Goal: Transaction & Acquisition: Purchase product/service

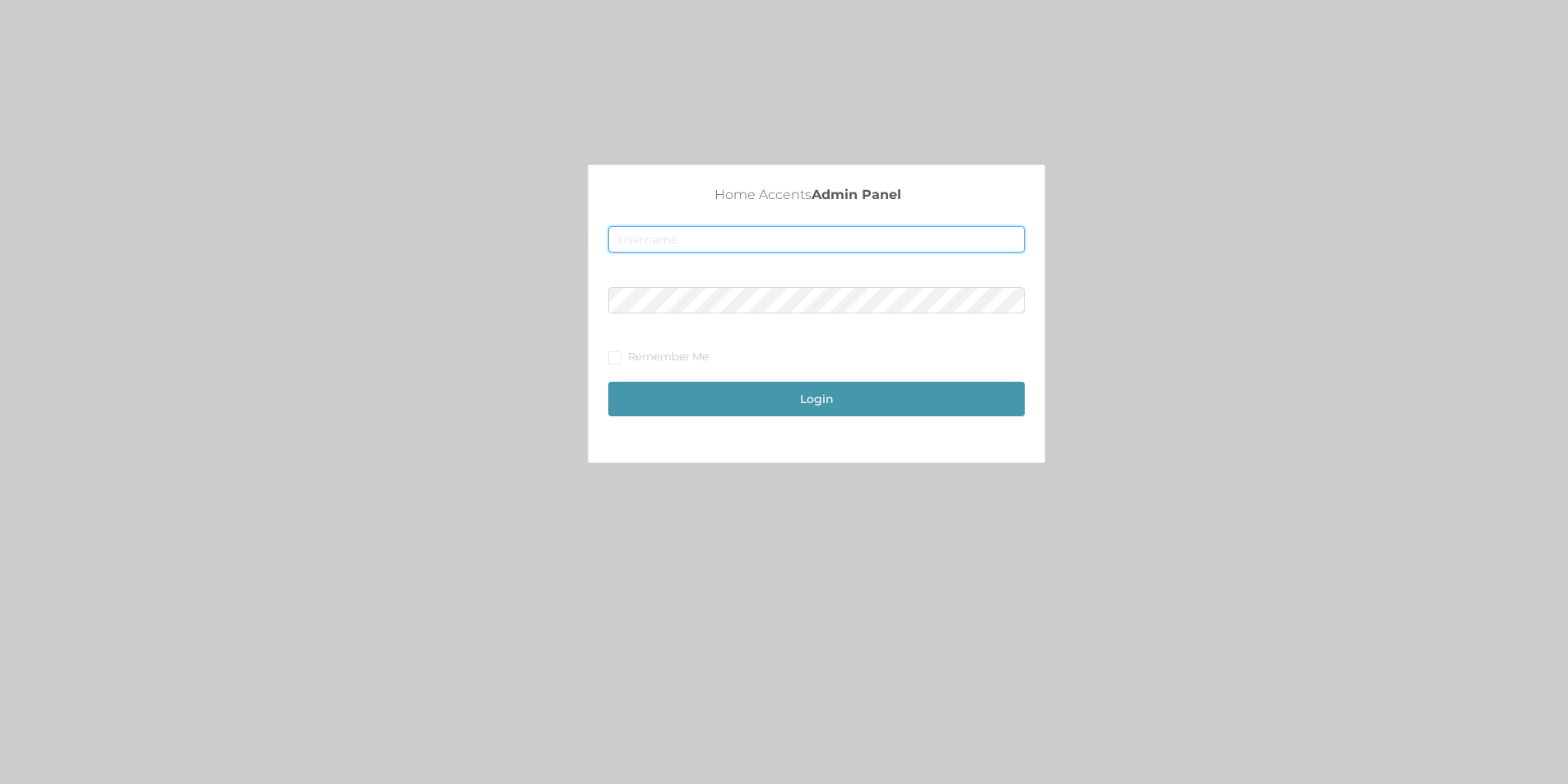
type input "merch2@accents.pw"
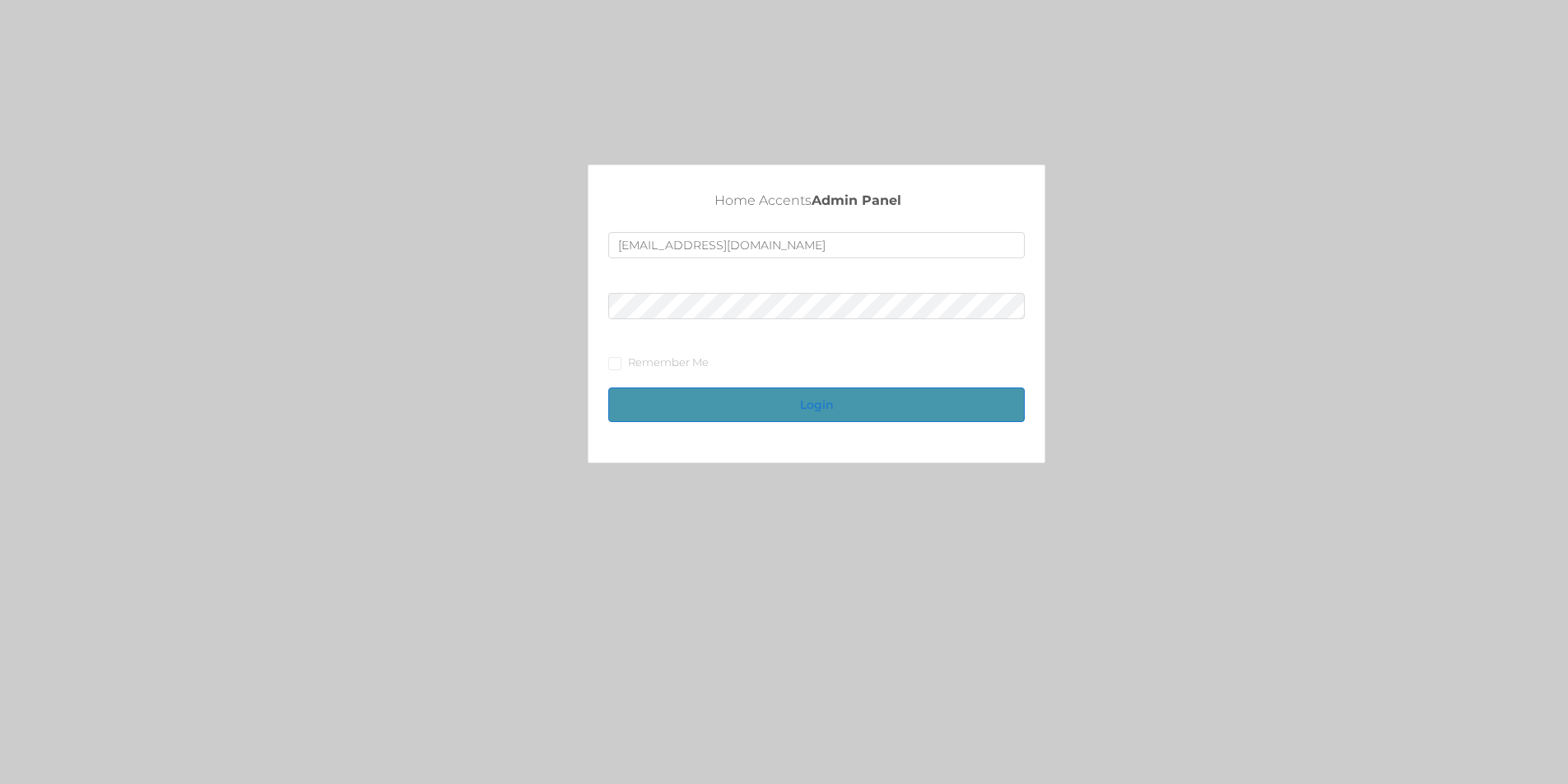
click at [795, 397] on button "Login" at bounding box center [816, 405] width 417 height 35
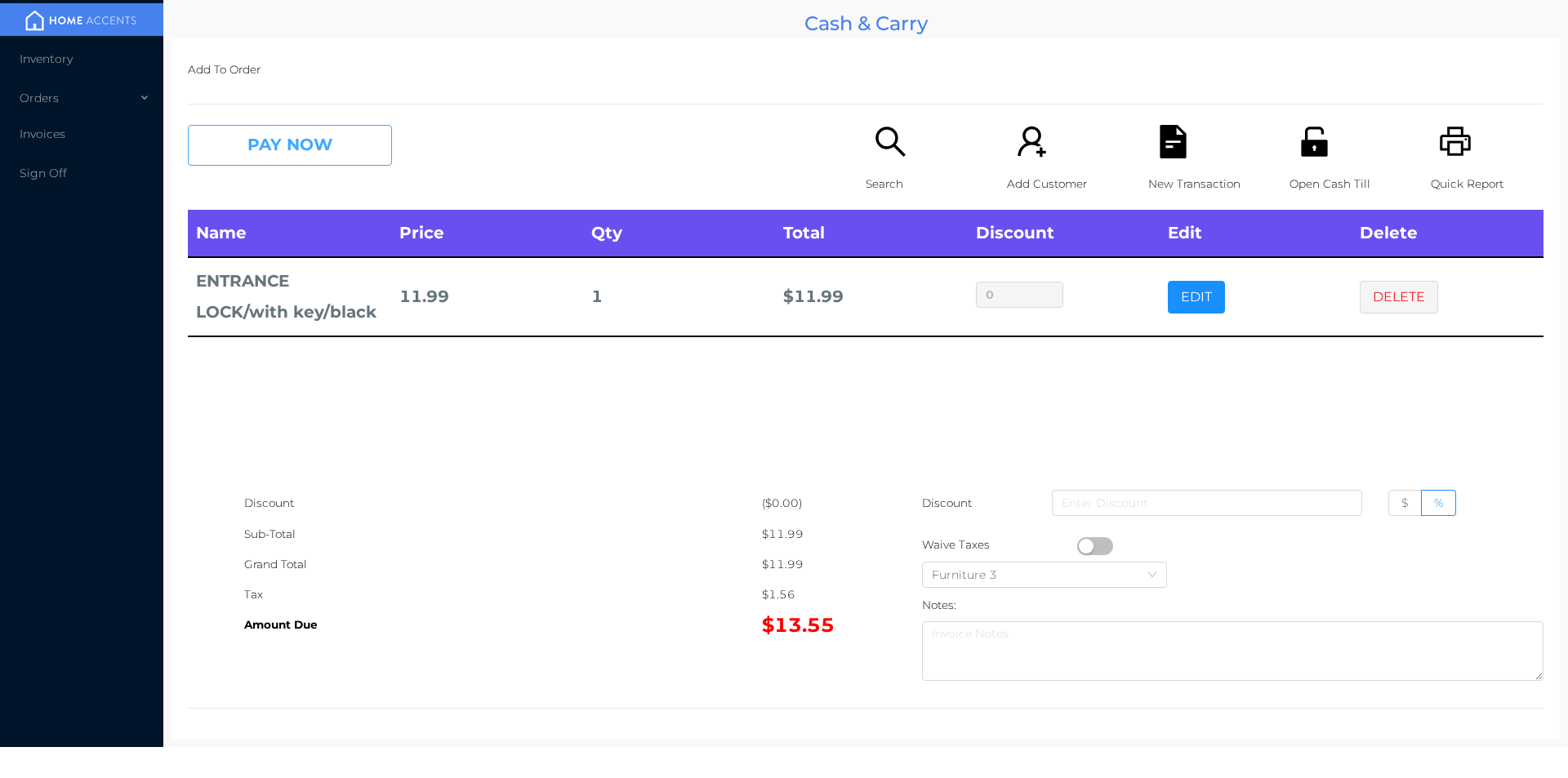
click at [270, 157] on button "PAY NOW" at bounding box center [289, 146] width 204 height 41
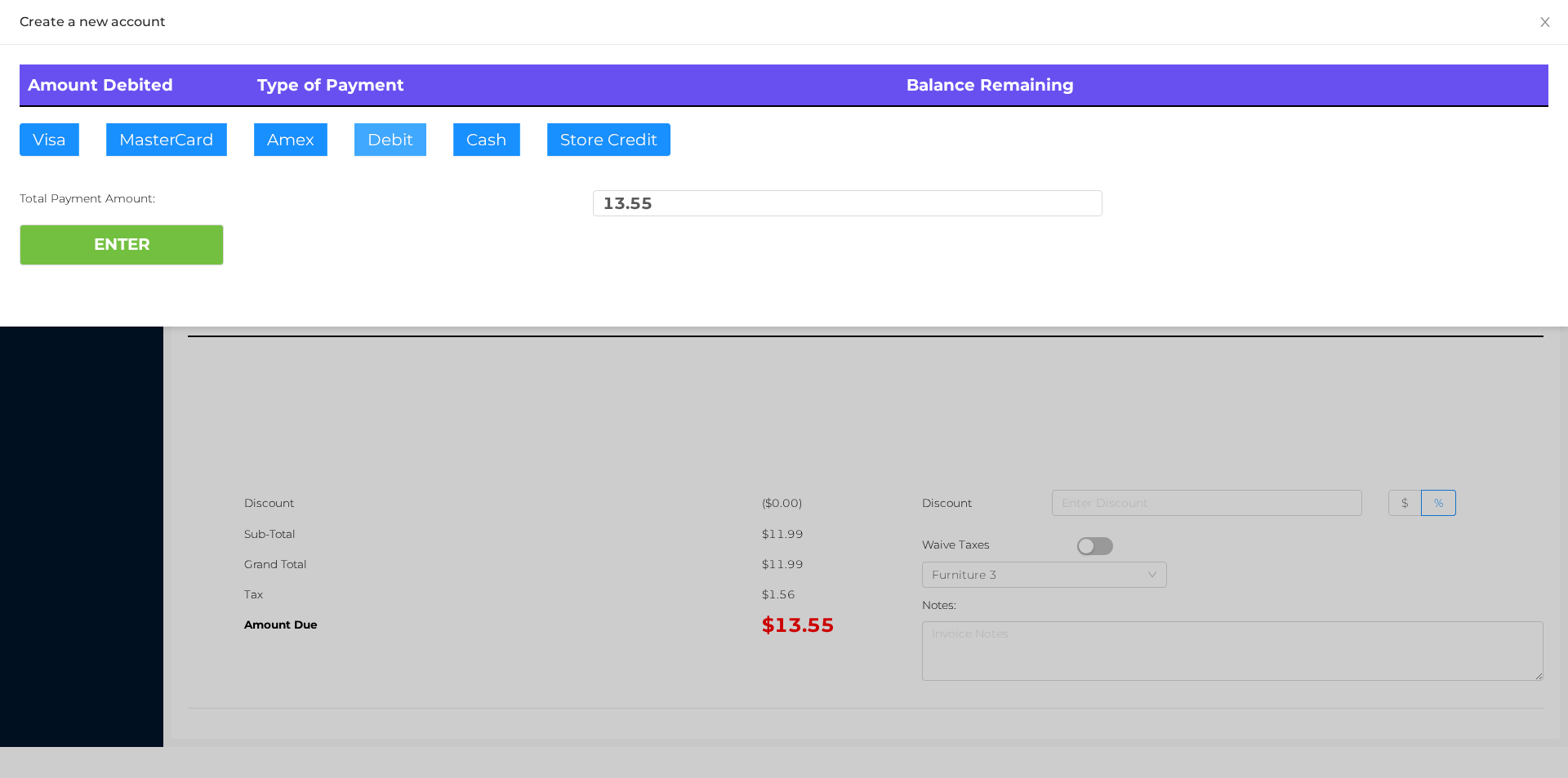
click at [392, 134] on button "Debit" at bounding box center [390, 140] width 72 height 33
type input "20"
click at [92, 243] on button "ENTER" at bounding box center [121, 245] width 204 height 41
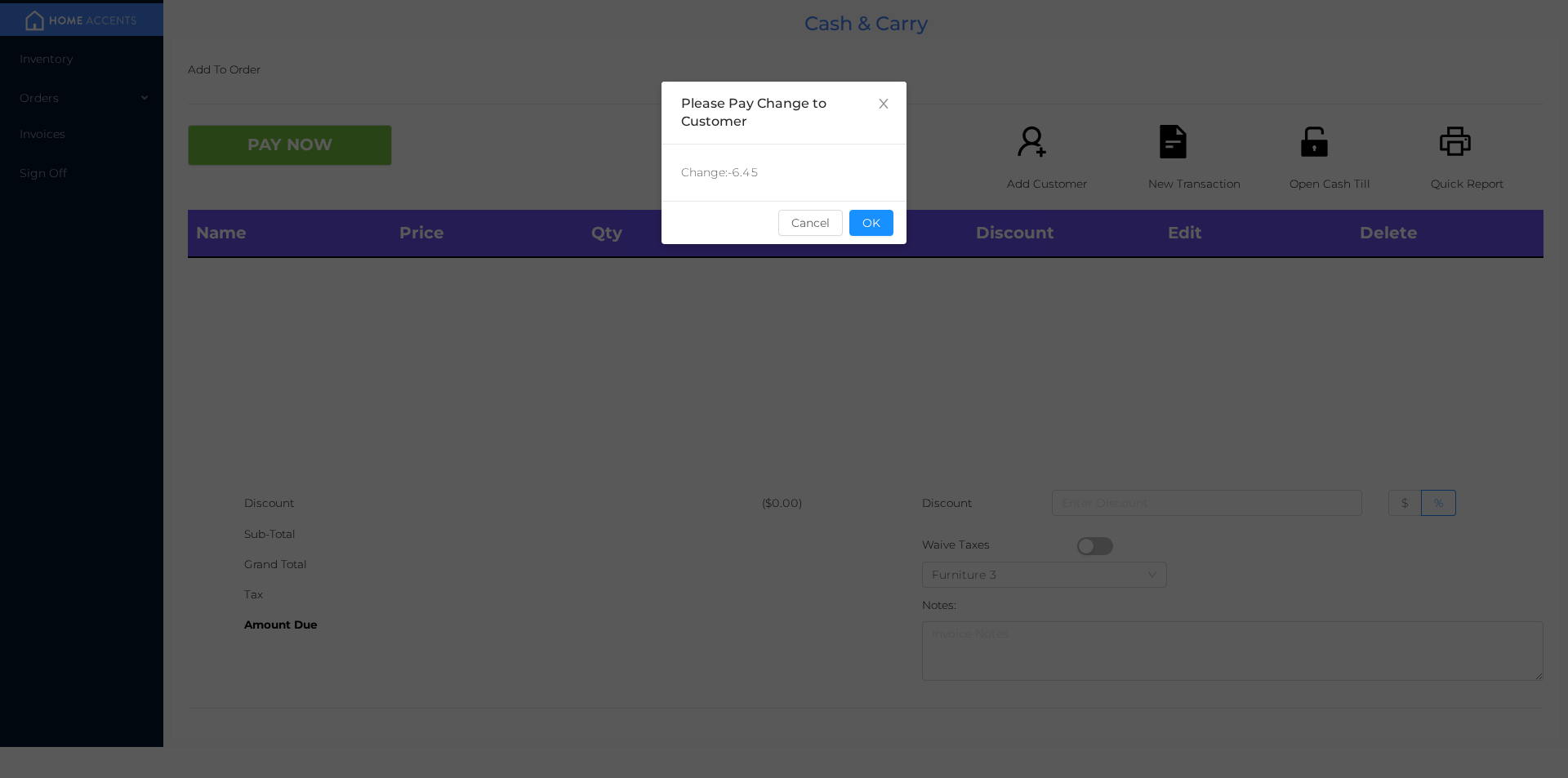
click at [554, 402] on div "sentinelStart Please Pay Change to Customer Change: -6.45 Cancel OK sentinelEnd" at bounding box center [784, 389] width 1568 height 778
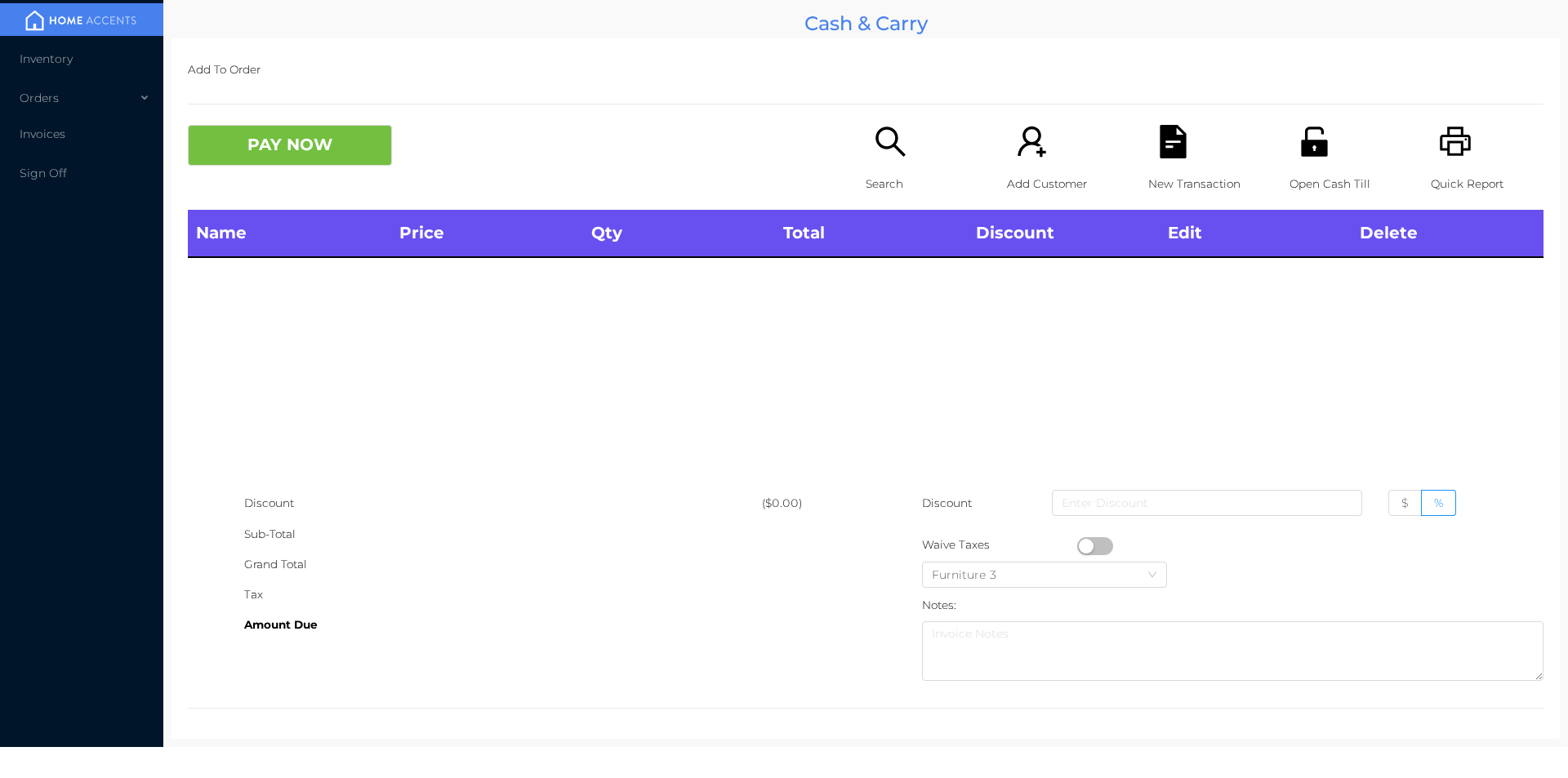
click at [874, 151] on icon "icon: search" at bounding box center [890, 142] width 34 height 34
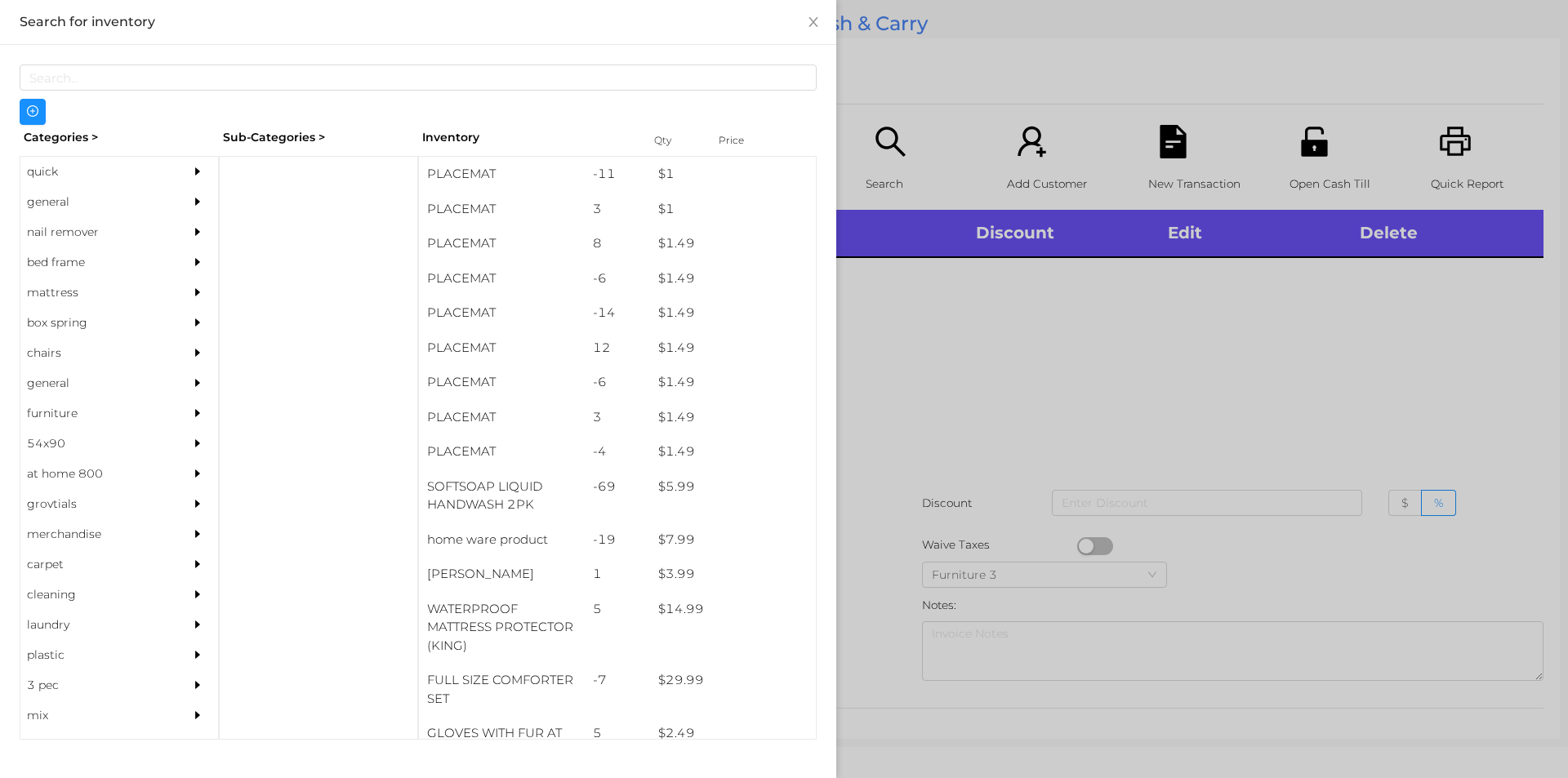
click at [70, 197] on div "general" at bounding box center [95, 201] width 149 height 30
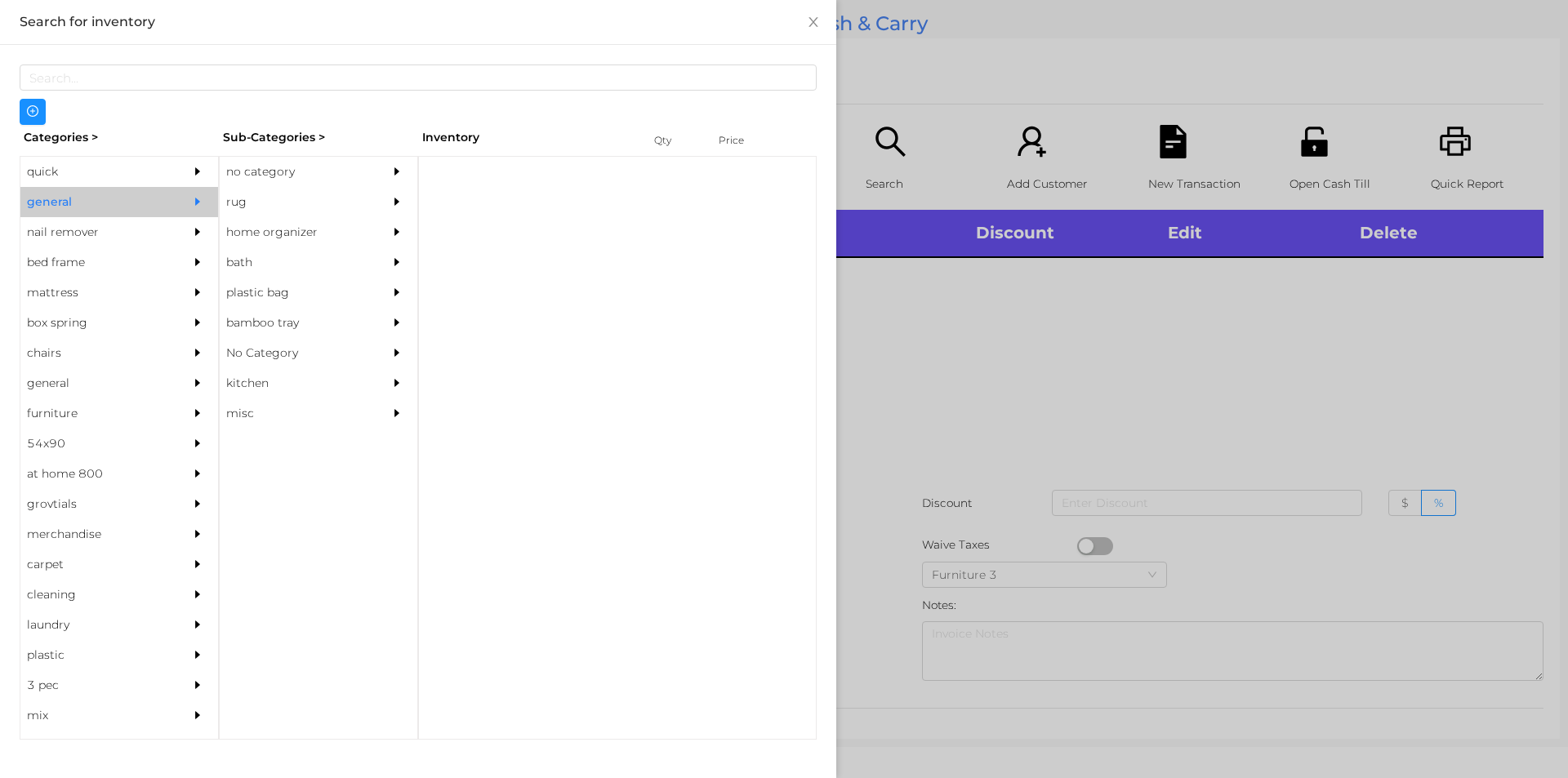
click at [277, 162] on div "no category" at bounding box center [294, 172] width 149 height 30
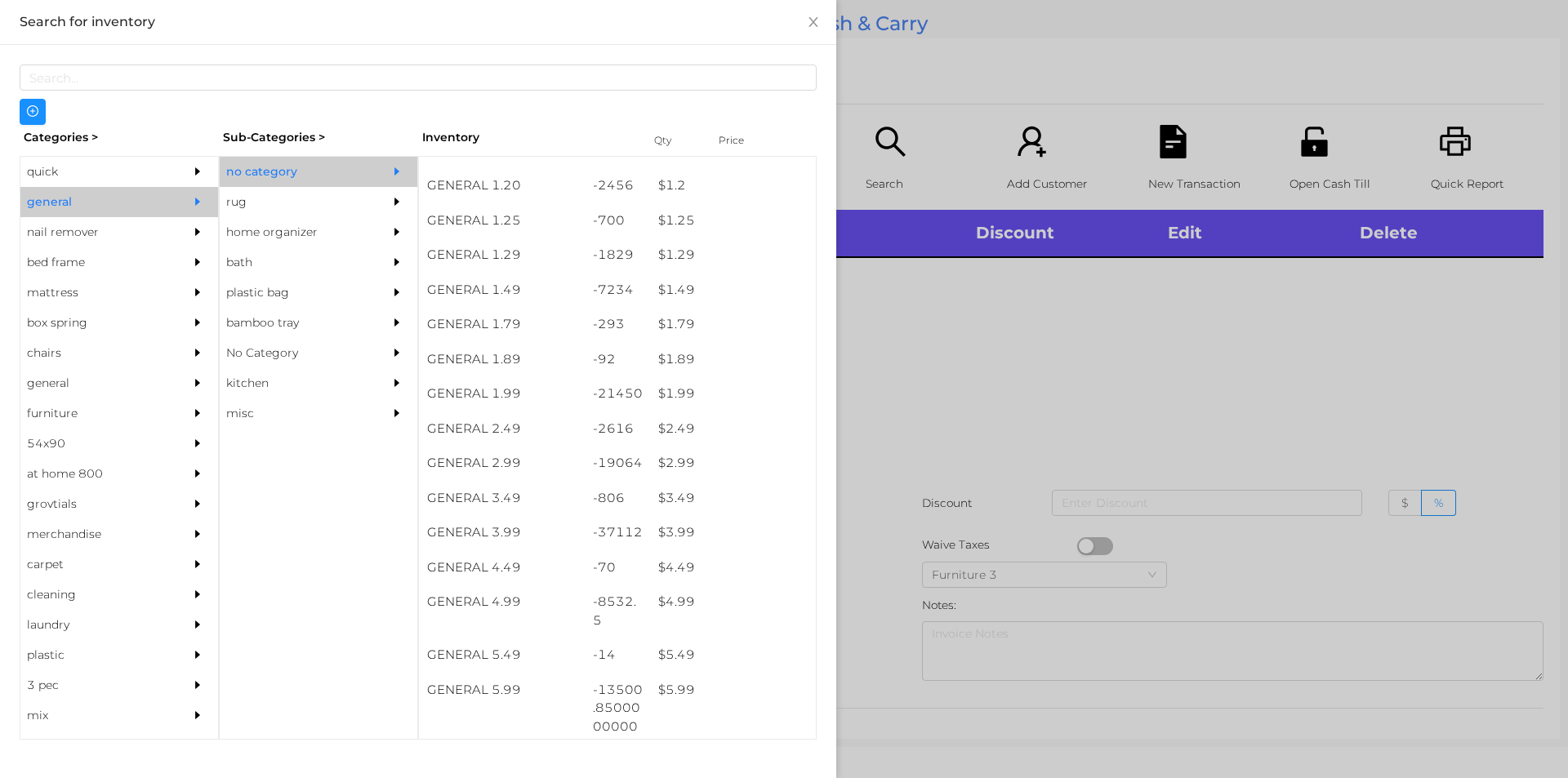
scroll to position [163, 0]
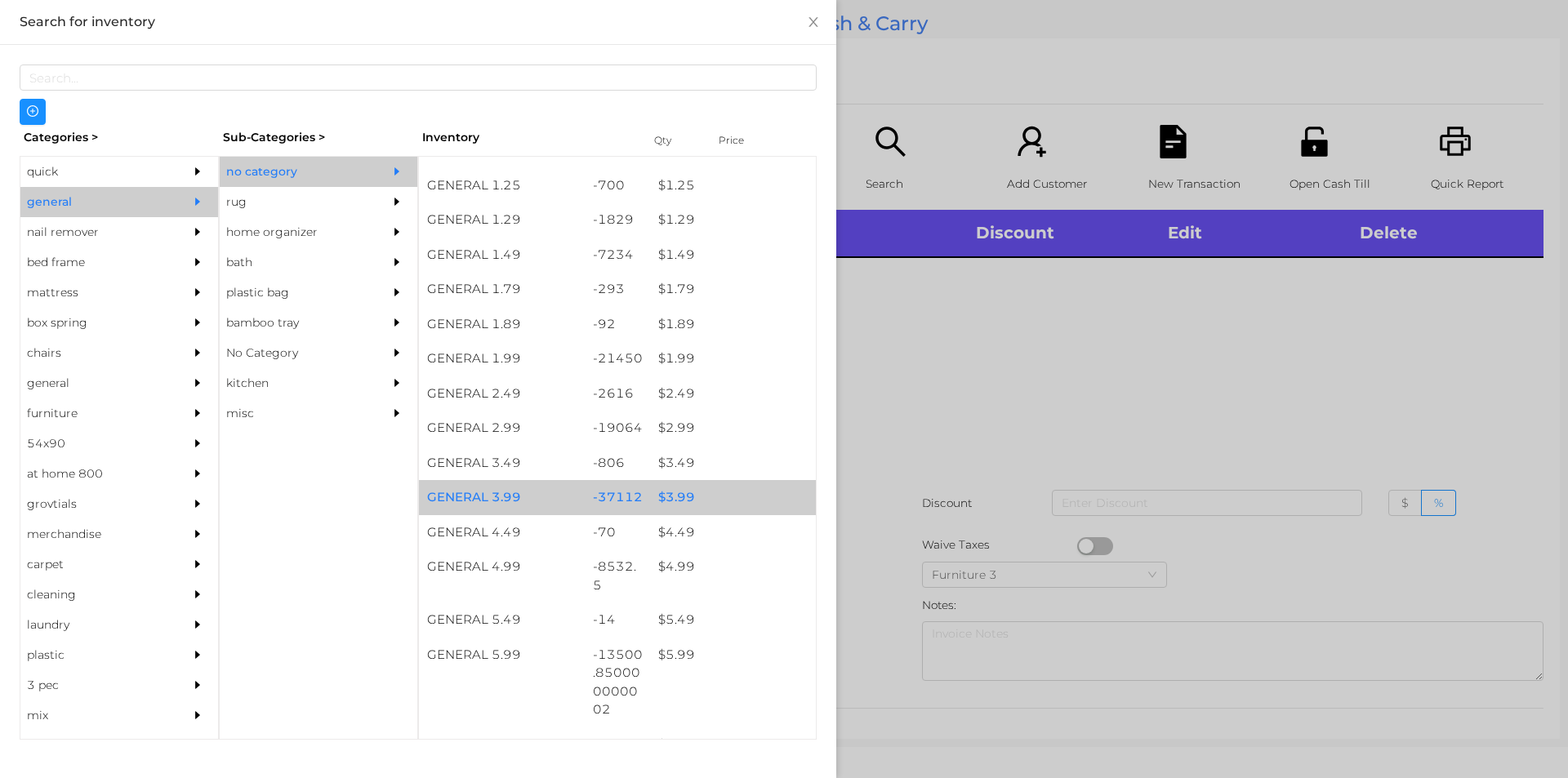
click at [689, 498] on div "$ 3.99" at bounding box center [732, 497] width 166 height 35
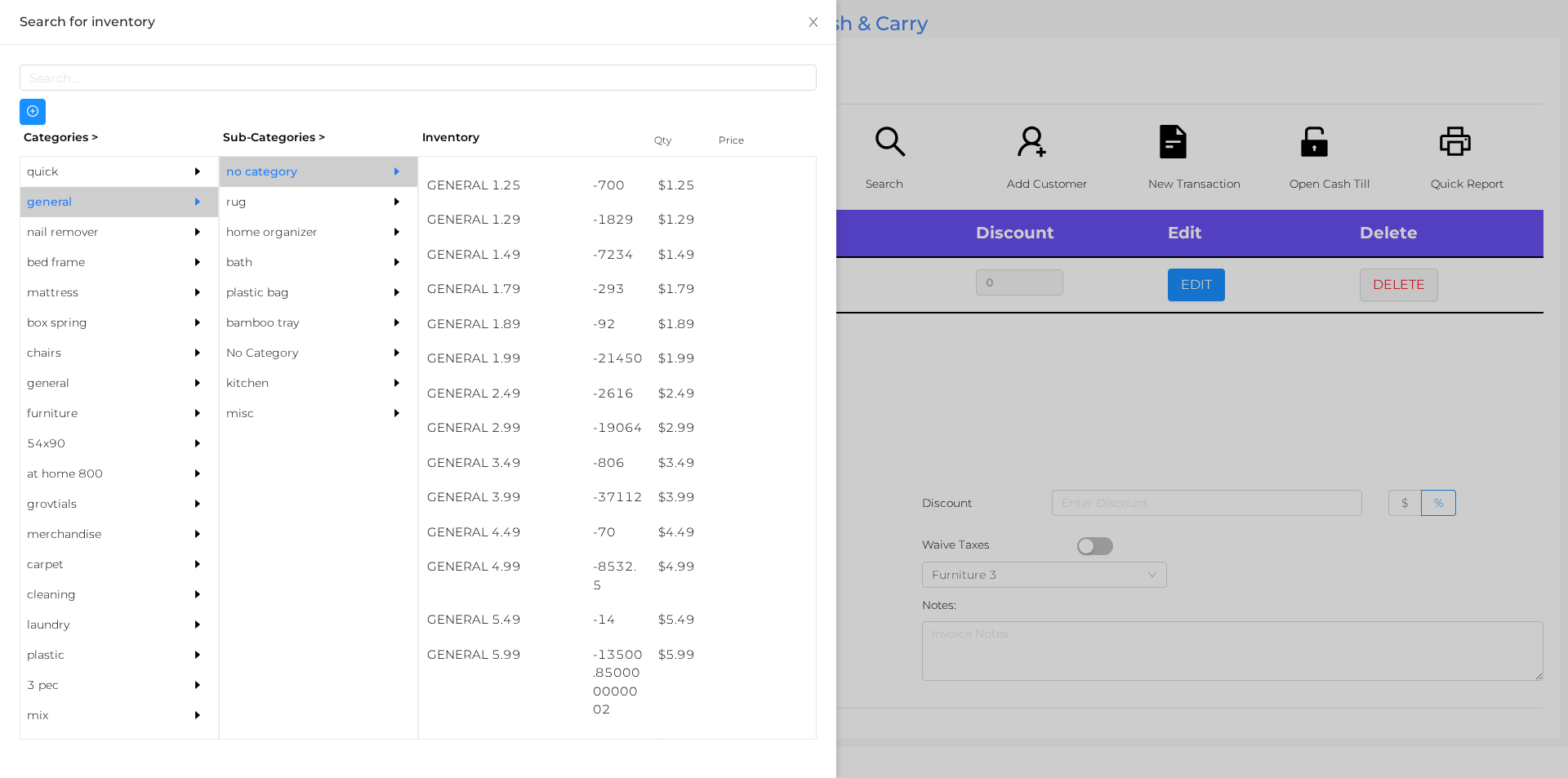
click at [954, 479] on div at bounding box center [784, 389] width 1568 height 778
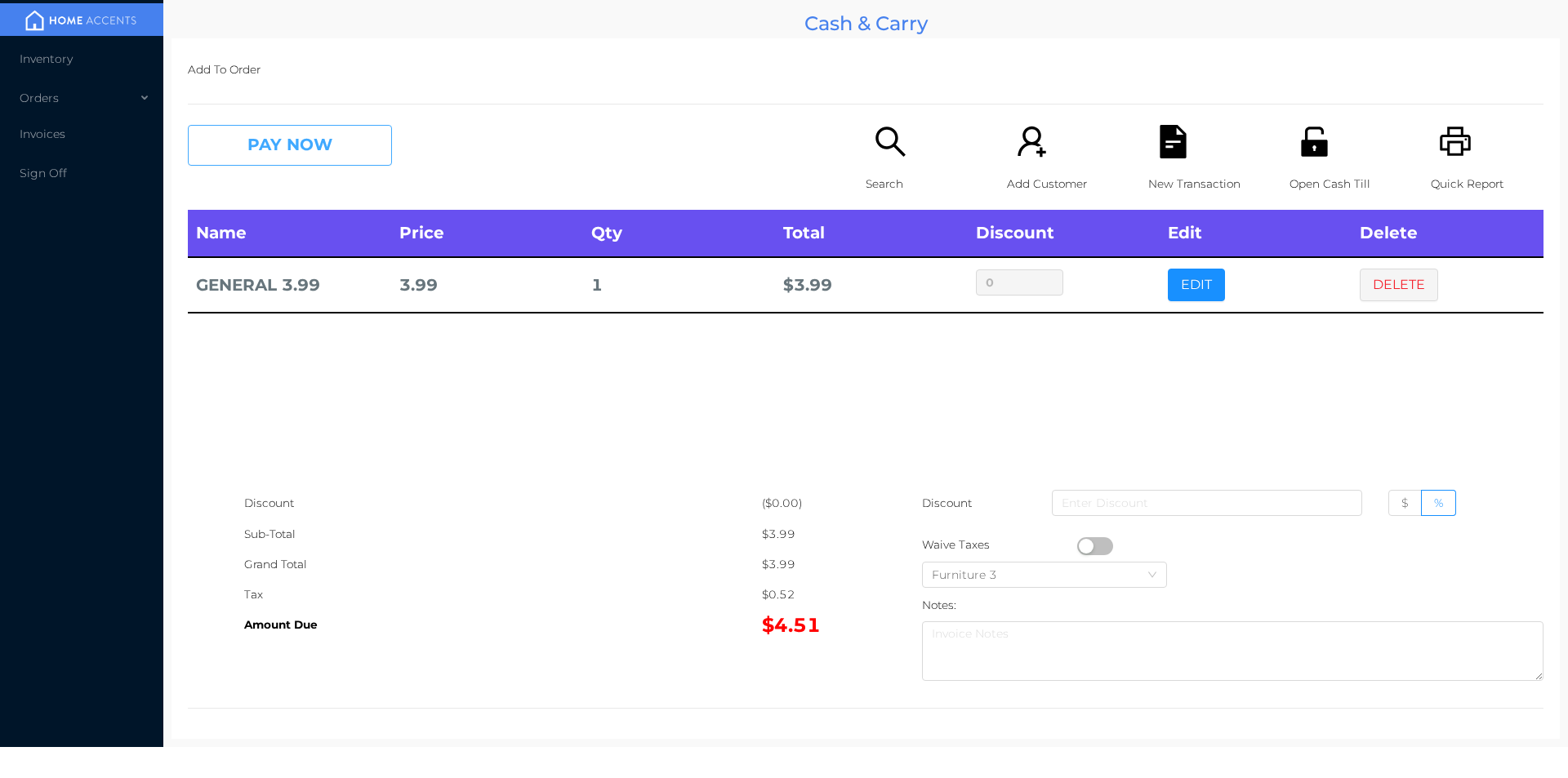
click at [282, 133] on button "PAY NOW" at bounding box center [289, 146] width 204 height 41
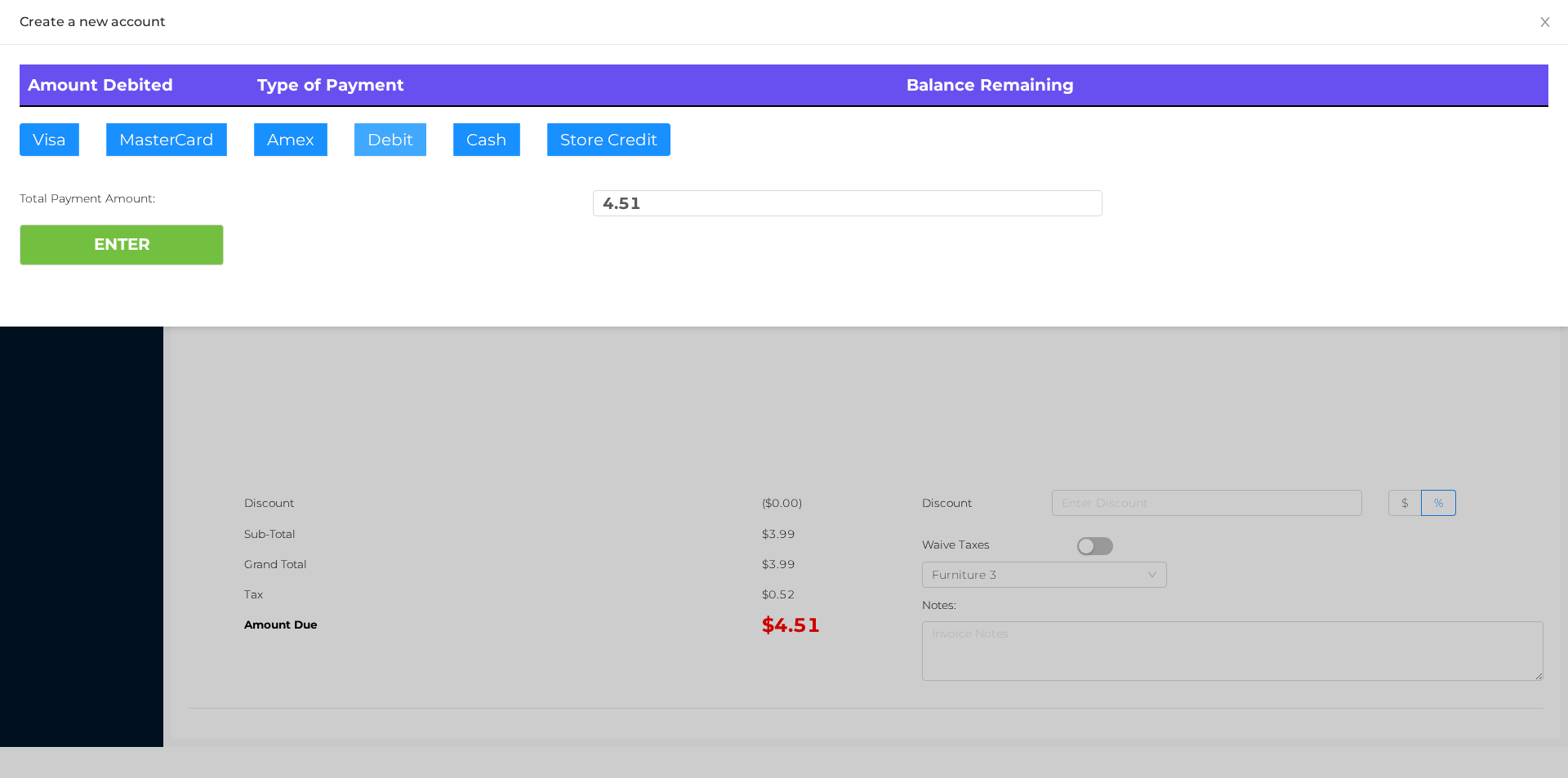
click at [419, 145] on button "Debit" at bounding box center [390, 140] width 72 height 33
click at [152, 241] on button "ENTER" at bounding box center [121, 245] width 204 height 41
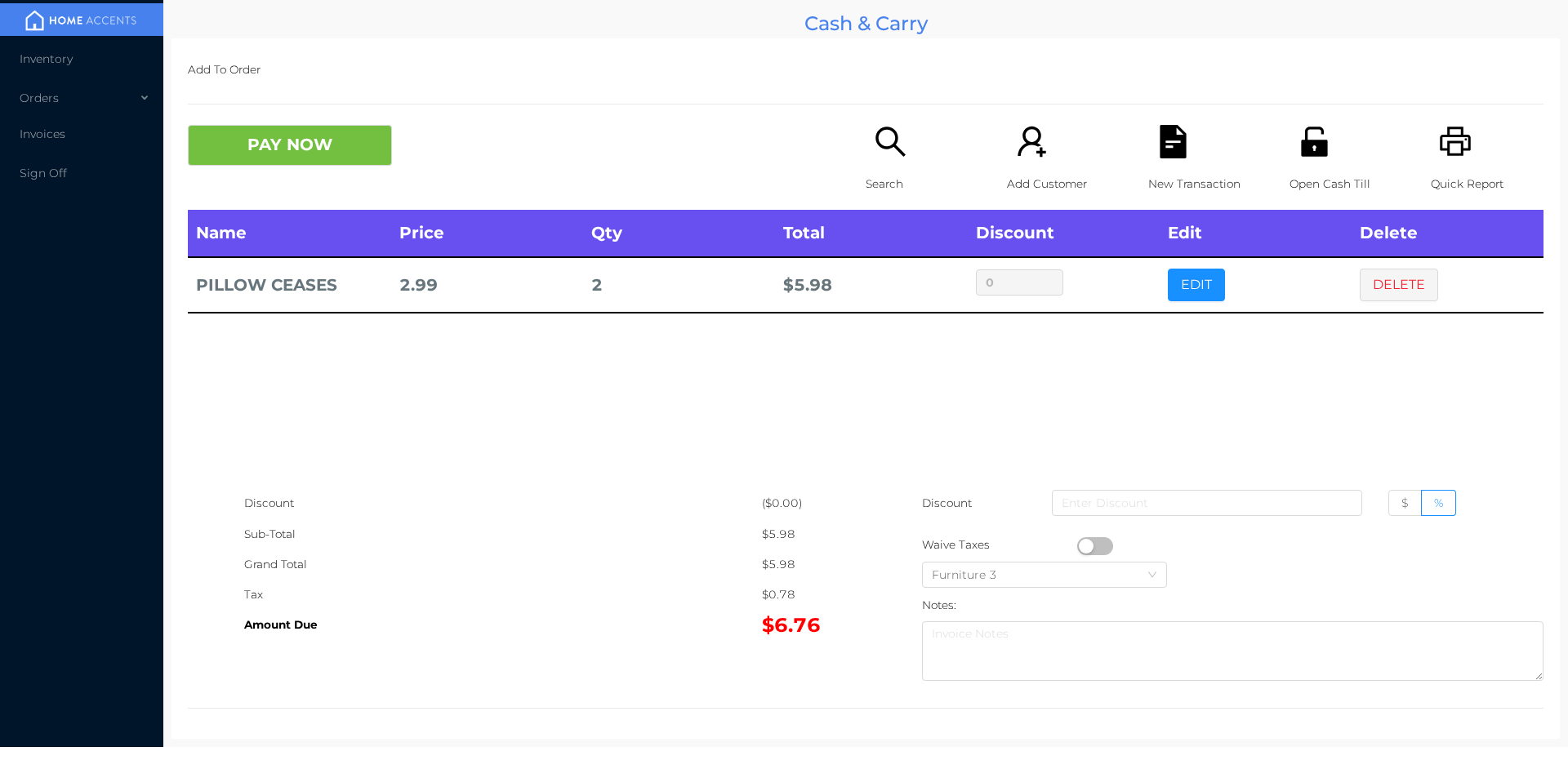
click at [1175, 156] on icon "icon: file-text" at bounding box center [1173, 142] width 26 height 34
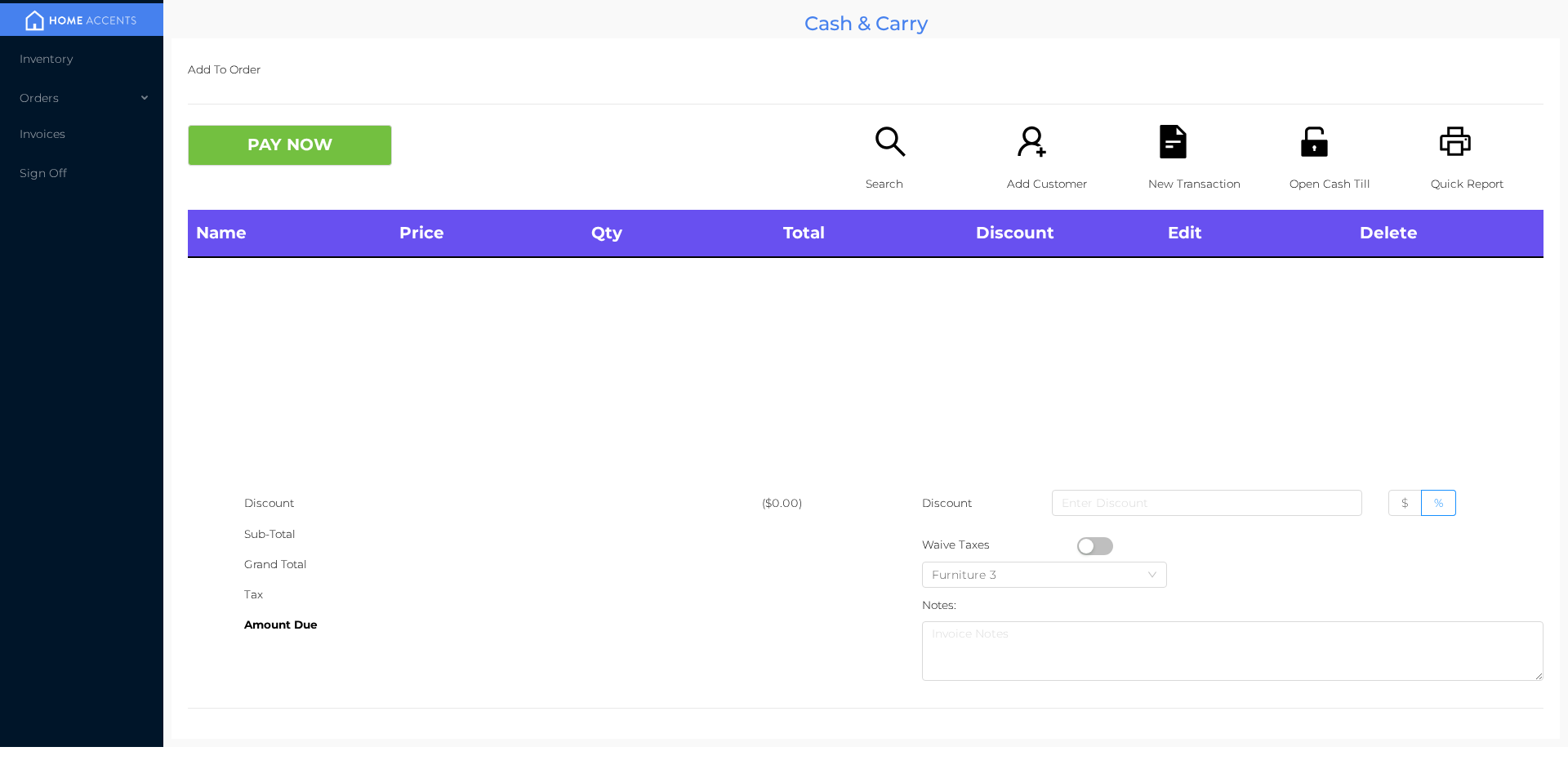
click at [1443, 182] on p "Quick Report" at bounding box center [1487, 184] width 113 height 30
click at [1309, 153] on icon "icon: unlock" at bounding box center [1313, 142] width 26 height 29
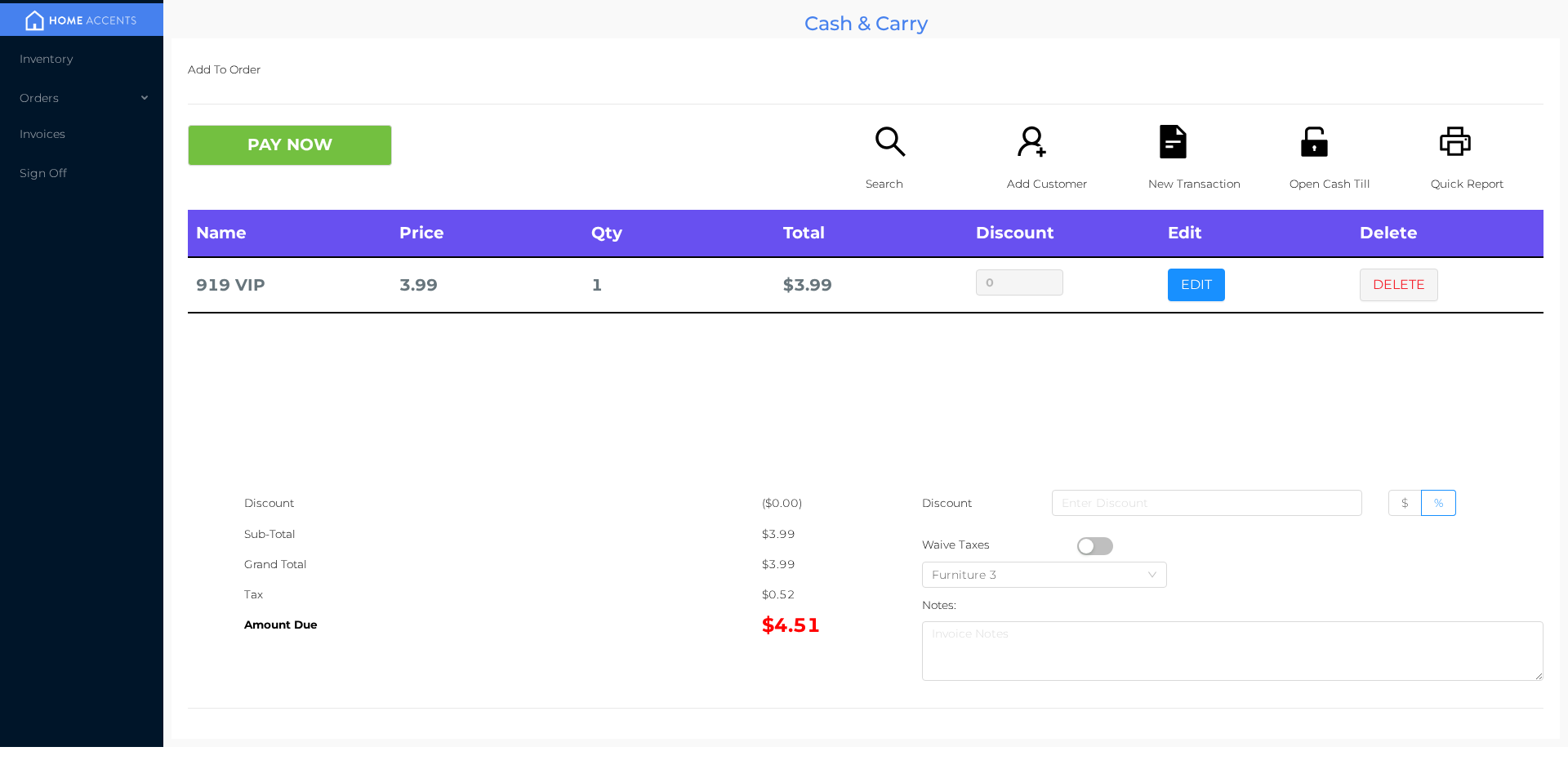
click at [1313, 162] on div "Open Cash Till" at bounding box center [1345, 168] width 113 height 85
click at [1309, 142] on icon "icon: unlock" at bounding box center [1313, 142] width 26 height 29
click at [323, 155] on button "PAY NOW" at bounding box center [289, 146] width 204 height 41
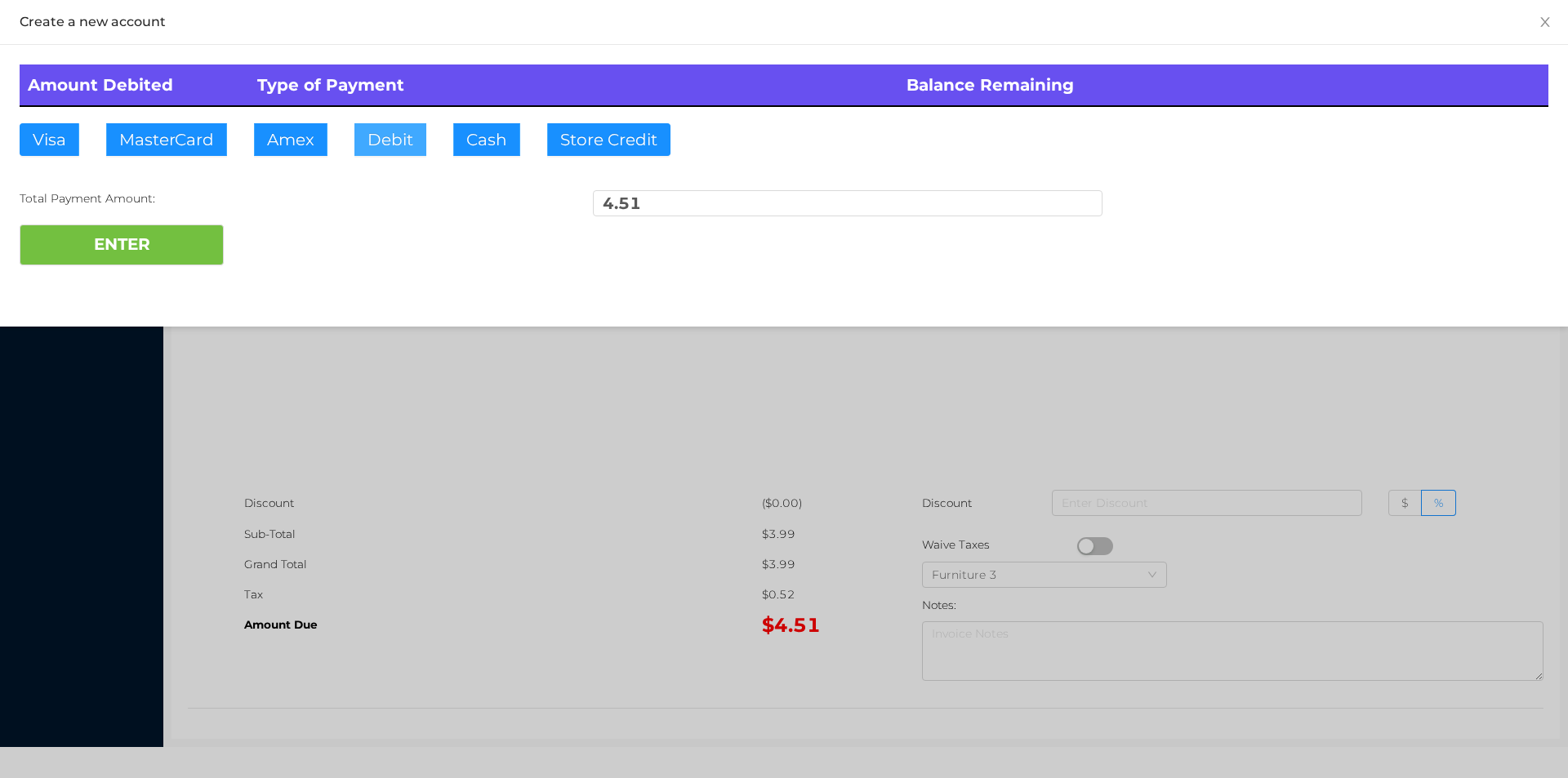
click at [376, 143] on button "Debit" at bounding box center [390, 140] width 72 height 33
click at [192, 234] on button "ENTER" at bounding box center [121, 245] width 204 height 41
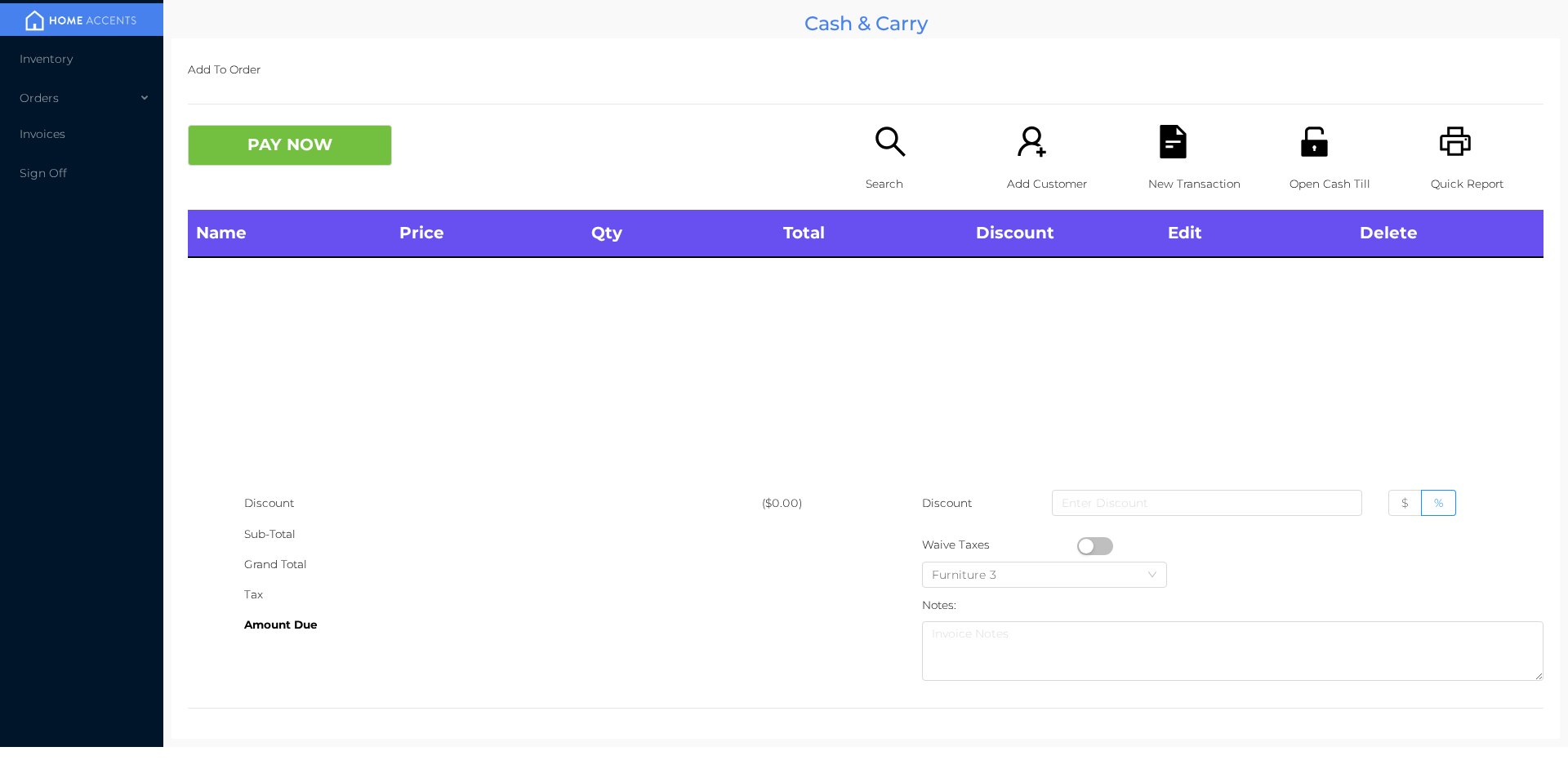
click at [1300, 160] on div "Open Cash Till" at bounding box center [1345, 168] width 113 height 85
click at [884, 147] on icon "icon: search" at bounding box center [890, 142] width 29 height 29
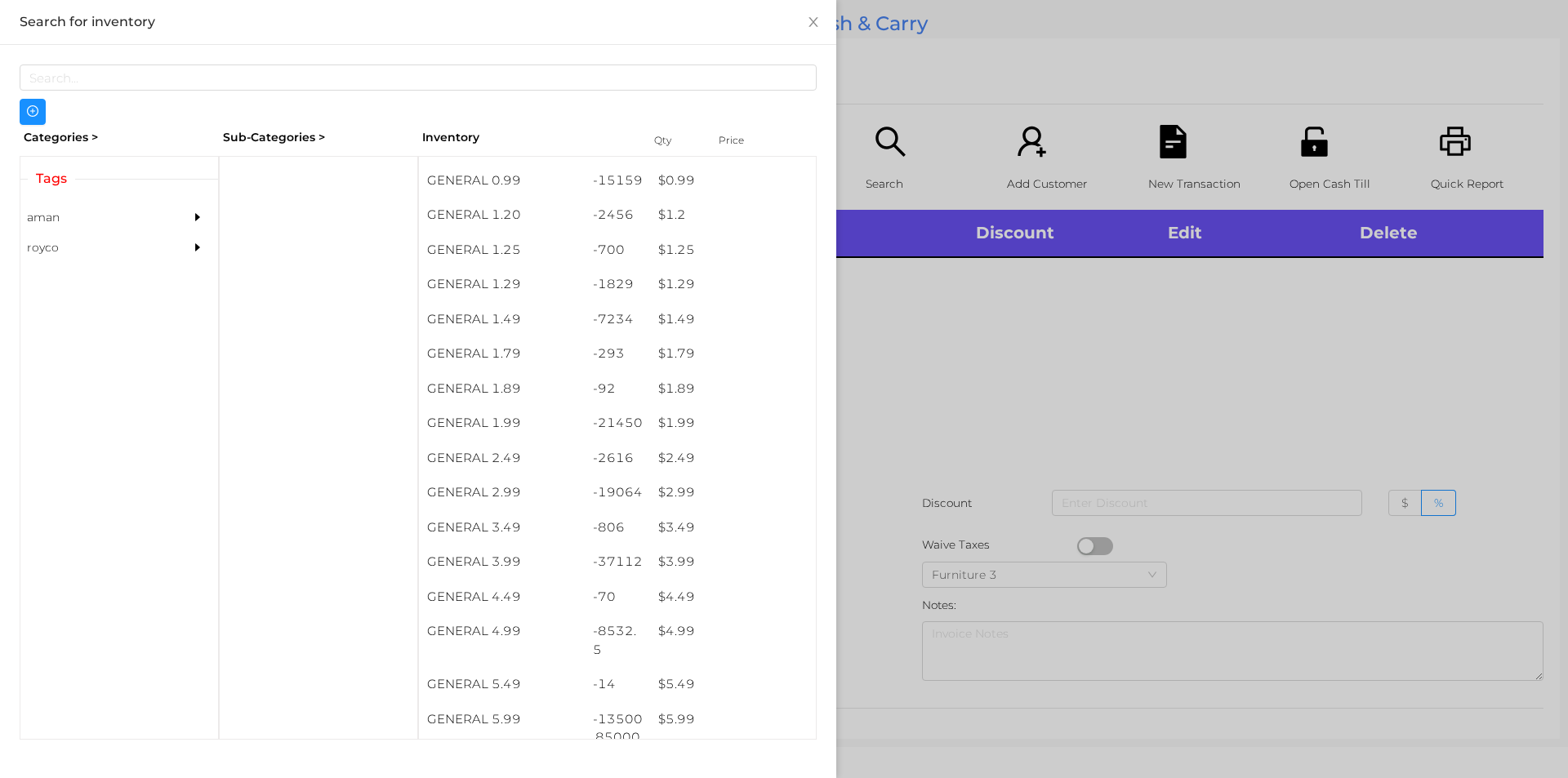
scroll to position [174, 0]
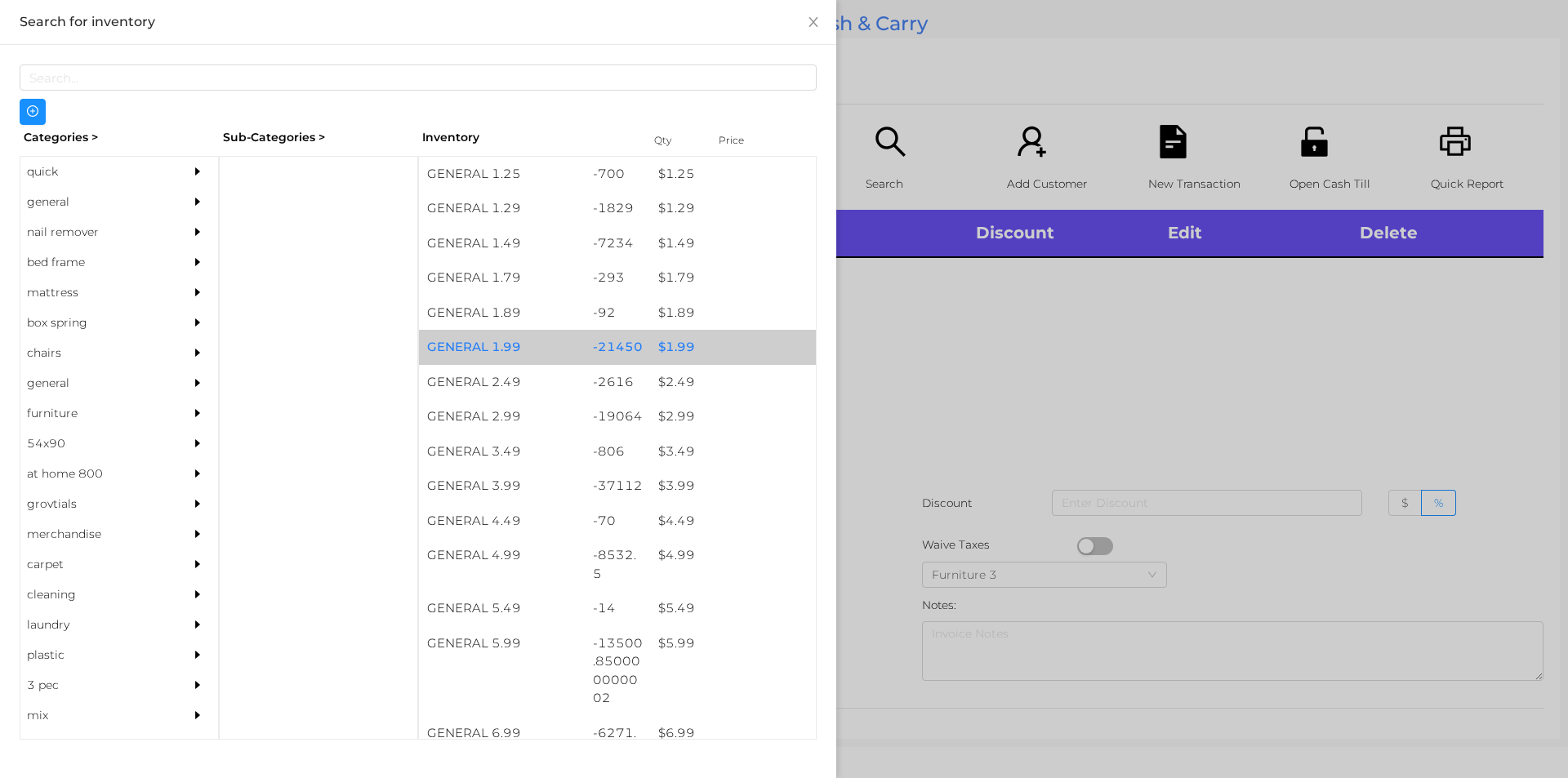
click at [706, 335] on div "$ 1.99" at bounding box center [732, 347] width 166 height 35
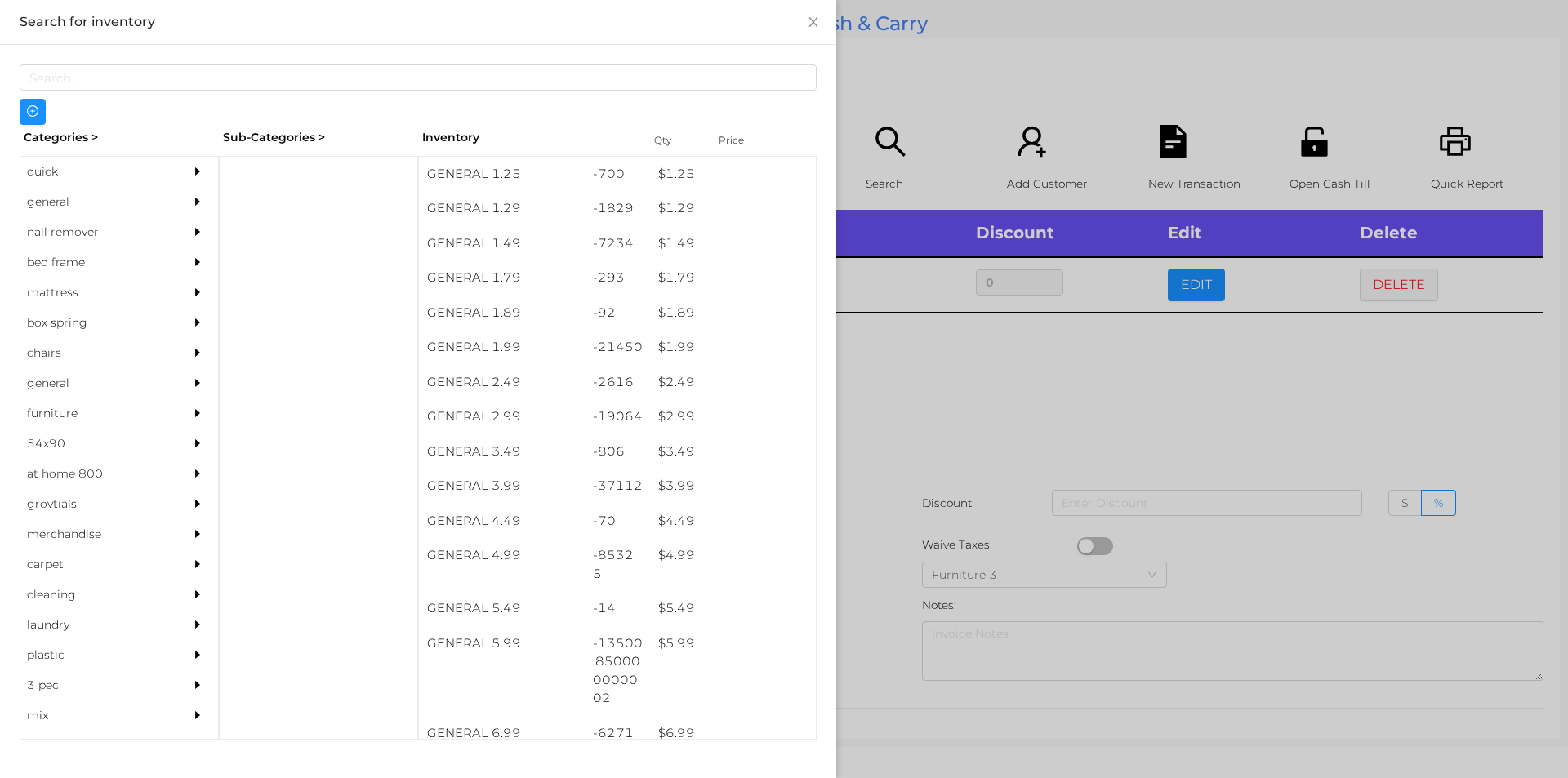
click at [948, 474] on div at bounding box center [784, 389] width 1568 height 778
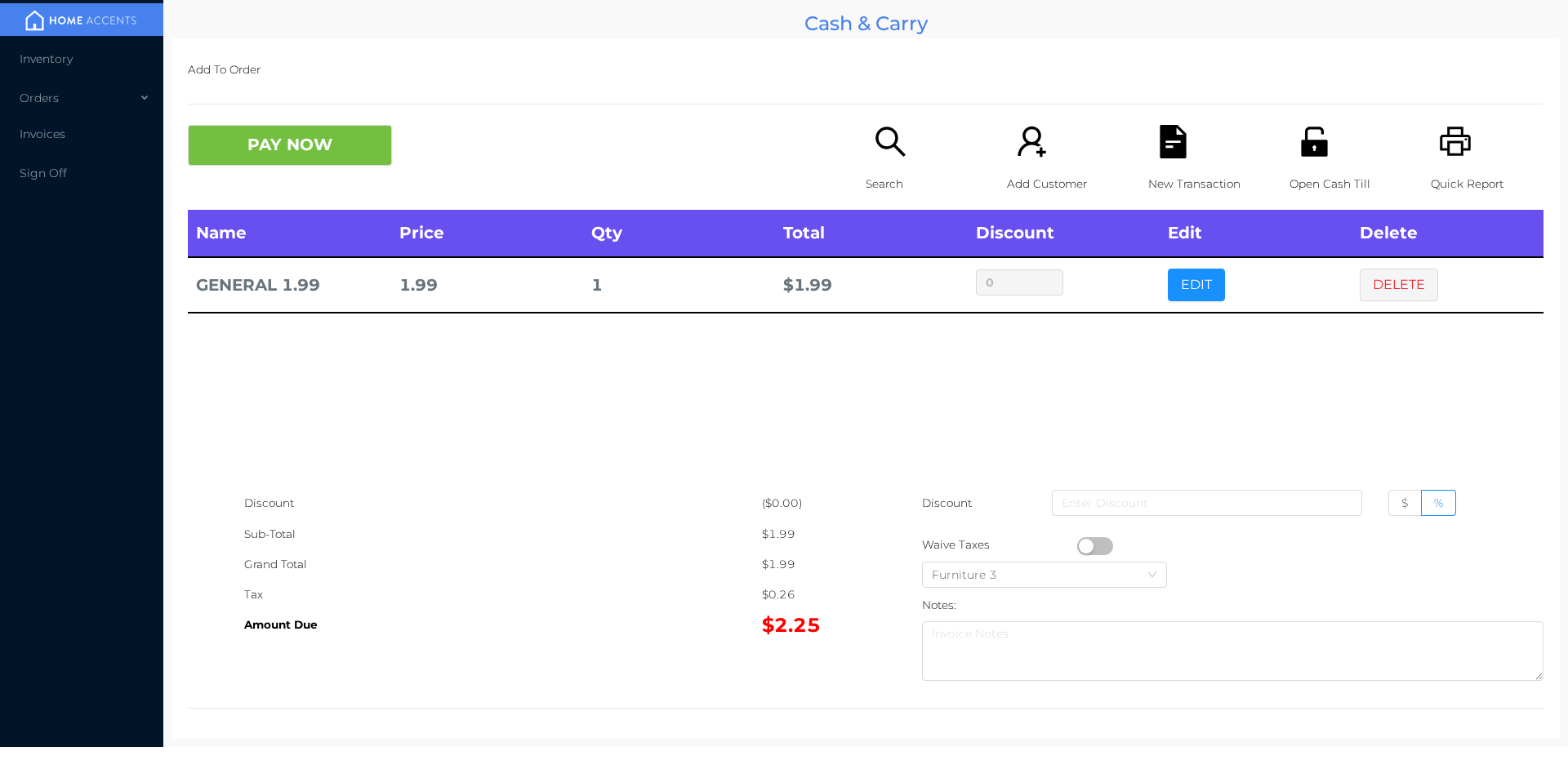
click at [1177, 168] on div "New Transaction" at bounding box center [1205, 168] width 113 height 85
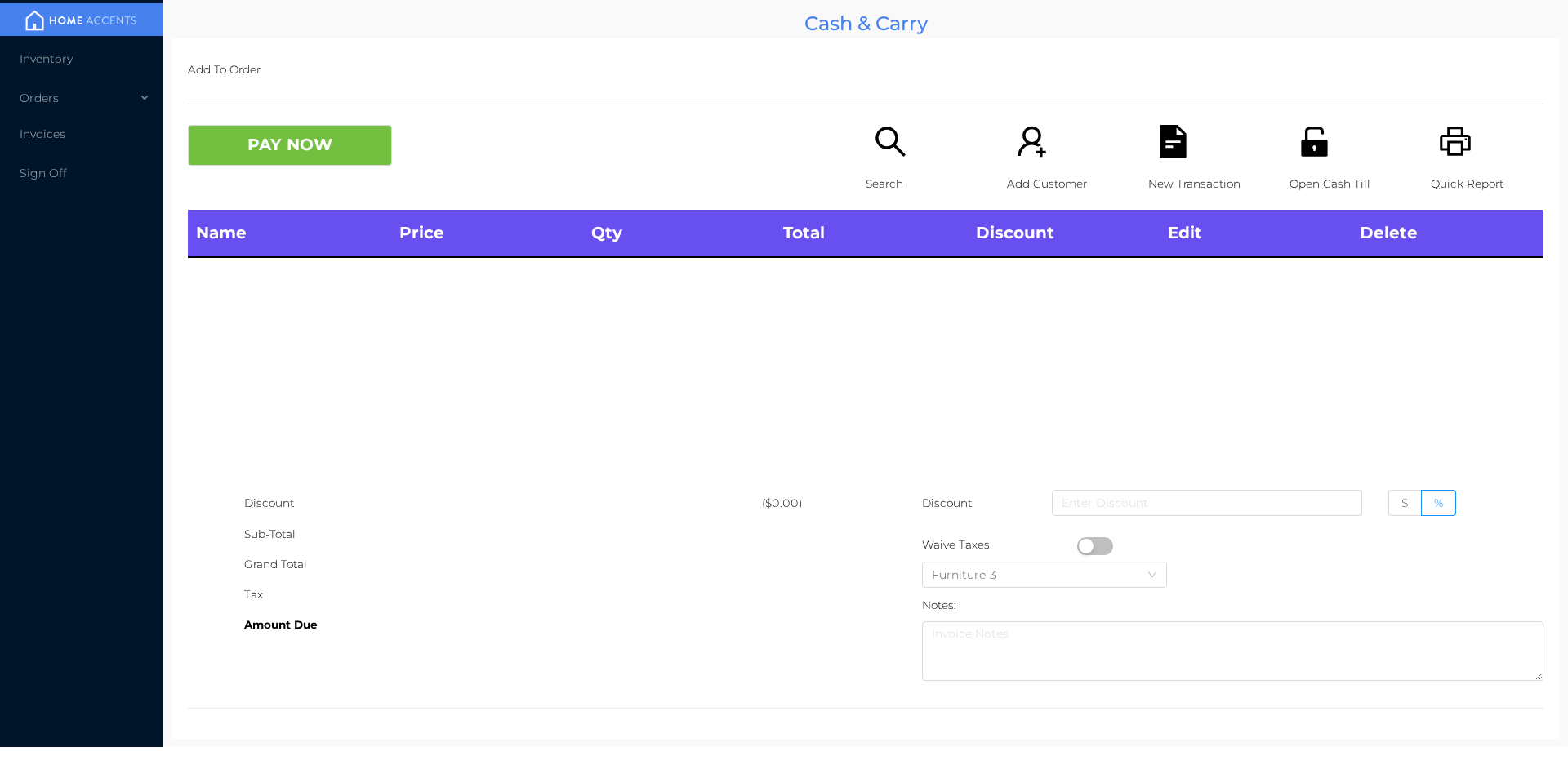
click at [1327, 149] on div "Open Cash Till" at bounding box center [1345, 168] width 113 height 85
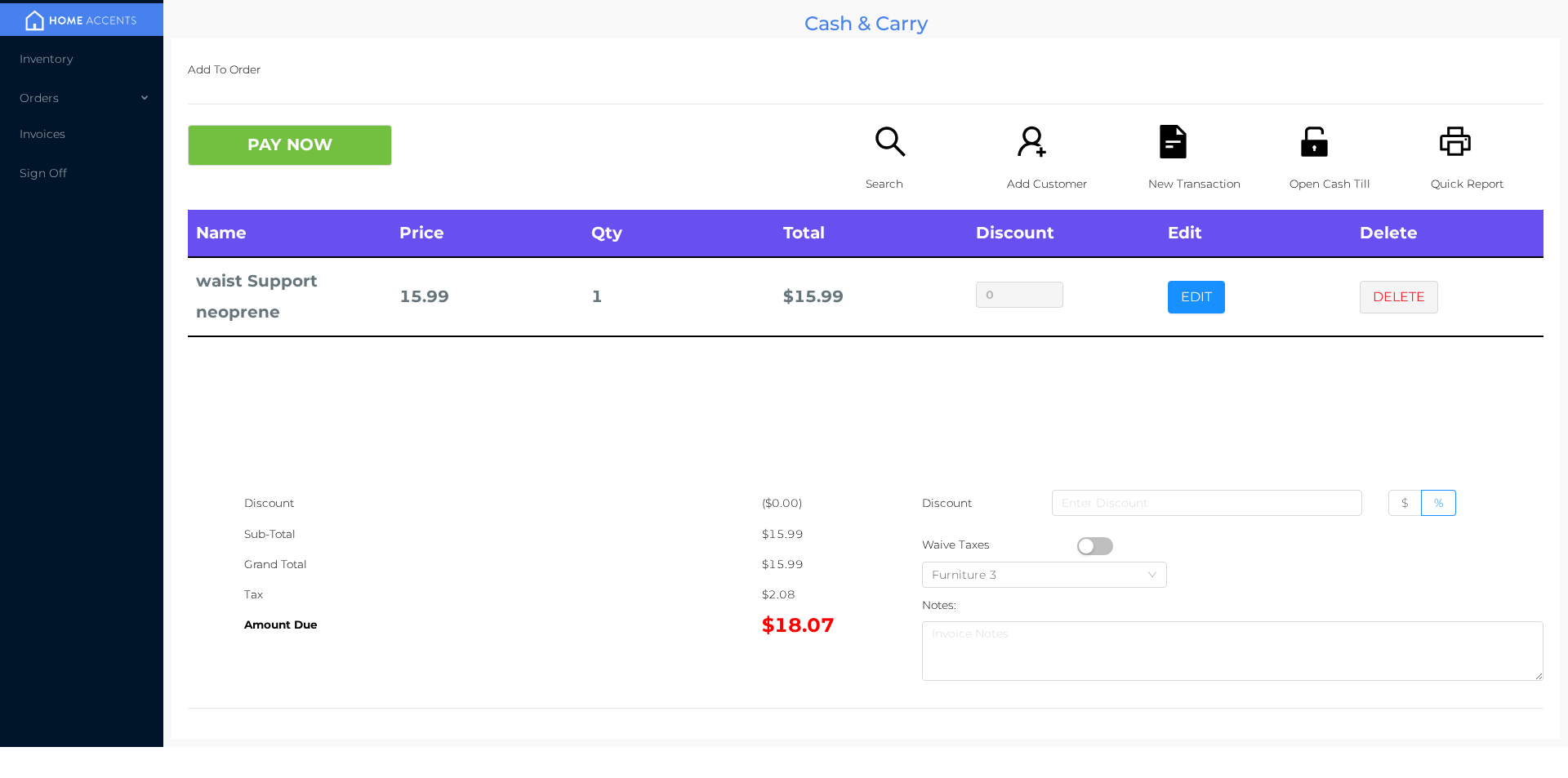
click at [1165, 151] on icon "icon: file-text" at bounding box center [1173, 142] width 26 height 34
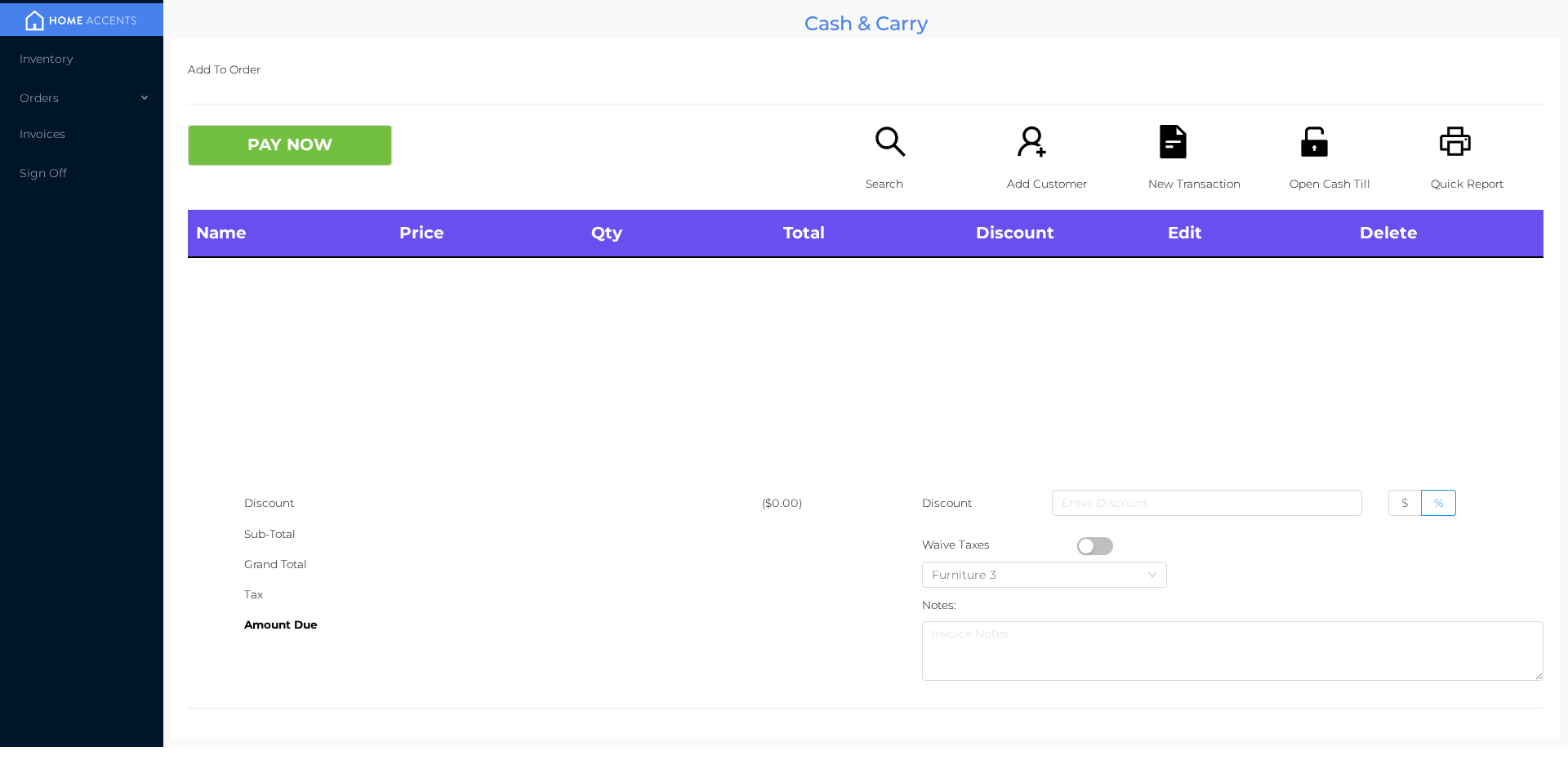
click at [819, 164] on div "PAY NOW" at bounding box center [526, 146] width 678 height 41
click at [871, 160] on div "Search" at bounding box center [922, 168] width 113 height 85
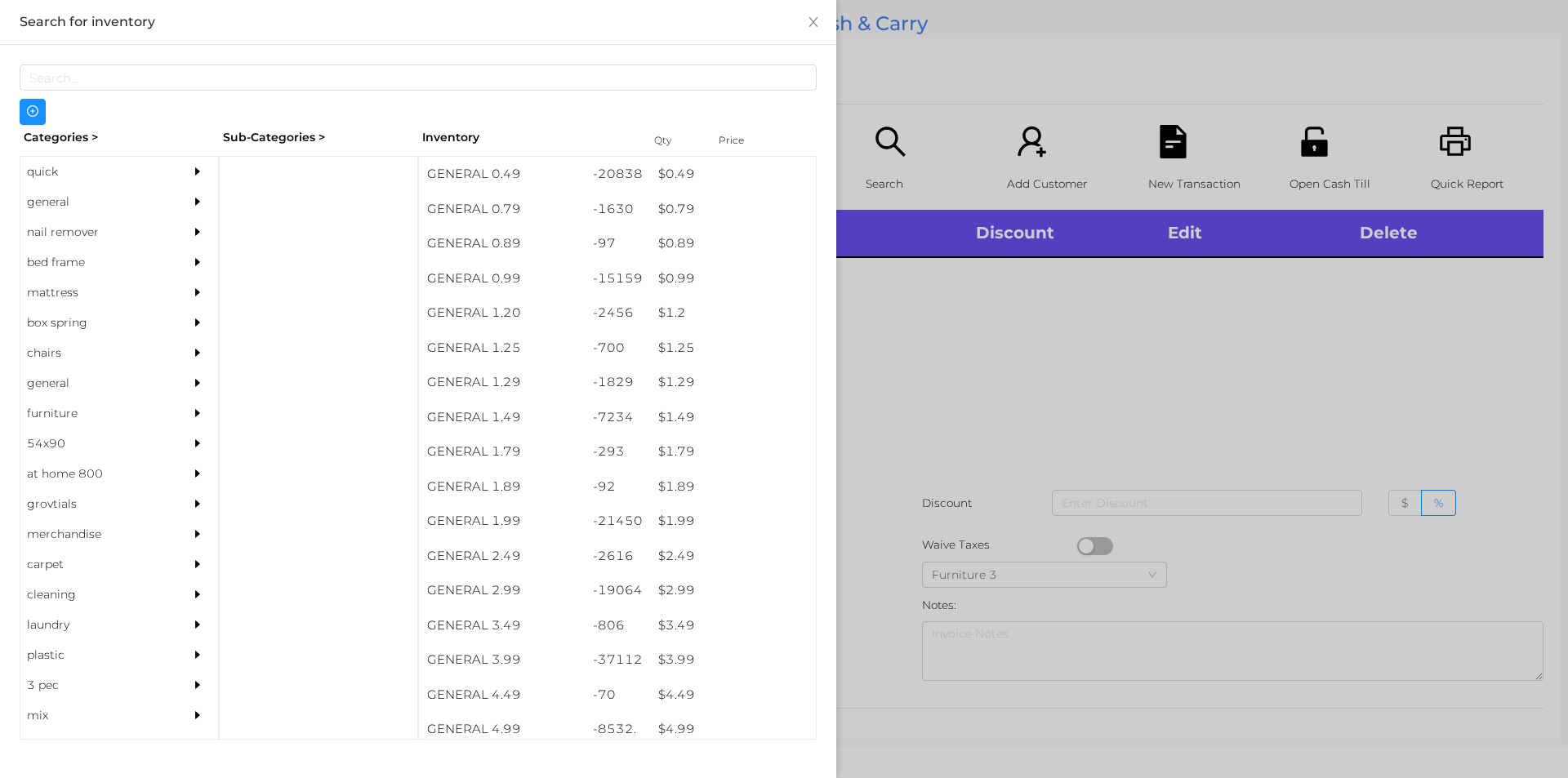
click at [38, 160] on div "quick" at bounding box center [95, 172] width 149 height 30
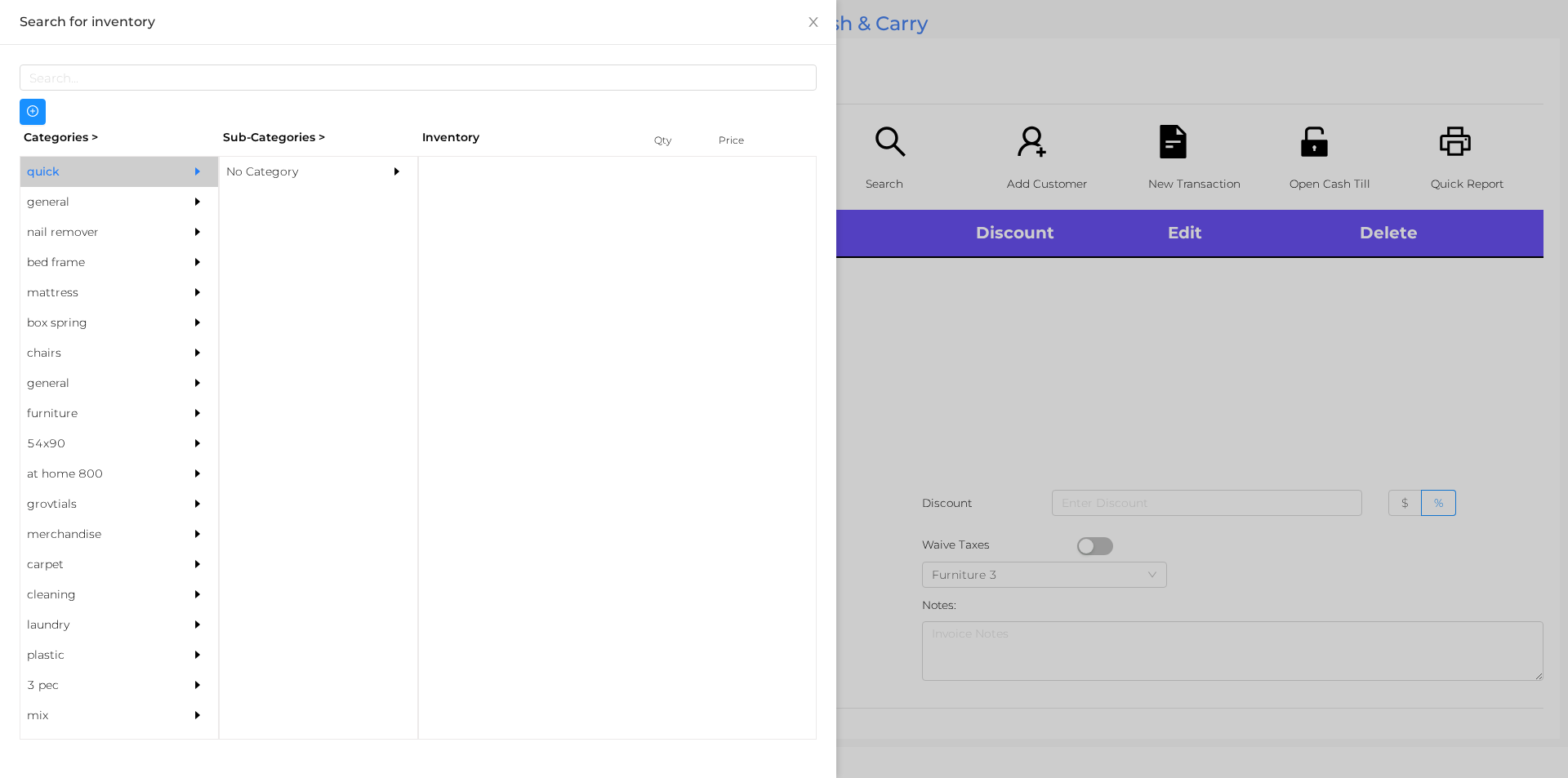
click at [342, 181] on div "No Category" at bounding box center [294, 172] width 149 height 30
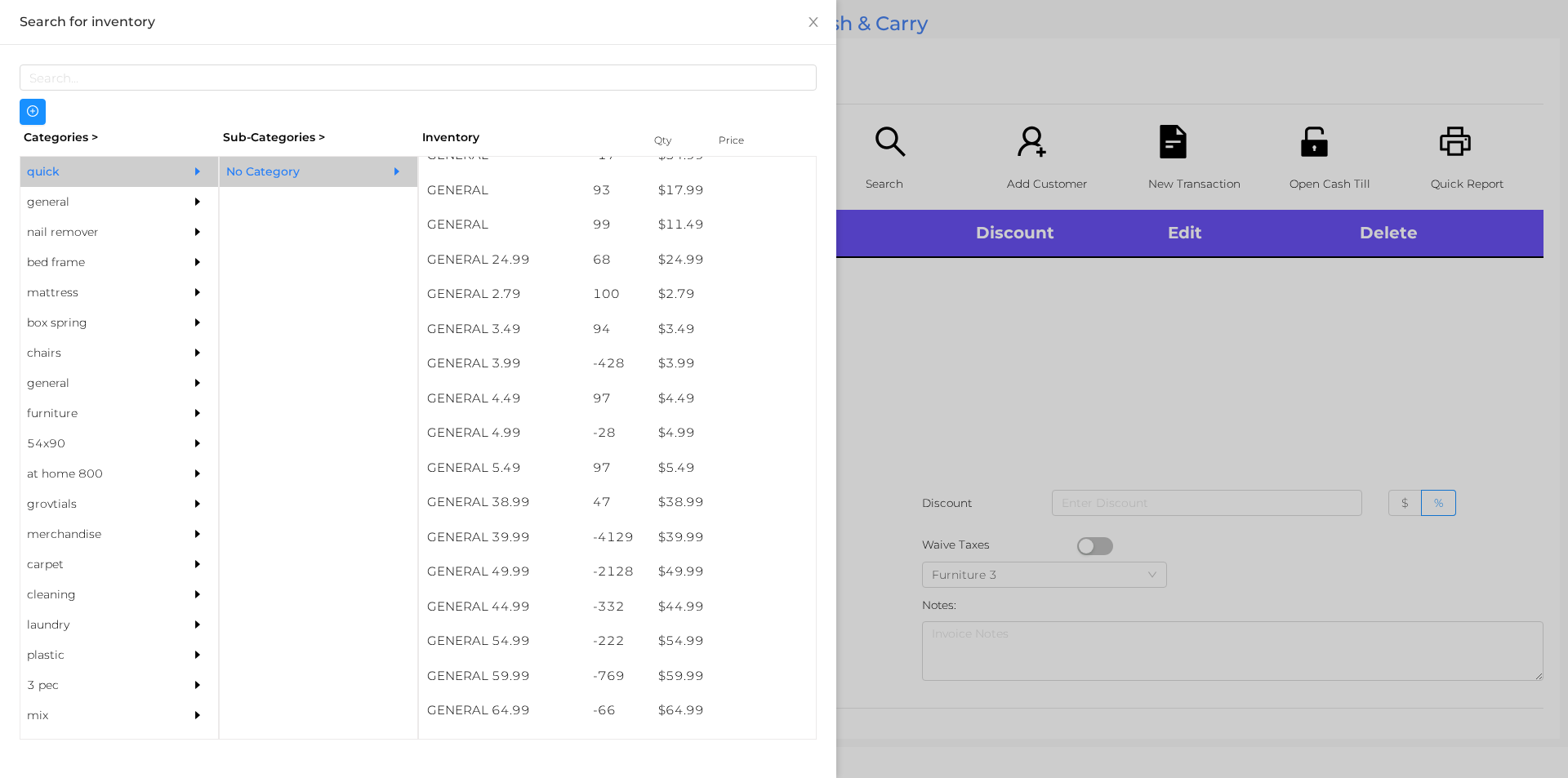
scroll to position [573, 0]
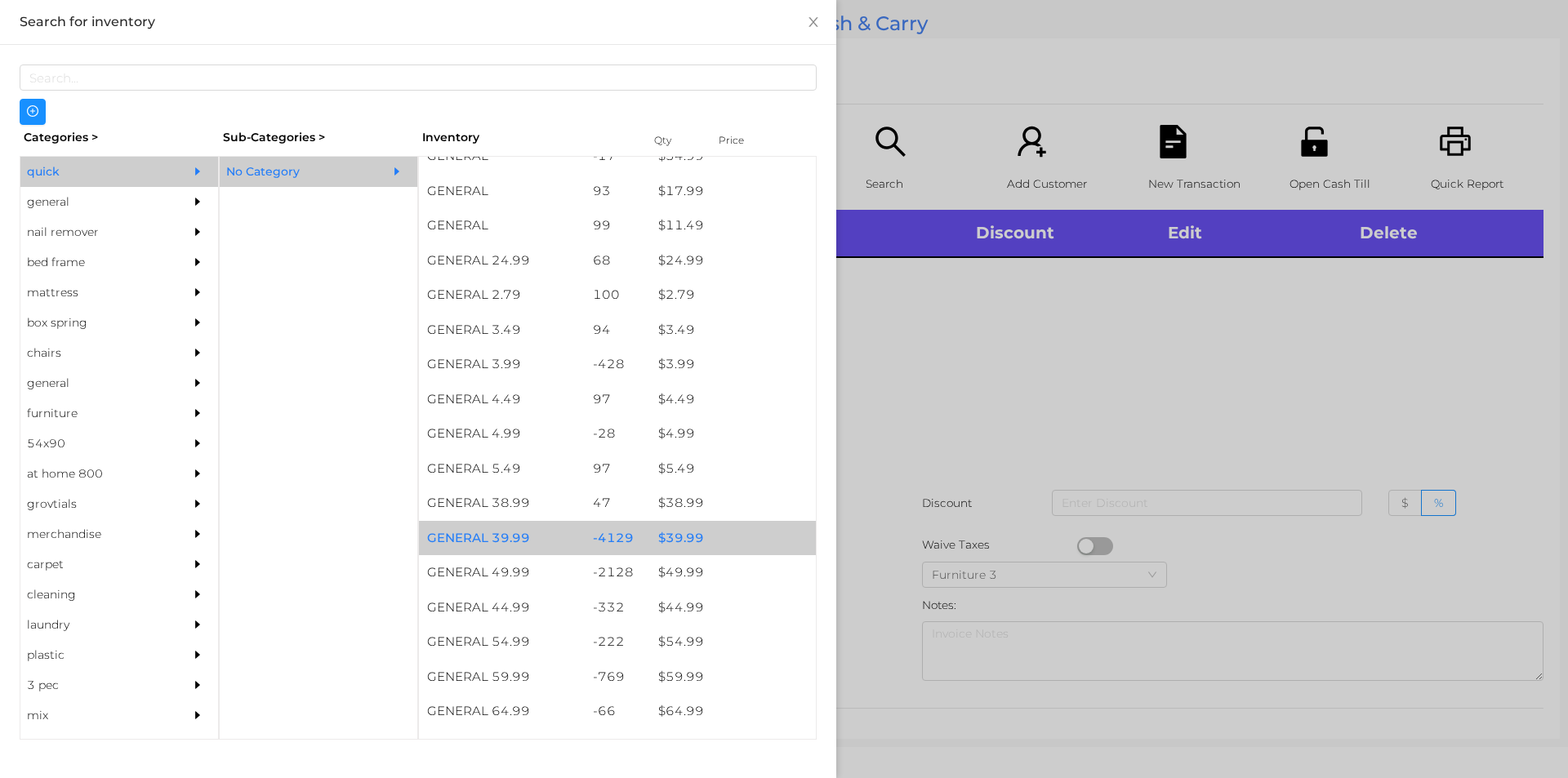
click at [726, 546] on div "$ 39.99" at bounding box center [732, 538] width 166 height 35
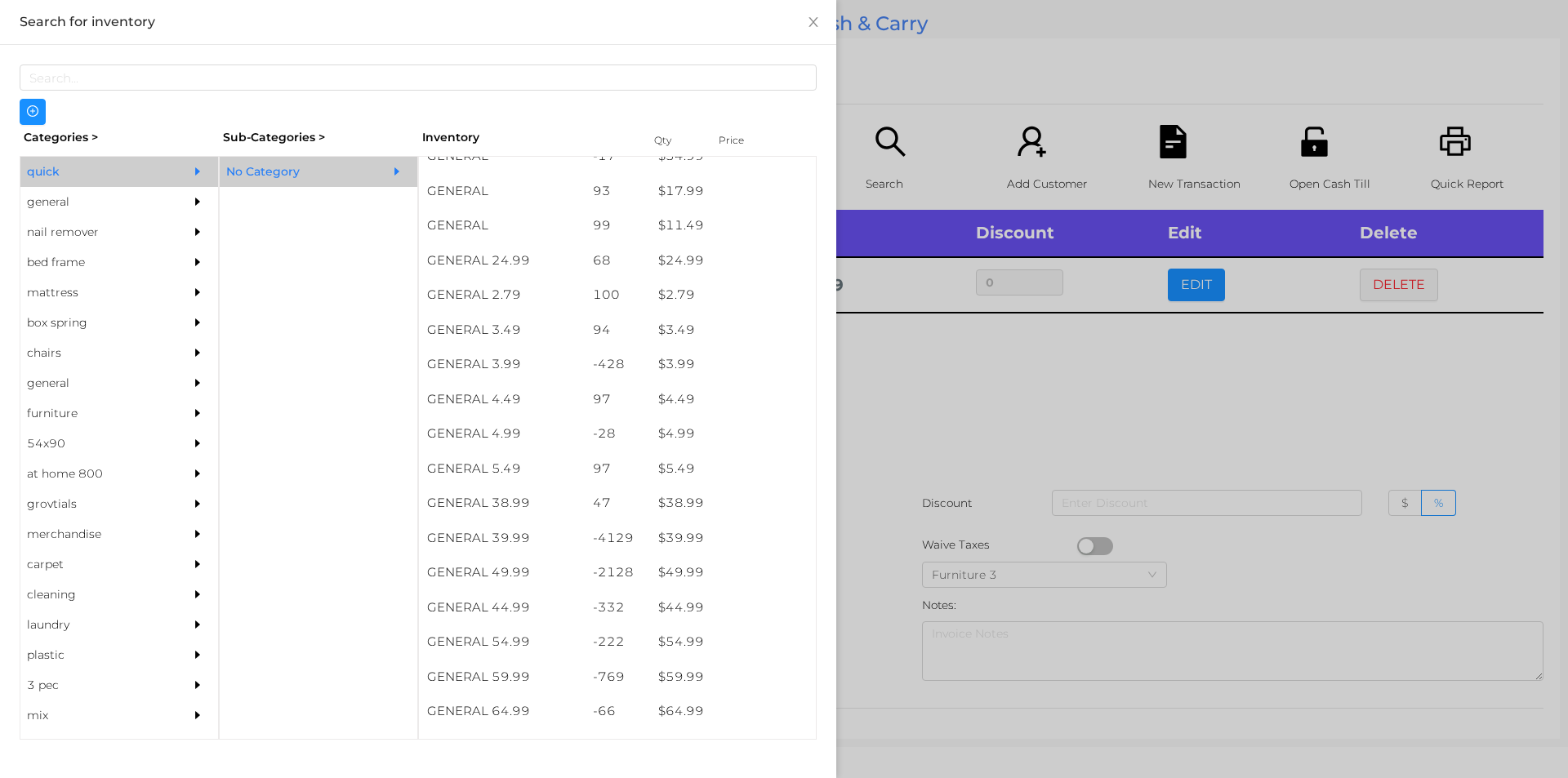
click at [909, 567] on div at bounding box center [784, 389] width 1568 height 778
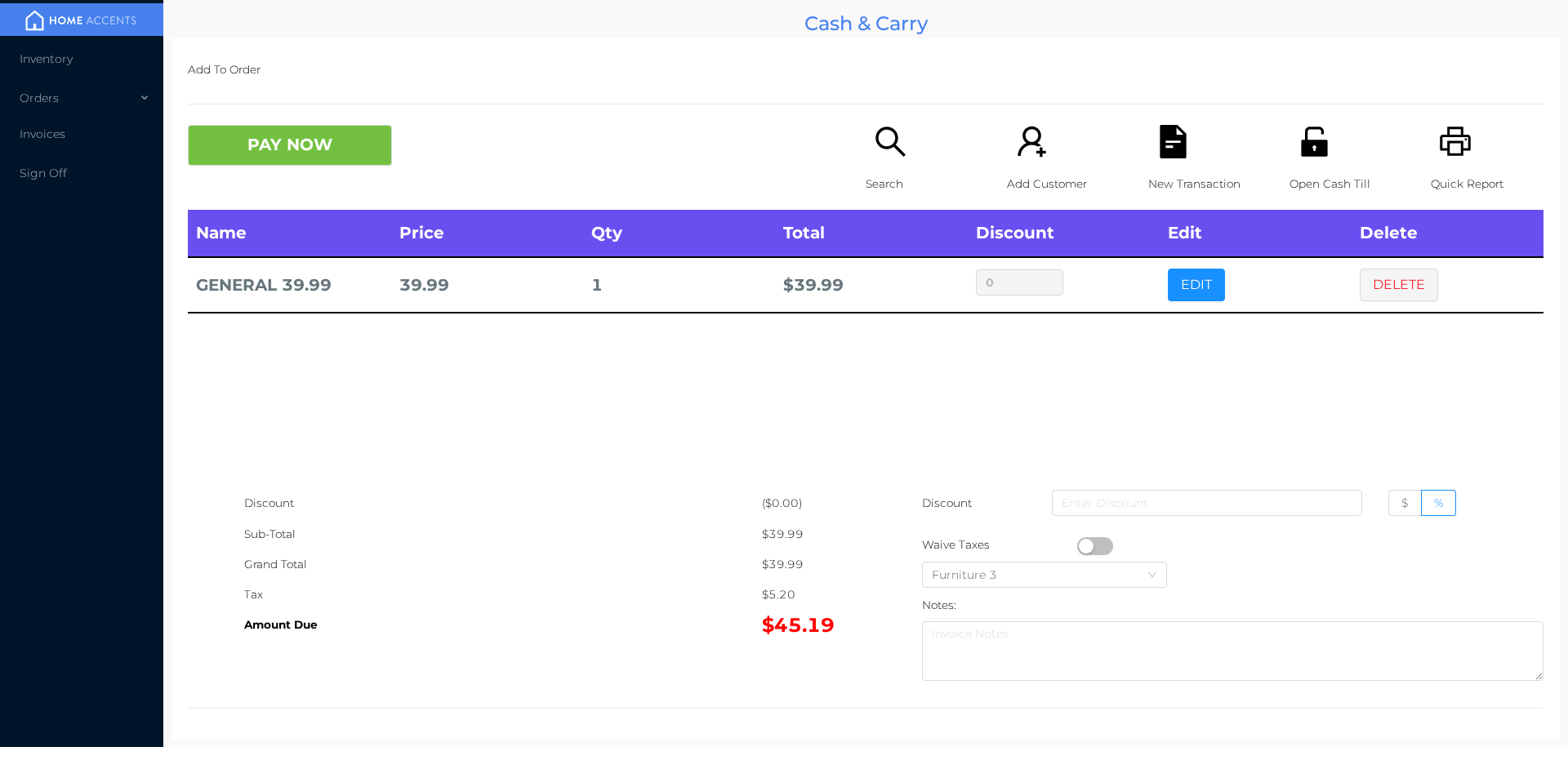
click at [1160, 151] on icon "icon: file-text" at bounding box center [1173, 142] width 26 height 34
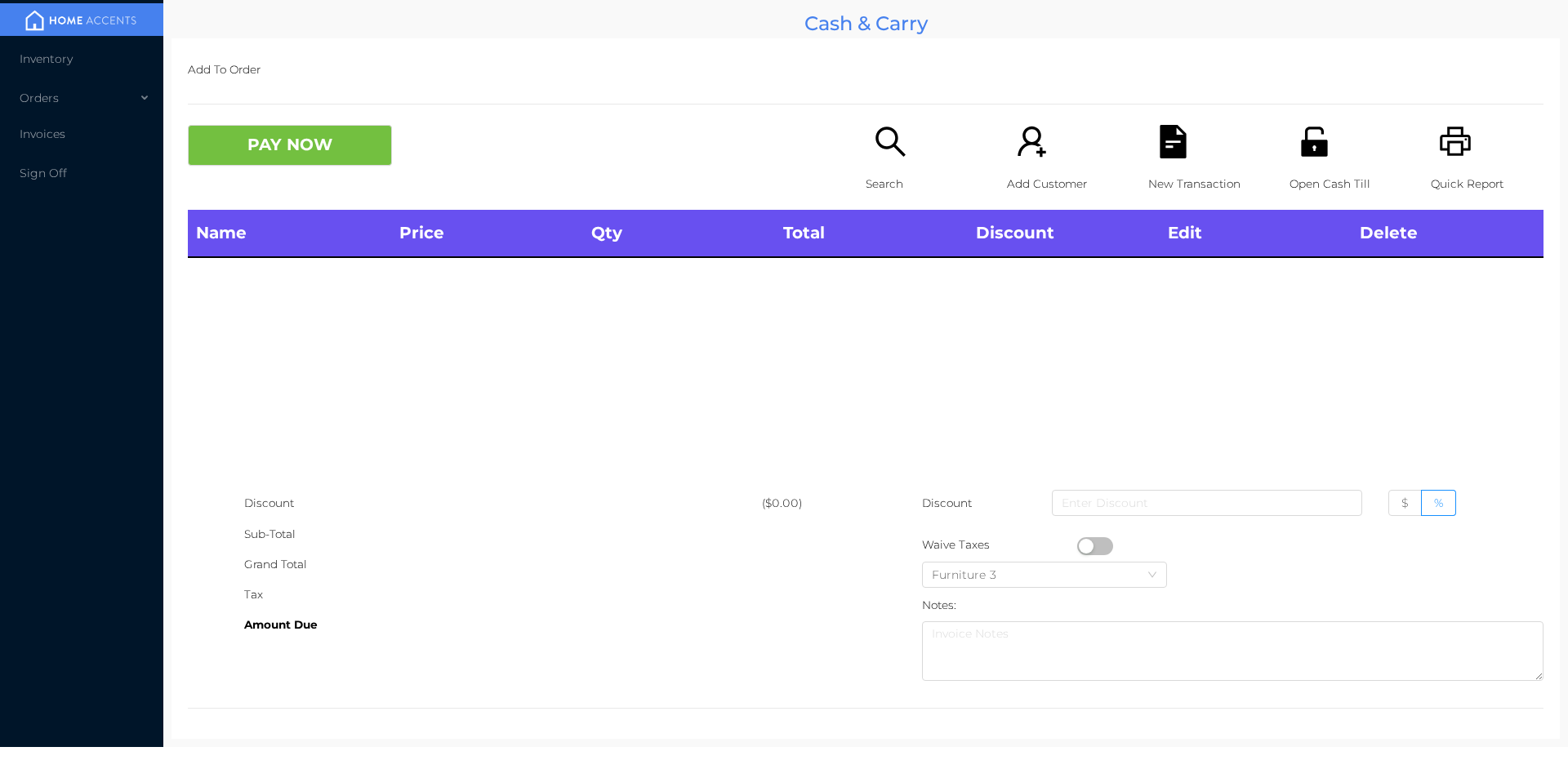
click at [1289, 151] on div "Open Cash Till" at bounding box center [1345, 168] width 113 height 85
click at [1300, 144] on icon "icon: unlock" at bounding box center [1313, 142] width 26 height 29
click at [728, 569] on div "Grand Total" at bounding box center [502, 564] width 518 height 30
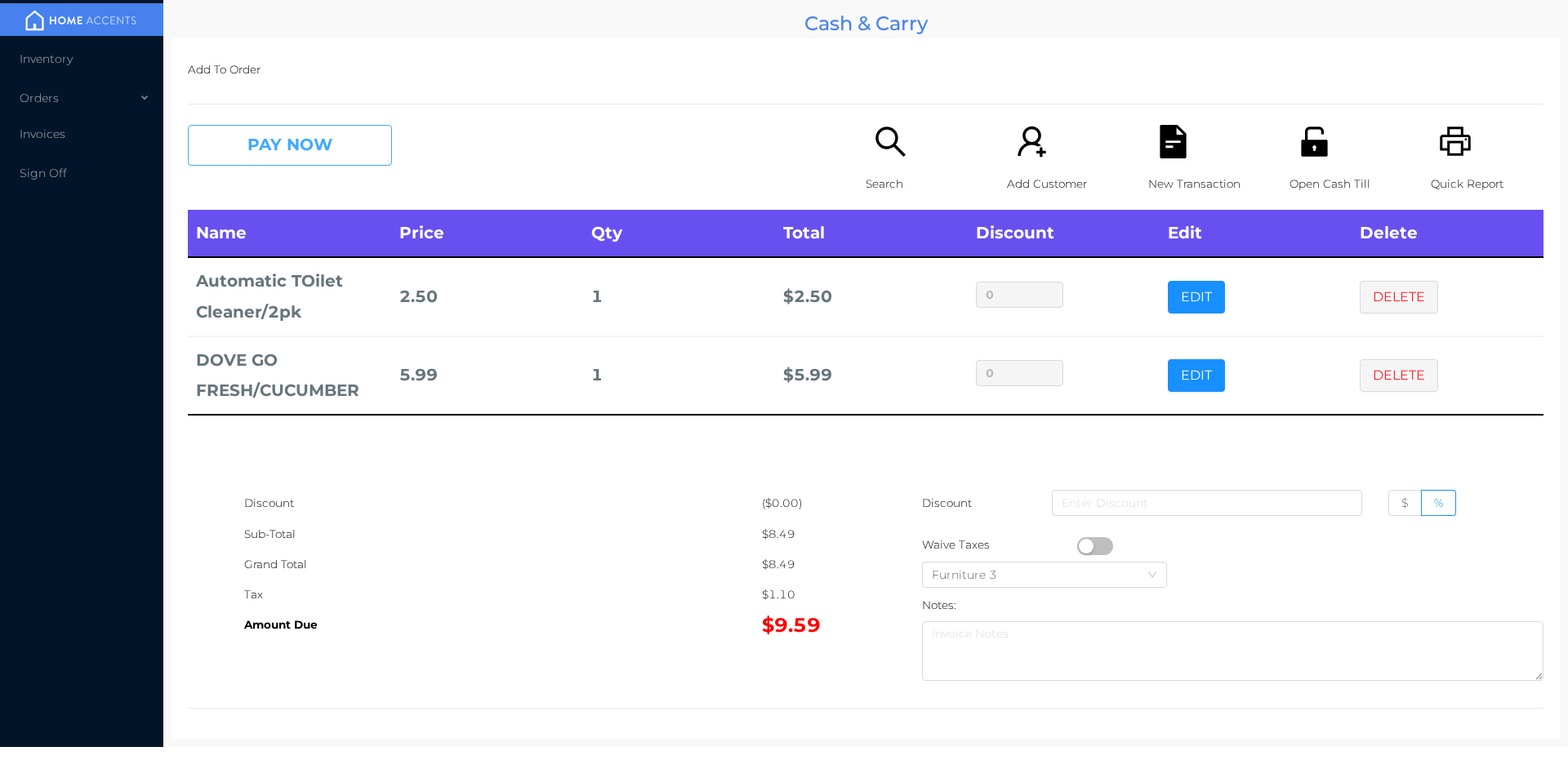
click at [309, 150] on button "PAY NOW" at bounding box center [289, 146] width 204 height 41
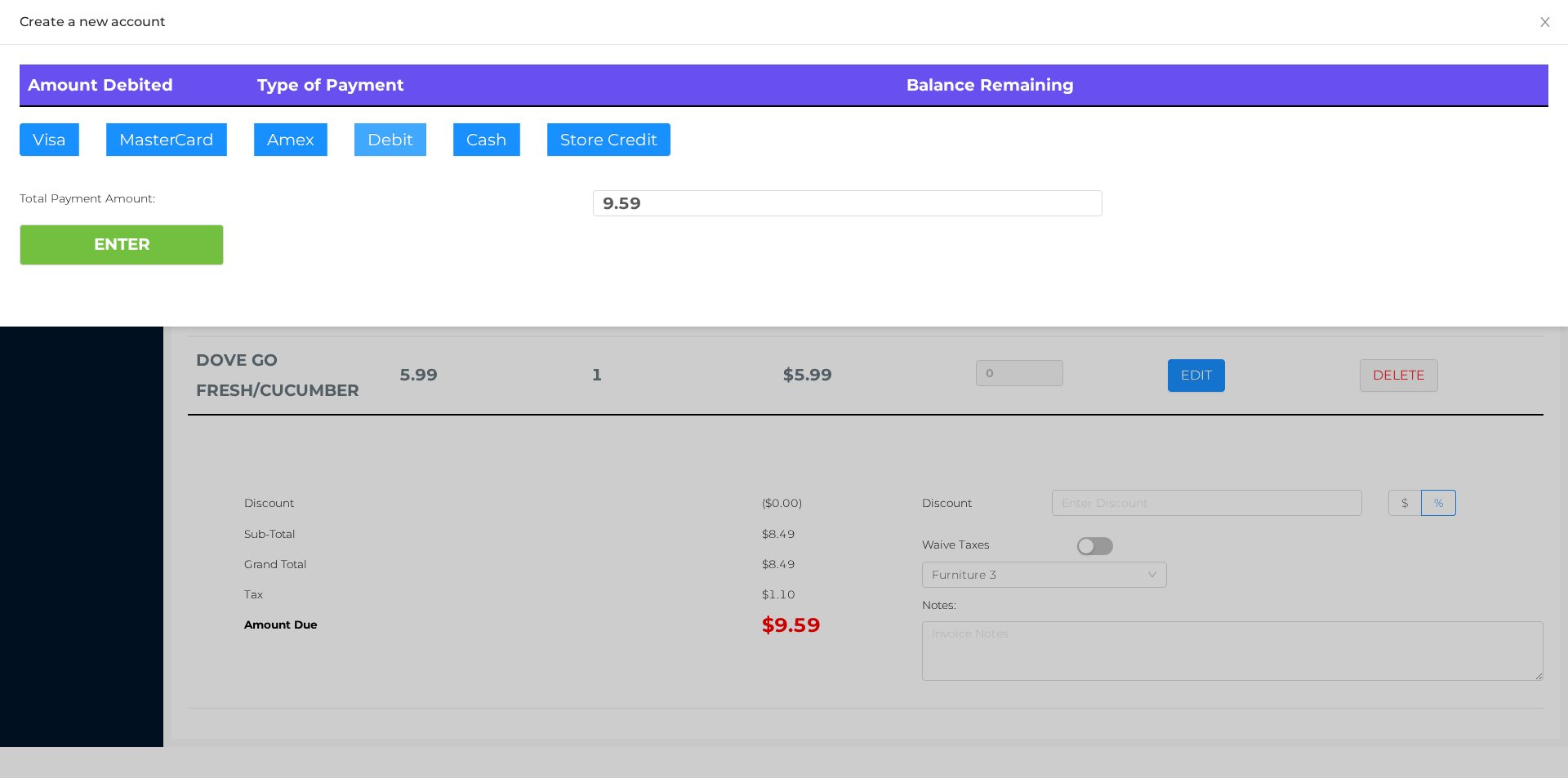
click at [382, 133] on button "Debit" at bounding box center [390, 140] width 72 height 33
click at [186, 251] on button "ENTER" at bounding box center [121, 245] width 204 height 41
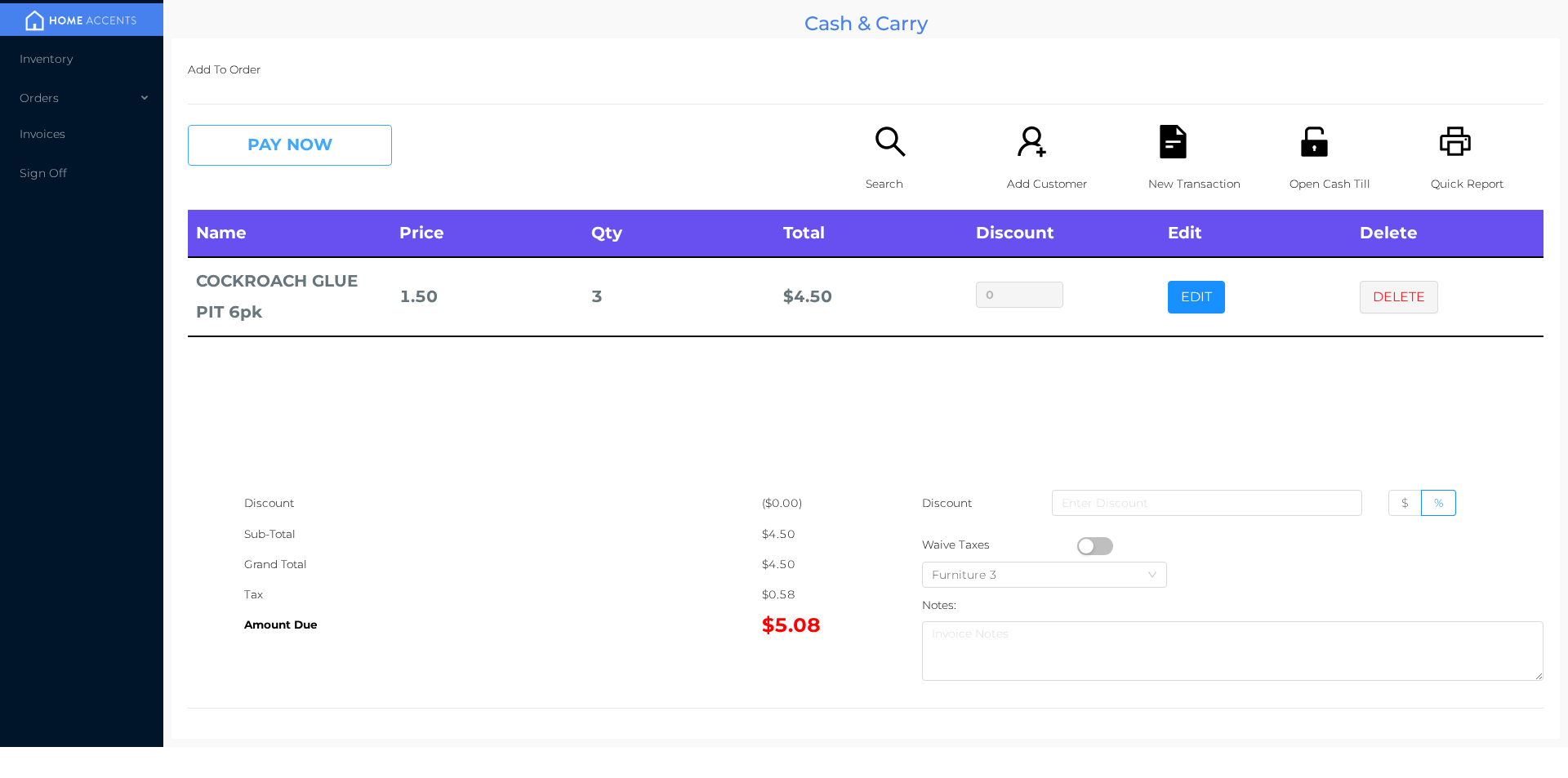
click at [293, 149] on button "PAY NOW" at bounding box center [289, 146] width 204 height 41
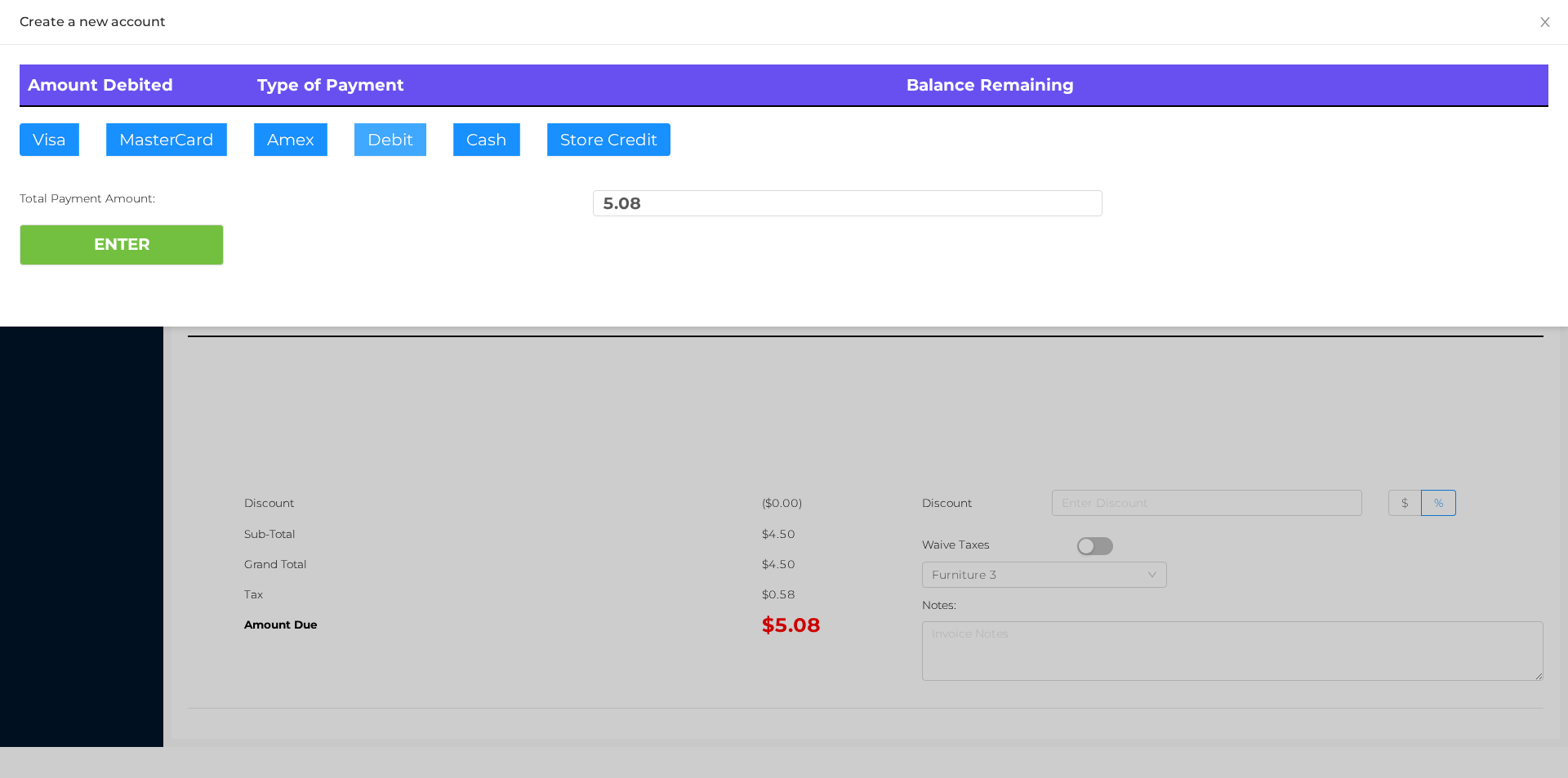
click at [374, 151] on button "Debit" at bounding box center [390, 140] width 72 height 33
click at [155, 259] on button "ENTER" at bounding box center [121, 245] width 204 height 41
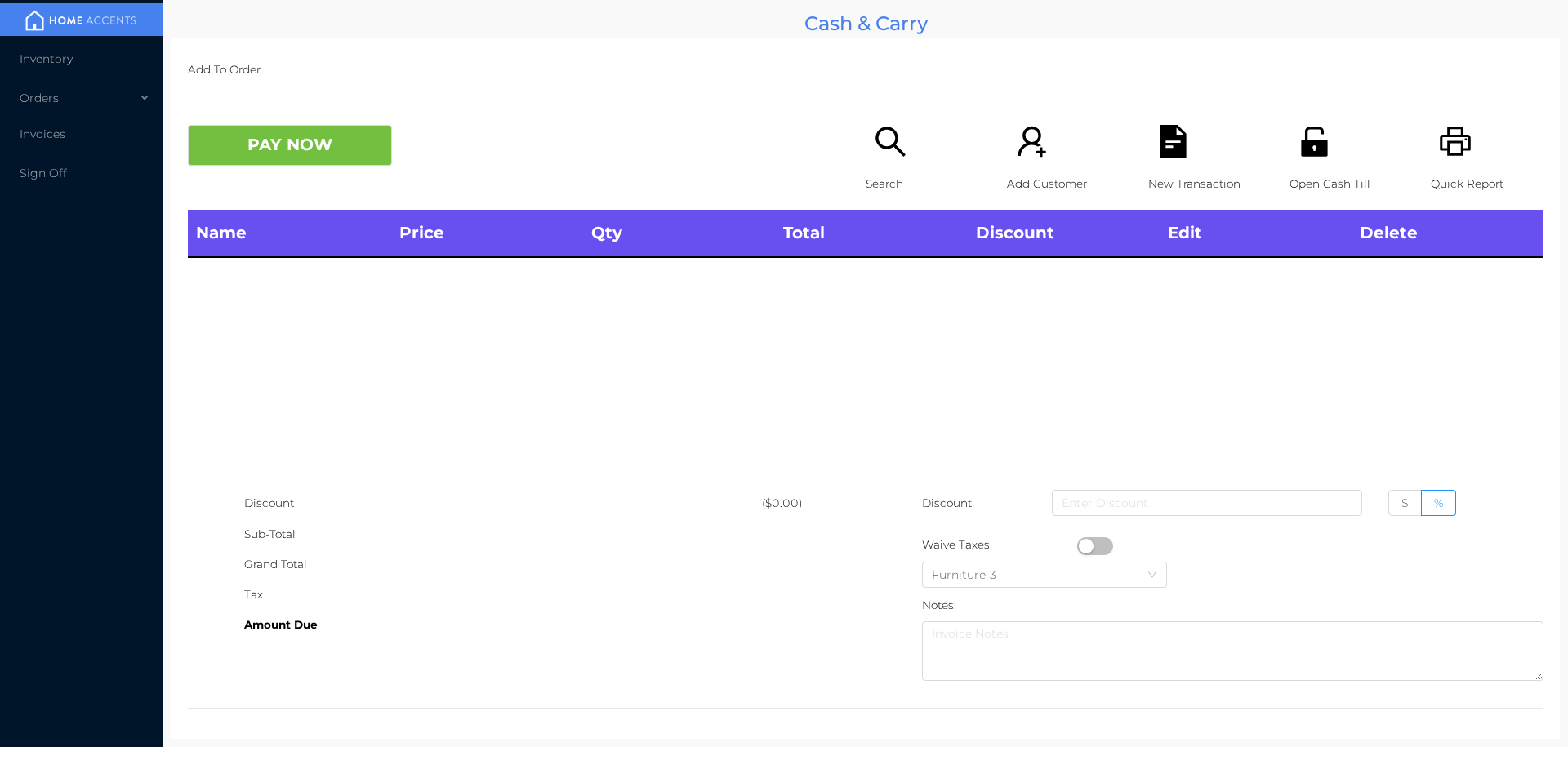
click at [1300, 159] on icon "icon: unlock" at bounding box center [1313, 142] width 34 height 34
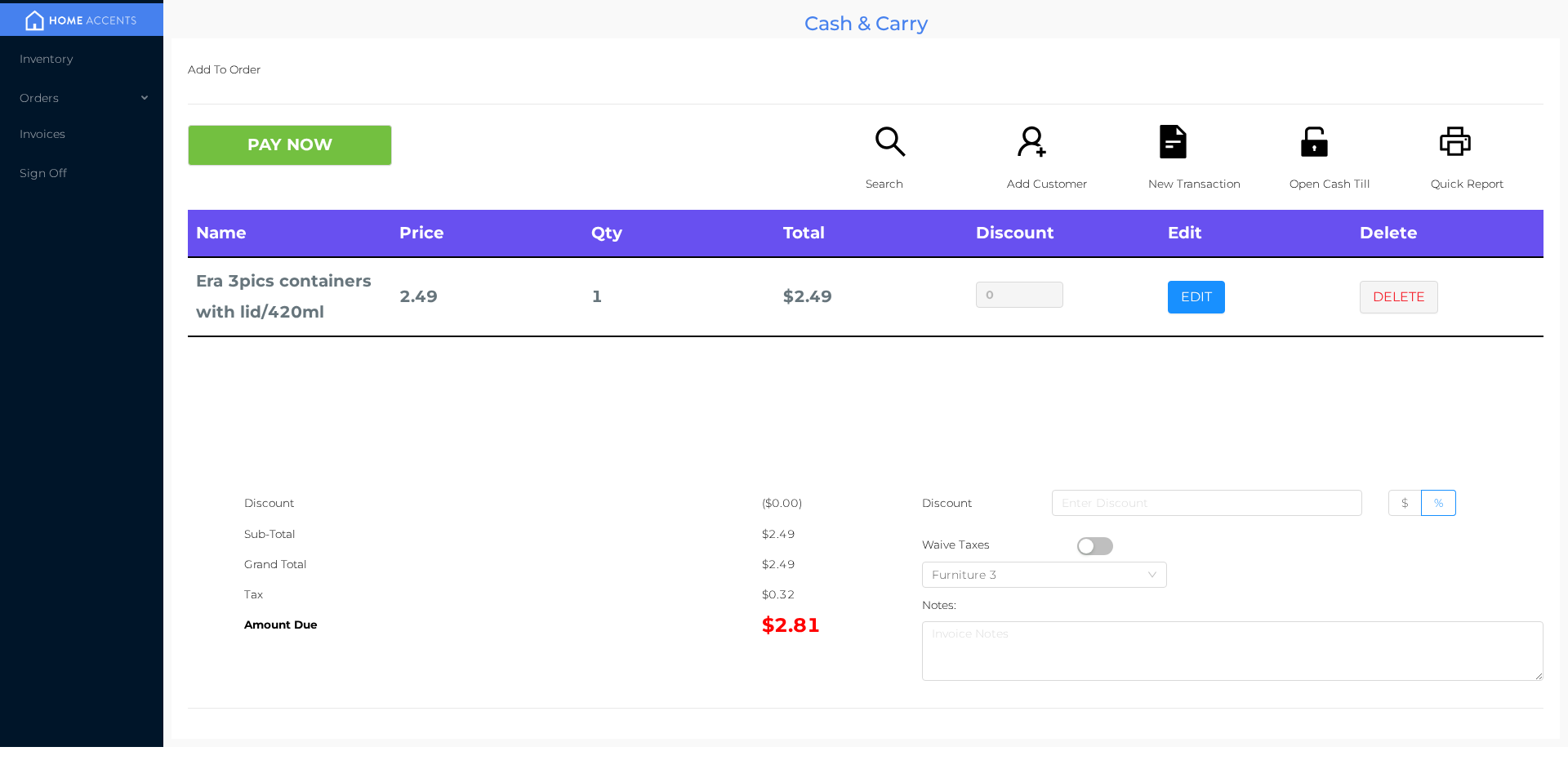
click at [877, 148] on icon "icon: search" at bounding box center [890, 142] width 29 height 29
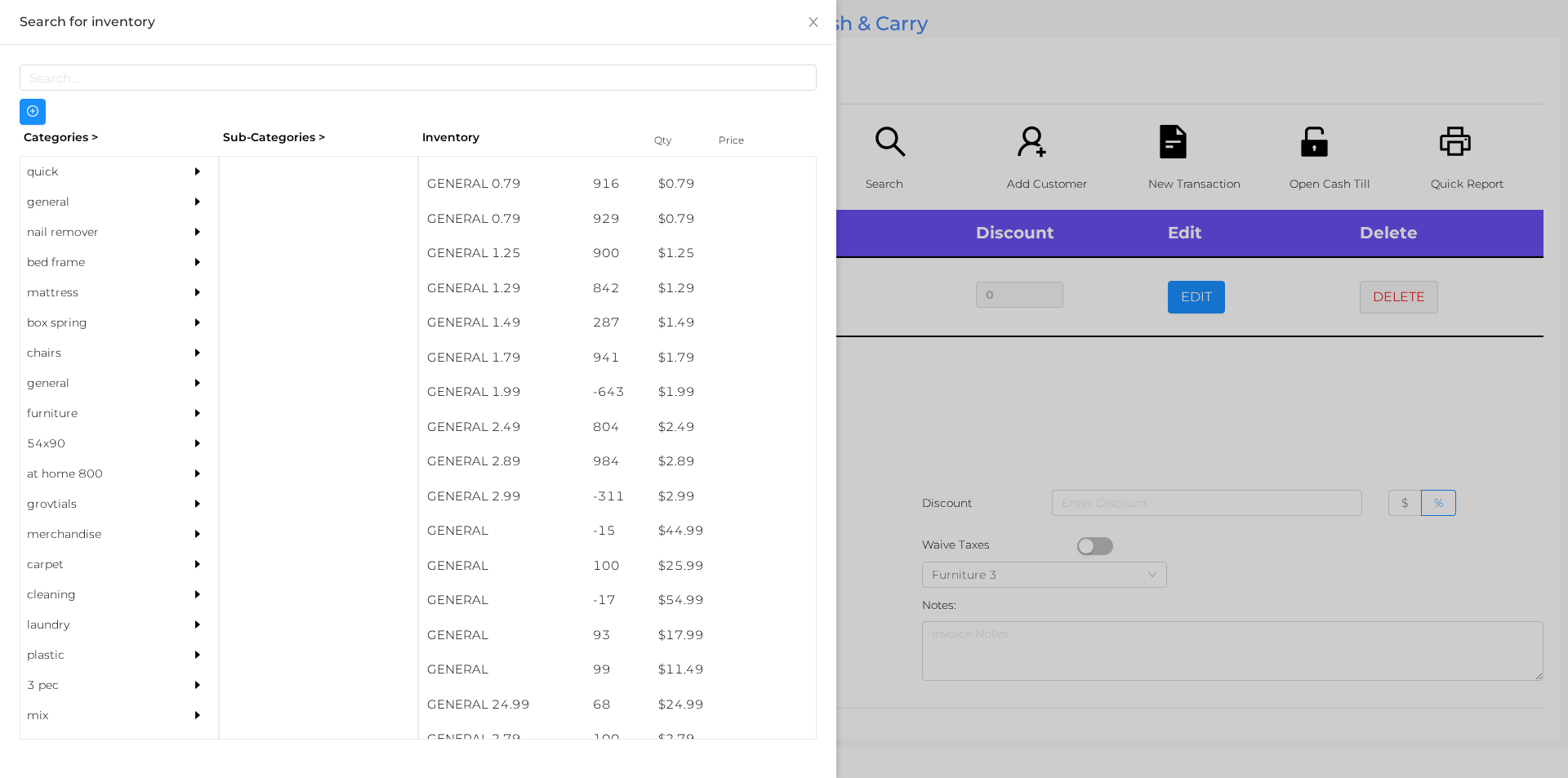
scroll to position [129, 0]
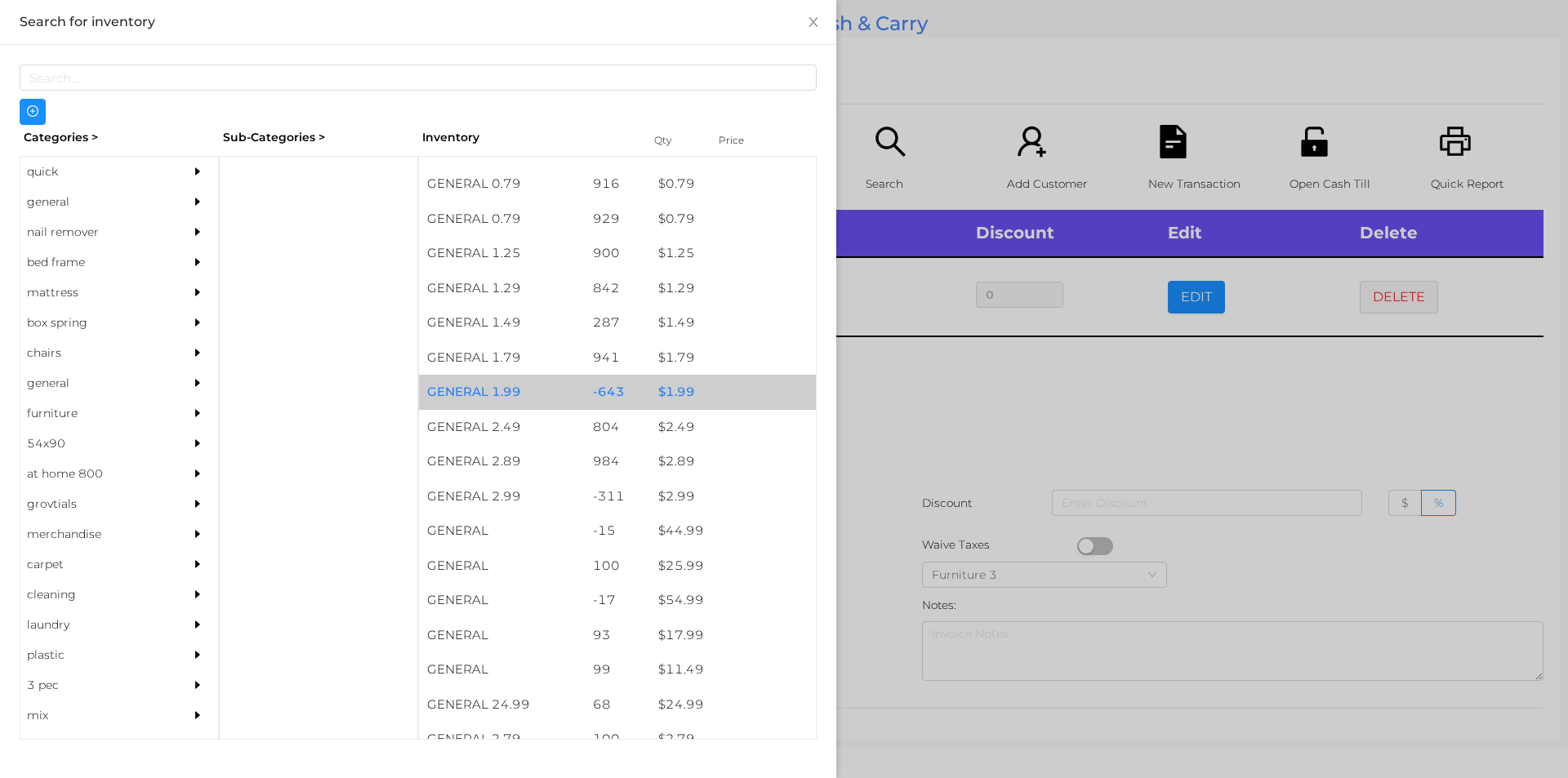
click at [679, 393] on div "$ 1.99" at bounding box center [732, 392] width 166 height 35
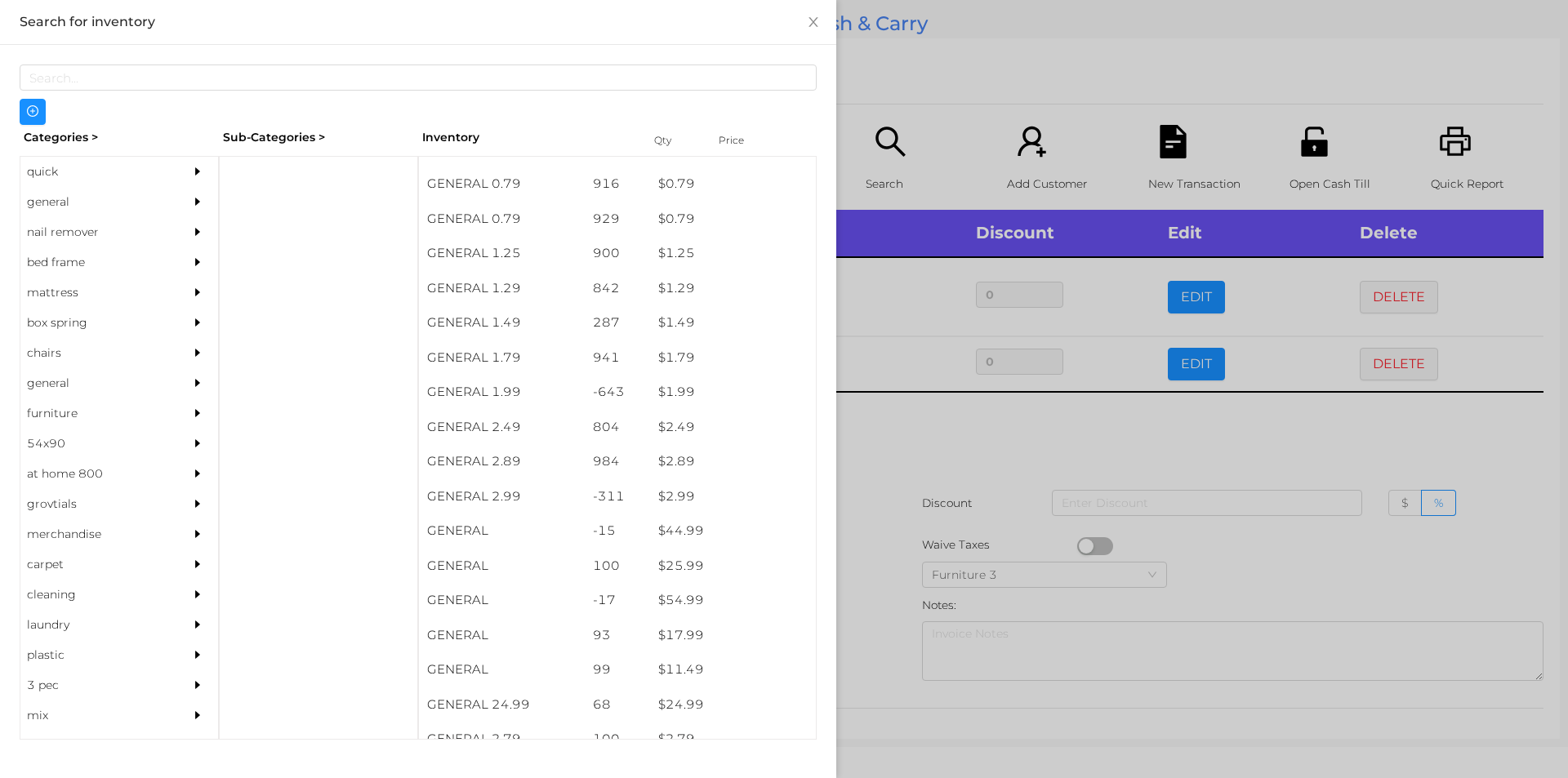
click at [960, 510] on div at bounding box center [784, 389] width 1568 height 778
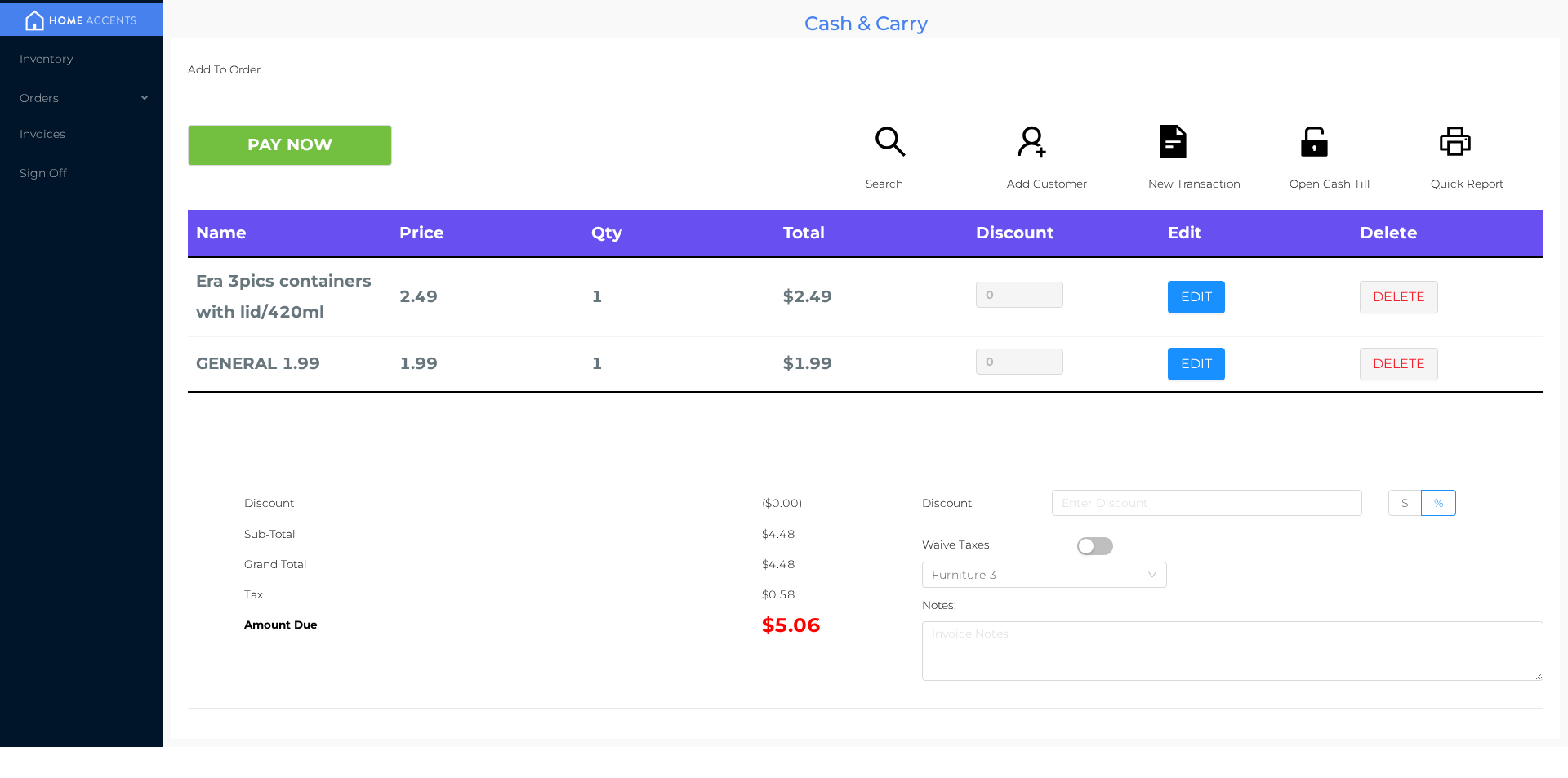
click at [1156, 155] on icon "icon: file-text" at bounding box center [1173, 142] width 34 height 34
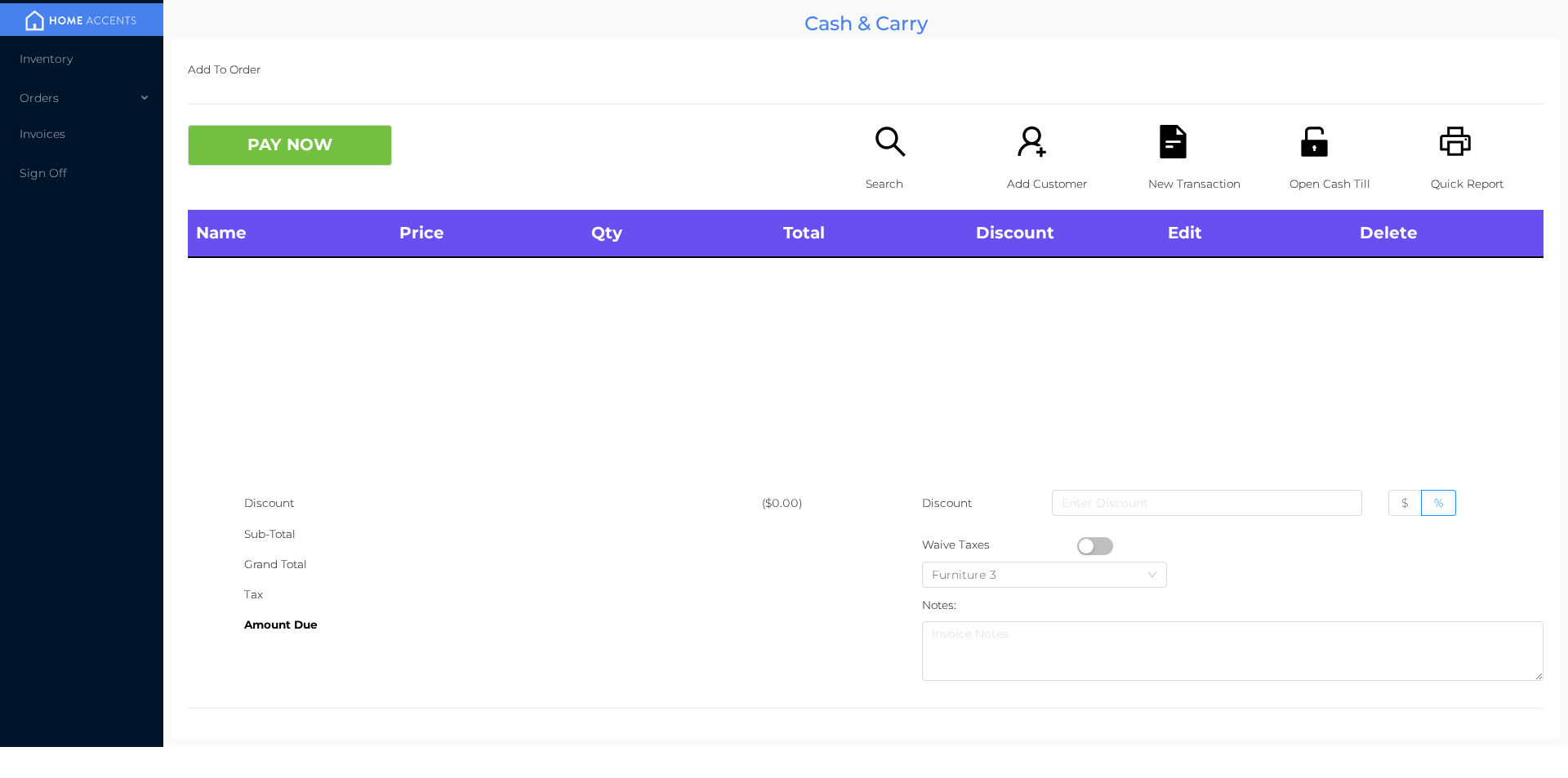
click at [1431, 182] on p "Quick Report" at bounding box center [1487, 184] width 113 height 30
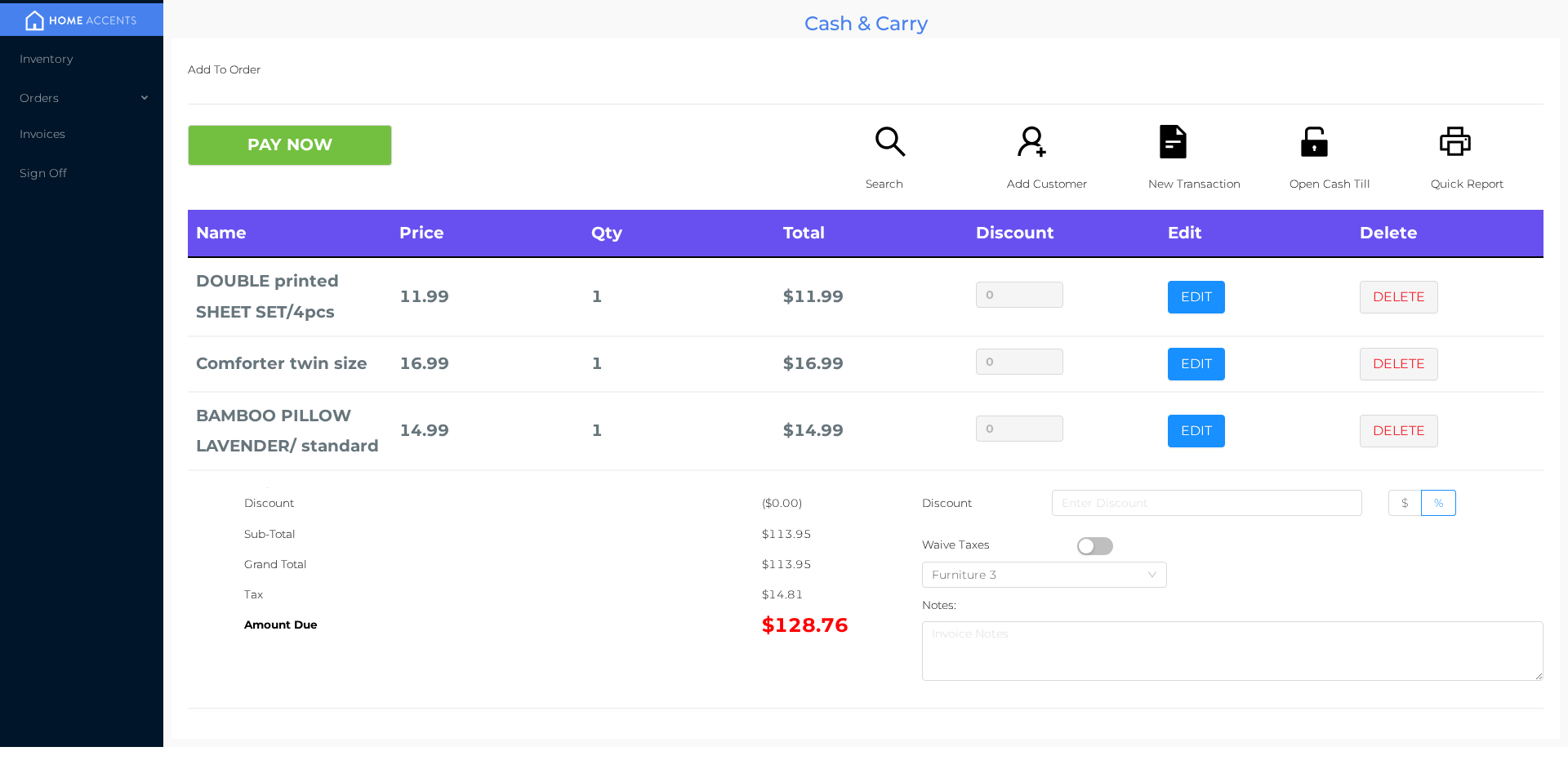
click at [1304, 152] on icon "icon: unlock" at bounding box center [1313, 142] width 26 height 29
click at [294, 165] on button "PAY NOW" at bounding box center [289, 146] width 204 height 41
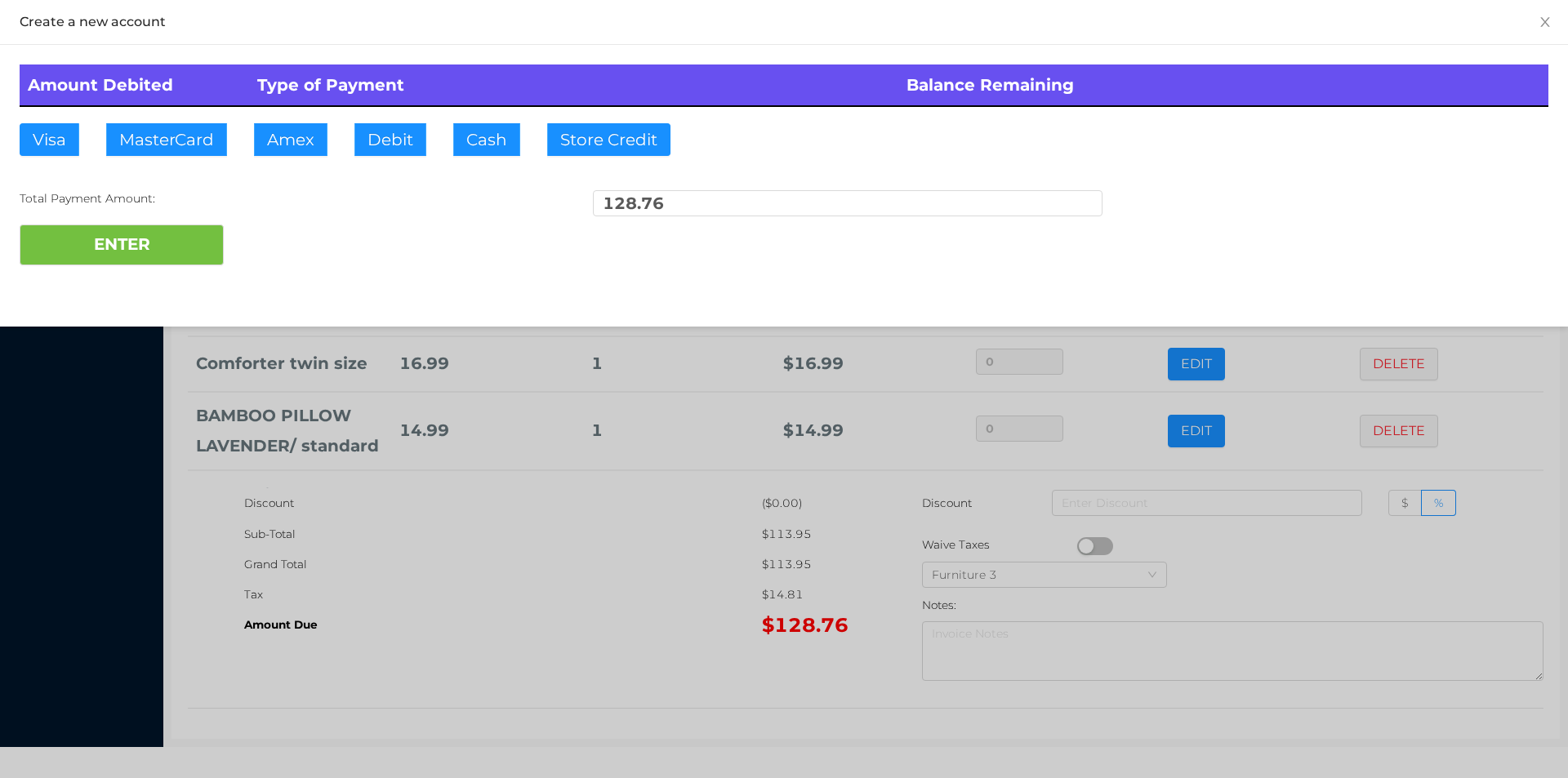
click at [405, 492] on div at bounding box center [784, 389] width 1568 height 778
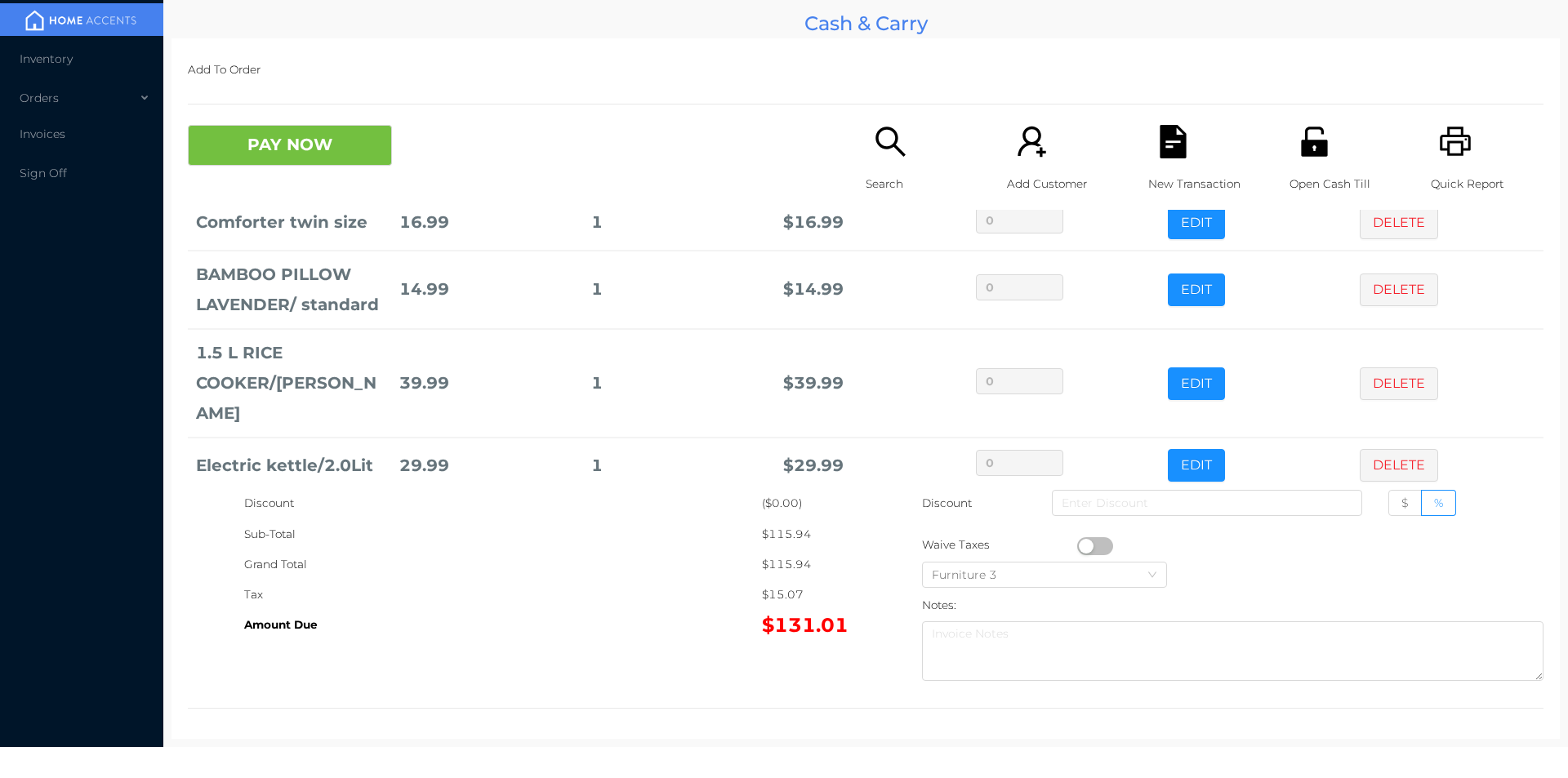
scroll to position [211, 0]
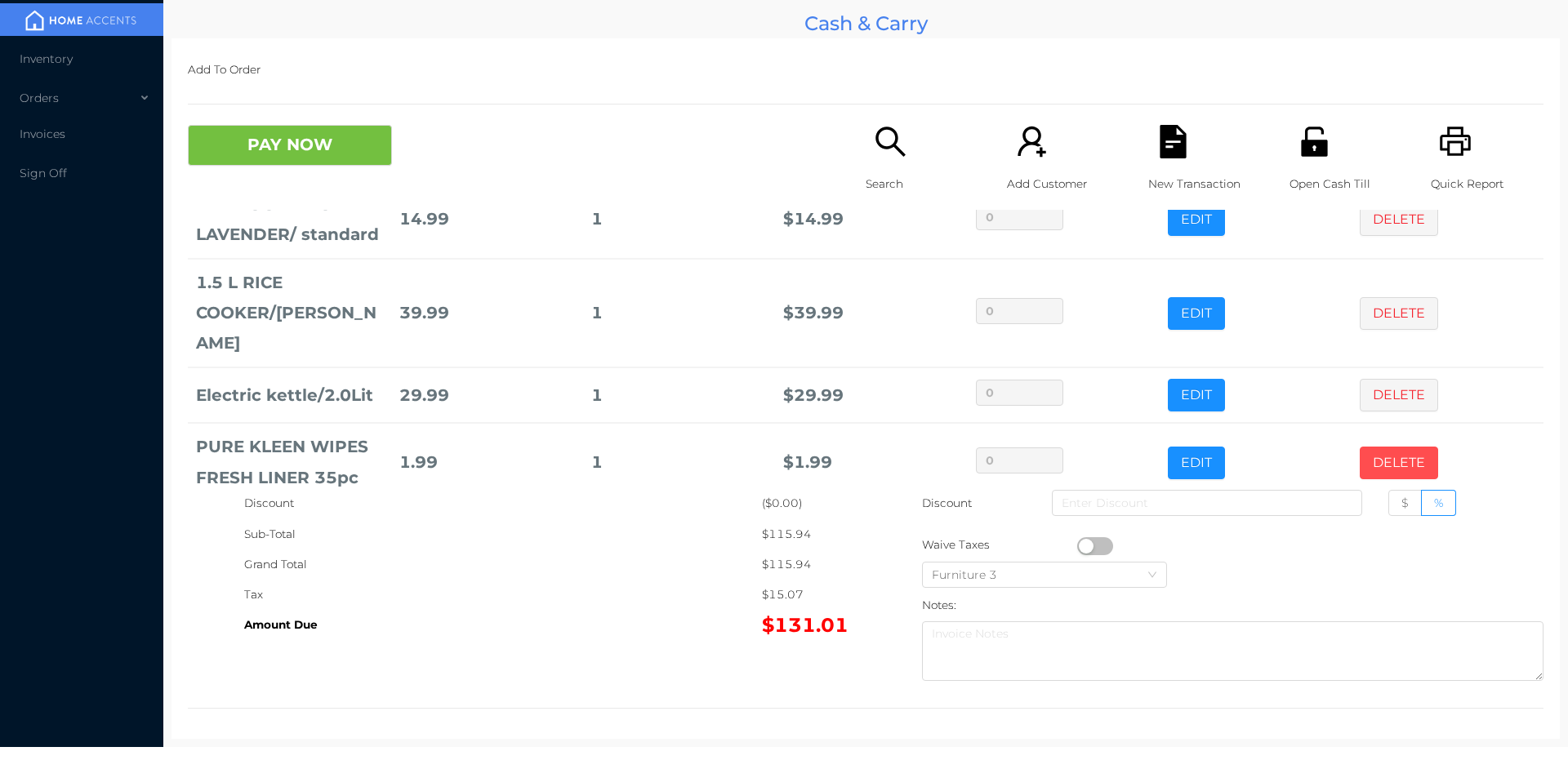
click at [1375, 447] on button "DELETE" at bounding box center [1399, 463] width 79 height 33
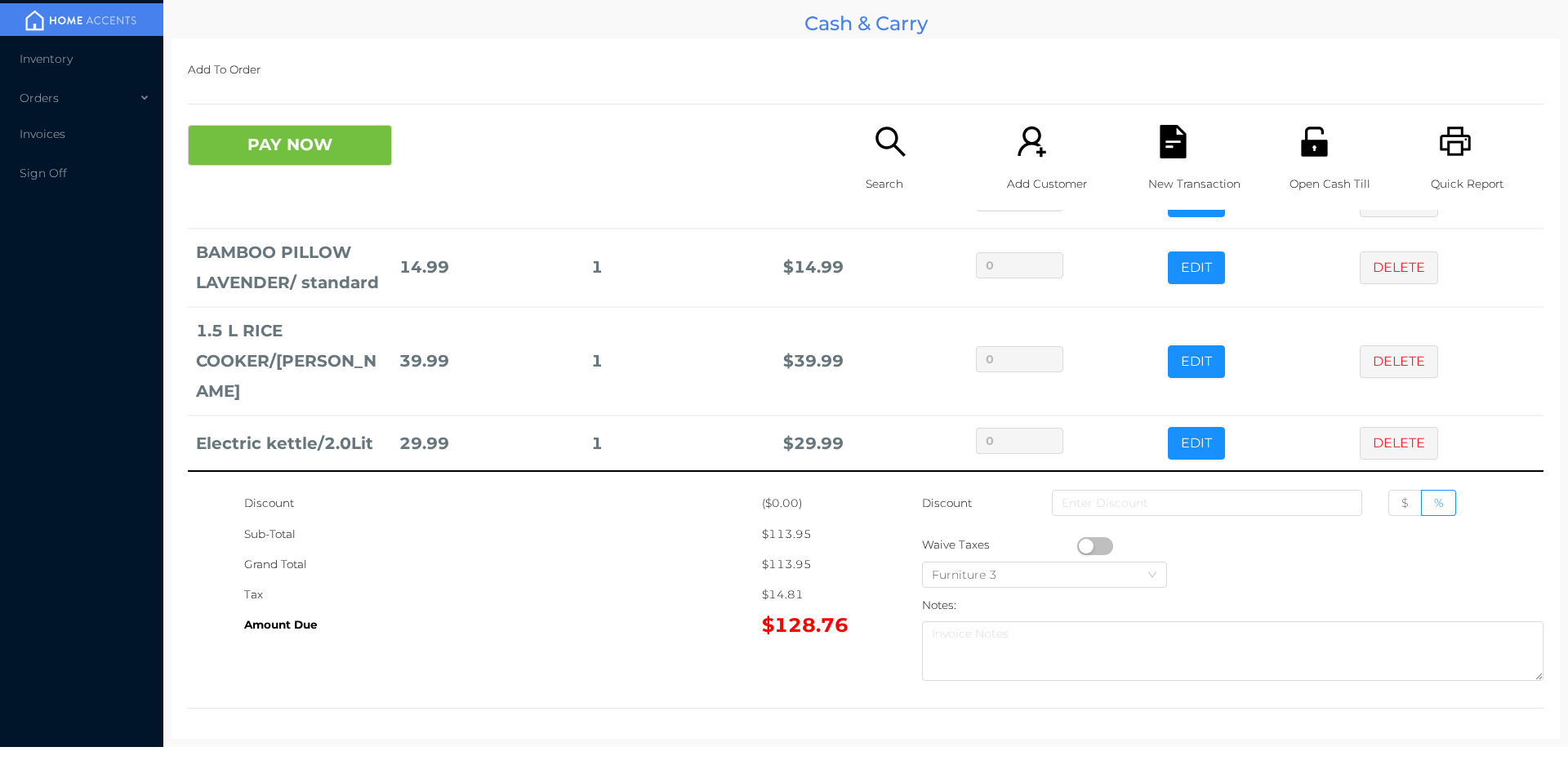
scroll to position [133, 0]
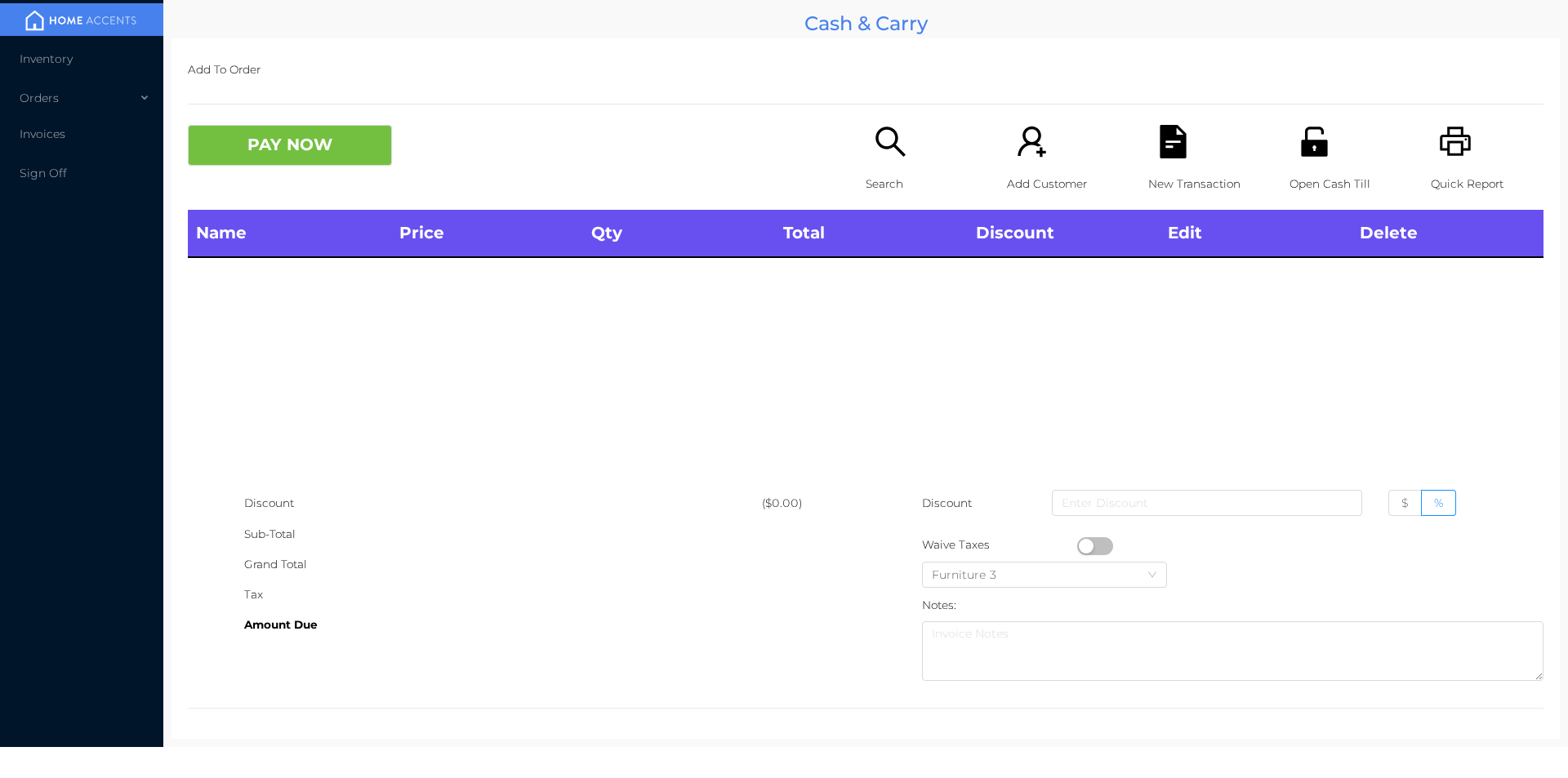
click at [1303, 144] on icon "icon: unlock" at bounding box center [1313, 142] width 26 height 29
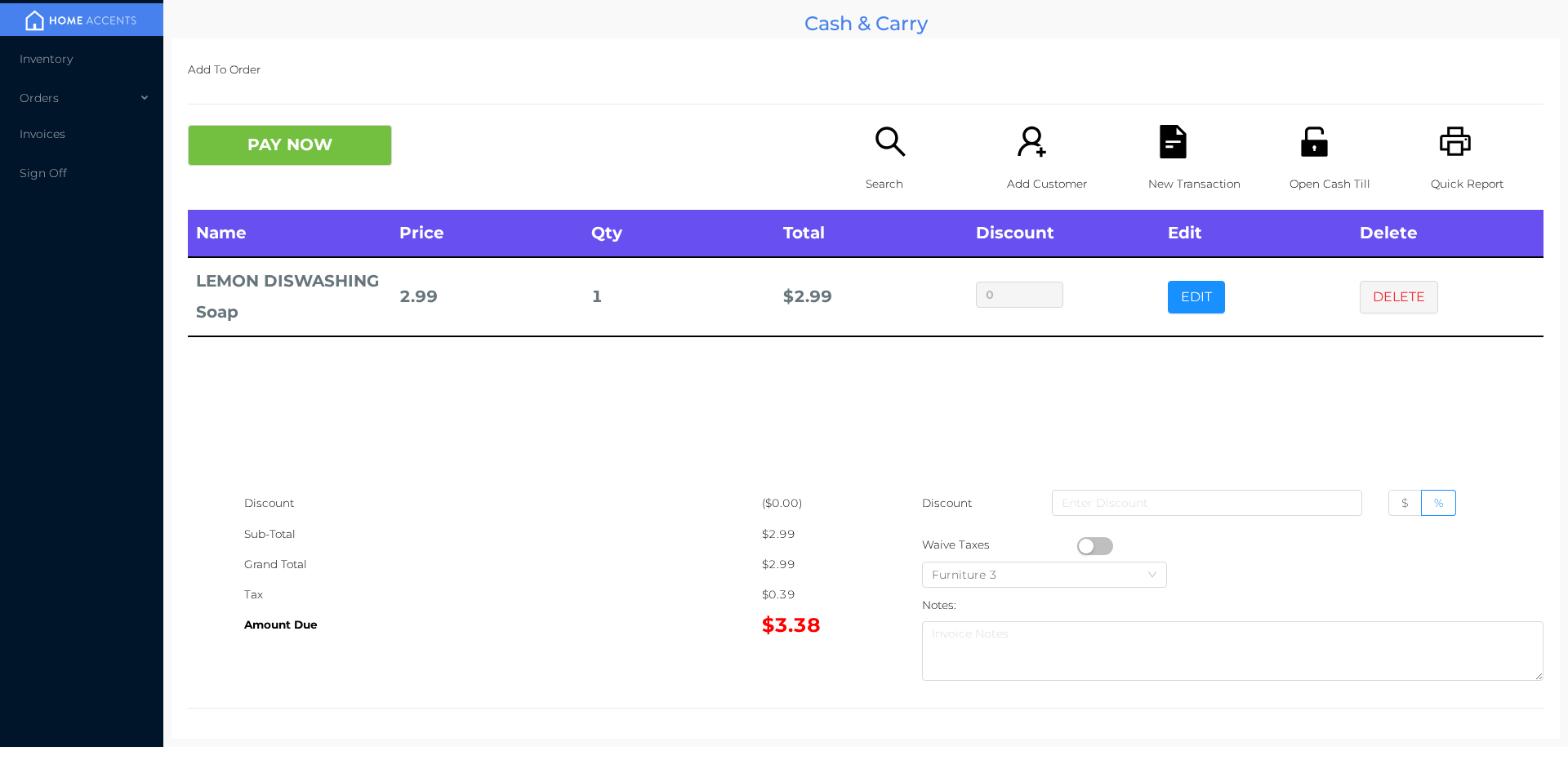
click at [1191, 161] on div "New Transaction" at bounding box center [1205, 168] width 113 height 85
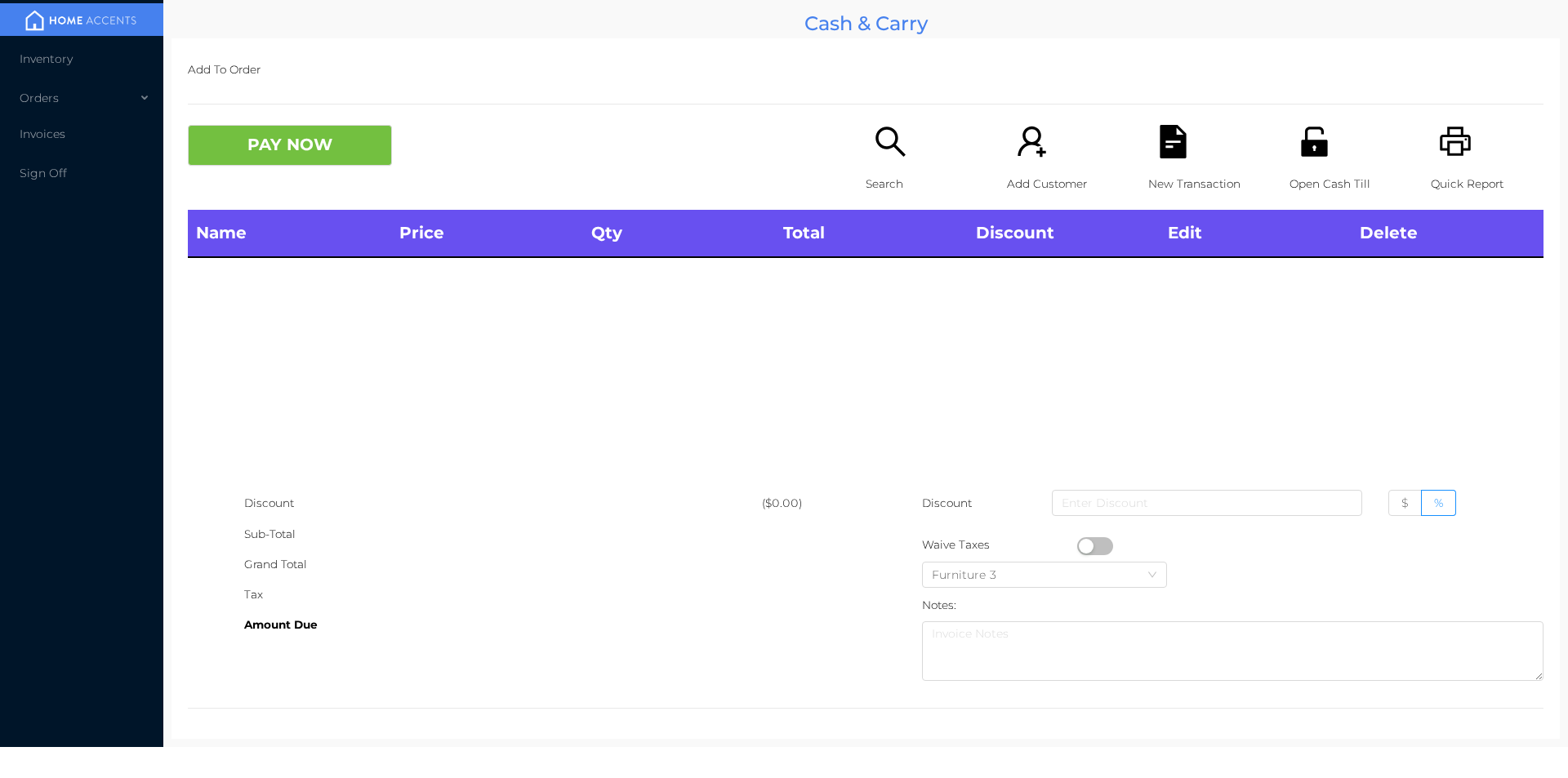
click at [1460, 139] on icon "icon: printer" at bounding box center [1455, 142] width 34 height 34
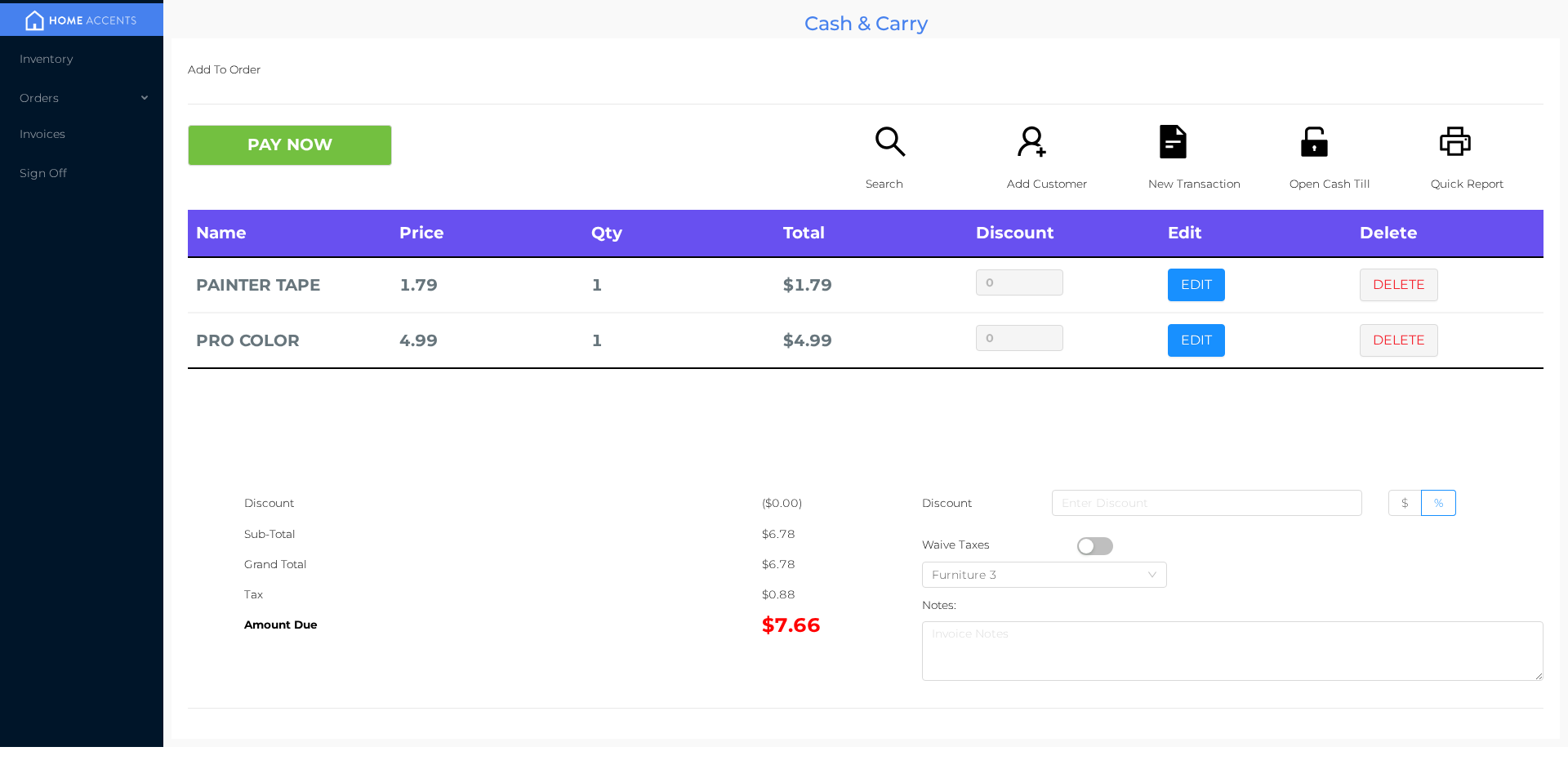
click at [1165, 174] on p "New Transaction" at bounding box center [1205, 184] width 113 height 30
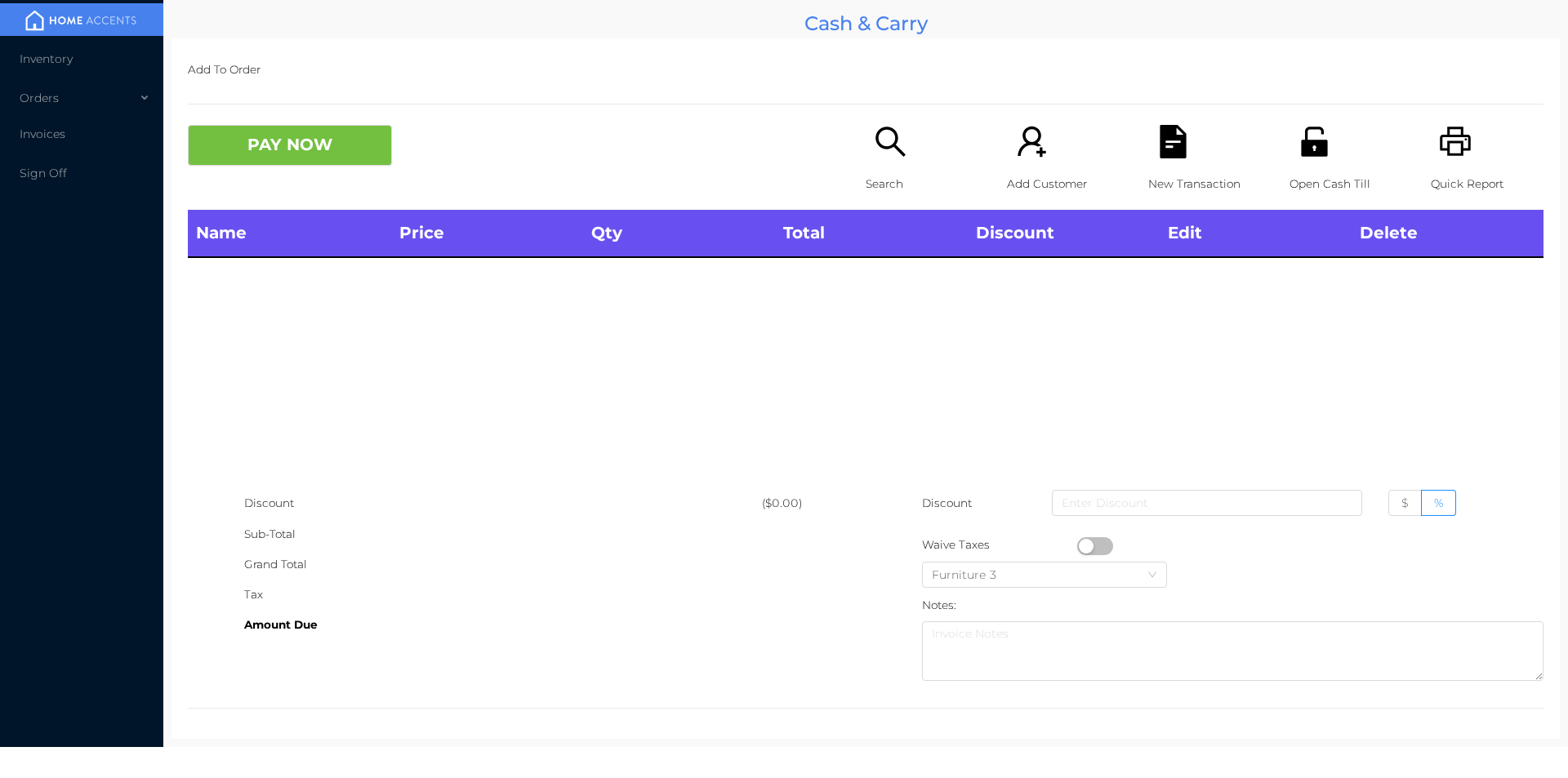
click at [1315, 159] on icon "icon: unlock" at bounding box center [1313, 142] width 34 height 34
click at [886, 131] on icon "icon: search" at bounding box center [890, 142] width 29 height 29
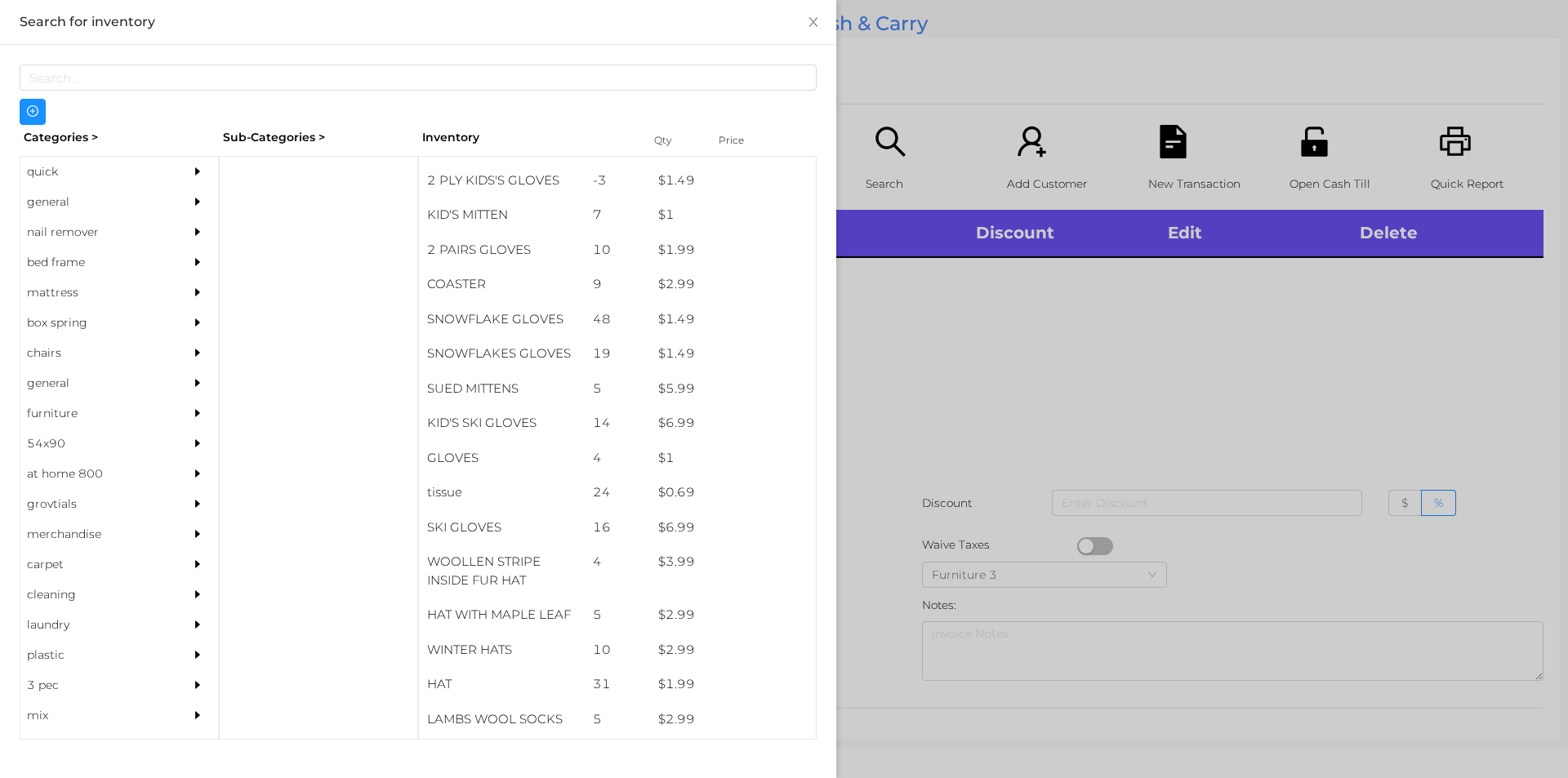
scroll to position [798, 0]
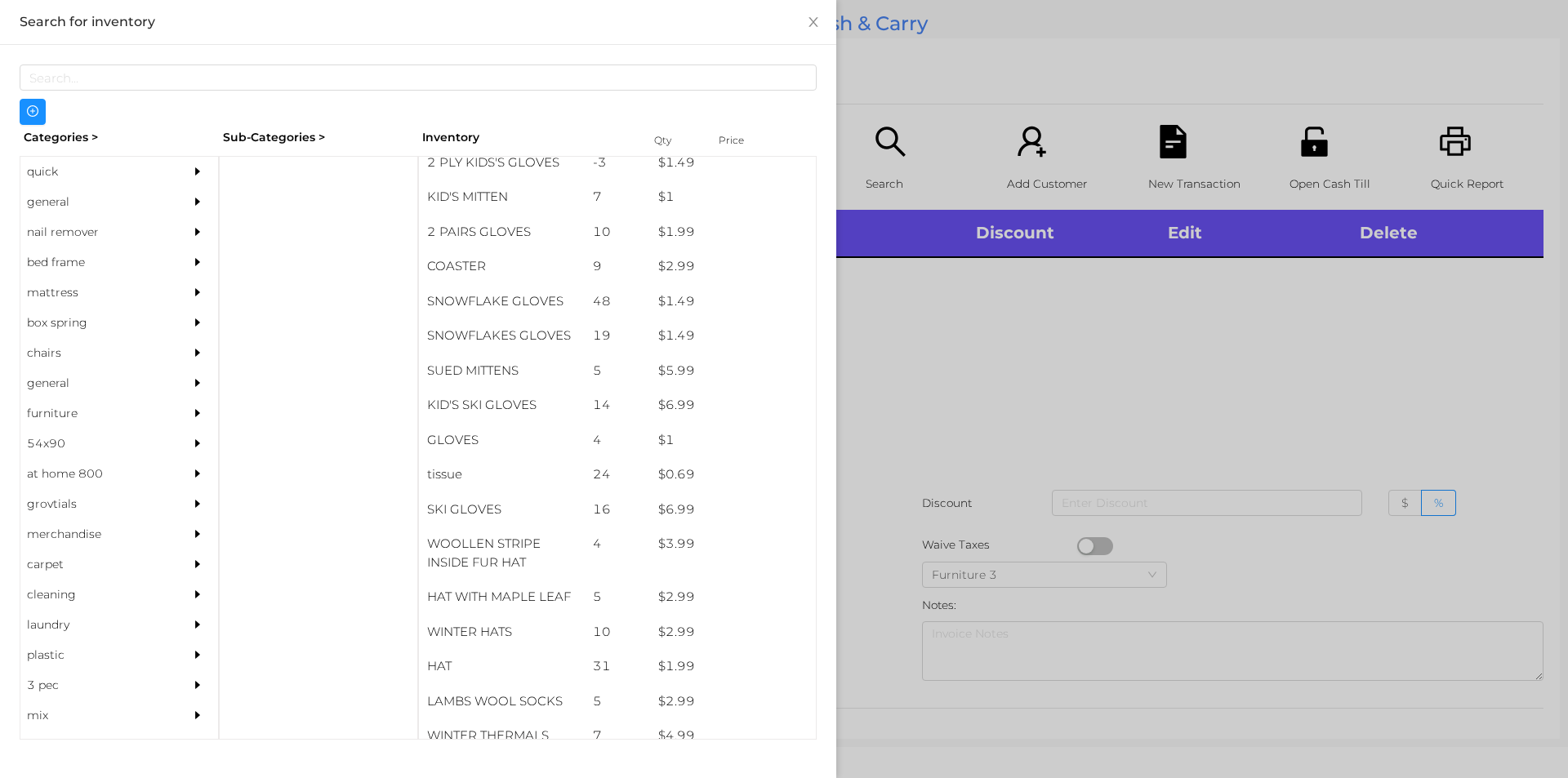
click at [70, 207] on div "general" at bounding box center [95, 201] width 149 height 30
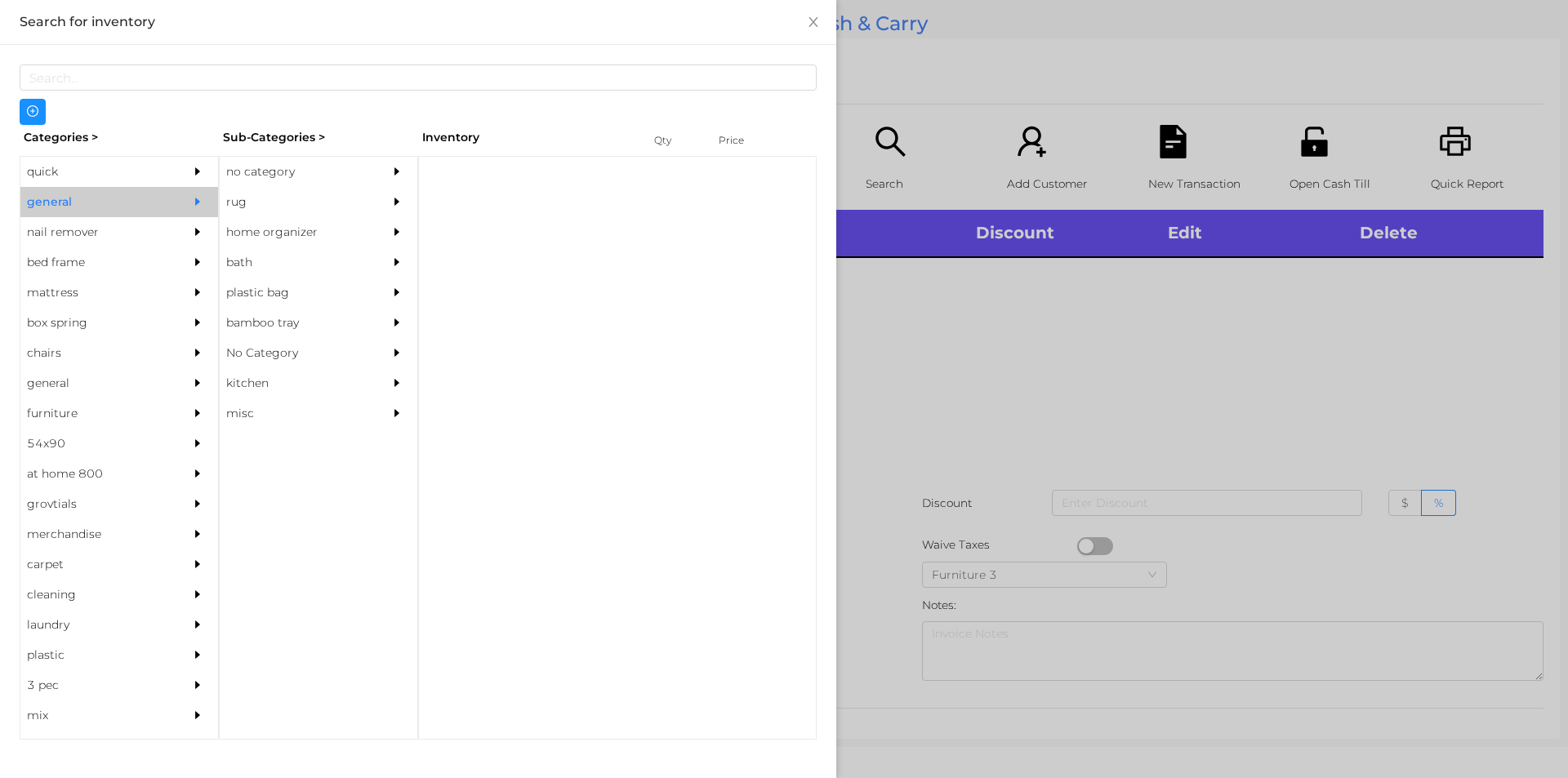
click at [306, 179] on div "no category" at bounding box center [294, 172] width 149 height 30
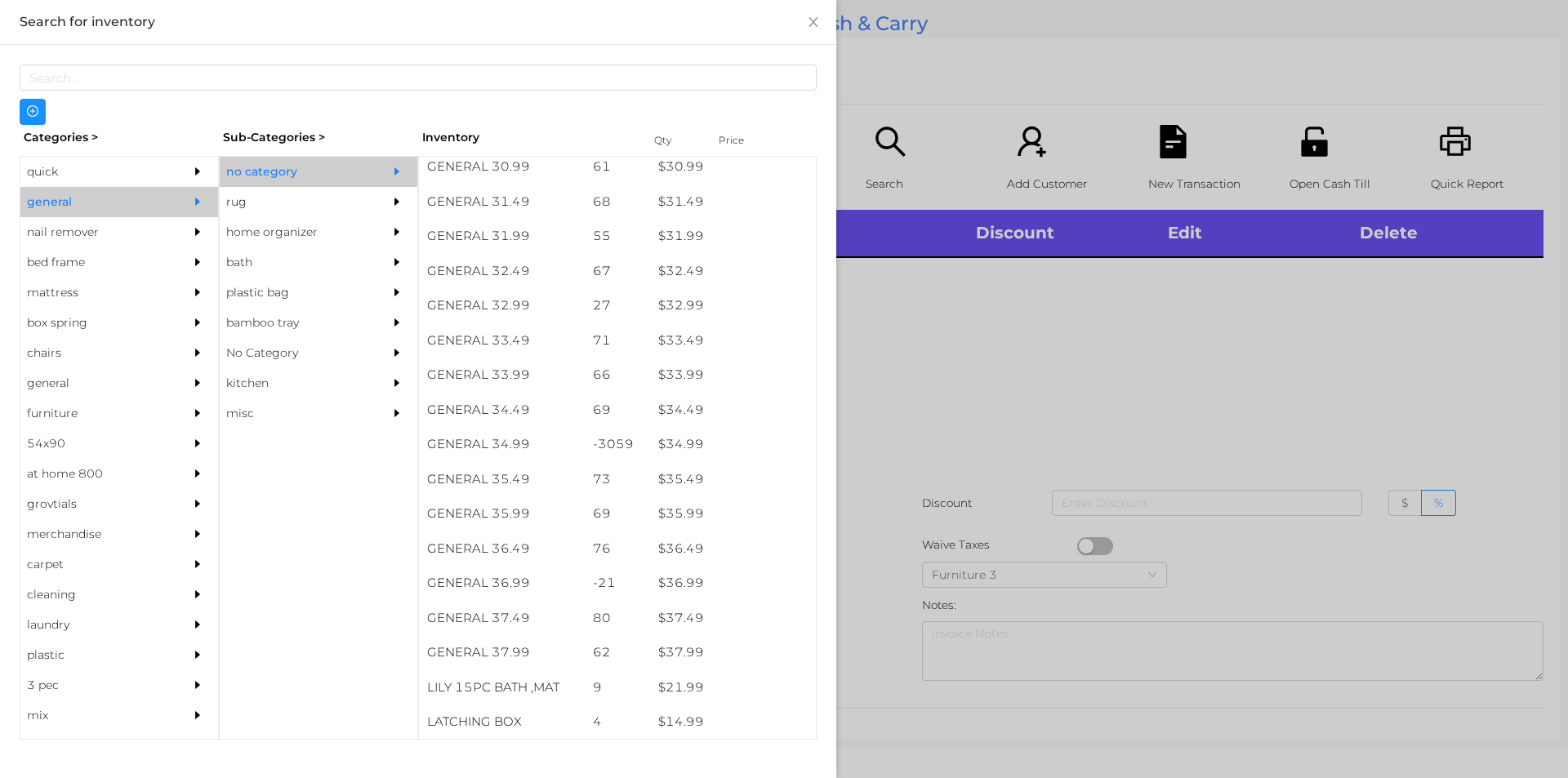
scroll to position [2530, 0]
click at [741, 444] on div "$ 34.99" at bounding box center [732, 444] width 166 height 35
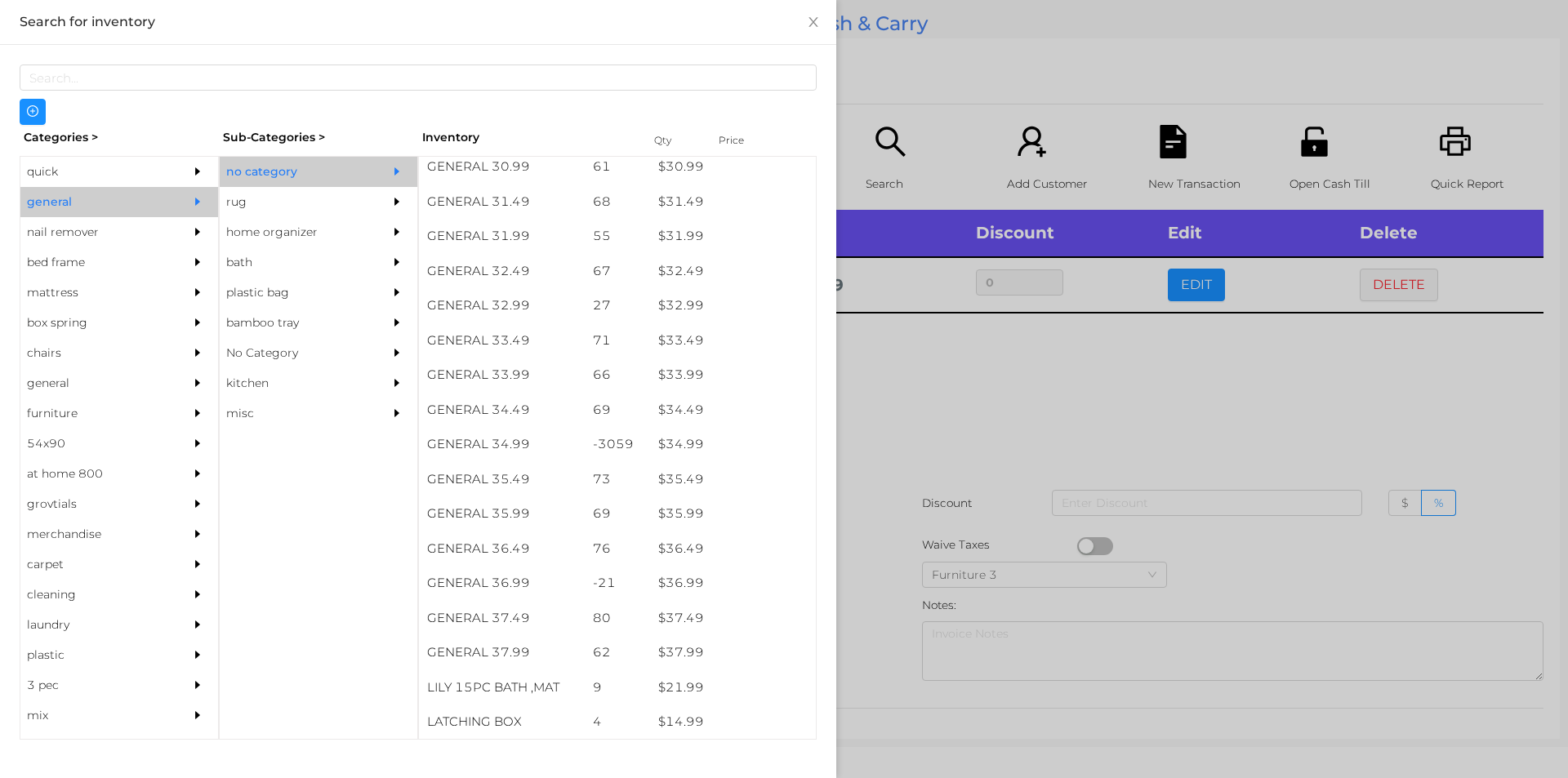
click at [903, 418] on div at bounding box center [784, 389] width 1568 height 778
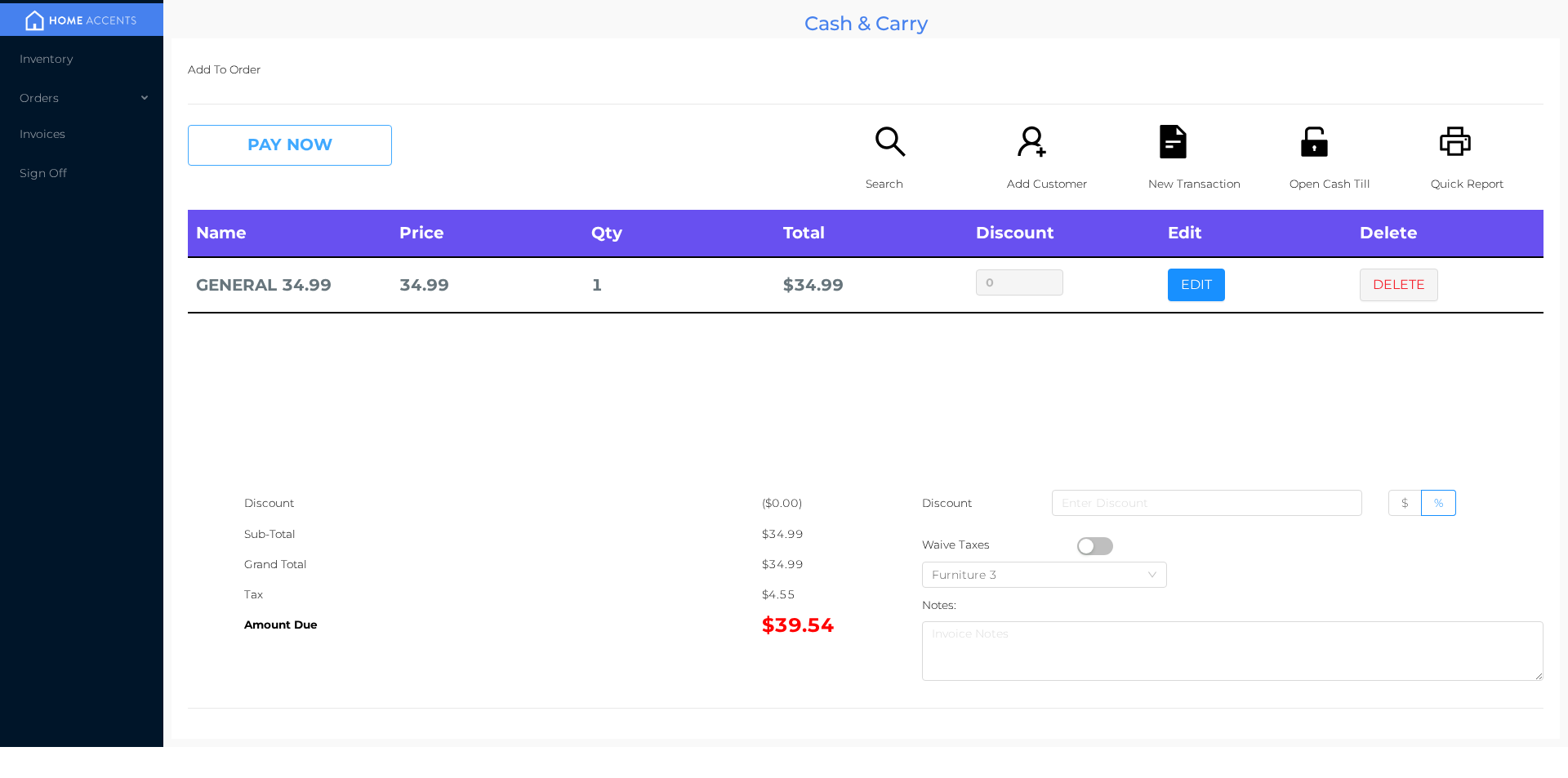
click at [293, 164] on button "PAY NOW" at bounding box center [289, 146] width 204 height 41
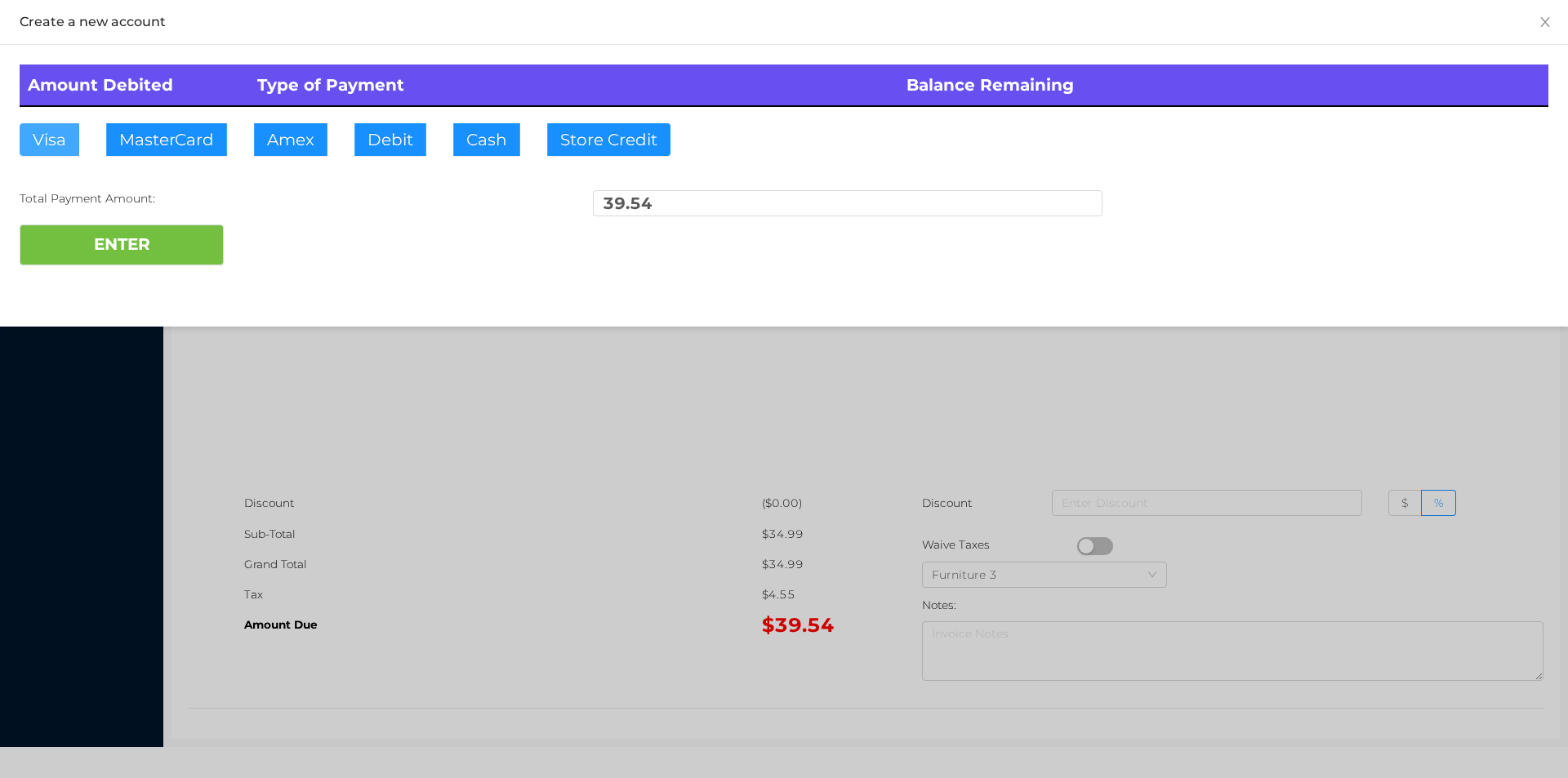
click at [61, 150] on button "Visa" at bounding box center [49, 140] width 60 height 33
click at [97, 262] on button "ENTER" at bounding box center [121, 245] width 204 height 41
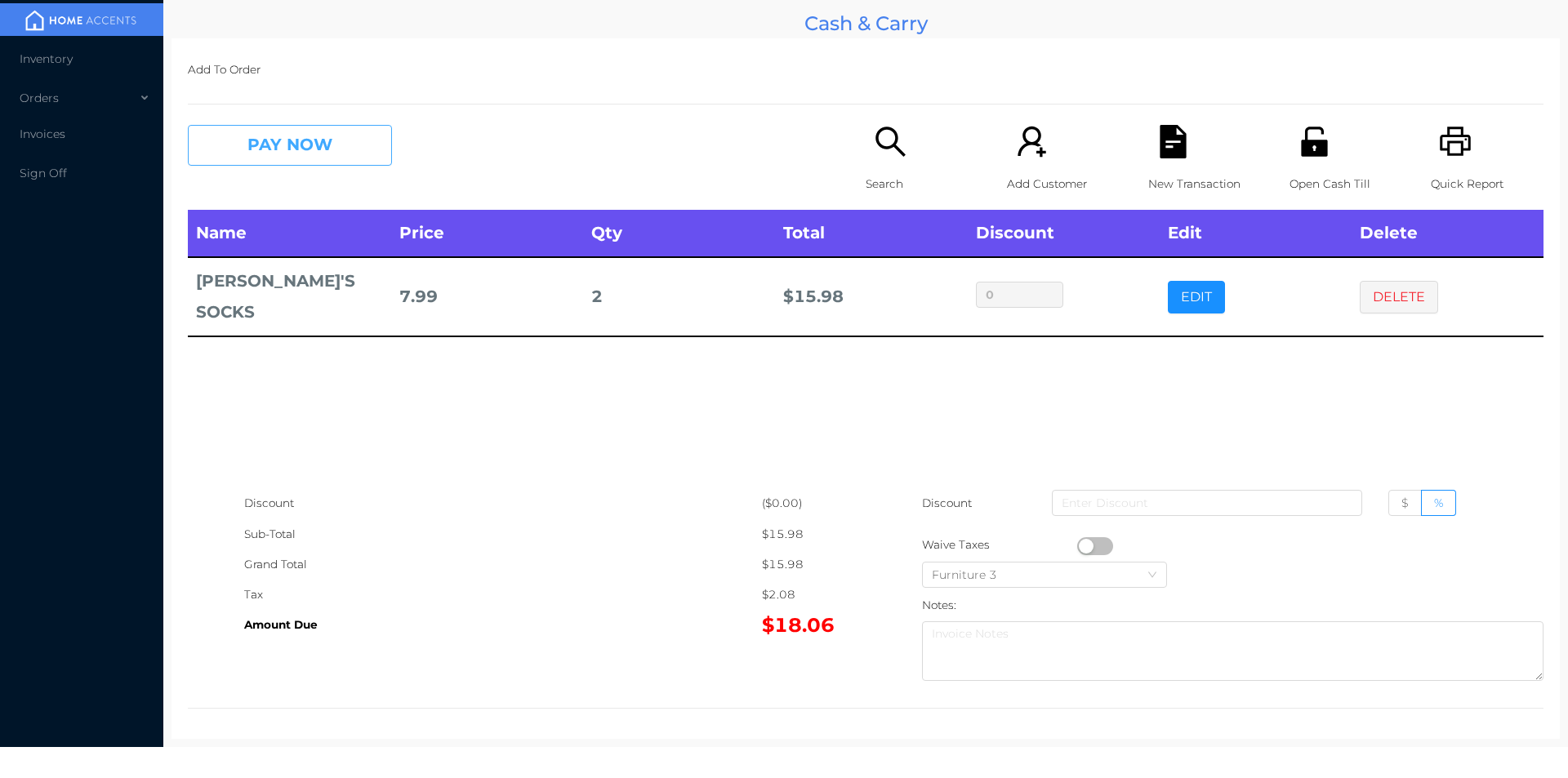
click at [286, 156] on button "PAY NOW" at bounding box center [289, 146] width 204 height 41
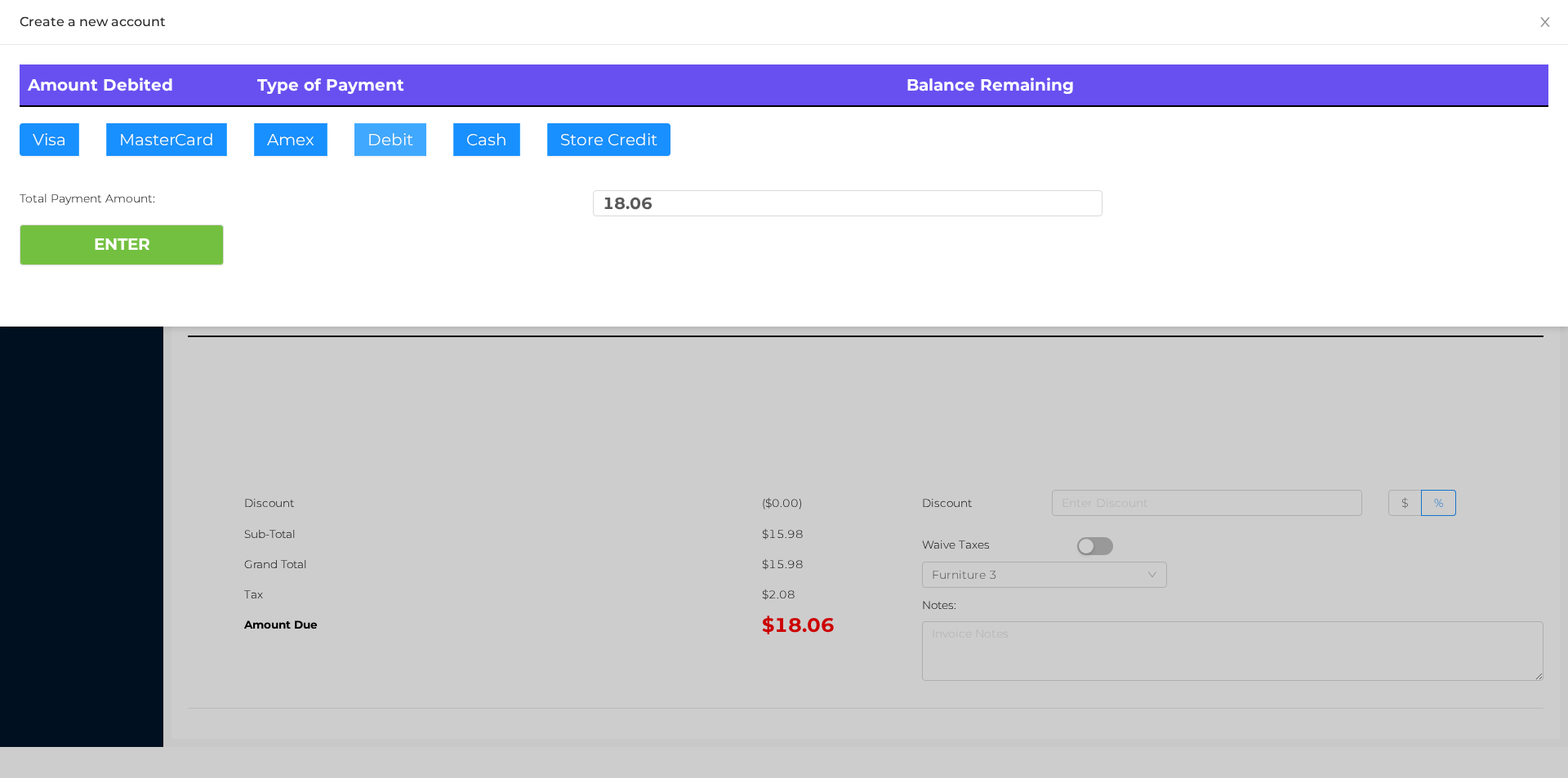
click at [405, 155] on button "Debit" at bounding box center [390, 140] width 72 height 33
click at [165, 256] on button "ENTER" at bounding box center [121, 245] width 204 height 41
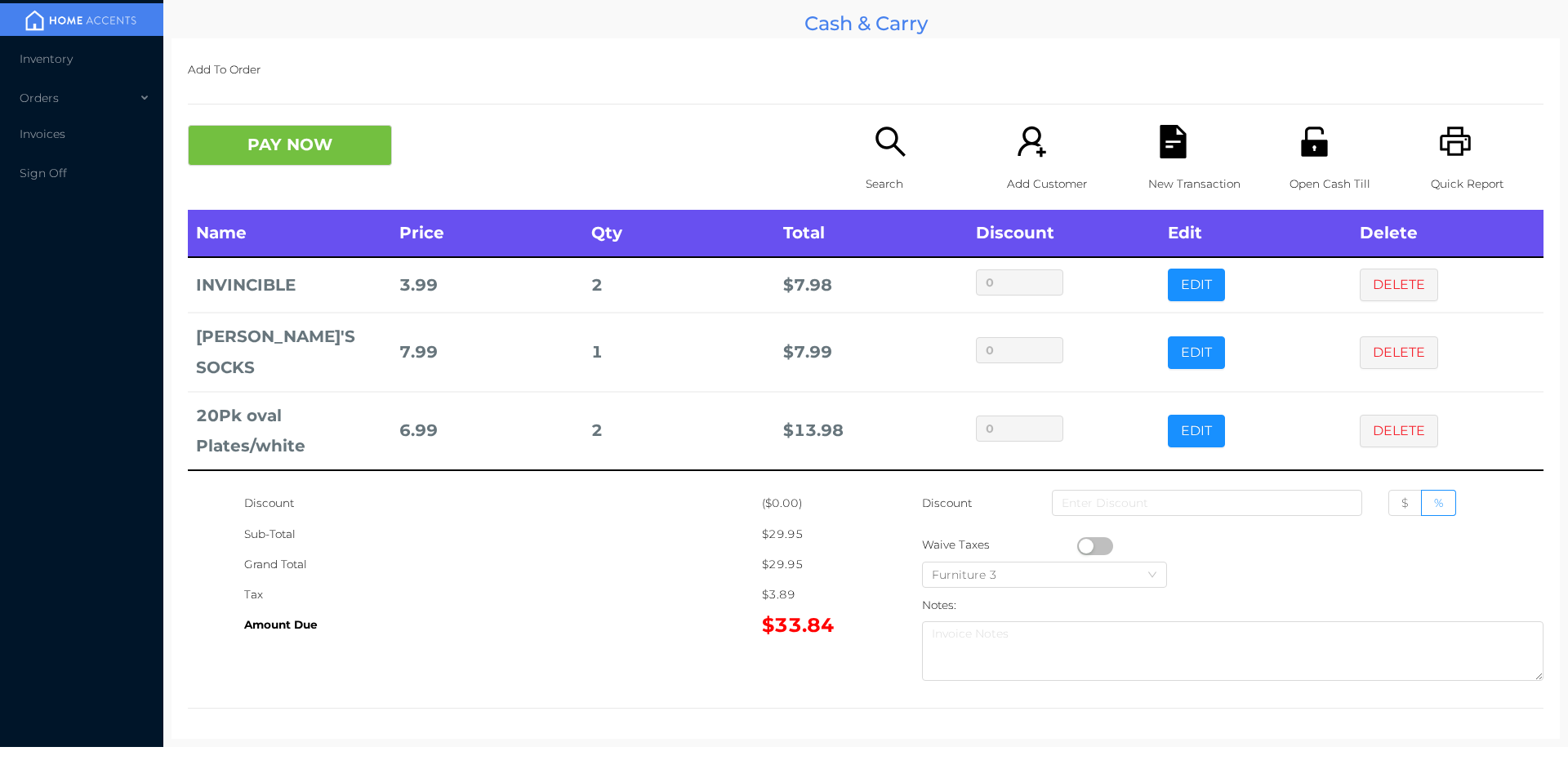
click at [1078, 543] on button "button" at bounding box center [1095, 546] width 36 height 18
click at [1160, 146] on icon "icon: file-text" at bounding box center [1173, 142] width 26 height 34
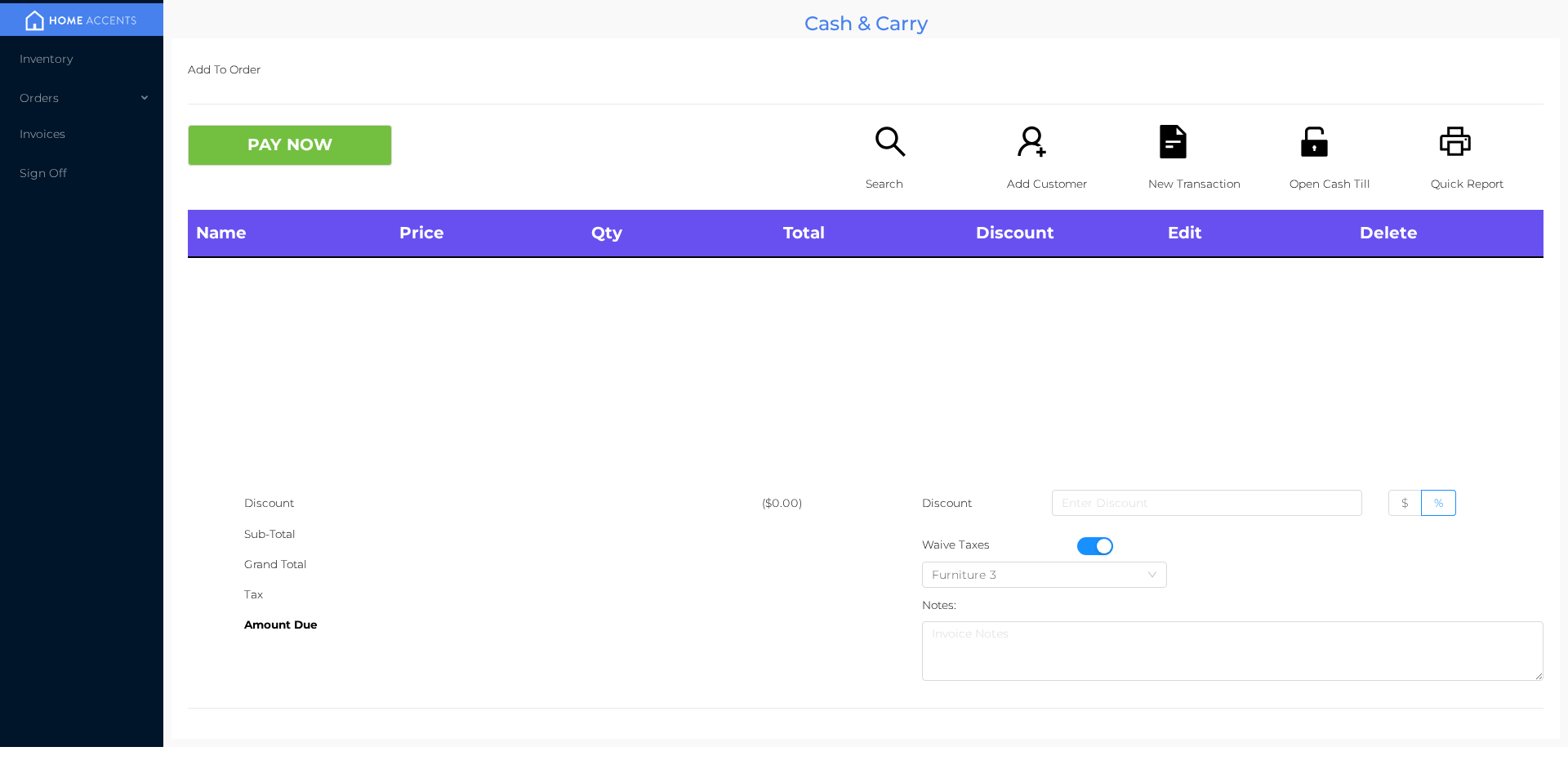
click at [1433, 160] on div "Quick Report" at bounding box center [1487, 168] width 113 height 85
click at [1093, 550] on button "button" at bounding box center [1095, 546] width 36 height 18
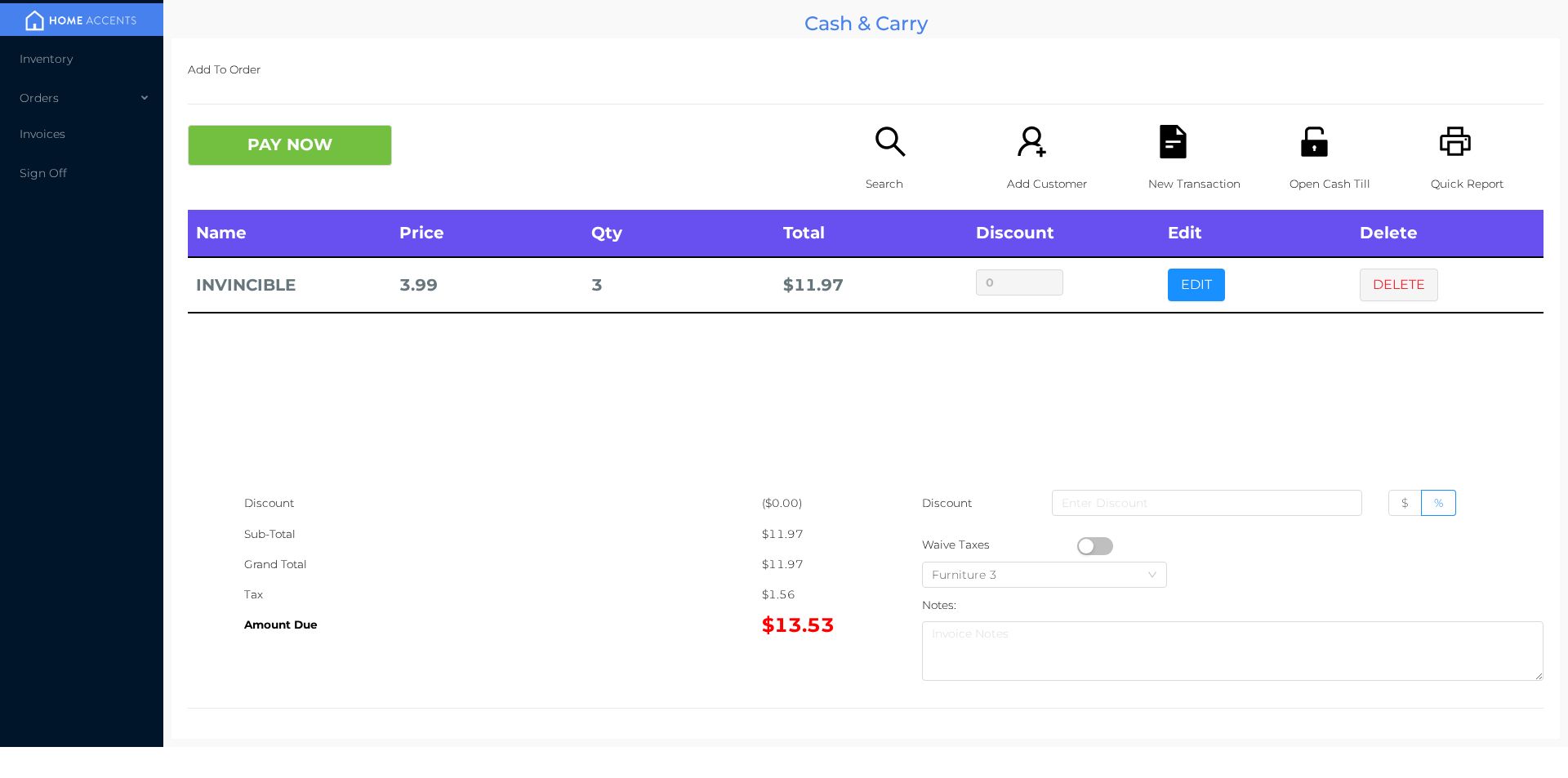
click at [1081, 545] on button "button" at bounding box center [1095, 546] width 36 height 18
click at [1148, 144] on div "New Transaction" at bounding box center [1205, 168] width 113 height 85
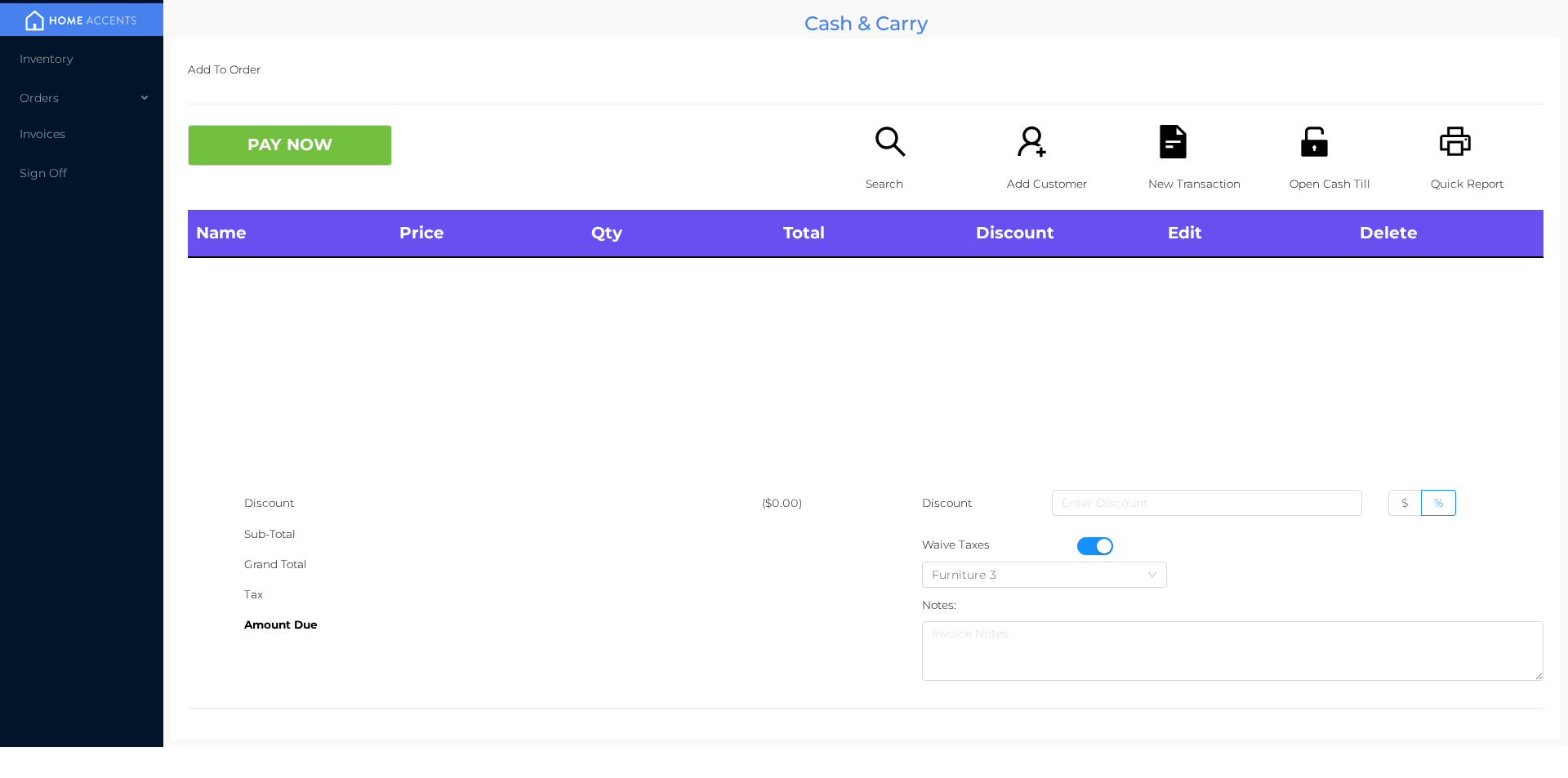
click at [1439, 147] on icon "icon: printer" at bounding box center [1455, 142] width 34 height 34
click at [1092, 544] on button "button" at bounding box center [1095, 546] width 36 height 18
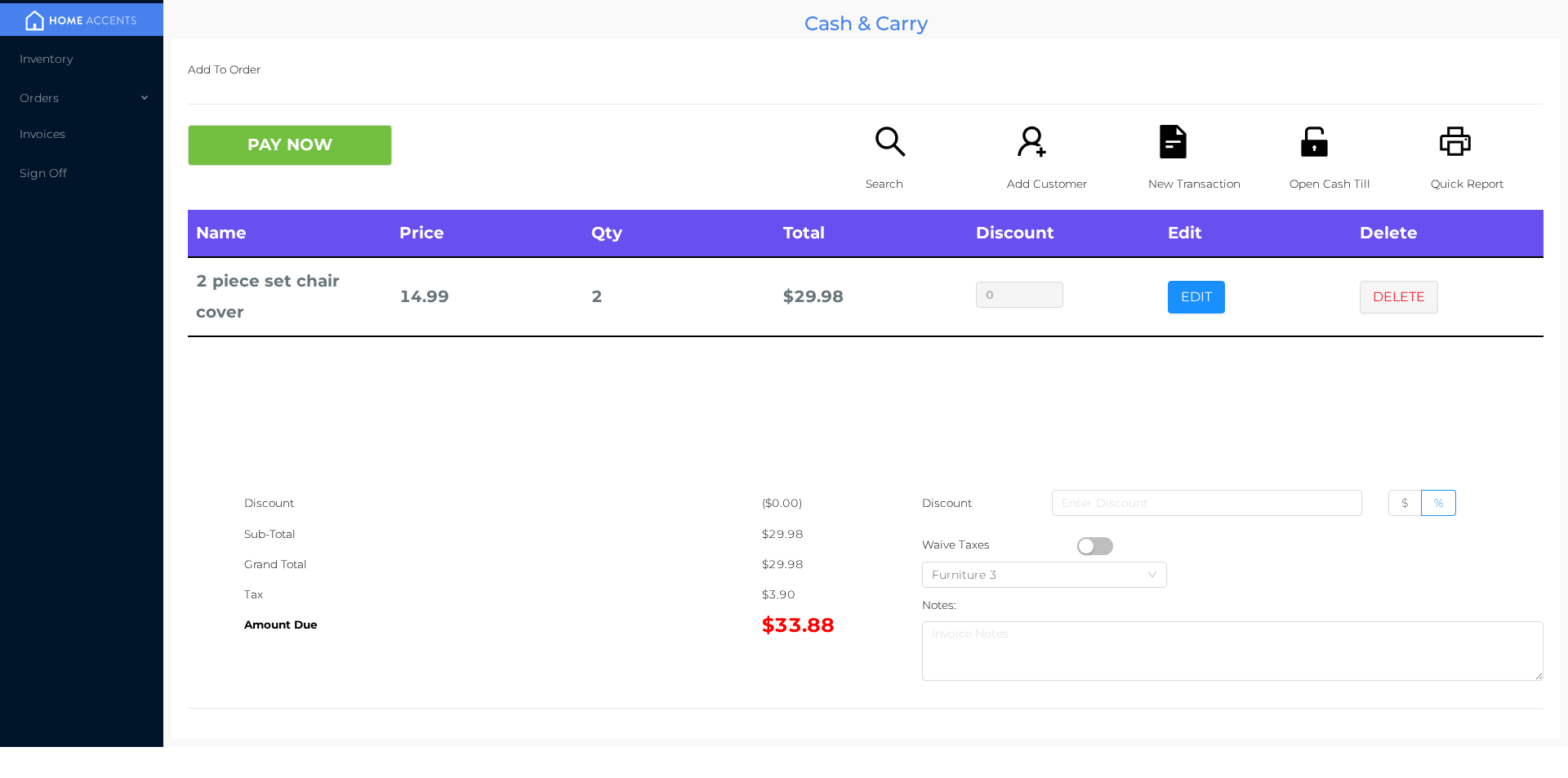
click at [1148, 173] on p "New Transaction" at bounding box center [1205, 184] width 113 height 30
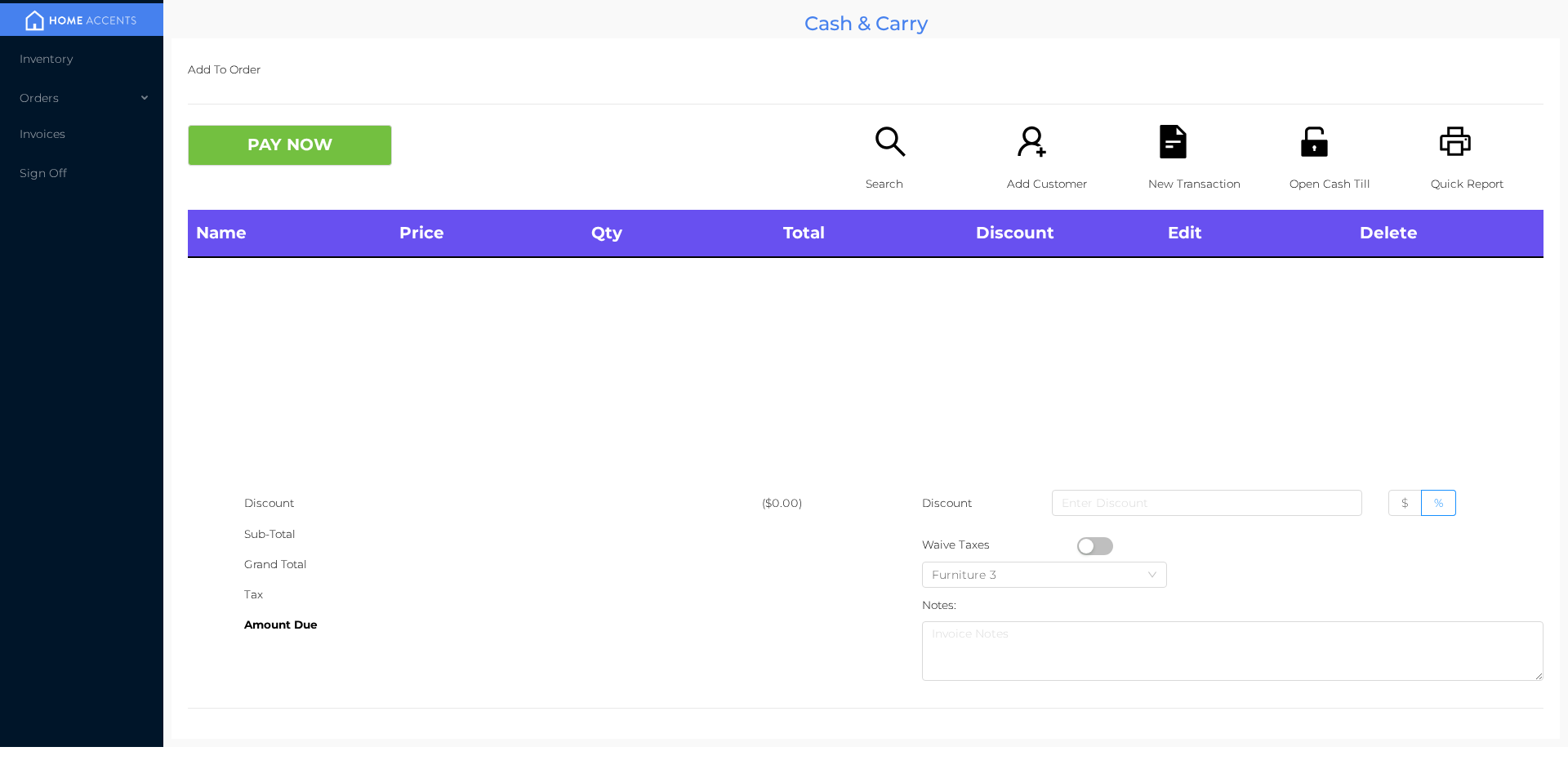
click at [1475, 154] on div "Quick Report" at bounding box center [1487, 168] width 113 height 85
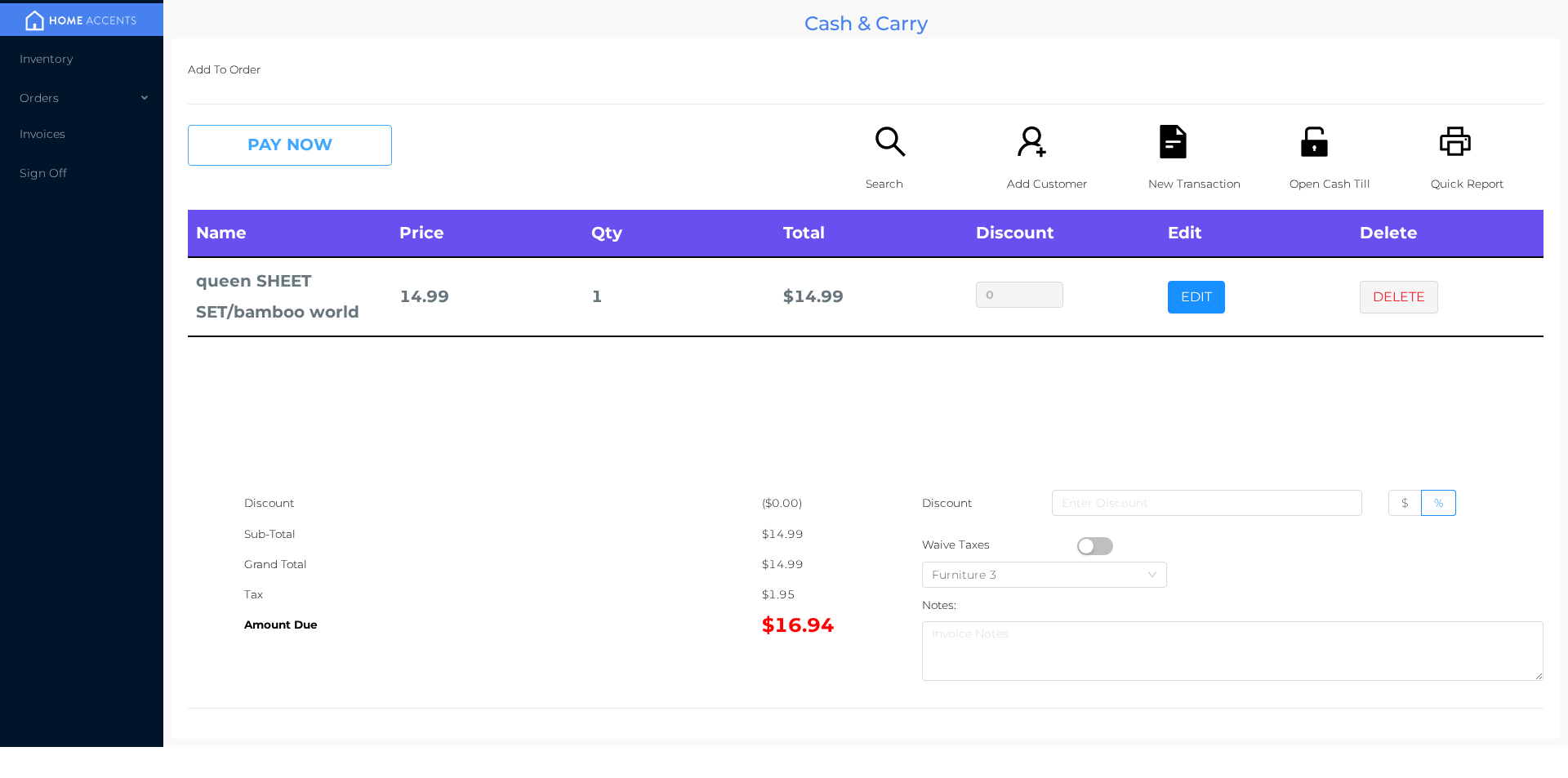
click at [271, 151] on button "PAY NOW" at bounding box center [289, 146] width 204 height 41
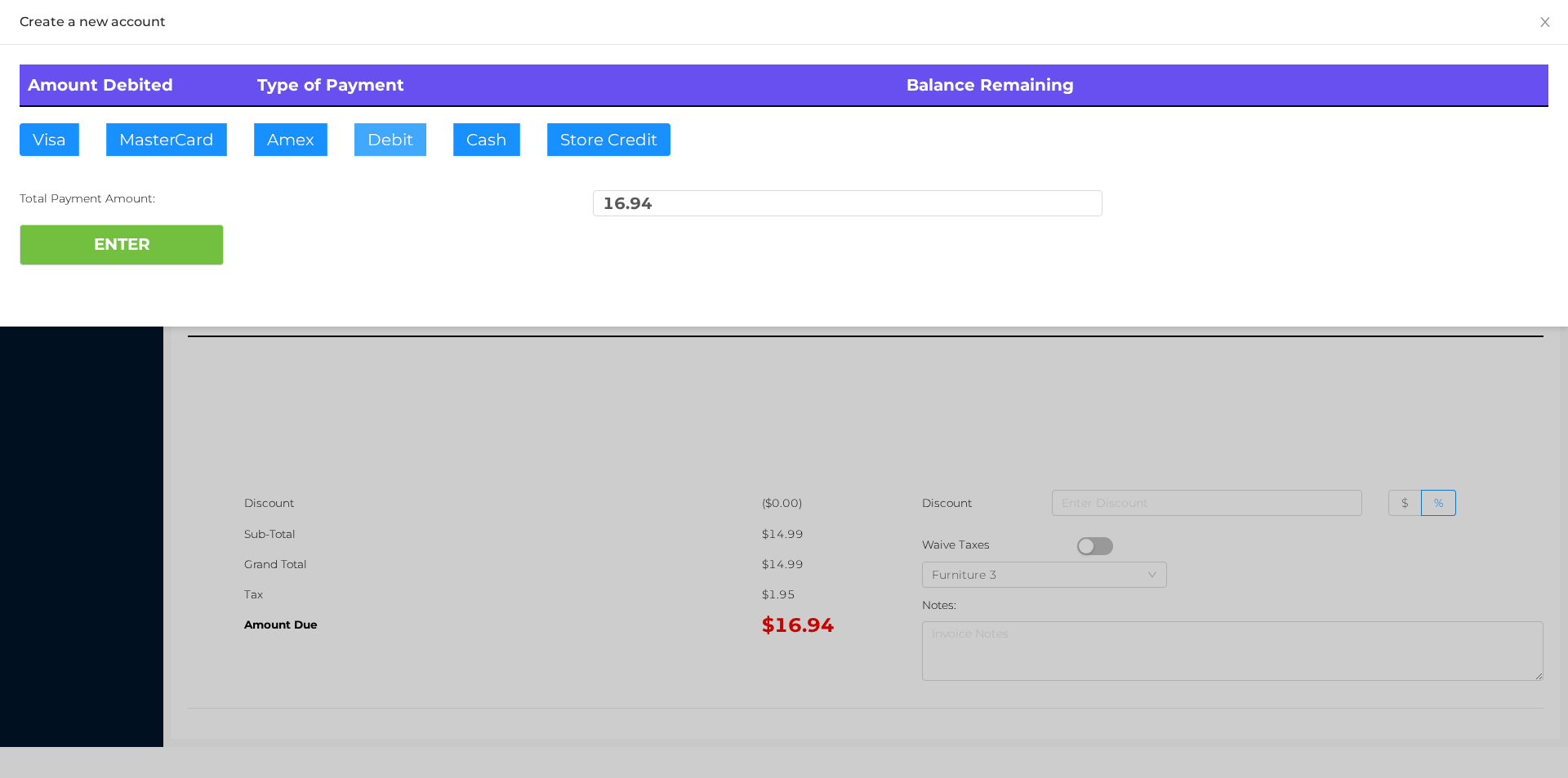
click at [418, 138] on button "Debit" at bounding box center [390, 140] width 72 height 33
click at [158, 226] on button "ENTER" at bounding box center [121, 245] width 204 height 41
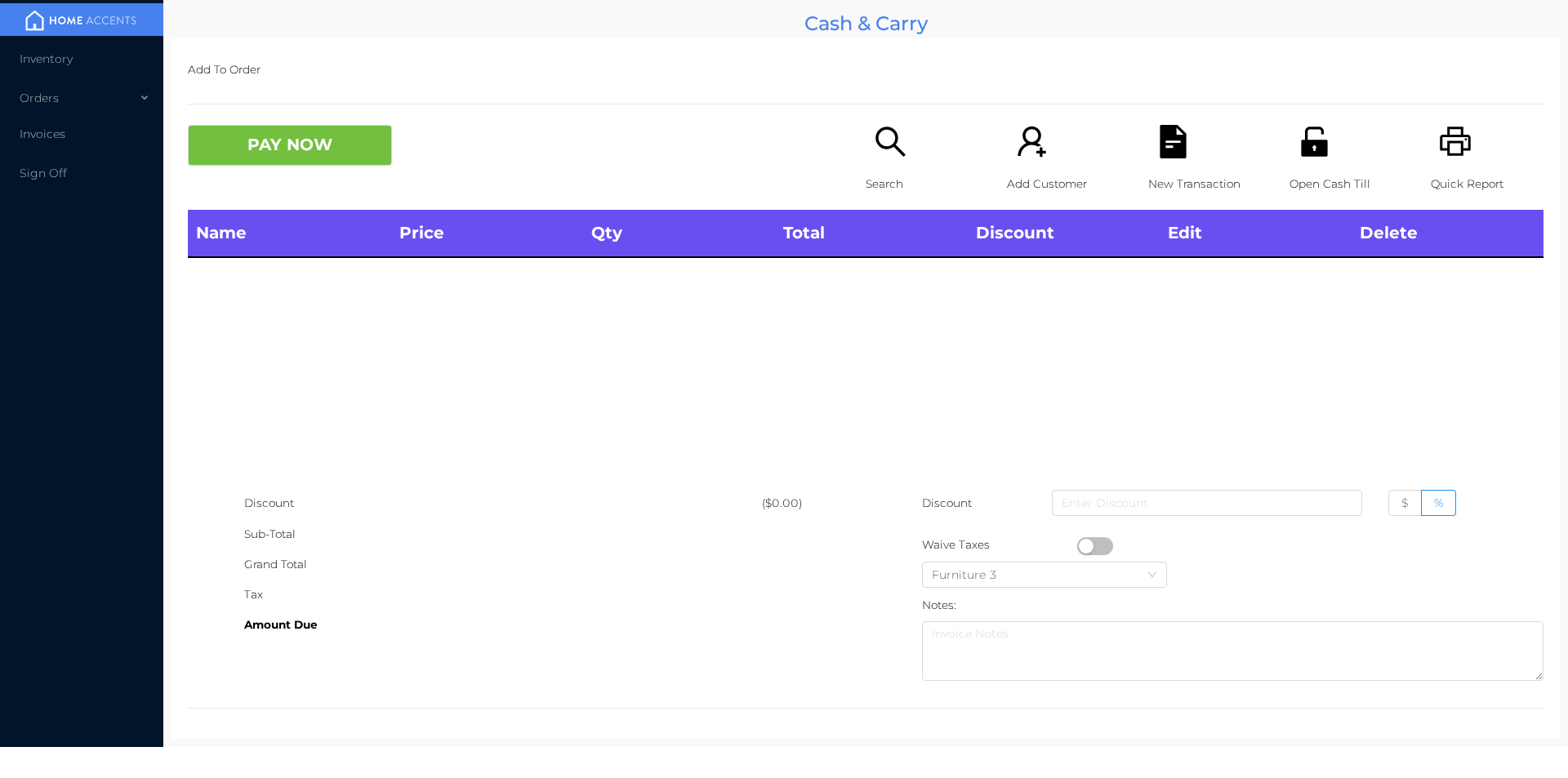
click at [875, 154] on icon "icon: search" at bounding box center [890, 142] width 34 height 34
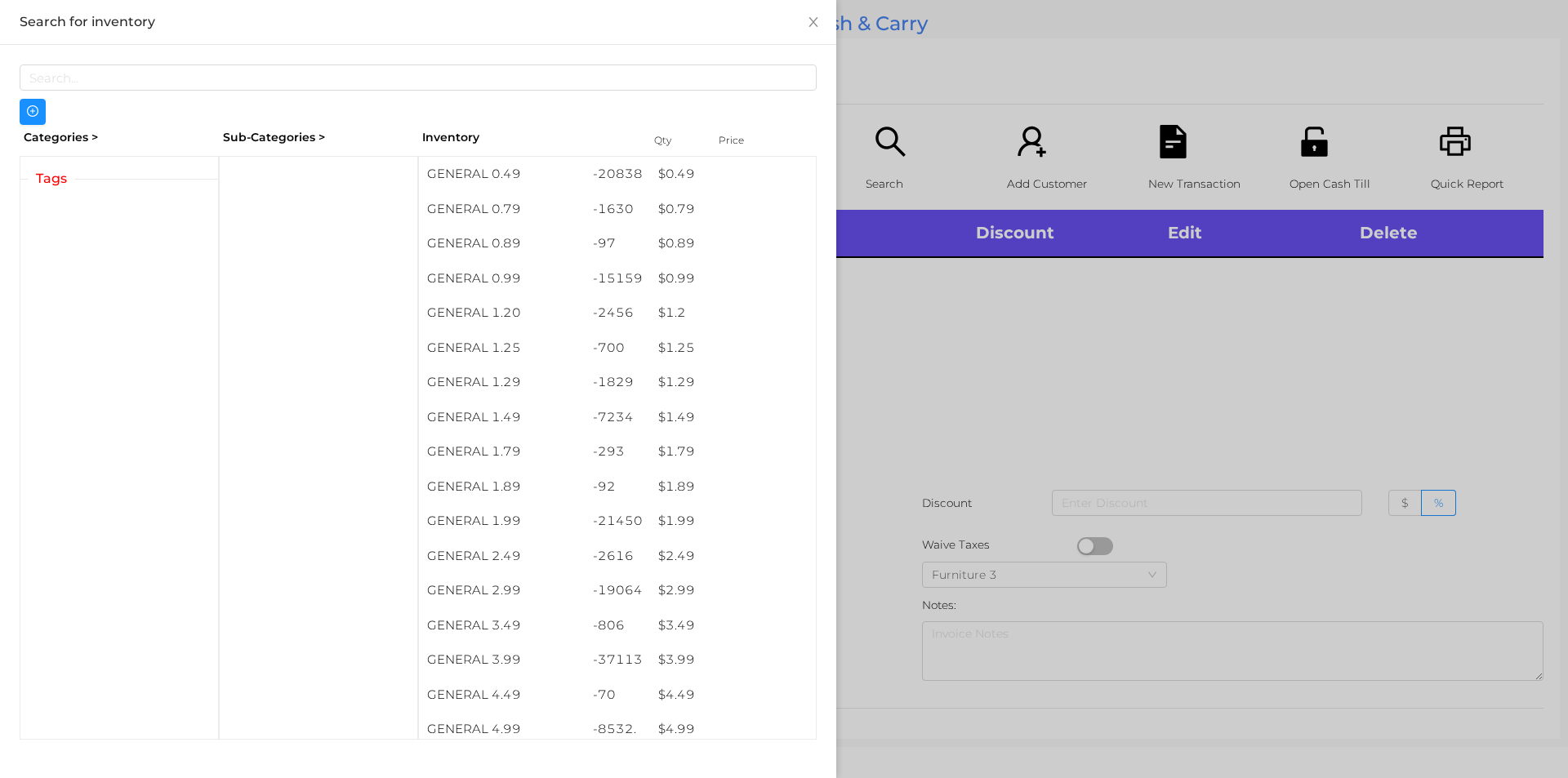
click at [61, 217] on div "Tags" at bounding box center [119, 447] width 199 height 583
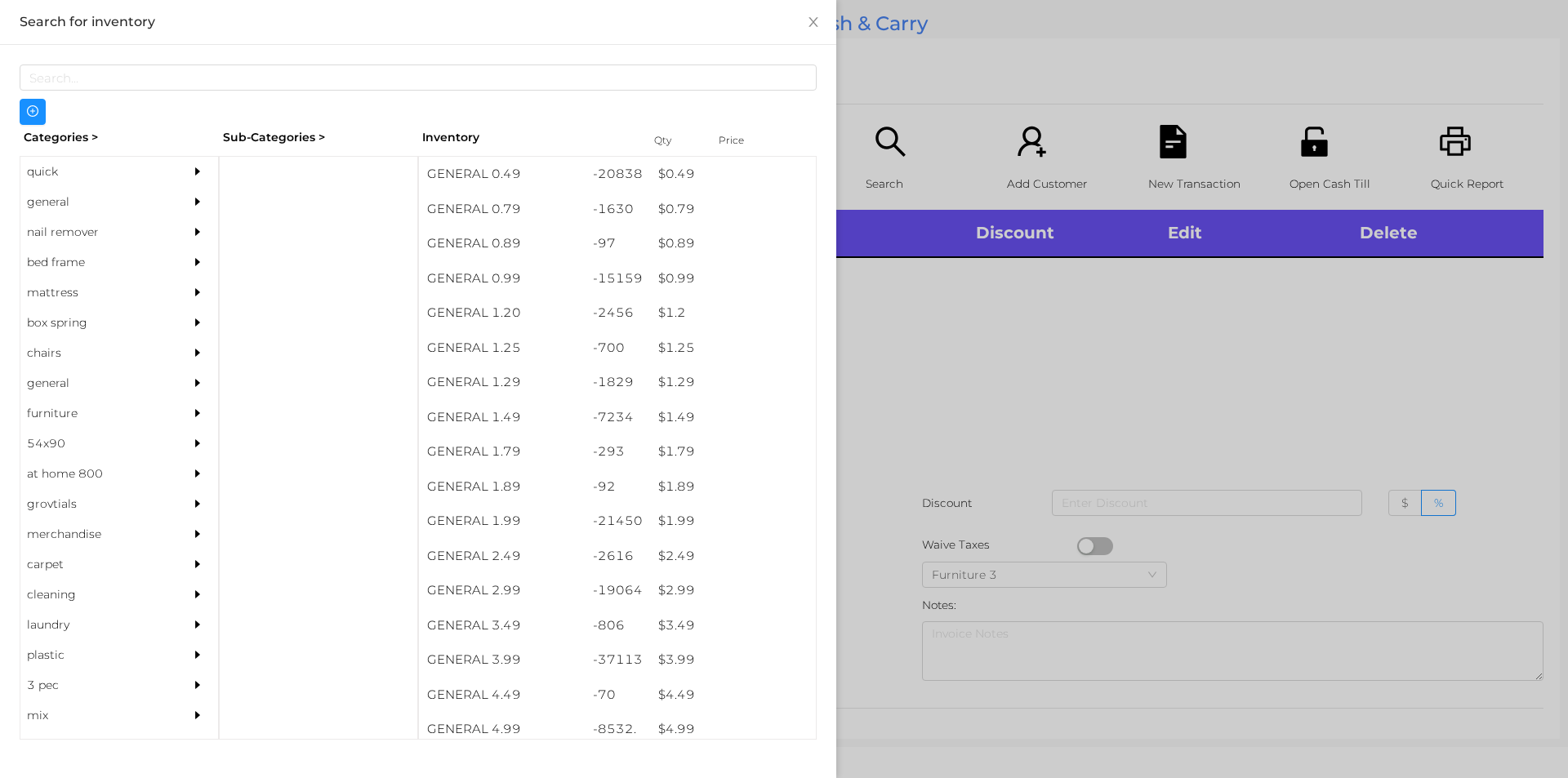
click at [64, 201] on div "general" at bounding box center [95, 201] width 149 height 30
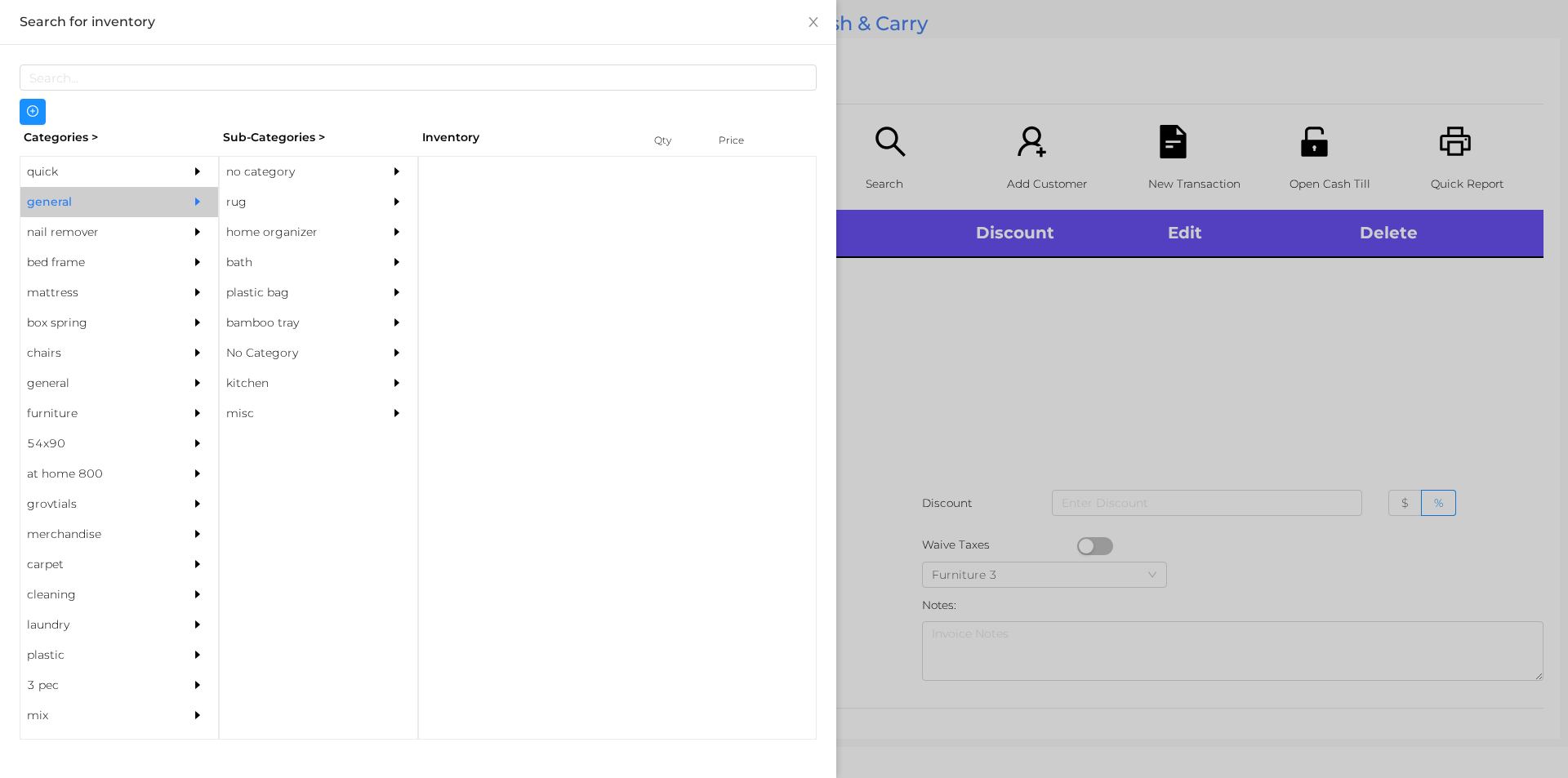
click at [256, 169] on div "no category" at bounding box center [294, 172] width 149 height 30
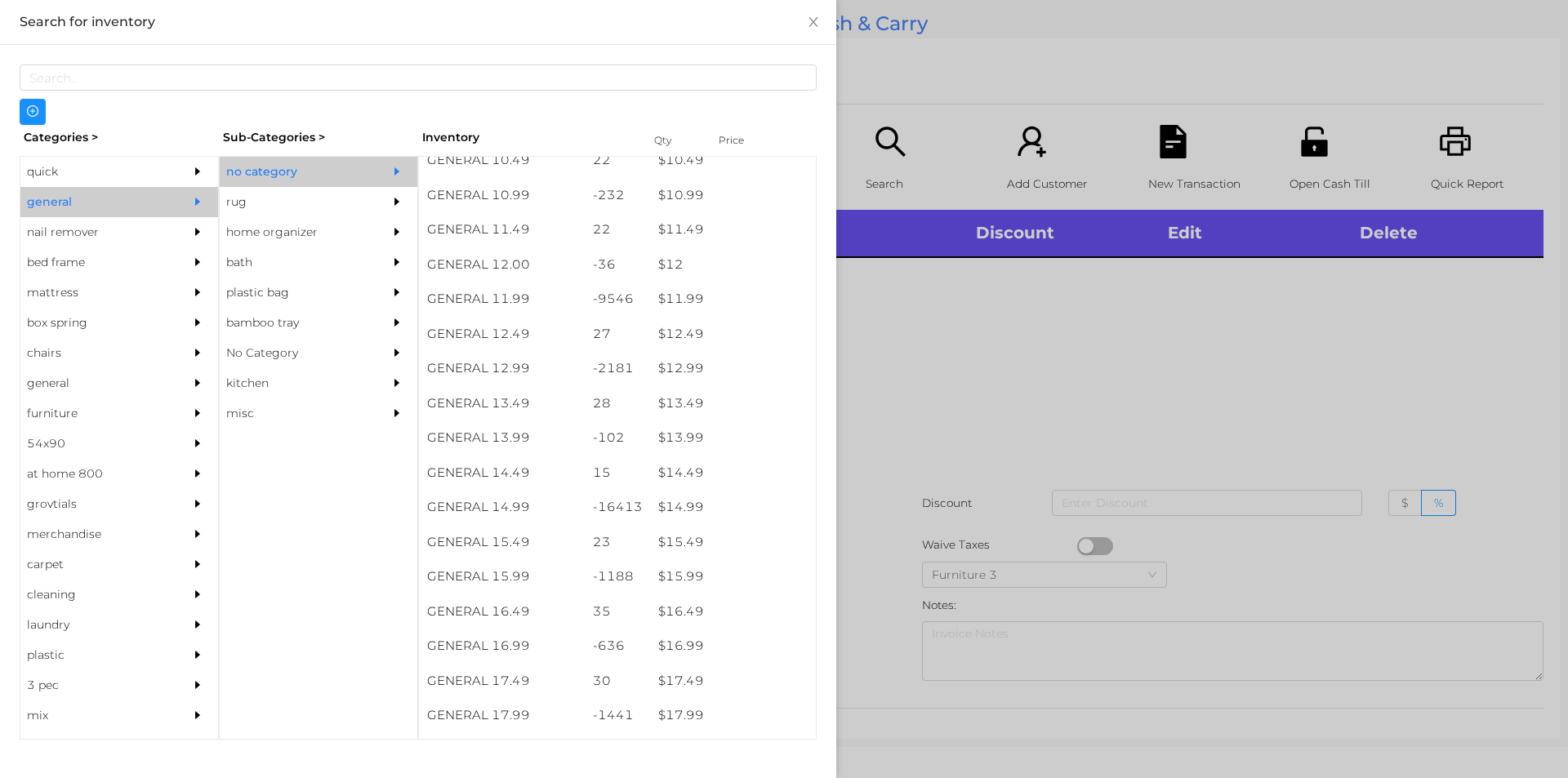
scroll to position [1078, 0]
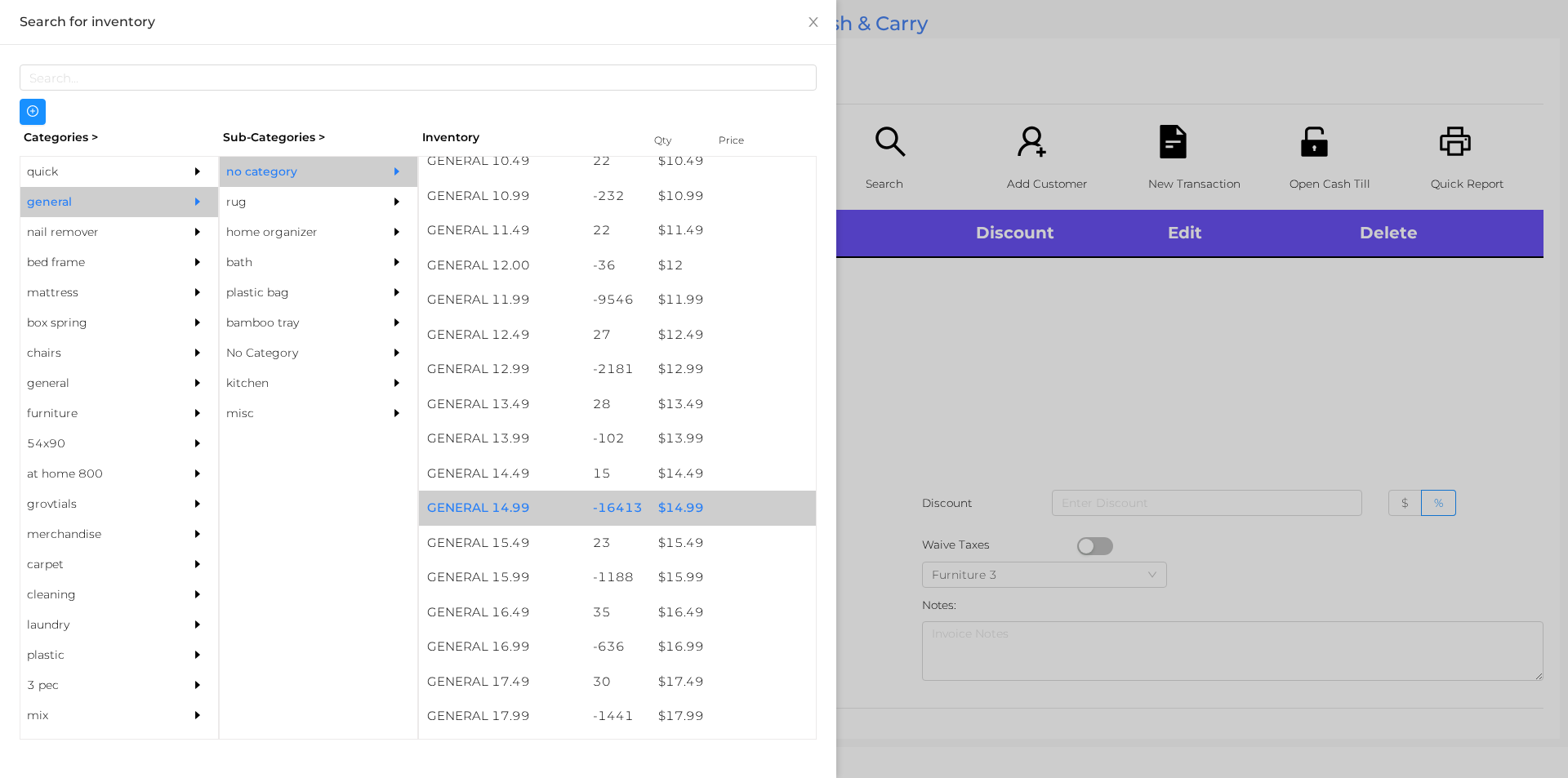
click at [706, 510] on div "$ 14.99" at bounding box center [732, 508] width 166 height 35
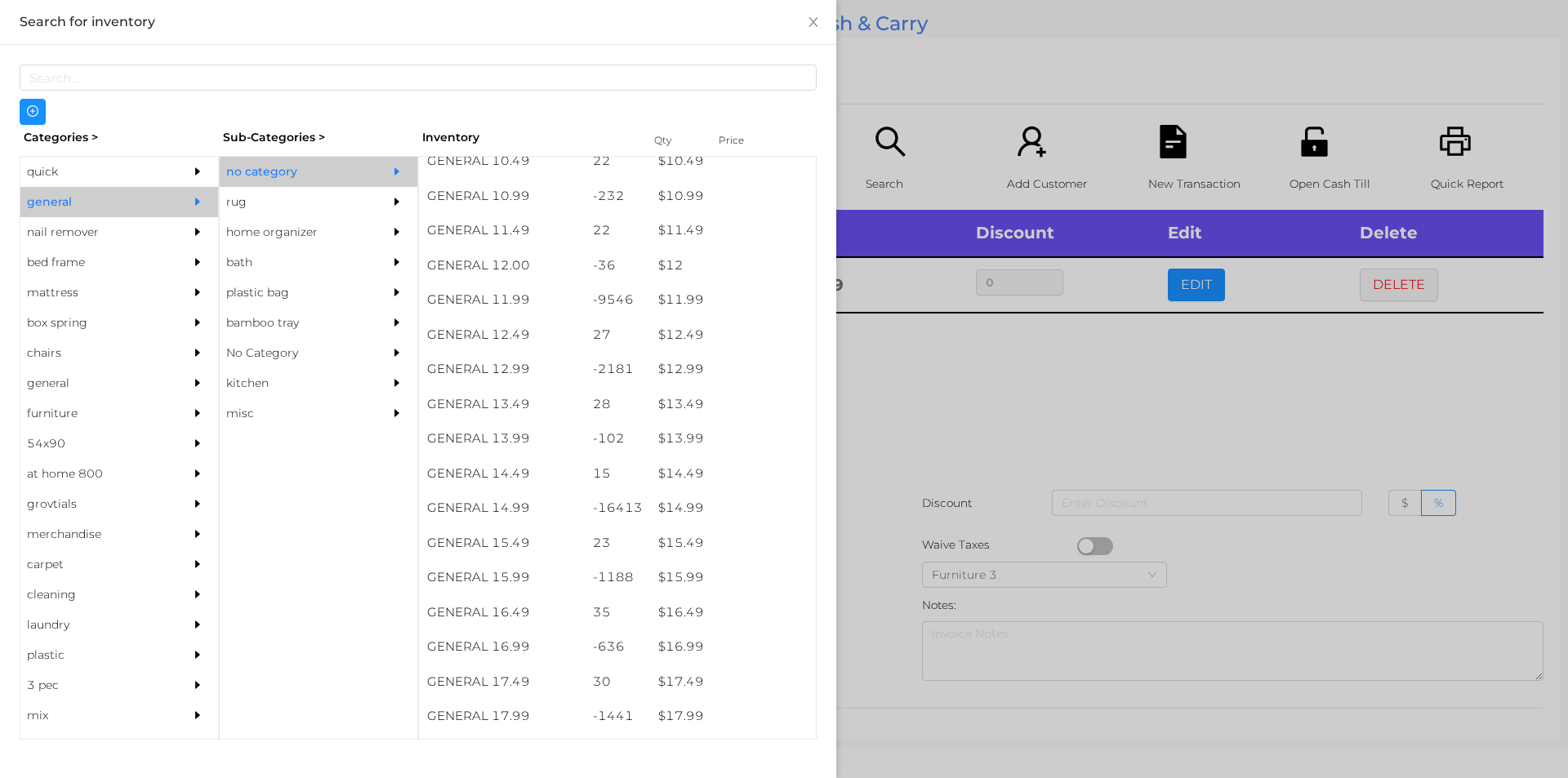
click at [980, 447] on div at bounding box center [784, 389] width 1568 height 778
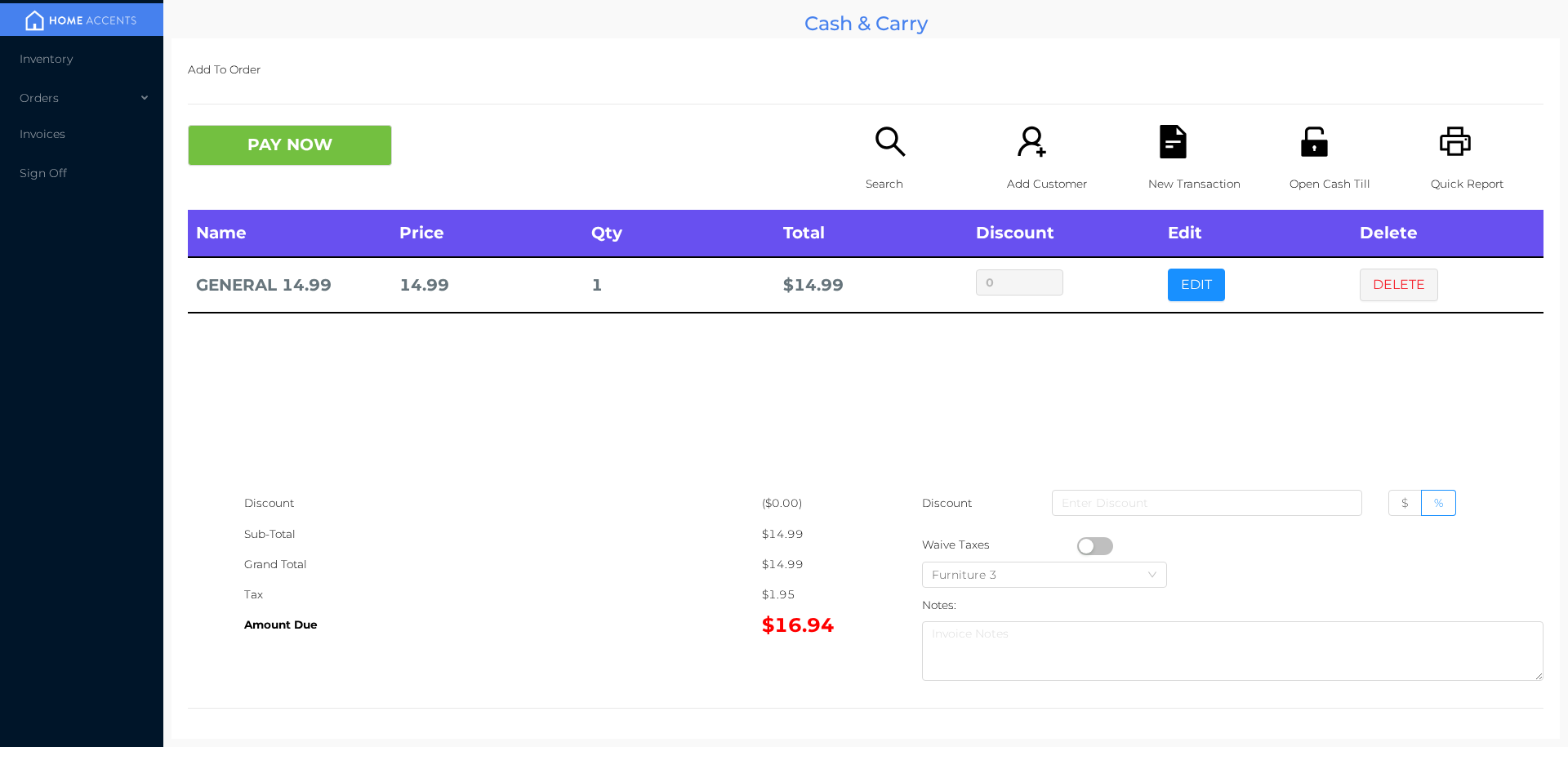
click at [1156, 143] on icon "icon: file-text" at bounding box center [1173, 142] width 34 height 34
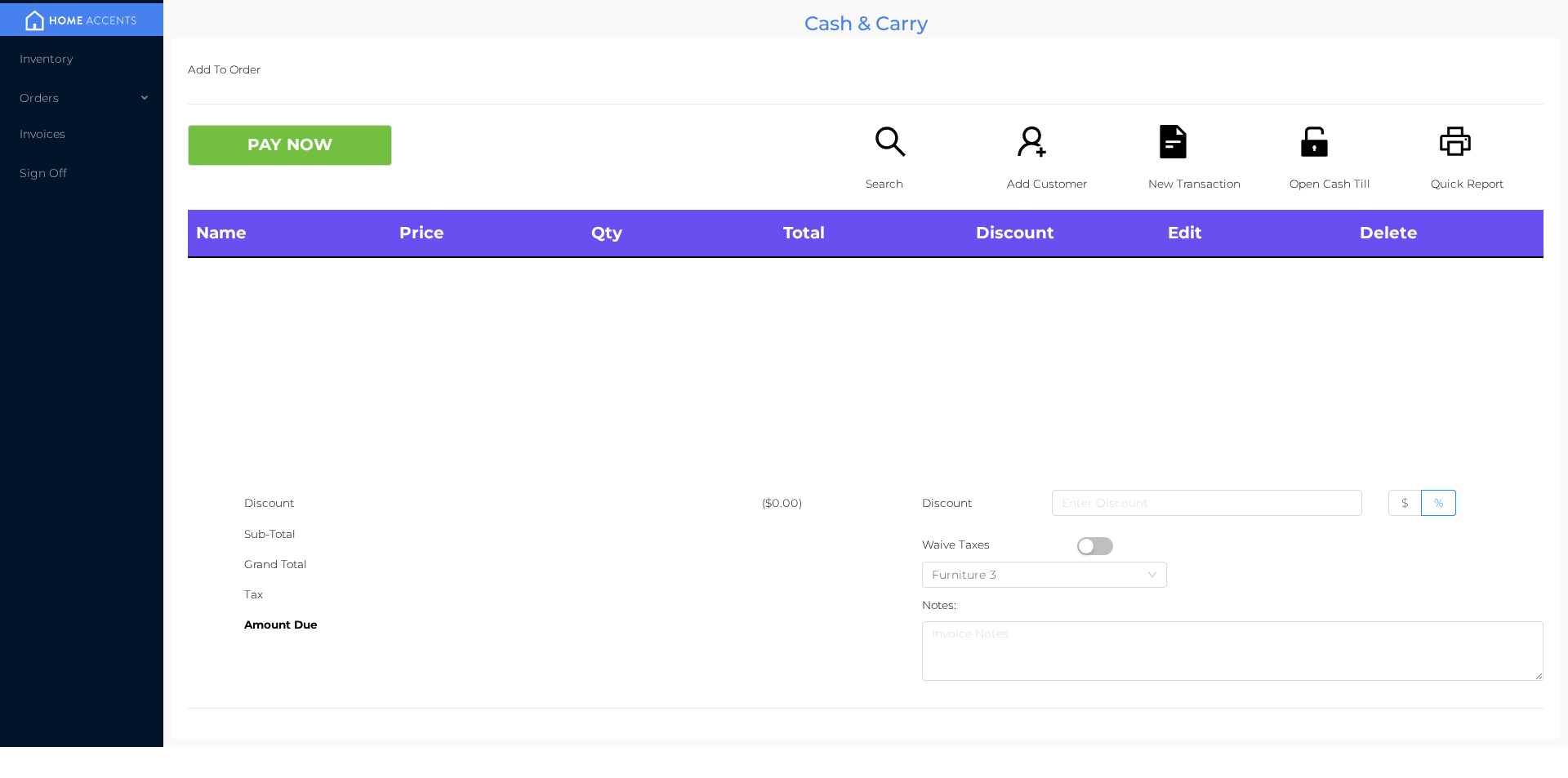
click at [1300, 146] on icon "icon: unlock" at bounding box center [1313, 142] width 26 height 29
click at [1446, 167] on div "Quick Report" at bounding box center [1487, 168] width 113 height 85
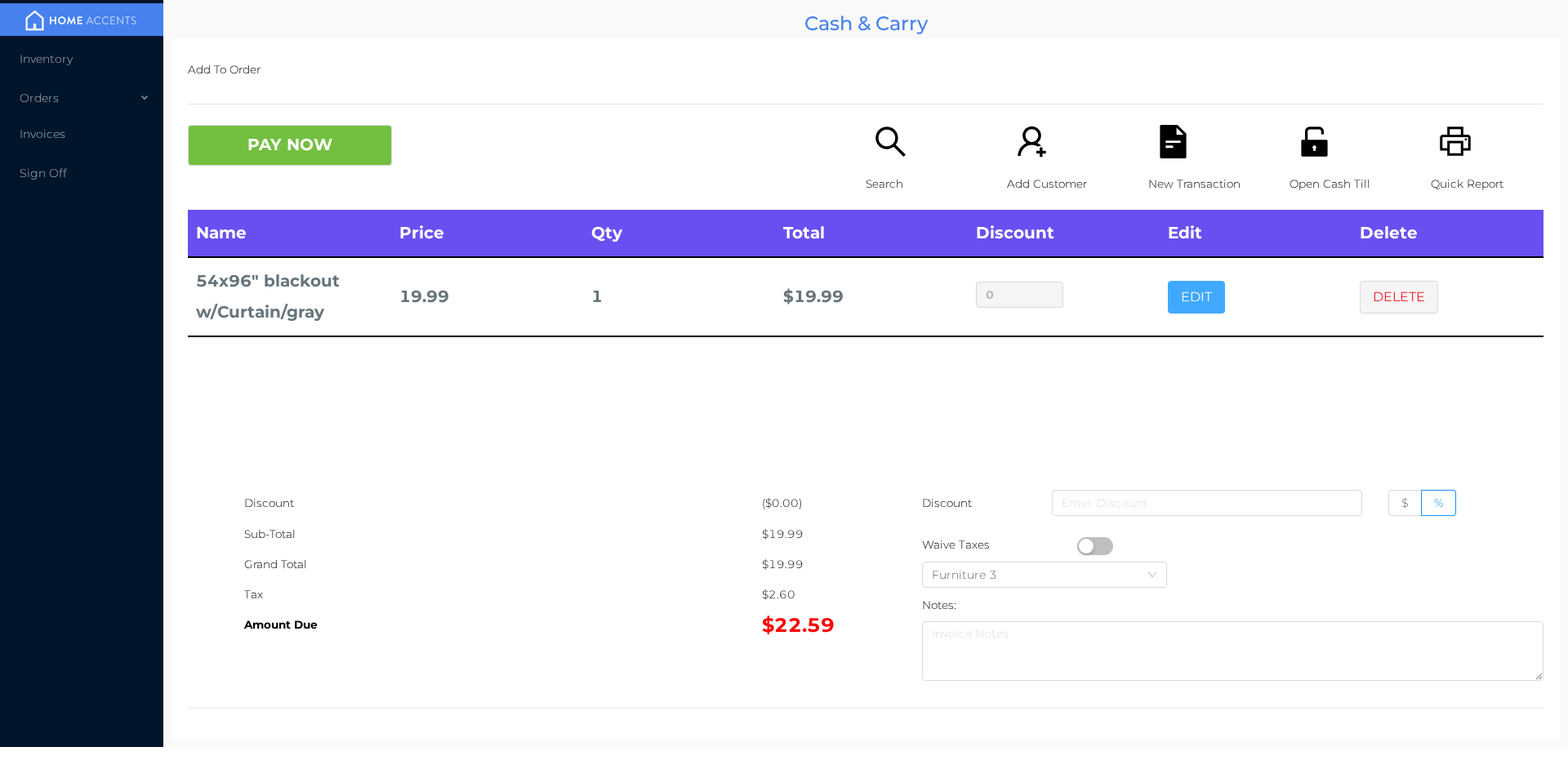
click at [1184, 307] on button "EDIT" at bounding box center [1196, 297] width 57 height 33
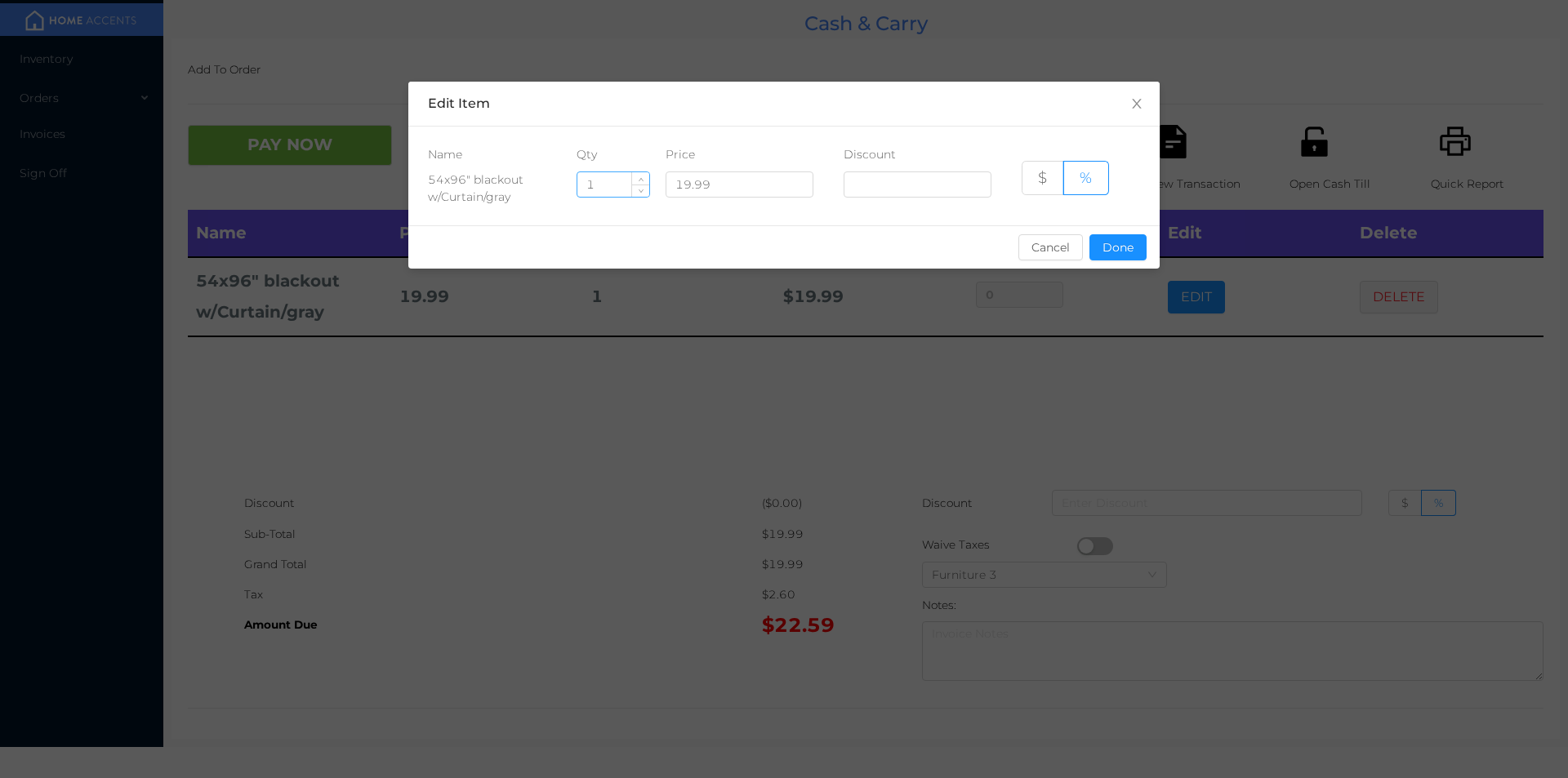
click at [621, 189] on input "1" at bounding box center [613, 185] width 72 height 25
type input "6"
click at [1135, 250] on button "Done" at bounding box center [1118, 247] width 57 height 26
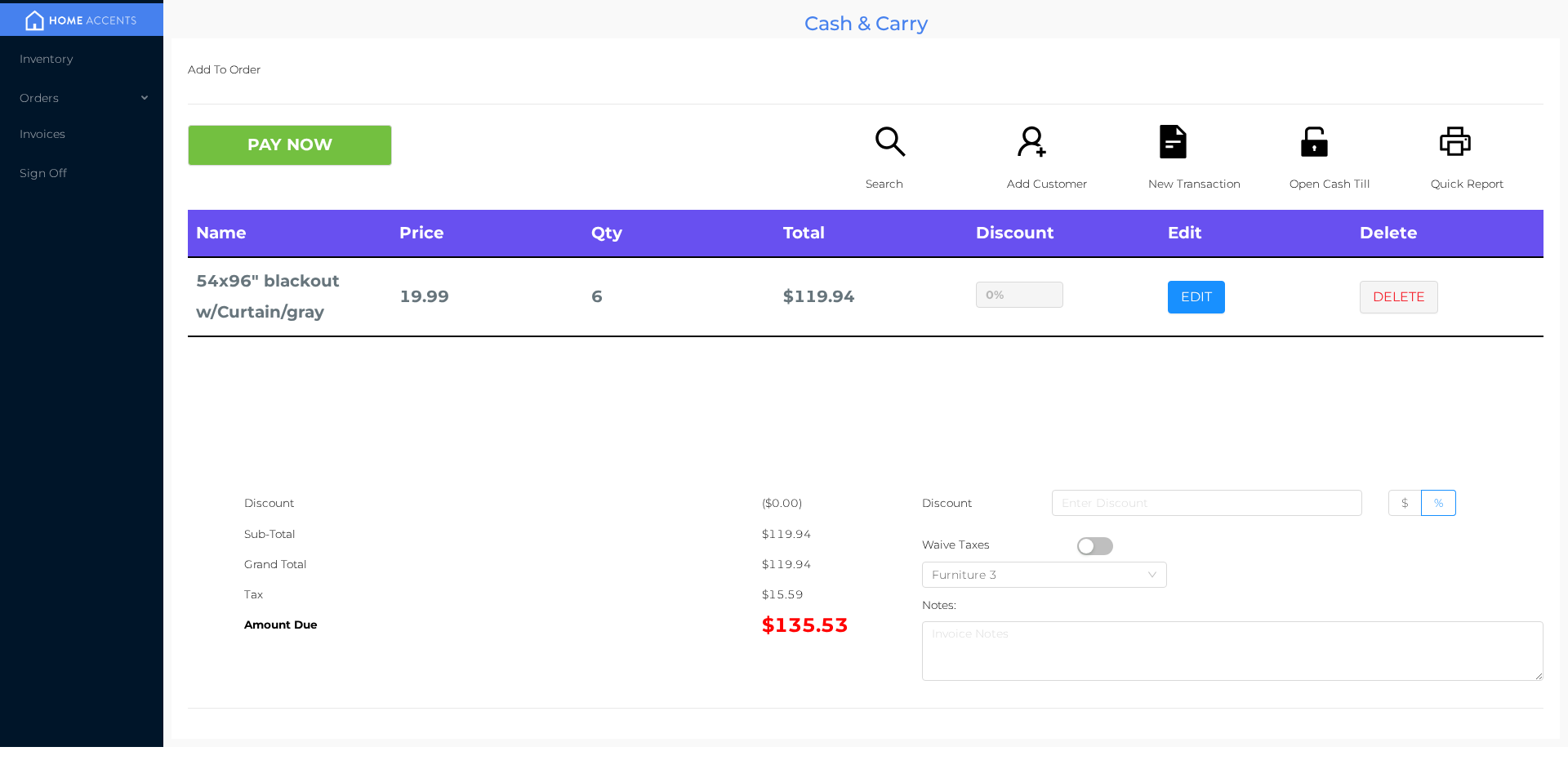
click at [874, 137] on icon "icon: search" at bounding box center [890, 142] width 34 height 34
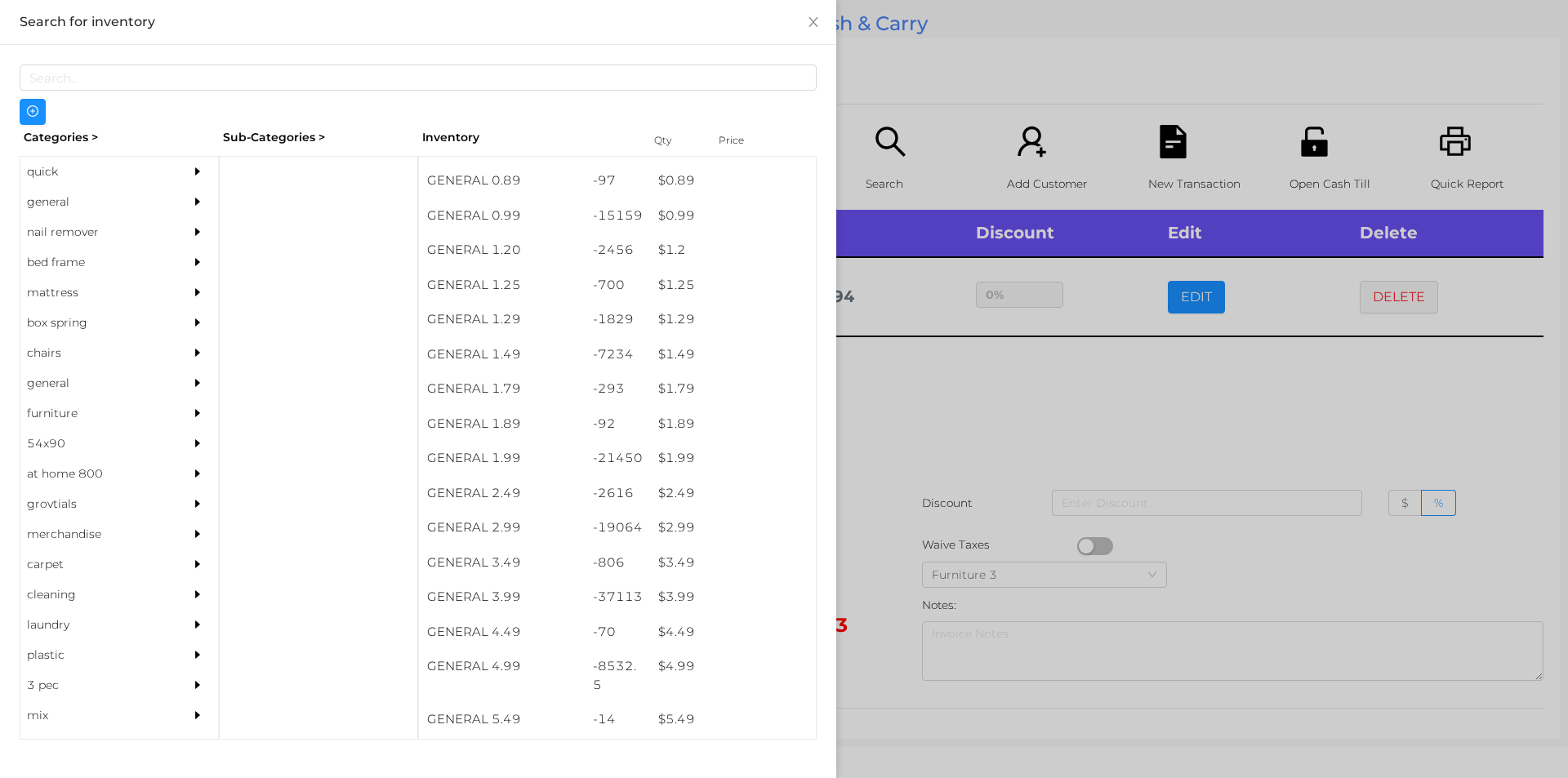
scroll to position [56, 0]
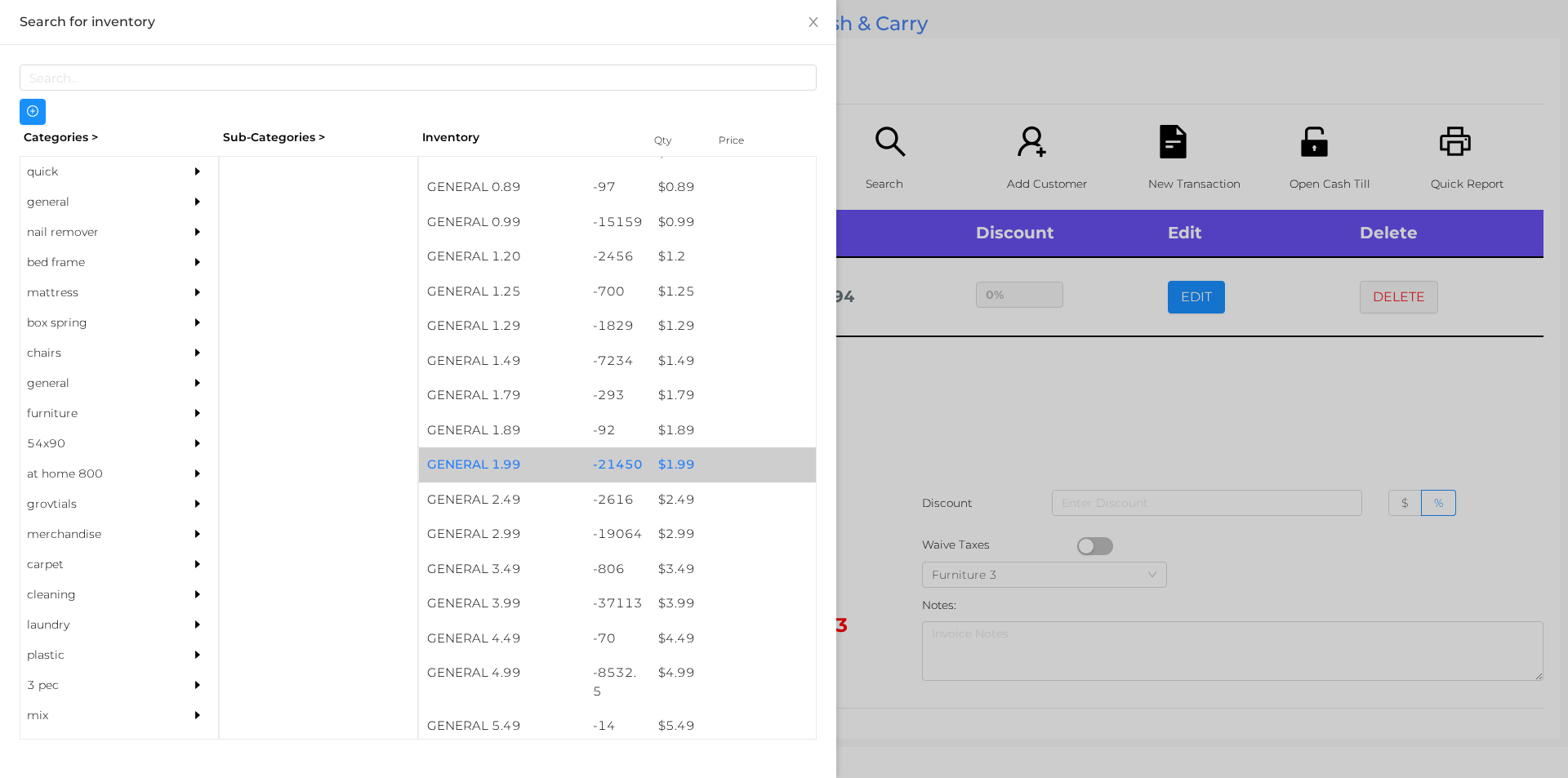
click at [698, 458] on div "$ 1.99" at bounding box center [732, 465] width 166 height 35
click at [708, 476] on div "$ 1.99" at bounding box center [732, 465] width 166 height 35
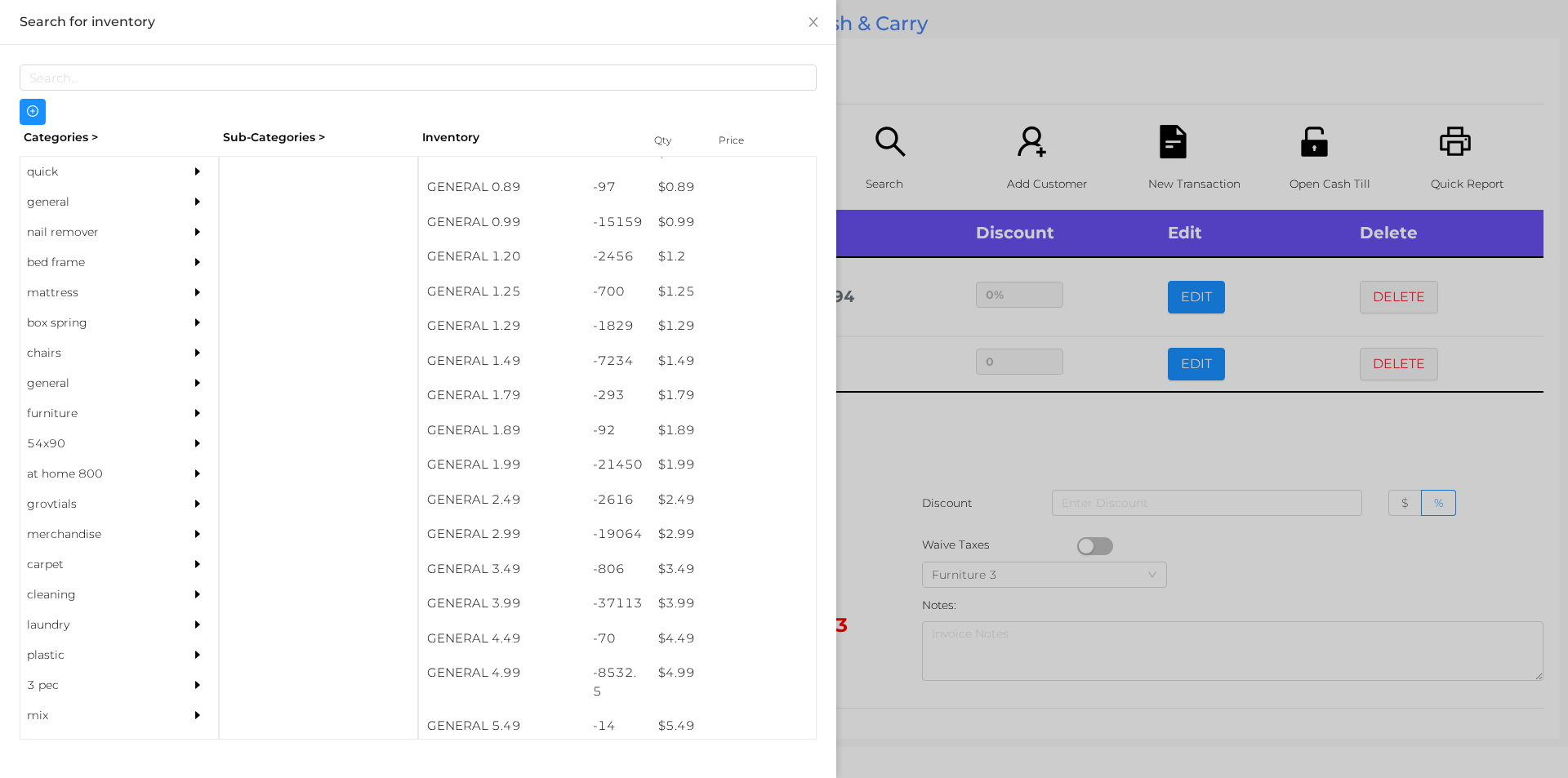
click at [890, 478] on div at bounding box center [784, 389] width 1568 height 778
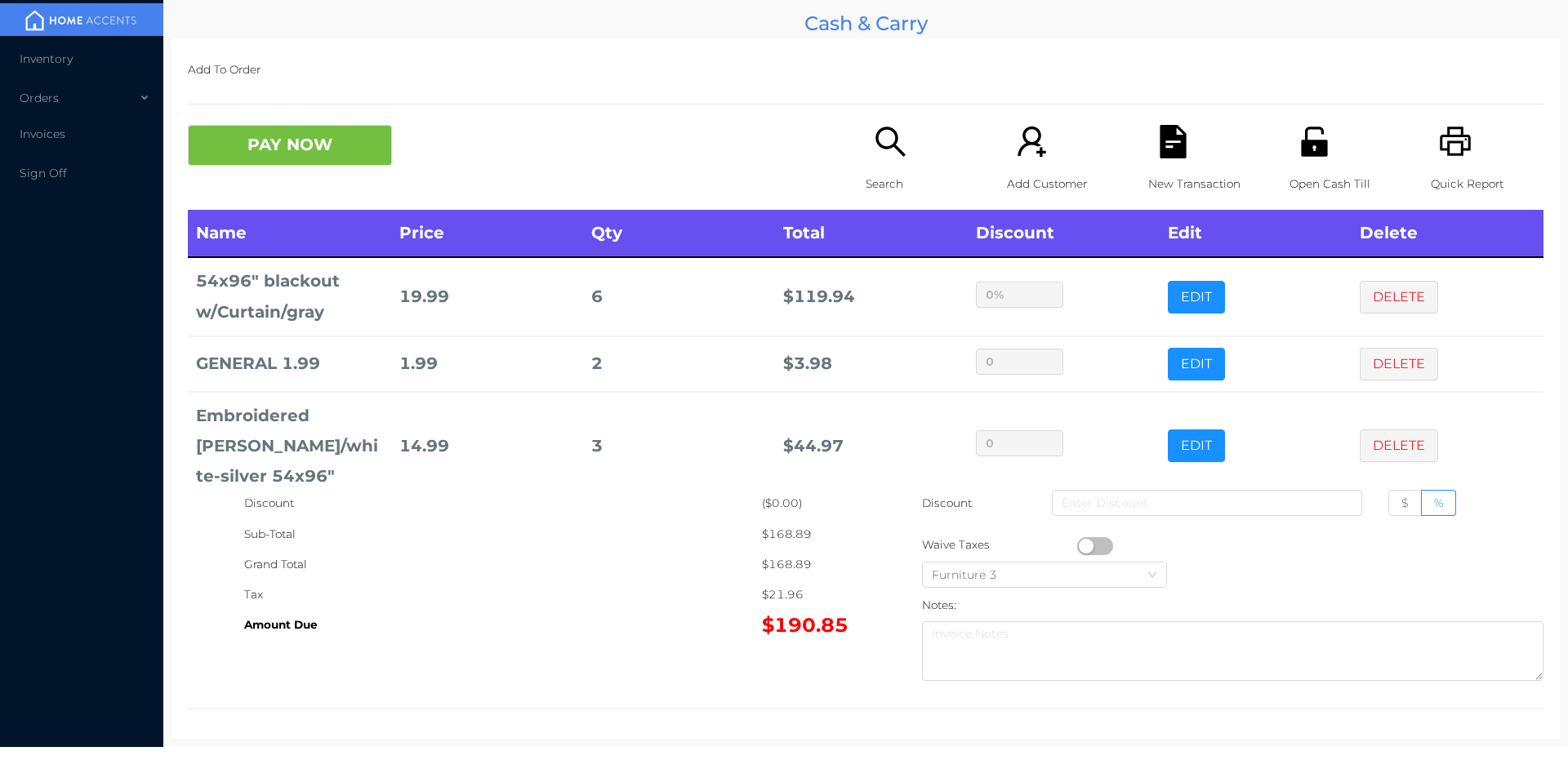
click at [303, 128] on button "PAY NOW" at bounding box center [289, 146] width 204 height 41
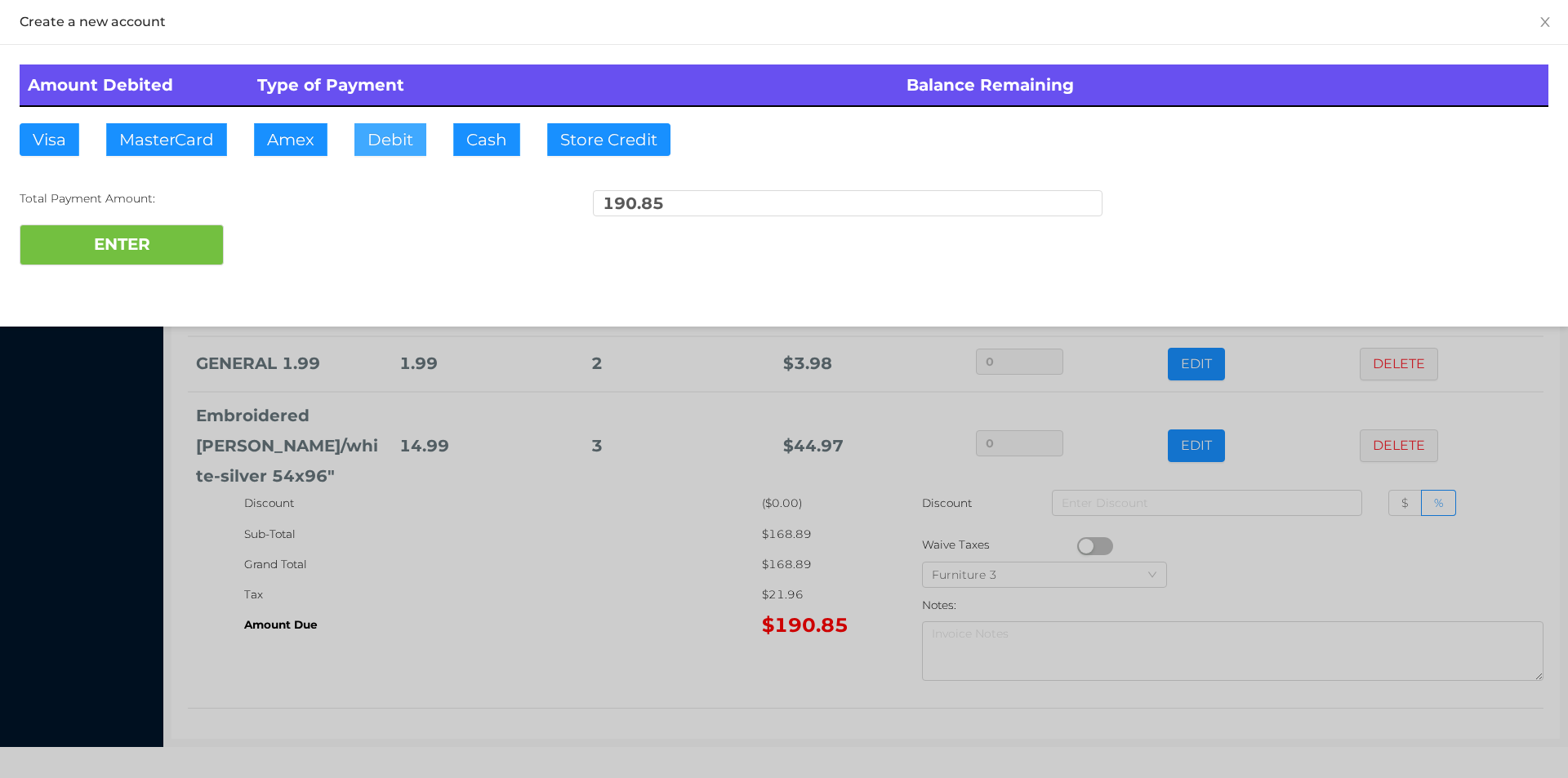
click at [391, 130] on button "Debit" at bounding box center [390, 140] width 72 height 33
click at [174, 250] on button "ENTER" at bounding box center [121, 245] width 204 height 41
type input "0"
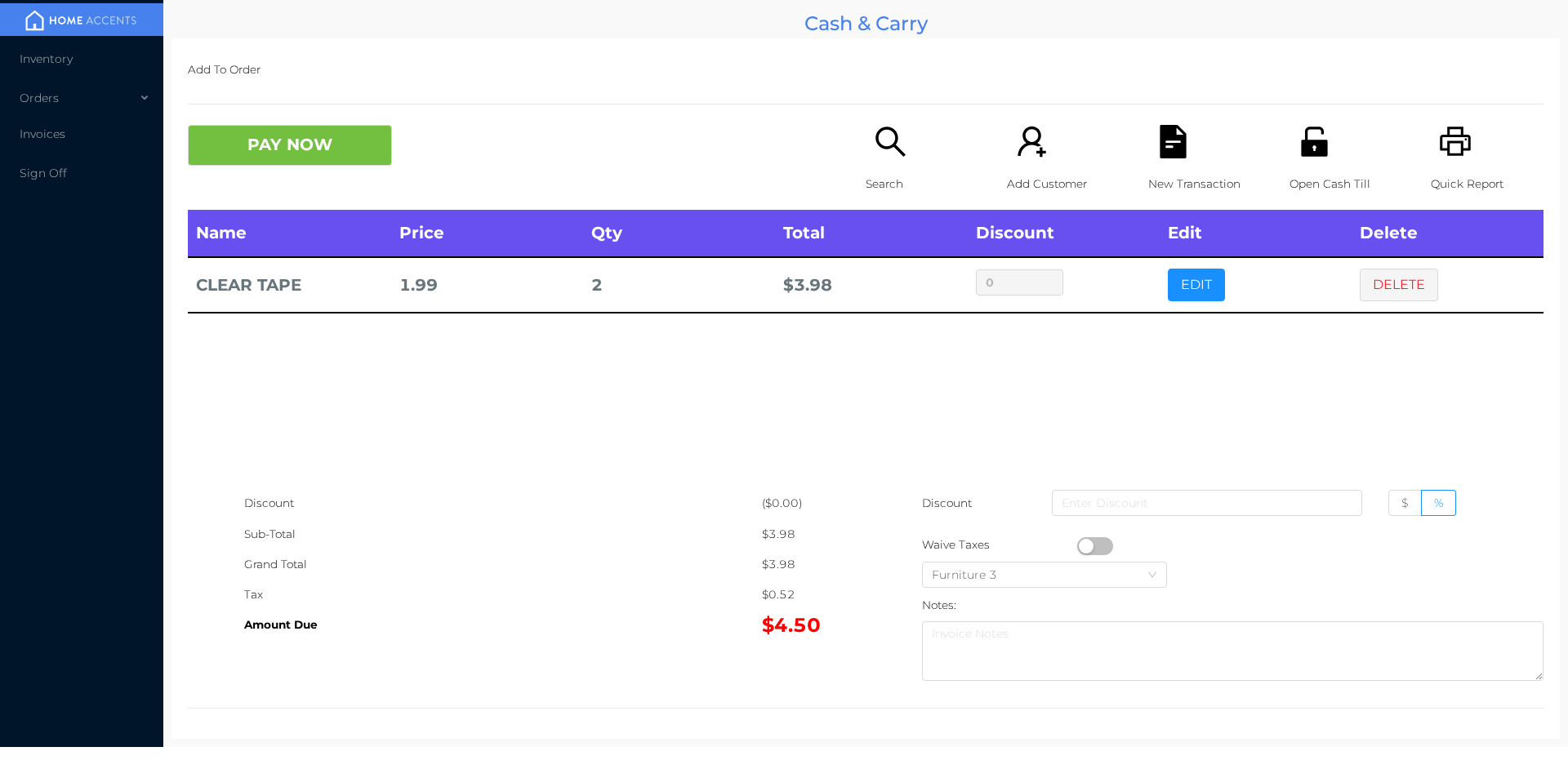
click at [1310, 160] on div "Open Cash Till" at bounding box center [1345, 168] width 113 height 85
click at [293, 142] on button "PAY NOW" at bounding box center [289, 146] width 204 height 41
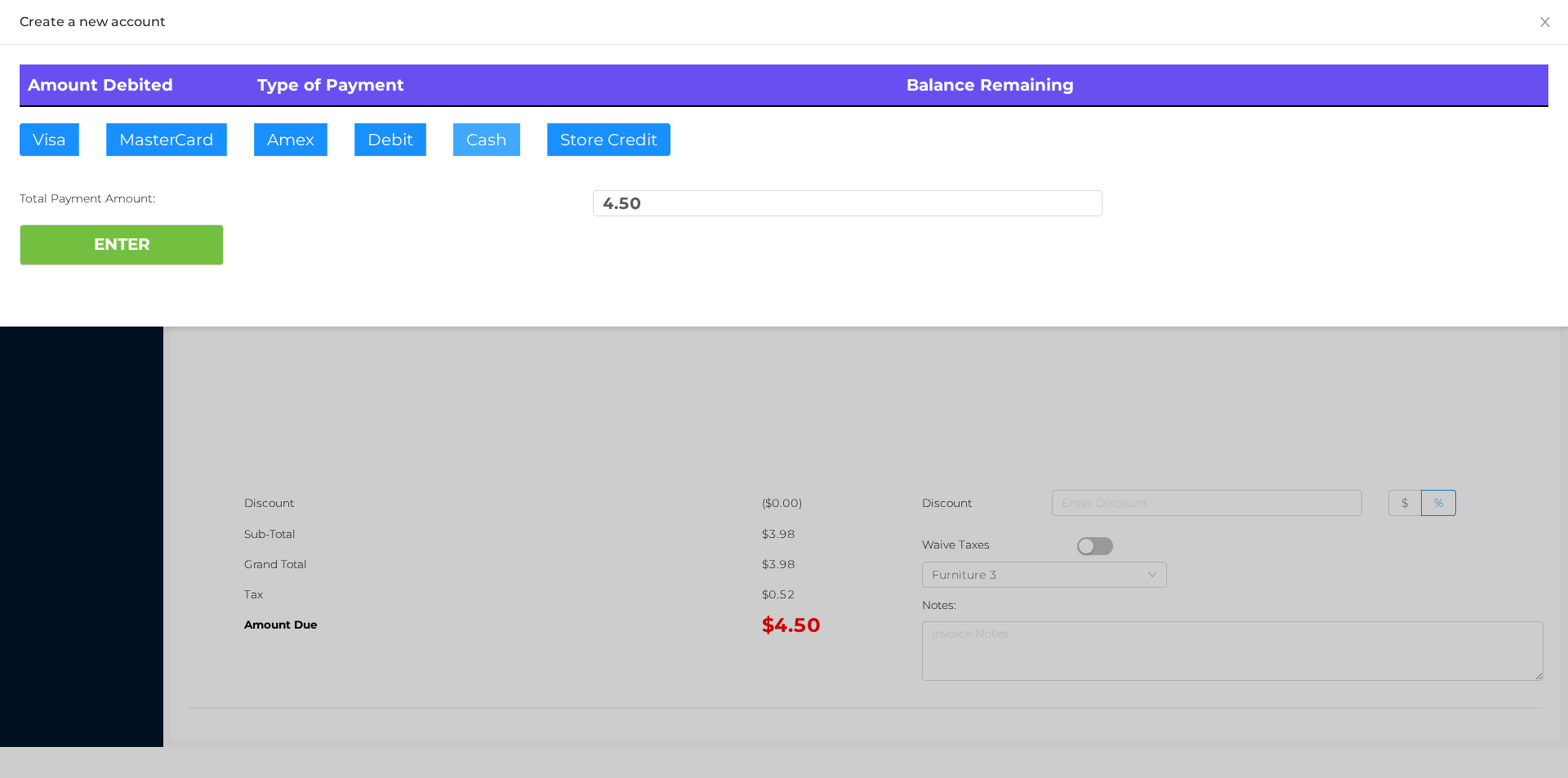
click at [475, 148] on button "Cash" at bounding box center [487, 140] width 67 height 33
type input "10"
click at [113, 261] on button "ENTER" at bounding box center [121, 245] width 204 height 41
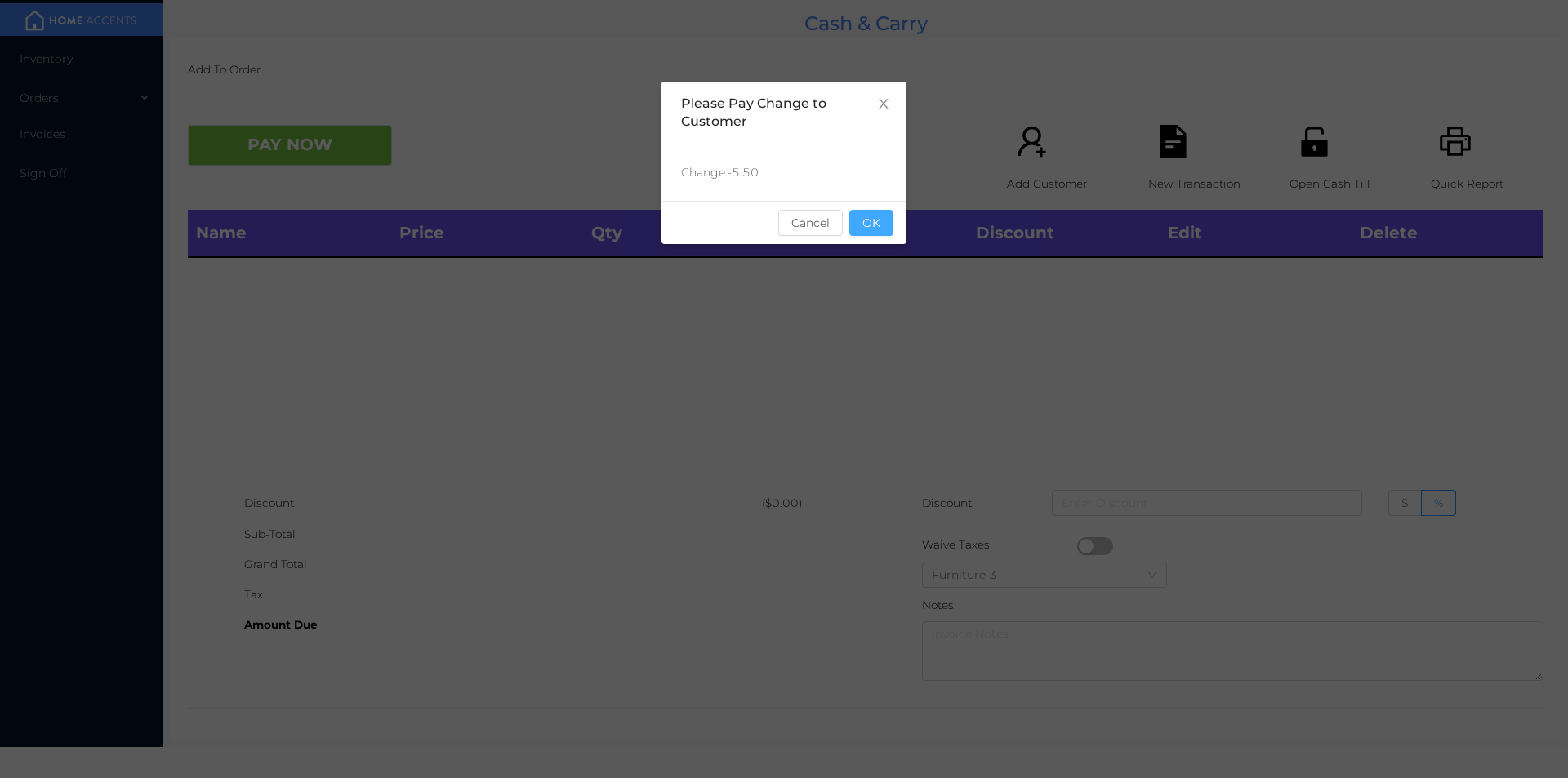
click at [877, 224] on button "OK" at bounding box center [872, 223] width 44 height 26
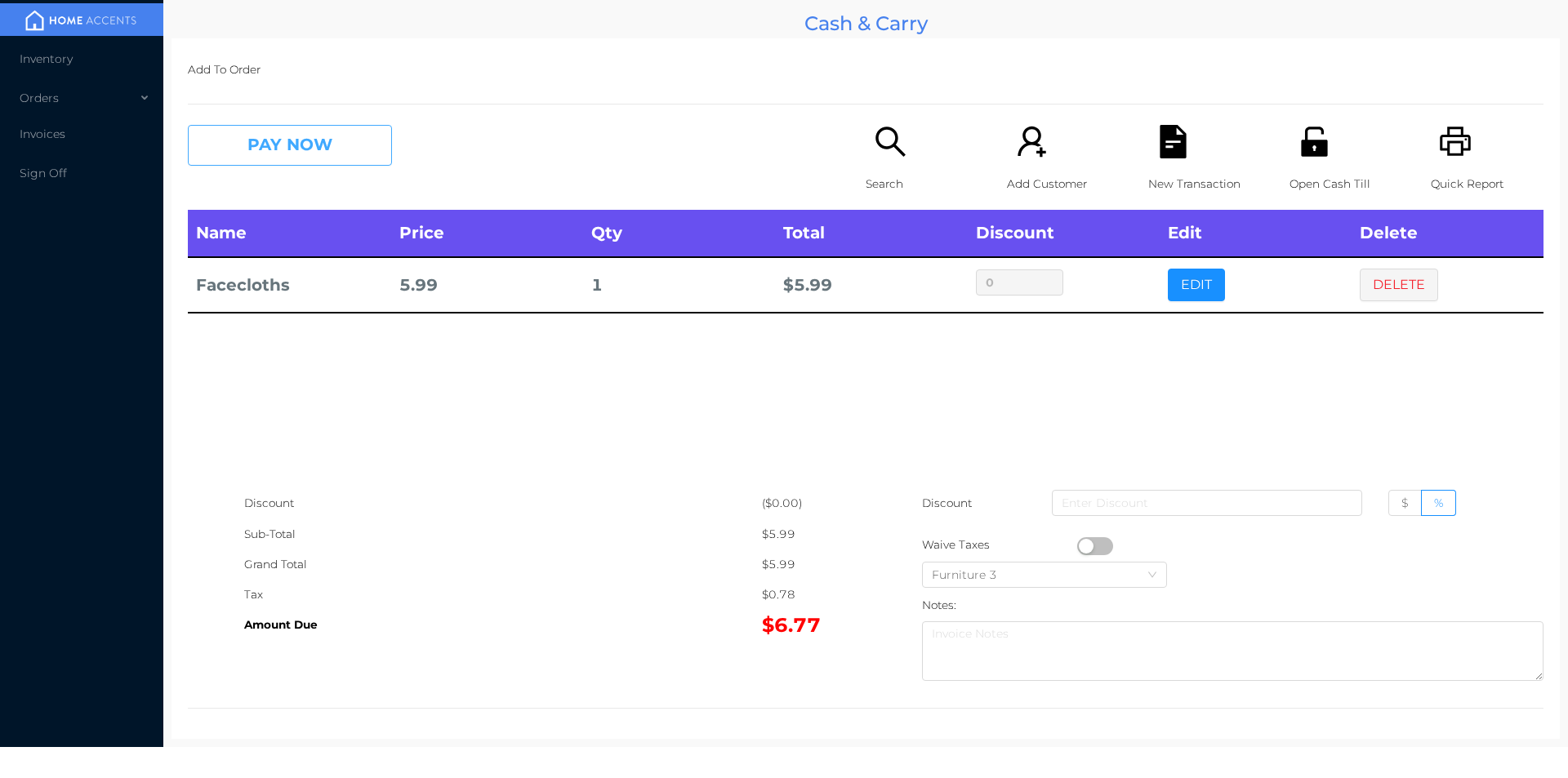
click at [289, 160] on button "PAY NOW" at bounding box center [289, 146] width 204 height 41
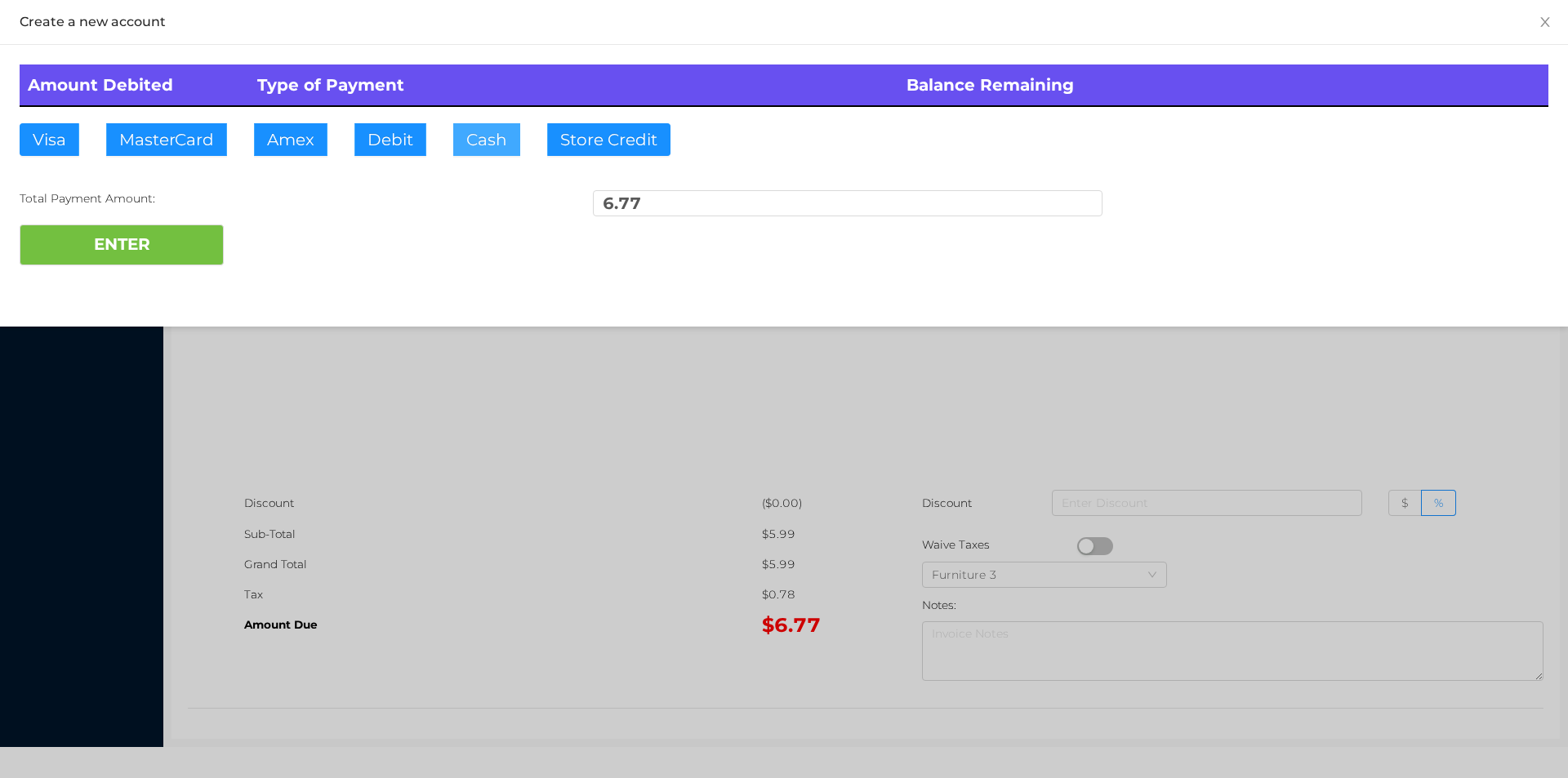
click at [456, 146] on button "Cash" at bounding box center [487, 140] width 67 height 33
click at [178, 260] on button "ENTER" at bounding box center [121, 245] width 204 height 41
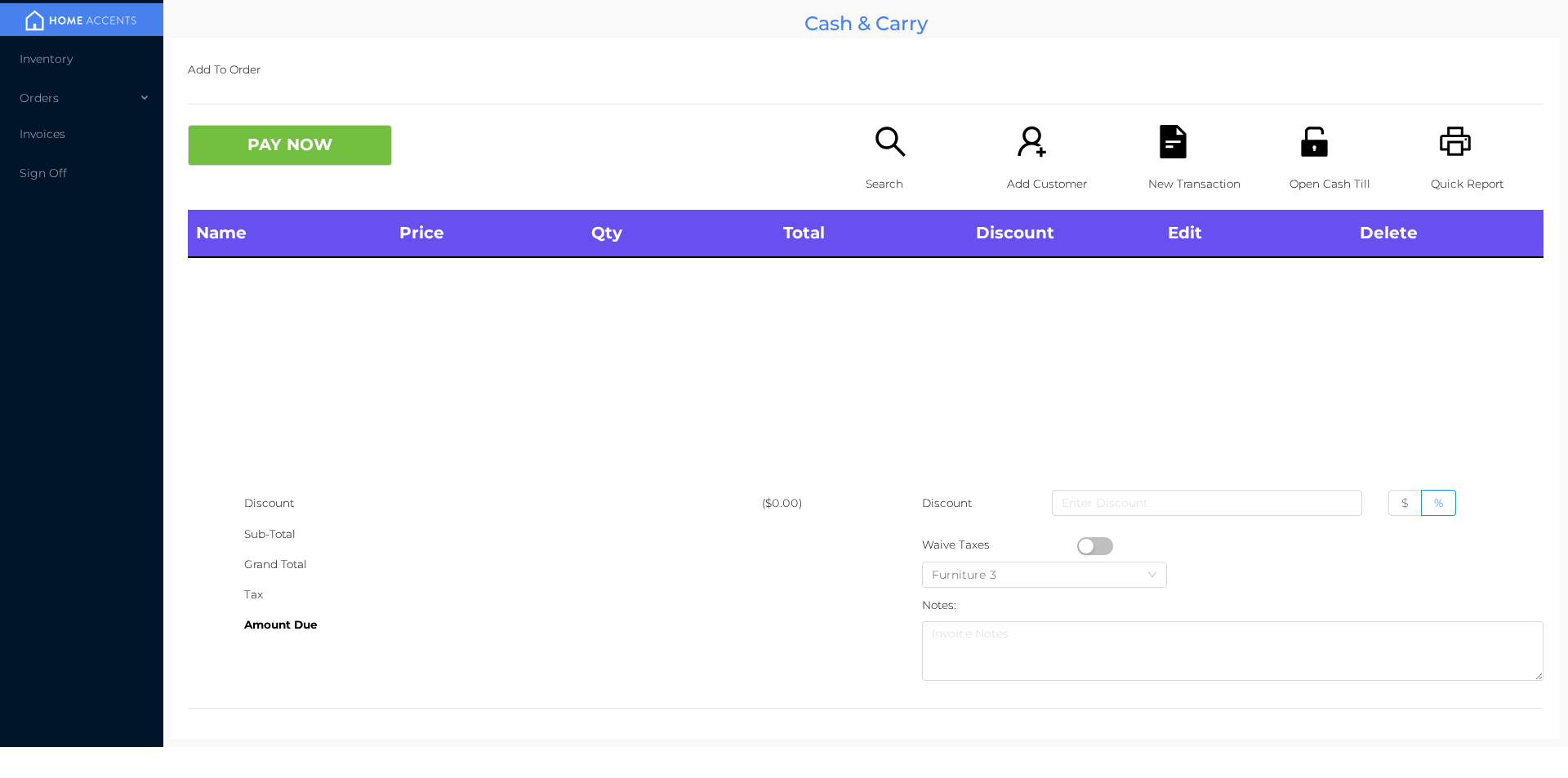
click at [884, 164] on div "Search" at bounding box center [922, 168] width 113 height 85
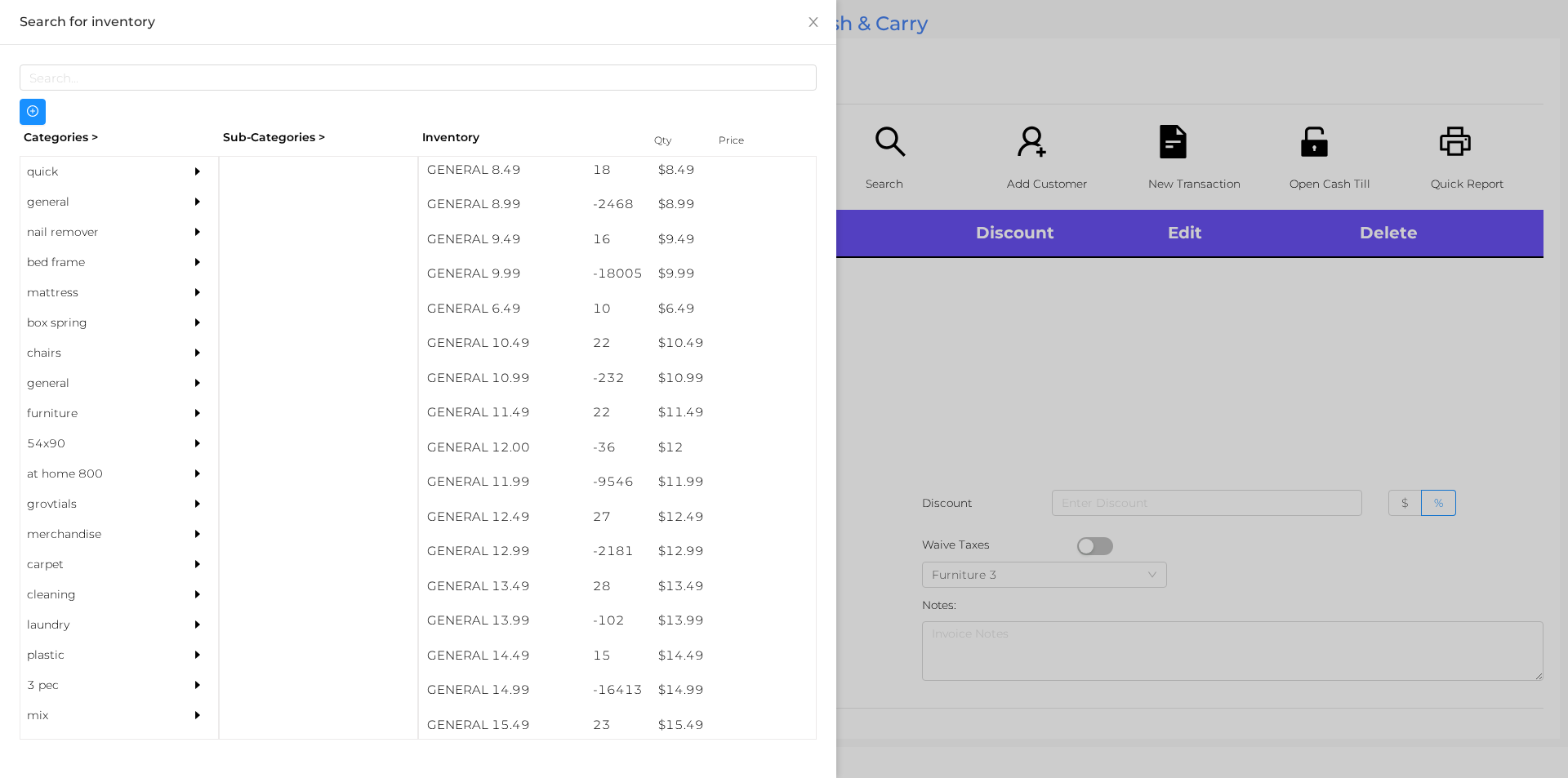
scroll to position [897, 0]
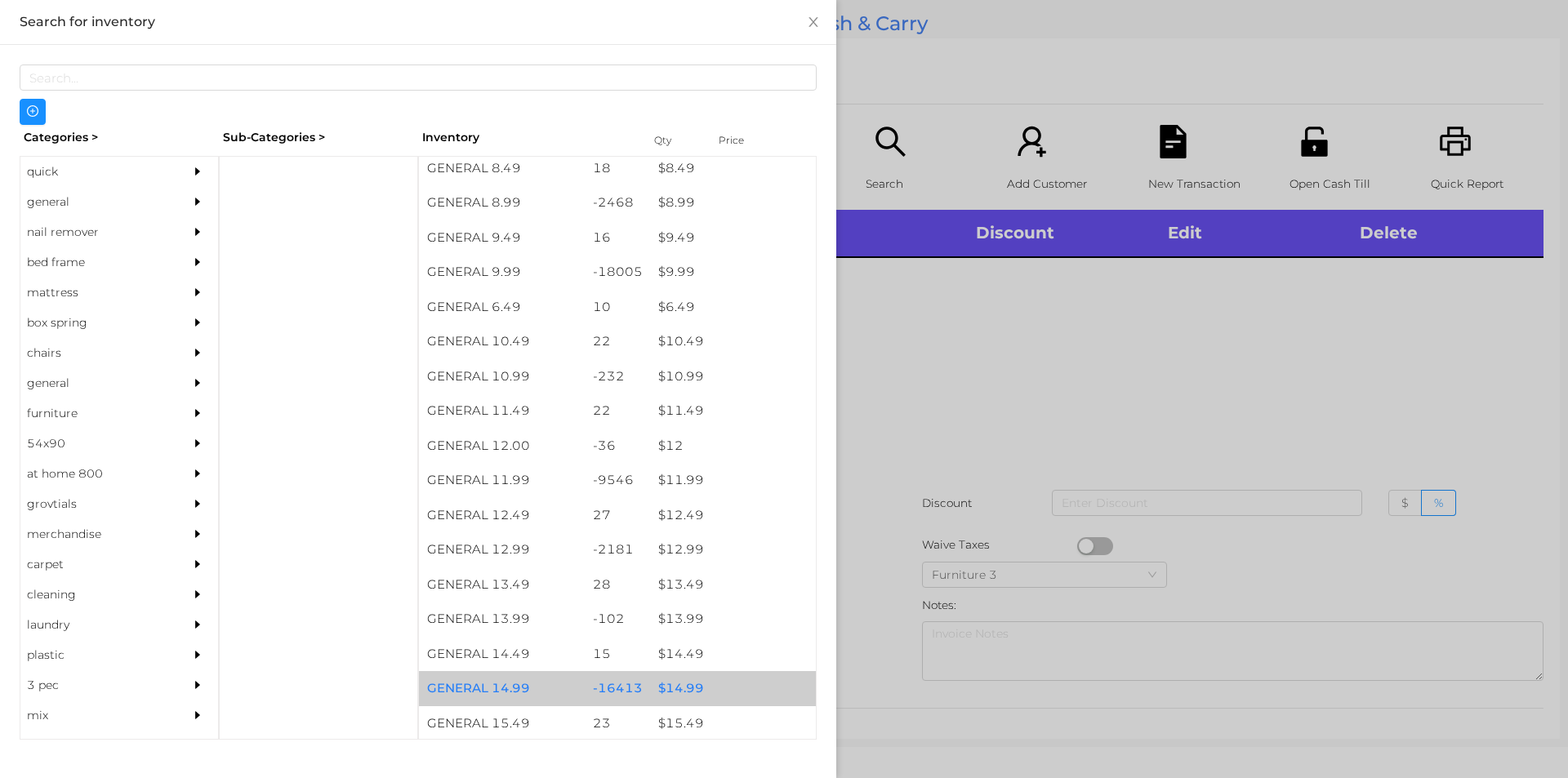
click at [698, 676] on div "$ 14.99" at bounding box center [732, 688] width 166 height 35
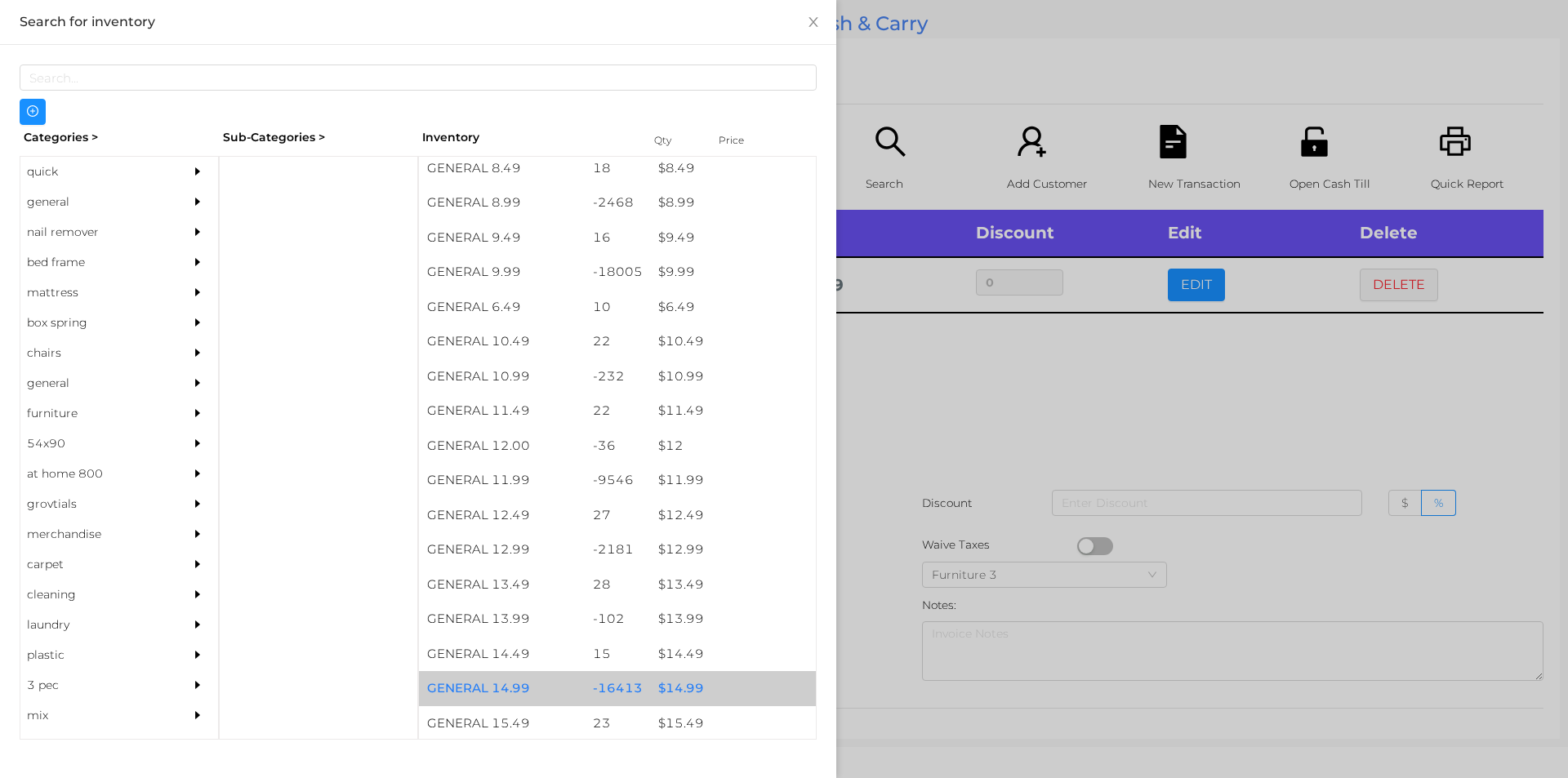
click at [708, 677] on div "$ 14.99" at bounding box center [732, 688] width 166 height 35
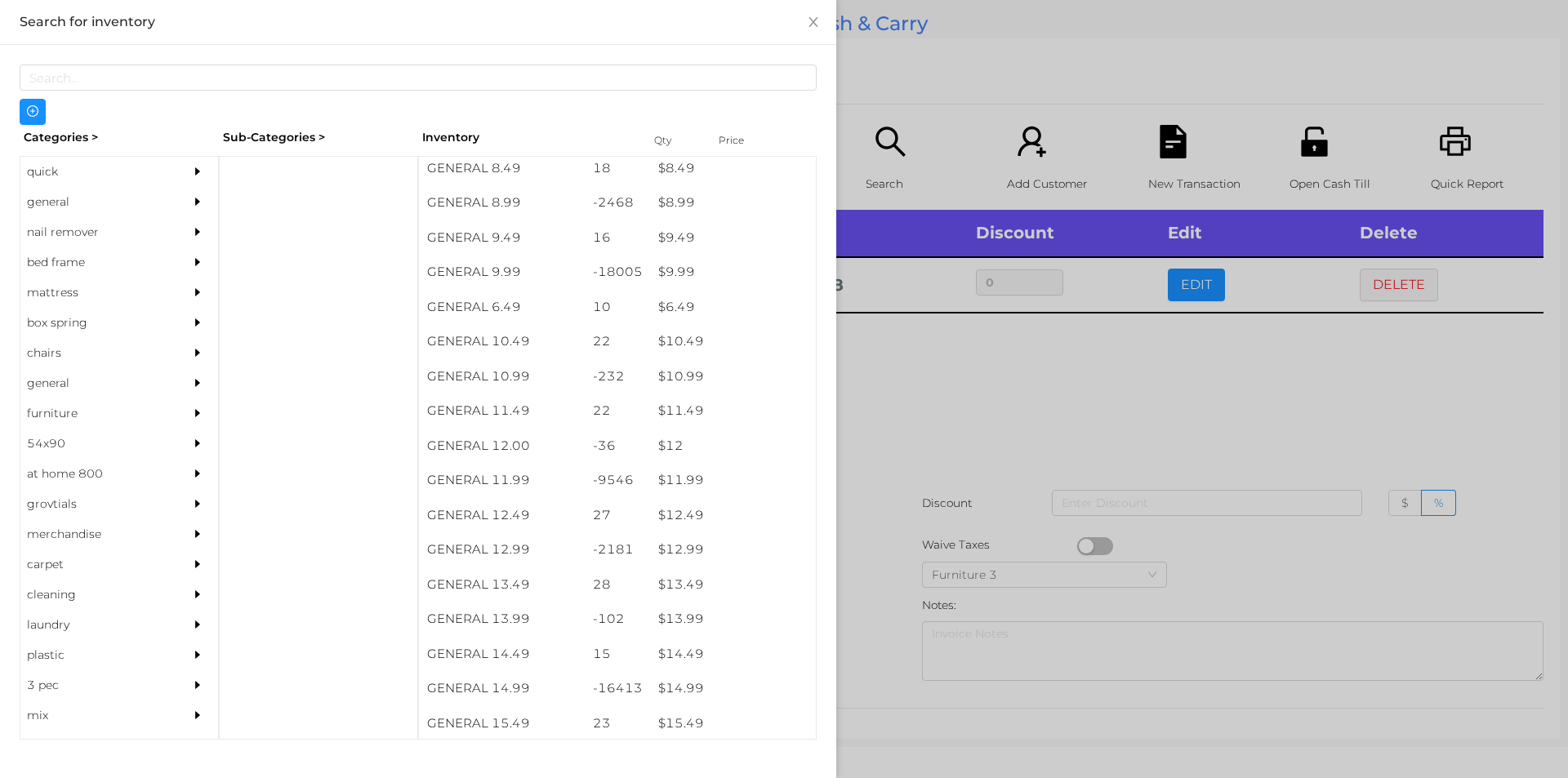
click at [908, 526] on div at bounding box center [784, 389] width 1568 height 778
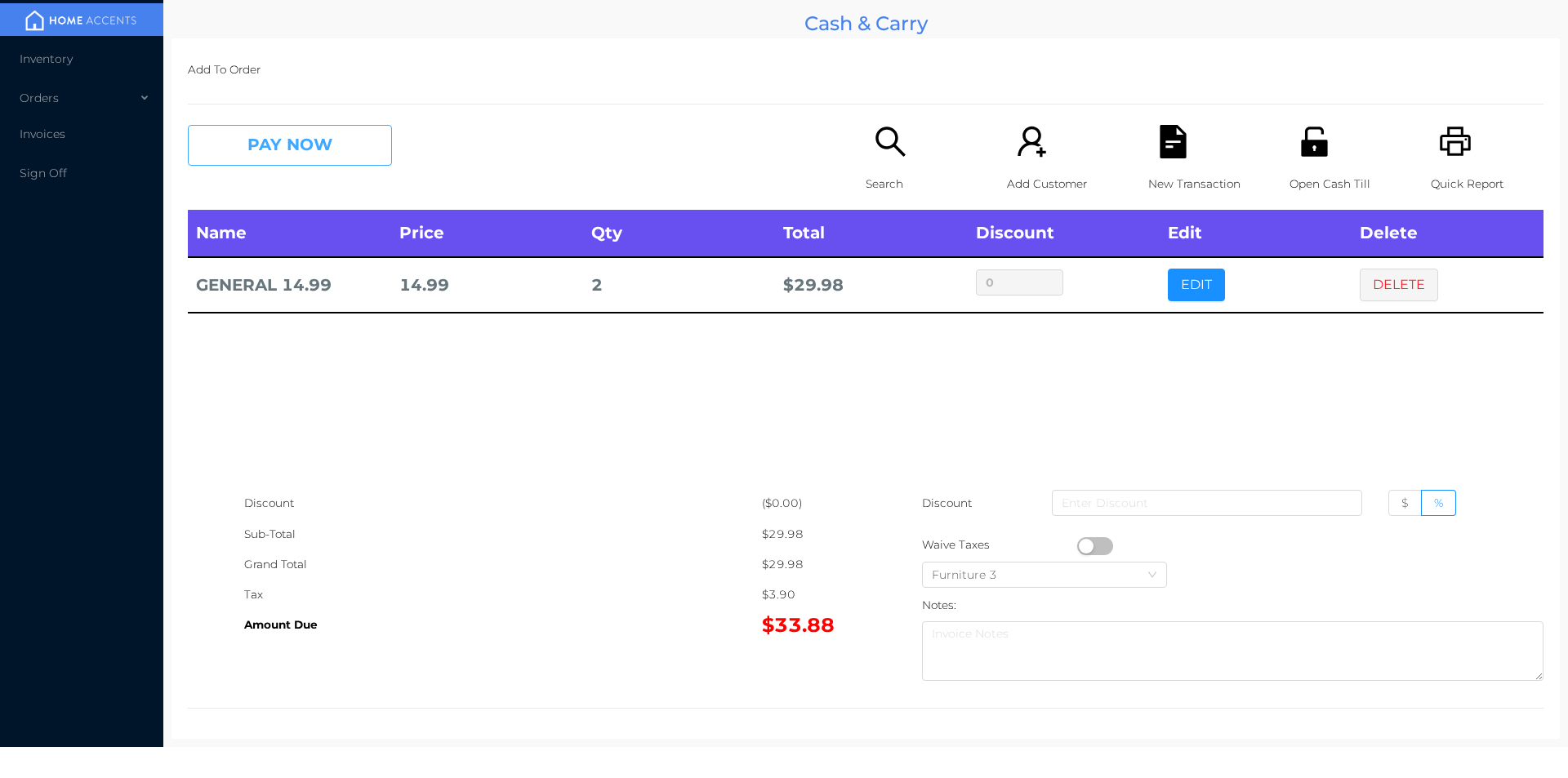
click at [309, 145] on button "PAY NOW" at bounding box center [289, 146] width 204 height 41
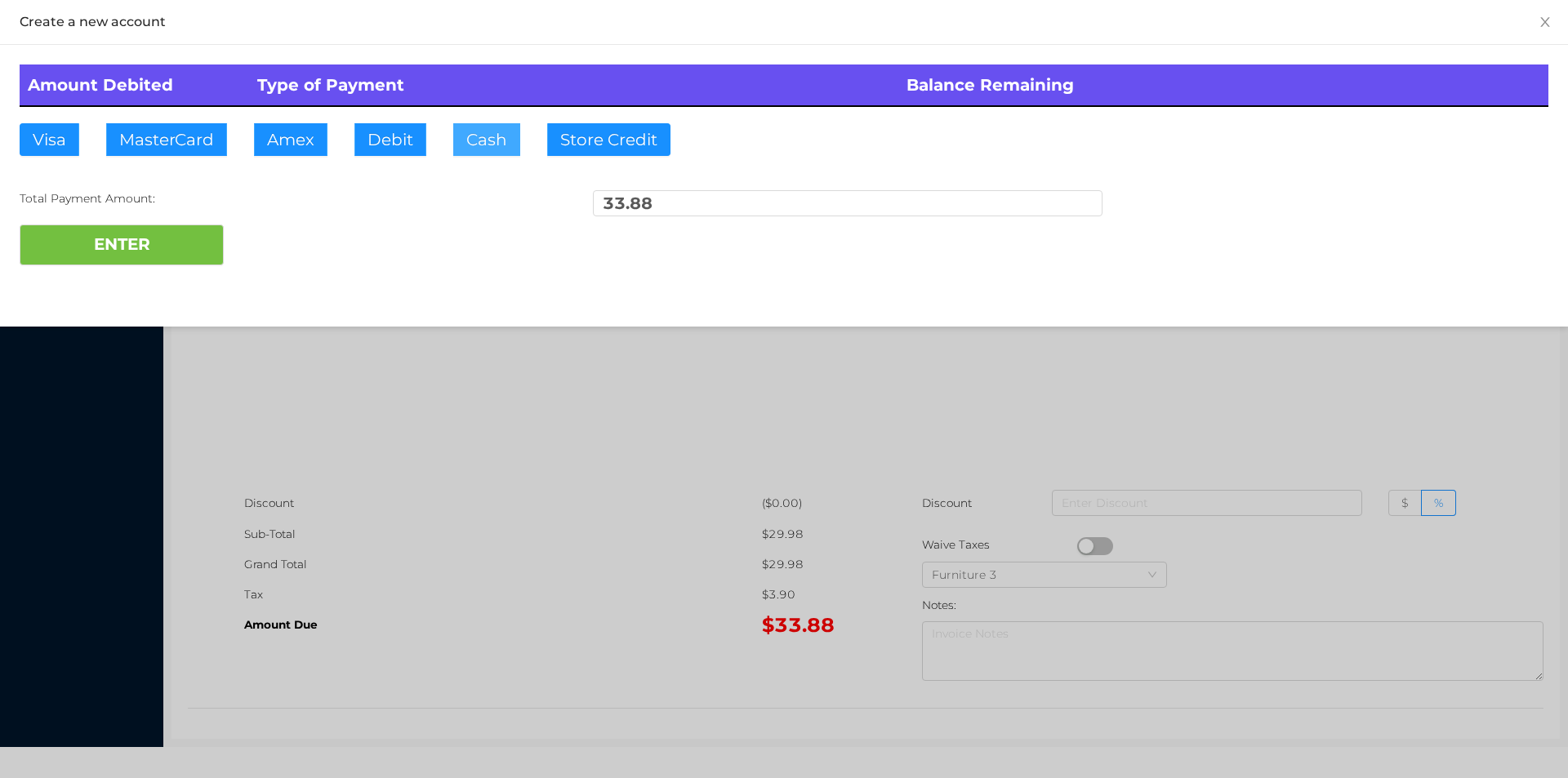
click at [490, 149] on button "Cash" at bounding box center [487, 140] width 67 height 33
type input "40"
click at [96, 256] on button "ENTER" at bounding box center [121, 245] width 204 height 41
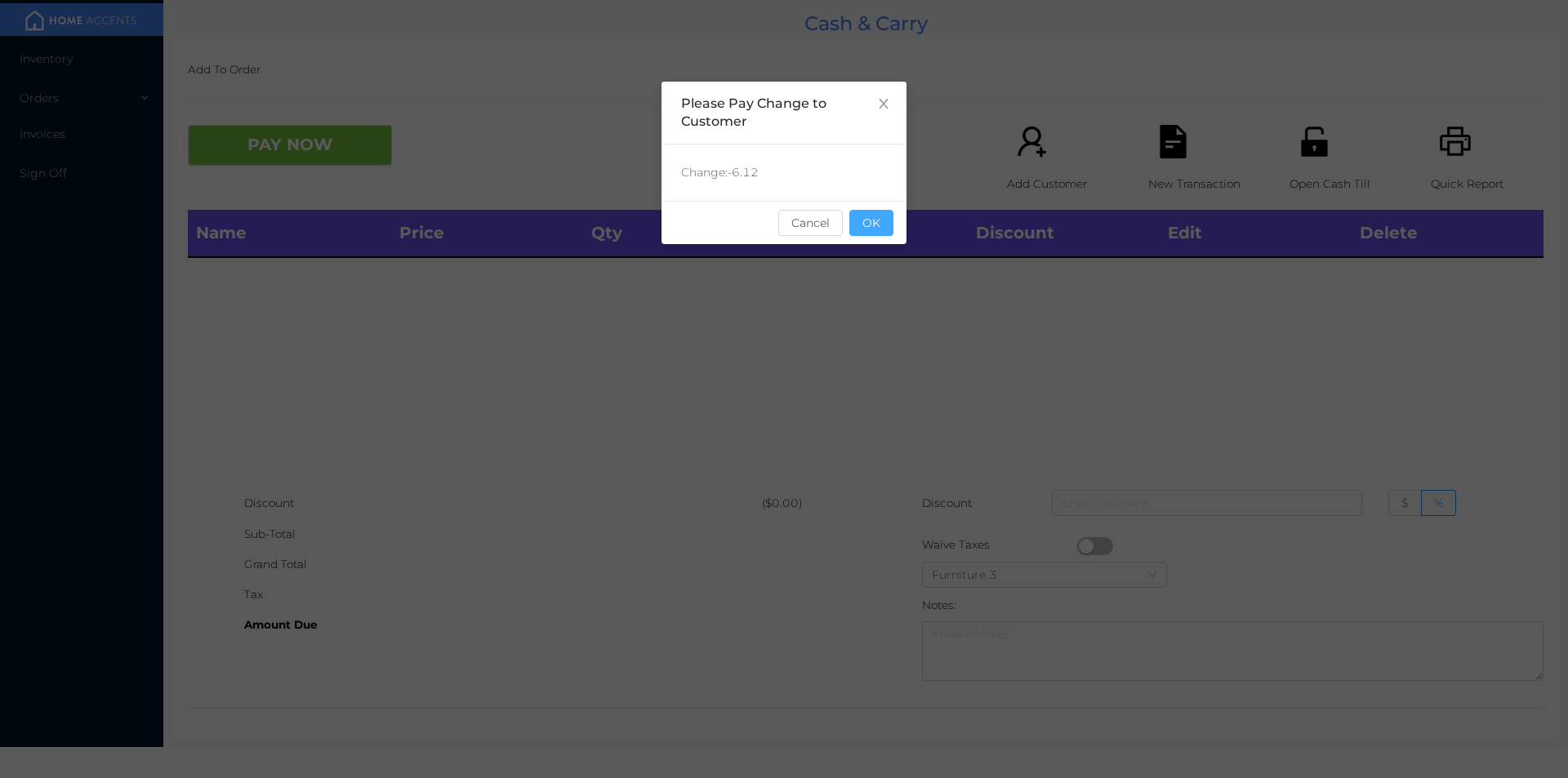
click at [858, 233] on button "OK" at bounding box center [872, 223] width 44 height 26
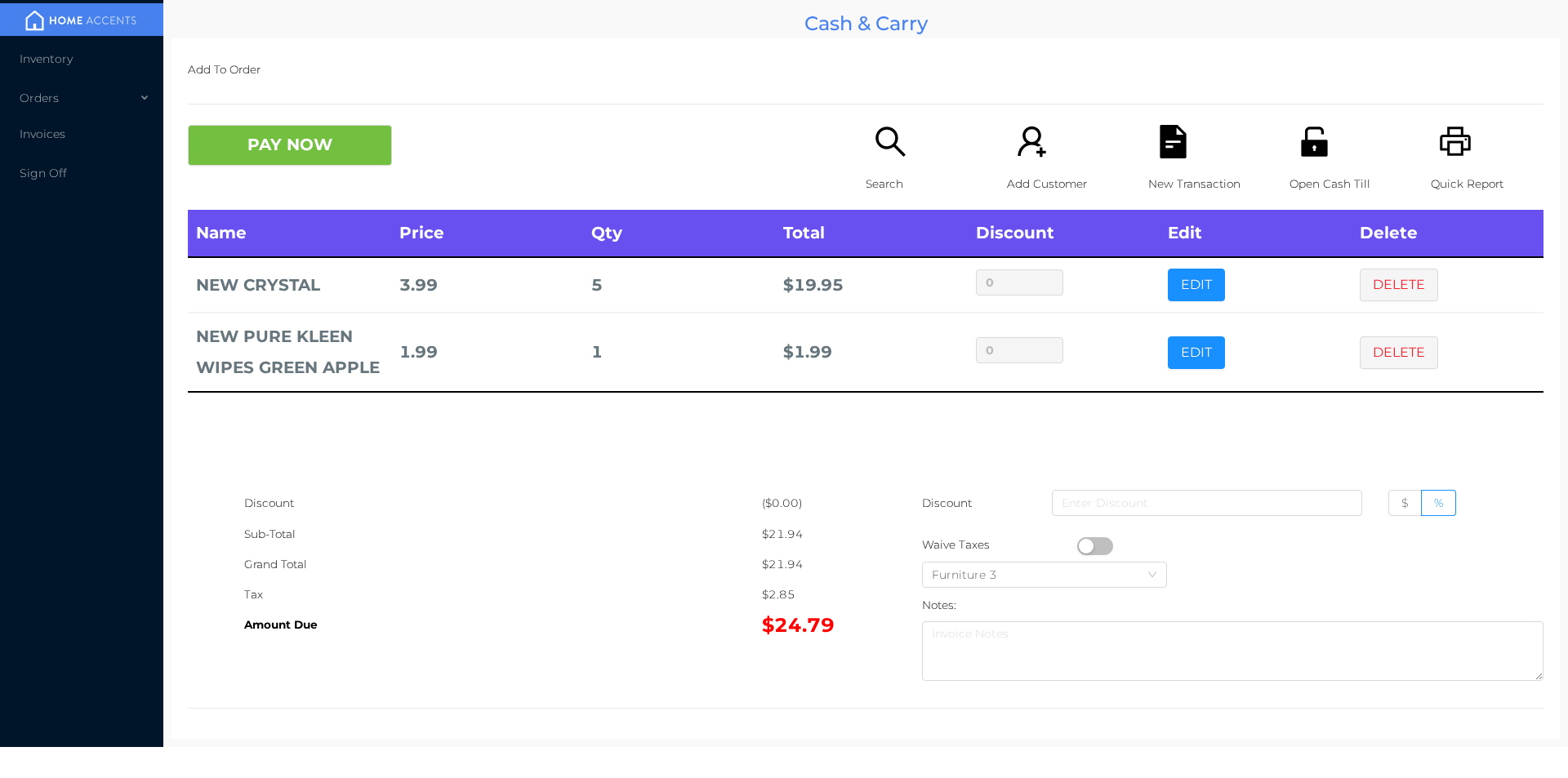
click at [1077, 549] on button "button" at bounding box center [1095, 546] width 36 height 18
click at [1395, 511] on label "$" at bounding box center [1404, 503] width 34 height 26
click at [1401, 507] on input "$" at bounding box center [1401, 507] width 0 height 0
click at [1309, 498] on input at bounding box center [1206, 503] width 310 height 26
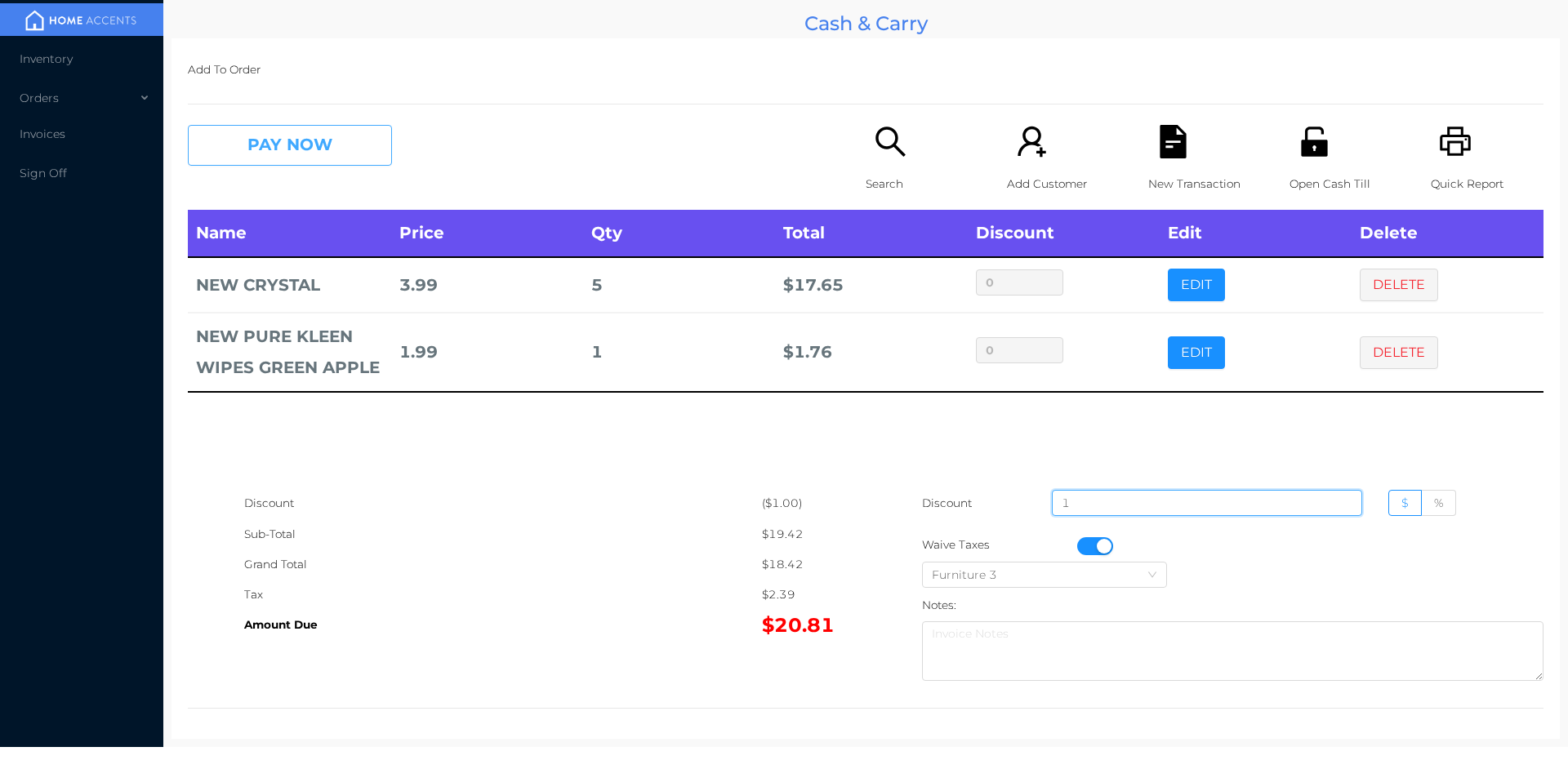
type input "1"
click at [336, 156] on button "PAY NOW" at bounding box center [289, 146] width 204 height 41
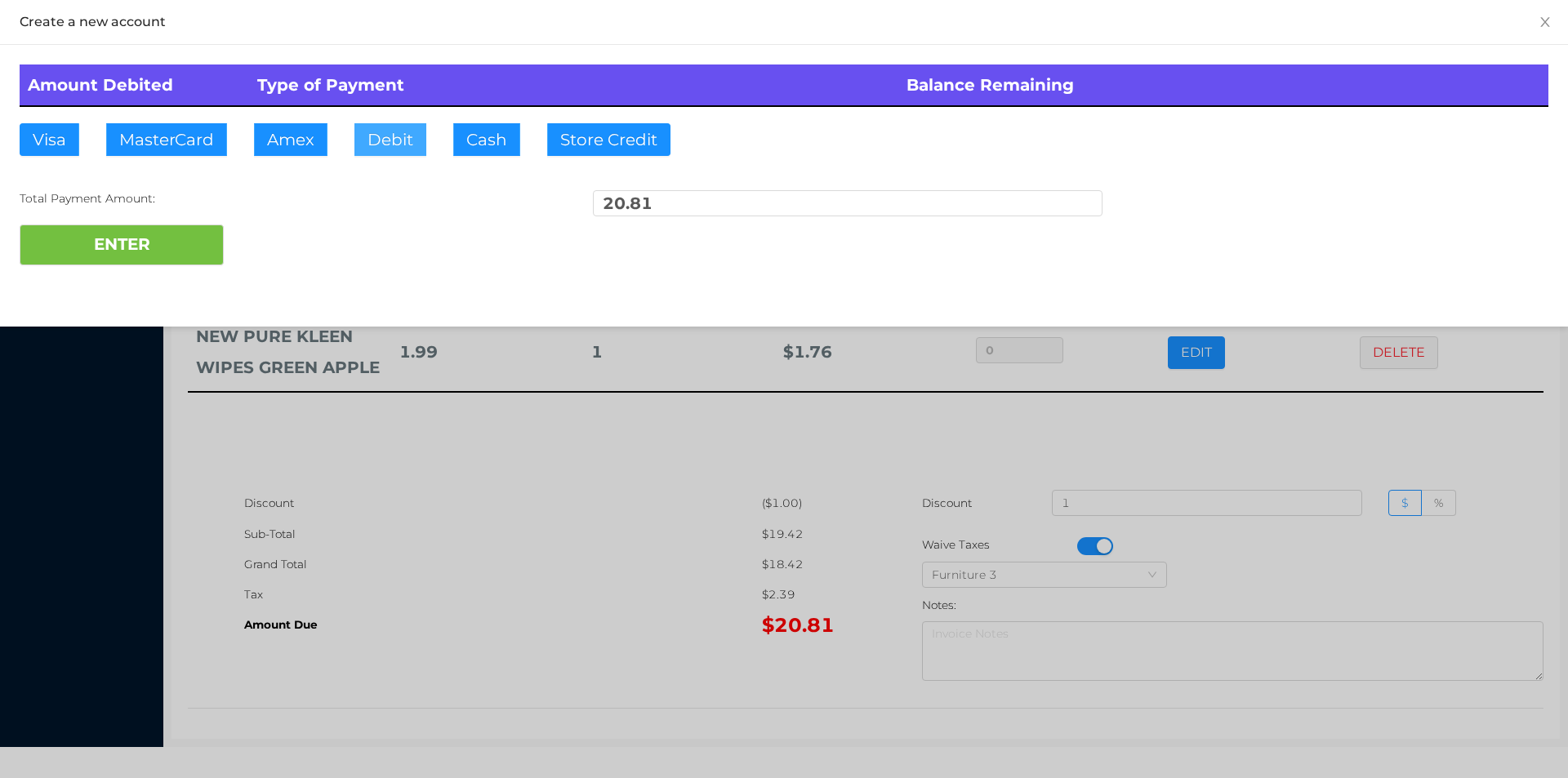
click at [412, 142] on button "Debit" at bounding box center [390, 140] width 72 height 33
click at [142, 250] on button "ENTER" at bounding box center [121, 245] width 204 height 41
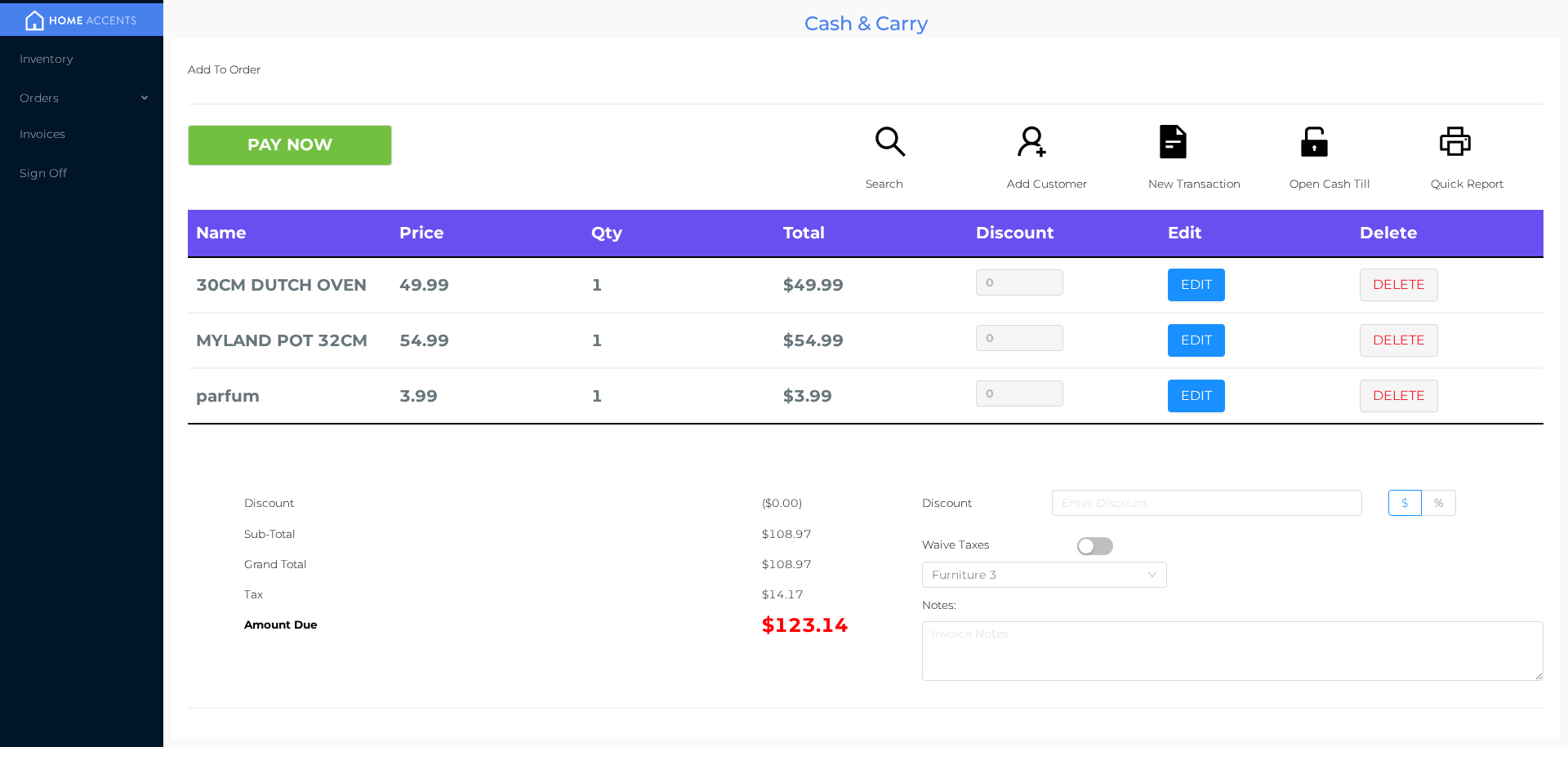
click at [783, 643] on div "Discount ($0.00) Sub-Total $108.97 Grand Total $108.97 Tax $14.17 Amount Due $1…" at bounding box center [865, 588] width 1355 height 200
click at [1081, 542] on button "button" at bounding box center [1095, 546] width 36 height 18
click at [1171, 155] on icon "icon: file-text" at bounding box center [1173, 142] width 26 height 34
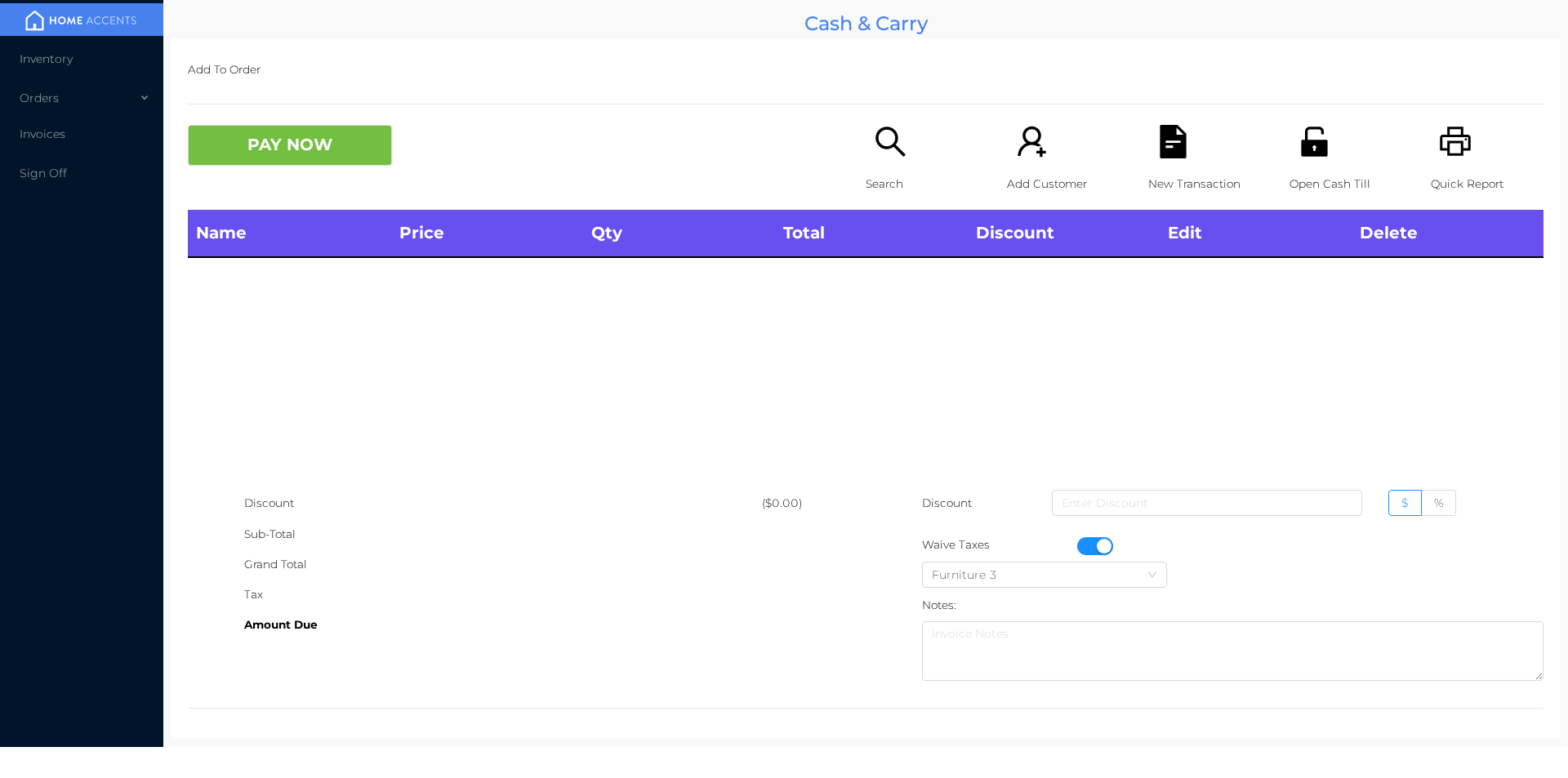
click at [1443, 154] on icon "icon: printer" at bounding box center [1455, 142] width 34 height 34
click at [1096, 546] on button "button" at bounding box center [1095, 546] width 36 height 18
click at [885, 155] on icon "icon: search" at bounding box center [890, 142] width 34 height 34
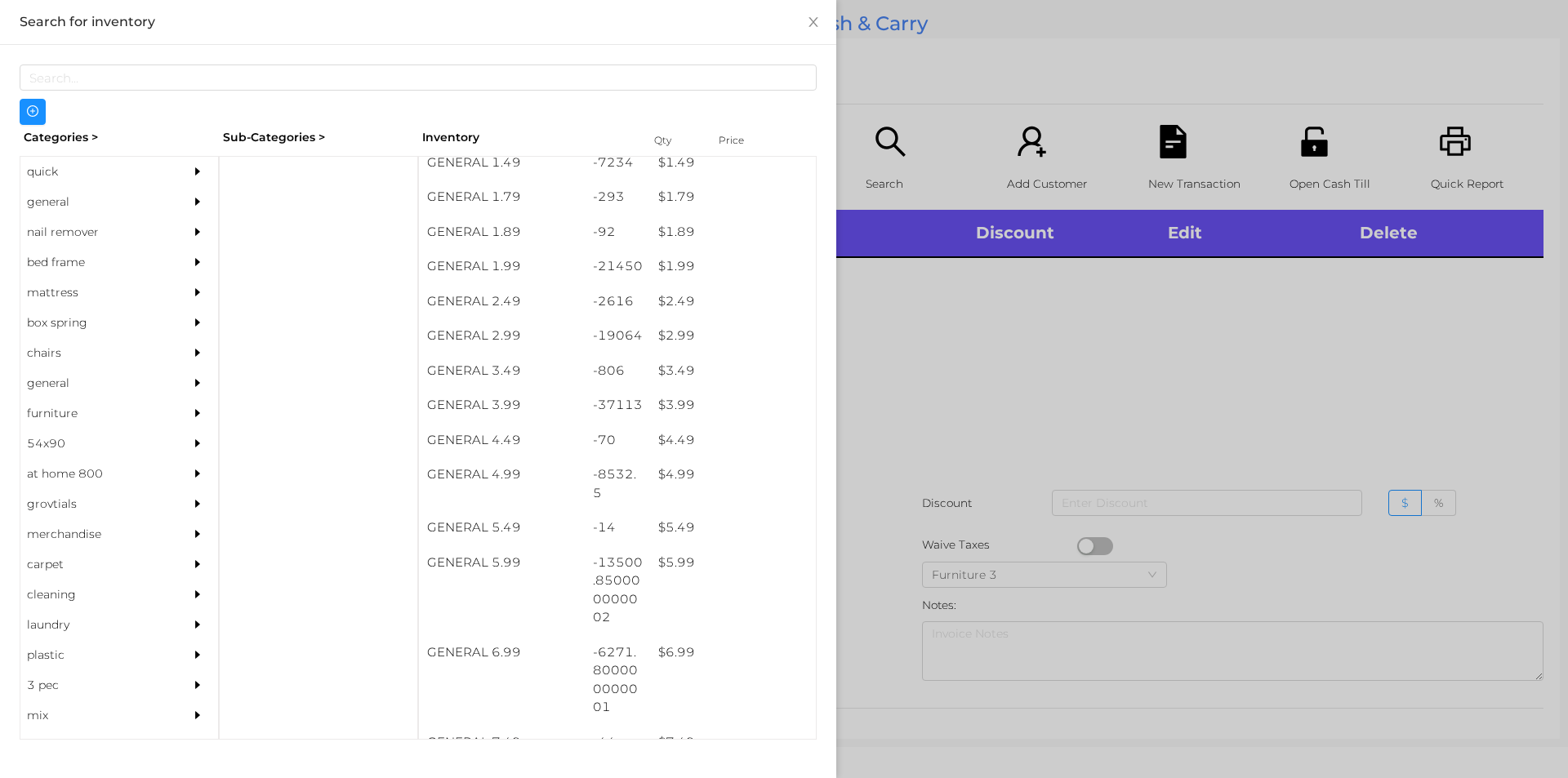
scroll to position [254, 0]
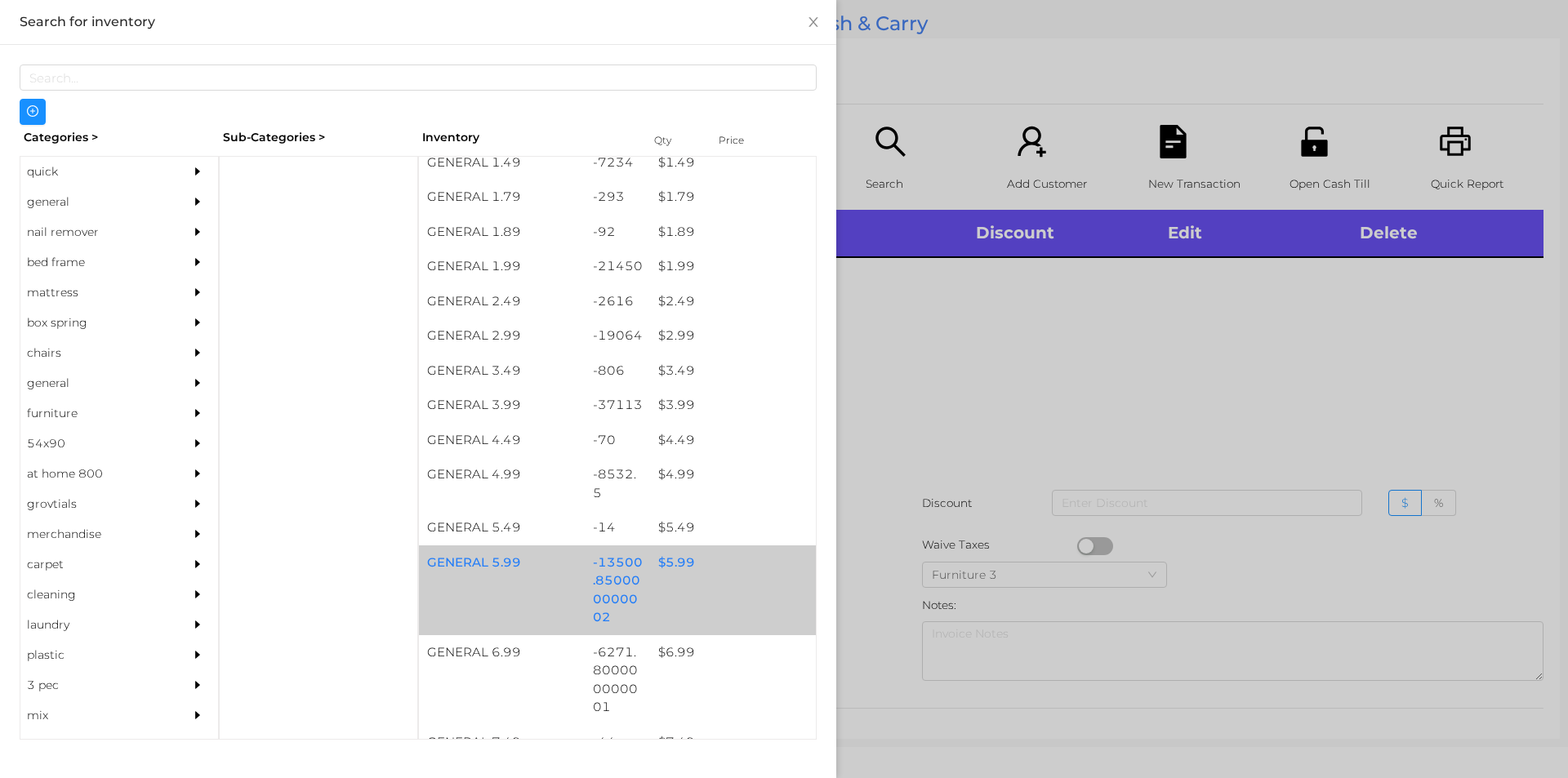
click at [683, 564] on div "$ 5.99" at bounding box center [732, 562] width 166 height 35
click at [687, 565] on div "$ 5.99" at bounding box center [732, 562] width 166 height 35
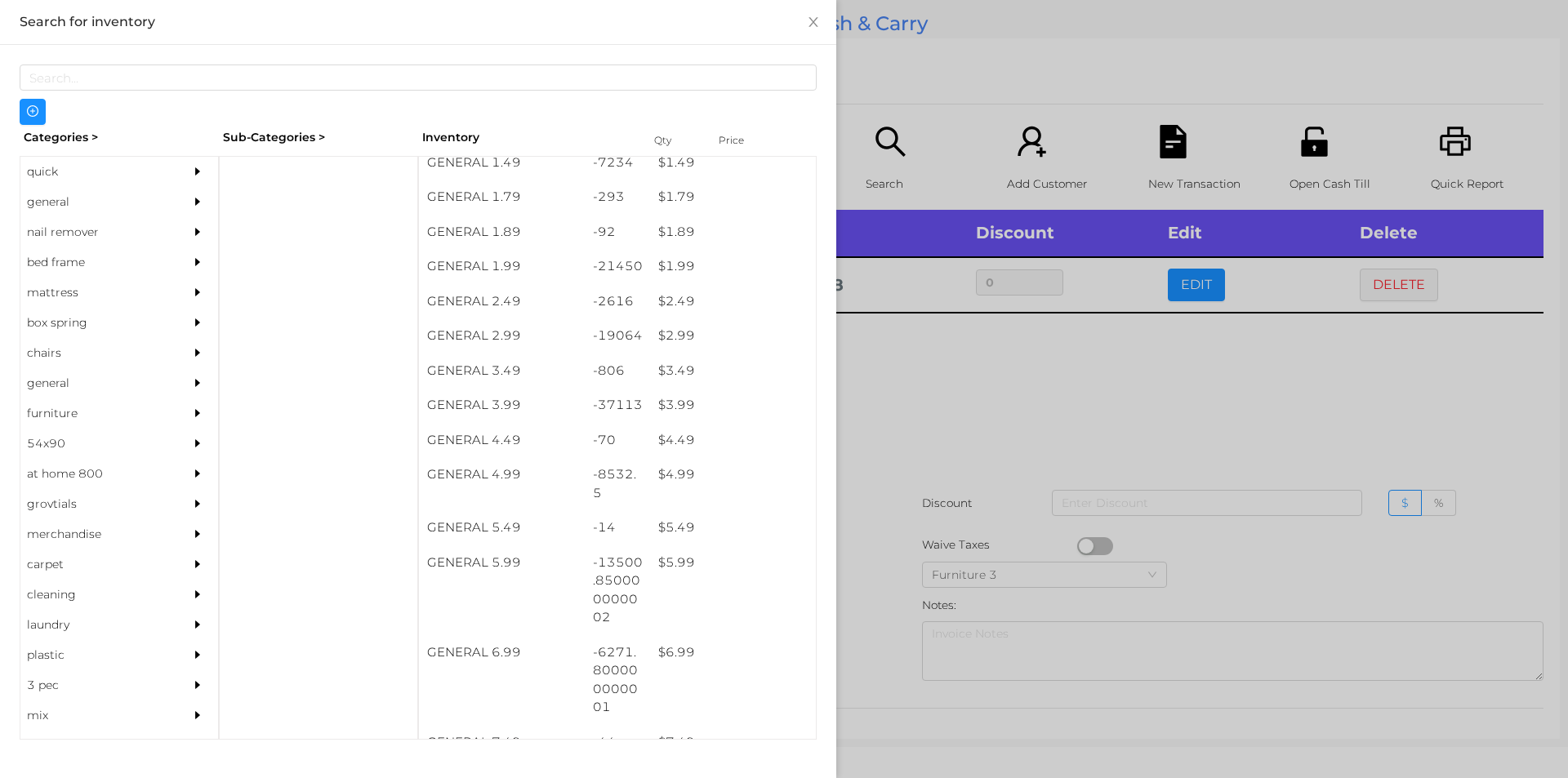
click at [913, 501] on div at bounding box center [784, 389] width 1568 height 778
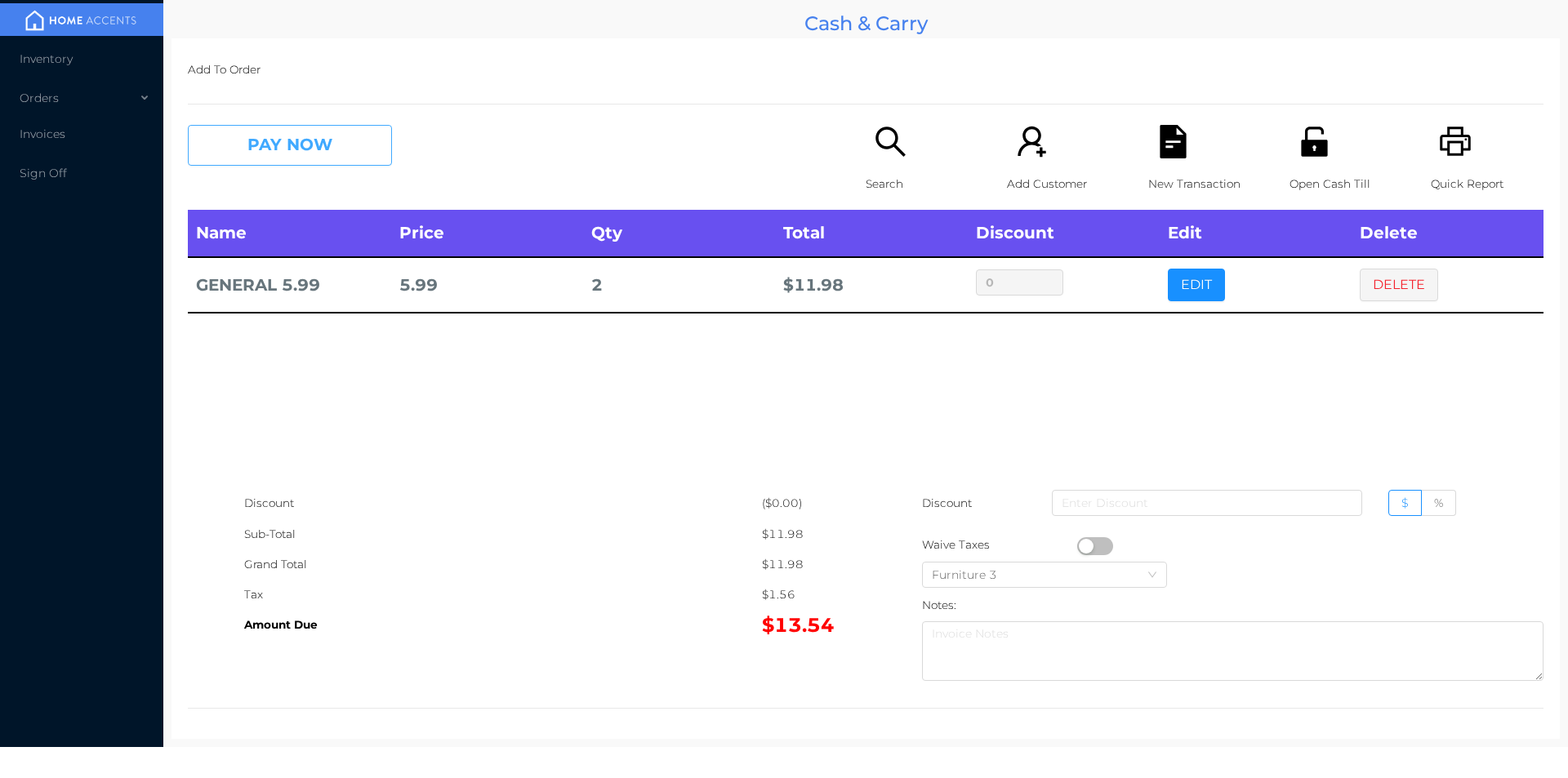
click at [293, 157] on button "PAY NOW" at bounding box center [289, 146] width 204 height 41
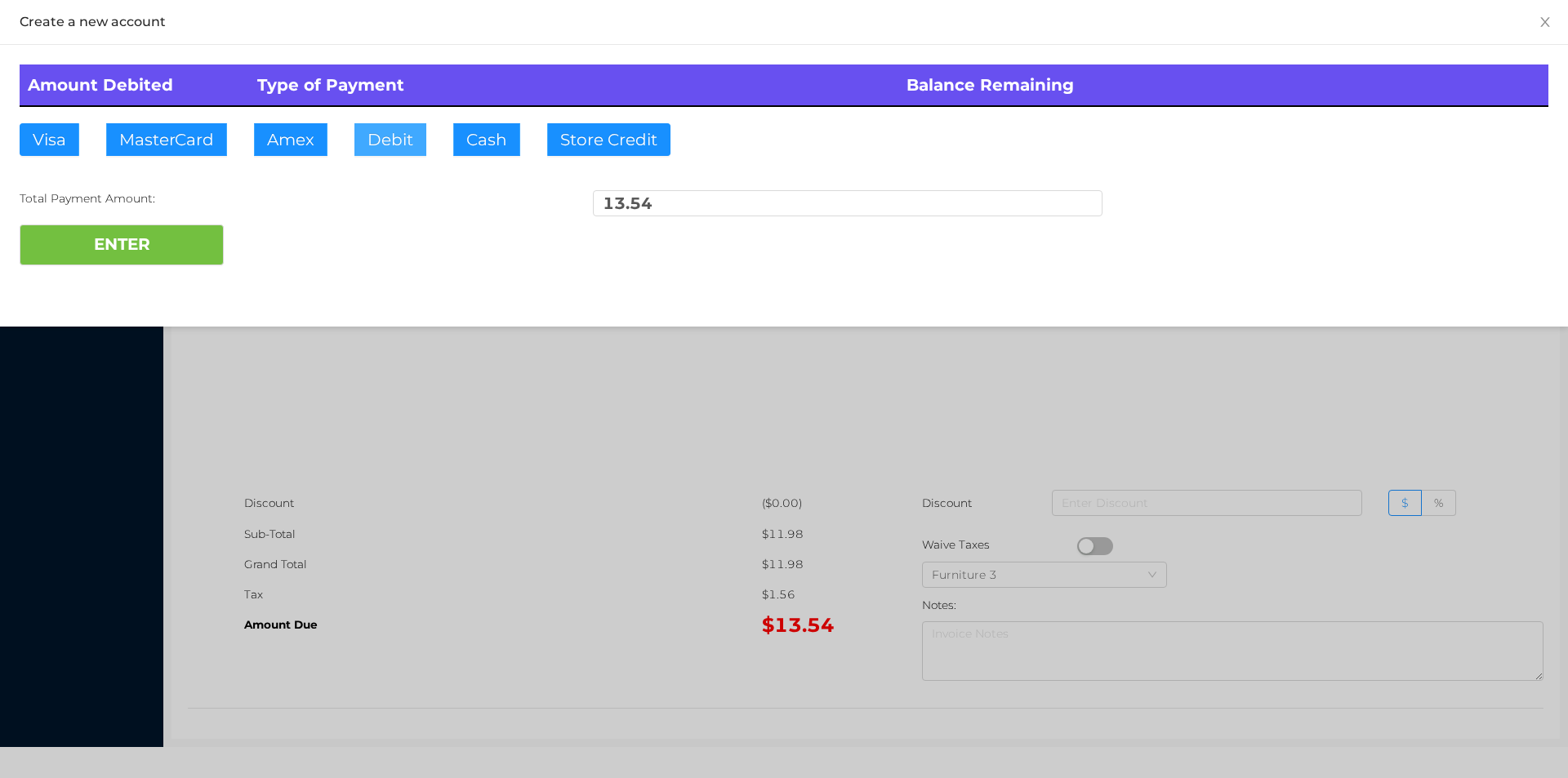
click at [374, 137] on button "Debit" at bounding box center [390, 140] width 72 height 33
click at [175, 241] on button "ENTER" at bounding box center [121, 245] width 204 height 41
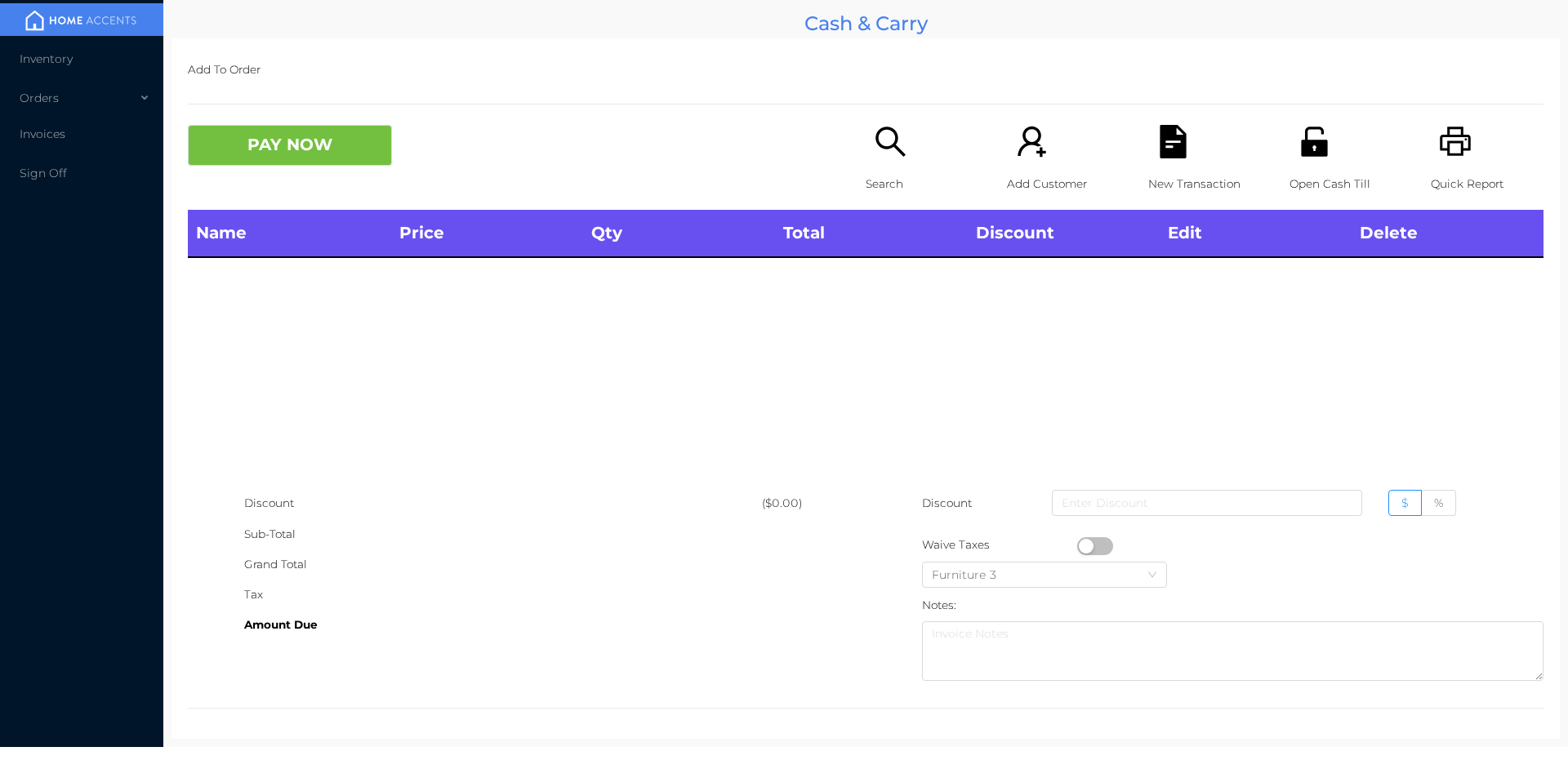
click at [866, 143] on div "Search" at bounding box center [922, 168] width 113 height 85
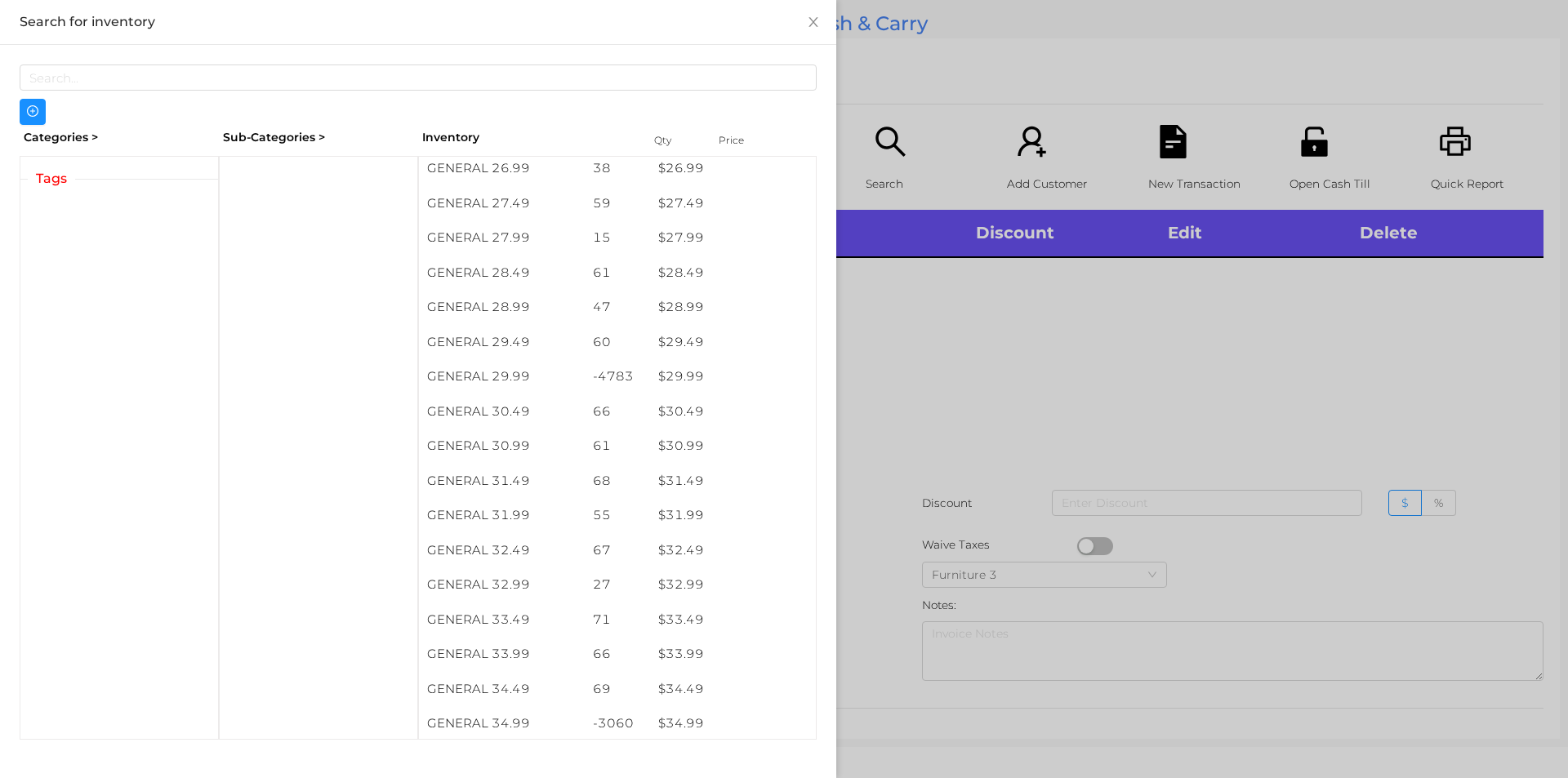
scroll to position [2264, 0]
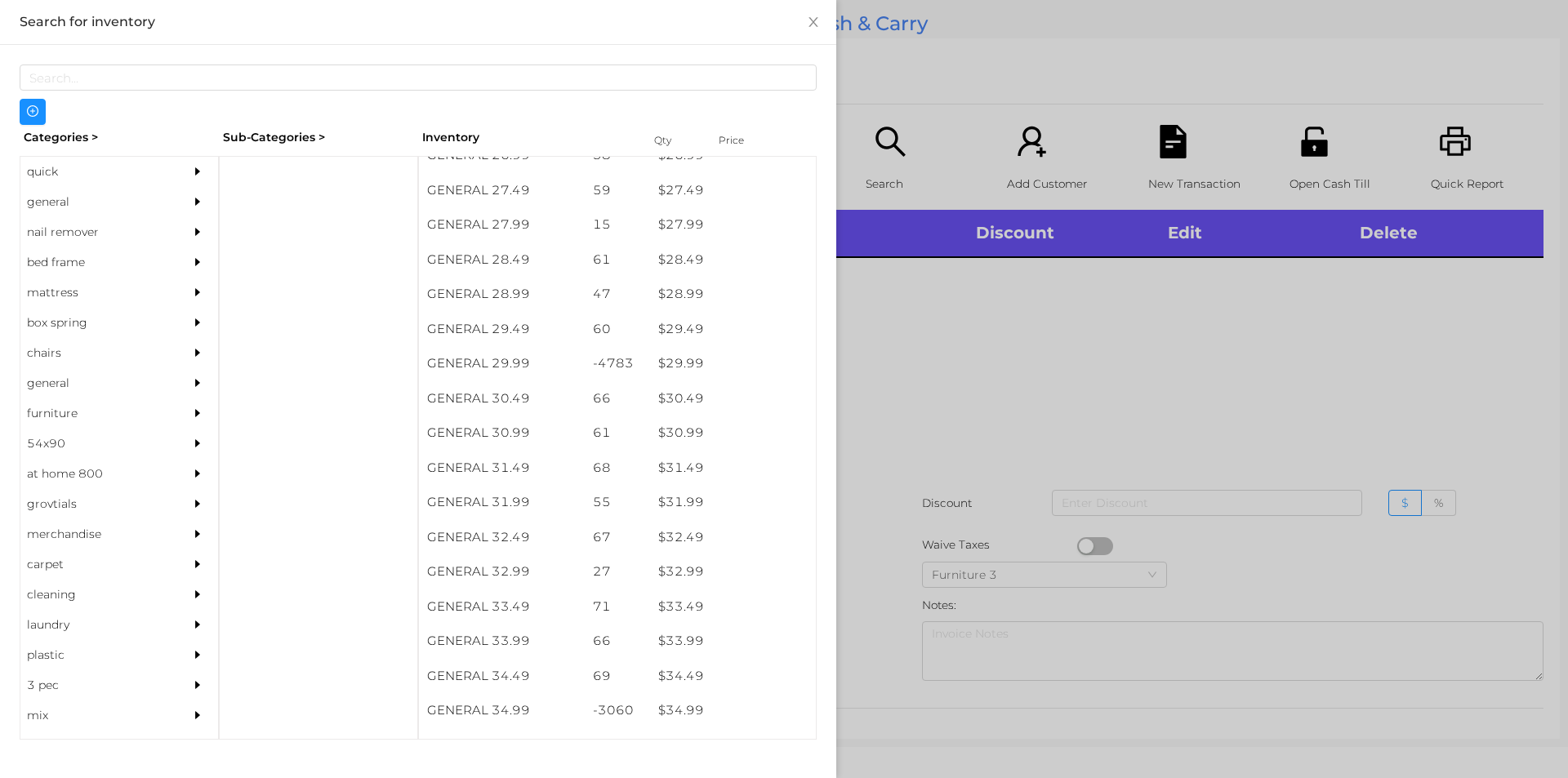
click at [705, 362] on div "$ 29.99" at bounding box center [732, 363] width 166 height 35
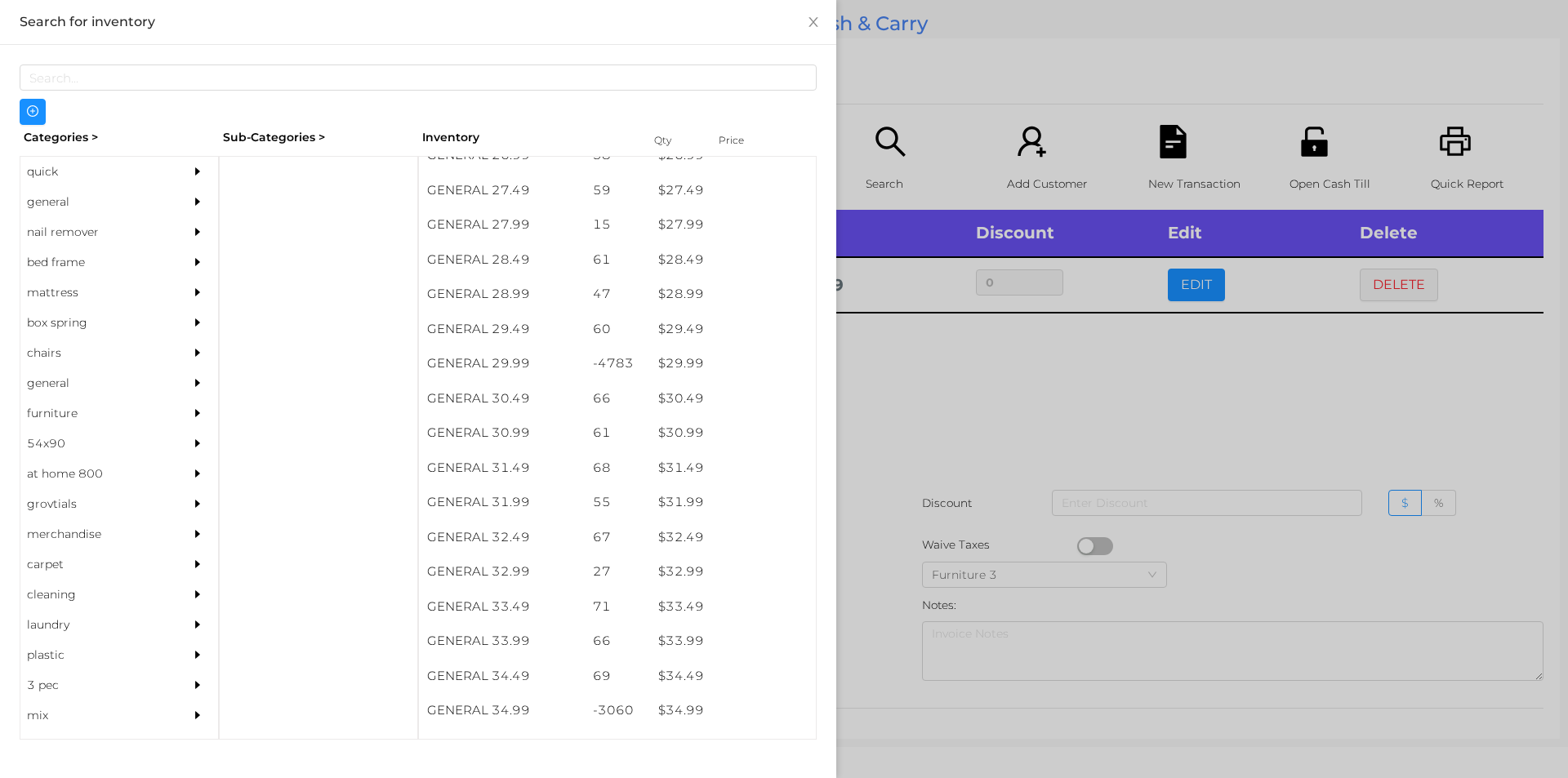
click at [910, 477] on div at bounding box center [784, 389] width 1568 height 778
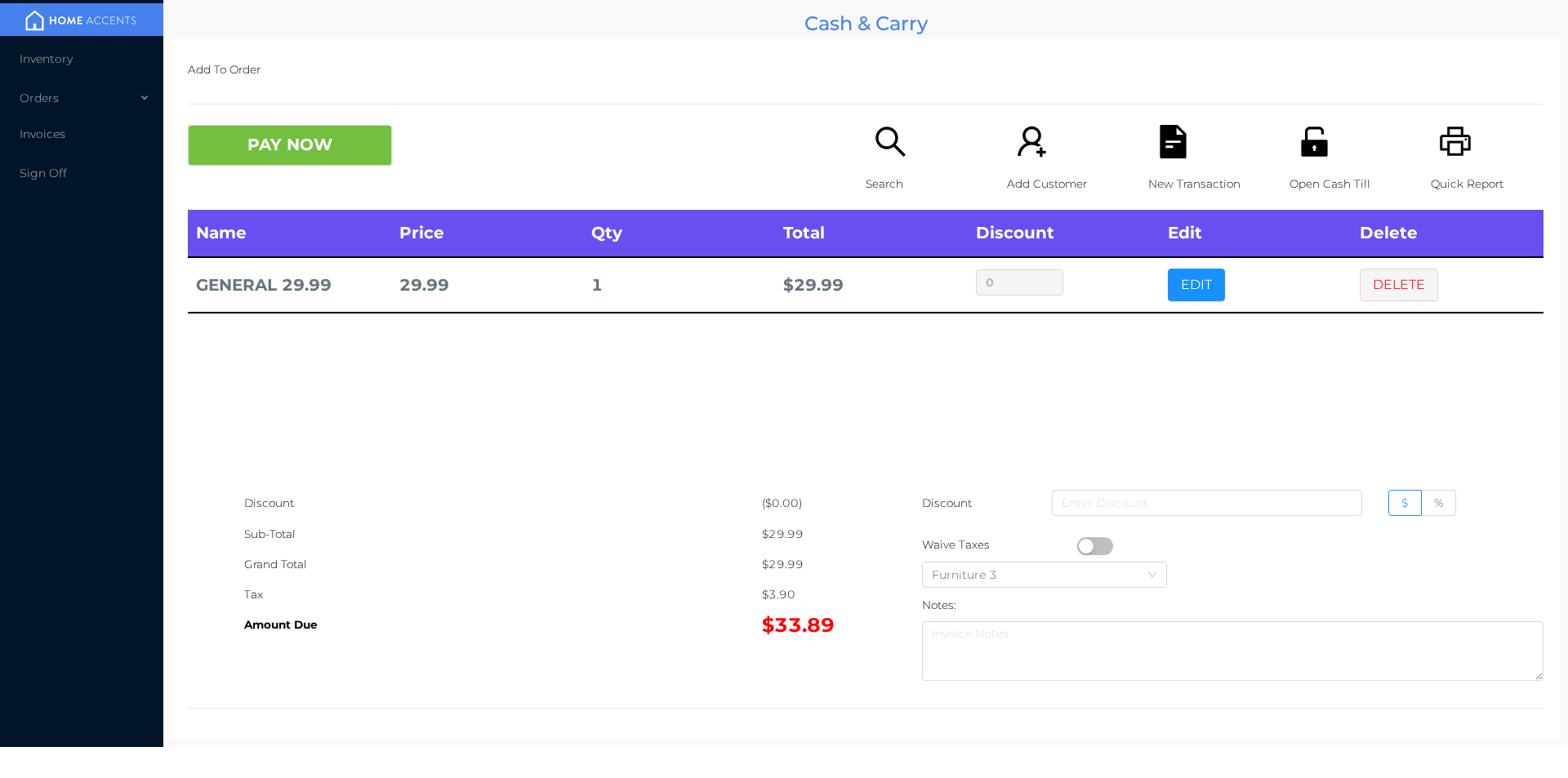
click at [1079, 545] on button "button" at bounding box center [1095, 546] width 36 height 18
click at [255, 163] on button "PAY NOW" at bounding box center [289, 146] width 204 height 41
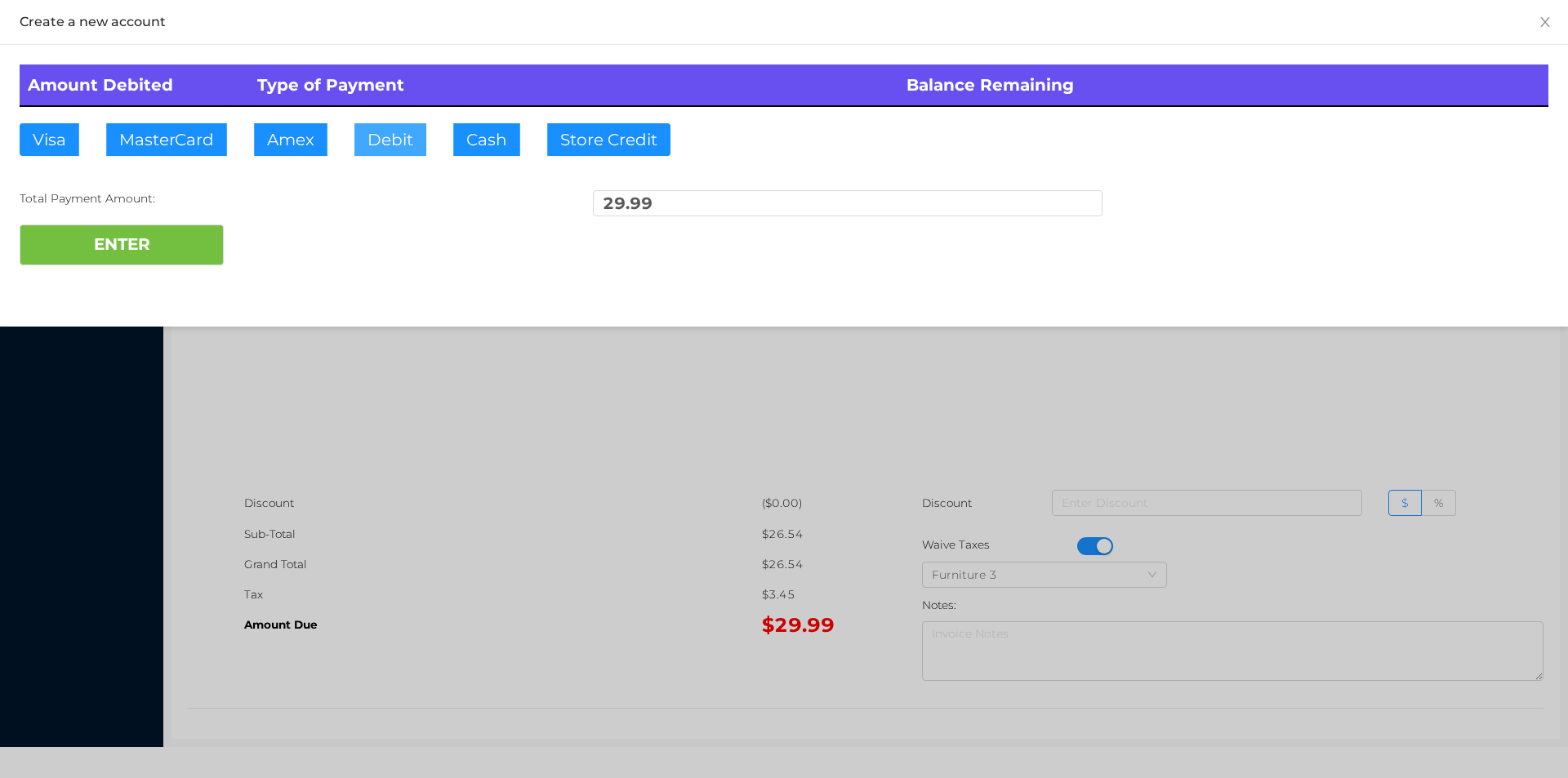
click at [399, 151] on button "Debit" at bounding box center [390, 140] width 72 height 33
click at [169, 245] on button "ENTER" at bounding box center [121, 245] width 204 height 41
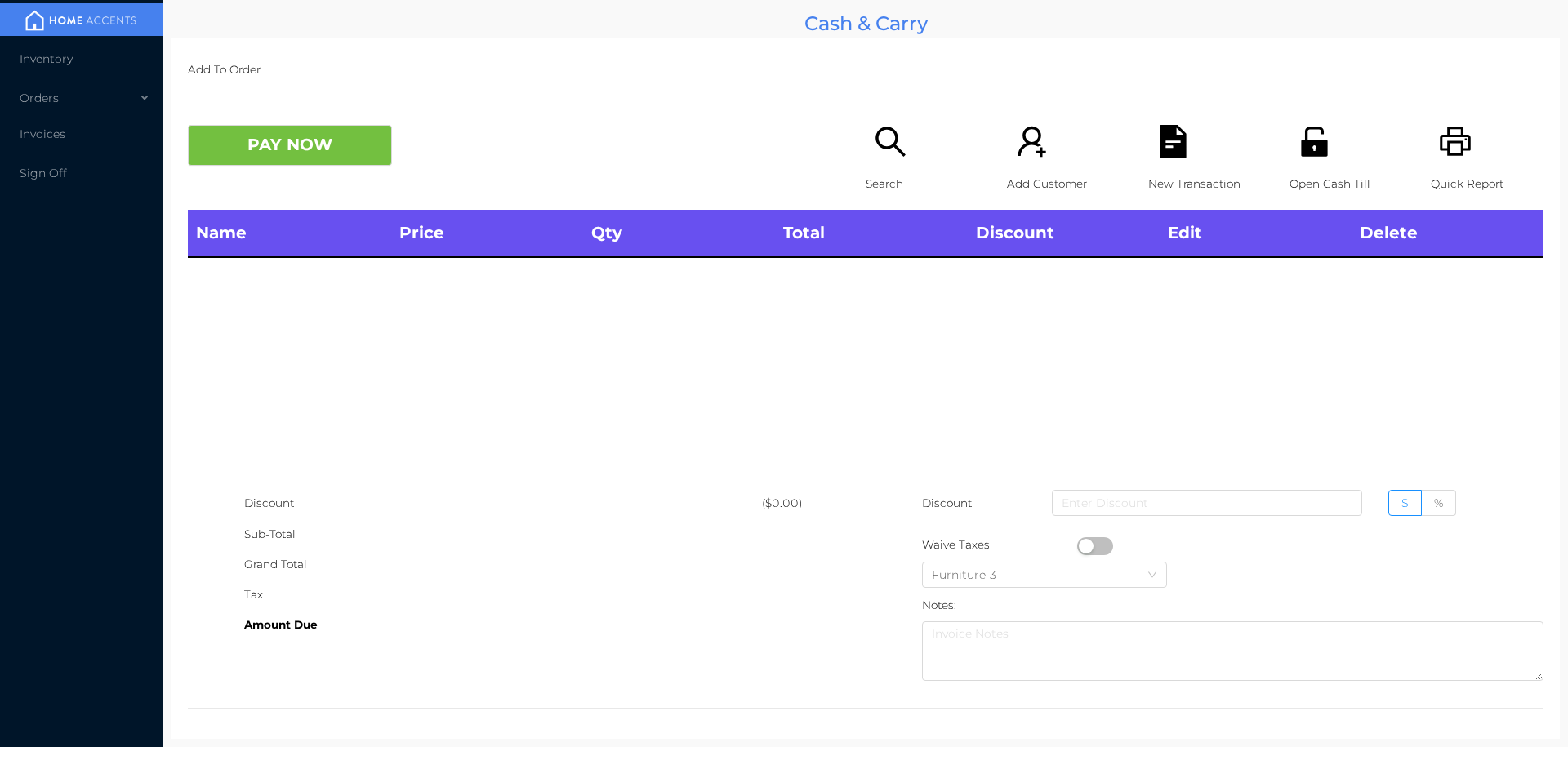
click at [1313, 183] on p "Open Cash Till" at bounding box center [1345, 184] width 113 height 30
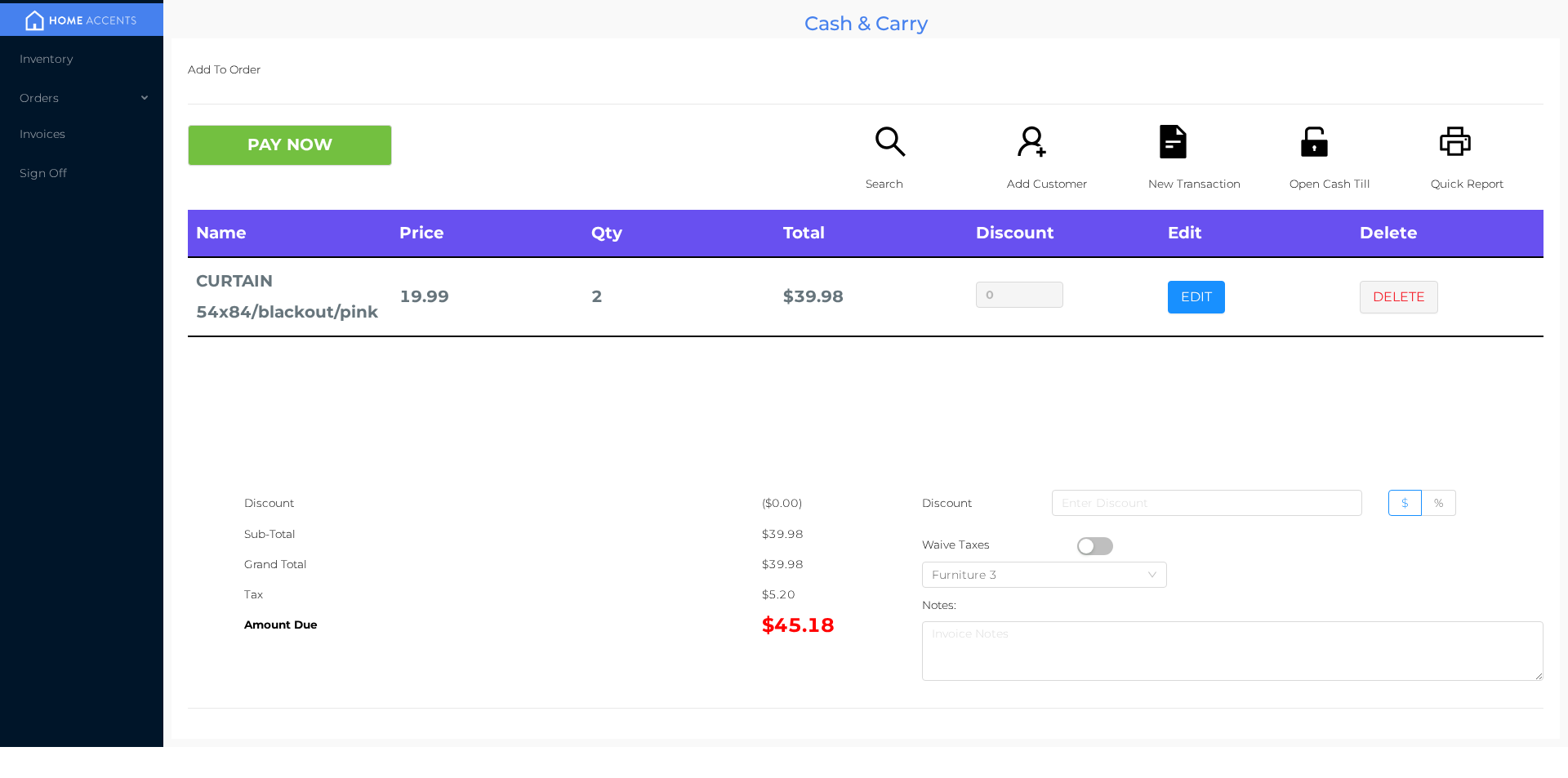
click at [885, 159] on icon "icon: search" at bounding box center [890, 142] width 34 height 34
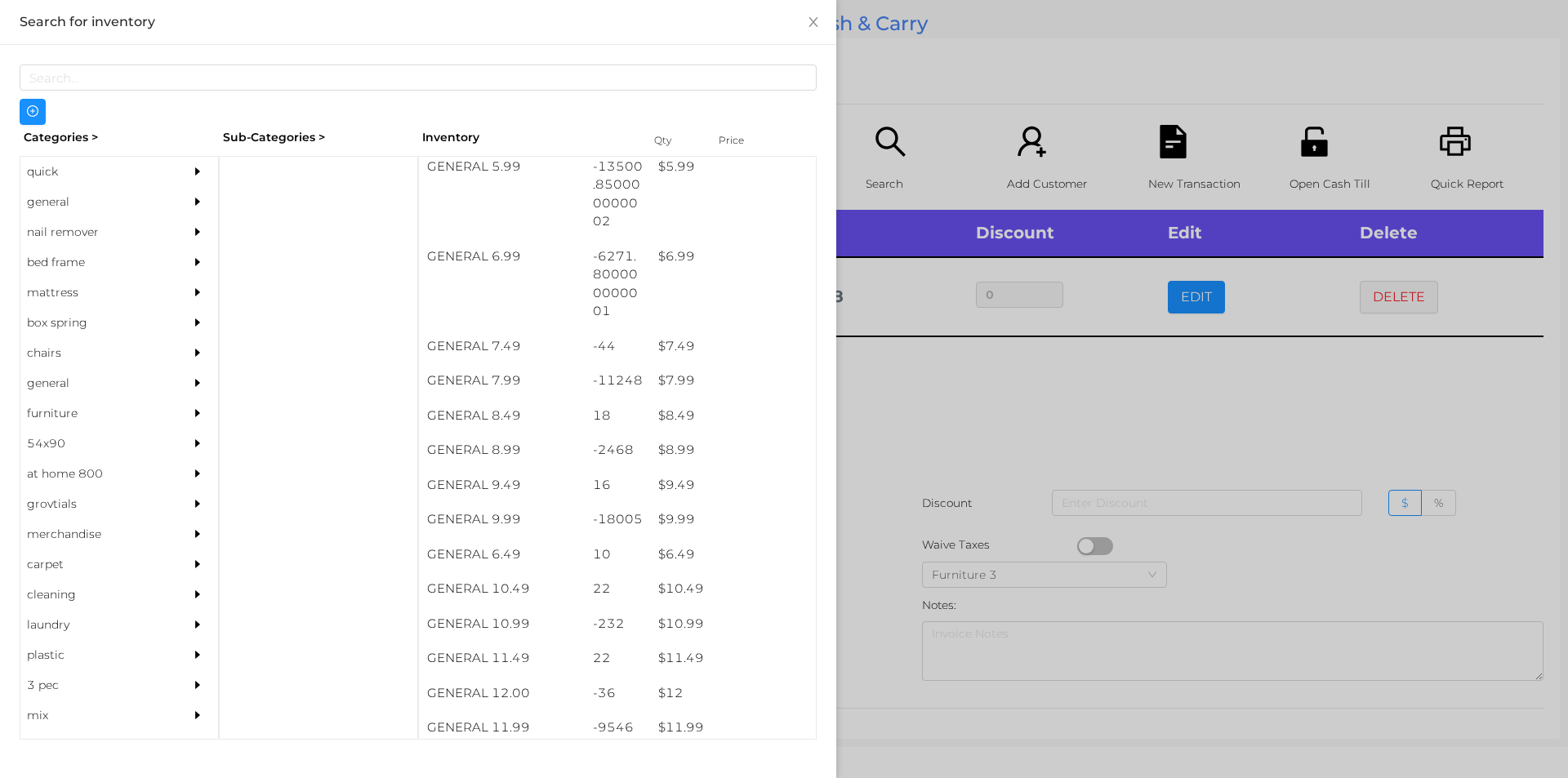
scroll to position [652, 0]
click at [688, 508] on div "$ 9.99" at bounding box center [732, 518] width 166 height 35
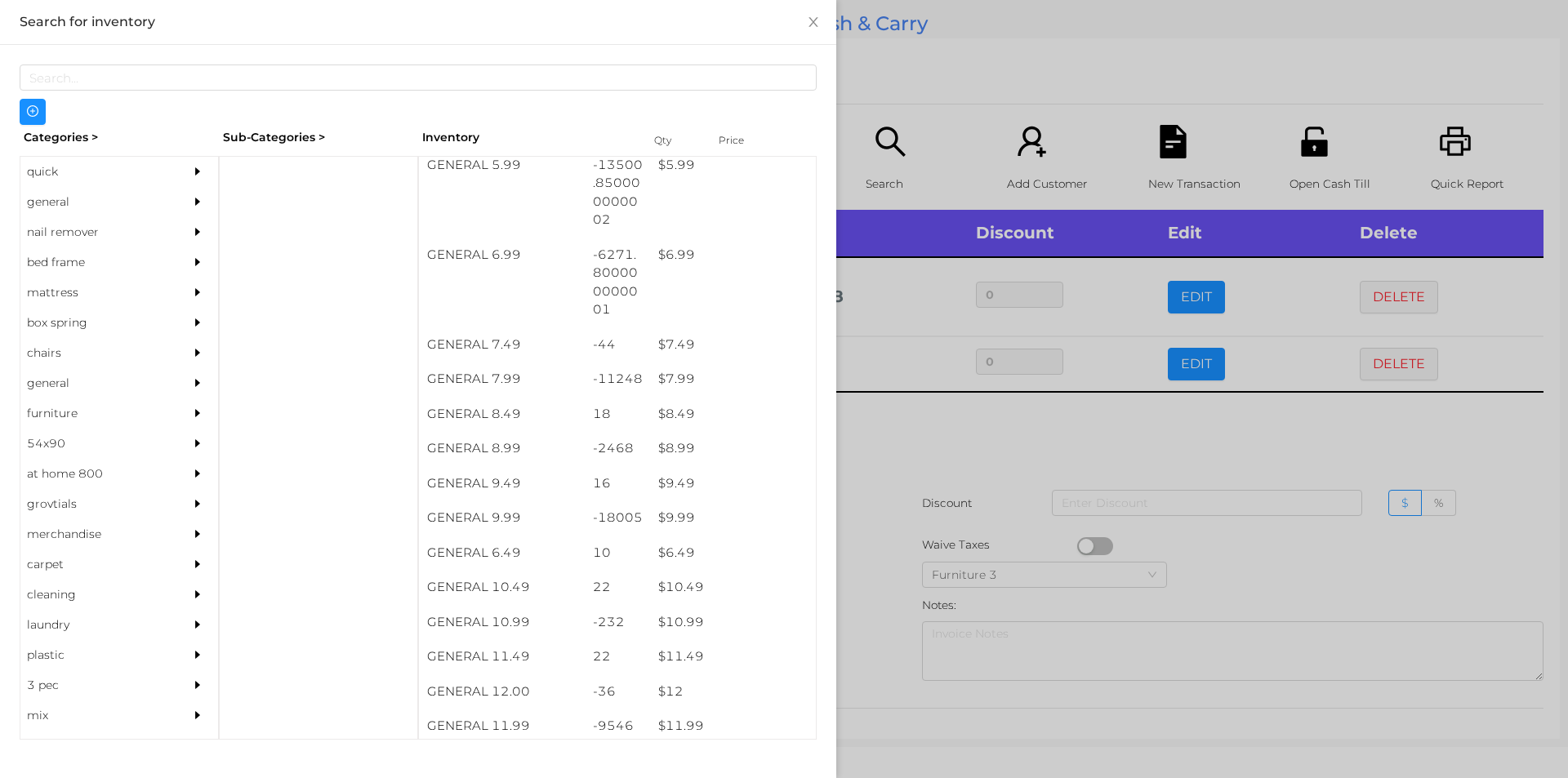
click at [886, 520] on div at bounding box center [784, 389] width 1568 height 778
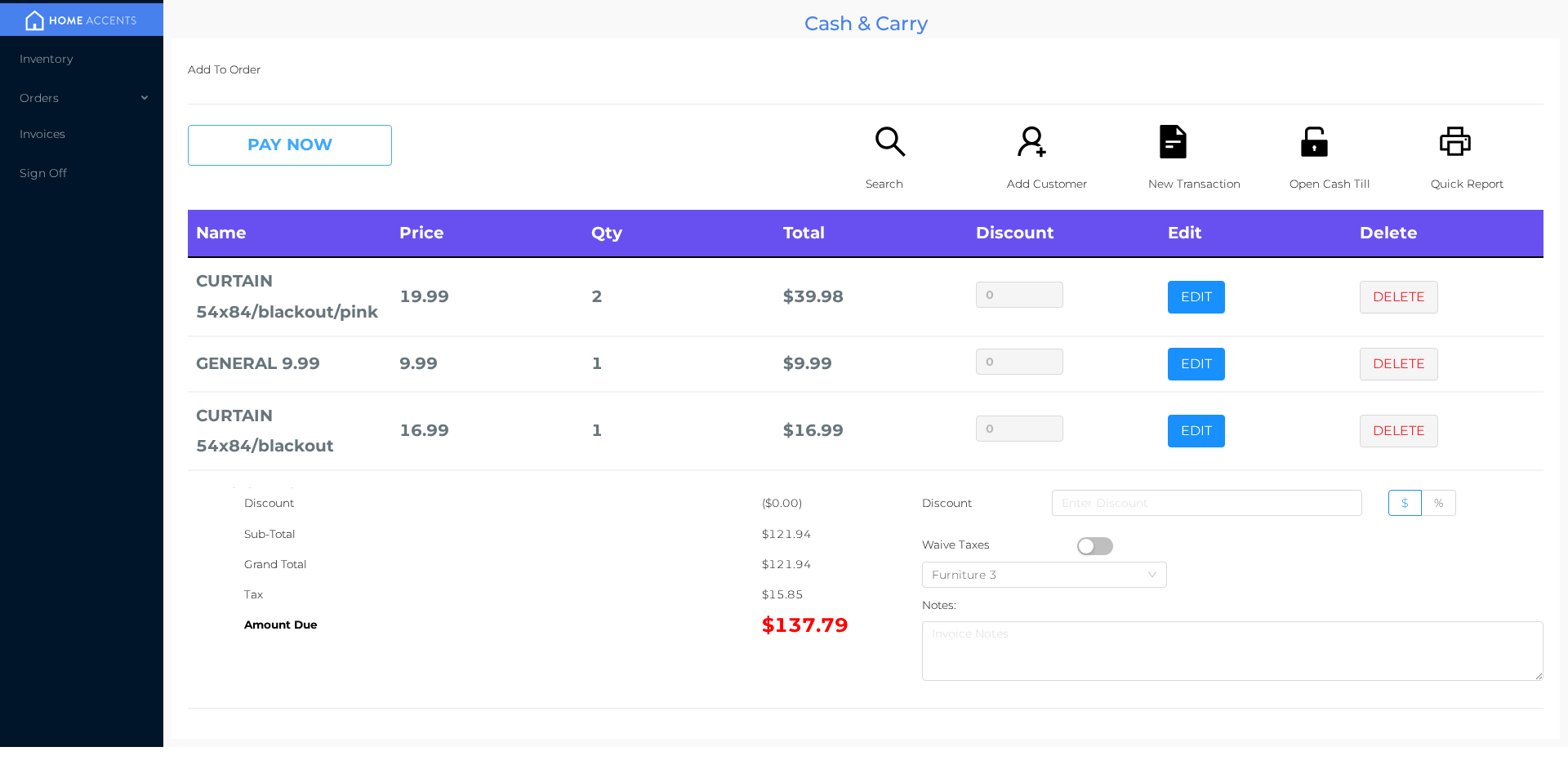
click at [281, 164] on button "PAY NOW" at bounding box center [289, 146] width 204 height 41
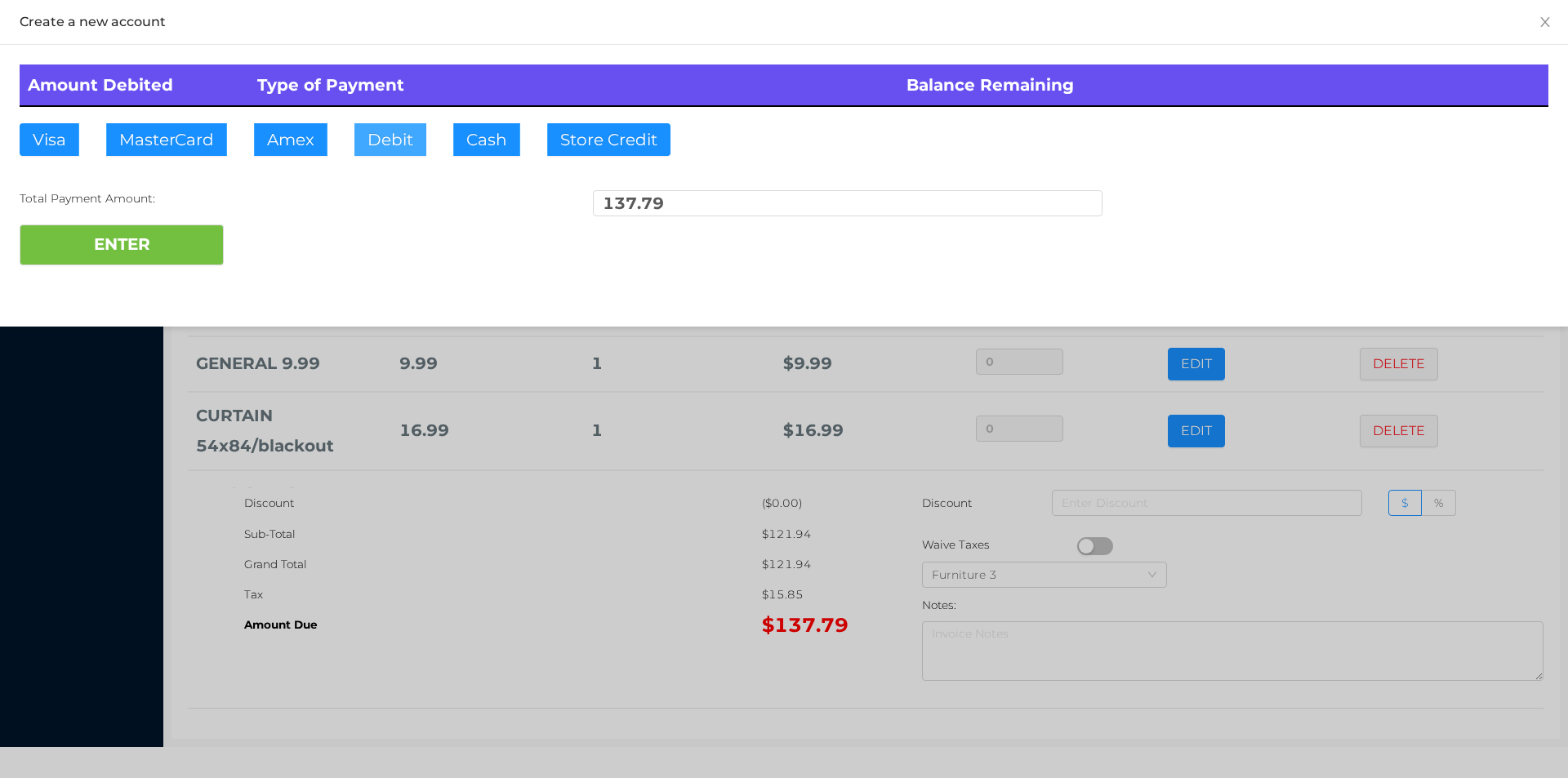
click at [415, 141] on button "Debit" at bounding box center [390, 140] width 72 height 33
type input "200"
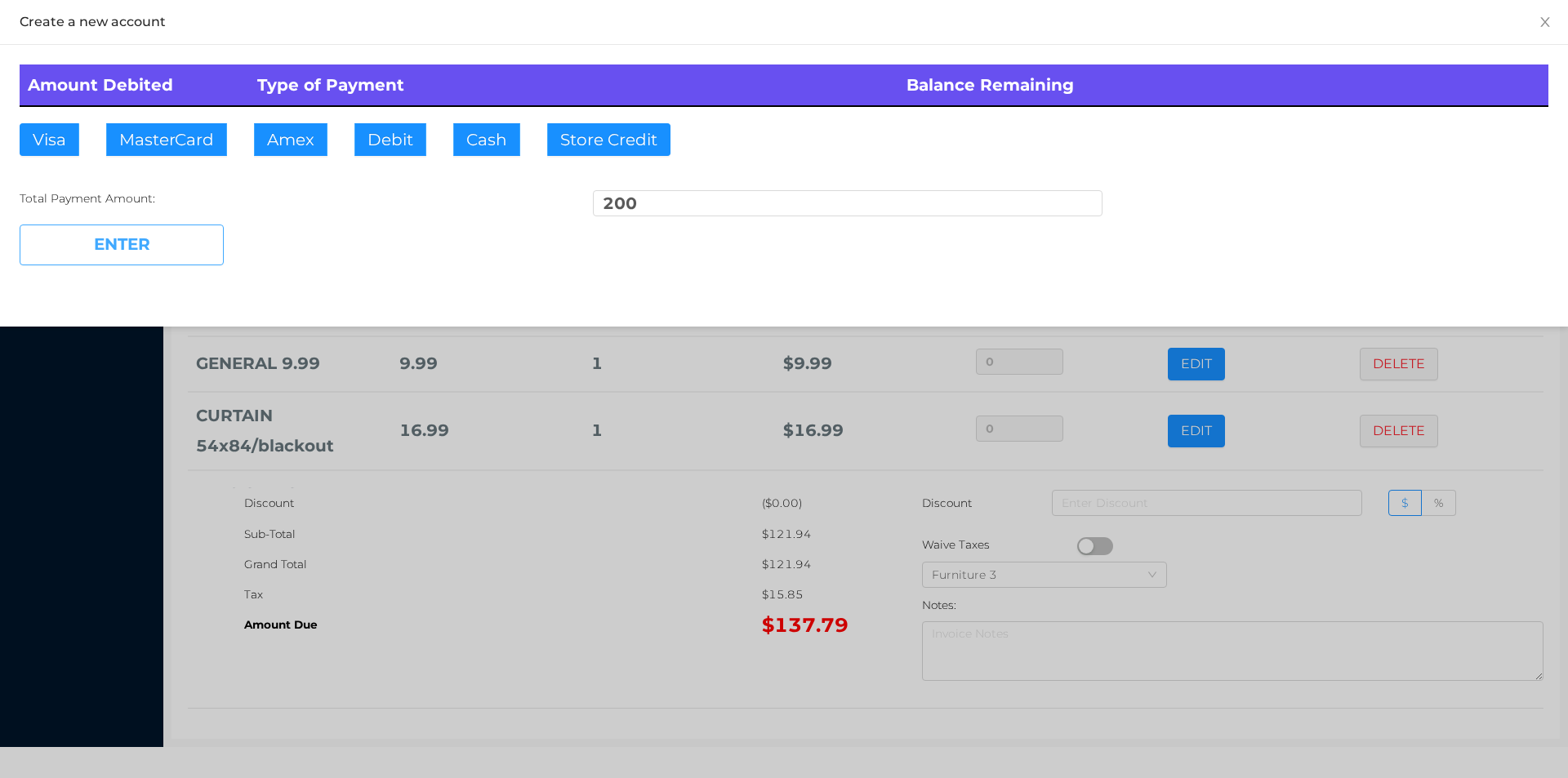
click at [74, 245] on button "ENTER" at bounding box center [121, 245] width 204 height 41
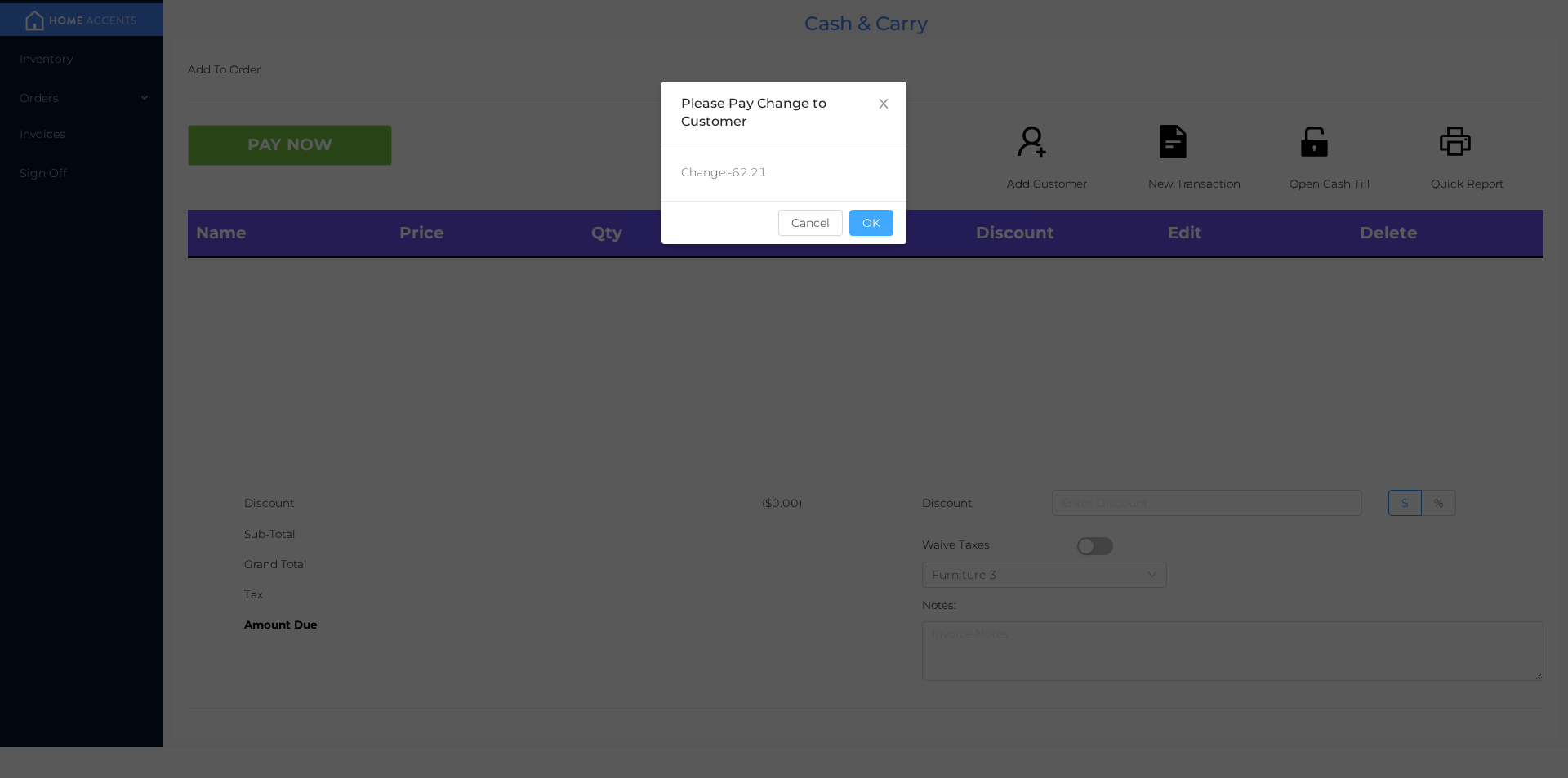
click at [881, 233] on button "OK" at bounding box center [872, 223] width 44 height 26
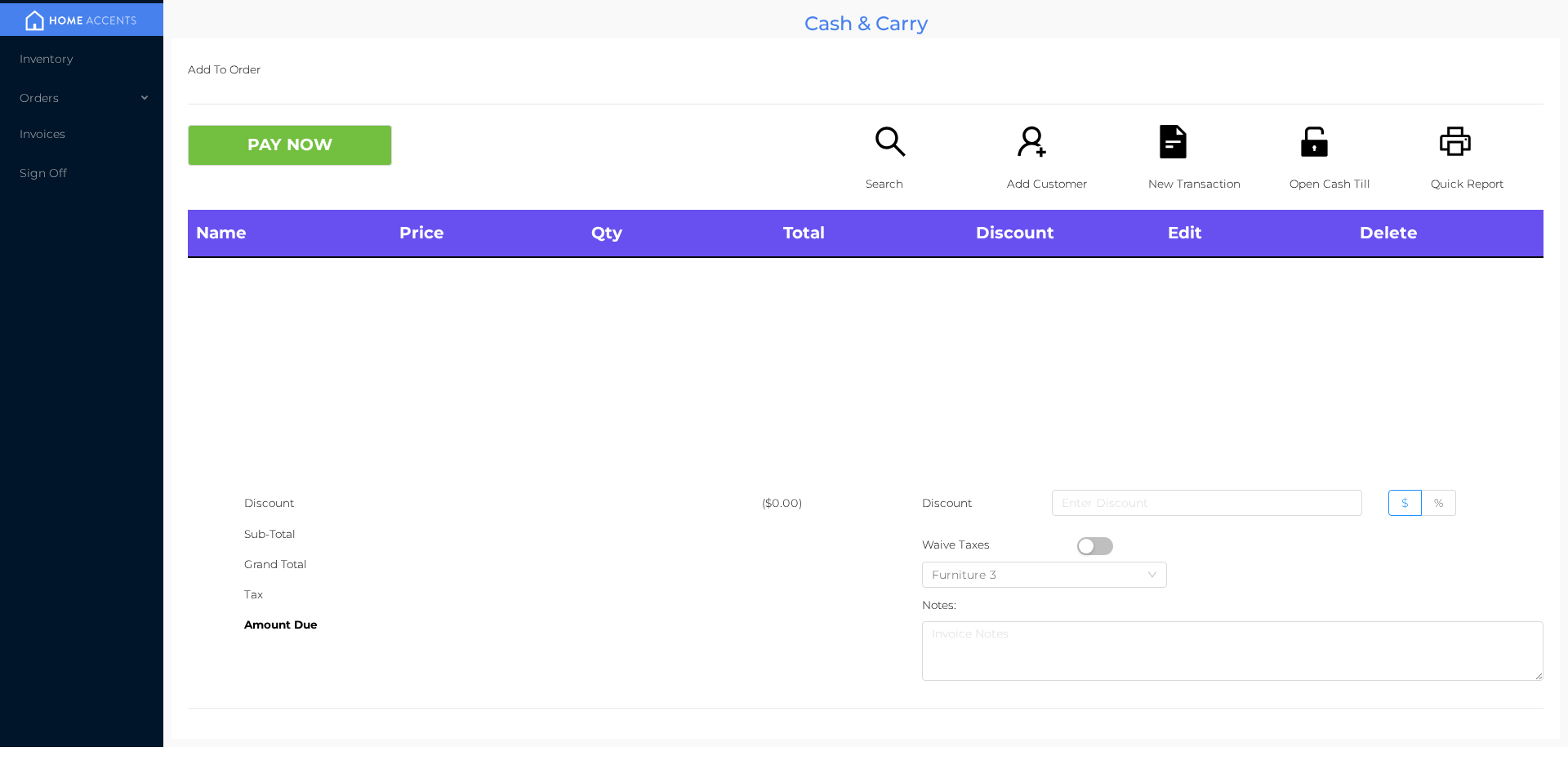
click at [889, 182] on p "Search" at bounding box center [922, 184] width 113 height 30
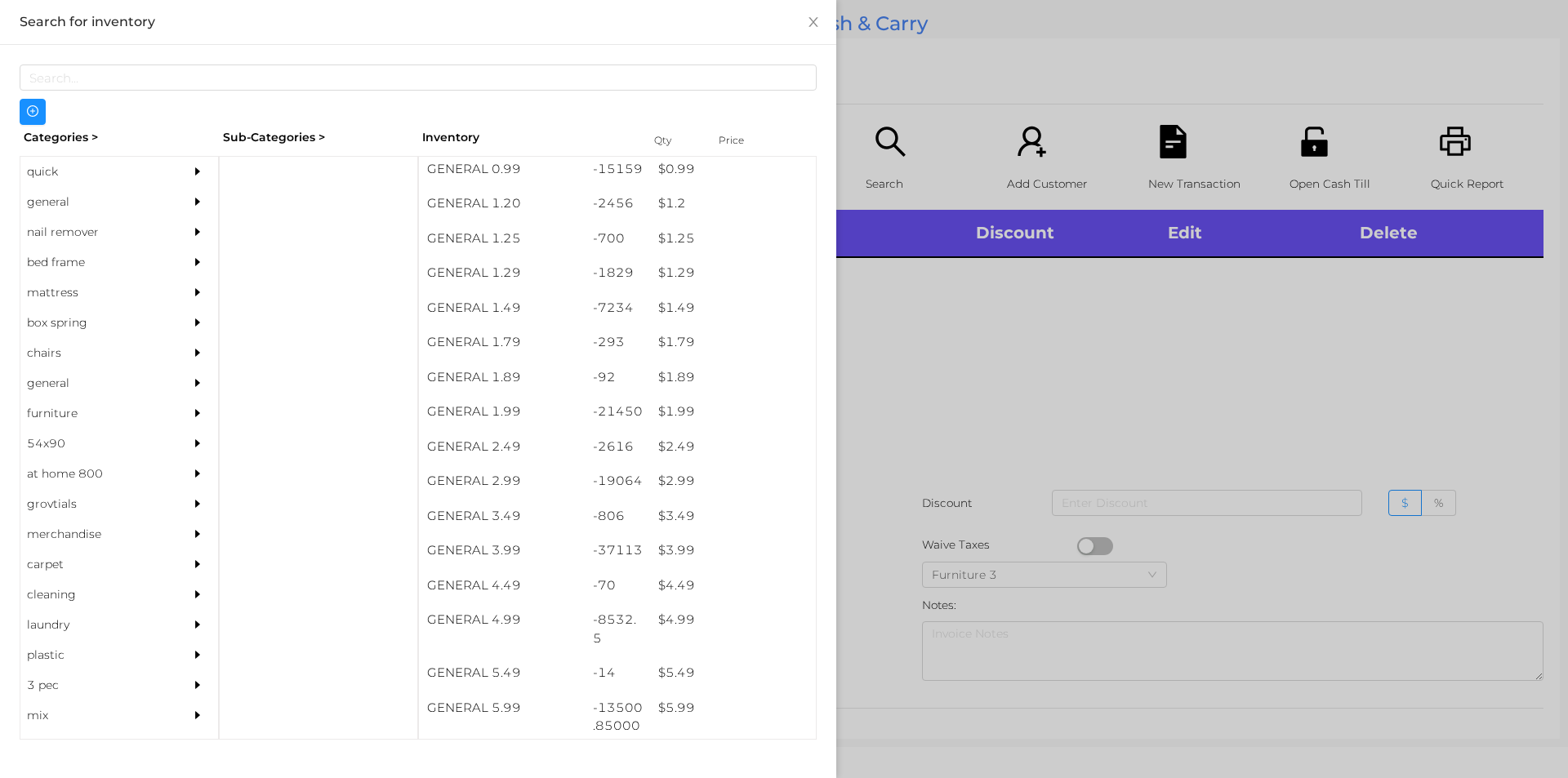
scroll to position [113, 0]
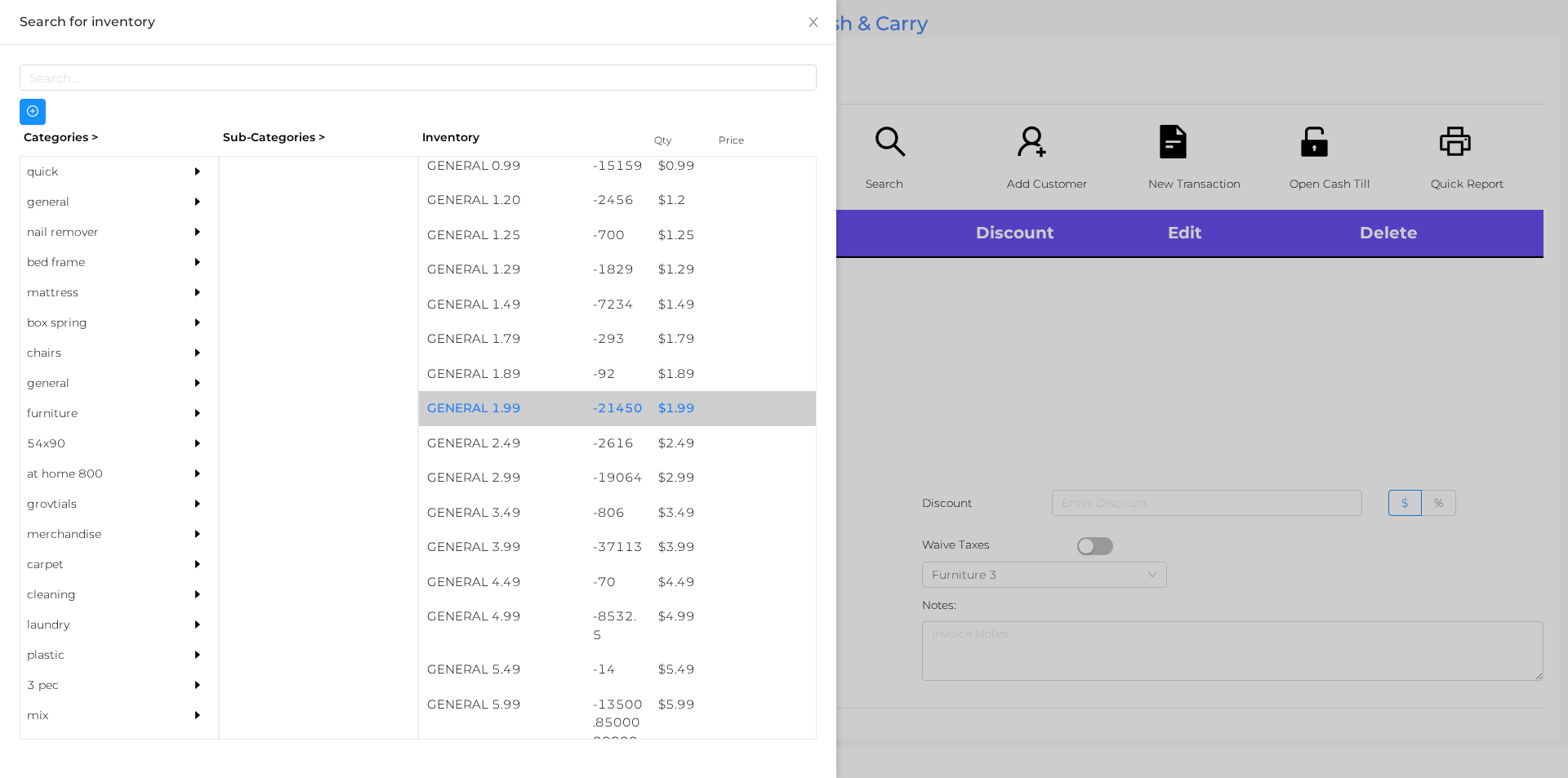
click at [694, 402] on div "$ 1.99" at bounding box center [732, 408] width 166 height 35
click at [706, 402] on div "$ 1.99" at bounding box center [732, 408] width 166 height 35
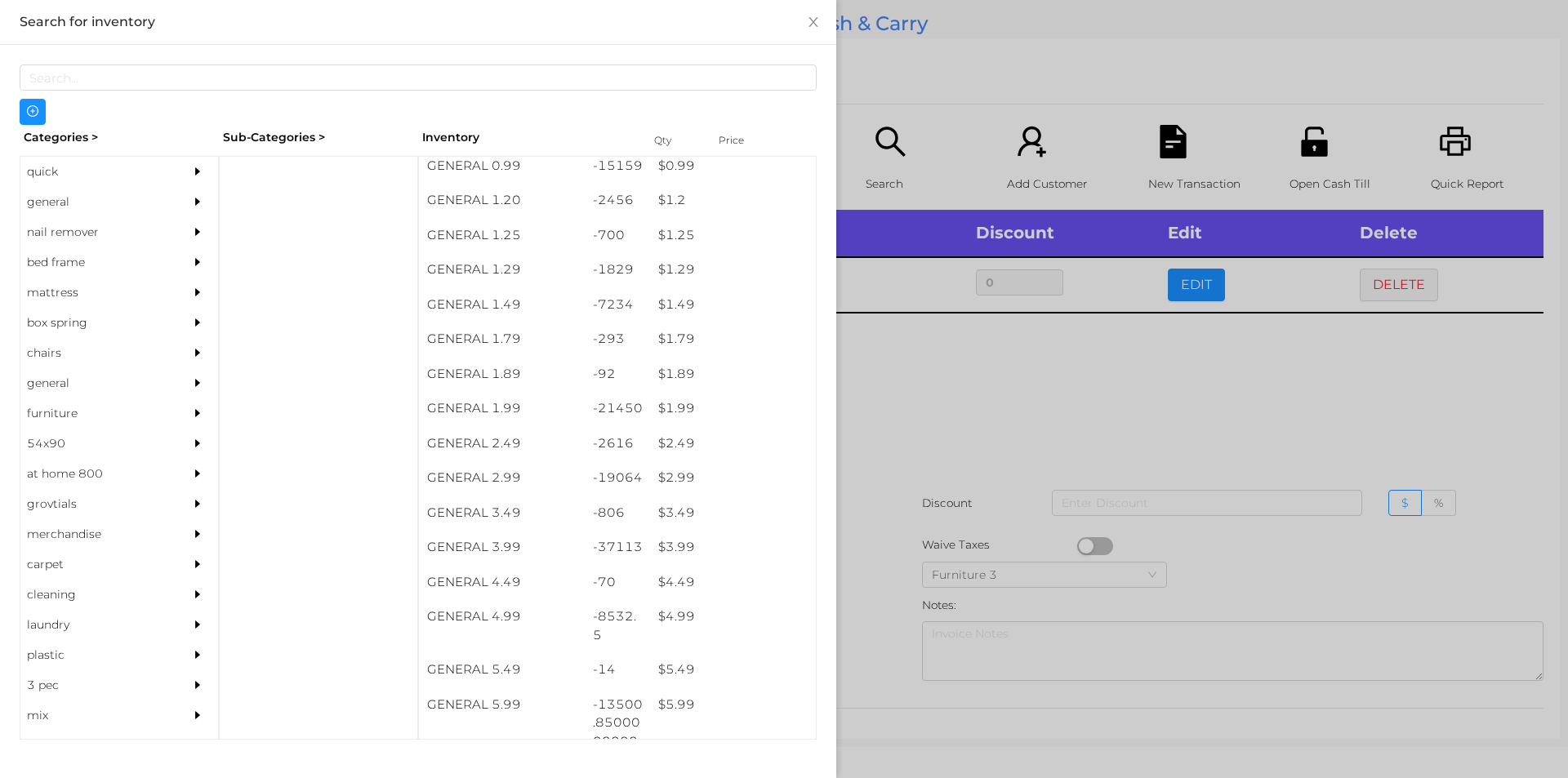
click at [894, 458] on div at bounding box center [784, 389] width 1568 height 778
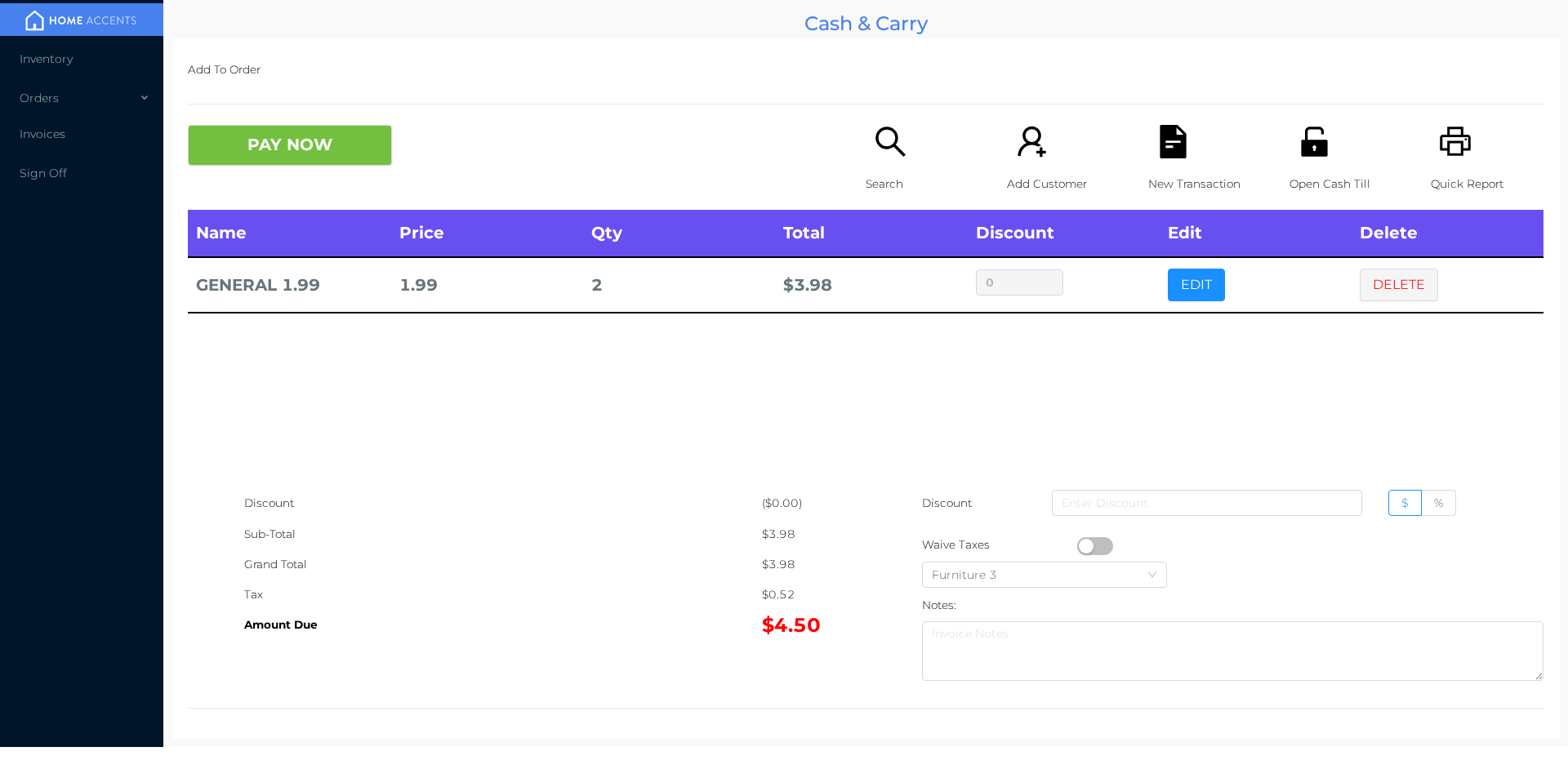
click at [903, 151] on div "Search" at bounding box center [922, 168] width 113 height 85
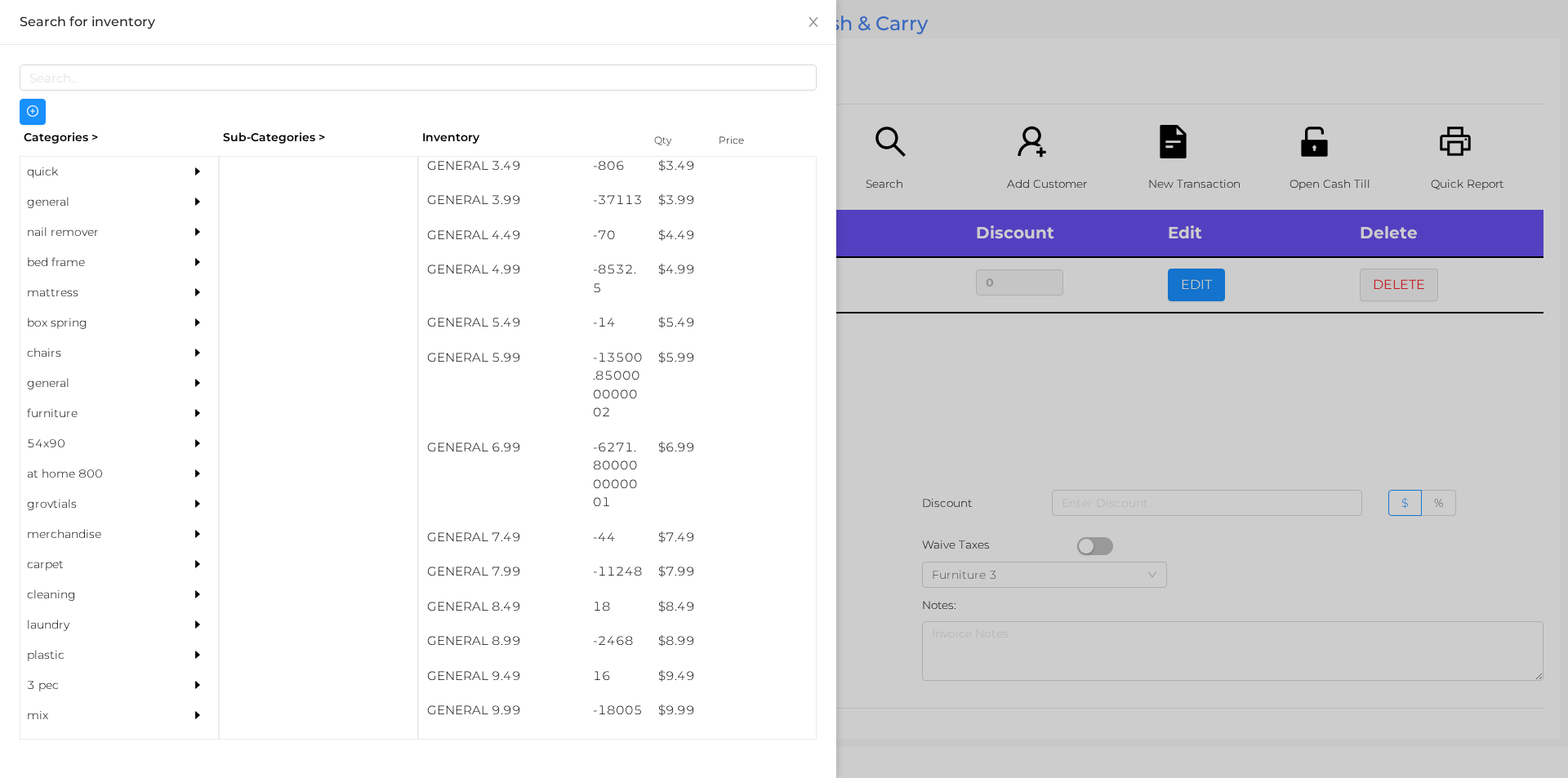
scroll to position [457, 0]
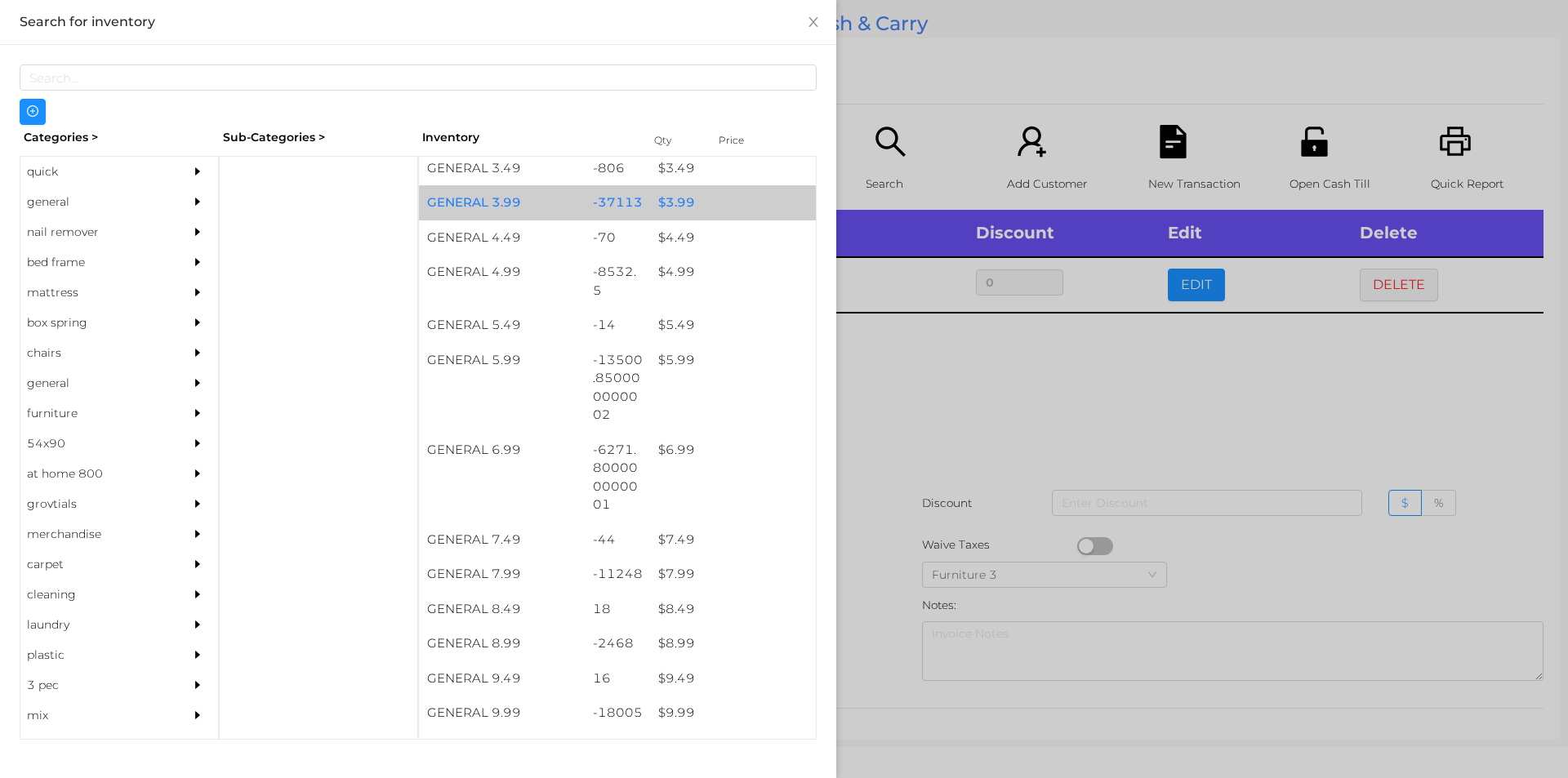
click at [710, 200] on div "$ 3.99" at bounding box center [732, 202] width 166 height 35
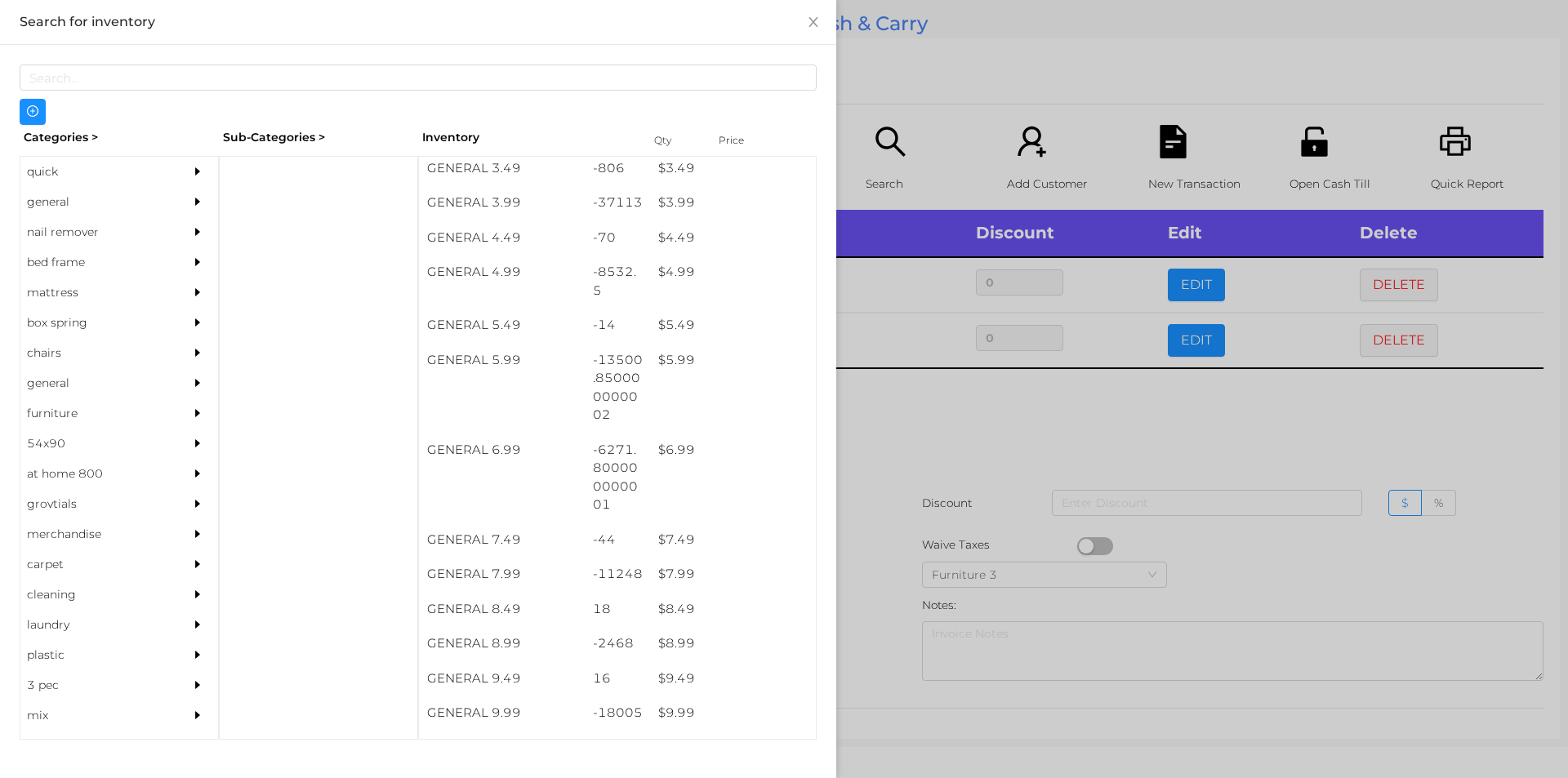
click at [980, 487] on div at bounding box center [784, 389] width 1568 height 778
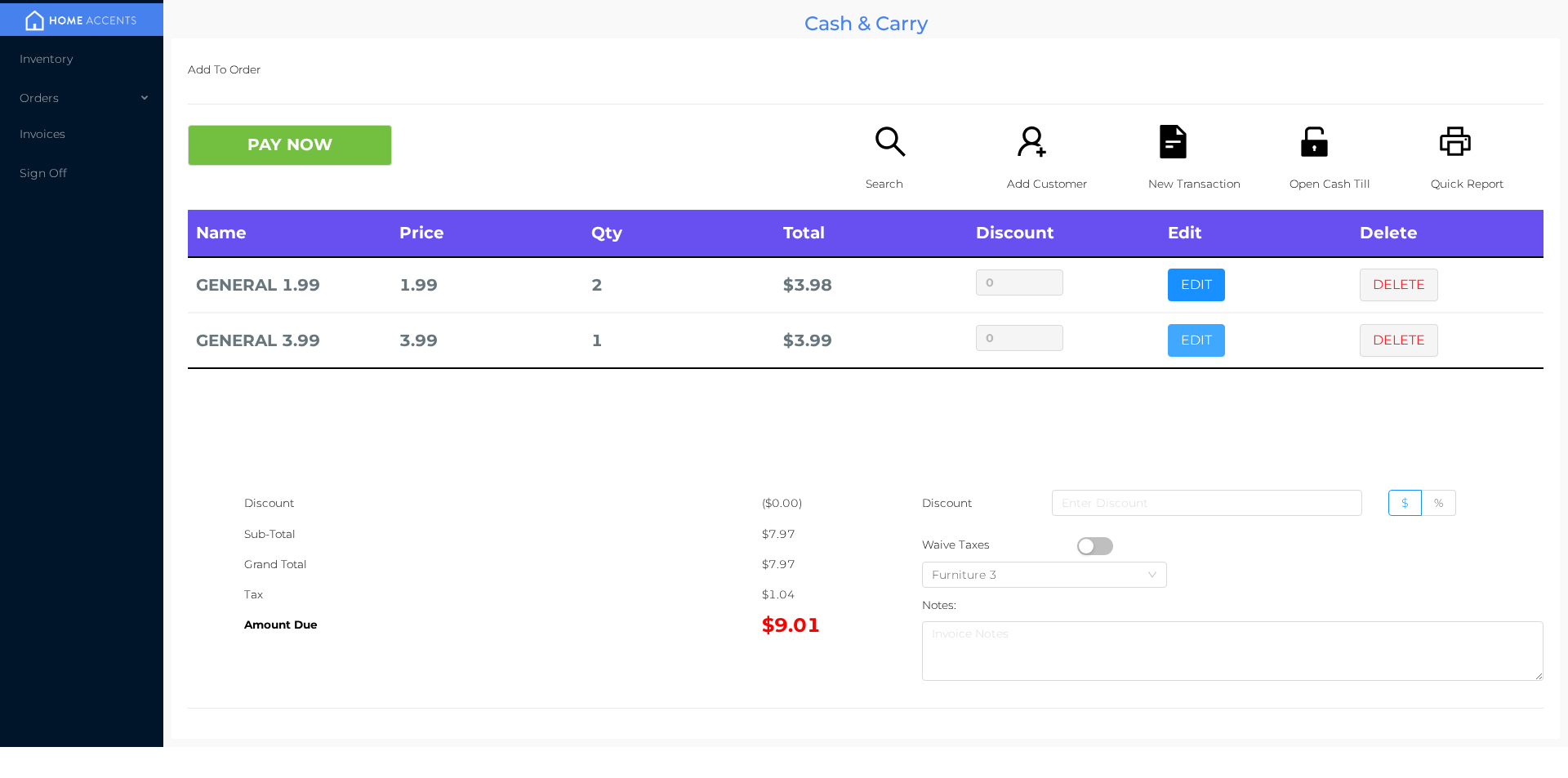
click at [1179, 355] on button "EDIT" at bounding box center [1196, 340] width 57 height 33
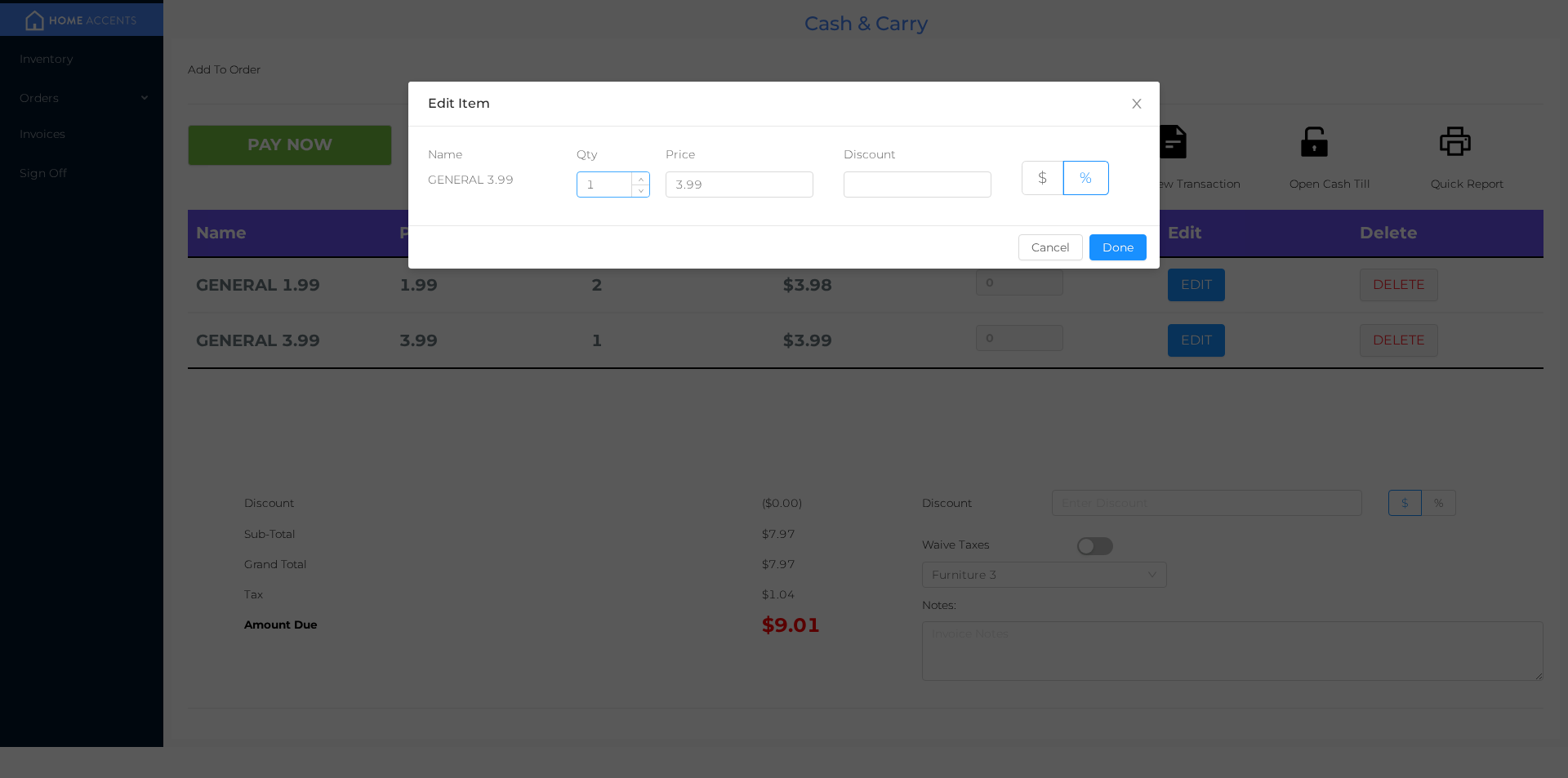
click at [611, 182] on input "1" at bounding box center [613, 185] width 72 height 25
type input "2"
click at [1116, 236] on button "Done" at bounding box center [1118, 247] width 57 height 26
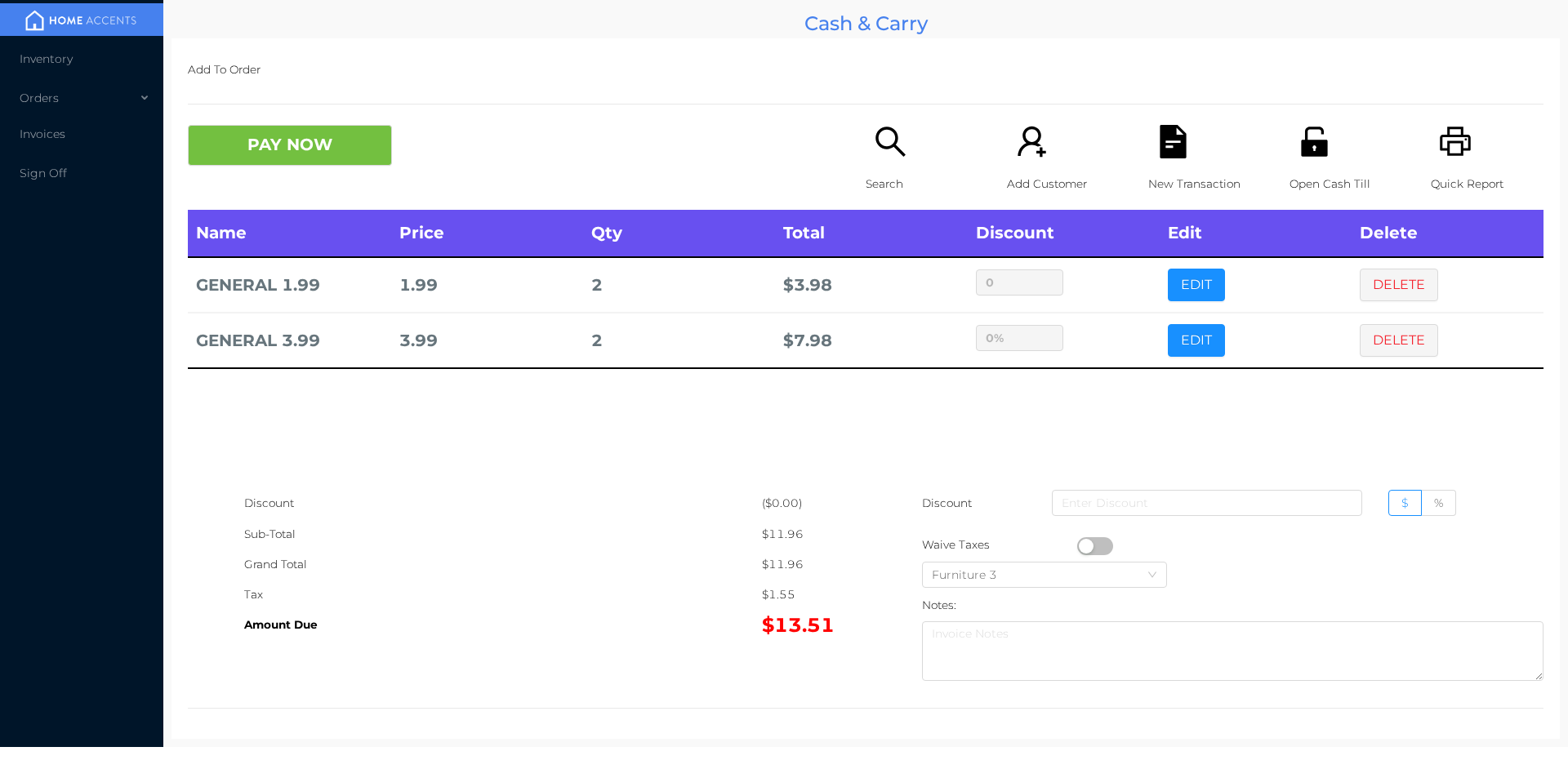
click at [874, 151] on icon "icon: search" at bounding box center [890, 142] width 34 height 34
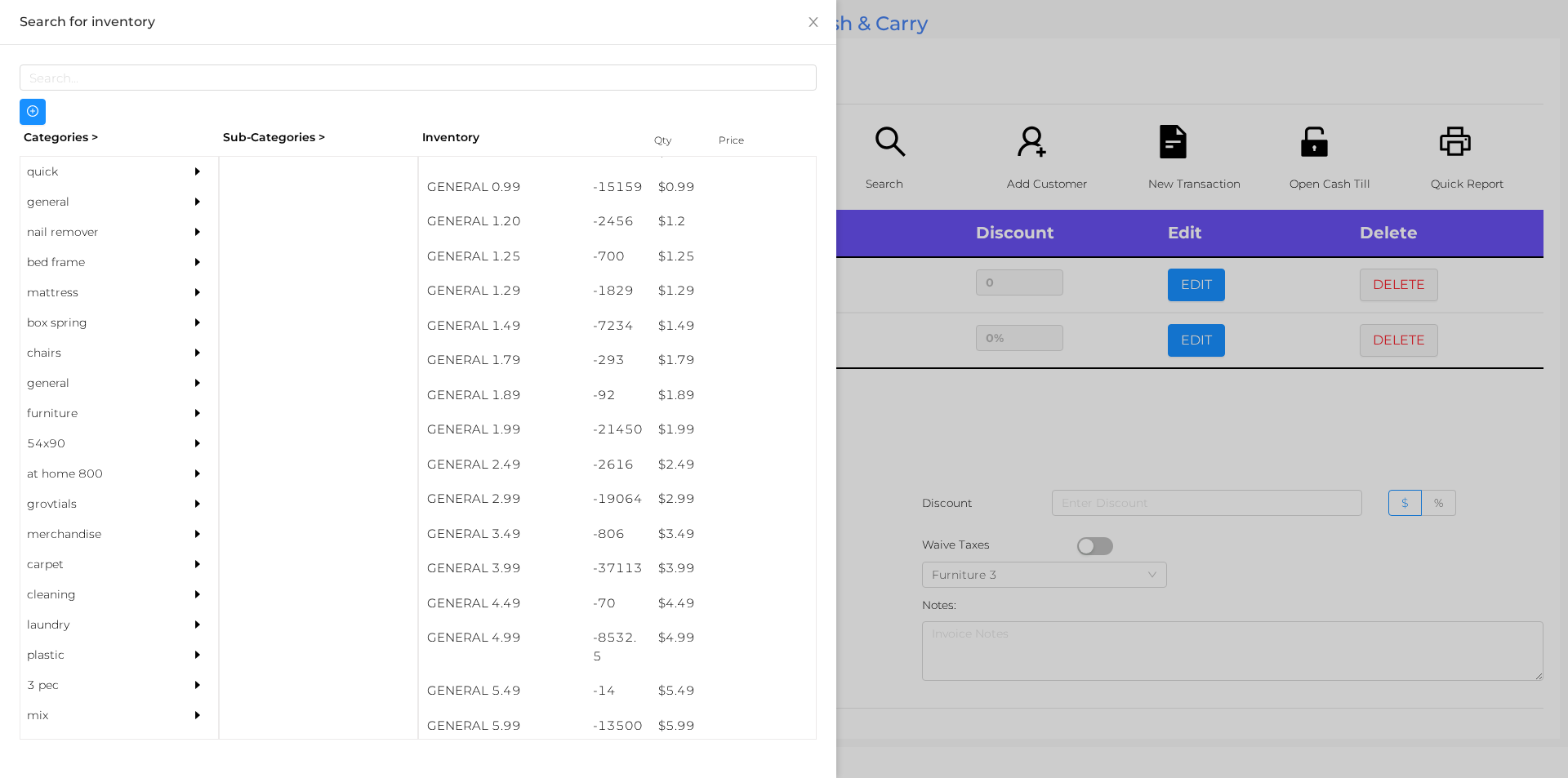
scroll to position [92, 0]
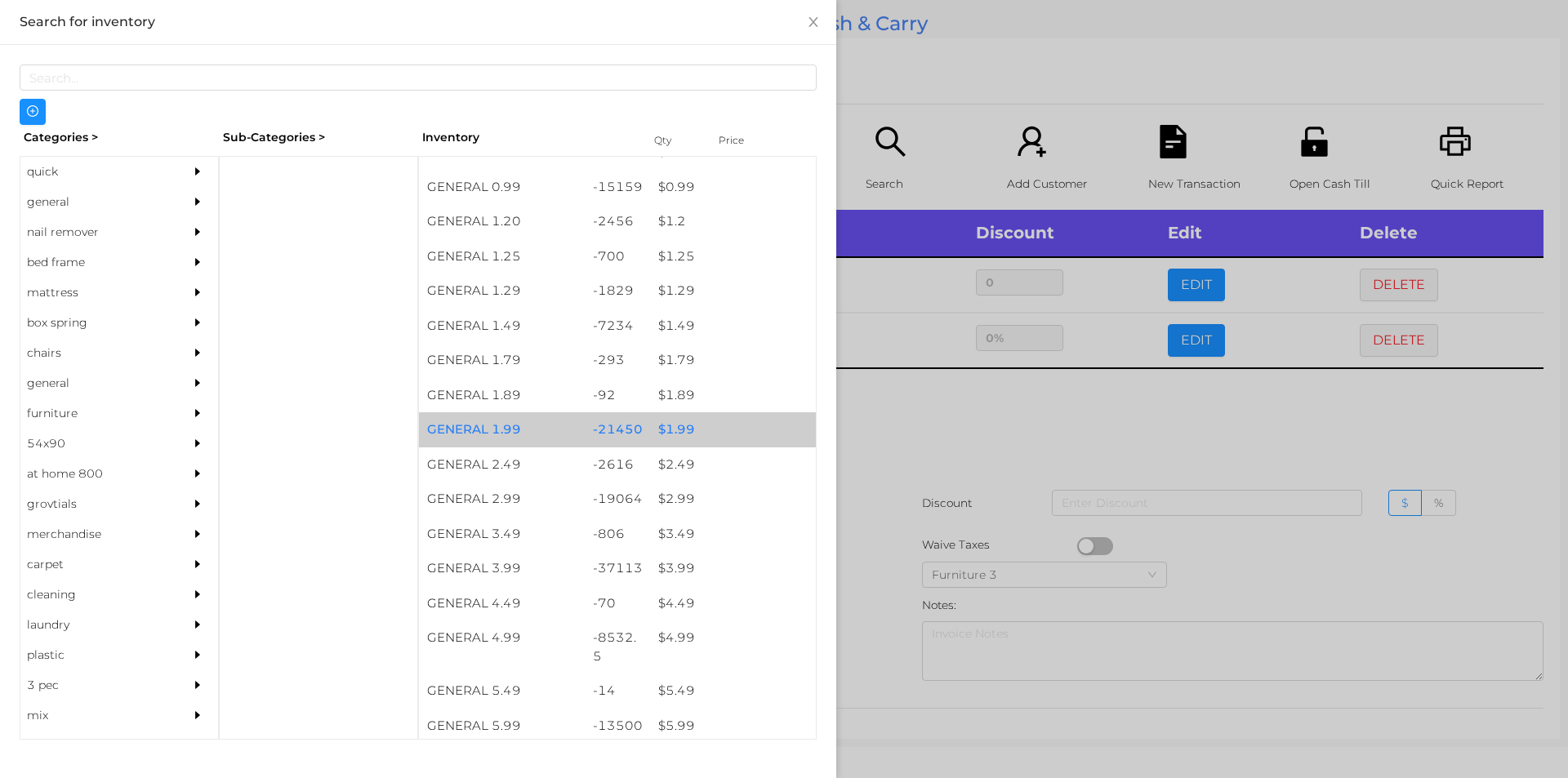
click at [669, 416] on div "$ 1.99" at bounding box center [732, 429] width 166 height 35
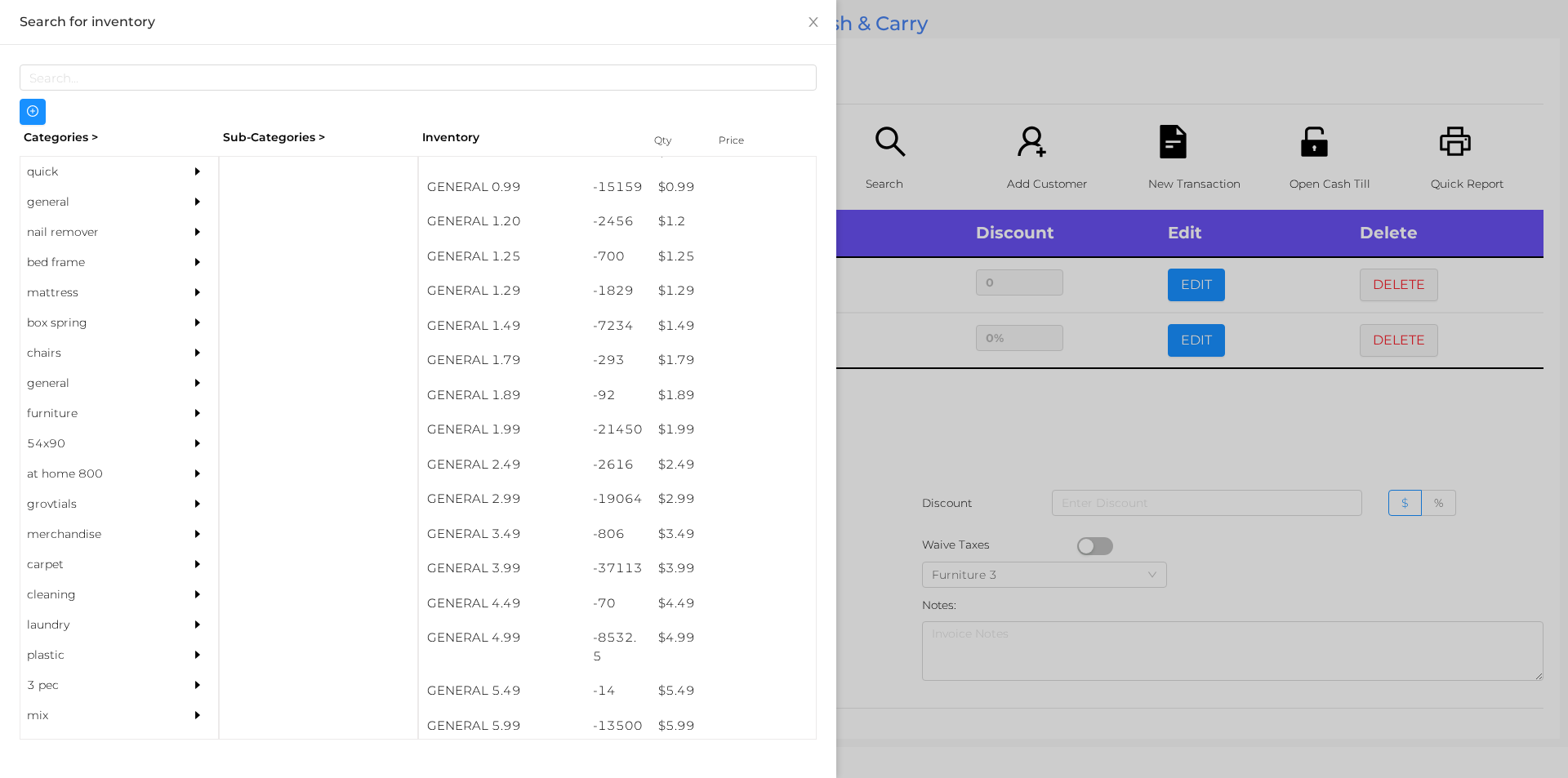
click at [938, 503] on div at bounding box center [784, 389] width 1568 height 778
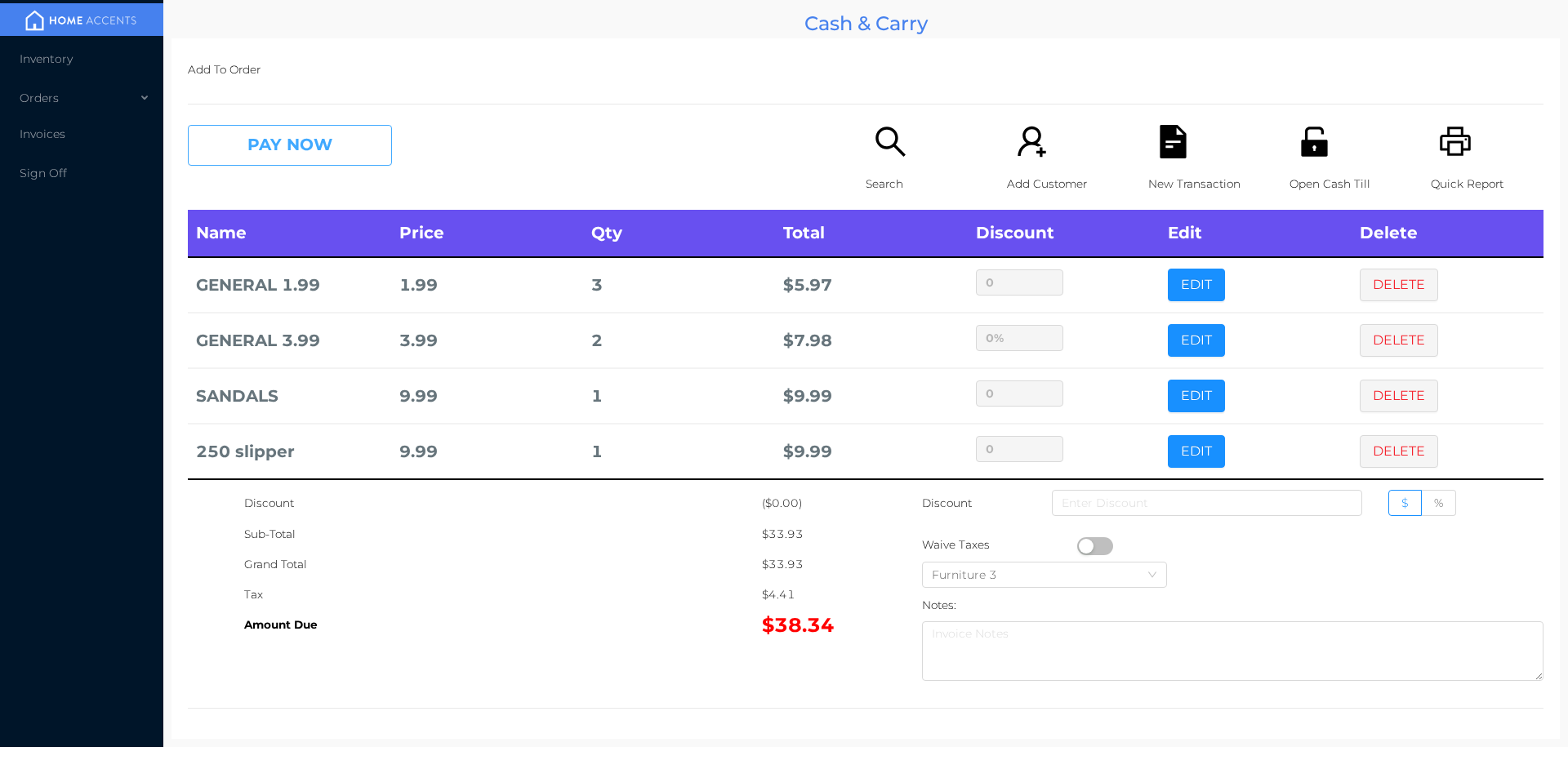
click at [300, 152] on button "PAY NOW" at bounding box center [289, 146] width 204 height 41
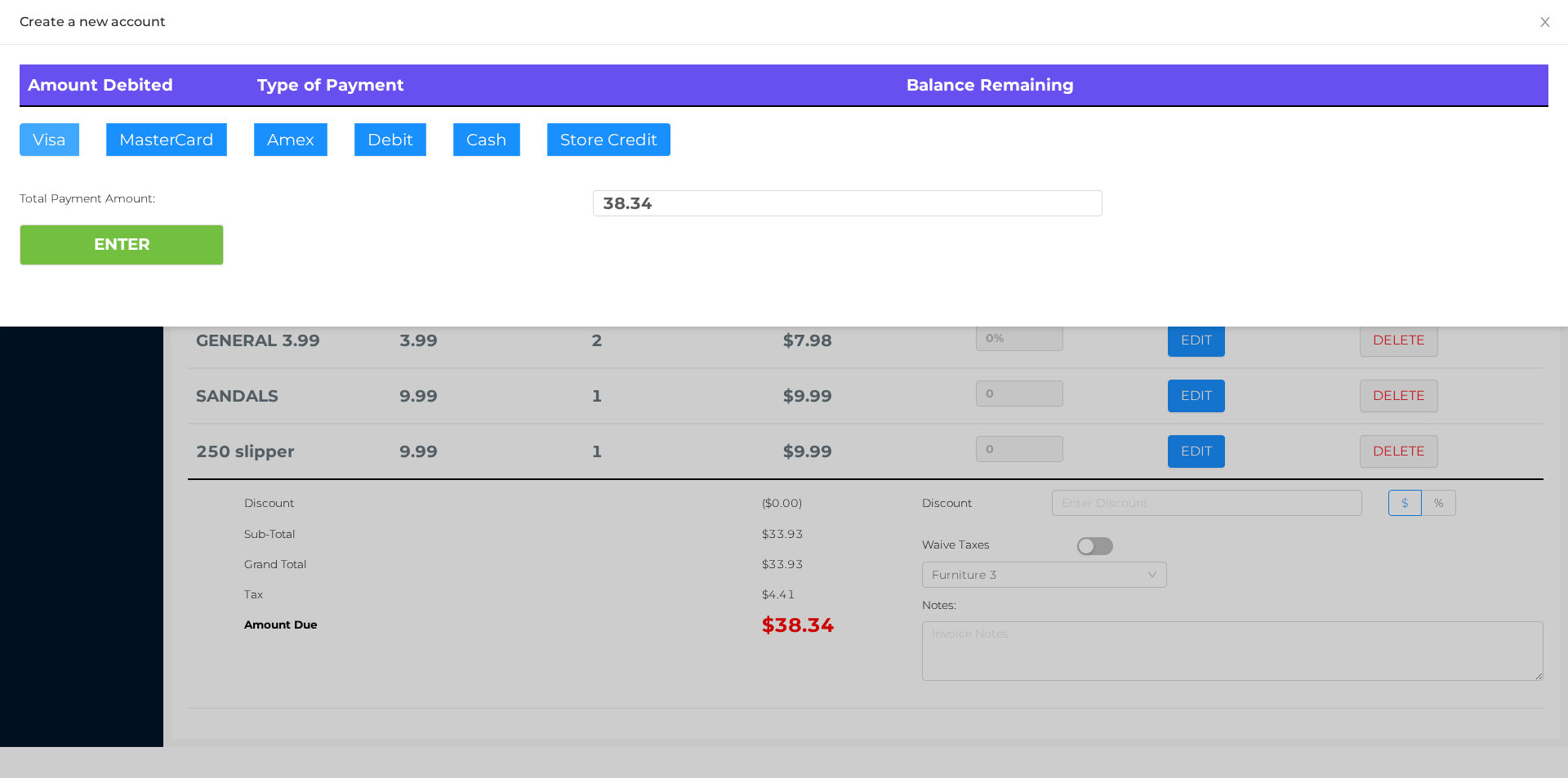
click at [51, 133] on button "Visa" at bounding box center [49, 140] width 60 height 33
click at [61, 237] on button "ENTER" at bounding box center [121, 245] width 204 height 41
type input "0"
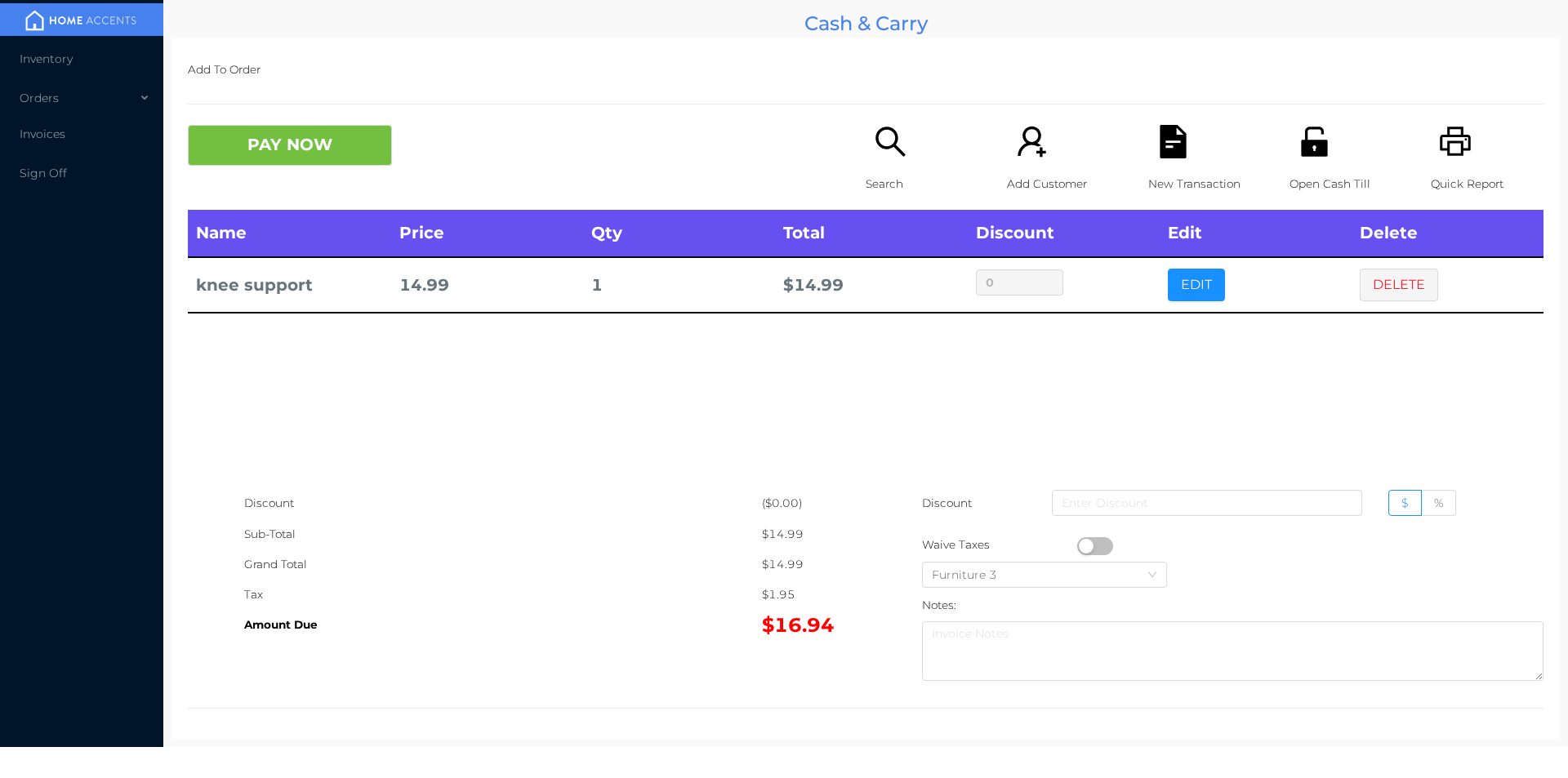
click at [1164, 190] on p "New Transaction" at bounding box center [1205, 184] width 113 height 30
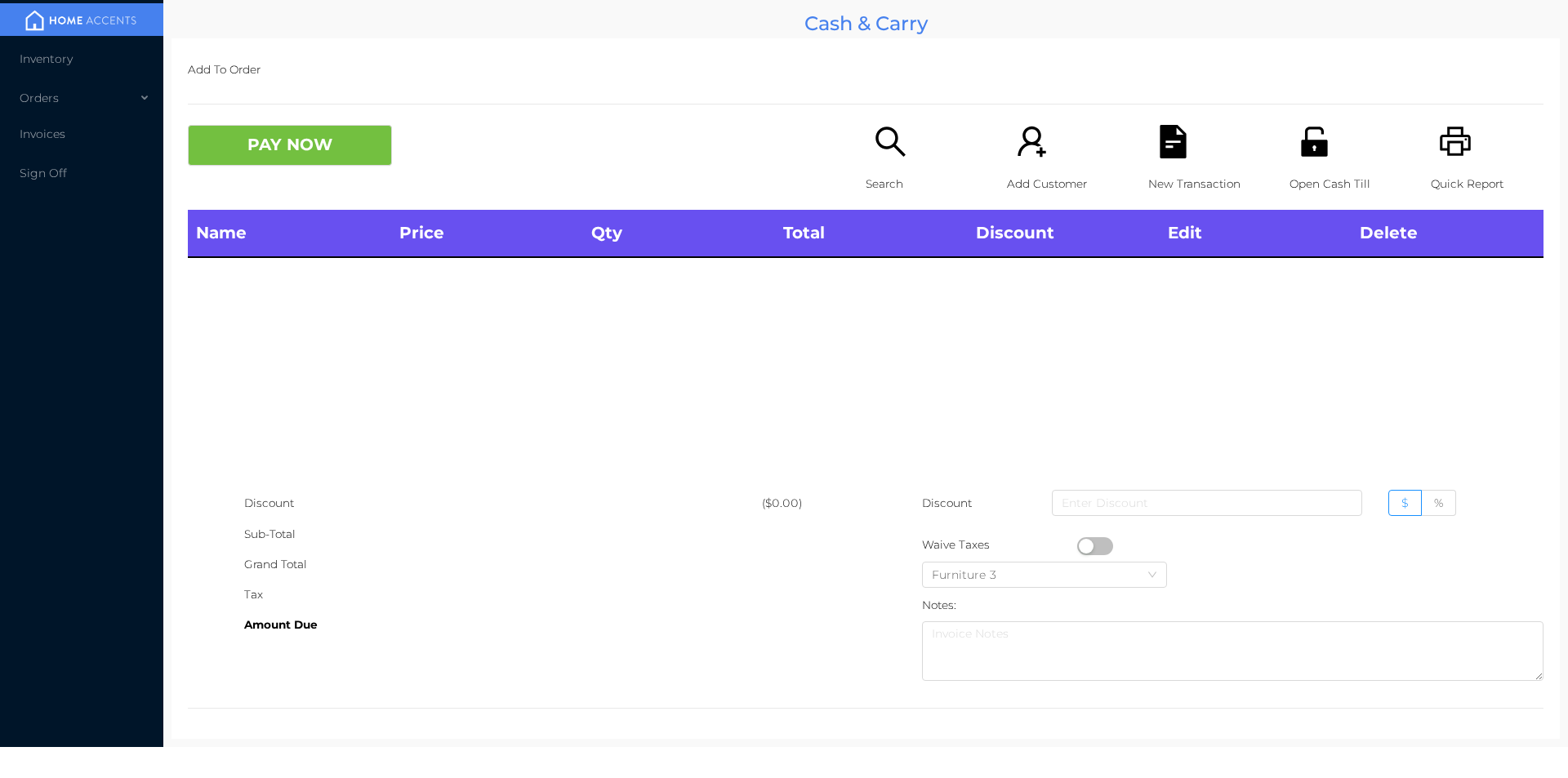
click at [1467, 165] on div "Quick Report" at bounding box center [1487, 168] width 113 height 85
click at [911, 179] on p "Search" at bounding box center [922, 184] width 113 height 30
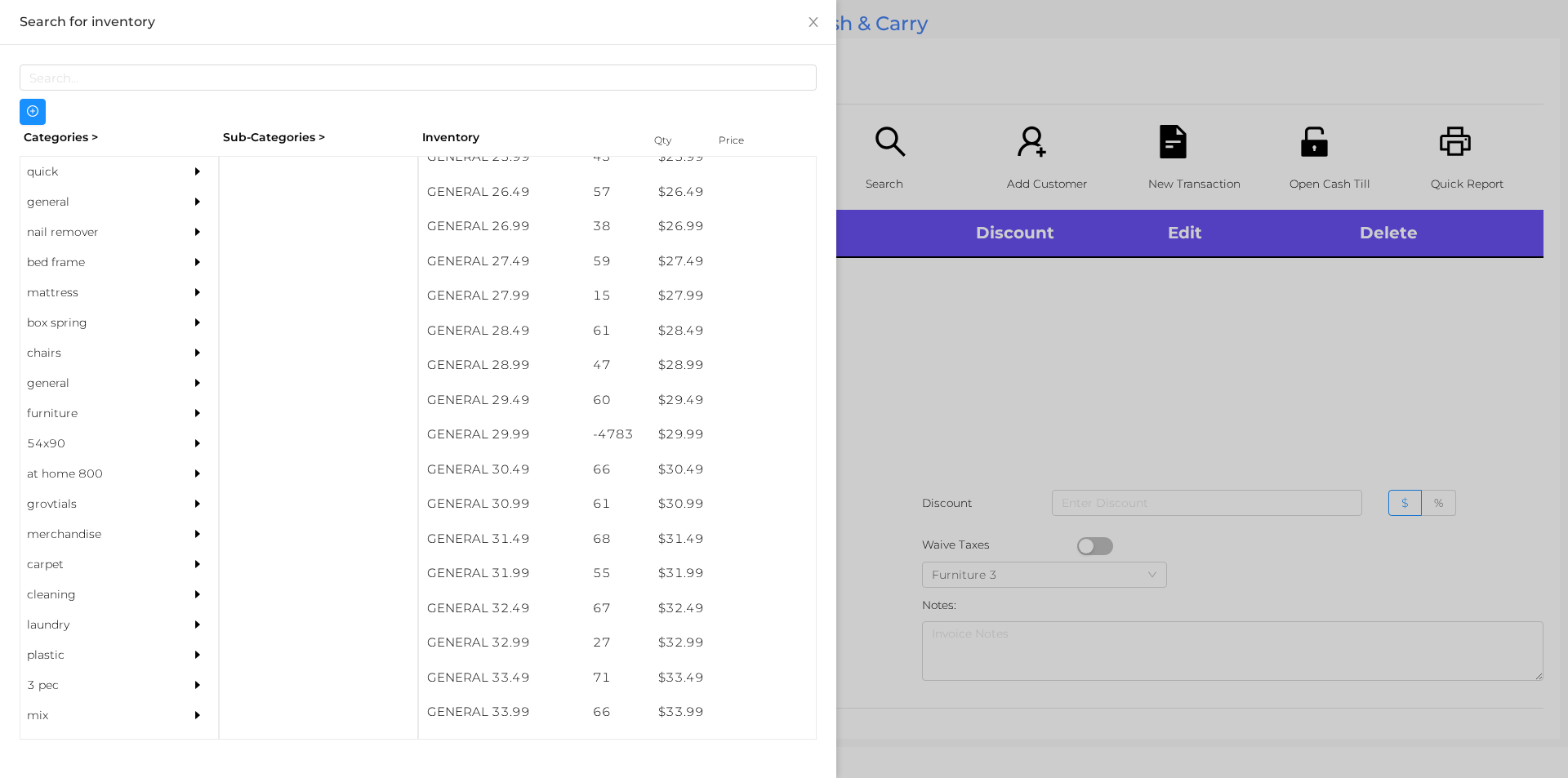
scroll to position [2237, 0]
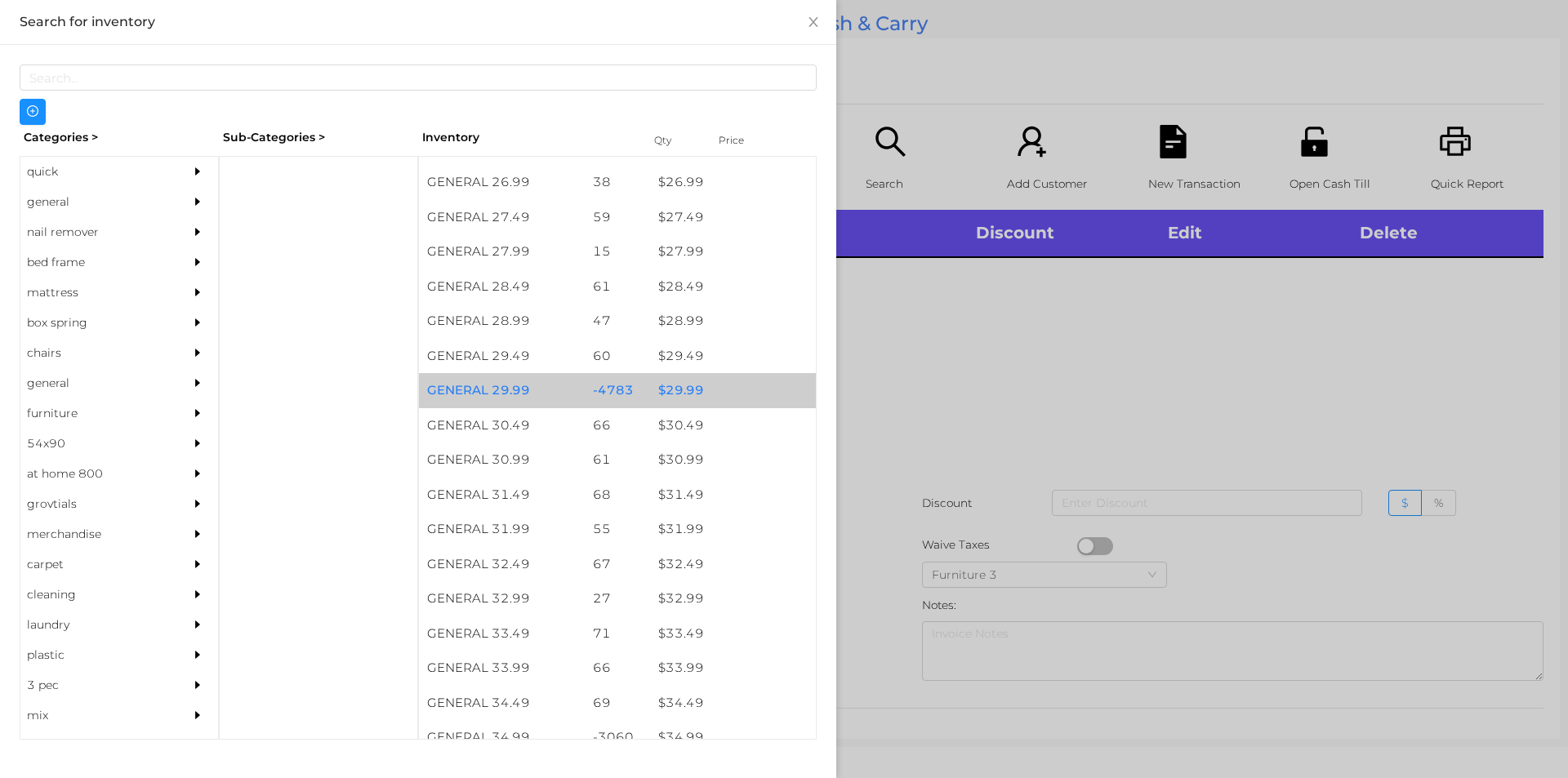
click div "$ 29.99"
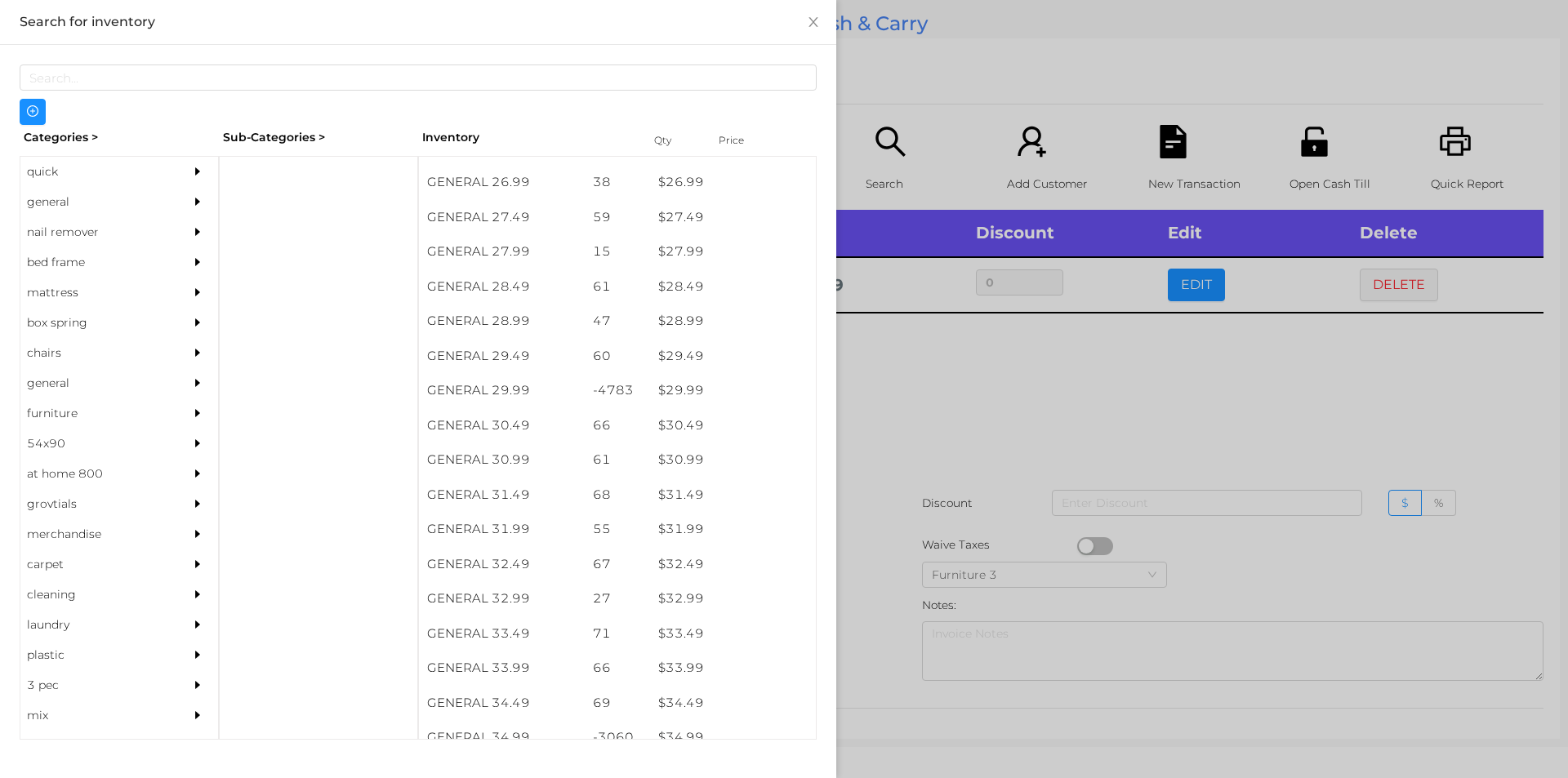
click div
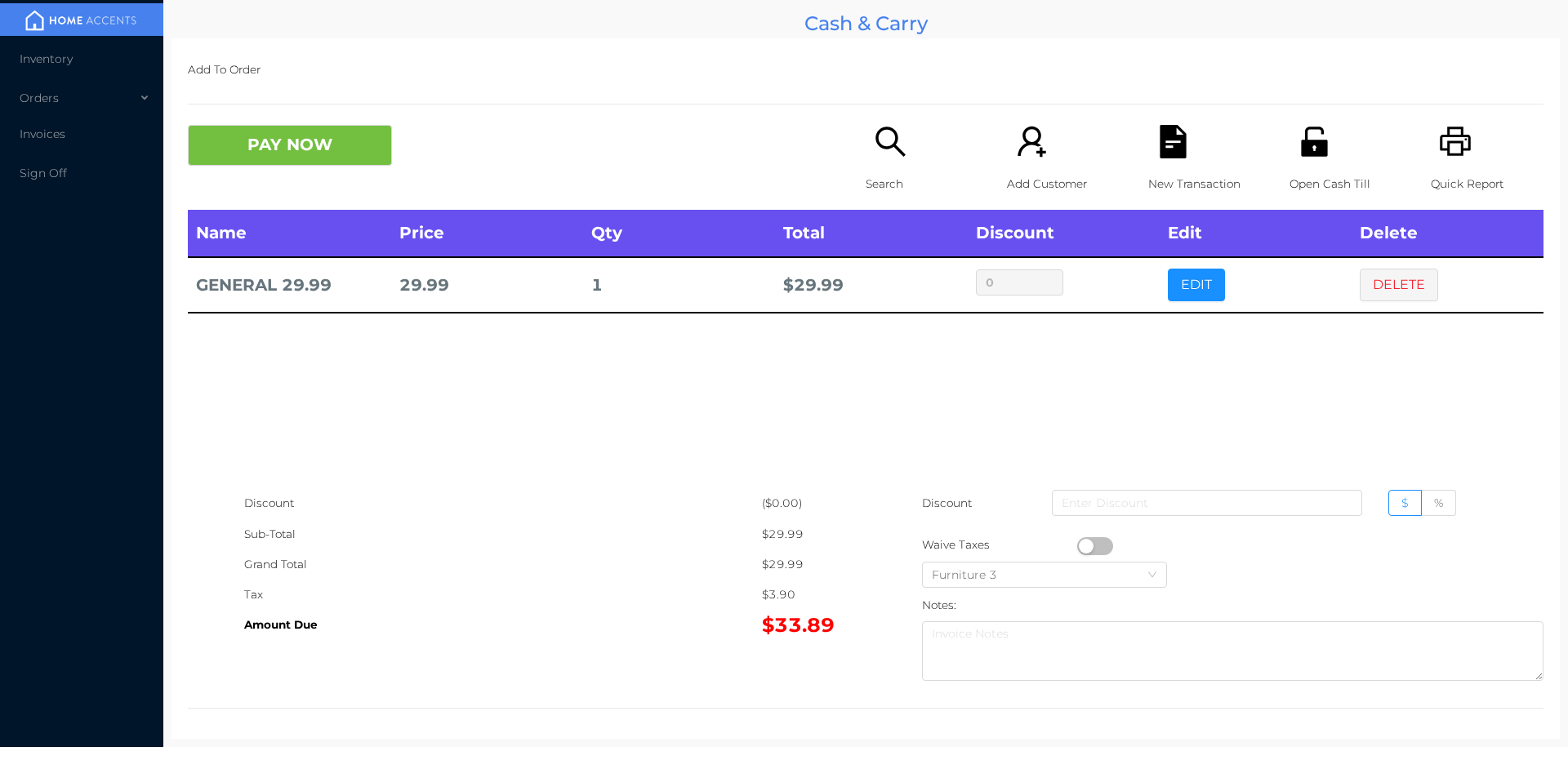
click icon "icon: search"
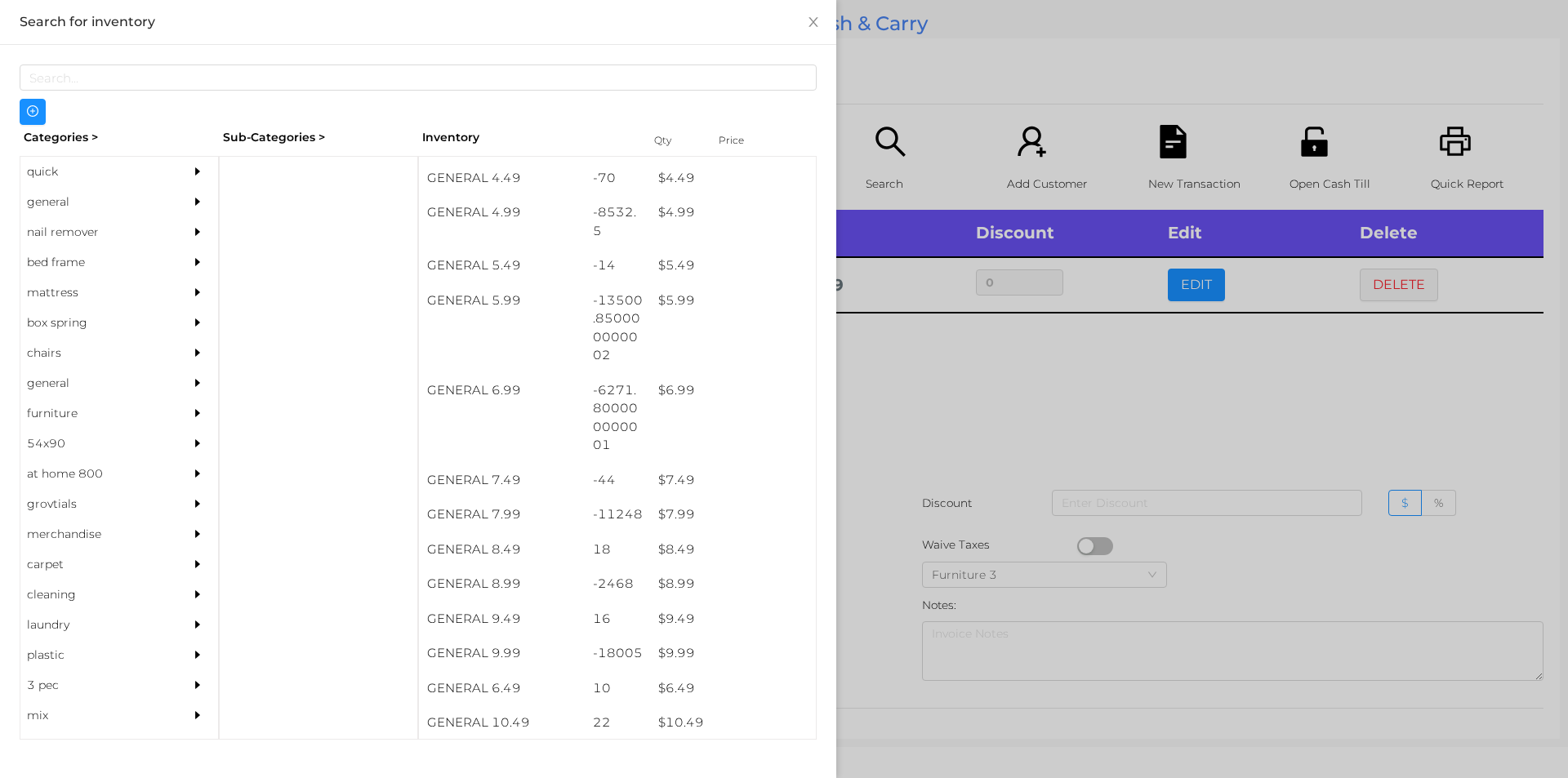
scroll to position [515, 0]
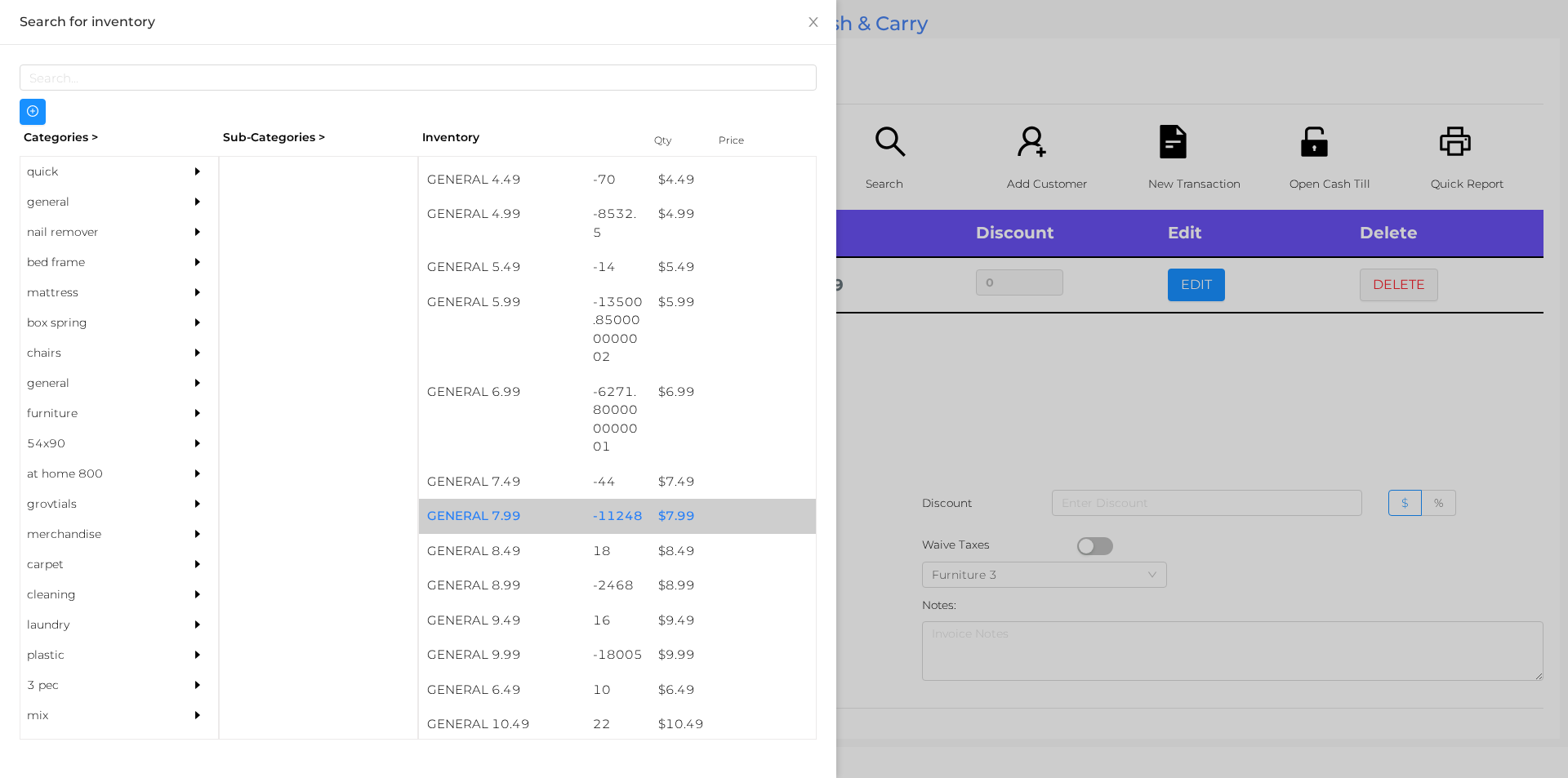
click div "$ 7.99"
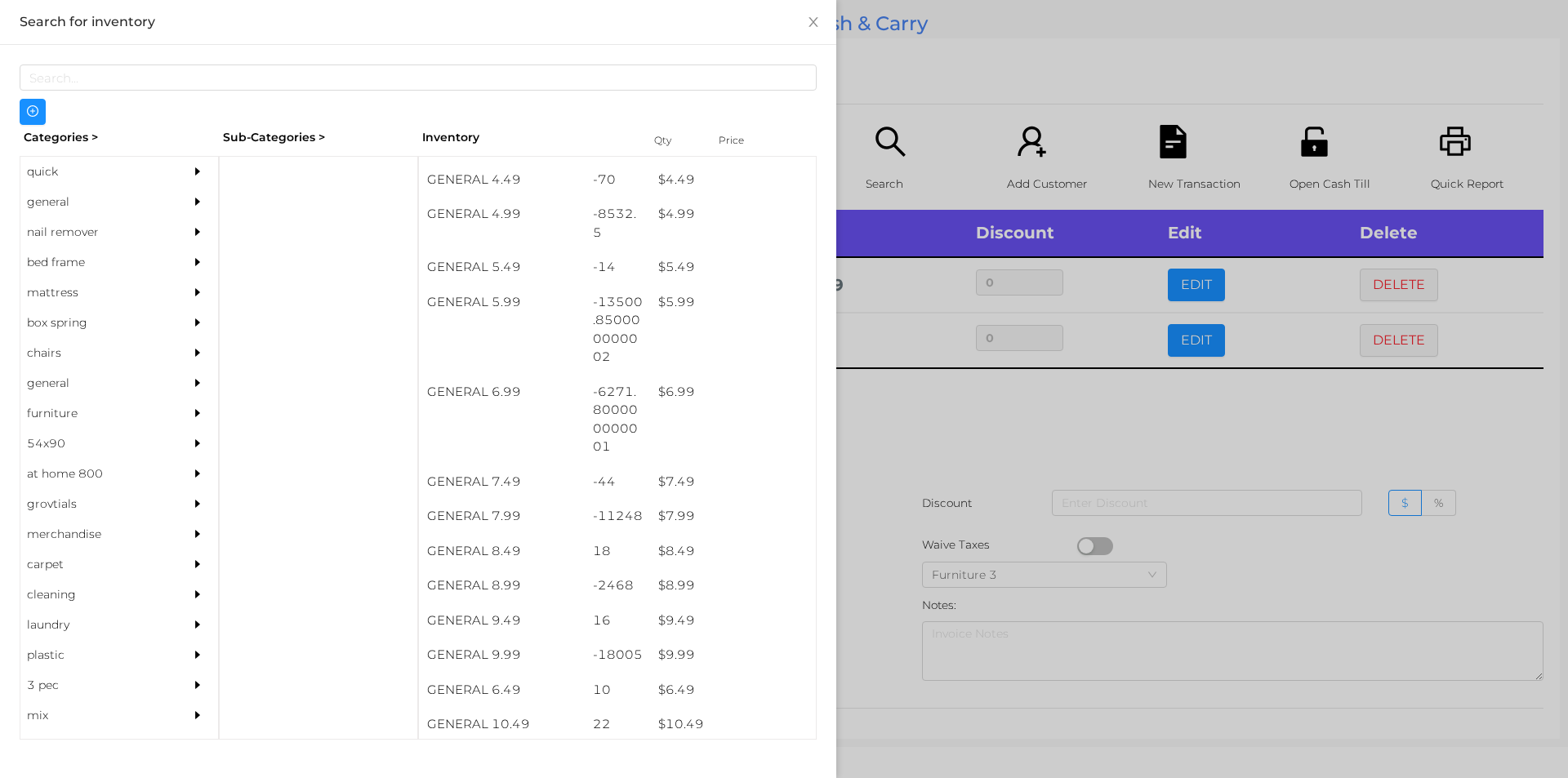
click div
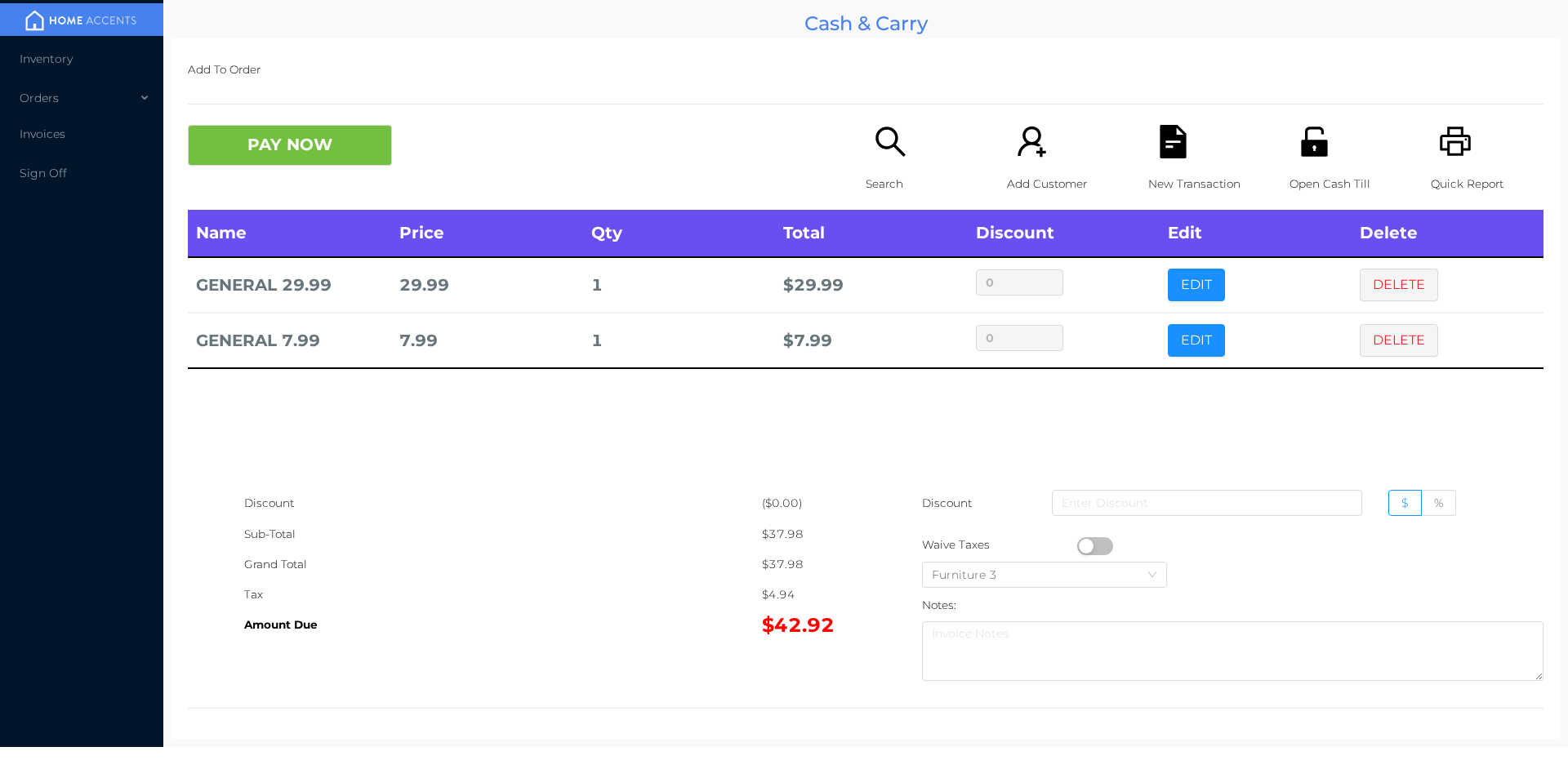
click p "New Transaction"
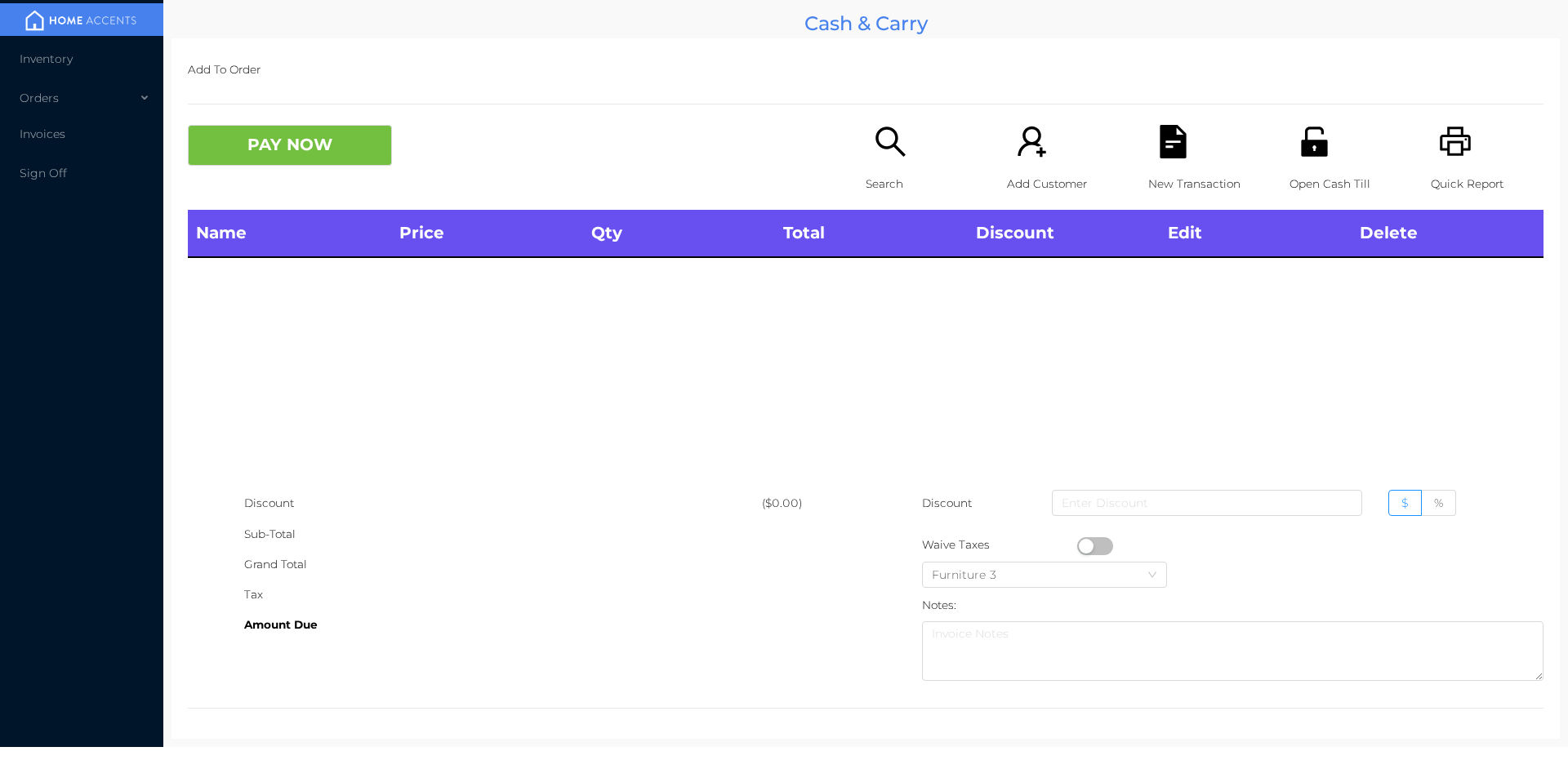
click div "Quick Report"
click icon "icon: search"
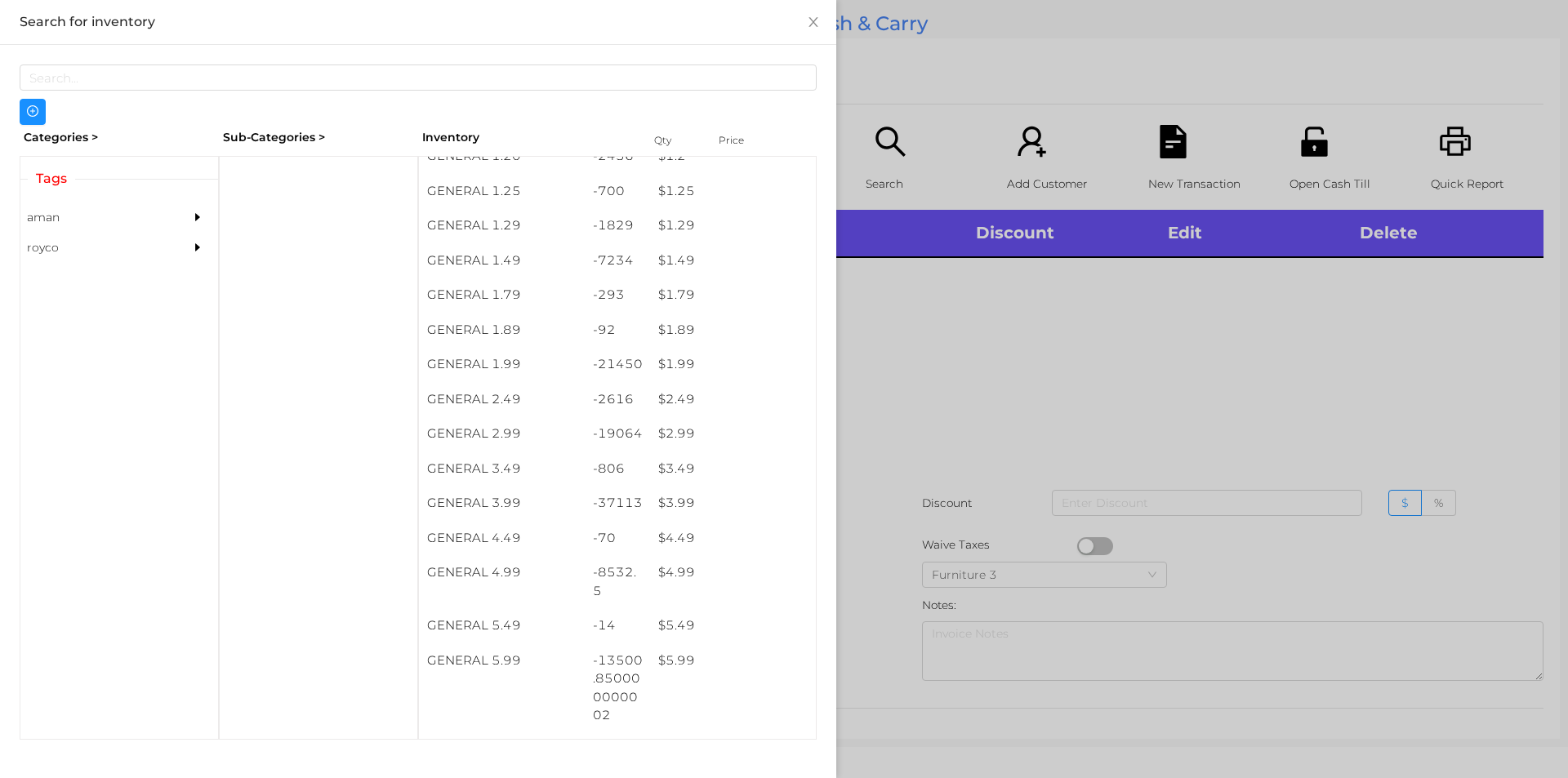
scroll to position [215, 0]
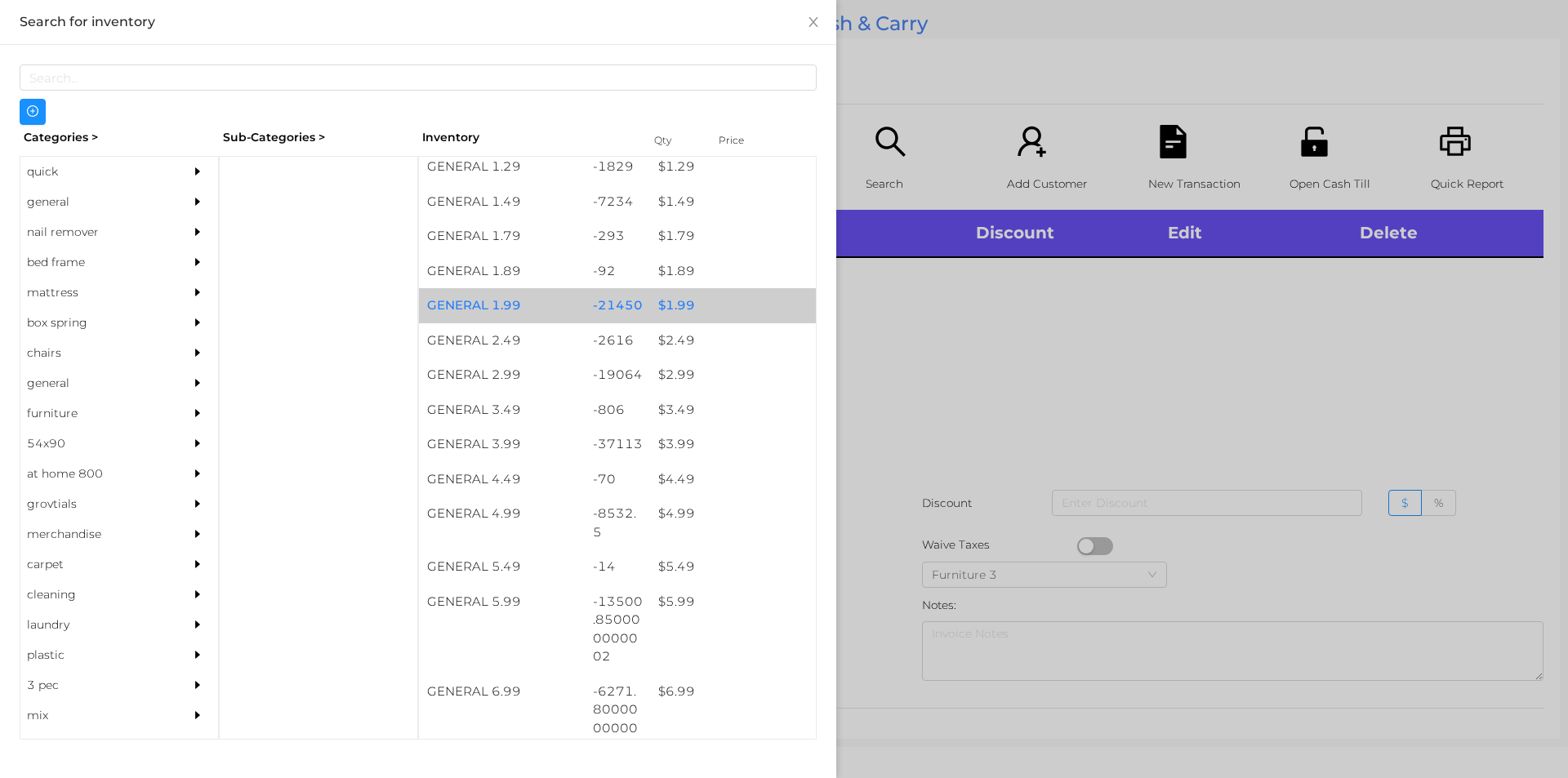
click div "$ 1.99"
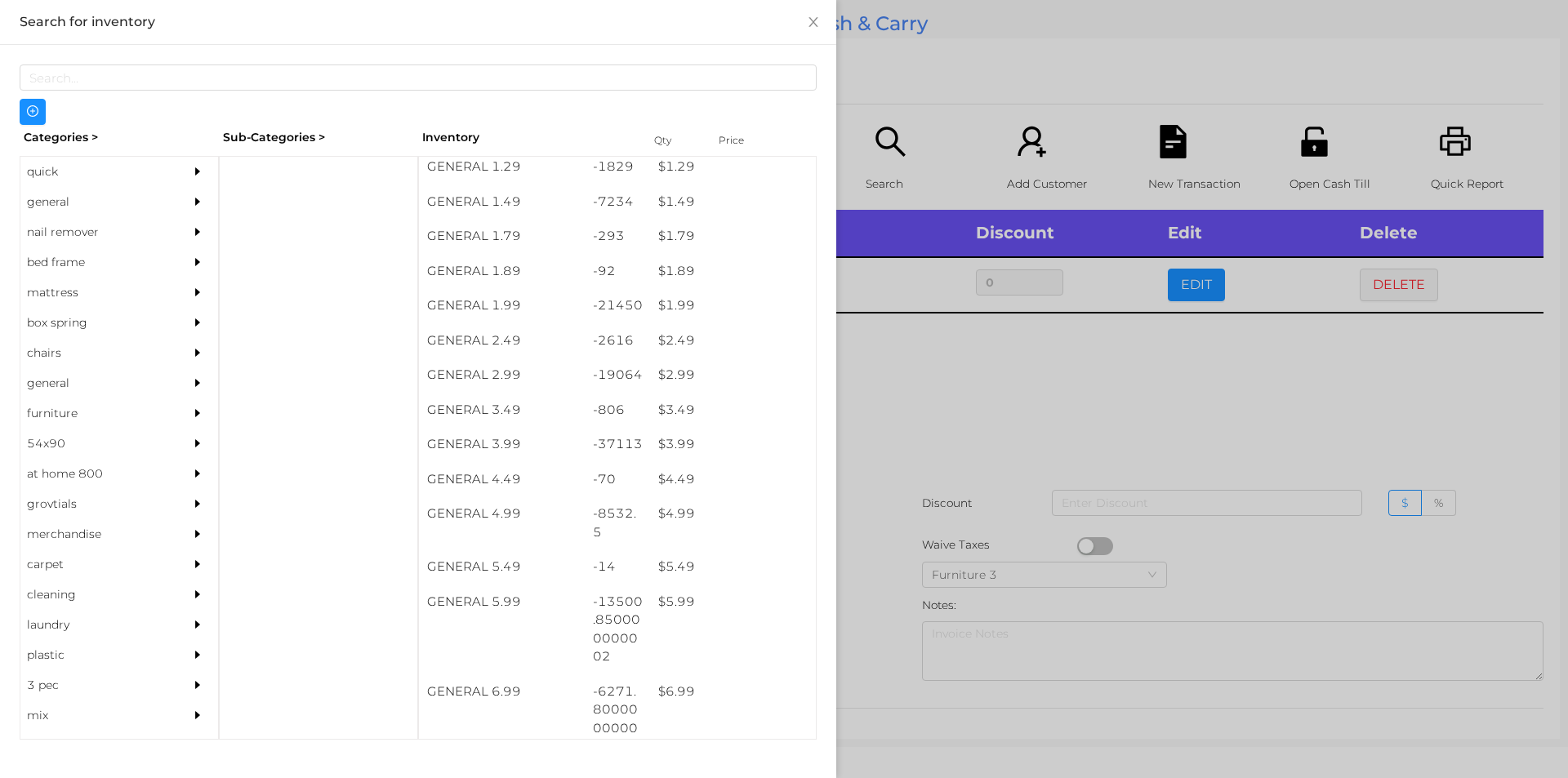
click div
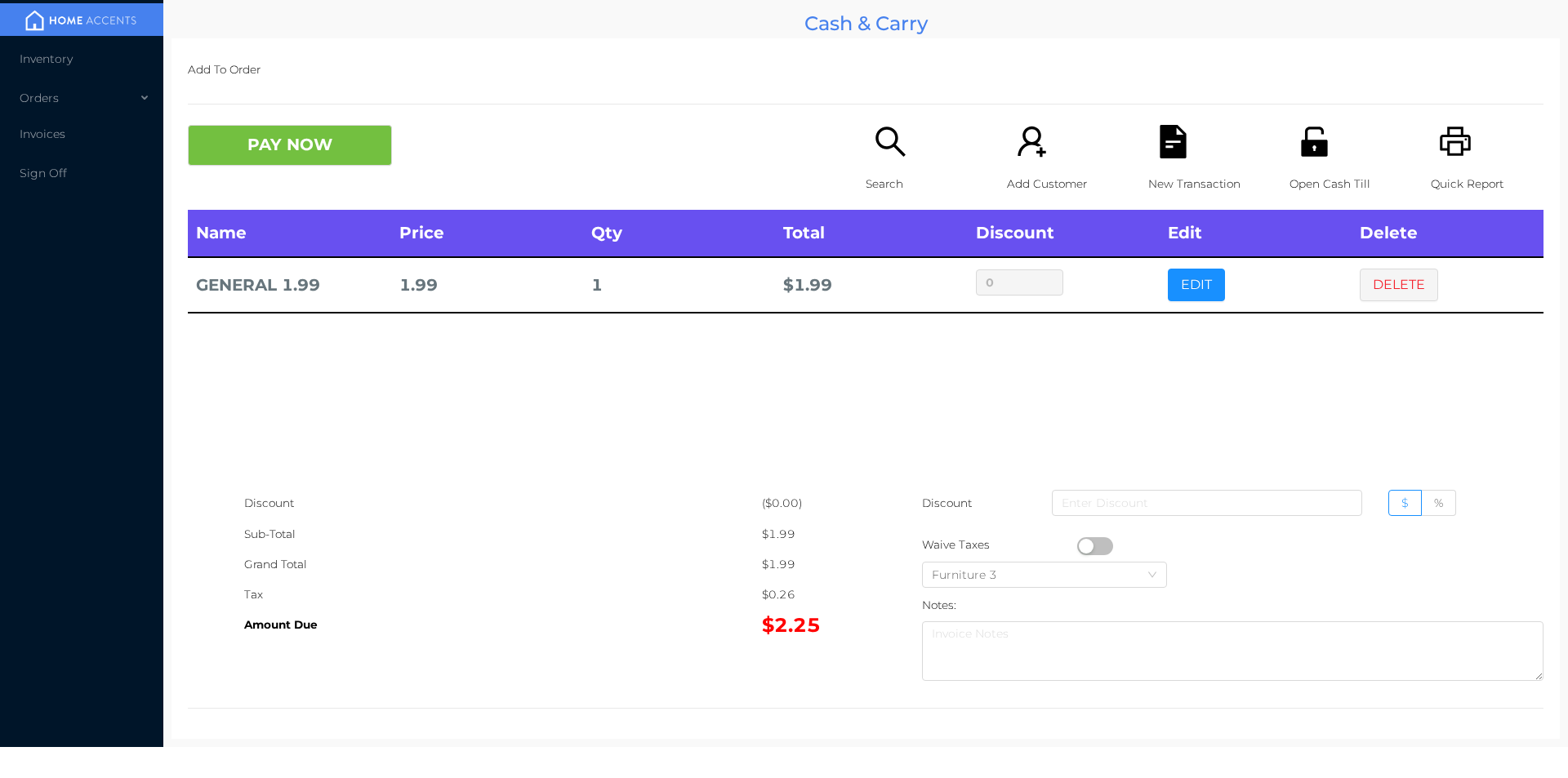
click p "Search"
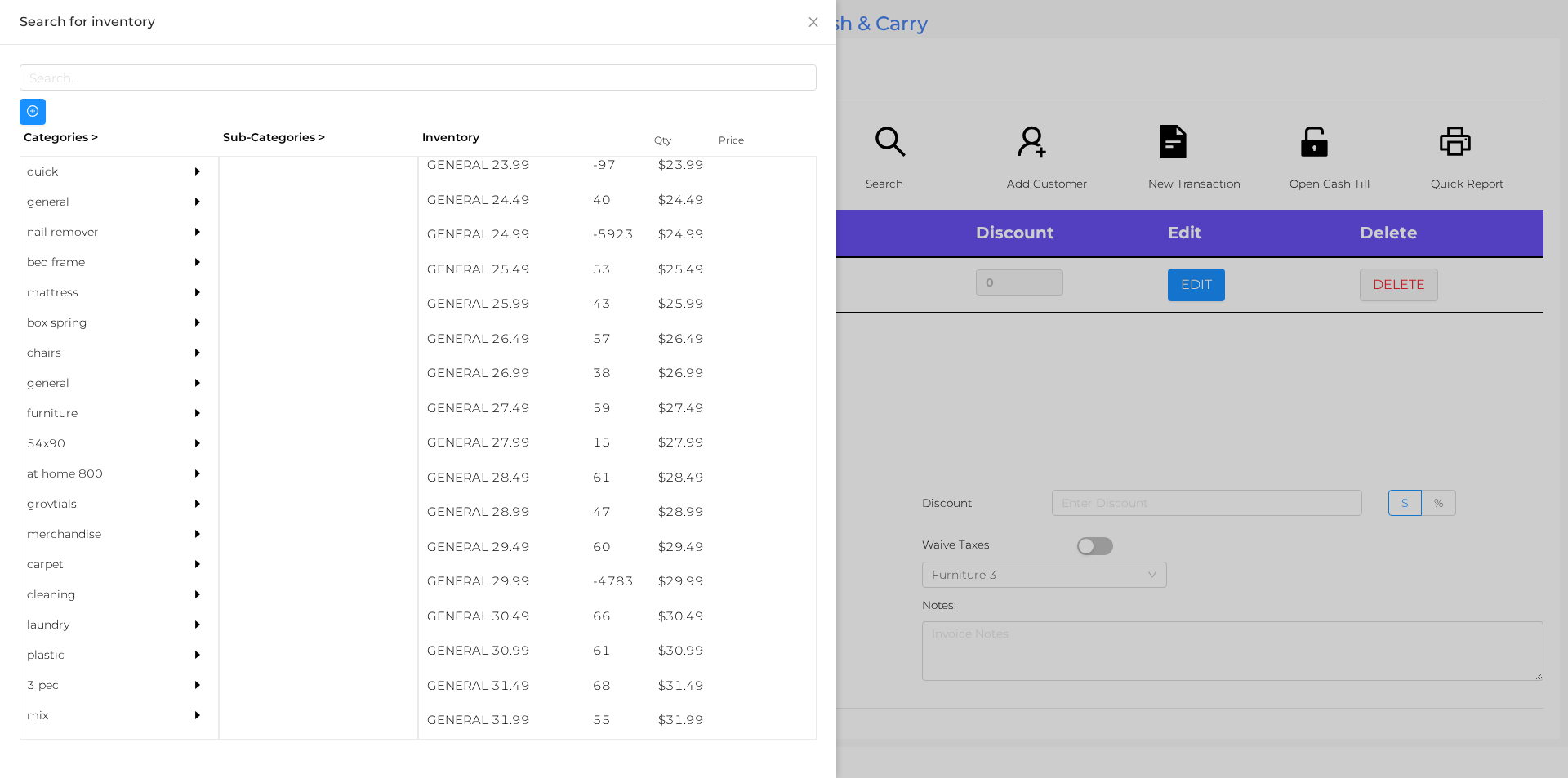
scroll to position [2074, 0]
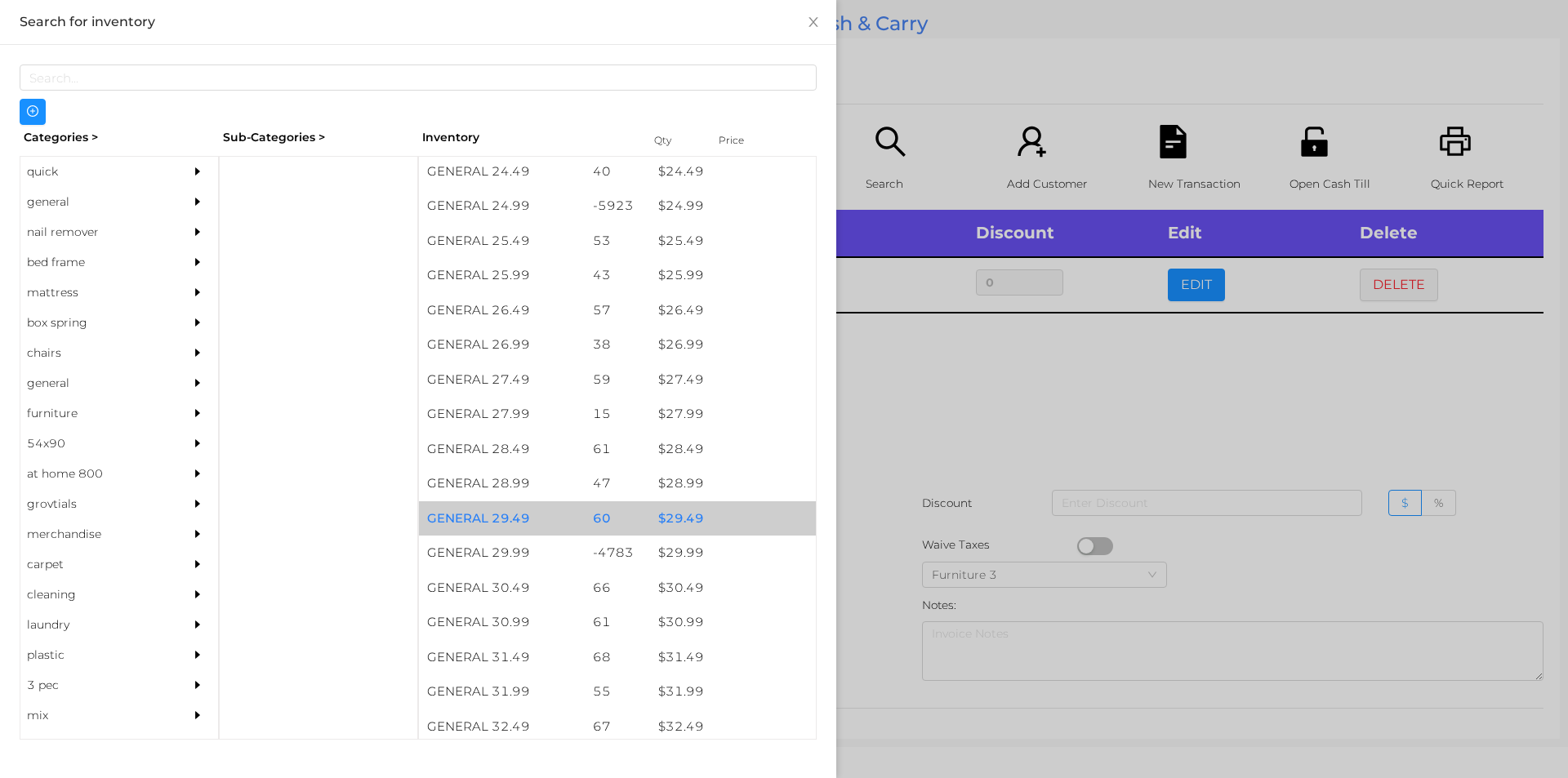
click div "$ 29.49"
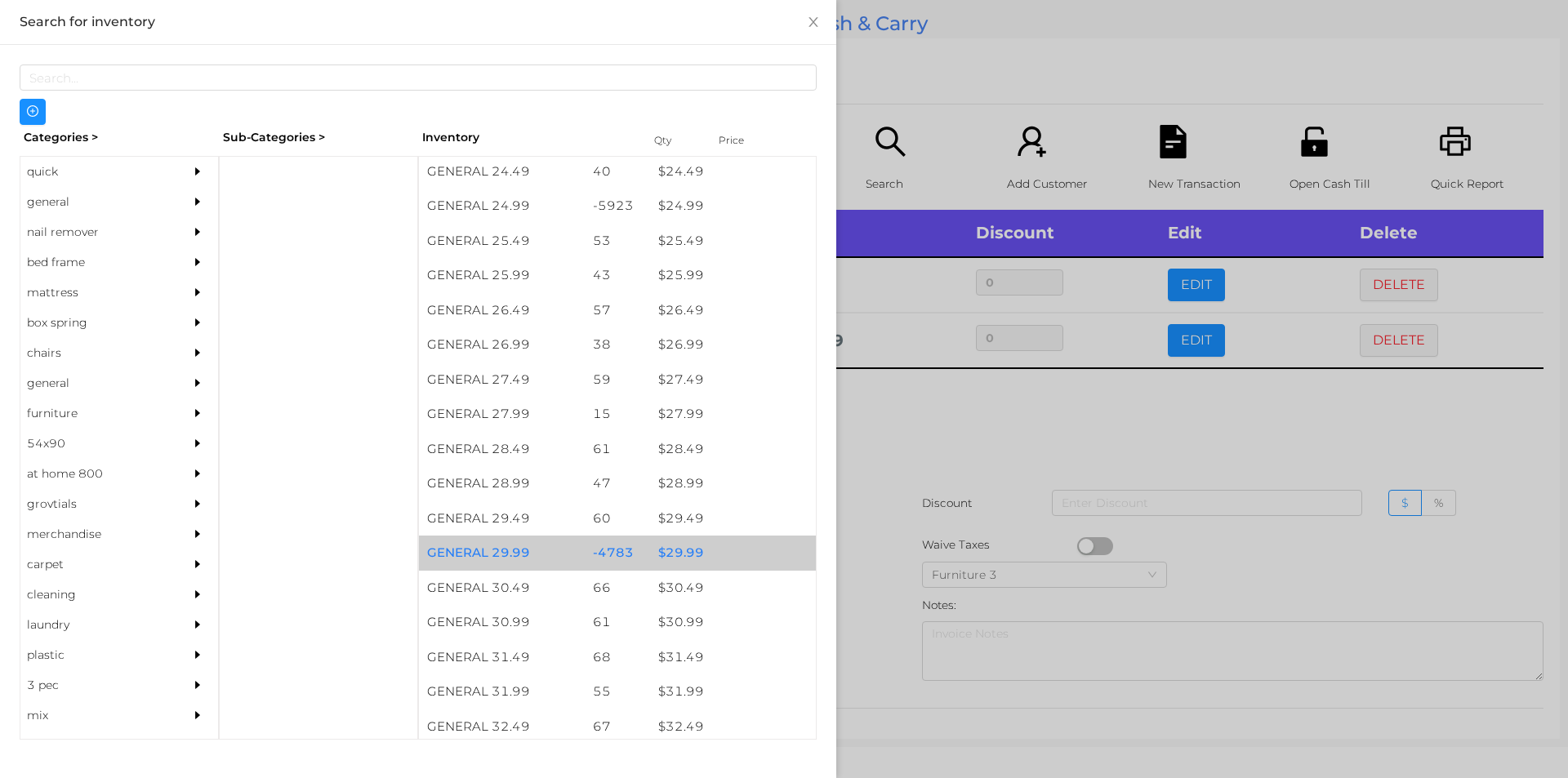
click div "$ 29.99"
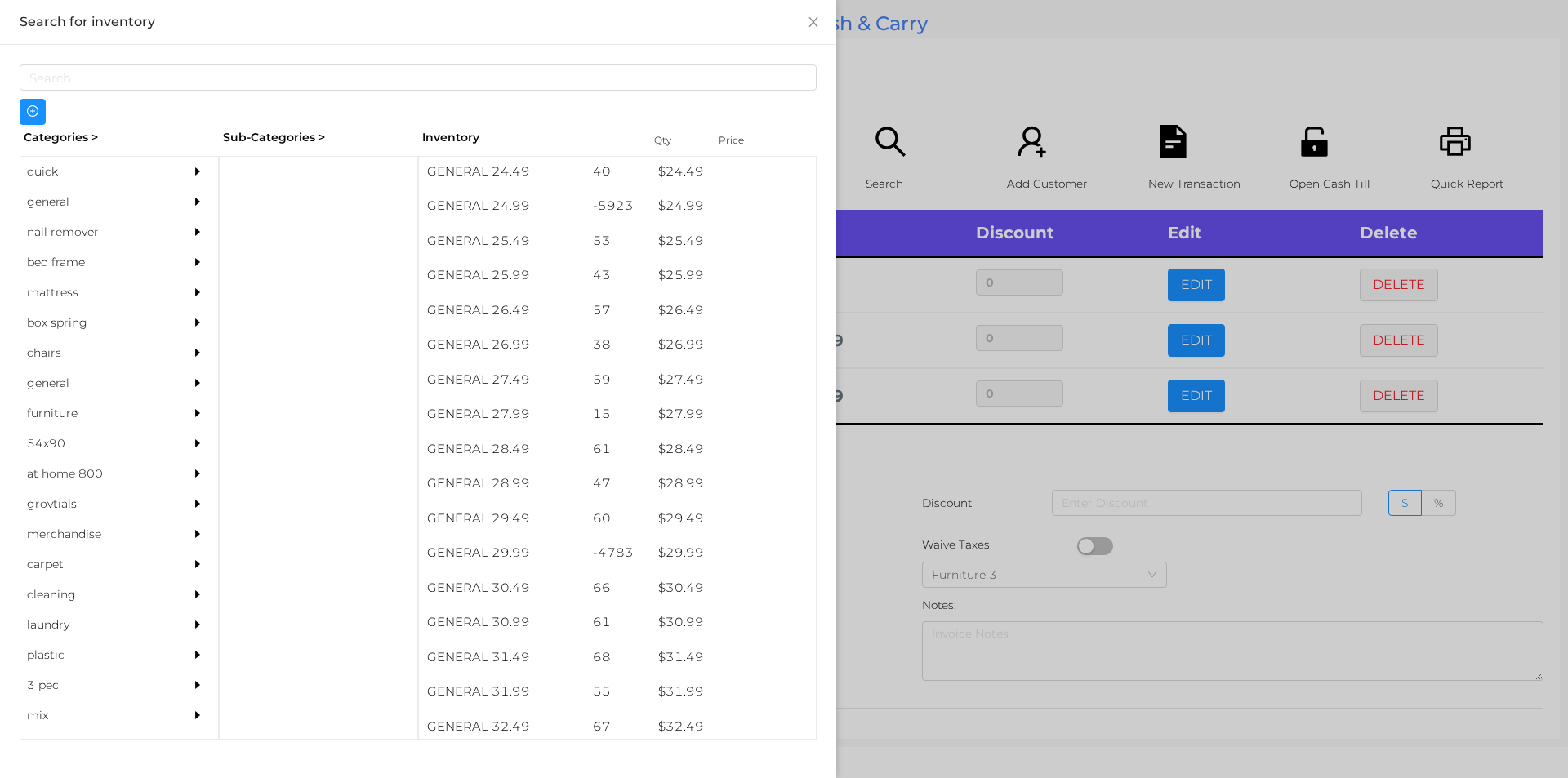
click div
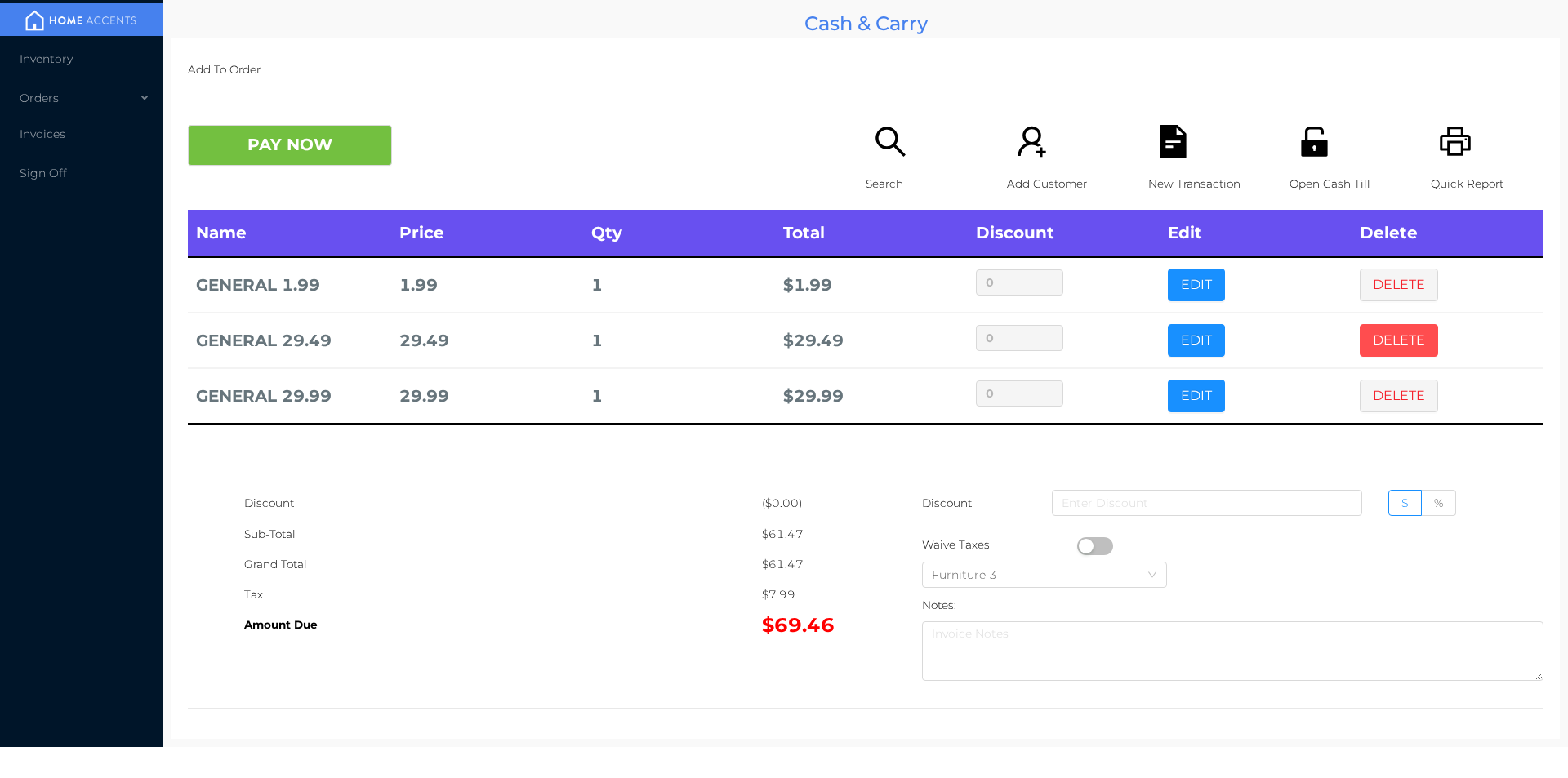
click button "DELETE"
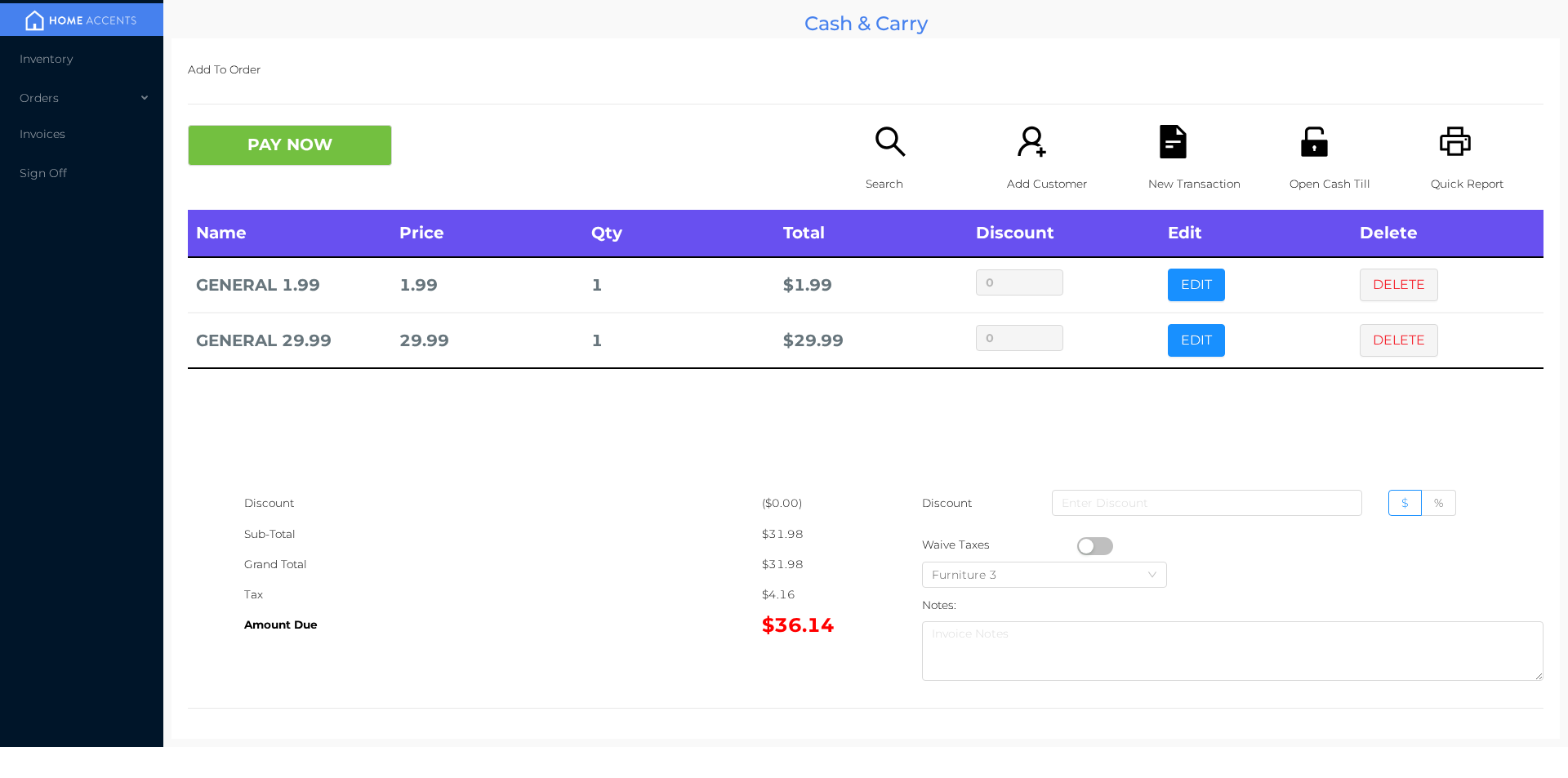
click button "button"
click button "PAY NOW"
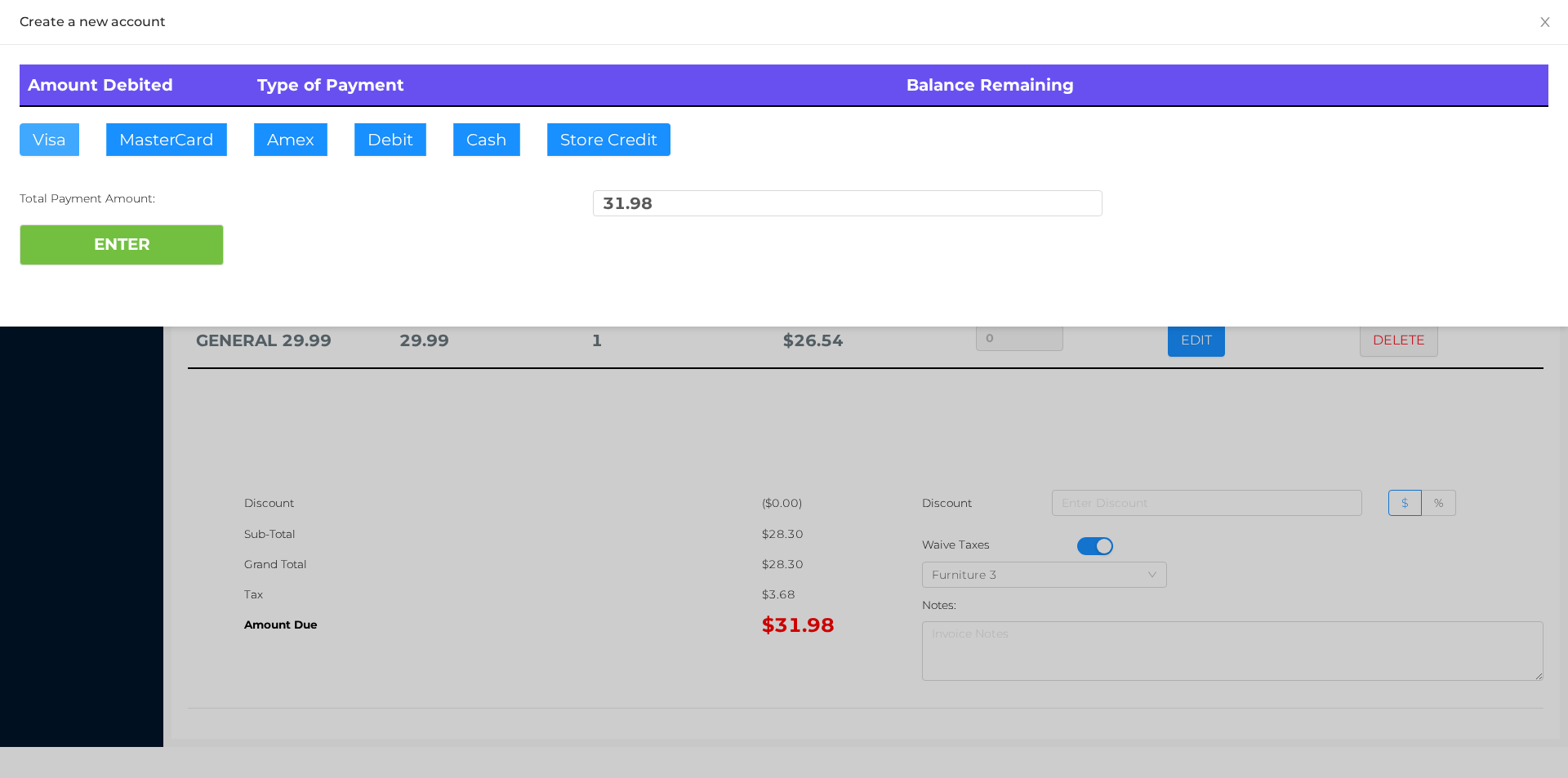
click button "Visa"
click button "ENTER"
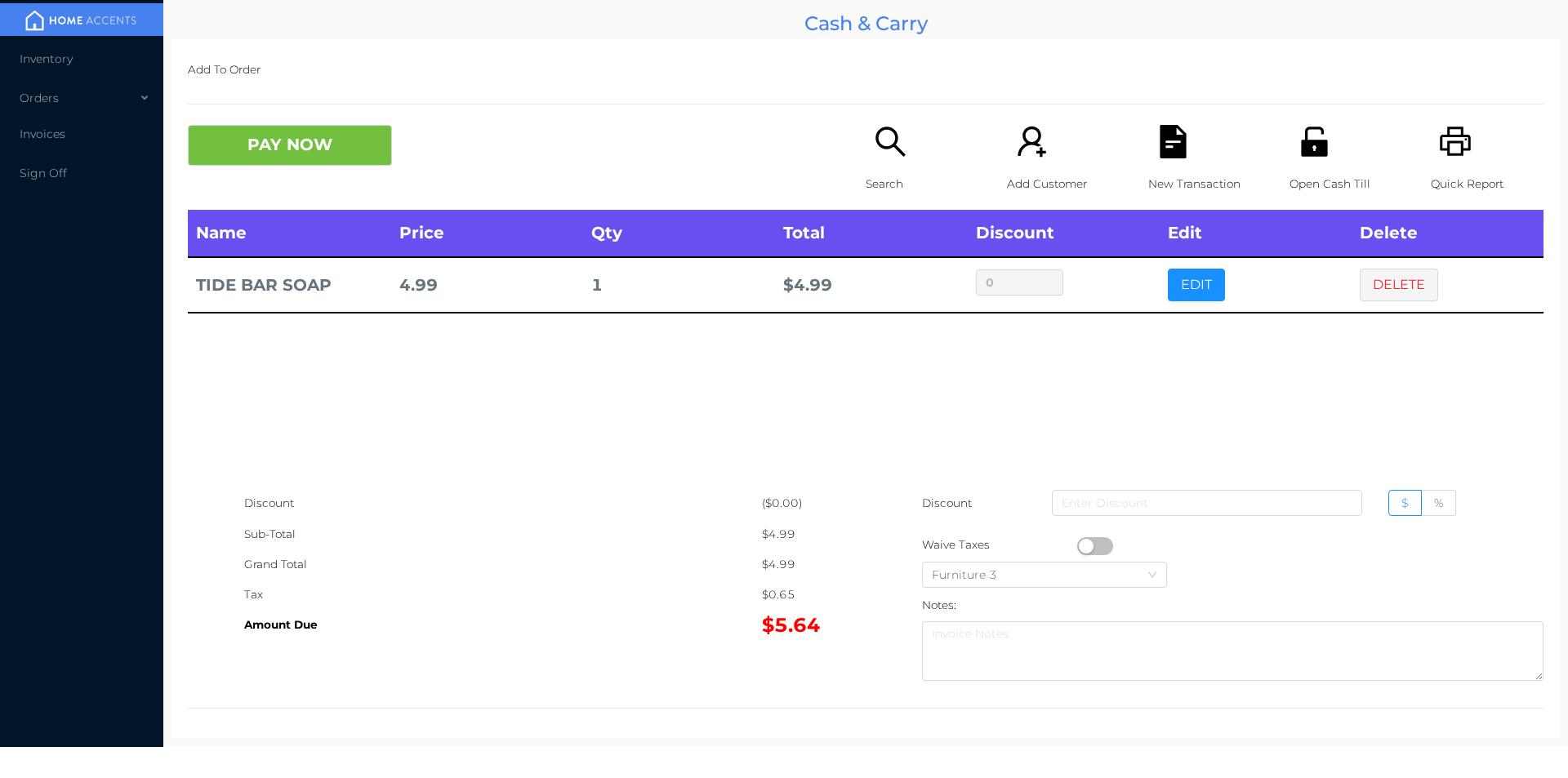
click button "button"
click div "Name Price Qty Total Discount Edit Delete TIDE BAR SOAP 4.99 1 $ 4.42 0 EDIT DE…"
click p "Search"
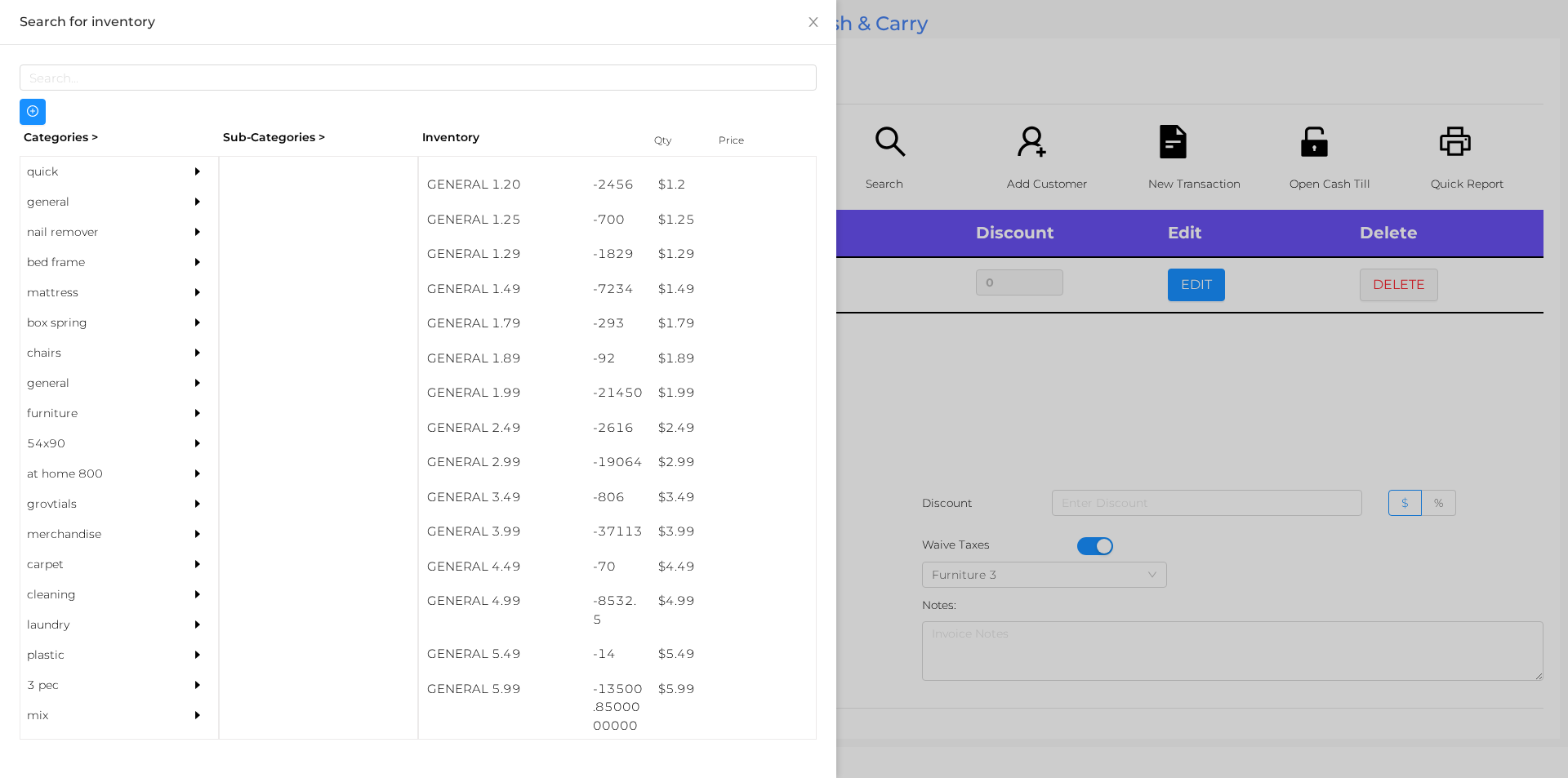
scroll to position [189, 0]
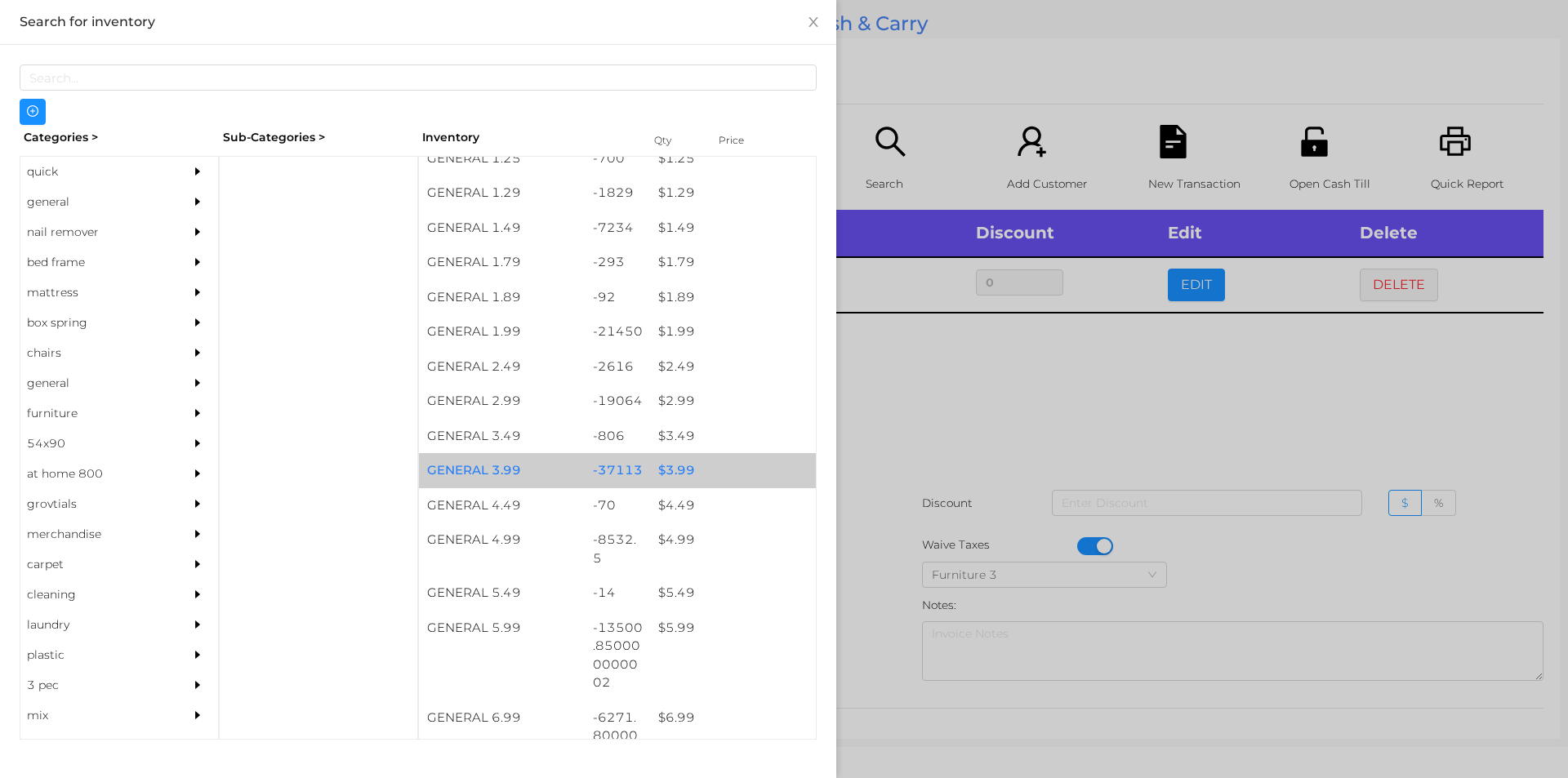
click div "$ 3.99"
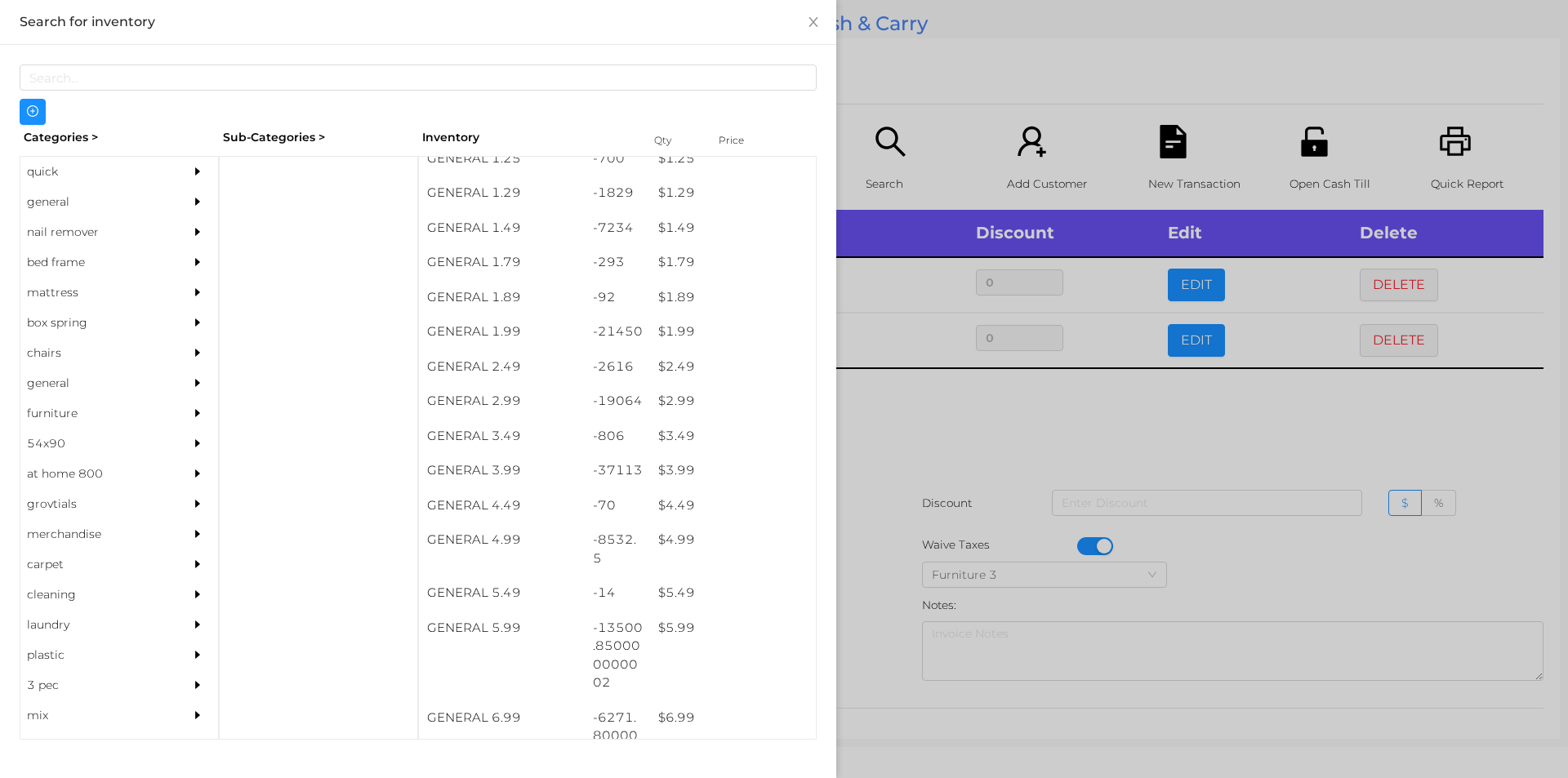
click div
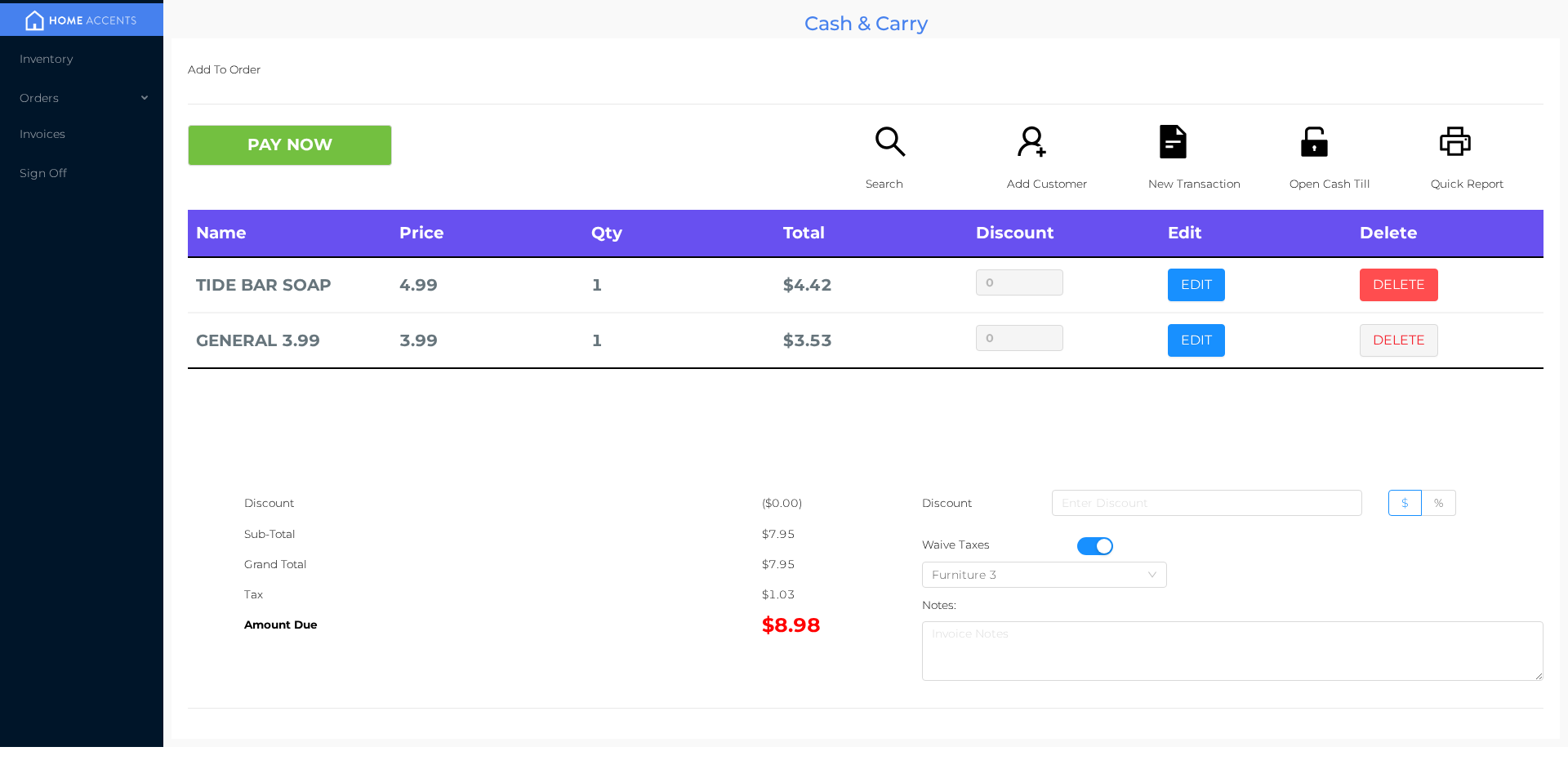
click button "DELETE"
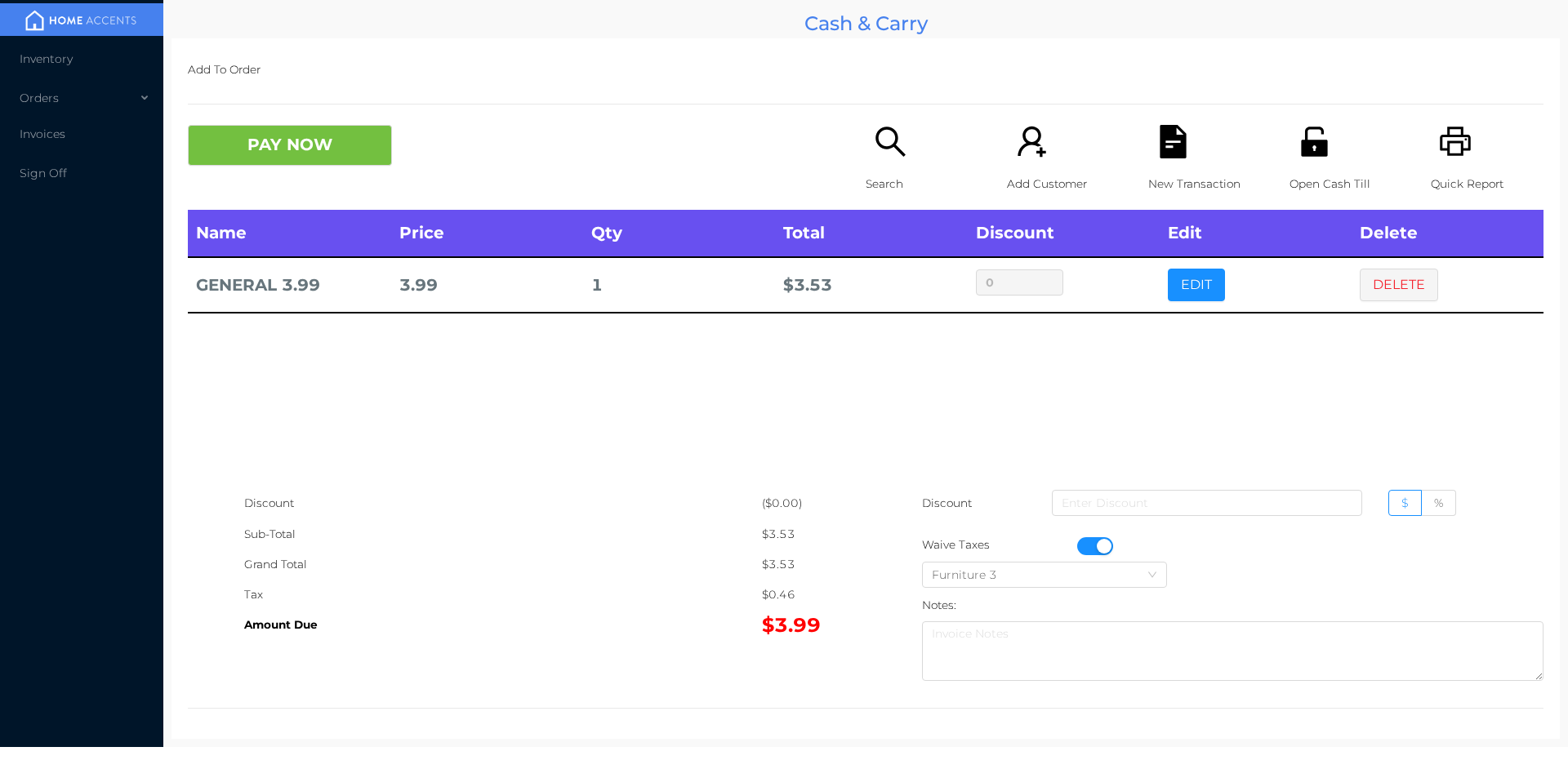
click icon "icon: file-text"
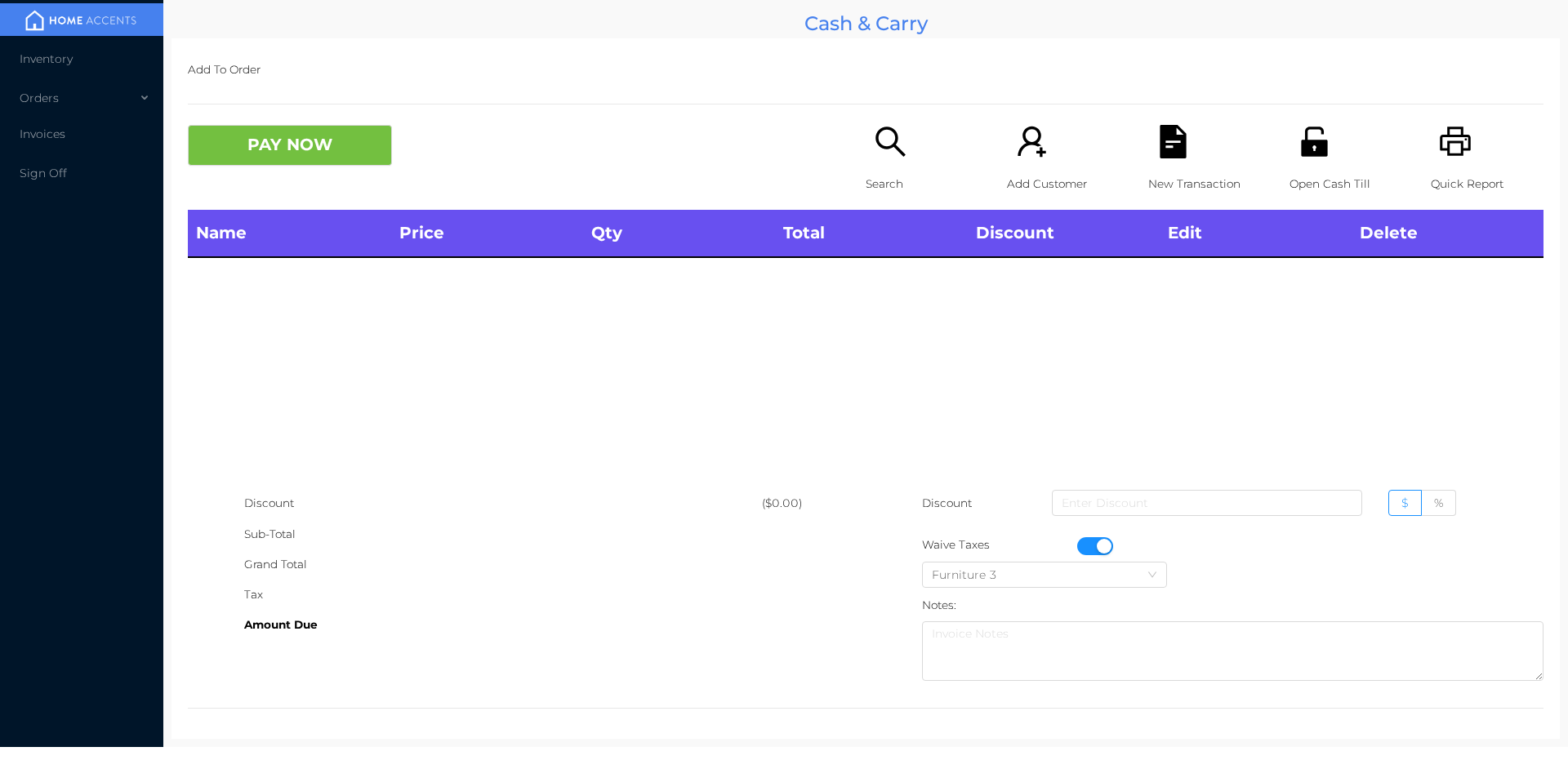
click div "Open Cash Till"
click button "button"
click icon "icon: search"
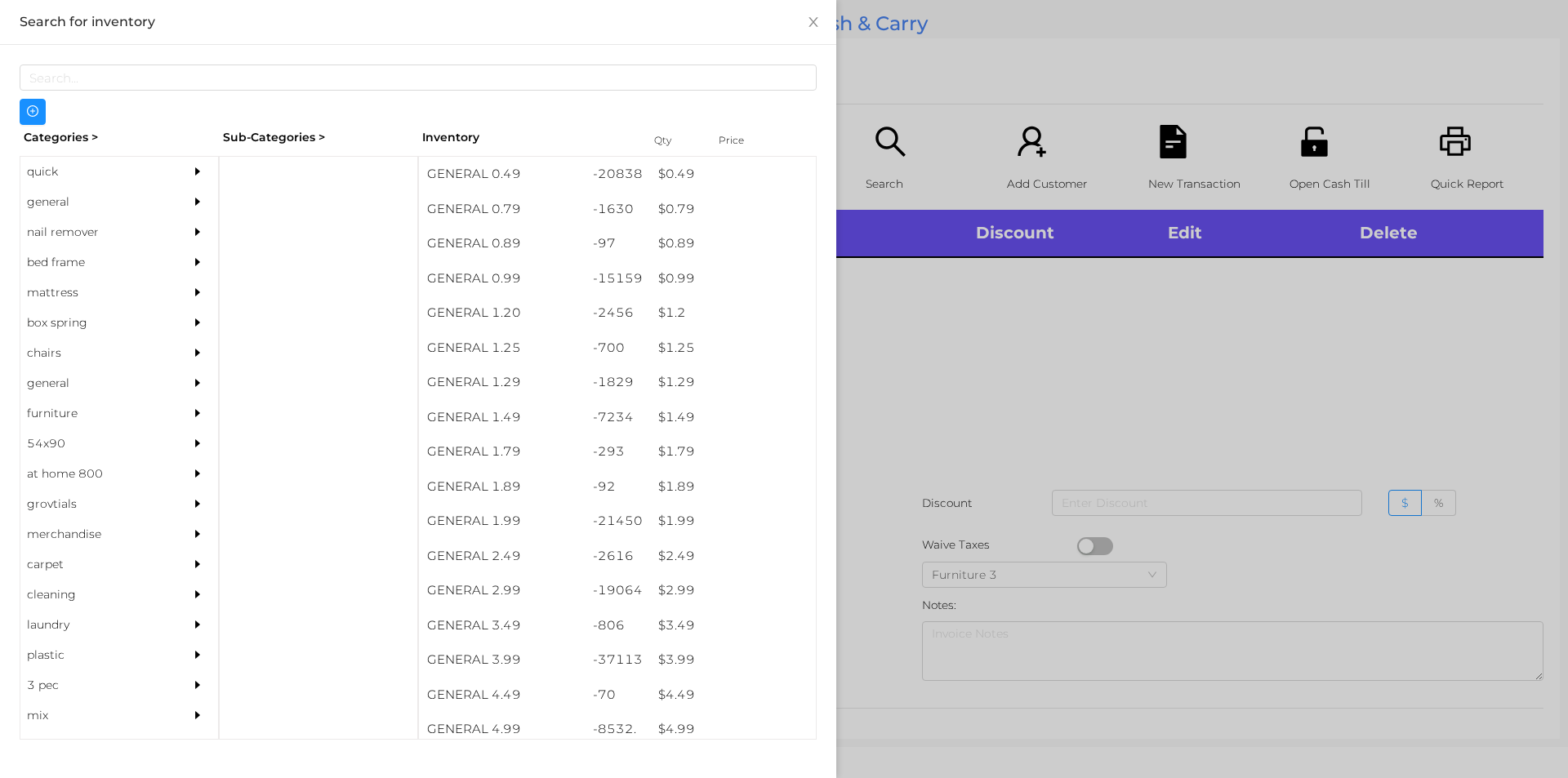
click div "quick"
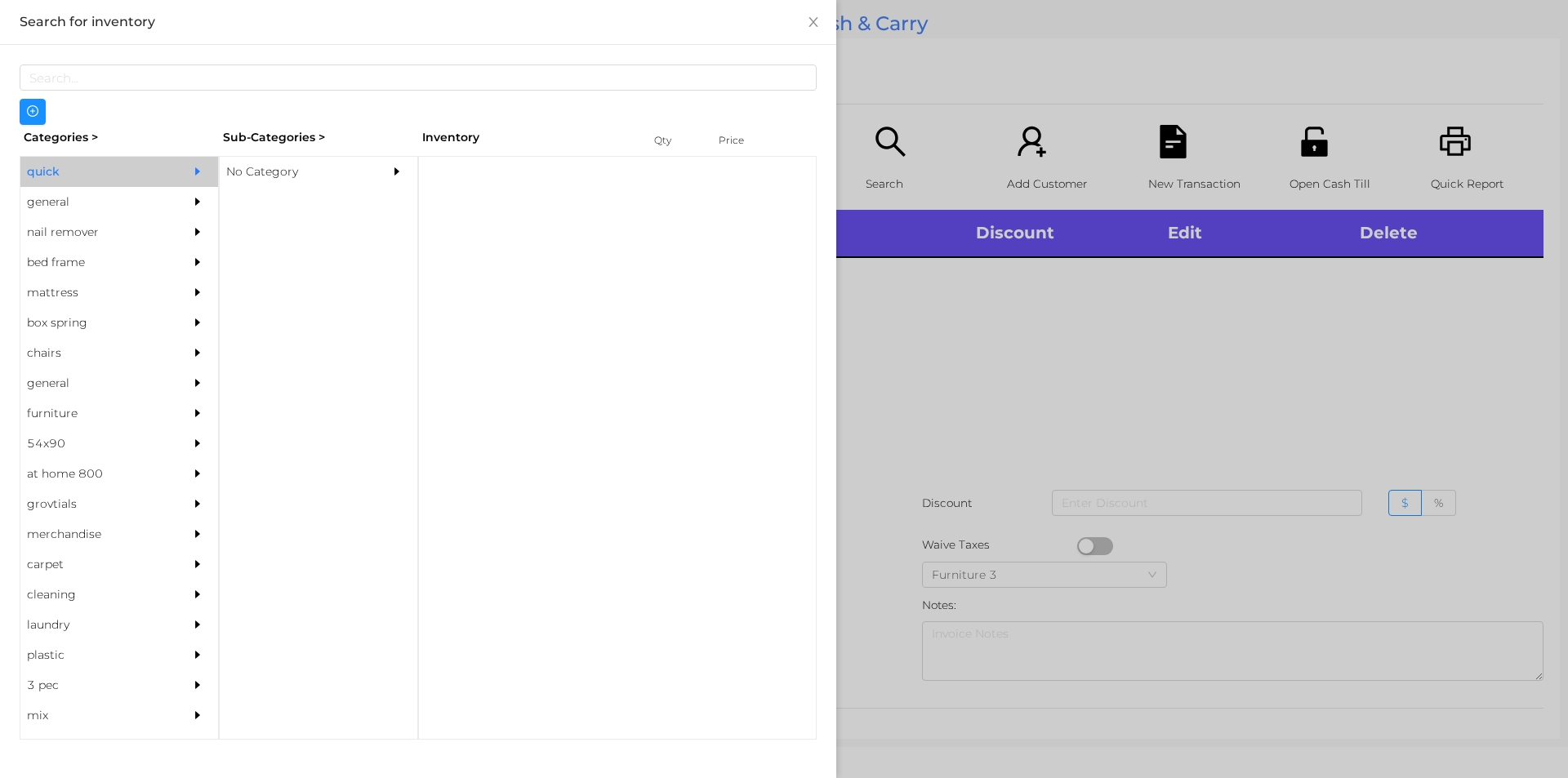
click div "No Category"
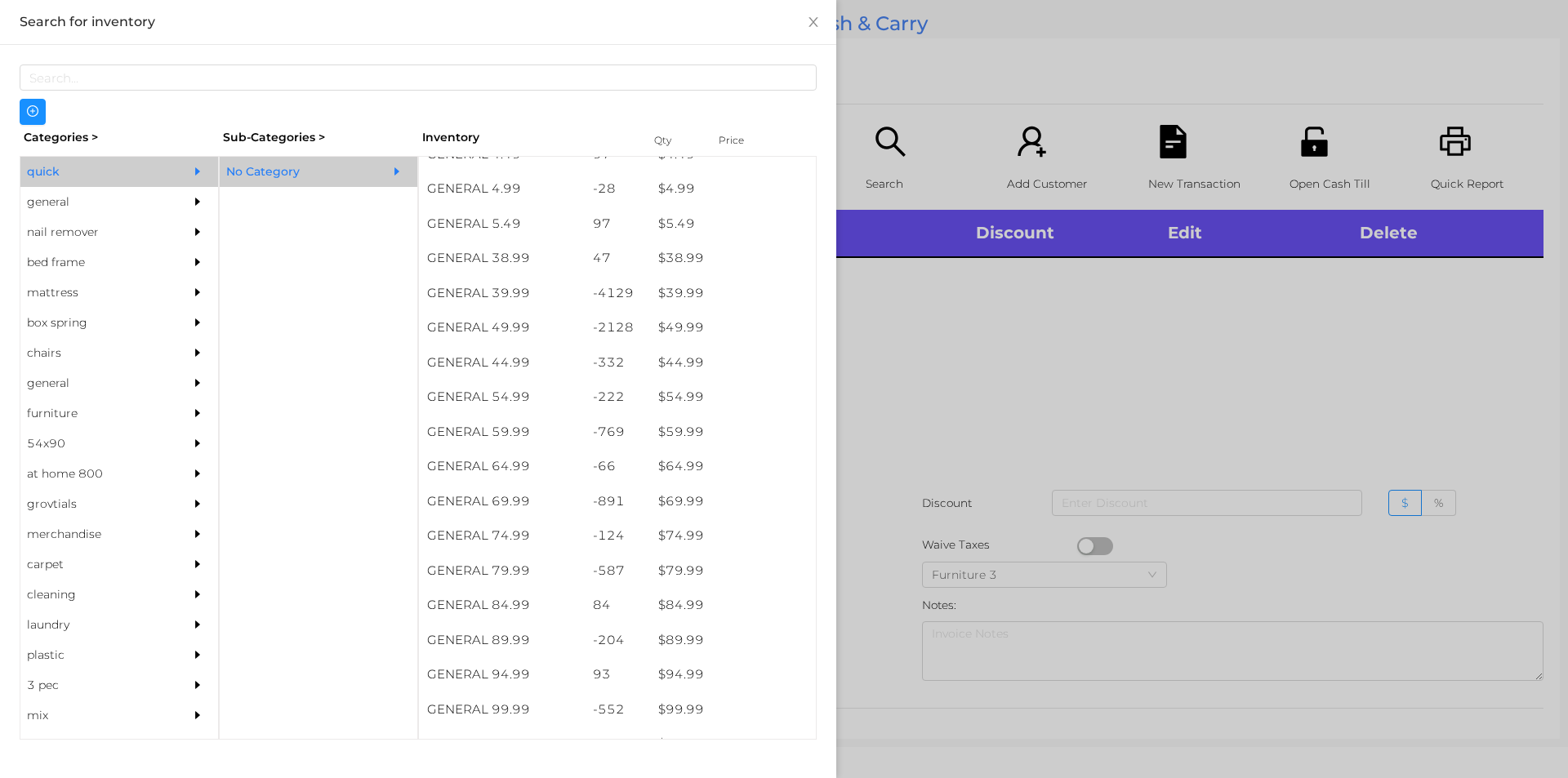
scroll to position [911, 0]
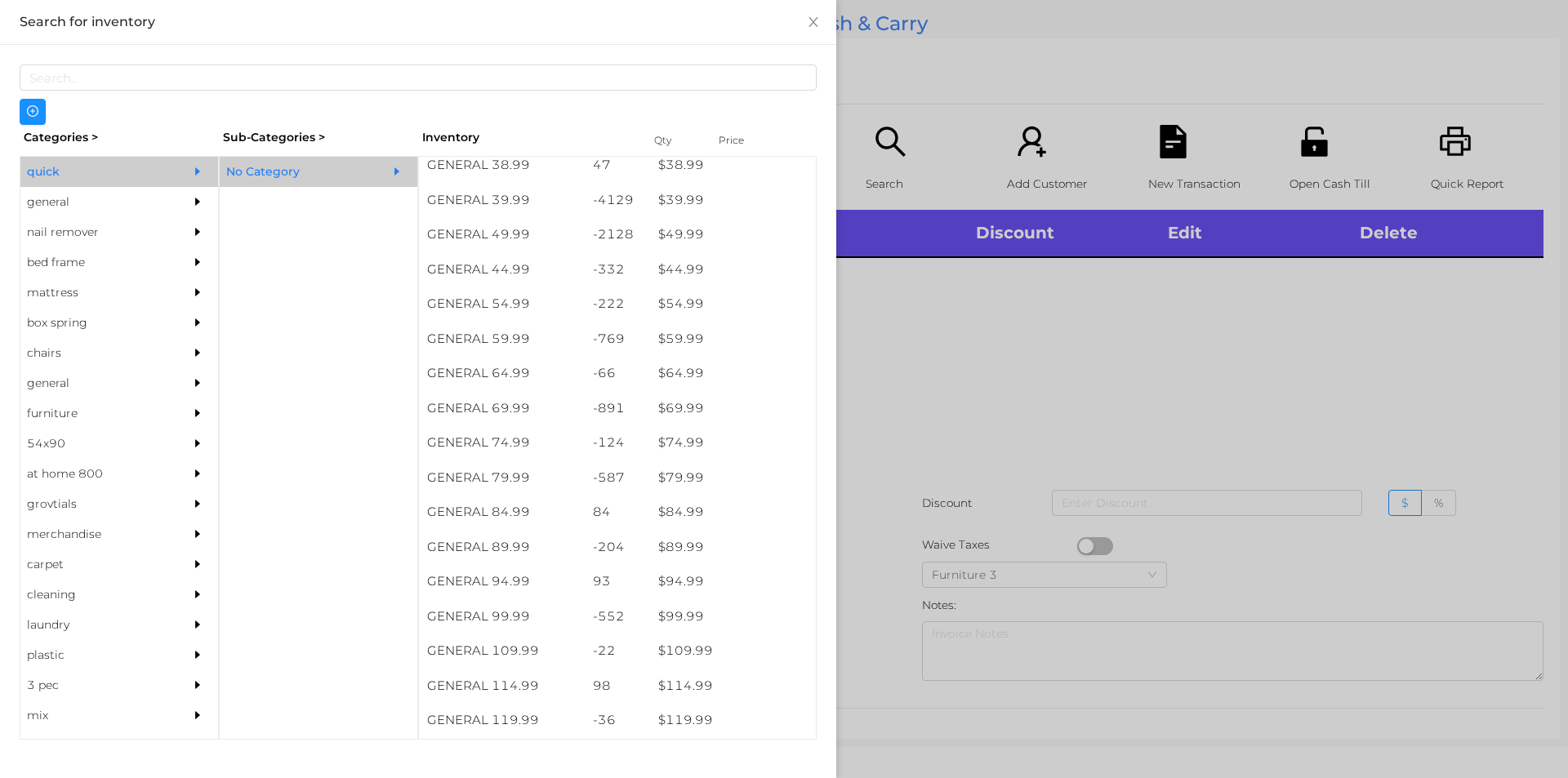
click div "$ 39.99"
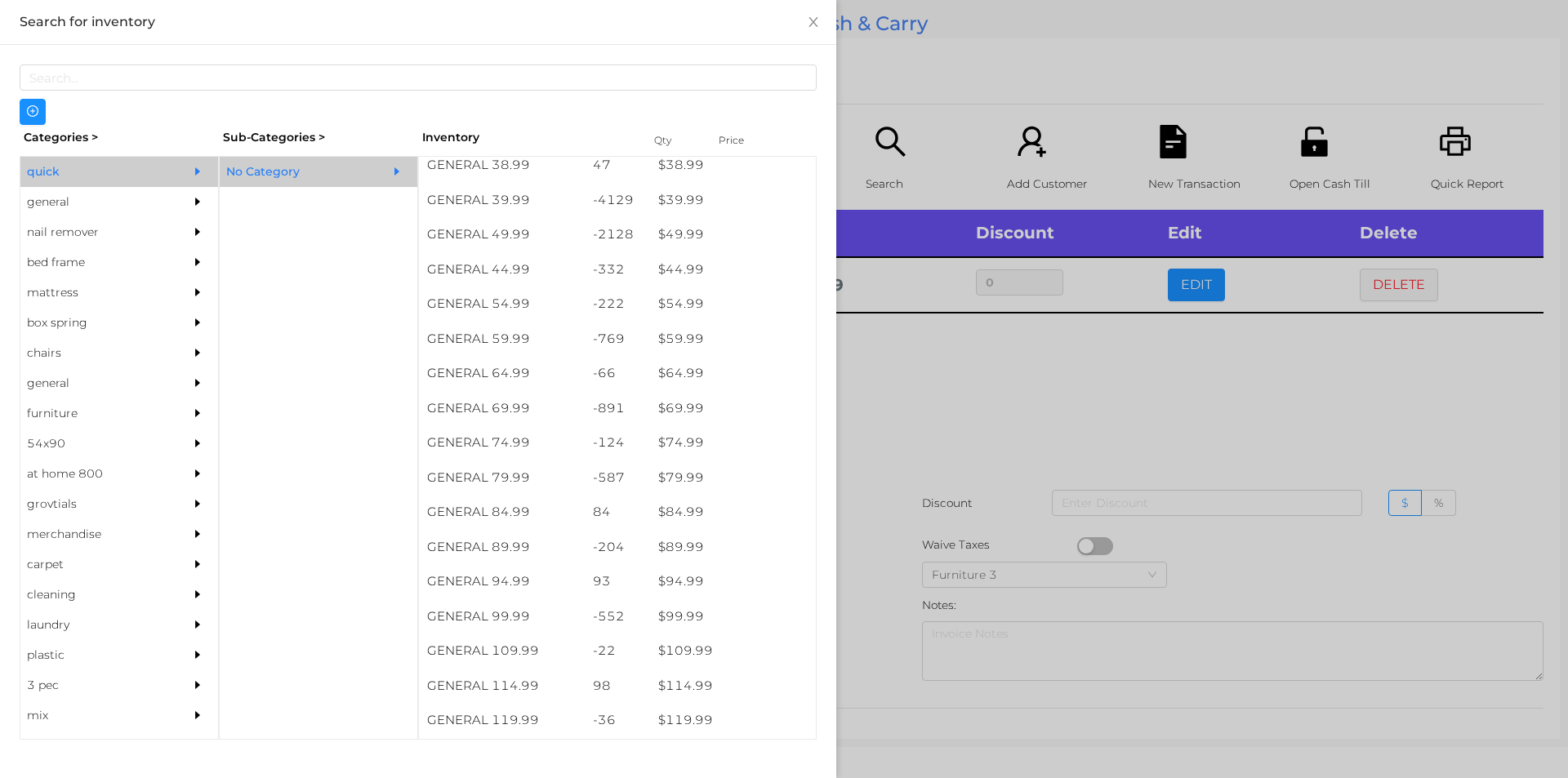
click div
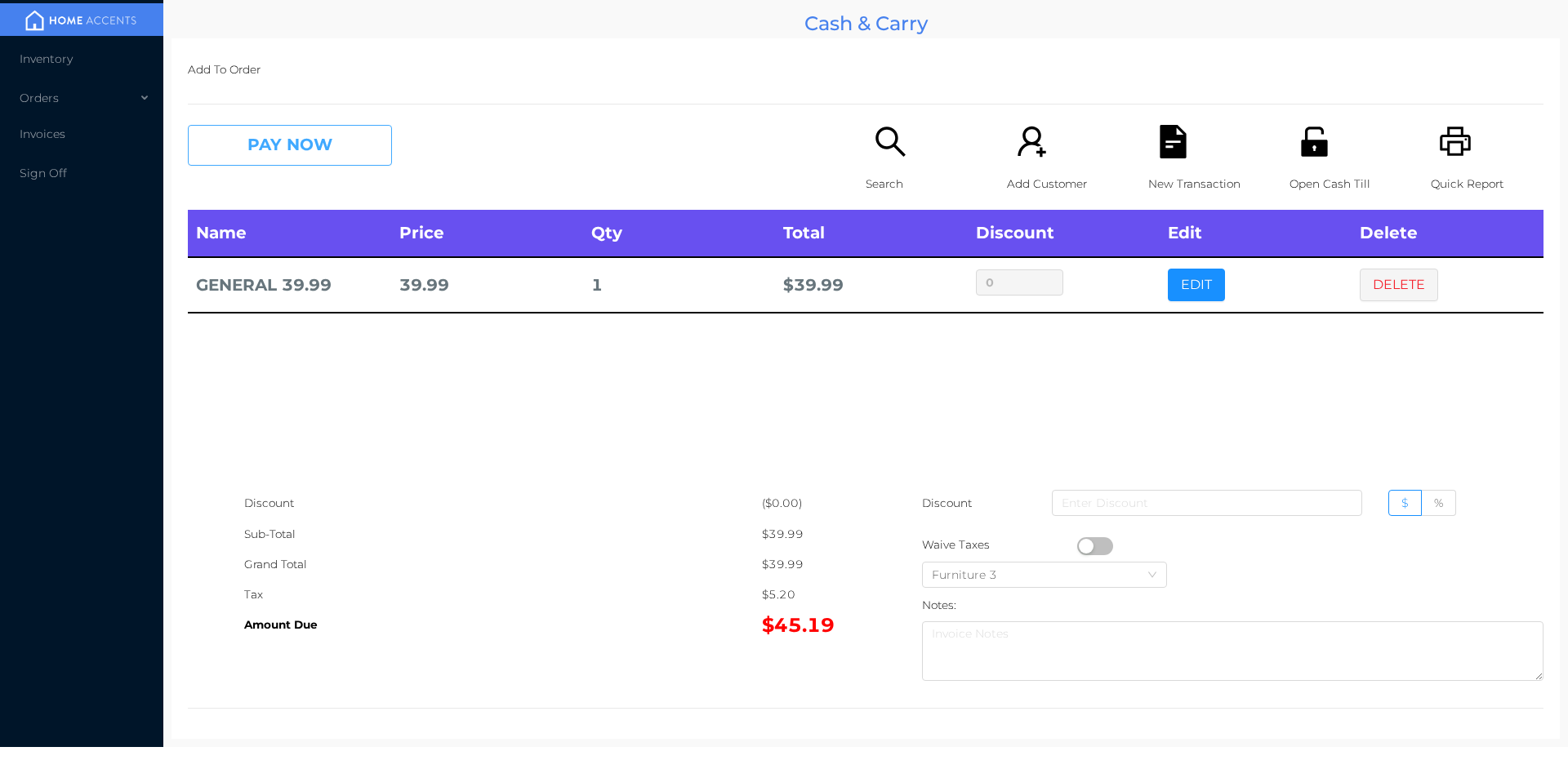
click button "PAY NOW"
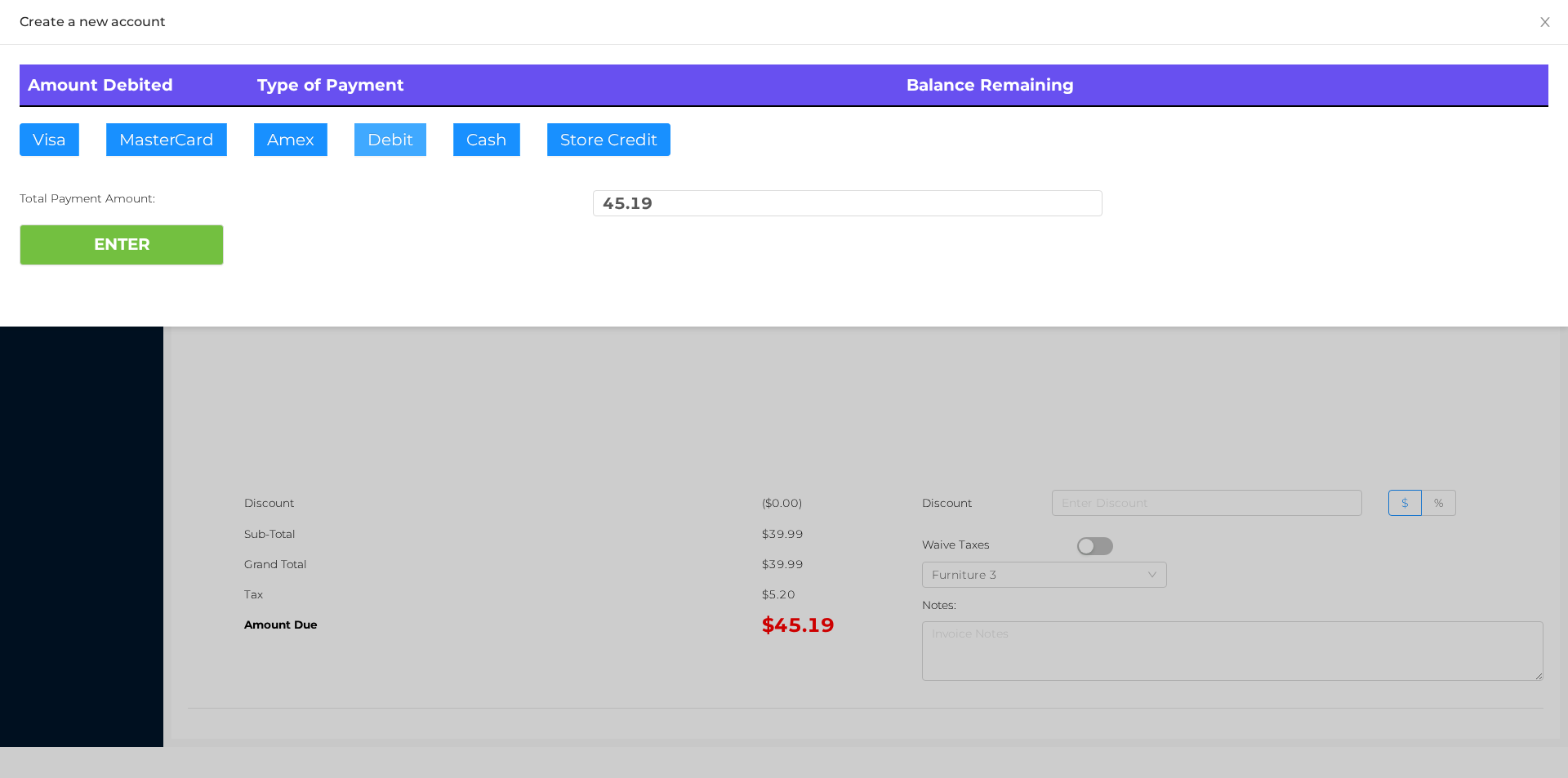
click button "Debit"
type input "60"
click button "ENTER"
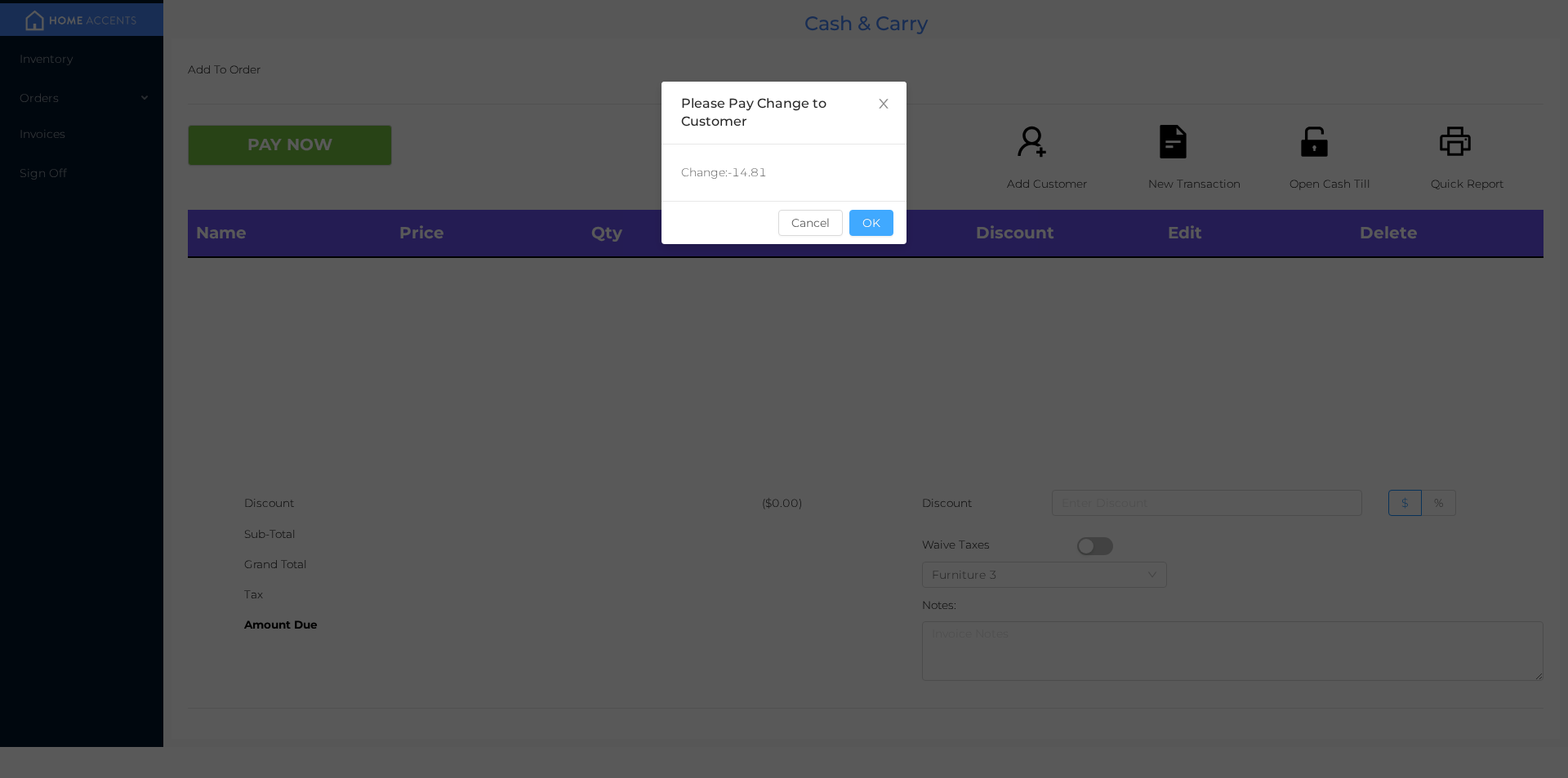
click button "OK"
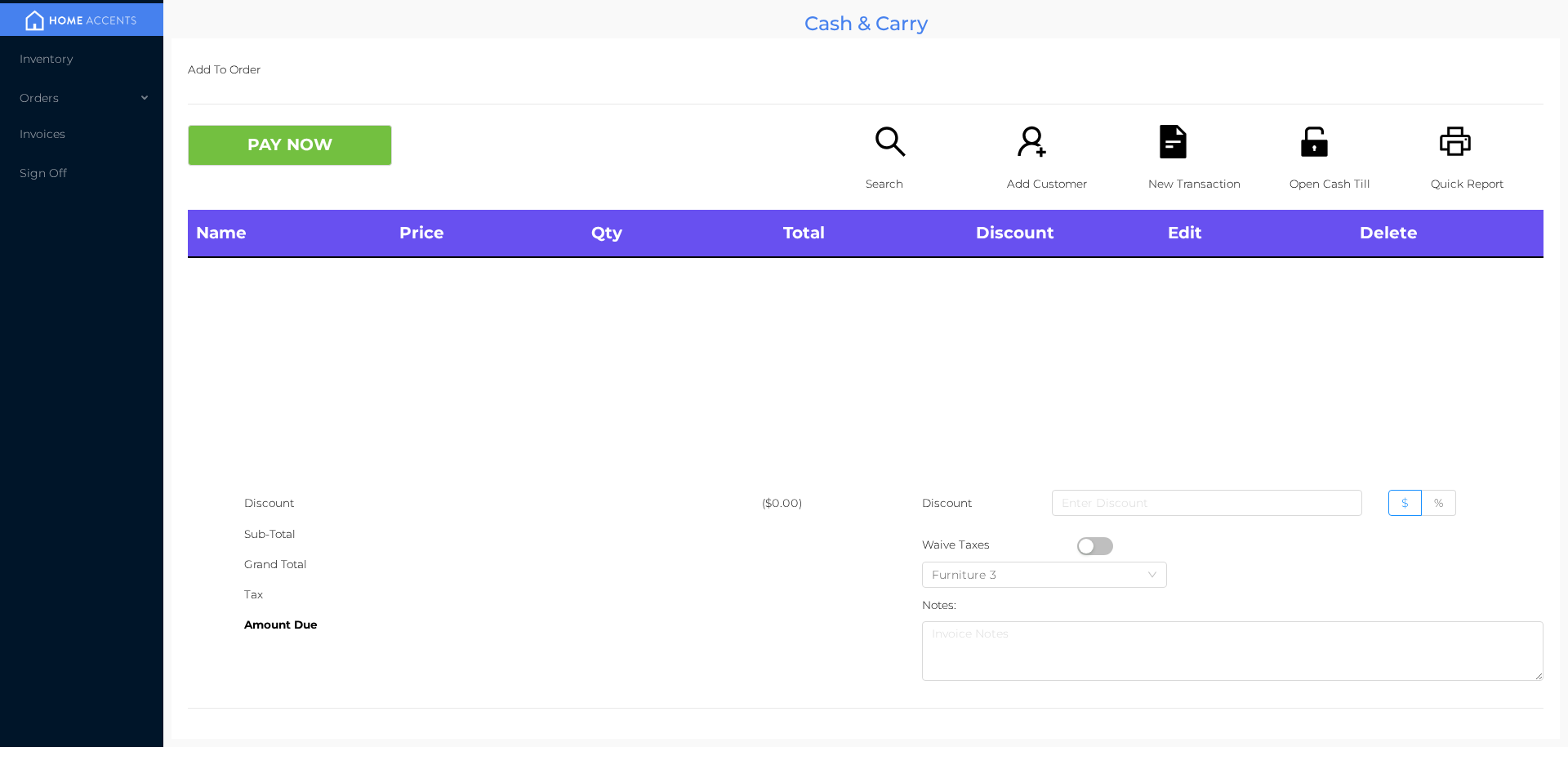
click div "Open Cash Till"
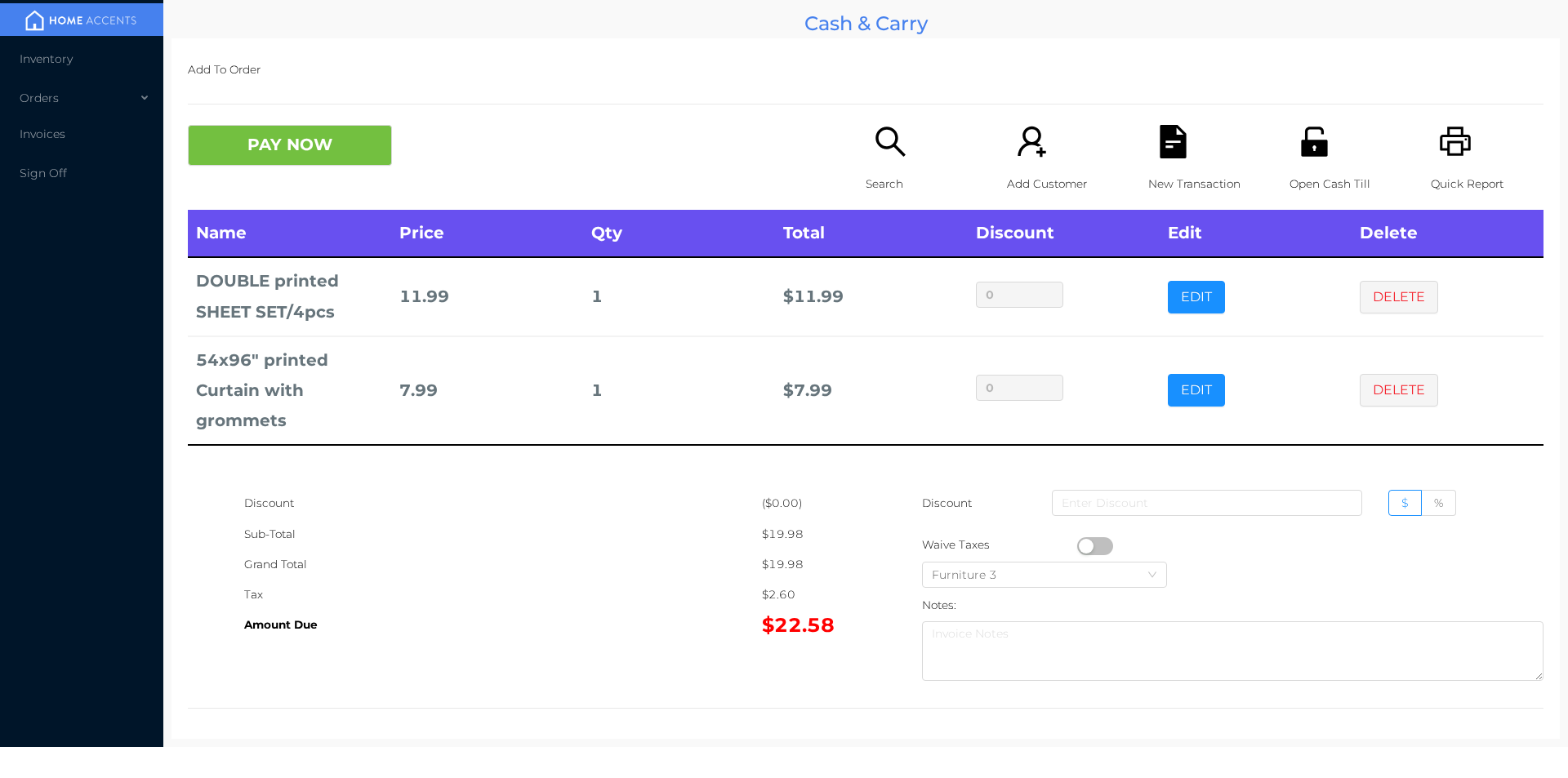
click icon "icon: search"
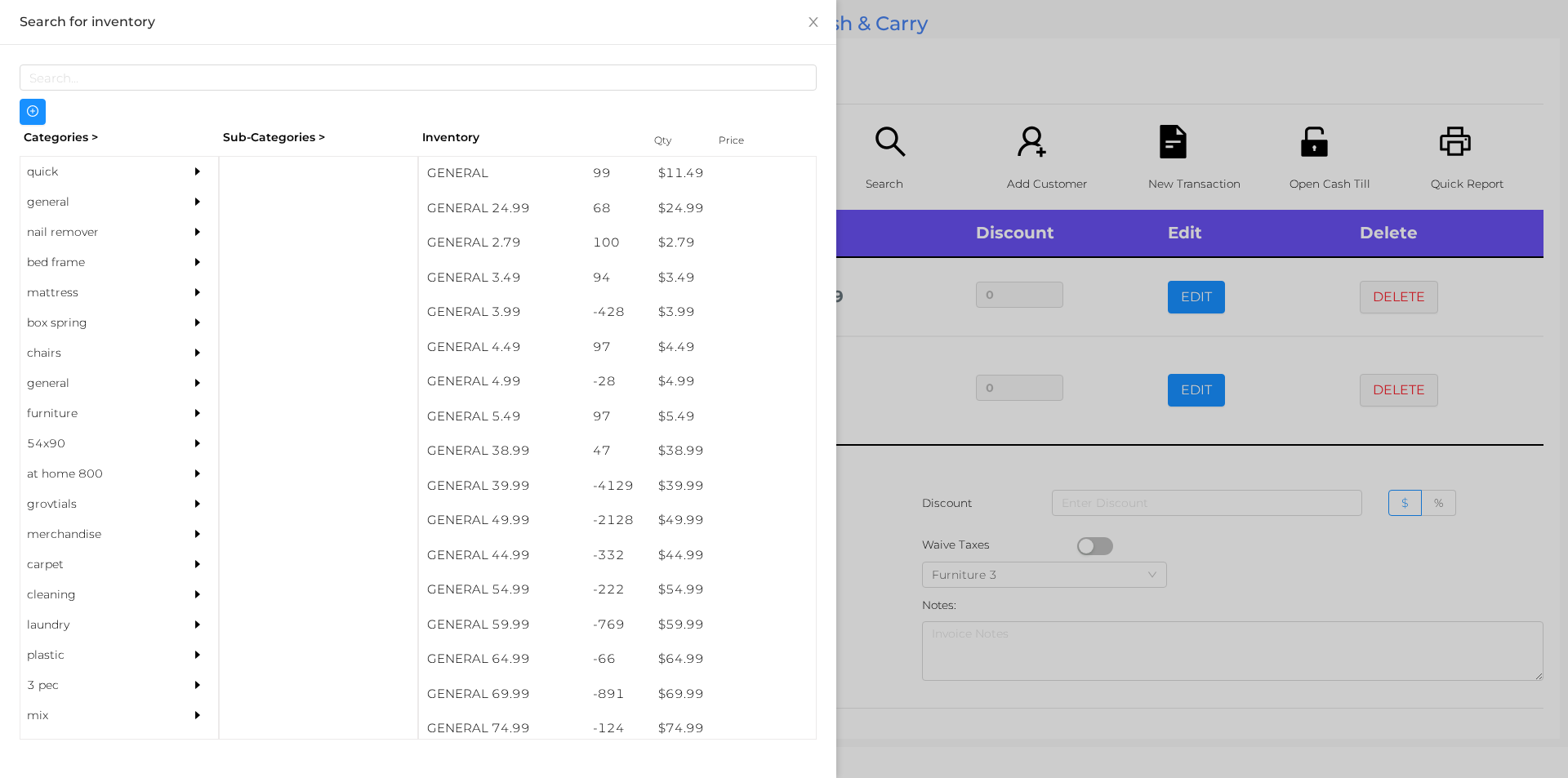
scroll to position [620, 0]
click div "general"
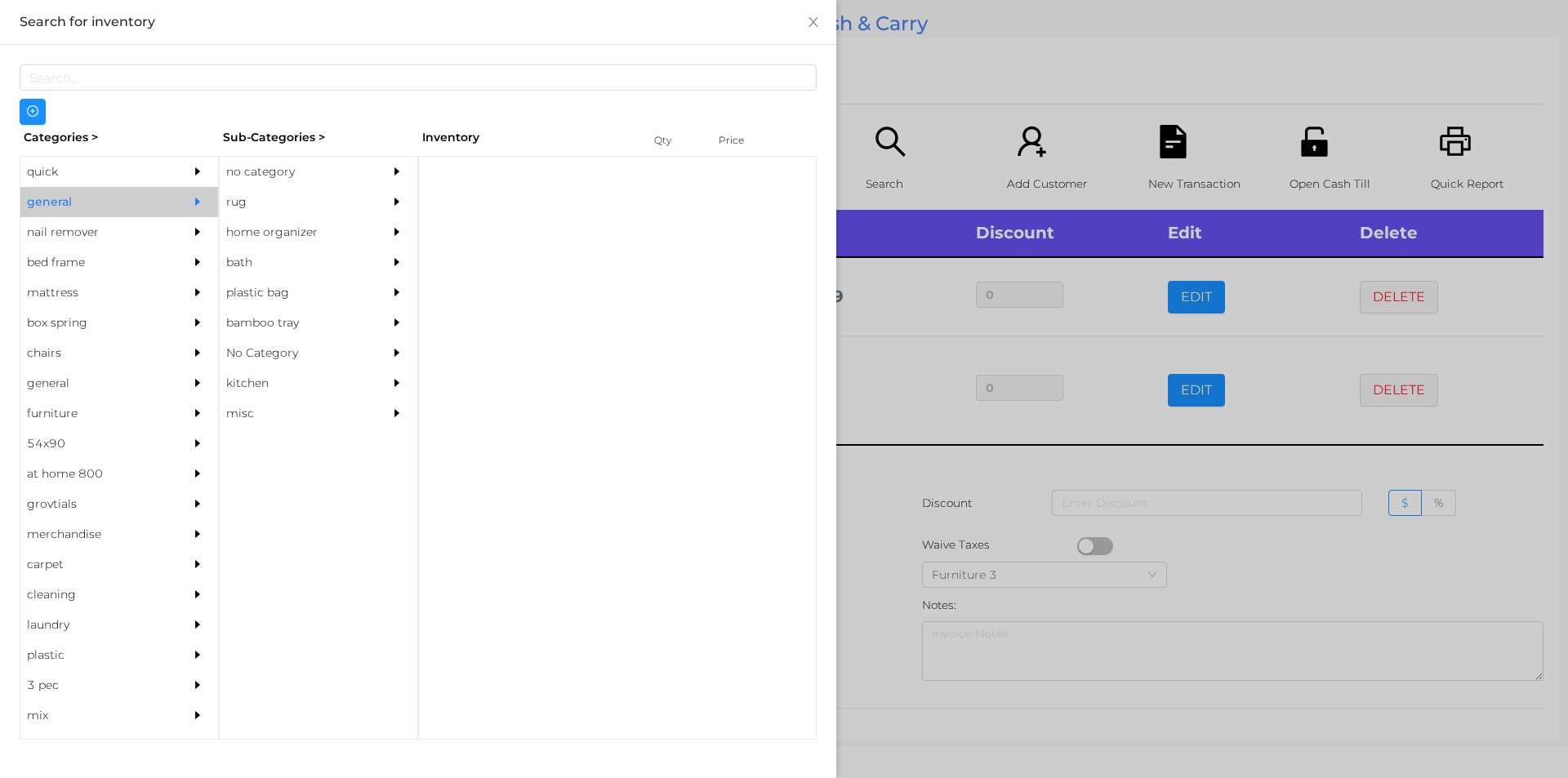
click div "no category"
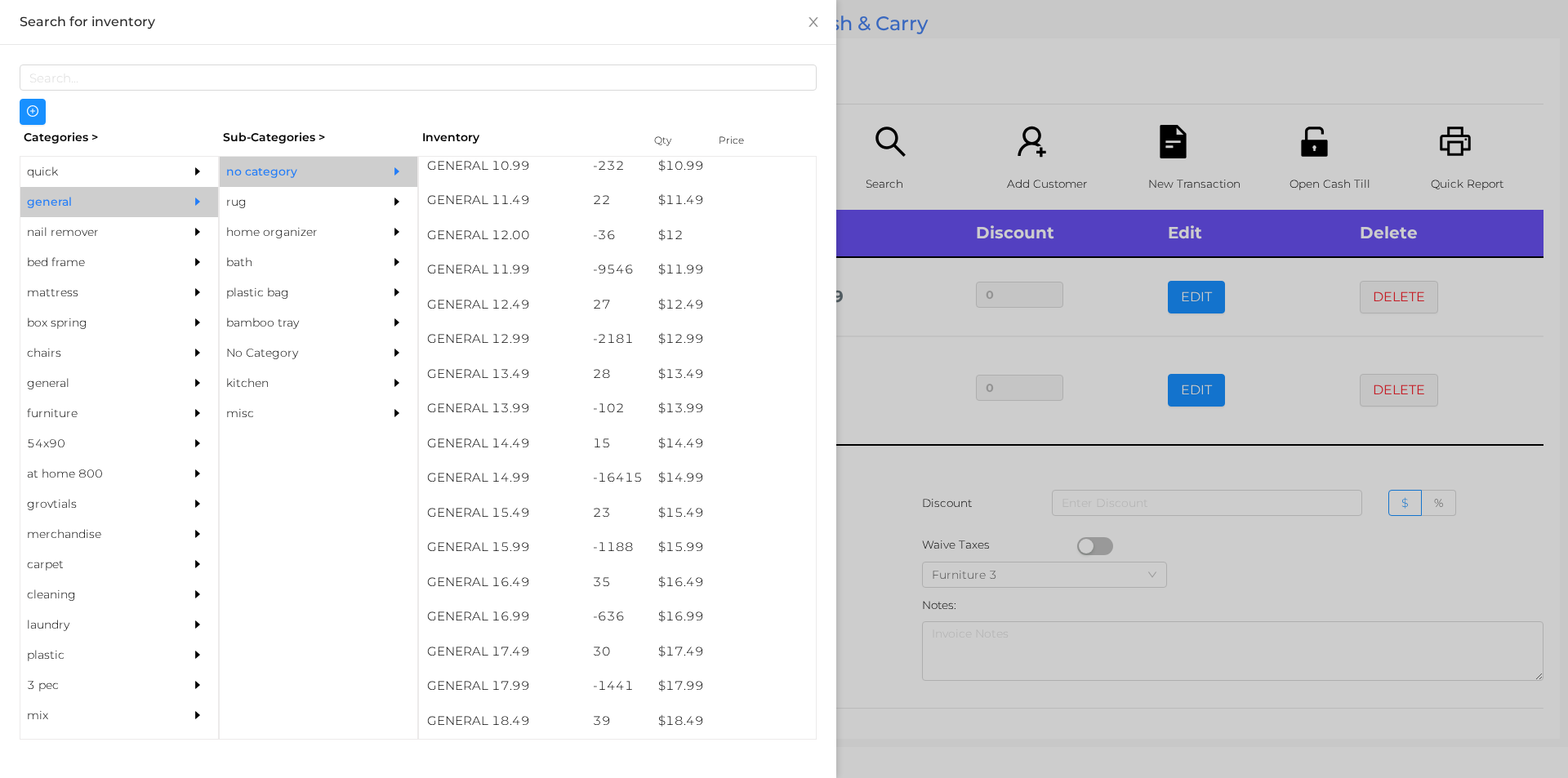
scroll to position [1108, 0]
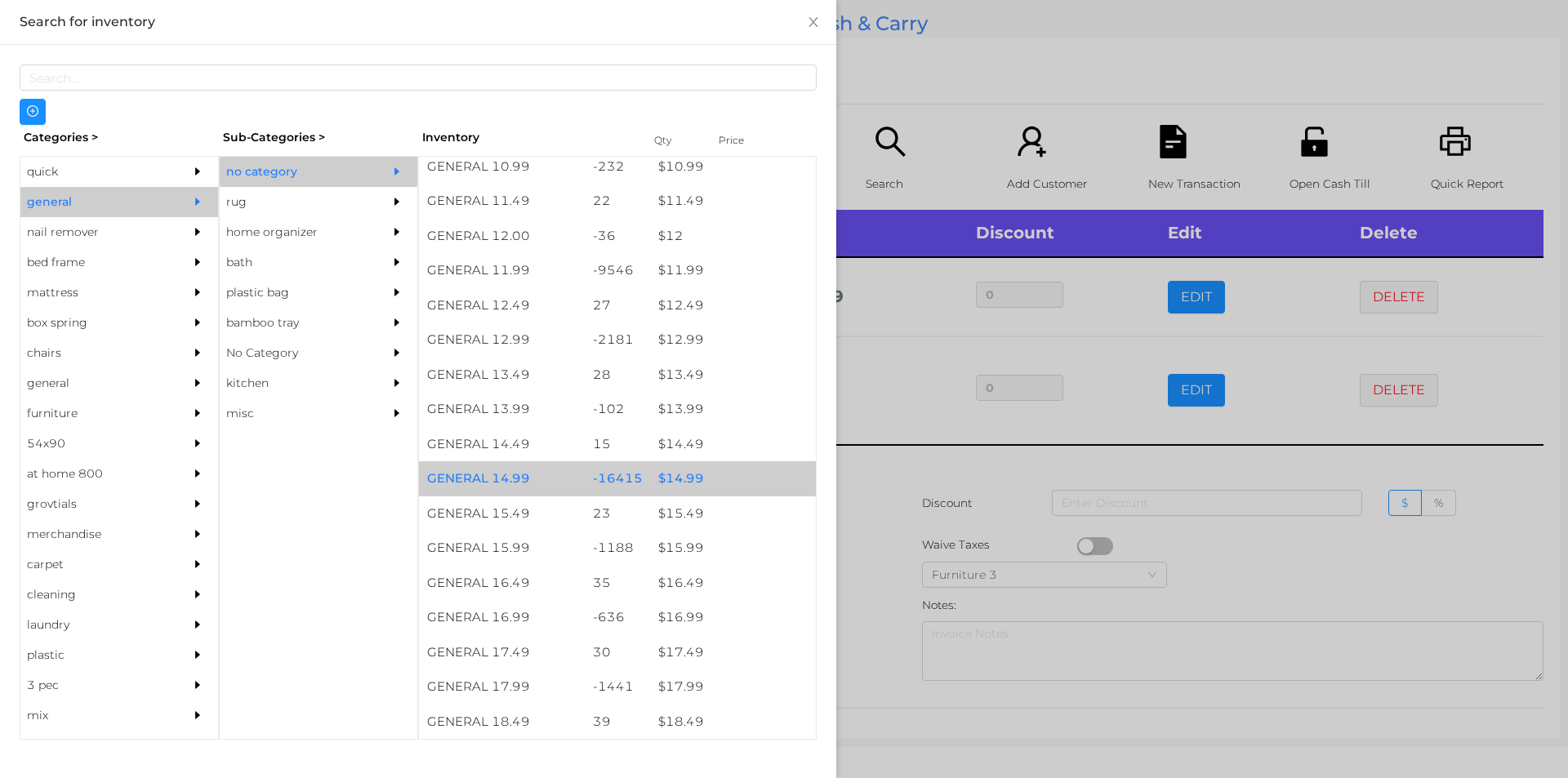
click div "$ 14.99"
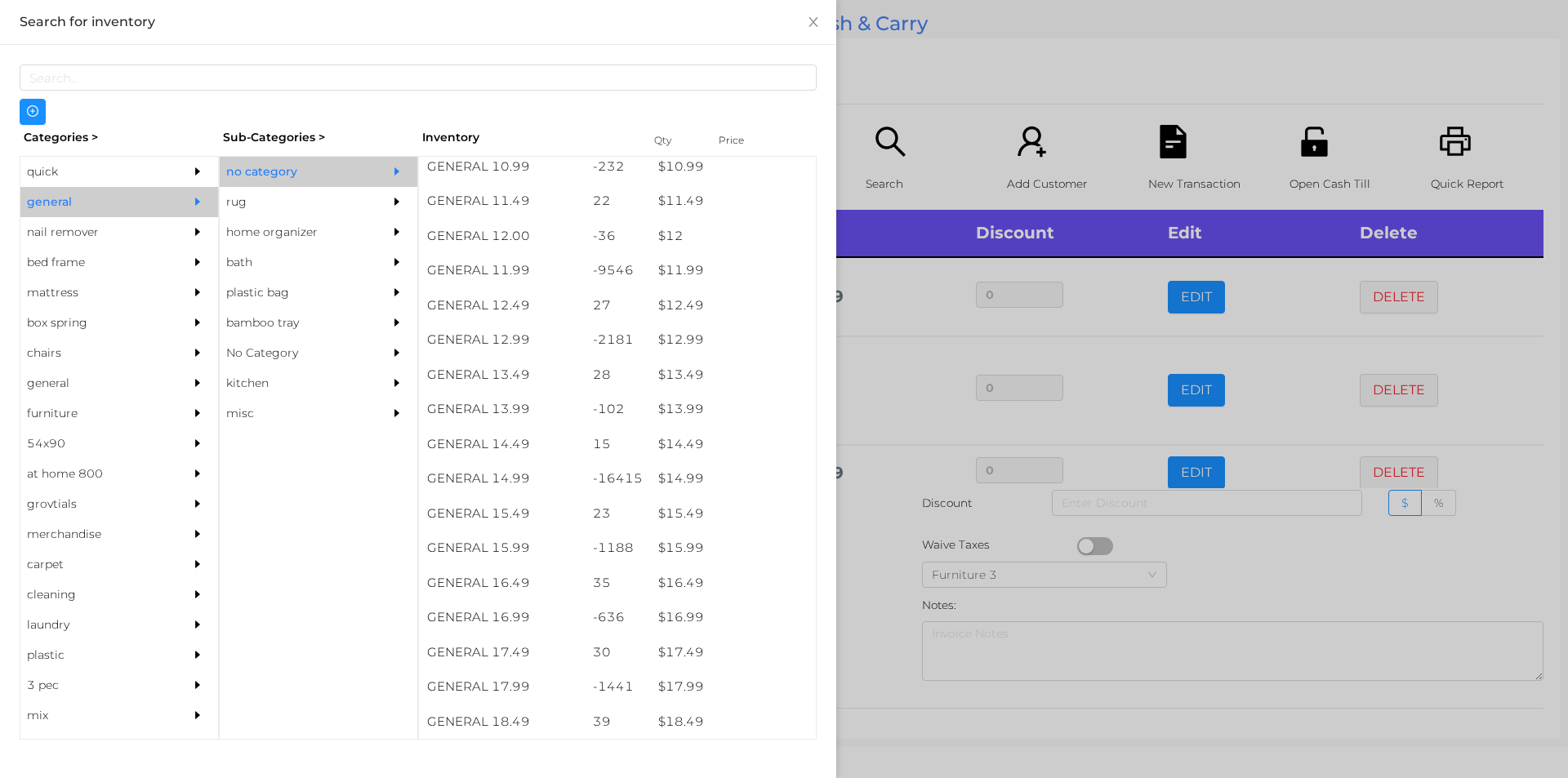
click div
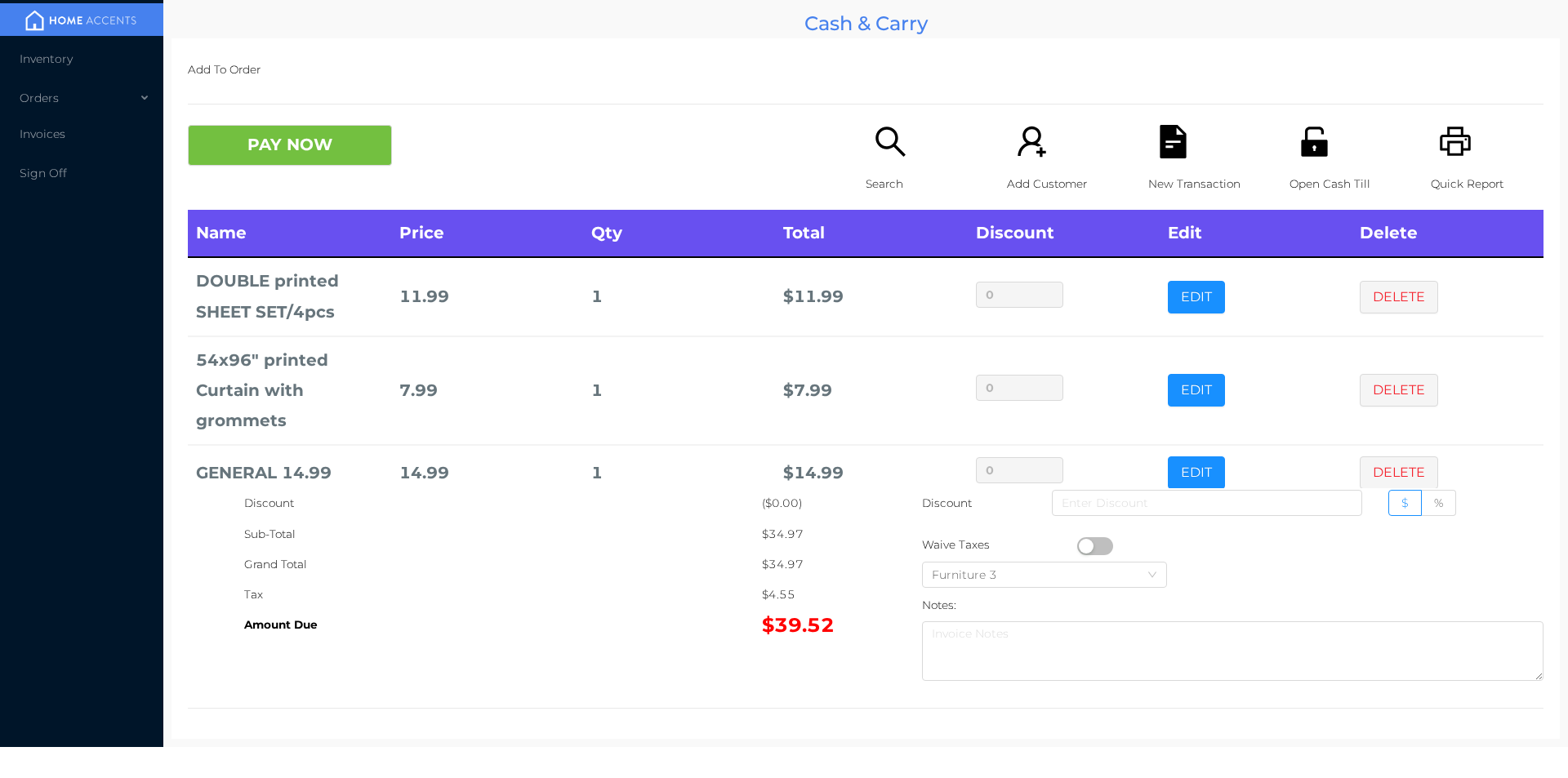
click icon "icon: unlock"
click button "PAY NOW"
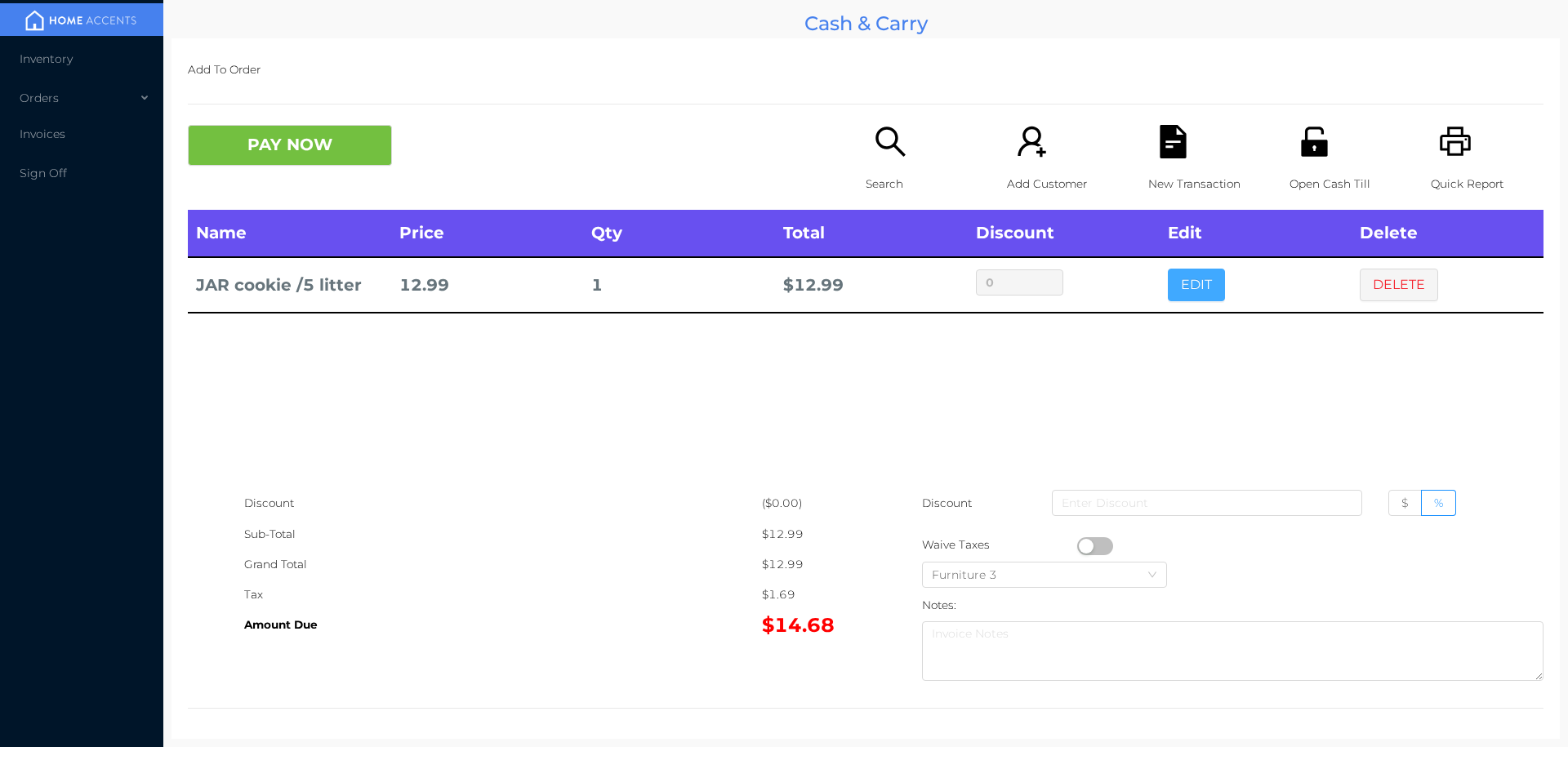
click at [1180, 295] on button "EDIT" at bounding box center [1196, 285] width 57 height 33
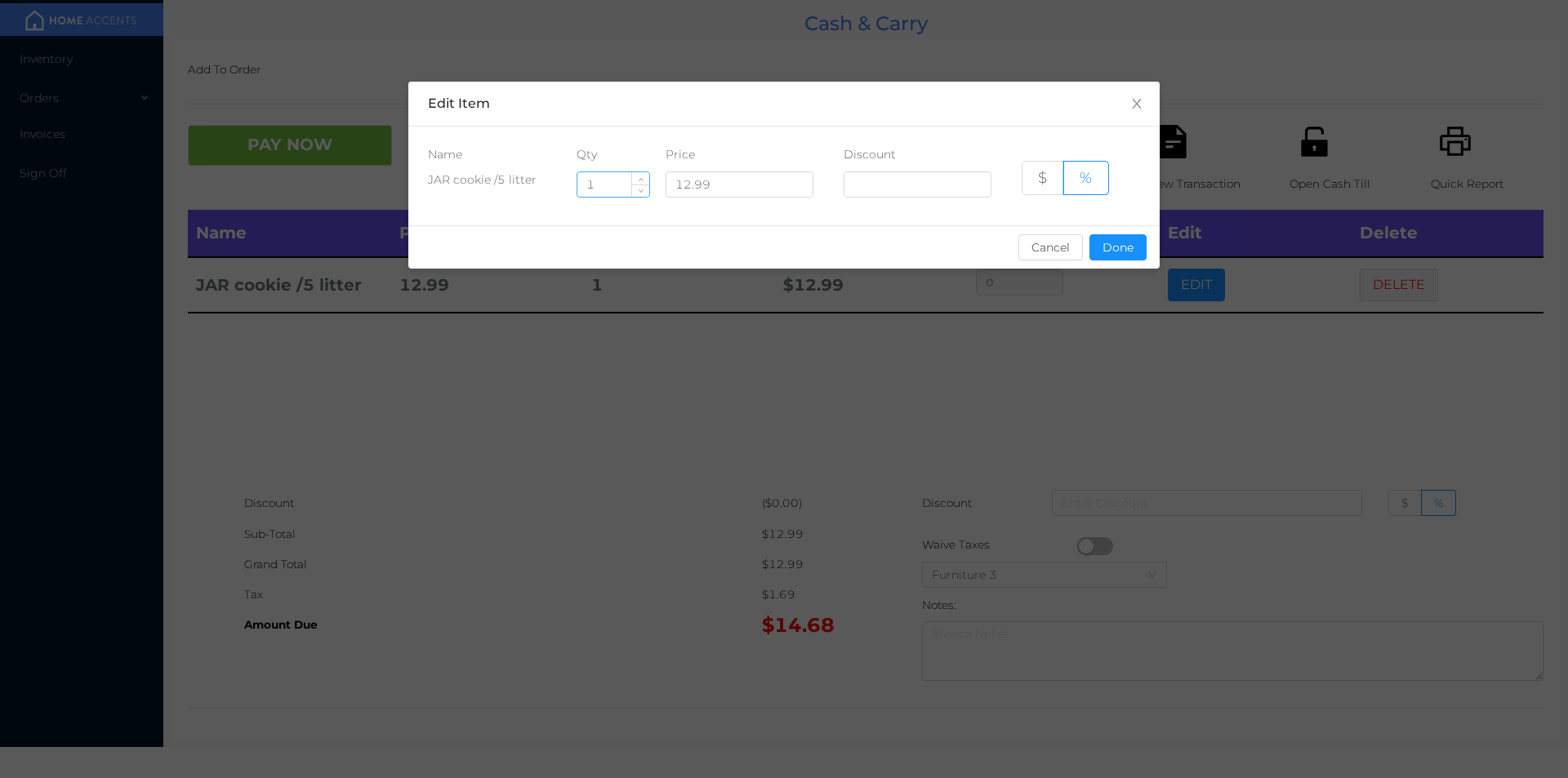
click at [611, 182] on input "1" at bounding box center [613, 185] width 72 height 25
type input "3"
click at [1132, 243] on button "Done" at bounding box center [1118, 247] width 57 height 26
type input "0%"
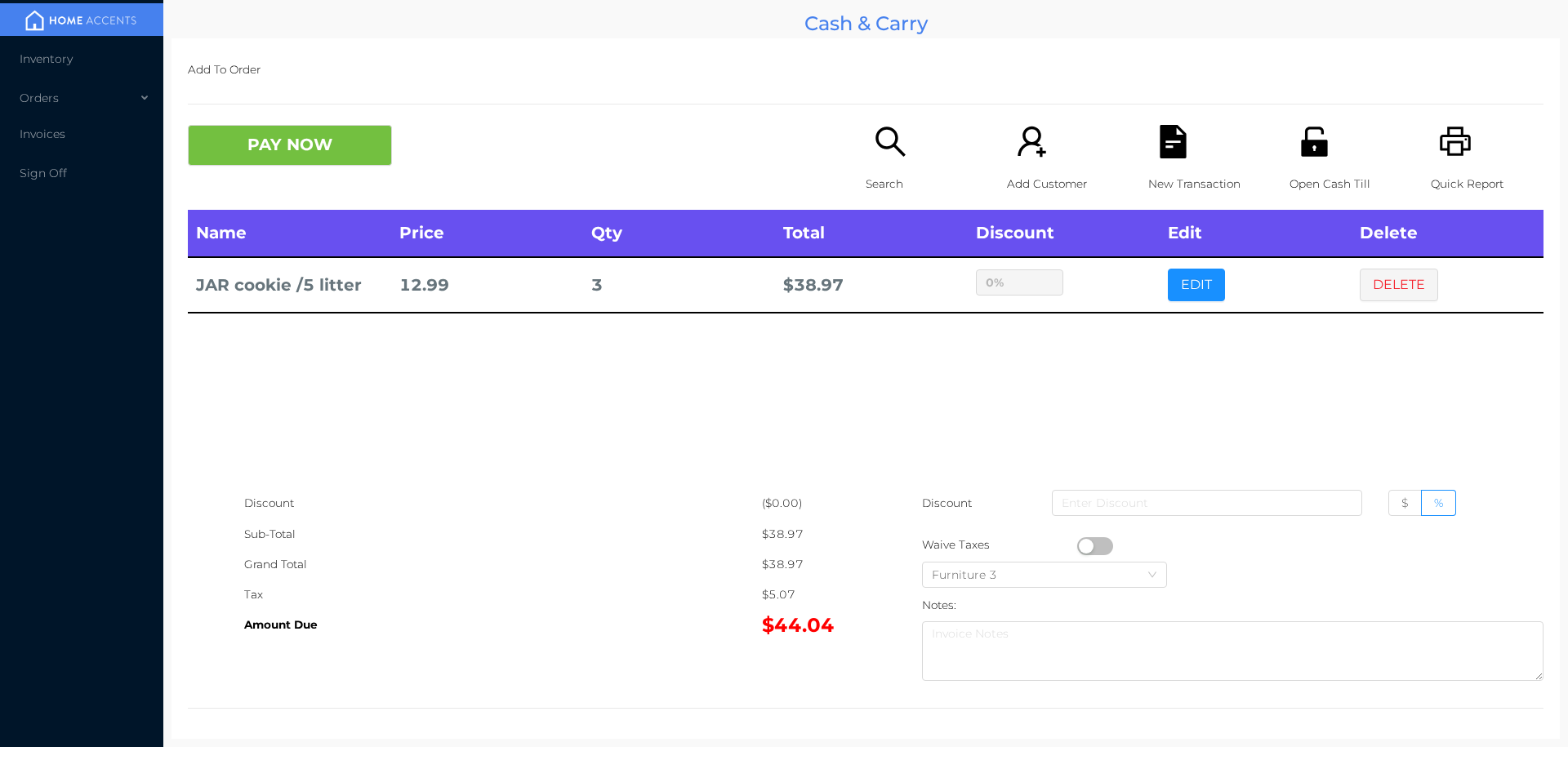
click at [891, 141] on icon "icon: search" at bounding box center [890, 142] width 34 height 34
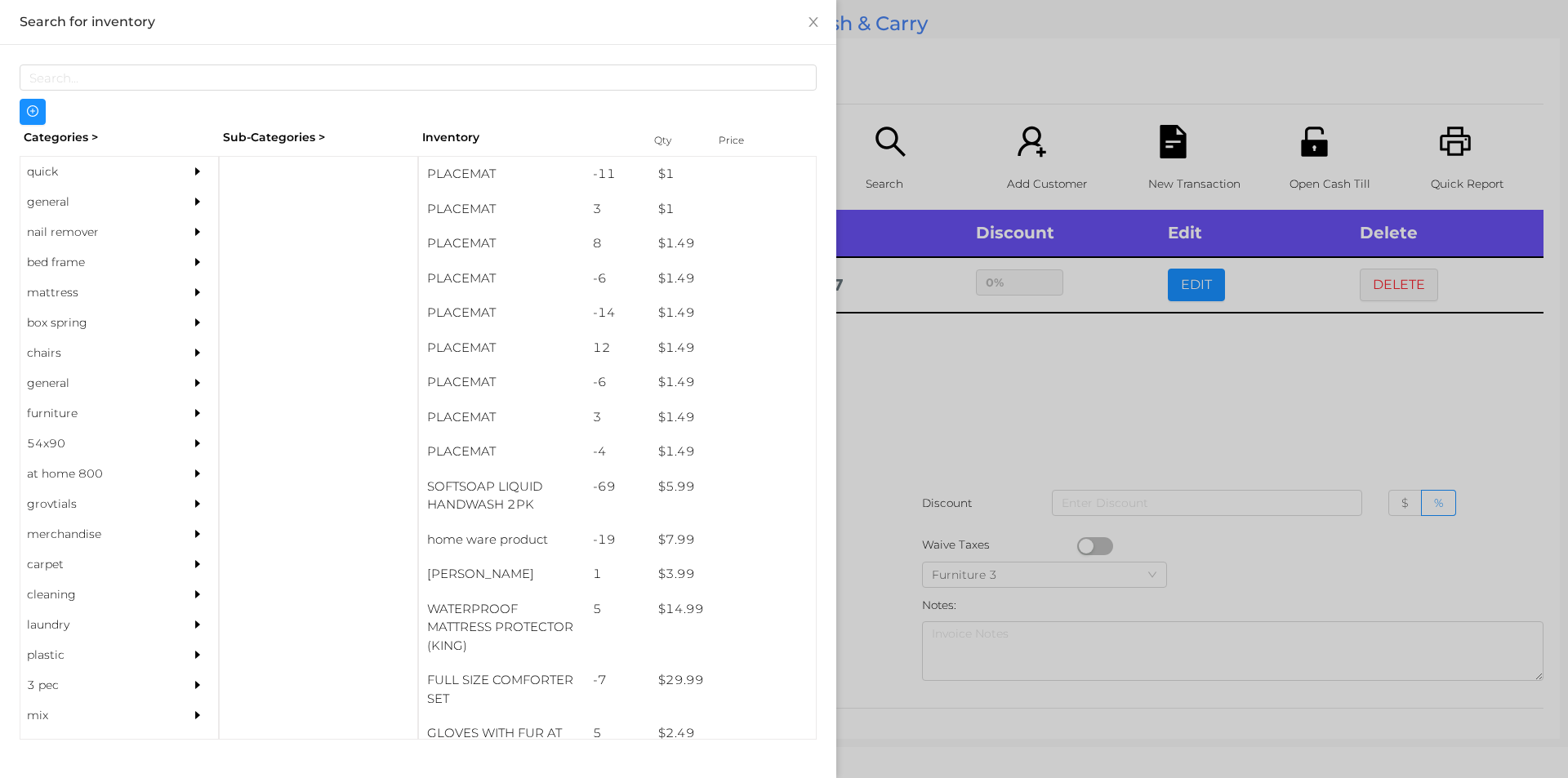
click at [82, 201] on div "general" at bounding box center [95, 201] width 149 height 30
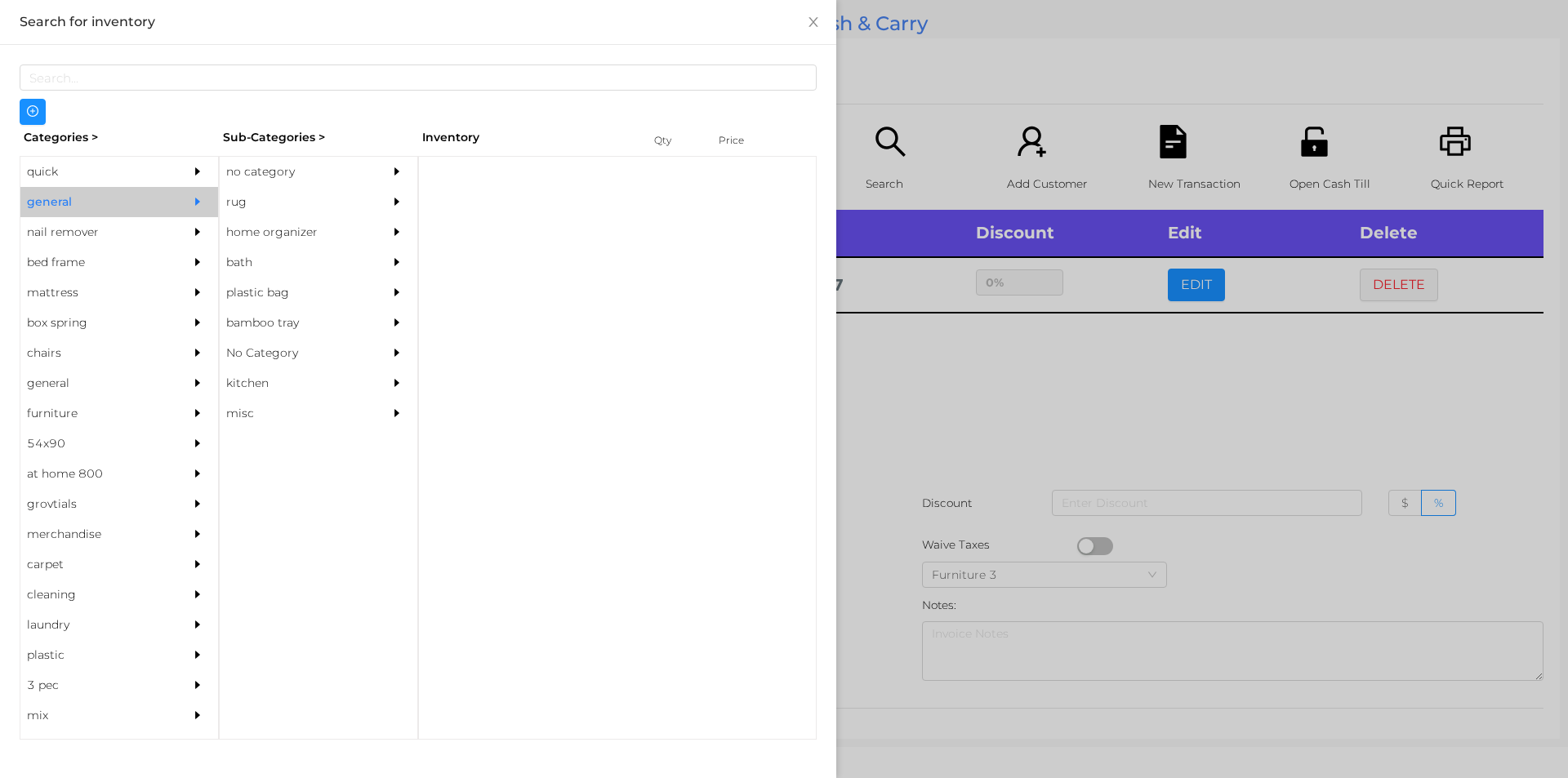
click at [281, 164] on div "no category" at bounding box center [294, 172] width 149 height 30
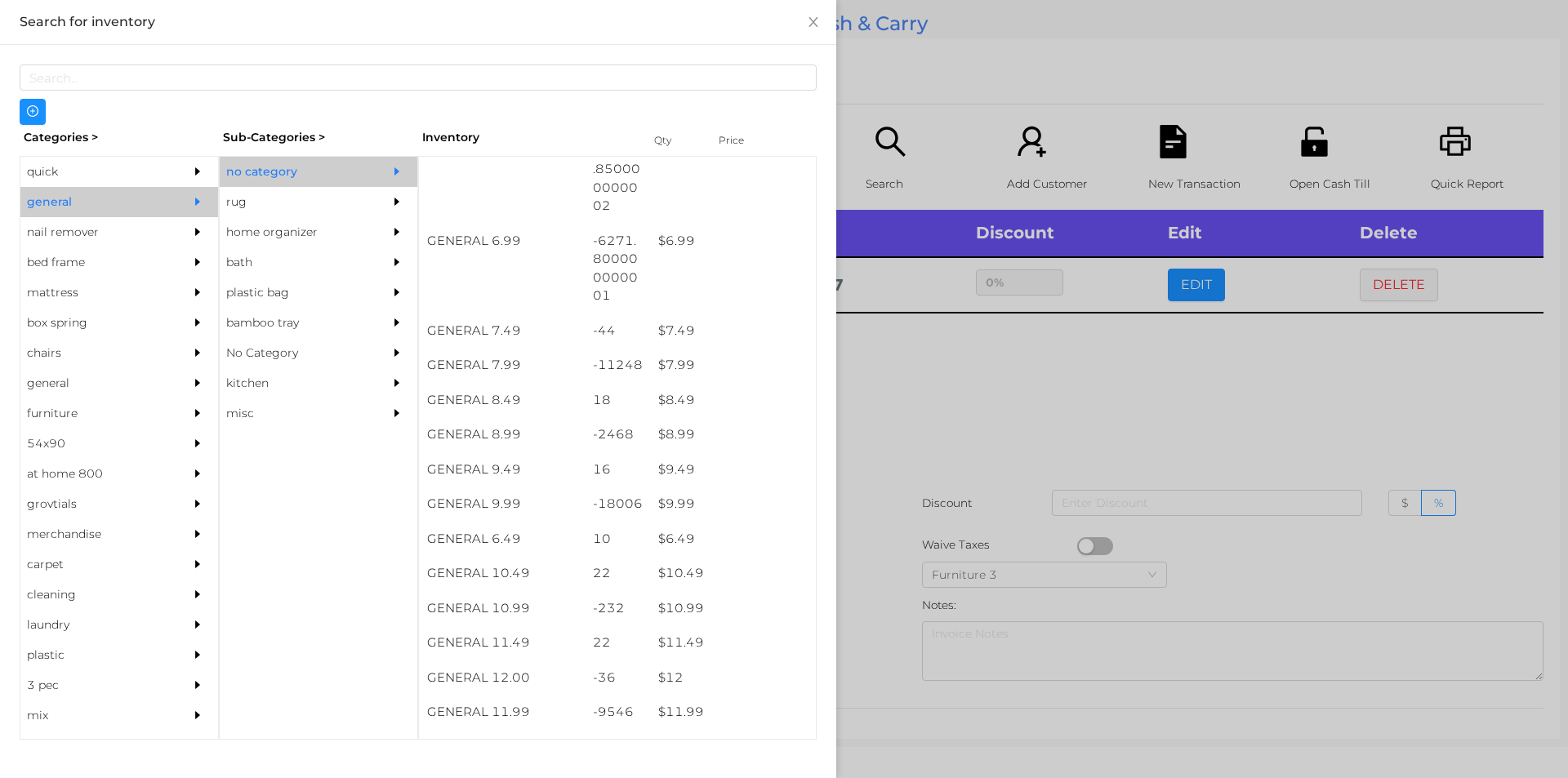
scroll to position [872, 0]
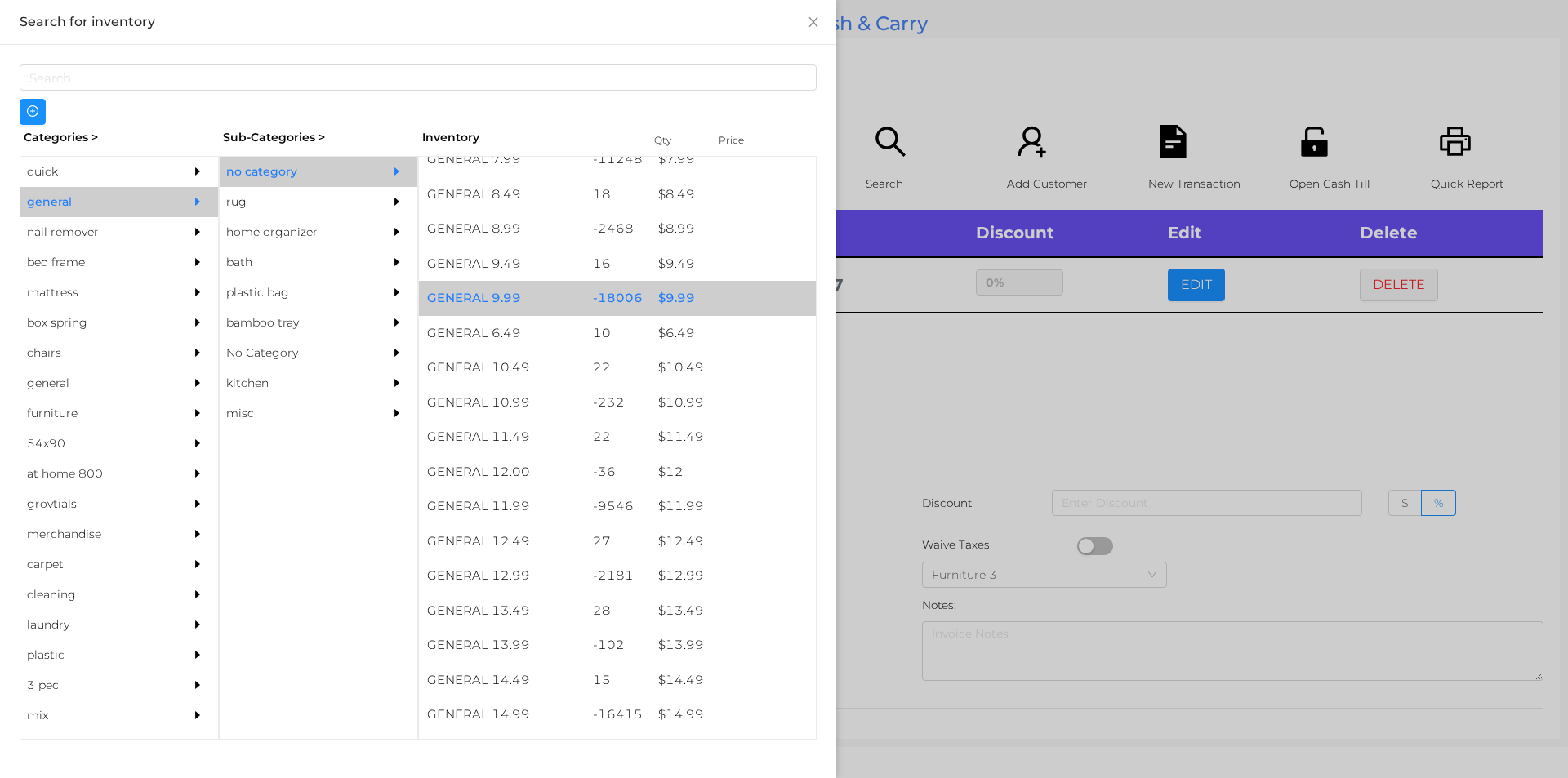
click at [707, 304] on div "$ 9.99" at bounding box center [732, 298] width 166 height 35
click at [716, 308] on div "$ 9.99" at bounding box center [732, 298] width 166 height 35
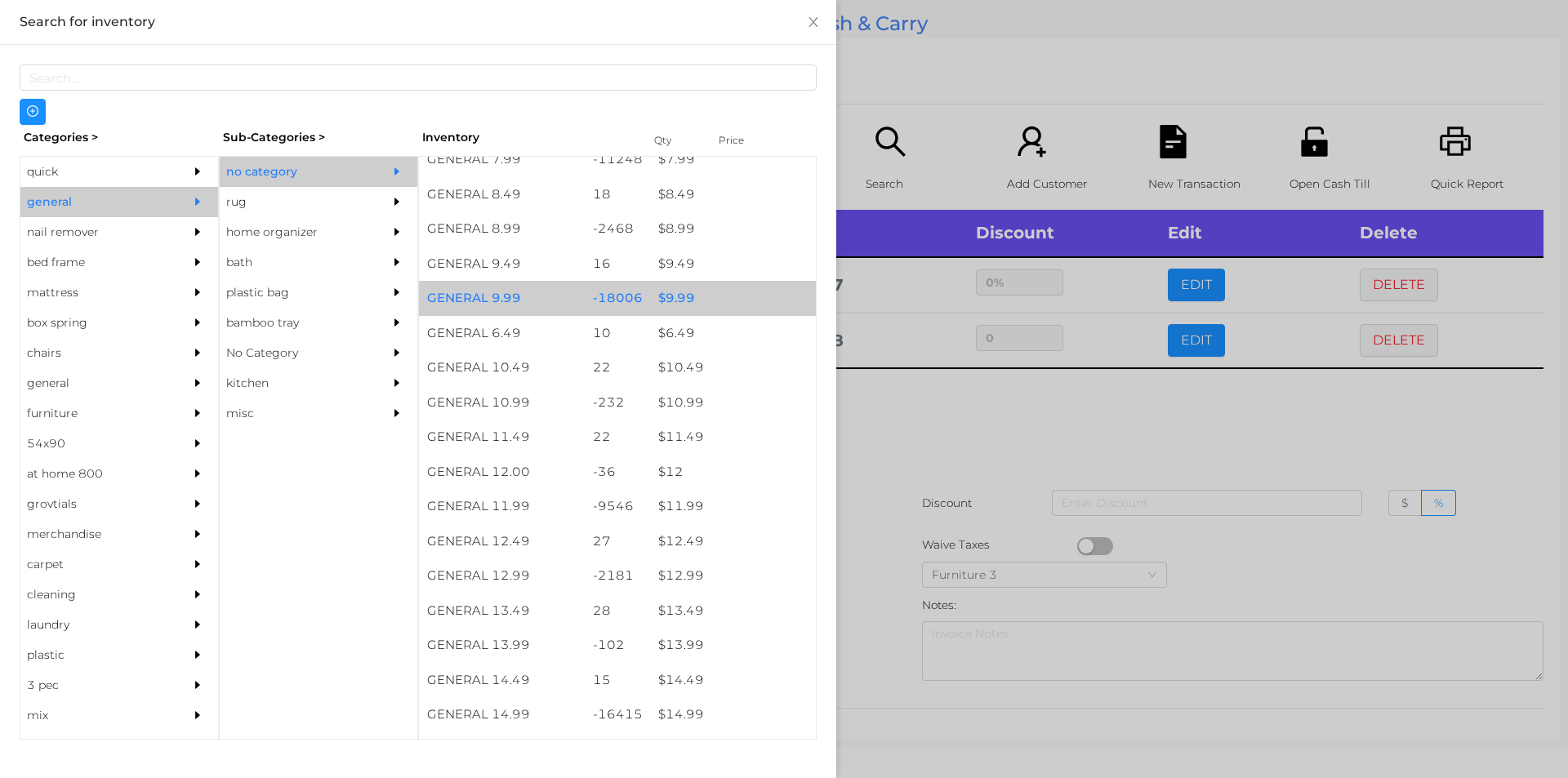
click at [712, 296] on div "$ 9.99" at bounding box center [732, 298] width 166 height 35
click at [724, 299] on div "$ 9.99" at bounding box center [732, 298] width 166 height 35
click at [732, 295] on div "$ 9.99" at bounding box center [732, 298] width 166 height 35
click at [729, 296] on div "$ 9.99" at bounding box center [732, 298] width 166 height 35
click at [739, 296] on div "$ 9.99" at bounding box center [732, 298] width 166 height 35
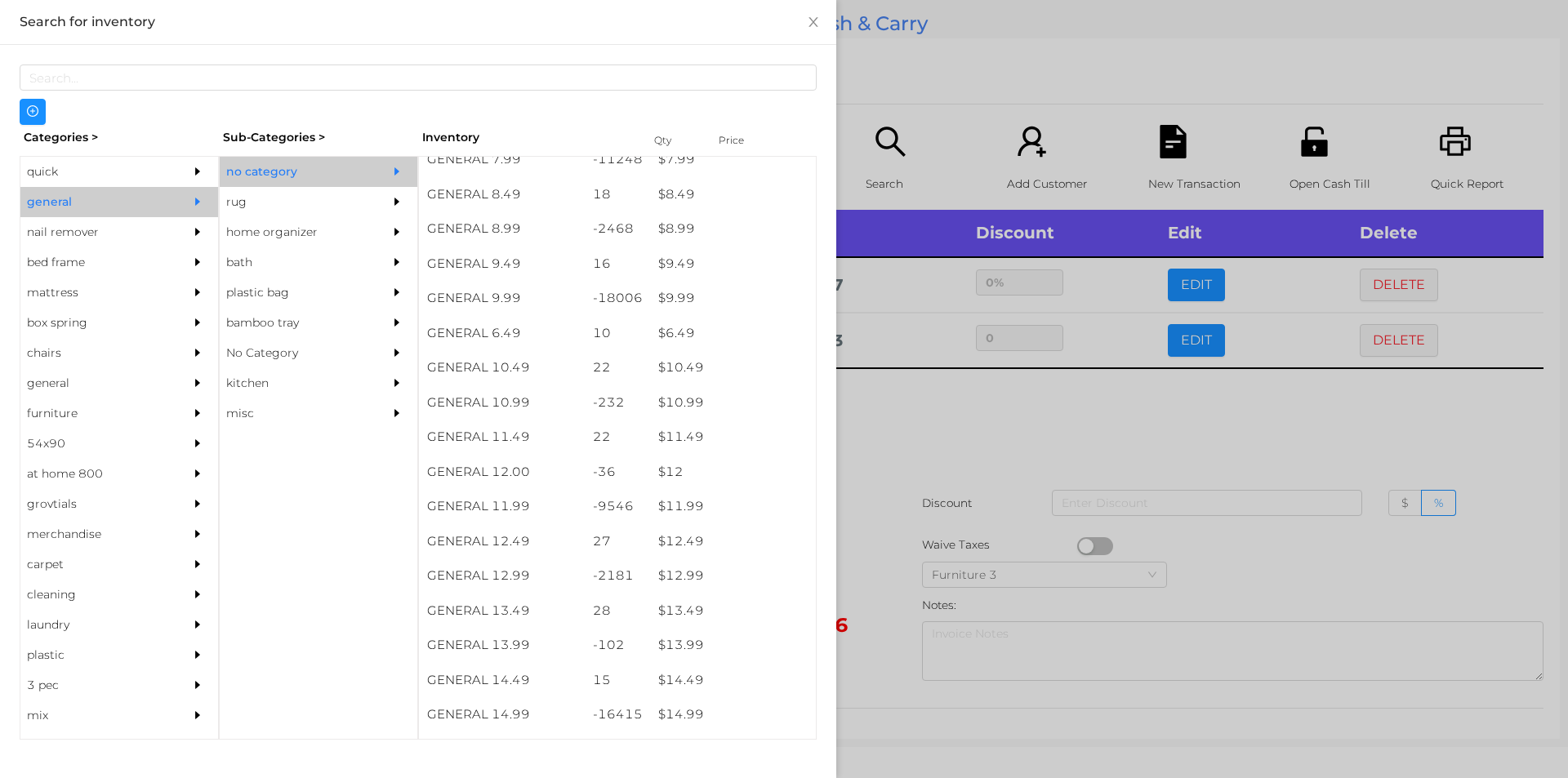
click at [939, 77] on div at bounding box center [784, 389] width 1568 height 778
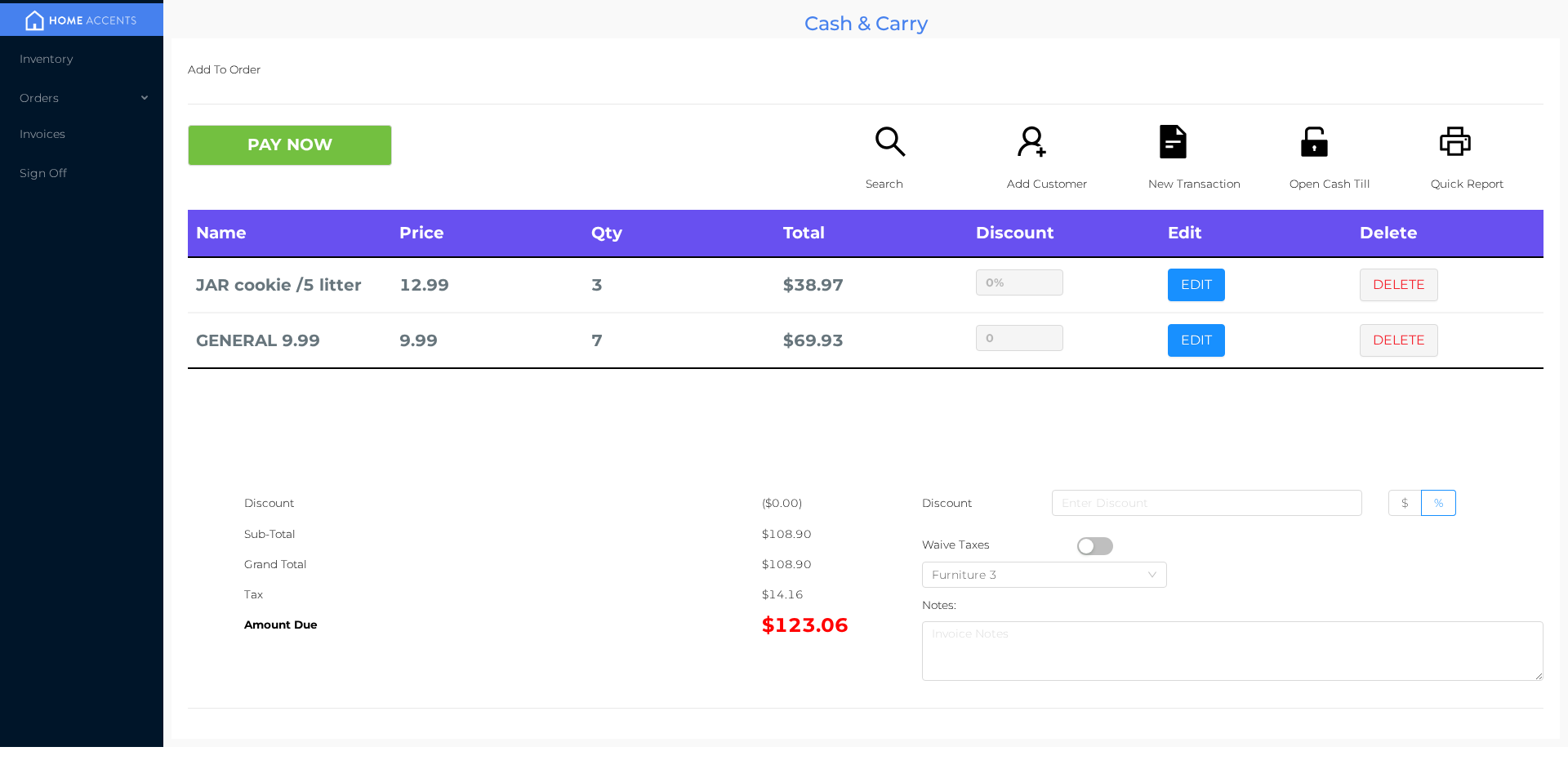
click at [879, 171] on p "Search" at bounding box center [922, 184] width 113 height 30
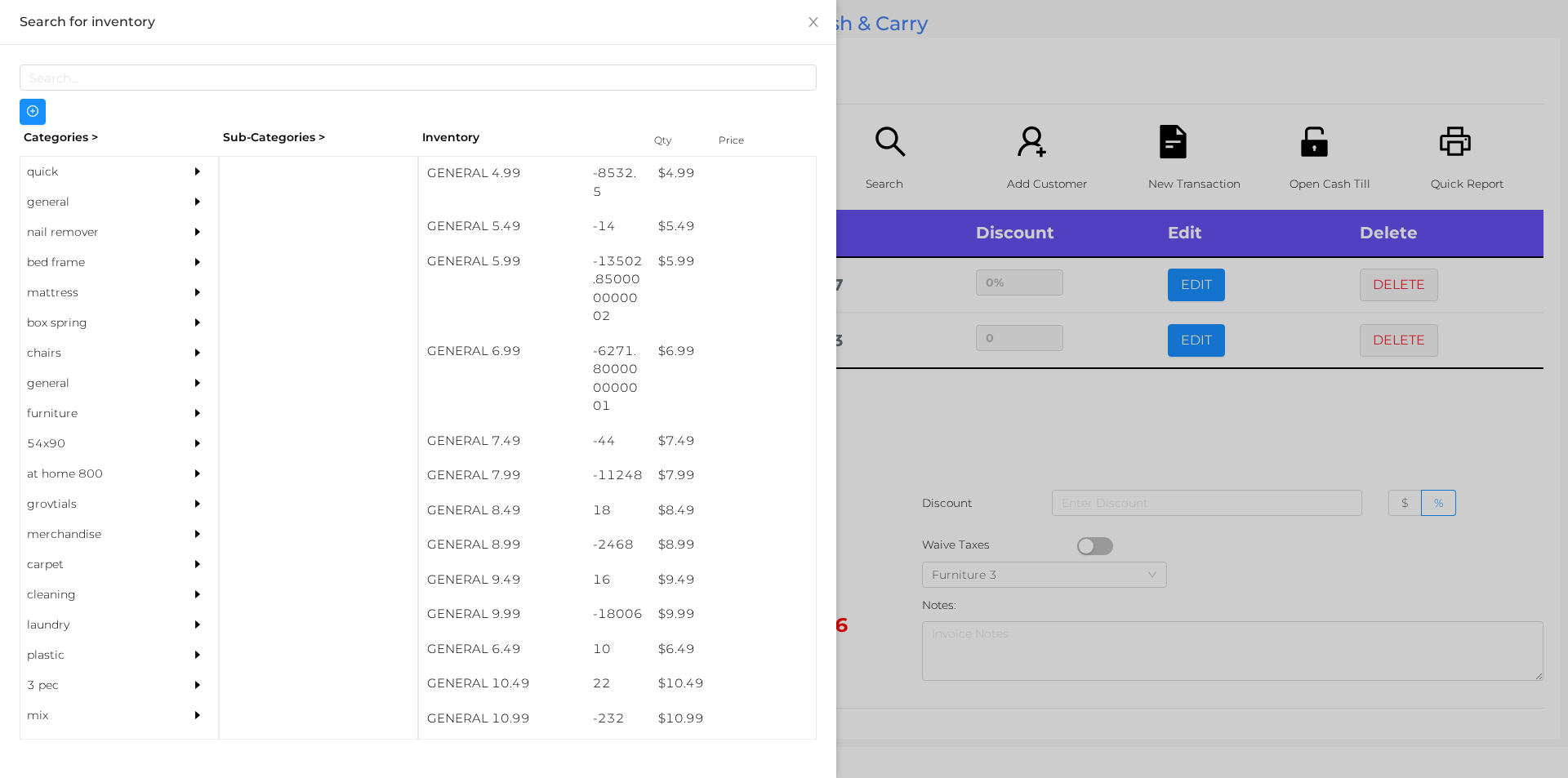
scroll to position [618, 0]
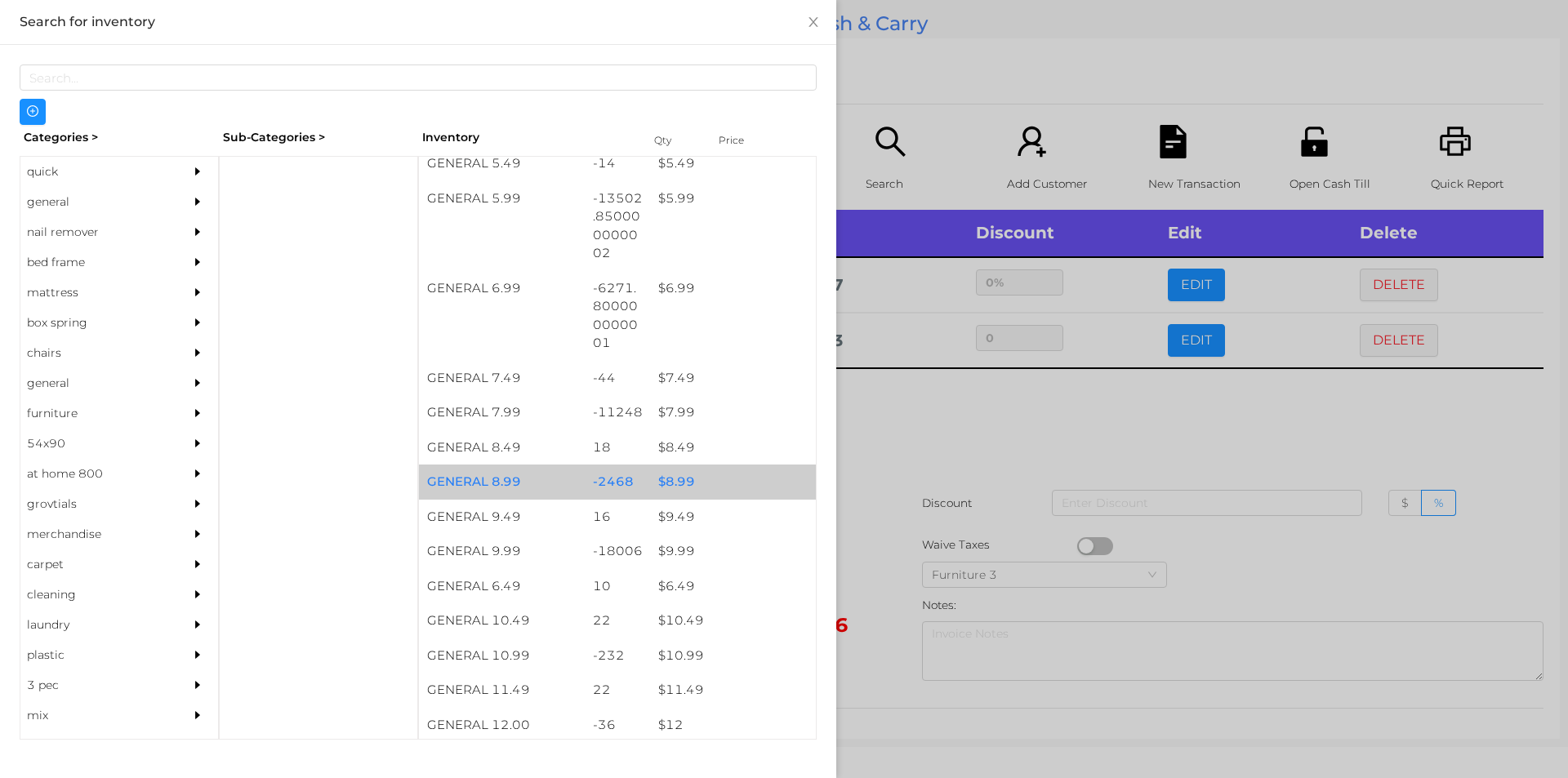
click at [699, 482] on div "$ 8.99" at bounding box center [732, 482] width 166 height 35
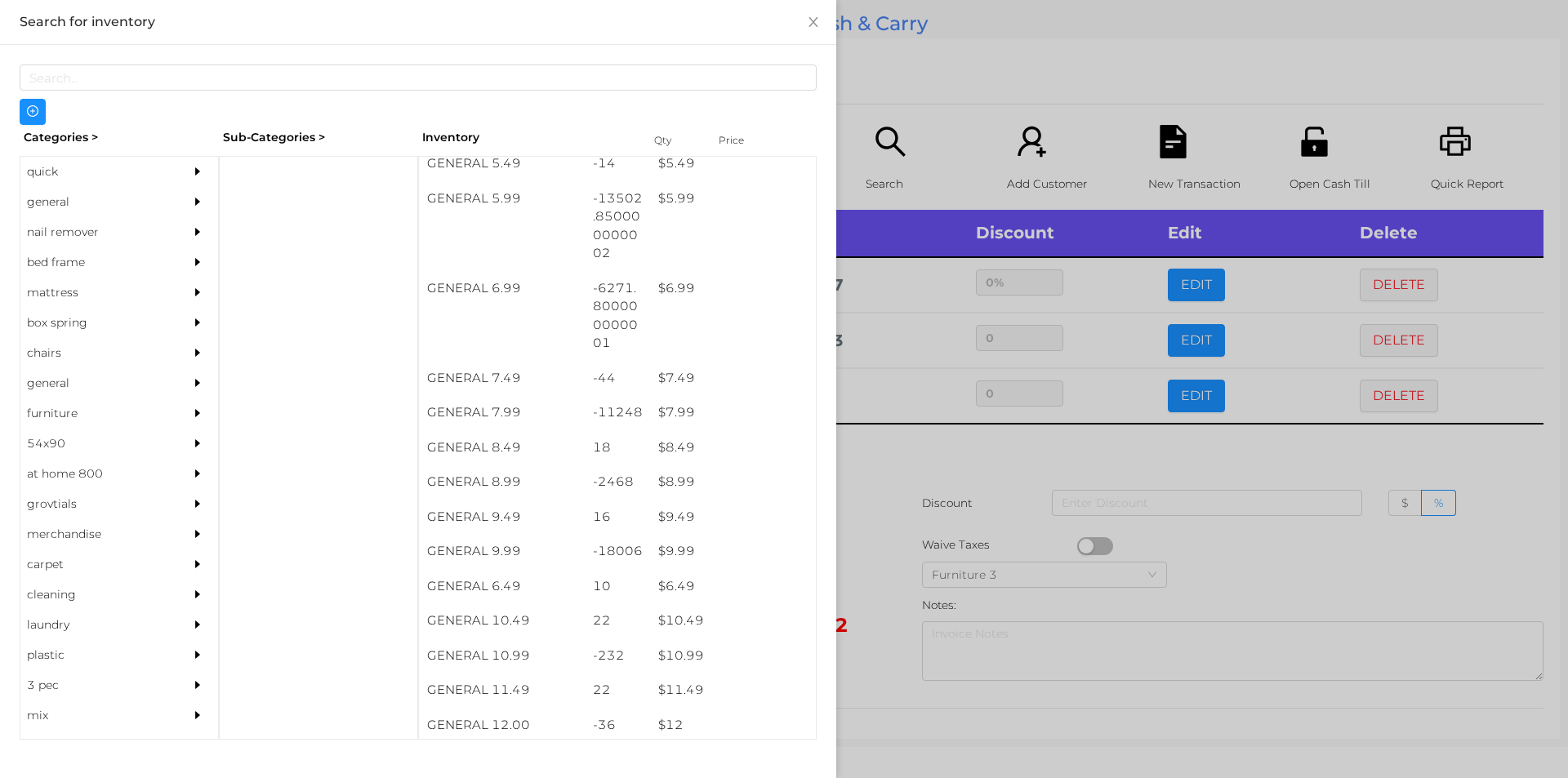
click at [907, 507] on div at bounding box center [784, 389] width 1568 height 778
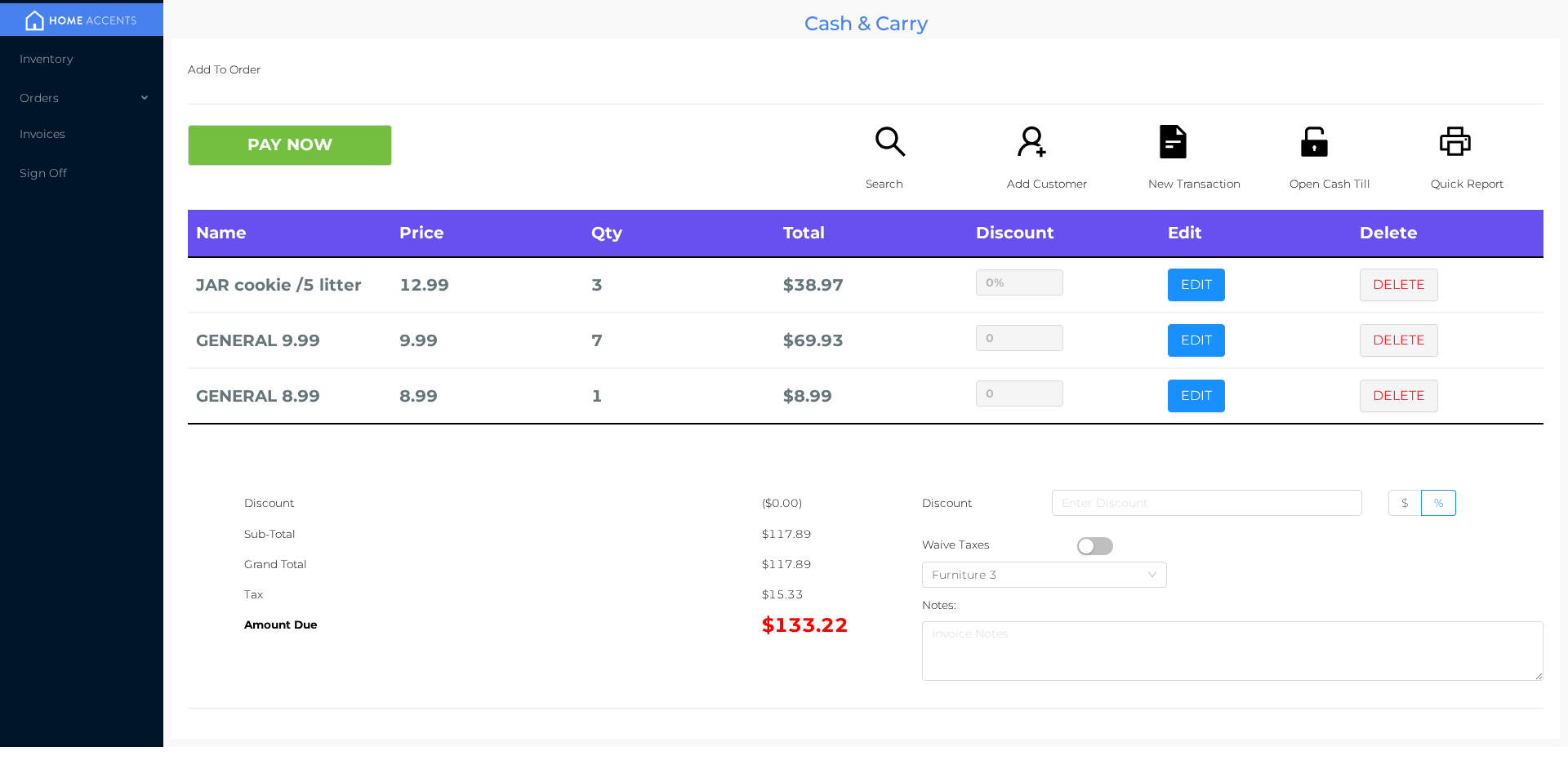
click at [906, 167] on div "Search" at bounding box center [922, 168] width 113 height 85
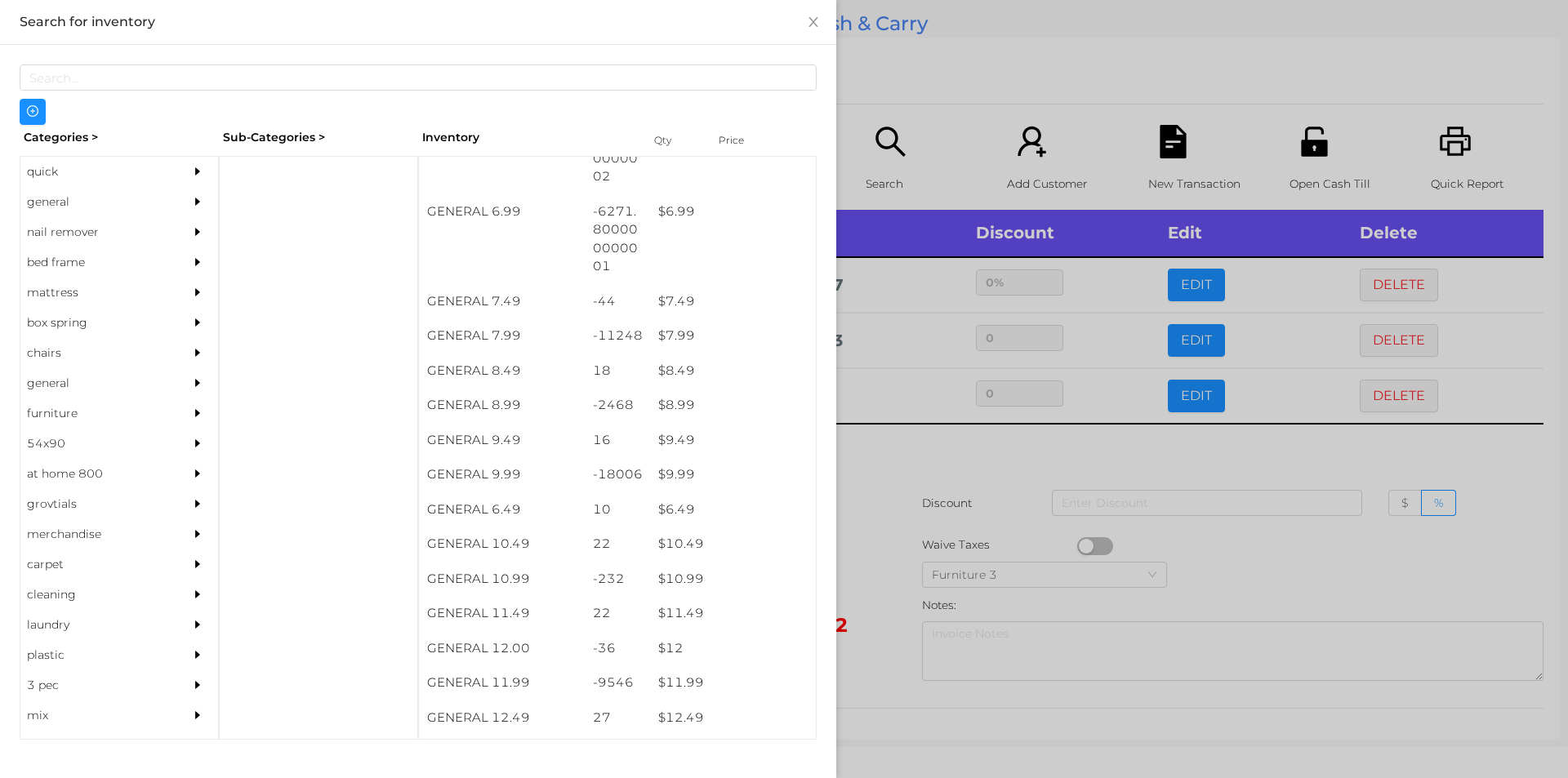
scroll to position [803, 0]
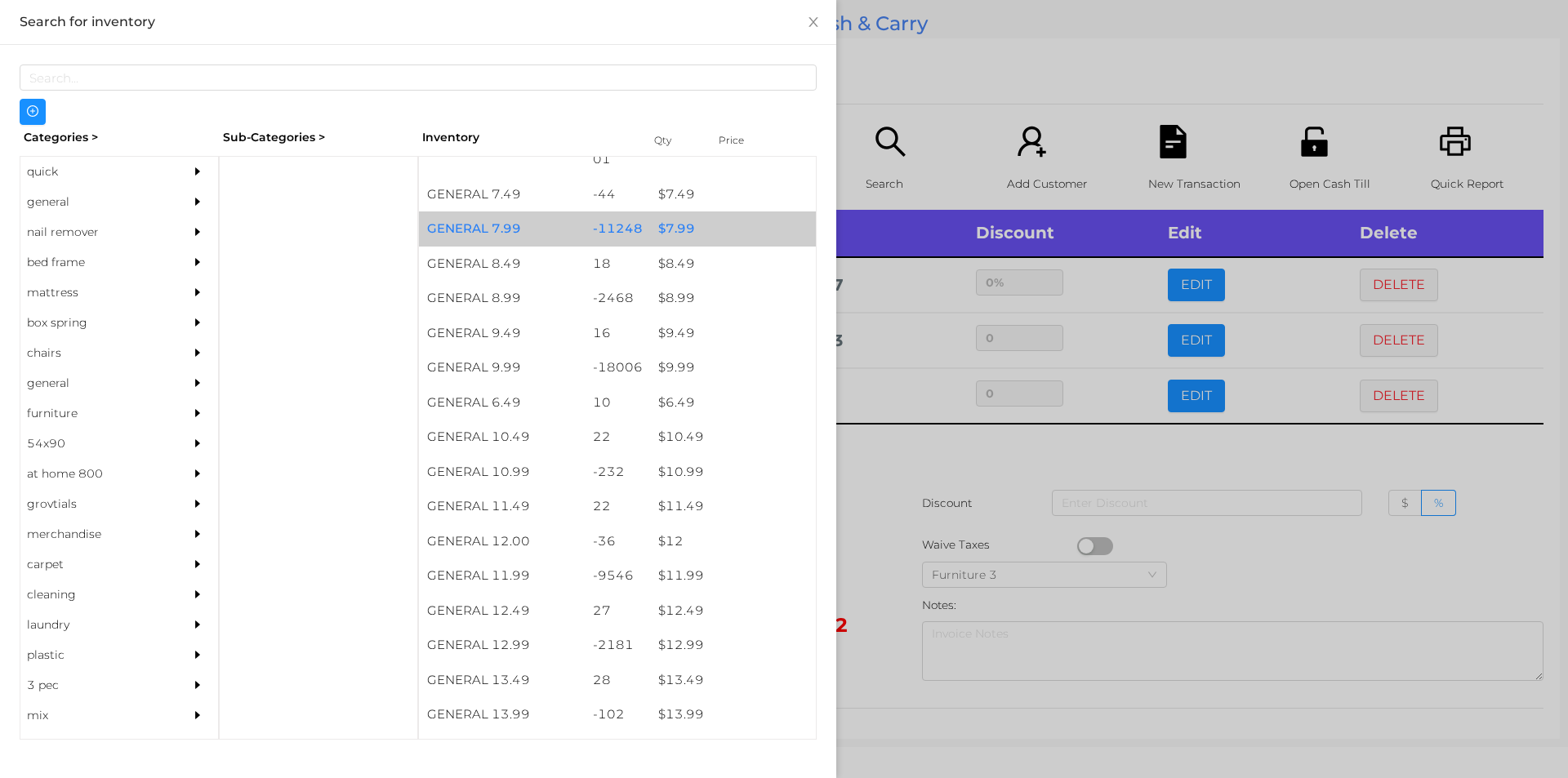
click at [698, 227] on div "$ 7.99" at bounding box center [732, 228] width 166 height 35
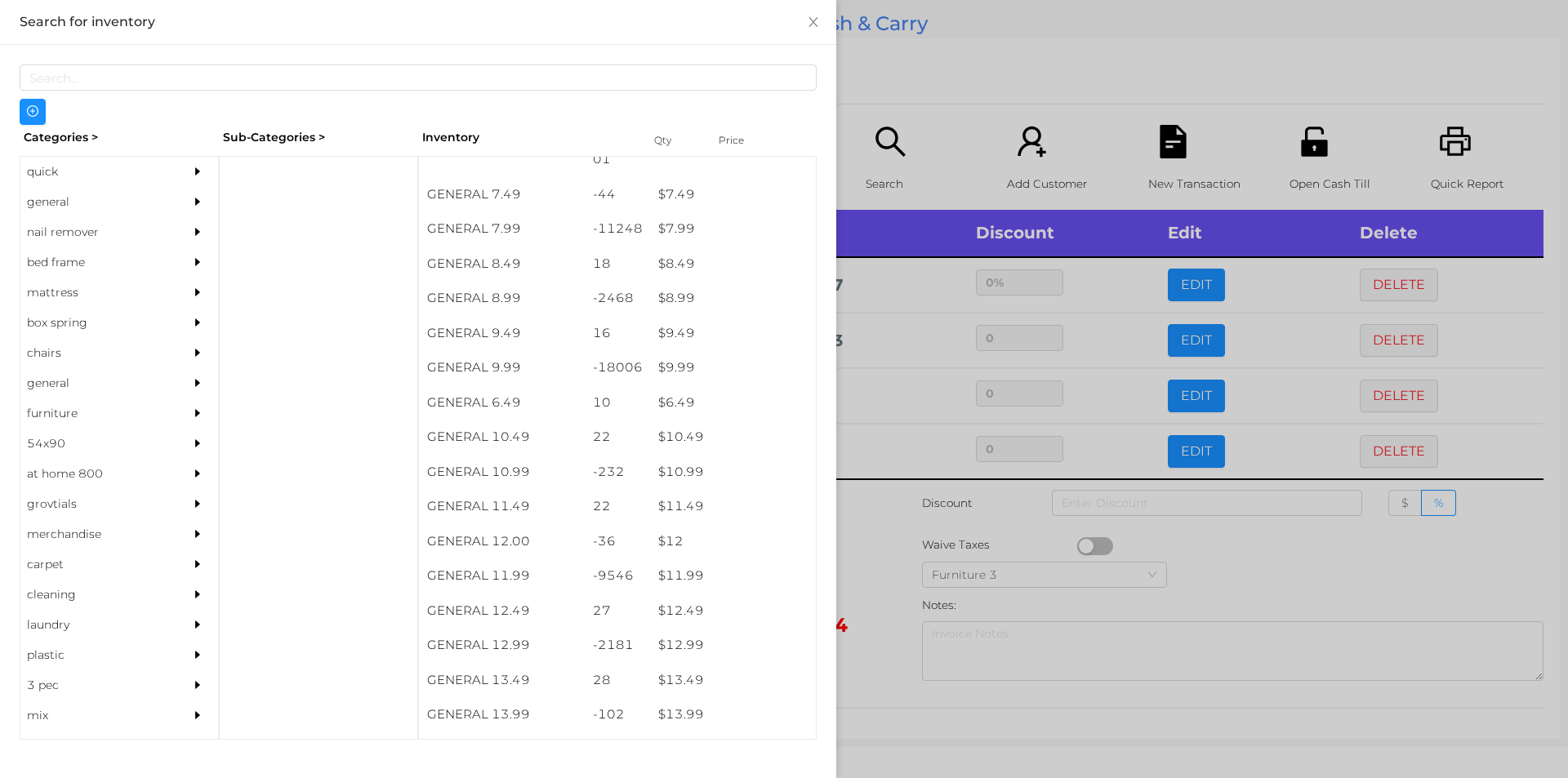
click at [899, 61] on div at bounding box center [784, 389] width 1568 height 778
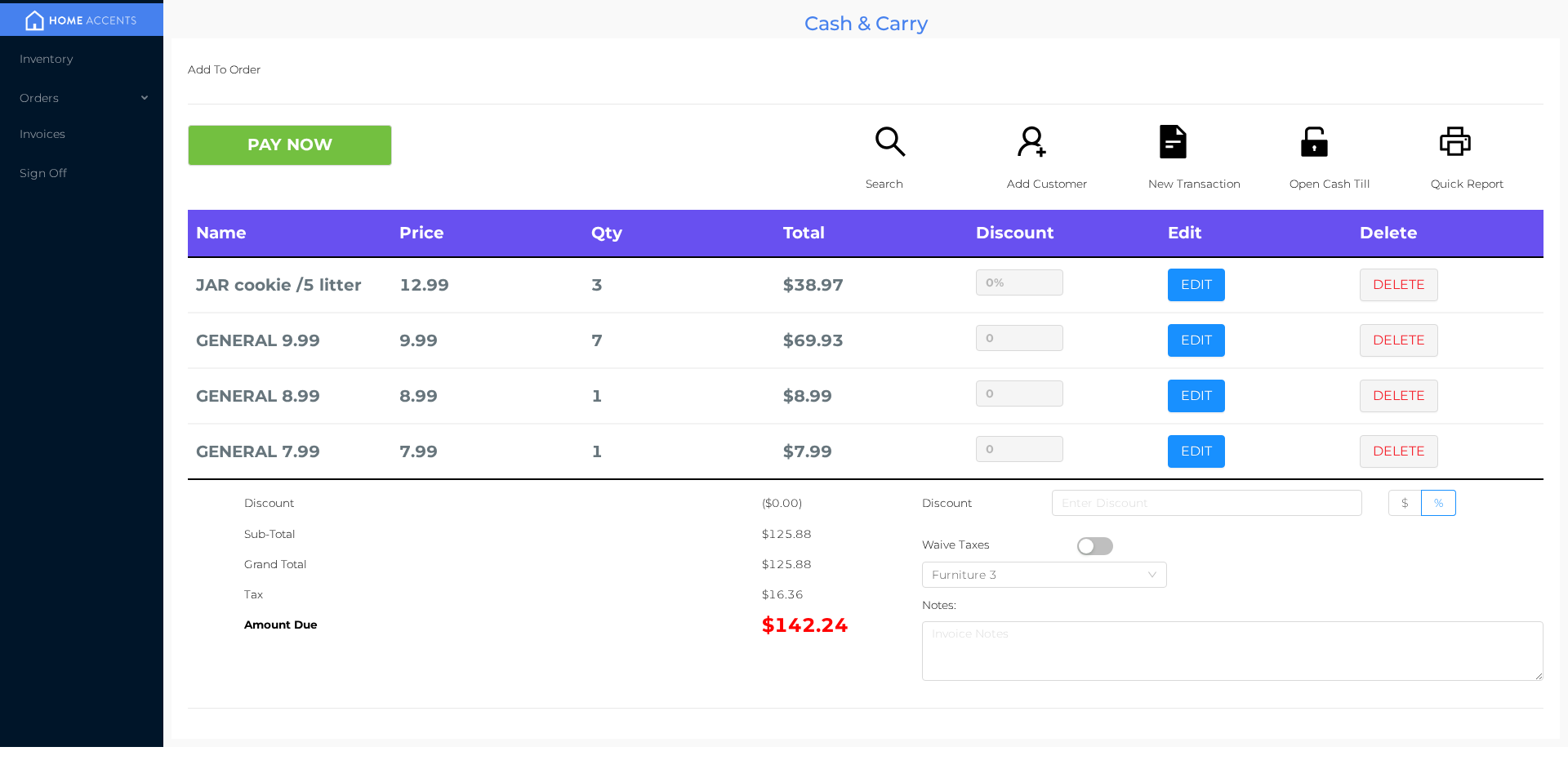
click at [890, 158] on icon "icon: search" at bounding box center [890, 142] width 34 height 34
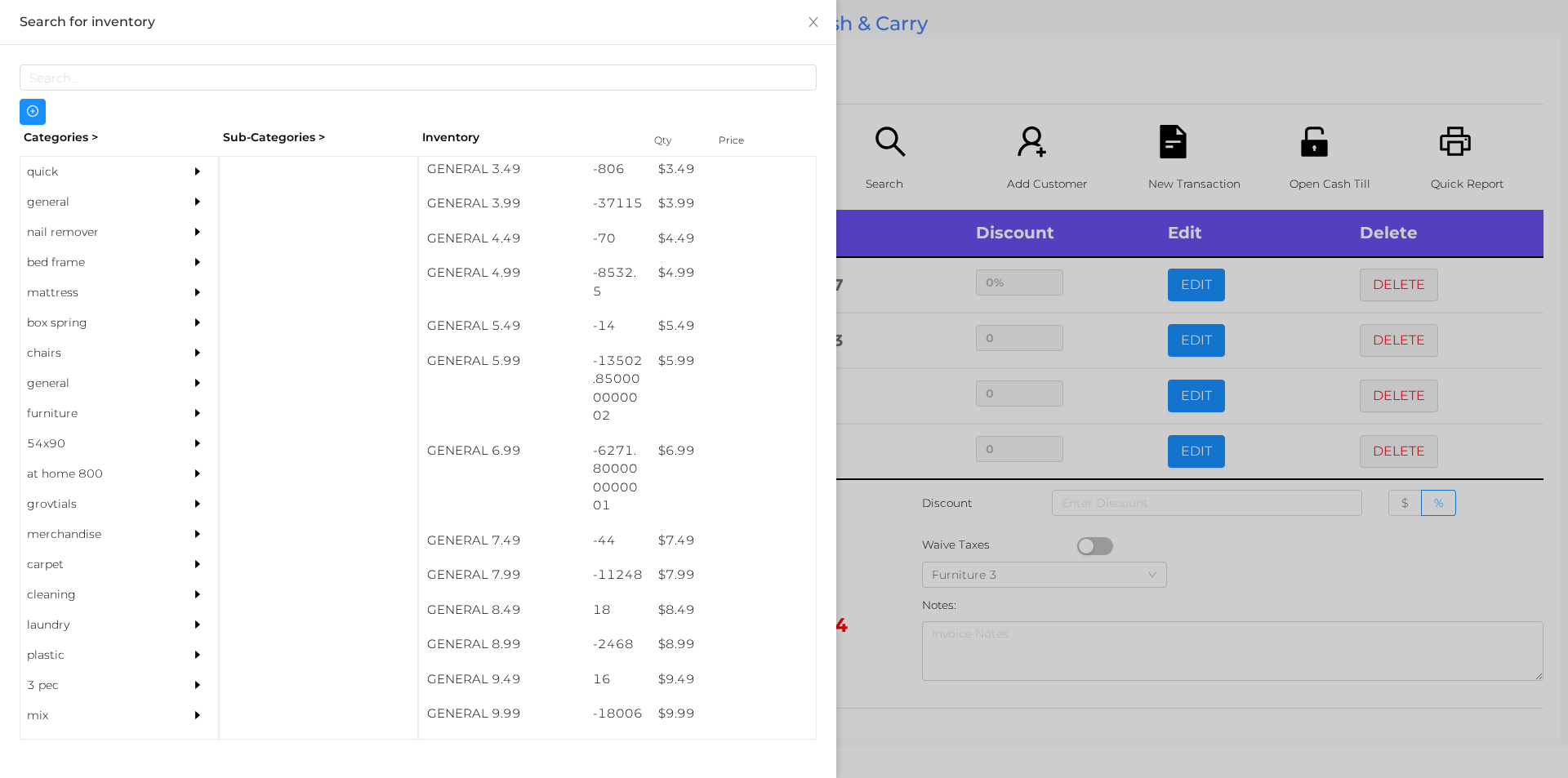
scroll to position [461, 0]
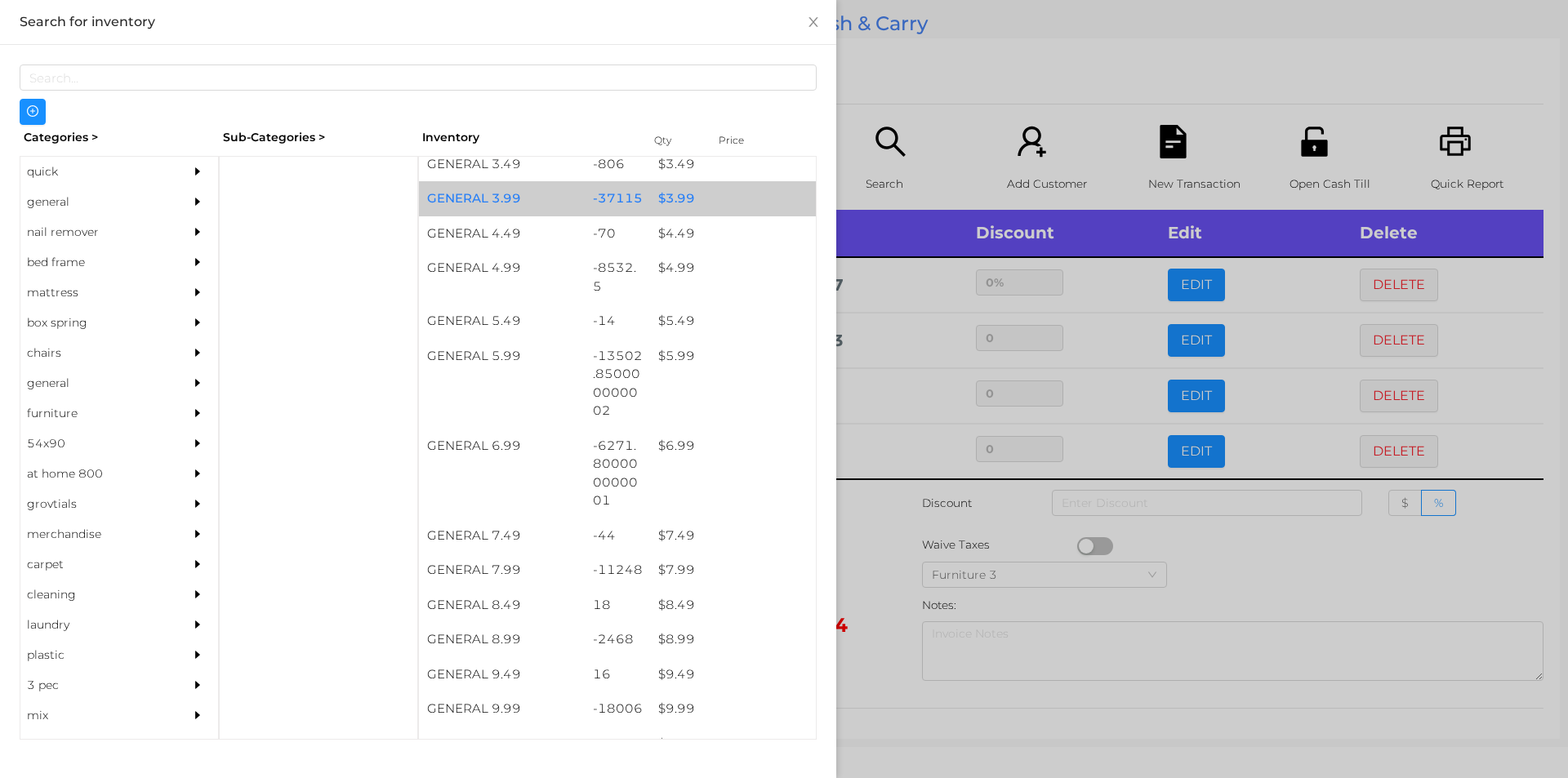
click at [701, 198] on div "$ 3.99" at bounding box center [732, 198] width 166 height 35
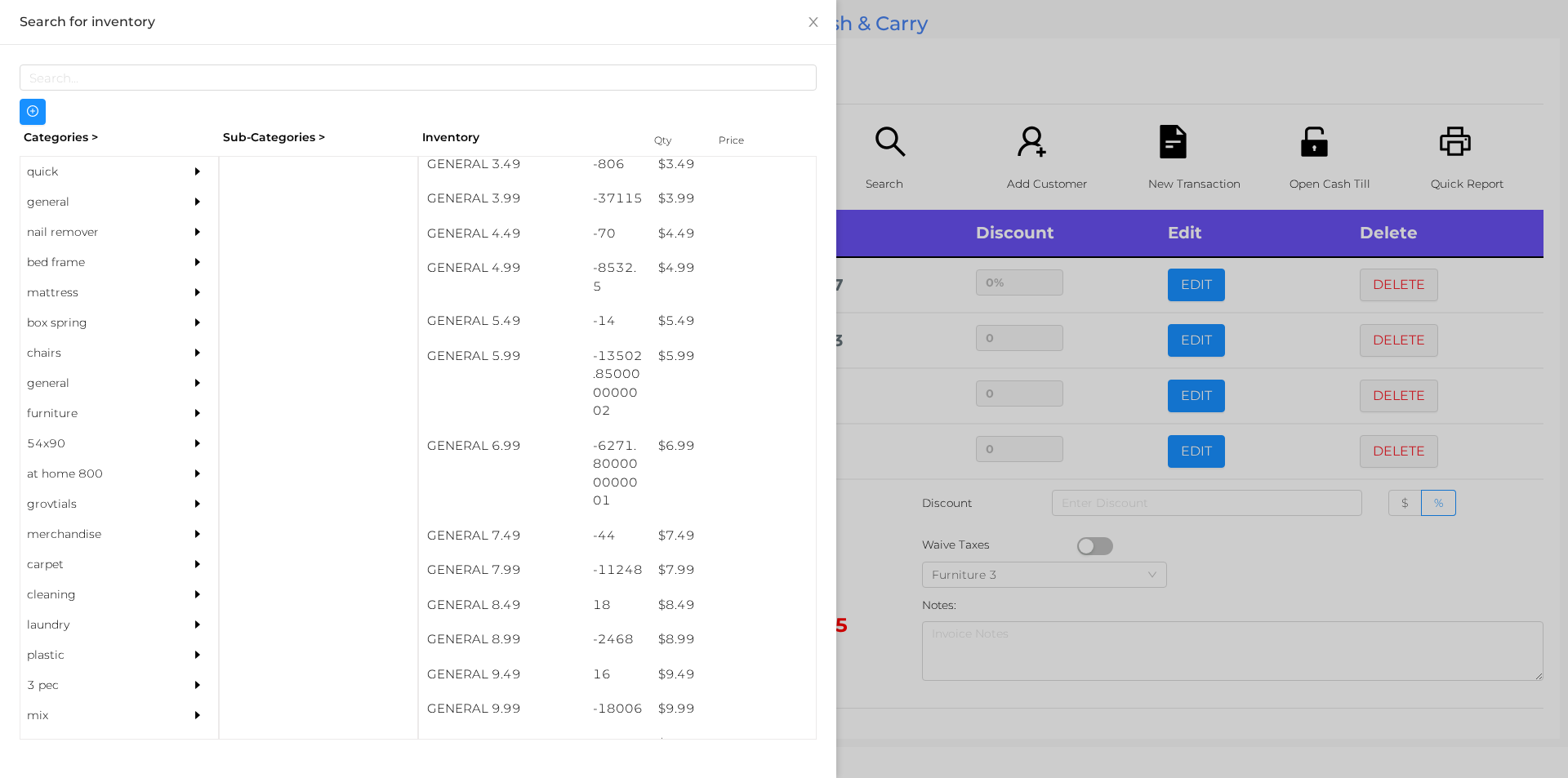
click at [884, 89] on div at bounding box center [784, 389] width 1568 height 778
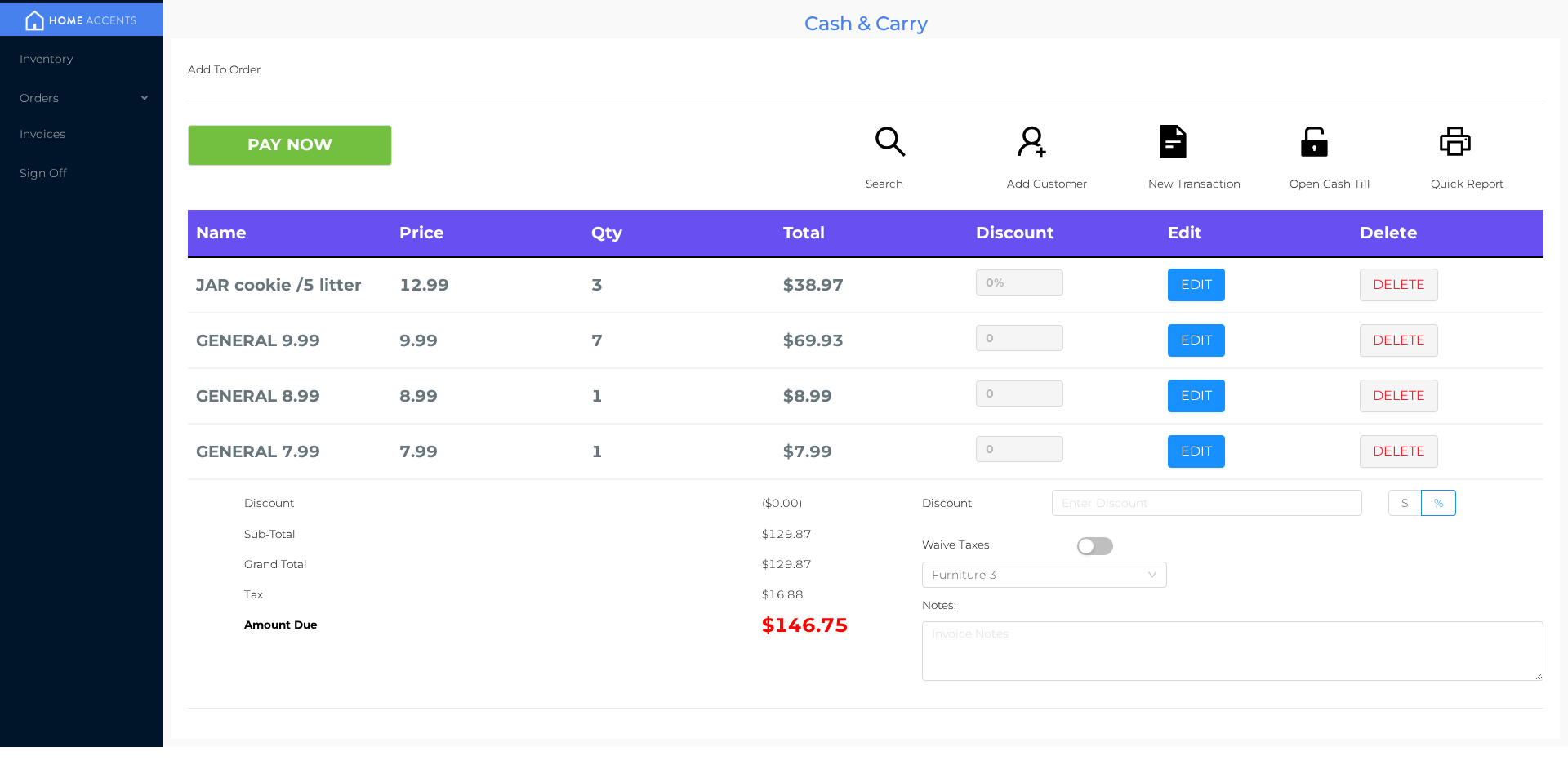
scroll to position [64, 0]
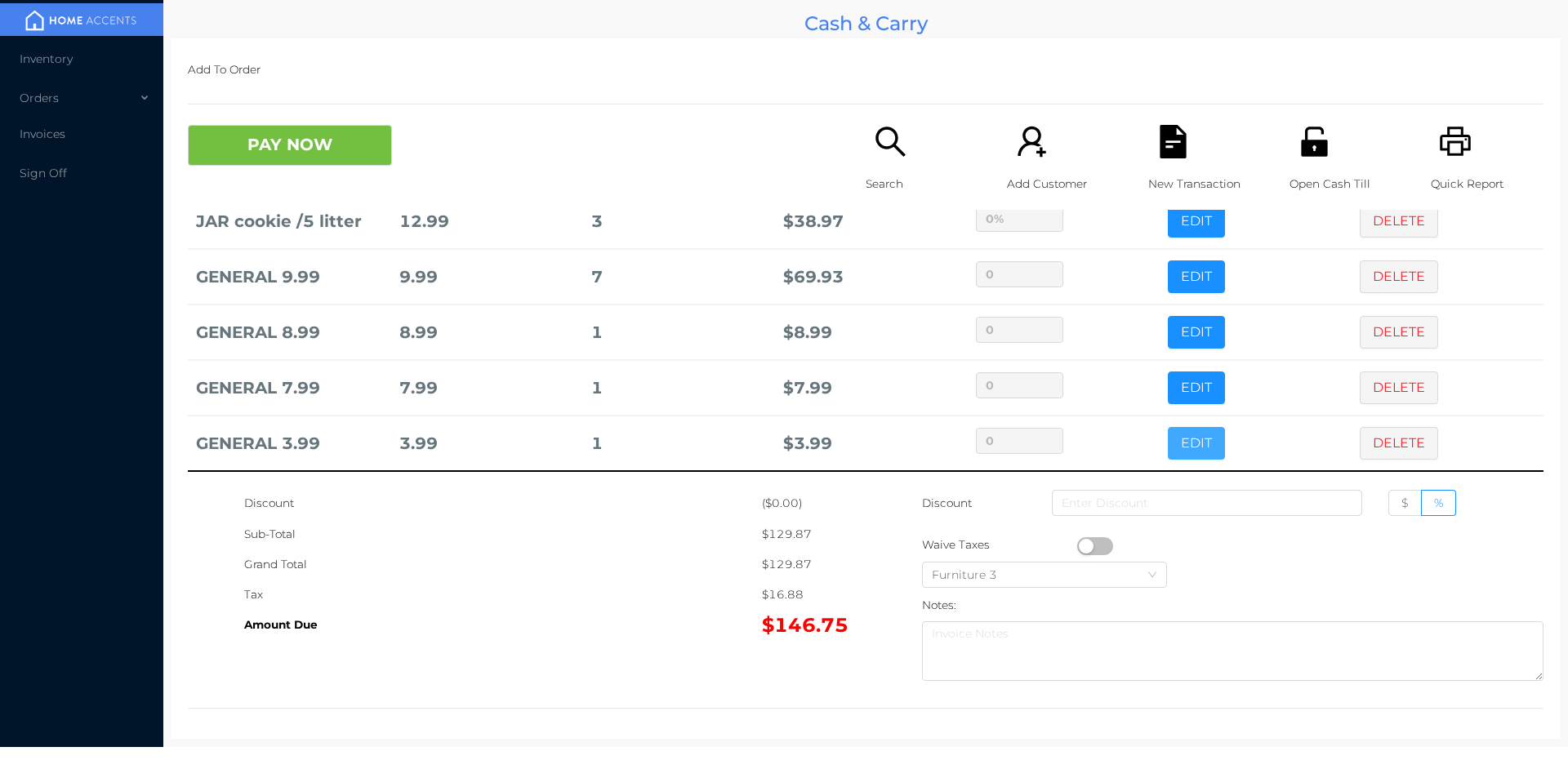
click at [1169, 443] on button "EDIT" at bounding box center [1196, 443] width 57 height 33
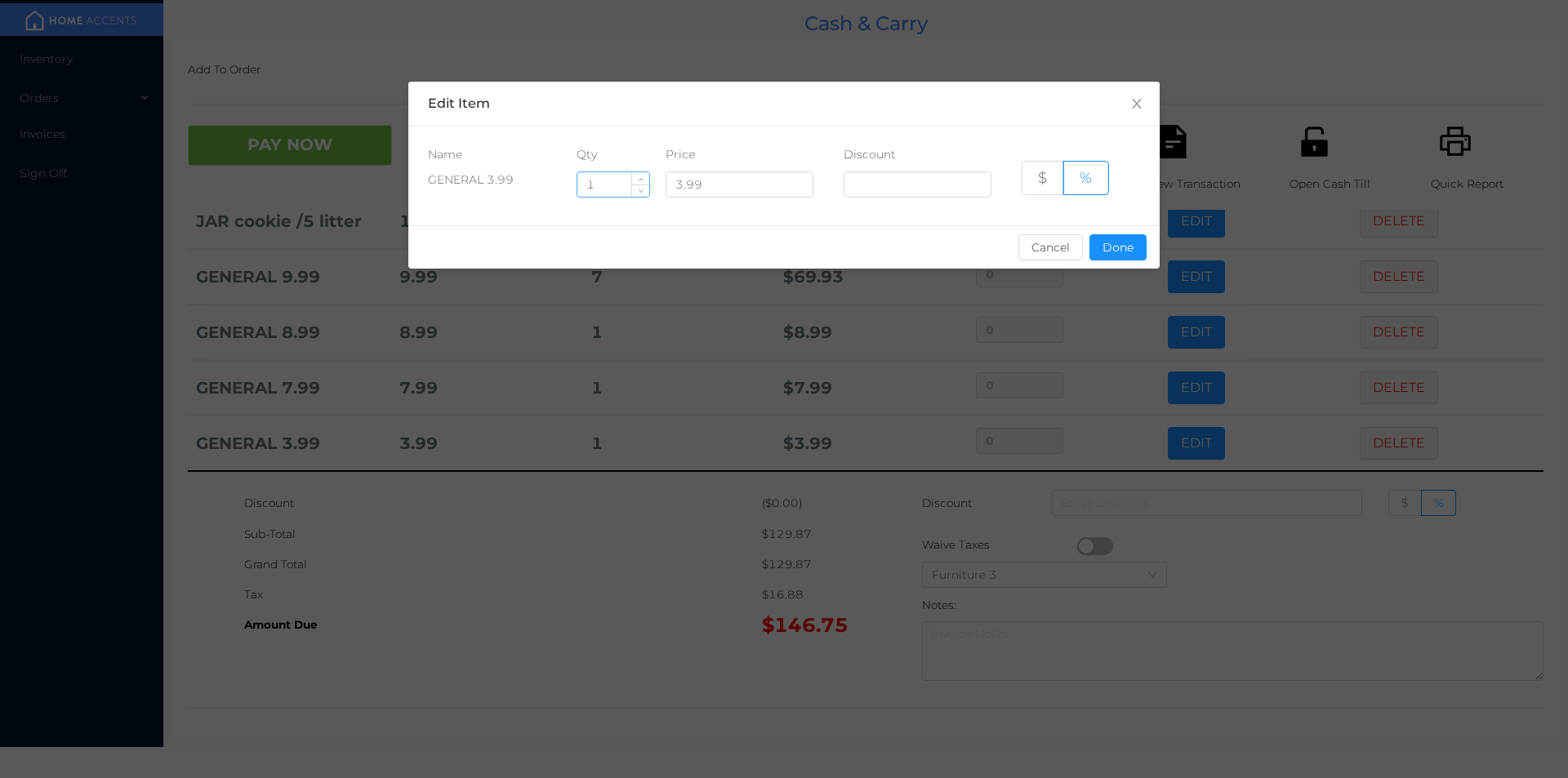
click at [597, 178] on input "1" at bounding box center [613, 185] width 72 height 25
type input "12"
click at [1120, 248] on button "Done" at bounding box center [1118, 247] width 57 height 26
type input "0%"
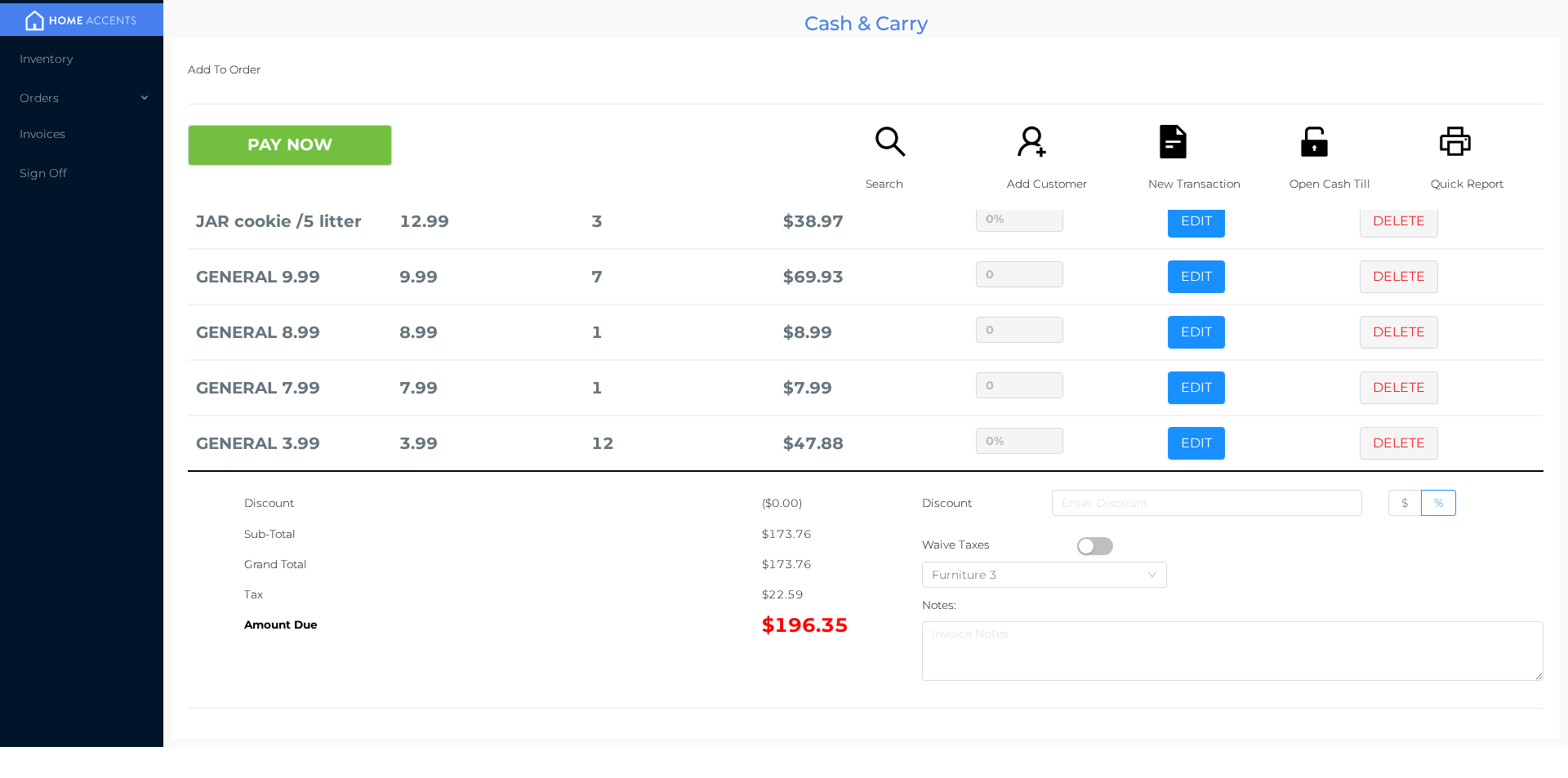
click at [881, 142] on icon "icon: search" at bounding box center [890, 142] width 34 height 34
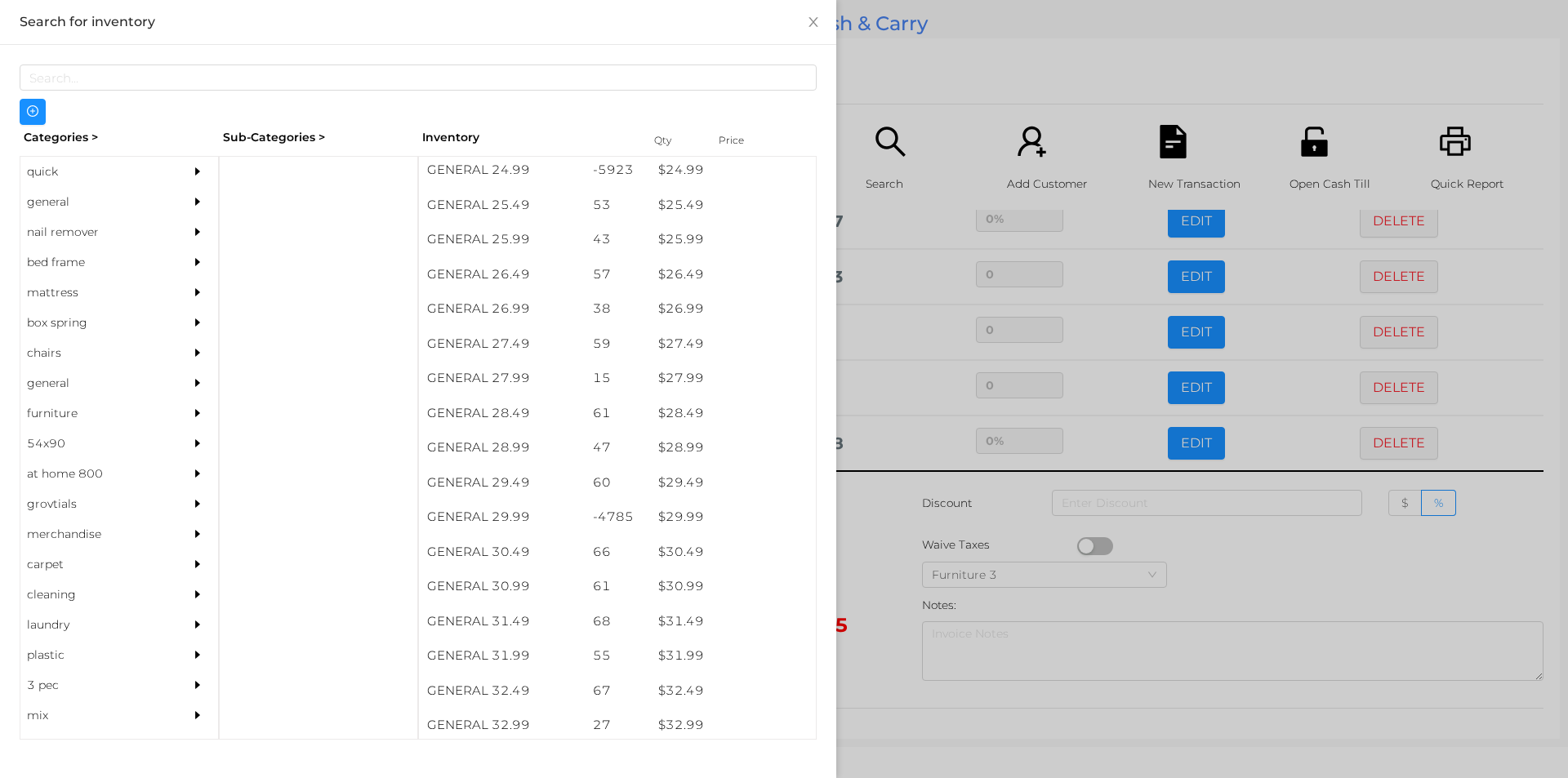
scroll to position [2131, 0]
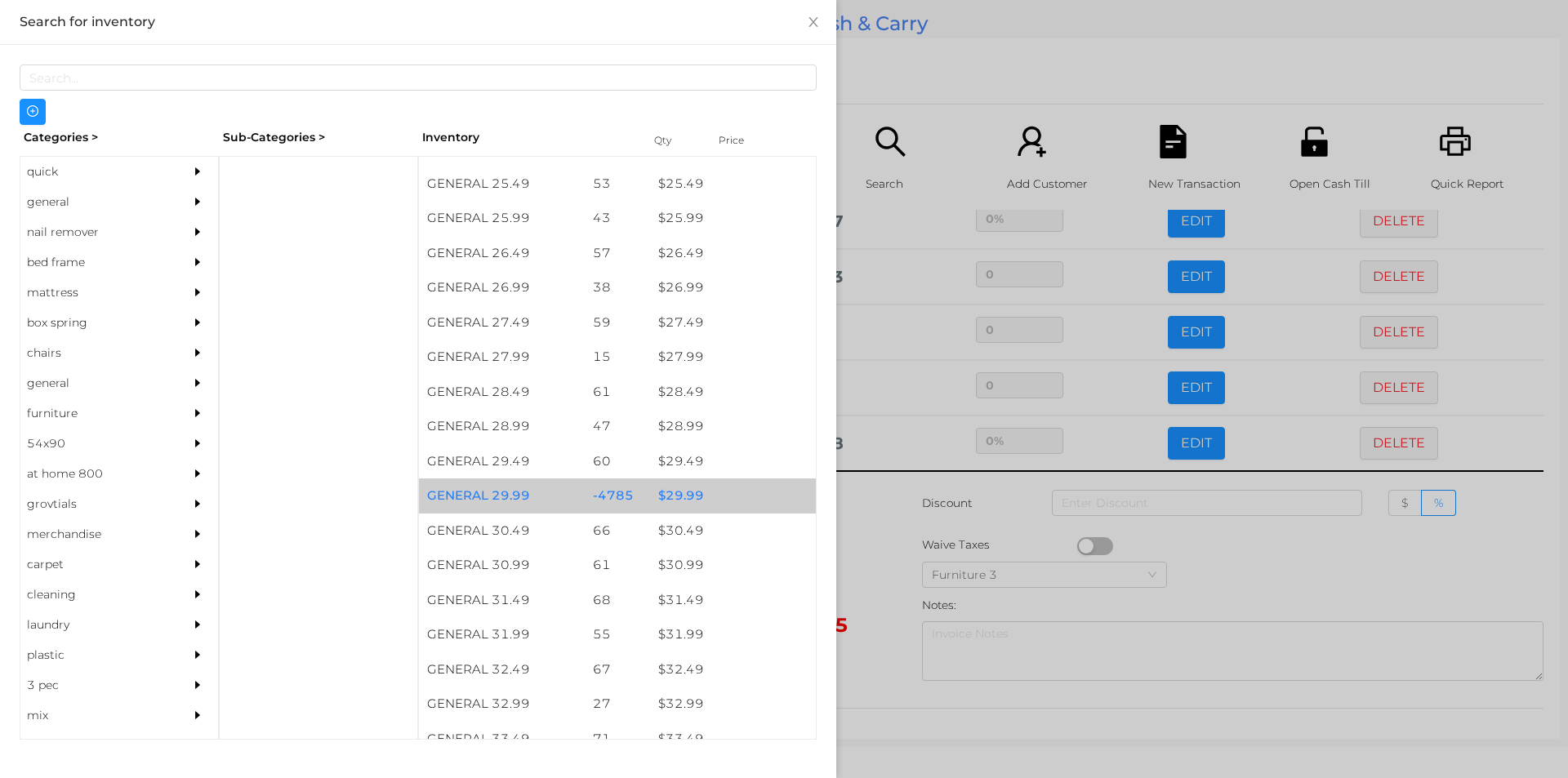
click at [696, 492] on div "$ 29.99" at bounding box center [732, 496] width 166 height 35
click at [715, 496] on div "$ 29.99" at bounding box center [732, 496] width 166 height 35
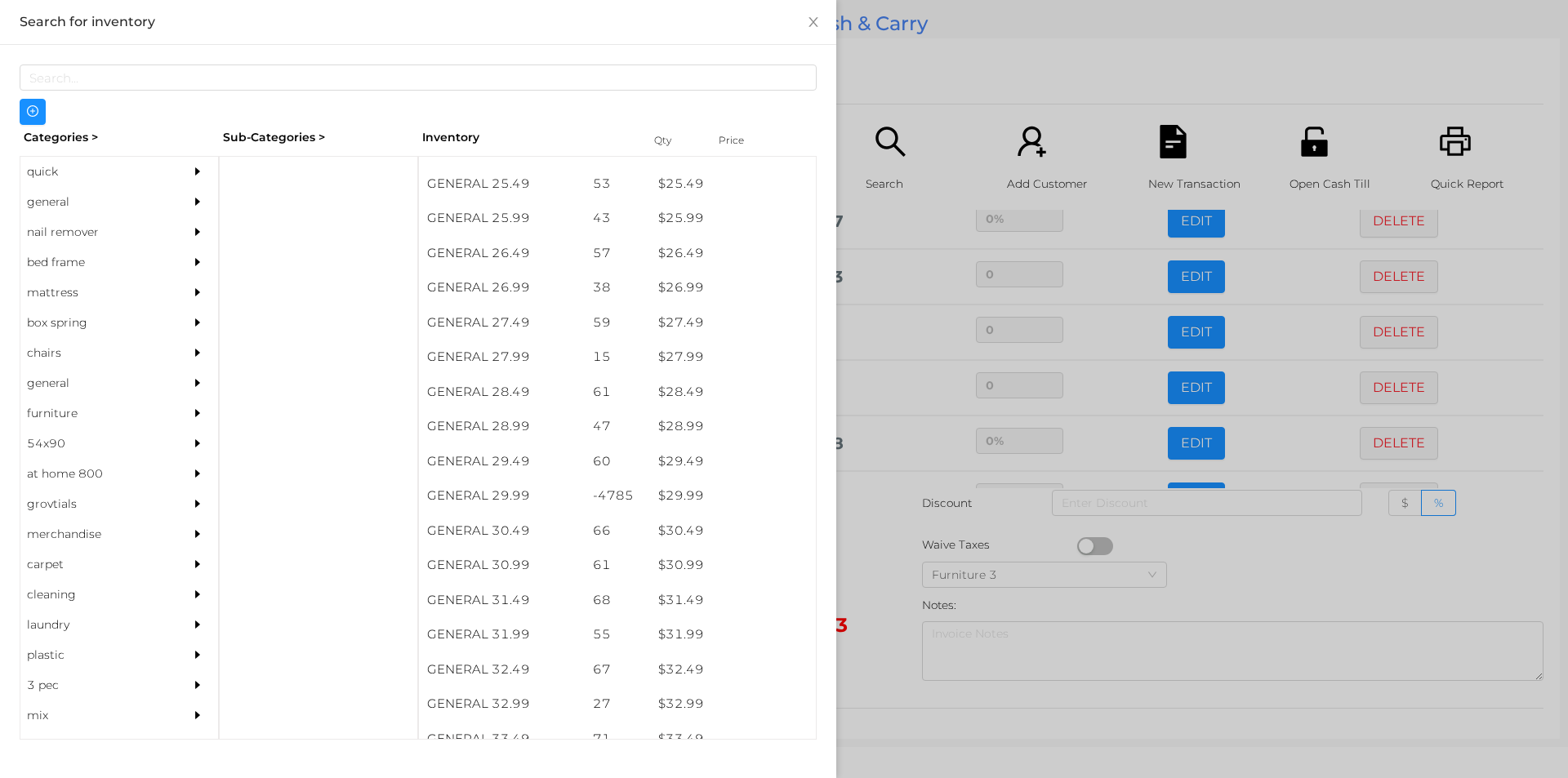
click at [930, 108] on div at bounding box center [784, 389] width 1568 height 778
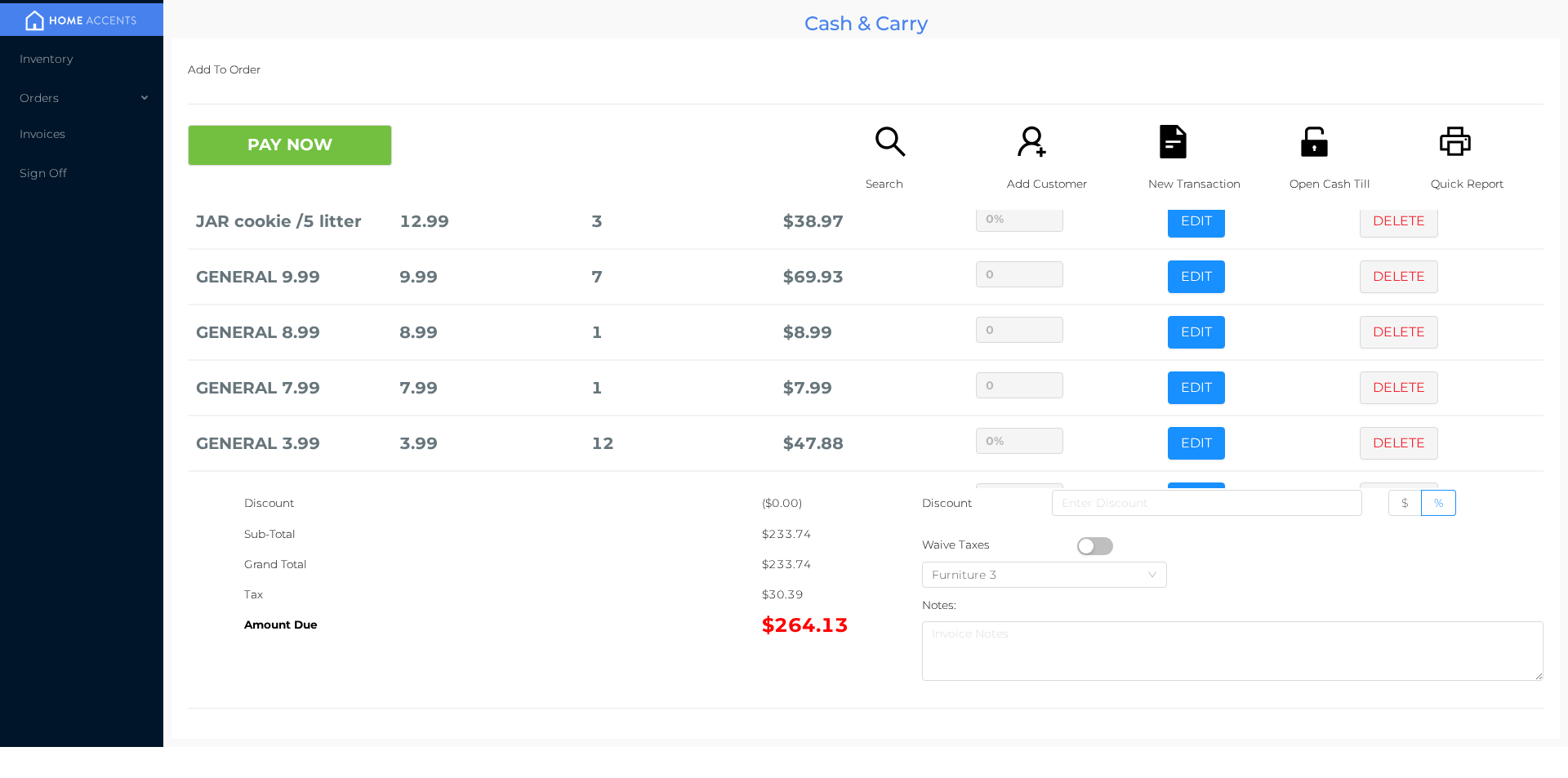
click at [882, 144] on icon "icon: search" at bounding box center [890, 142] width 34 height 34
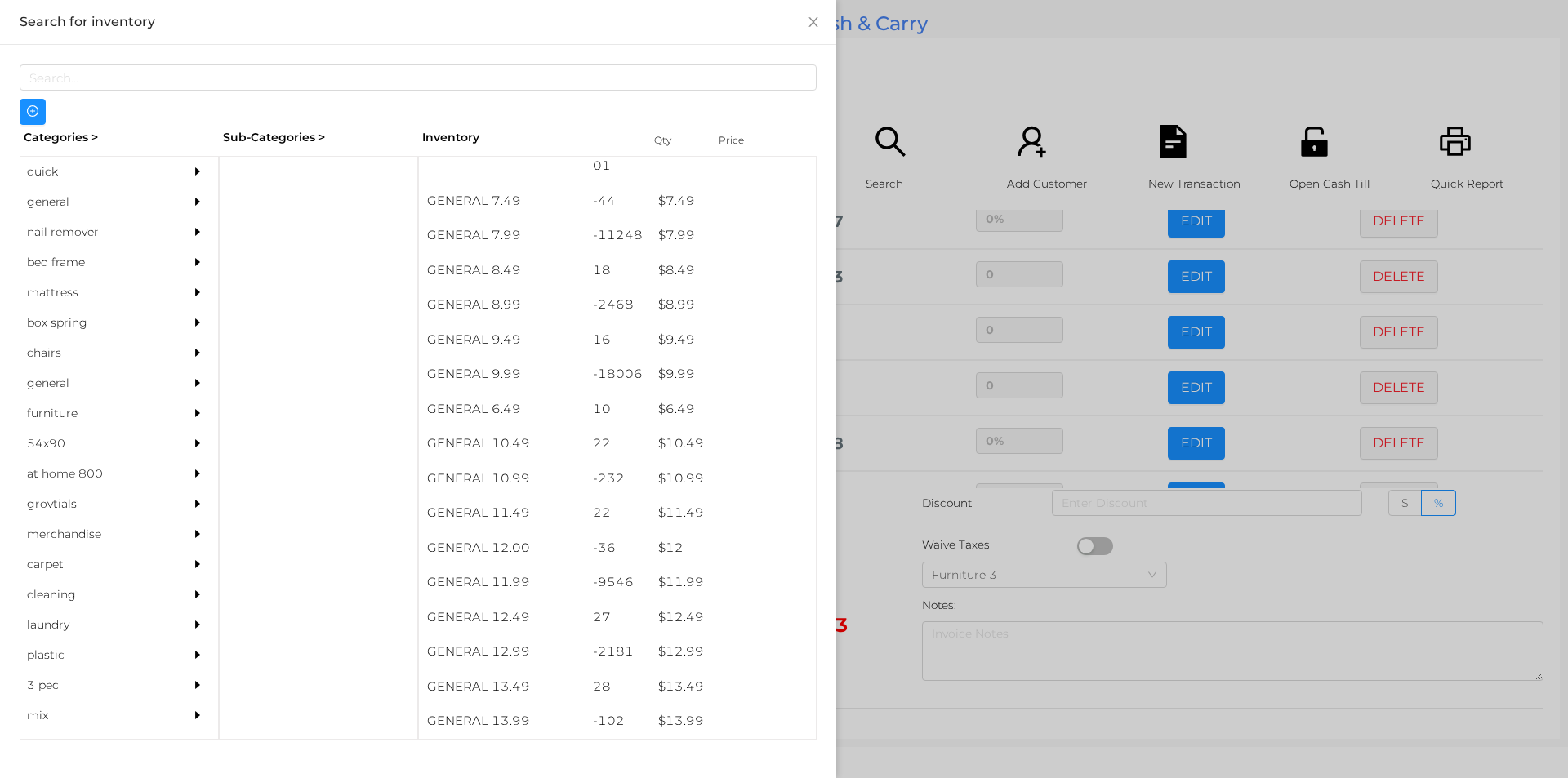
scroll to position [796, 0]
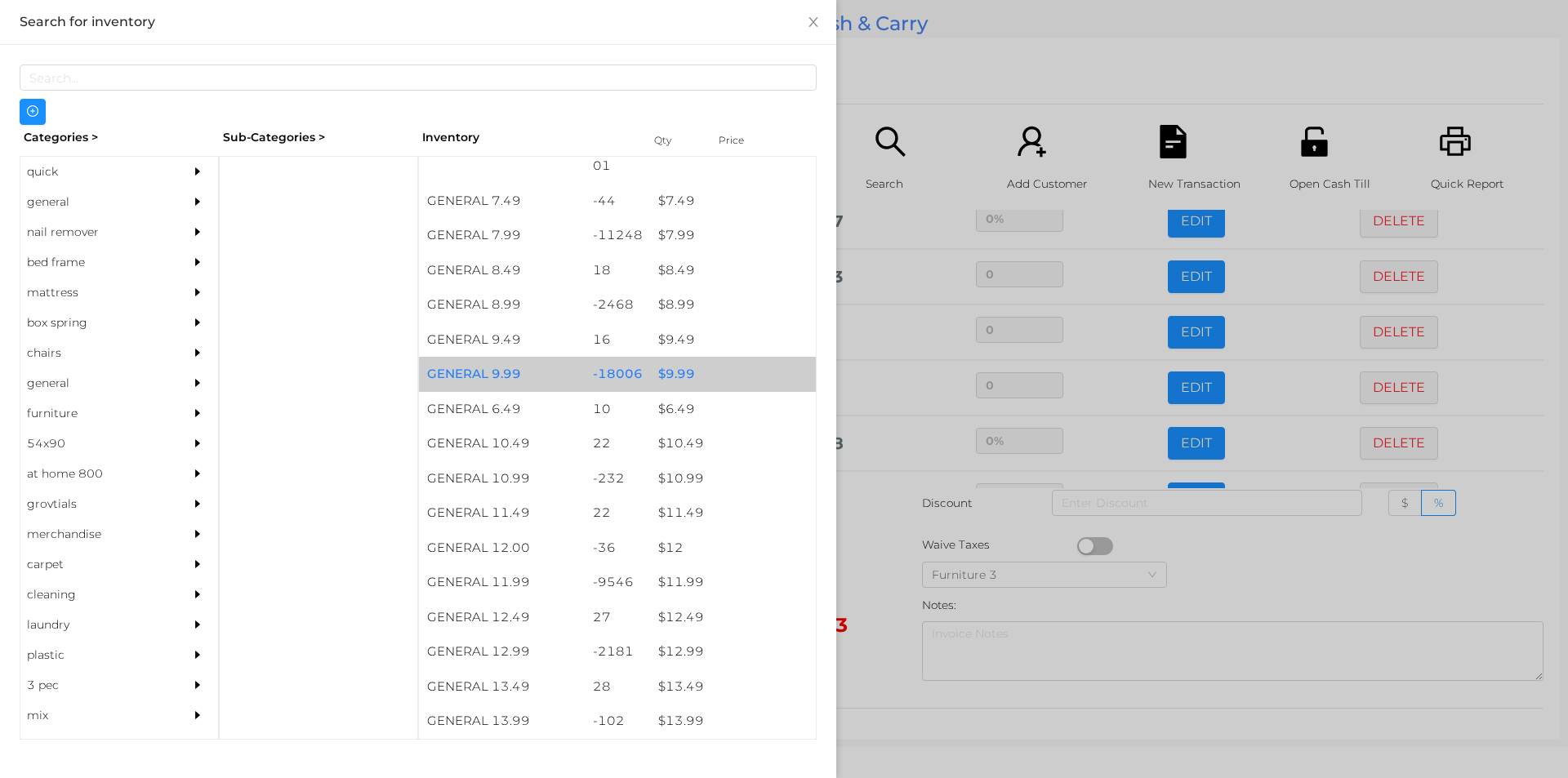
click at [739, 371] on div "$ 9.99" at bounding box center [732, 374] width 166 height 35
click at [741, 373] on div "$ 9.99" at bounding box center [732, 374] width 166 height 35
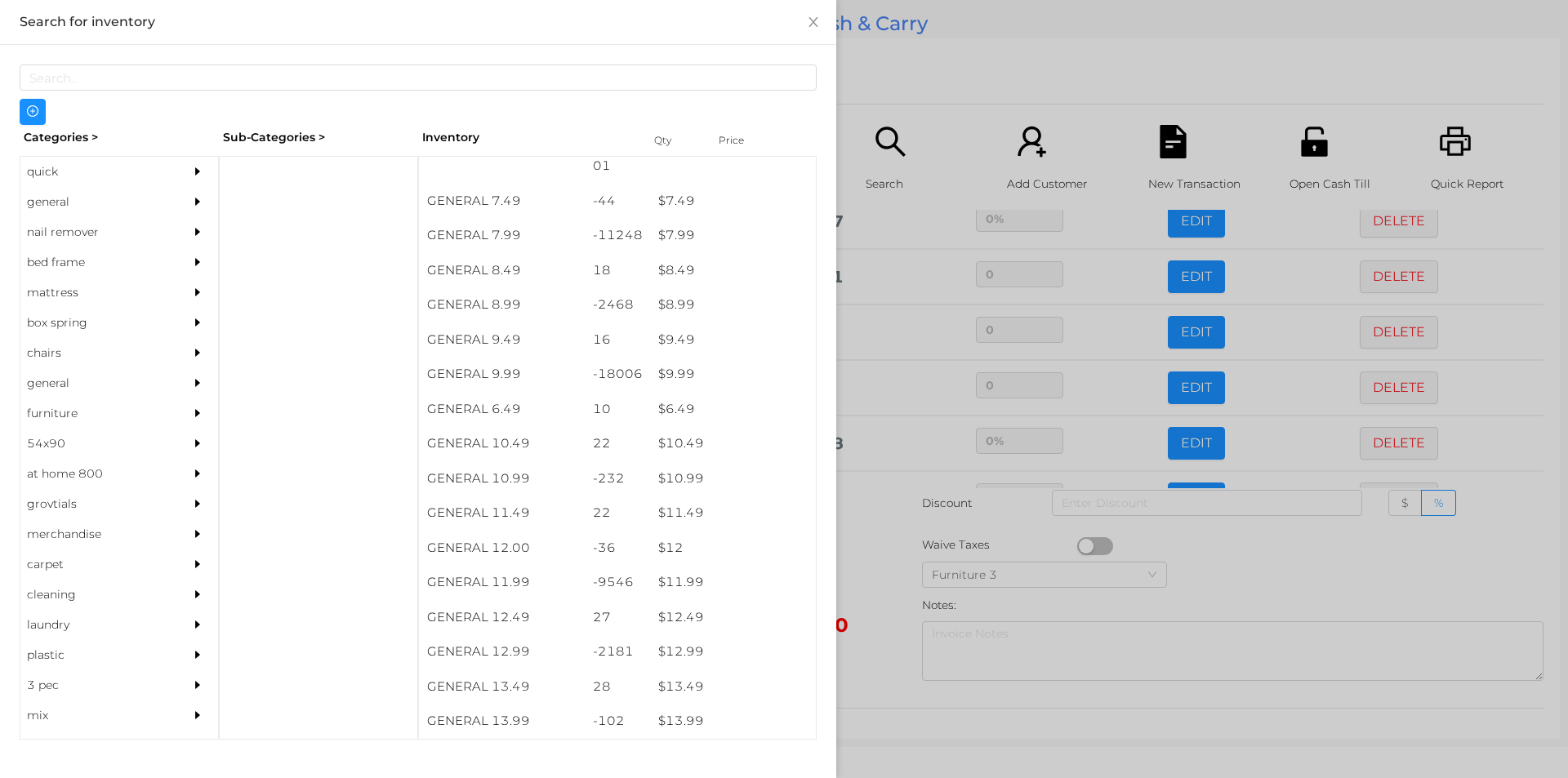
click at [962, 112] on div at bounding box center [784, 389] width 1568 height 778
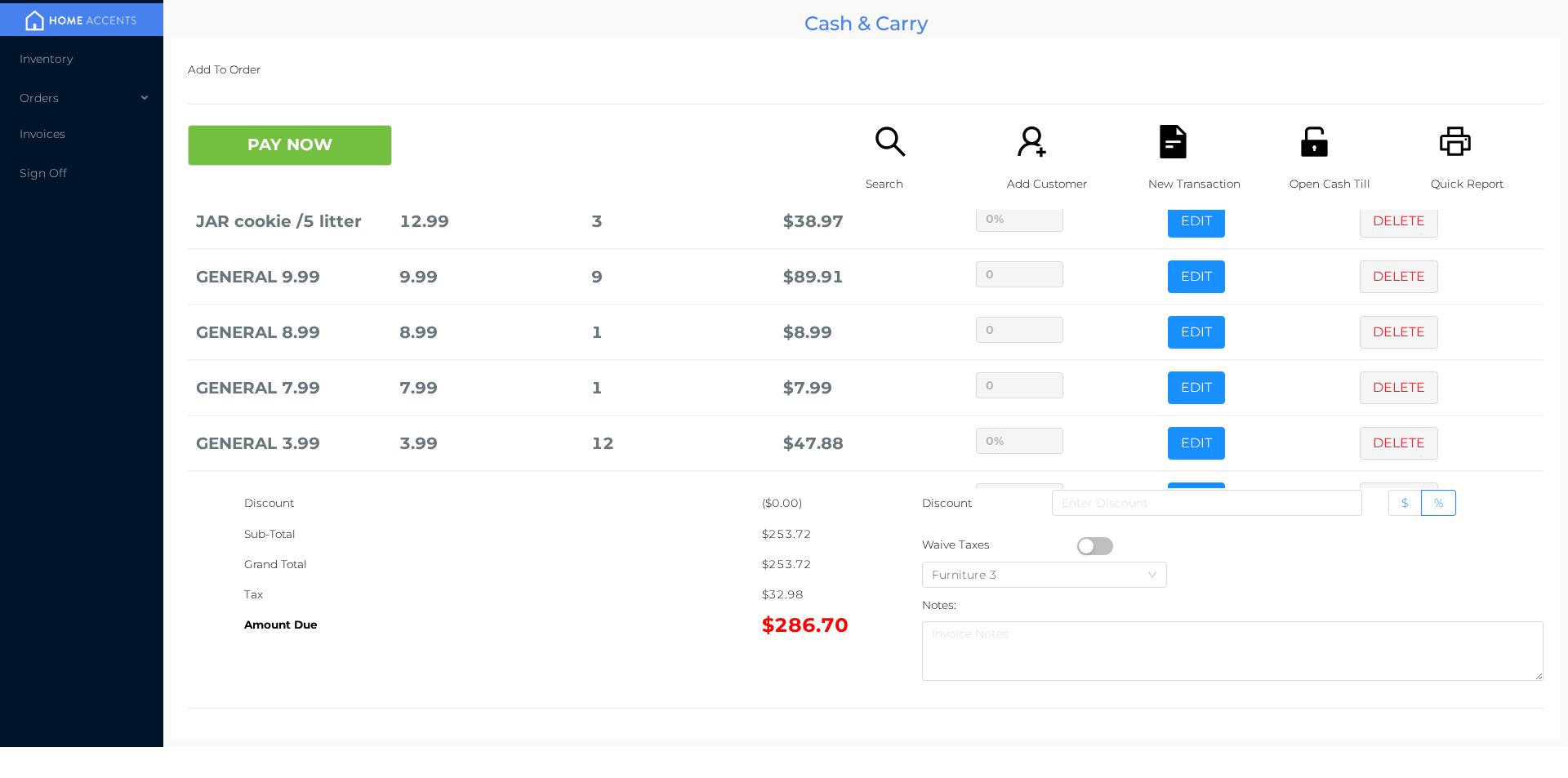
click at [1401, 497] on span "$" at bounding box center [1404, 503] width 7 height 15
click at [1401, 507] on input "$" at bounding box center [1401, 507] width 0 height 0
click at [1225, 510] on input at bounding box center [1206, 503] width 310 height 26
type input "1"
click at [304, 141] on button "PAY NOW" at bounding box center [289, 146] width 204 height 41
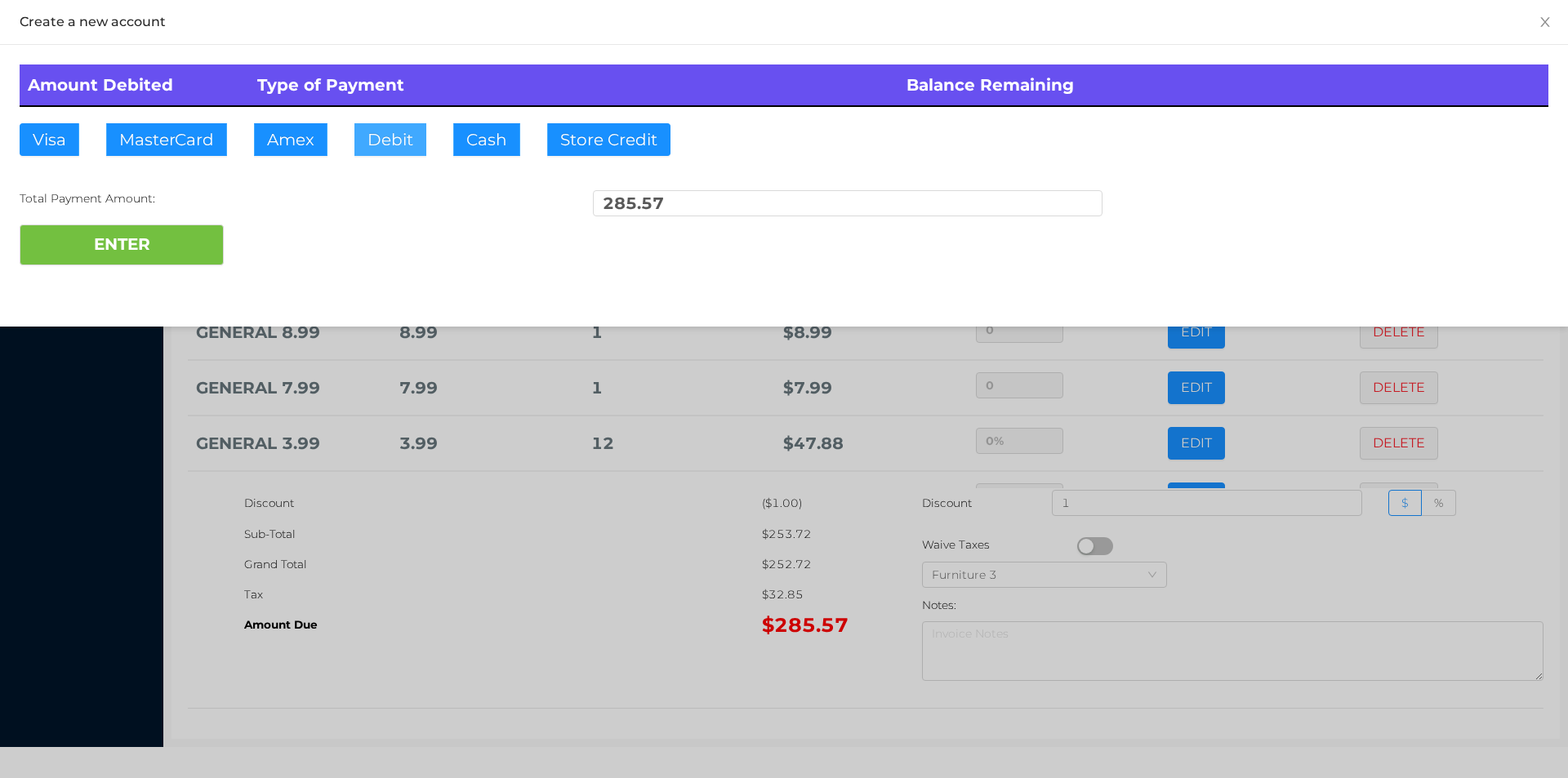
click at [398, 133] on button "Debit" at bounding box center [390, 140] width 72 height 33
click at [160, 244] on button "ENTER" at bounding box center [121, 245] width 204 height 41
type input "0"
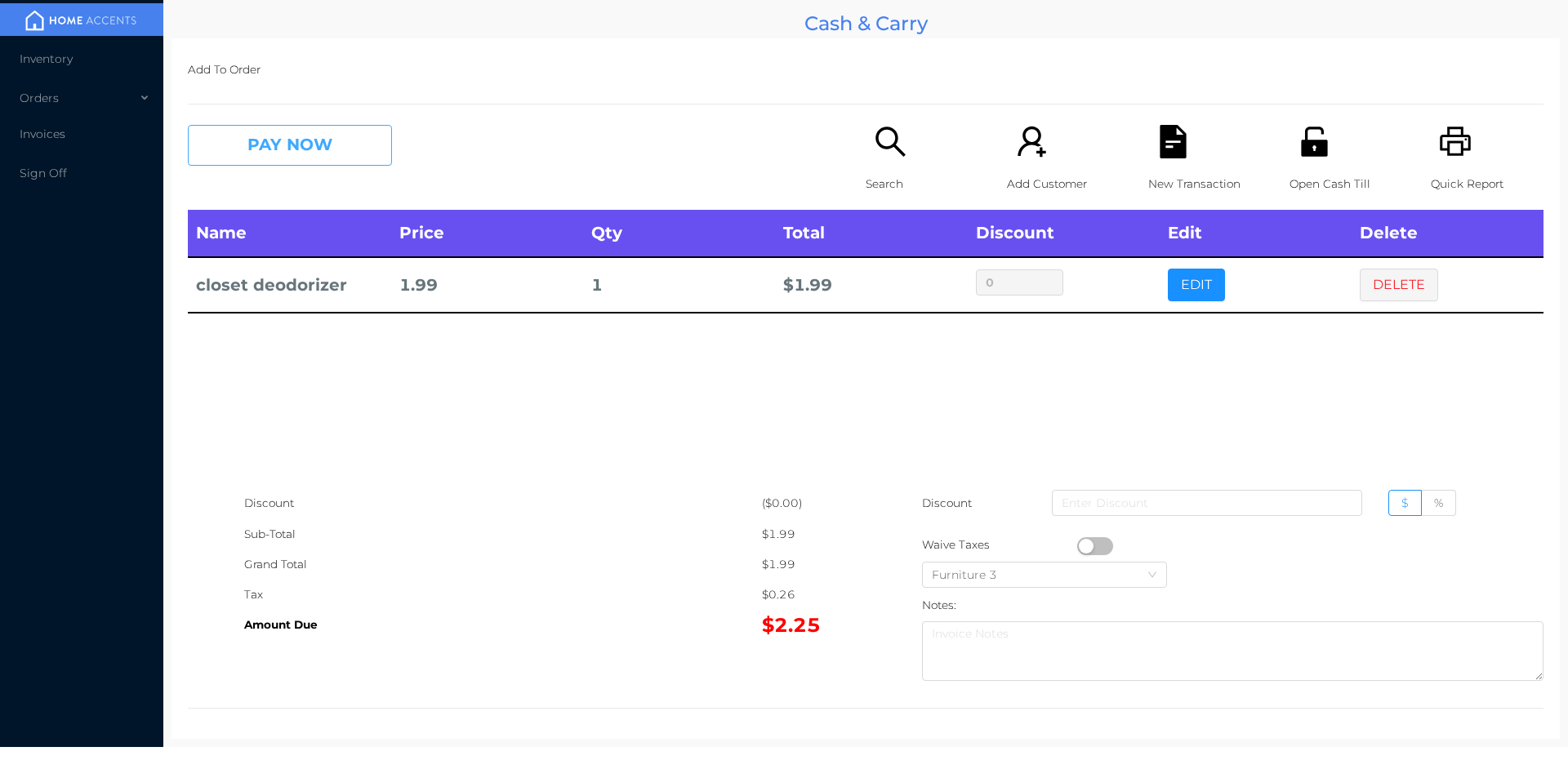
click at [323, 148] on button "PAY NOW" at bounding box center [289, 146] width 204 height 41
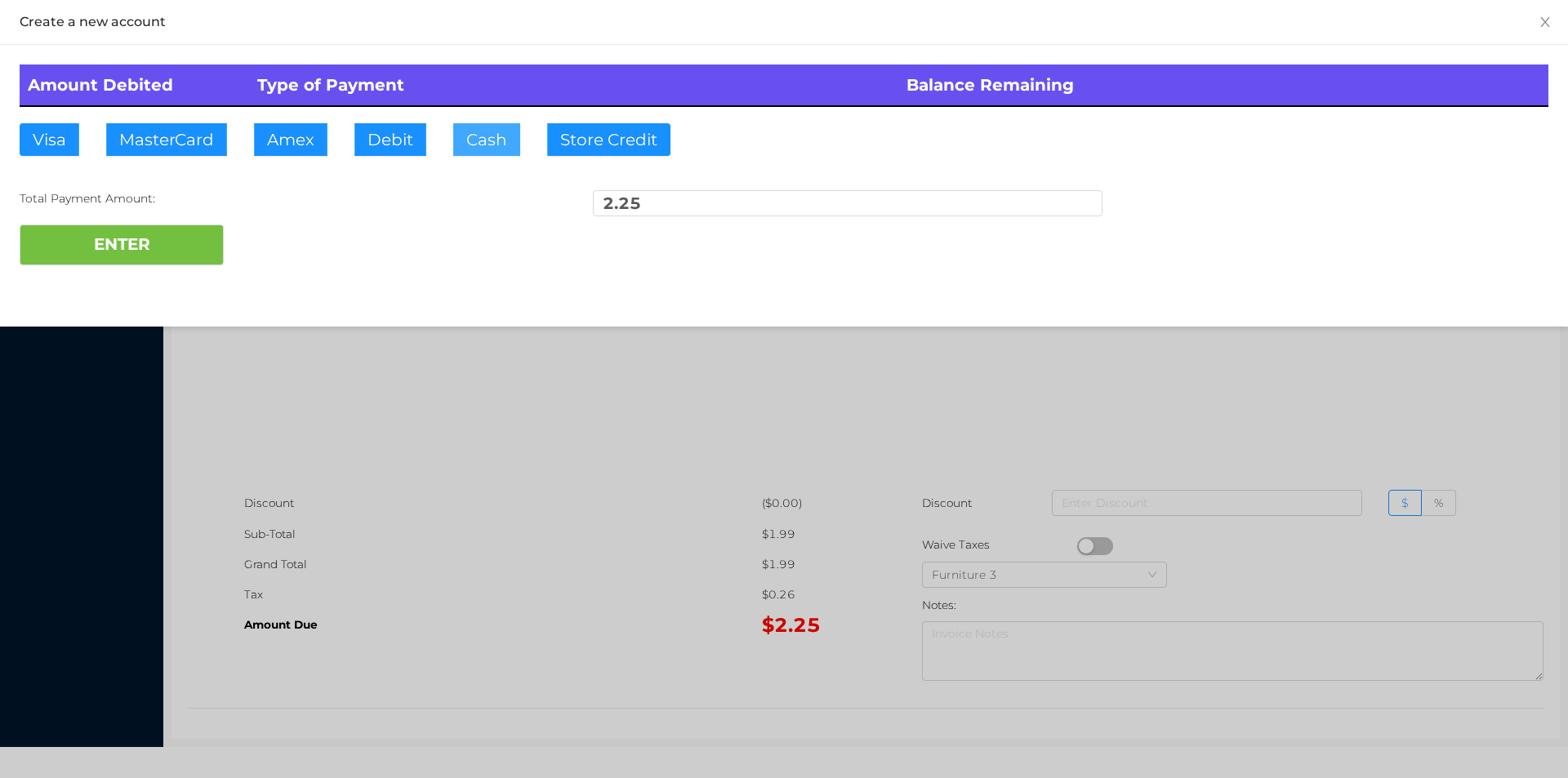
click at [512, 129] on button "Cash" at bounding box center [487, 140] width 67 height 33
type input "5"
click at [103, 240] on button "ENTER" at bounding box center [121, 245] width 204 height 41
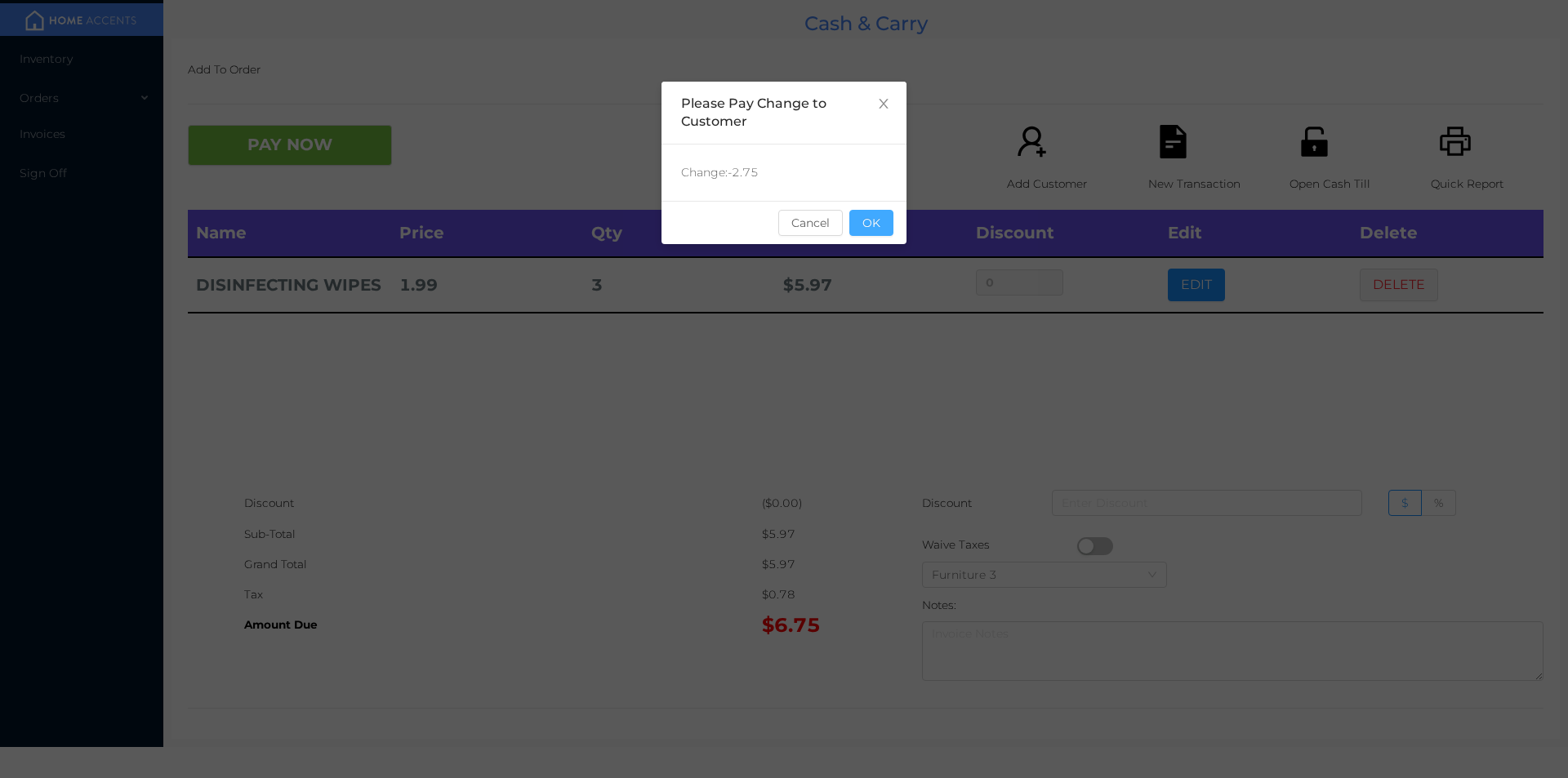
click at [878, 225] on button "OK" at bounding box center [872, 223] width 44 height 26
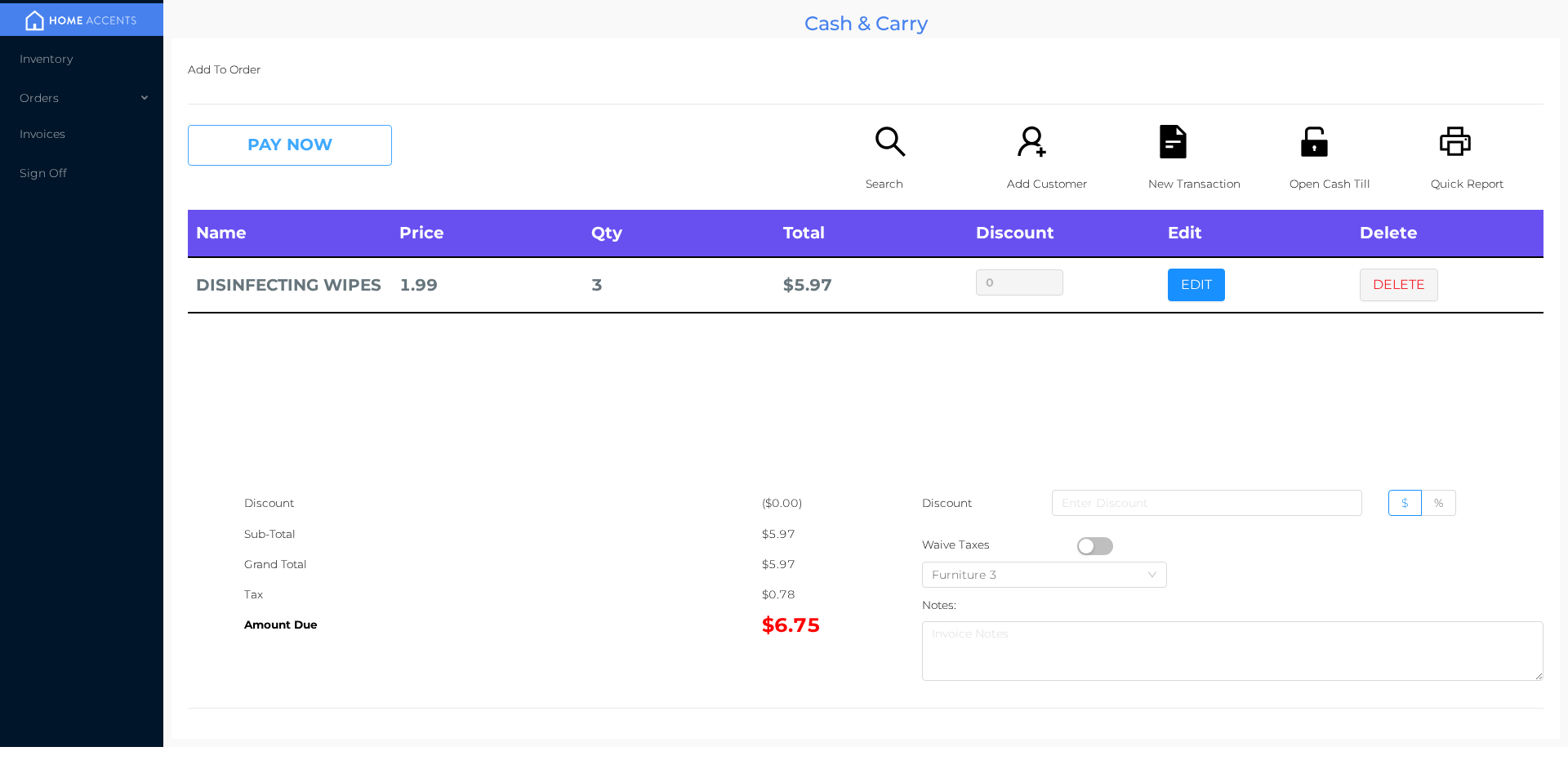
click at [278, 164] on button "PAY NOW" at bounding box center [289, 146] width 204 height 41
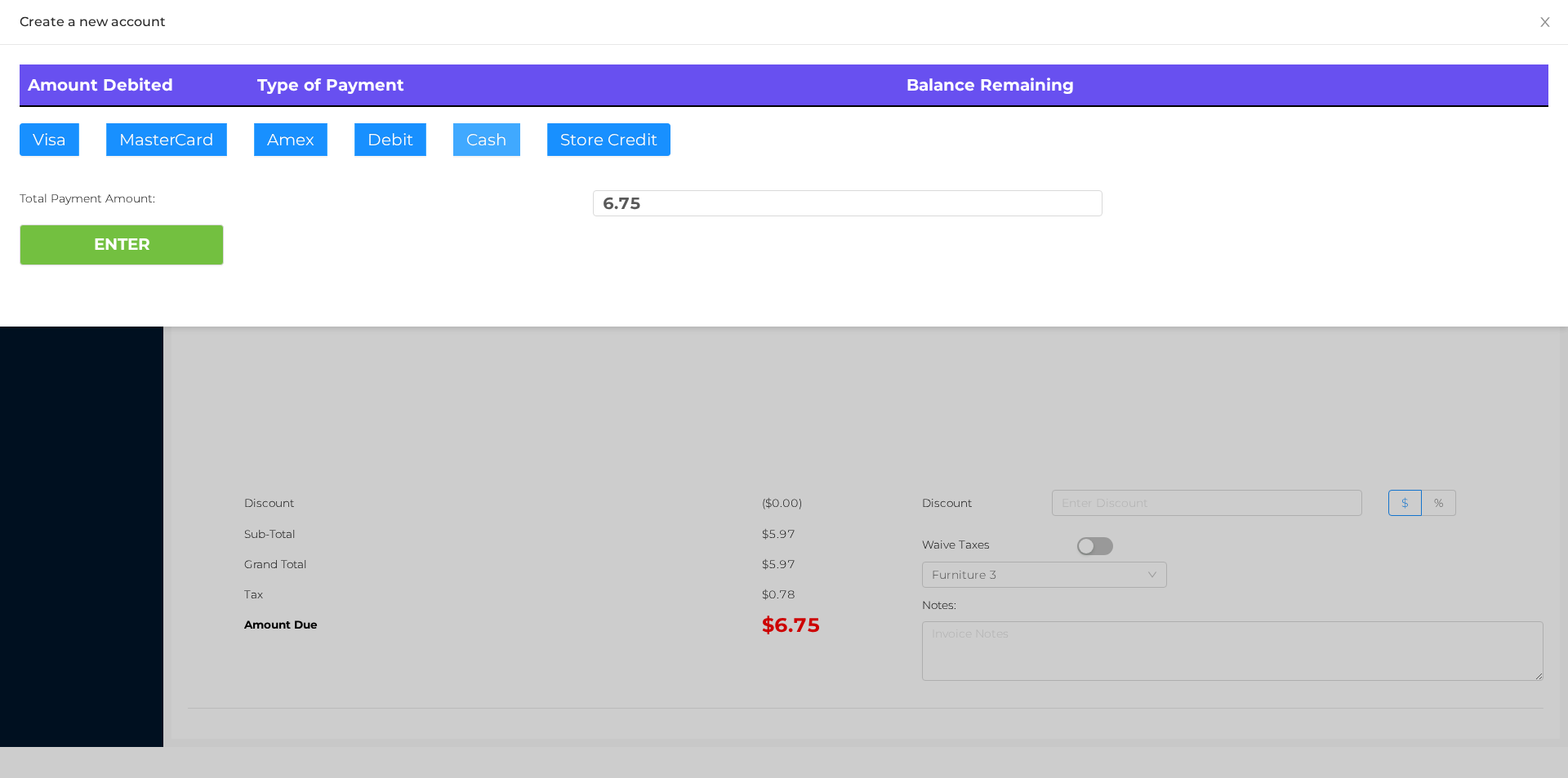
click at [464, 147] on button "Cash" at bounding box center [487, 140] width 67 height 33
type input "20"
click at [164, 250] on button "ENTER" at bounding box center [121, 245] width 204 height 41
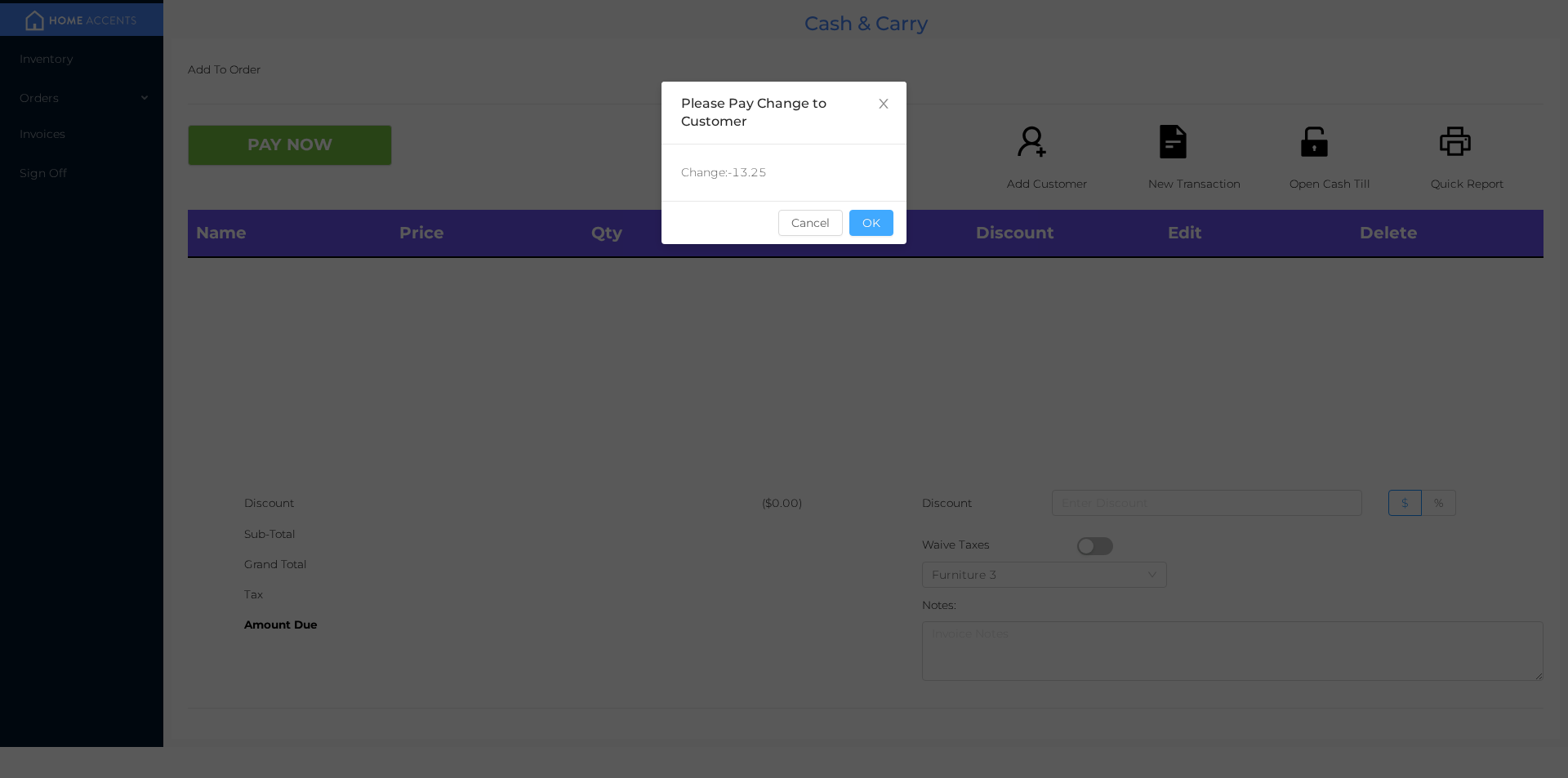
click at [885, 214] on button "OK" at bounding box center [872, 223] width 44 height 26
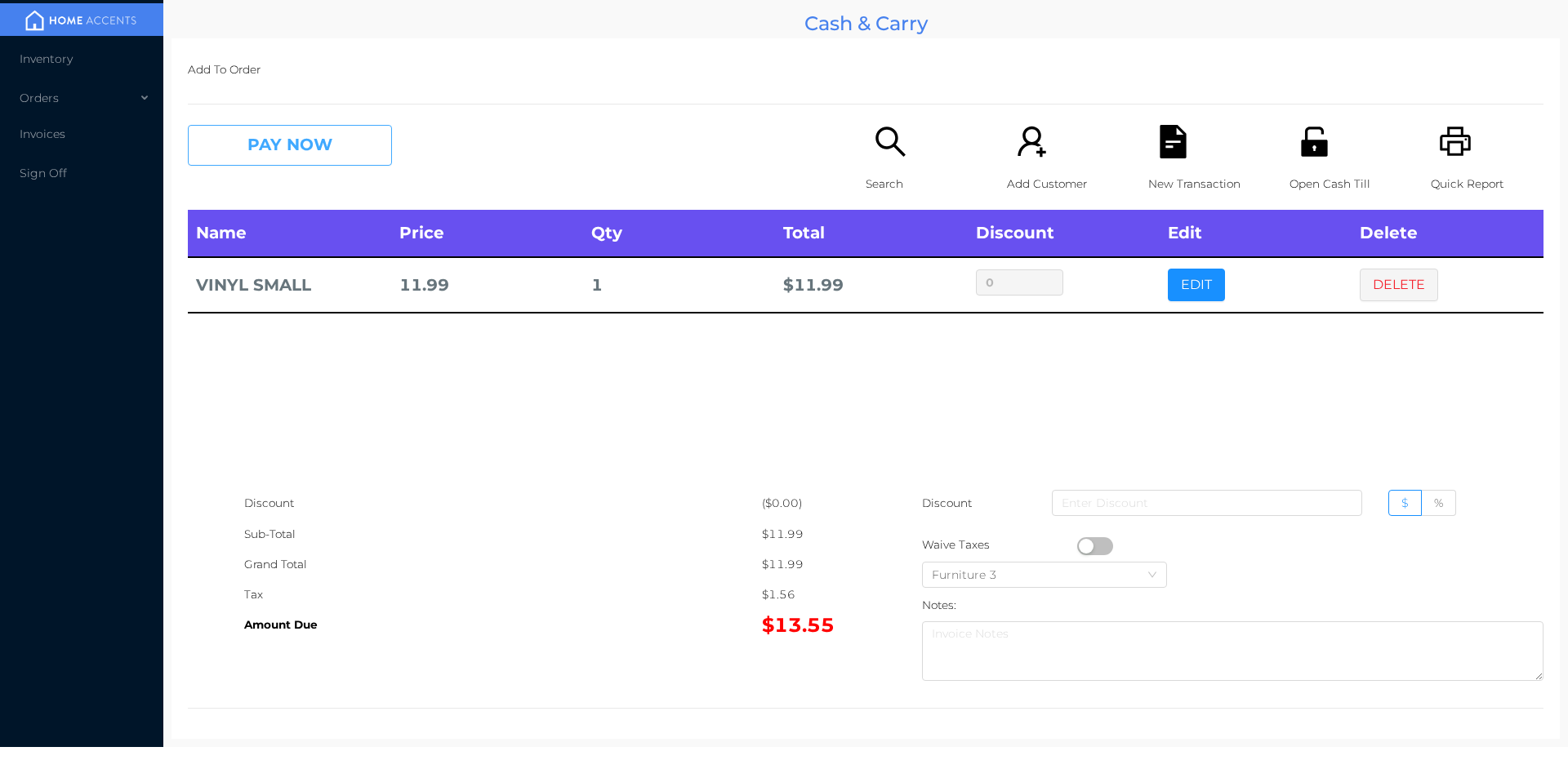
click at [269, 164] on button "PAY NOW" at bounding box center [289, 146] width 204 height 41
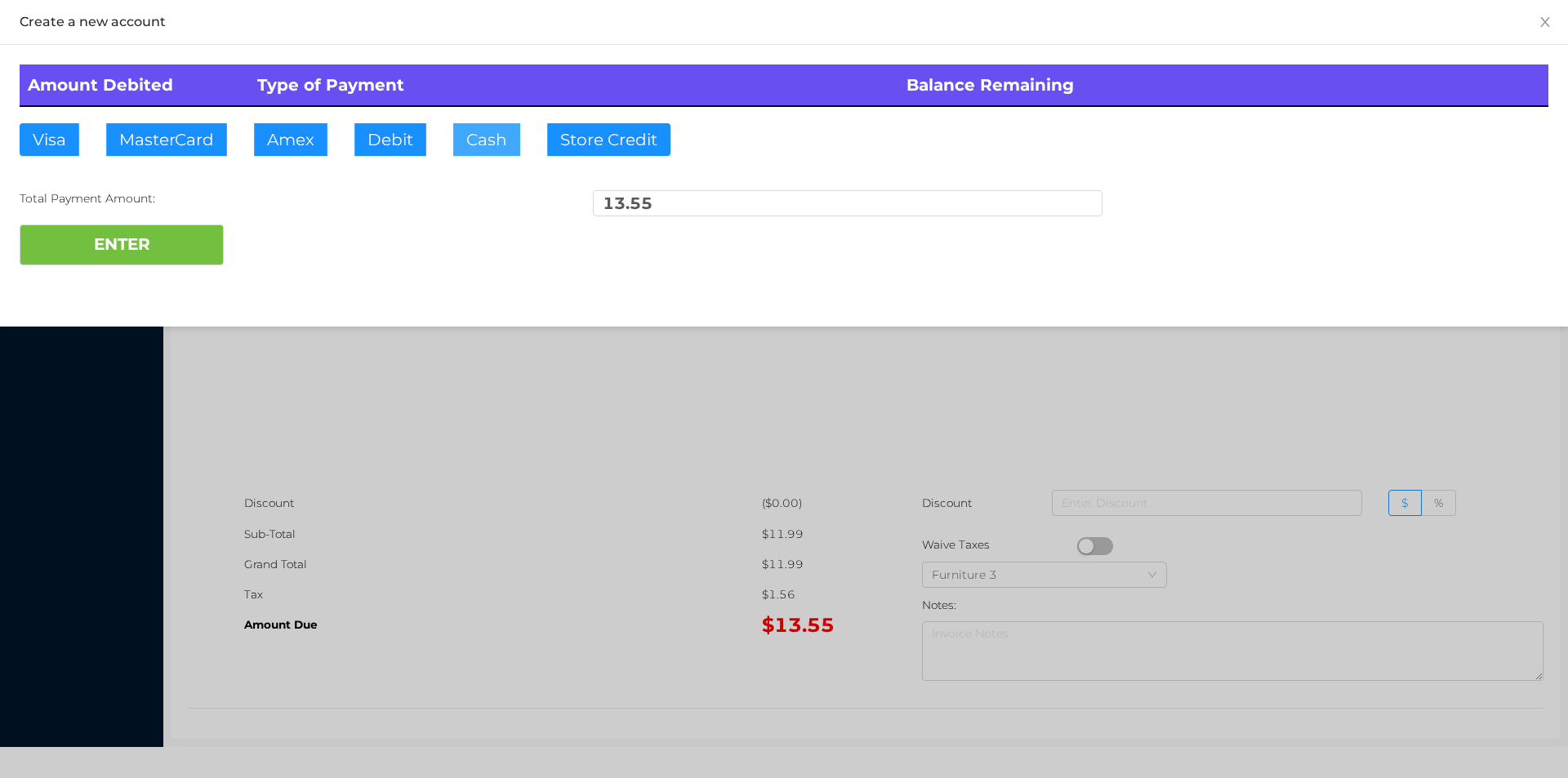
click at [471, 135] on button "Cash" at bounding box center [487, 140] width 67 height 33
type input "20"
click at [96, 259] on button "ENTER" at bounding box center [121, 245] width 204 height 41
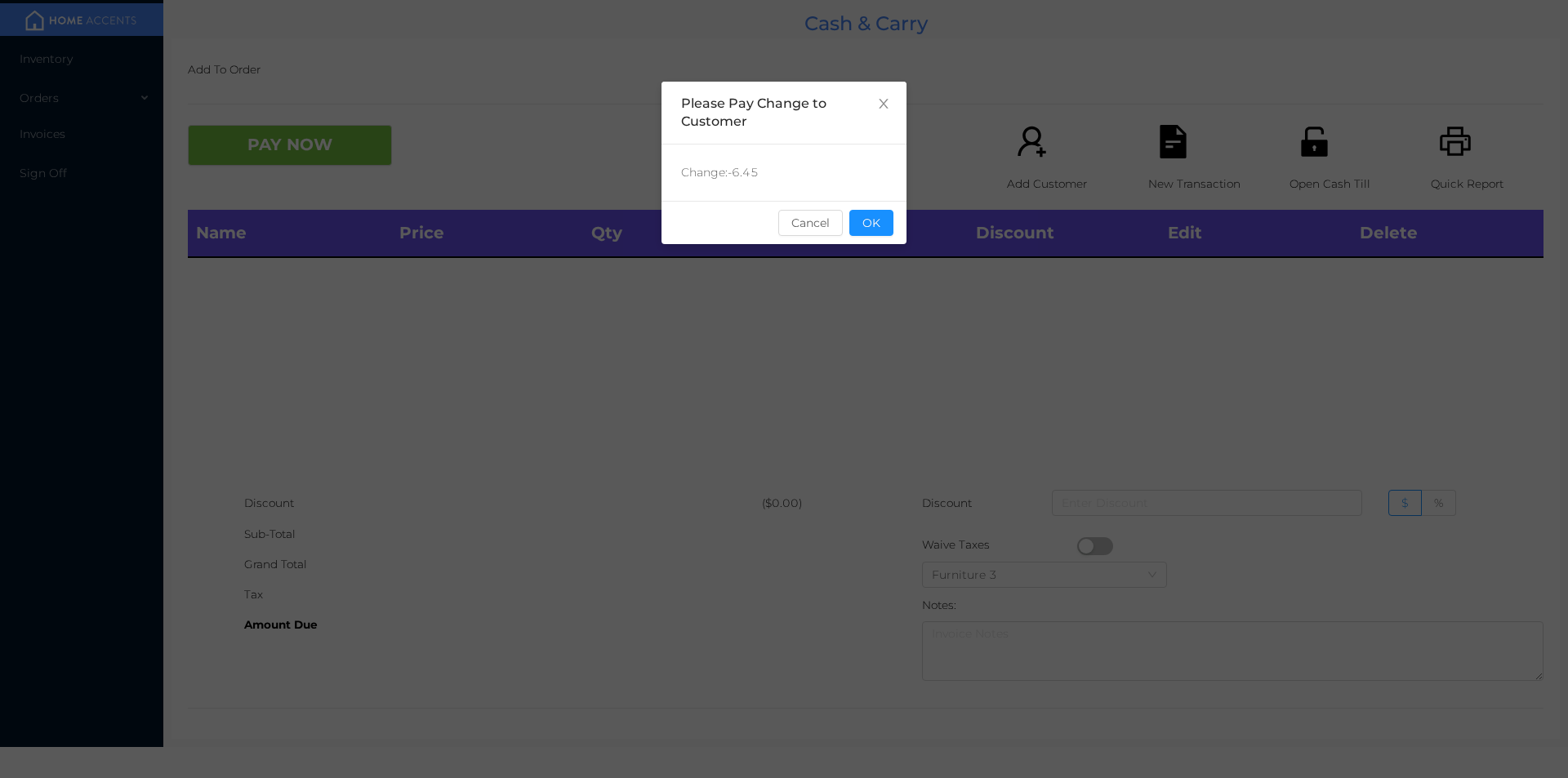
click at [880, 253] on div "sentinelStart Please Pay Change to Customer Change: -6.45 Cancel OK sentinelEnd" at bounding box center [783, 245] width 245 height 326
click at [879, 215] on button "OK" at bounding box center [872, 223] width 44 height 26
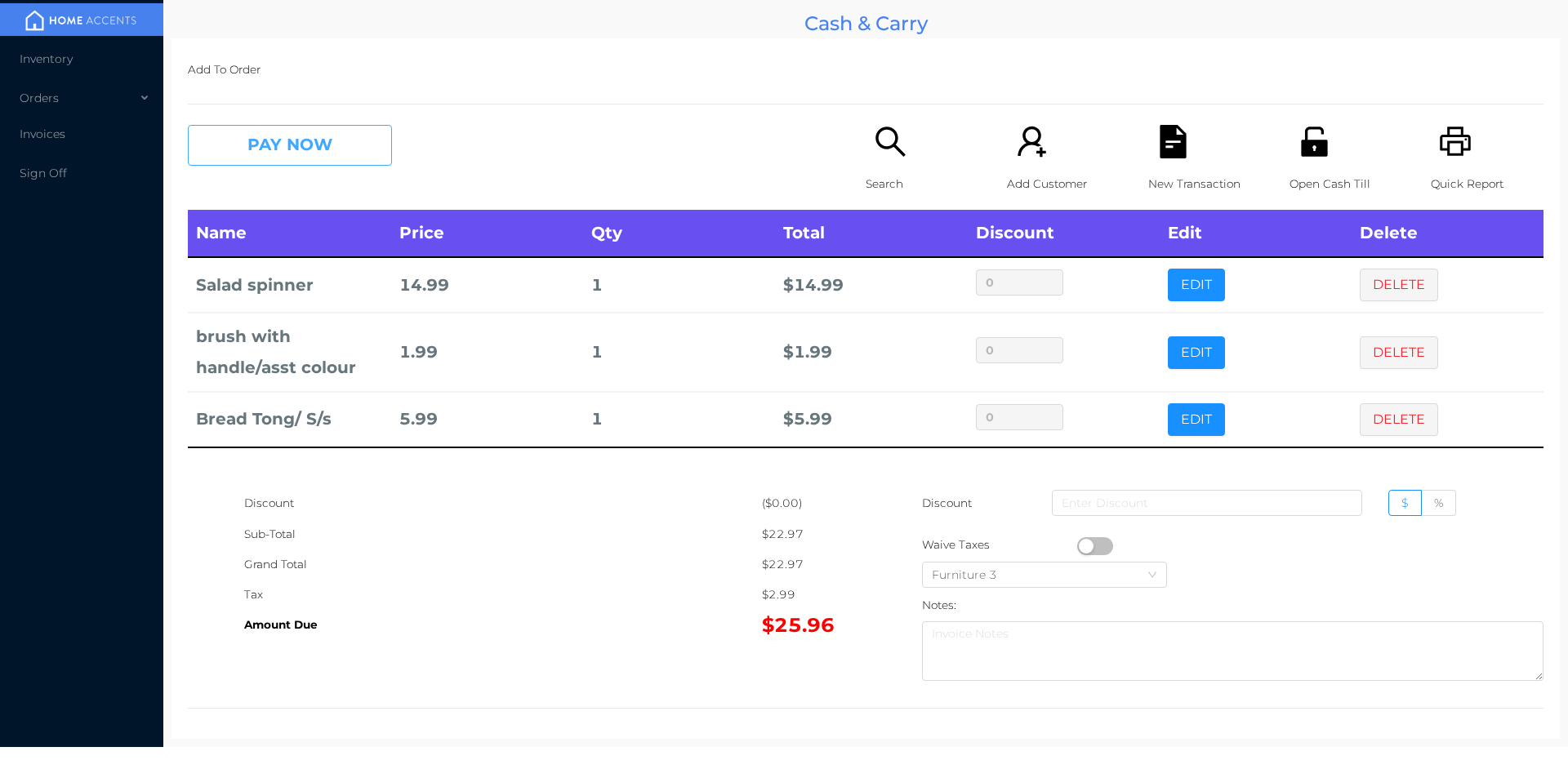
click at [255, 157] on button "PAY NOW" at bounding box center [289, 146] width 204 height 41
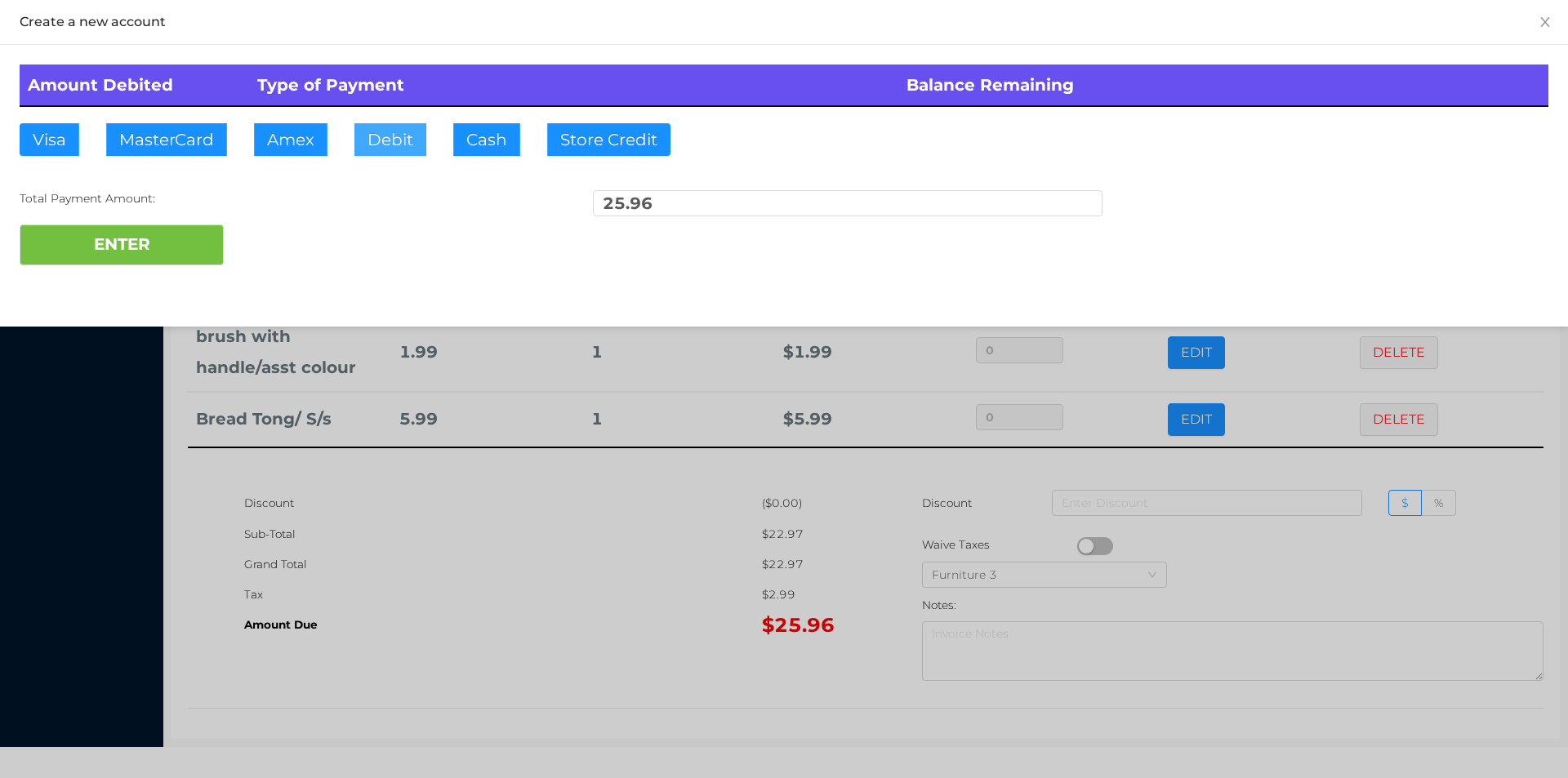
click at [409, 134] on button "Debit" at bounding box center [390, 140] width 72 height 33
click at [155, 234] on button "ENTER" at bounding box center [121, 245] width 204 height 41
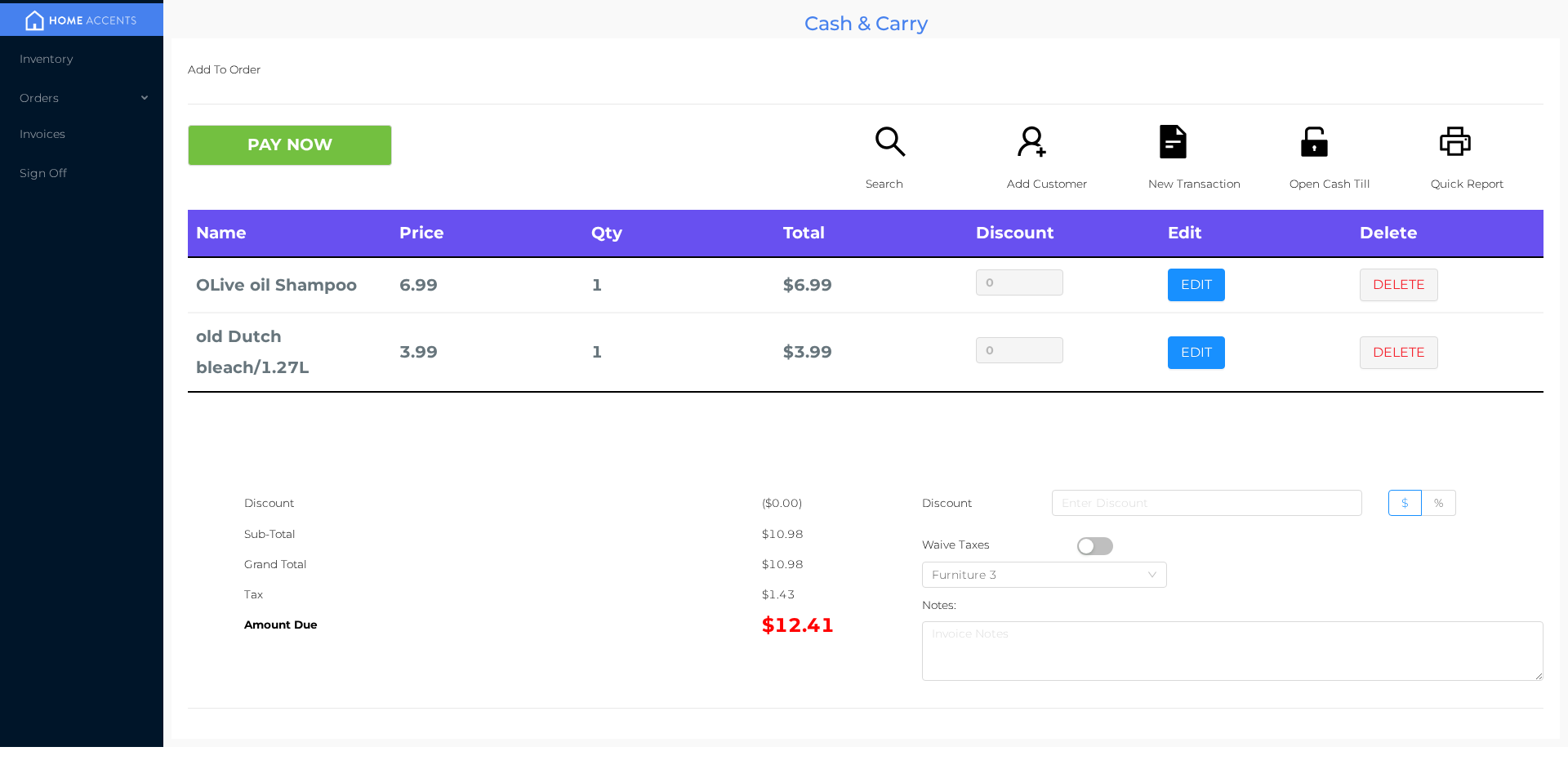
click at [1461, 160] on div "Quick Report" at bounding box center [1487, 168] width 113 height 85
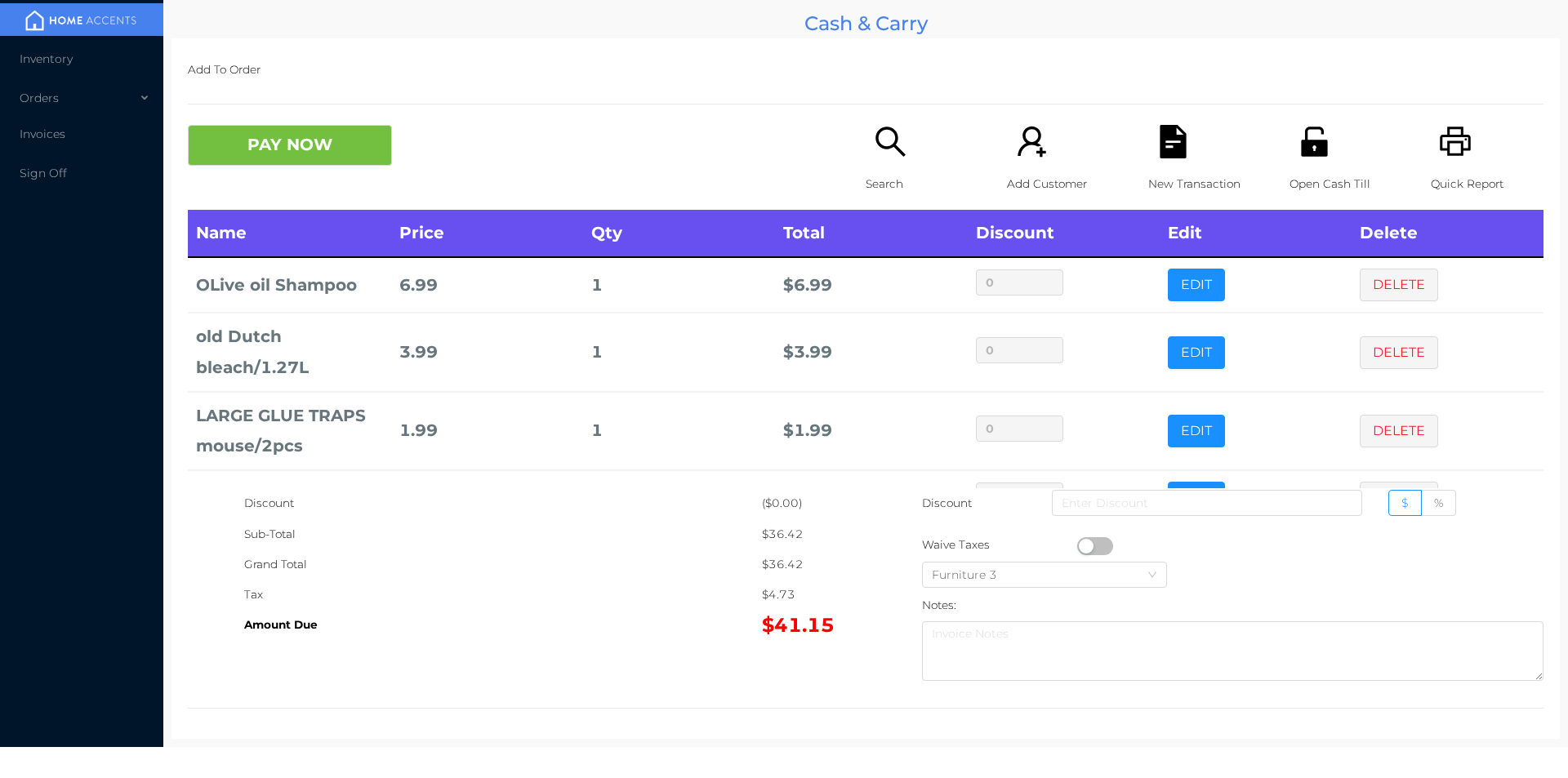
scroll to position [6, 0]
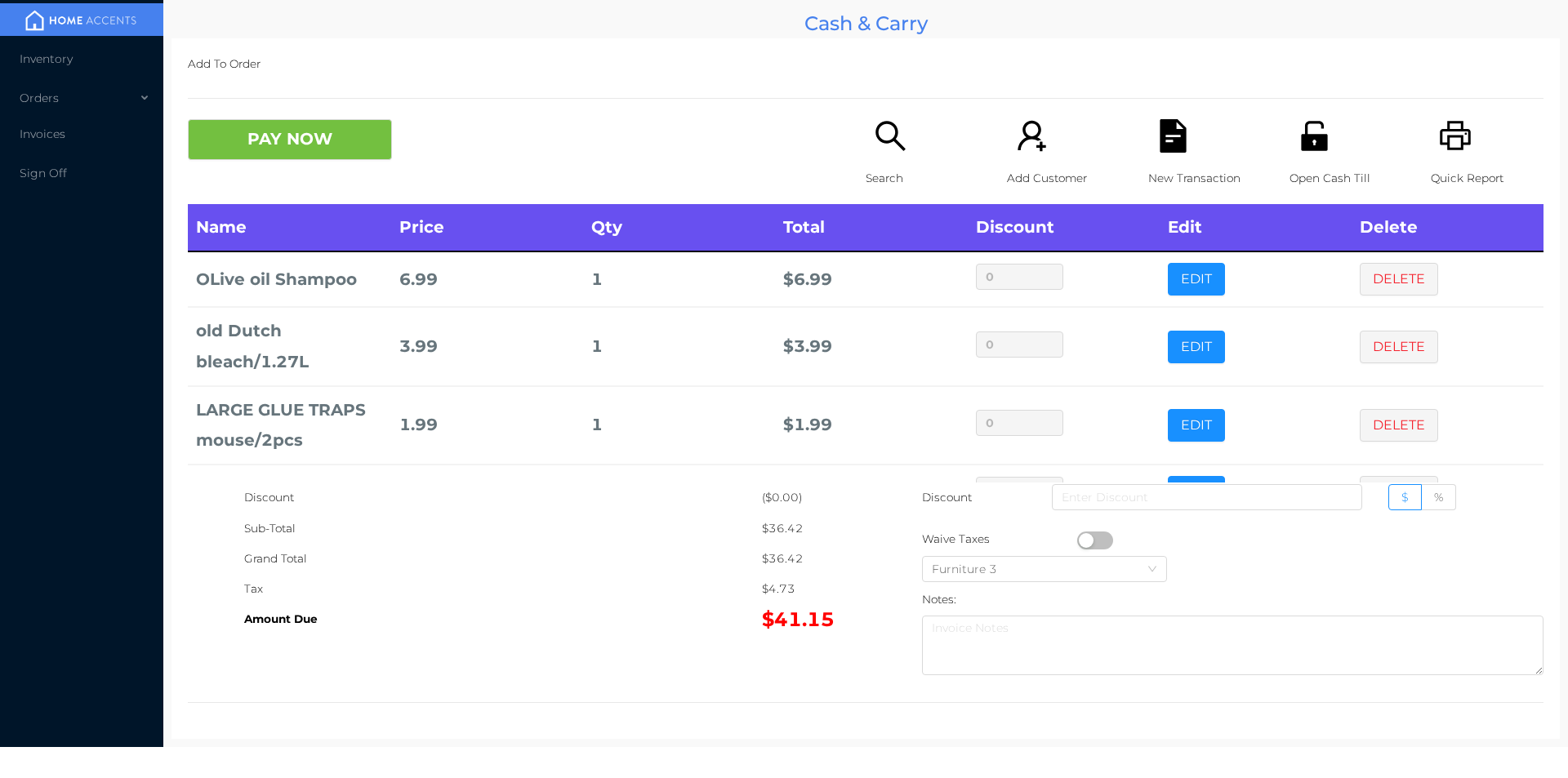
click at [876, 138] on icon "icon: search" at bounding box center [890, 136] width 29 height 29
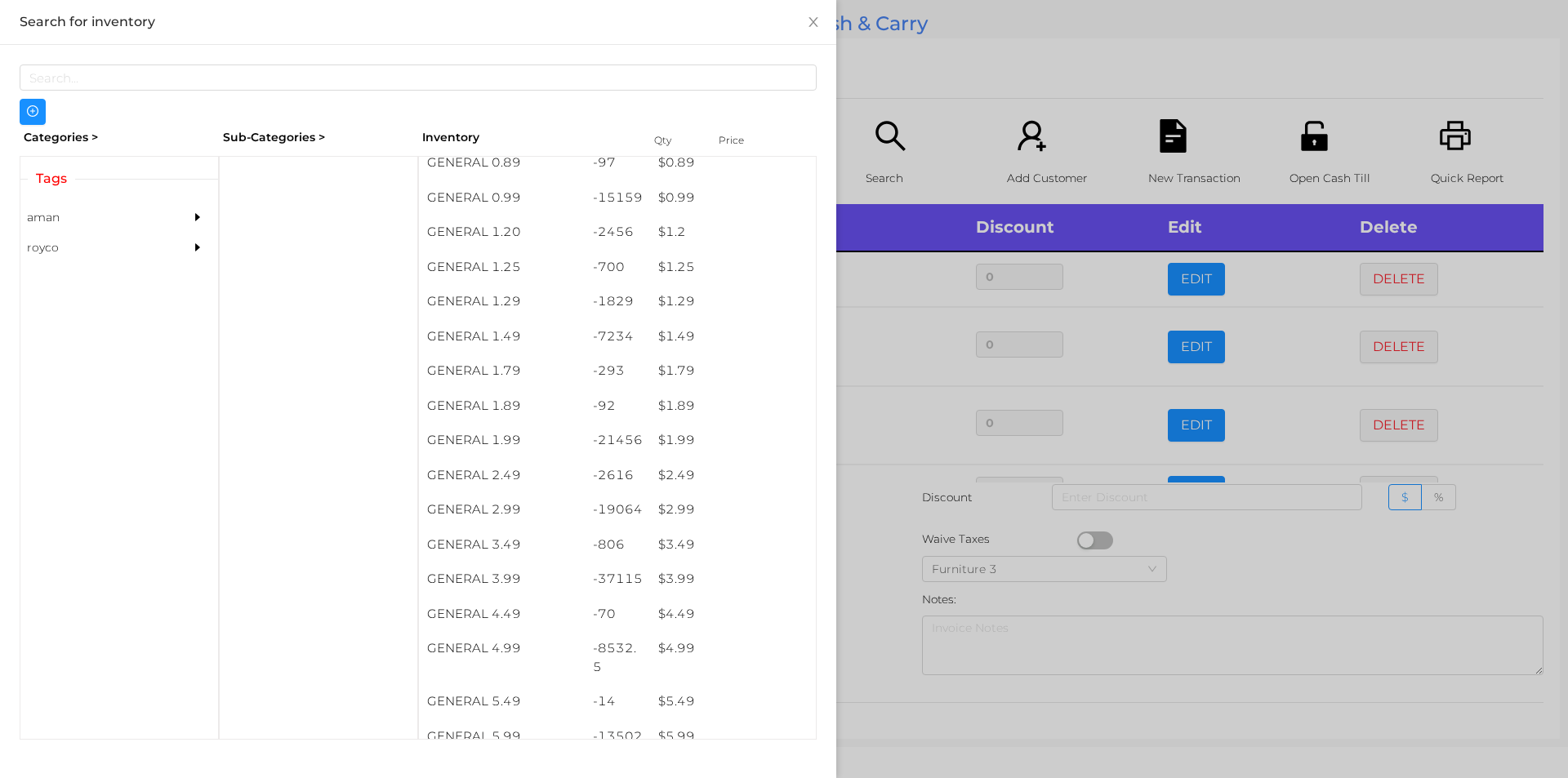
scroll to position [89, 0]
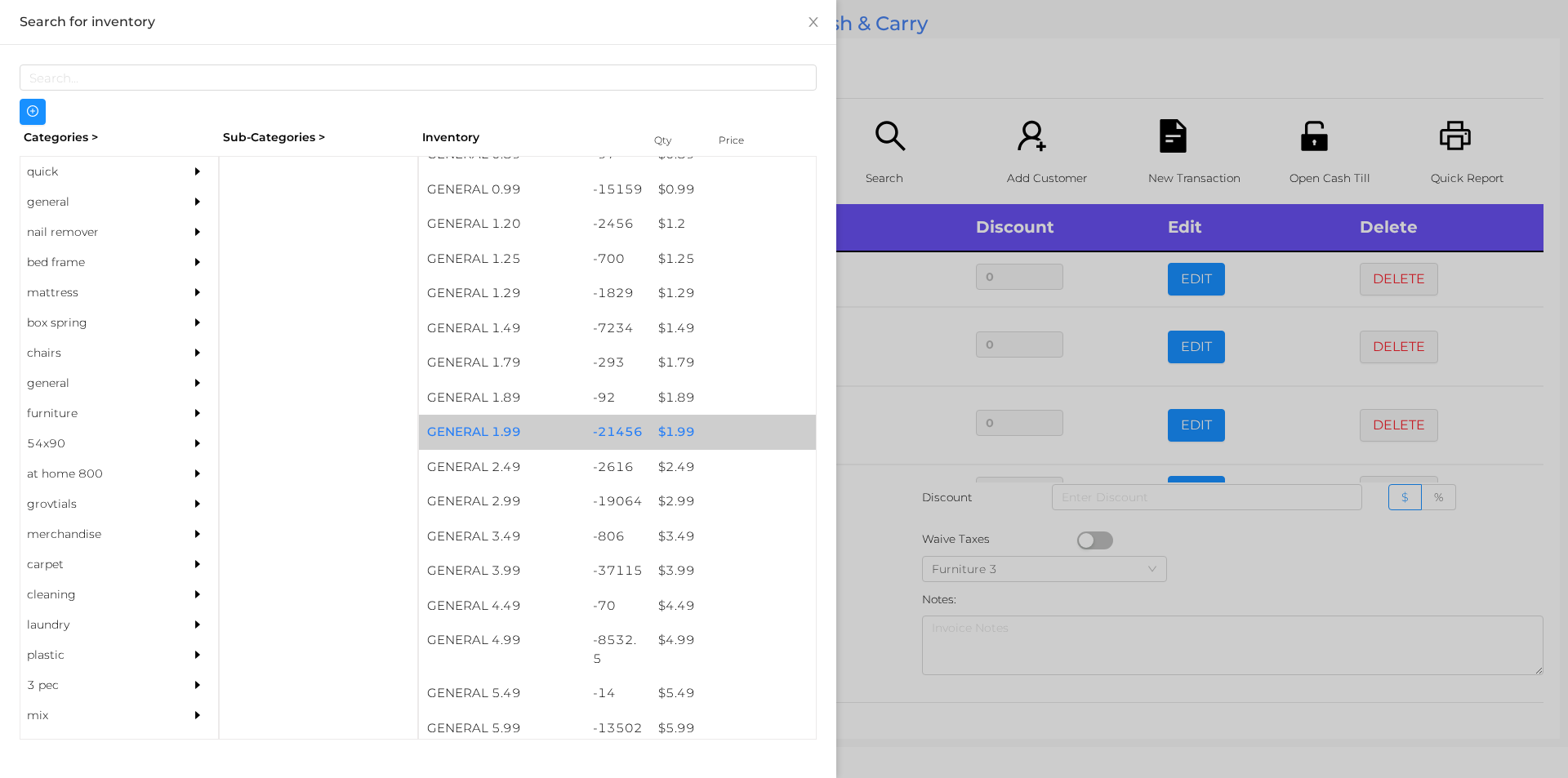
click at [711, 429] on div "$ 1.99" at bounding box center [732, 432] width 166 height 35
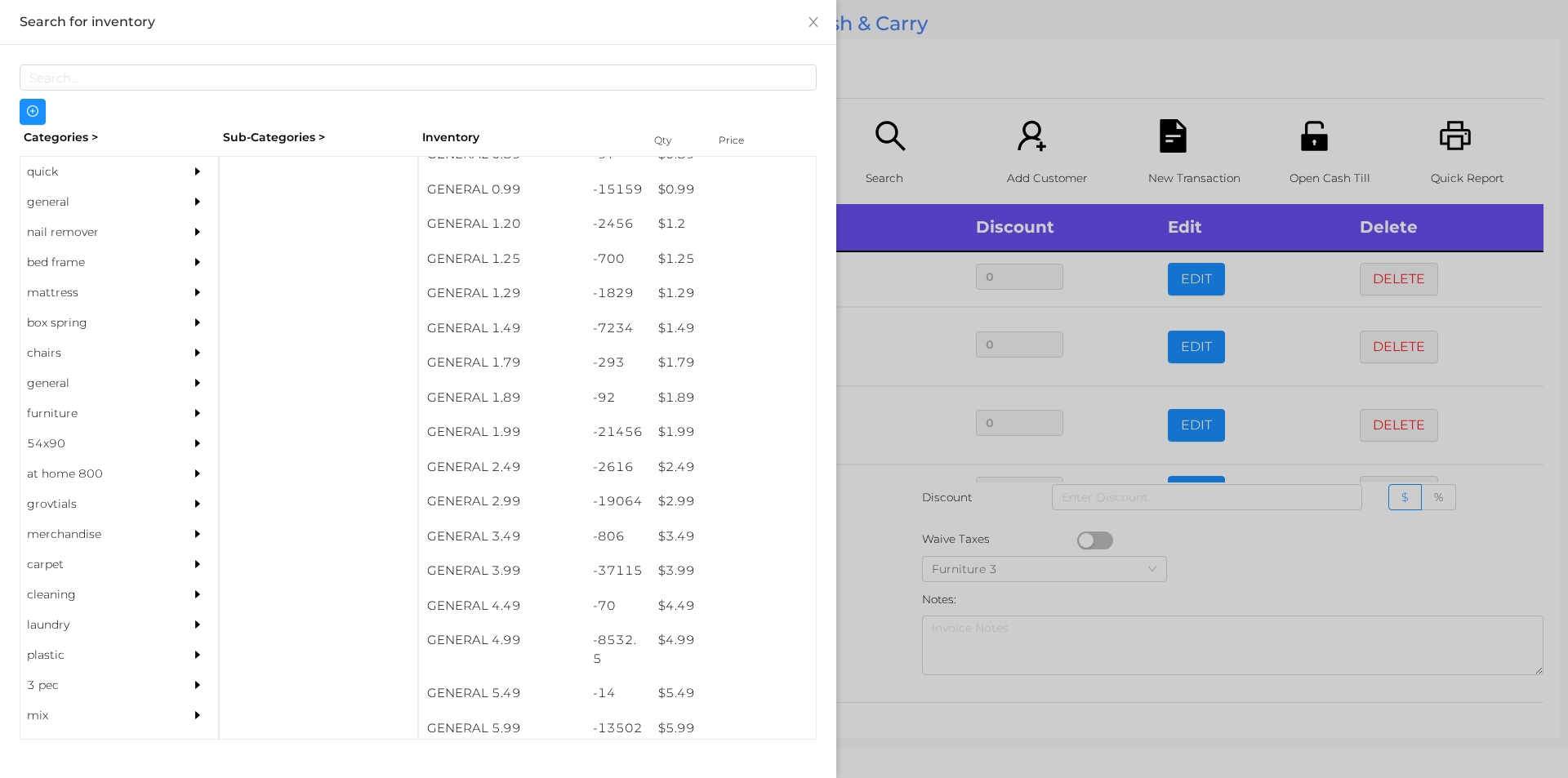
click at [904, 88] on div at bounding box center [784, 389] width 1568 height 778
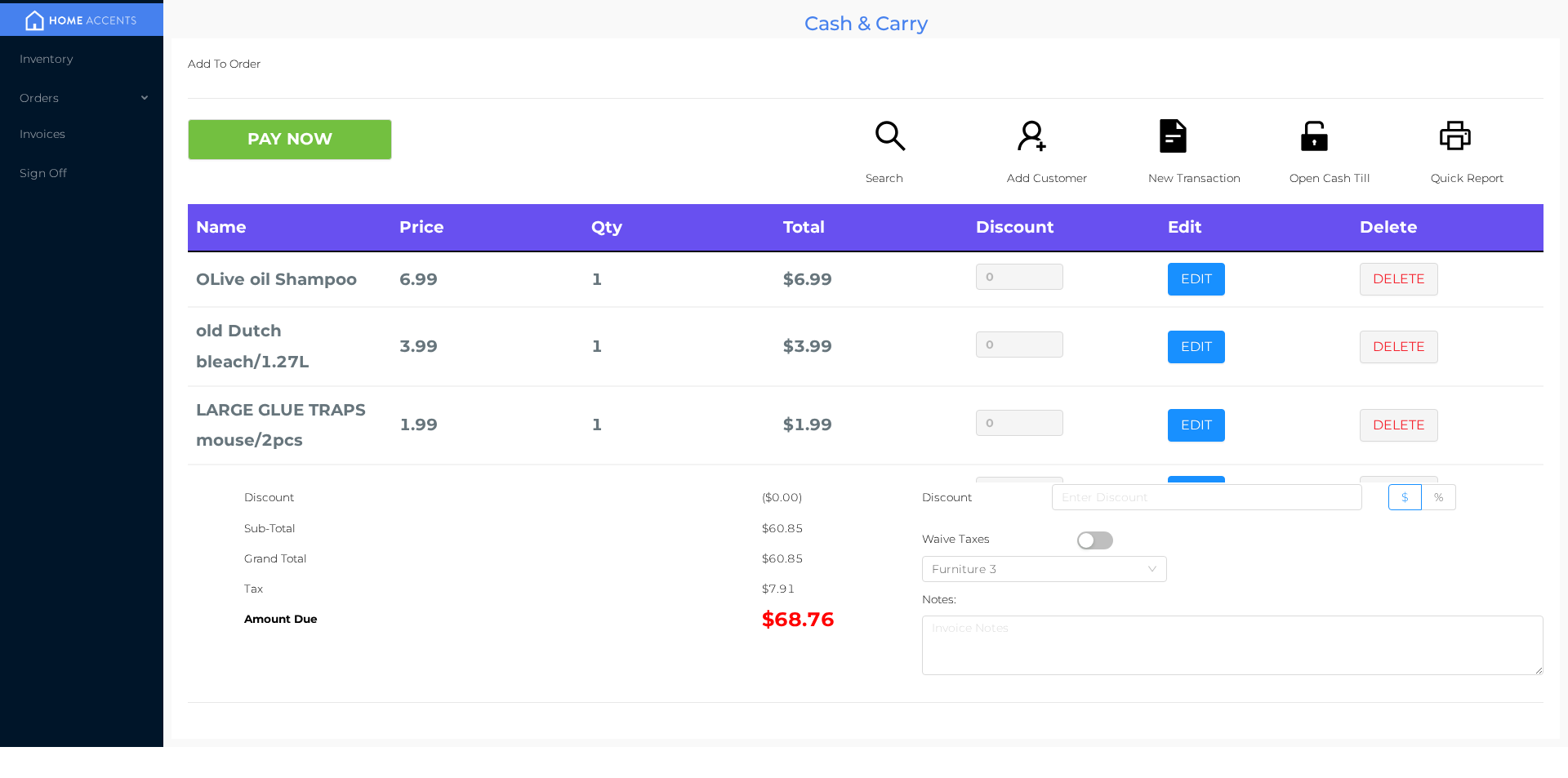
click at [1454, 162] on div "Quick Report" at bounding box center [1487, 162] width 113 height 85
click at [1151, 159] on div "New Transaction" at bounding box center [1205, 162] width 113 height 85
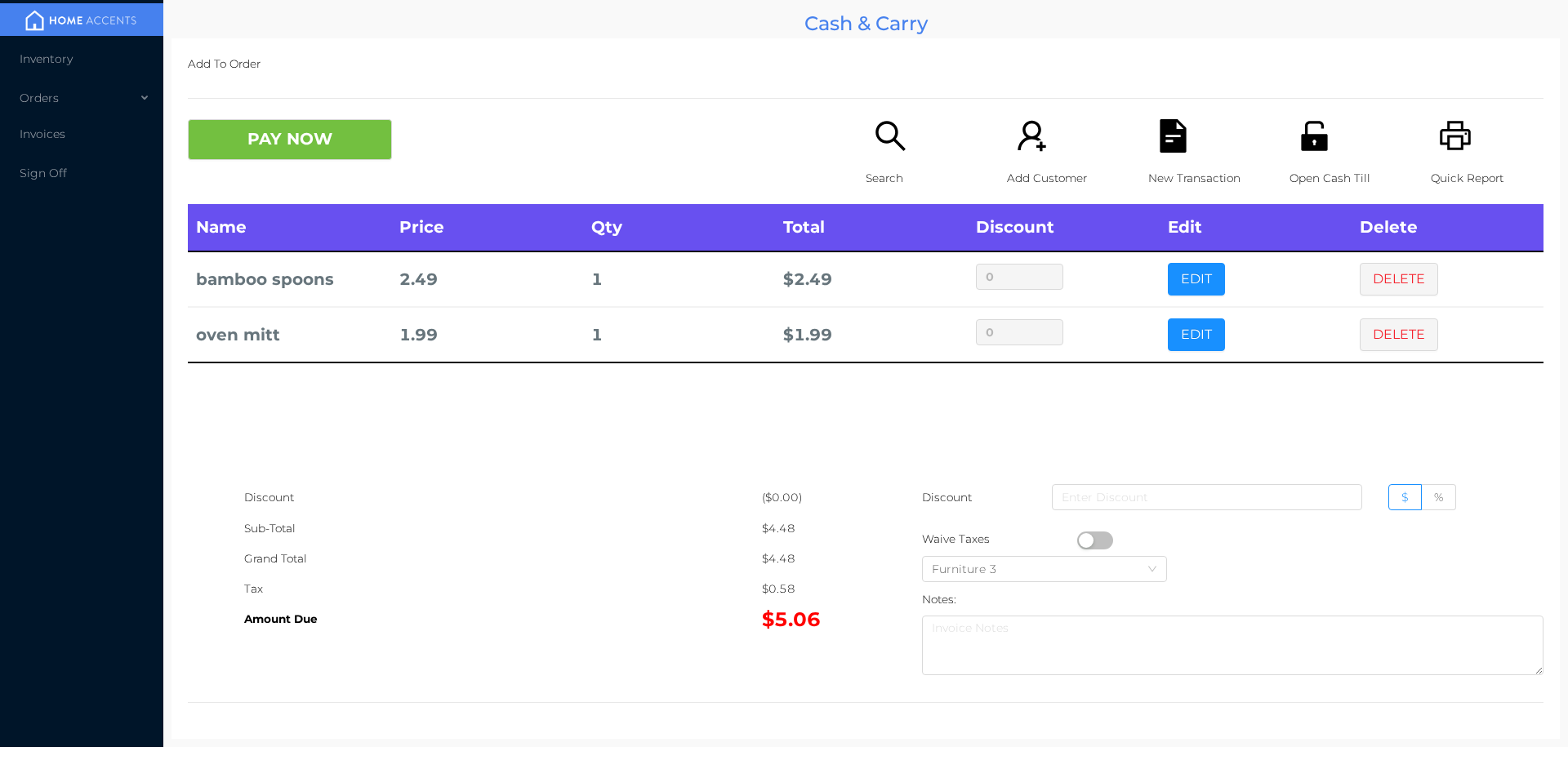
click at [913, 155] on div "Search" at bounding box center [922, 162] width 113 height 85
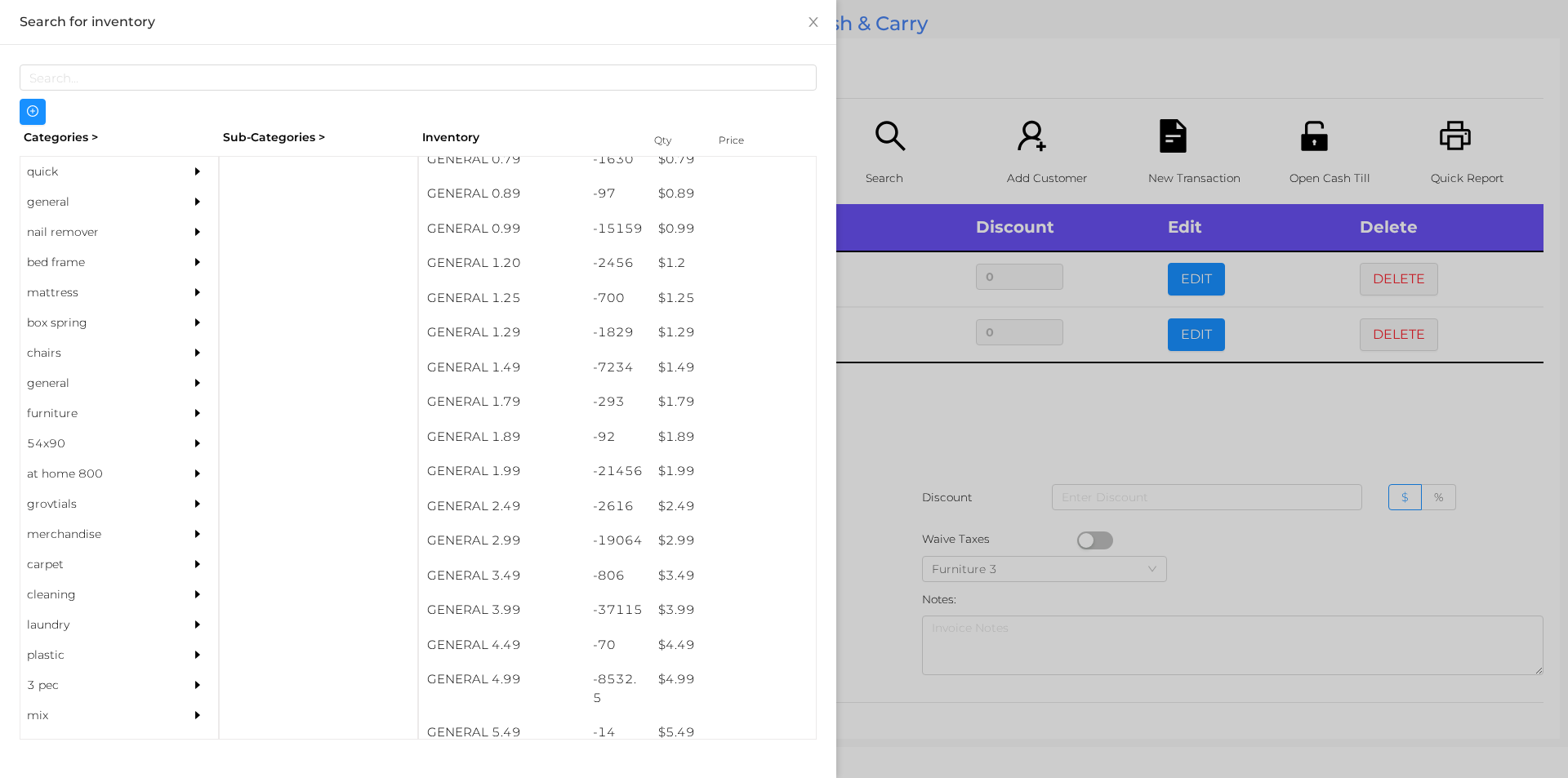
scroll to position [50, 0]
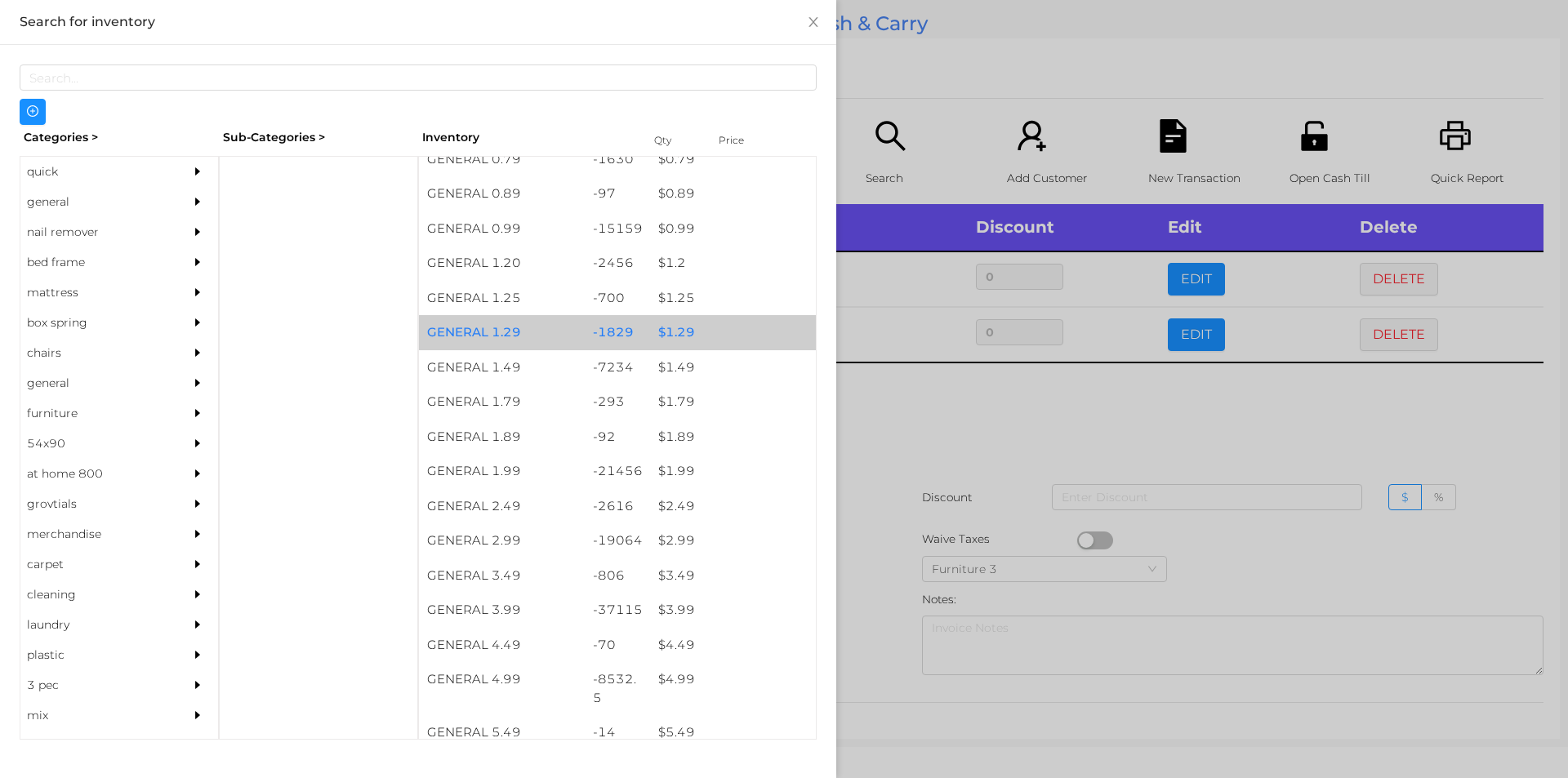
click at [674, 331] on div "$ 1.29" at bounding box center [732, 332] width 166 height 35
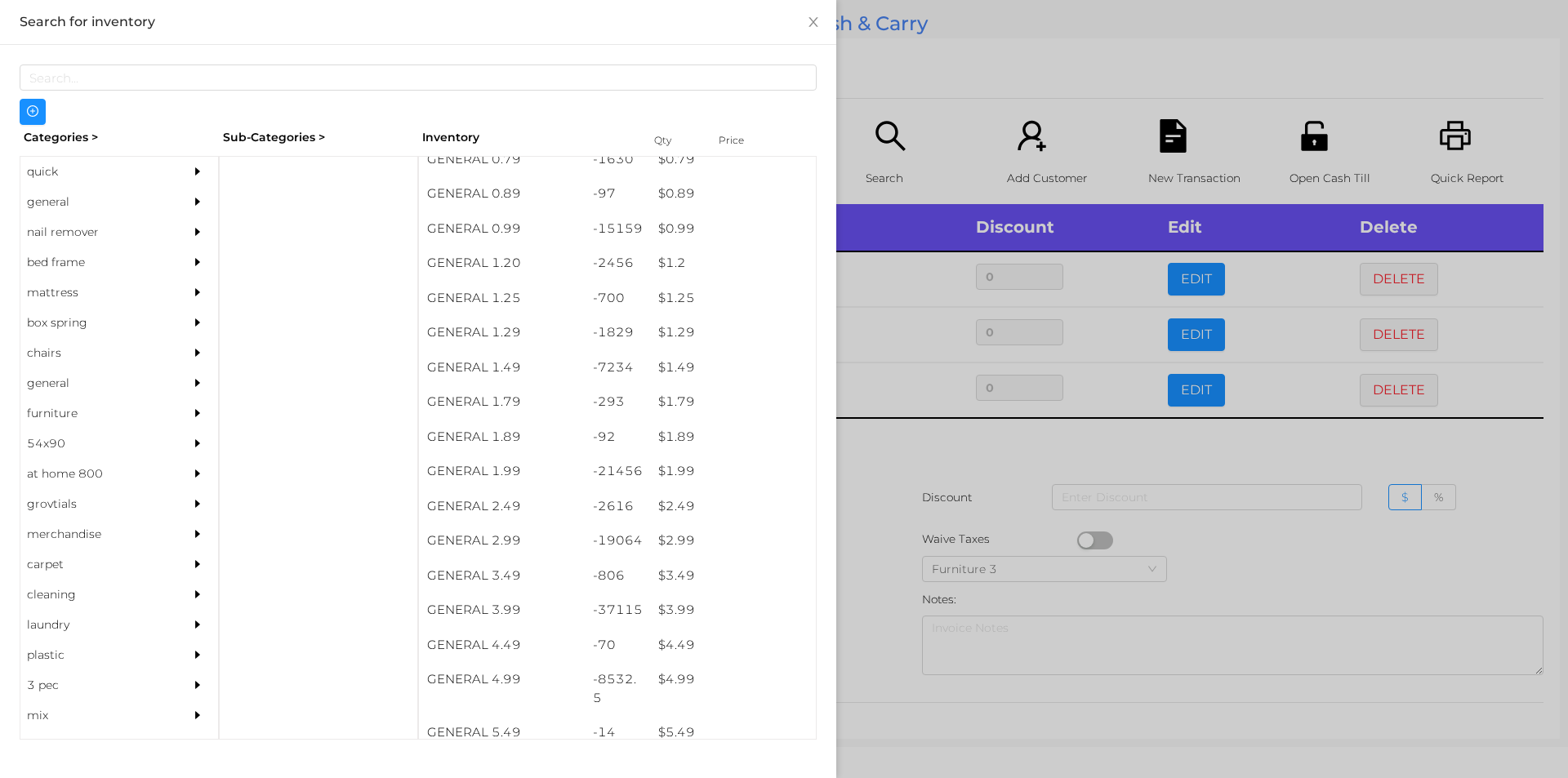
click at [907, 429] on div at bounding box center [784, 389] width 1568 height 778
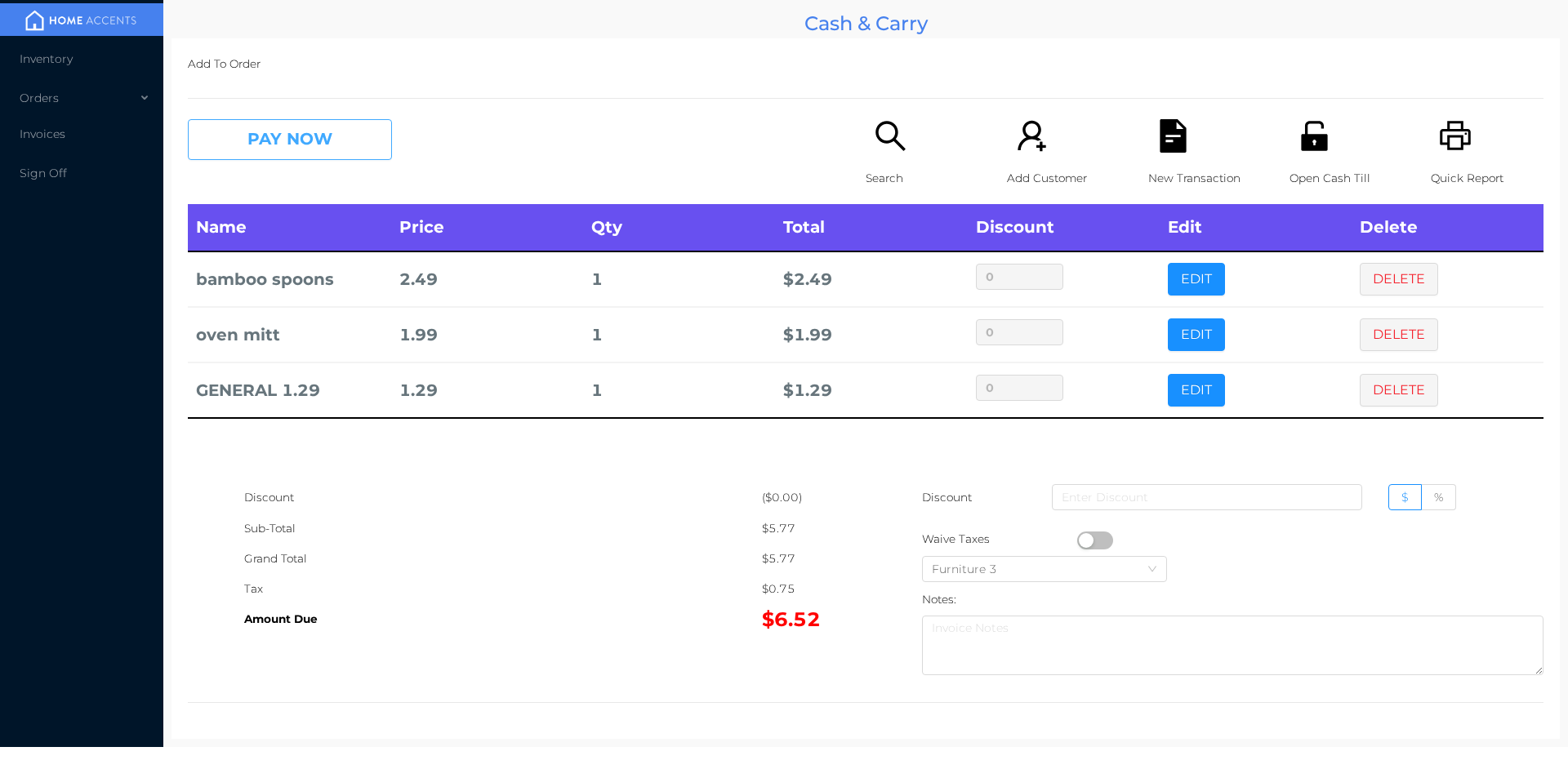
click at [300, 135] on button "PAY NOW" at bounding box center [289, 140] width 204 height 41
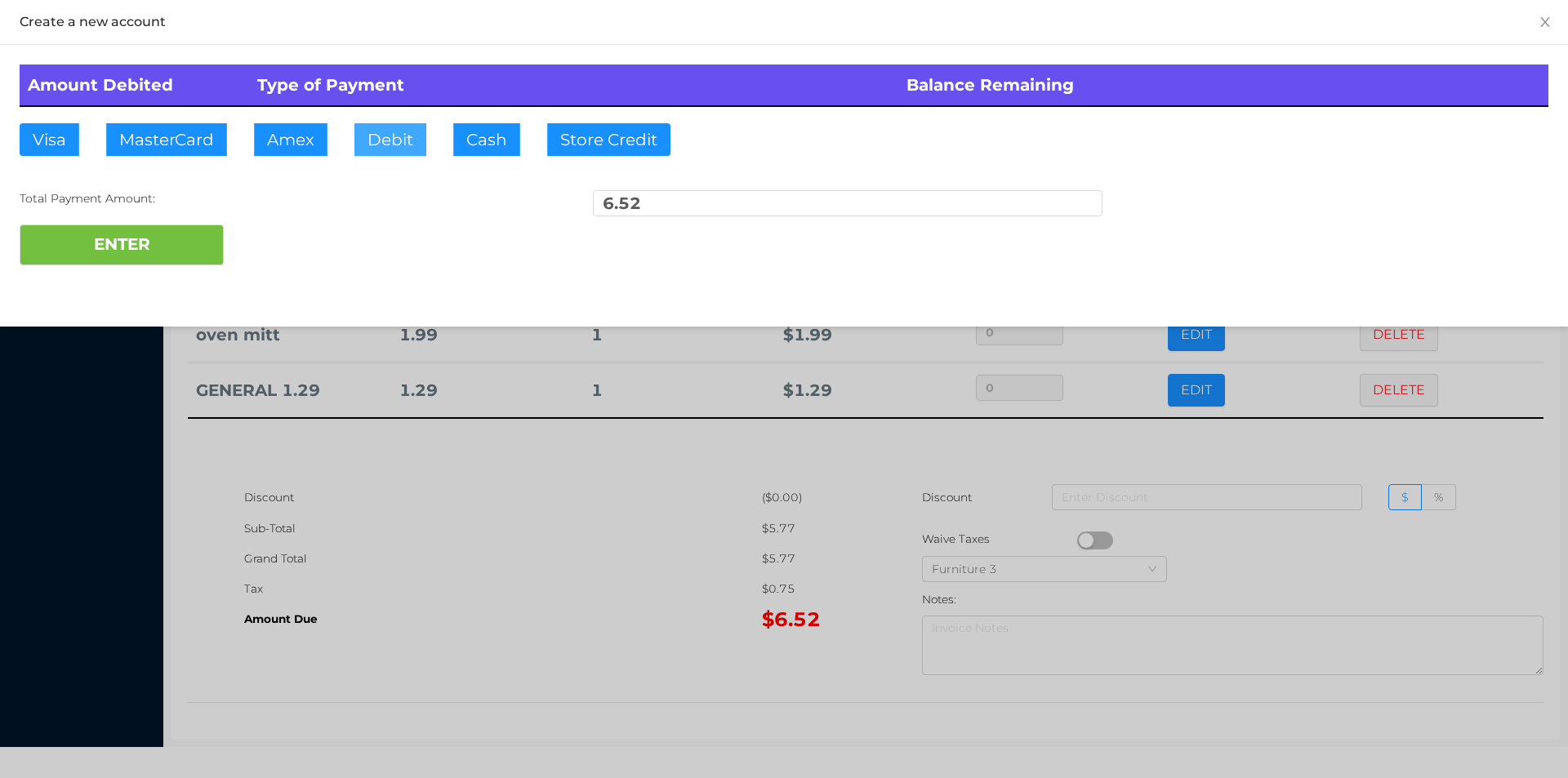
click at [405, 146] on button "Debit" at bounding box center [390, 140] width 72 height 33
click at [119, 282] on div "Amount Debited Type of Payment Balance Remaining Visa MasterCard Amex Debit Cas…" at bounding box center [784, 164] width 1568 height 240
click at [123, 254] on button "ENTER" at bounding box center [121, 245] width 204 height 41
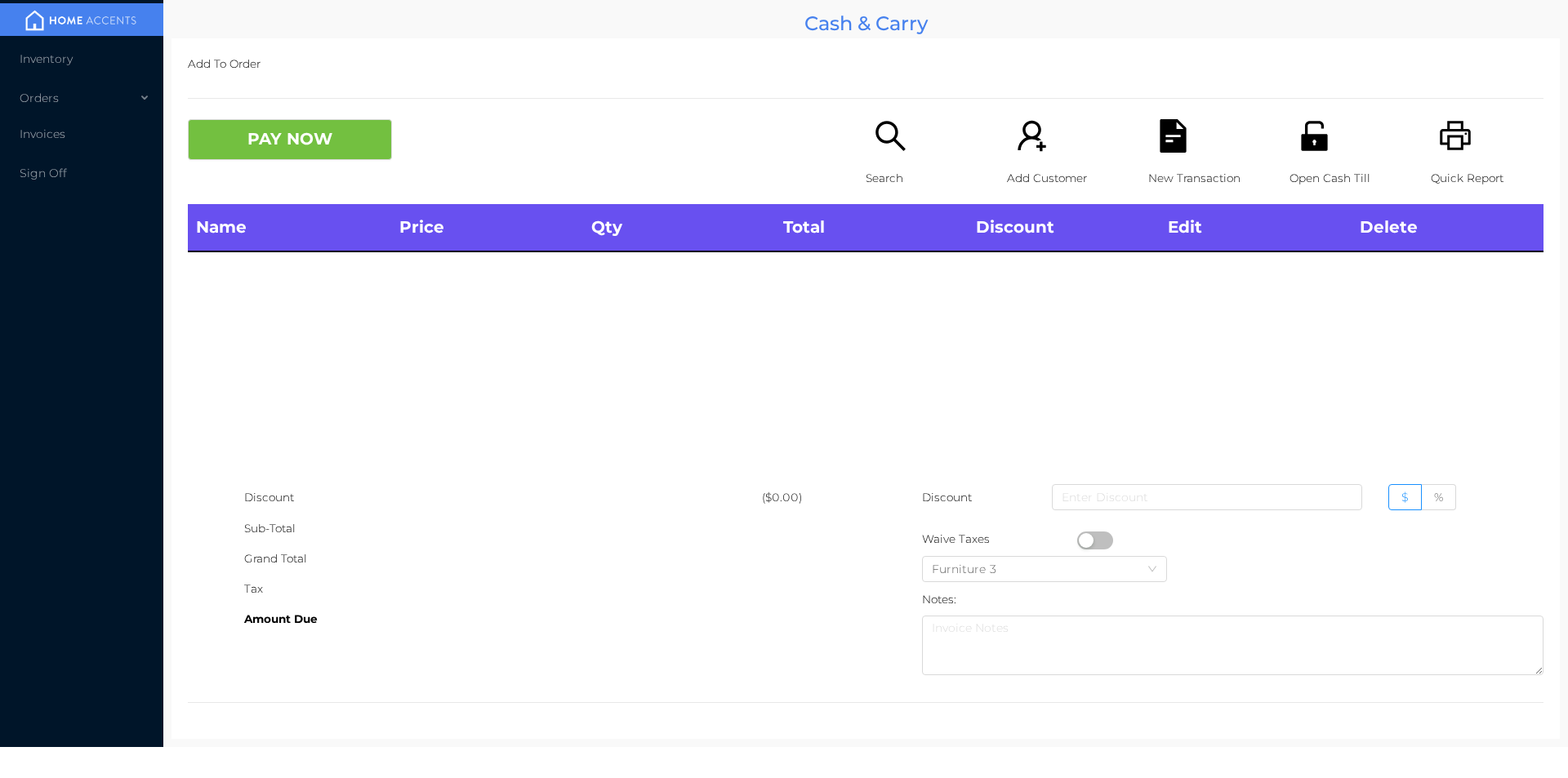
click at [888, 147] on icon "icon: search" at bounding box center [890, 136] width 34 height 34
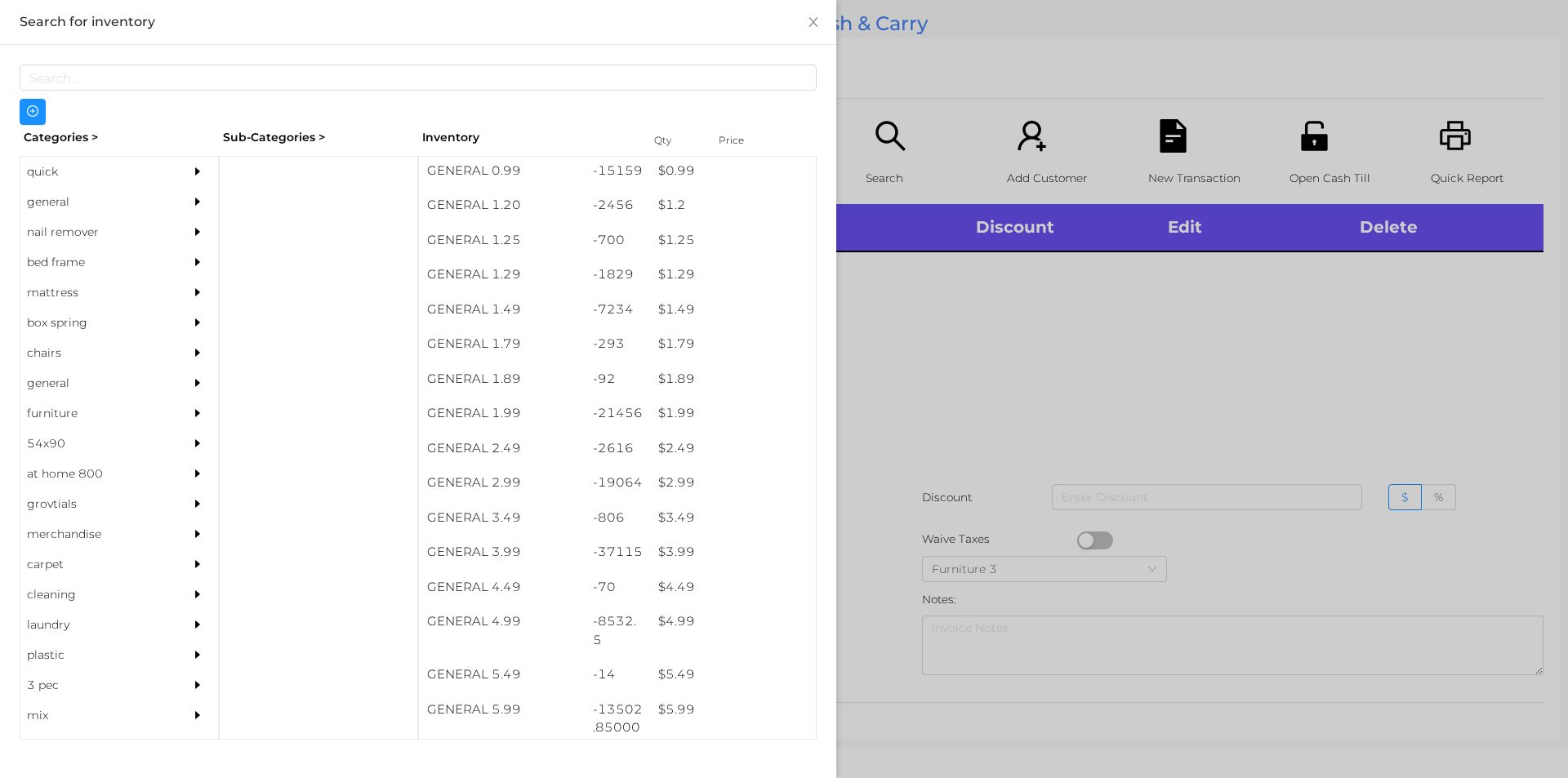
scroll to position [197, 0]
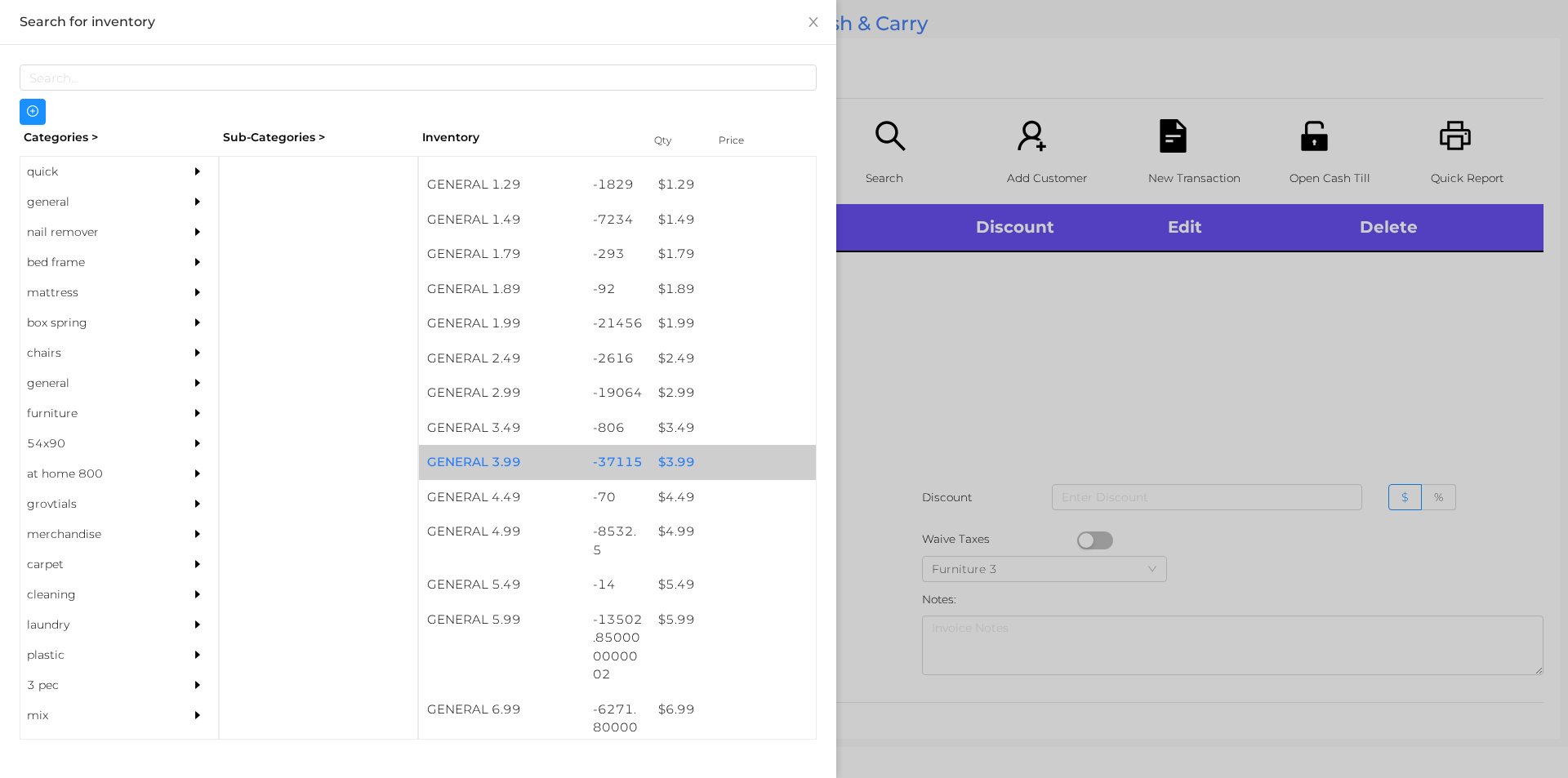
click at [712, 454] on div "$ 3.99" at bounding box center [732, 462] width 166 height 35
click at [738, 461] on div "$ 3.99" at bounding box center [732, 462] width 166 height 35
click at [766, 455] on div "$ 3.99" at bounding box center [732, 462] width 166 height 35
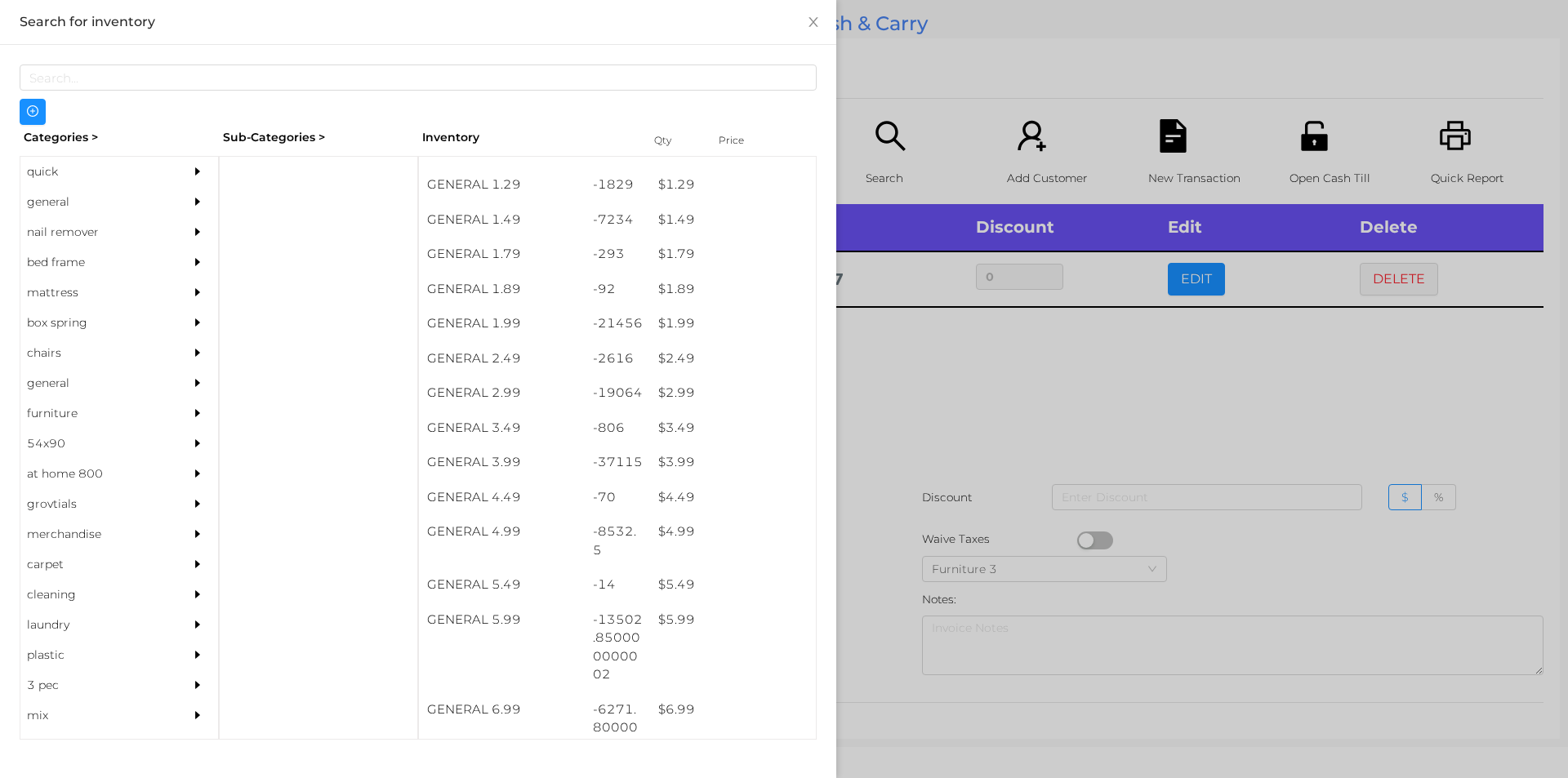
click at [1043, 509] on div at bounding box center [784, 389] width 1568 height 778
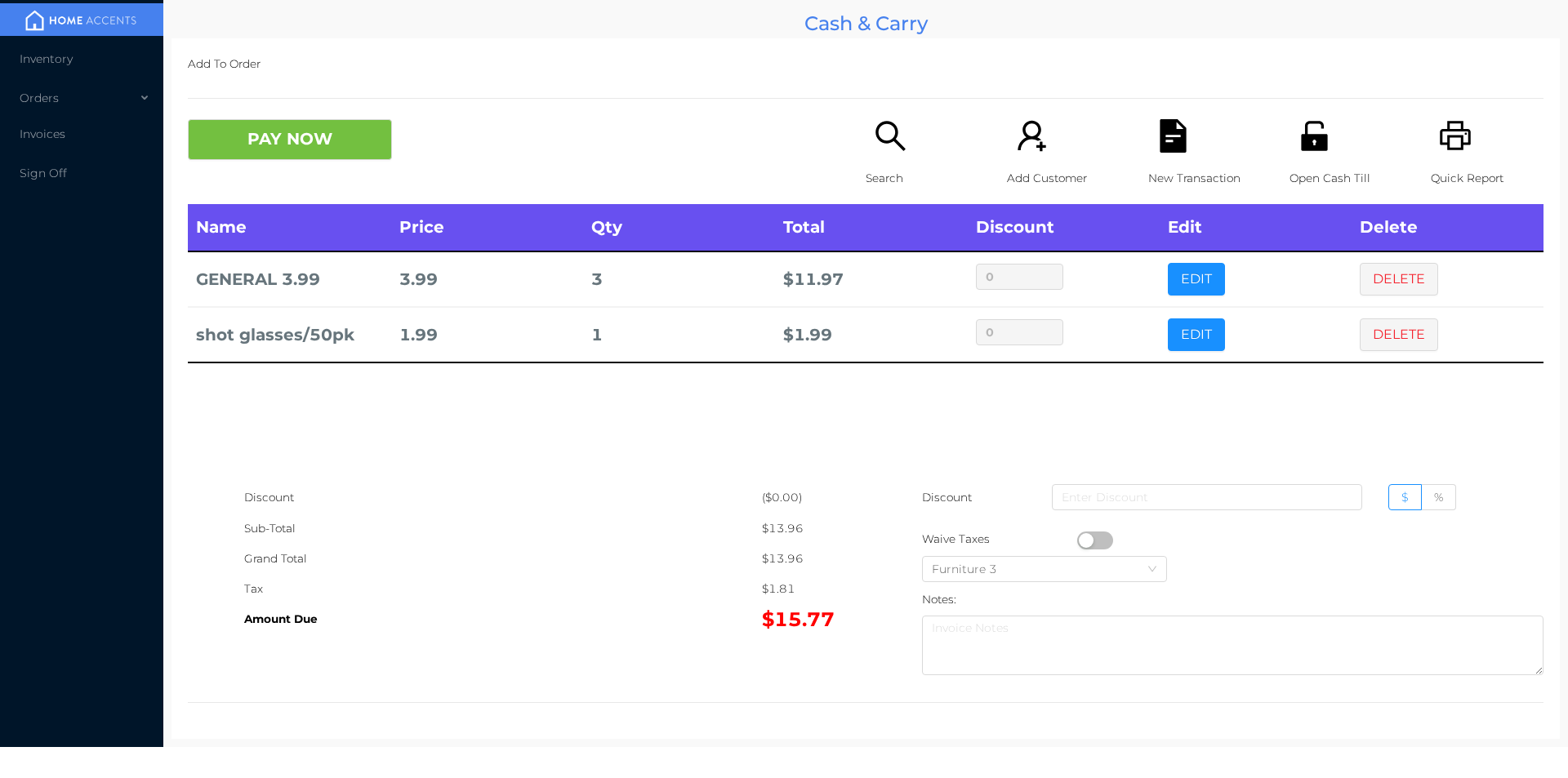
click at [1308, 151] on icon "icon: unlock" at bounding box center [1313, 136] width 34 height 34
click at [1153, 173] on p "New Transaction" at bounding box center [1205, 178] width 113 height 30
click at [277, 157] on button "PAY NOW" at bounding box center [289, 140] width 204 height 41
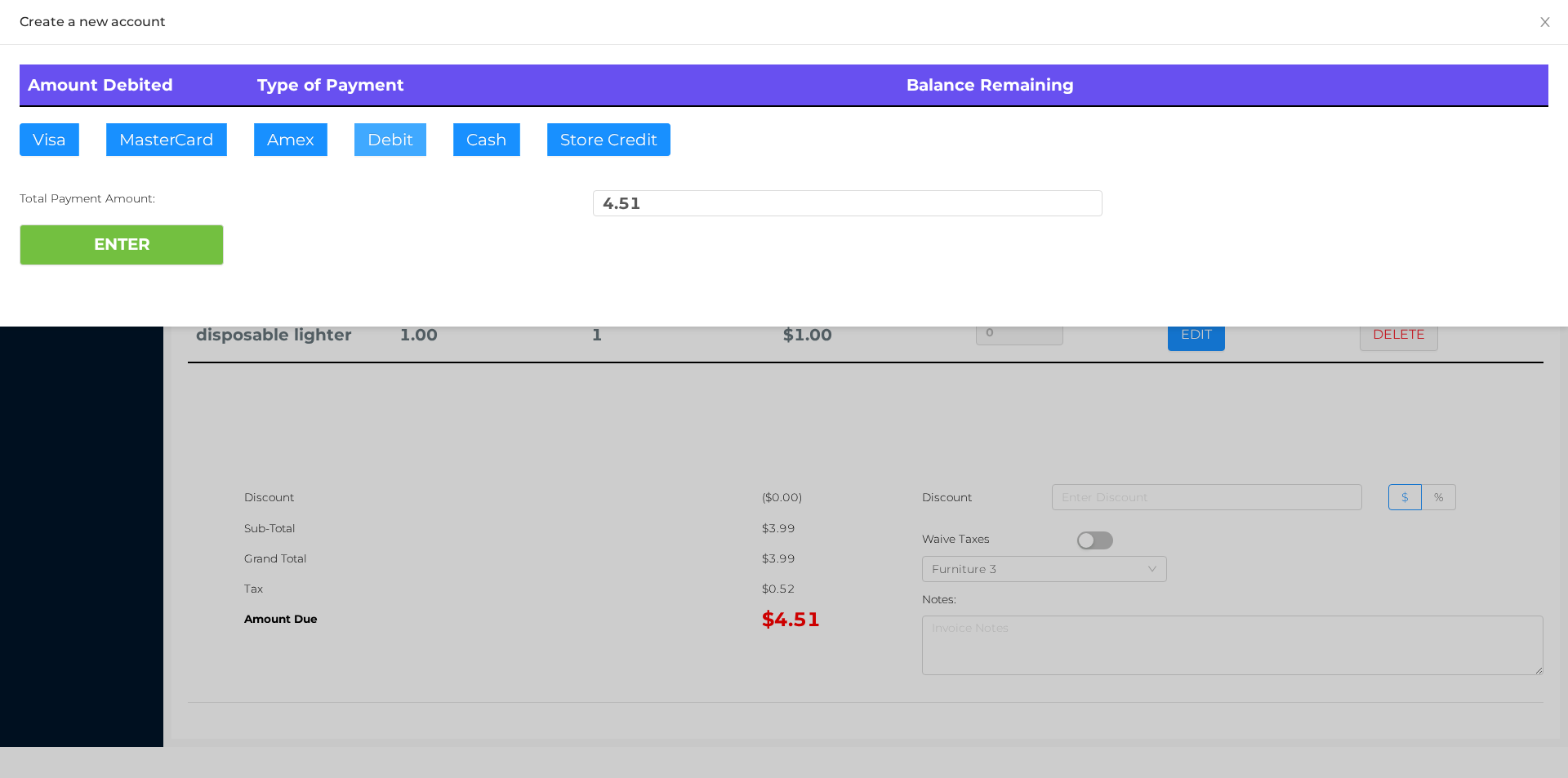
click at [393, 124] on button "Debit" at bounding box center [390, 140] width 72 height 33
click at [119, 243] on button "ENTER" at bounding box center [121, 245] width 204 height 41
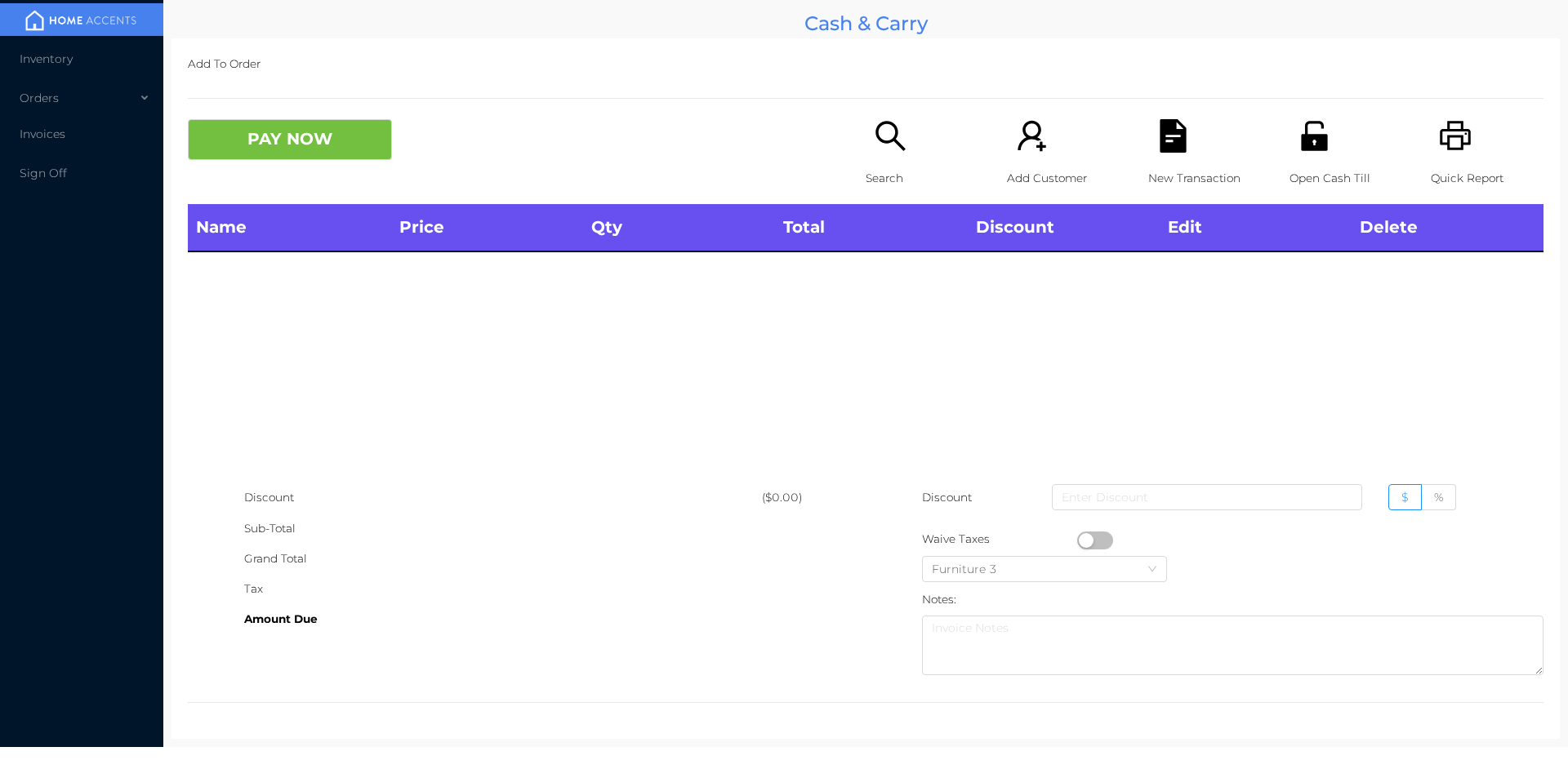
click at [1297, 152] on icon "icon: unlock" at bounding box center [1313, 136] width 34 height 34
click at [1305, 135] on icon "icon: unlock" at bounding box center [1313, 136] width 26 height 29
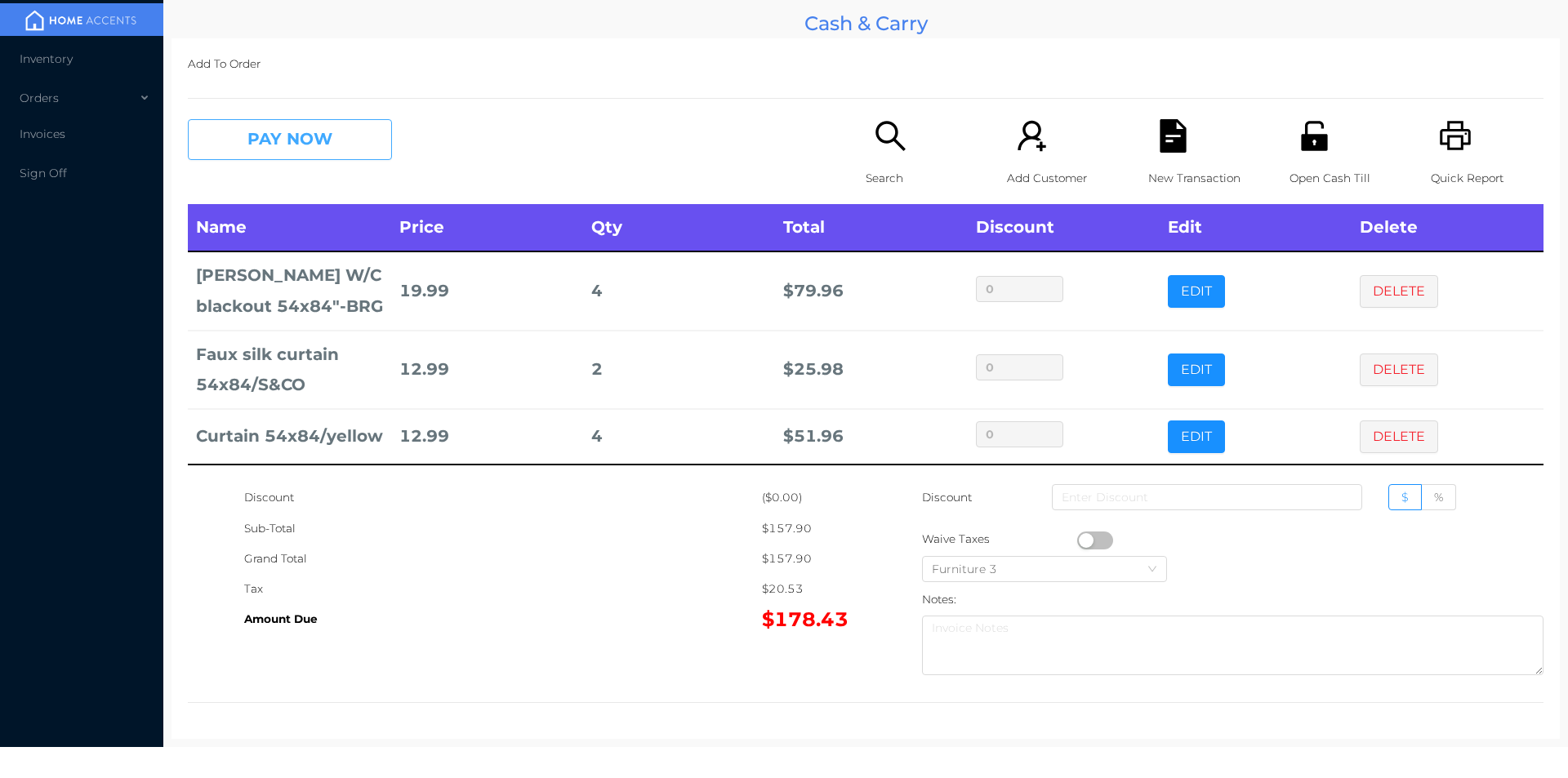
click at [269, 129] on button "PAY NOW" at bounding box center [289, 140] width 204 height 41
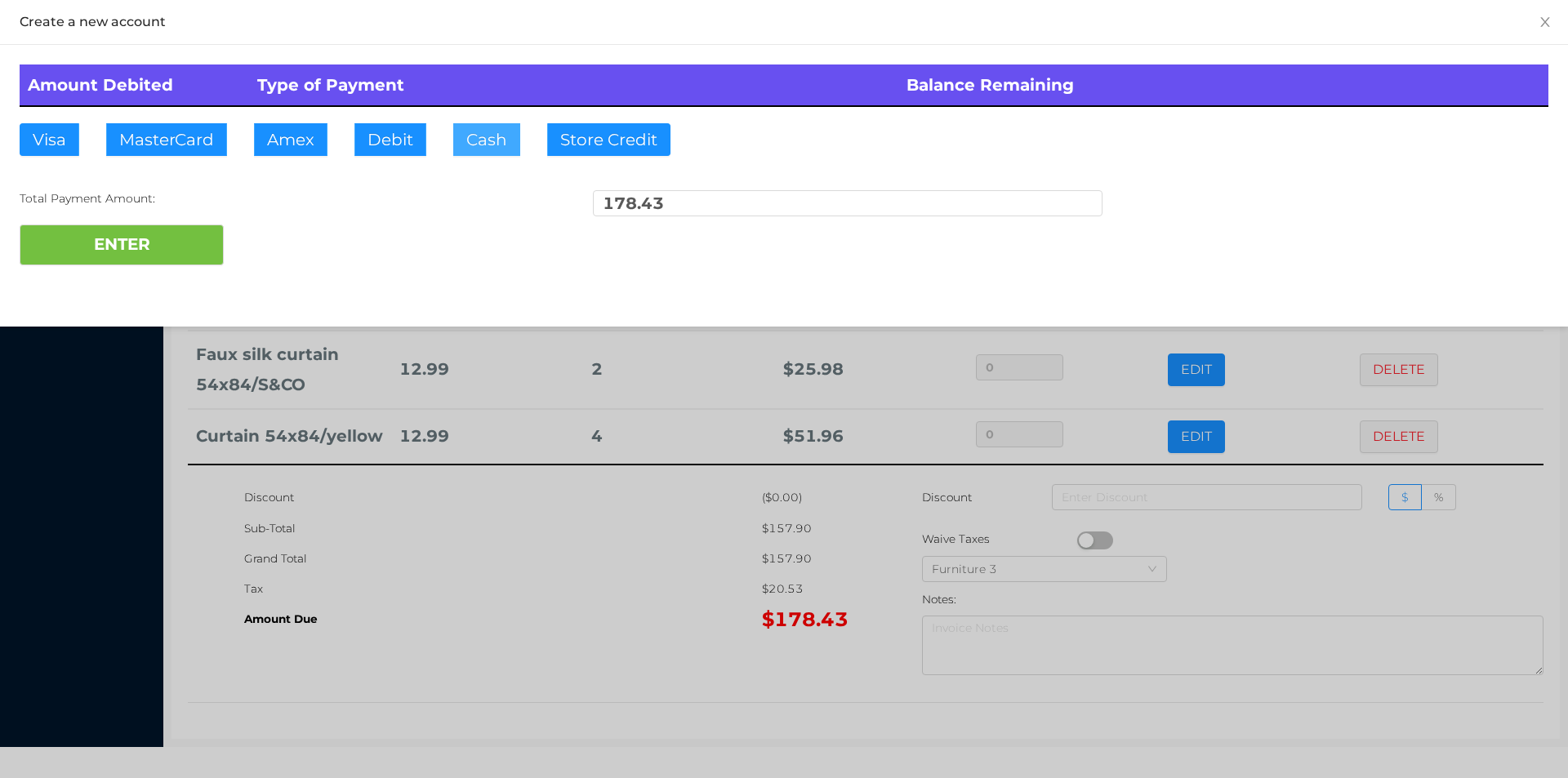
click at [484, 152] on button "Cash" at bounding box center [487, 140] width 67 height 33
type input "180"
click at [97, 254] on button "ENTER" at bounding box center [121, 245] width 204 height 41
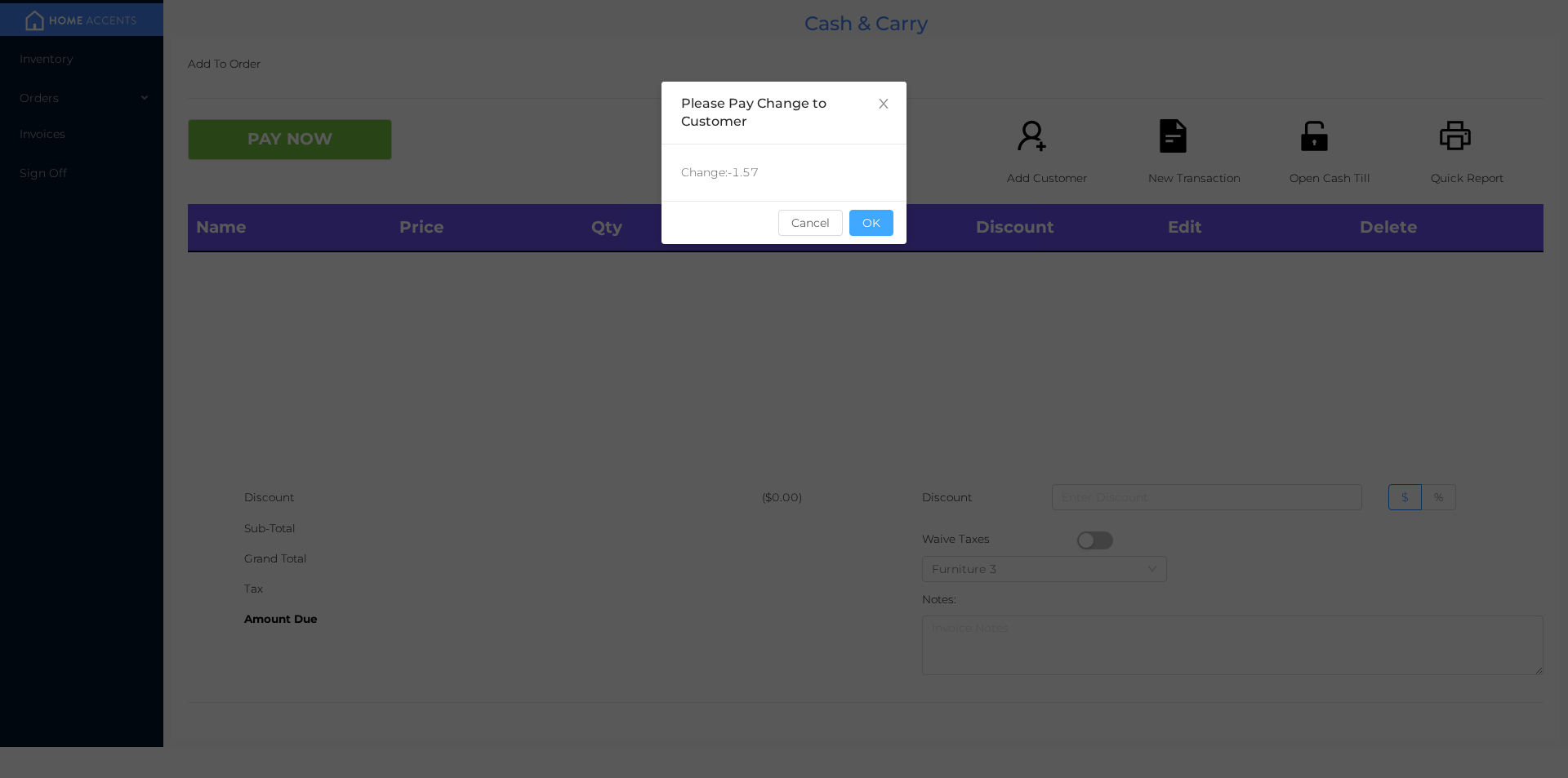
click at [888, 225] on button "OK" at bounding box center [872, 223] width 44 height 26
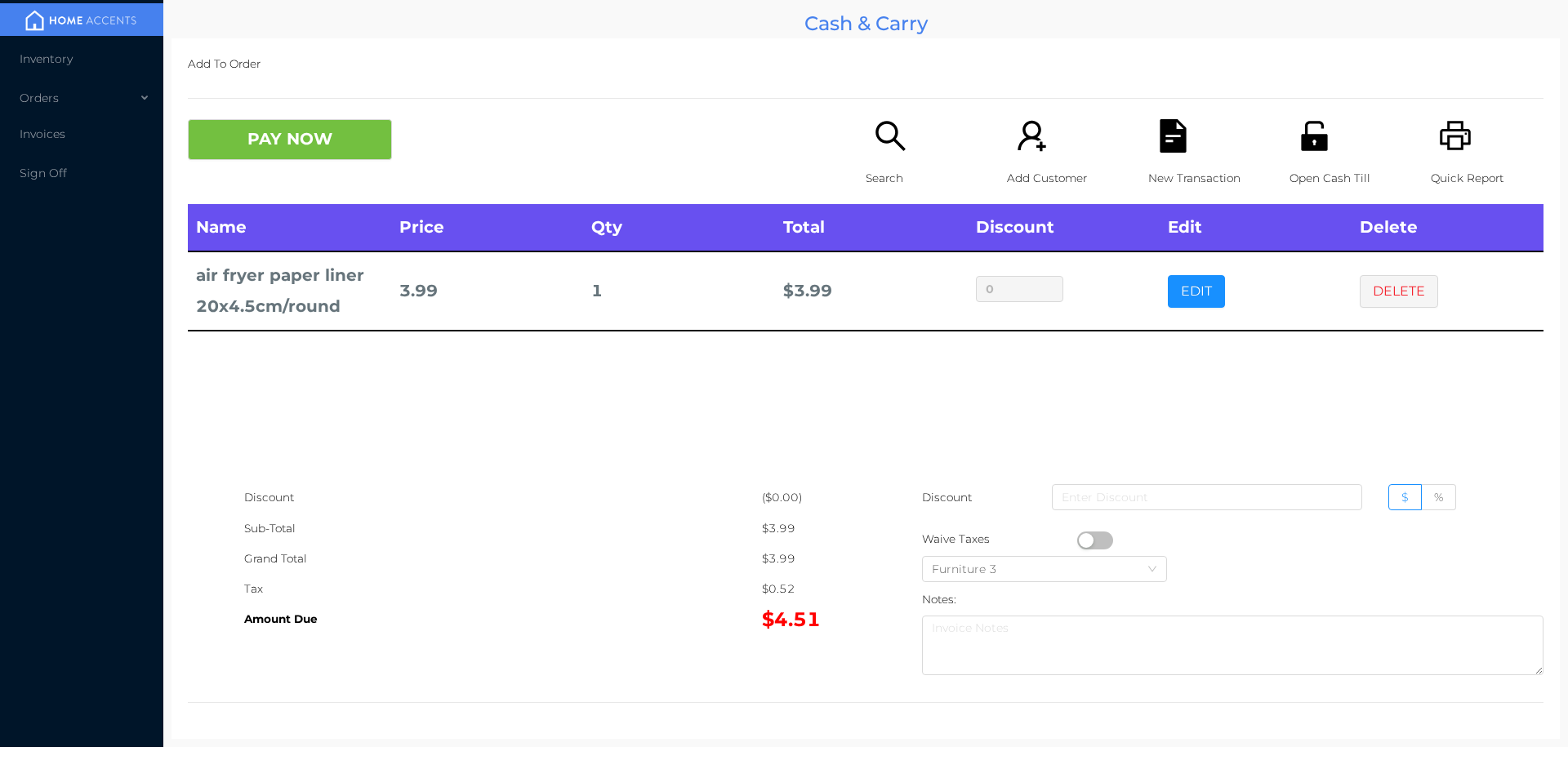
click at [874, 143] on icon "icon: search" at bounding box center [890, 136] width 34 height 34
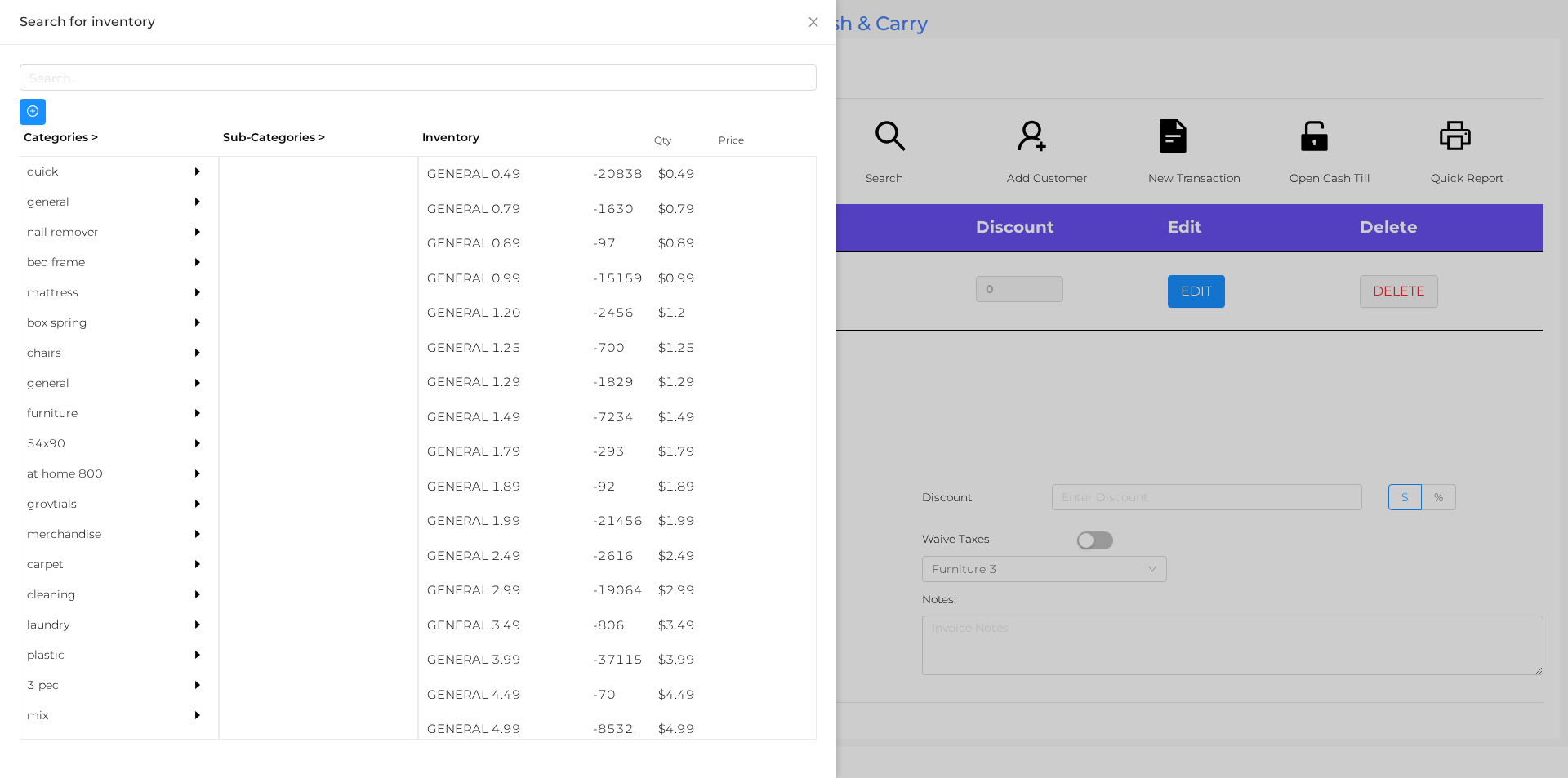
click at [872, 424] on div at bounding box center [784, 389] width 1568 height 778
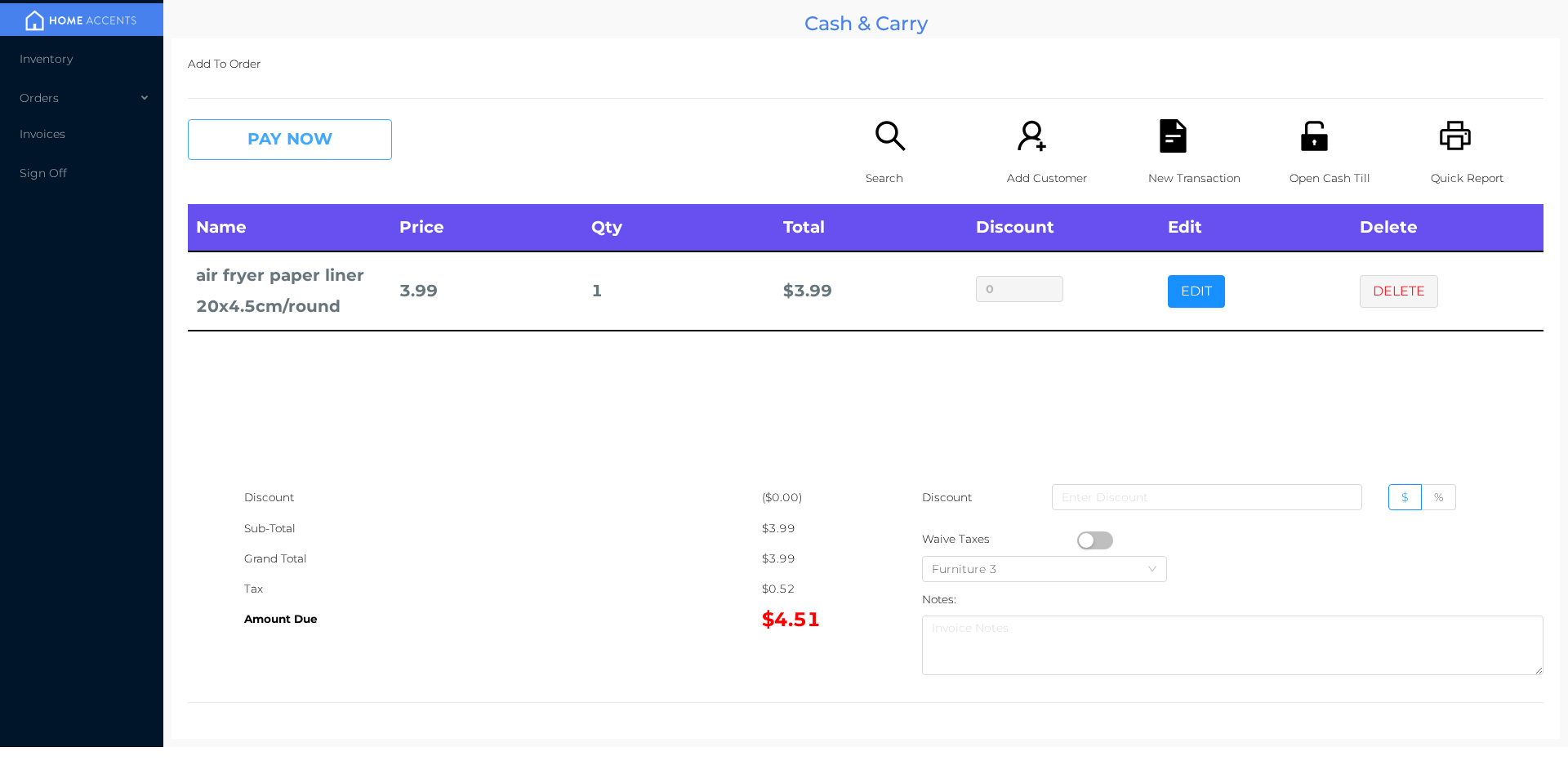
click at [306, 154] on button "PAY NOW" at bounding box center [289, 140] width 204 height 41
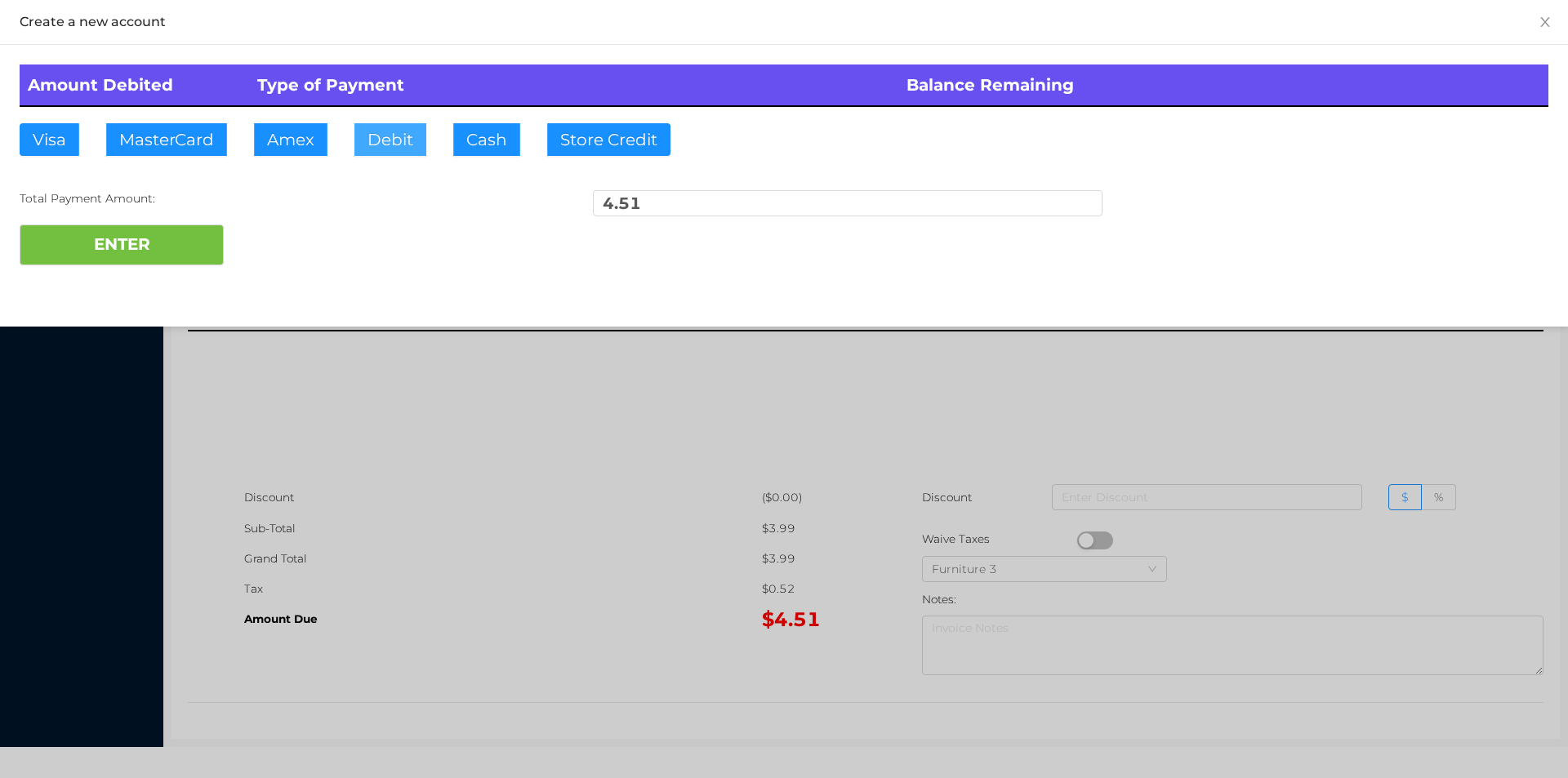
click at [392, 126] on button "Debit" at bounding box center [390, 140] width 72 height 33
click at [116, 253] on button "ENTER" at bounding box center [121, 245] width 204 height 41
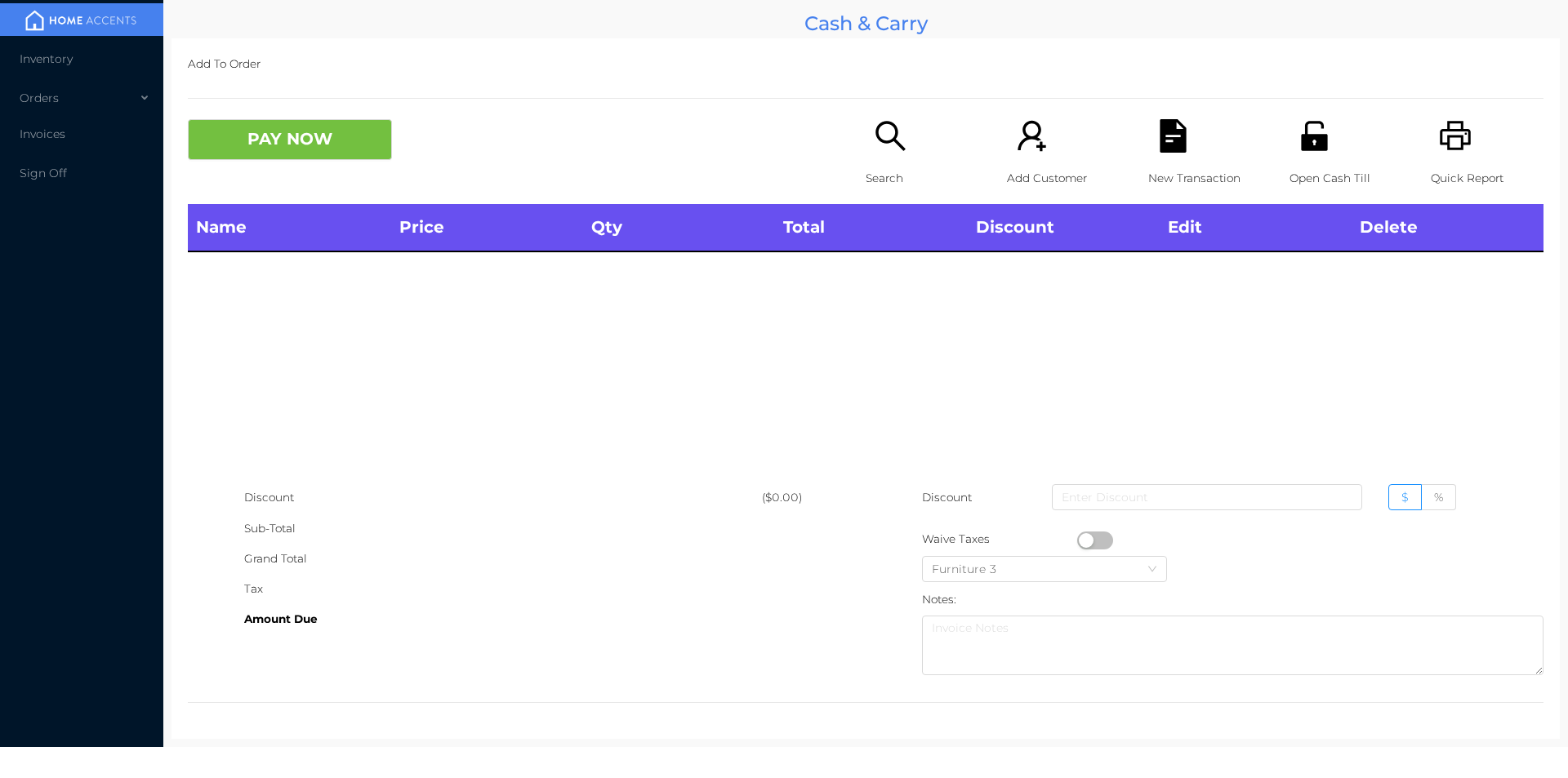
click at [887, 142] on icon "icon: search" at bounding box center [890, 136] width 29 height 29
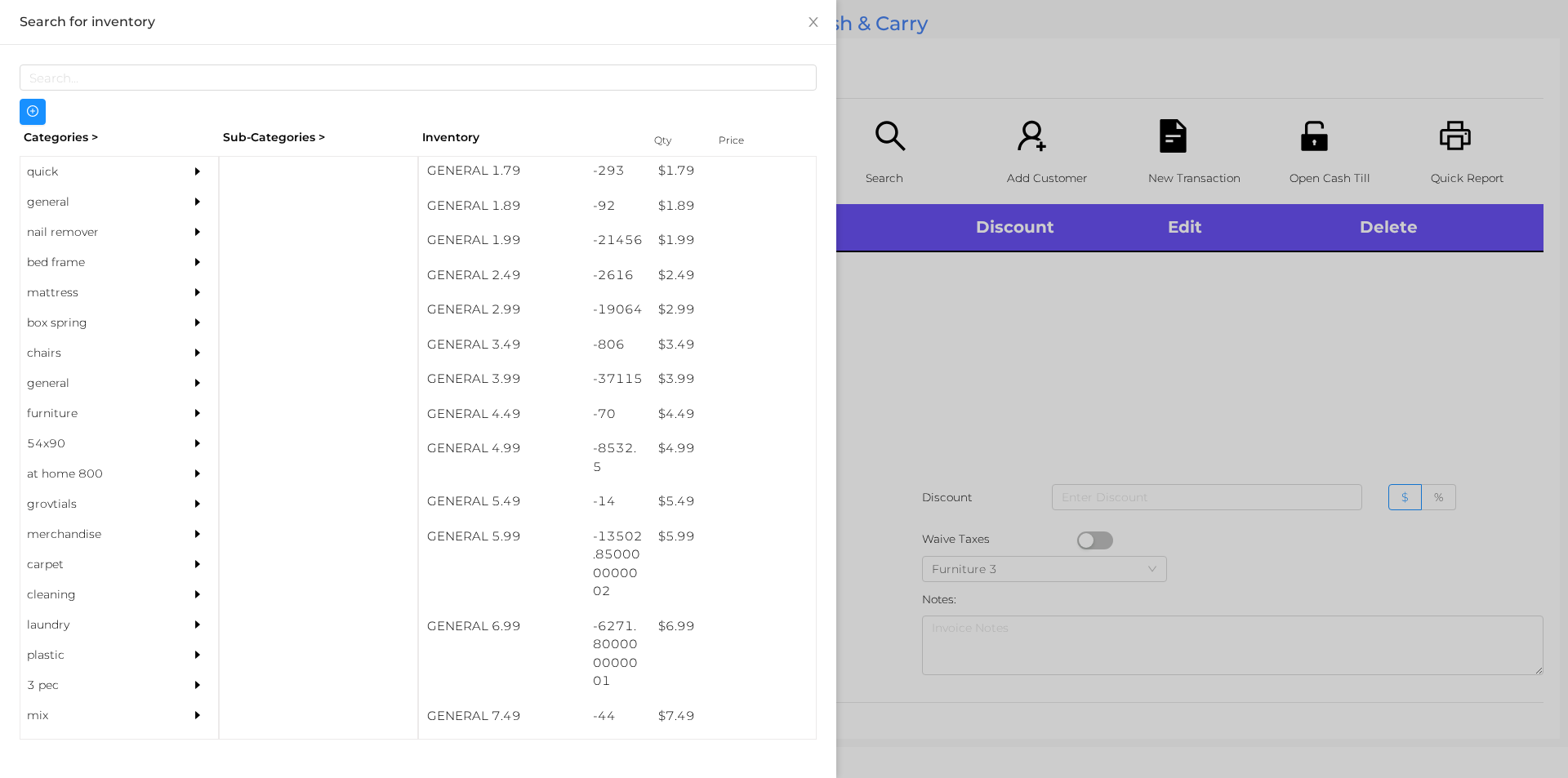
scroll to position [278, 0]
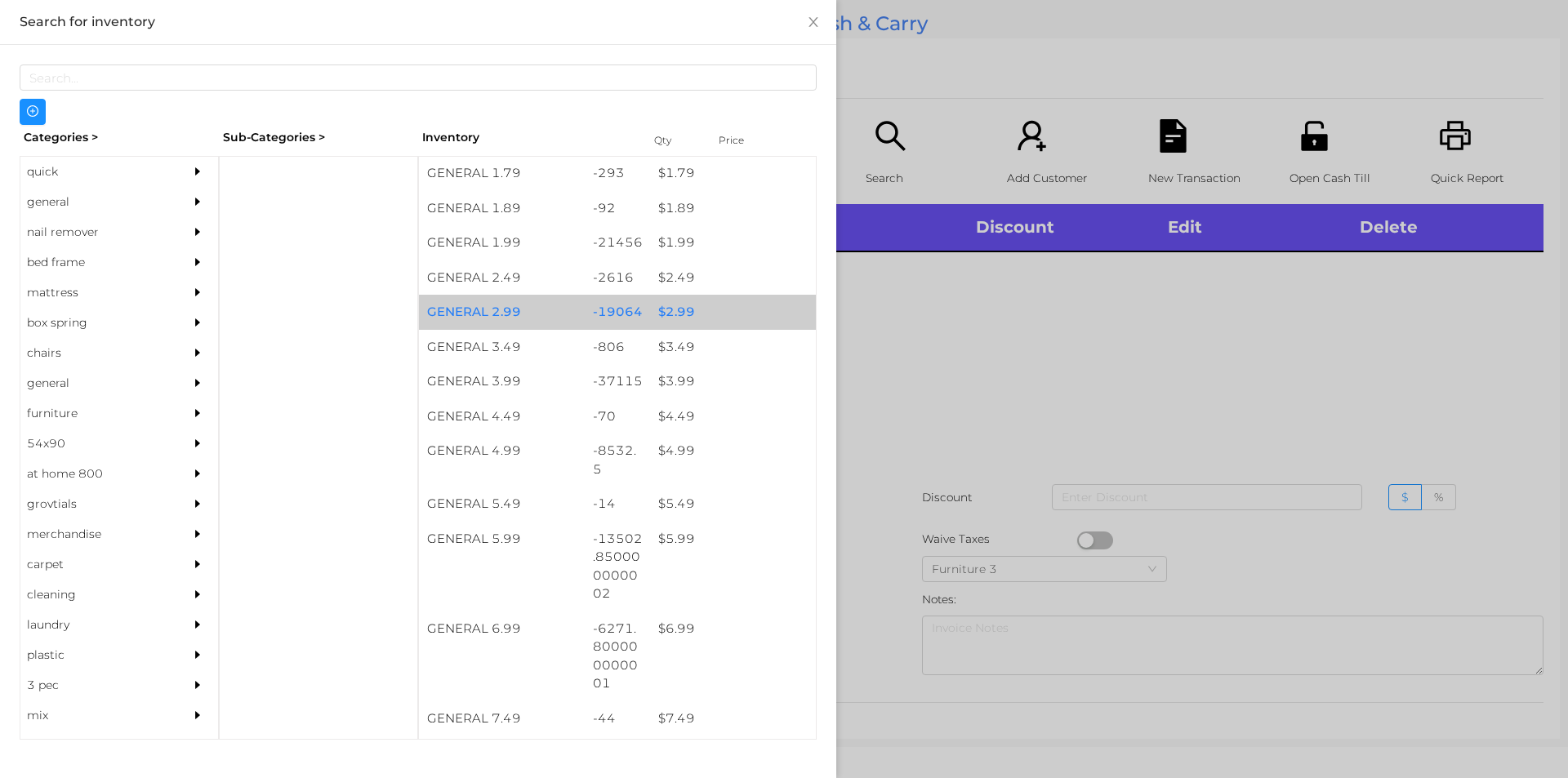
click at [708, 321] on div "$ 2.99" at bounding box center [732, 312] width 166 height 35
click at [701, 317] on div "$ 2.99" at bounding box center [732, 312] width 166 height 35
click at [709, 313] on div "$ 2.99" at bounding box center [732, 312] width 166 height 35
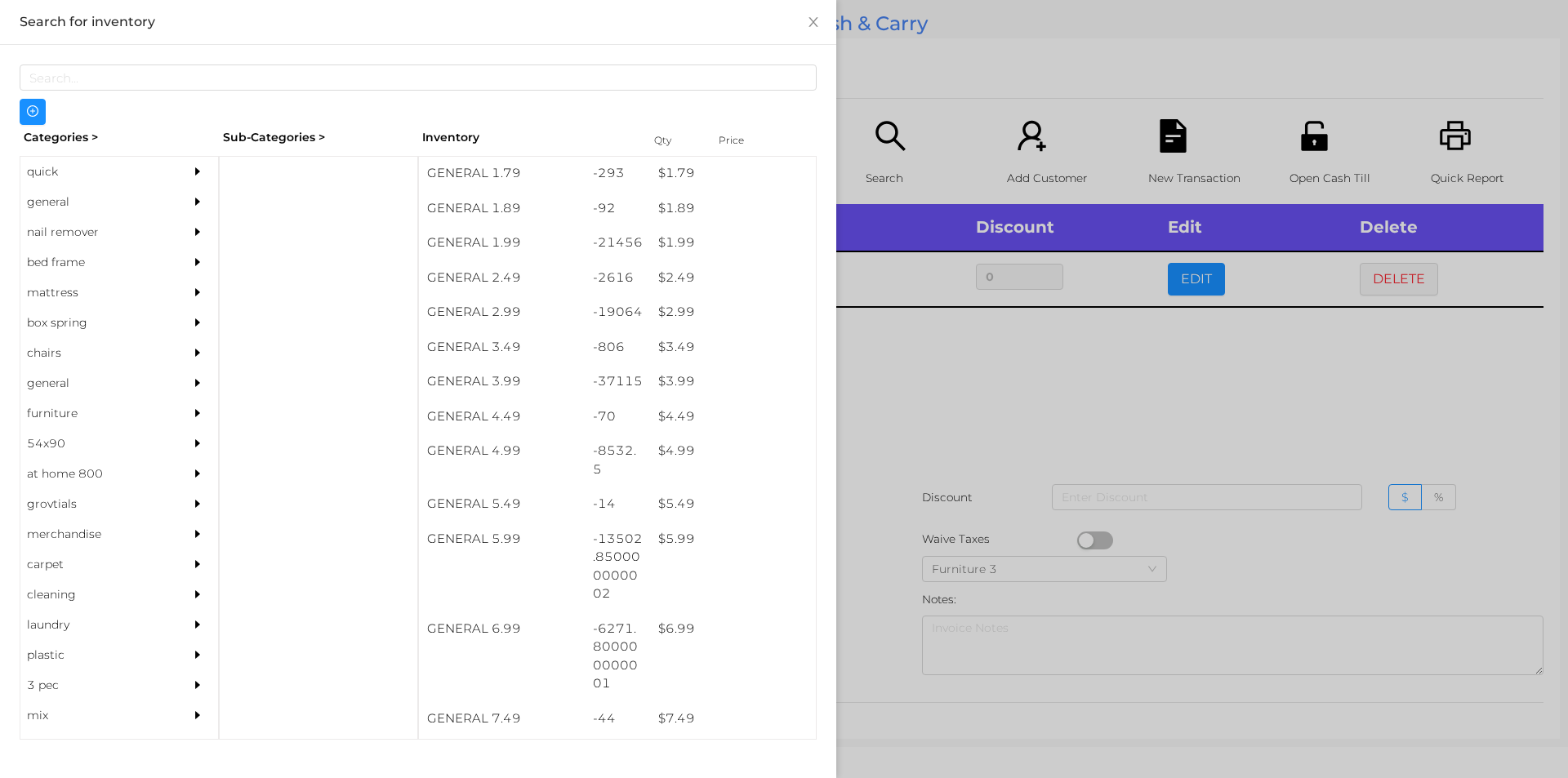
click at [886, 456] on div at bounding box center [784, 389] width 1568 height 778
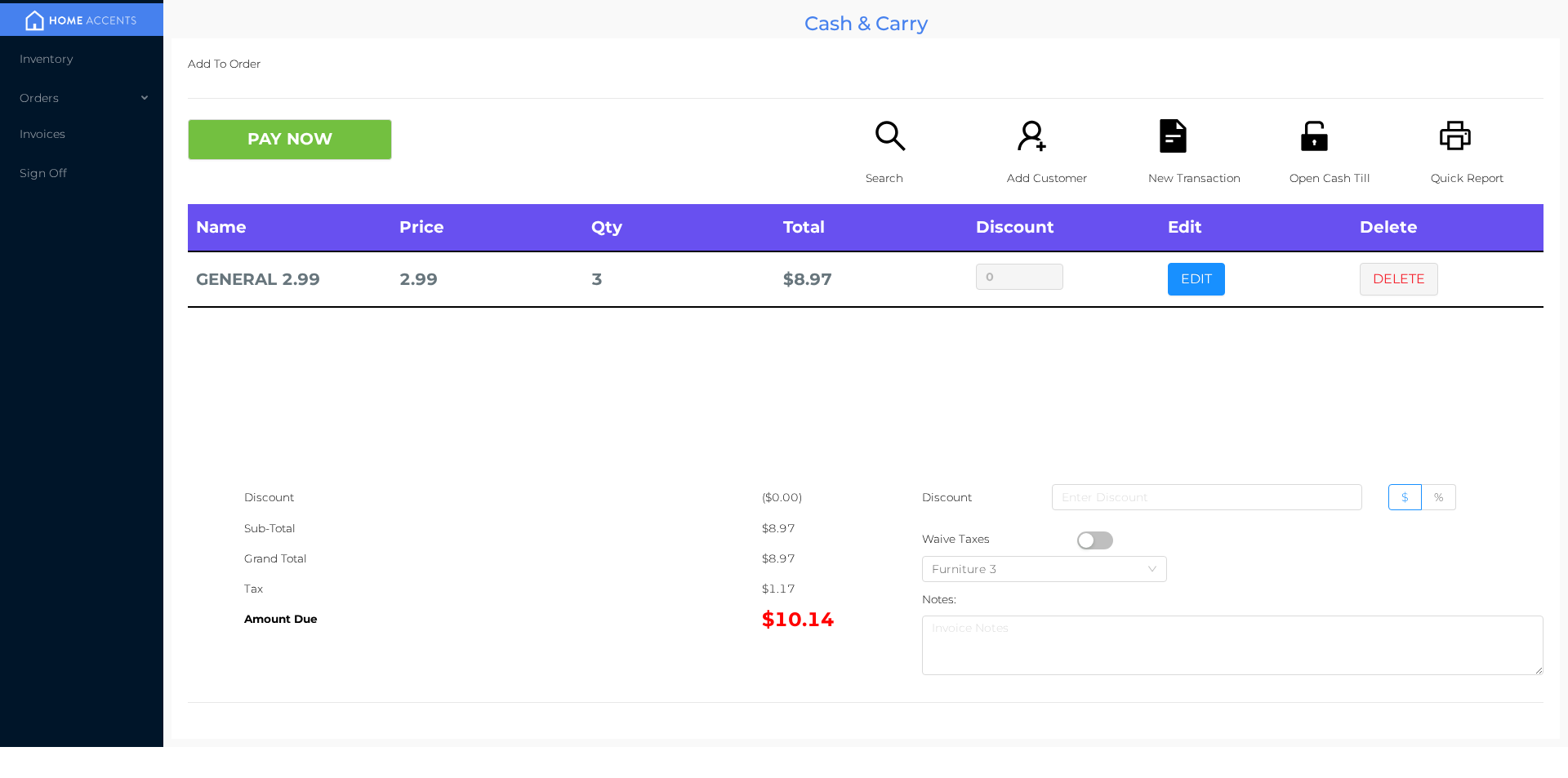
click at [1160, 133] on icon "icon: file-text" at bounding box center [1173, 136] width 26 height 34
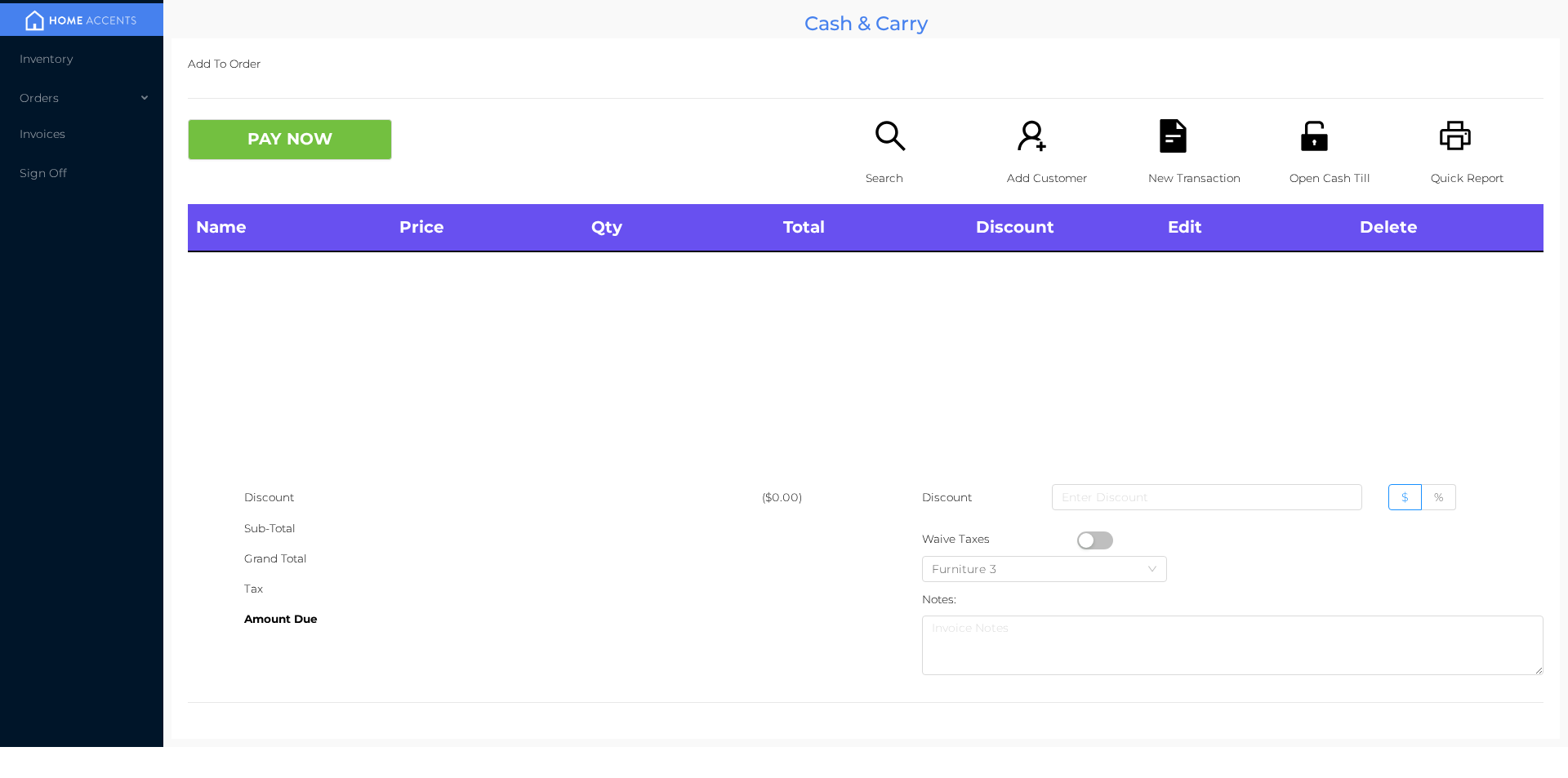
click at [1297, 132] on icon "icon: unlock" at bounding box center [1313, 136] width 34 height 34
click at [891, 146] on icon "icon: search" at bounding box center [890, 136] width 29 height 29
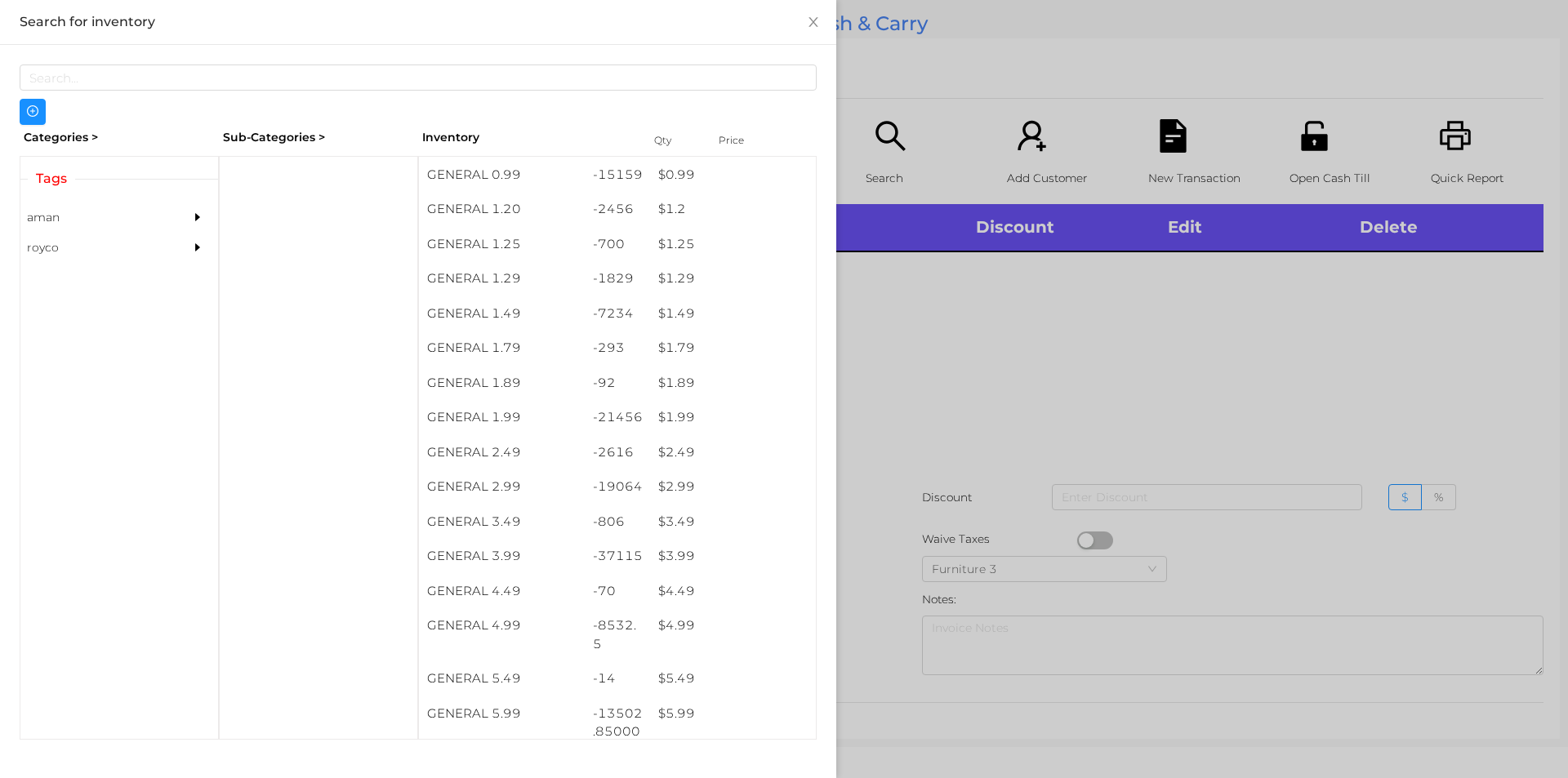
scroll to position [209, 0]
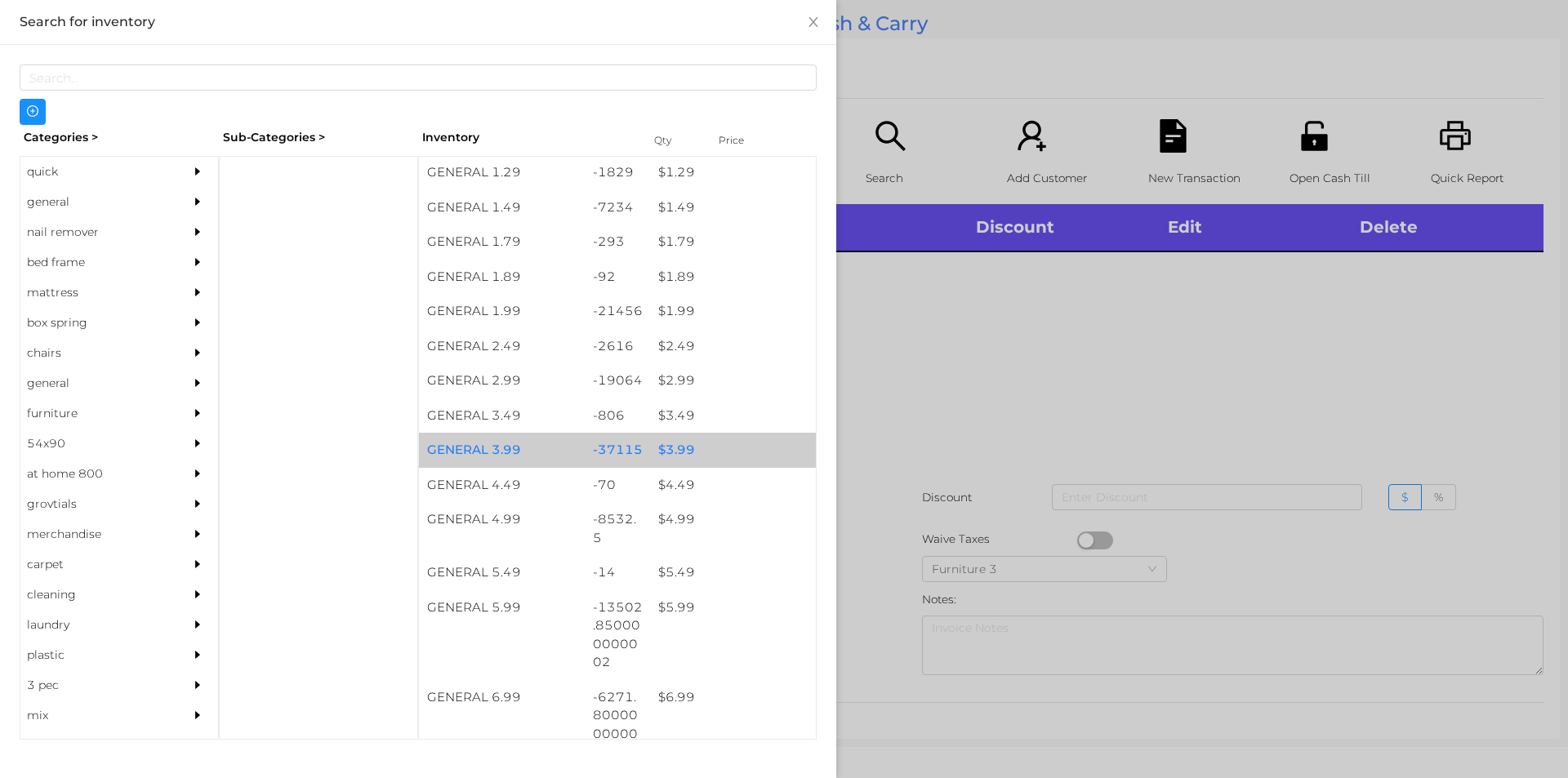
click at [713, 446] on div "$ 3.99" at bounding box center [732, 450] width 166 height 35
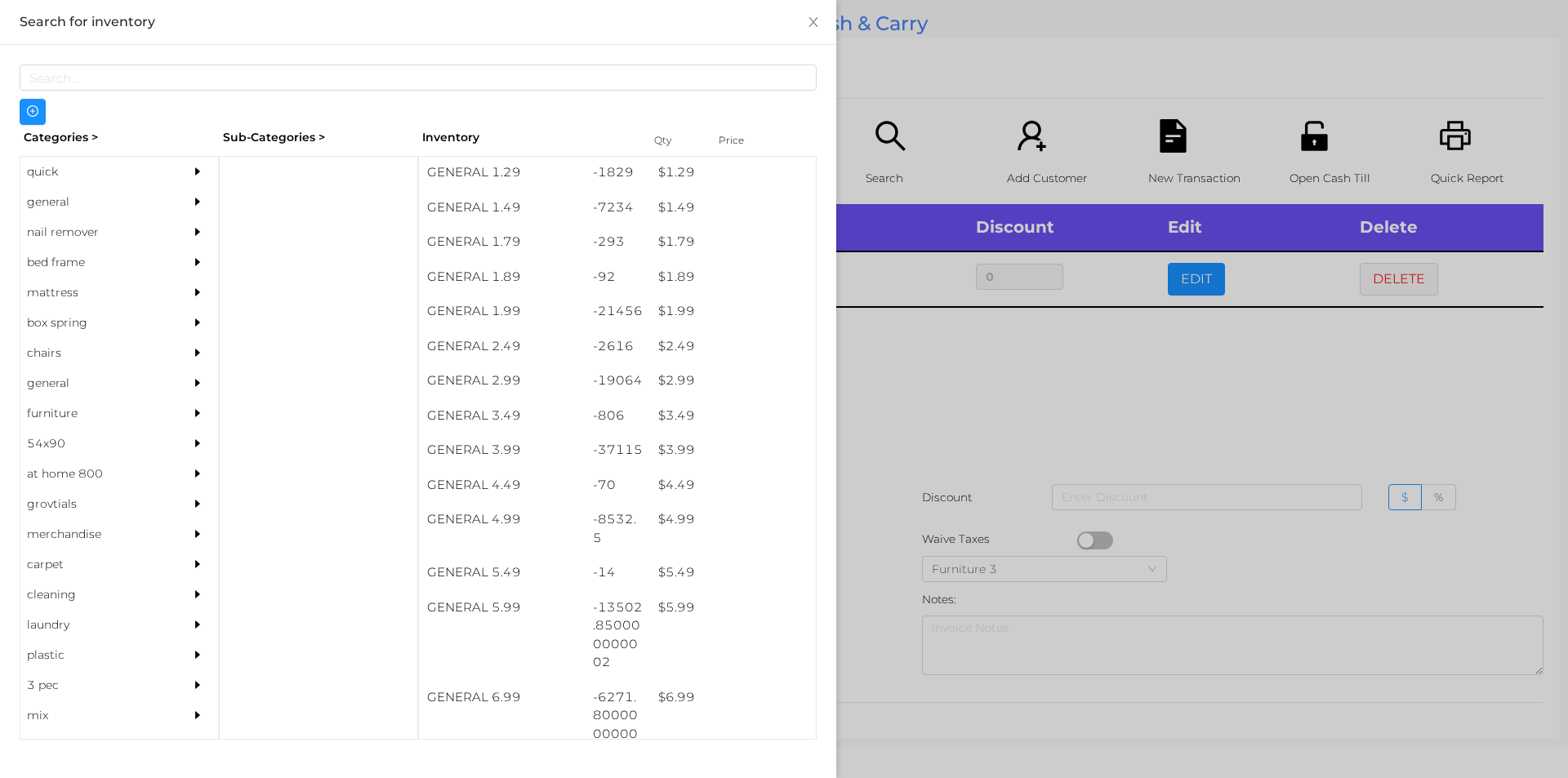
click at [894, 511] on div at bounding box center [784, 389] width 1568 height 778
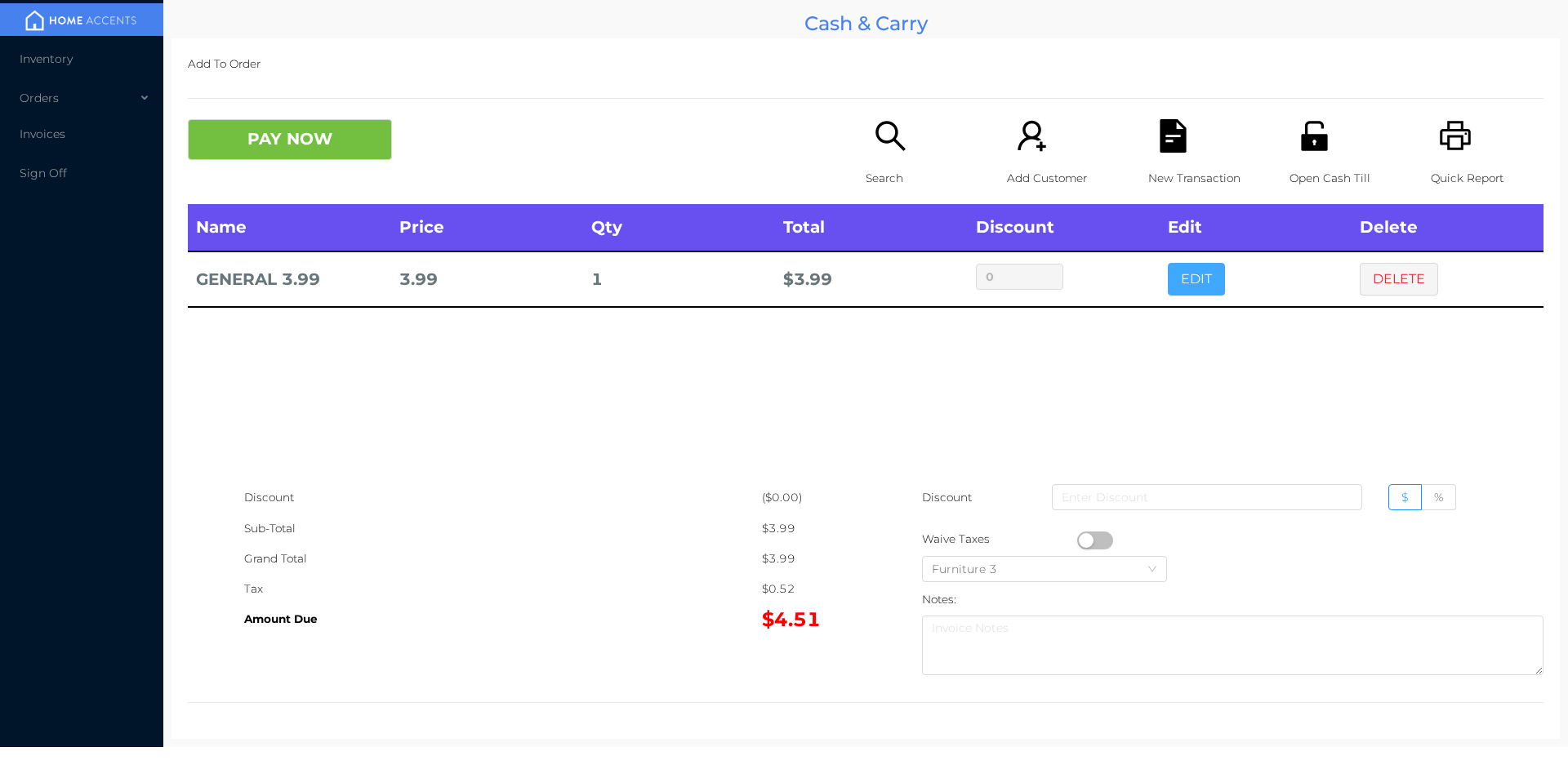
click at [1194, 286] on button "EDIT" at bounding box center [1196, 279] width 57 height 33
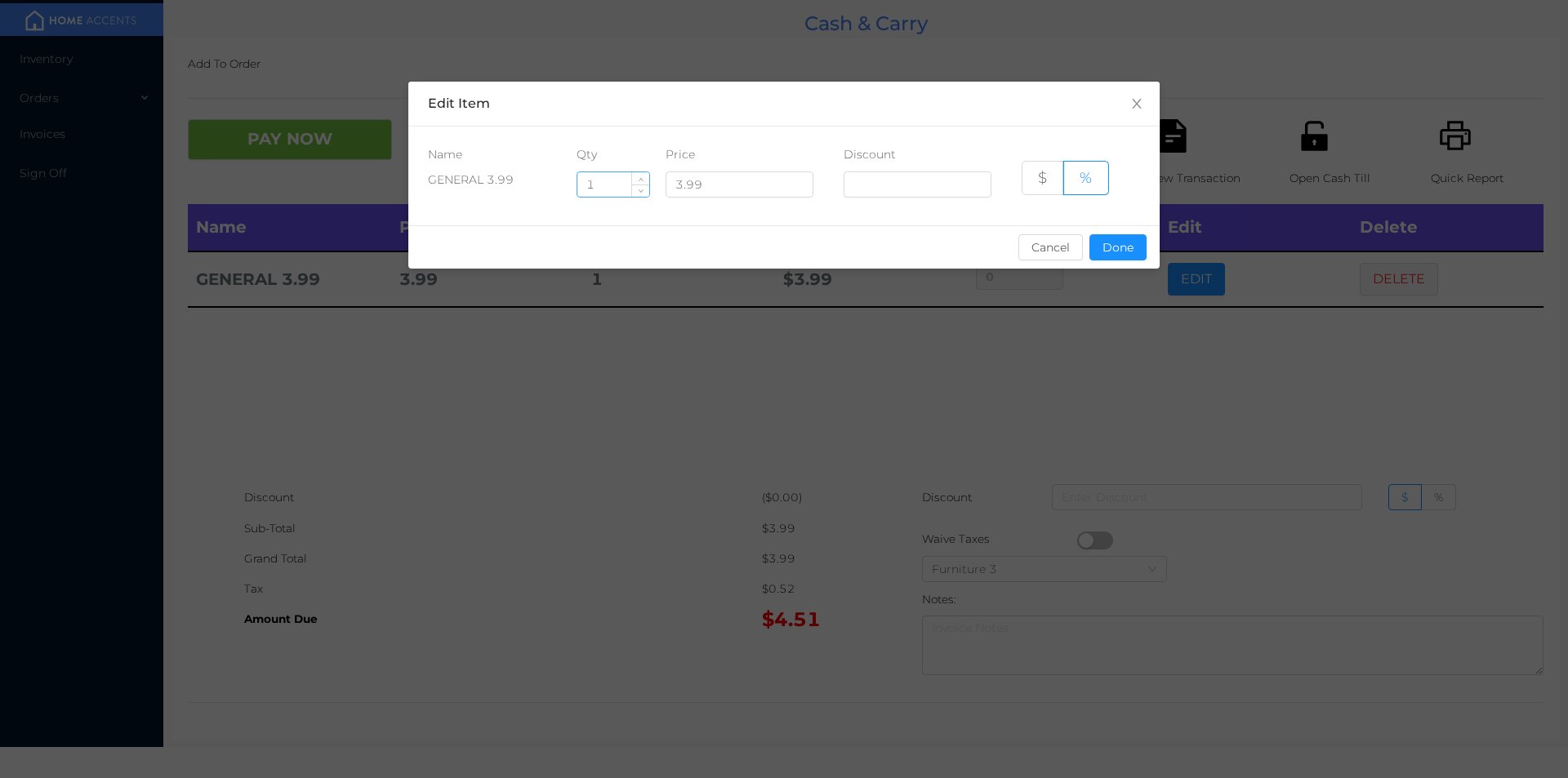
click at [610, 178] on input "1" at bounding box center [613, 185] width 72 height 25
type input "6"
click at [1127, 259] on button "Done" at bounding box center [1118, 247] width 57 height 26
type input "0%"
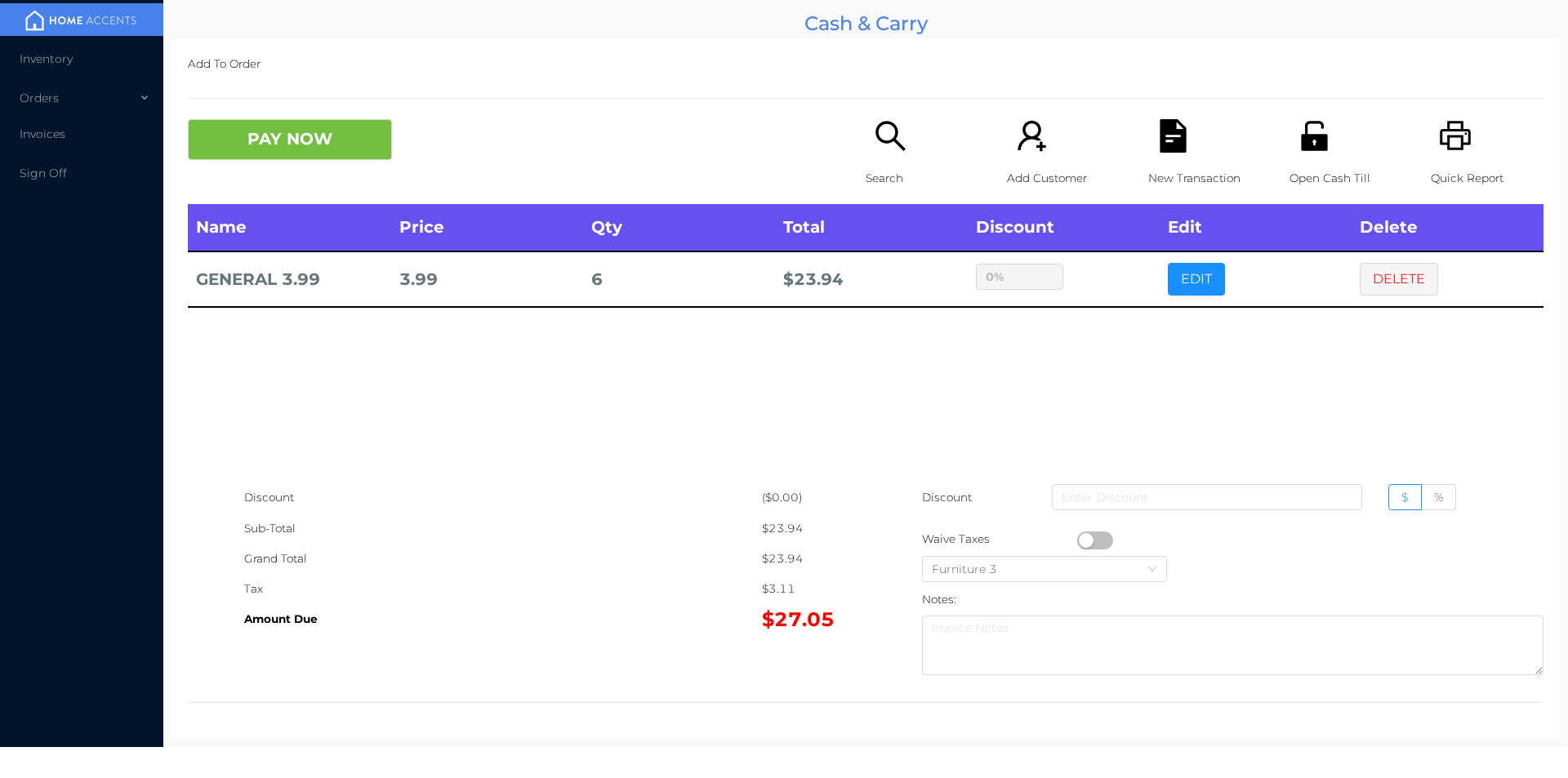
click at [1160, 133] on icon "icon: file-text" at bounding box center [1173, 136] width 26 height 34
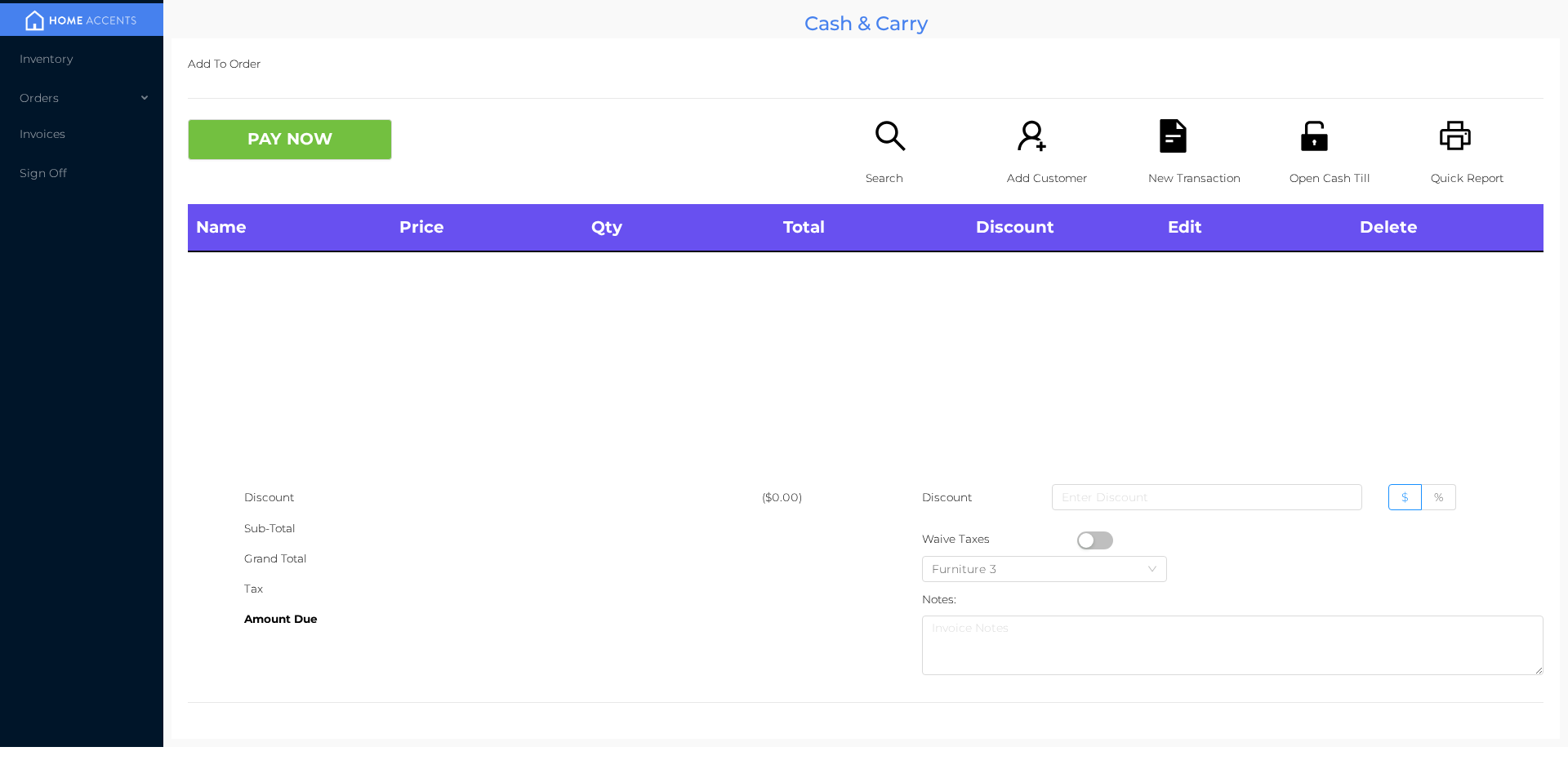
click at [1342, 142] on div "Open Cash Till" at bounding box center [1345, 162] width 113 height 85
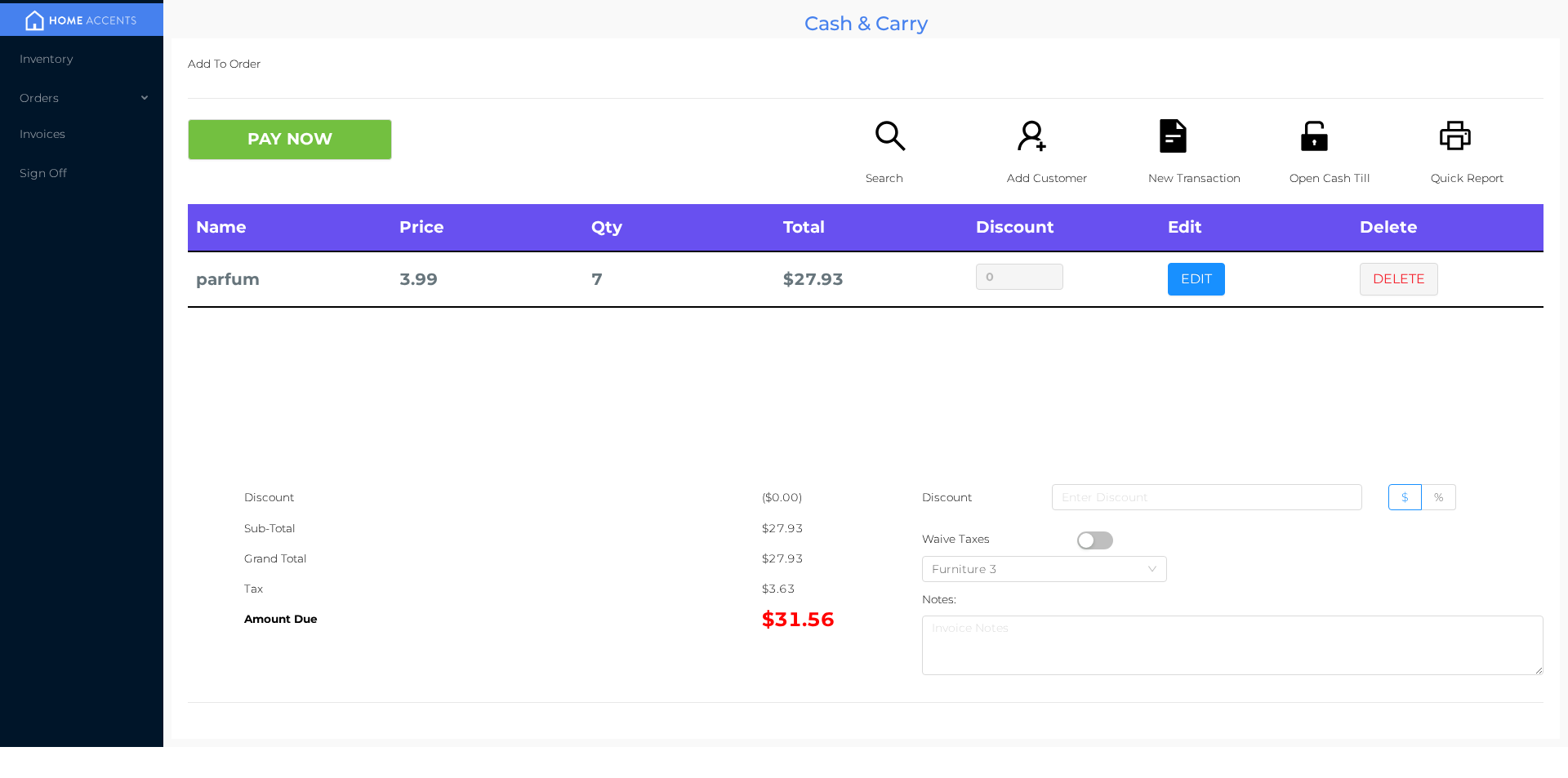
click at [1312, 181] on p "Open Cash Till" at bounding box center [1345, 178] width 113 height 30
click at [1178, 156] on div "New Transaction" at bounding box center [1205, 162] width 113 height 85
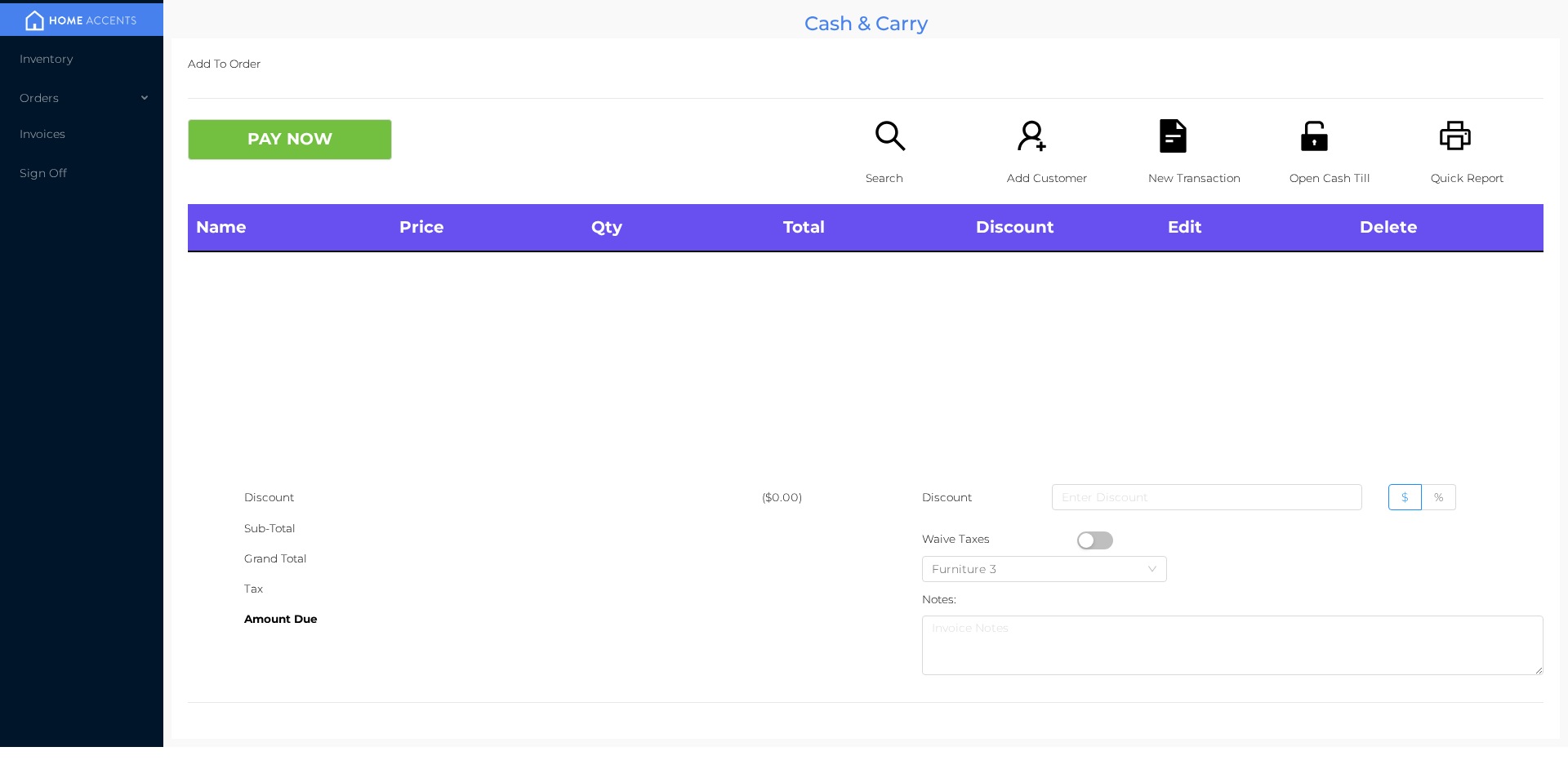
click at [1439, 136] on icon "icon: printer" at bounding box center [1455, 136] width 34 height 34
click at [866, 413] on div "Name Price Qty Total Discount Edit Delete" at bounding box center [865, 343] width 1355 height 278
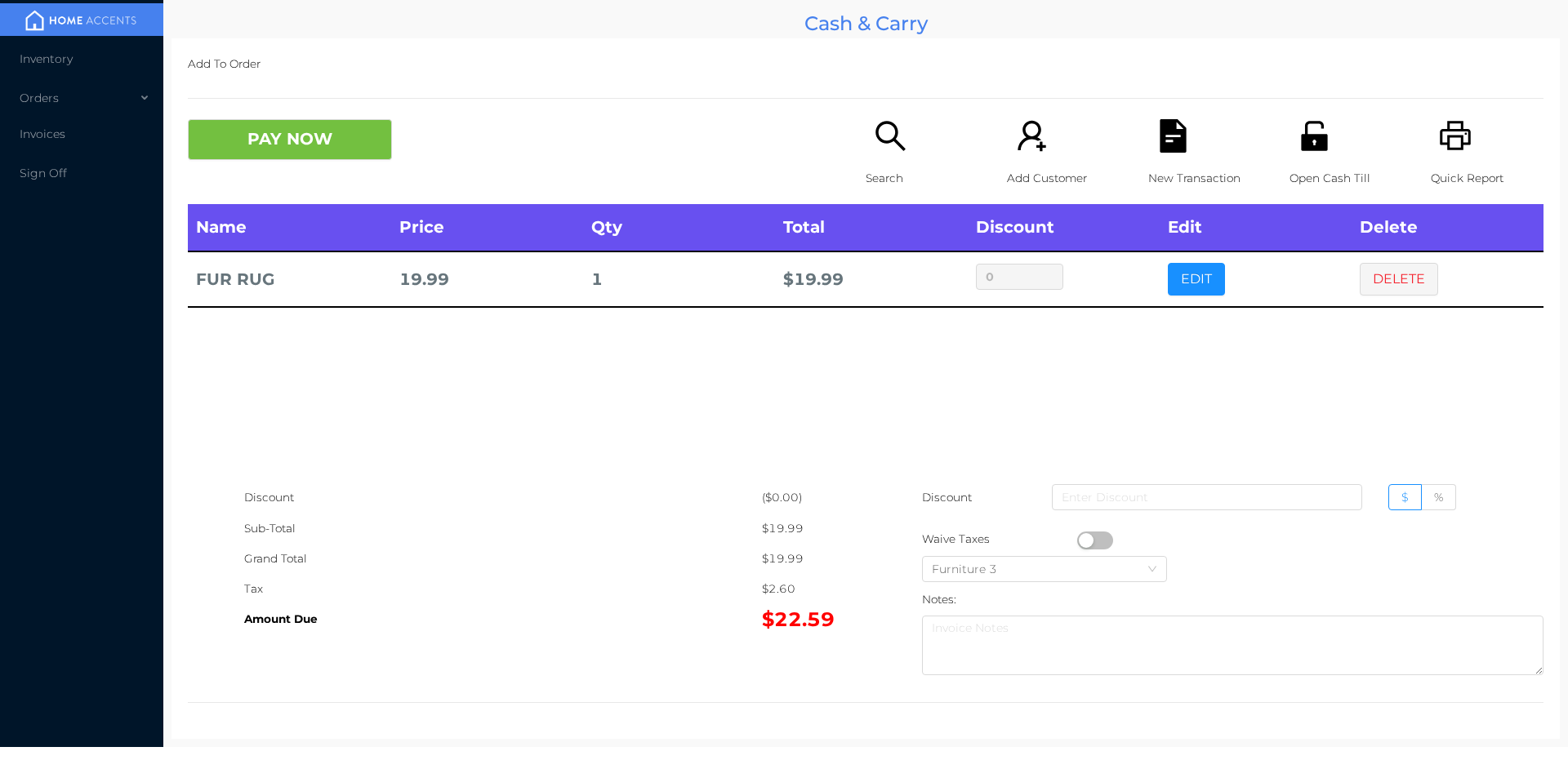
click at [1166, 142] on icon "icon: file-text" at bounding box center [1173, 136] width 26 height 34
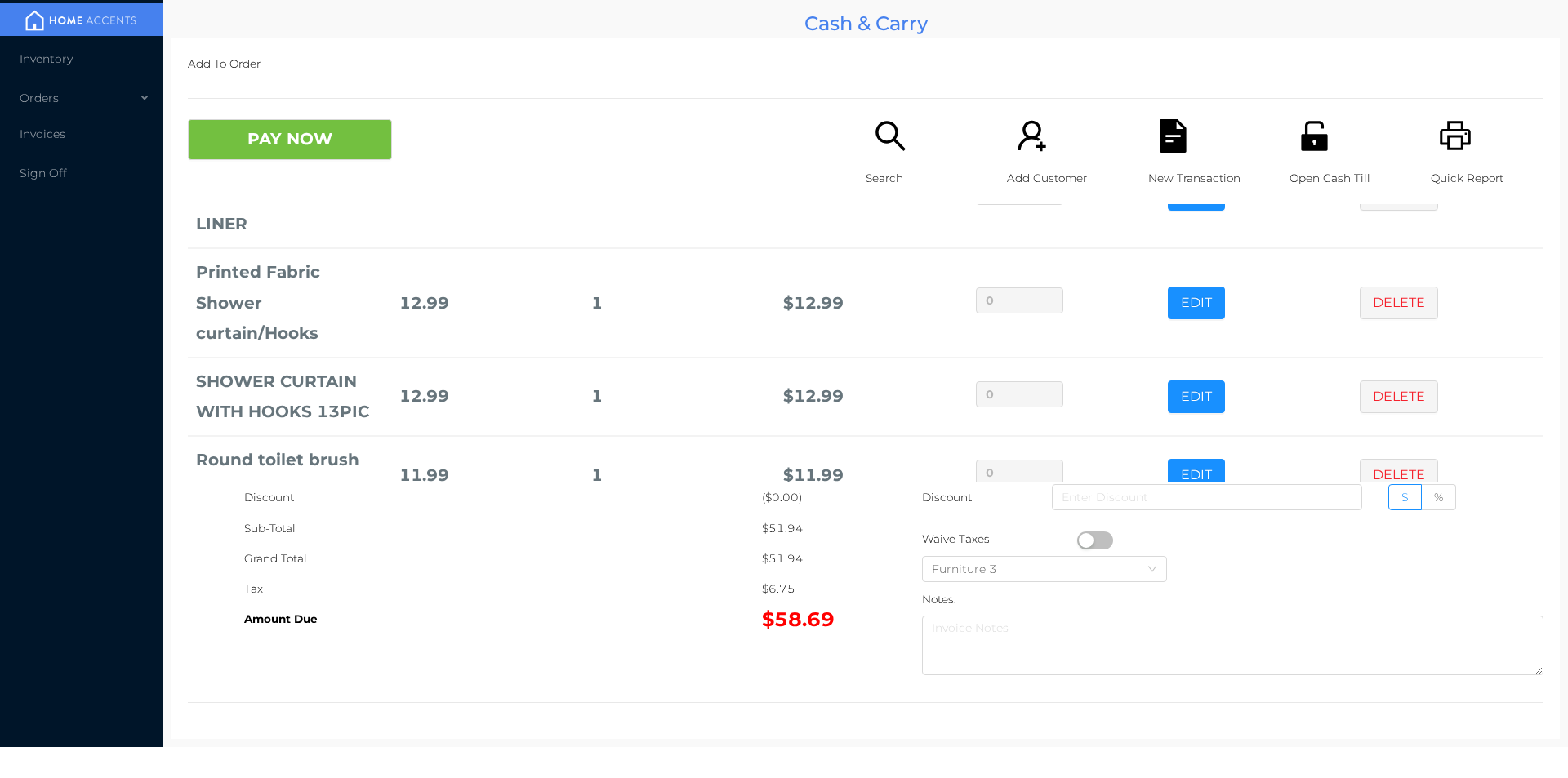
scroll to position [318, 0]
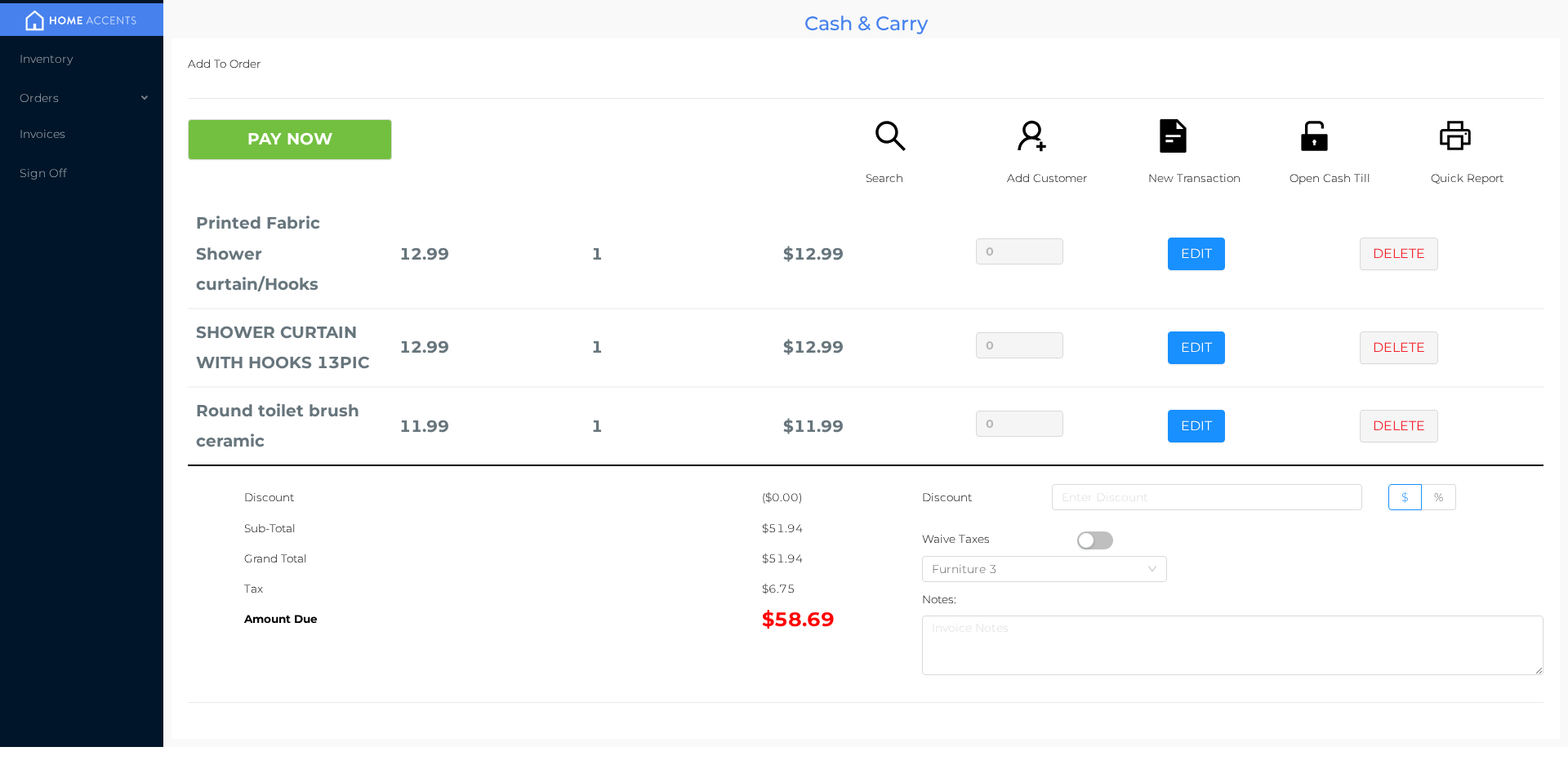
click at [903, 162] on div "Search" at bounding box center [922, 162] width 113 height 85
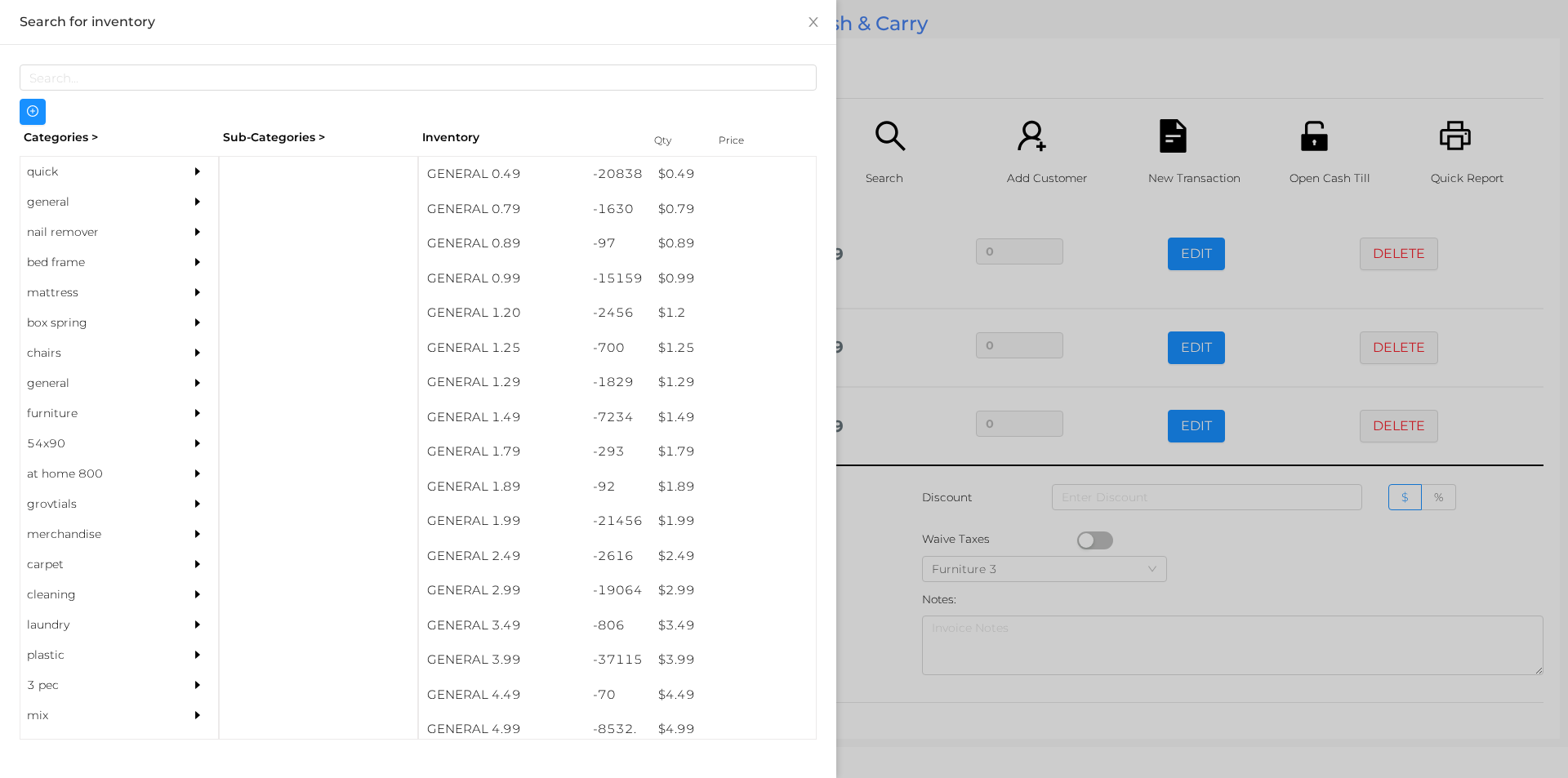
click at [102, 163] on div "quick" at bounding box center [95, 172] width 149 height 30
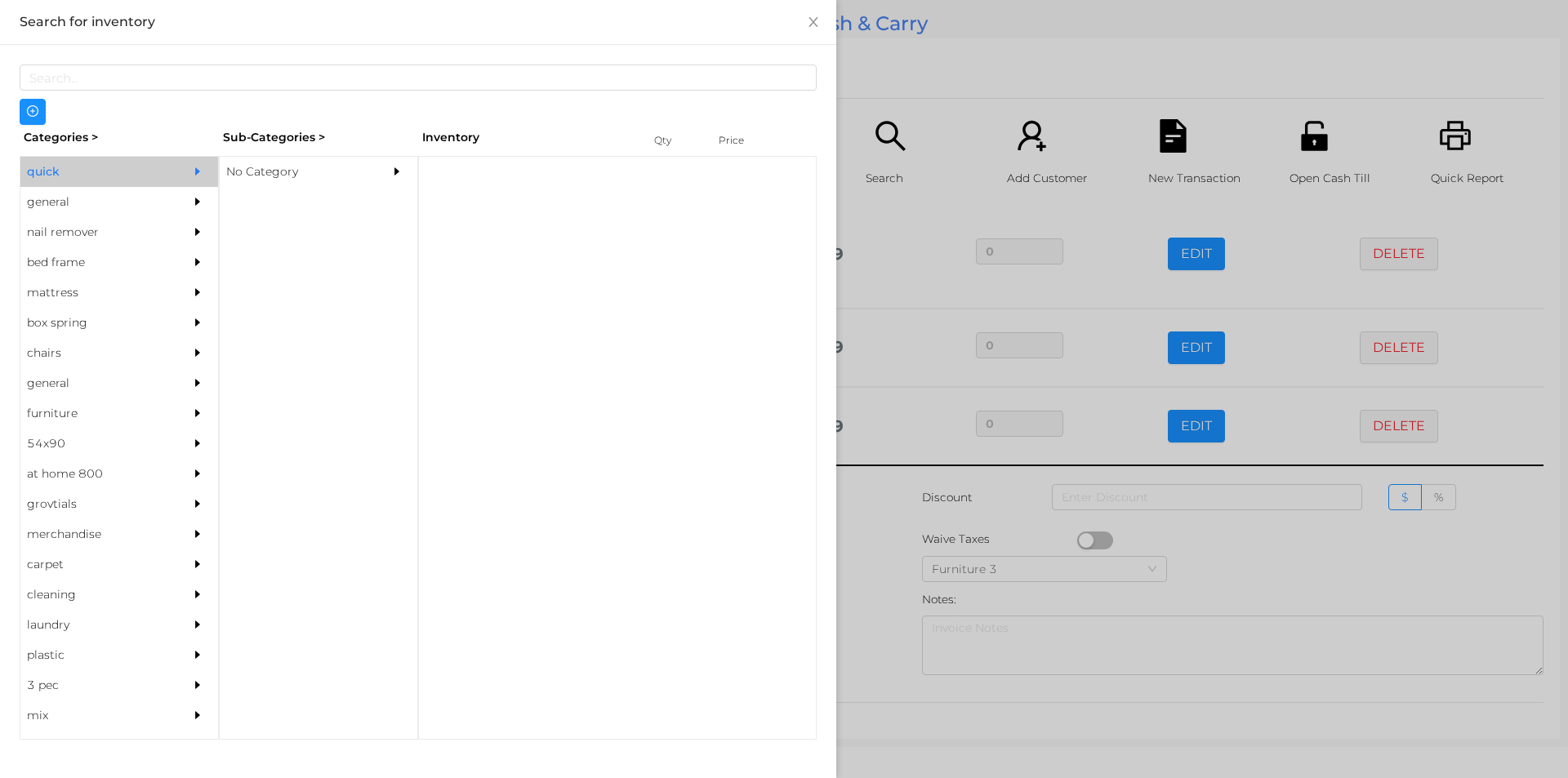
click at [300, 184] on div "No Category" at bounding box center [294, 172] width 149 height 30
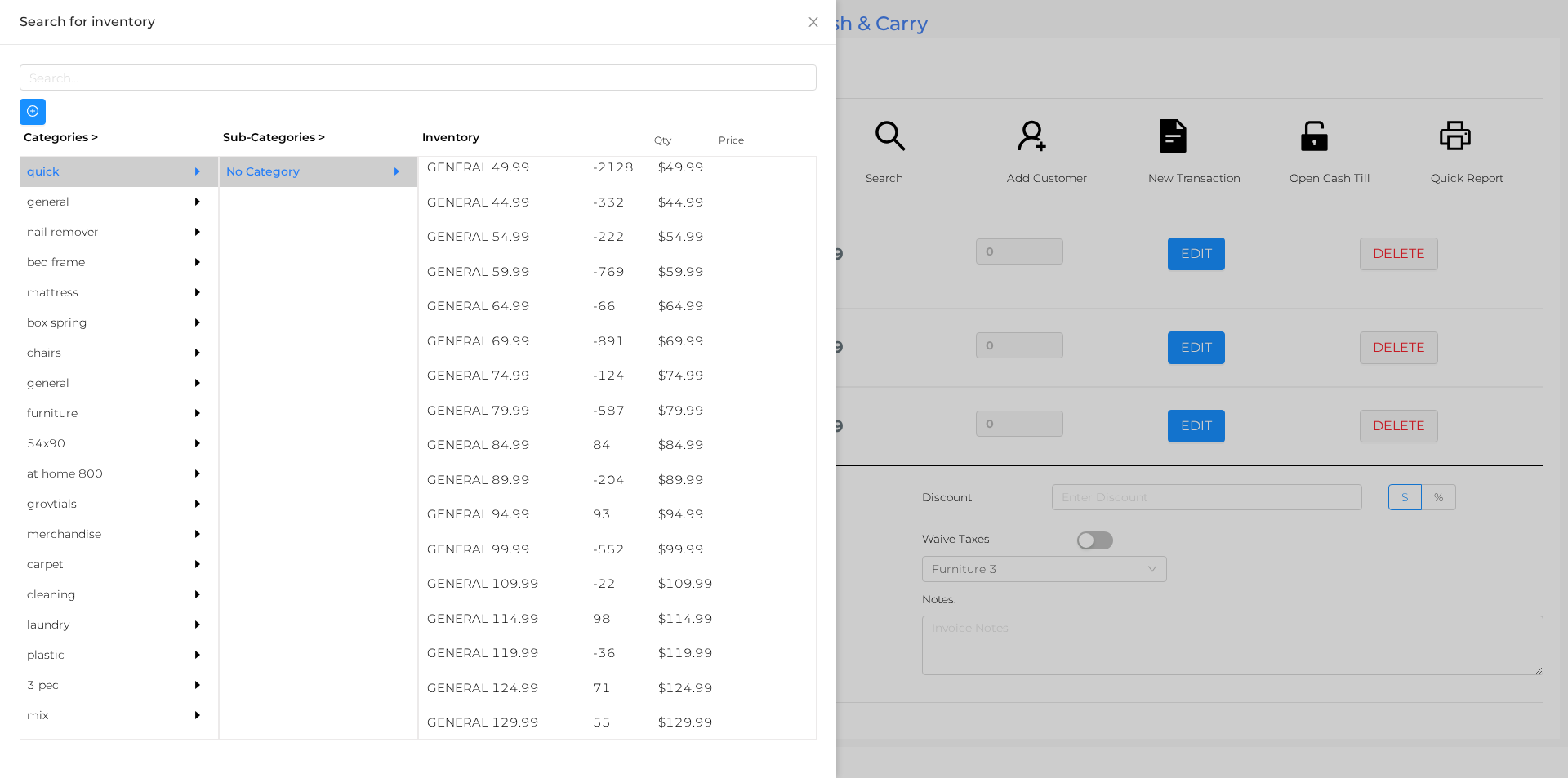
scroll to position [978, 0]
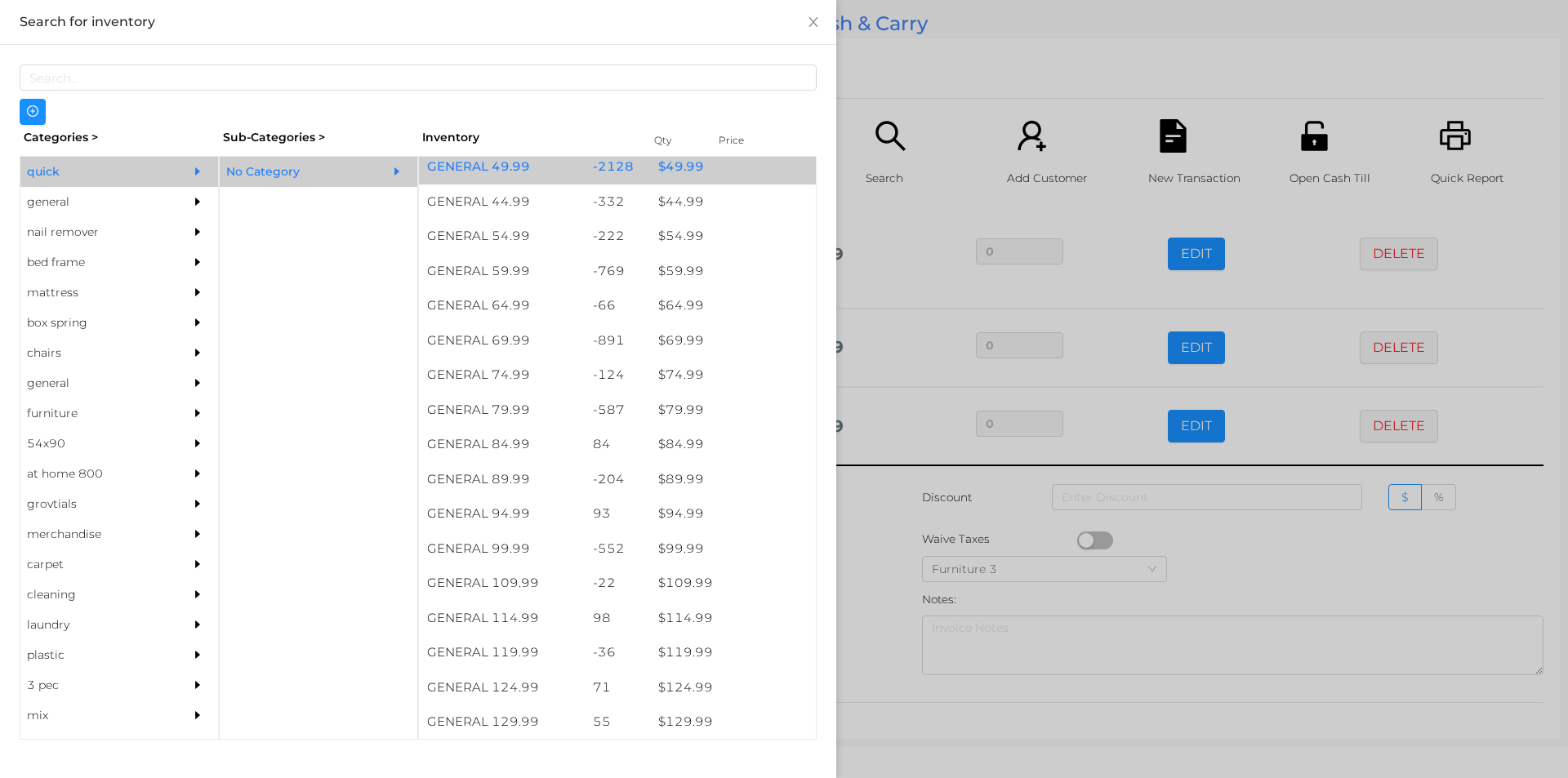
click at [683, 169] on div "$ 49.99" at bounding box center [732, 167] width 166 height 35
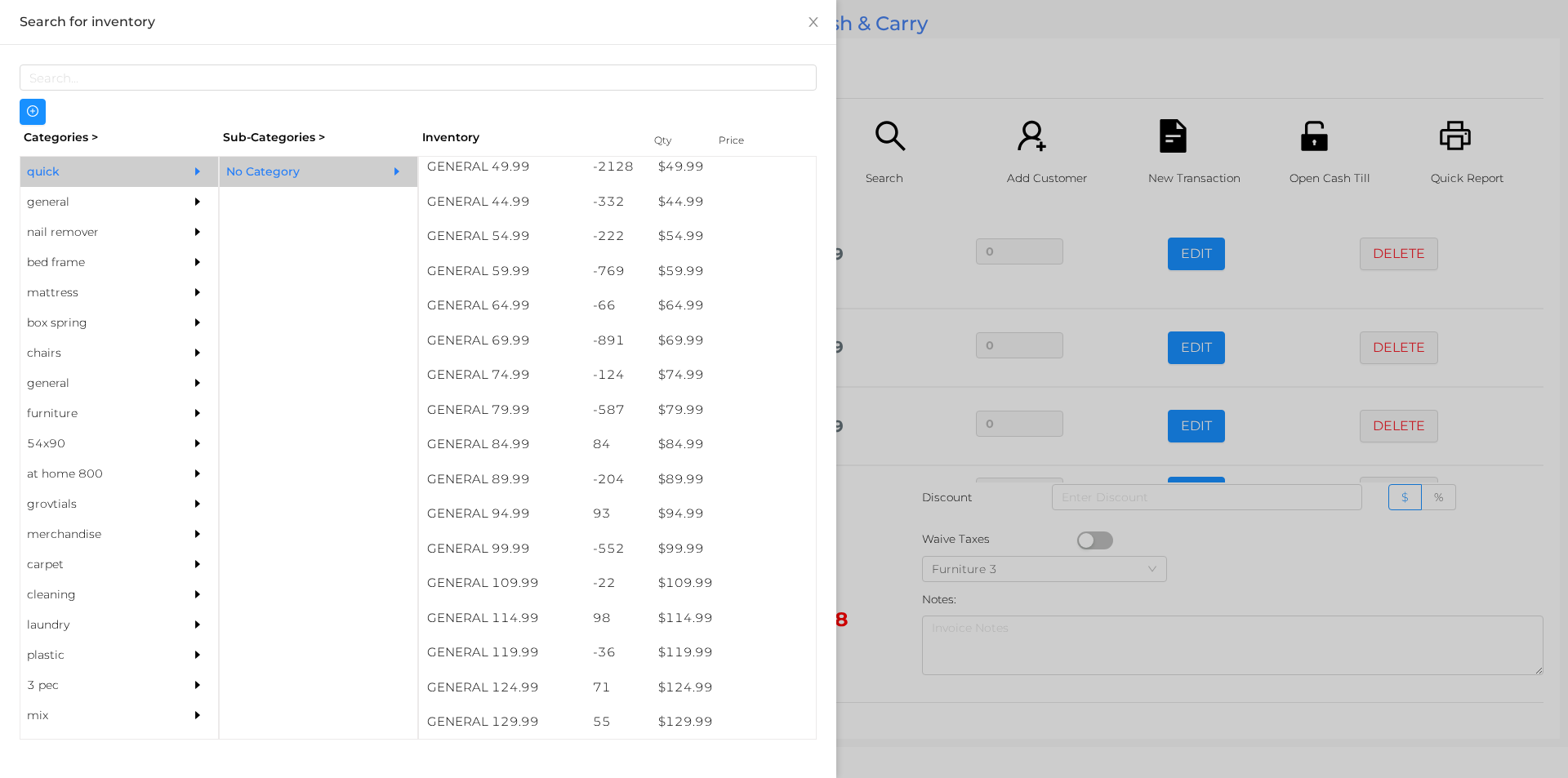
click at [980, 90] on div at bounding box center [784, 389] width 1568 height 778
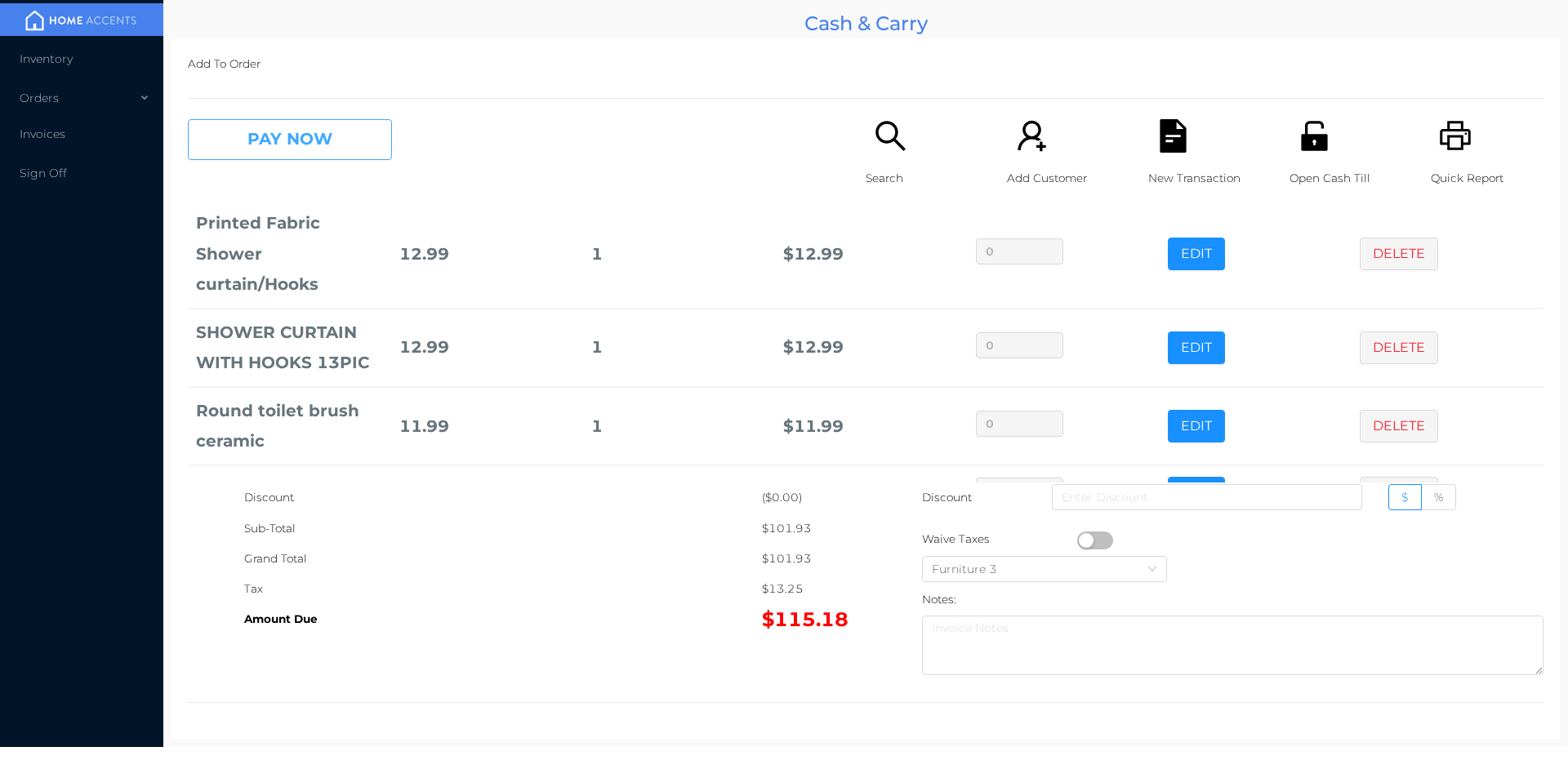
click at [315, 139] on button "PAY NOW" at bounding box center [289, 140] width 204 height 41
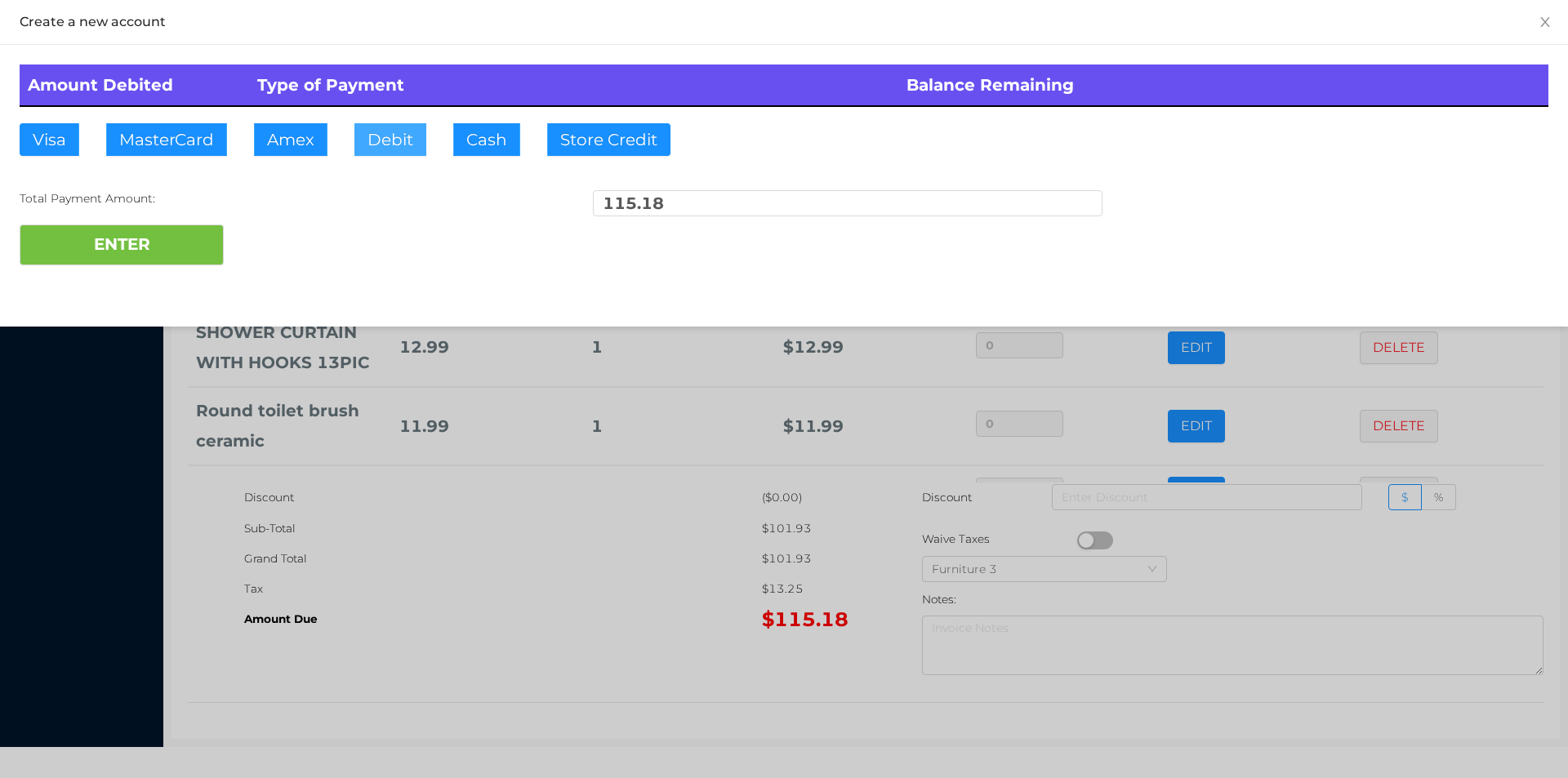
click at [375, 128] on button "Debit" at bounding box center [390, 140] width 72 height 33
click at [169, 231] on button "ENTER" at bounding box center [121, 245] width 204 height 41
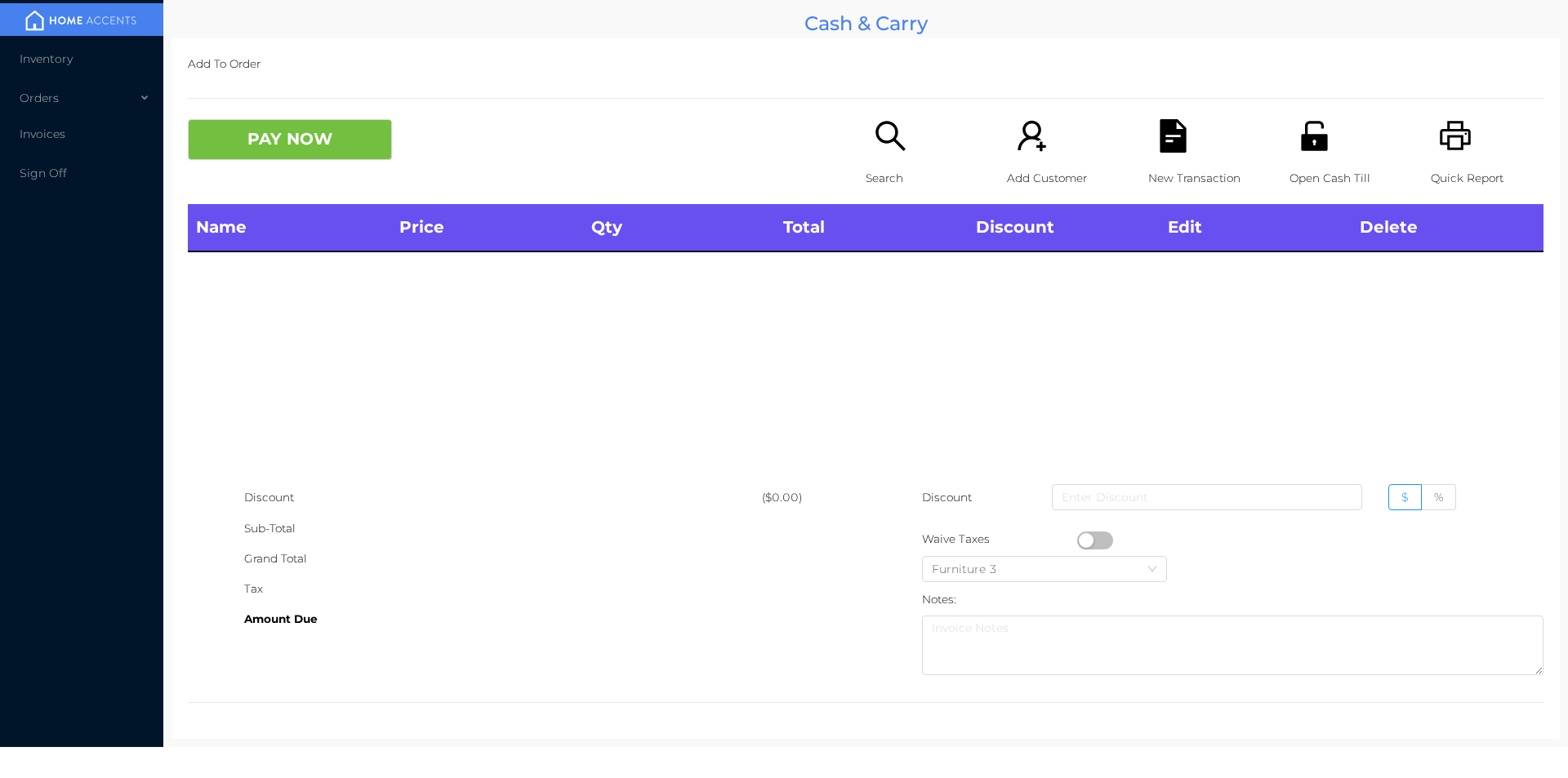
scroll to position [0, 0]
click at [872, 166] on p "Search" at bounding box center [922, 178] width 113 height 30
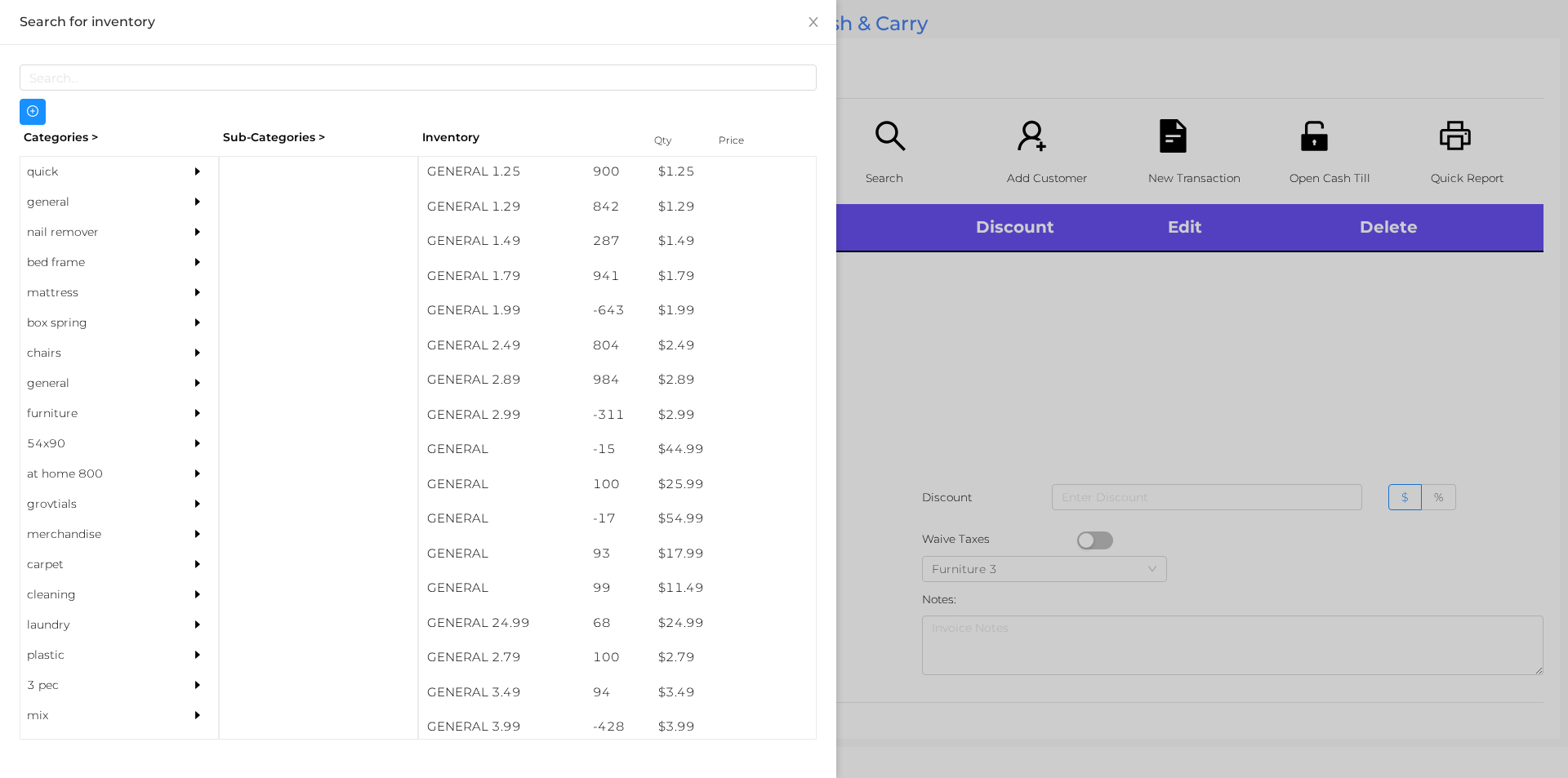
scroll to position [210, 0]
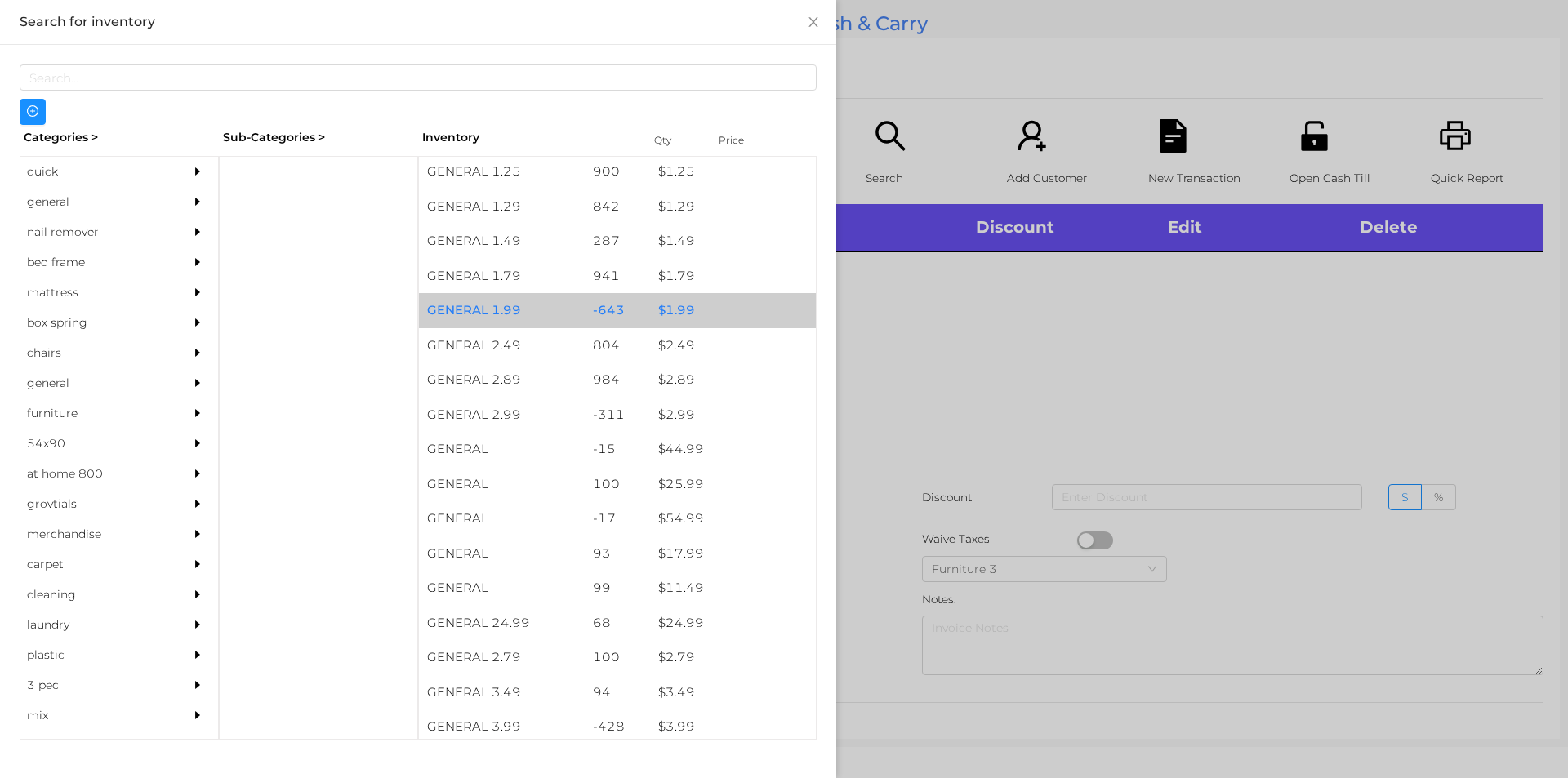
click at [688, 313] on div "$ 1.99" at bounding box center [732, 310] width 166 height 35
click at [704, 318] on div "$ 1.99" at bounding box center [732, 310] width 166 height 35
click at [723, 299] on div "$ 1.99" at bounding box center [732, 310] width 166 height 35
click at [758, 304] on div "$ 1.99" at bounding box center [732, 310] width 166 height 35
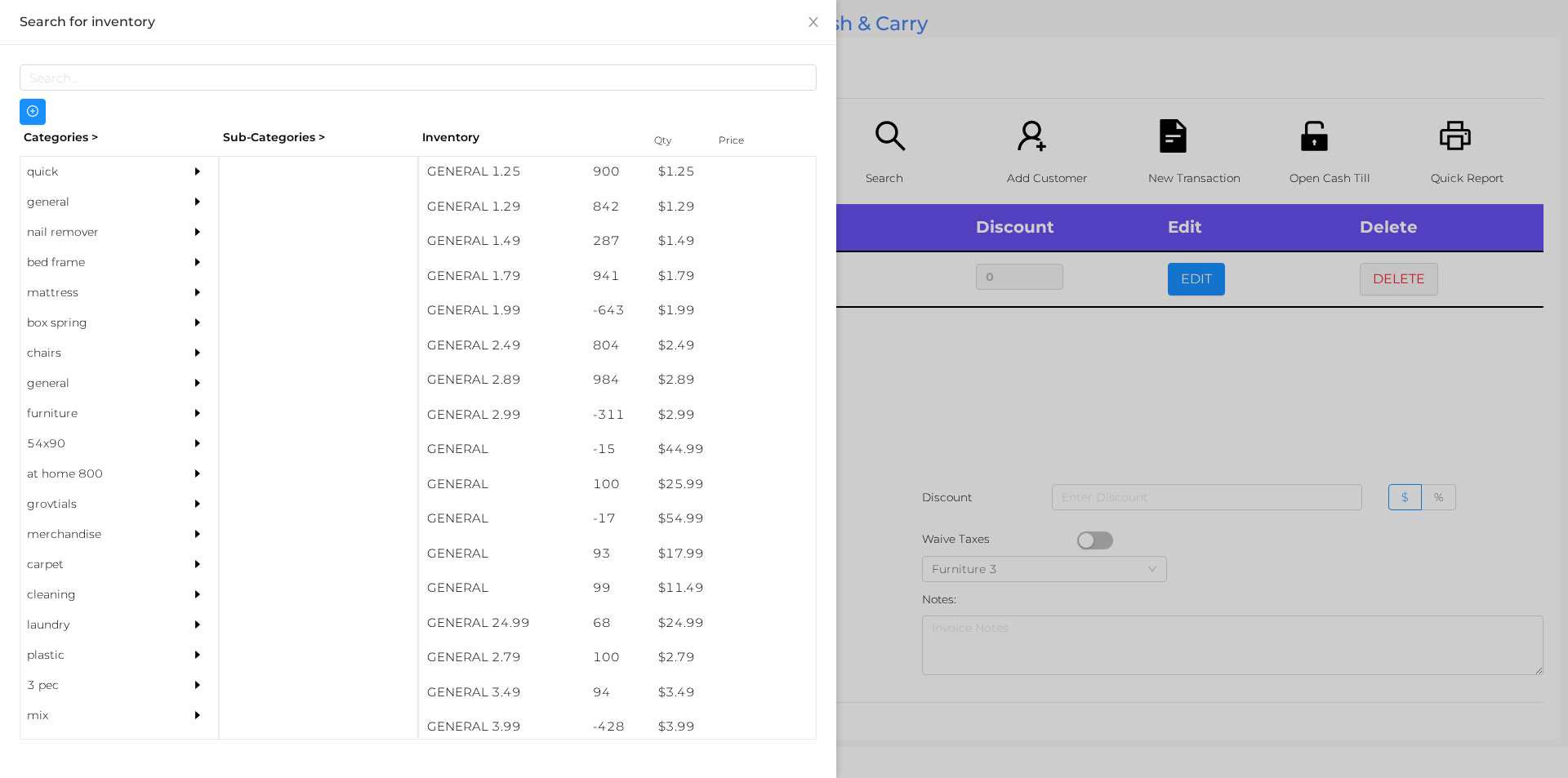
click at [917, 386] on div at bounding box center [784, 389] width 1568 height 778
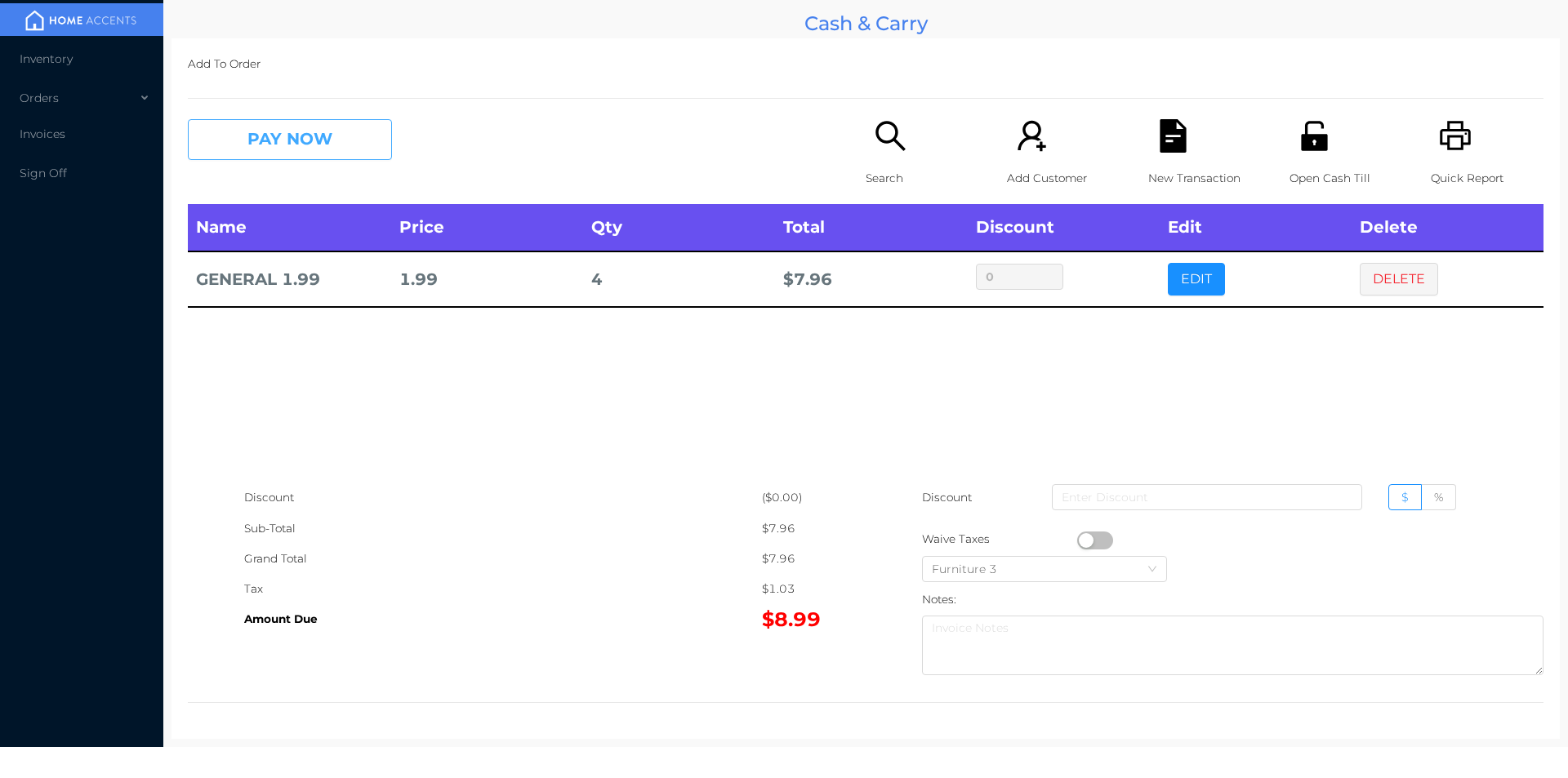
click at [282, 156] on button "PAY NOW" at bounding box center [289, 140] width 204 height 41
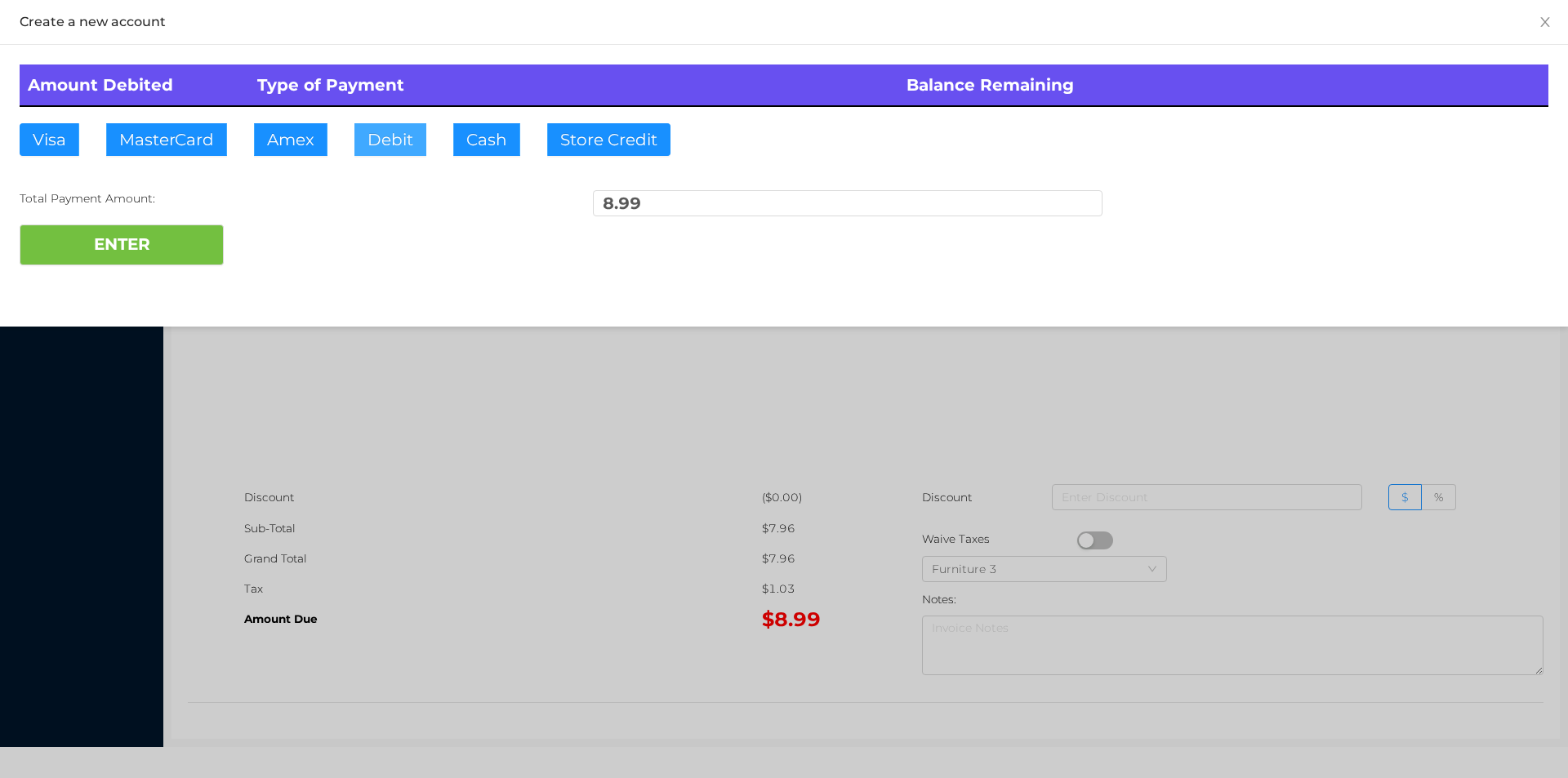
click at [424, 134] on button "Debit" at bounding box center [390, 140] width 72 height 33
type input "20"
click at [147, 245] on button "ENTER" at bounding box center [121, 245] width 204 height 41
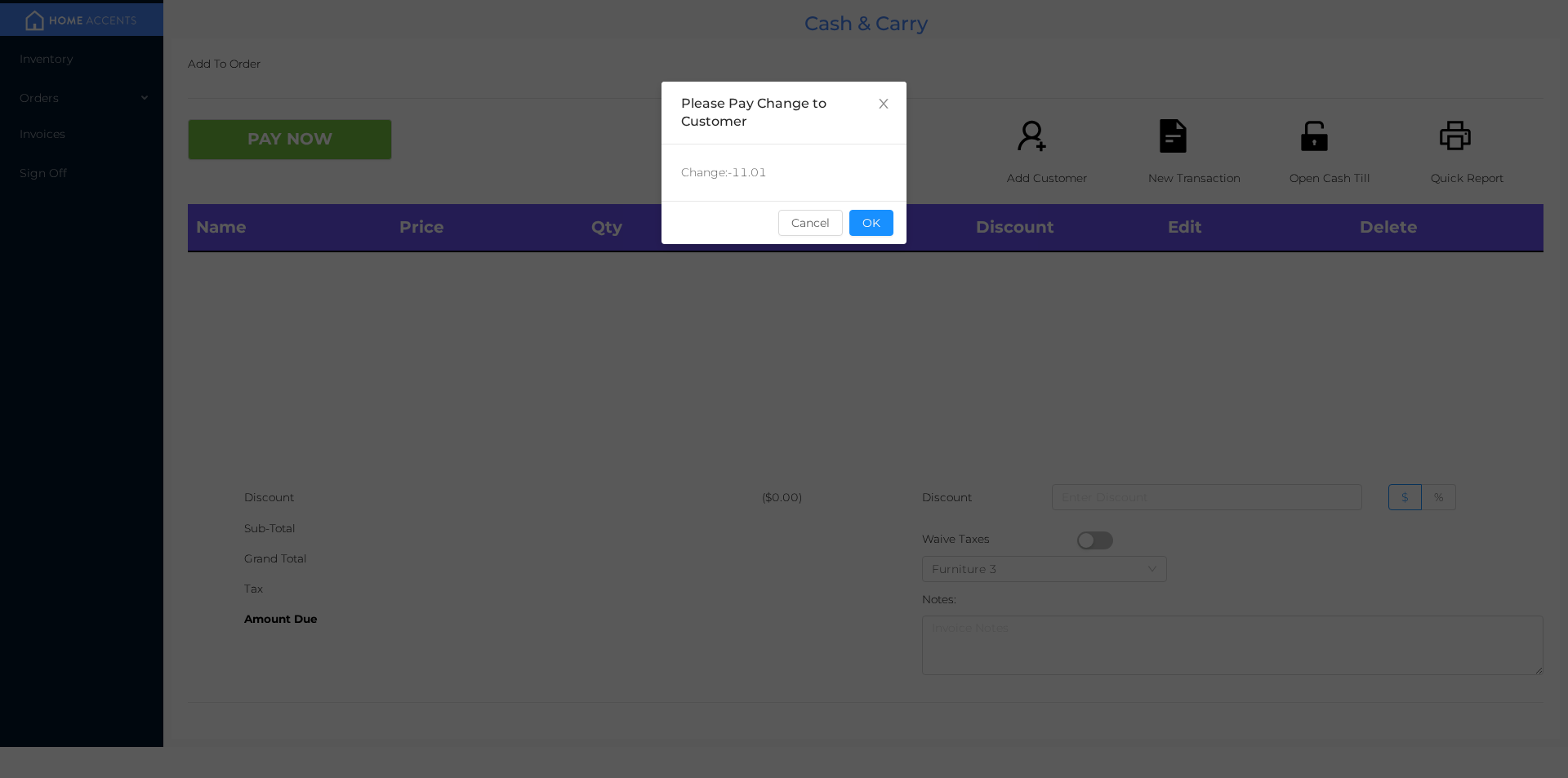
click at [908, 232] on div "sentinelStart Please Pay Change to Customer Change: -11.01 Cancel OK sentinelEnd" at bounding box center [784, 389] width 1568 height 778
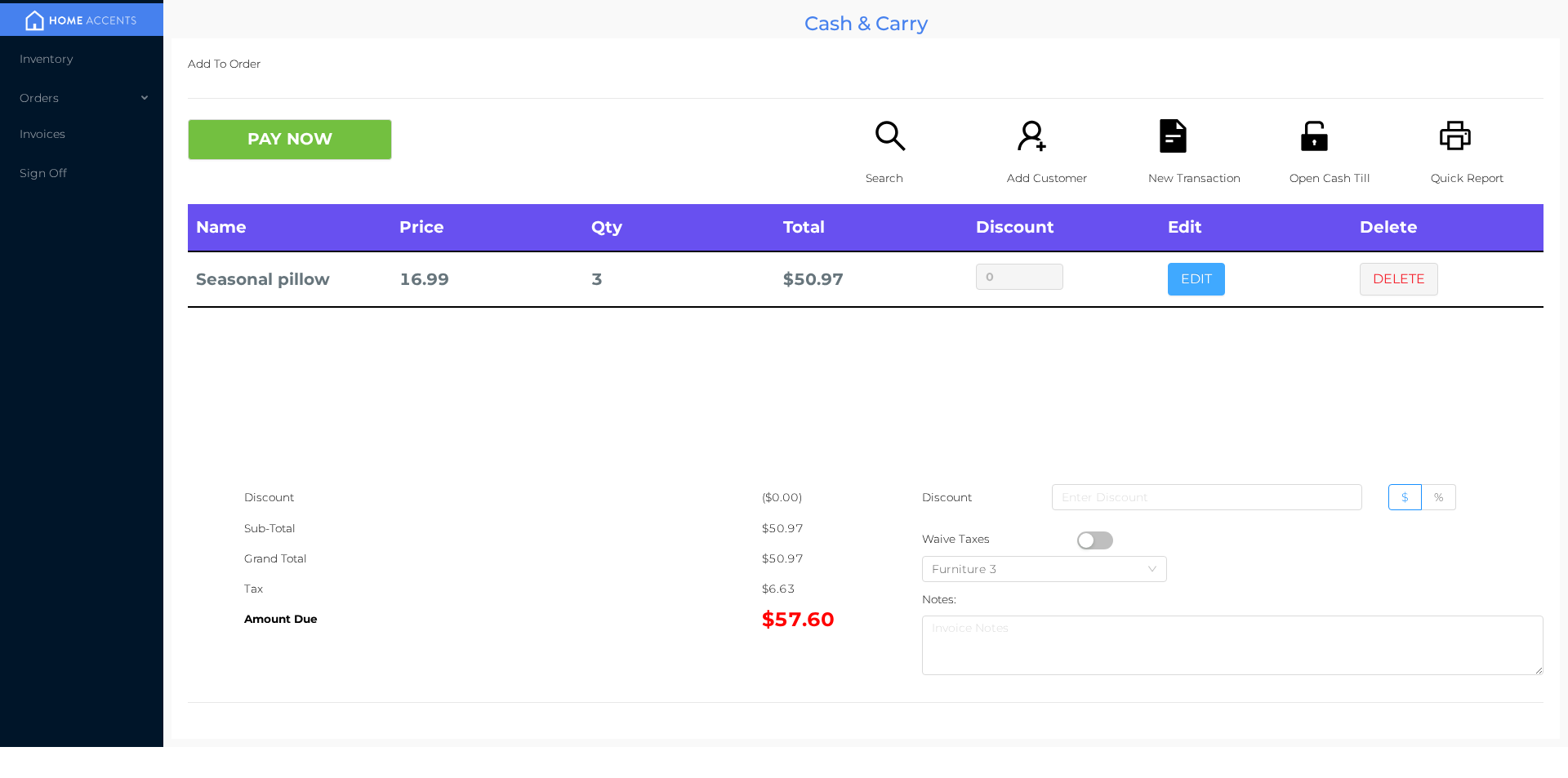
click at [1191, 271] on button "EDIT" at bounding box center [1196, 279] width 57 height 33
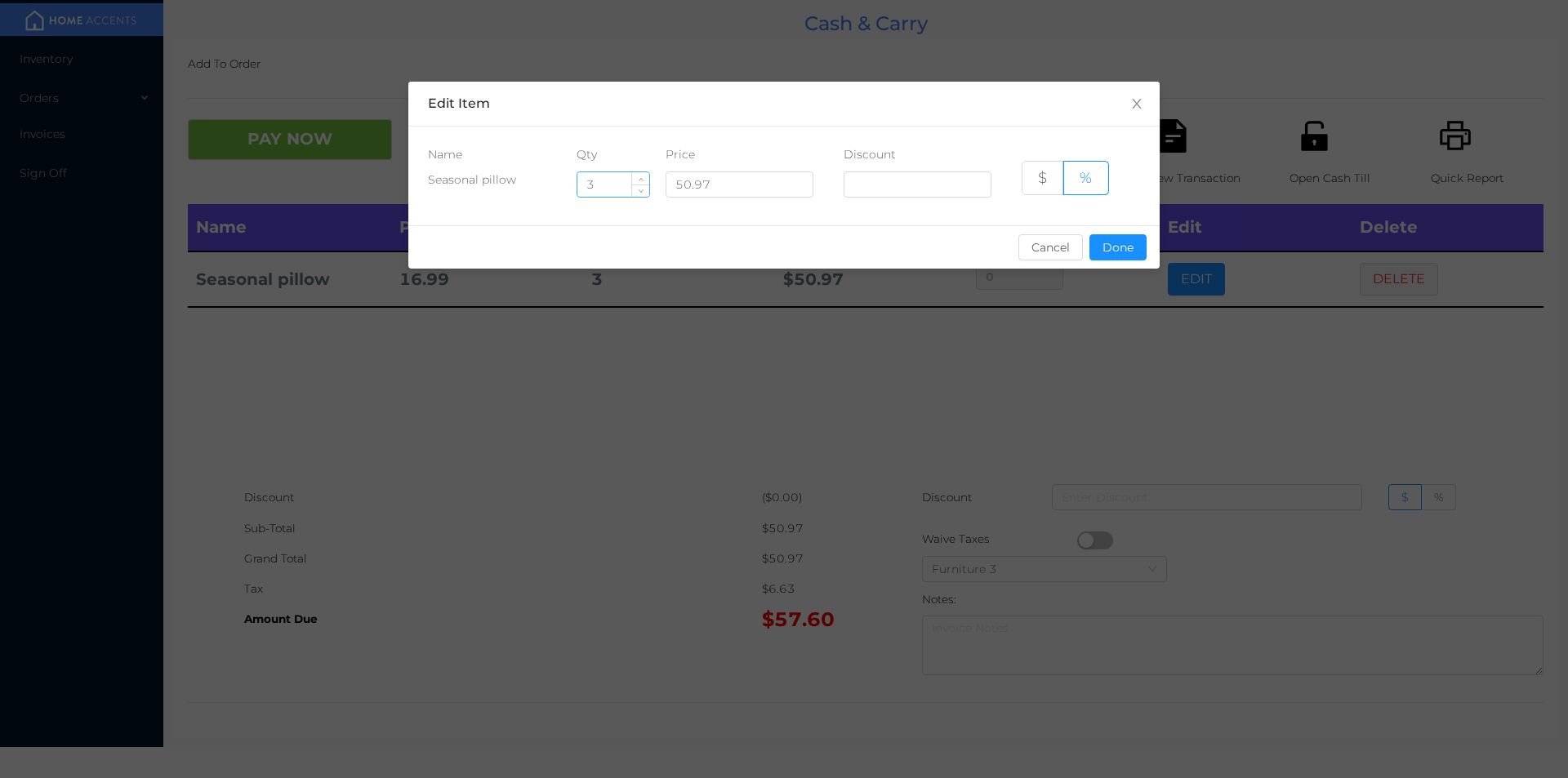
click at [615, 182] on input "3" at bounding box center [613, 185] width 72 height 25
type input "2"
click at [1109, 257] on button "Done" at bounding box center [1118, 247] width 57 height 26
type input "0%"
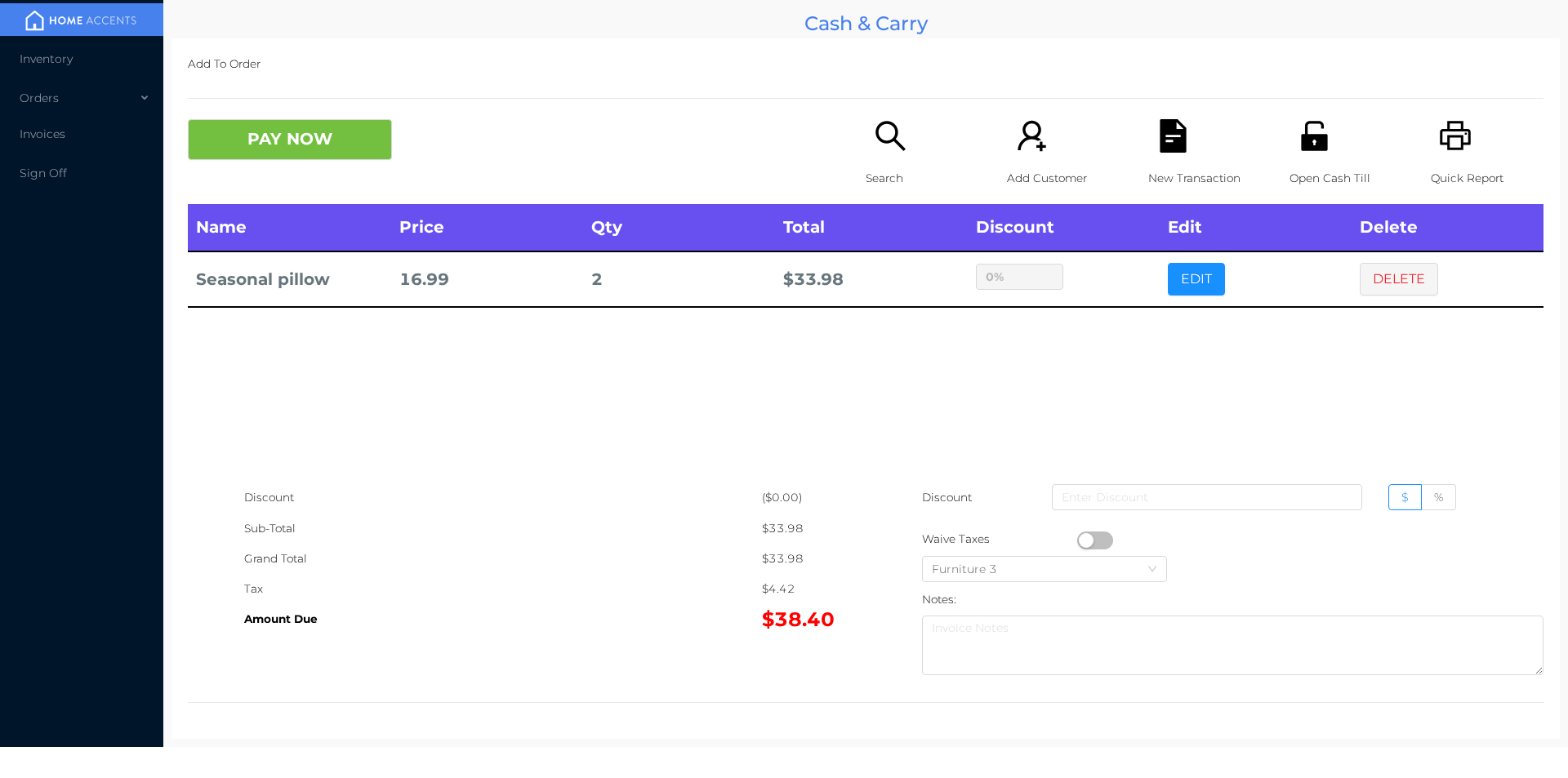
click at [1170, 142] on icon "icon: file-text" at bounding box center [1173, 136] width 26 height 34
click at [1297, 140] on icon "icon: unlock" at bounding box center [1313, 136] width 34 height 34
click at [1162, 143] on icon "icon: file-text" at bounding box center [1173, 136] width 26 height 34
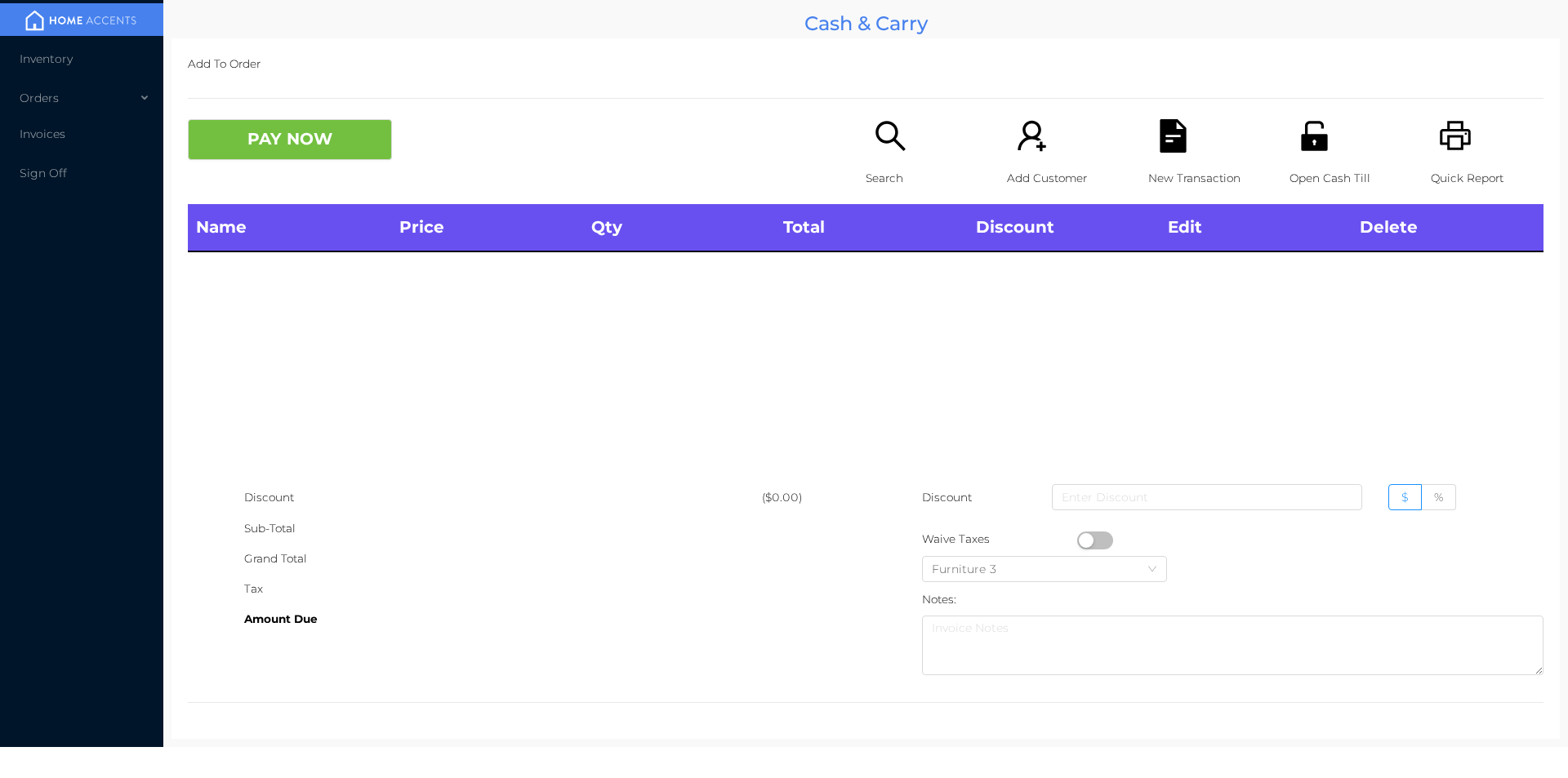
click at [1309, 151] on icon "icon: unlock" at bounding box center [1313, 136] width 26 height 29
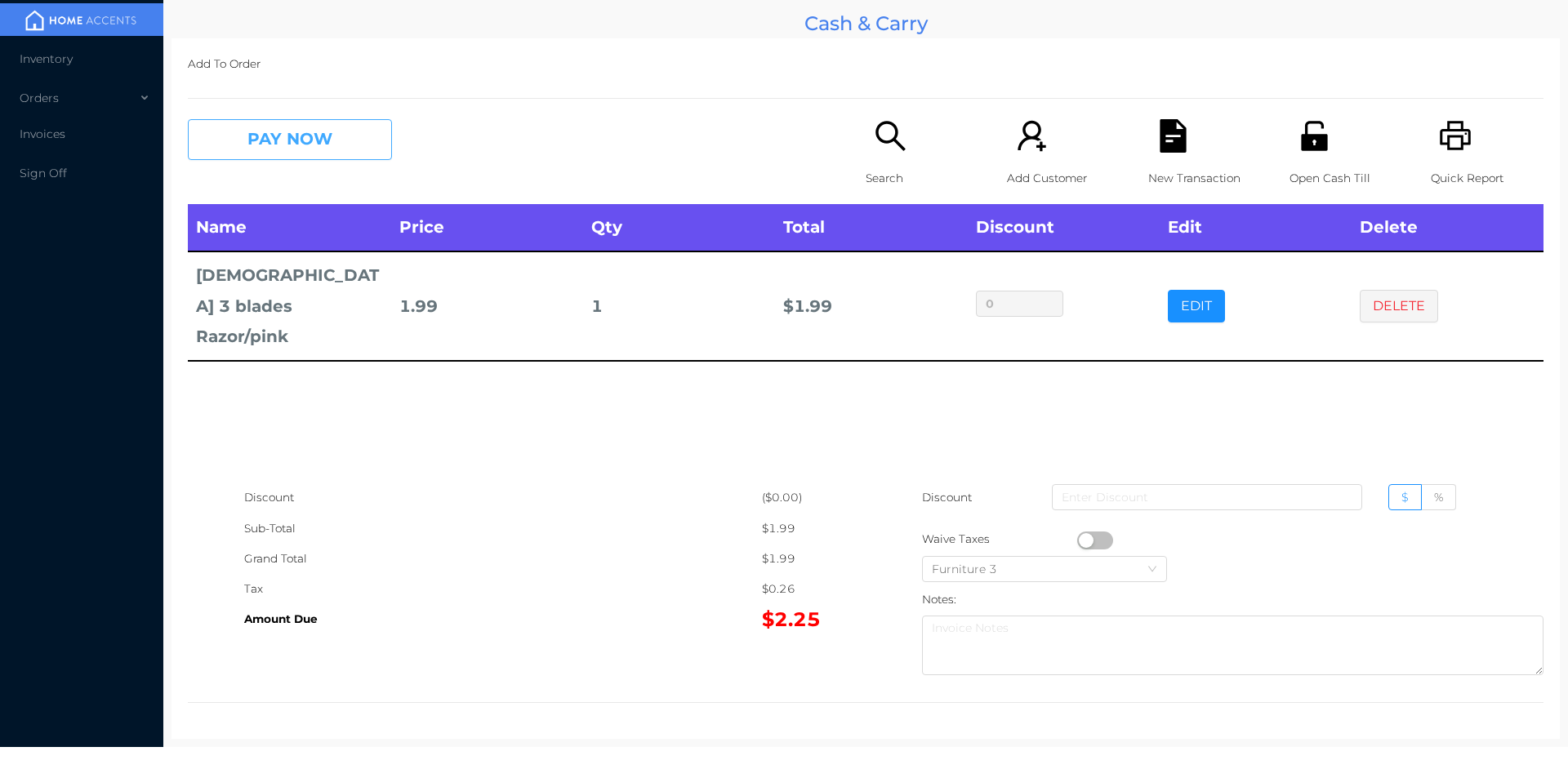
click at [286, 157] on button "PAY NOW" at bounding box center [289, 140] width 204 height 41
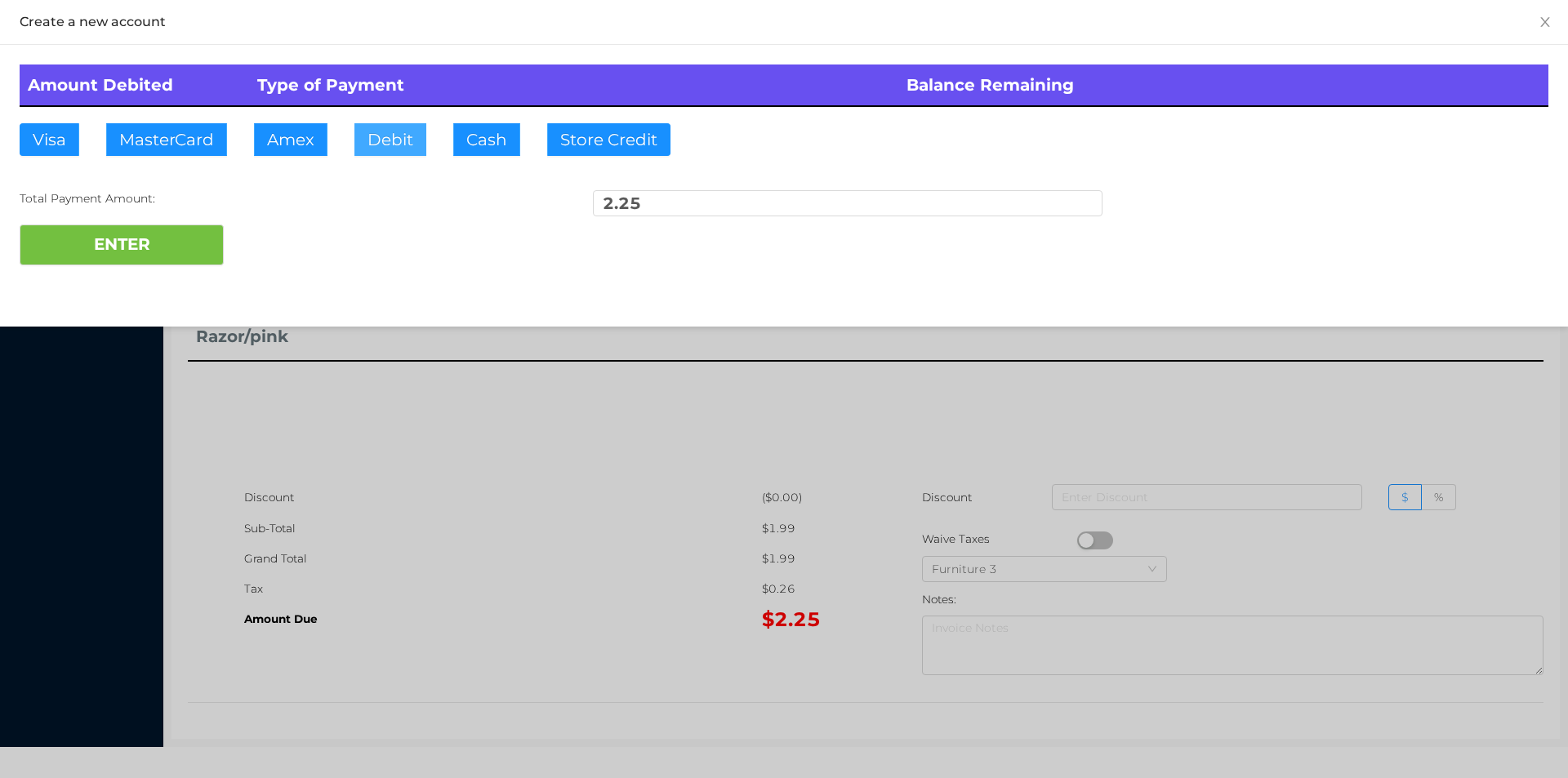
click at [415, 142] on button "Debit" at bounding box center [390, 140] width 72 height 33
click at [137, 249] on button "ENTER" at bounding box center [121, 245] width 204 height 41
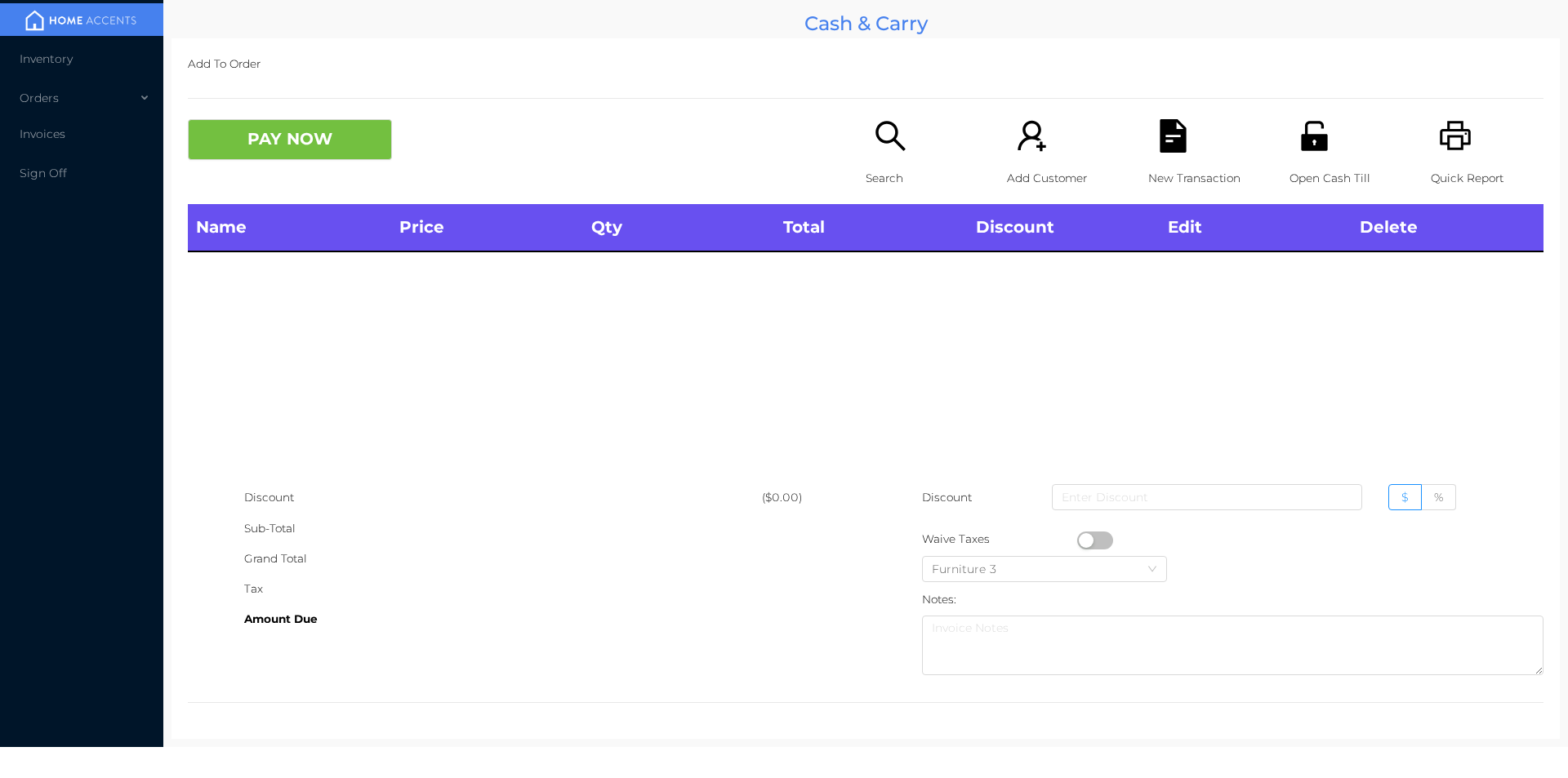
click at [874, 142] on icon "icon: search" at bounding box center [890, 136] width 34 height 34
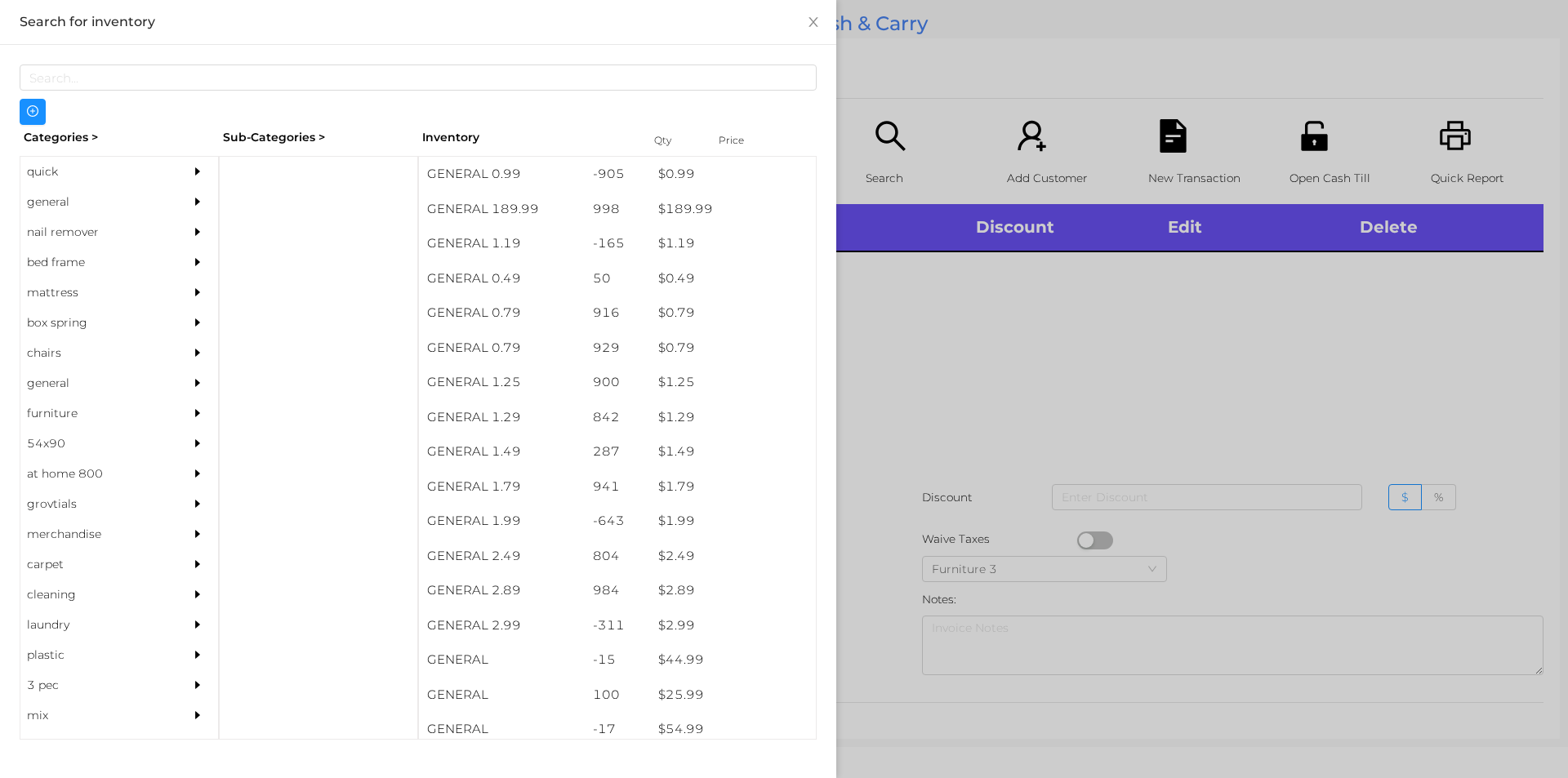
click at [85, 163] on div "quick" at bounding box center [95, 172] width 149 height 30
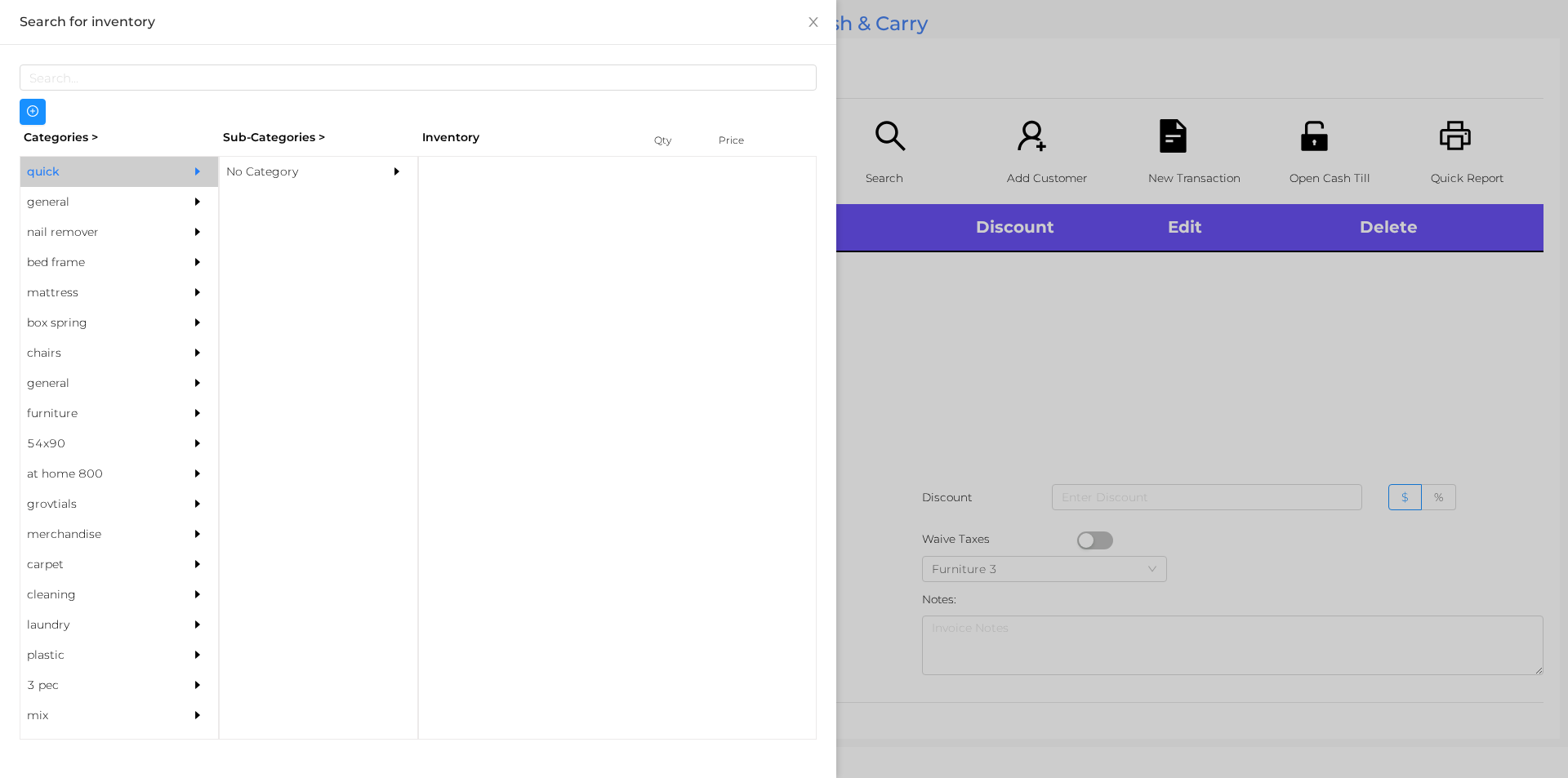
click at [409, 183] on div at bounding box center [401, 172] width 33 height 30
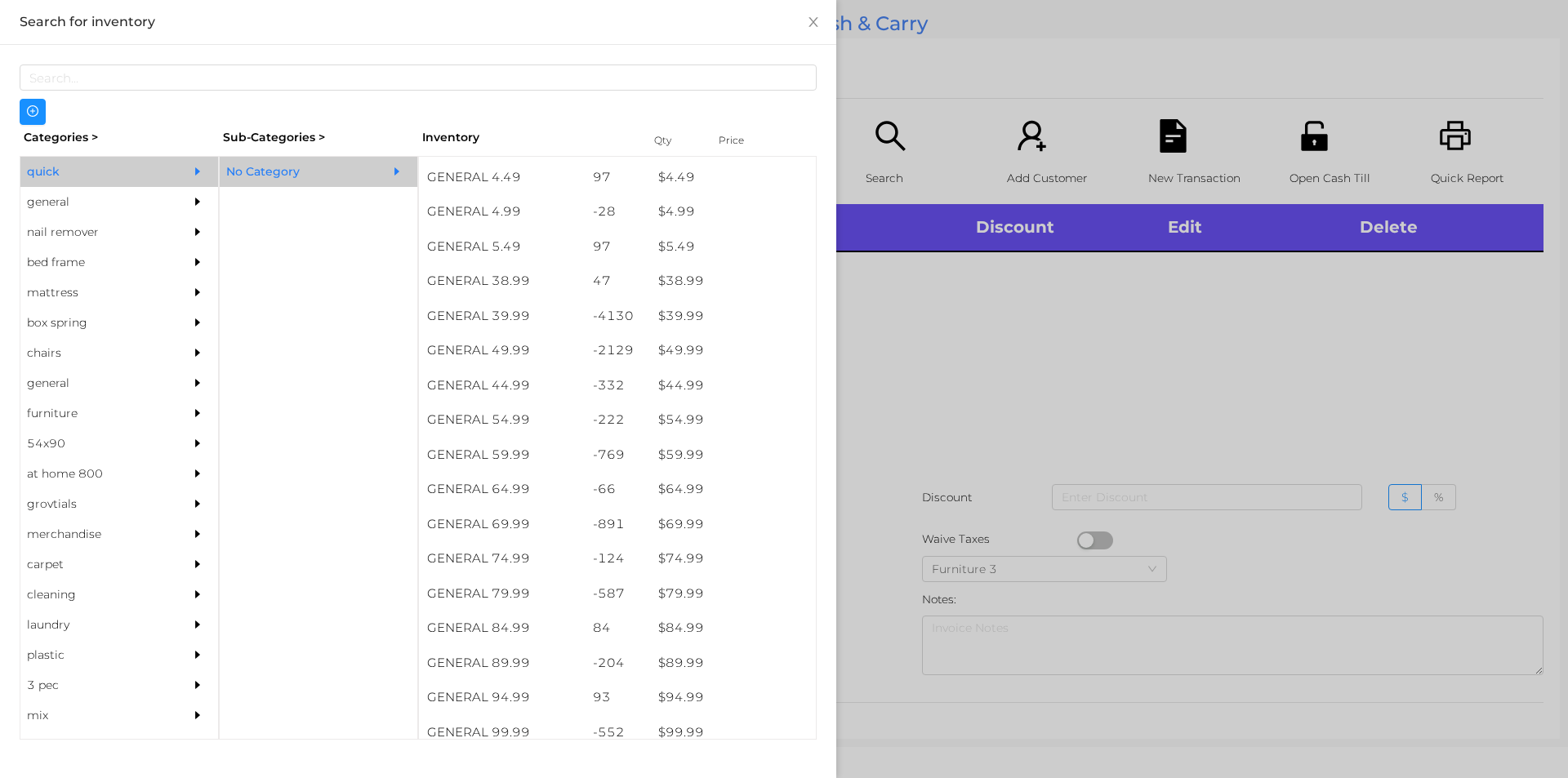
scroll to position [787, 0]
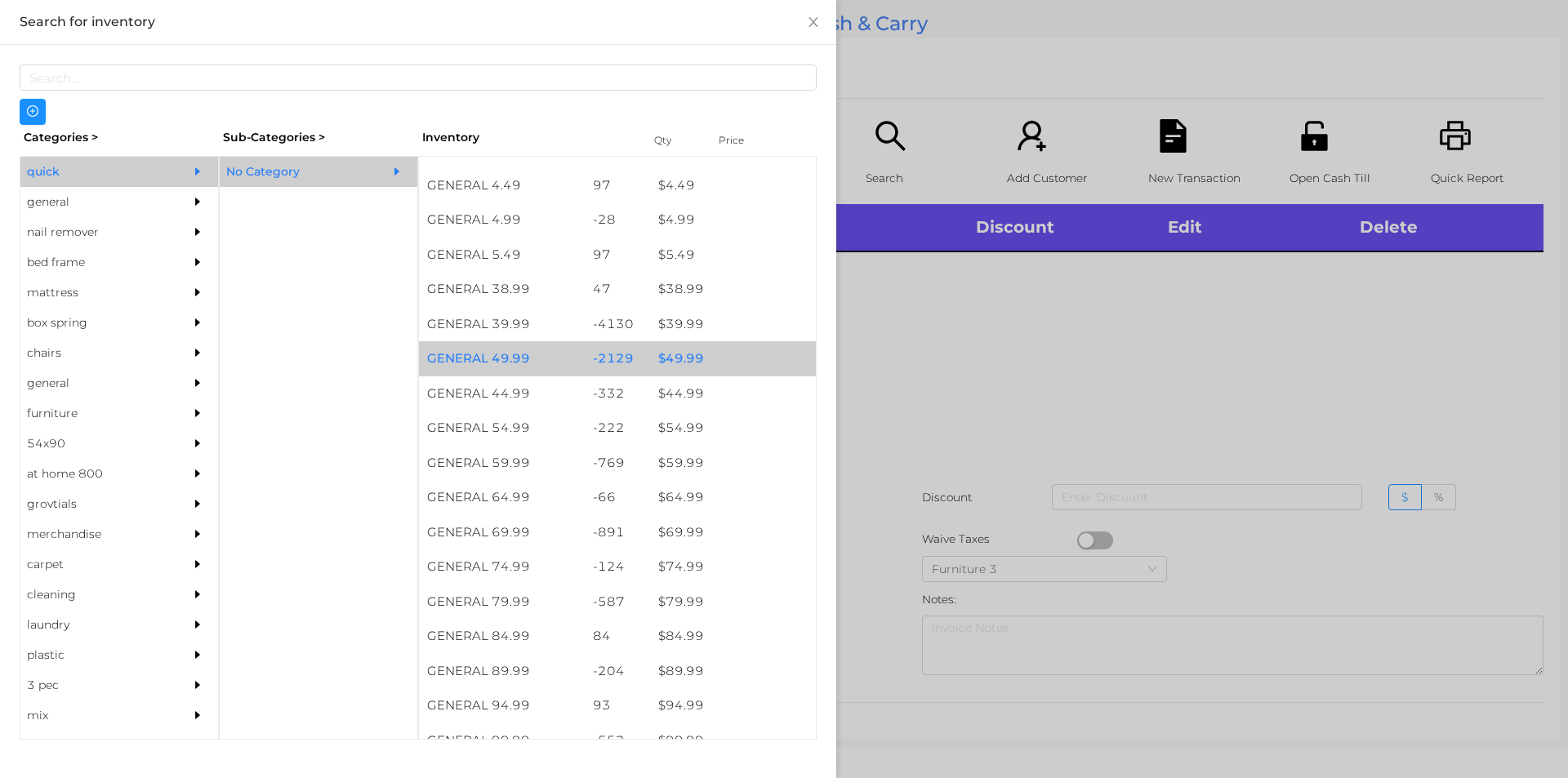
click at [706, 360] on div "$ 49.99" at bounding box center [732, 358] width 166 height 35
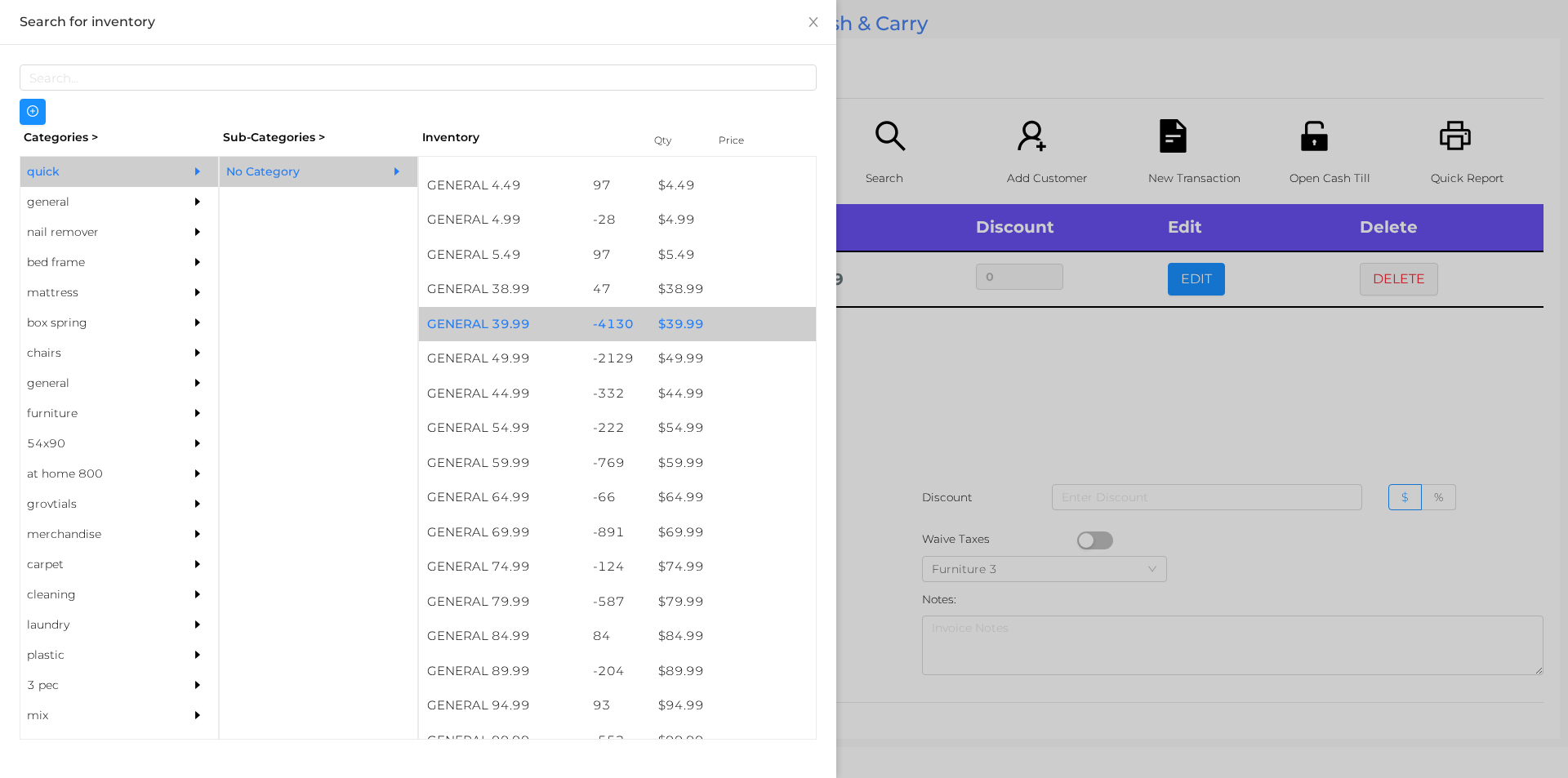
click at [759, 334] on div "$ 39.99" at bounding box center [732, 324] width 166 height 35
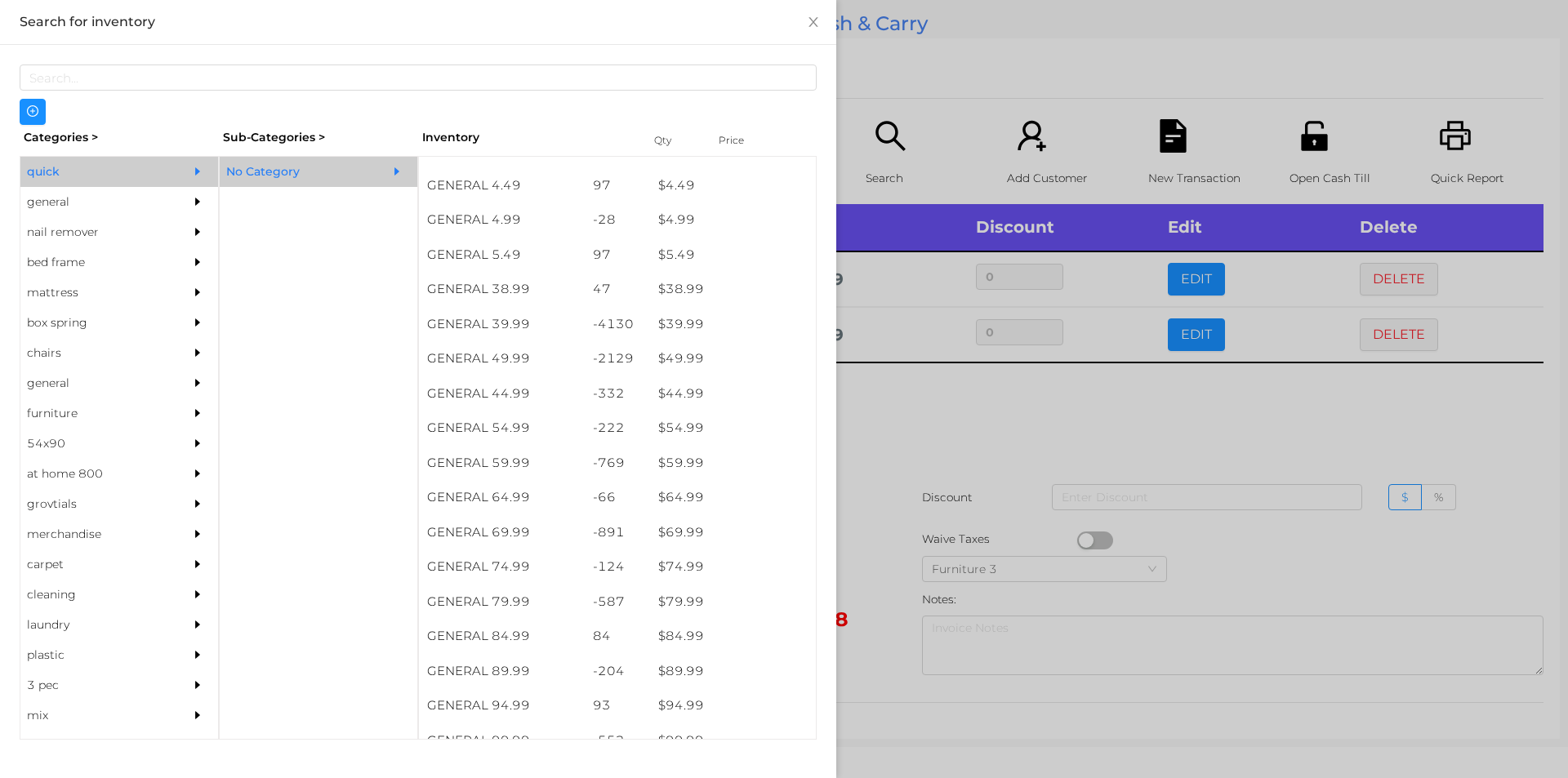
click at [978, 383] on div at bounding box center [784, 389] width 1568 height 778
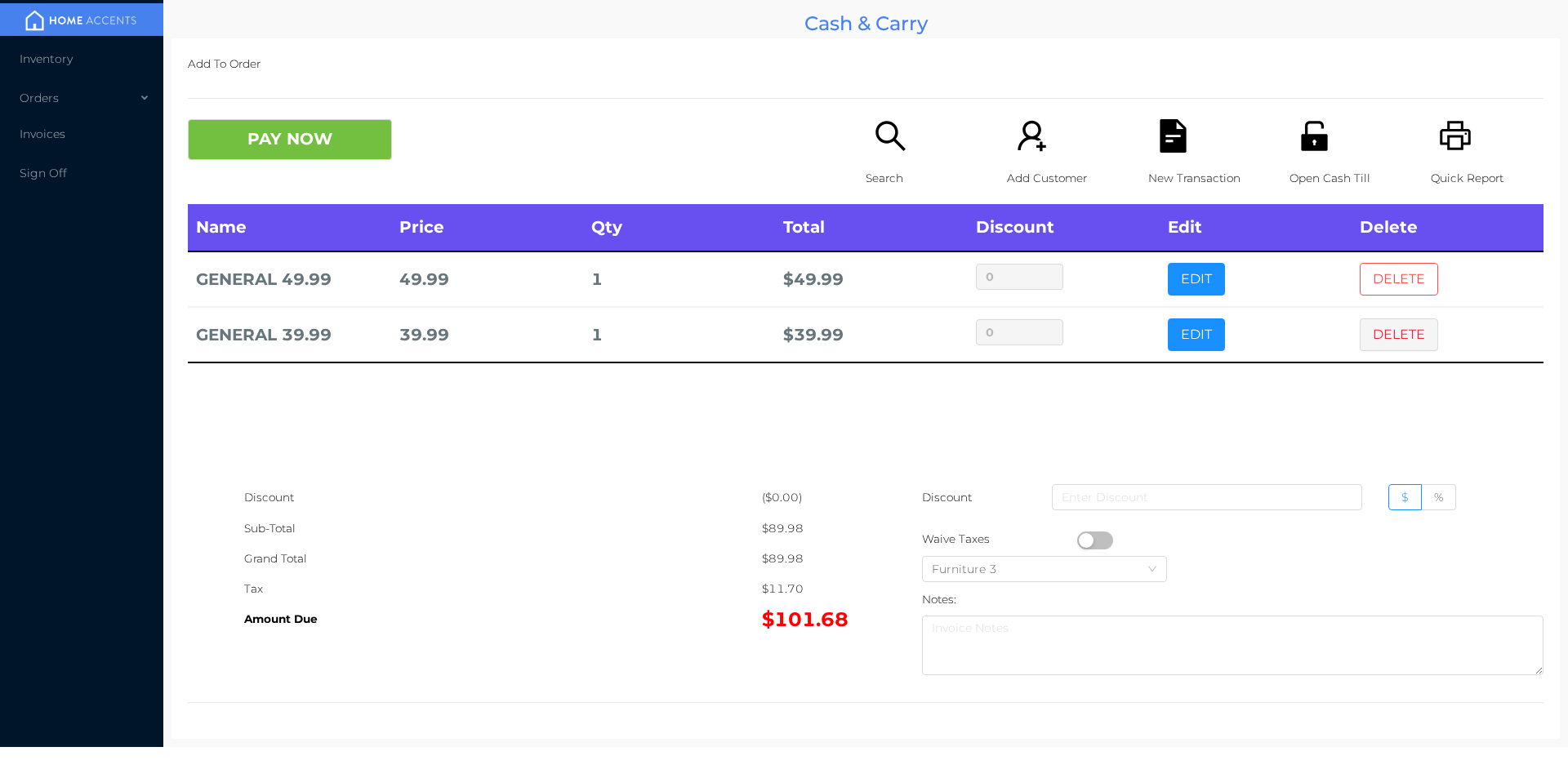
click at [1397, 291] on button "DELETE" at bounding box center [1399, 279] width 79 height 33
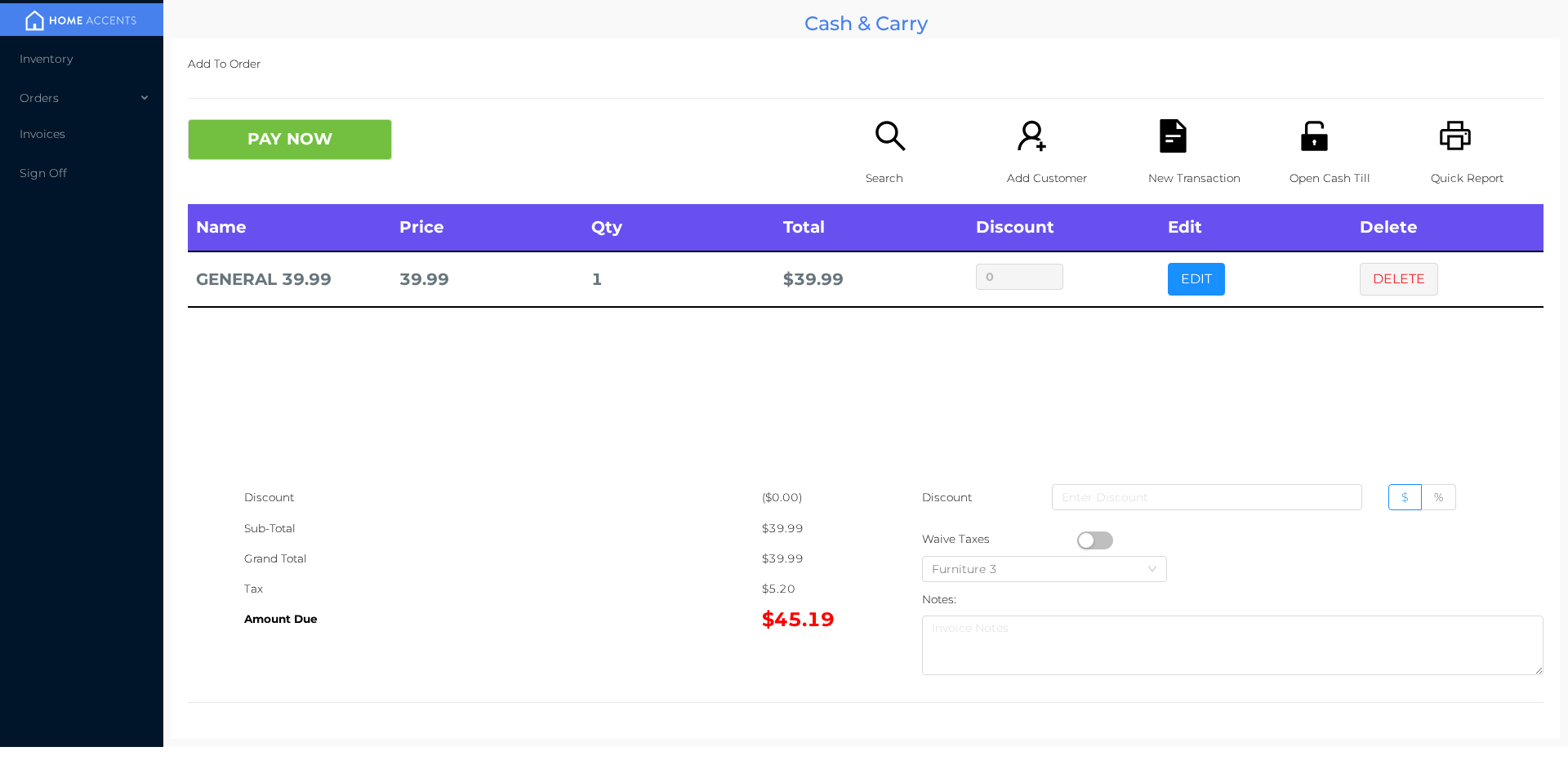
click at [881, 151] on icon "icon: search" at bounding box center [890, 136] width 34 height 34
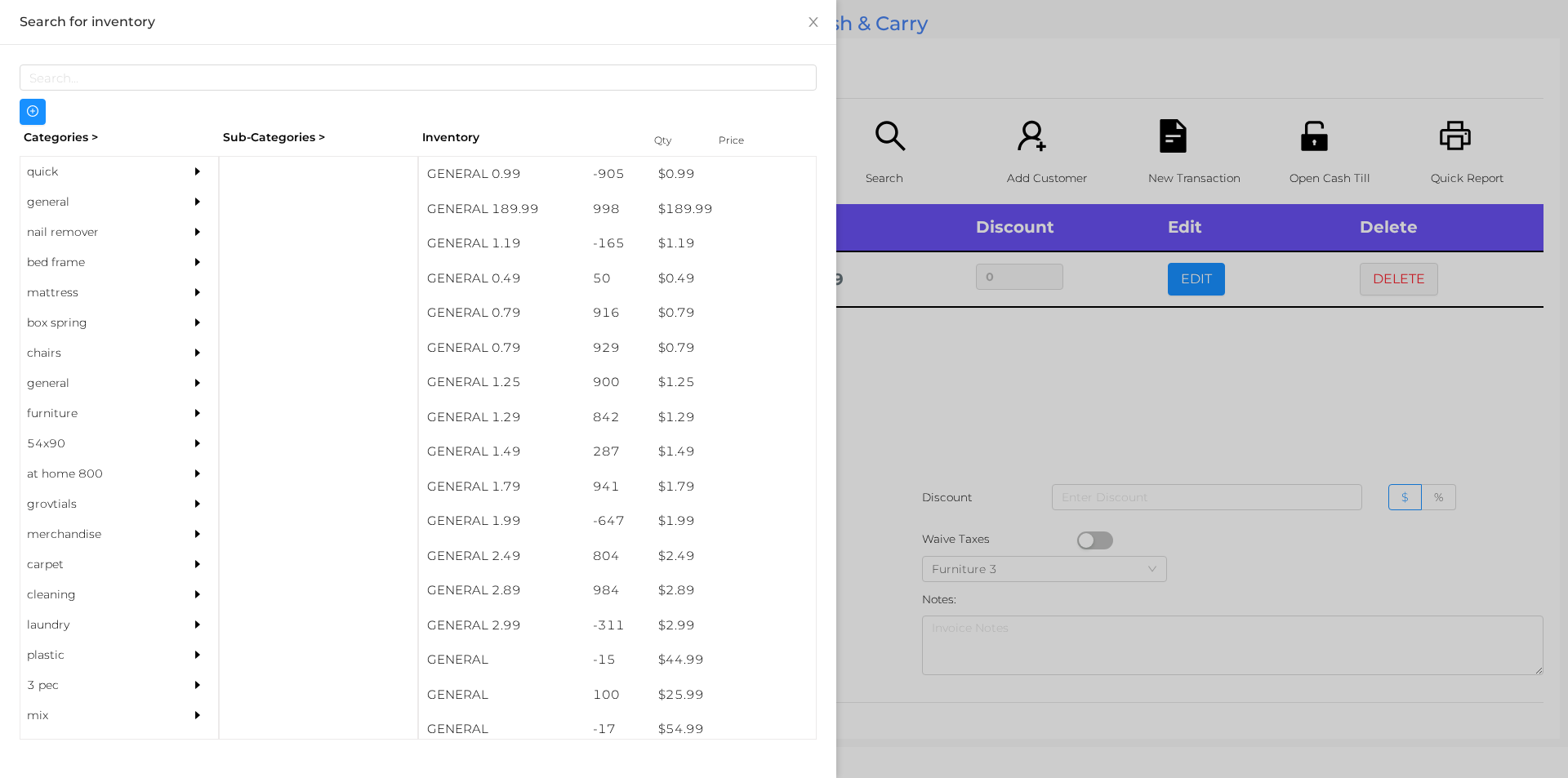
click at [1022, 452] on div at bounding box center [784, 389] width 1568 height 778
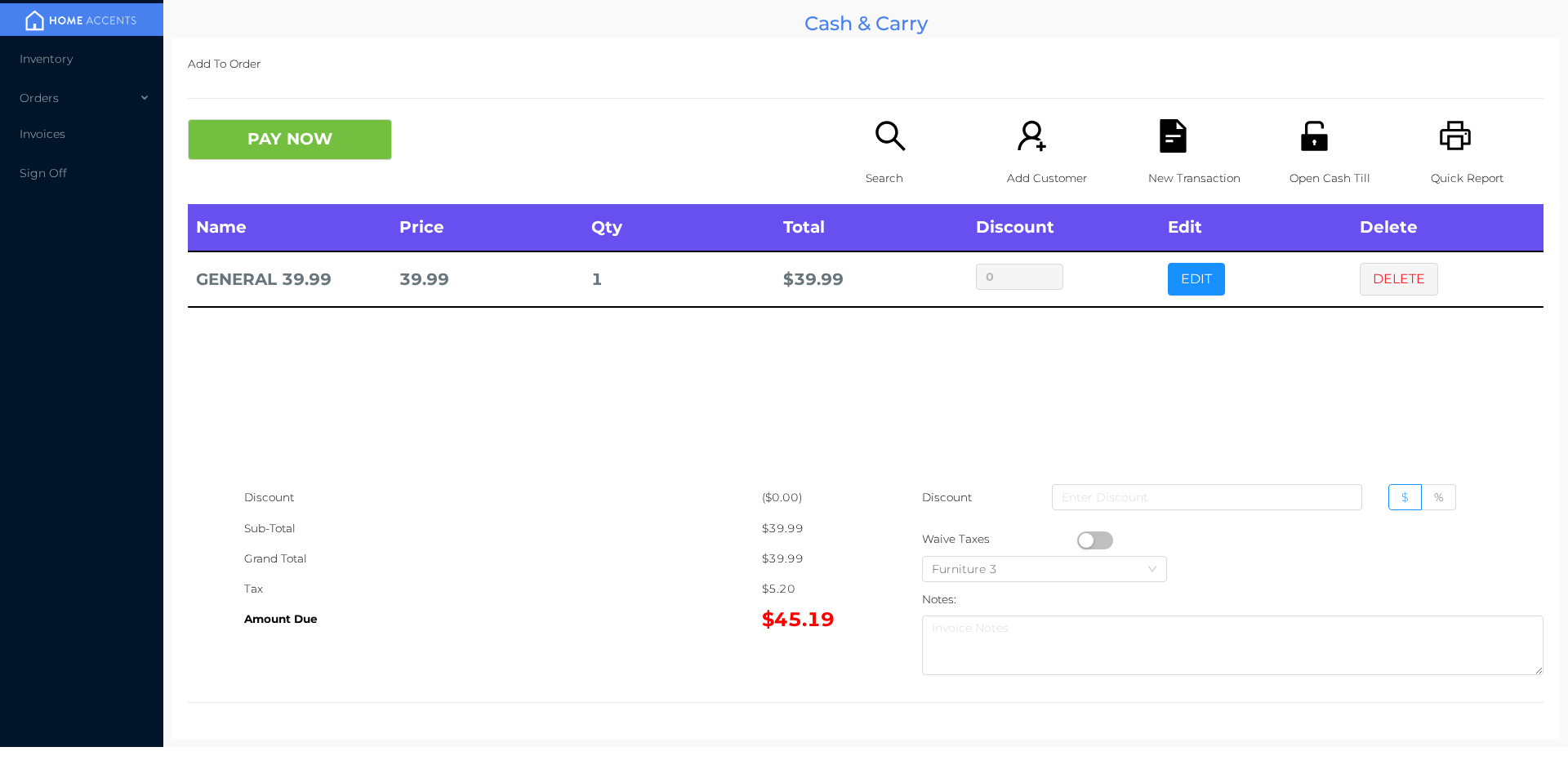
click at [1159, 137] on icon "icon: file-text" at bounding box center [1173, 136] width 34 height 34
click at [1309, 137] on icon "icon: unlock" at bounding box center [1313, 136] width 26 height 29
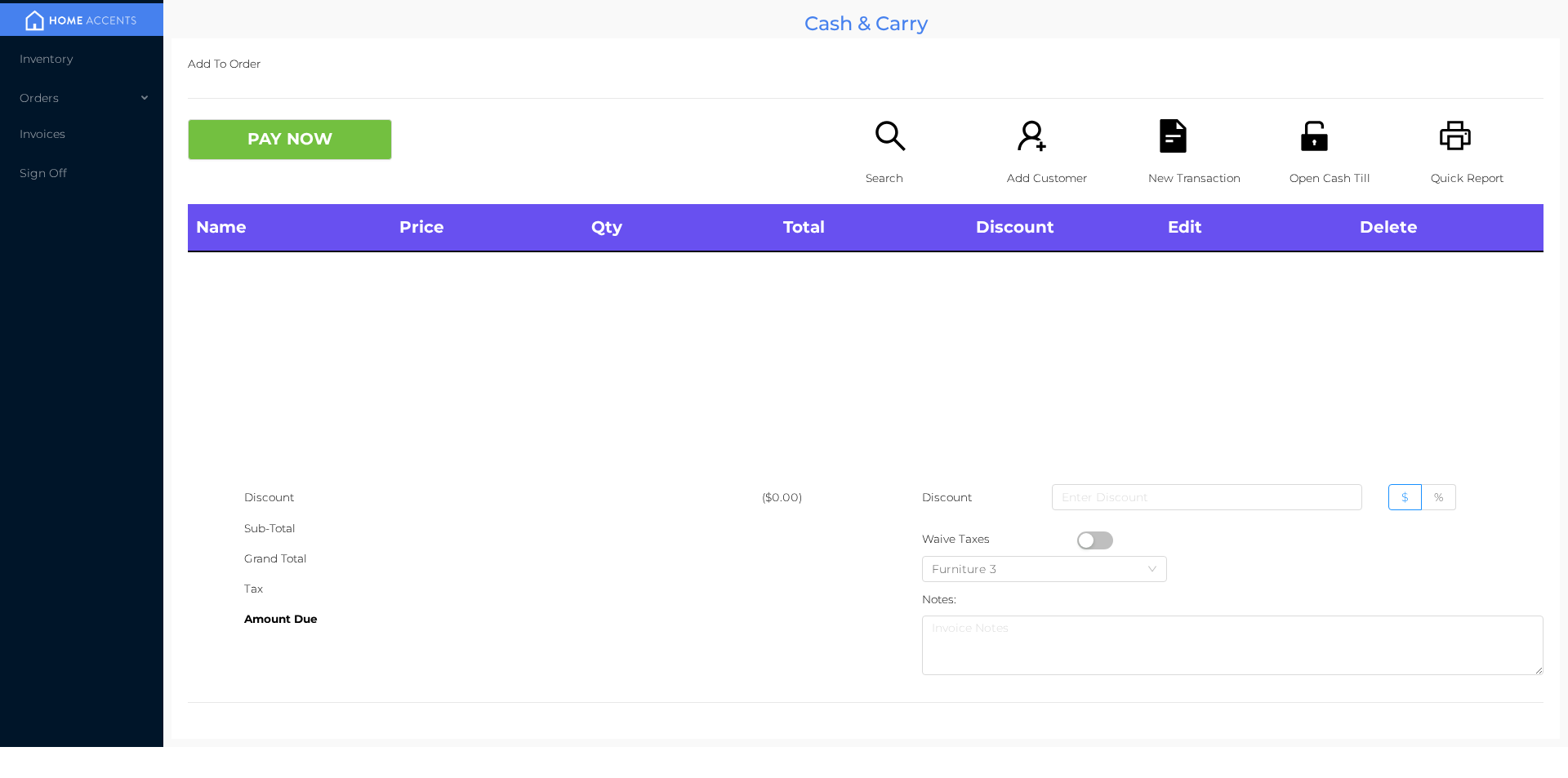
click at [1309, 155] on div "Open Cash Till" at bounding box center [1345, 162] width 113 height 85
click at [1315, 184] on p "Open Cash Till" at bounding box center [1345, 178] width 113 height 30
click at [1300, 143] on icon "icon: unlock" at bounding box center [1313, 136] width 26 height 29
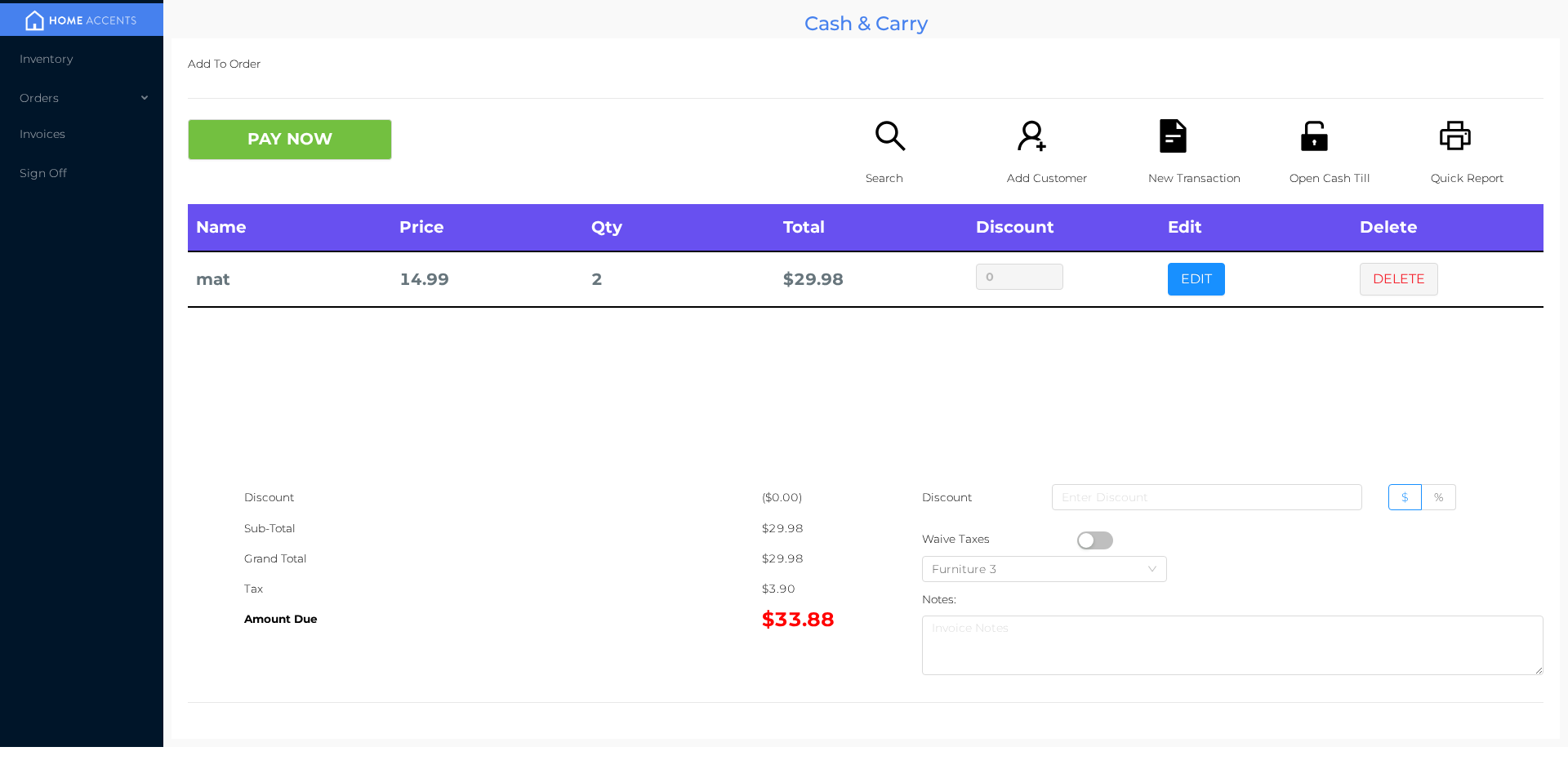
click at [325, 149] on button "PAY NOW" at bounding box center [289, 140] width 204 height 41
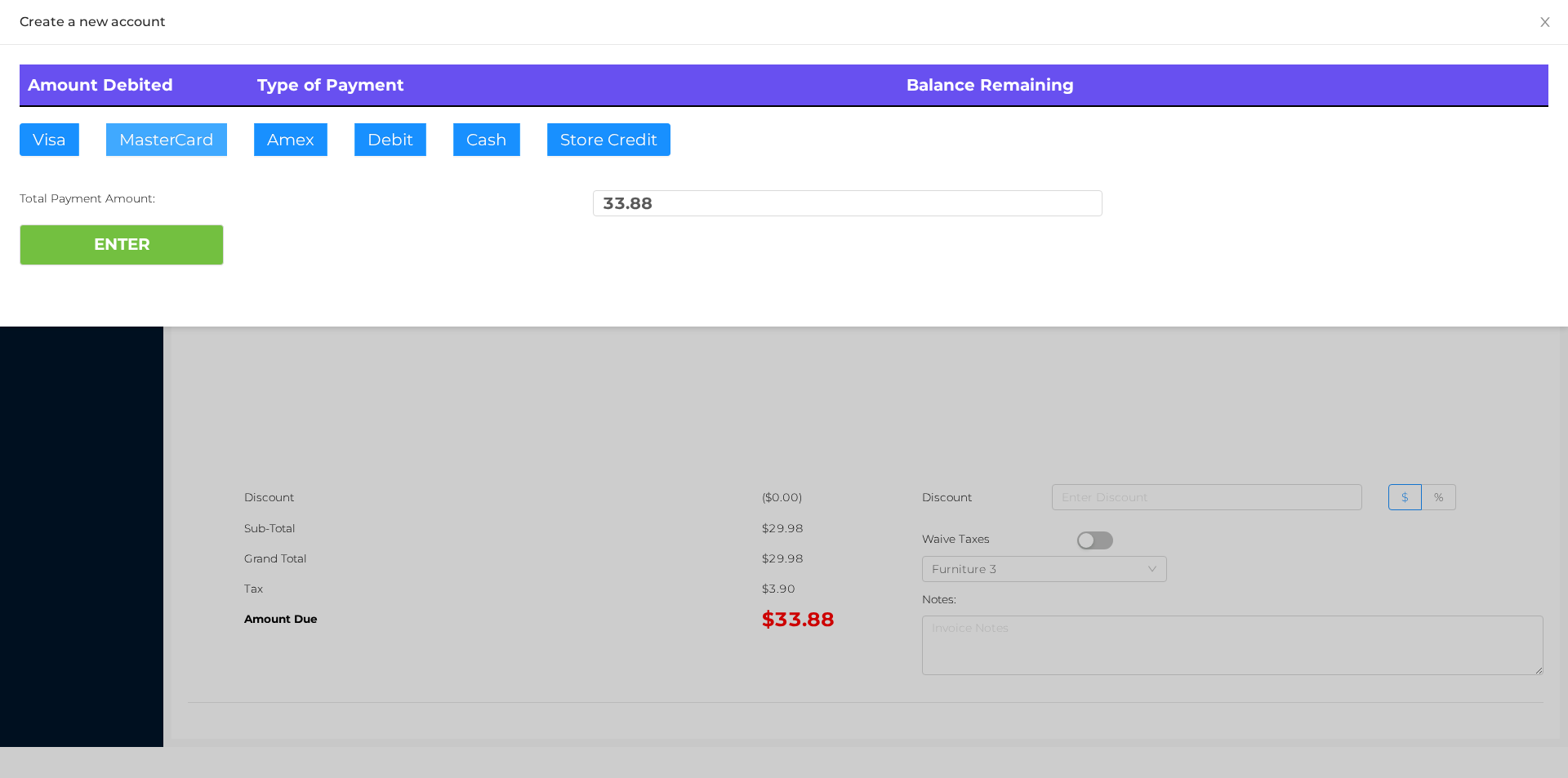
click at [177, 139] on button "MasterCard" at bounding box center [167, 140] width 121 height 33
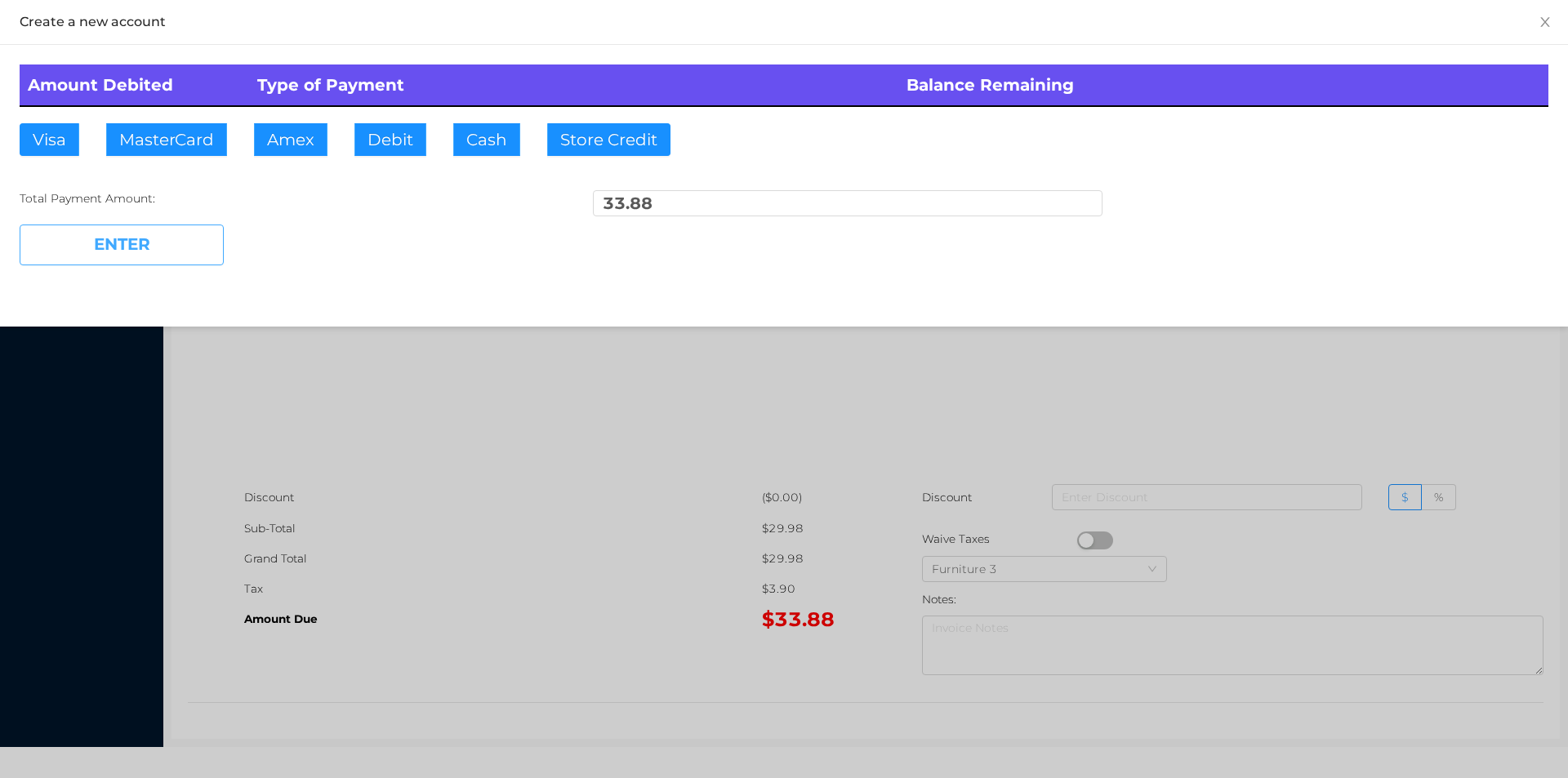
click at [128, 230] on button "ENTER" at bounding box center [121, 245] width 204 height 41
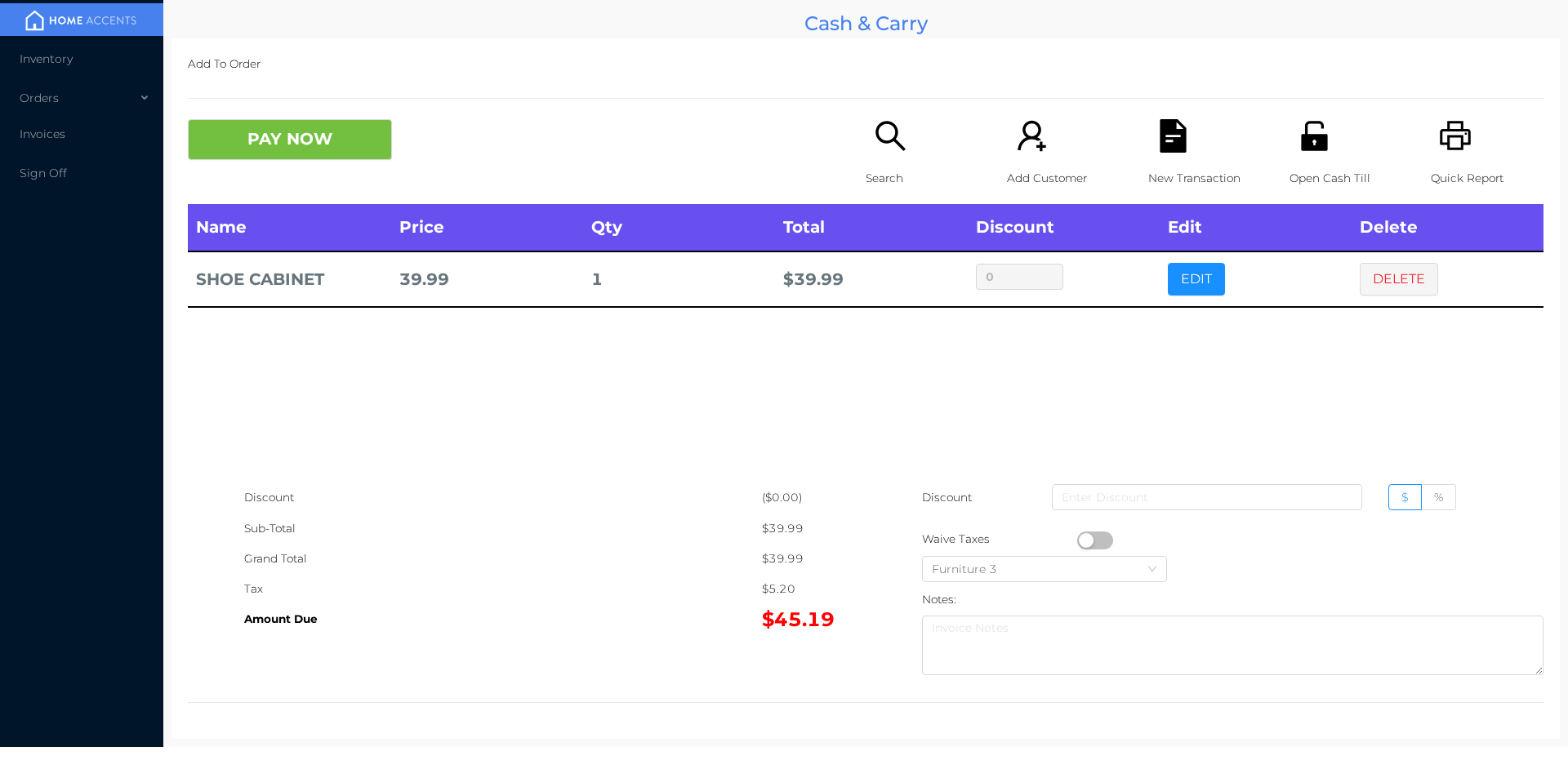
click at [866, 173] on p "Search" at bounding box center [922, 178] width 113 height 30
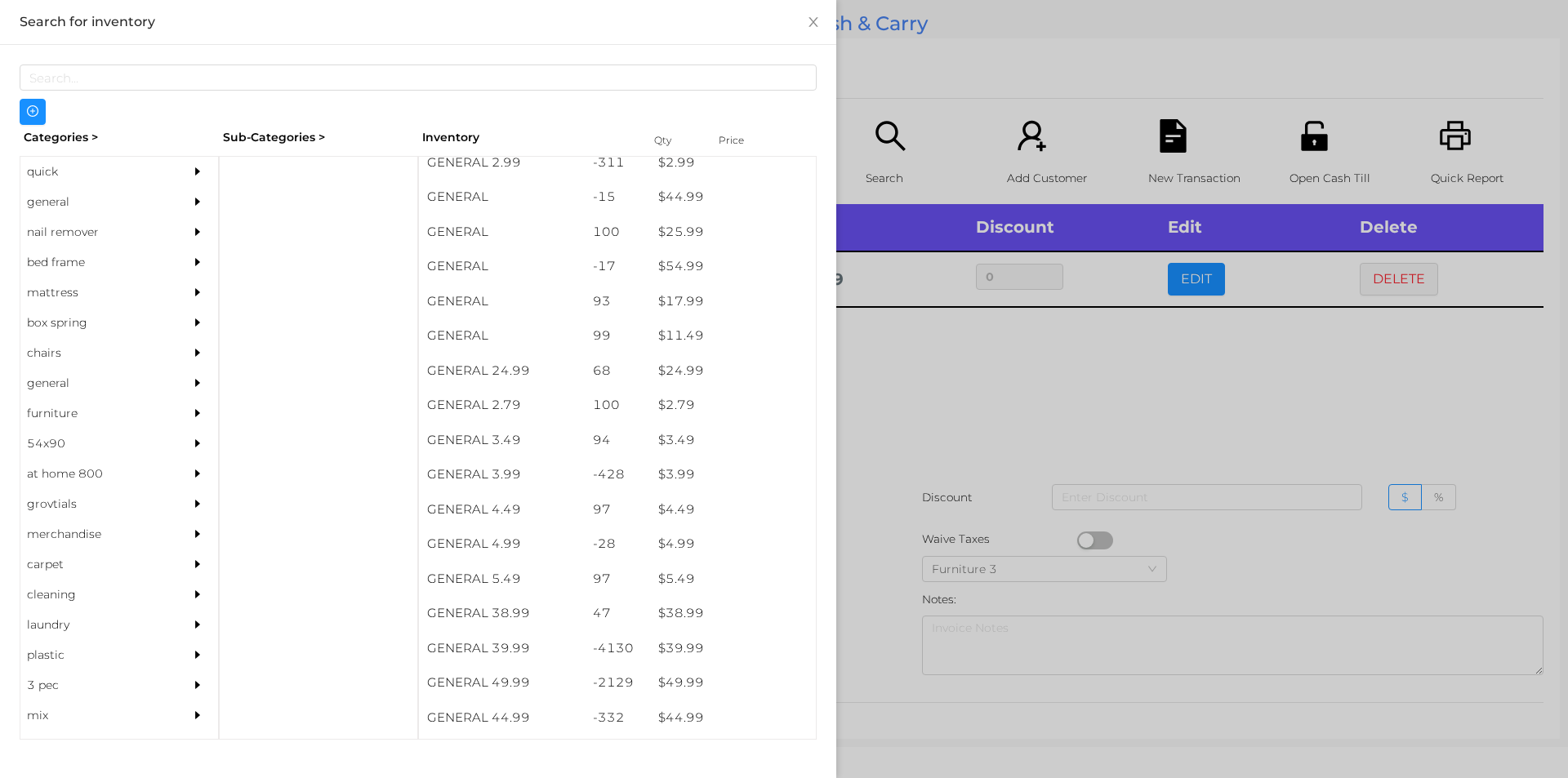
scroll to position [463, 0]
click at [72, 203] on div "general" at bounding box center [95, 201] width 149 height 30
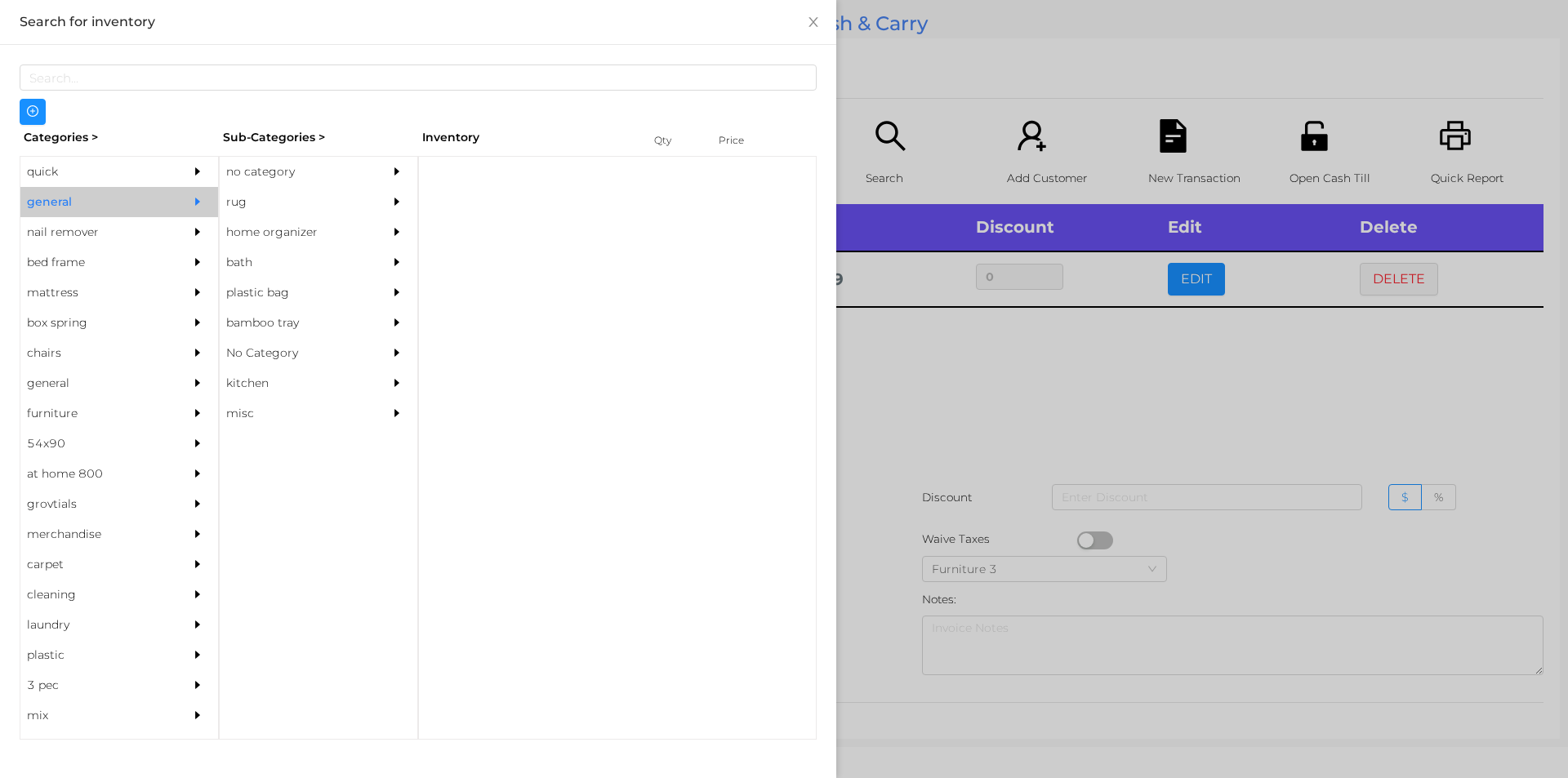
scroll to position [0, 0]
click at [354, 164] on div "no category" at bounding box center [294, 172] width 149 height 30
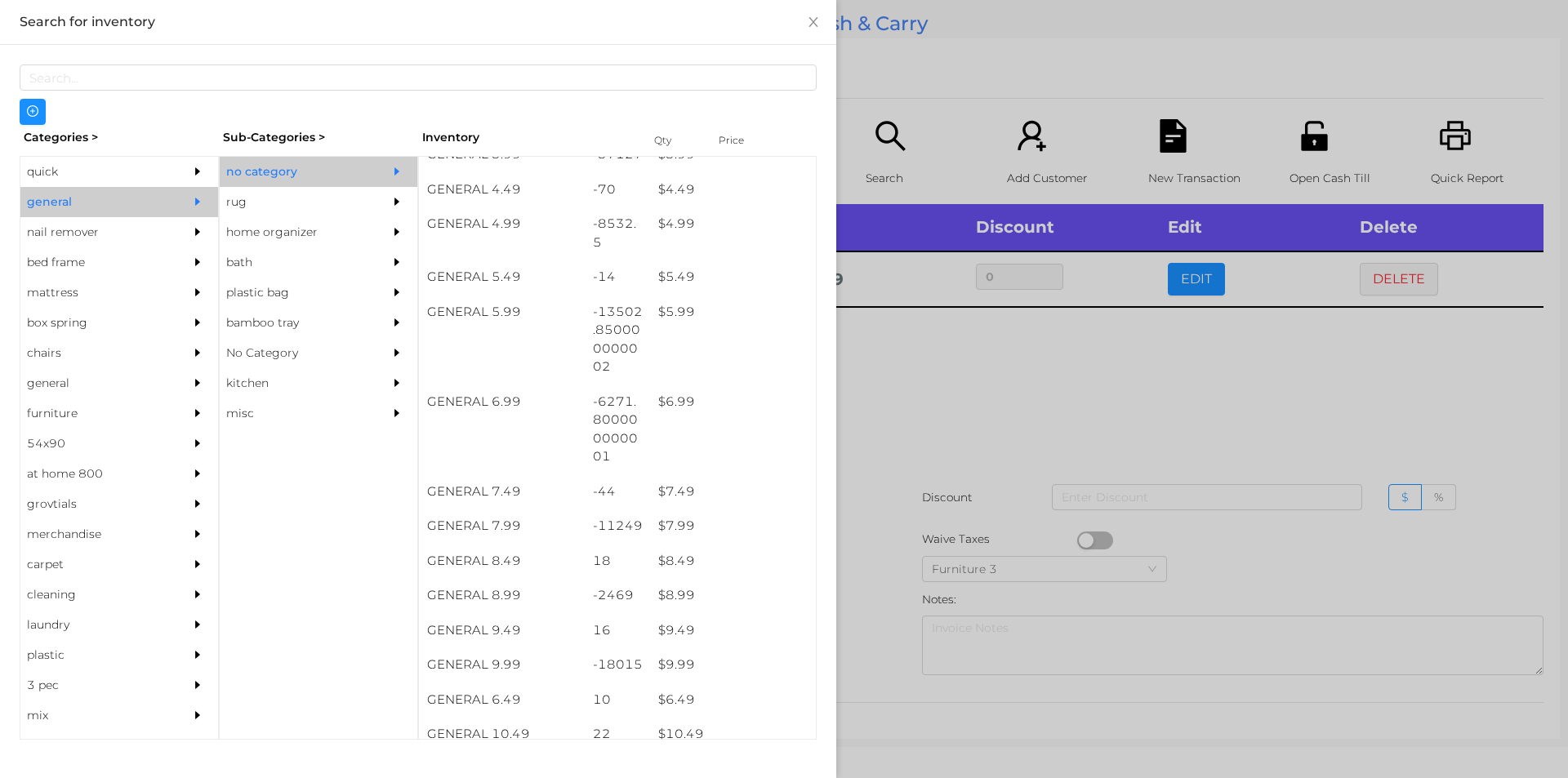
scroll to position [505, 0]
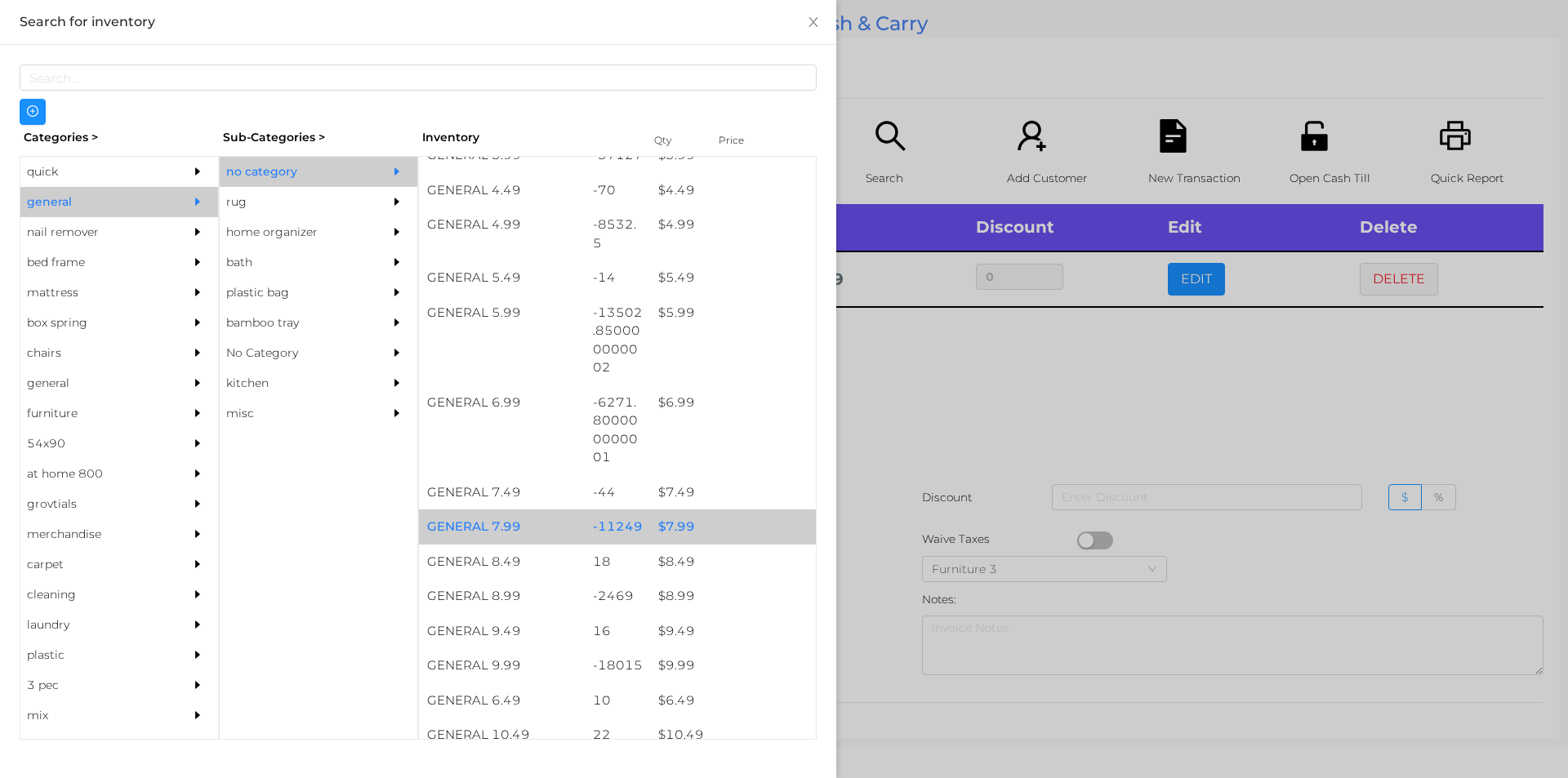
click at [751, 524] on div "$ 7.99" at bounding box center [732, 527] width 166 height 35
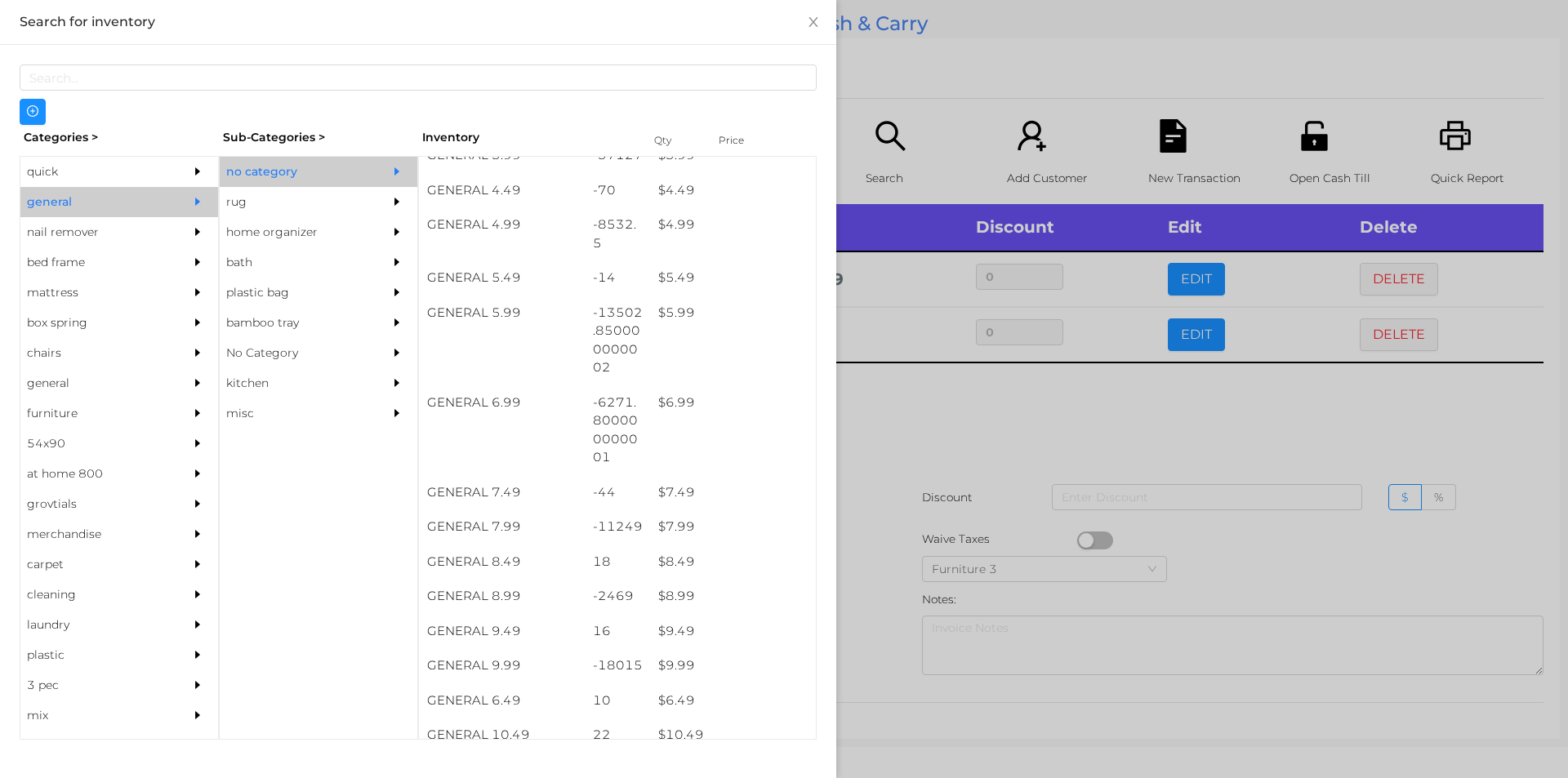
click at [953, 499] on div at bounding box center [784, 389] width 1568 height 778
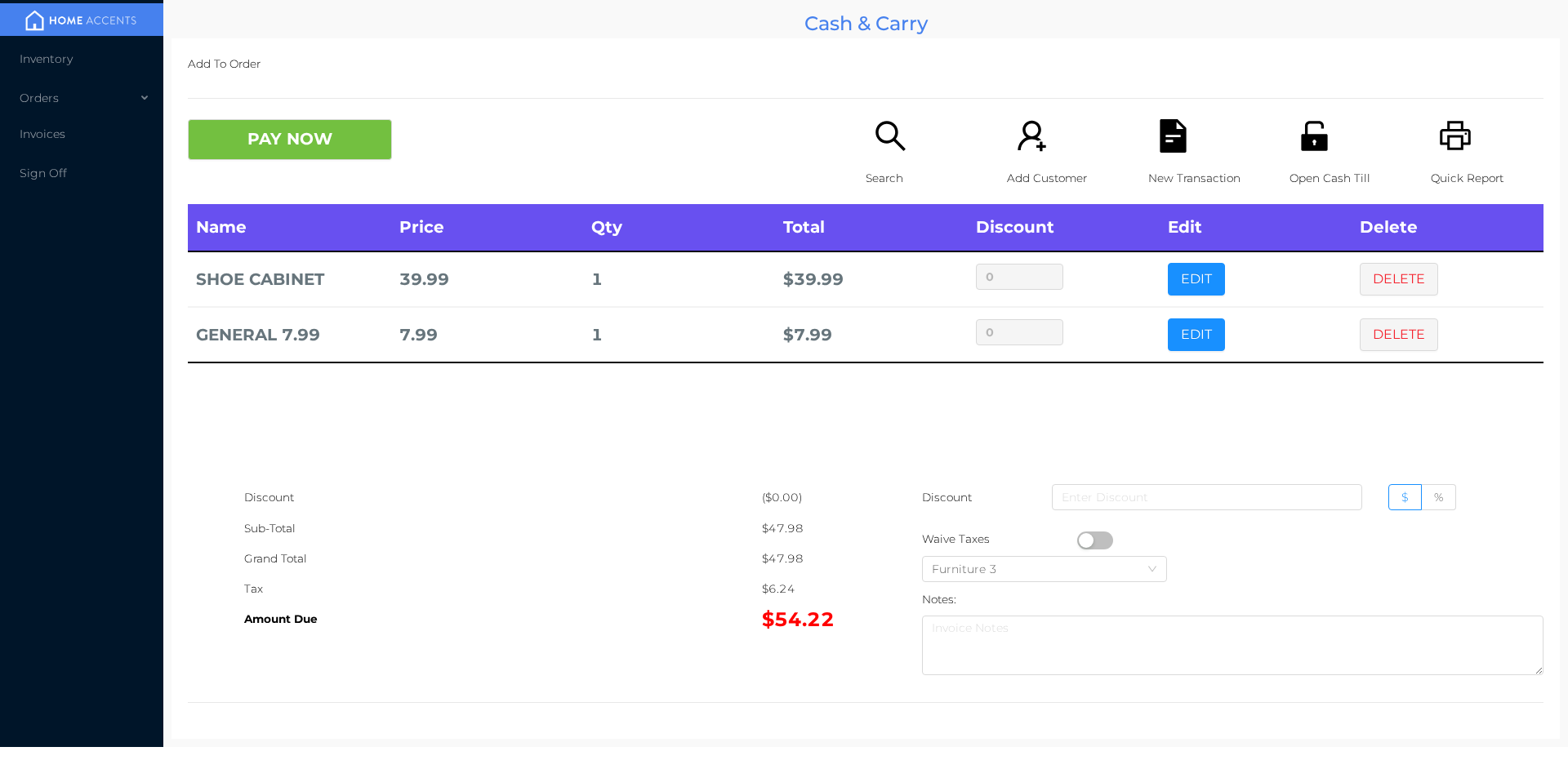
click at [882, 133] on icon "icon: search" at bounding box center [890, 136] width 34 height 34
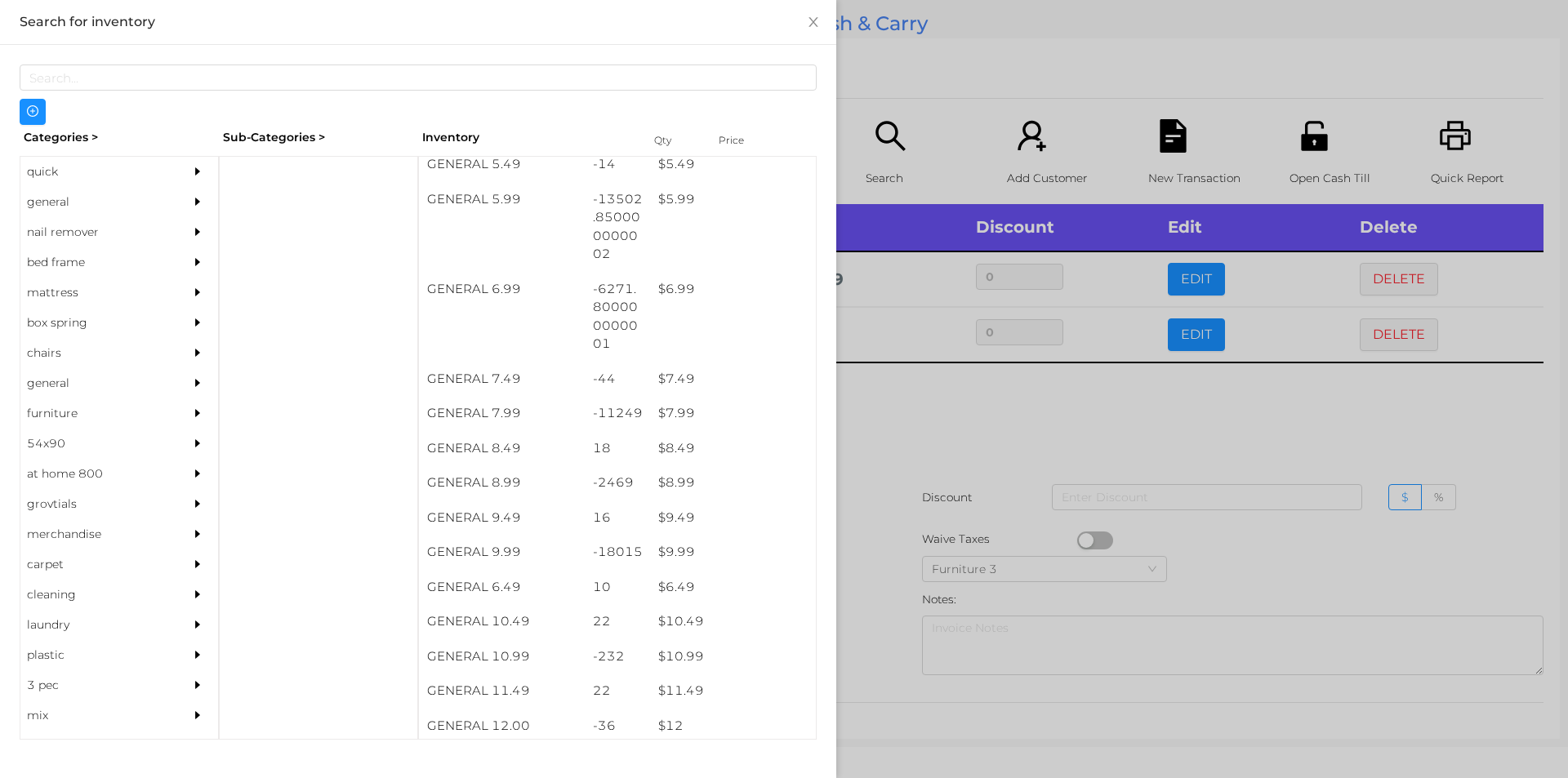
scroll to position [616, 0]
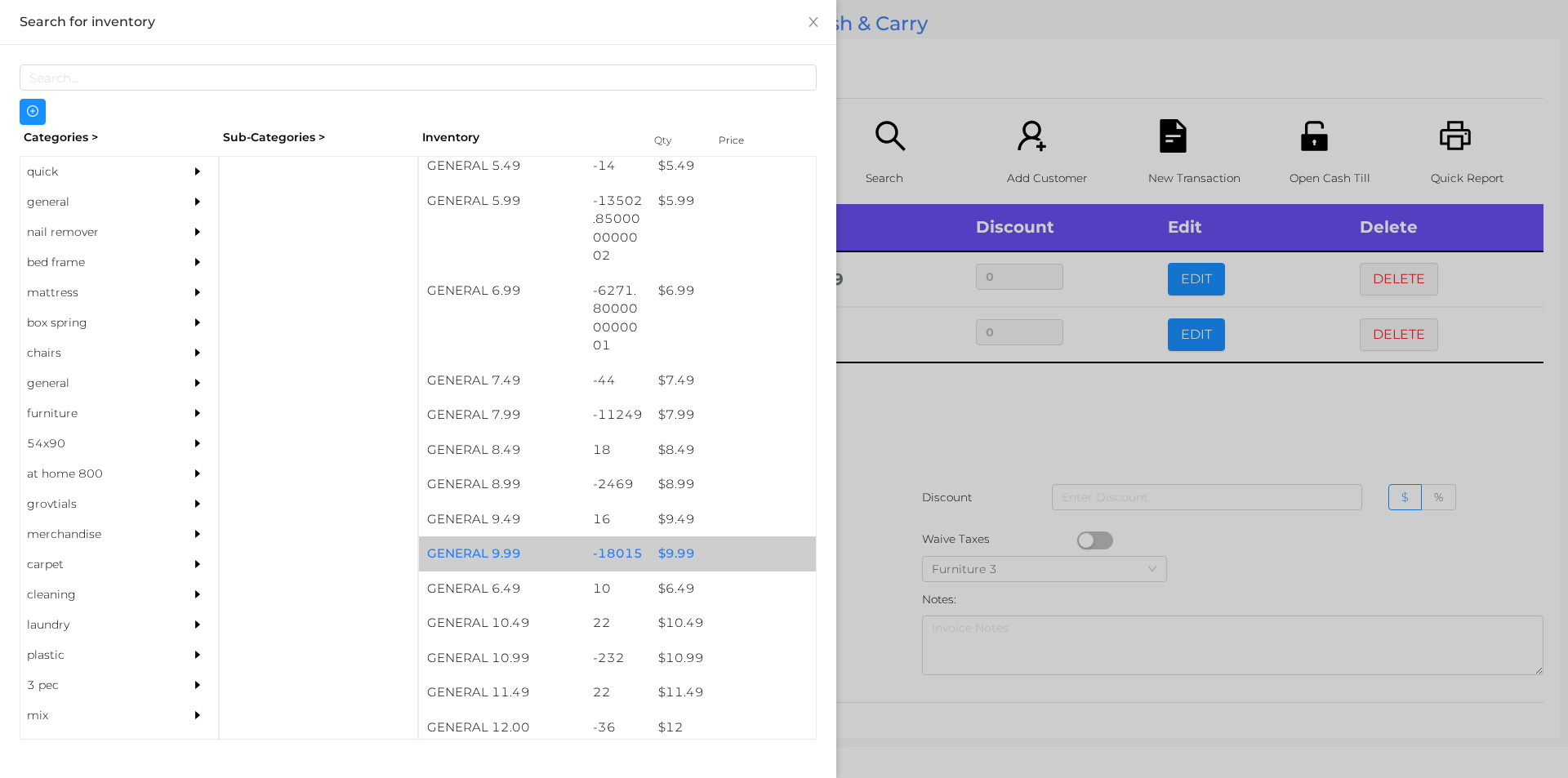
click at [696, 550] on div "$ 9.99" at bounding box center [732, 553] width 166 height 35
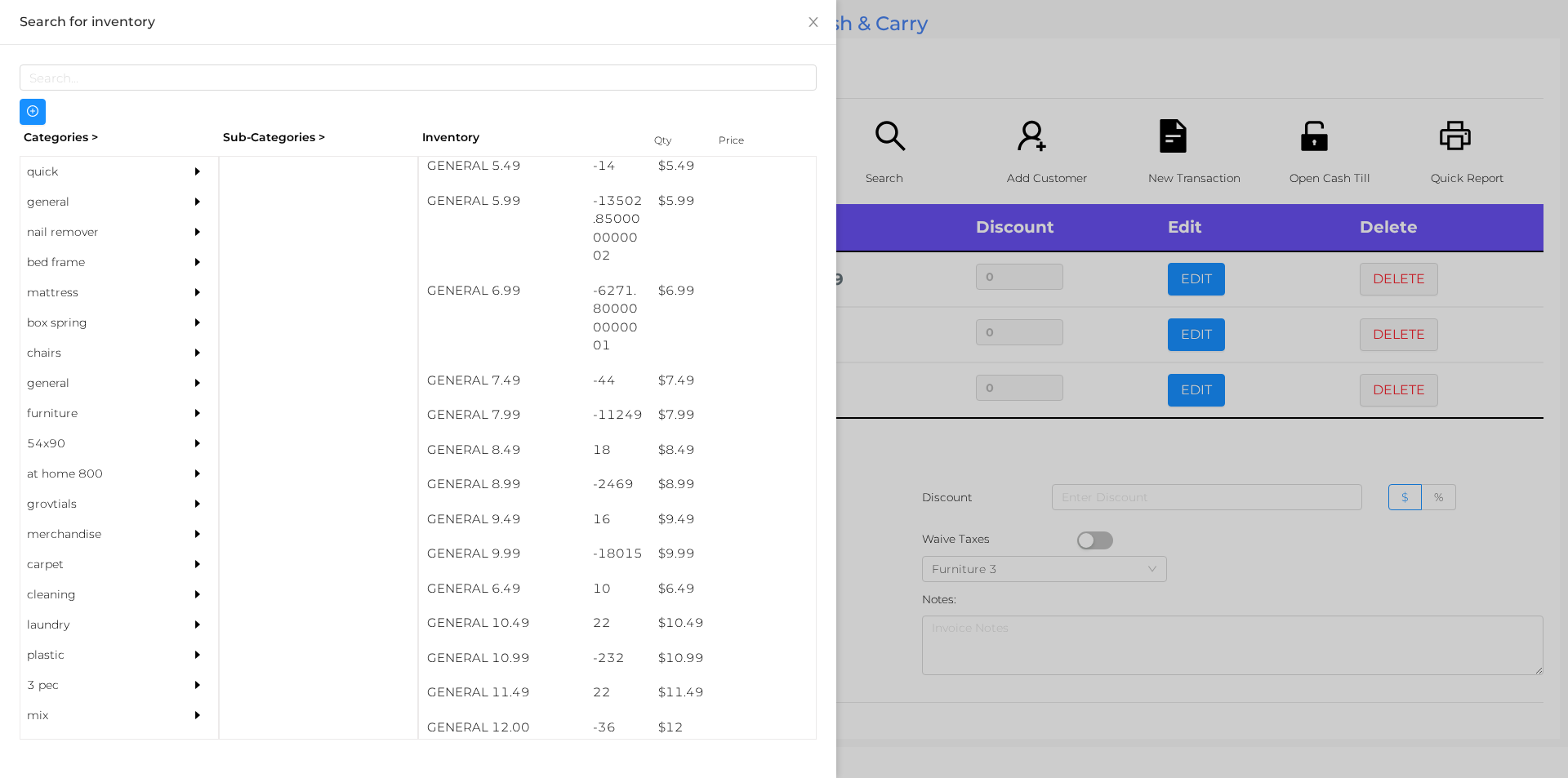
click at [907, 544] on div at bounding box center [784, 389] width 1568 height 778
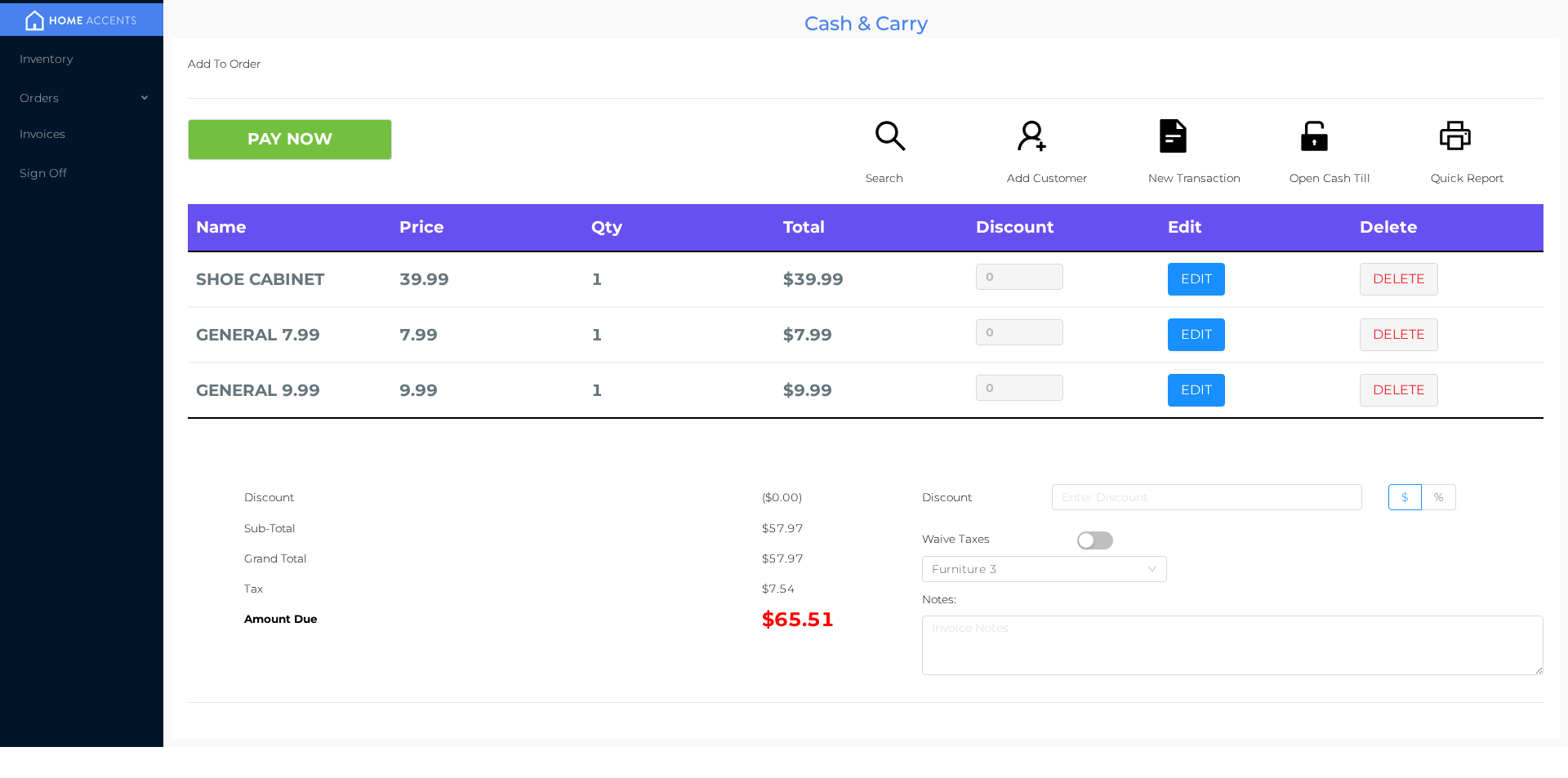
click at [1160, 151] on icon "icon: file-text" at bounding box center [1173, 136] width 26 height 34
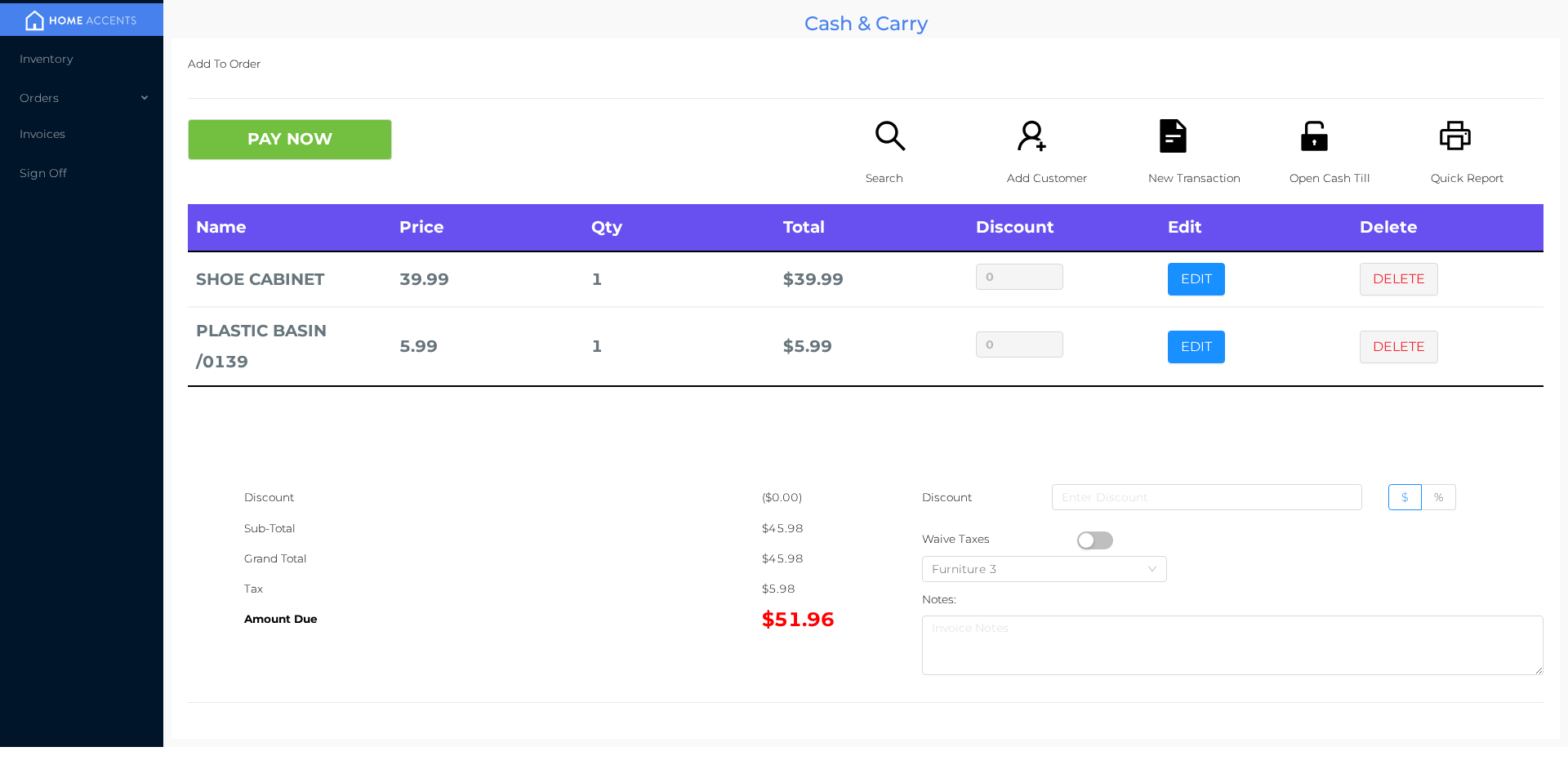
click at [879, 140] on icon "icon: search" at bounding box center [890, 136] width 34 height 34
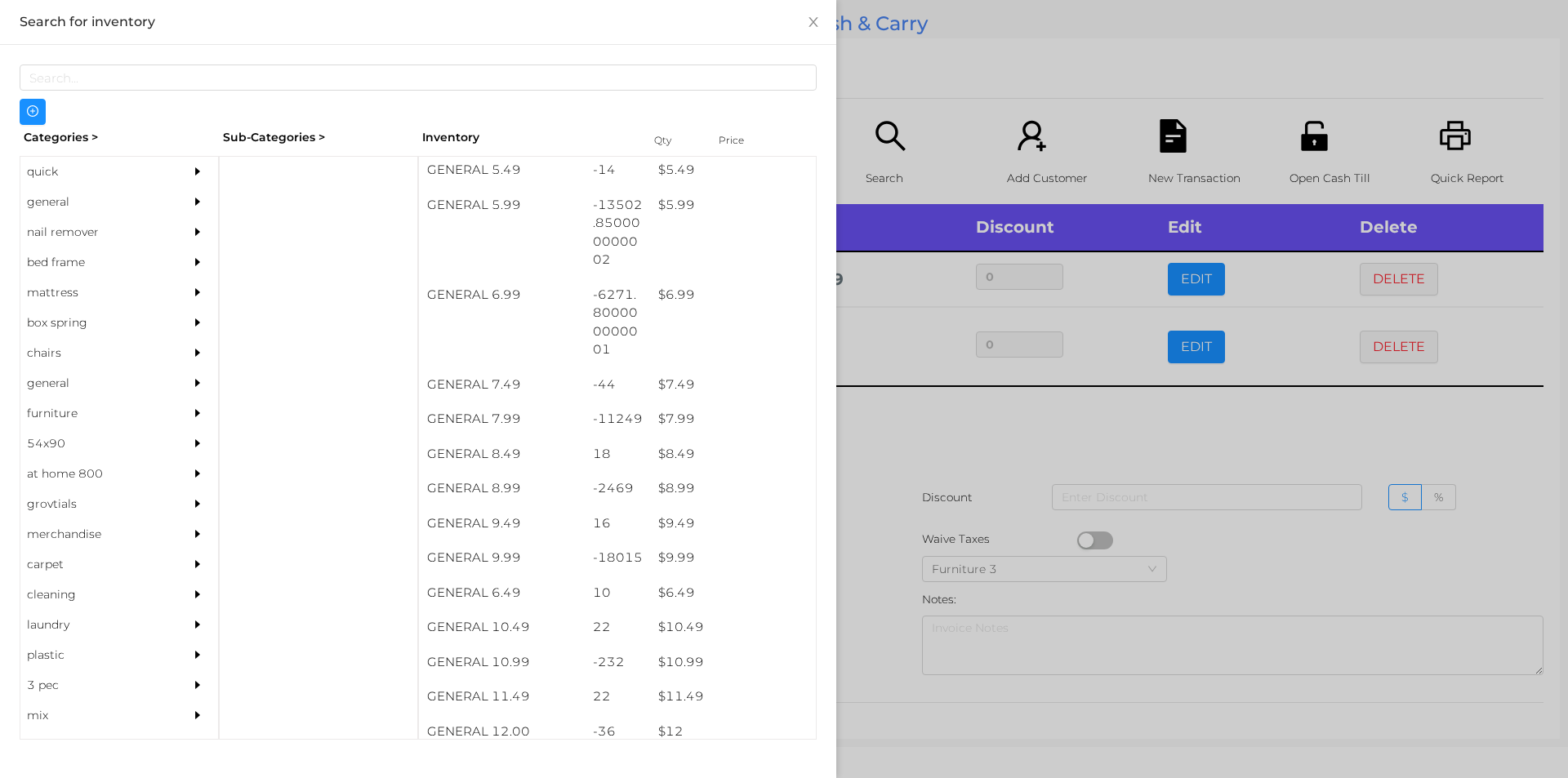
scroll to position [619, 0]
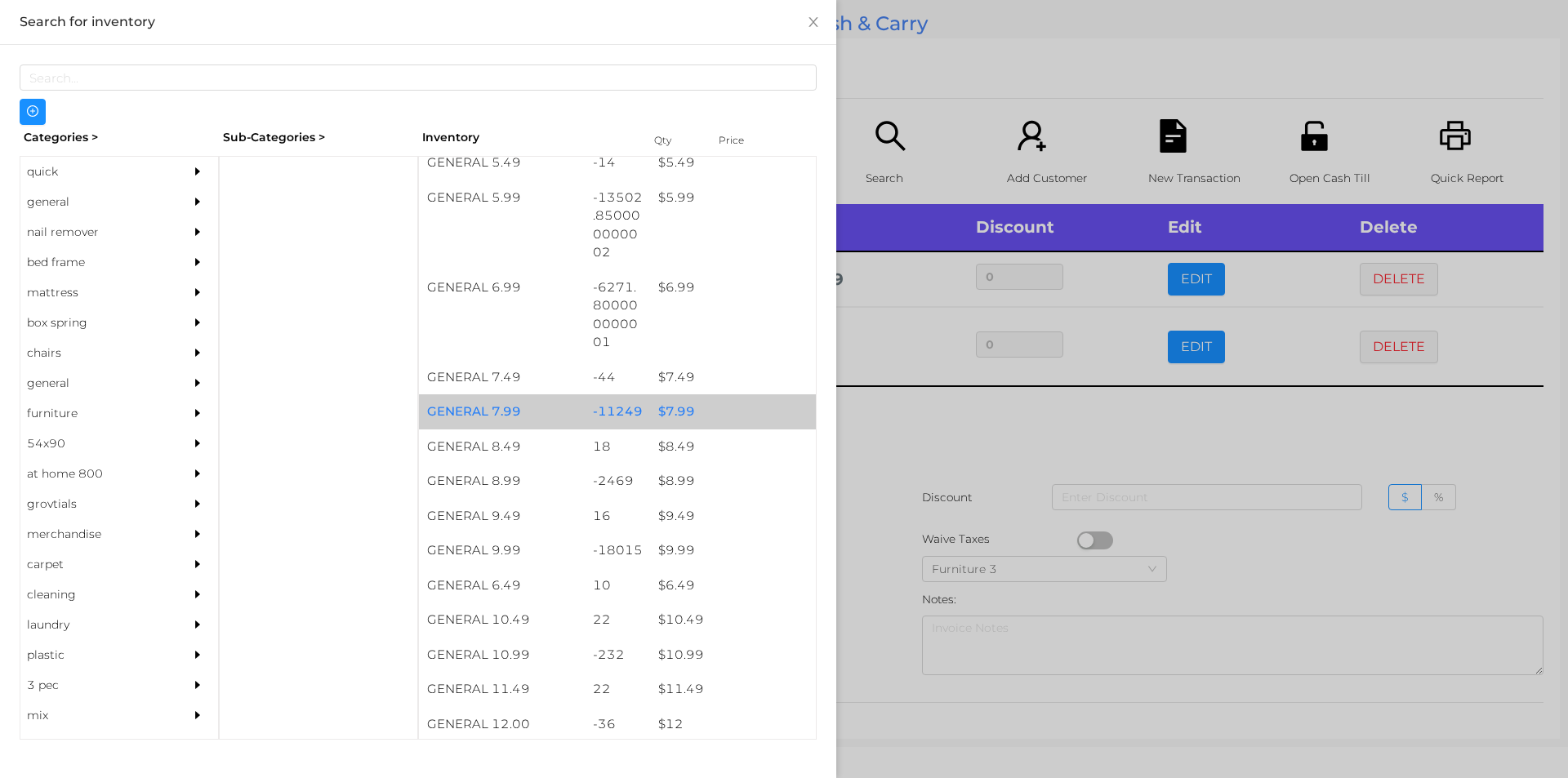
click at [686, 414] on div "$ 7.99" at bounding box center [732, 411] width 166 height 35
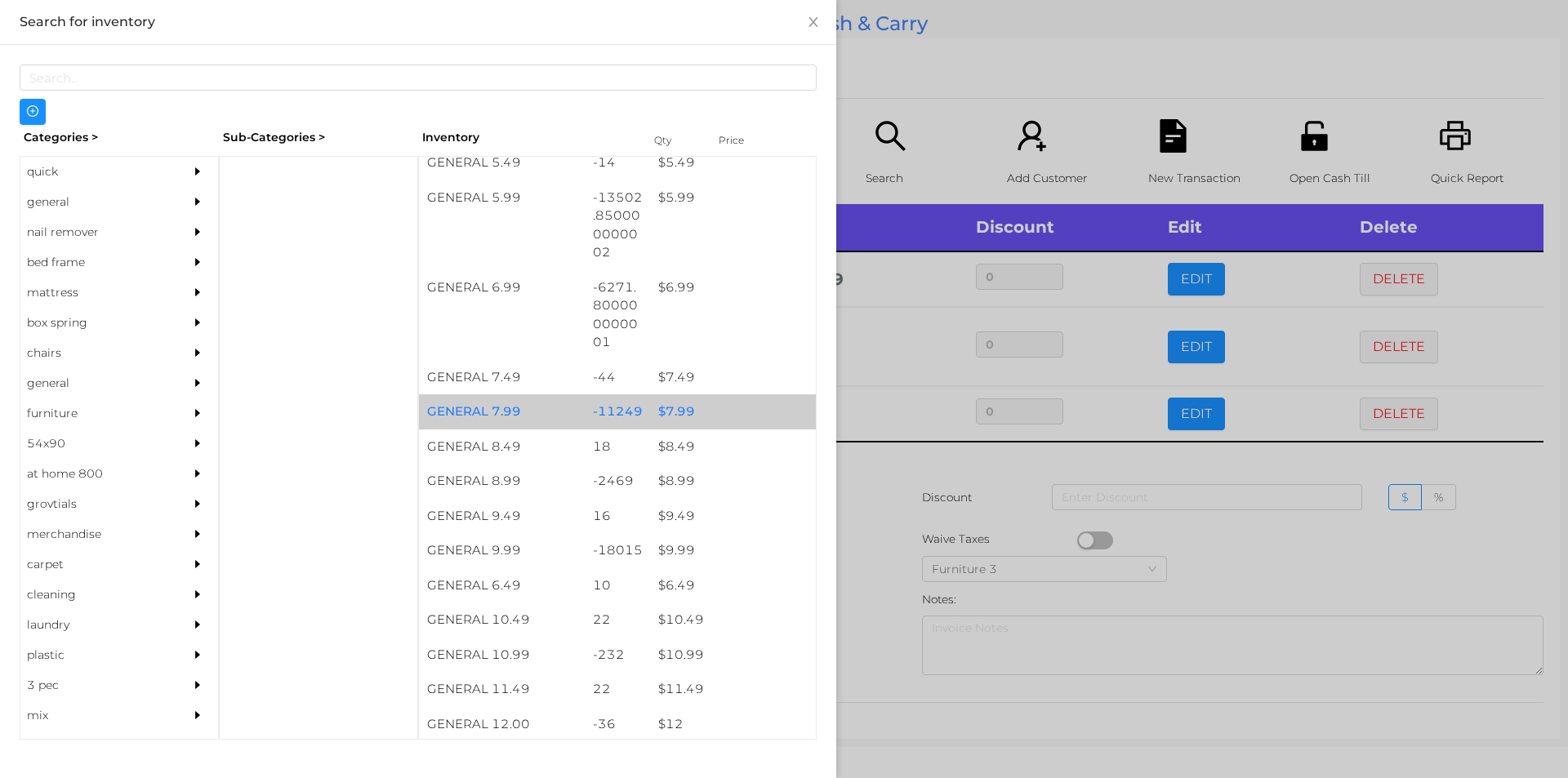
click at [688, 416] on div "$ 7.99" at bounding box center [732, 411] width 166 height 35
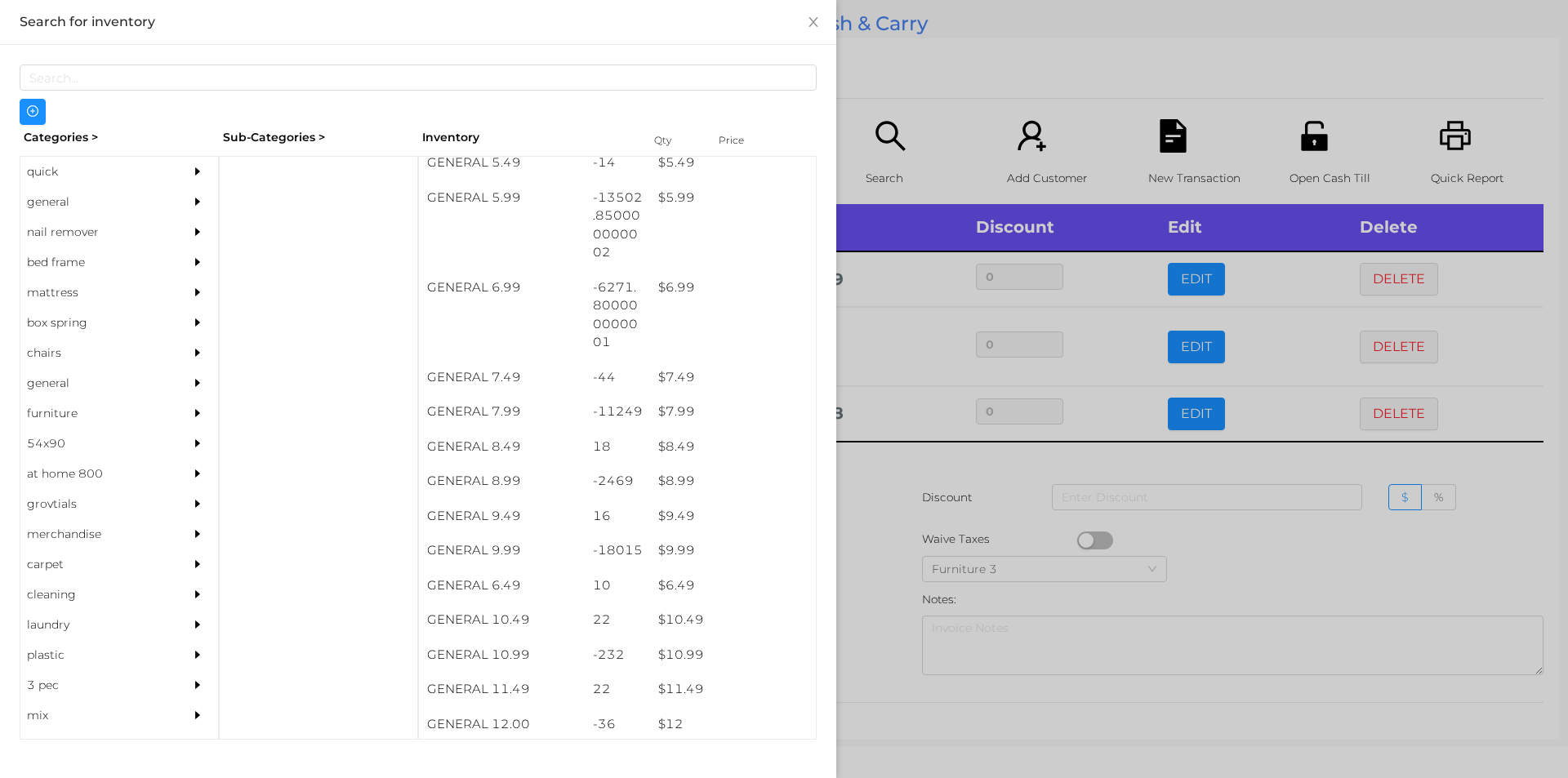
click at [895, 536] on div at bounding box center [784, 389] width 1568 height 778
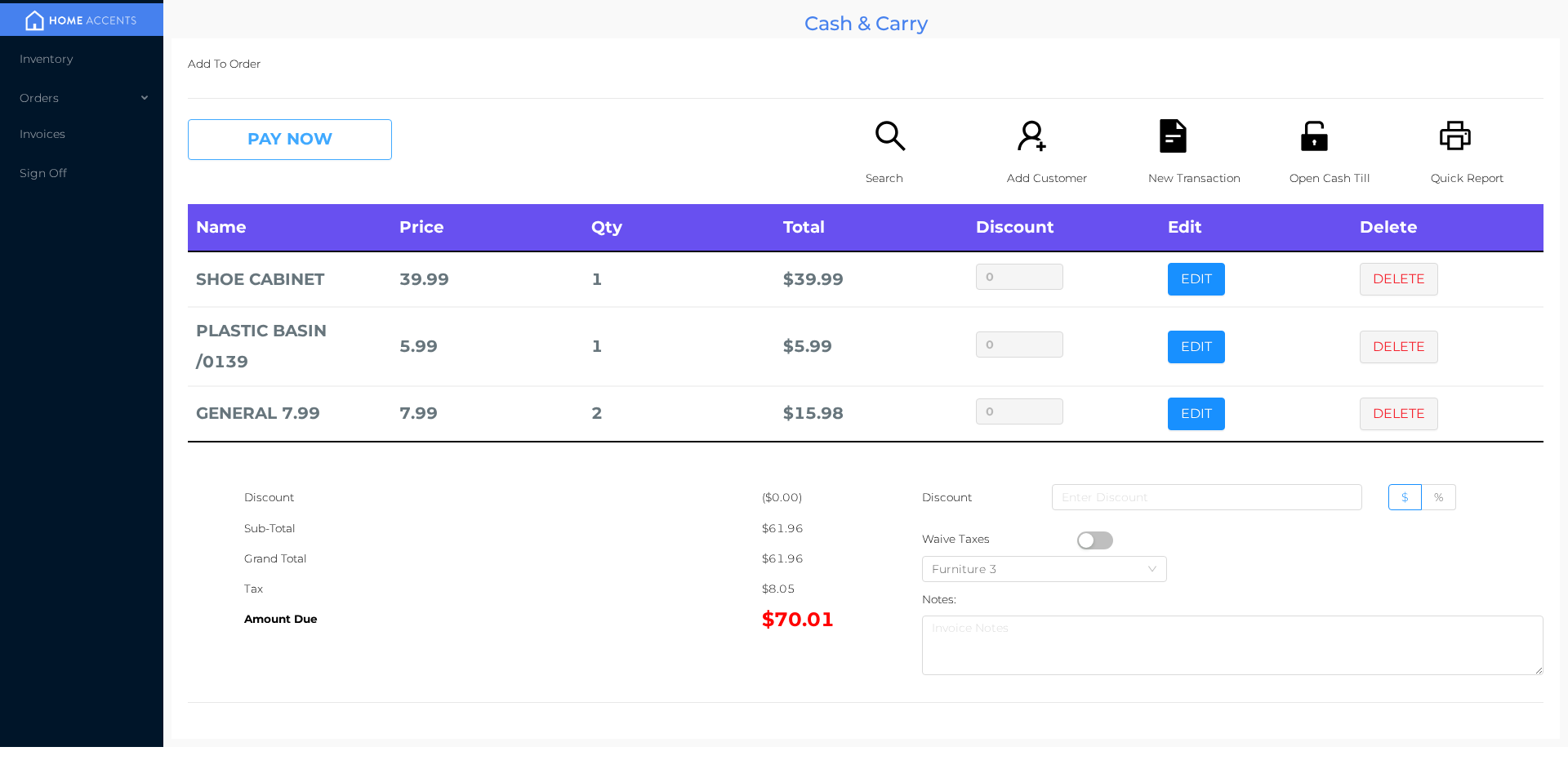
click at [280, 151] on button "PAY NOW" at bounding box center [289, 140] width 204 height 41
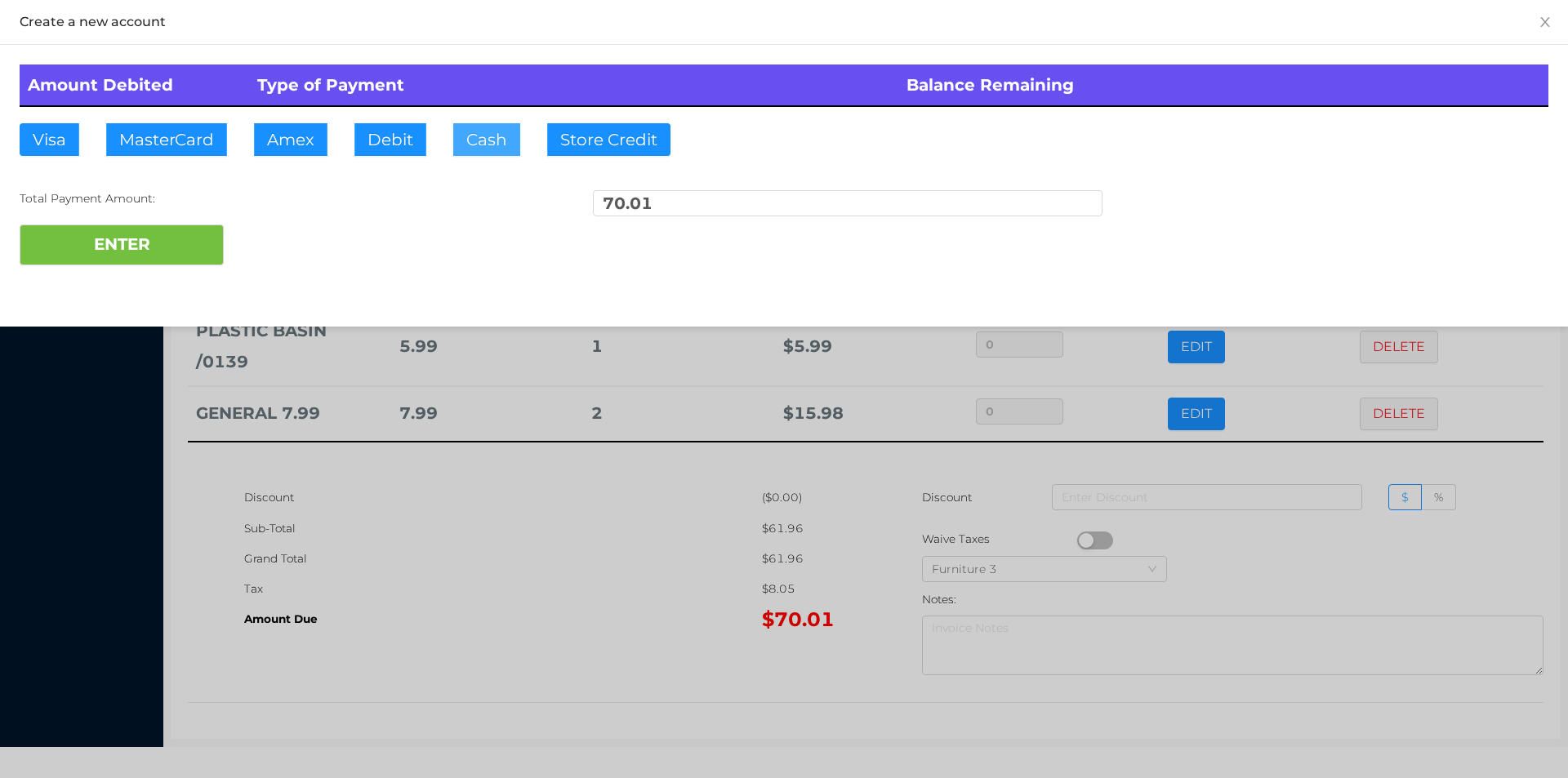
click at [458, 136] on button "Cash" at bounding box center [487, 140] width 67 height 33
click at [137, 241] on button "ENTER" at bounding box center [121, 245] width 204 height 41
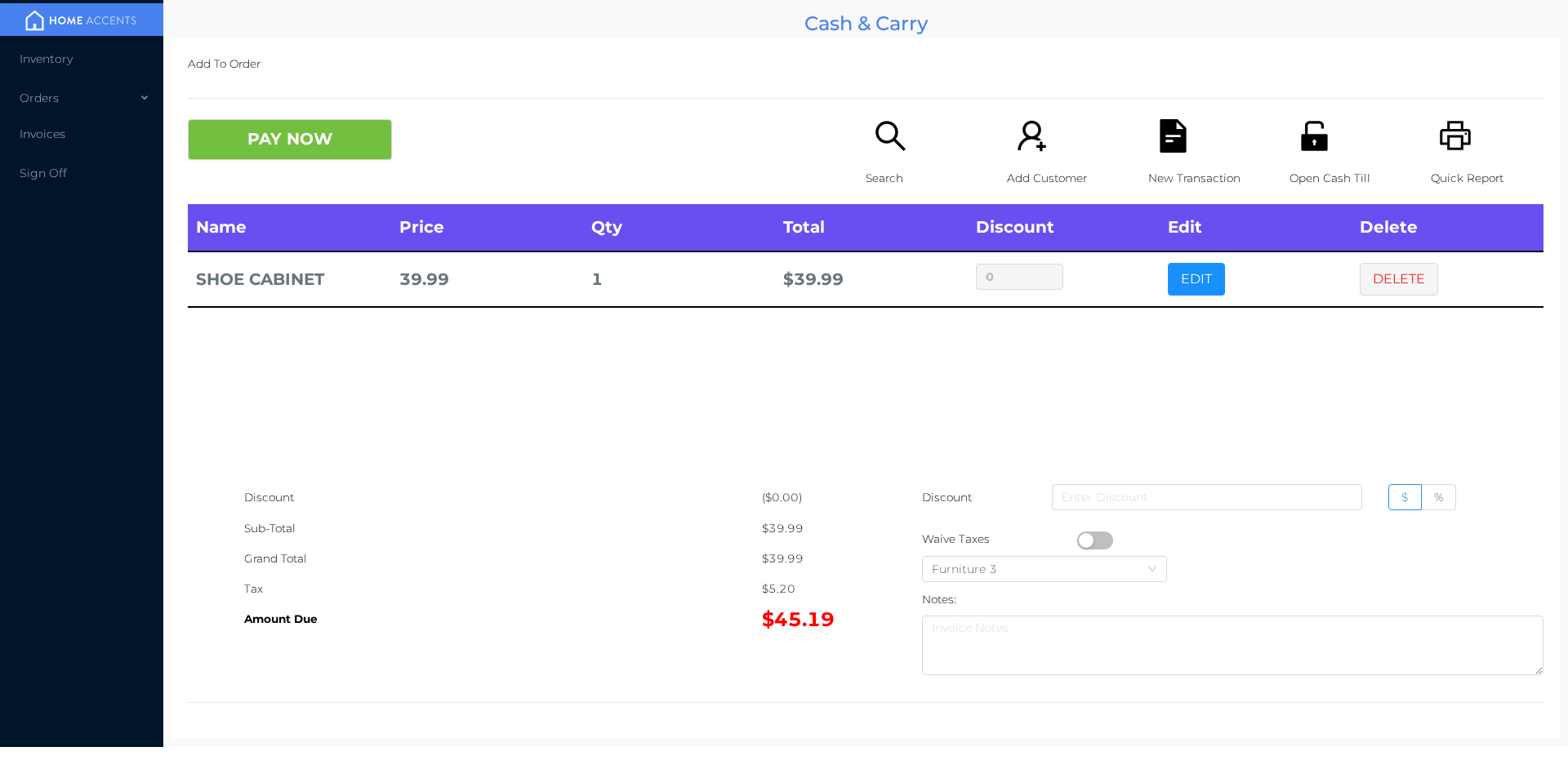
click at [887, 162] on div "Search" at bounding box center [922, 162] width 113 height 85
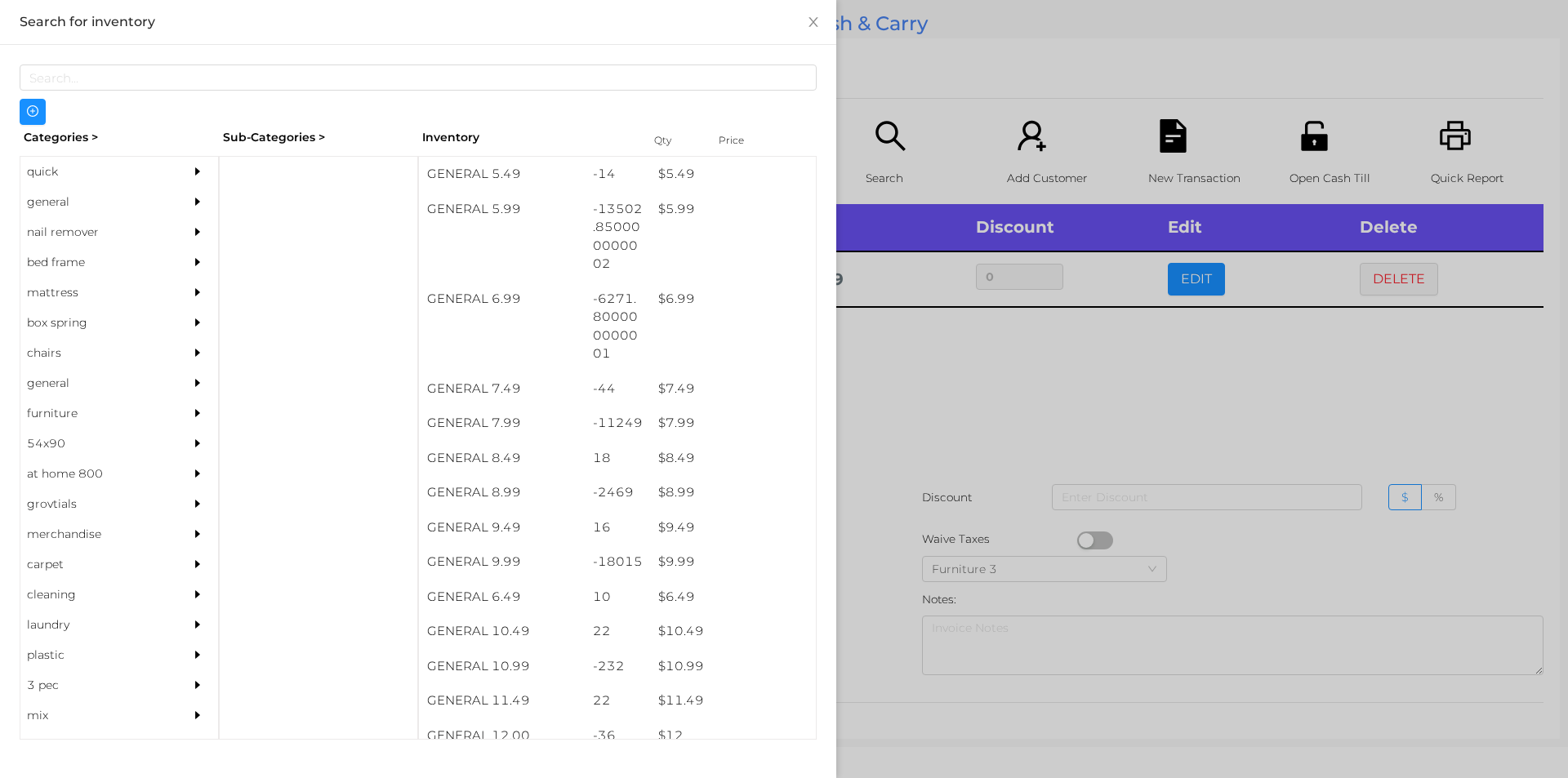
scroll to position [608, 0]
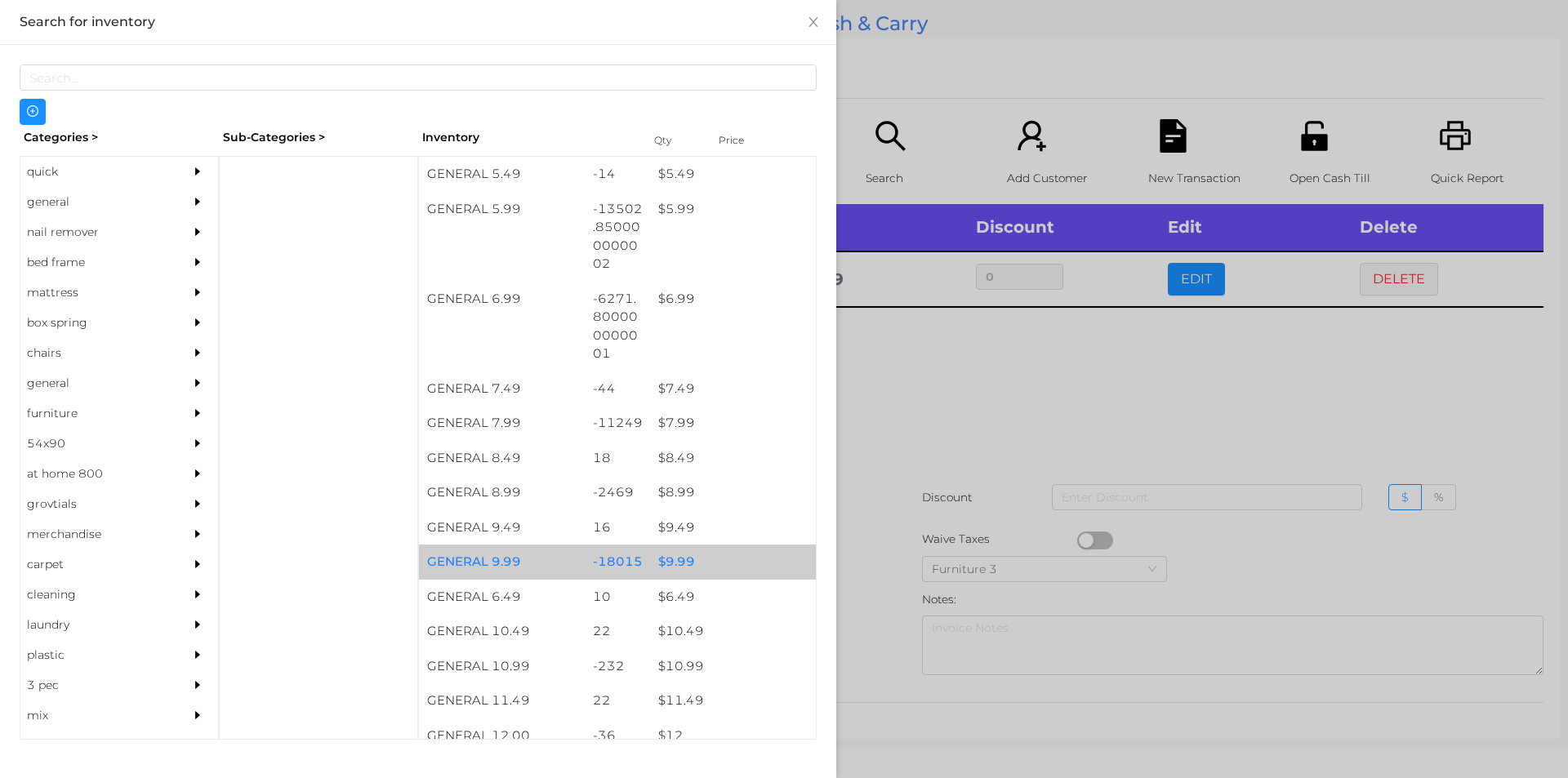
click at [713, 557] on div "$ 9.99" at bounding box center [732, 561] width 166 height 35
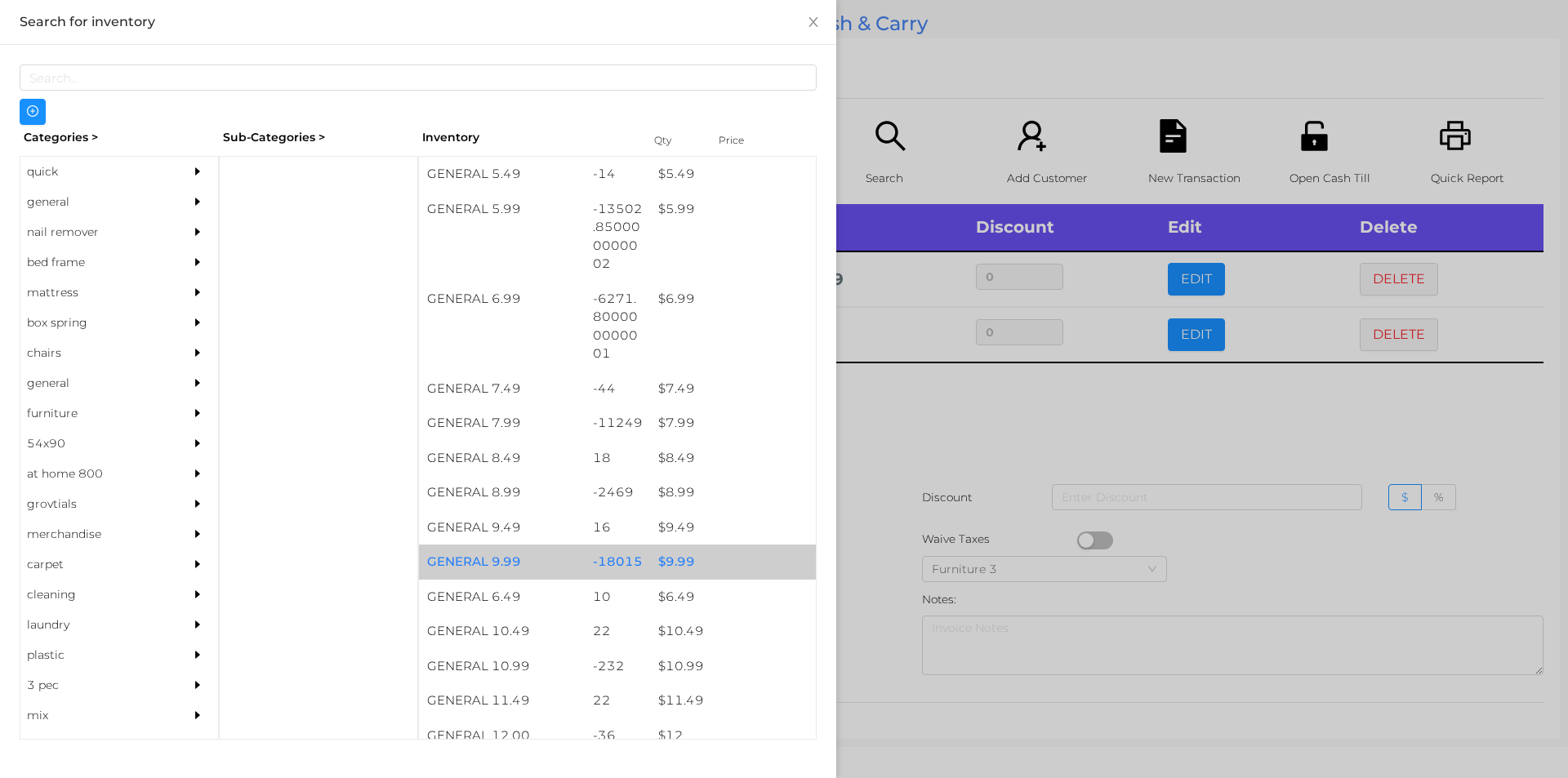
click at [707, 551] on div "$ 9.99" at bounding box center [732, 561] width 166 height 35
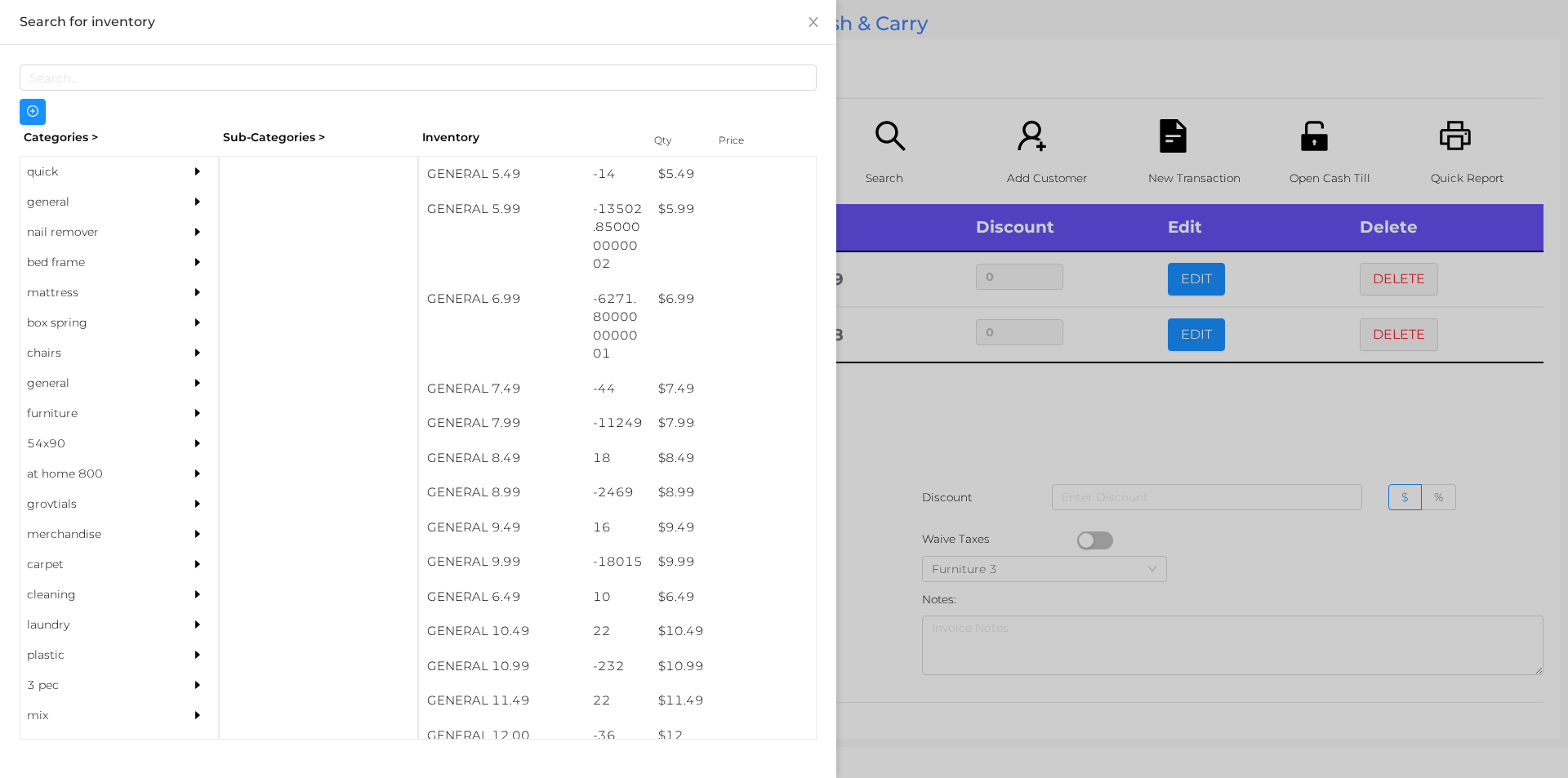
click at [886, 514] on div at bounding box center [784, 389] width 1568 height 778
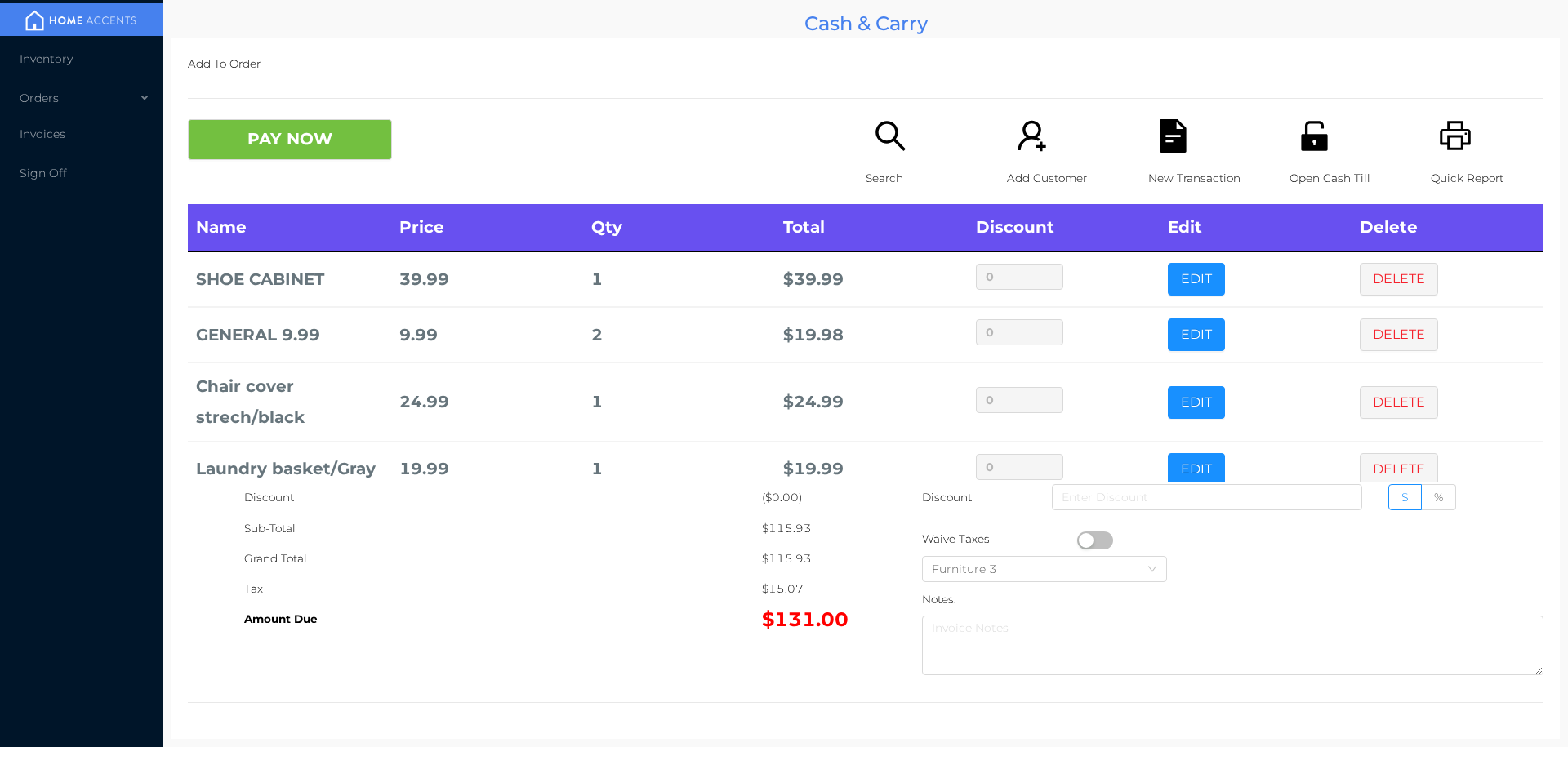
click at [1306, 164] on p "Open Cash Till" at bounding box center [1345, 178] width 113 height 30
click at [250, 144] on button "PAY NOW" at bounding box center [289, 140] width 204 height 41
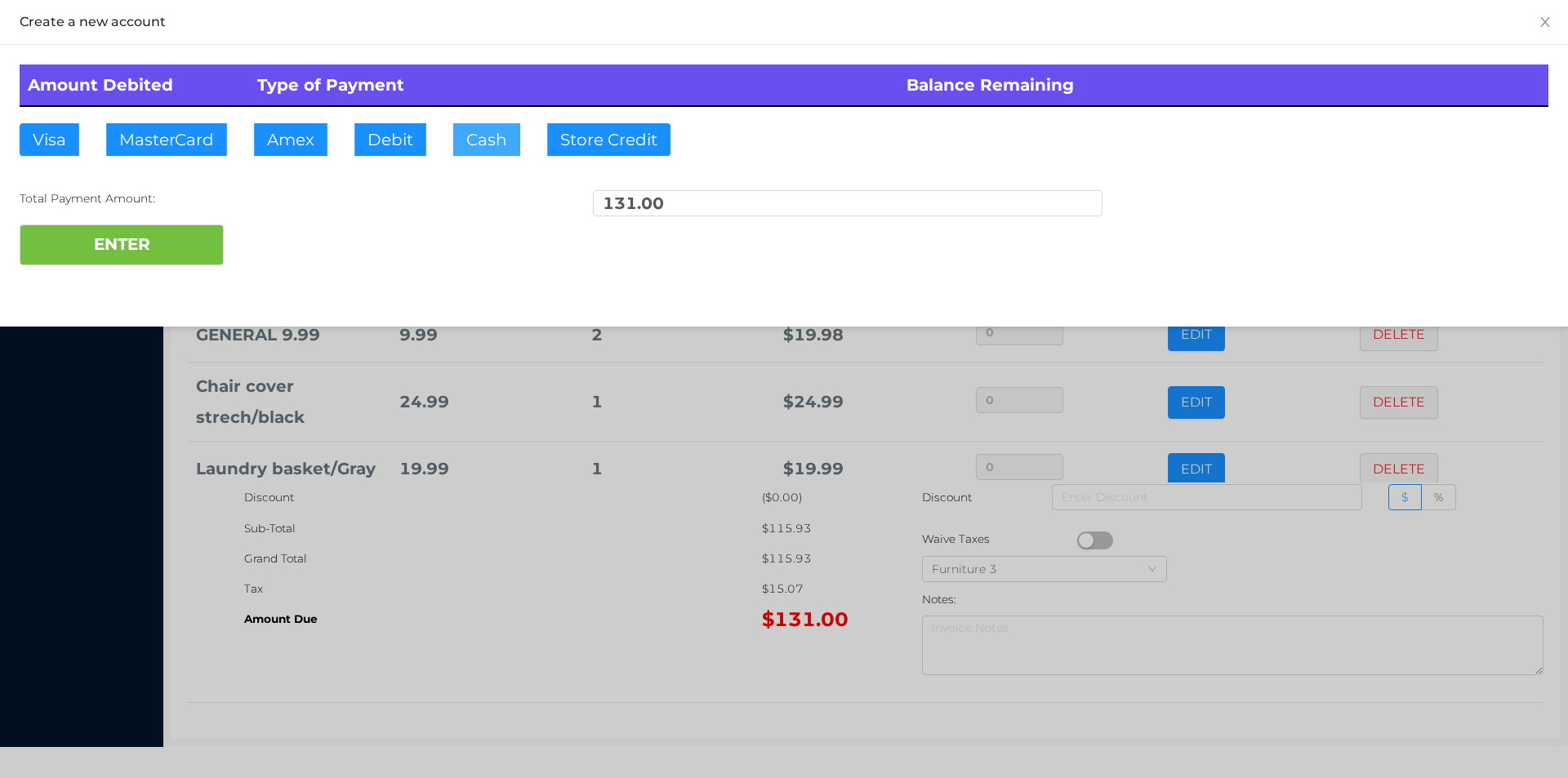
click at [489, 137] on button "Cash" at bounding box center [487, 140] width 67 height 33
type input "150"
click at [152, 249] on button "ENTER" at bounding box center [121, 245] width 204 height 41
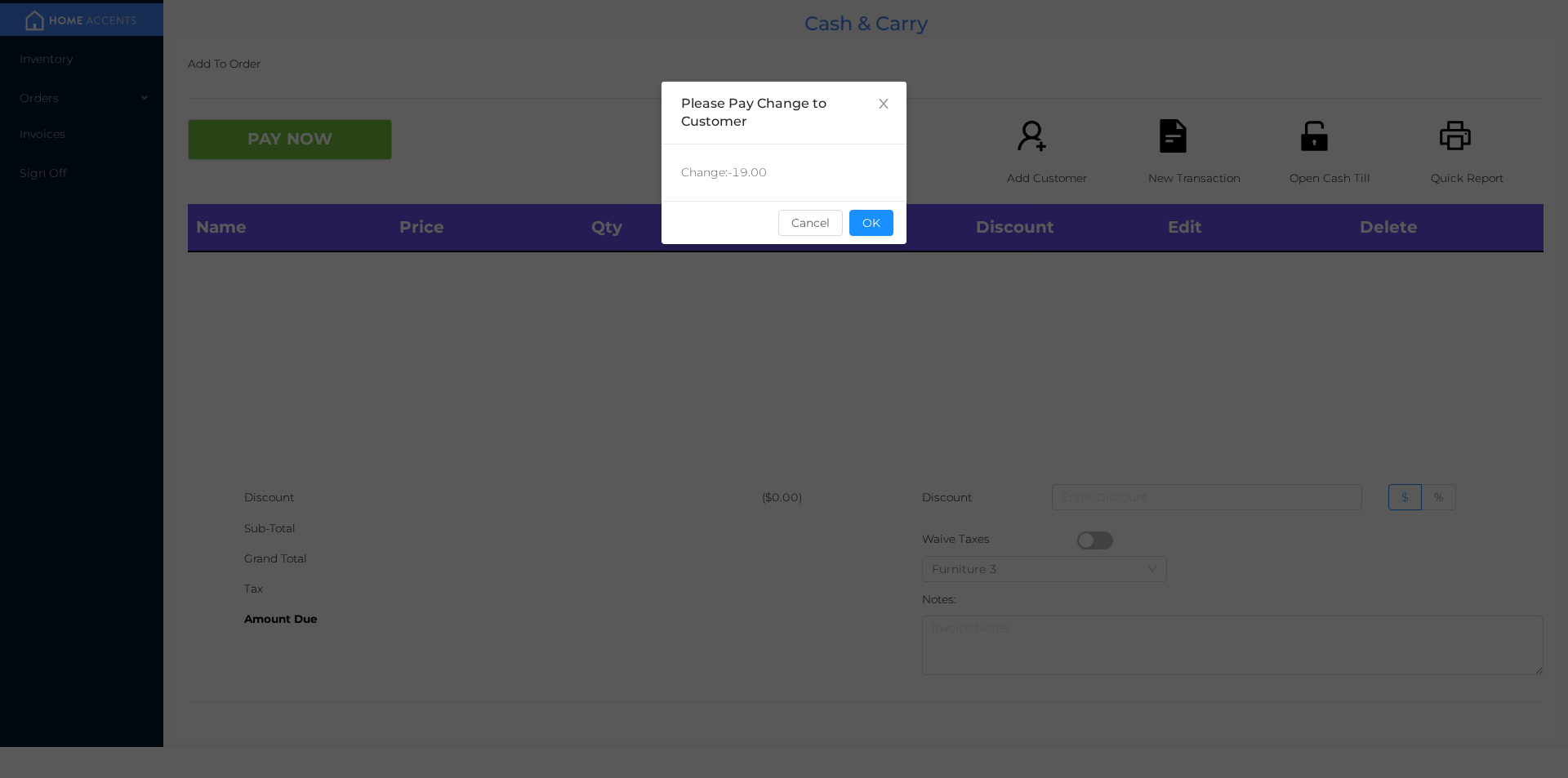
click at [886, 111] on span "Close" at bounding box center [884, 105] width 46 height 46
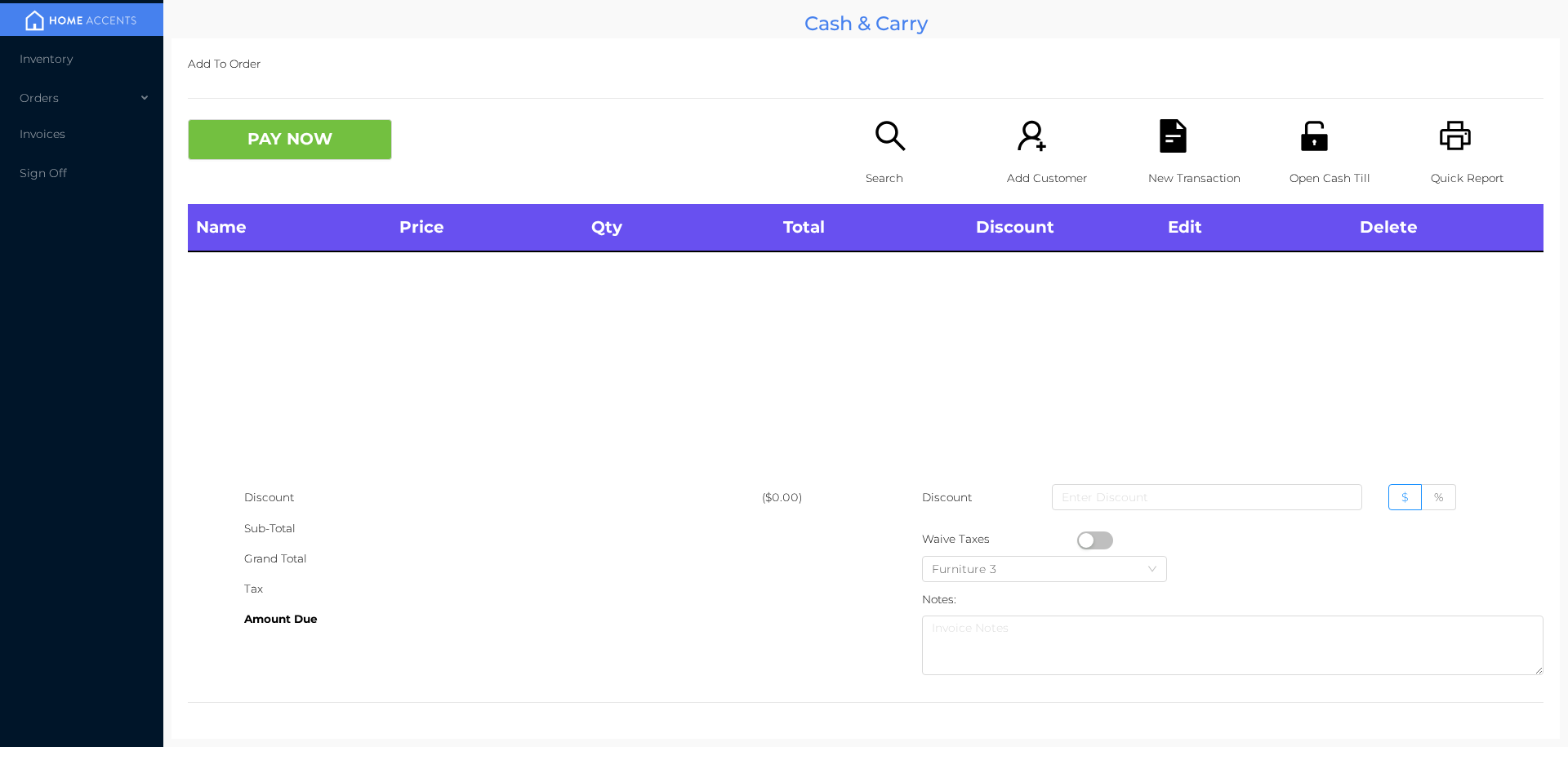
click at [880, 152] on icon "icon: search" at bounding box center [890, 136] width 34 height 34
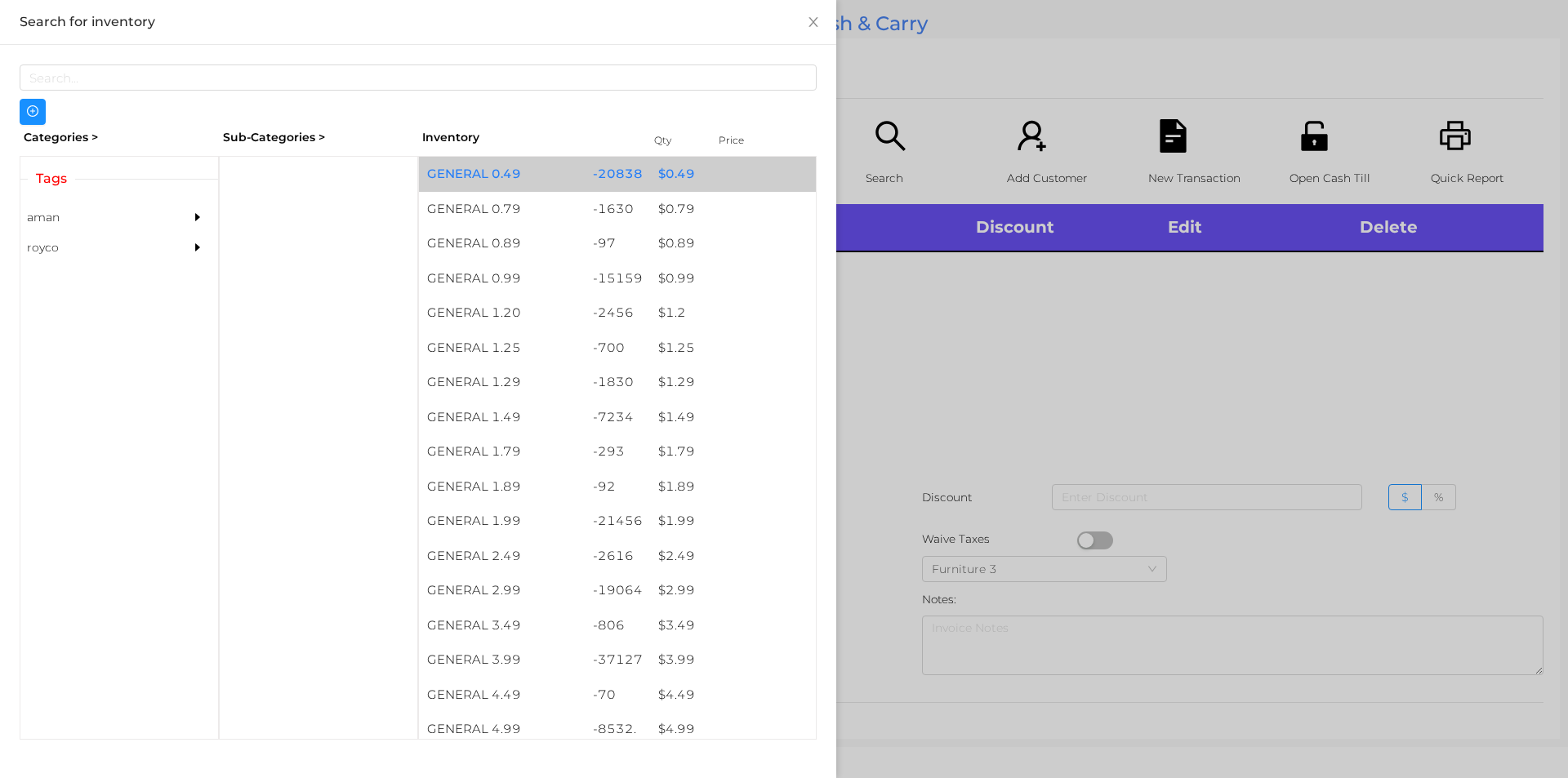
click at [734, 162] on div "$ 0.49" at bounding box center [732, 174] width 166 height 35
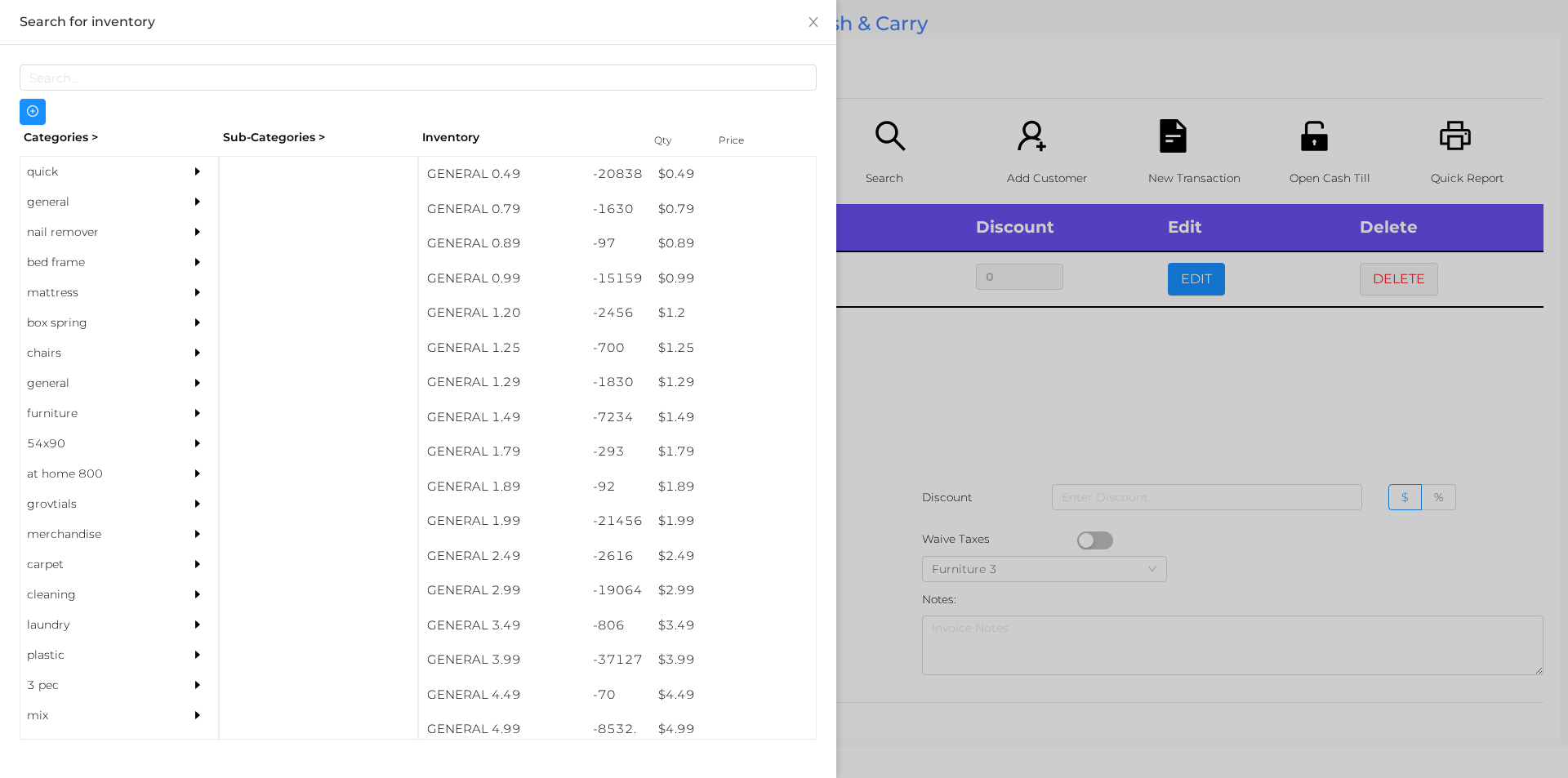
click at [992, 380] on div at bounding box center [784, 389] width 1568 height 778
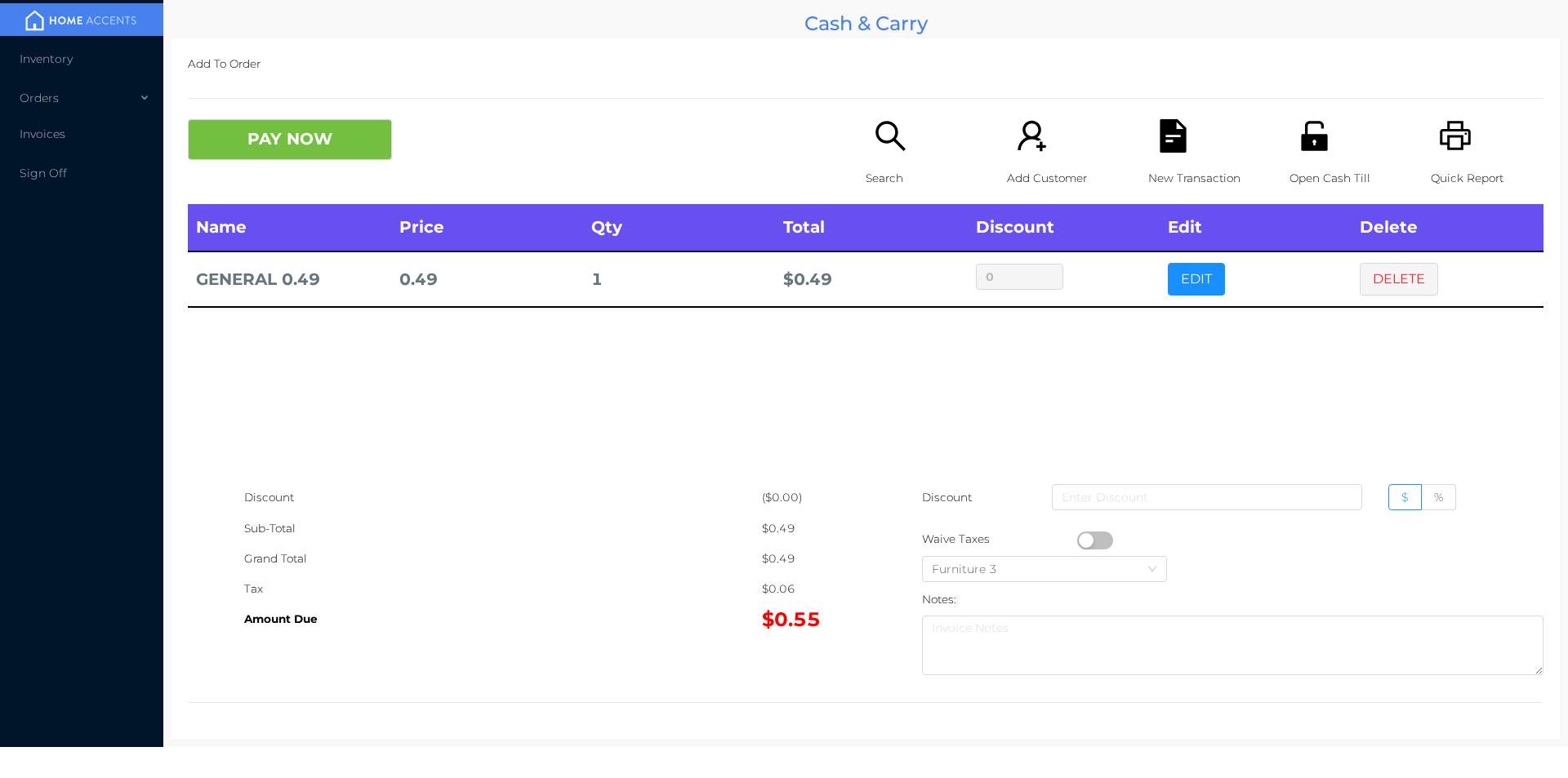
click at [1083, 539] on button "button" at bounding box center [1095, 541] width 36 height 18
click at [324, 151] on button "PAY NOW" at bounding box center [289, 140] width 204 height 41
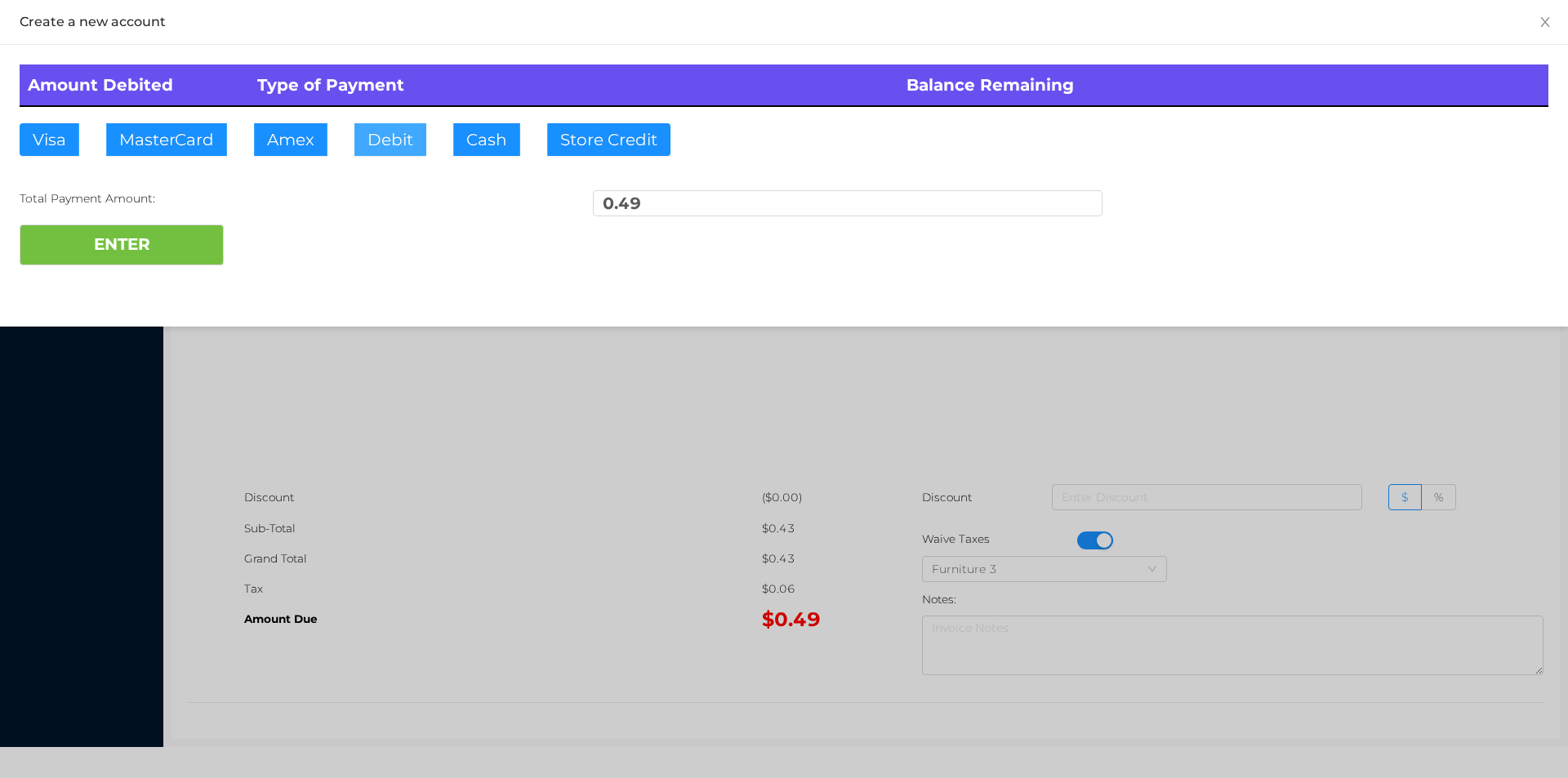
click at [399, 137] on button "Debit" at bounding box center [390, 140] width 72 height 33
click at [200, 239] on button "ENTER" at bounding box center [121, 245] width 204 height 41
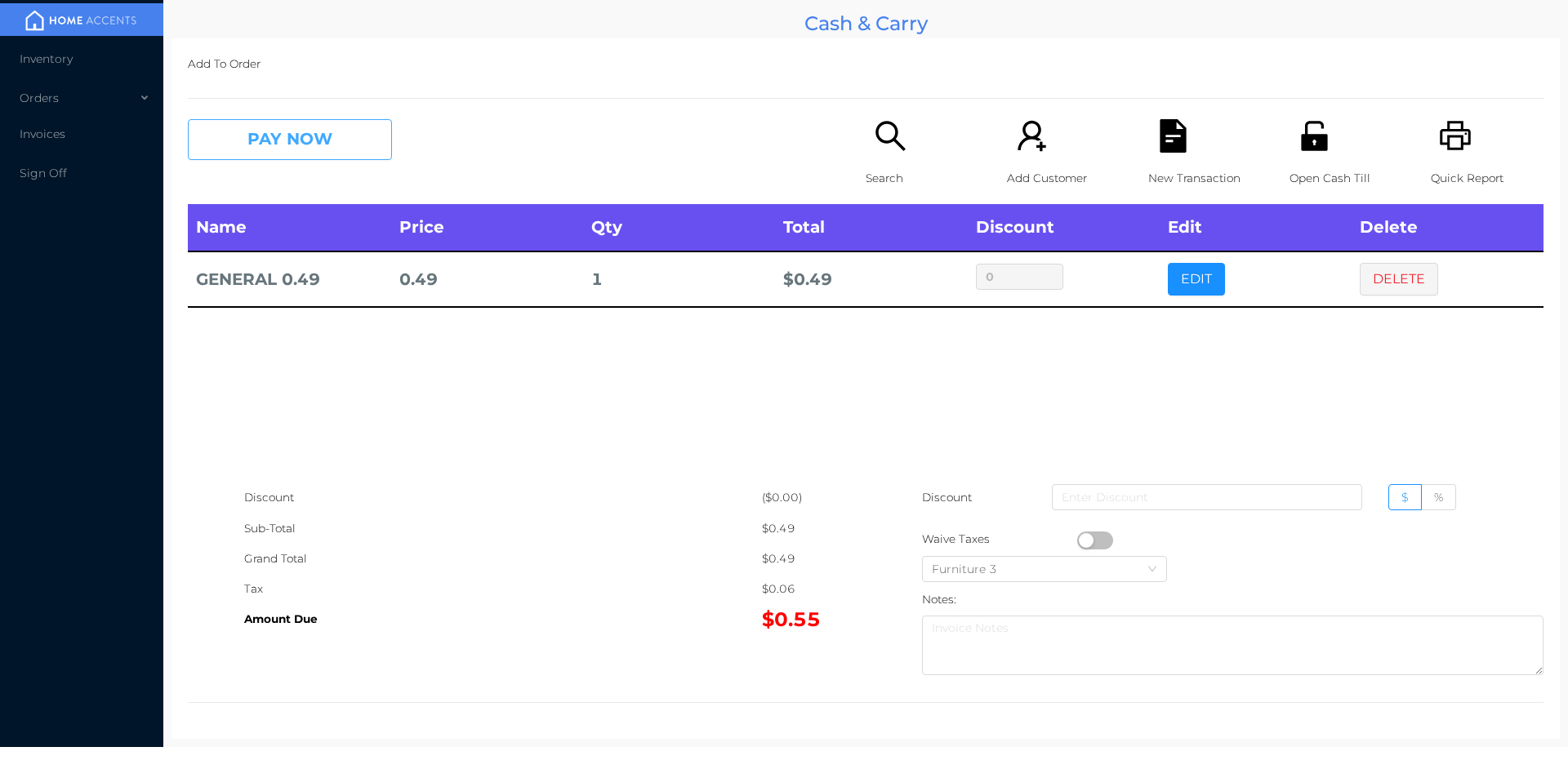
click at [235, 151] on button "PAY NOW" at bounding box center [289, 140] width 204 height 41
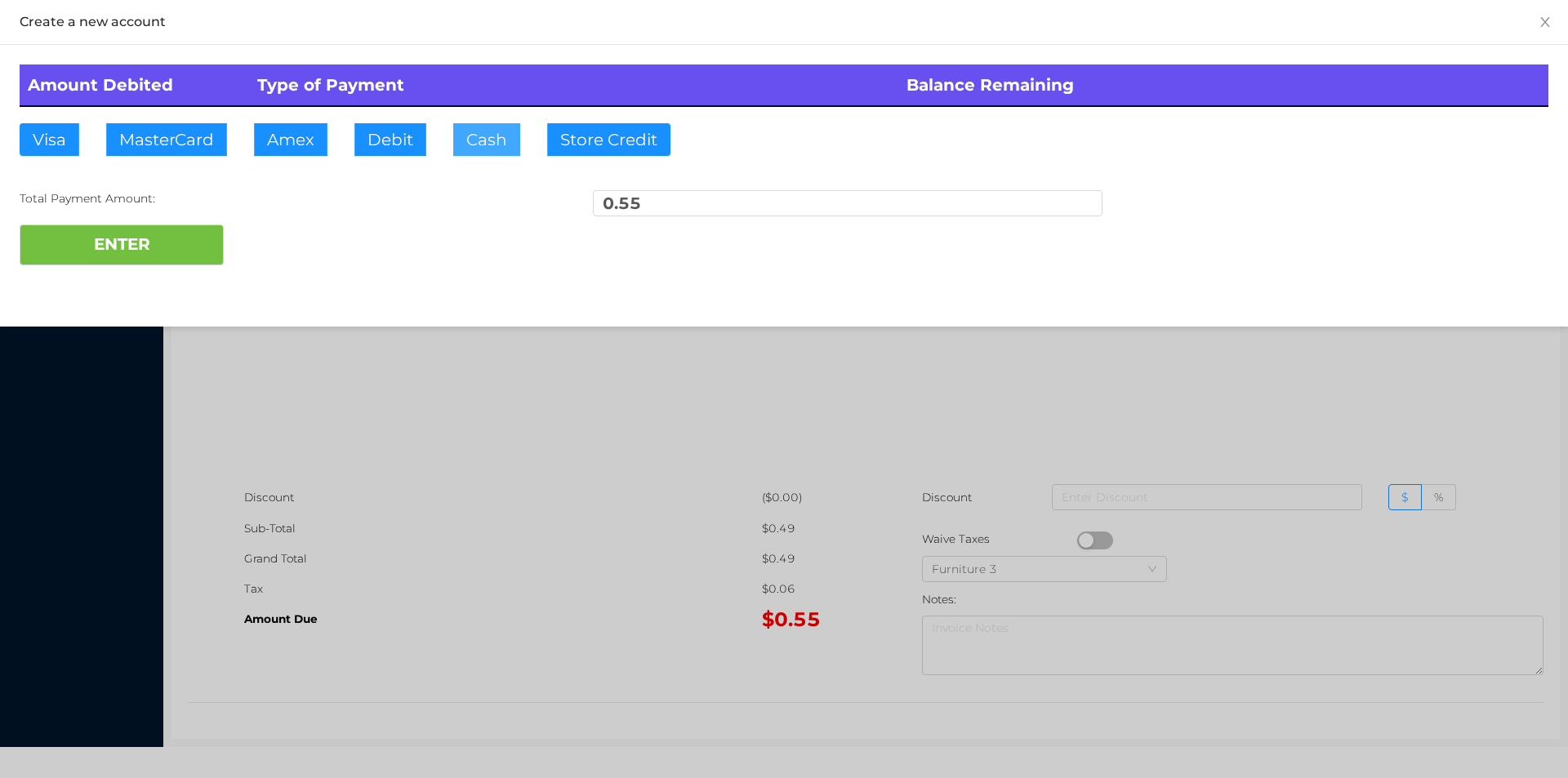
click at [484, 146] on button "Cash" at bounding box center [487, 140] width 67 height 33
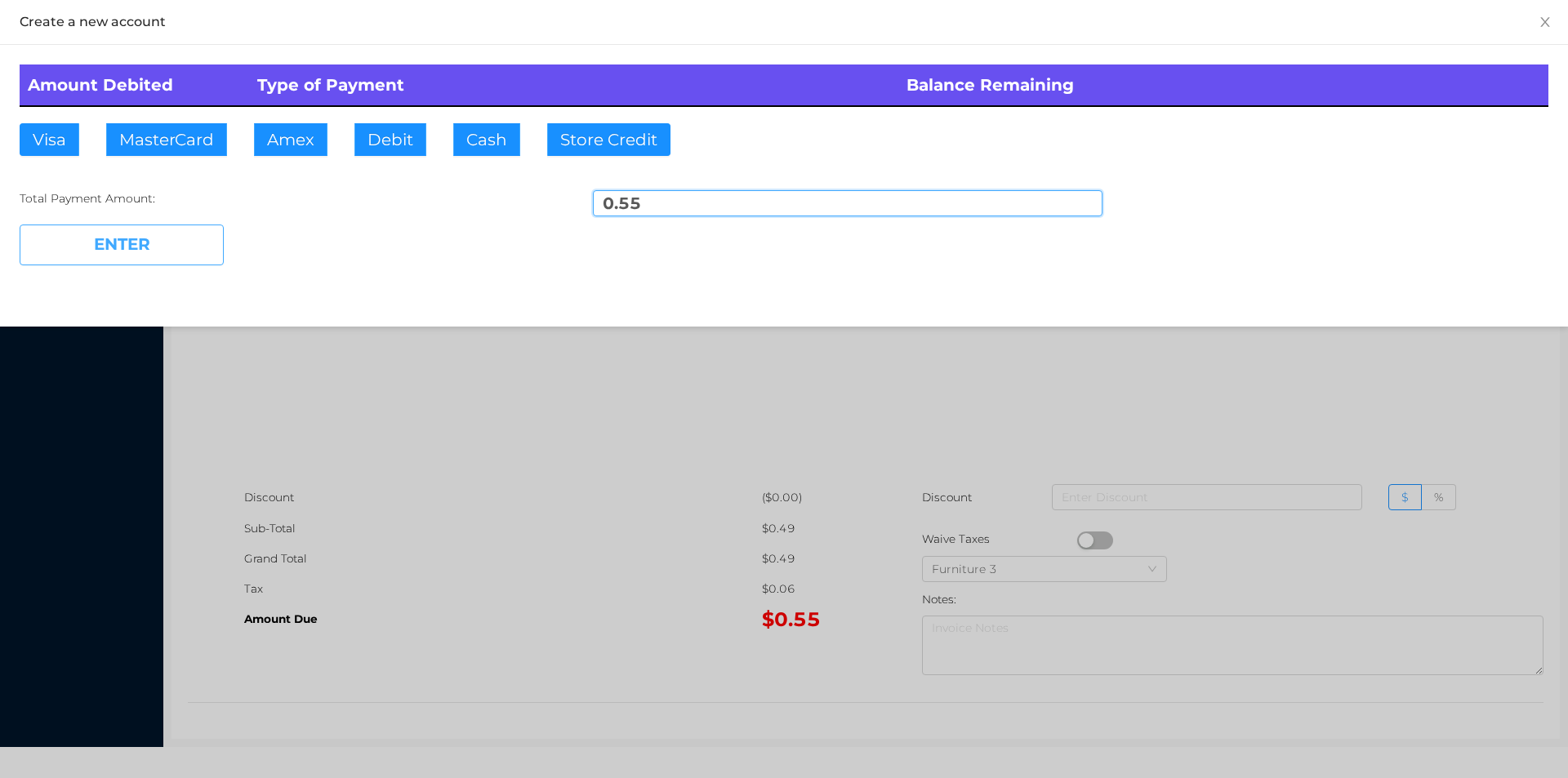
click at [178, 254] on button "ENTER" at bounding box center [121, 245] width 204 height 41
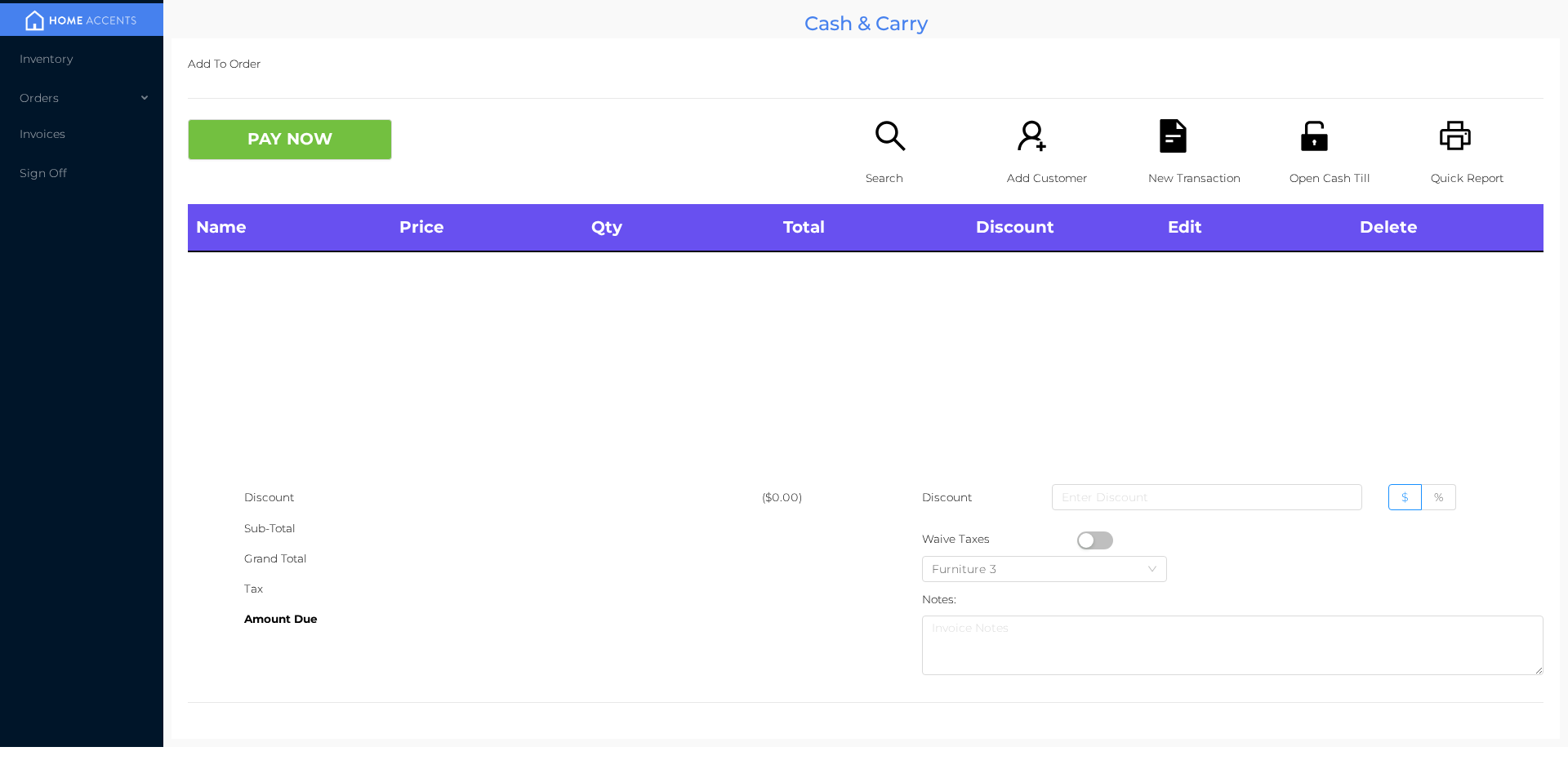
click at [1289, 169] on p "Open Cash Till" at bounding box center [1345, 178] width 113 height 30
click at [1296, 178] on p "Open Cash Till" at bounding box center [1345, 178] width 113 height 30
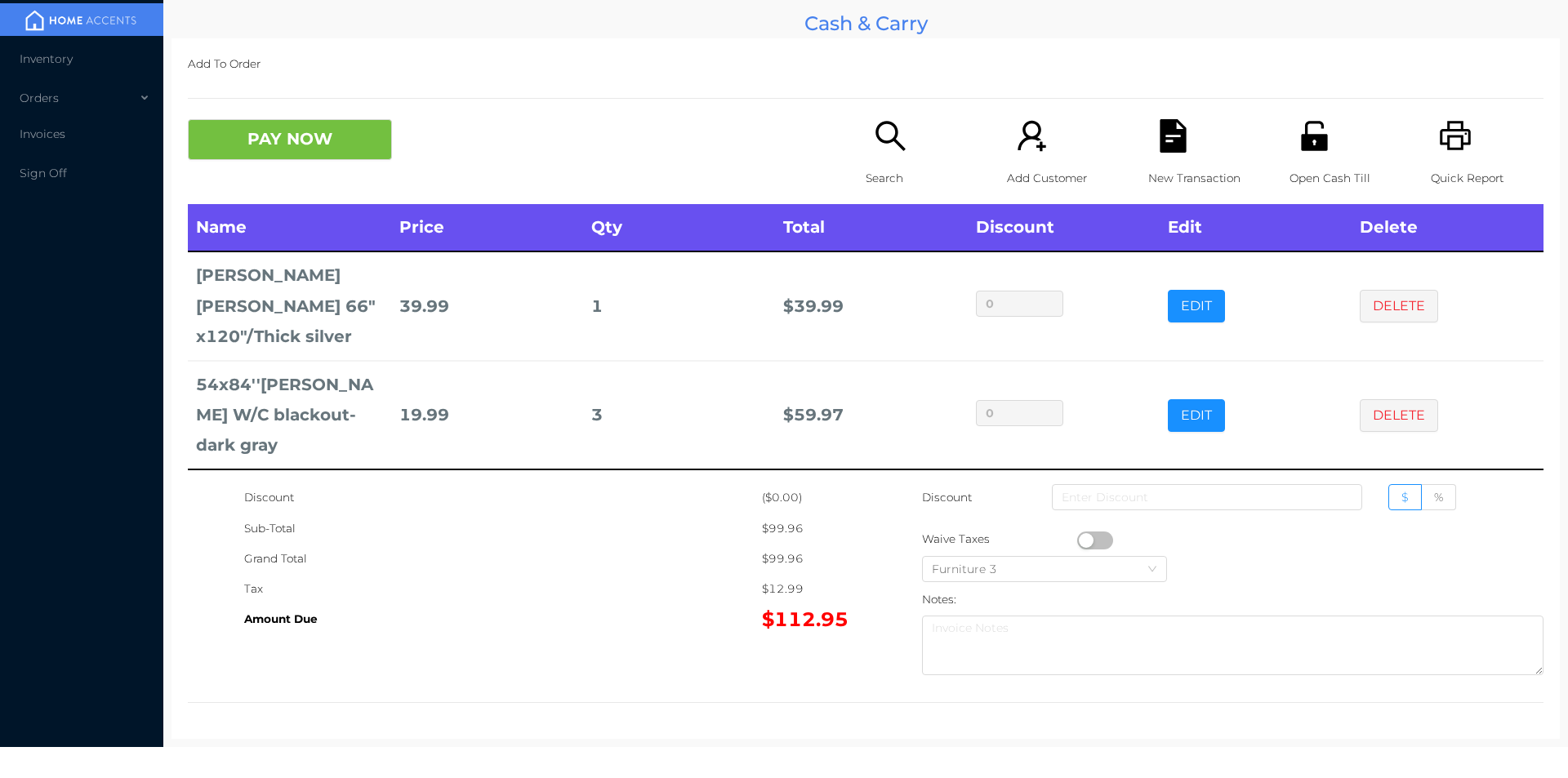
click at [1312, 134] on icon "icon: unlock" at bounding box center [1313, 136] width 34 height 34
click at [1160, 128] on icon "icon: file-text" at bounding box center [1173, 136] width 26 height 34
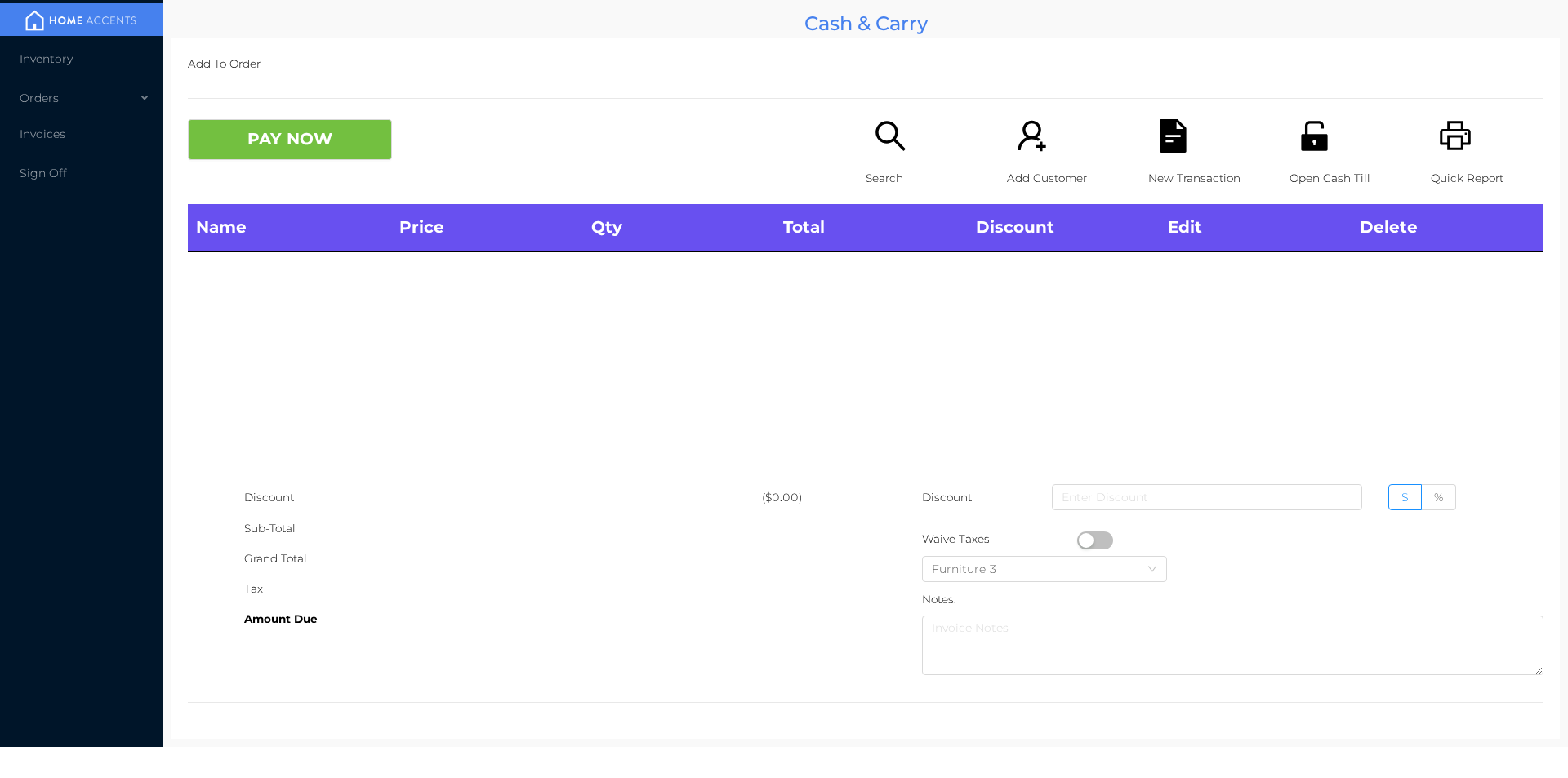
click at [899, 158] on div "Search" at bounding box center [922, 162] width 113 height 85
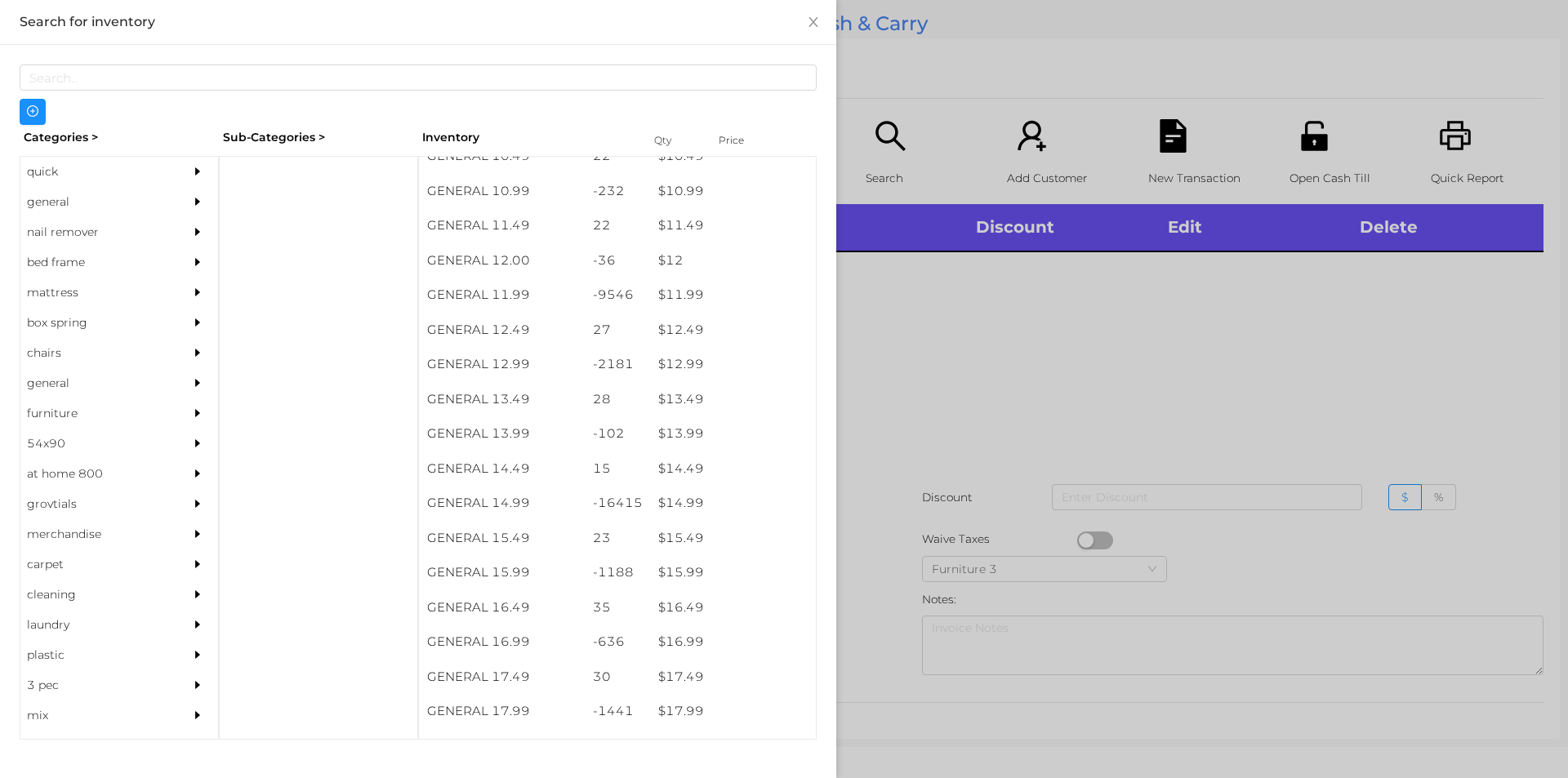
scroll to position [1099, 0]
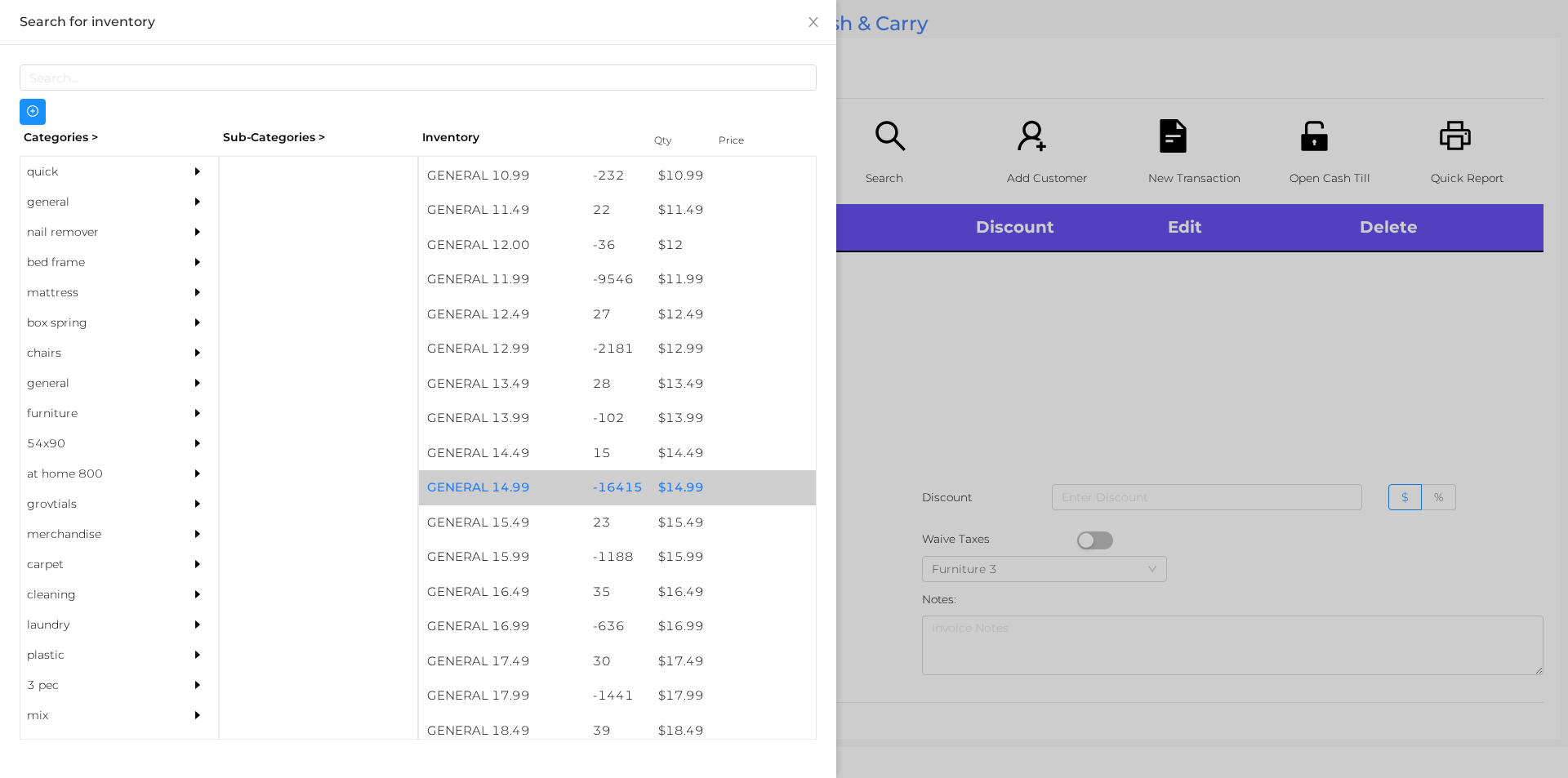
click at [660, 495] on div "$ 14.99" at bounding box center [732, 488] width 166 height 35
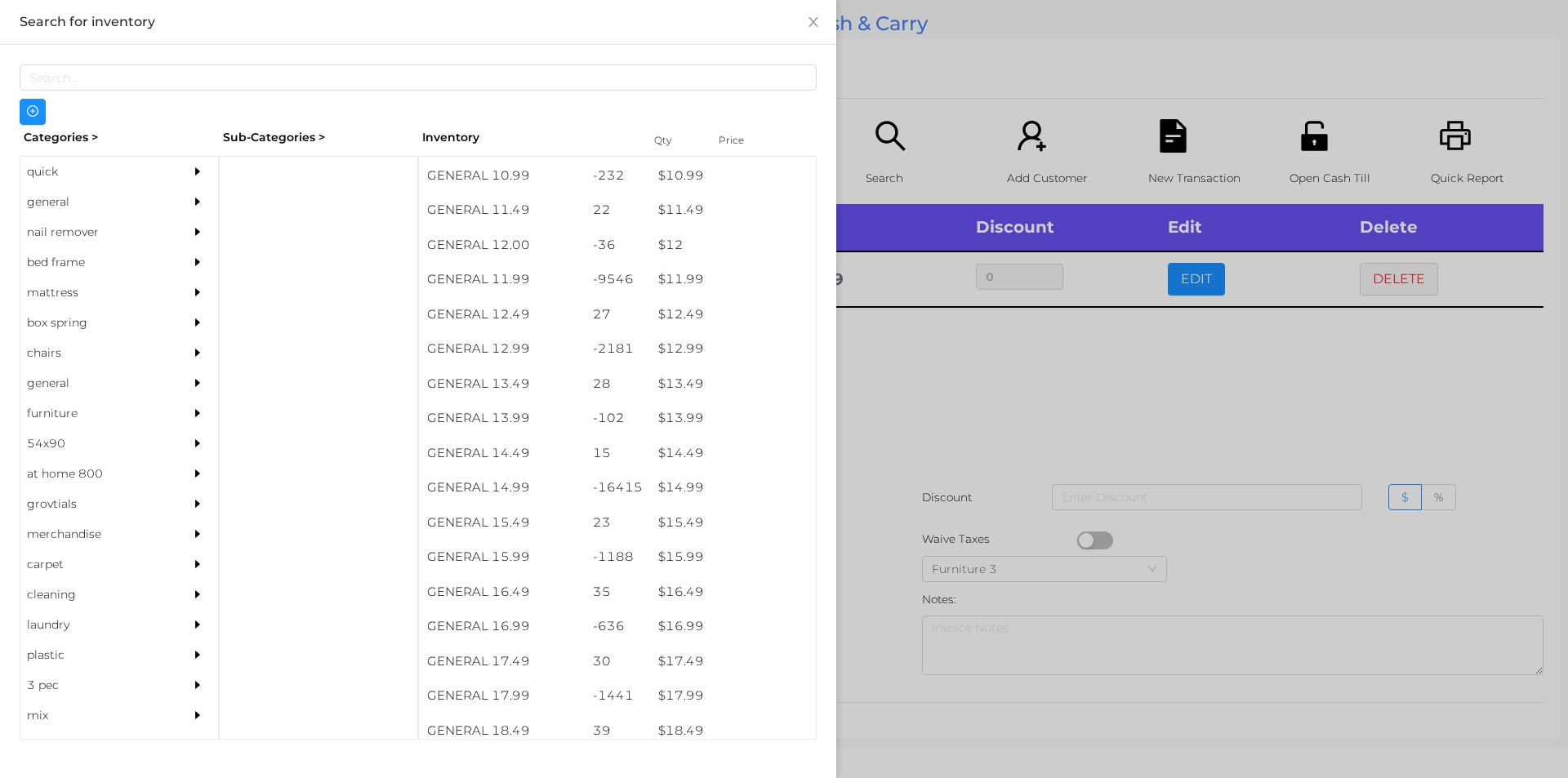
click at [937, 487] on div at bounding box center [784, 389] width 1568 height 778
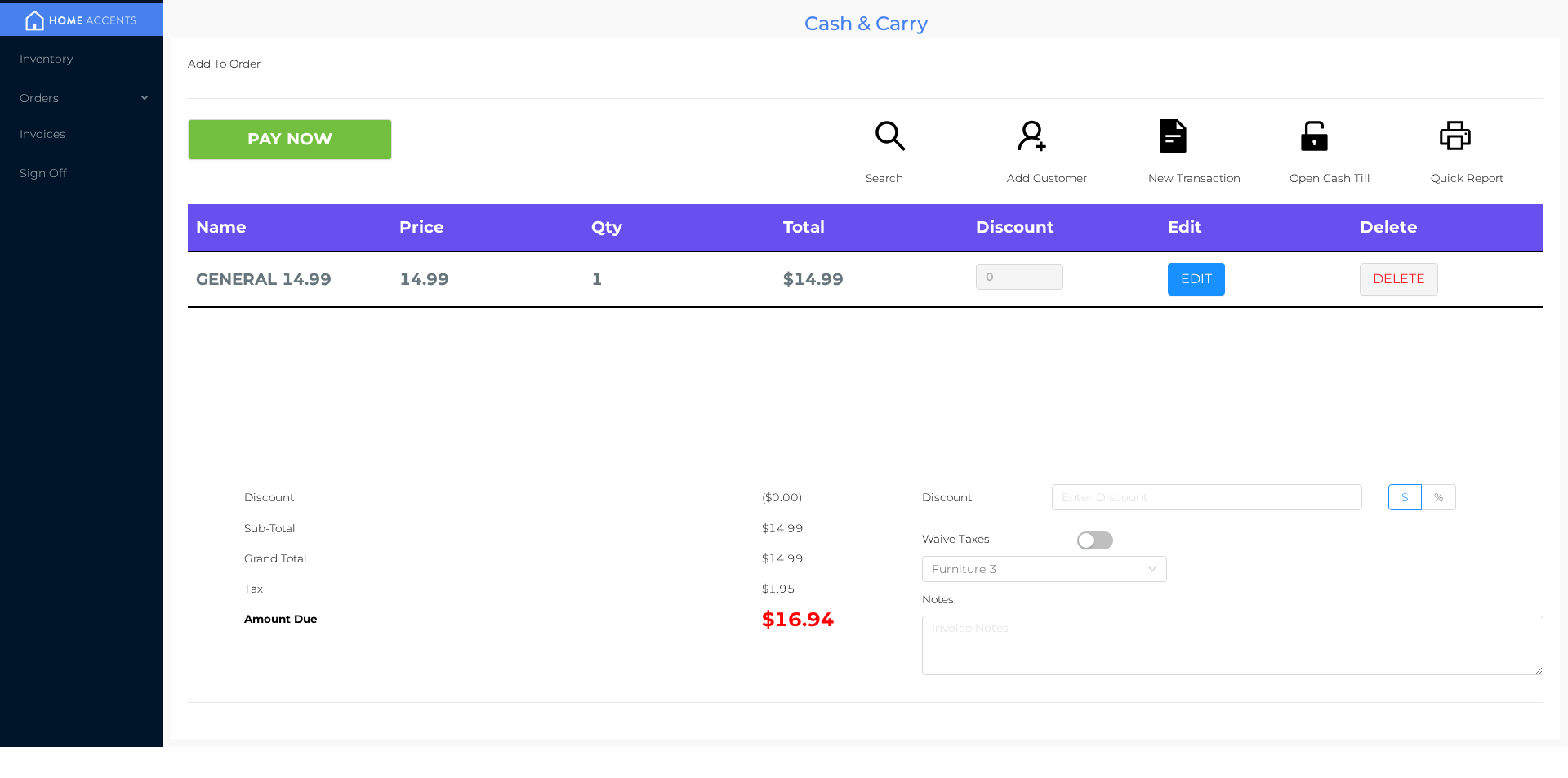
click at [906, 136] on div "Search" at bounding box center [922, 162] width 113 height 85
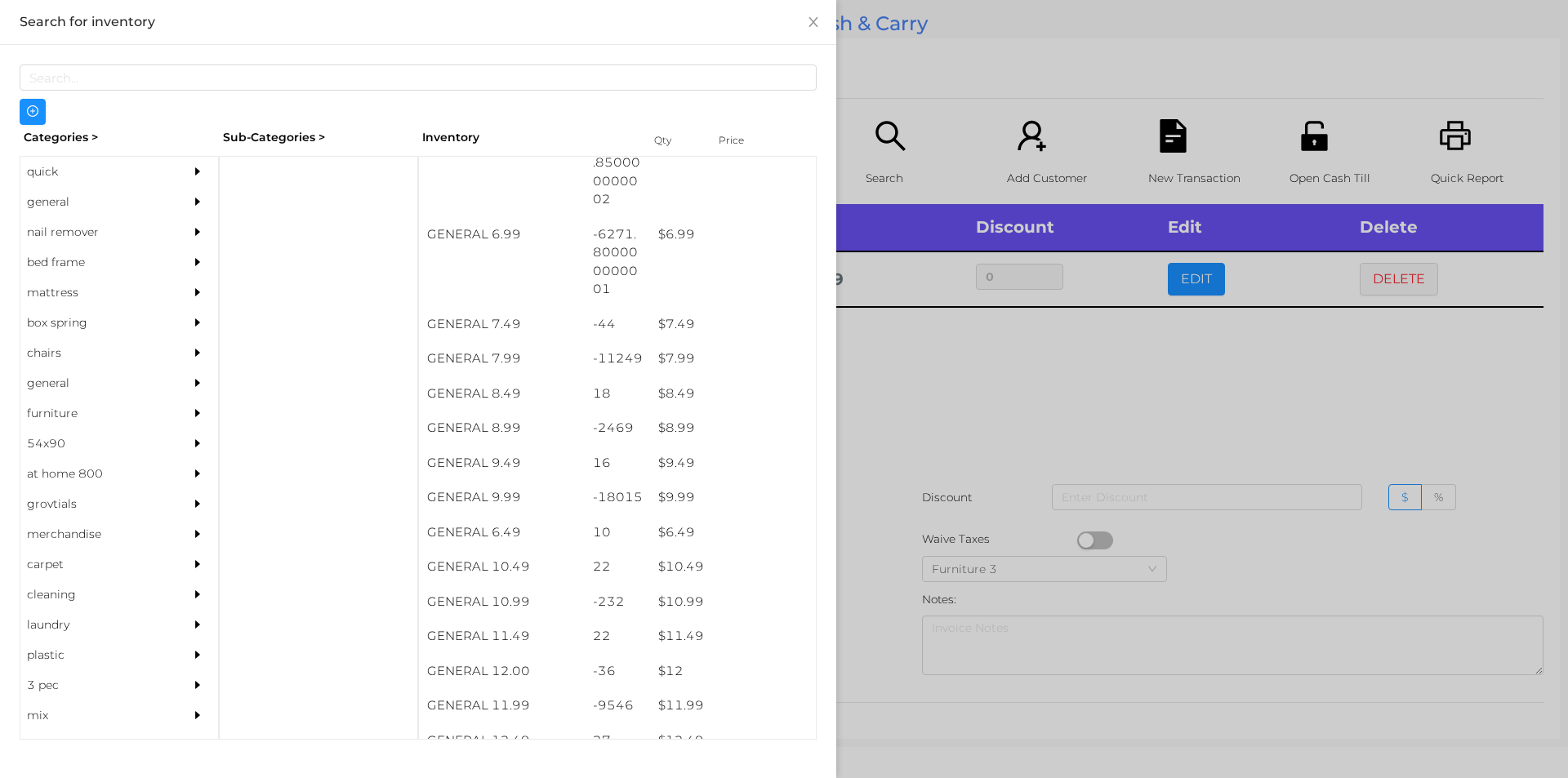
scroll to position [676, 0]
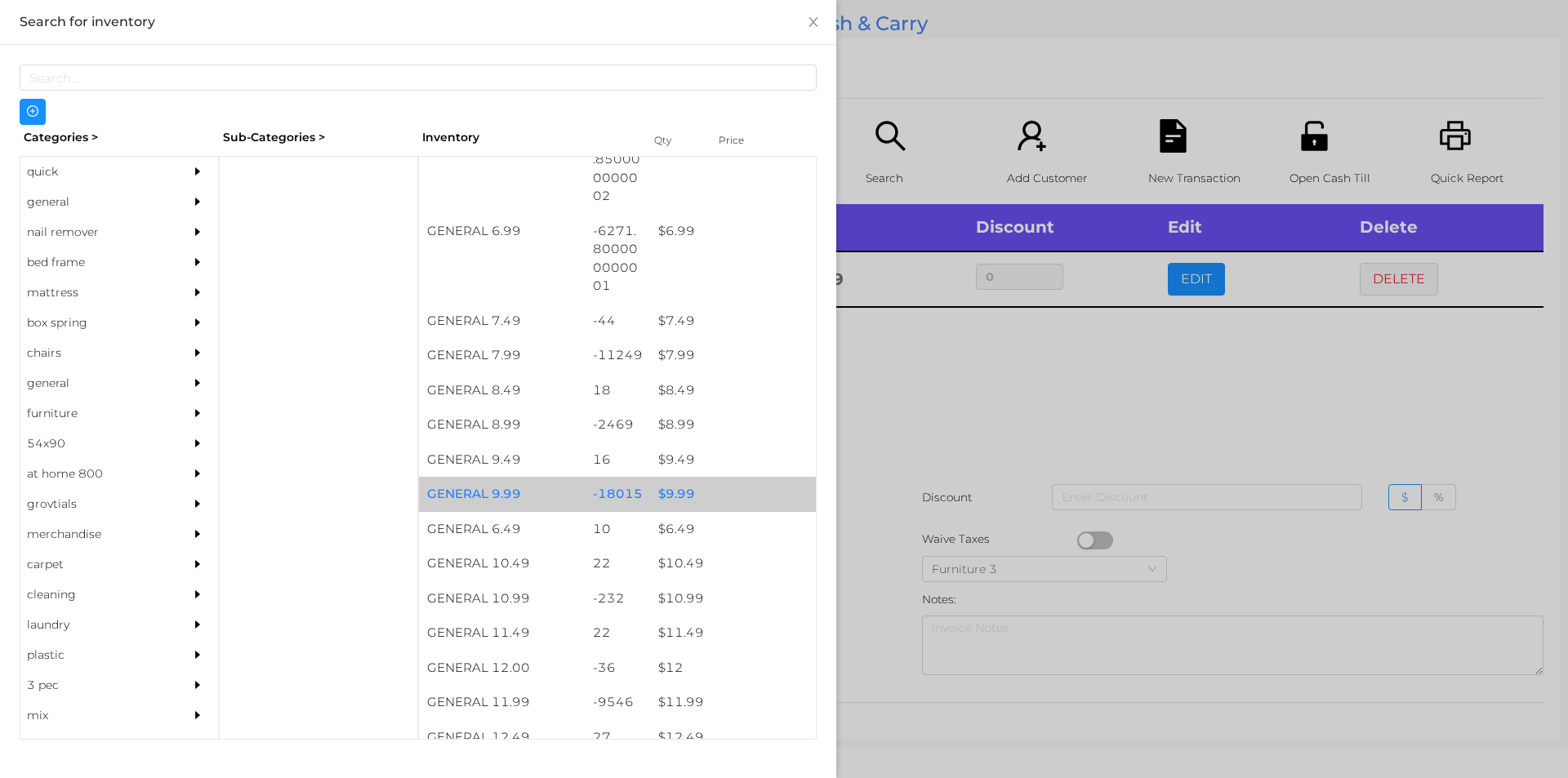
click at [731, 497] on div "$ 9.99" at bounding box center [732, 494] width 166 height 35
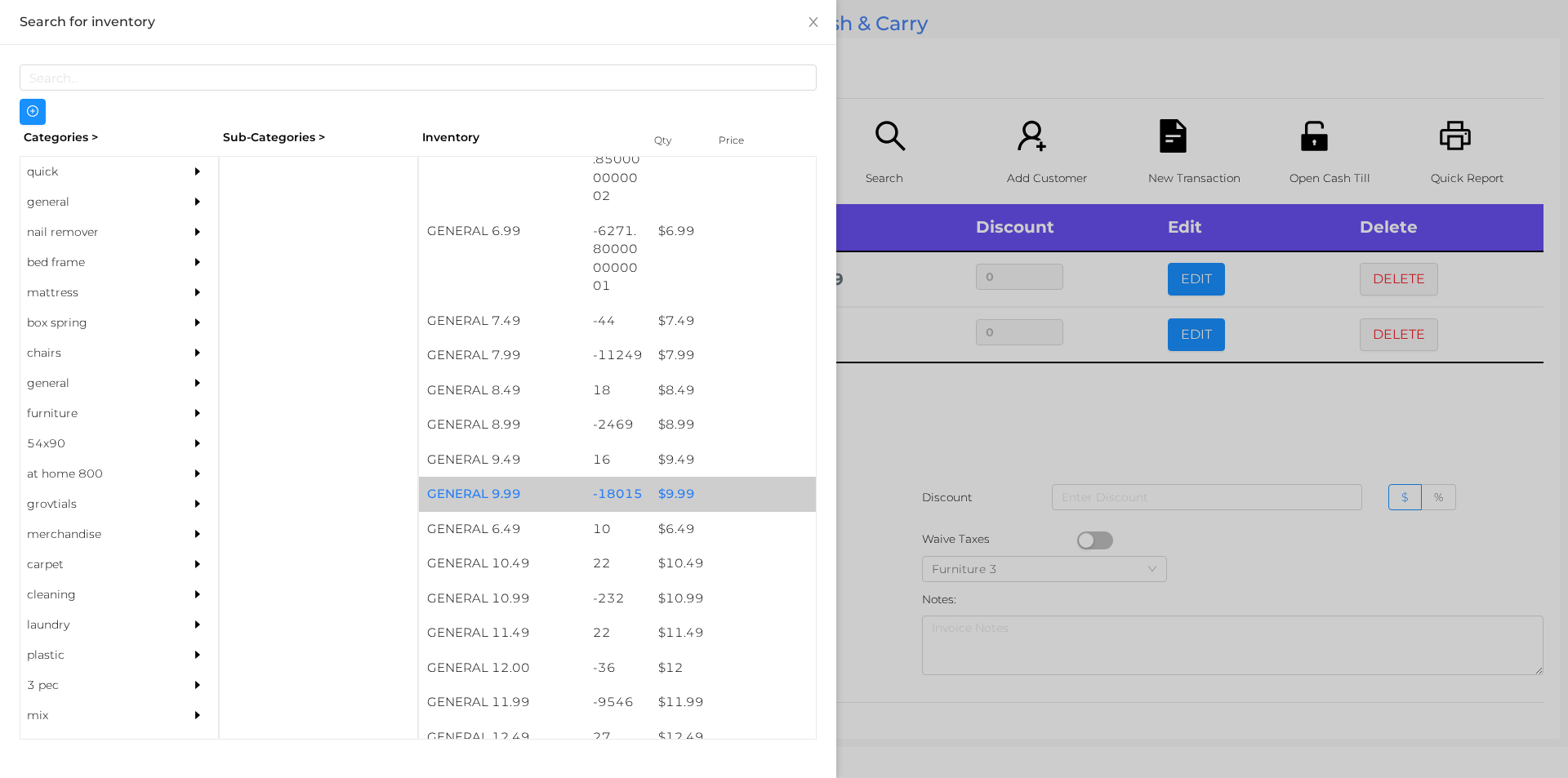
click at [725, 491] on div "$ 9.99" at bounding box center [732, 494] width 166 height 35
click at [723, 486] on div "$ 9.99" at bounding box center [732, 494] width 166 height 35
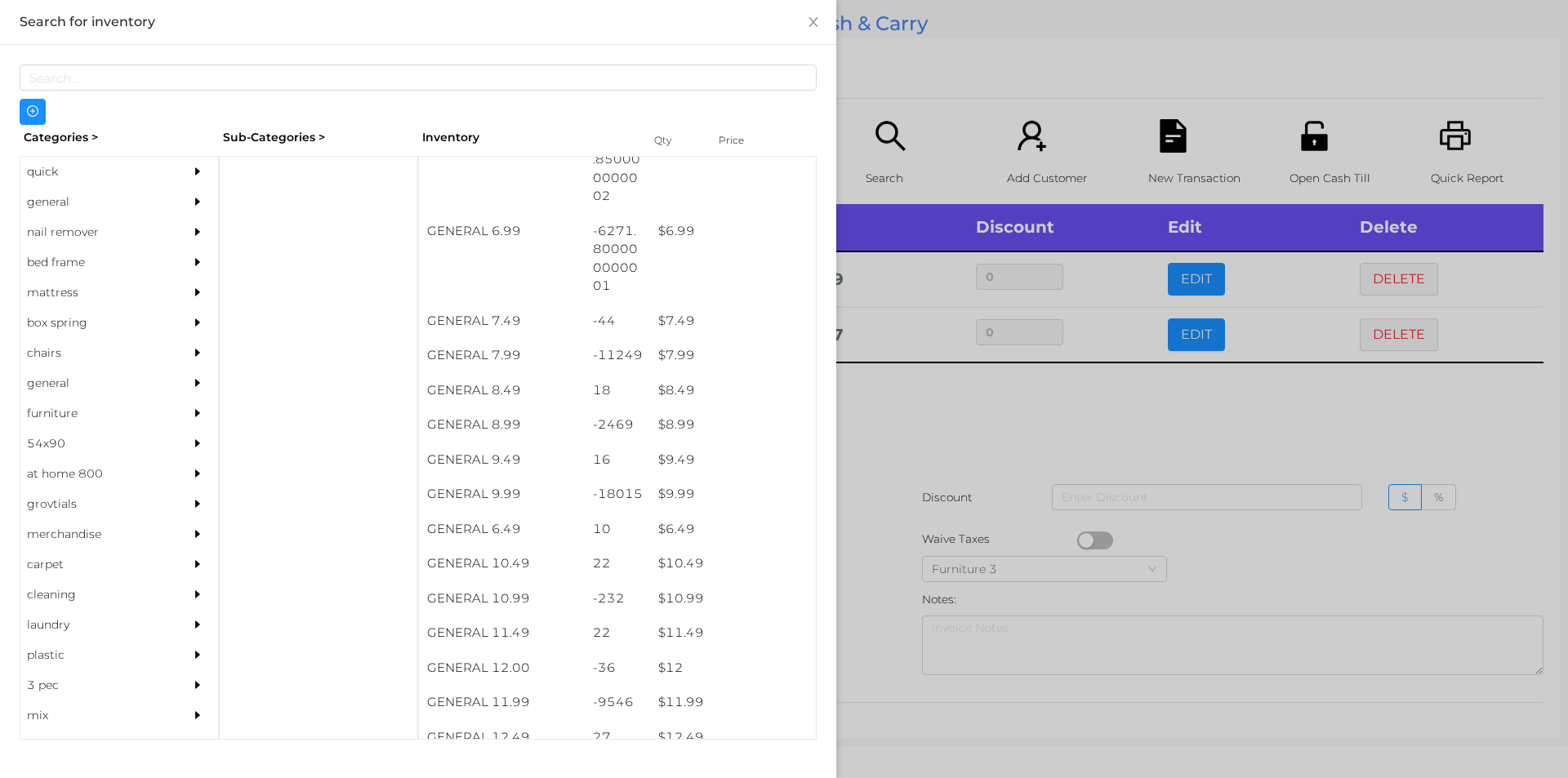
click at [919, 517] on div at bounding box center [784, 389] width 1568 height 778
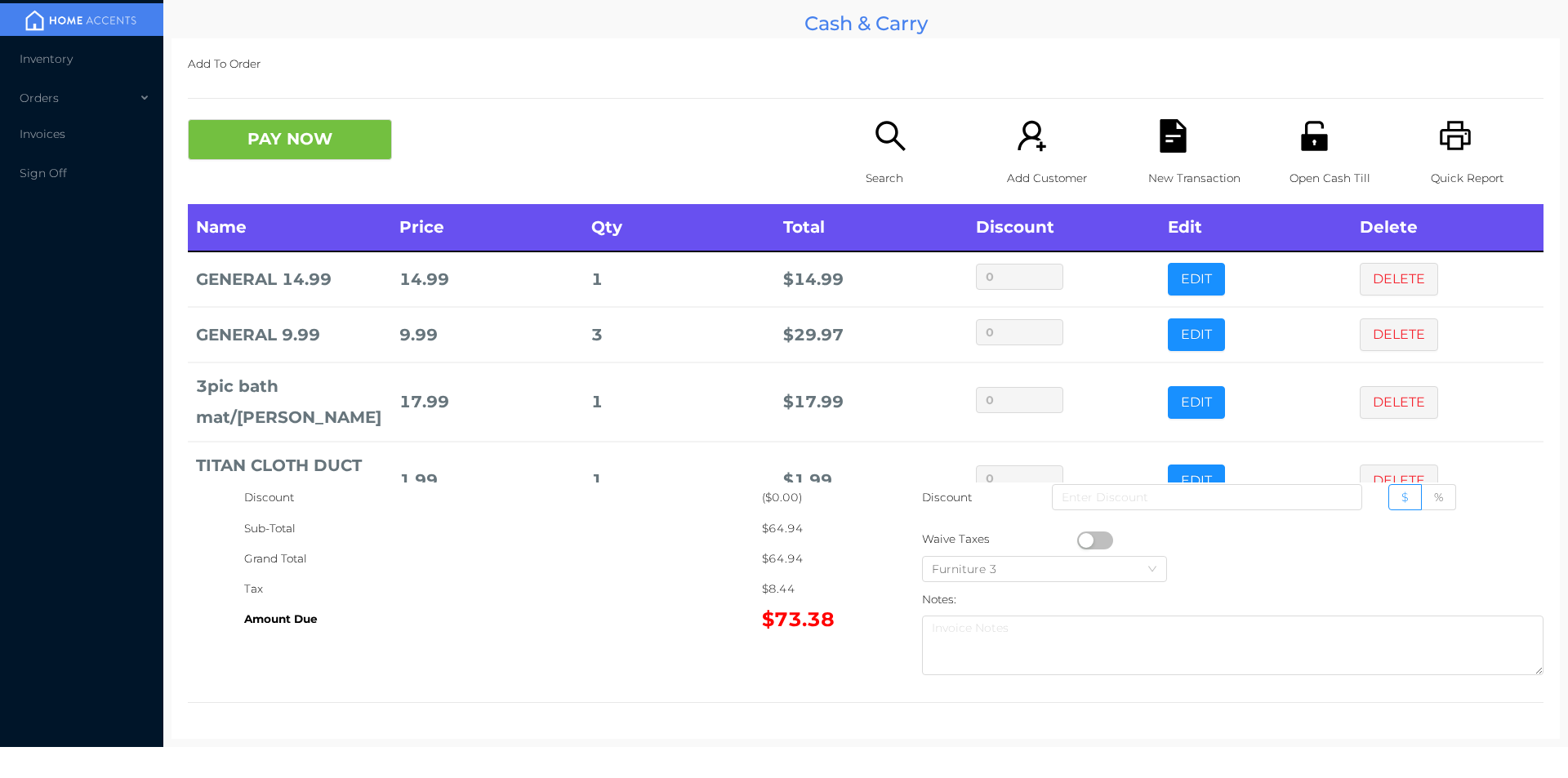
click at [288, 106] on div "Add To Order PAY NOW Search Add Customer New Transaction Open Cash Till Quick R…" at bounding box center [866, 389] width 1388 height 700
click at [293, 141] on button "PAY NOW" at bounding box center [289, 140] width 204 height 41
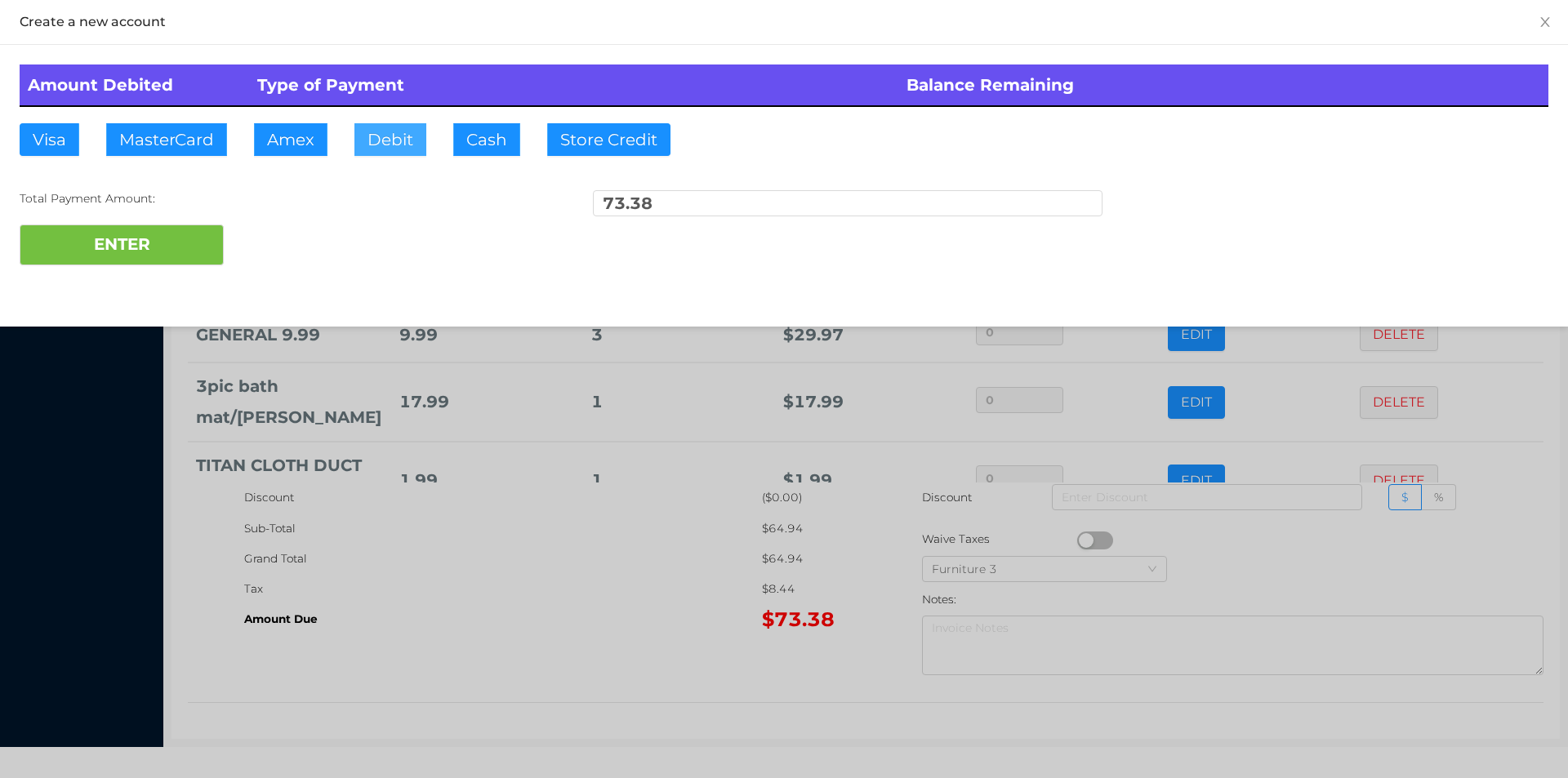
click at [389, 133] on button "Debit" at bounding box center [390, 140] width 72 height 33
type input "100"
click at [119, 261] on button "ENTER" at bounding box center [121, 245] width 204 height 41
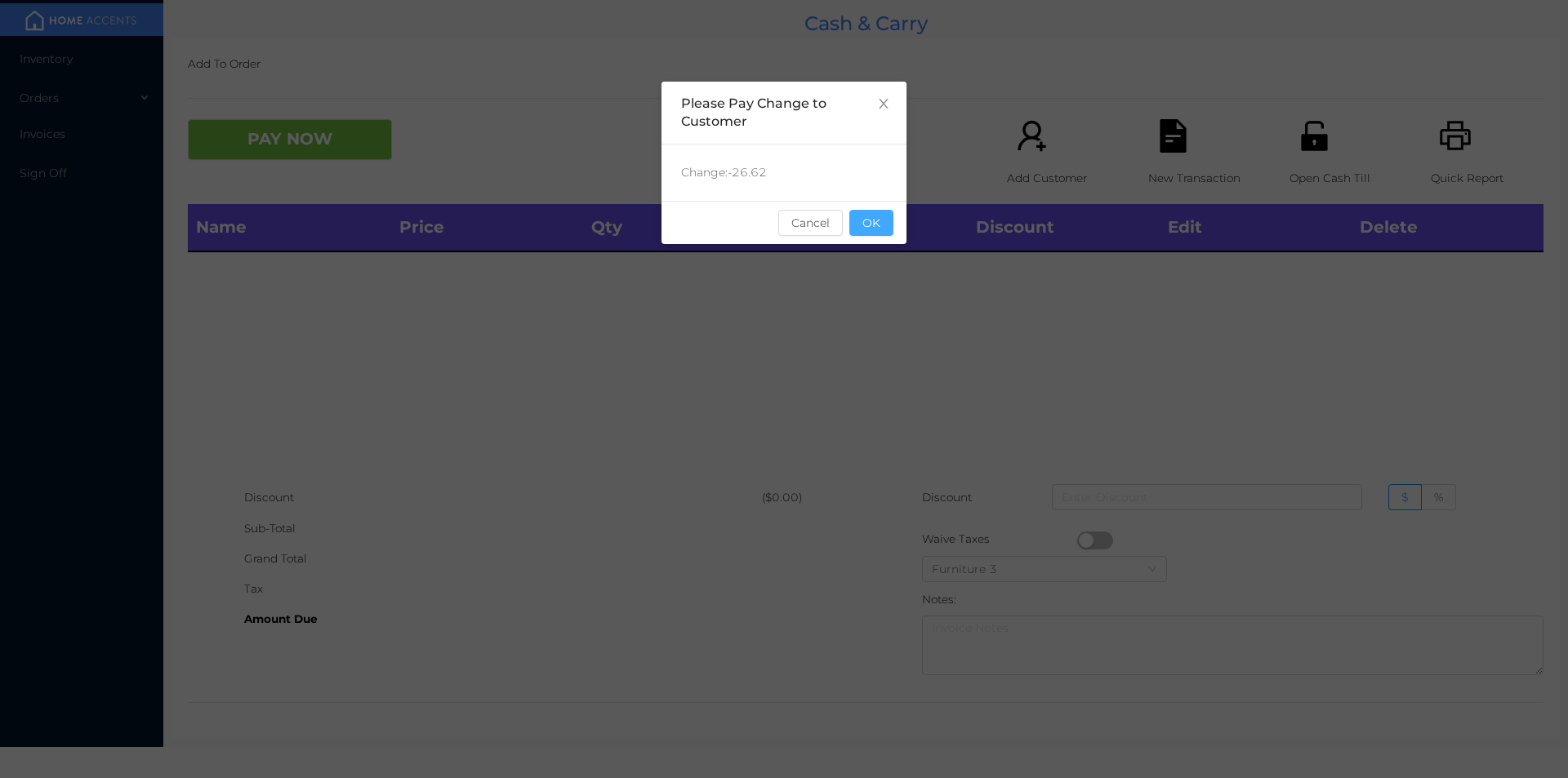
click at [889, 228] on button "OK" at bounding box center [872, 223] width 44 height 26
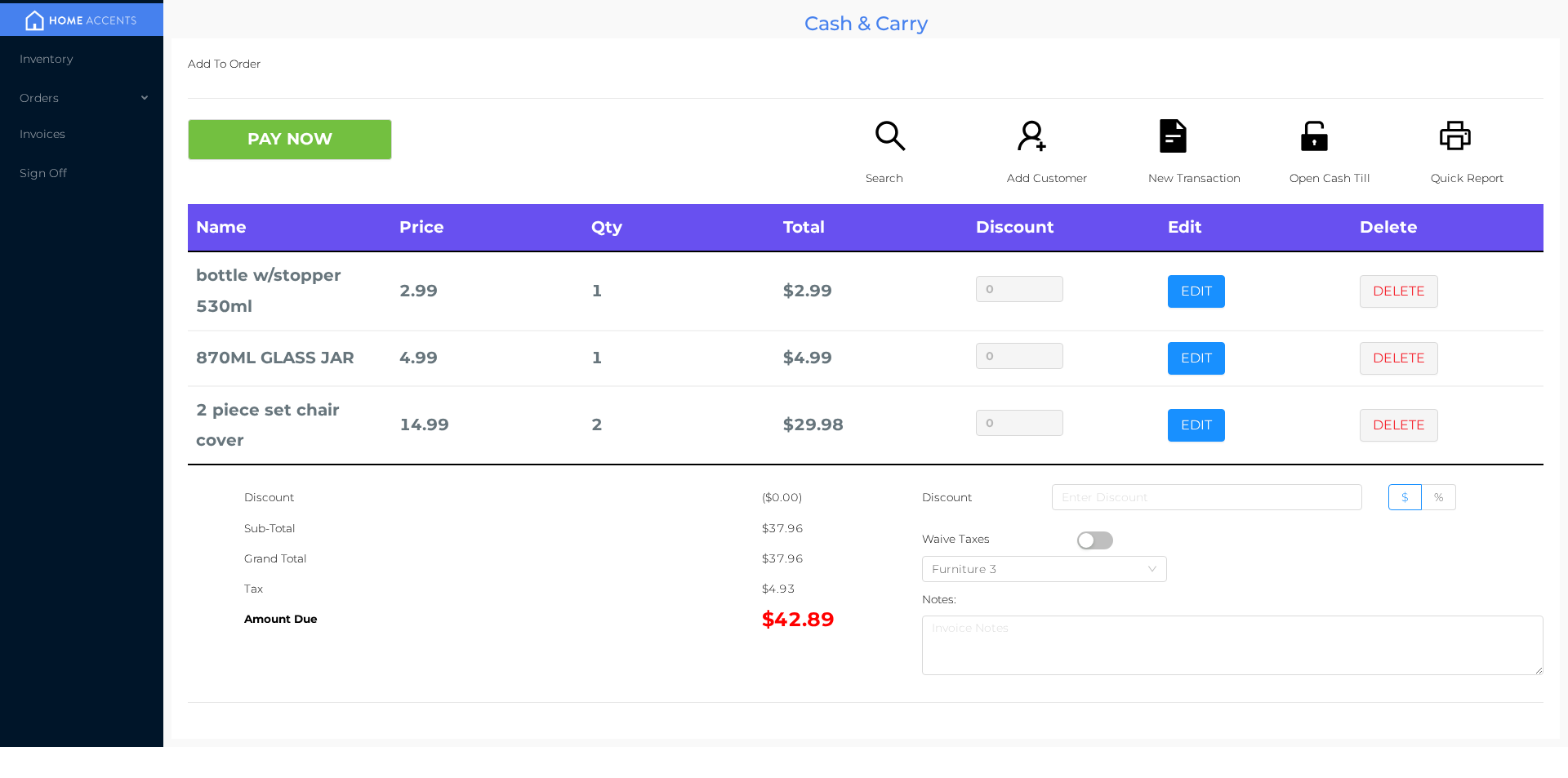
click at [891, 150] on icon "icon: search" at bounding box center [890, 136] width 34 height 34
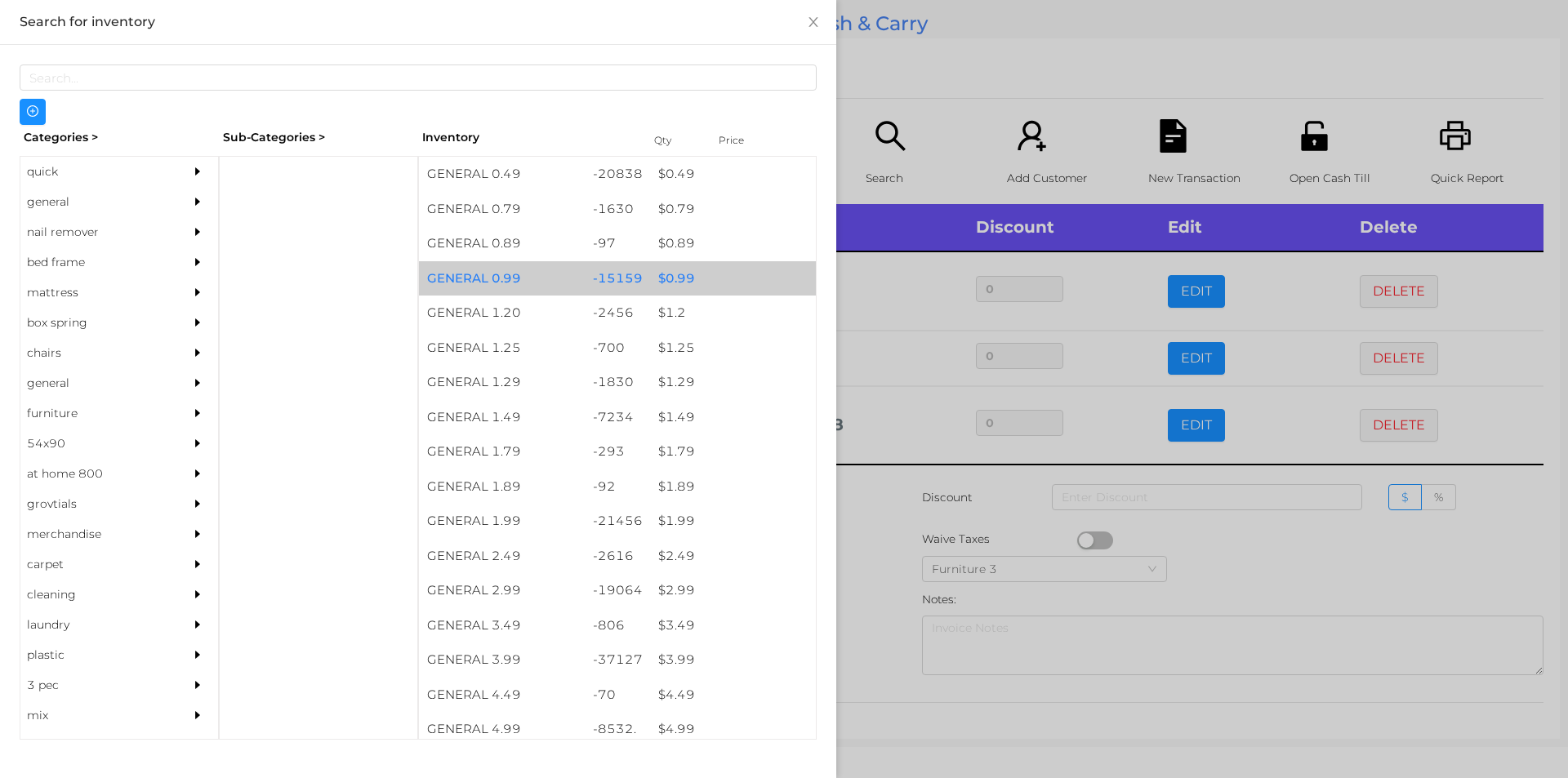
click at [697, 283] on div "$ 0.99" at bounding box center [732, 278] width 166 height 35
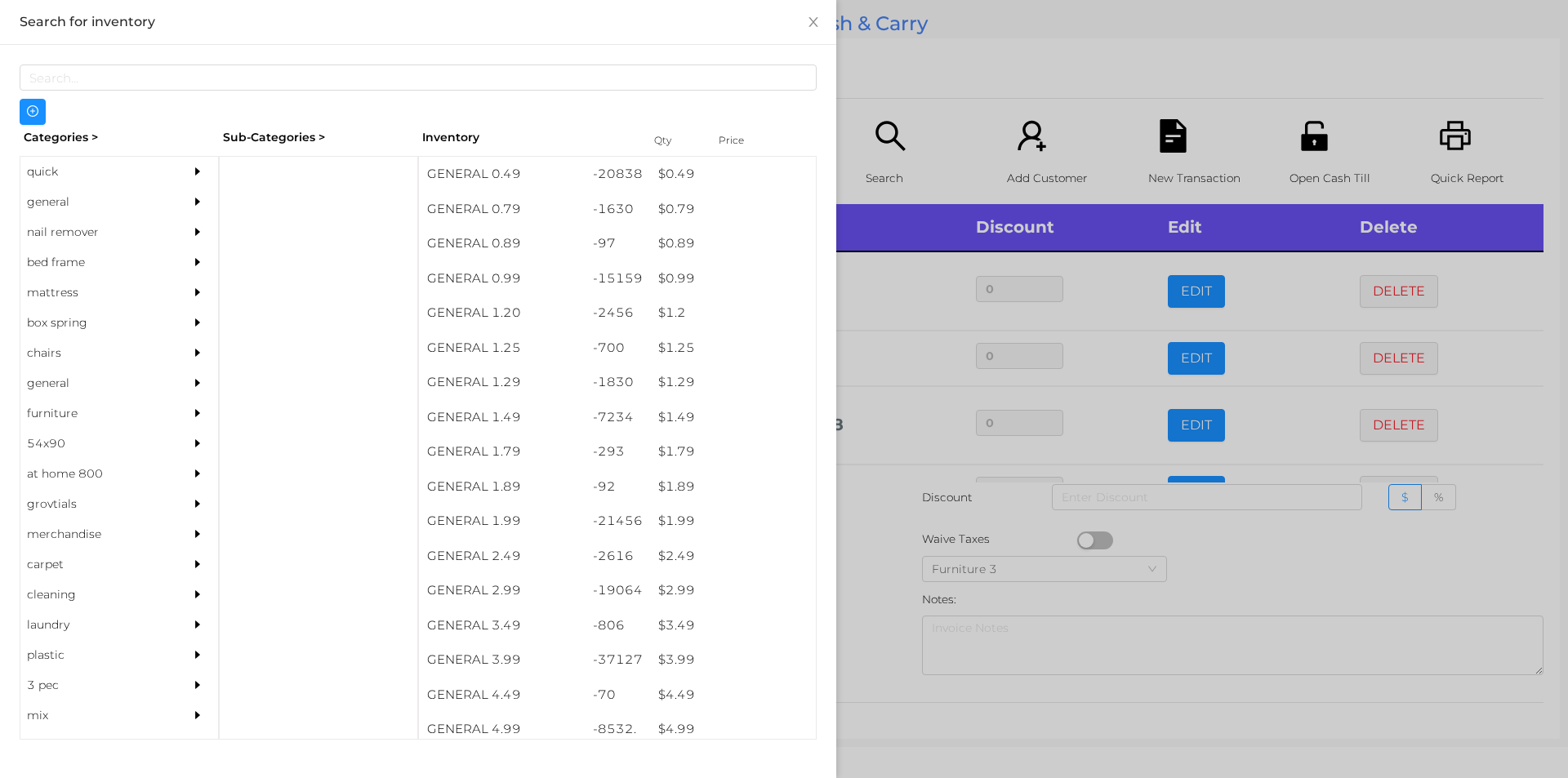
click at [939, 97] on div at bounding box center [784, 389] width 1568 height 778
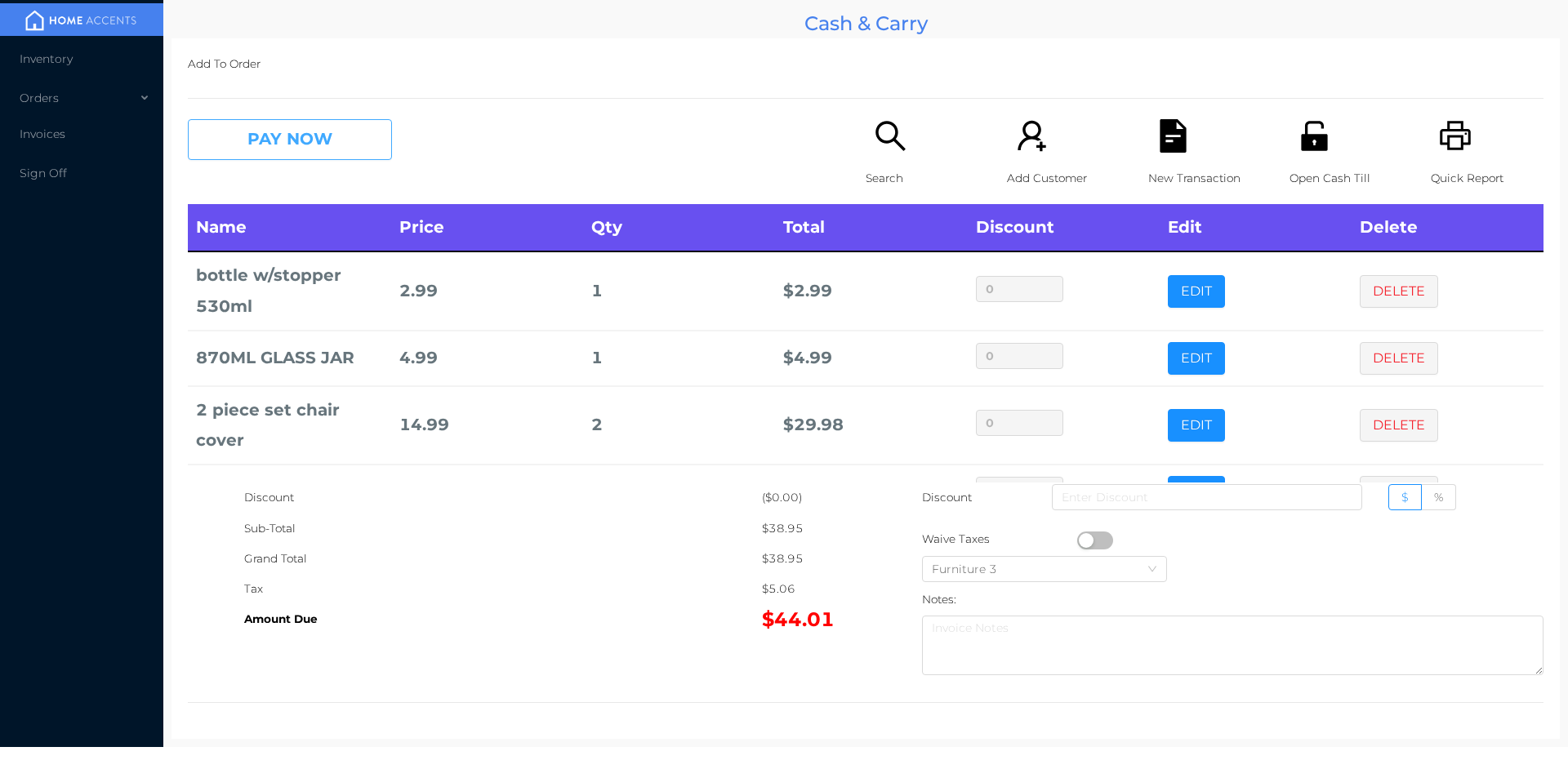
click at [327, 127] on button "PAY NOW" at bounding box center [289, 140] width 204 height 41
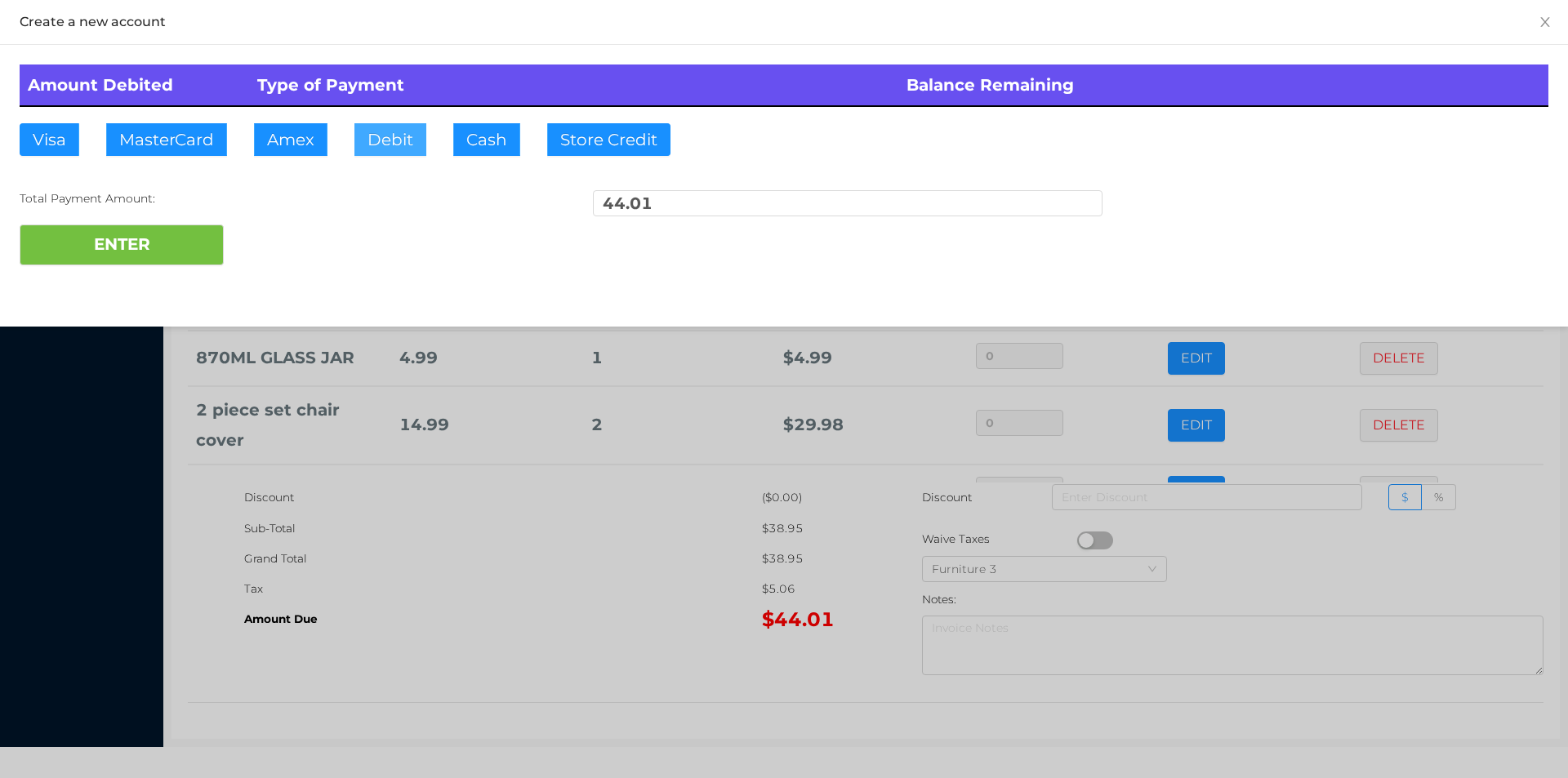
click at [392, 146] on button "Debit" at bounding box center [390, 140] width 72 height 33
click at [135, 232] on button "ENTER" at bounding box center [121, 245] width 204 height 41
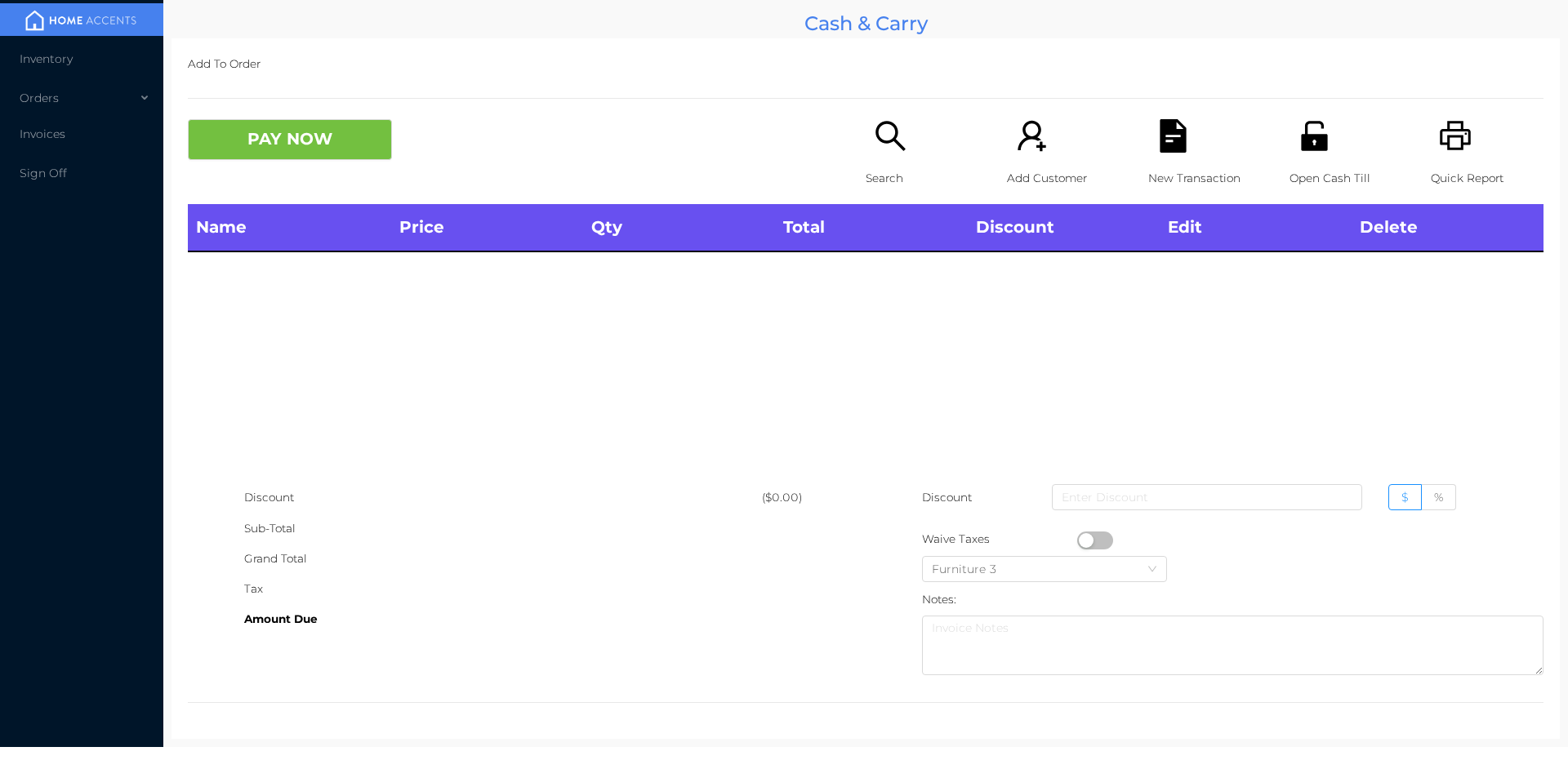
click at [883, 156] on div "Search" at bounding box center [922, 162] width 113 height 85
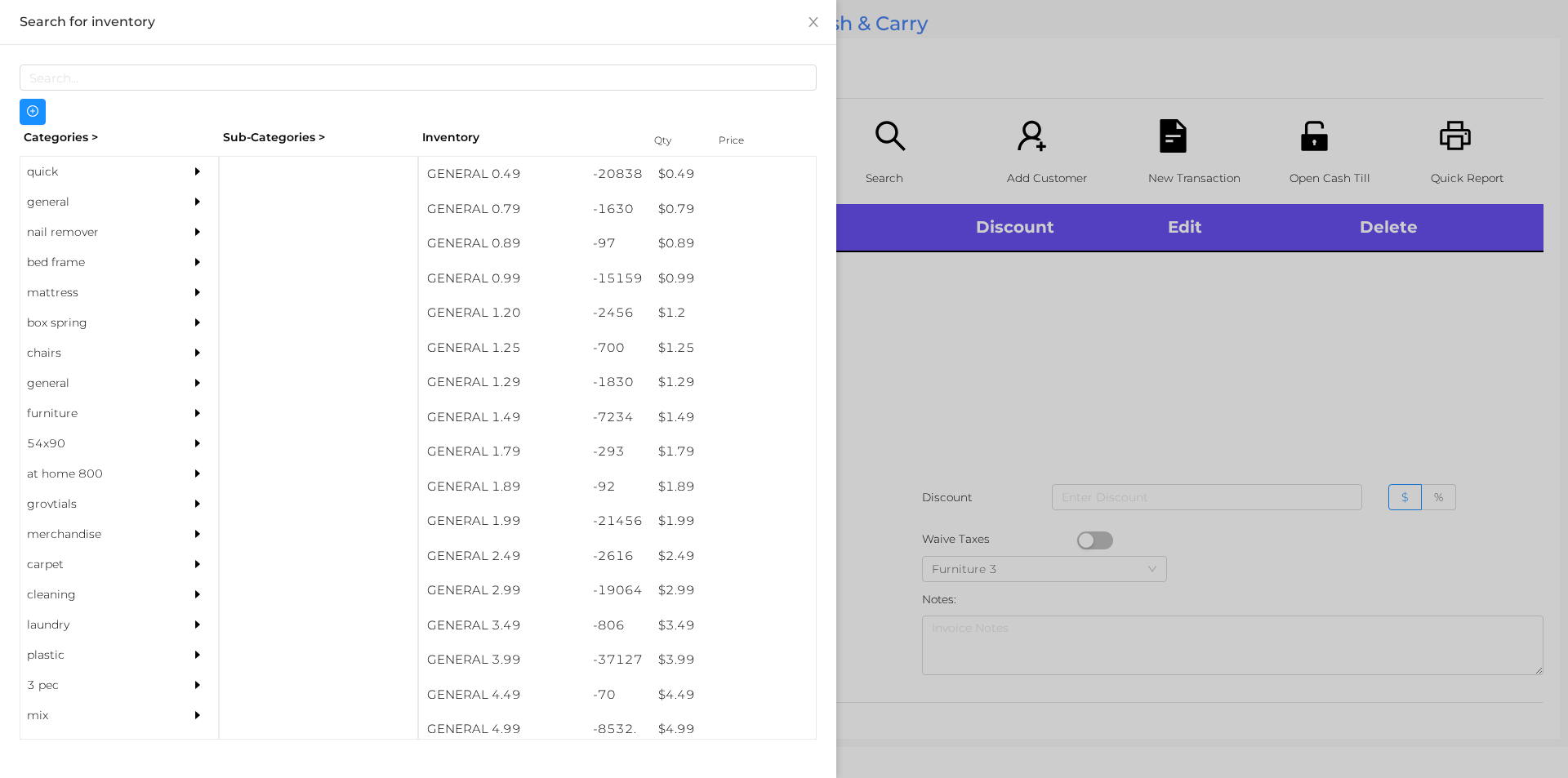
click at [83, 196] on div "general" at bounding box center [95, 201] width 149 height 30
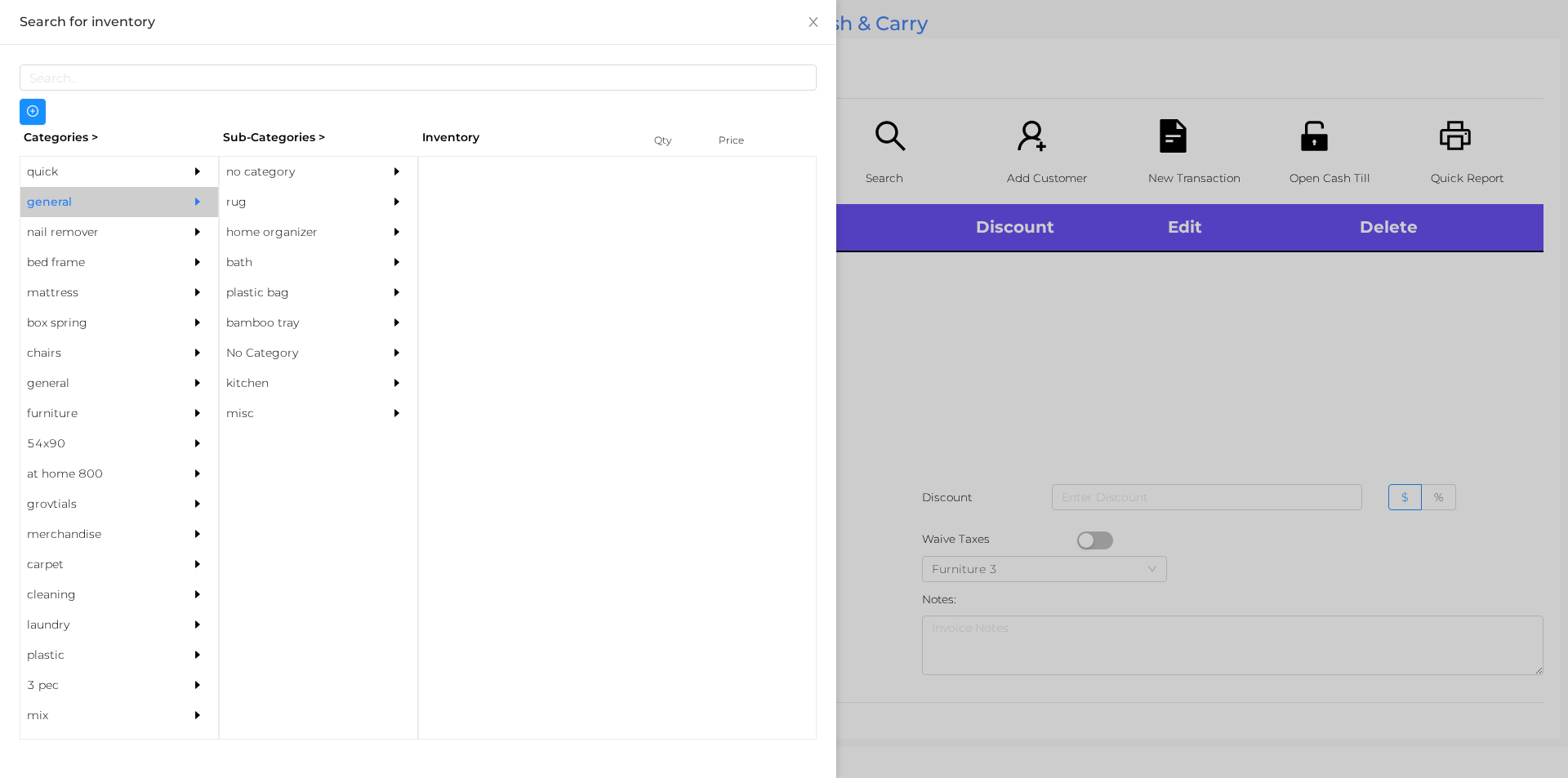
click at [286, 158] on div "no category" at bounding box center [294, 172] width 149 height 30
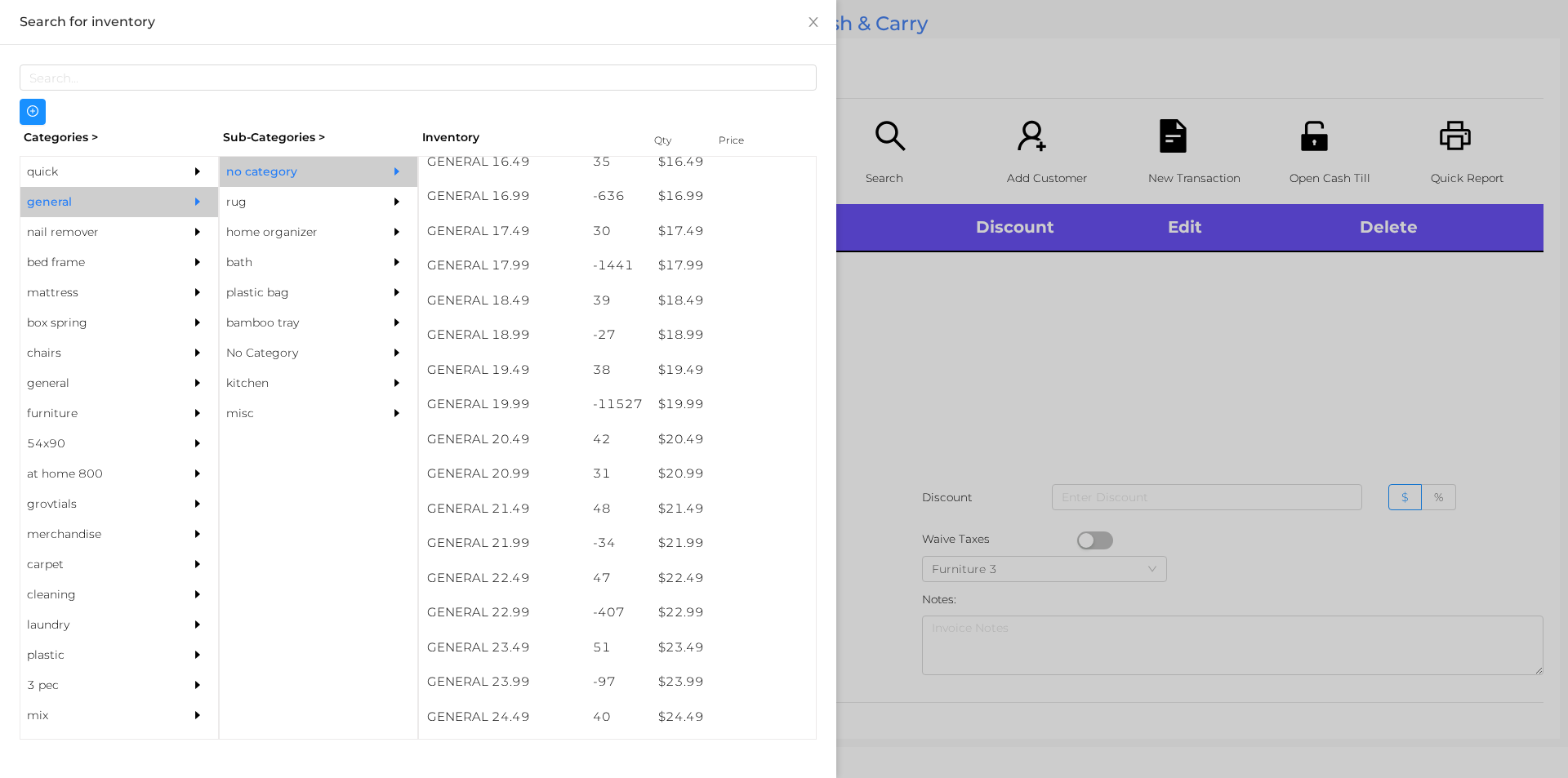
scroll to position [1554, 0]
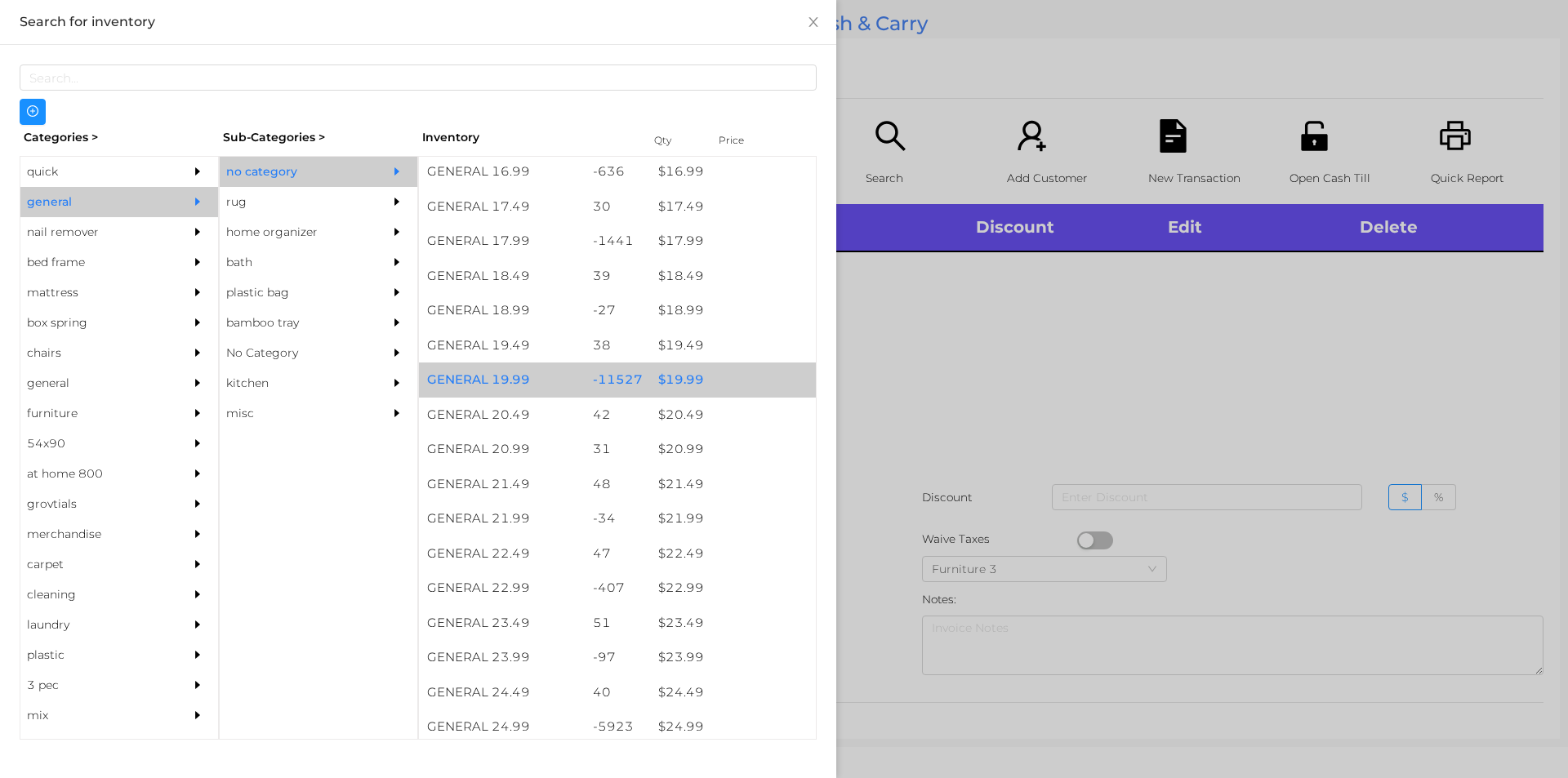
click at [736, 376] on div "$ 19.99" at bounding box center [732, 380] width 166 height 35
click at [756, 374] on div "$ 19.99" at bounding box center [732, 380] width 166 height 35
click at [771, 376] on div "$ 19.99" at bounding box center [732, 380] width 166 height 35
click at [748, 363] on div "$ 19.99" at bounding box center [732, 380] width 166 height 35
click at [740, 375] on div "$ 19.99" at bounding box center [732, 380] width 166 height 35
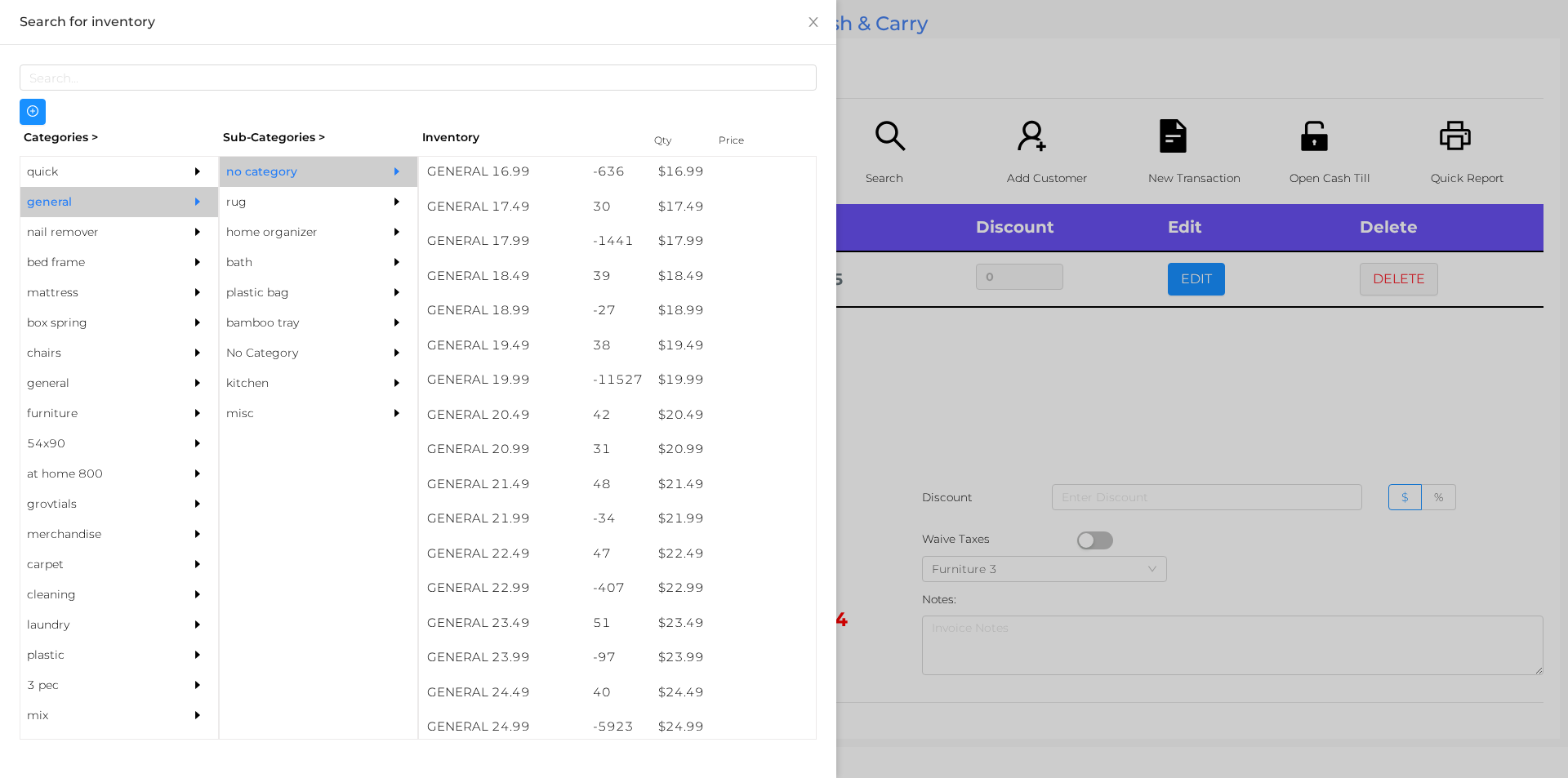
click at [998, 423] on div at bounding box center [784, 389] width 1568 height 778
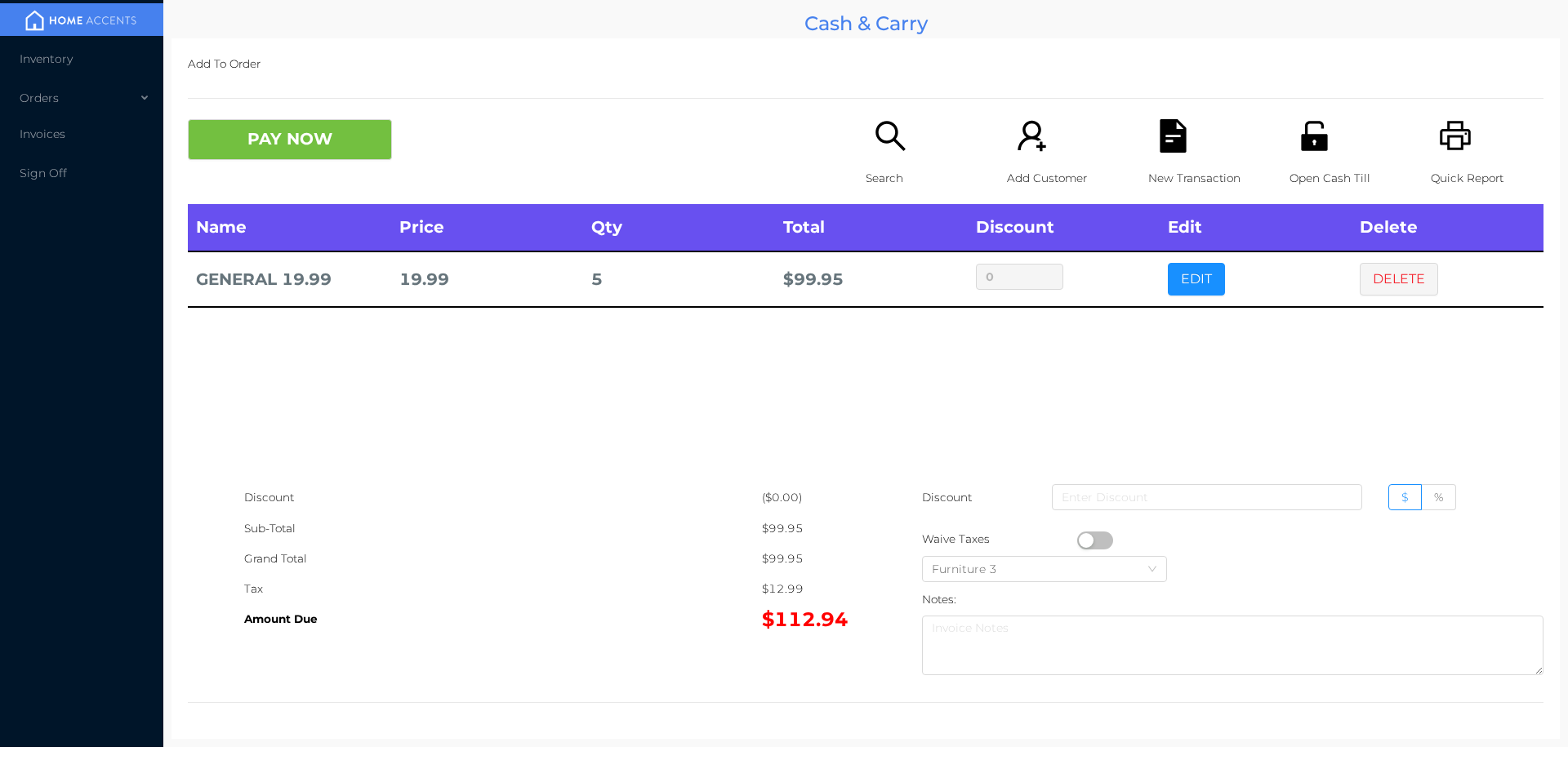
click at [885, 151] on icon "icon: search" at bounding box center [890, 136] width 34 height 34
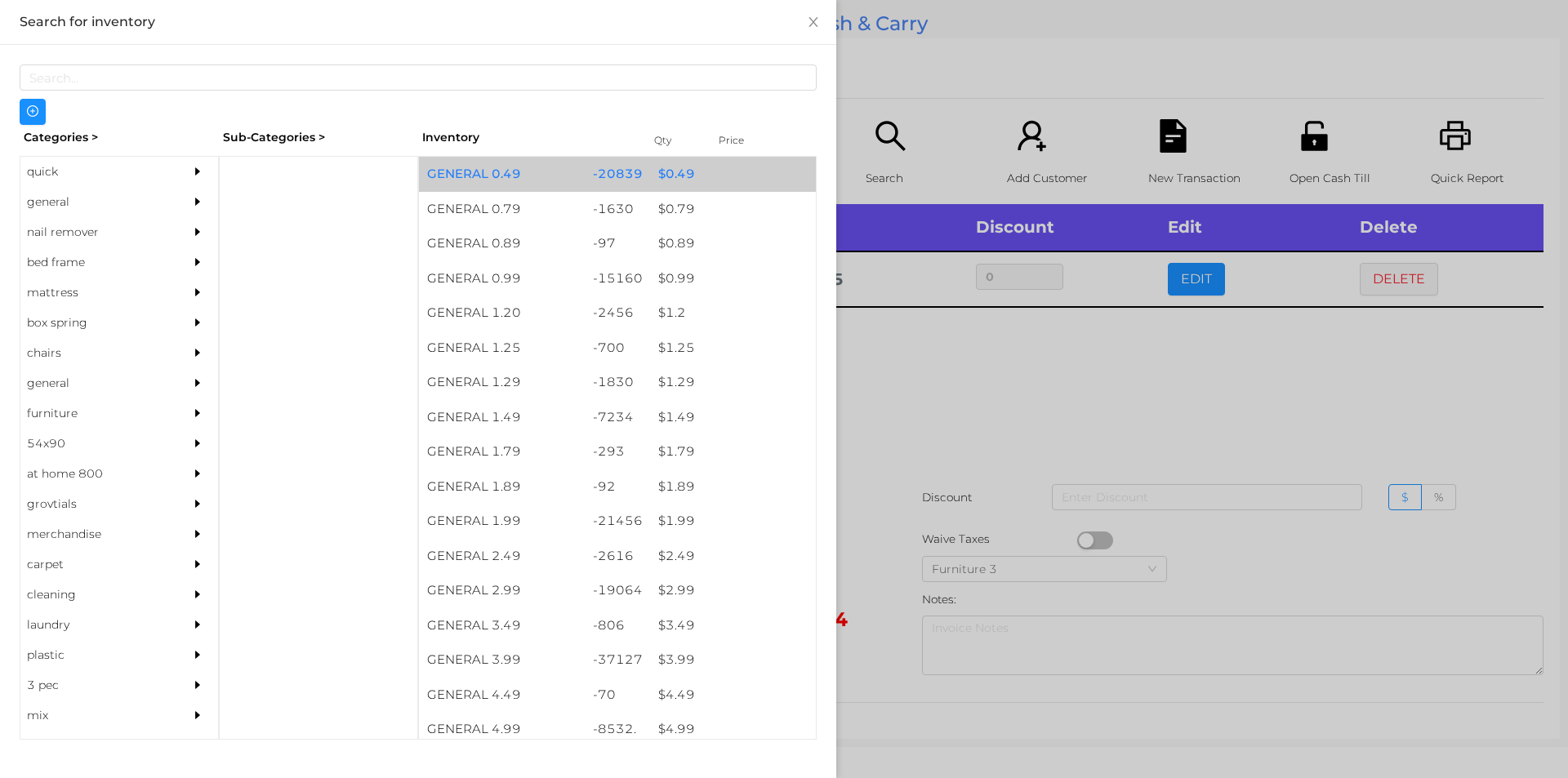
click at [655, 169] on div "$ 0.49" at bounding box center [732, 174] width 166 height 35
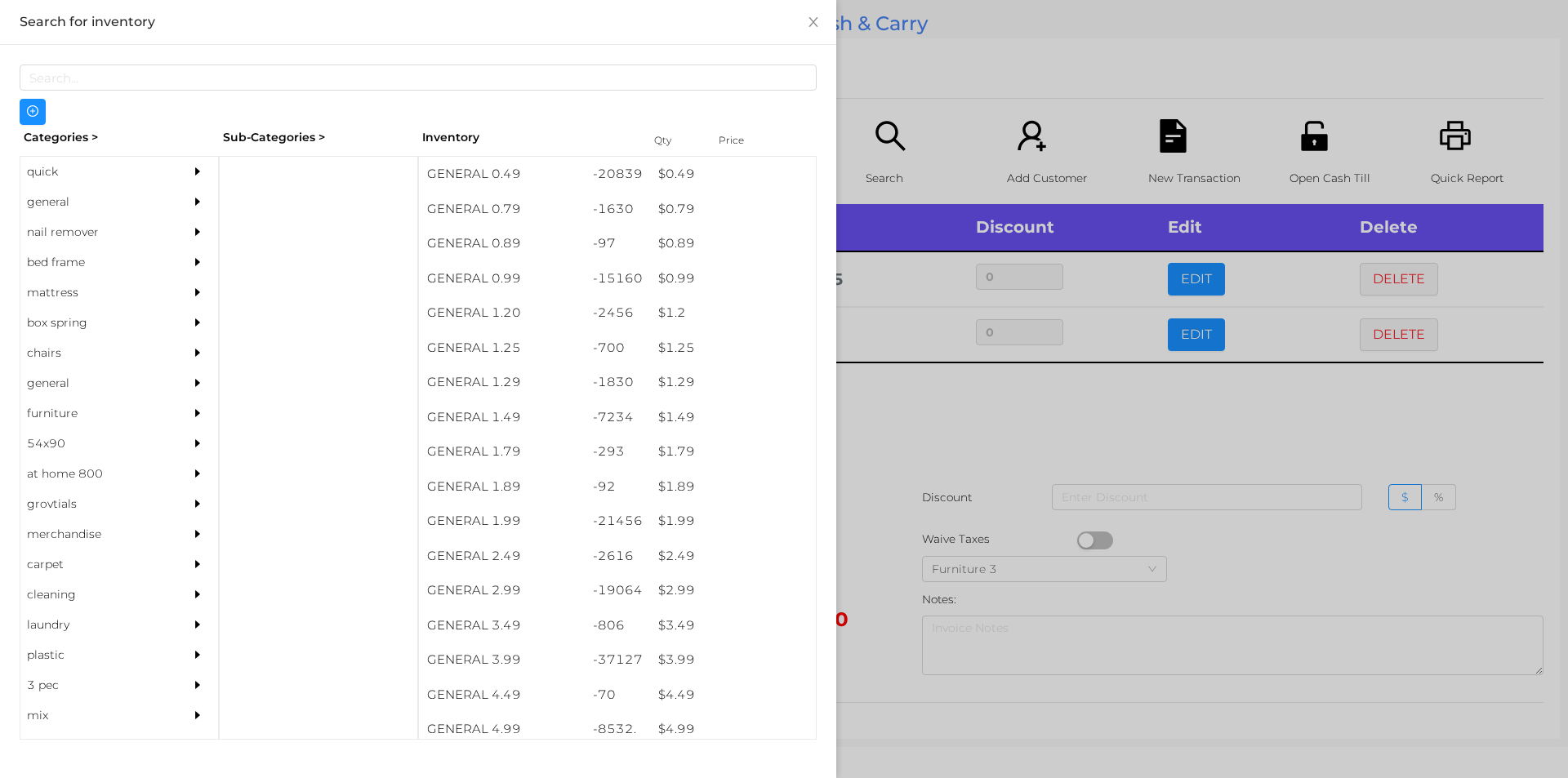
click at [904, 322] on div at bounding box center [784, 389] width 1568 height 778
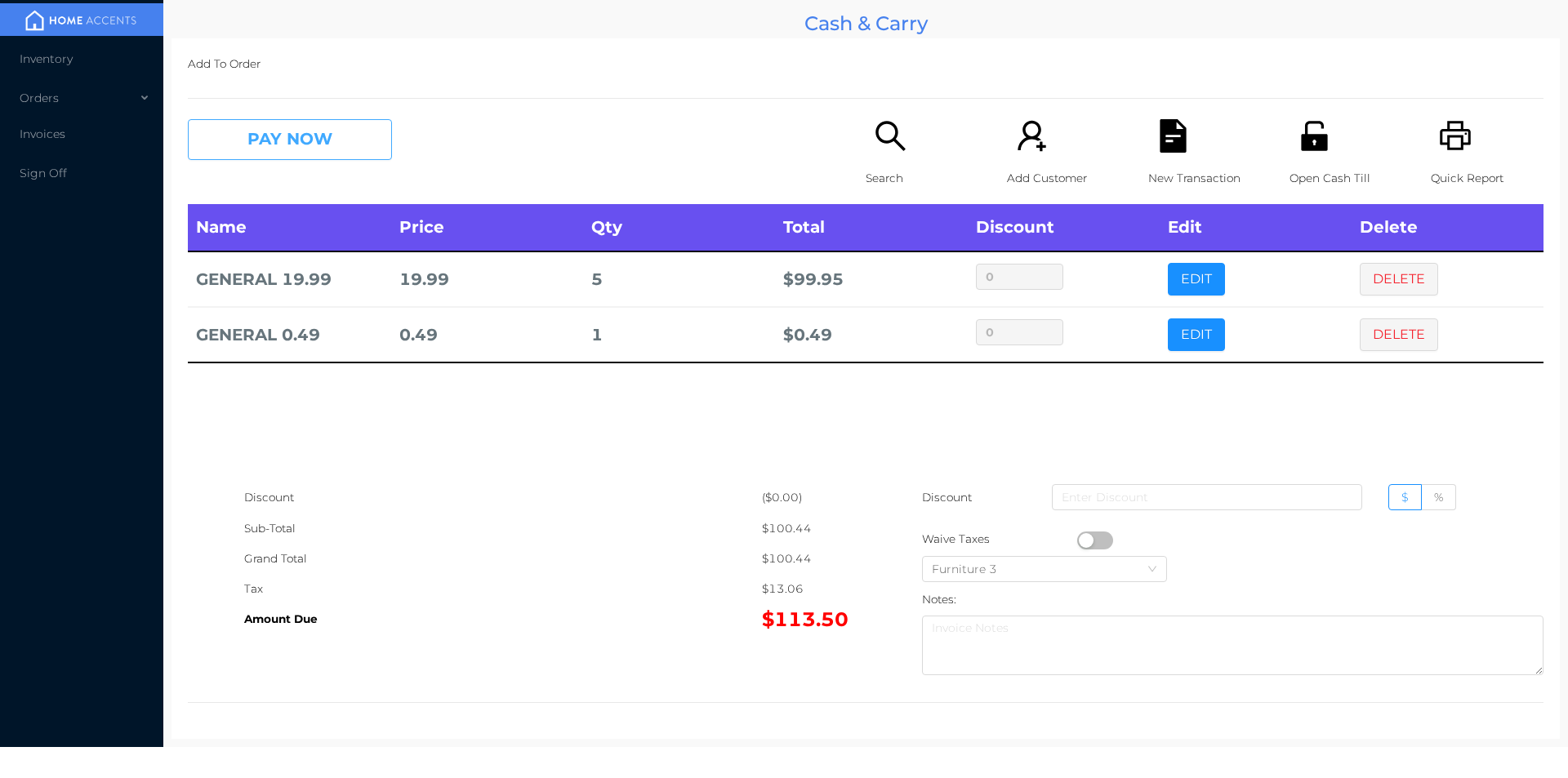
click at [360, 157] on button "PAY NOW" at bounding box center [289, 140] width 204 height 41
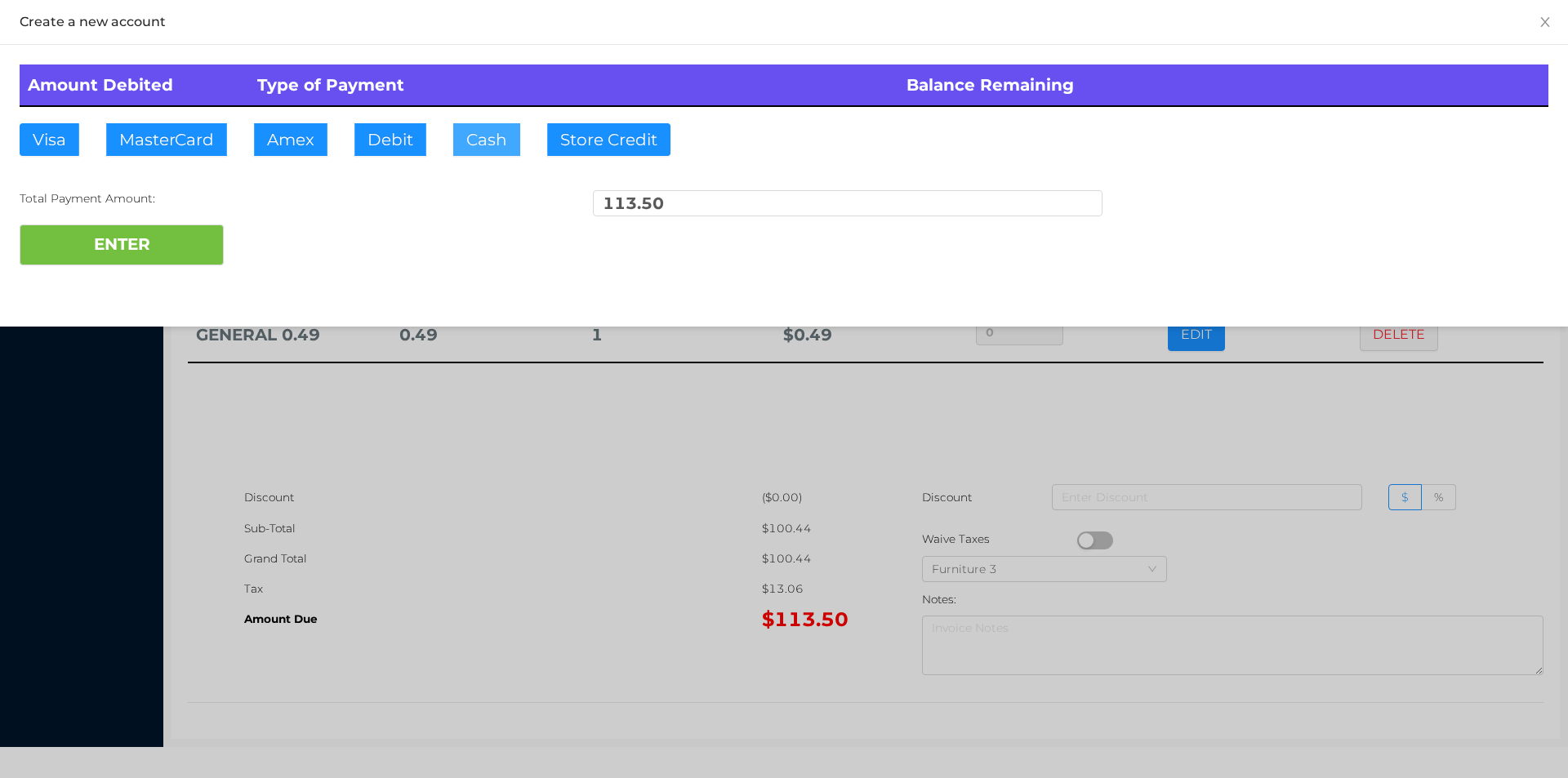
click at [490, 142] on button "Cash" at bounding box center [487, 140] width 67 height 33
type input "130"
click at [118, 238] on button "ENTER" at bounding box center [121, 245] width 204 height 41
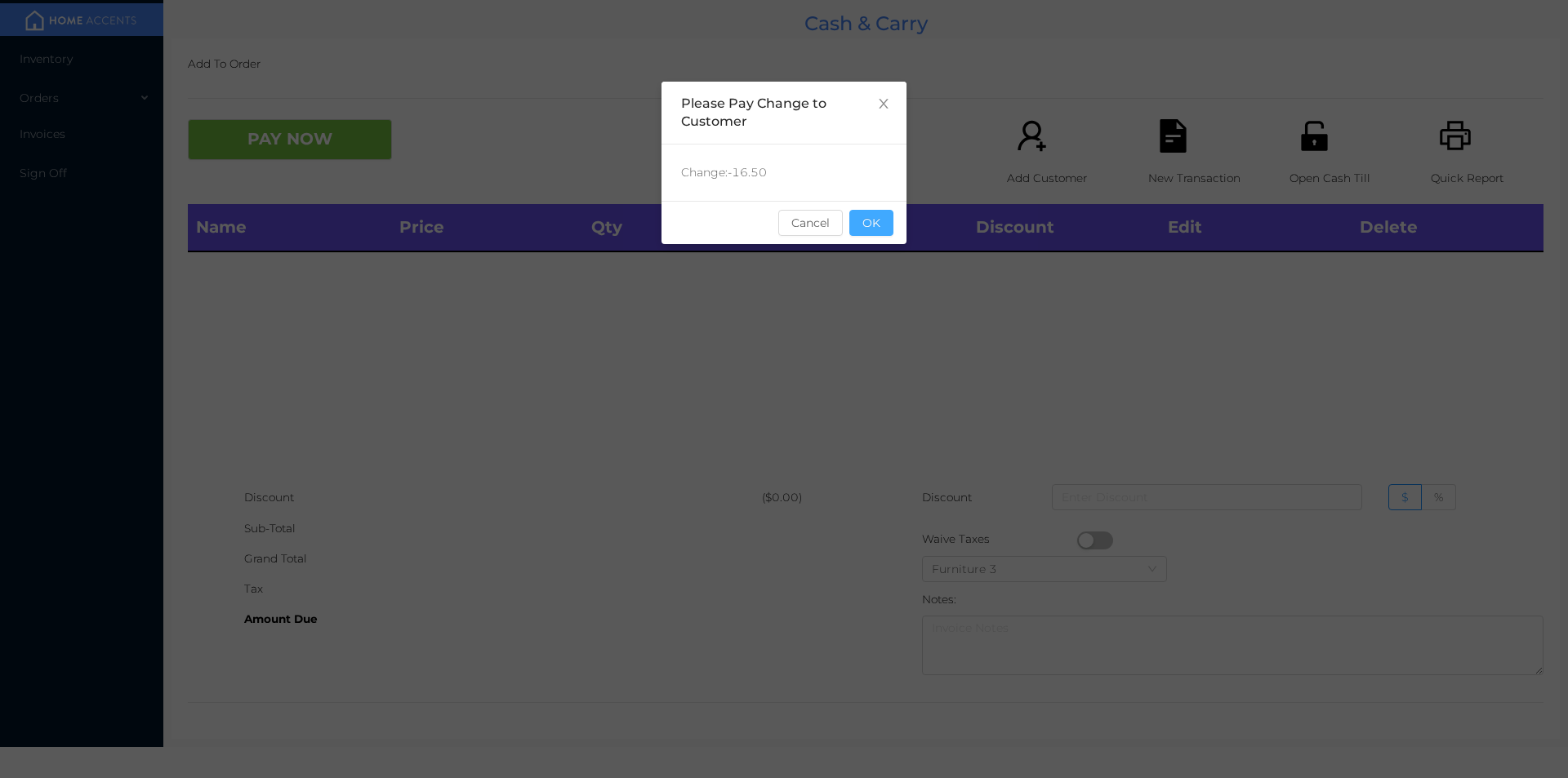
click at [858, 231] on button "OK" at bounding box center [872, 223] width 44 height 26
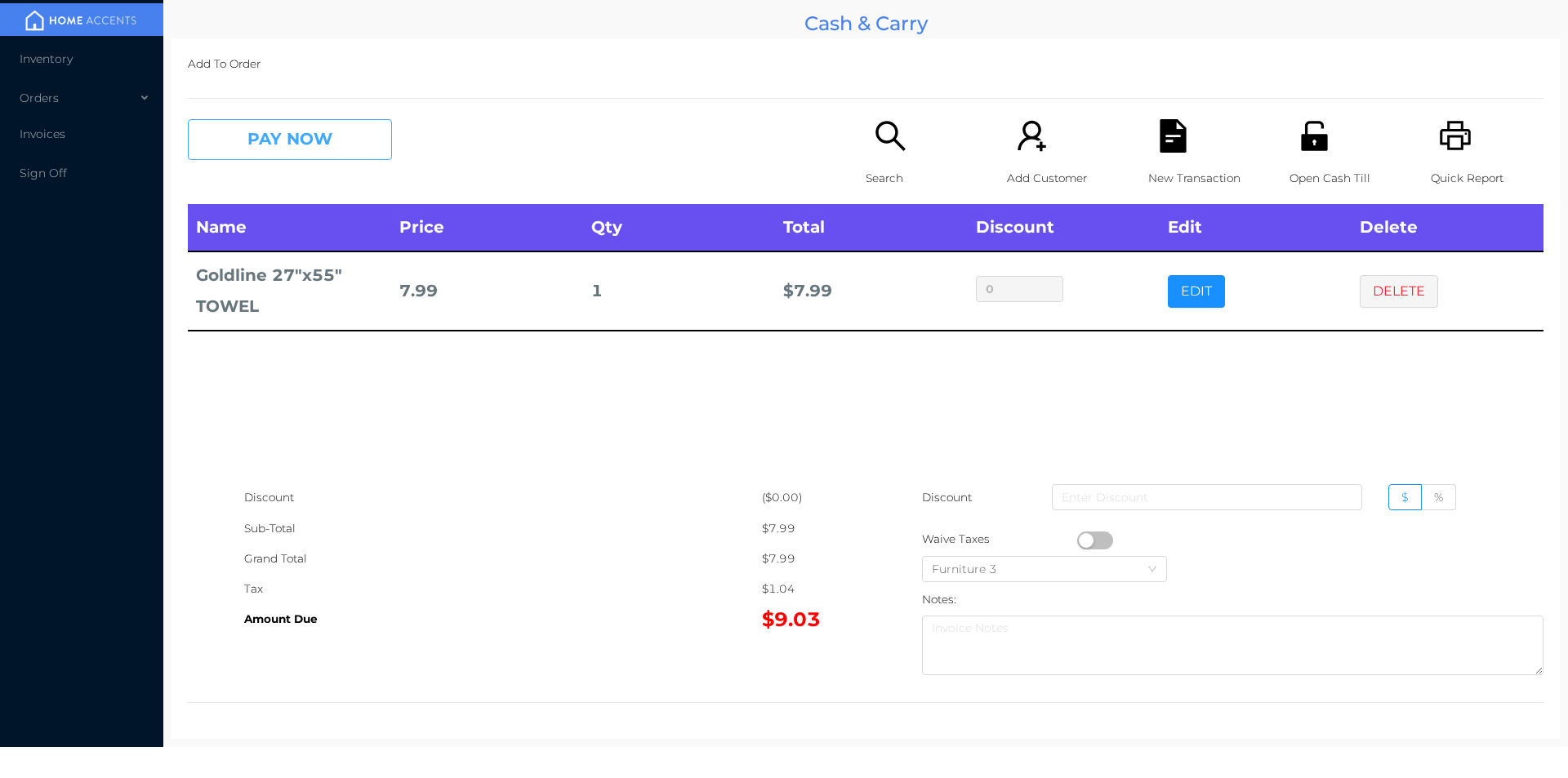
click at [324, 138] on button "PAY NOW" at bounding box center [289, 140] width 204 height 41
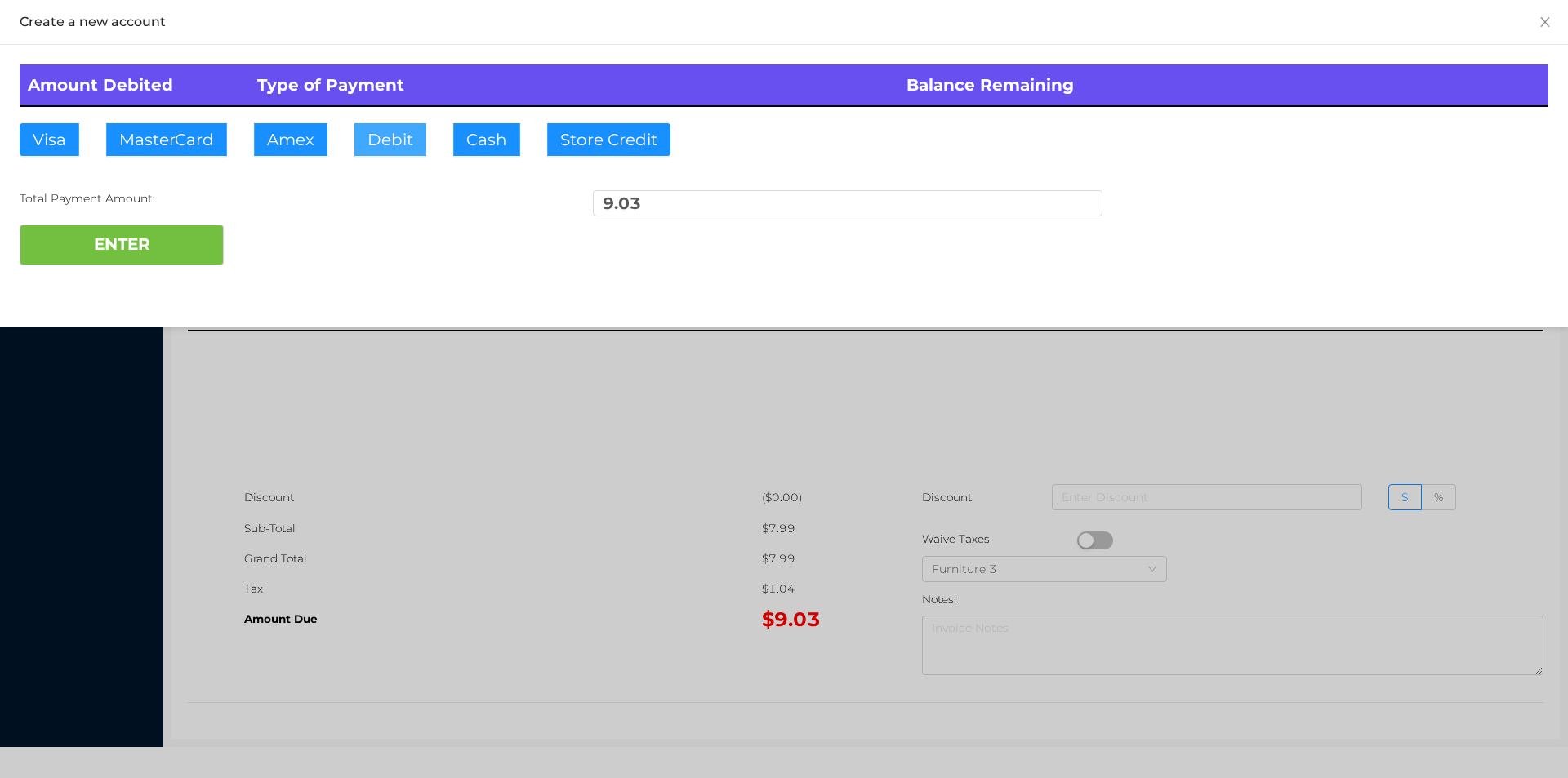
click at [416, 136] on button "Debit" at bounding box center [390, 140] width 72 height 33
click at [144, 259] on button "ENTER" at bounding box center [121, 245] width 204 height 41
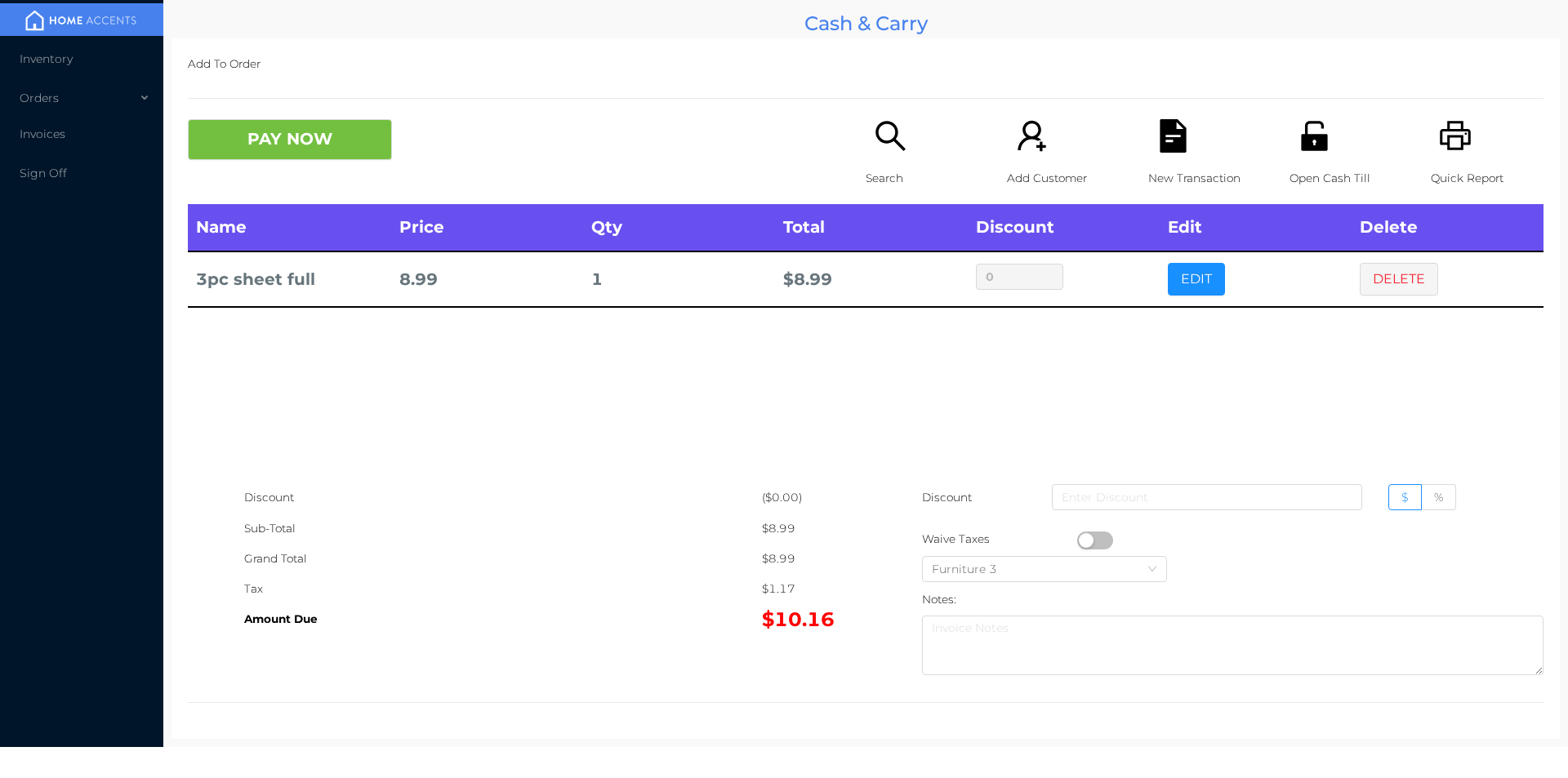
click at [1474, 145] on div "Quick Report" at bounding box center [1487, 162] width 113 height 85
click at [1166, 146] on icon "icon: file-text" at bounding box center [1173, 136] width 26 height 34
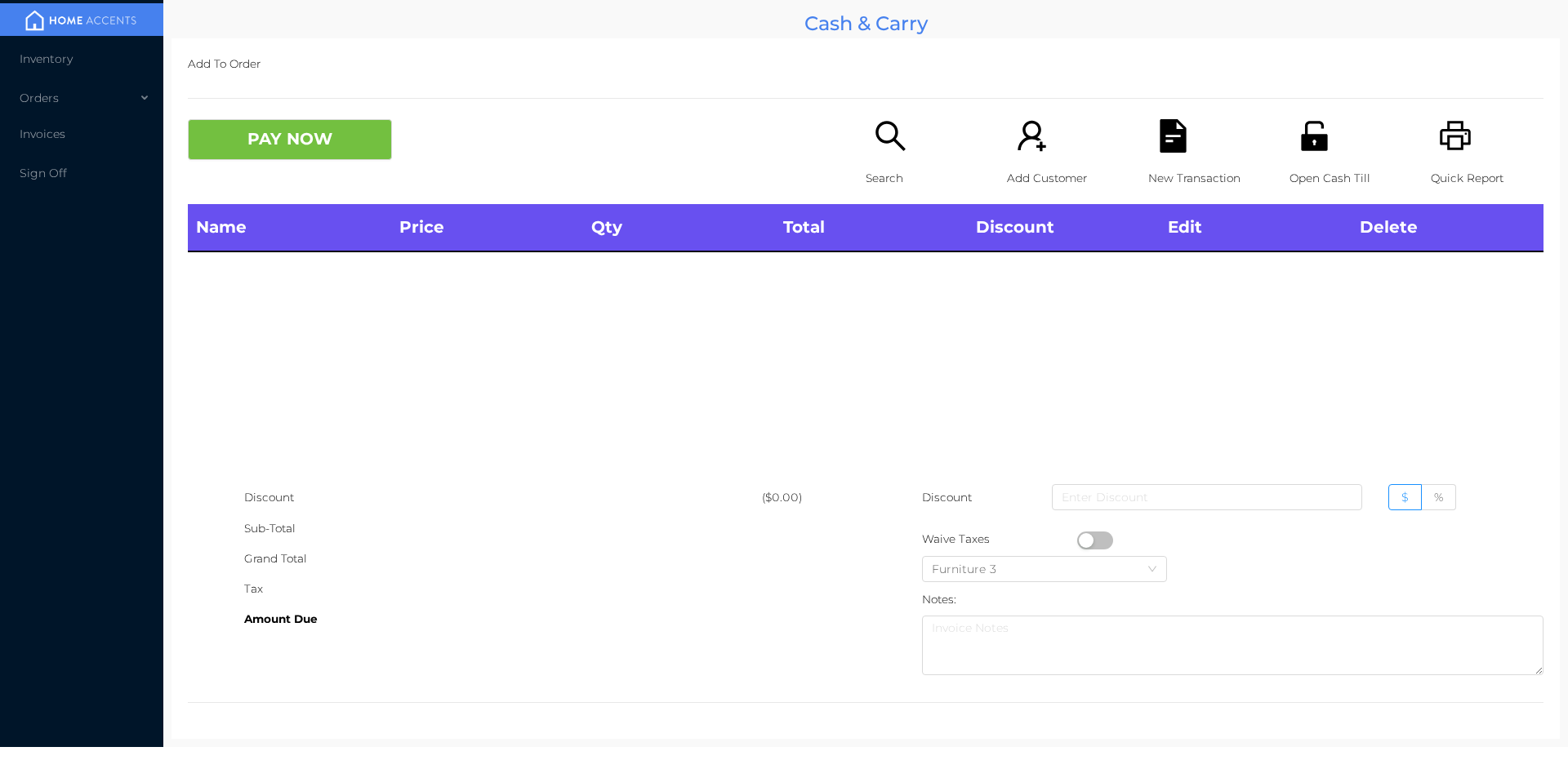
click at [1300, 136] on icon "icon: unlock" at bounding box center [1313, 136] width 26 height 29
click at [906, 167] on p "Search" at bounding box center [922, 178] width 113 height 30
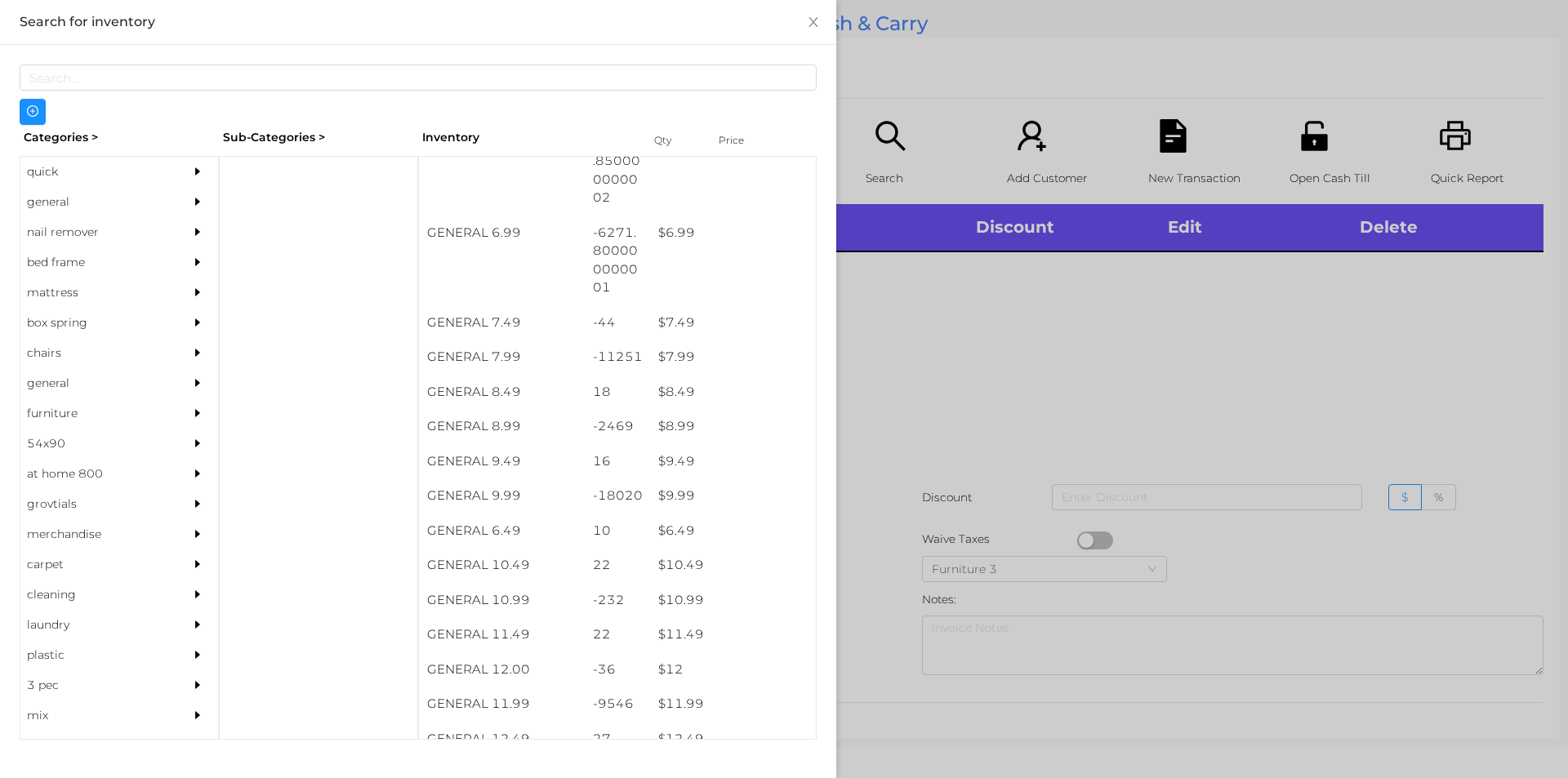
scroll to position [828, 0]
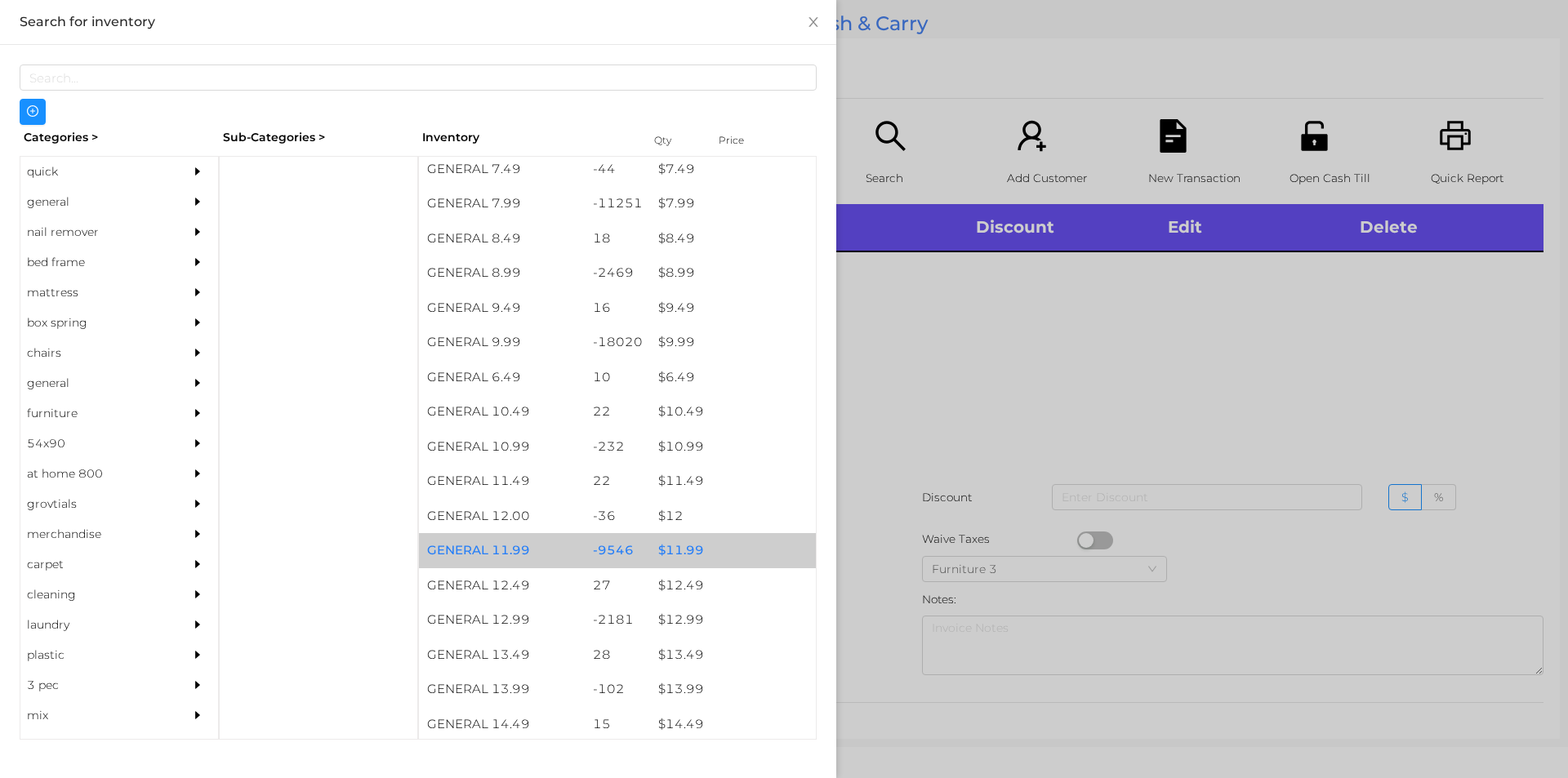
click at [691, 552] on div "$ 11.99" at bounding box center [732, 551] width 166 height 35
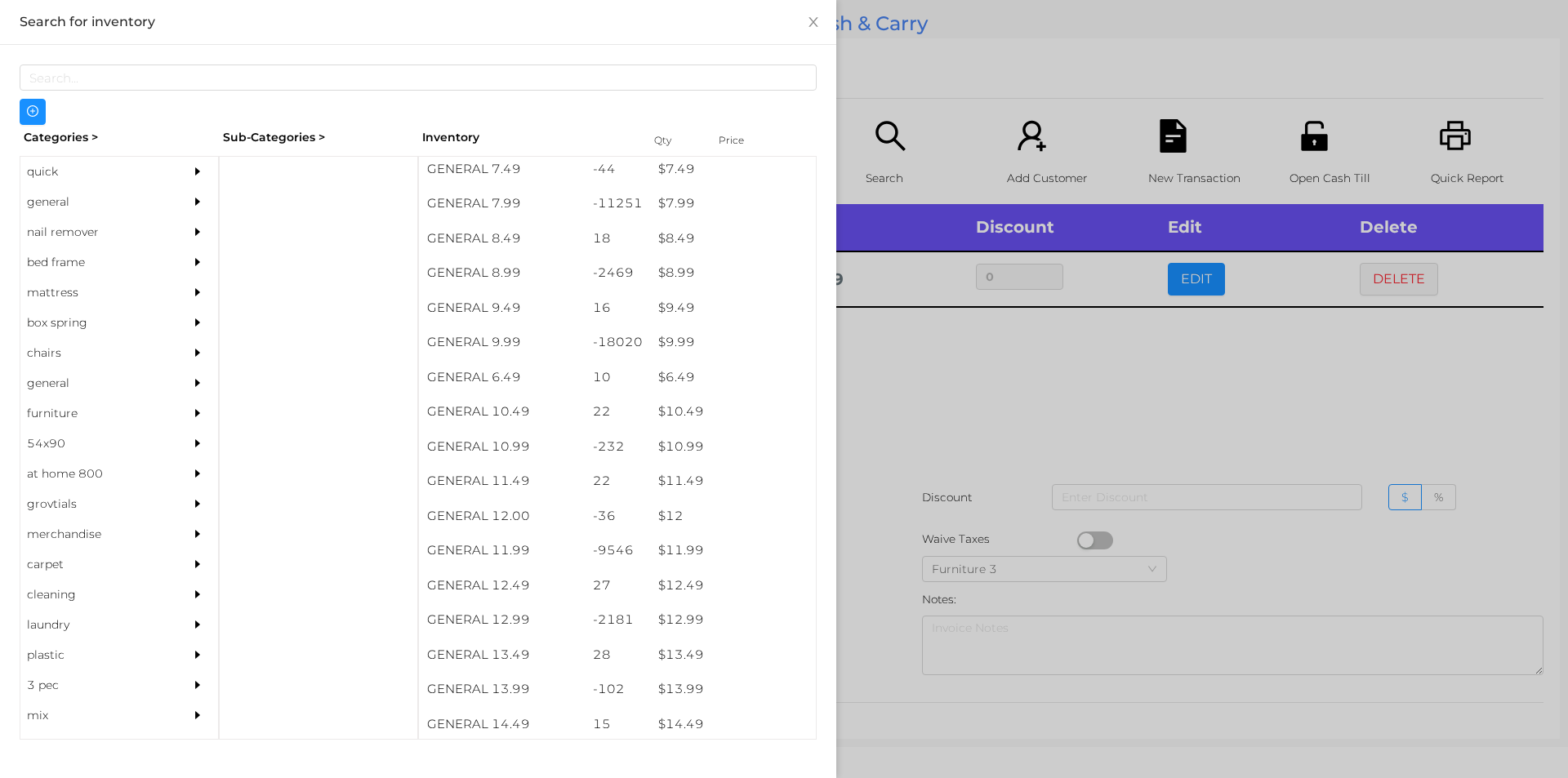
click at [882, 499] on div at bounding box center [784, 389] width 1568 height 778
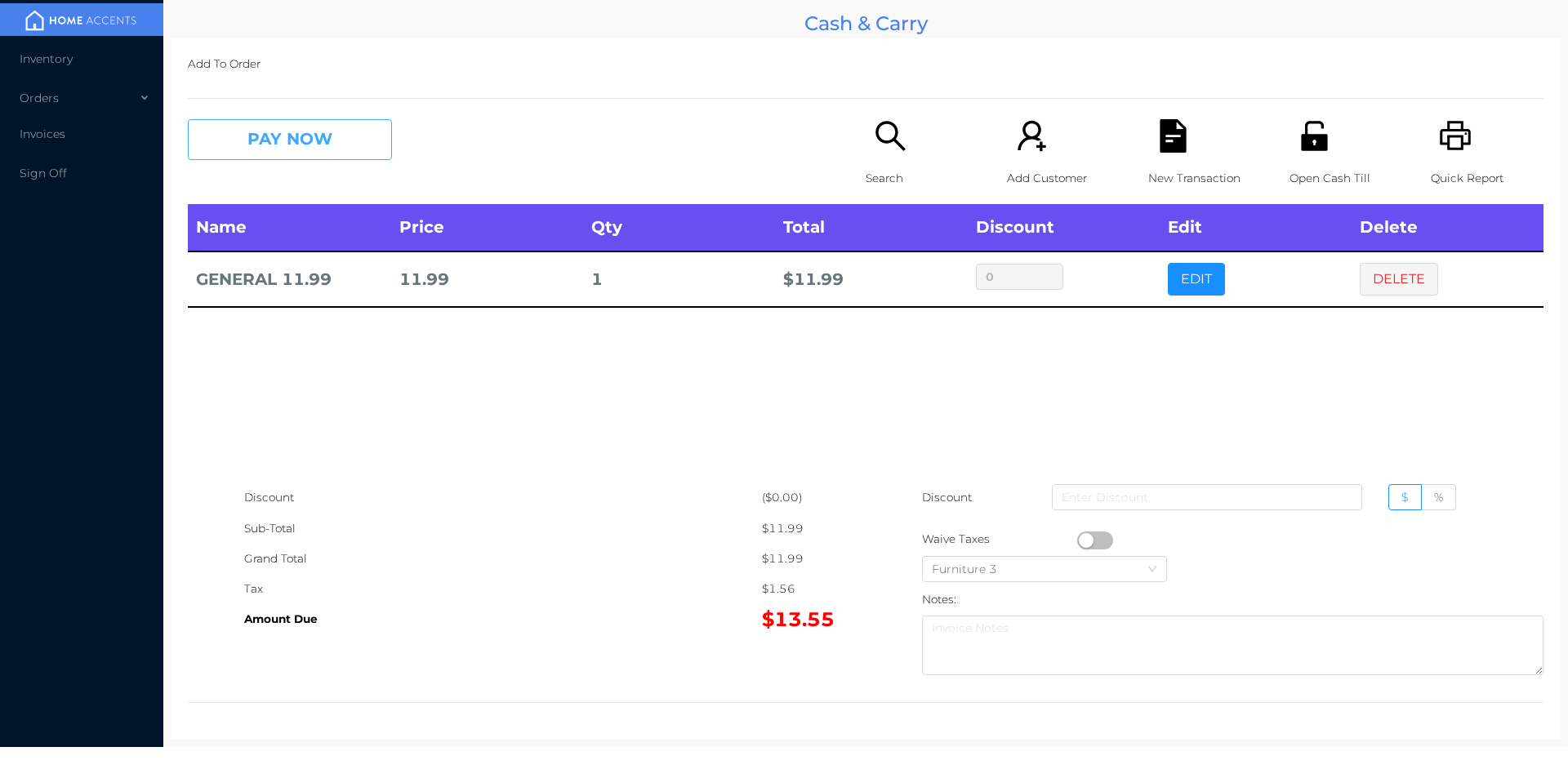
click at [282, 145] on button "PAY NOW" at bounding box center [289, 140] width 204 height 41
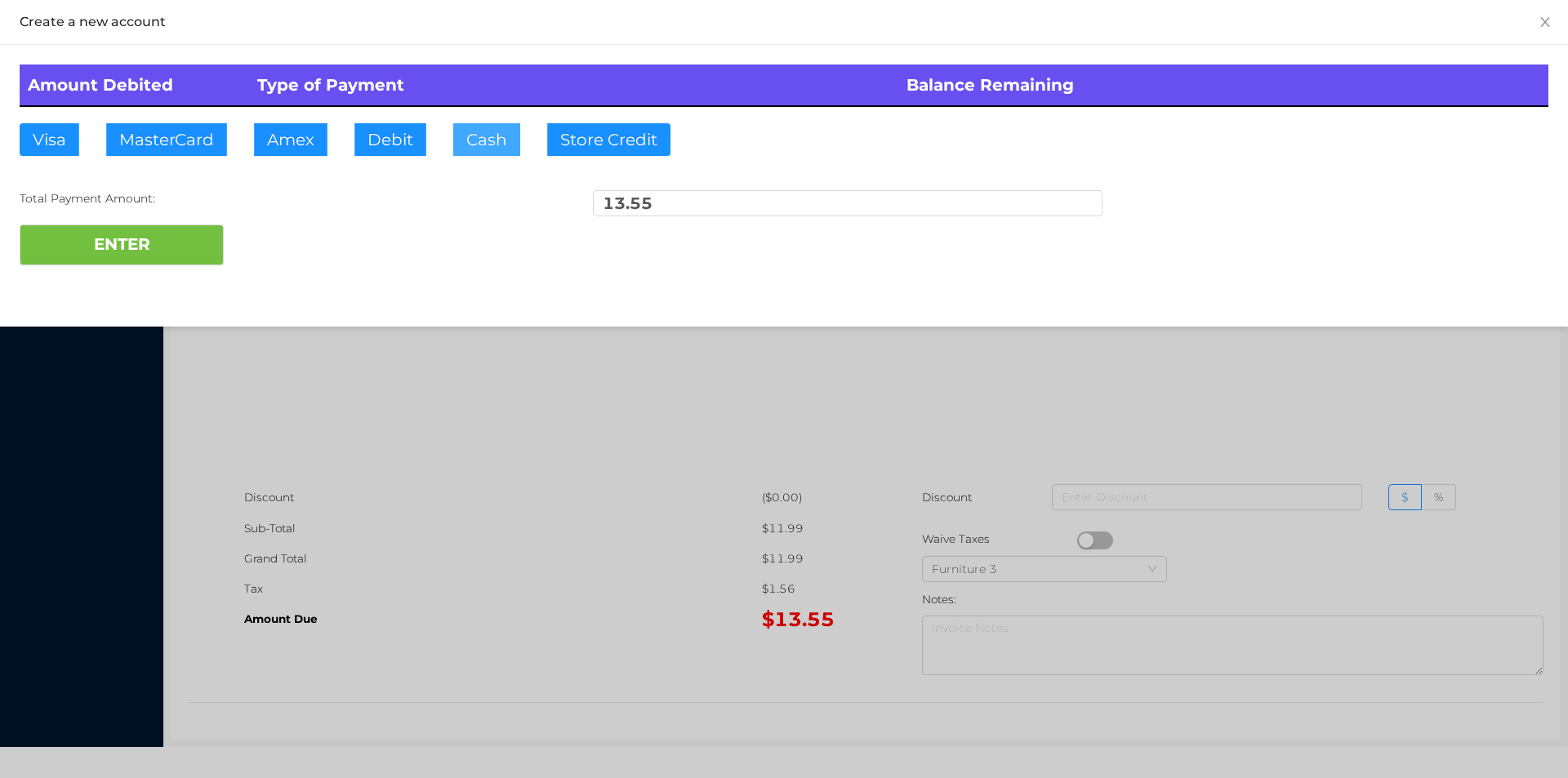
click at [502, 154] on button "Cash" at bounding box center [487, 140] width 67 height 33
type input "20"
click at [150, 236] on button "ENTER" at bounding box center [121, 245] width 204 height 41
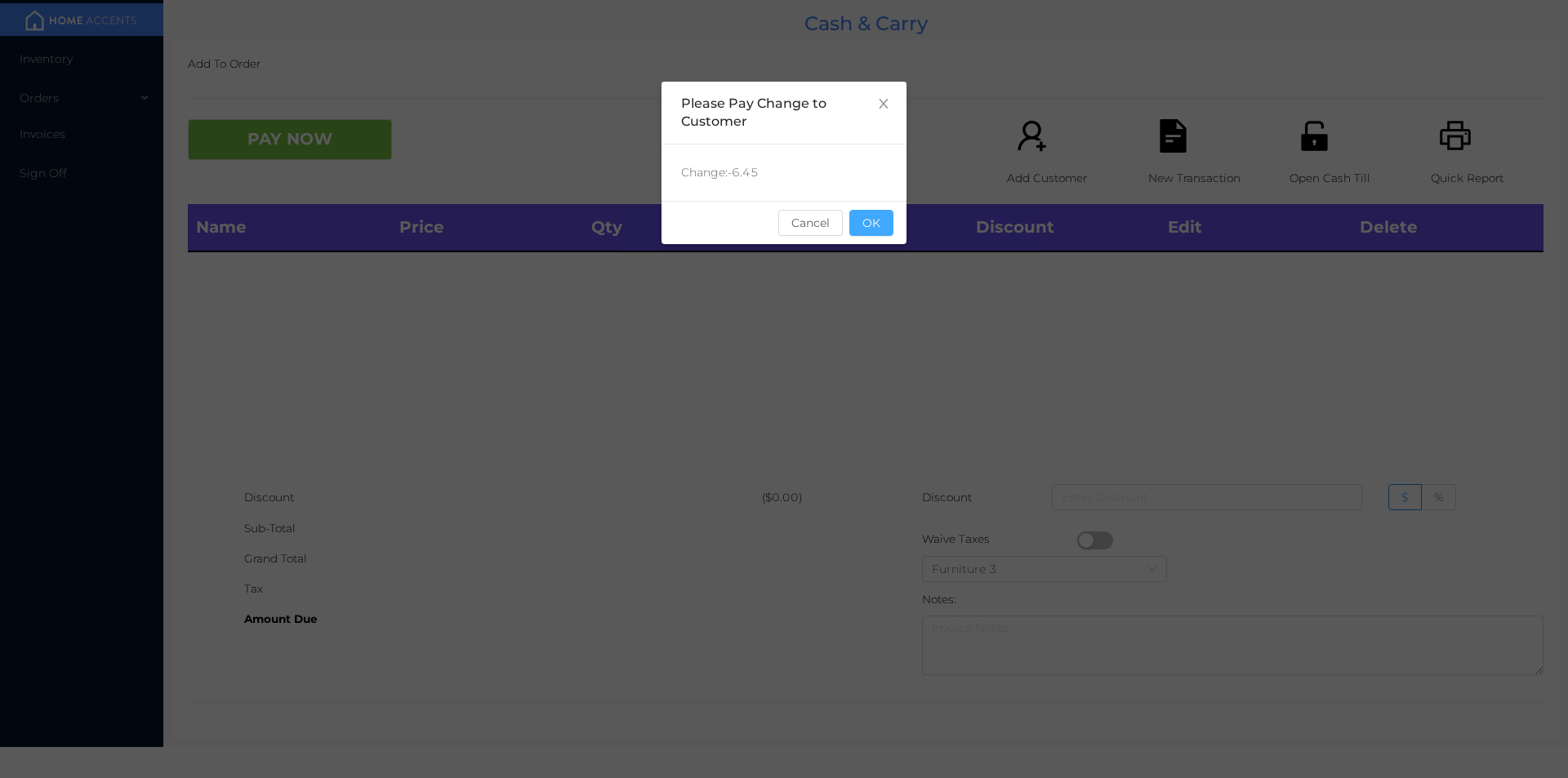
click at [872, 218] on button "OK" at bounding box center [872, 223] width 44 height 26
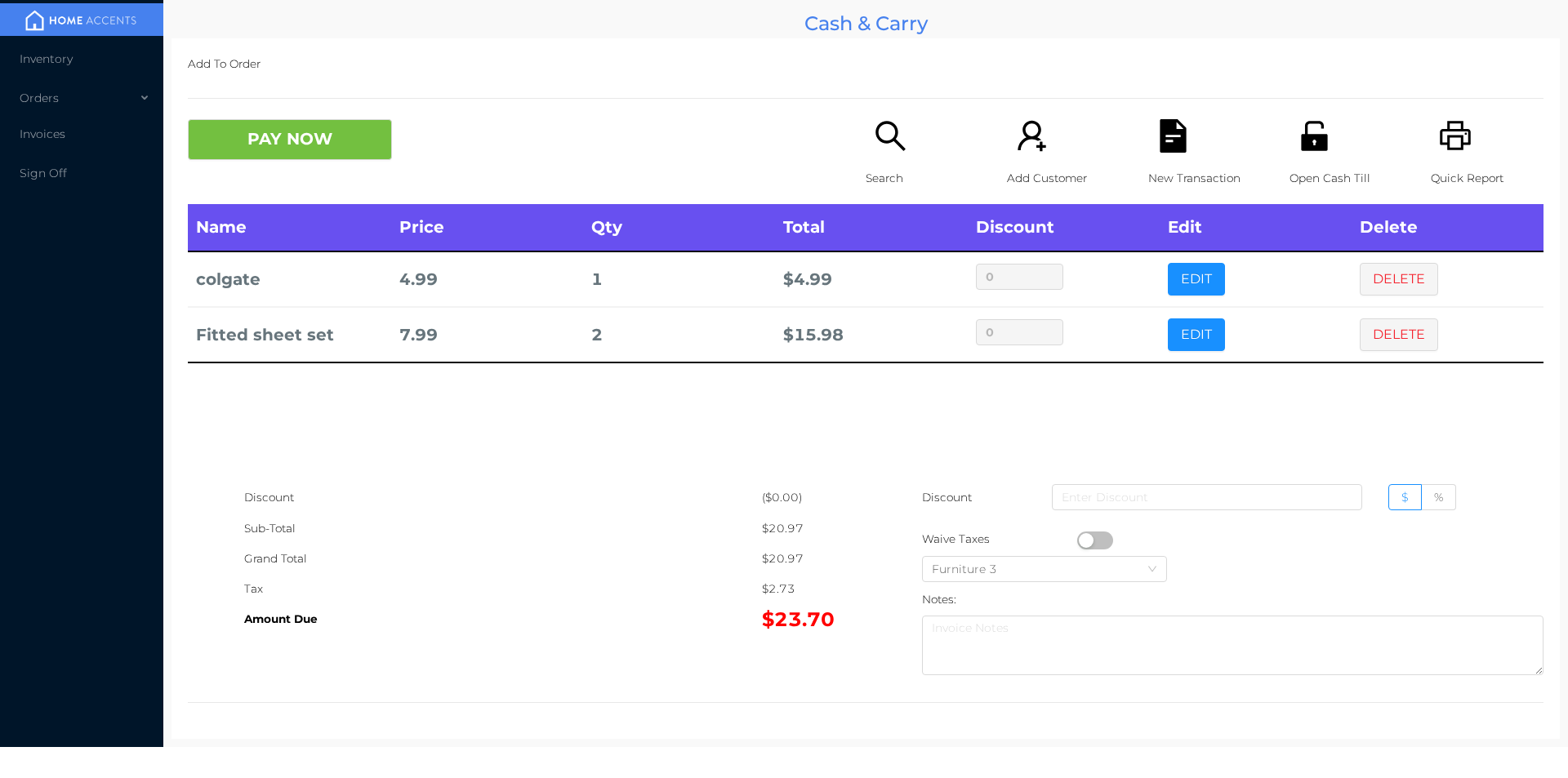
click at [1170, 149] on icon "icon: file-text" at bounding box center [1173, 136] width 26 height 34
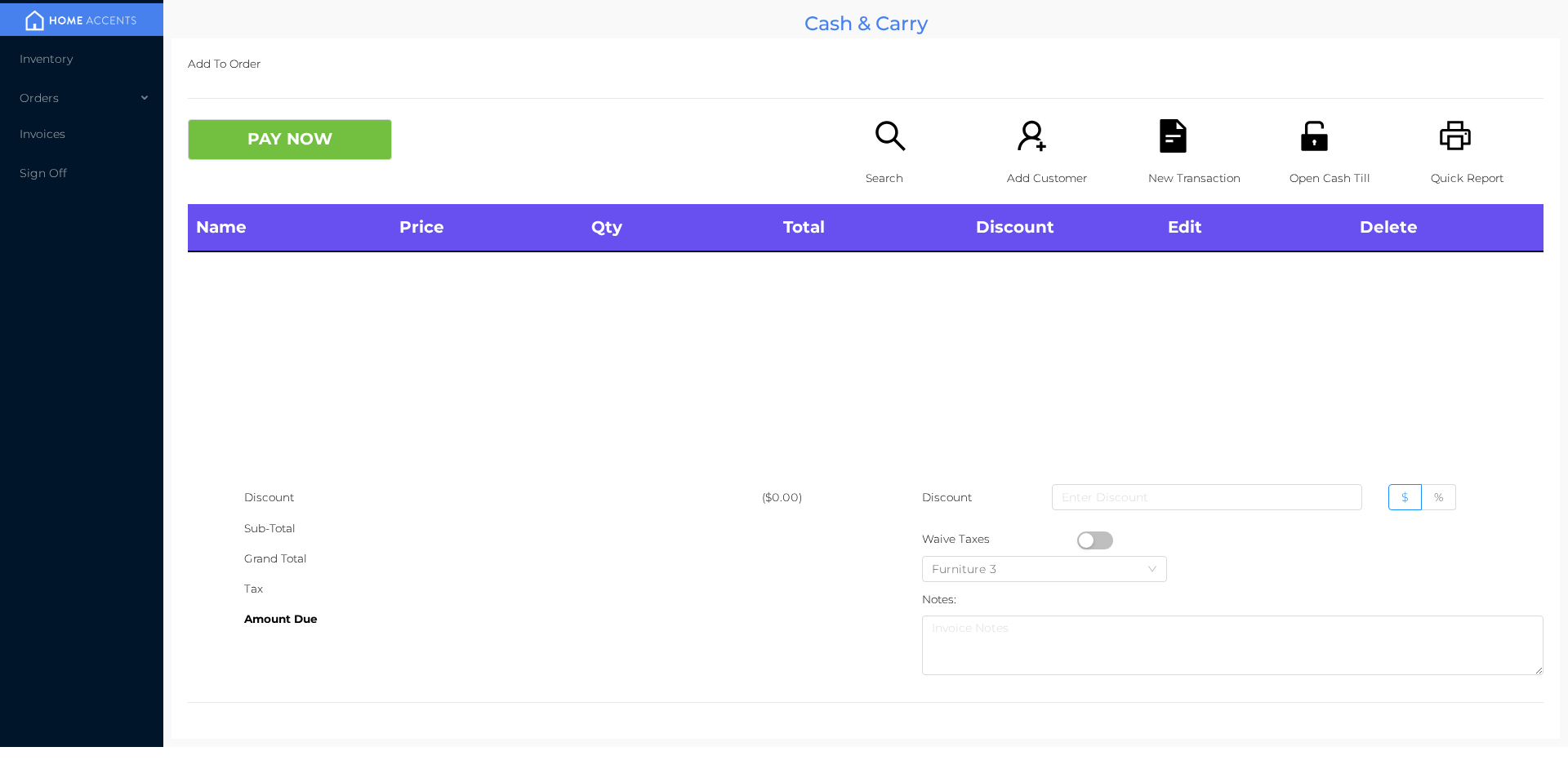
click at [1311, 130] on icon "icon: unlock" at bounding box center [1313, 136] width 34 height 34
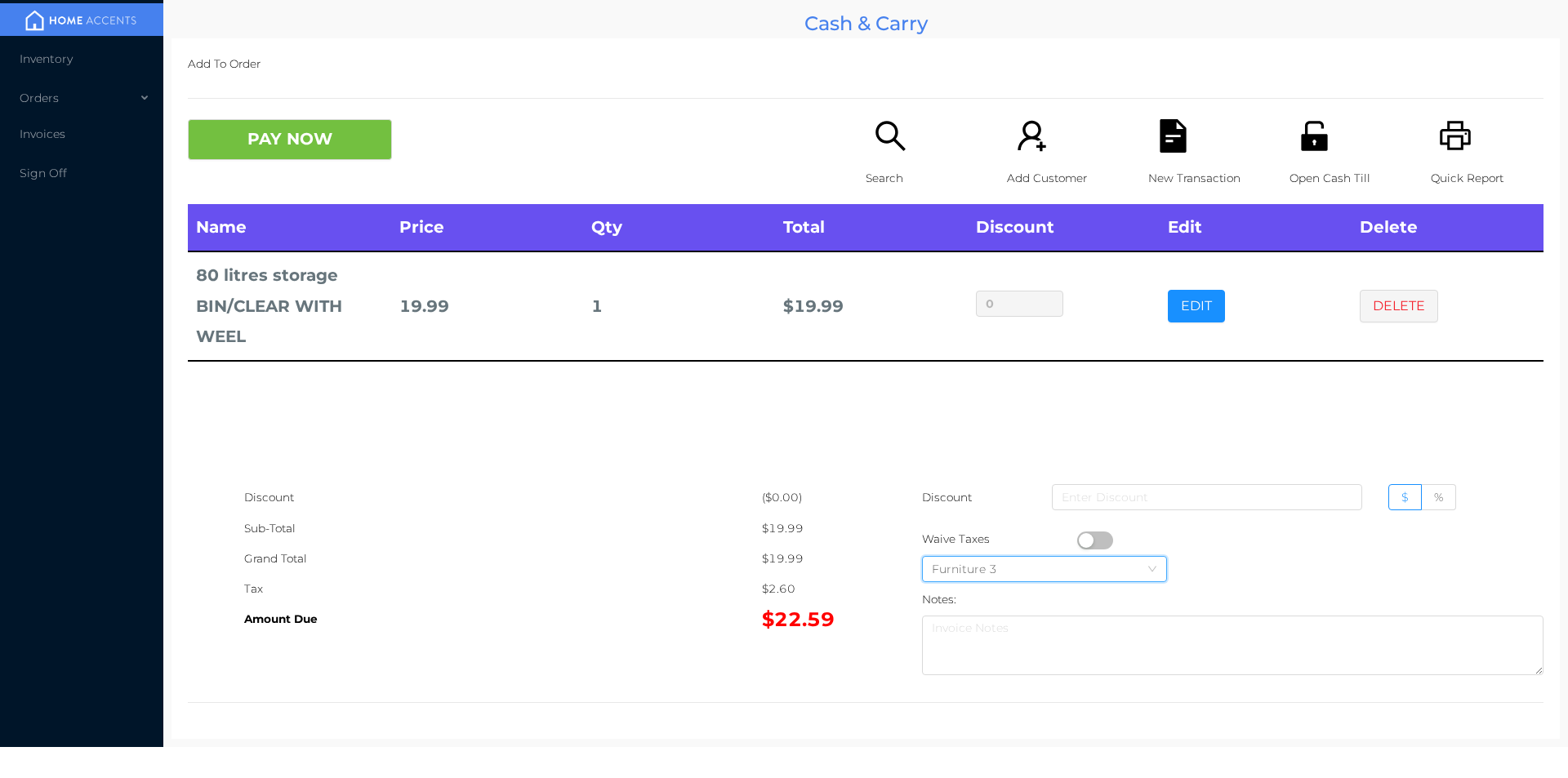
click at [1089, 560] on div "Furniture 3" at bounding box center [1043, 569] width 225 height 25
click at [832, 505] on div "($0.00)" at bounding box center [813, 497] width 104 height 30
click at [1079, 539] on button "button" at bounding box center [1095, 541] width 36 height 18
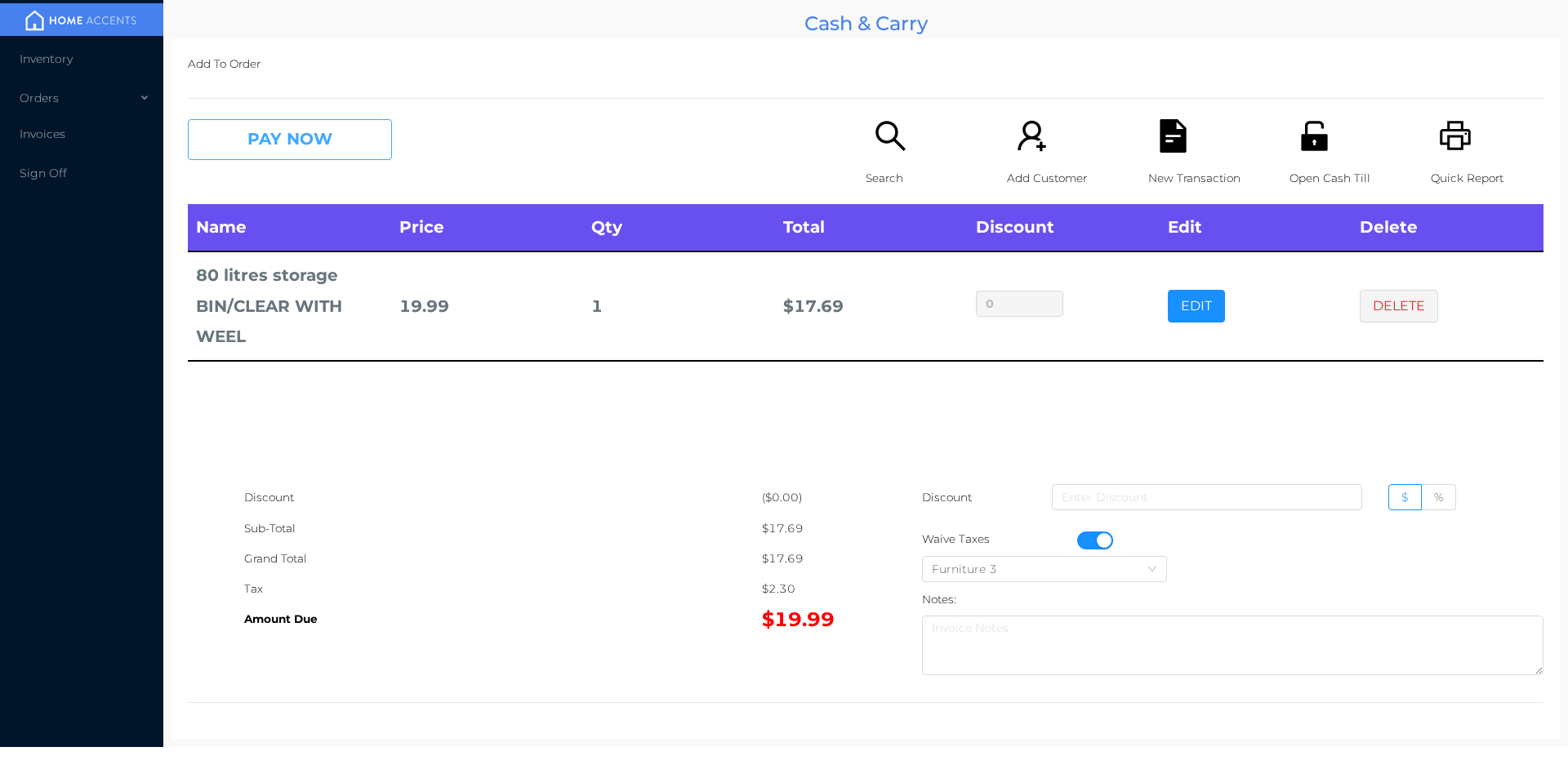
click at [301, 127] on button "PAY NOW" at bounding box center [289, 140] width 204 height 41
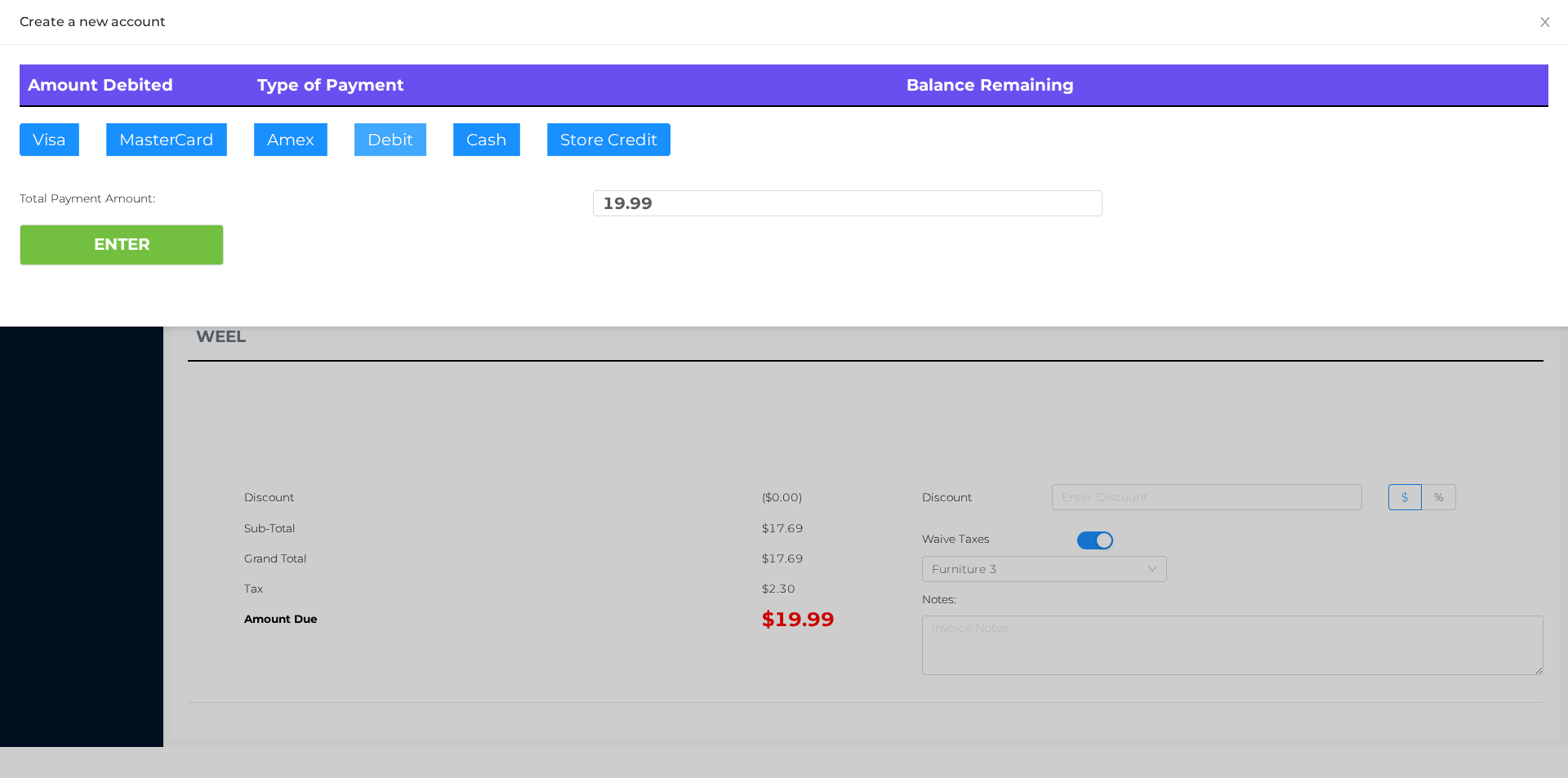
click at [394, 147] on button "Debit" at bounding box center [390, 140] width 72 height 33
click at [191, 245] on button "ENTER" at bounding box center [121, 245] width 204 height 41
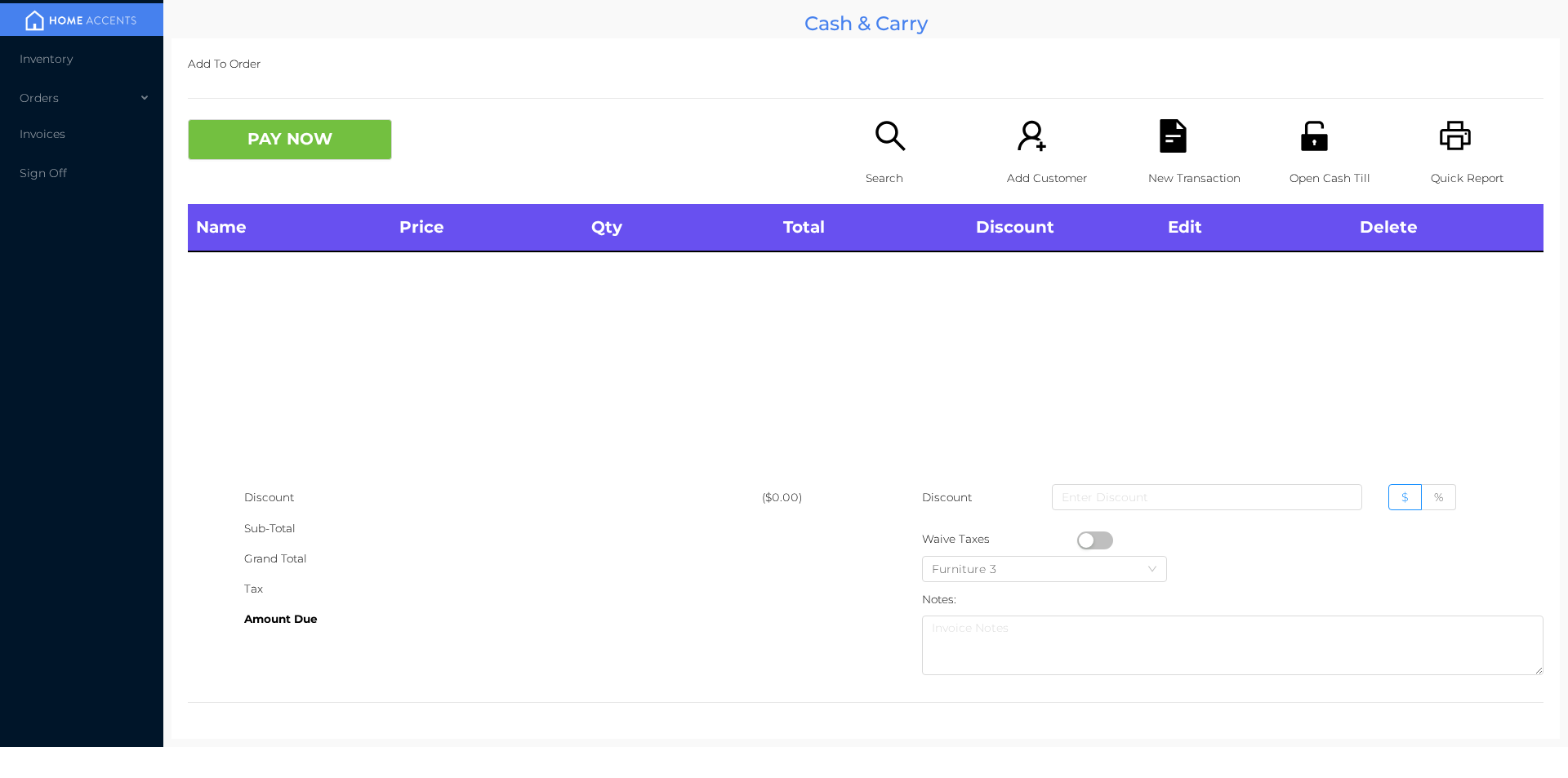
click at [1300, 136] on icon "icon: unlock" at bounding box center [1313, 136] width 26 height 29
click at [1289, 165] on p "Open Cash Till" at bounding box center [1345, 178] width 113 height 30
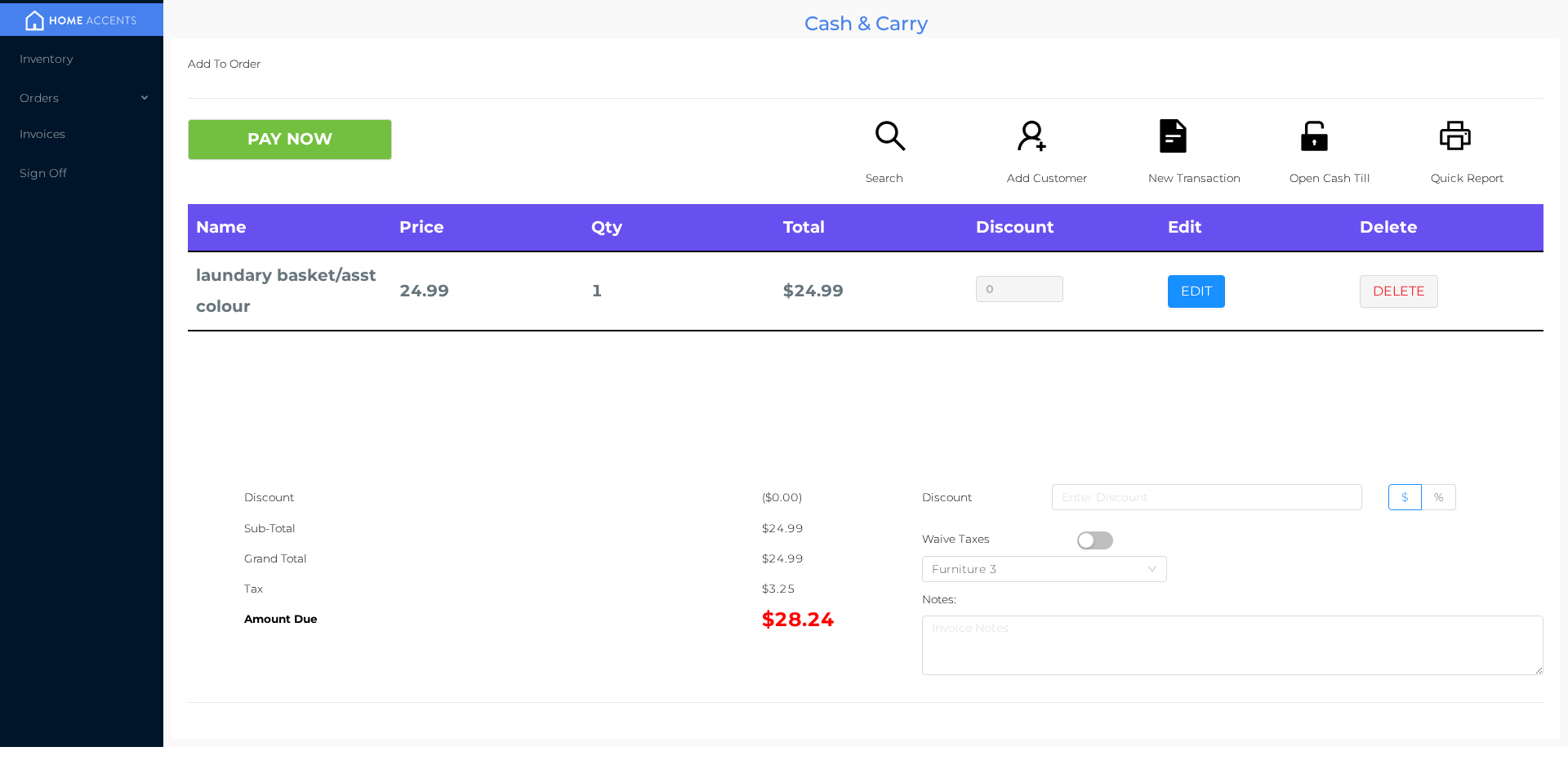
click at [1164, 140] on icon "icon: file-text" at bounding box center [1173, 136] width 26 height 34
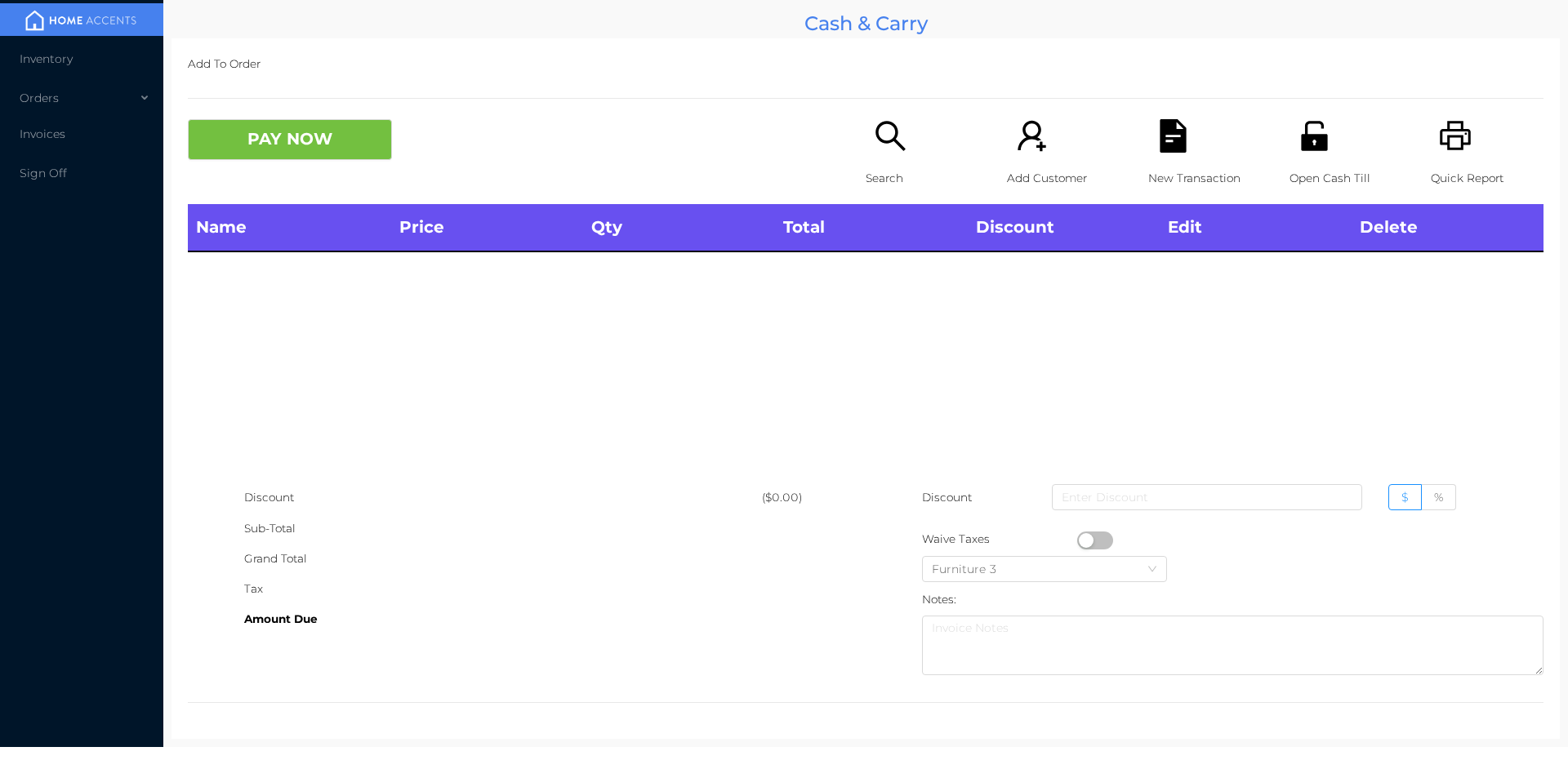
click at [1465, 187] on p "Quick Report" at bounding box center [1487, 178] width 113 height 30
click at [891, 146] on icon "icon: search" at bounding box center [890, 136] width 34 height 34
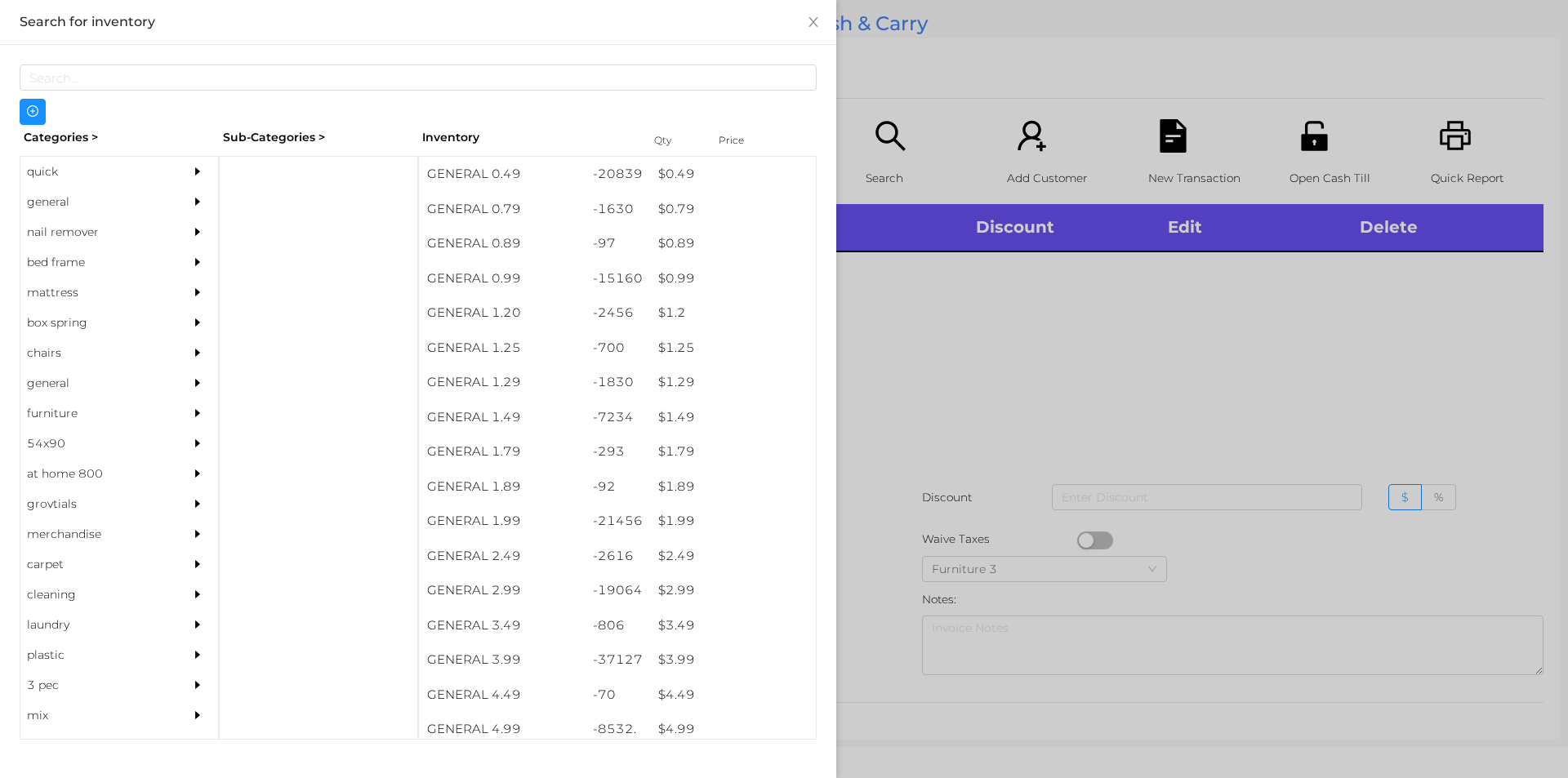
click at [67, 200] on div "general" at bounding box center [95, 201] width 149 height 30
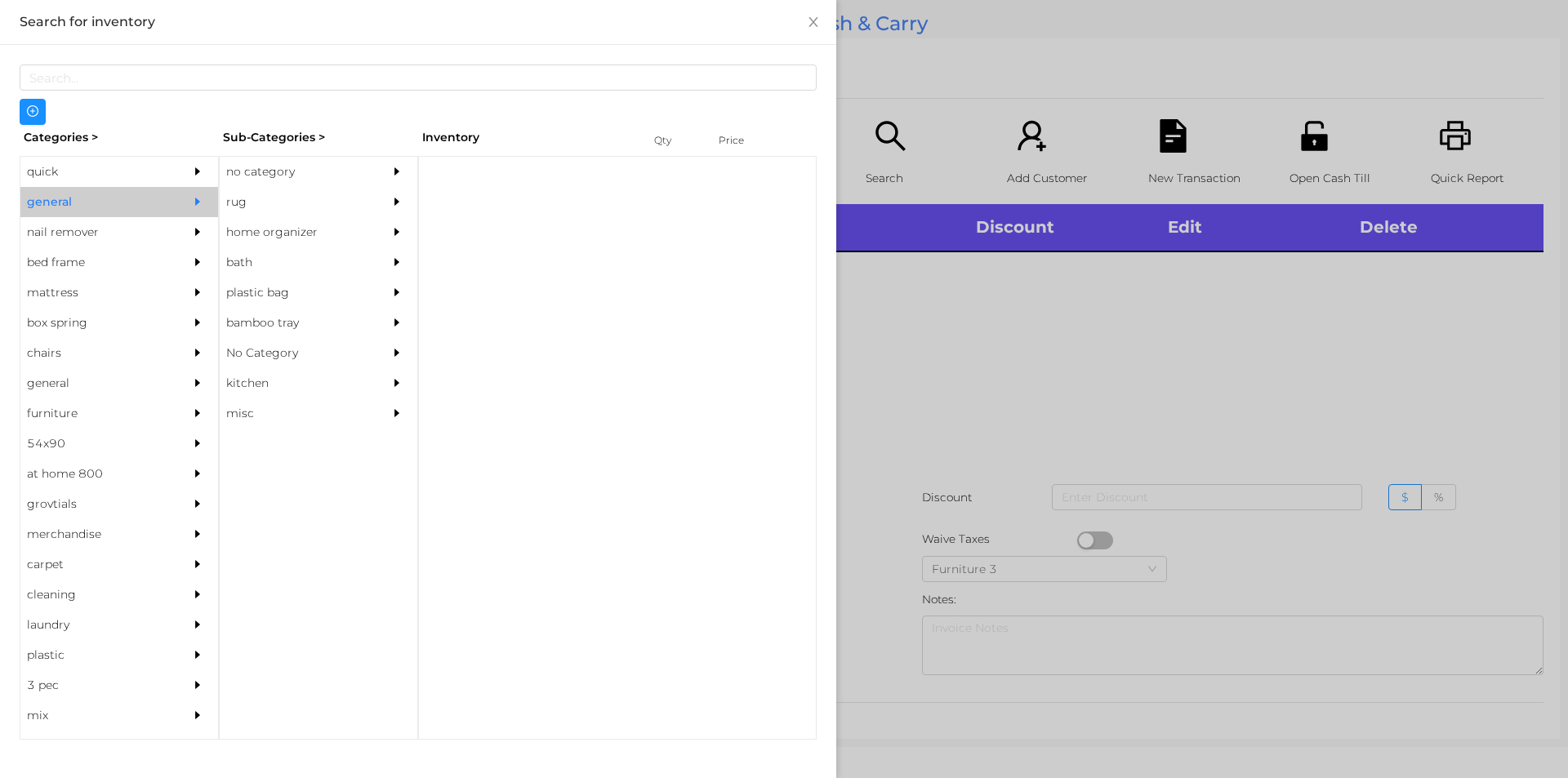
click at [282, 160] on div "no category" at bounding box center [294, 172] width 149 height 30
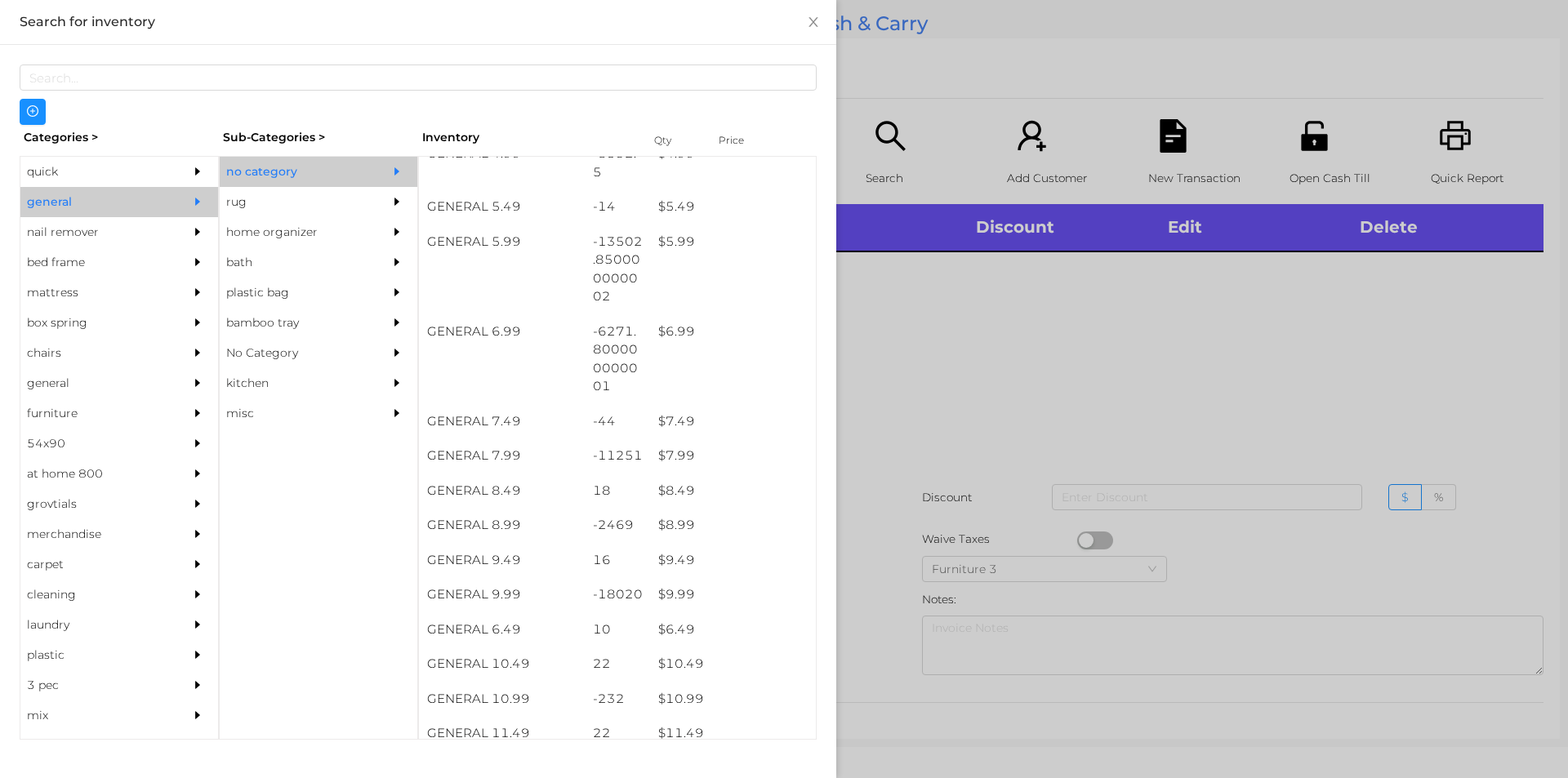
scroll to position [574, 0]
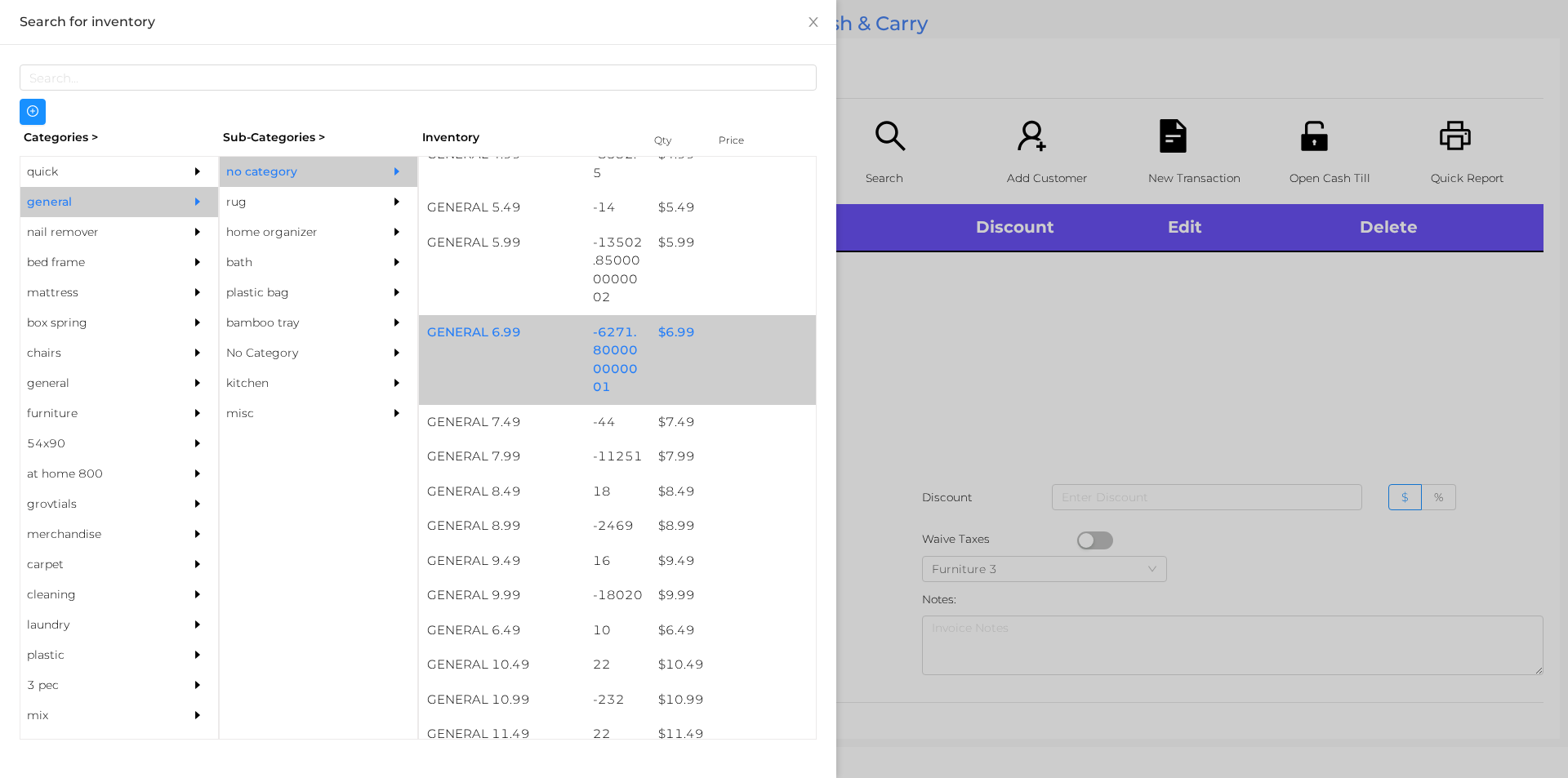
click at [651, 347] on div "$ 6.99" at bounding box center [732, 332] width 166 height 35
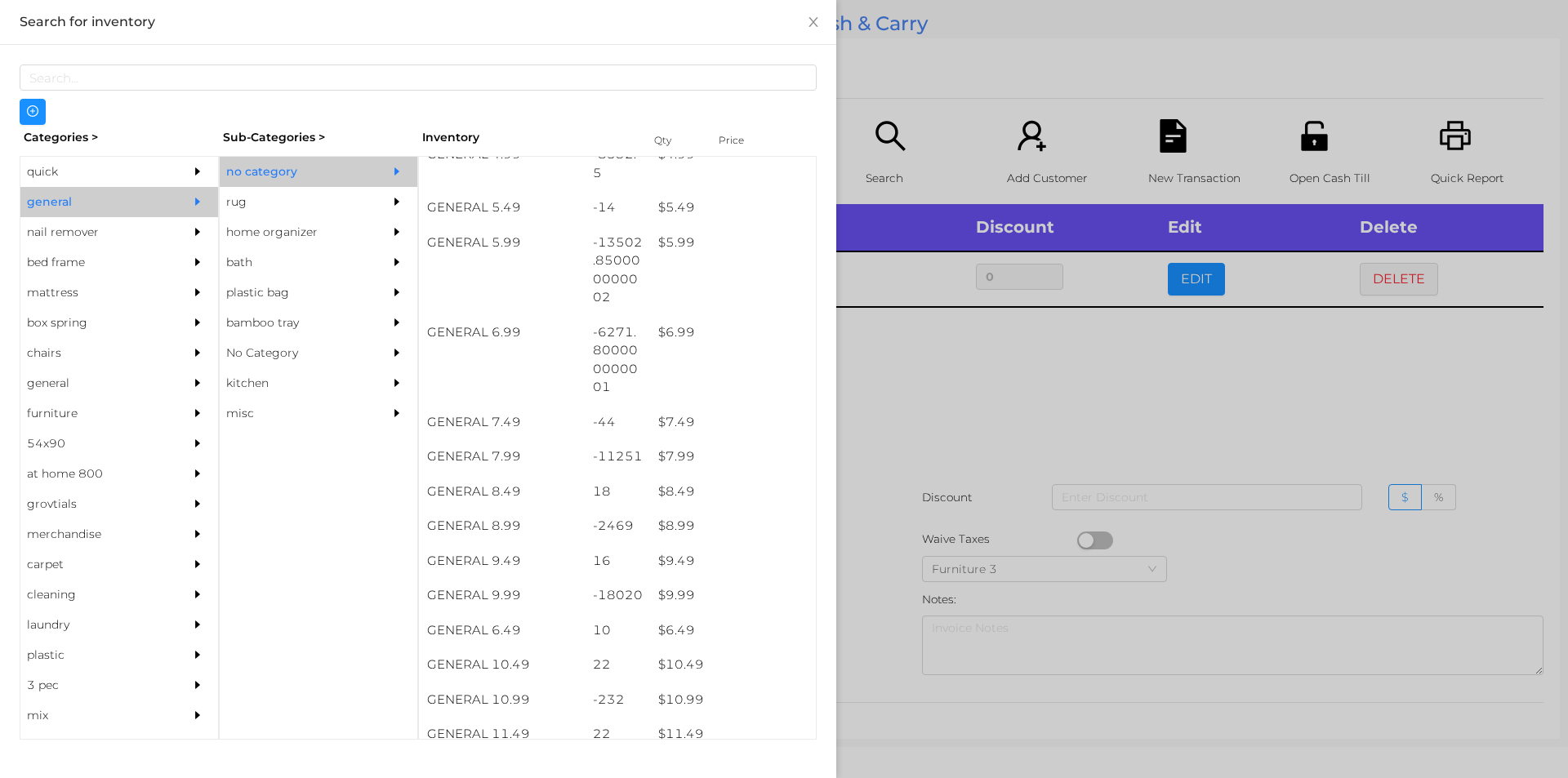
click at [936, 466] on div at bounding box center [784, 389] width 1568 height 778
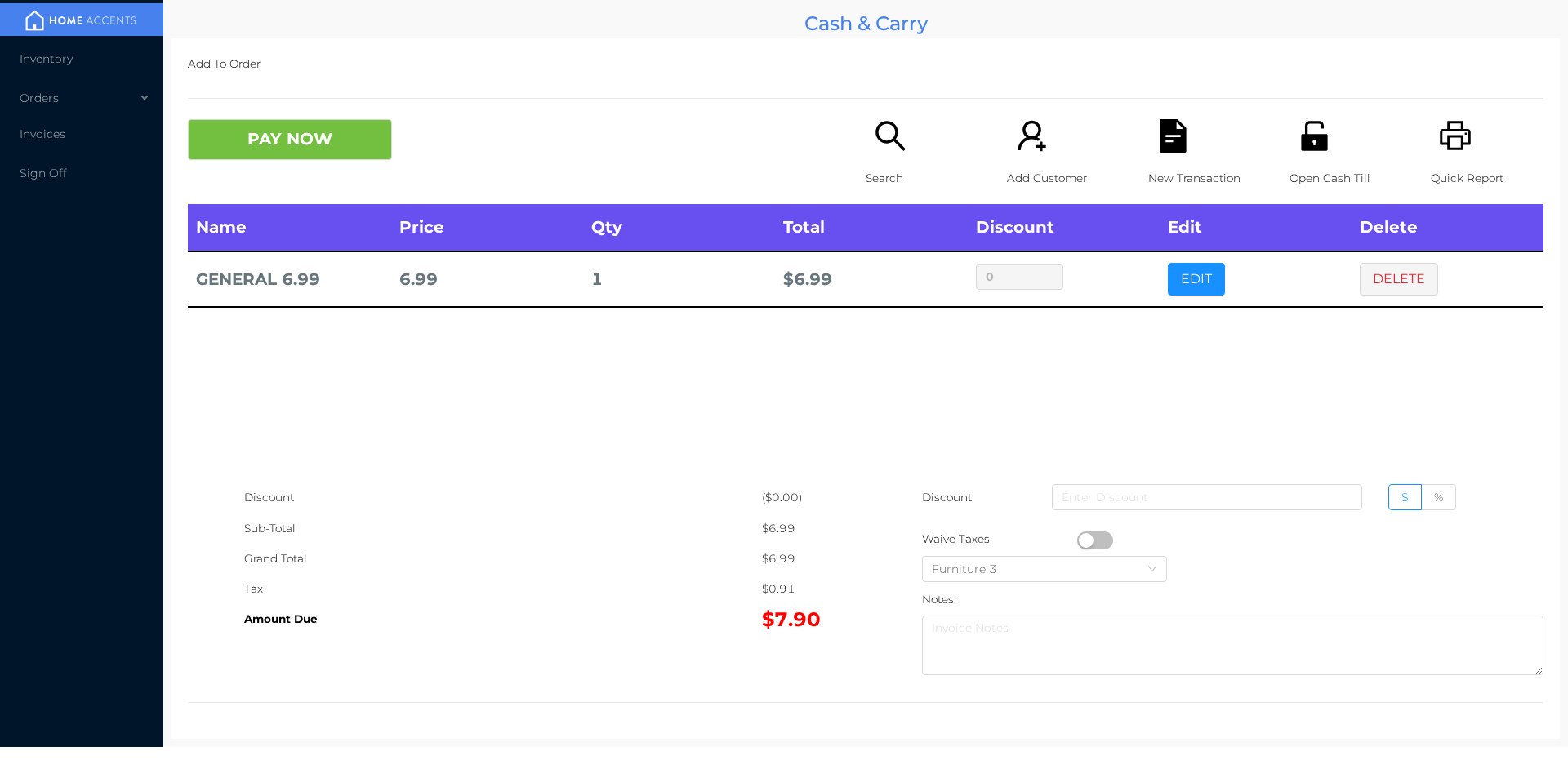
click at [398, 199] on div "PAY NOW Search Add Customer New Transaction Open Cash Till Quick Report" at bounding box center [865, 162] width 1355 height 85
click at [265, 148] on button "PAY NOW" at bounding box center [289, 140] width 204 height 41
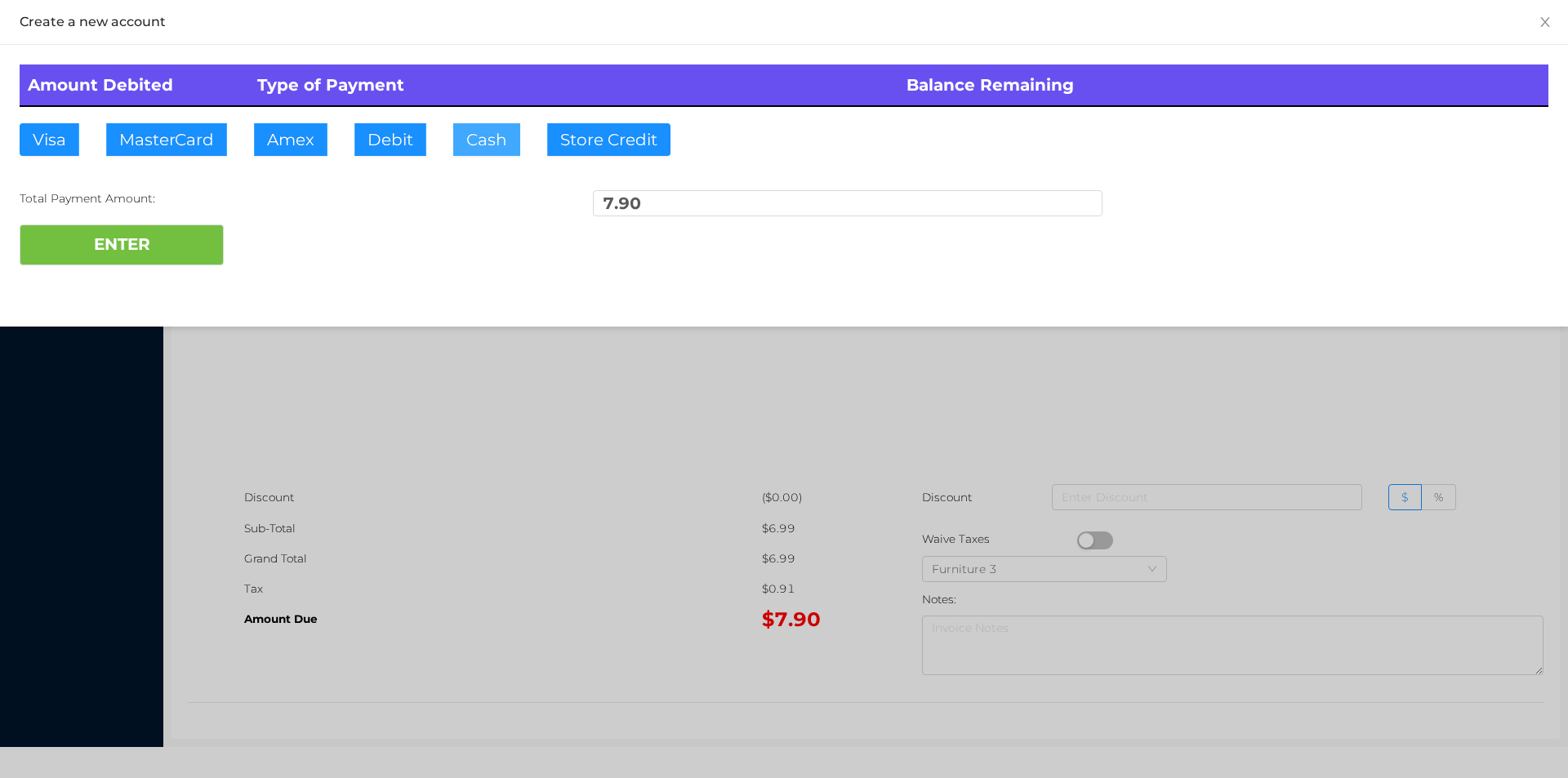
click at [494, 131] on button "Cash" at bounding box center [487, 140] width 67 height 33
type input "10"
click at [137, 225] on button "ENTER" at bounding box center [121, 245] width 204 height 41
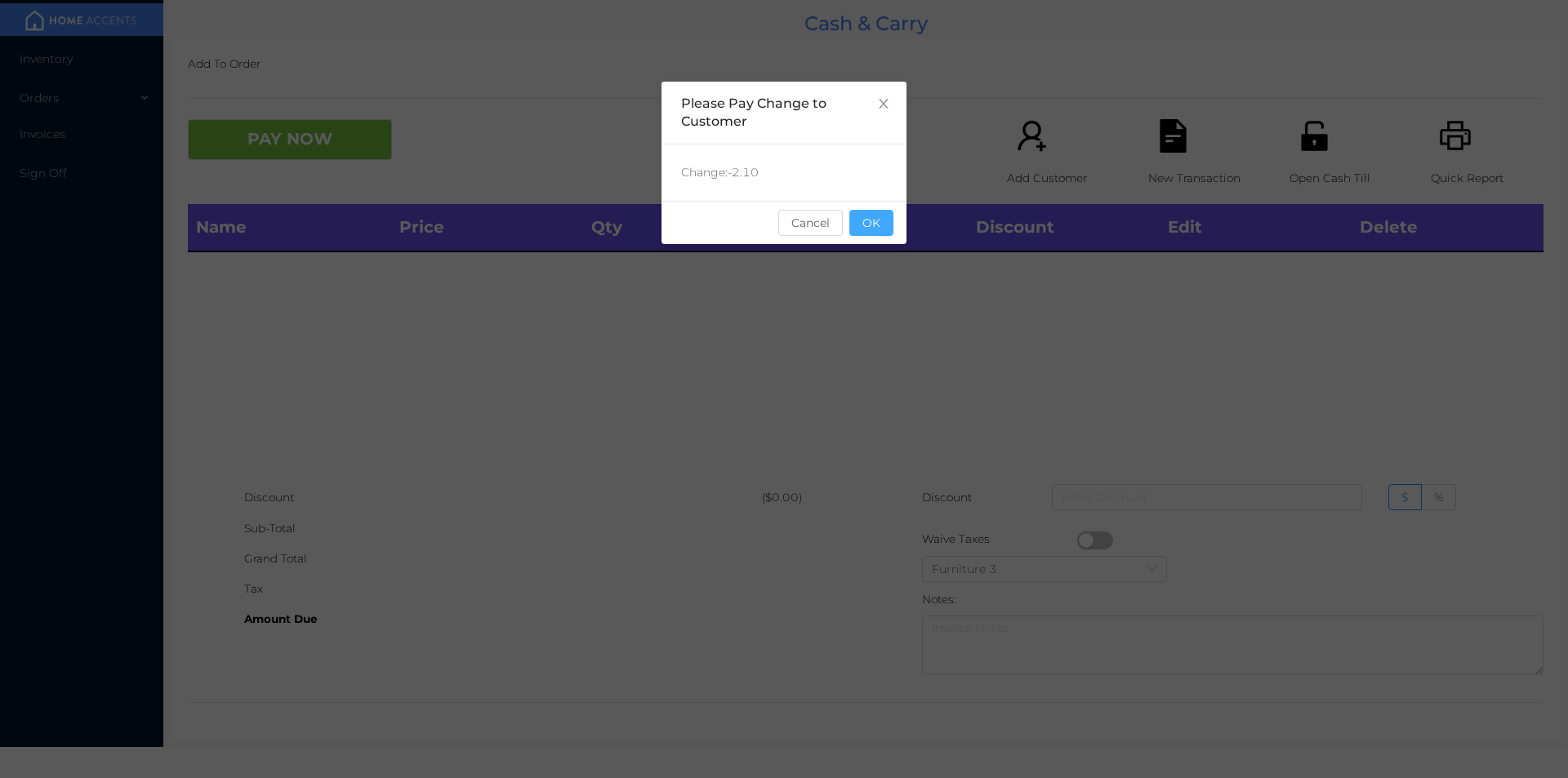
click at [872, 220] on button "OK" at bounding box center [872, 223] width 44 height 26
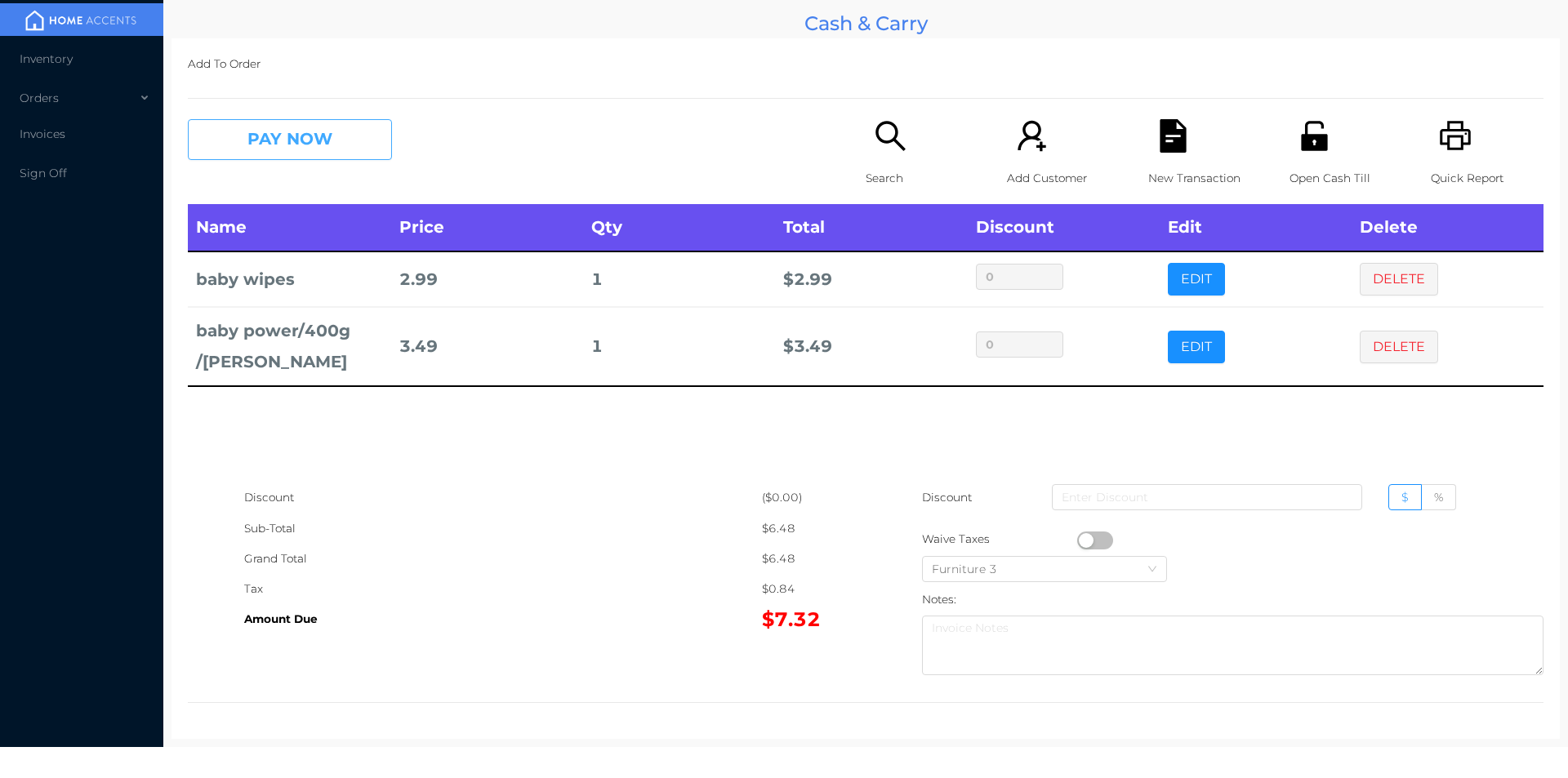
click at [276, 141] on button "PAY NOW" at bounding box center [289, 140] width 204 height 41
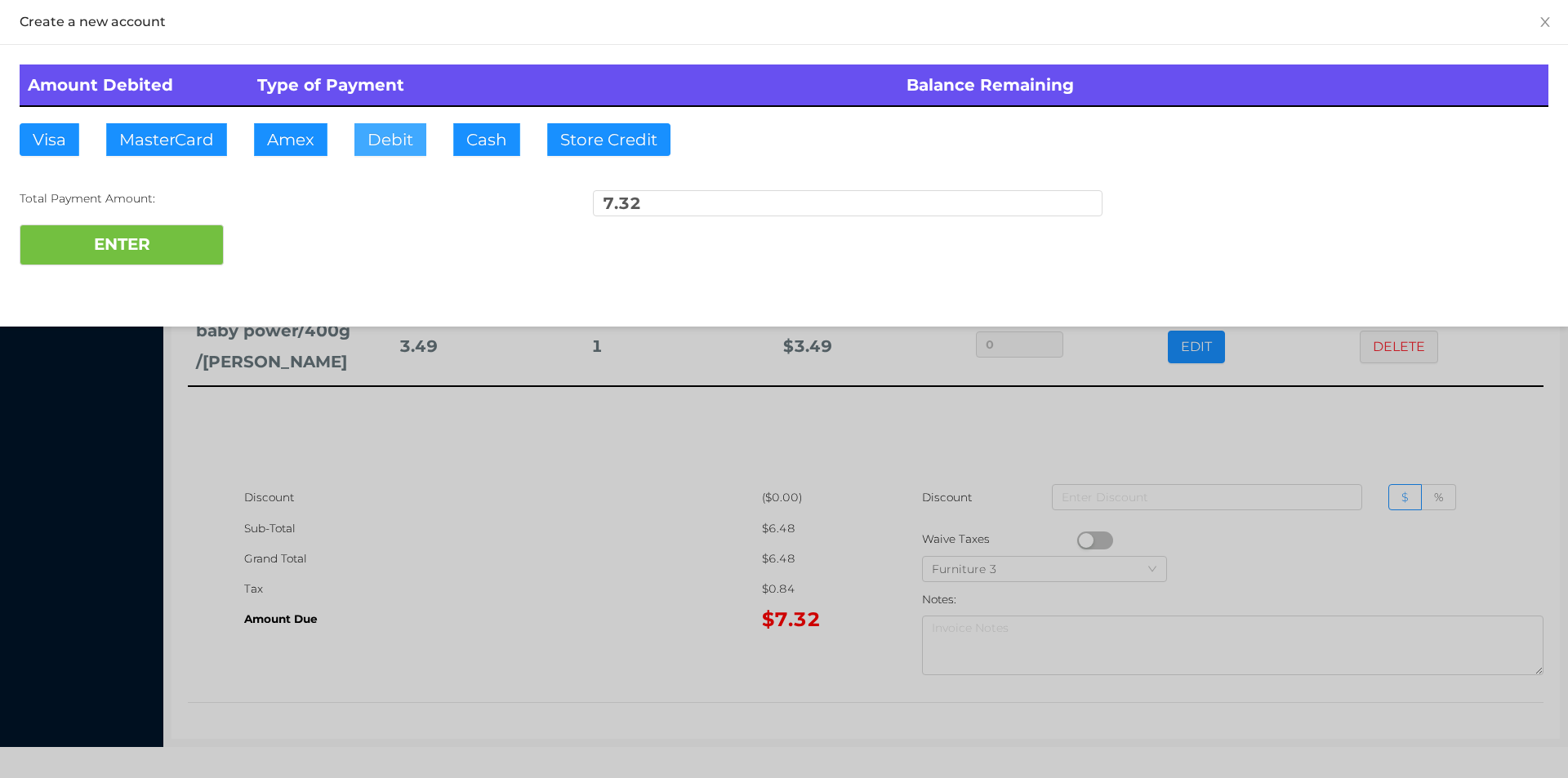
click at [399, 141] on button "Debit" at bounding box center [390, 140] width 72 height 33
click at [159, 254] on button "ENTER" at bounding box center [121, 245] width 204 height 41
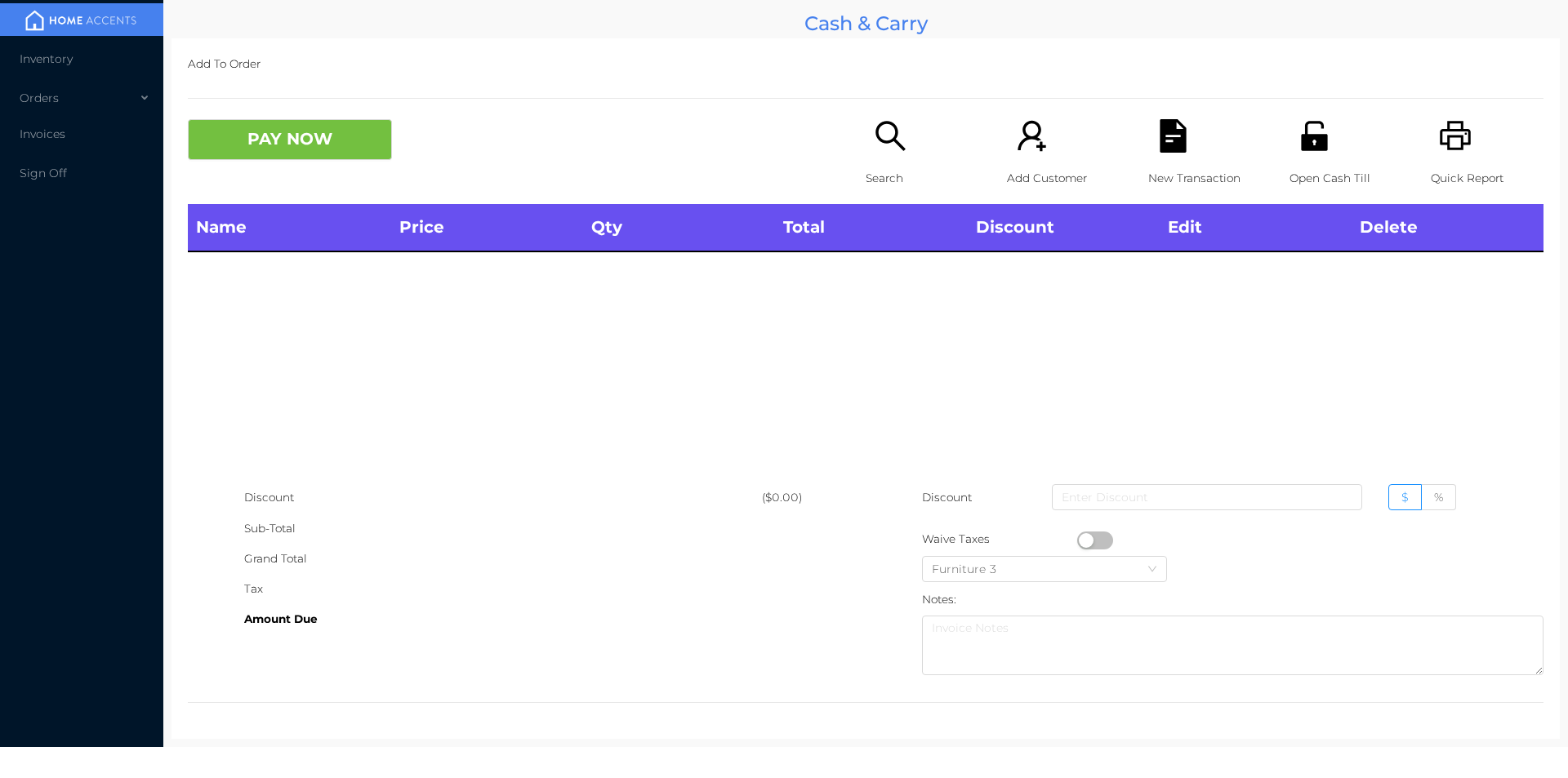
click at [866, 154] on div "Search" at bounding box center [922, 162] width 113 height 85
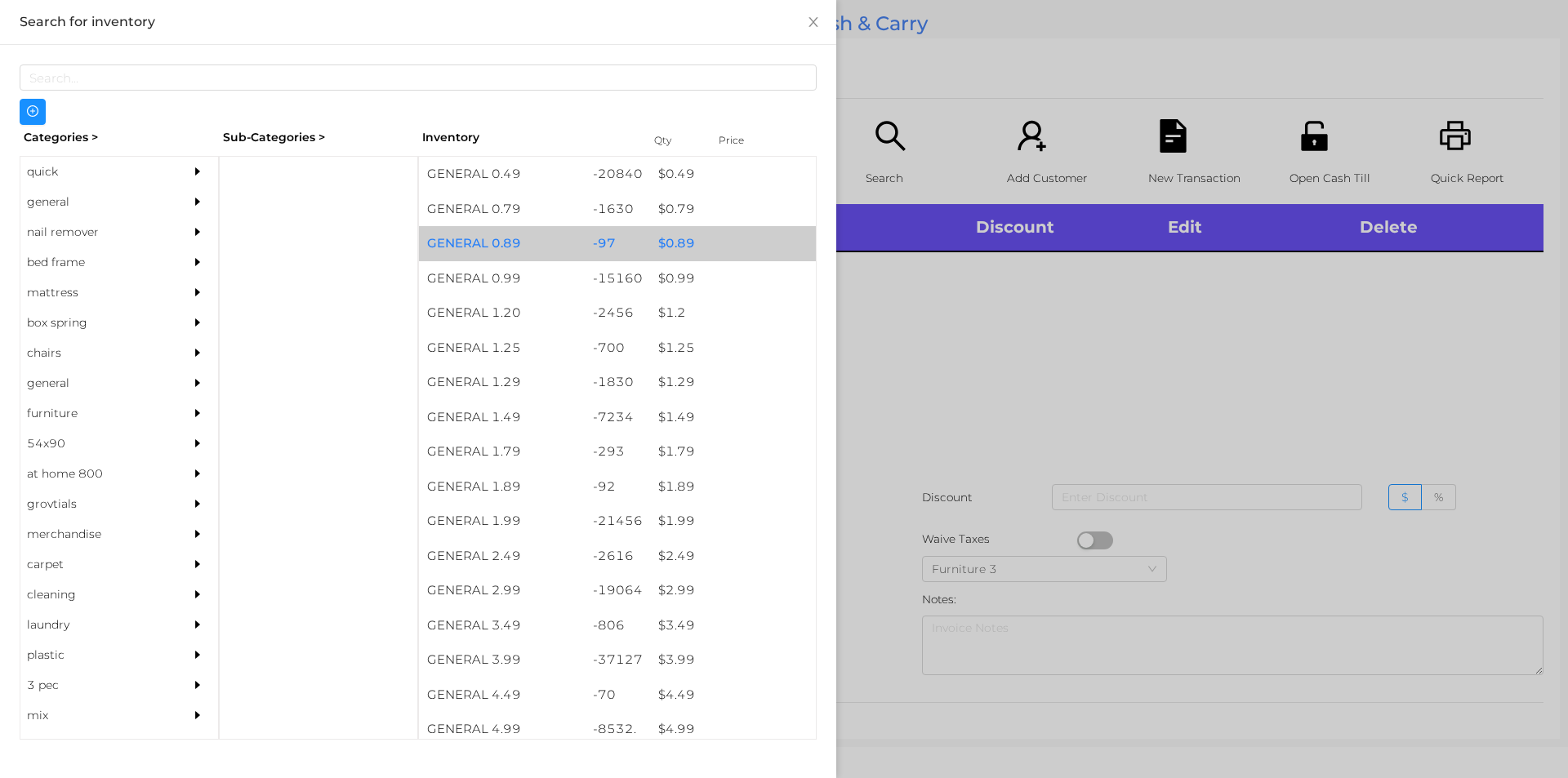
click at [665, 245] on div "$ 0.89" at bounding box center [732, 243] width 166 height 35
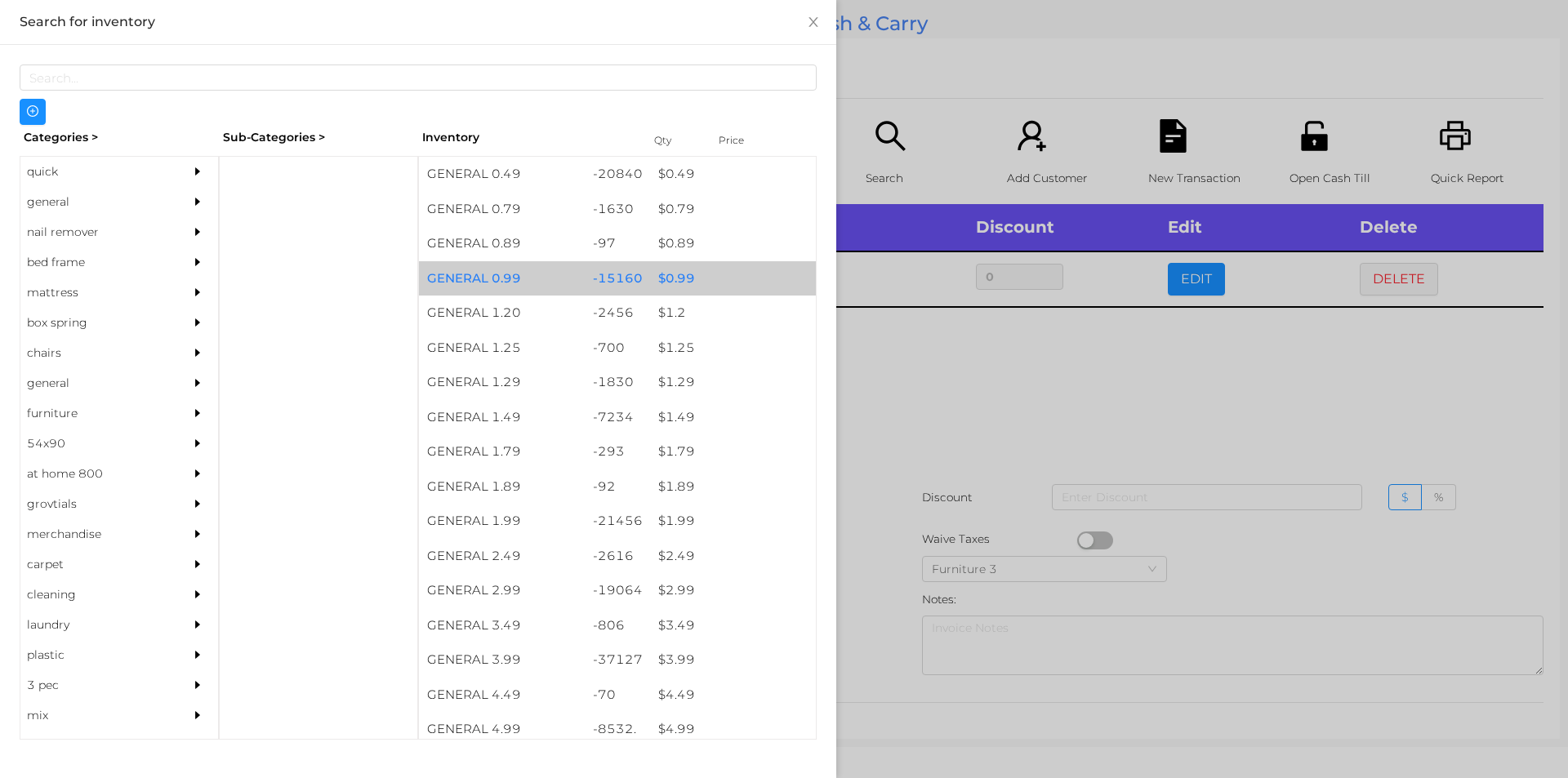
click at [668, 275] on div "$ 0.99" at bounding box center [732, 278] width 166 height 35
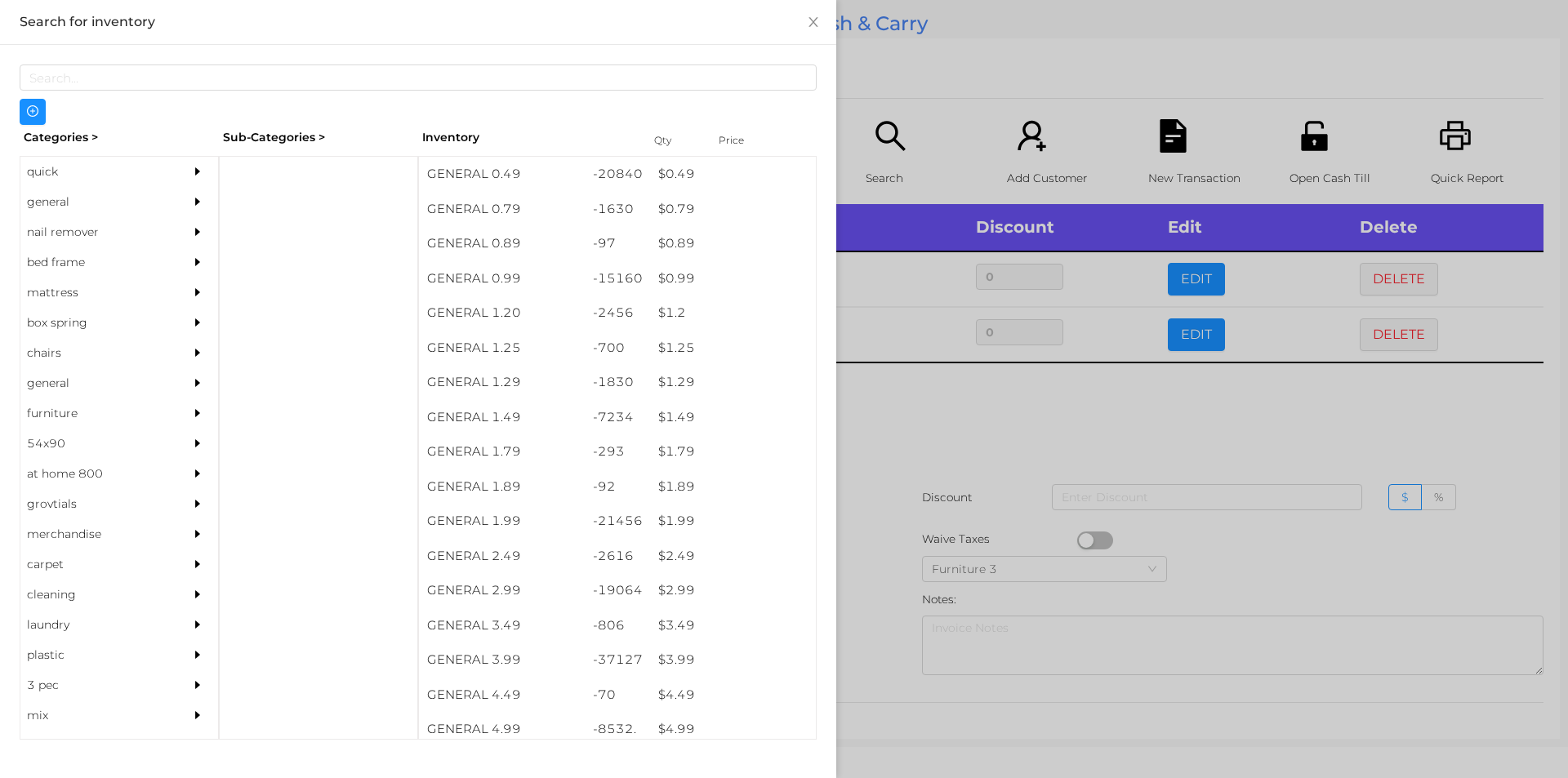
click at [908, 451] on div at bounding box center [784, 389] width 1568 height 778
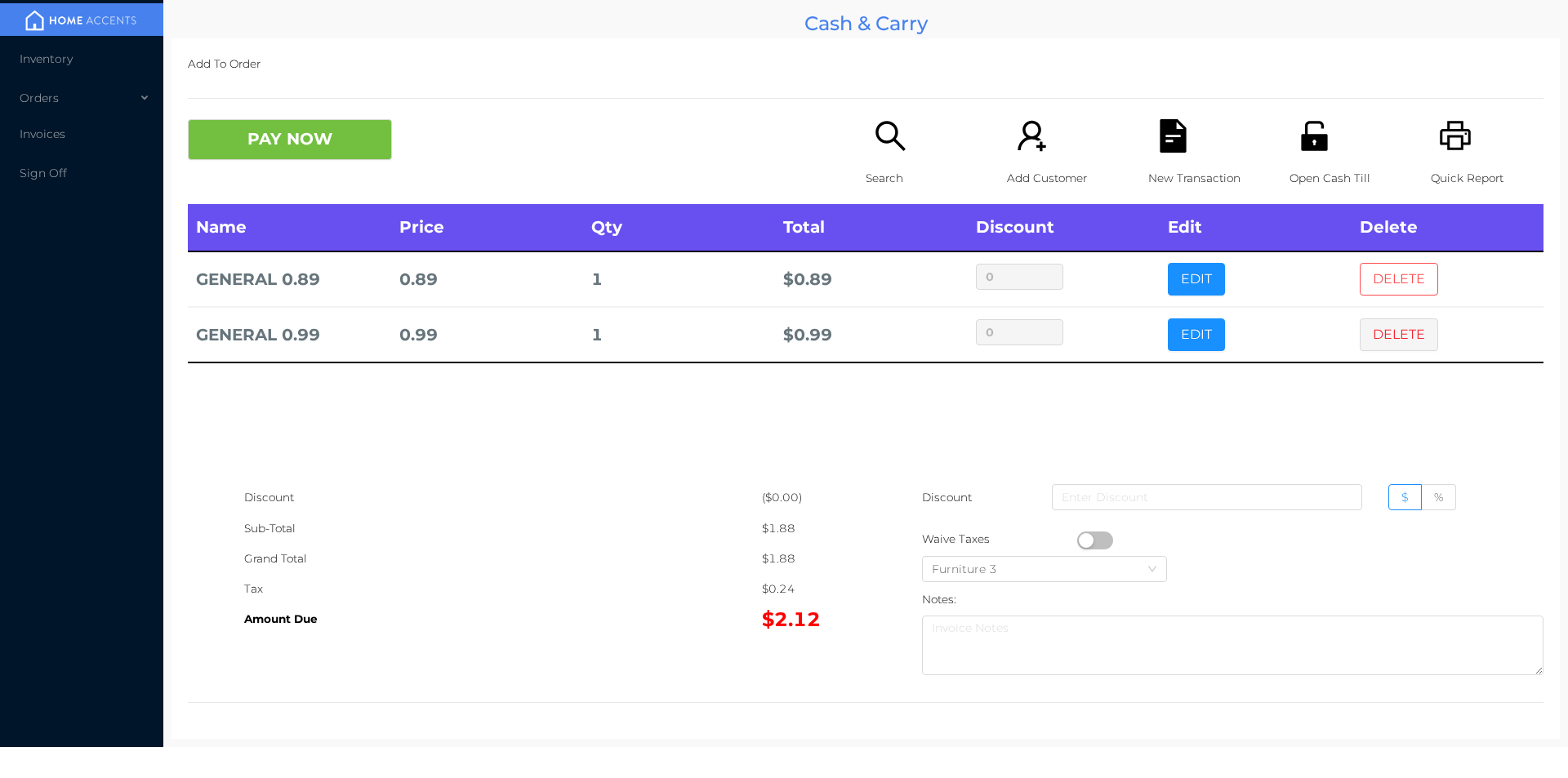
click at [1377, 279] on button "DELETE" at bounding box center [1399, 279] width 79 height 33
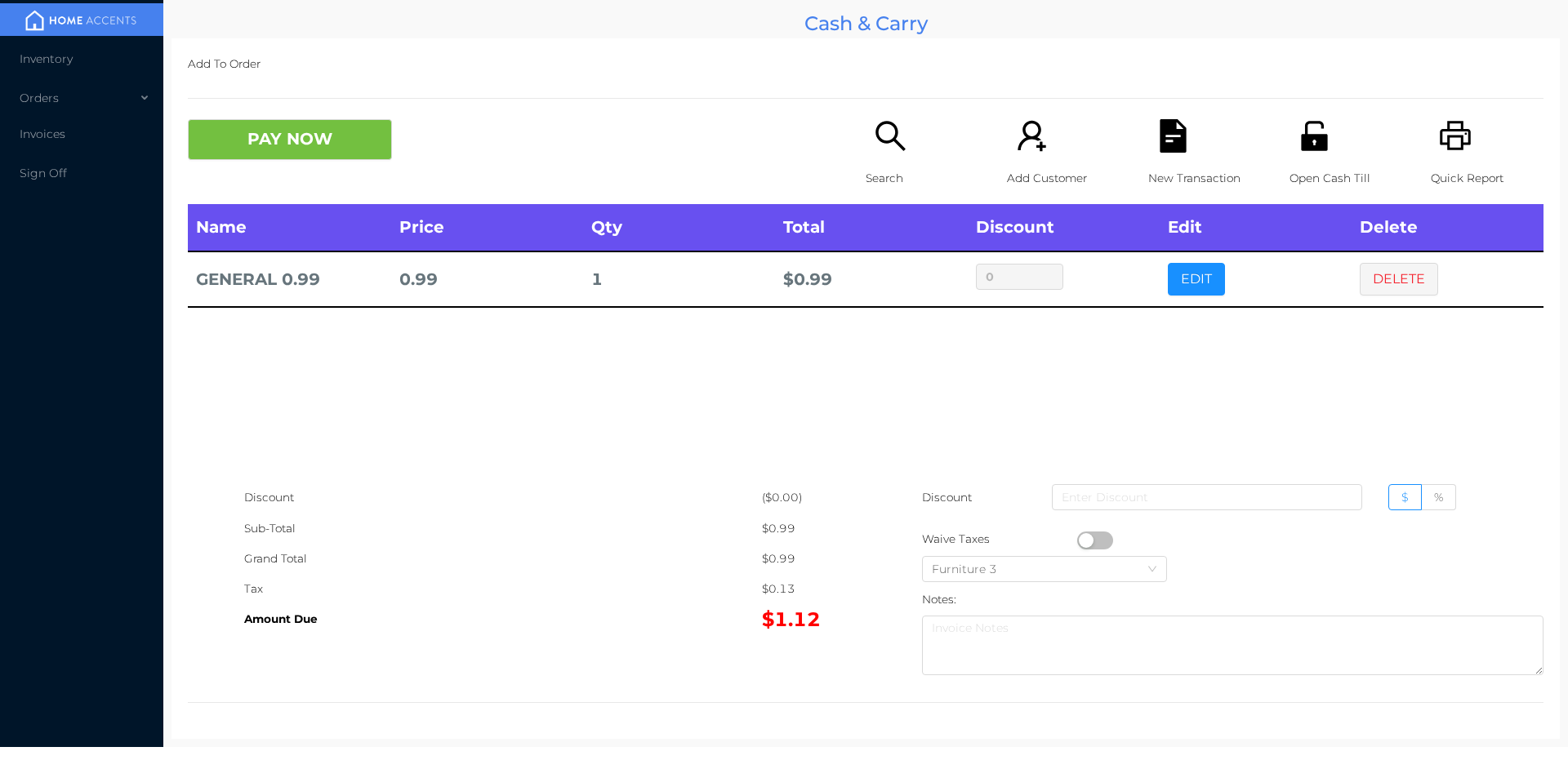
click at [1077, 533] on button "button" at bounding box center [1095, 541] width 36 height 18
click at [351, 129] on button "PAY NOW" at bounding box center [289, 140] width 204 height 41
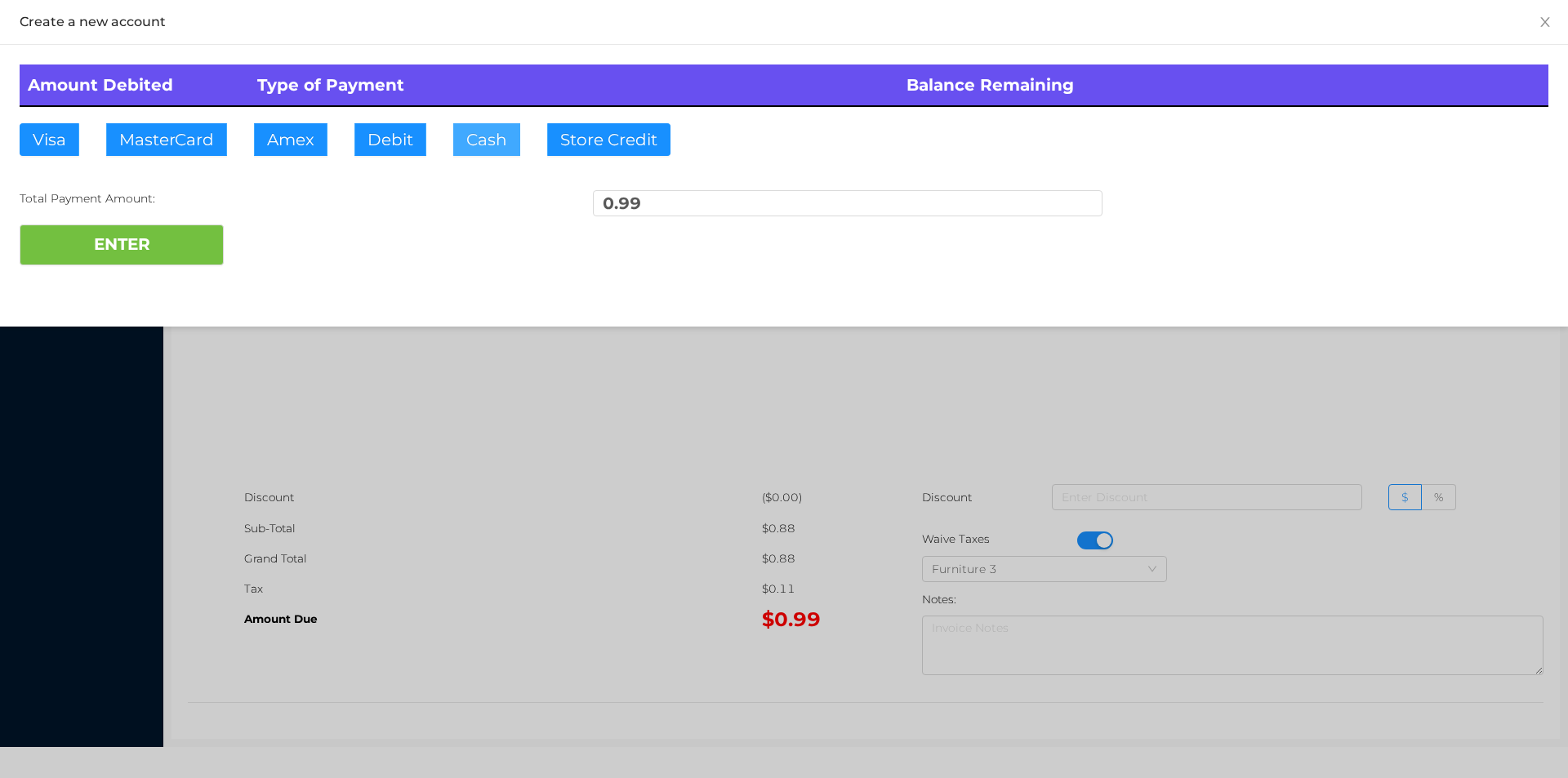
click at [461, 133] on button "Cash" at bounding box center [487, 140] width 67 height 33
click at [105, 247] on button "ENTER" at bounding box center [121, 245] width 204 height 41
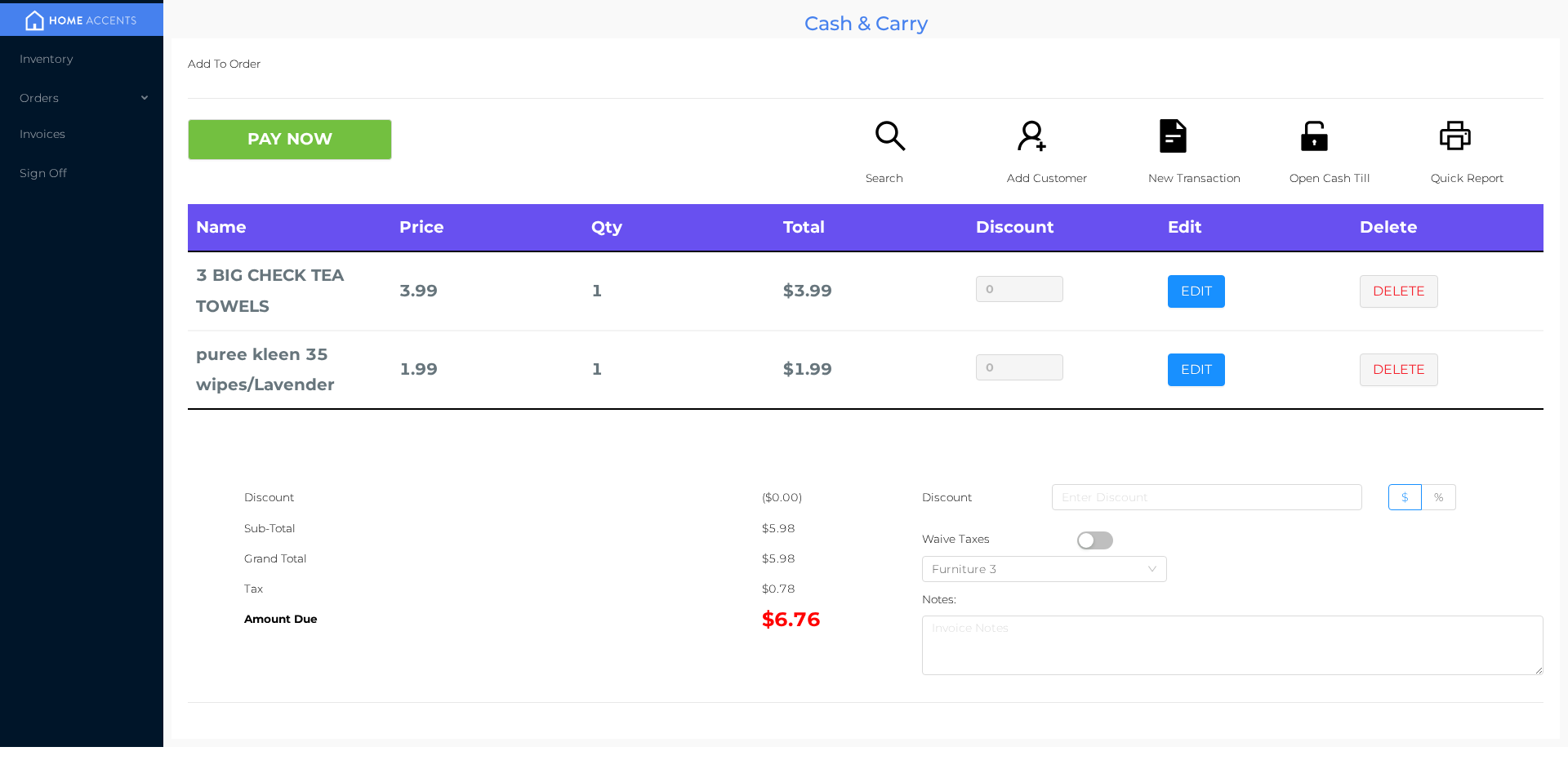
click at [874, 164] on p "Search" at bounding box center [922, 178] width 113 height 30
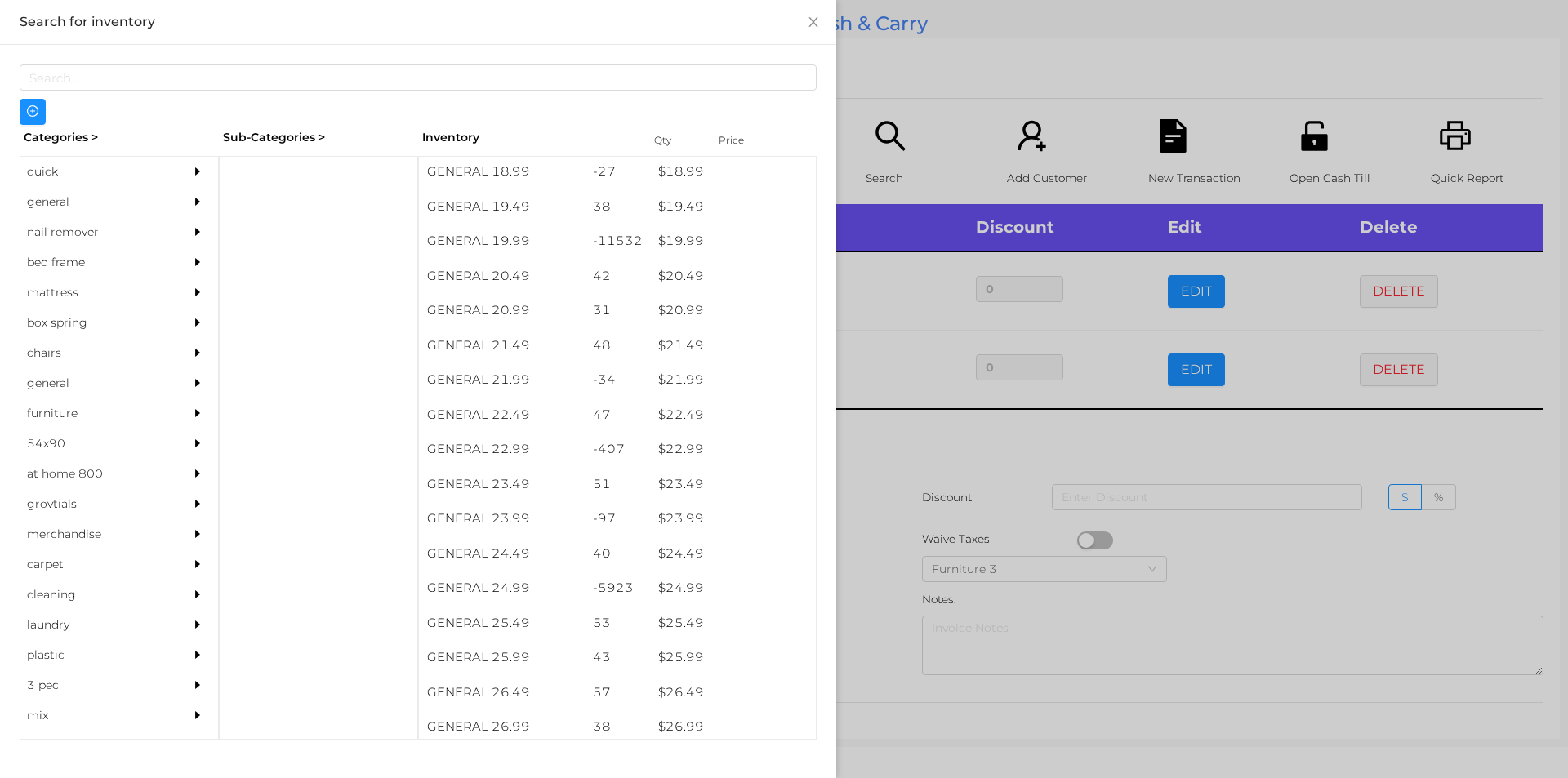
scroll to position [1691, 0]
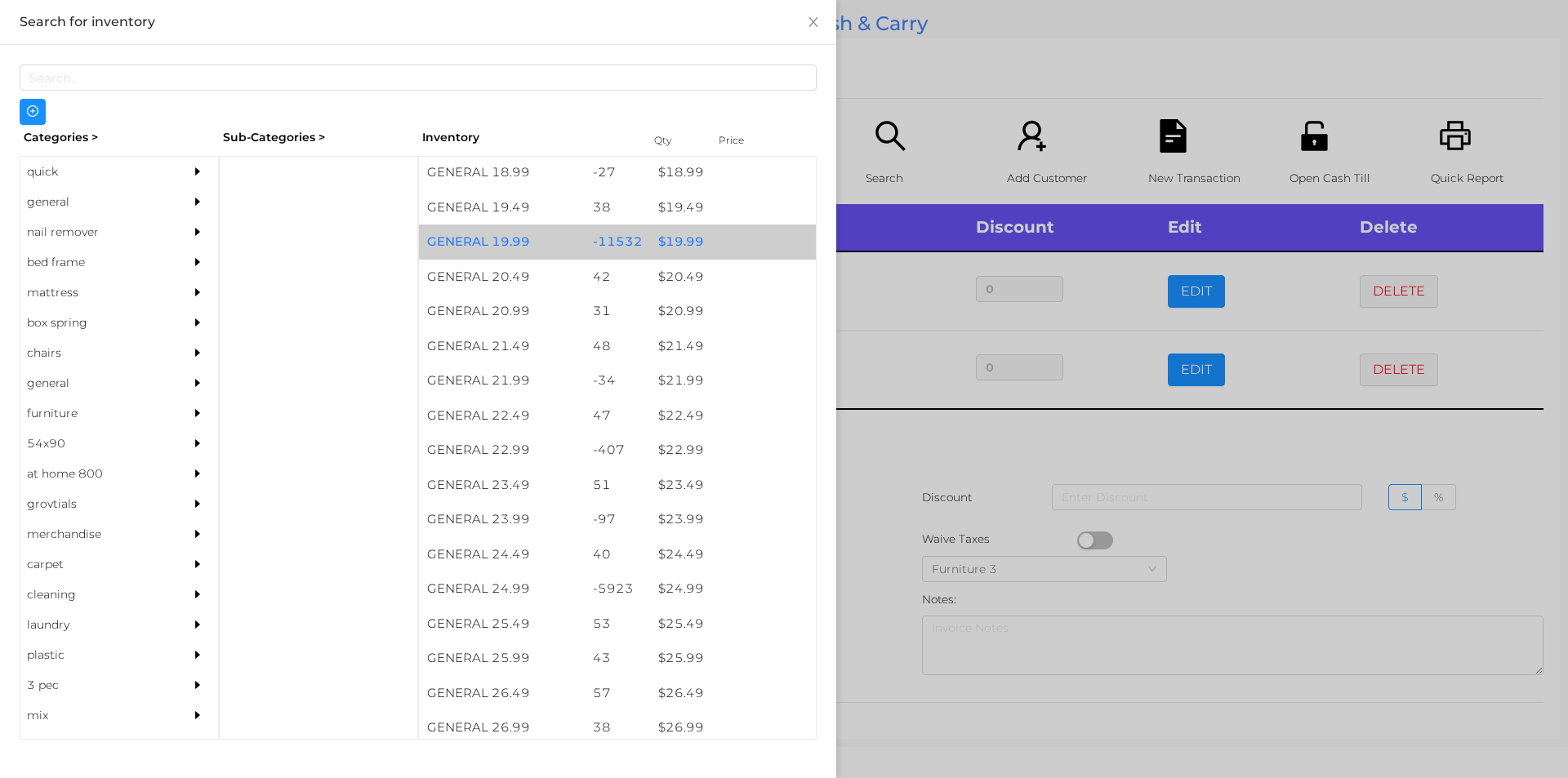
click at [706, 241] on div "$ 19.99" at bounding box center [732, 241] width 166 height 35
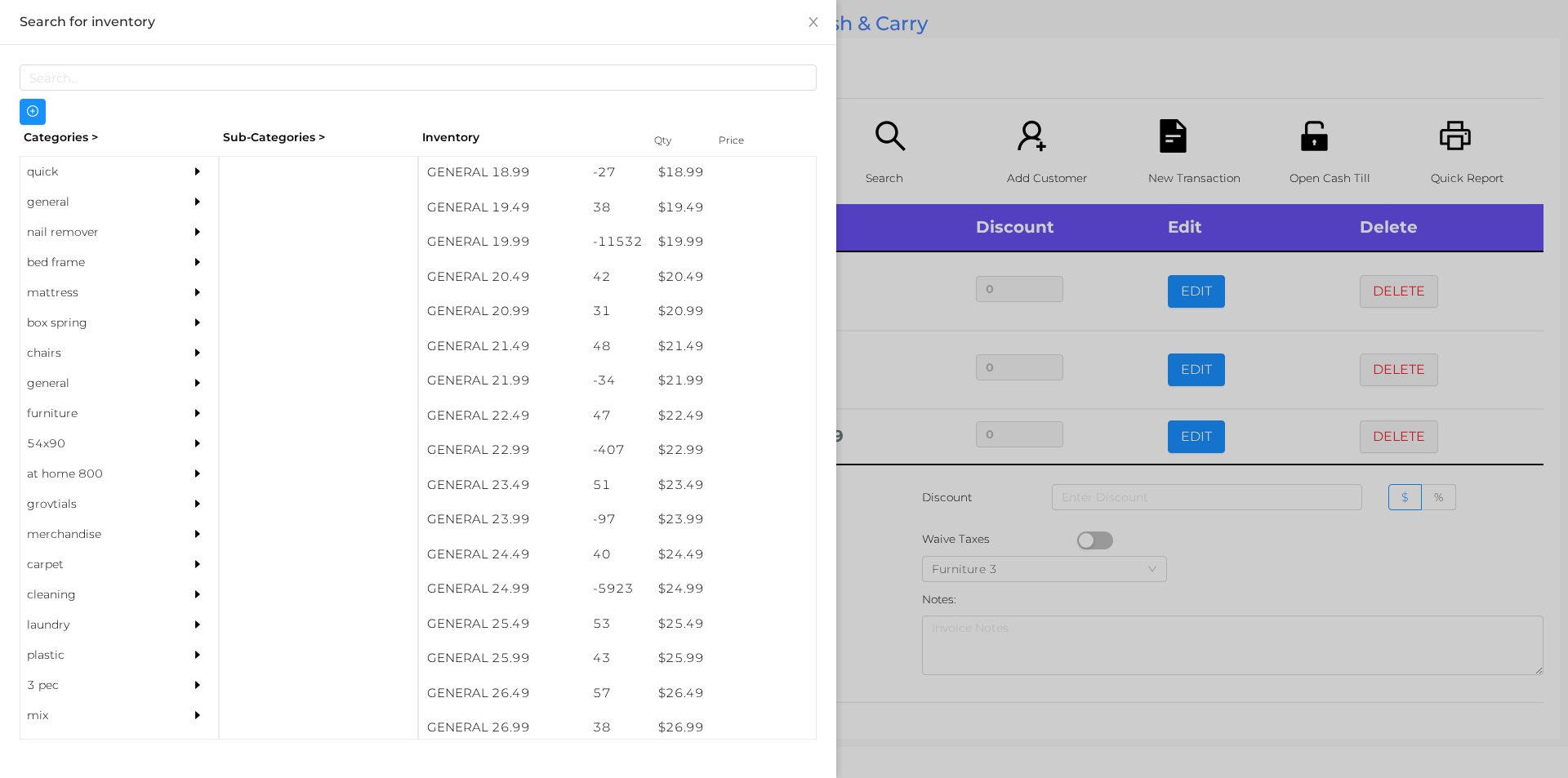
click at [925, 95] on div at bounding box center [784, 389] width 1568 height 778
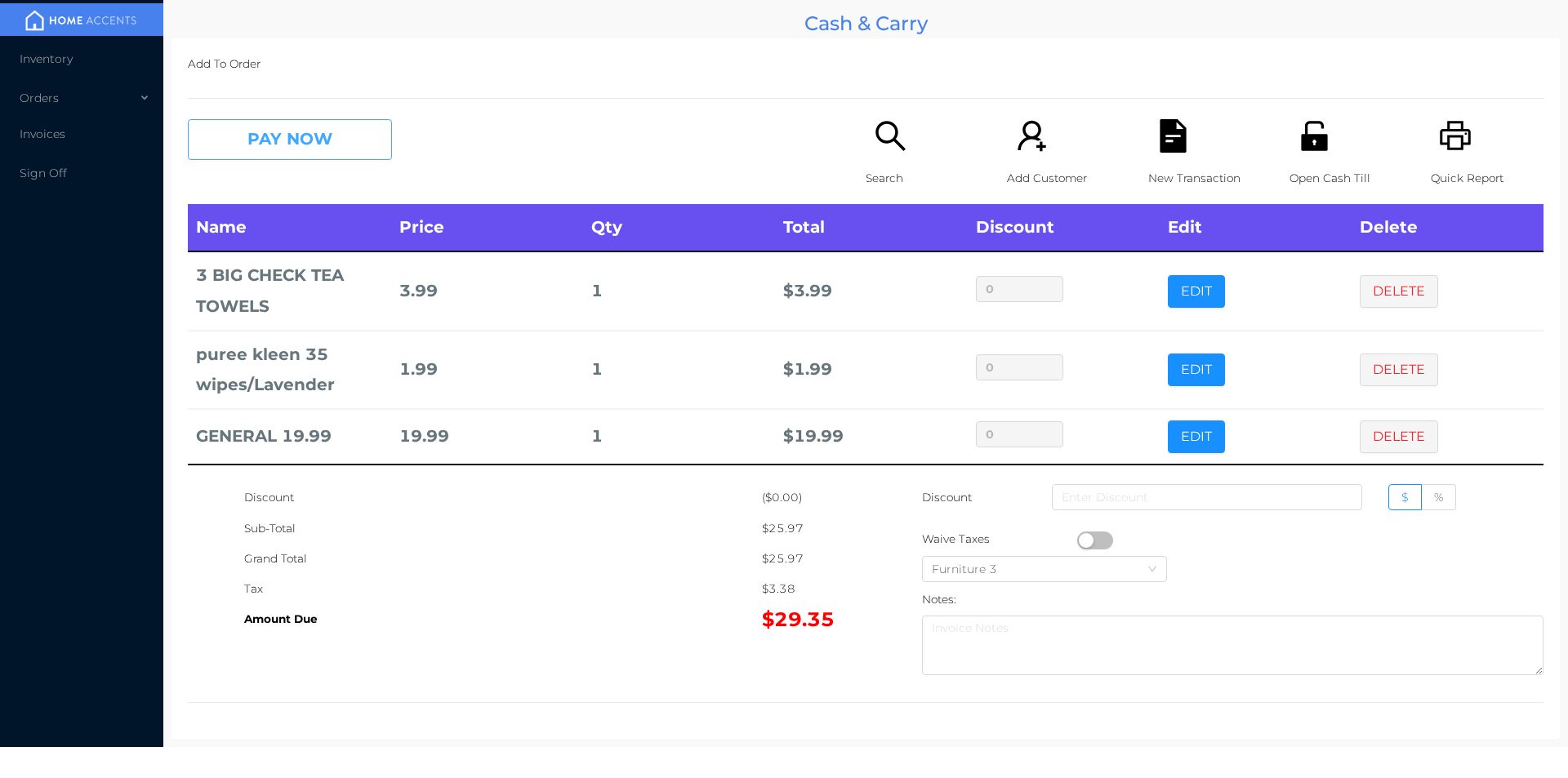
click at [307, 120] on button "PAY NOW" at bounding box center [289, 140] width 204 height 41
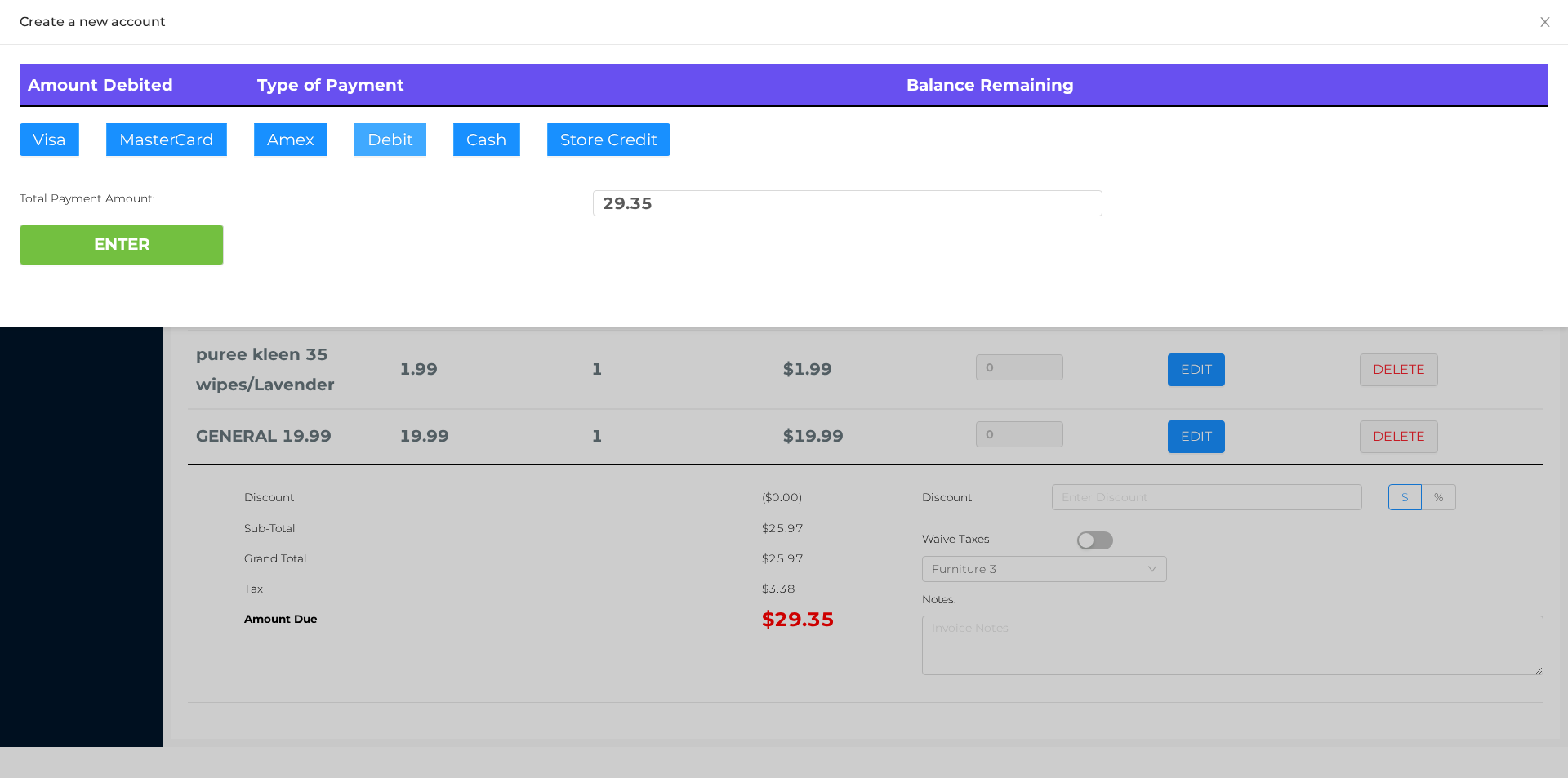
click at [396, 129] on button "Debit" at bounding box center [390, 140] width 72 height 33
type input "100"
click at [110, 234] on button "ENTER" at bounding box center [121, 245] width 204 height 41
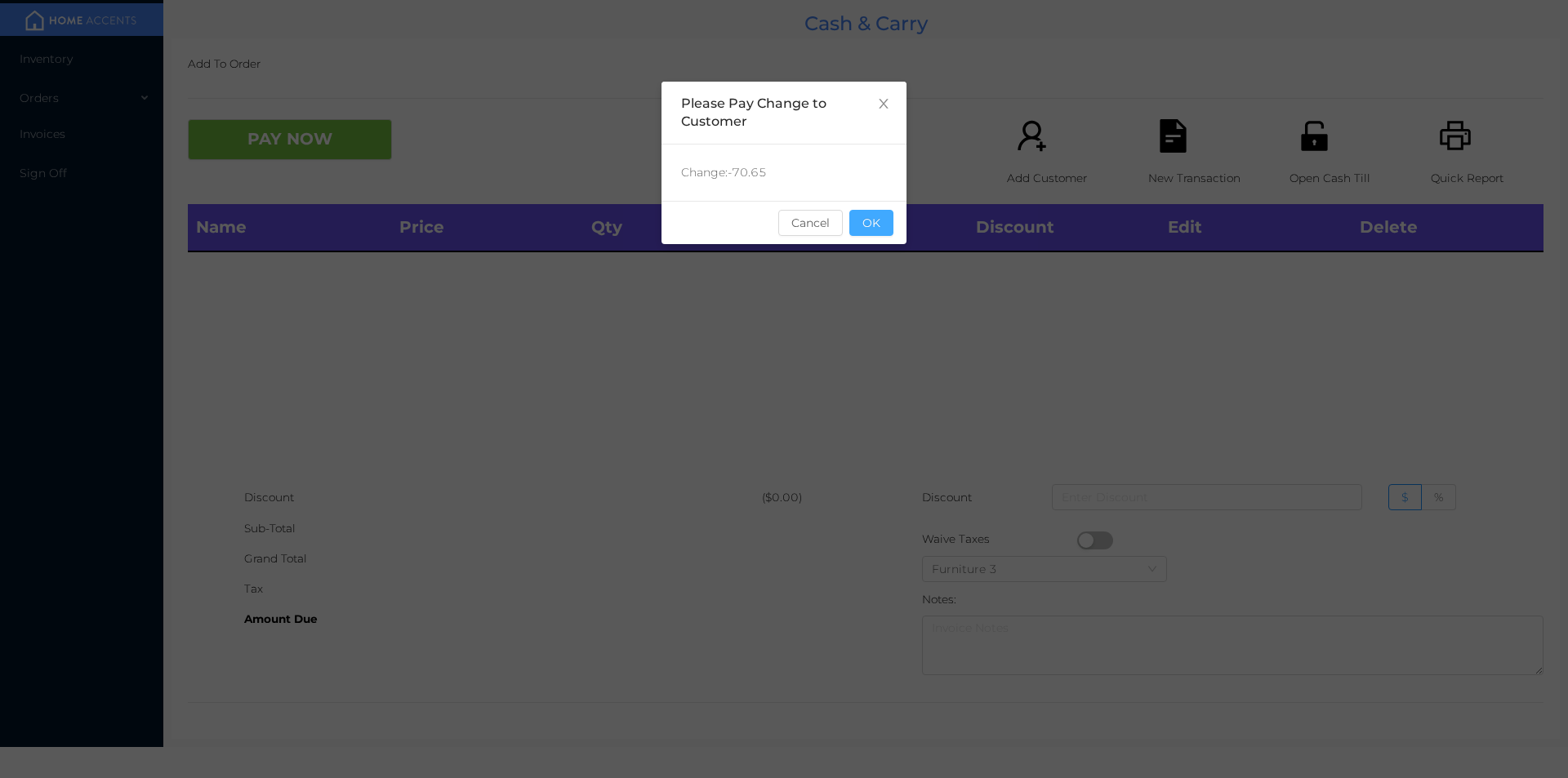
click at [881, 223] on button "OK" at bounding box center [872, 223] width 44 height 26
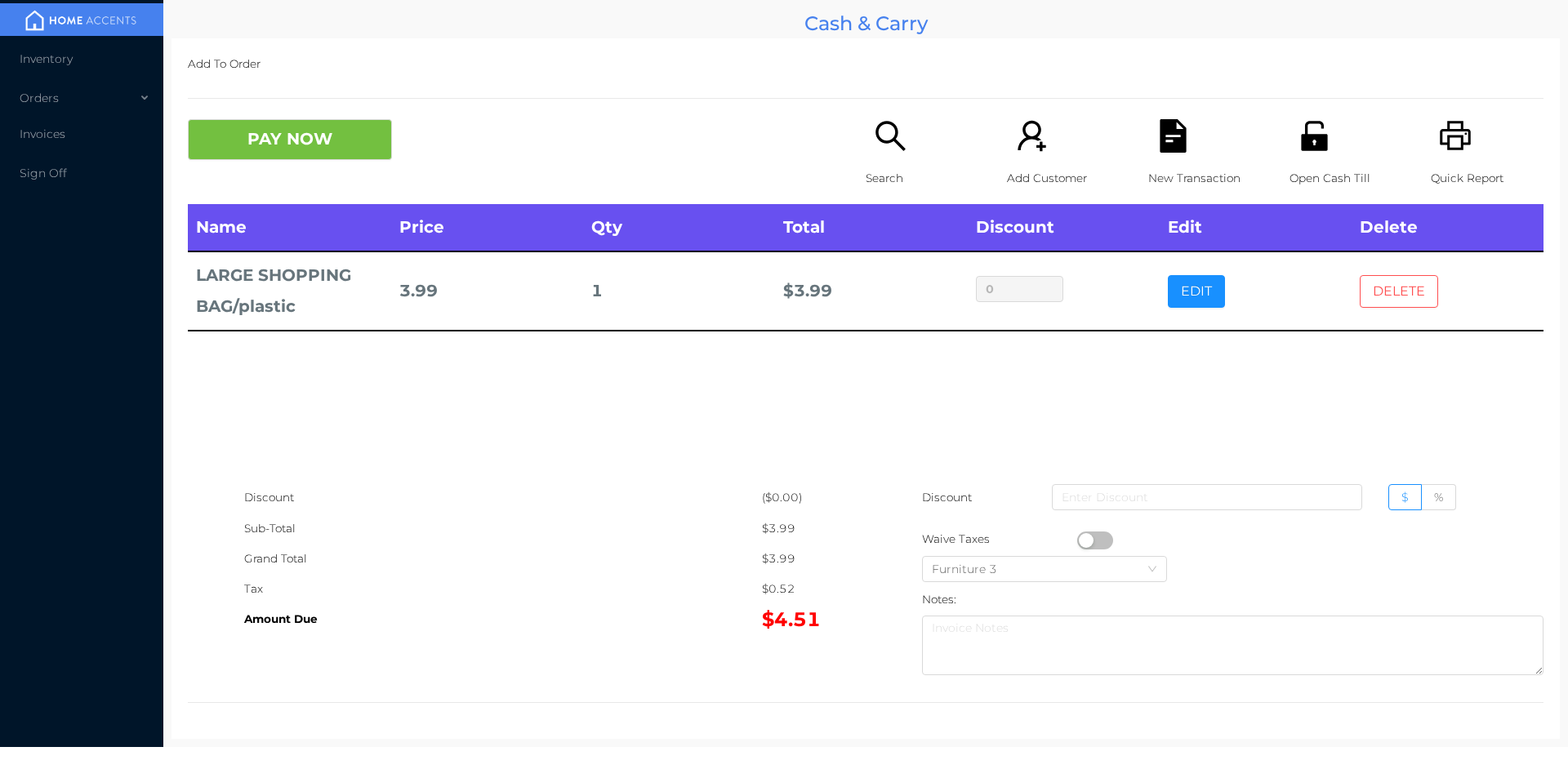
click at [1409, 297] on button "DELETE" at bounding box center [1399, 291] width 79 height 33
click at [1373, 299] on button "DELETE" at bounding box center [1399, 291] width 79 height 33
click at [1407, 294] on button "DELETE" at bounding box center [1399, 291] width 79 height 33
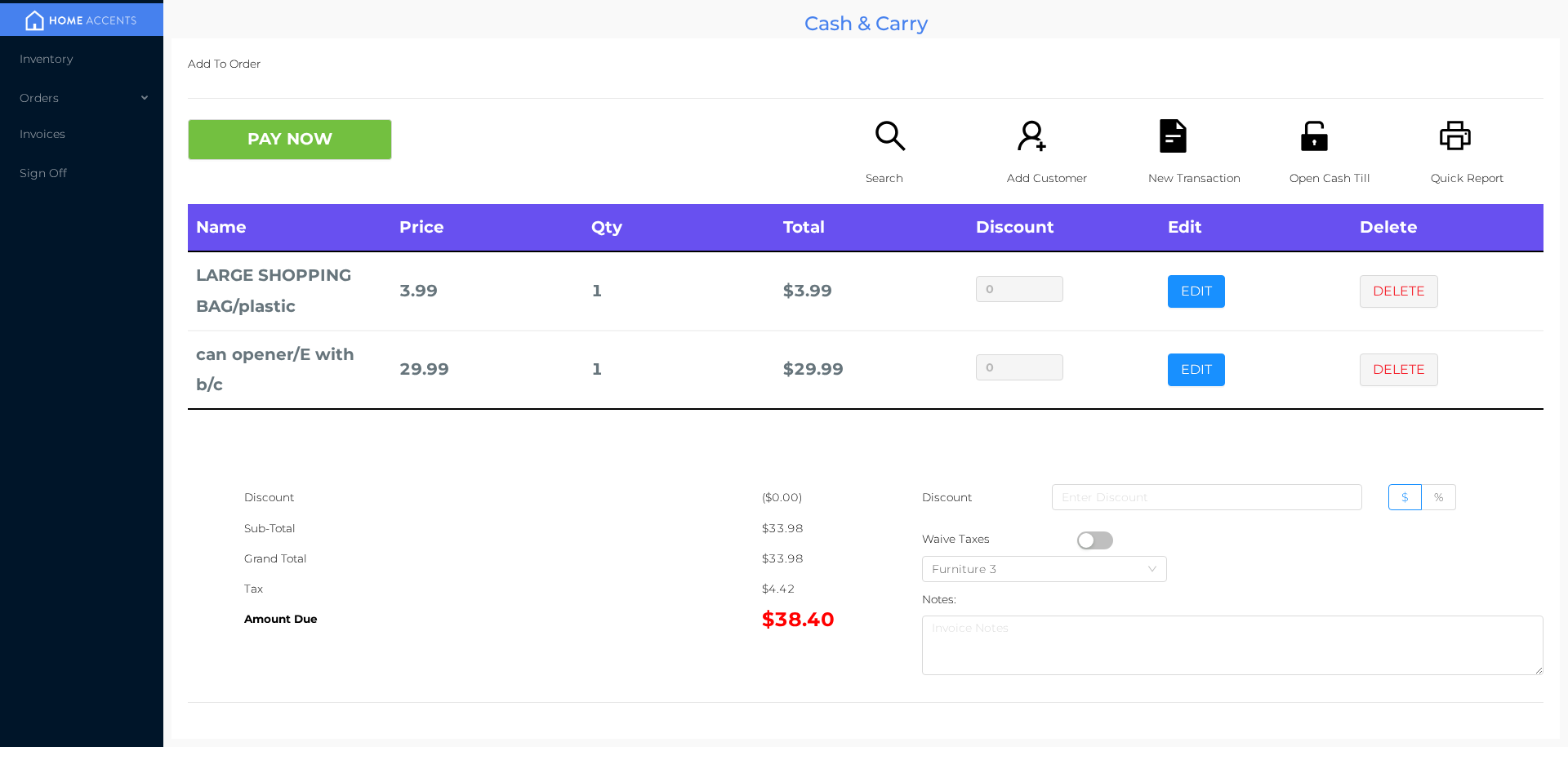
click at [1401, 290] on button "DELETE" at bounding box center [1399, 291] width 79 height 33
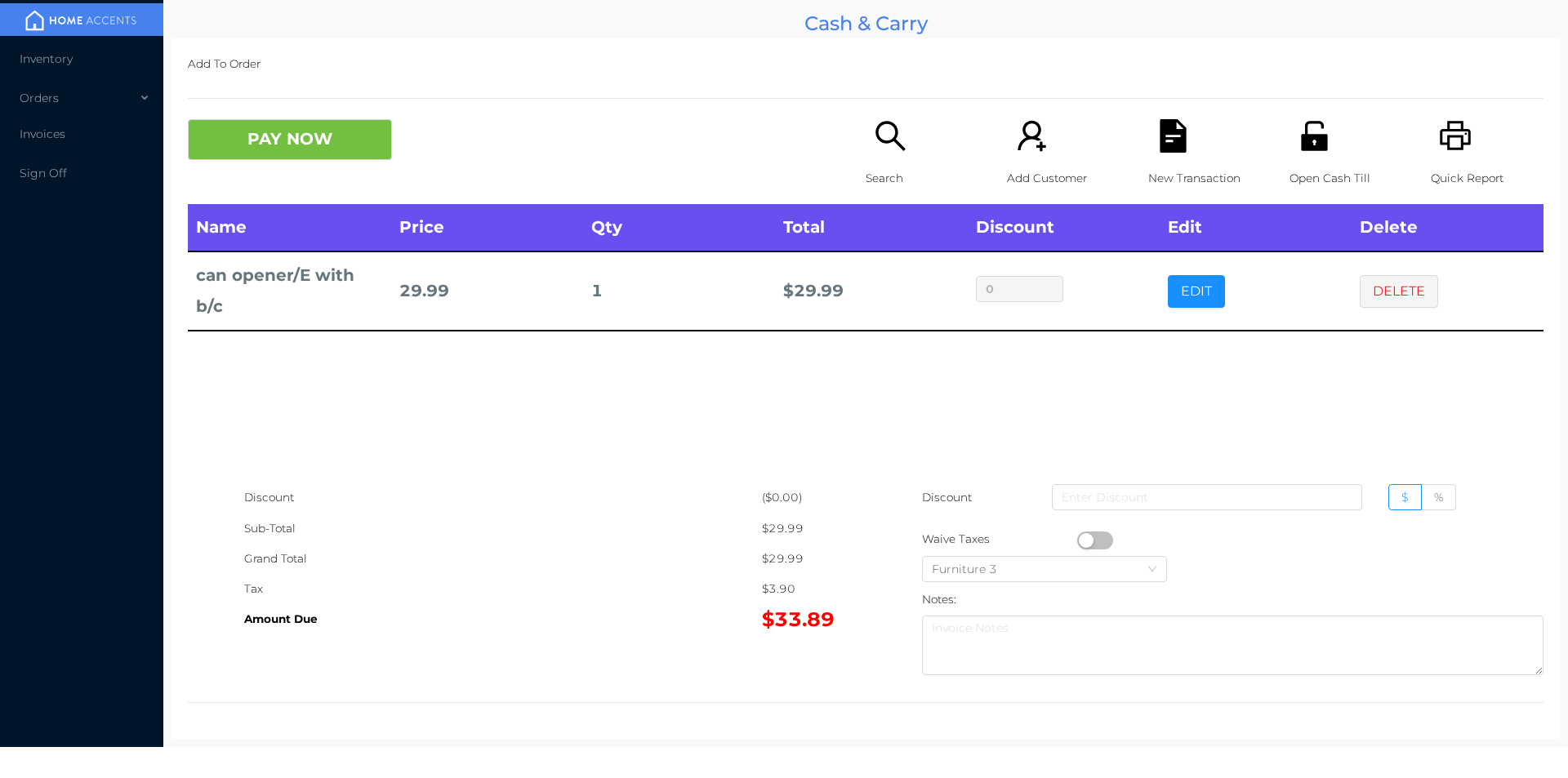
click at [876, 136] on icon "icon: search" at bounding box center [890, 136] width 34 height 34
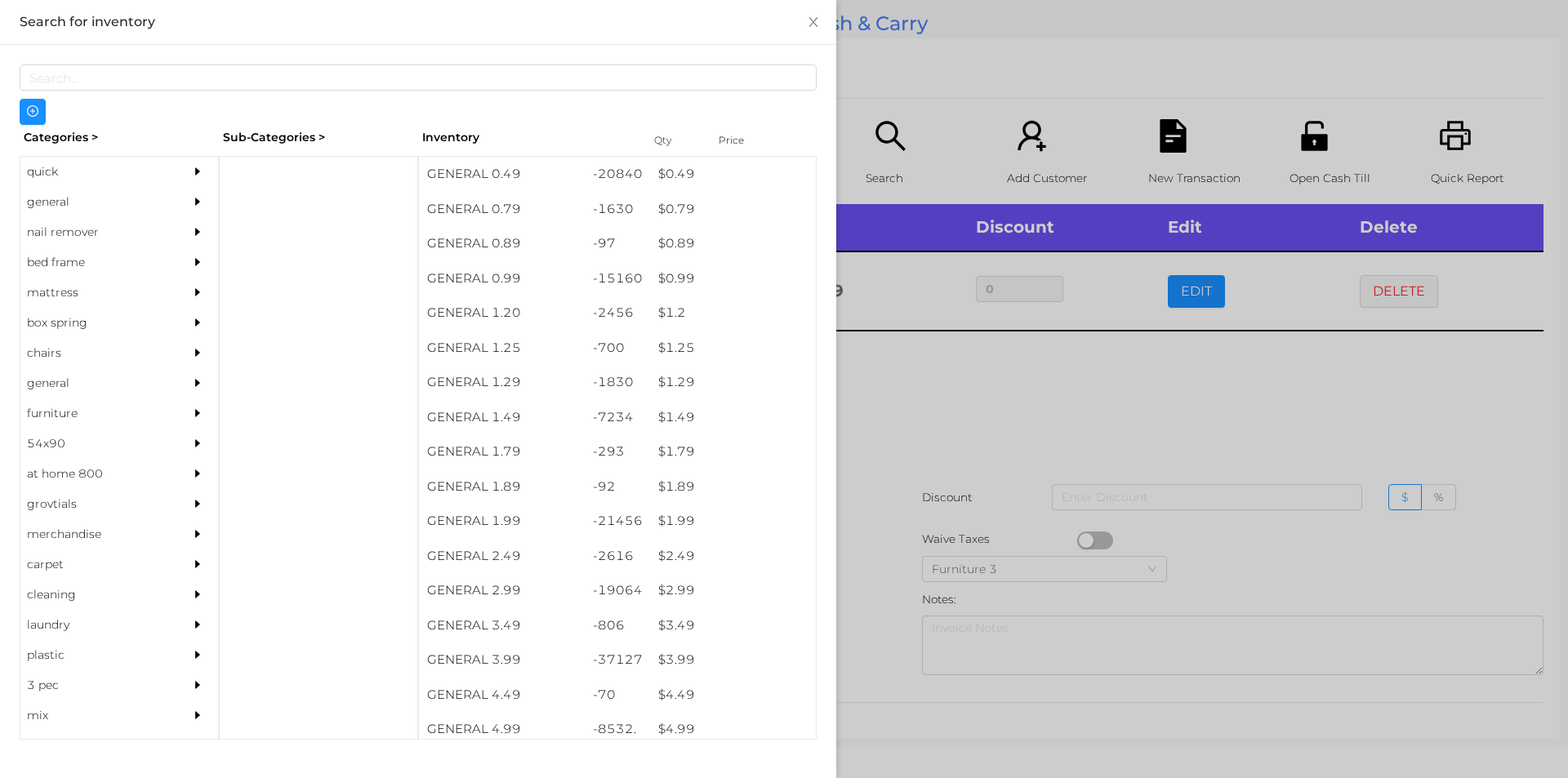
click at [72, 171] on div "quick" at bounding box center [95, 172] width 149 height 30
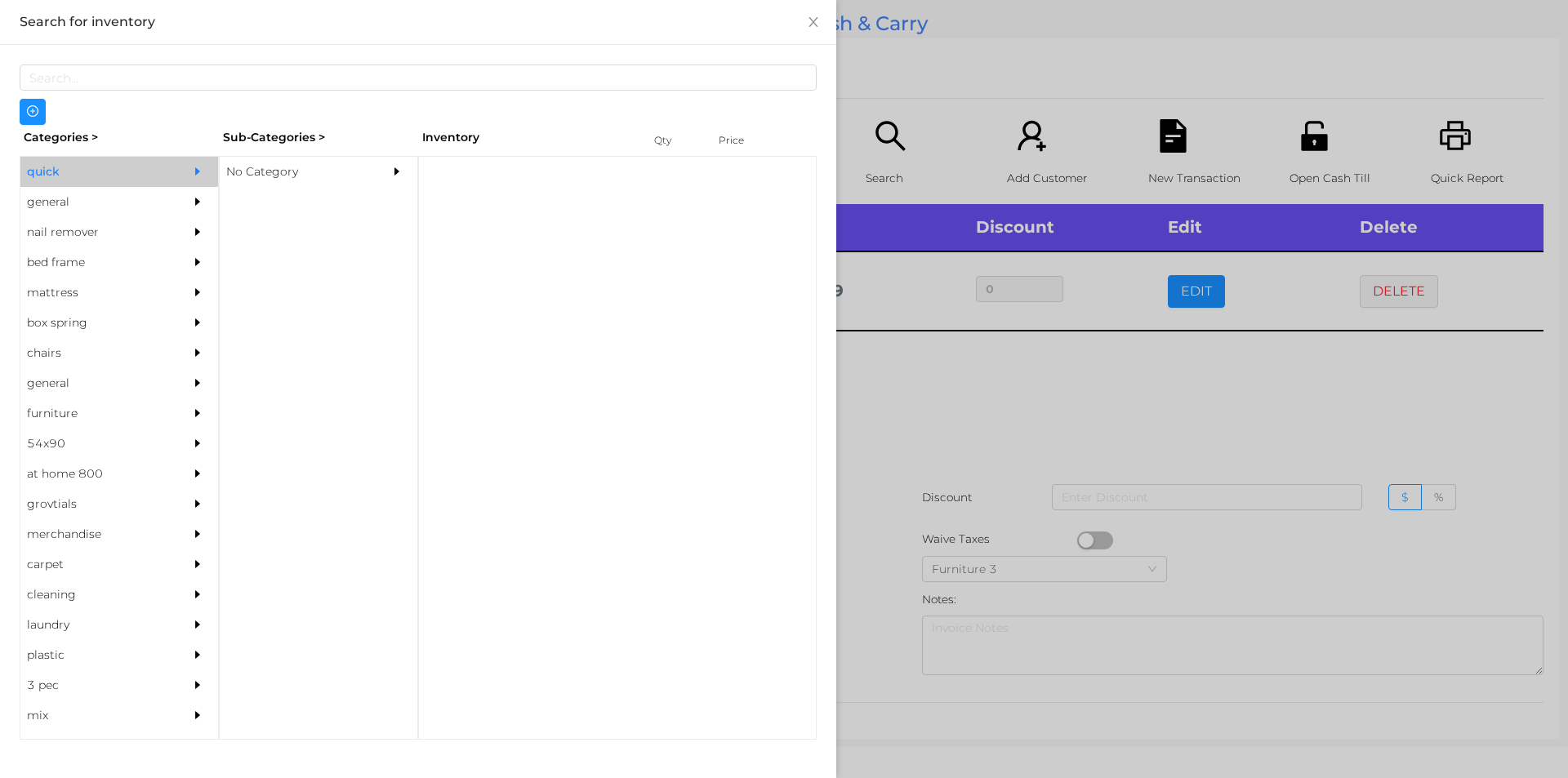
click at [291, 164] on div "No Category" at bounding box center [294, 172] width 149 height 30
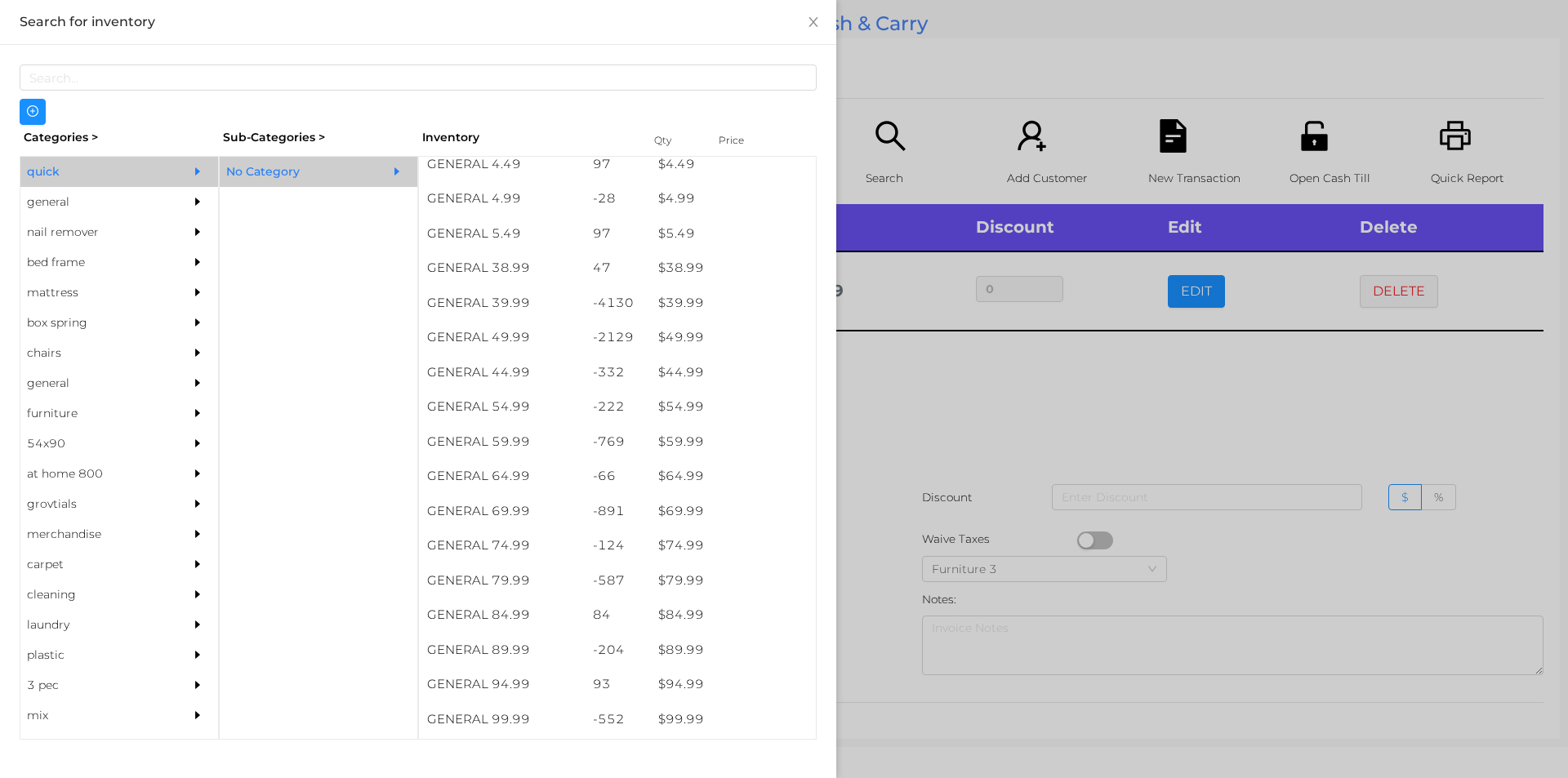
scroll to position [809, 0]
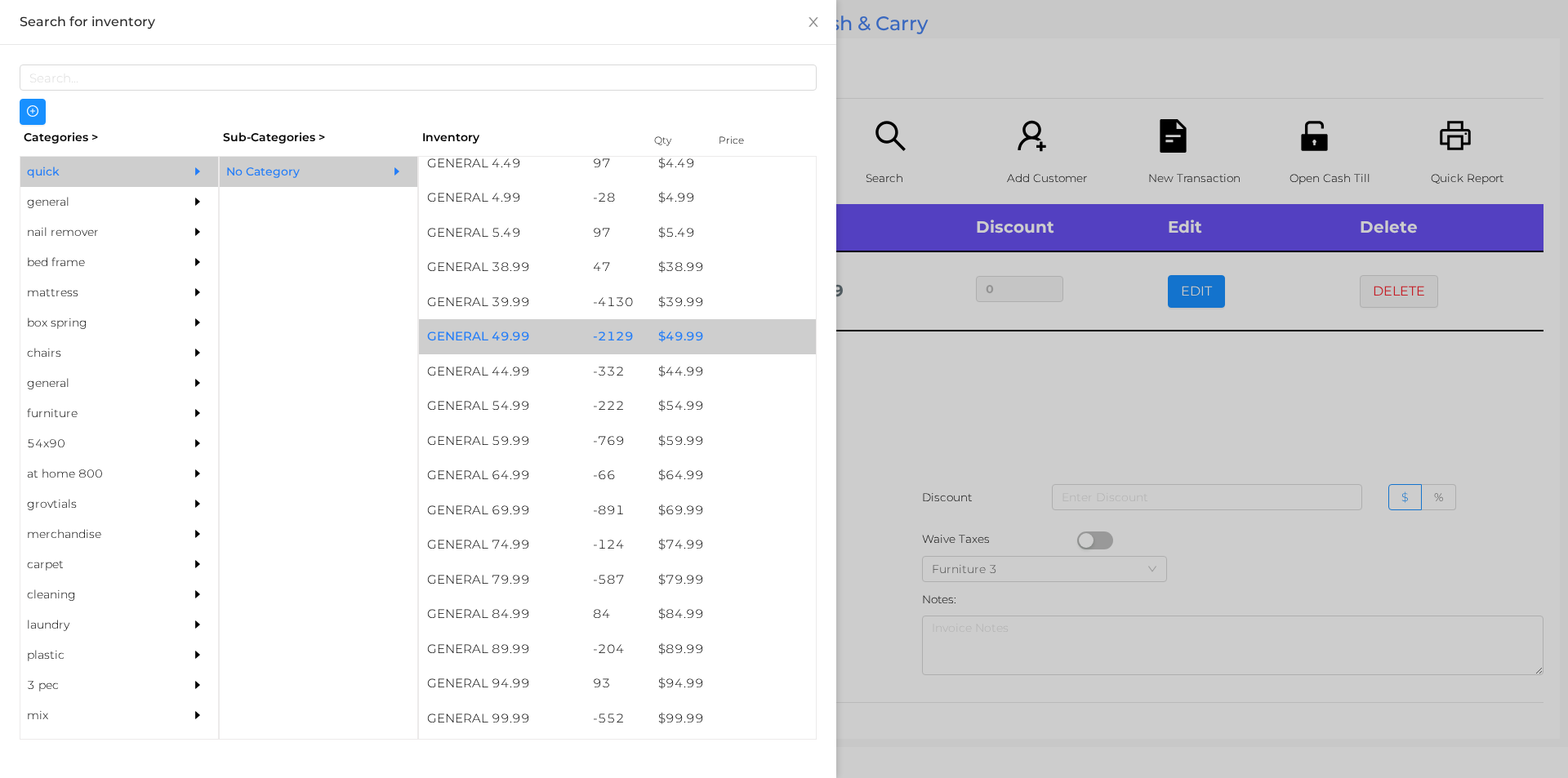
click at [687, 326] on div "$ 49.99" at bounding box center [732, 336] width 166 height 35
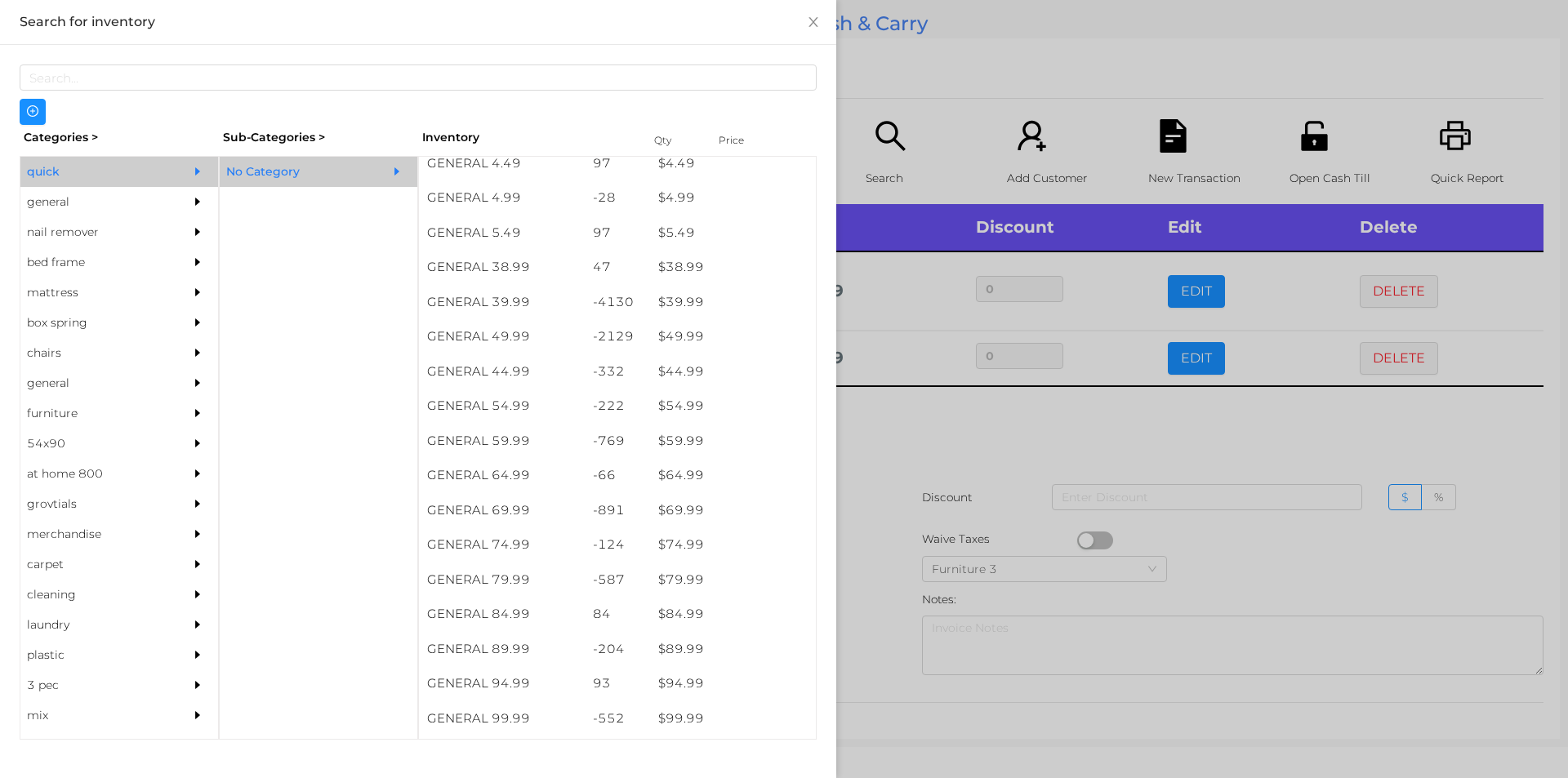
click at [953, 92] on div at bounding box center [784, 389] width 1568 height 778
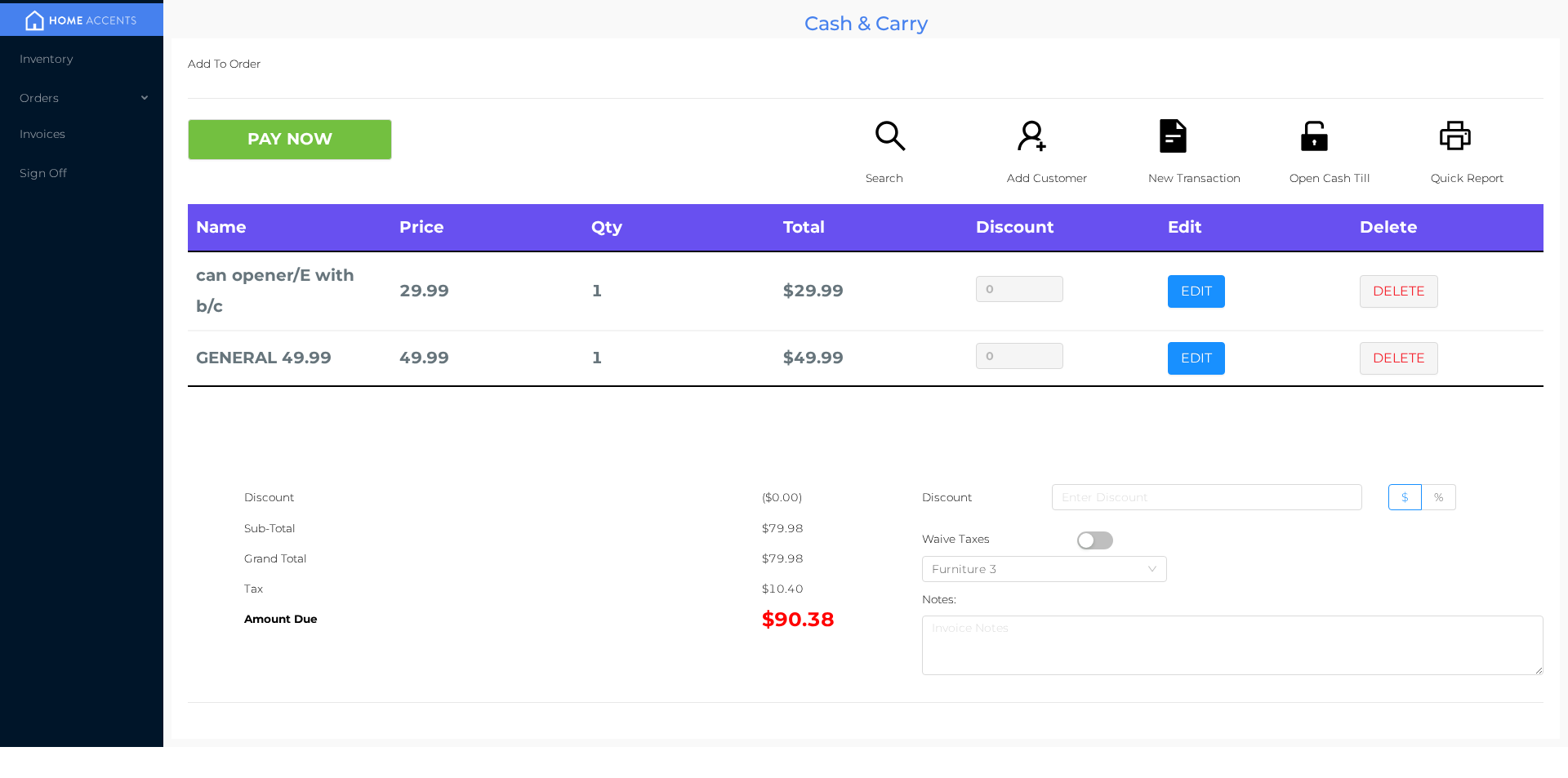
click at [1101, 536] on button "button" at bounding box center [1095, 541] width 36 height 18
click at [332, 124] on button "PAY NOW" at bounding box center [289, 140] width 204 height 41
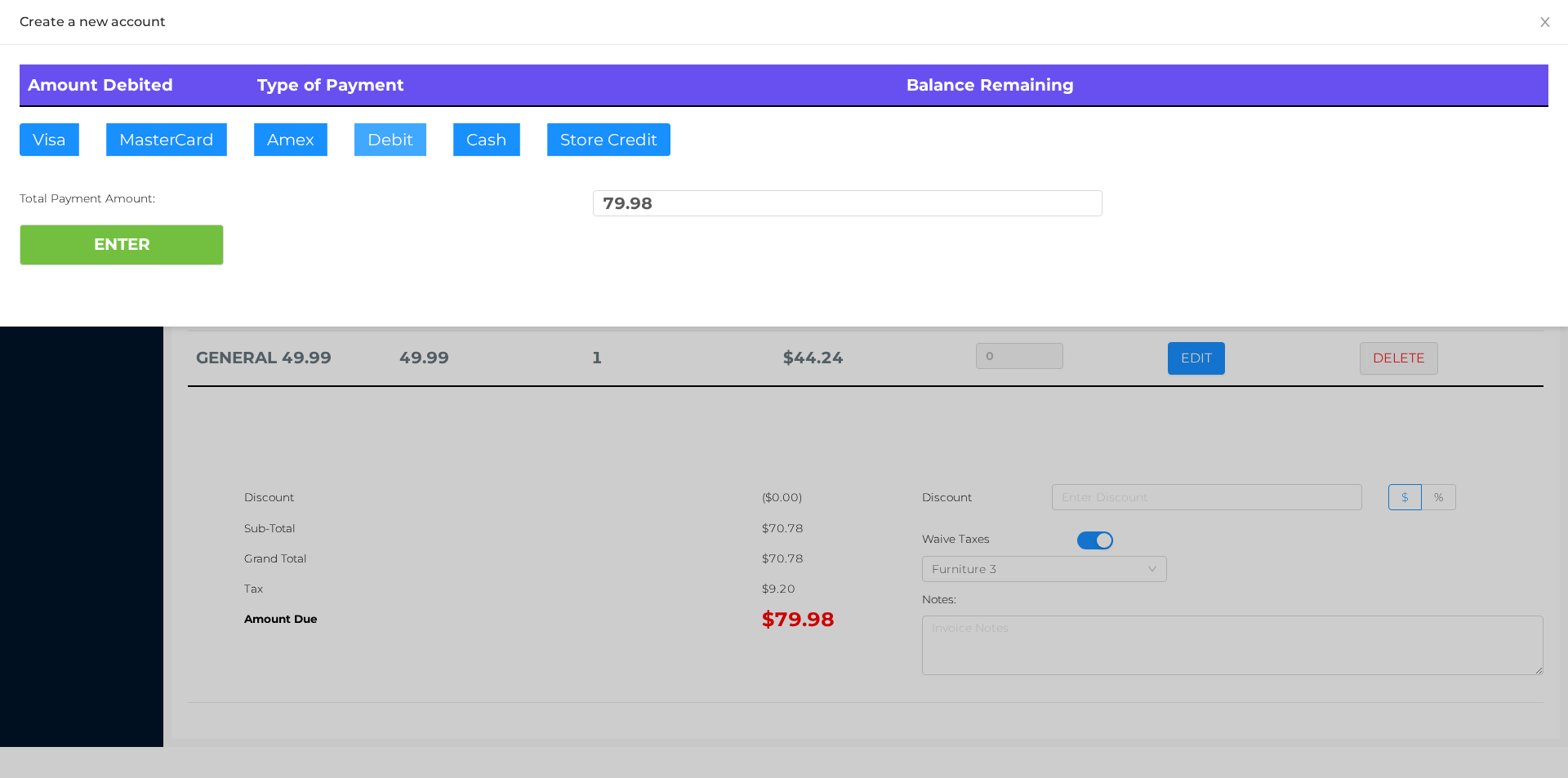
click at [375, 141] on button "Debit" at bounding box center [390, 140] width 72 height 33
click at [107, 242] on button "ENTER" at bounding box center [121, 245] width 204 height 41
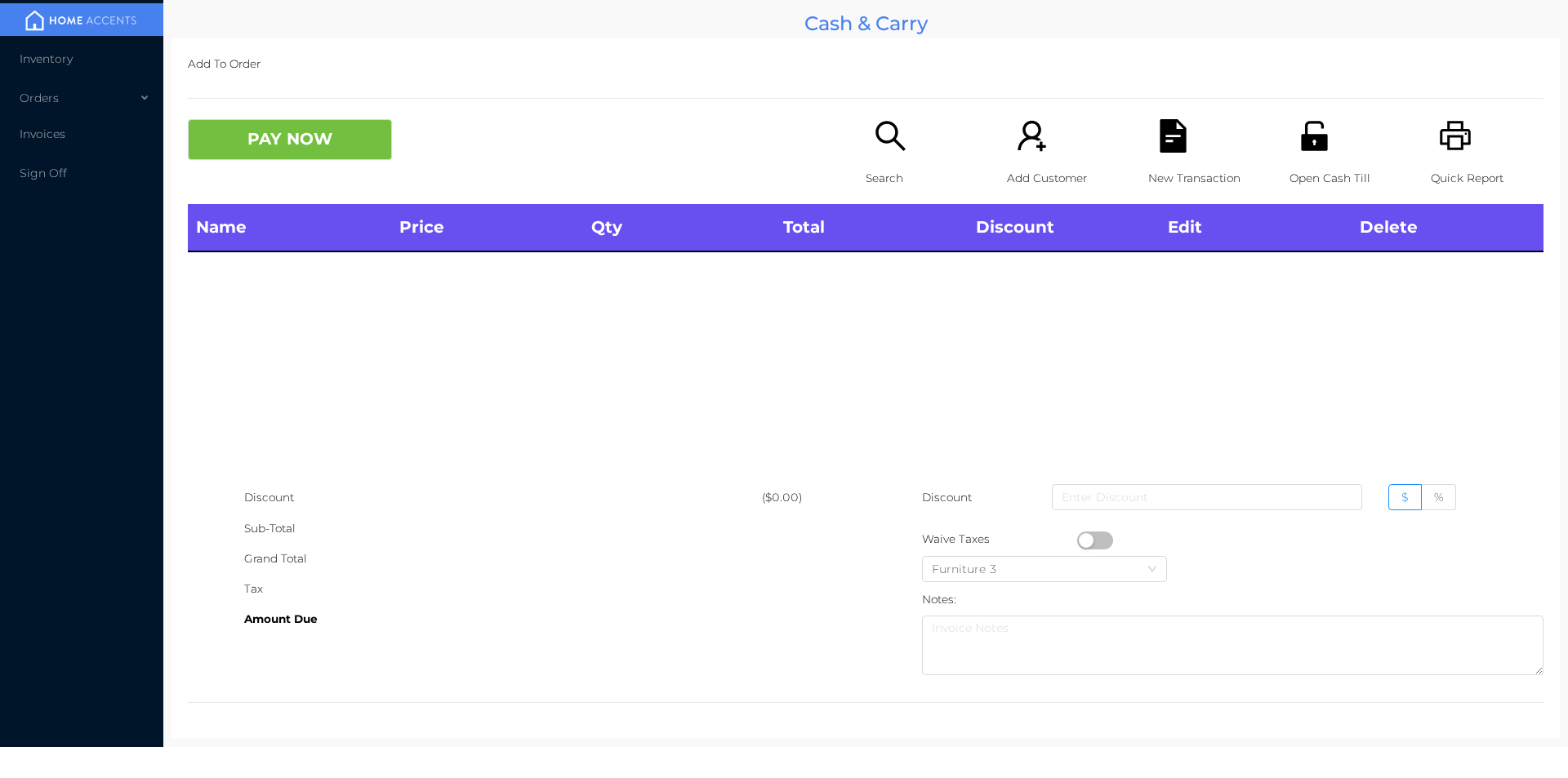
click at [1297, 142] on icon "icon: unlock" at bounding box center [1313, 136] width 34 height 34
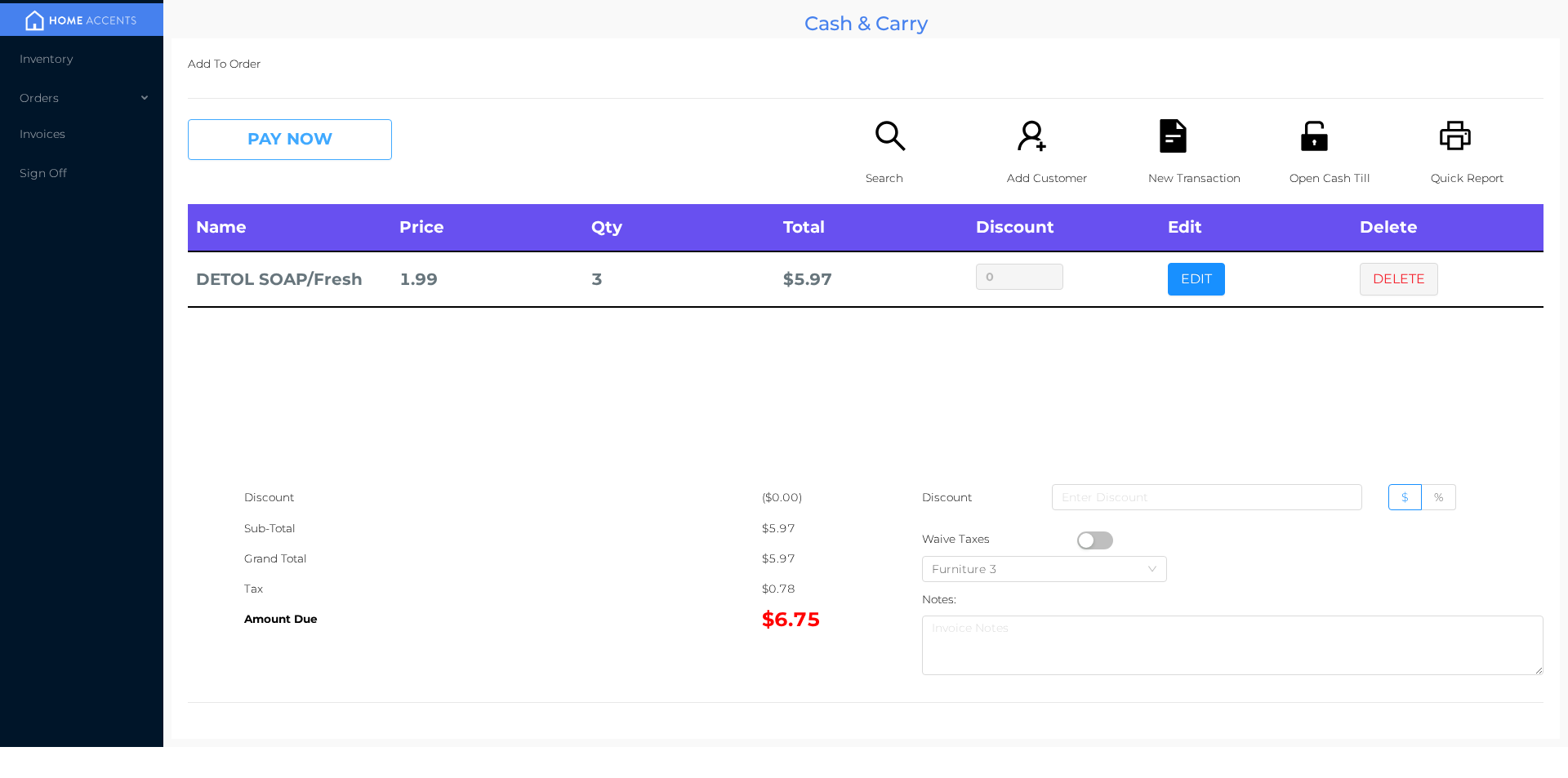
click at [318, 137] on button "PAY NOW" at bounding box center [289, 140] width 204 height 41
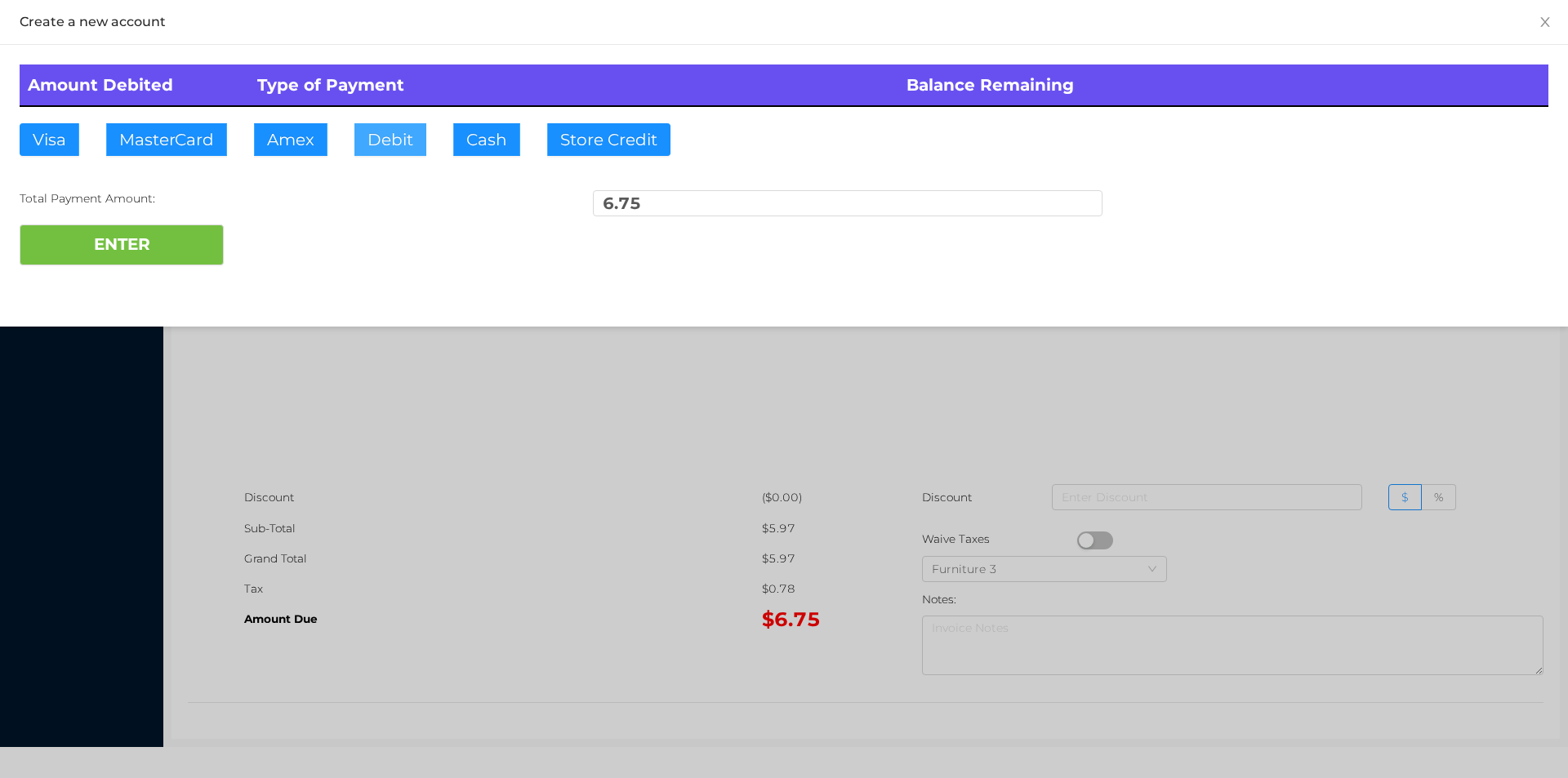
click at [409, 152] on button "Debit" at bounding box center [390, 140] width 72 height 33
type input "10."
click at [160, 260] on button "ENTER" at bounding box center [121, 245] width 204 height 41
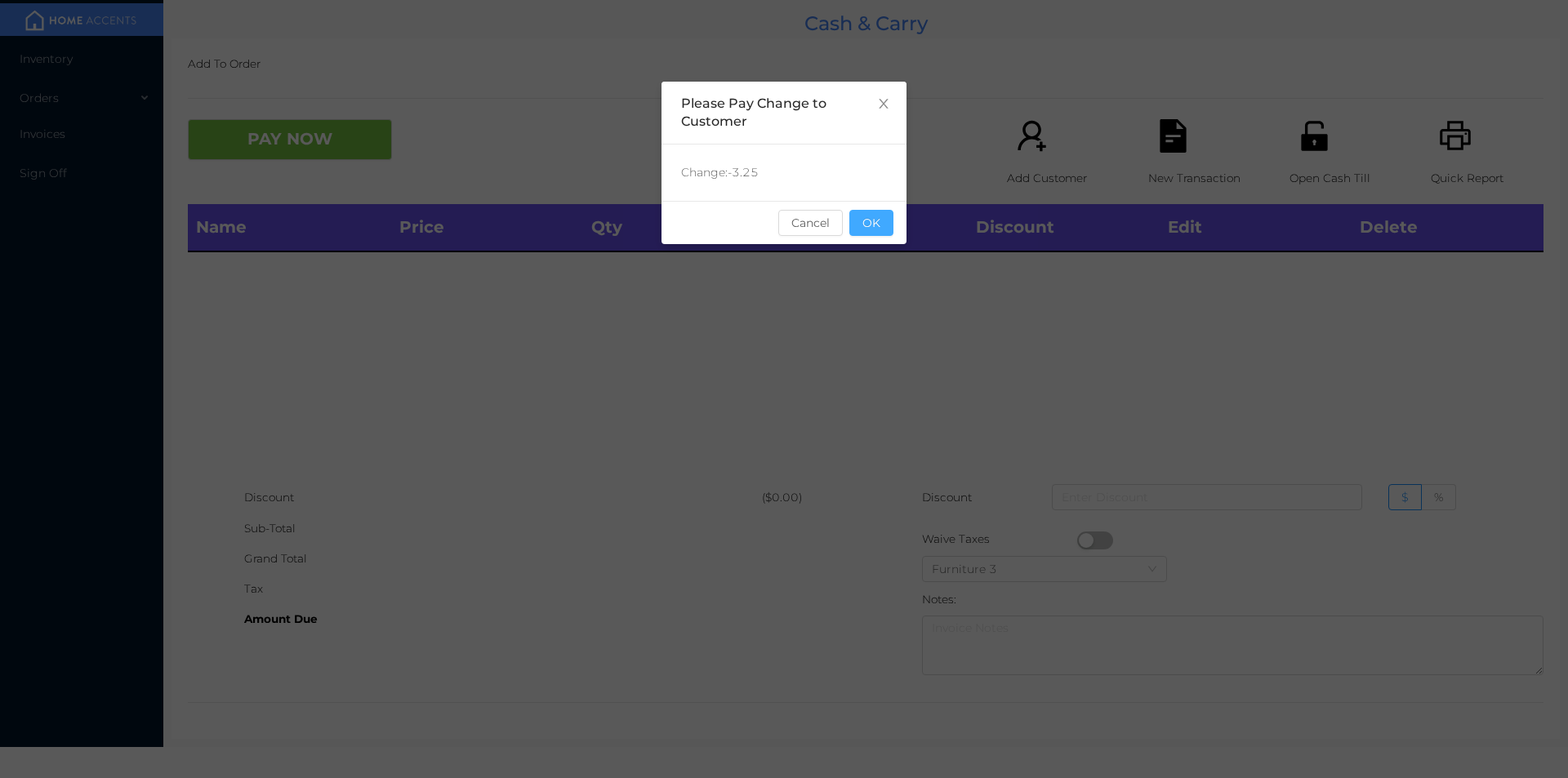
click at [876, 222] on button "OK" at bounding box center [872, 223] width 44 height 26
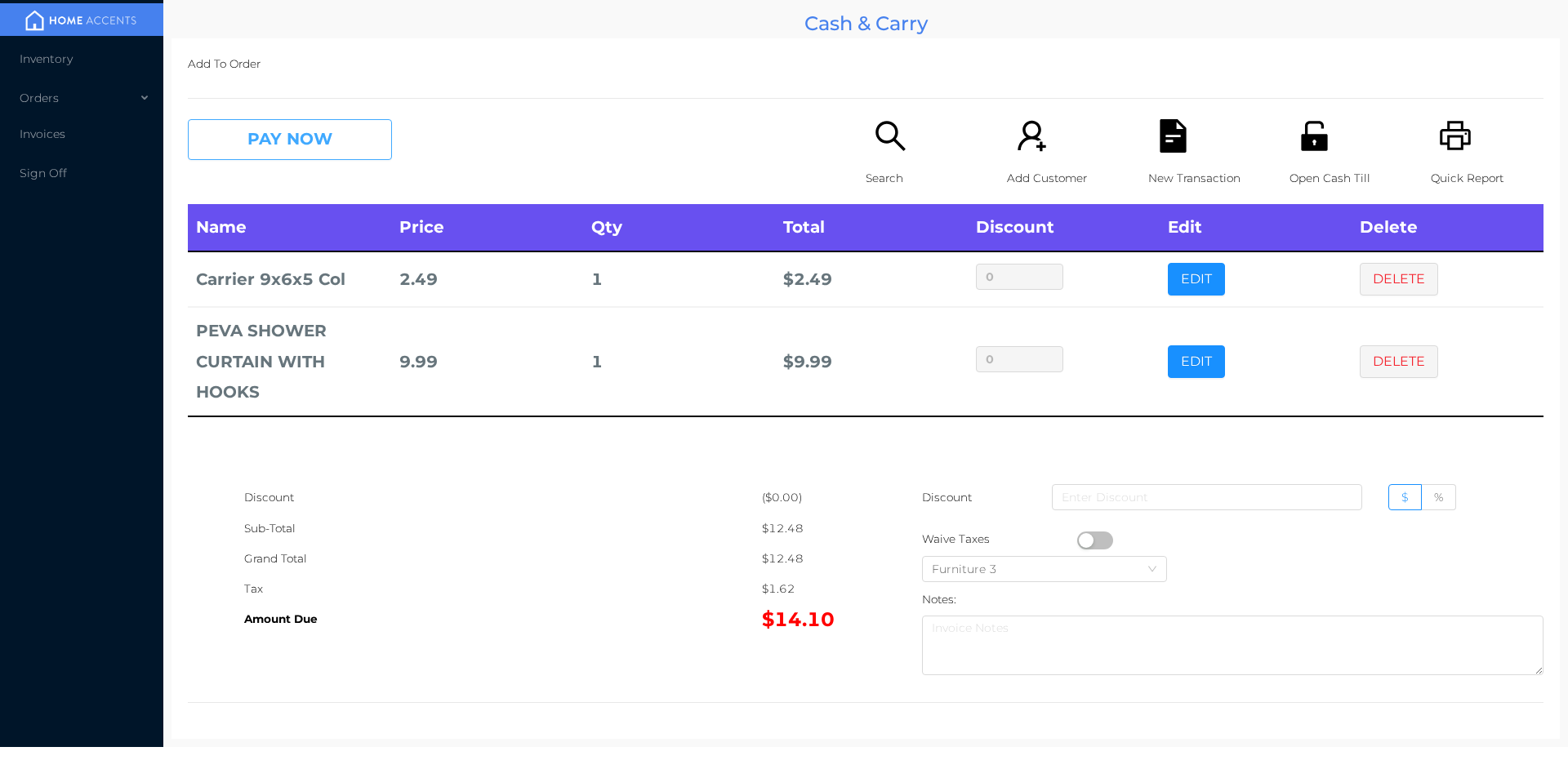
click at [268, 140] on button "PAY NOW" at bounding box center [289, 140] width 204 height 41
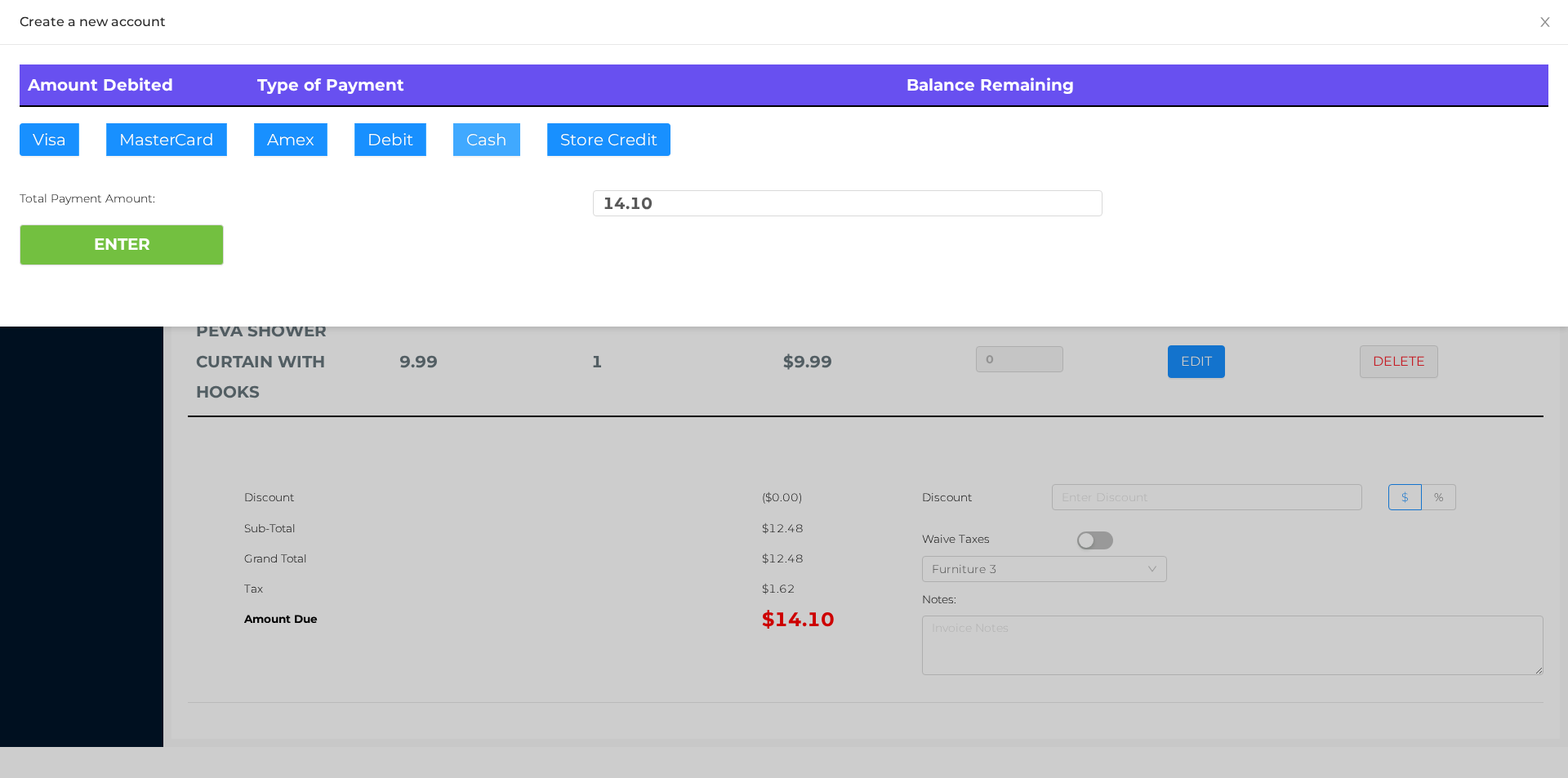
click at [473, 124] on button "Cash" at bounding box center [487, 140] width 67 height 33
type input "20."
click at [154, 259] on button "ENTER" at bounding box center [121, 245] width 204 height 41
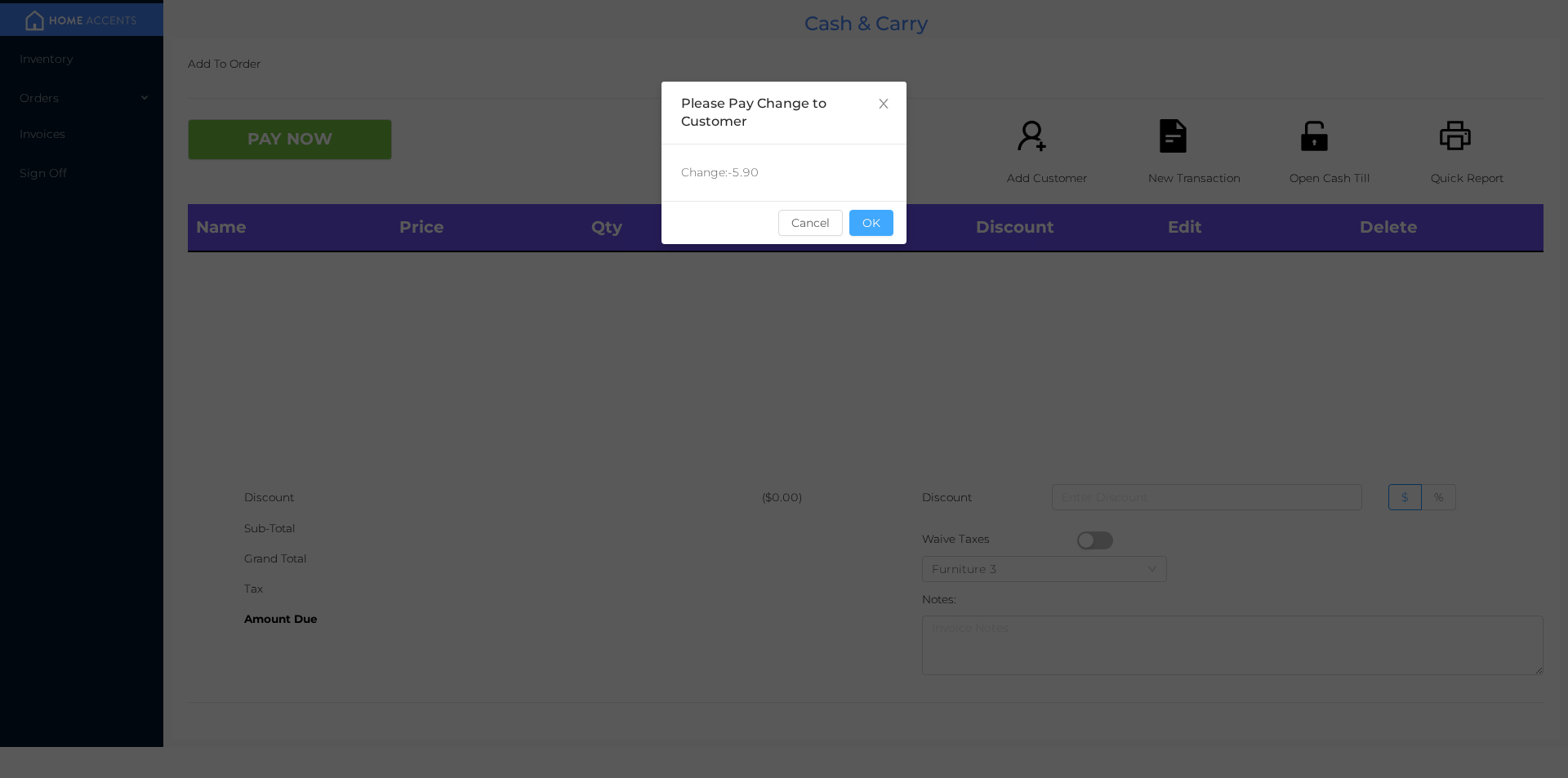
click at [867, 217] on button "OK" at bounding box center [872, 223] width 44 height 26
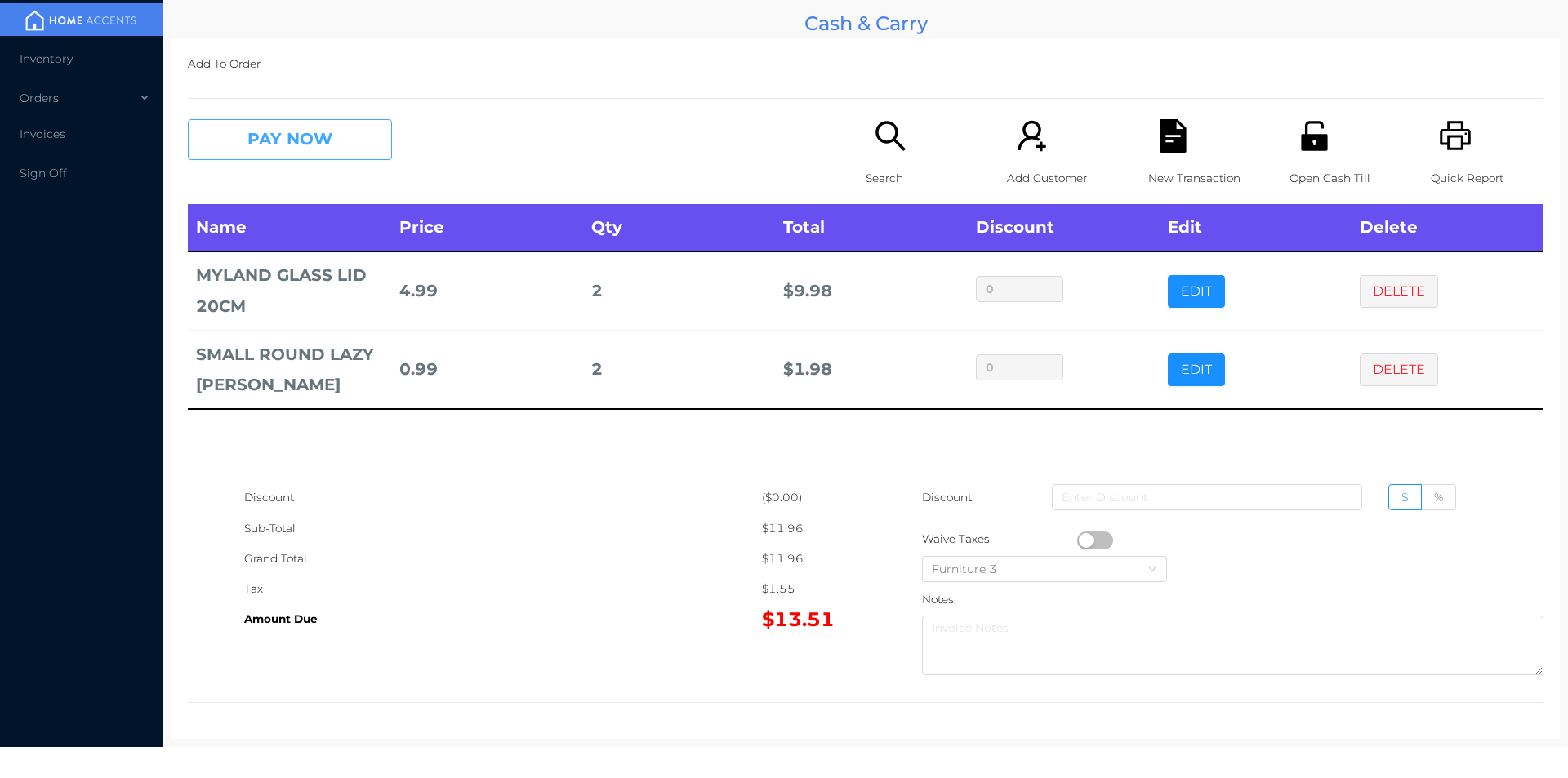
click at [273, 133] on button "PAY NOW" at bounding box center [289, 140] width 204 height 41
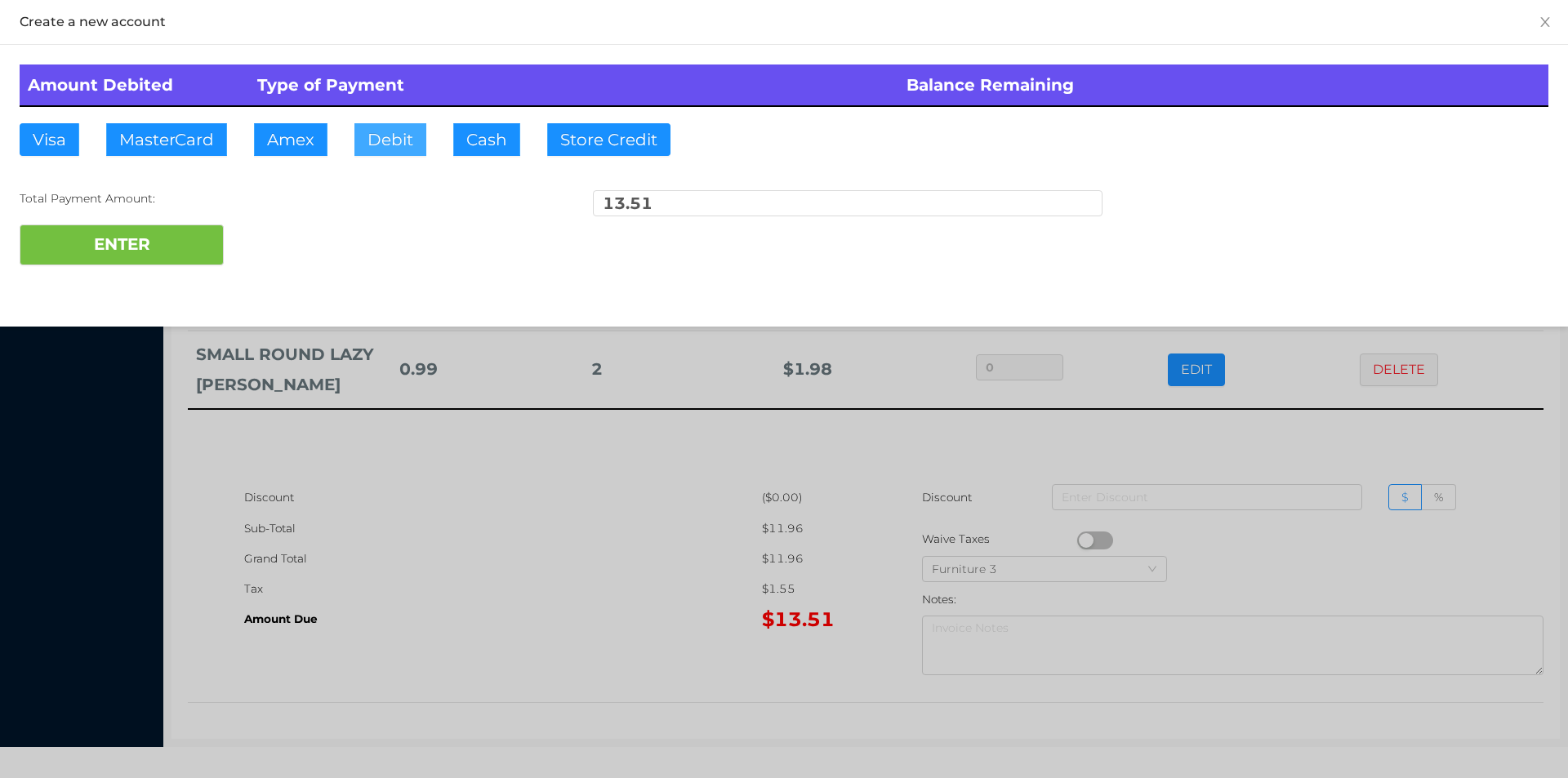
click at [378, 139] on button "Debit" at bounding box center [390, 140] width 72 height 33
type input "20."
click at [111, 238] on button "ENTER" at bounding box center [121, 245] width 204 height 41
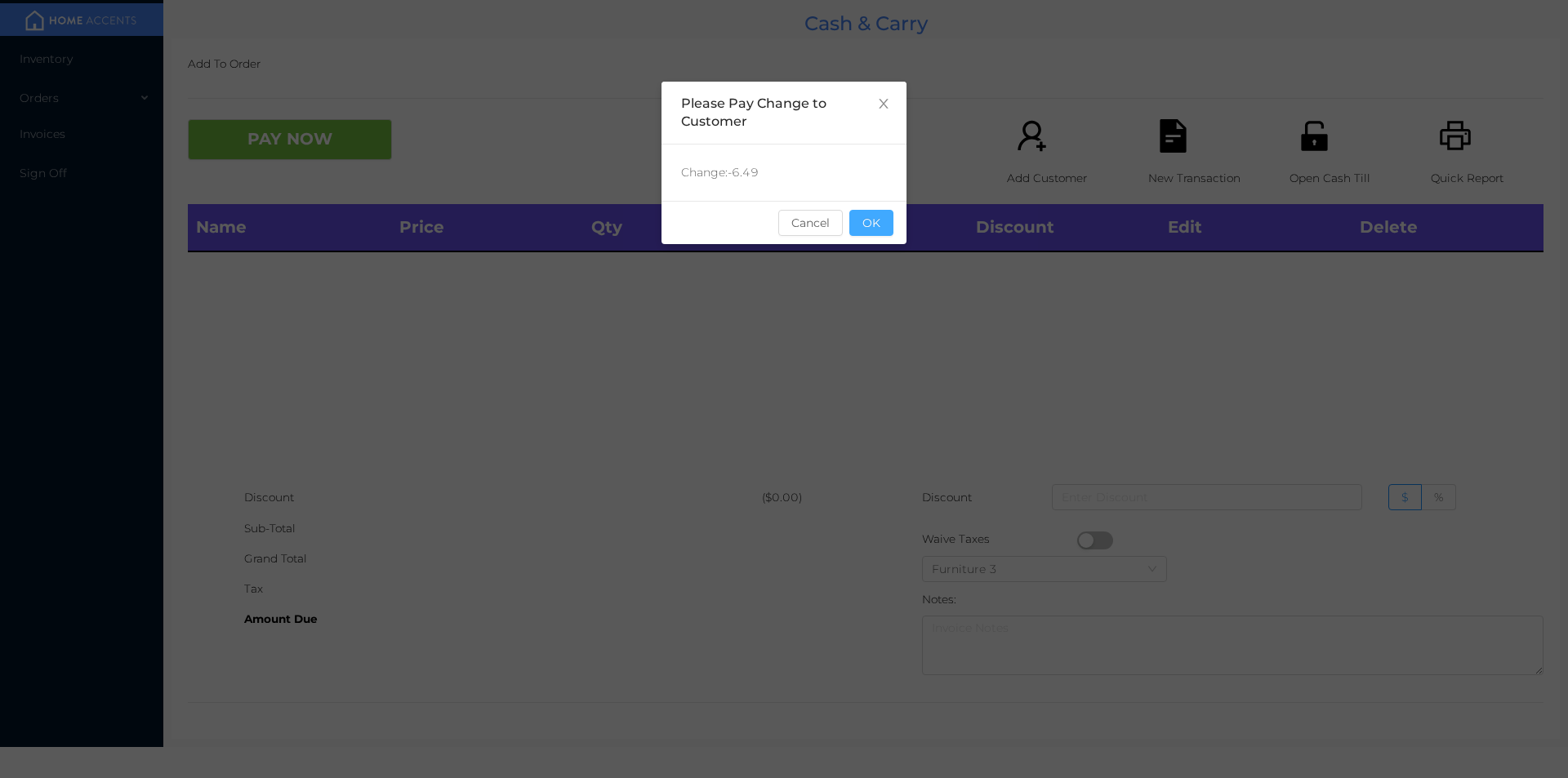
click at [877, 228] on button "OK" at bounding box center [872, 223] width 44 height 26
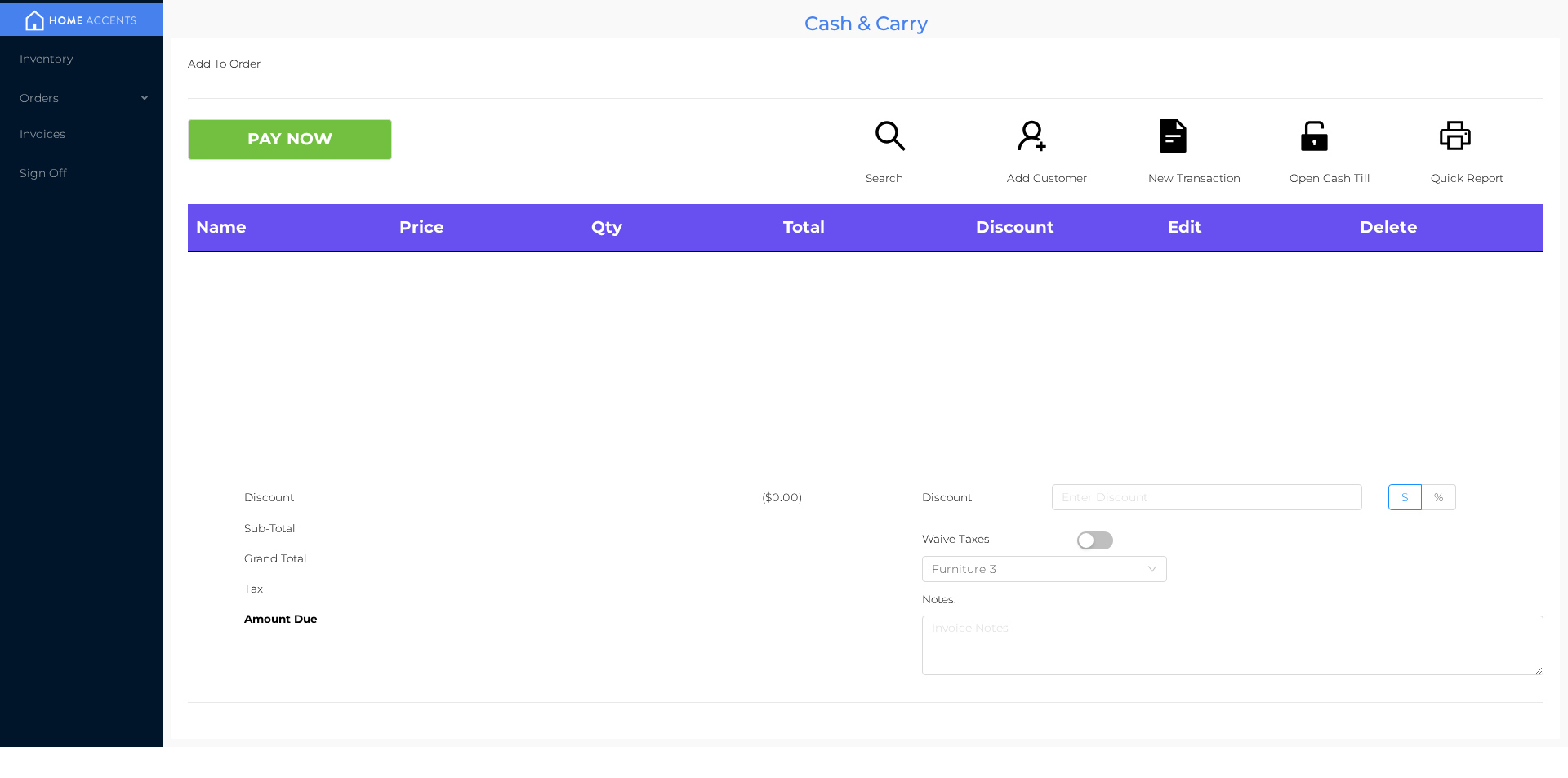
click at [1313, 200] on div "Open Cash Till" at bounding box center [1345, 162] width 113 height 85
click at [689, 518] on div "Sub-Total" at bounding box center [502, 528] width 518 height 30
click at [895, 164] on p "Search" at bounding box center [922, 178] width 113 height 30
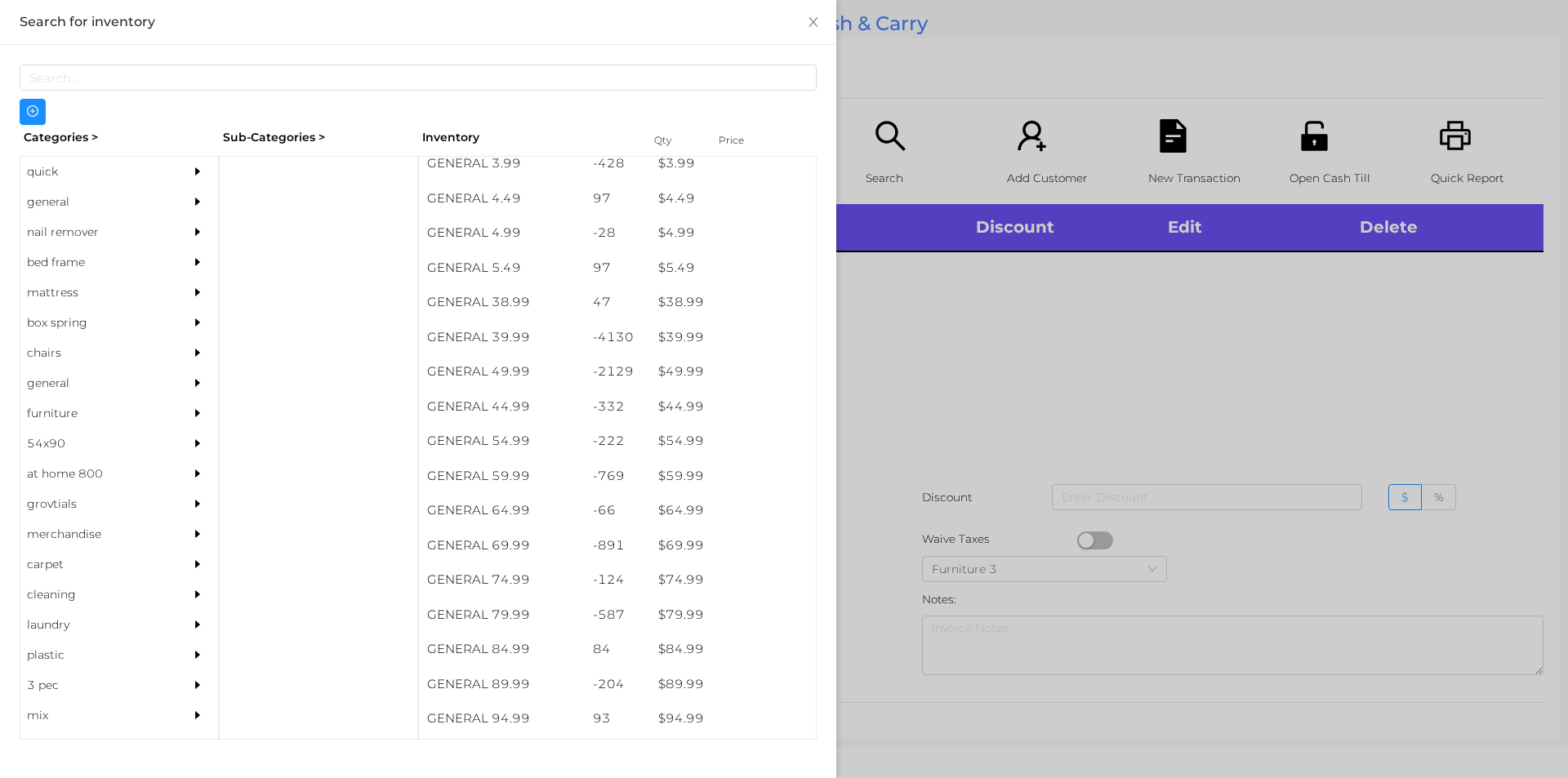
scroll to position [767, 0]
click at [68, 207] on div "general" at bounding box center [95, 201] width 149 height 30
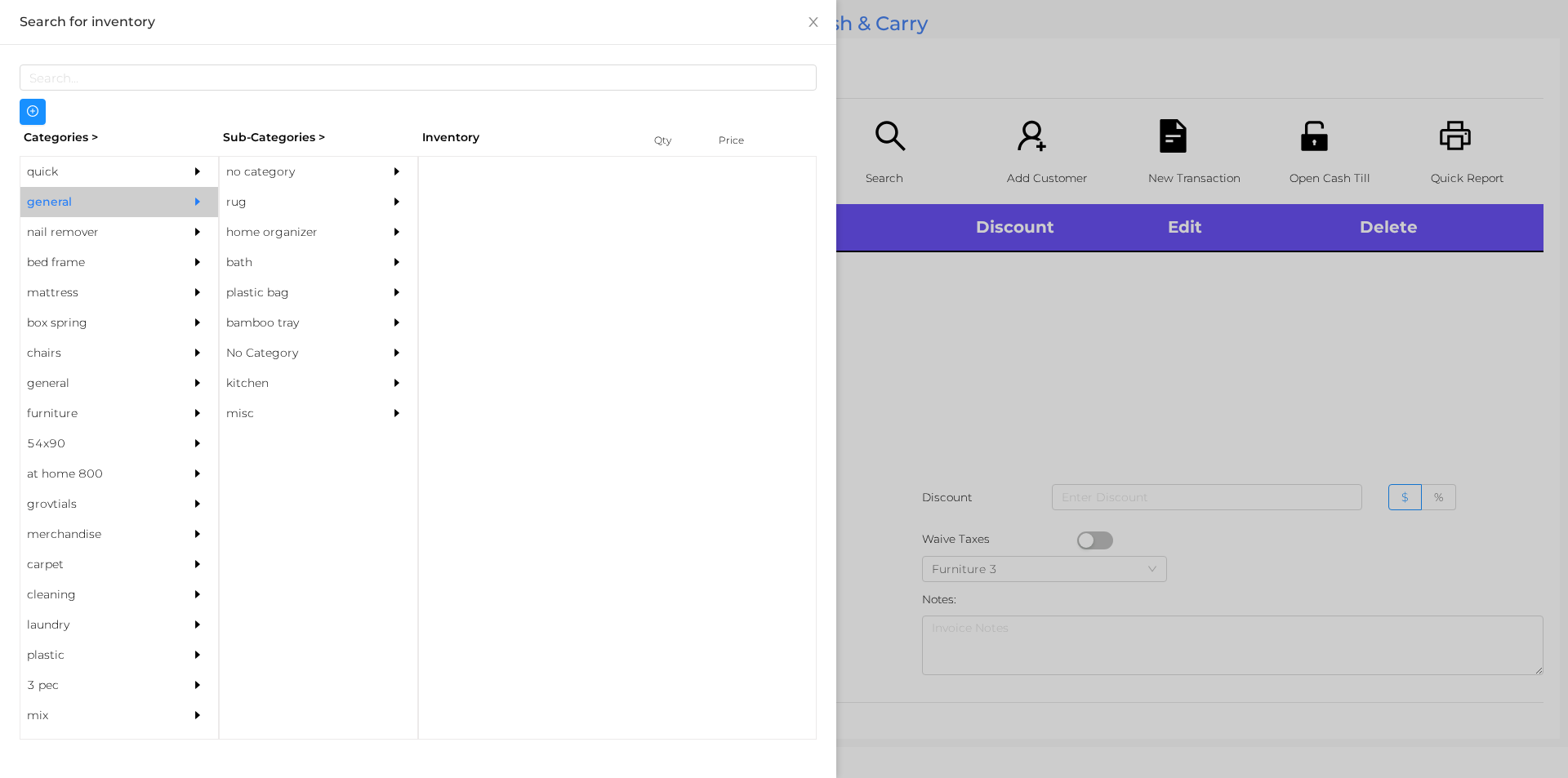
scroll to position [0, 0]
click at [293, 163] on div "no category" at bounding box center [294, 172] width 149 height 30
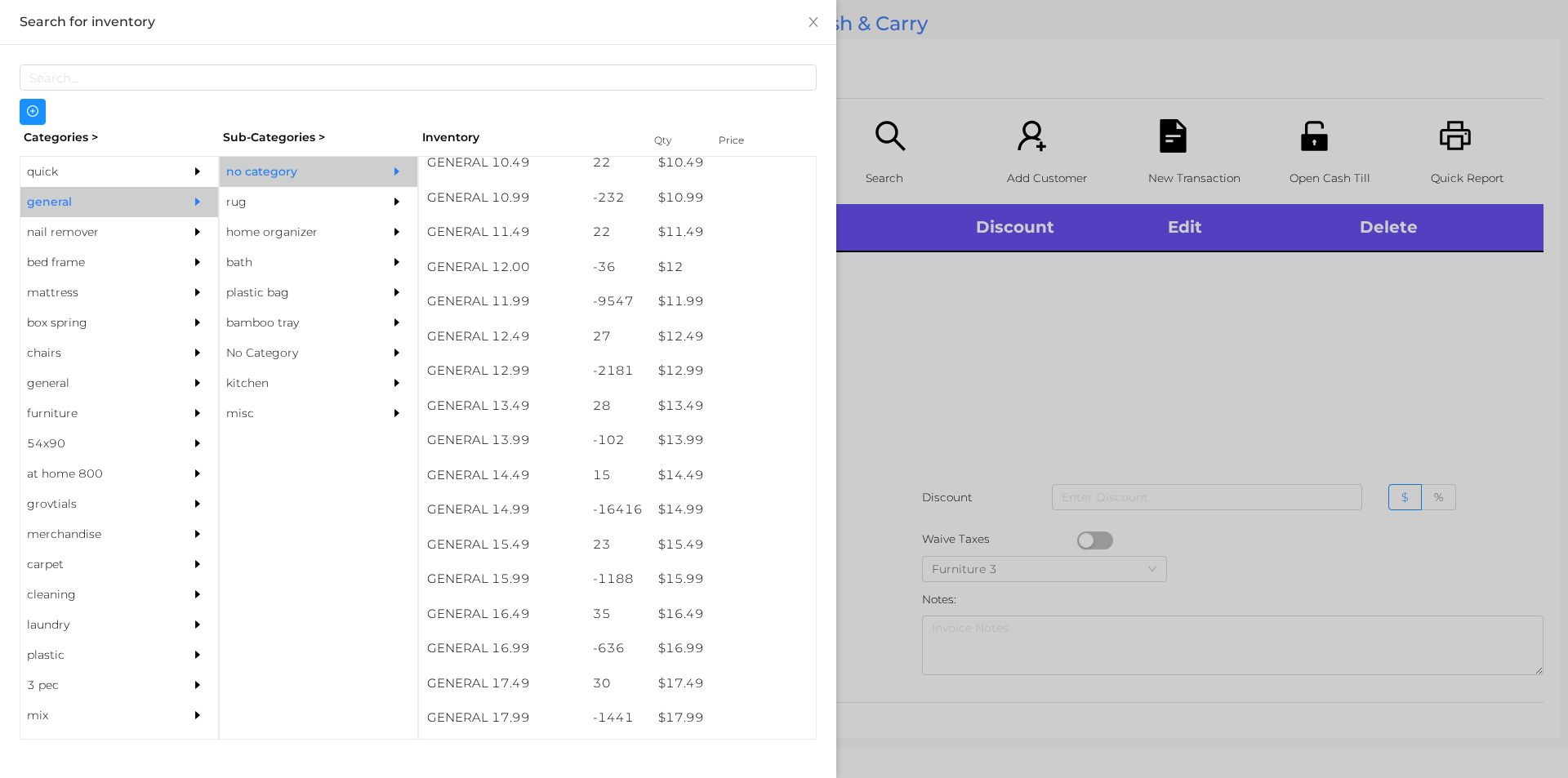
scroll to position [1086, 0]
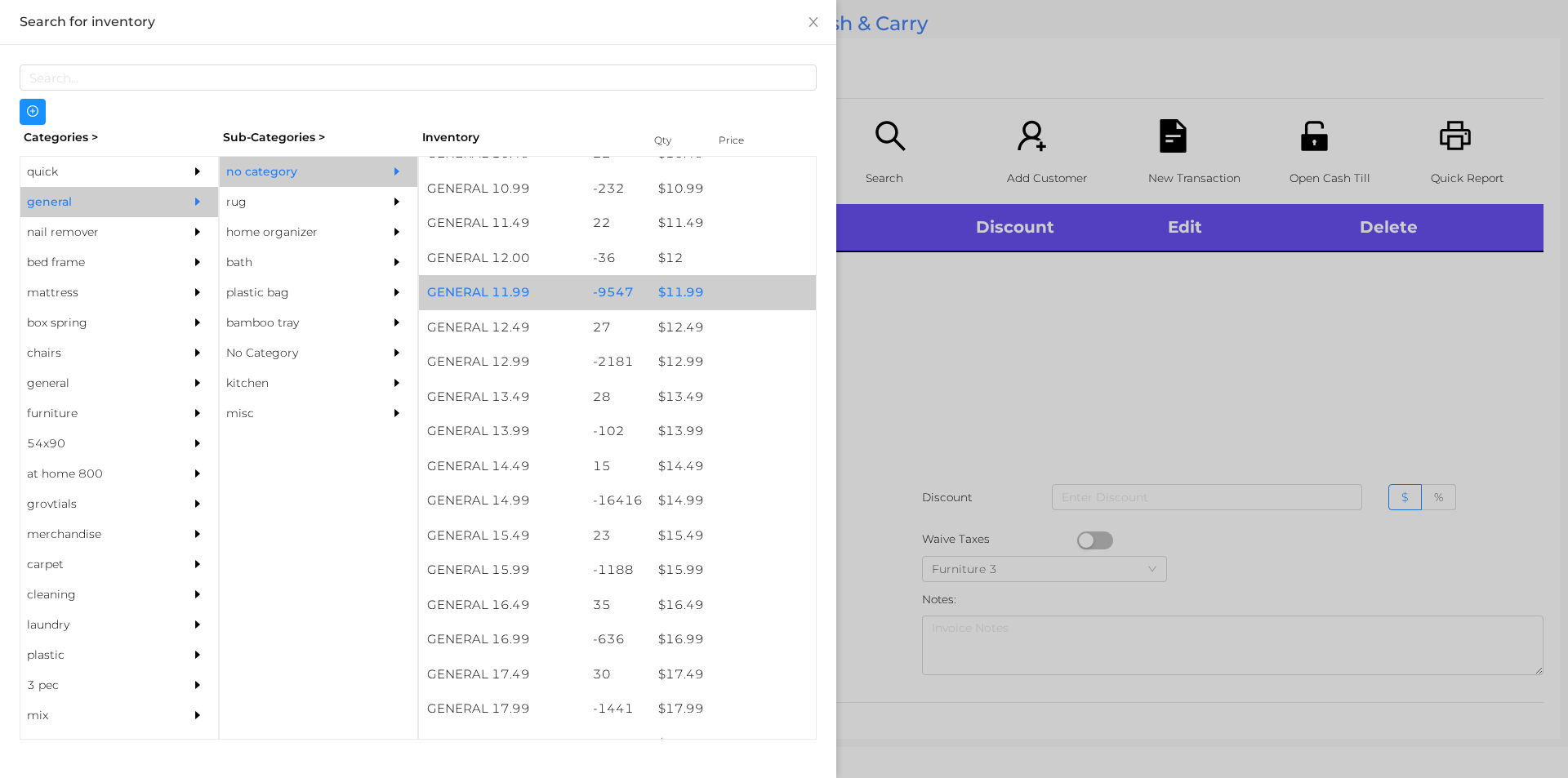
click at [700, 284] on div "$ 11.99" at bounding box center [732, 292] width 166 height 35
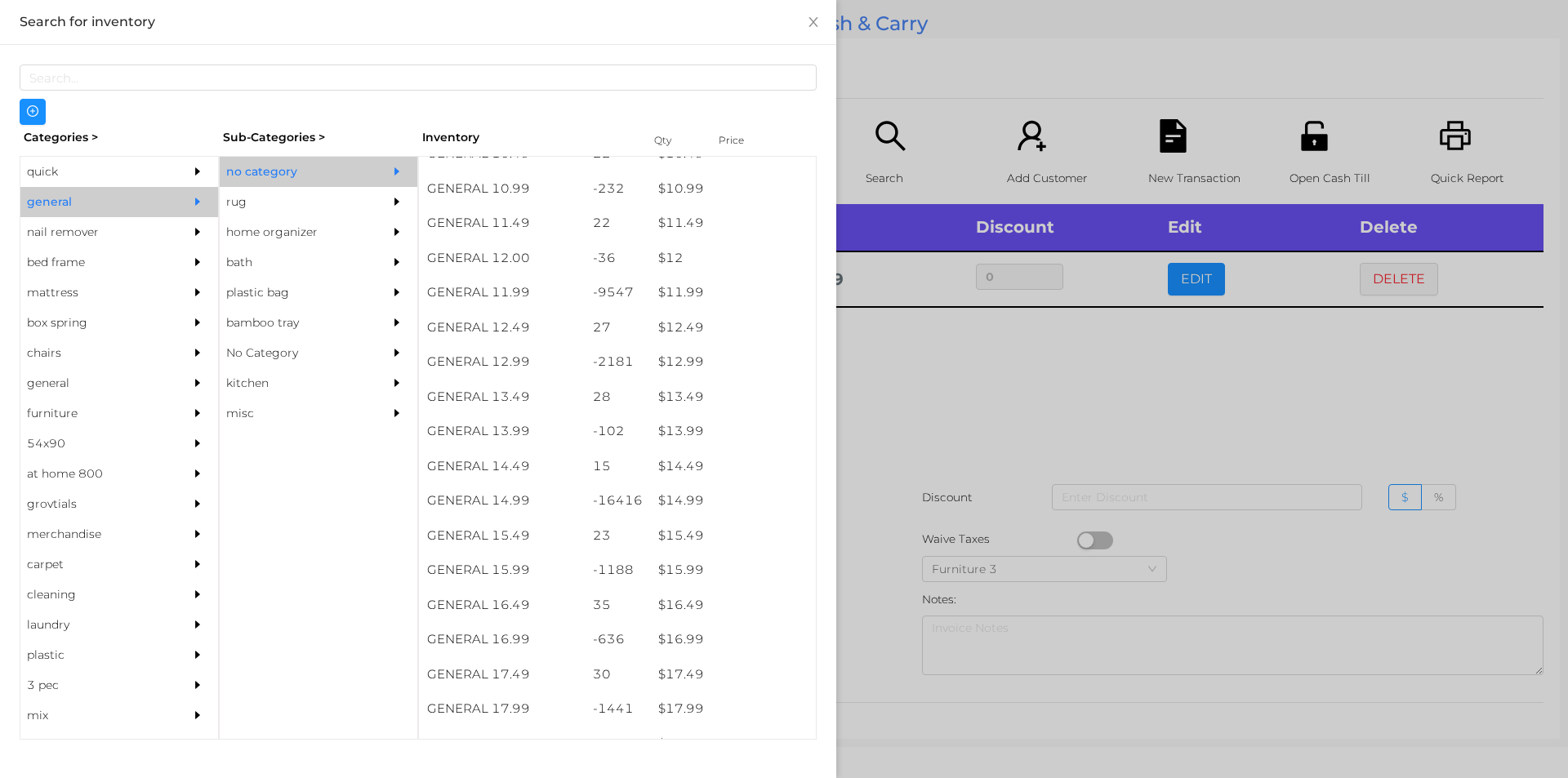
click at [917, 474] on div at bounding box center [784, 389] width 1568 height 778
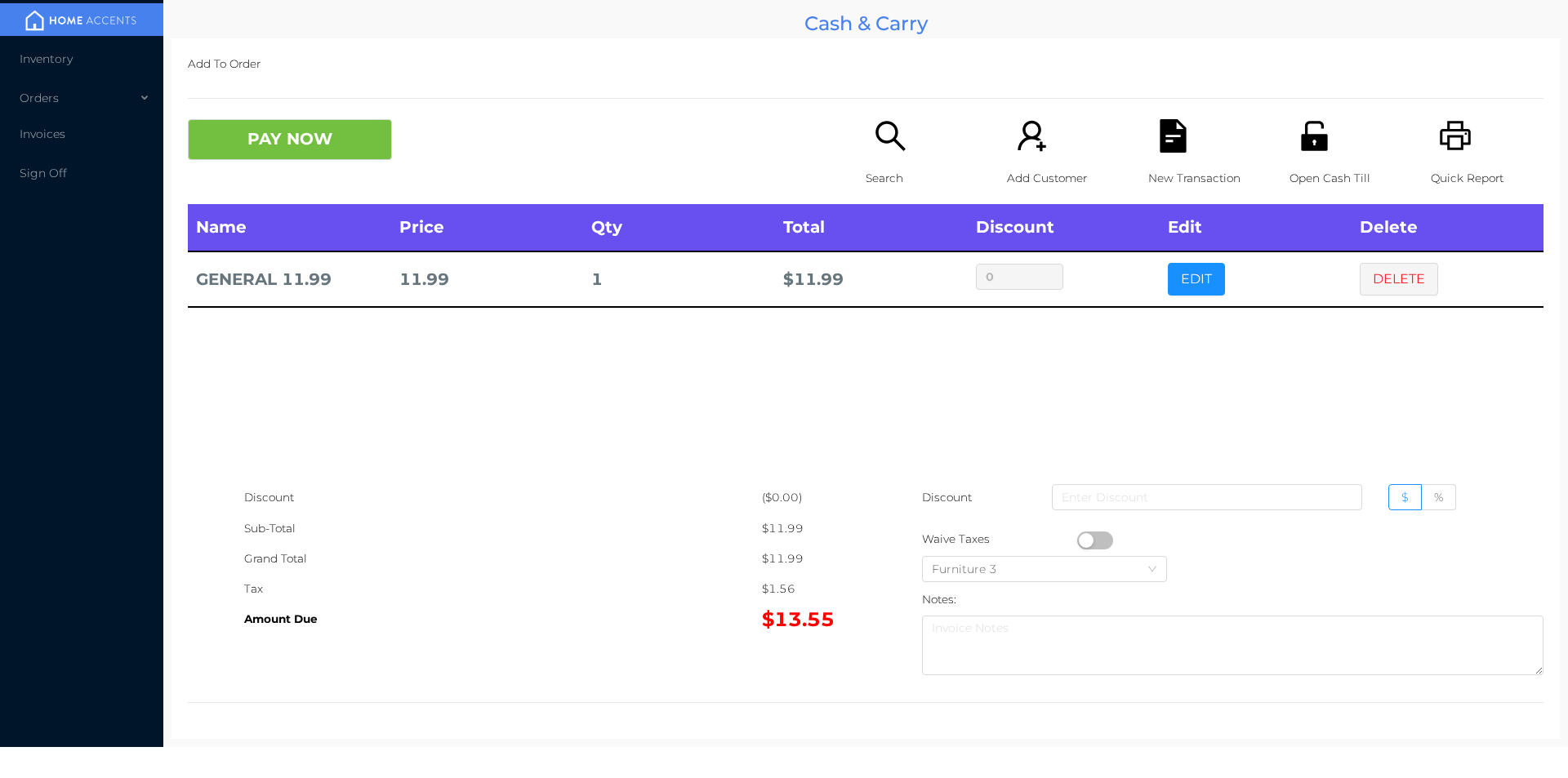
click at [1322, 147] on div "Open Cash Till" at bounding box center [1345, 162] width 113 height 85
click at [276, 155] on button "PAY NOW" at bounding box center [289, 140] width 204 height 41
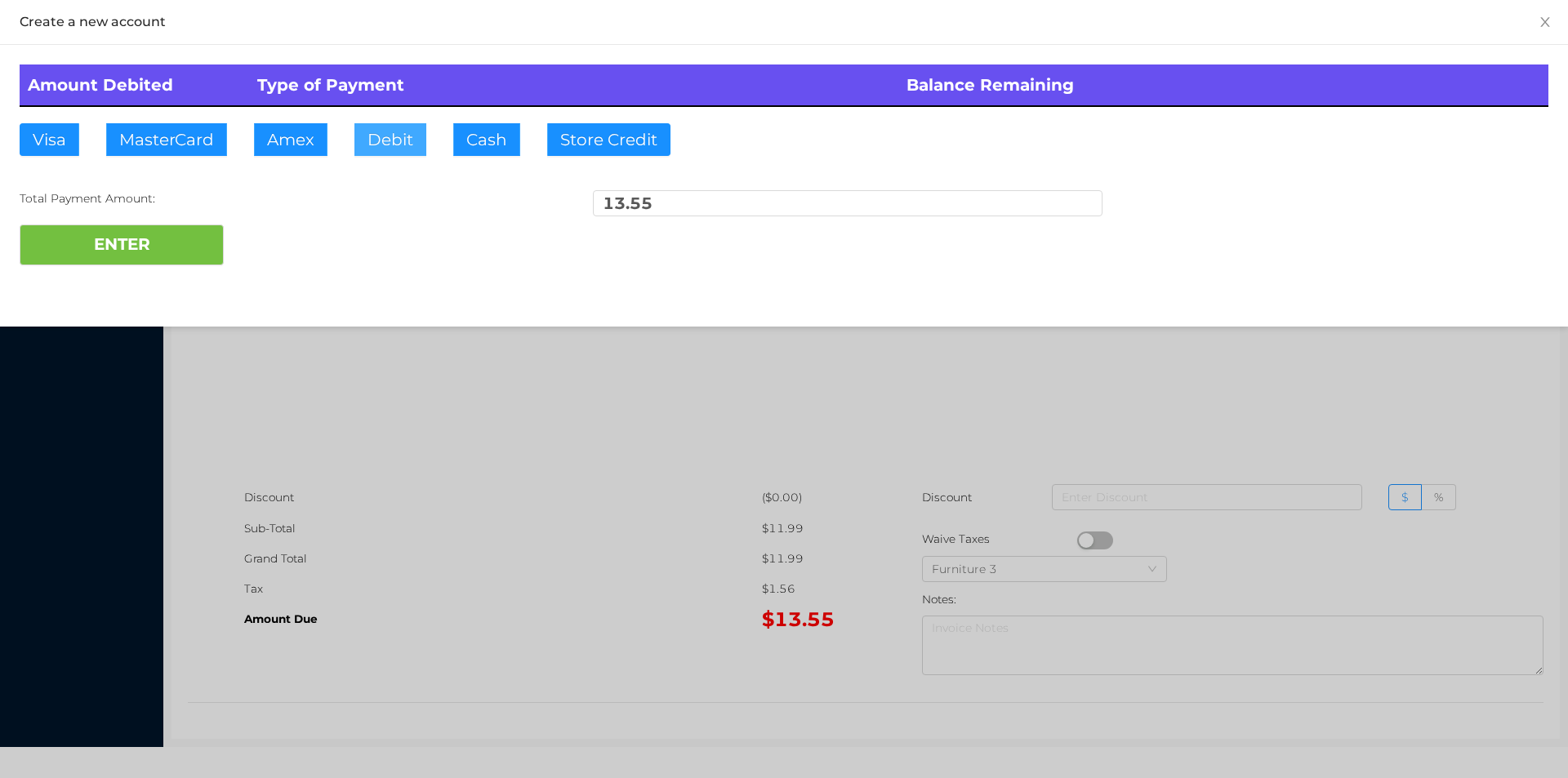
click at [377, 142] on button "Debit" at bounding box center [390, 140] width 72 height 33
click at [140, 259] on button "ENTER" at bounding box center [121, 245] width 204 height 41
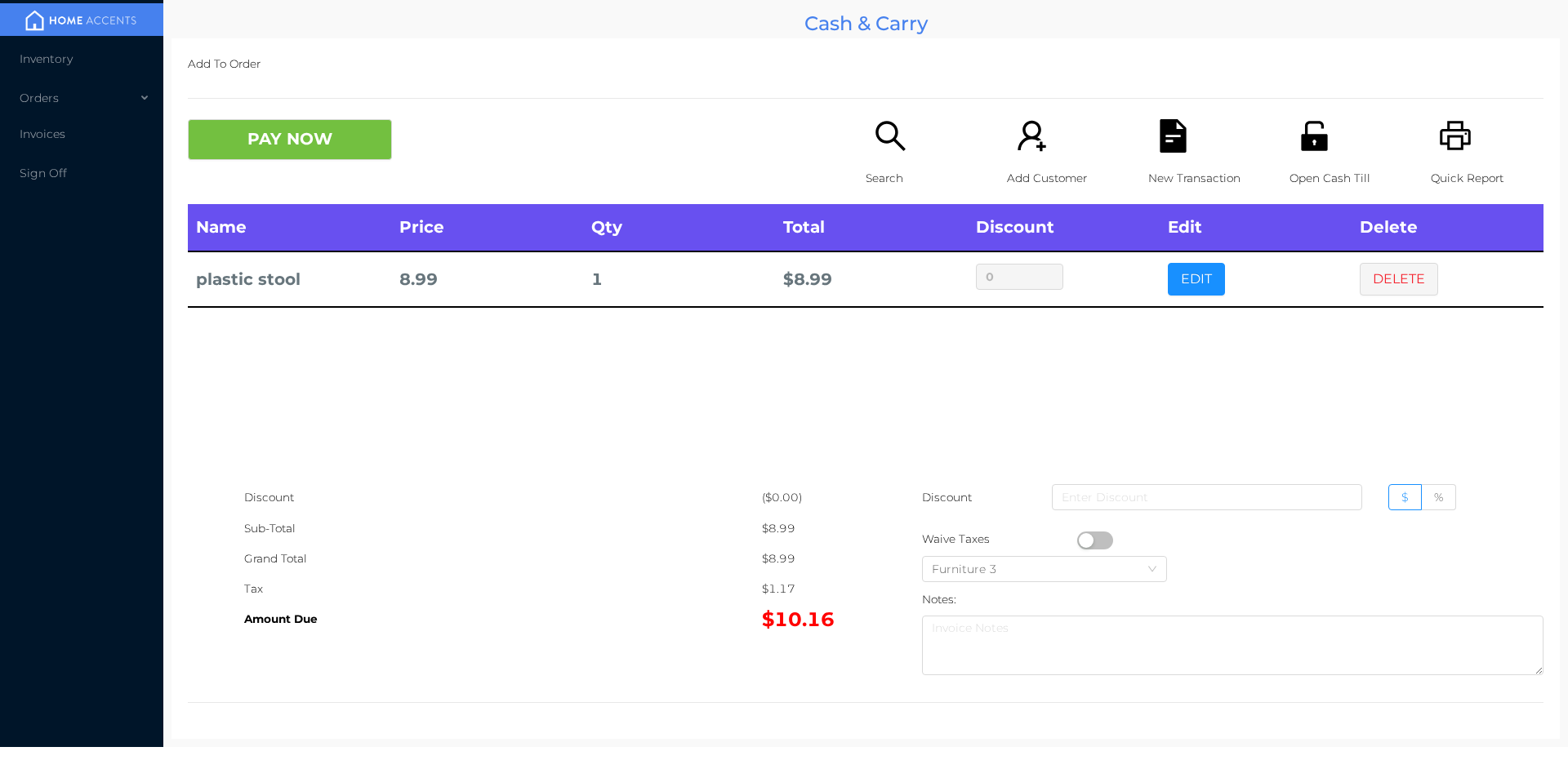
click at [1174, 141] on icon "icon: file-text" at bounding box center [1173, 136] width 26 height 34
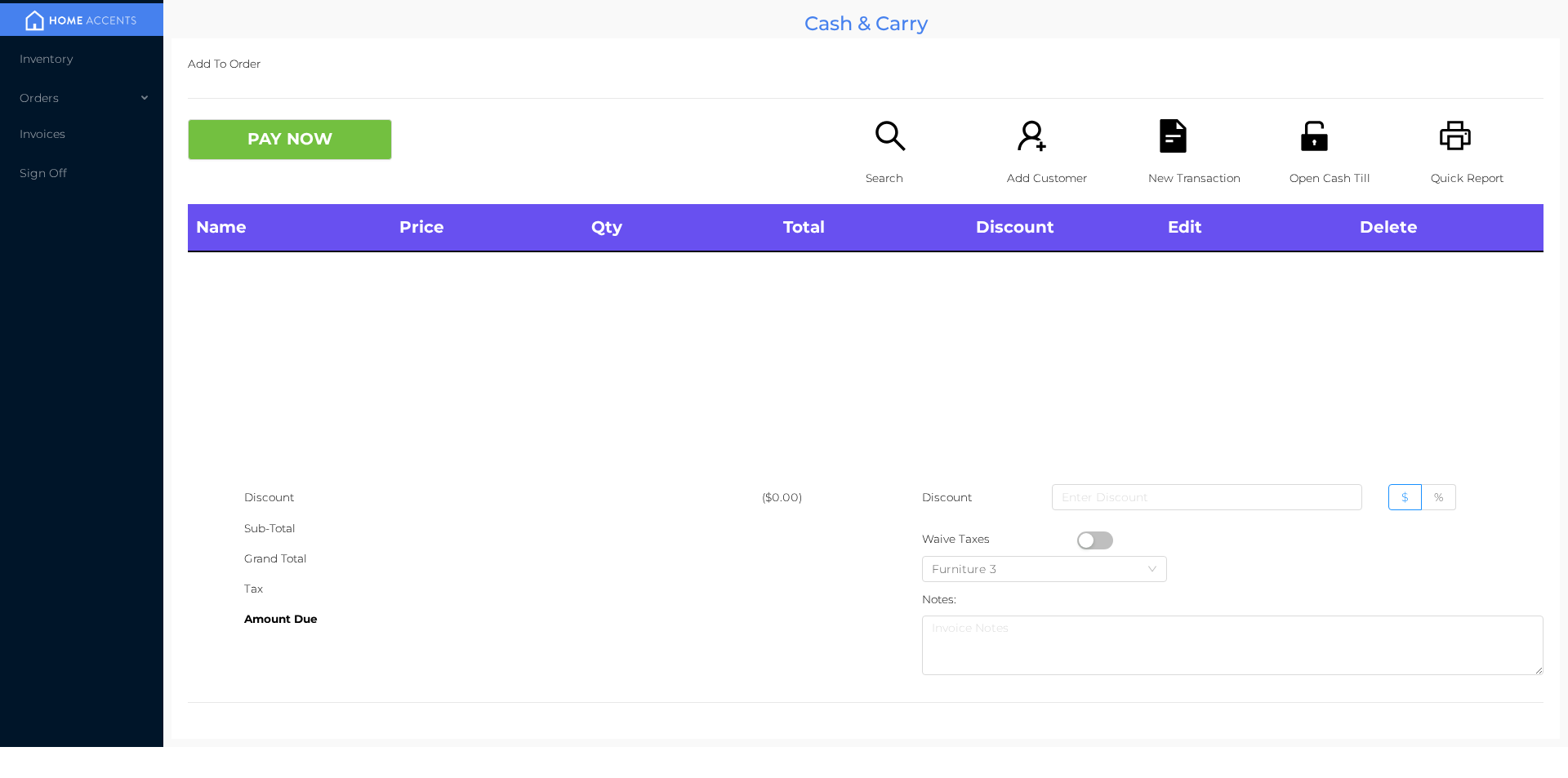
click at [1480, 135] on div "Quick Report" at bounding box center [1487, 162] width 113 height 85
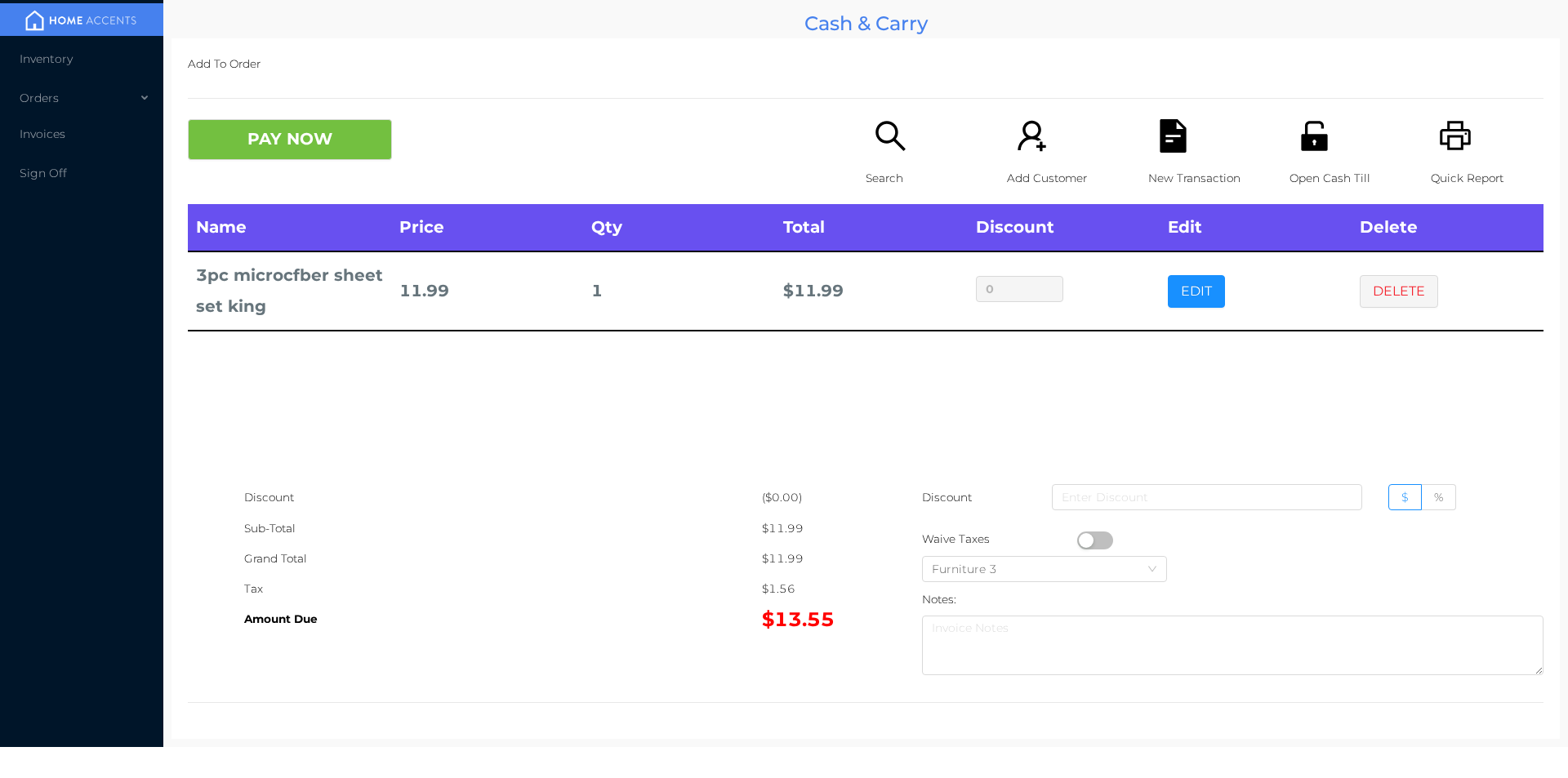
click at [1183, 148] on div "New Transaction" at bounding box center [1205, 162] width 113 height 85
click at [1297, 119] on icon "icon: unlock" at bounding box center [1313, 136] width 34 height 34
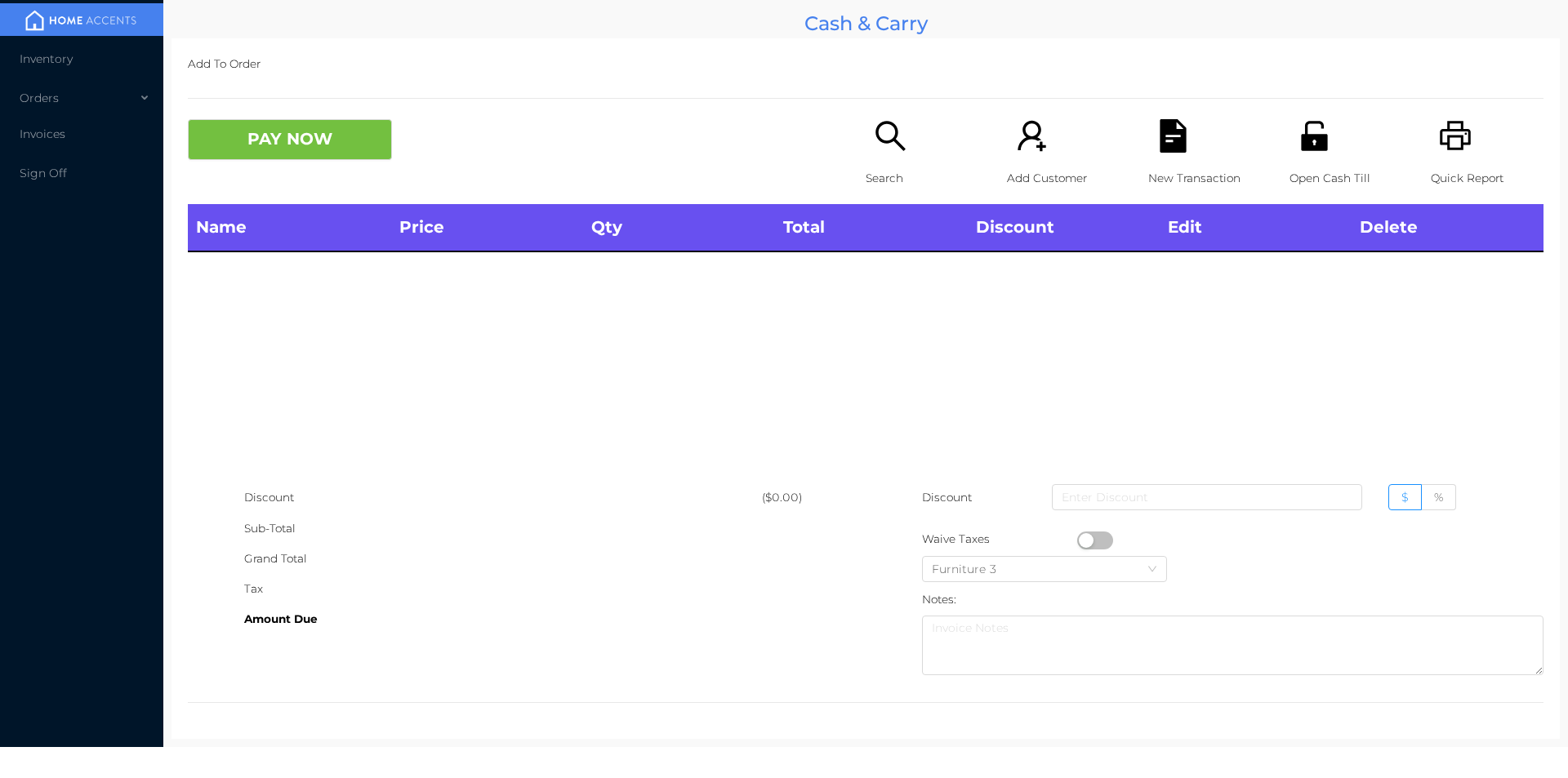
click at [845, 181] on div "PAY NOW Search Add Customer New Transaction Open Cash Till Quick Report" at bounding box center [865, 162] width 1355 height 85
click at [891, 157] on div "Search" at bounding box center [922, 162] width 113 height 85
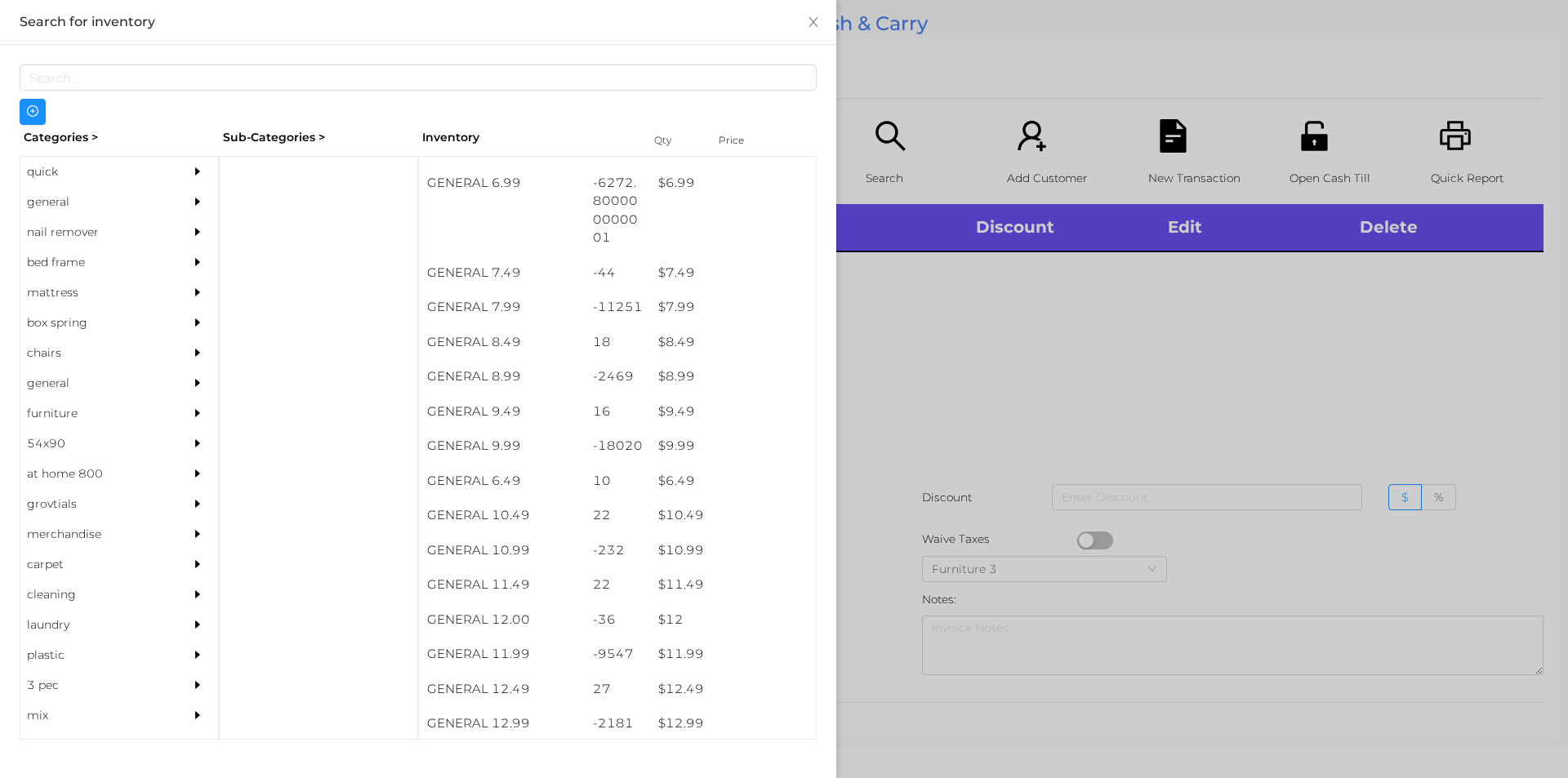
scroll to position [727, 0]
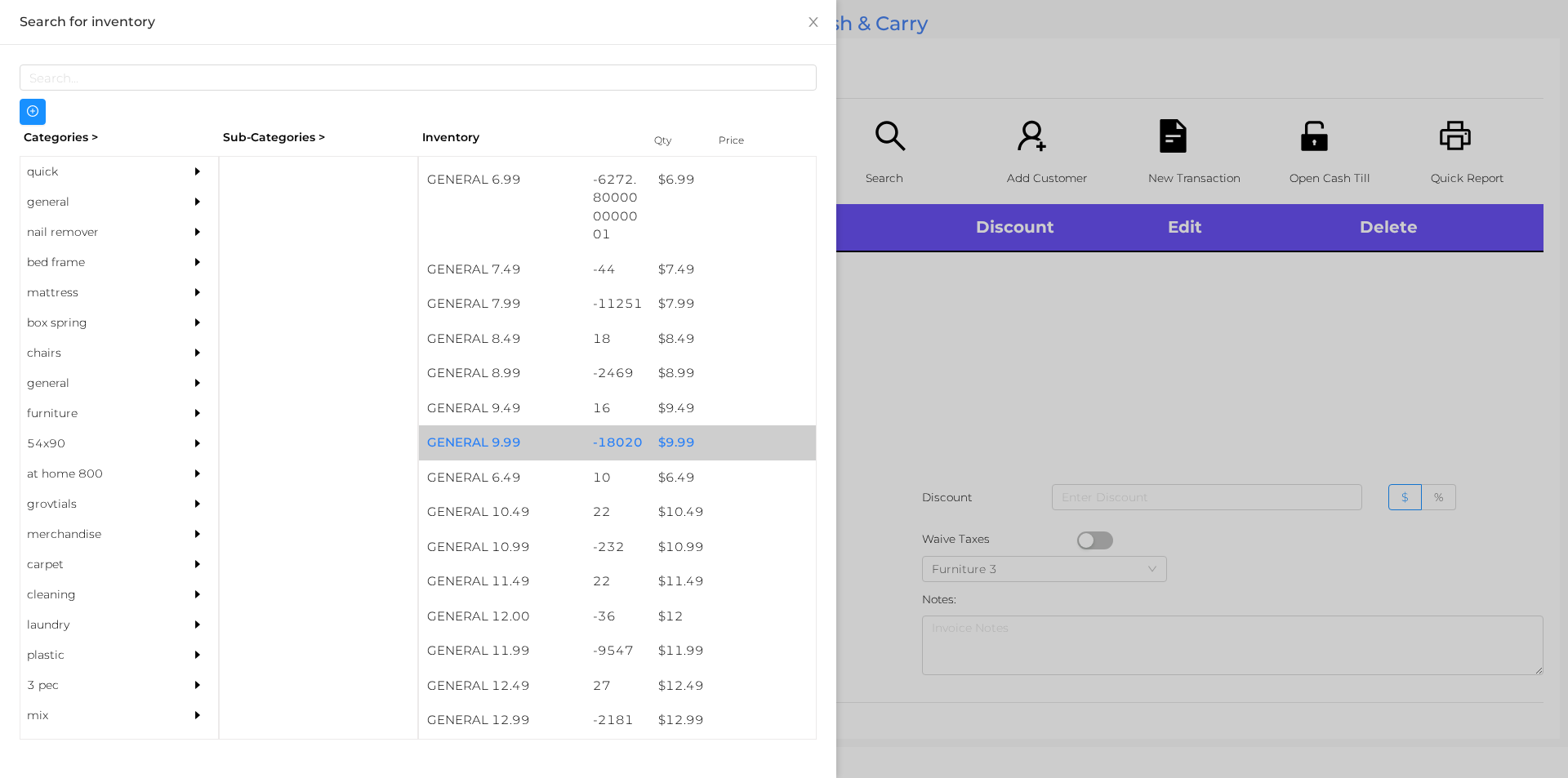
click at [679, 442] on div "$ 9.99" at bounding box center [732, 443] width 166 height 35
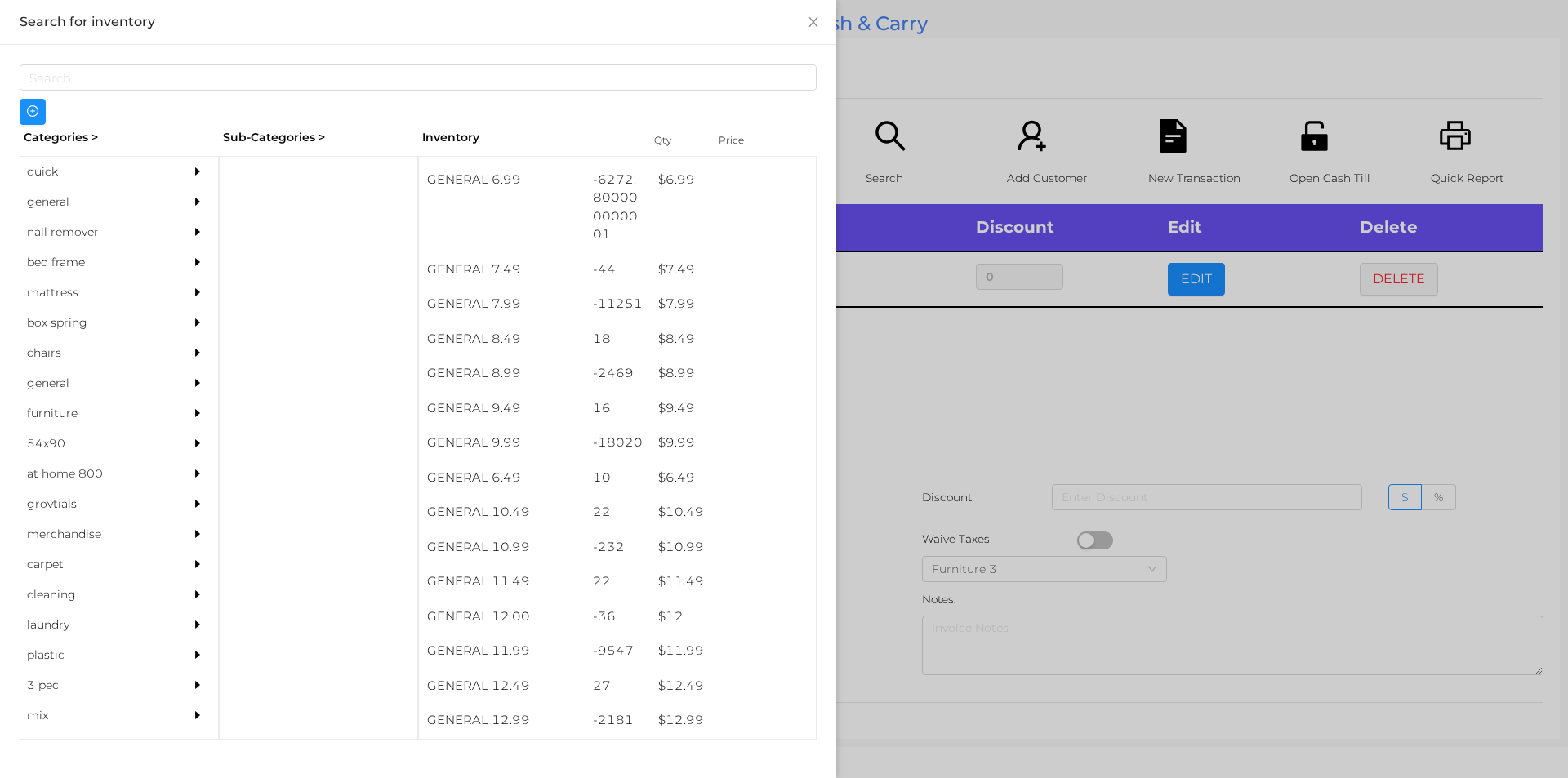
click at [925, 530] on div at bounding box center [784, 389] width 1568 height 778
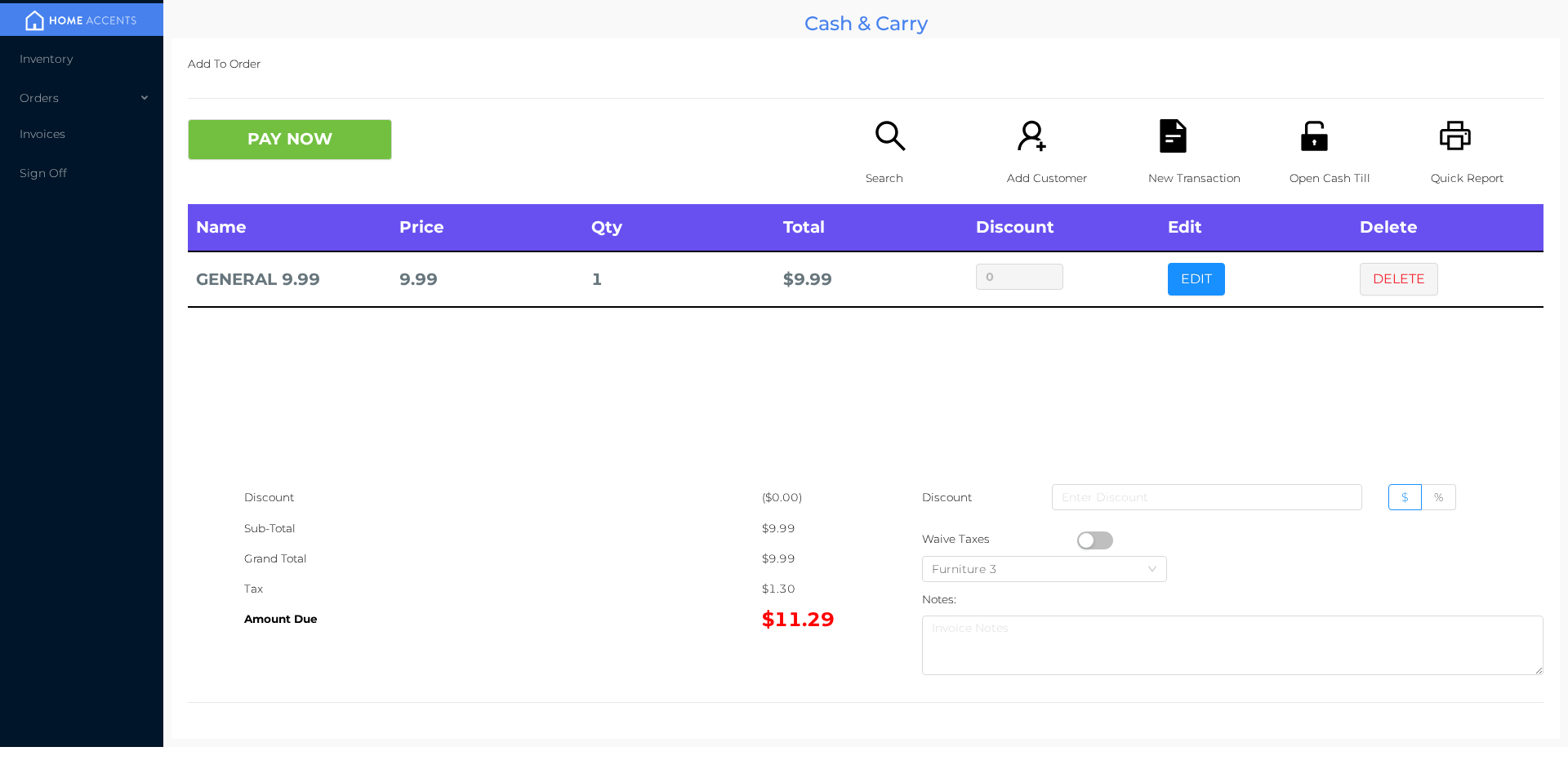
click at [1178, 158] on div "New Transaction" at bounding box center [1205, 162] width 113 height 85
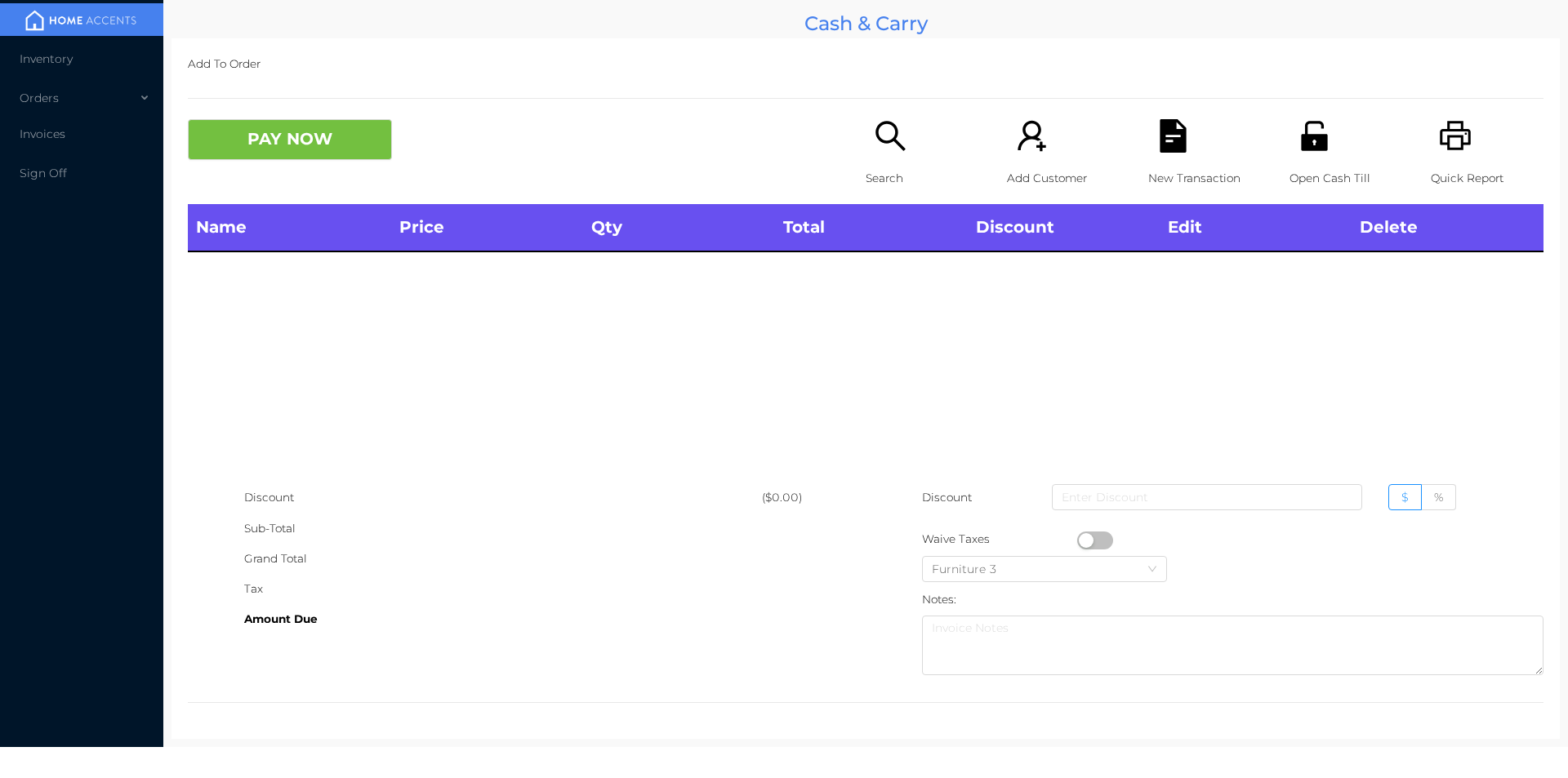
click at [1466, 139] on div "Quick Report" at bounding box center [1487, 162] width 113 height 85
click at [1138, 398] on div "Name Price Qty Total Discount Edit Delete" at bounding box center [865, 343] width 1355 height 278
click at [1304, 140] on icon "icon: unlock" at bounding box center [1313, 136] width 26 height 29
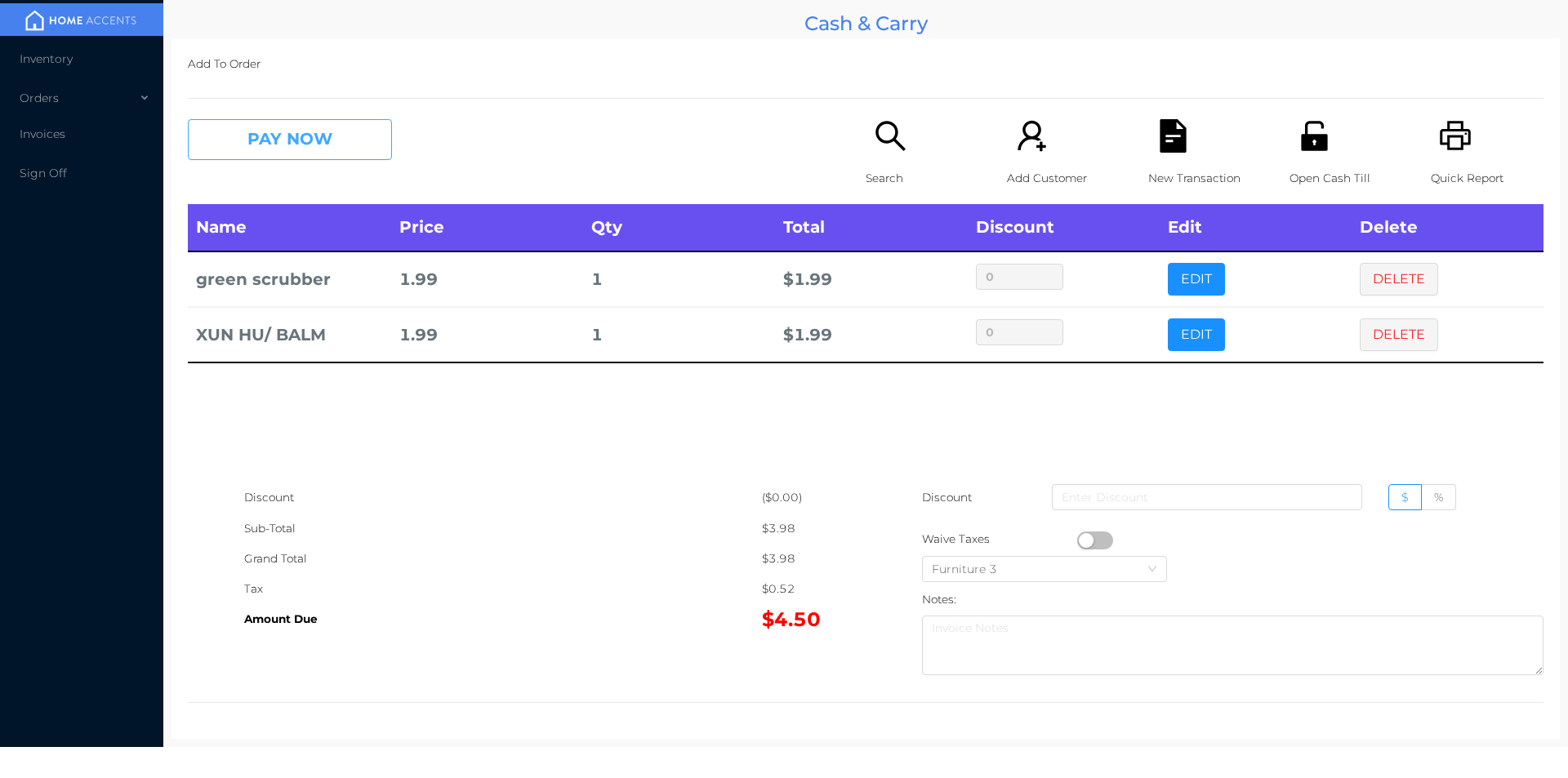
click at [308, 123] on button "PAY NOW" at bounding box center [289, 140] width 204 height 41
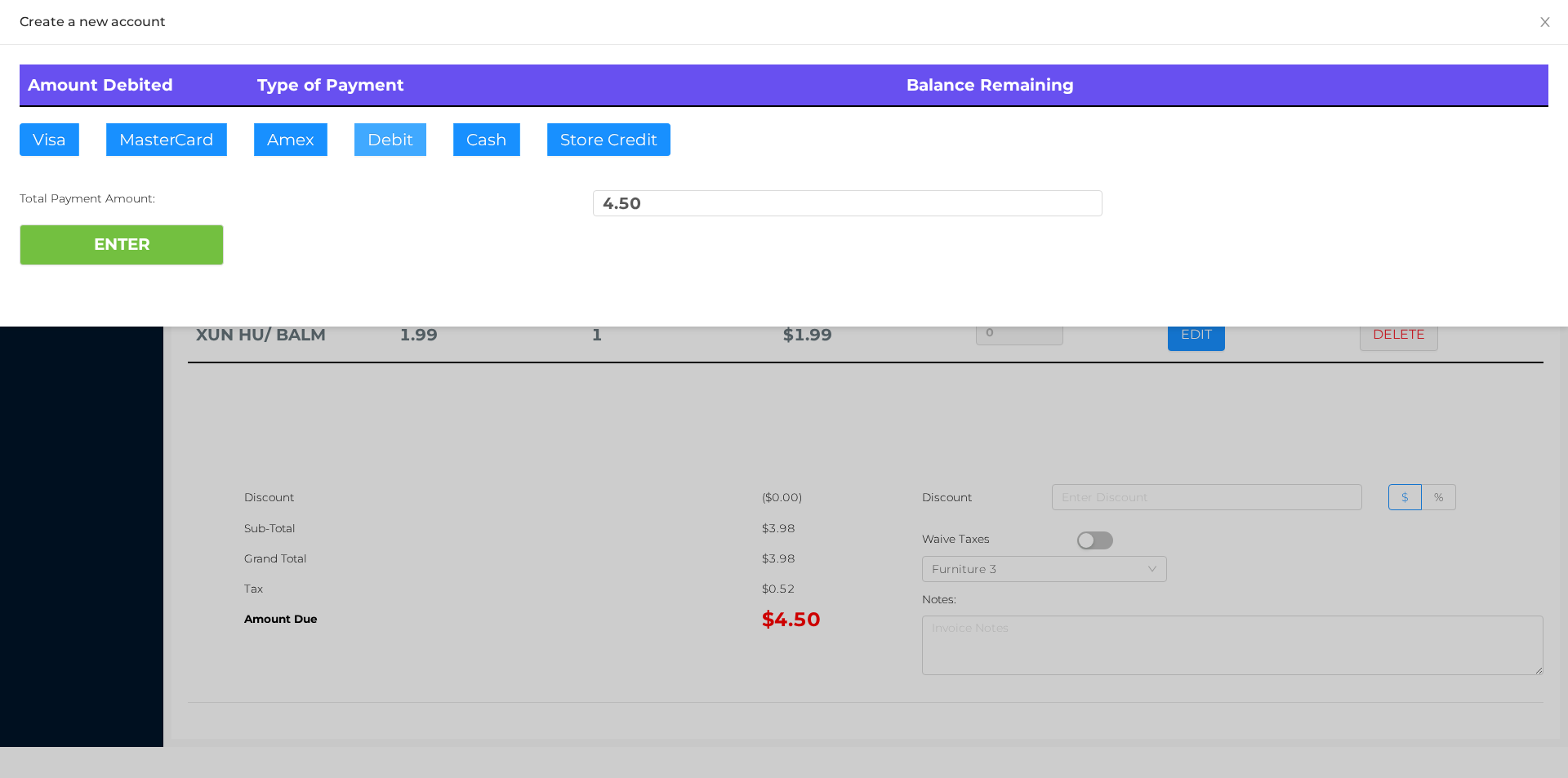
click at [413, 129] on button "Debit" at bounding box center [390, 140] width 72 height 33
type input "20"
click at [140, 235] on button "ENTER" at bounding box center [121, 245] width 204 height 41
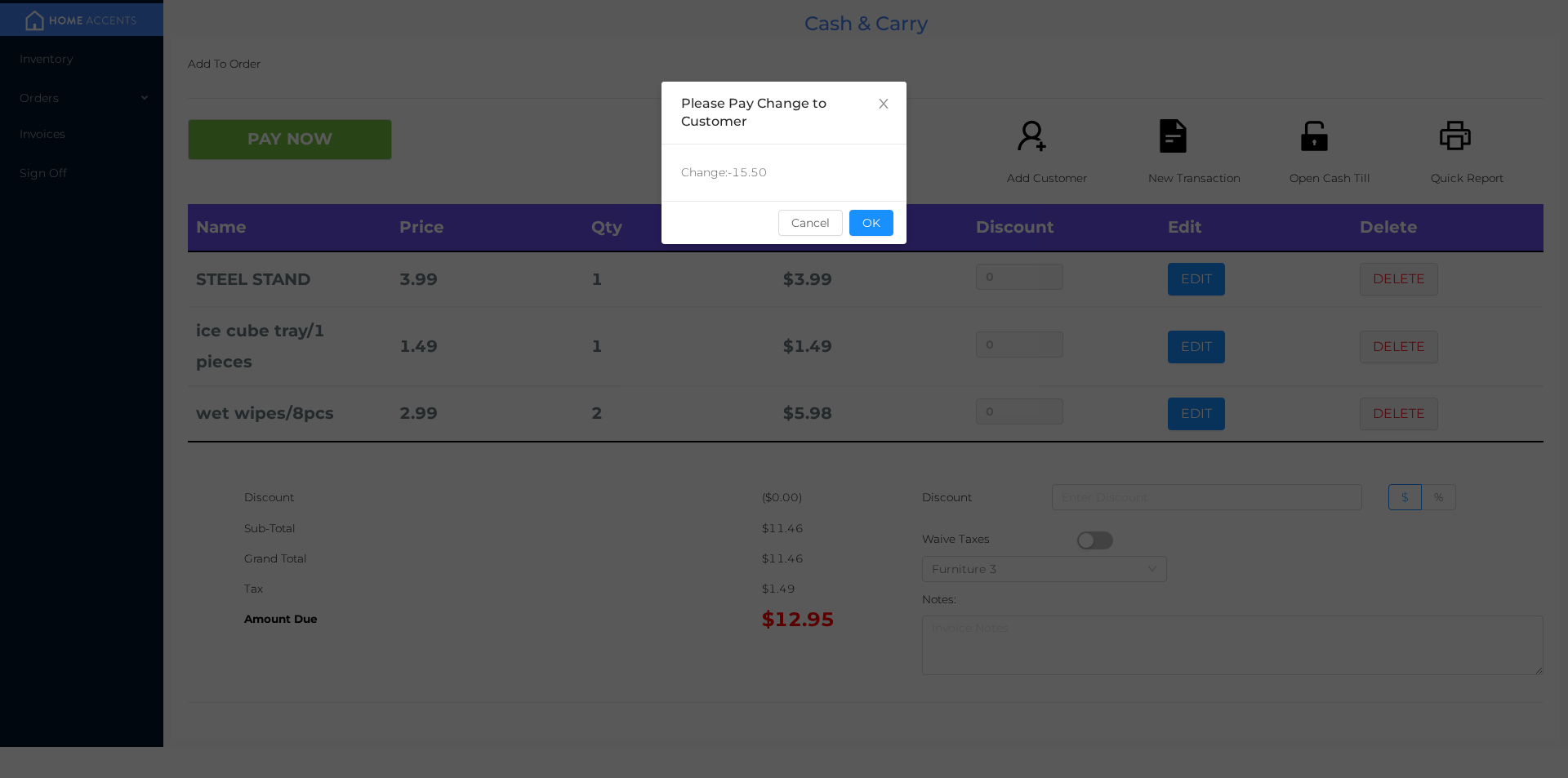
click at [650, 550] on div "sentinelStart Please Pay Change to Customer Change: -15.50 Cancel OK sentinelEnd" at bounding box center [784, 389] width 1568 height 778
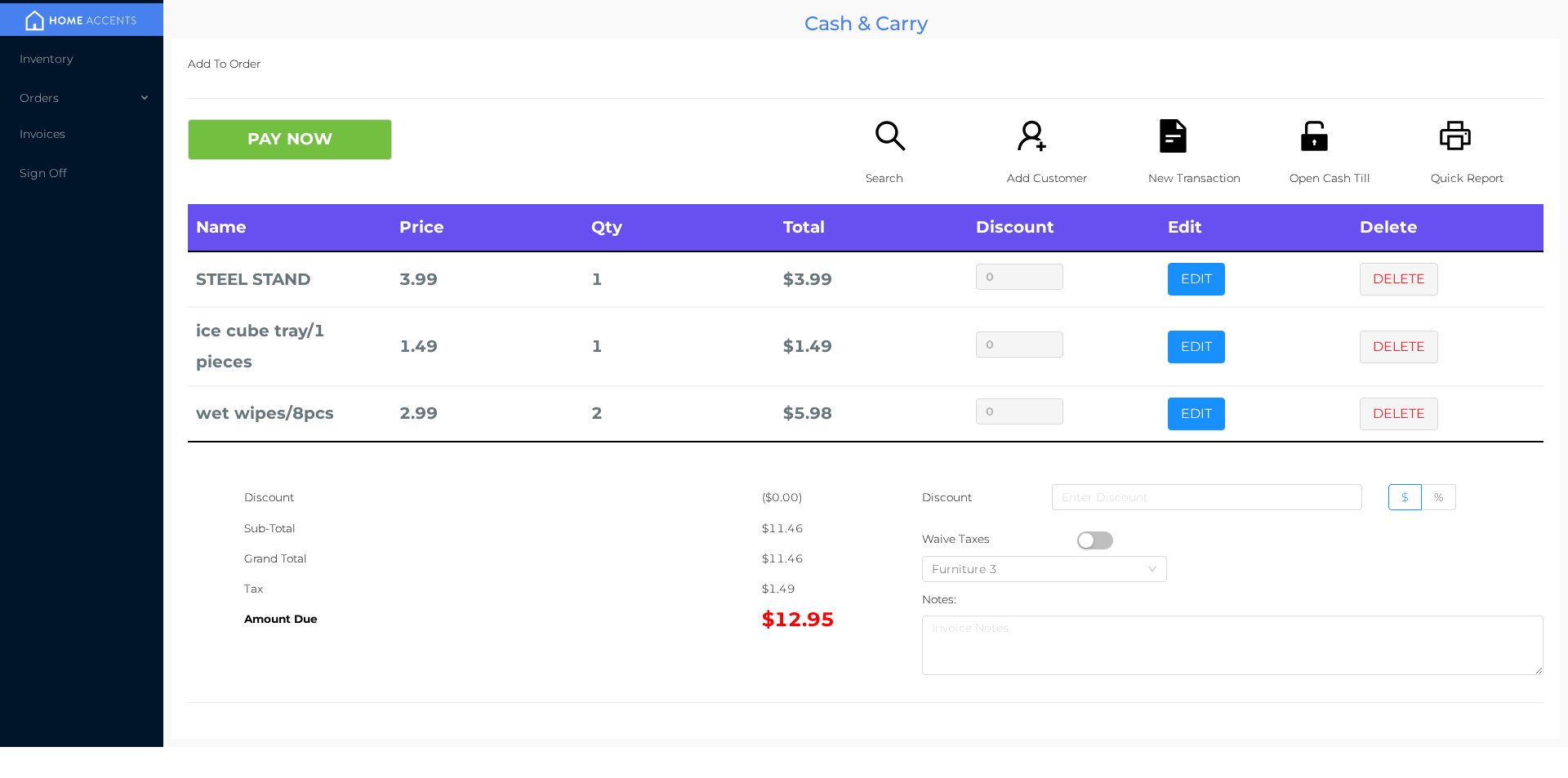
scroll to position [0, 0]
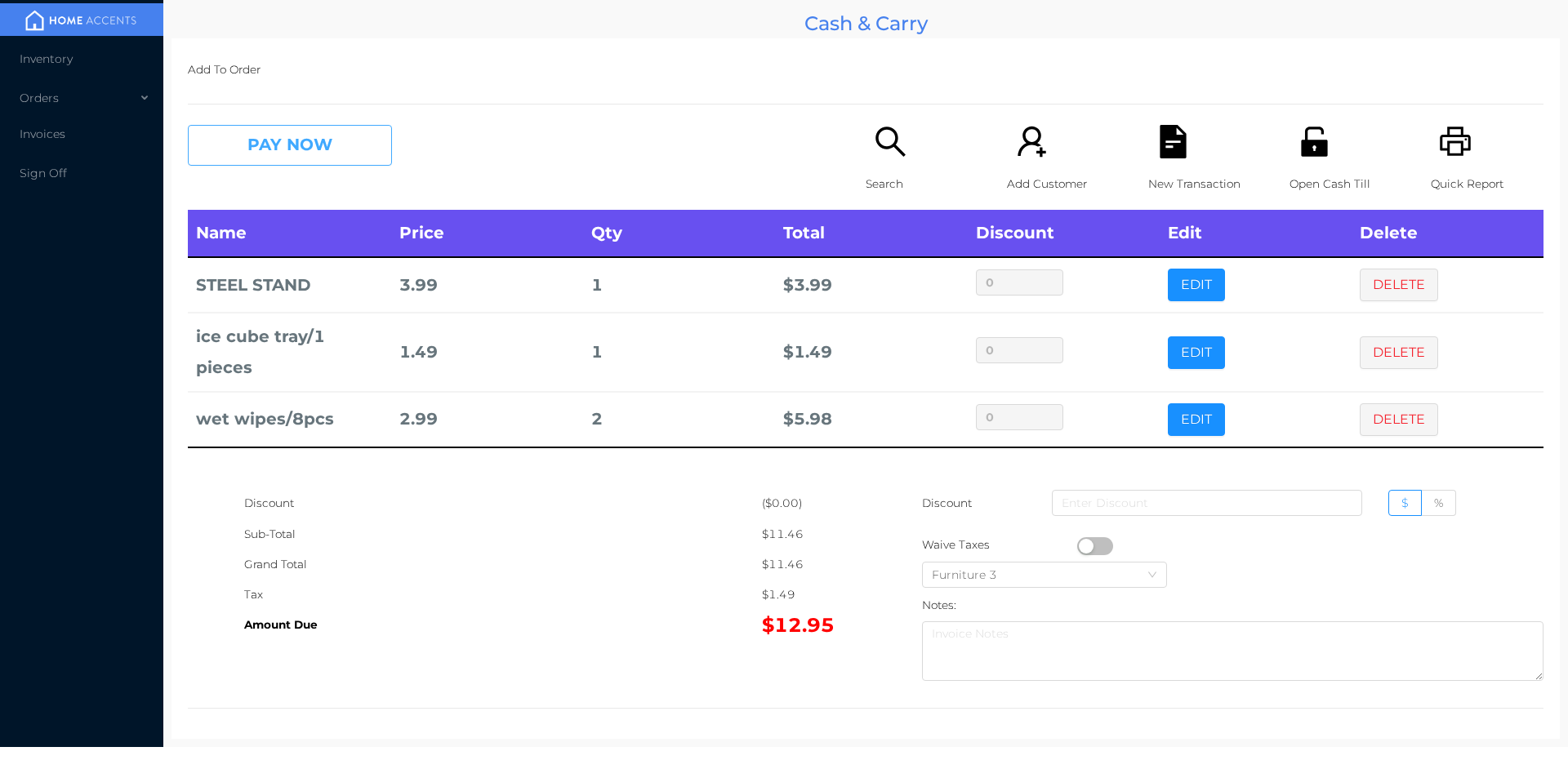
click at [339, 163] on button "PAY NOW" at bounding box center [289, 146] width 204 height 41
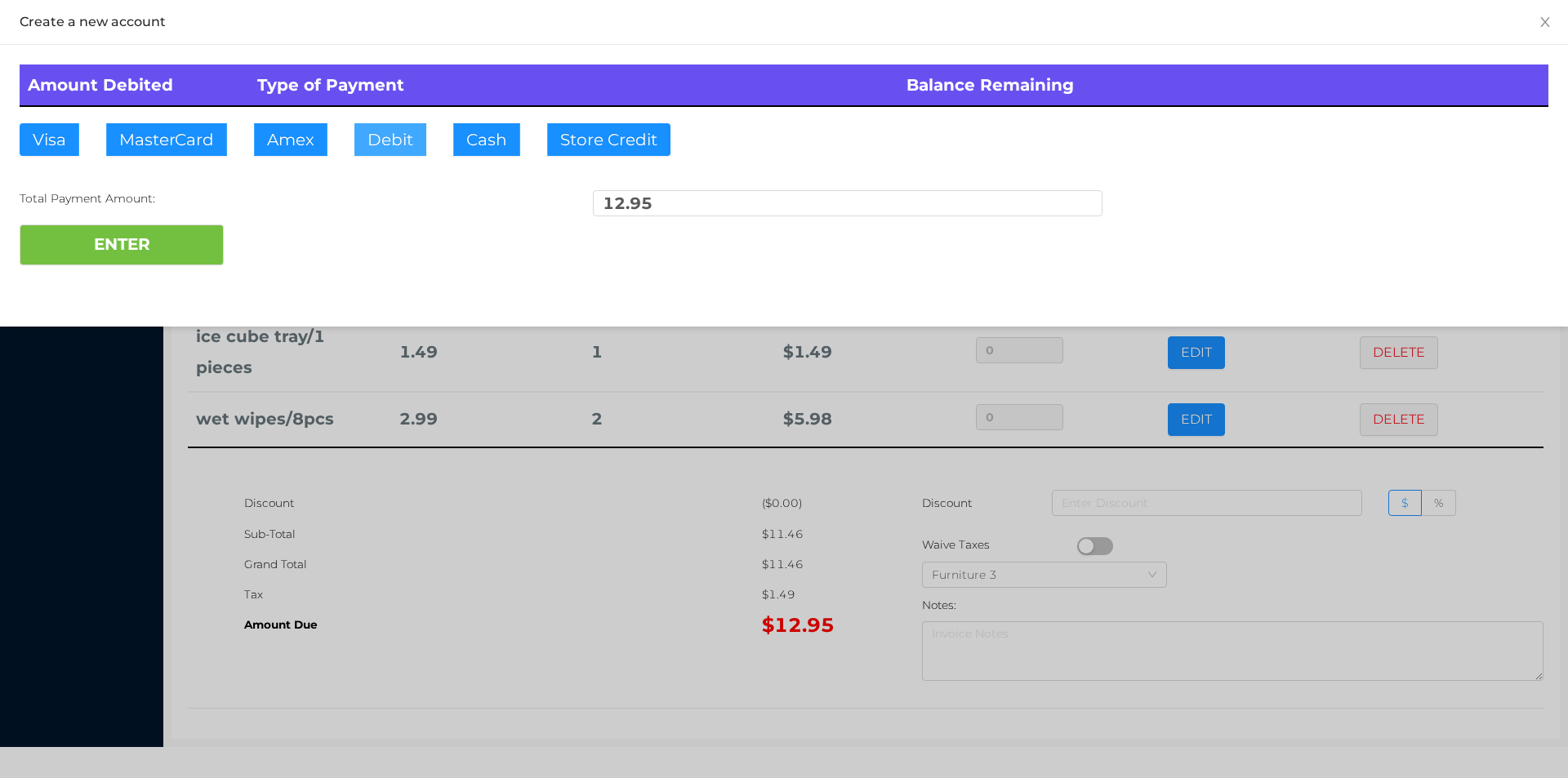
click at [393, 152] on button "Debit" at bounding box center [390, 140] width 72 height 33
click at [159, 263] on button "ENTER" at bounding box center [121, 245] width 204 height 41
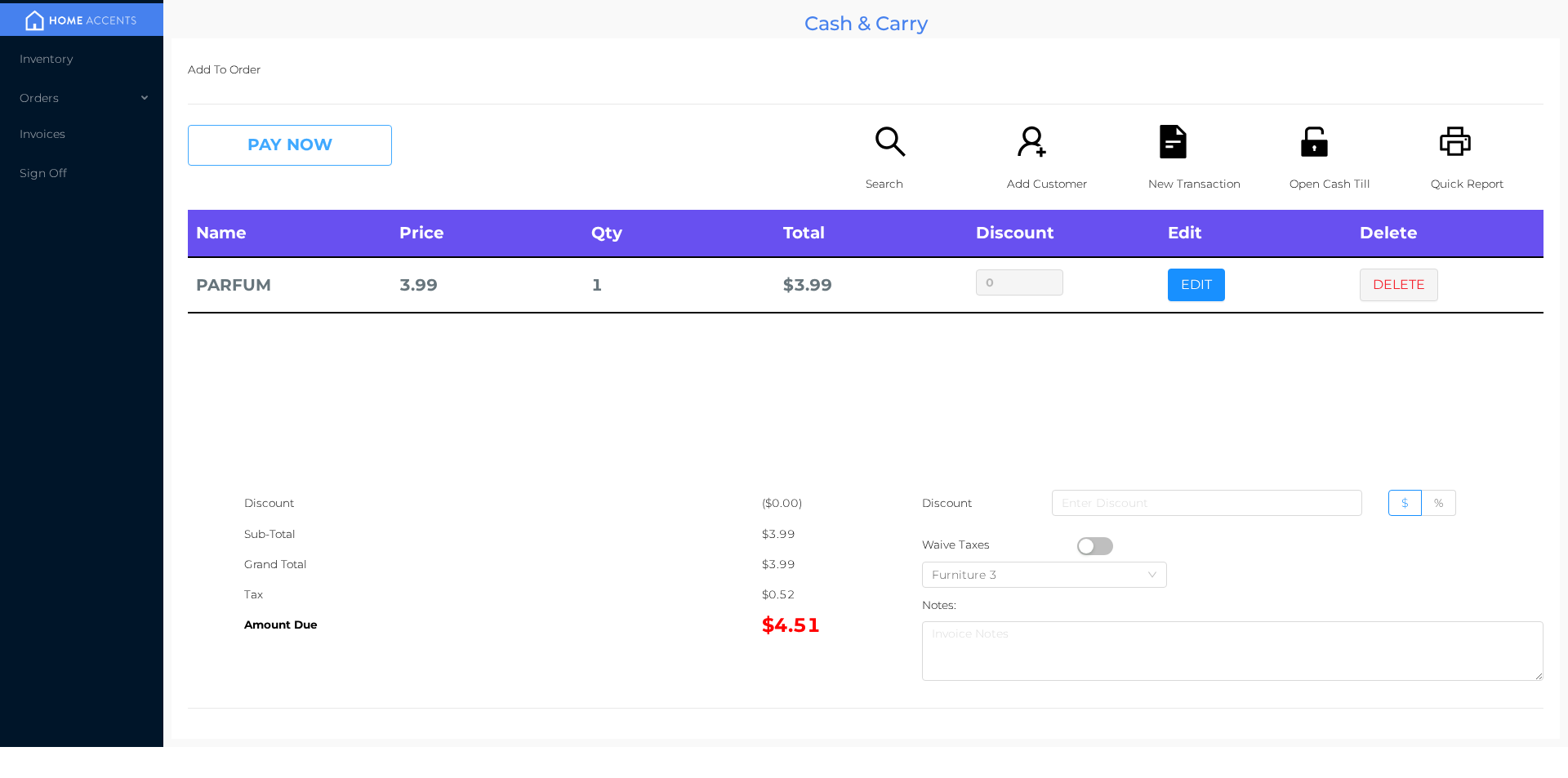
click at [330, 127] on button "PAY NOW" at bounding box center [289, 146] width 204 height 41
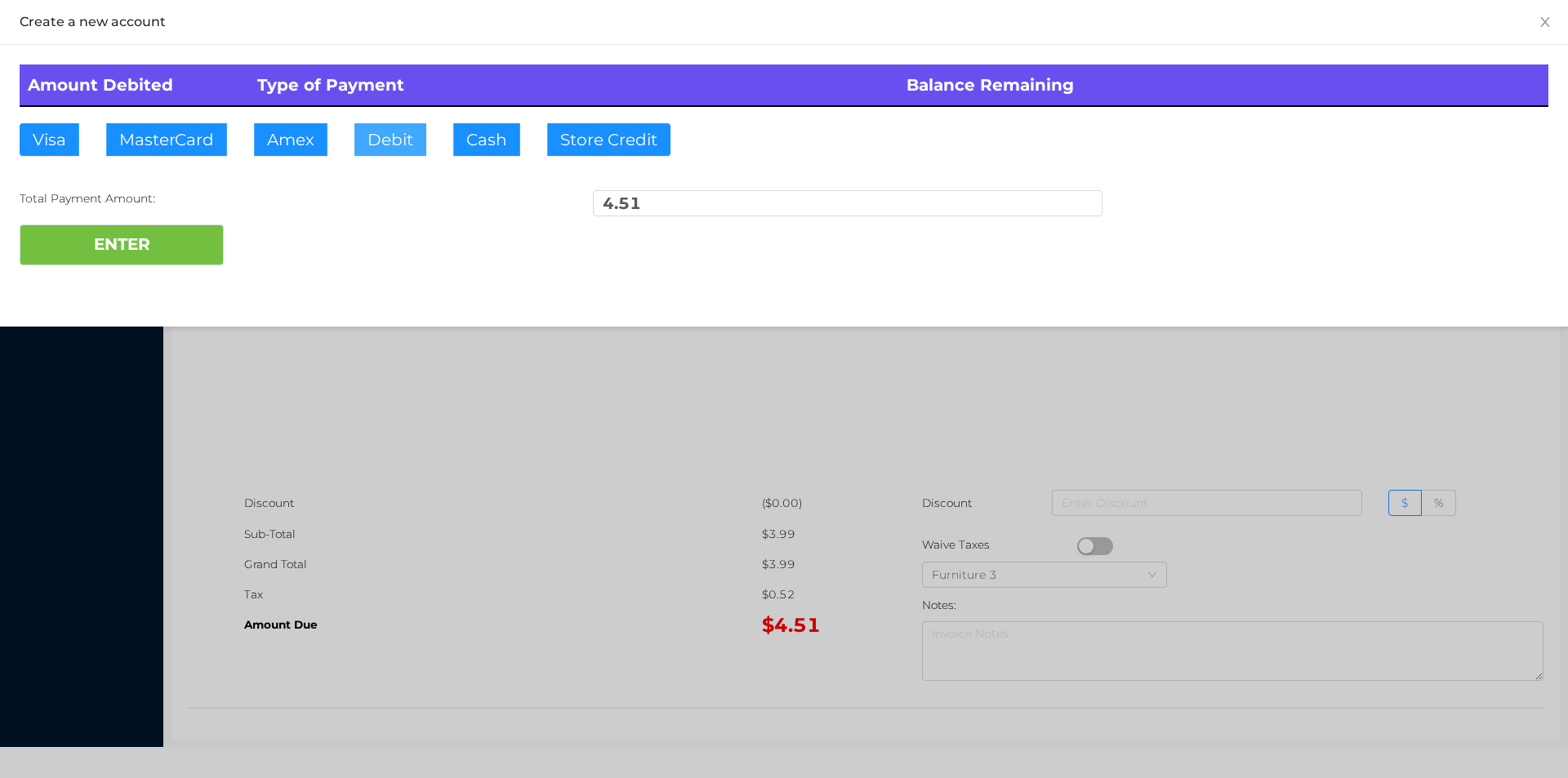
click at [388, 127] on button "Debit" at bounding box center [390, 140] width 72 height 33
click at [180, 238] on button "ENTER" at bounding box center [121, 245] width 204 height 41
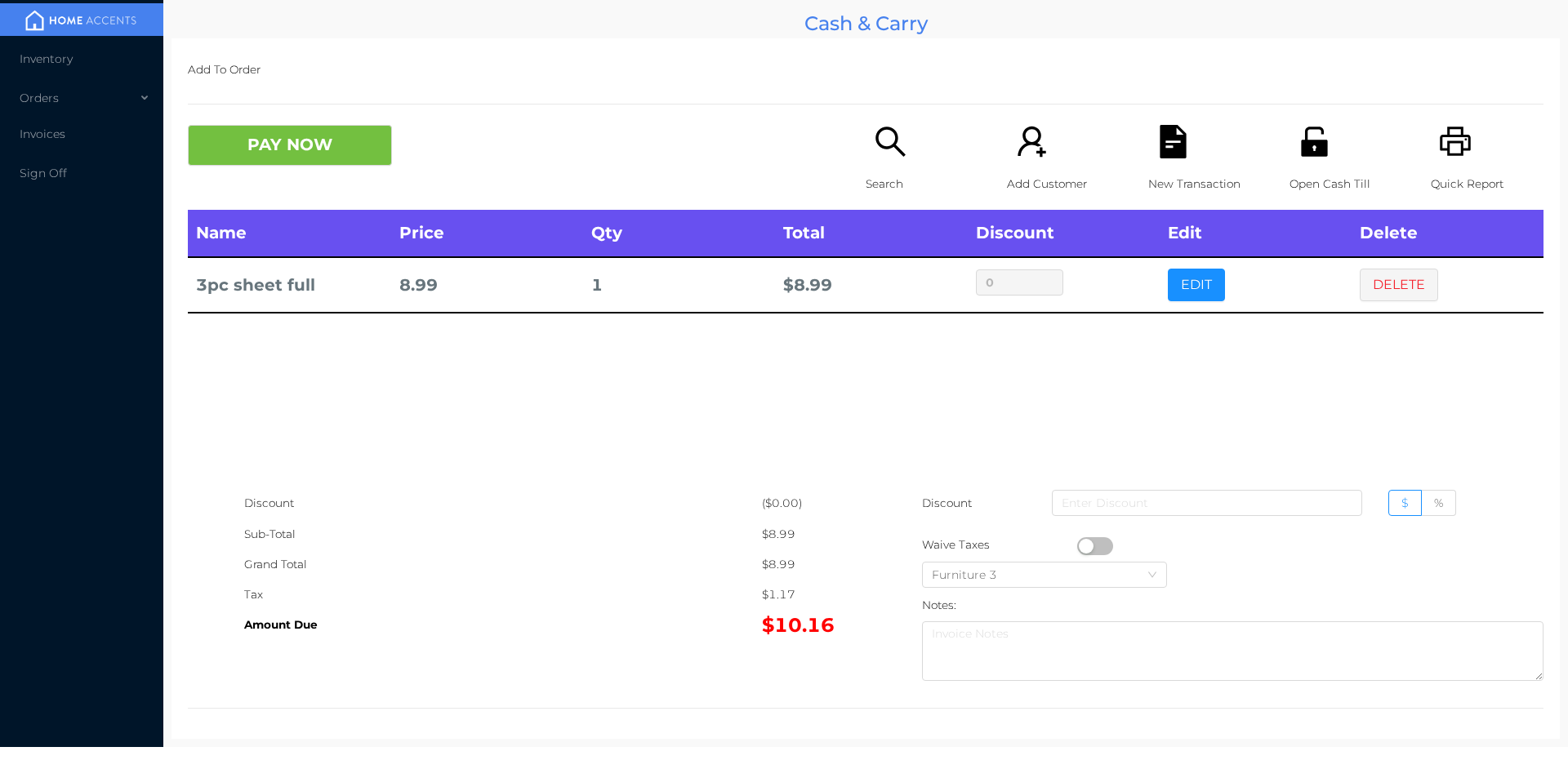
click at [294, 197] on div "PAY NOW Search Add Customer New Transaction Open Cash Till Quick Report" at bounding box center [865, 168] width 1355 height 85
click at [283, 129] on button "PAY NOW" at bounding box center [289, 146] width 204 height 41
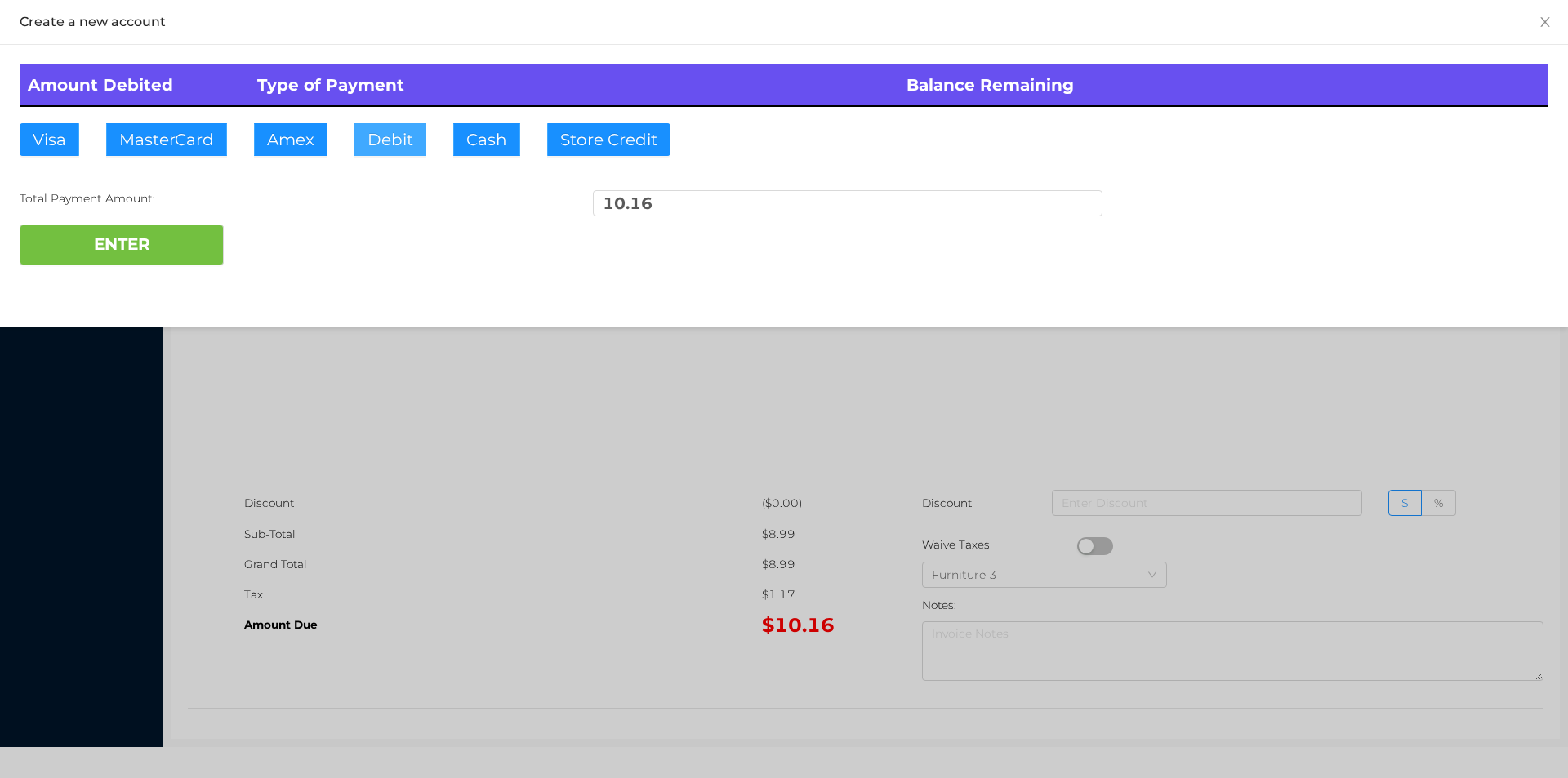
click at [400, 151] on button "Debit" at bounding box center [390, 140] width 72 height 33
click at [159, 249] on button "ENTER" at bounding box center [121, 245] width 204 height 41
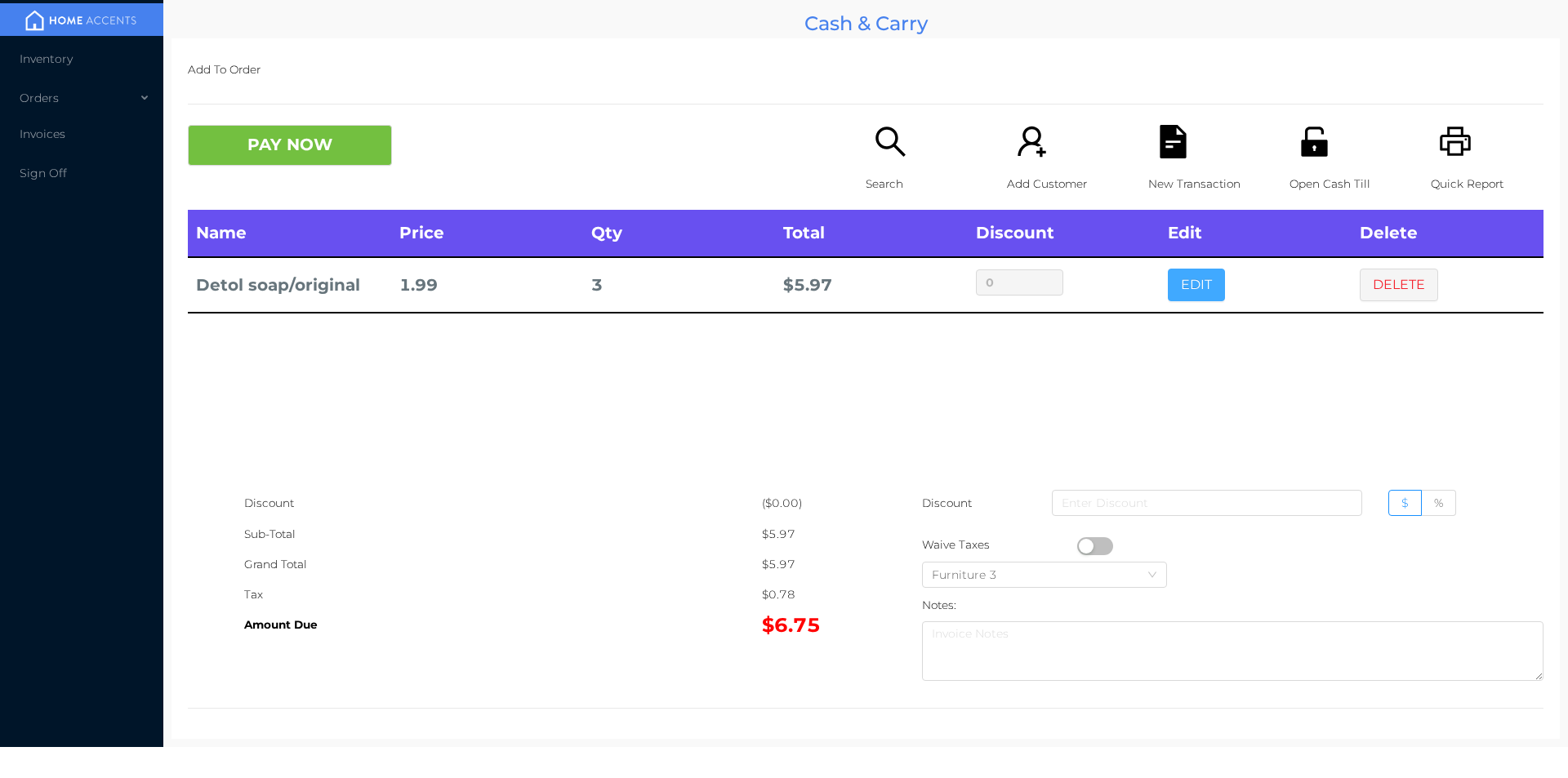
click at [1194, 268] on button "EDIT" at bounding box center [1196, 285] width 57 height 33
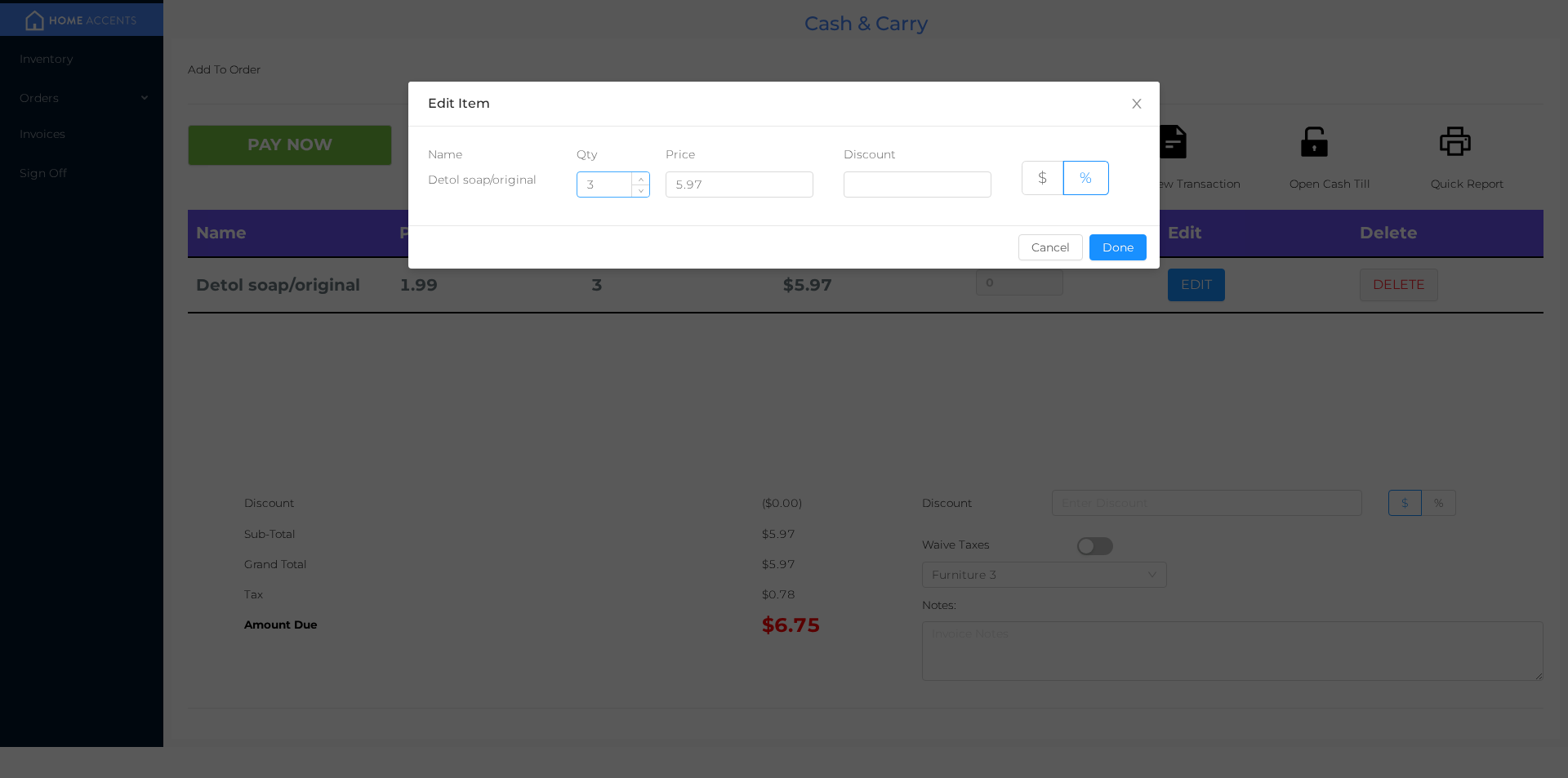
click at [606, 179] on input "3" at bounding box center [613, 185] width 72 height 25
type input "2"
click at [1086, 217] on div "Name Qty Price Discount Detol soap/original 2 5.97 $ %" at bounding box center [784, 176] width 751 height 99
click at [1093, 244] on button "Done" at bounding box center [1118, 247] width 57 height 26
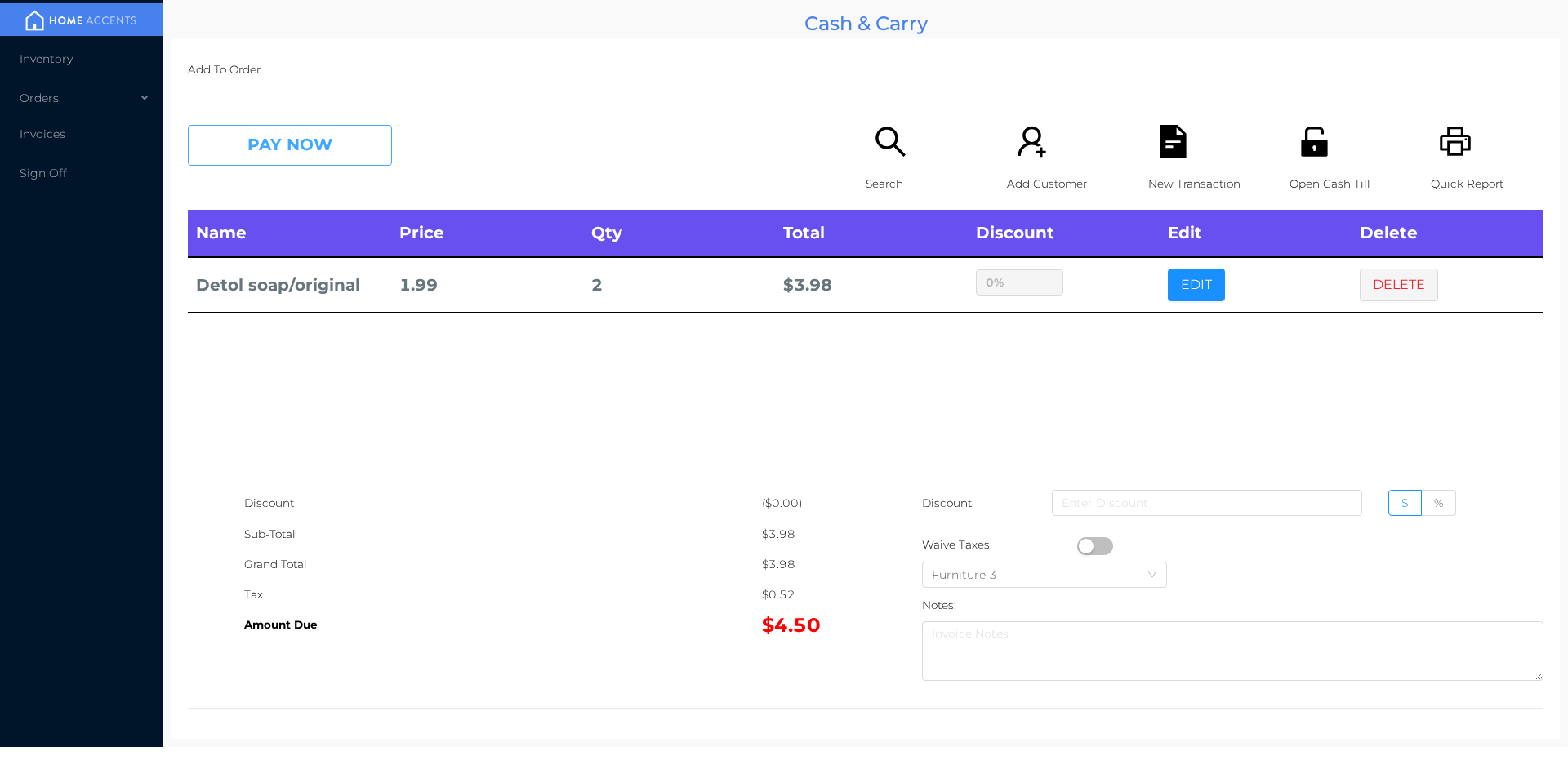
click at [294, 143] on button "PAY NOW" at bounding box center [289, 146] width 204 height 41
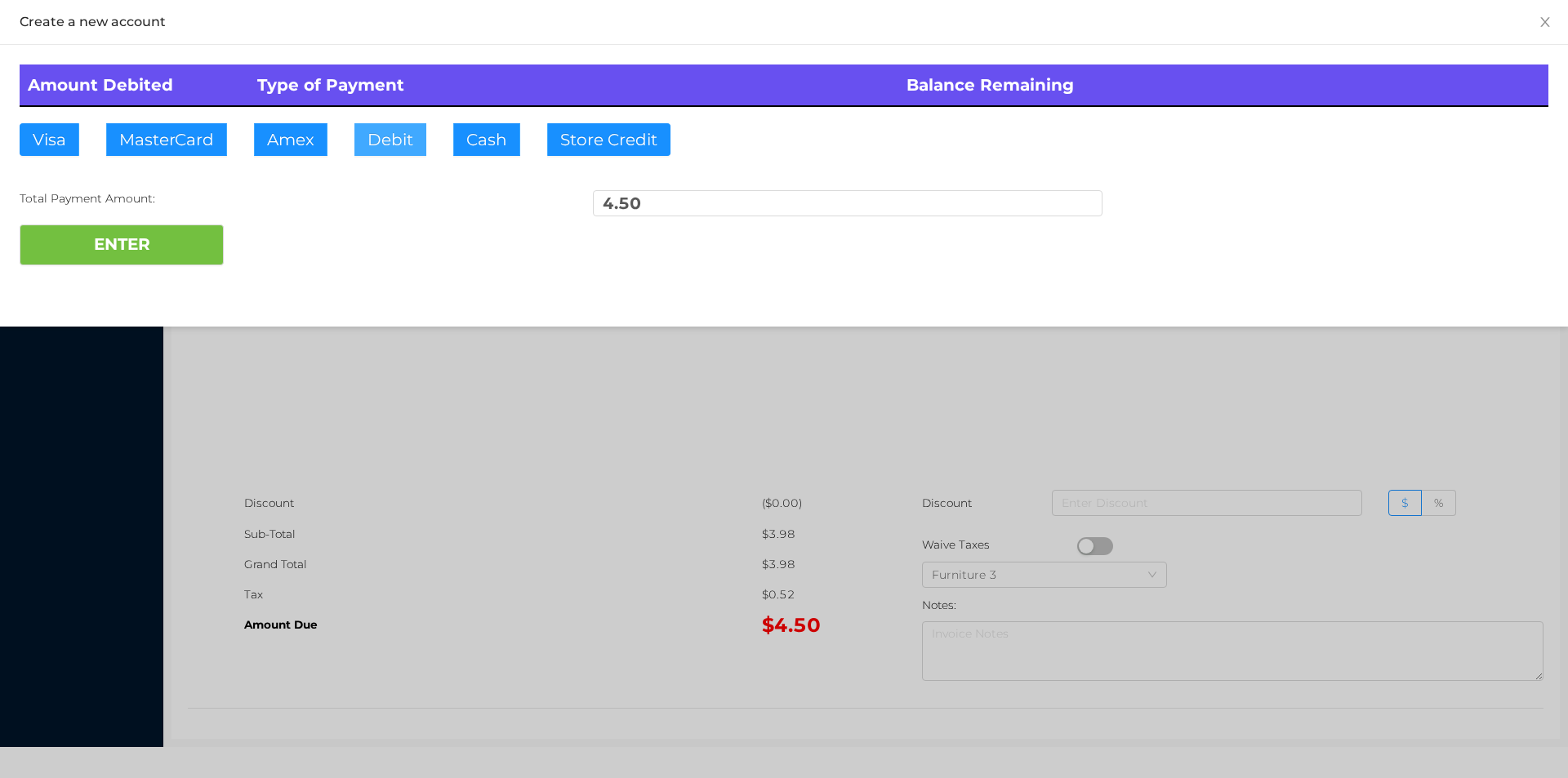
click at [390, 144] on button "Debit" at bounding box center [390, 140] width 72 height 33
click at [165, 241] on button "ENTER" at bounding box center [121, 245] width 204 height 41
type input "0"
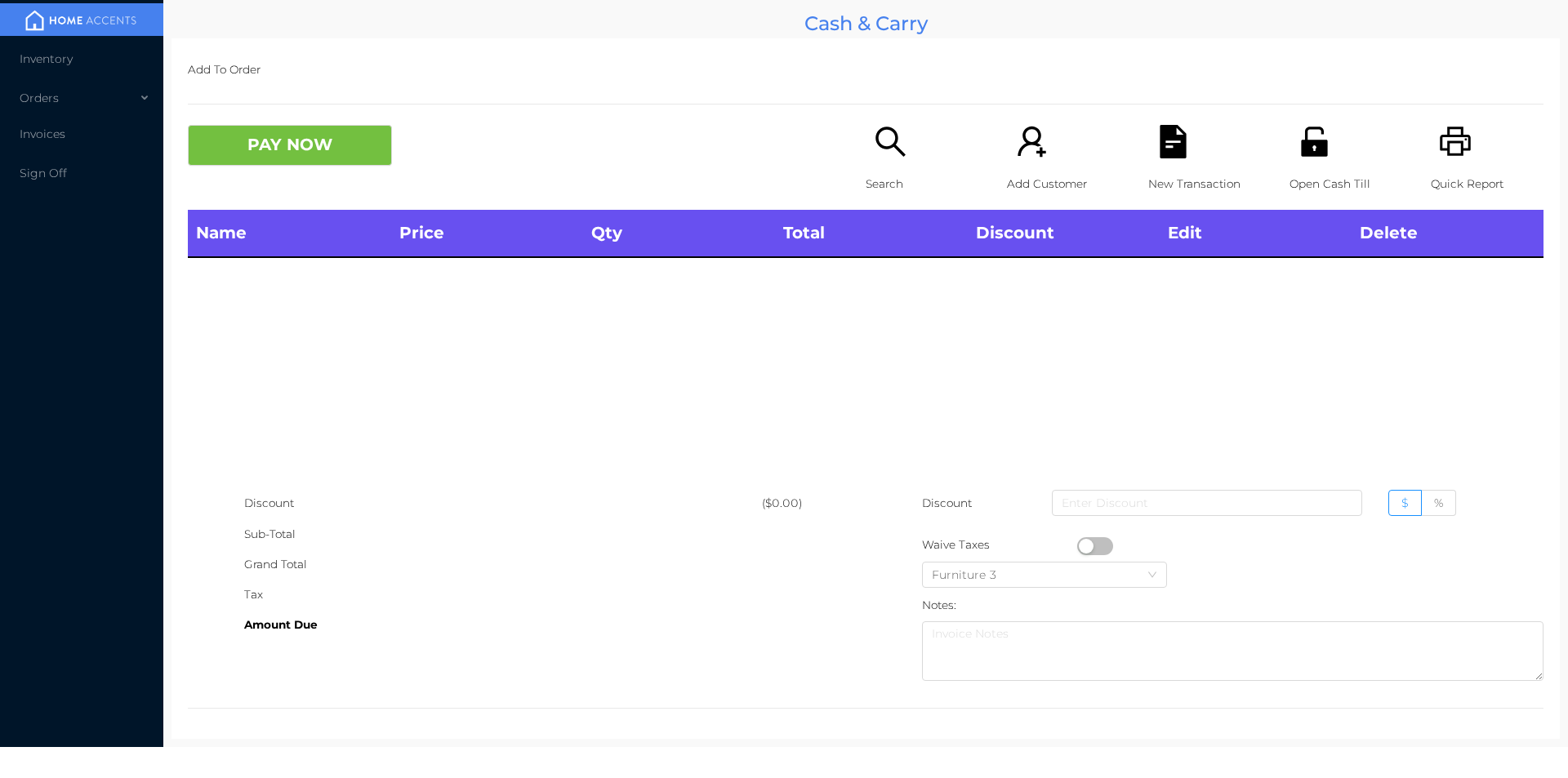
click at [888, 136] on icon "icon: search" at bounding box center [890, 142] width 34 height 34
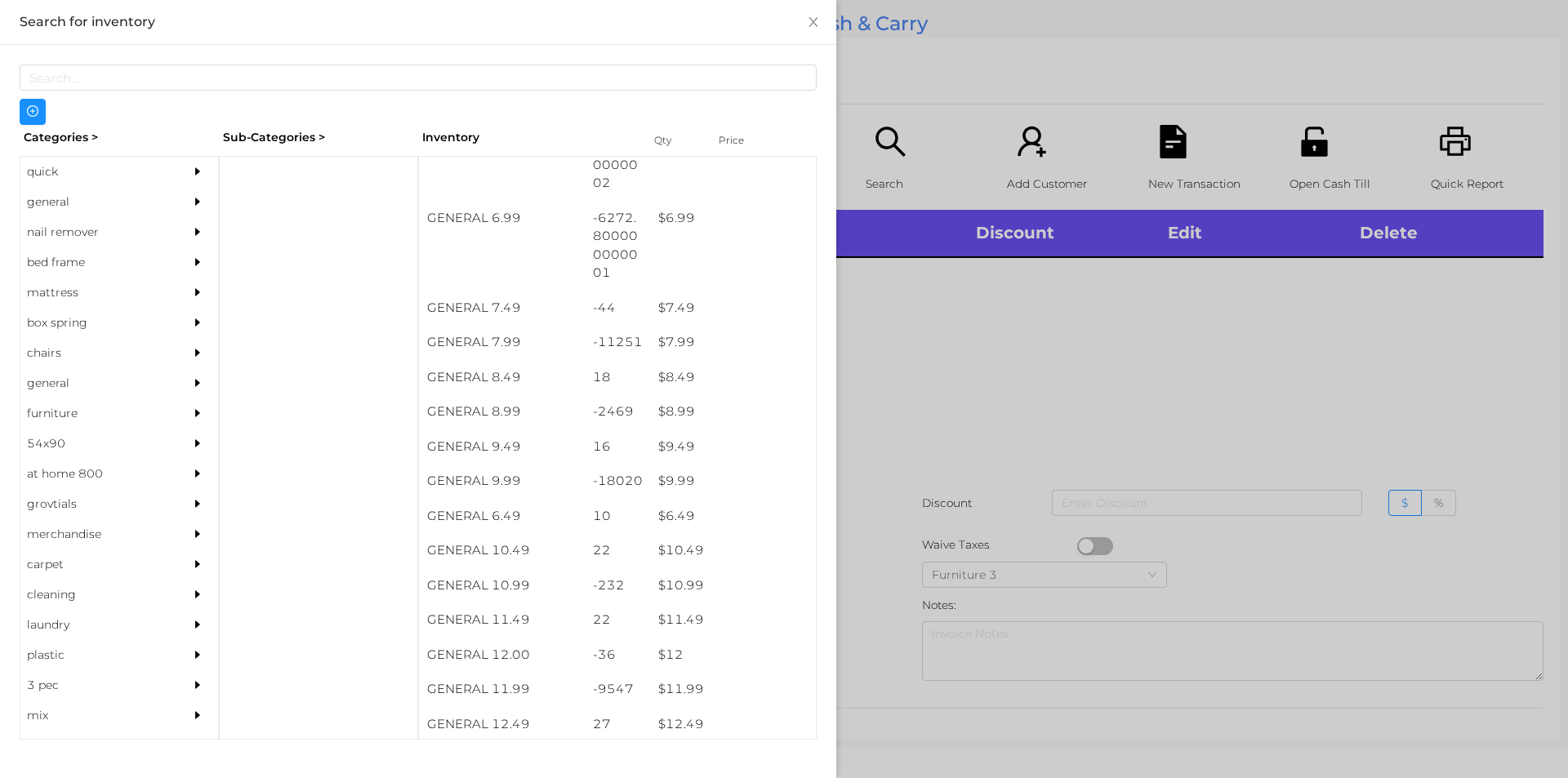
scroll to position [702, 0]
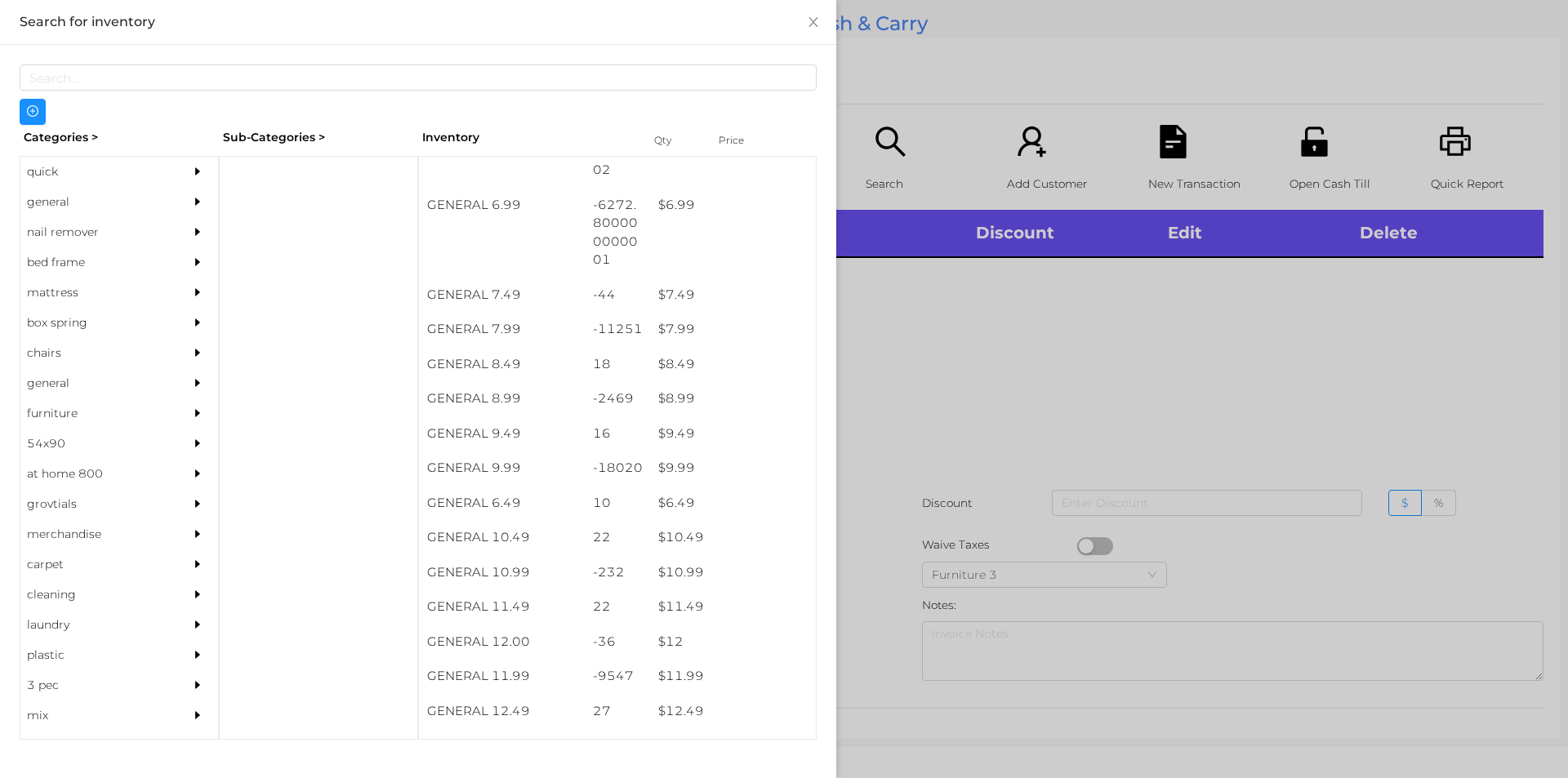
click at [65, 202] on div "general" at bounding box center [95, 201] width 149 height 30
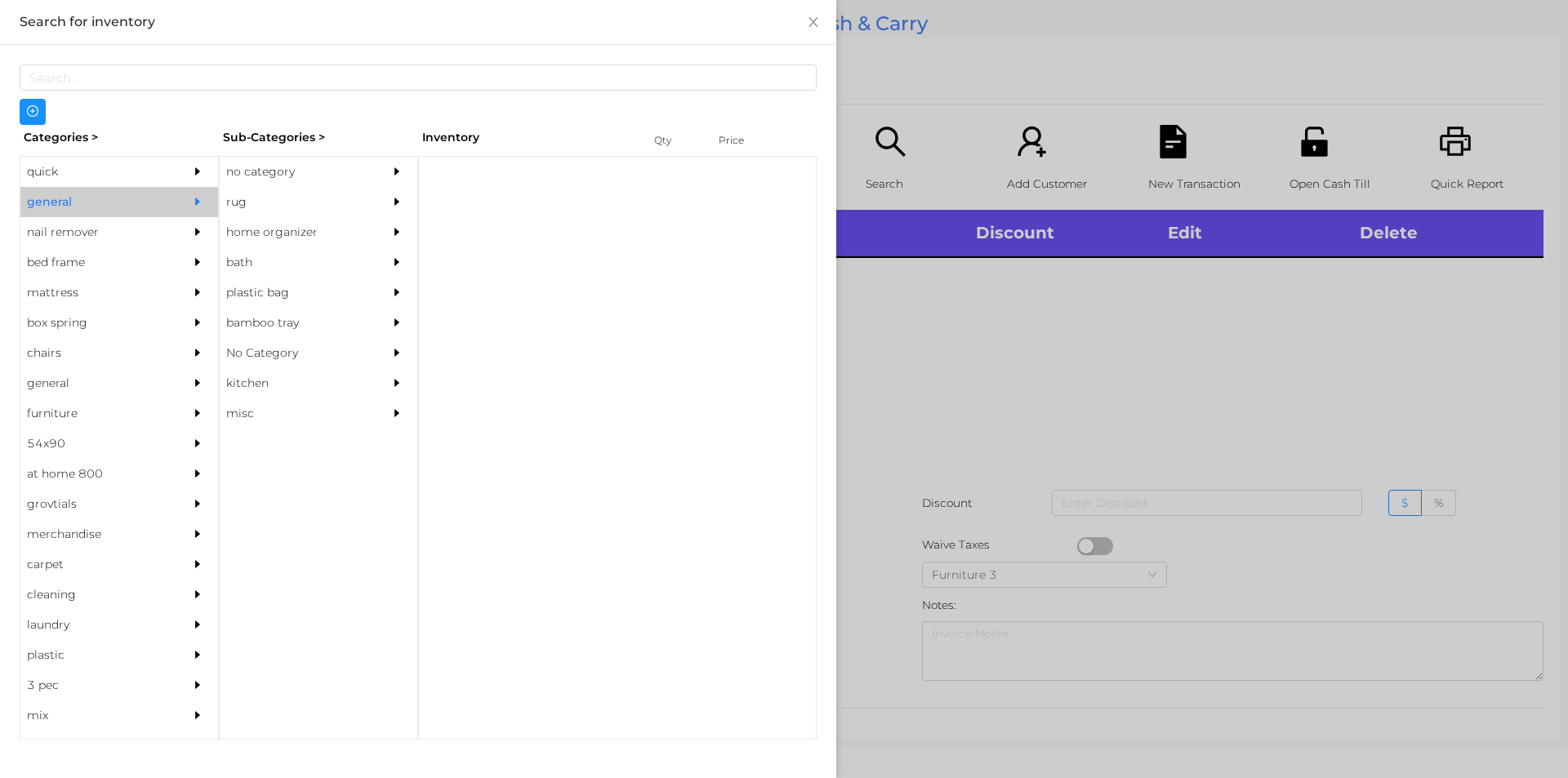
click at [292, 182] on div "no category" at bounding box center [294, 172] width 149 height 30
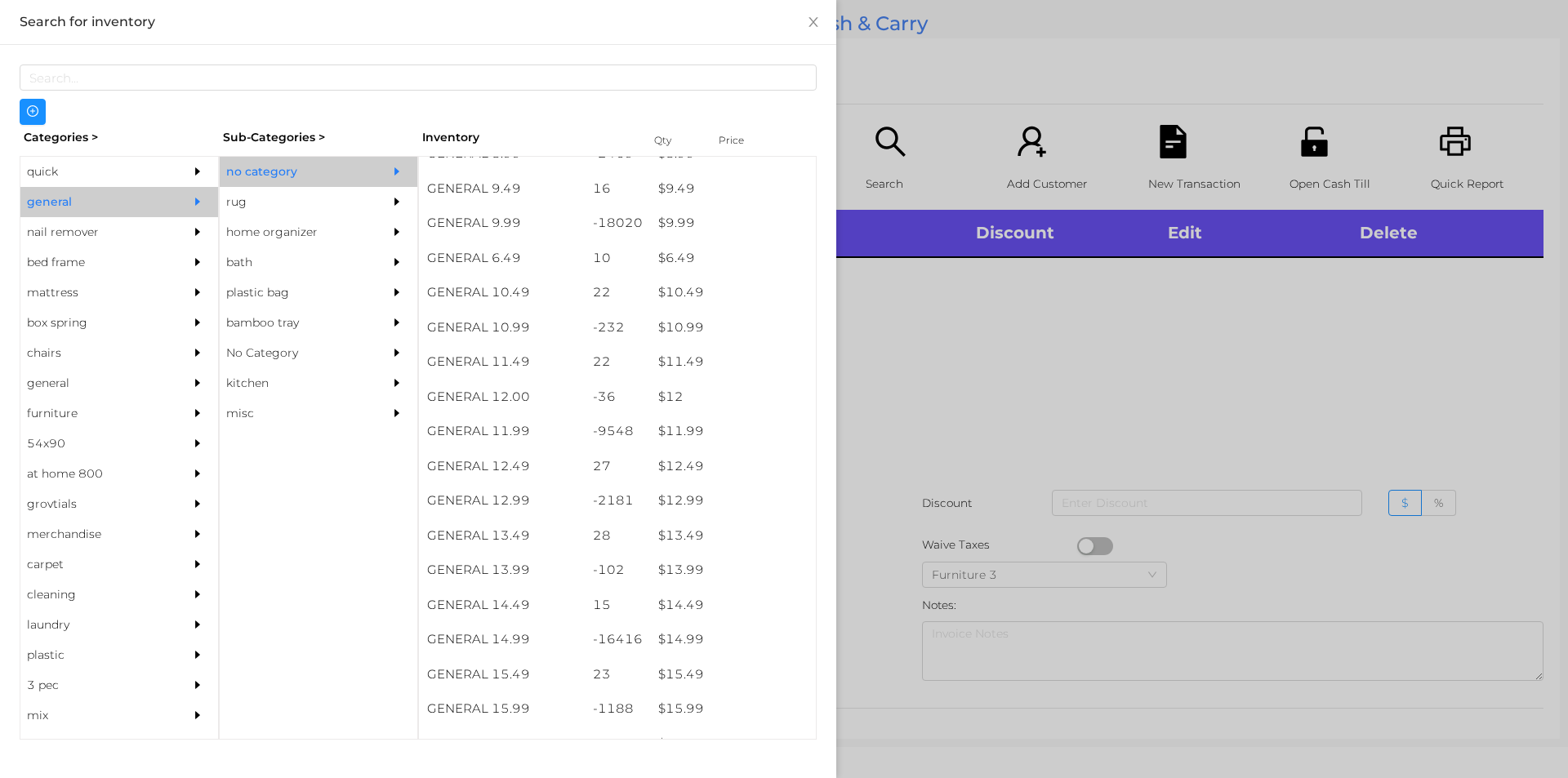
scroll to position [954, 0]
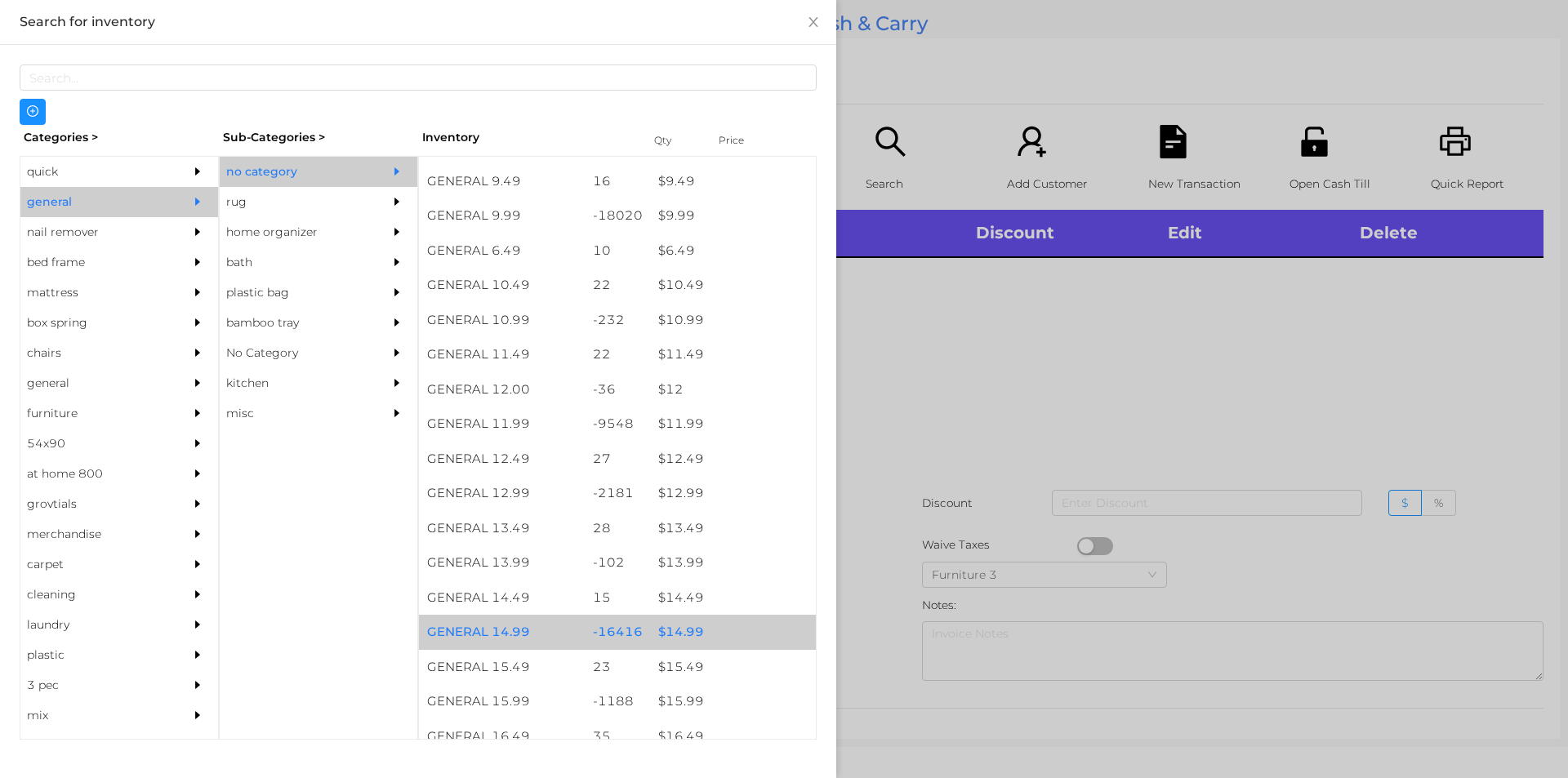
click at [680, 636] on div "$ 14.99" at bounding box center [732, 632] width 166 height 35
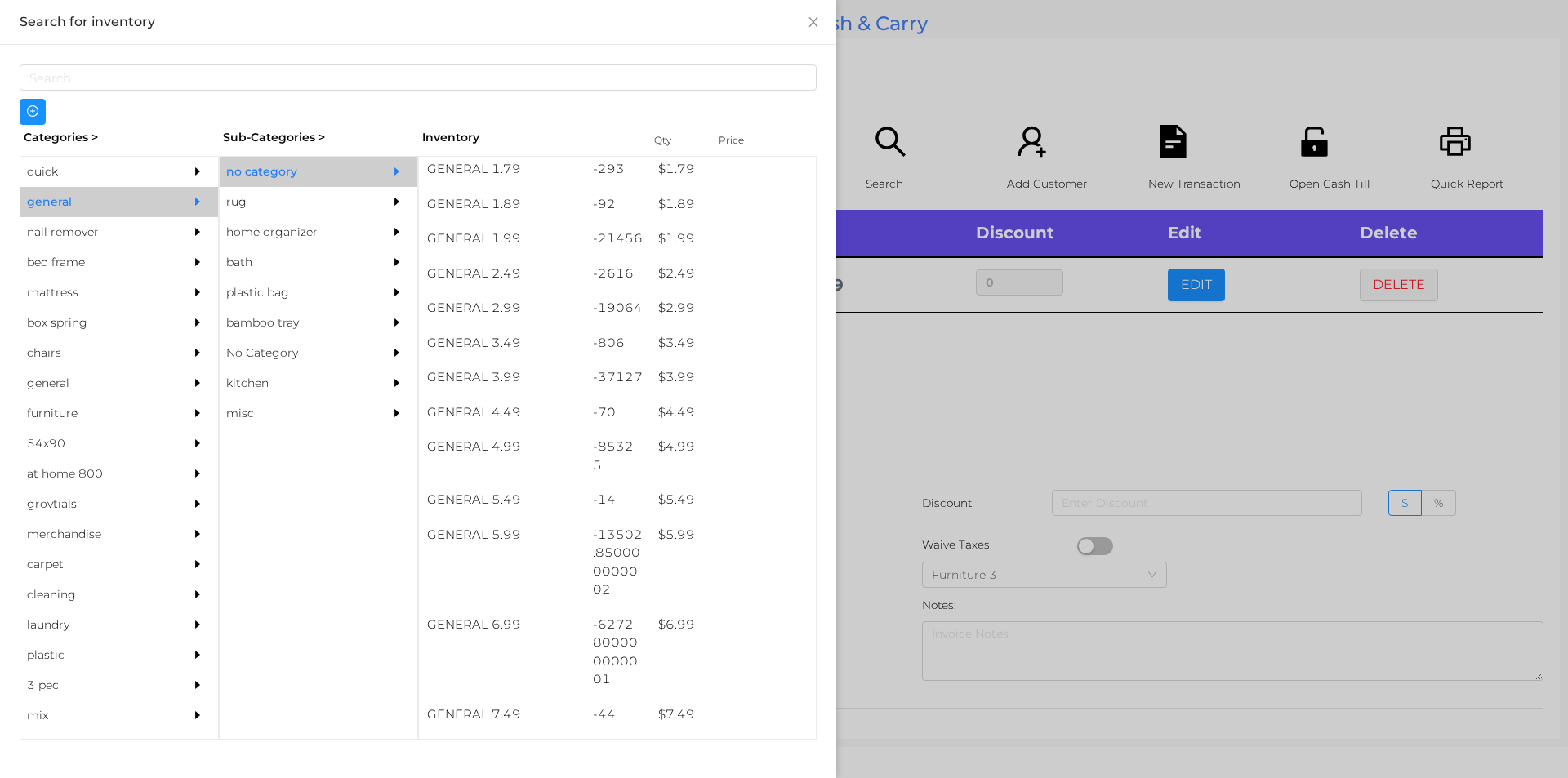
scroll to position [284, 0]
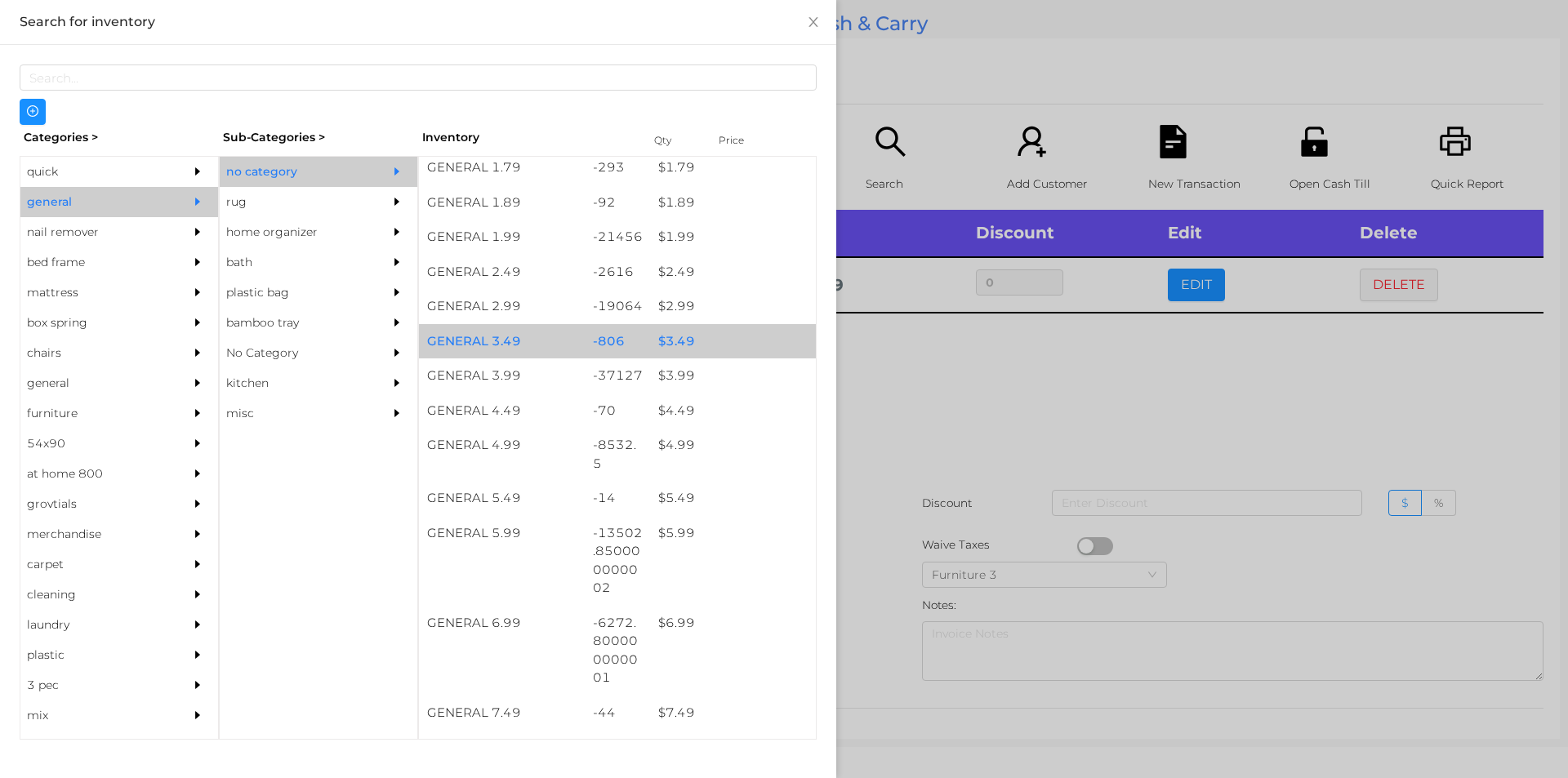
click at [678, 353] on div "$ 3.49" at bounding box center [732, 341] width 166 height 35
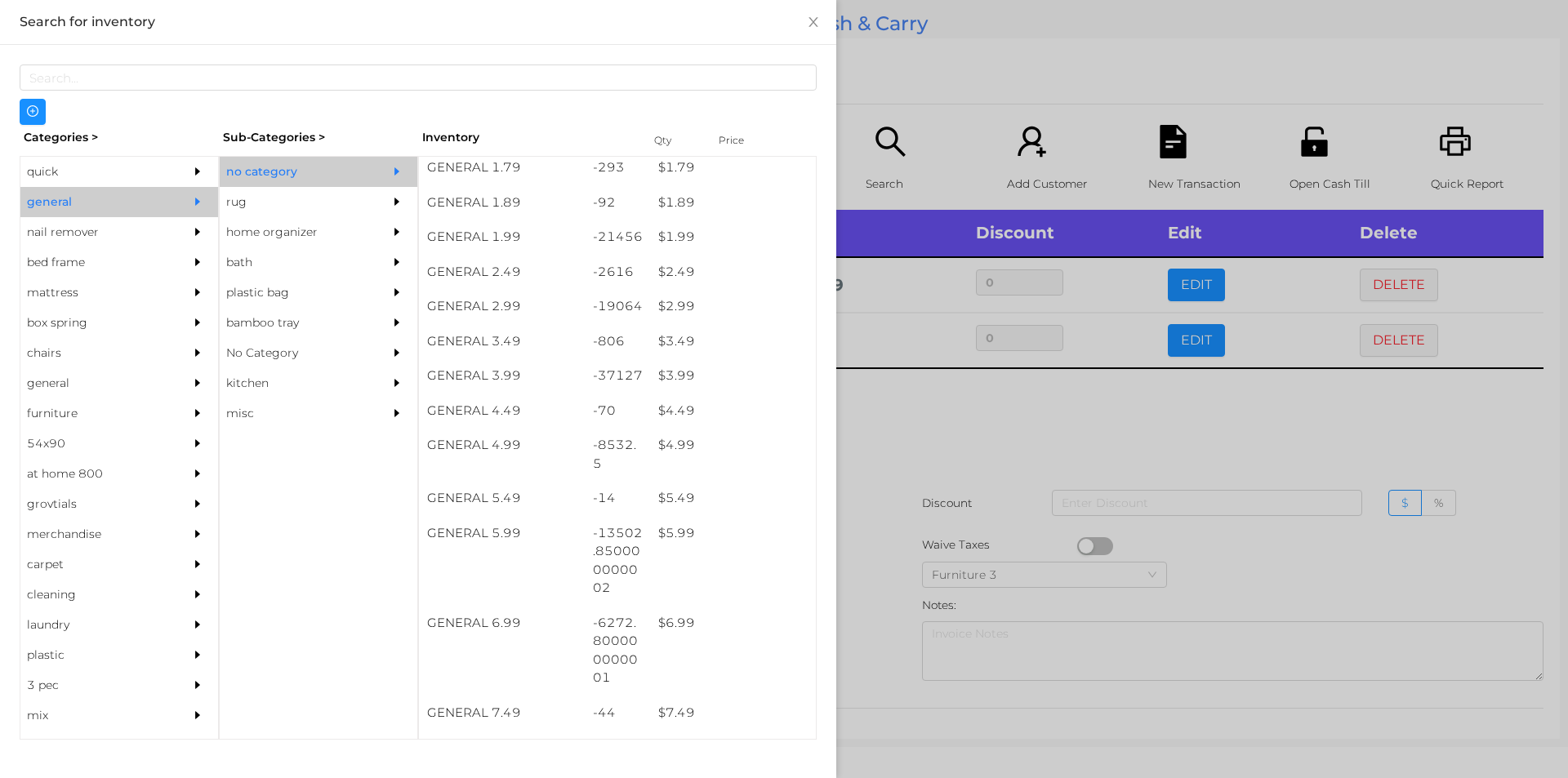
click at [930, 440] on div at bounding box center [784, 389] width 1568 height 778
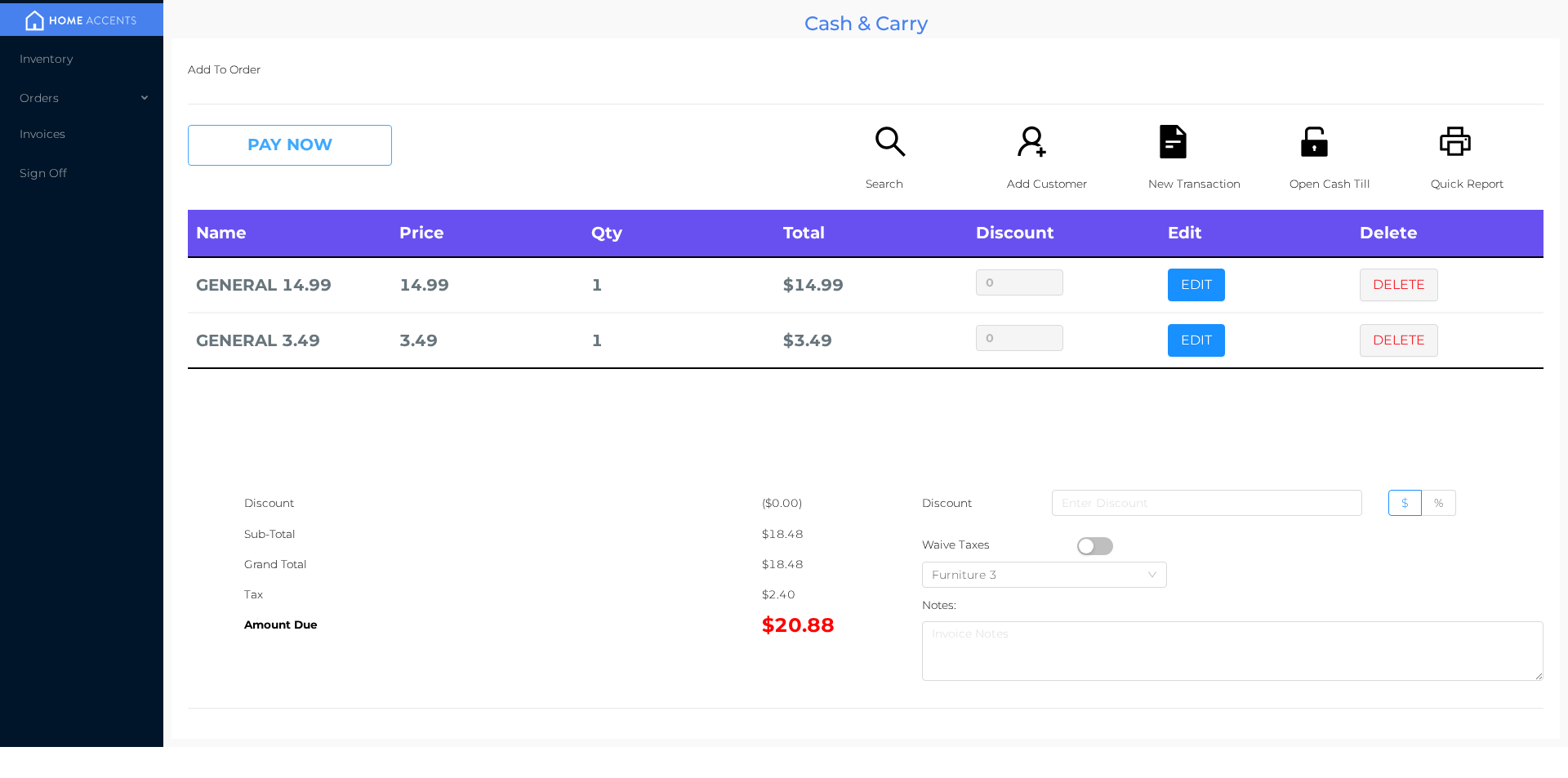
click at [345, 154] on button "PAY NOW" at bounding box center [289, 146] width 204 height 41
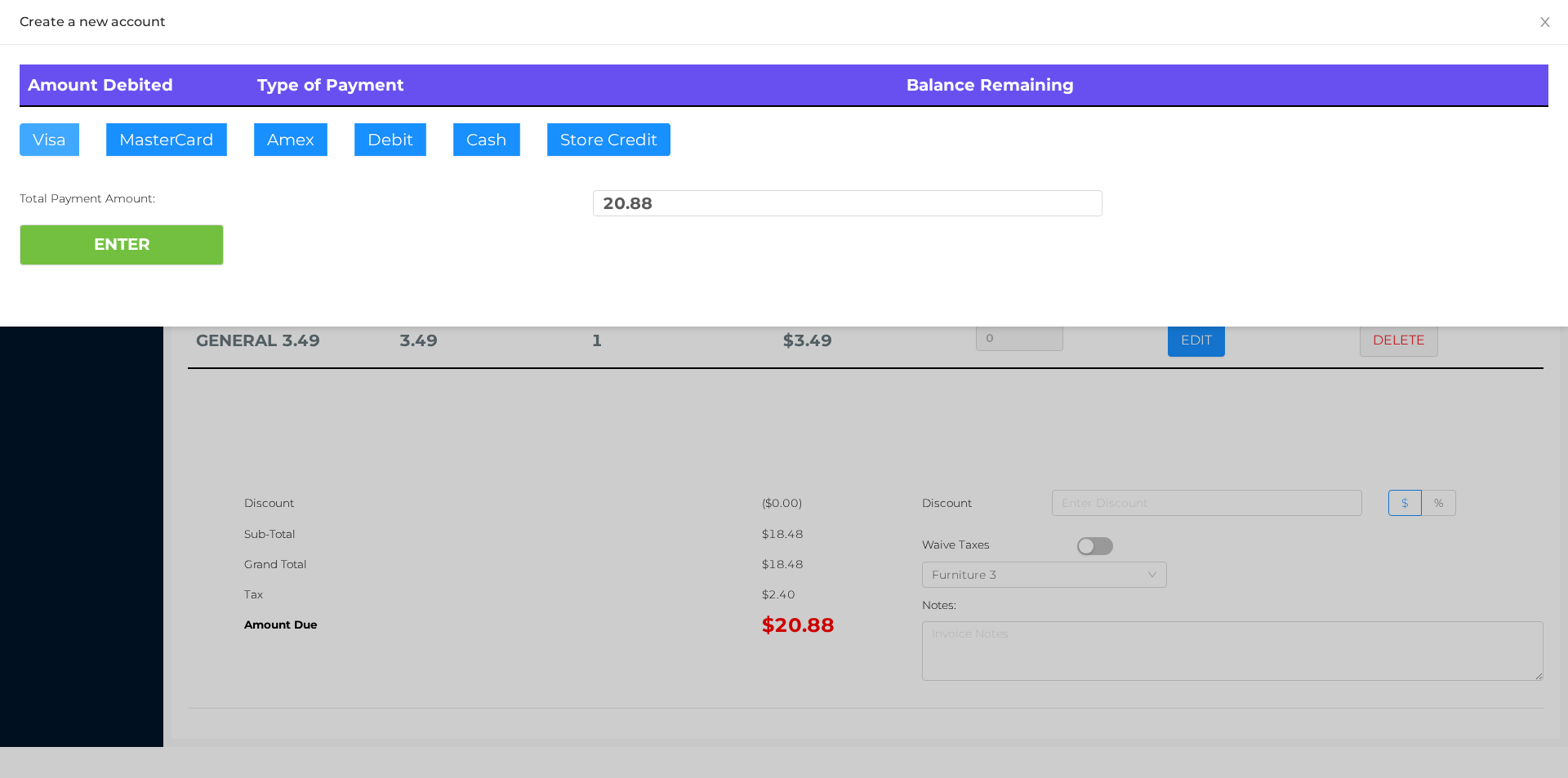
click at [66, 138] on button "Visa" at bounding box center [49, 140] width 60 height 33
click at [130, 244] on button "ENTER" at bounding box center [121, 245] width 204 height 41
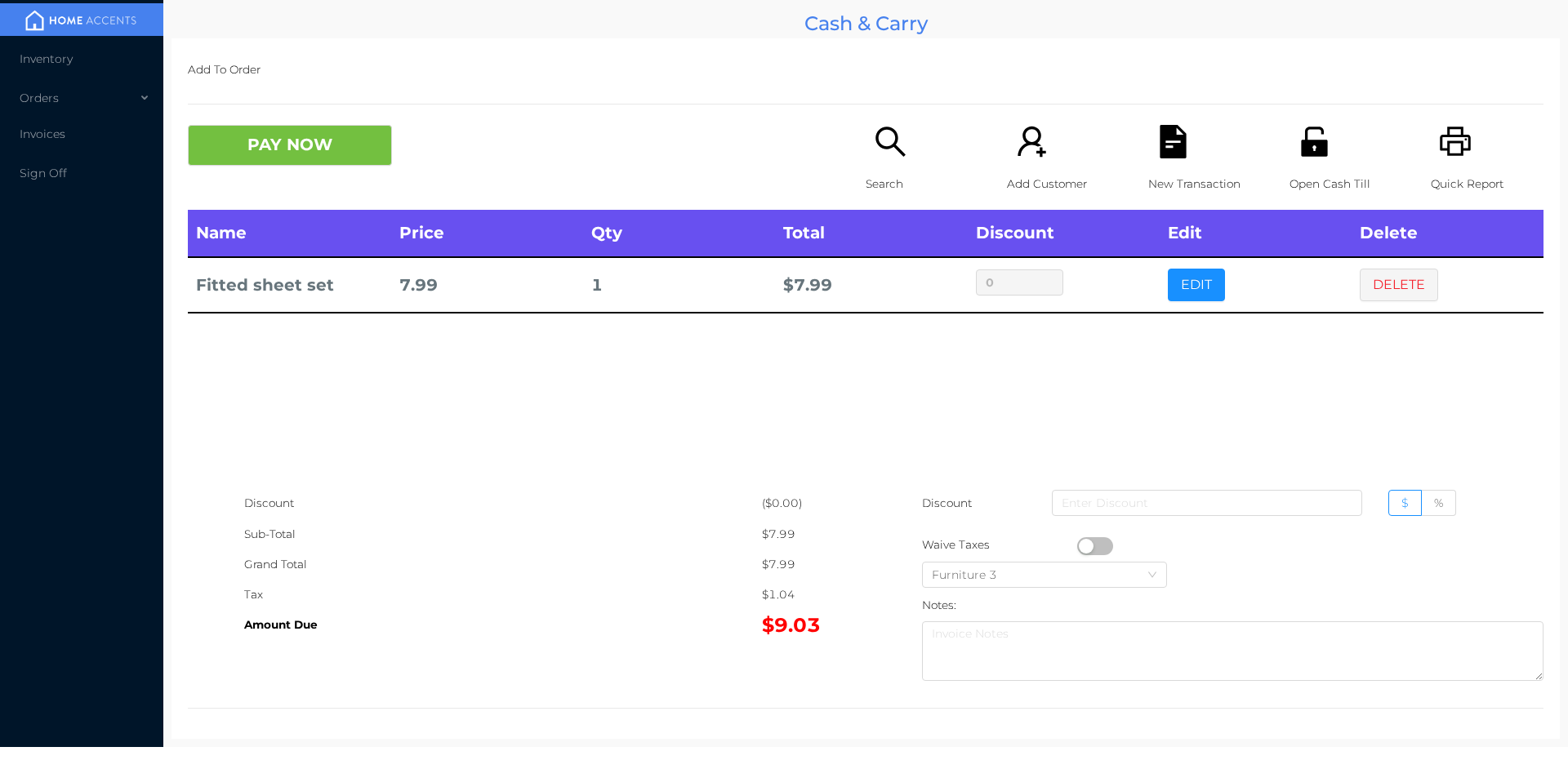
click at [866, 149] on div "Search" at bounding box center [922, 168] width 113 height 85
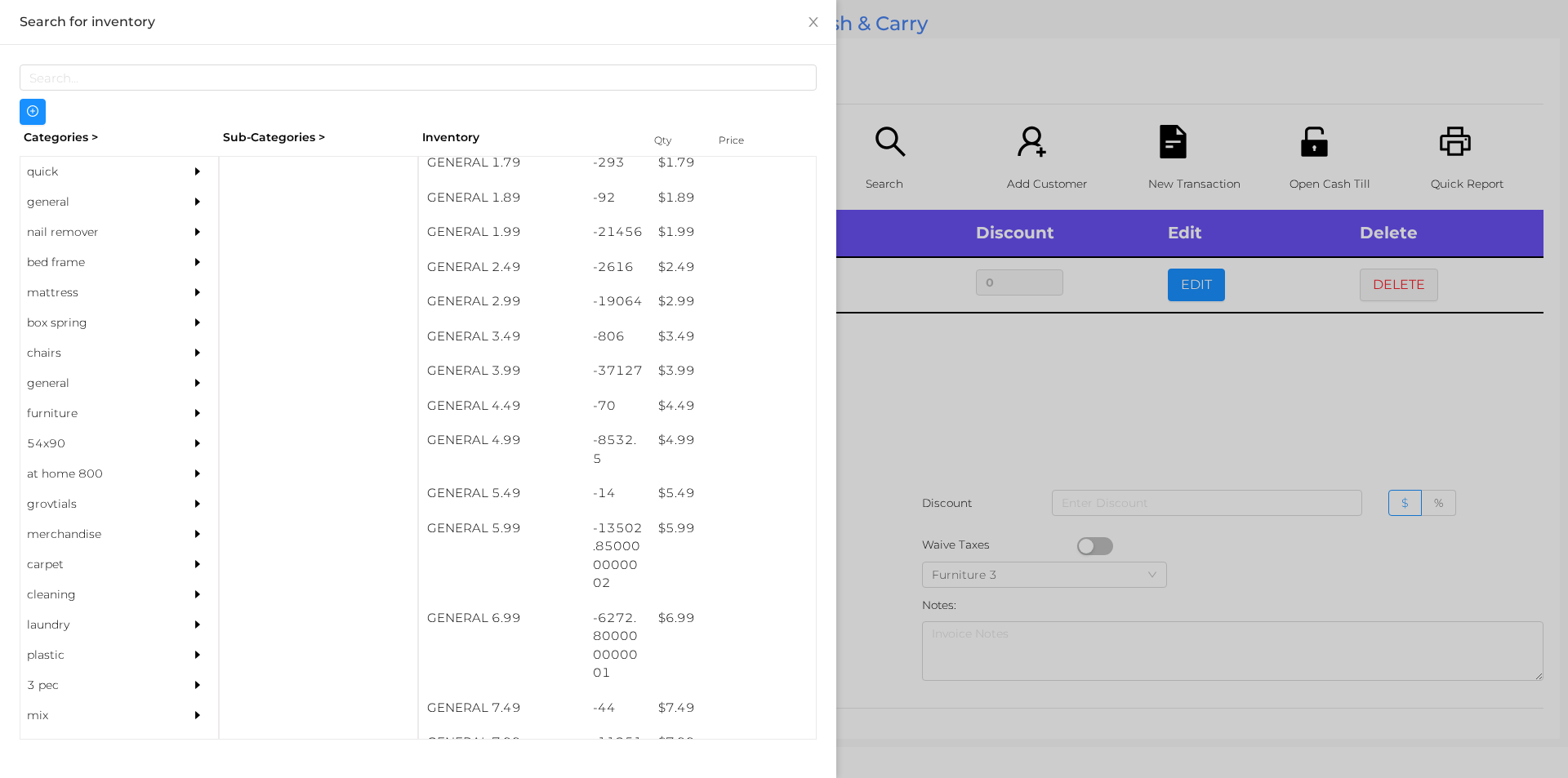
scroll to position [260, 0]
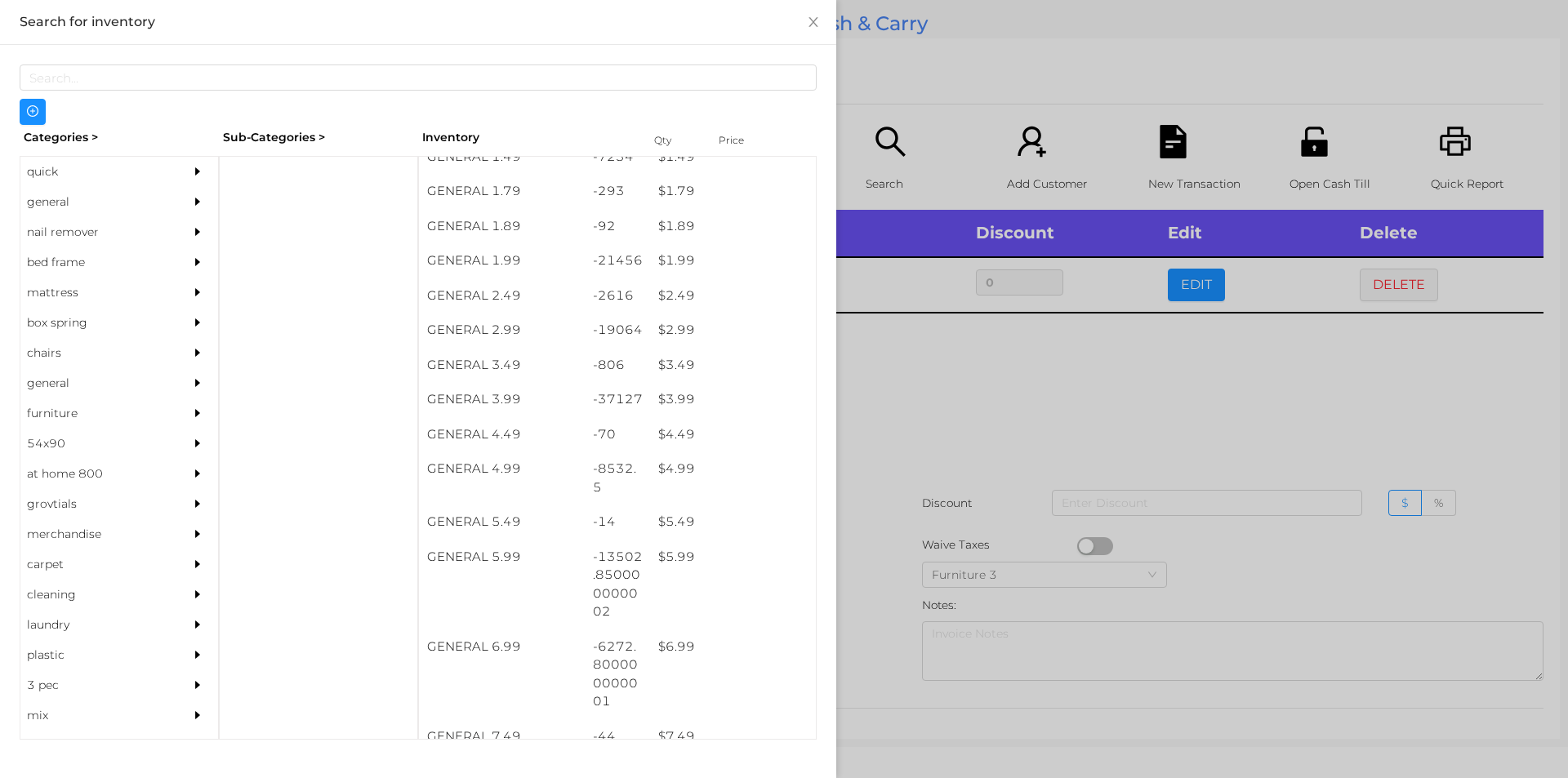
click at [700, 262] on div "$ 1.99" at bounding box center [732, 260] width 166 height 35
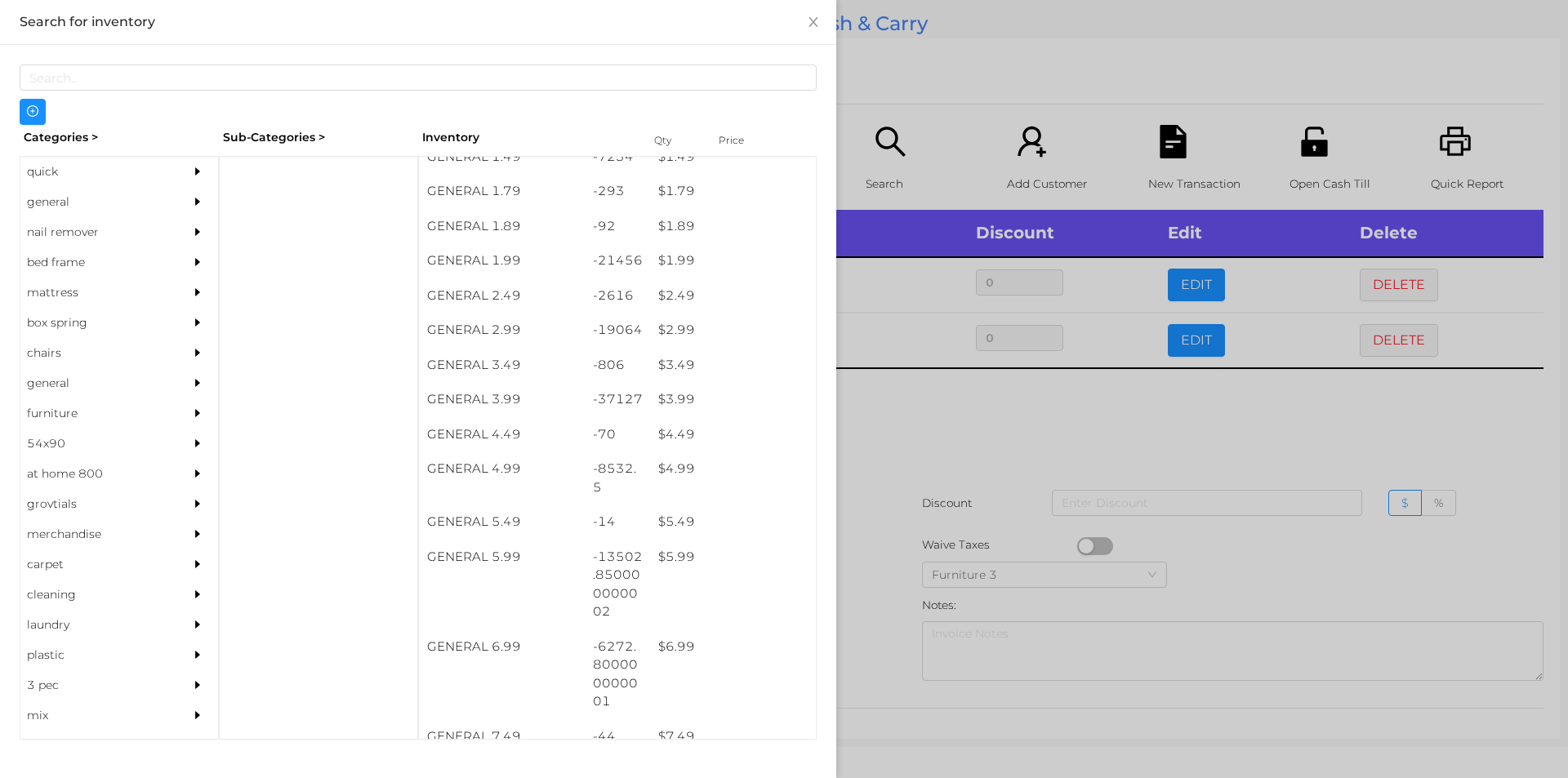
click at [935, 496] on div at bounding box center [784, 389] width 1568 height 778
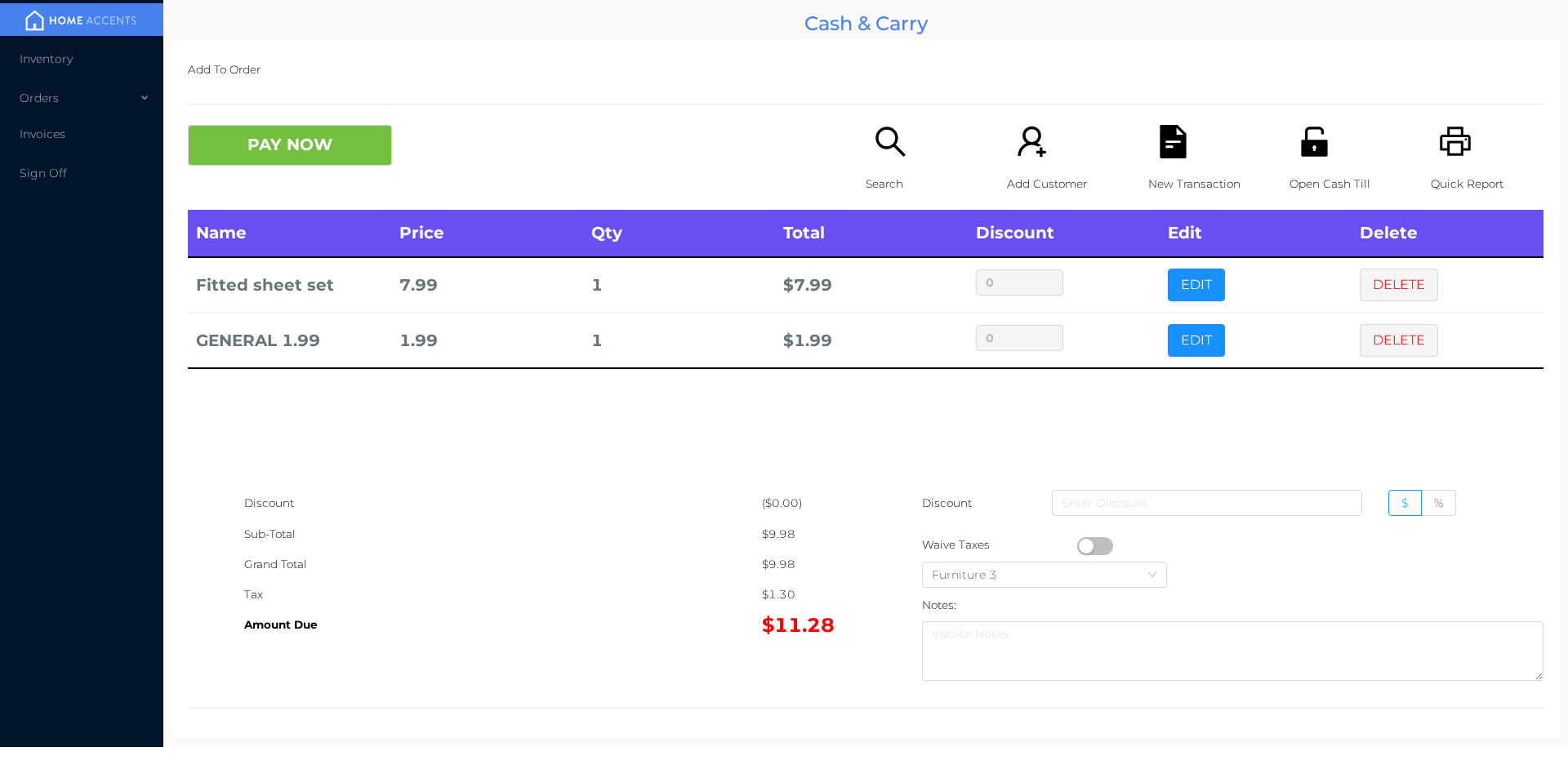
click at [924, 164] on div "Search" at bounding box center [922, 168] width 113 height 85
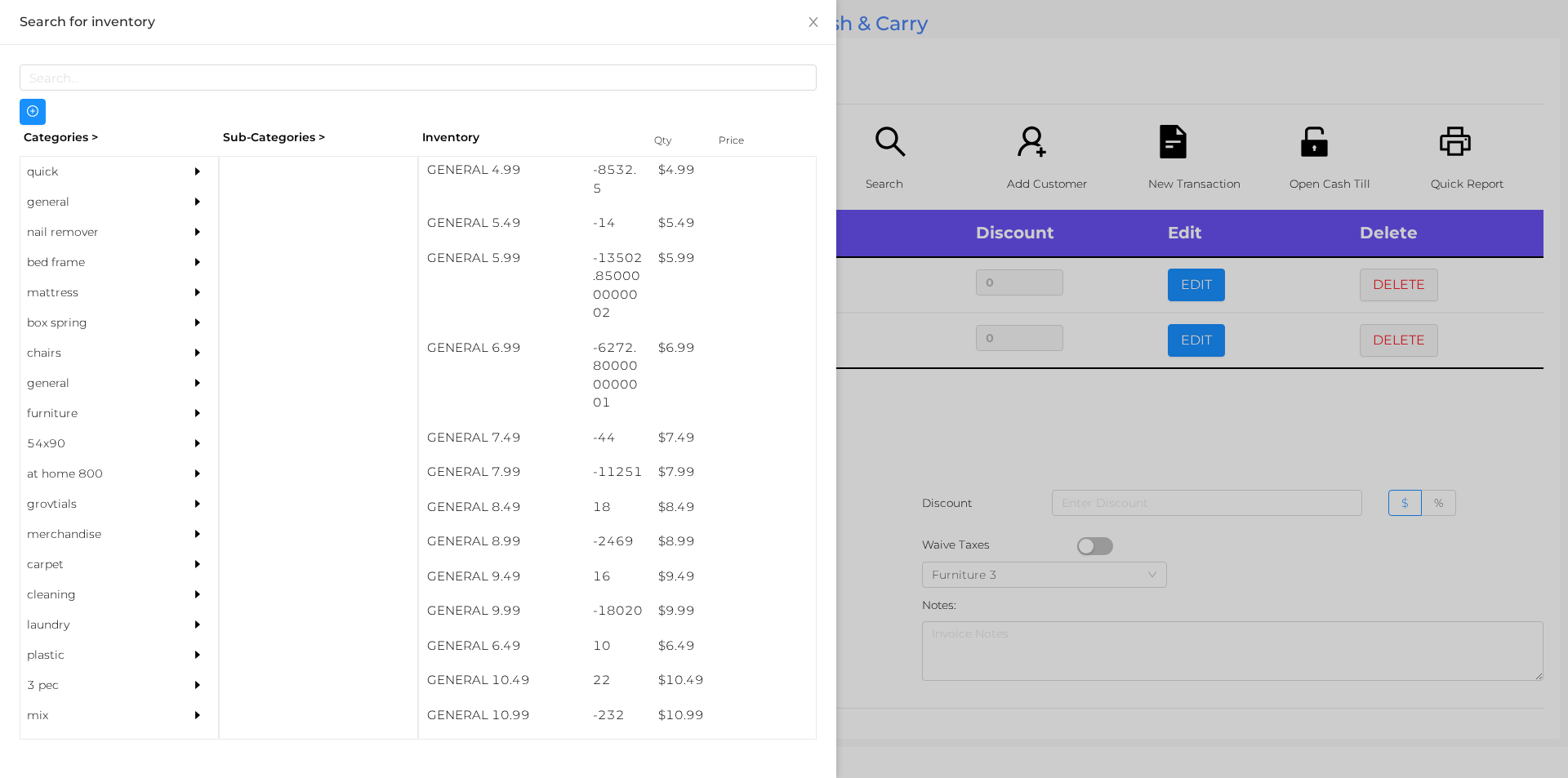
scroll to position [597, 0]
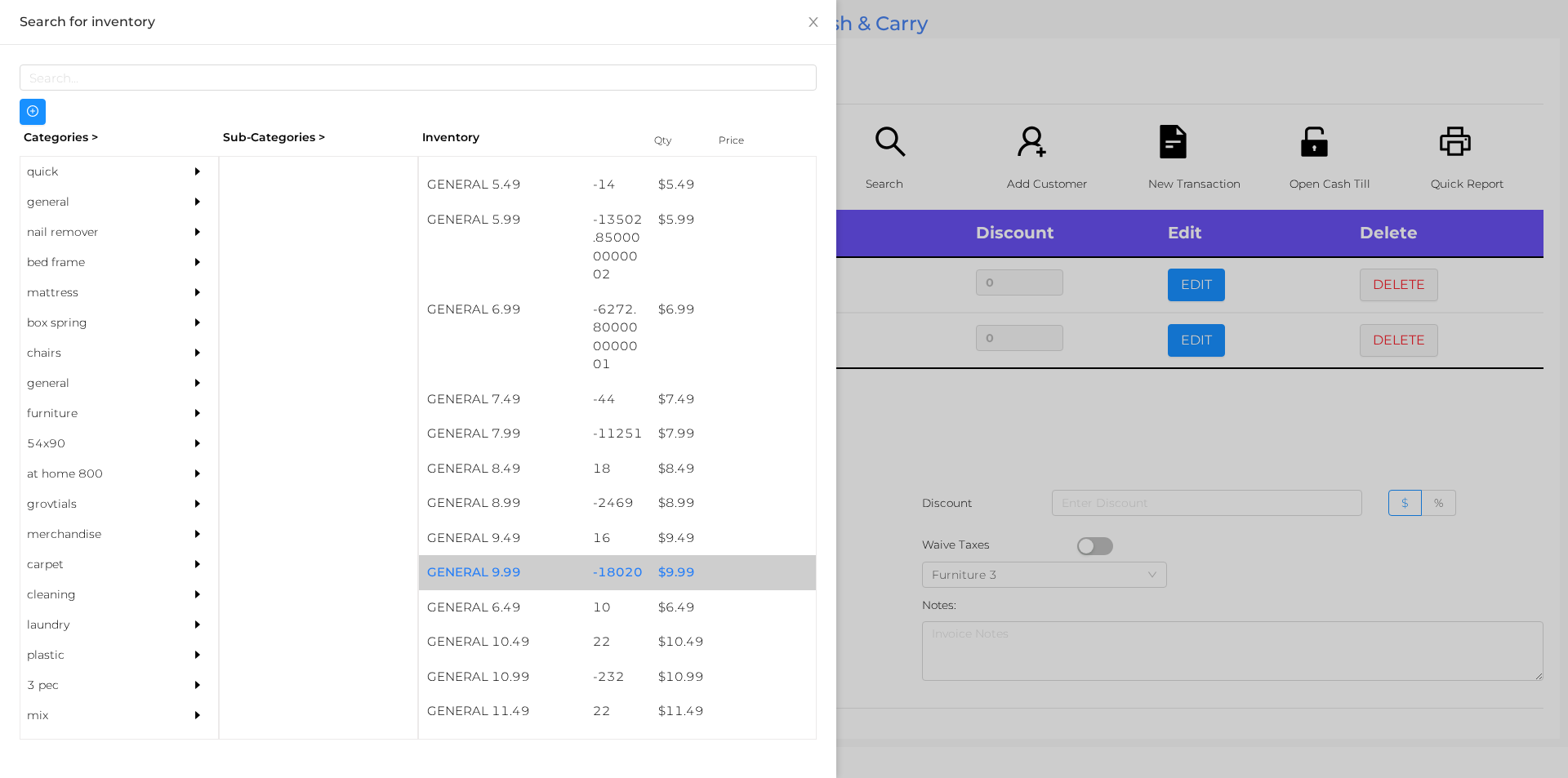
click at [650, 569] on div "$ 9.99" at bounding box center [732, 572] width 166 height 35
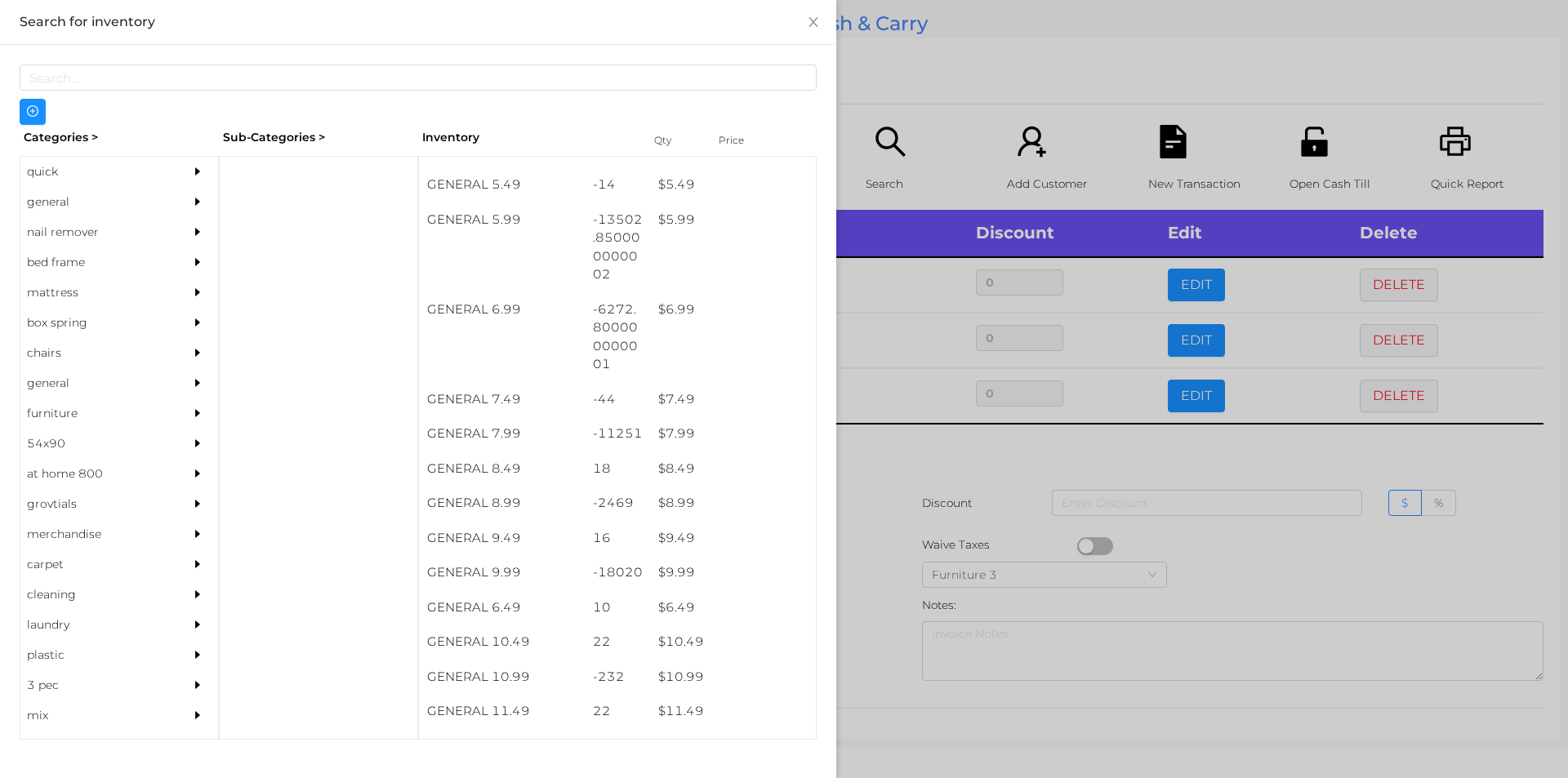
click at [903, 555] on div at bounding box center [784, 389] width 1568 height 778
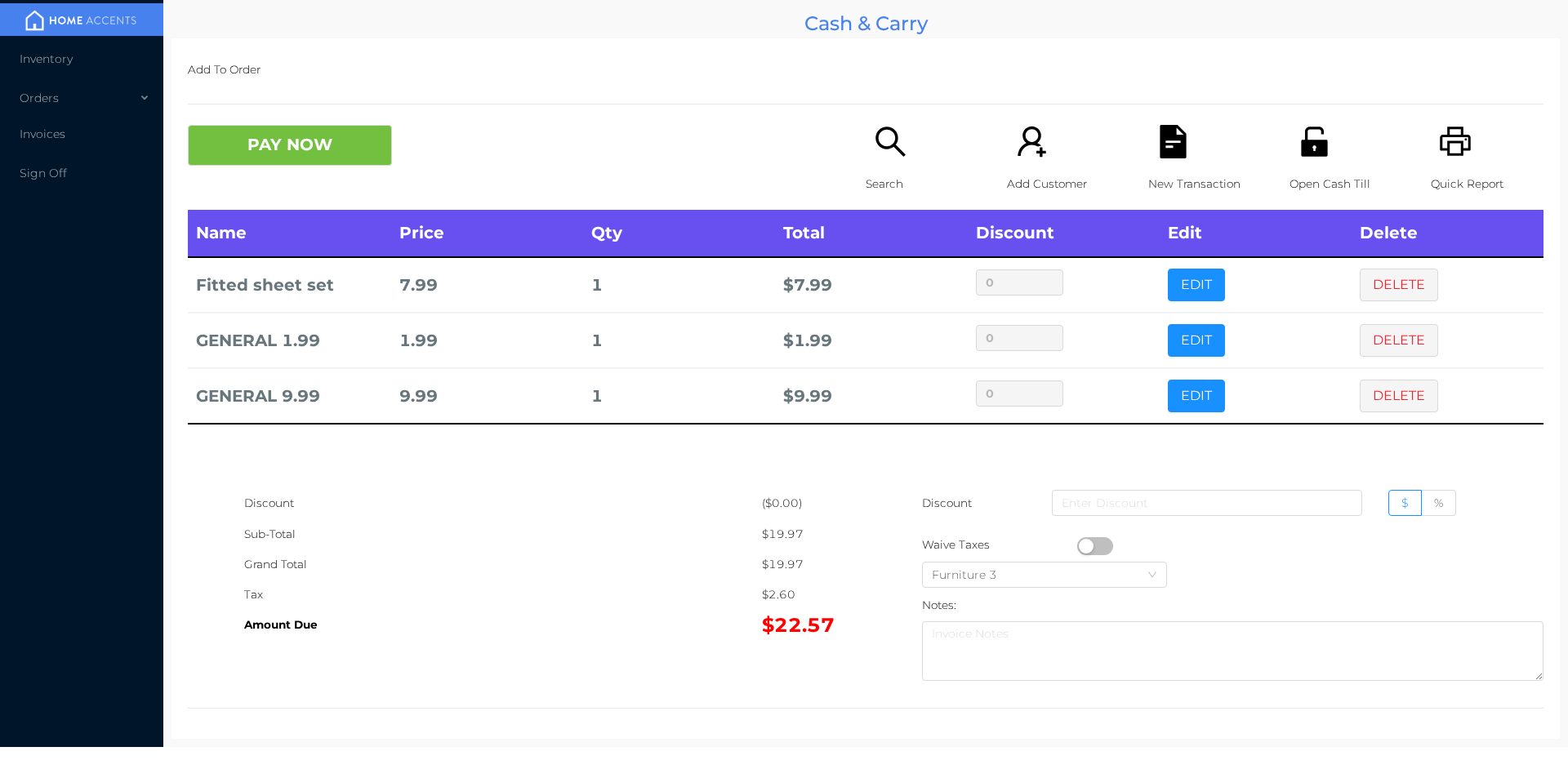
click at [1165, 149] on icon "icon: file-text" at bounding box center [1173, 142] width 26 height 34
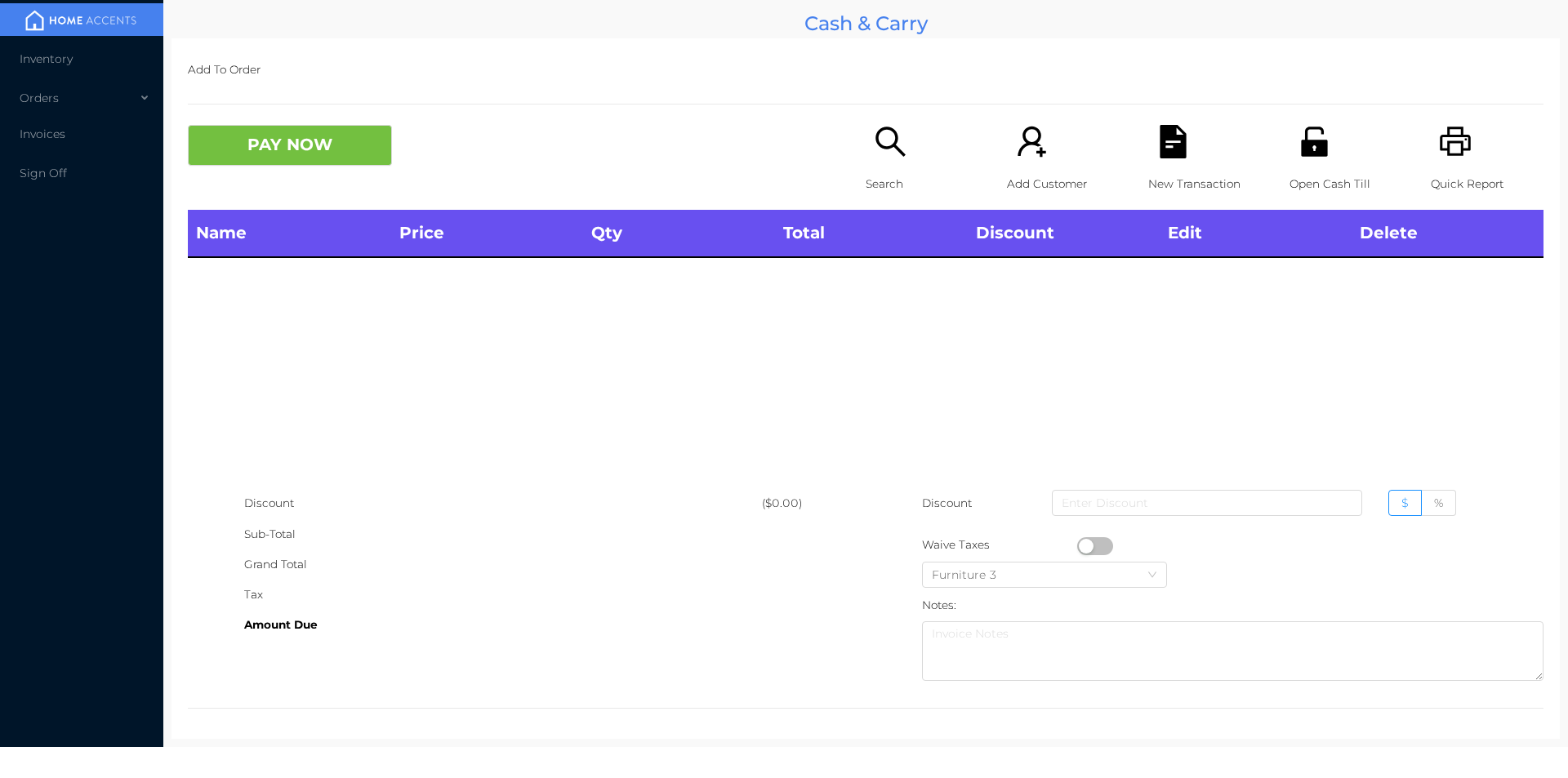
click at [1440, 140] on icon "icon: printer" at bounding box center [1455, 142] width 31 height 29
click at [866, 154] on div "Search" at bounding box center [922, 168] width 113 height 85
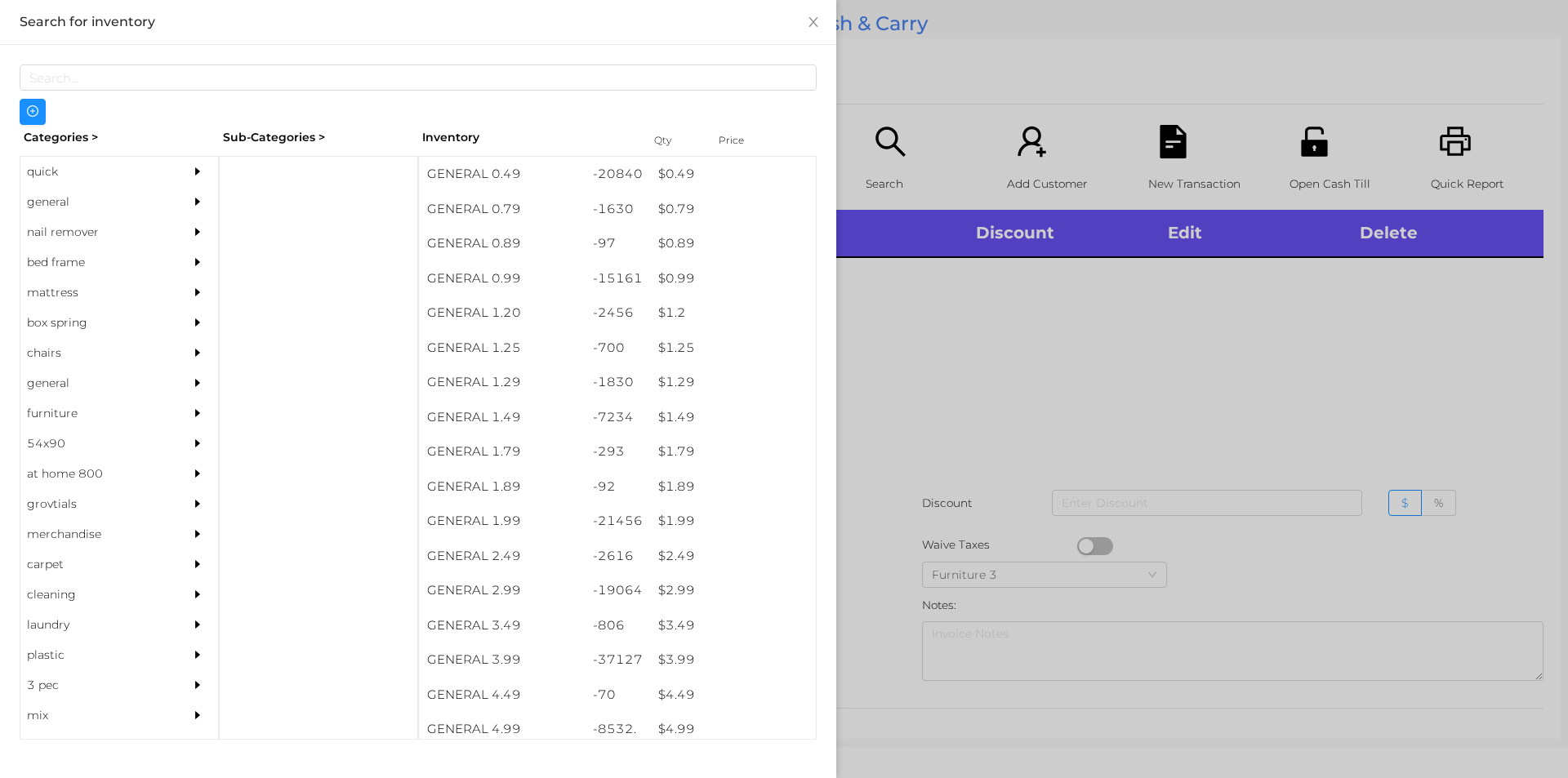
click at [88, 199] on div "general" at bounding box center [95, 201] width 149 height 30
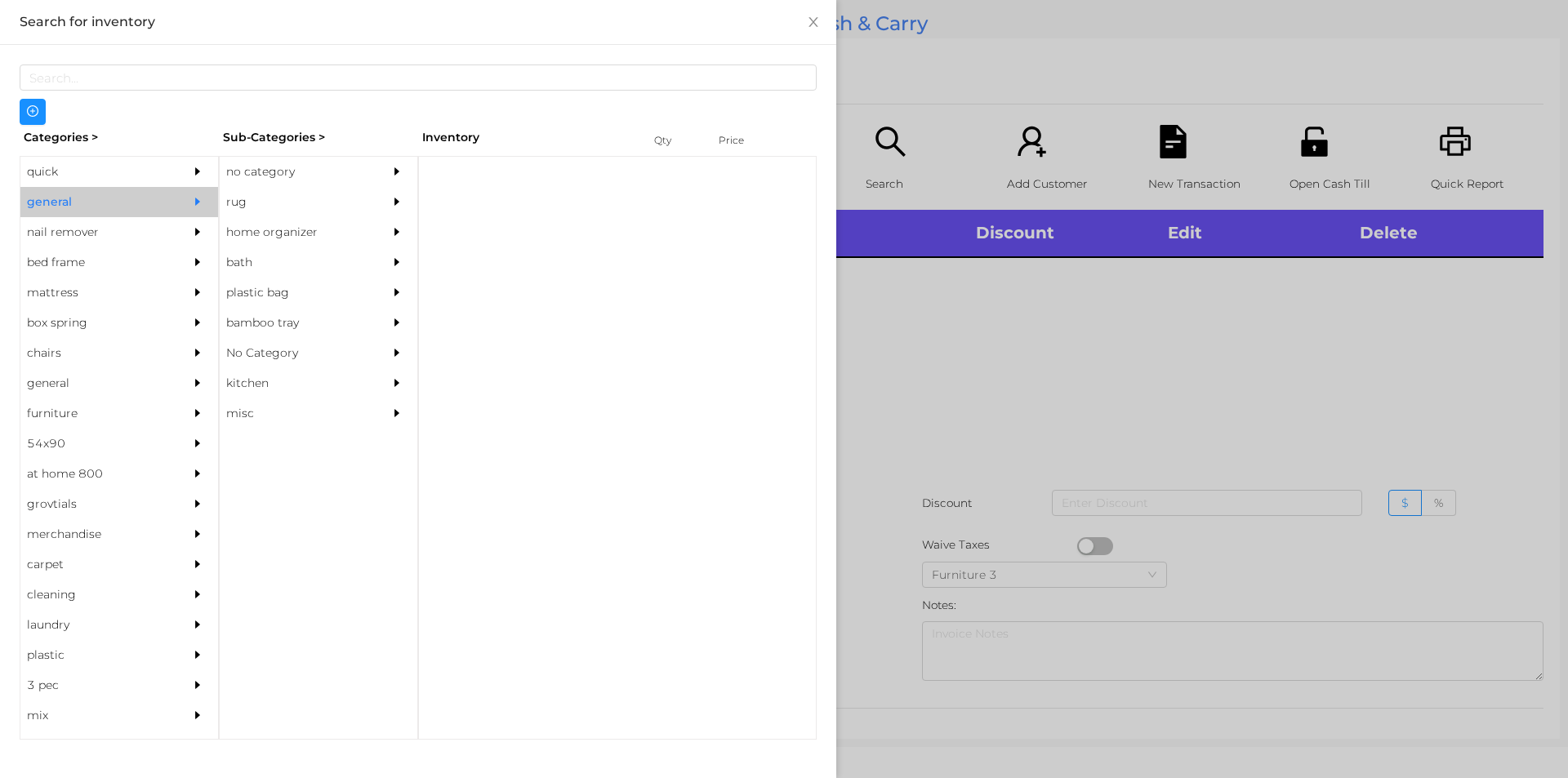
click at [272, 174] on div "no category" at bounding box center [294, 172] width 149 height 30
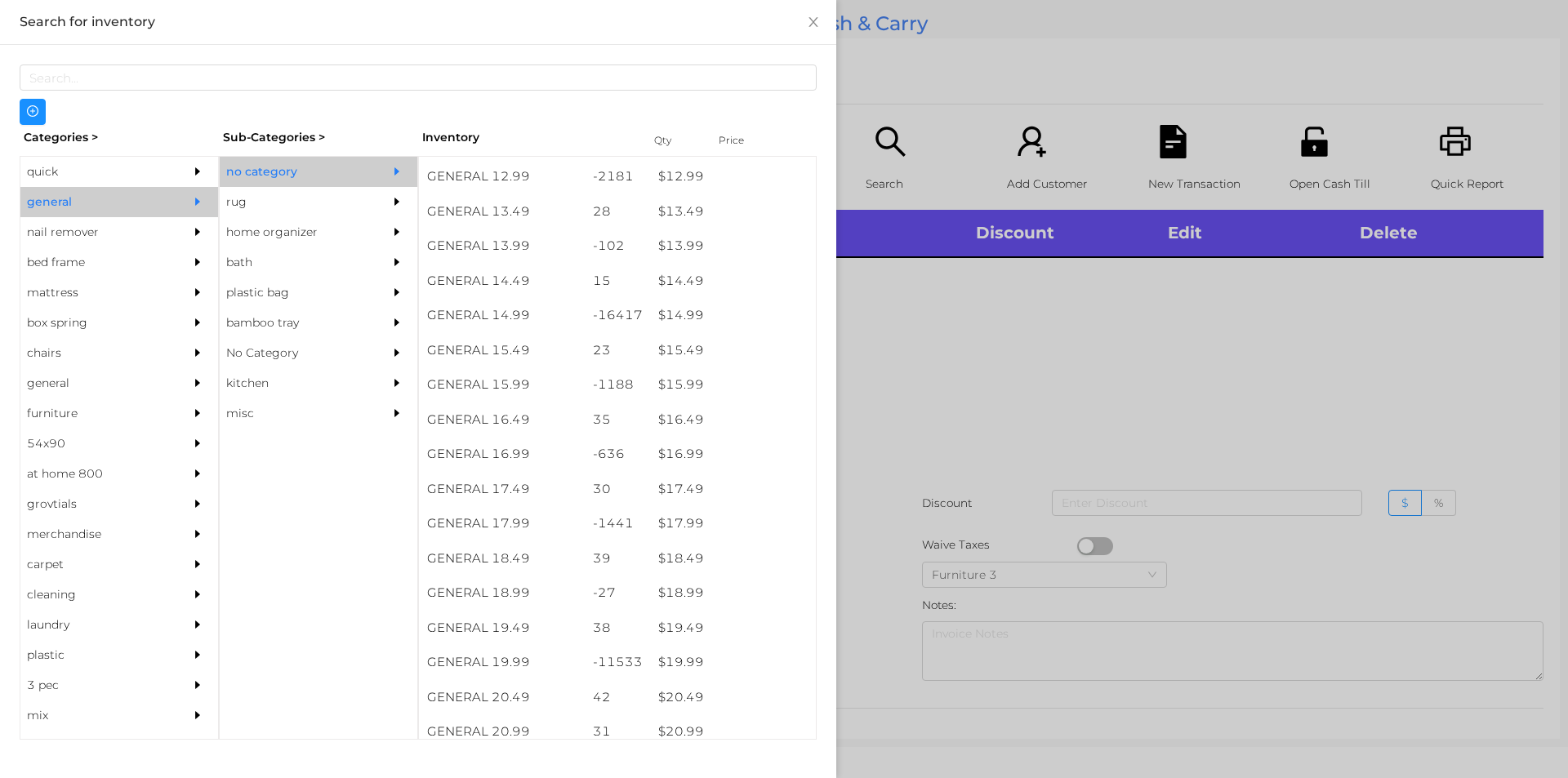
scroll to position [1266, 0]
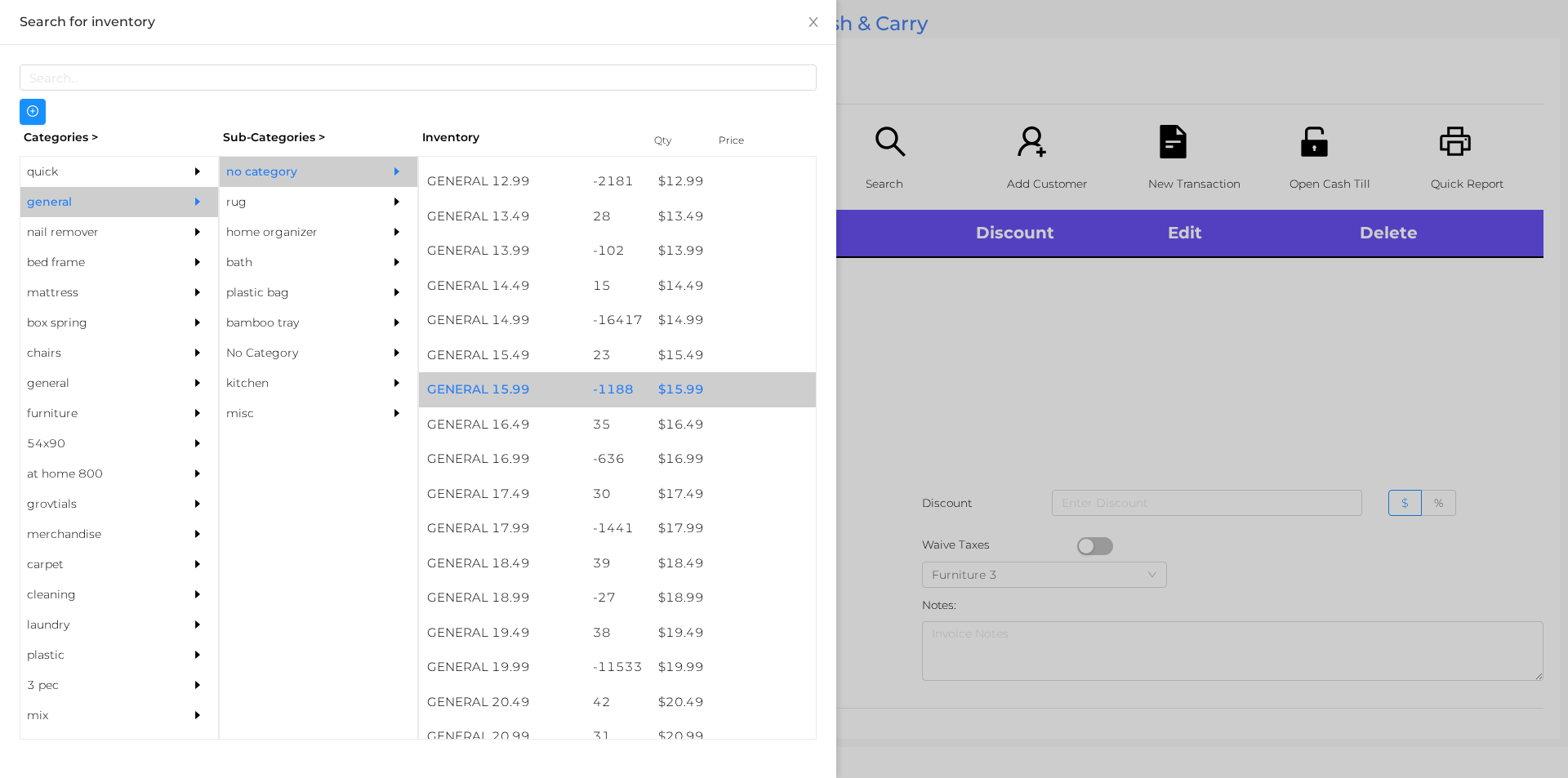
click at [710, 376] on div "$ 15.99" at bounding box center [732, 389] width 166 height 35
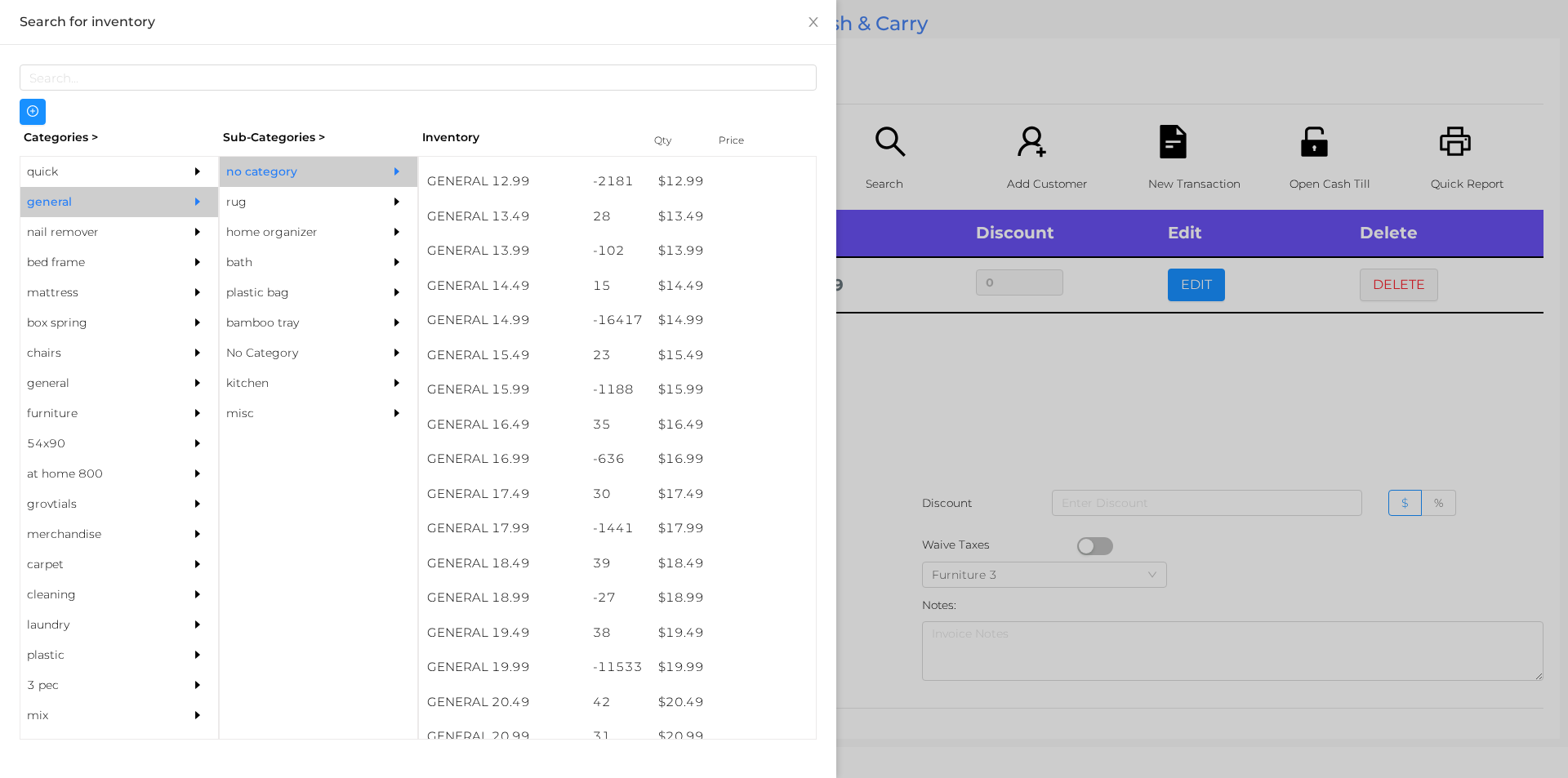
click at [932, 376] on div at bounding box center [784, 389] width 1568 height 778
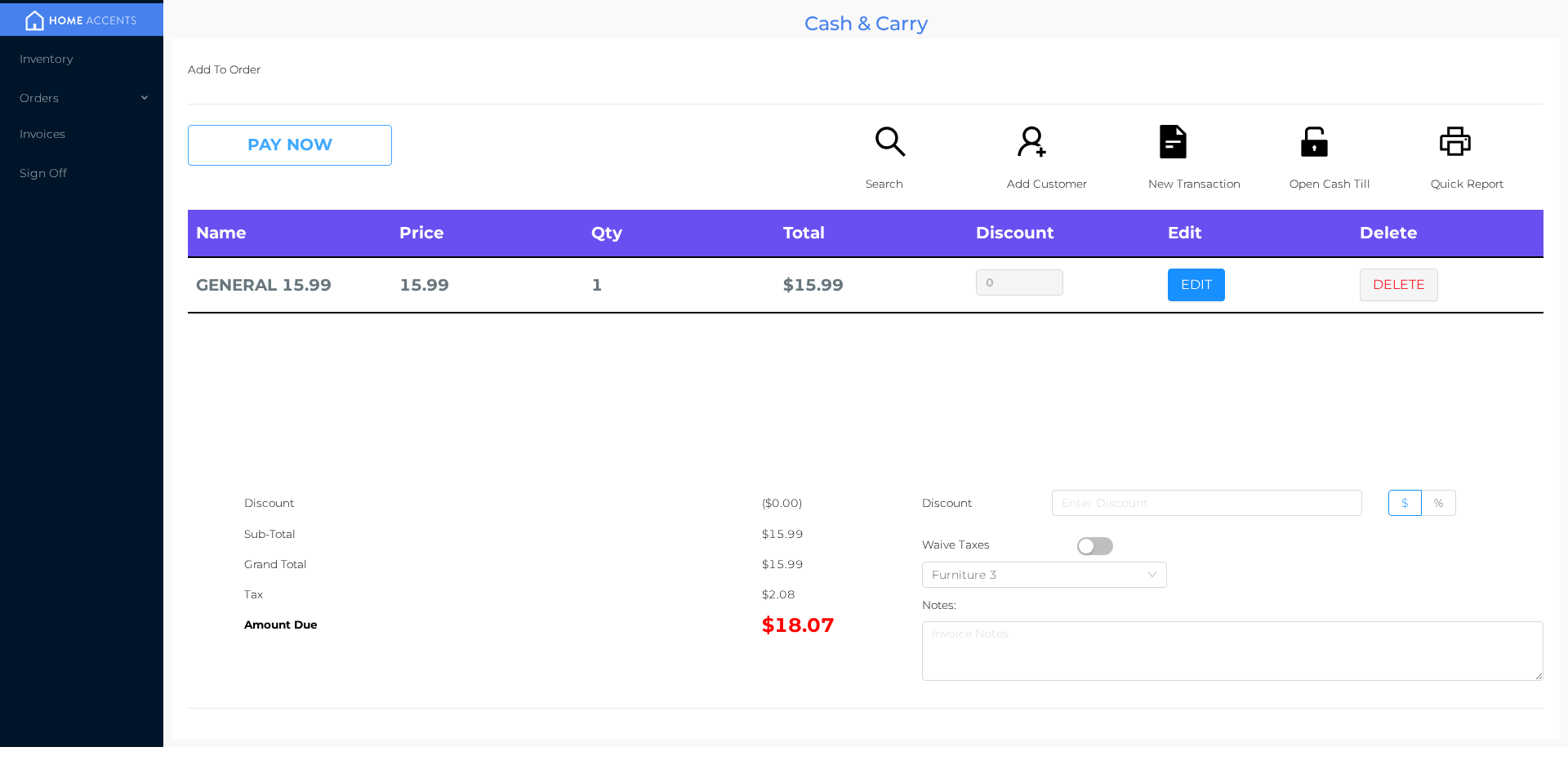
click at [303, 162] on button "PAY NOW" at bounding box center [289, 146] width 204 height 41
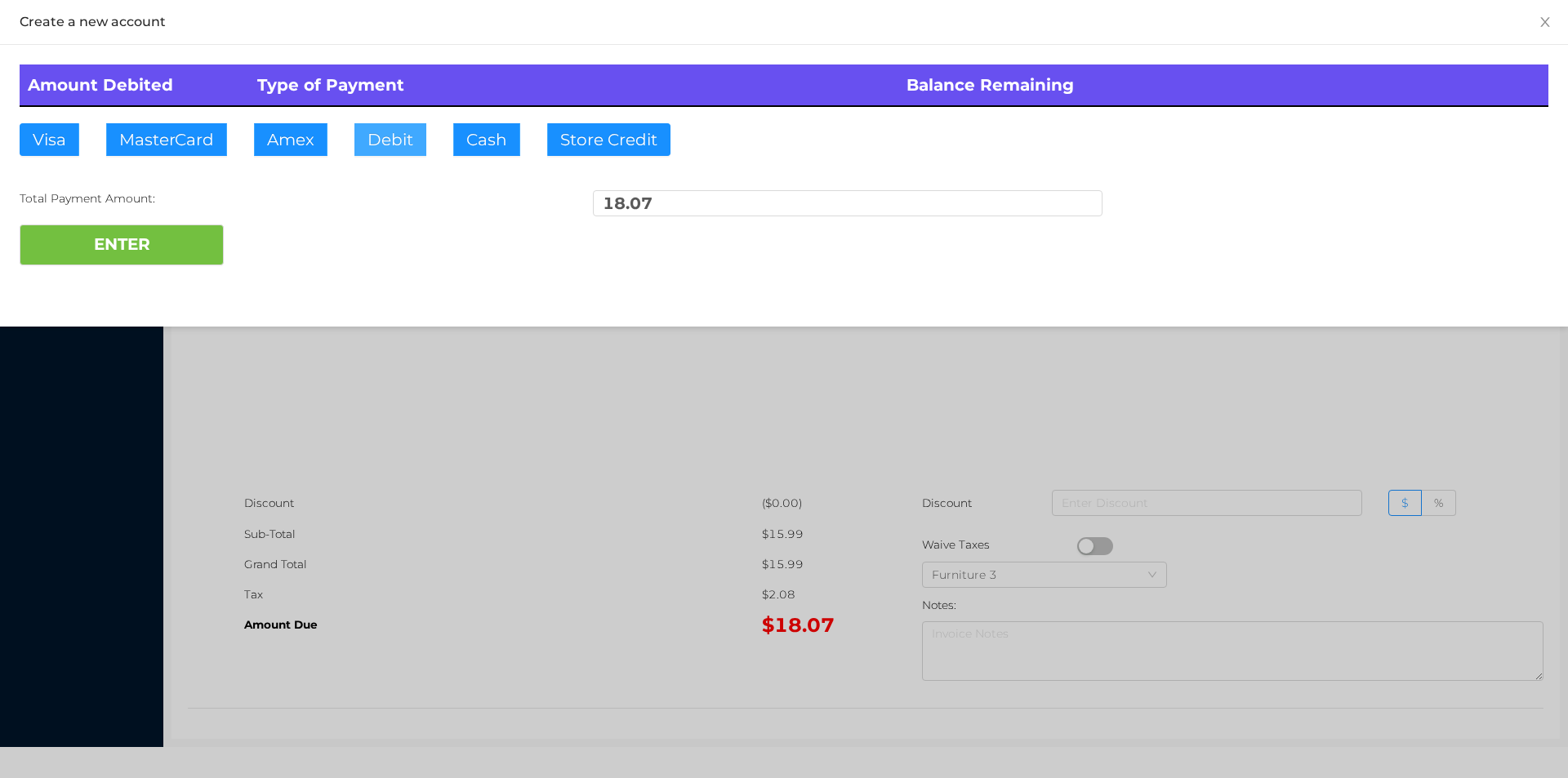
click at [385, 154] on button "Debit" at bounding box center [390, 140] width 72 height 33
click at [214, 232] on button "ENTER" at bounding box center [121, 245] width 204 height 41
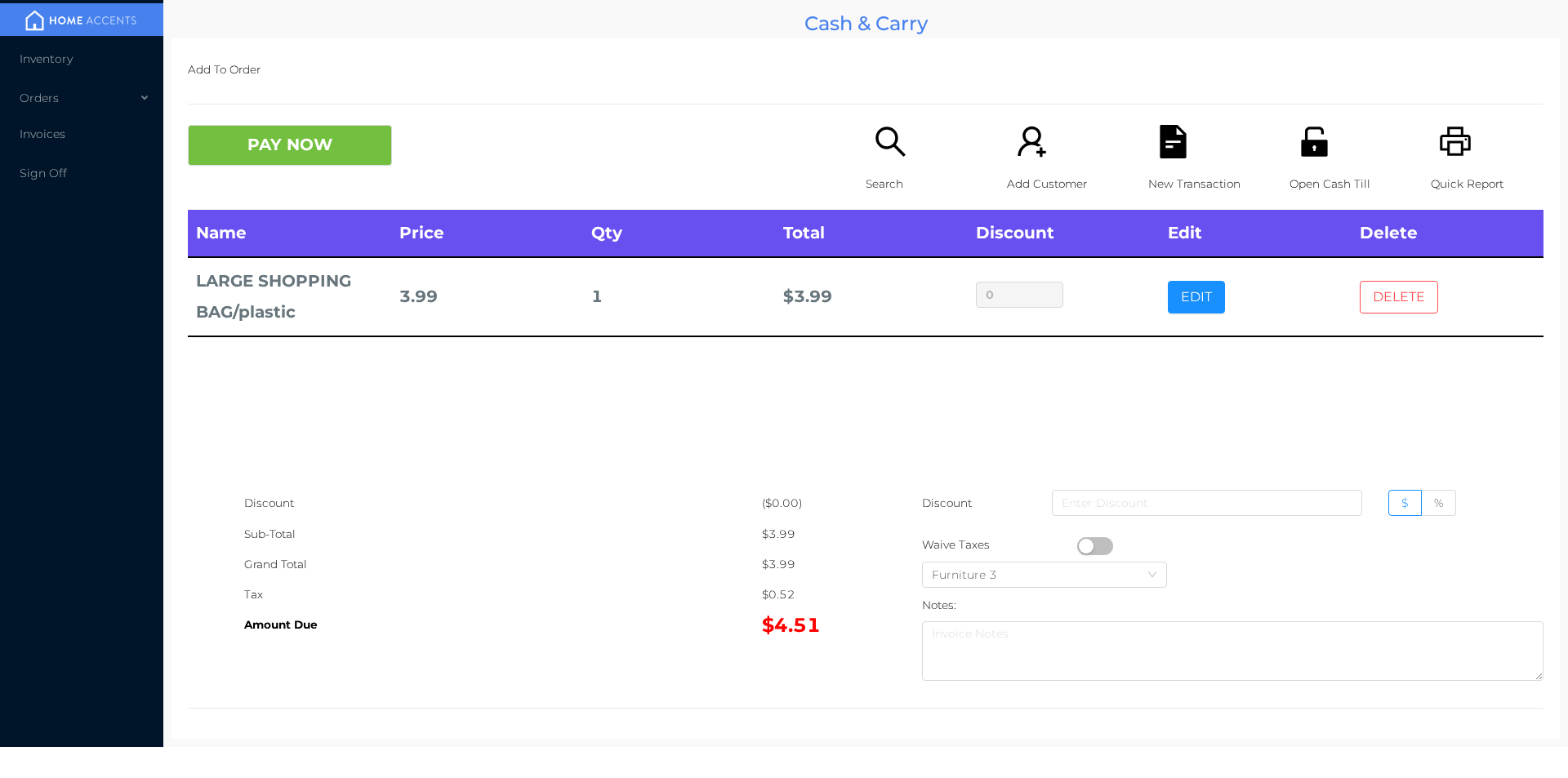
click at [1390, 297] on button "DELETE" at bounding box center [1399, 297] width 79 height 33
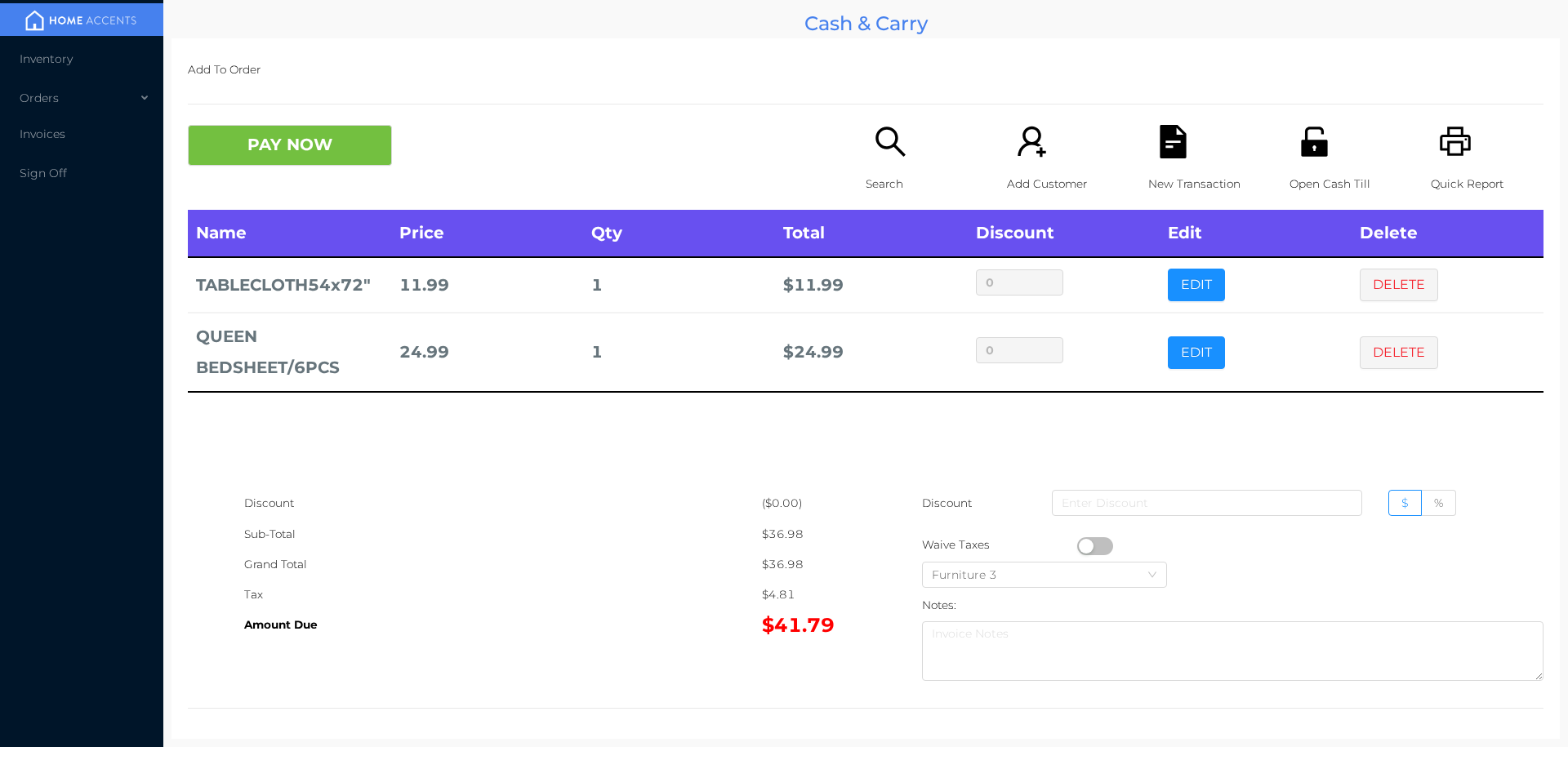
click at [1163, 154] on icon "icon: file-text" at bounding box center [1173, 142] width 26 height 34
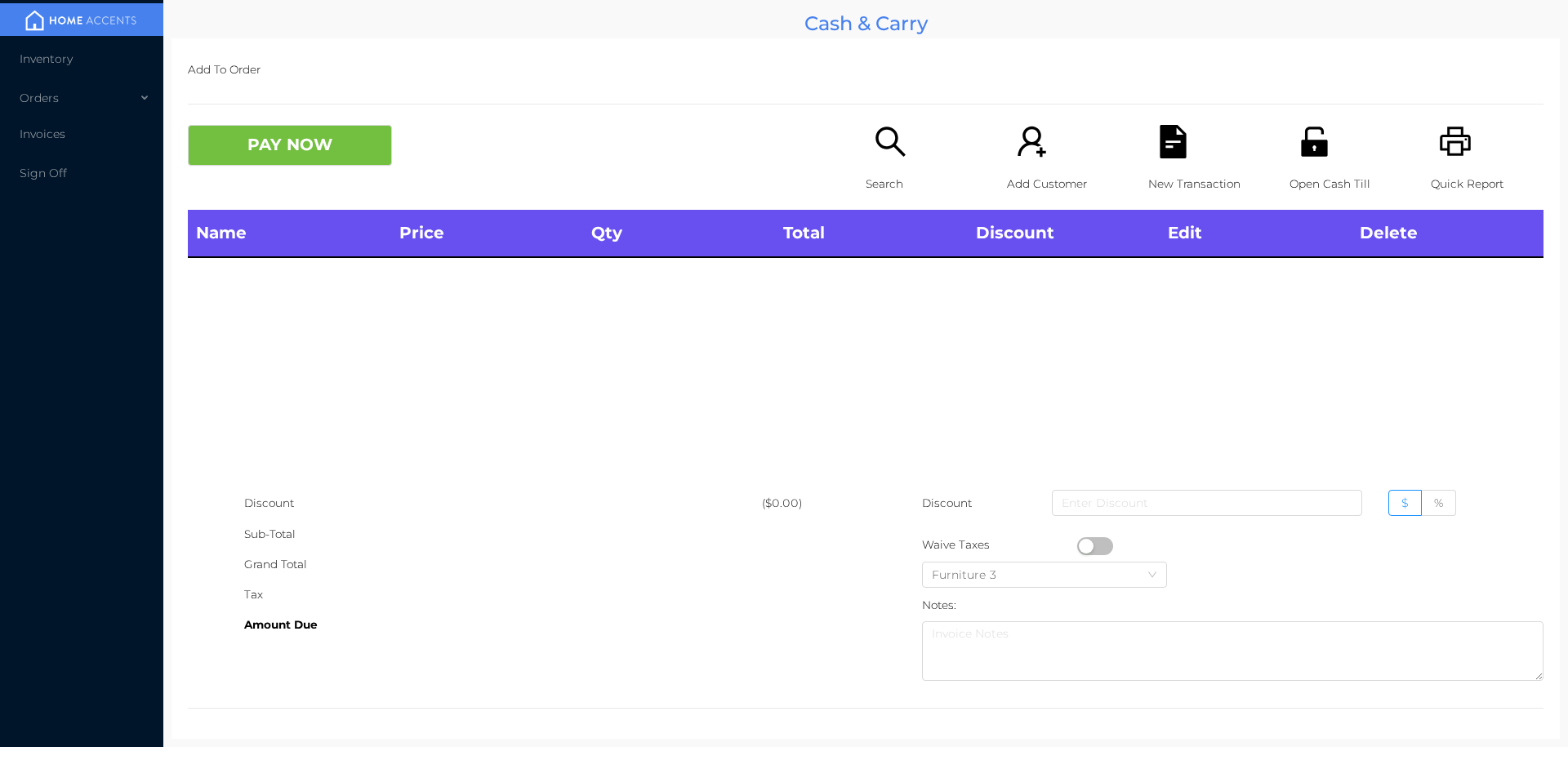
click at [1440, 131] on icon "icon: printer" at bounding box center [1455, 142] width 31 height 29
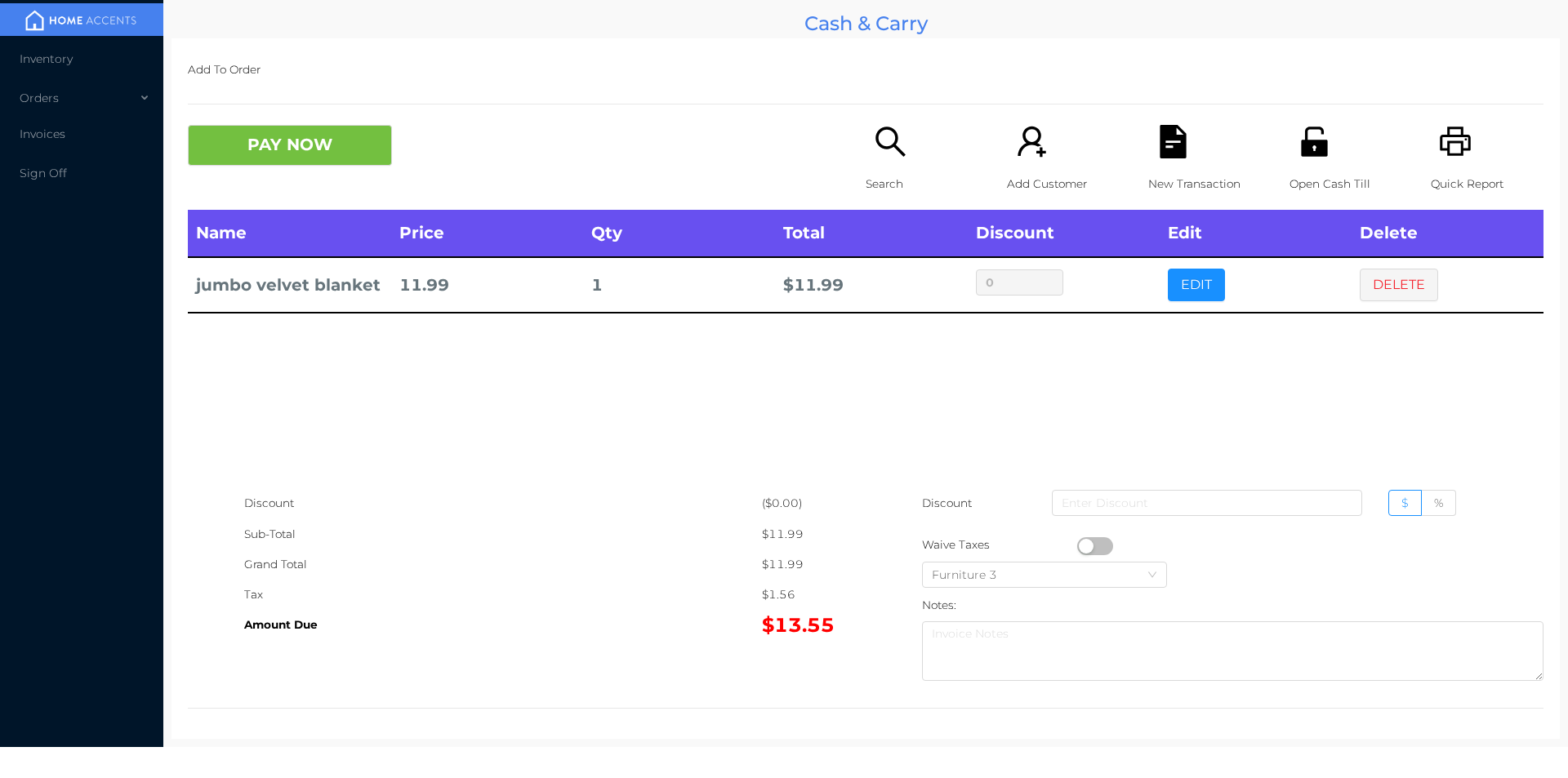
scroll to position [6, 0]
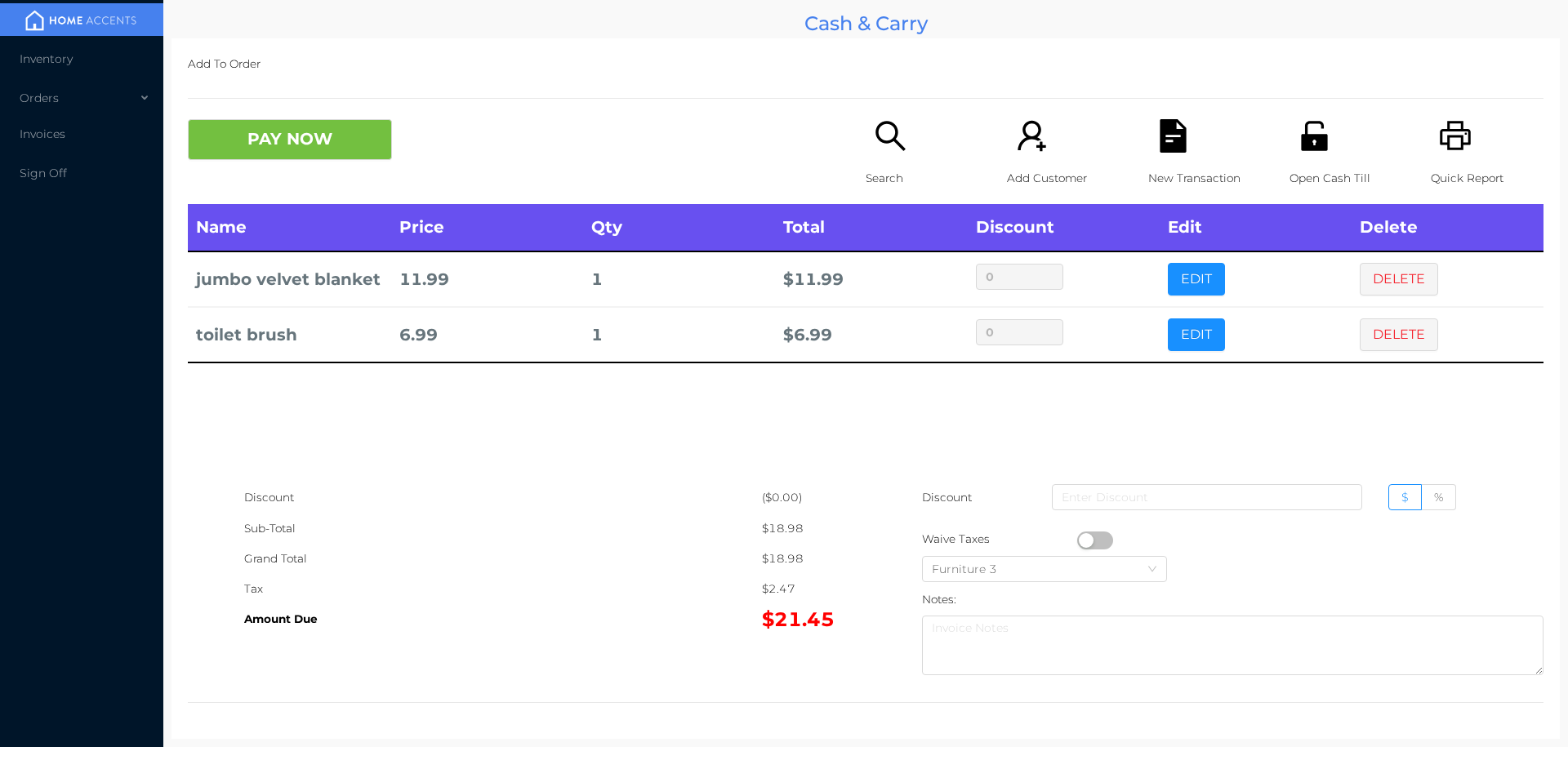
click at [1316, 143] on icon "icon: unlock" at bounding box center [1313, 136] width 26 height 29
click at [304, 145] on button "PAY NOW" at bounding box center [289, 140] width 204 height 41
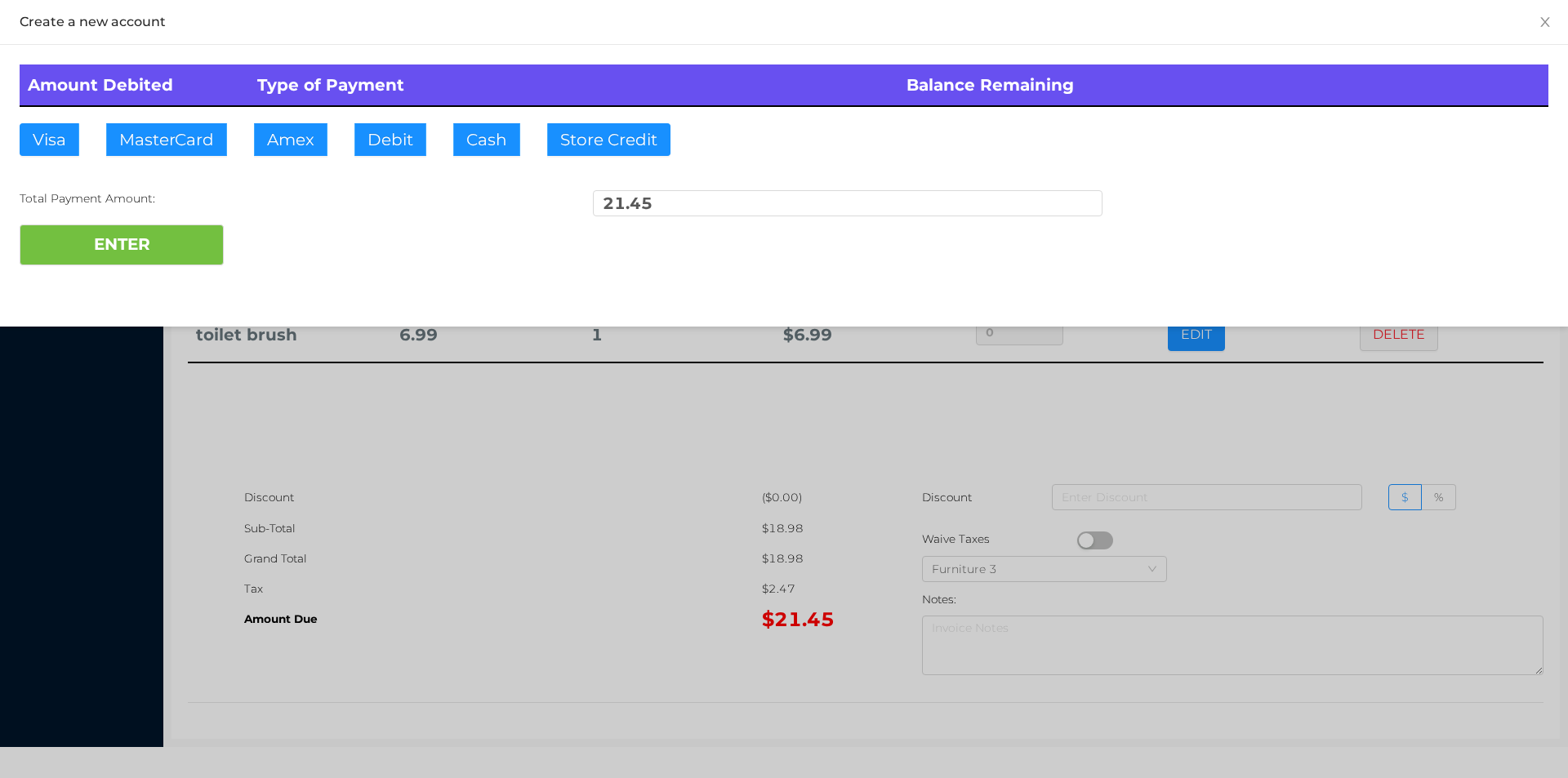
click at [499, 605] on div at bounding box center [784, 389] width 1568 height 778
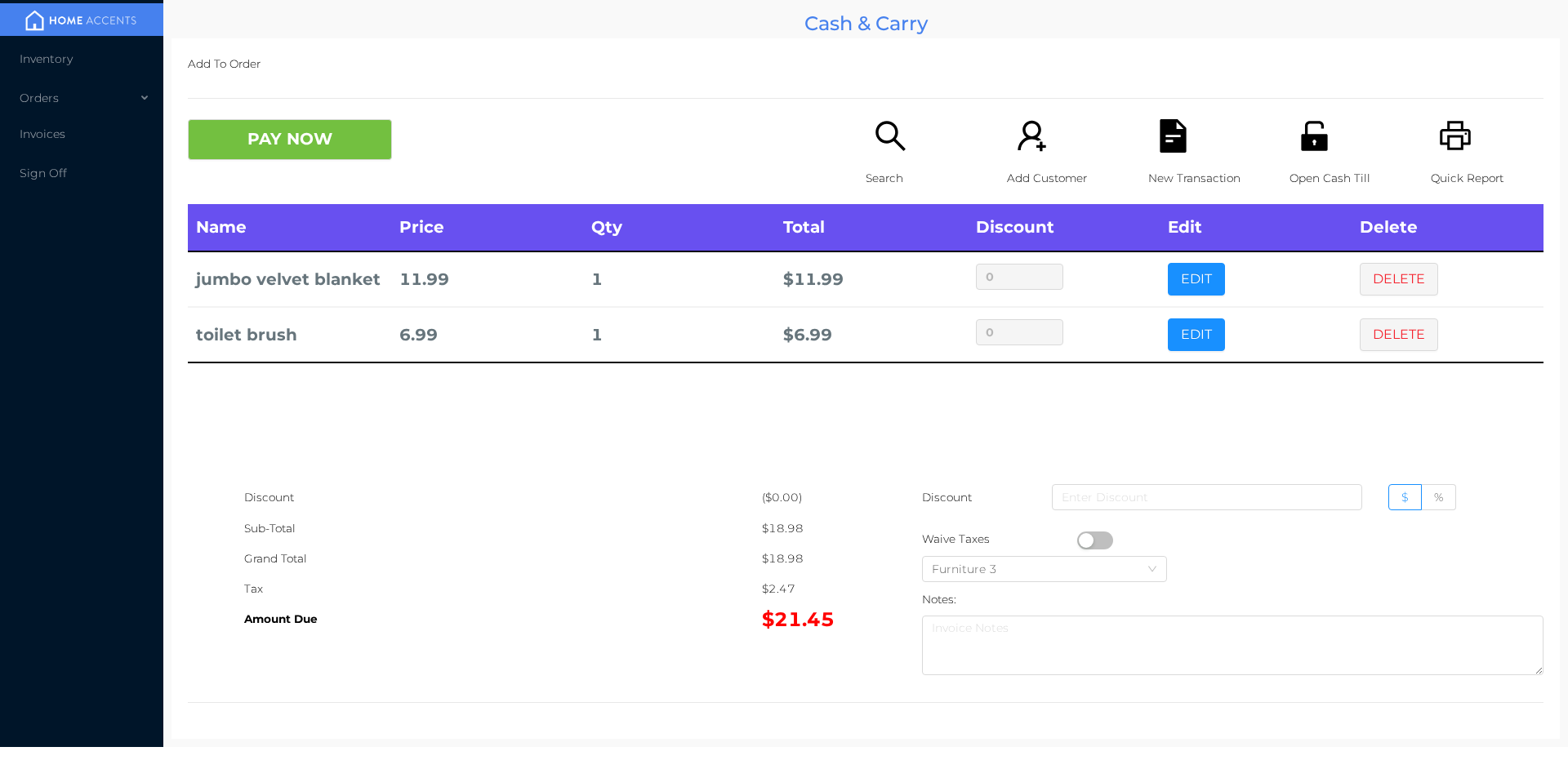
click at [1174, 146] on icon "icon: file-text" at bounding box center [1173, 136] width 26 height 34
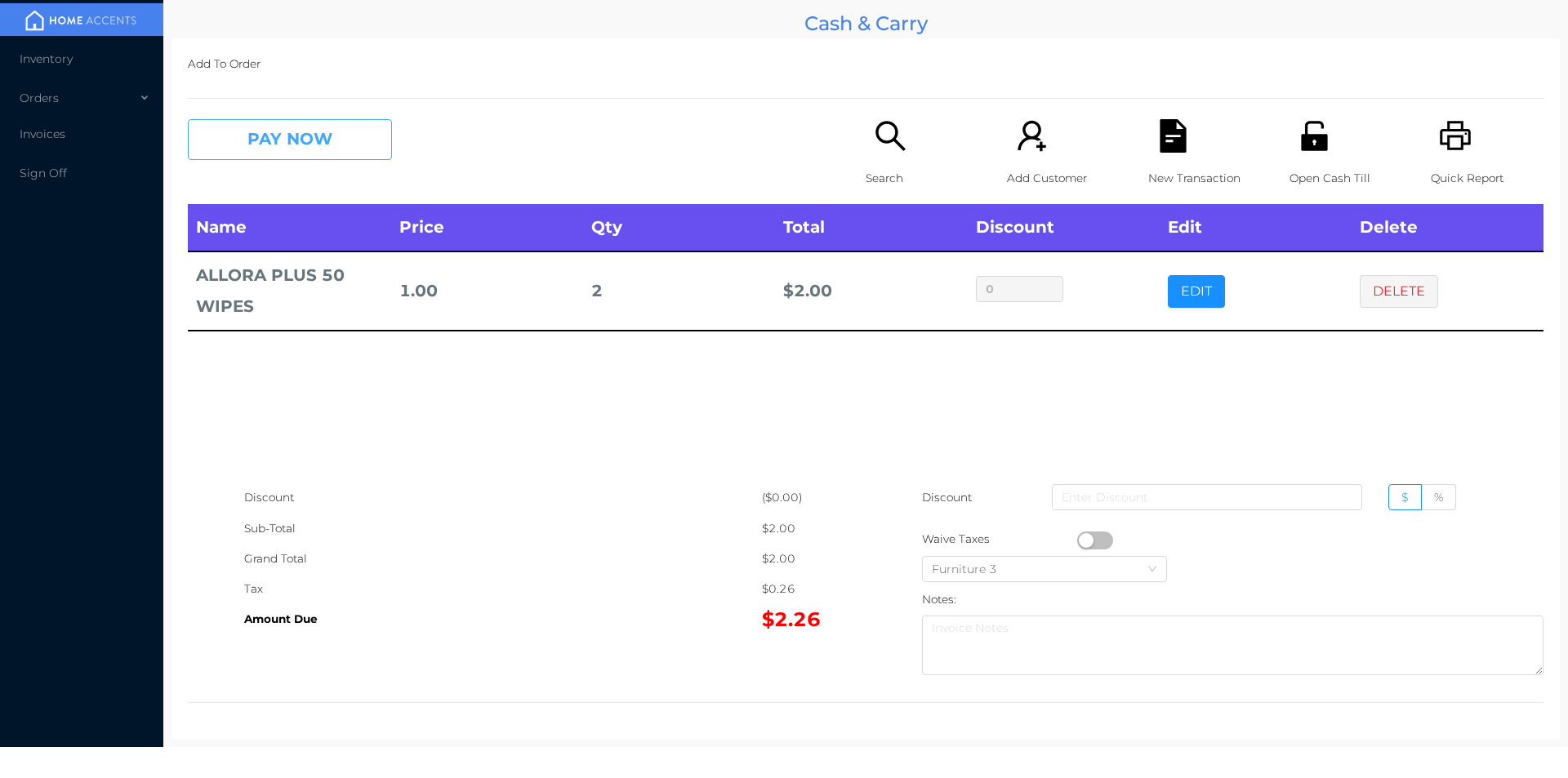
click at [335, 132] on button "PAY NOW" at bounding box center [289, 140] width 204 height 41
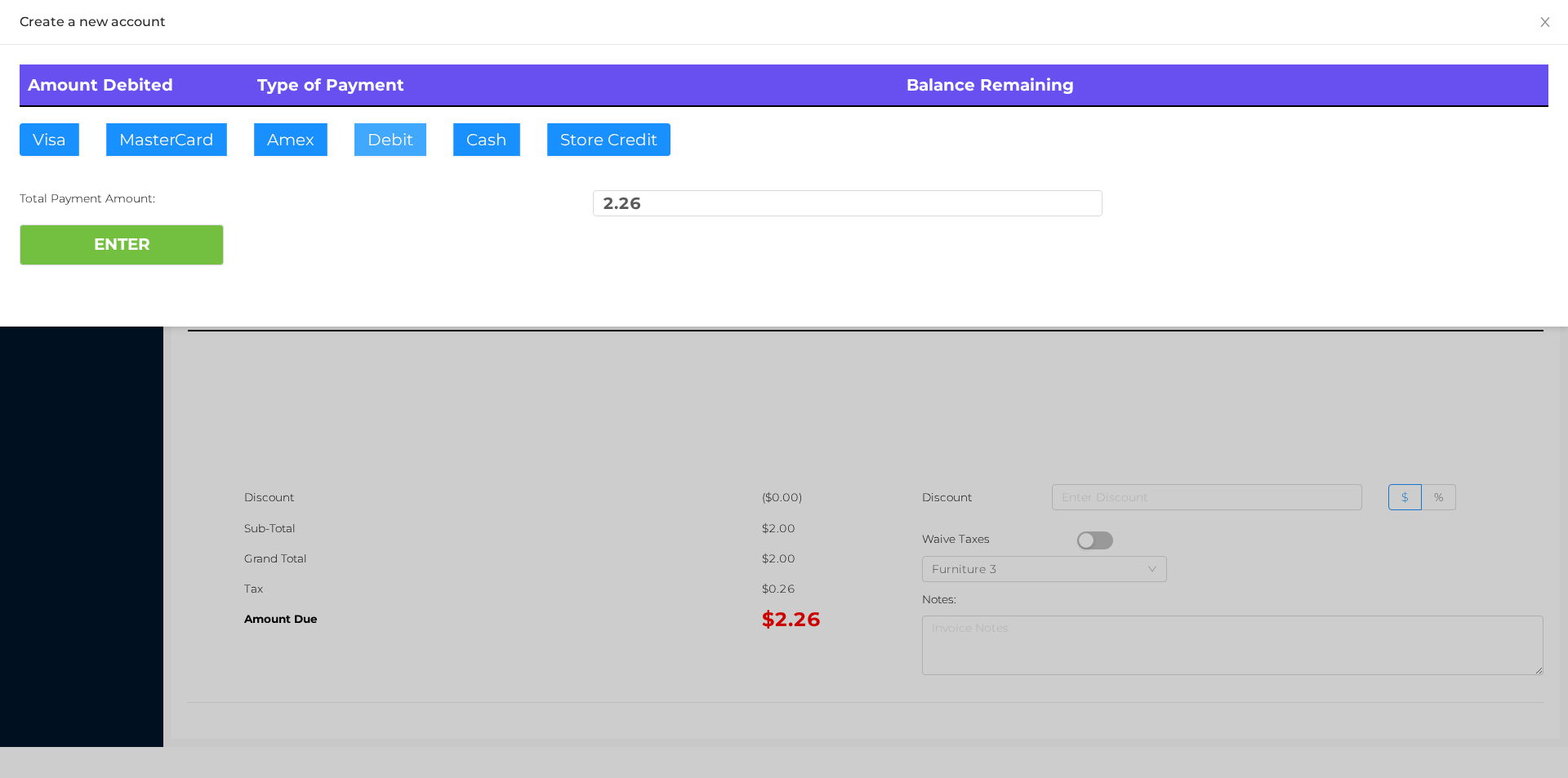
click at [413, 145] on button "Debit" at bounding box center [390, 140] width 72 height 33
click at [154, 255] on button "ENTER" at bounding box center [121, 245] width 204 height 41
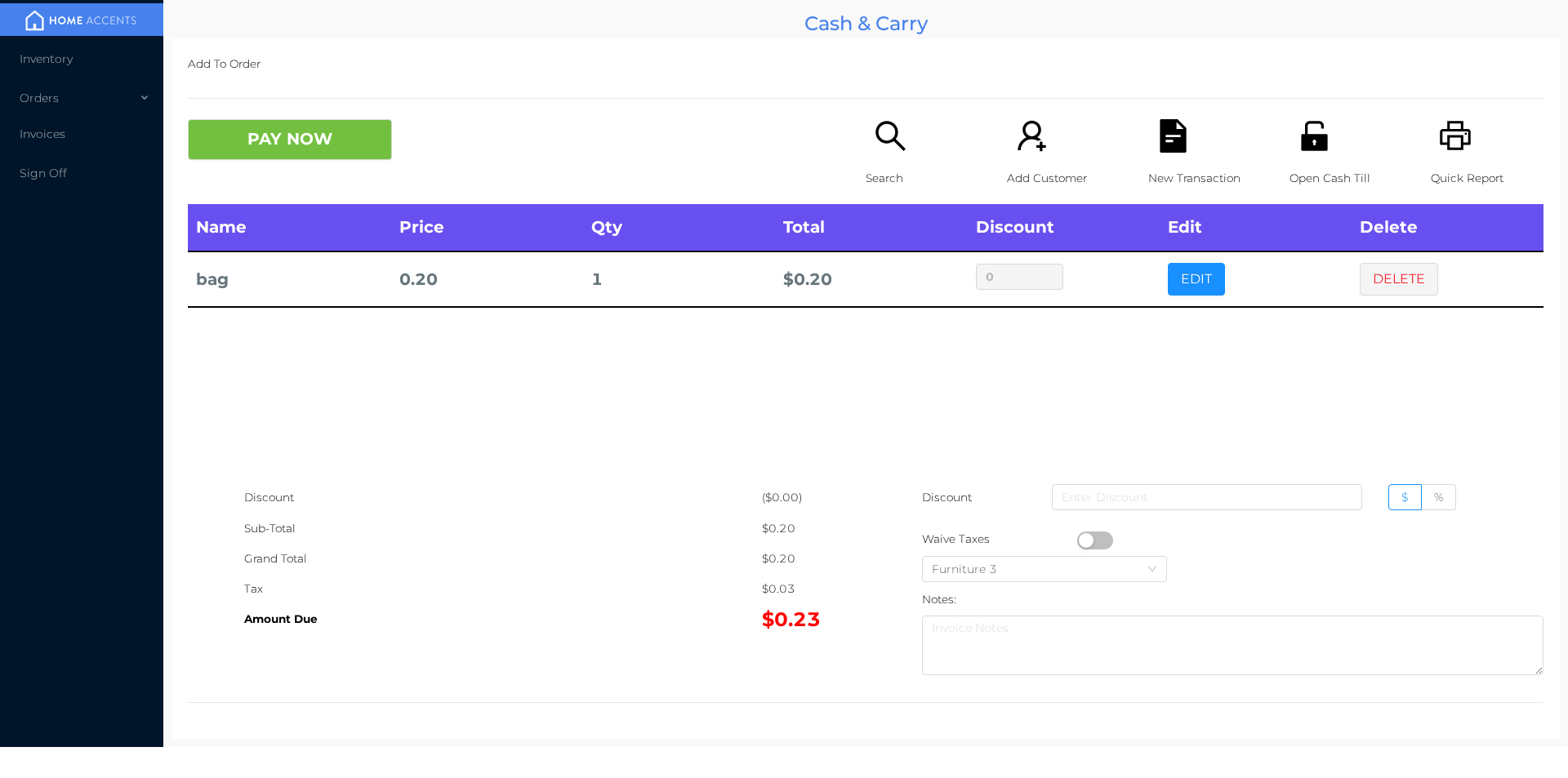
click at [1080, 537] on button "button" at bounding box center [1095, 541] width 36 height 18
click at [270, 128] on button "PAY NOW" at bounding box center [289, 140] width 204 height 41
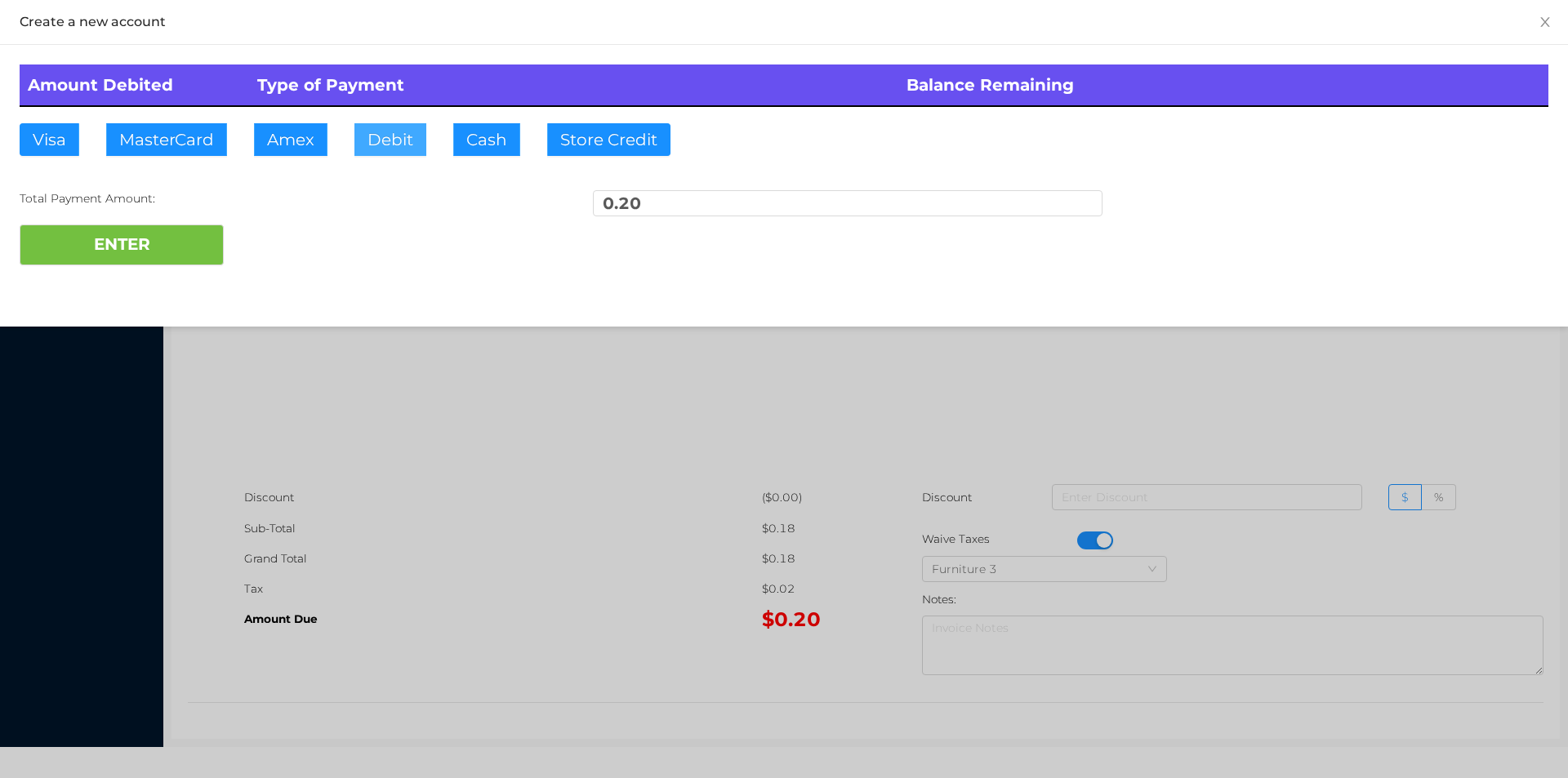
click at [419, 149] on button "Debit" at bounding box center [390, 140] width 72 height 33
click at [180, 228] on button "ENTER" at bounding box center [121, 245] width 204 height 41
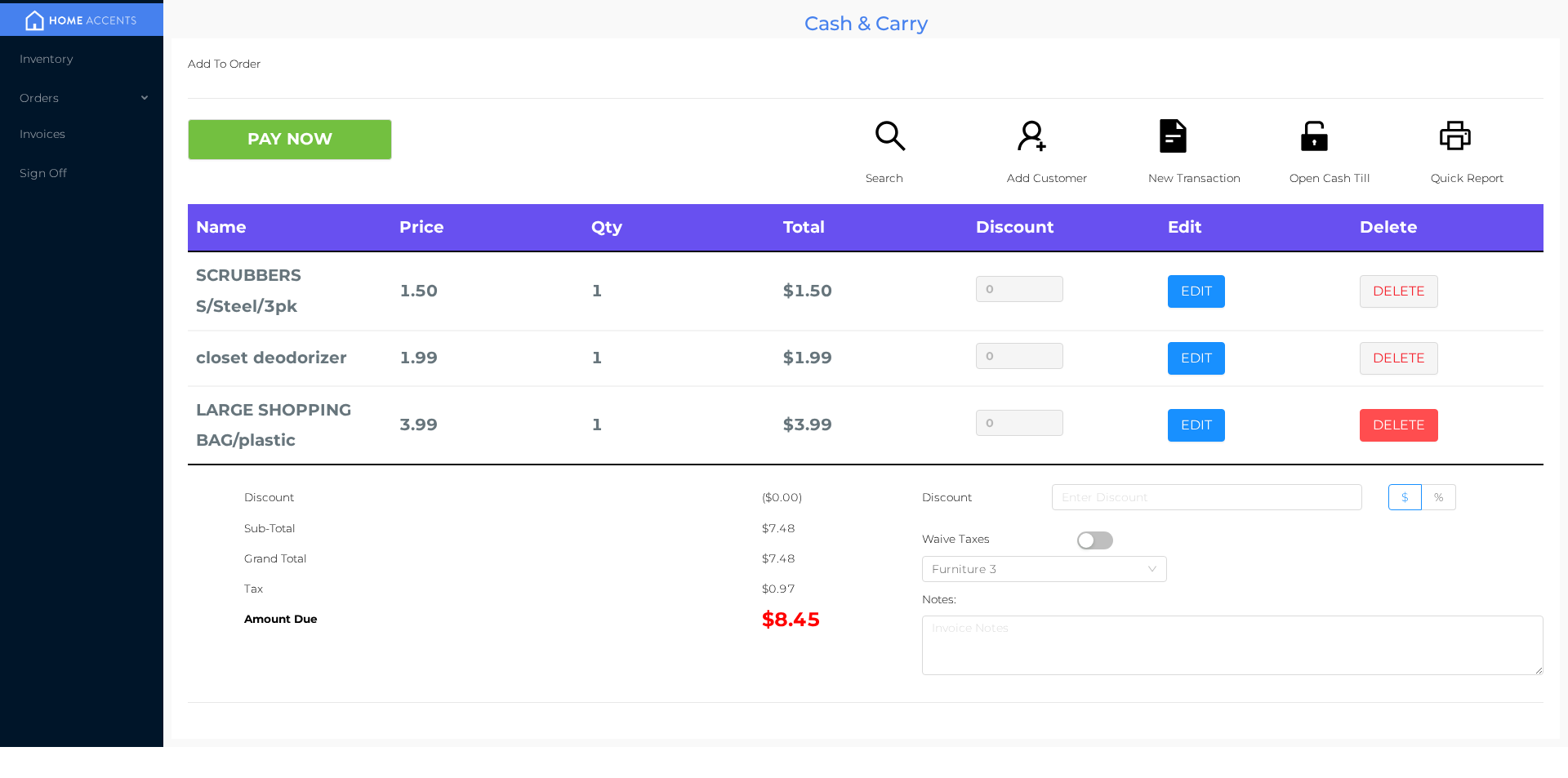
click at [1385, 418] on button "DELETE" at bounding box center [1399, 425] width 79 height 33
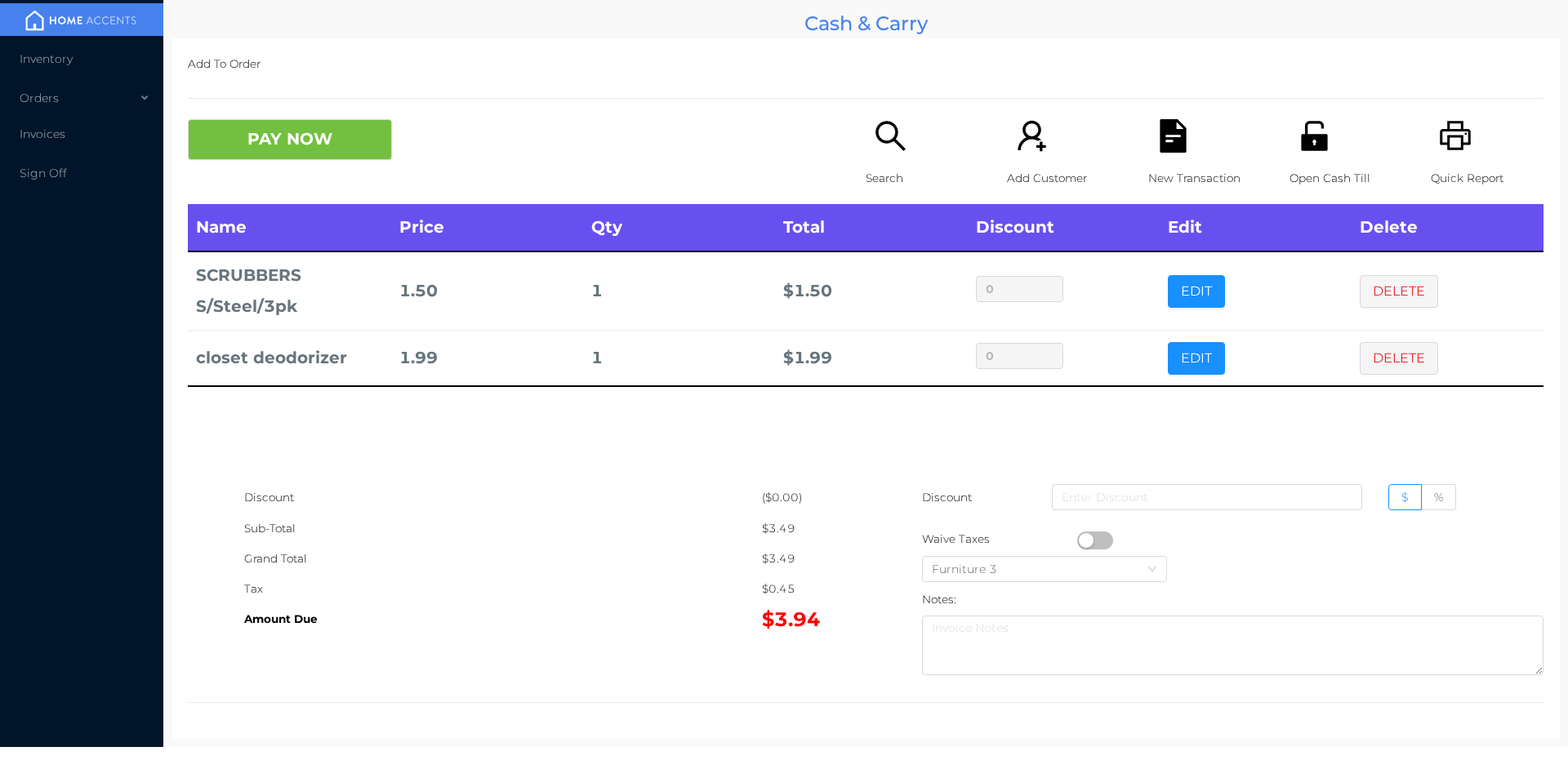
click at [1169, 154] on div "New Transaction" at bounding box center [1205, 162] width 113 height 85
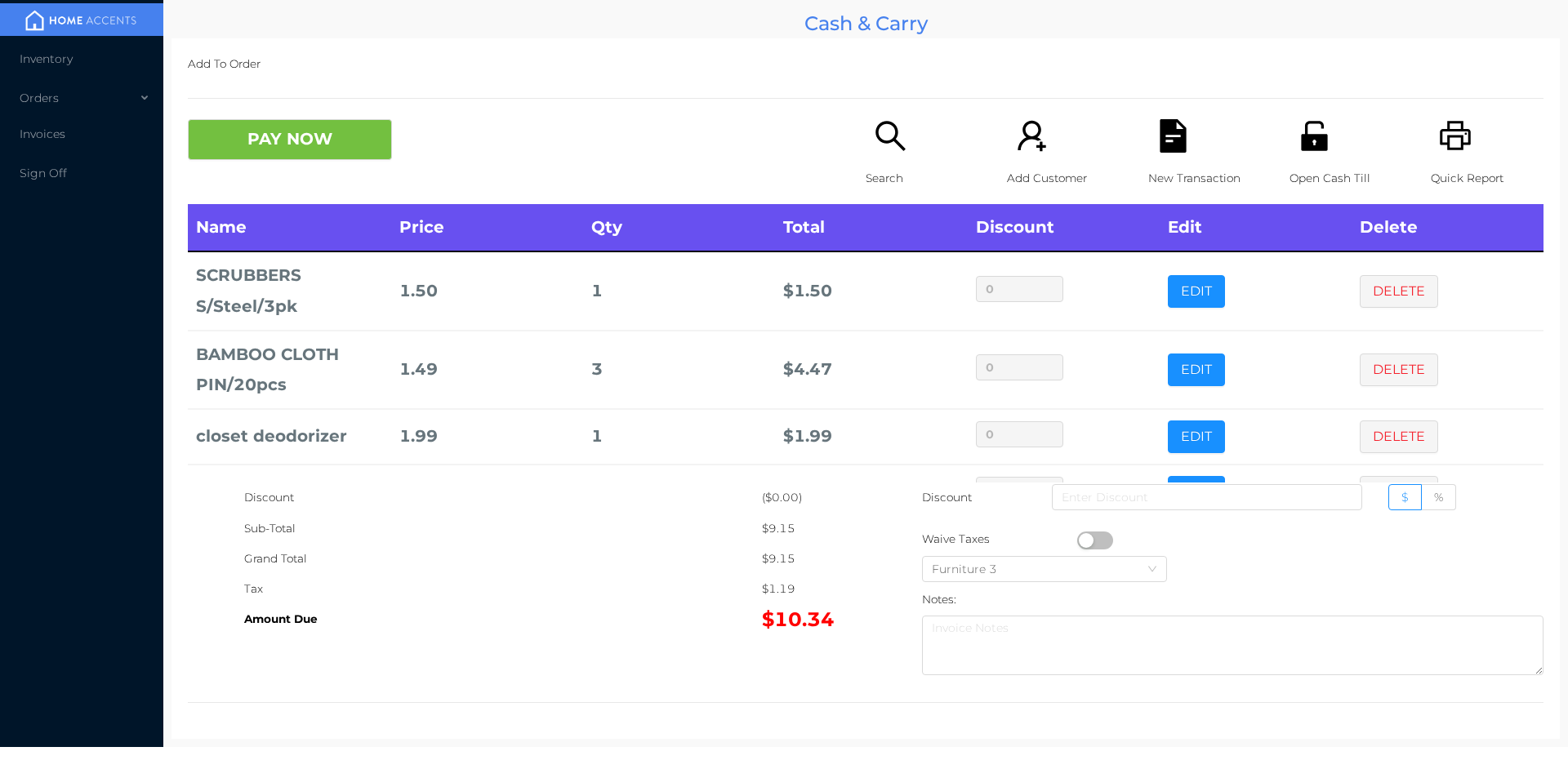
click at [881, 126] on icon "icon: search" at bounding box center [890, 136] width 34 height 34
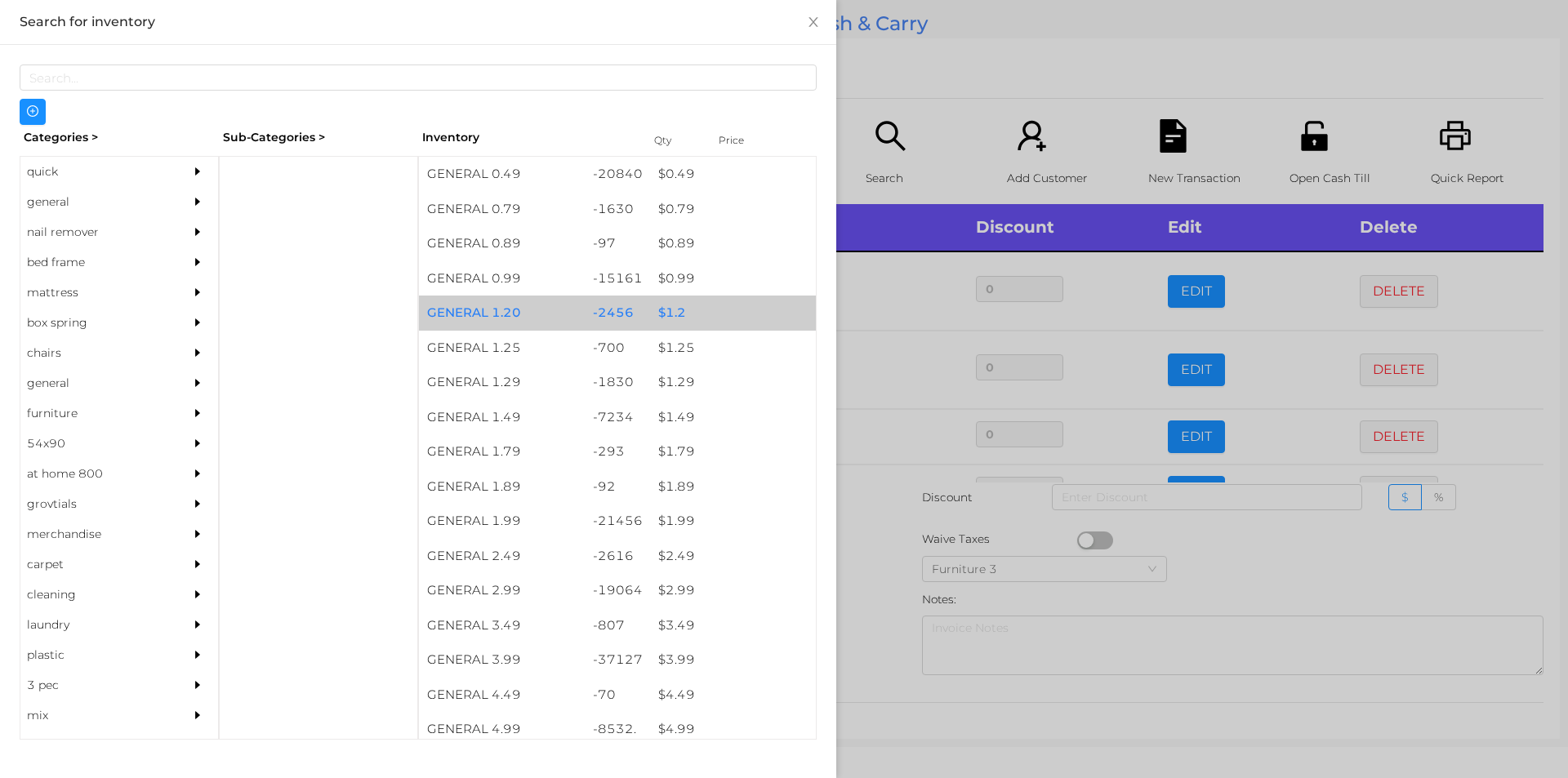
click at [695, 304] on div "$ 1.2" at bounding box center [732, 313] width 166 height 35
click at [704, 301] on div "$ 1.2" at bounding box center [732, 313] width 166 height 35
click at [707, 304] on div "$ 1.2" at bounding box center [732, 313] width 166 height 35
click at [710, 305] on div "$ 1.2" at bounding box center [732, 313] width 166 height 35
click at [707, 311] on div "$ 1.2" at bounding box center [732, 313] width 166 height 35
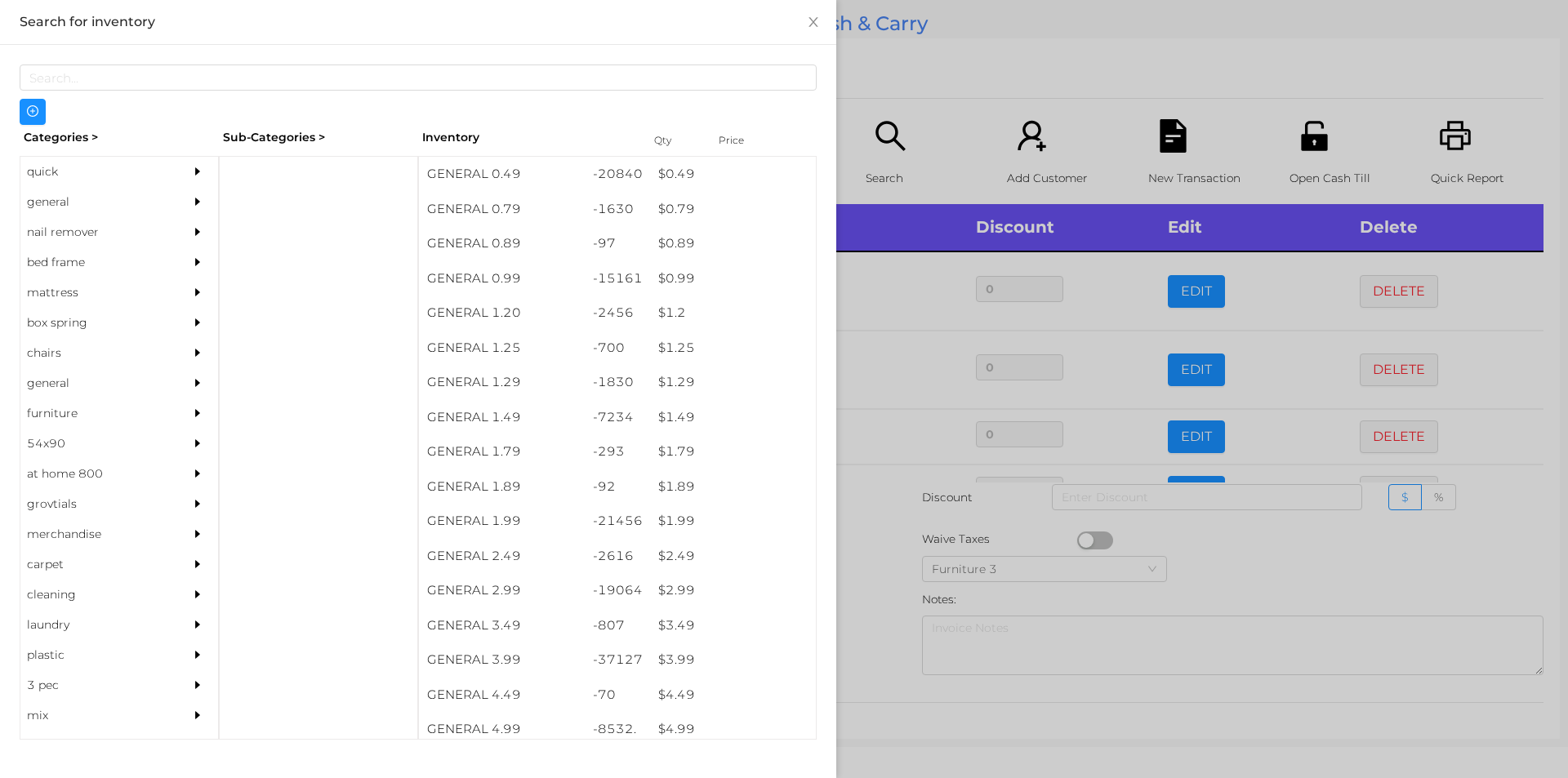
click at [949, 106] on div at bounding box center [784, 389] width 1568 height 778
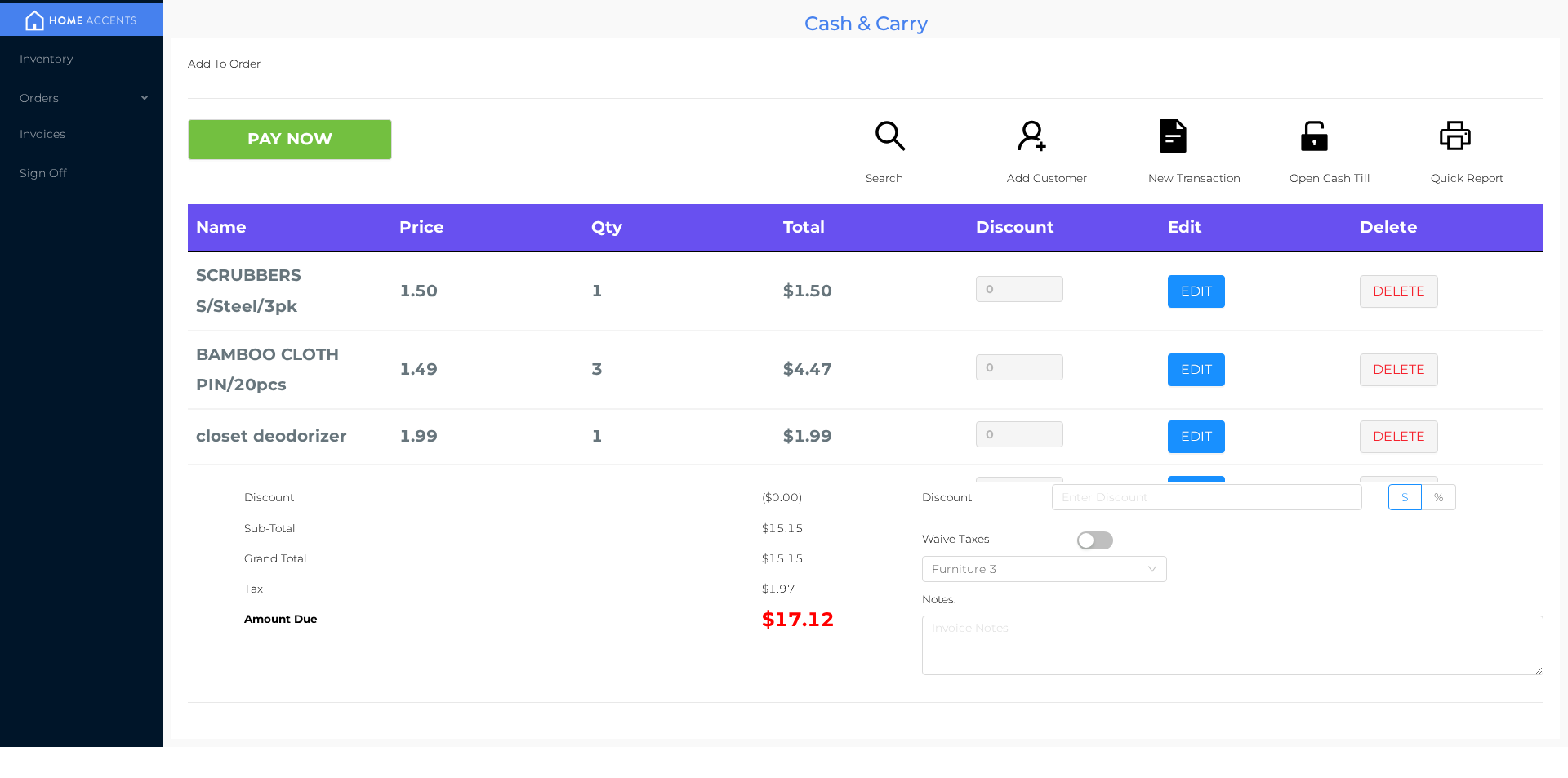
click at [899, 141] on icon "icon: search" at bounding box center [890, 136] width 34 height 34
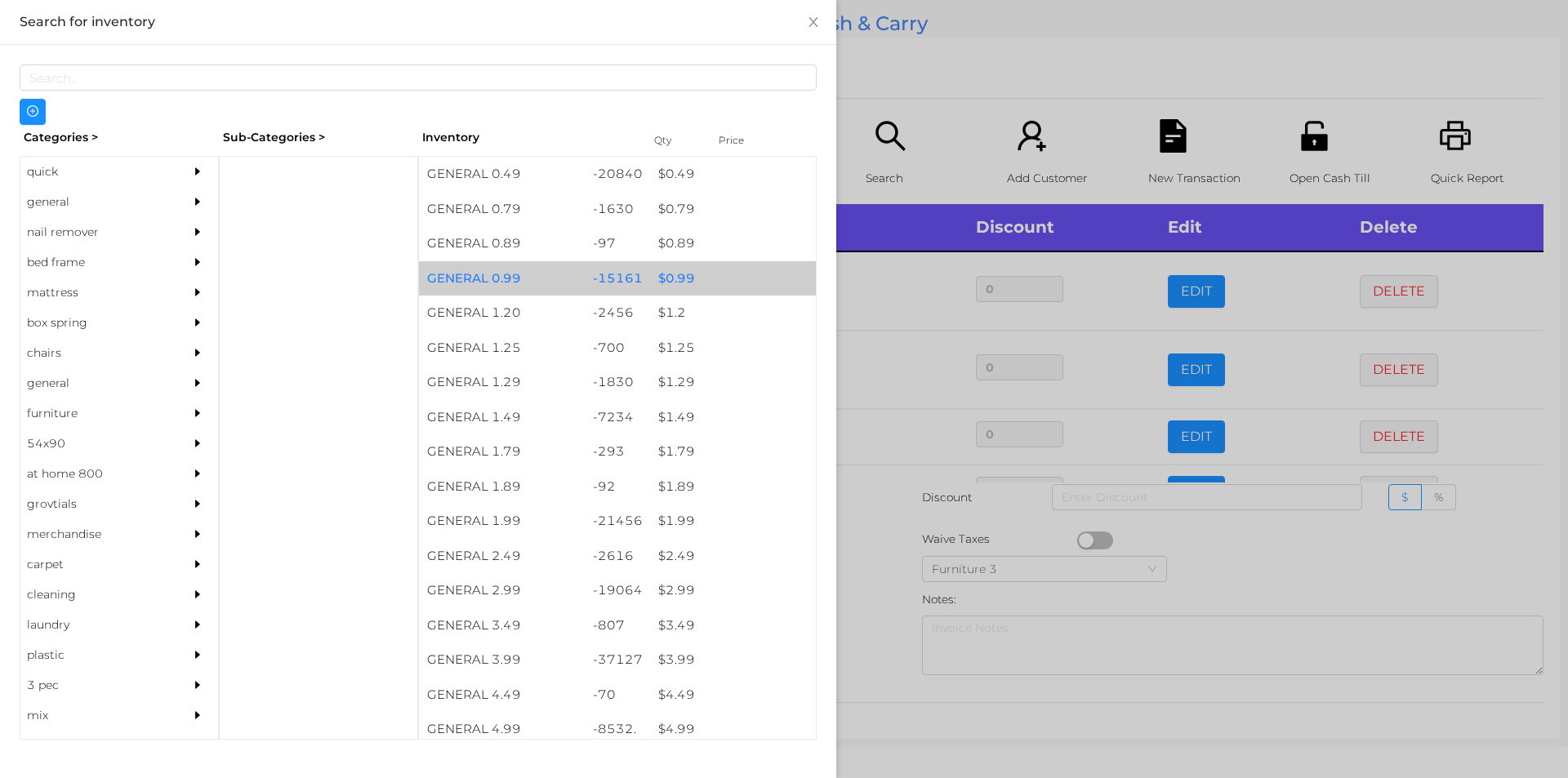
click at [707, 277] on div "$ 0.99" at bounding box center [732, 278] width 166 height 35
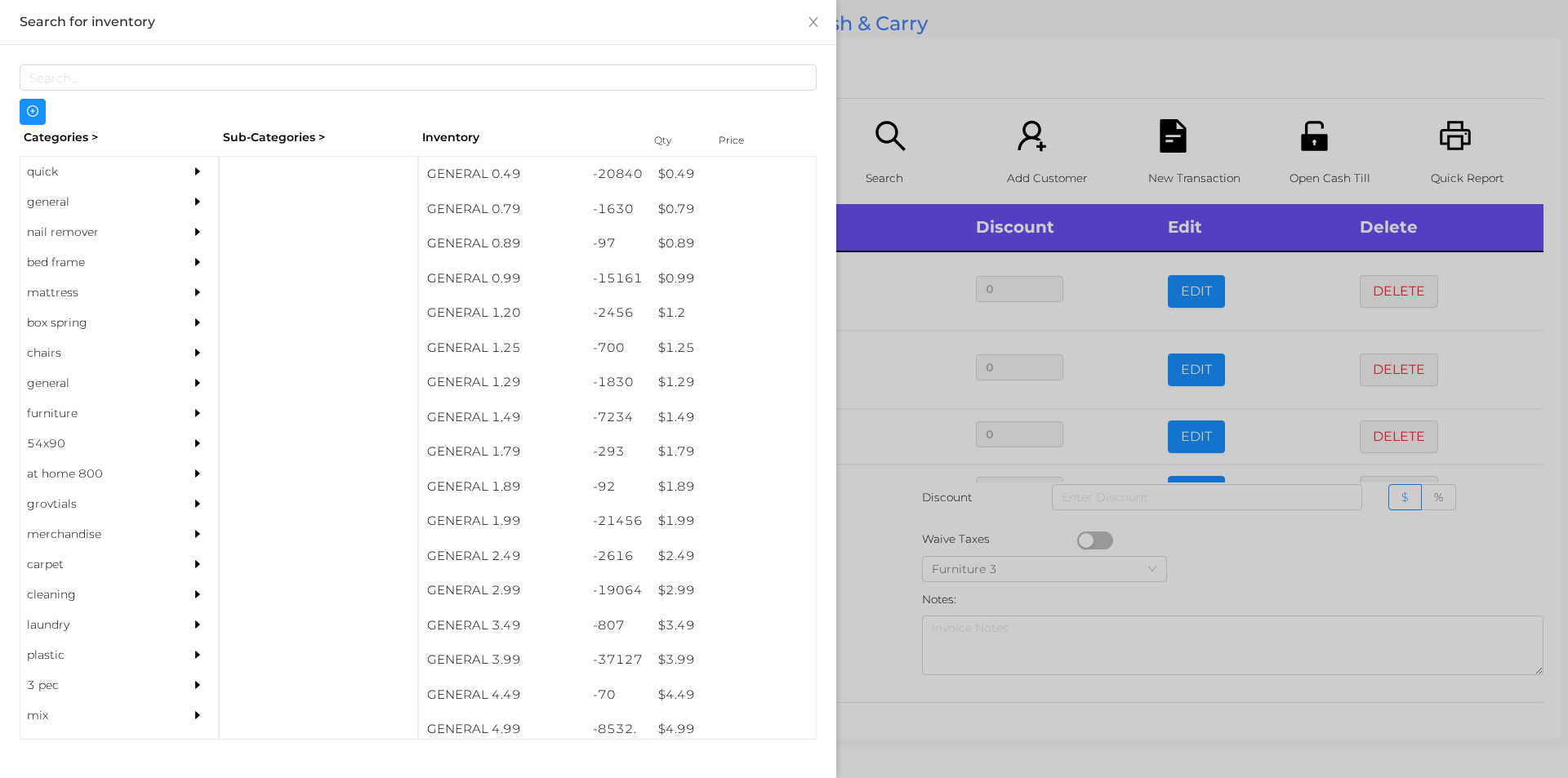
click at [885, 146] on div at bounding box center [784, 389] width 1568 height 778
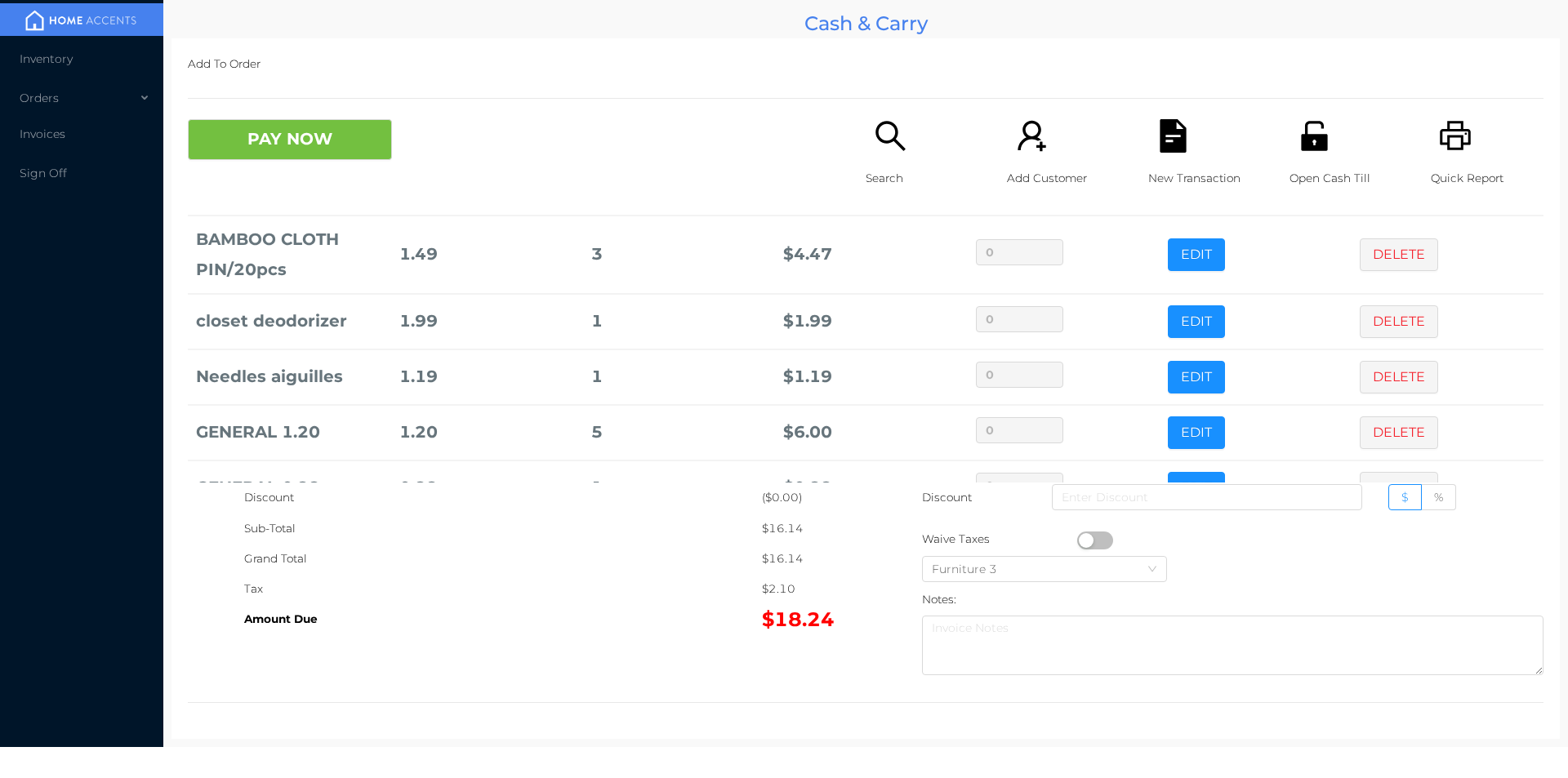
scroll to position [166, 0]
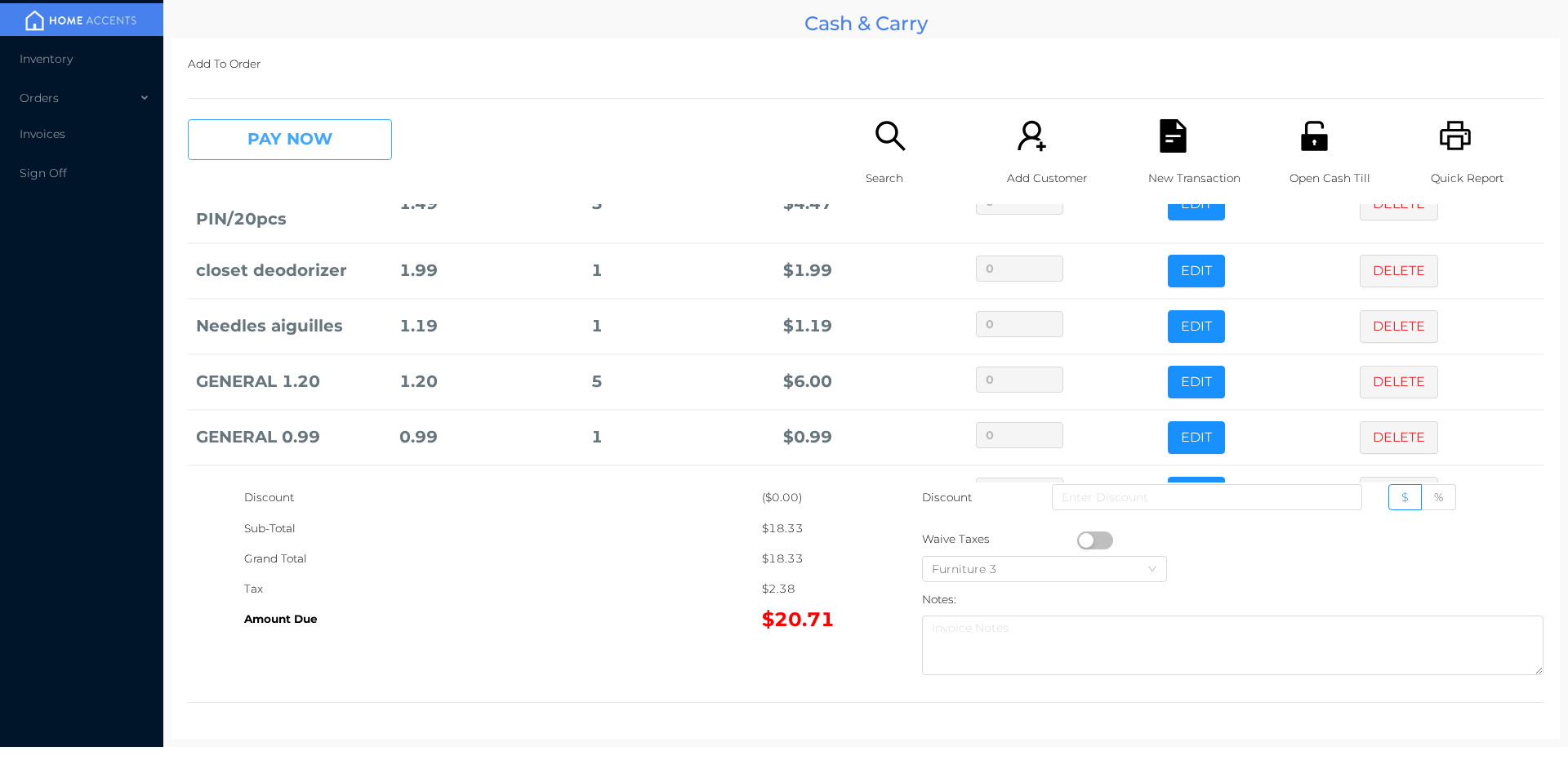
click at [317, 148] on button "PAY NOW" at bounding box center [289, 140] width 204 height 41
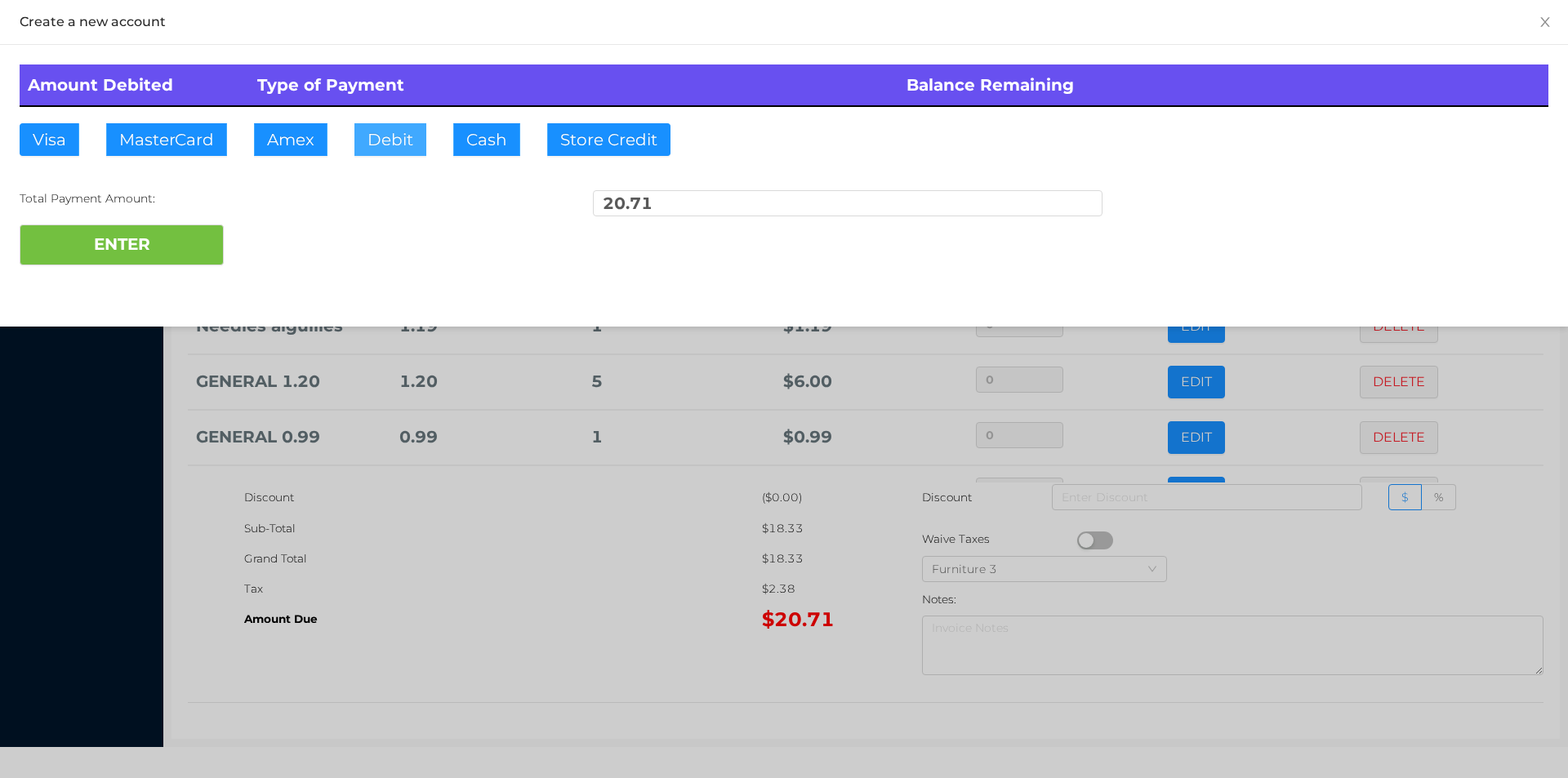
click at [380, 143] on button "Debit" at bounding box center [390, 140] width 72 height 33
type input "21"
click at [92, 240] on button "ENTER" at bounding box center [121, 245] width 204 height 41
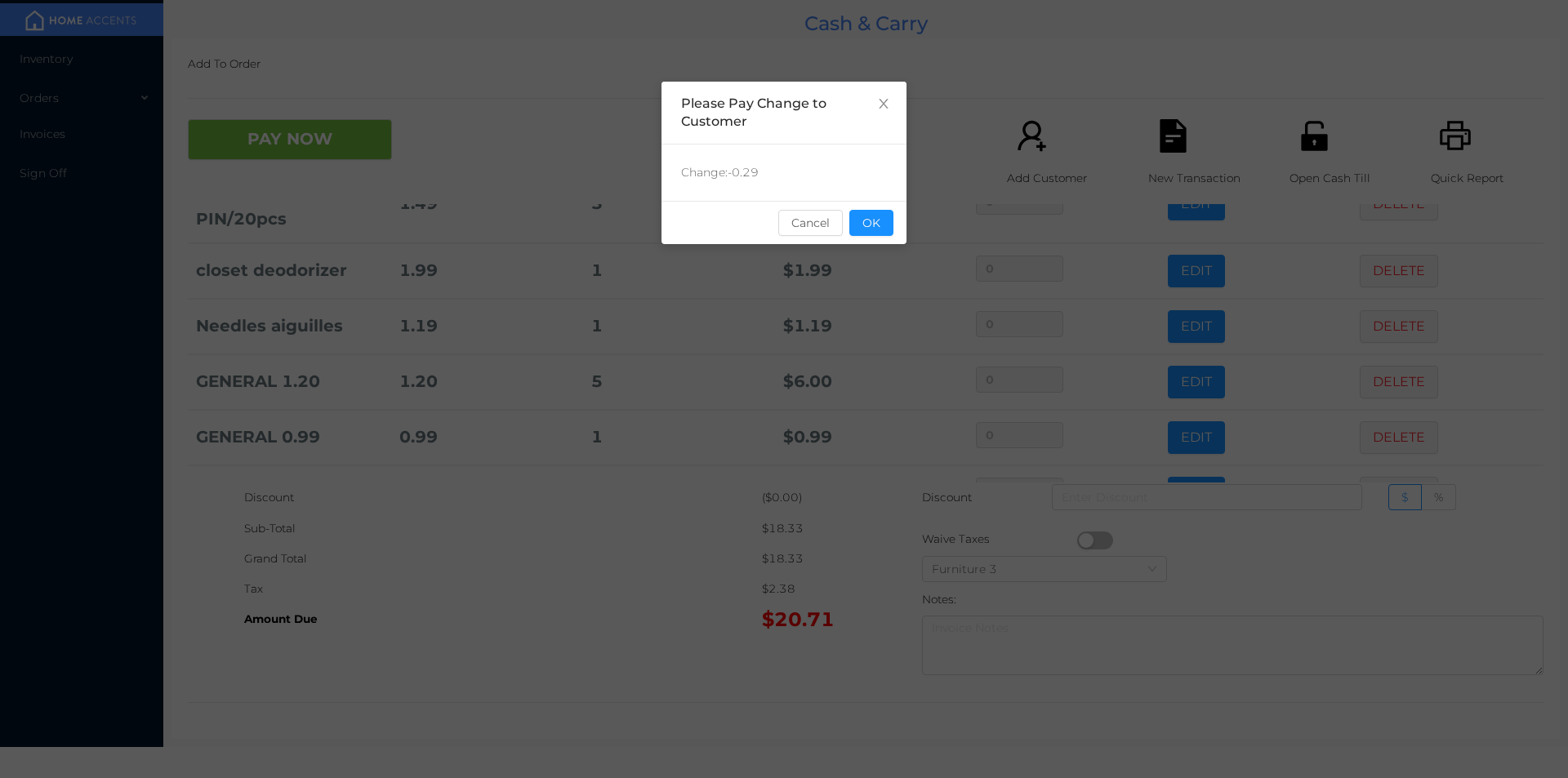
scroll to position [0, 0]
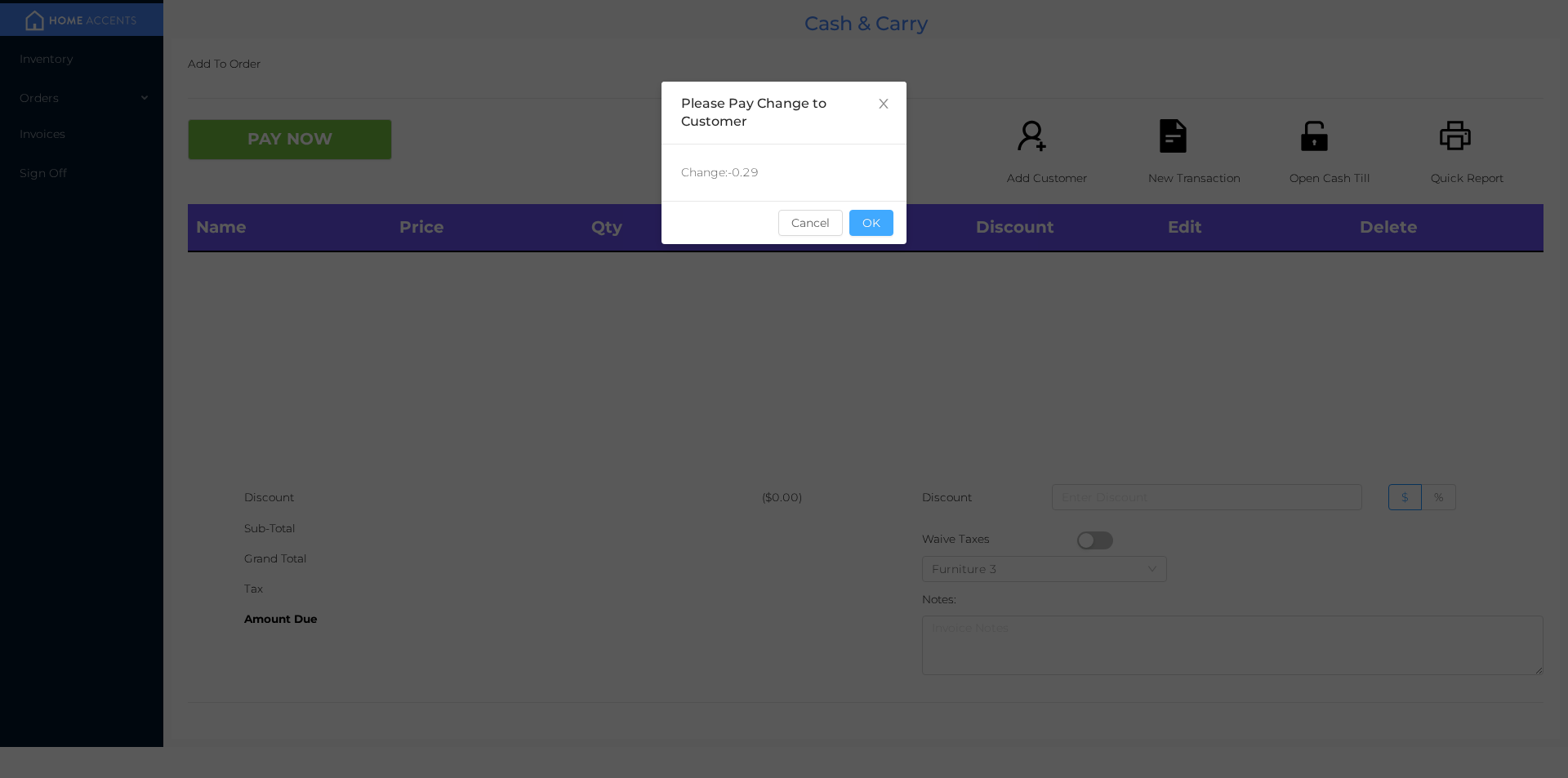
click at [880, 224] on button "OK" at bounding box center [872, 223] width 44 height 26
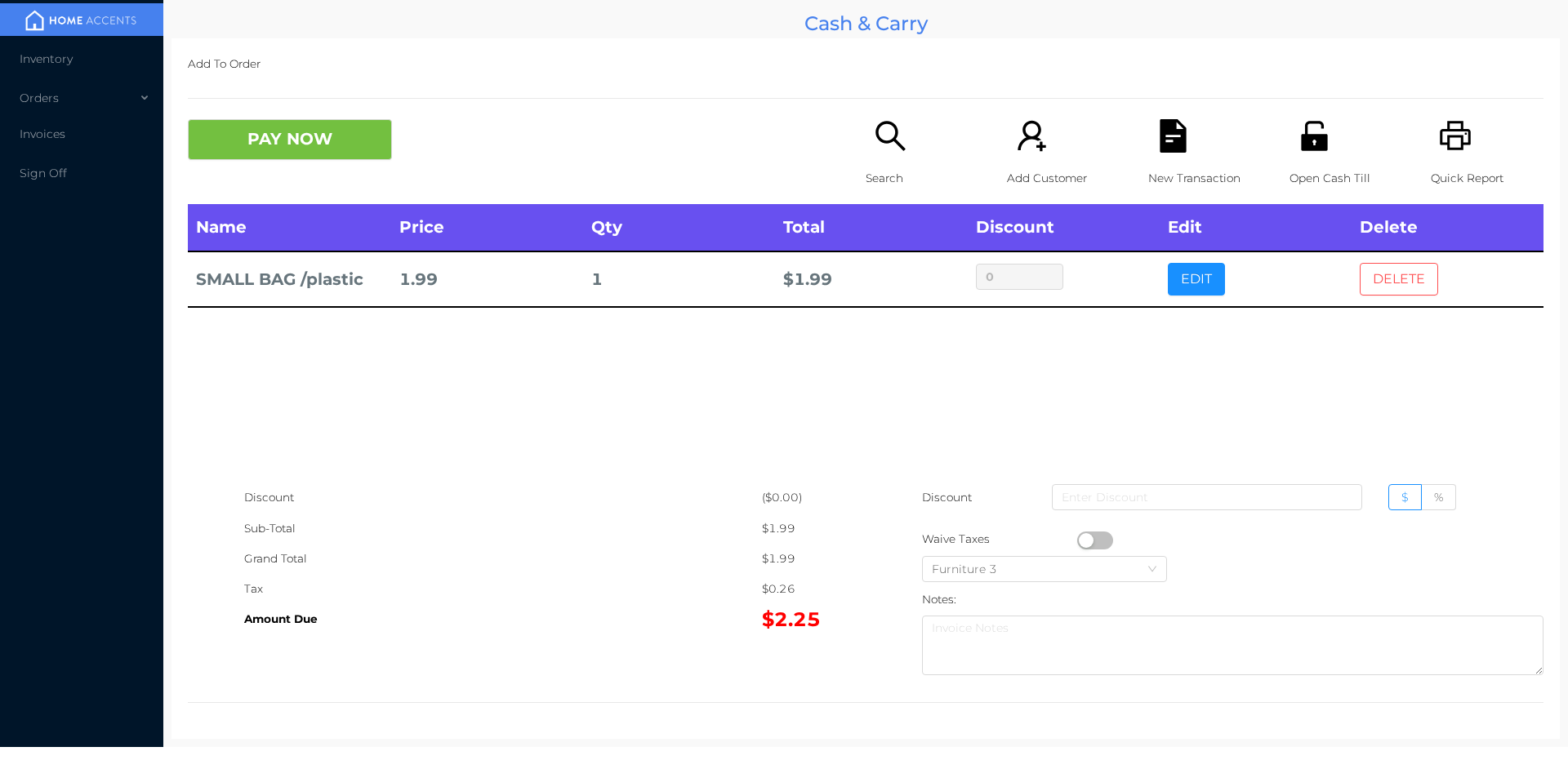
click at [1381, 292] on button "DELETE" at bounding box center [1399, 279] width 79 height 33
click at [1386, 278] on button "DELETE" at bounding box center [1399, 279] width 79 height 33
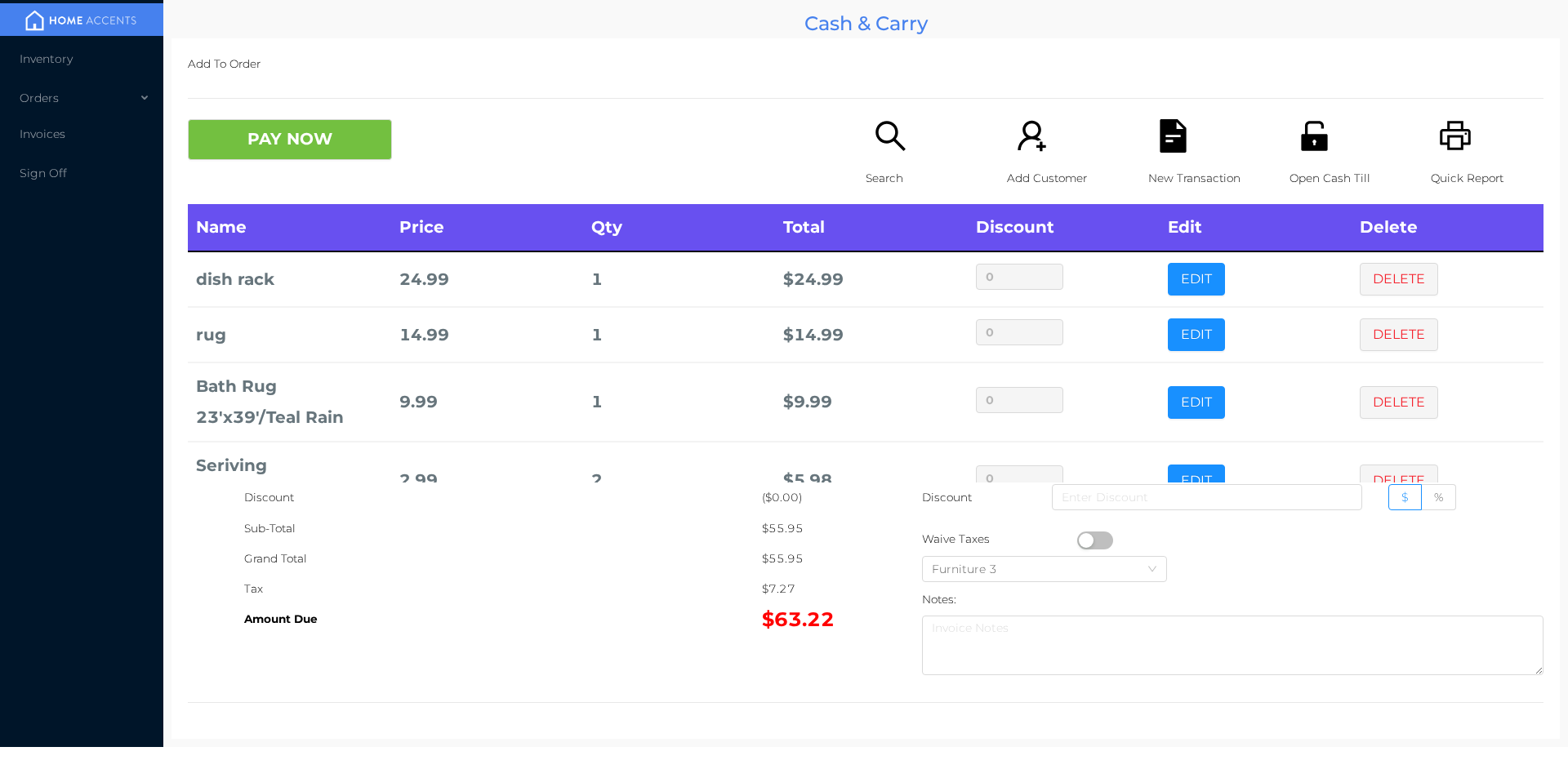
scroll to position [55, 0]
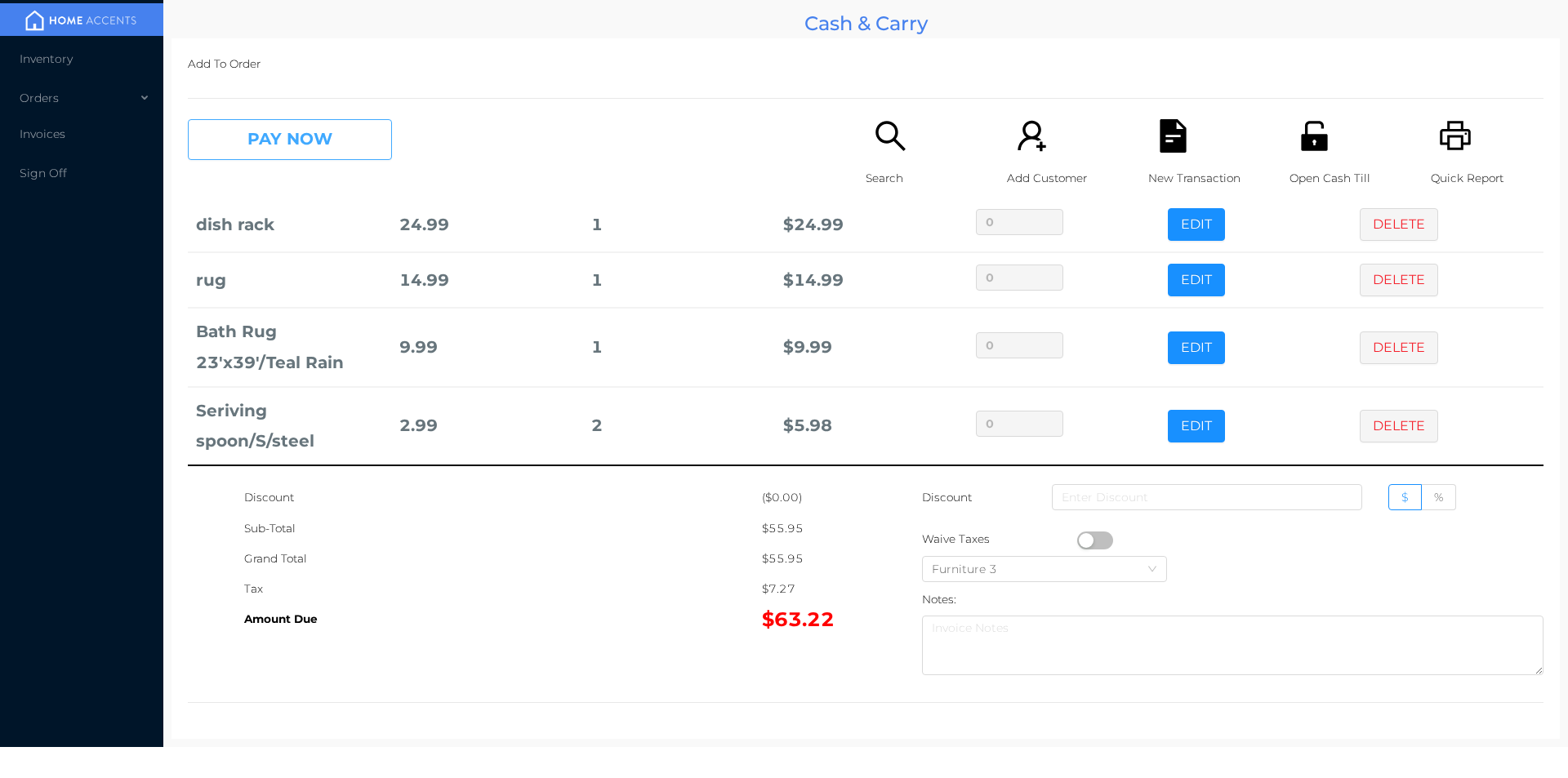
click at [263, 138] on button "PAY NOW" at bounding box center [289, 140] width 204 height 41
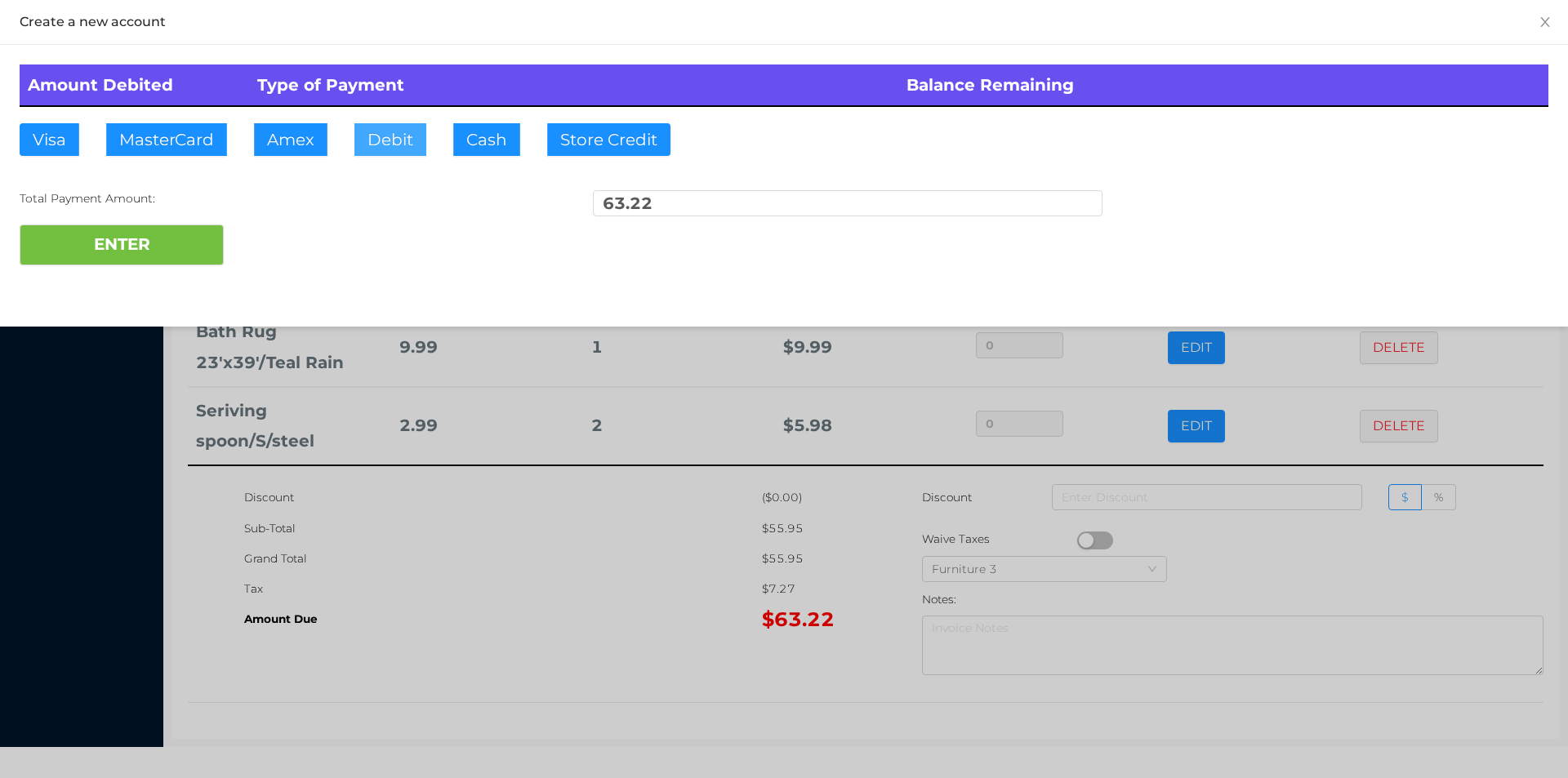
click at [371, 151] on button "Debit" at bounding box center [390, 140] width 72 height 33
click at [144, 240] on button "ENTER" at bounding box center [121, 245] width 204 height 41
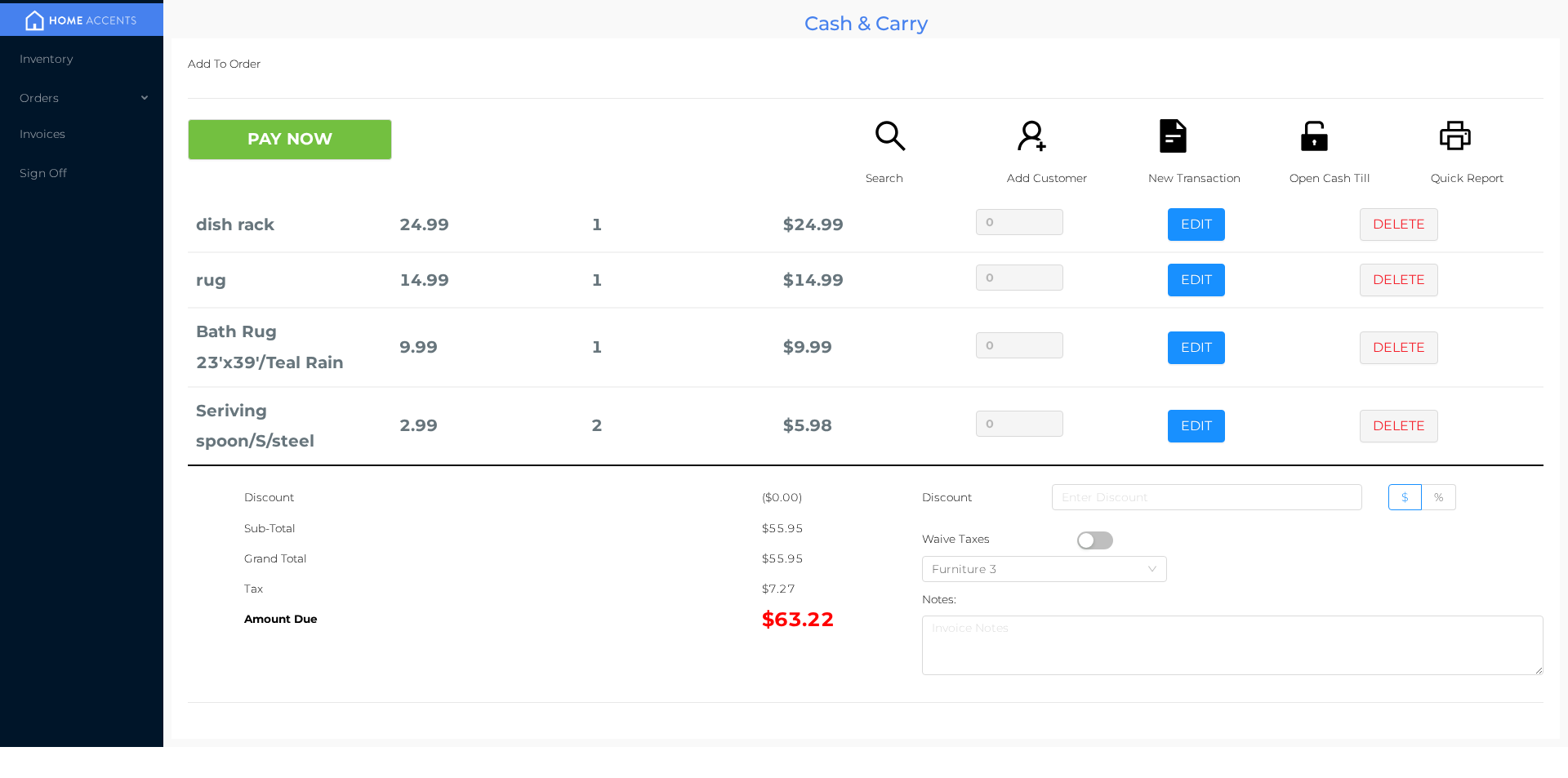
scroll to position [0, 0]
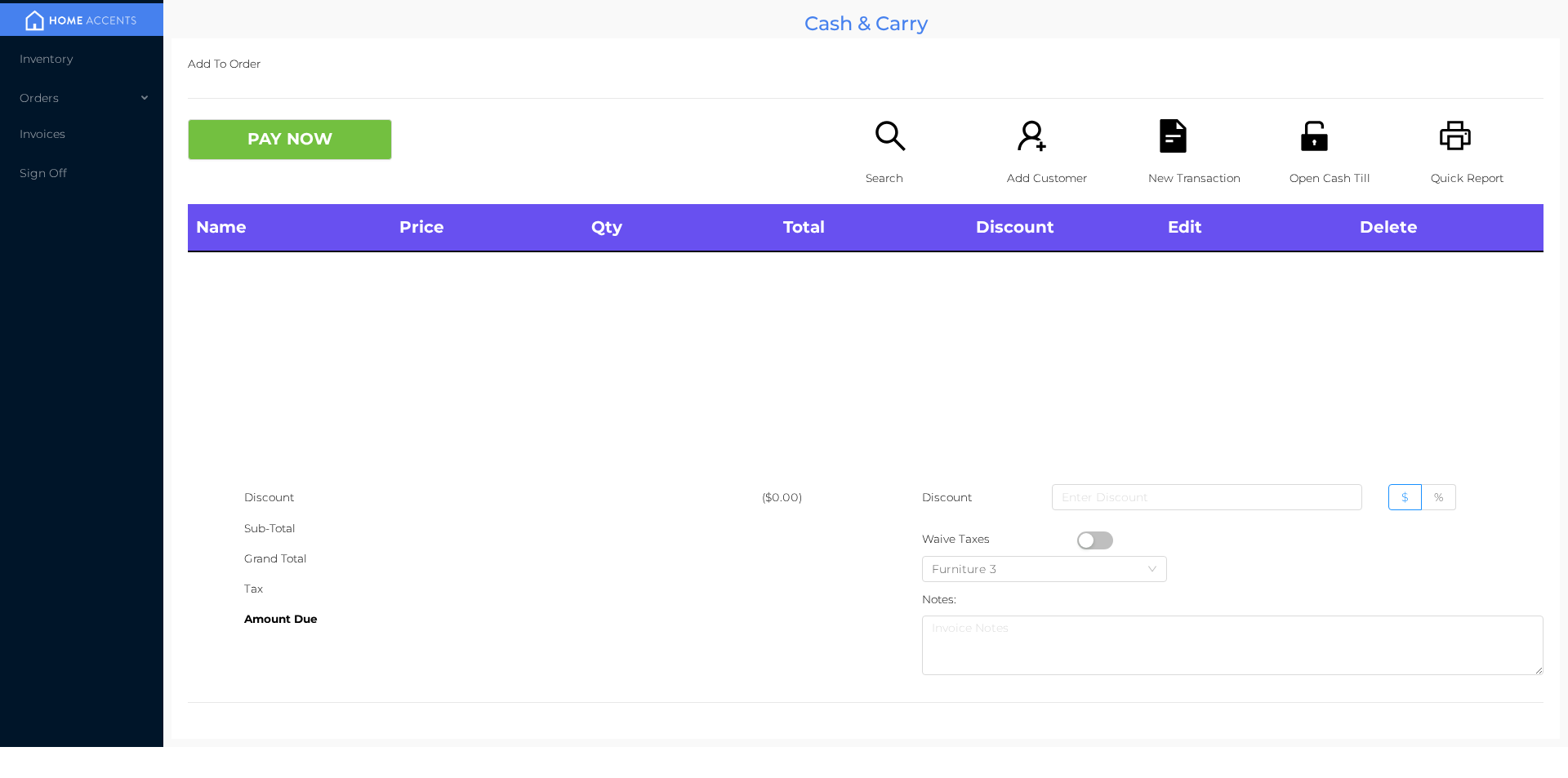
click at [866, 165] on p "Search" at bounding box center [922, 178] width 113 height 30
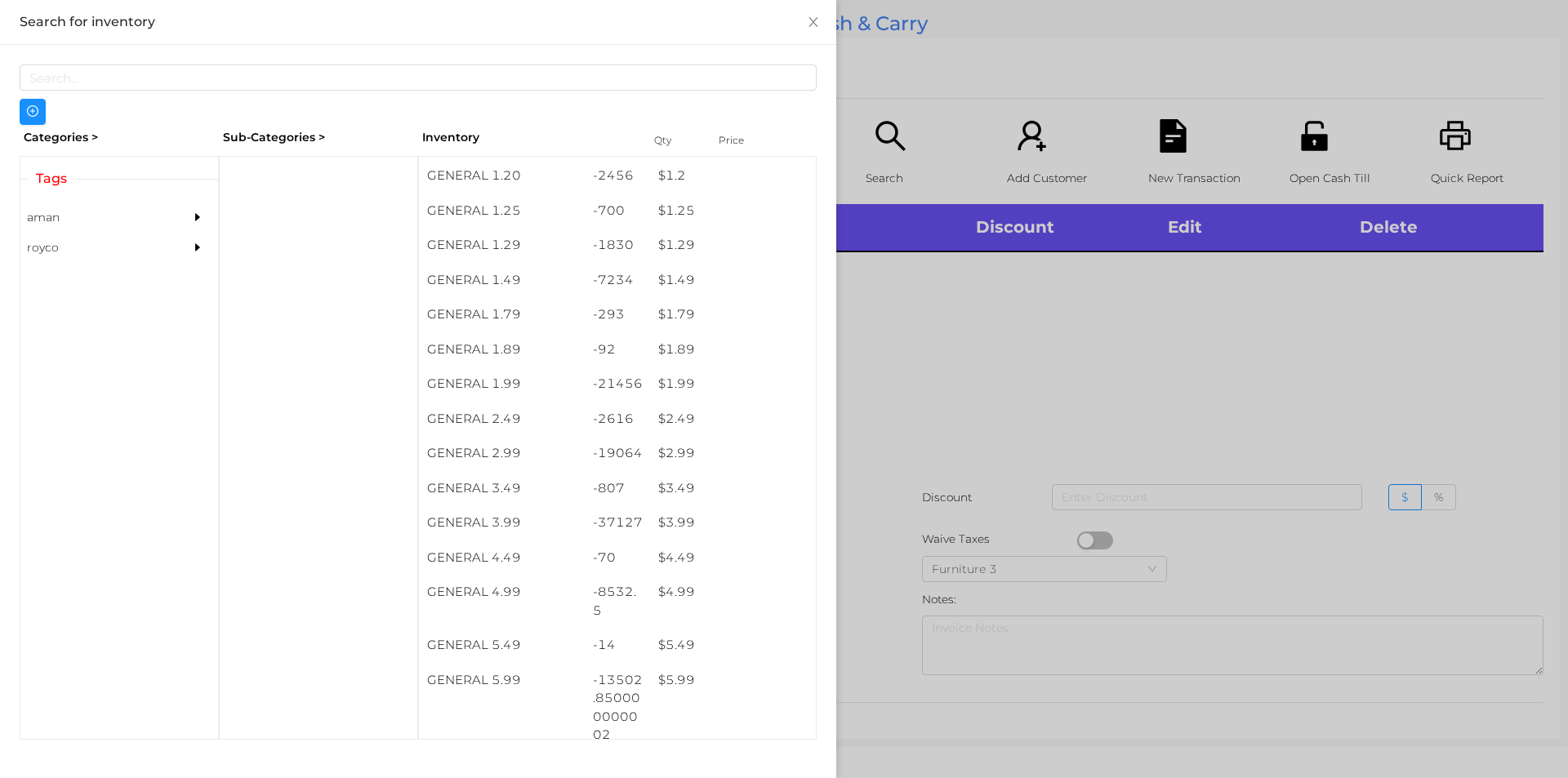
scroll to position [185, 0]
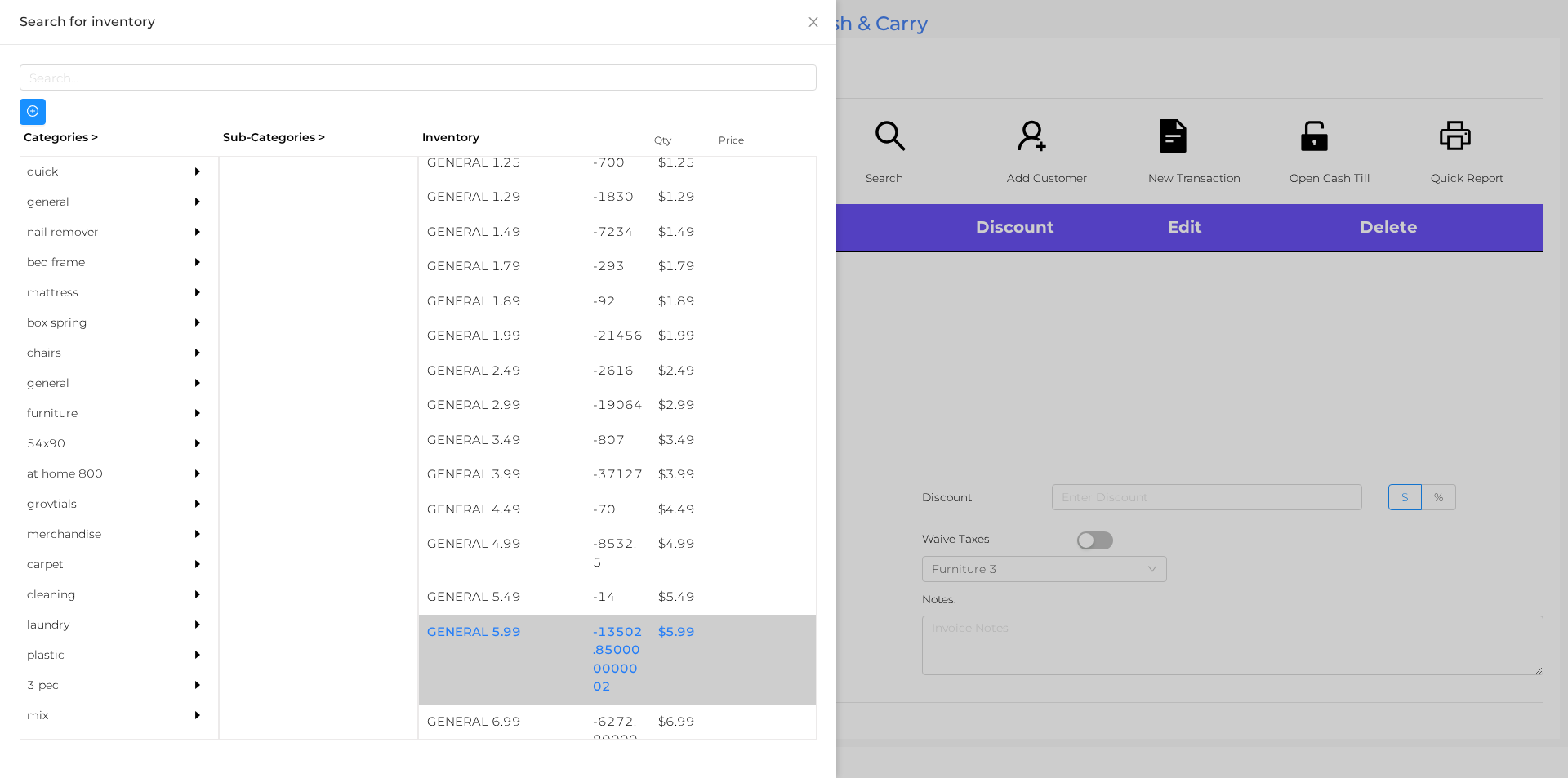
click at [723, 641] on div "$ 5.99" at bounding box center [732, 632] width 166 height 35
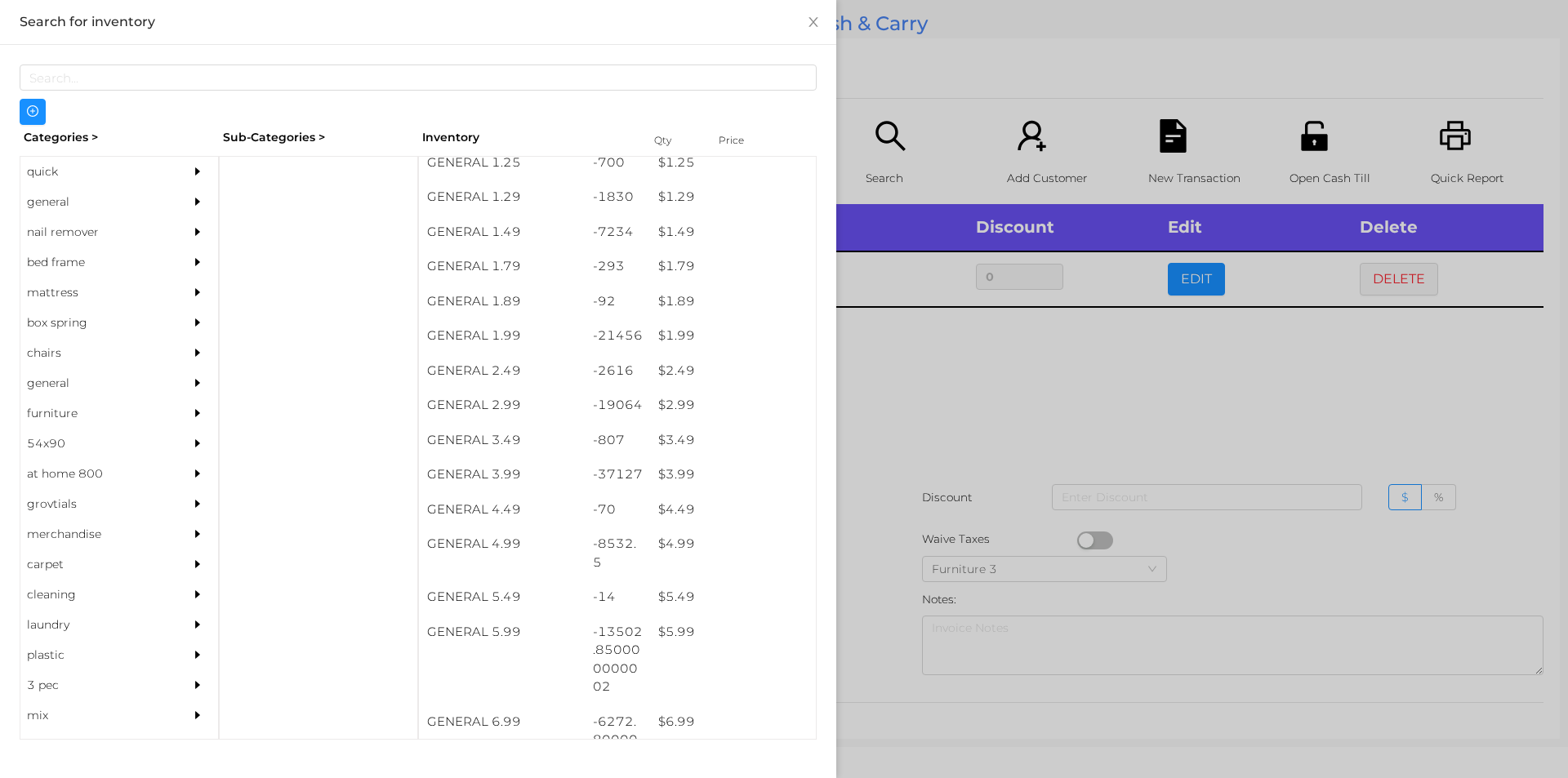
click at [1021, 461] on div at bounding box center [784, 389] width 1568 height 778
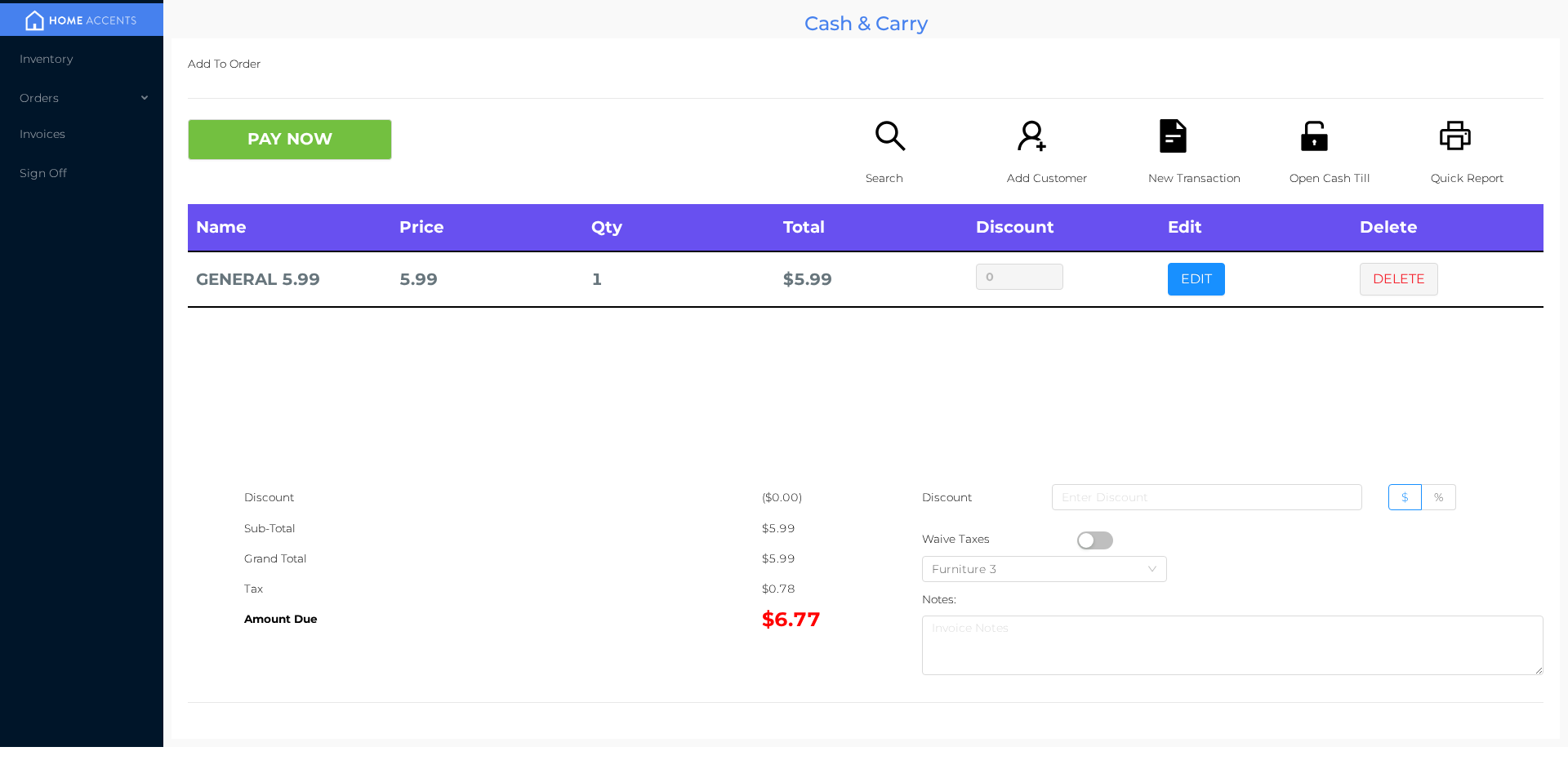
click at [1096, 542] on button "button" at bounding box center [1095, 541] width 36 height 18
click at [293, 138] on button "PAY NOW" at bounding box center [289, 140] width 204 height 41
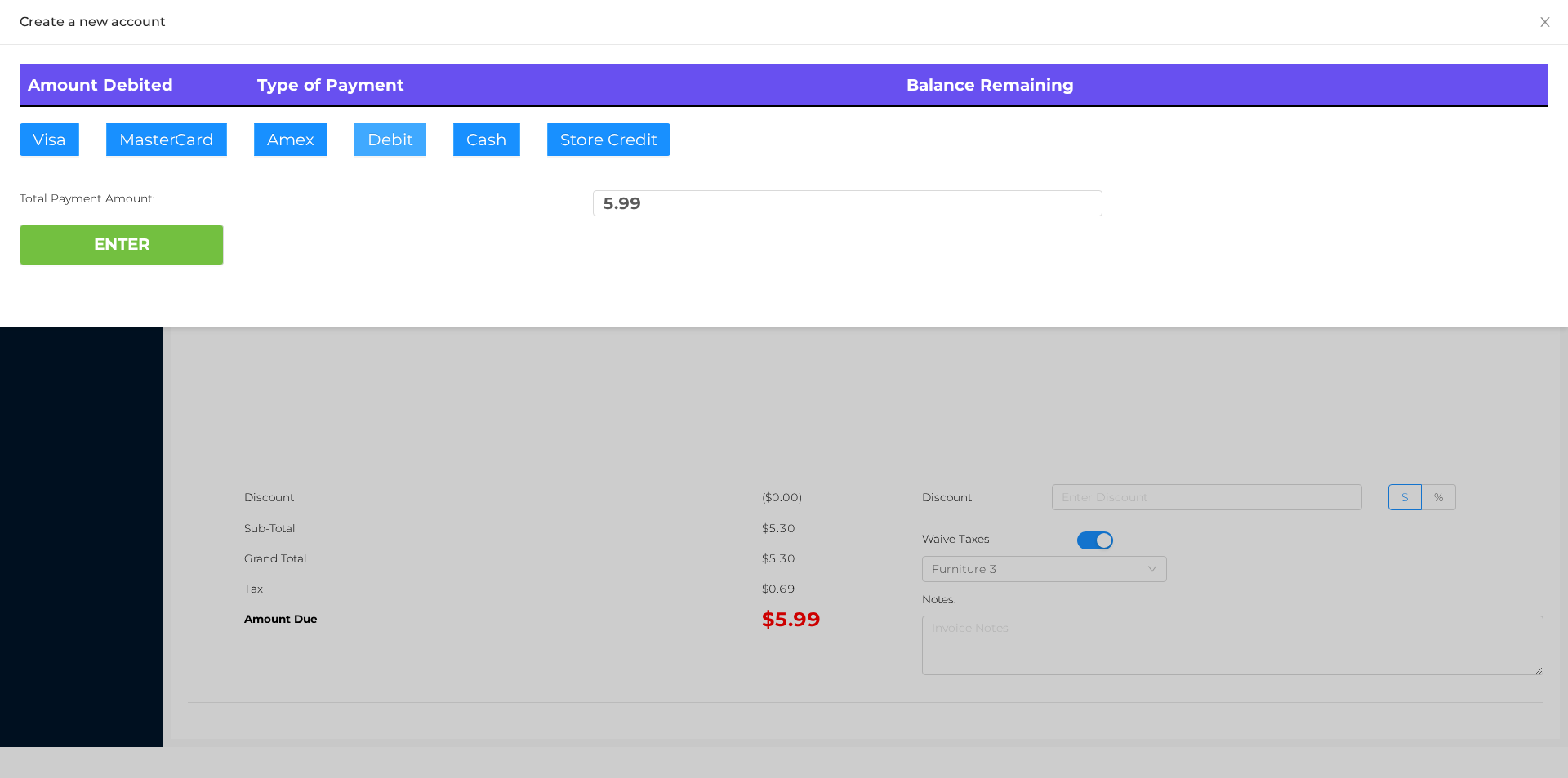
click at [374, 141] on button "Debit" at bounding box center [390, 140] width 72 height 33
click at [210, 249] on button "ENTER" at bounding box center [121, 245] width 204 height 41
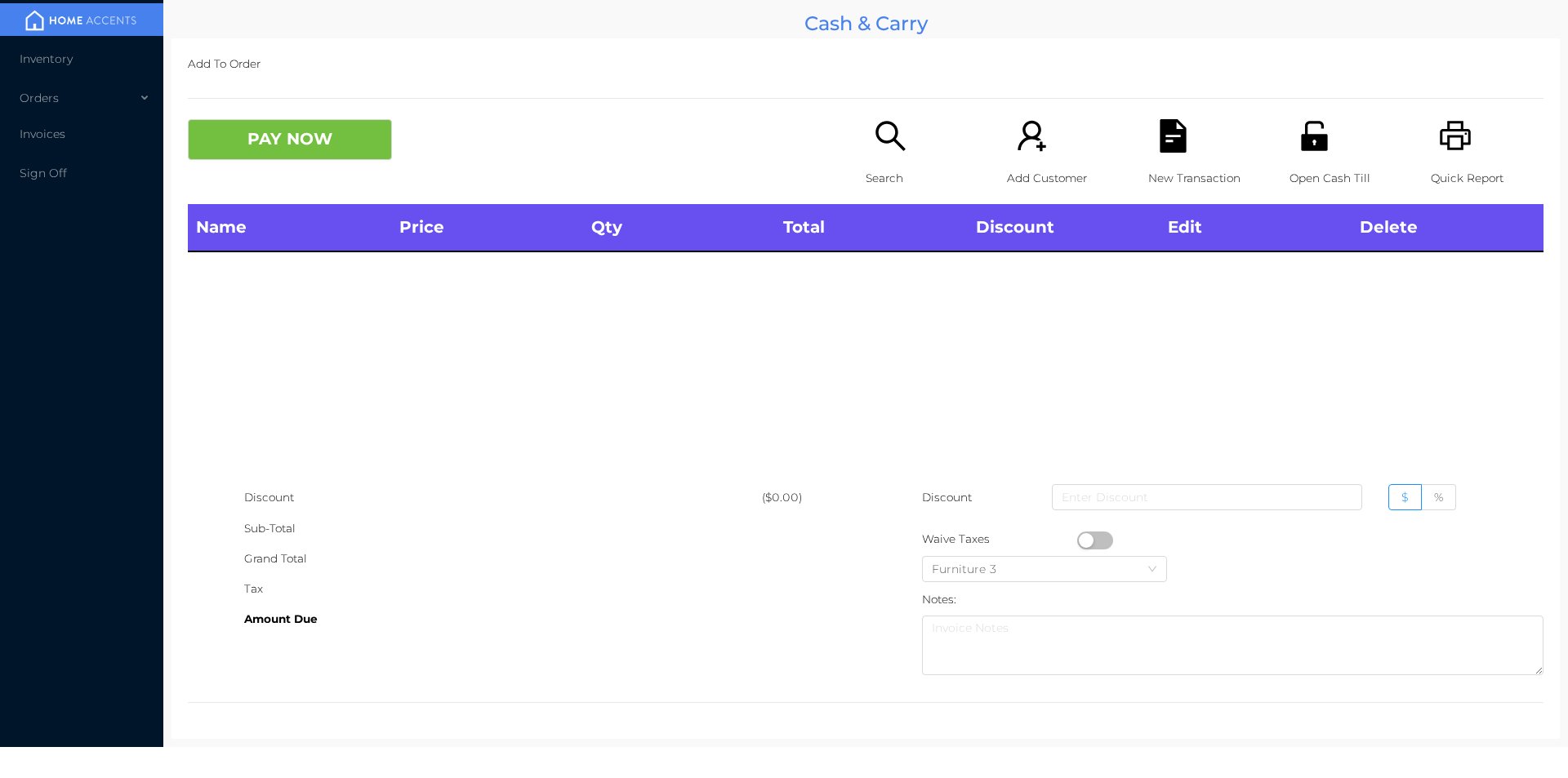
click at [885, 186] on p "Search" at bounding box center [922, 178] width 113 height 30
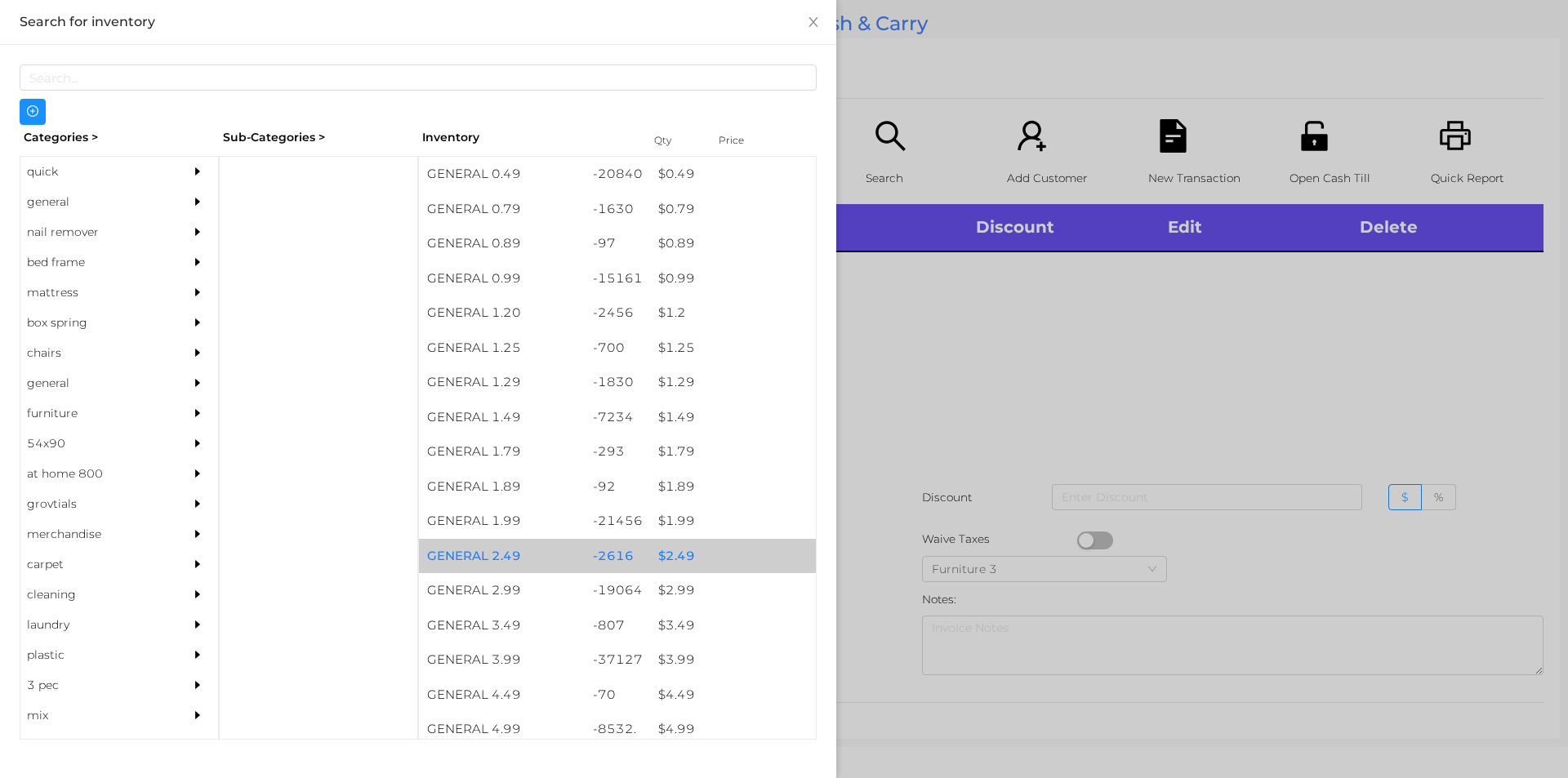
click at [741, 560] on div "$ 2.49" at bounding box center [732, 555] width 166 height 35
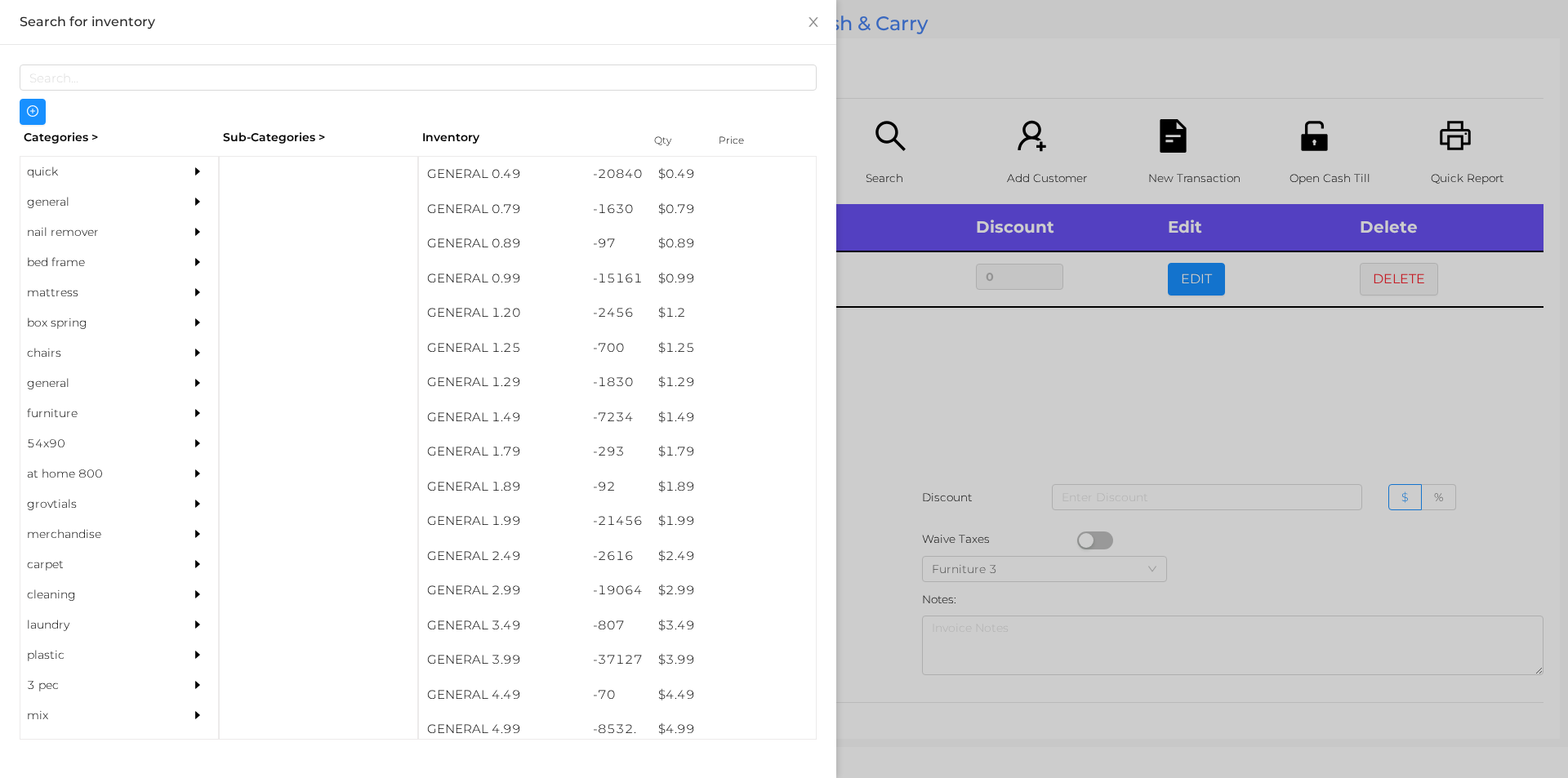
click at [1267, 424] on div at bounding box center [784, 389] width 1568 height 778
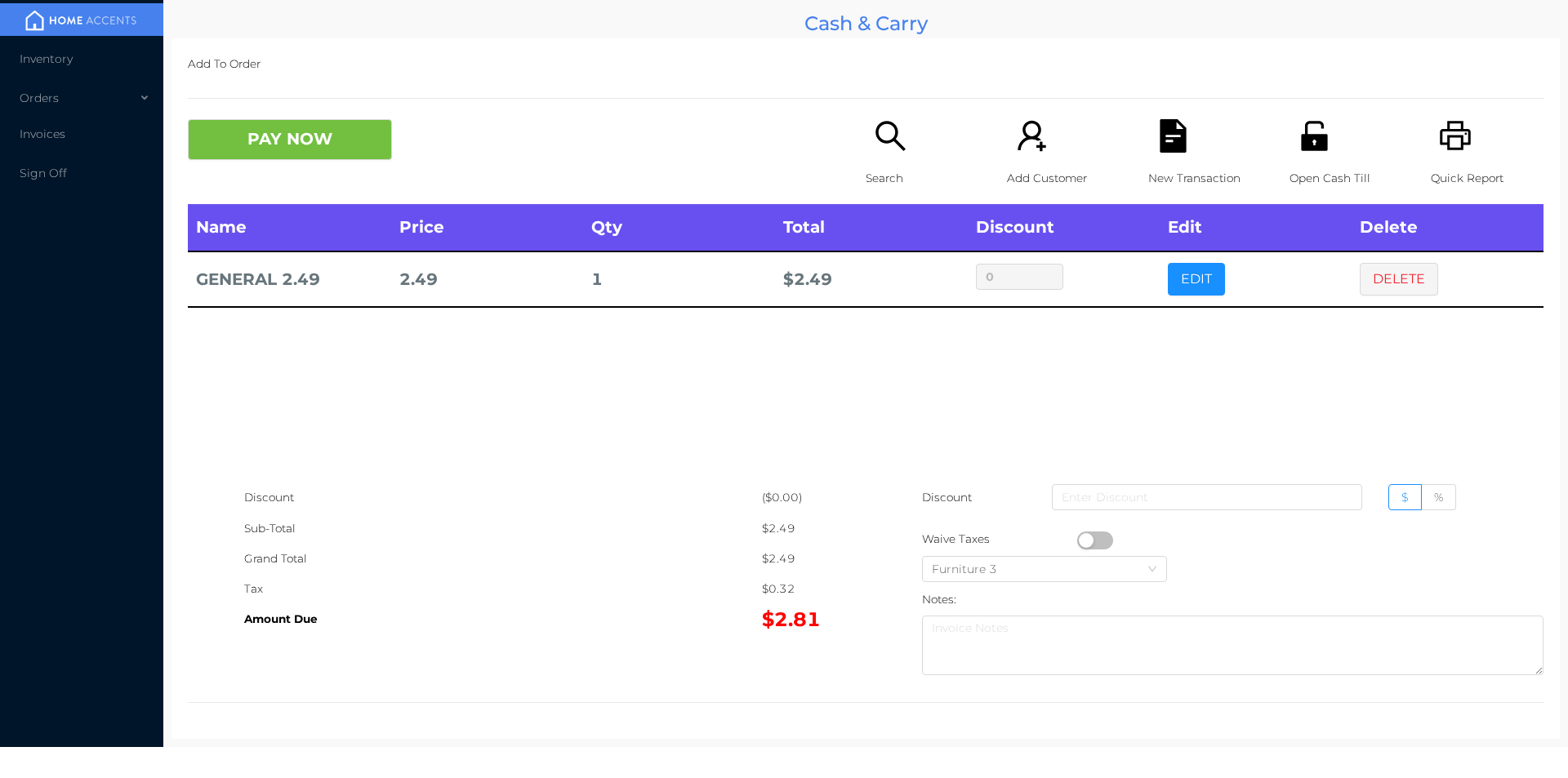
click at [1160, 143] on icon "icon: file-text" at bounding box center [1173, 136] width 26 height 34
click at [1300, 123] on icon "icon: unlock" at bounding box center [1313, 136] width 26 height 29
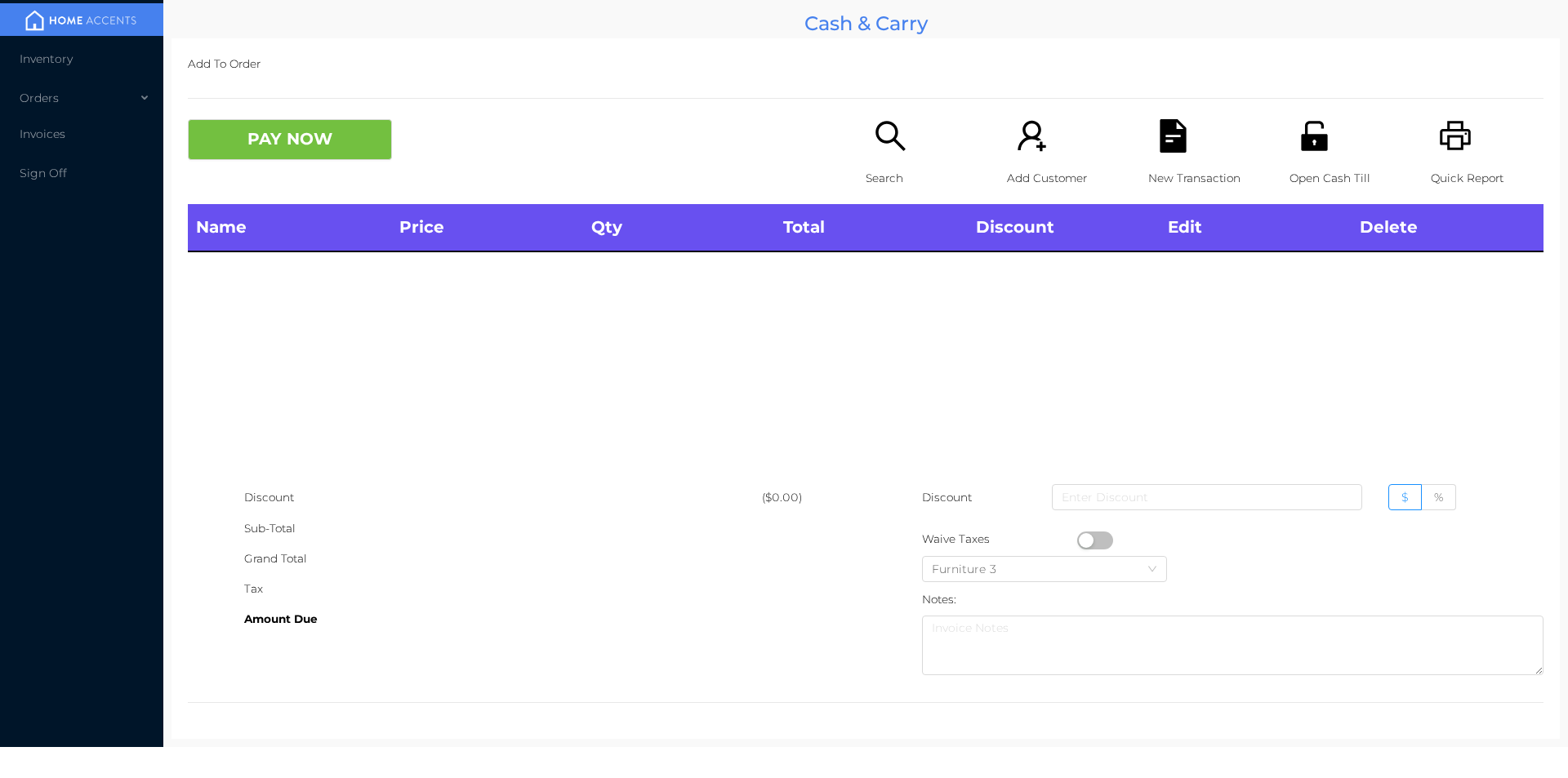
click at [888, 154] on div "Search" at bounding box center [922, 162] width 113 height 85
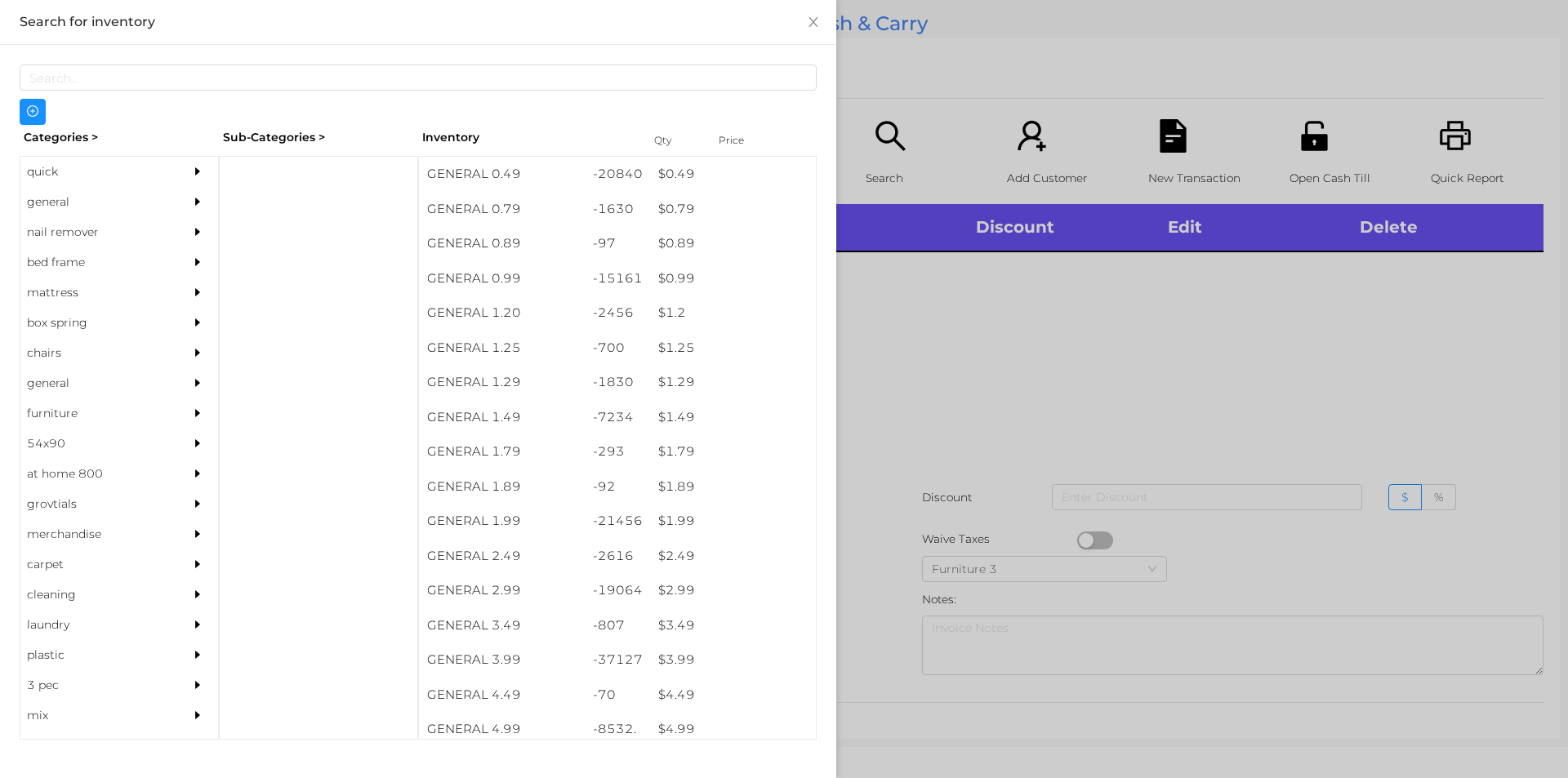
click at [88, 205] on div "general" at bounding box center [95, 201] width 149 height 30
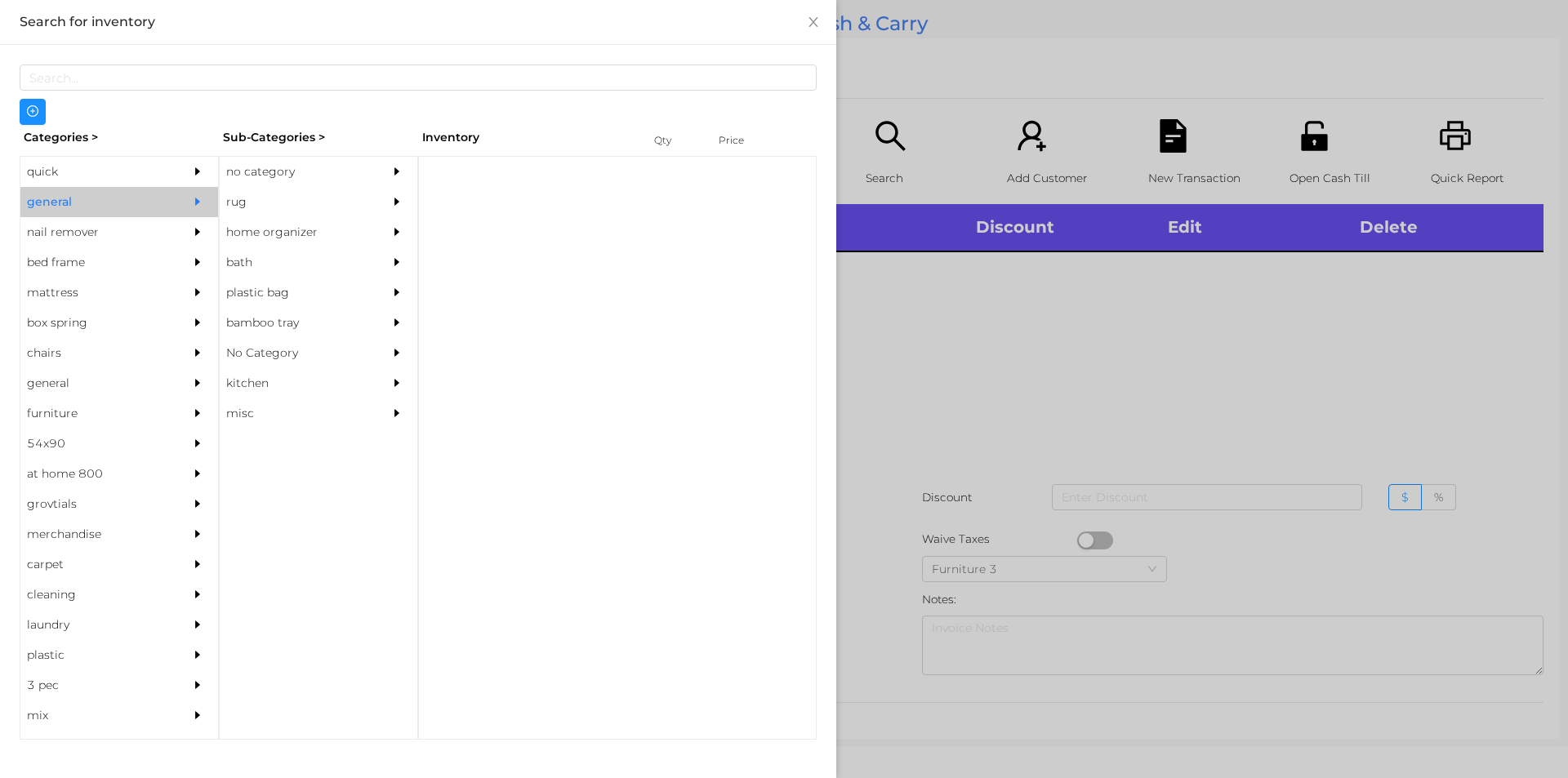
click at [309, 163] on div "no category" at bounding box center [294, 172] width 149 height 30
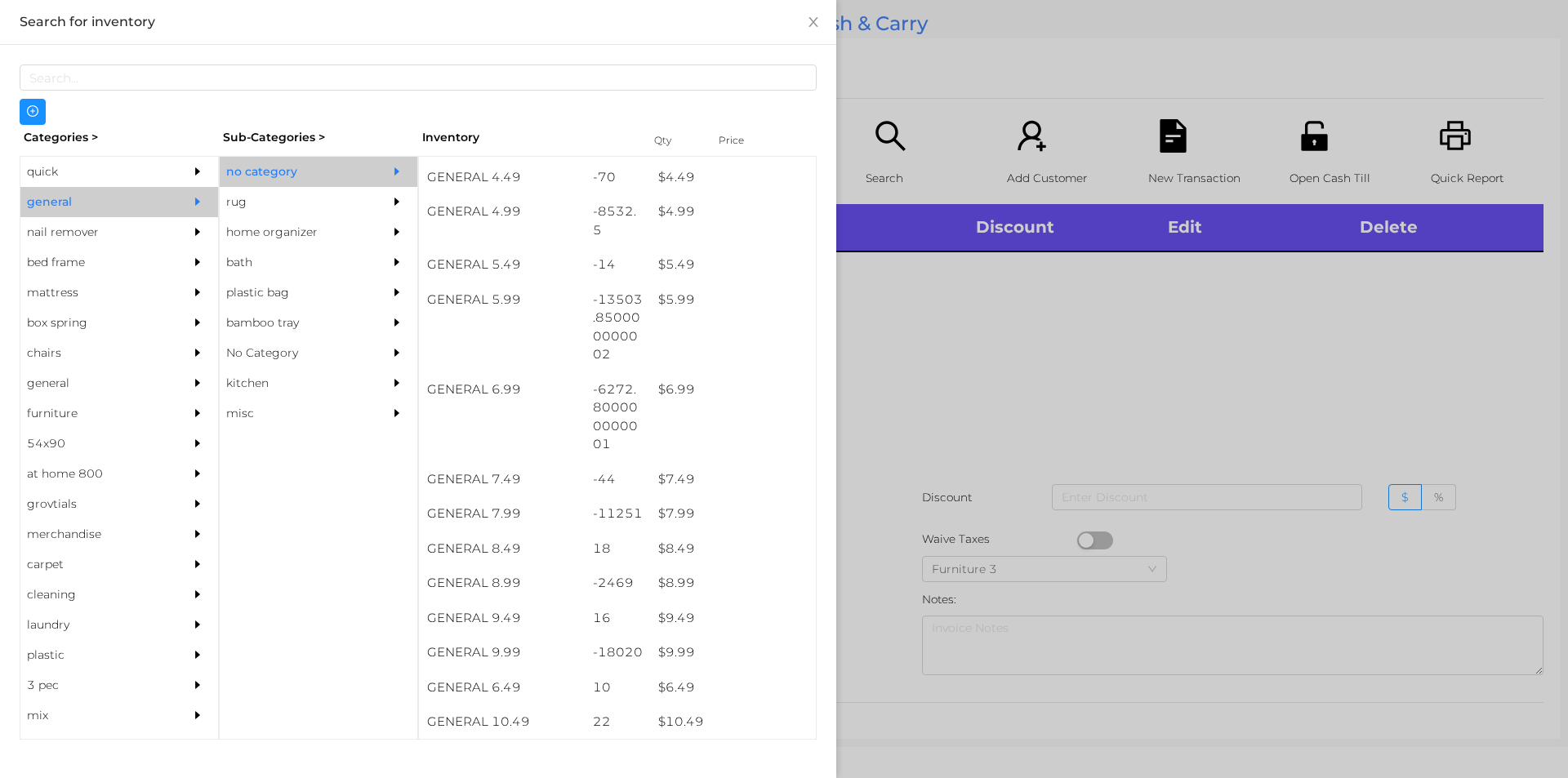
scroll to position [505, 0]
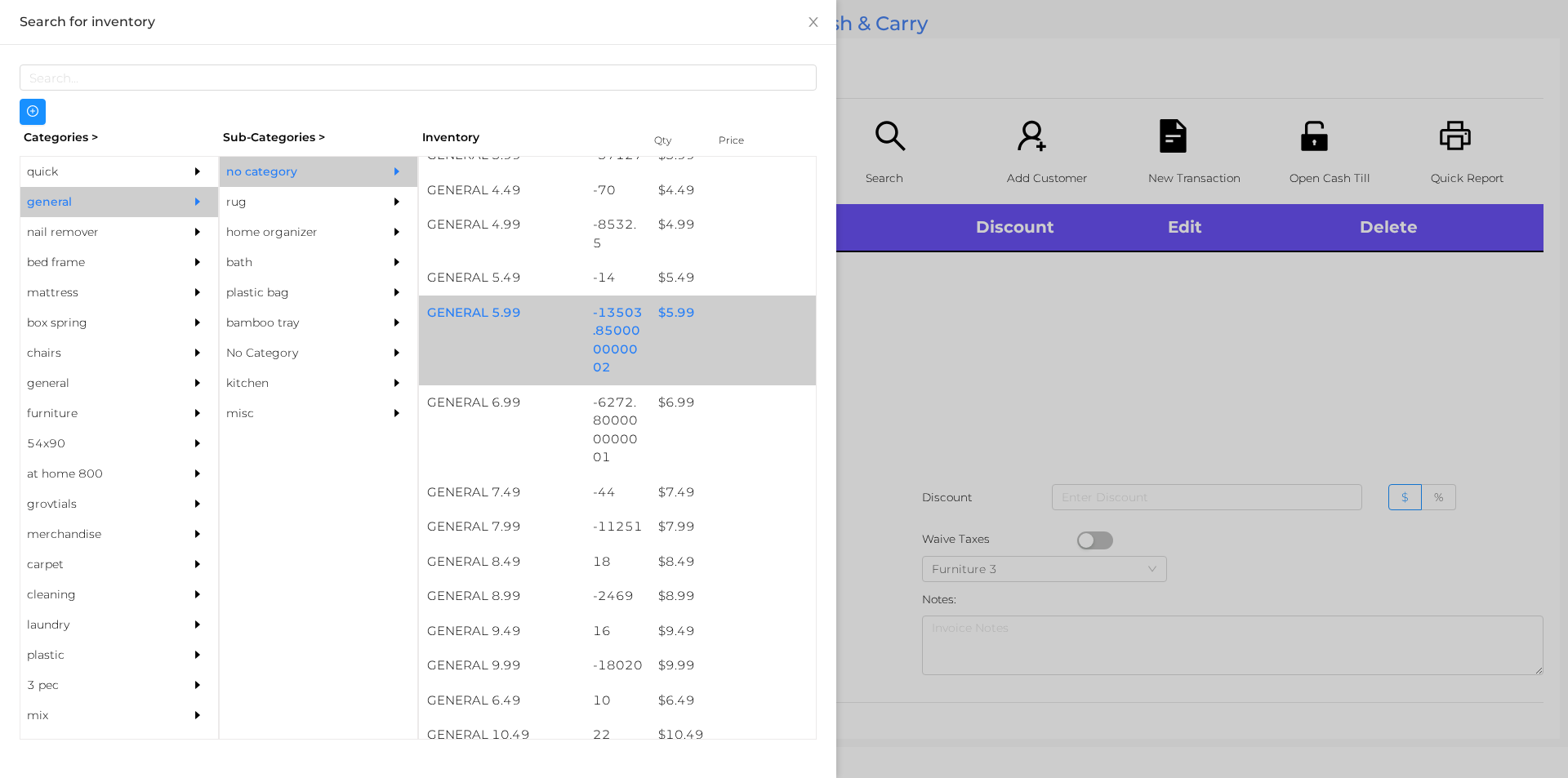
click at [744, 330] on div "GENERAL 5.99 -13503.850000000002 $ 5.99" at bounding box center [617, 340] width 397 height 90
click at [768, 335] on div "GENERAL 5.99 -13503.850000000002 $ 5.99" at bounding box center [617, 340] width 397 height 90
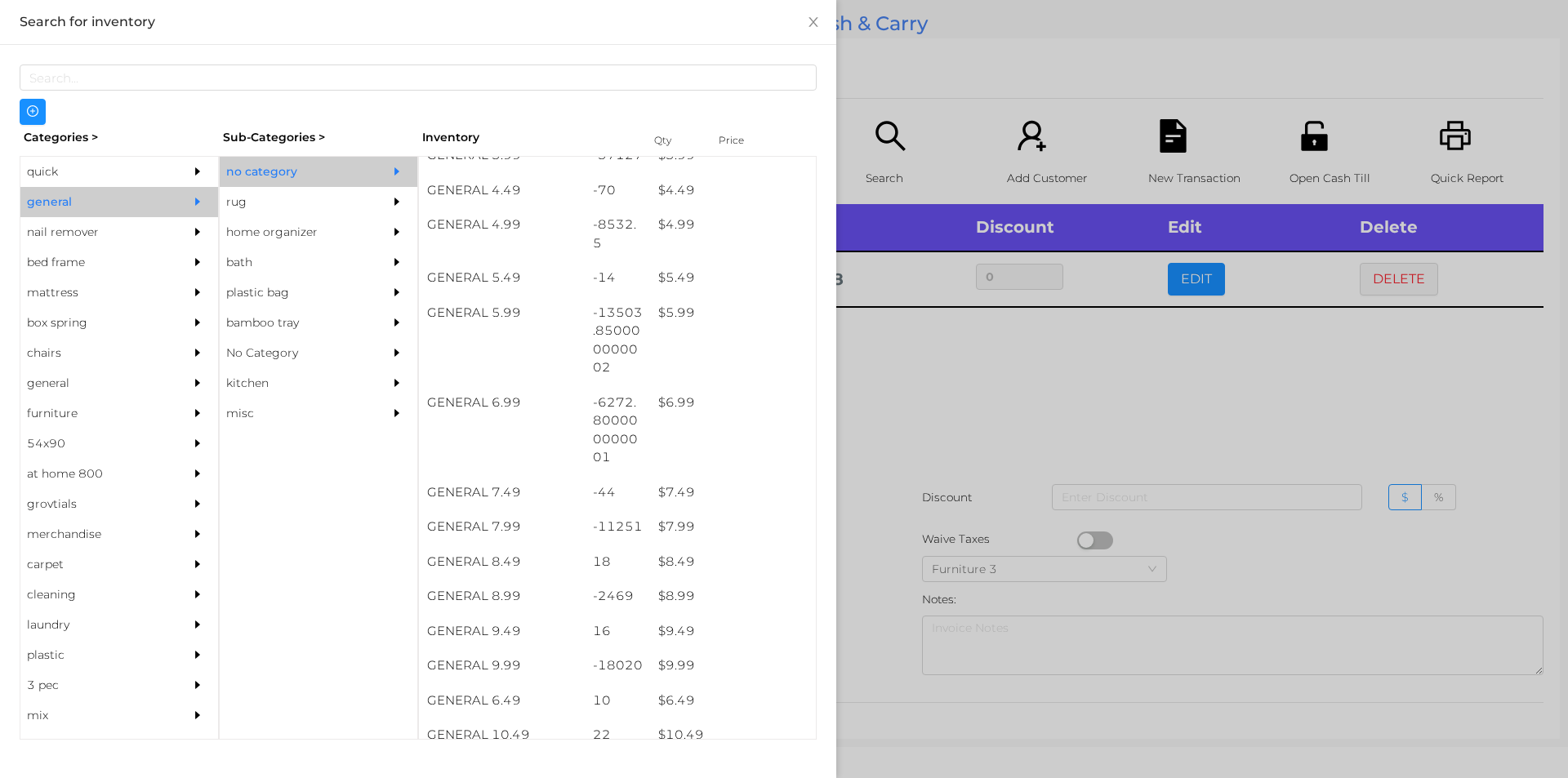
click at [961, 329] on div at bounding box center [784, 389] width 1568 height 778
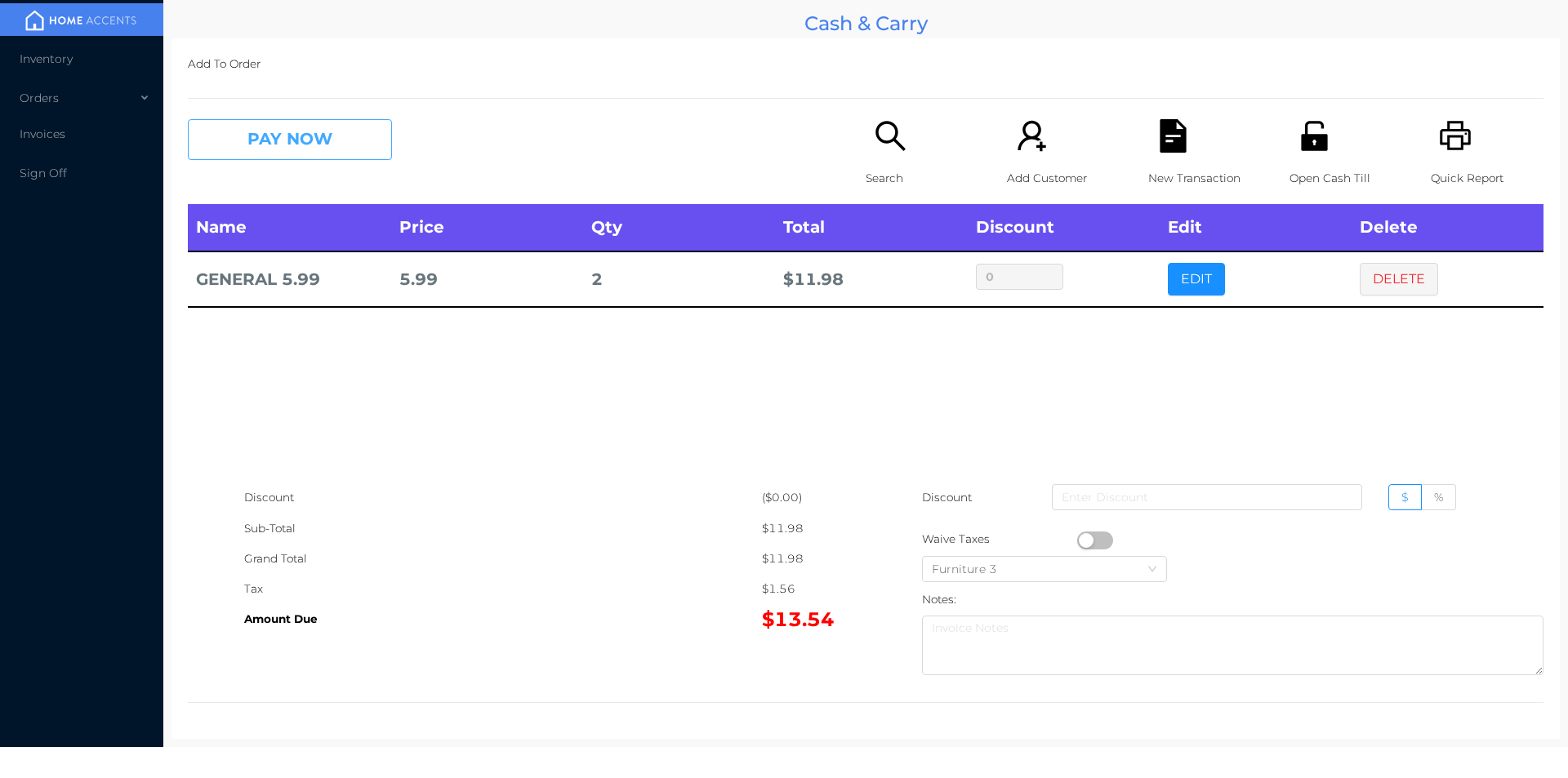
click at [336, 142] on button "PAY NOW" at bounding box center [289, 140] width 204 height 41
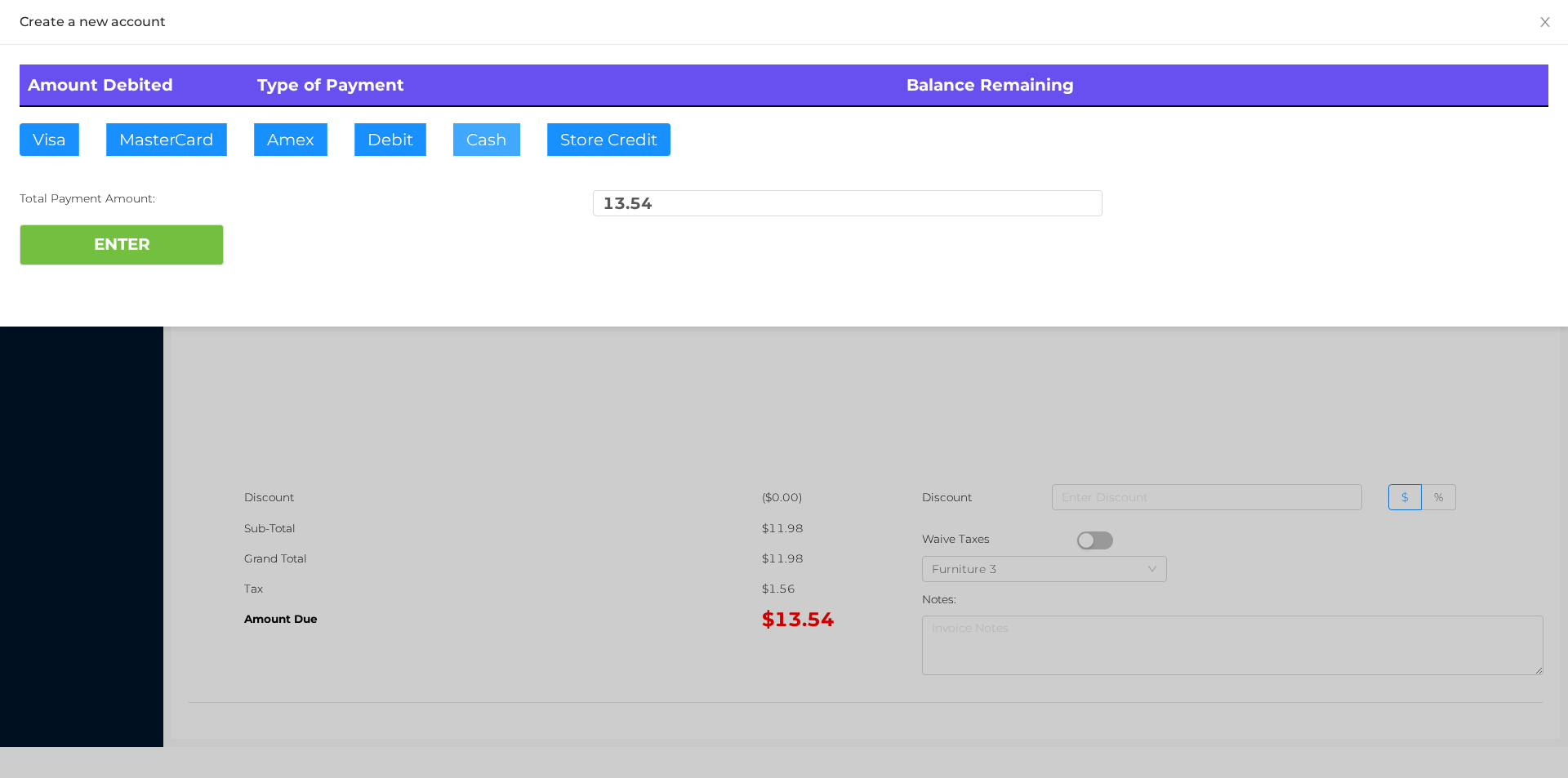
click at [503, 150] on button "Cash" at bounding box center [487, 140] width 67 height 33
click at [484, 663] on div at bounding box center [784, 389] width 1568 height 778
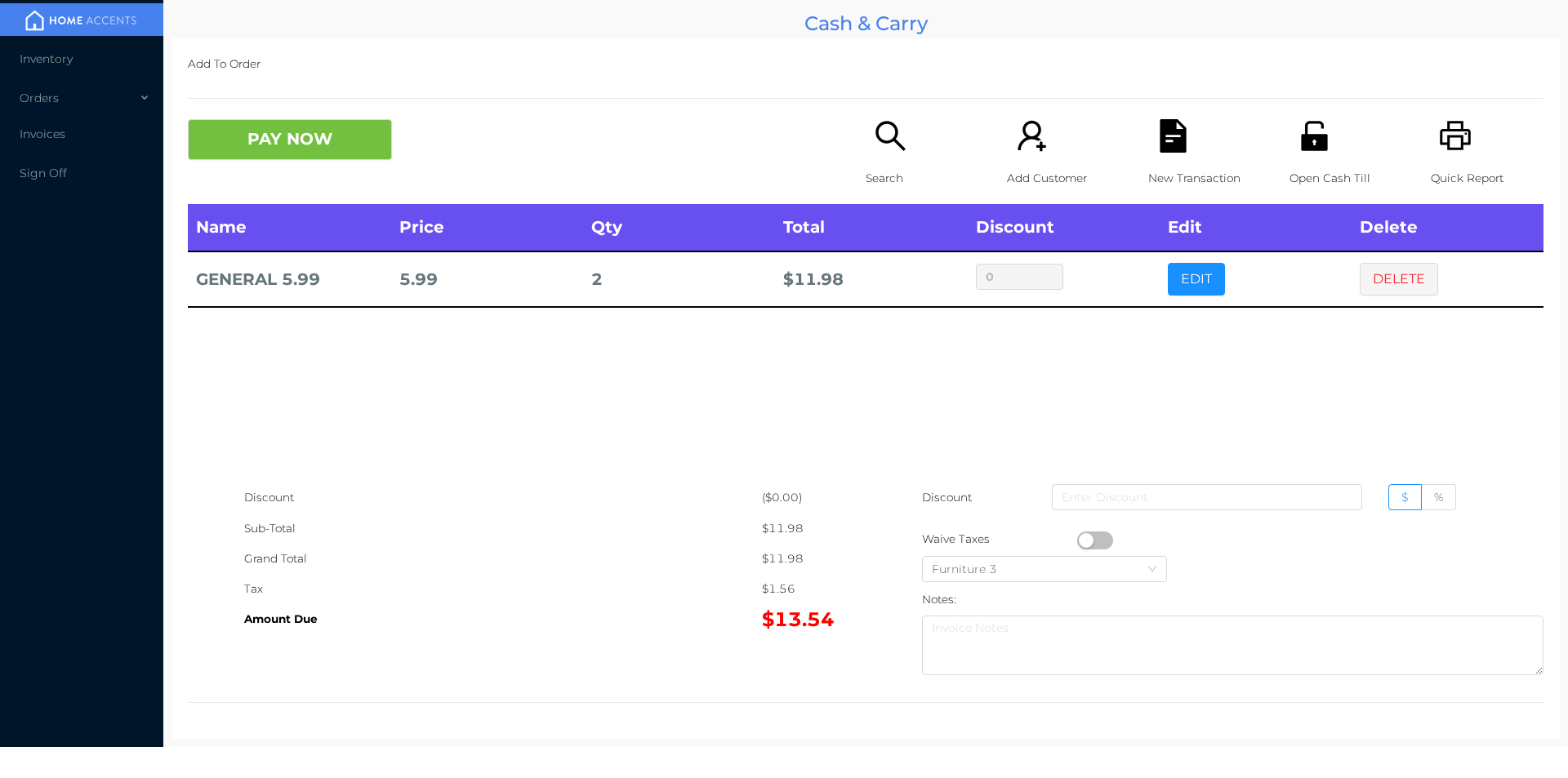
click at [1312, 181] on p "Open Cash Till" at bounding box center [1345, 178] width 113 height 30
click at [576, 571] on div "Grand Total" at bounding box center [502, 558] width 518 height 30
click at [1168, 143] on icon "icon: file-text" at bounding box center [1173, 136] width 26 height 34
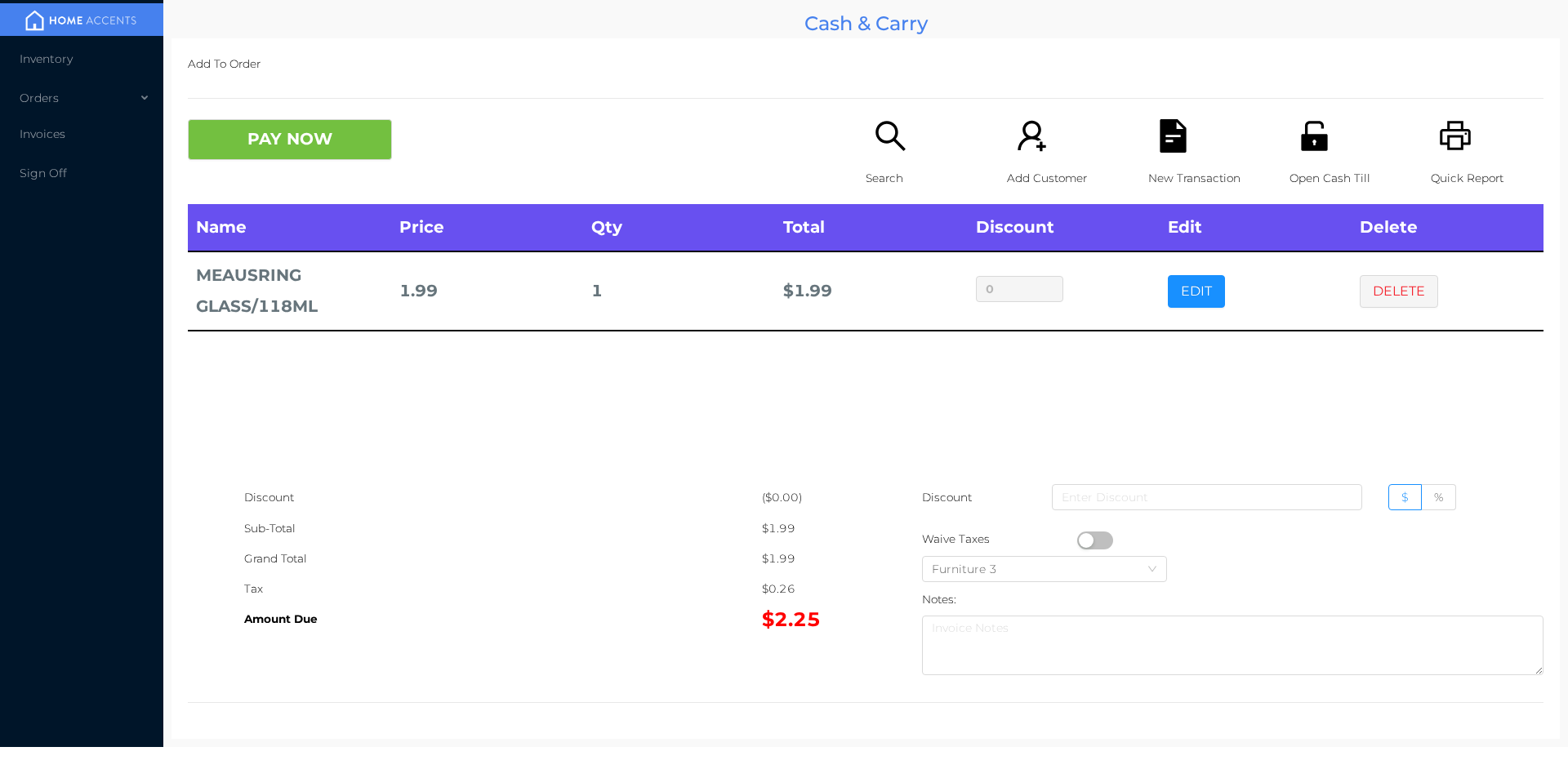
click at [1170, 161] on div "New Transaction" at bounding box center [1205, 162] width 113 height 85
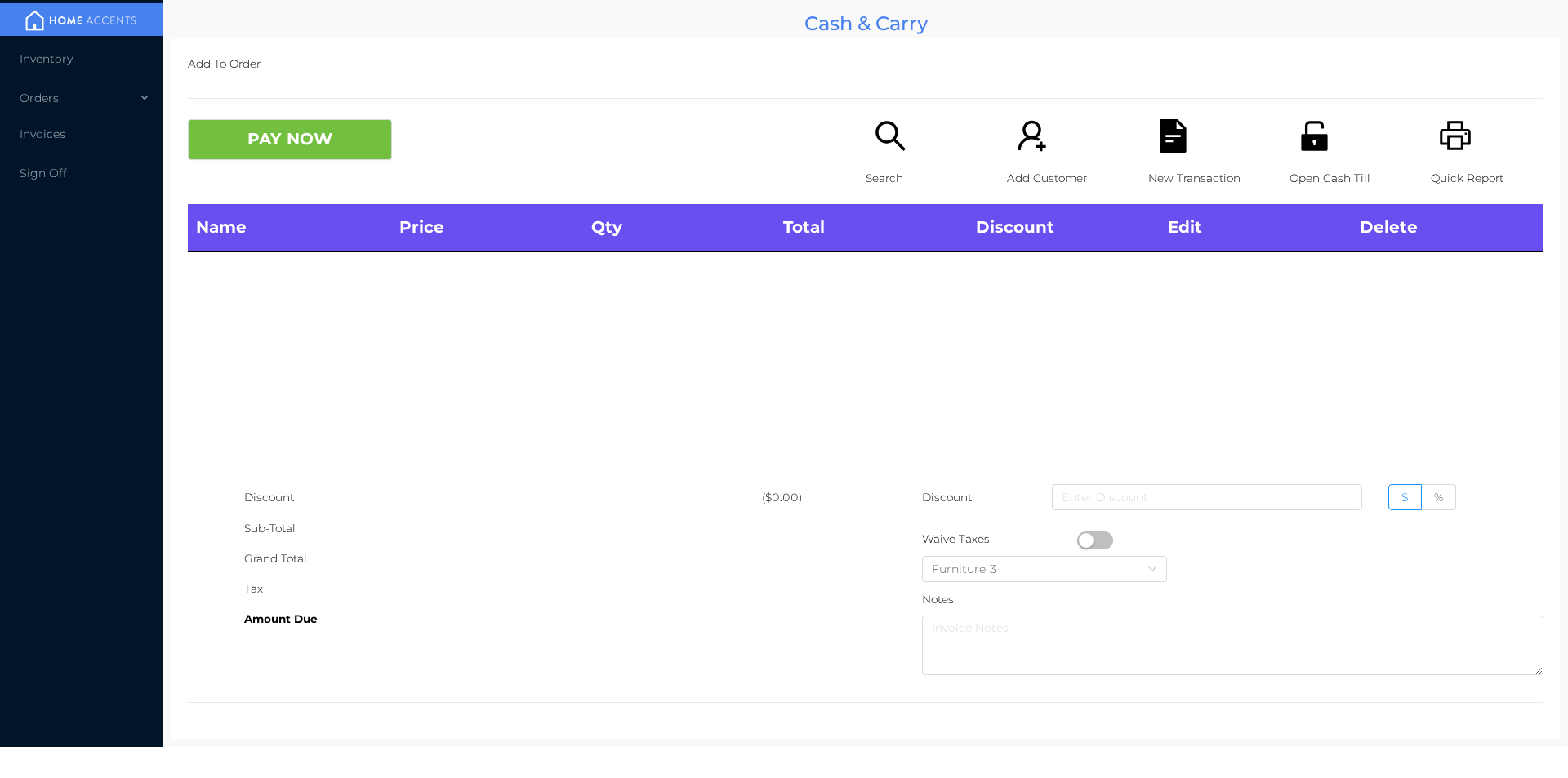
click at [1319, 153] on icon "icon: unlock" at bounding box center [1313, 136] width 34 height 34
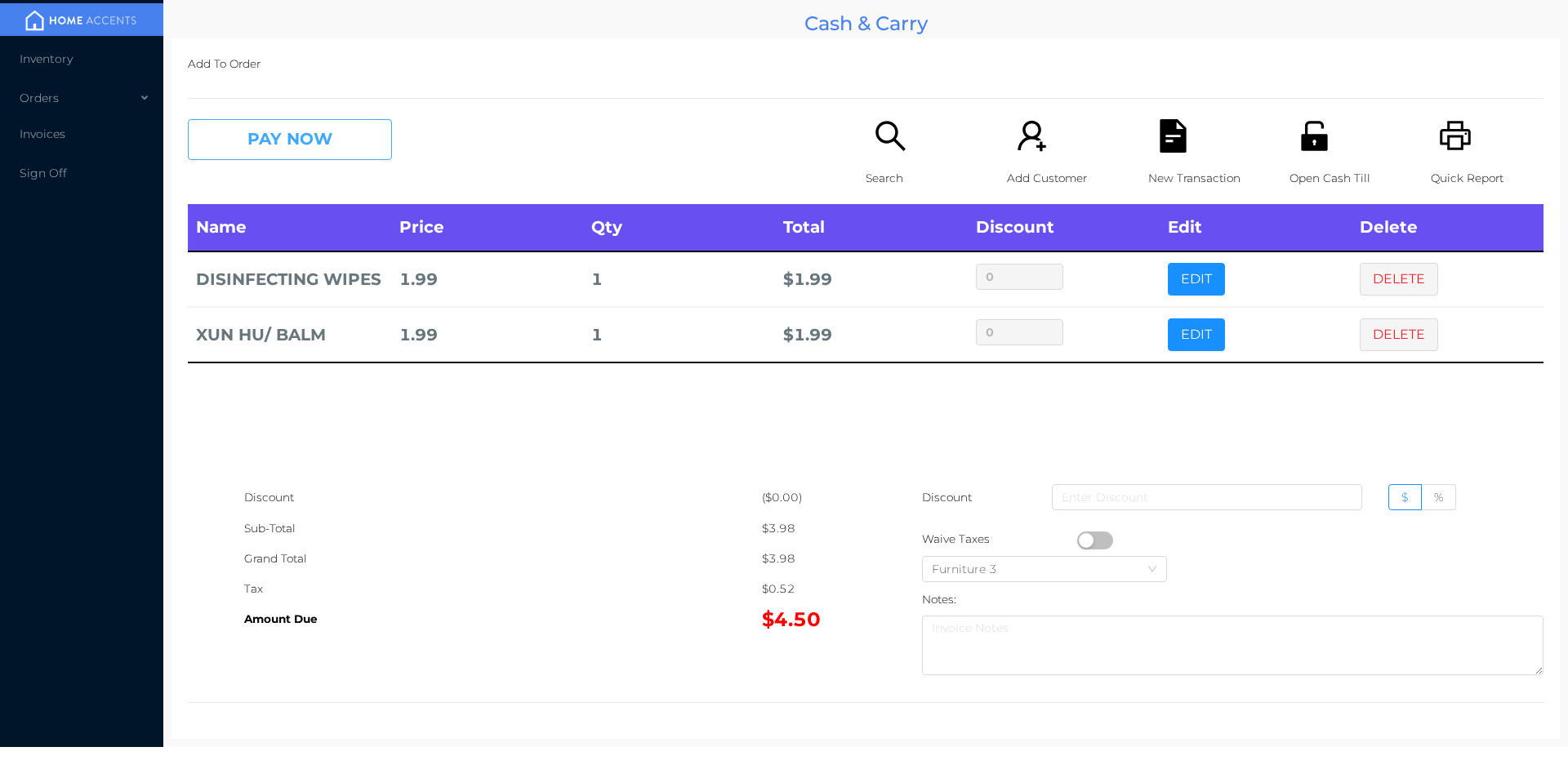
click at [343, 152] on button "PAY NOW" at bounding box center [289, 140] width 204 height 41
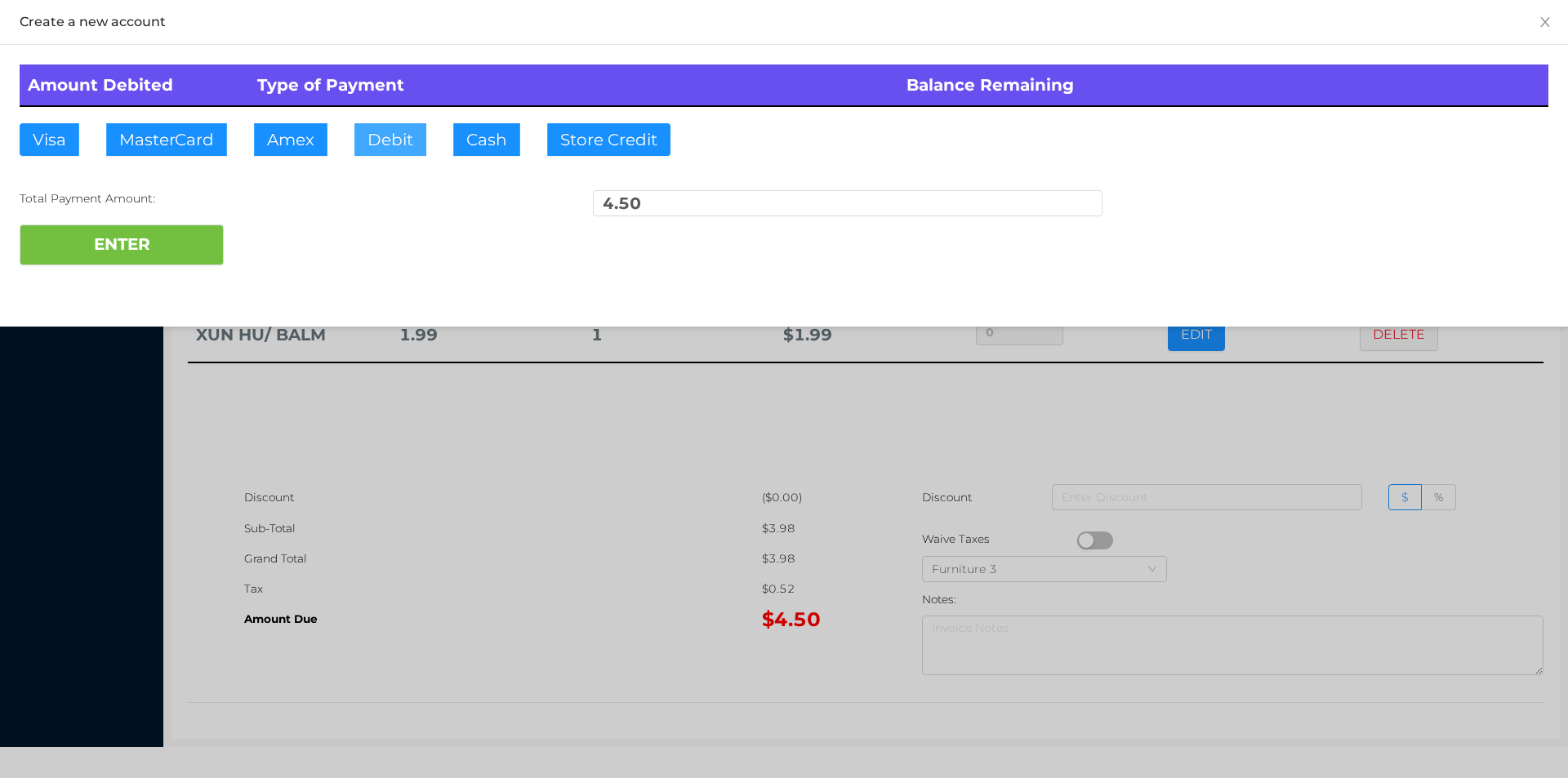
click at [397, 133] on button "Debit" at bounding box center [390, 140] width 72 height 33
click at [171, 246] on button "ENTER" at bounding box center [121, 245] width 204 height 41
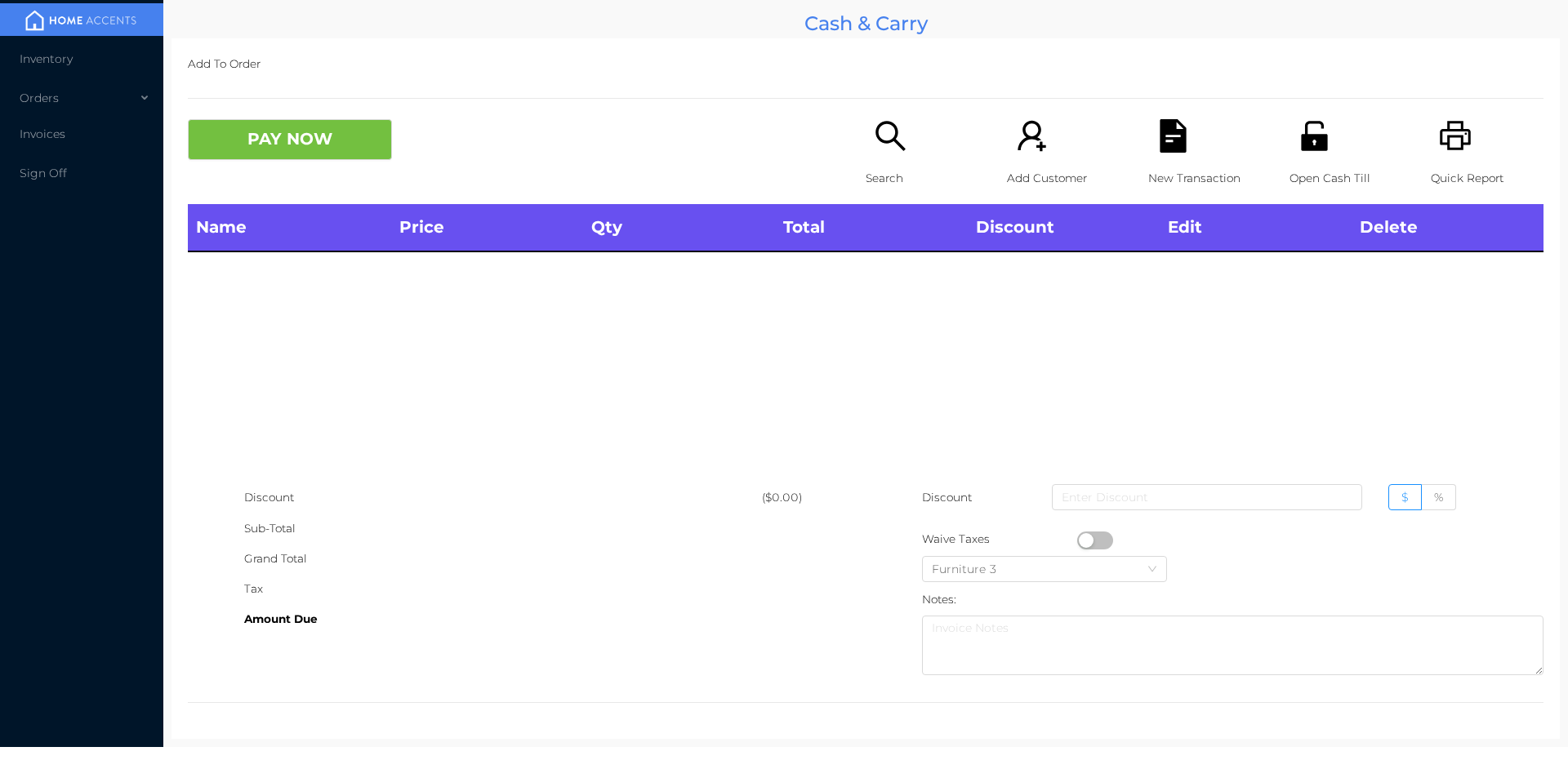
click at [880, 167] on p "Search" at bounding box center [922, 178] width 113 height 30
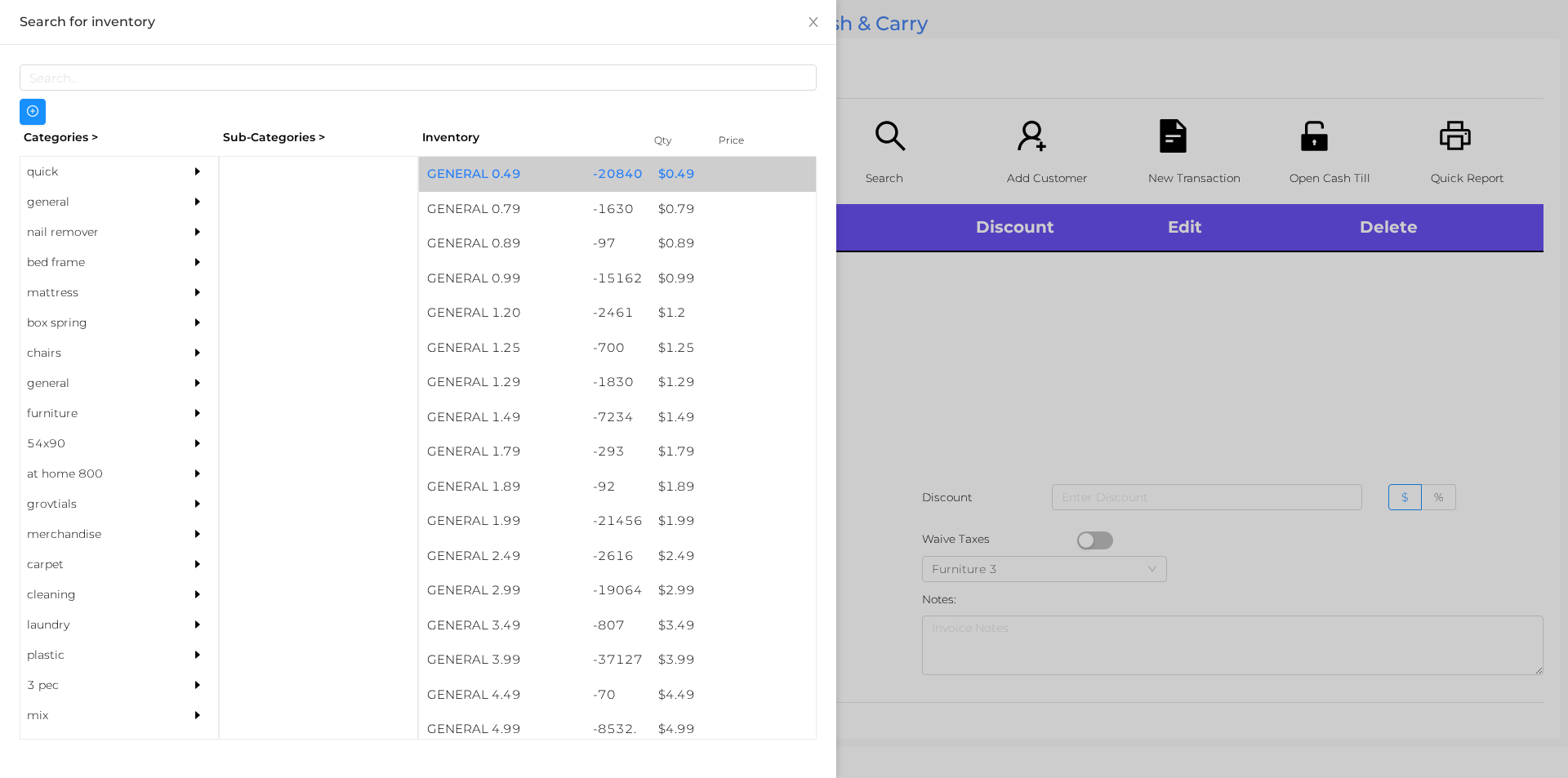
click at [701, 168] on div "$ 0.49" at bounding box center [732, 174] width 166 height 35
click at [691, 159] on div "$ 0.49" at bounding box center [732, 174] width 166 height 35
click at [693, 163] on div "$ 0.49" at bounding box center [732, 174] width 166 height 35
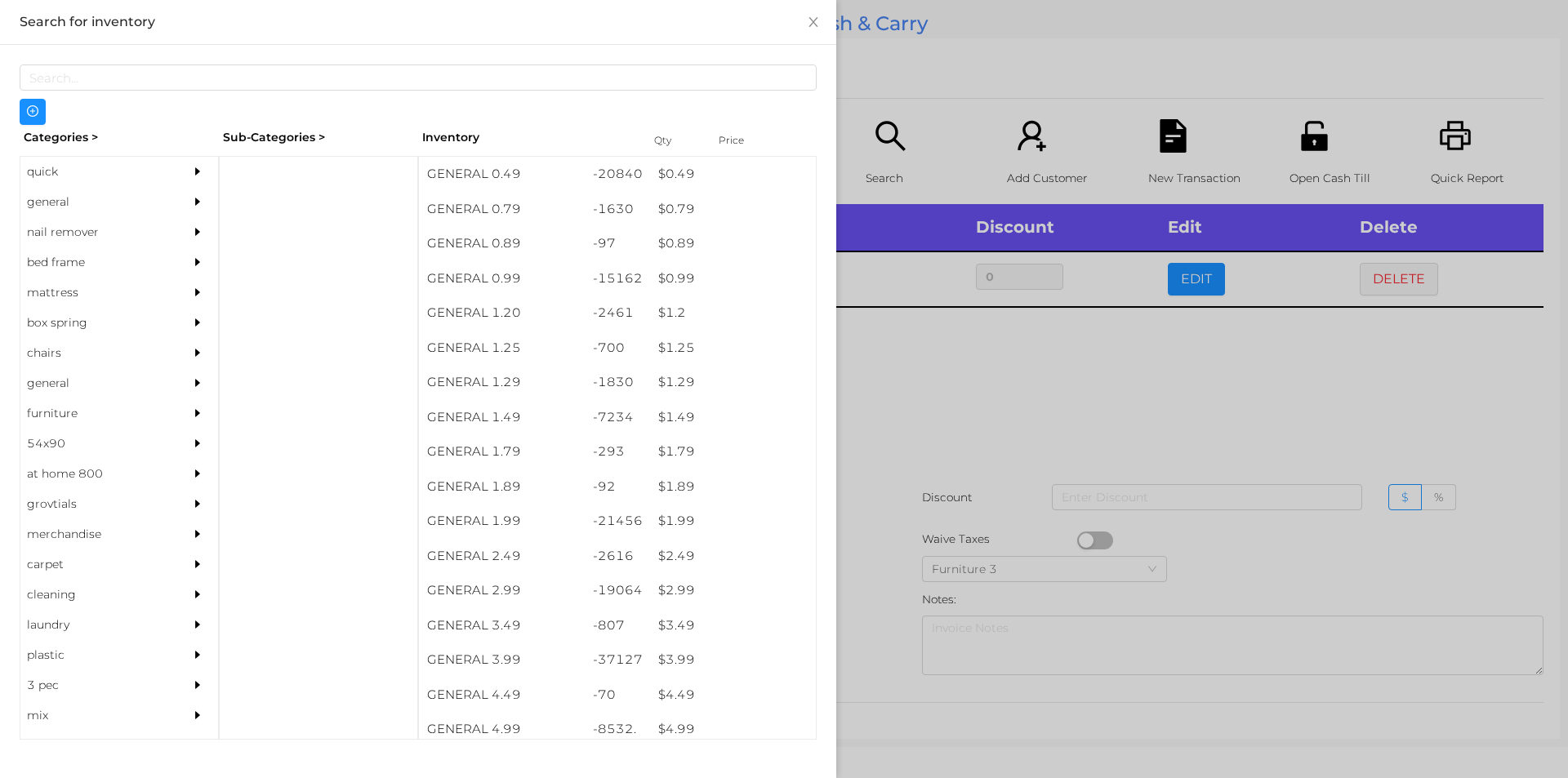
click at [919, 66] on div at bounding box center [784, 389] width 1568 height 778
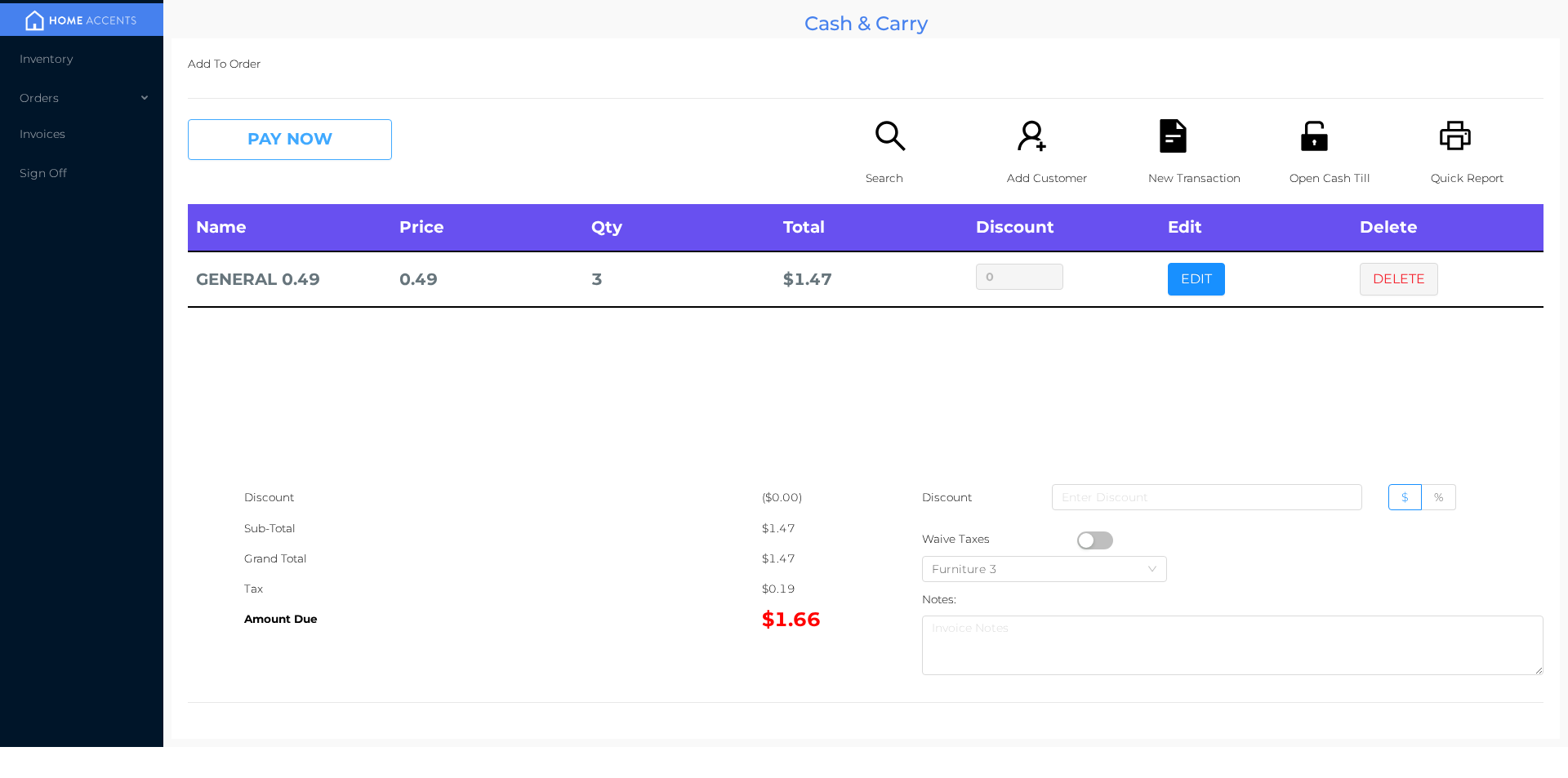
click at [285, 149] on button "PAY NOW" at bounding box center [289, 140] width 204 height 41
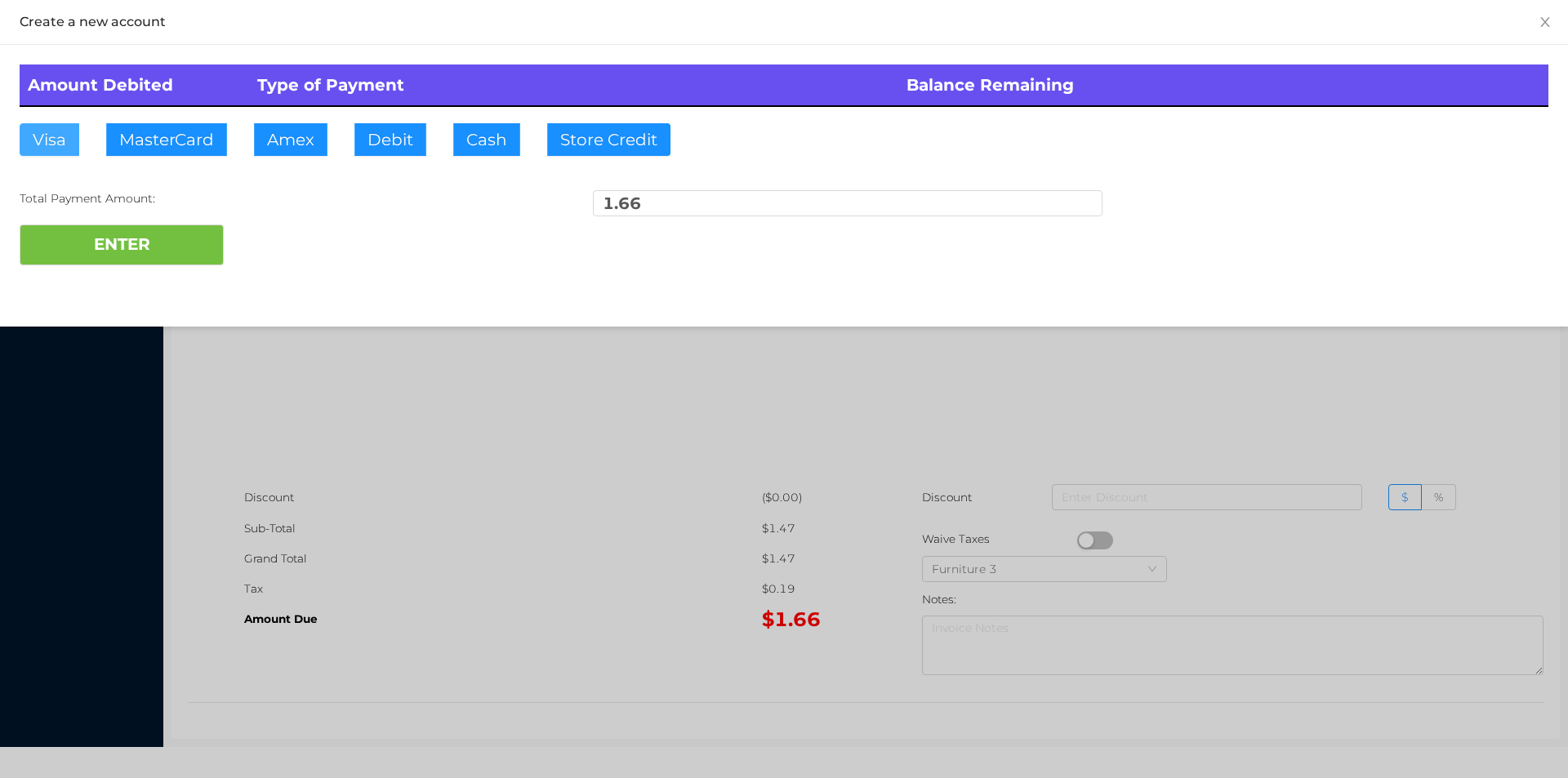
click at [53, 132] on button "Visa" at bounding box center [49, 140] width 60 height 33
click at [67, 248] on button "ENTER" at bounding box center [121, 245] width 204 height 41
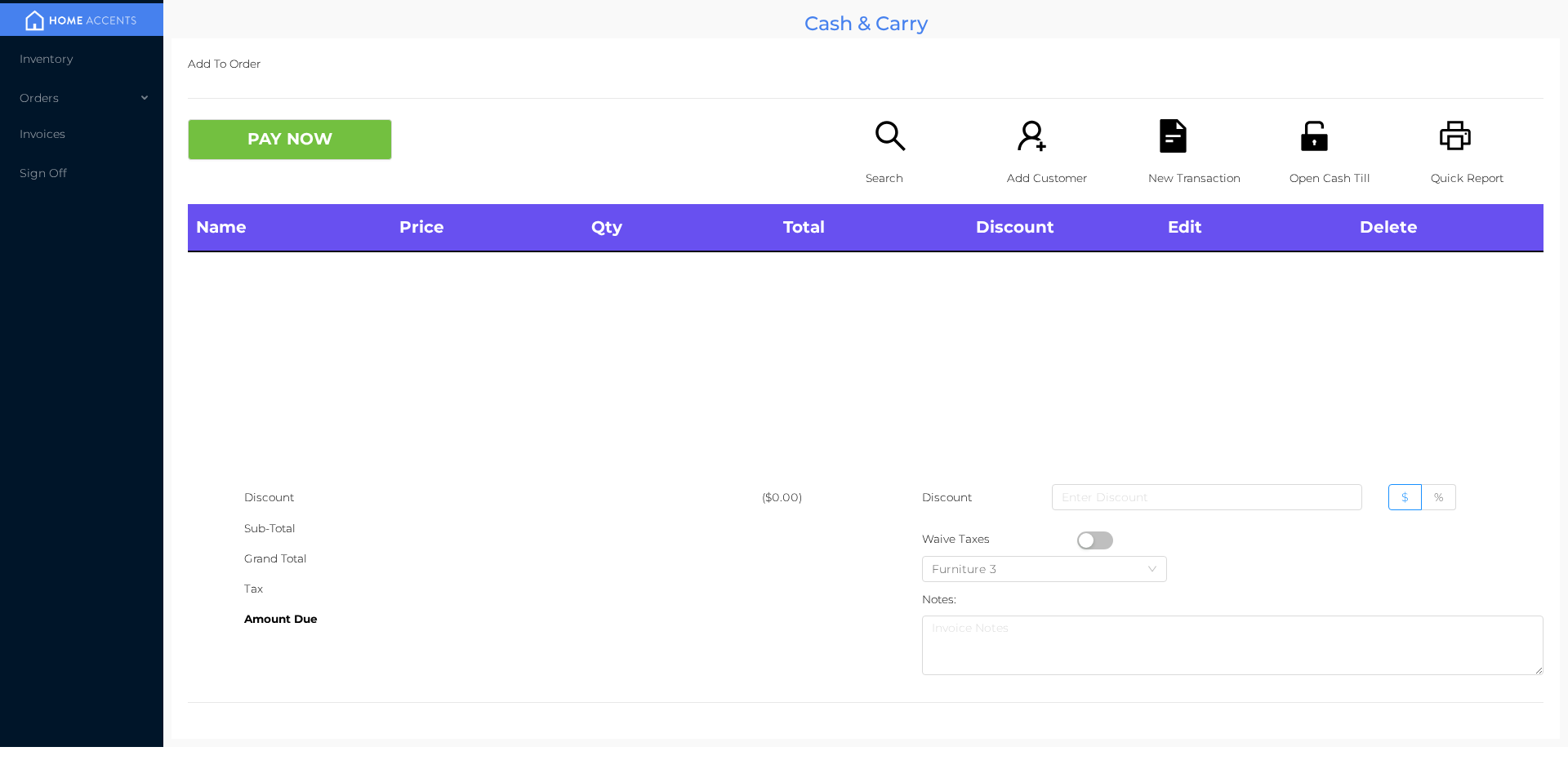
click at [866, 176] on p "Search" at bounding box center [922, 178] width 113 height 30
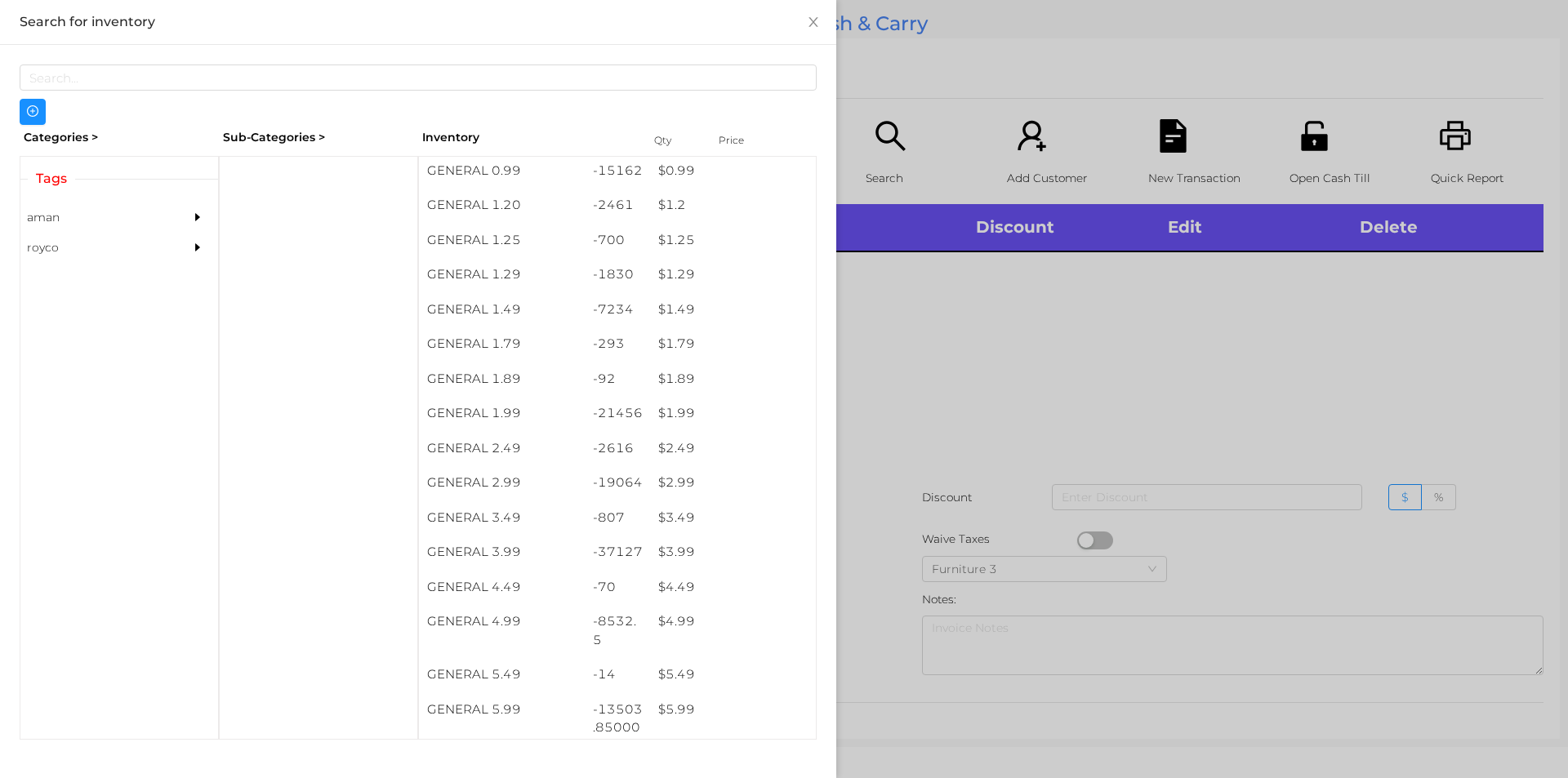
scroll to position [209, 0]
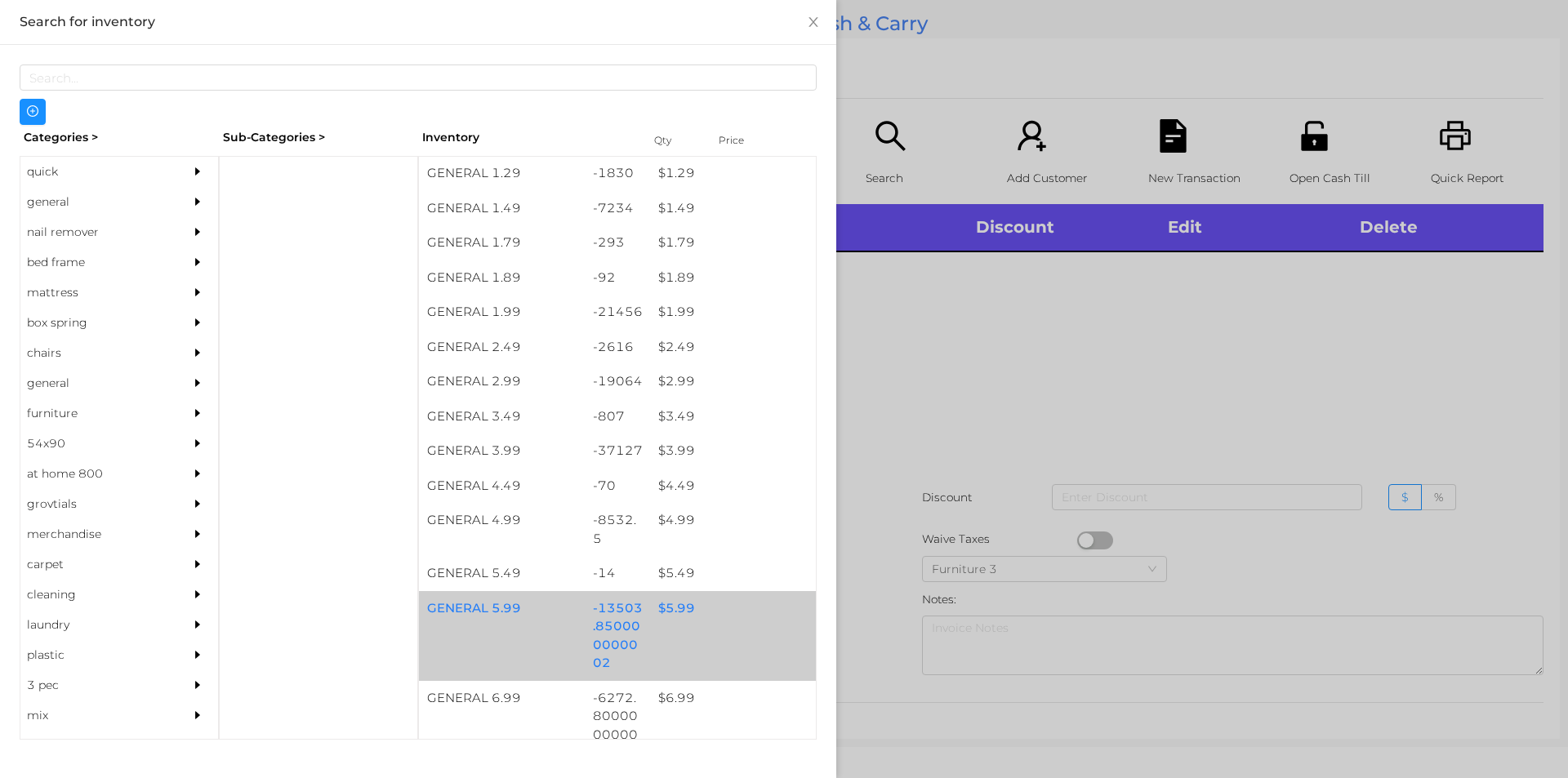
click at [698, 628] on div "GENERAL 5.99 -13503.850000000002 $ 5.99" at bounding box center [617, 636] width 397 height 90
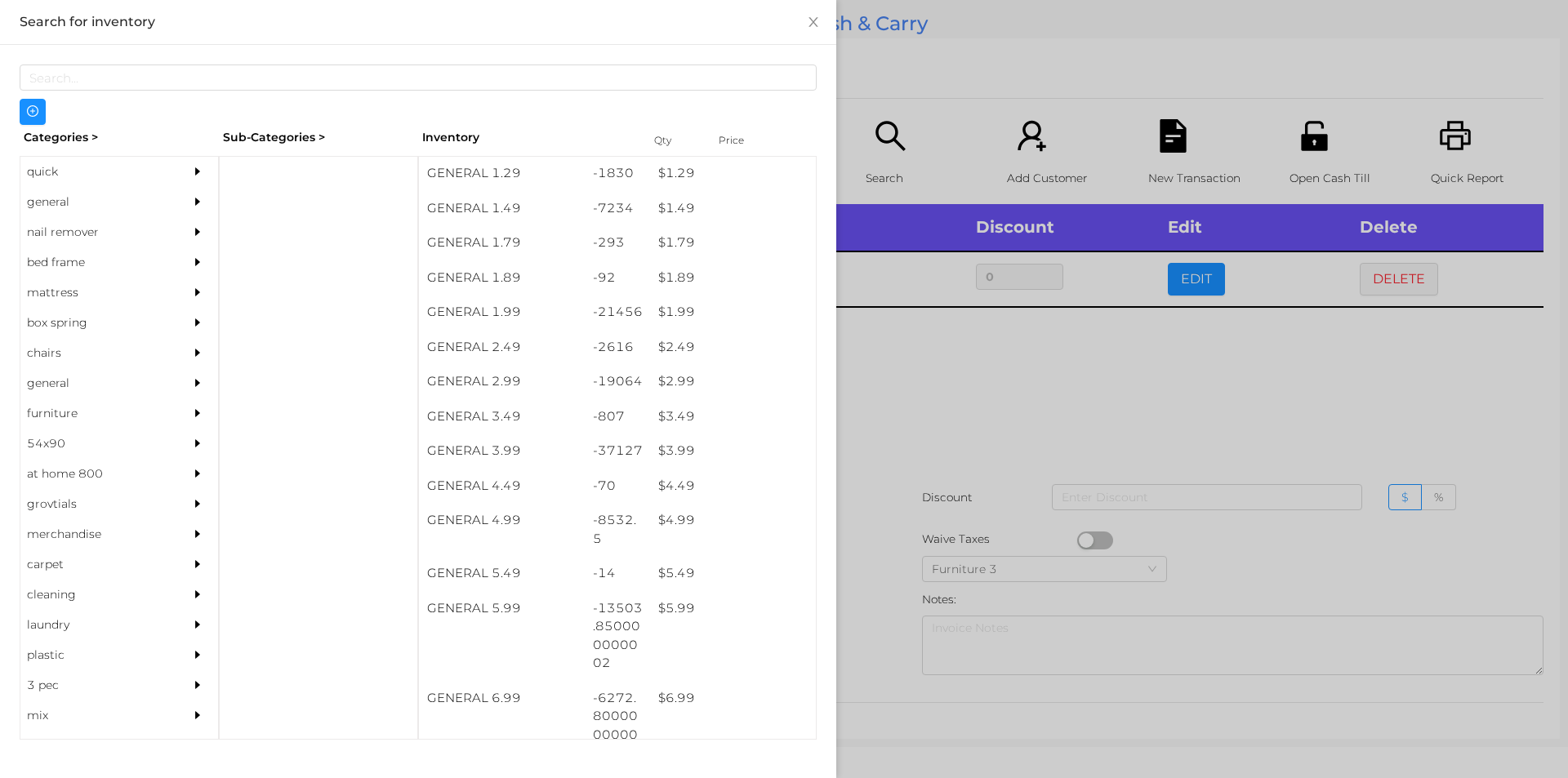
click at [944, 454] on div at bounding box center [784, 389] width 1568 height 778
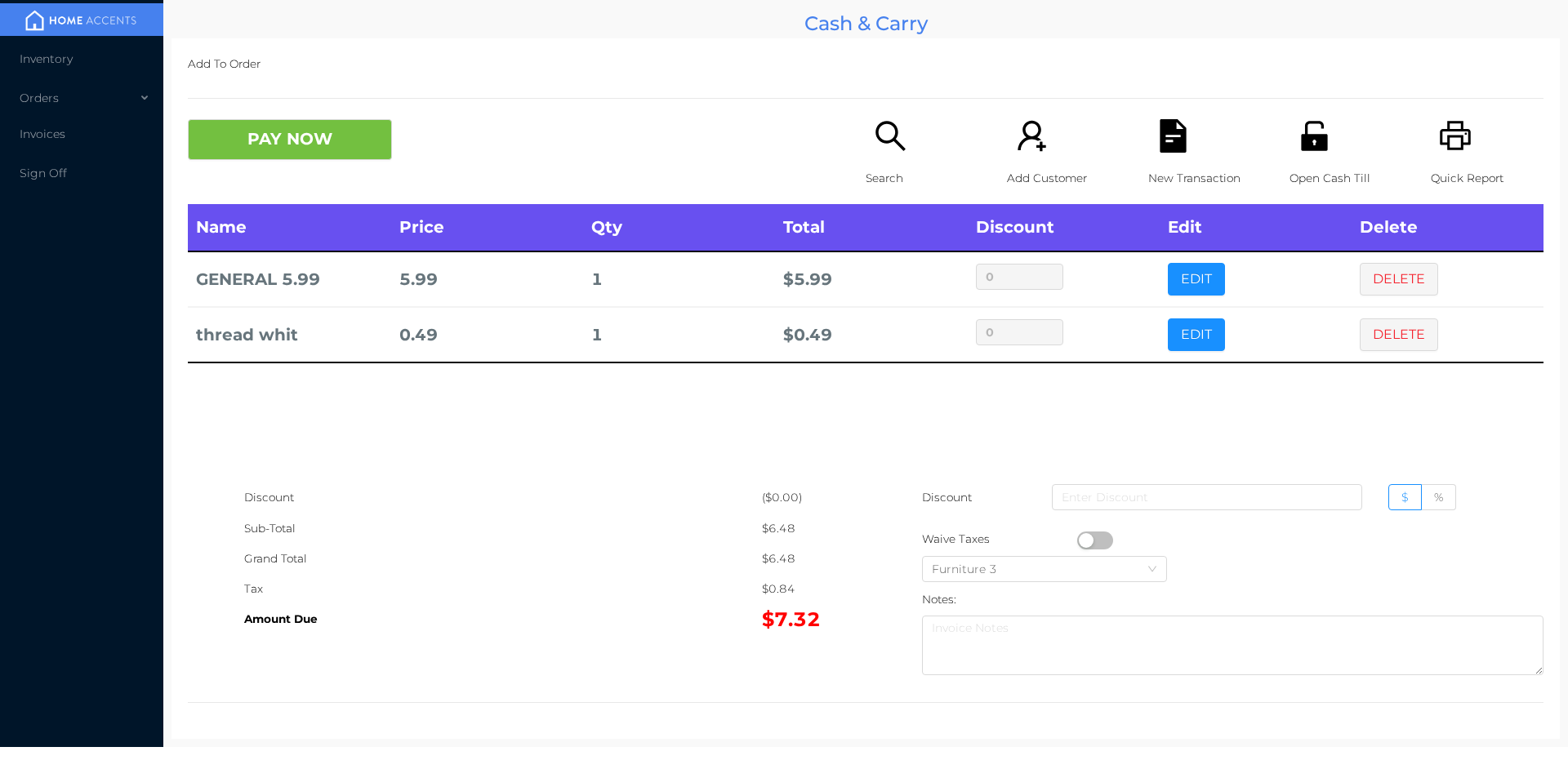
click at [331, 145] on button "PAY NOW" at bounding box center [289, 140] width 204 height 41
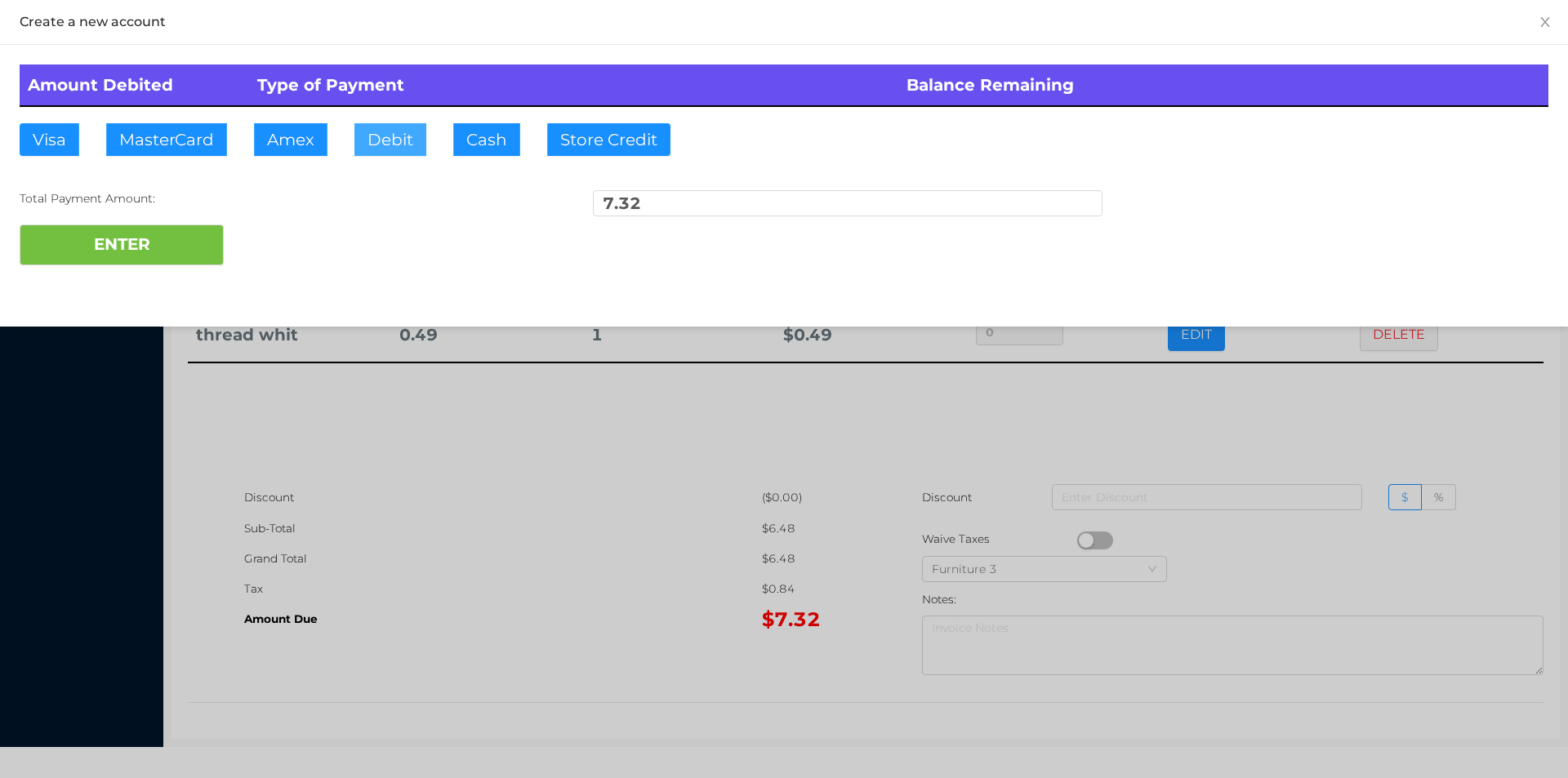
click at [419, 132] on button "Debit" at bounding box center [390, 140] width 72 height 33
type input "4"
type input "10"
click at [149, 225] on button "ENTER" at bounding box center [121, 245] width 204 height 41
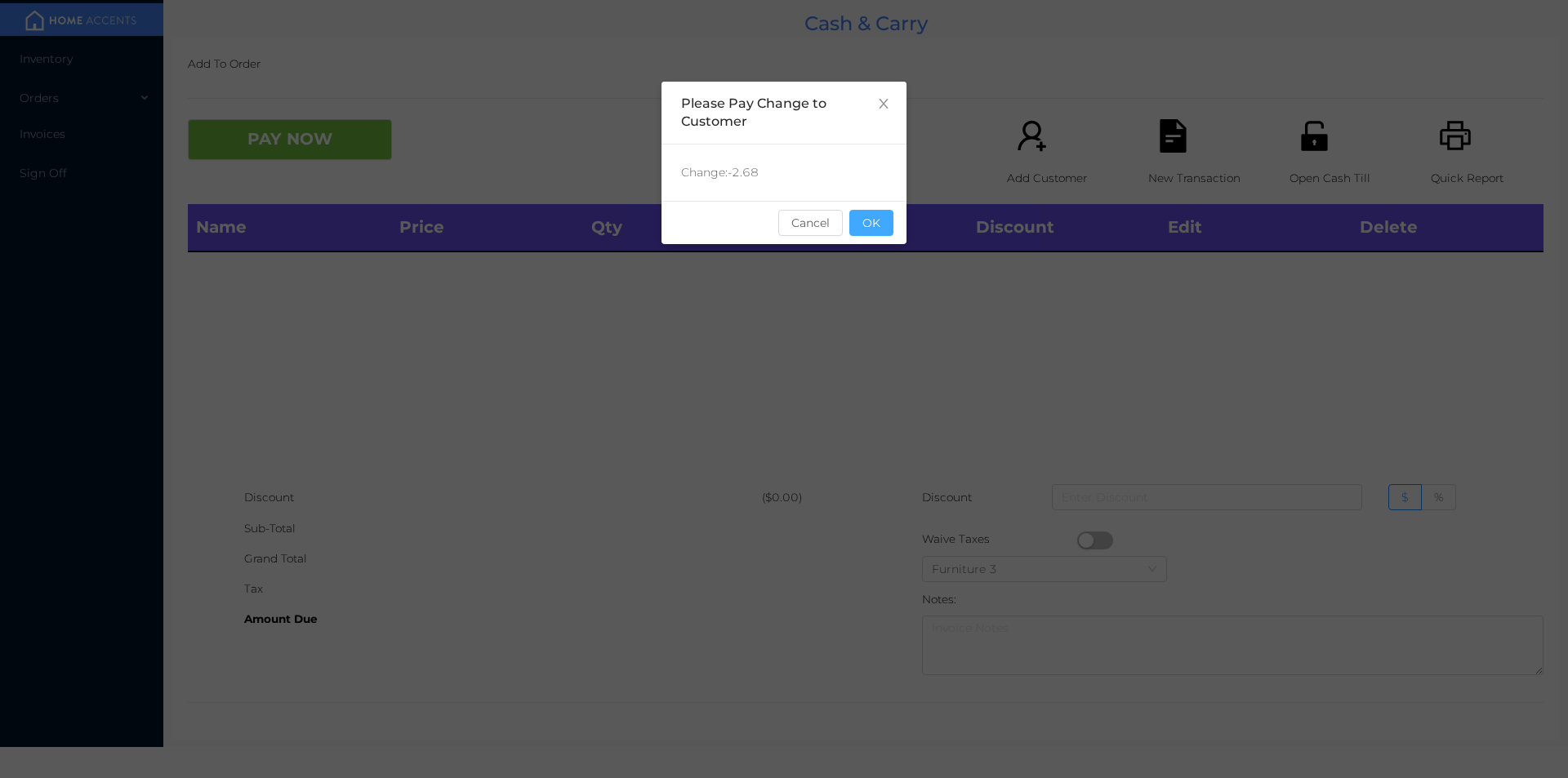
click at [876, 235] on button "OK" at bounding box center [872, 223] width 44 height 26
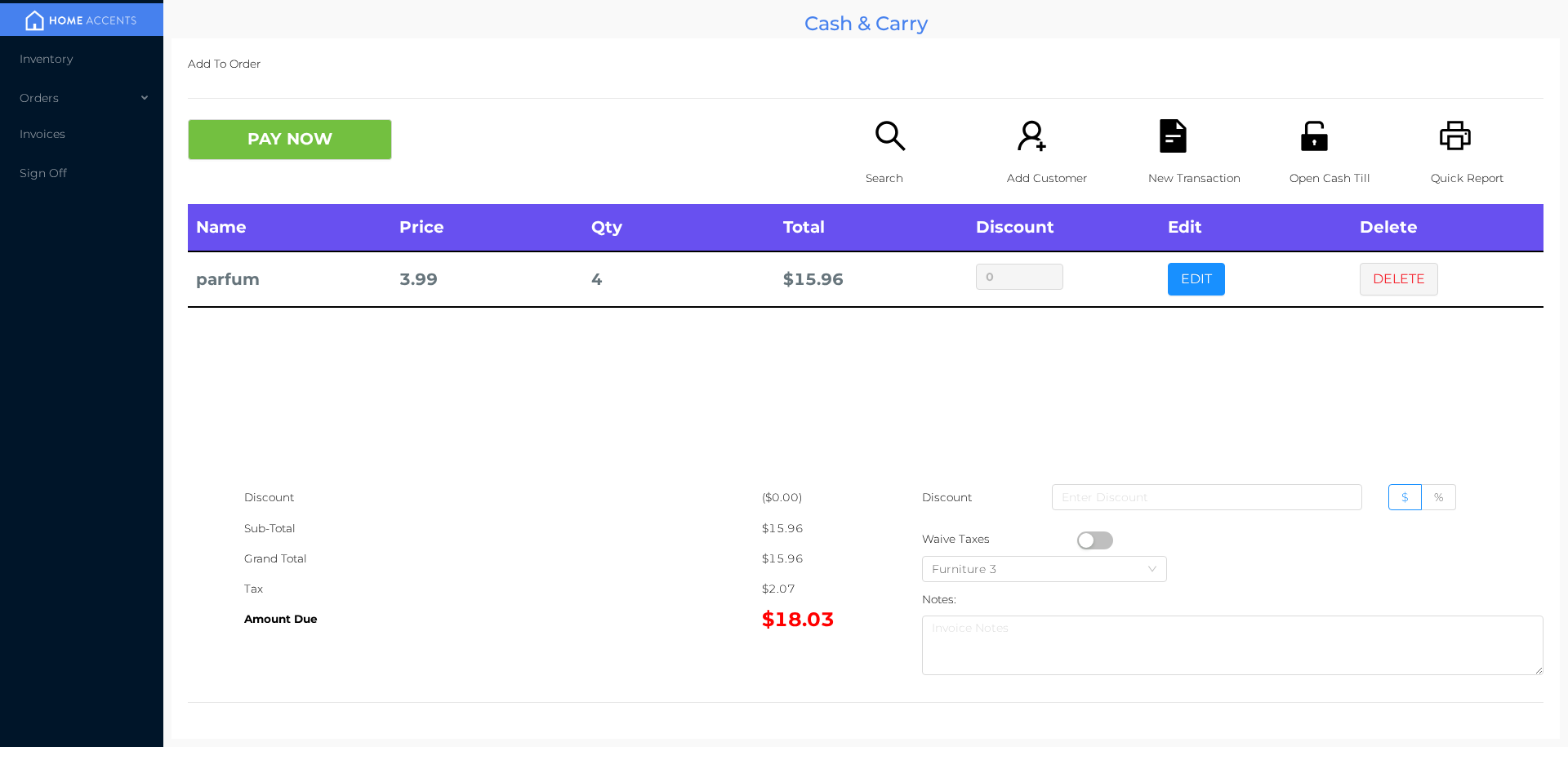
click at [914, 164] on p "Search" at bounding box center [922, 178] width 113 height 30
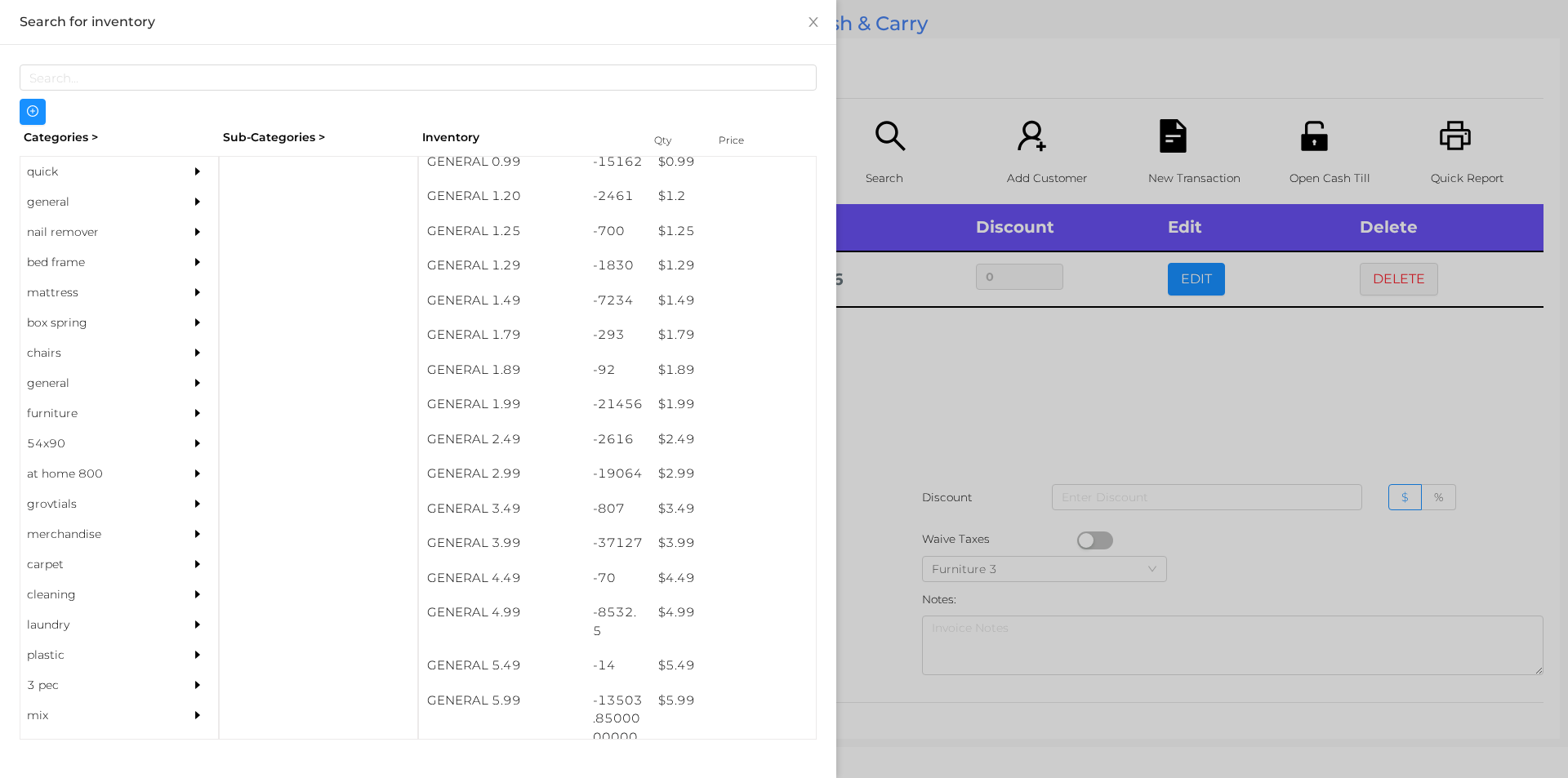
scroll to position [142, 0]
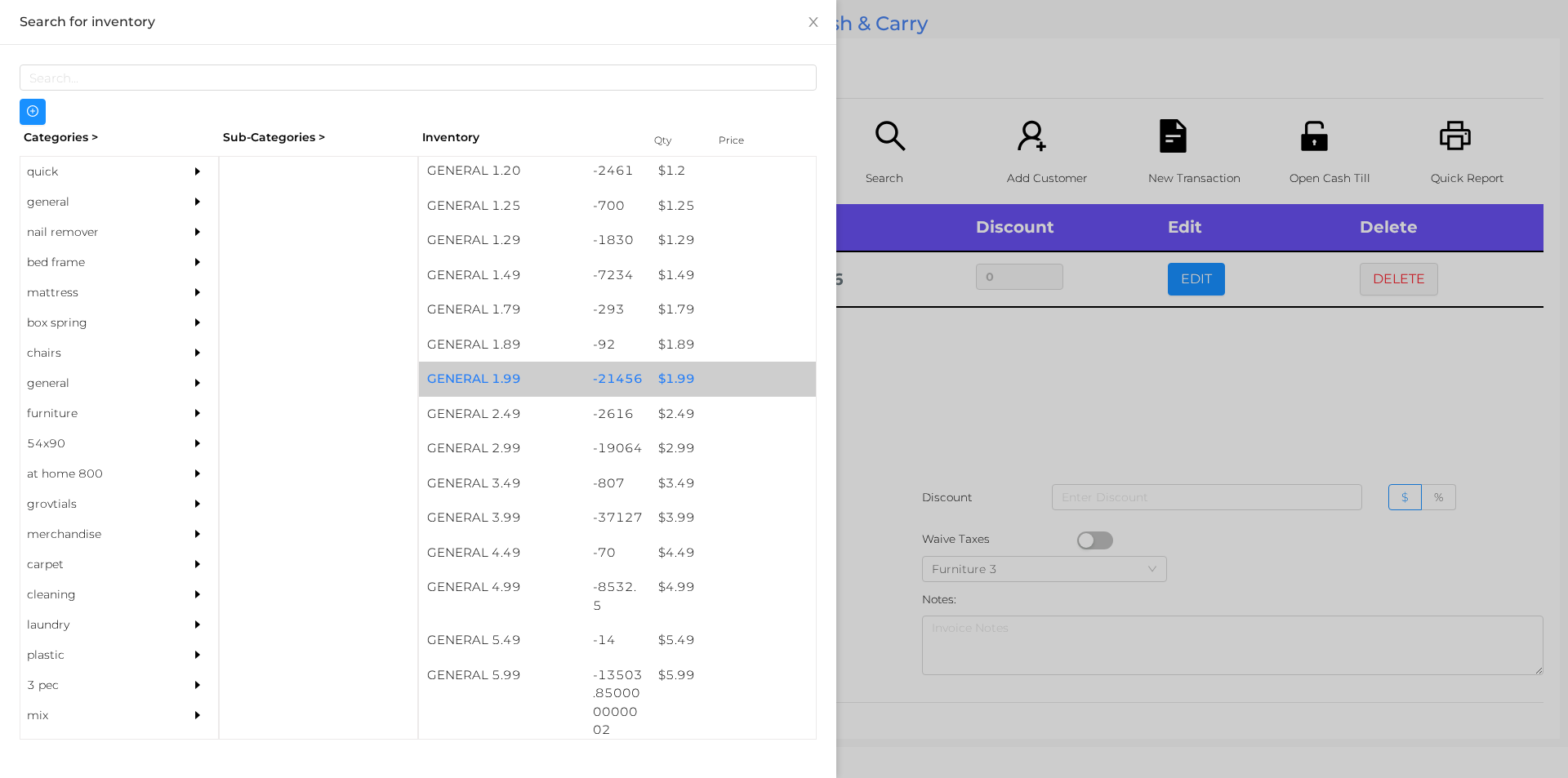
click at [699, 372] on div "$ 1.99" at bounding box center [732, 379] width 166 height 35
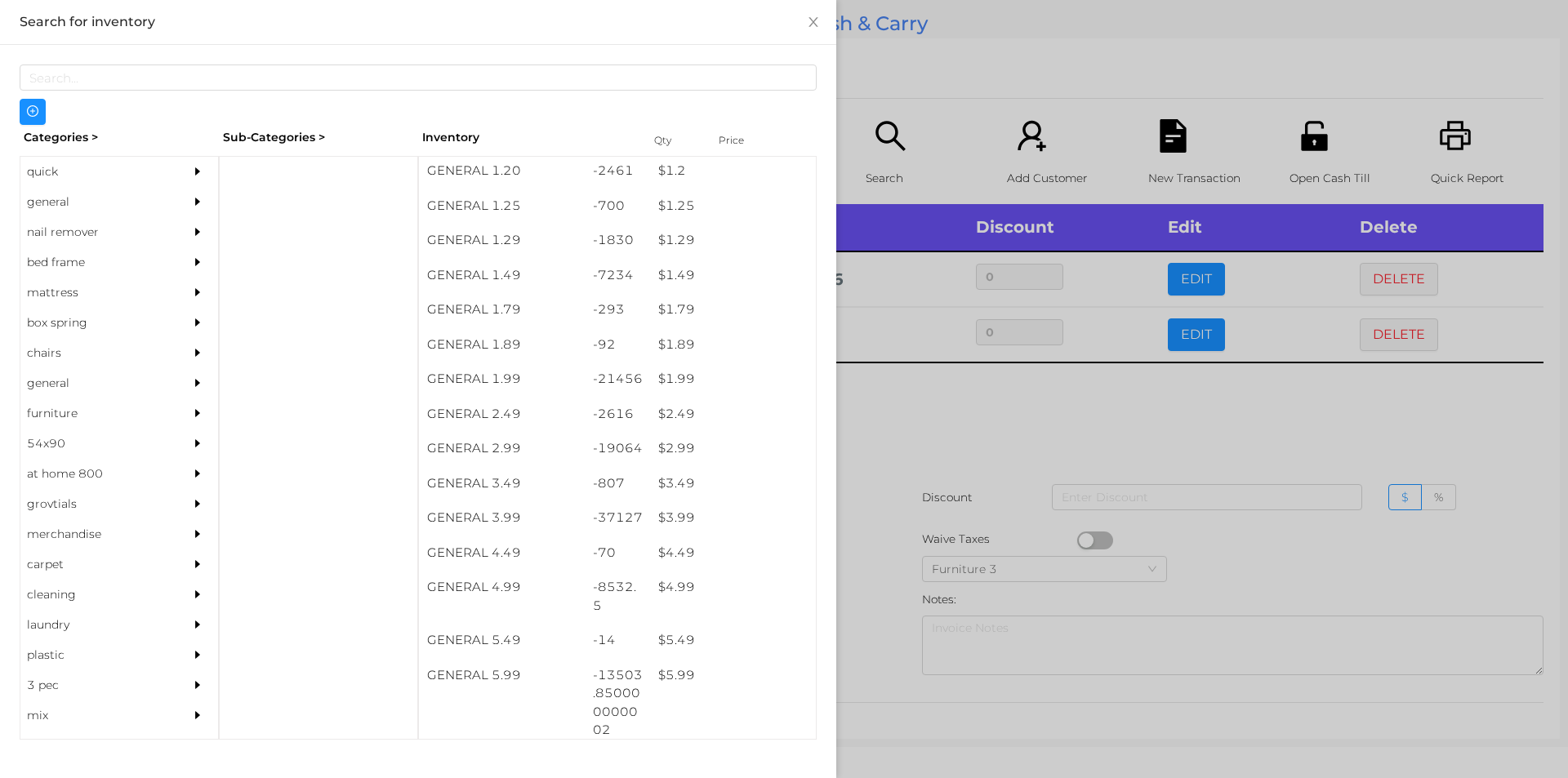
click at [1025, 420] on div at bounding box center [784, 389] width 1568 height 778
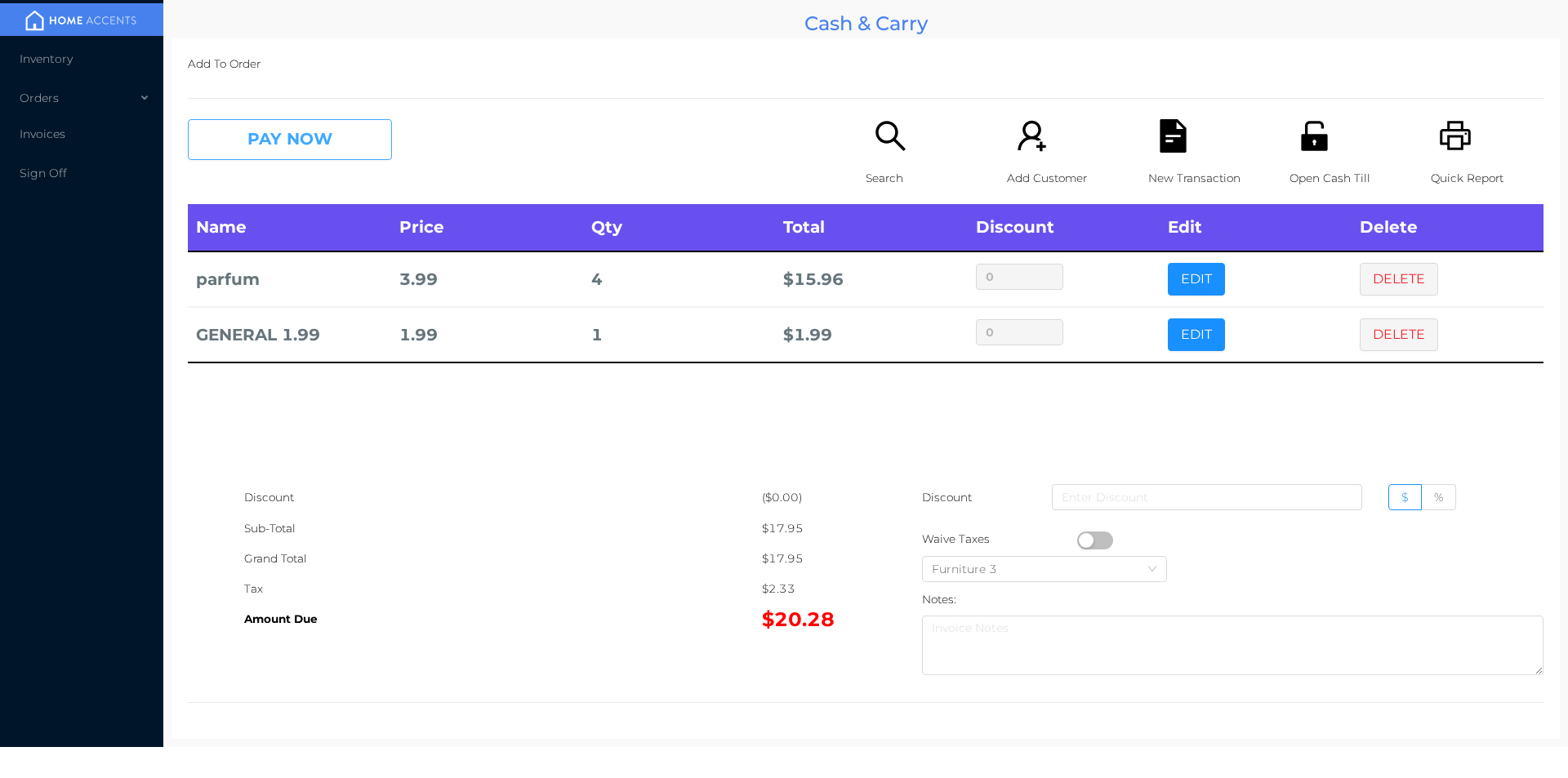
click at [360, 160] on button "PAY NOW" at bounding box center [289, 140] width 204 height 41
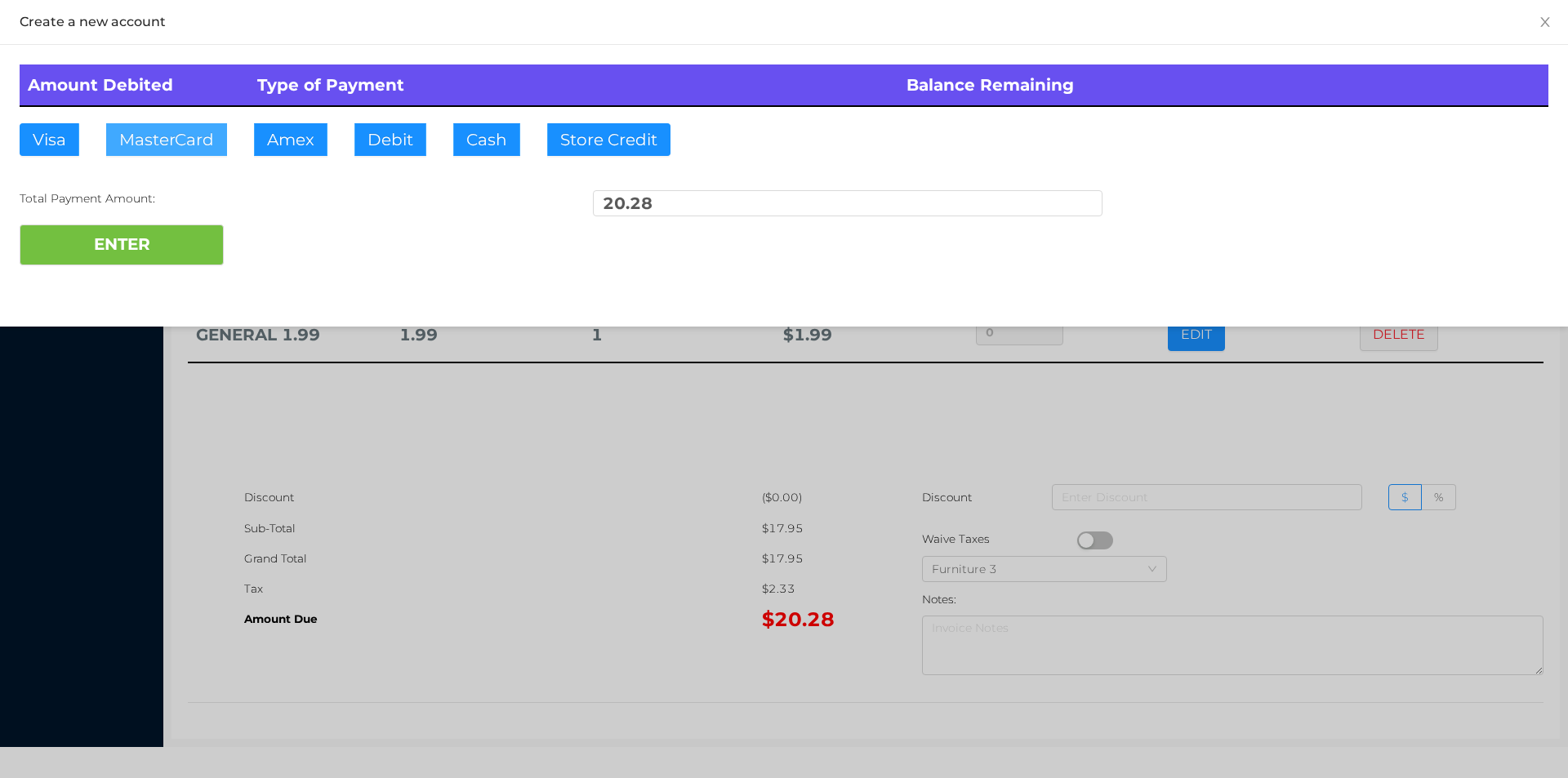
click at [154, 150] on button "MasterCard" at bounding box center [167, 140] width 121 height 33
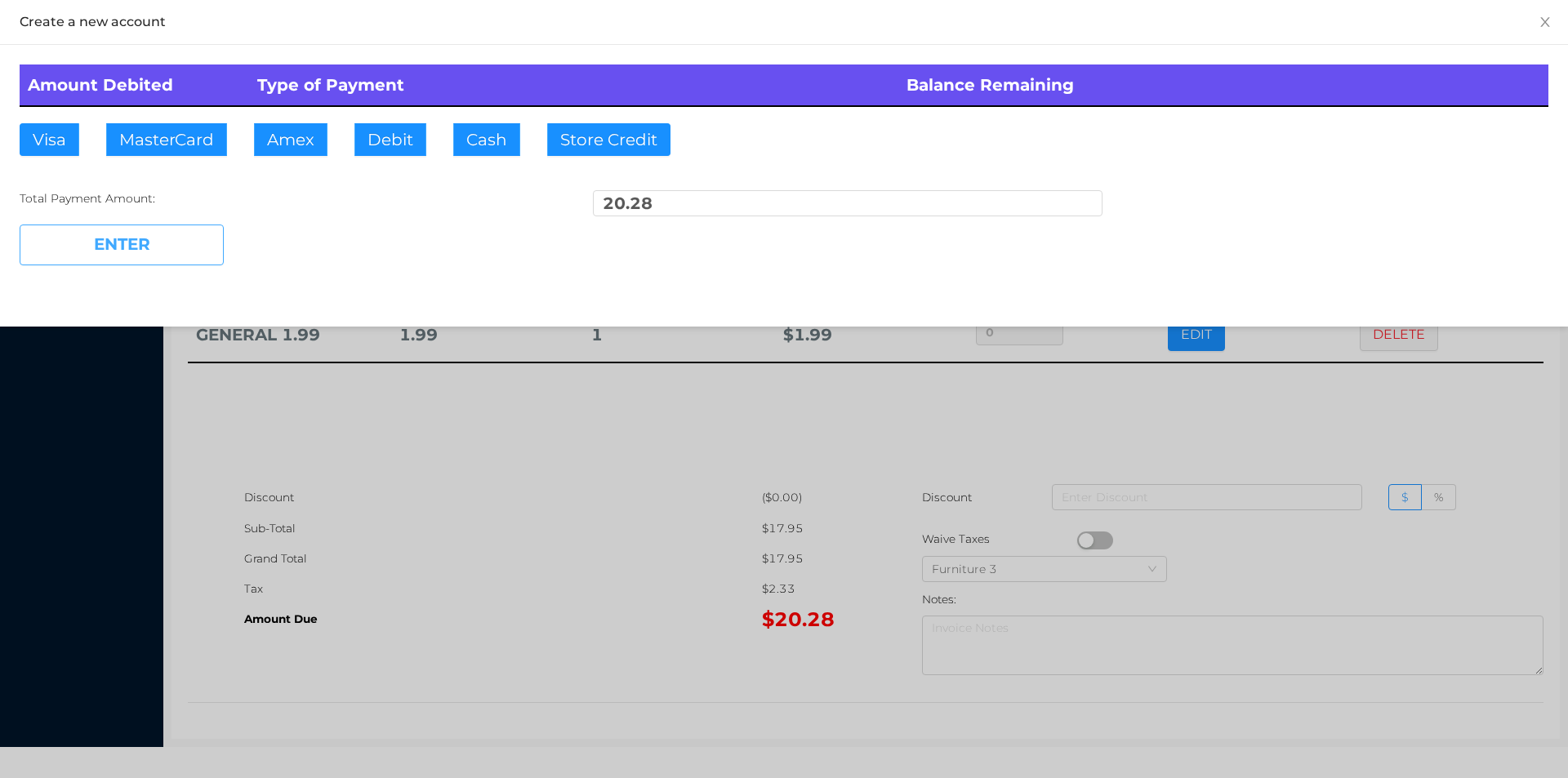
click at [95, 251] on button "ENTER" at bounding box center [121, 245] width 204 height 41
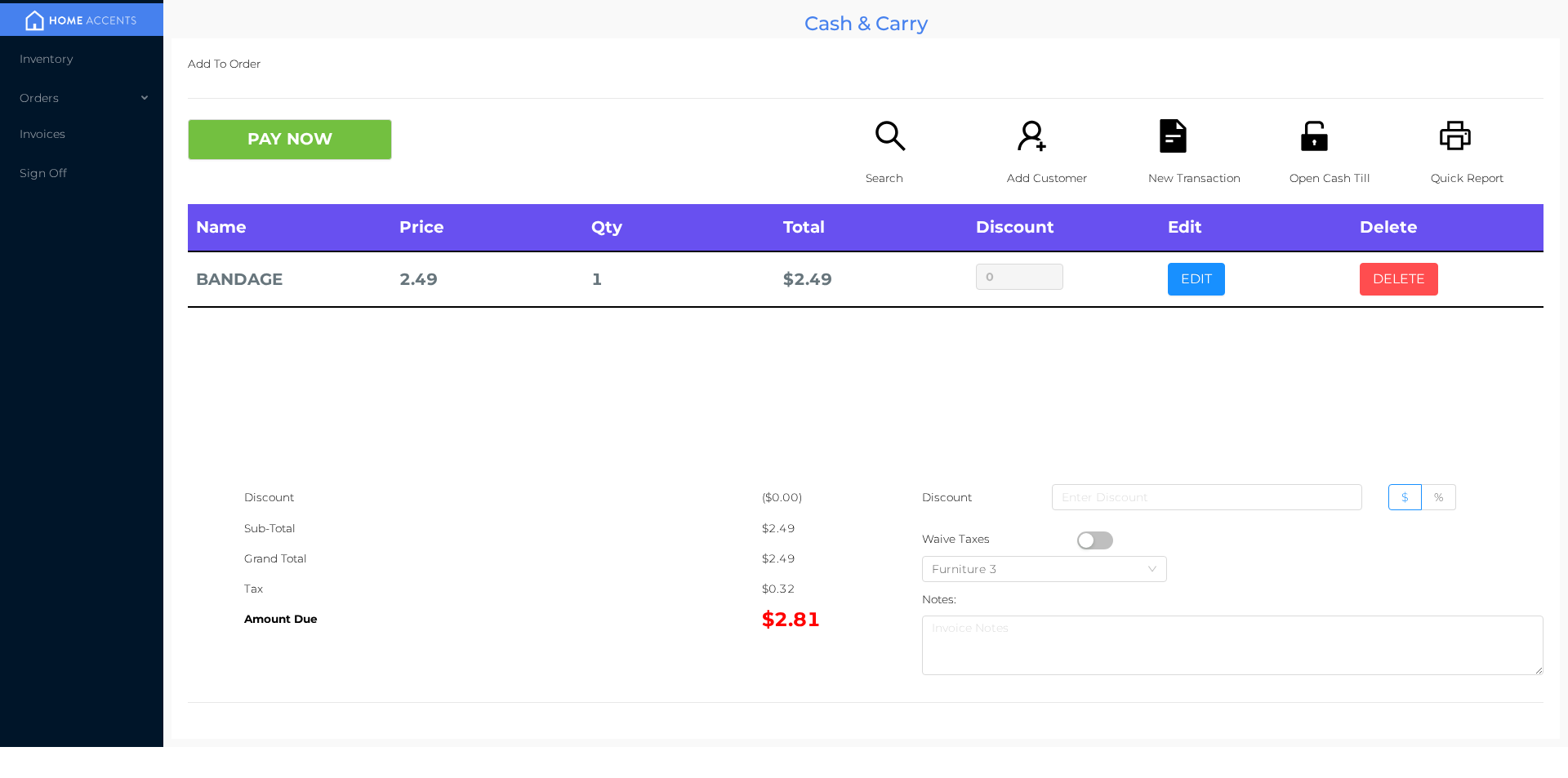
click at [1396, 290] on button "DELETE" at bounding box center [1399, 279] width 79 height 33
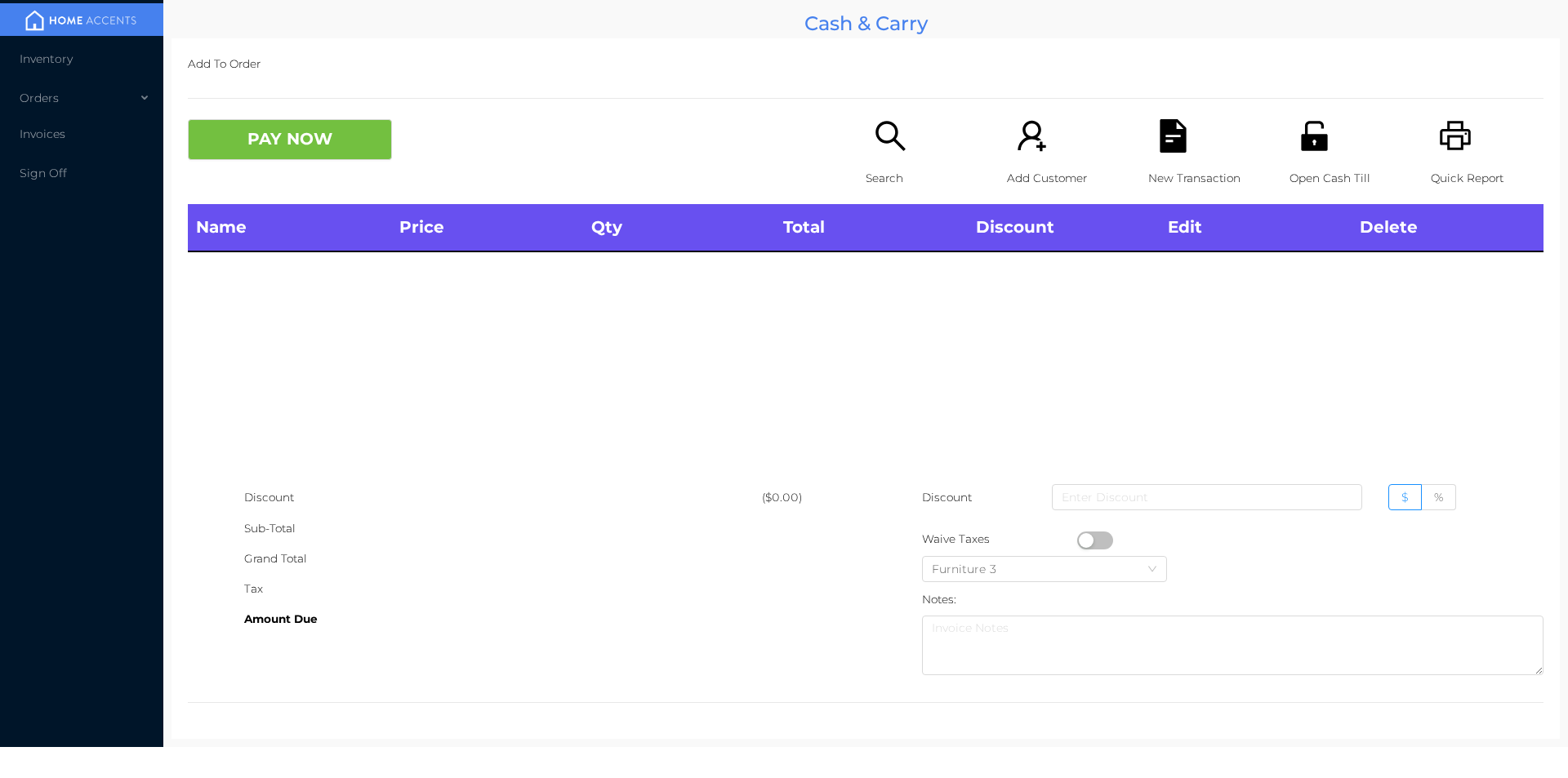
click at [882, 144] on icon "icon: search" at bounding box center [890, 136] width 34 height 34
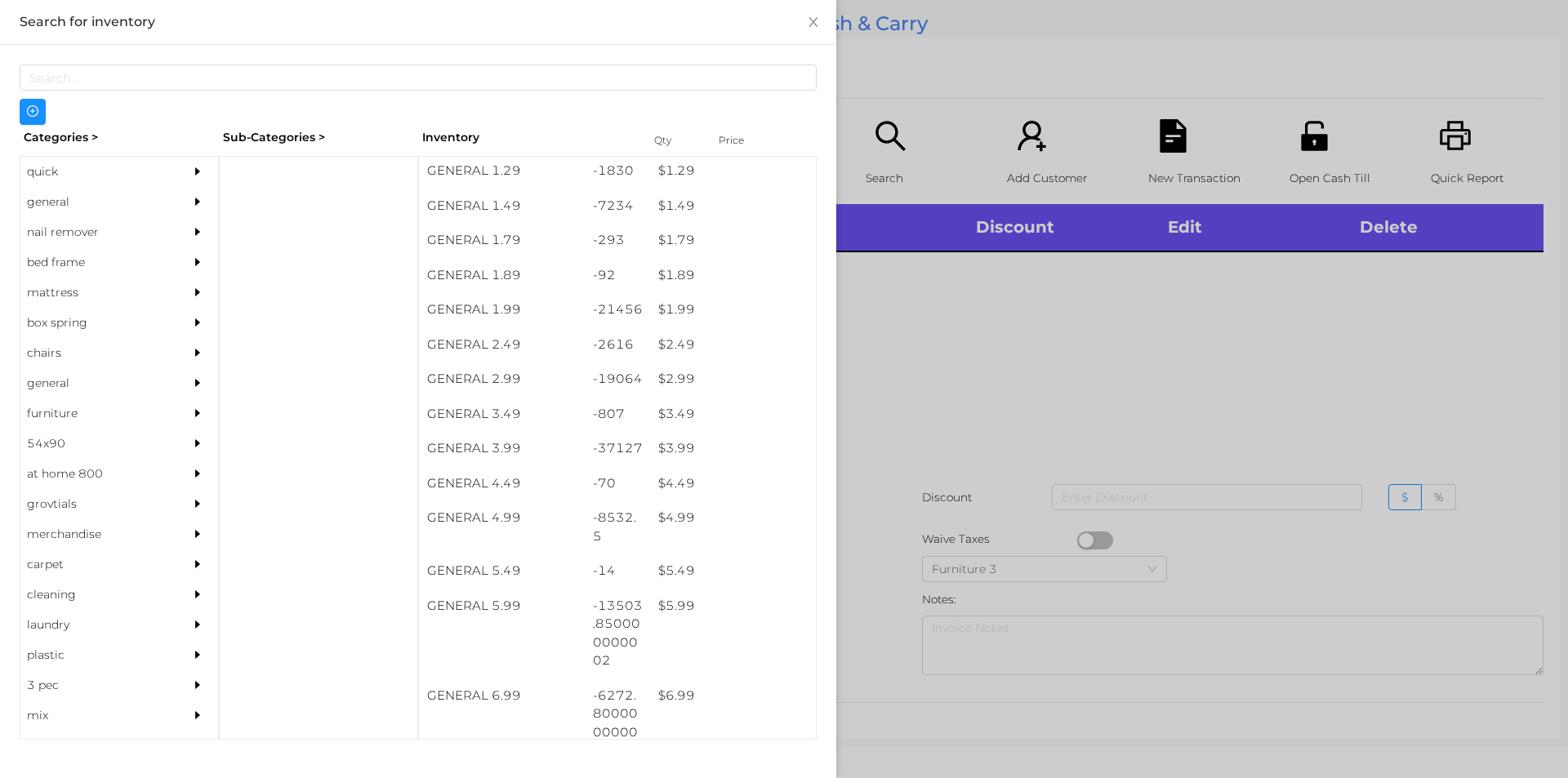
scroll to position [211, 0]
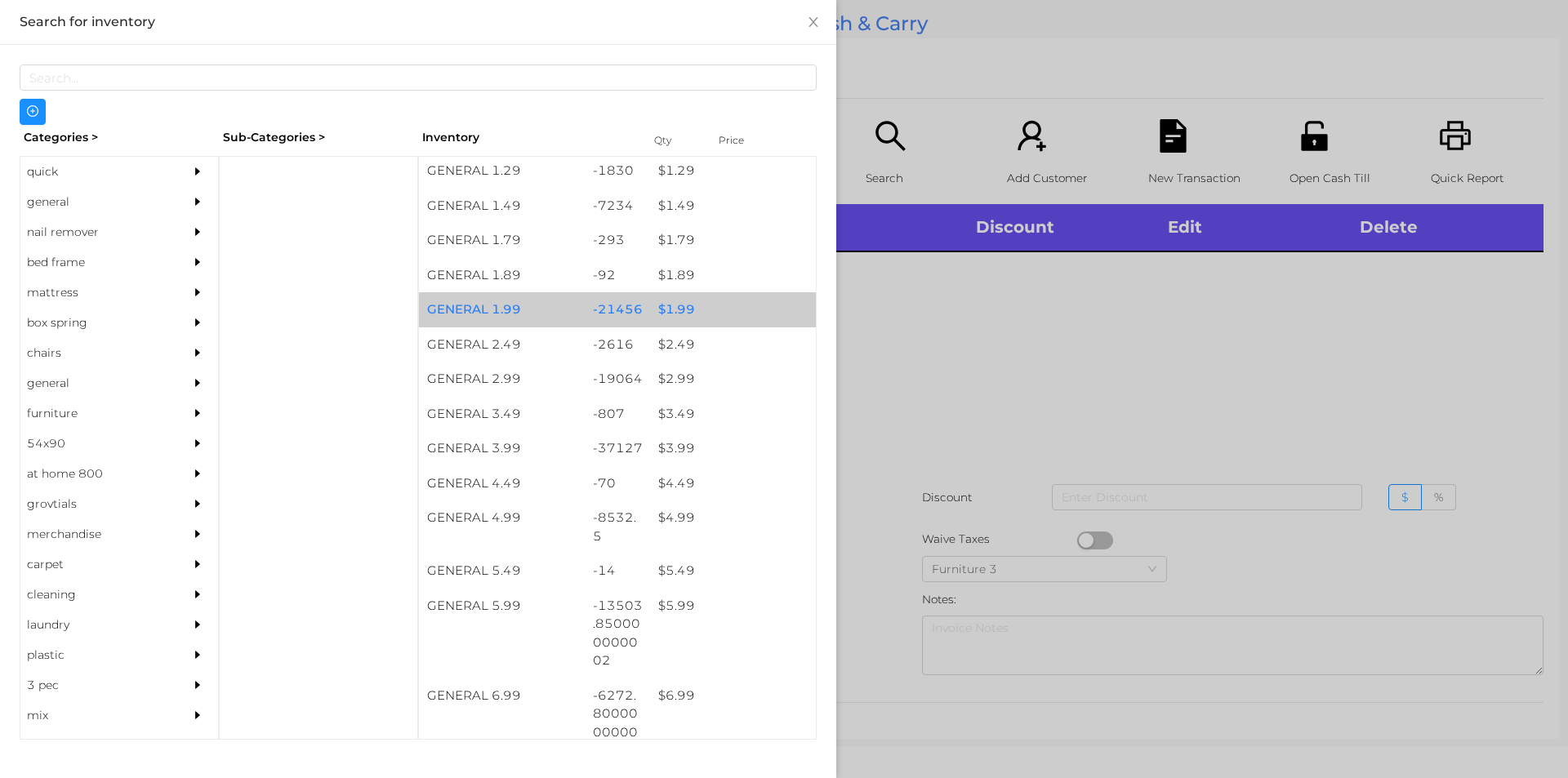
click at [712, 315] on div "$ 1.99" at bounding box center [732, 309] width 166 height 35
click at [713, 312] on div "$ 1.99" at bounding box center [732, 309] width 166 height 35
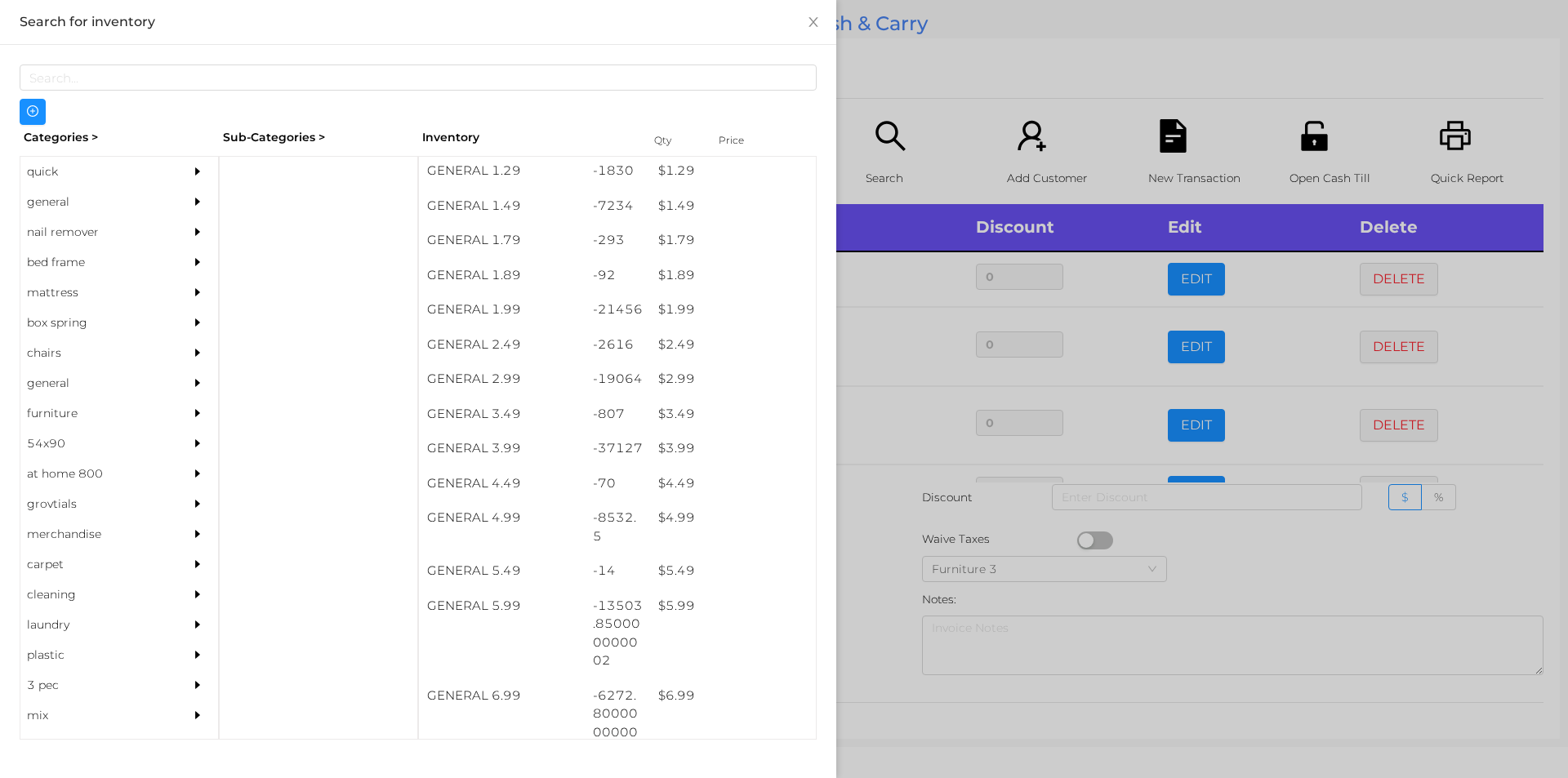
click at [1006, 74] on div at bounding box center [784, 389] width 1568 height 778
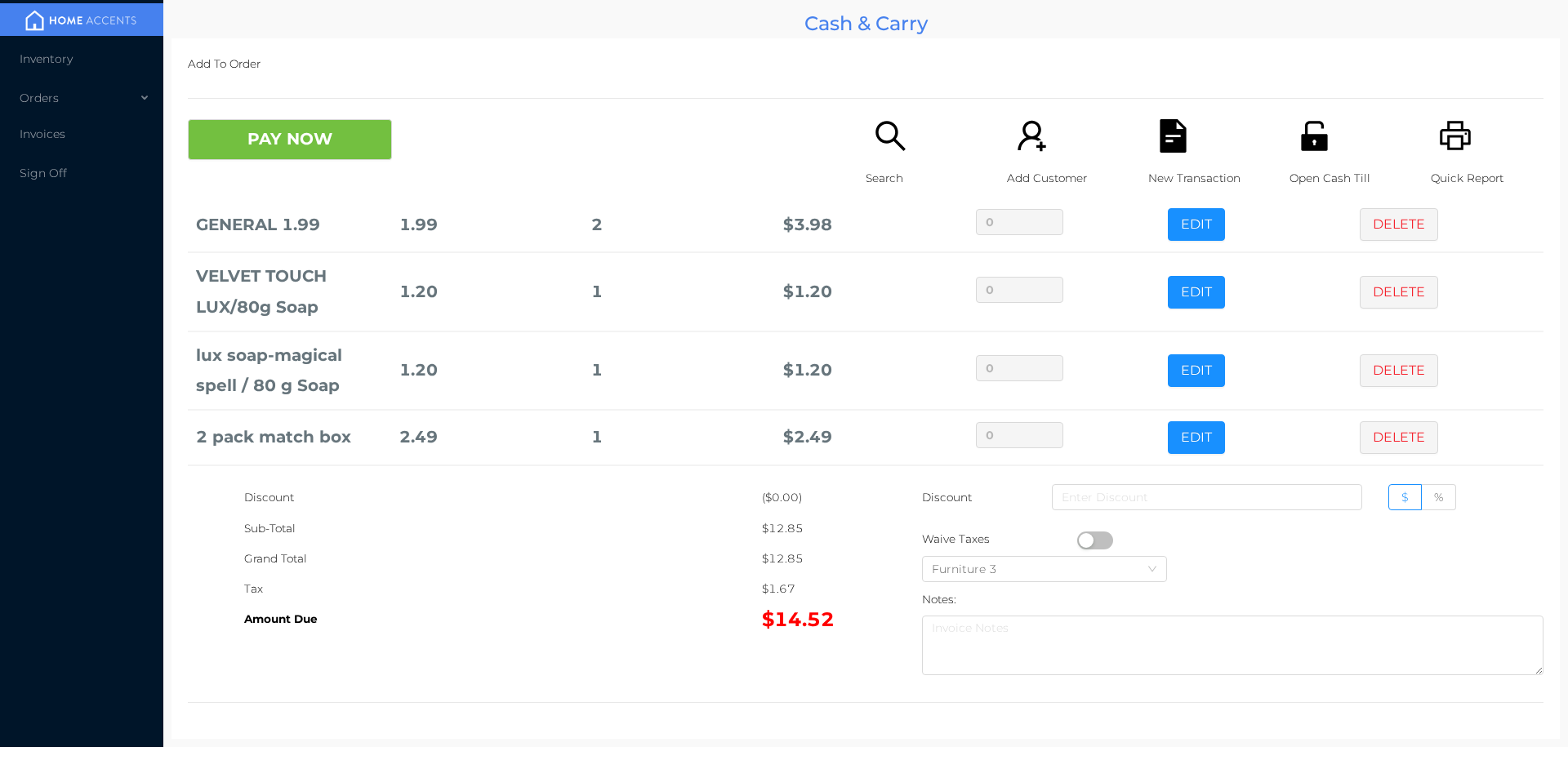
scroll to position [133, 0]
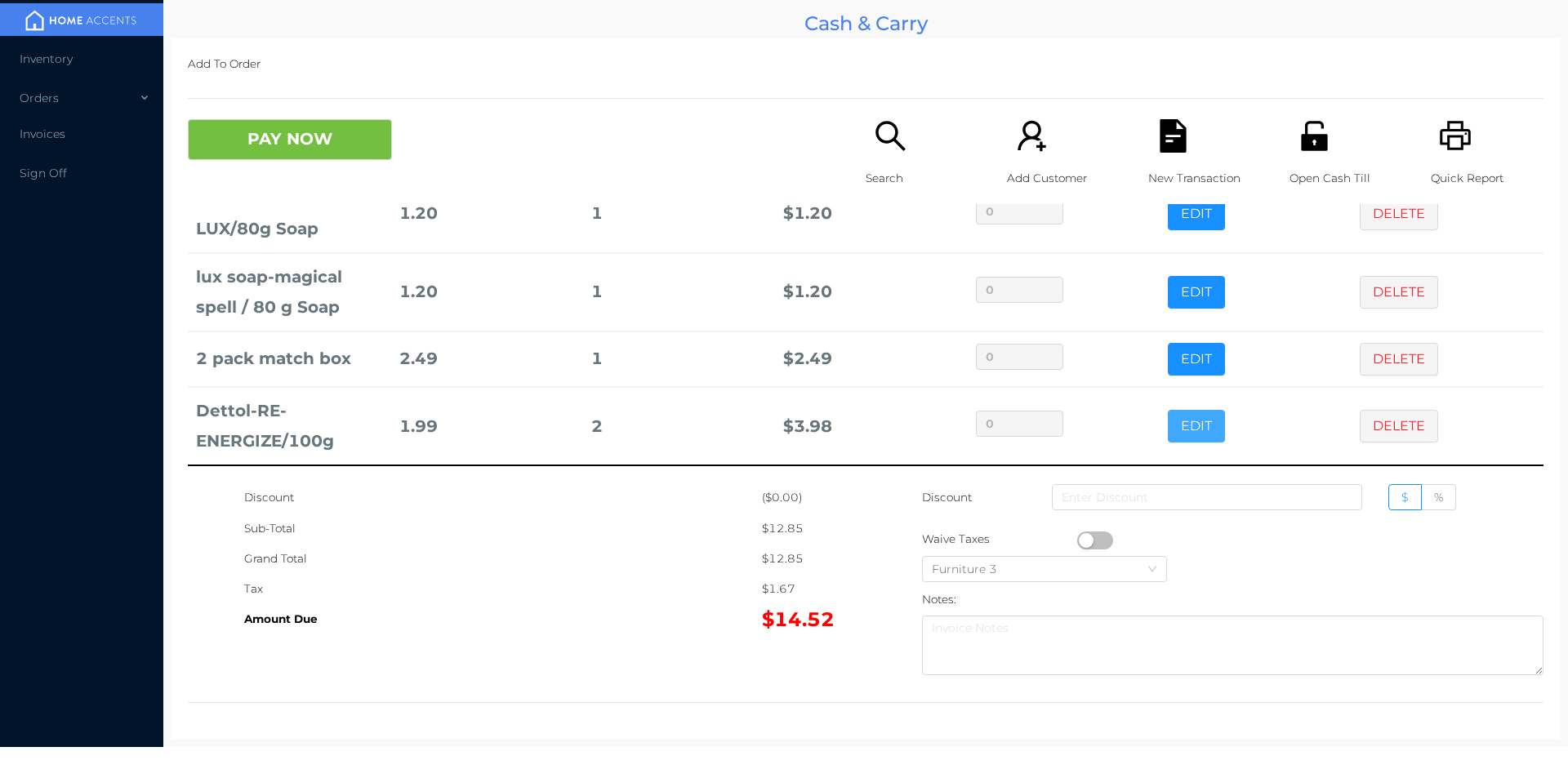
click at [1181, 413] on button "EDIT" at bounding box center [1196, 426] width 57 height 33
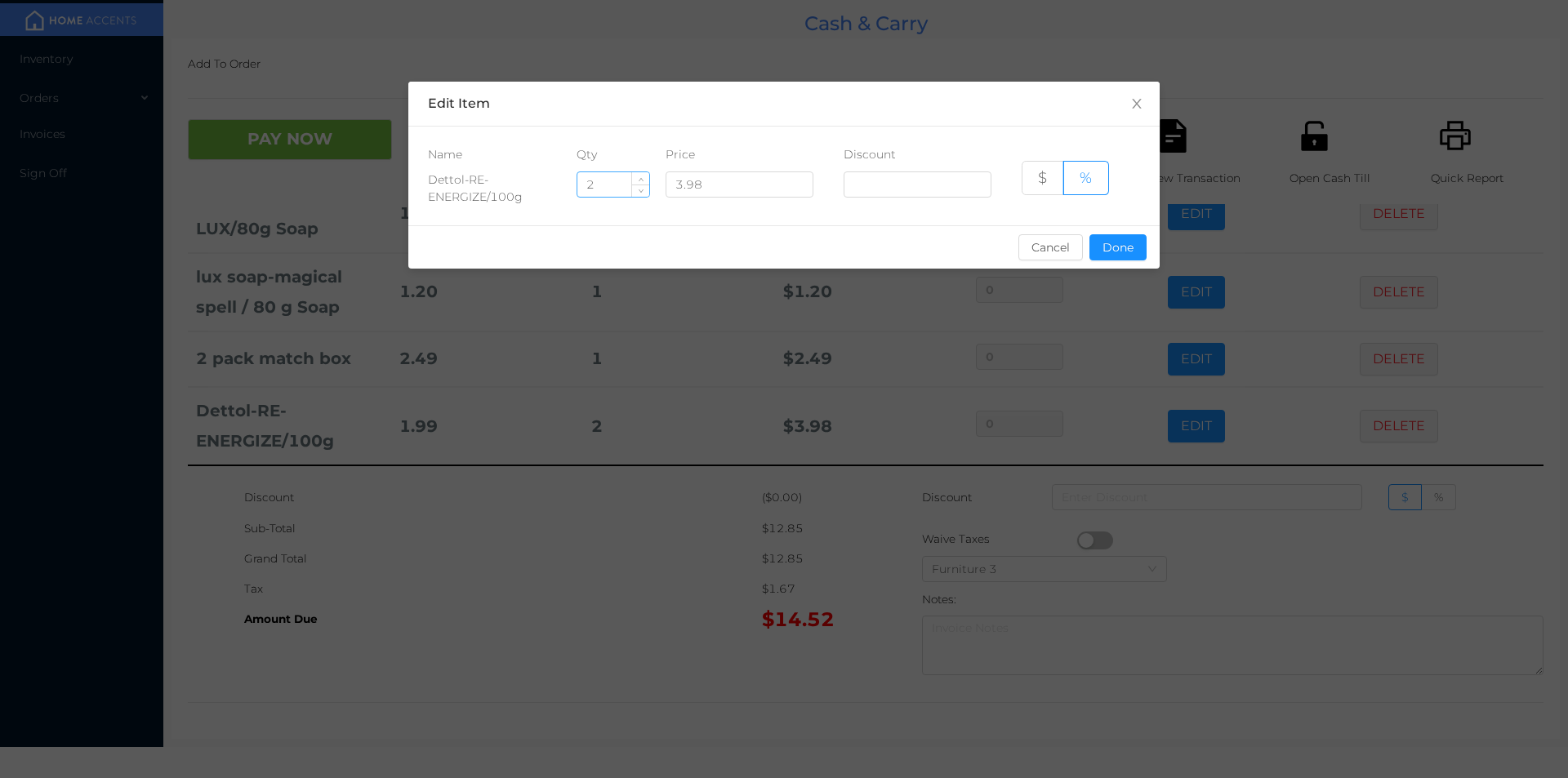
click at [614, 189] on input "2" at bounding box center [613, 185] width 72 height 25
type input "1"
click at [1115, 210] on div "Name Qty Price Discount Dettol-RE-ENERGIZE/100g 1 3.98 $ %" at bounding box center [784, 176] width 751 height 99
click at [1110, 244] on button "Done" at bounding box center [1118, 247] width 57 height 26
type input "0%"
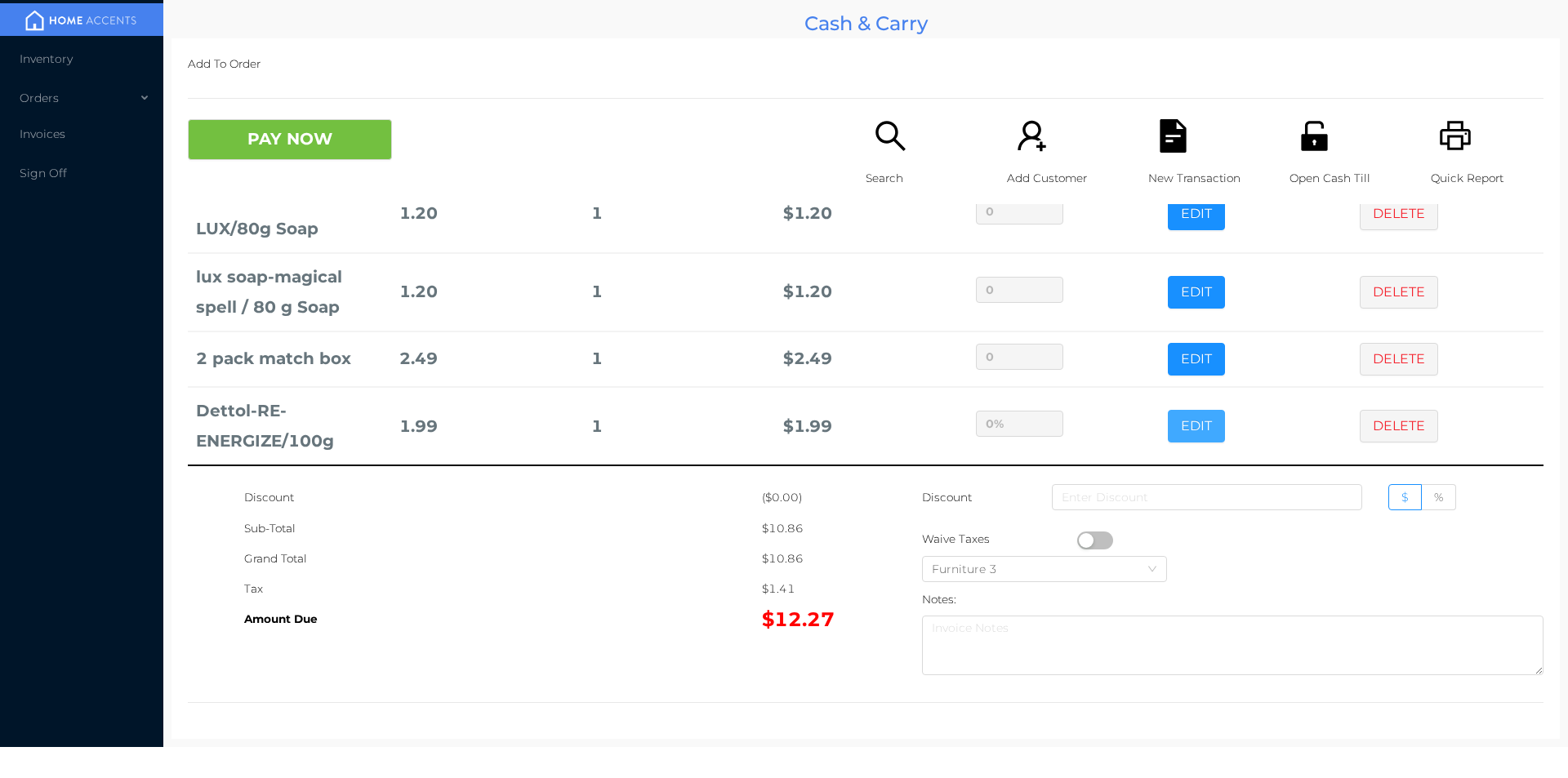
click at [1168, 410] on button "EDIT" at bounding box center [1196, 426] width 57 height 33
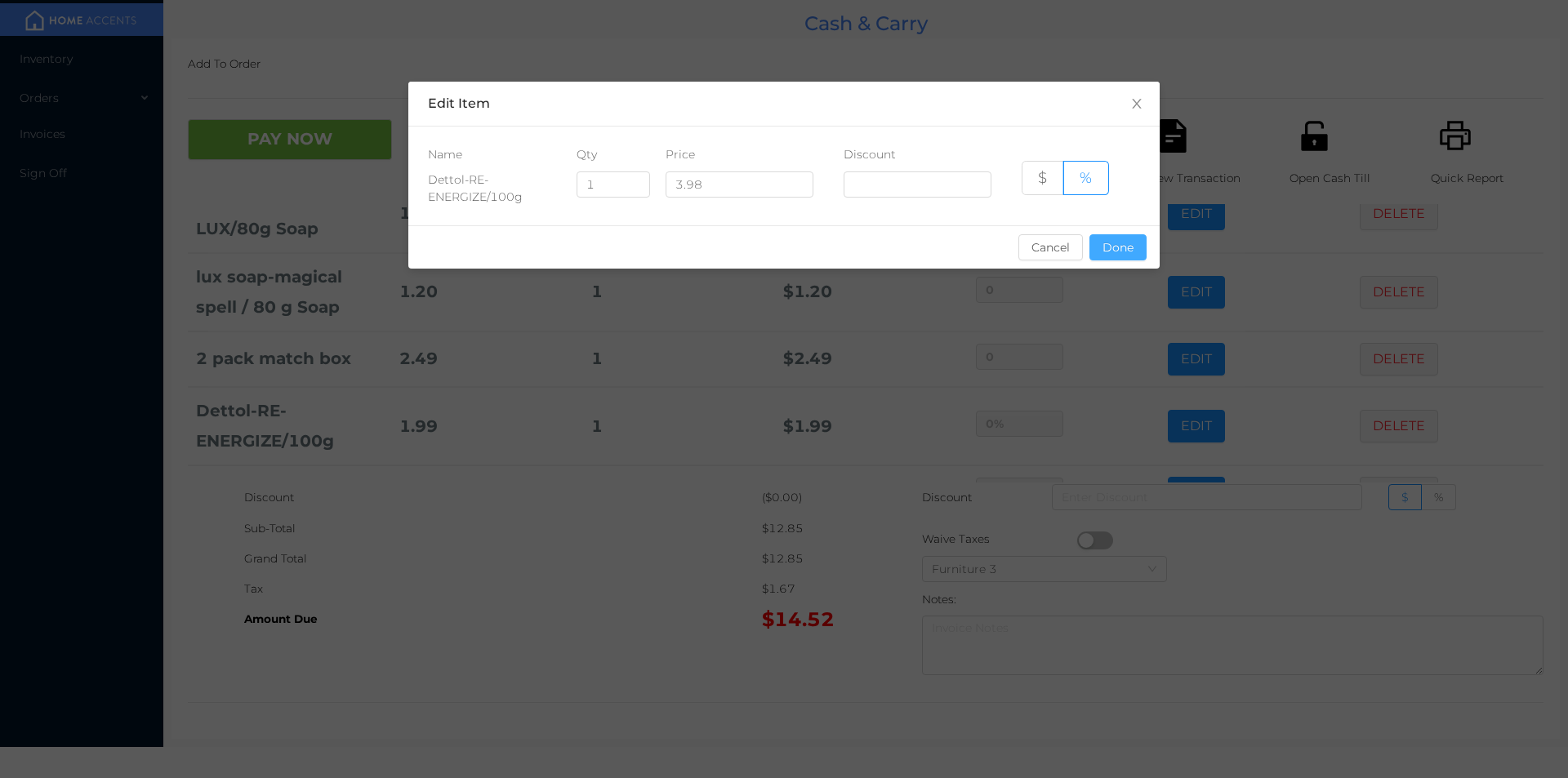
click at [1106, 242] on button "Done" at bounding box center [1118, 247] width 57 height 26
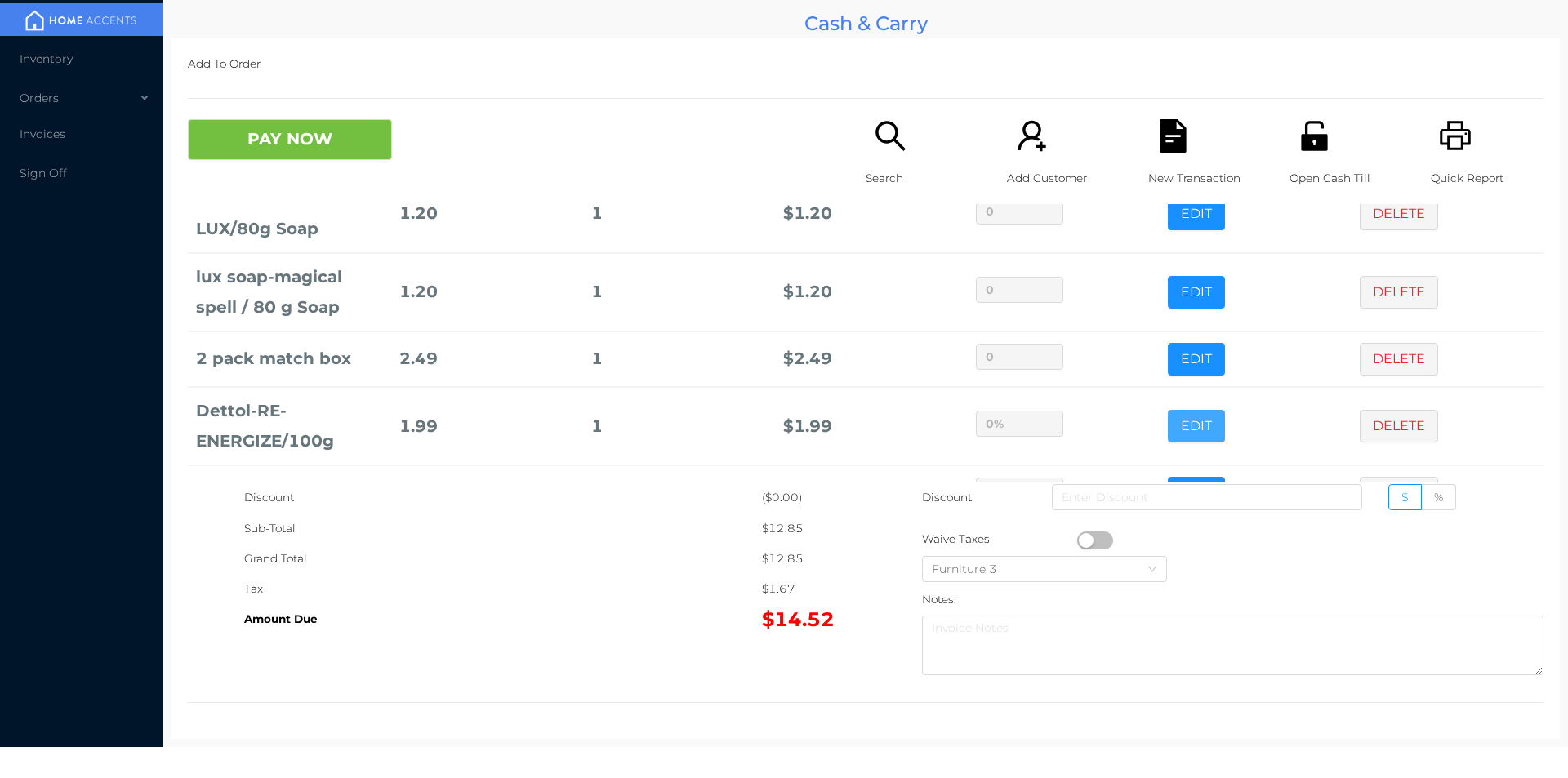
click at [1168, 410] on button "EDIT" at bounding box center [1196, 426] width 57 height 33
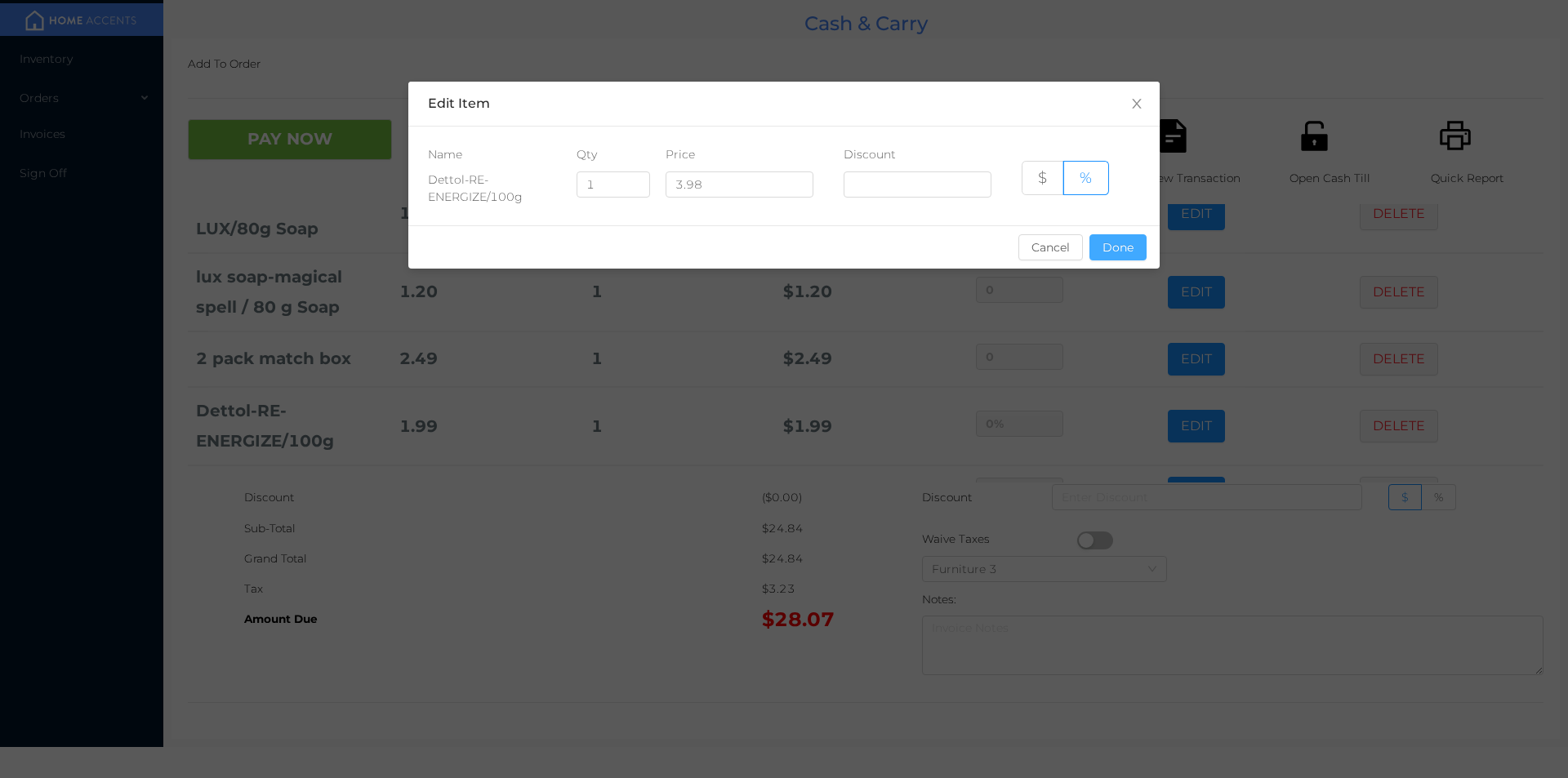
click at [1132, 255] on button "Done" at bounding box center [1118, 247] width 57 height 26
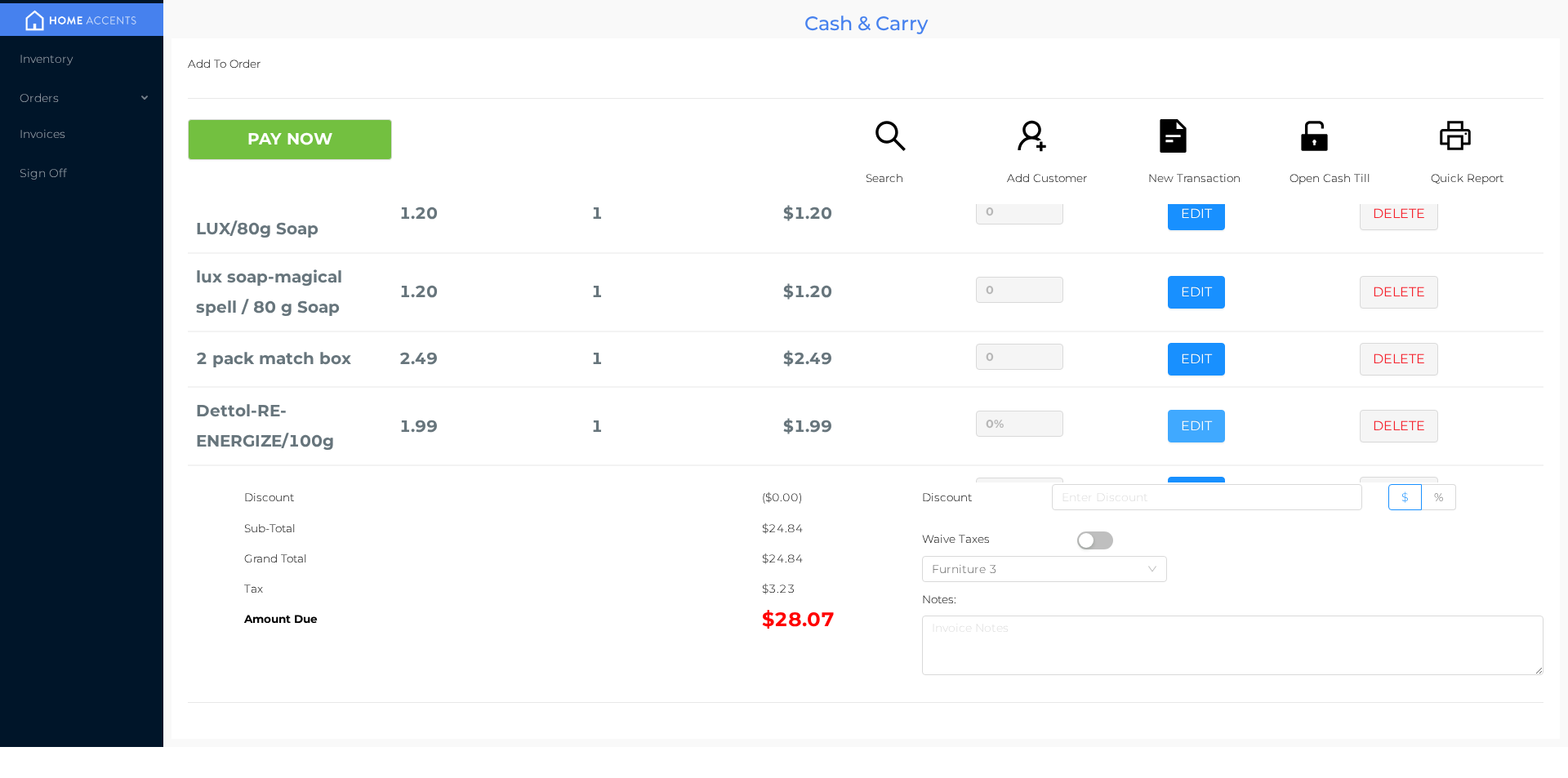
scroll to position [244, 0]
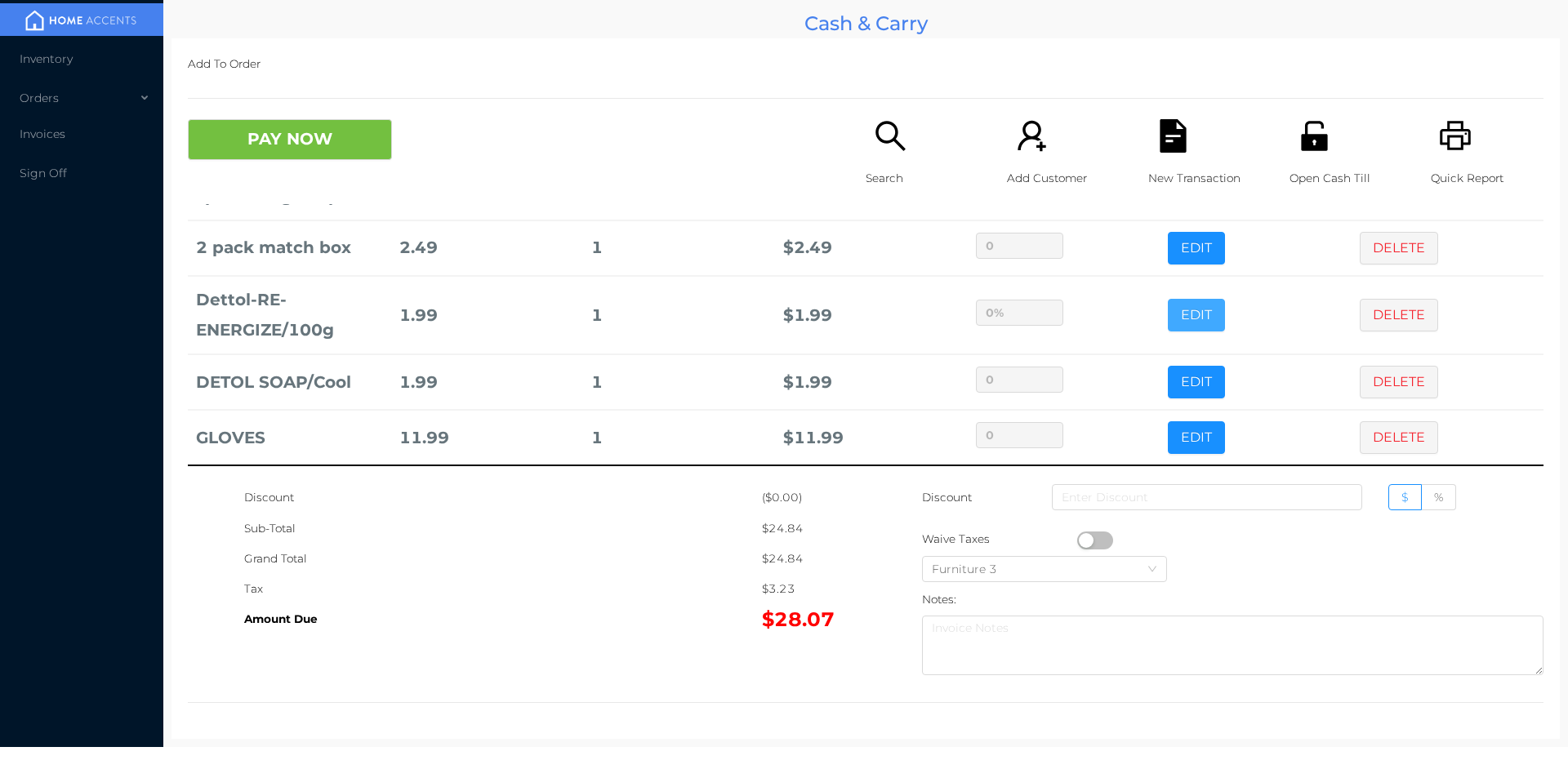
click at [1168, 299] on button "EDIT" at bounding box center [1196, 315] width 57 height 33
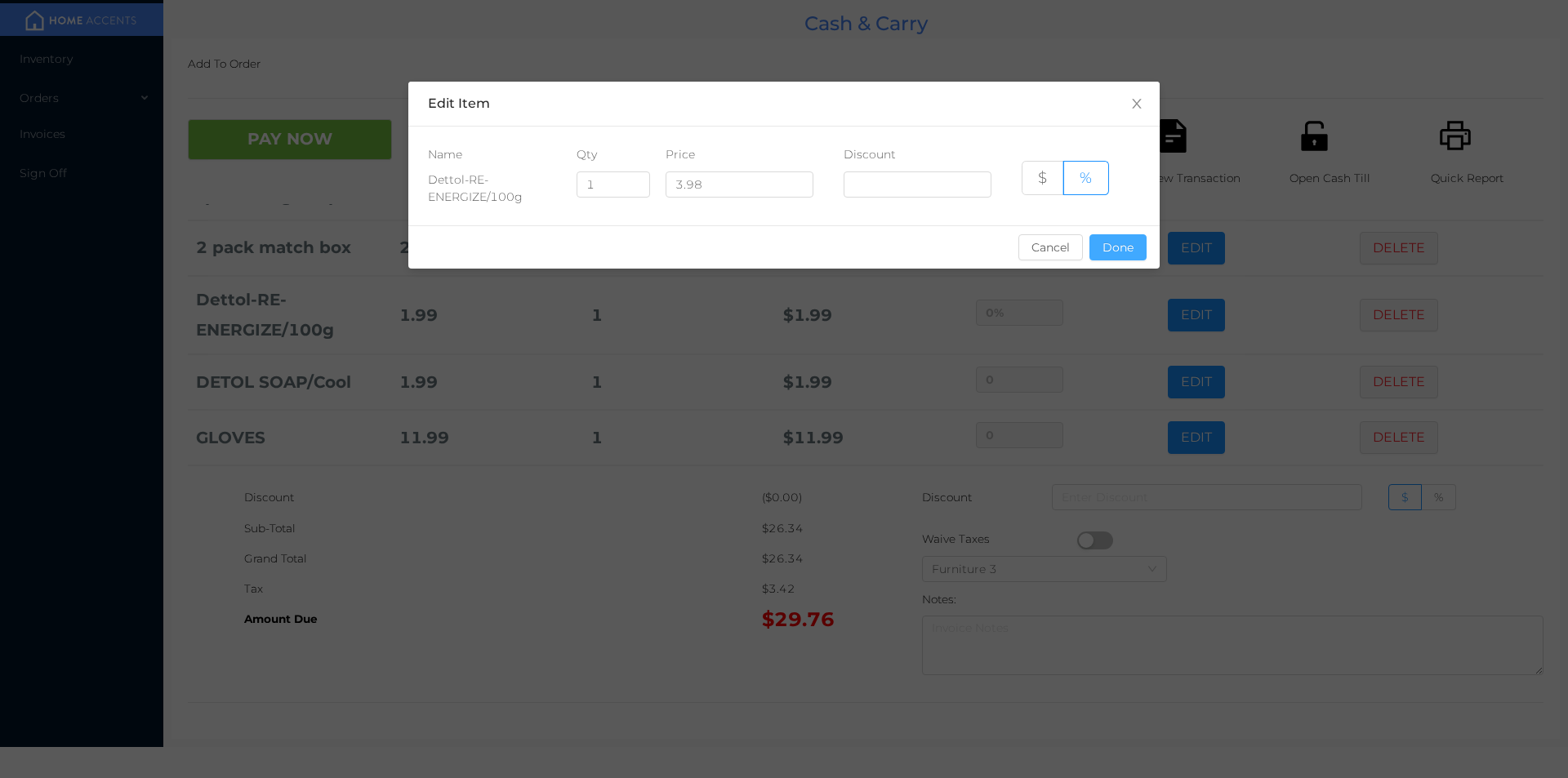
click at [1120, 257] on button "Done" at bounding box center [1118, 247] width 57 height 26
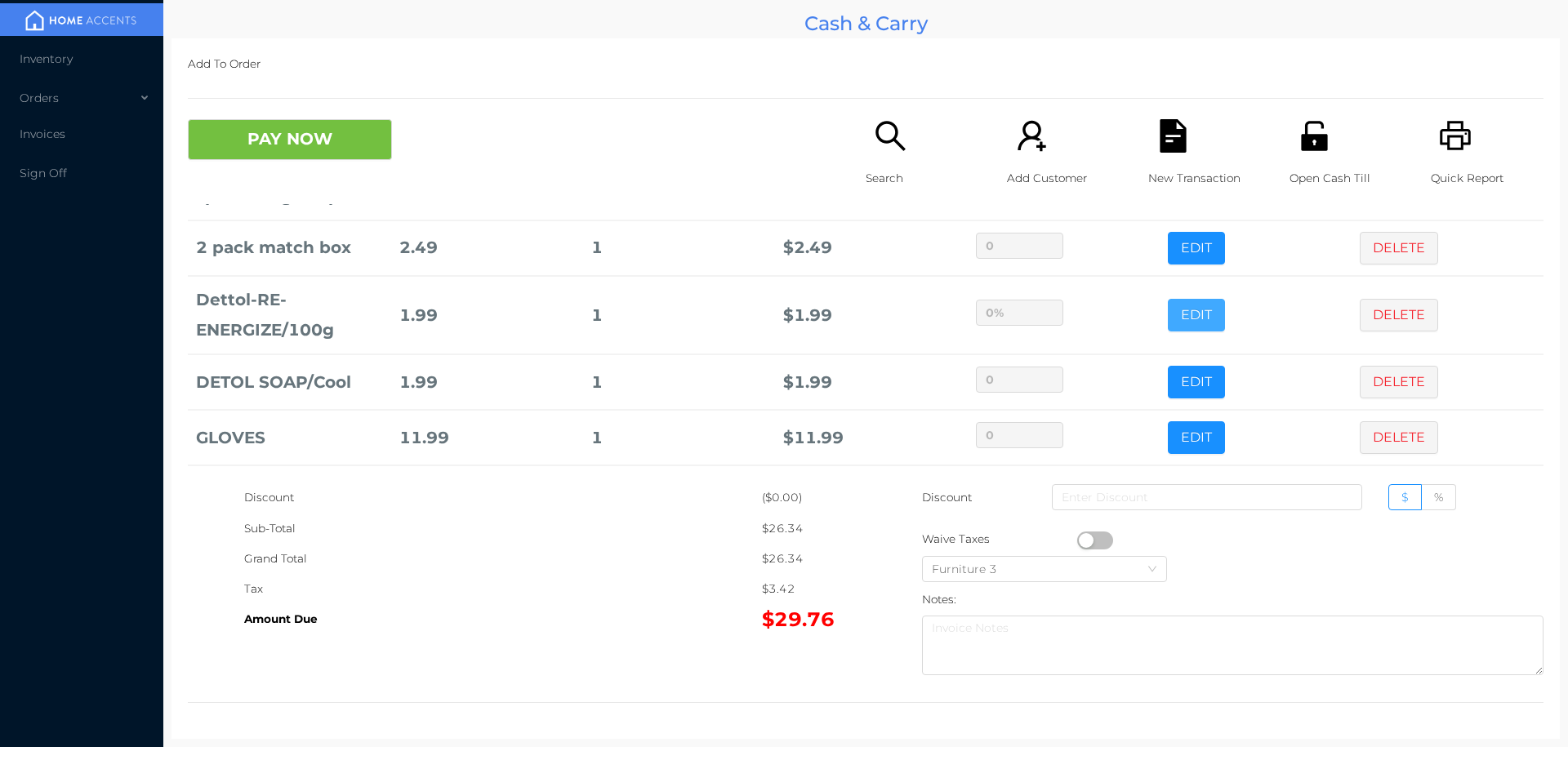
scroll to position [322, 0]
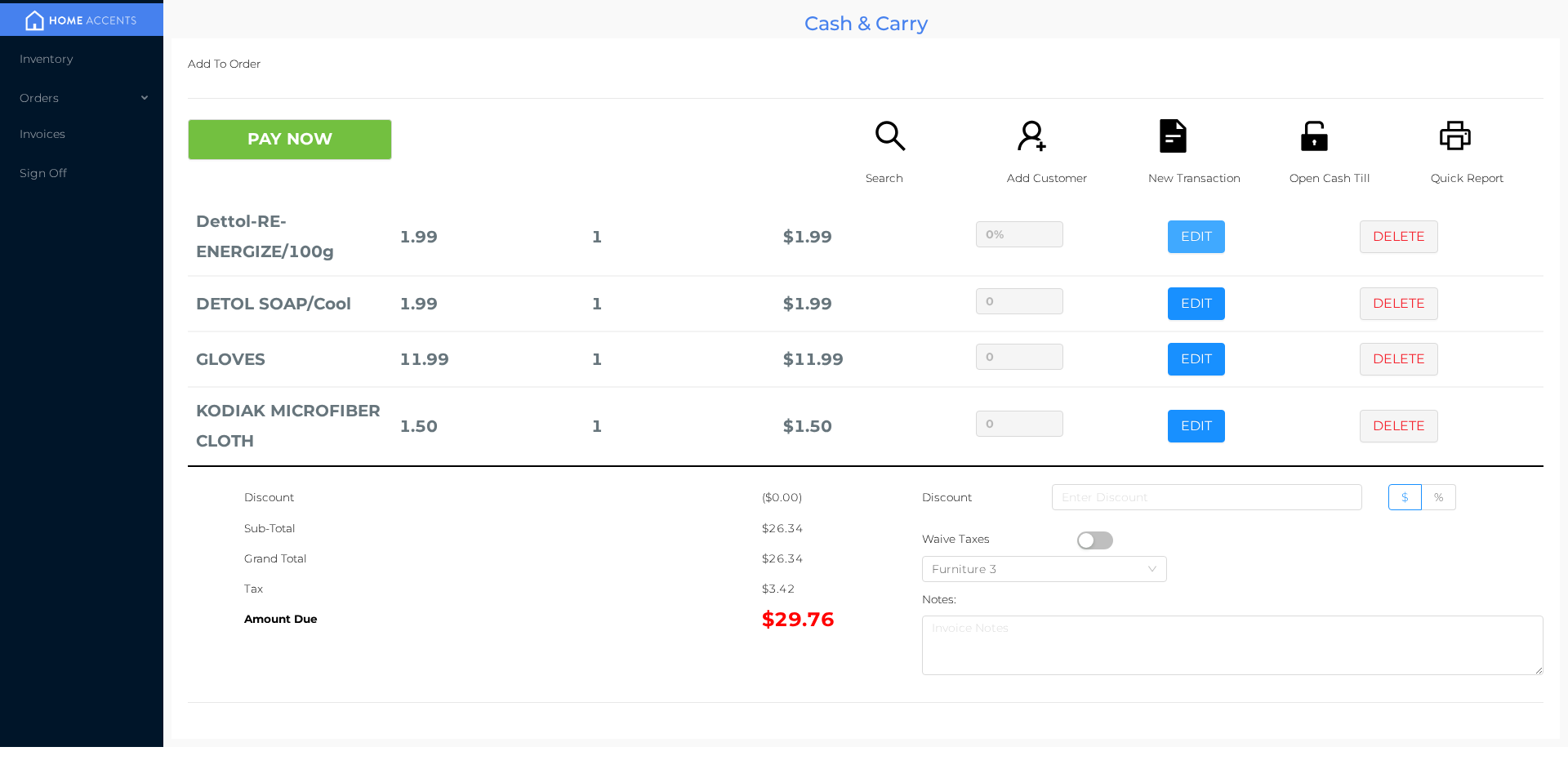
click at [1168, 220] on button "EDIT" at bounding box center [1196, 236] width 57 height 33
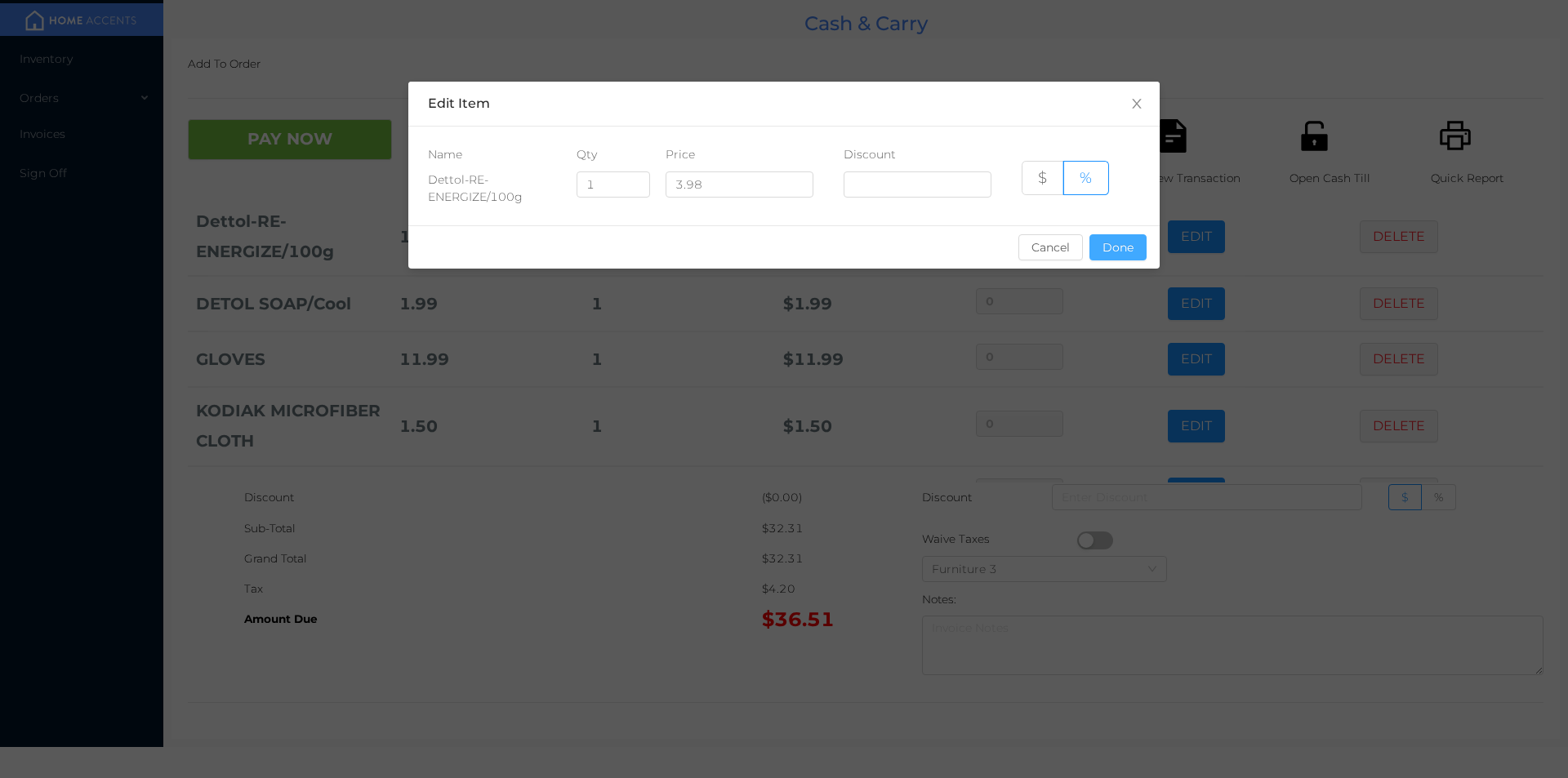
click at [1133, 243] on button "Done" at bounding box center [1118, 247] width 57 height 26
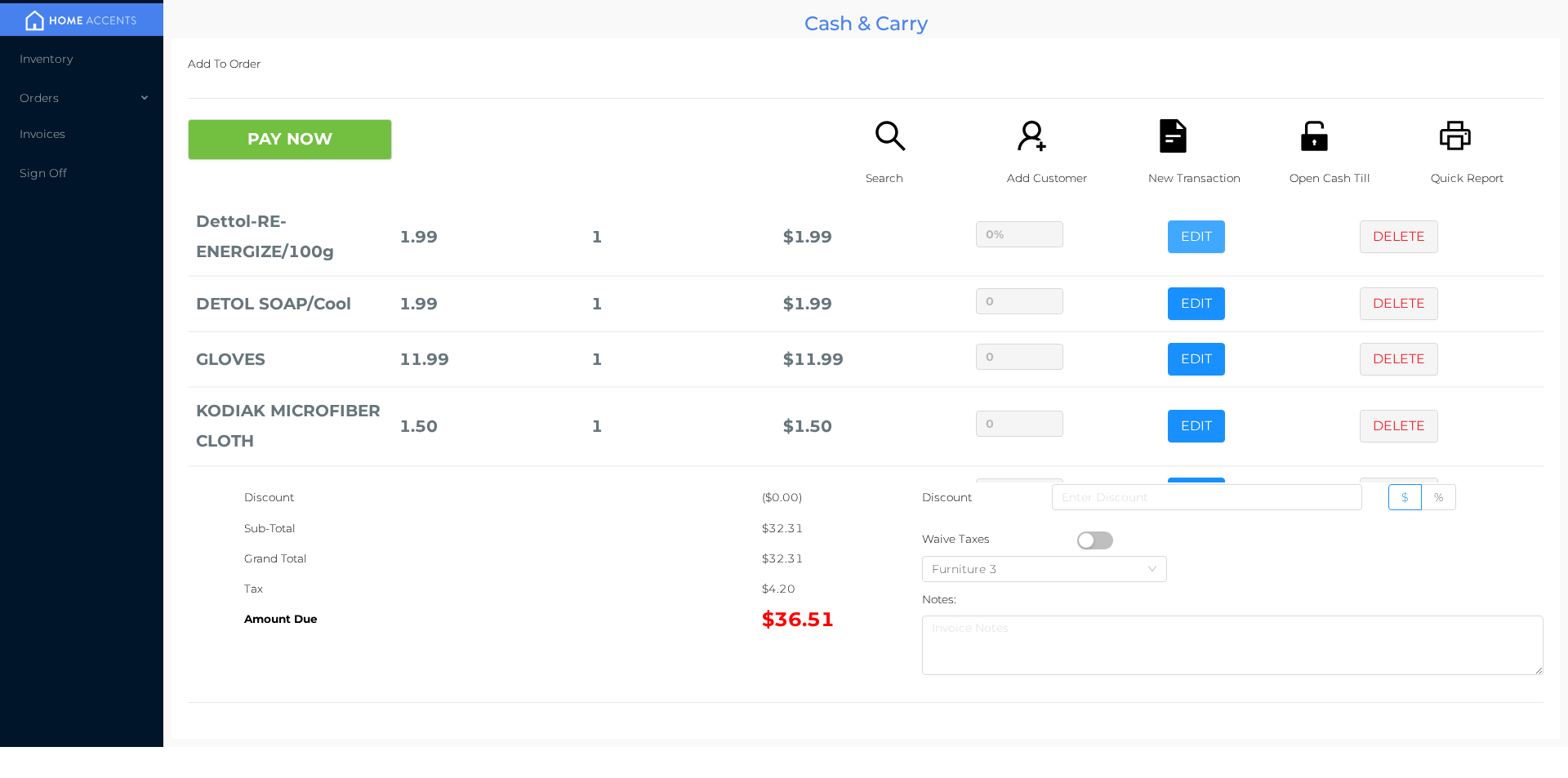
click at [1168, 220] on button "EDIT" at bounding box center [1196, 236] width 57 height 33
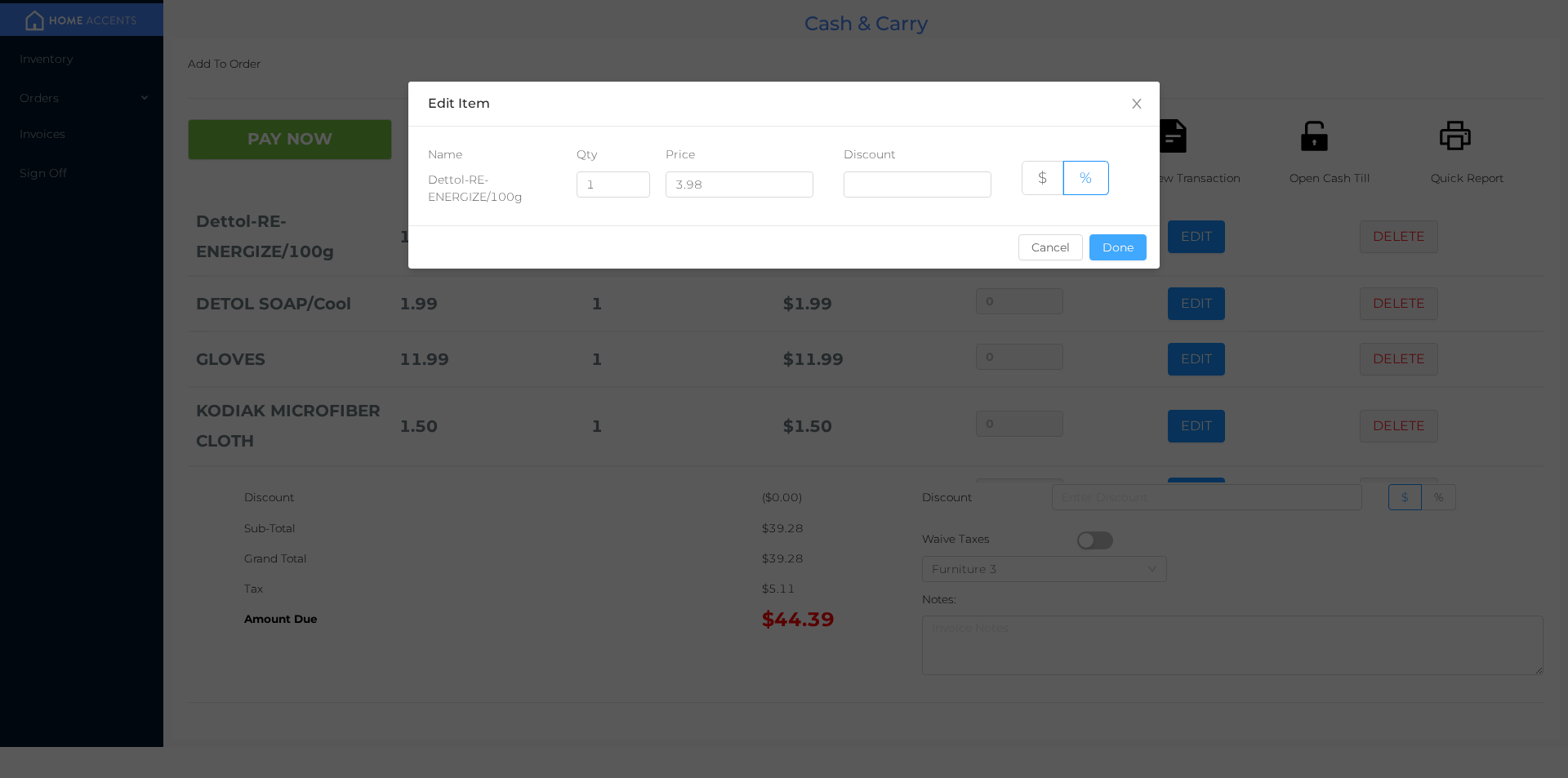
click at [1104, 252] on button "Done" at bounding box center [1118, 247] width 57 height 26
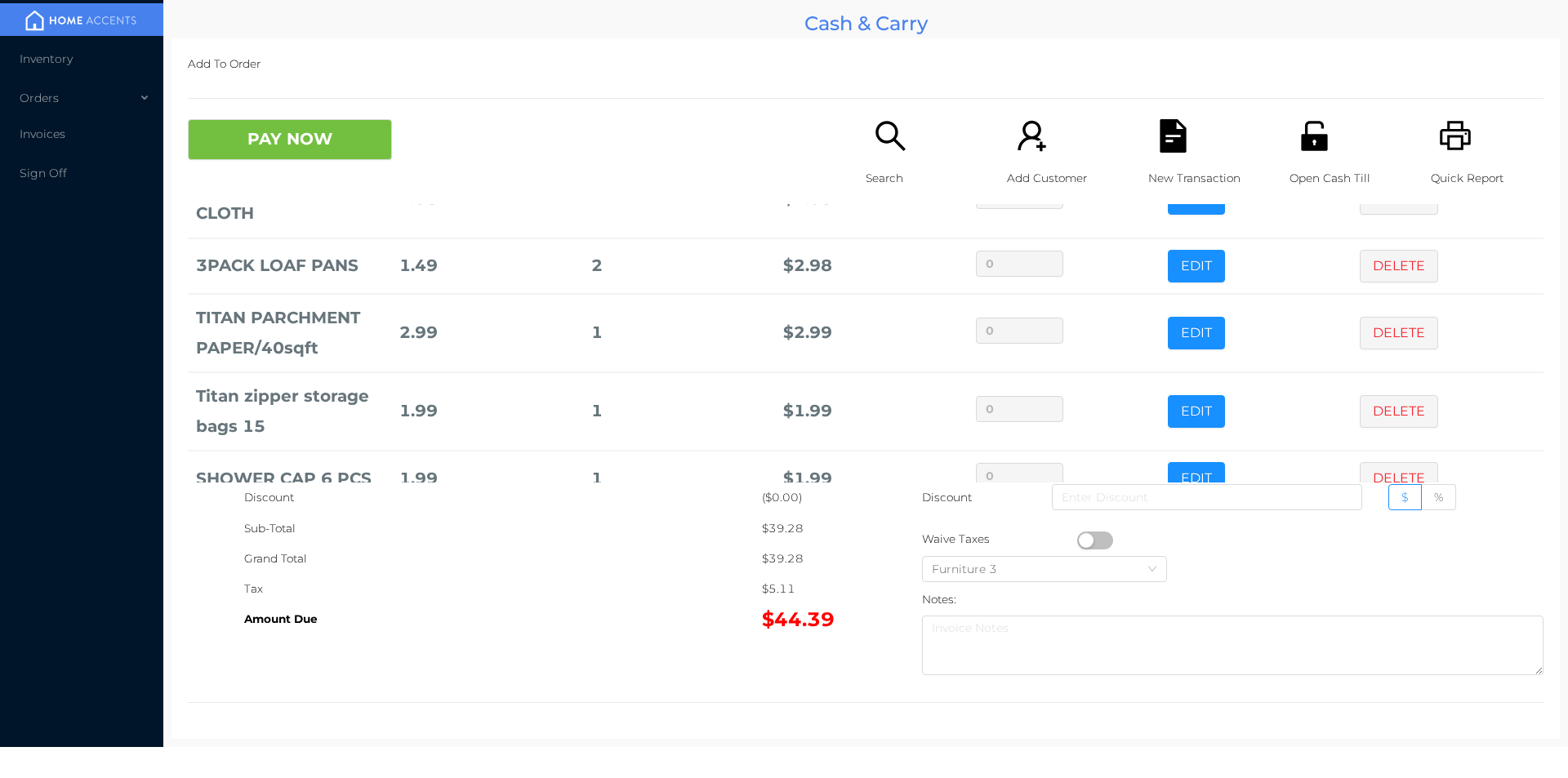
scroll to position [669, 0]
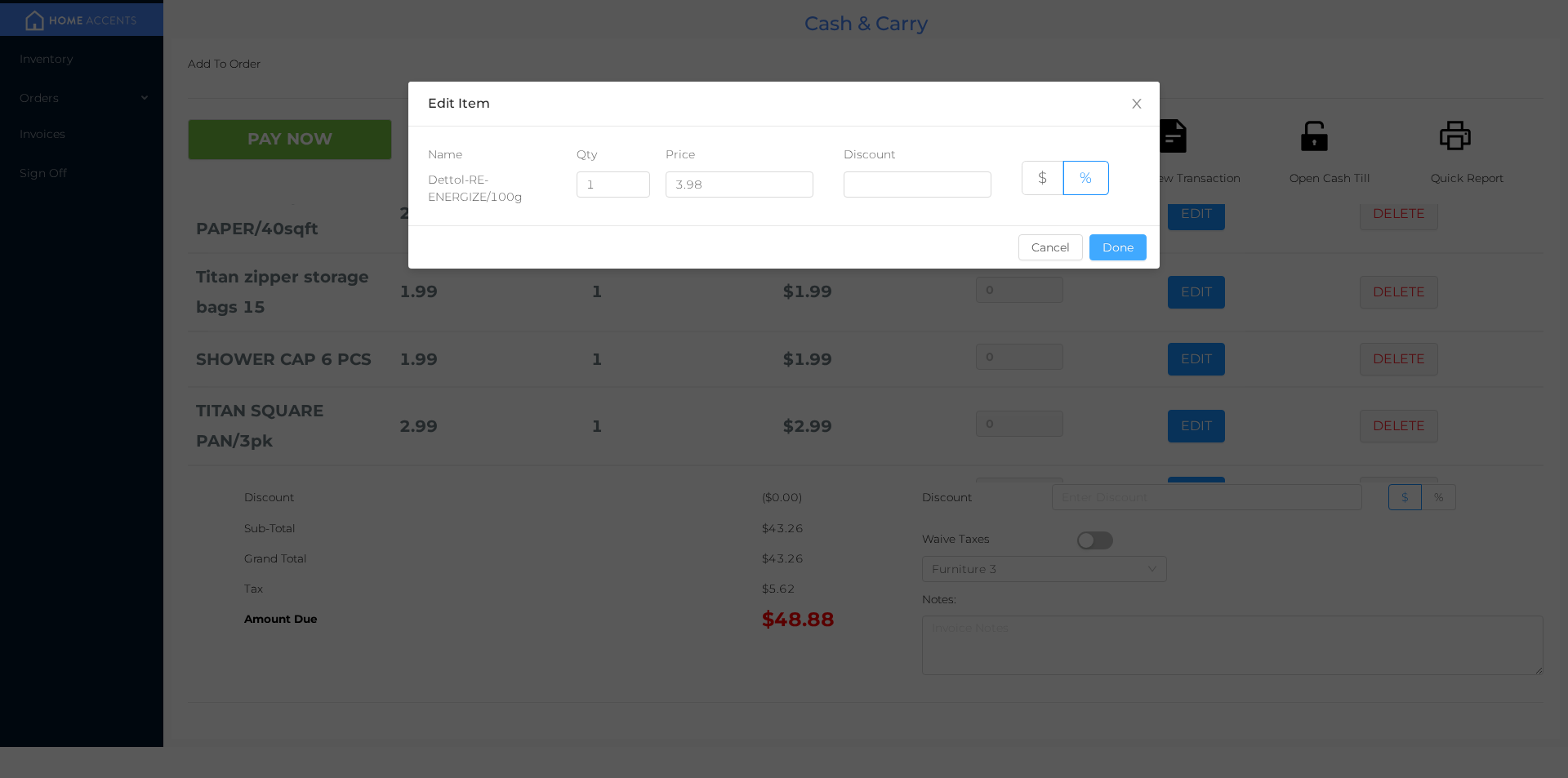
click at [1129, 242] on button "Done" at bounding box center [1118, 247] width 57 height 26
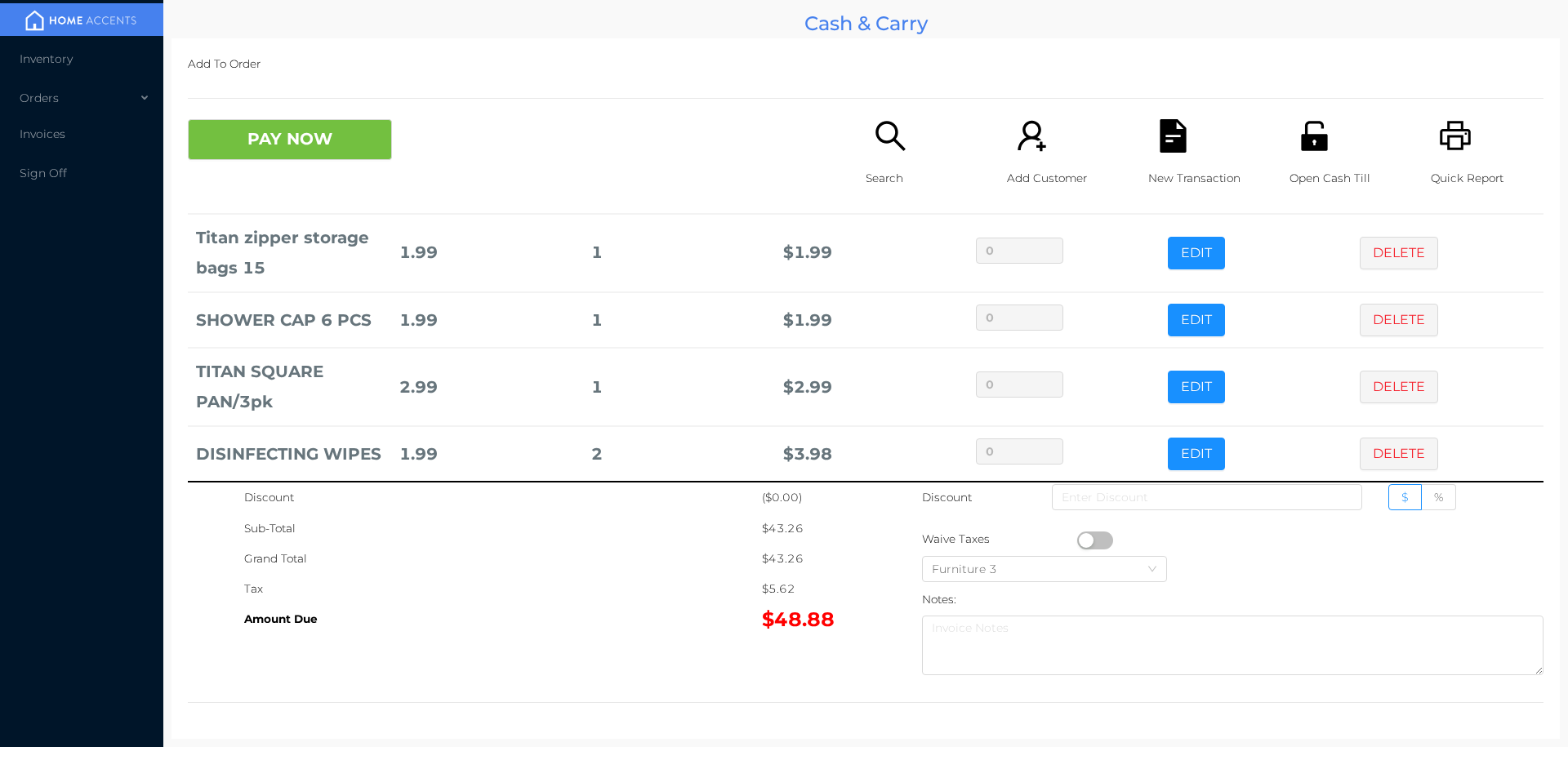
scroll to position [748, 0]
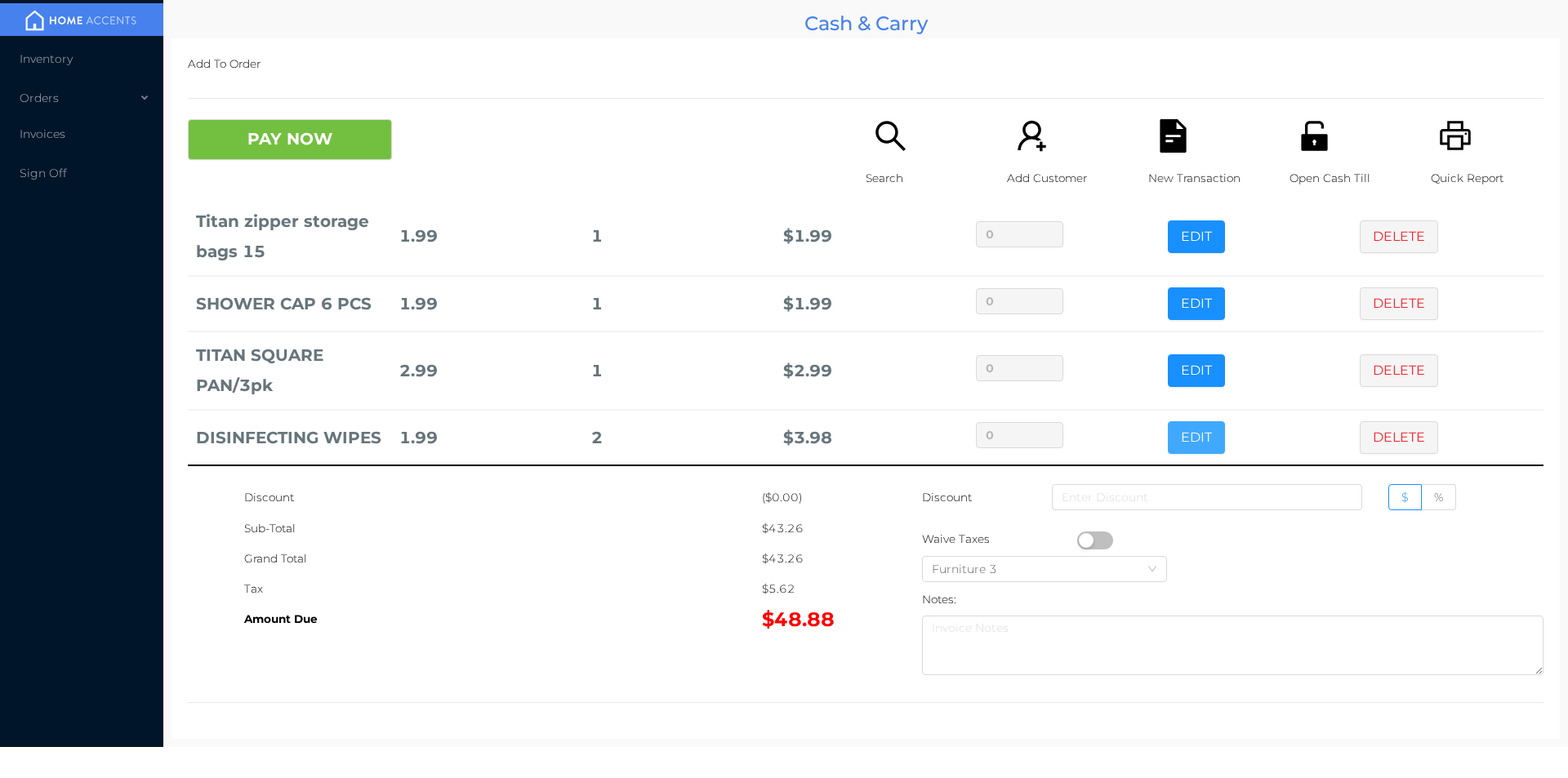
click at [1172, 422] on button "EDIT" at bounding box center [1196, 438] width 57 height 33
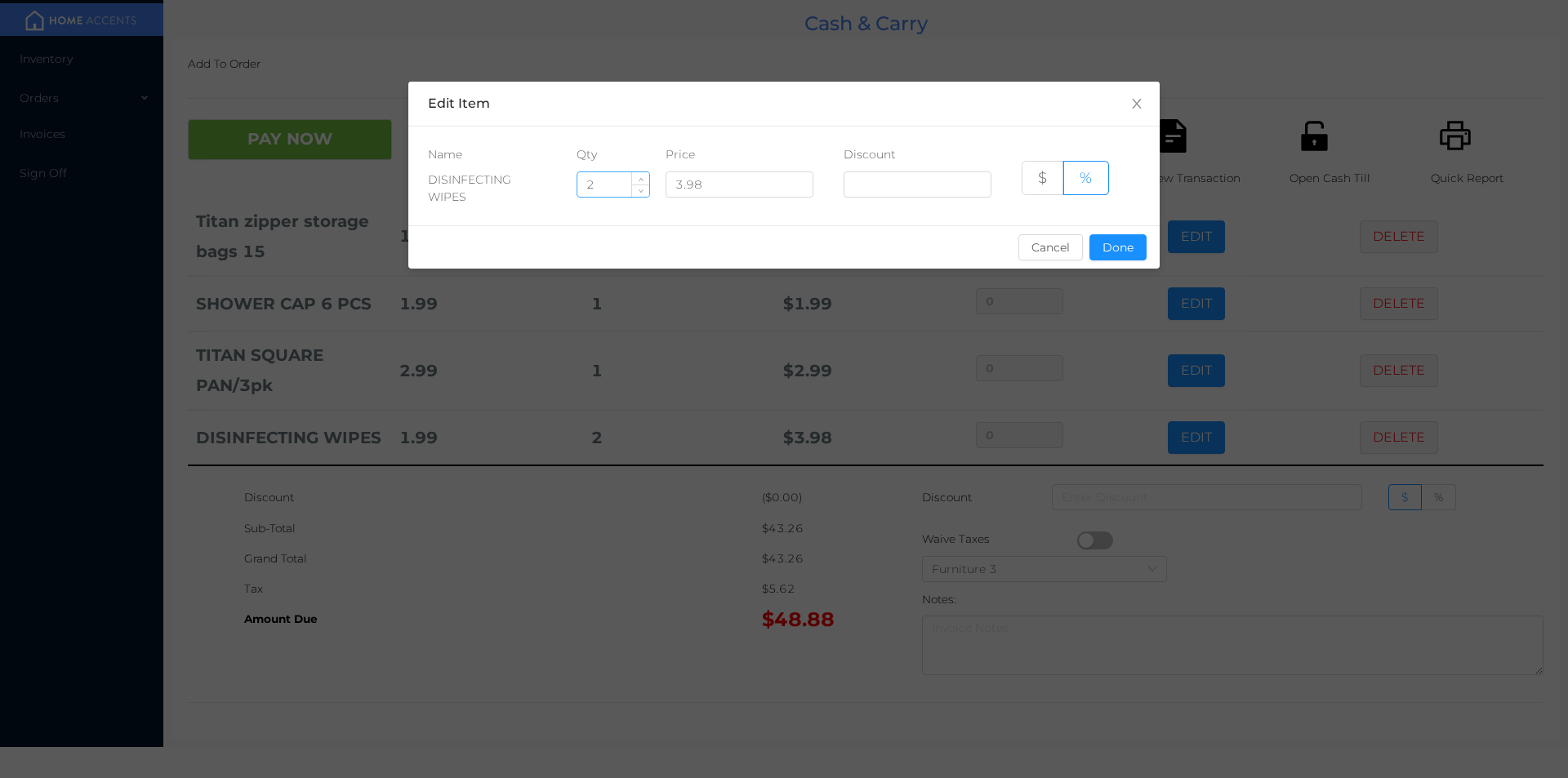
click at [618, 182] on input "2" at bounding box center [613, 185] width 72 height 25
type input "1"
click at [1135, 254] on button "Done" at bounding box center [1118, 247] width 57 height 26
type input "0%"
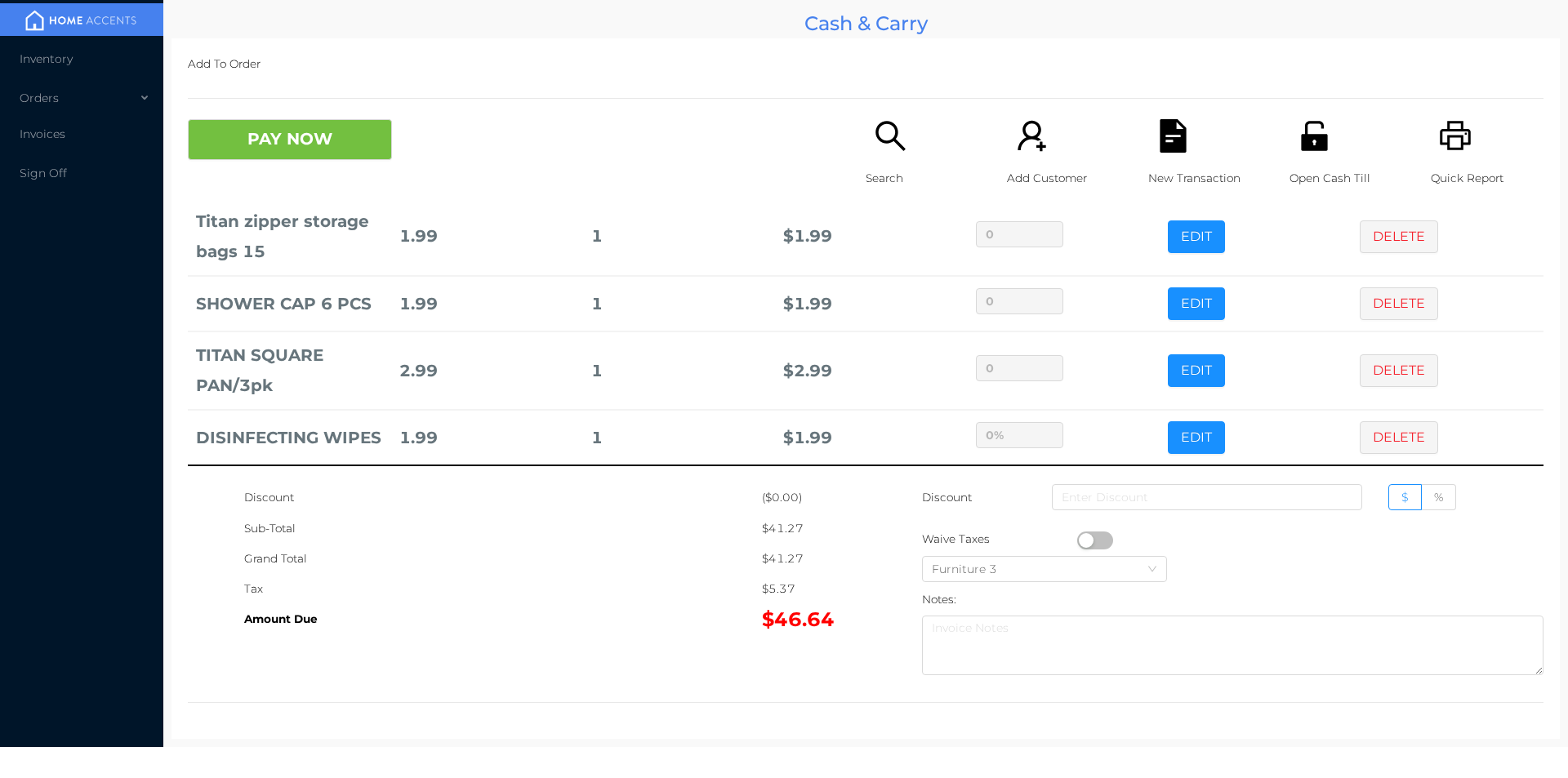
click at [922, 146] on div "Search" at bounding box center [922, 162] width 113 height 85
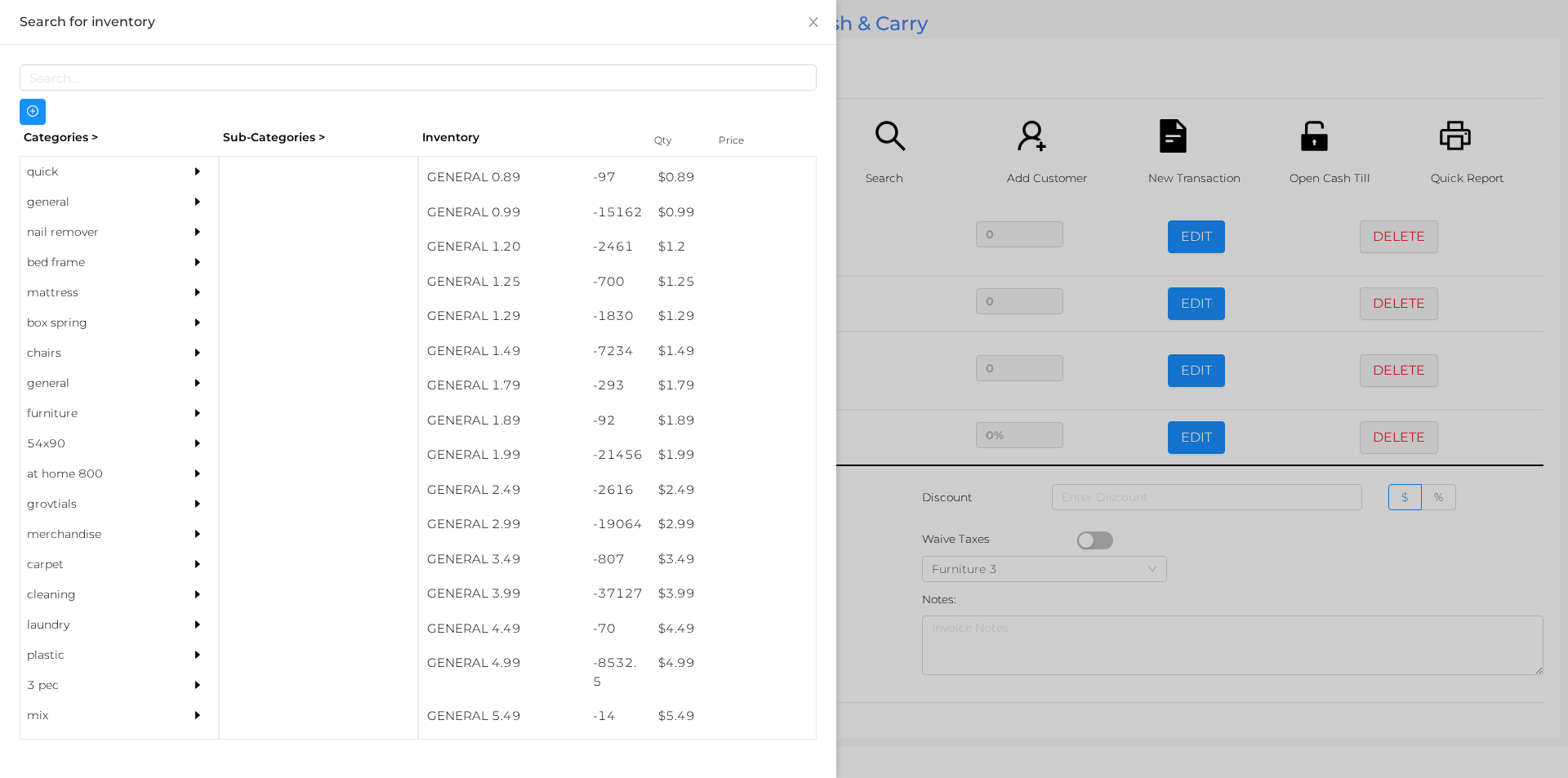
scroll to position [66, 0]
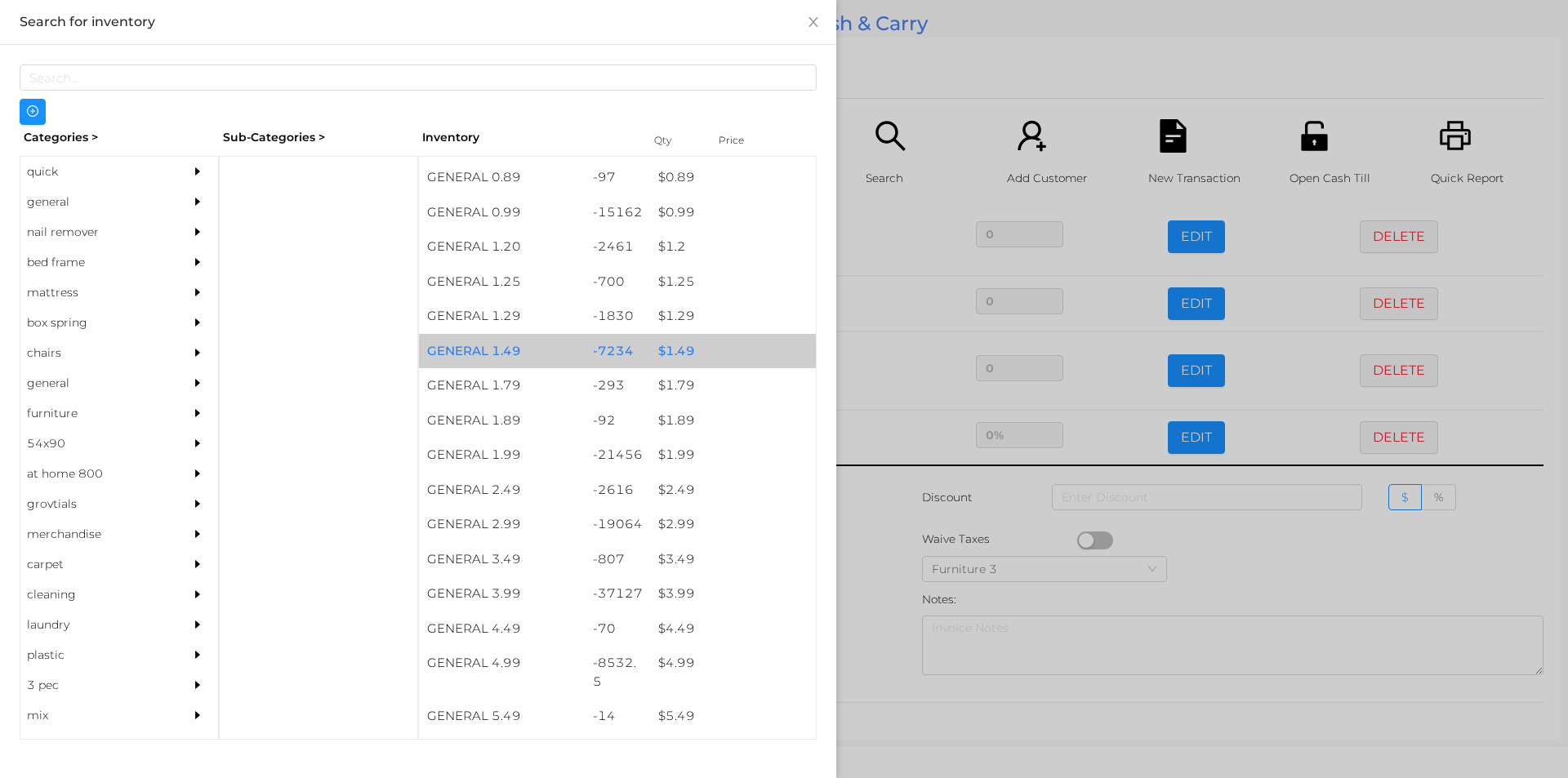
click at [730, 336] on div "$ 1.49" at bounding box center [732, 351] width 166 height 35
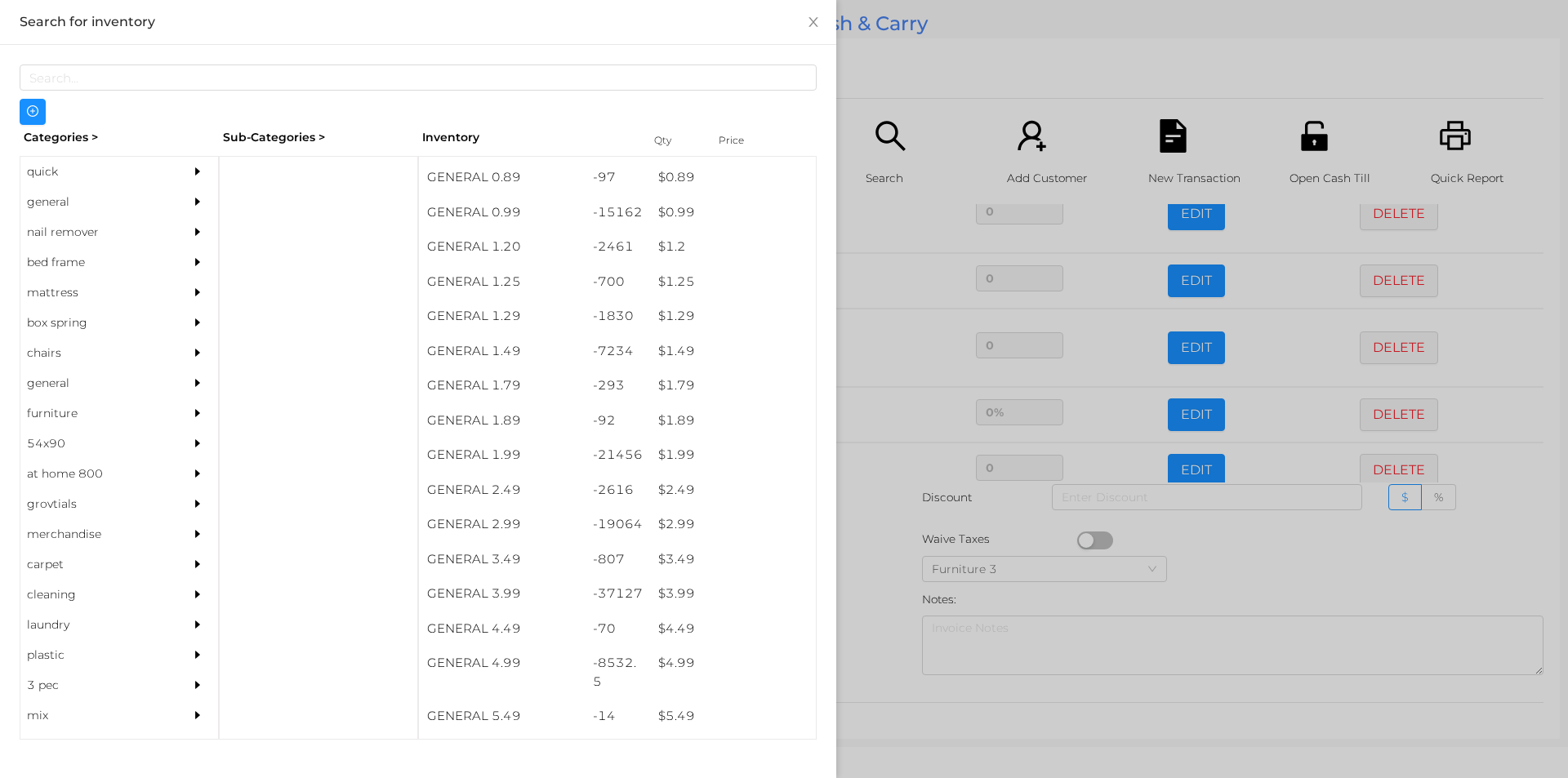
click at [929, 68] on div at bounding box center [784, 389] width 1568 height 778
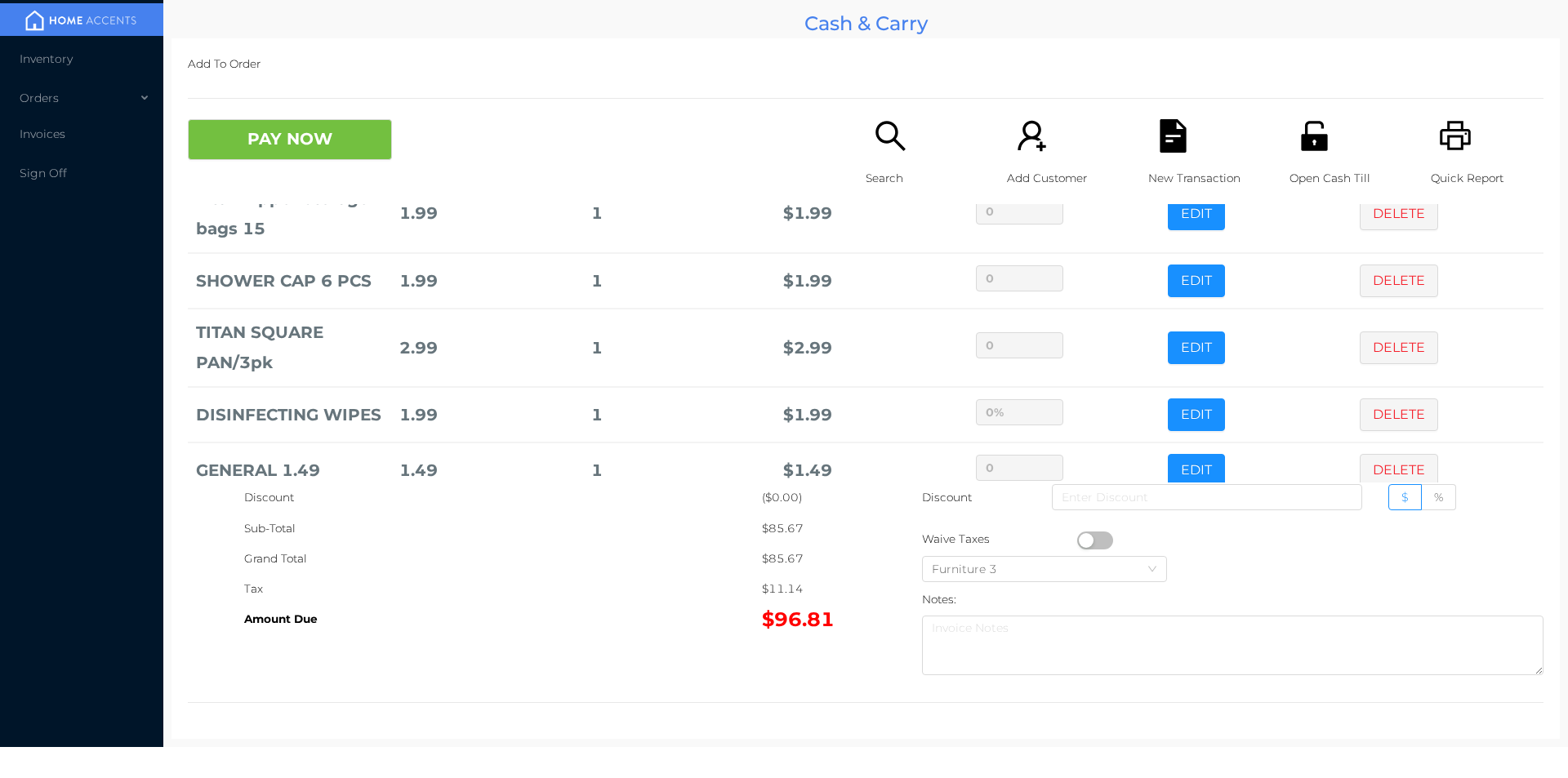
click at [902, 162] on div "Search" at bounding box center [922, 162] width 113 height 85
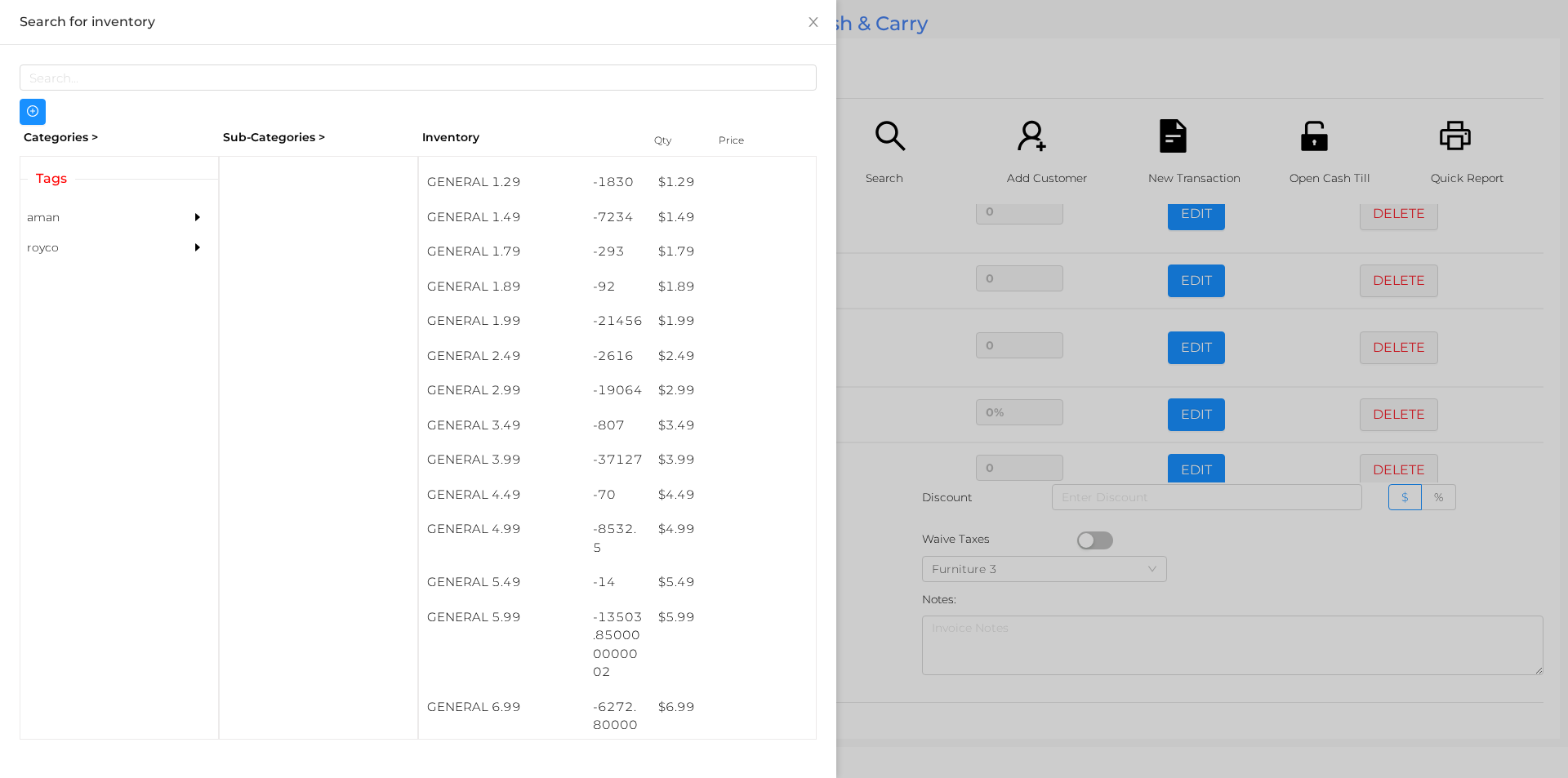
scroll to position [200, 0]
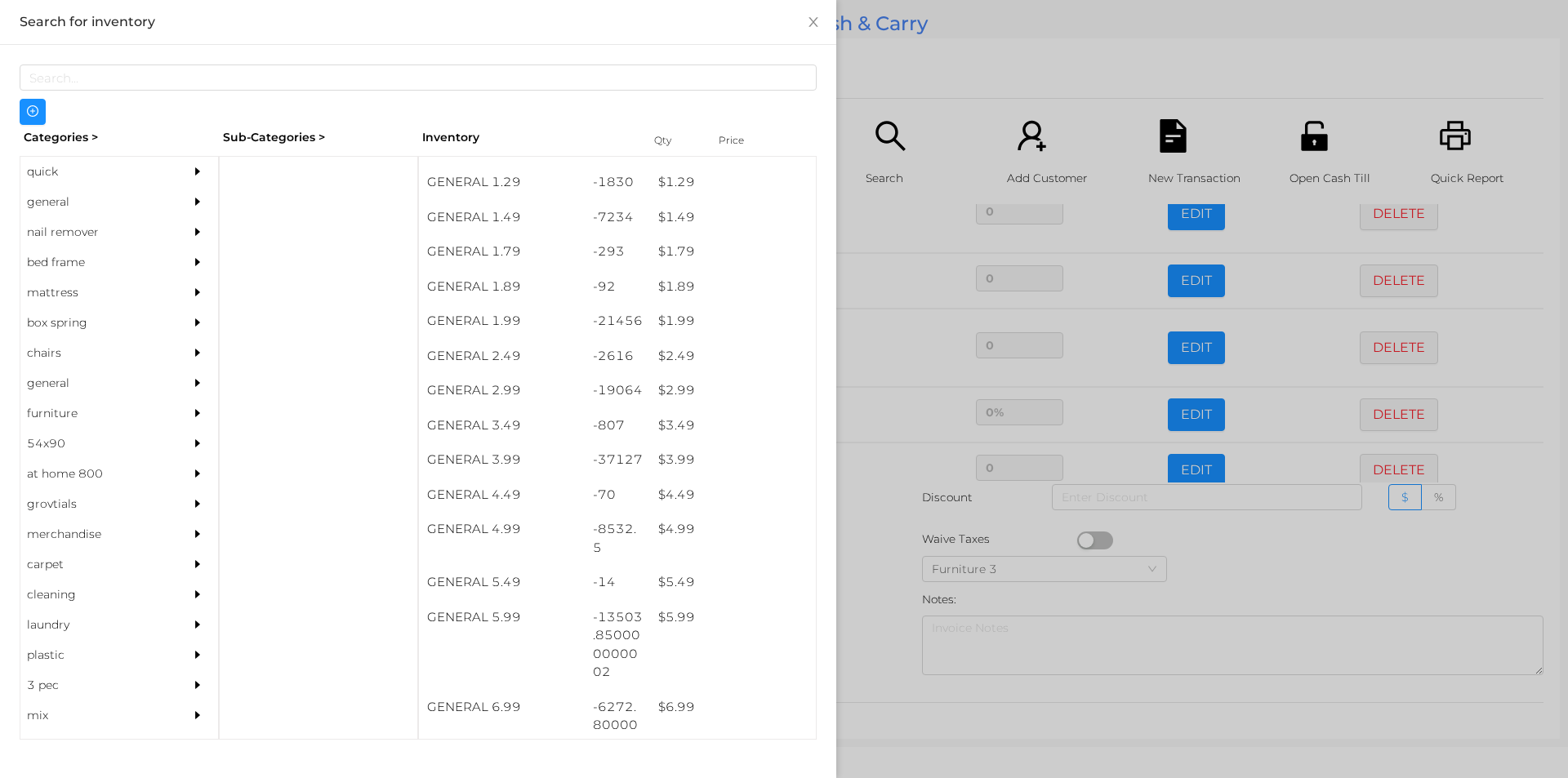
click at [1307, 79] on div at bounding box center [784, 389] width 1568 height 778
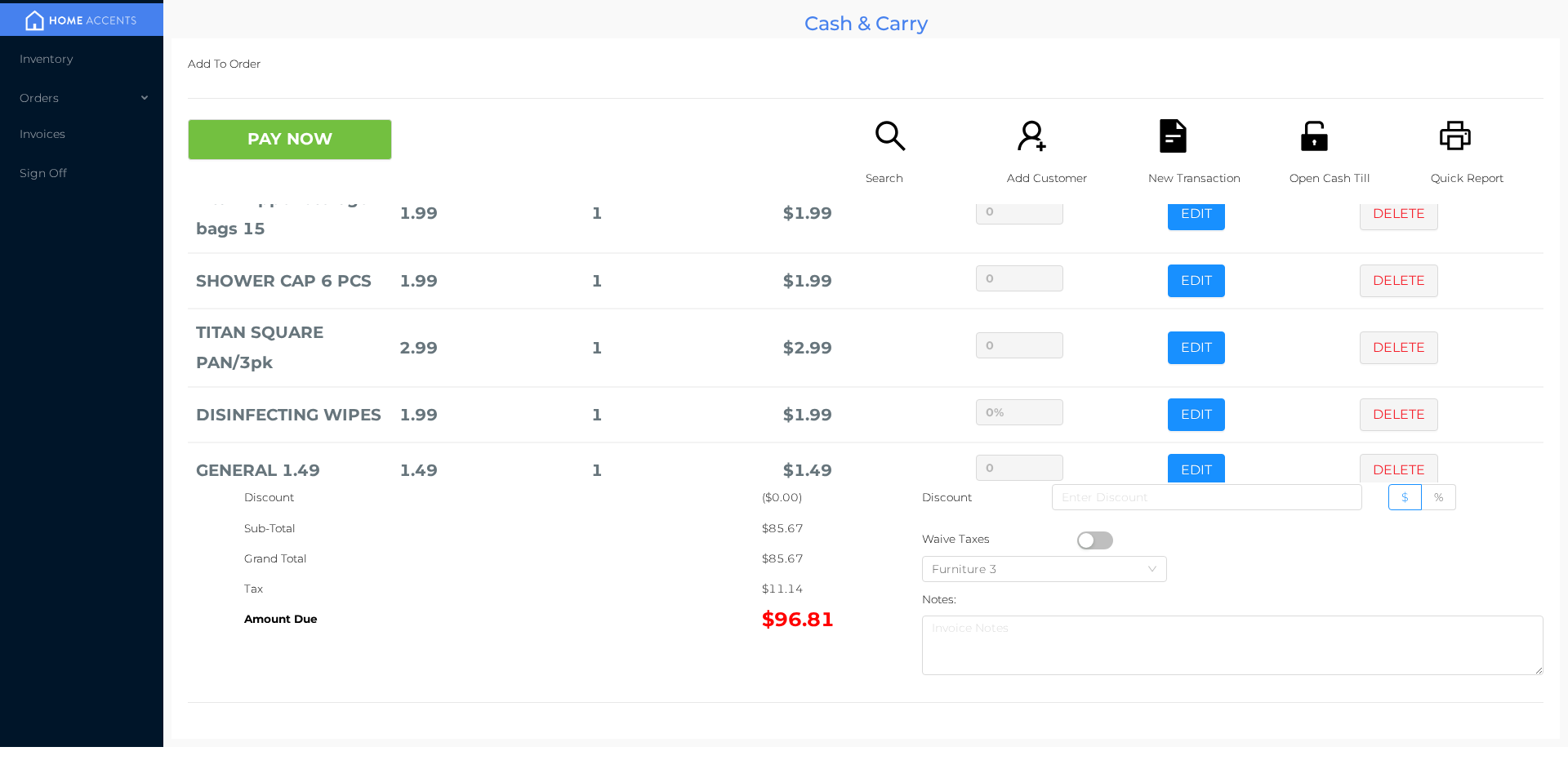
click at [1160, 144] on icon "icon: file-text" at bounding box center [1173, 136] width 26 height 34
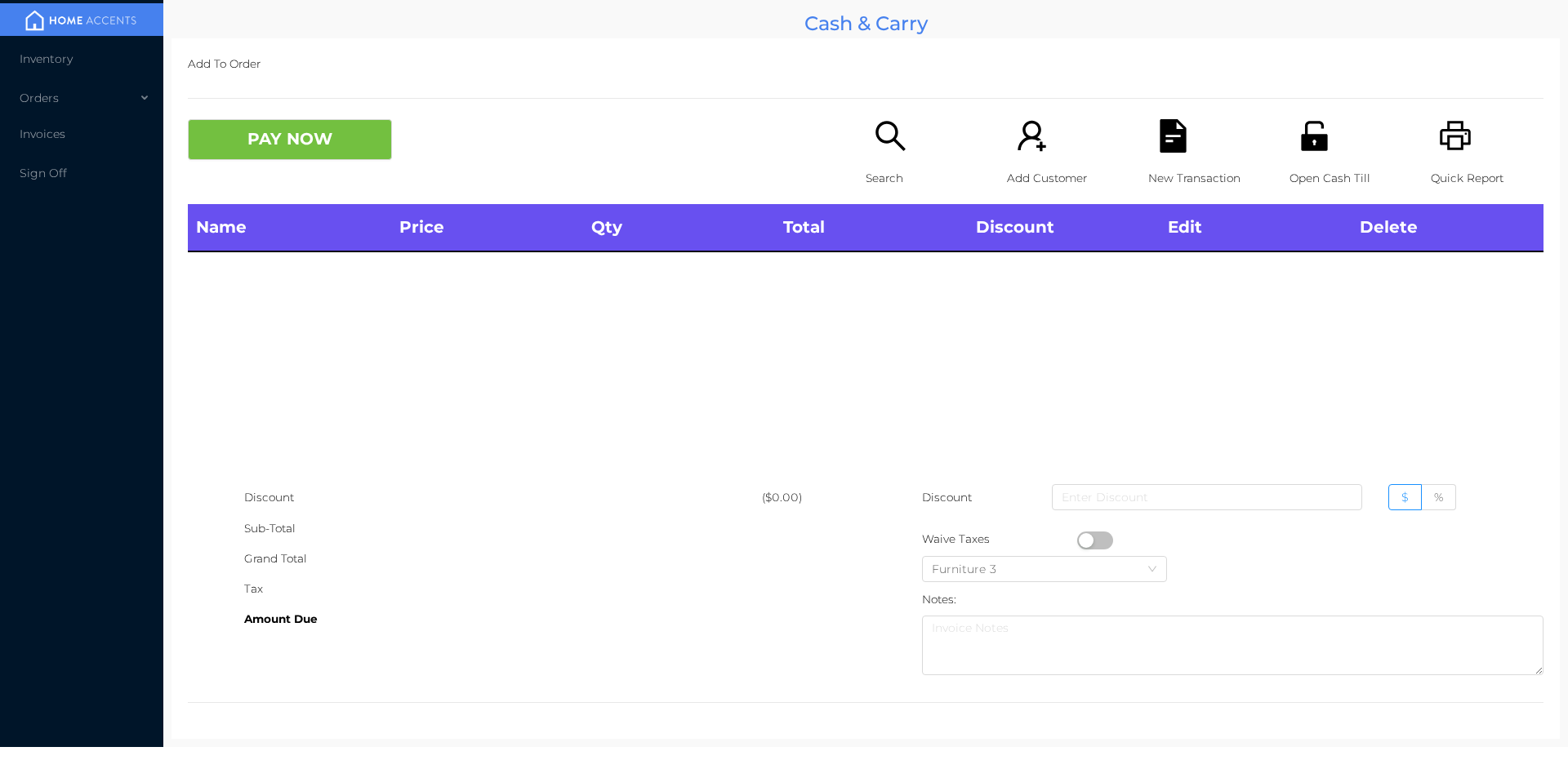
click at [1457, 132] on icon "icon: printer" at bounding box center [1455, 136] width 31 height 29
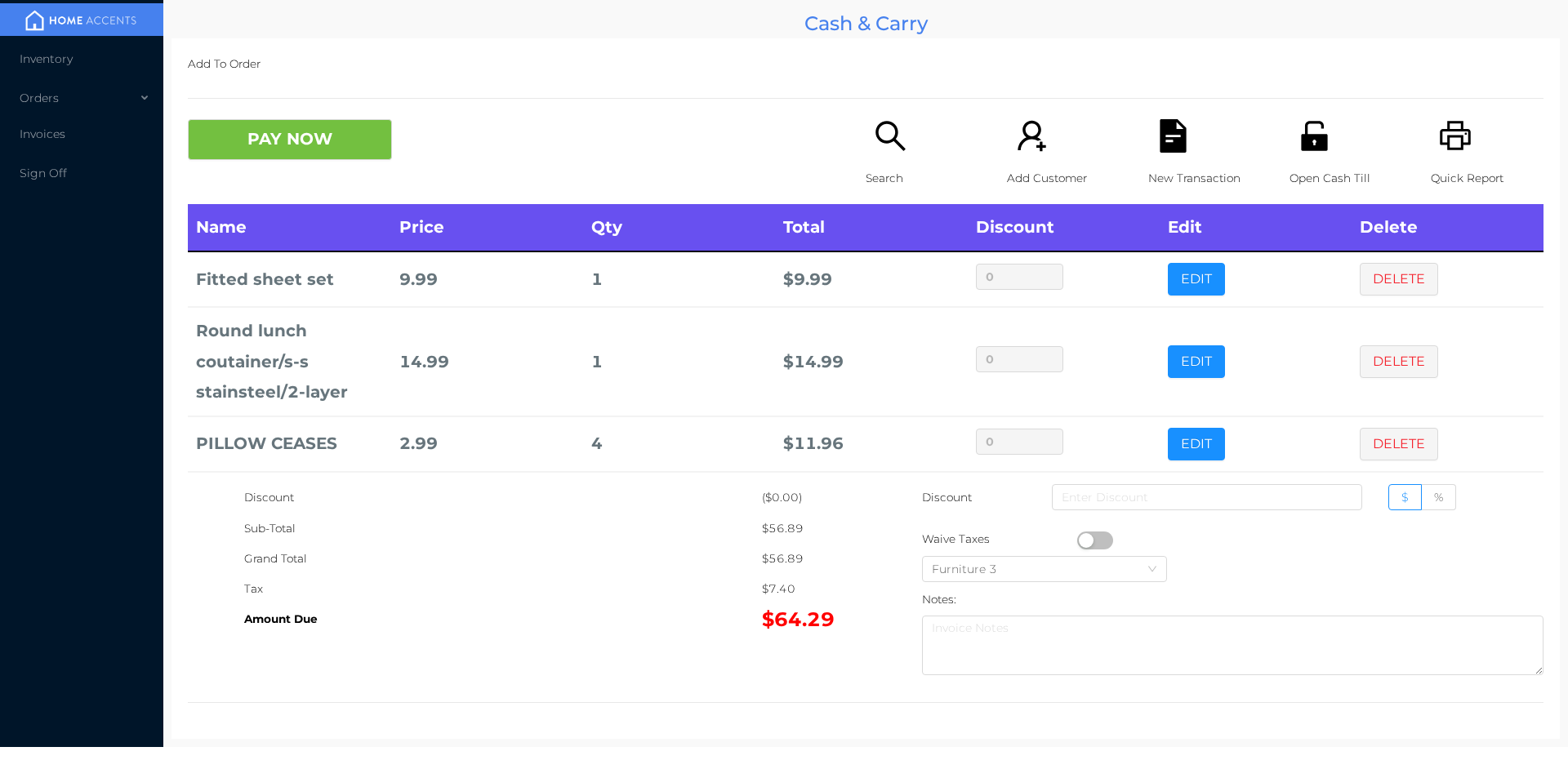
scroll to position [62, 0]
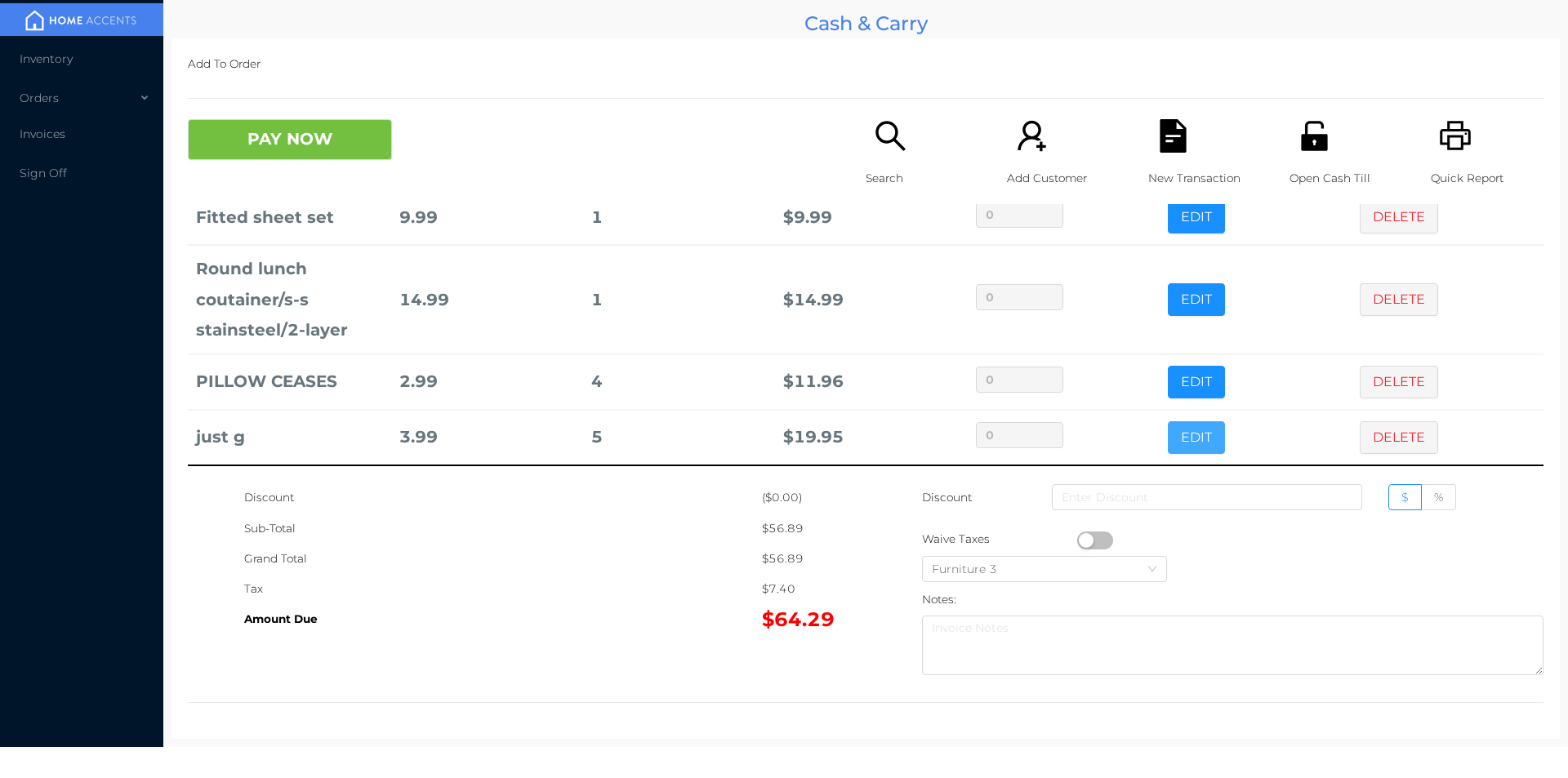
click at [1177, 440] on button "EDIT" at bounding box center [1196, 438] width 57 height 33
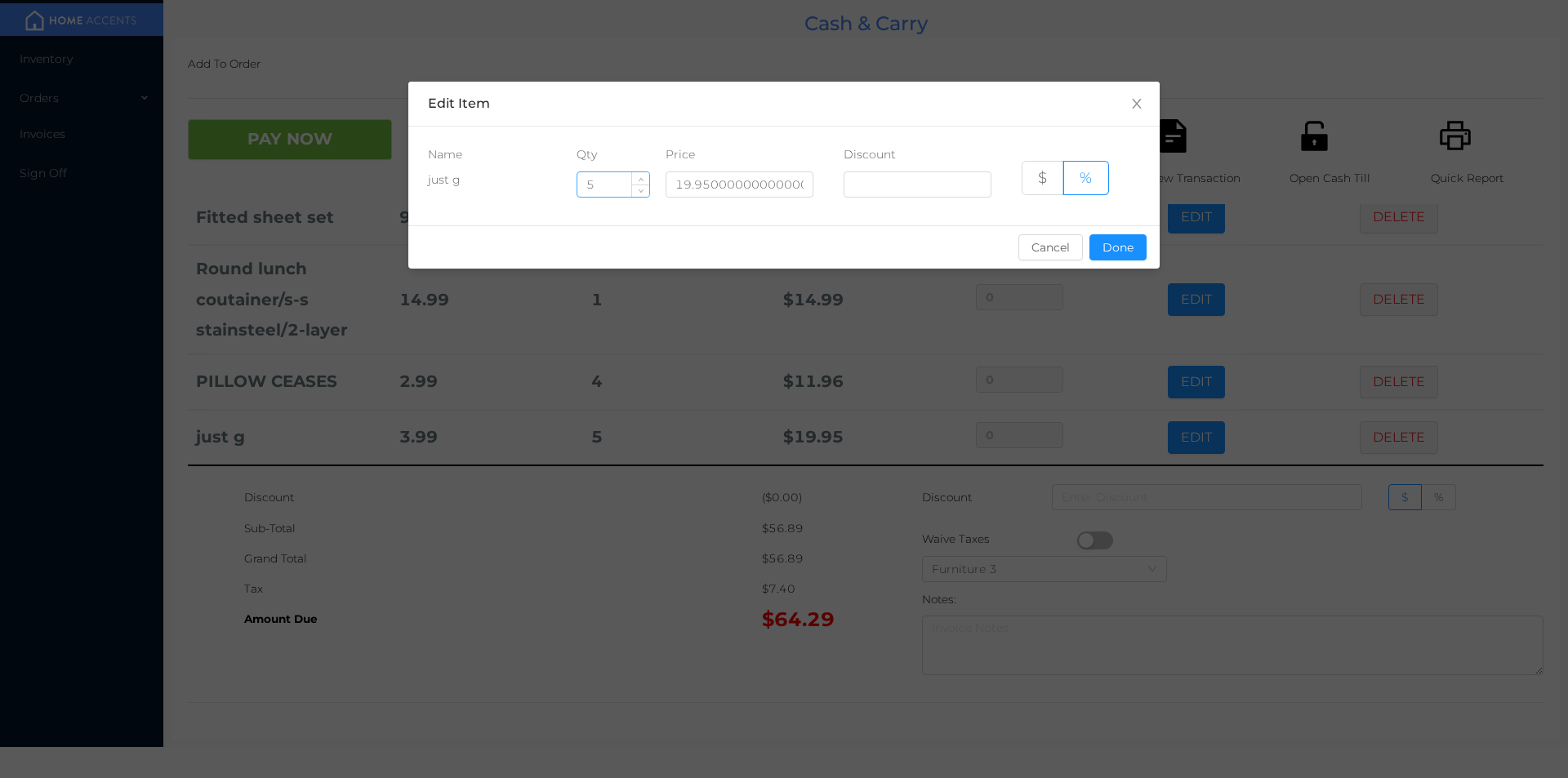
click at [613, 180] on input "5" at bounding box center [613, 185] width 72 height 25
type input "6"
click at [1129, 254] on button "Done" at bounding box center [1118, 247] width 57 height 26
type input "0%"
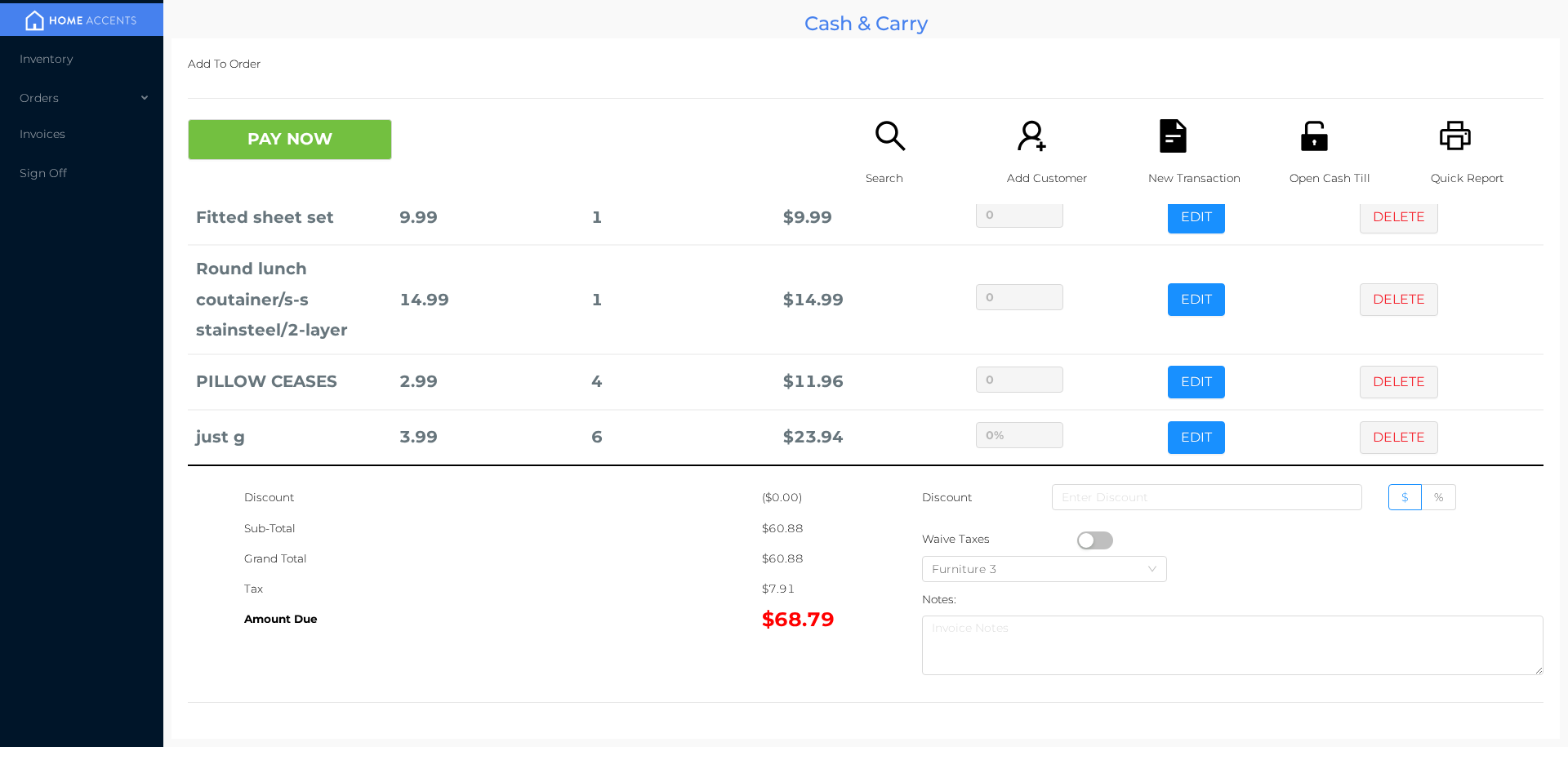
click at [1319, 155] on div "Open Cash Till" at bounding box center [1345, 162] width 113 height 85
click at [260, 146] on button "PAY NOW" at bounding box center [289, 140] width 204 height 41
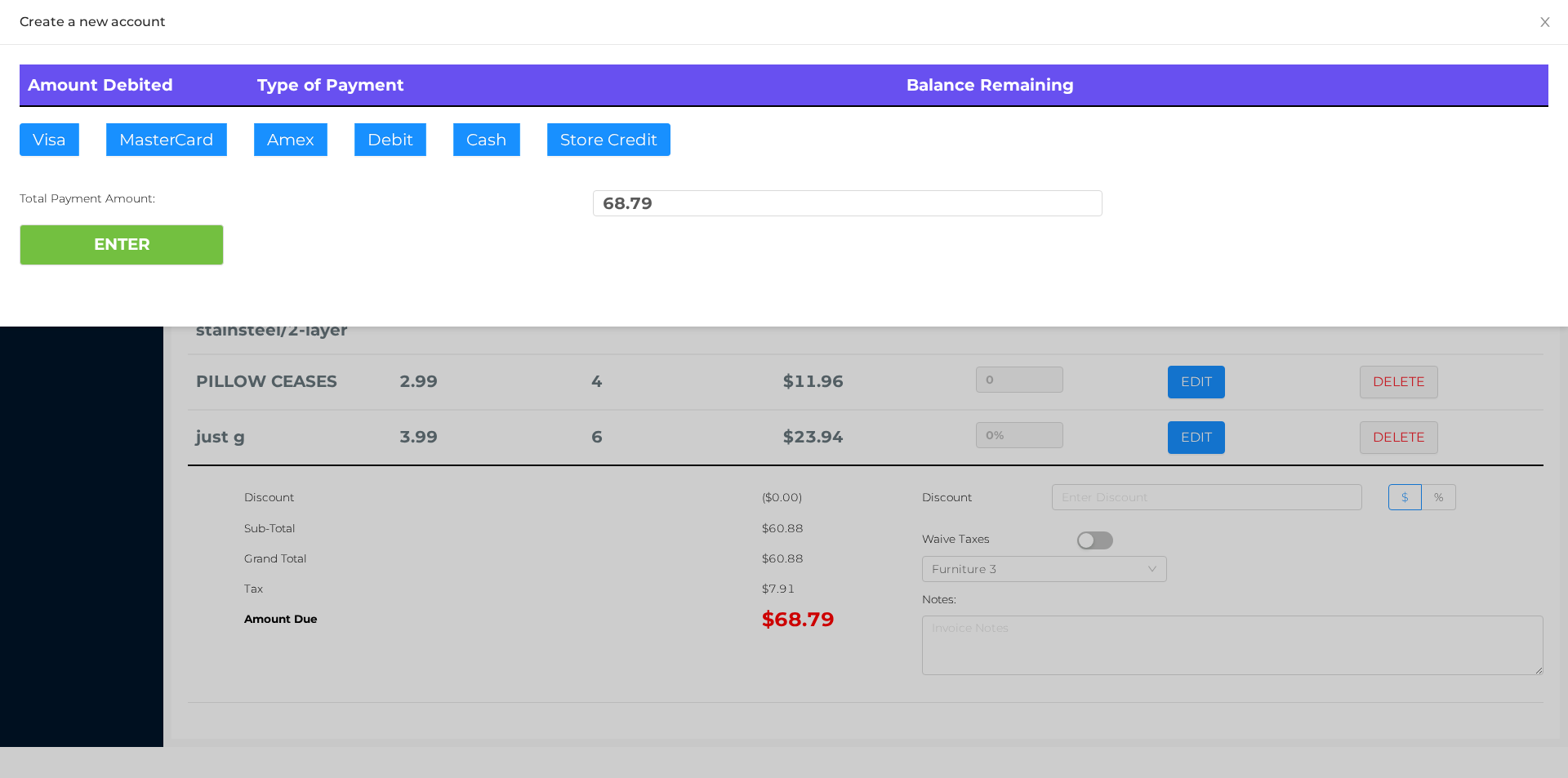
click at [891, 593] on div at bounding box center [784, 389] width 1568 height 778
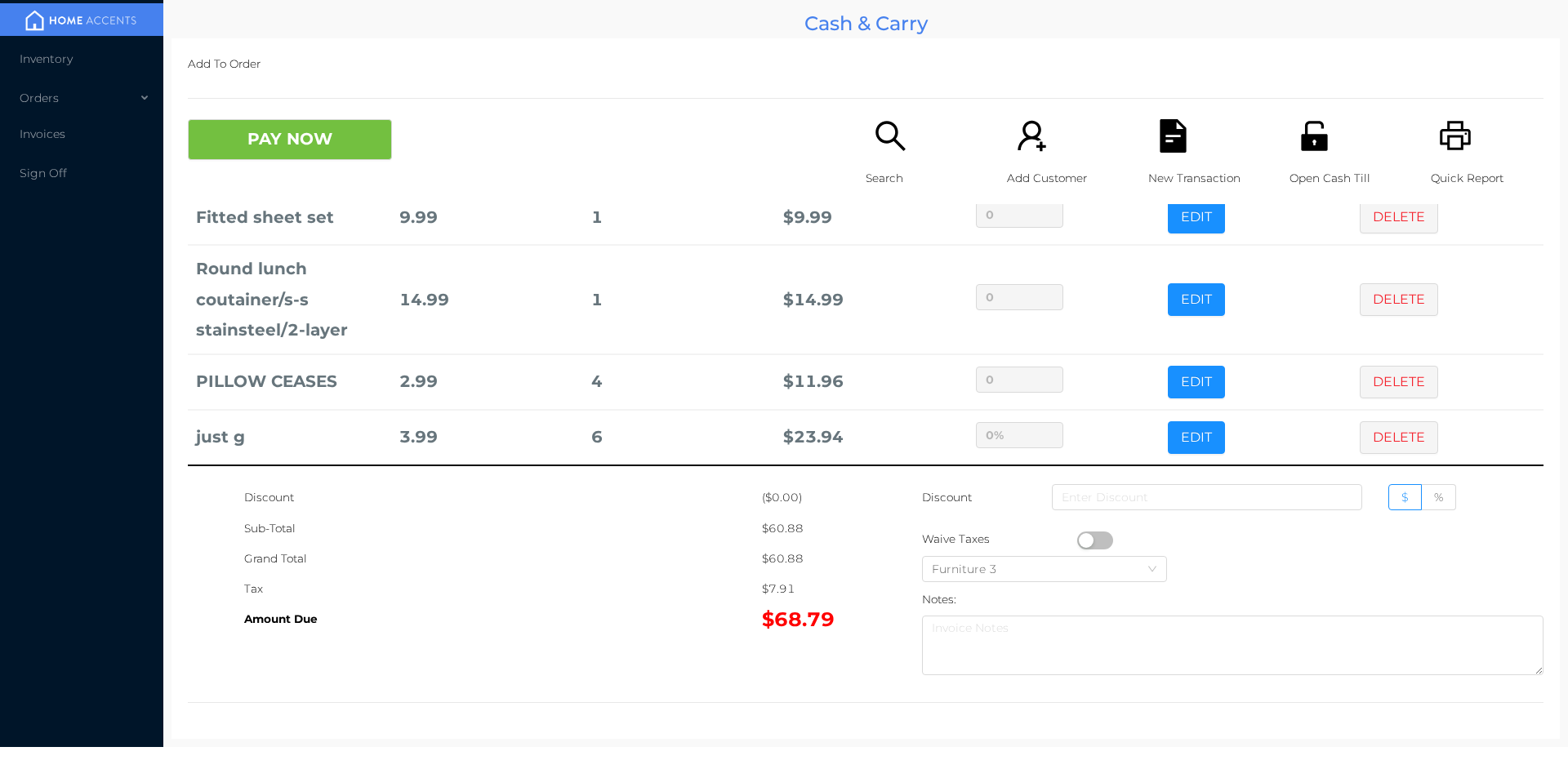
click at [1170, 151] on icon "icon: file-text" at bounding box center [1173, 136] width 26 height 34
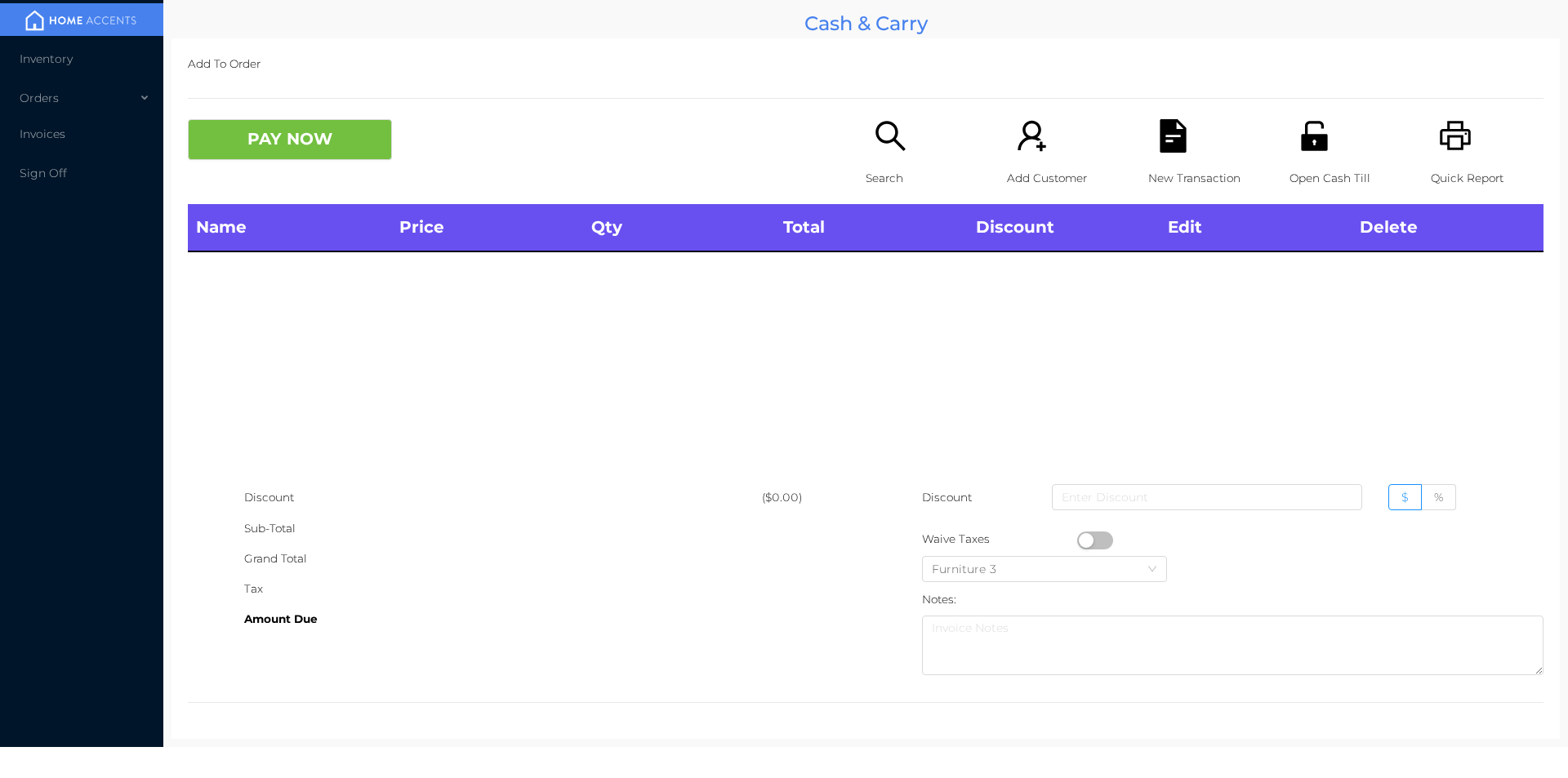
click at [1439, 134] on icon "icon: printer" at bounding box center [1455, 136] width 34 height 34
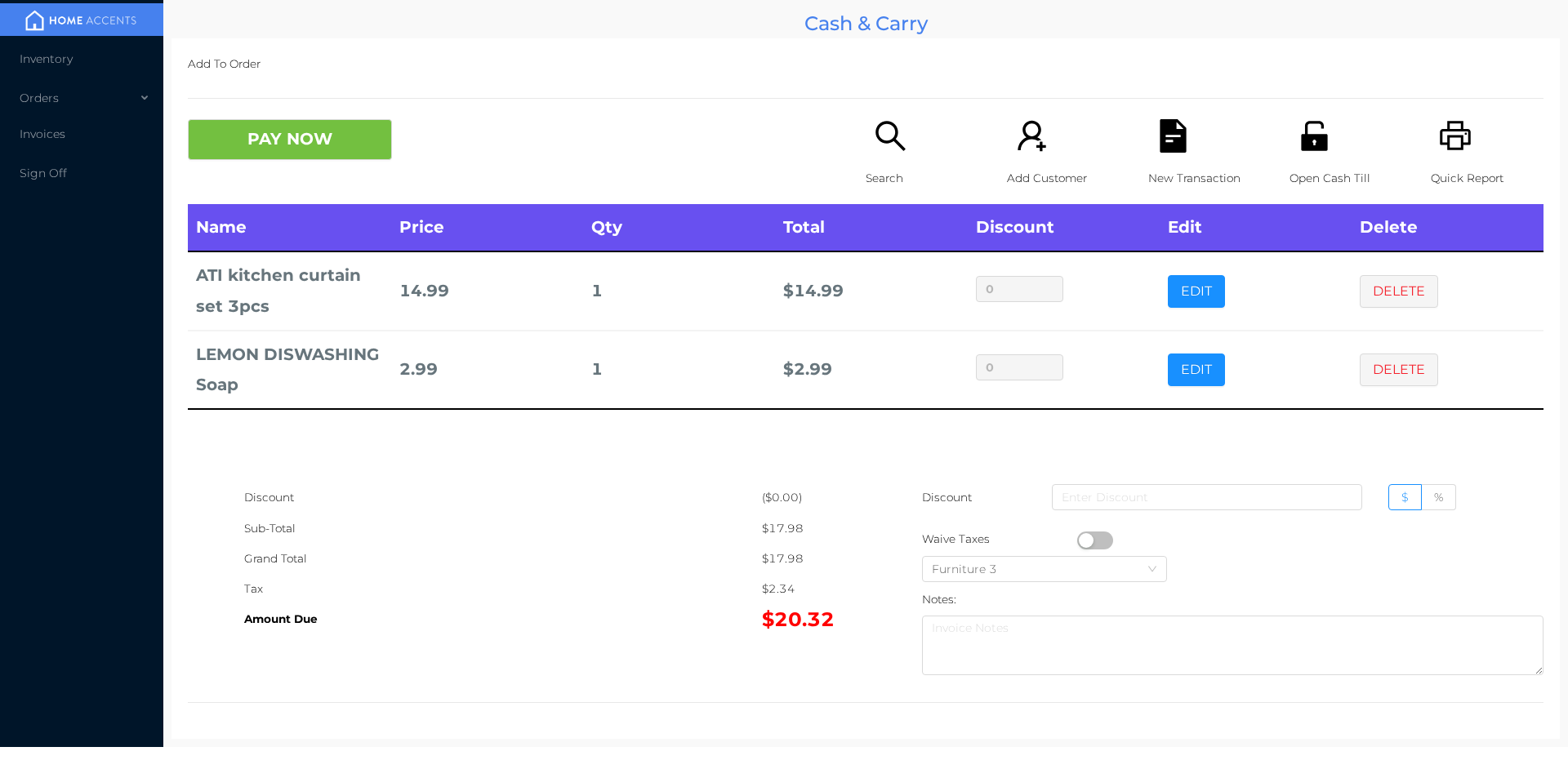
click at [1167, 144] on icon "icon: file-text" at bounding box center [1173, 136] width 26 height 34
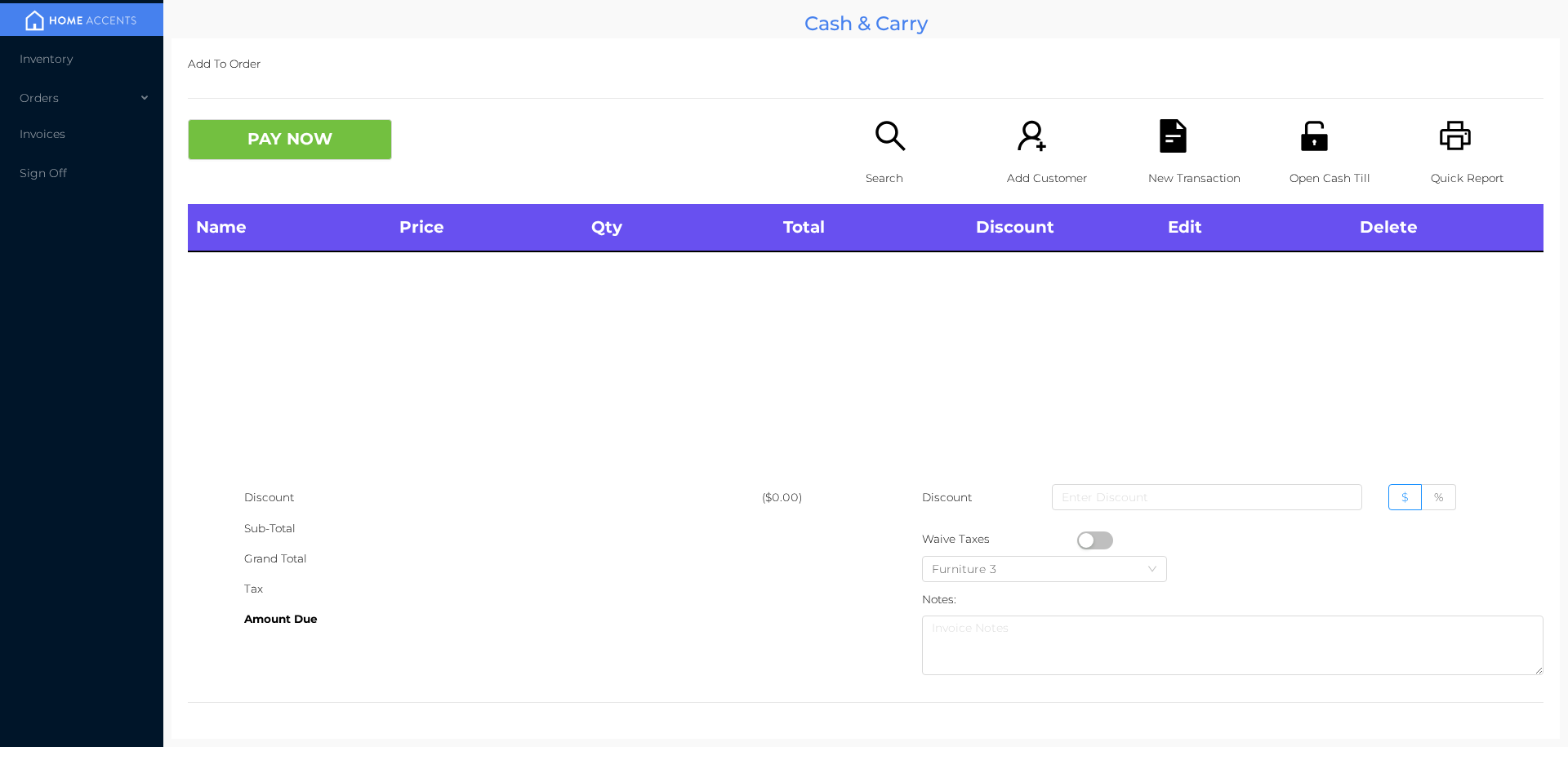
click at [1323, 143] on div "Open Cash Till" at bounding box center [1345, 162] width 113 height 85
click at [1265, 386] on div "Name Price Qty Total Discount Edit Delete" at bounding box center [865, 343] width 1355 height 278
click at [1302, 144] on icon "icon: unlock" at bounding box center [1313, 136] width 26 height 29
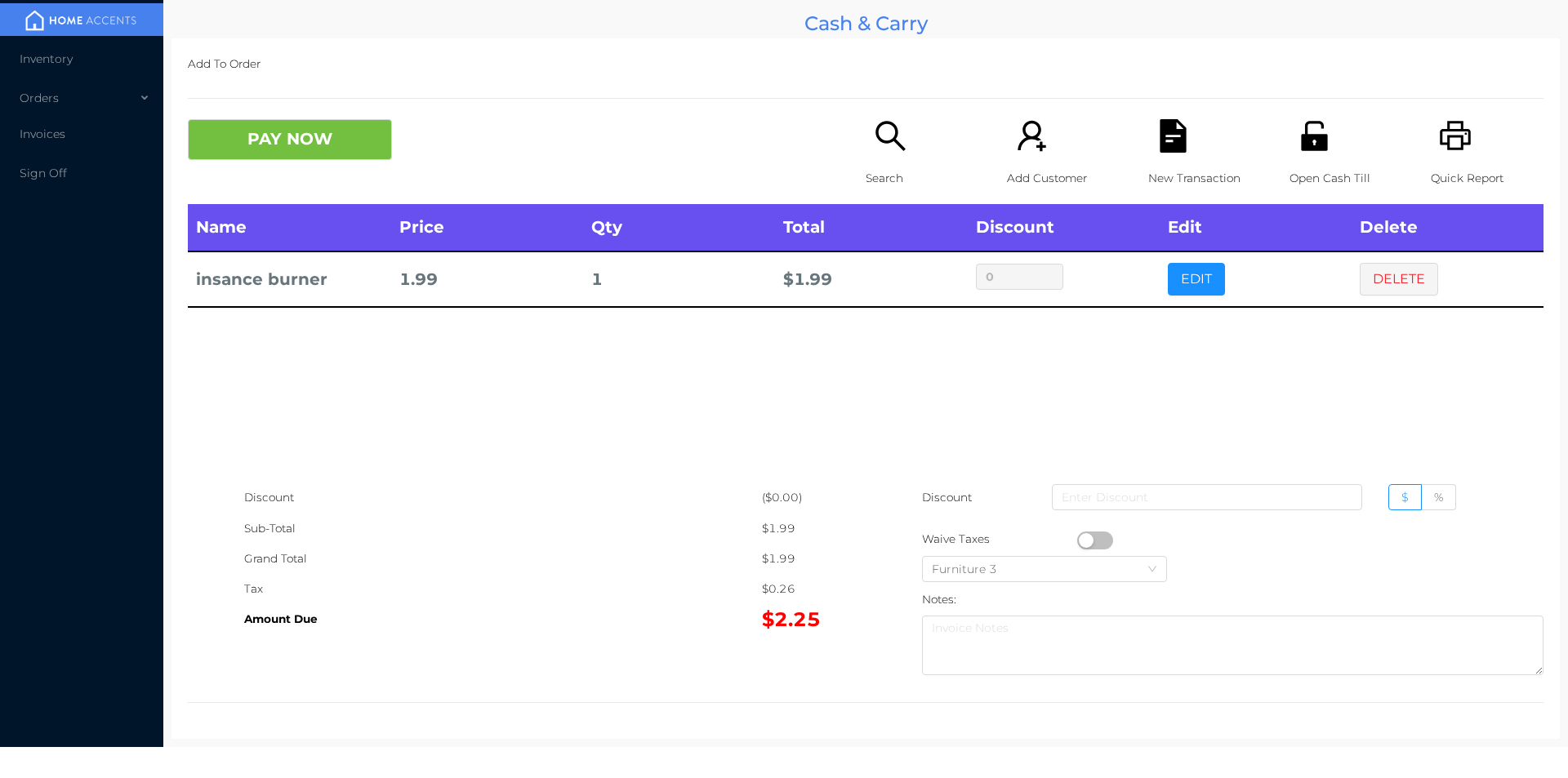
click at [877, 160] on div "Search" at bounding box center [922, 162] width 113 height 85
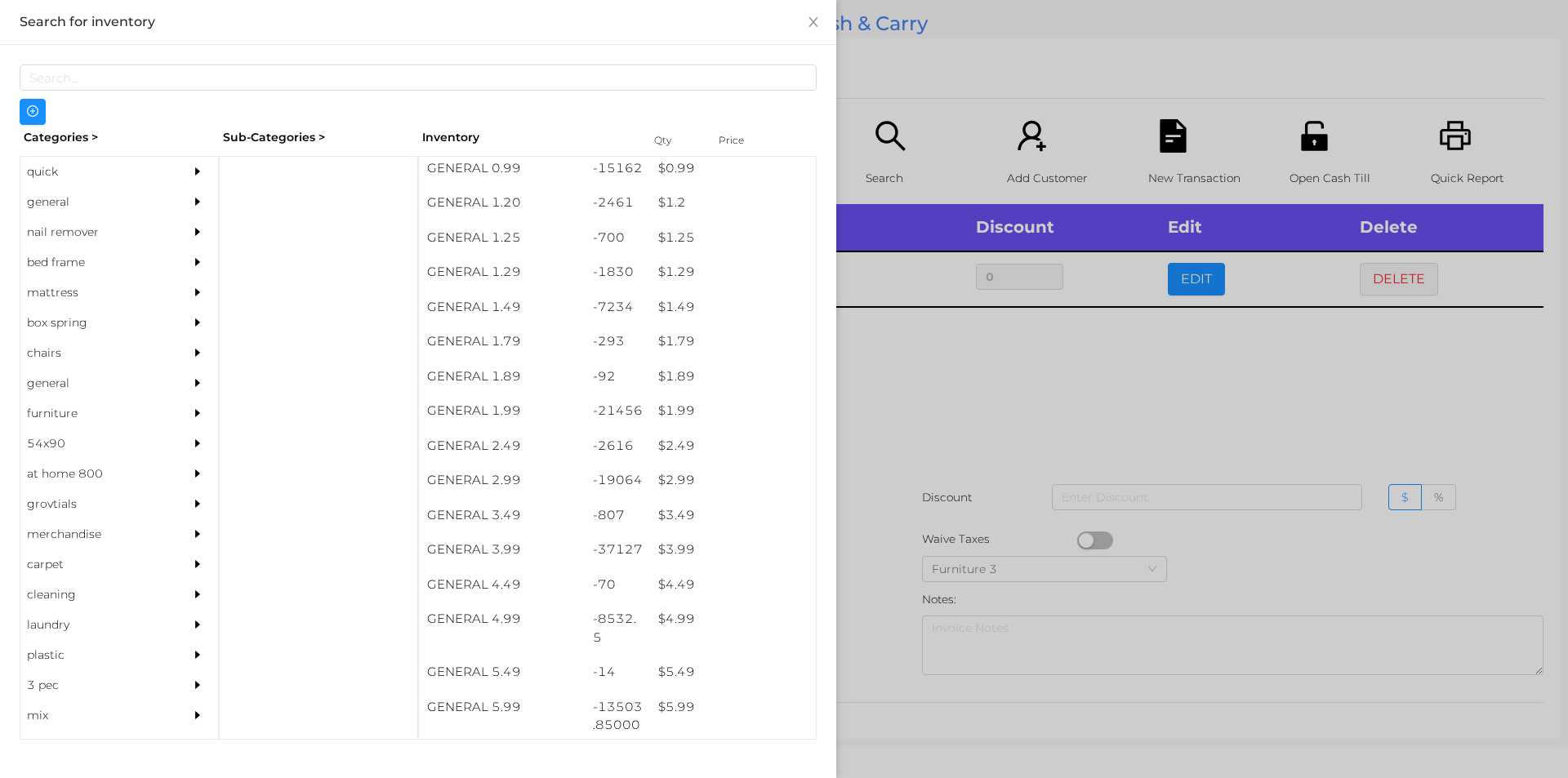
scroll to position [106, 0]
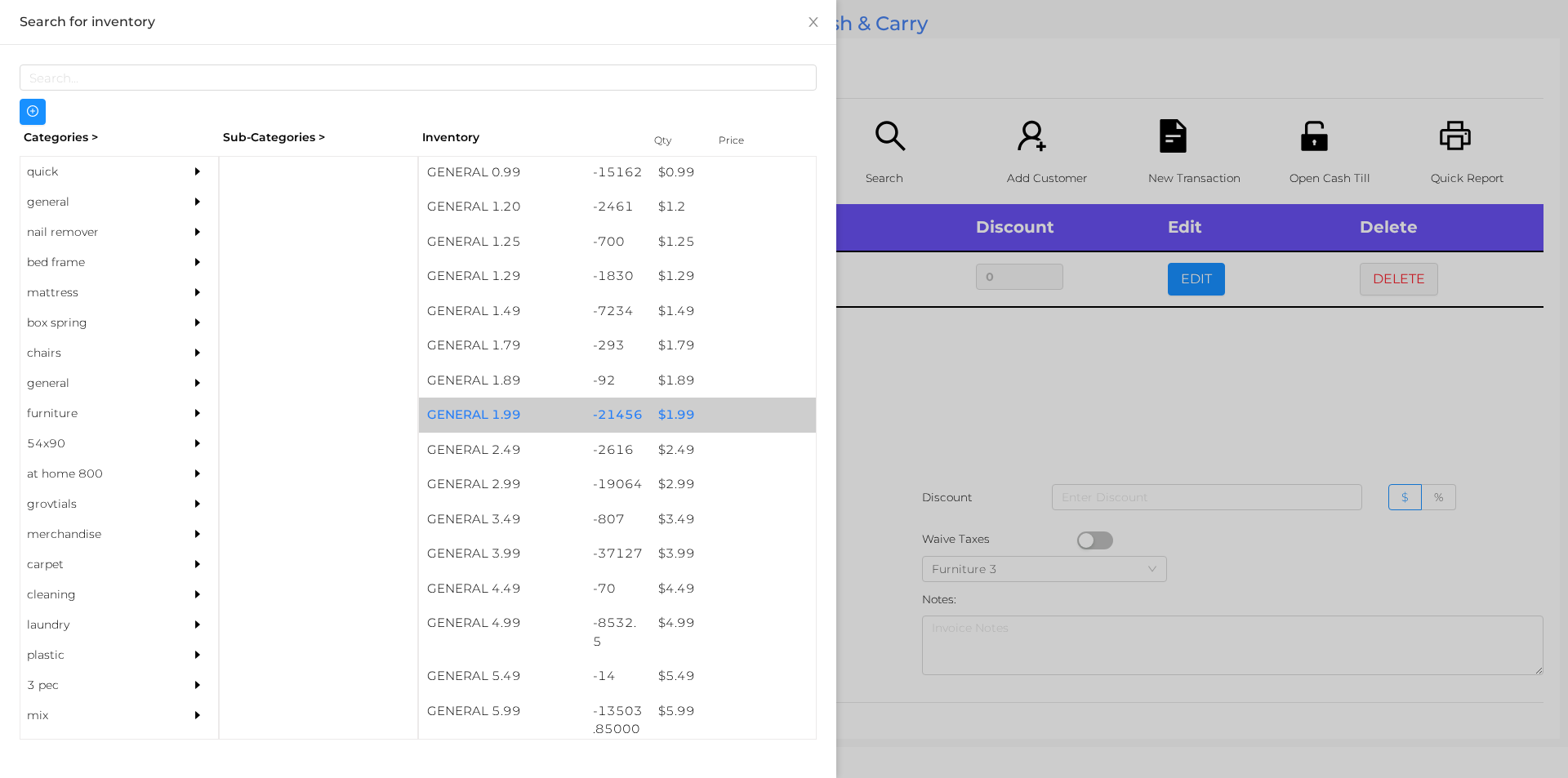
click at [650, 415] on div "$ 1.99" at bounding box center [732, 415] width 166 height 35
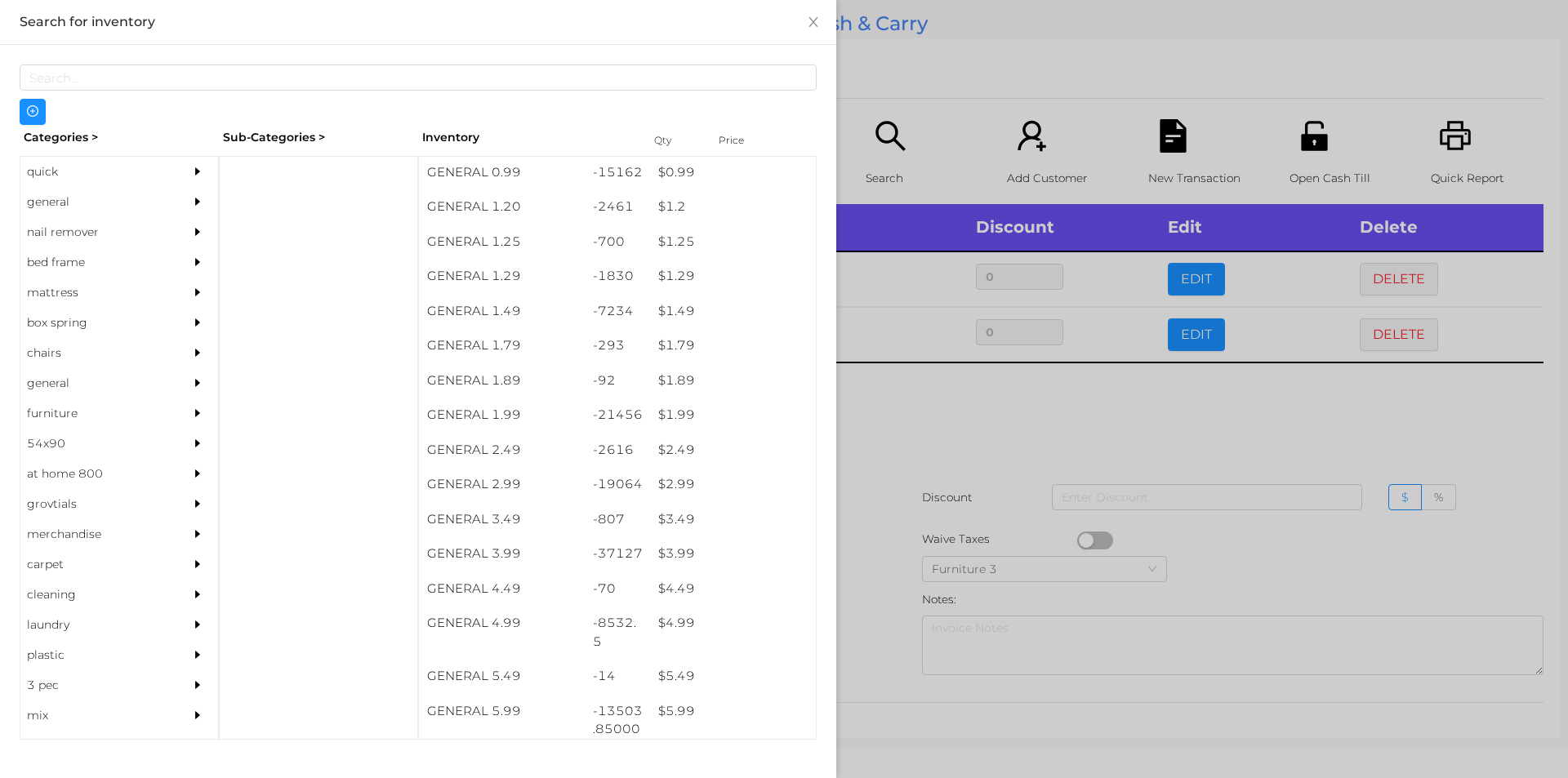
click at [921, 534] on div at bounding box center [784, 389] width 1568 height 778
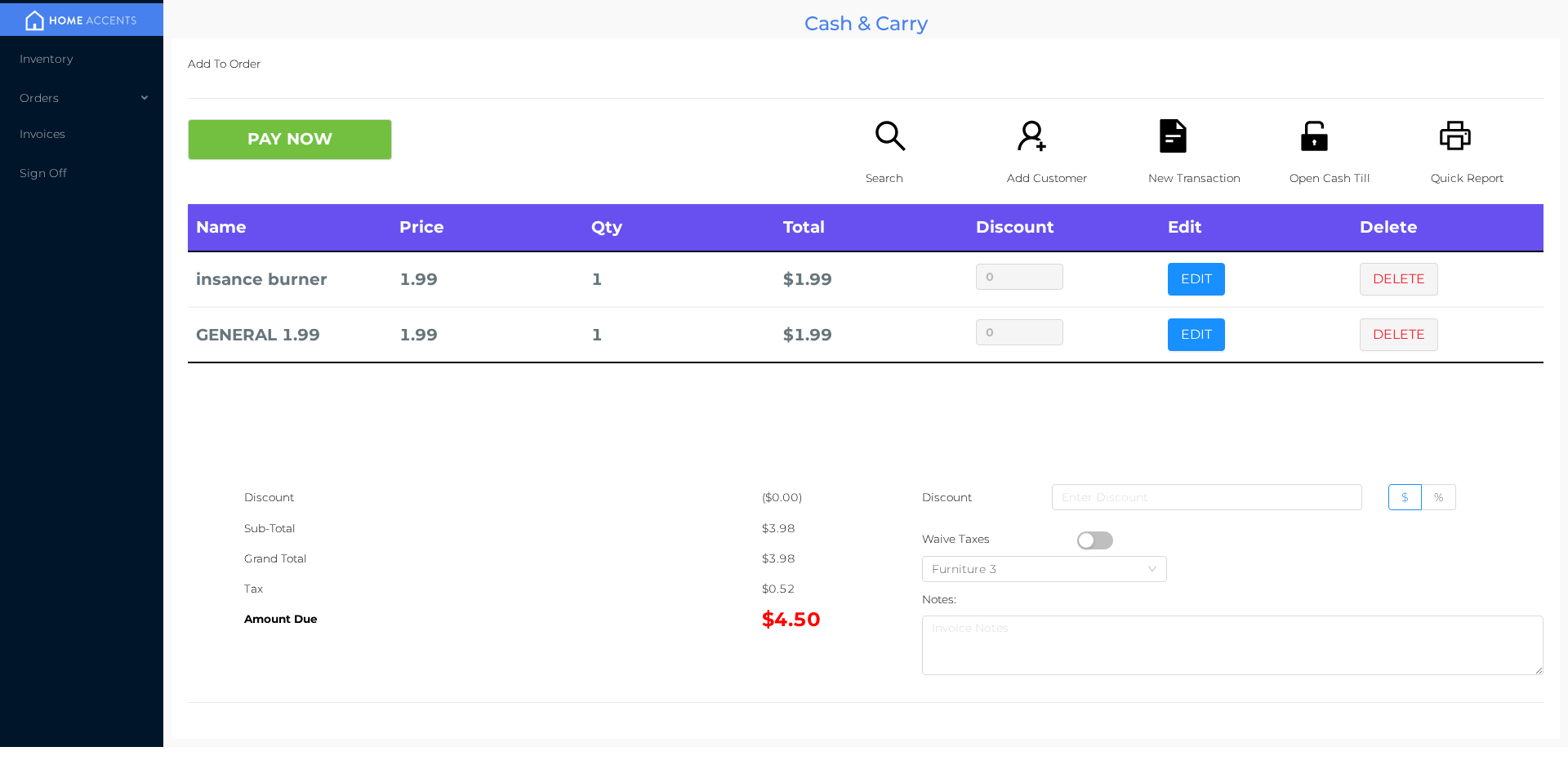
click at [866, 171] on p "Search" at bounding box center [922, 178] width 113 height 30
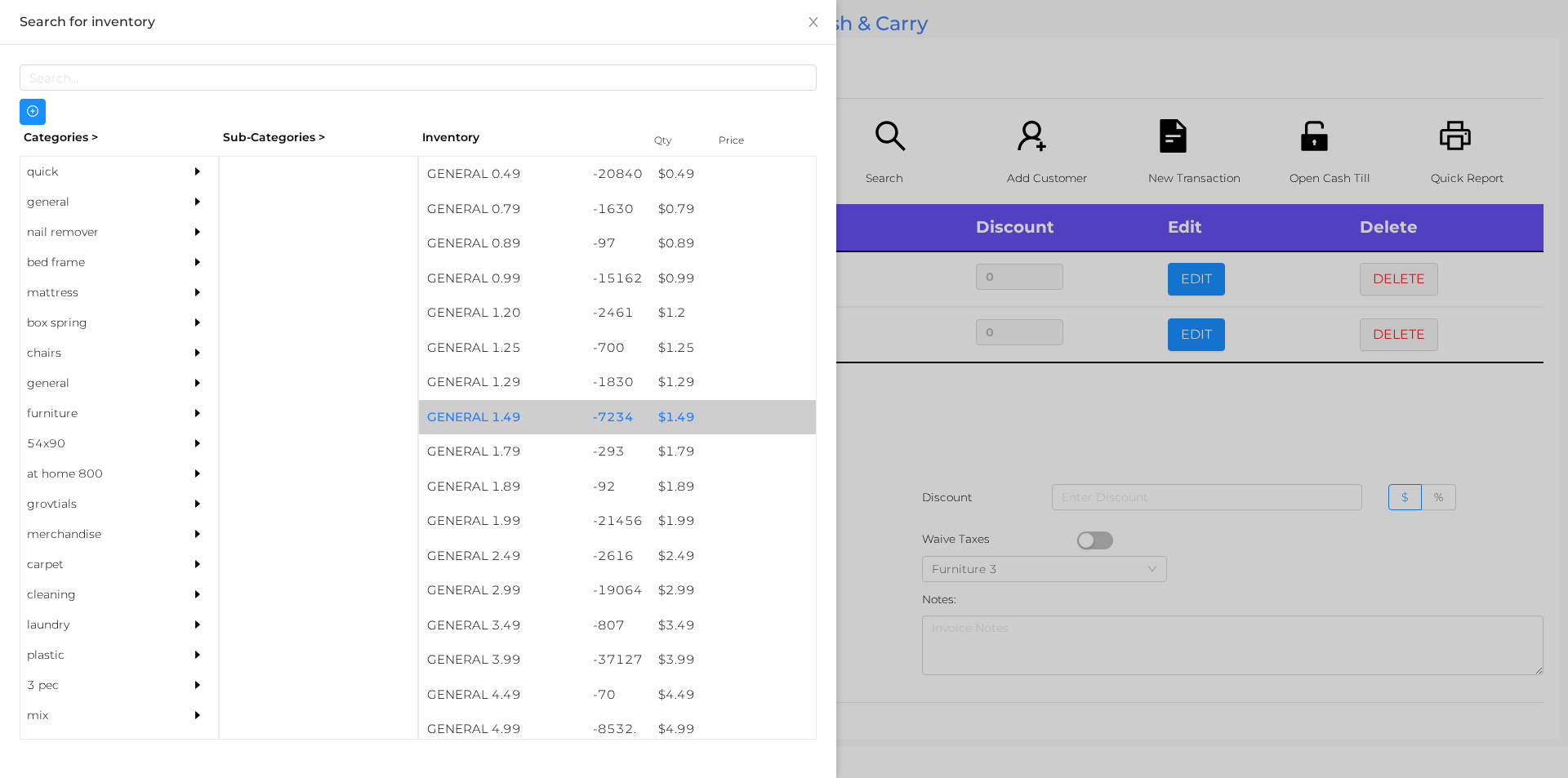
click at [636, 412] on div "-7234" at bounding box center [617, 417] width 66 height 35
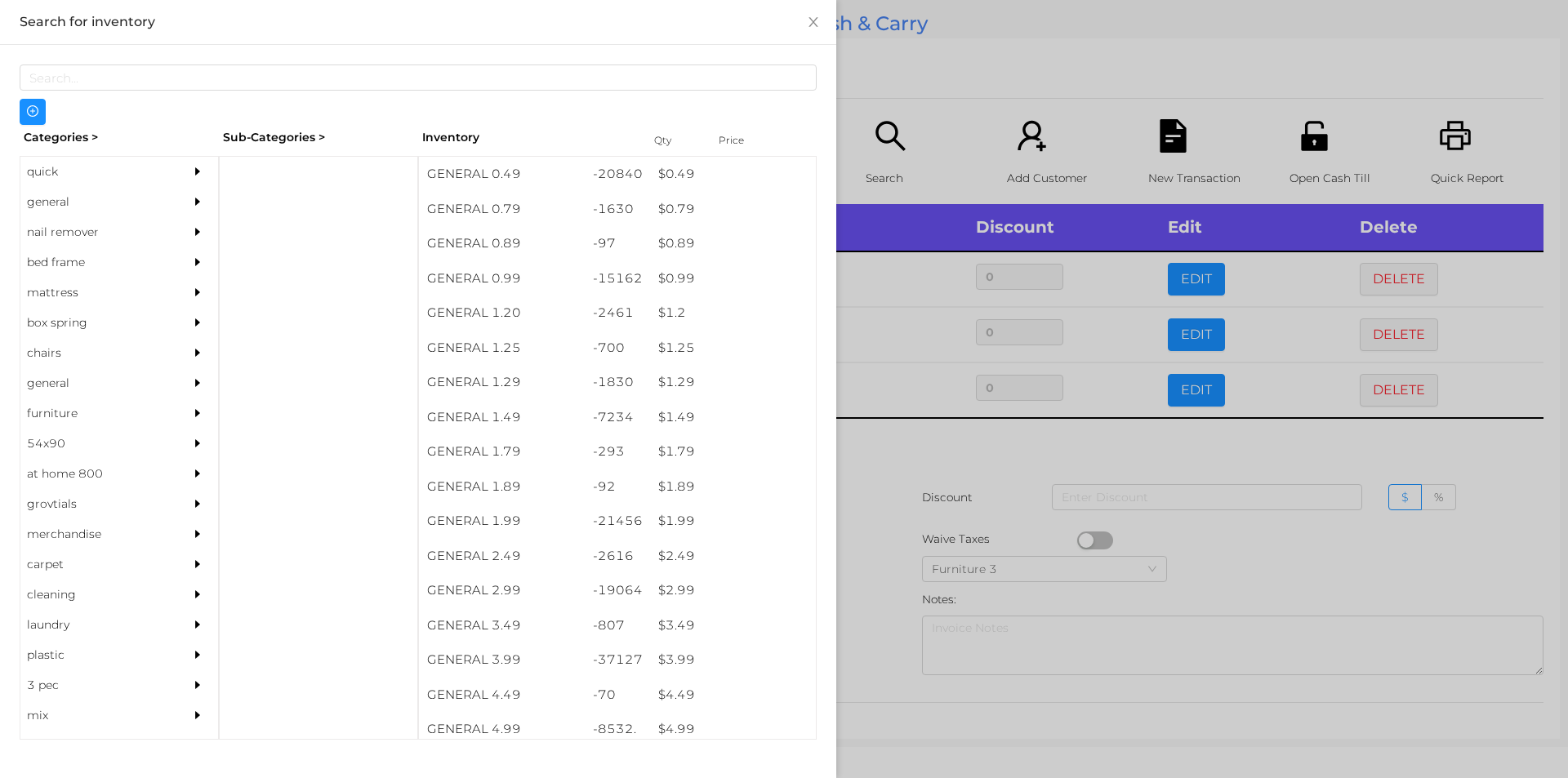
click at [890, 515] on div at bounding box center [784, 389] width 1568 height 778
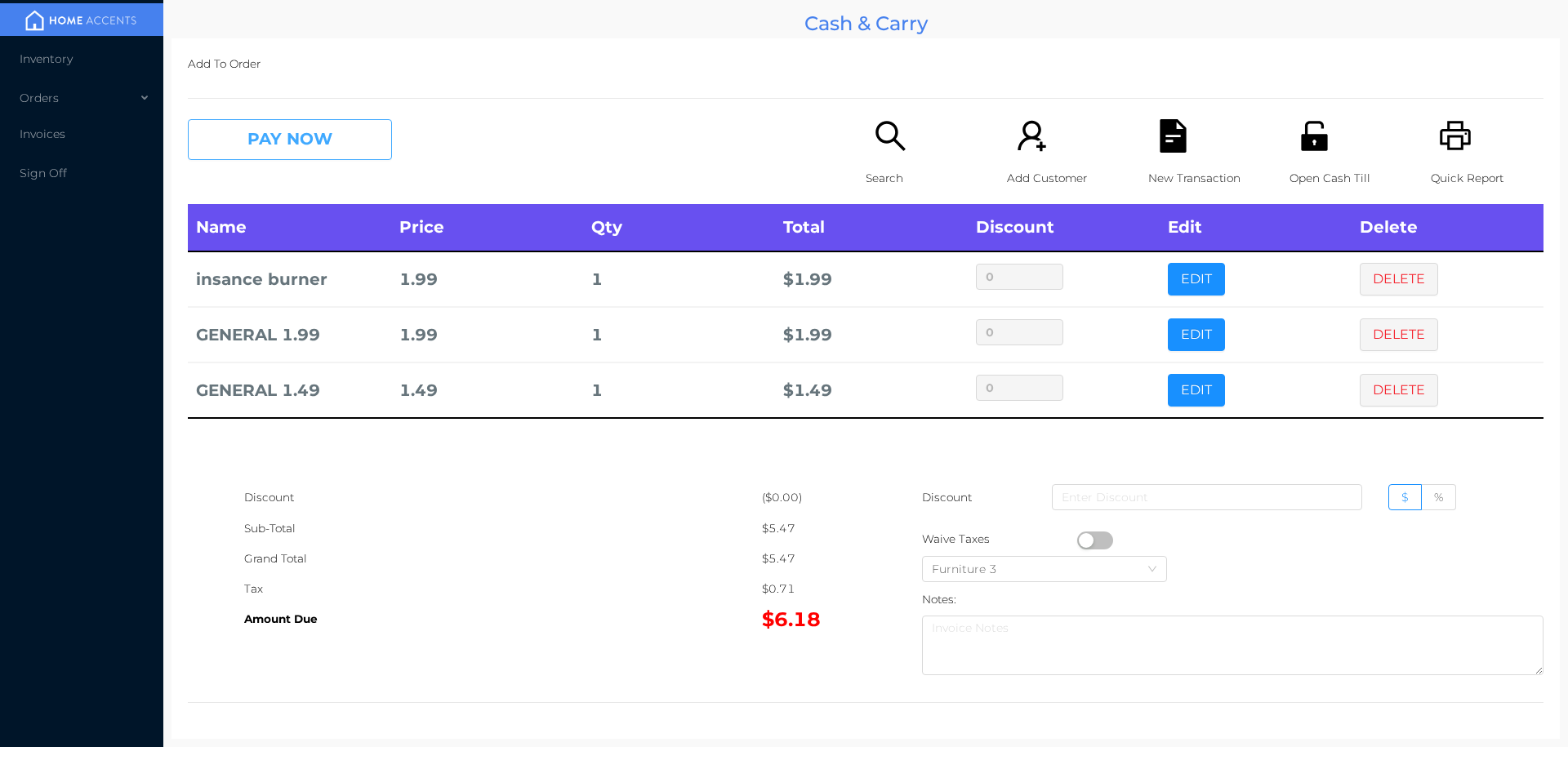
click at [255, 128] on button "PAY NOW" at bounding box center [289, 140] width 204 height 41
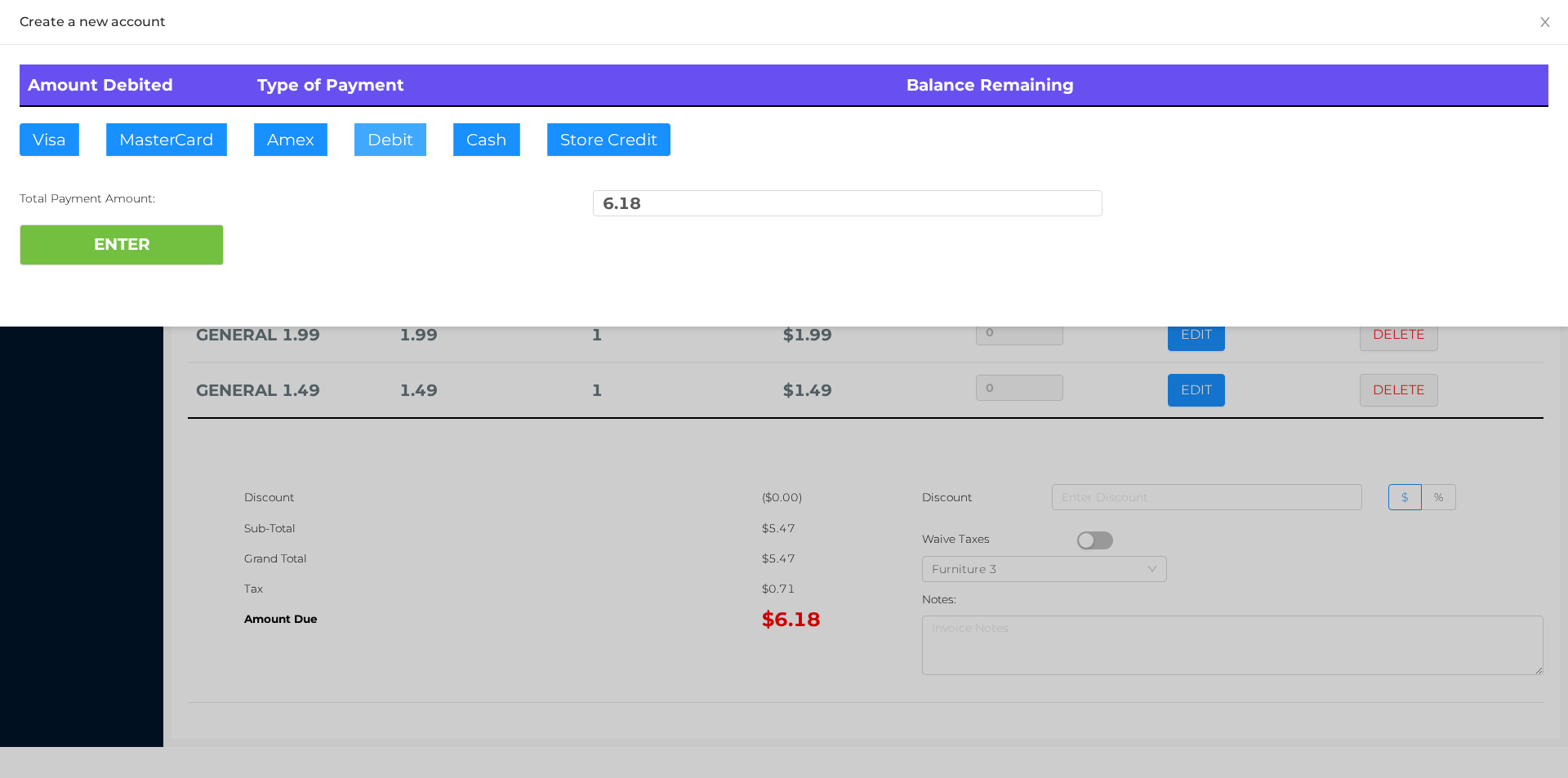
click at [382, 141] on button "Debit" at bounding box center [390, 140] width 72 height 33
click at [173, 229] on button "ENTER" at bounding box center [121, 245] width 204 height 41
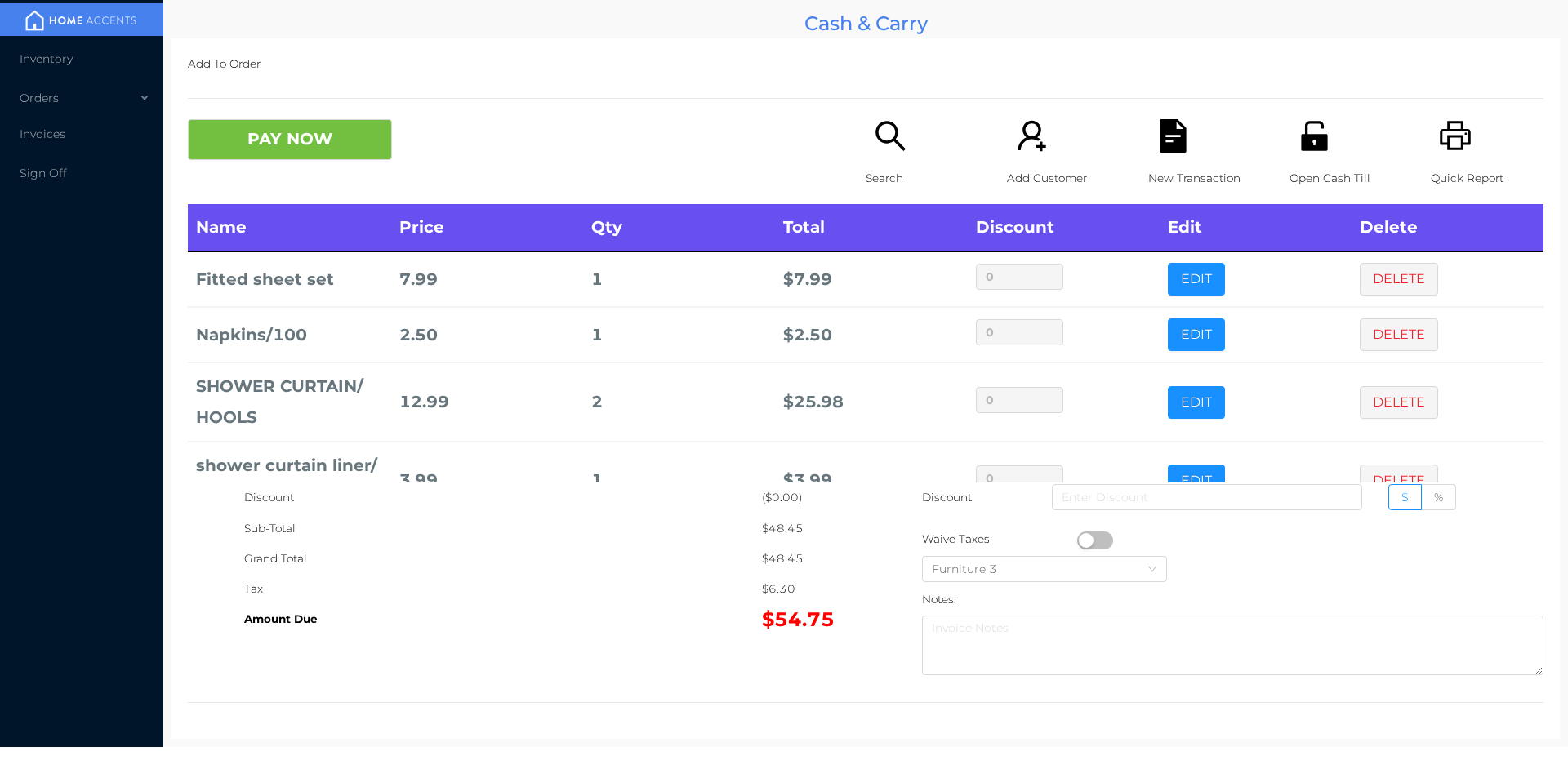
click at [311, 142] on button "PAY NOW" at bounding box center [289, 140] width 204 height 41
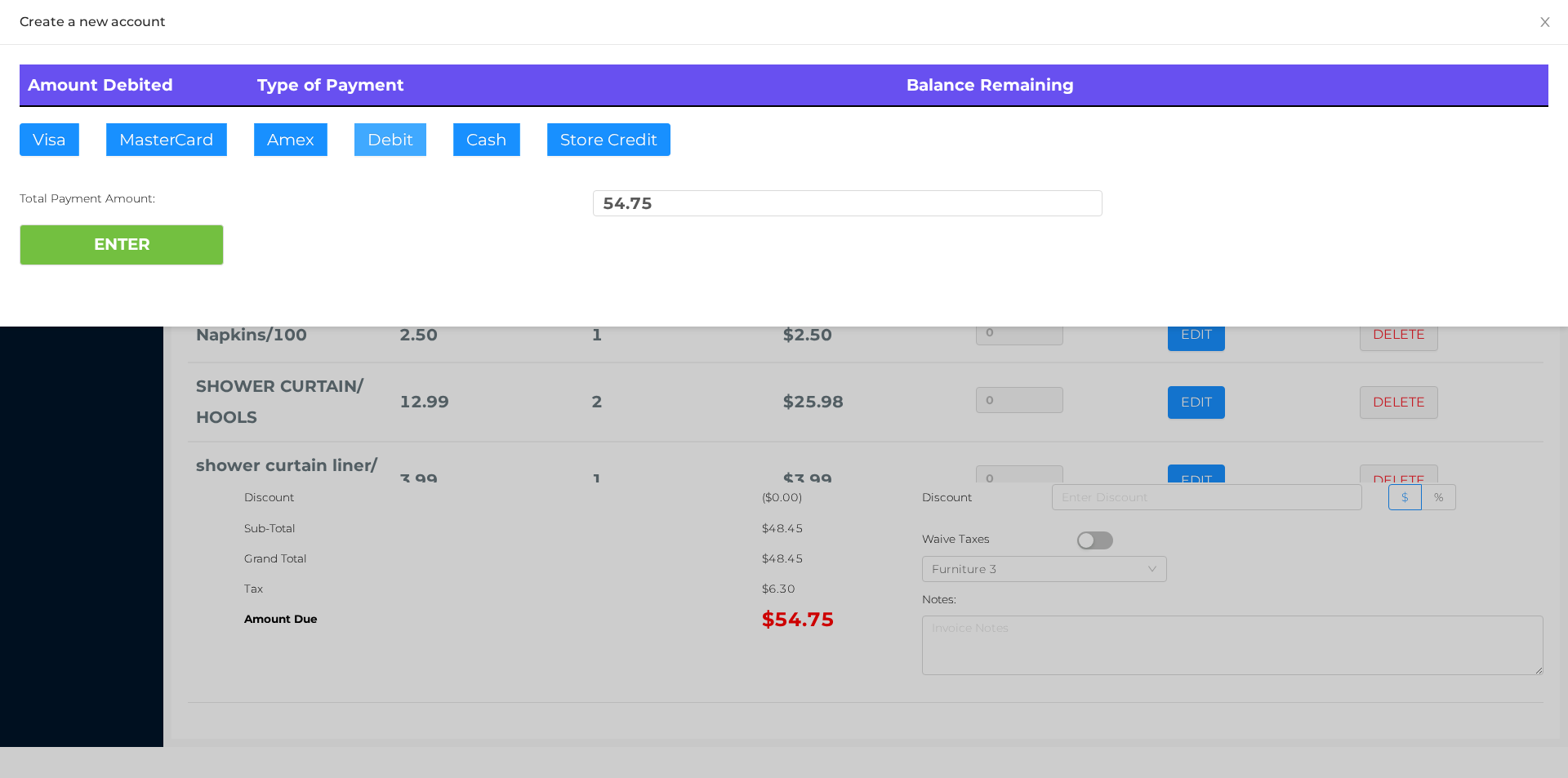
click at [403, 146] on button "Debit" at bounding box center [390, 140] width 72 height 33
click at [169, 261] on button "ENTER" at bounding box center [121, 245] width 204 height 41
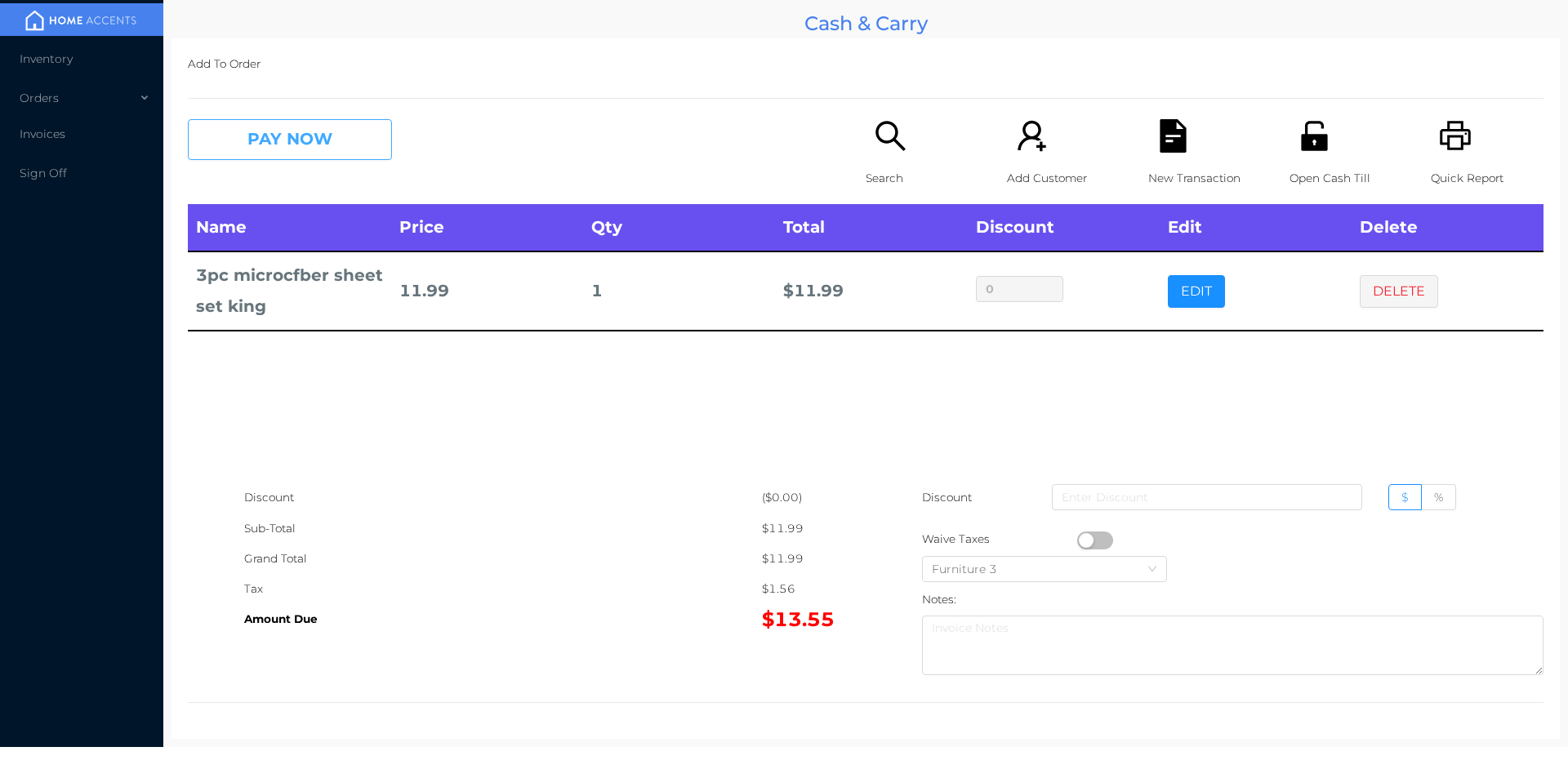
click at [267, 146] on button "PAY NOW" at bounding box center [289, 140] width 204 height 41
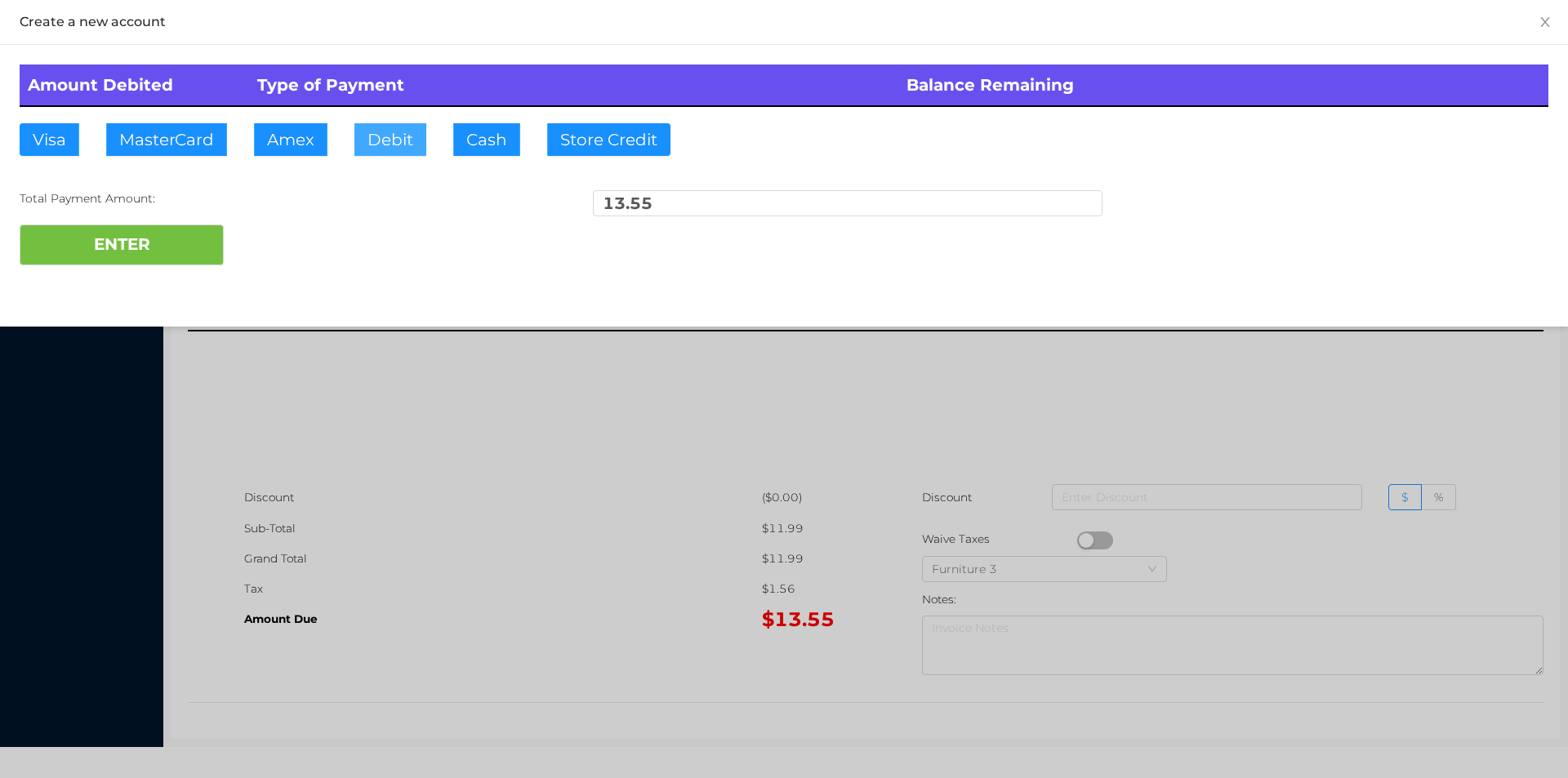
click at [385, 146] on button "Debit" at bounding box center [390, 140] width 72 height 33
type input "20"
click at [110, 256] on button "ENTER" at bounding box center [121, 245] width 204 height 41
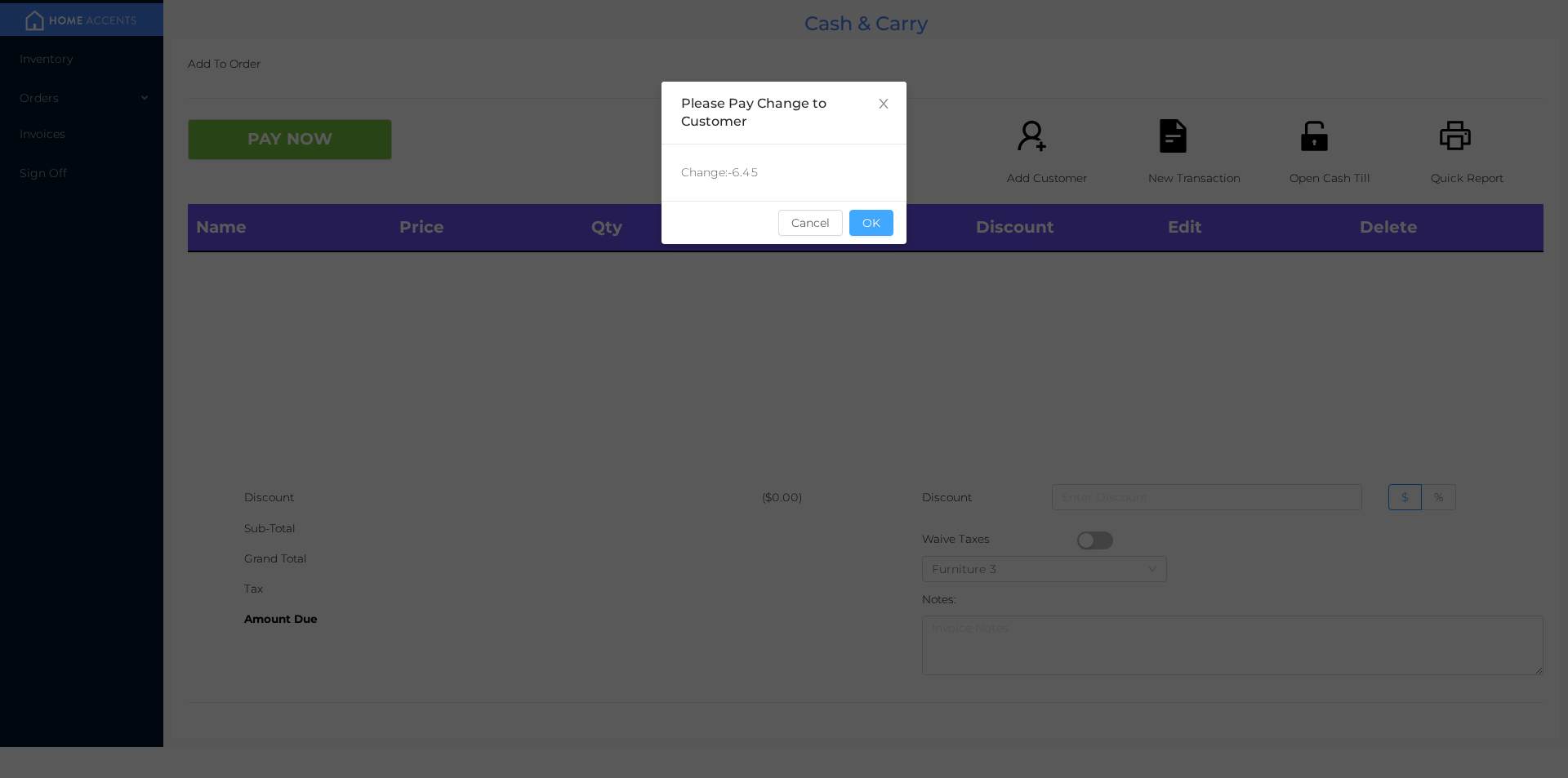
click at [884, 216] on button "OK" at bounding box center [872, 223] width 44 height 26
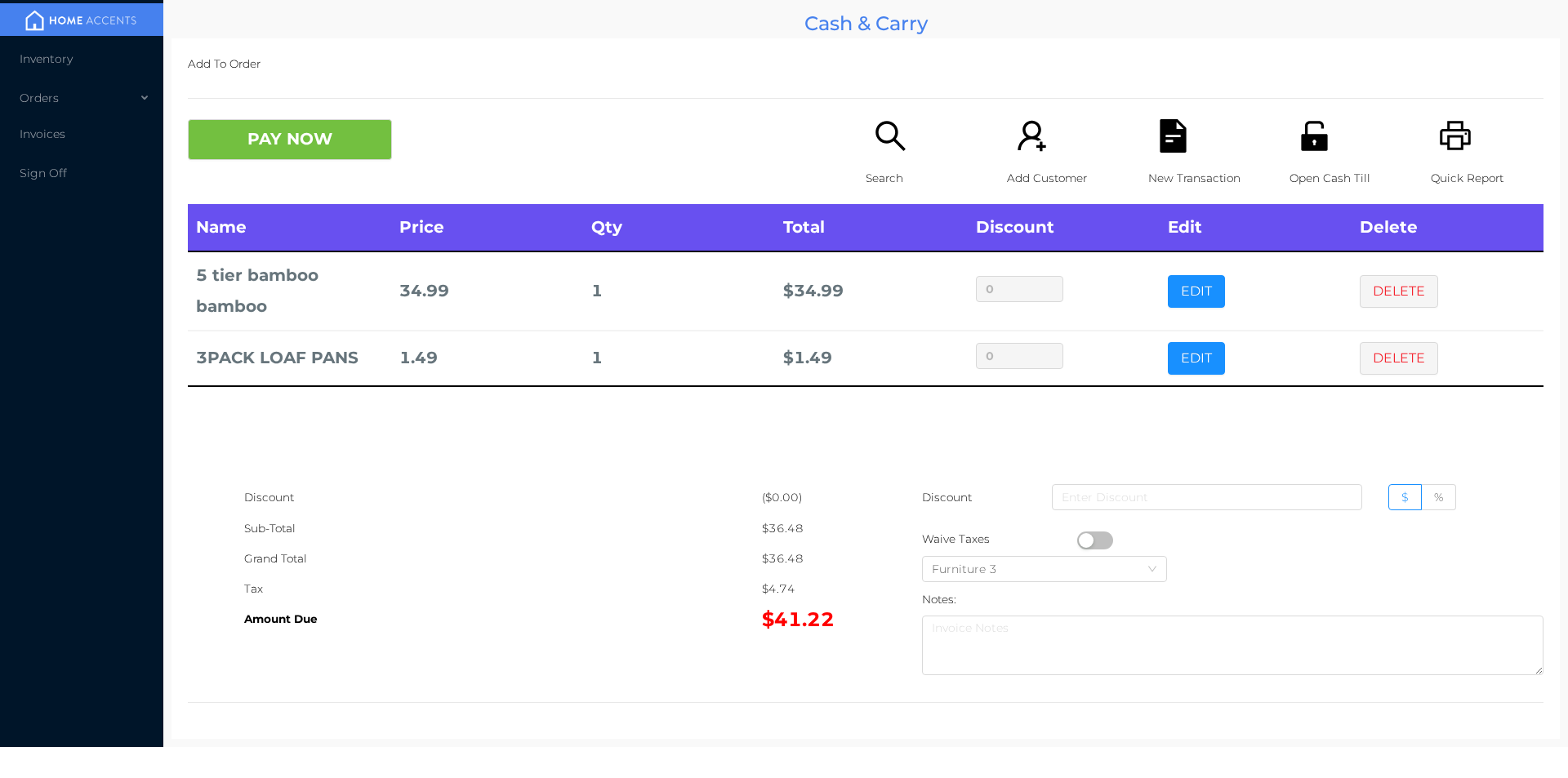
click at [883, 145] on icon "icon: search" at bounding box center [890, 136] width 34 height 34
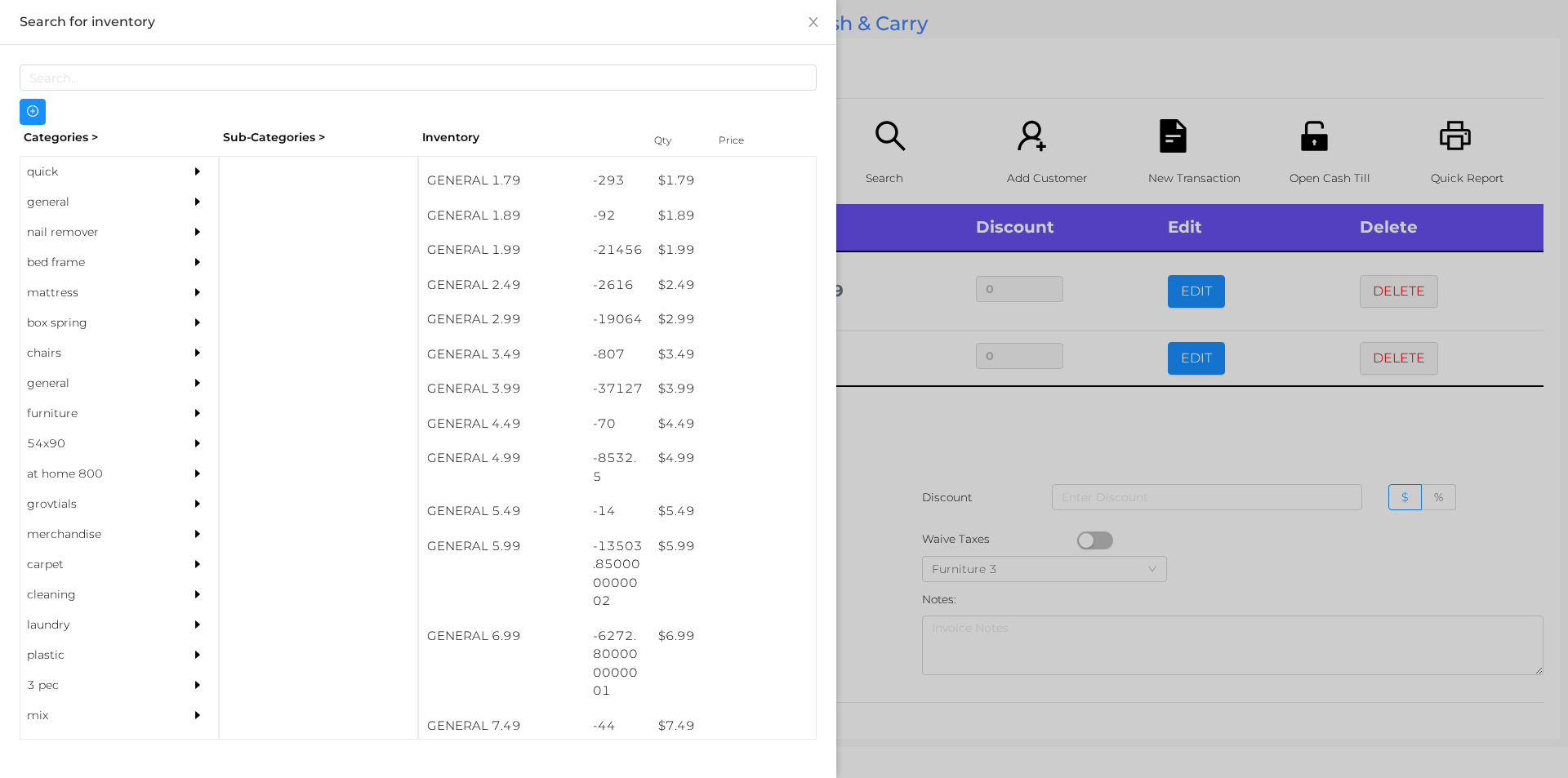
scroll to position [269, 0]
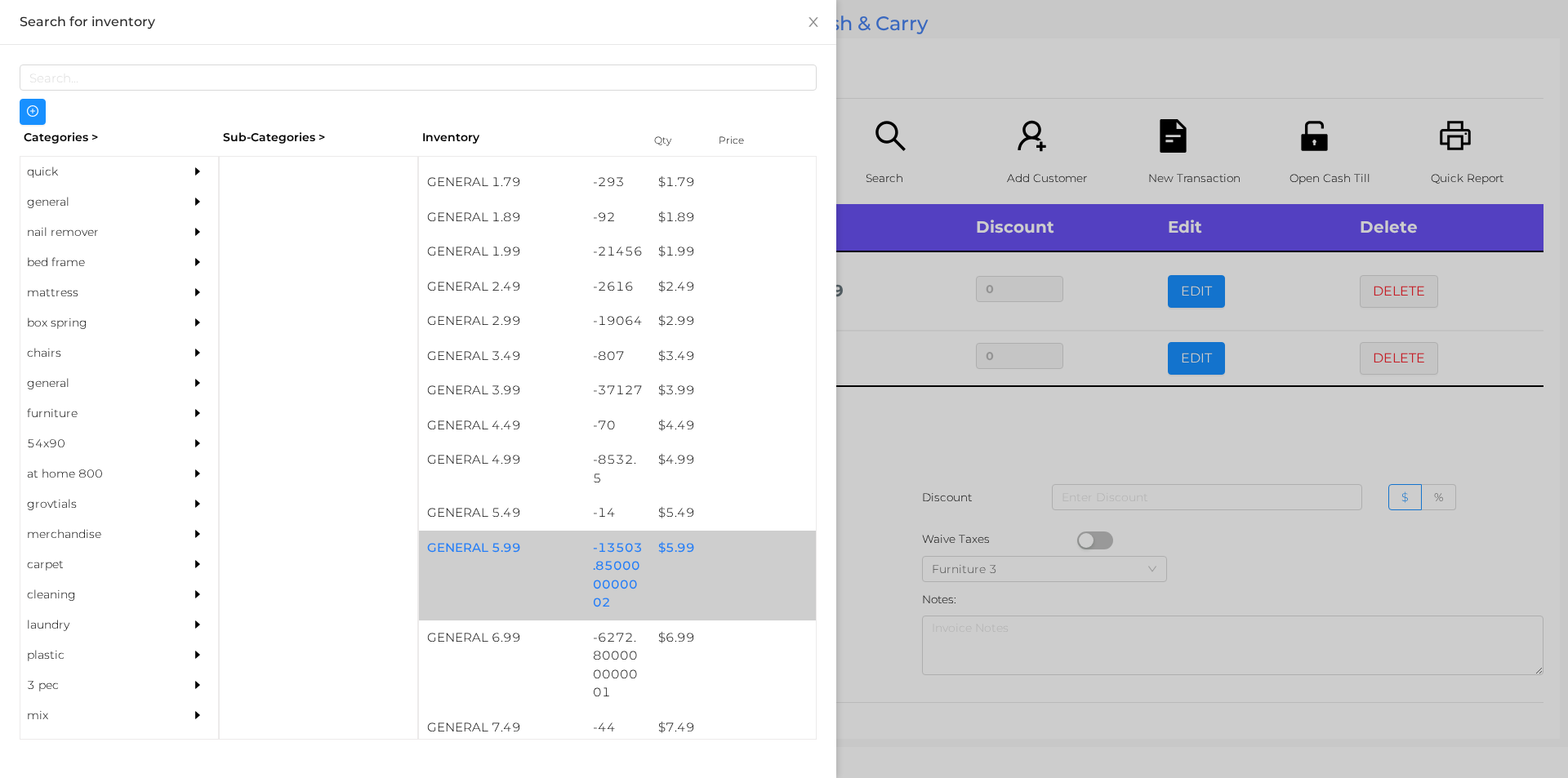
click at [683, 543] on div "$ 5.99" at bounding box center [732, 548] width 166 height 35
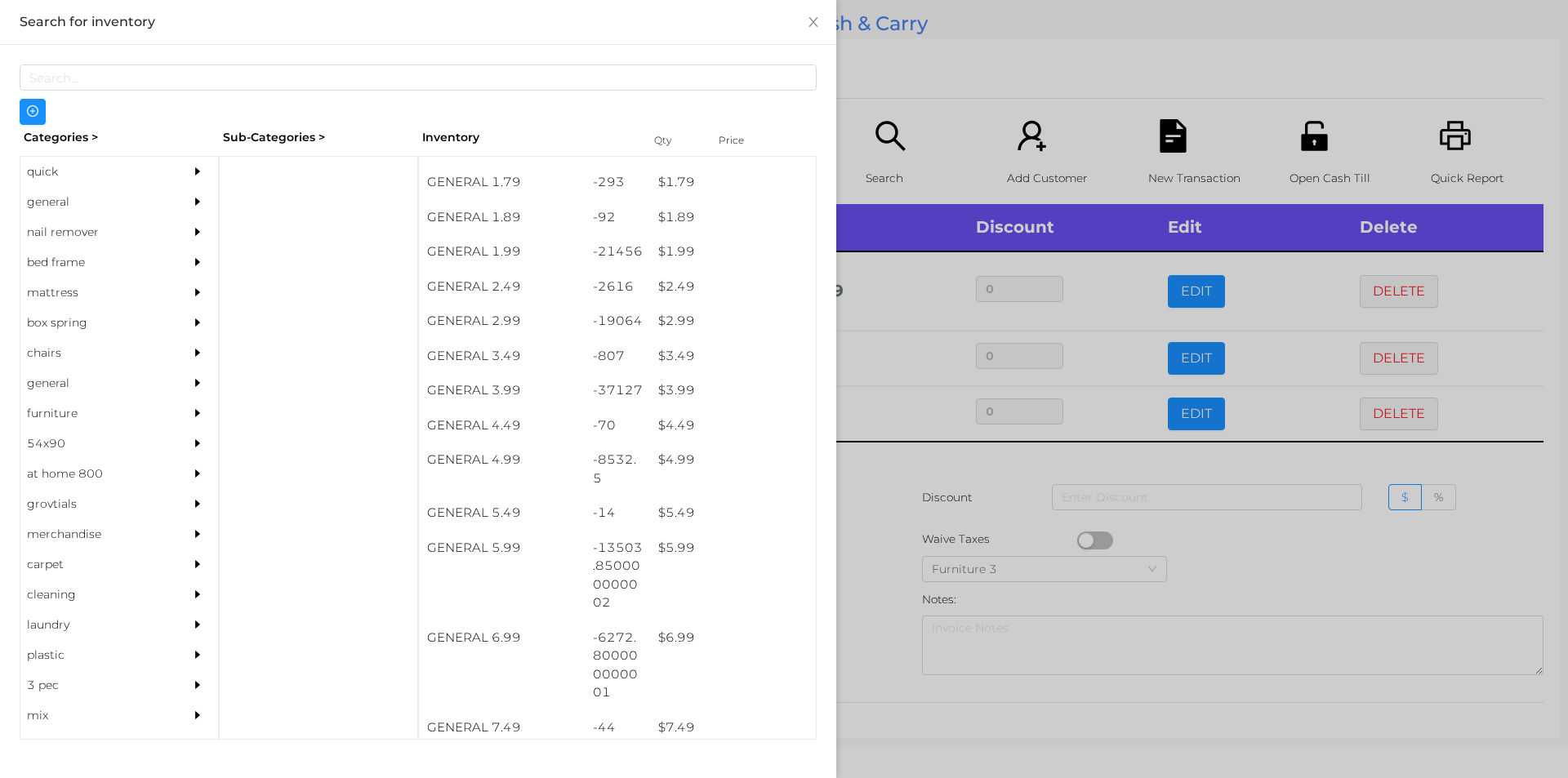
click at [943, 510] on div at bounding box center [784, 389] width 1568 height 778
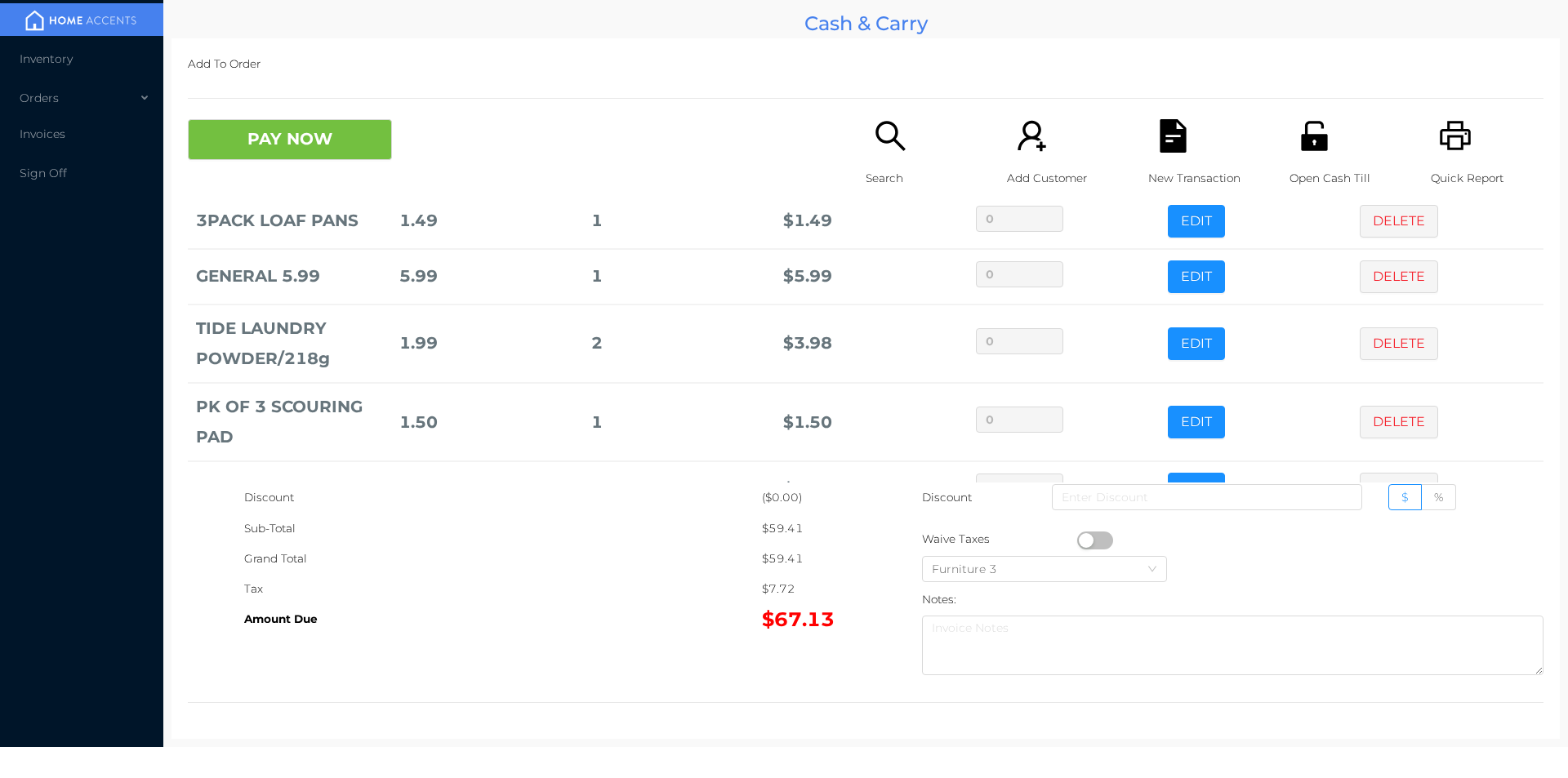
scroll to position [378, 0]
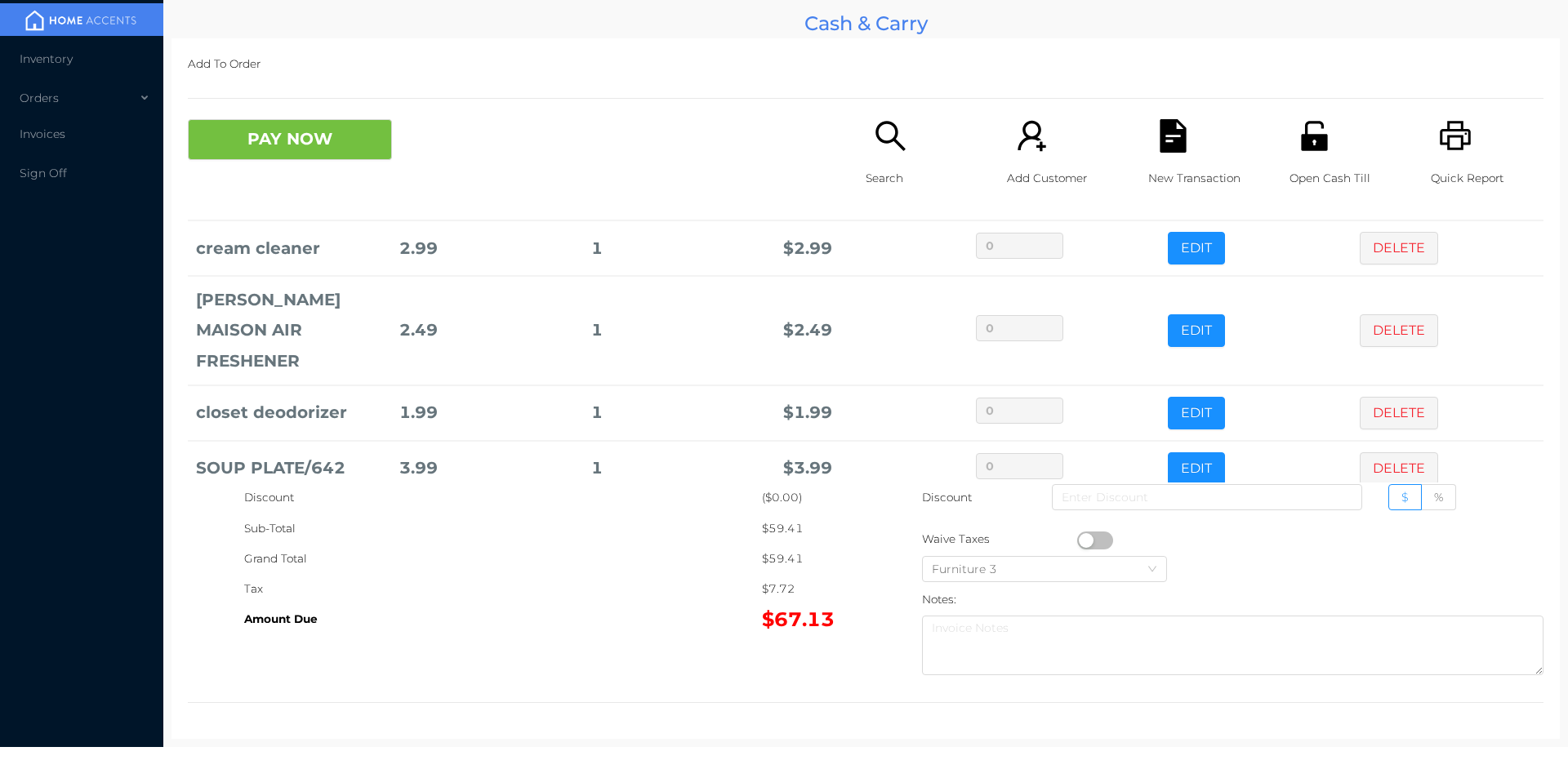
click at [898, 139] on icon "icon: search" at bounding box center [890, 136] width 34 height 34
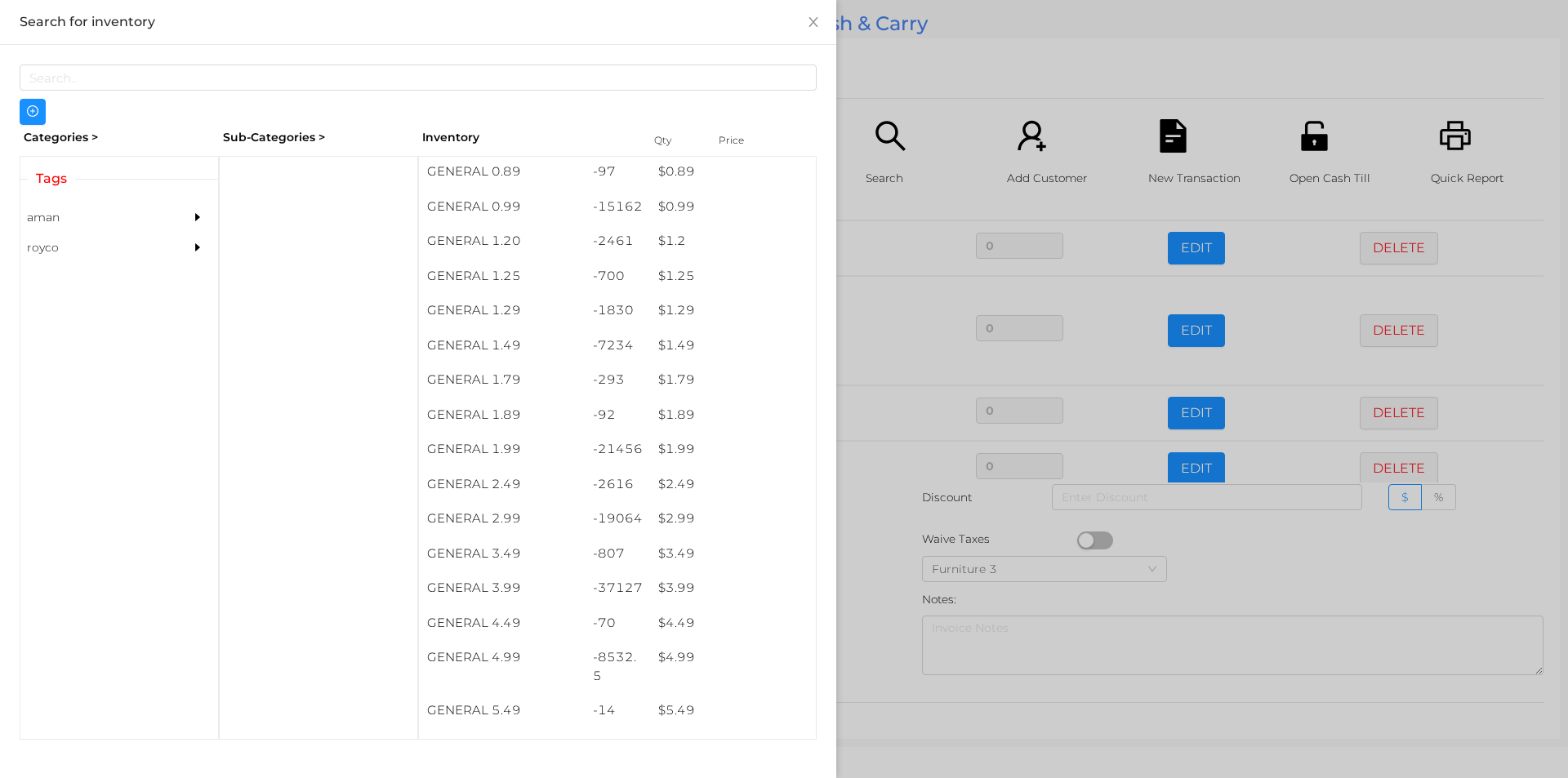
scroll to position [110, 0]
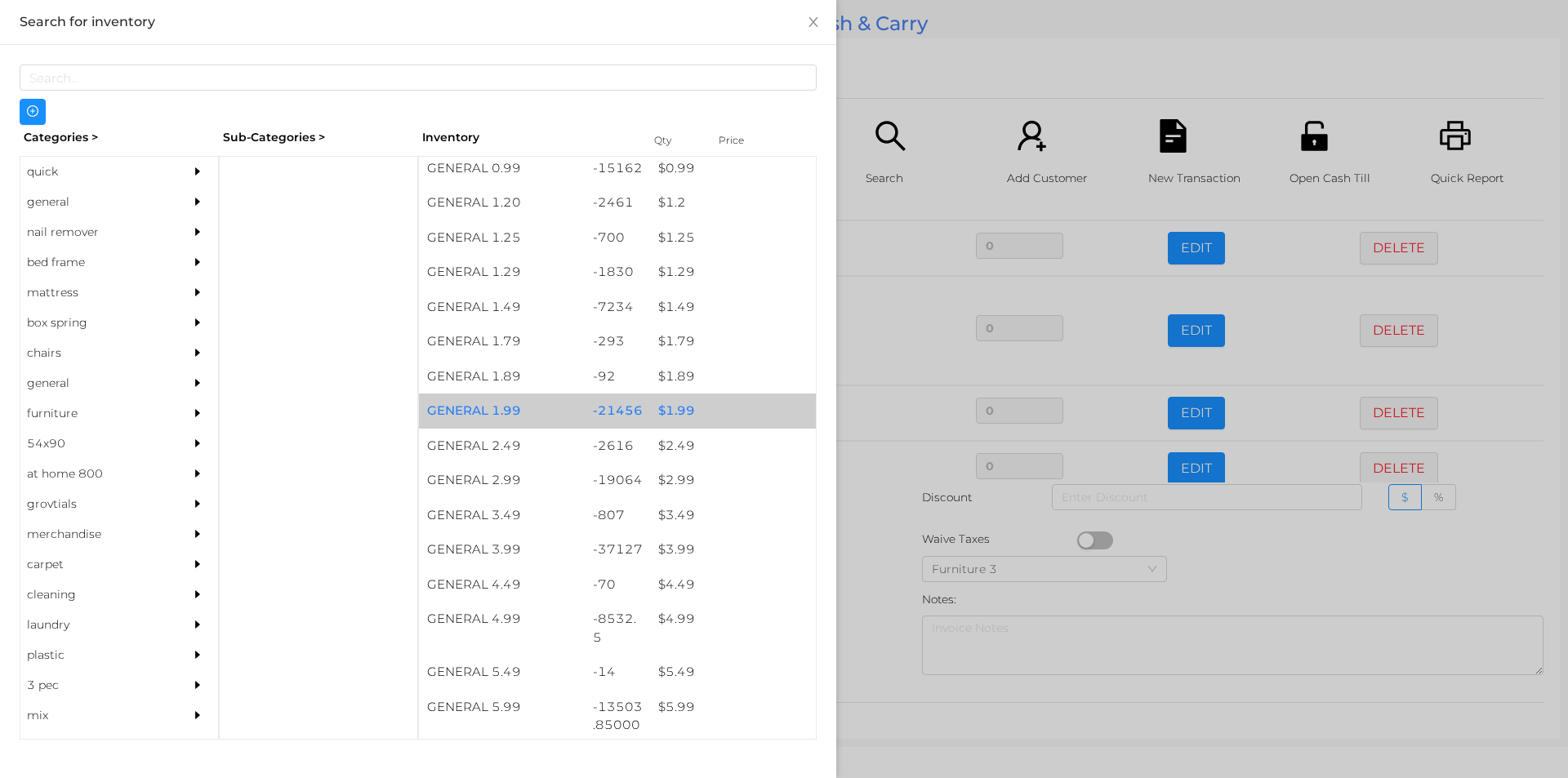
click at [719, 407] on div "$ 1.99" at bounding box center [732, 411] width 166 height 35
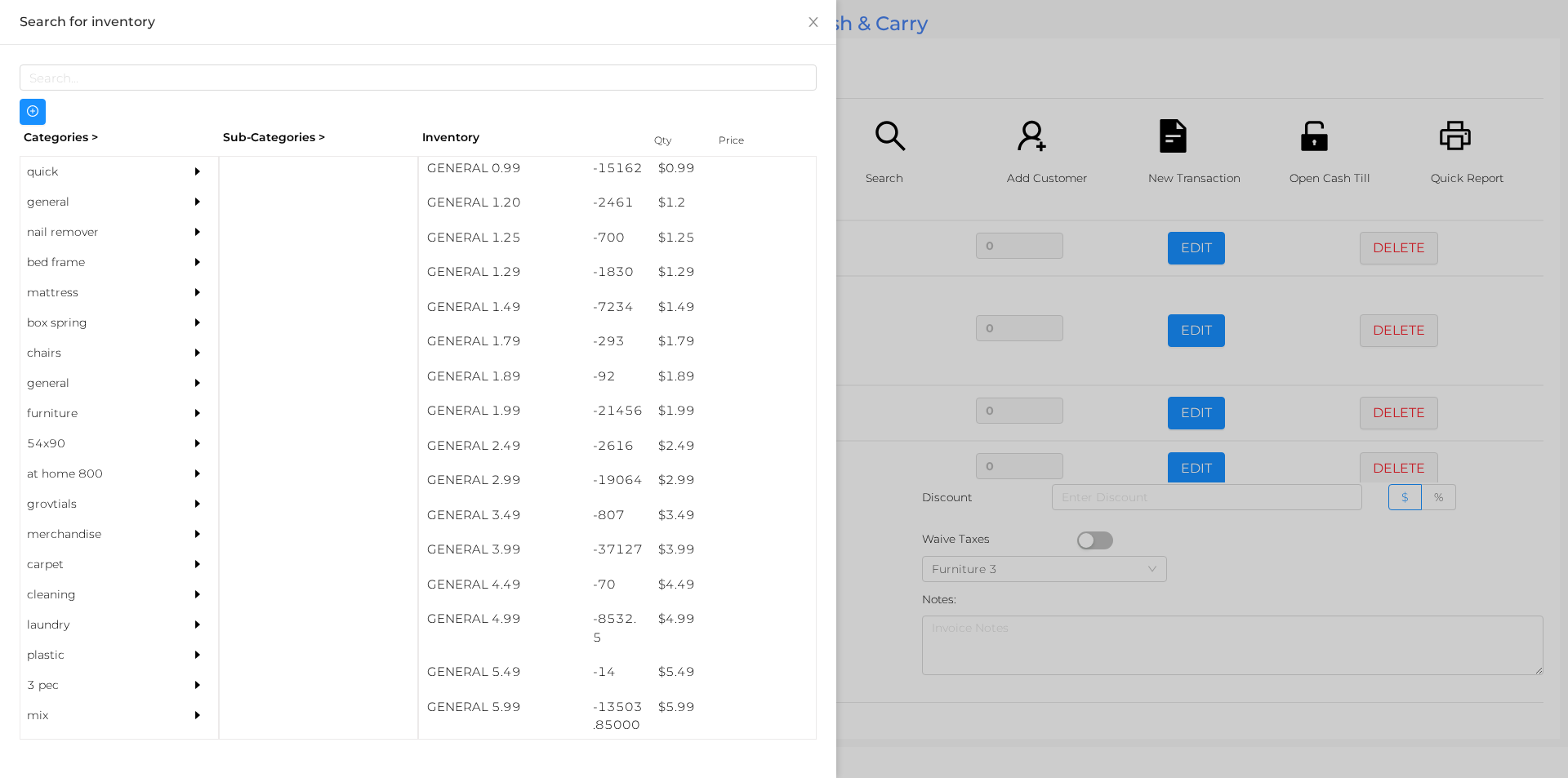
click at [921, 110] on div at bounding box center [784, 389] width 1568 height 778
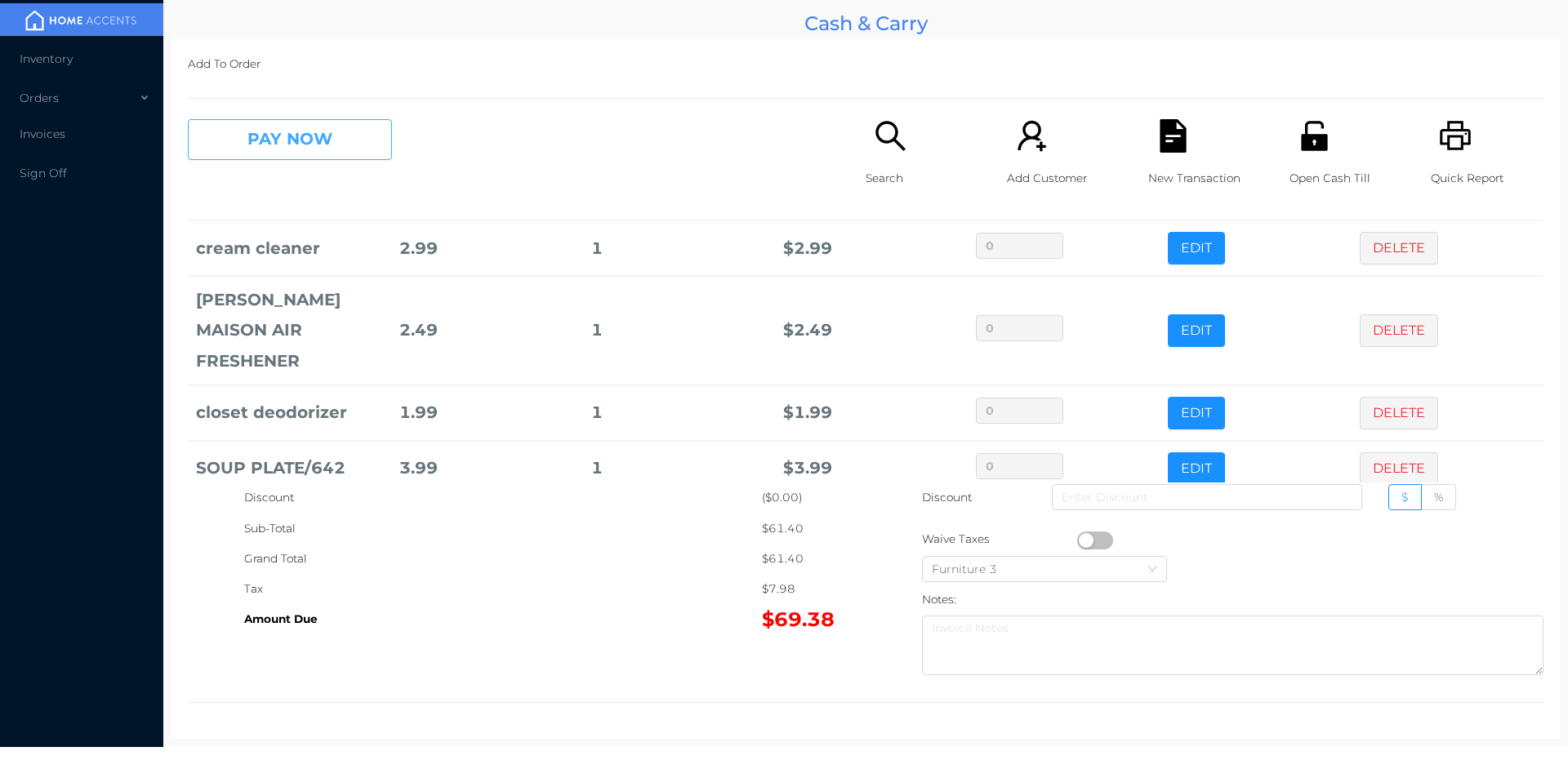
click at [352, 139] on button "PAY NOW" at bounding box center [289, 140] width 204 height 41
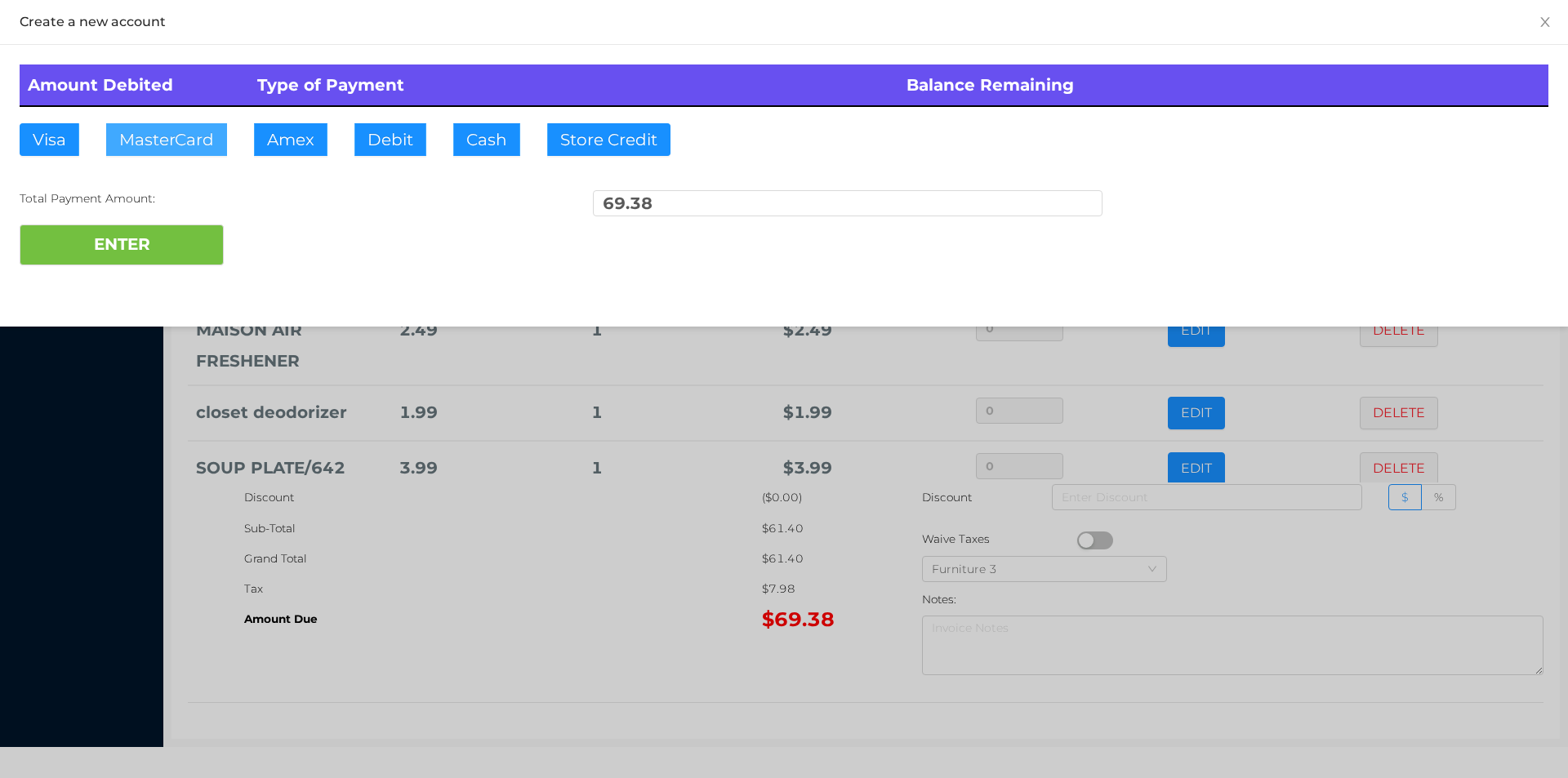
click at [182, 132] on button "MasterCard" at bounding box center [167, 140] width 121 height 33
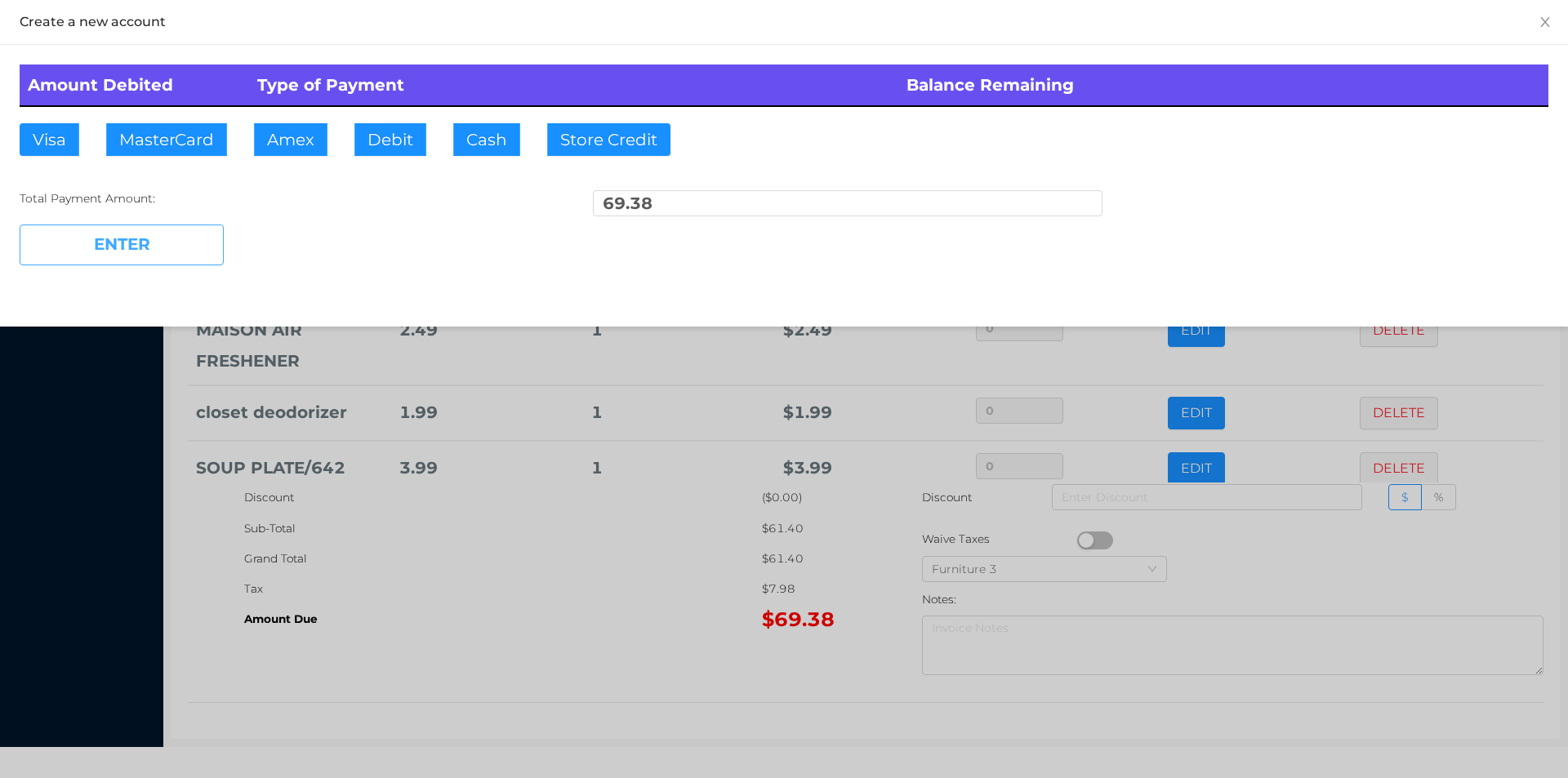
click at [144, 243] on button "ENTER" at bounding box center [121, 245] width 204 height 41
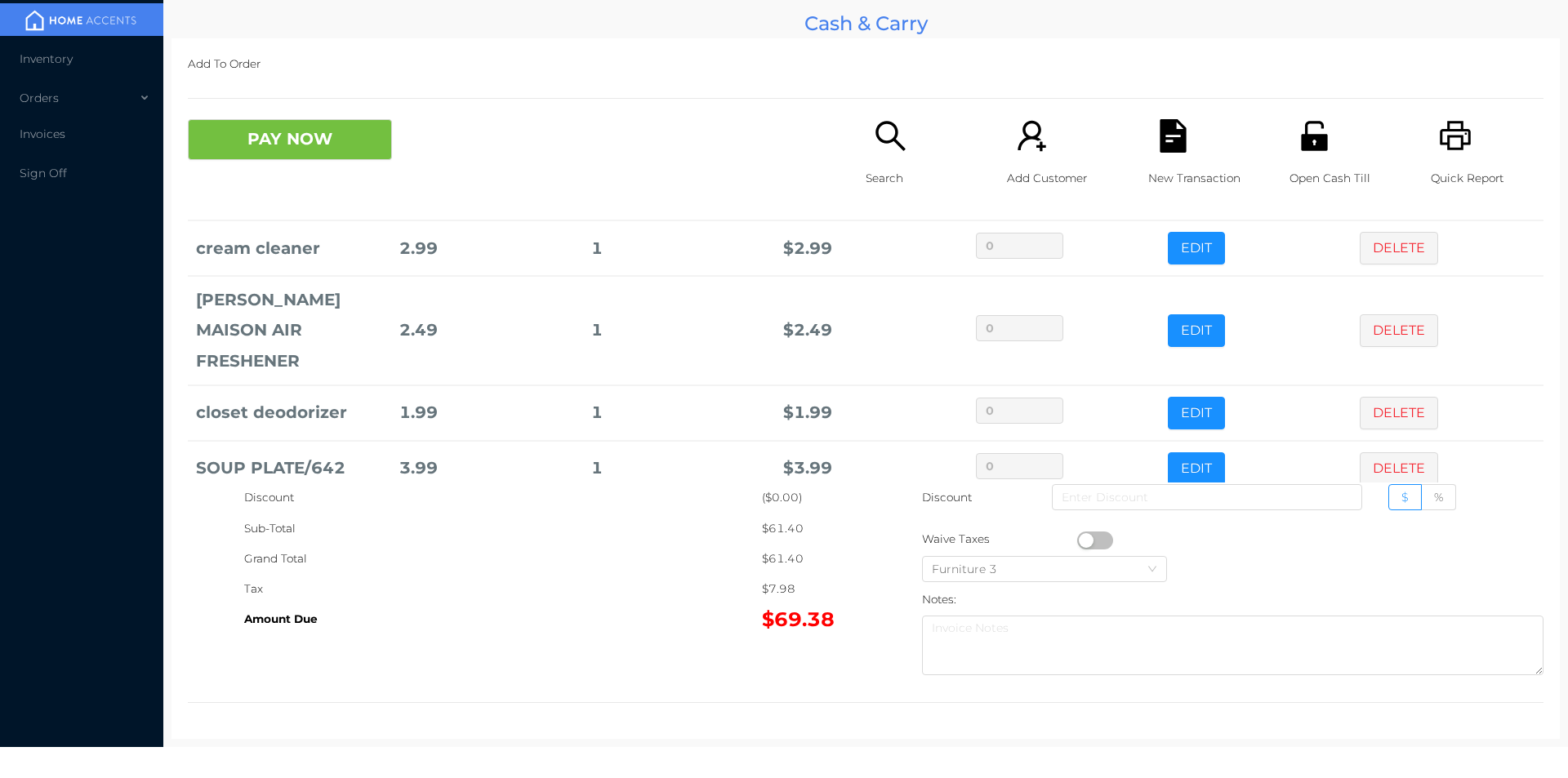
scroll to position [0, 0]
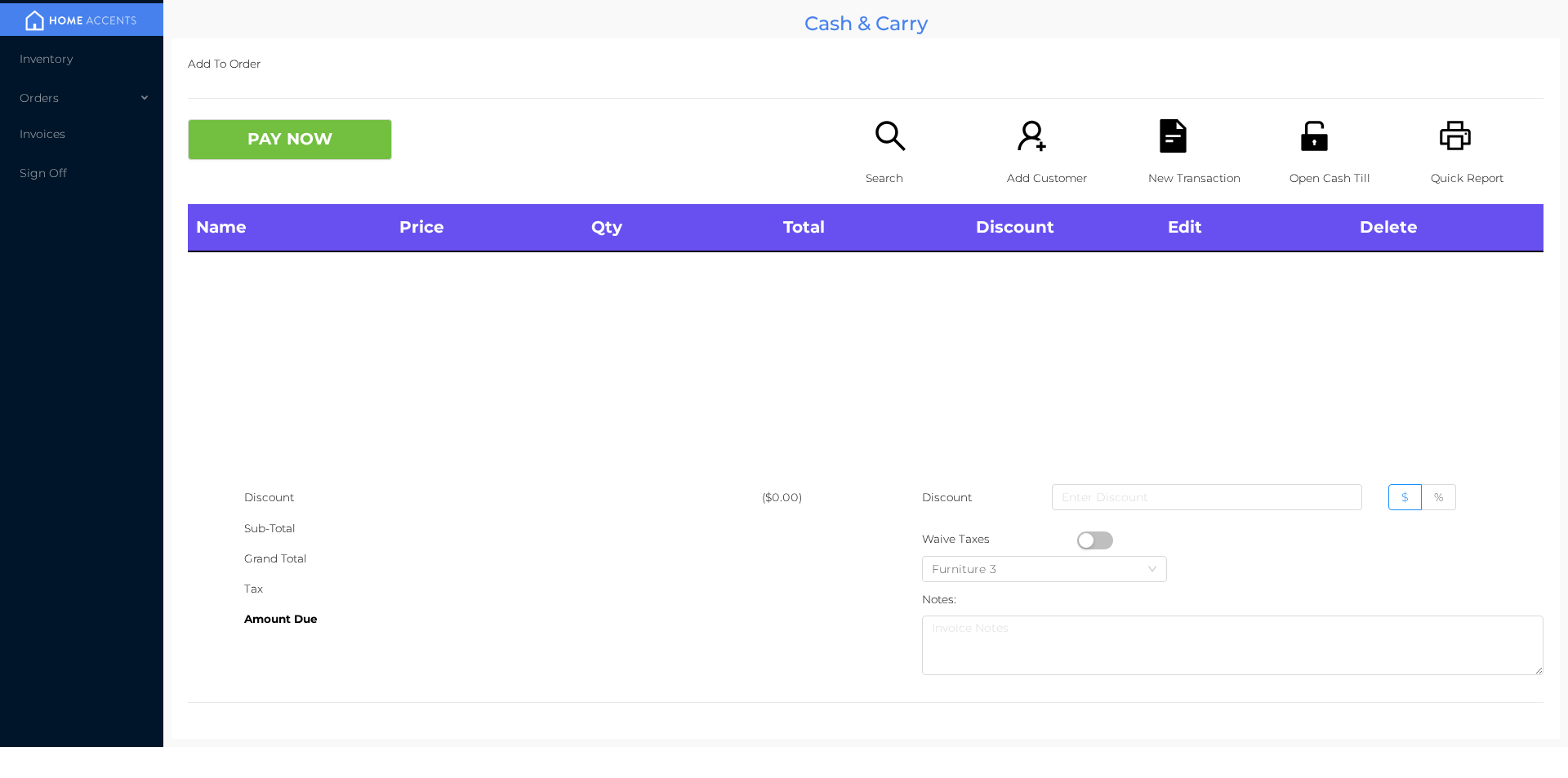
click at [895, 138] on icon "icon: search" at bounding box center [890, 136] width 34 height 34
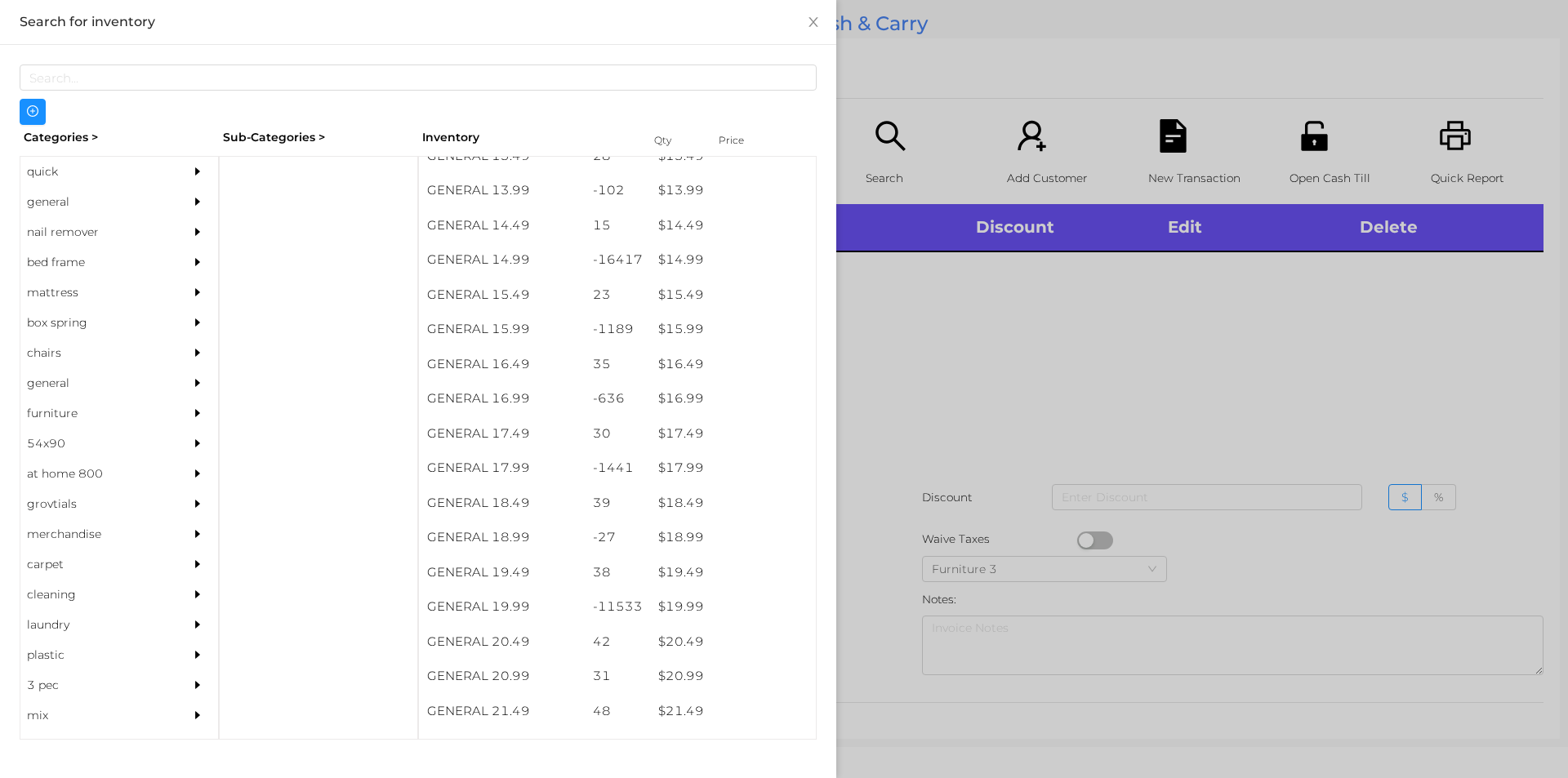
scroll to position [1336, 0]
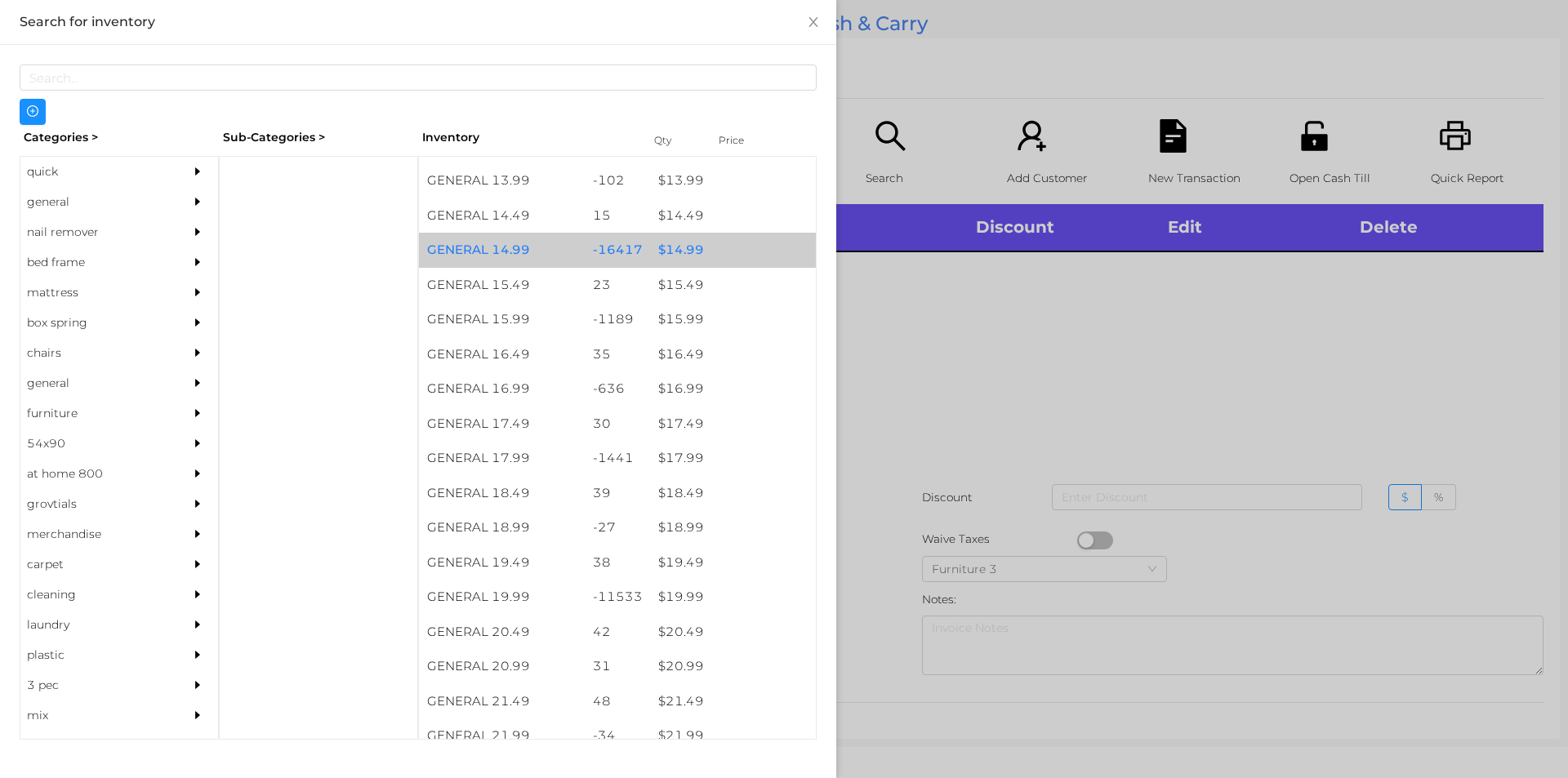
click at [694, 246] on div "$ 14.99" at bounding box center [732, 250] width 166 height 35
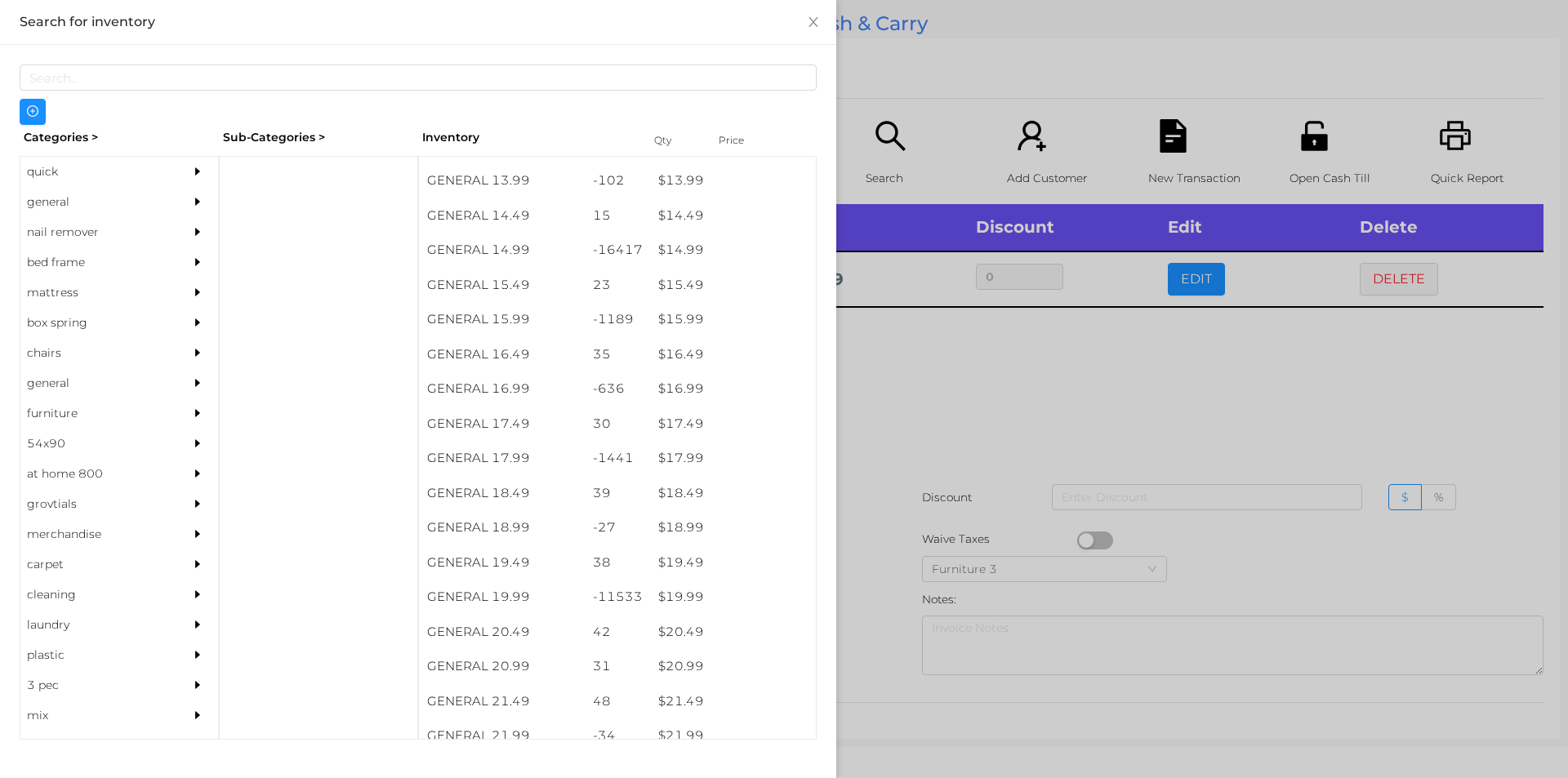
click at [921, 438] on div at bounding box center [784, 389] width 1568 height 778
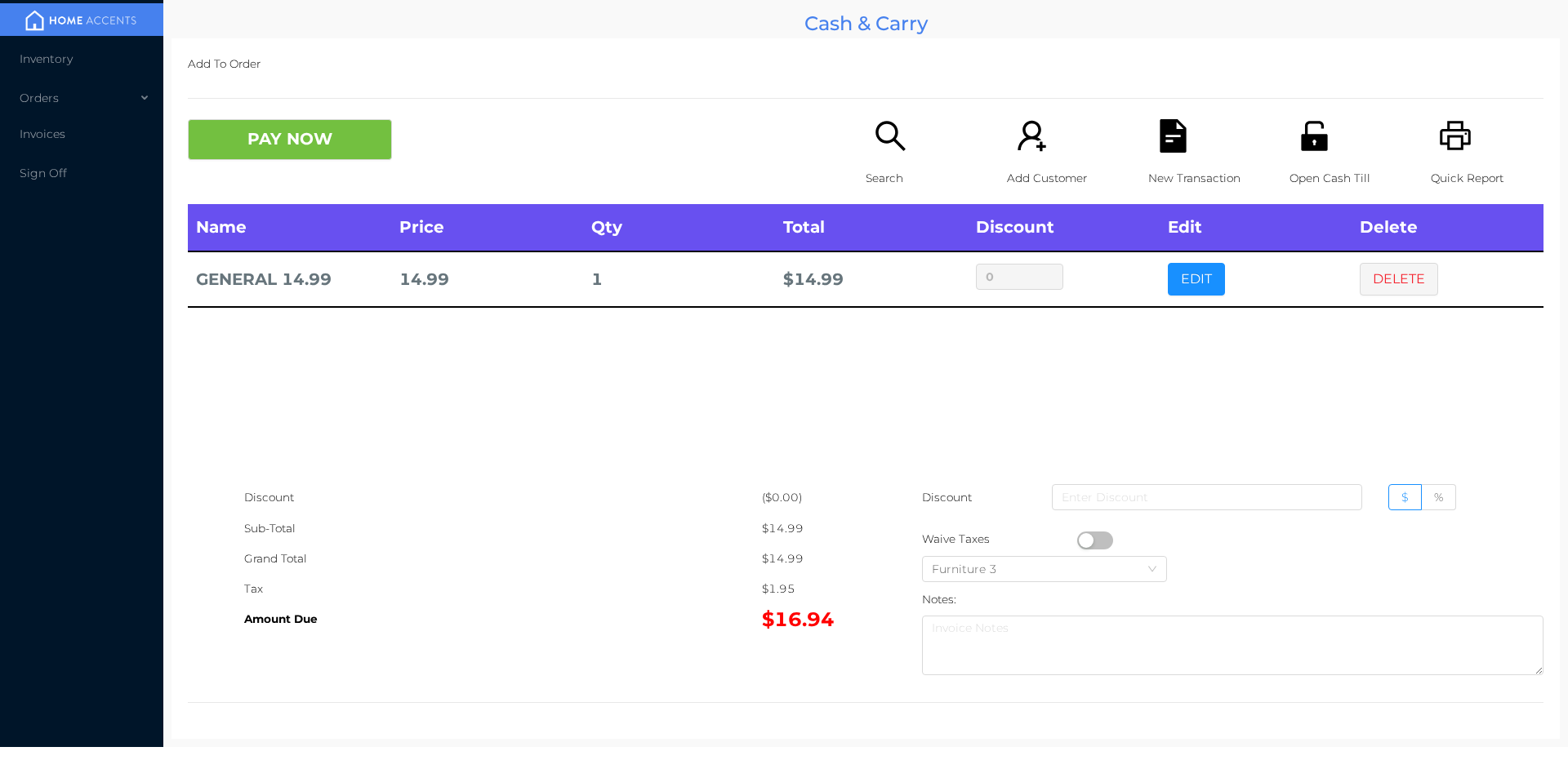
click at [1322, 151] on div "Open Cash Till" at bounding box center [1345, 162] width 113 height 85
click at [260, 128] on button "PAY NOW" at bounding box center [289, 140] width 204 height 41
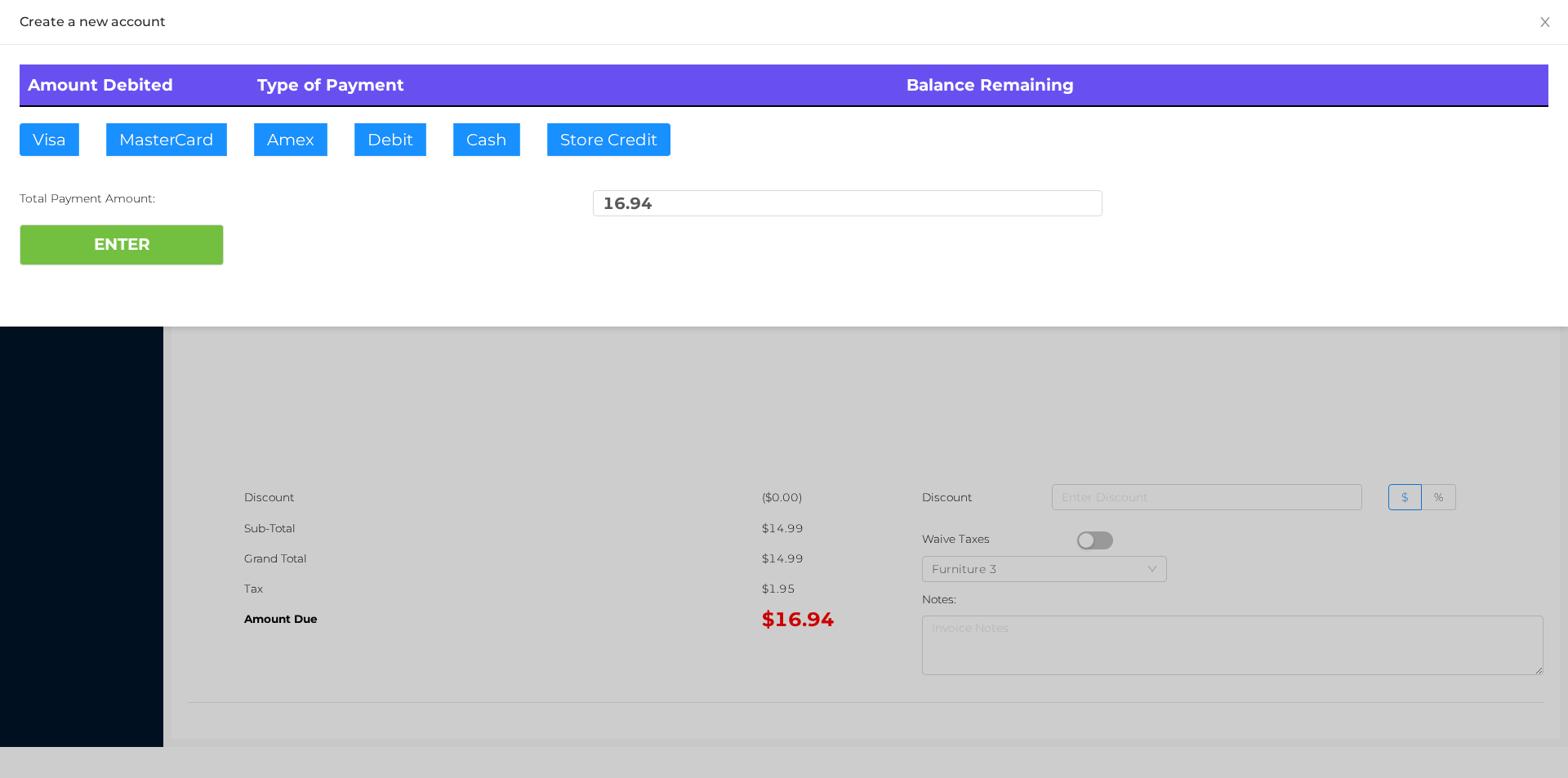
click at [575, 534] on div at bounding box center [784, 389] width 1568 height 778
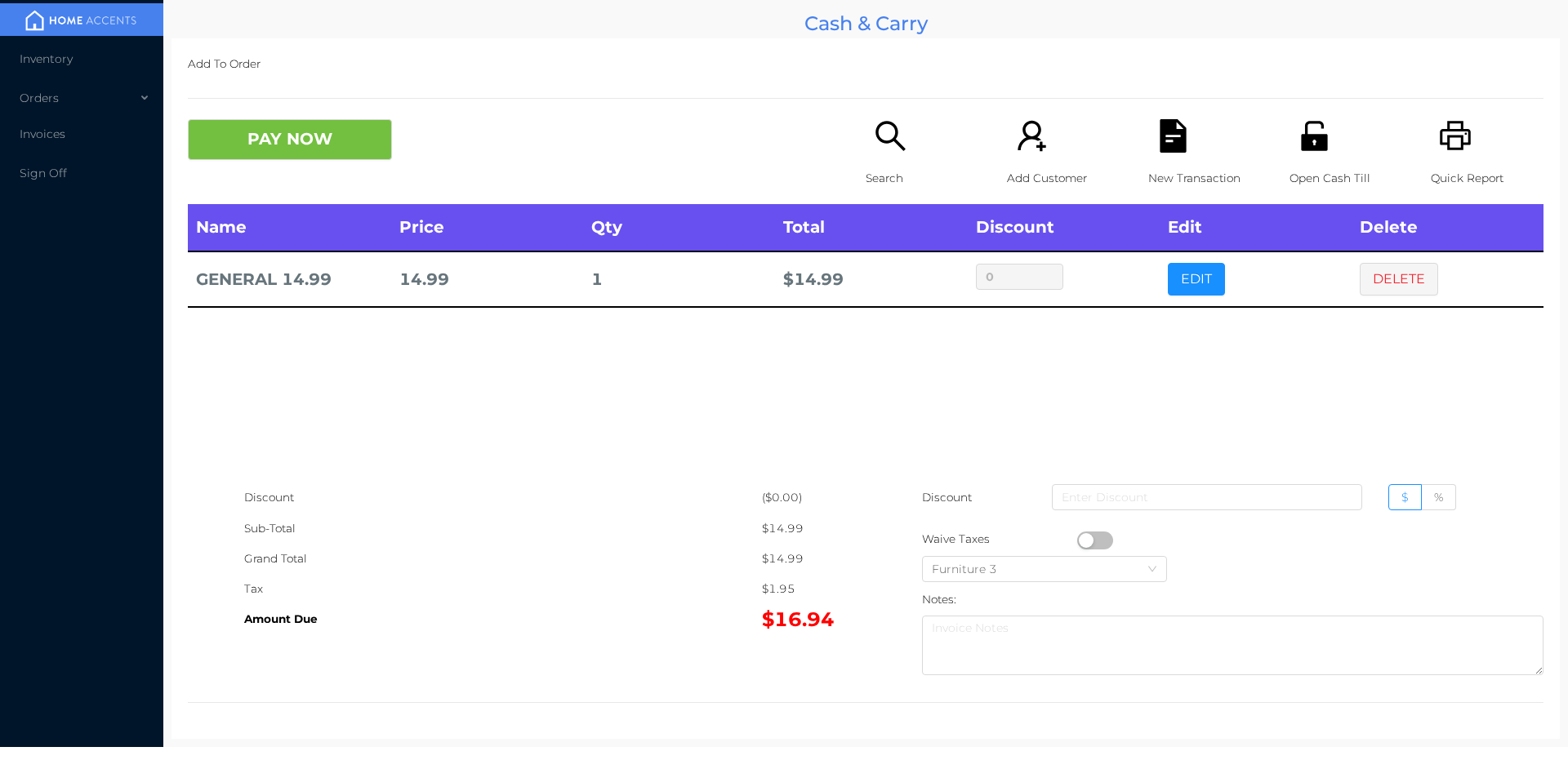
click at [1165, 140] on icon "icon: file-text" at bounding box center [1173, 136] width 26 height 34
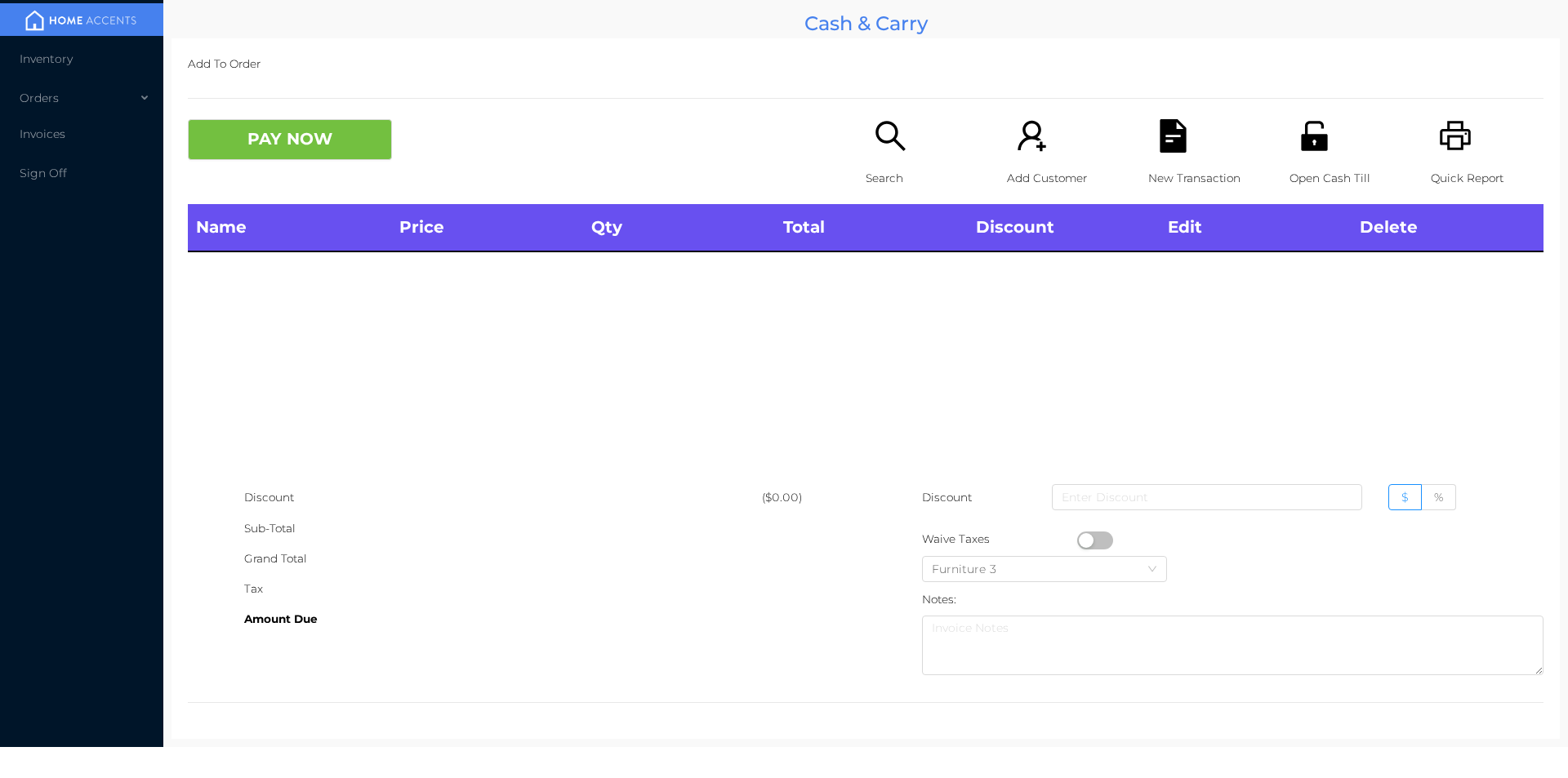
click at [1323, 153] on div "Open Cash Till" at bounding box center [1345, 162] width 113 height 85
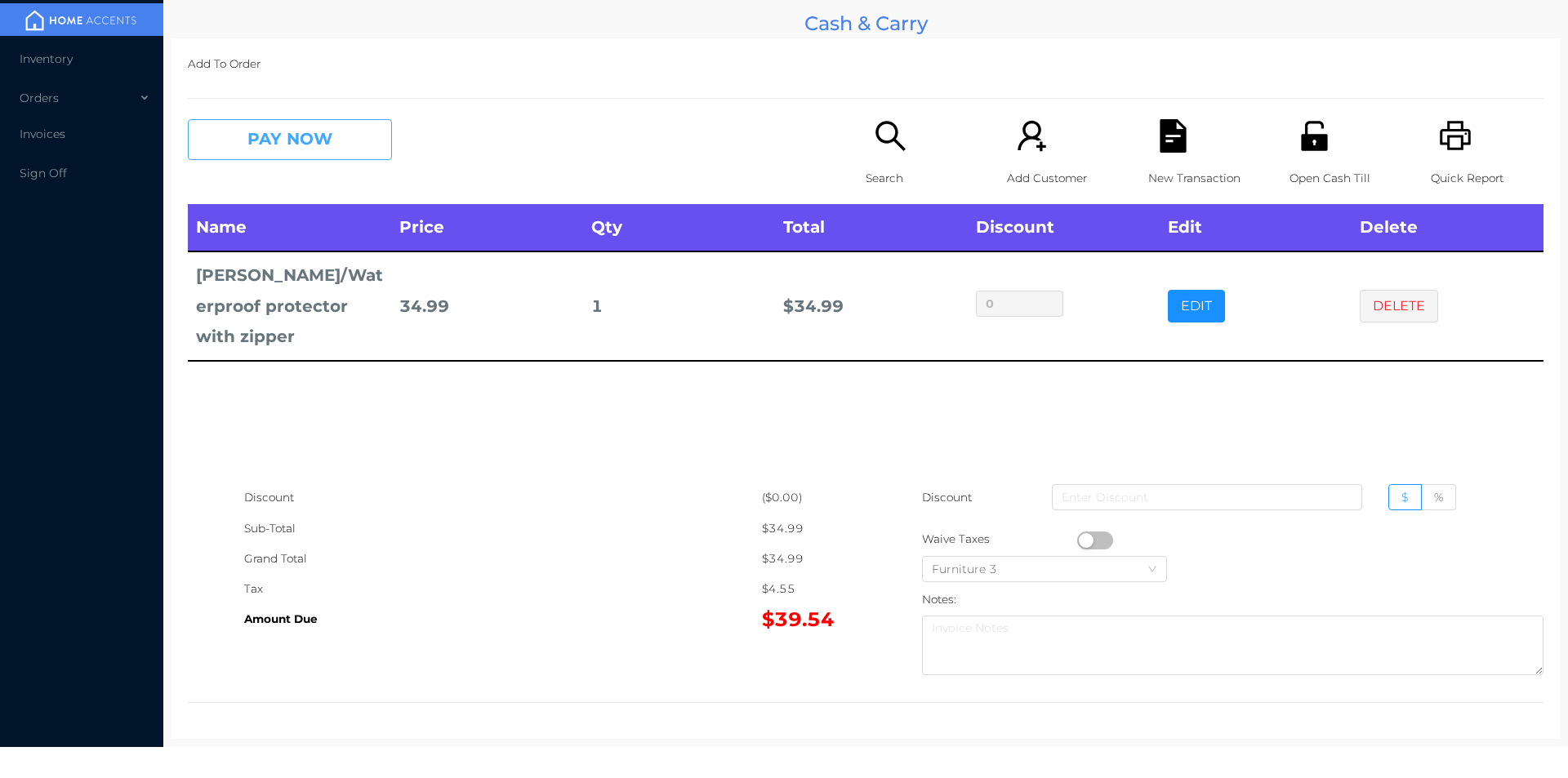
click at [250, 127] on button "PAY NOW" at bounding box center [289, 140] width 204 height 41
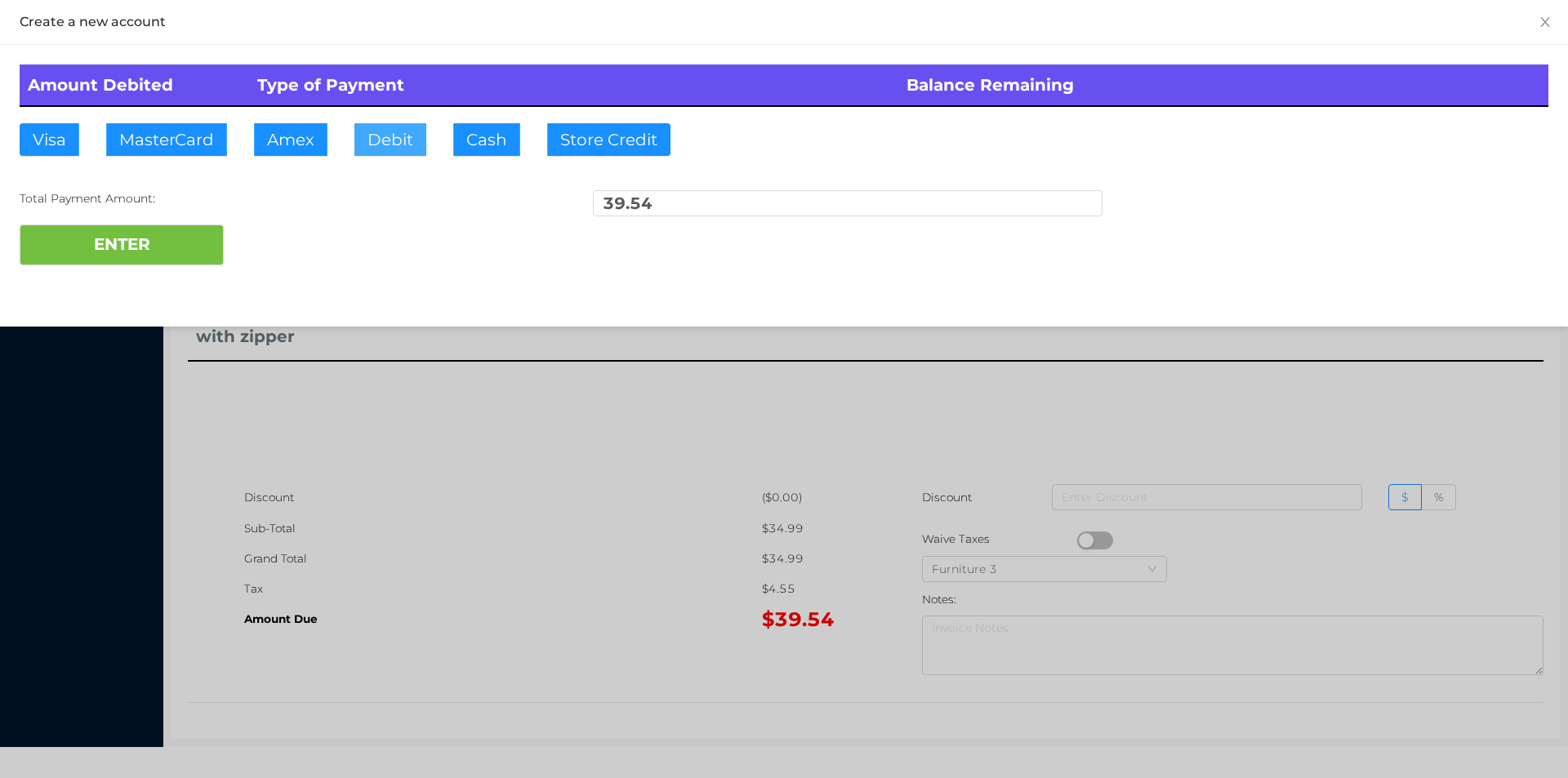
click at [375, 144] on button "Debit" at bounding box center [390, 140] width 72 height 33
type input "40"
click at [139, 242] on button "ENTER" at bounding box center [121, 245] width 204 height 41
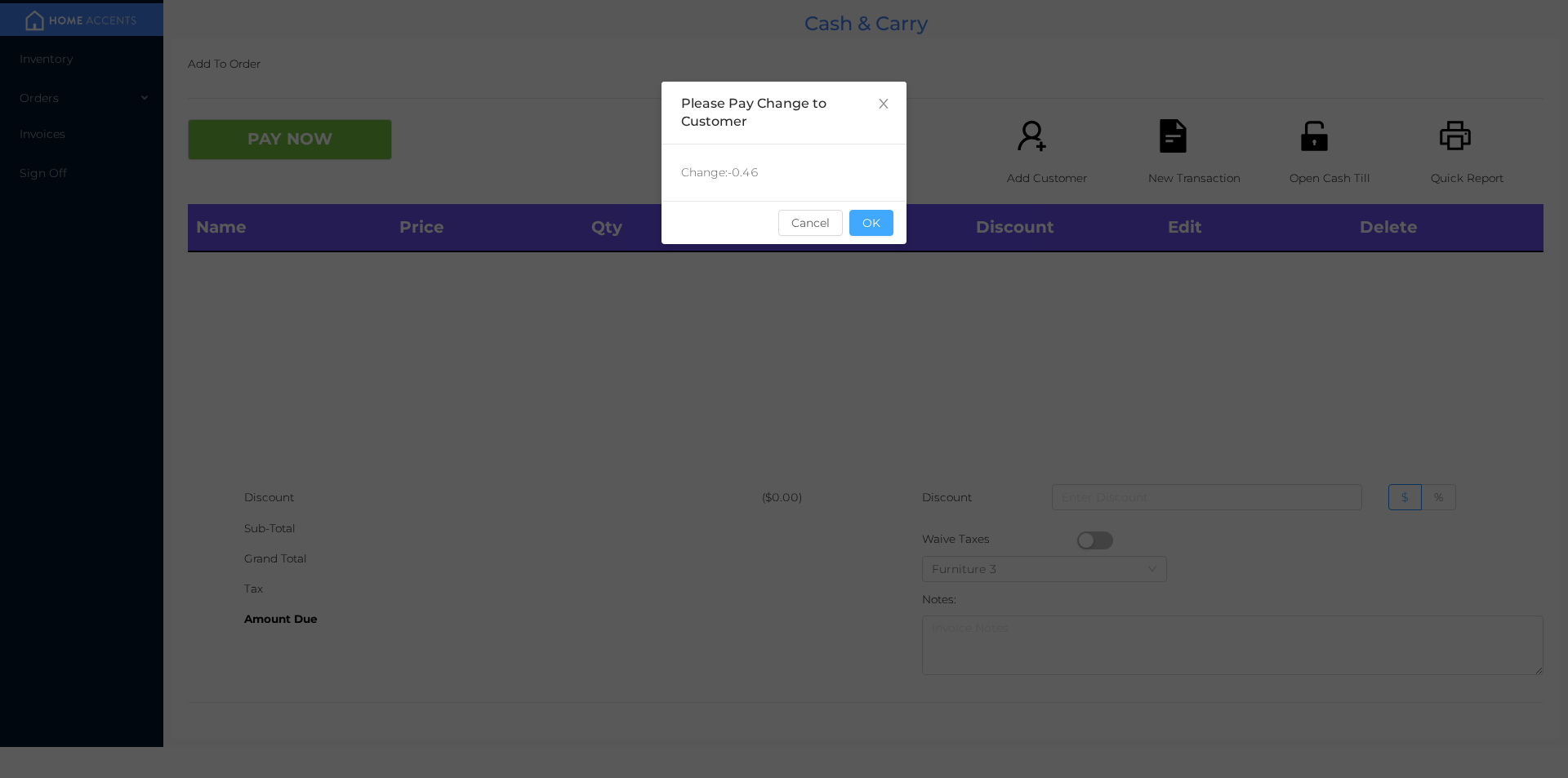
click at [865, 210] on button "OK" at bounding box center [872, 223] width 44 height 26
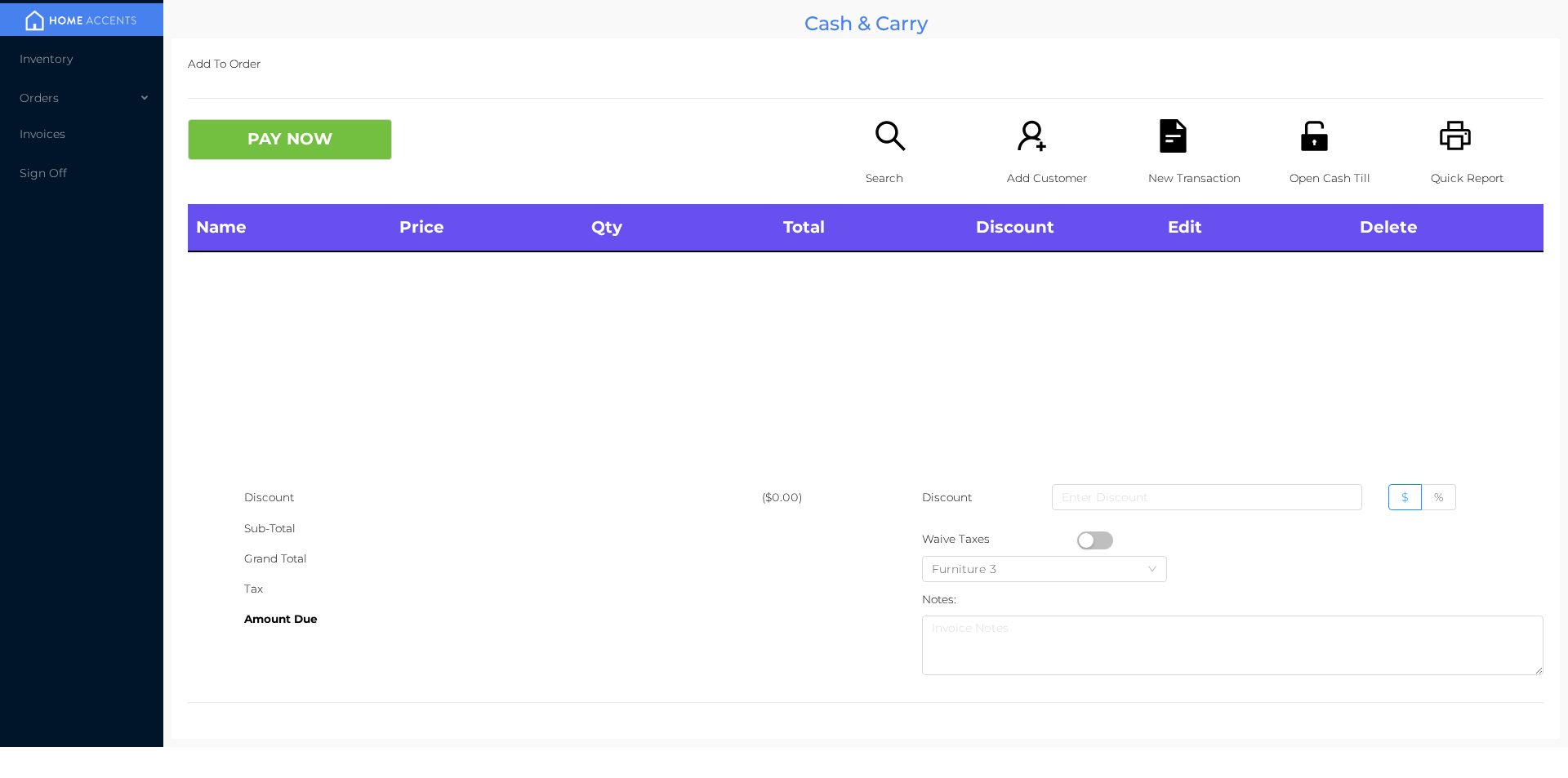
click at [899, 141] on icon "icon: search" at bounding box center [890, 136] width 34 height 34
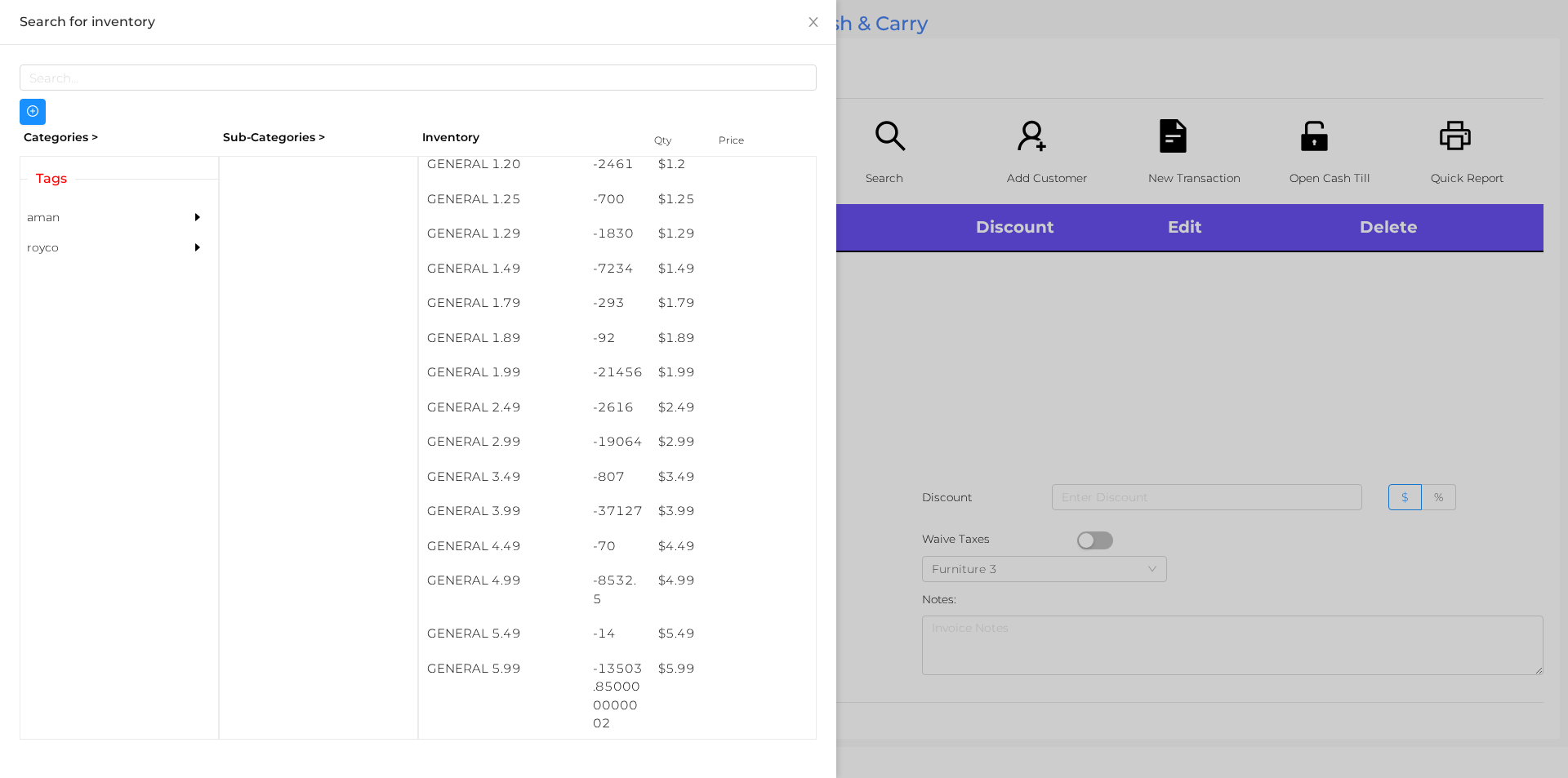
scroll to position [179, 0]
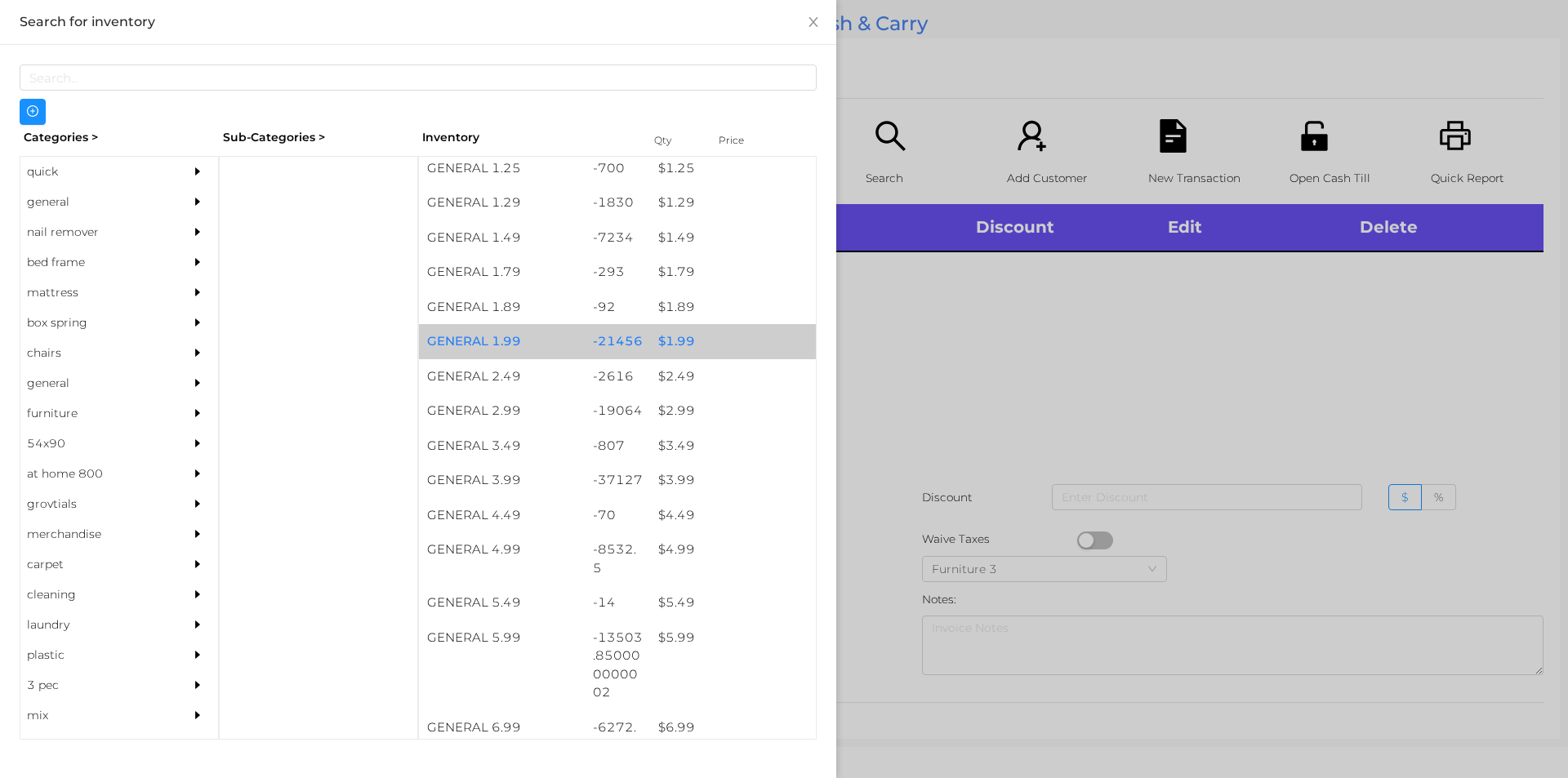
click at [678, 339] on div "$ 1.99" at bounding box center [732, 341] width 166 height 35
click at [653, 338] on div "$ 1.99" at bounding box center [732, 341] width 166 height 35
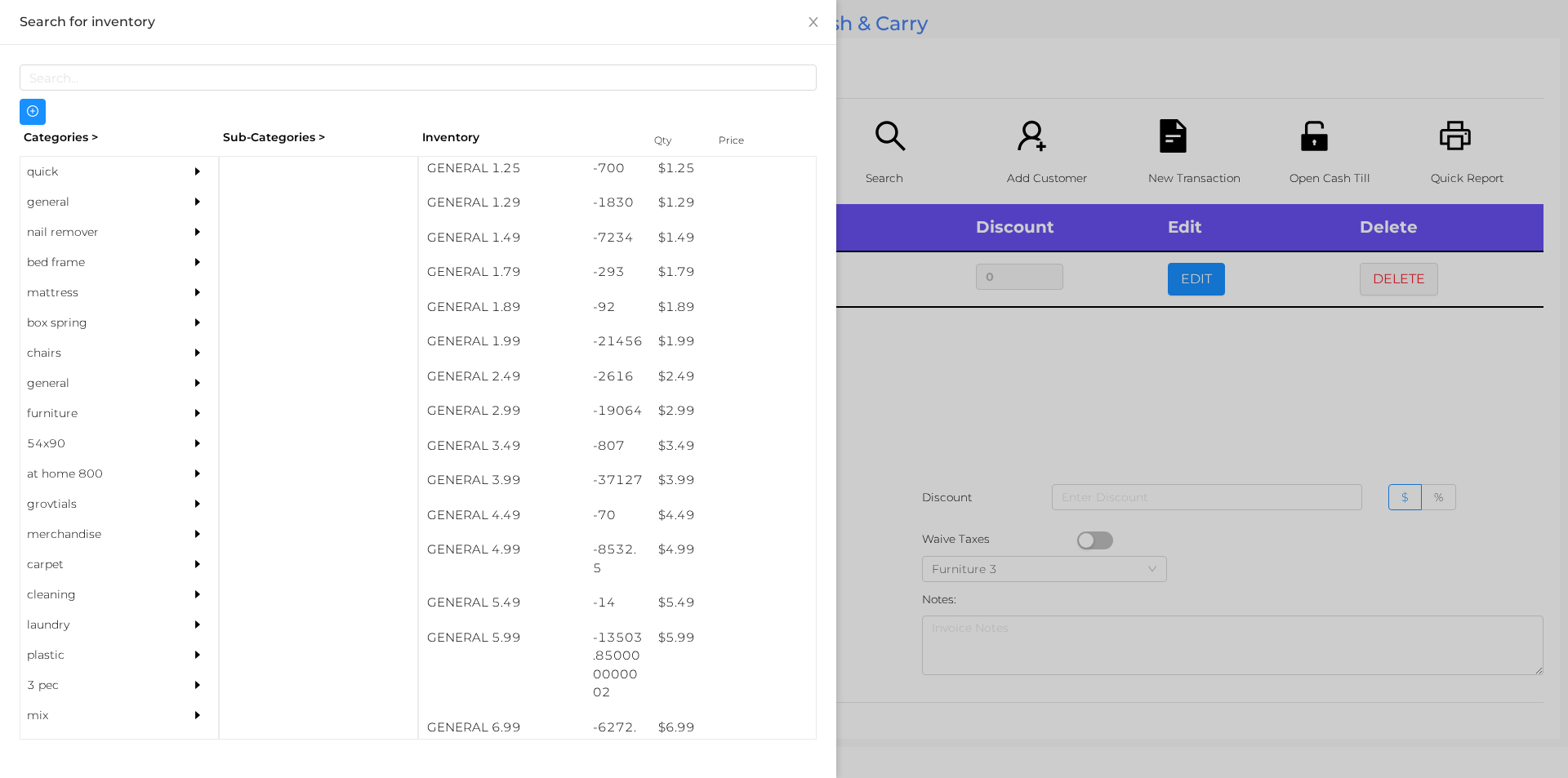
click at [906, 449] on div at bounding box center [784, 389] width 1568 height 778
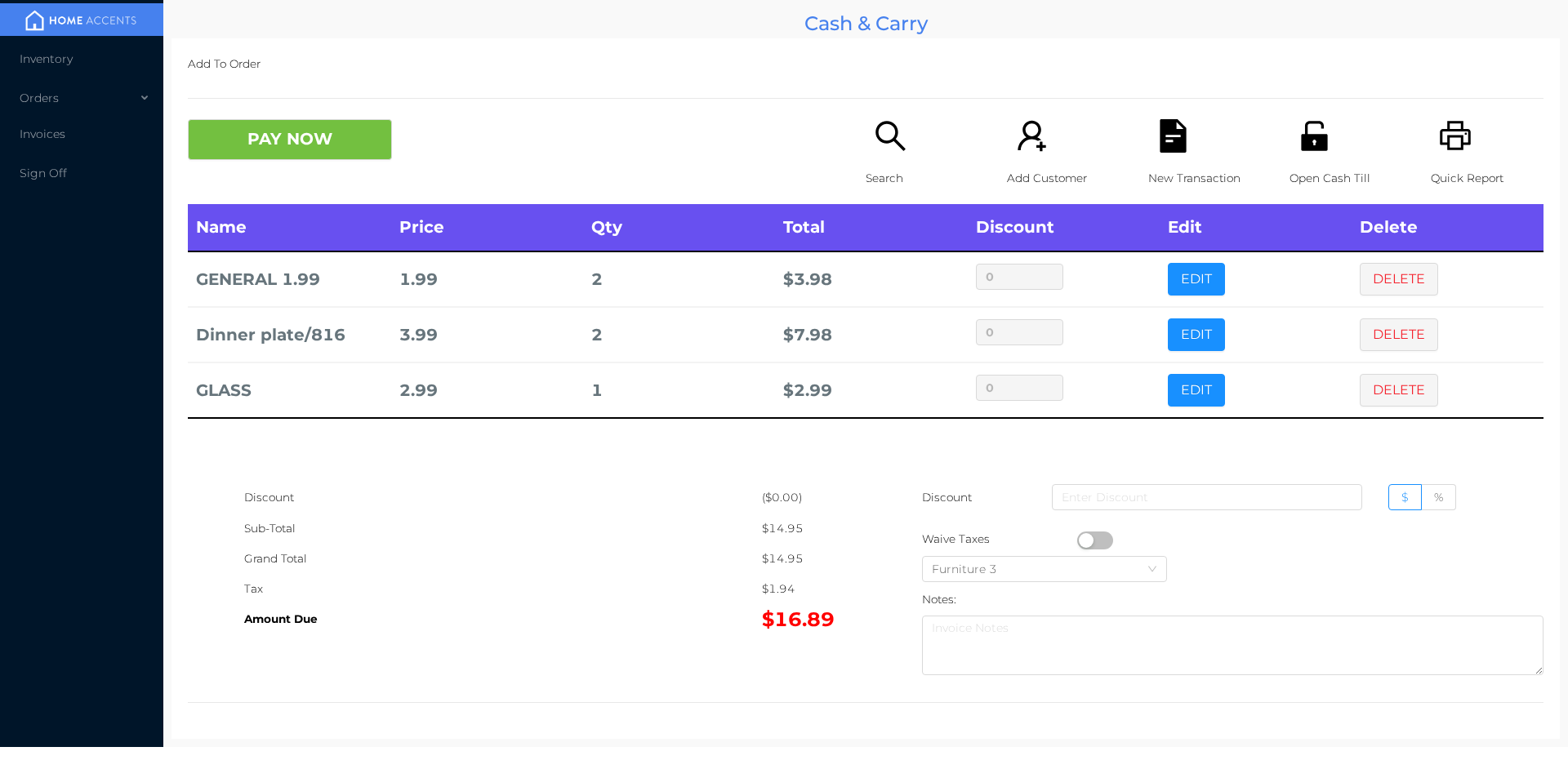
click at [866, 139] on div "Search" at bounding box center [922, 162] width 113 height 85
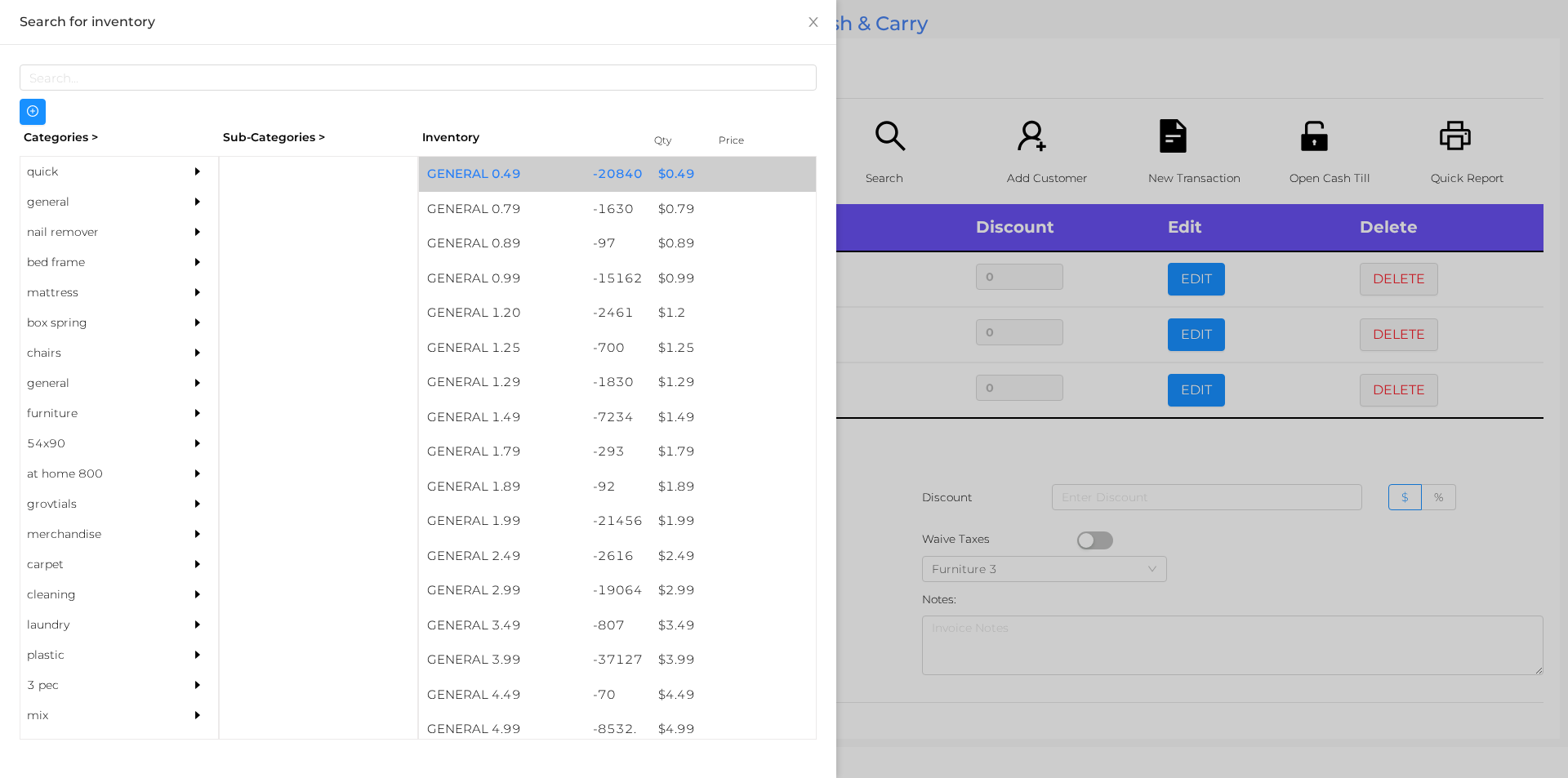
click at [704, 162] on div "$ 0.49" at bounding box center [732, 174] width 166 height 35
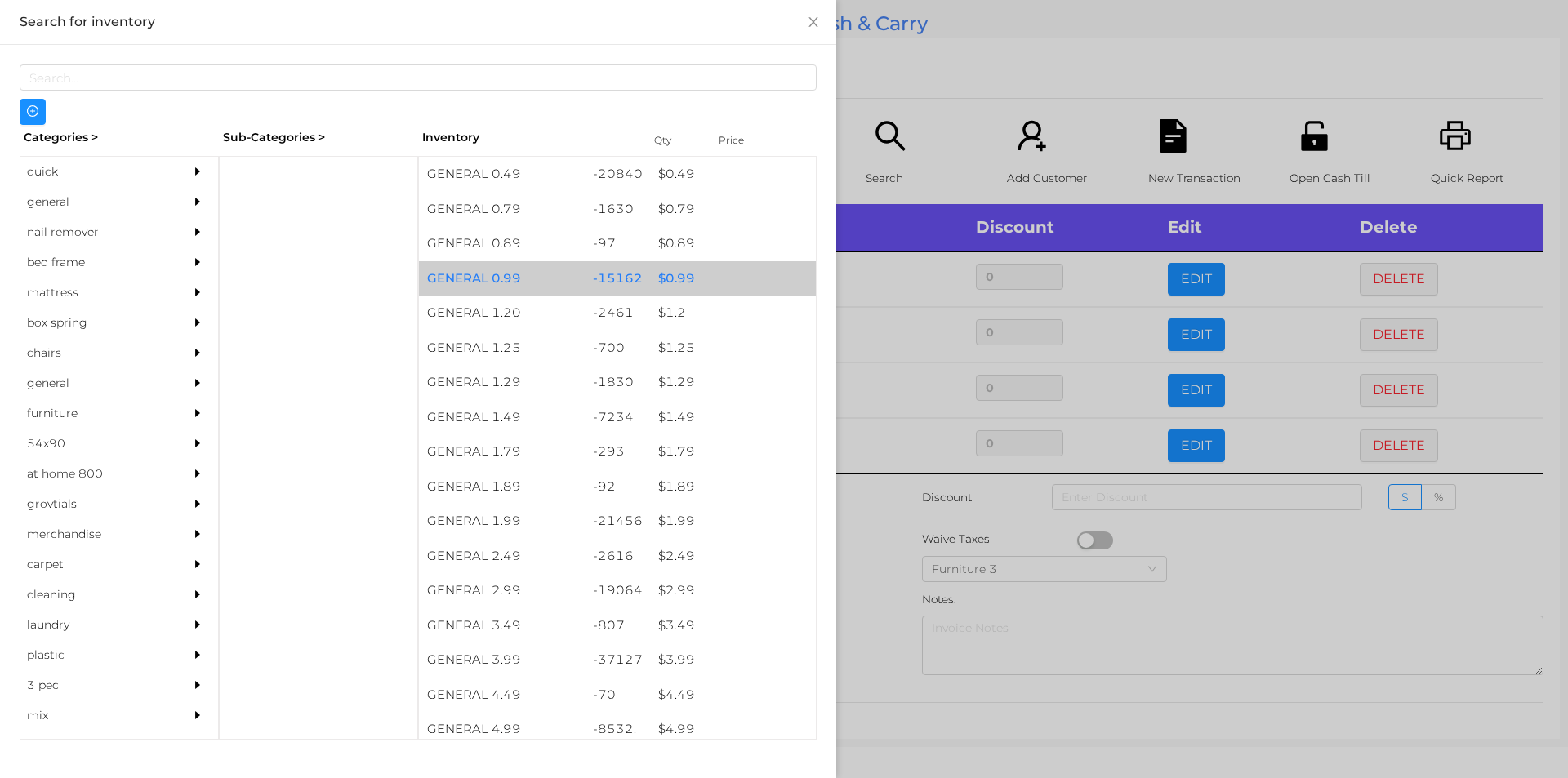
click at [683, 273] on div "$ 0.99" at bounding box center [732, 278] width 166 height 35
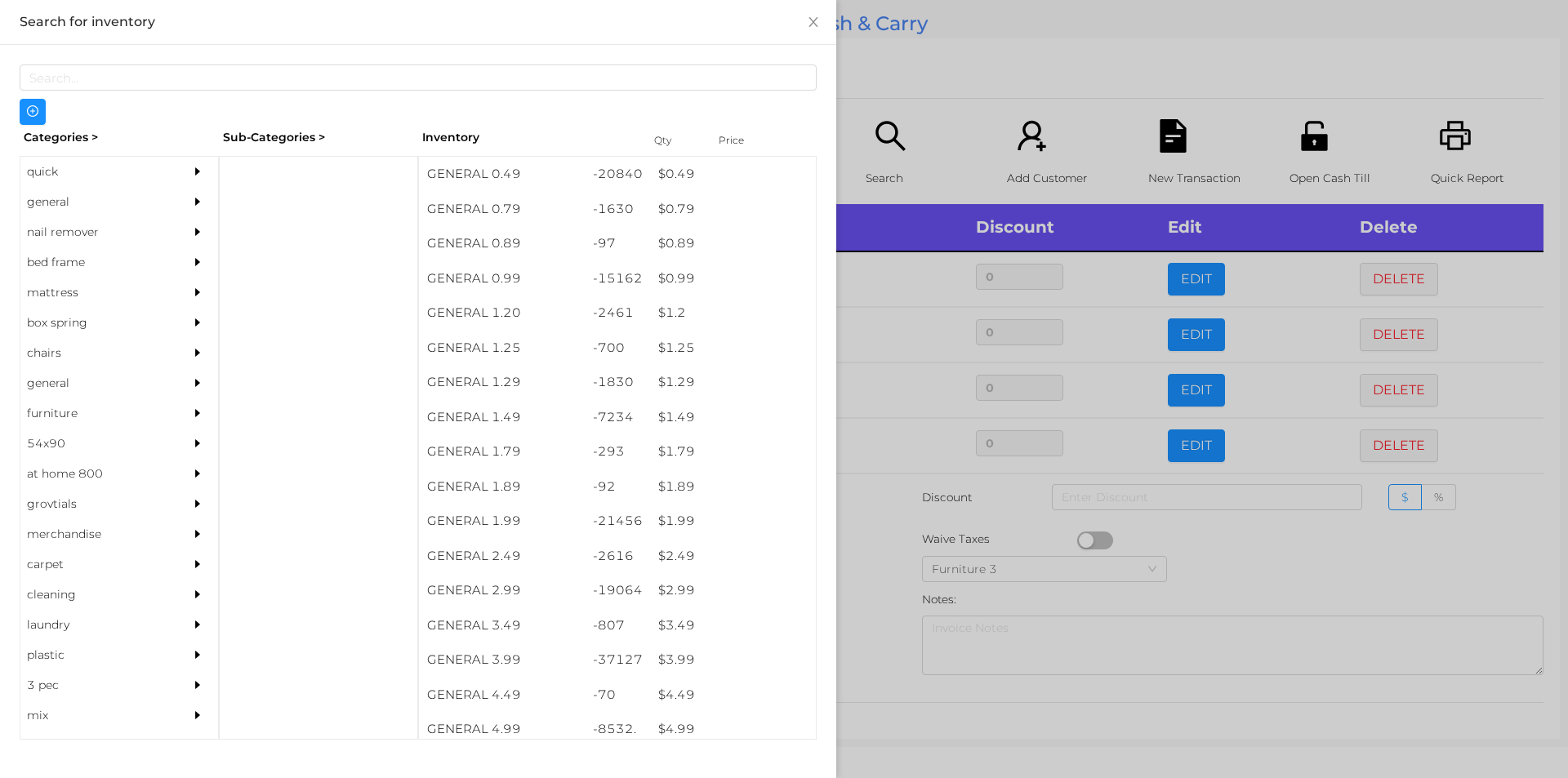
click at [926, 105] on div at bounding box center [784, 389] width 1568 height 778
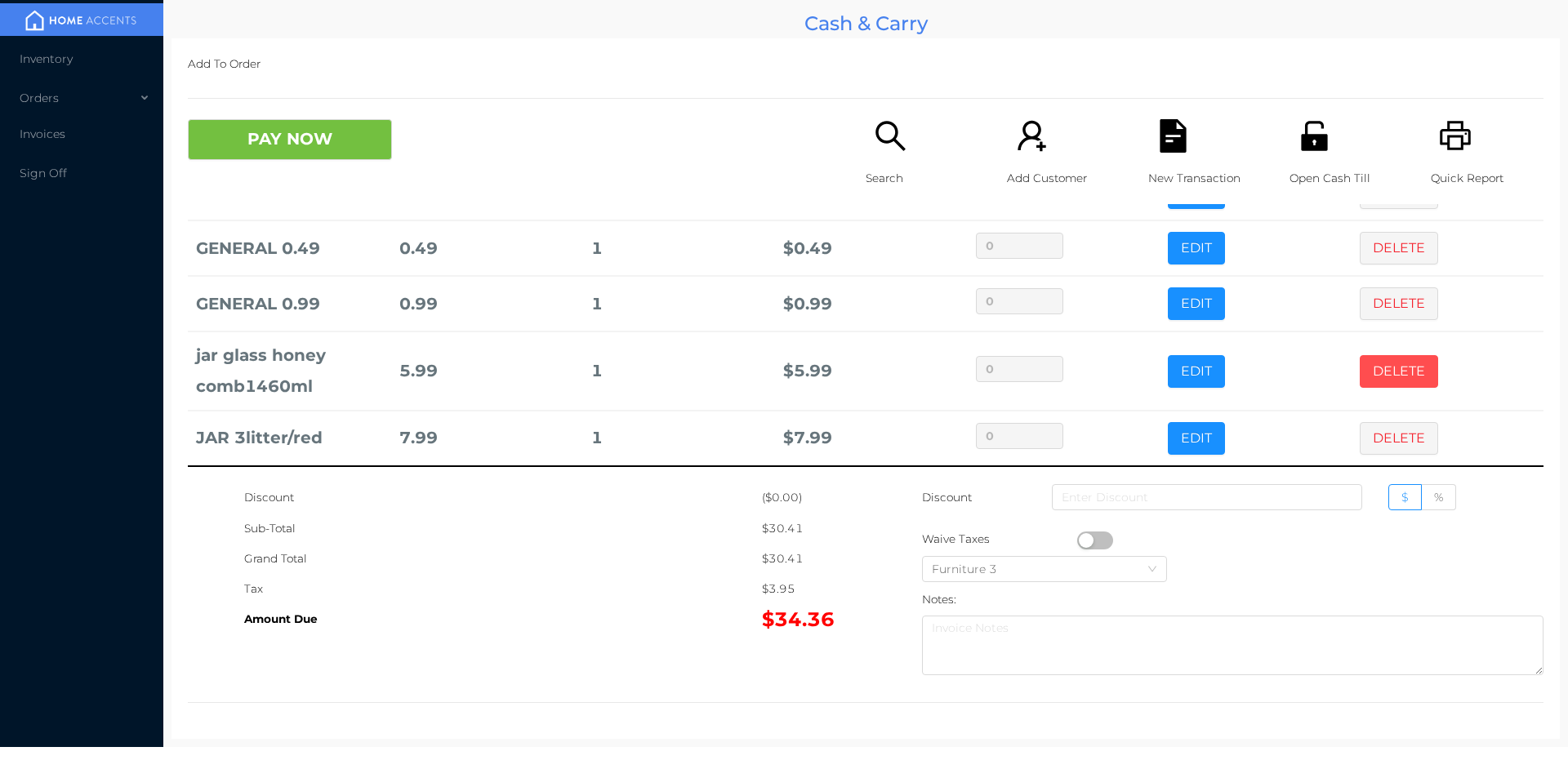
click at [1395, 371] on button "DELETE" at bounding box center [1399, 371] width 79 height 33
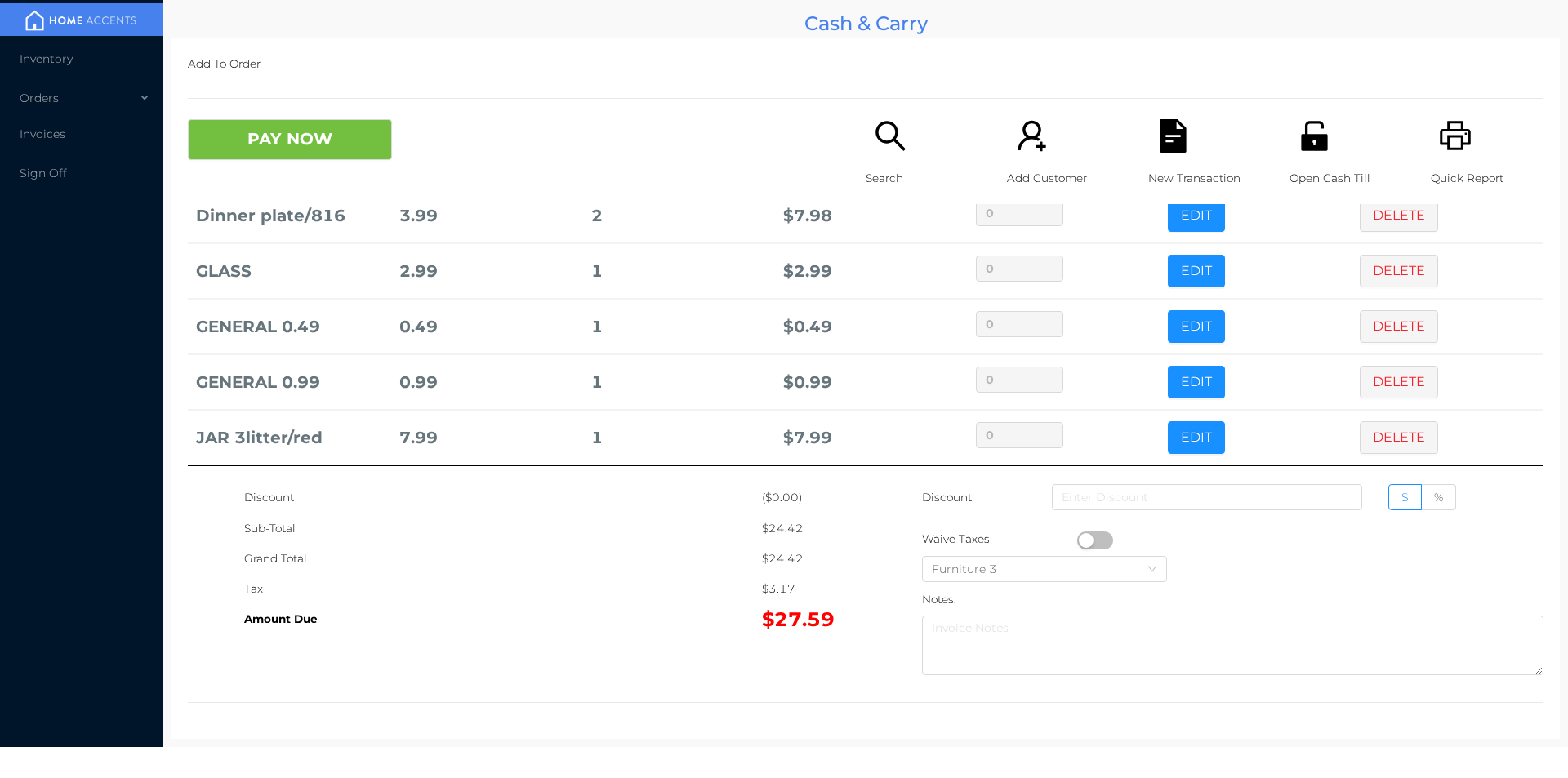
click at [1367, 448] on button "DELETE" at bounding box center [1399, 438] width 79 height 33
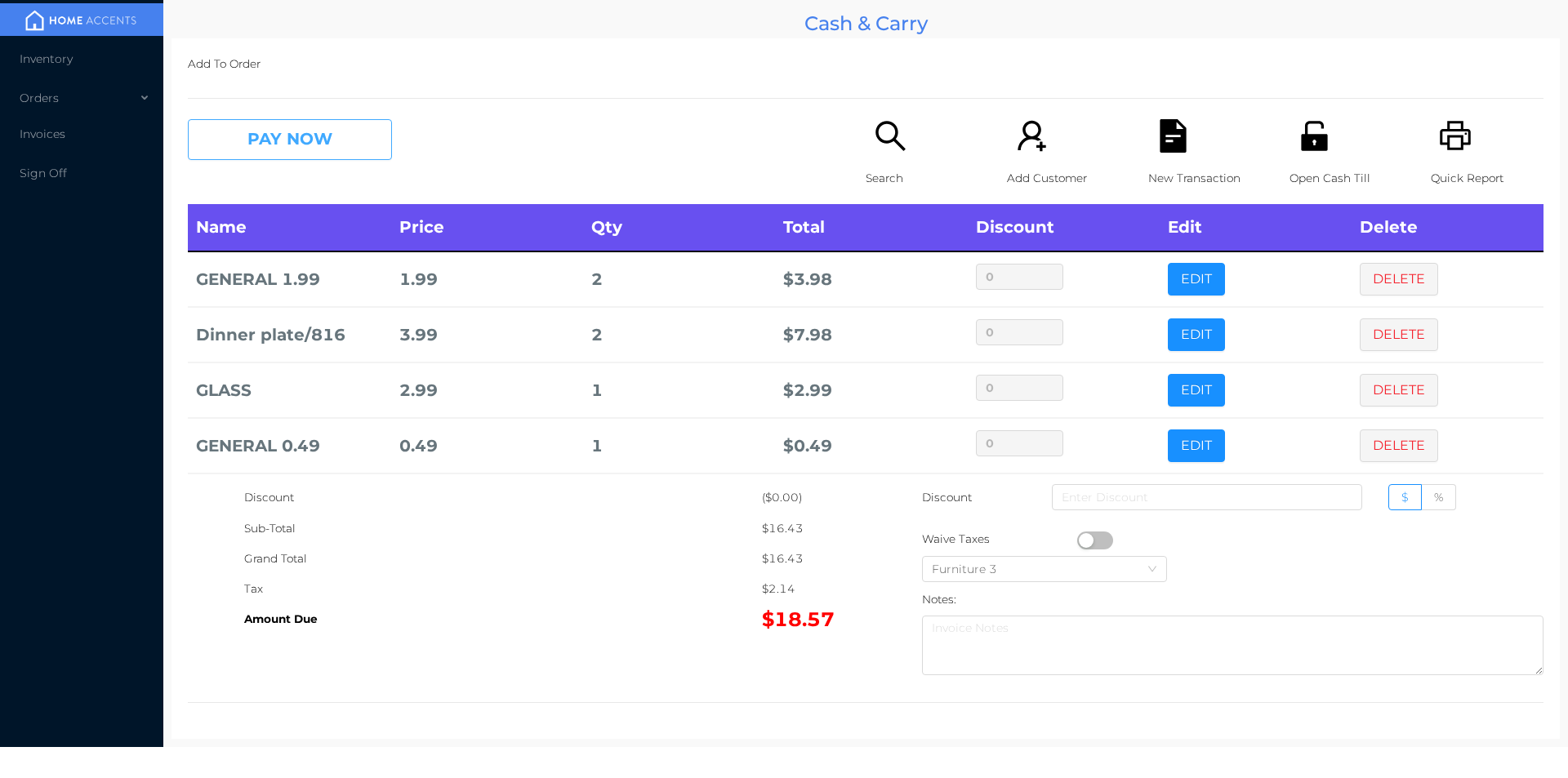
click at [308, 120] on button "PAY NOW" at bounding box center [289, 140] width 204 height 41
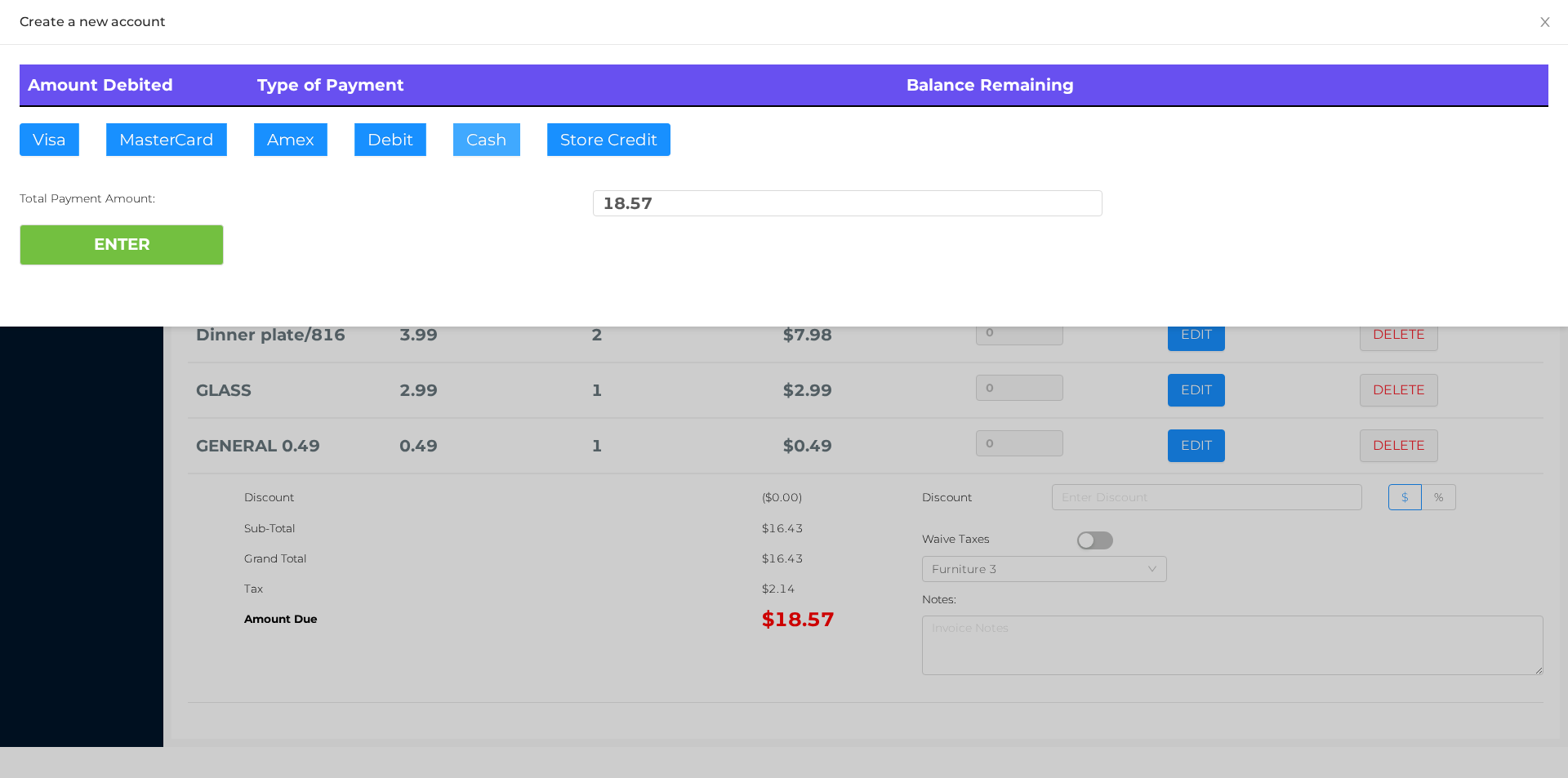
click at [471, 145] on button "Cash" at bounding box center [487, 140] width 67 height 33
type input "50"
click at [182, 224] on button "ENTER" at bounding box center [121, 245] width 204 height 41
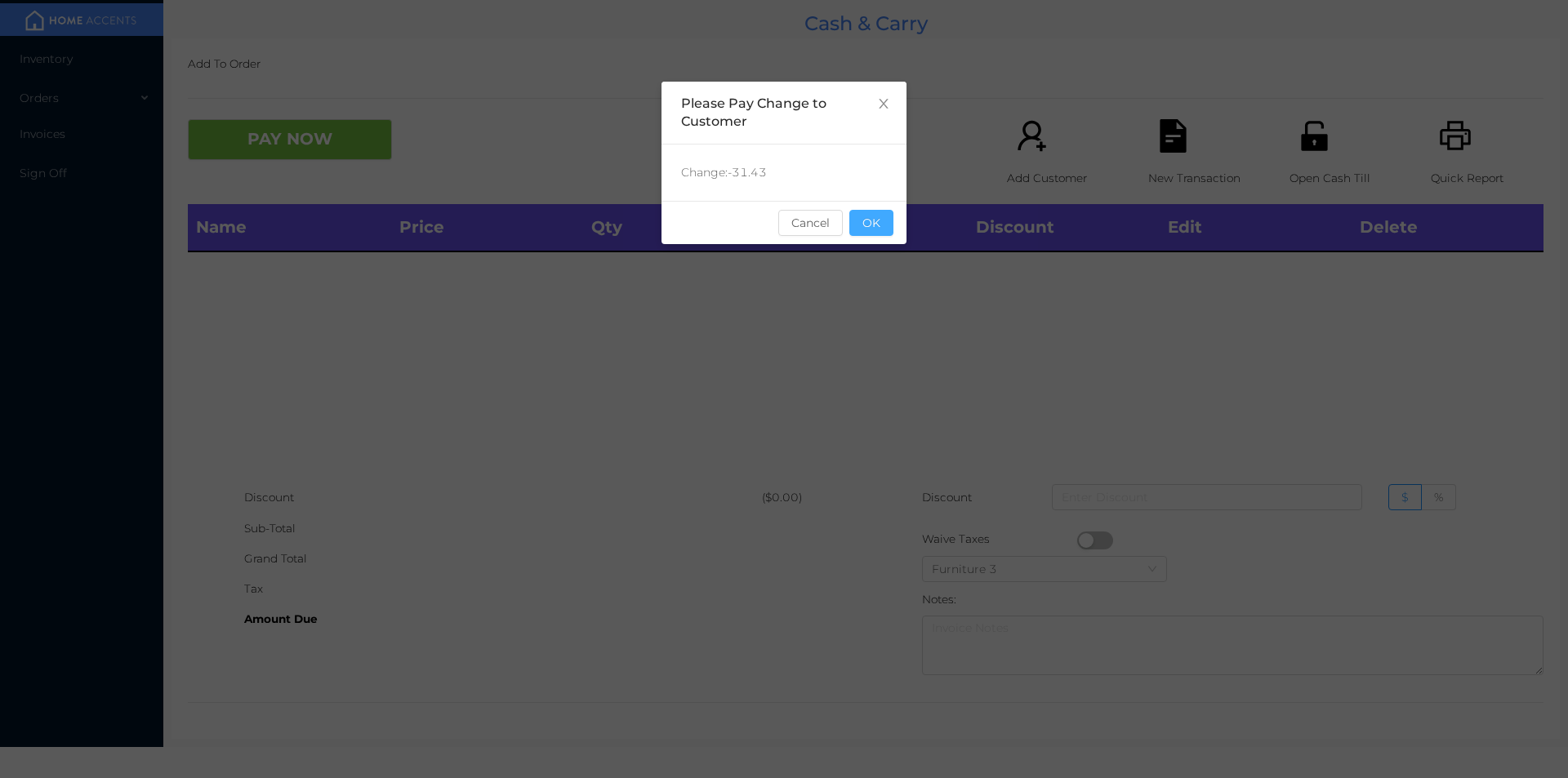
click at [879, 220] on button "OK" at bounding box center [872, 223] width 44 height 26
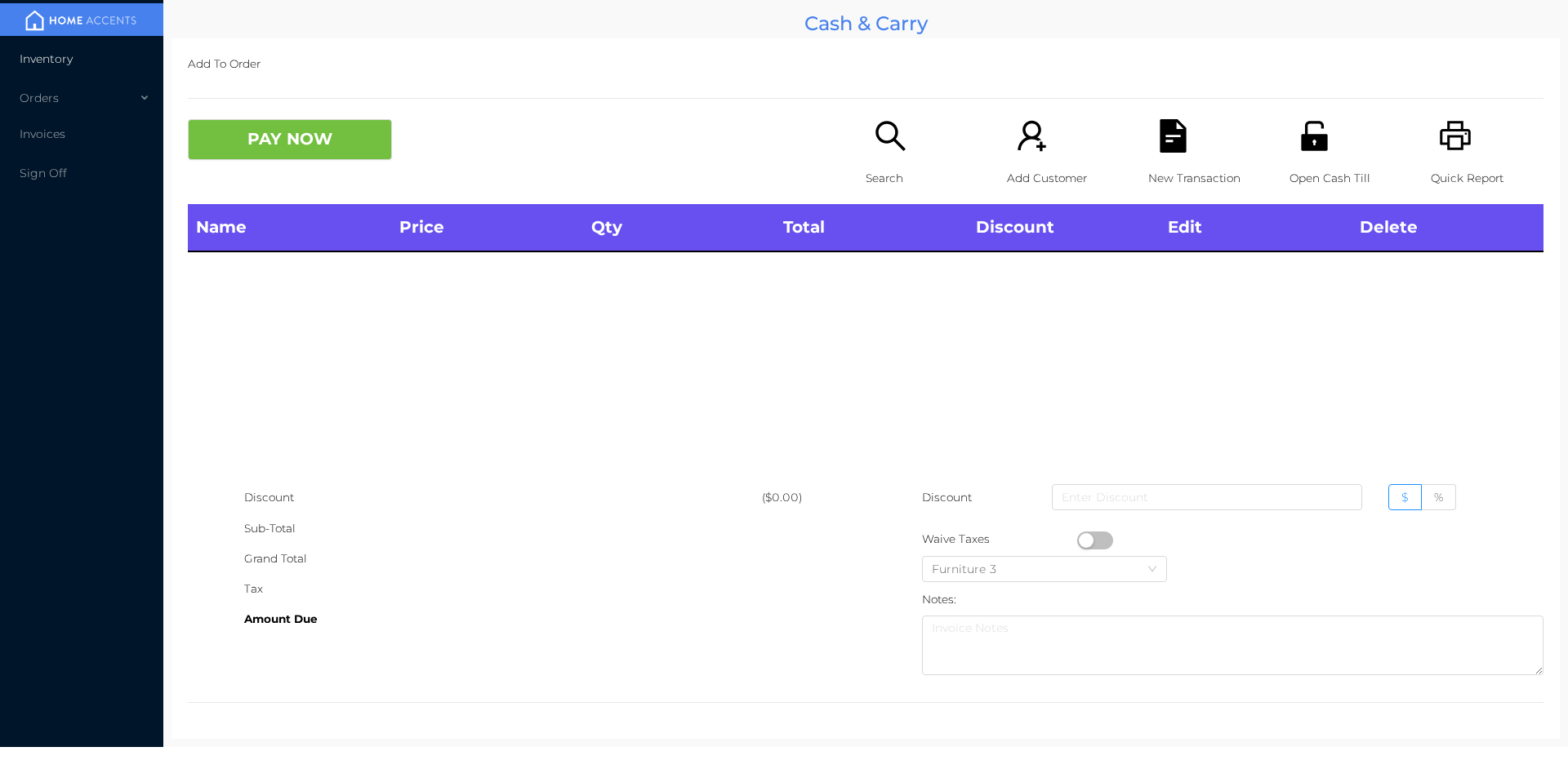
click at [52, 70] on li "Inventory" at bounding box center [82, 59] width 164 height 33
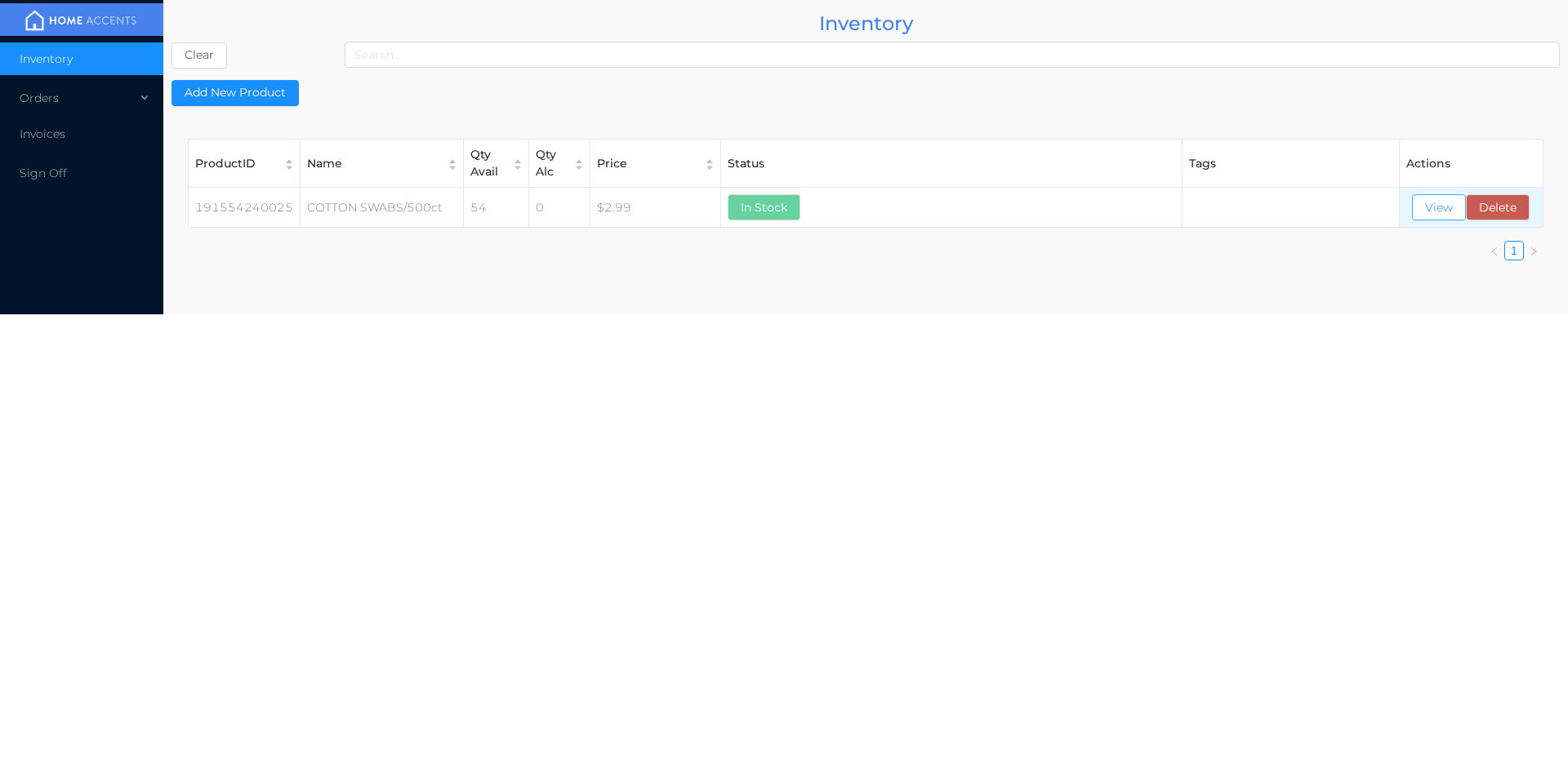
click at [1422, 207] on button "View" at bounding box center [1439, 207] width 54 height 26
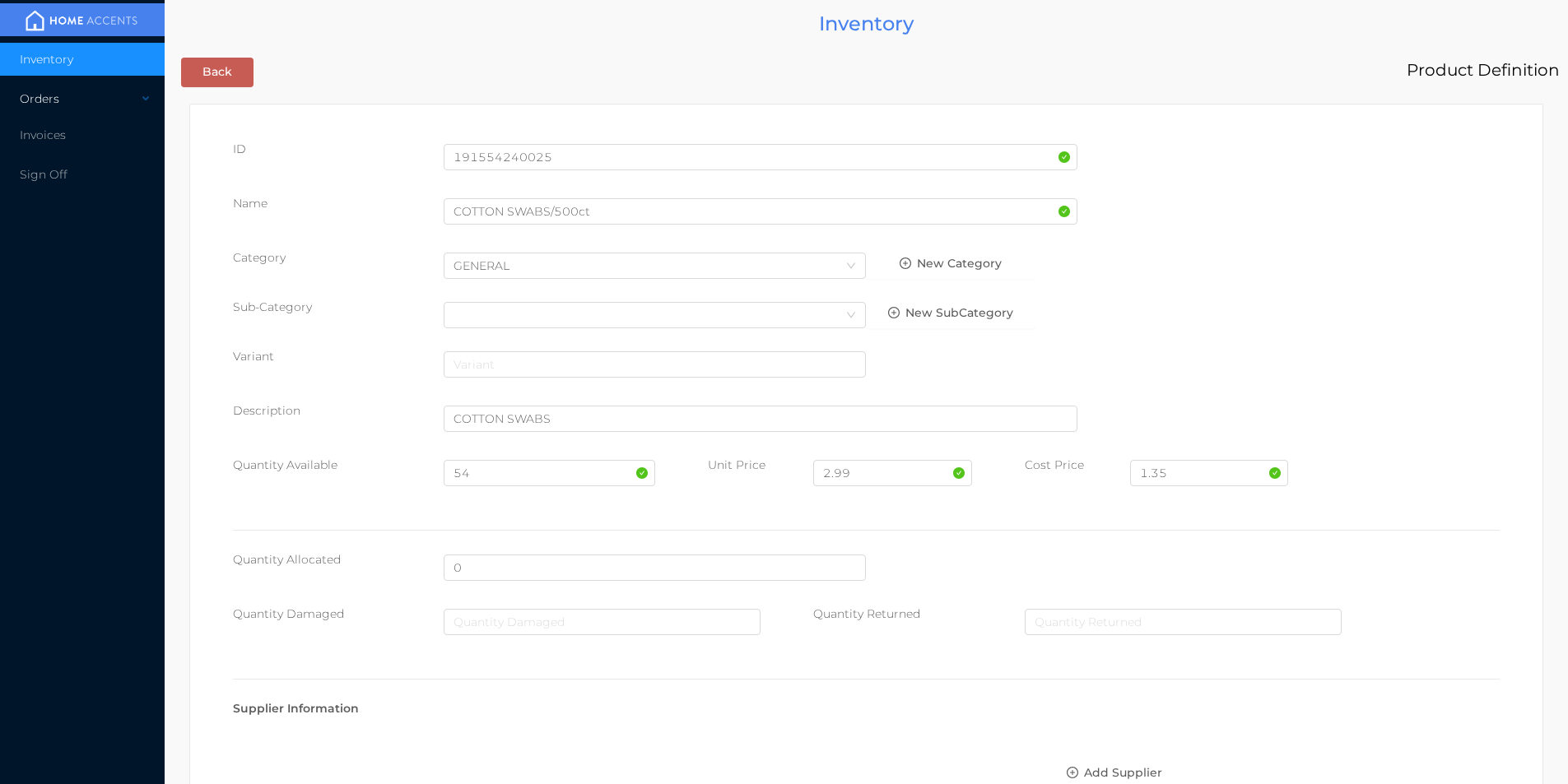
click at [60, 100] on div "Orders" at bounding box center [82, 99] width 165 height 33
click at [117, 145] on li "Cash & Carry" at bounding box center [82, 138] width 165 height 33
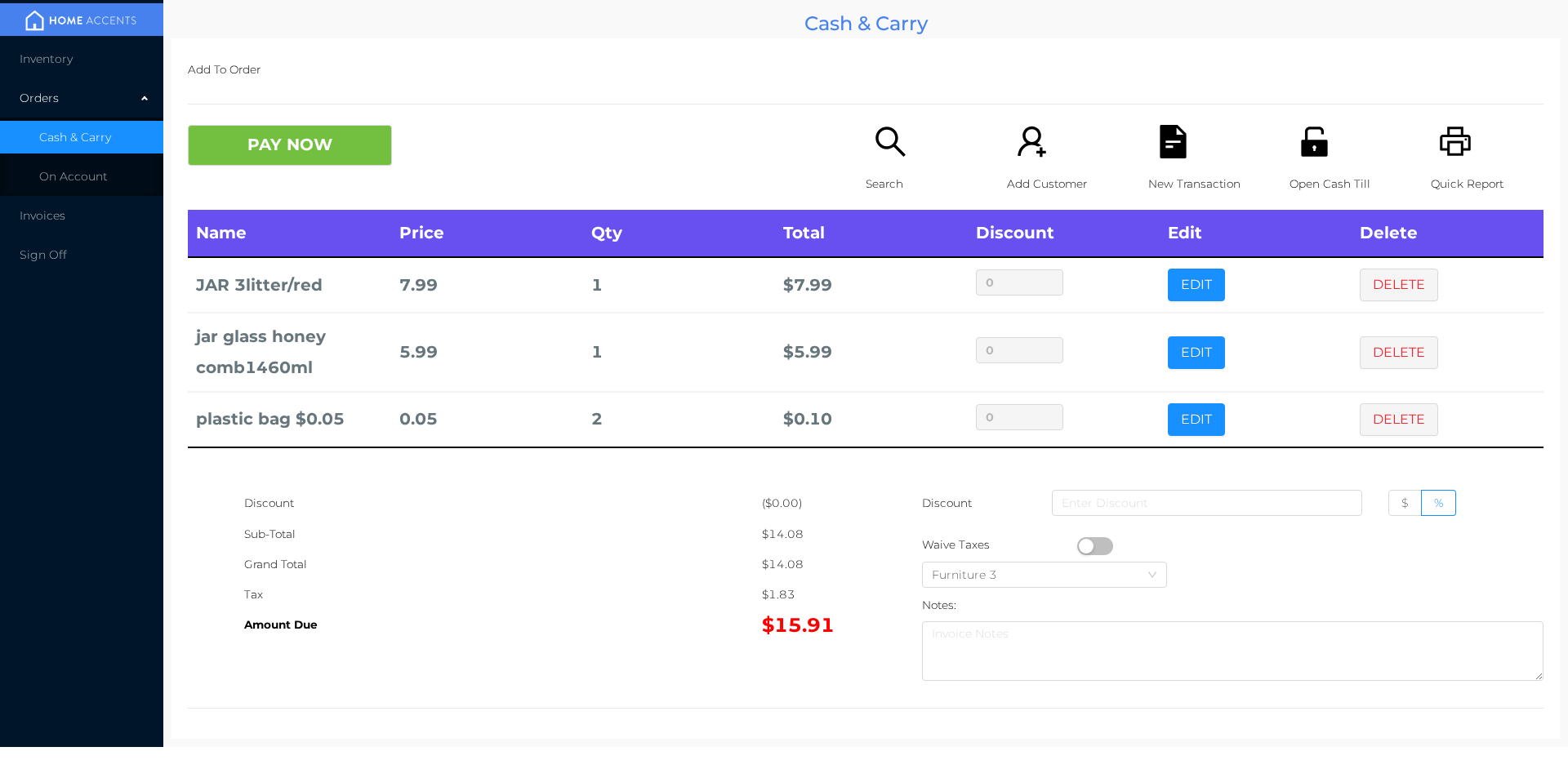
click at [1083, 545] on button "button" at bounding box center [1095, 546] width 36 height 18
click at [276, 146] on button "PAY NOW" at bounding box center [289, 146] width 204 height 41
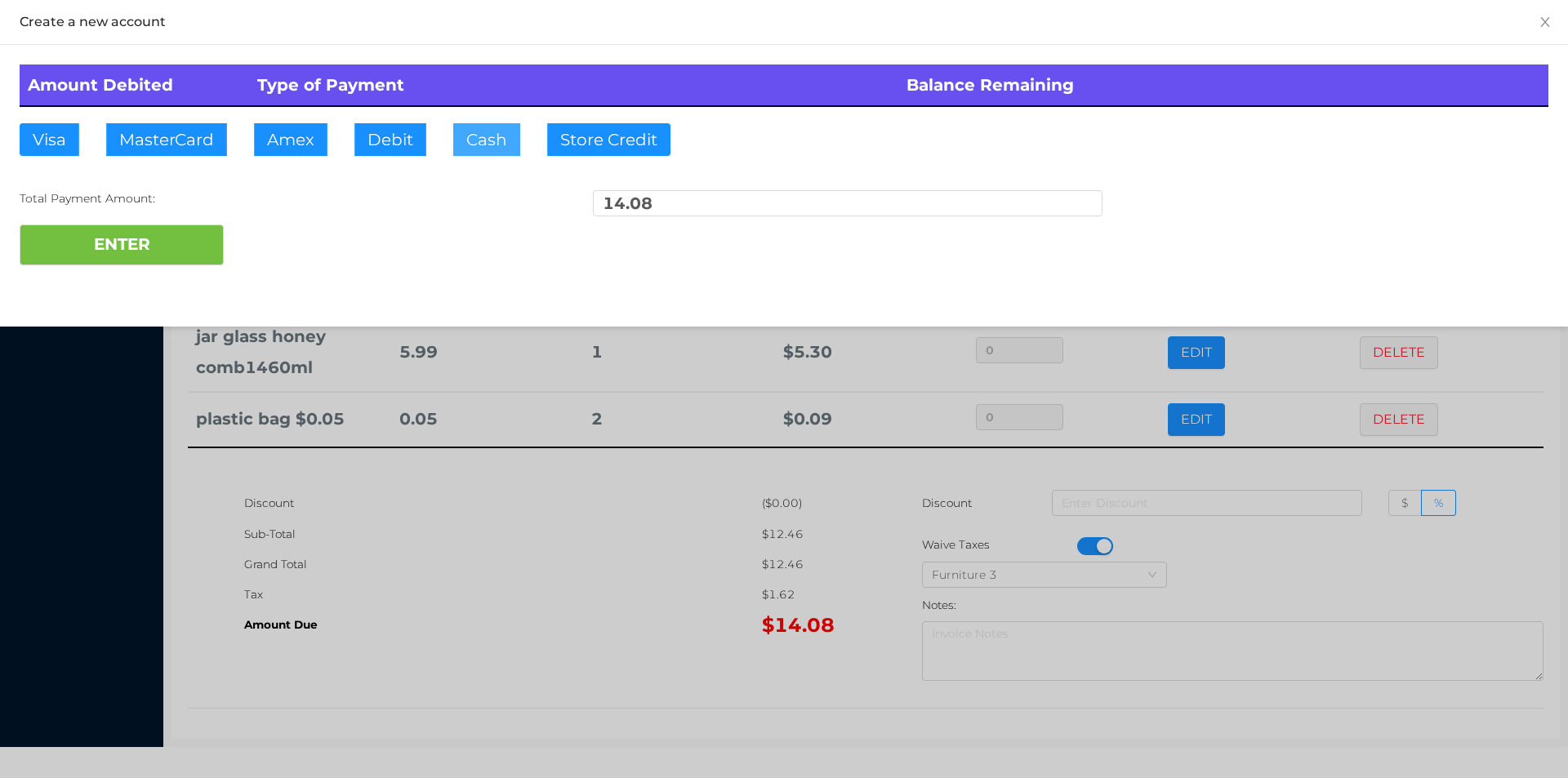
click at [503, 154] on button "Cash" at bounding box center [487, 140] width 67 height 33
click at [176, 240] on button "ENTER" at bounding box center [121, 245] width 204 height 41
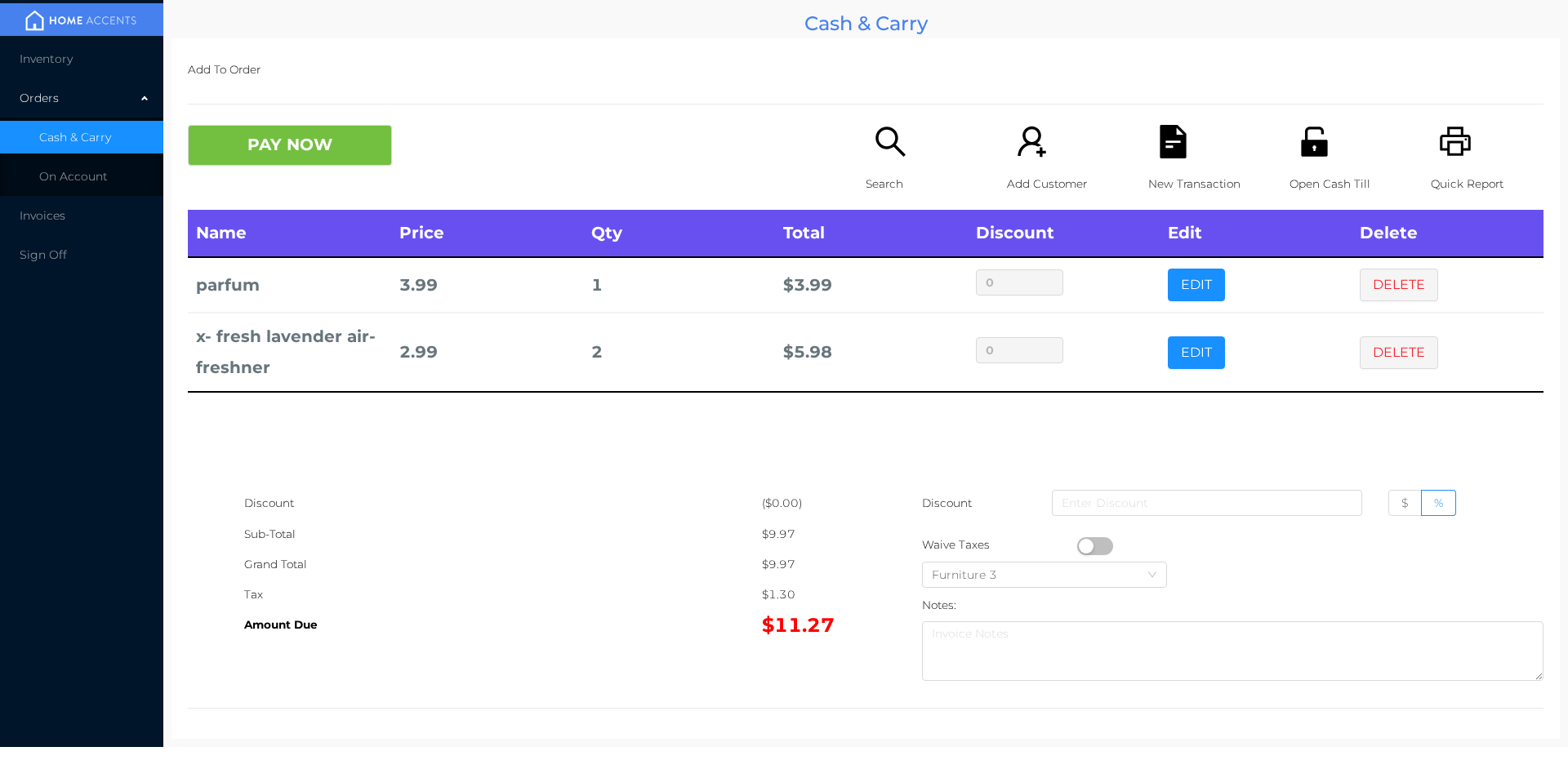
click at [1160, 155] on icon "icon: file-text" at bounding box center [1173, 142] width 26 height 34
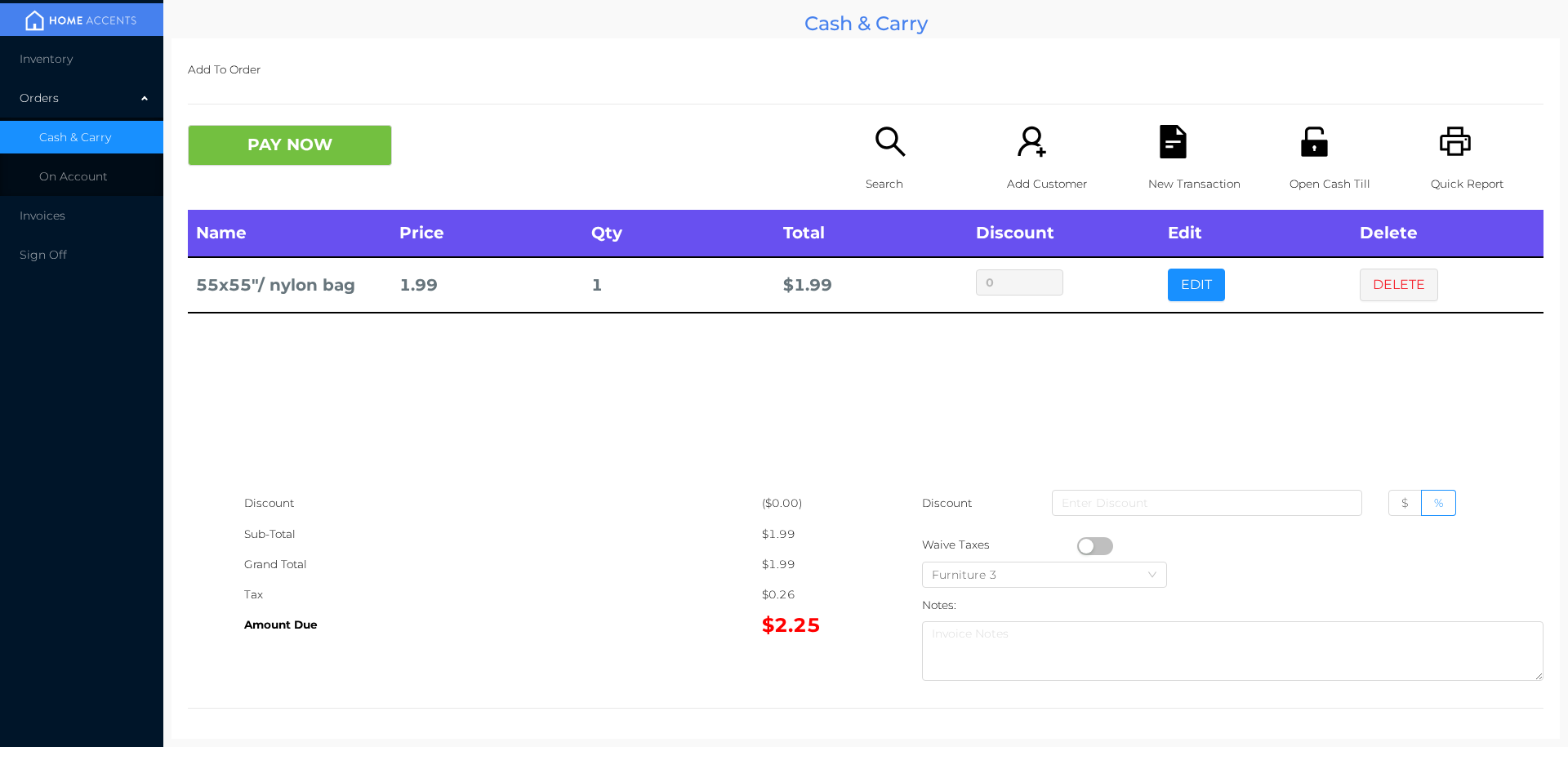
click at [916, 135] on div "Search" at bounding box center [922, 168] width 113 height 85
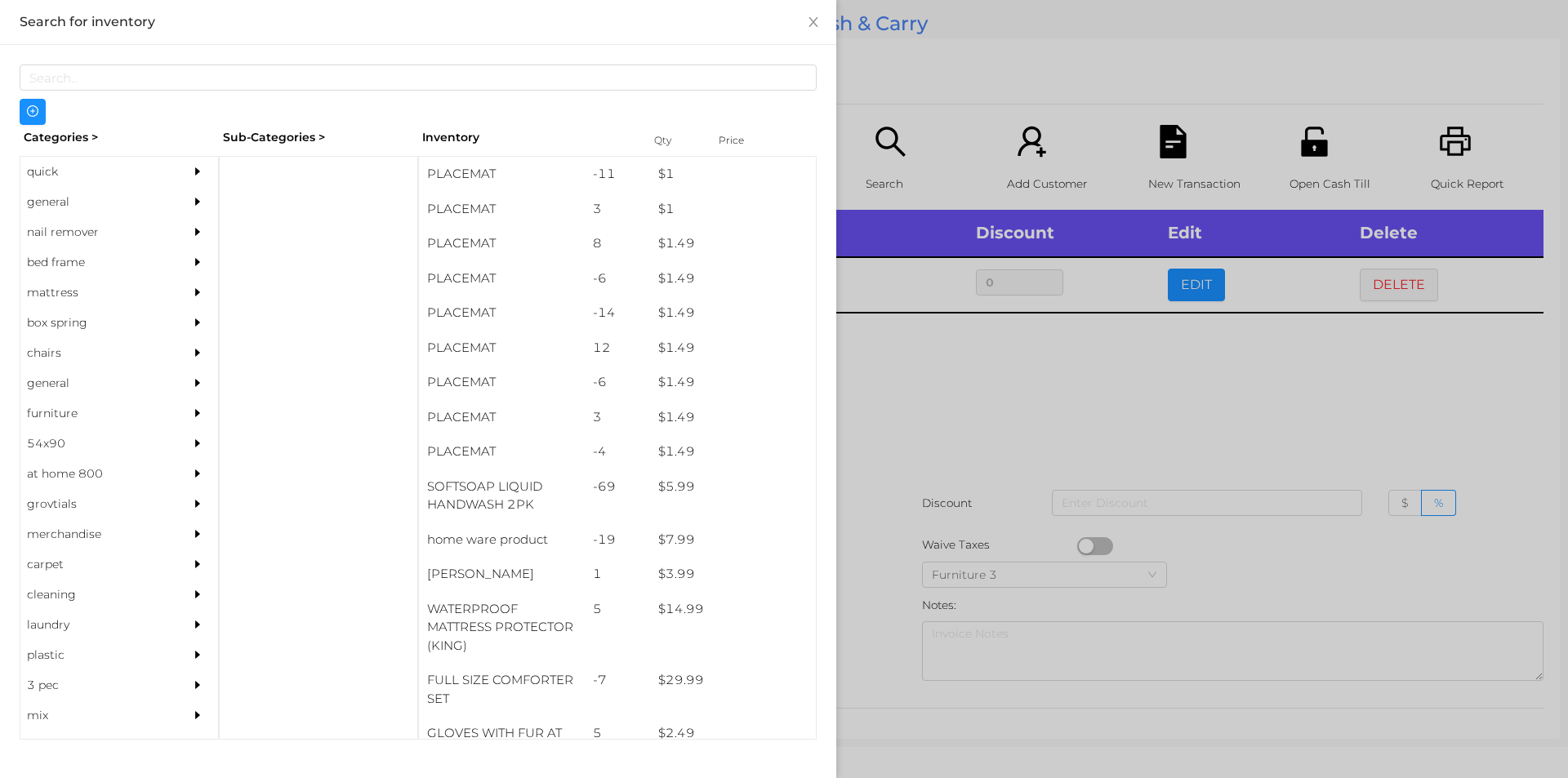
click at [862, 179] on div at bounding box center [784, 389] width 1568 height 778
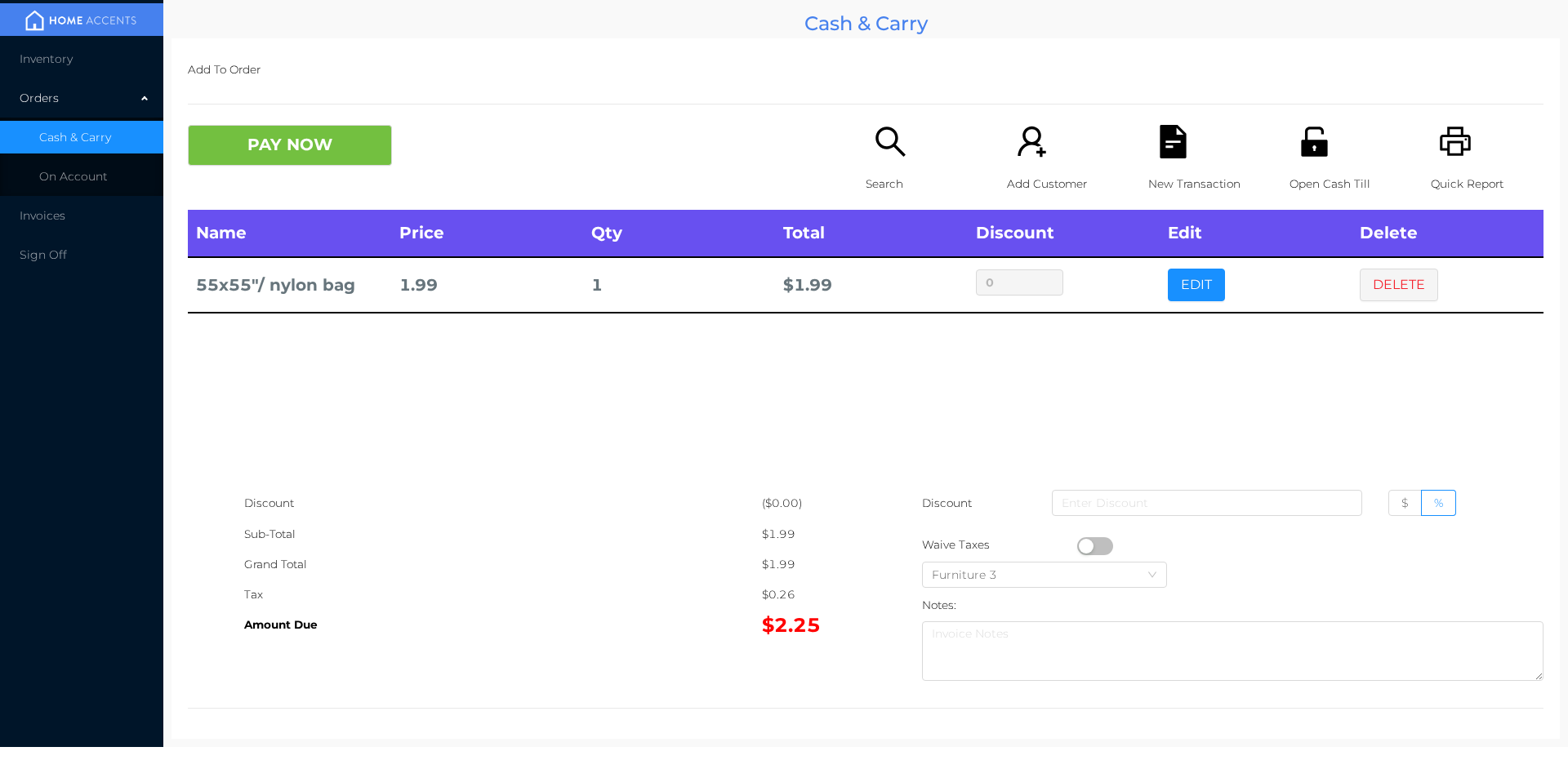
click at [876, 154] on icon "icon: search" at bounding box center [890, 142] width 34 height 34
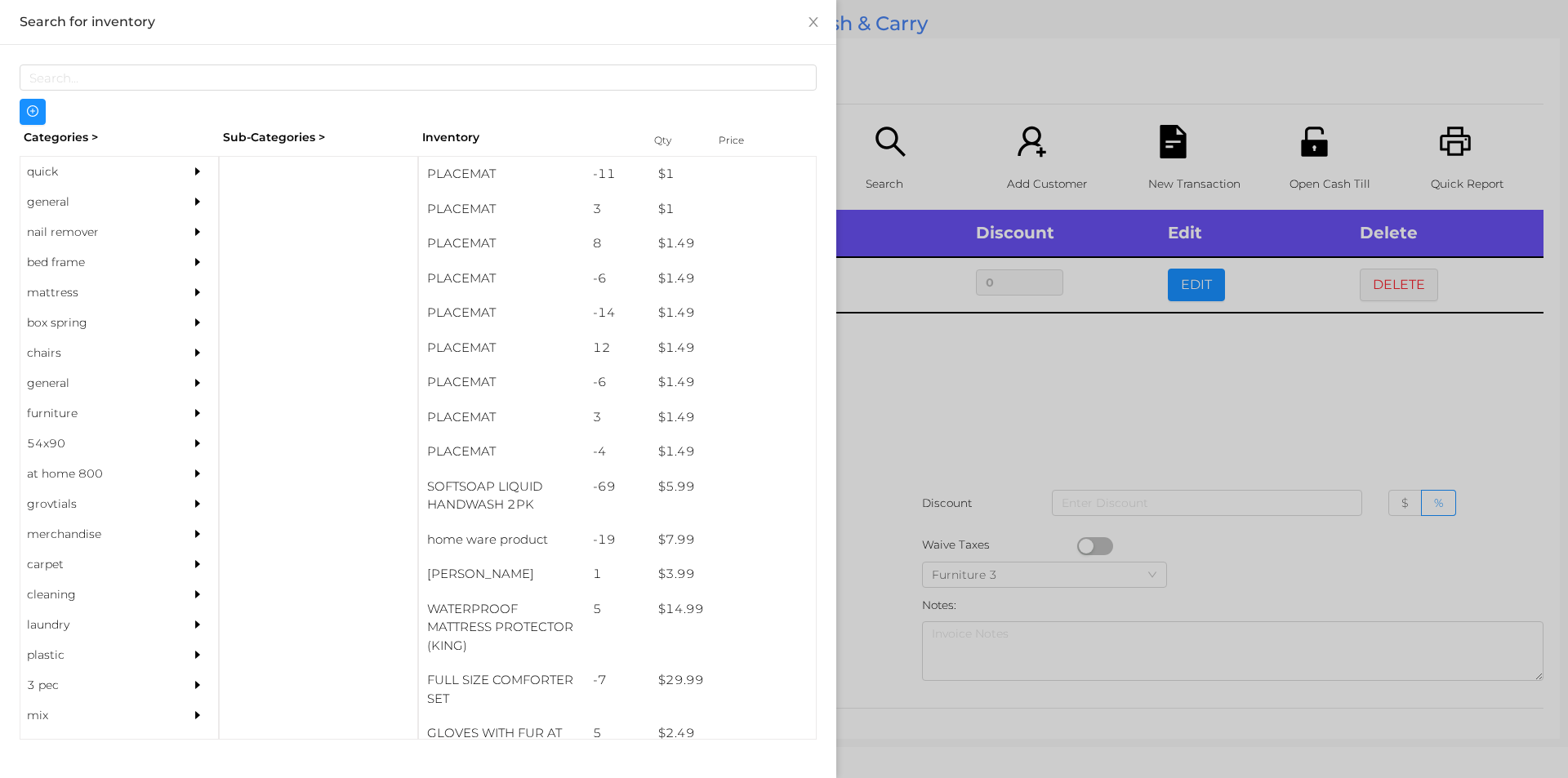
click at [79, 206] on div "general" at bounding box center [95, 201] width 149 height 30
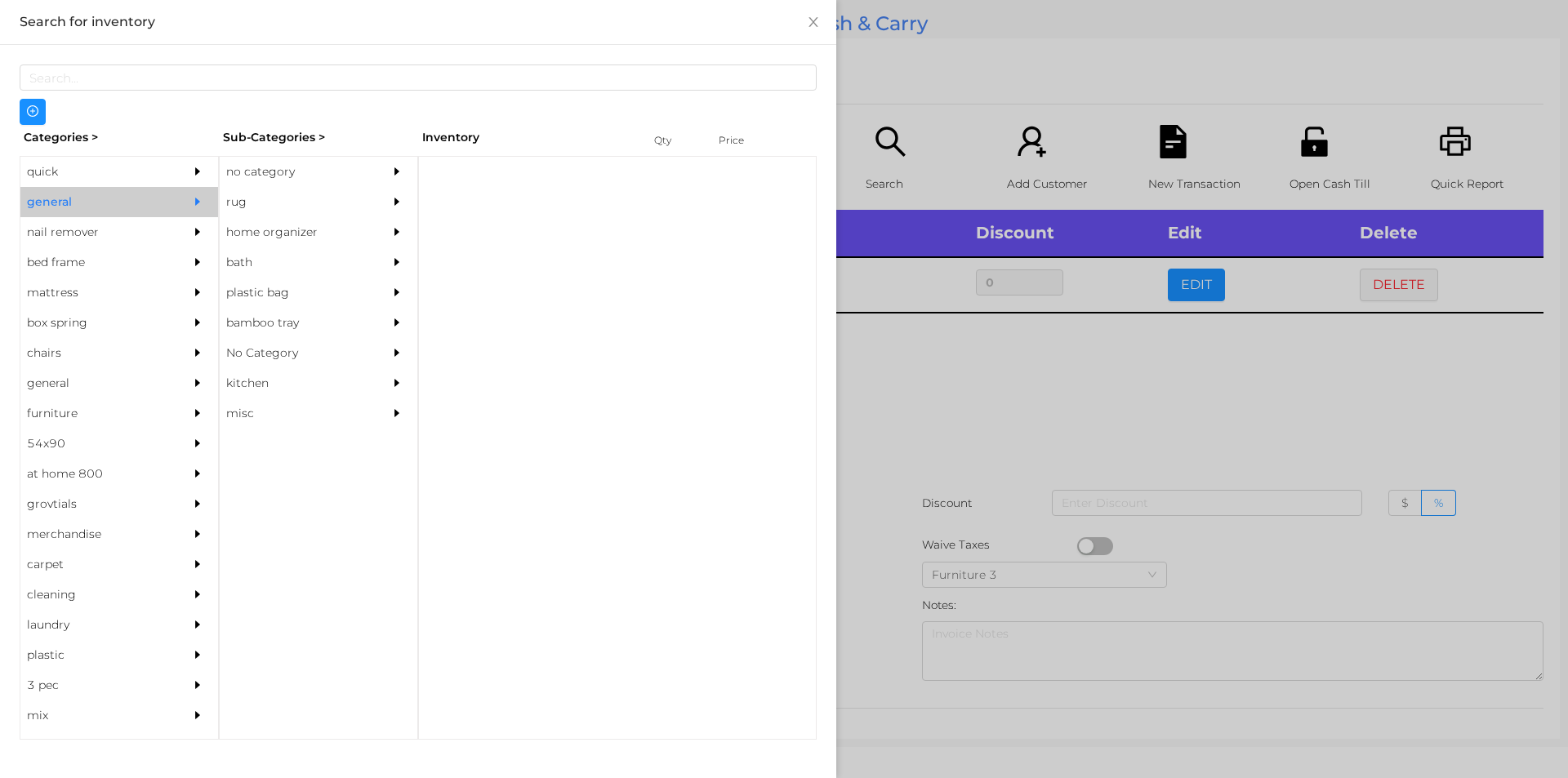
click at [283, 161] on div "no category" at bounding box center [294, 172] width 149 height 30
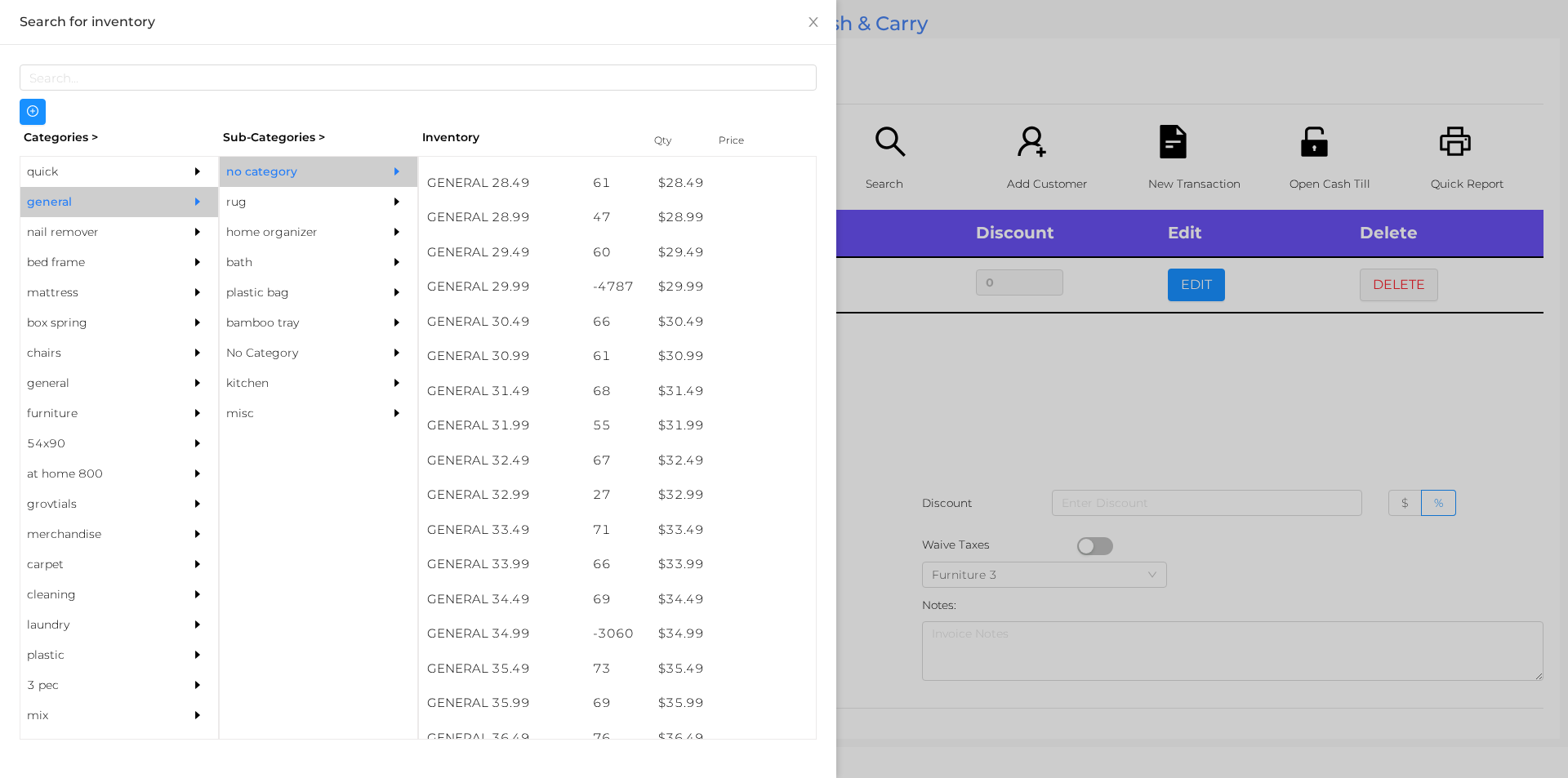
scroll to position [2394, 0]
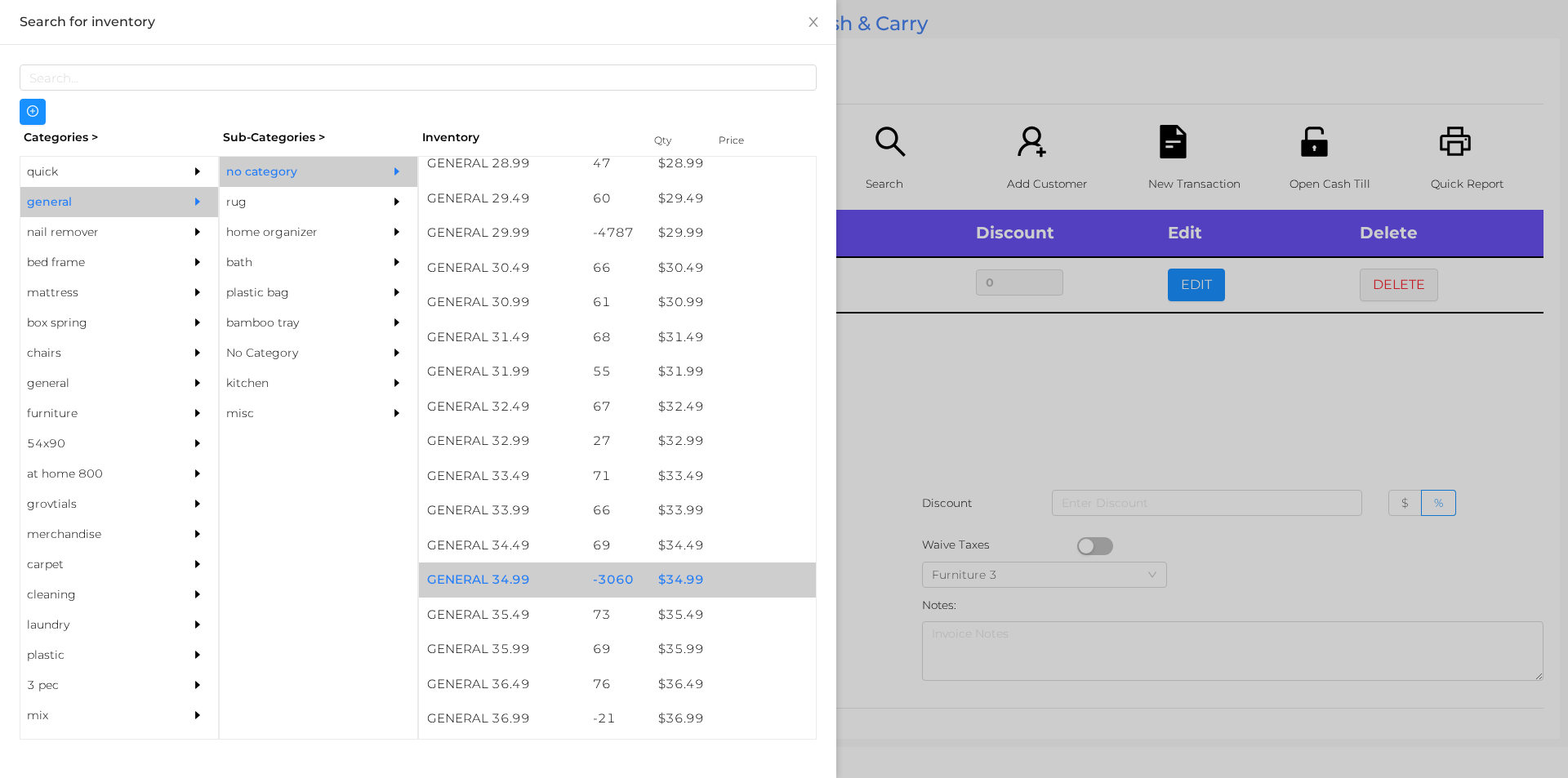
click at [708, 578] on div "$ 34.99" at bounding box center [732, 579] width 166 height 35
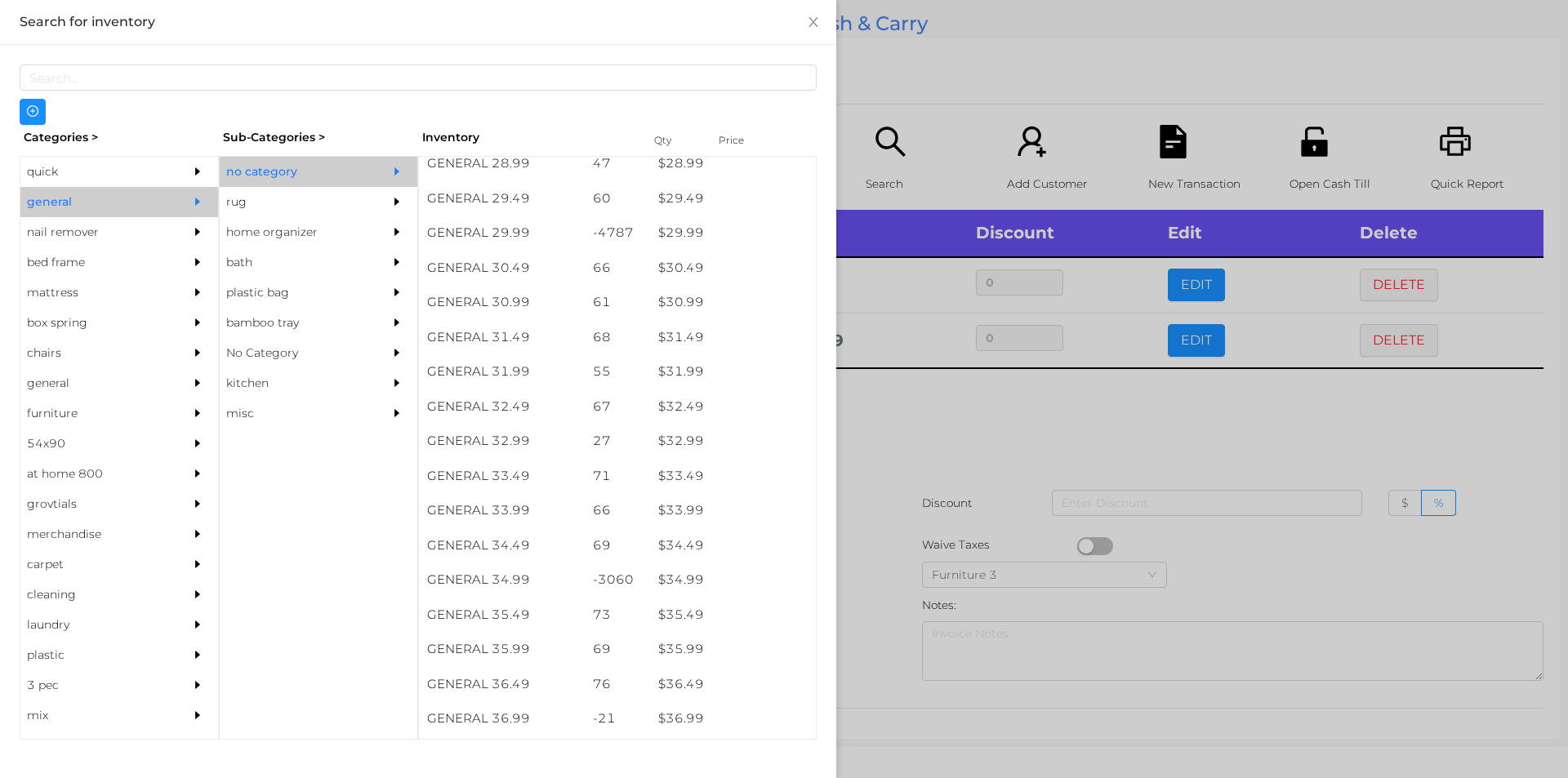
click at [961, 440] on div at bounding box center [784, 389] width 1568 height 778
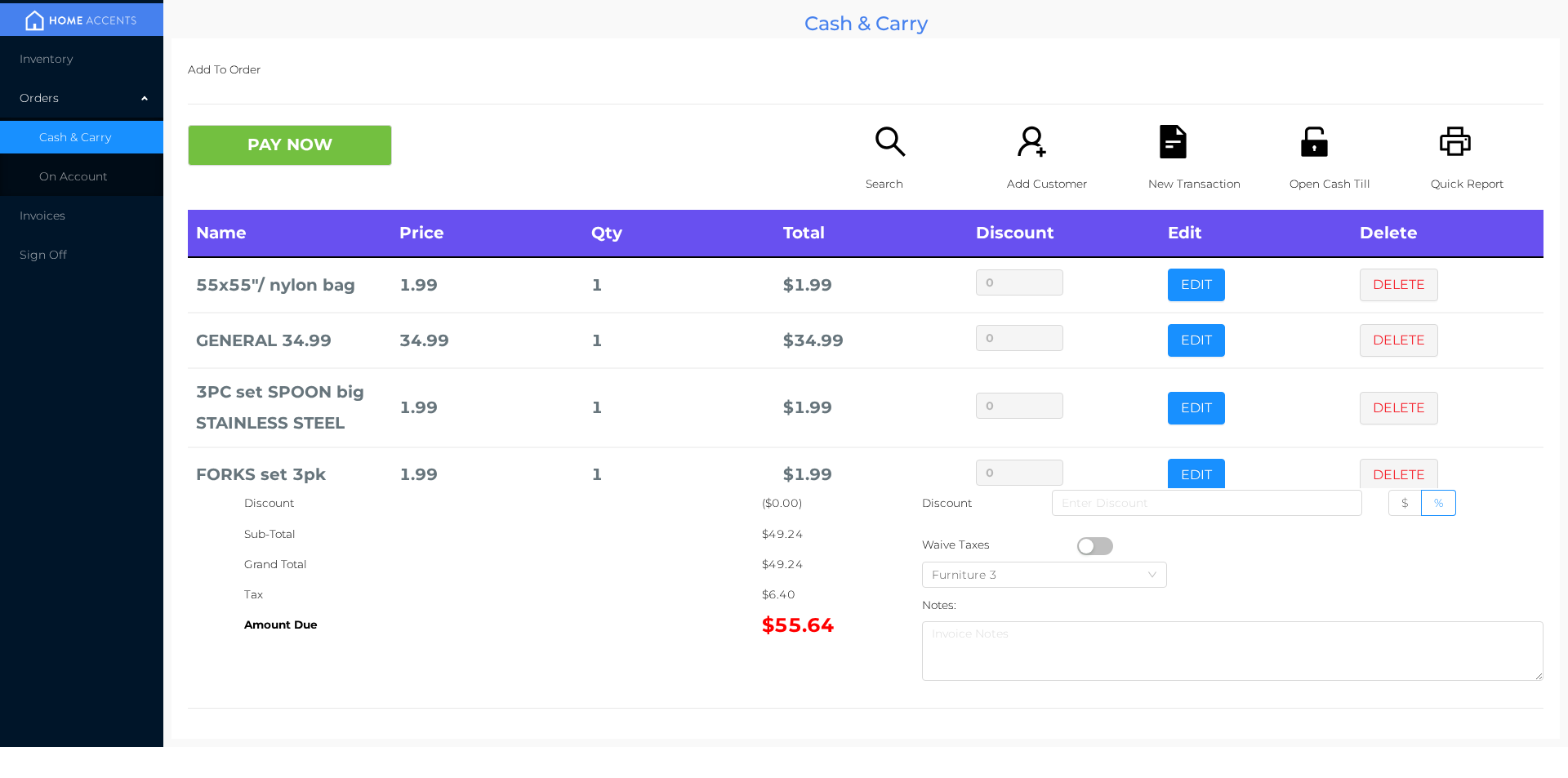
click at [876, 155] on icon "icon: search" at bounding box center [890, 142] width 34 height 34
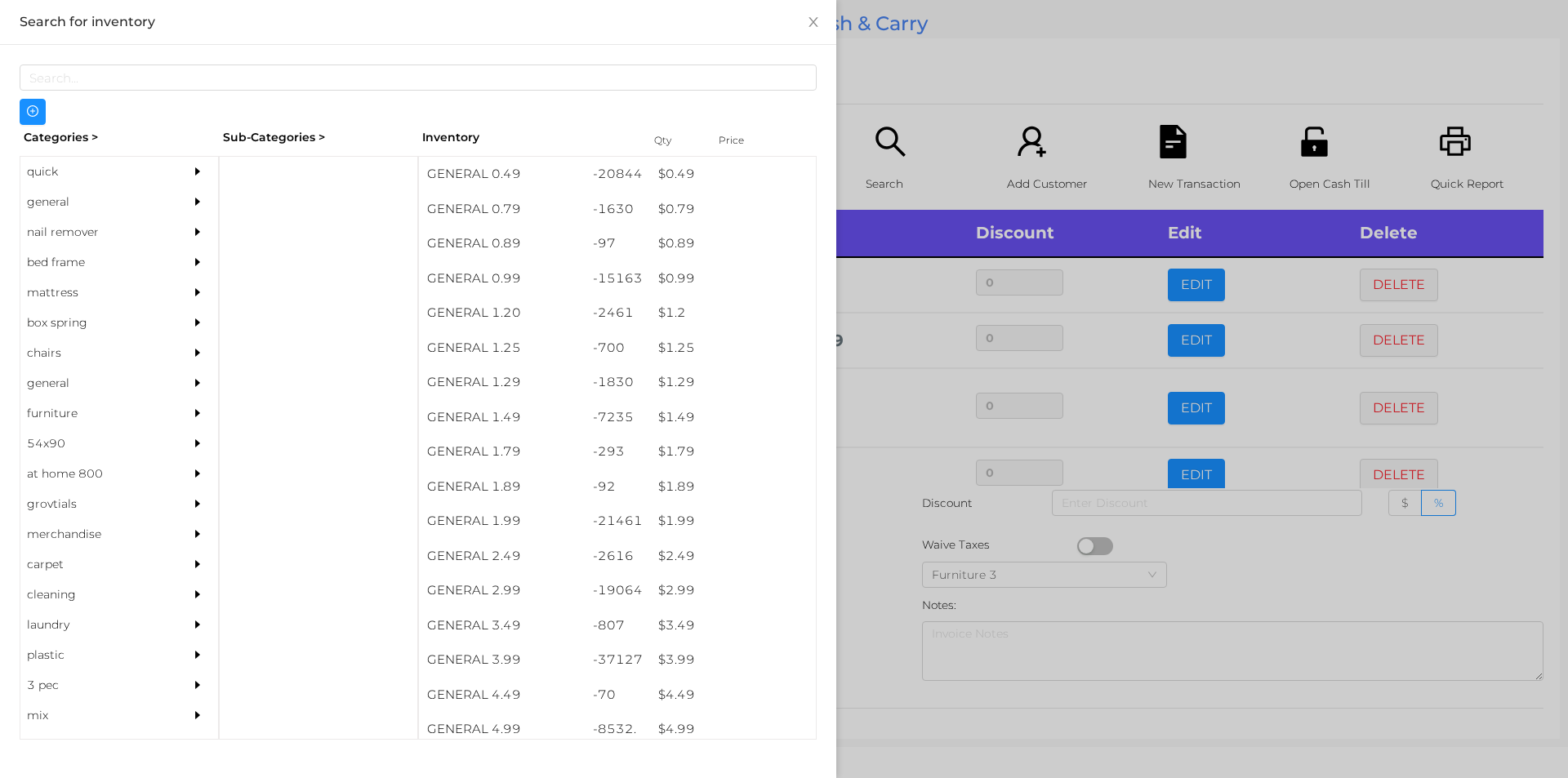
click at [1039, 48] on div at bounding box center [784, 389] width 1568 height 778
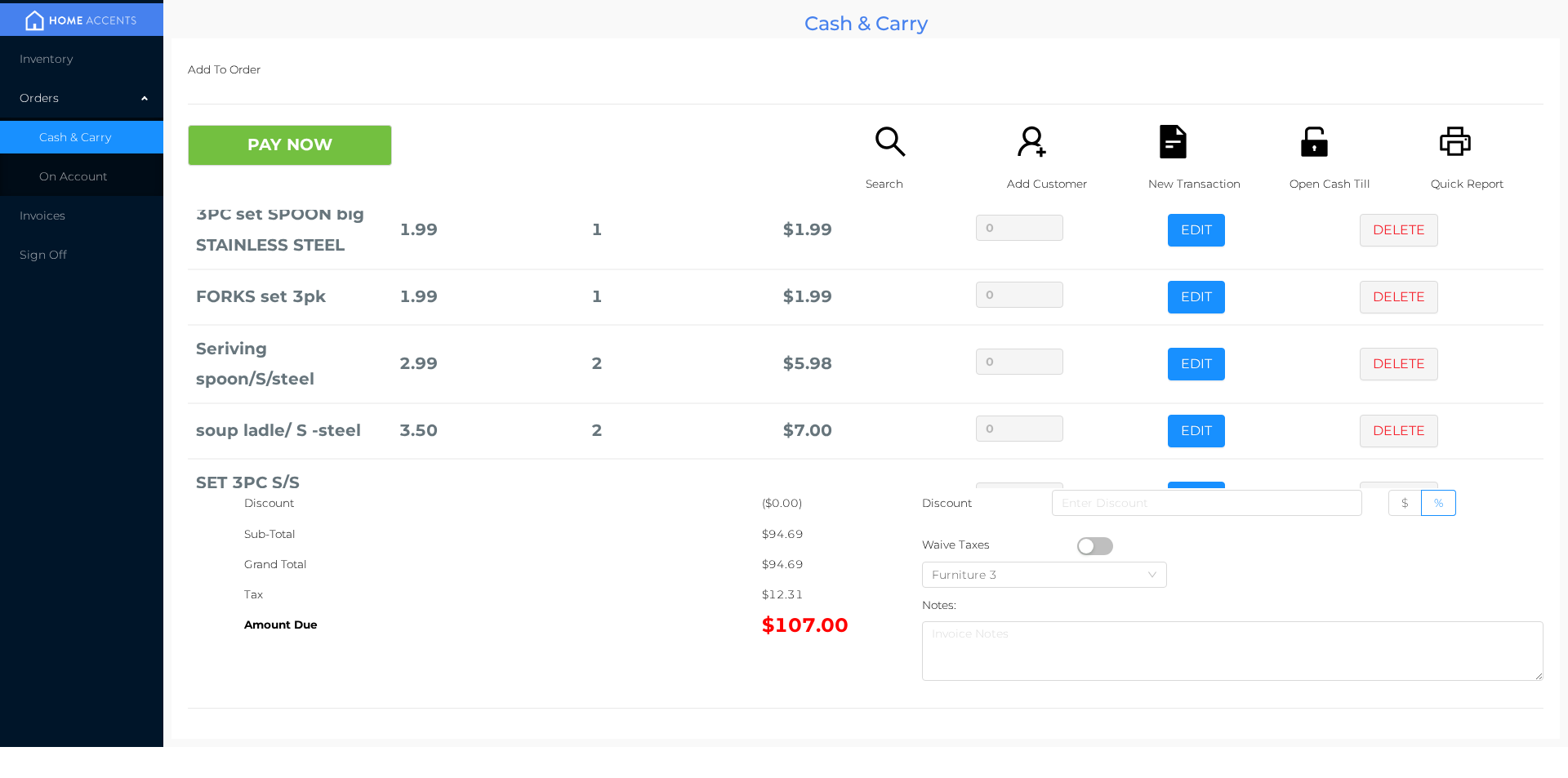
scroll to position [188, 0]
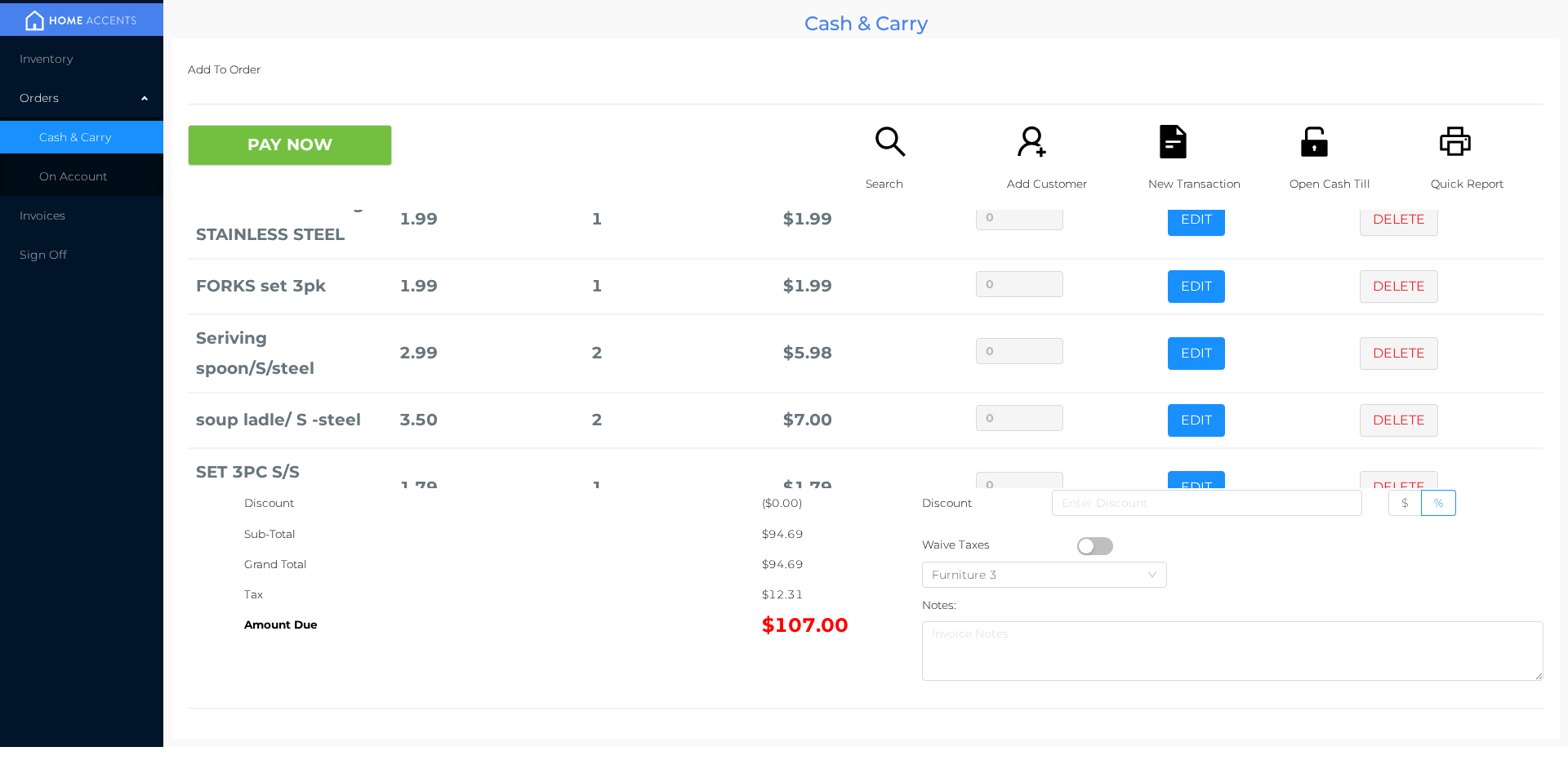
click at [883, 151] on icon "icon: search" at bounding box center [890, 142] width 34 height 34
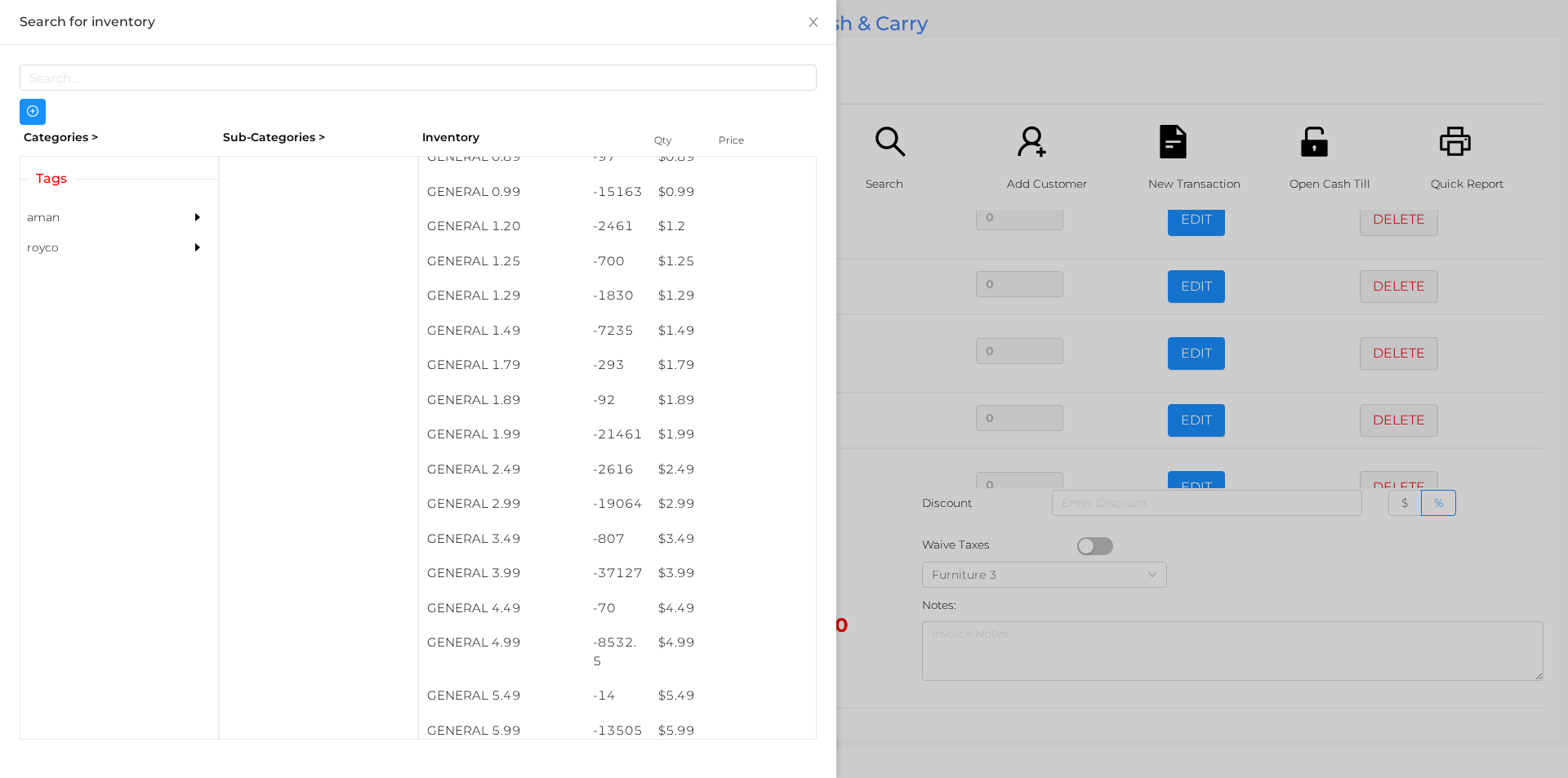
scroll to position [86, 0]
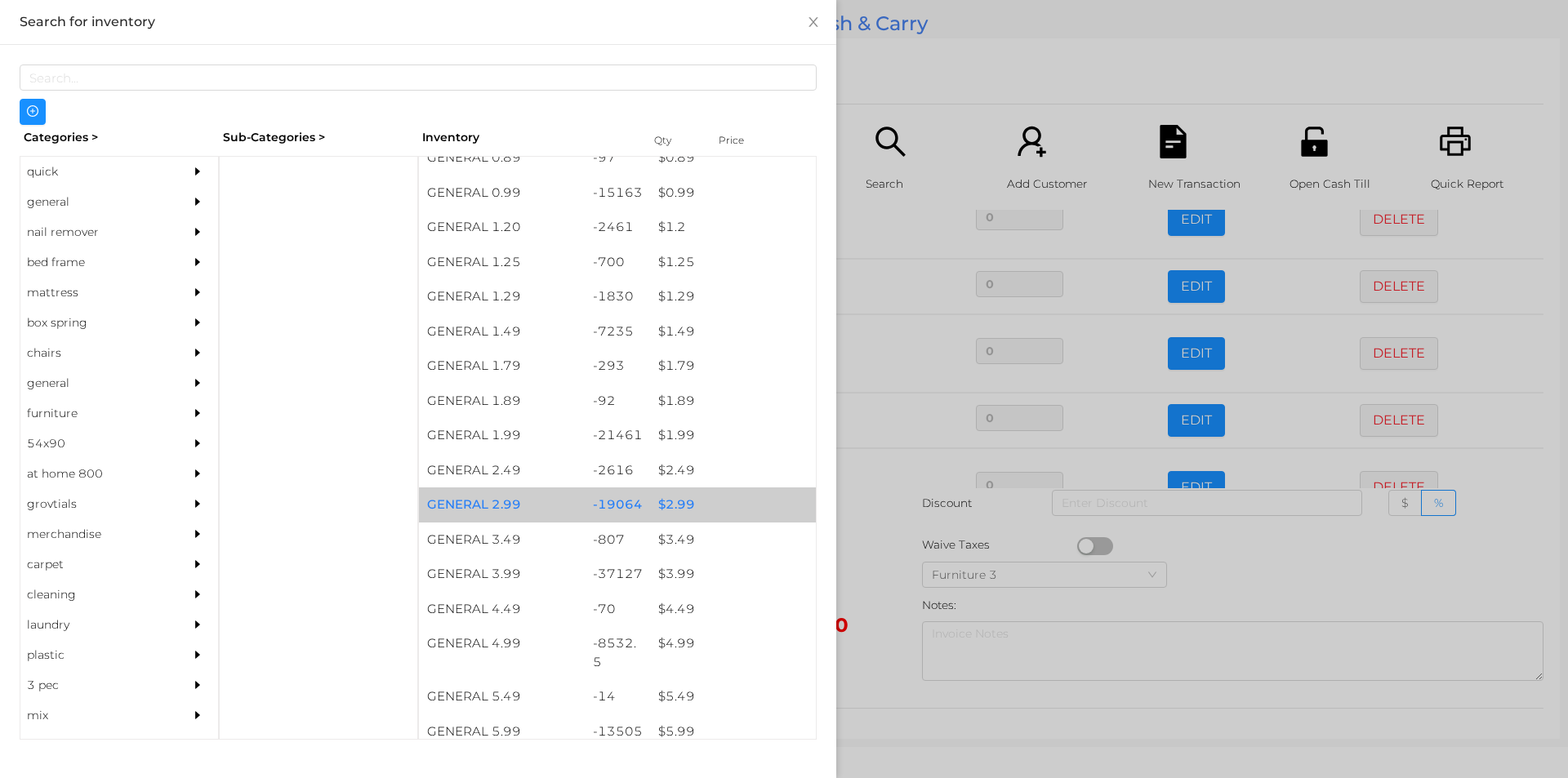
click at [677, 506] on div "$ 2.99" at bounding box center [732, 505] width 166 height 35
click at [691, 503] on div "$ 2.99" at bounding box center [732, 505] width 166 height 35
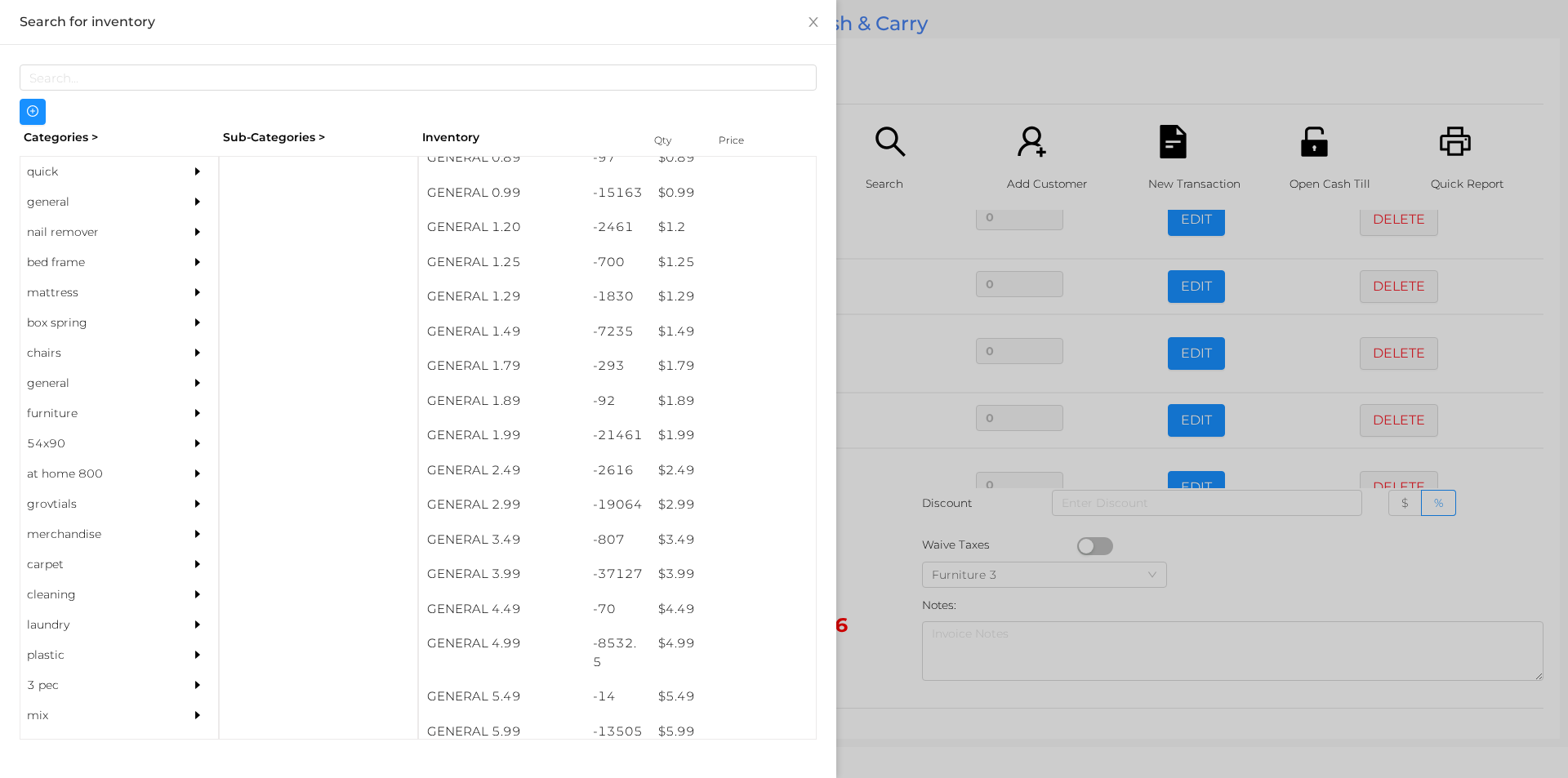
click at [973, 100] on div at bounding box center [784, 389] width 1568 height 778
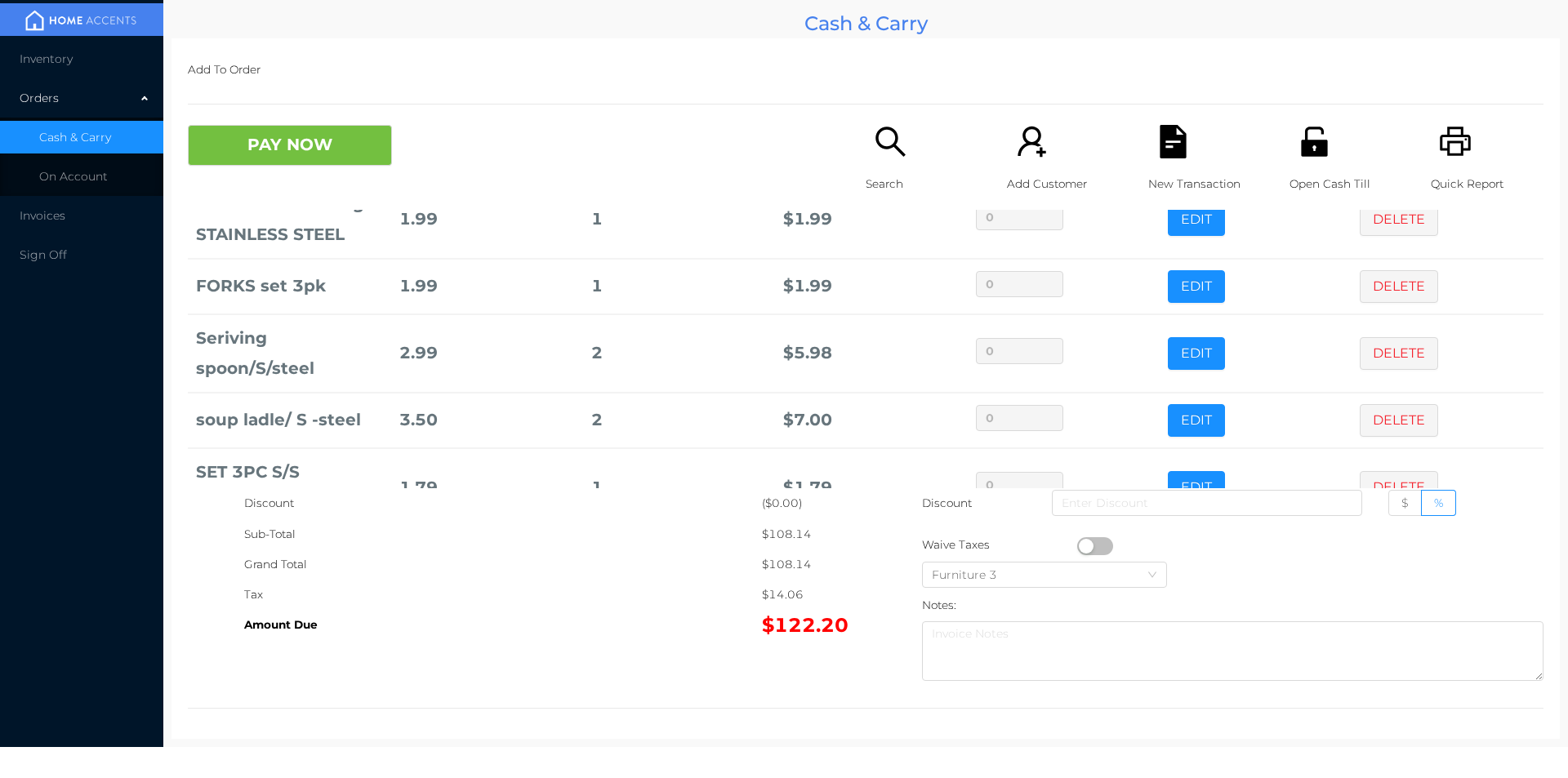
click at [879, 149] on icon "icon: search" at bounding box center [890, 142] width 29 height 29
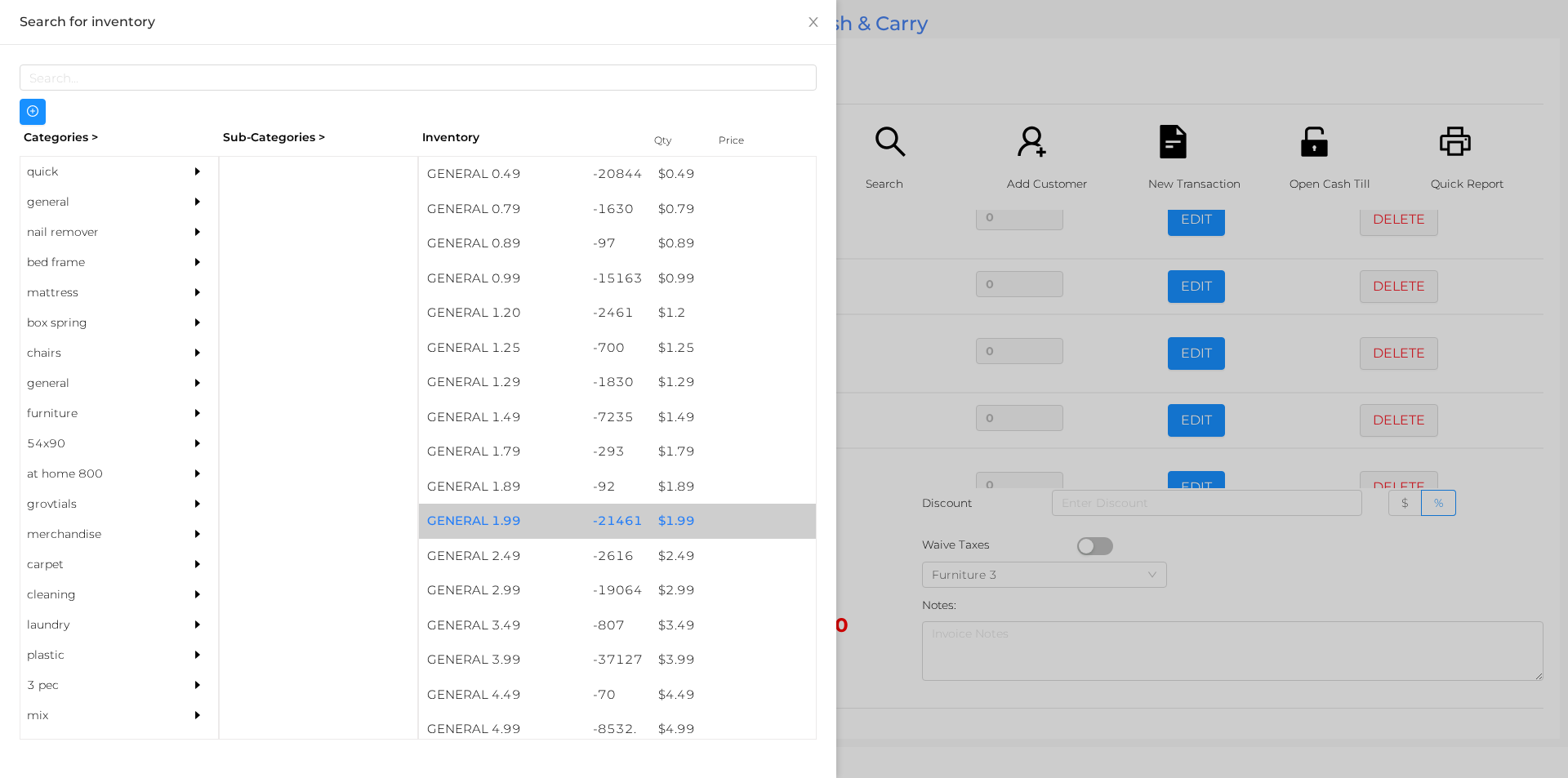
click at [747, 512] on div "$ 1.99" at bounding box center [732, 521] width 166 height 35
click at [748, 519] on div "$ 1.99" at bounding box center [732, 521] width 166 height 35
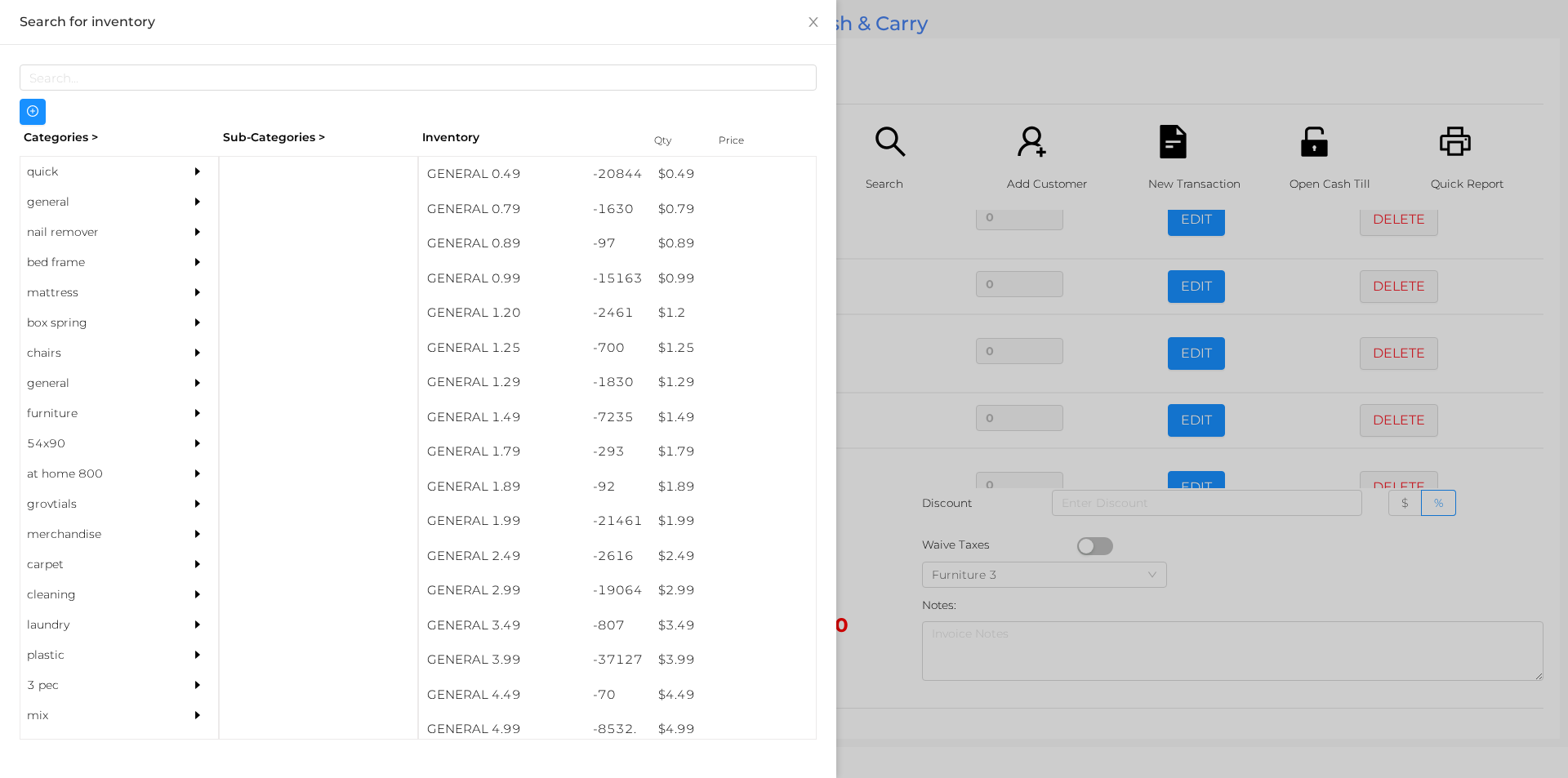
click at [944, 108] on div at bounding box center [784, 389] width 1568 height 778
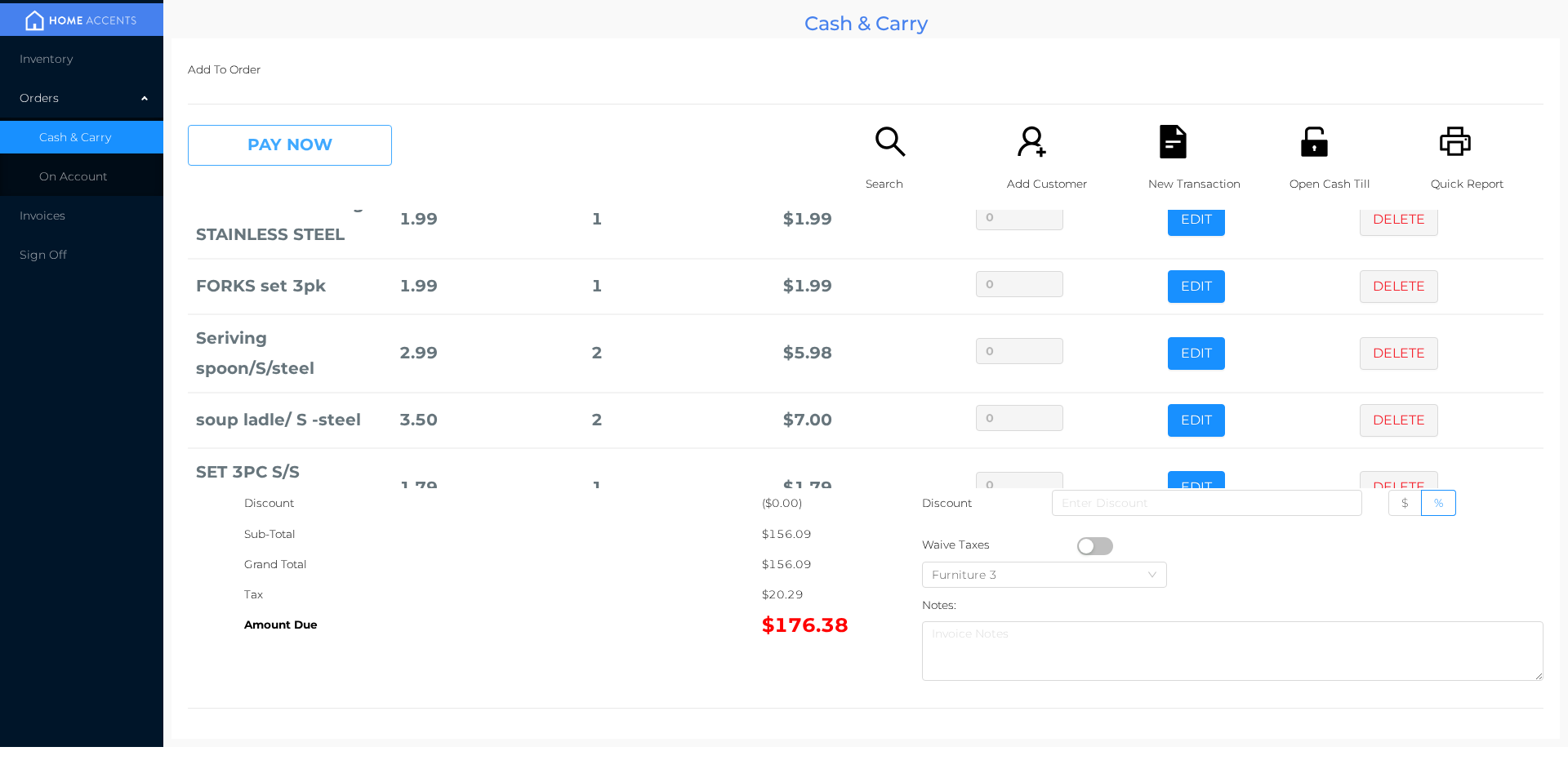
click at [306, 144] on button "PAY NOW" at bounding box center [289, 146] width 204 height 41
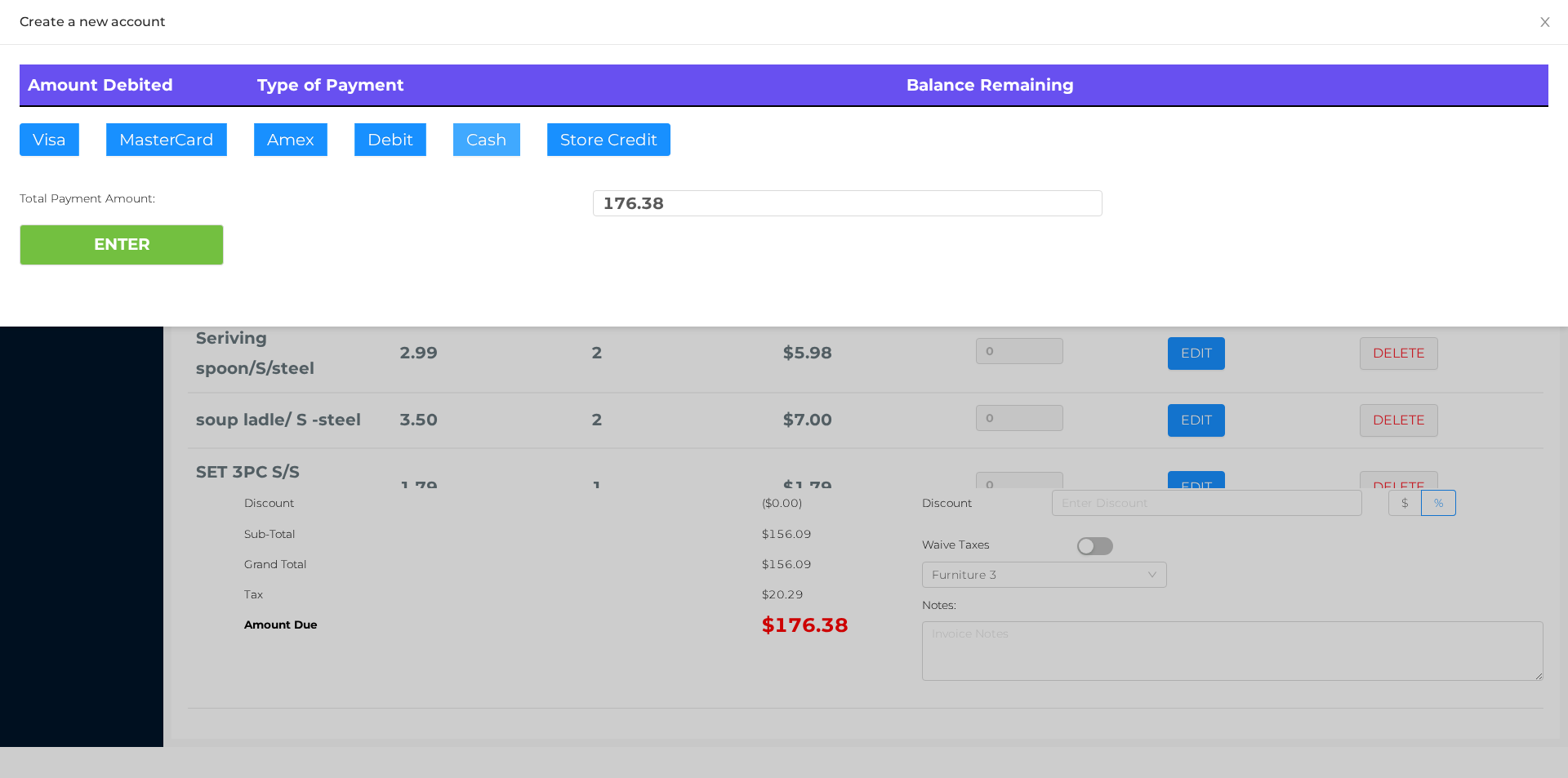
click at [460, 155] on button "Cash" at bounding box center [487, 140] width 67 height 33
type input "200"
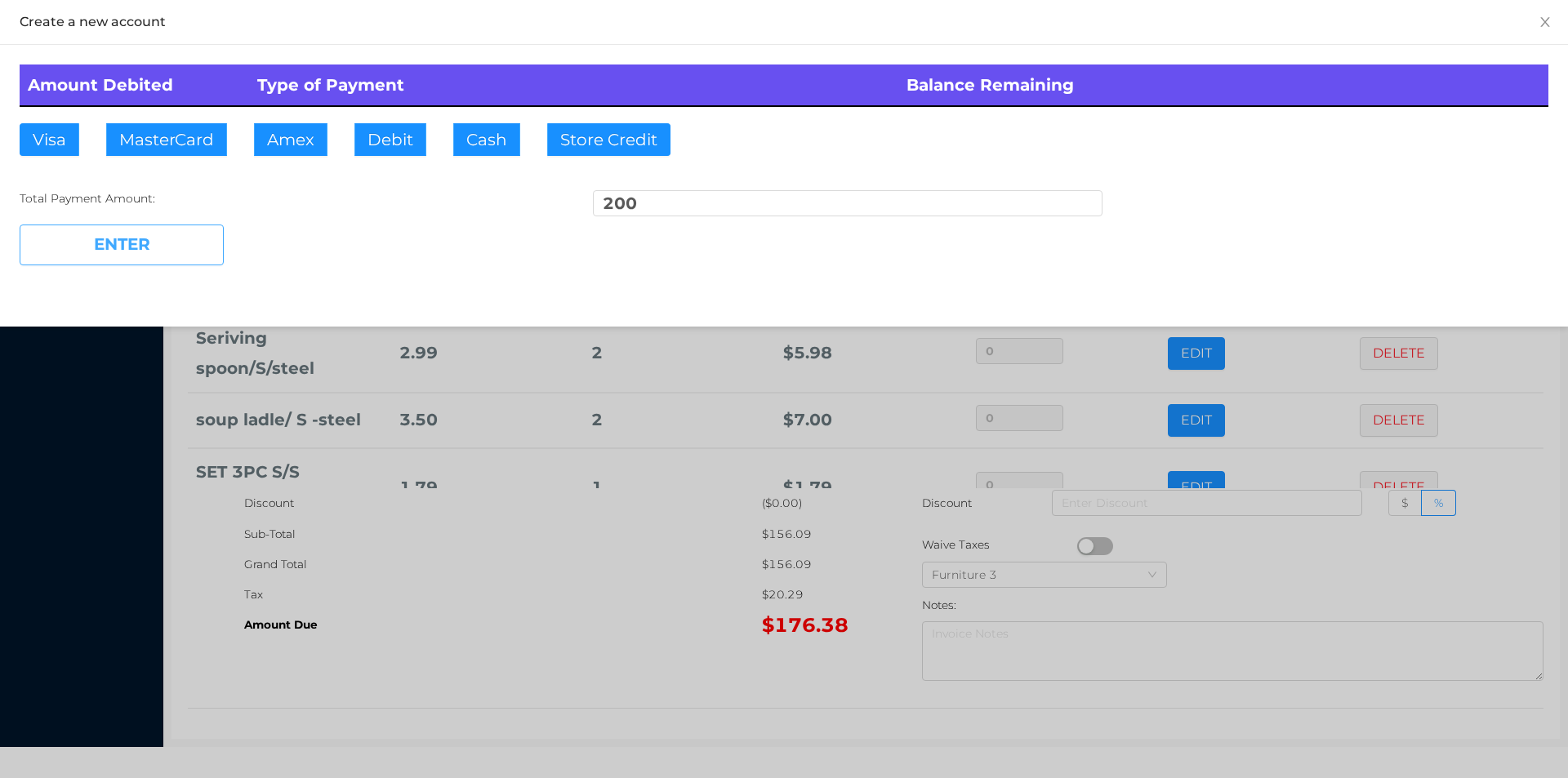
click at [152, 250] on button "ENTER" at bounding box center [121, 245] width 204 height 41
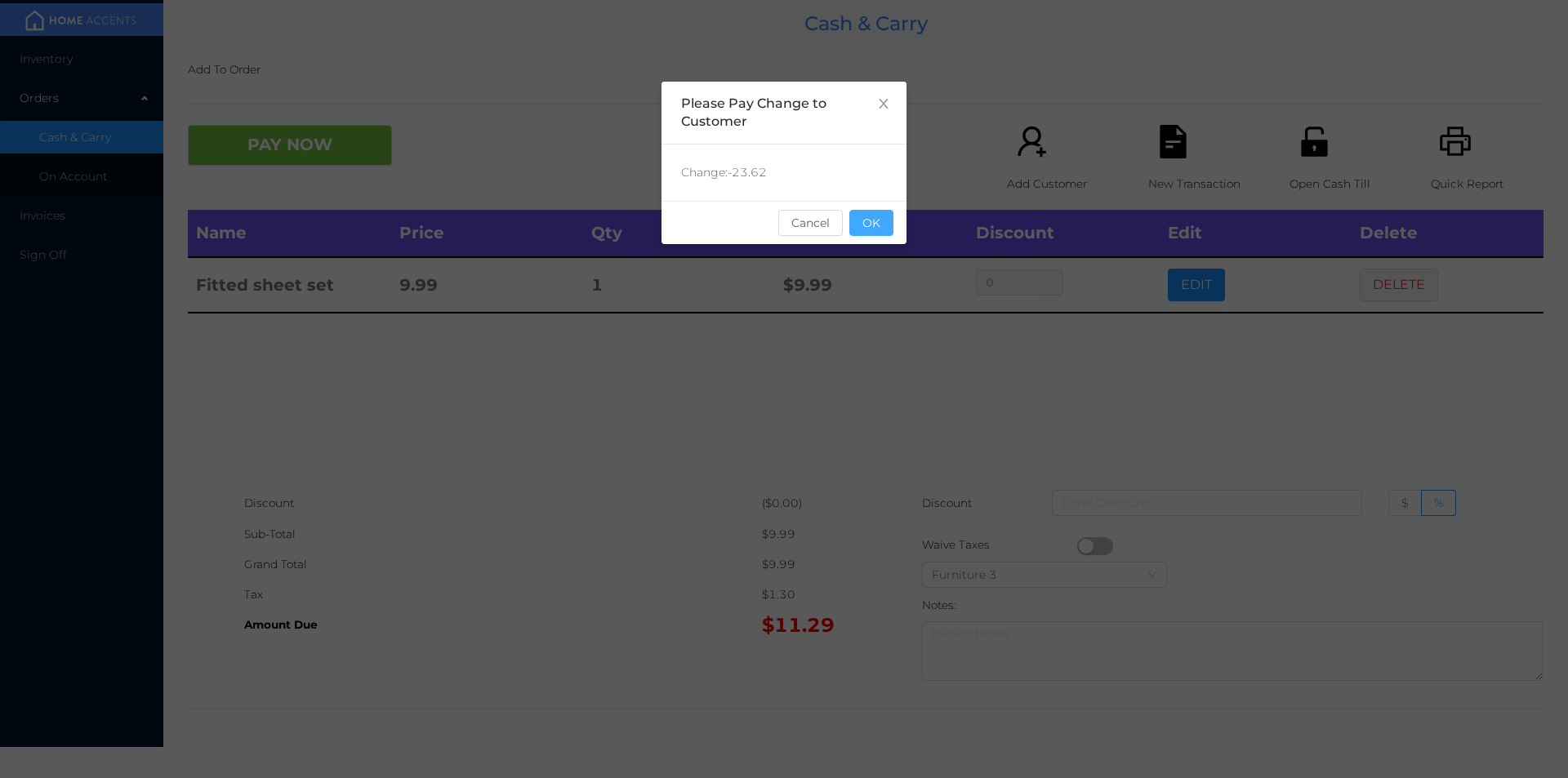
click at [871, 232] on button "OK" at bounding box center [872, 223] width 44 height 26
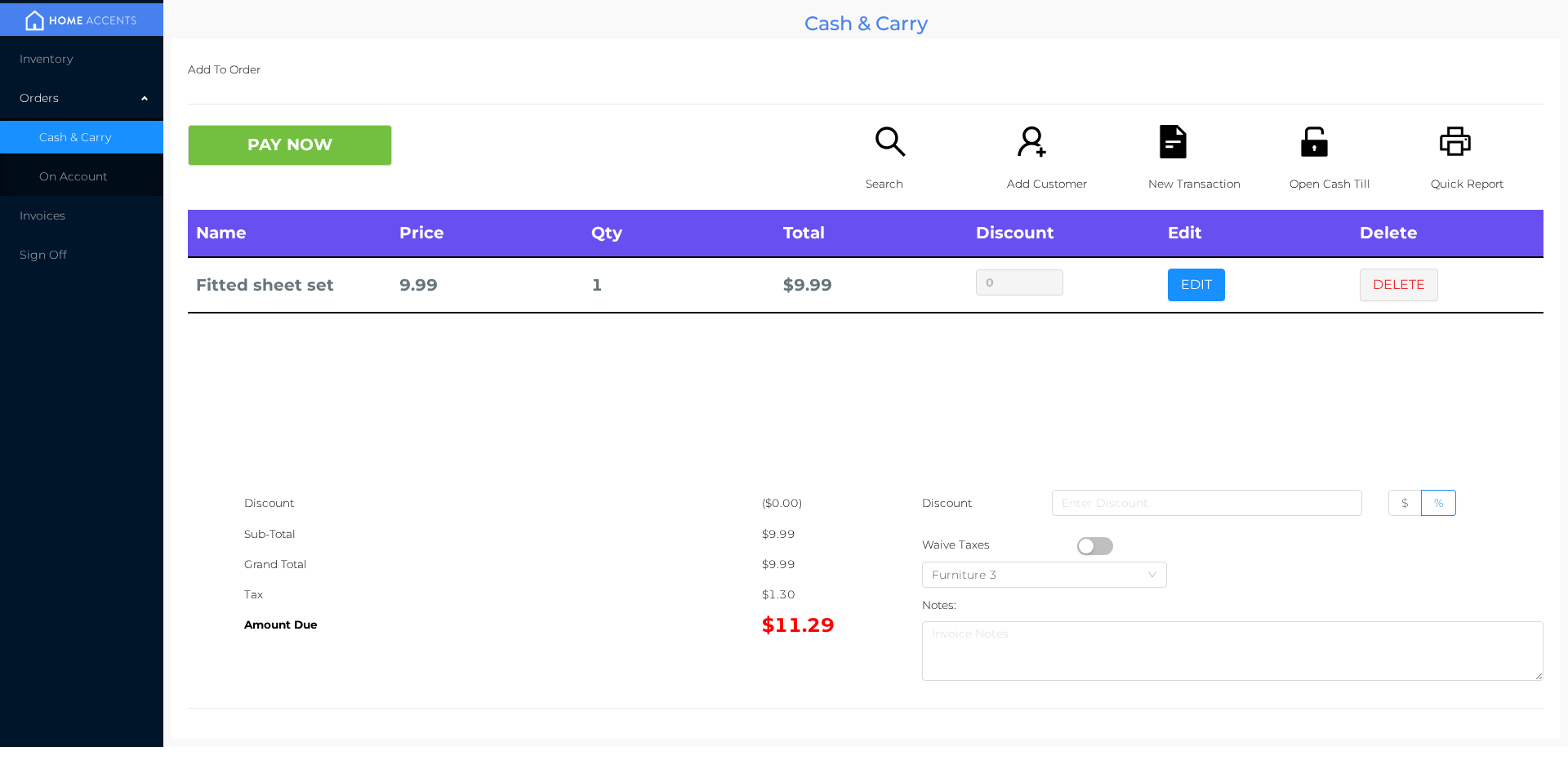
click at [1169, 148] on icon "icon: file-text" at bounding box center [1173, 142] width 26 height 34
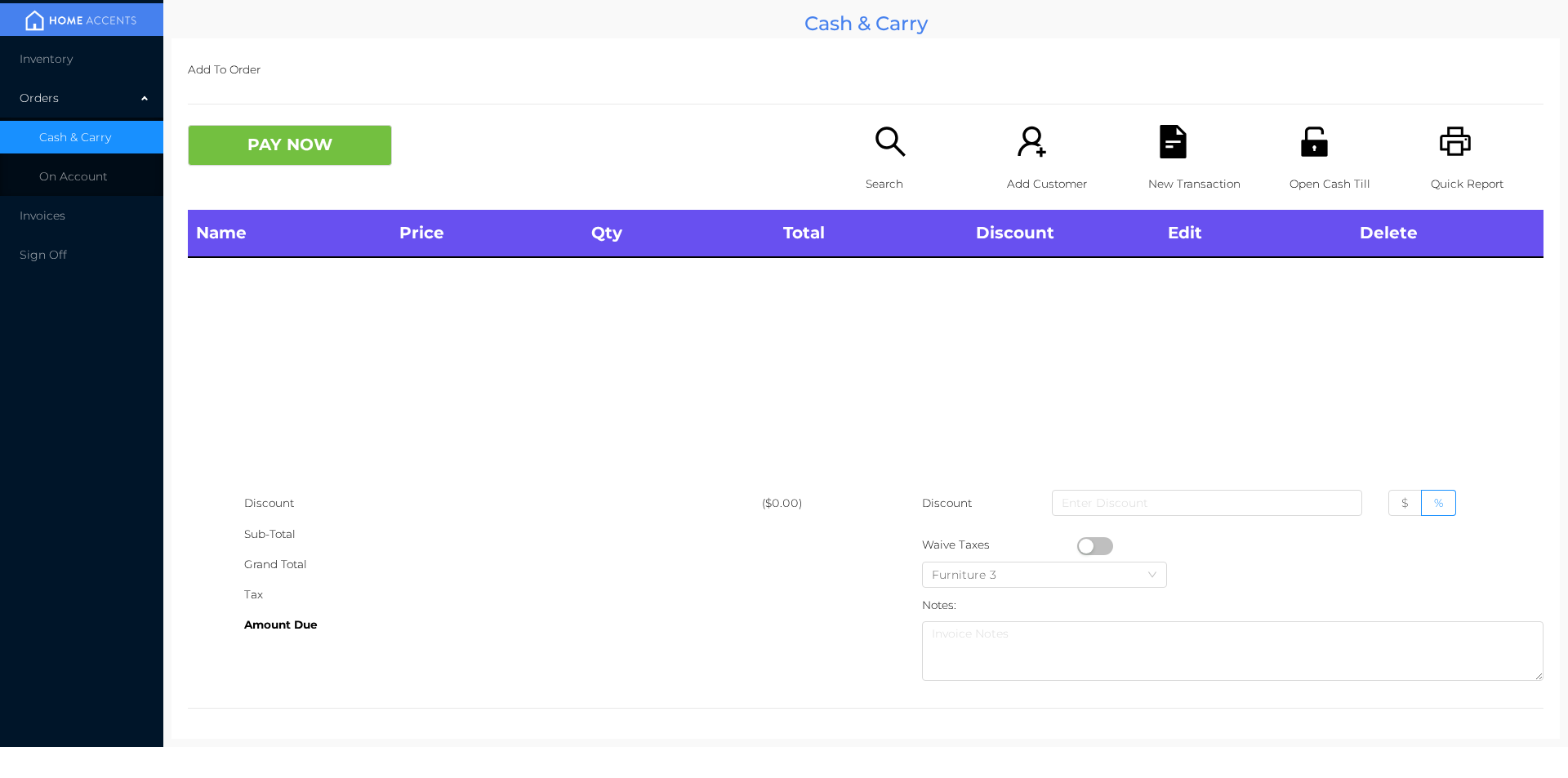
click at [1452, 153] on icon "icon: printer" at bounding box center [1455, 142] width 31 height 29
click at [885, 178] on p "Search" at bounding box center [922, 184] width 113 height 30
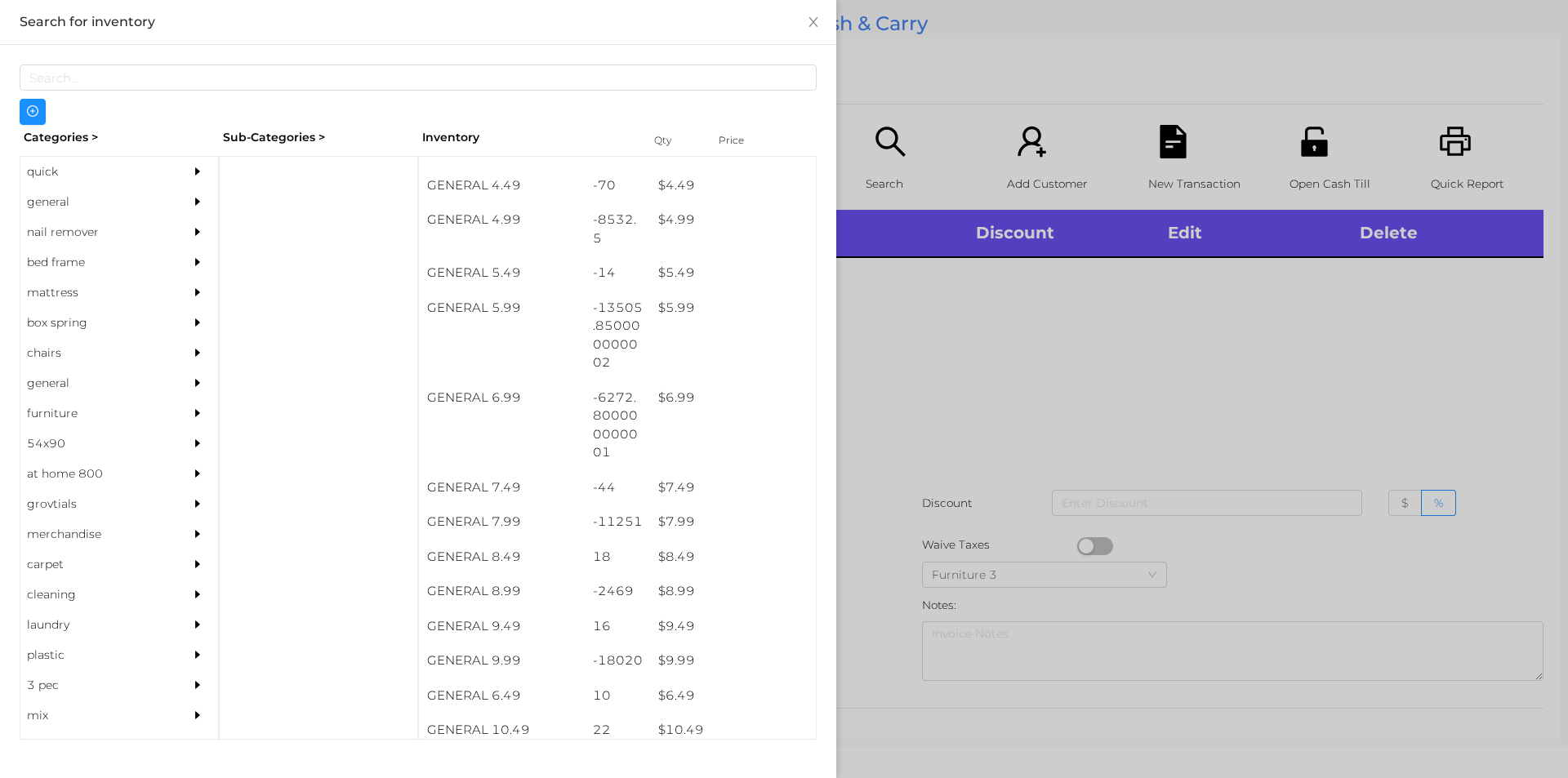
scroll to position [523, 0]
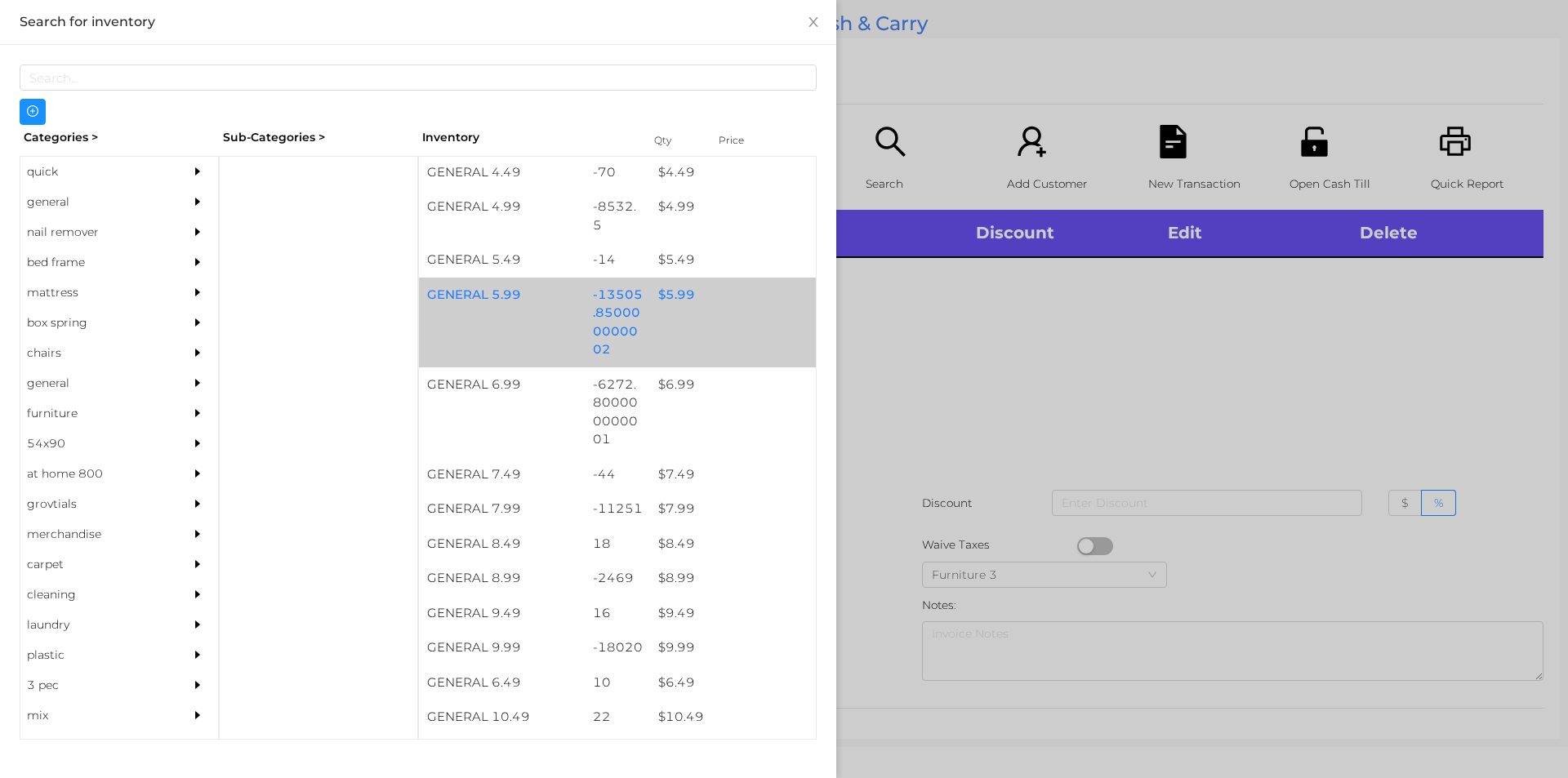
click at [721, 306] on div "$ 5.99" at bounding box center [732, 295] width 166 height 35
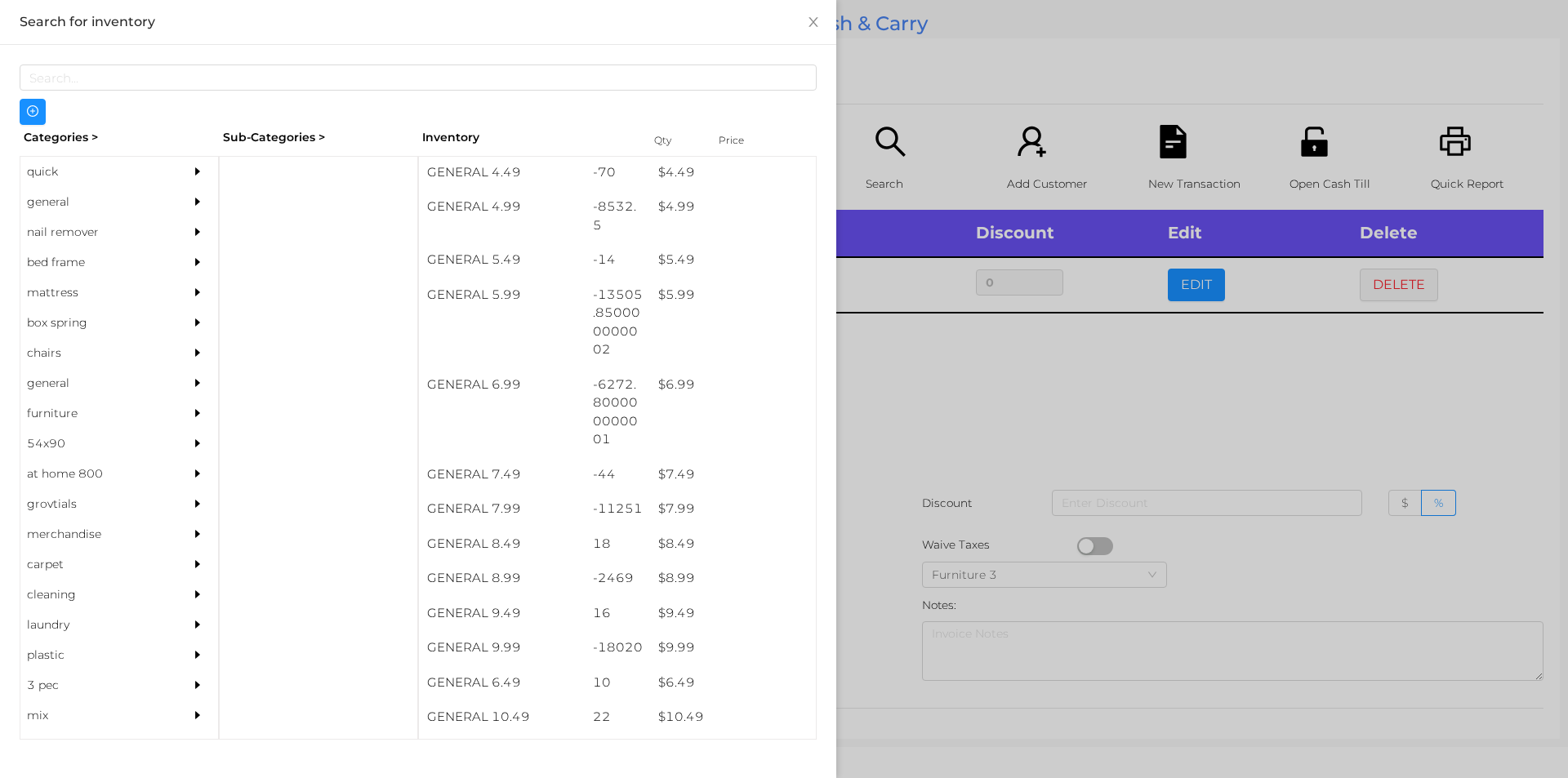
click at [922, 407] on div at bounding box center [784, 389] width 1568 height 778
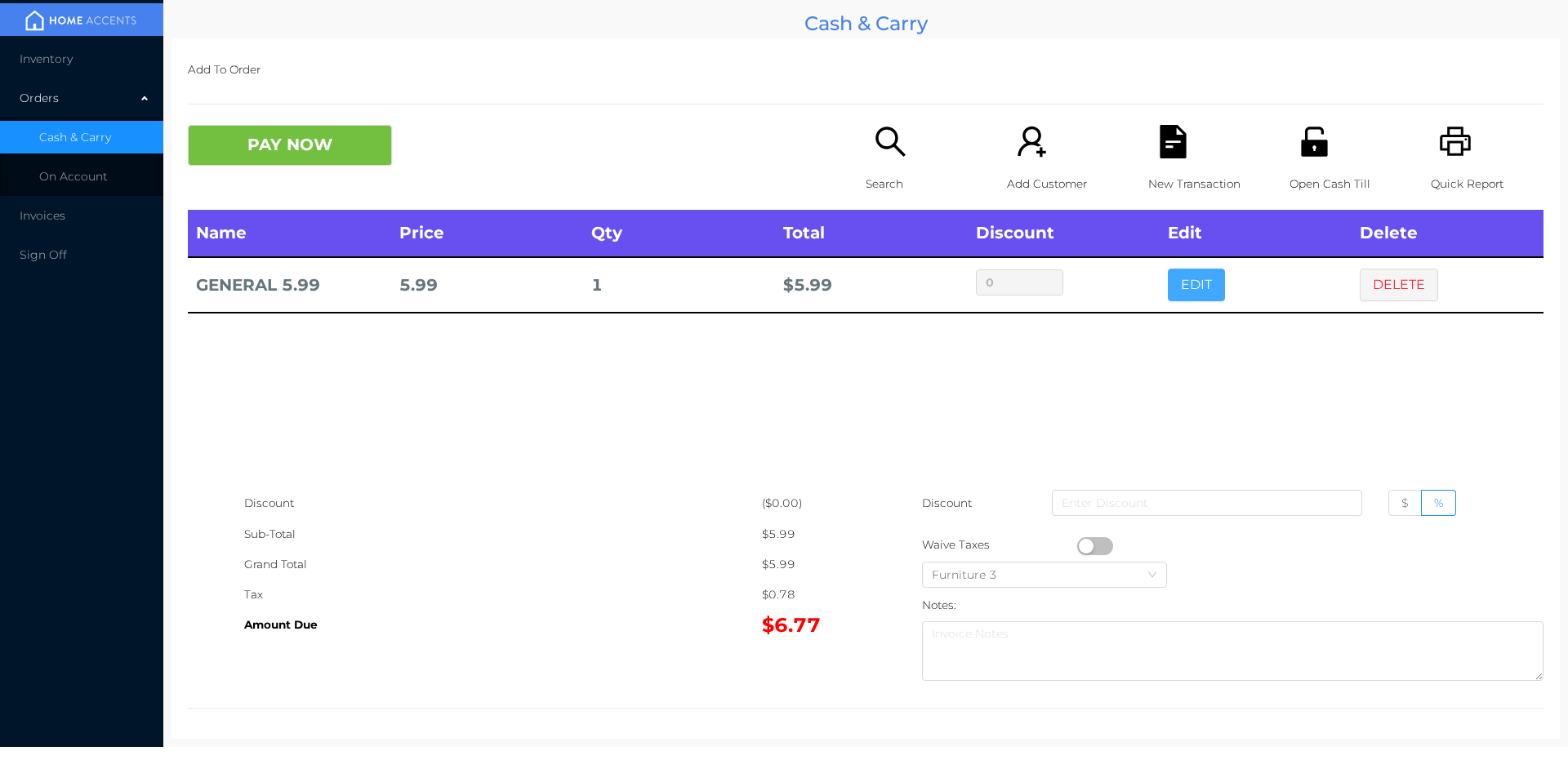
click at [1183, 271] on button "EDIT" at bounding box center [1196, 285] width 57 height 33
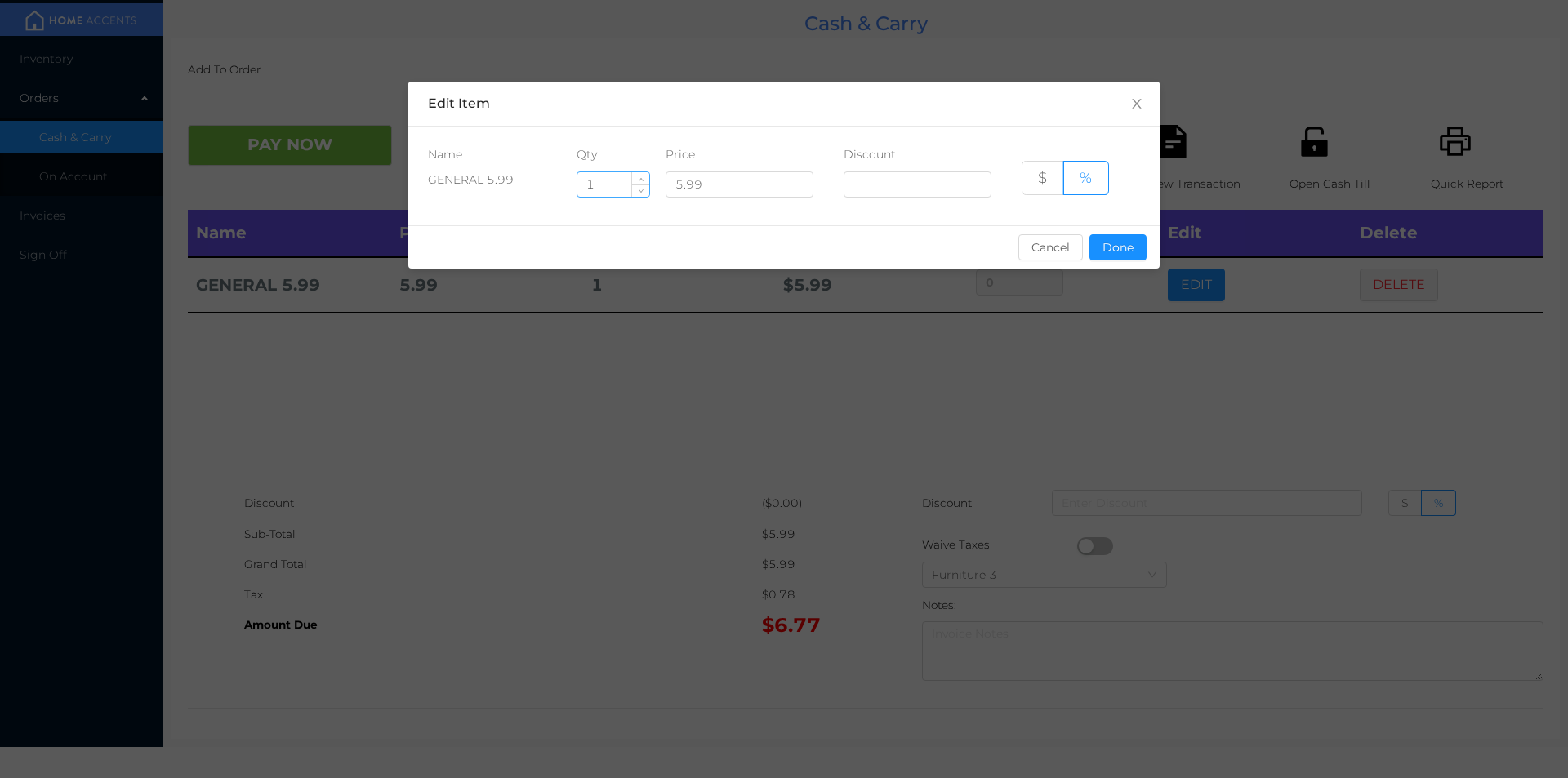
click at [607, 184] on input "1" at bounding box center [613, 185] width 72 height 25
type input "1.5"
click at [1115, 250] on button "Done" at bounding box center [1118, 247] width 57 height 26
type input "0%"
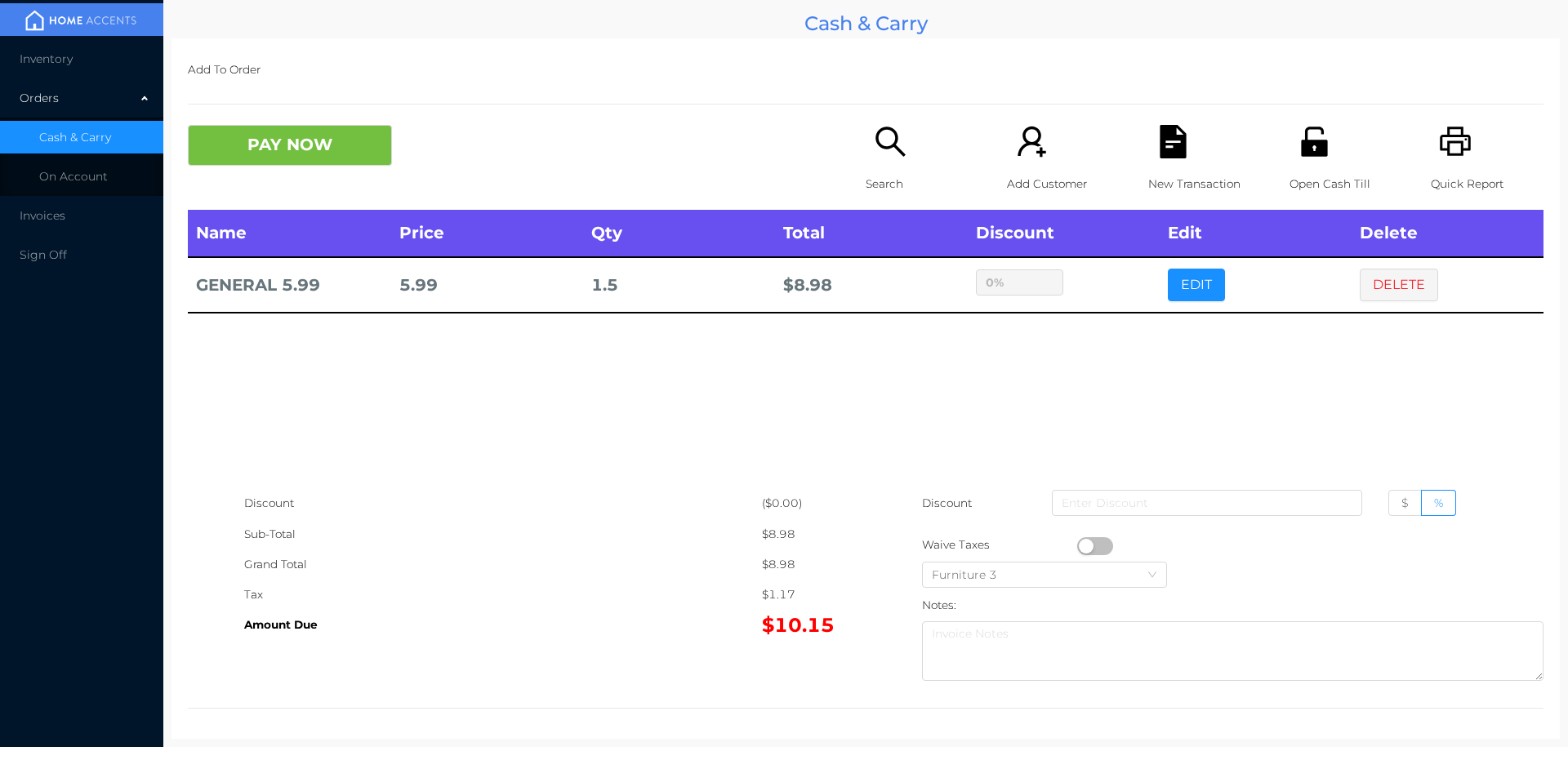
click at [885, 154] on icon "icon: search" at bounding box center [890, 142] width 34 height 34
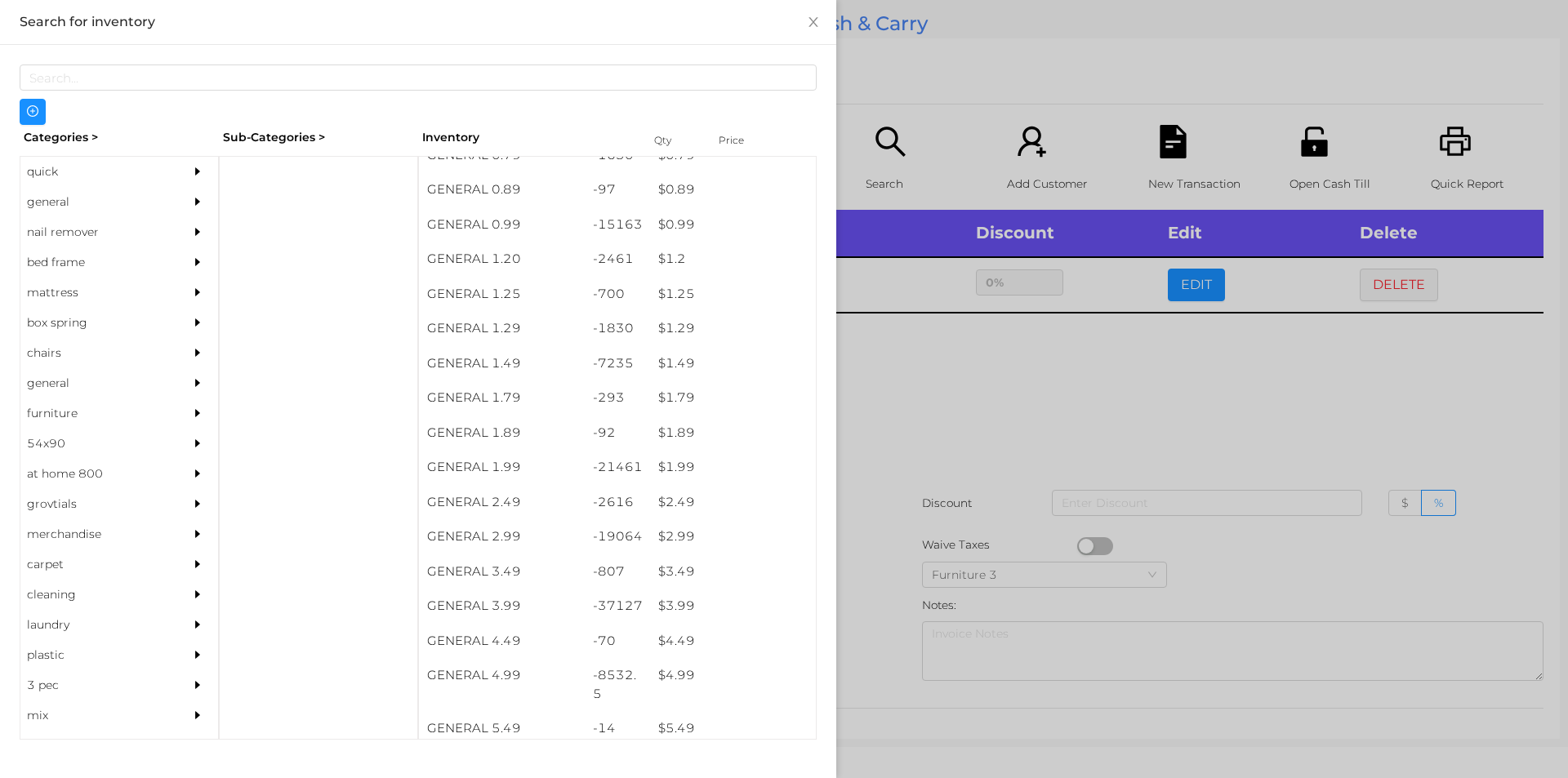
scroll to position [53, 0]
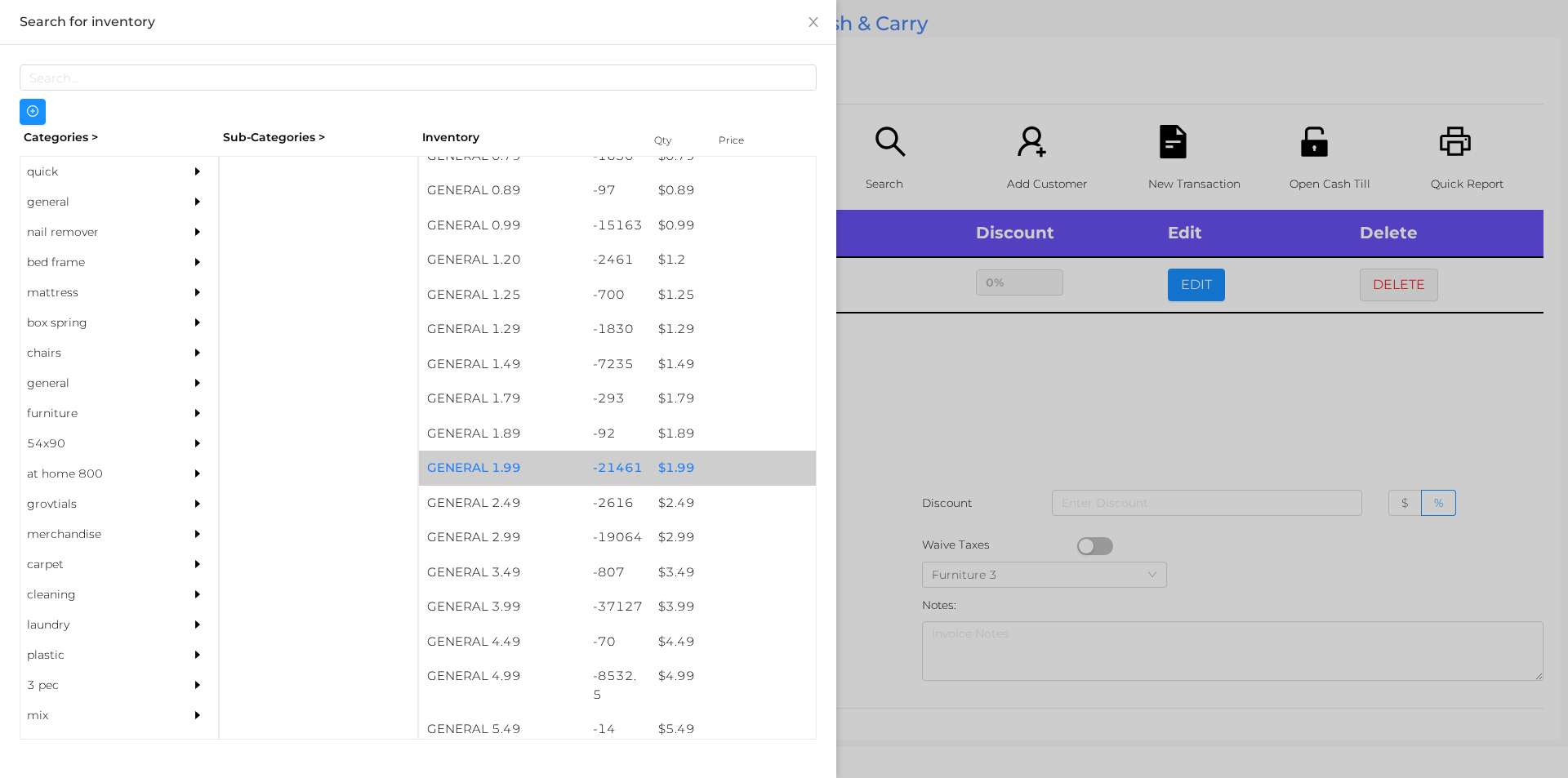
click at [678, 472] on div "$ 1.99" at bounding box center [732, 468] width 166 height 35
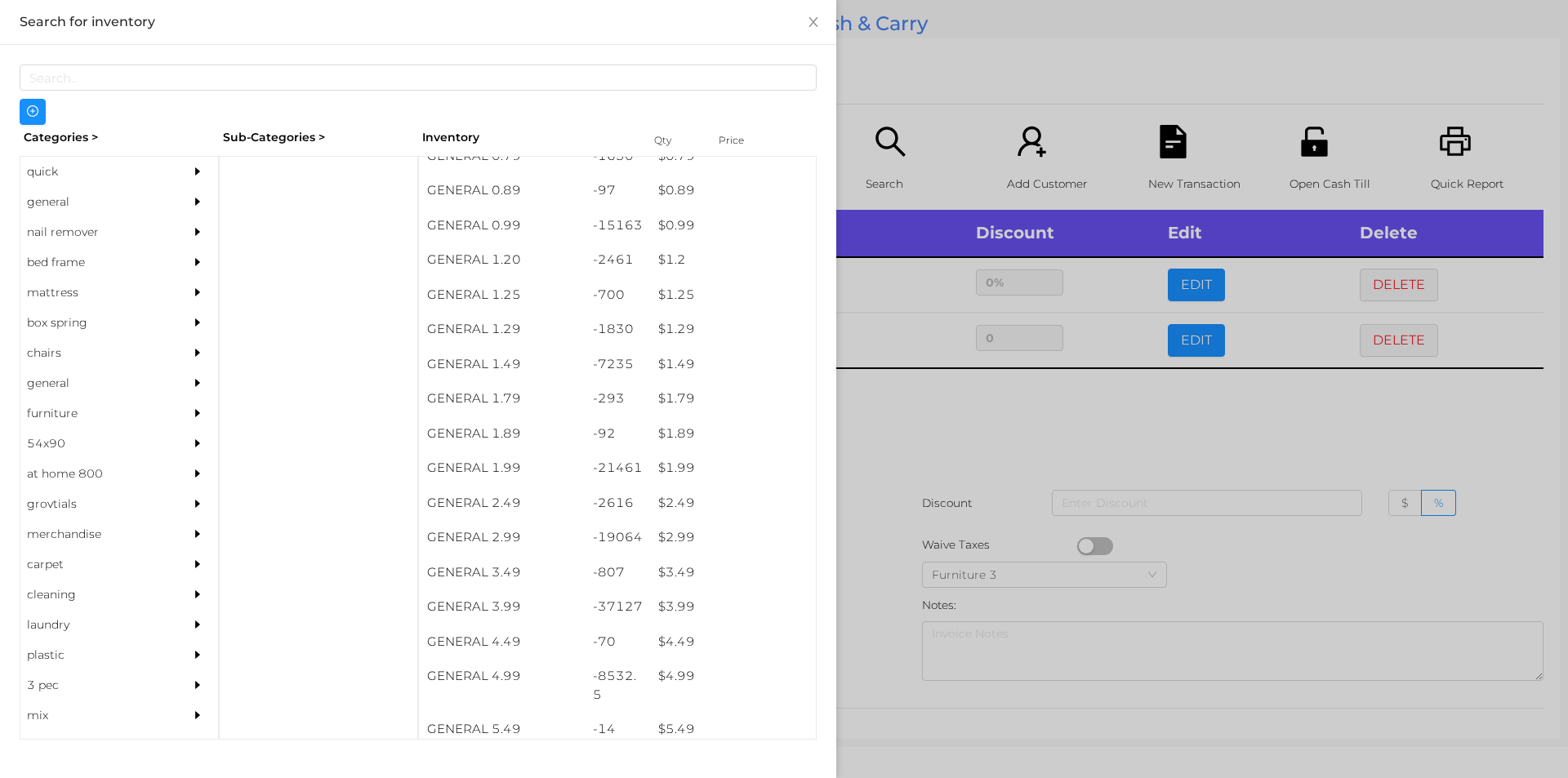
click at [935, 528] on div at bounding box center [784, 389] width 1568 height 778
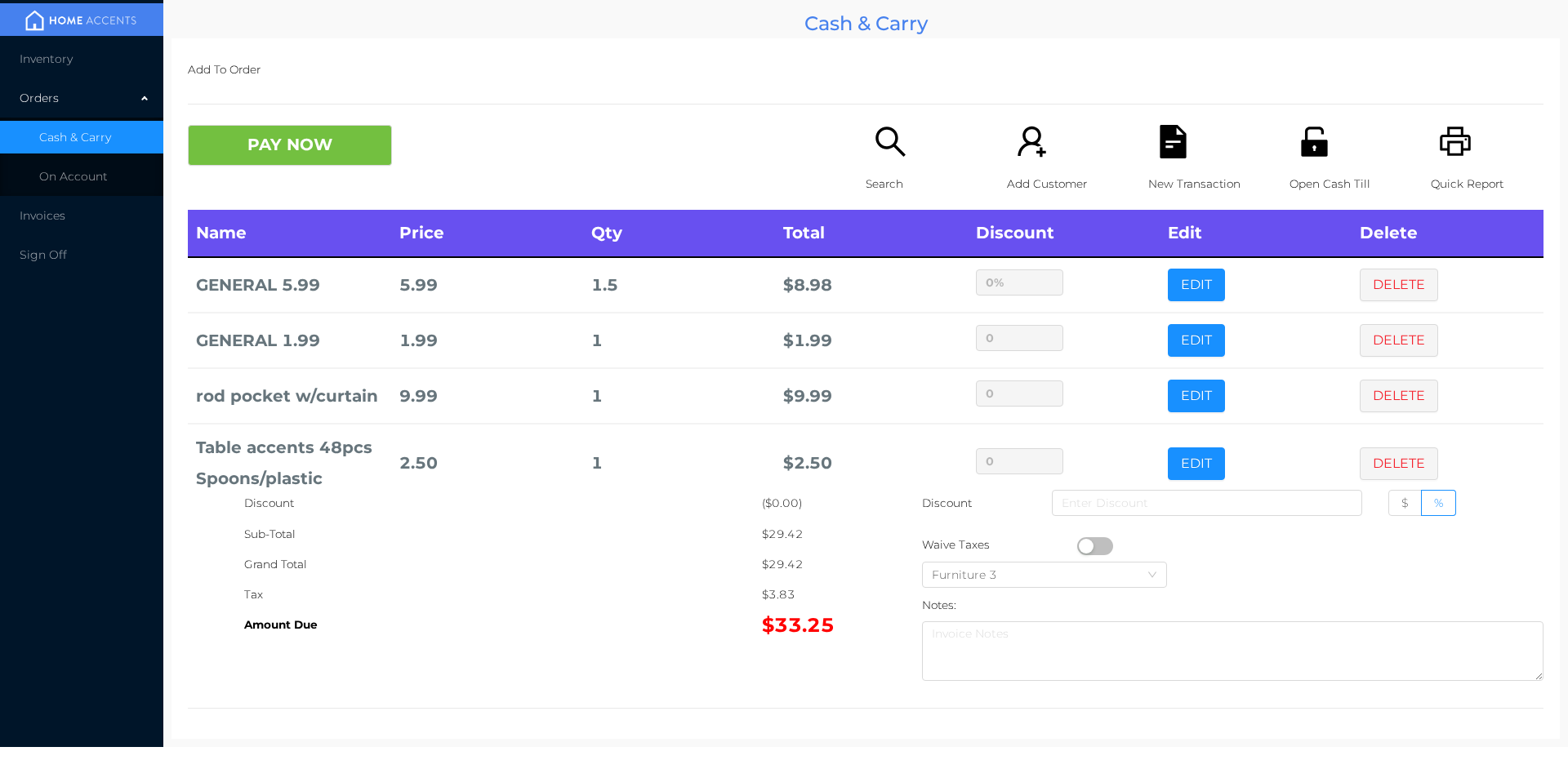
click at [1335, 142] on div "Open Cash Till" at bounding box center [1345, 168] width 113 height 85
click at [336, 140] on button "PAY NOW" at bounding box center [289, 146] width 204 height 41
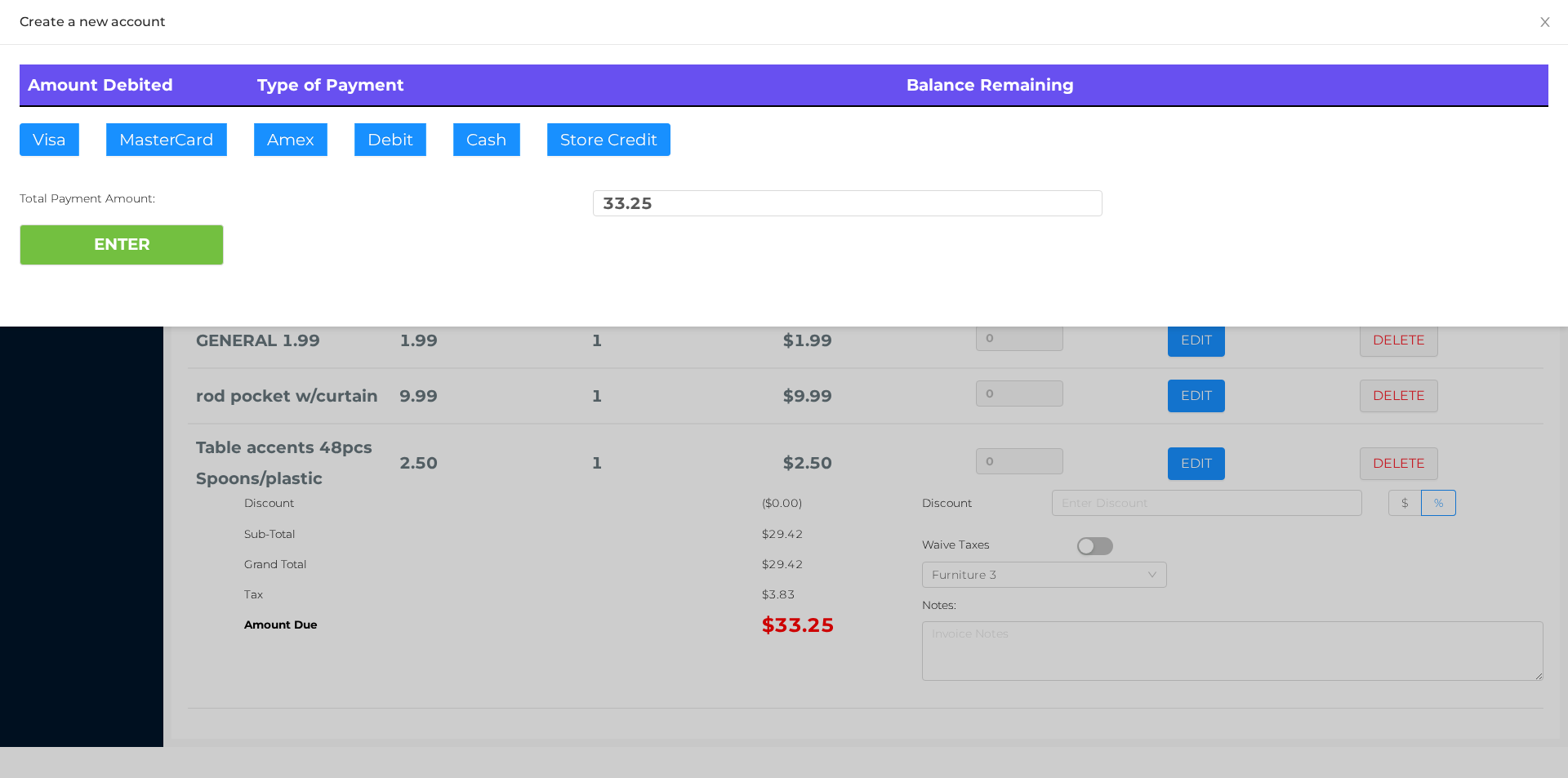
click at [532, 627] on div at bounding box center [784, 389] width 1568 height 778
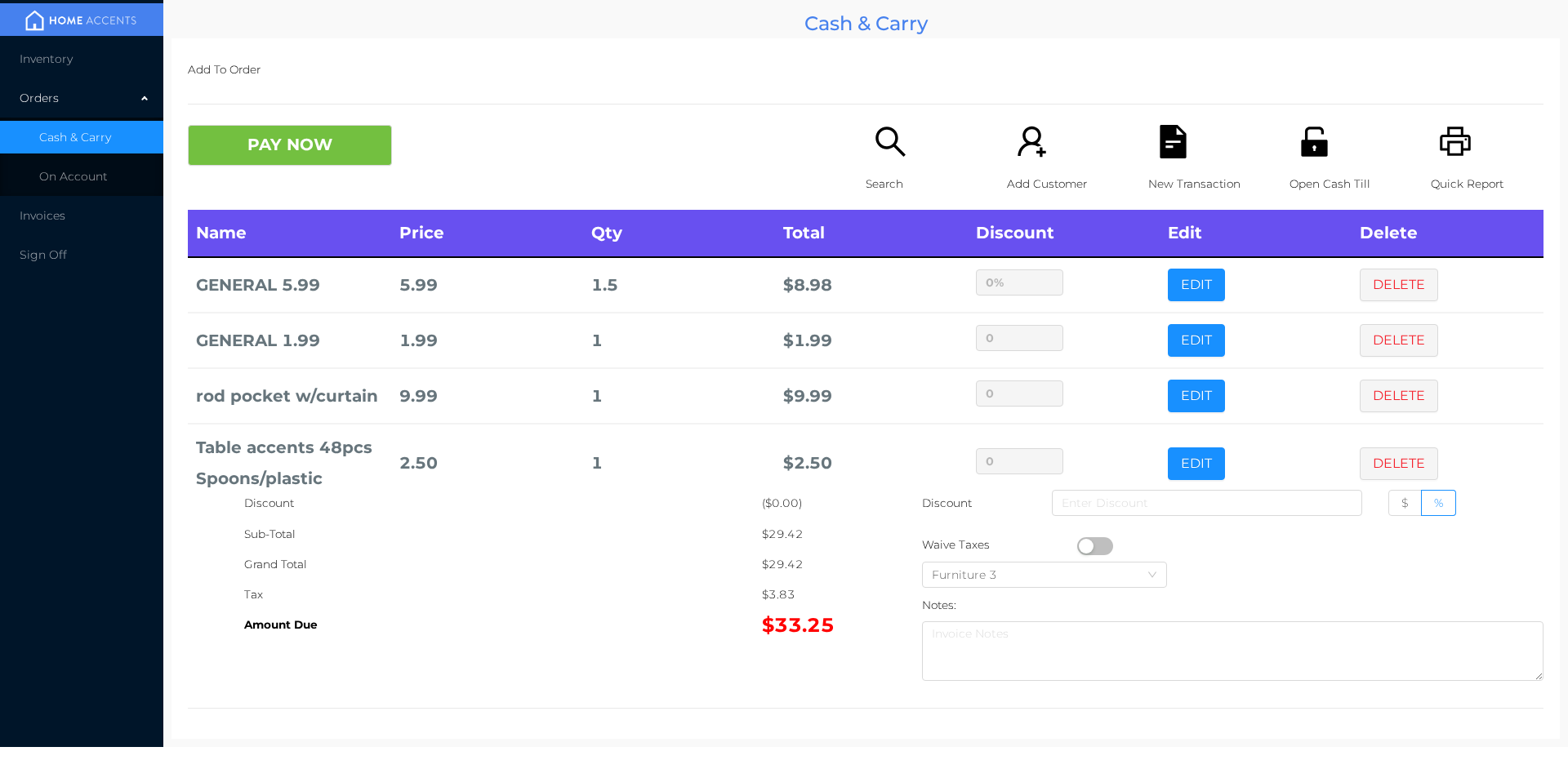
click at [586, 675] on div "Discount ($0.00) Sub-Total $29.42 Grand Total $29.42 Tax $3.83 Amount Due $33.2…" at bounding box center [865, 588] width 1355 height 200
click at [1165, 143] on icon "icon: file-text" at bounding box center [1173, 142] width 34 height 34
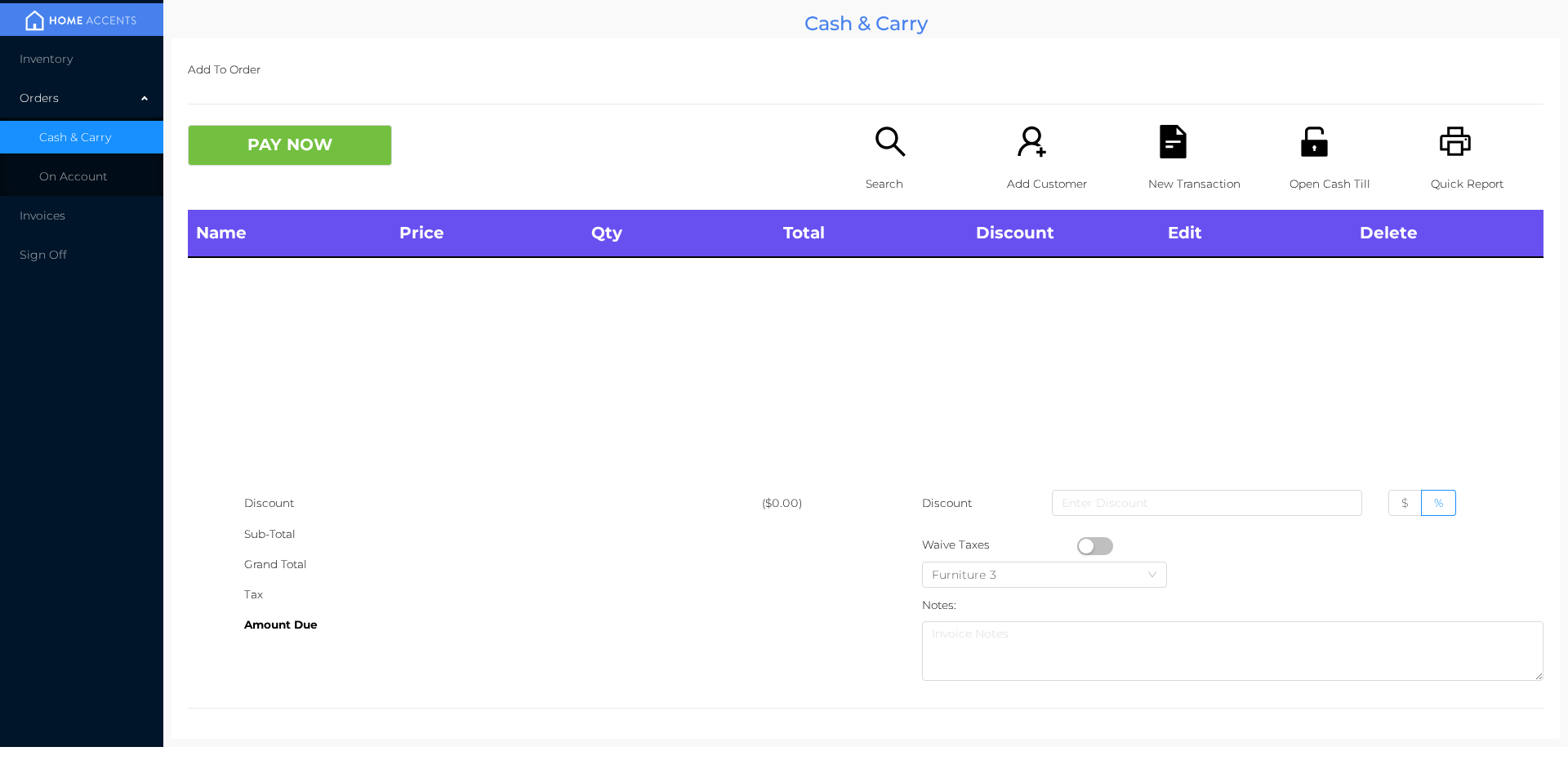
click at [912, 145] on div "Search" at bounding box center [922, 168] width 113 height 85
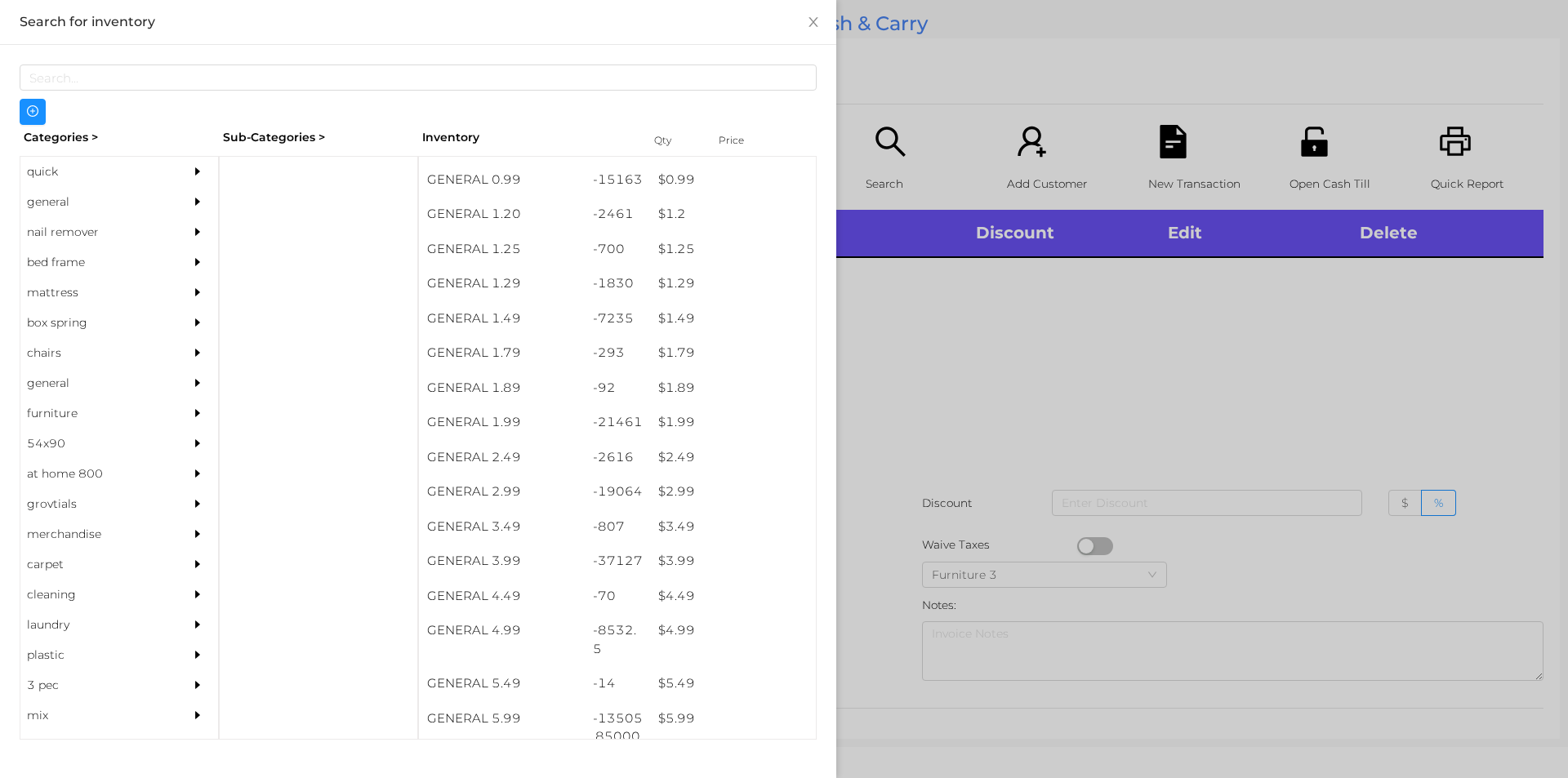
scroll to position [154, 0]
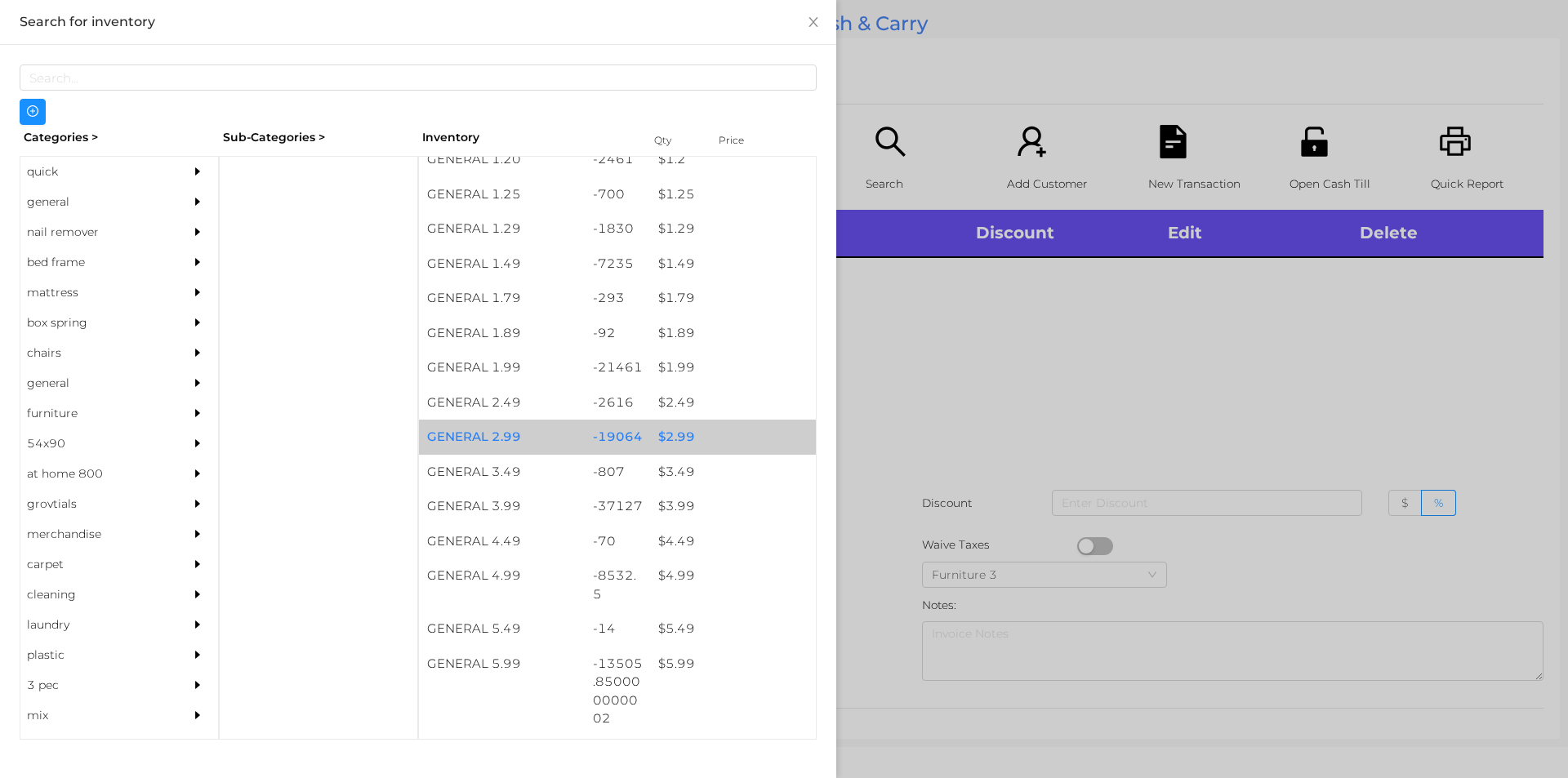
click at [724, 430] on div "$ 2.99" at bounding box center [732, 437] width 166 height 35
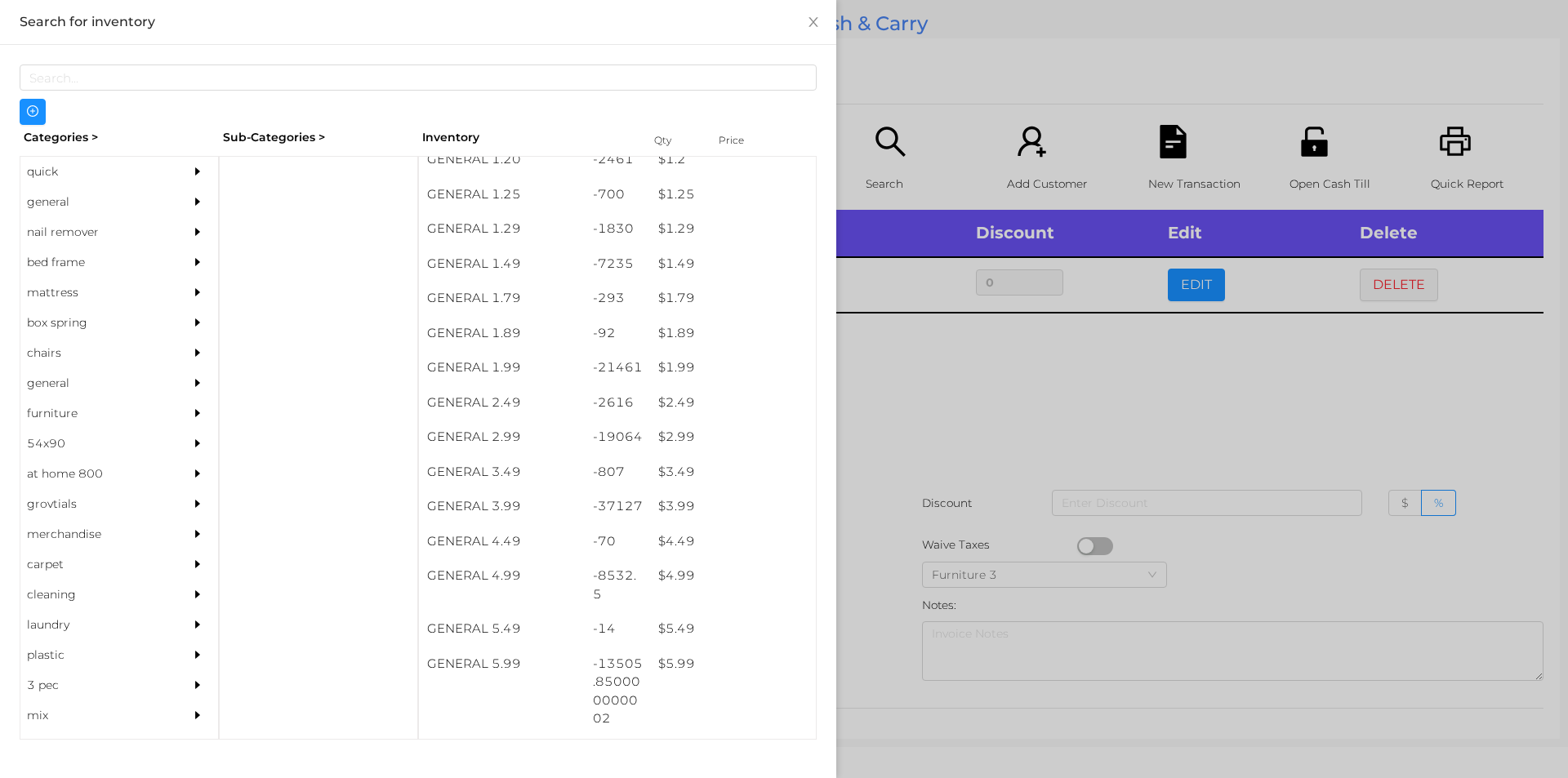
click at [980, 473] on div at bounding box center [784, 389] width 1568 height 778
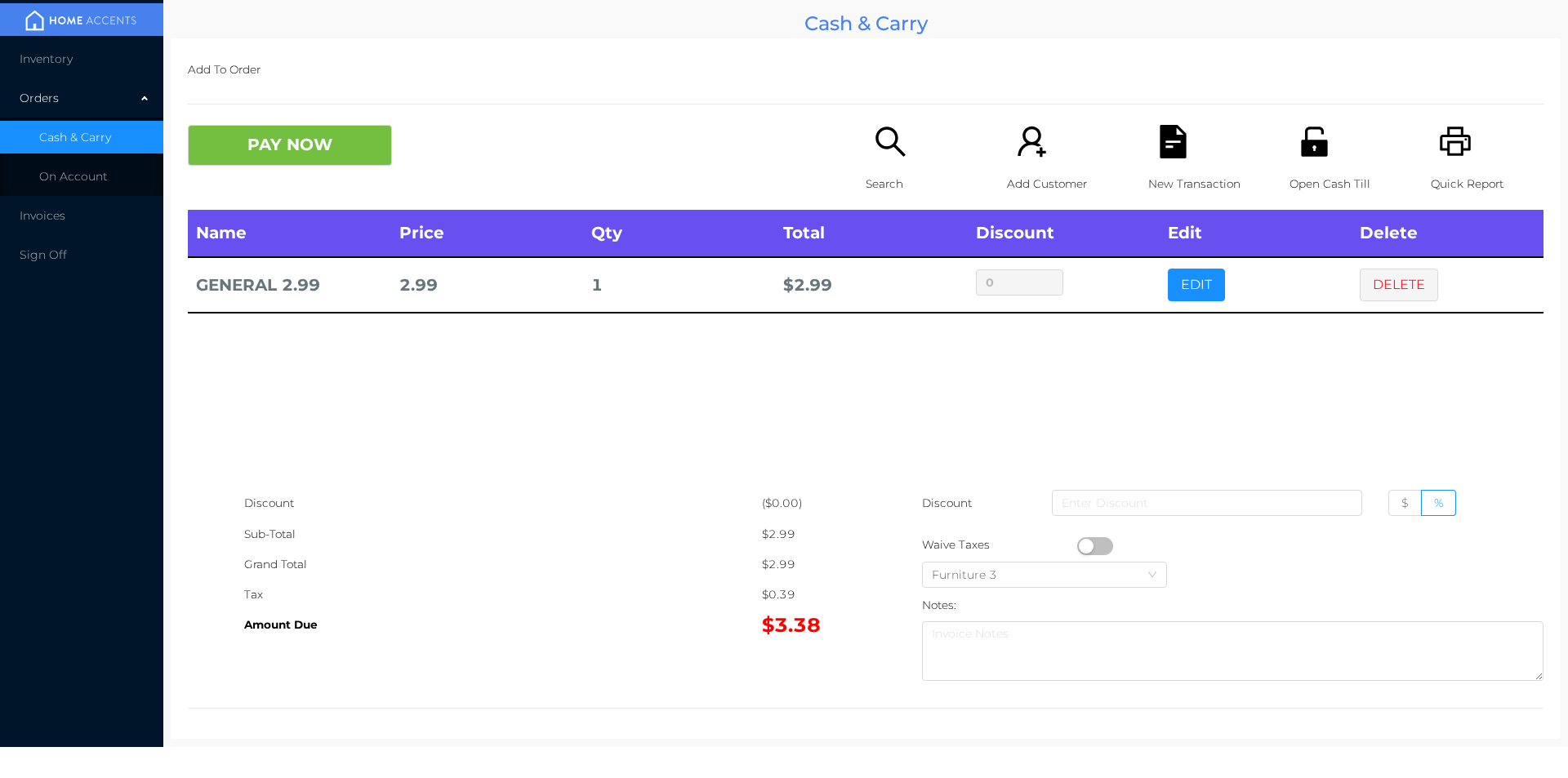
click at [1177, 169] on p "New Transaction" at bounding box center [1205, 184] width 113 height 30
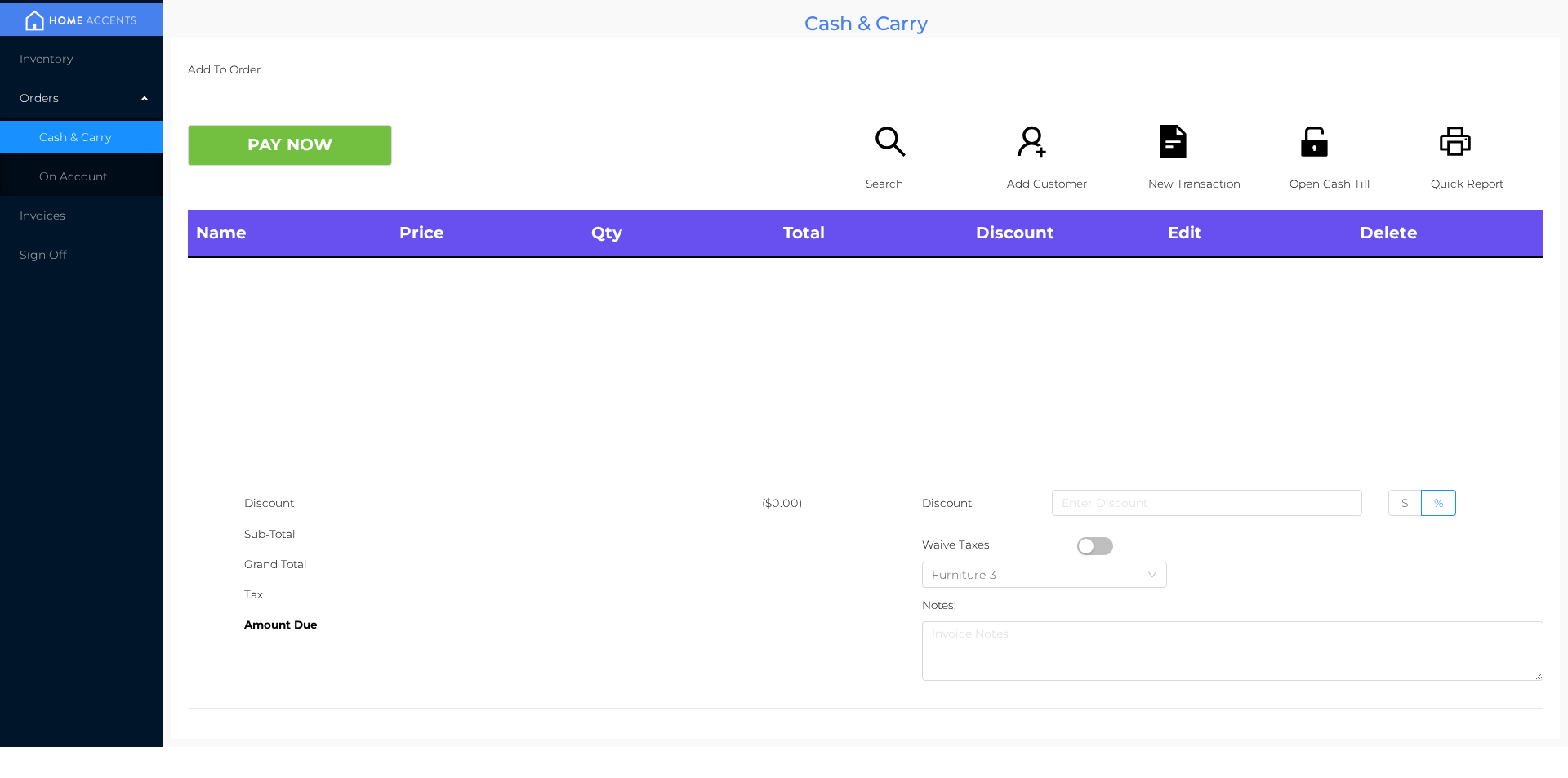
click at [1467, 166] on div "Quick Report" at bounding box center [1487, 168] width 113 height 85
click at [1300, 144] on icon "icon: unlock" at bounding box center [1313, 142] width 26 height 29
click at [327, 136] on button "PAY NOW" at bounding box center [289, 146] width 204 height 41
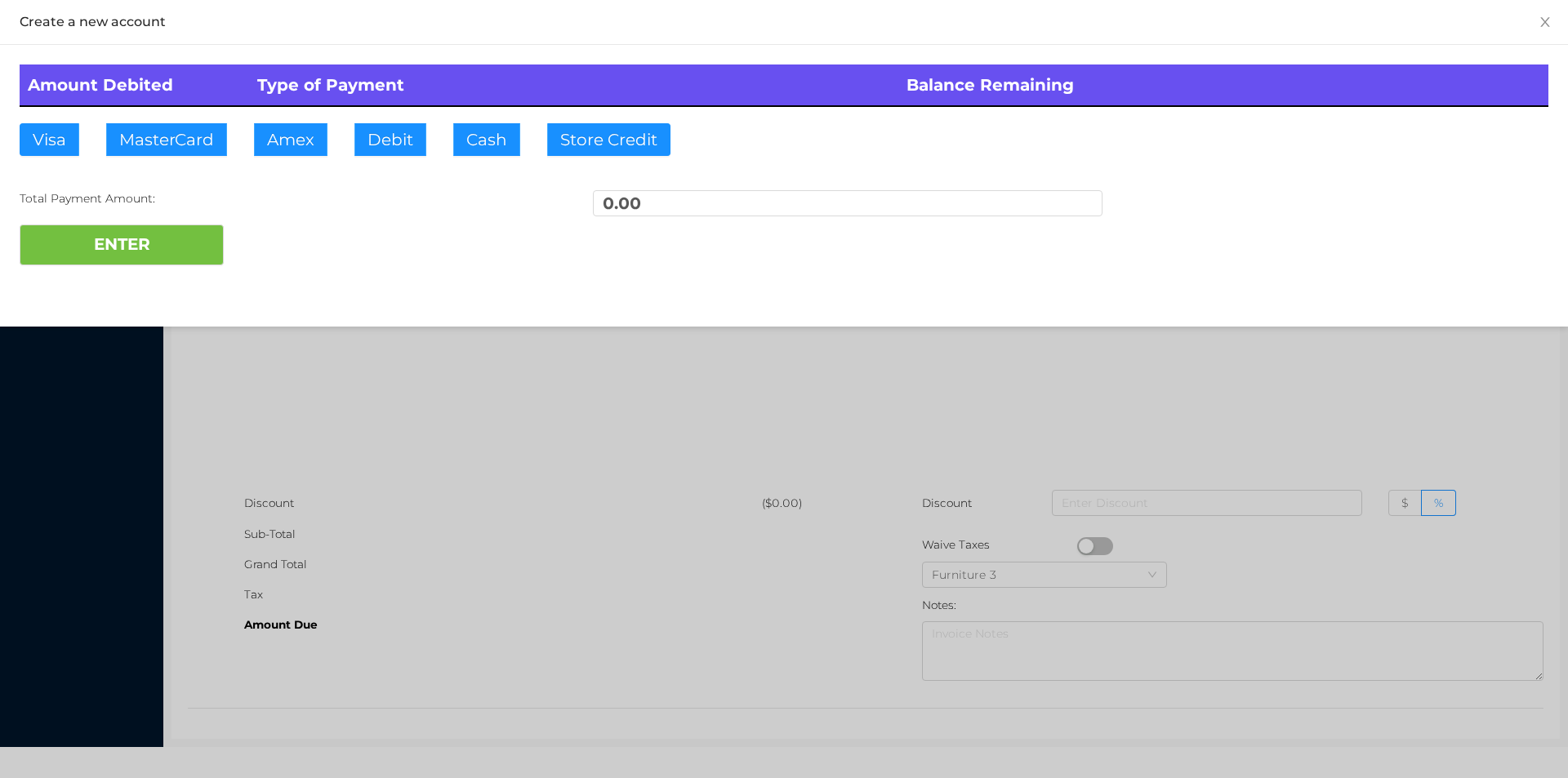
click at [465, 522] on div at bounding box center [784, 389] width 1568 height 778
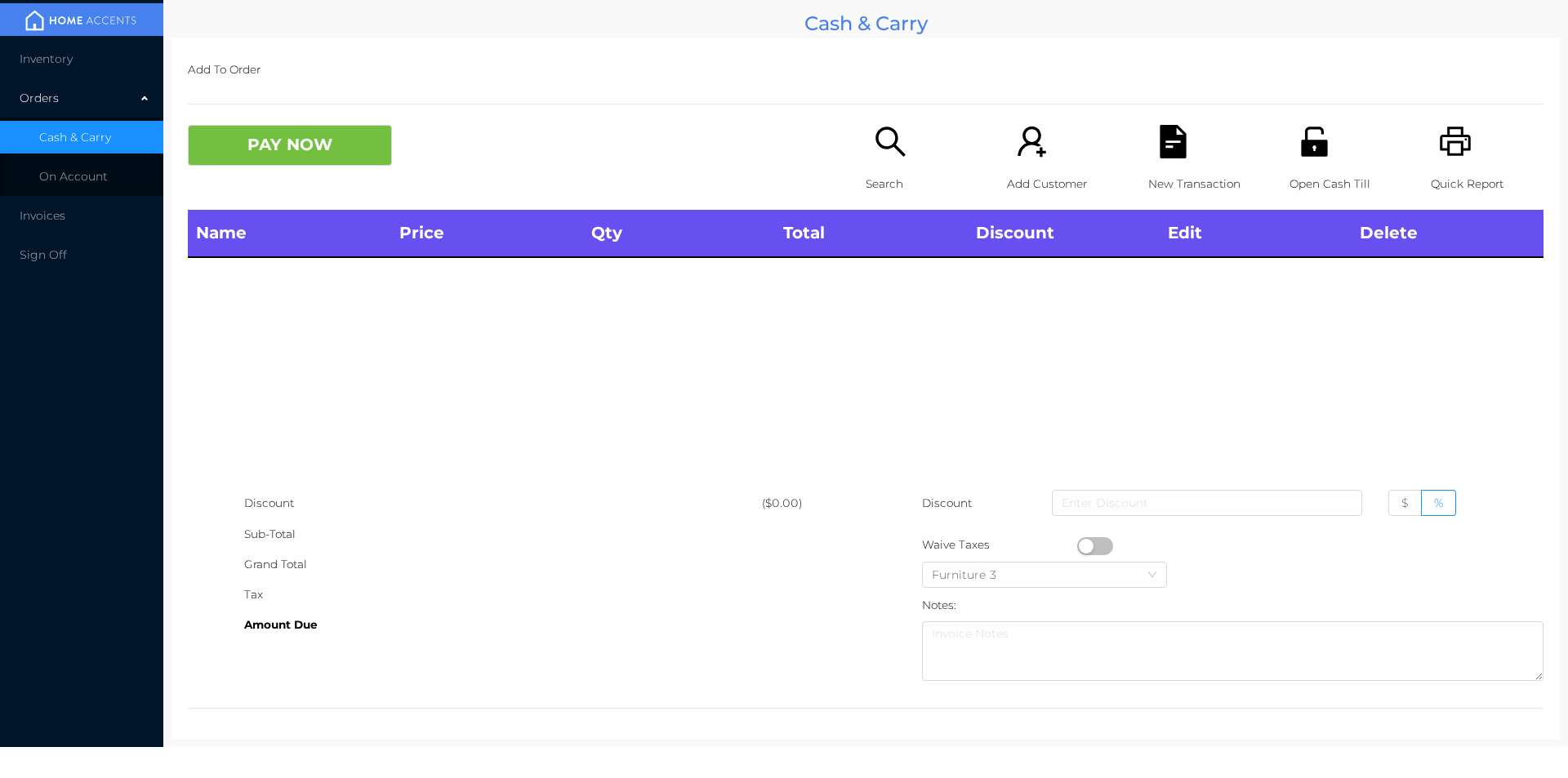
click at [1319, 155] on icon "icon: unlock" at bounding box center [1313, 142] width 34 height 34
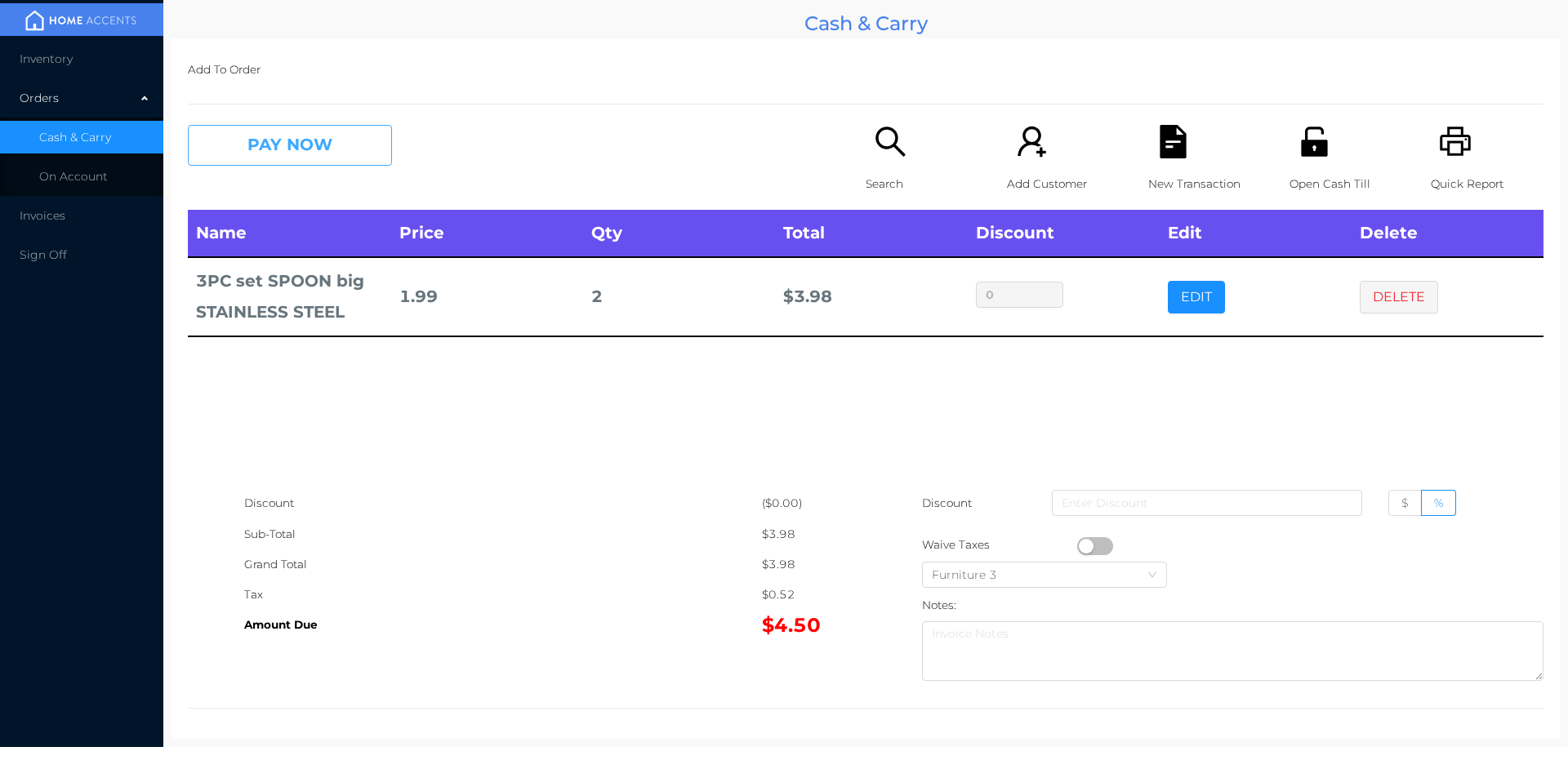
click at [286, 145] on button "PAY NOW" at bounding box center [289, 146] width 204 height 41
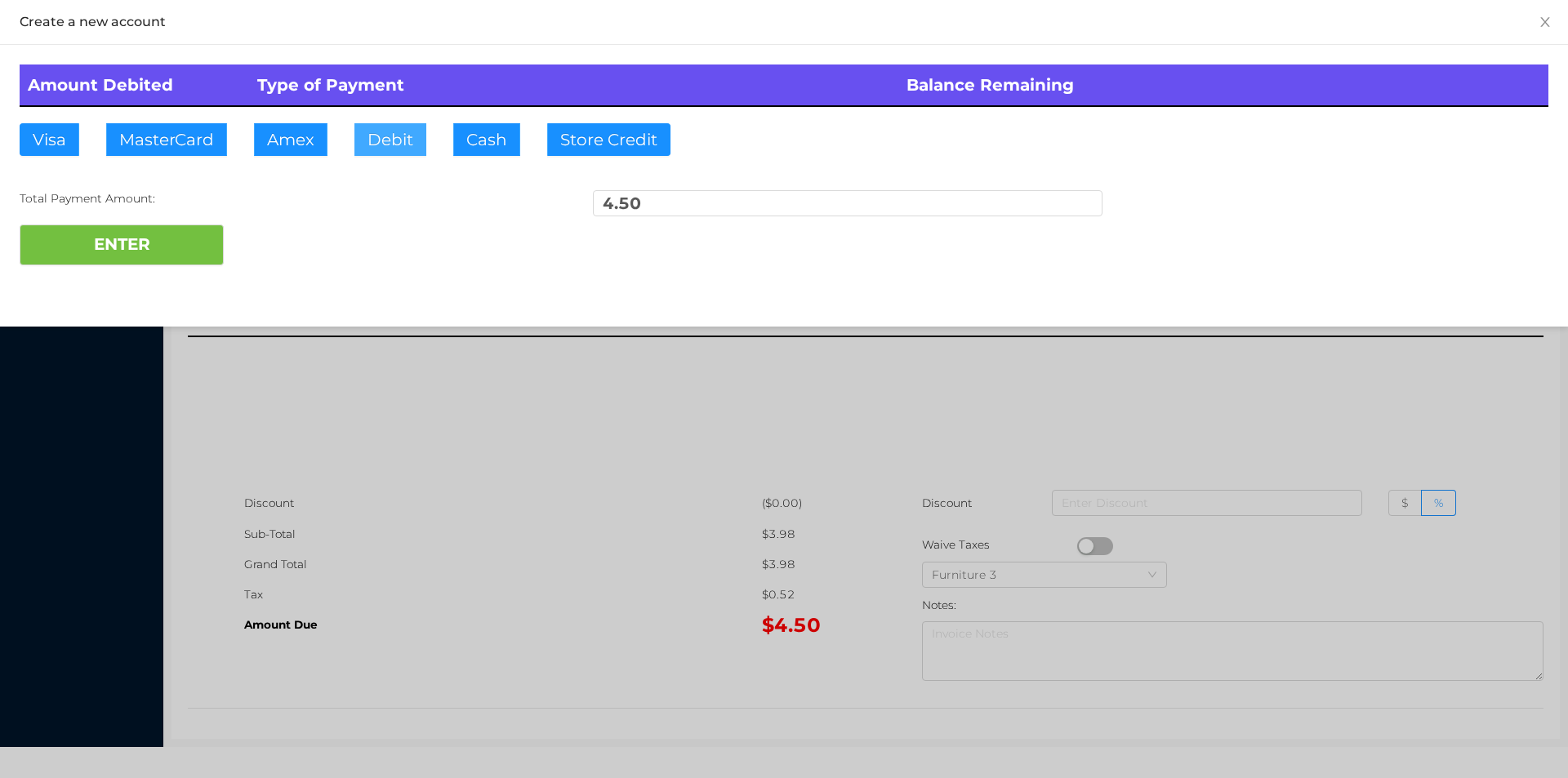
click at [390, 154] on button "Debit" at bounding box center [390, 140] width 72 height 33
click at [180, 259] on button "ENTER" at bounding box center [121, 245] width 204 height 41
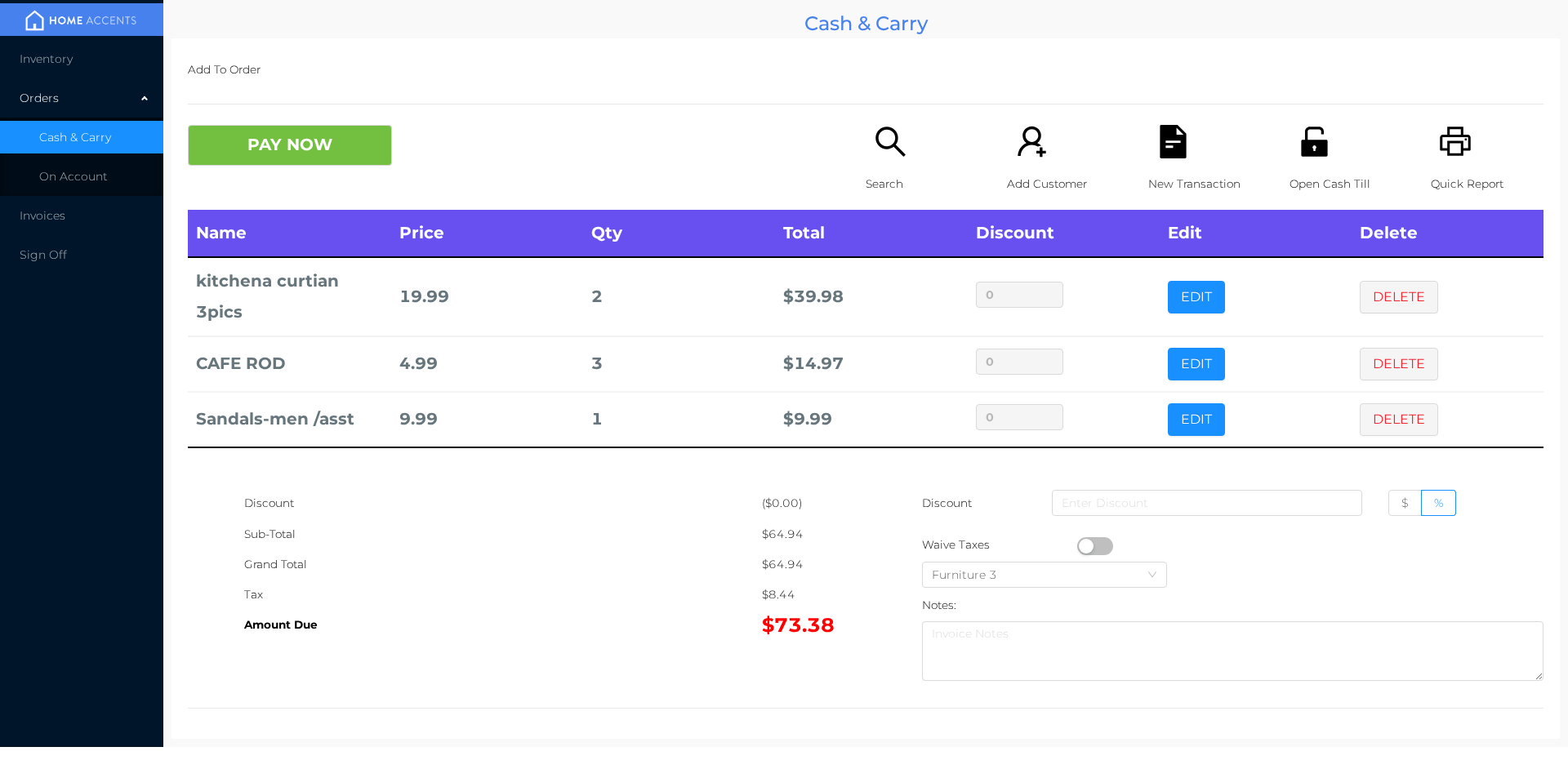
click at [1103, 550] on button "button" at bounding box center [1095, 546] width 36 height 18
click at [886, 164] on div "Search" at bounding box center [922, 168] width 113 height 85
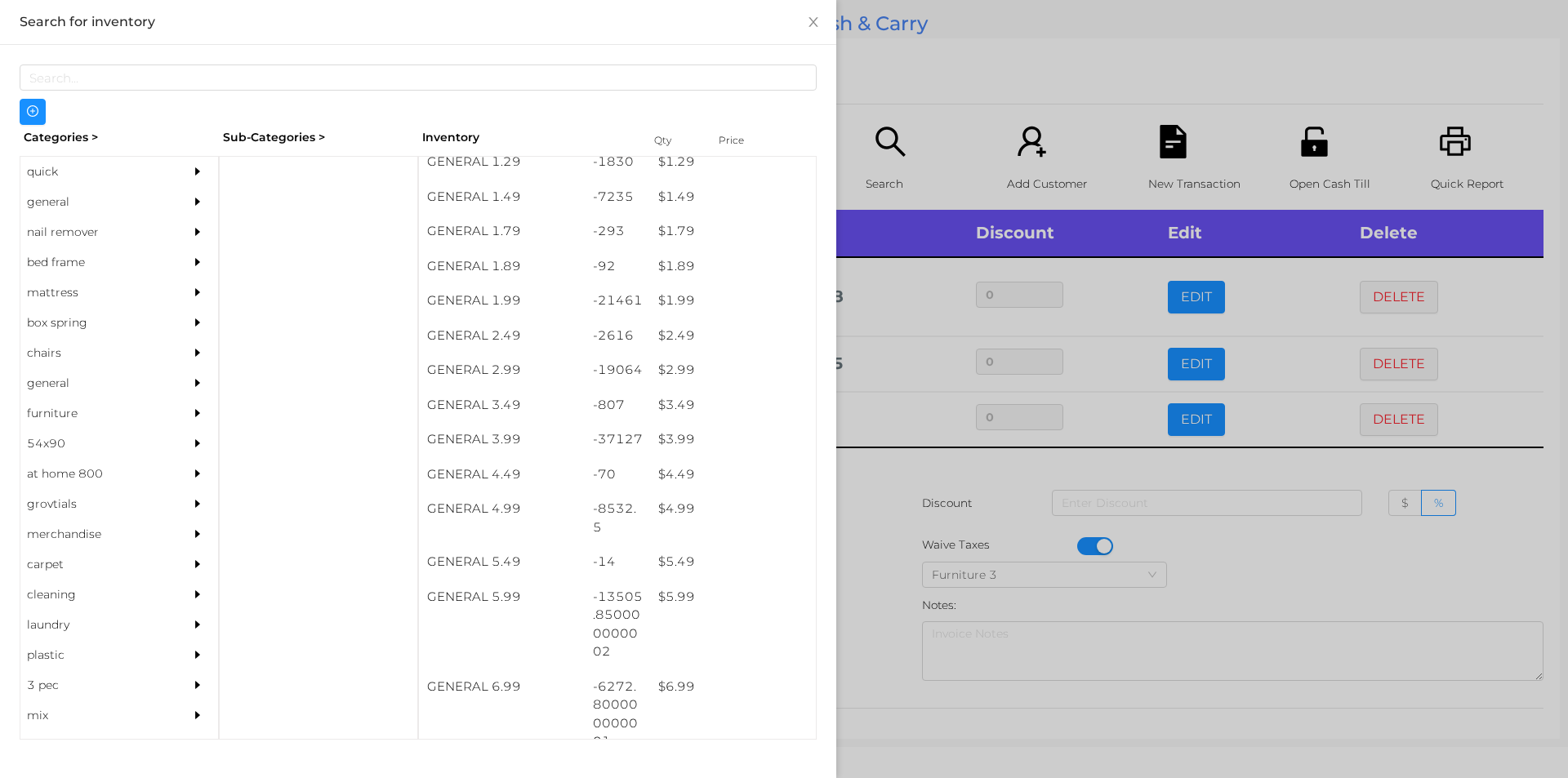
scroll to position [240, 0]
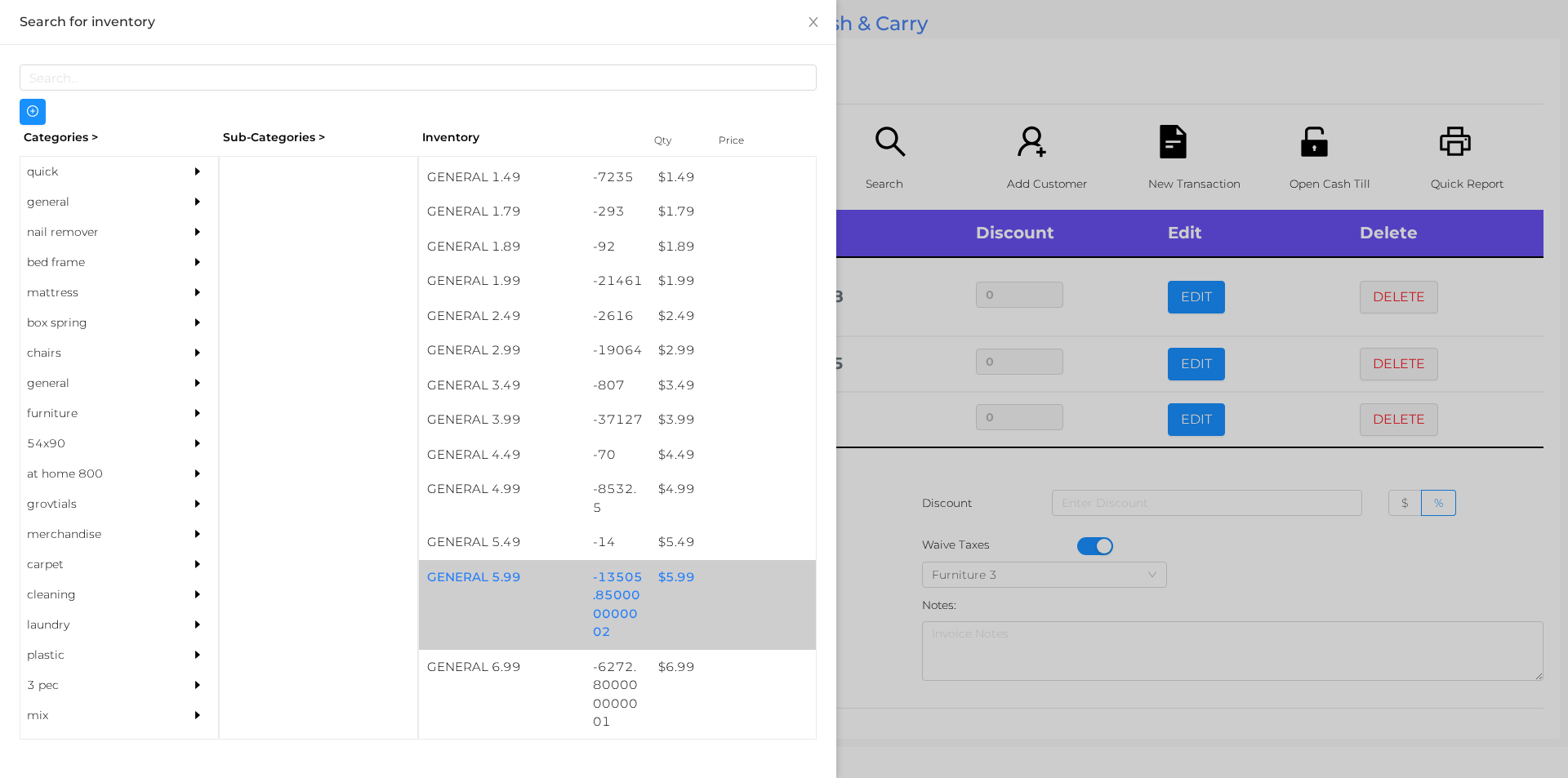
click at [692, 609] on div "GENERAL 5.99 -13505.850000000002 $ 5.99" at bounding box center [617, 605] width 397 height 90
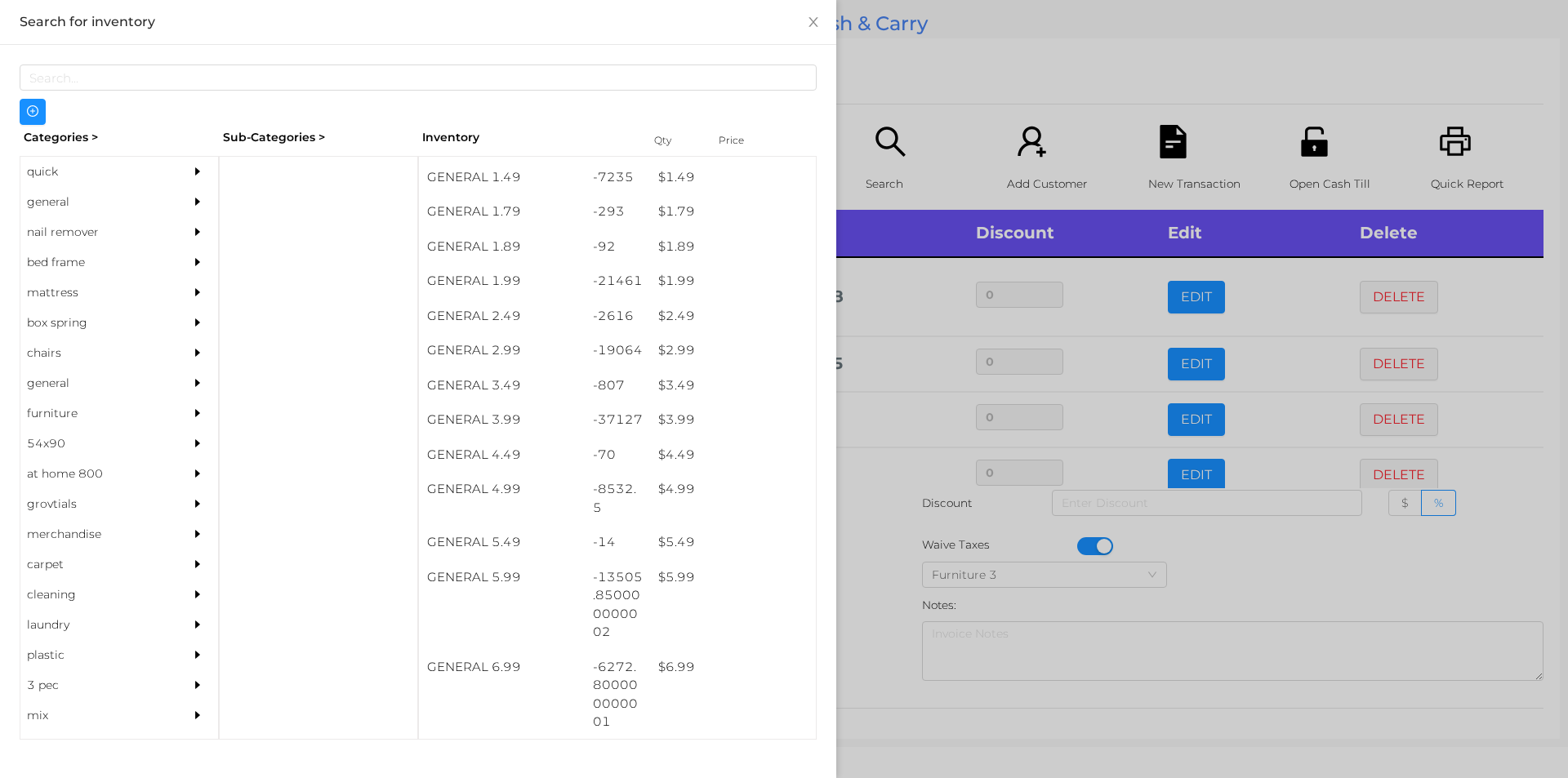
click at [1061, 74] on div at bounding box center [784, 389] width 1568 height 778
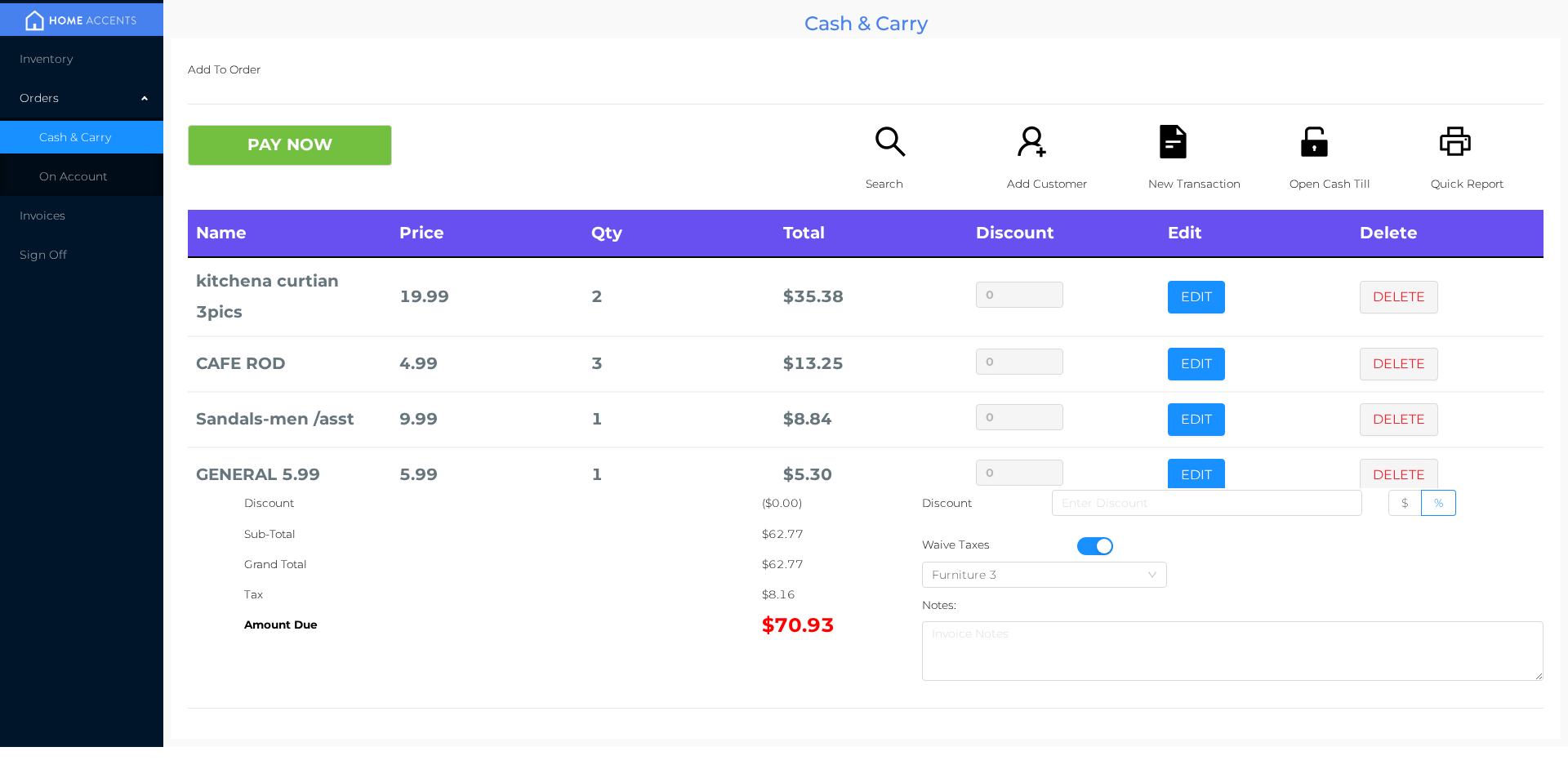
scroll to position [31, 0]
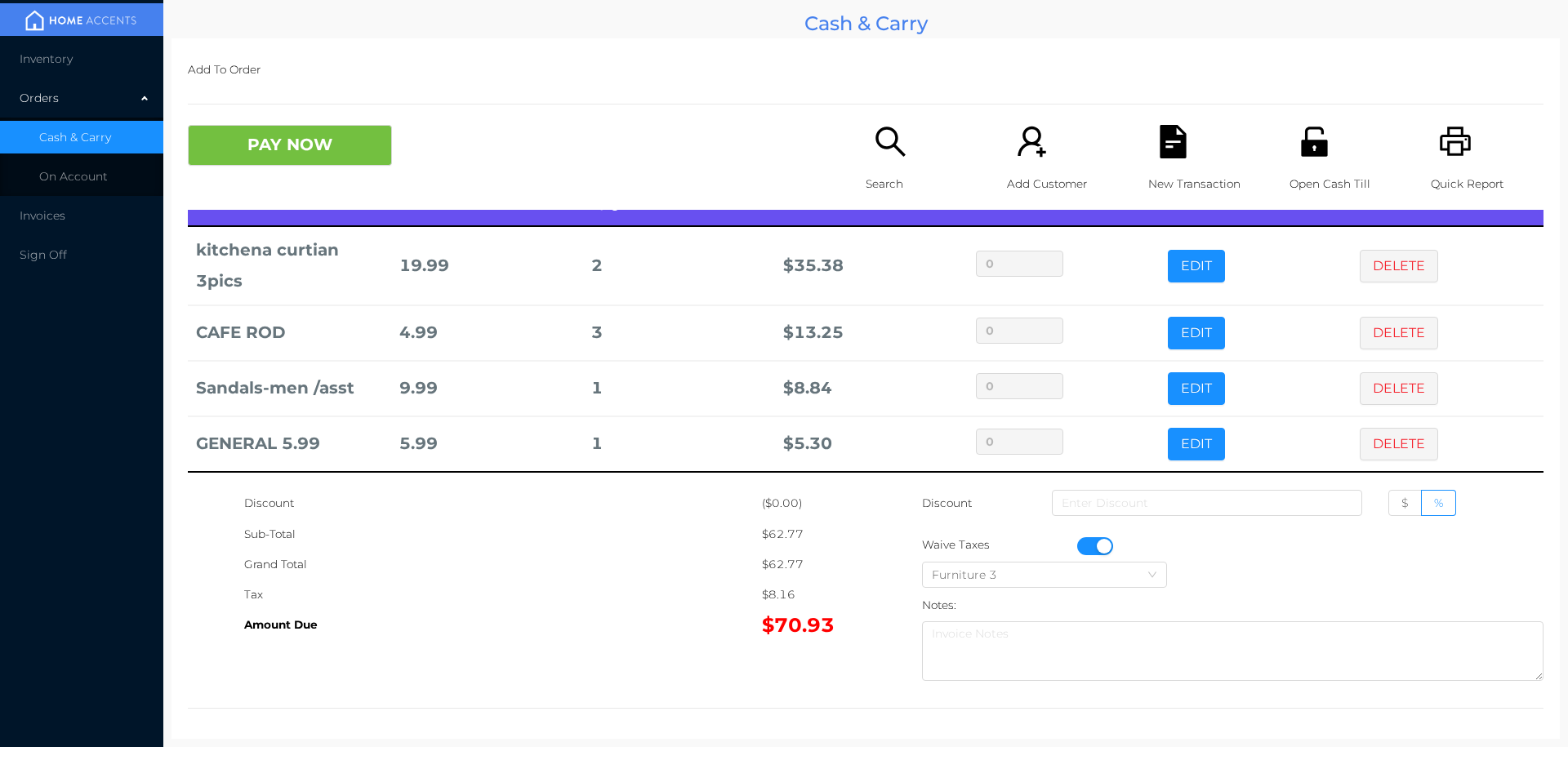
click at [1300, 146] on icon "icon: unlock" at bounding box center [1313, 142] width 26 height 29
click at [1187, 172] on p "New Transaction" at bounding box center [1205, 184] width 113 height 30
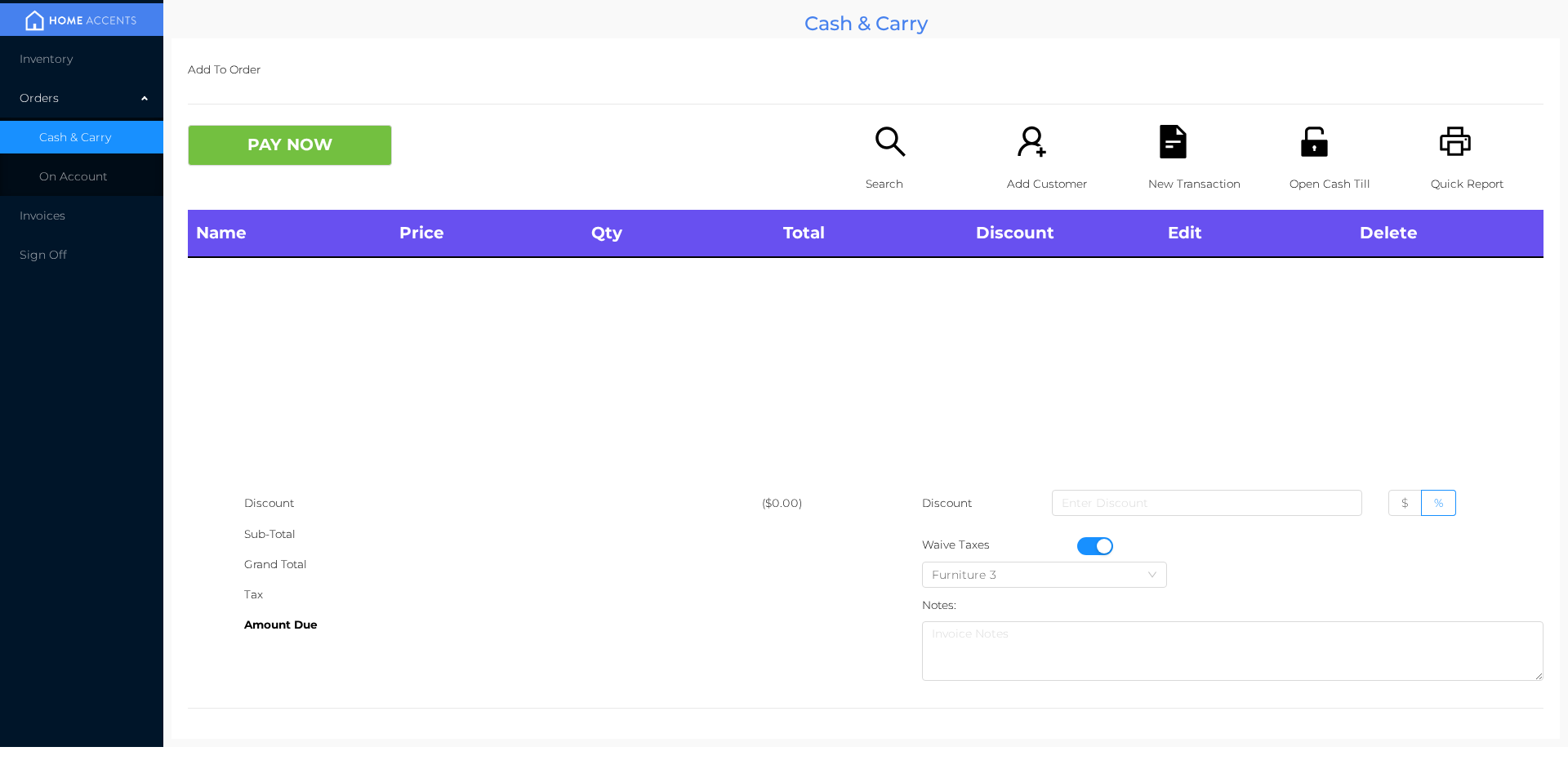
scroll to position [0, 0]
click at [1463, 156] on div "Quick Report" at bounding box center [1487, 168] width 113 height 85
click at [1088, 545] on button "button" at bounding box center [1095, 546] width 36 height 18
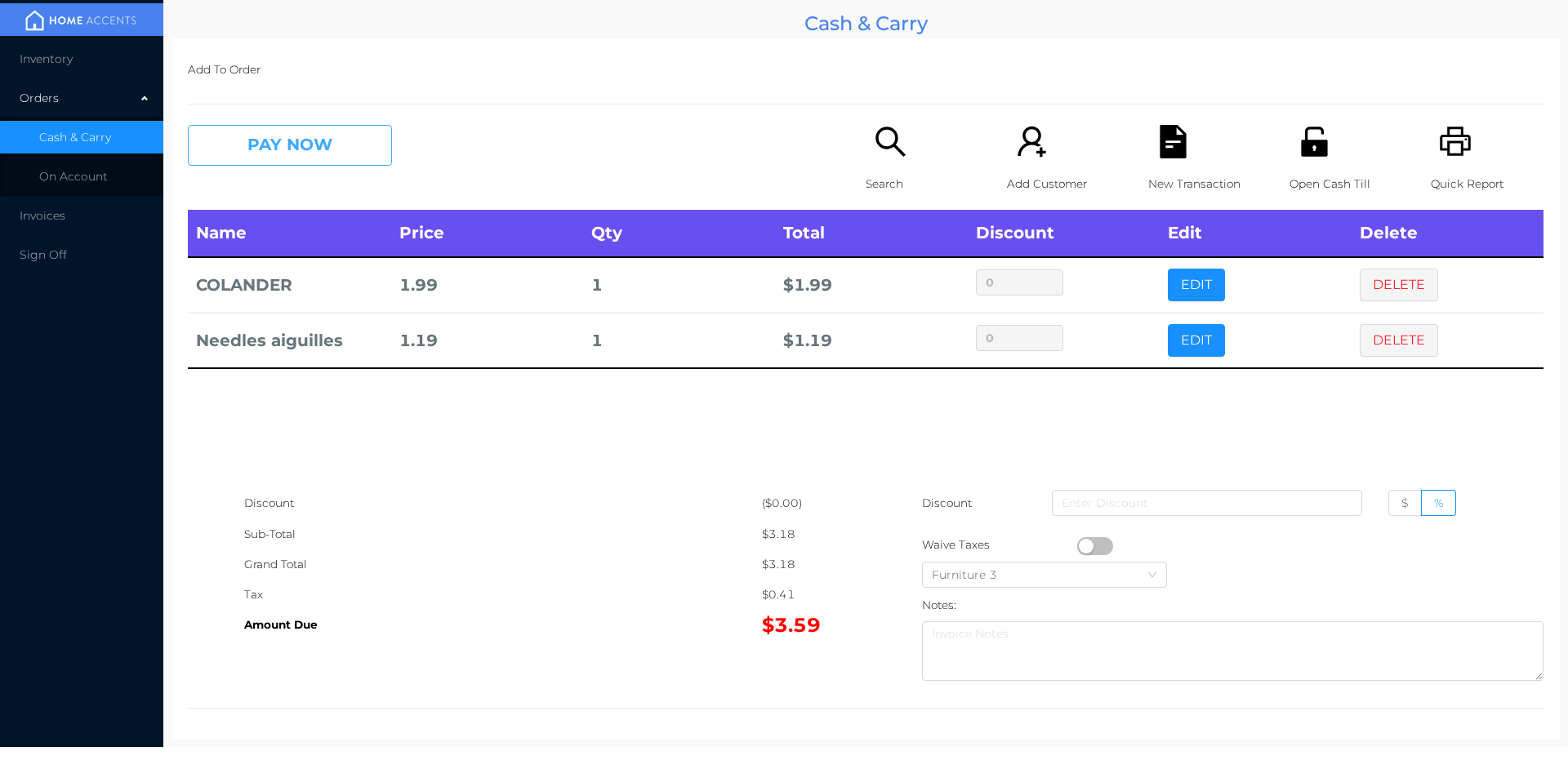
click at [390, 136] on button "PAY NOW" at bounding box center [289, 146] width 204 height 41
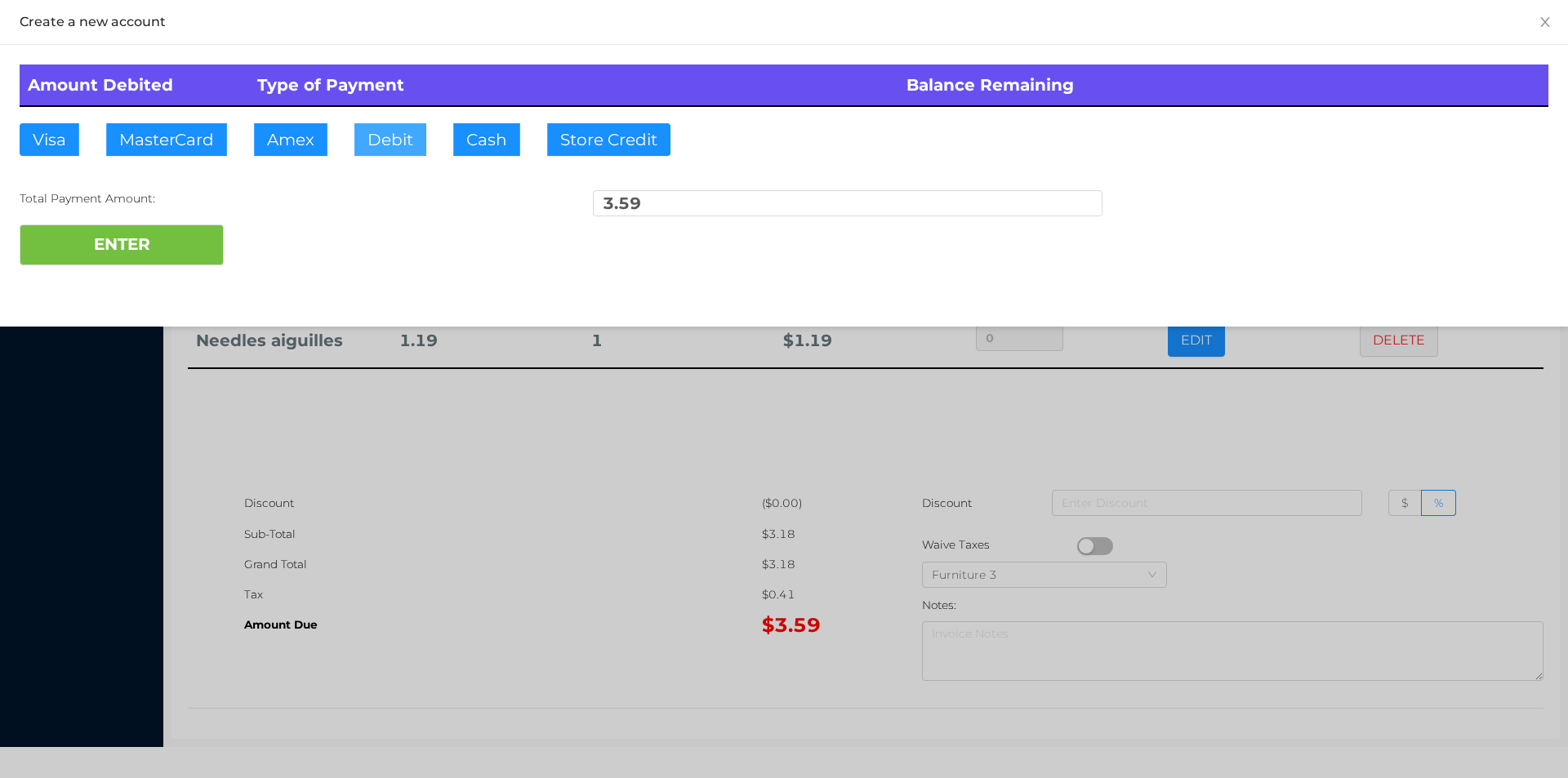
click at [385, 137] on button "Debit" at bounding box center [390, 140] width 72 height 33
click at [176, 240] on button "ENTER" at bounding box center [121, 245] width 204 height 41
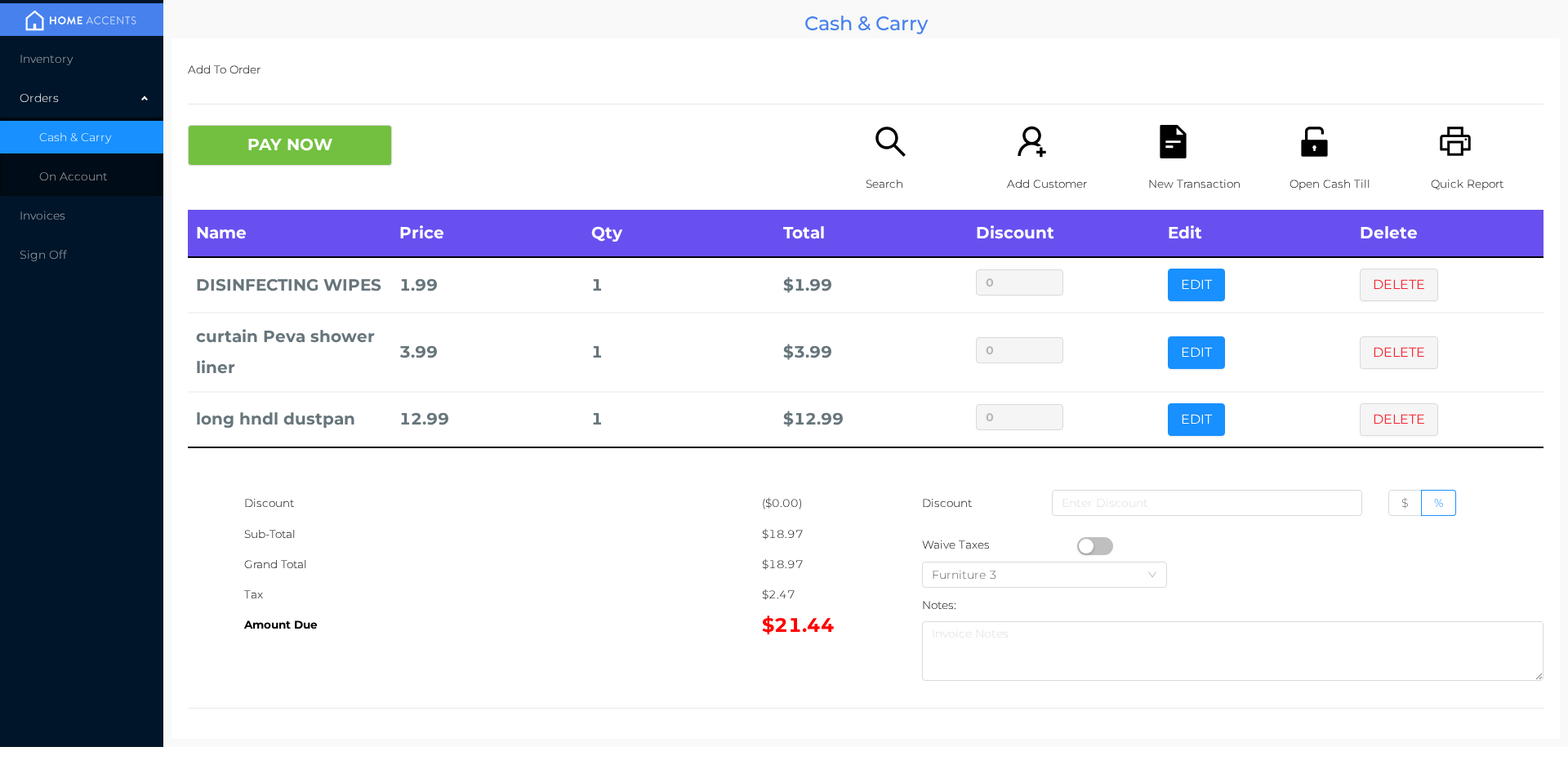
click at [1163, 155] on icon "icon: file-text" at bounding box center [1173, 142] width 26 height 34
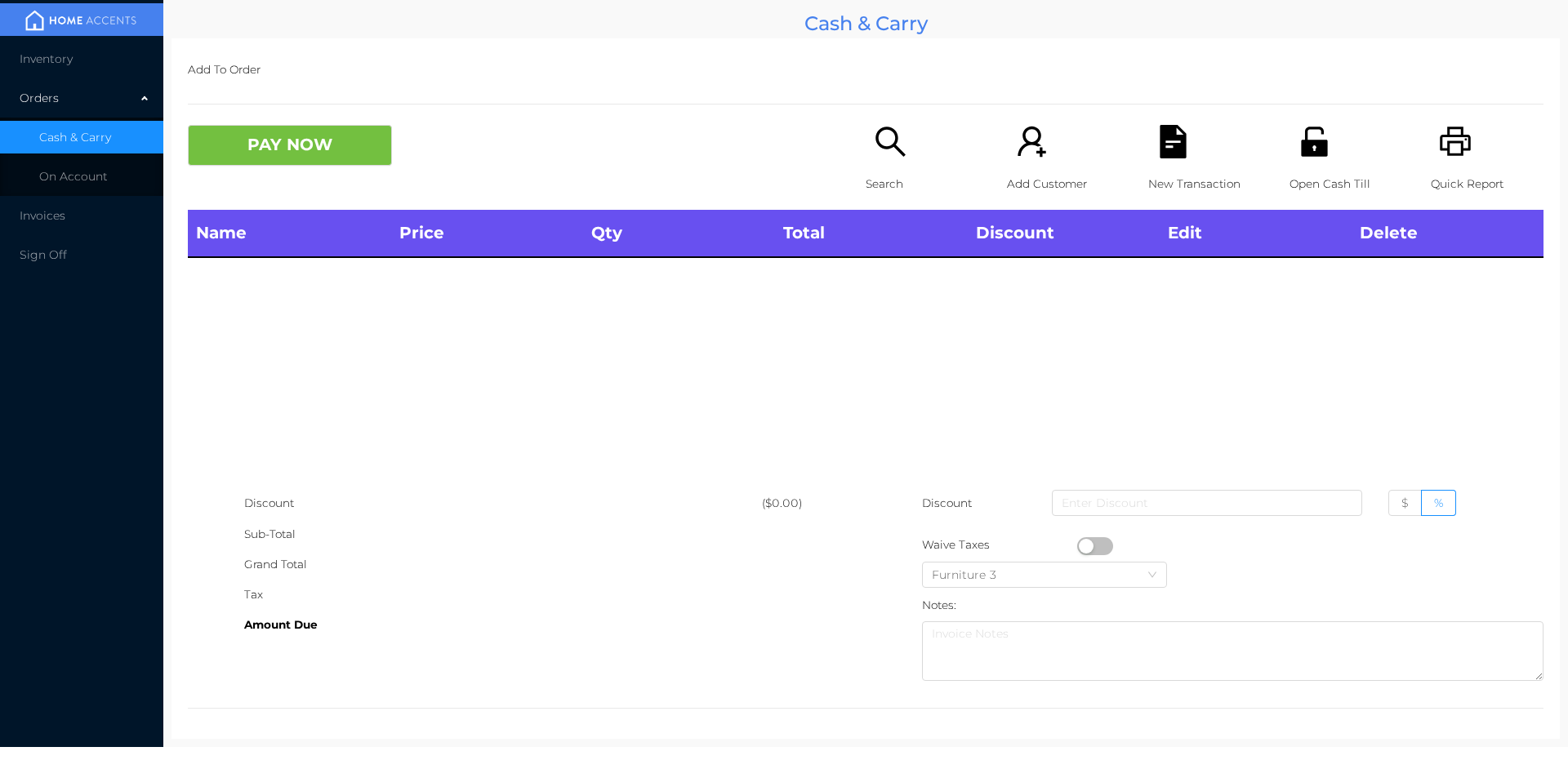
click at [1431, 150] on div "Quick Report" at bounding box center [1487, 168] width 113 height 85
click at [1302, 151] on icon "icon: unlock" at bounding box center [1313, 142] width 26 height 29
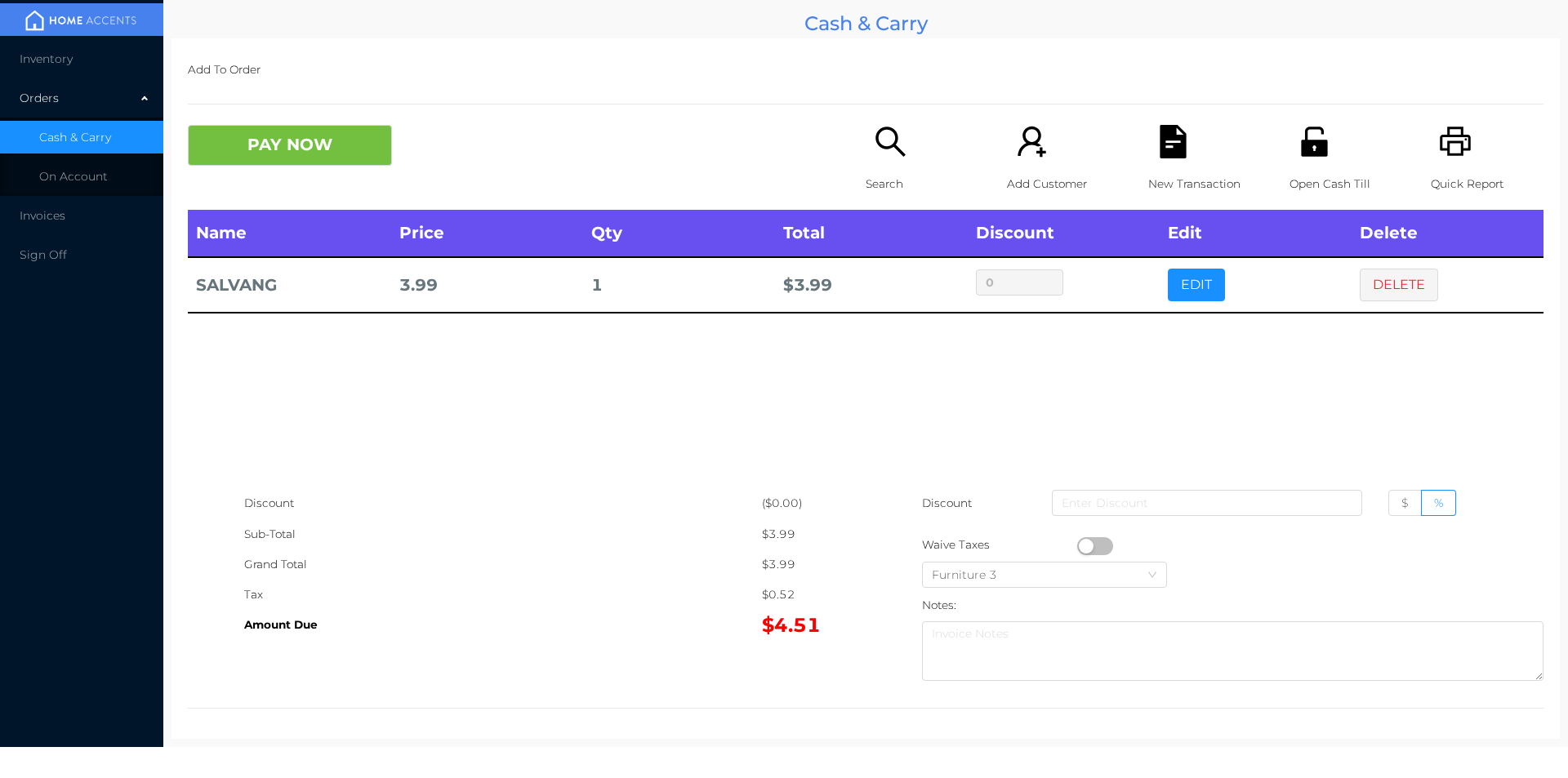
click at [1319, 131] on icon "icon: unlock" at bounding box center [1313, 142] width 34 height 34
click at [290, 155] on button "PAY NOW" at bounding box center [289, 146] width 204 height 41
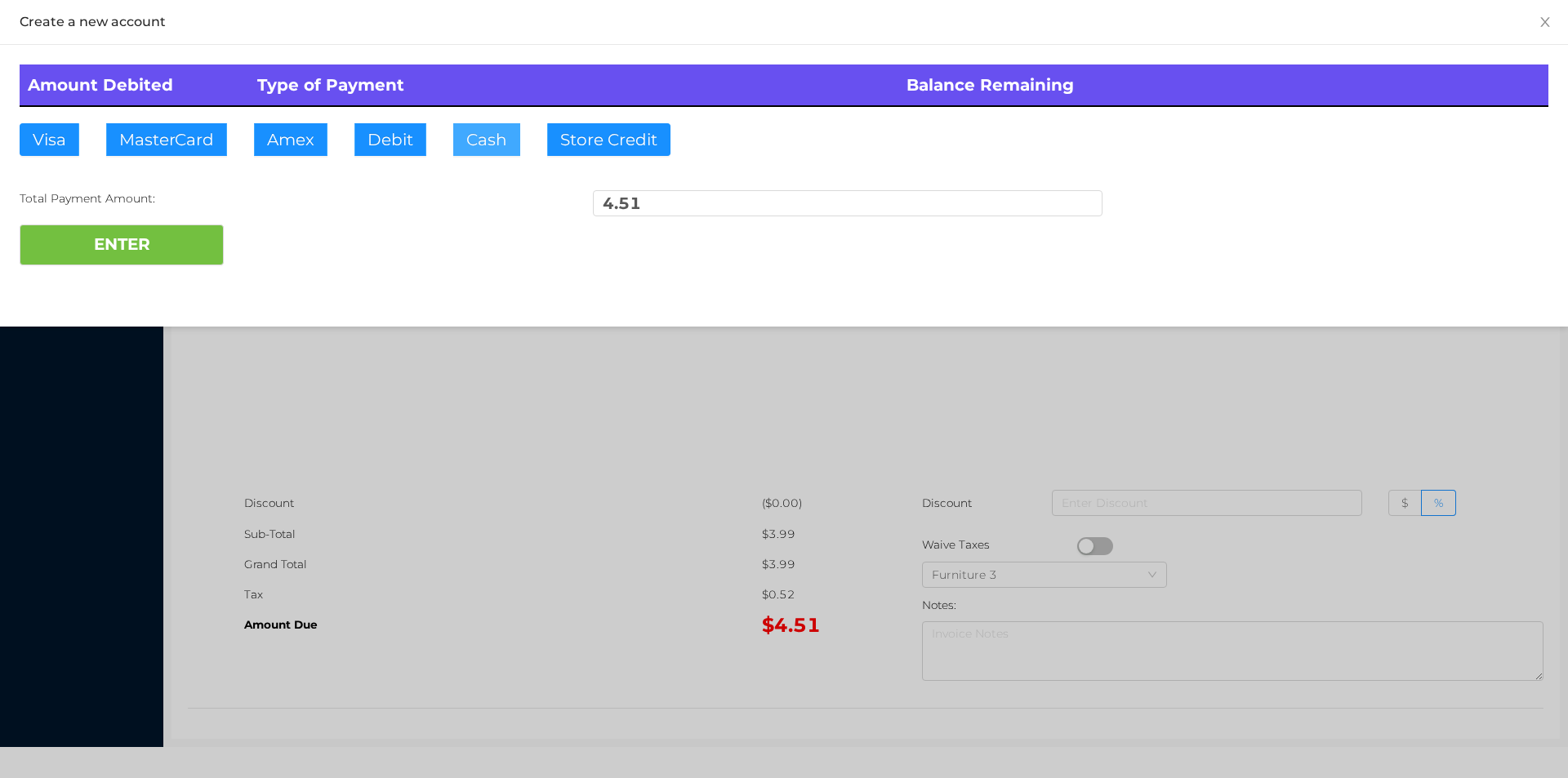
click at [471, 148] on button "Cash" at bounding box center [487, 140] width 67 height 33
type input "20"
click at [124, 260] on button "ENTER" at bounding box center [121, 245] width 204 height 41
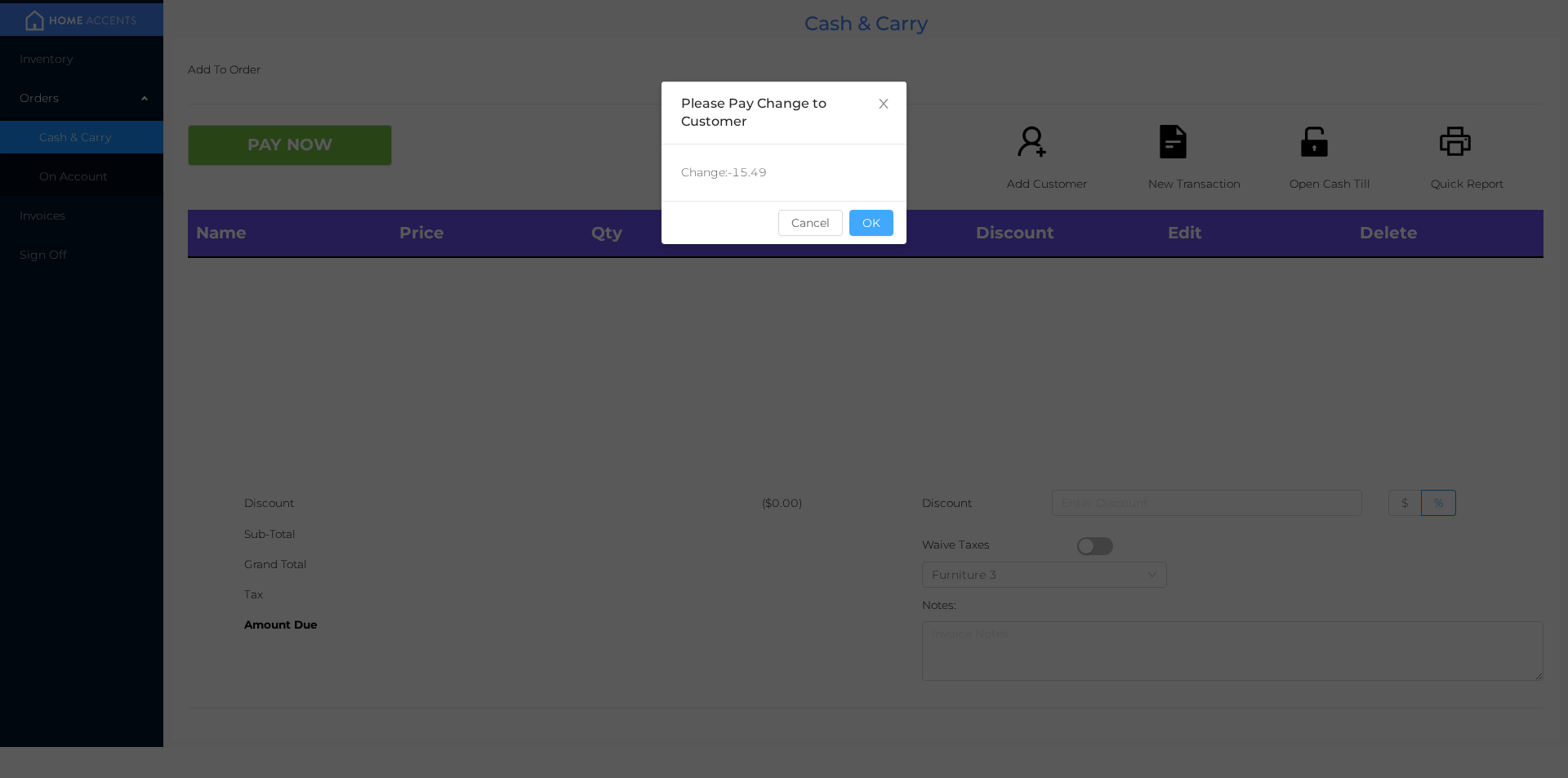
click at [874, 235] on button "OK" at bounding box center [872, 223] width 44 height 26
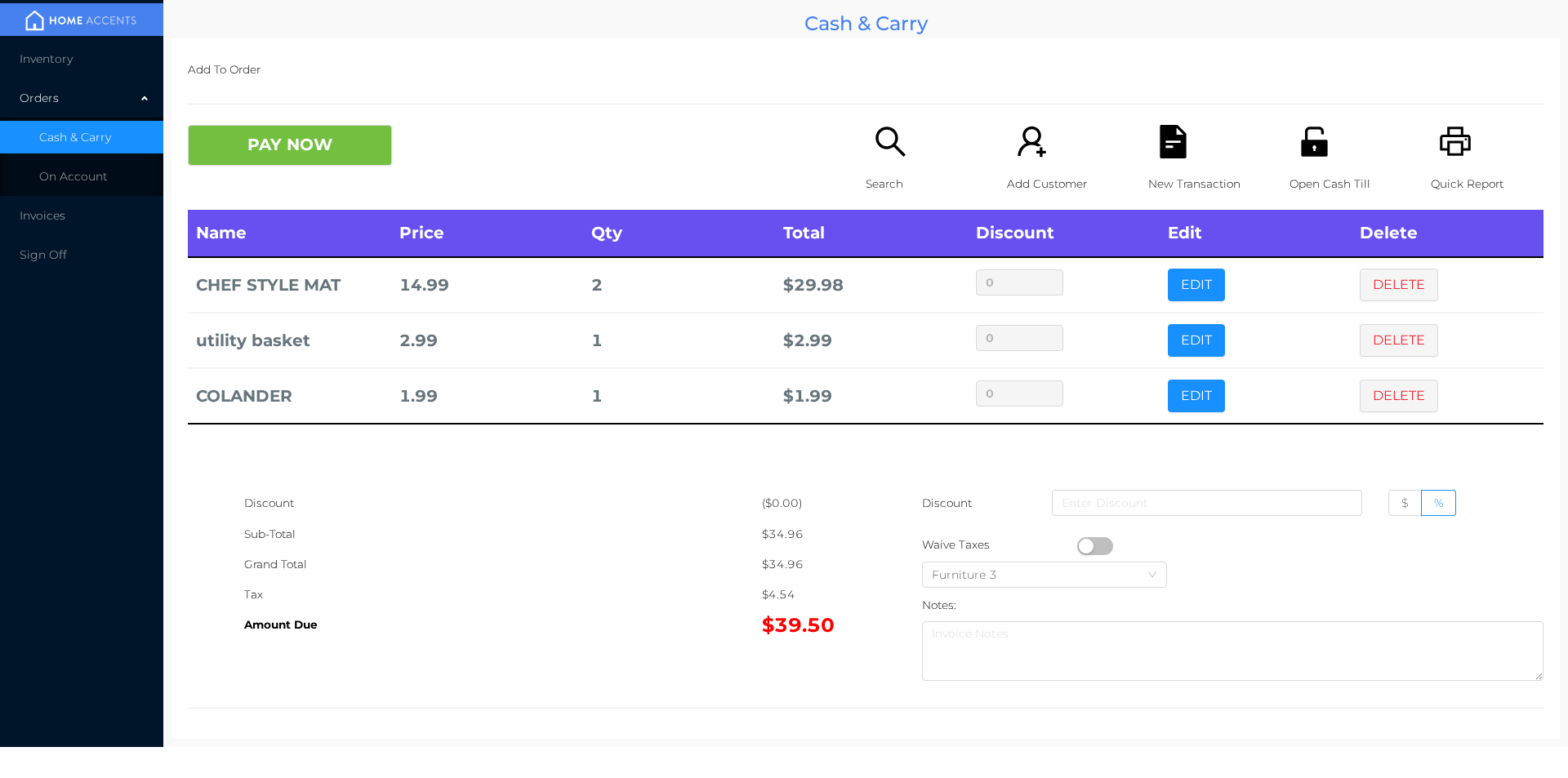
click at [881, 160] on div "Search" at bounding box center [922, 168] width 113 height 85
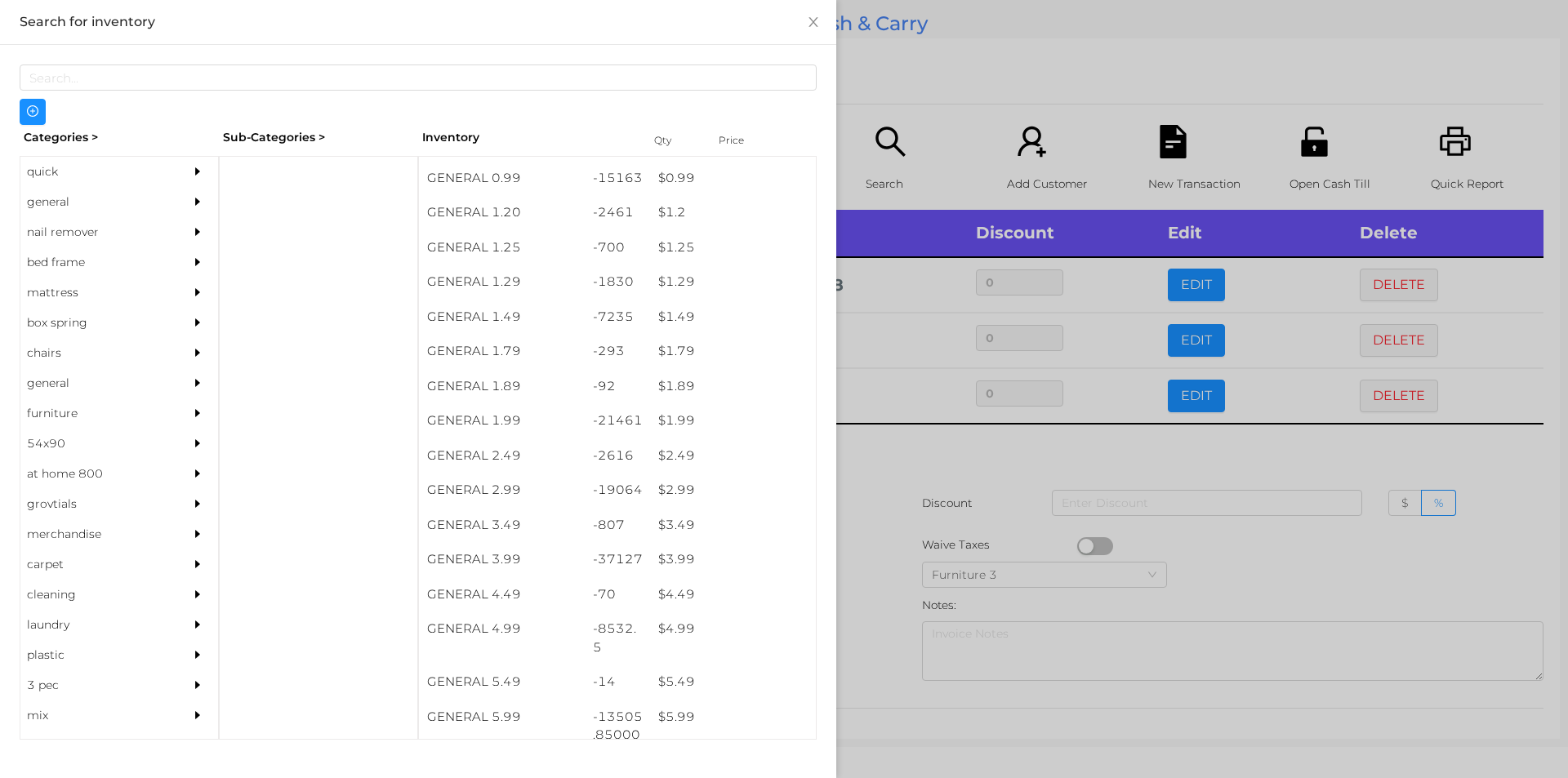
scroll to position [105, 0]
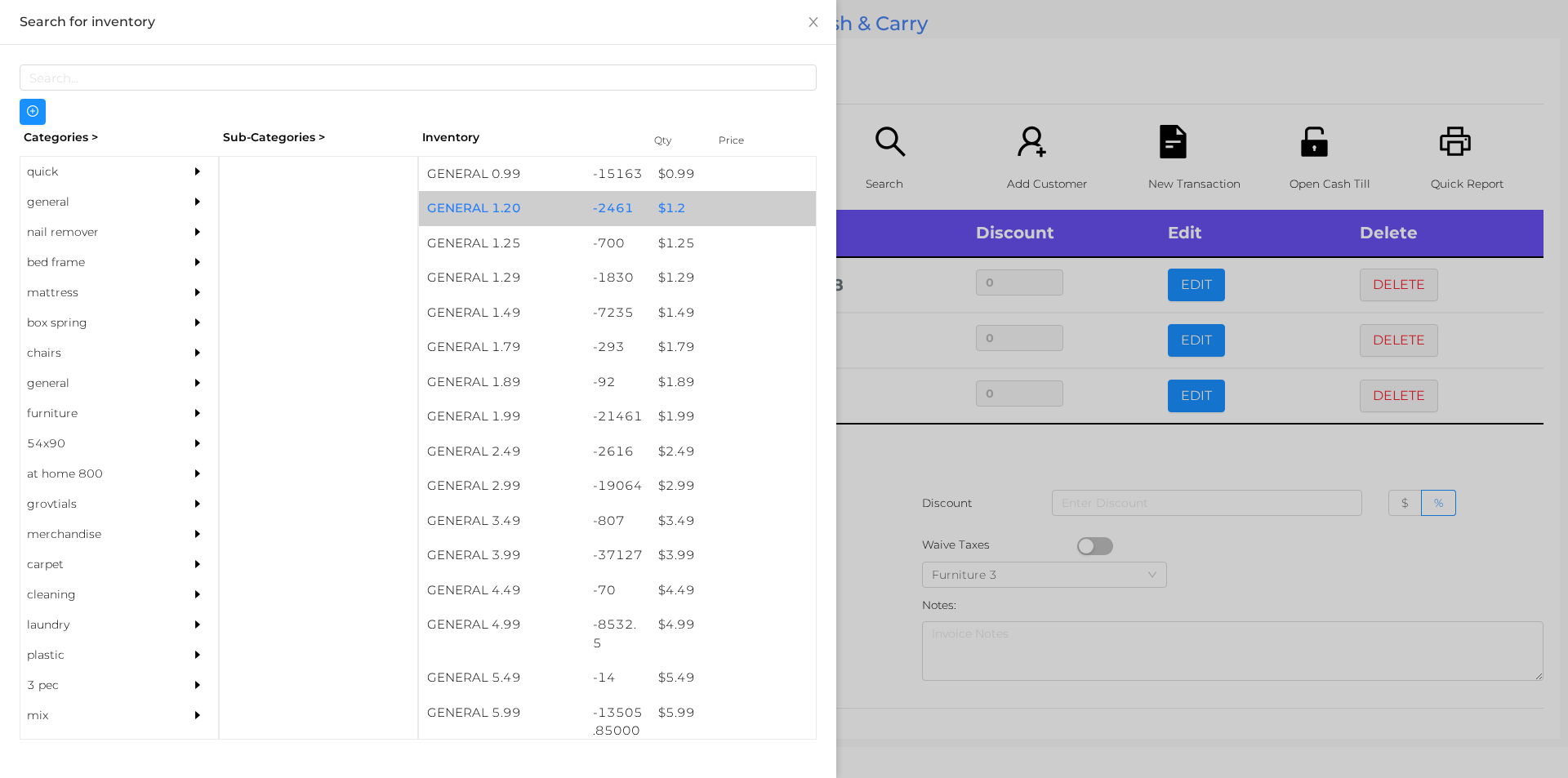
click at [714, 209] on div "$ 1.2" at bounding box center [732, 208] width 166 height 35
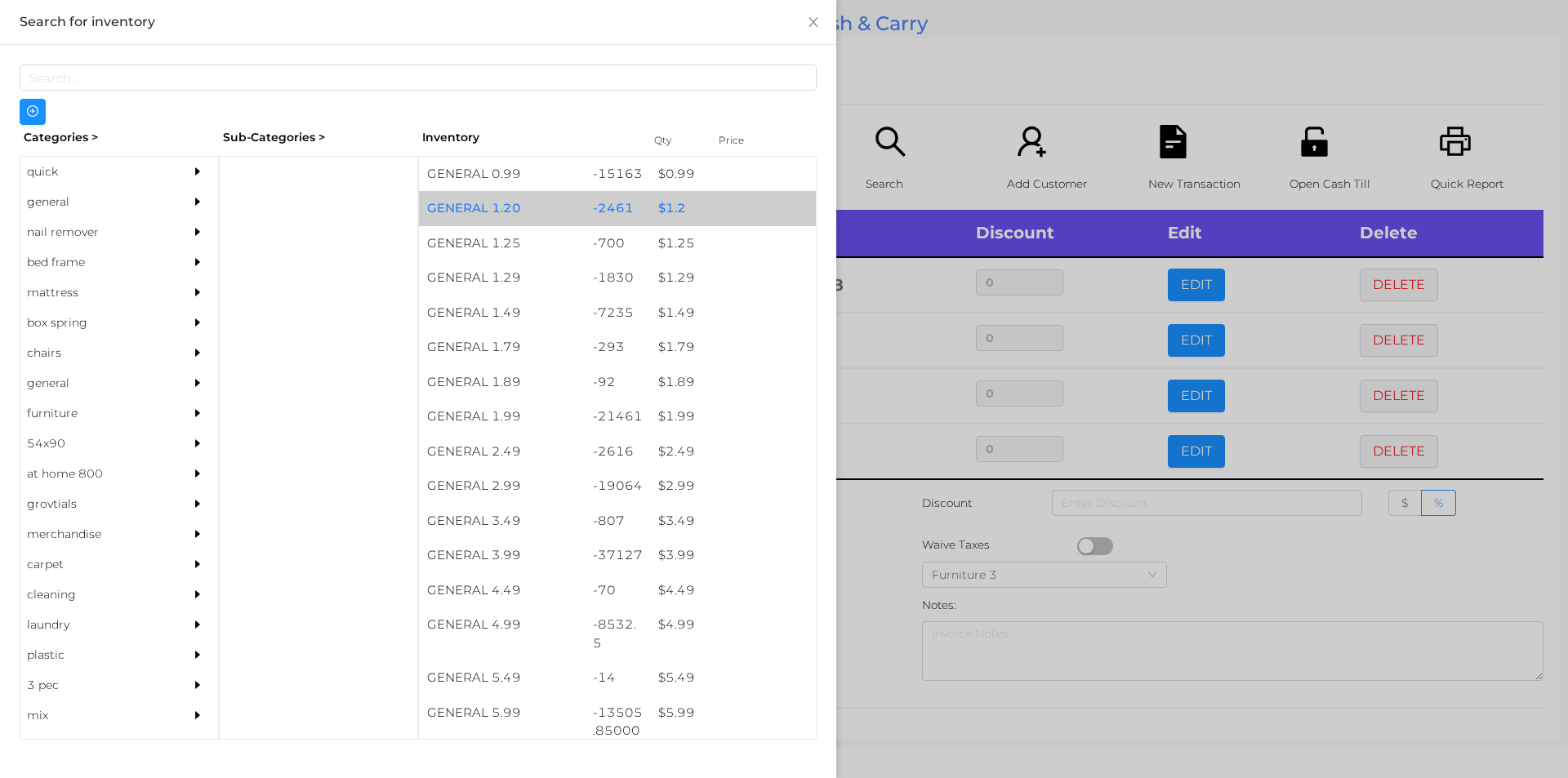
click at [723, 206] on div "$ 1.2" at bounding box center [732, 208] width 166 height 35
click at [734, 202] on div "$ 1.2" at bounding box center [732, 208] width 166 height 35
click at [738, 203] on div "$ 1.2" at bounding box center [732, 208] width 166 height 35
click at [733, 205] on div "$ 1.2" at bounding box center [732, 208] width 166 height 35
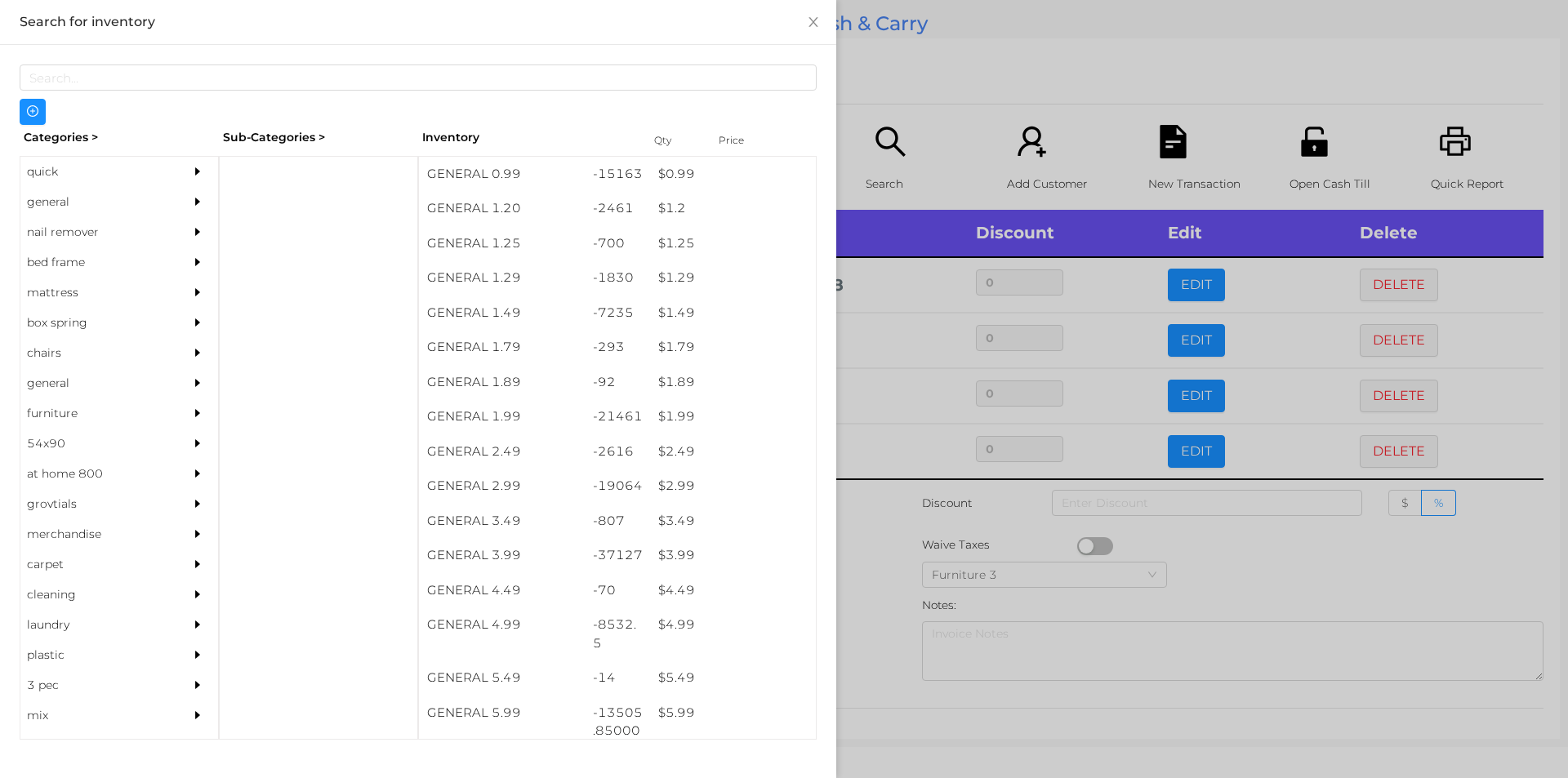
click at [897, 83] on div at bounding box center [784, 389] width 1568 height 778
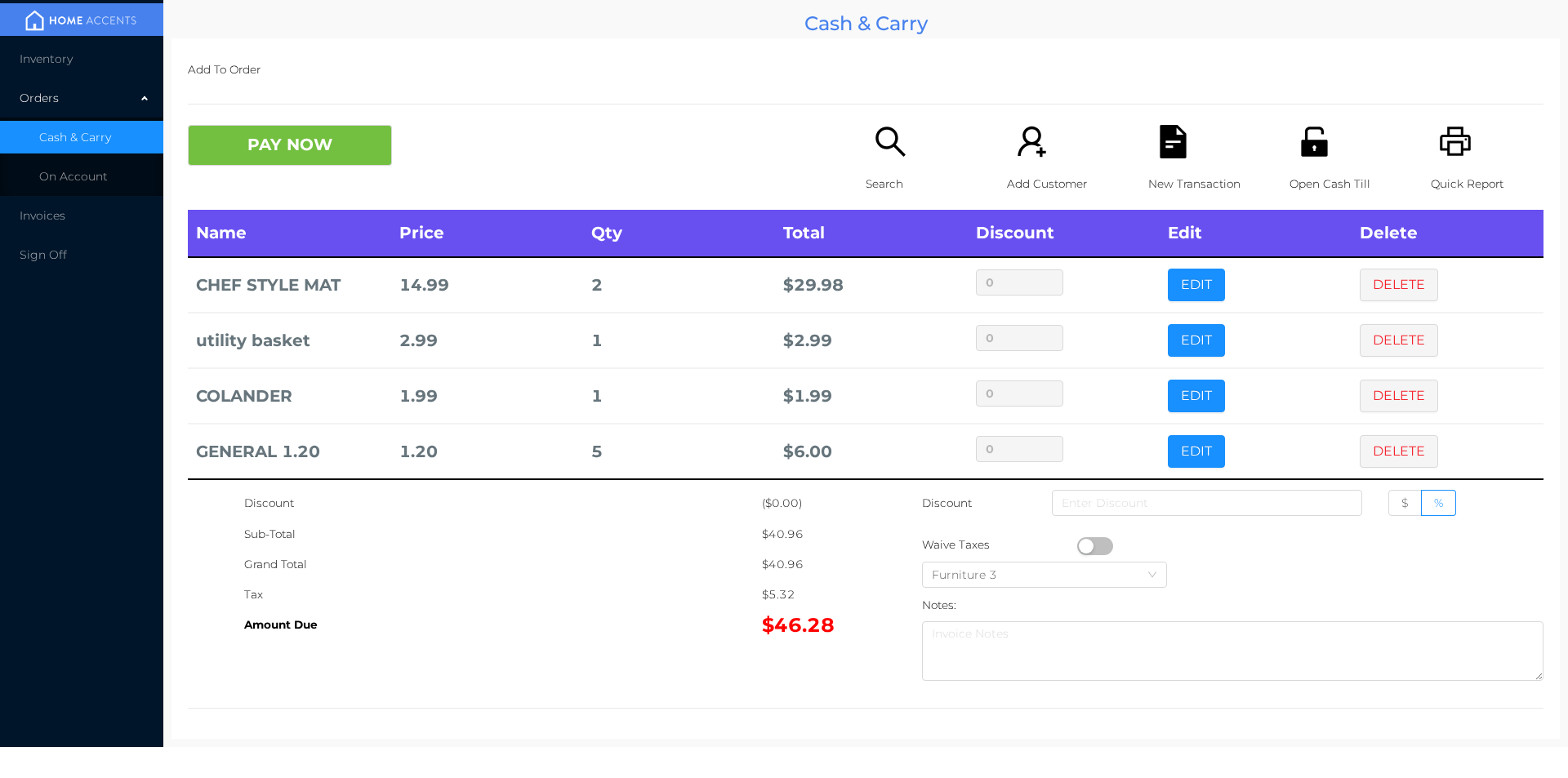
click at [1160, 169] on p "New Transaction" at bounding box center [1205, 184] width 113 height 30
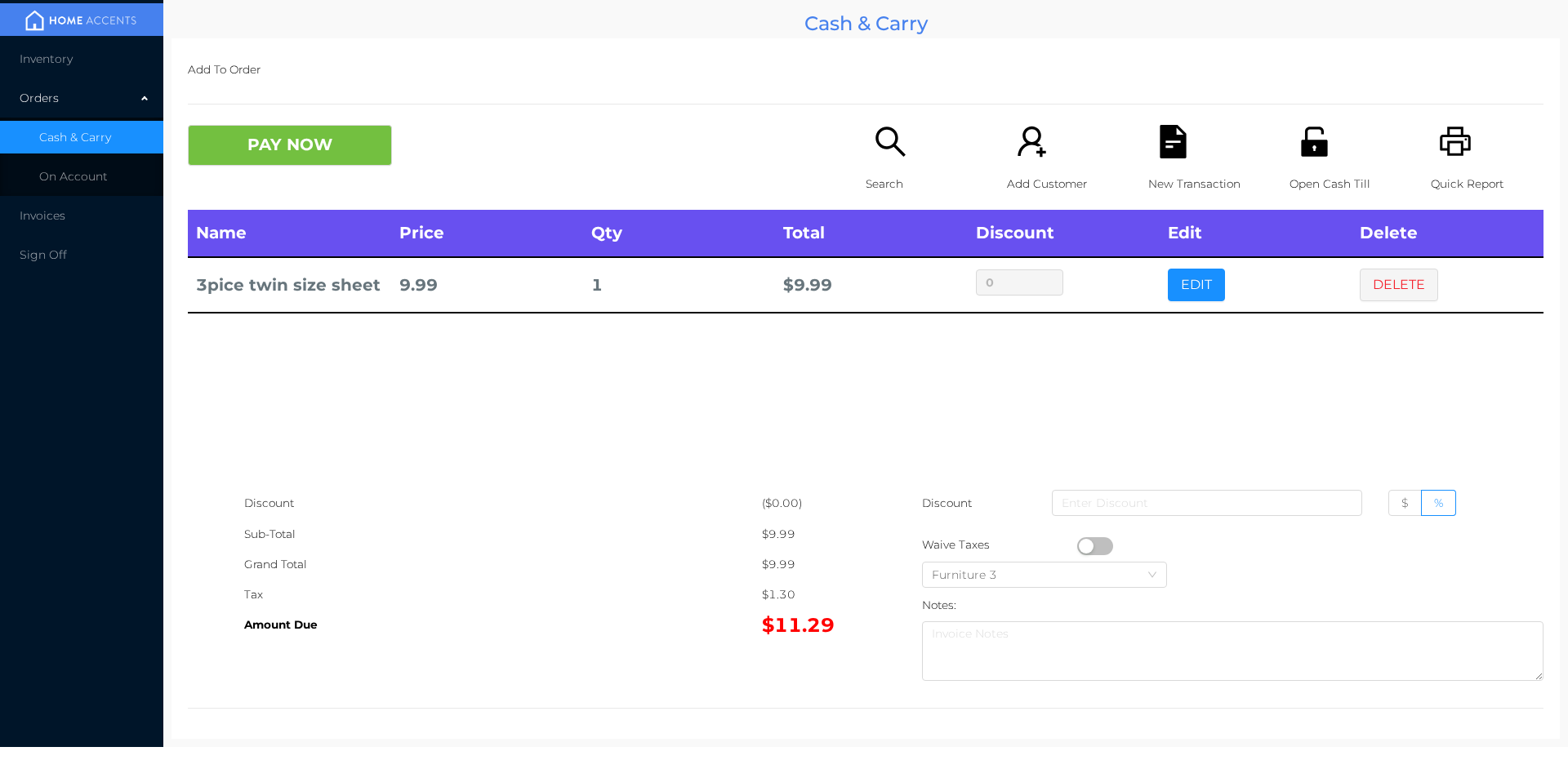
click at [889, 152] on icon "icon: search" at bounding box center [890, 142] width 34 height 34
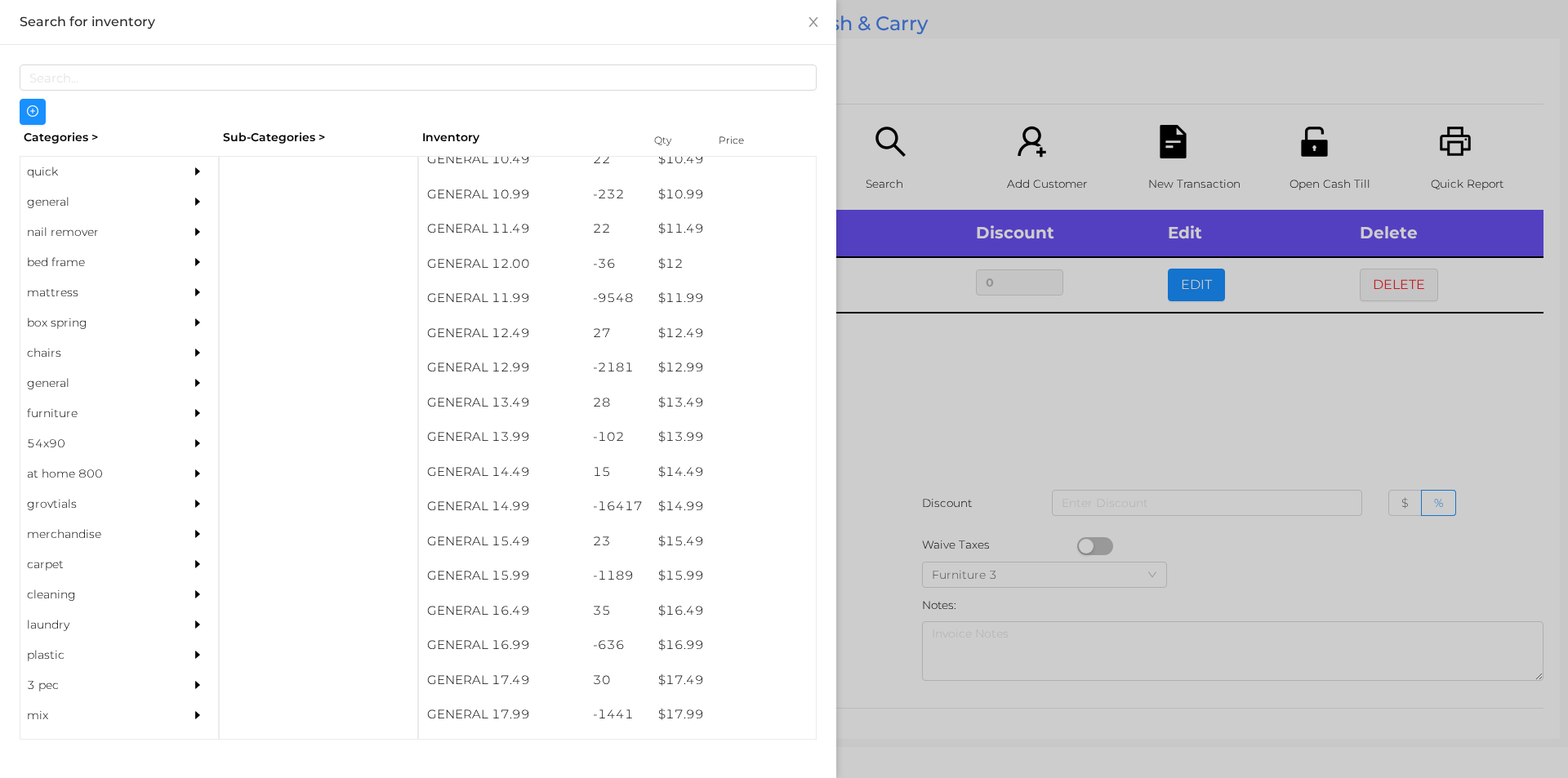
scroll to position [1080, 0]
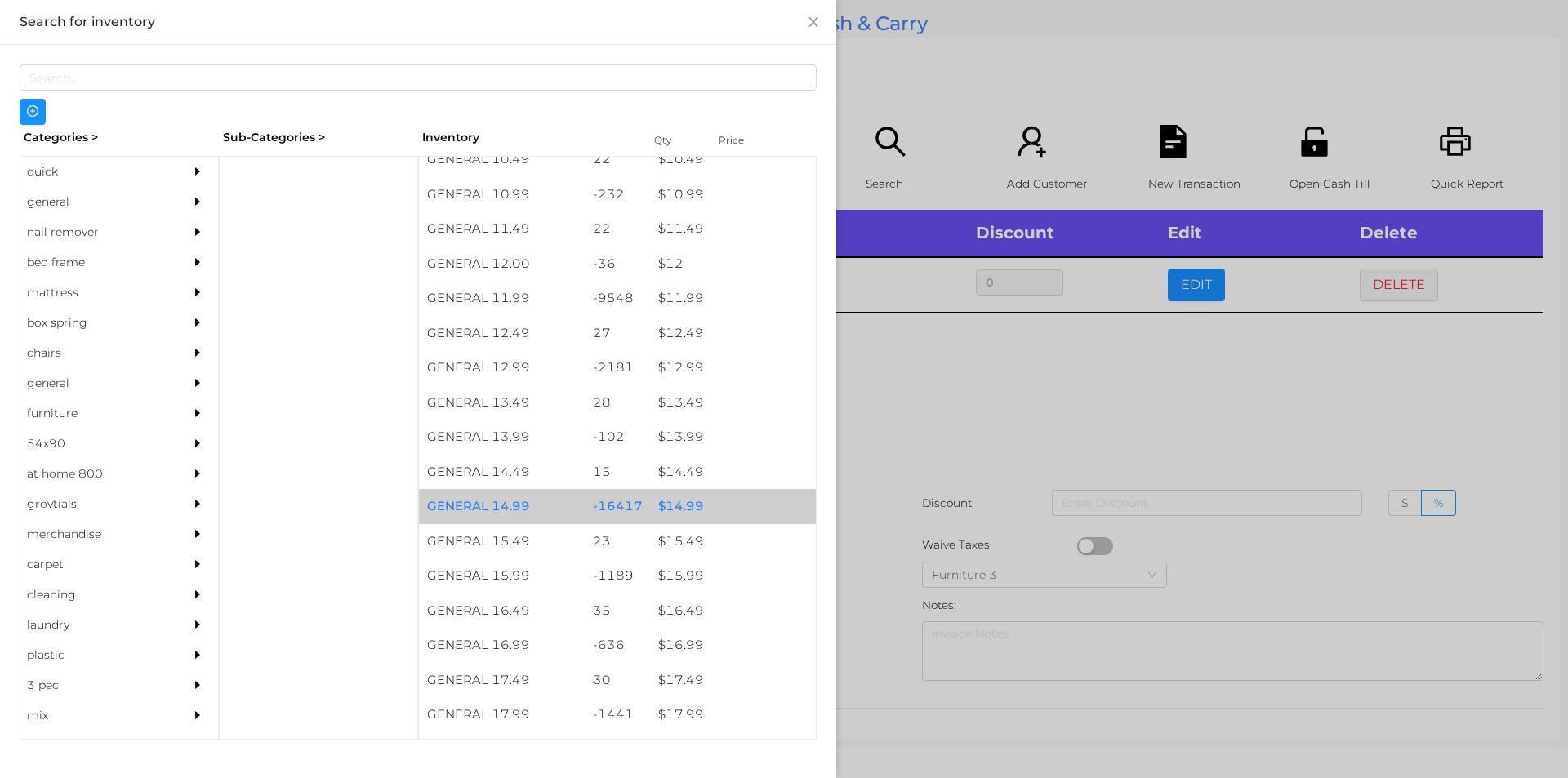
click at [688, 506] on div "$ 14.99" at bounding box center [732, 506] width 166 height 35
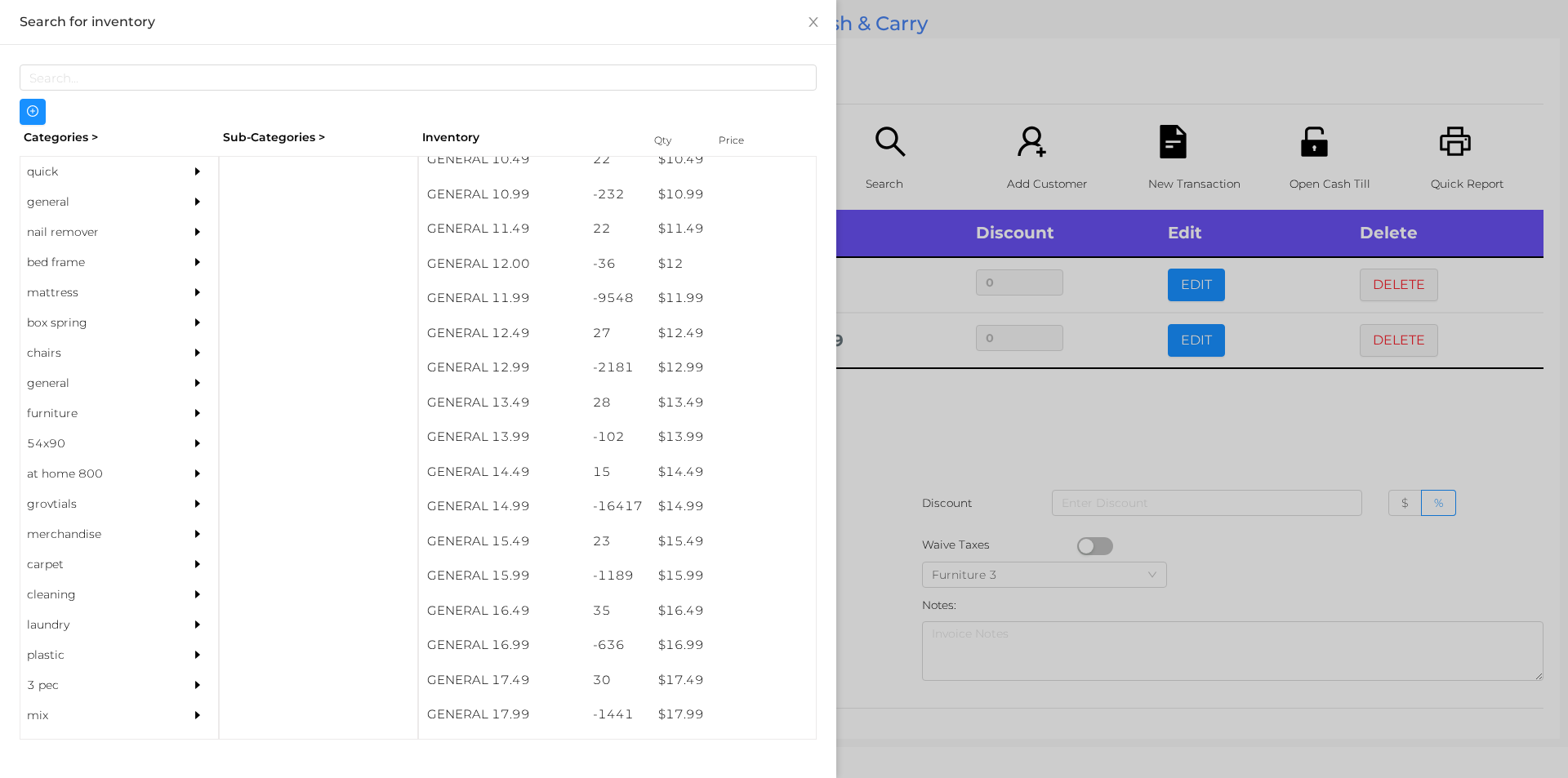
click at [927, 481] on div at bounding box center [784, 389] width 1568 height 778
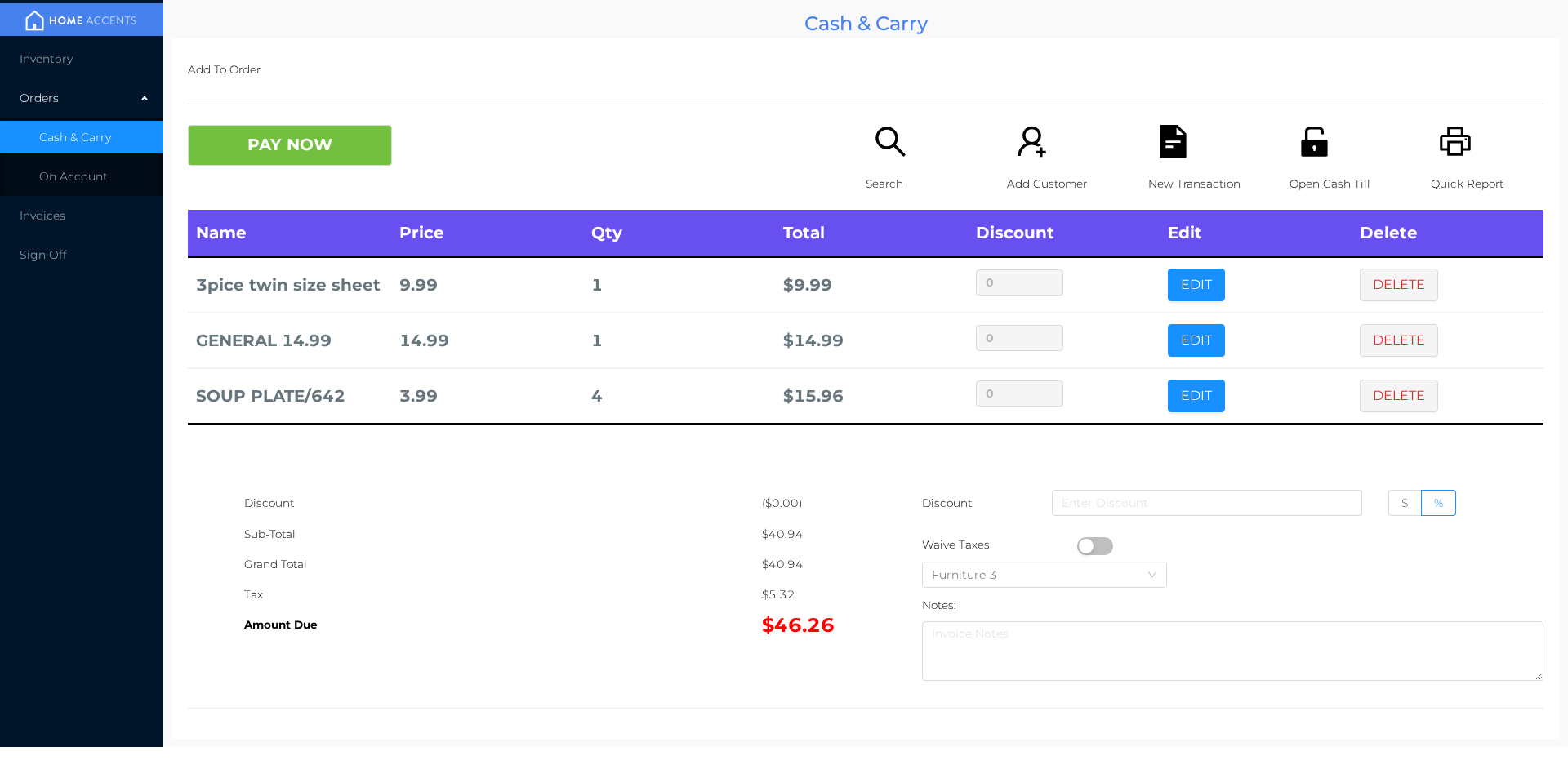
click at [866, 199] on div "Search" at bounding box center [922, 168] width 113 height 85
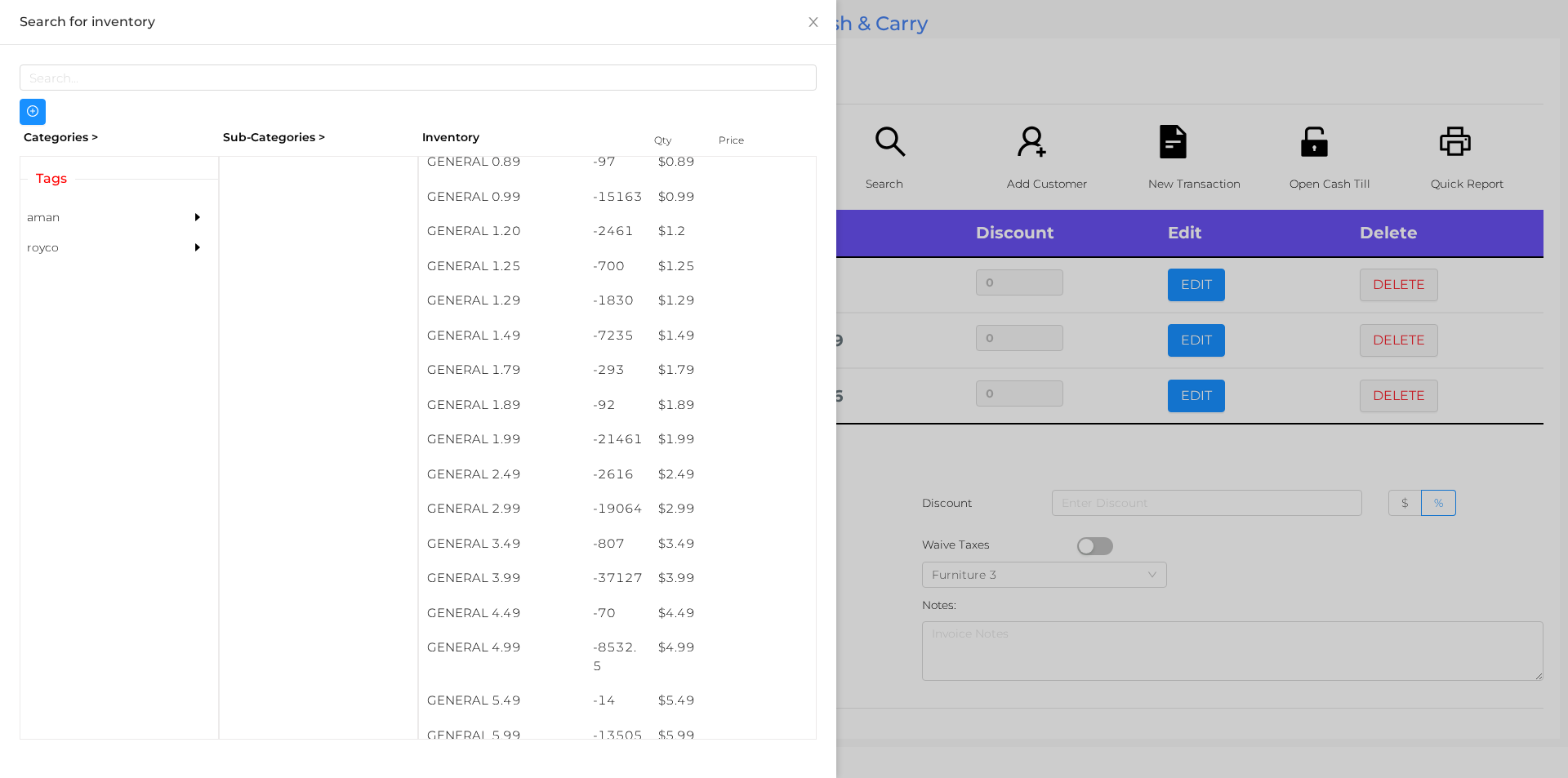
scroll to position [80, 0]
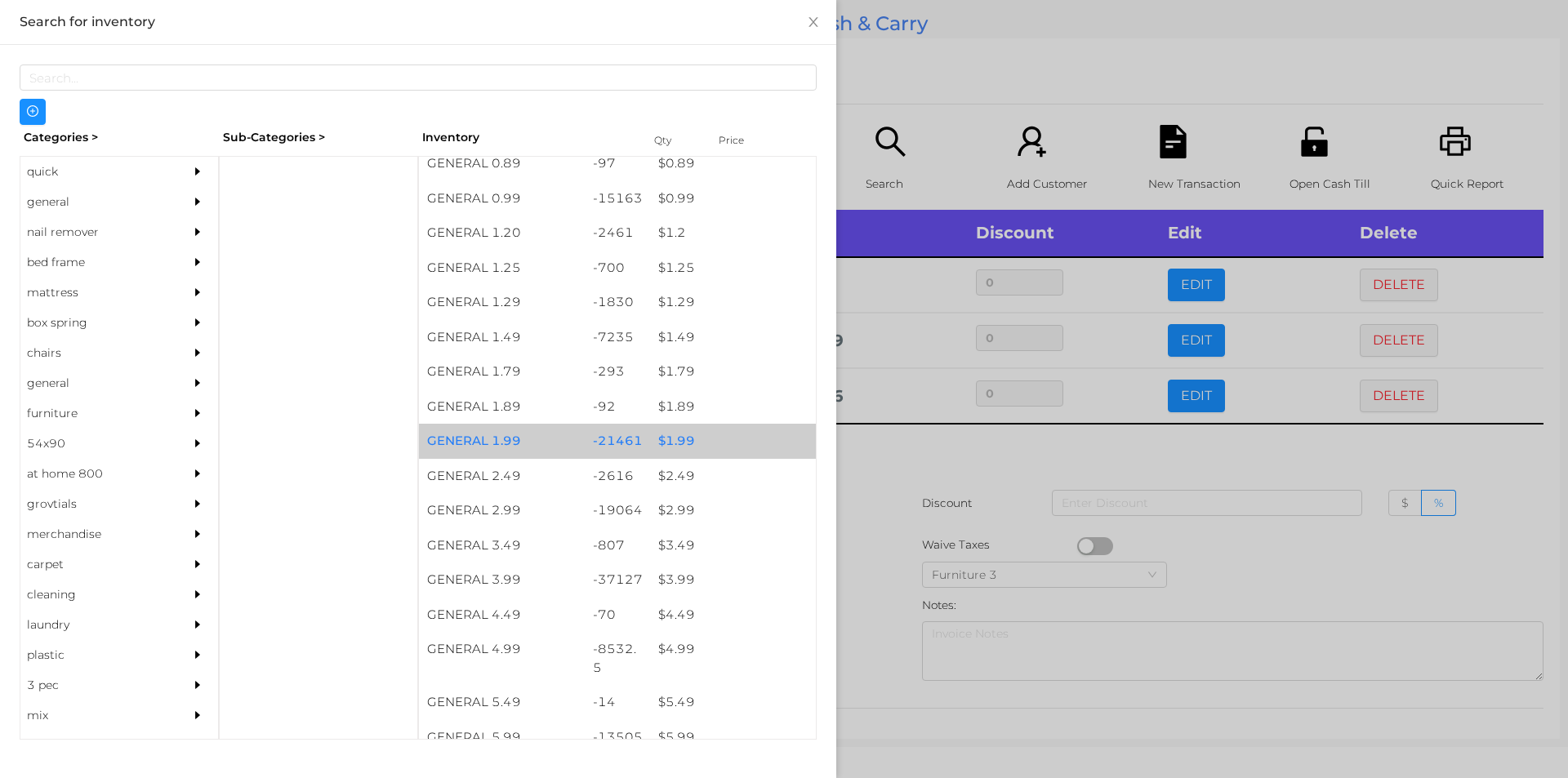
click at [723, 447] on div "$ 1.99" at bounding box center [732, 441] width 166 height 35
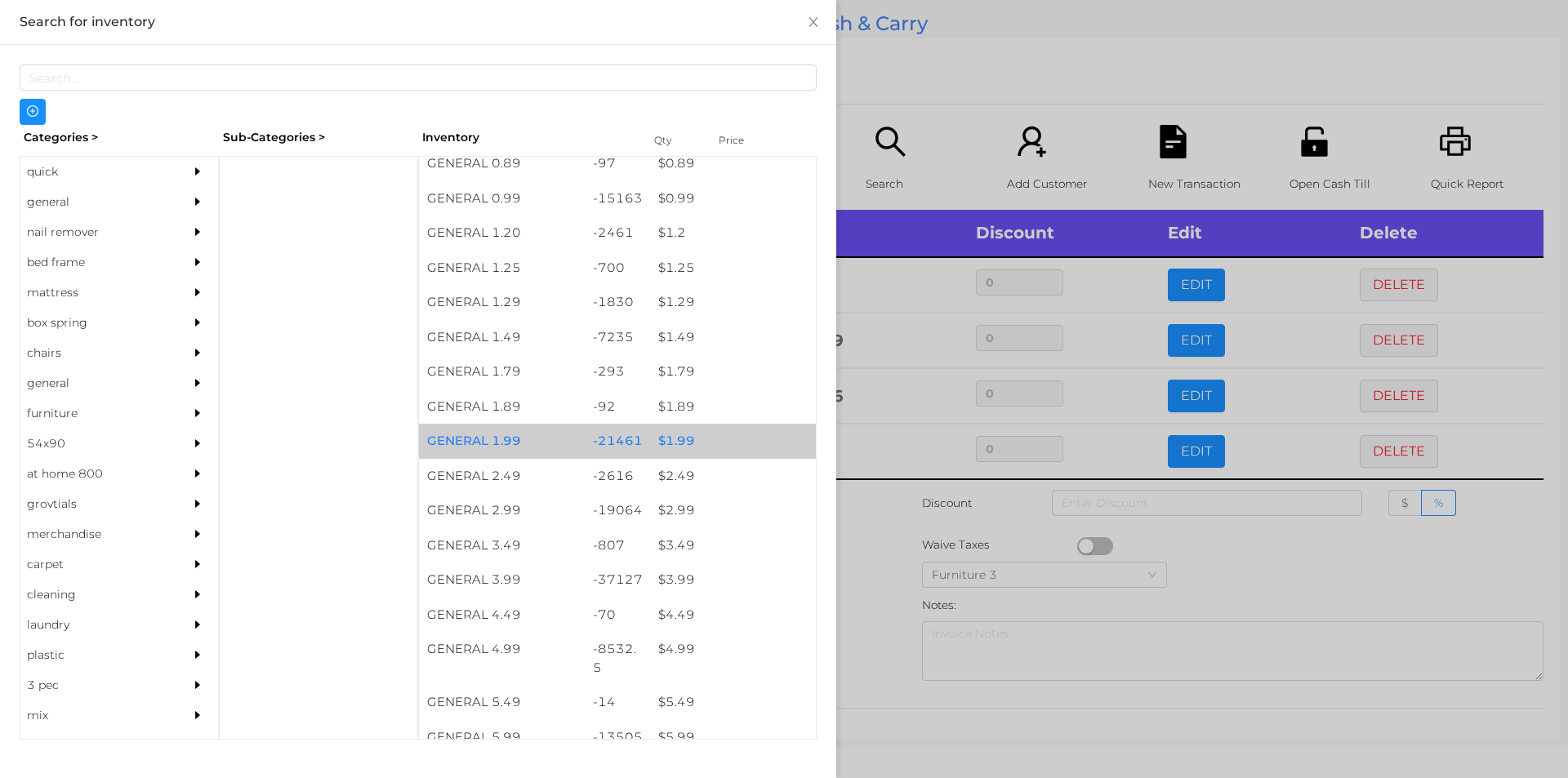
click at [724, 439] on div "$ 1.99" at bounding box center [732, 441] width 166 height 35
click at [741, 441] on div "$ 1.99" at bounding box center [732, 441] width 166 height 35
click at [746, 444] on div "$ 1.99" at bounding box center [732, 441] width 166 height 35
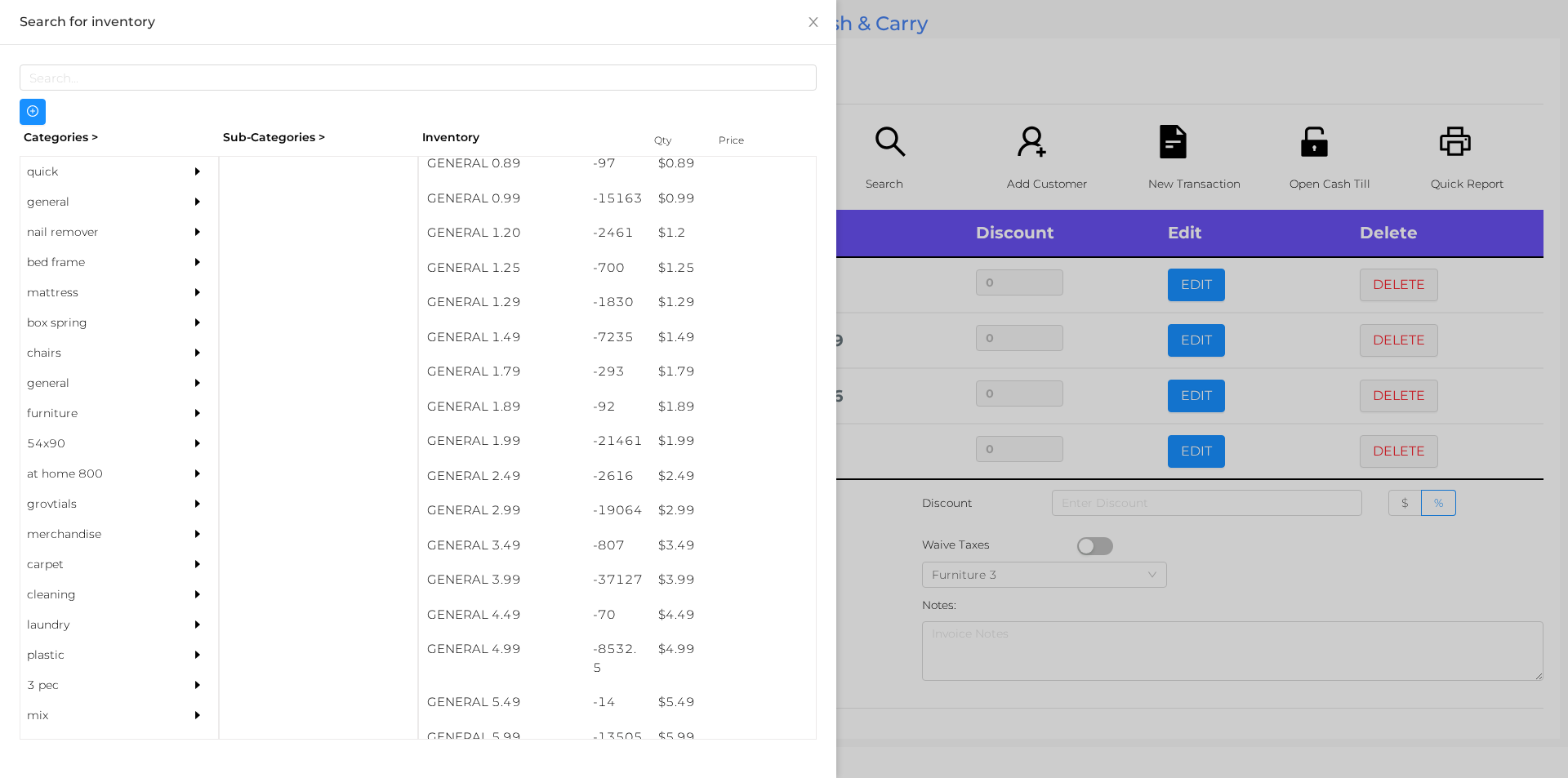
click at [902, 126] on div at bounding box center [784, 389] width 1568 height 778
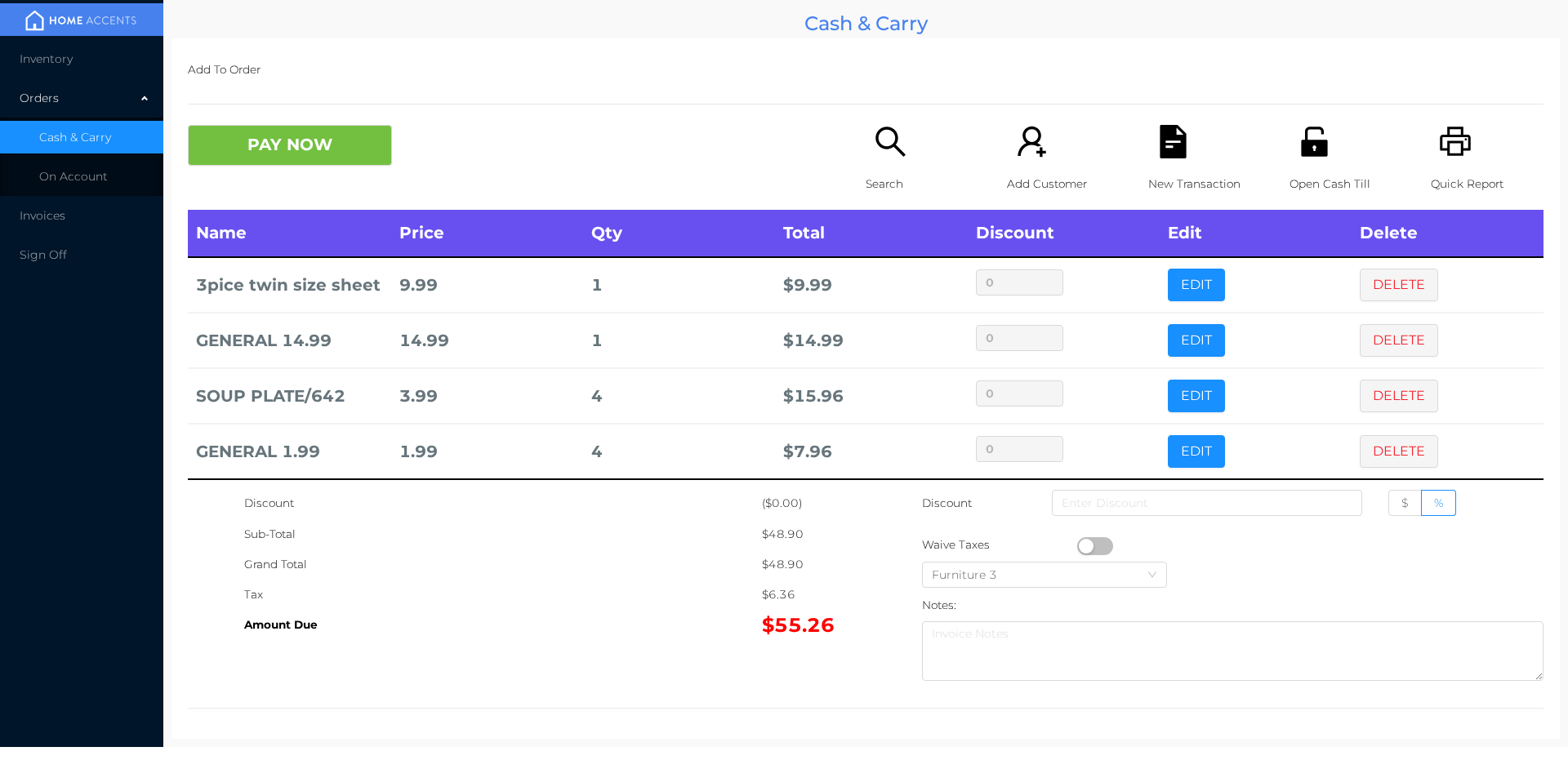
click at [891, 164] on div "Search" at bounding box center [922, 168] width 113 height 85
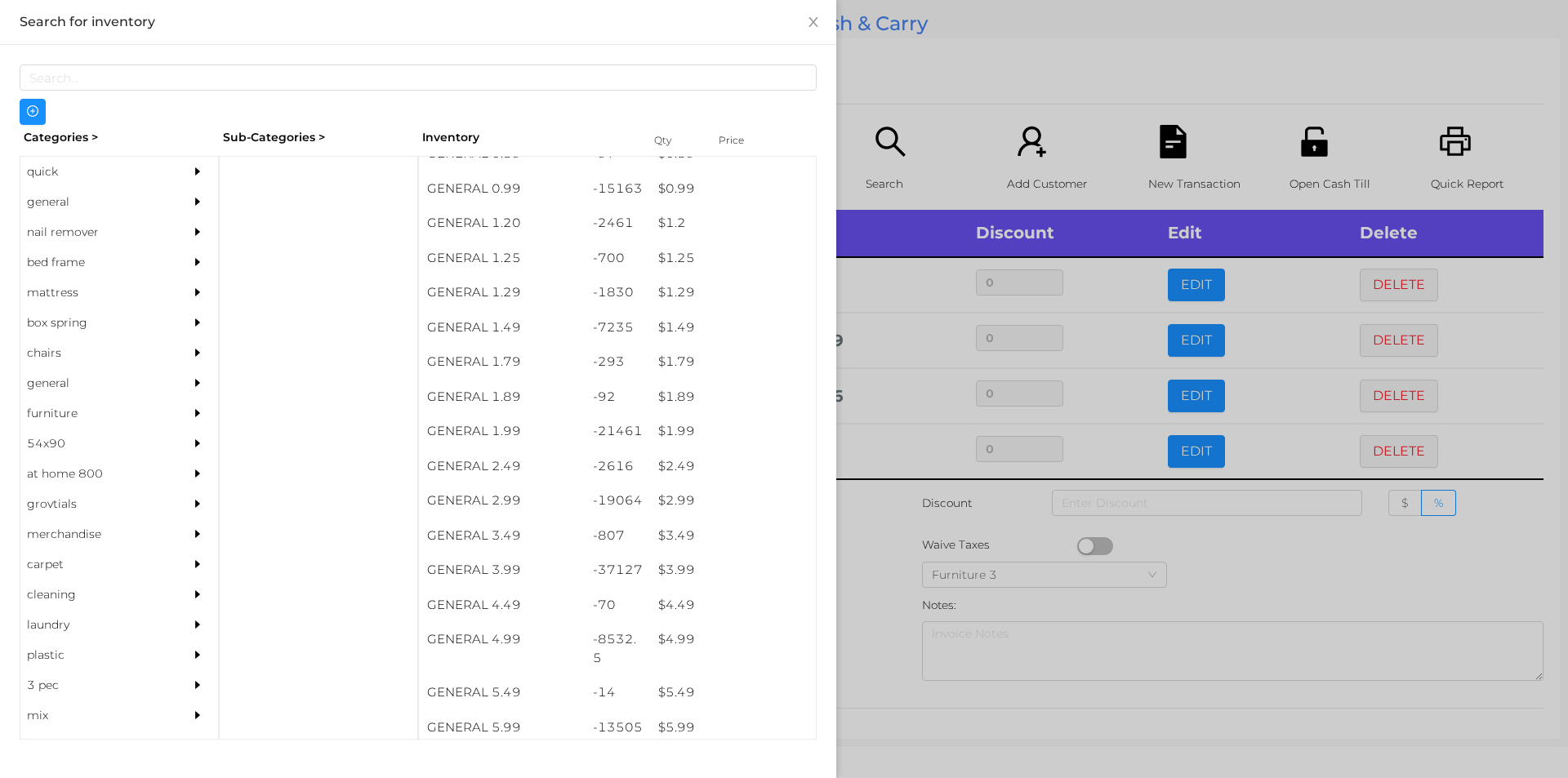
scroll to position [178, 0]
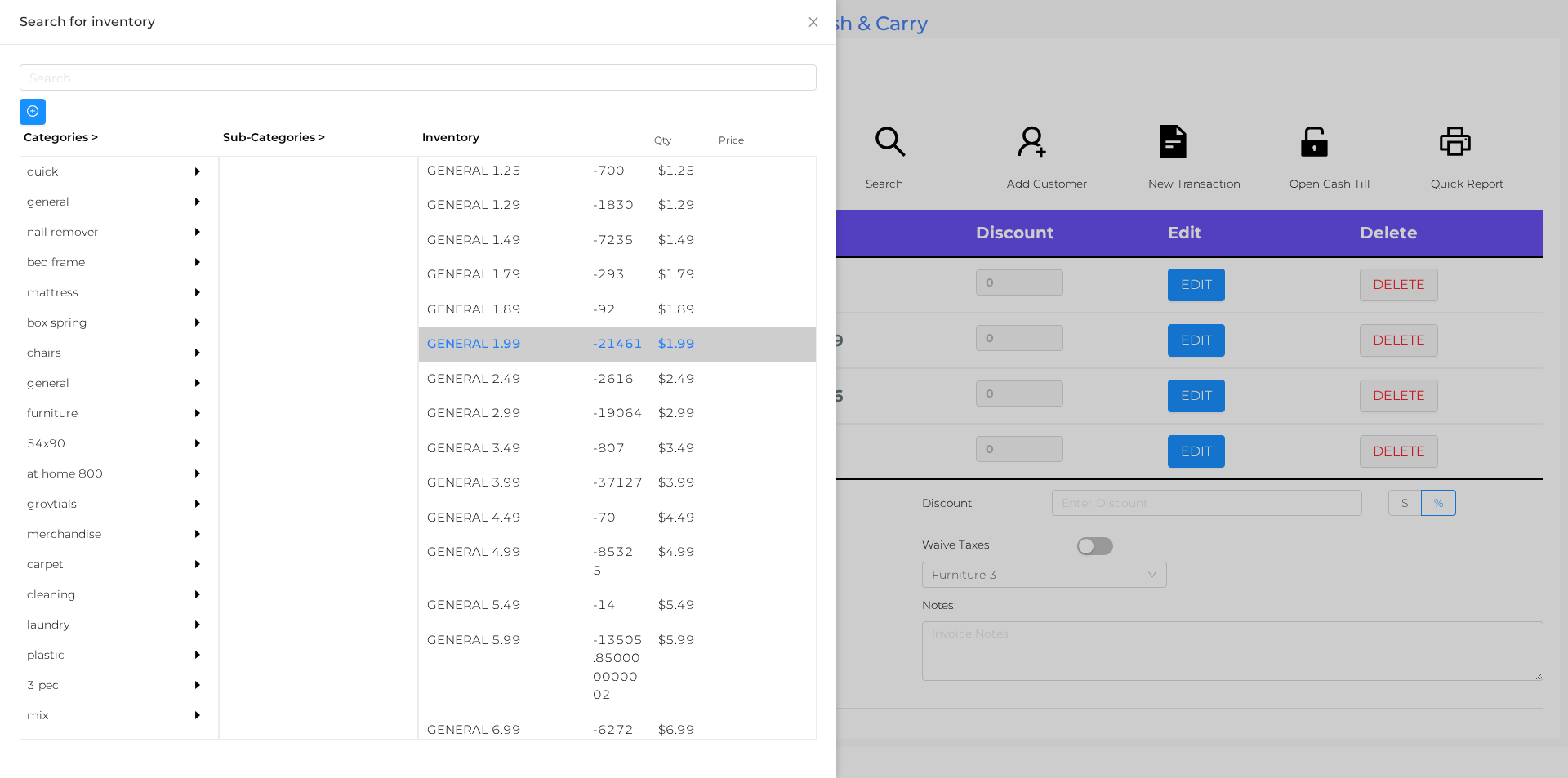
click at [711, 345] on div "$ 1.99" at bounding box center [732, 344] width 166 height 35
click at [715, 348] on div "$ 1.99" at bounding box center [732, 344] width 166 height 35
click at [731, 344] on div "$ 1.99" at bounding box center [732, 344] width 166 height 35
click at [742, 340] on div "$ 1.99" at bounding box center [732, 344] width 166 height 35
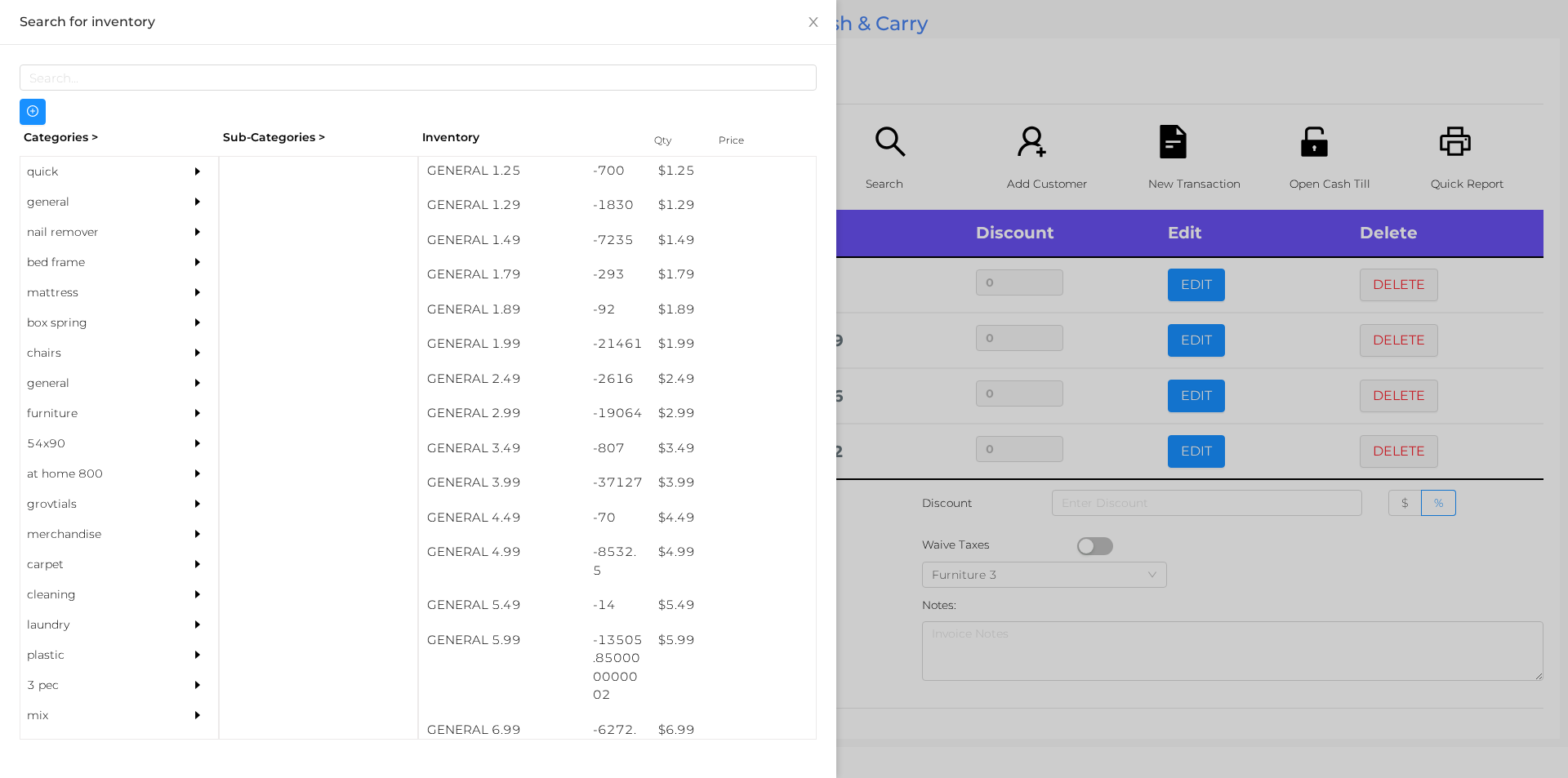
click at [908, 86] on div at bounding box center [784, 389] width 1568 height 778
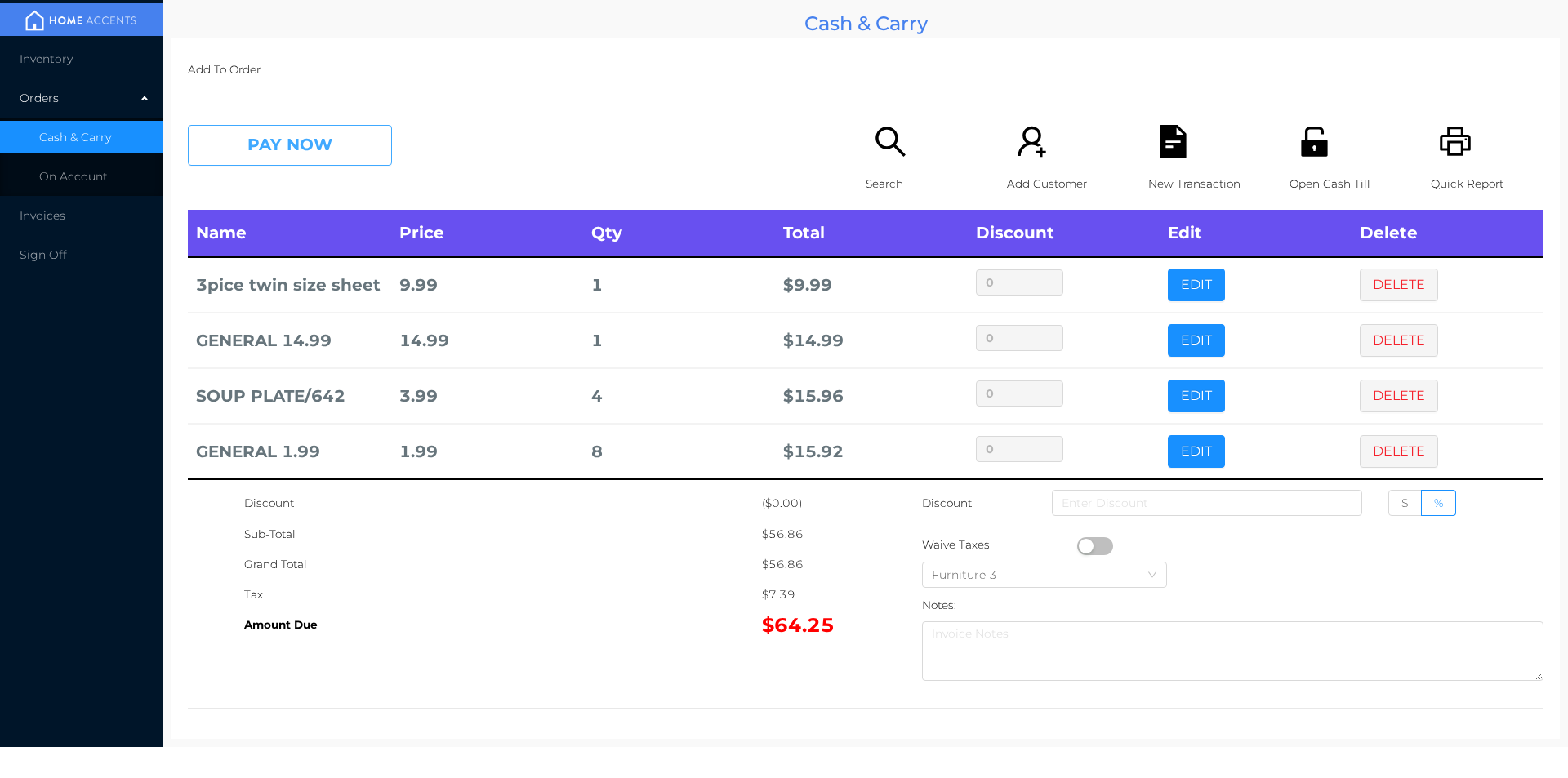
click at [336, 152] on button "PAY NOW" at bounding box center [289, 146] width 204 height 41
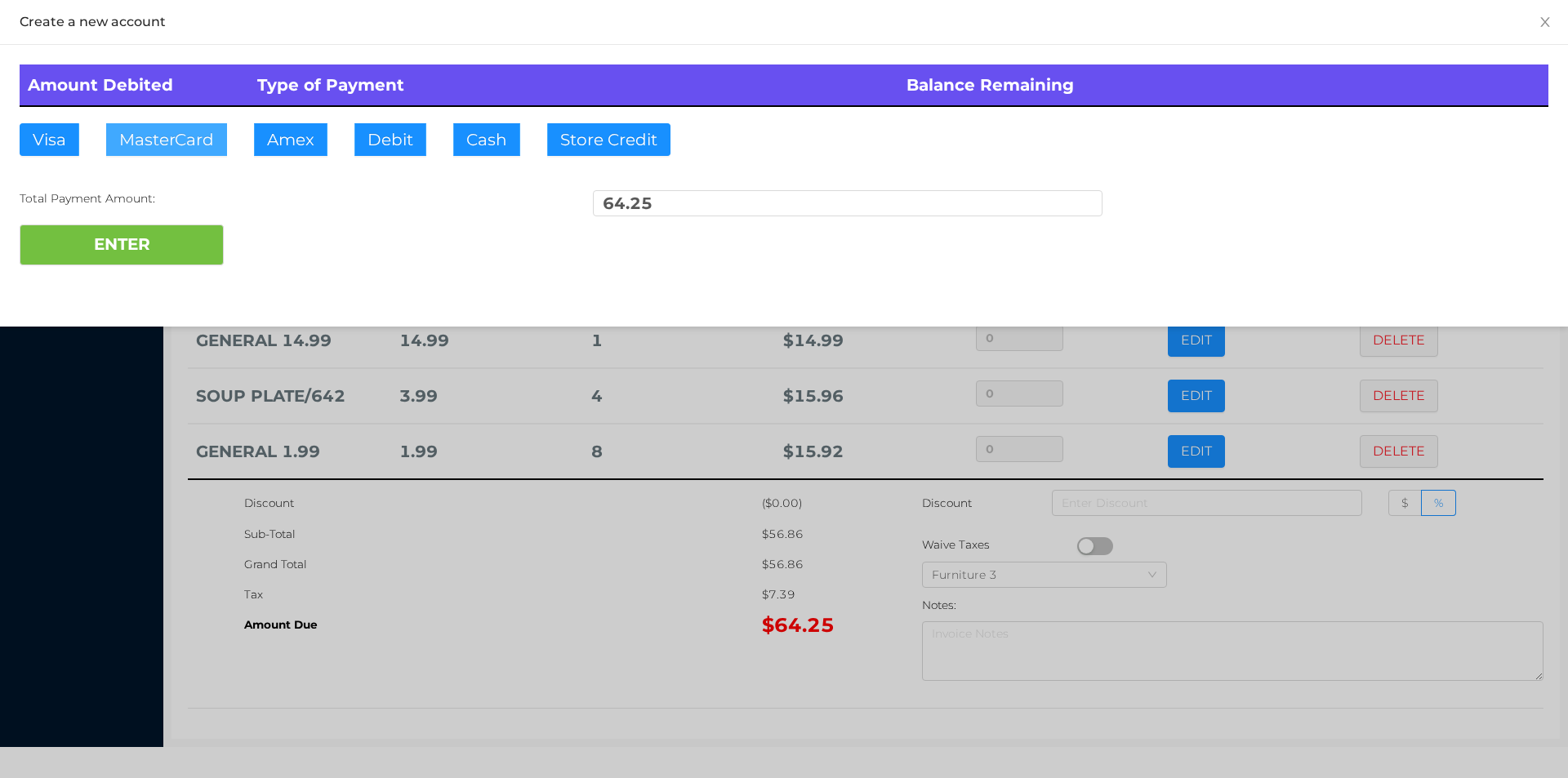
click at [158, 136] on button "MasterCard" at bounding box center [167, 140] width 121 height 33
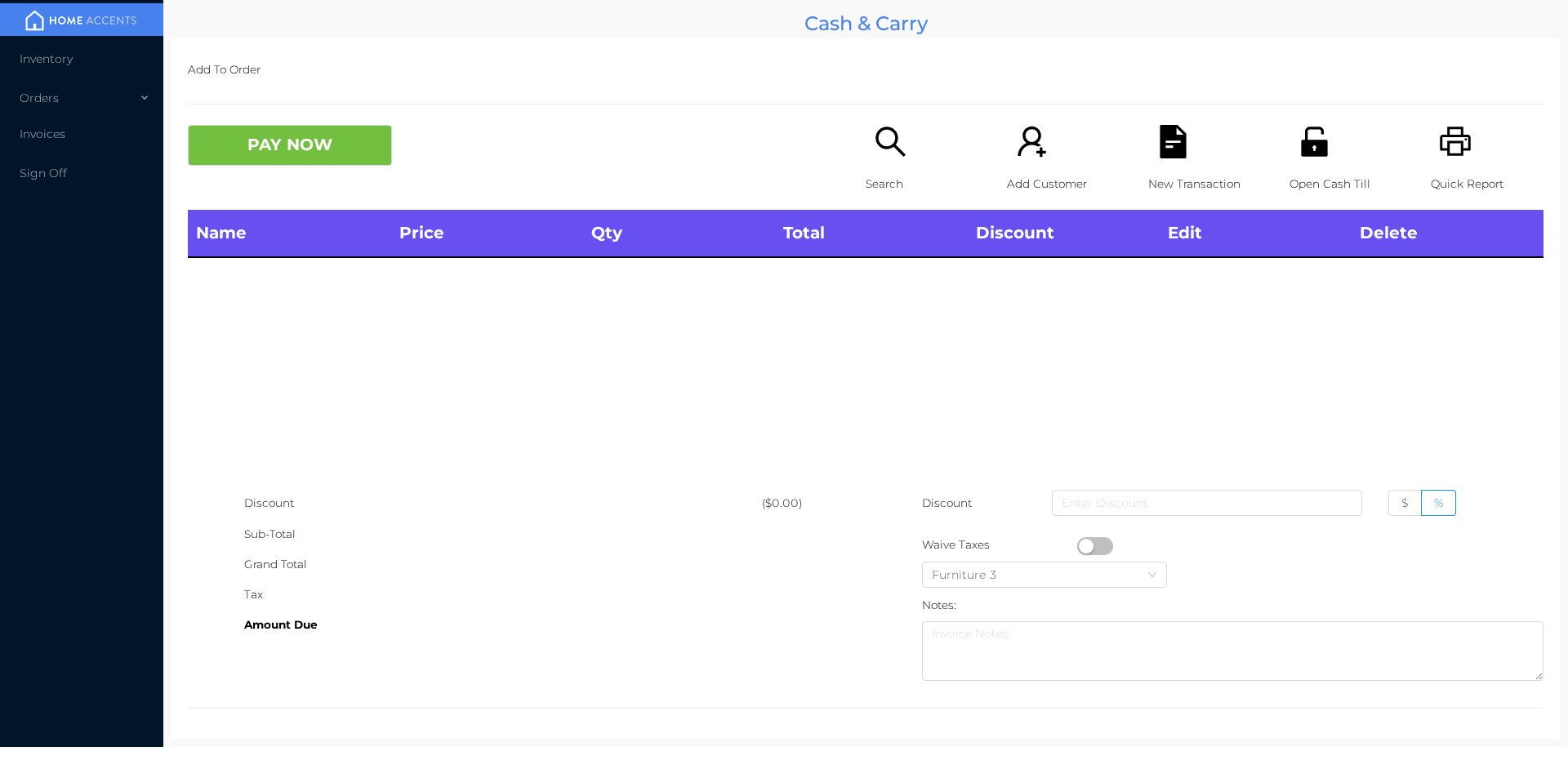
click at [887, 164] on div "Search" at bounding box center [922, 168] width 113 height 85
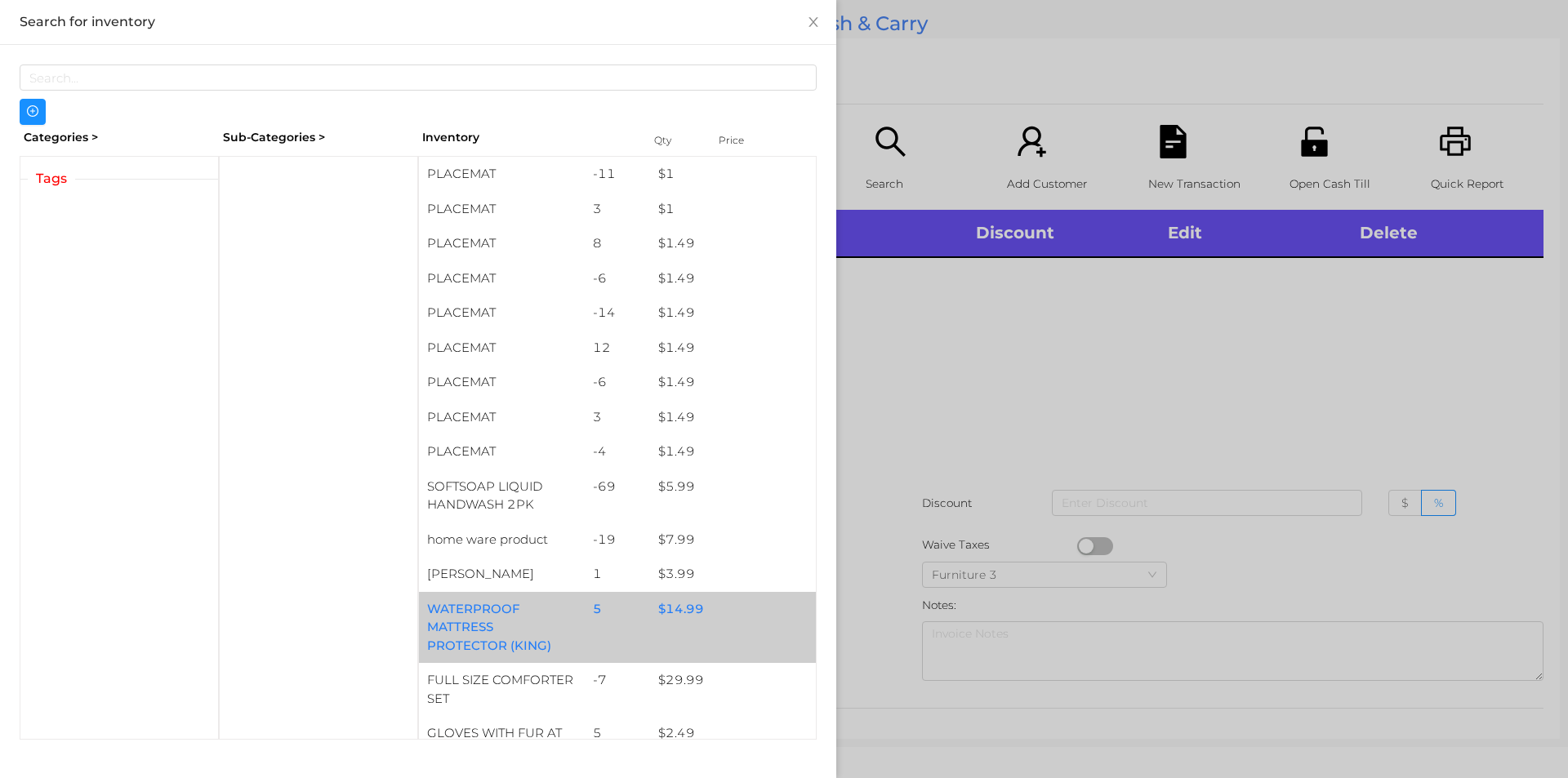
click at [662, 601] on div "$ 14.99" at bounding box center [732, 609] width 166 height 35
click at [666, 600] on div "$ 14.99" at bounding box center [732, 609] width 166 height 35
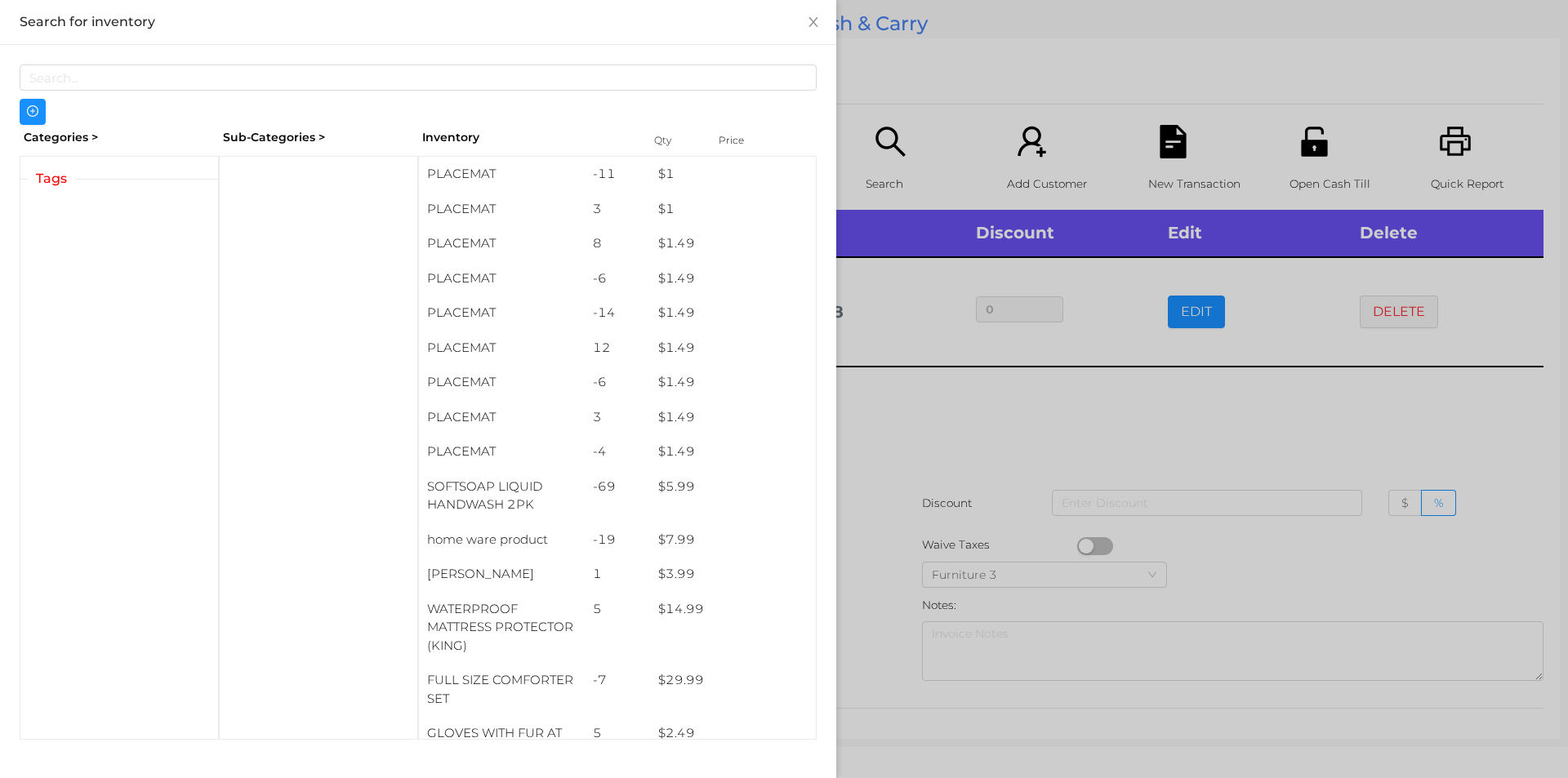
click at [916, 464] on div at bounding box center [784, 389] width 1568 height 778
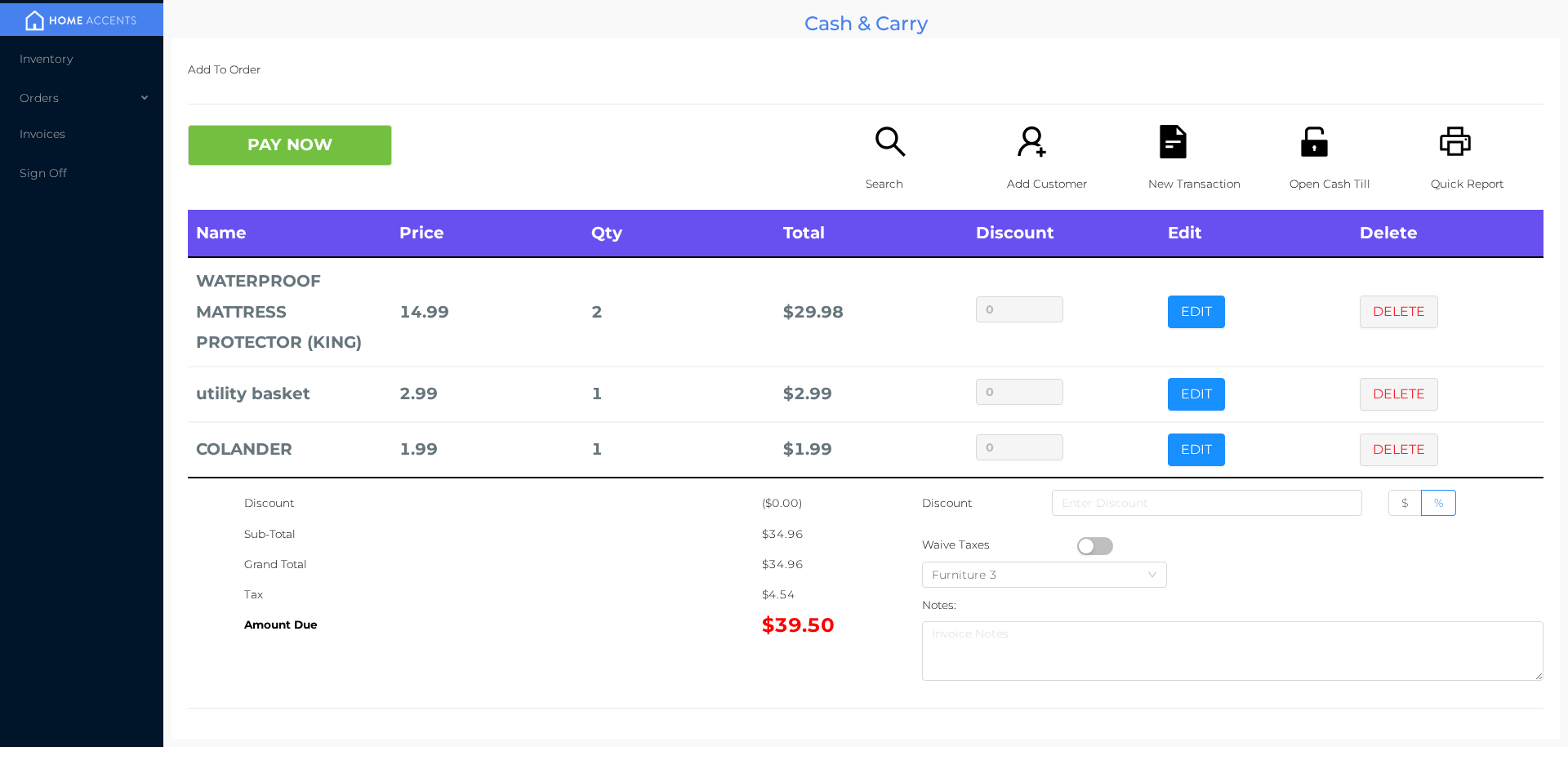
click at [866, 149] on div "Search" at bounding box center [922, 168] width 113 height 85
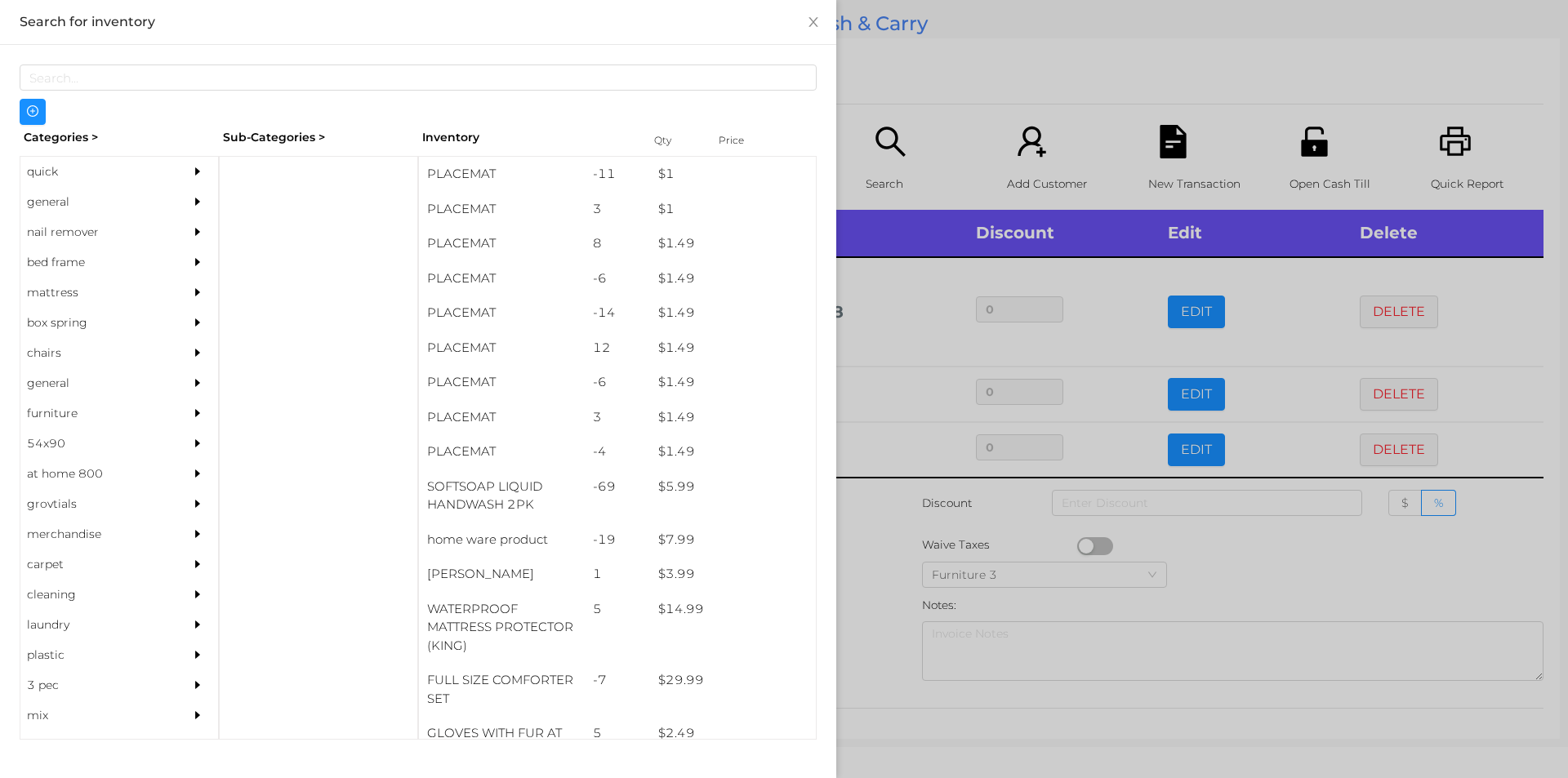
click at [114, 194] on div "general" at bounding box center [95, 201] width 149 height 30
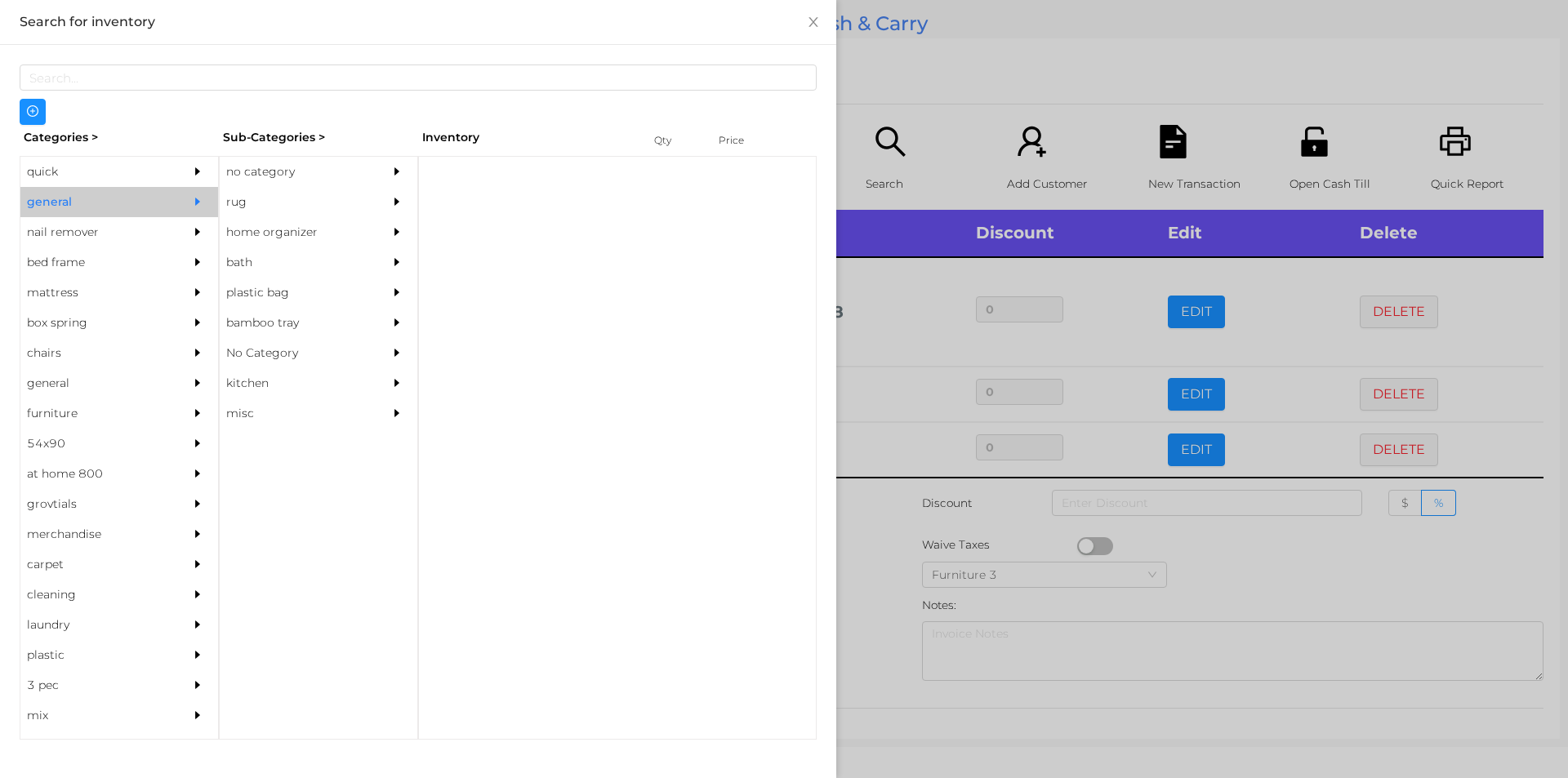
click at [301, 164] on div "no category" at bounding box center [294, 172] width 149 height 30
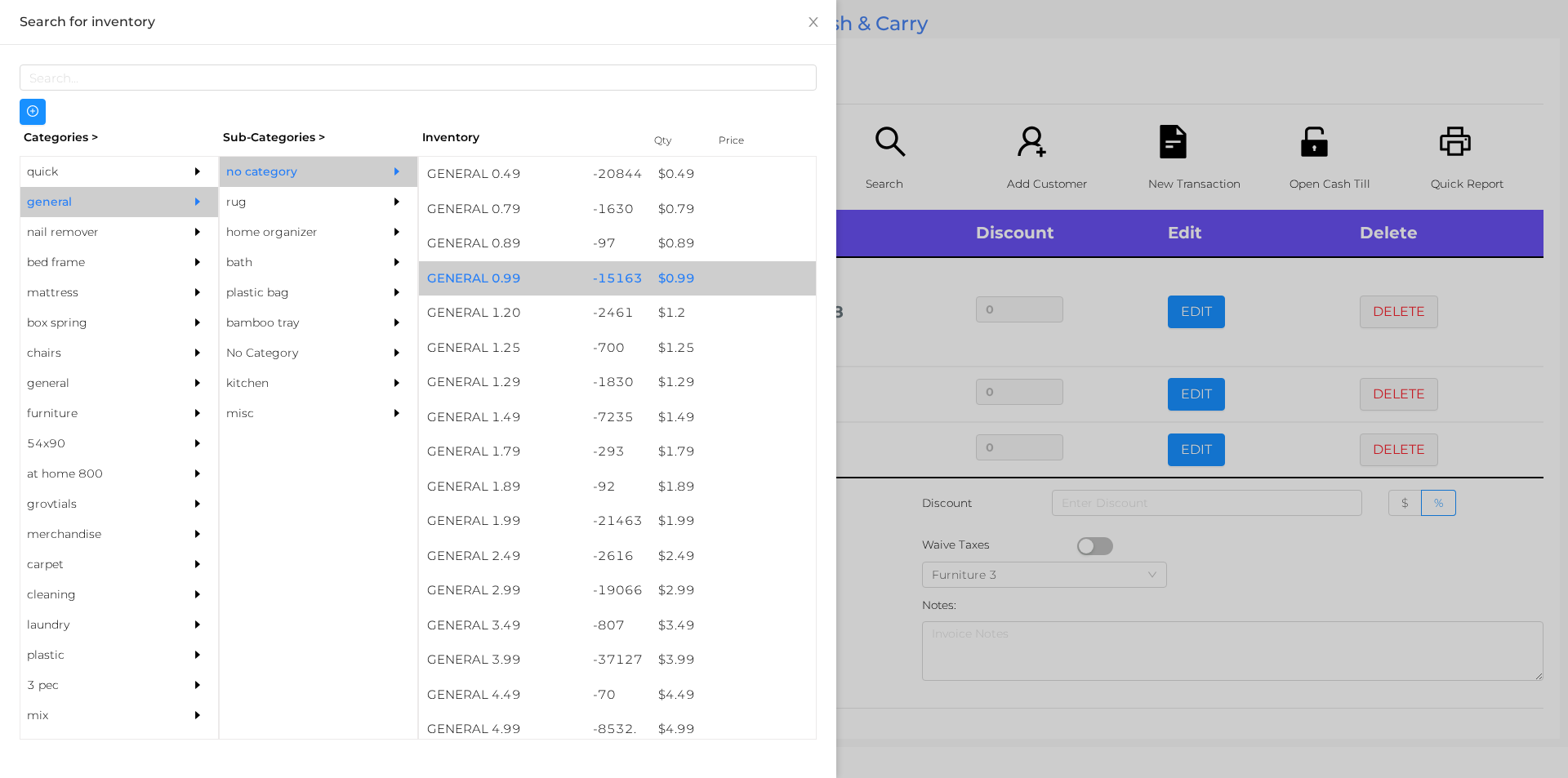
click at [716, 281] on div "$ 0.99" at bounding box center [732, 278] width 166 height 35
click at [729, 277] on div "$ 0.99" at bounding box center [732, 278] width 166 height 35
click at [740, 273] on div "$ 0.99" at bounding box center [732, 278] width 166 height 35
click at [738, 264] on div "$ 0.99" at bounding box center [732, 278] width 166 height 35
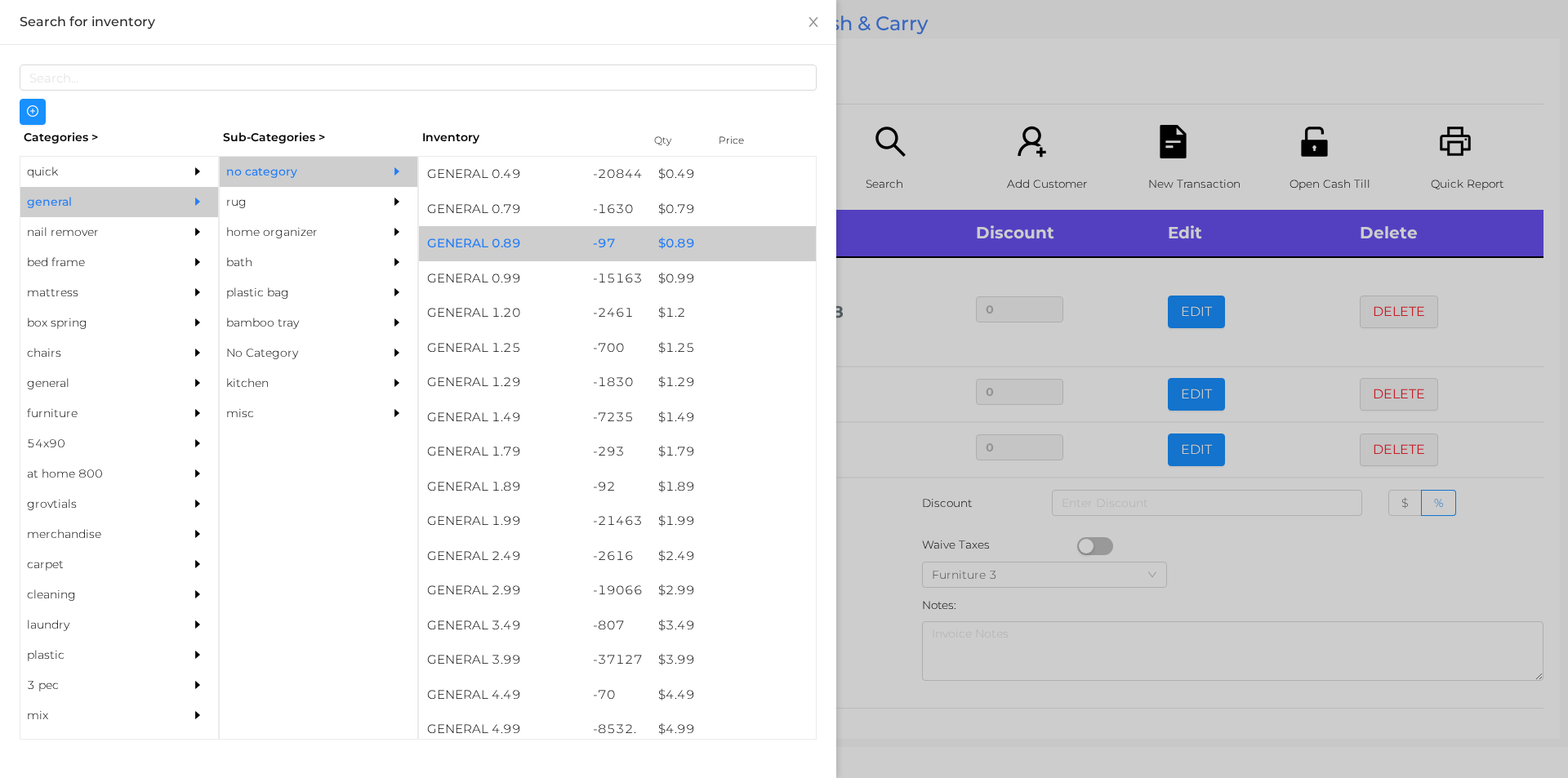
click at [792, 259] on div "$ 0.89" at bounding box center [732, 243] width 166 height 35
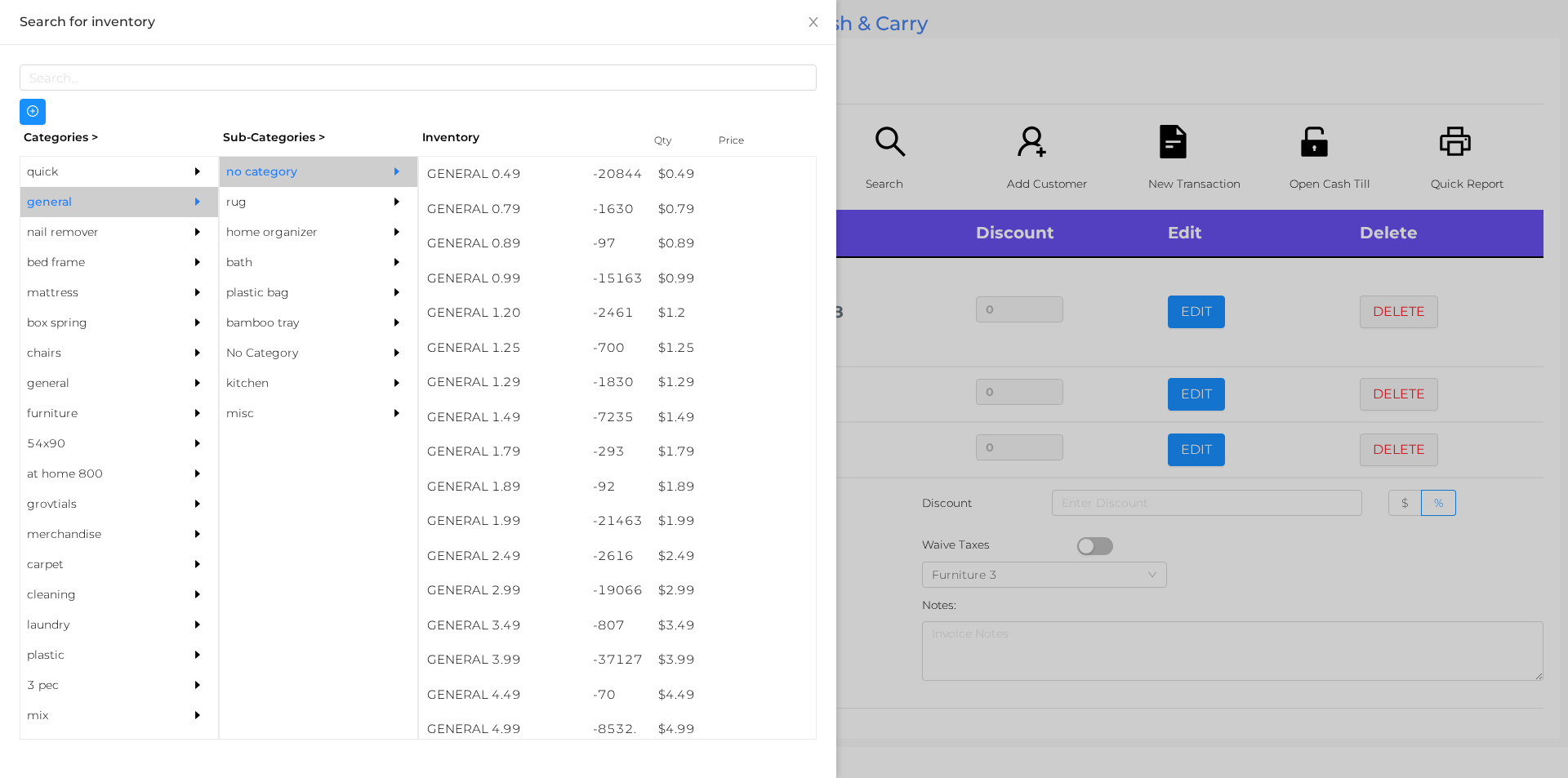
click at [915, 101] on div at bounding box center [784, 389] width 1568 height 778
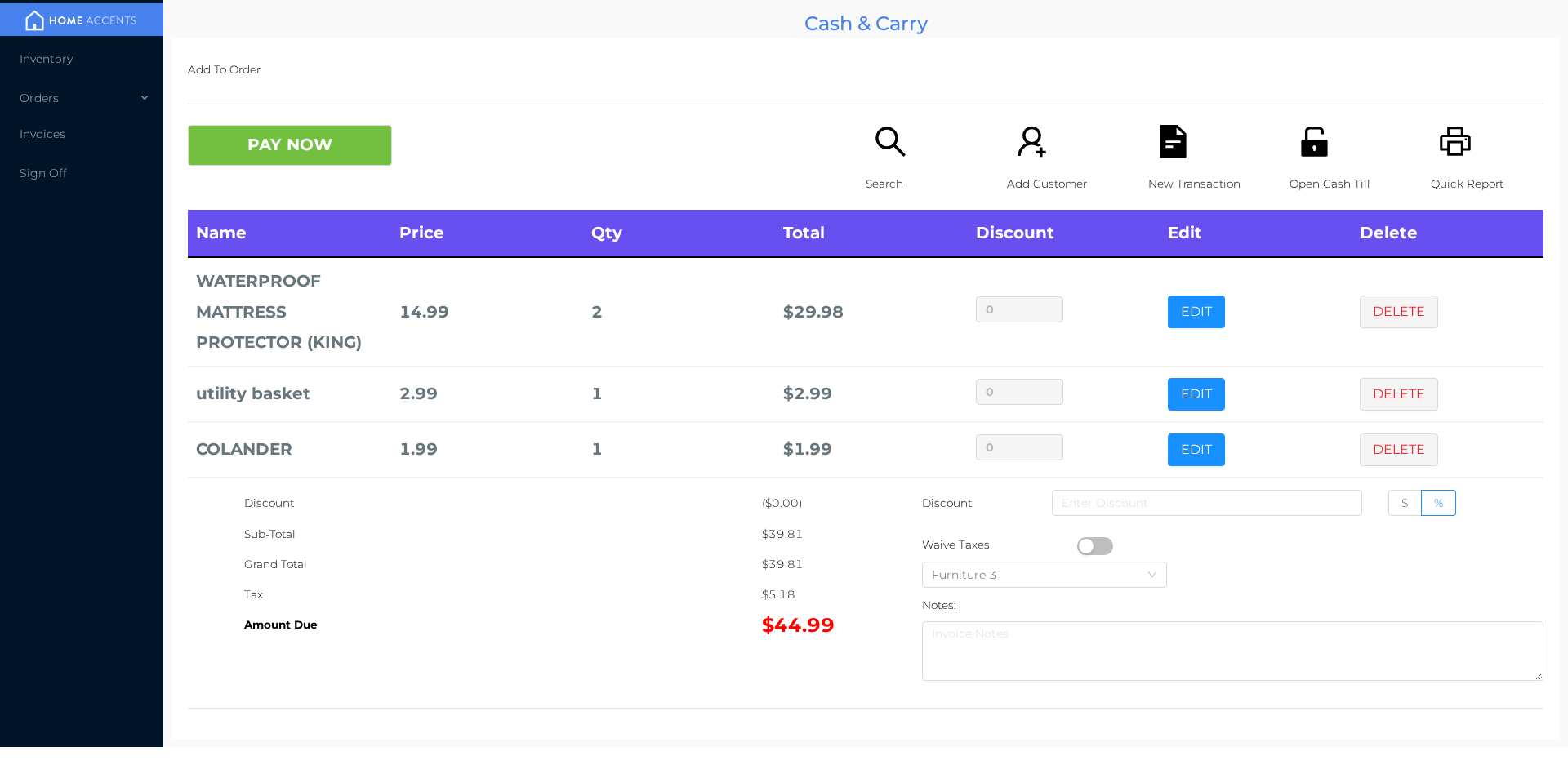
scroll to position [118, 0]
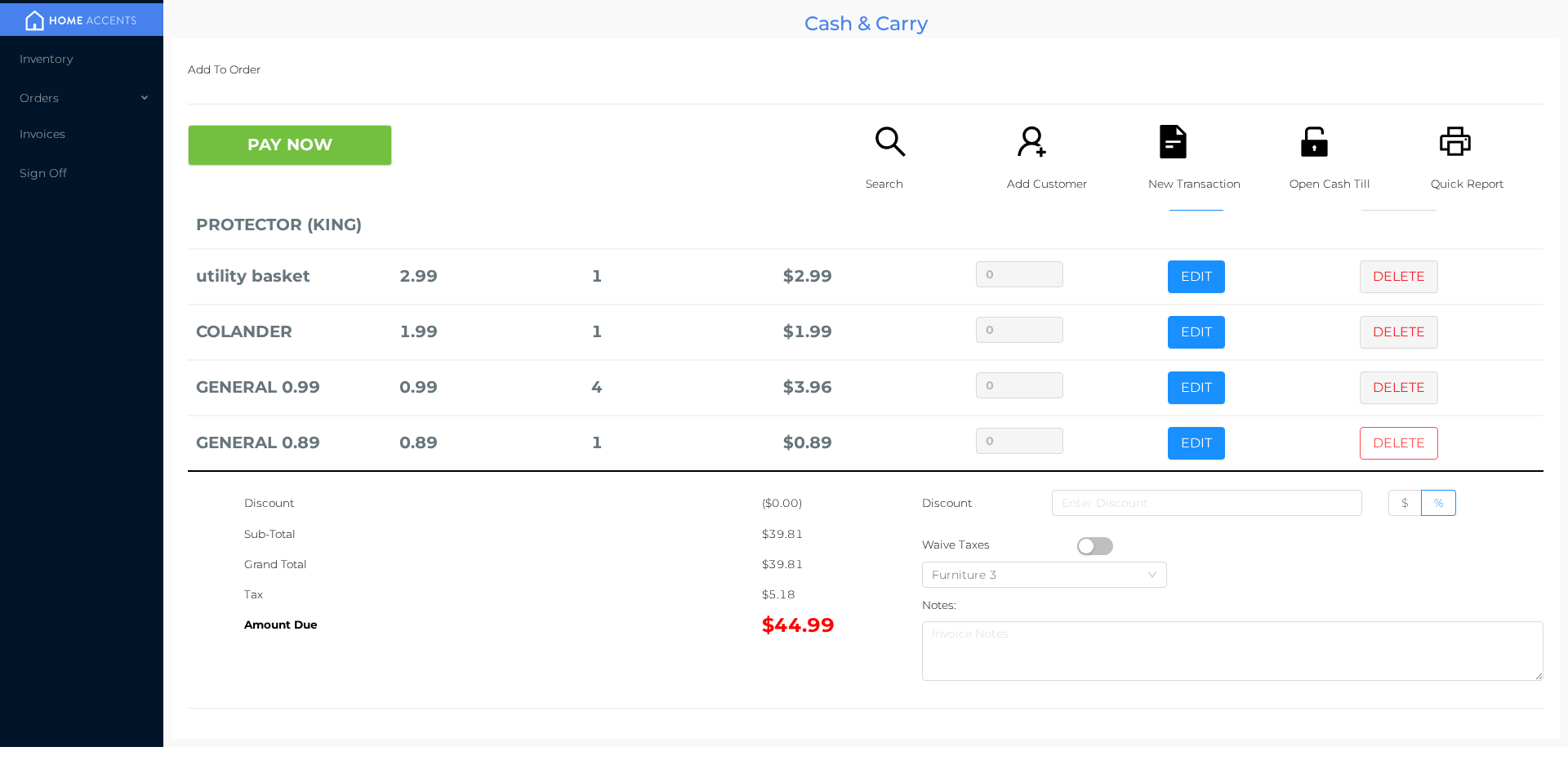
click at [1377, 452] on button "DELETE" at bounding box center [1399, 443] width 79 height 33
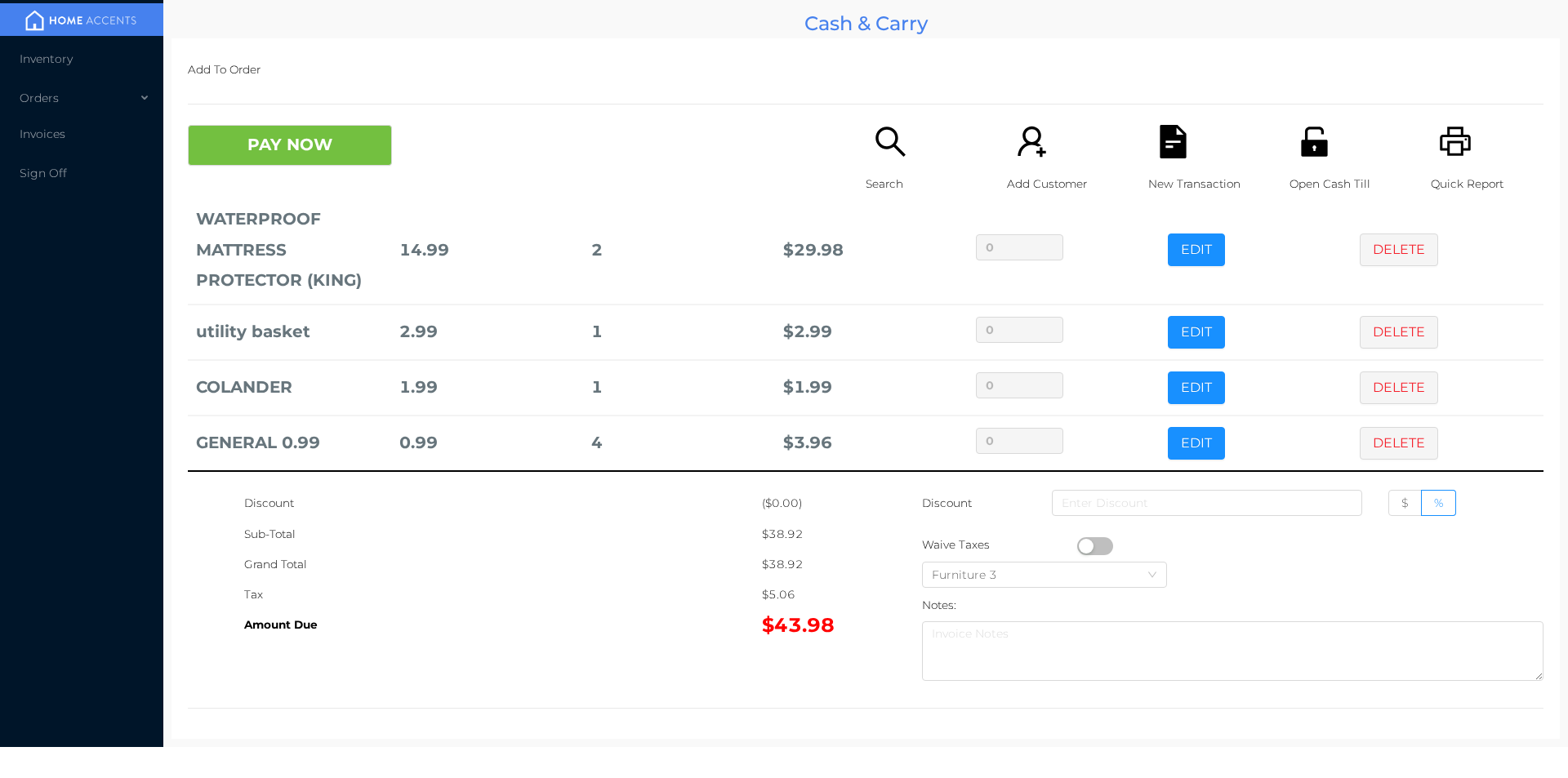
scroll to position [62, 0]
click at [1193, 444] on button "EDIT" at bounding box center [1196, 443] width 57 height 33
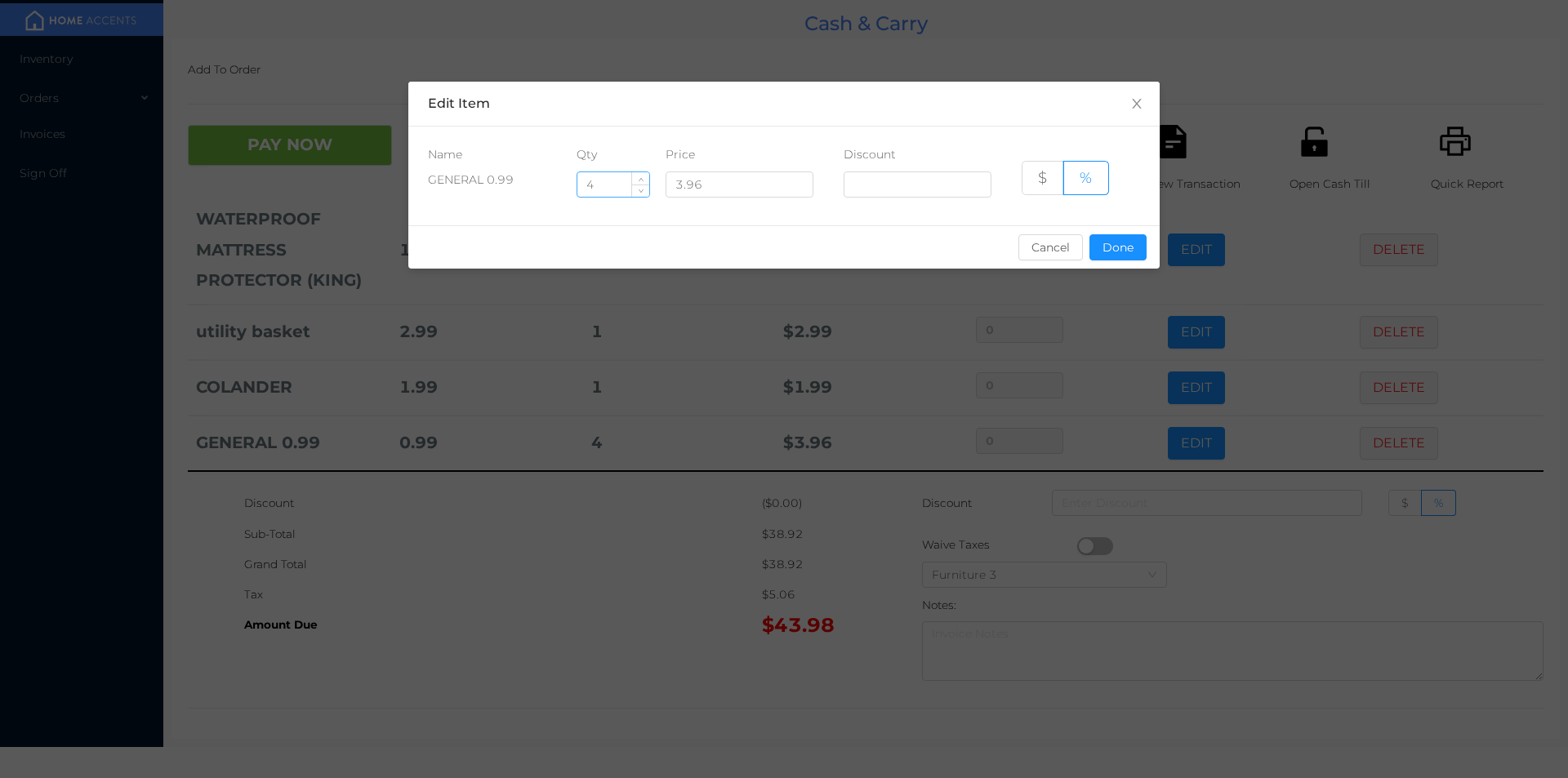
click at [613, 178] on input "4" at bounding box center [613, 185] width 72 height 25
type input "5"
click at [1107, 250] on button "Done" at bounding box center [1118, 247] width 57 height 26
type input "0%"
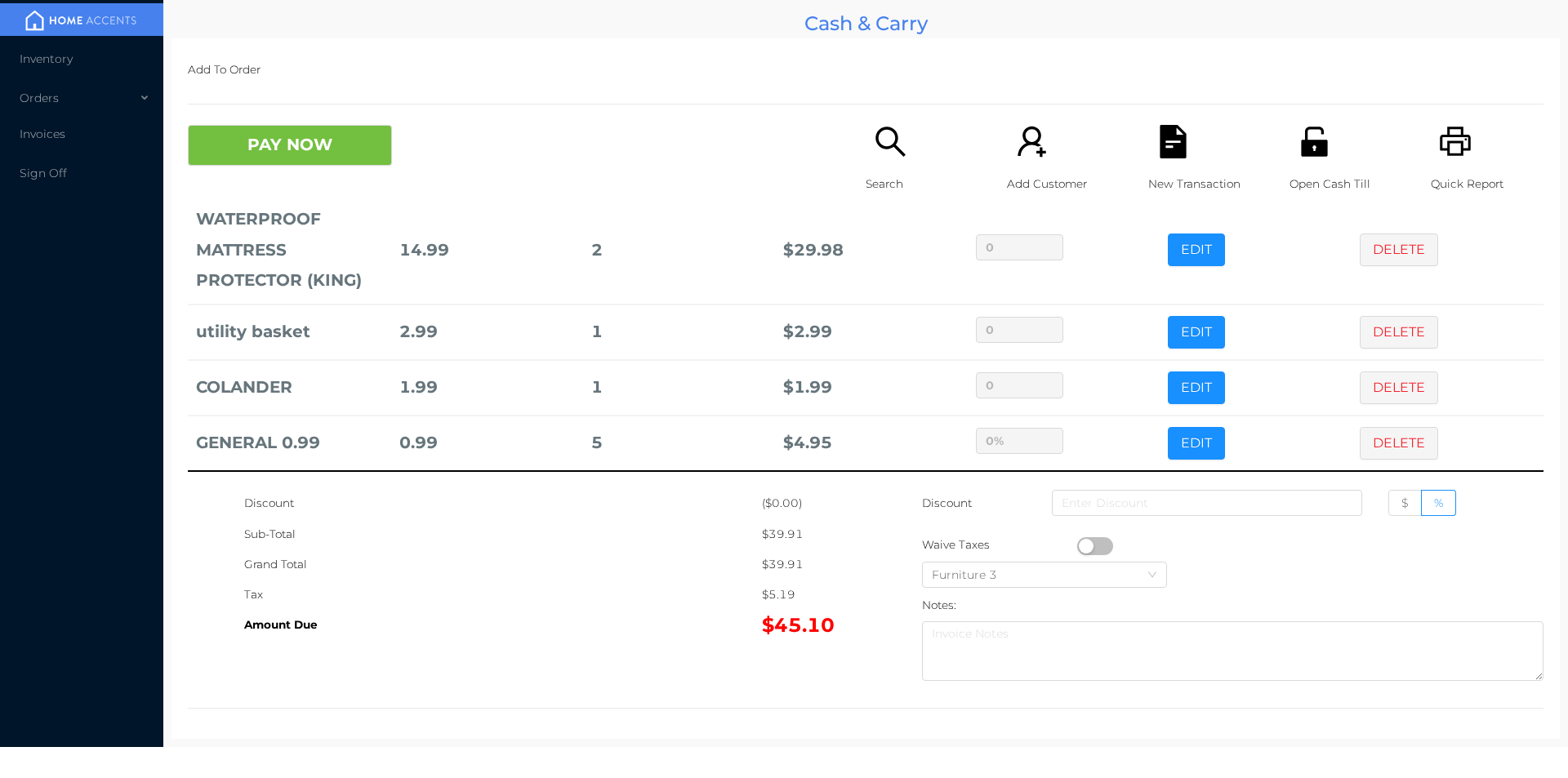
click at [884, 128] on icon "icon: search" at bounding box center [890, 142] width 29 height 29
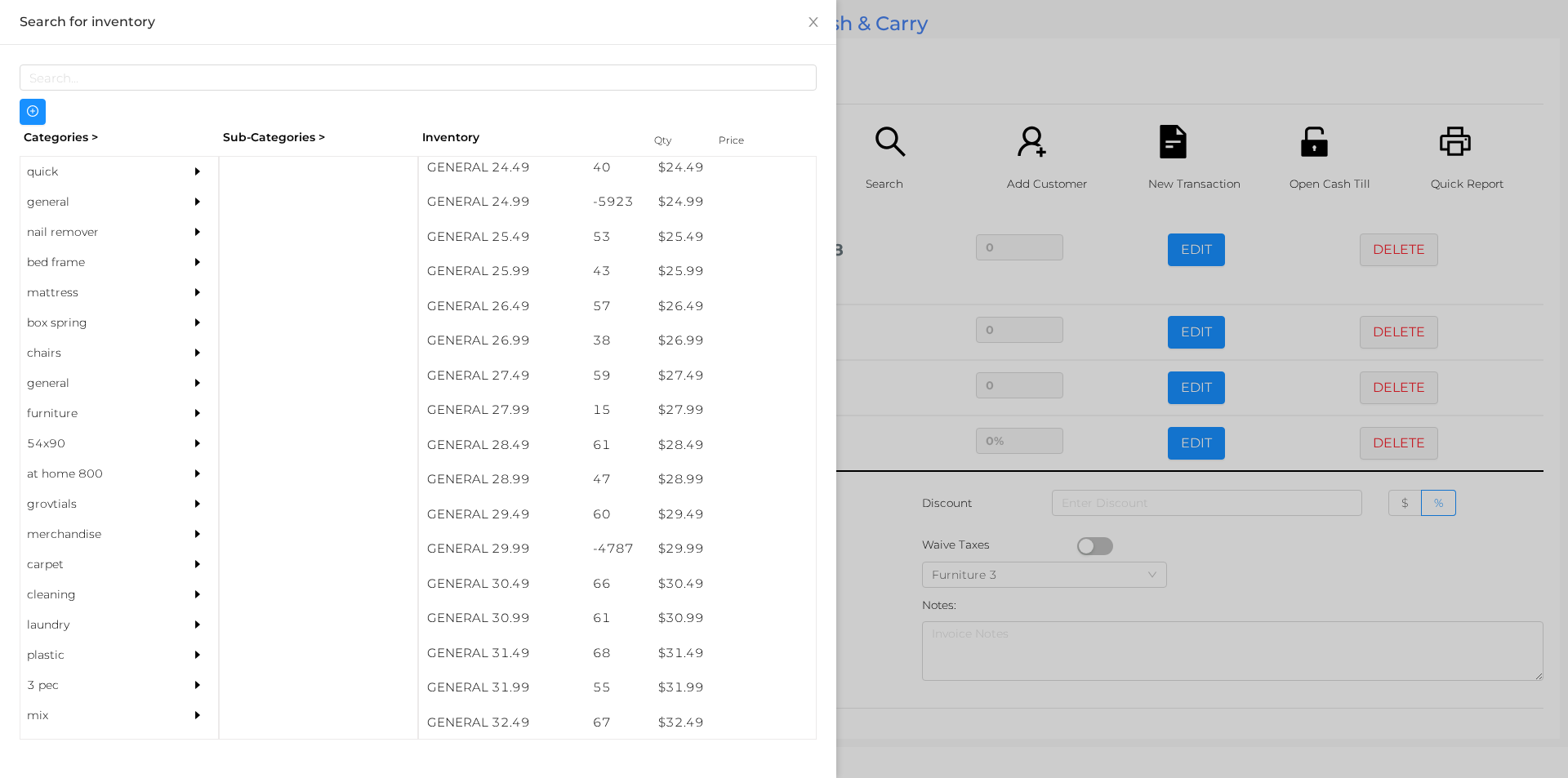
scroll to position [2076, 0]
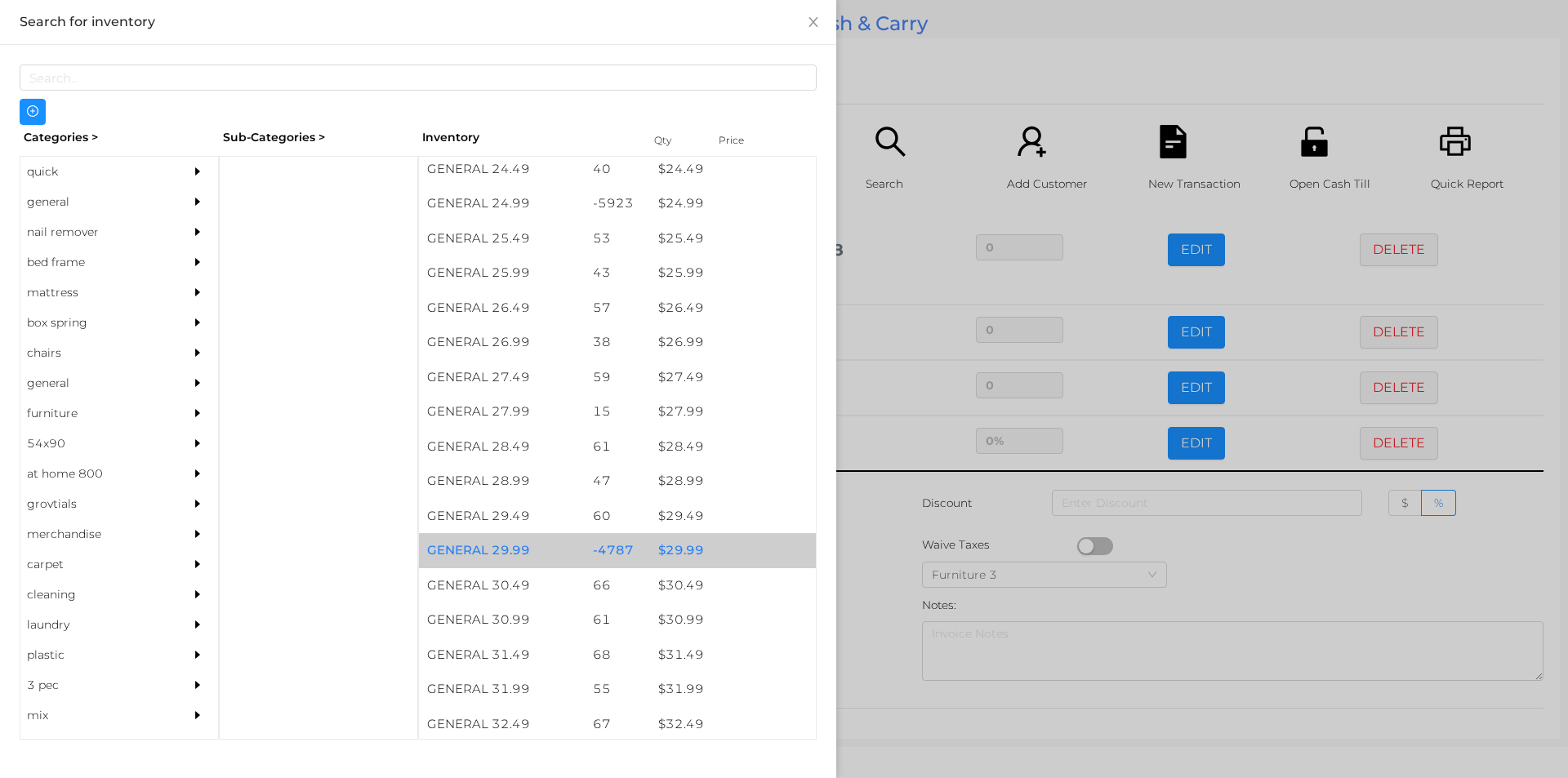
click at [678, 545] on div "$ 29.99" at bounding box center [732, 551] width 166 height 35
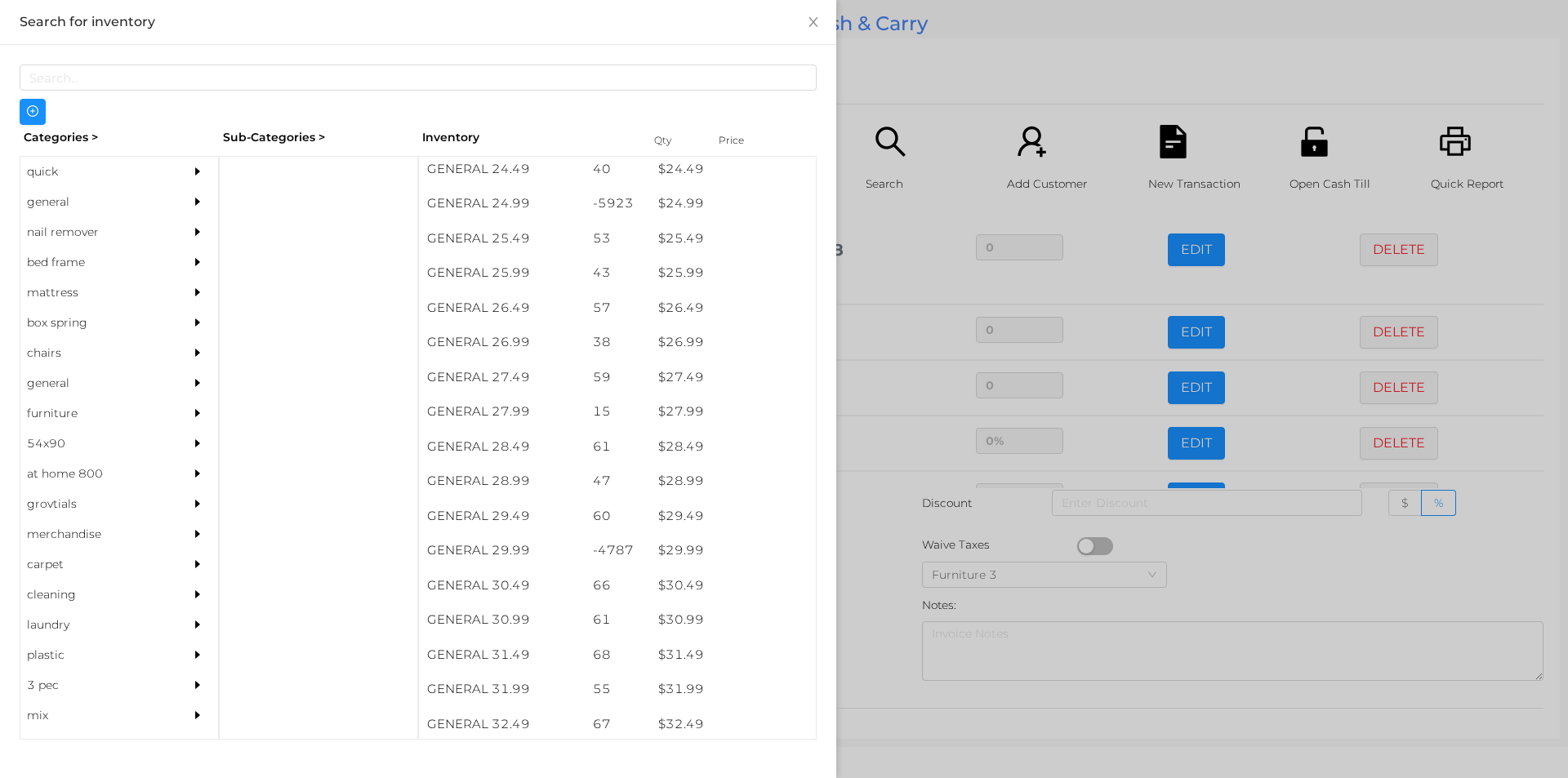
click at [915, 94] on div at bounding box center [784, 389] width 1568 height 778
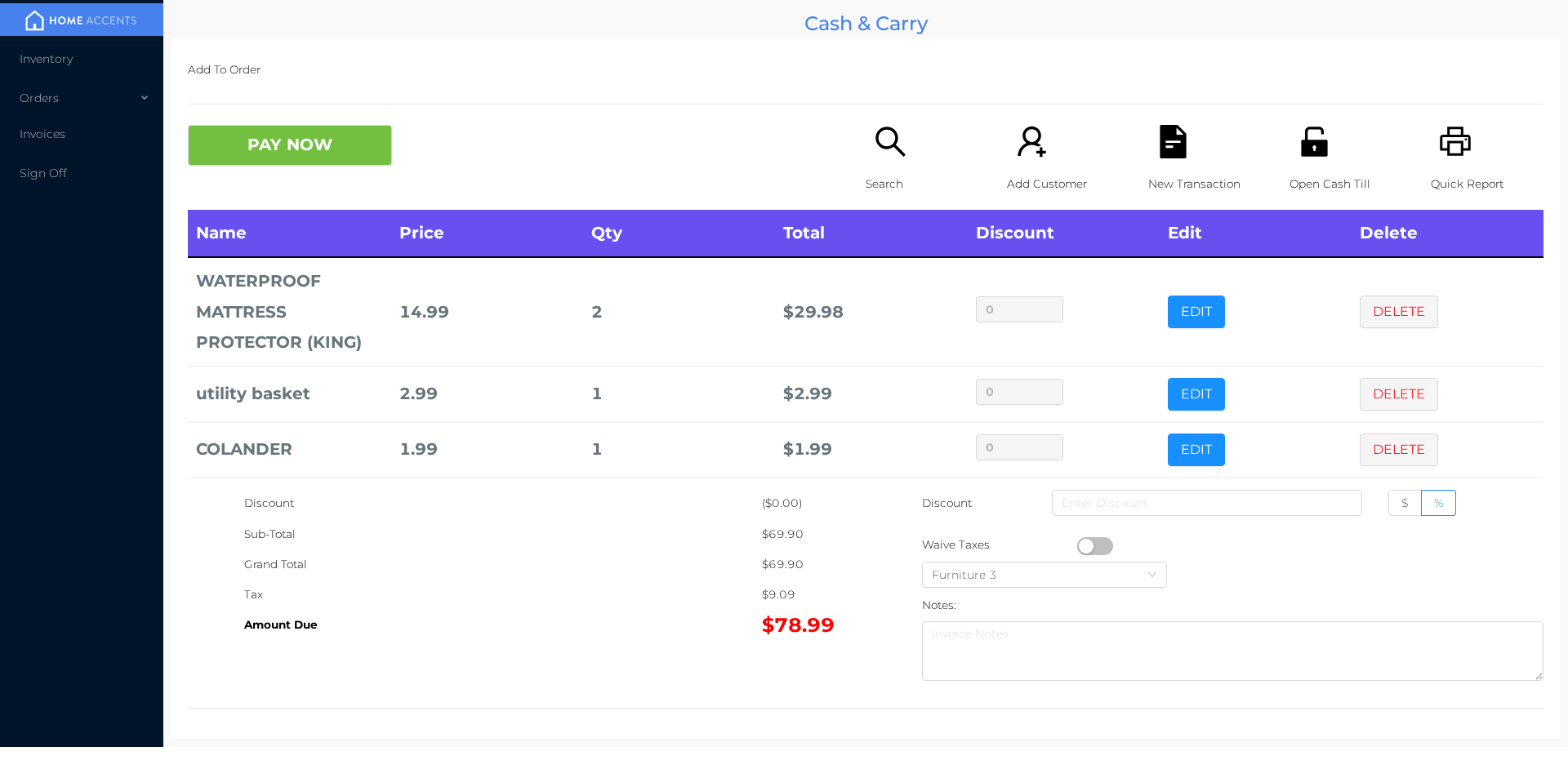
scroll to position [118, 0]
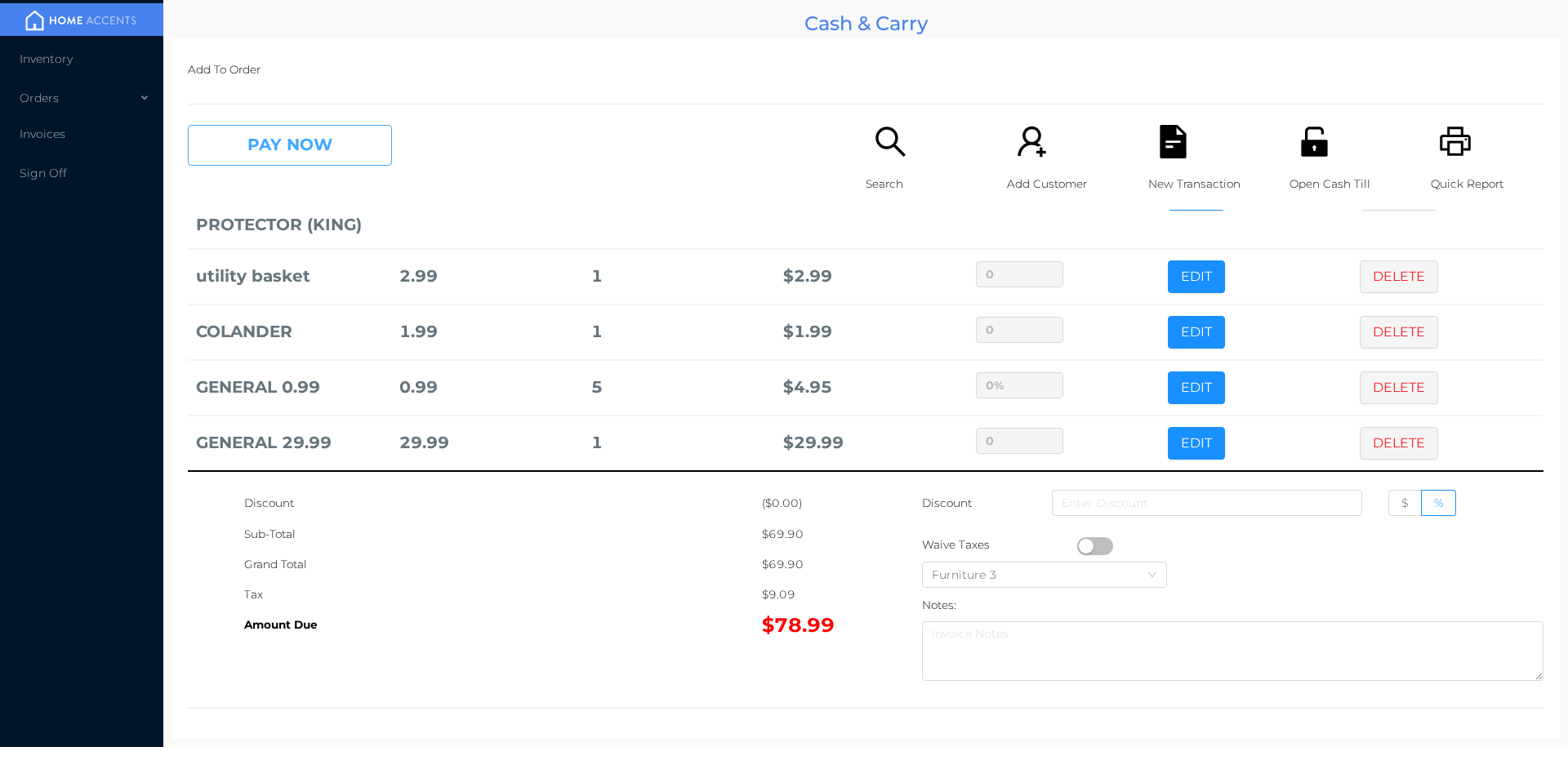
click at [297, 147] on button "PAY NOW" at bounding box center [289, 146] width 204 height 41
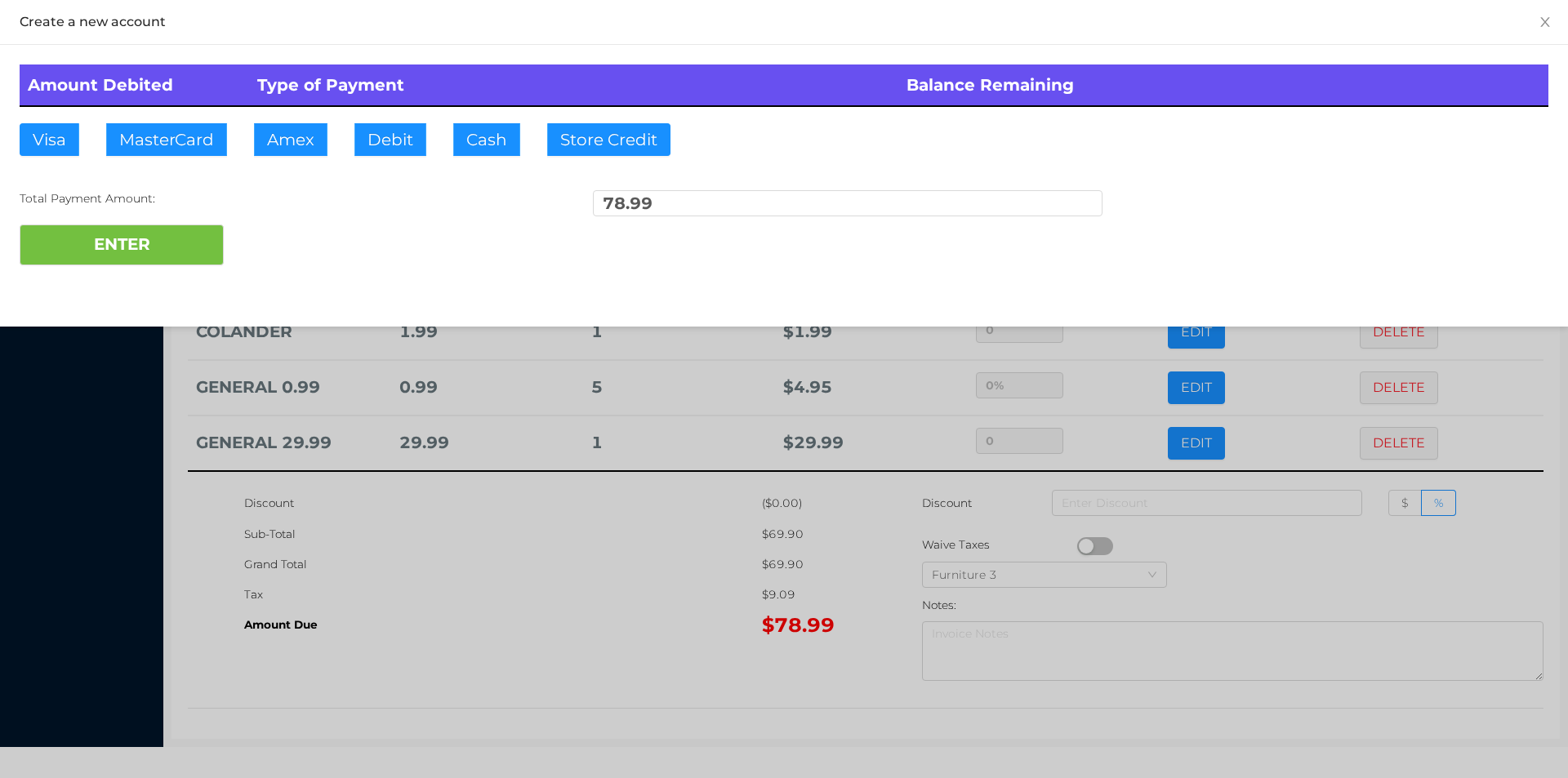
click at [259, 203] on div "Total Payment Amount:" at bounding box center [274, 198] width 510 height 17
click at [285, 208] on div "Total Payment Amount: 78.99" at bounding box center [784, 207] width 1529 height 34
click at [288, 210] on div "Total Payment Amount: 78.99" at bounding box center [784, 207] width 1529 height 34
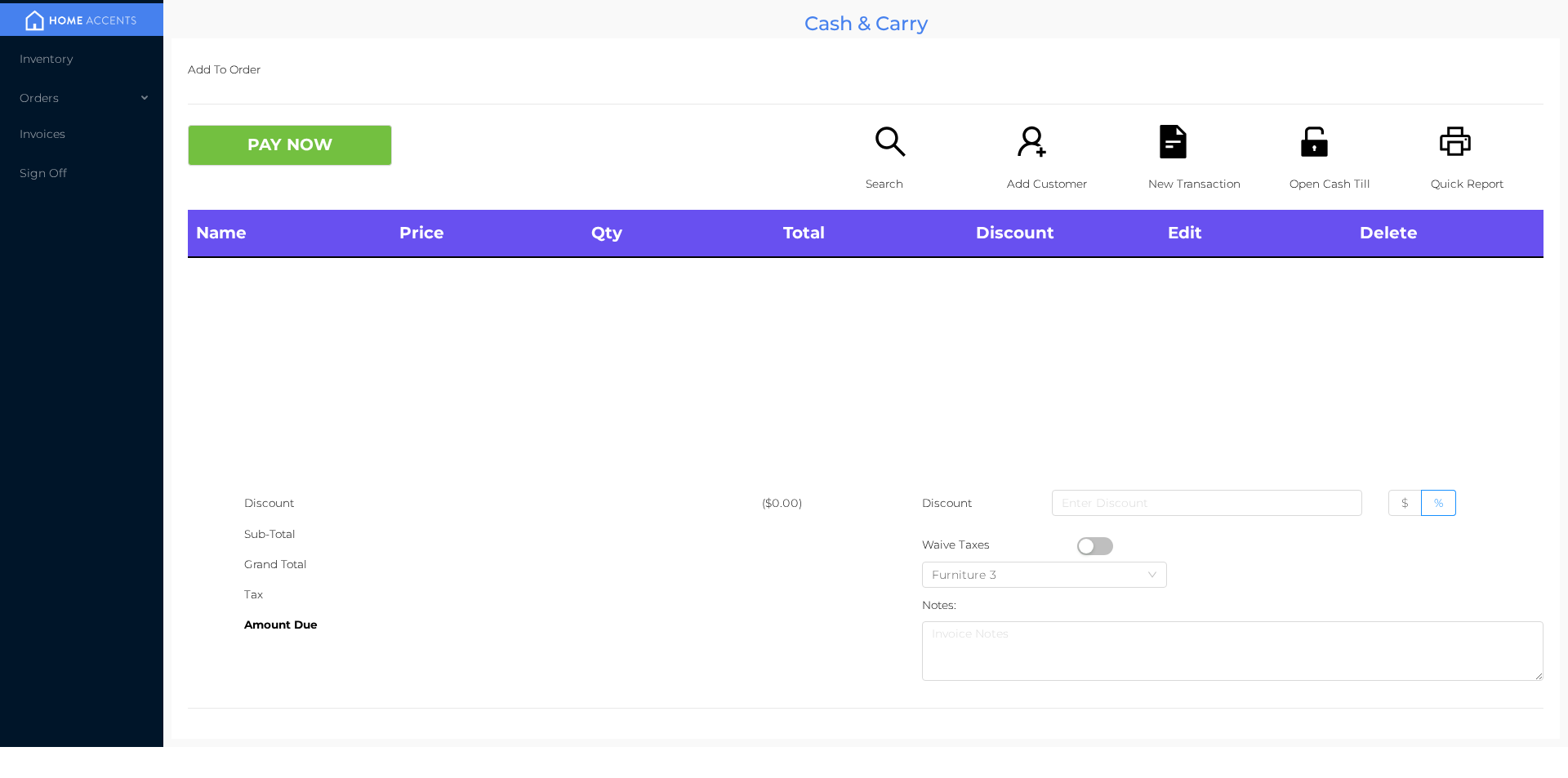
click at [1310, 167] on div "Open Cash Till" at bounding box center [1345, 168] width 113 height 85
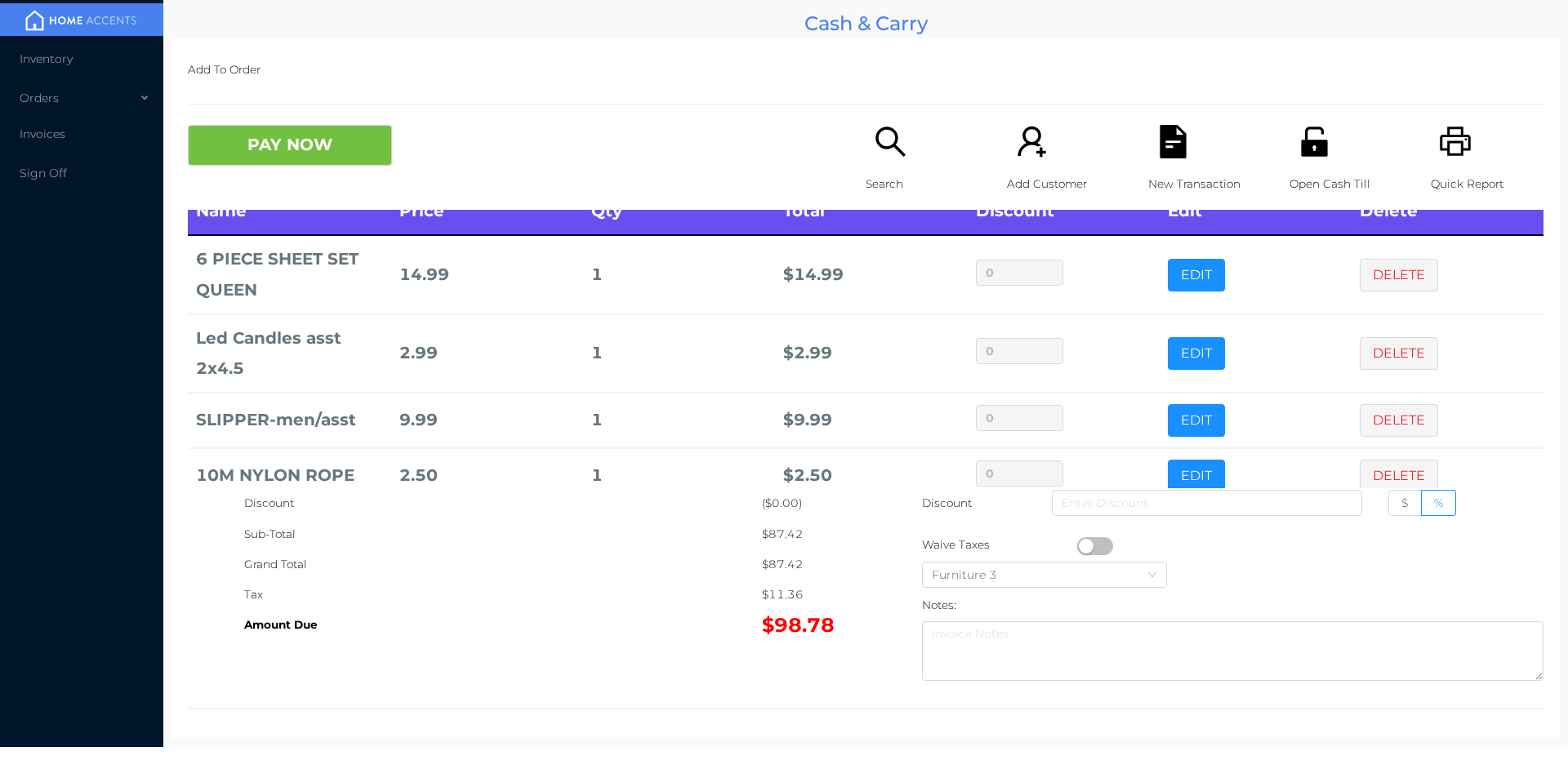
scroll to position [14, 0]
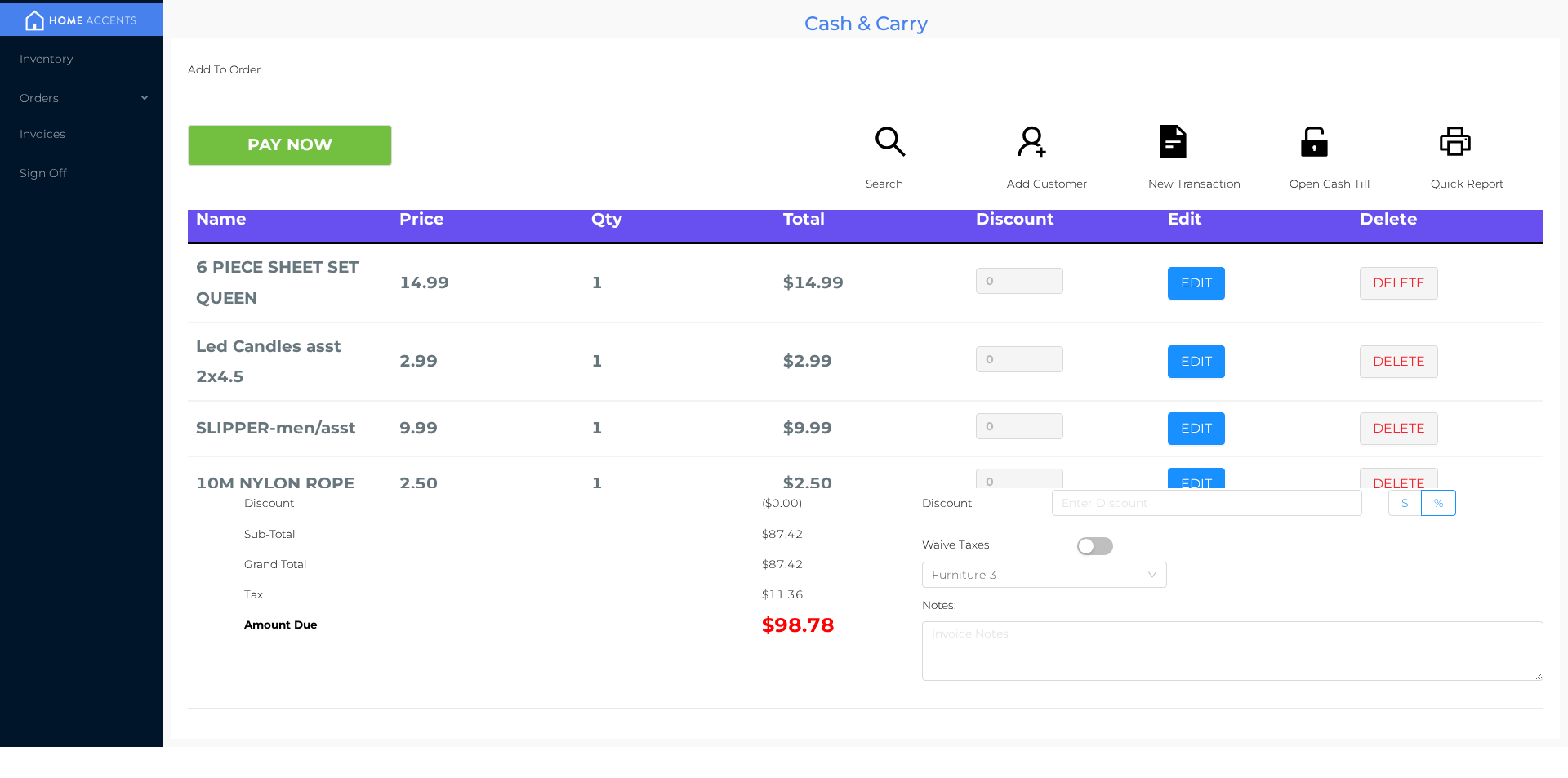
click at [1401, 498] on span "$" at bounding box center [1404, 503] width 7 height 15
click at [1401, 507] on input "$" at bounding box center [1401, 507] width 0 height 0
click at [1088, 506] on input at bounding box center [1206, 503] width 310 height 26
type input "7"
click at [320, 130] on button "PAY NOW" at bounding box center [289, 146] width 204 height 41
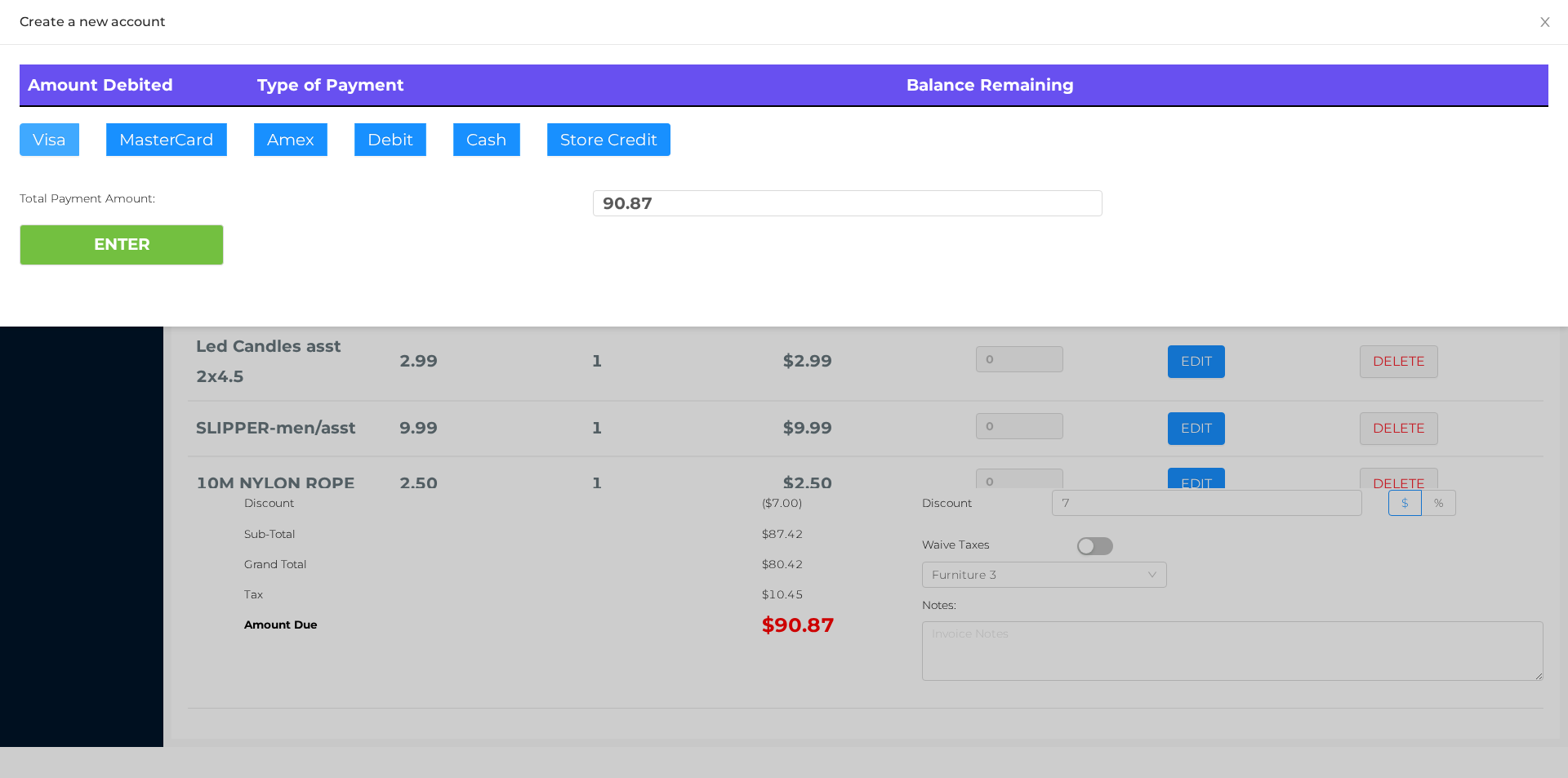
click at [62, 145] on button "Visa" at bounding box center [49, 140] width 60 height 33
click at [77, 245] on button "ENTER" at bounding box center [121, 245] width 204 height 41
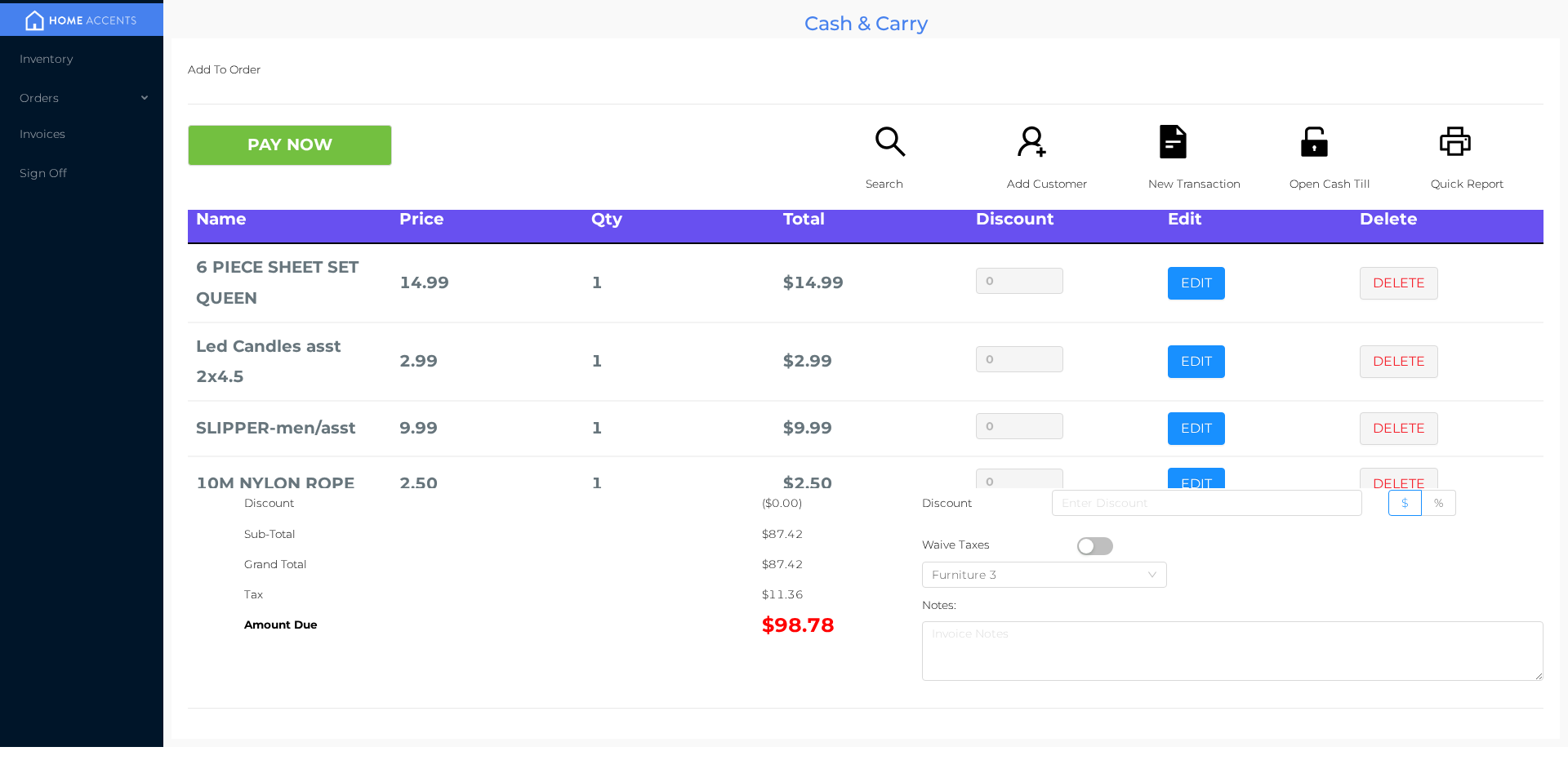
scroll to position [0, 0]
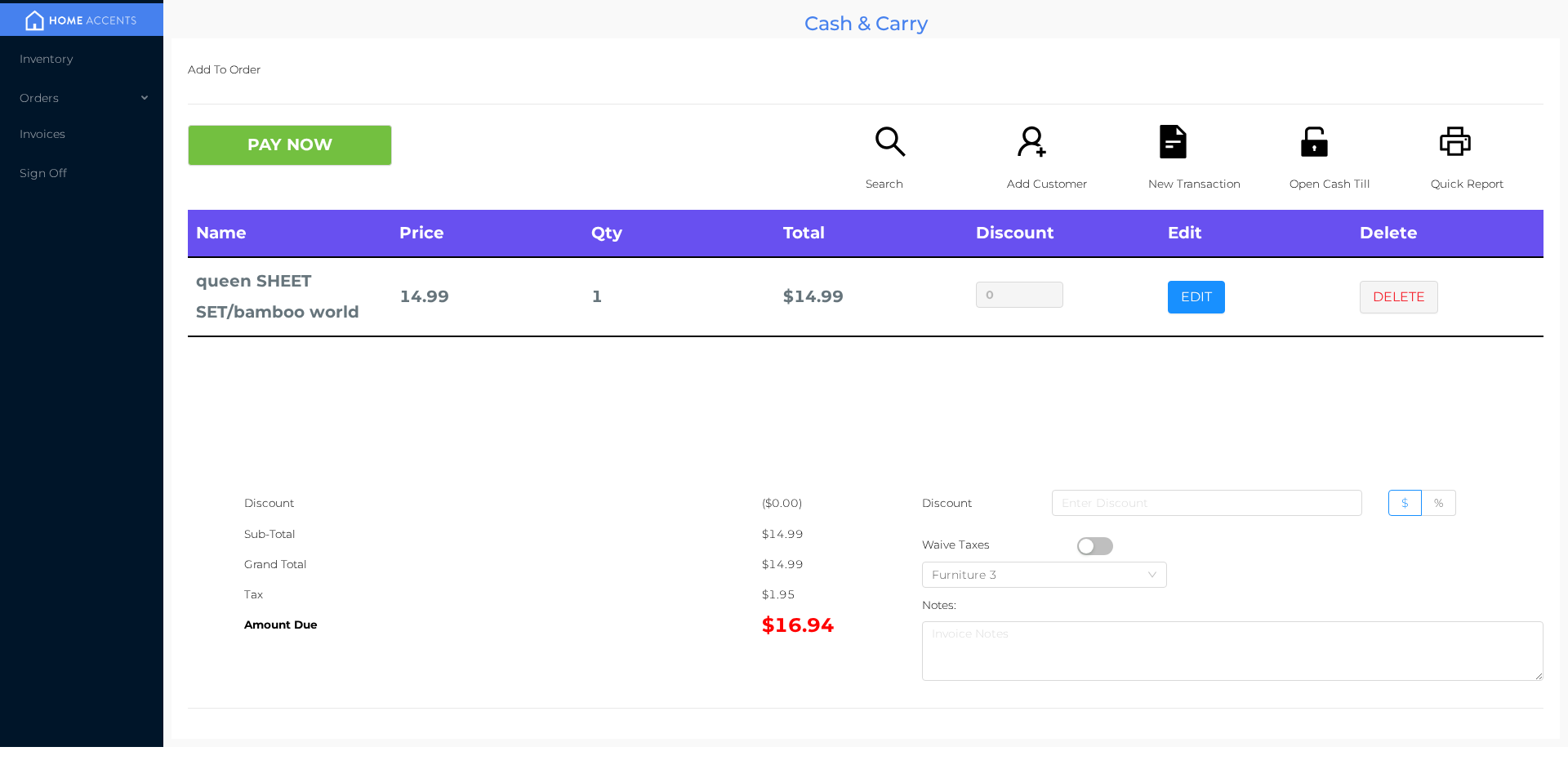
click at [1165, 156] on icon "icon: file-text" at bounding box center [1173, 142] width 26 height 34
click at [1200, 299] on button "EDIT" at bounding box center [1196, 297] width 57 height 33
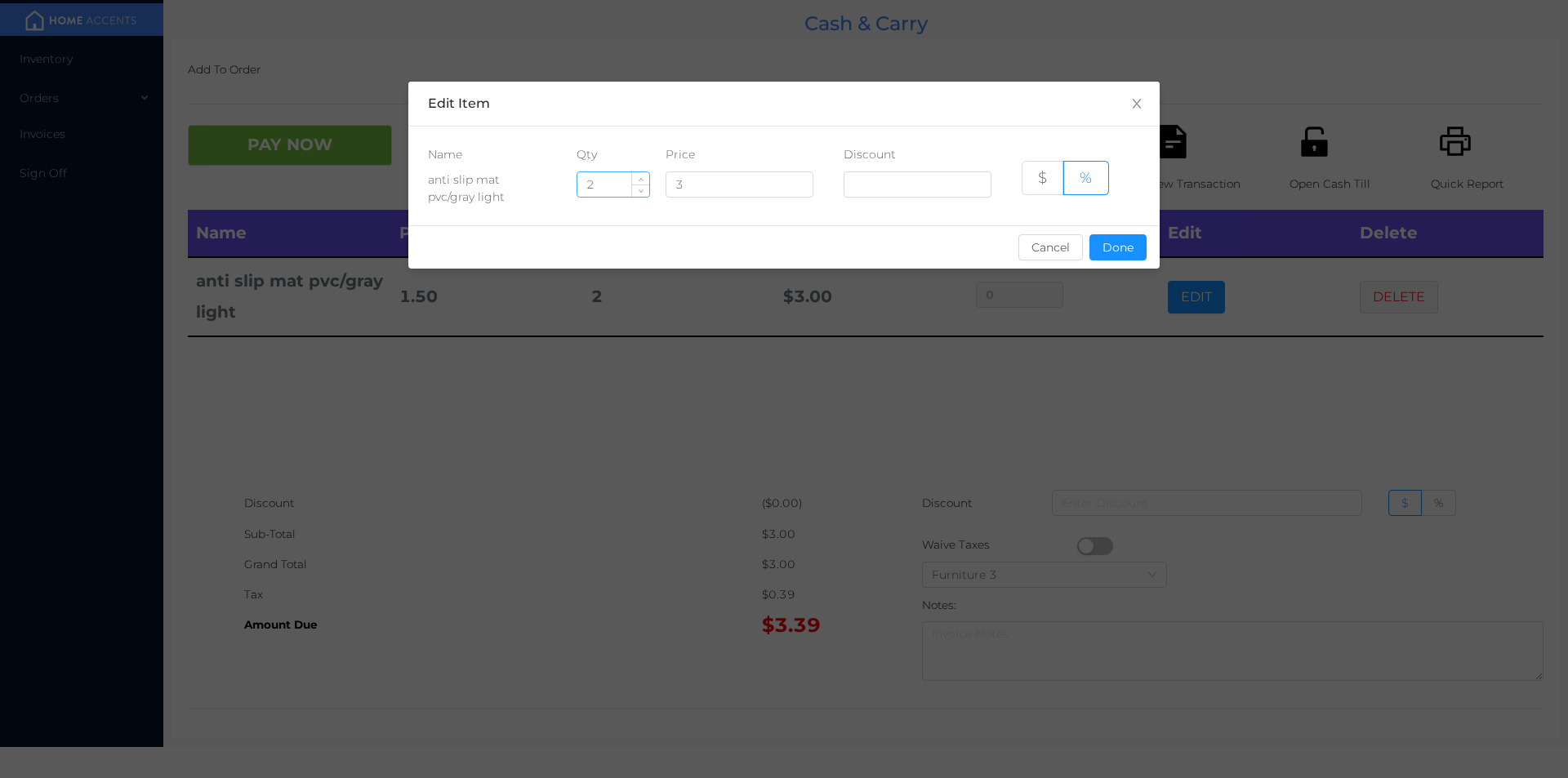
click at [622, 183] on input "2" at bounding box center [613, 185] width 72 height 25
type input "1"
click at [1133, 244] on button "Done" at bounding box center [1118, 247] width 57 height 26
type input "0%"
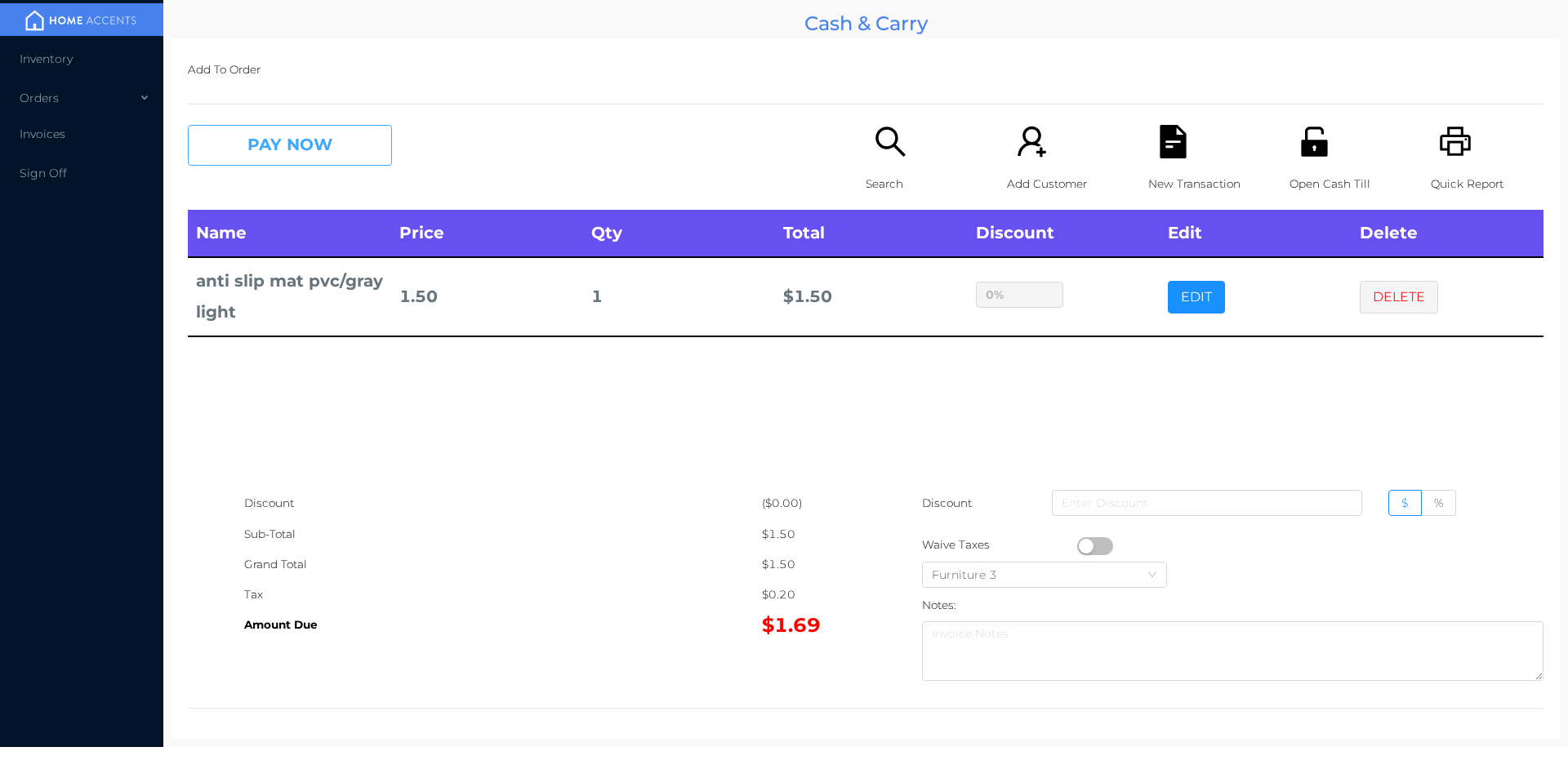
click at [296, 140] on button "PAY NOW" at bounding box center [289, 146] width 204 height 41
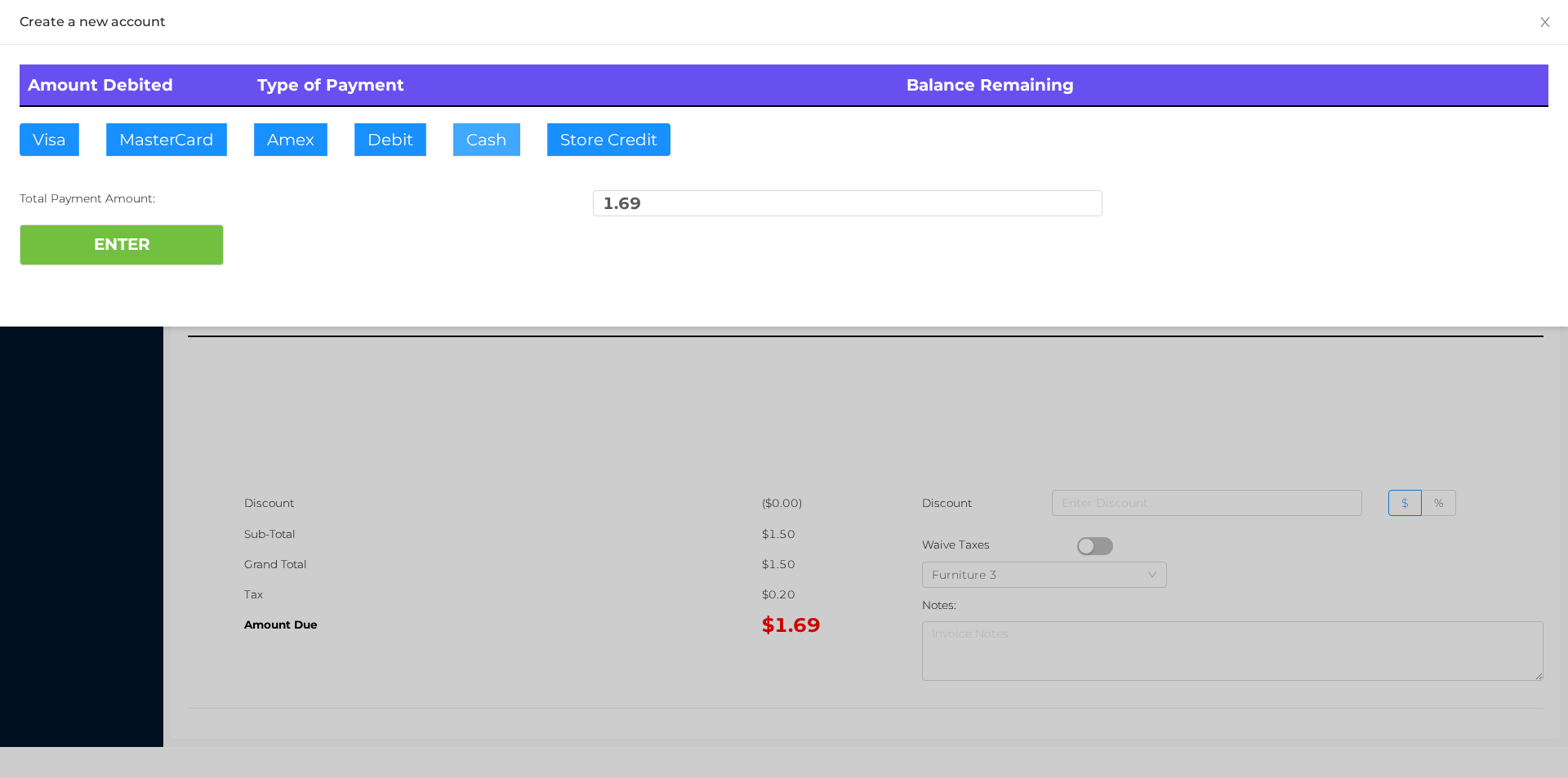
click at [479, 146] on button "Cash" at bounding box center [487, 140] width 67 height 33
type input "20"
click at [99, 241] on button "ENTER" at bounding box center [121, 245] width 204 height 41
type input "0"
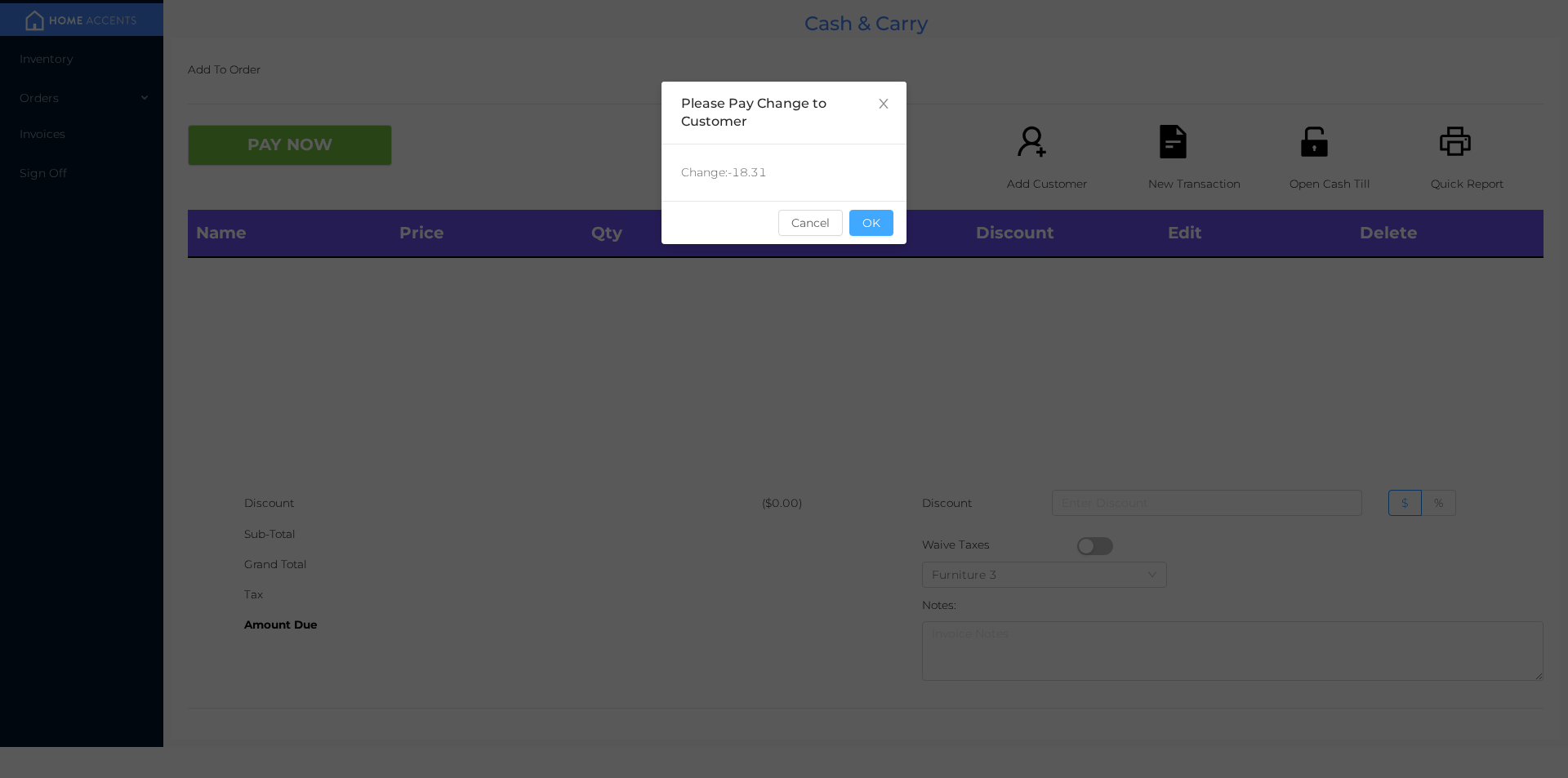
click at [892, 234] on button "OK" at bounding box center [872, 223] width 44 height 26
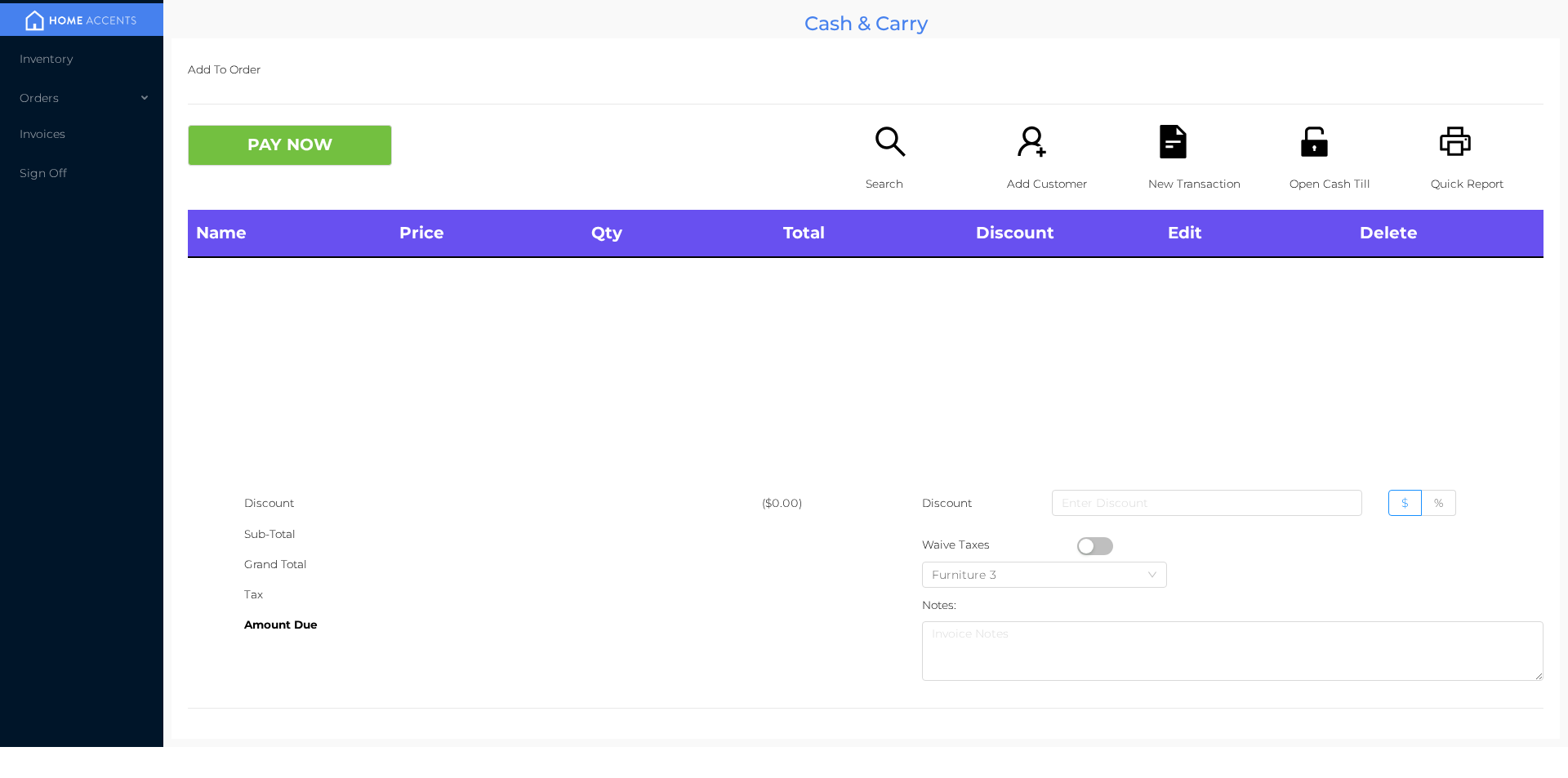
click at [874, 155] on icon "icon: search" at bounding box center [890, 142] width 34 height 34
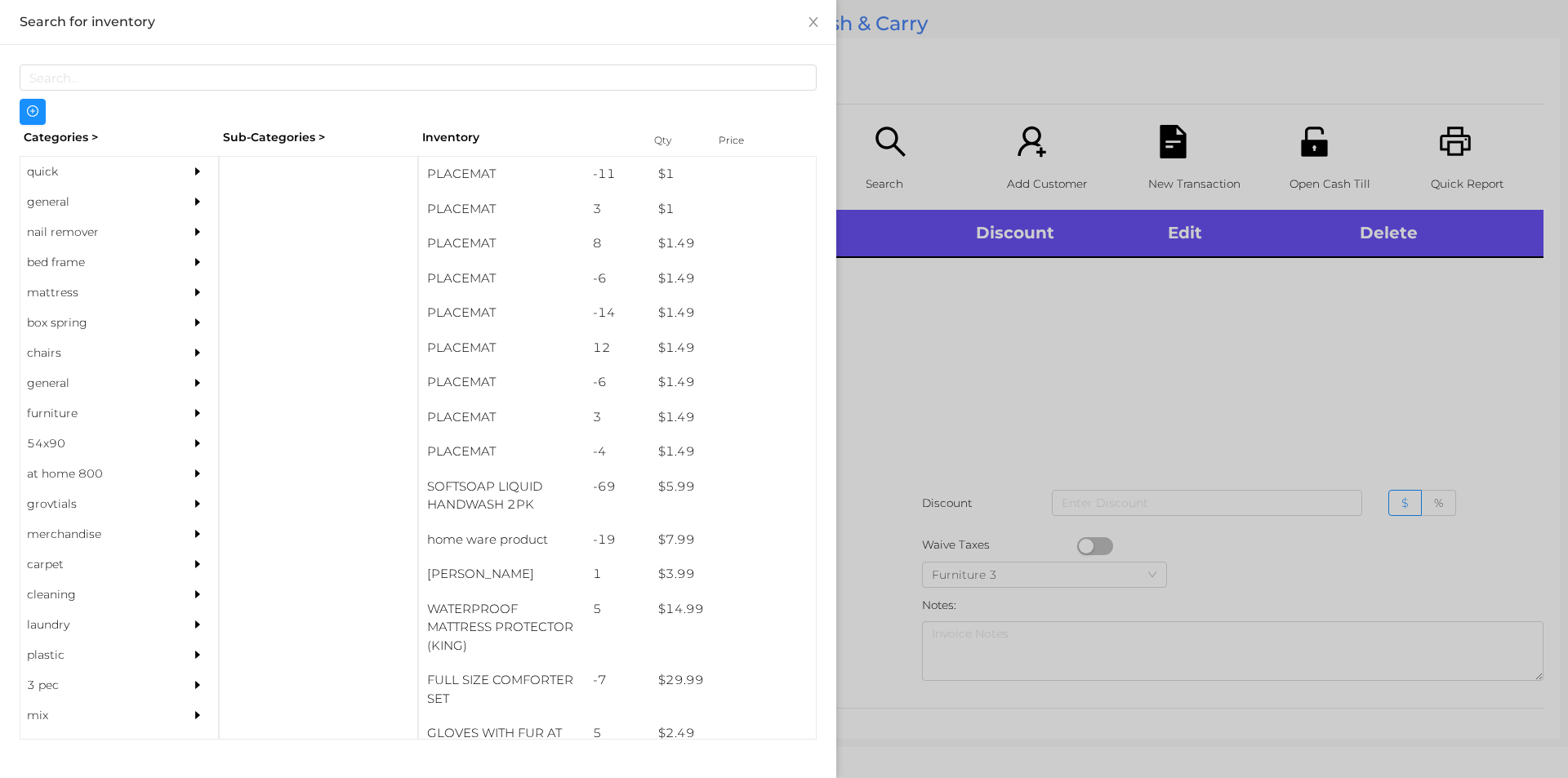
click at [937, 380] on div at bounding box center [784, 389] width 1568 height 778
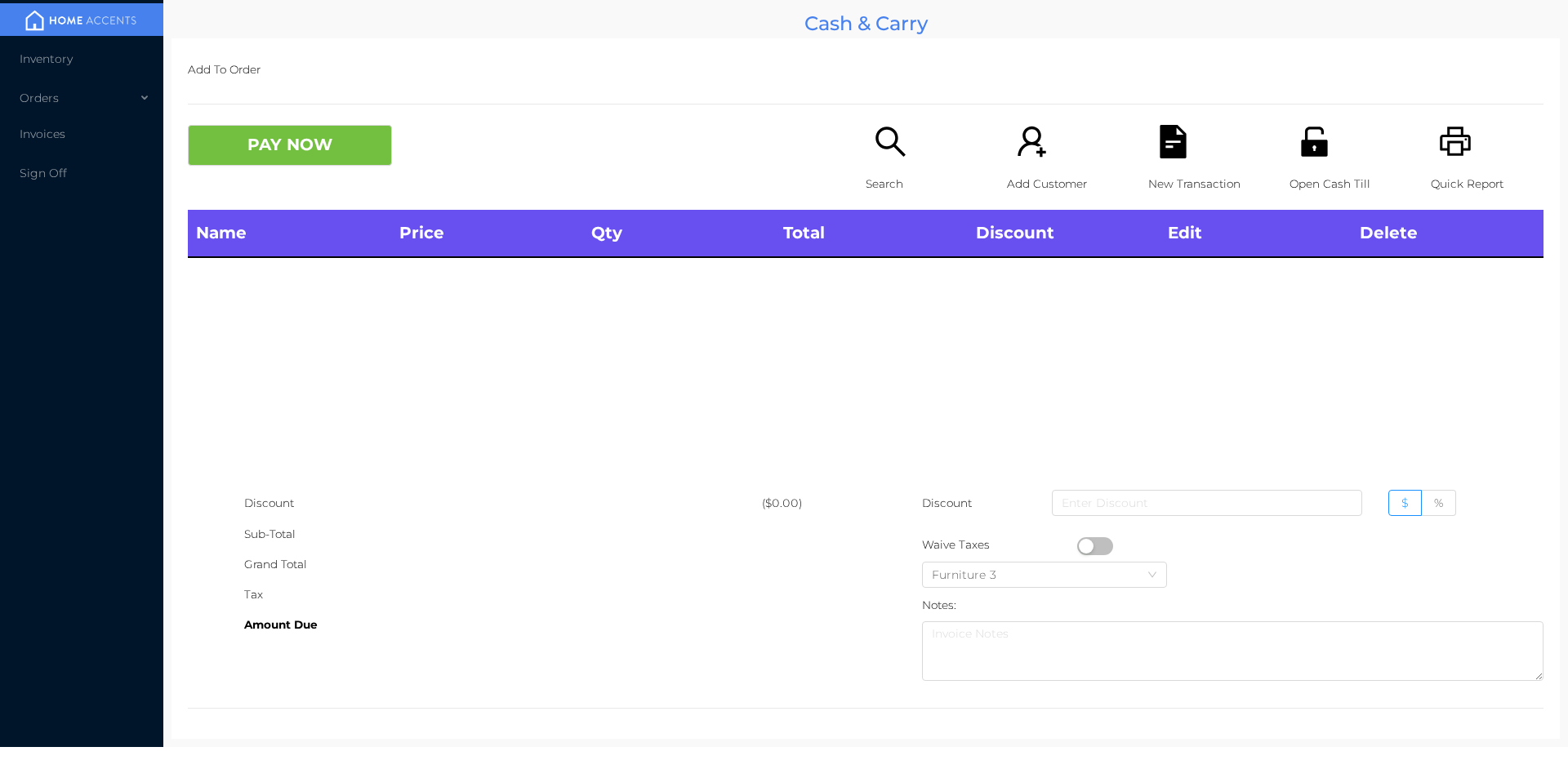
click at [1310, 148] on icon "icon: unlock" at bounding box center [1313, 142] width 26 height 29
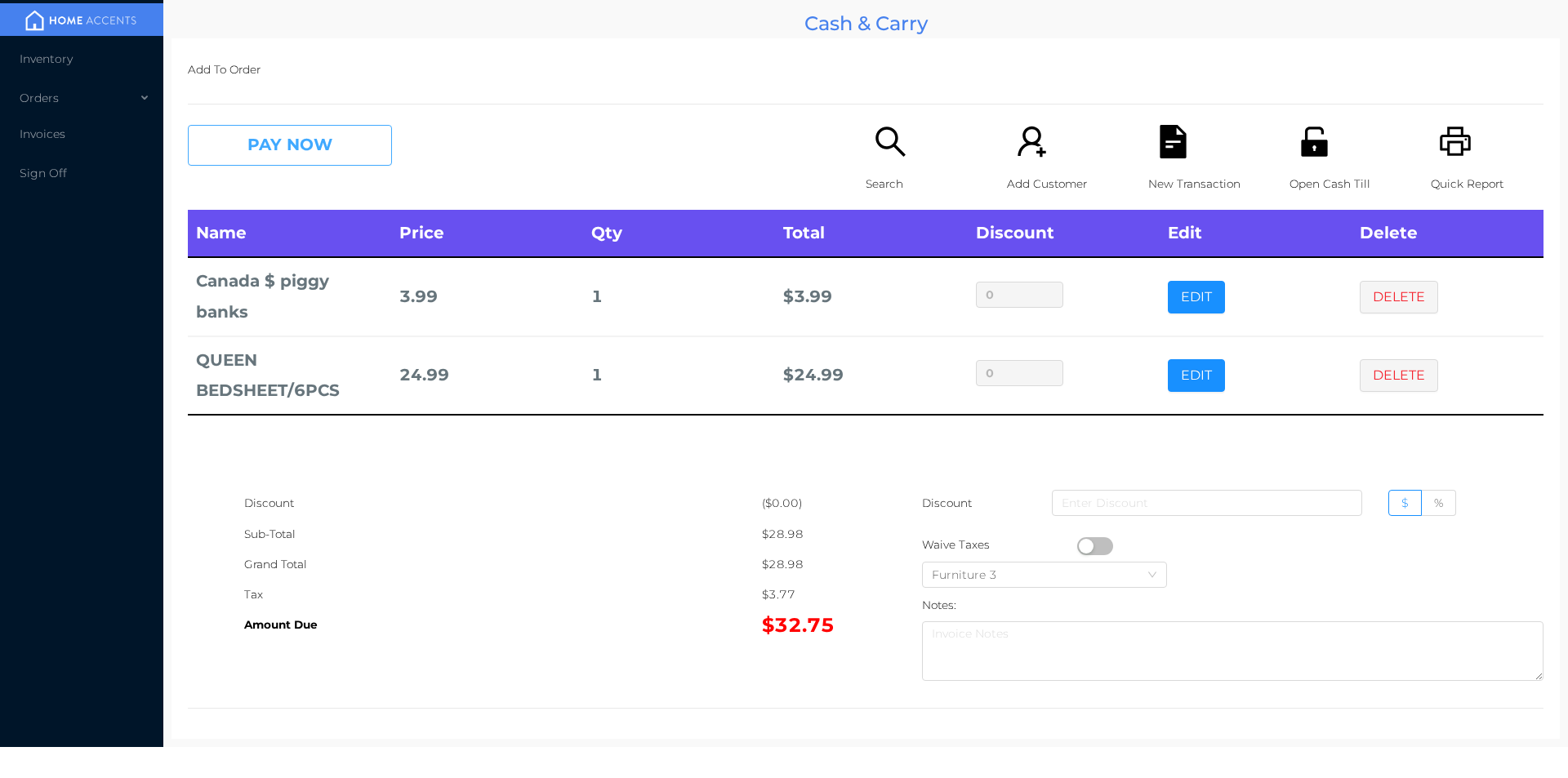
click at [269, 153] on button "PAY NOW" at bounding box center [289, 146] width 204 height 41
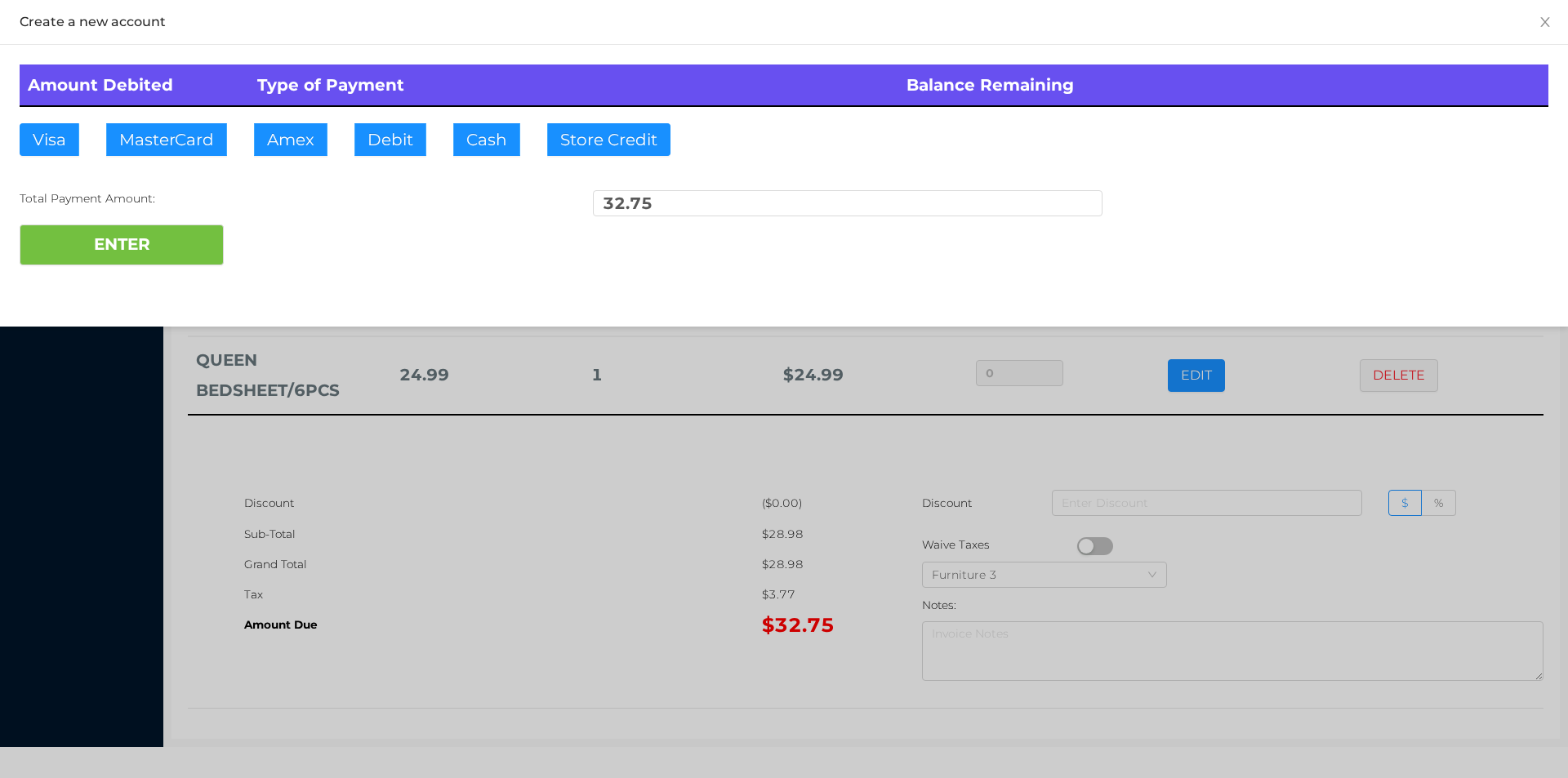
click at [280, 244] on div "ENTER" at bounding box center [784, 245] width 1529 height 41
click at [581, 597] on div at bounding box center [784, 389] width 1568 height 778
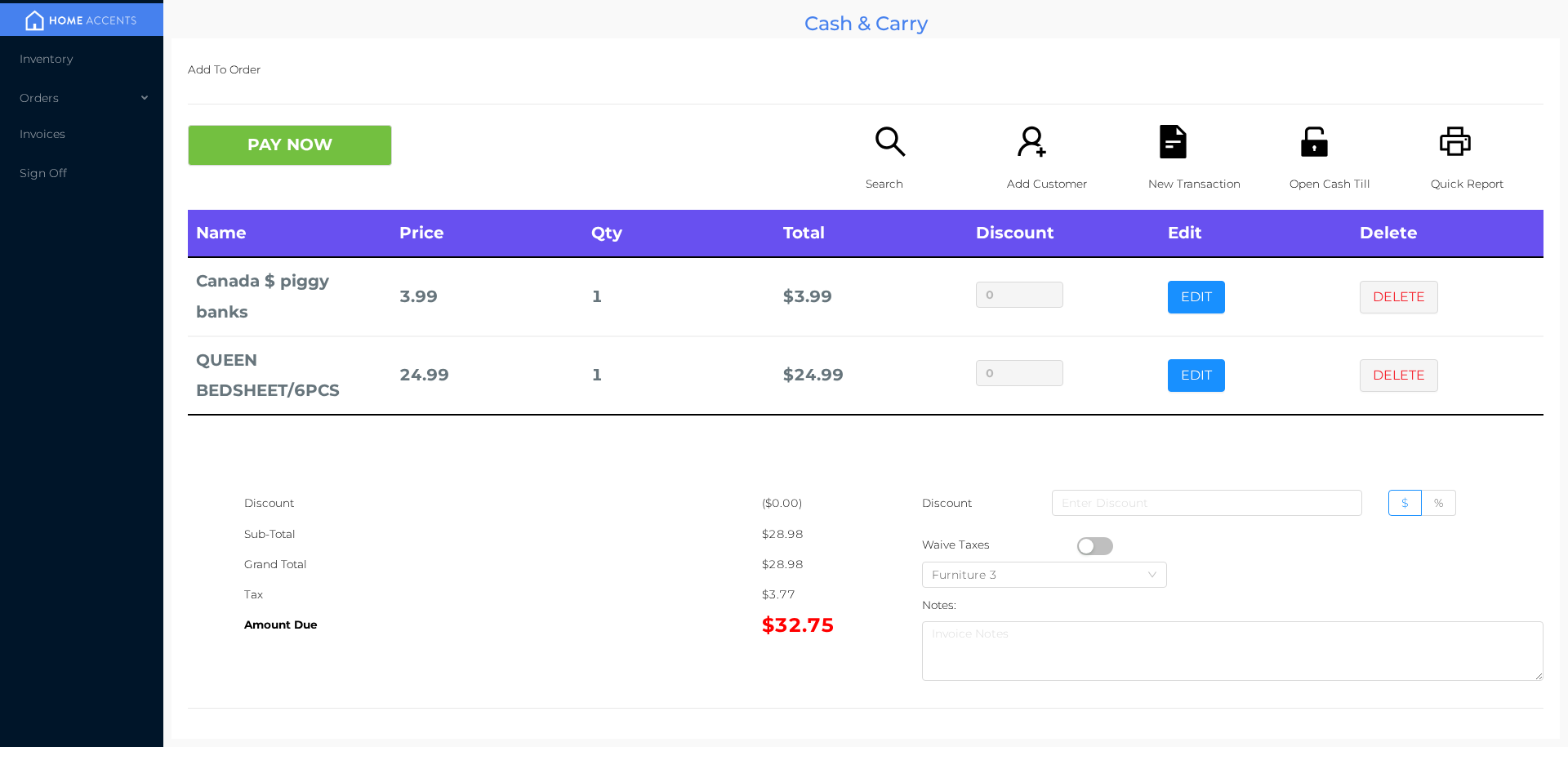
click at [1182, 152] on div "New Transaction" at bounding box center [1205, 168] width 113 height 85
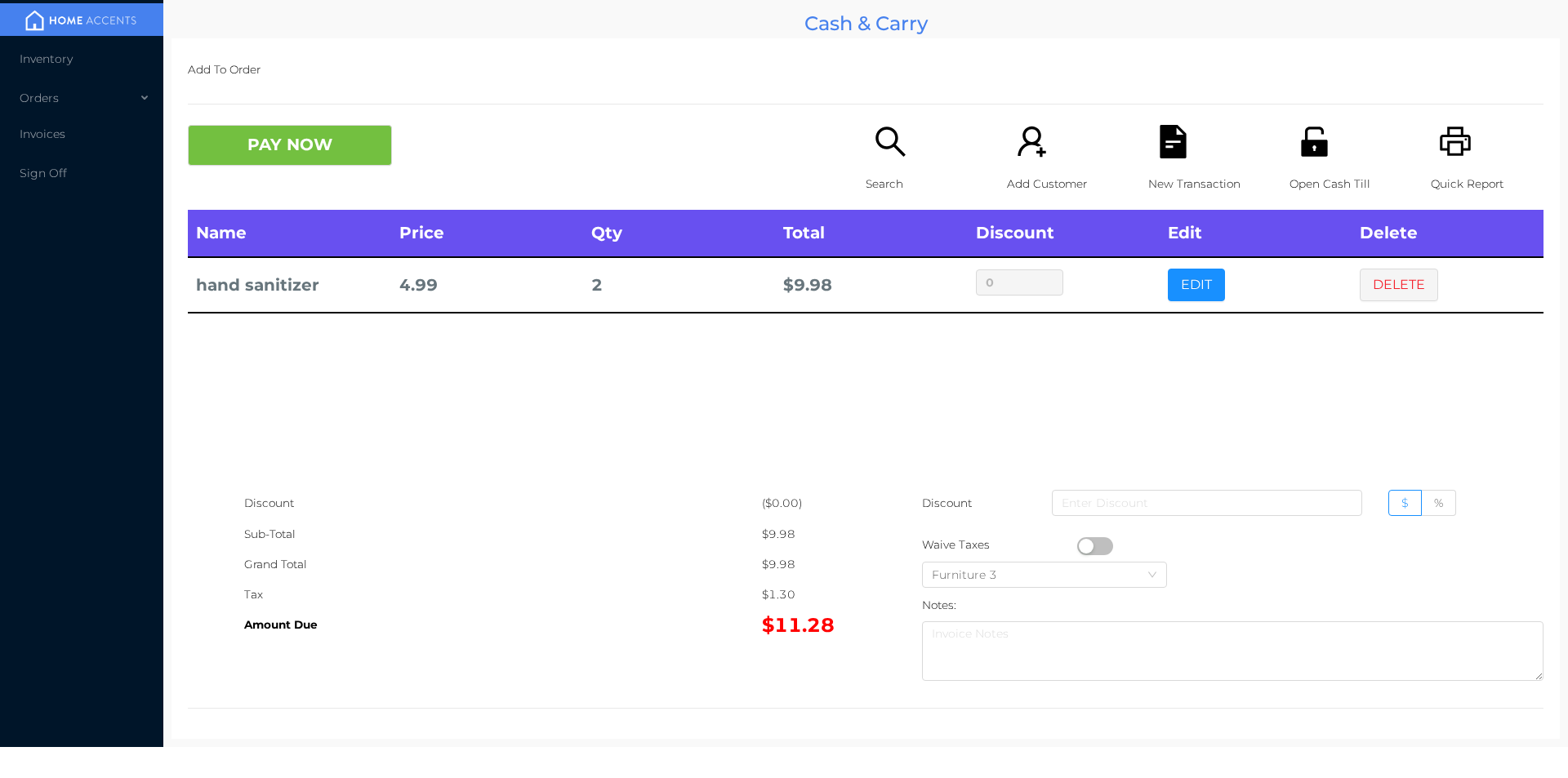
click at [1189, 289] on button "EDIT" at bounding box center [1196, 285] width 57 height 33
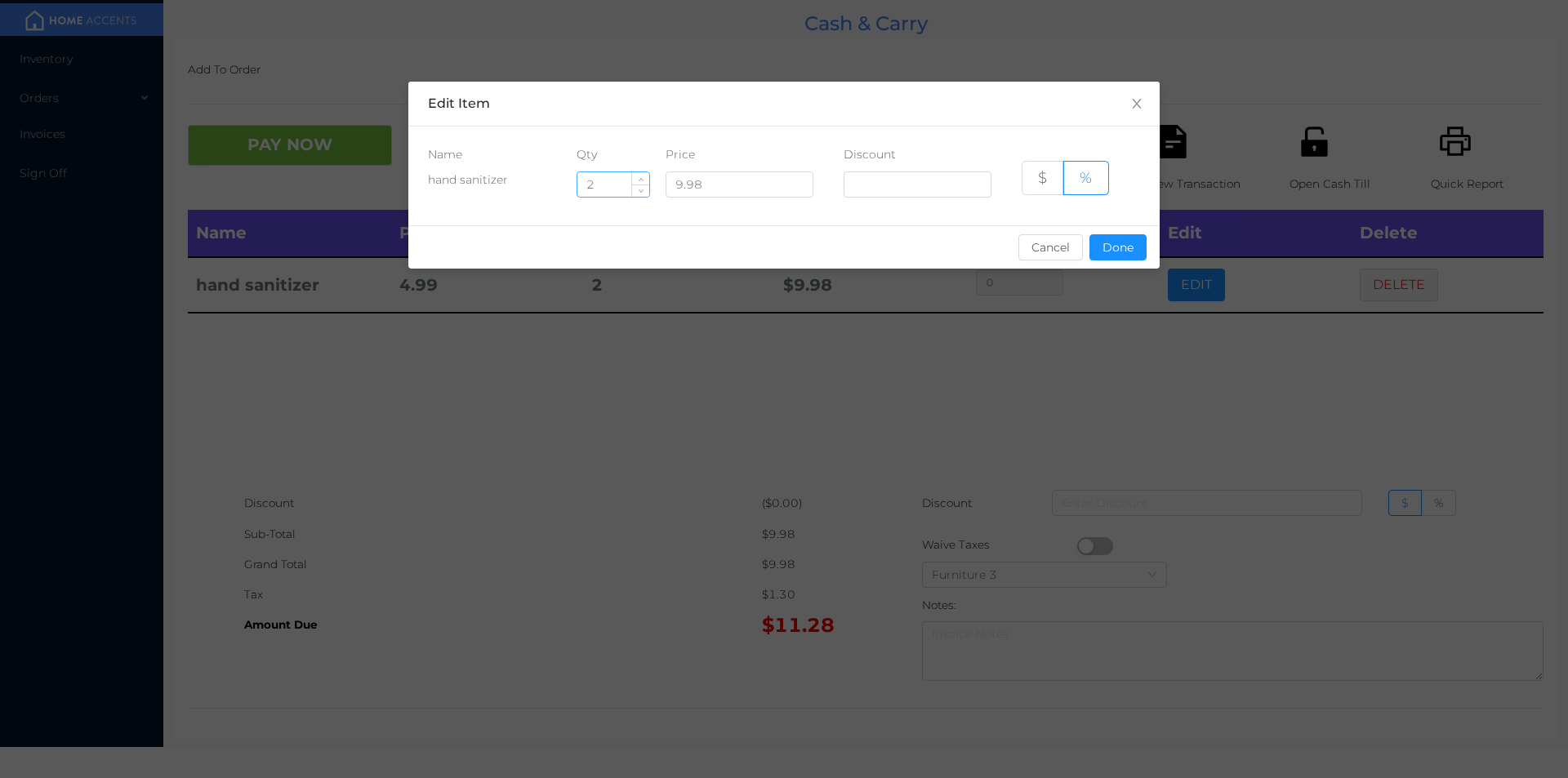
click at [615, 186] on input "2" at bounding box center [613, 185] width 72 height 25
type input "1"
click at [1118, 256] on button "Done" at bounding box center [1118, 247] width 57 height 26
type input "0%"
click at [1068, 363] on div "sentinelStart Edit Item Name Qty Price Discount hand sanitizer 1 9.98 $ % Cance…" at bounding box center [784, 389] width 1568 height 778
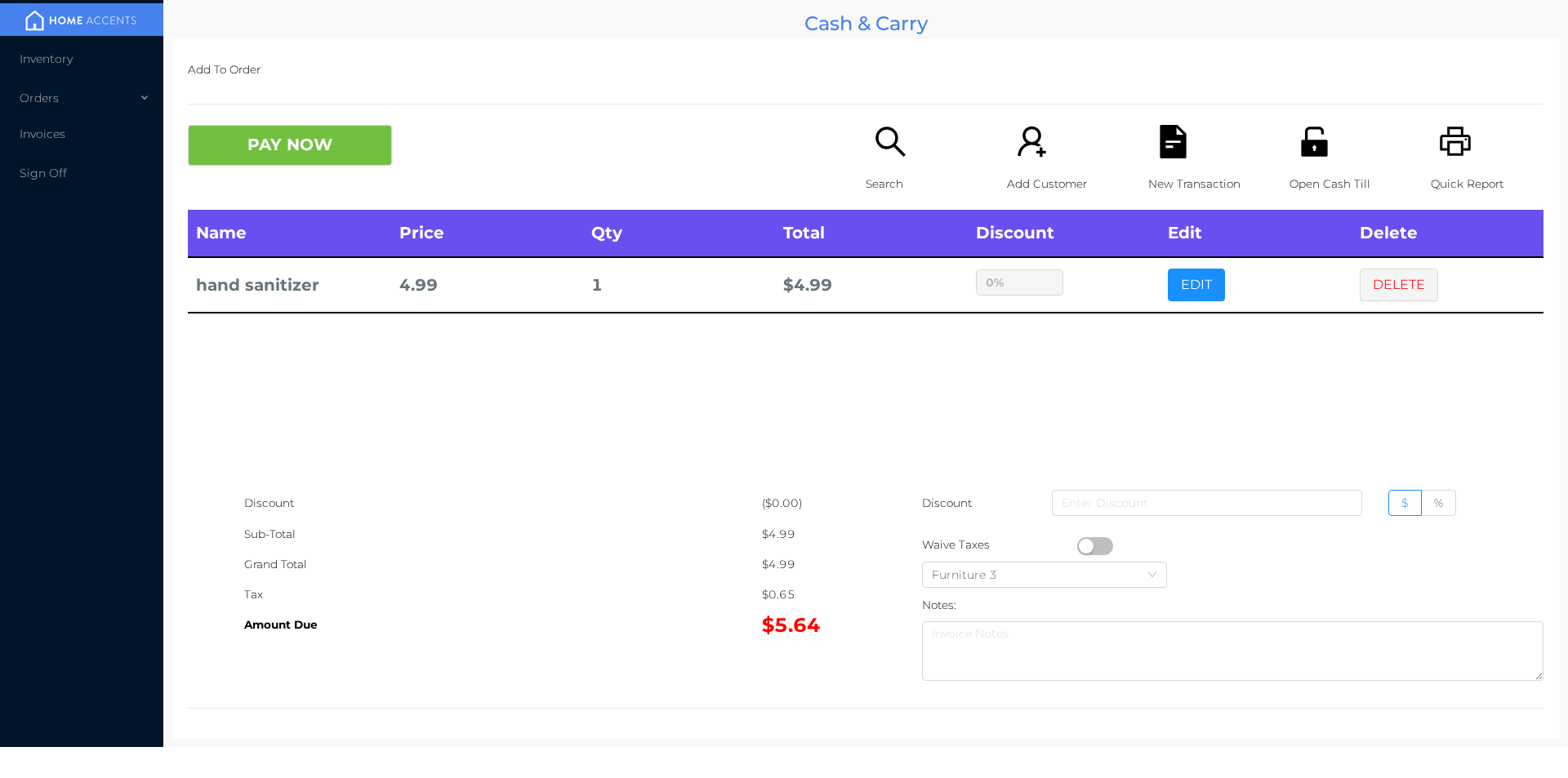
click at [1439, 125] on icon "icon: printer" at bounding box center [1455, 142] width 34 height 34
click at [336, 147] on button "PAY NOW" at bounding box center [289, 146] width 204 height 41
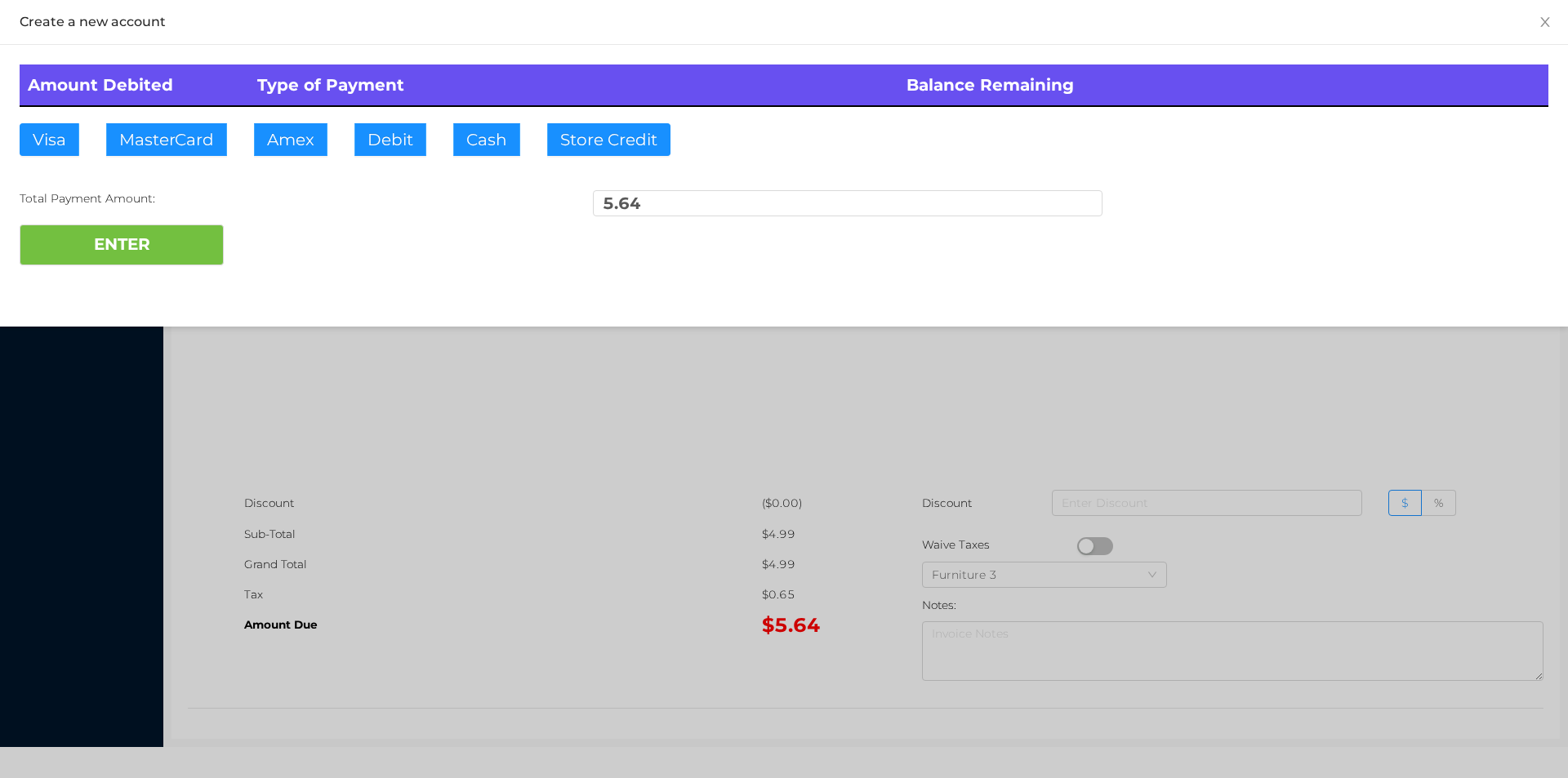
click at [1386, 398] on div at bounding box center [784, 389] width 1568 height 778
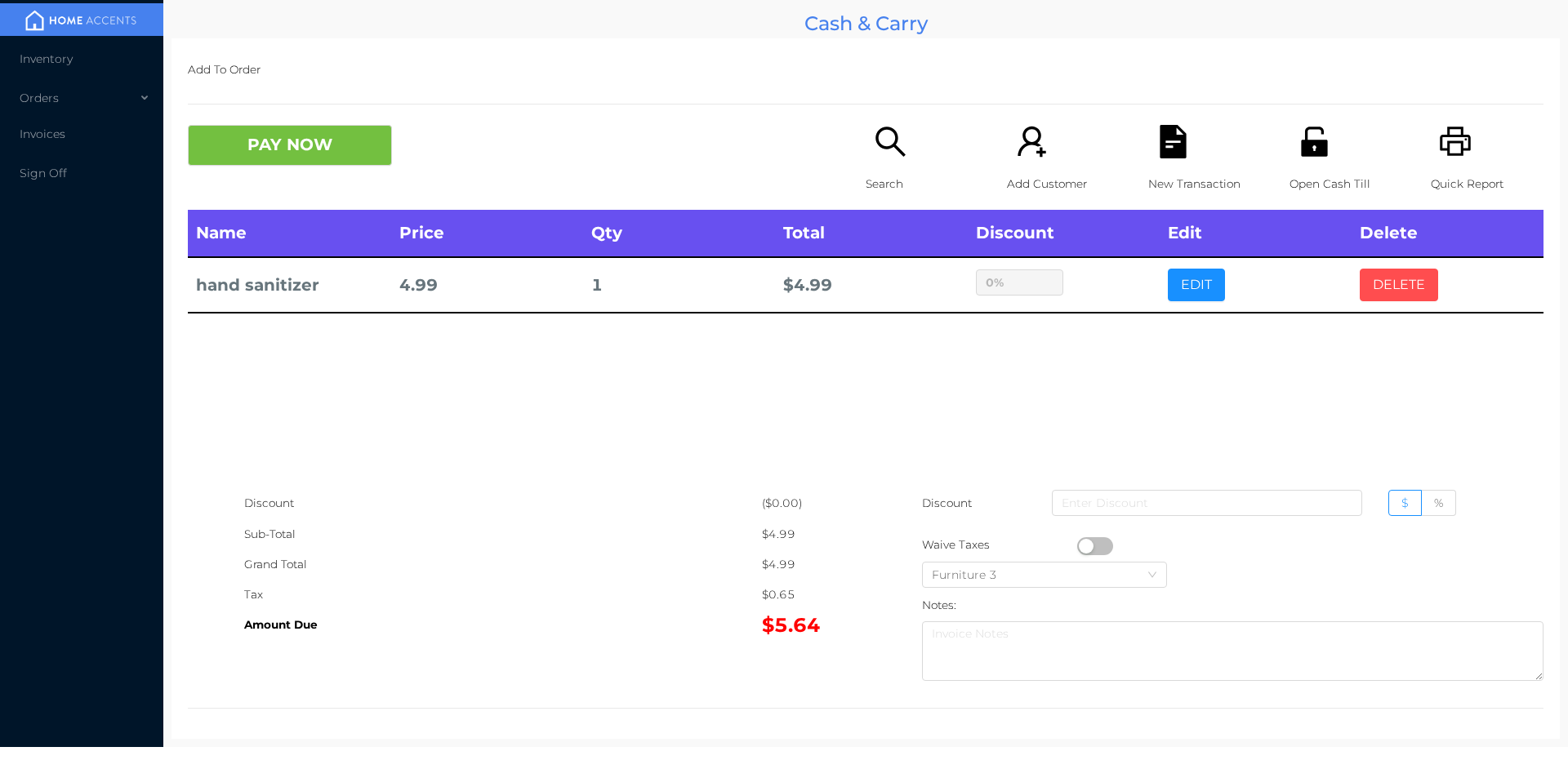
click at [1373, 273] on button "DELETE" at bounding box center [1399, 285] width 79 height 33
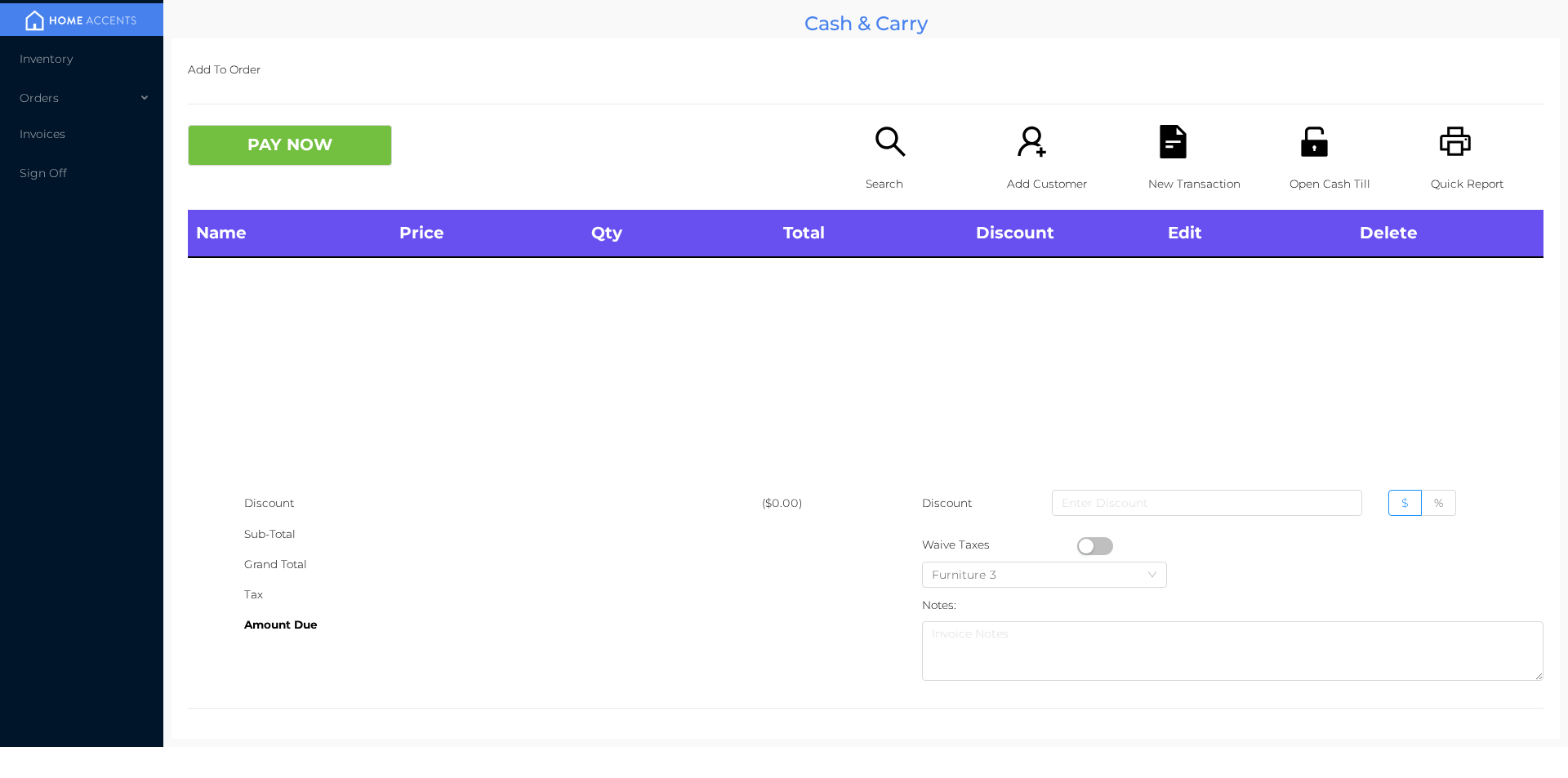
click at [886, 173] on p "Search" at bounding box center [922, 184] width 113 height 30
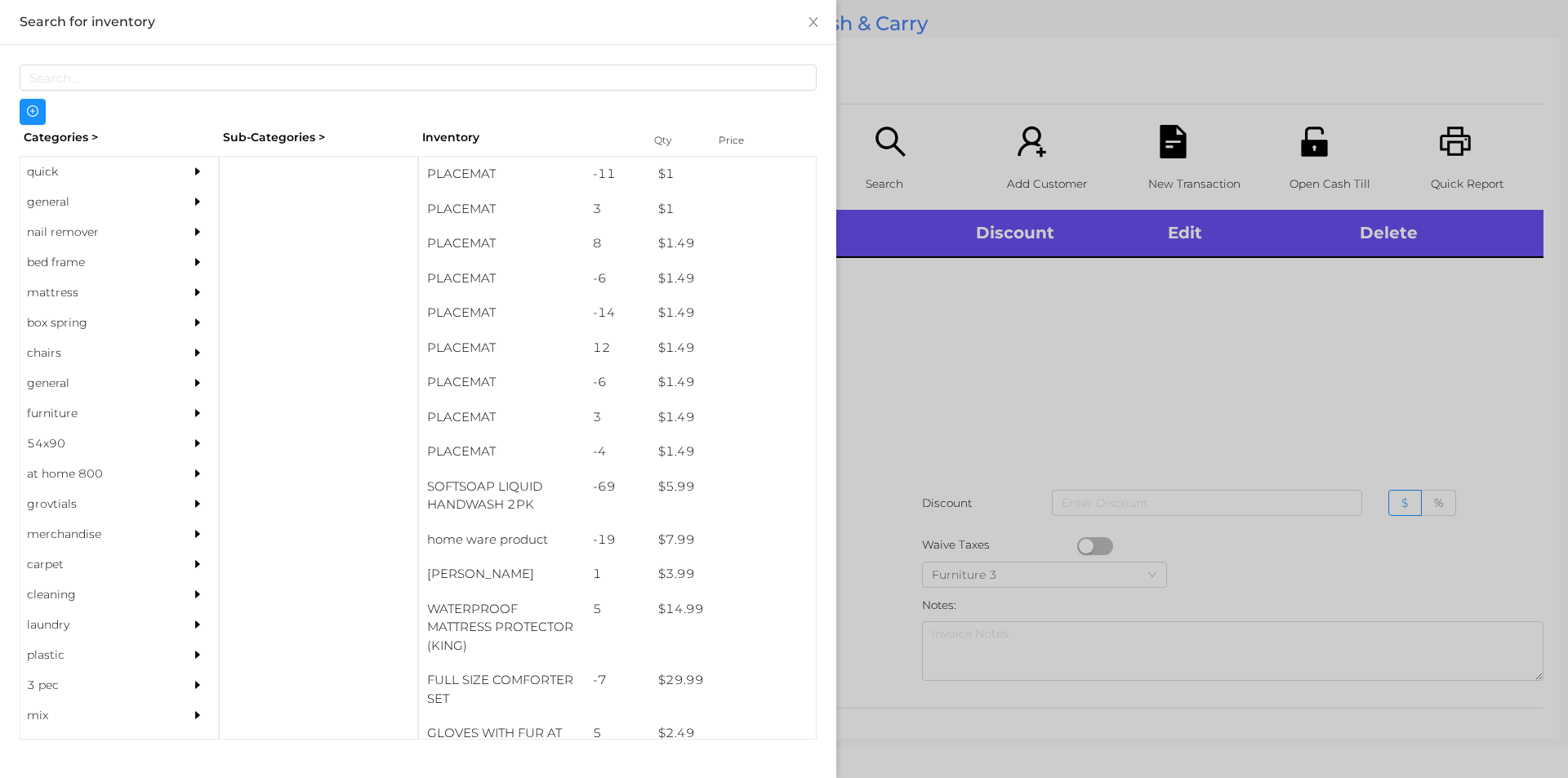
click at [46, 200] on div "general" at bounding box center [95, 201] width 149 height 30
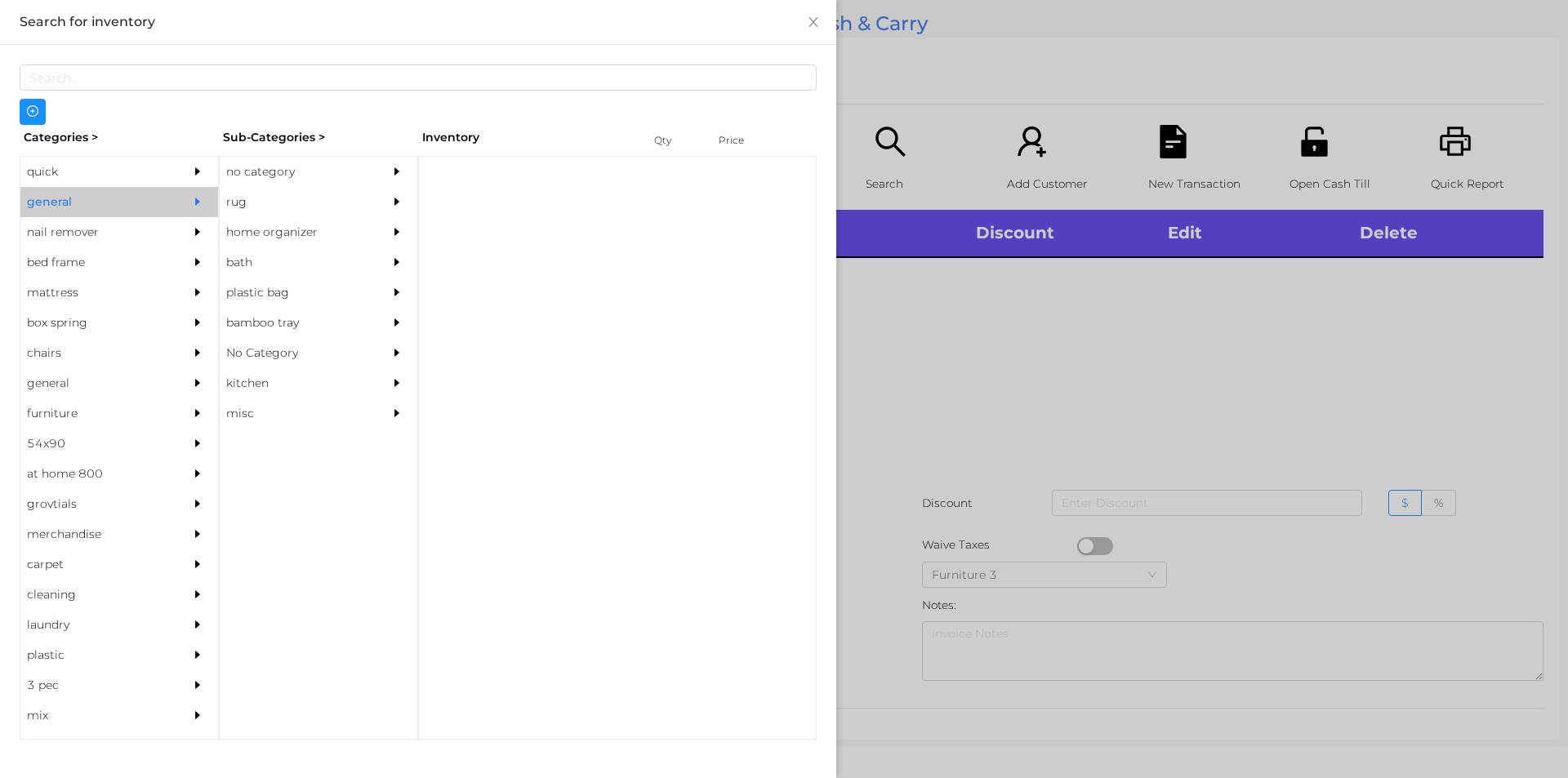
click at [255, 169] on div "no category" at bounding box center [294, 172] width 149 height 30
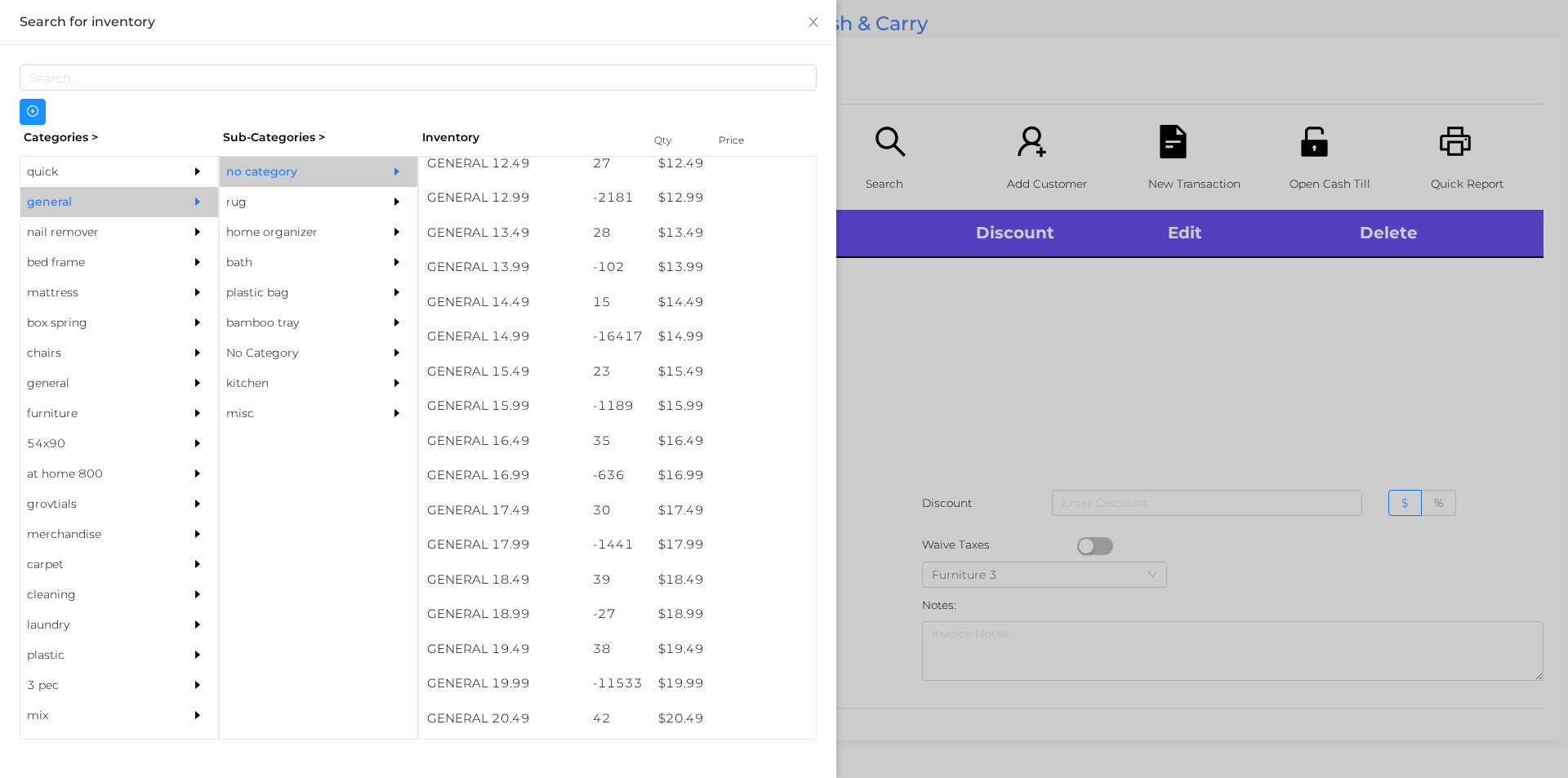
scroll to position [1246, 0]
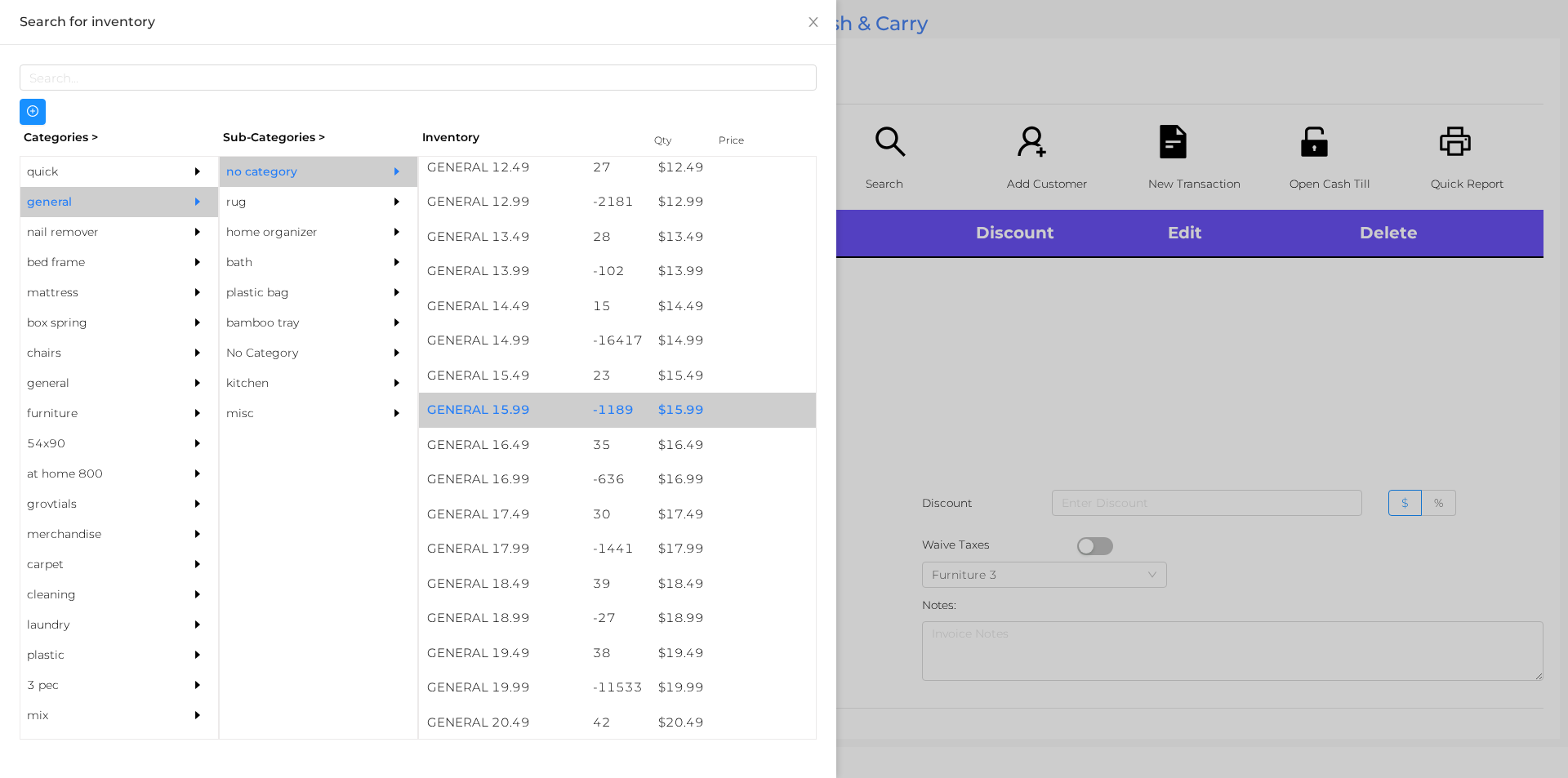
click at [674, 403] on div "$ 15.99" at bounding box center [732, 410] width 166 height 35
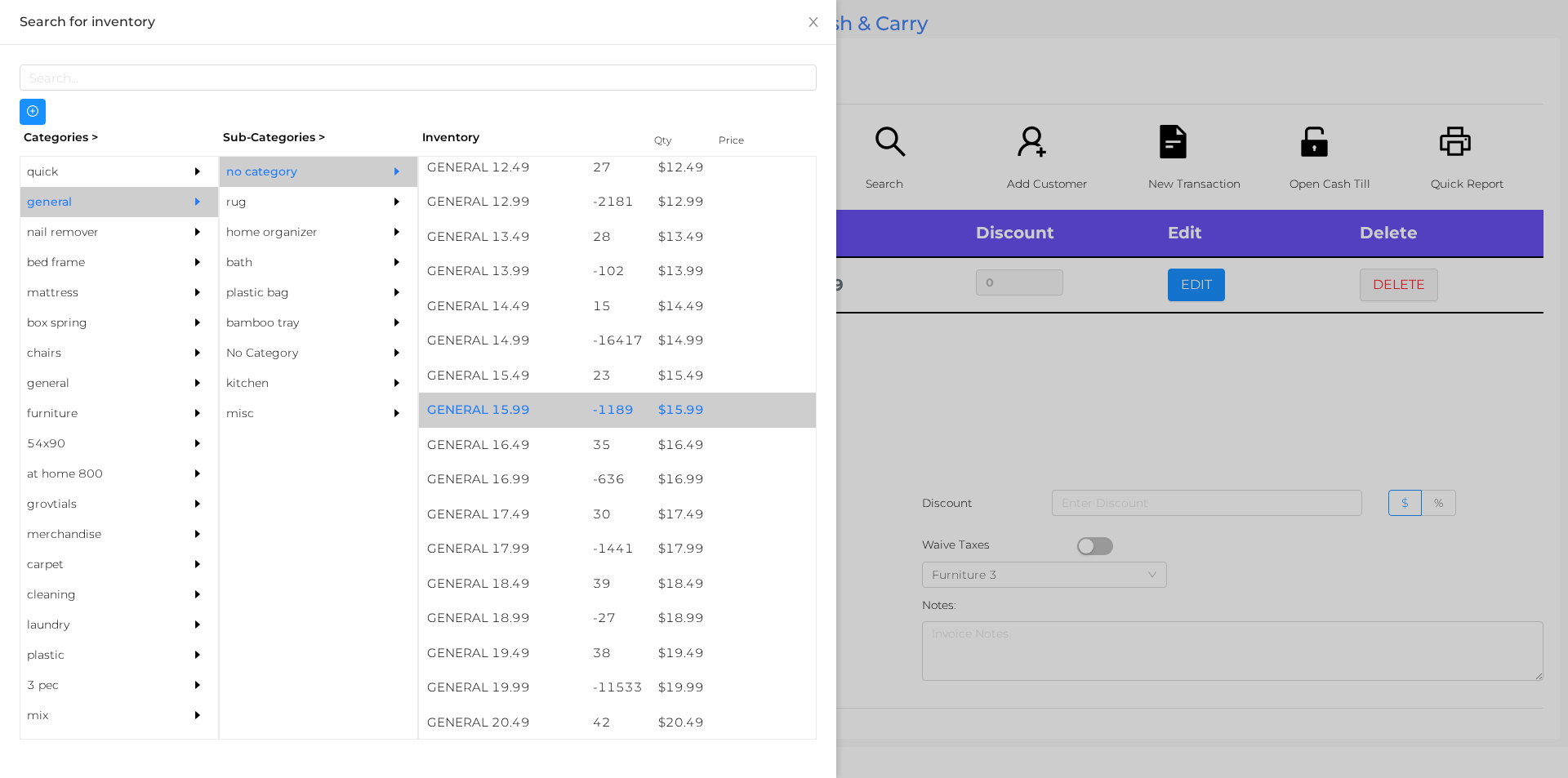
click at [680, 409] on div "$ 15.99" at bounding box center [732, 410] width 166 height 35
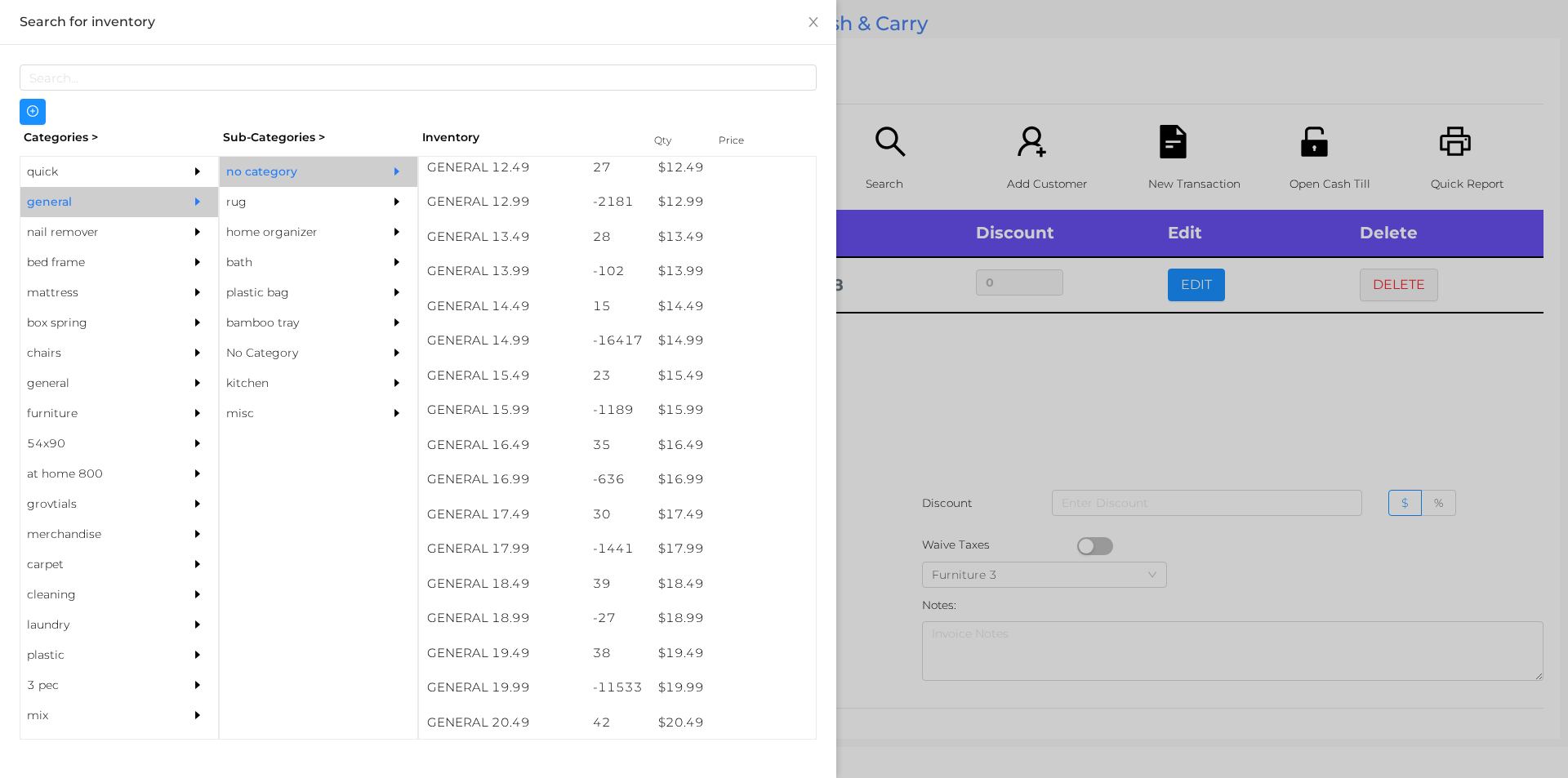
click at [904, 376] on div at bounding box center [784, 389] width 1568 height 778
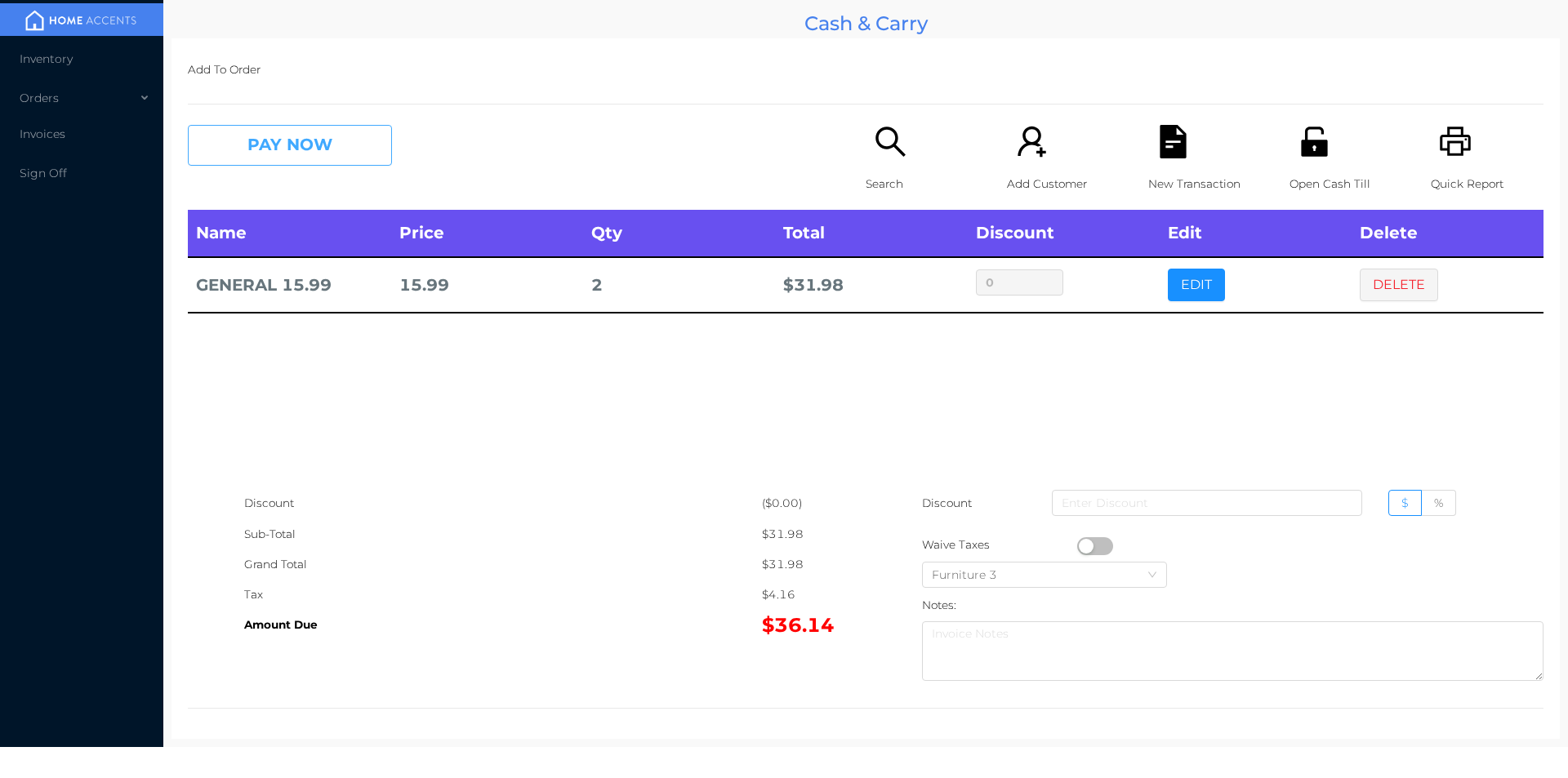
click at [250, 146] on button "PAY NOW" at bounding box center [289, 146] width 204 height 41
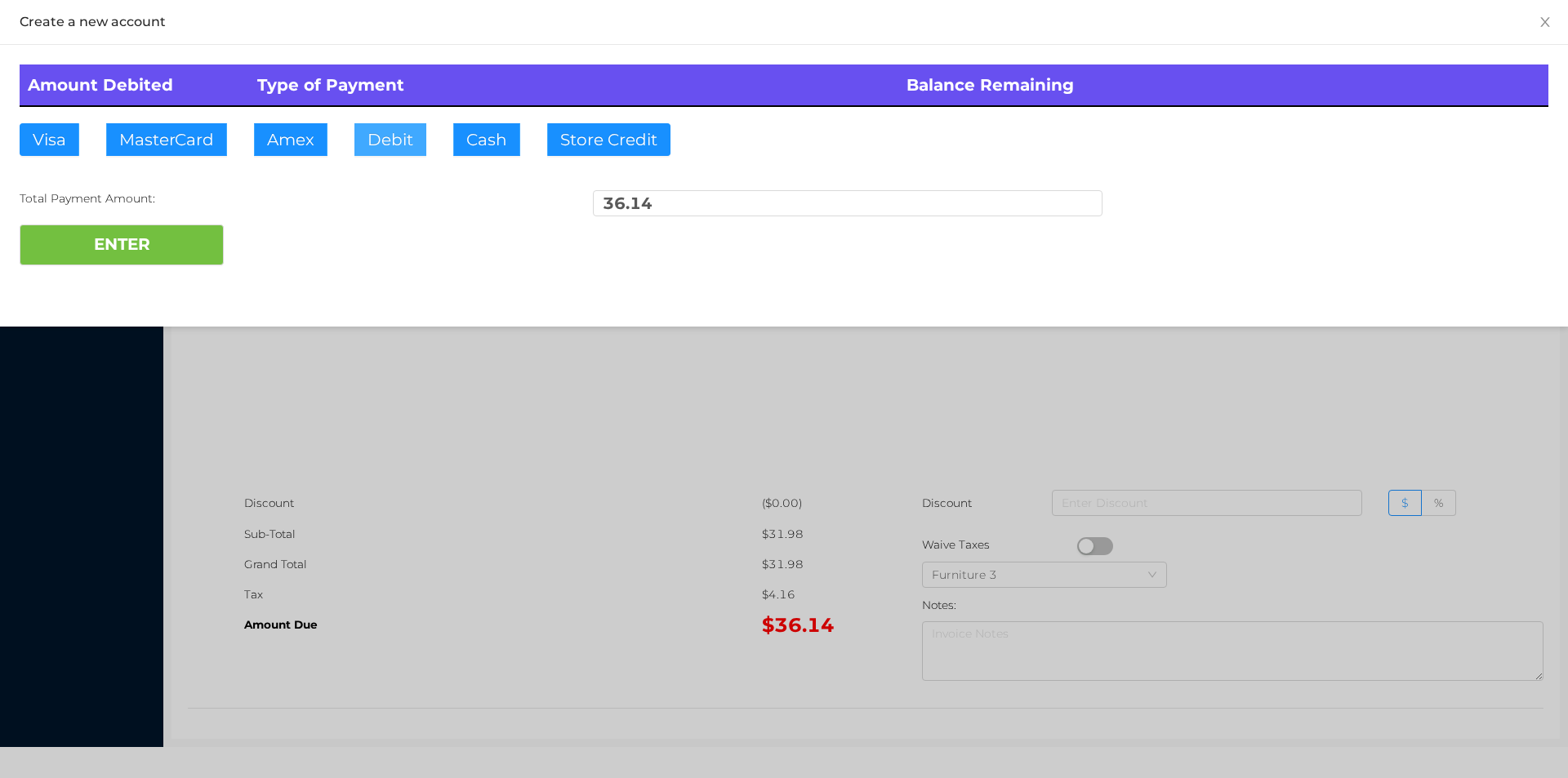
click at [363, 146] on button "Debit" at bounding box center [390, 140] width 72 height 33
type input "50."
click at [178, 264] on button "ENTER" at bounding box center [121, 245] width 204 height 41
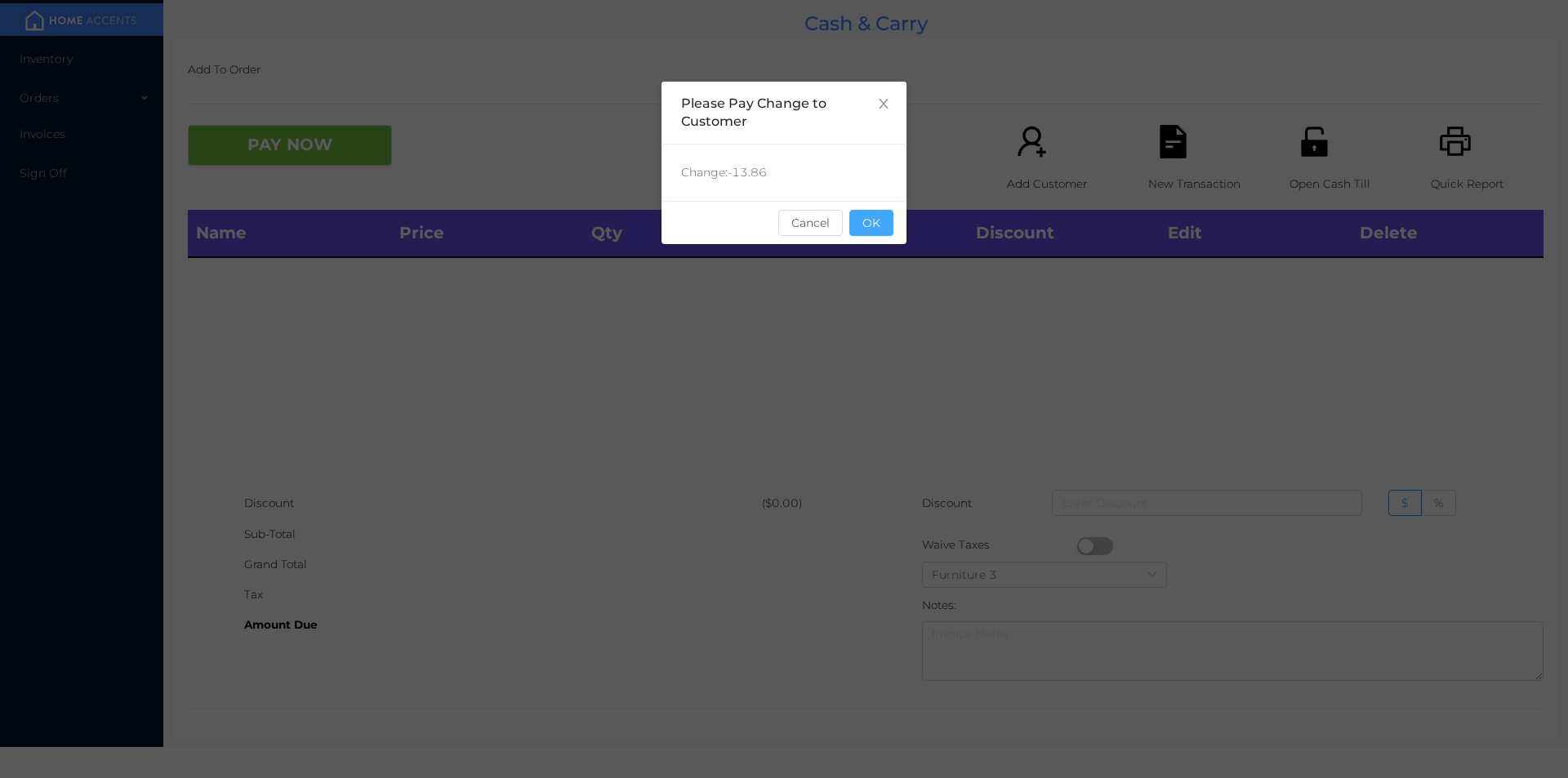
click at [871, 221] on button "OK" at bounding box center [872, 223] width 44 height 26
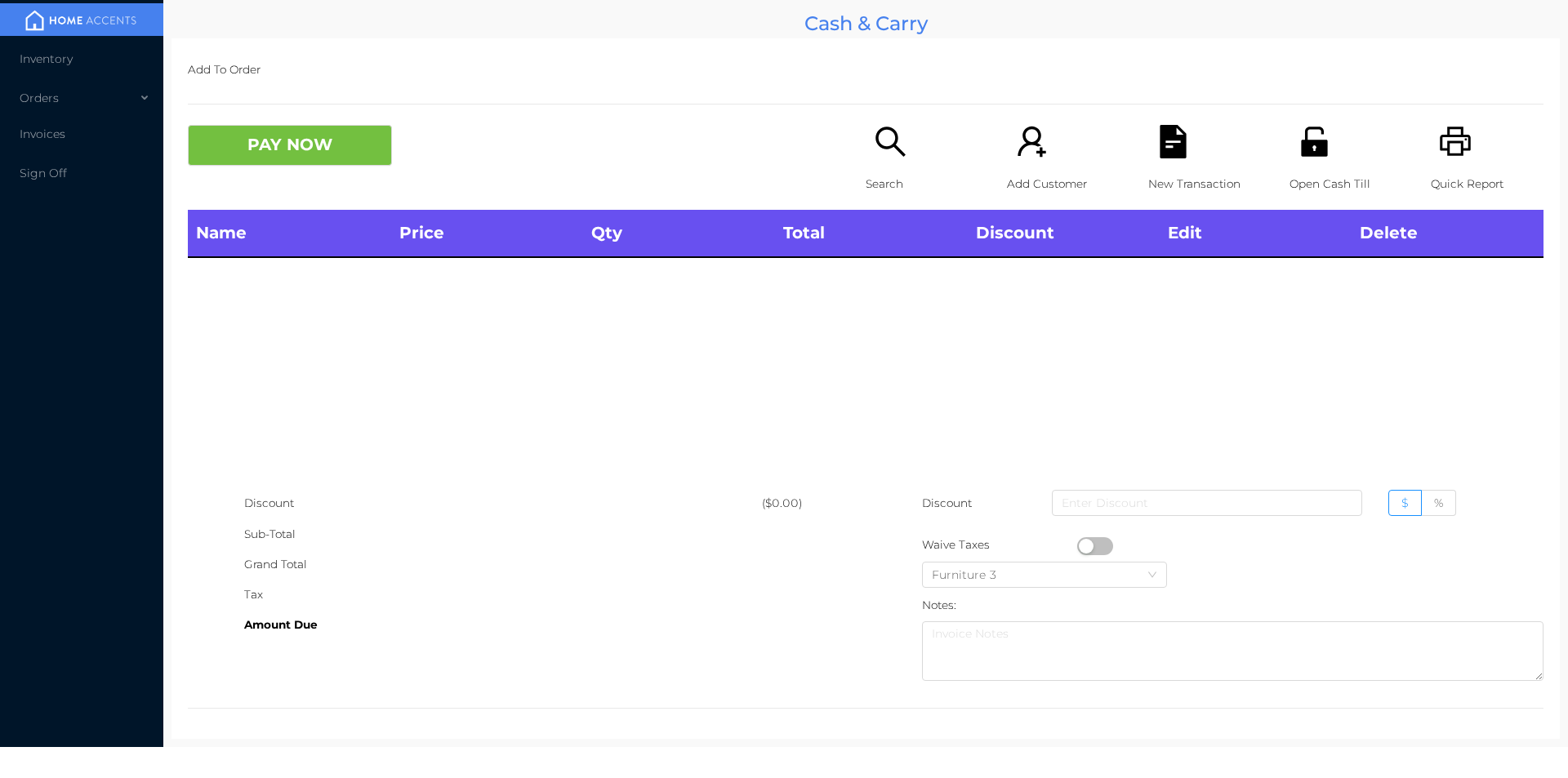
click at [882, 161] on div "Search" at bounding box center [922, 168] width 113 height 85
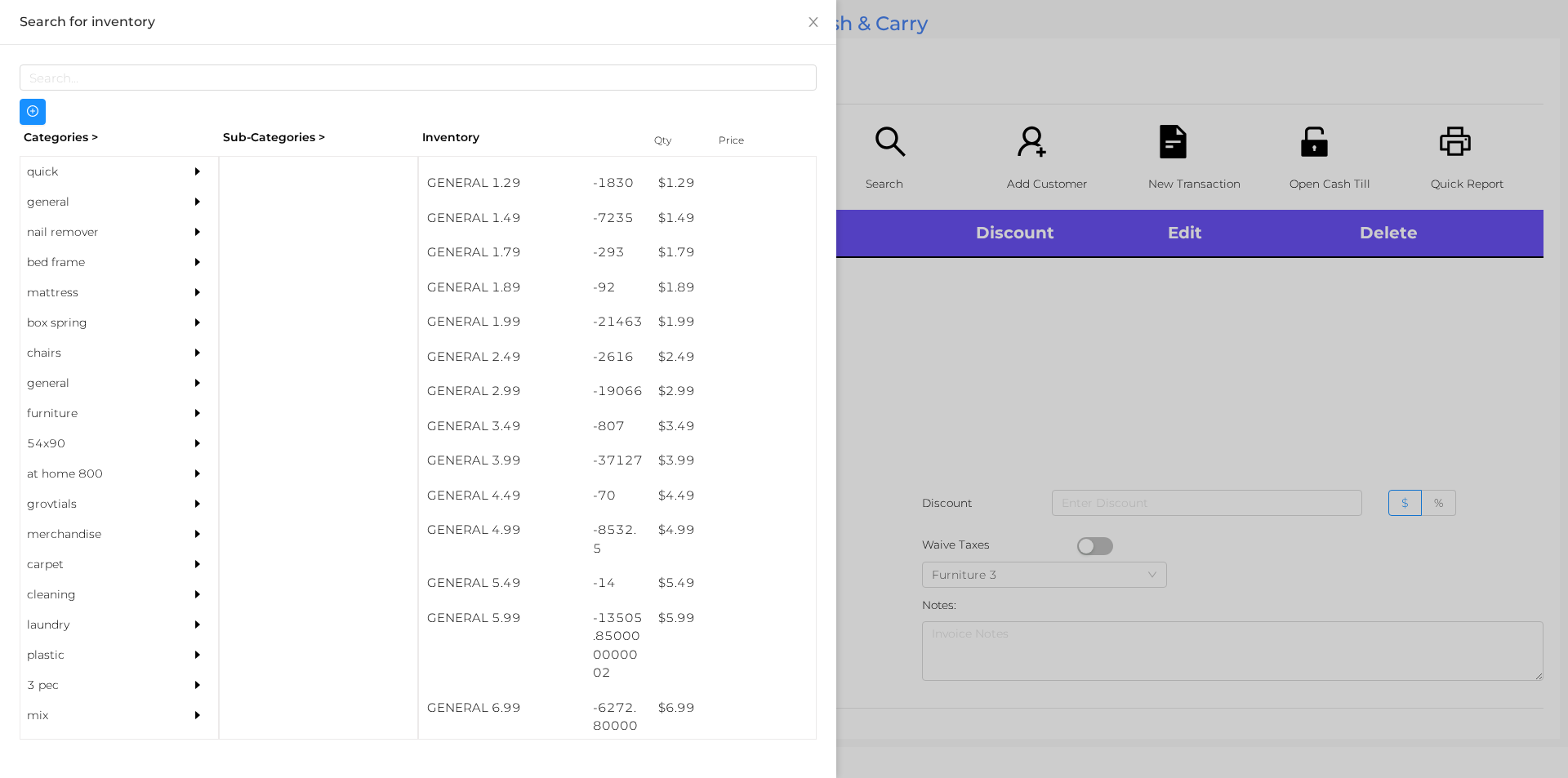
scroll to position [199, 0]
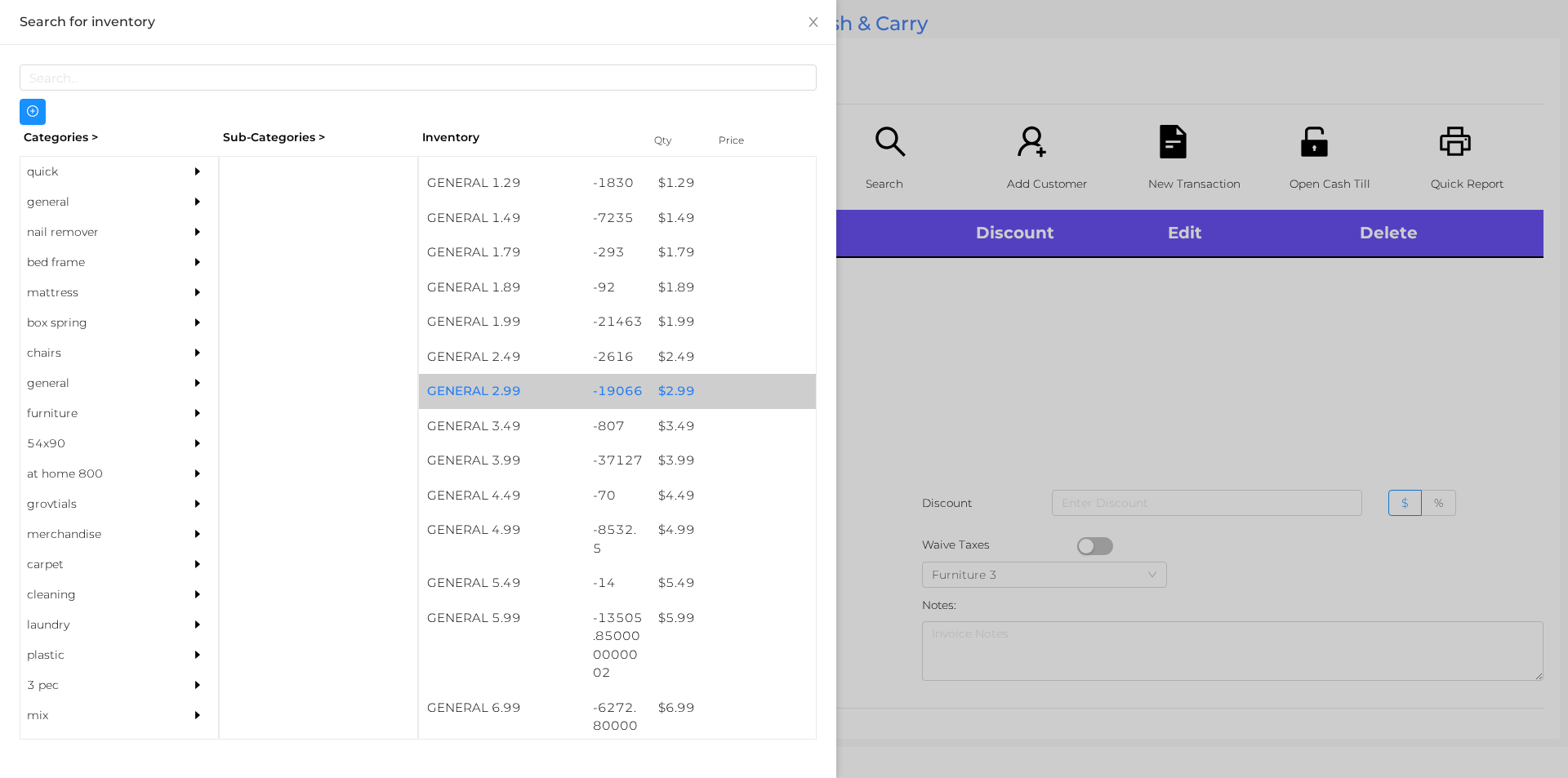
click at [671, 387] on div "$ 2.99" at bounding box center [732, 391] width 166 height 35
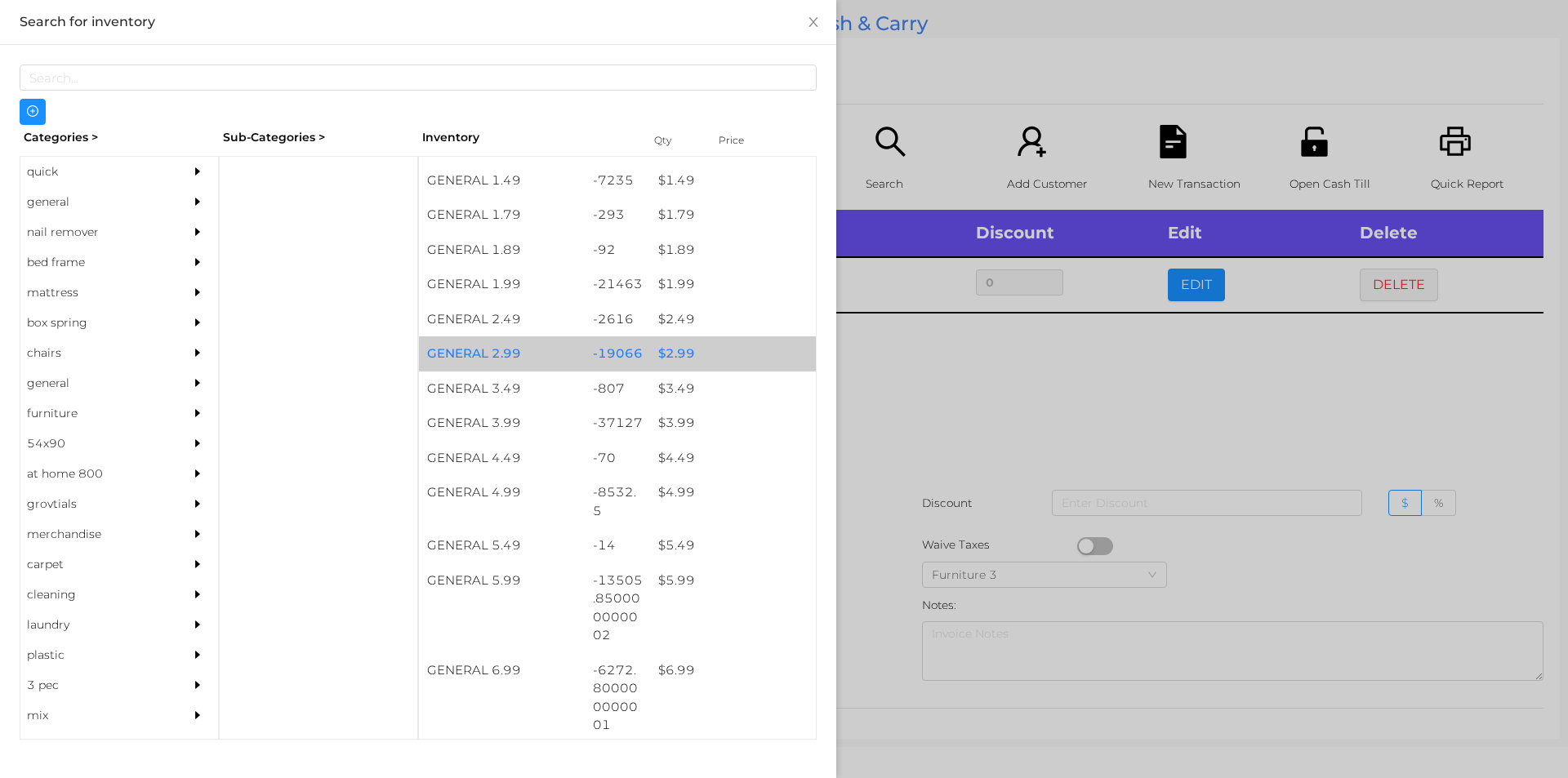
scroll to position [236, 0]
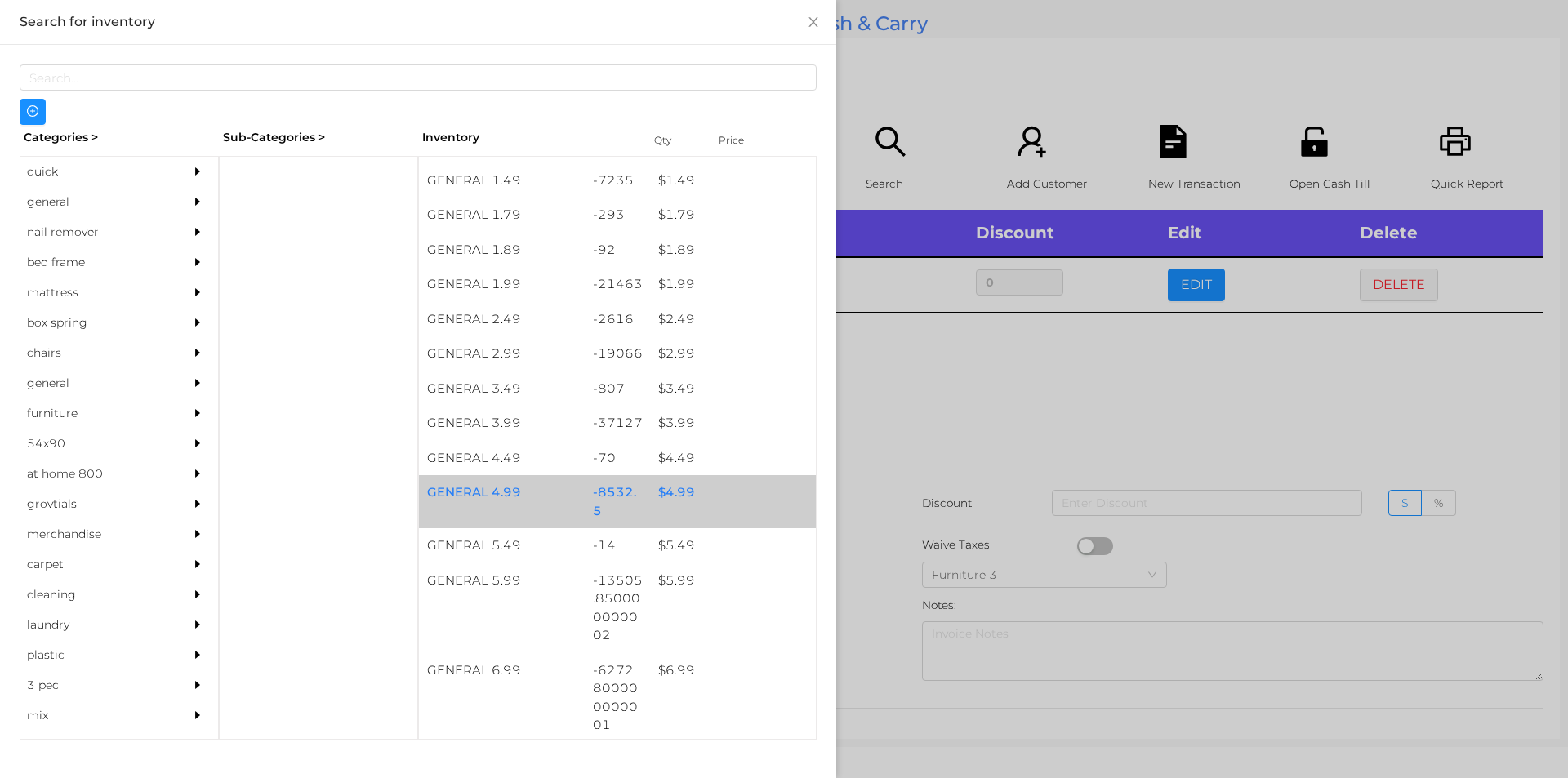
click at [674, 495] on div "$ 4.99" at bounding box center [732, 492] width 166 height 35
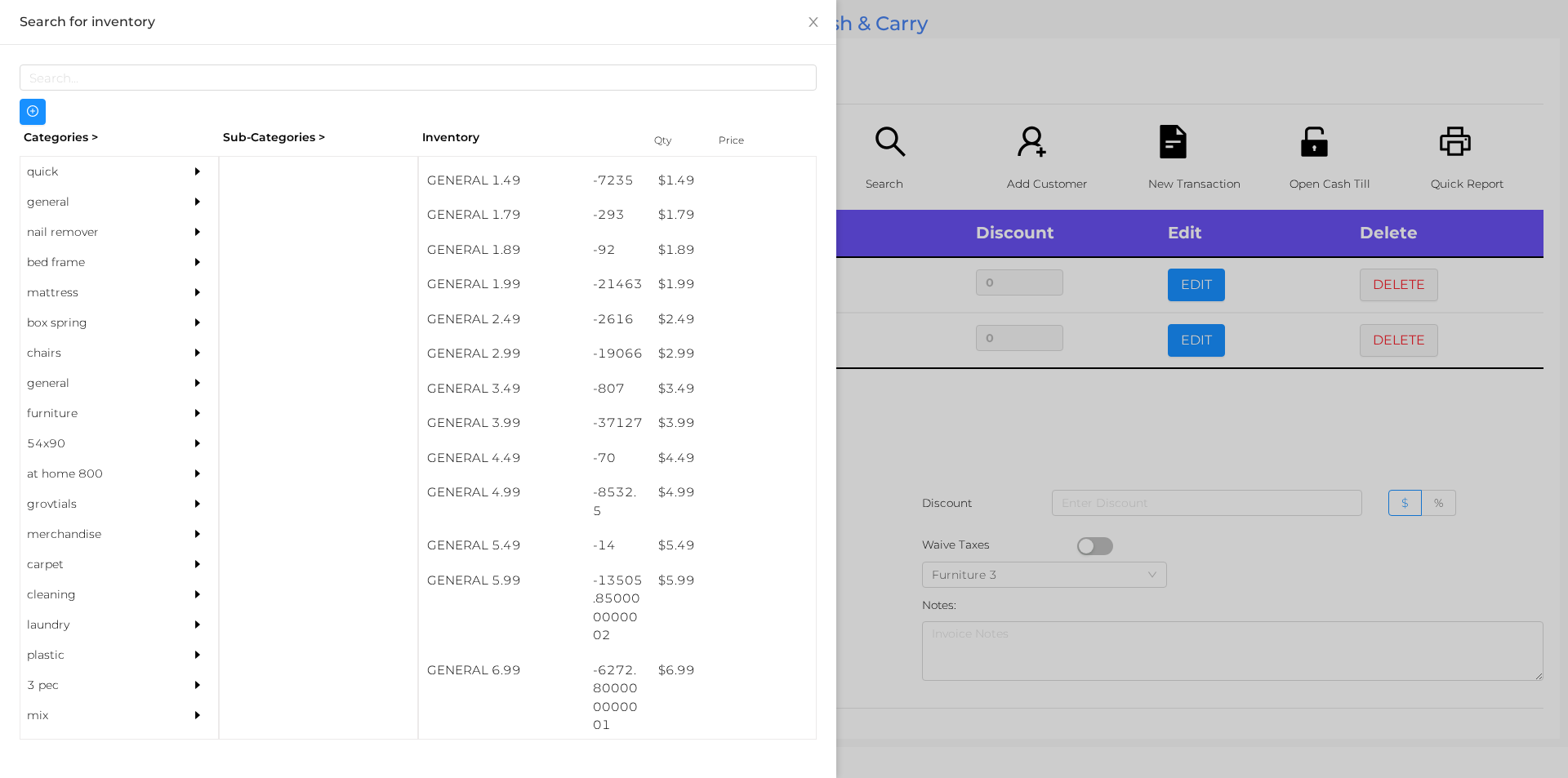
click at [881, 507] on div at bounding box center [784, 389] width 1568 height 778
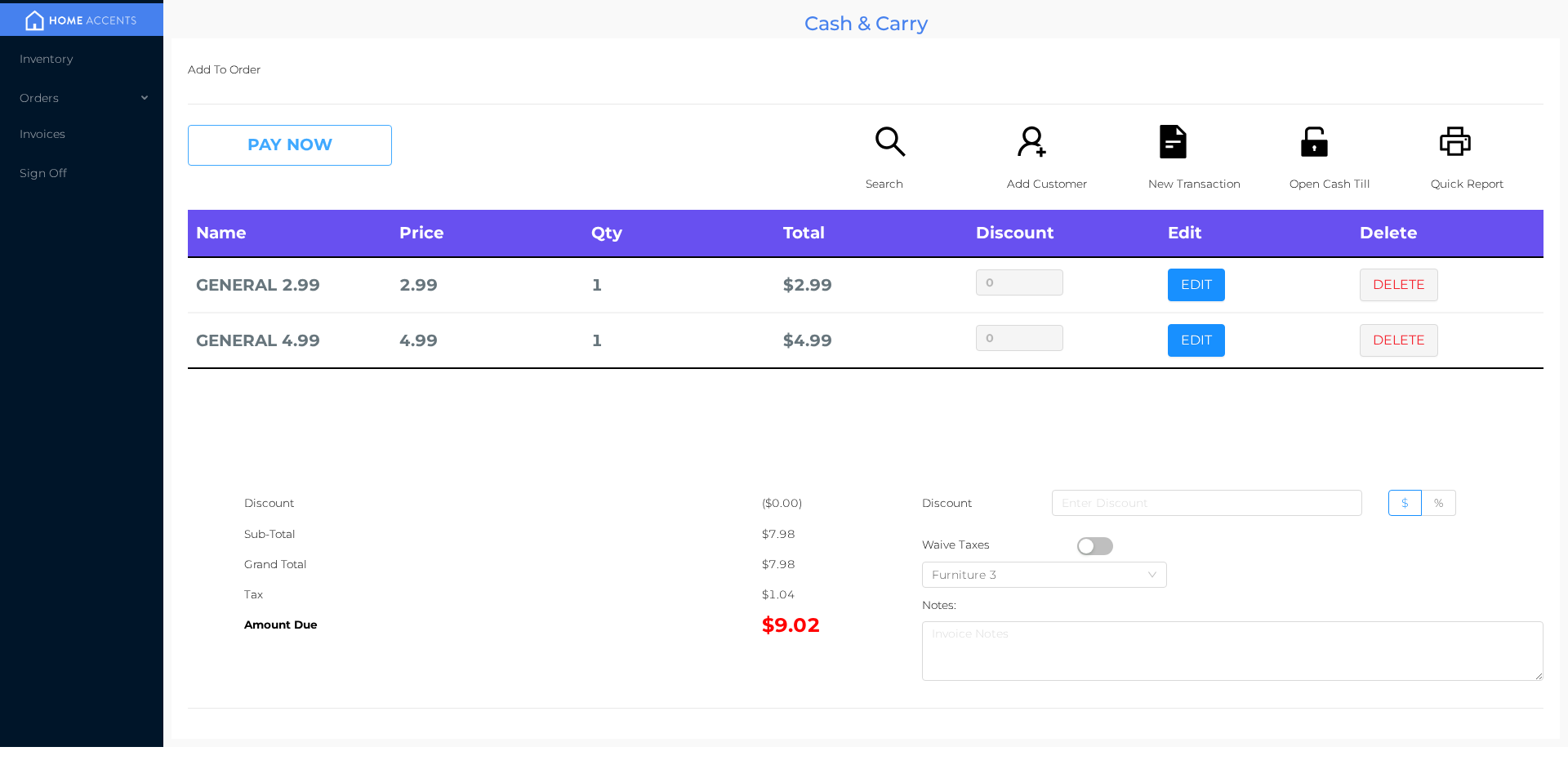
click at [277, 157] on button "PAY NOW" at bounding box center [289, 146] width 204 height 41
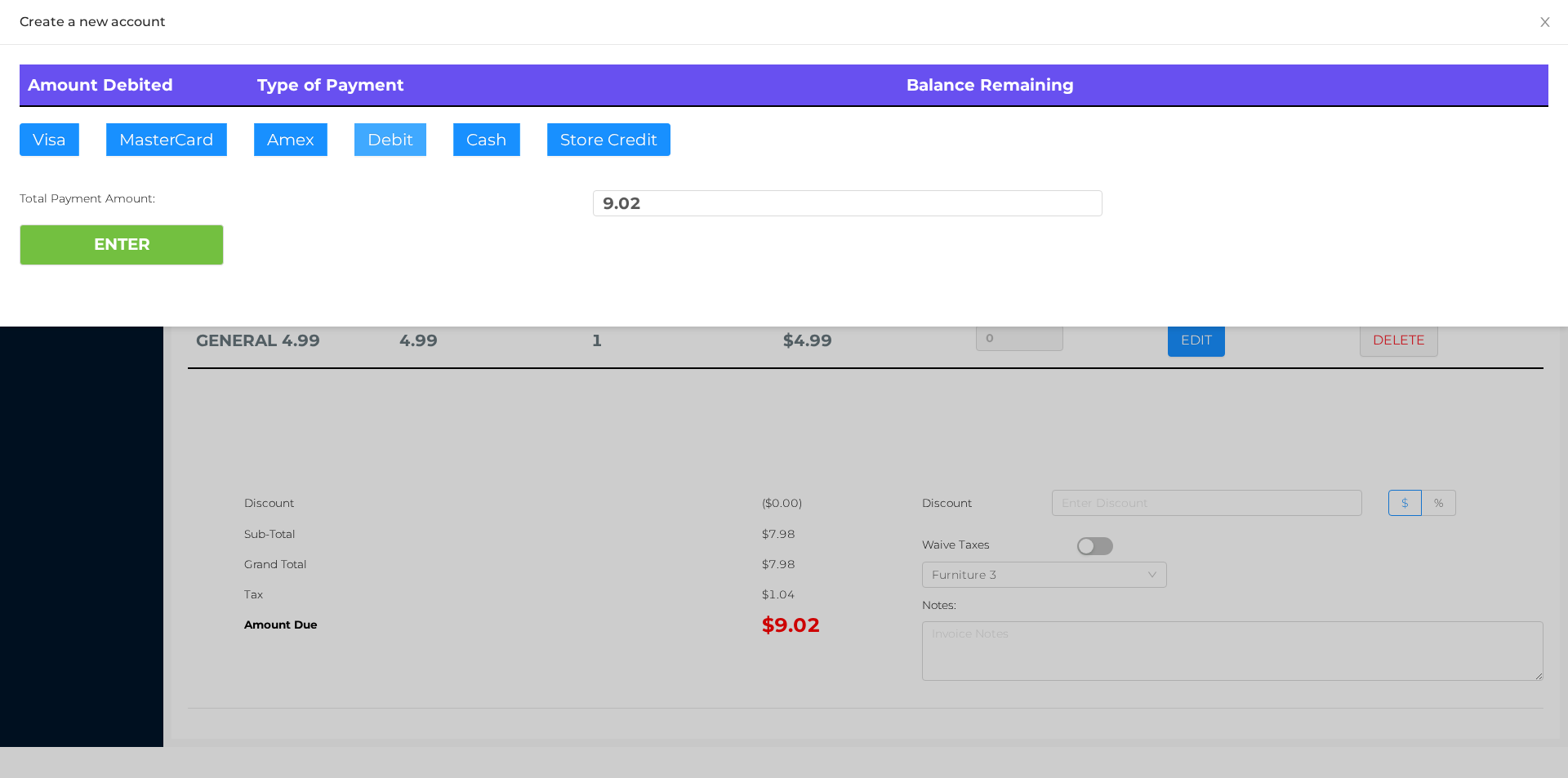
click at [380, 148] on button "Debit" at bounding box center [390, 140] width 72 height 33
type input "50."
click at [155, 245] on button "ENTER" at bounding box center [121, 245] width 204 height 41
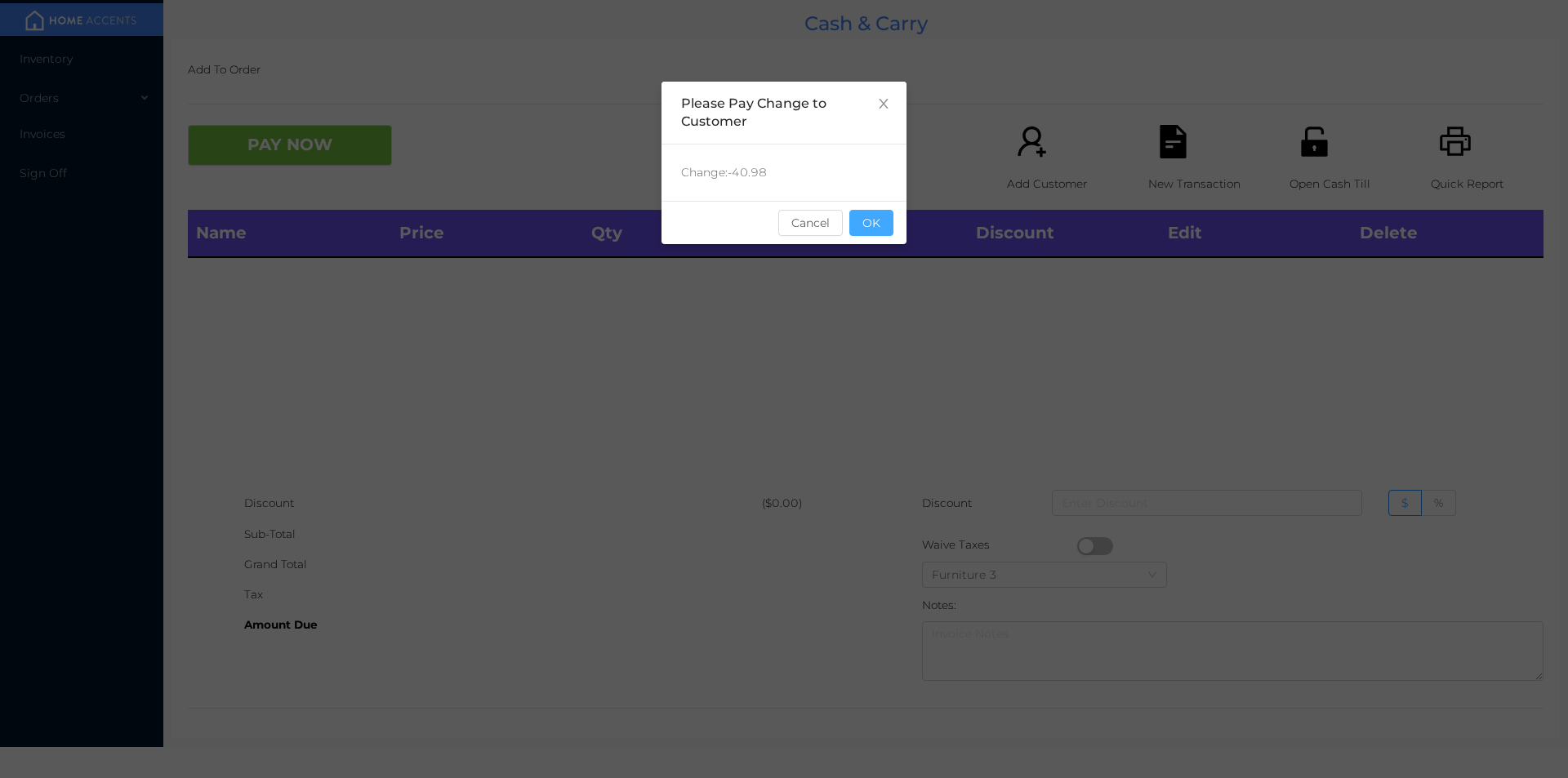
click at [880, 235] on button "OK" at bounding box center [872, 223] width 44 height 26
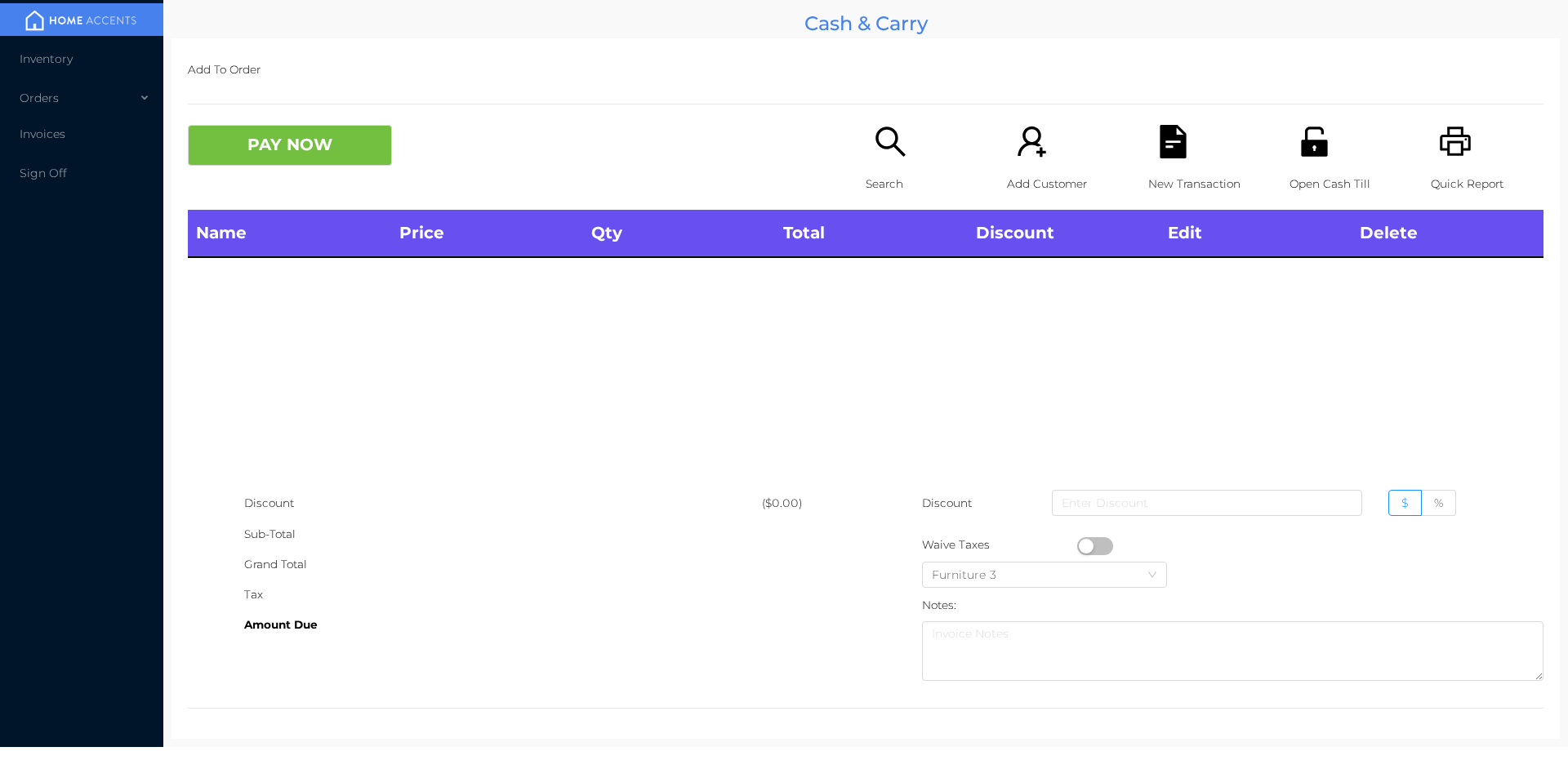
click at [876, 299] on div "Name Price Qty Total Discount Edit Delete" at bounding box center [865, 349] width 1355 height 278
click at [1289, 165] on div "Open Cash Till" at bounding box center [1345, 168] width 113 height 85
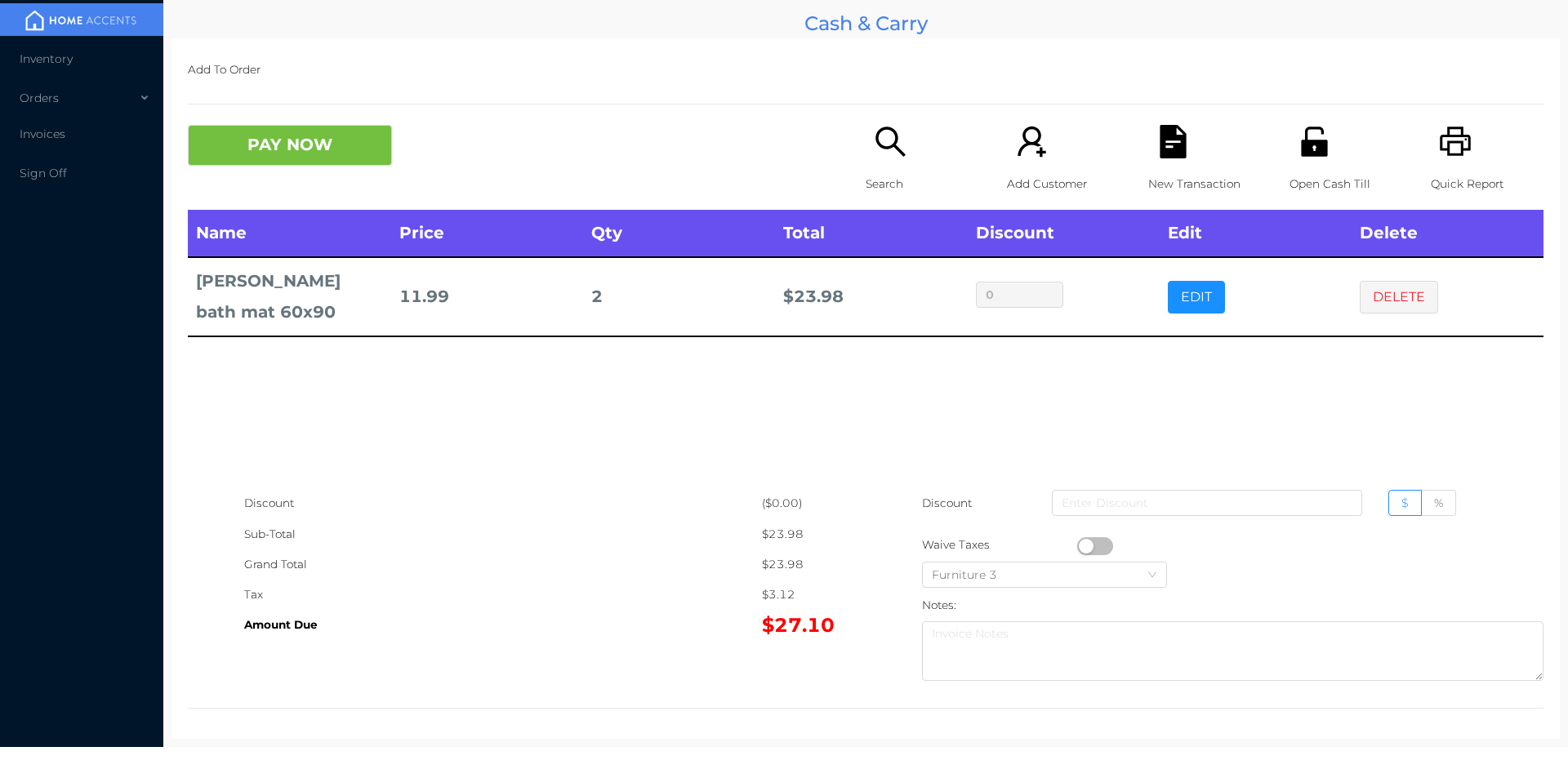
click at [898, 176] on p "Search" at bounding box center [922, 184] width 113 height 30
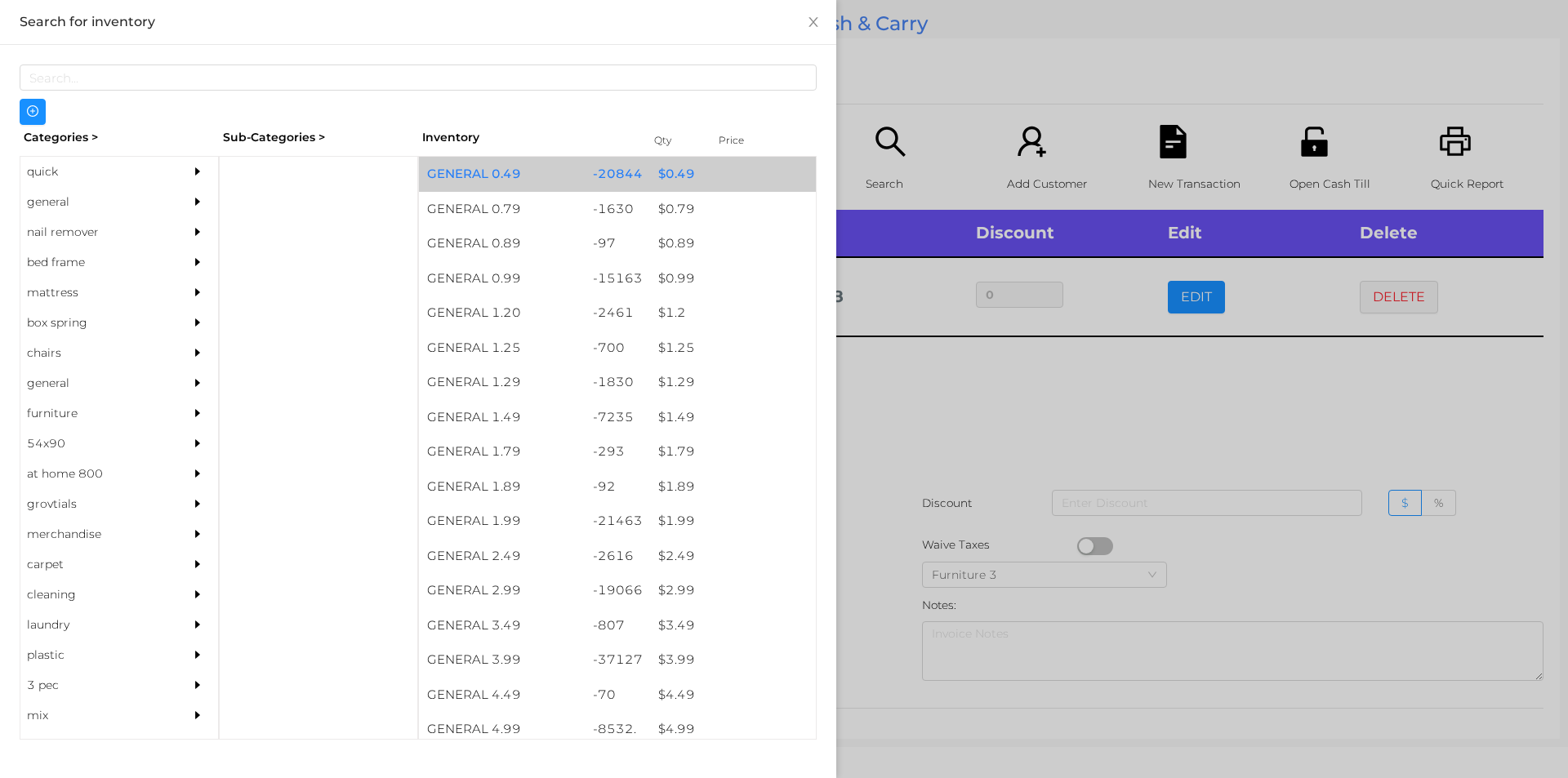
click at [678, 185] on div "$ 0.49" at bounding box center [732, 174] width 166 height 35
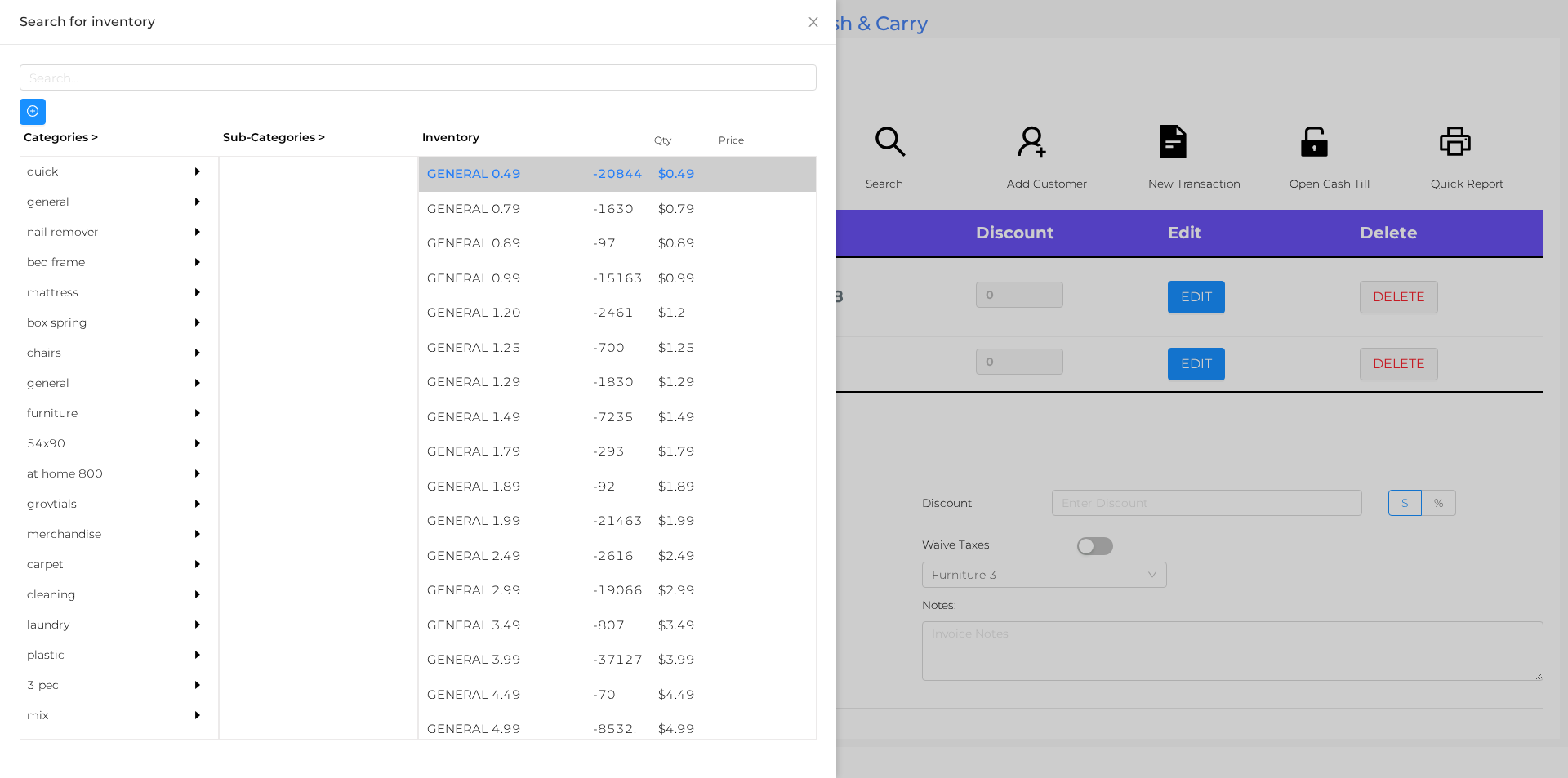
click at [674, 183] on div "$ 0.49" at bounding box center [732, 174] width 166 height 35
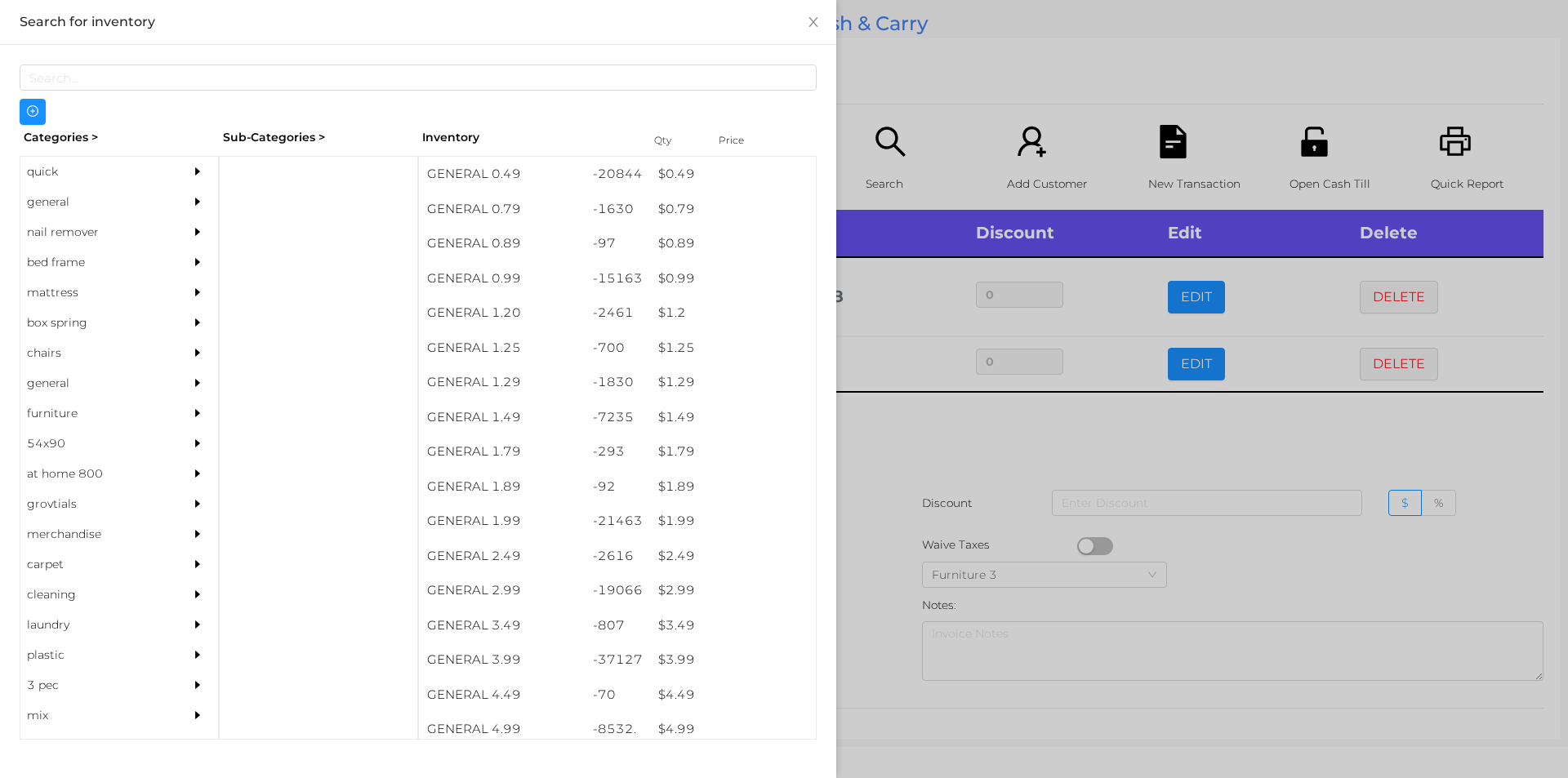
click at [884, 462] on div at bounding box center [784, 389] width 1568 height 778
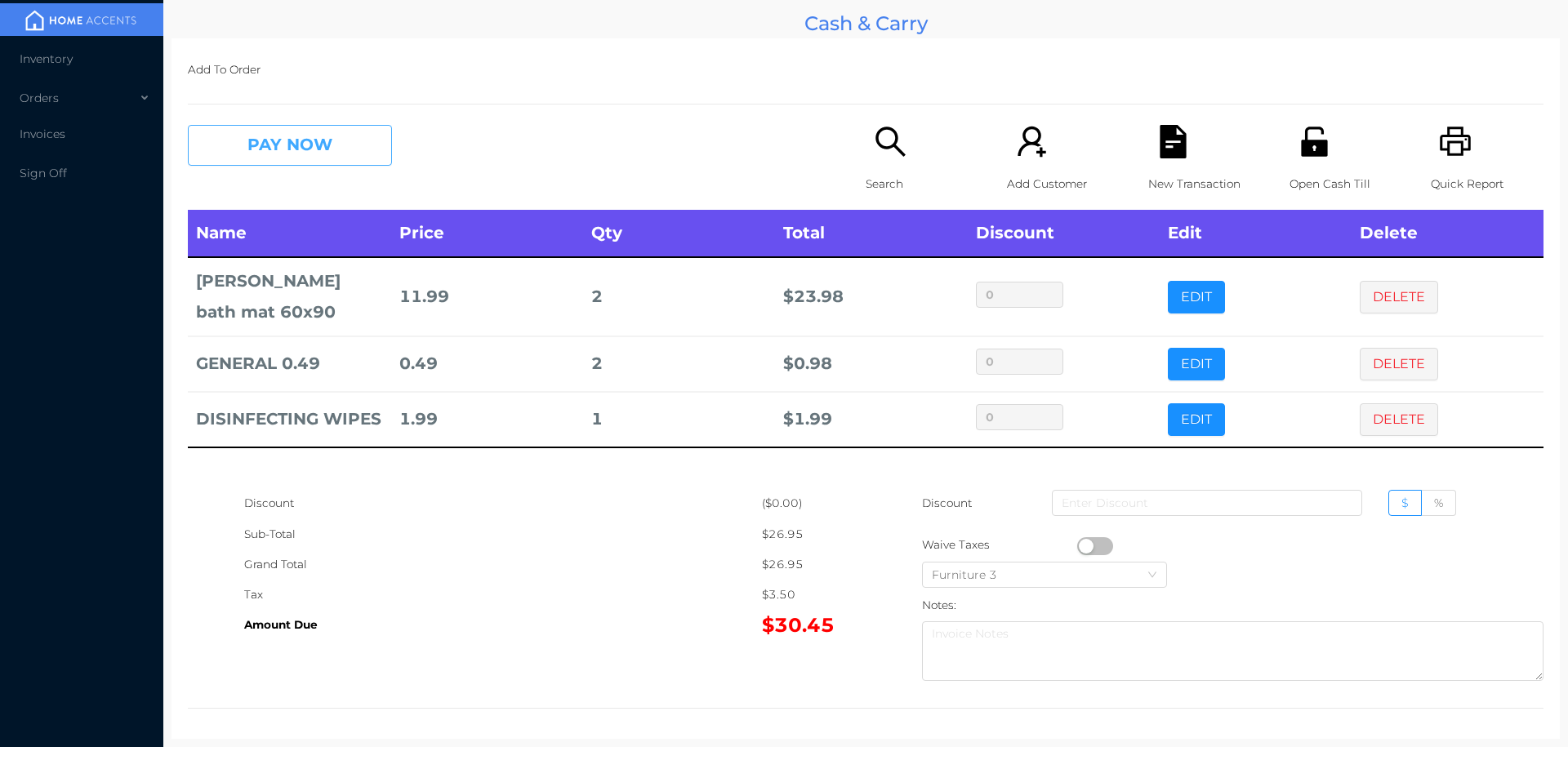
click at [253, 139] on button "PAY NOW" at bounding box center [289, 146] width 204 height 41
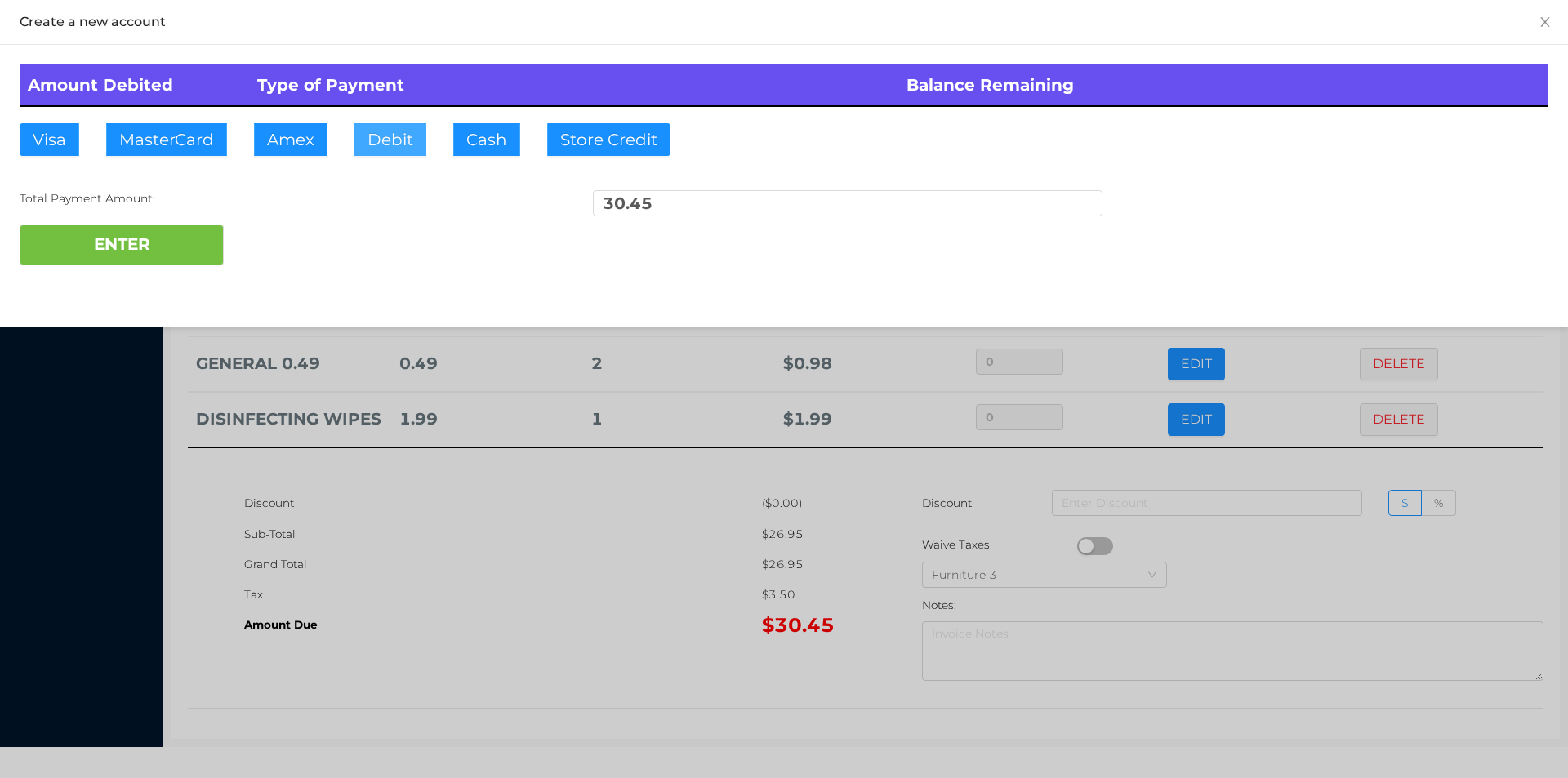
click at [393, 146] on button "Debit" at bounding box center [390, 140] width 72 height 33
type input "50."
click at [142, 260] on button "ENTER" at bounding box center [121, 245] width 204 height 41
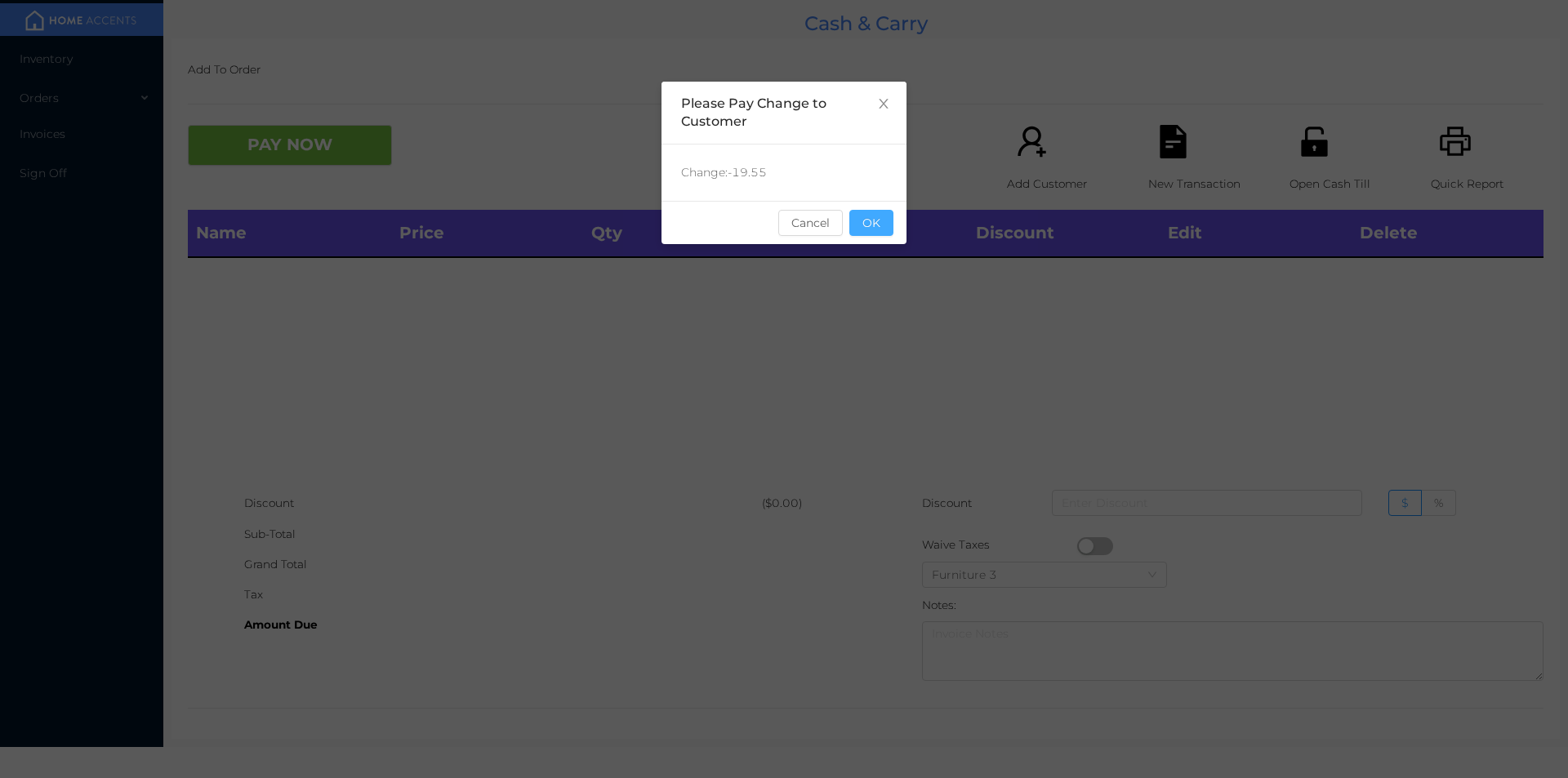
click at [858, 226] on button "OK" at bounding box center [872, 223] width 44 height 26
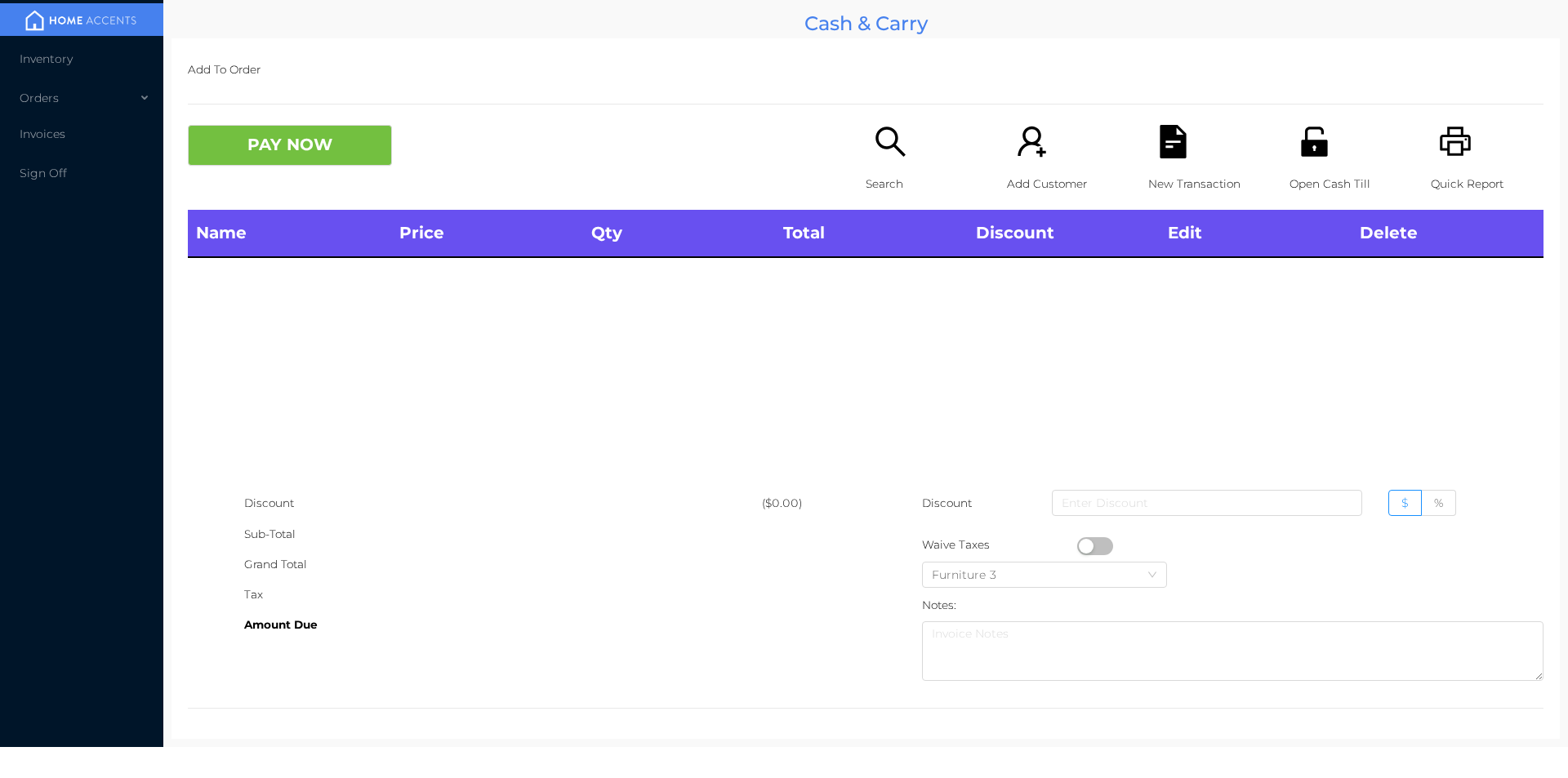
click at [923, 349] on div "Name Price Qty Total Discount Edit Delete" at bounding box center [865, 349] width 1355 height 278
click at [1312, 146] on icon "icon: unlock" at bounding box center [1313, 142] width 26 height 29
click at [1300, 146] on icon "icon: unlock" at bounding box center [1313, 142] width 26 height 29
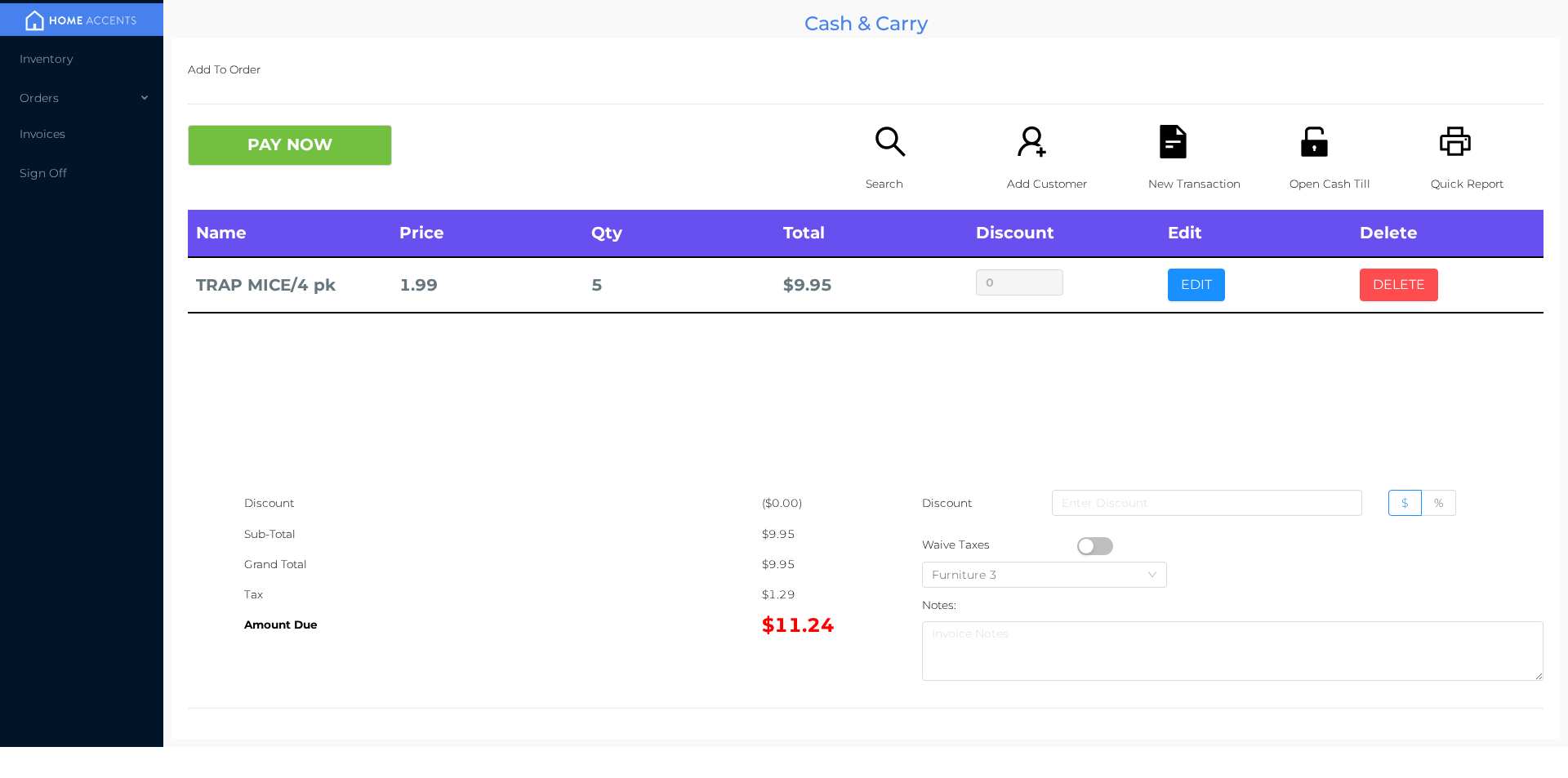
click at [1399, 293] on button "DELETE" at bounding box center [1399, 285] width 79 height 33
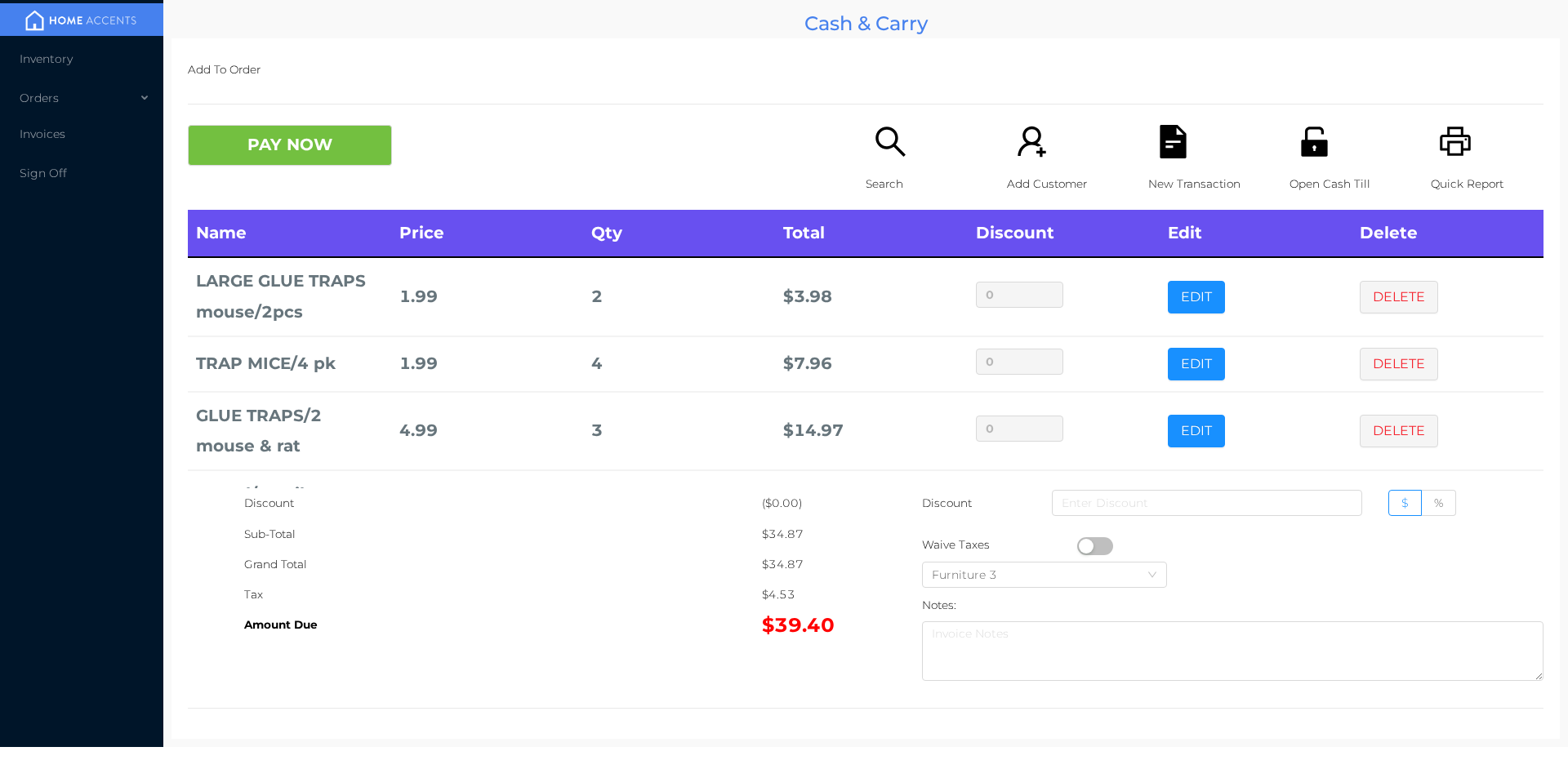
click at [803, 268] on td "$ 3.98" at bounding box center [871, 296] width 191 height 79
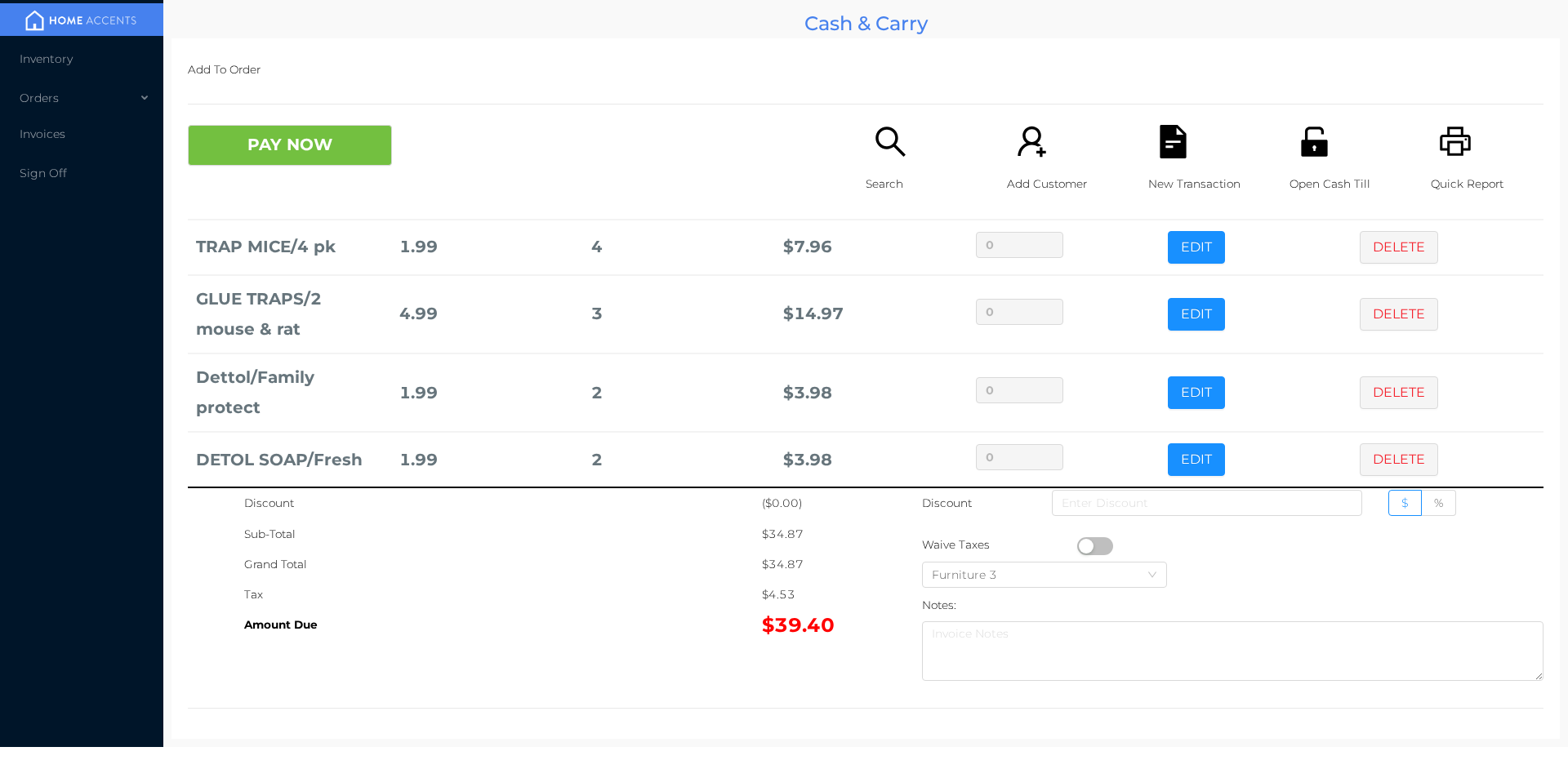
scroll to position [133, 0]
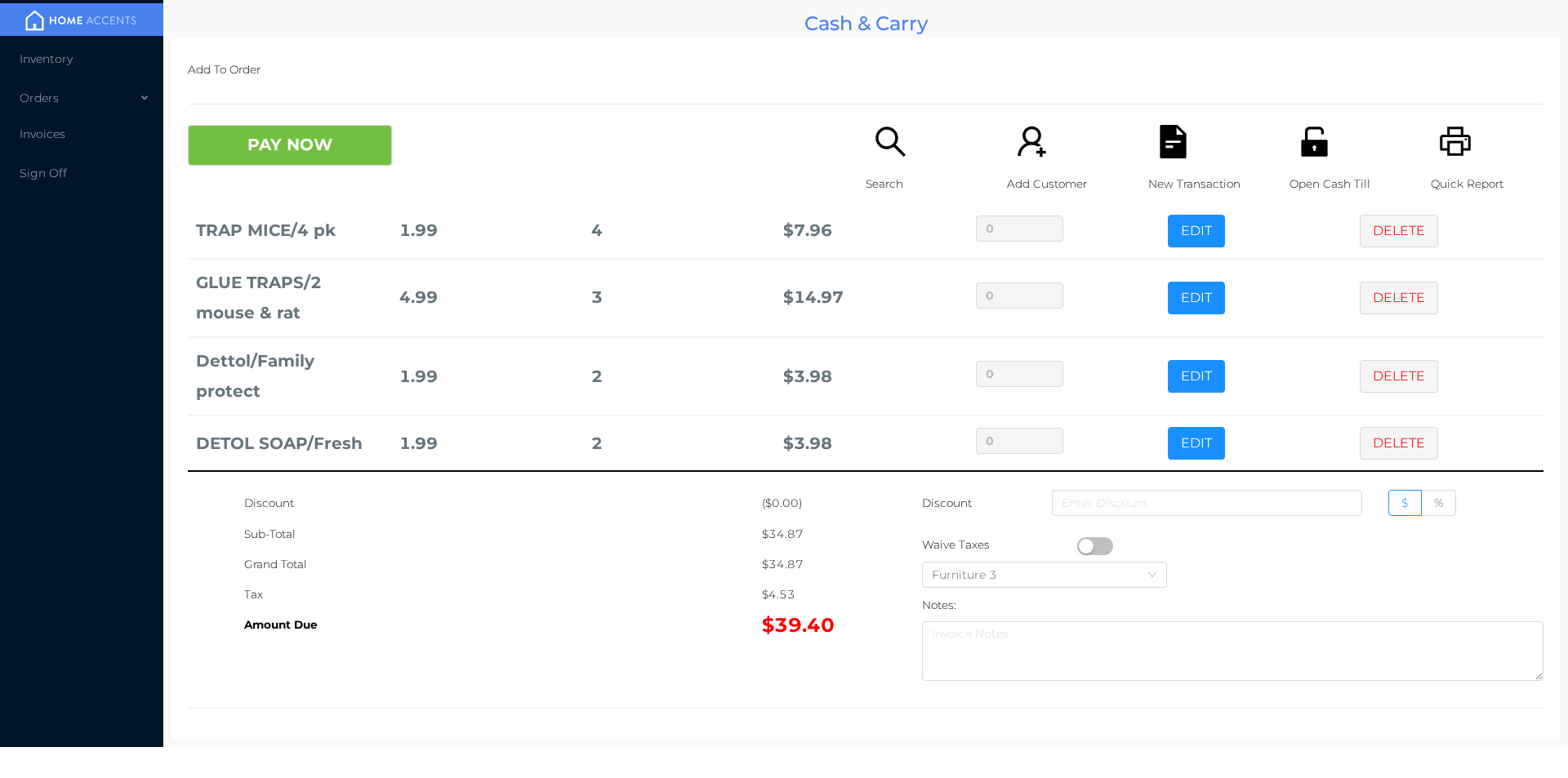
click at [1384, 449] on button "DELETE" at bounding box center [1399, 443] width 79 height 33
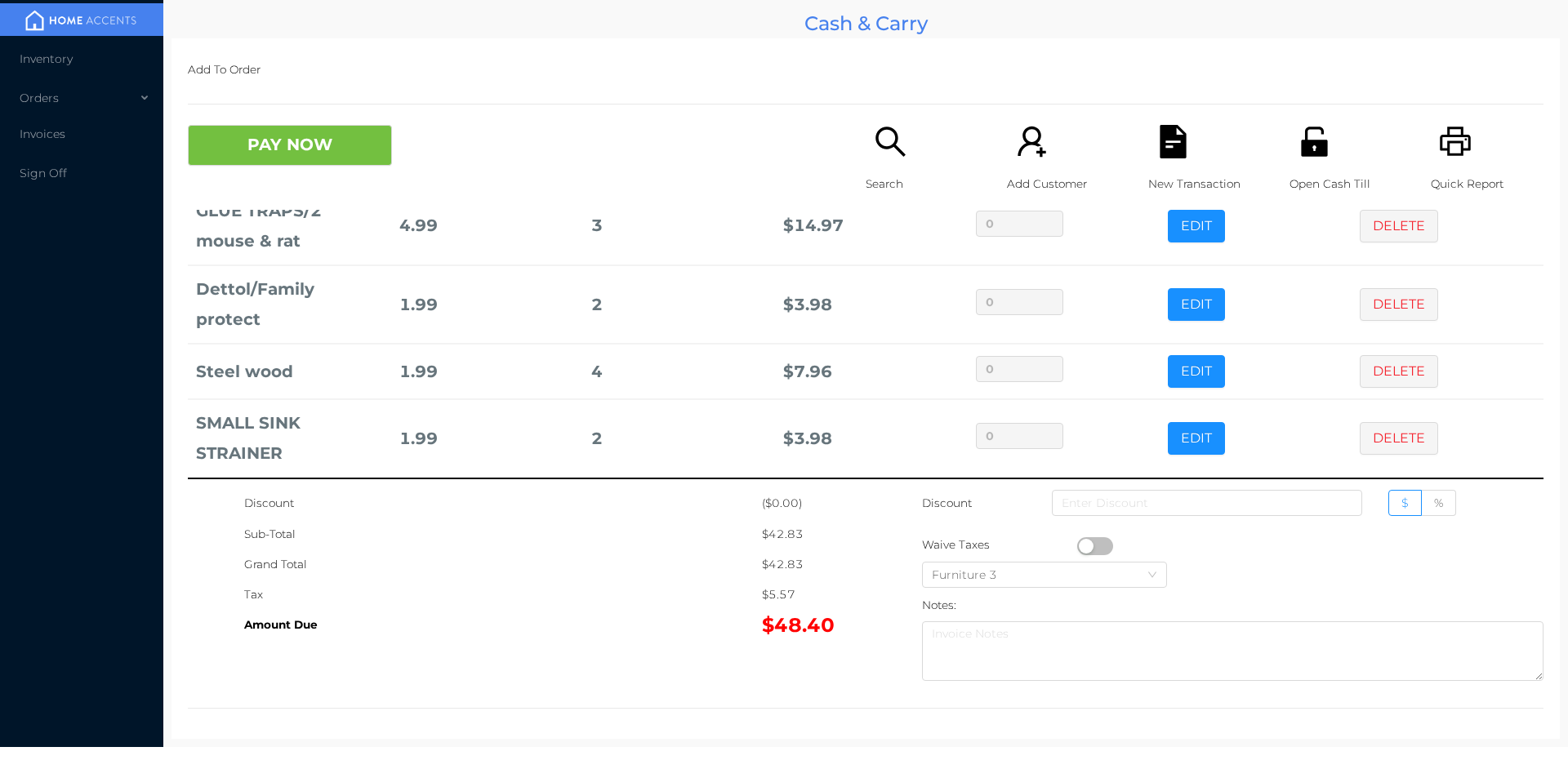
scroll to position [211, 0]
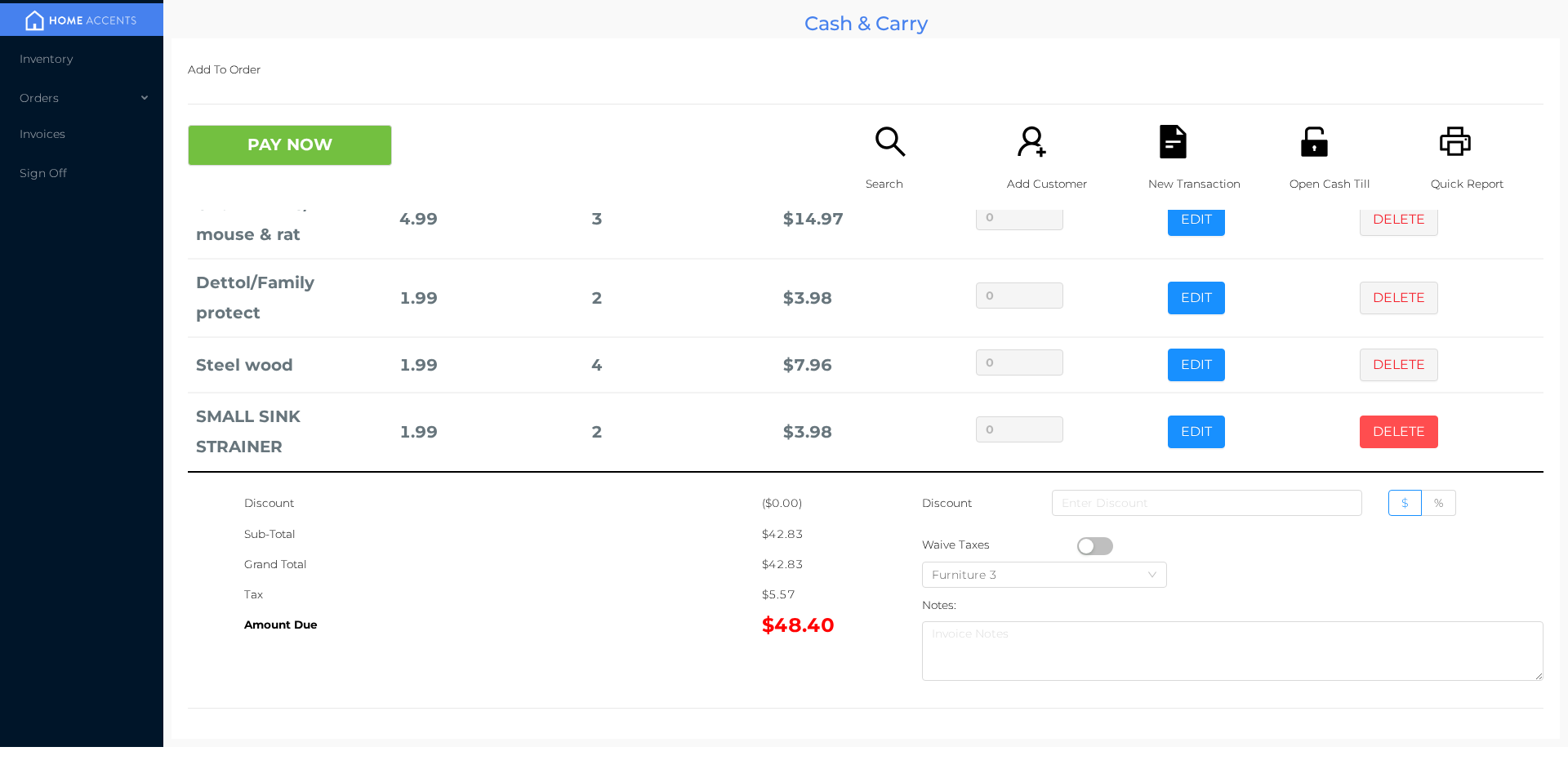
click at [1365, 429] on button "DELETE" at bounding box center [1399, 432] width 79 height 33
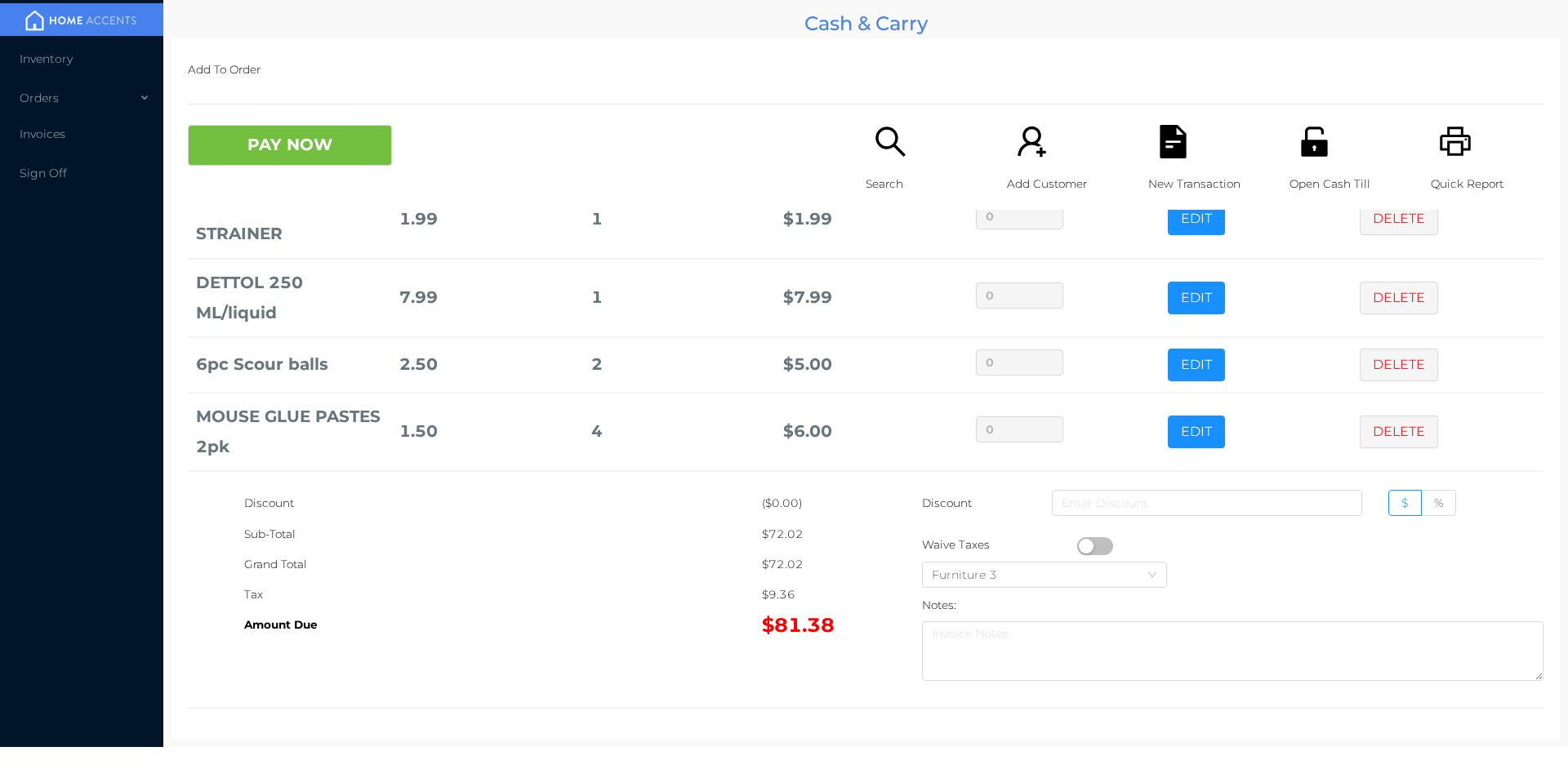
scroll to position [558, 0]
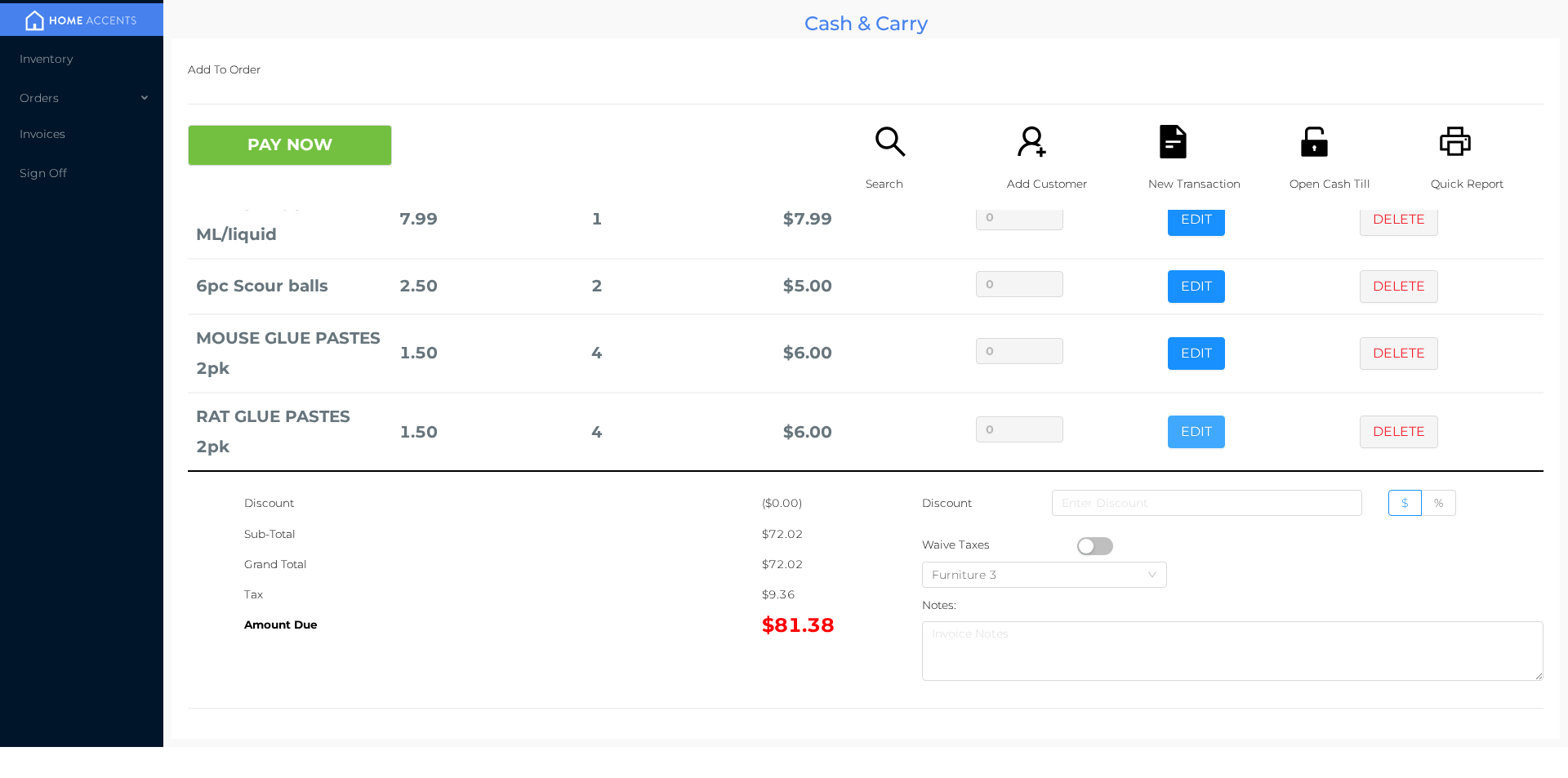
click at [1173, 434] on button "EDIT" at bounding box center [1196, 432] width 57 height 33
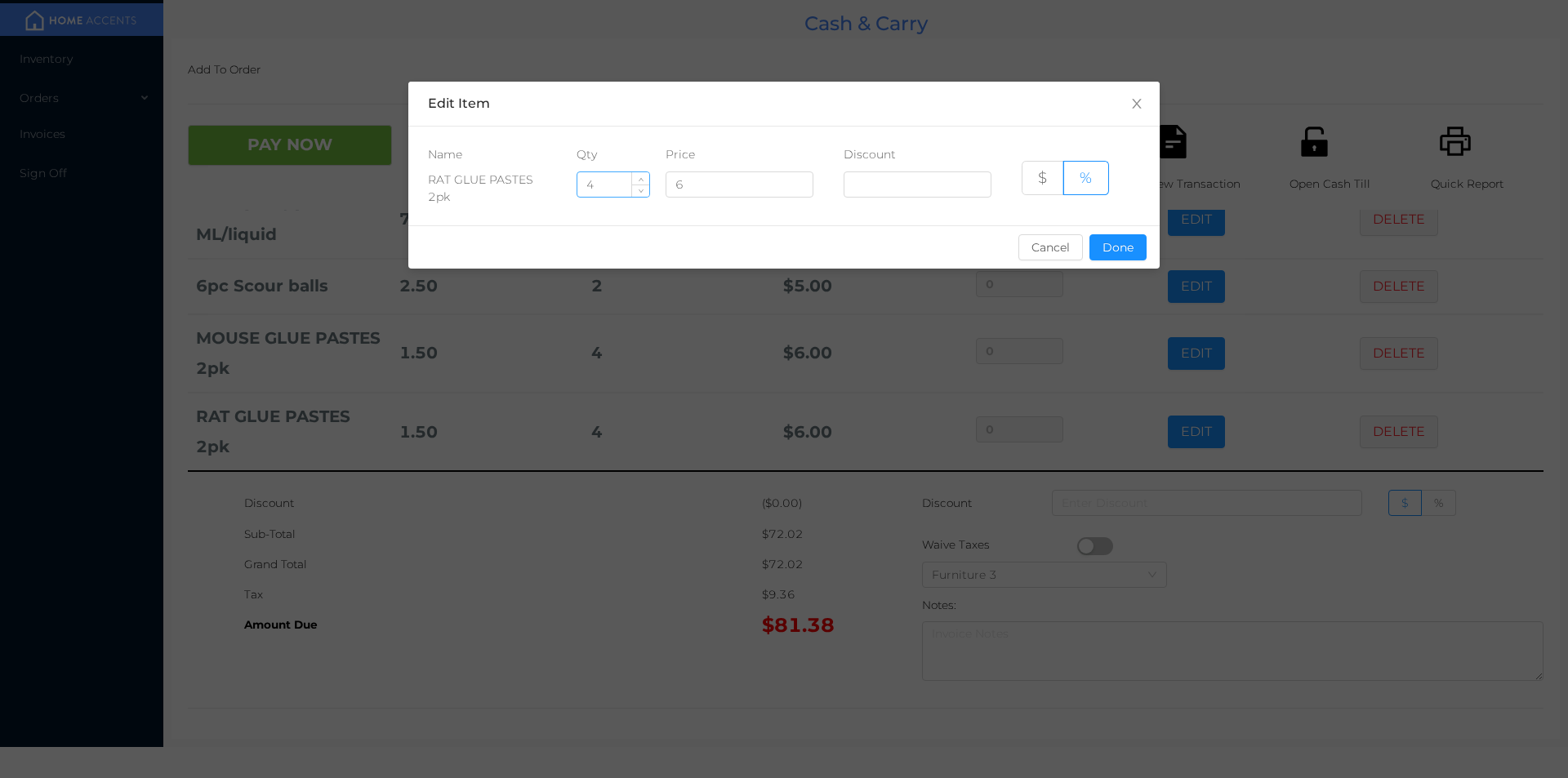
click at [588, 185] on input "4" at bounding box center [613, 185] width 72 height 25
click at [607, 191] on input "4" at bounding box center [613, 185] width 72 height 25
type input "7"
click at [1125, 239] on button "Done" at bounding box center [1118, 247] width 57 height 26
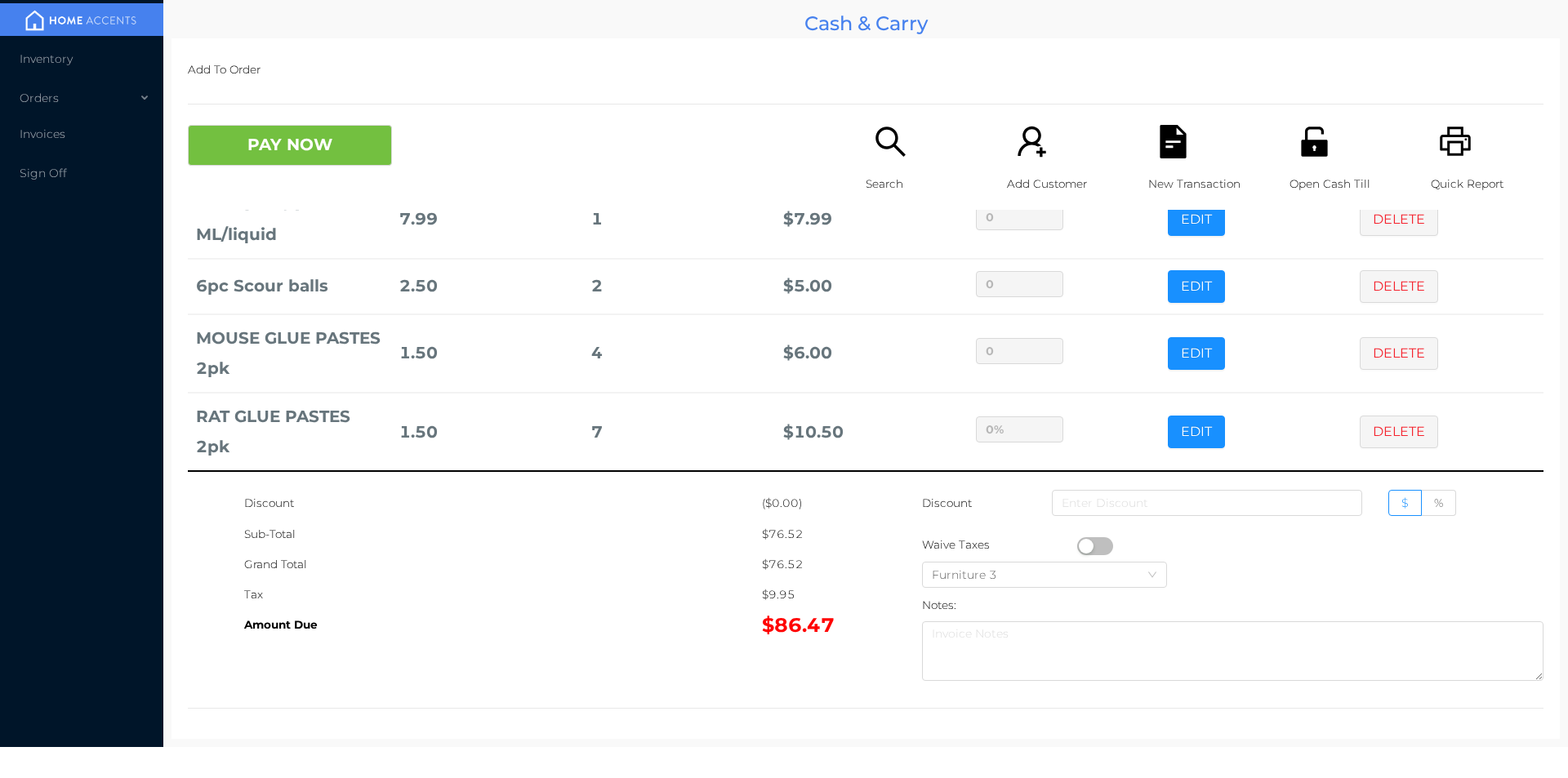
click at [630, 533] on div "Sub-Total" at bounding box center [502, 534] width 518 height 30
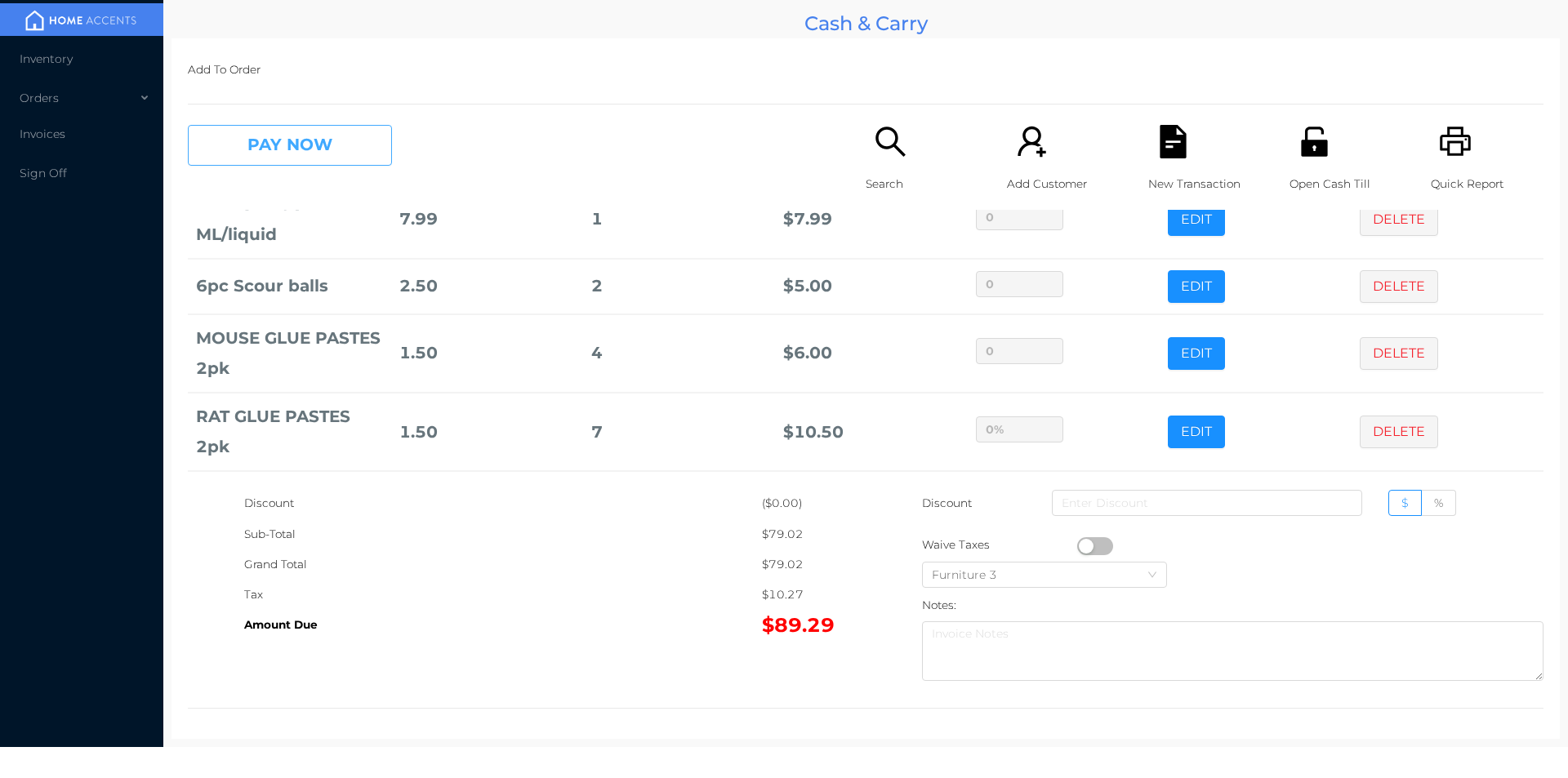
click at [336, 138] on button "PAY NOW" at bounding box center [289, 146] width 204 height 41
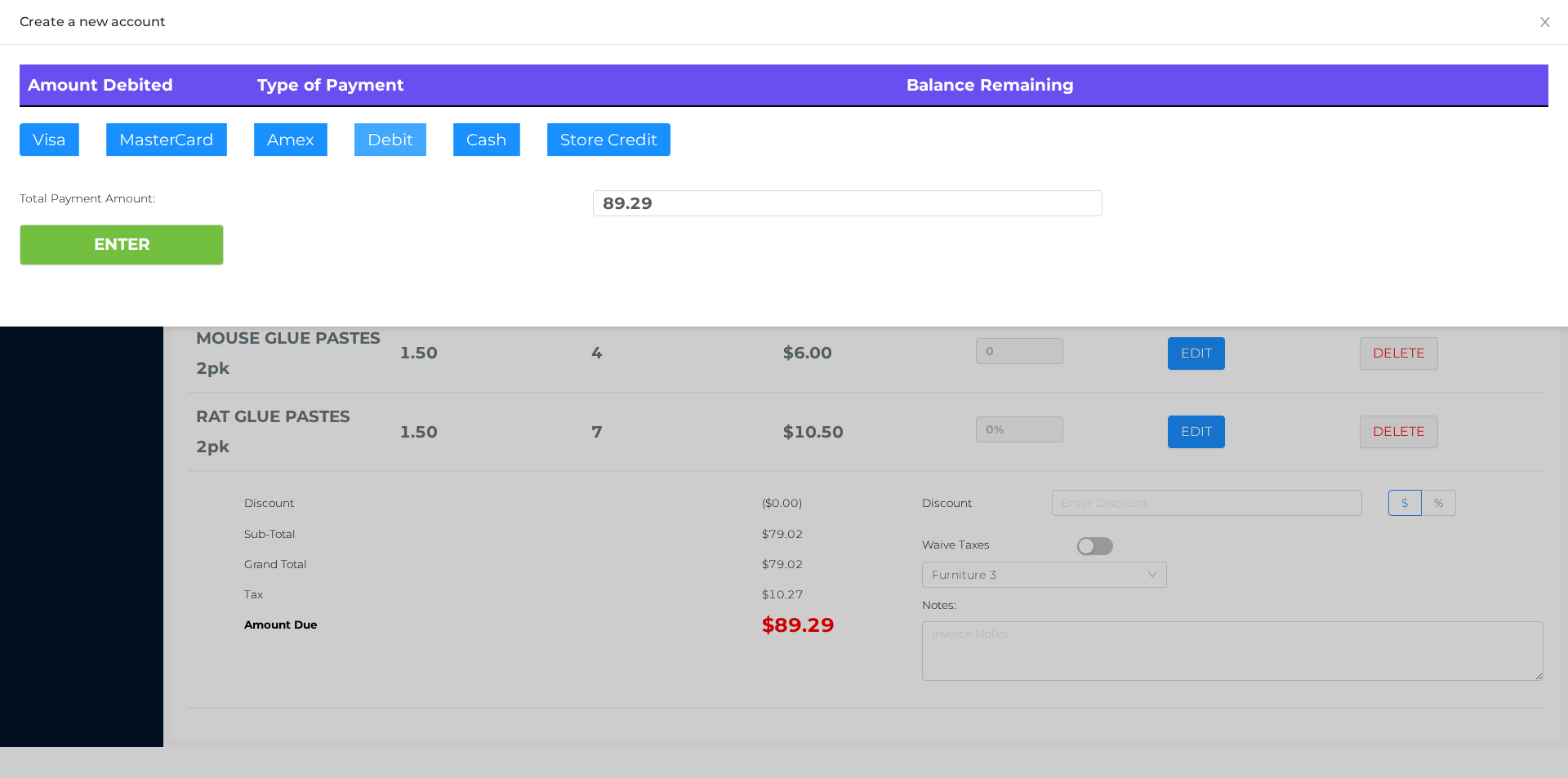
click at [380, 149] on button "Debit" at bounding box center [390, 140] width 72 height 33
click at [175, 250] on button "ENTER" at bounding box center [121, 245] width 204 height 41
type input "0"
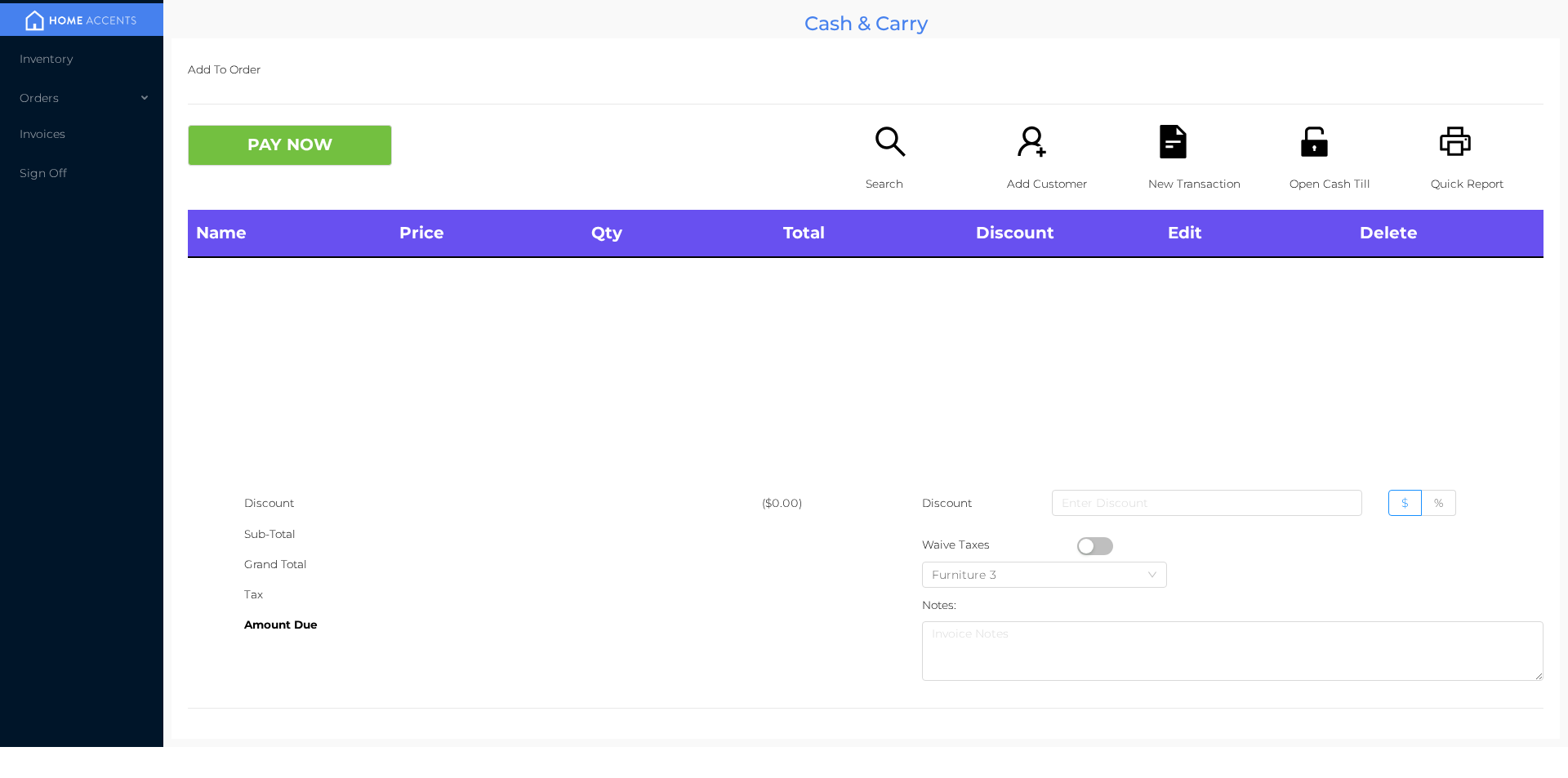
scroll to position [0, 0]
click at [1310, 170] on p "Open Cash Till" at bounding box center [1345, 184] width 113 height 30
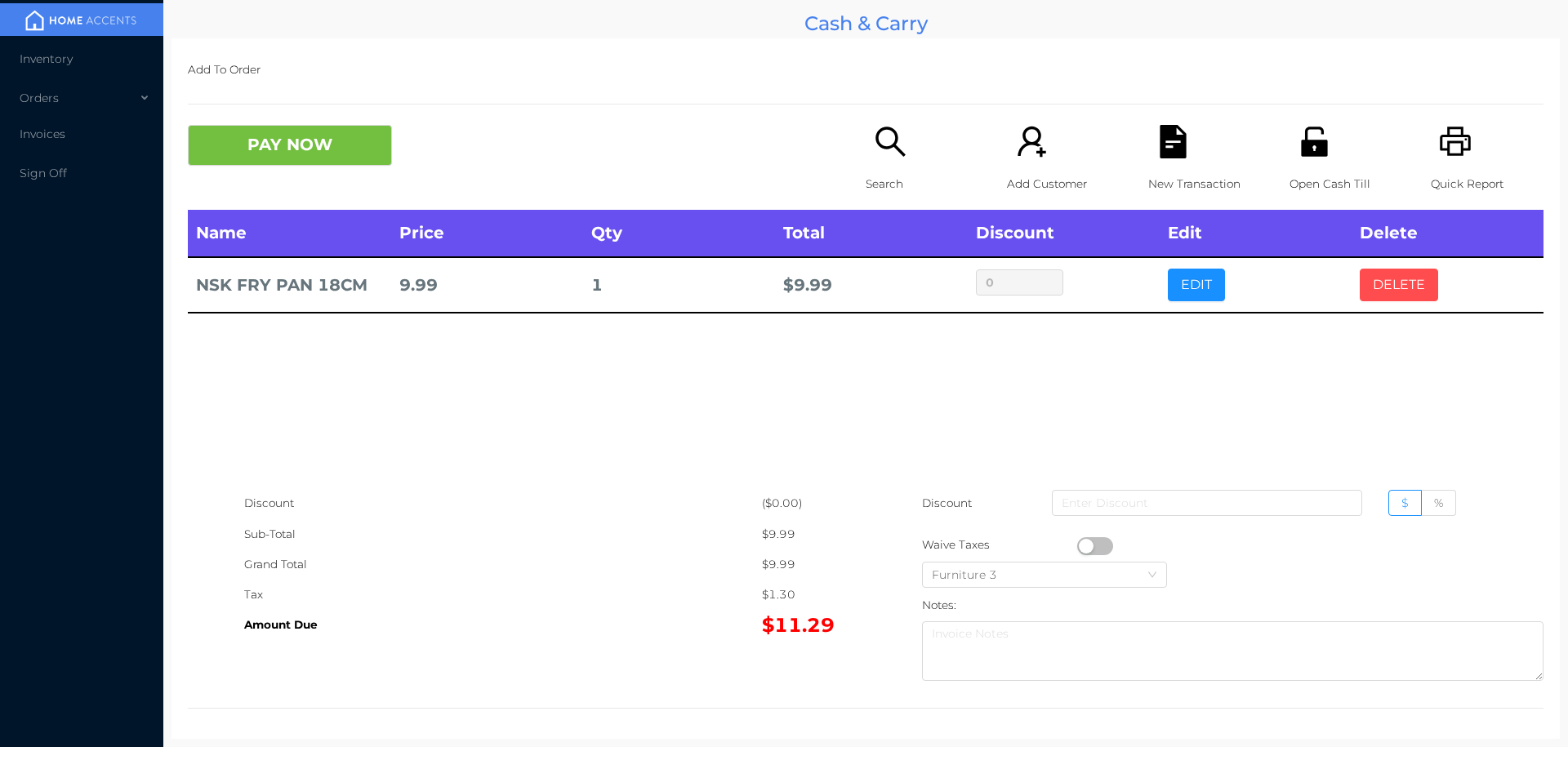
click at [1370, 296] on button "DELETE" at bounding box center [1399, 285] width 79 height 33
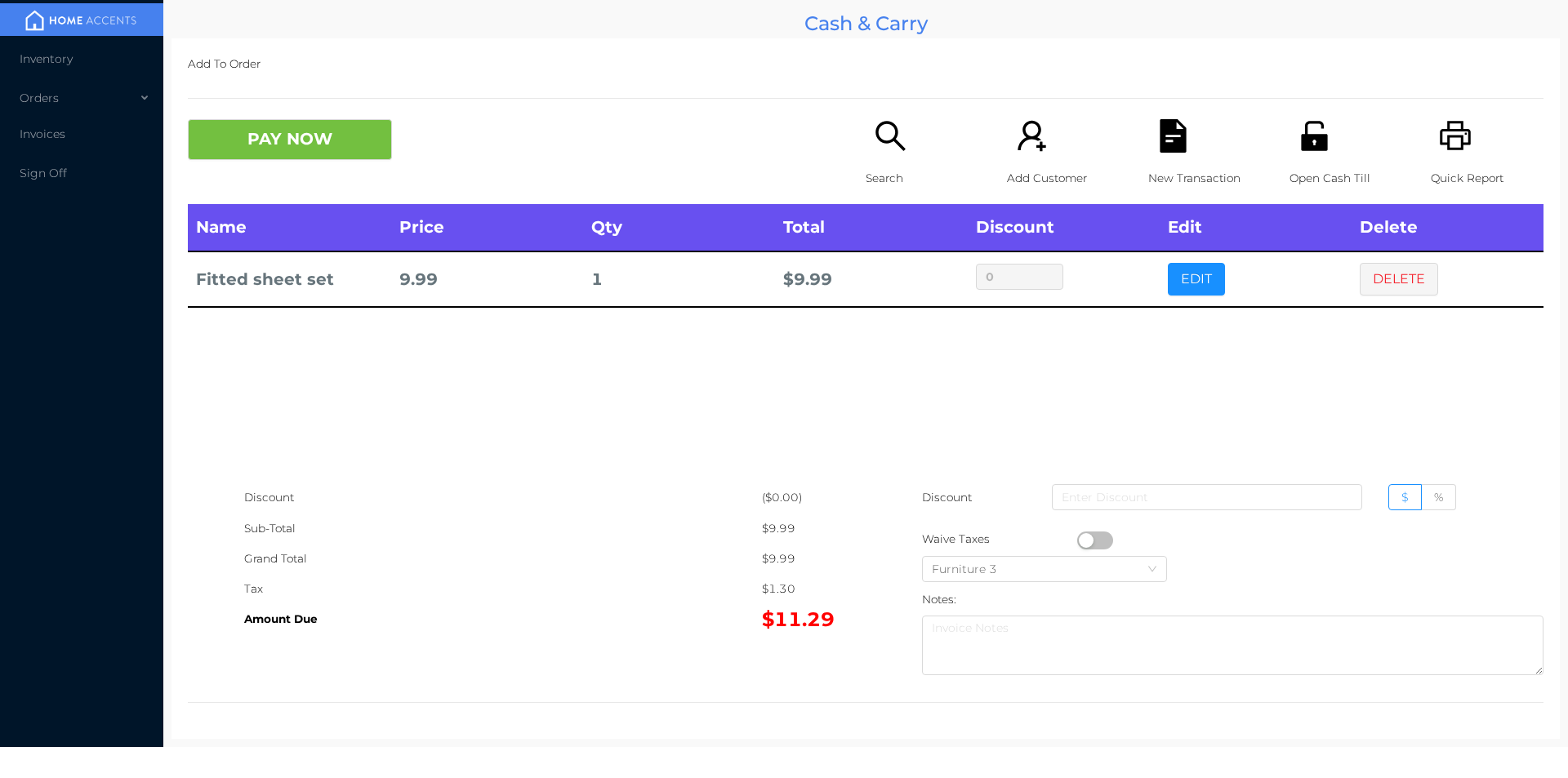
click at [1453, 128] on icon "icon: printer" at bounding box center [1455, 136] width 34 height 34
click at [1386, 285] on button "DELETE" at bounding box center [1399, 279] width 79 height 33
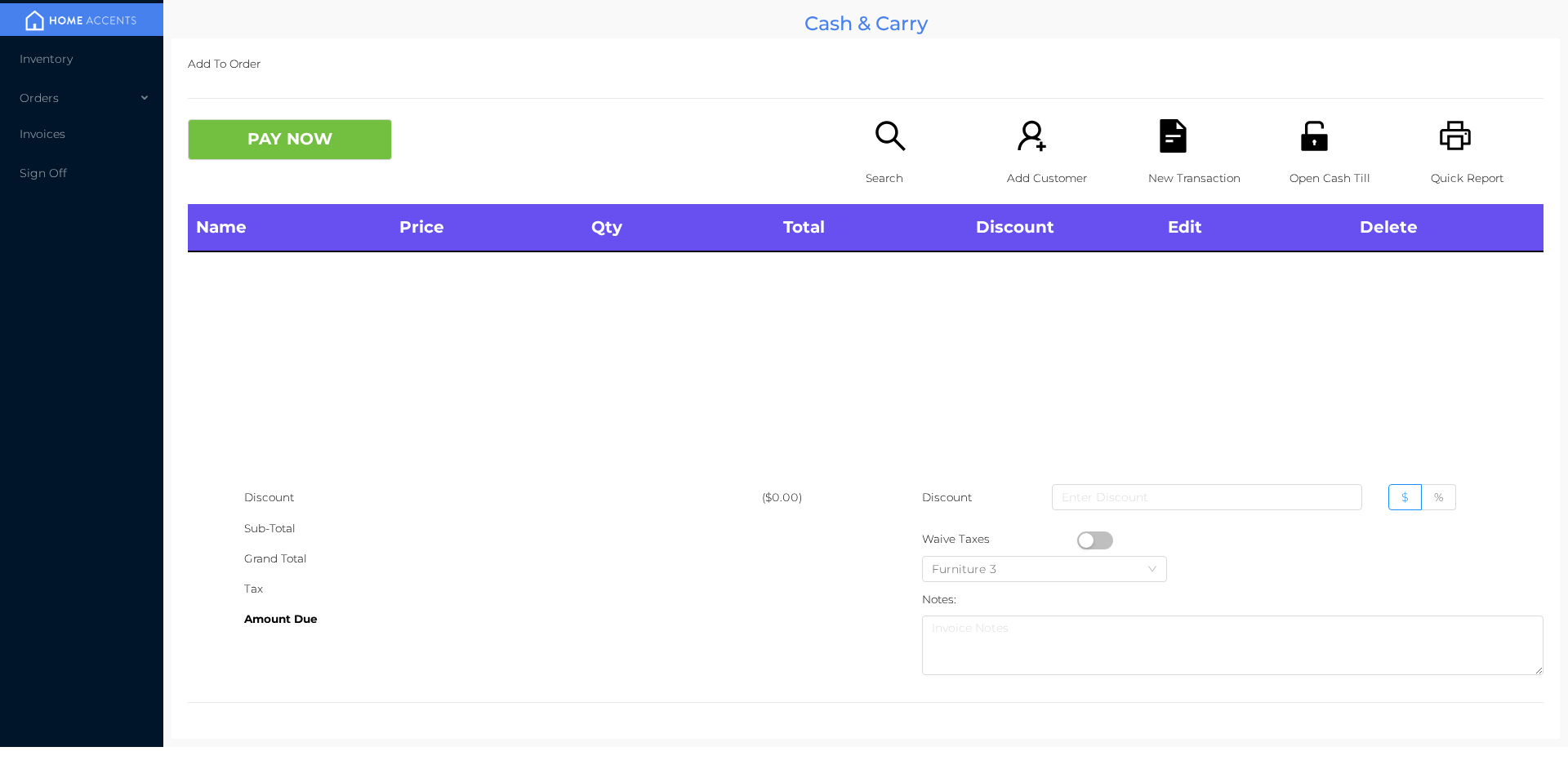
click at [319, 155] on button "PAY NOW" at bounding box center [289, 140] width 204 height 41
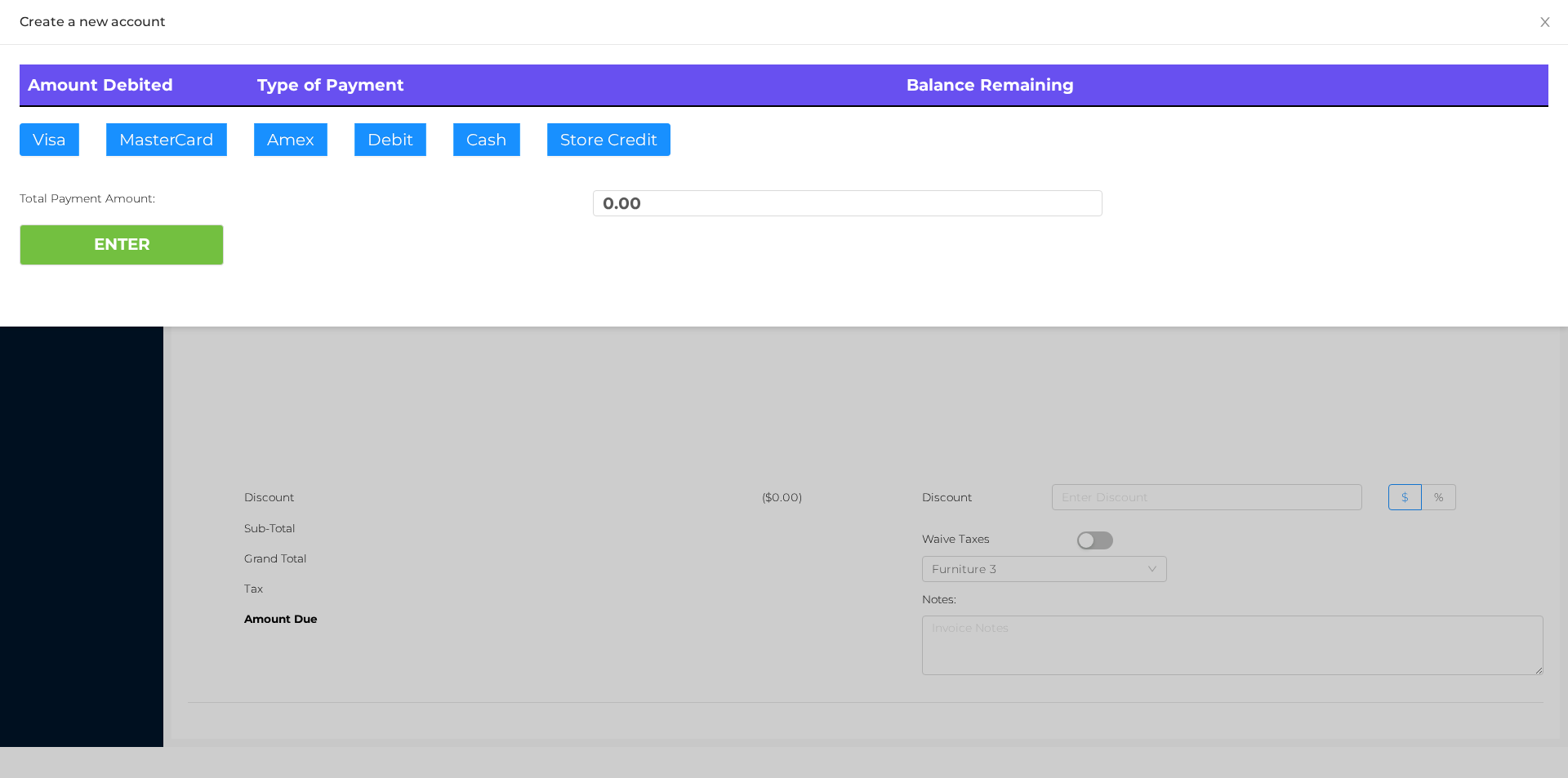
click at [418, 389] on div at bounding box center [784, 389] width 1568 height 778
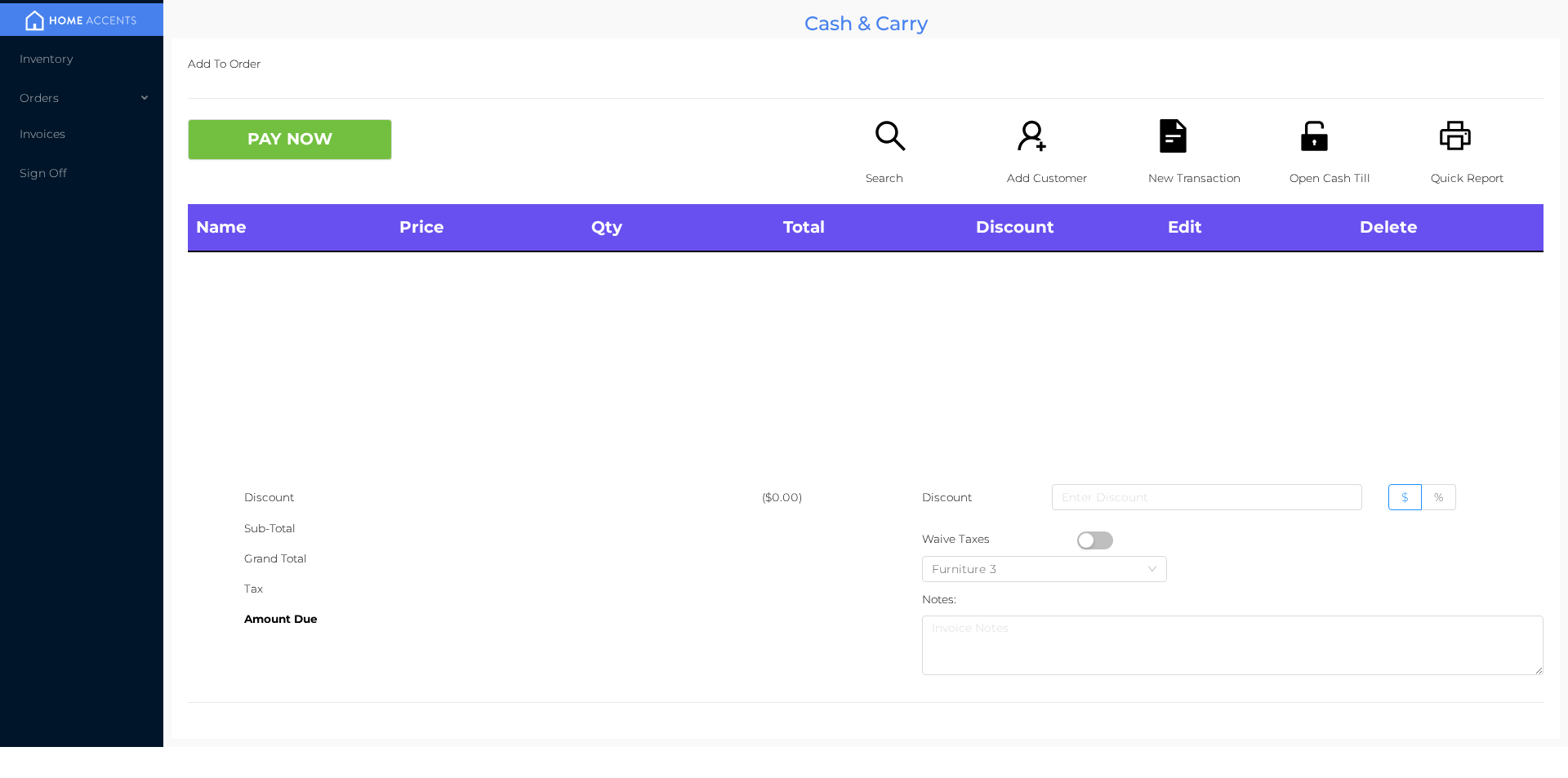
click at [885, 164] on p "Search" at bounding box center [922, 178] width 113 height 30
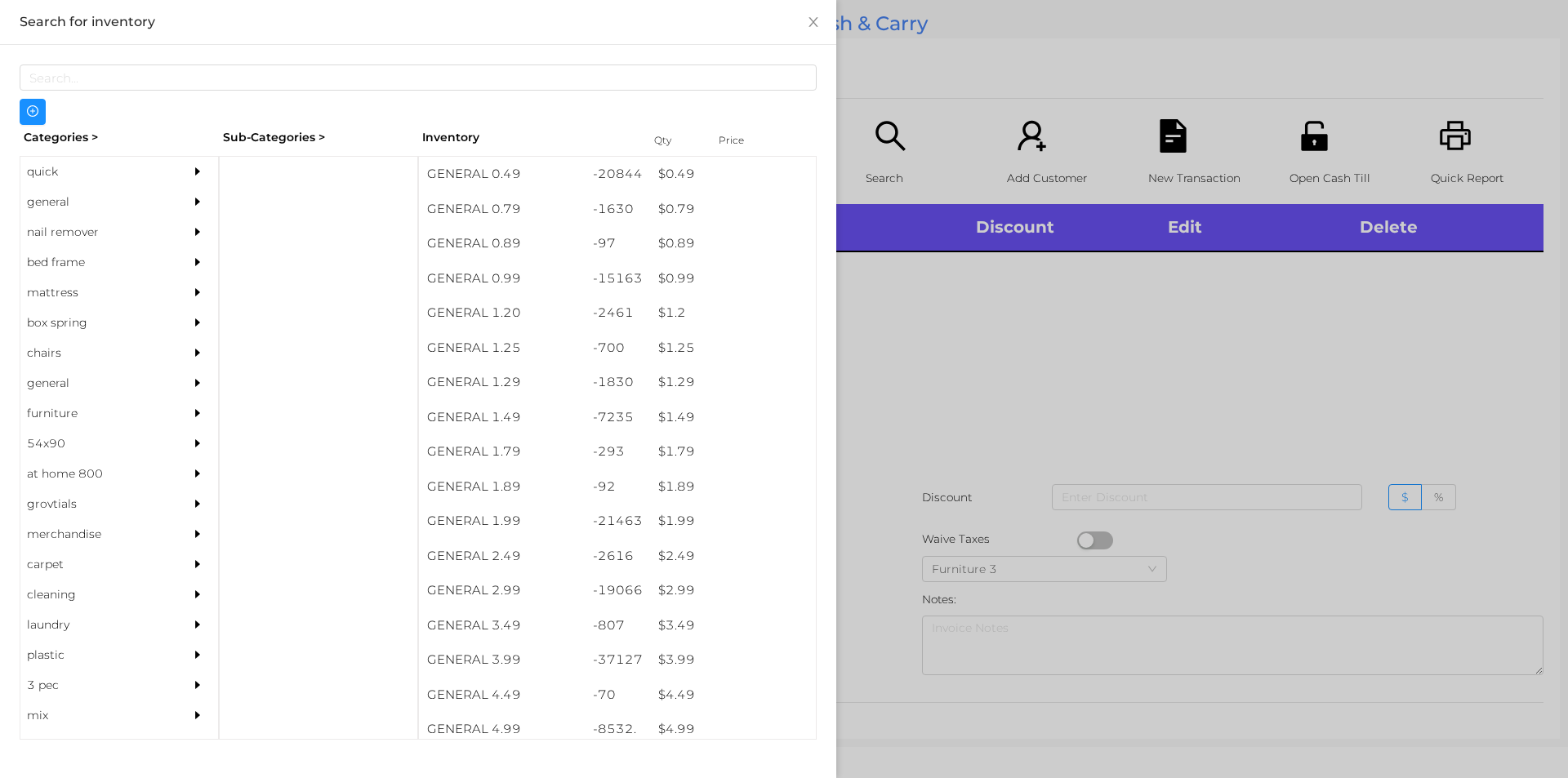
click at [672, 286] on div "$ 0.99" at bounding box center [732, 278] width 166 height 35
click at [909, 434] on div at bounding box center [784, 389] width 1568 height 778
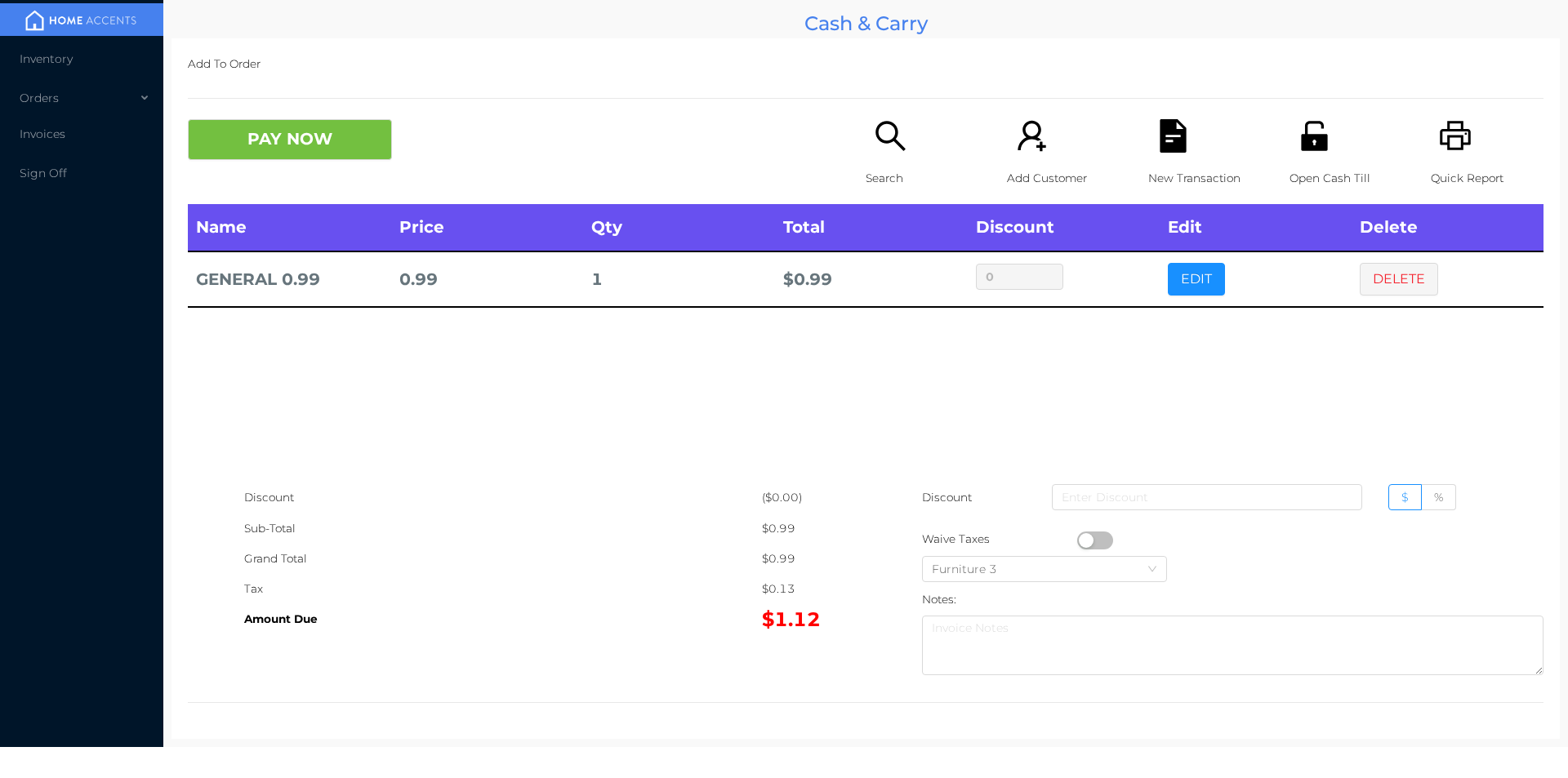
click at [289, 145] on button "PAY NOW" at bounding box center [289, 140] width 204 height 41
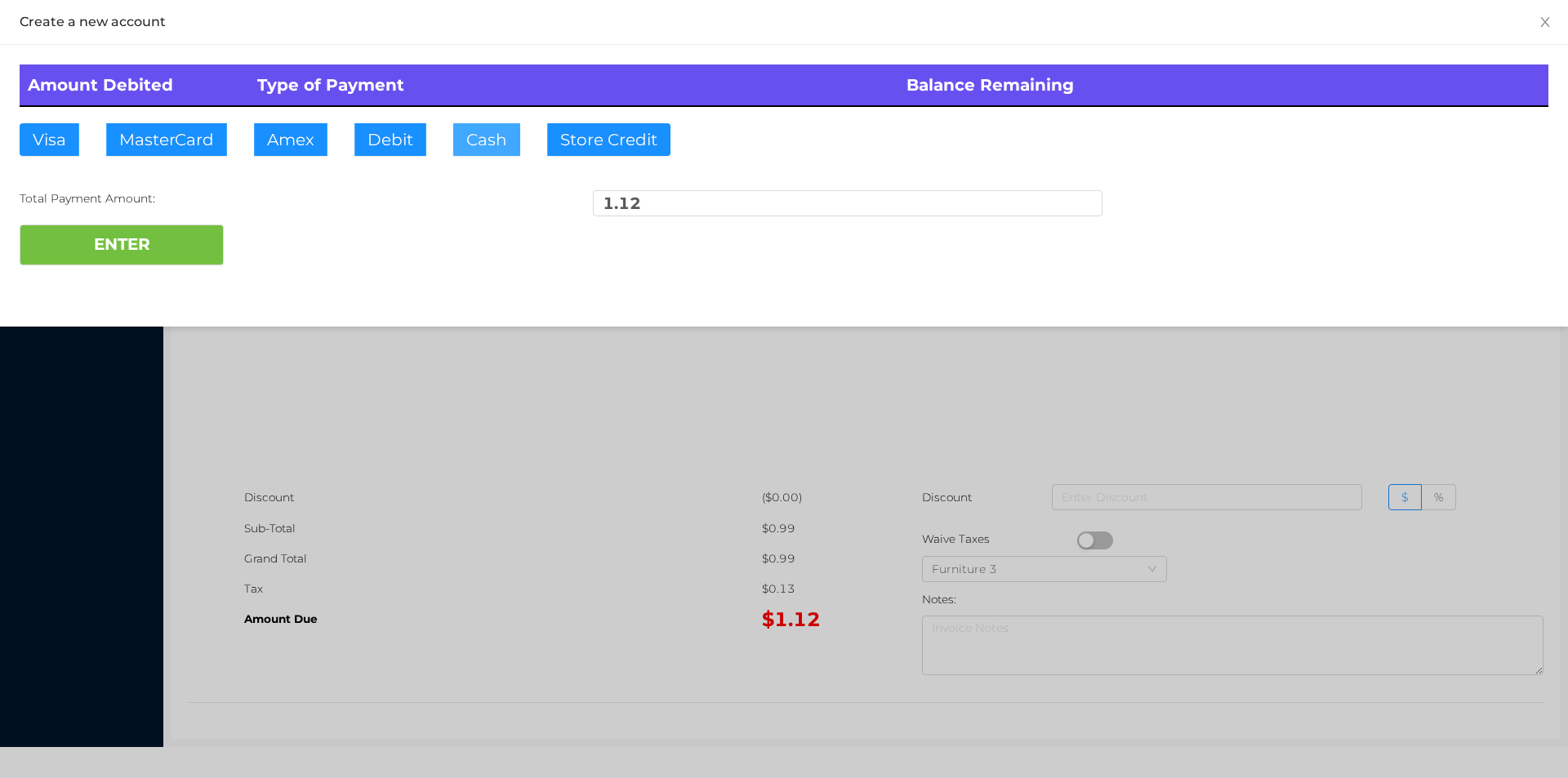
click at [480, 145] on button "Cash" at bounding box center [487, 140] width 67 height 33
click at [97, 260] on button "ENTER" at bounding box center [121, 245] width 204 height 41
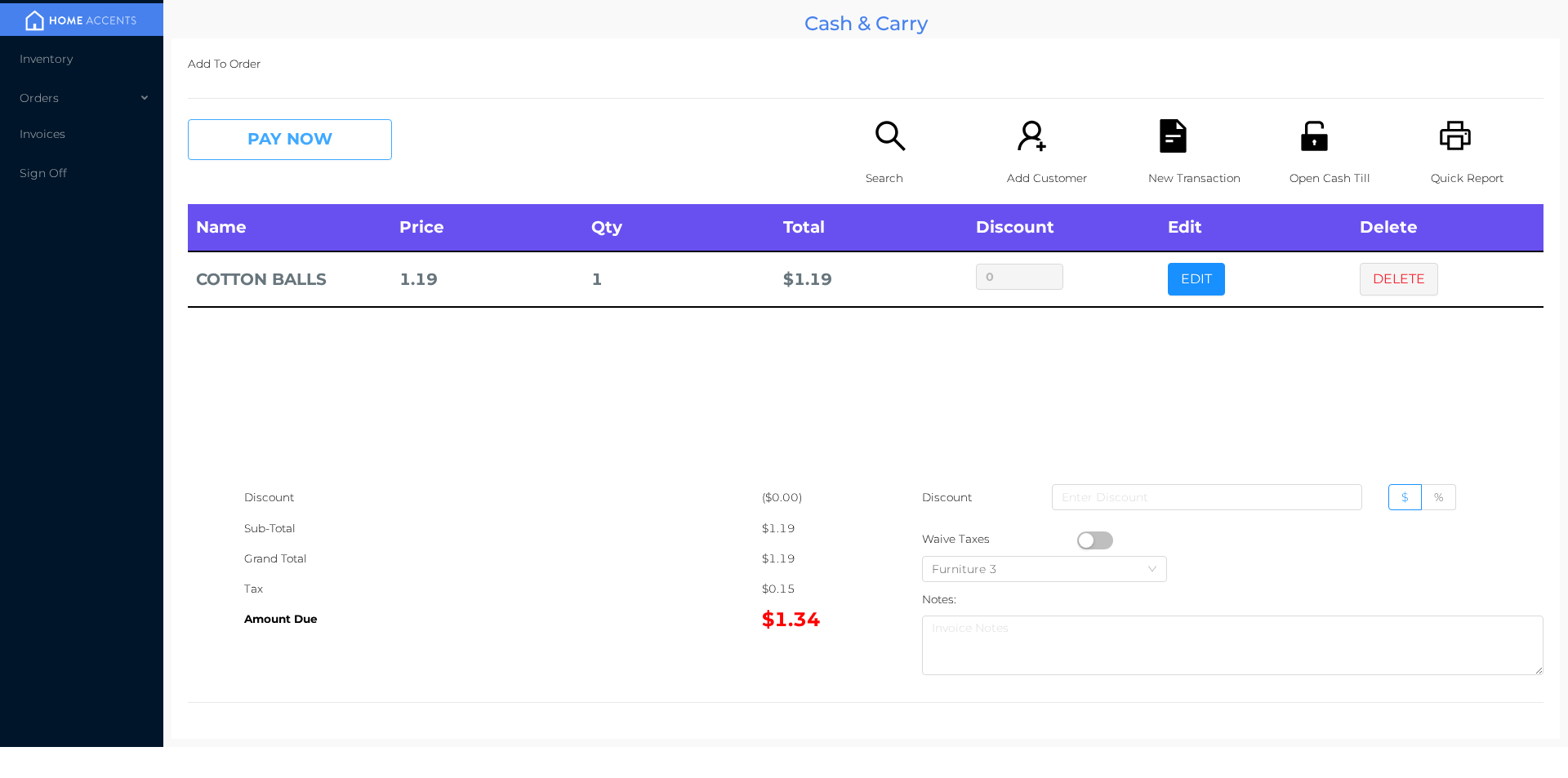
click at [333, 138] on button "PAY NOW" at bounding box center [289, 140] width 204 height 41
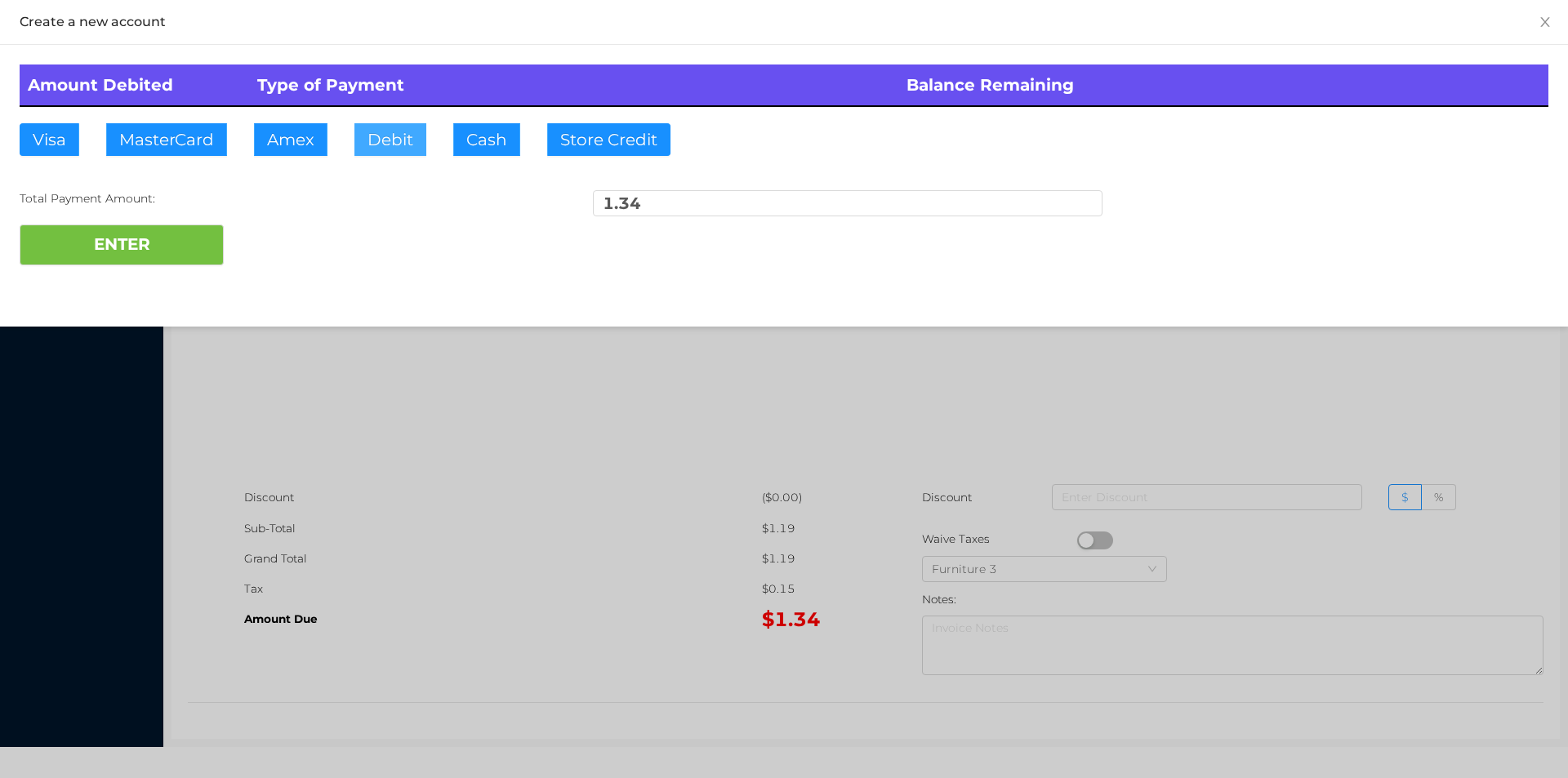
click at [379, 147] on button "Debit" at bounding box center [390, 140] width 72 height 33
click at [199, 237] on button "ENTER" at bounding box center [121, 245] width 204 height 41
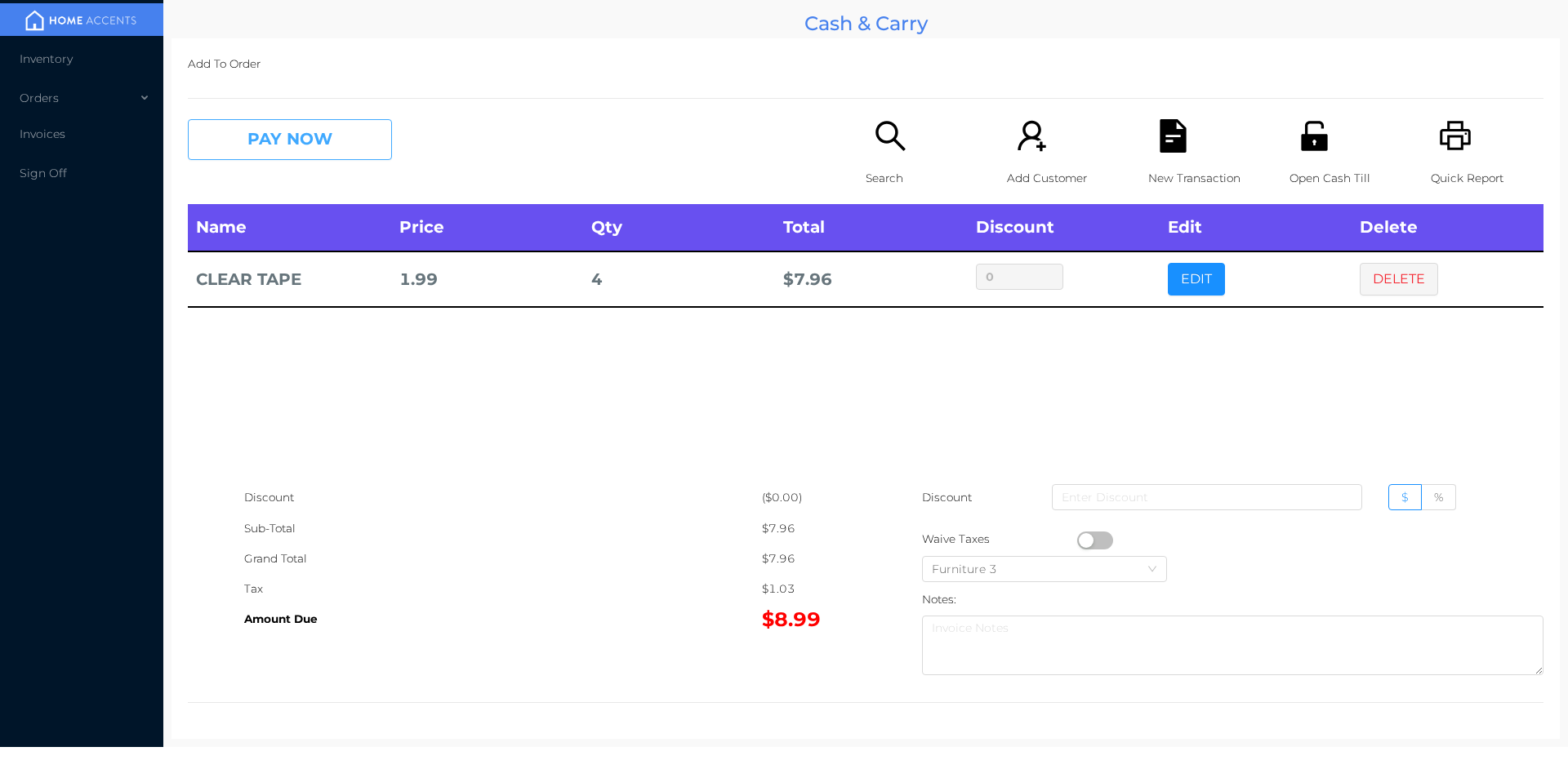
click at [280, 142] on button "PAY NOW" at bounding box center [289, 140] width 204 height 41
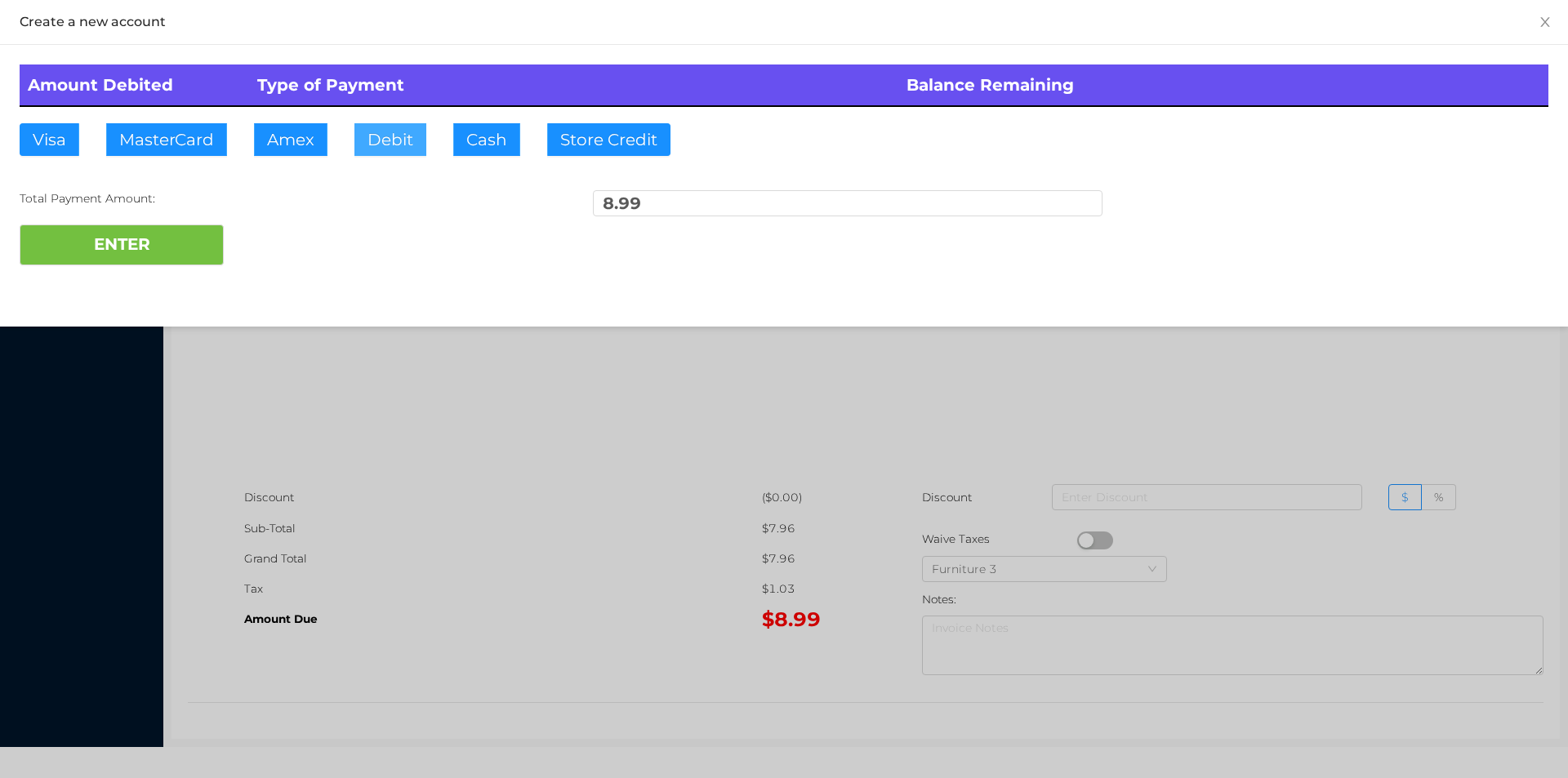
click at [385, 143] on button "Debit" at bounding box center [390, 140] width 72 height 33
type input "20."
click at [146, 259] on button "ENTER" at bounding box center [121, 245] width 204 height 41
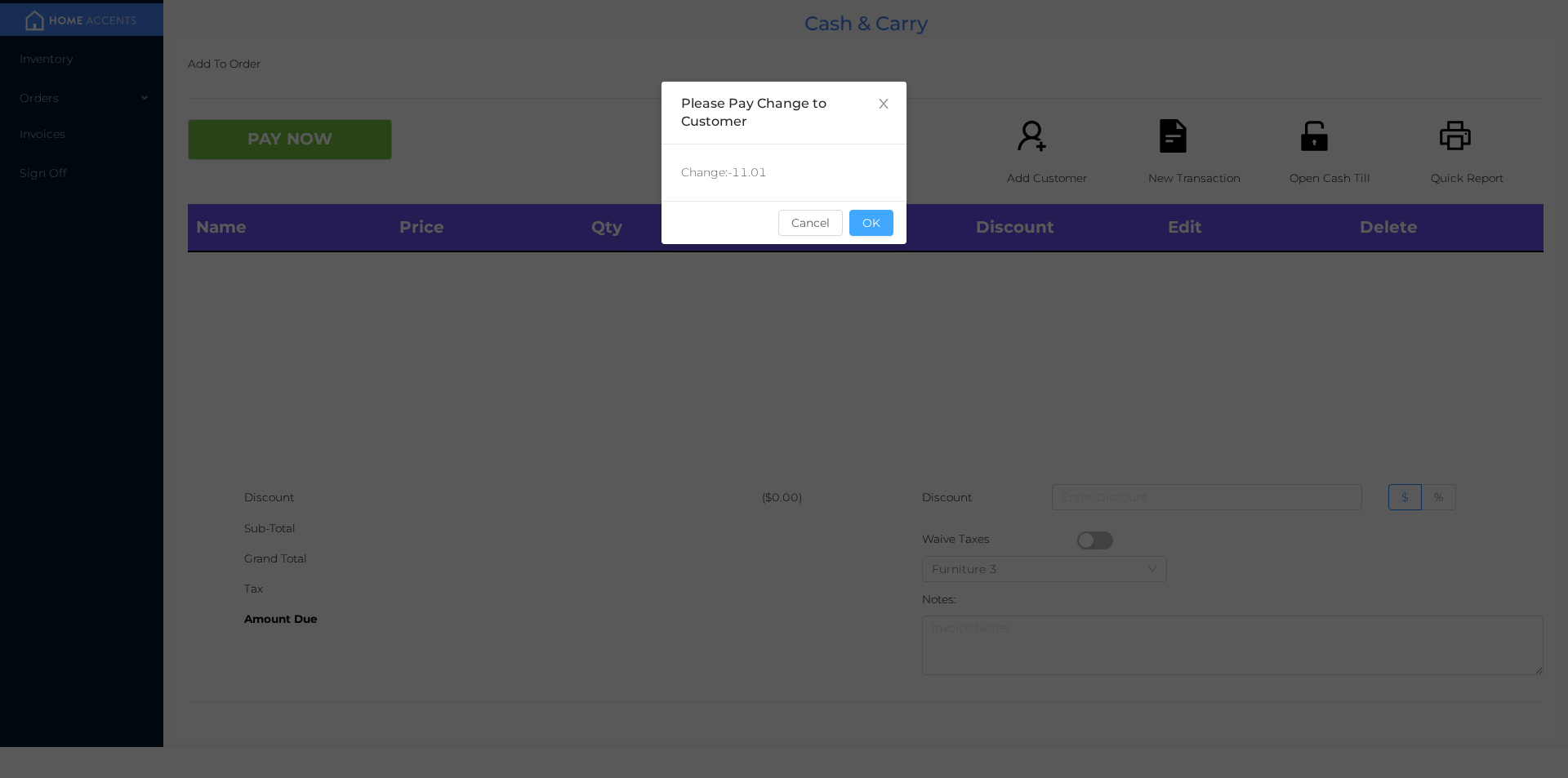
click at [857, 220] on button "OK" at bounding box center [872, 223] width 44 height 26
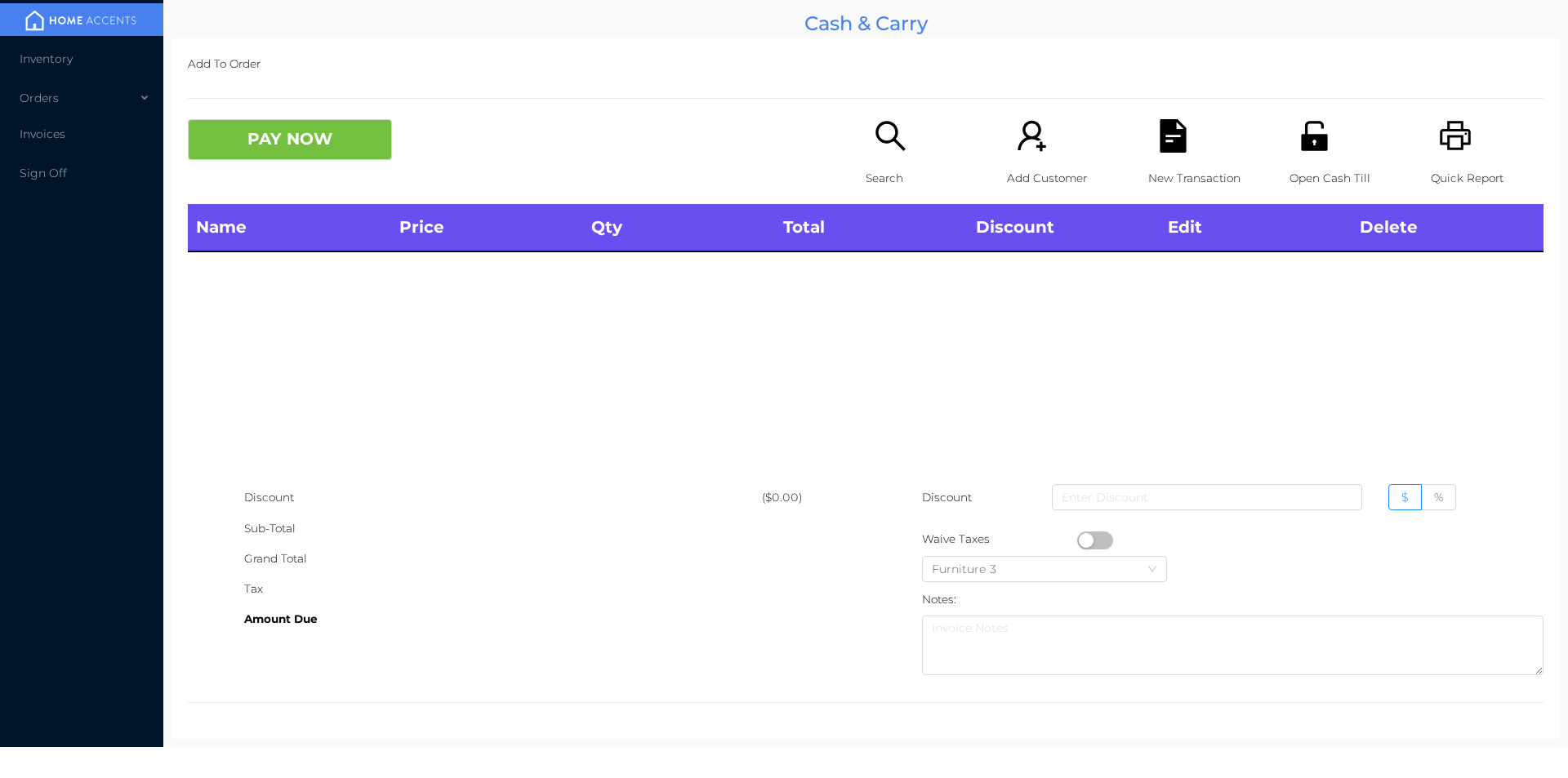
click at [866, 178] on p "Search" at bounding box center [922, 178] width 113 height 30
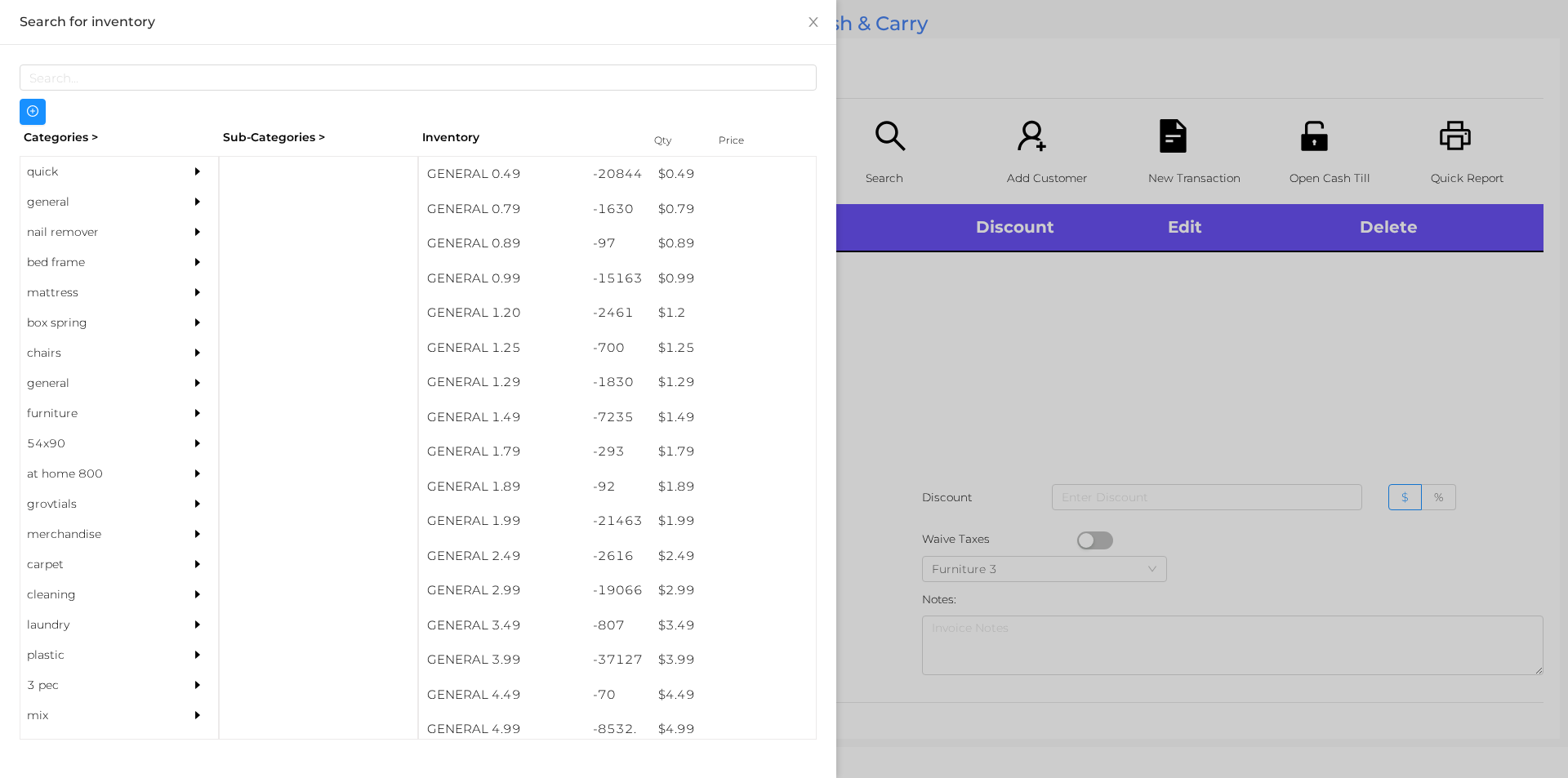
click at [886, 152] on div at bounding box center [784, 389] width 1568 height 778
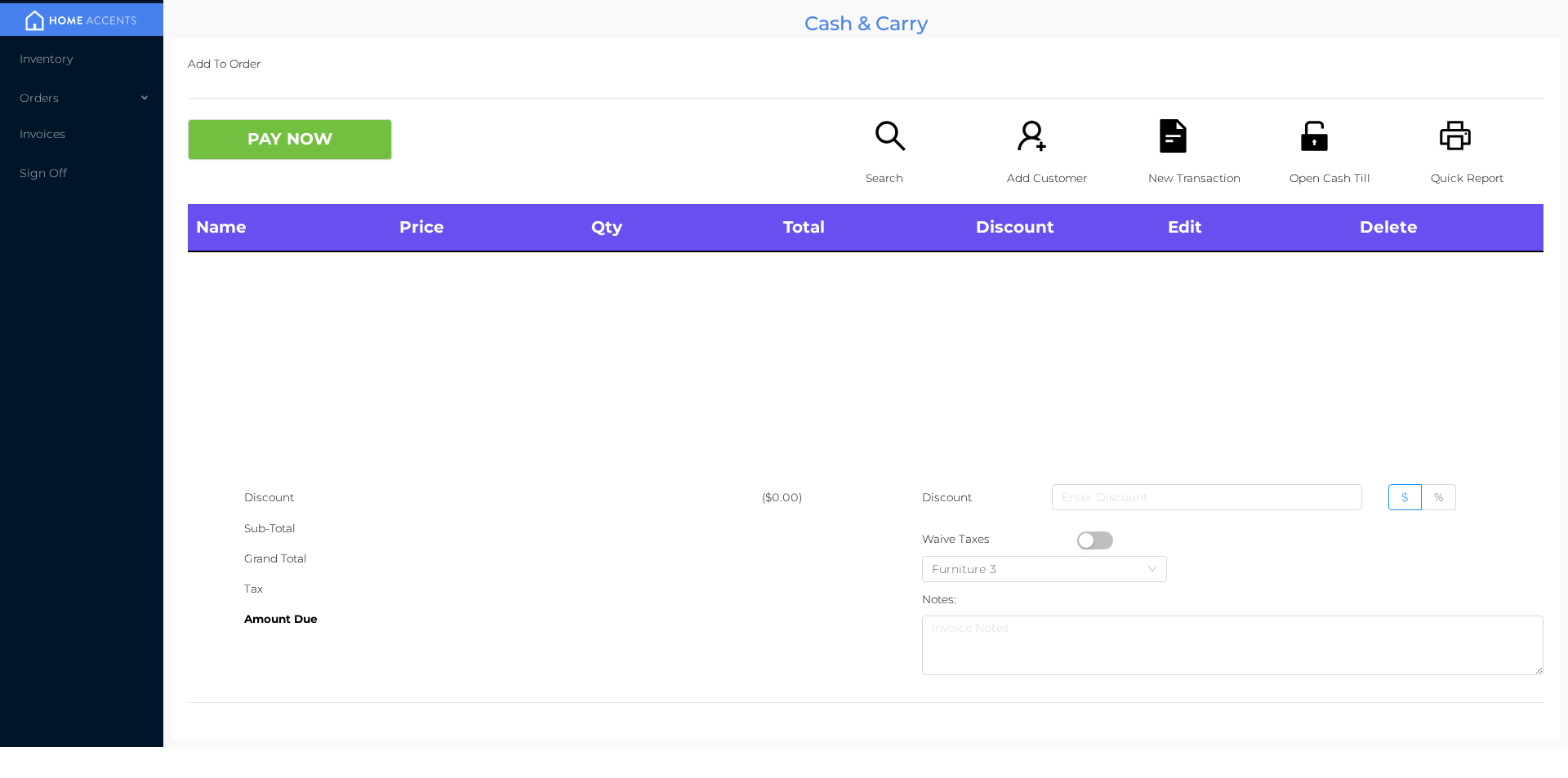
click at [871, 164] on p "Search" at bounding box center [922, 178] width 113 height 30
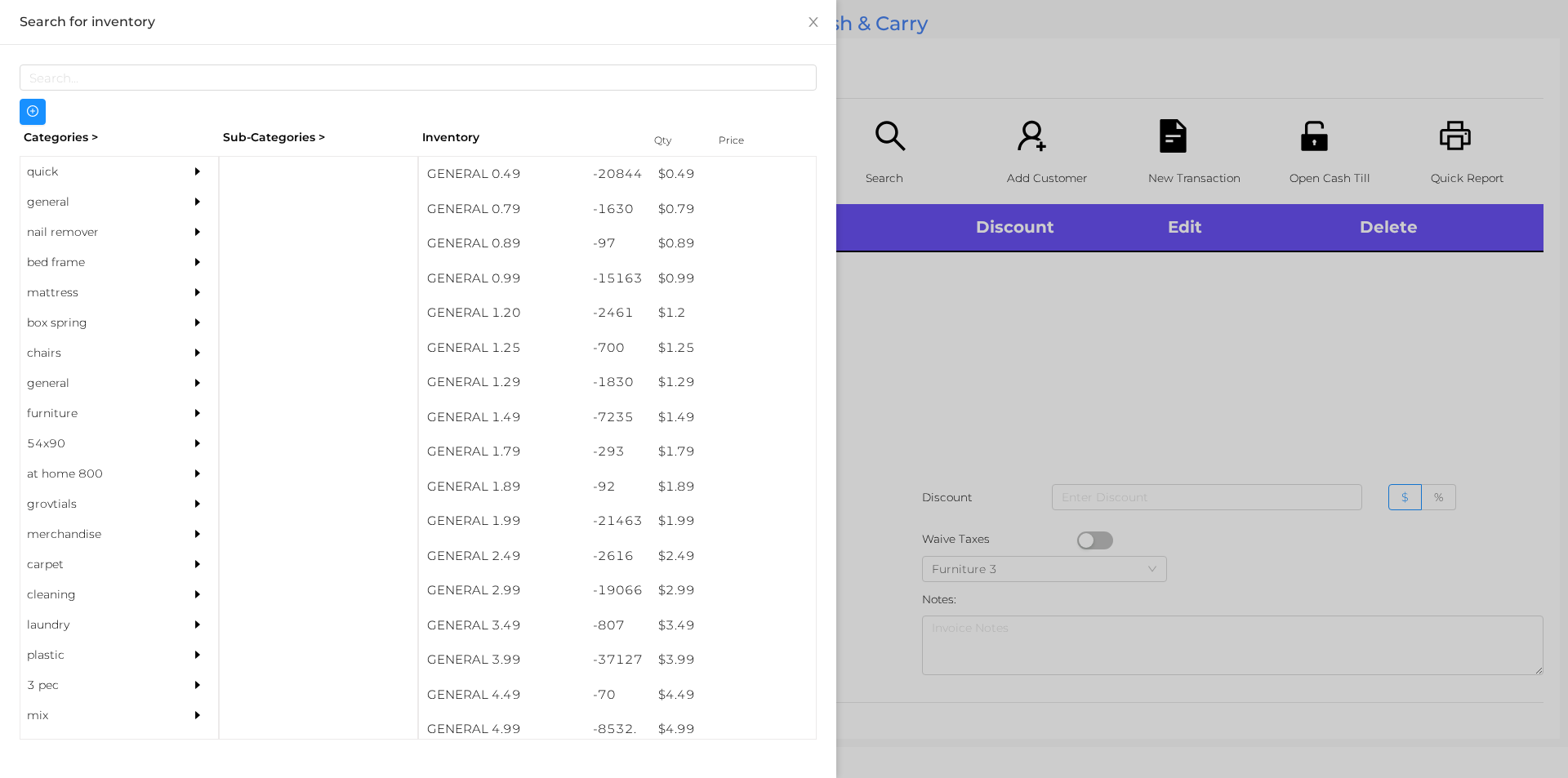
click at [890, 160] on div at bounding box center [784, 389] width 1568 height 778
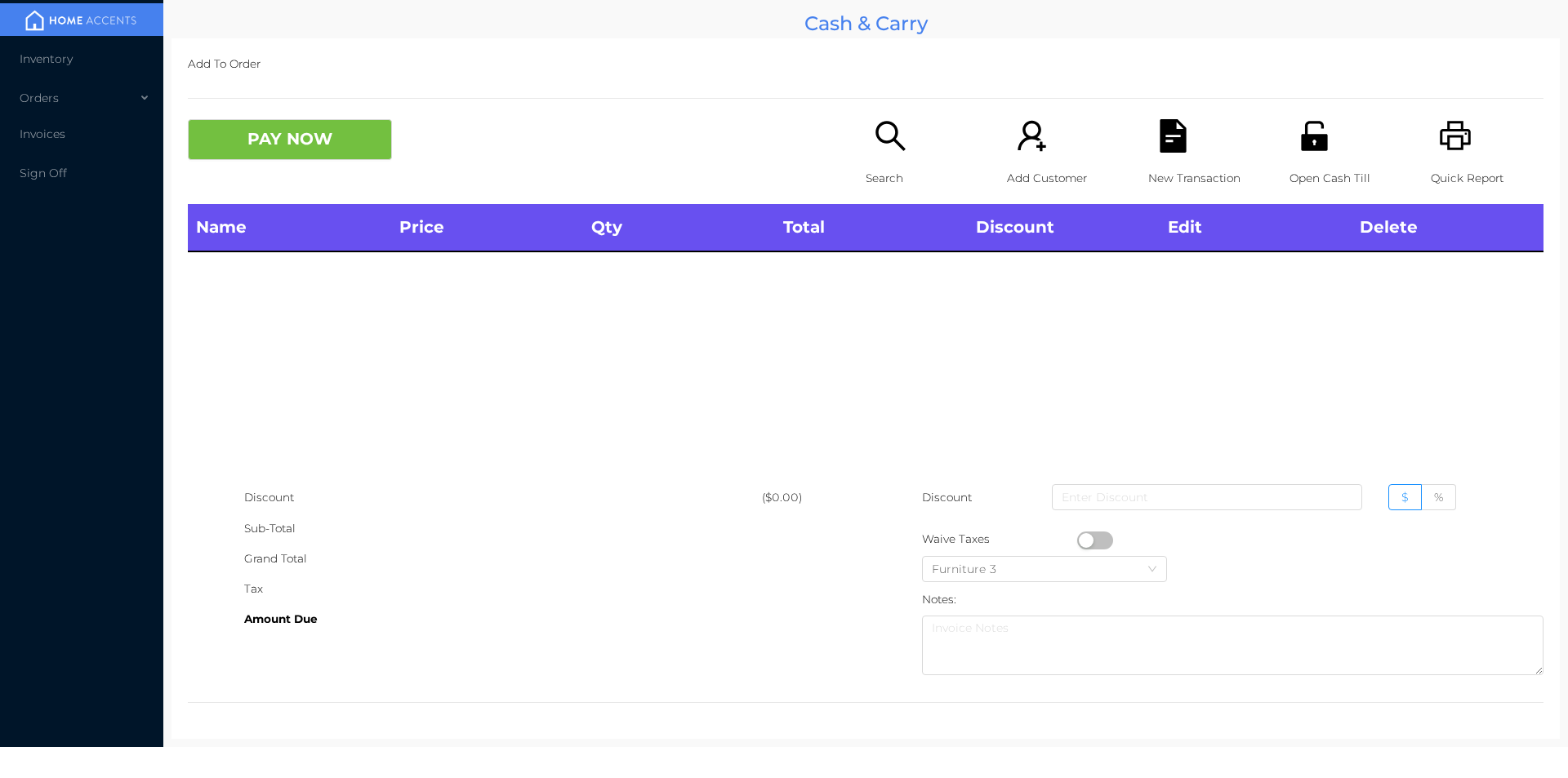
click at [877, 144] on icon "icon: search" at bounding box center [890, 136] width 34 height 34
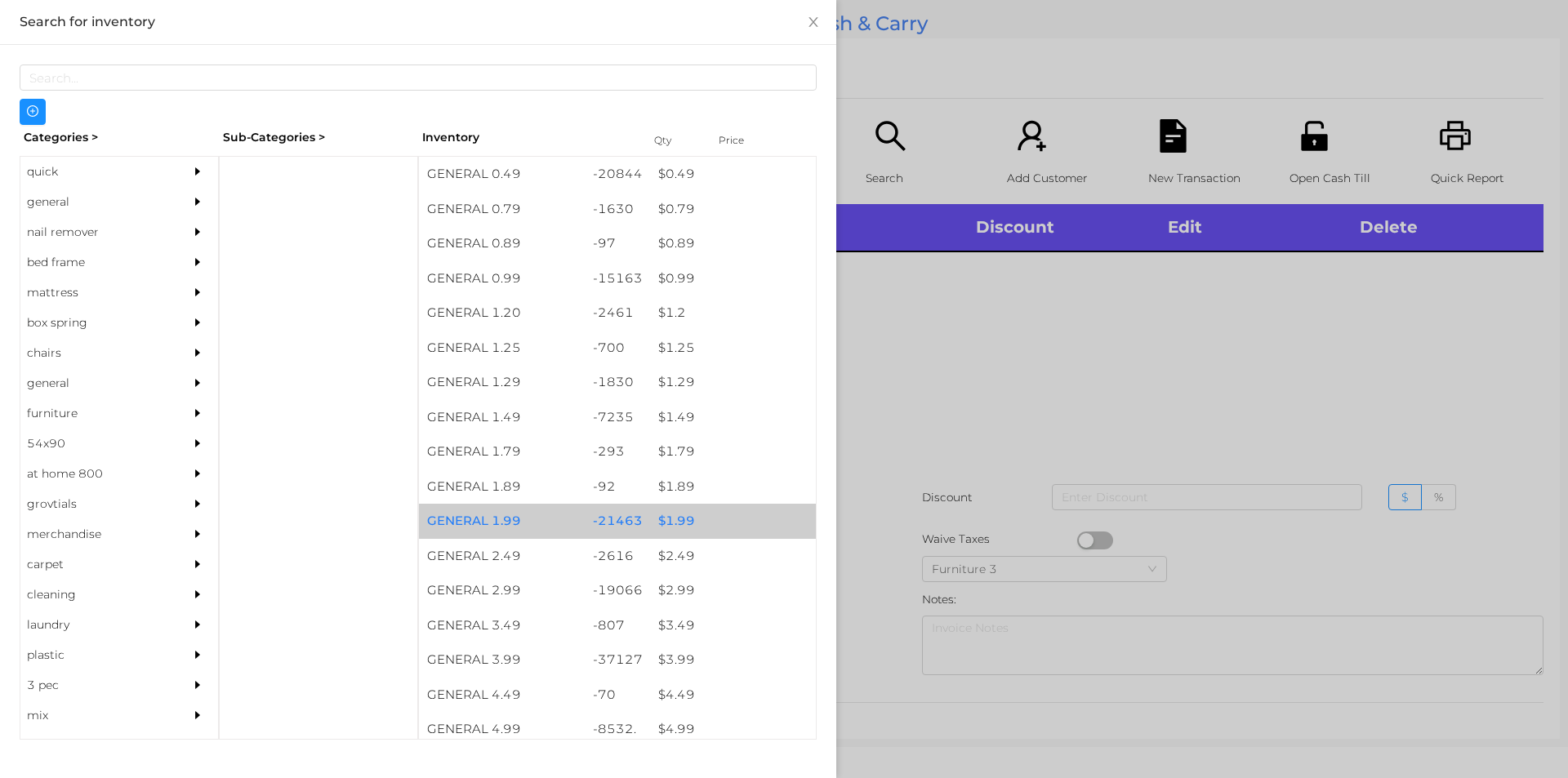
click at [680, 517] on div "$ 1.99" at bounding box center [732, 521] width 166 height 35
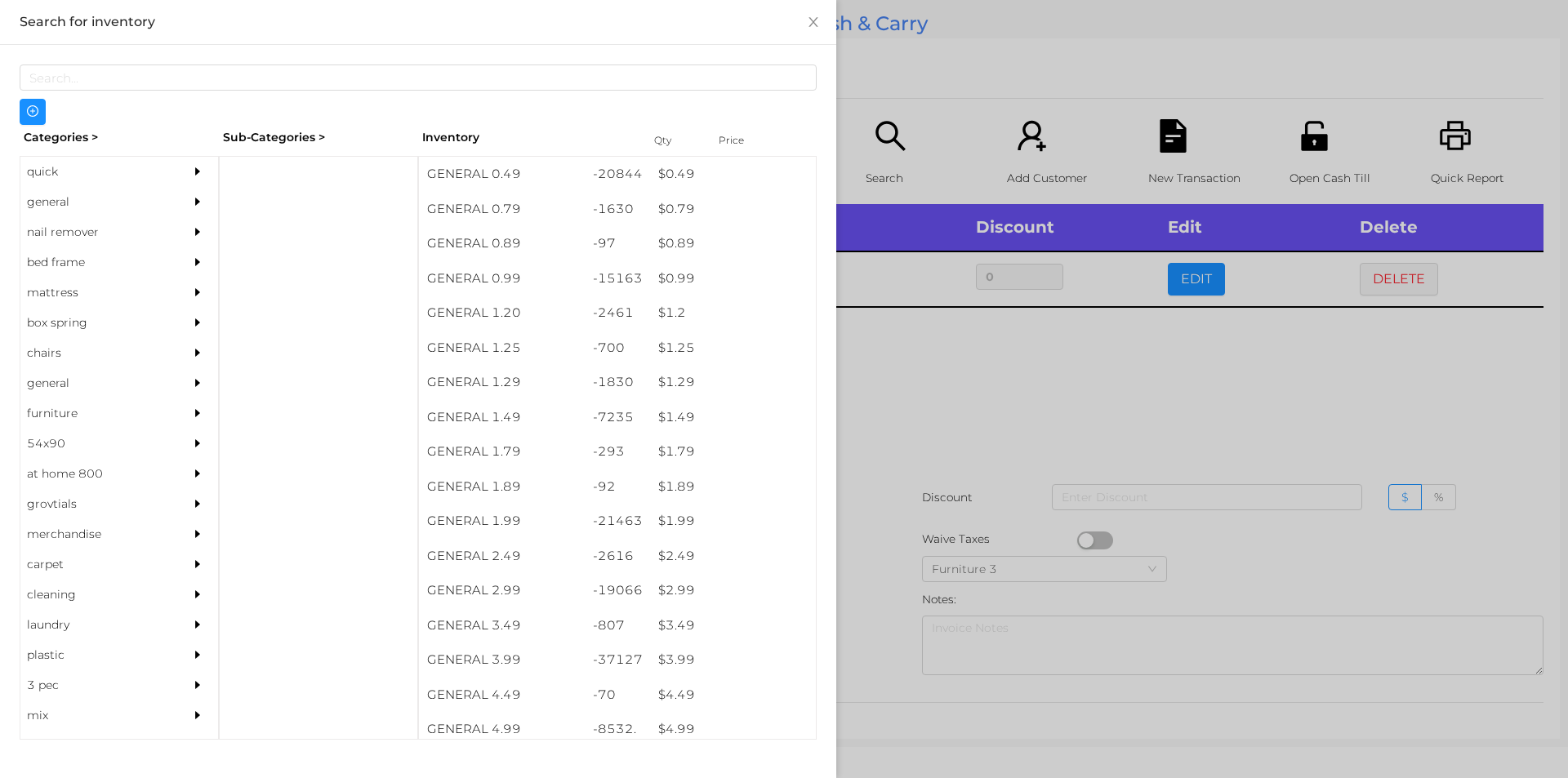
click at [955, 440] on div at bounding box center [784, 389] width 1568 height 778
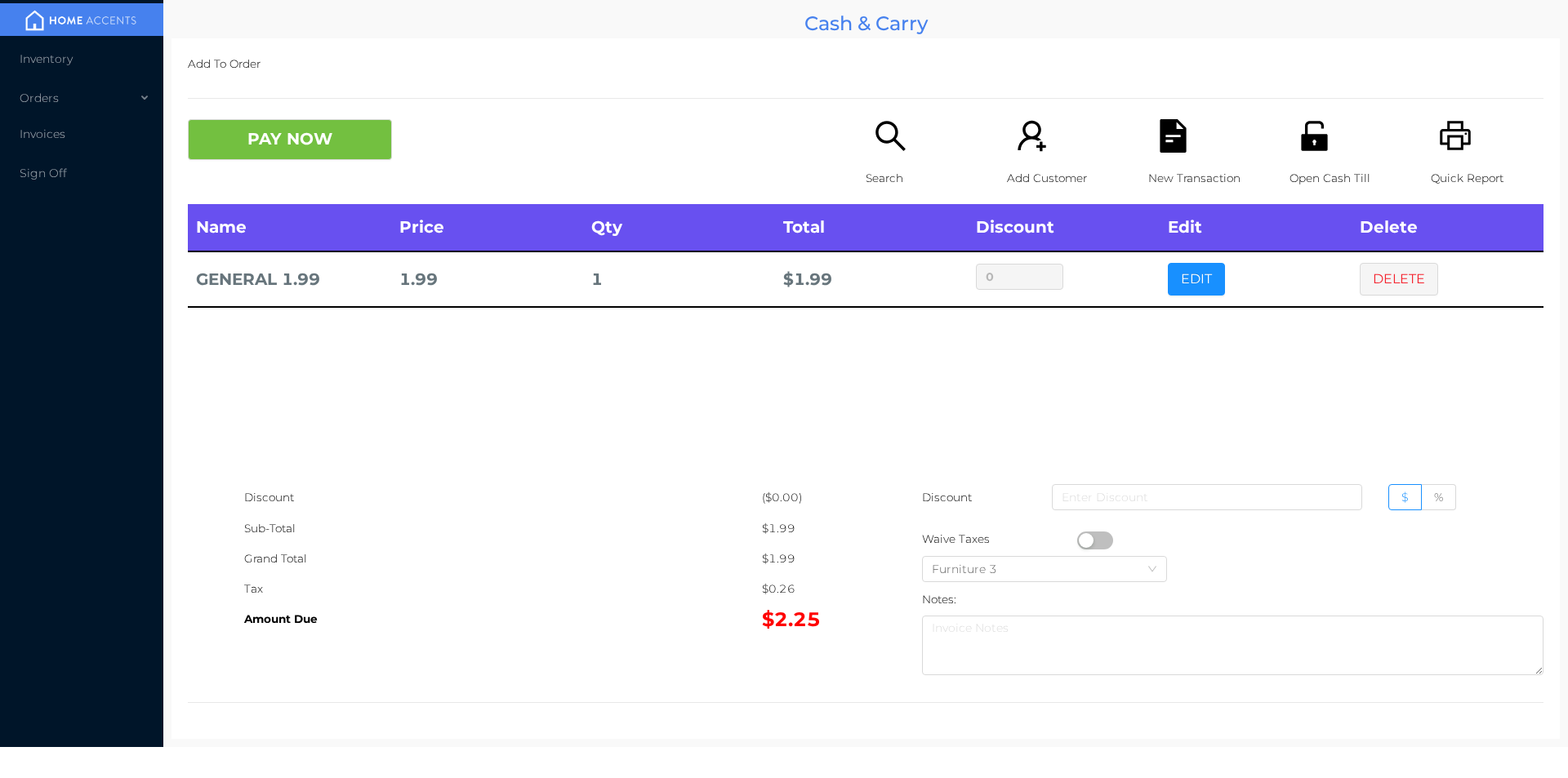
click at [1284, 345] on div "Name Price Qty Total Discount Edit Delete GENERAL 1.99 1.99 1 $ 1.99 0 EDIT DEL…" at bounding box center [865, 343] width 1355 height 278
click at [1380, 293] on button "DELETE" at bounding box center [1399, 279] width 79 height 33
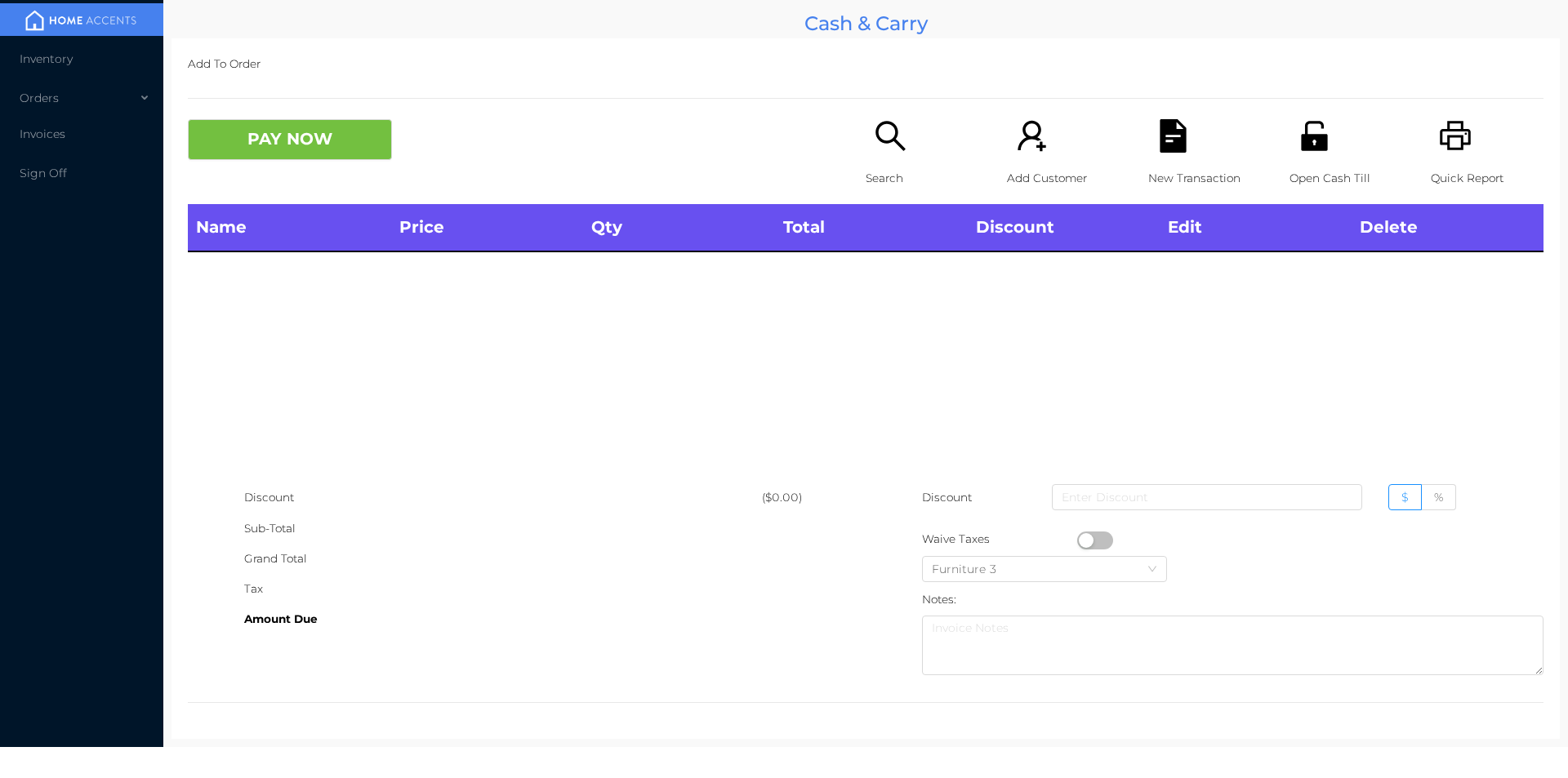
click at [1449, 146] on icon "icon: printer" at bounding box center [1455, 136] width 34 height 34
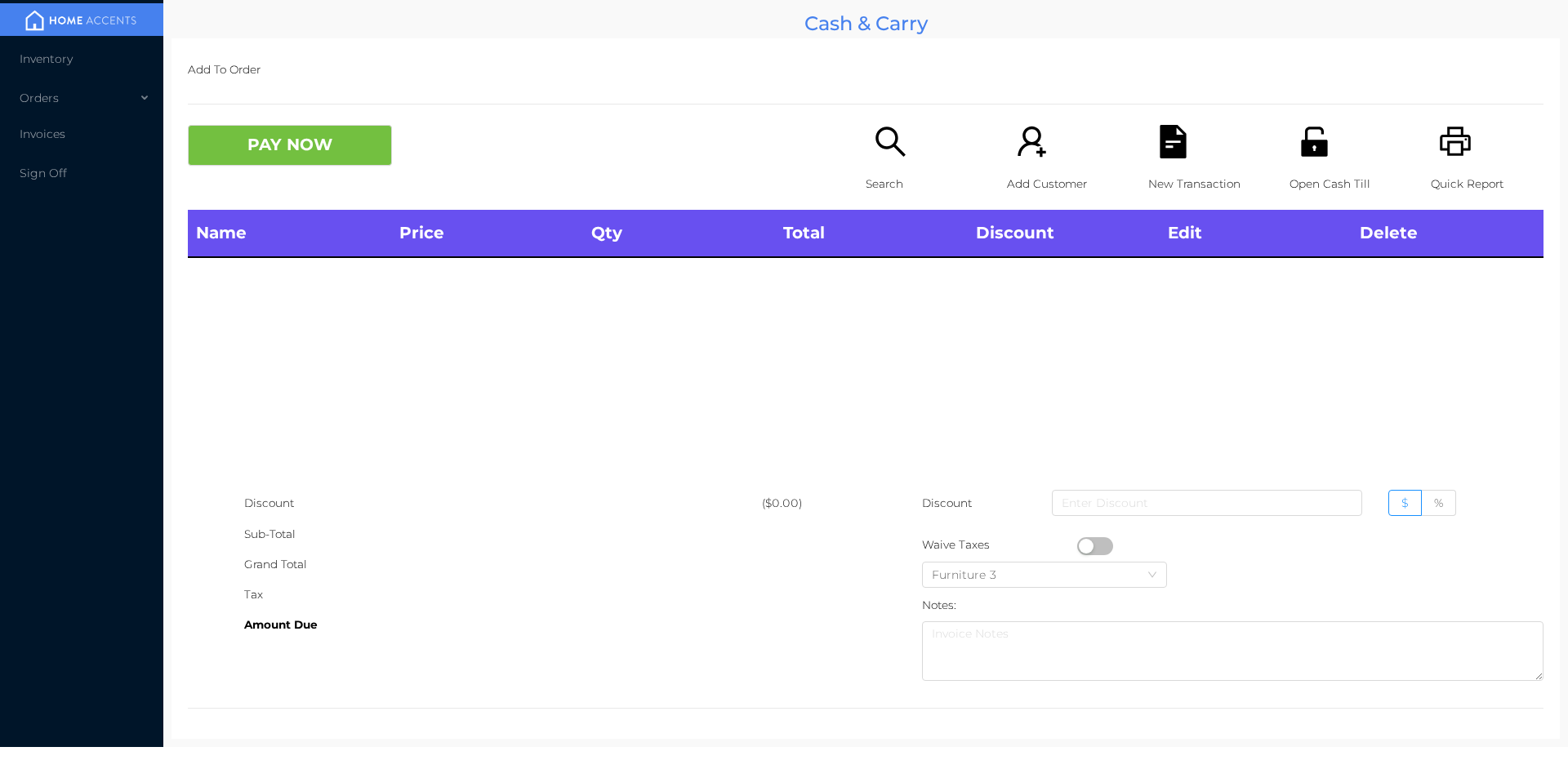
click at [220, 297] on div "Name Price Qty Total Discount Edit Delete" at bounding box center [865, 349] width 1355 height 278
click at [1443, 159] on icon "icon: printer" at bounding box center [1455, 142] width 34 height 34
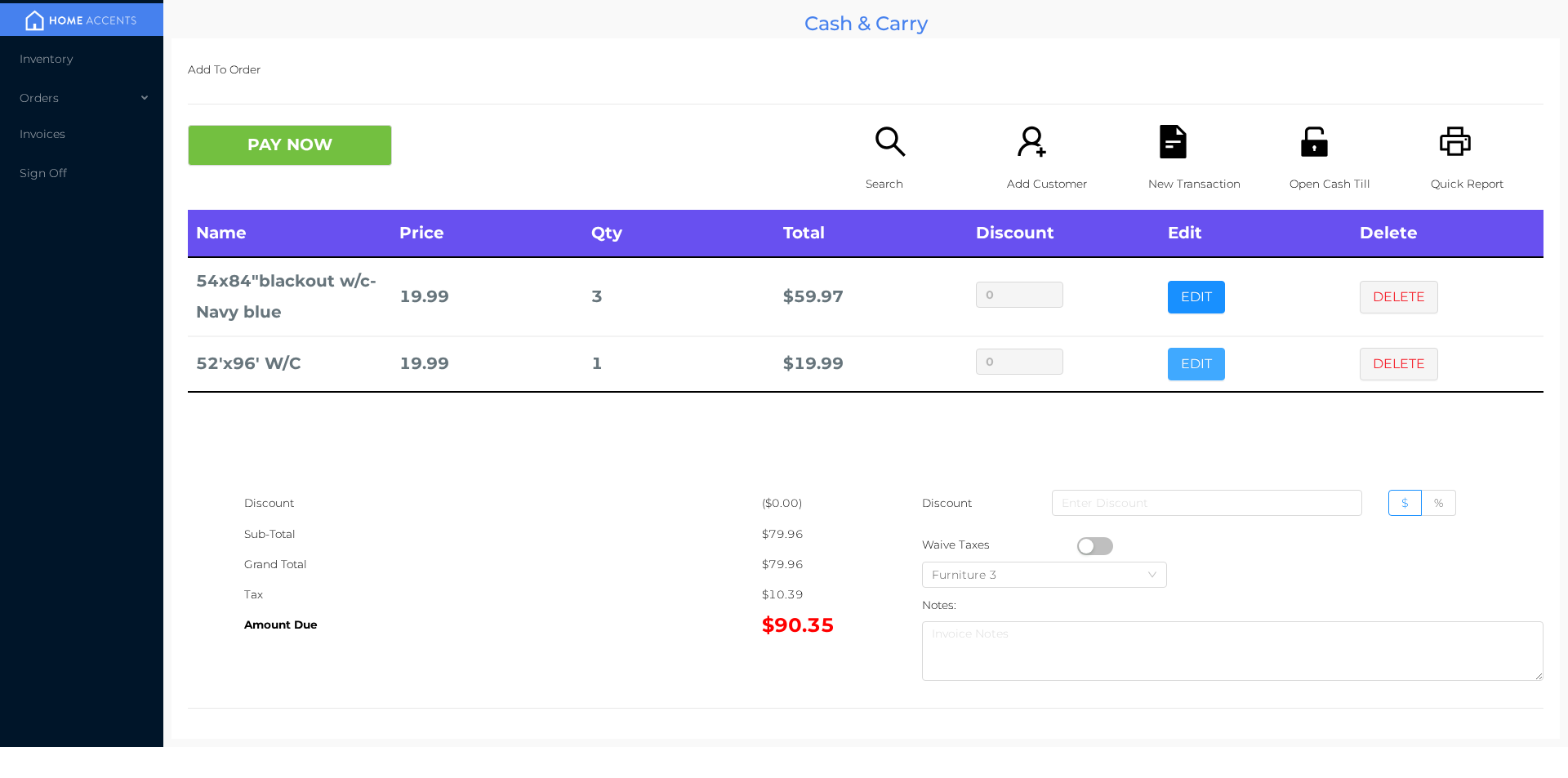
click at [1194, 376] on button "EDIT" at bounding box center [1196, 364] width 57 height 33
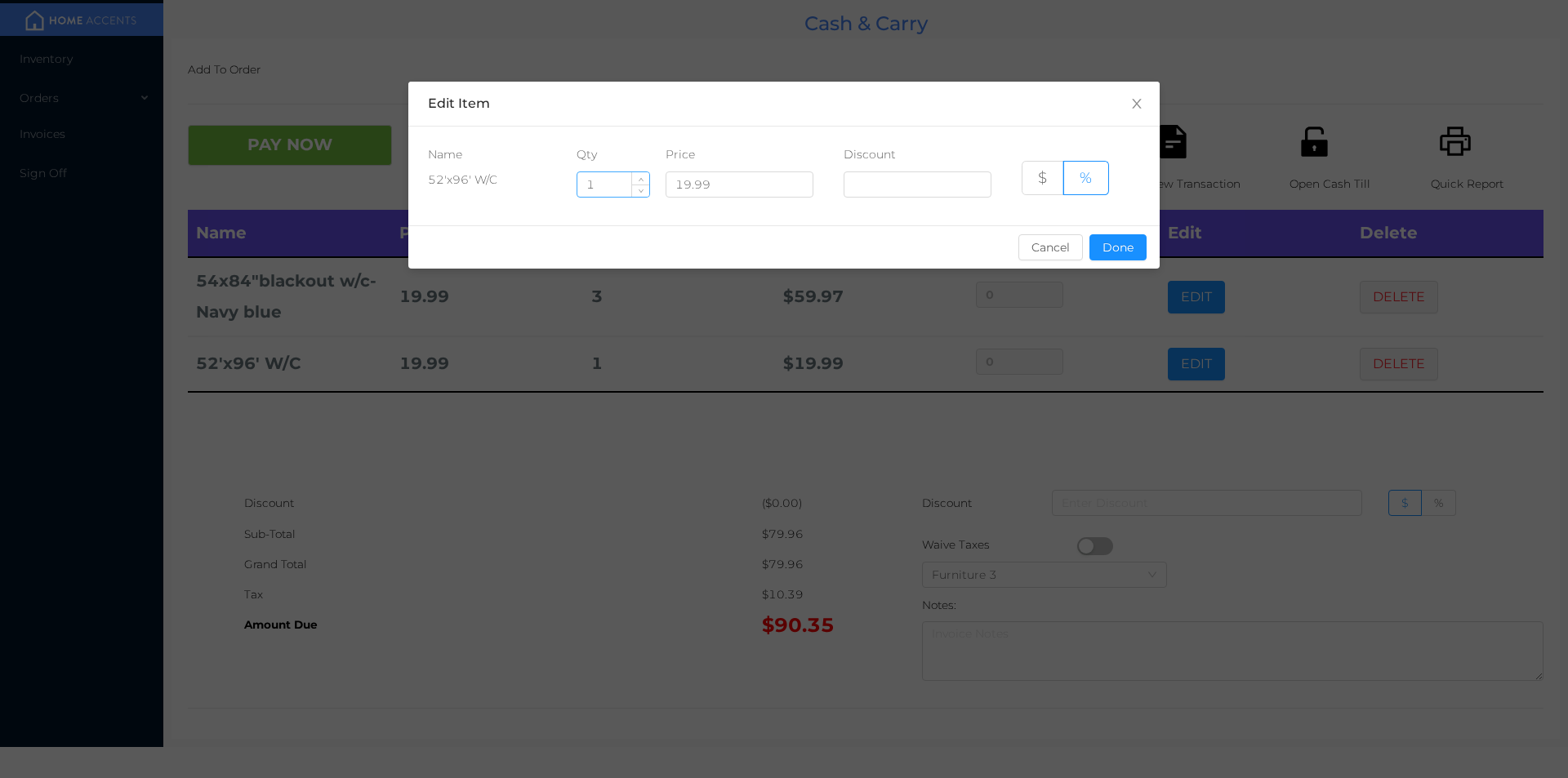
click at [626, 185] on input "1" at bounding box center [613, 185] width 72 height 25
type input "7"
click at [1119, 239] on button "Done" at bounding box center [1118, 247] width 57 height 26
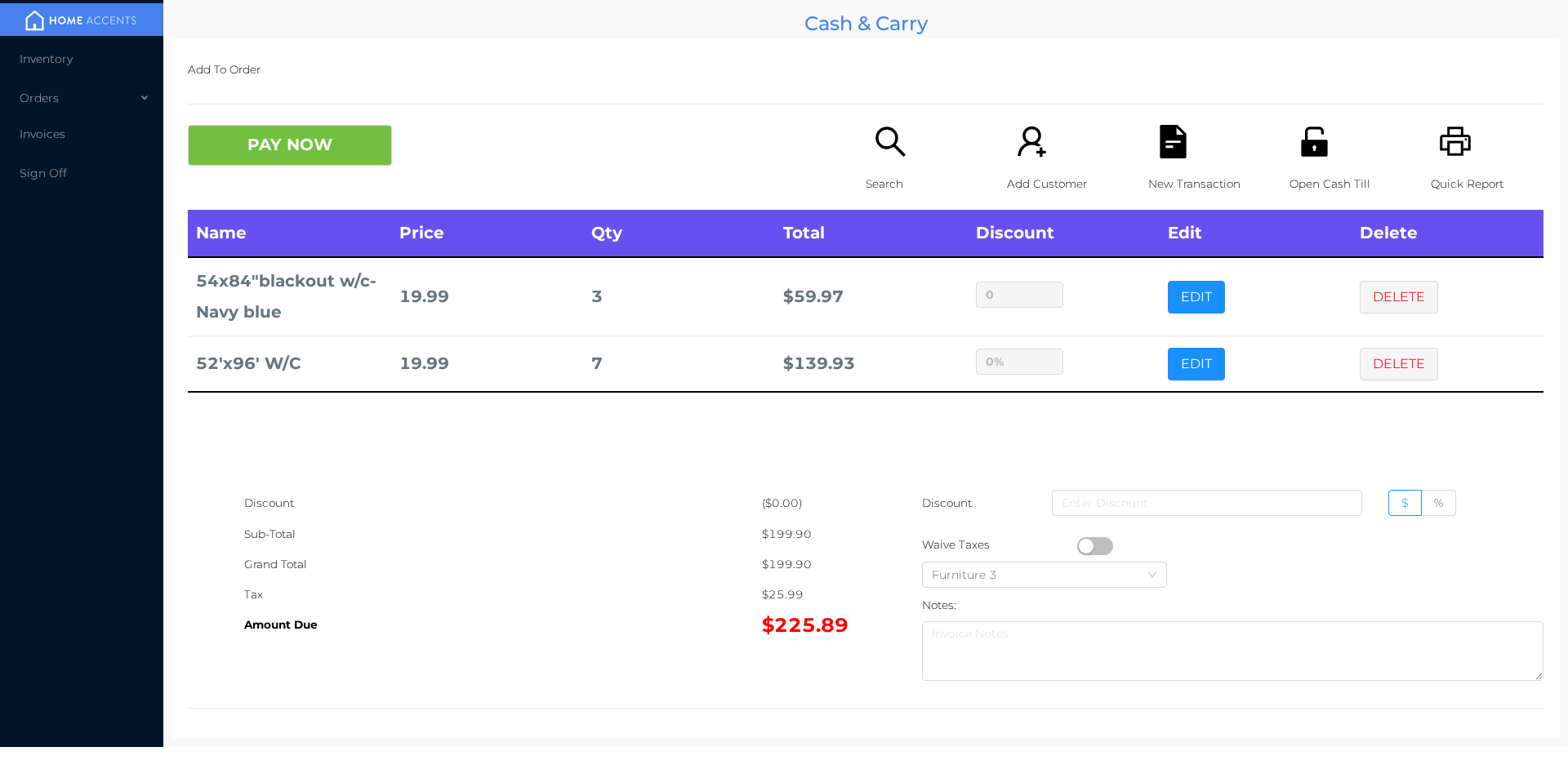
click at [1052, 376] on td "0%" at bounding box center [1063, 364] width 191 height 56
click at [313, 151] on button "PAY NOW" at bounding box center [289, 146] width 204 height 41
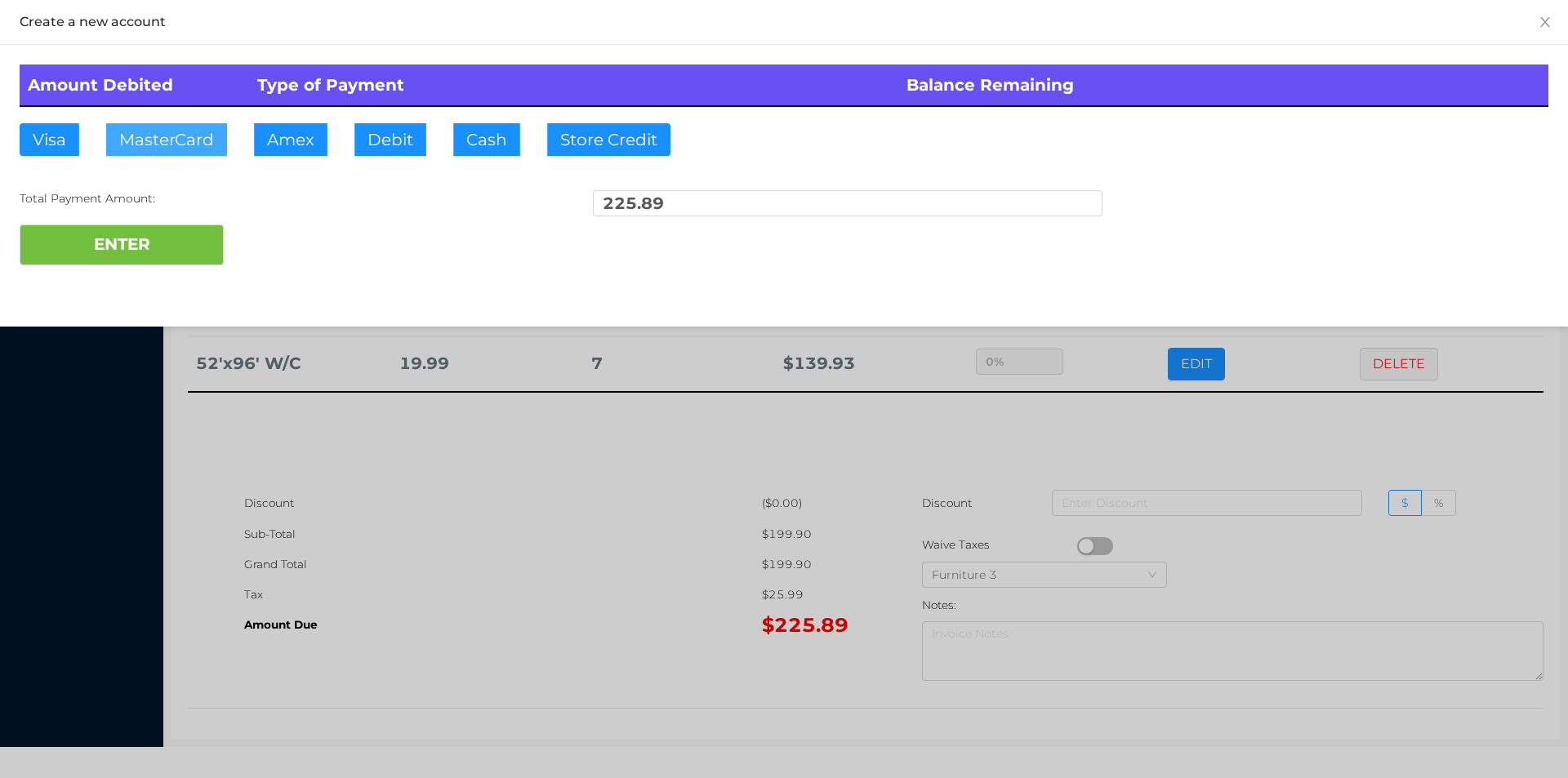
click at [155, 136] on button "MasterCard" at bounding box center [167, 140] width 121 height 33
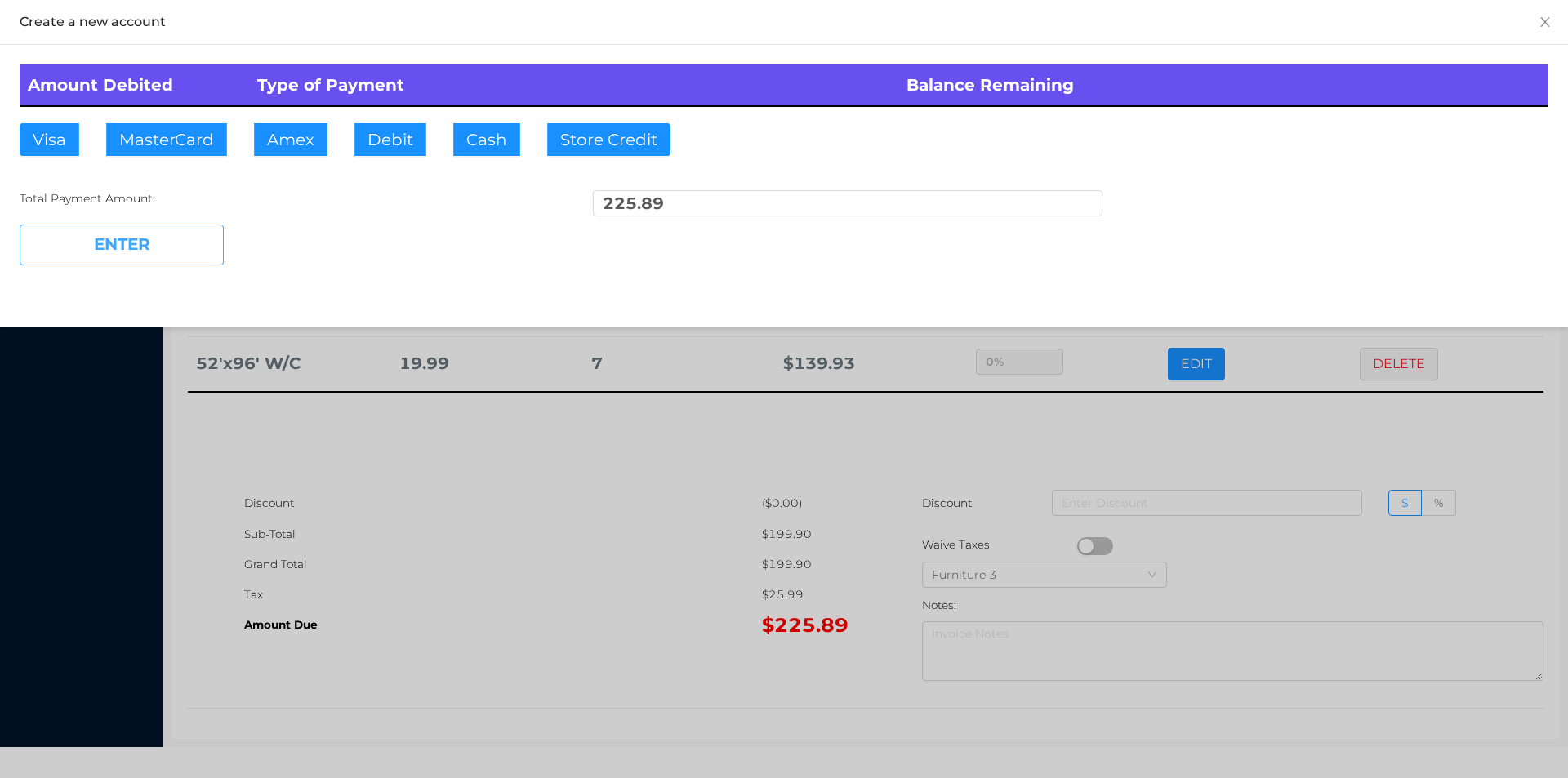
click at [157, 260] on button "ENTER" at bounding box center [121, 245] width 204 height 41
type input "0"
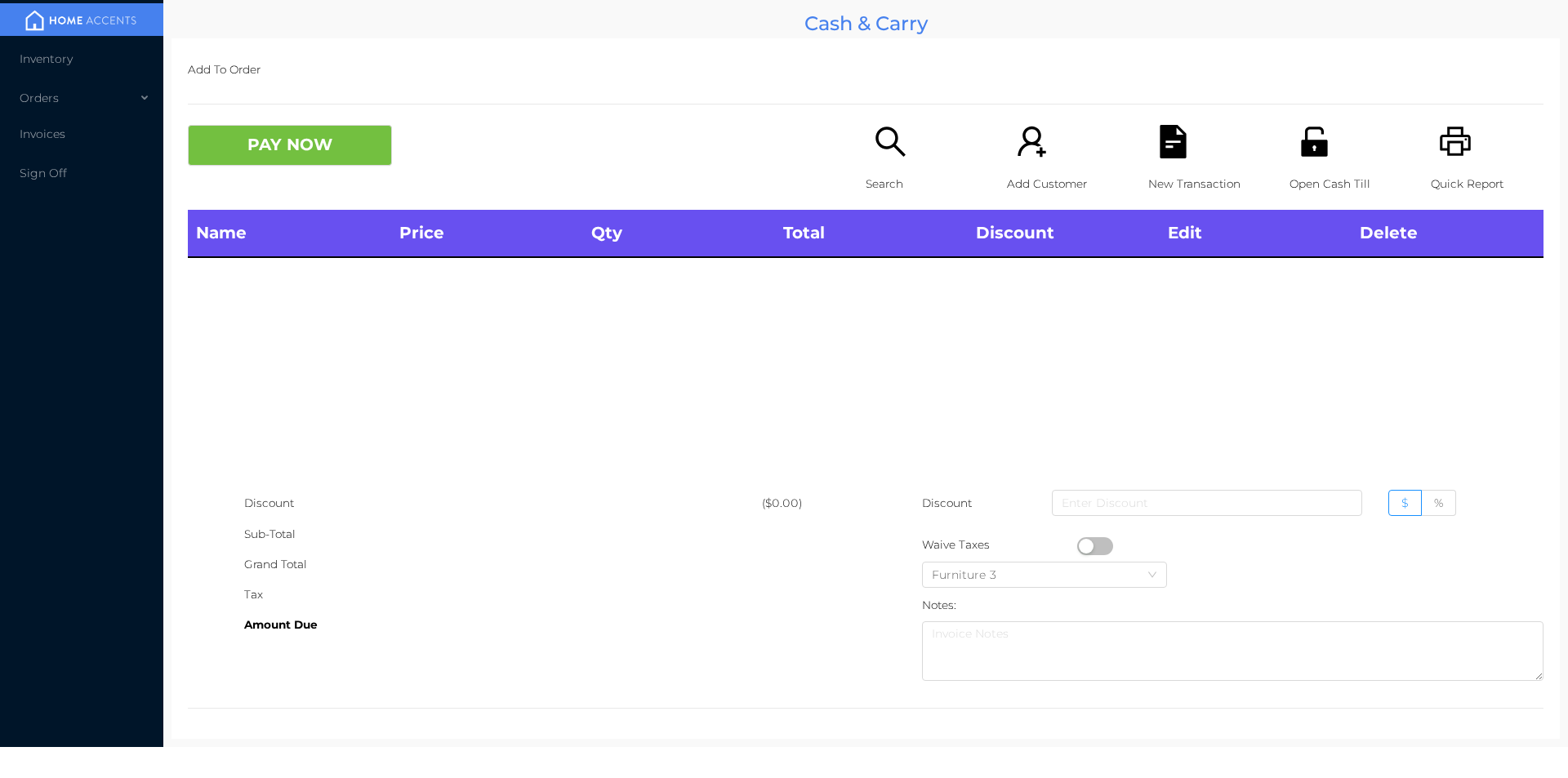
click at [1310, 164] on div "Open Cash Till" at bounding box center [1345, 168] width 113 height 85
click at [870, 174] on p "Search" at bounding box center [922, 184] width 113 height 30
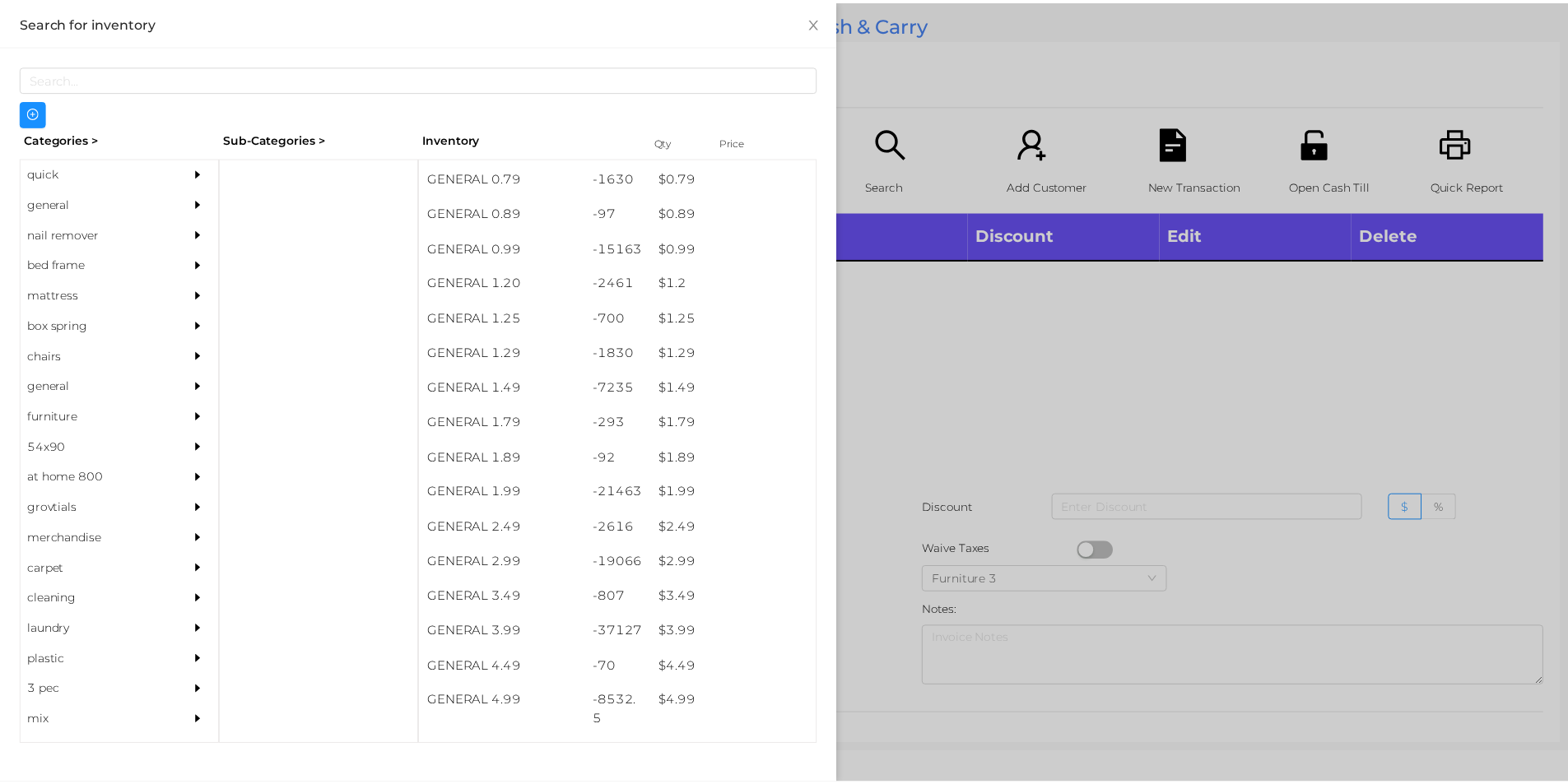
scroll to position [33, 0]
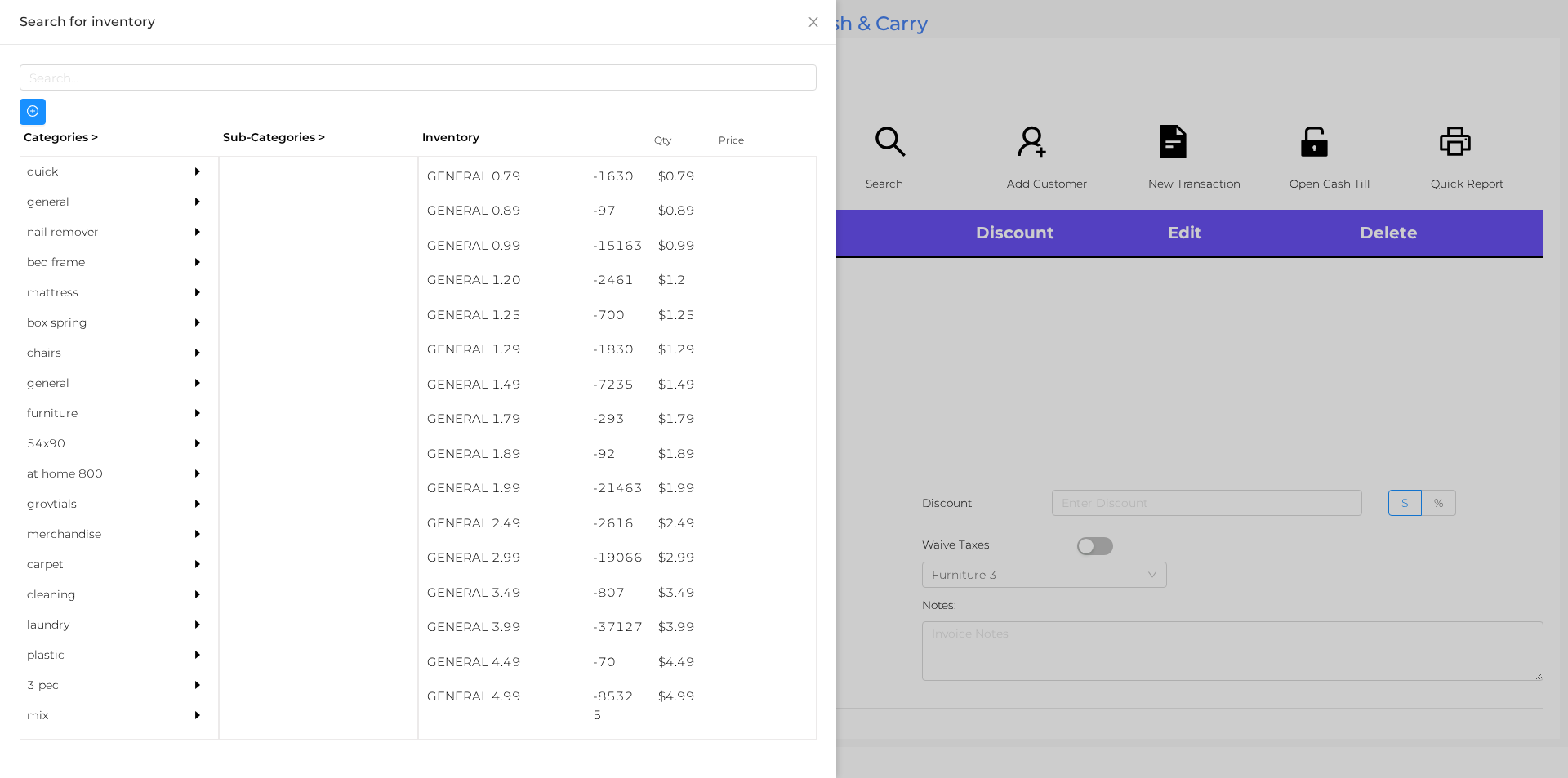
click at [683, 496] on div "$ 1.99" at bounding box center [732, 488] width 166 height 35
click at [894, 484] on div at bounding box center [784, 389] width 1568 height 778
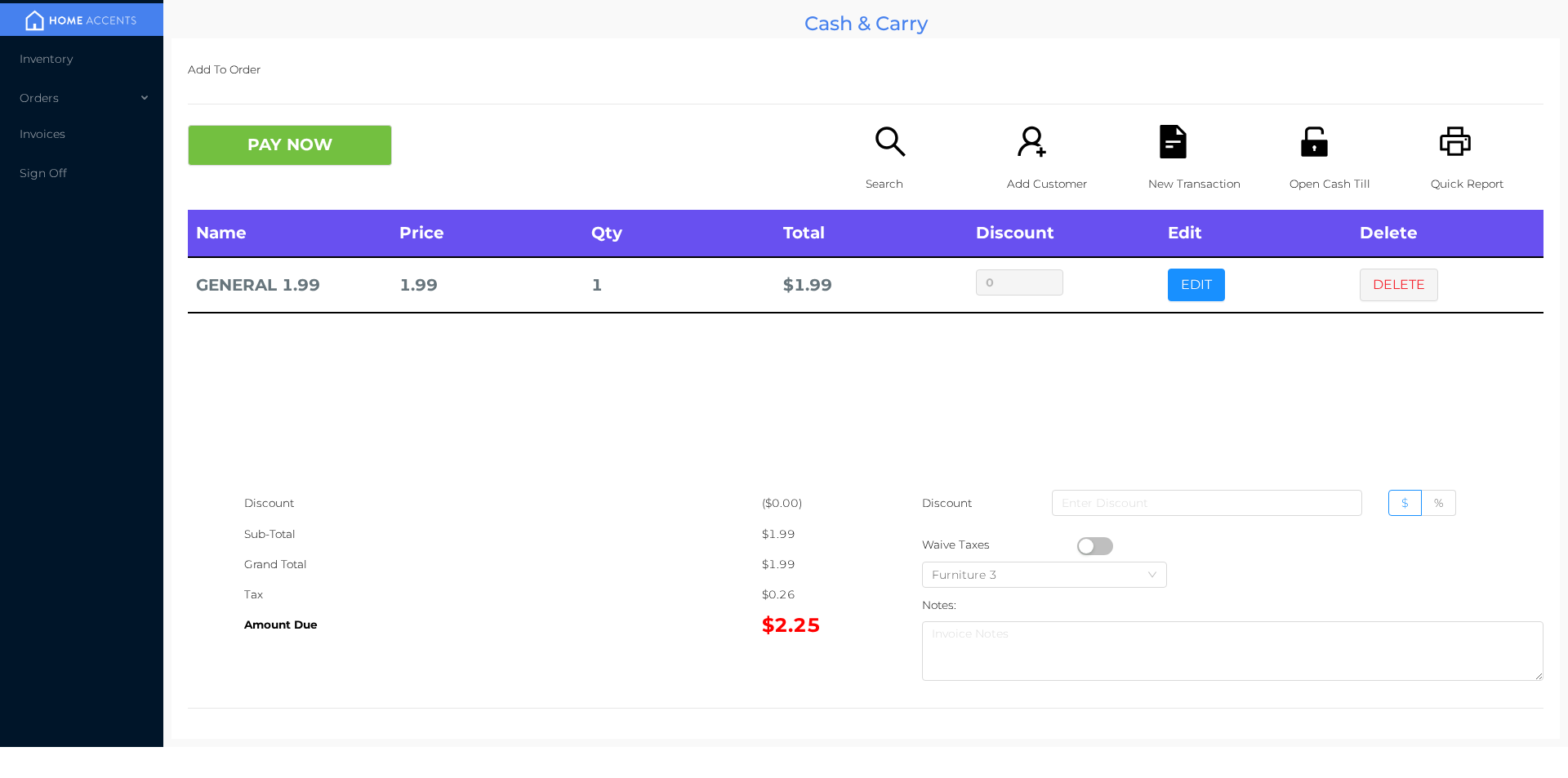
click at [321, 156] on button "PAY NOW" at bounding box center [289, 146] width 204 height 41
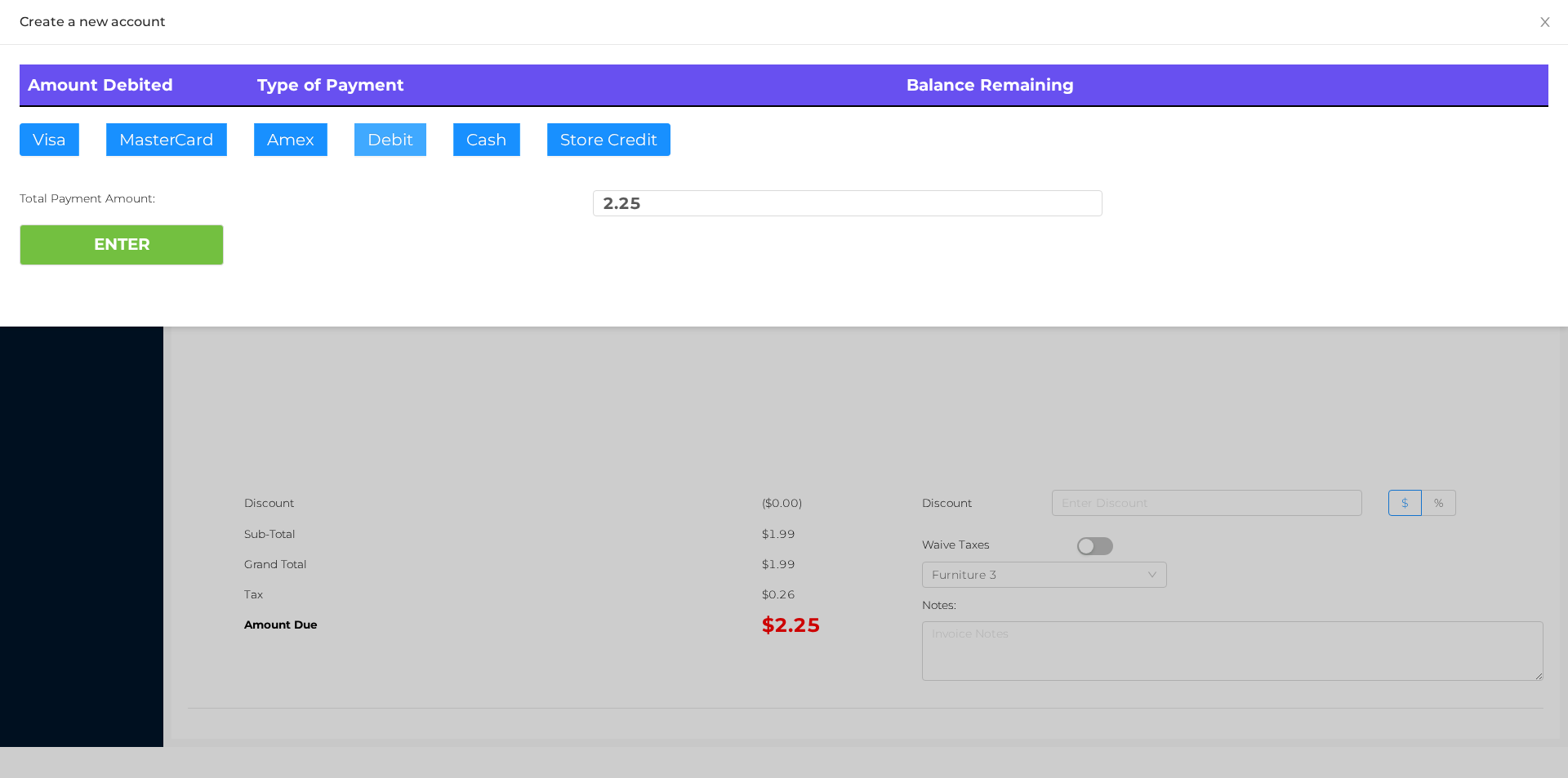
click at [380, 147] on button "Debit" at bounding box center [390, 140] width 72 height 33
click at [151, 241] on button "ENTER" at bounding box center [121, 245] width 204 height 41
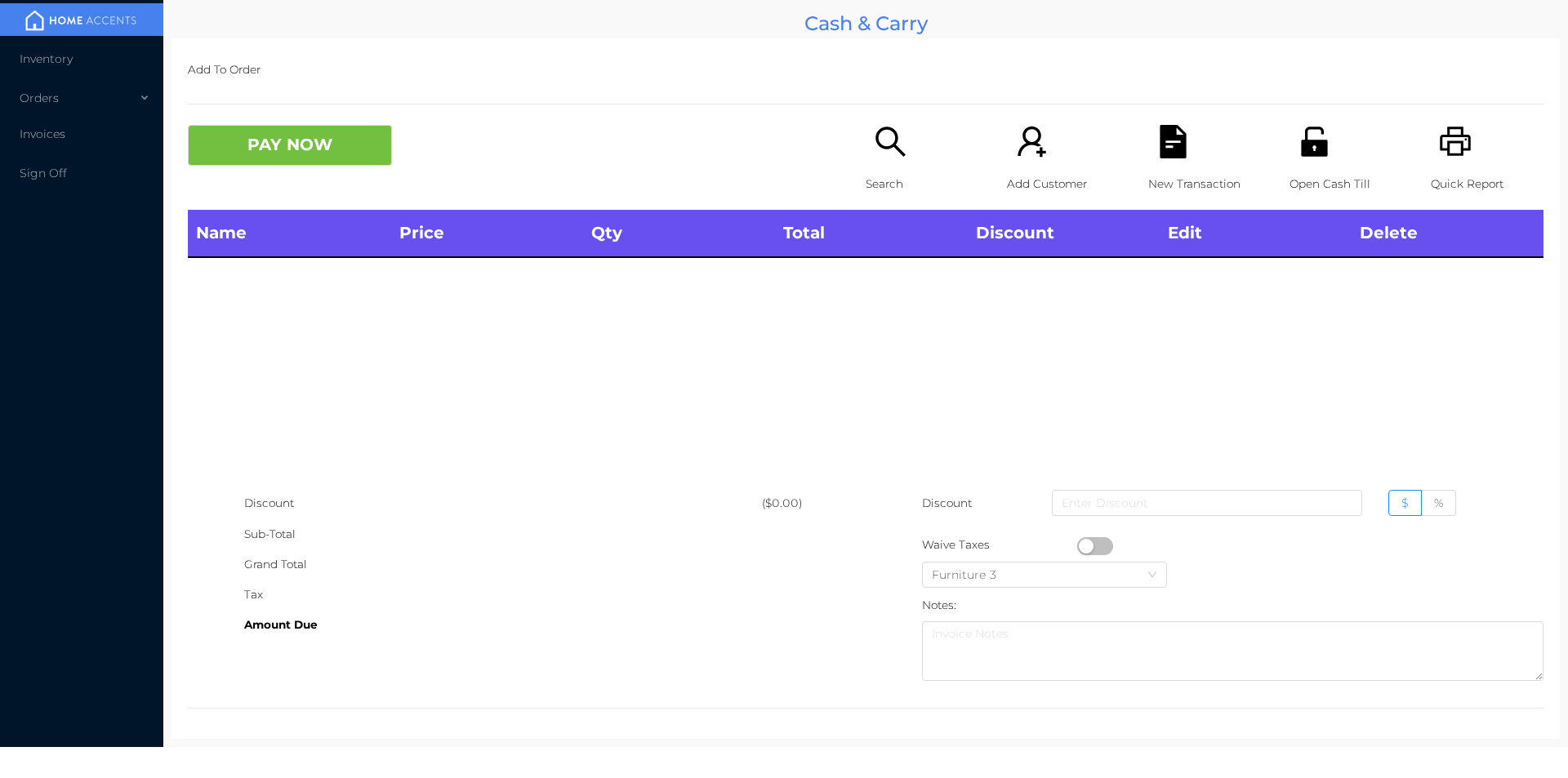
click at [614, 463] on div "Name Price Qty Total Discount Edit Delete" at bounding box center [865, 349] width 1355 height 278
click at [1330, 149] on div "Open Cash Till" at bounding box center [1345, 168] width 113 height 85
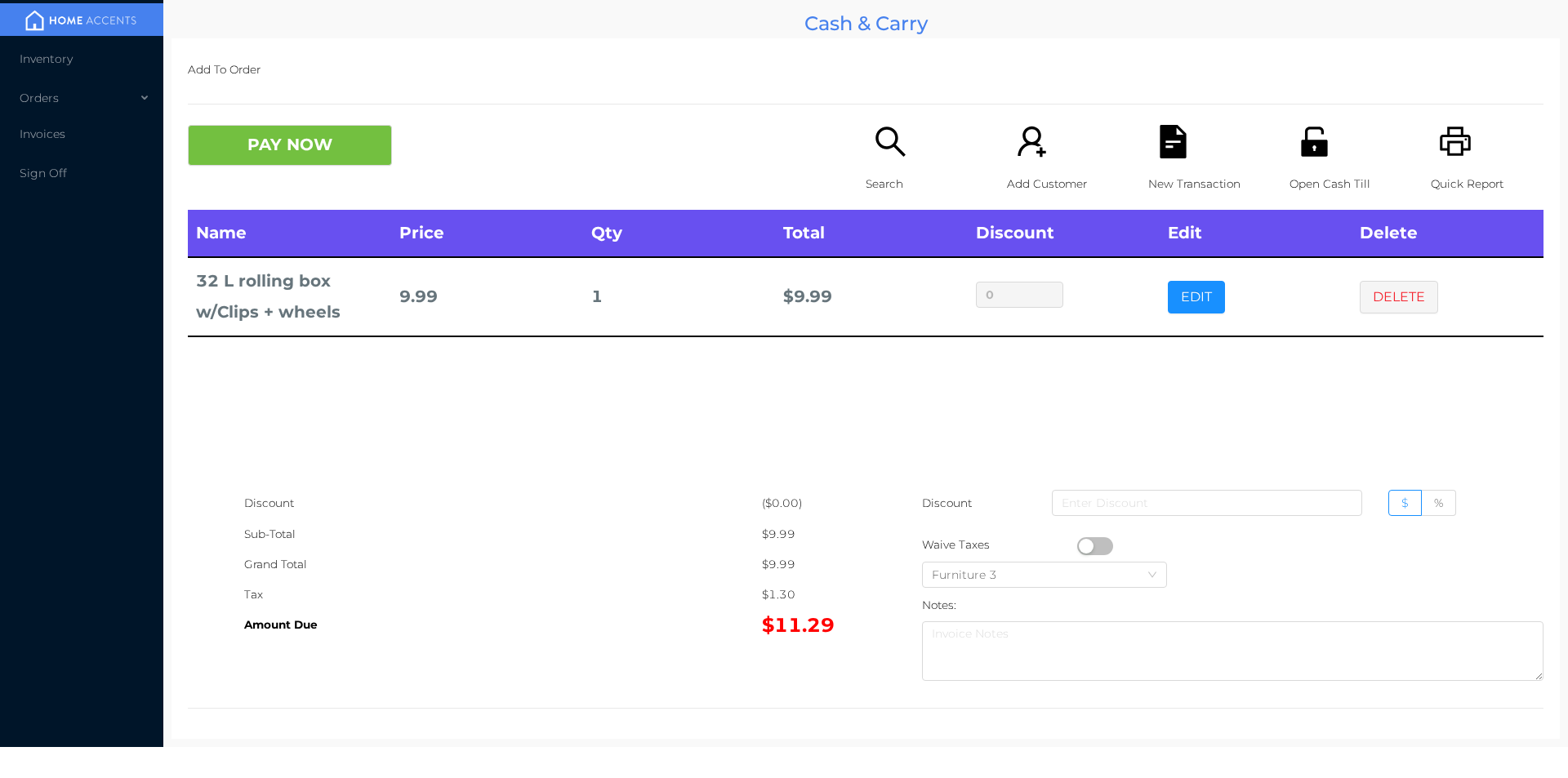
click at [1297, 133] on icon "icon: unlock" at bounding box center [1313, 142] width 34 height 34
click at [260, 146] on button "PAY NOW" at bounding box center [289, 146] width 204 height 41
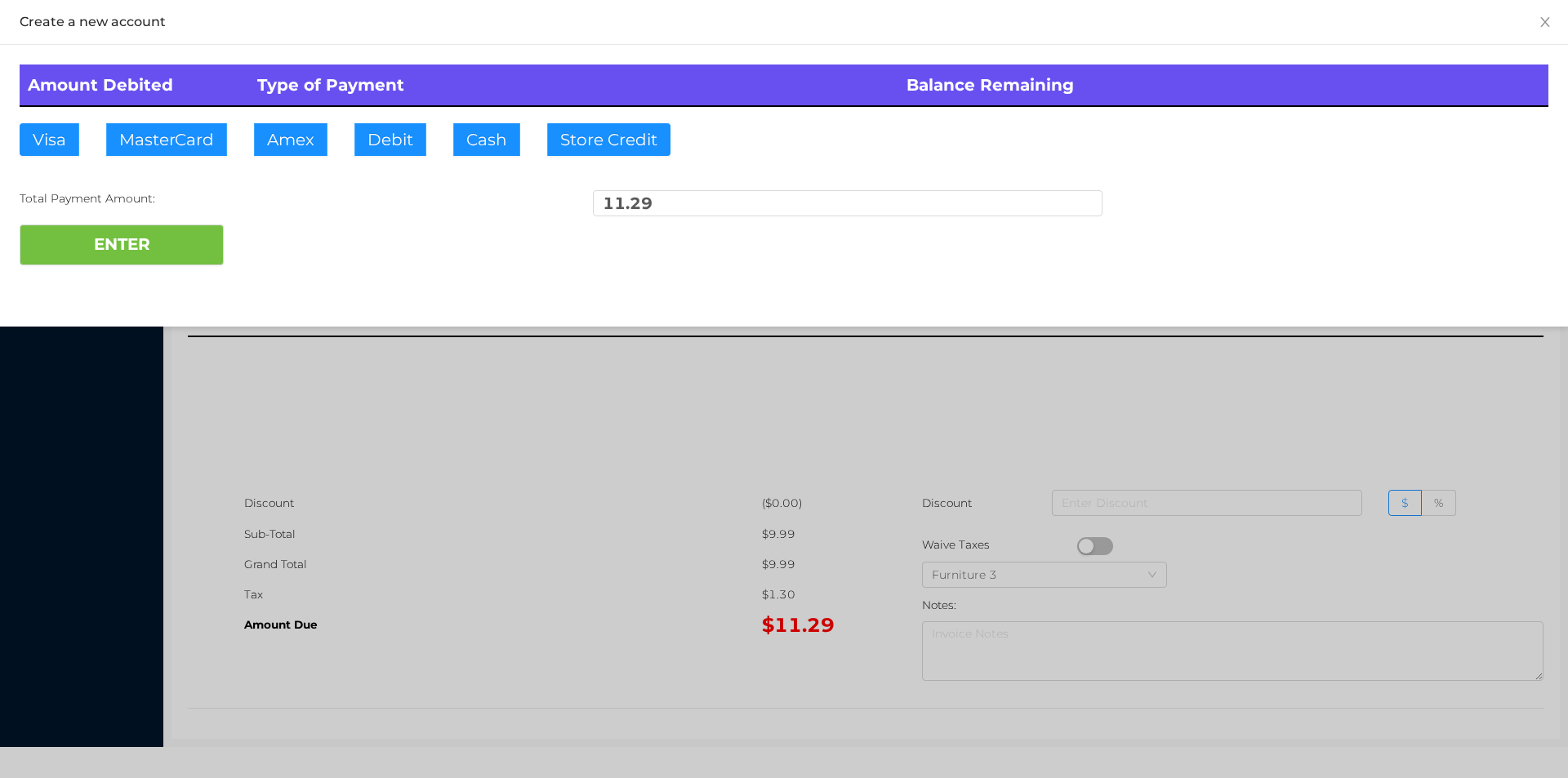
click at [1401, 375] on div at bounding box center [784, 389] width 1568 height 778
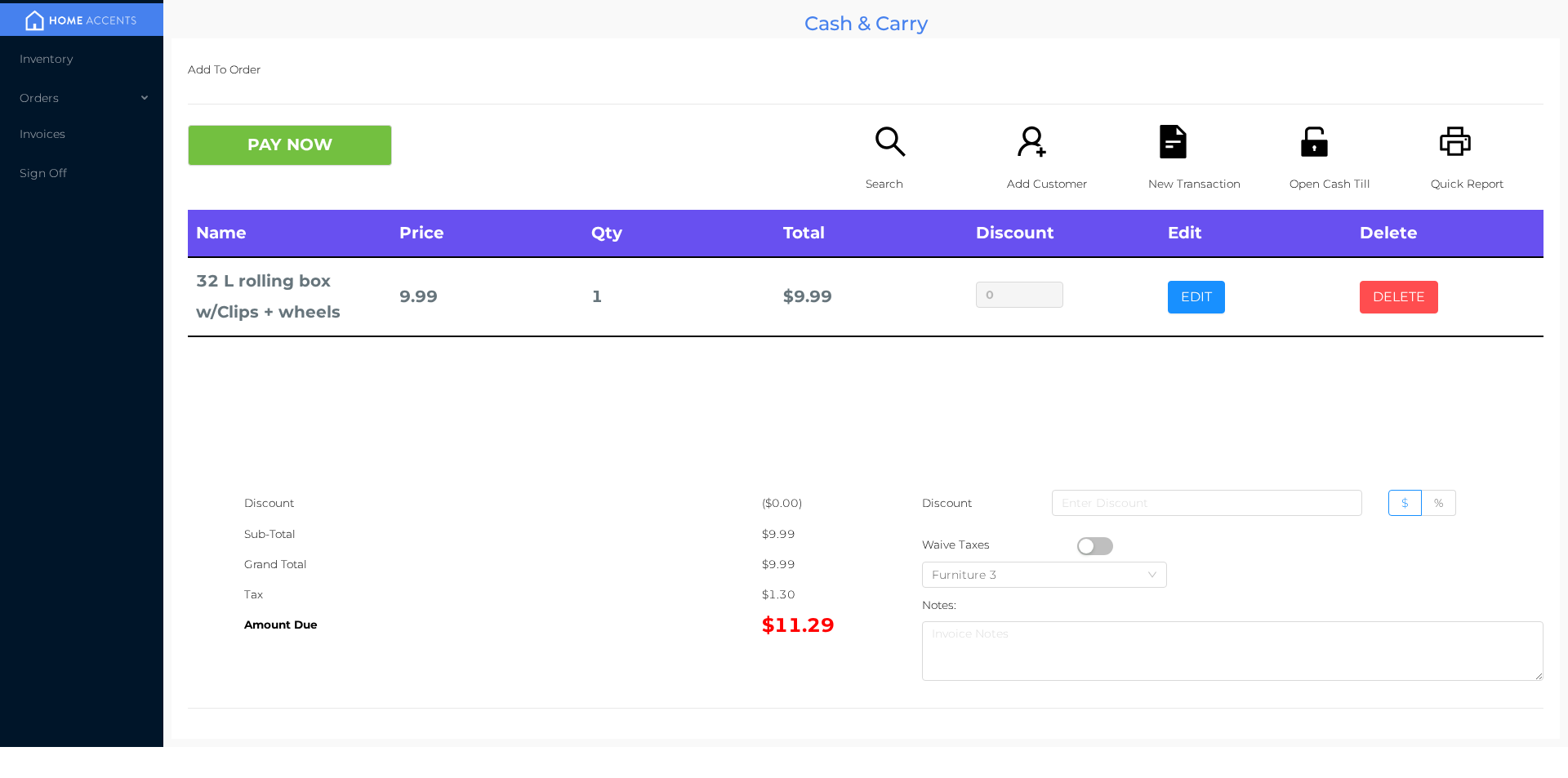
click at [1362, 283] on button "DELETE" at bounding box center [1399, 297] width 79 height 33
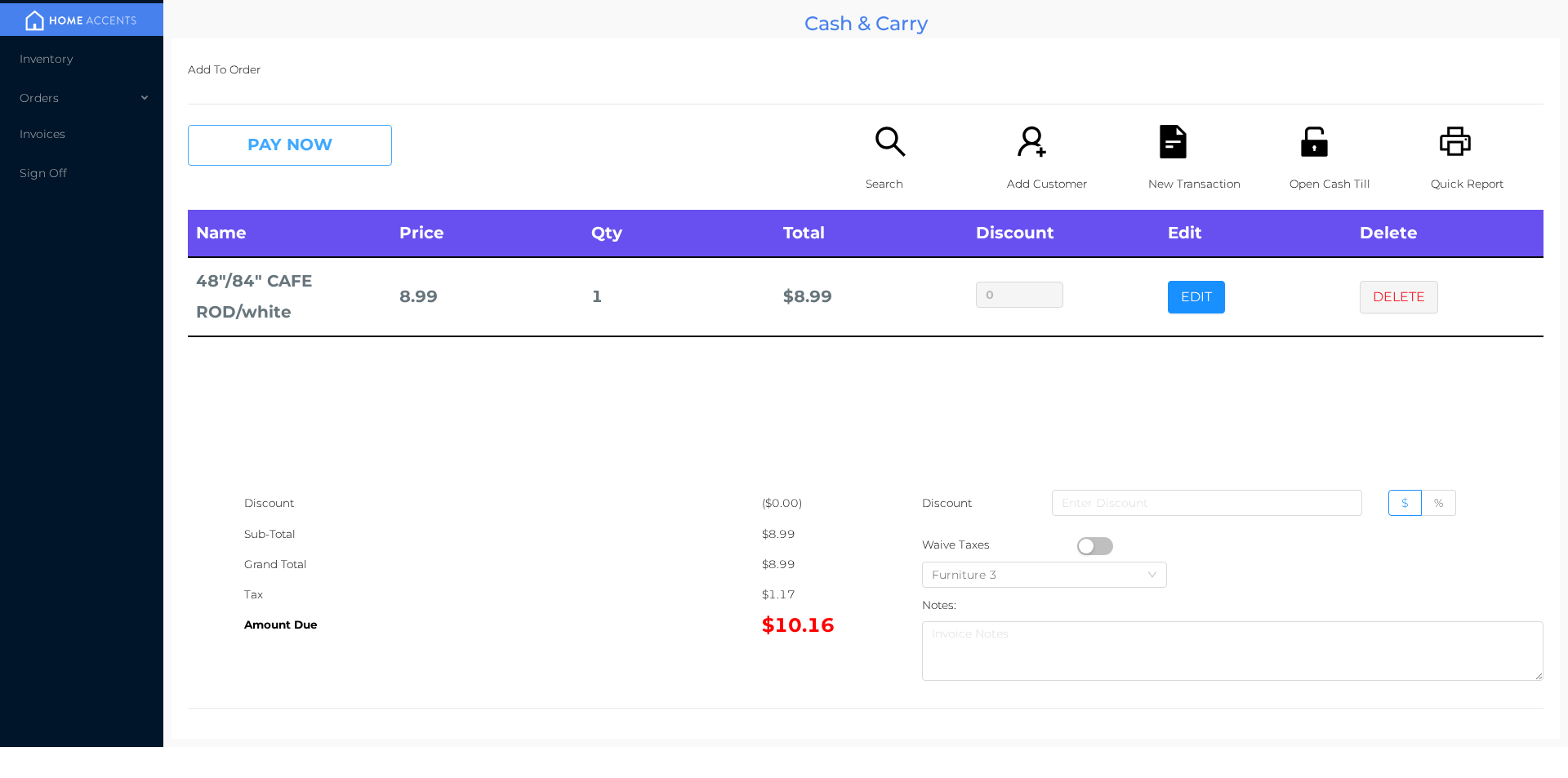
click at [300, 134] on button "PAY NOW" at bounding box center [289, 146] width 204 height 41
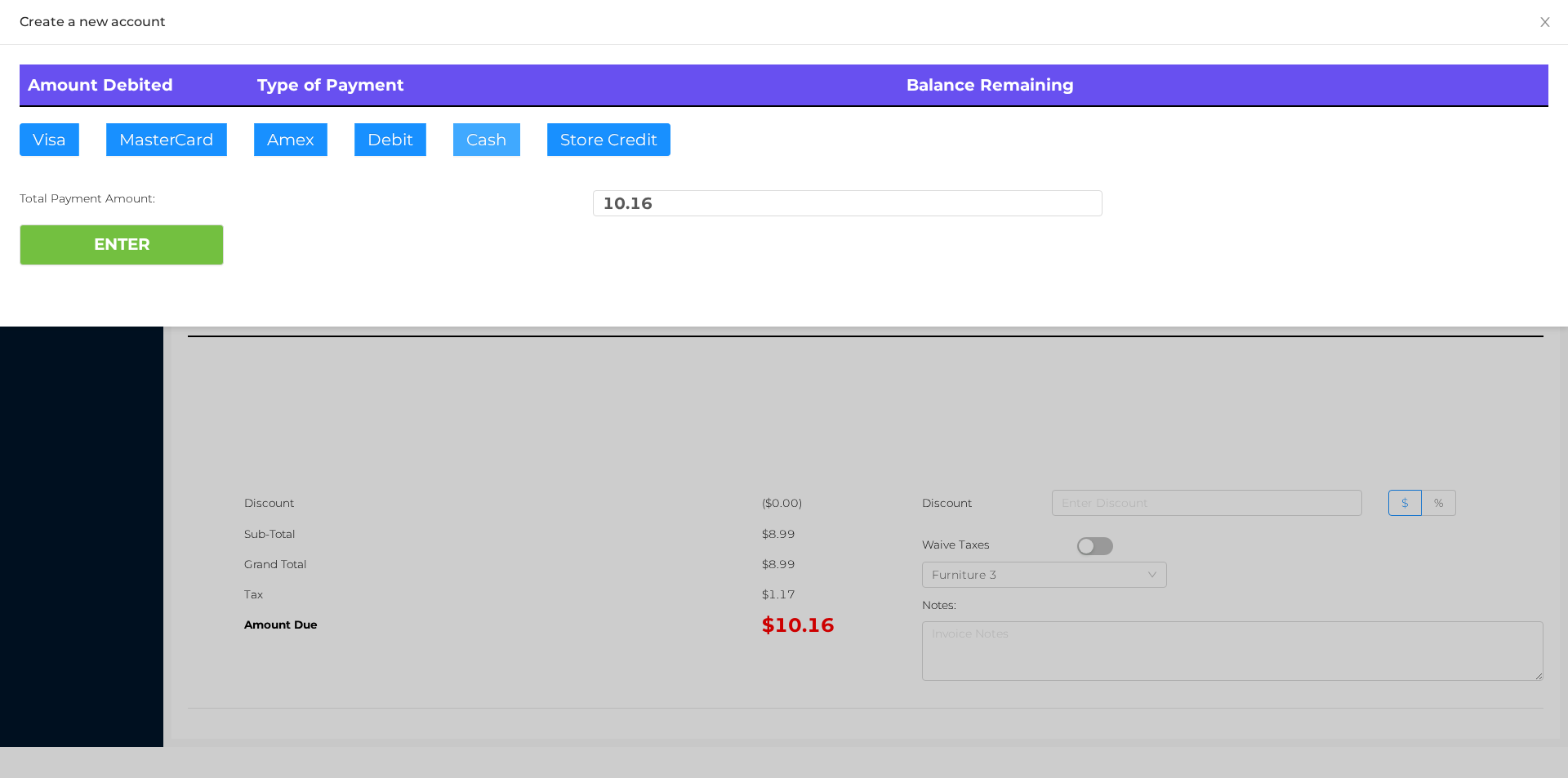
click at [467, 149] on button "Cash" at bounding box center [487, 140] width 67 height 33
click at [208, 236] on button "ENTER" at bounding box center [121, 245] width 204 height 41
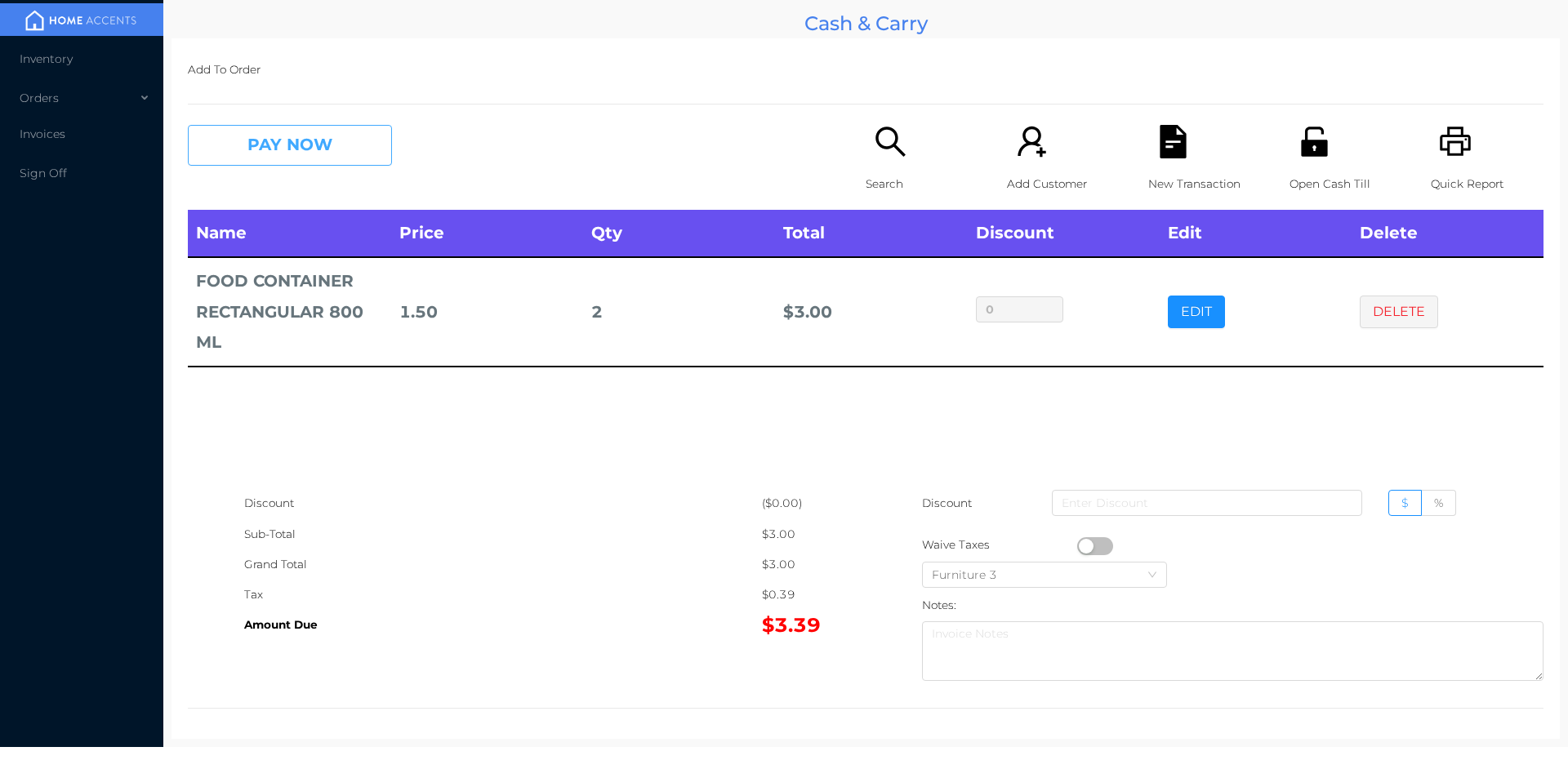
click at [299, 162] on button "PAY NOW" at bounding box center [289, 146] width 204 height 41
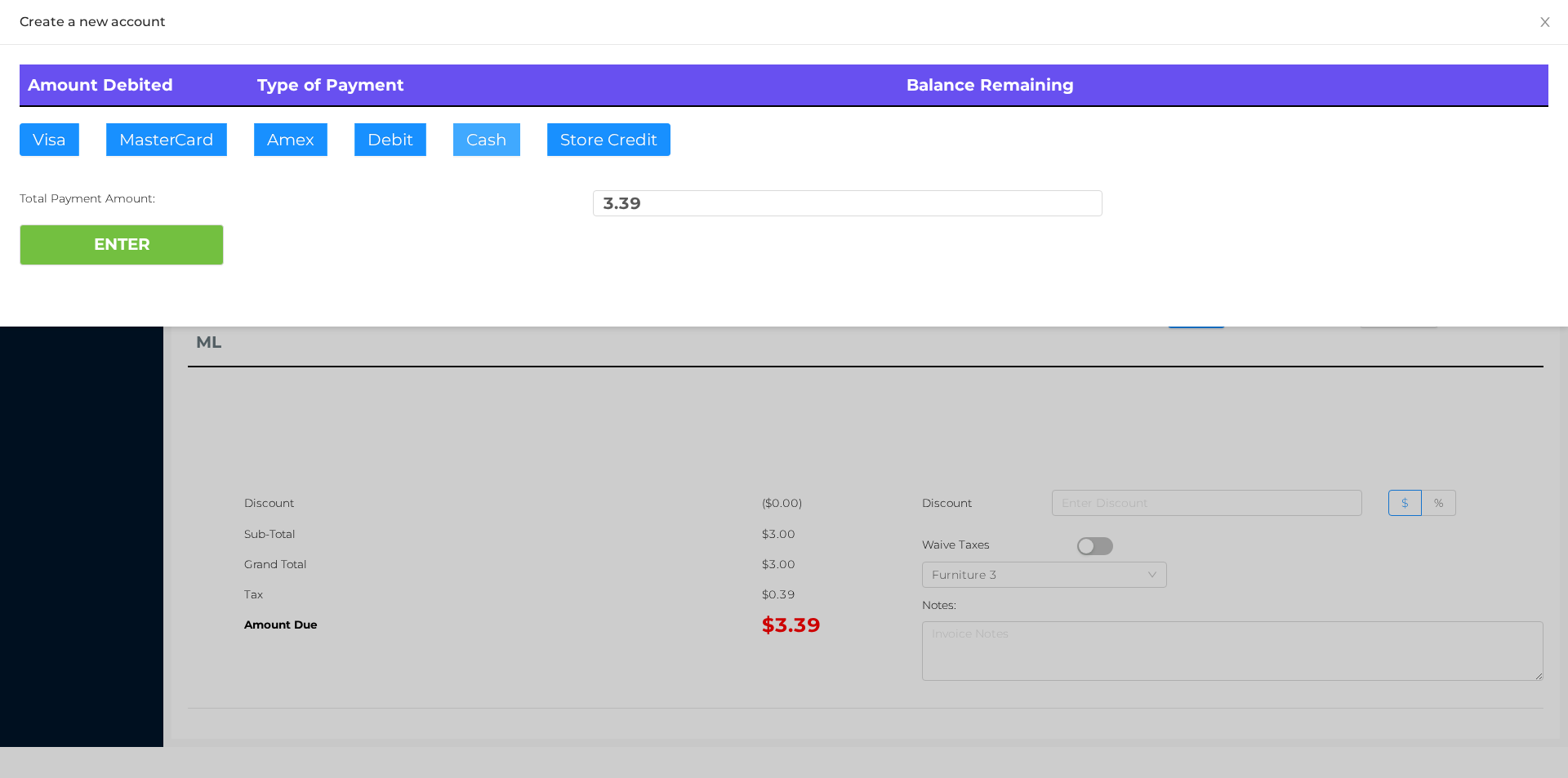
click at [462, 150] on button "Cash" at bounding box center [487, 140] width 67 height 33
type input "4."
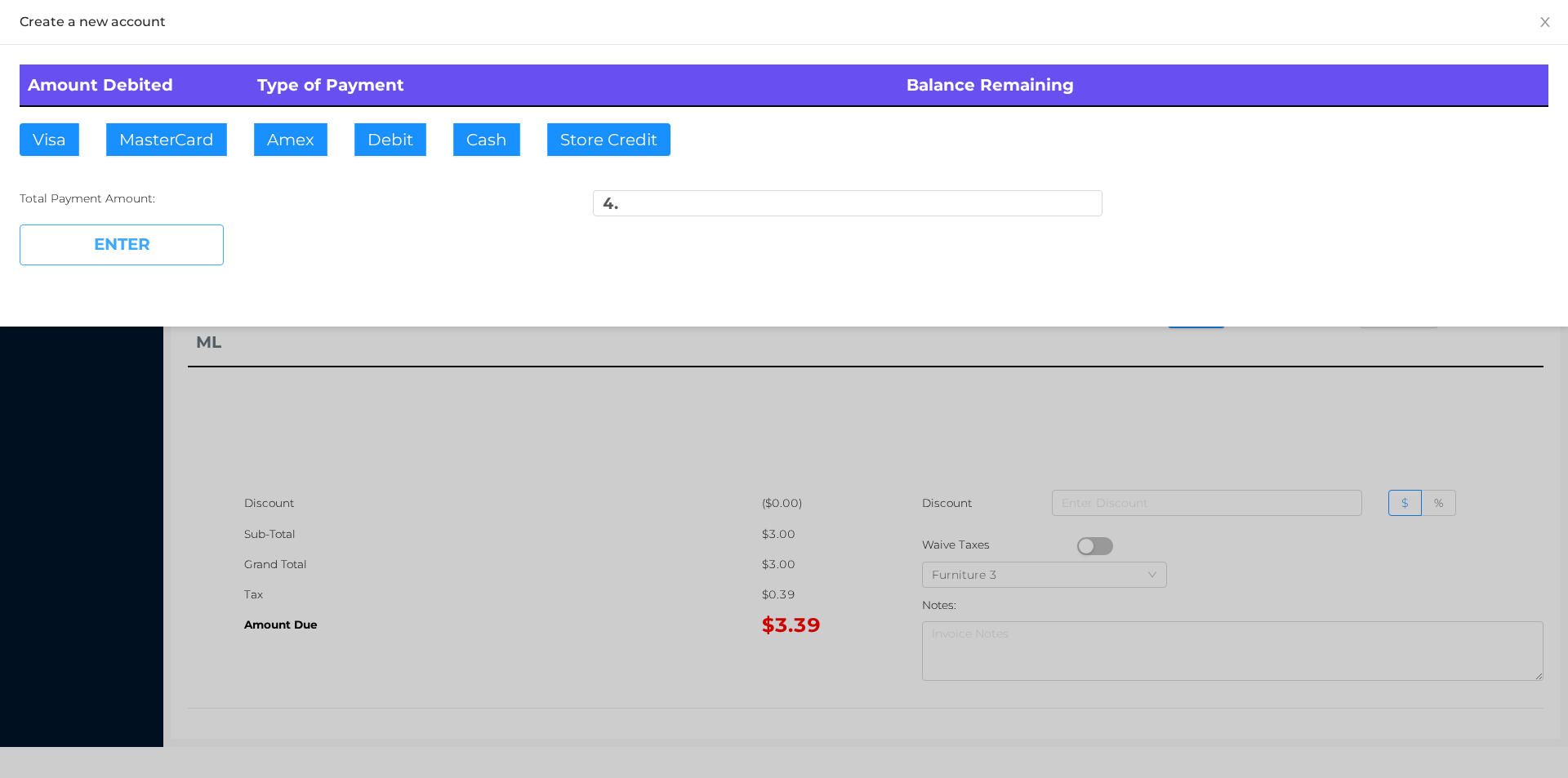
click at [202, 227] on button "ENTER" at bounding box center [121, 245] width 204 height 41
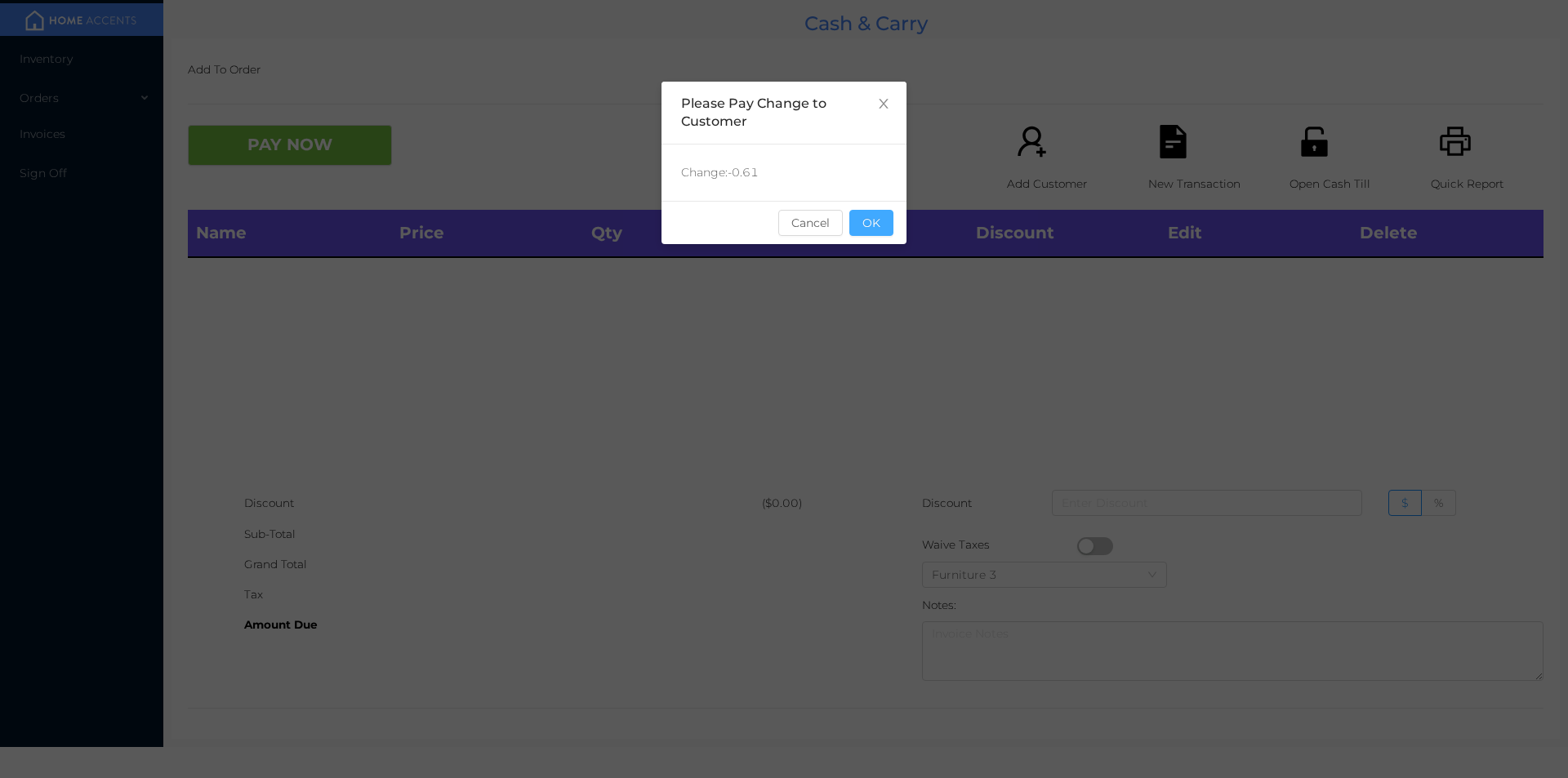
click at [886, 224] on button "OK" at bounding box center [872, 223] width 44 height 26
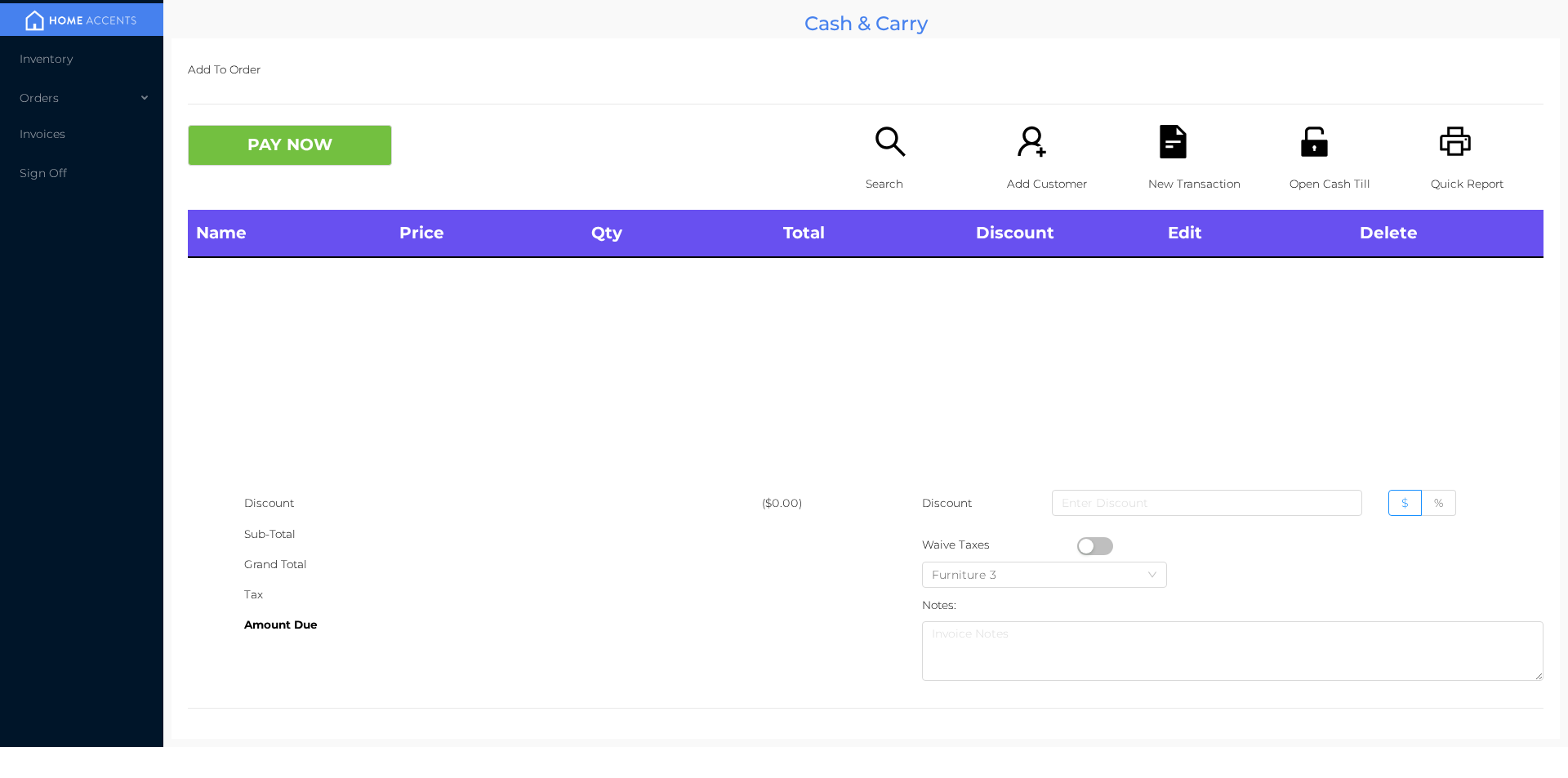
click at [882, 371] on div "Name Price Qty Total Discount Edit Delete" at bounding box center [865, 349] width 1355 height 278
click at [61, 69] on li "Inventory" at bounding box center [82, 59] width 164 height 33
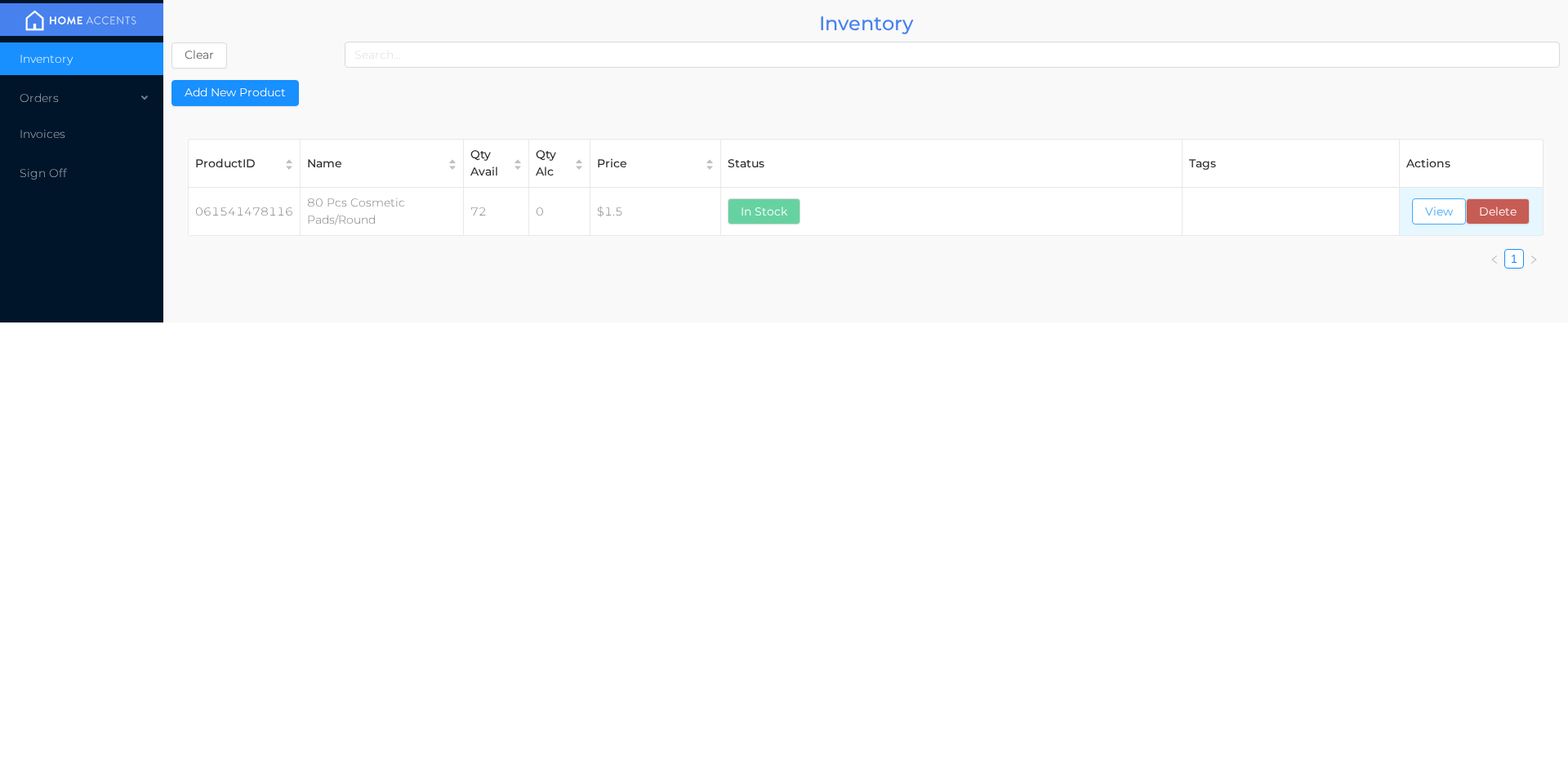
click at [1431, 214] on button "View" at bounding box center [1439, 211] width 54 height 26
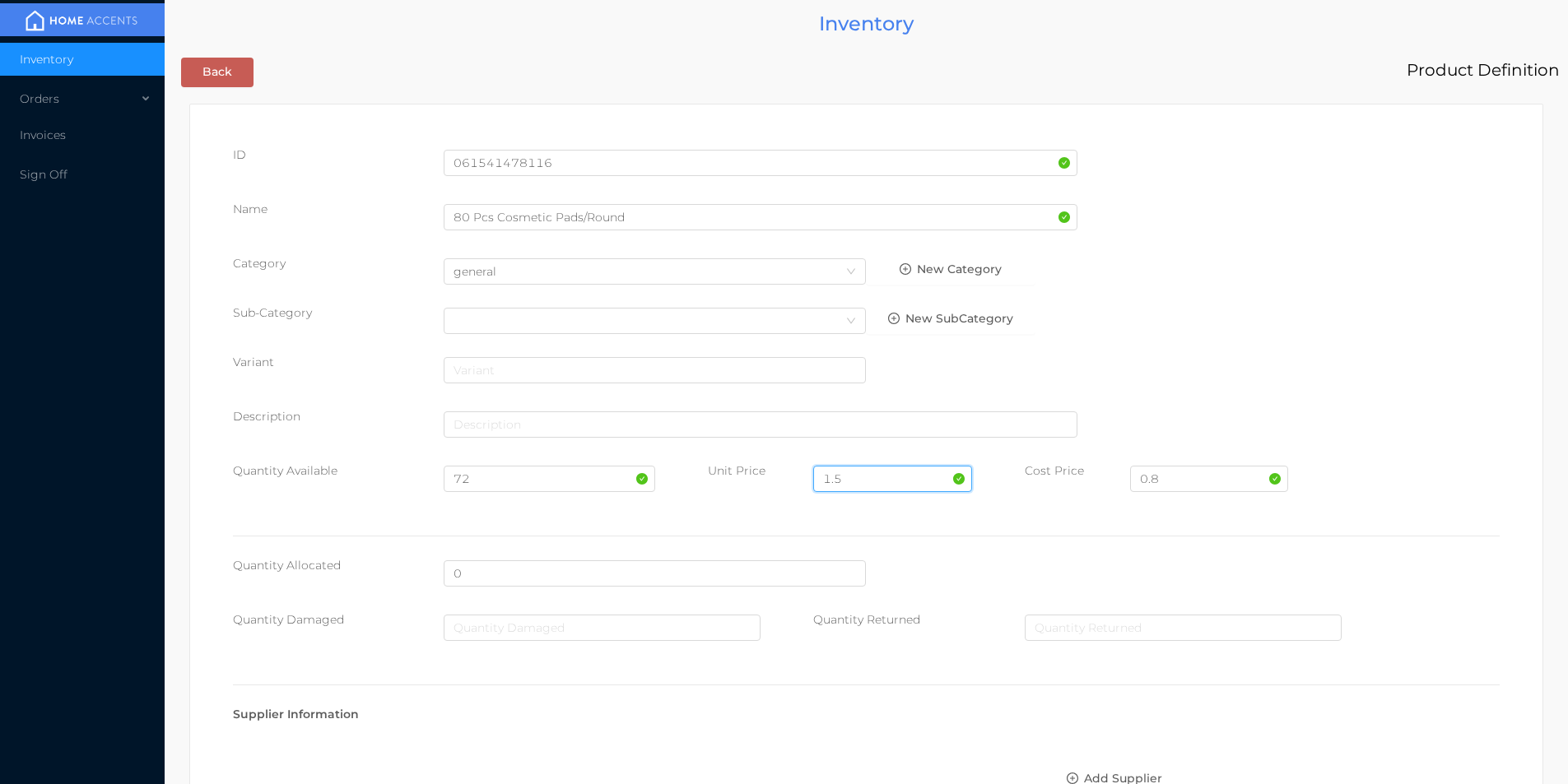
click at [852, 478] on input "1.5" at bounding box center [892, 479] width 158 height 26
type input "1"
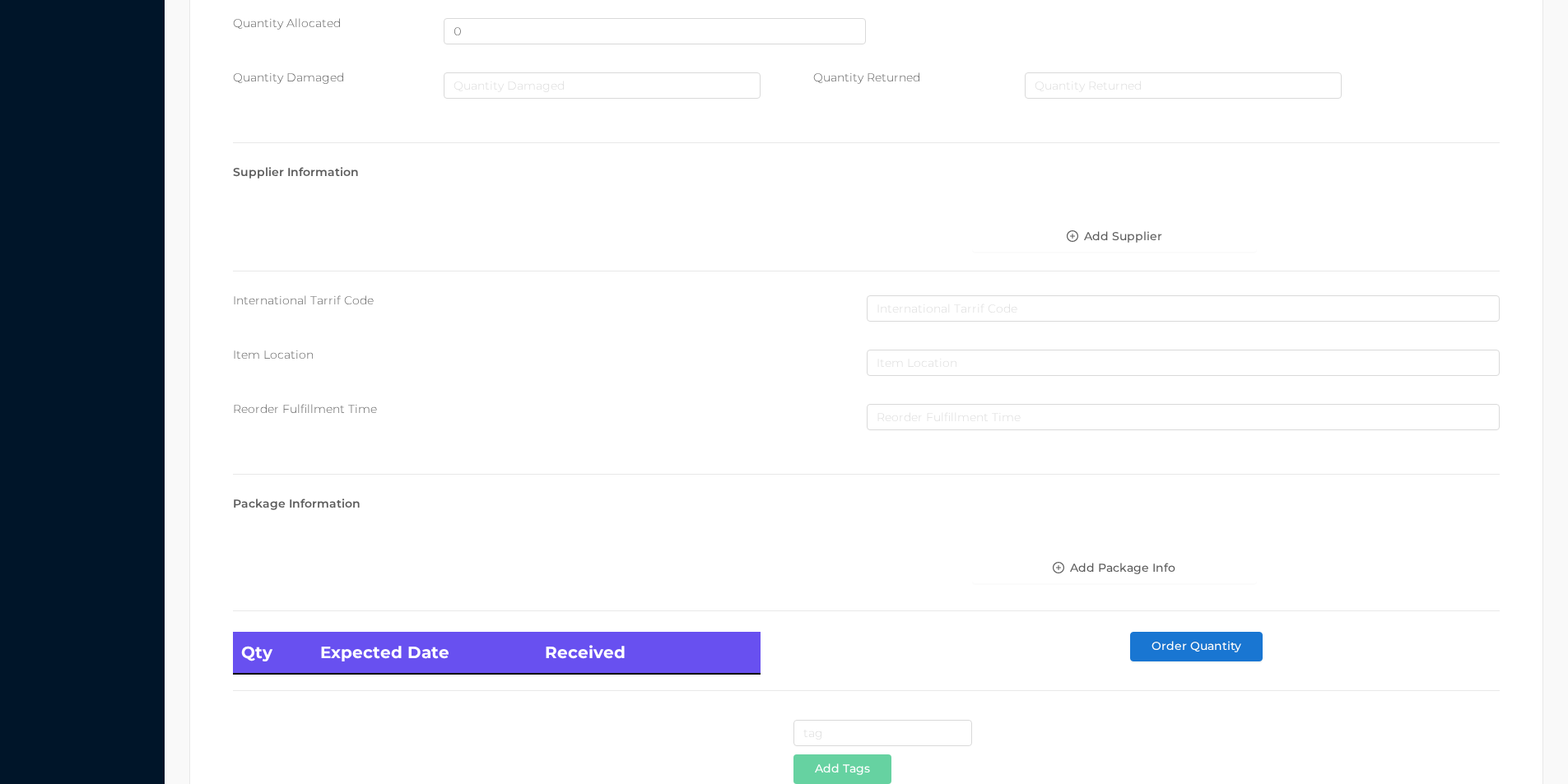
scroll to position [670, 0]
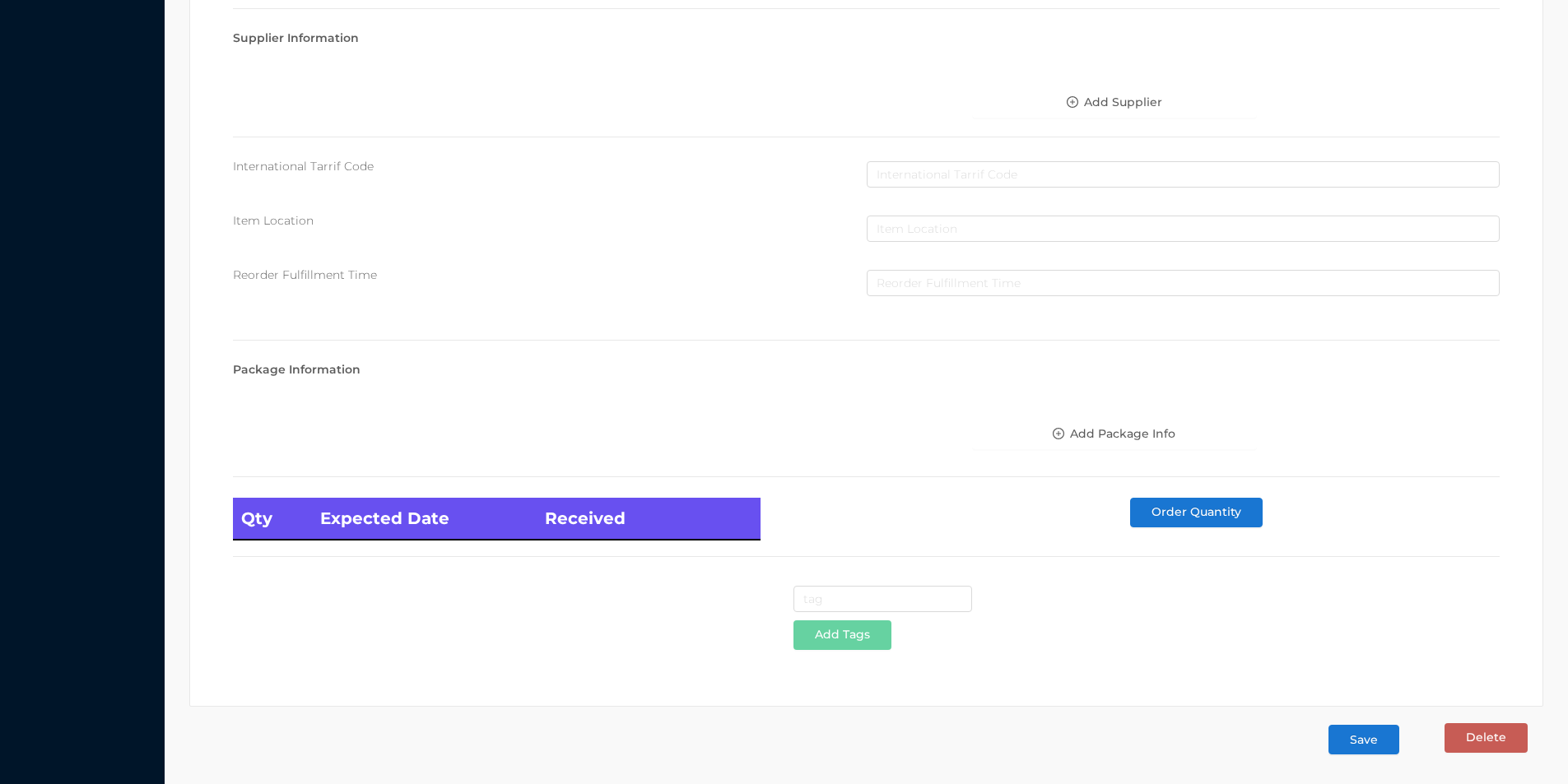
type input "1.99"
click at [1369, 752] on button "Save" at bounding box center [1363, 739] width 71 height 30
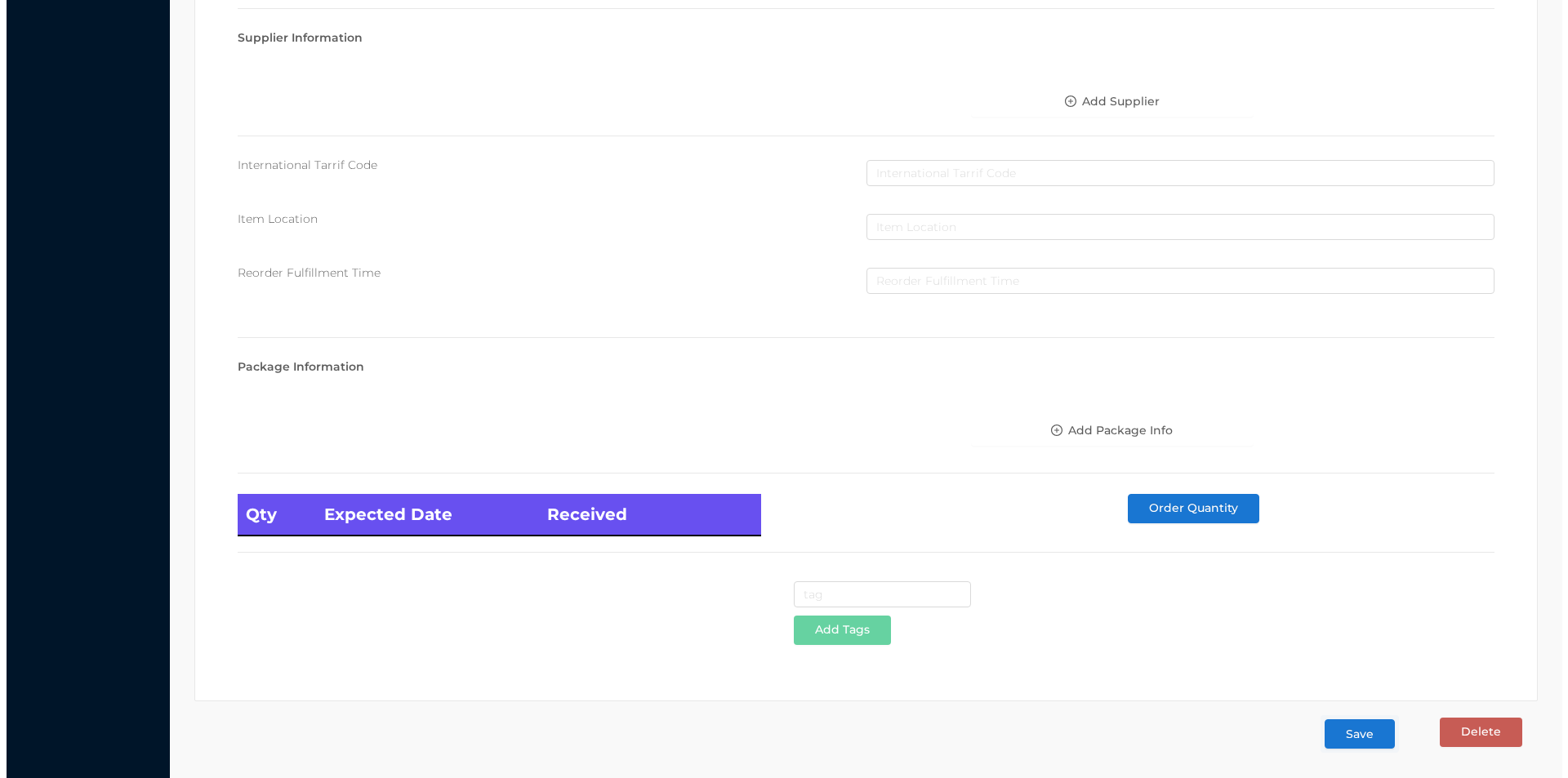
scroll to position [0, 0]
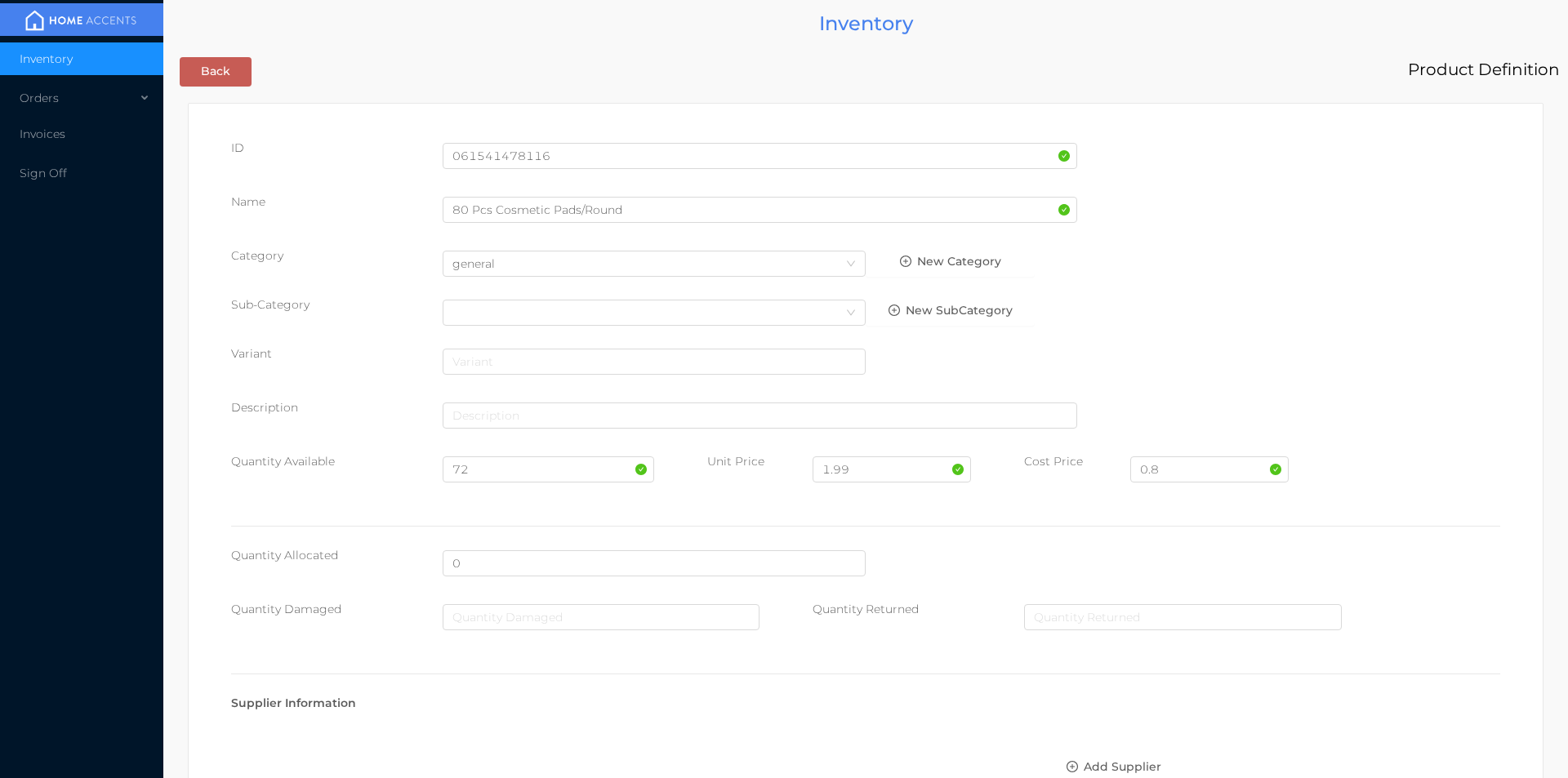
click at [1363, 743] on body "Inventory Orders Invoices Sign Off Inventory Back Product Definition ID 0615414…" at bounding box center [784, 389] width 1568 height 778
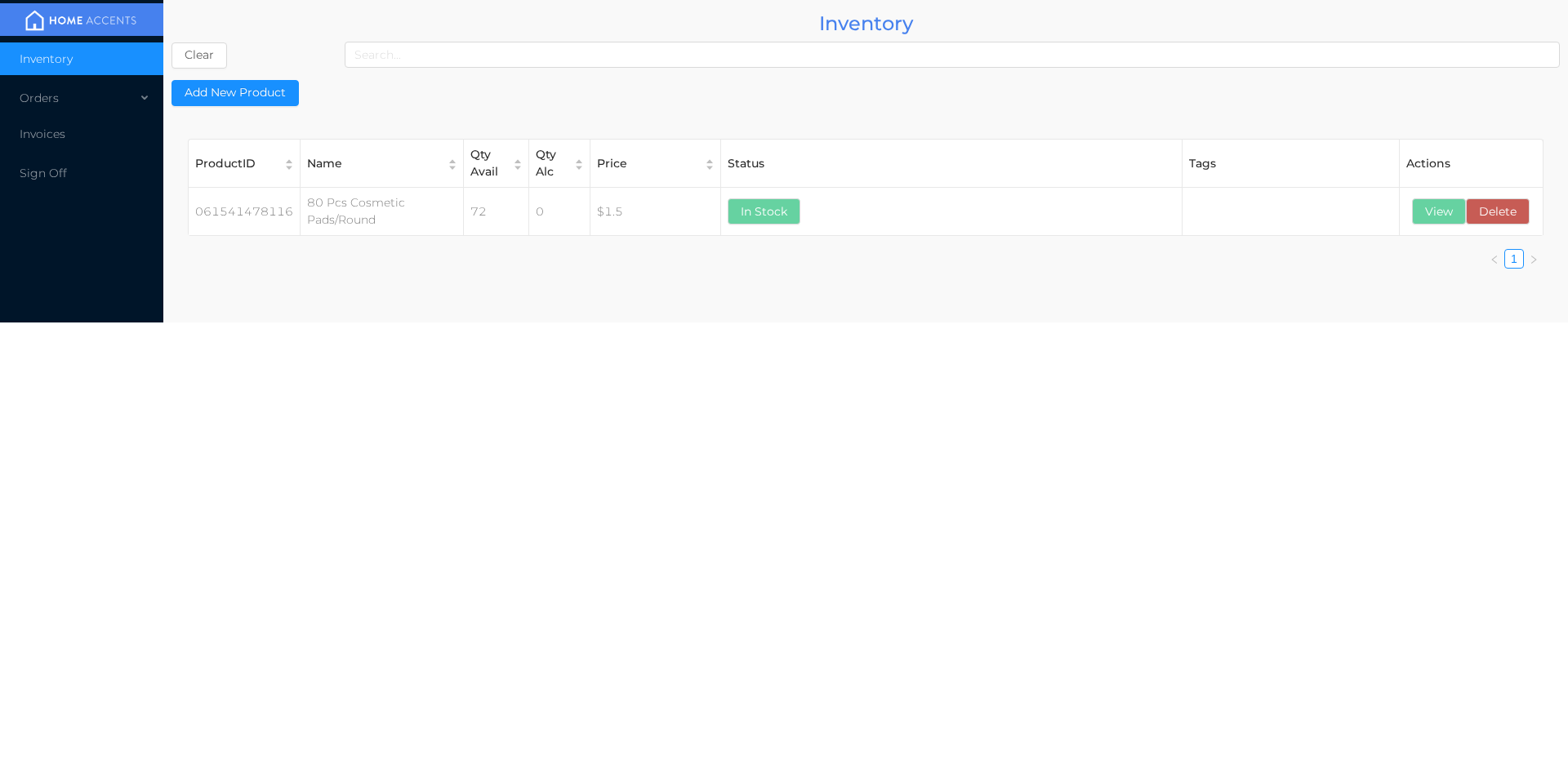
click at [1371, 731] on body "Inventory Orders Invoices Sign Off Inventory Clear Add New Product ProductID Na…" at bounding box center [784, 389] width 1568 height 778
click at [43, 147] on li "Invoices" at bounding box center [82, 134] width 164 height 33
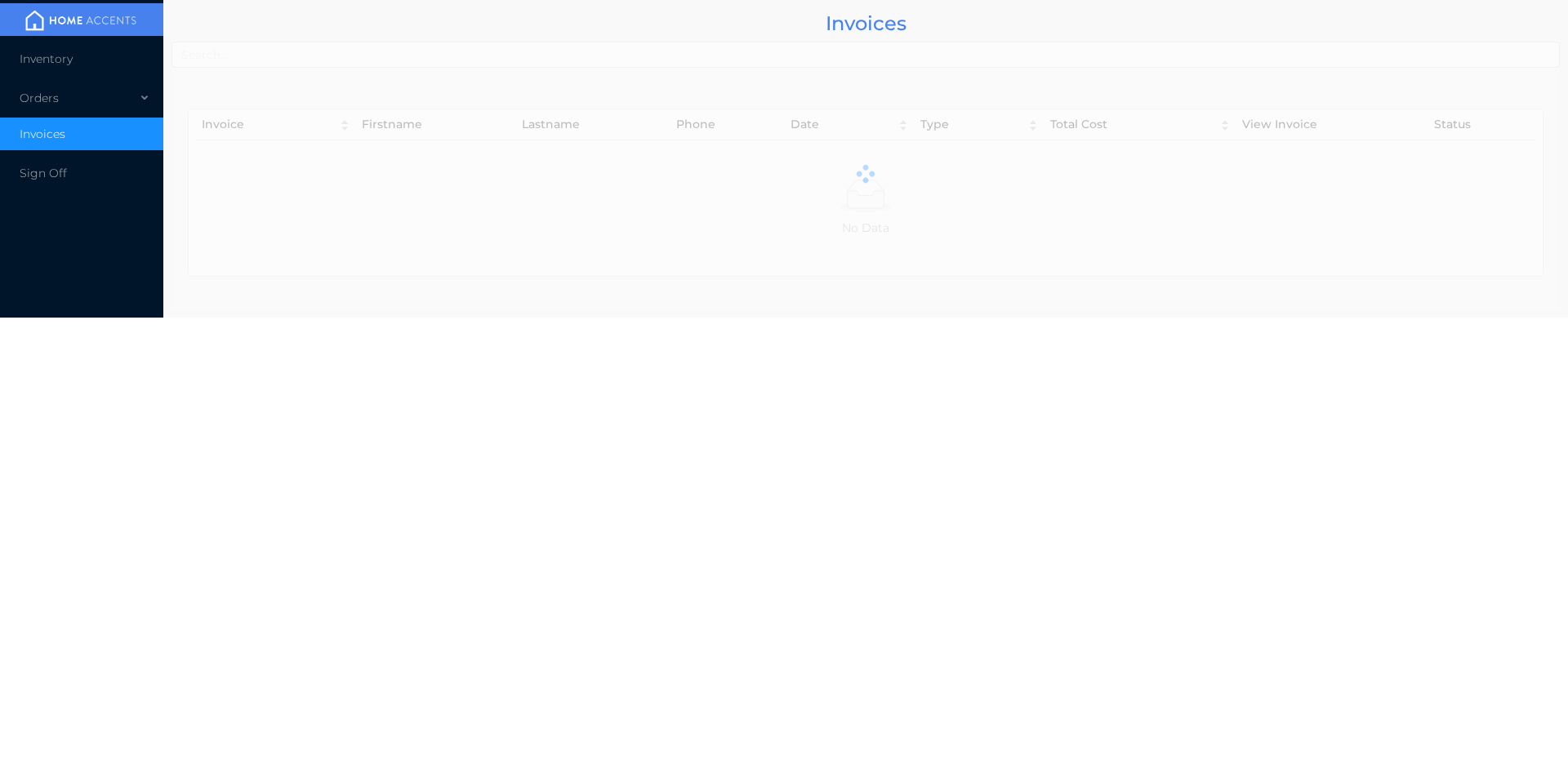
click at [53, 147] on li "Invoices" at bounding box center [82, 134] width 164 height 33
click at [27, 108] on div "Orders" at bounding box center [82, 98] width 164 height 33
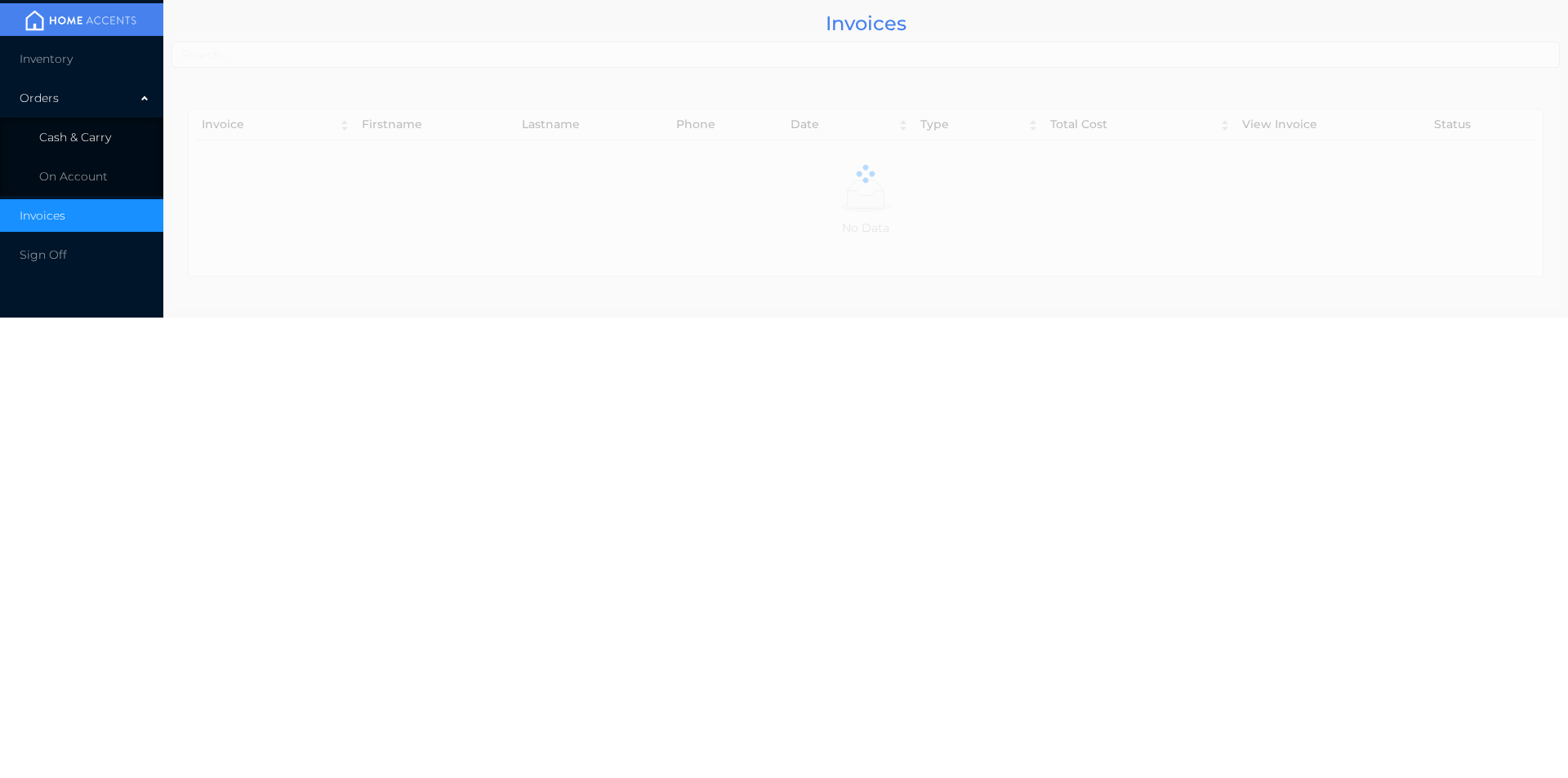
click at [88, 142] on span "Cash & Carry" at bounding box center [75, 137] width 72 height 15
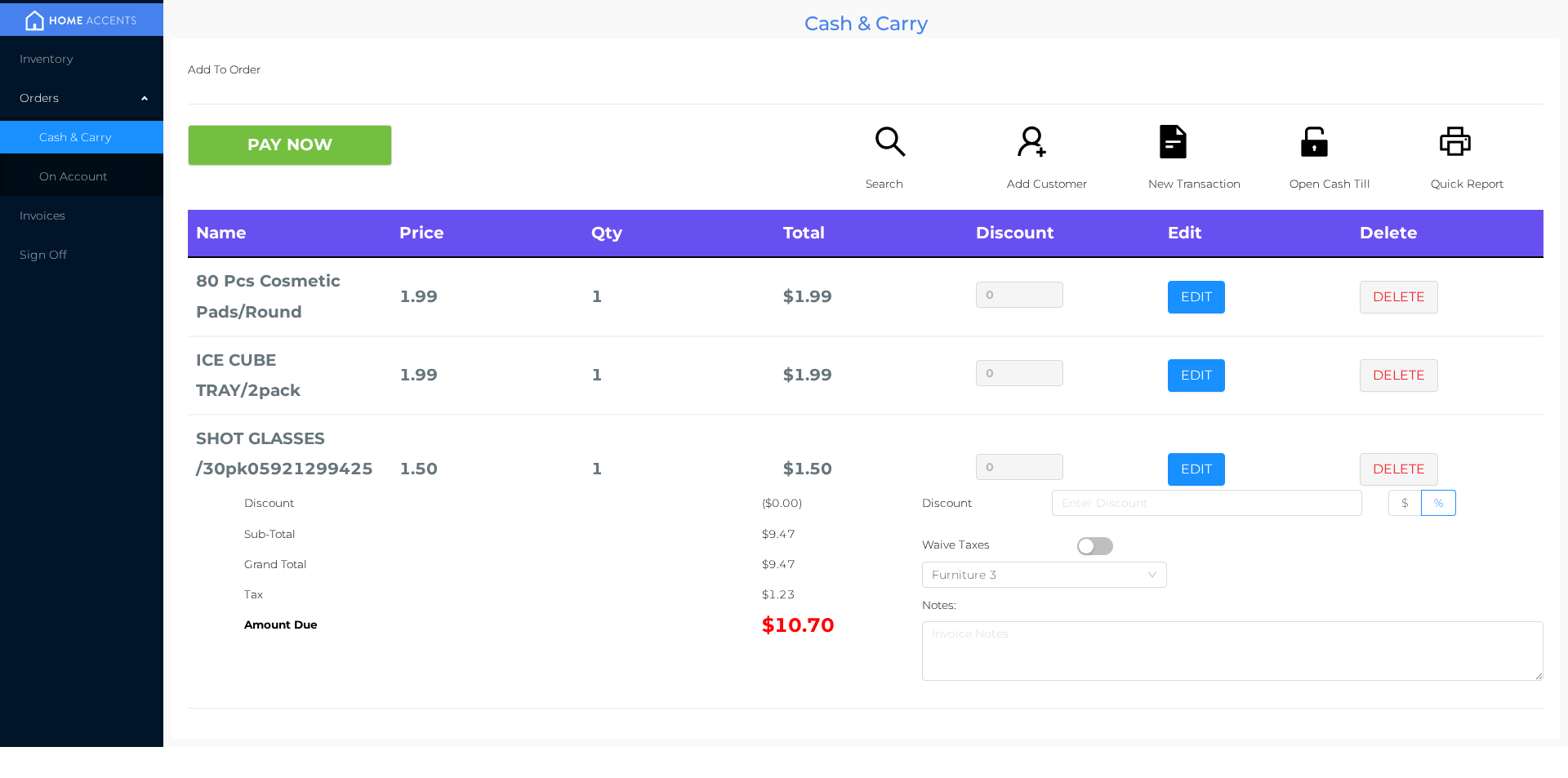
click at [892, 146] on icon "icon: search" at bounding box center [890, 142] width 34 height 34
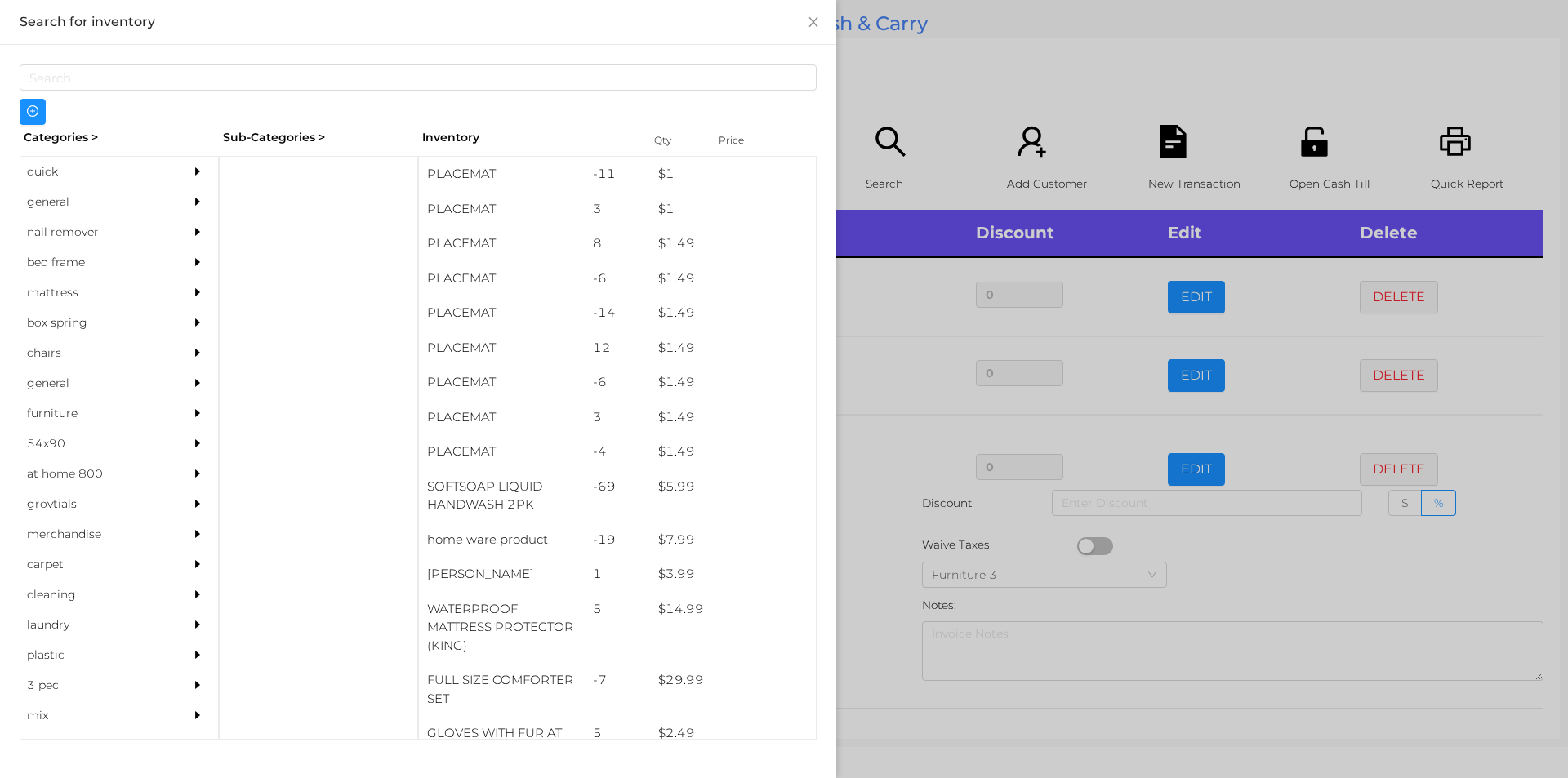
click at [48, 196] on div "general" at bounding box center [95, 201] width 149 height 30
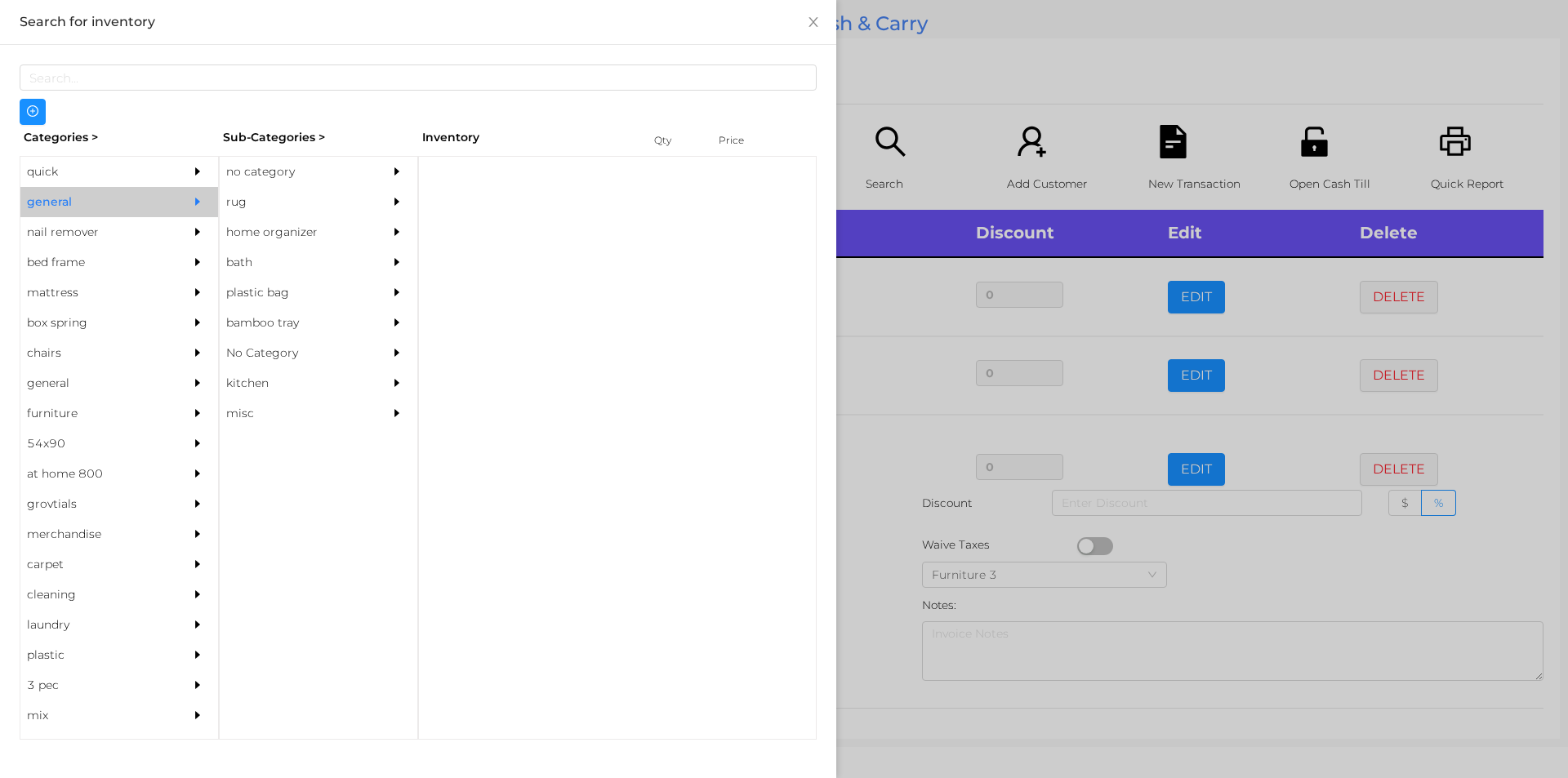
click at [282, 173] on div "no category" at bounding box center [294, 172] width 149 height 30
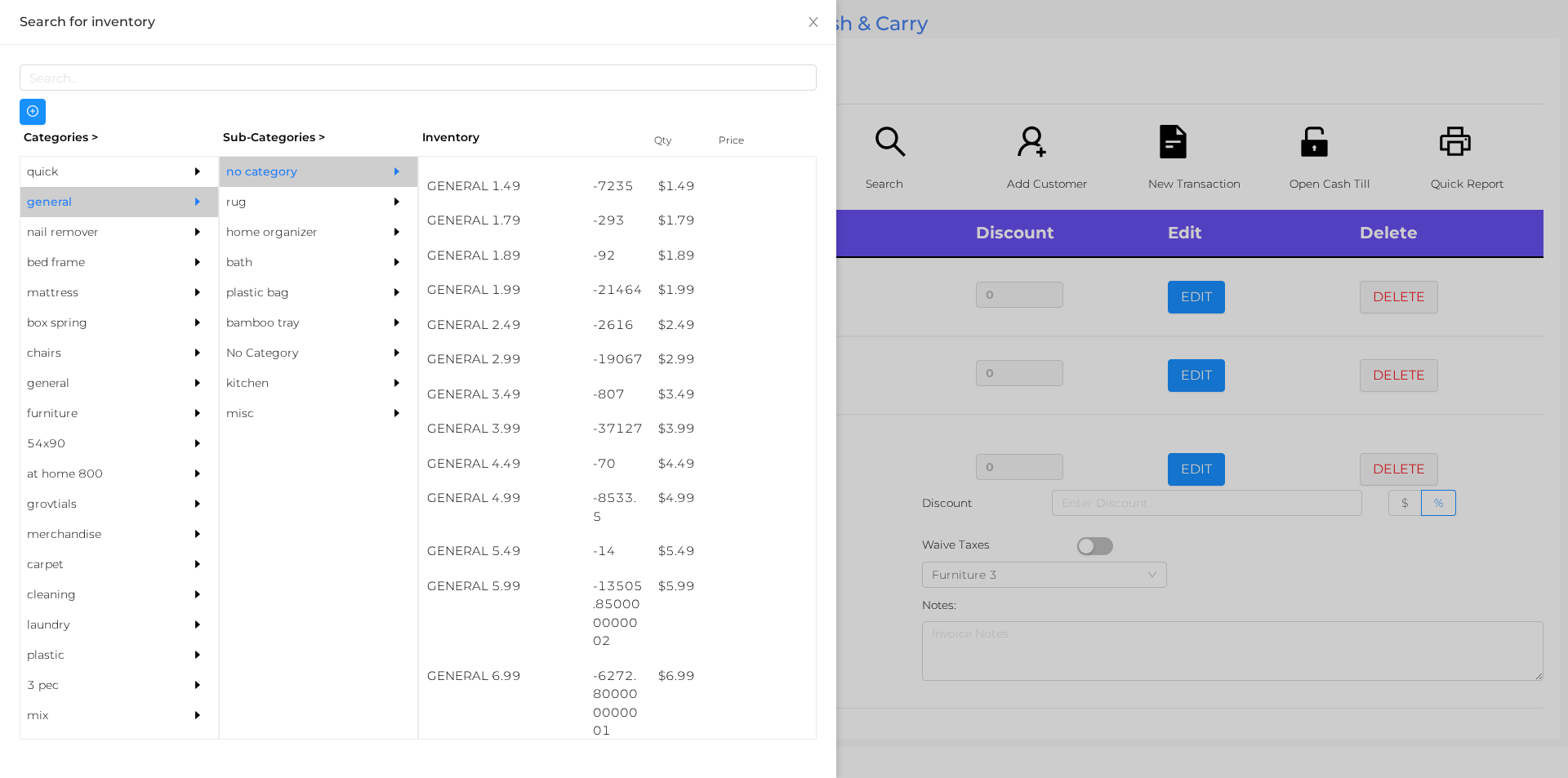
scroll to position [230, 0]
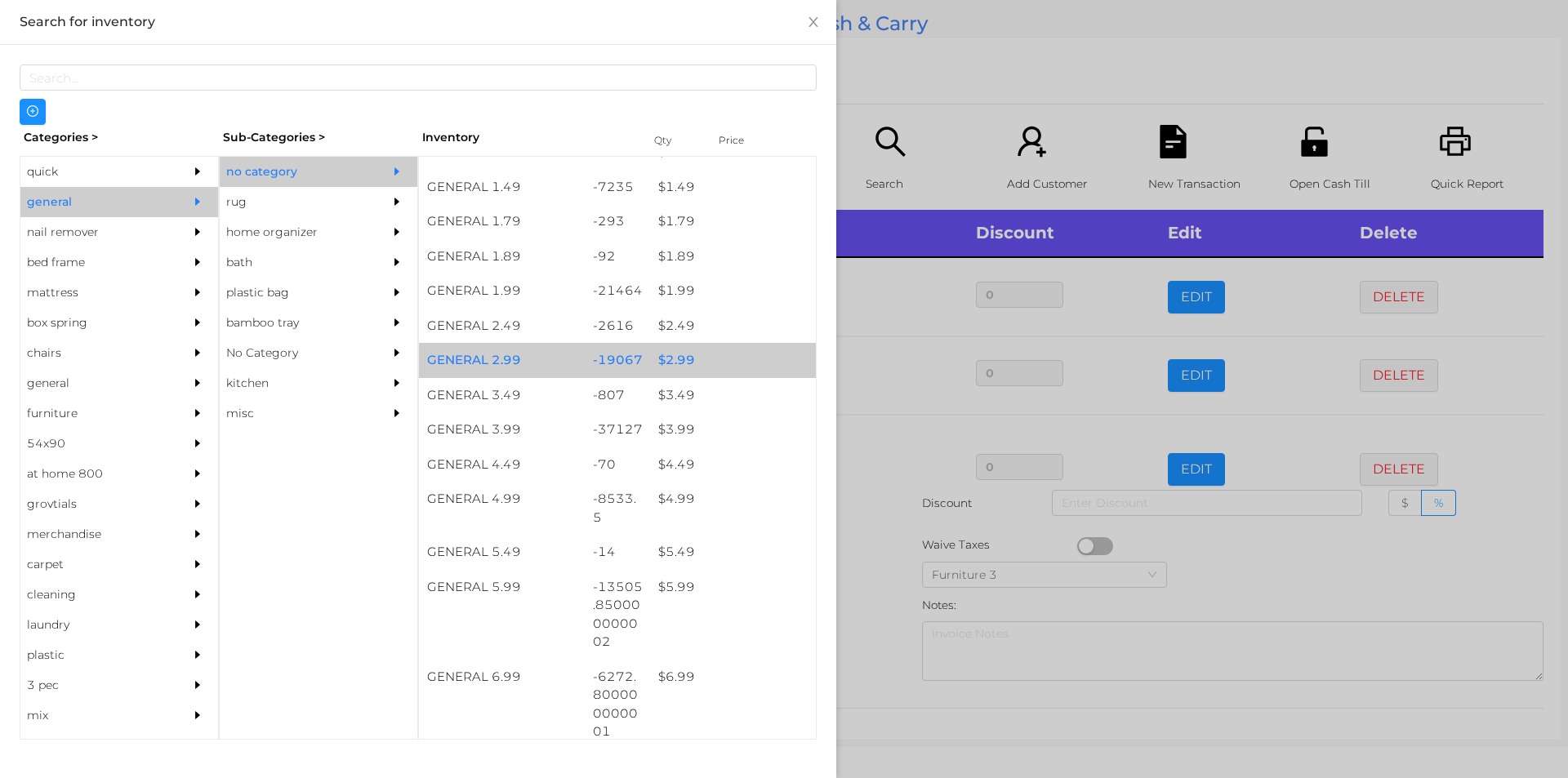
click at [671, 361] on div "$ 2.99" at bounding box center [732, 360] width 166 height 35
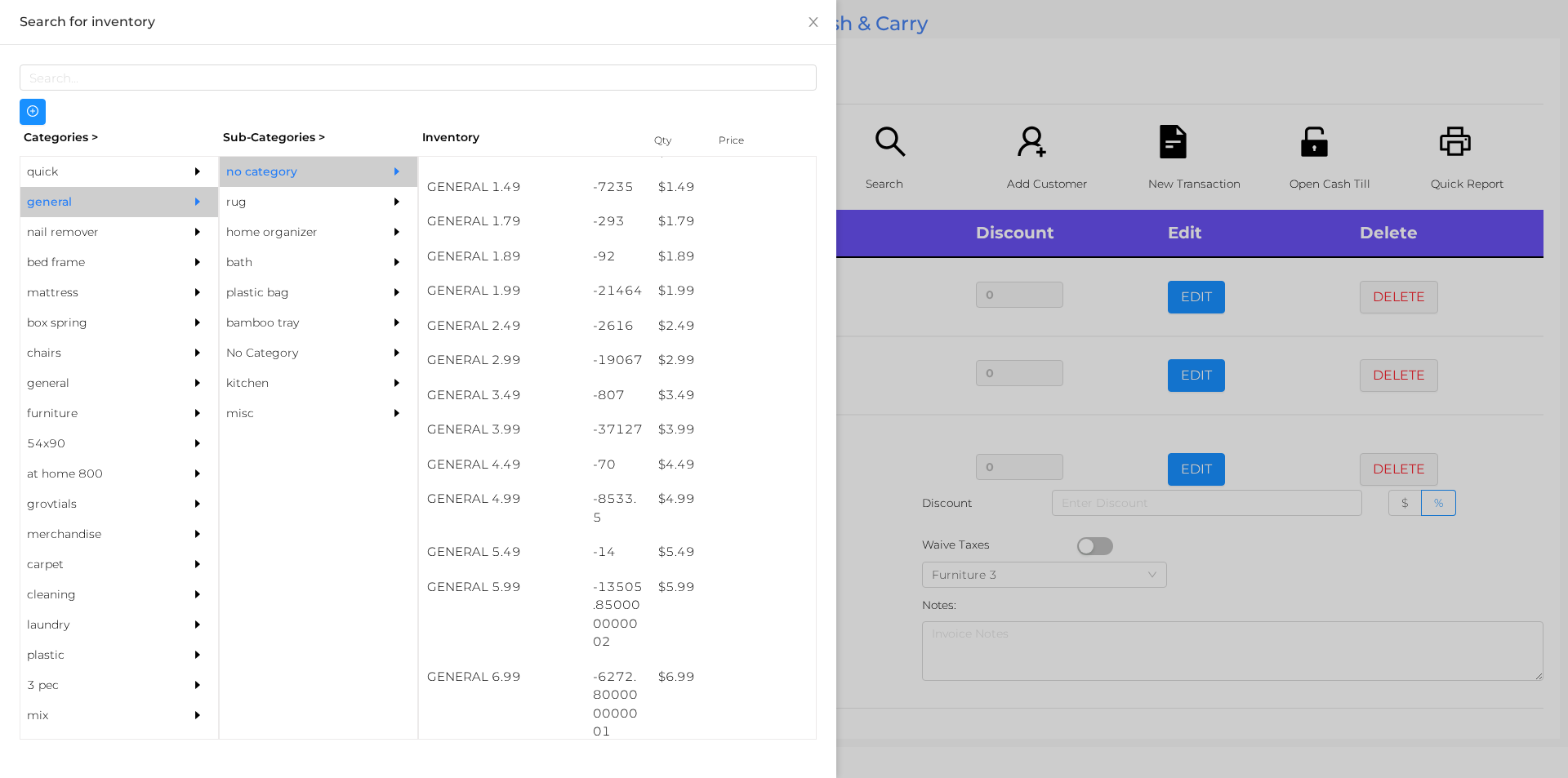
click at [878, 579] on div at bounding box center [784, 389] width 1568 height 778
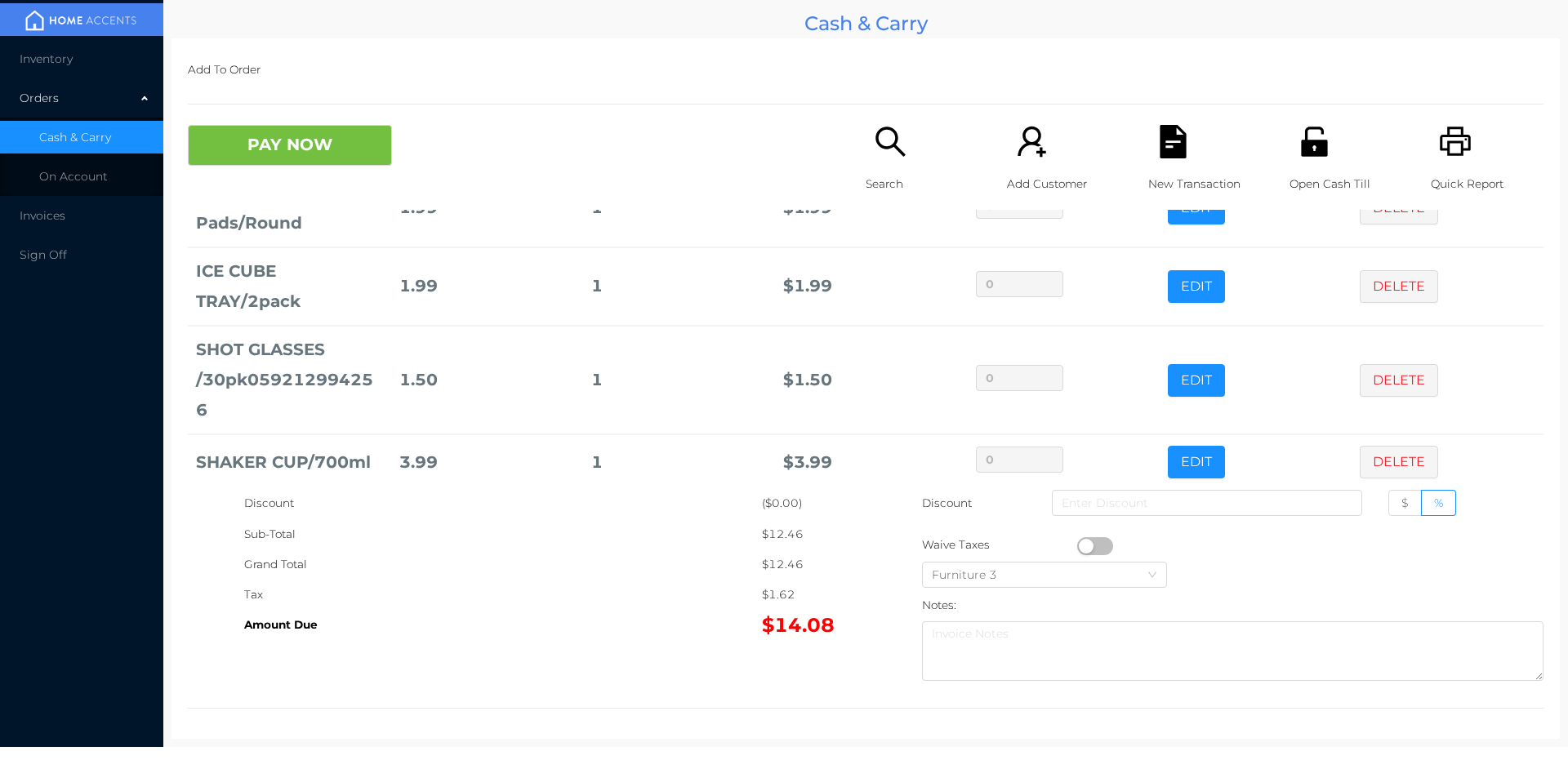
scroll to position [164, 0]
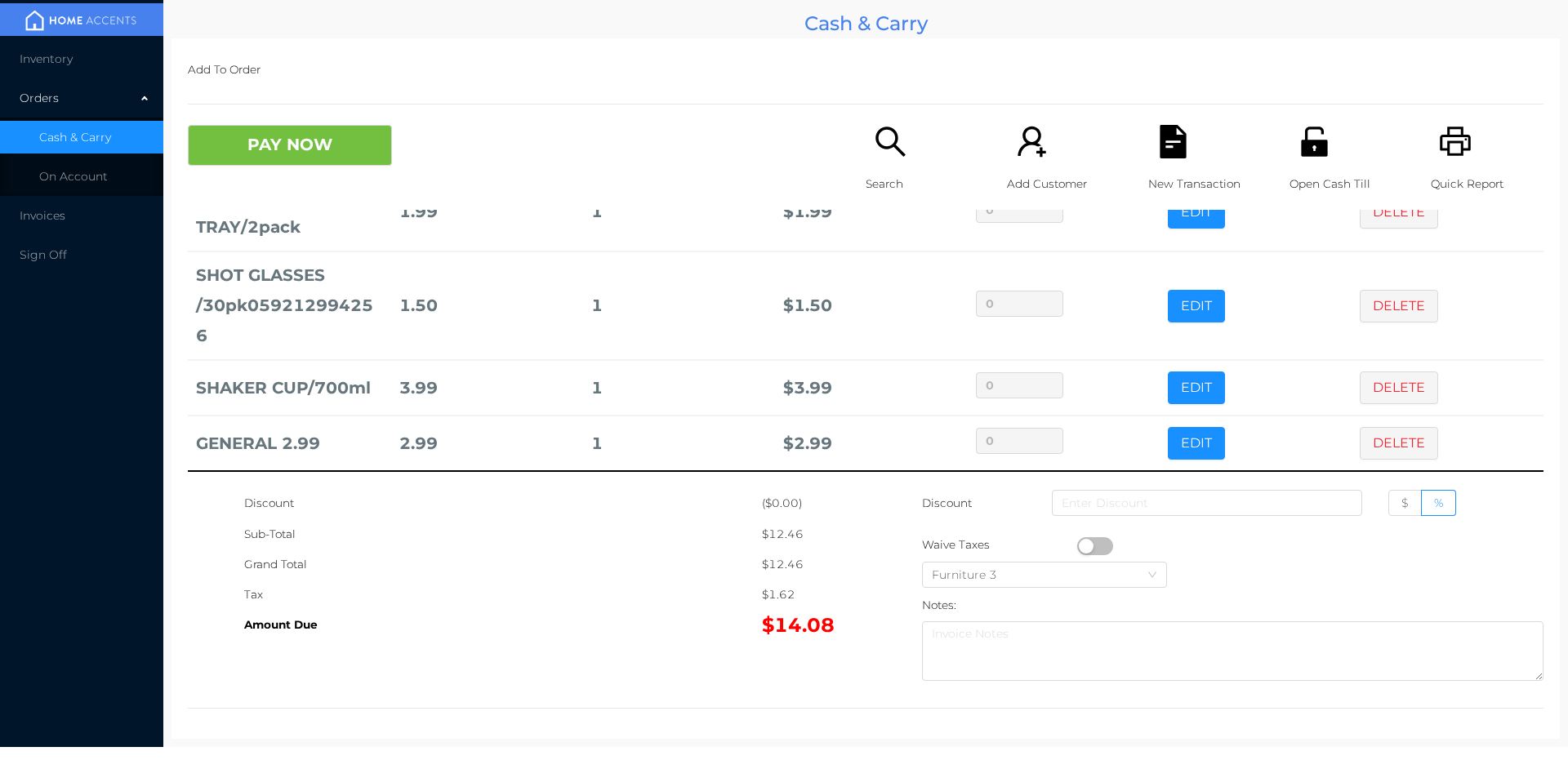
click at [1309, 152] on icon "icon: unlock" at bounding box center [1313, 142] width 26 height 29
click at [260, 164] on button "PAY NOW" at bounding box center [289, 146] width 204 height 41
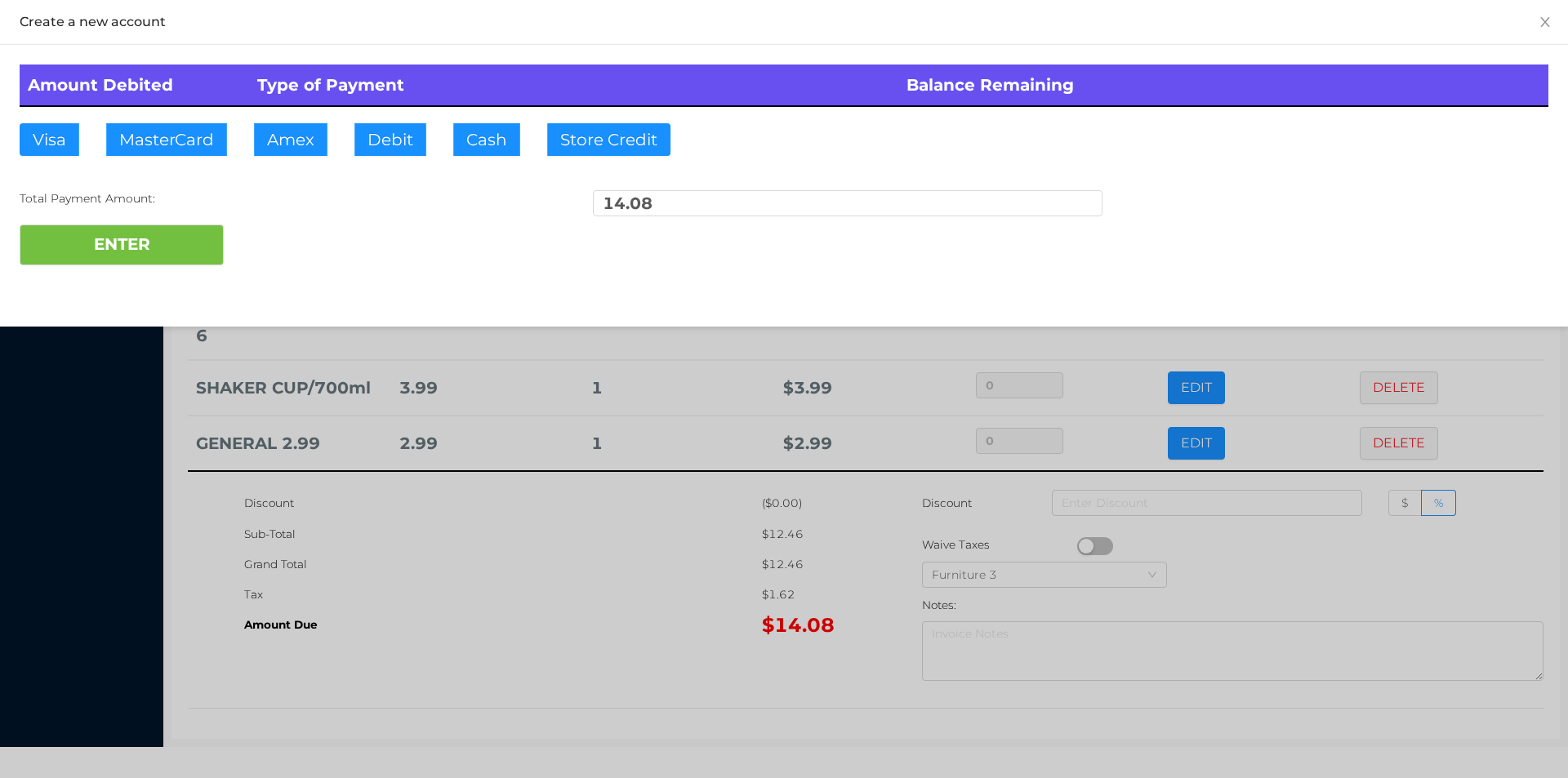
click at [595, 610] on div at bounding box center [784, 389] width 1568 height 778
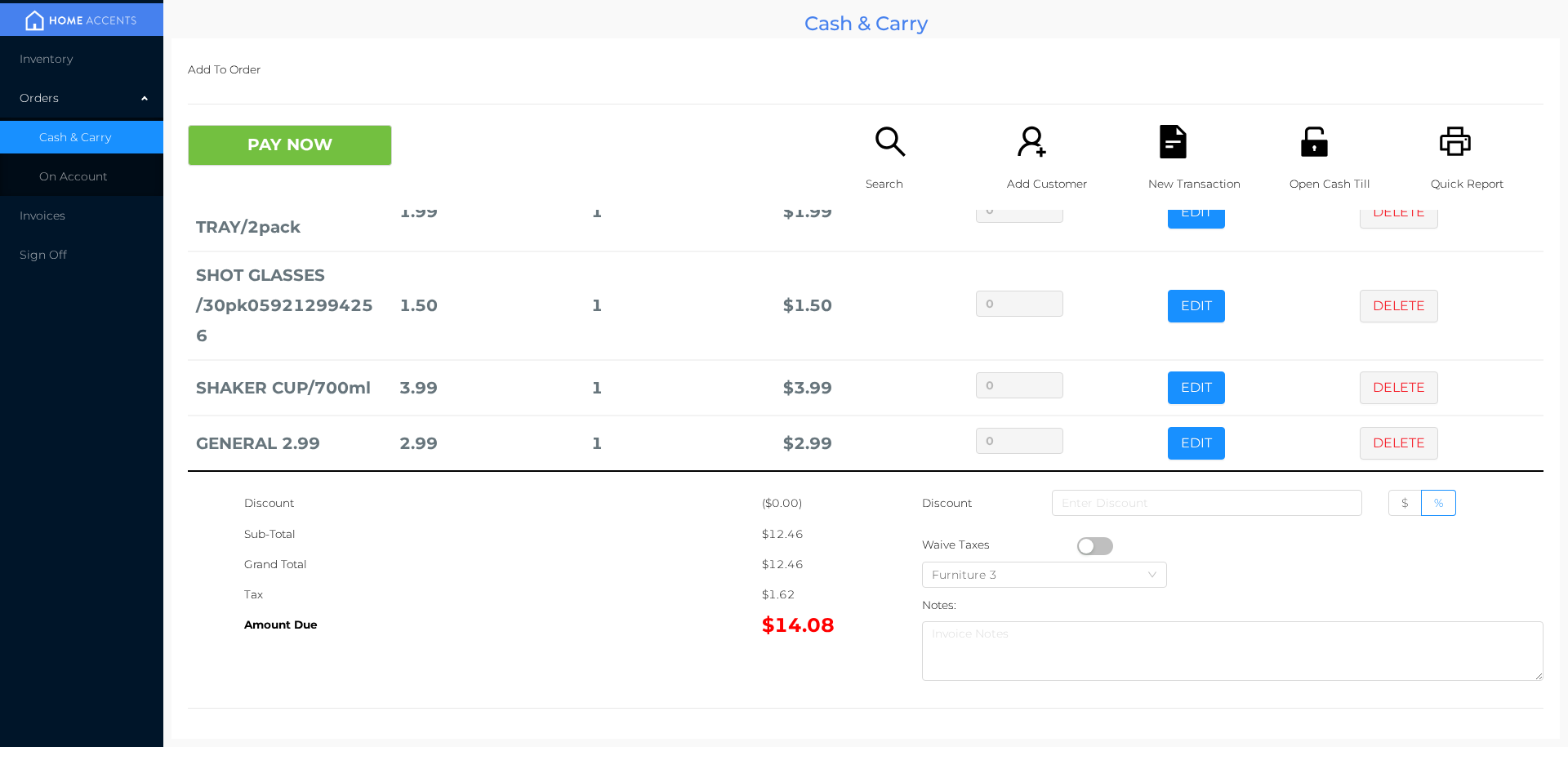
click at [1171, 161] on div "New Transaction" at bounding box center [1205, 168] width 113 height 85
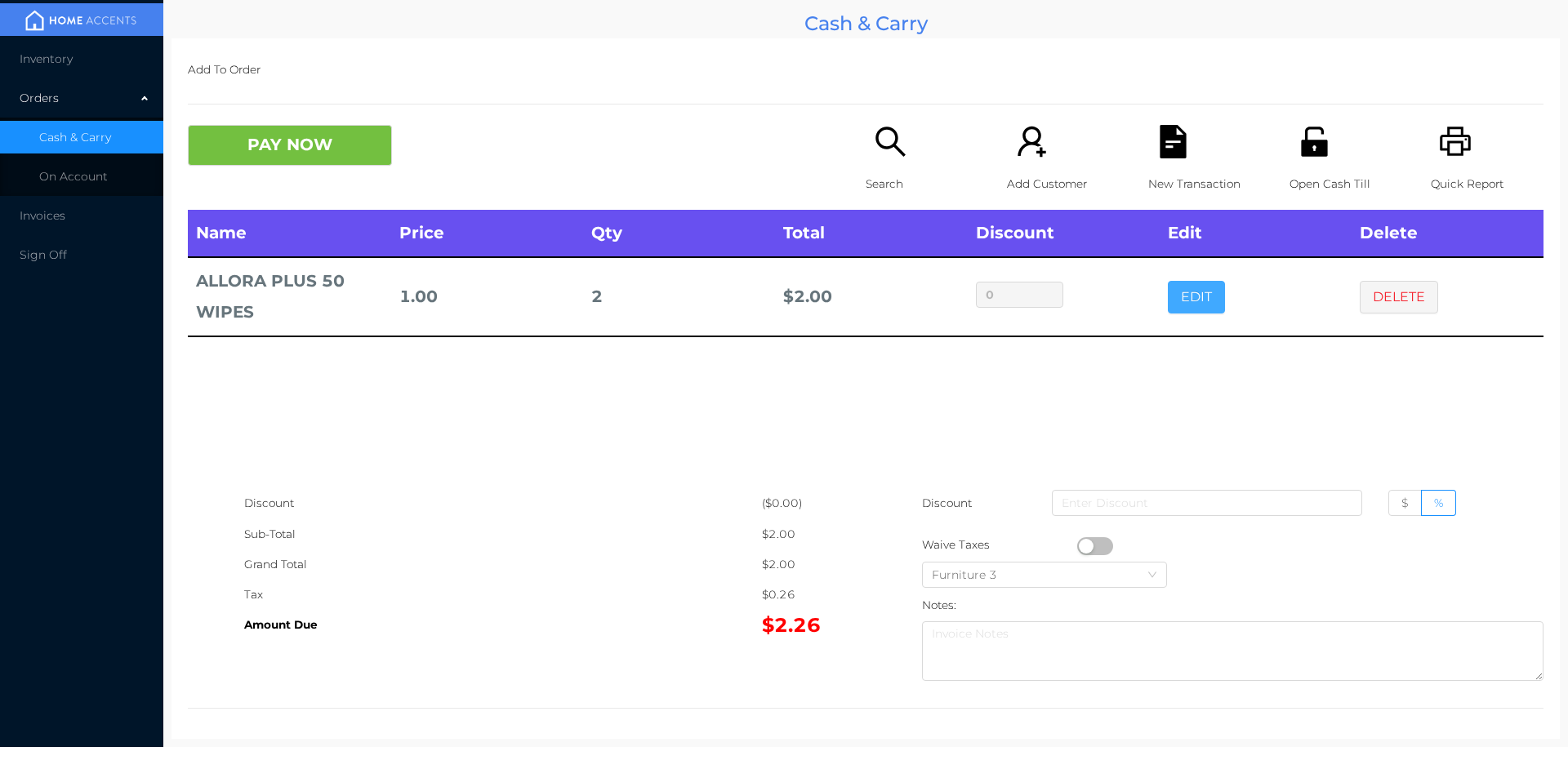
click at [1205, 302] on button "EDIT" at bounding box center [1196, 297] width 57 height 33
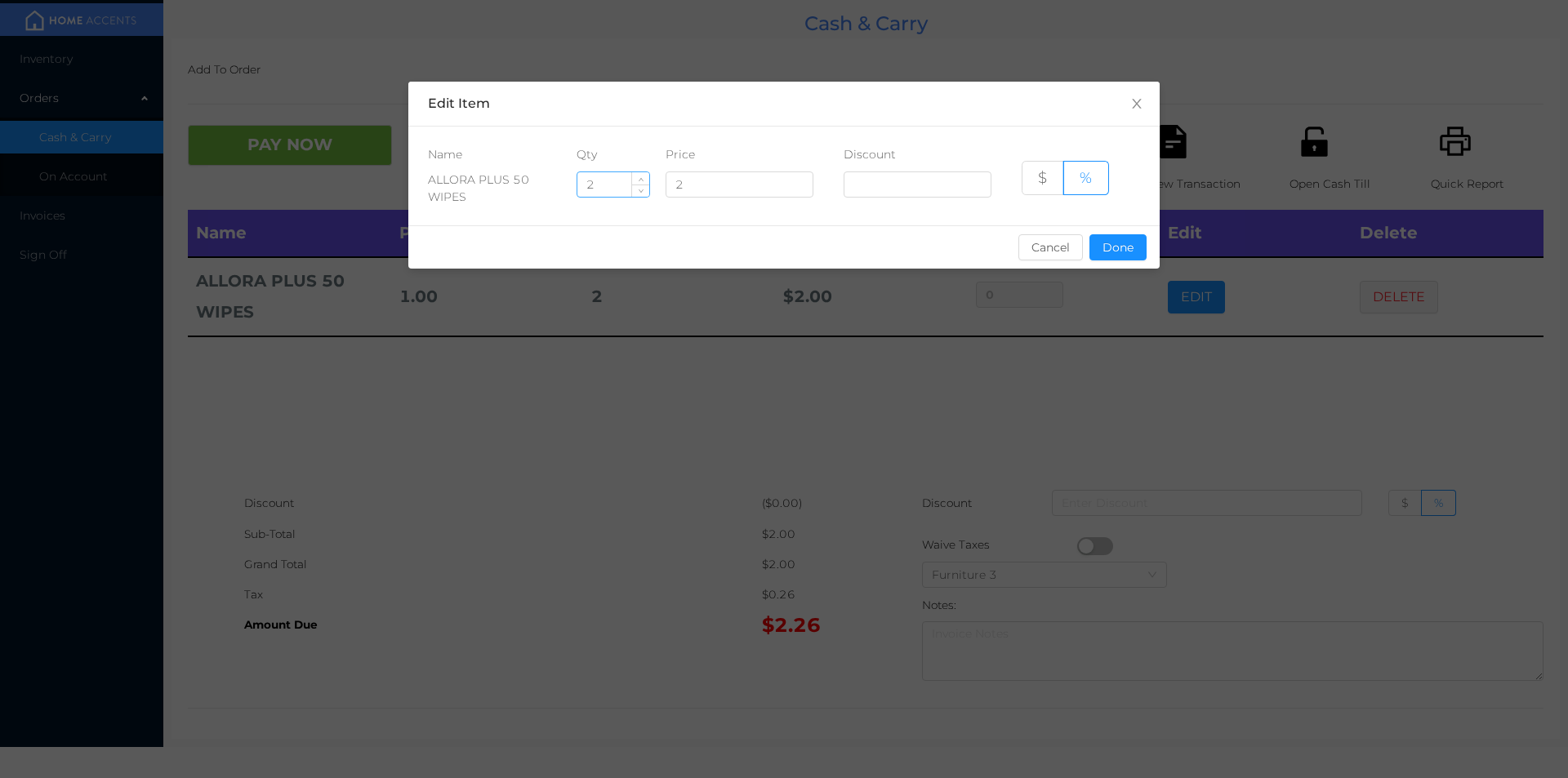
click at [615, 180] on input "2" at bounding box center [613, 185] width 72 height 25
type input "7"
click at [1120, 243] on button "Done" at bounding box center [1118, 247] width 57 height 26
type input "0%"
click at [1134, 376] on div "sentinelStart Edit Item Name Qty Price Discount ALLORA PLUS 50 WIPES 7 2 $ % Ca…" at bounding box center [784, 389] width 1568 height 778
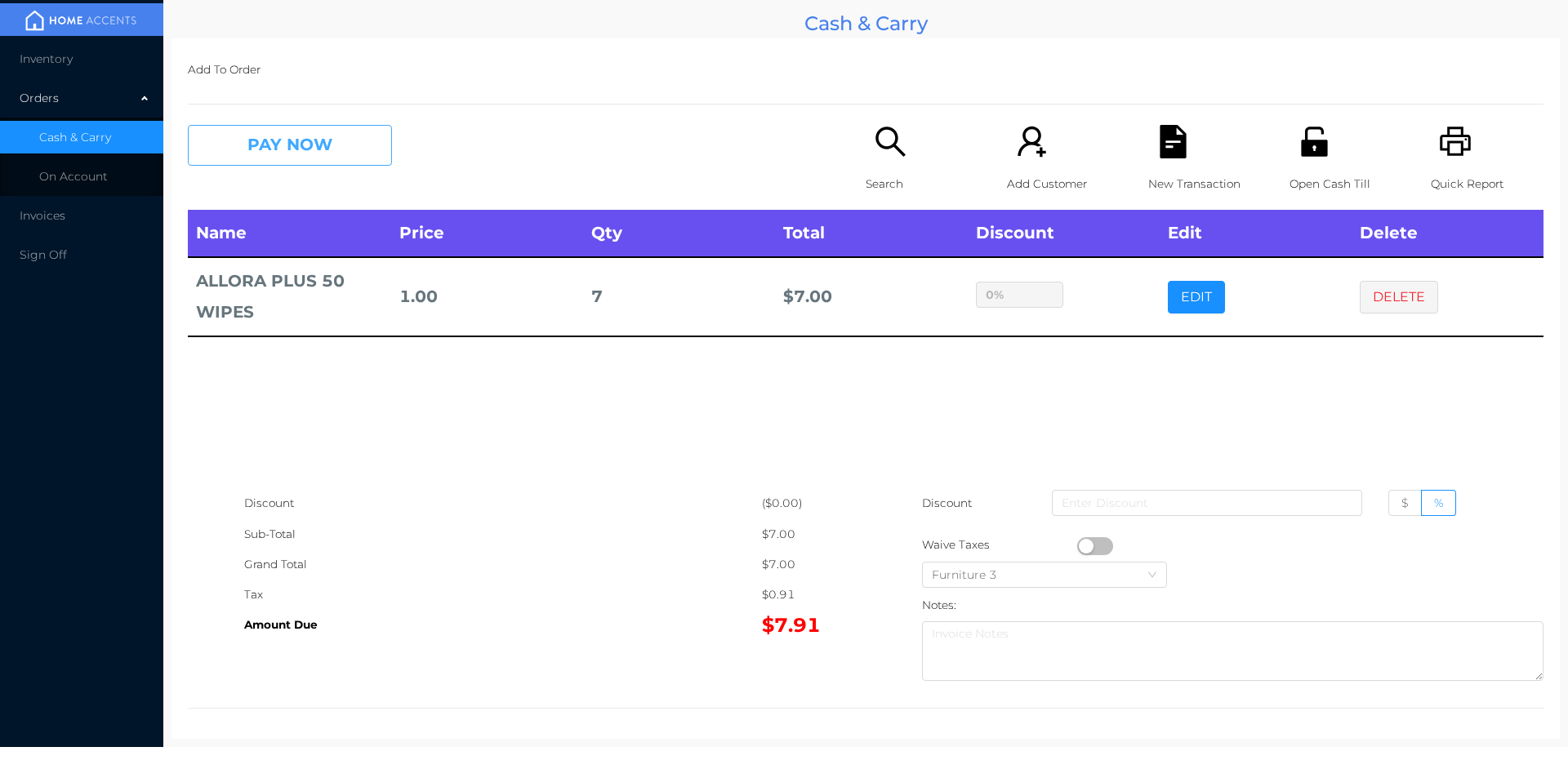
click at [325, 150] on button "PAY NOW" at bounding box center [289, 146] width 204 height 41
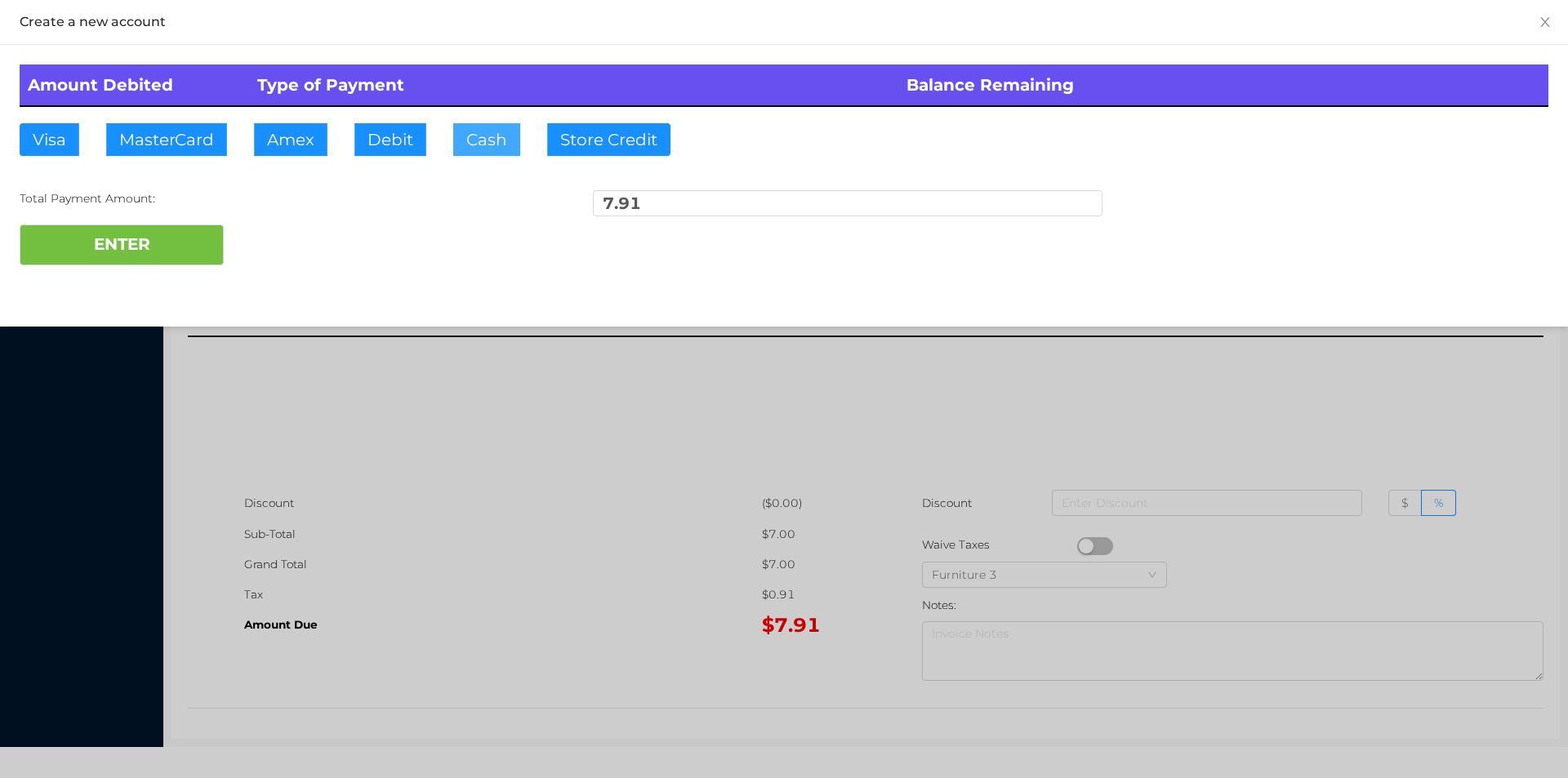
click at [476, 136] on button "Cash" at bounding box center [487, 140] width 67 height 33
type input "20."
click at [147, 245] on button "ENTER" at bounding box center [121, 245] width 204 height 41
type input "0"
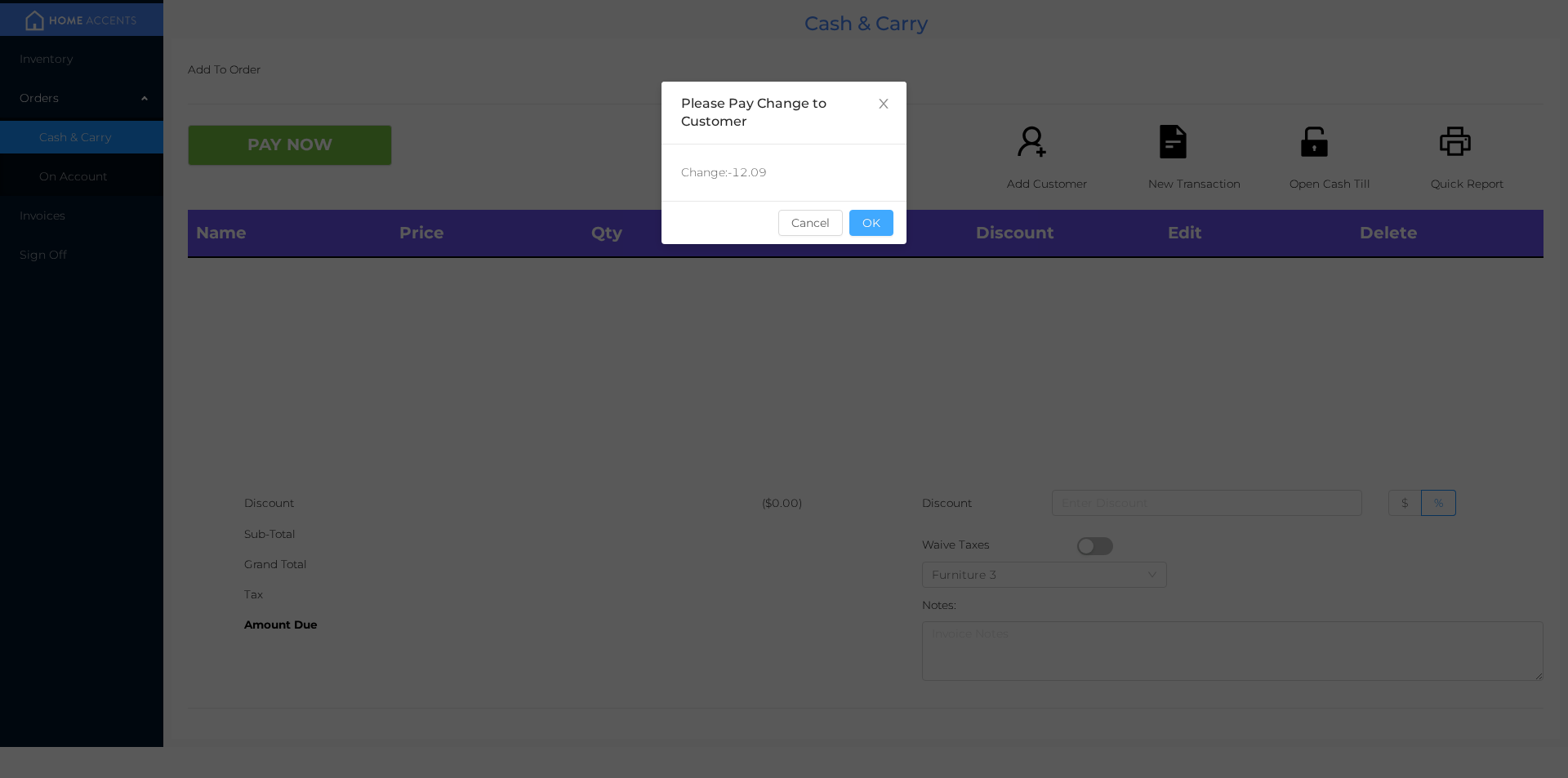
click at [882, 216] on button "OK" at bounding box center [872, 223] width 44 height 26
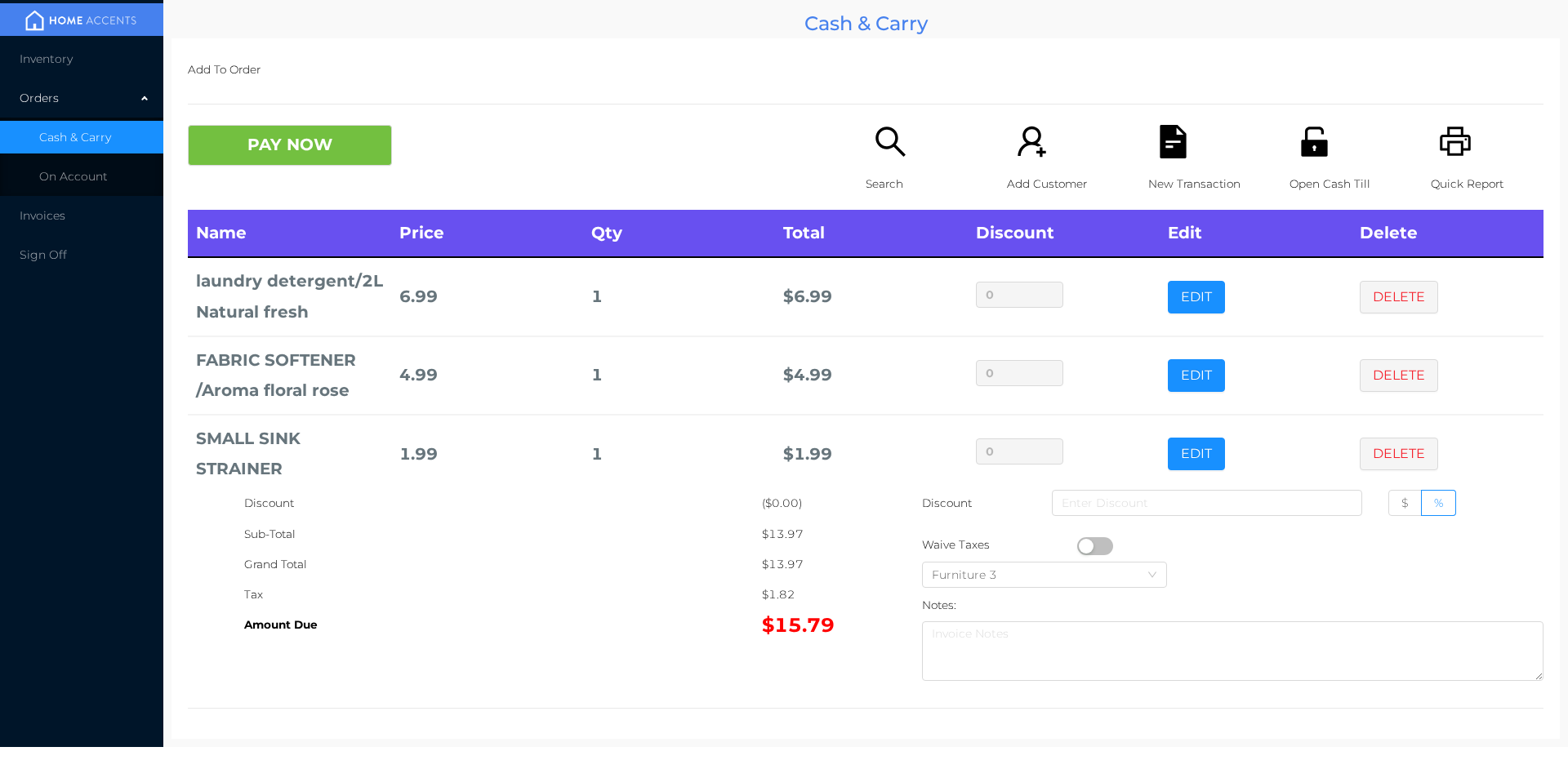
click at [1083, 545] on button "button" at bounding box center [1095, 546] width 36 height 18
click at [1439, 146] on icon "icon: printer" at bounding box center [1455, 142] width 34 height 34
click at [1093, 545] on button "button" at bounding box center [1095, 546] width 36 height 18
click at [1180, 157] on icon "icon: file-text" at bounding box center [1173, 142] width 34 height 34
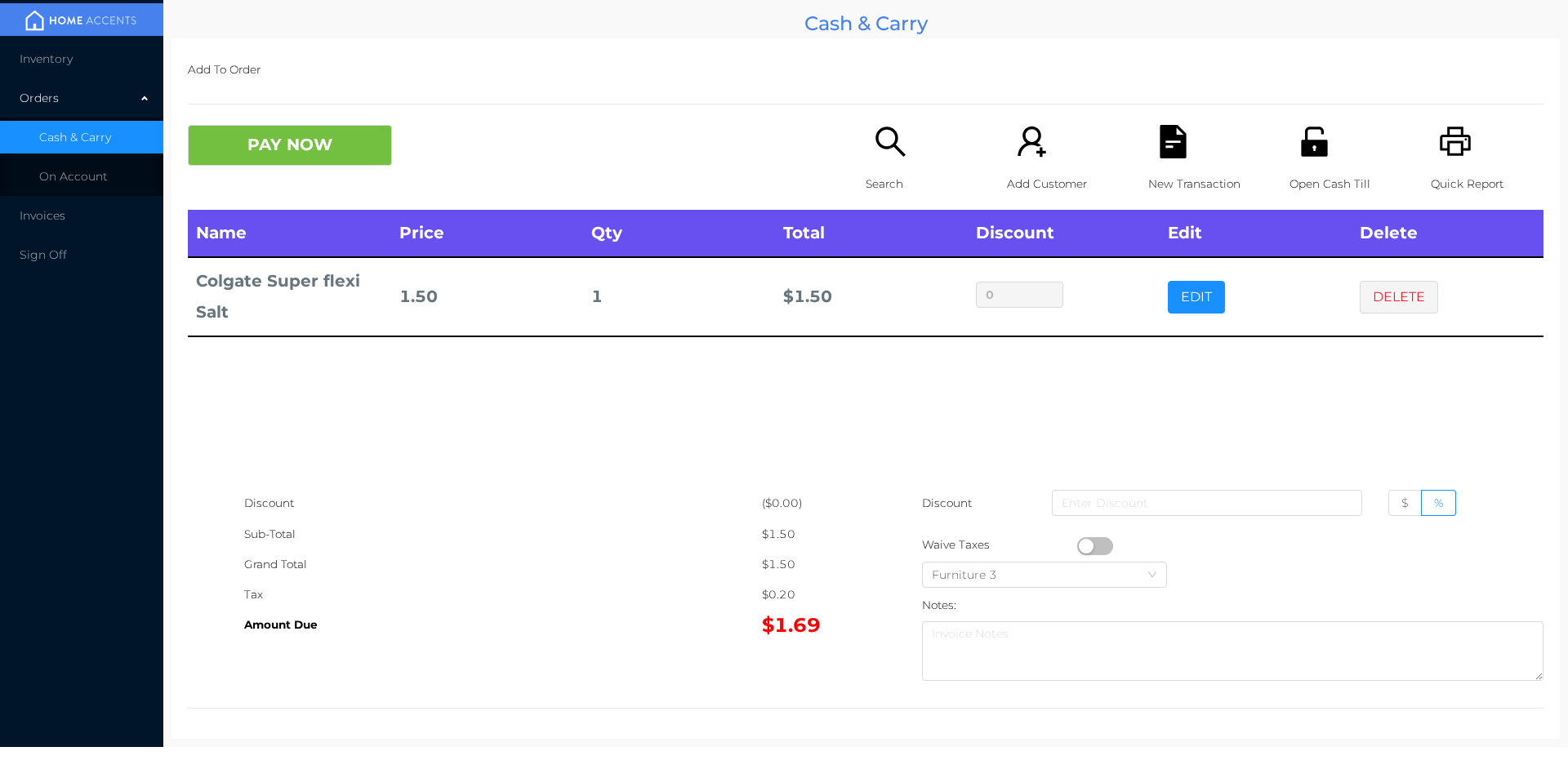
click at [1480, 132] on div "Quick Report" at bounding box center [1487, 168] width 113 height 85
click at [1390, 302] on button "DELETE" at bounding box center [1399, 297] width 79 height 33
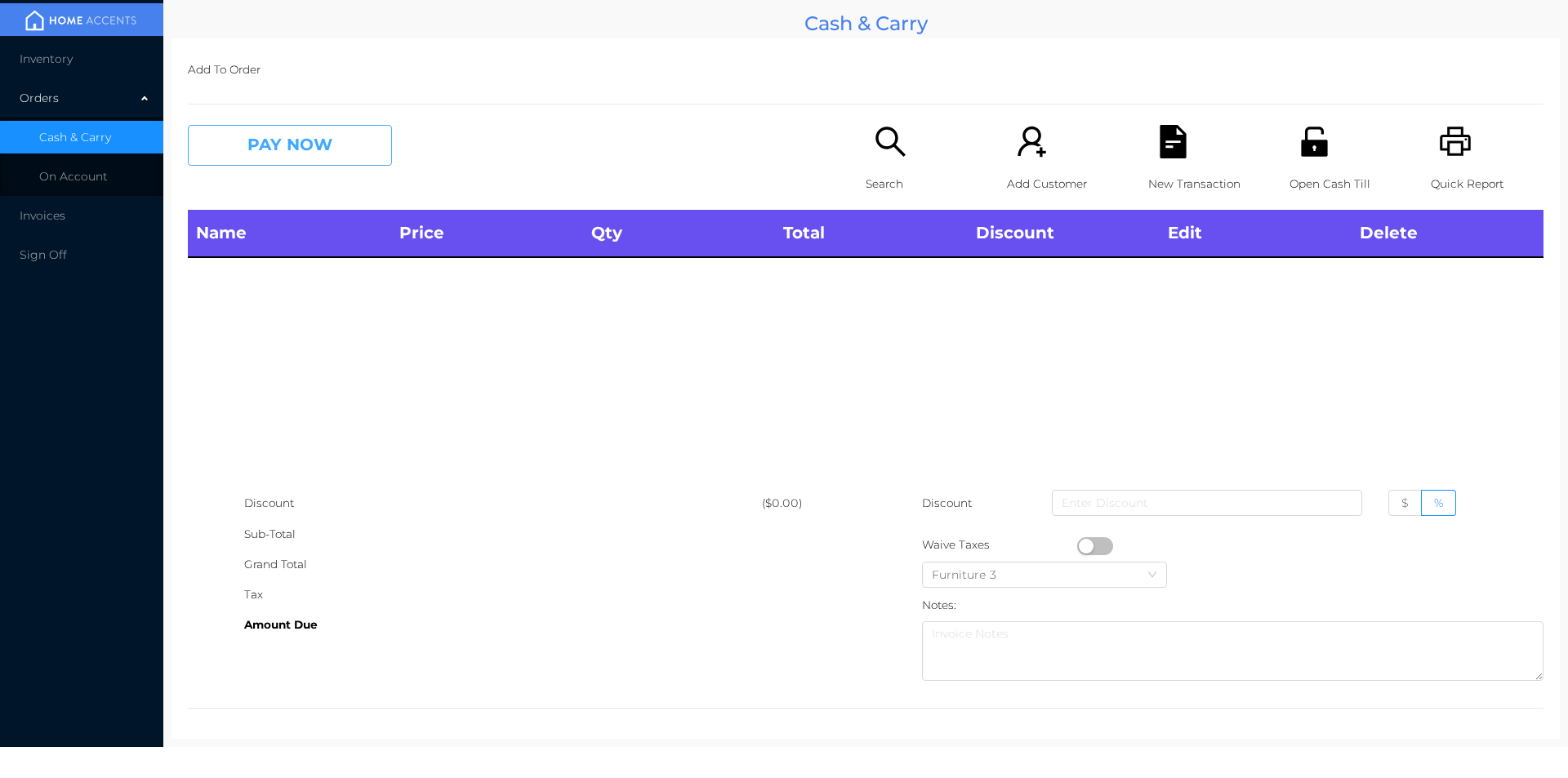
click at [316, 135] on button "PAY NOW" at bounding box center [289, 146] width 204 height 41
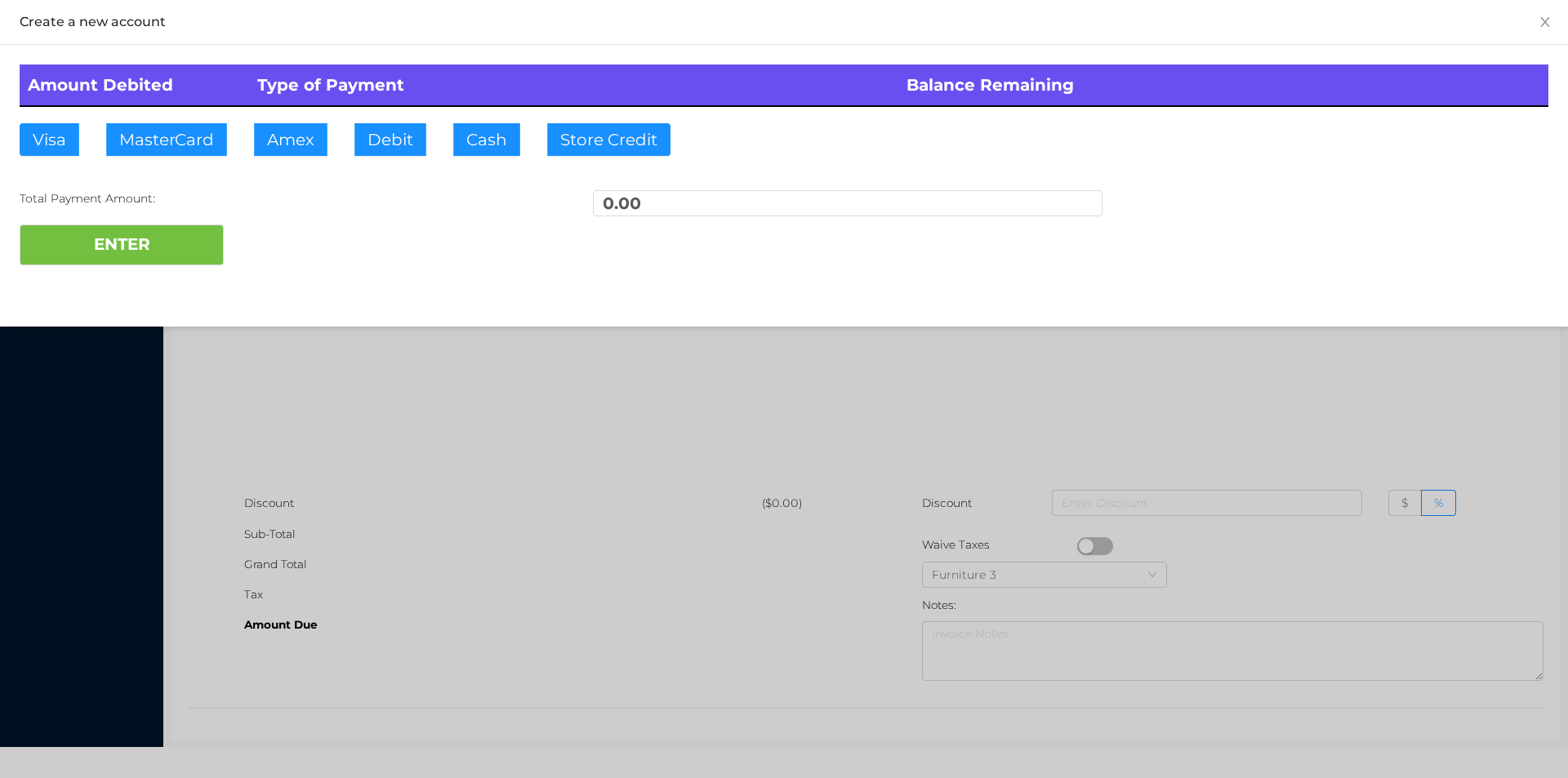
click at [329, 381] on div at bounding box center [784, 389] width 1568 height 778
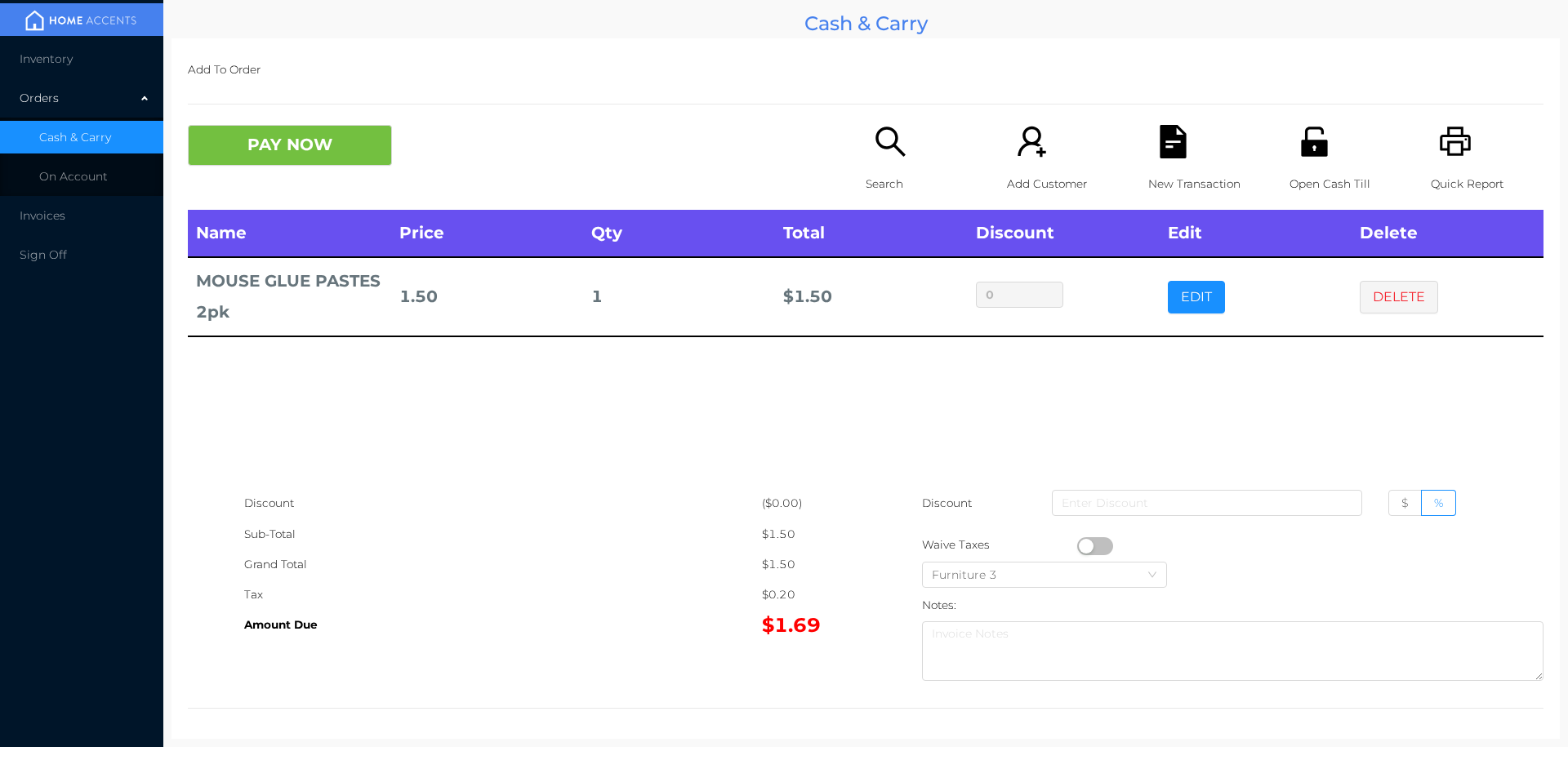
click at [1387, 285] on button "DELETE" at bounding box center [1399, 297] width 79 height 33
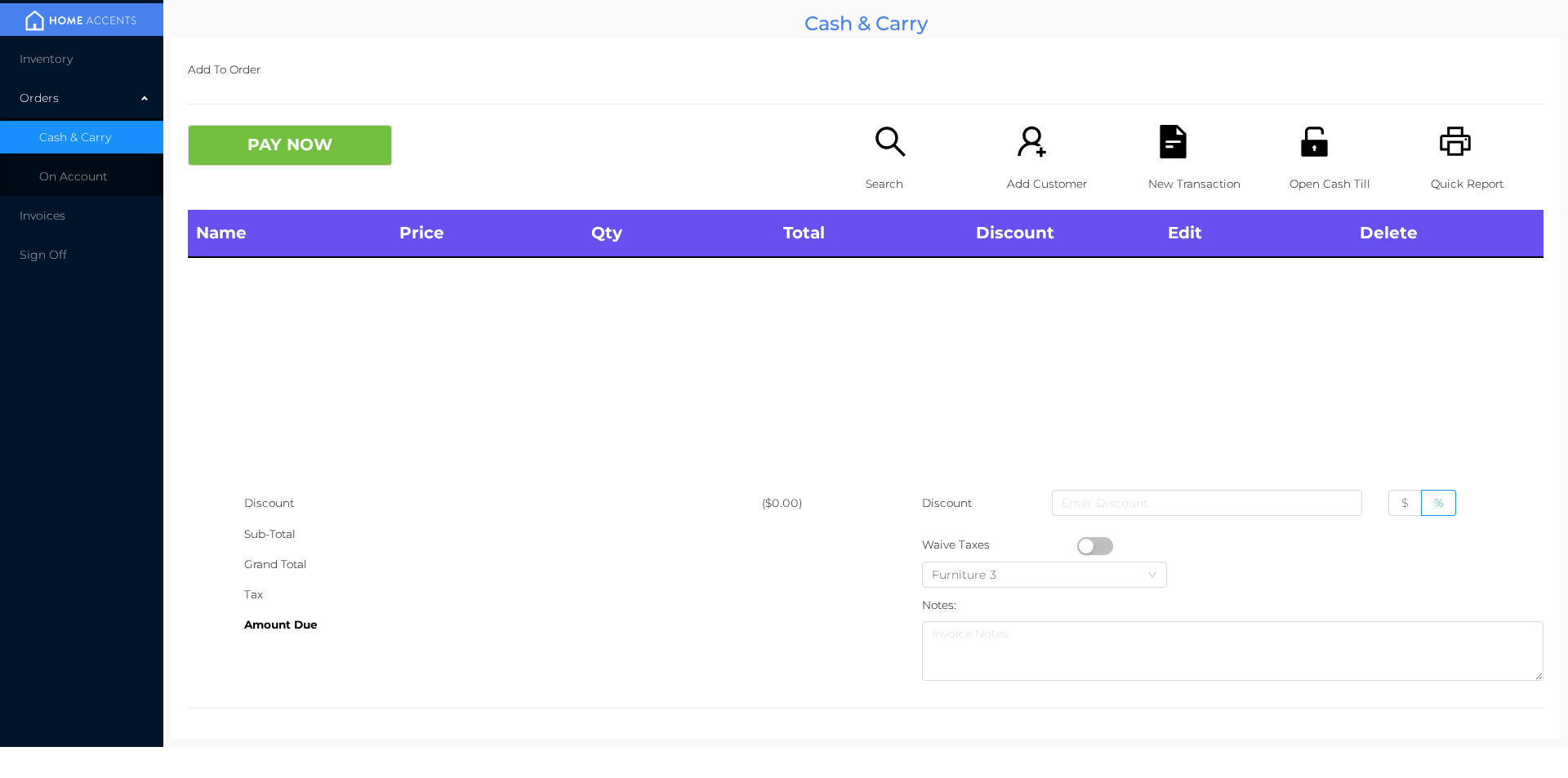
click at [1451, 158] on icon "icon: printer" at bounding box center [1455, 142] width 34 height 34
click at [277, 165] on button "PAY NOW" at bounding box center [289, 146] width 204 height 41
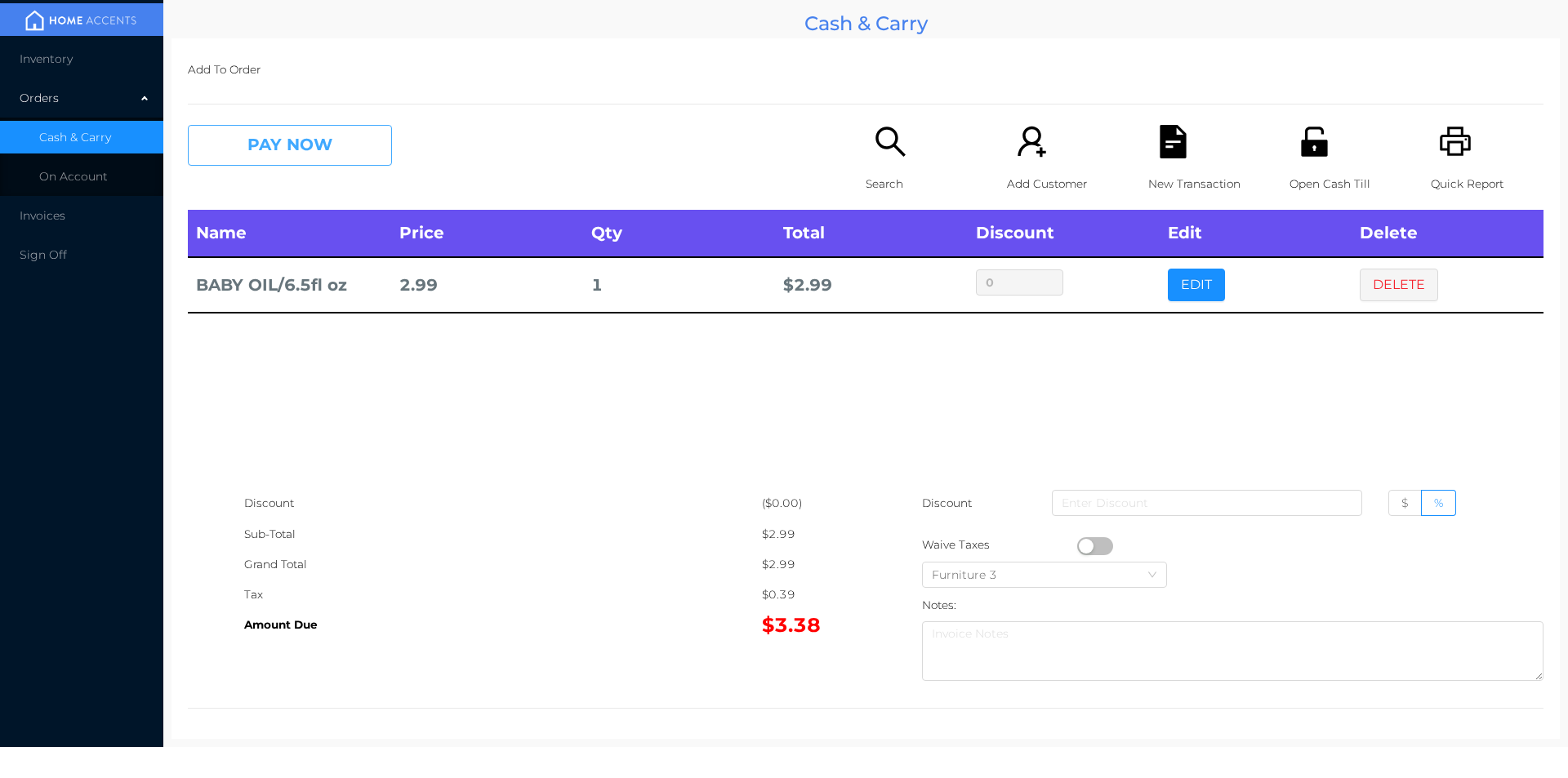
click at [350, 147] on button "PAY NOW" at bounding box center [289, 146] width 204 height 41
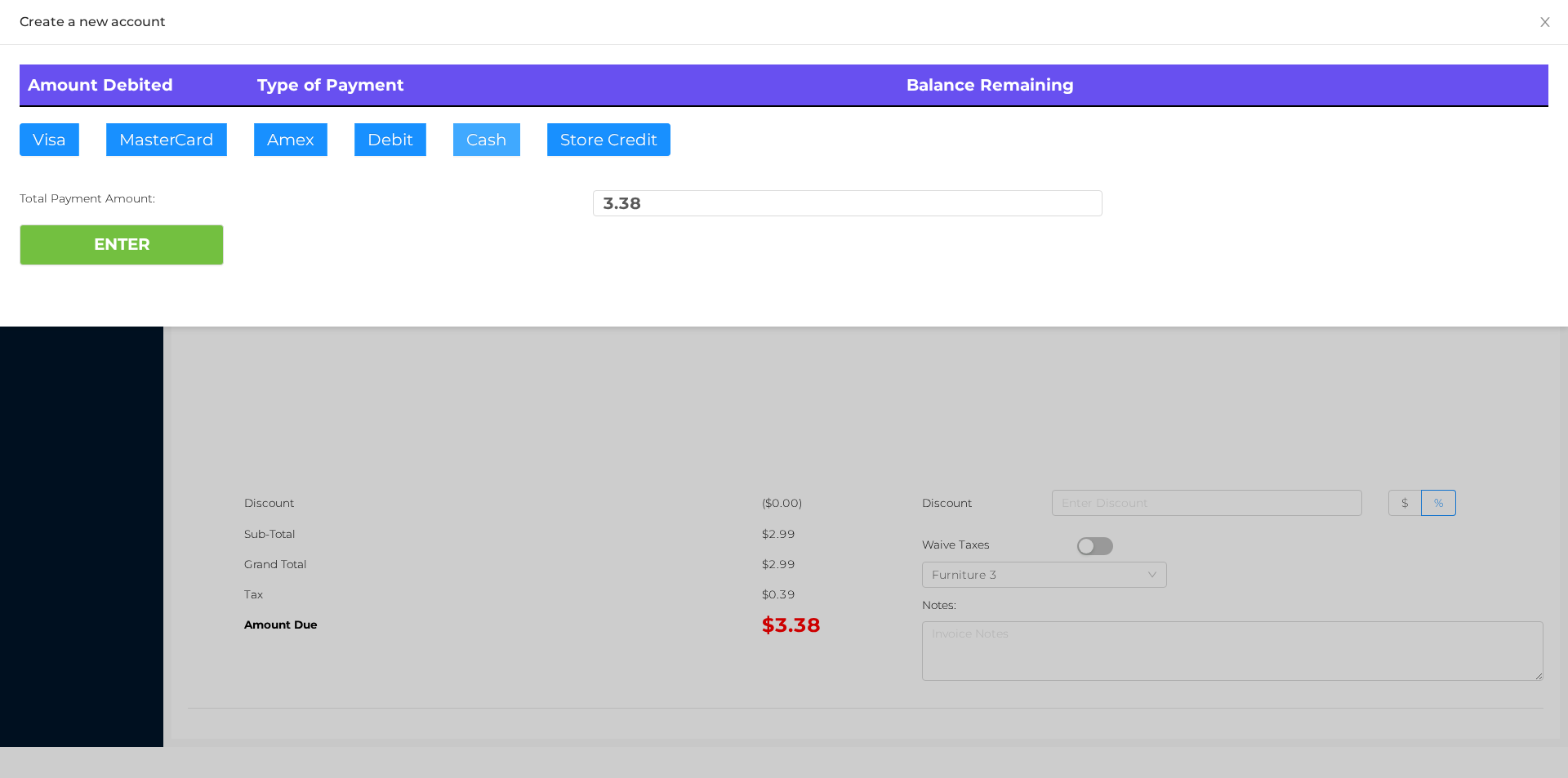
click at [493, 143] on button "Cash" at bounding box center [487, 140] width 67 height 33
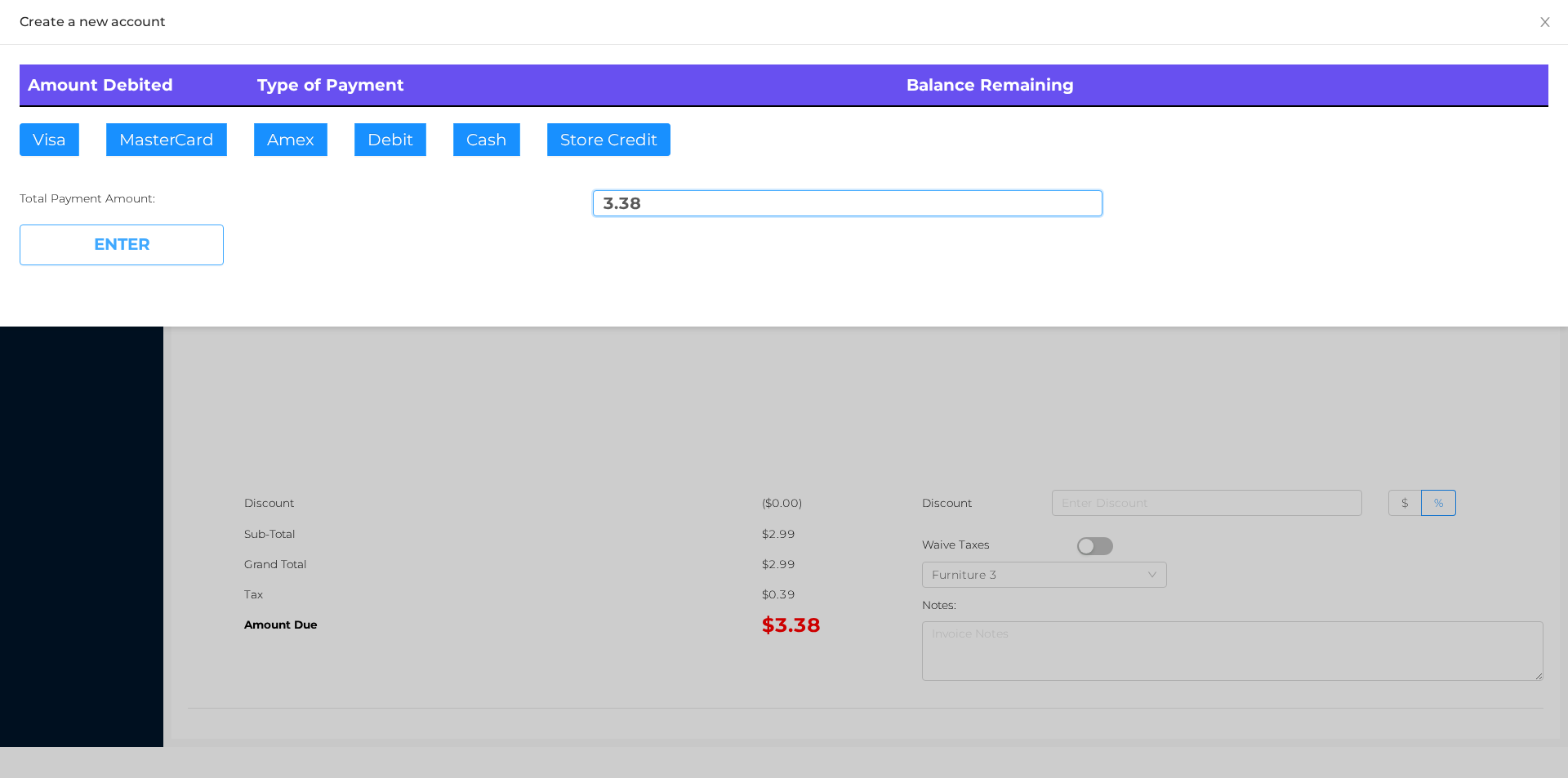
click at [166, 245] on button "ENTER" at bounding box center [121, 245] width 204 height 41
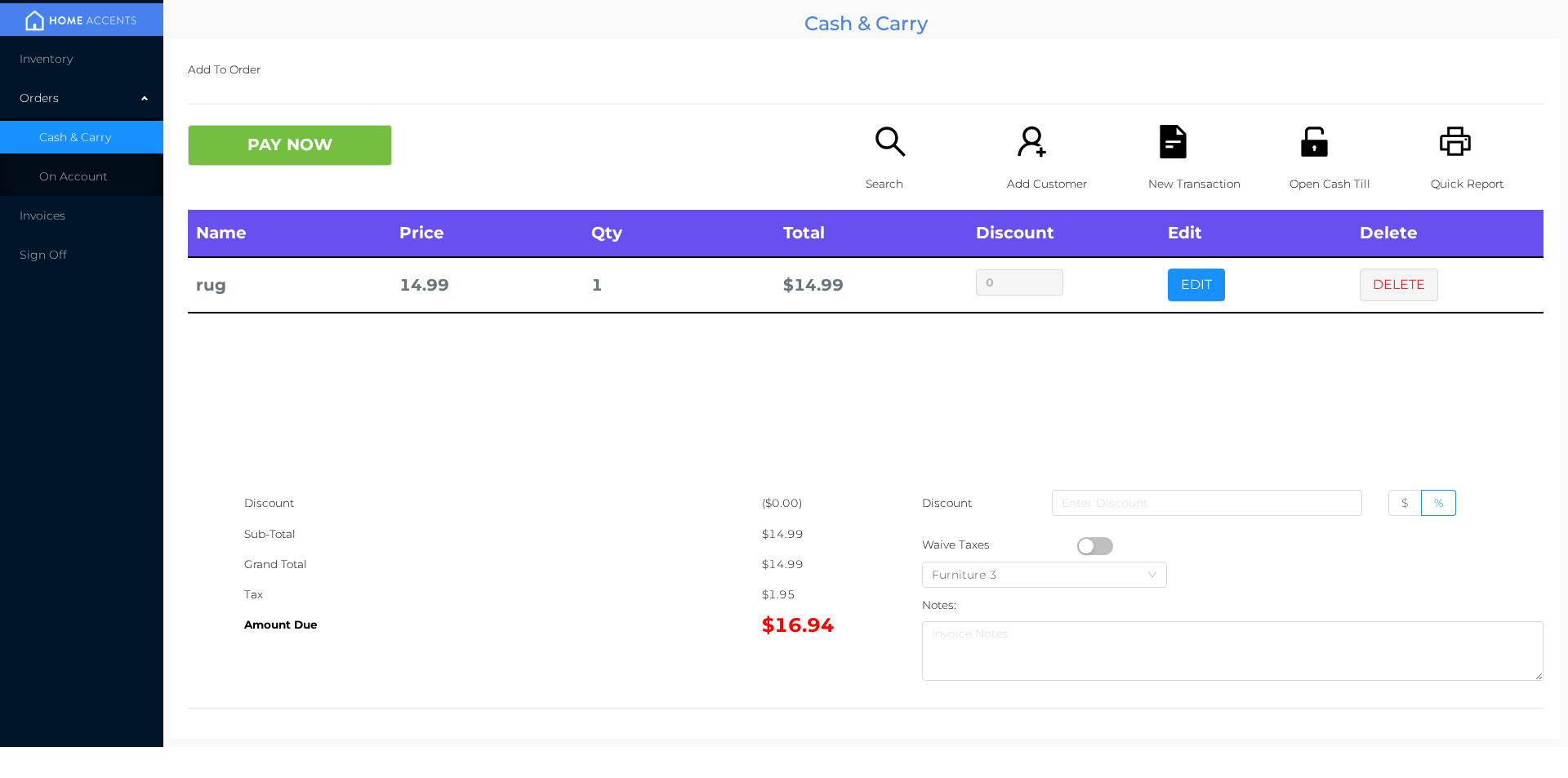
click at [885, 145] on icon "icon: search" at bounding box center [890, 142] width 34 height 34
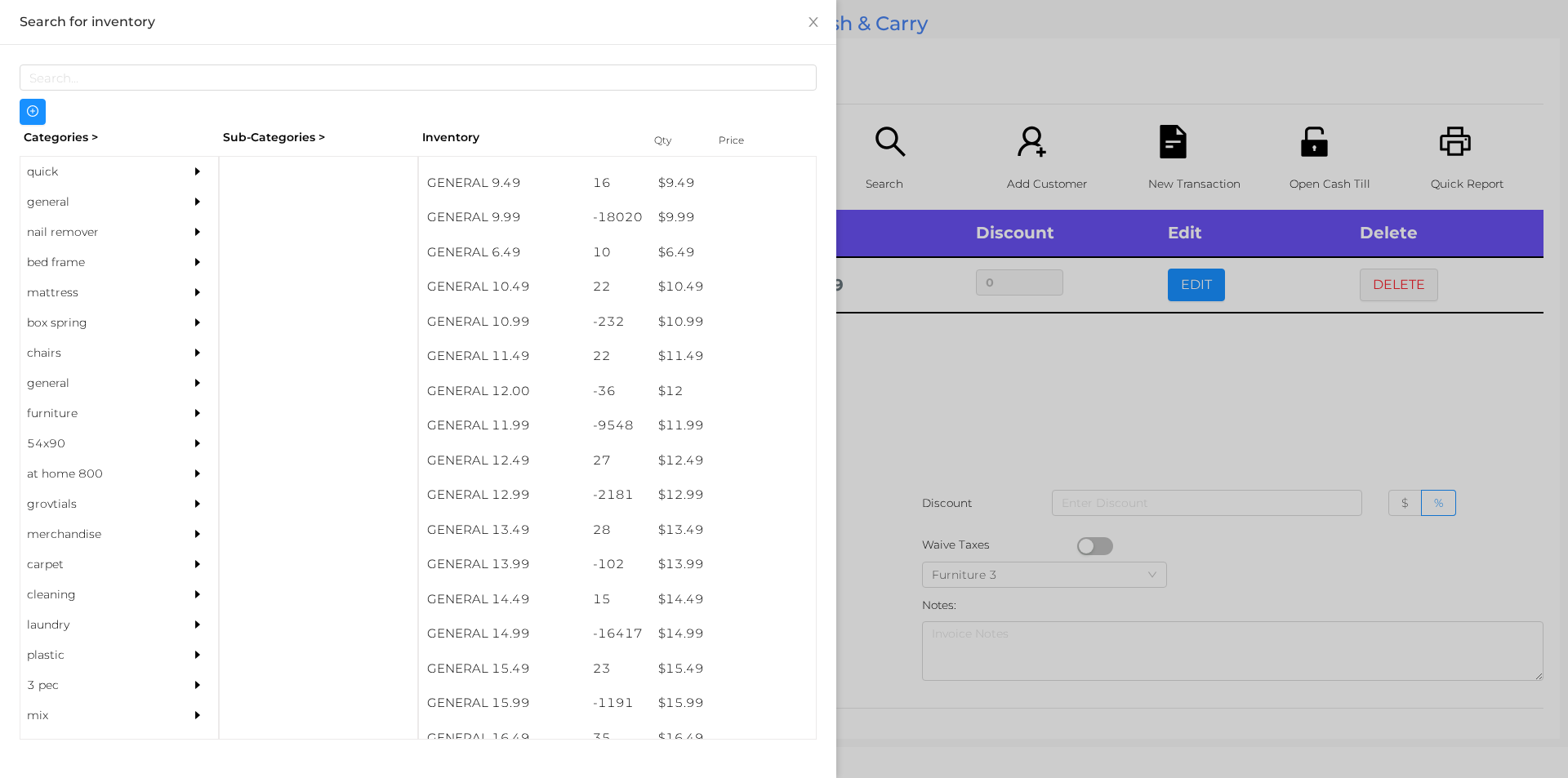
scroll to position [953, 0]
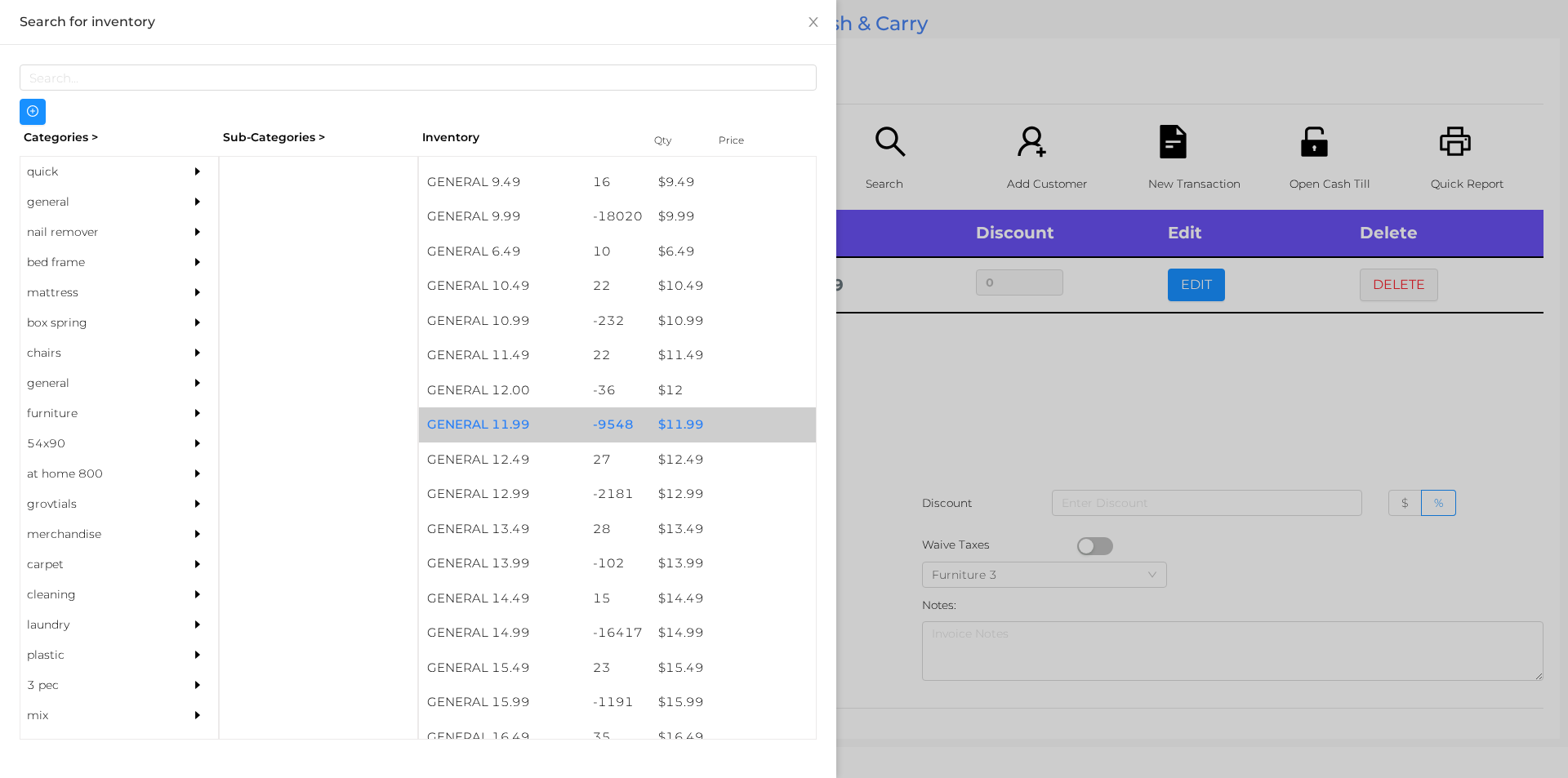
click at [674, 431] on div "$ 11.99" at bounding box center [732, 425] width 166 height 35
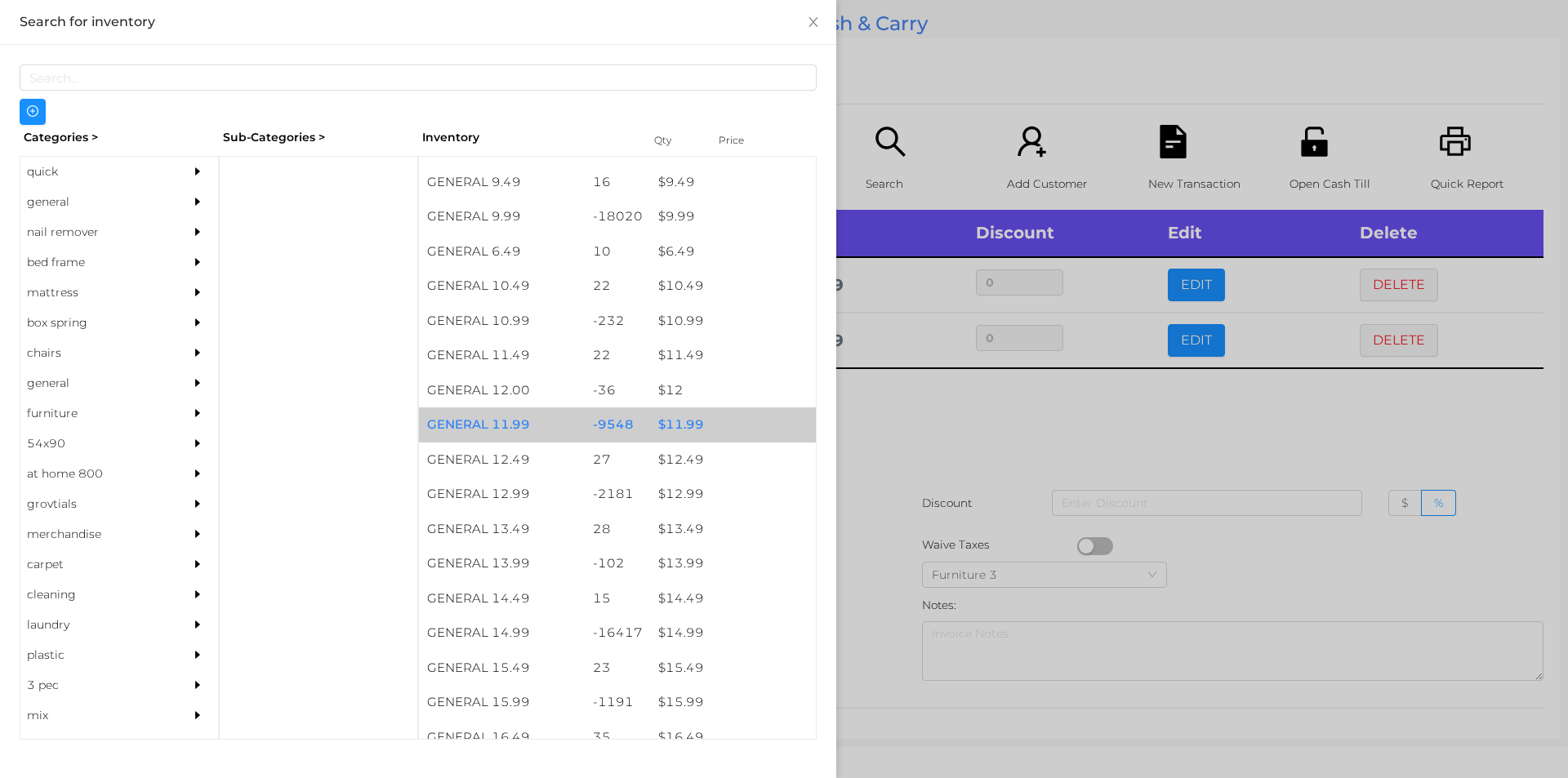
click at [684, 420] on div "$ 11.99" at bounding box center [732, 425] width 166 height 35
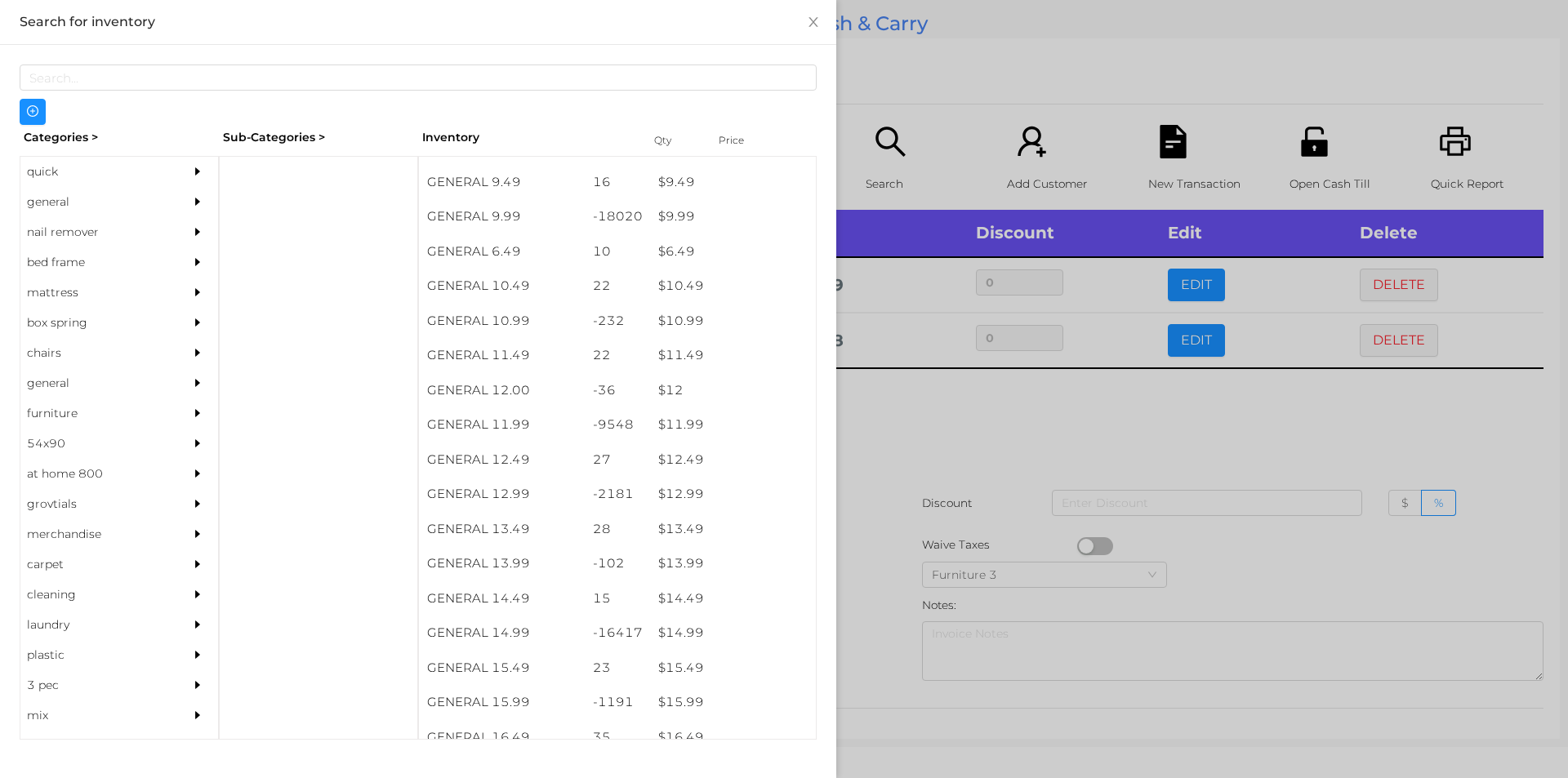
click at [894, 450] on div at bounding box center [784, 389] width 1568 height 778
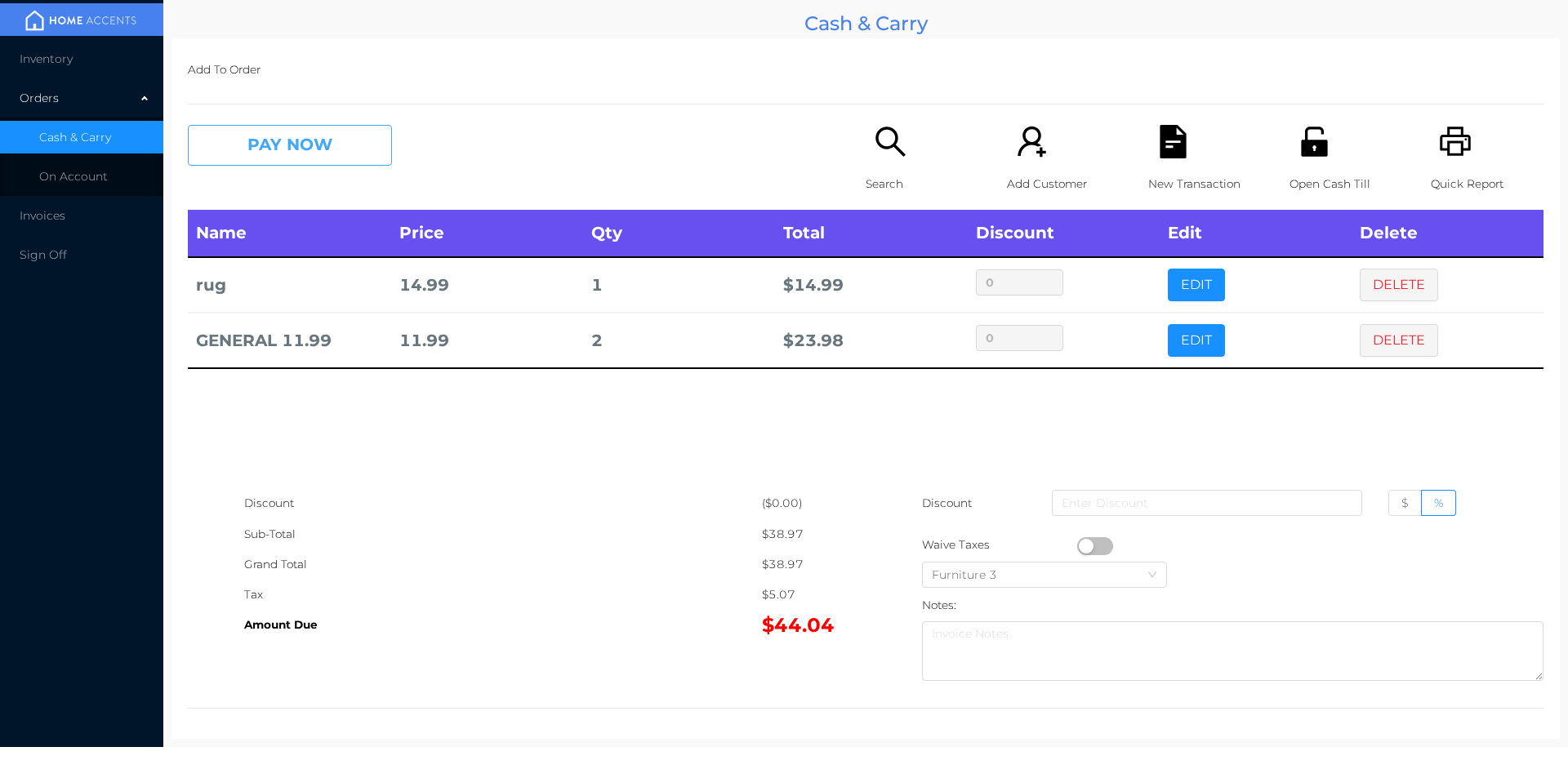
click at [304, 151] on button "PAY NOW" at bounding box center [289, 146] width 204 height 41
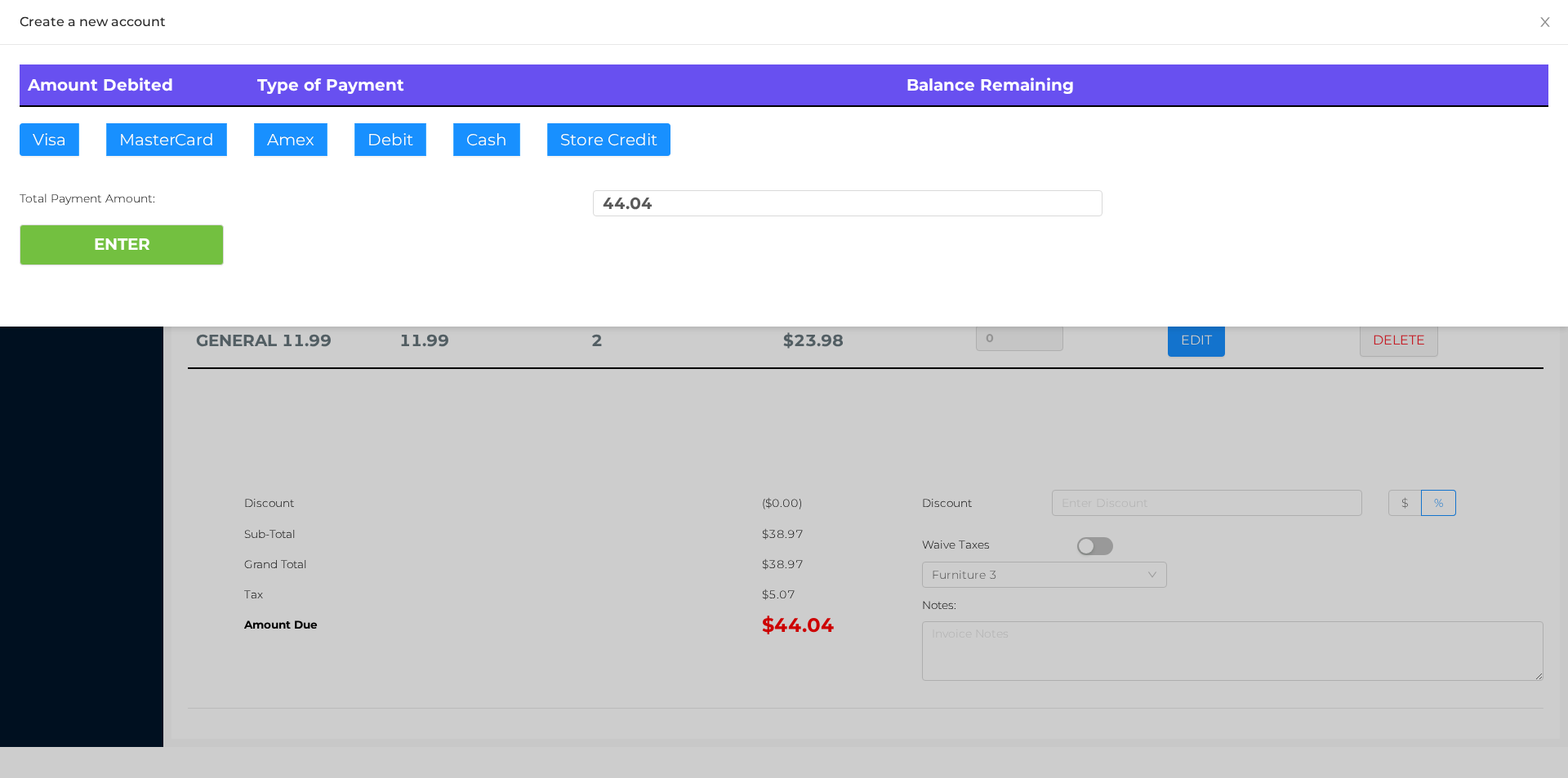
click at [291, 247] on div "ENTER" at bounding box center [784, 245] width 1529 height 41
click at [453, 534] on div at bounding box center [784, 389] width 1568 height 778
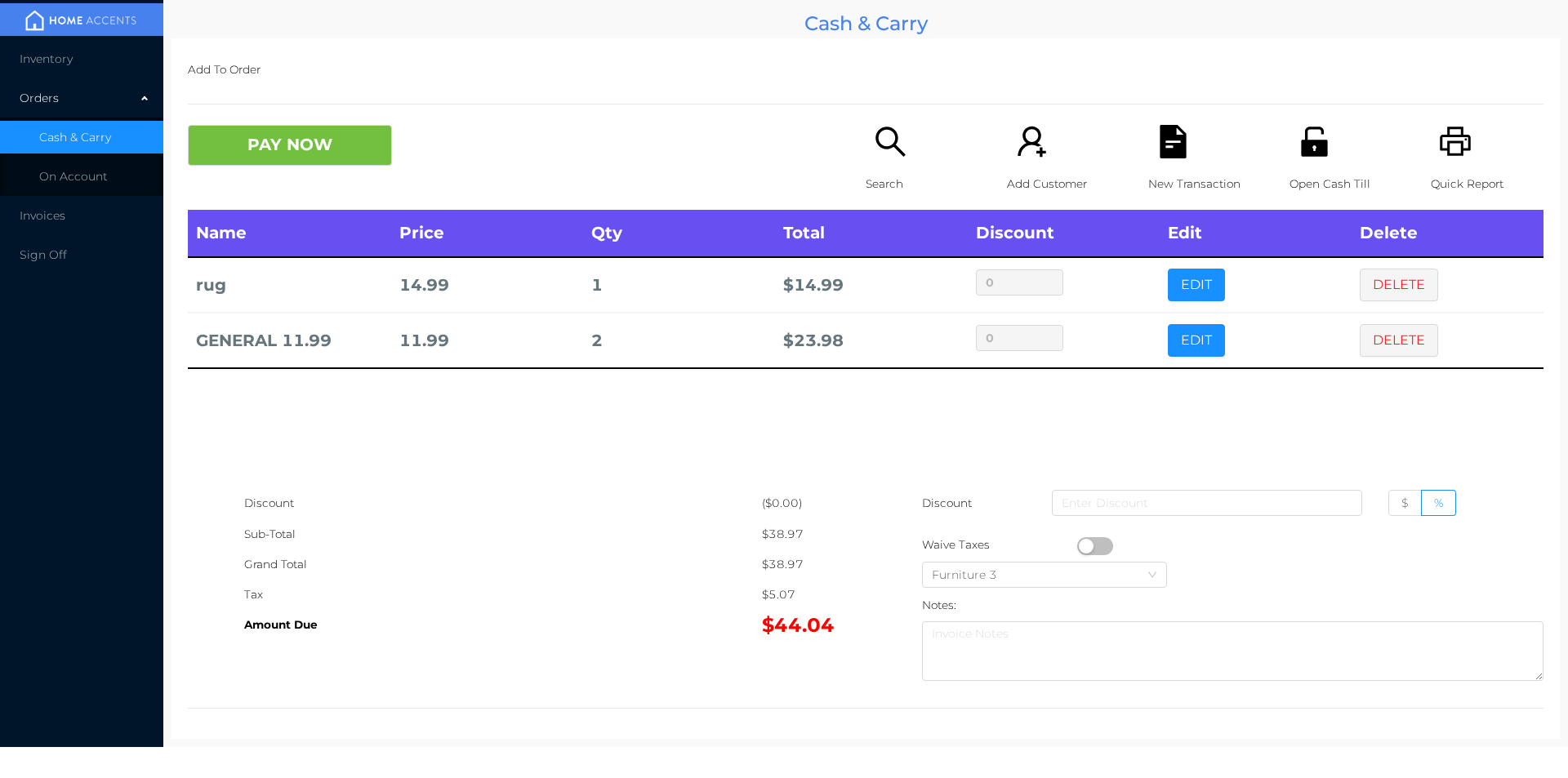
click at [1299, 188] on p "Open Cash Till" at bounding box center [1345, 184] width 113 height 30
click at [329, 139] on button "PAY NOW" at bounding box center [289, 146] width 204 height 41
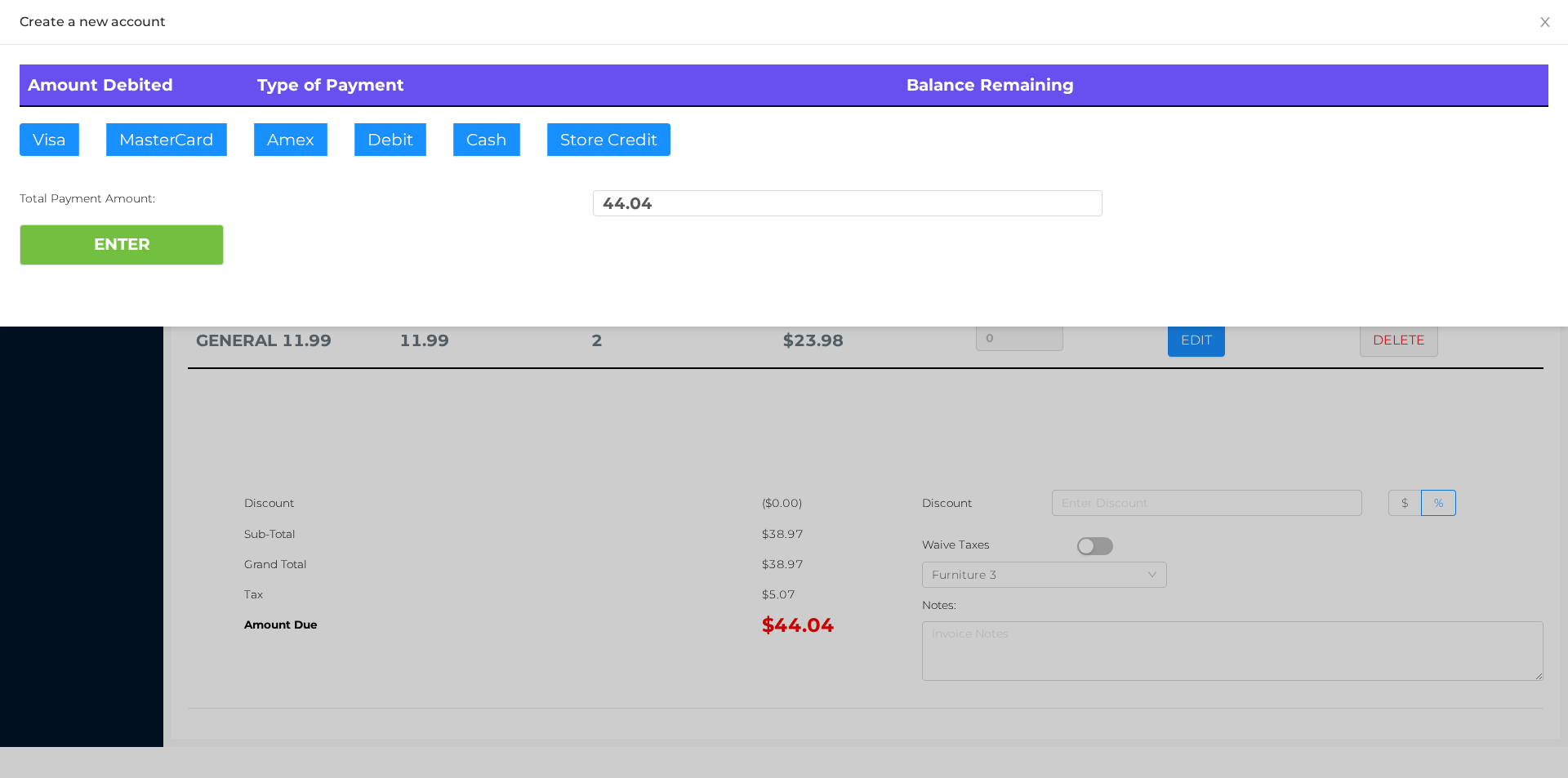
click at [267, 237] on div "ENTER" at bounding box center [784, 245] width 1529 height 41
click at [288, 242] on div "ENTER" at bounding box center [784, 245] width 1529 height 41
click at [483, 542] on div at bounding box center [784, 389] width 1568 height 778
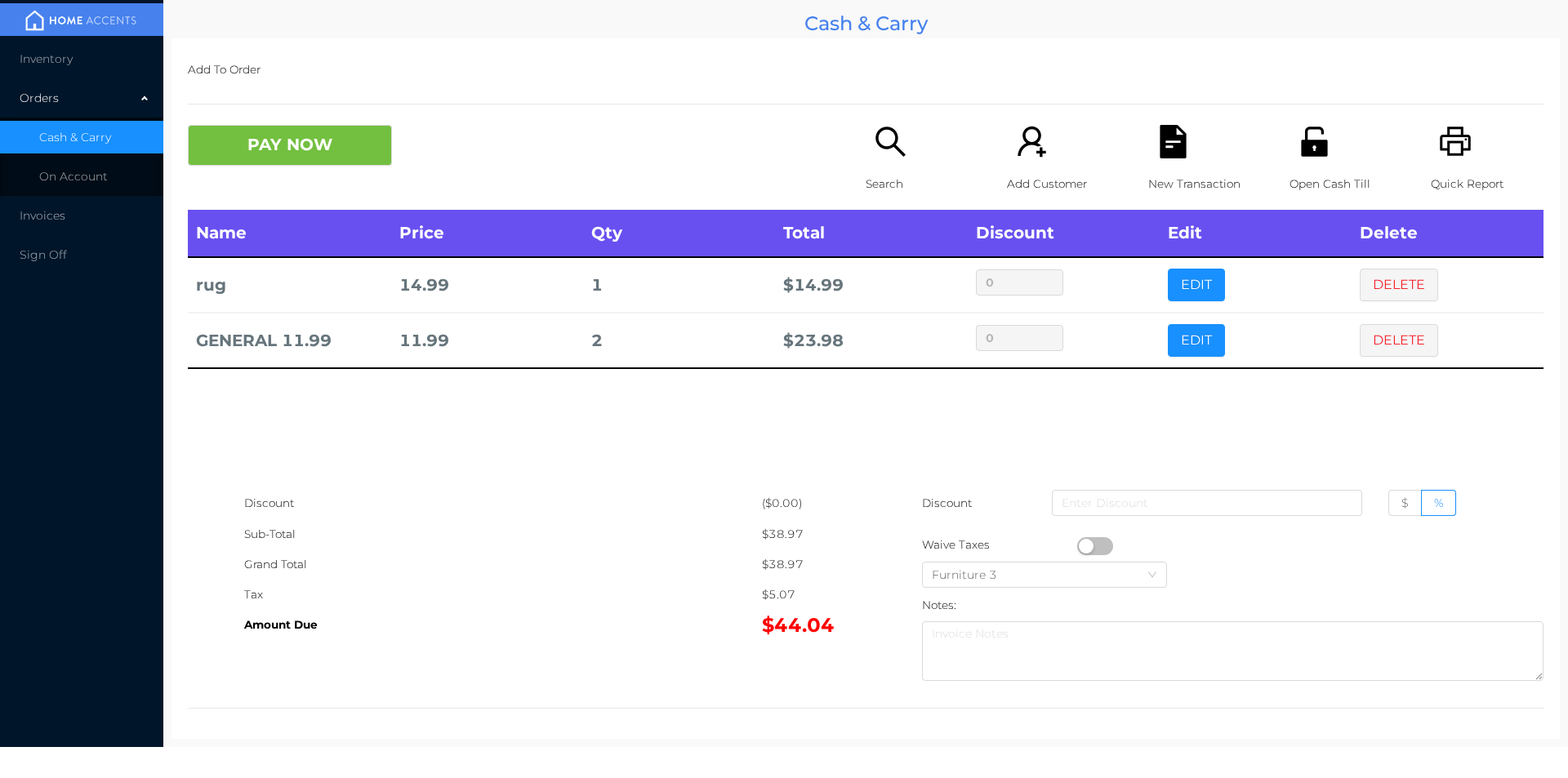
click at [1165, 157] on icon "icon: file-text" at bounding box center [1173, 142] width 26 height 34
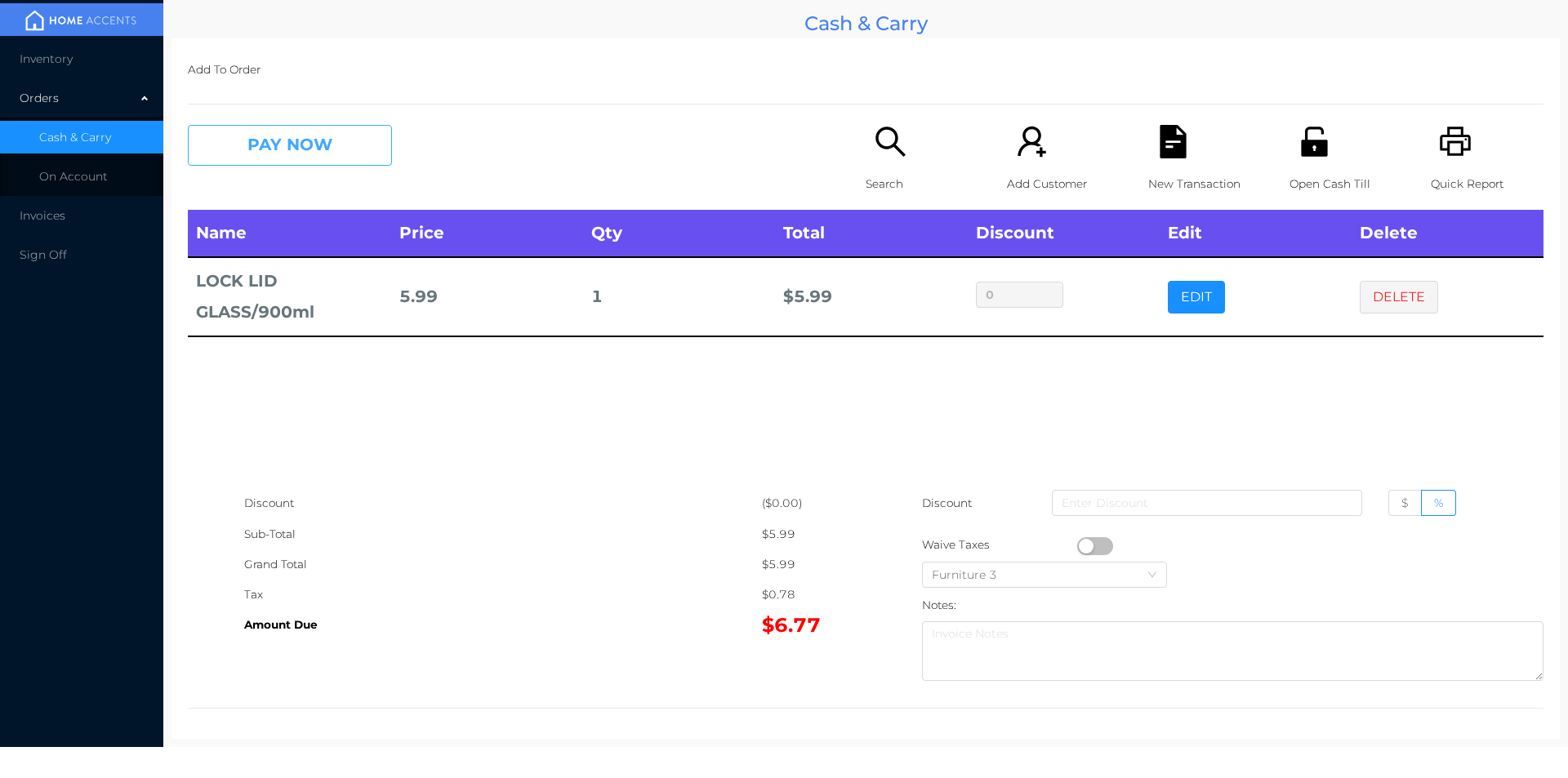
click at [265, 151] on button "PAY NOW" at bounding box center [289, 146] width 204 height 41
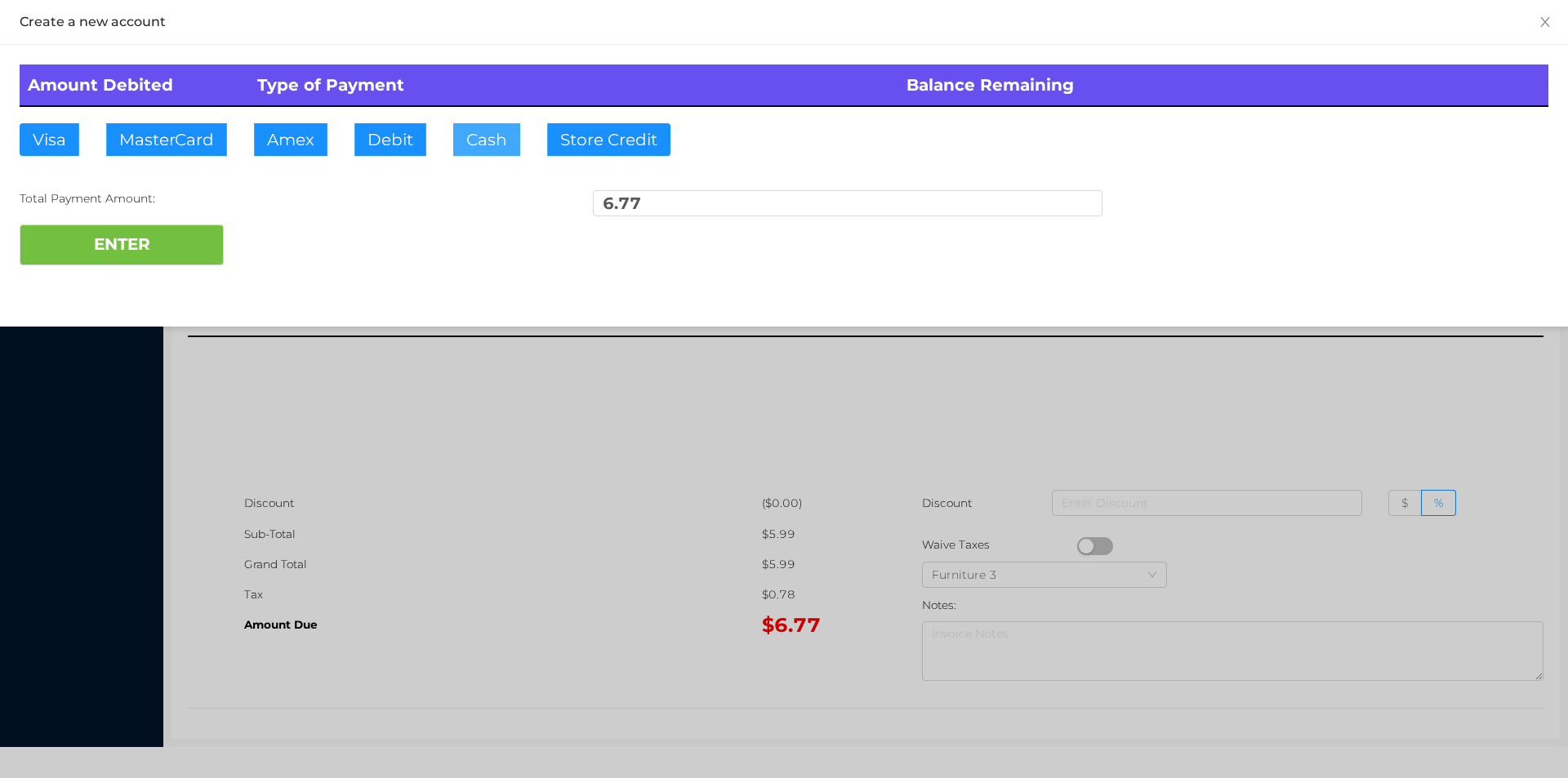
click at [475, 126] on button "Cash" at bounding box center [487, 140] width 67 height 33
type input "20."
click at [143, 244] on button "ENTER" at bounding box center [121, 245] width 204 height 41
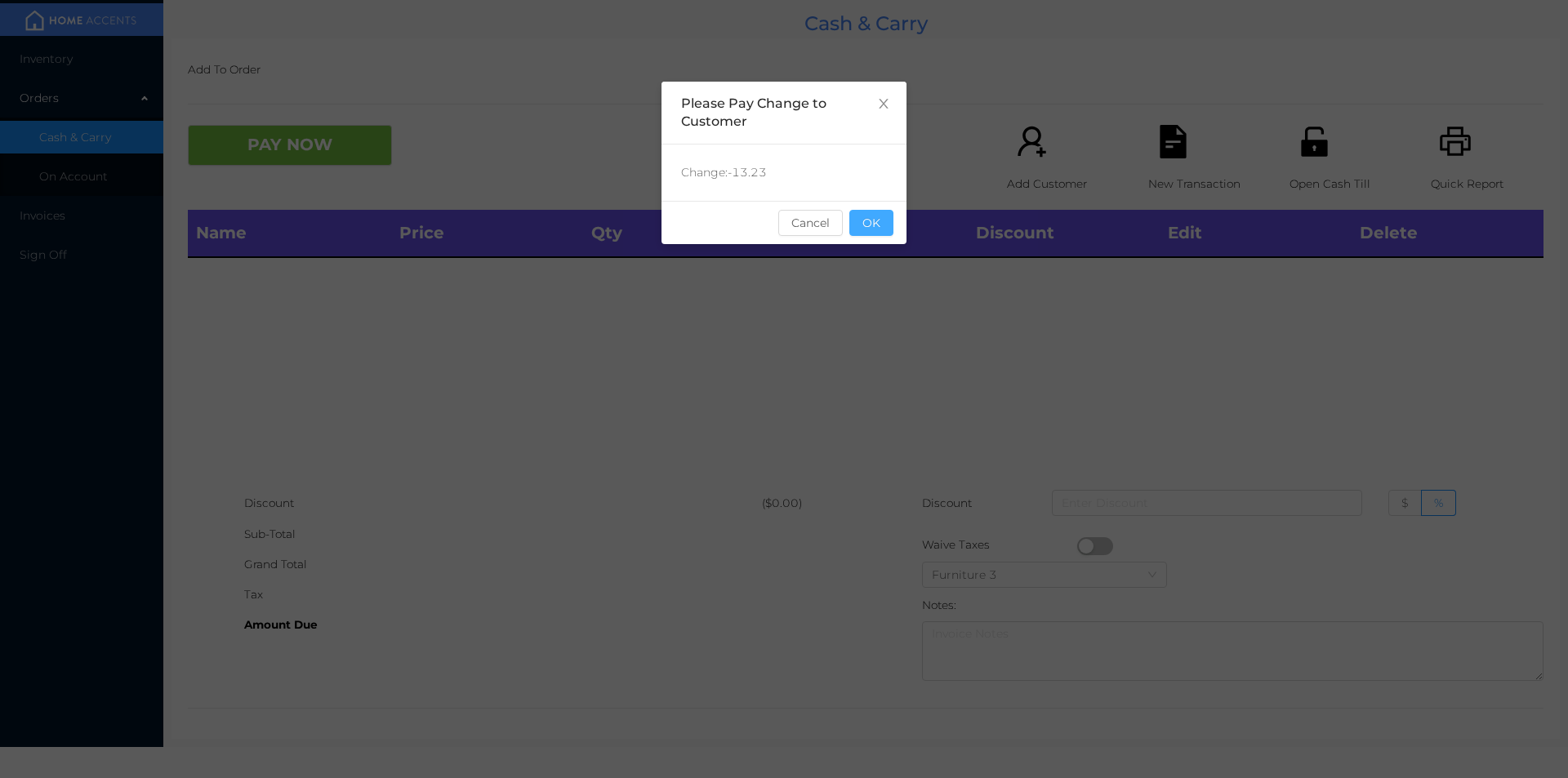
click at [879, 235] on button "OK" at bounding box center [872, 223] width 44 height 26
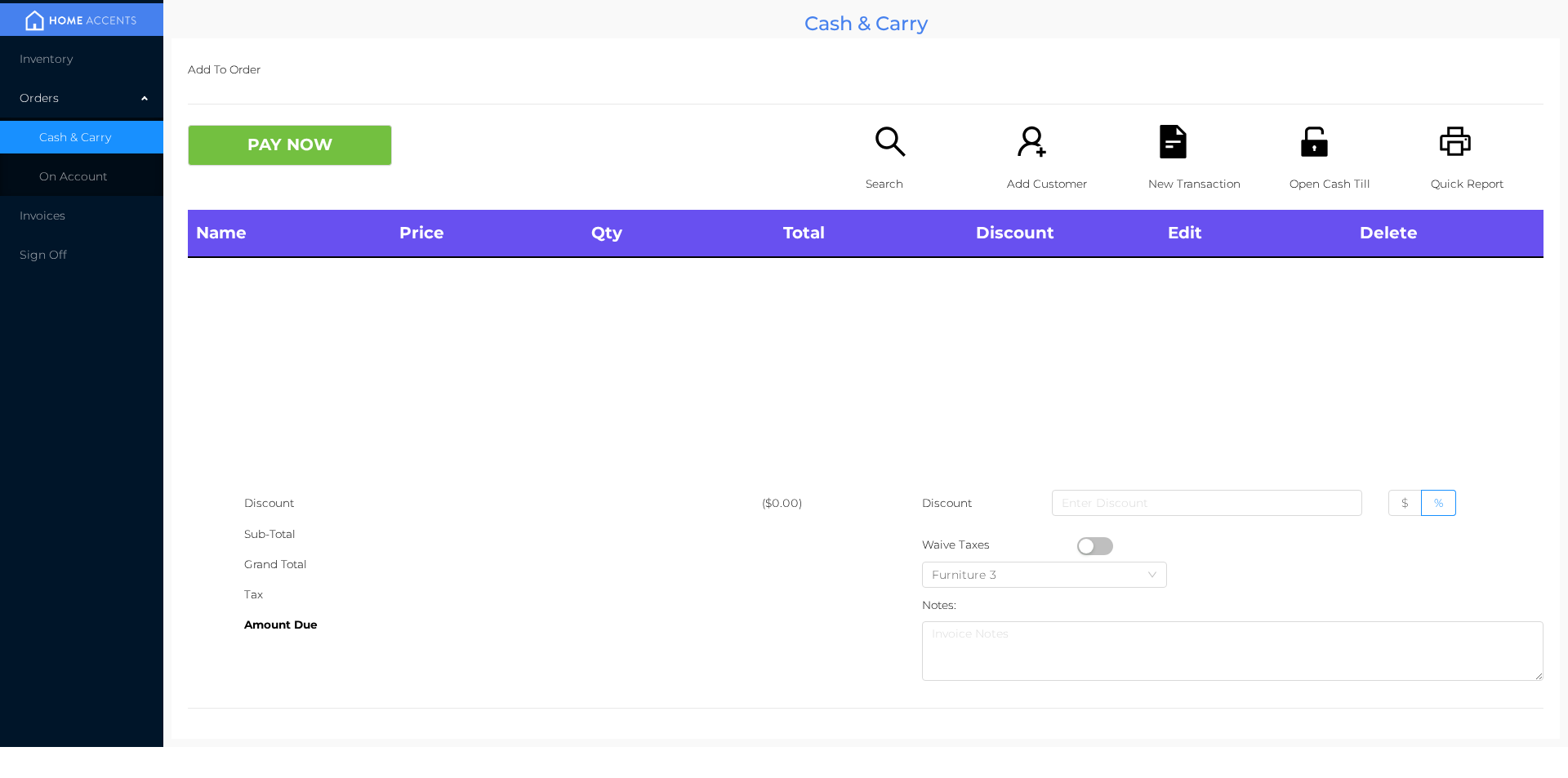
click at [835, 390] on div "Name Price Qty Total Discount Edit Delete" at bounding box center [865, 349] width 1355 height 278
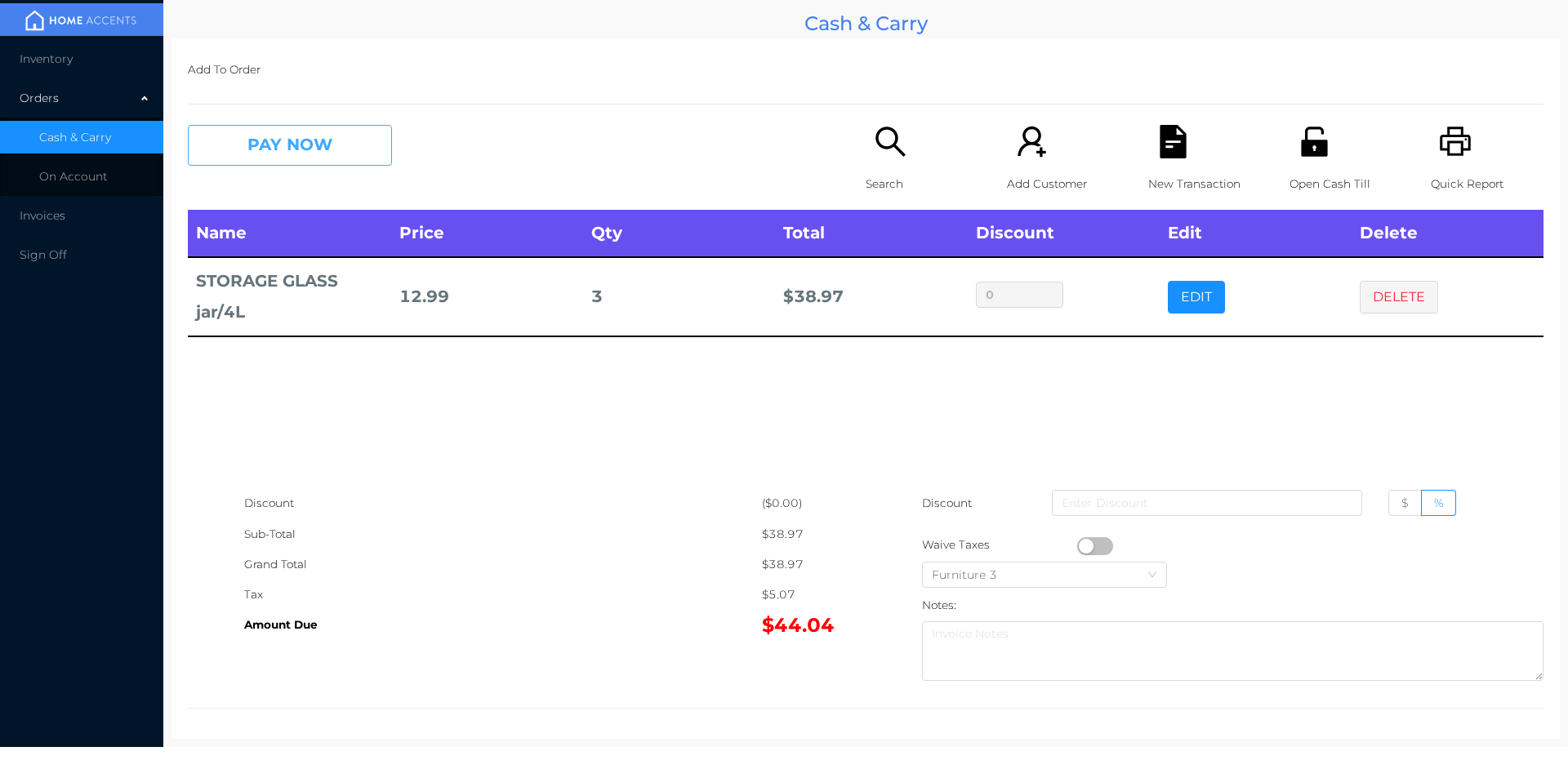
click at [298, 141] on button "PAY NOW" at bounding box center [289, 146] width 204 height 41
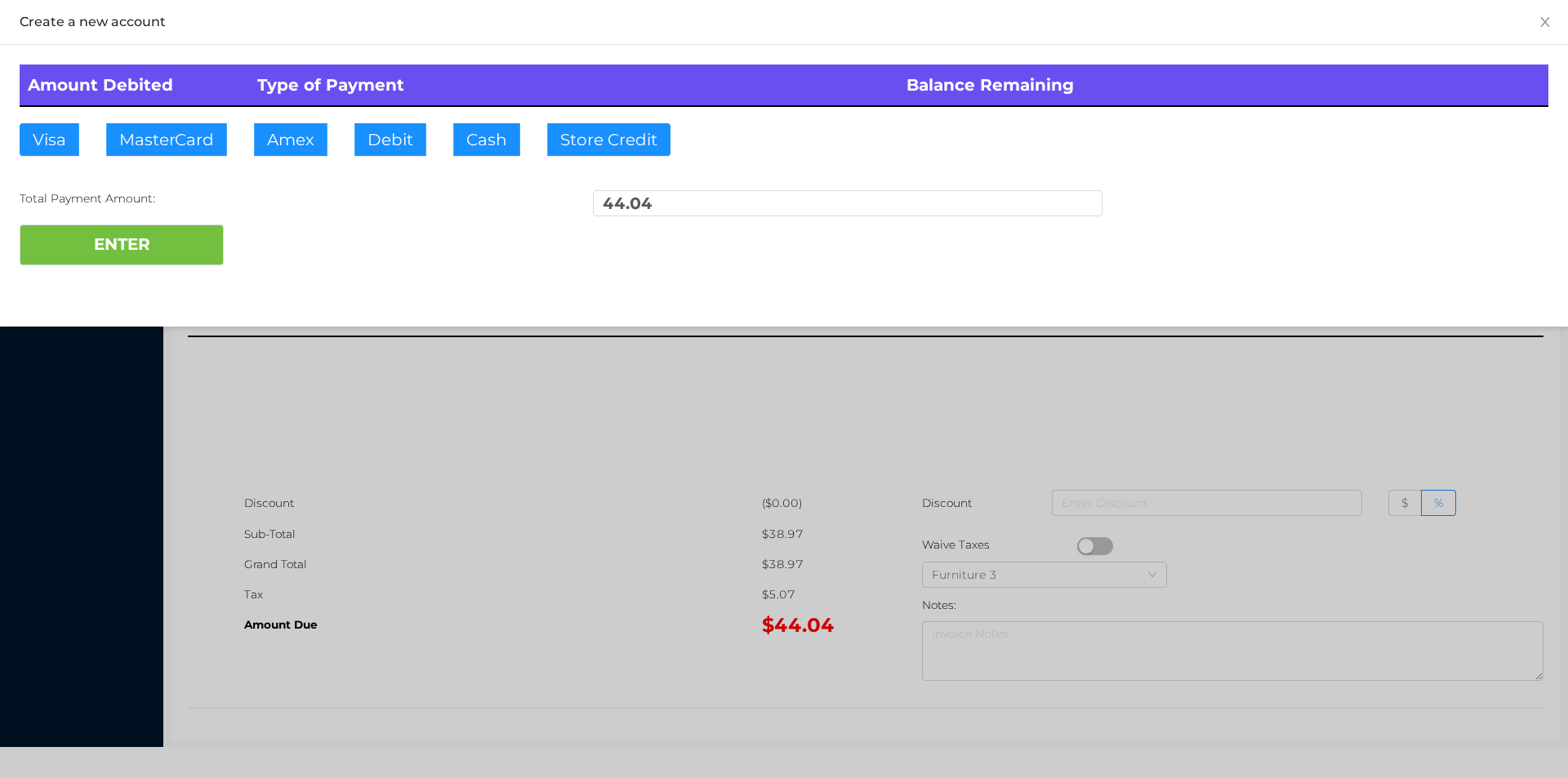
click at [291, 236] on div "ENTER" at bounding box center [784, 245] width 1529 height 41
click at [282, 250] on div "ENTER" at bounding box center [784, 245] width 1529 height 41
click at [470, 497] on div at bounding box center [784, 389] width 1568 height 778
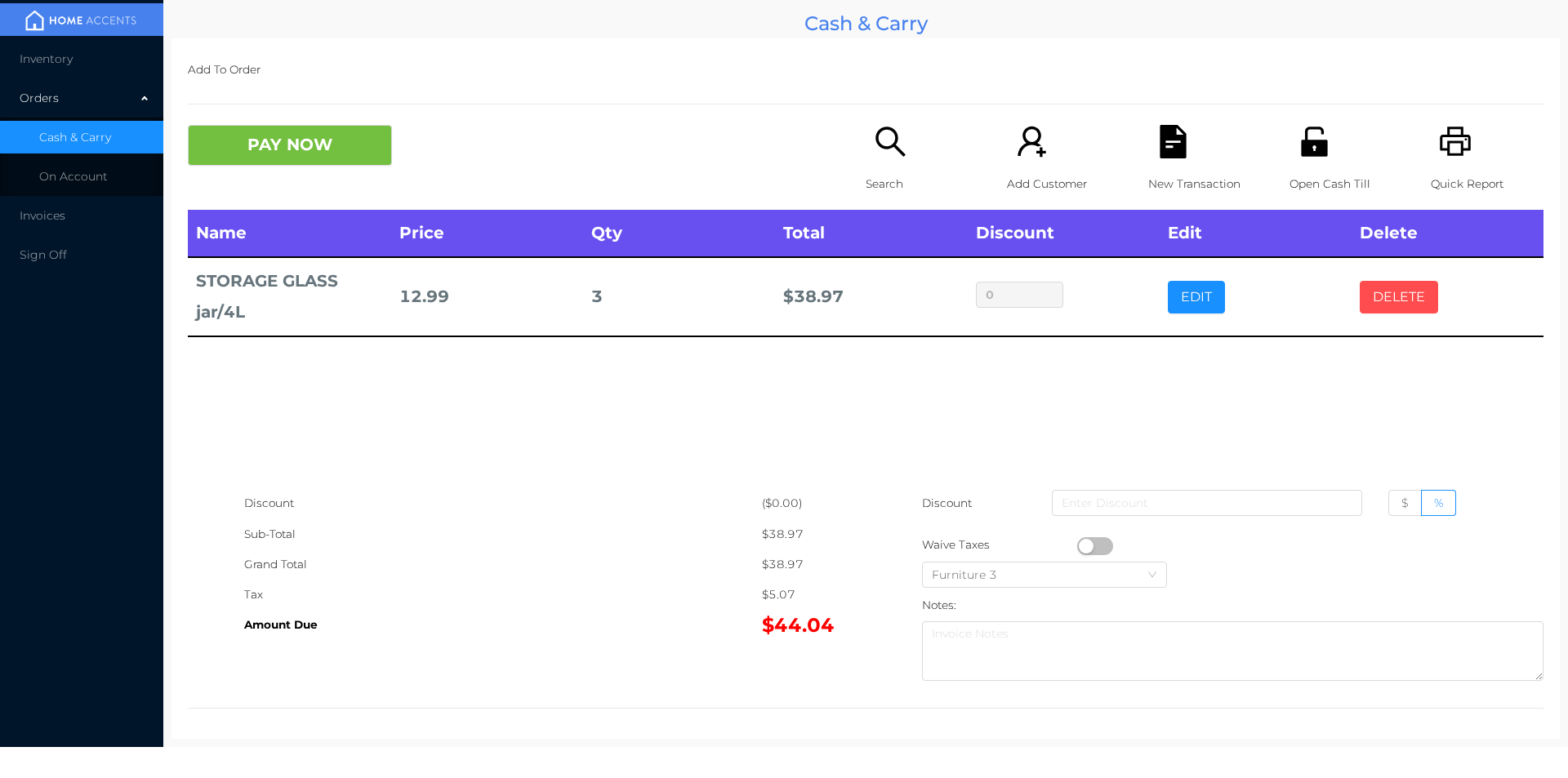
click at [1411, 285] on button "DELETE" at bounding box center [1399, 297] width 79 height 33
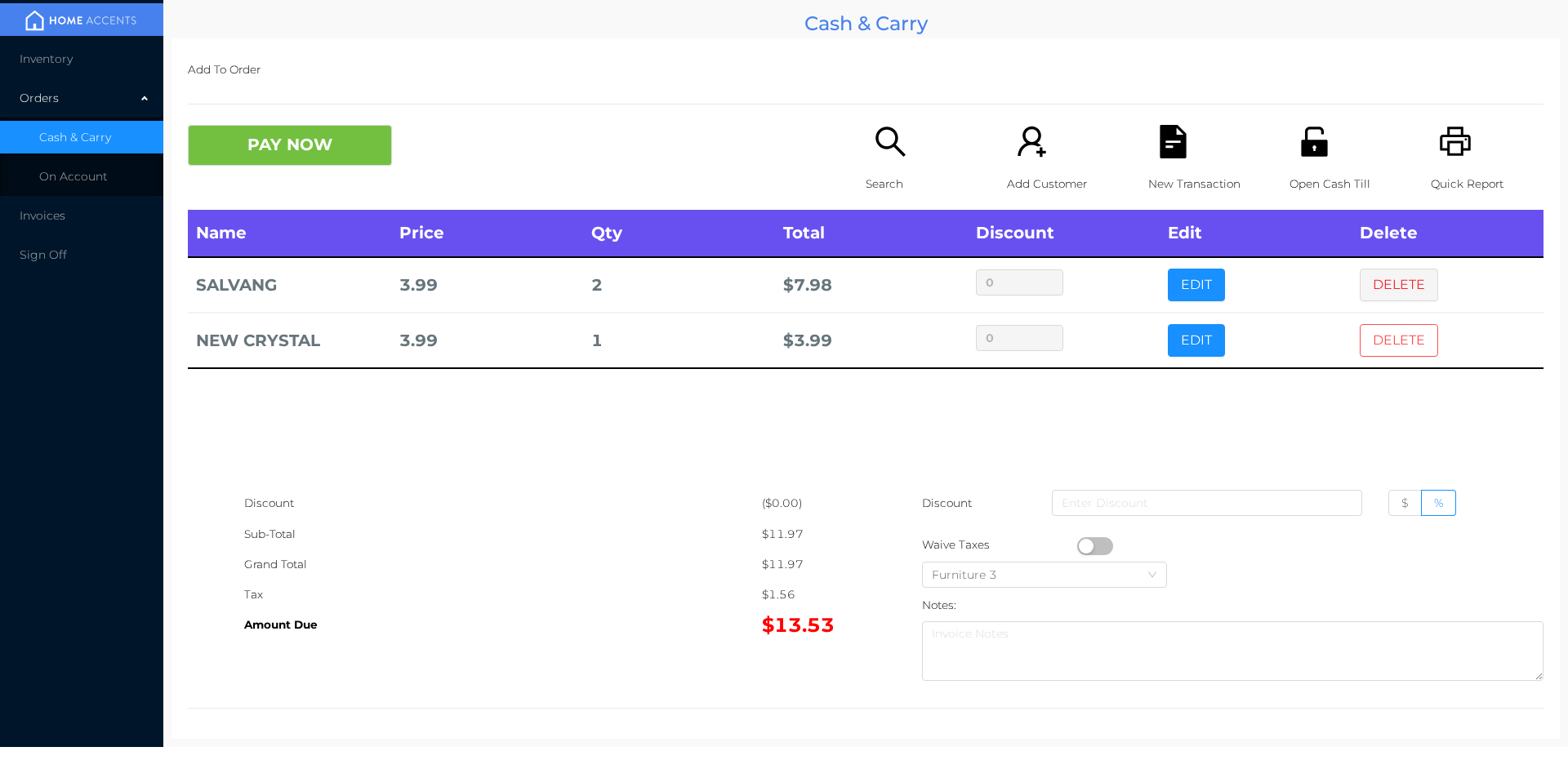
click at [1402, 335] on button "DELETE" at bounding box center [1399, 340] width 79 height 33
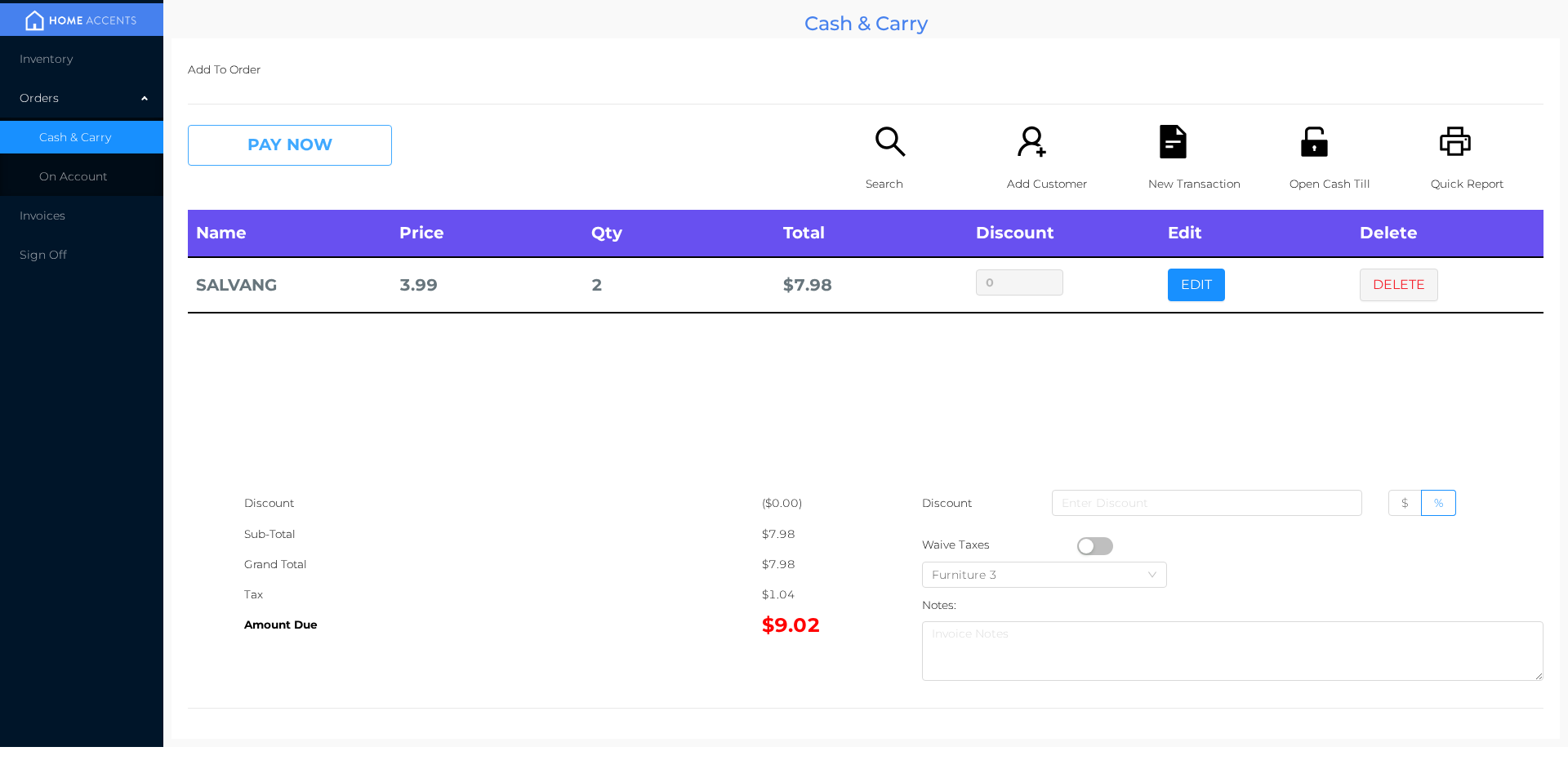
click at [327, 146] on button "PAY NOW" at bounding box center [289, 146] width 204 height 41
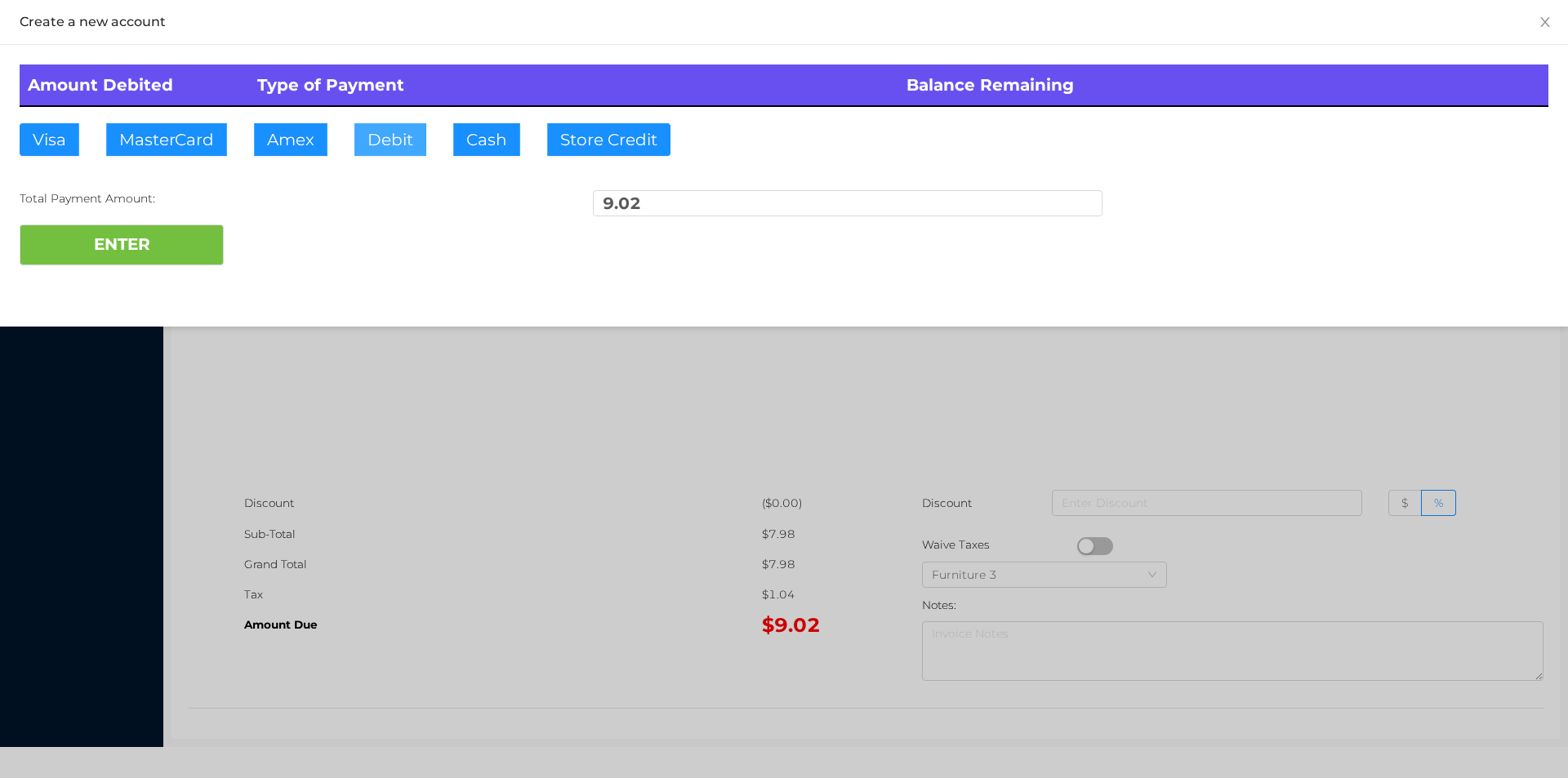
click at [382, 141] on button "Debit" at bounding box center [390, 140] width 72 height 33
click at [164, 242] on button "ENTER" at bounding box center [121, 245] width 204 height 41
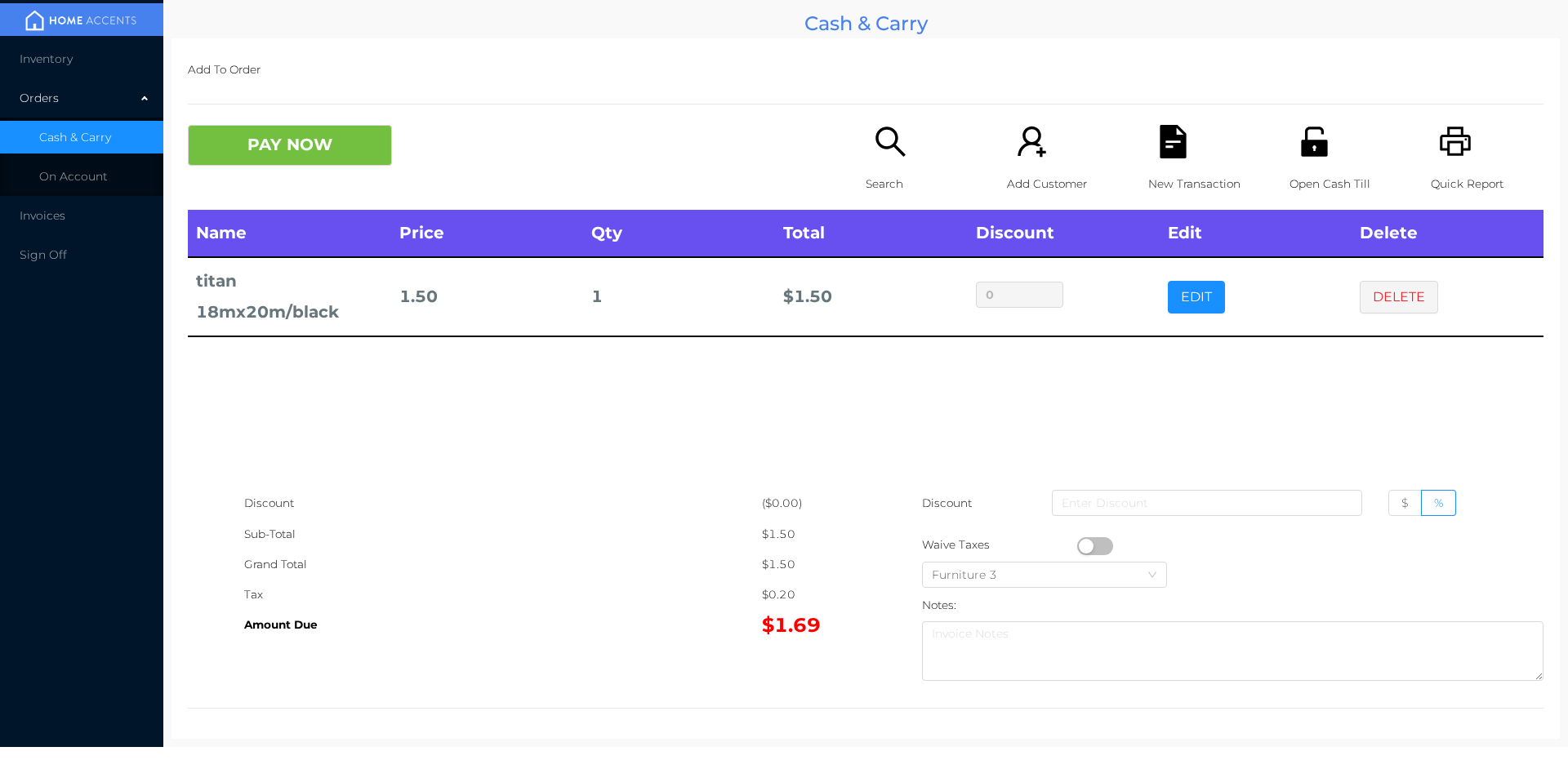
click at [1084, 544] on button "button" at bounding box center [1095, 546] width 36 height 18
click at [277, 150] on button "PAY NOW" at bounding box center [289, 146] width 204 height 41
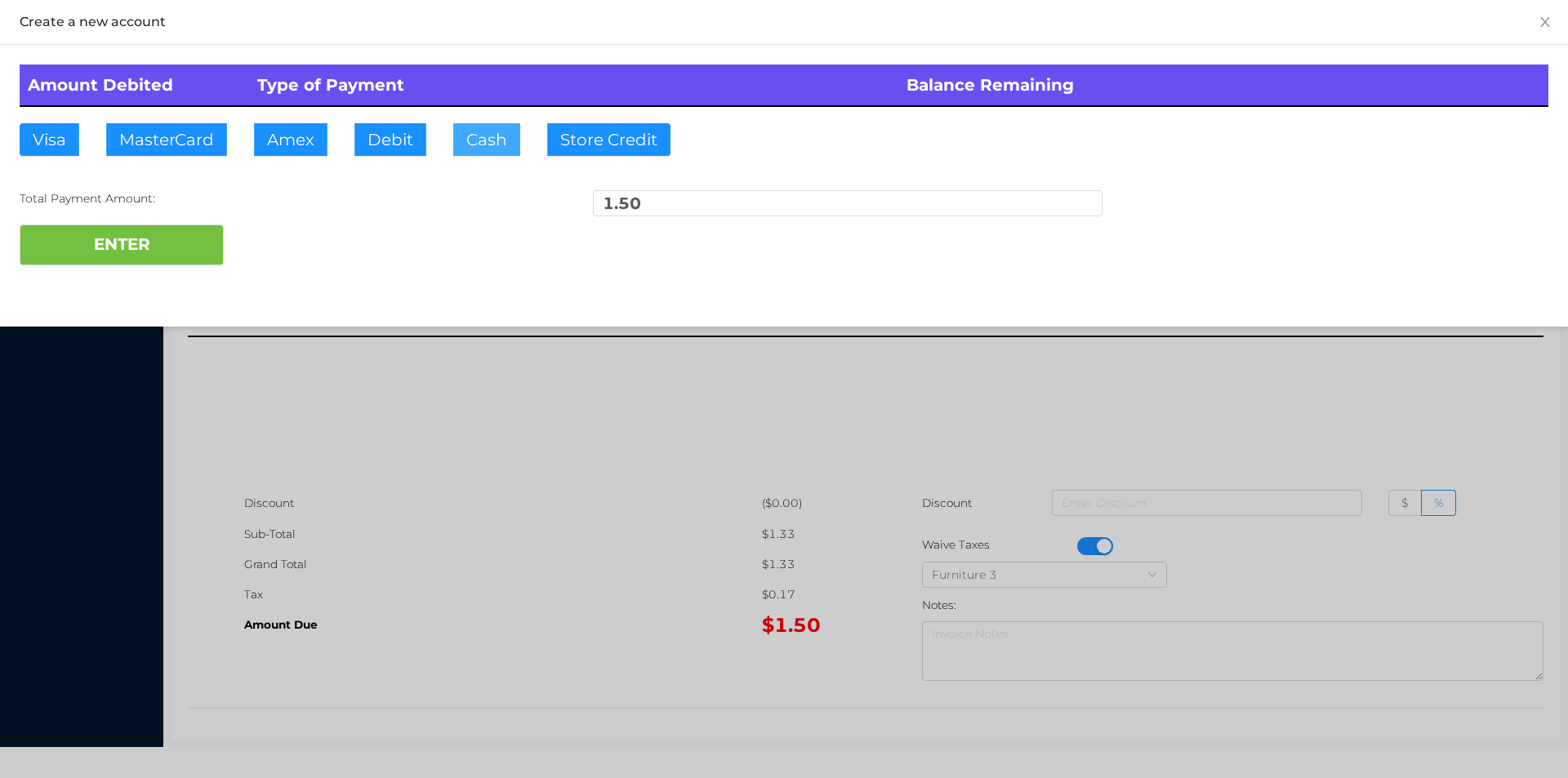
click at [458, 141] on button "Cash" at bounding box center [487, 140] width 67 height 33
type input "5."
click at [147, 258] on button "ENTER" at bounding box center [121, 245] width 204 height 41
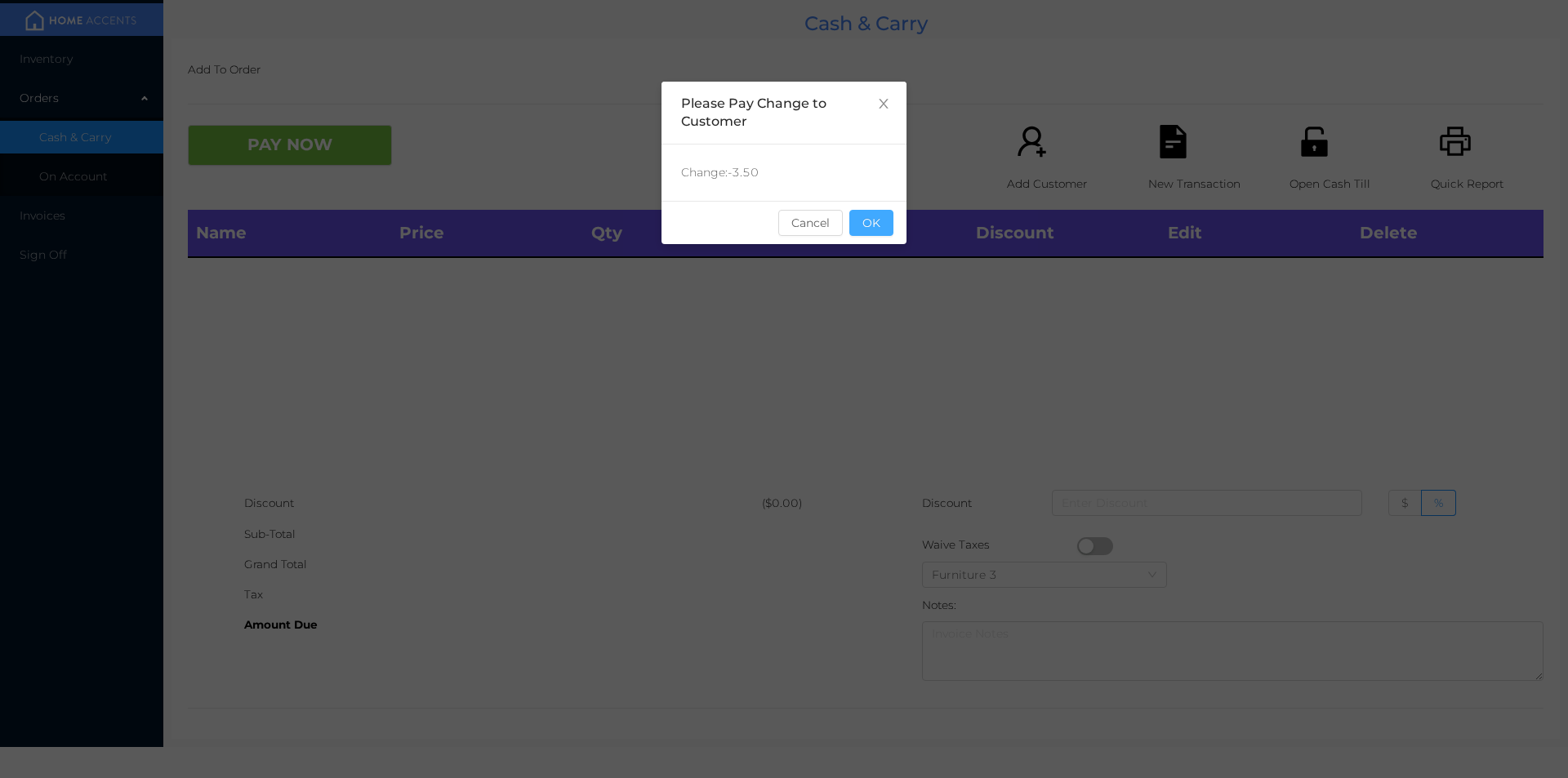
click at [865, 232] on button "OK" at bounding box center [872, 223] width 44 height 26
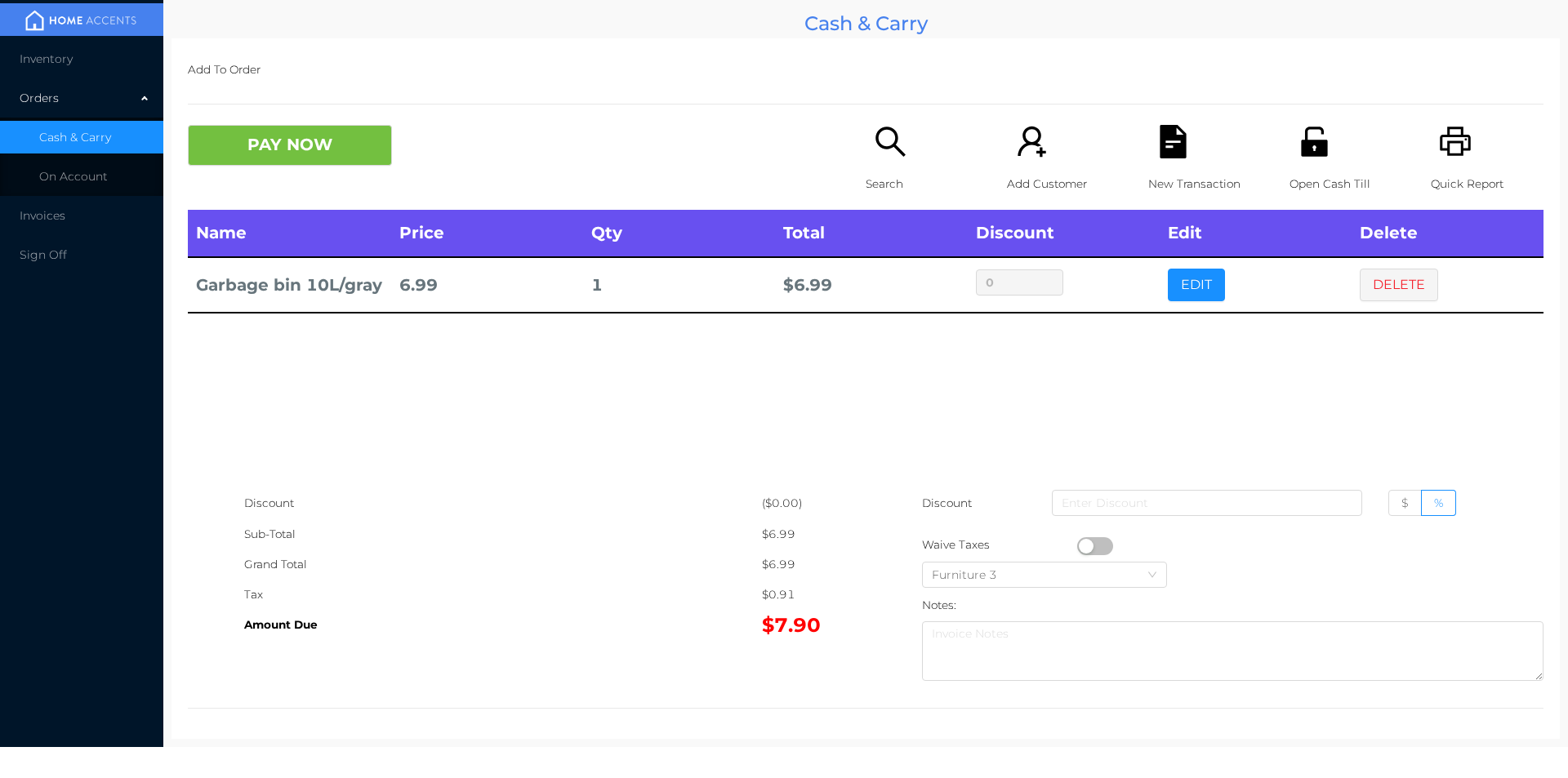
click at [1084, 545] on button "button" at bounding box center [1095, 546] width 36 height 18
click at [365, 161] on button "PAY NOW" at bounding box center [289, 146] width 204 height 41
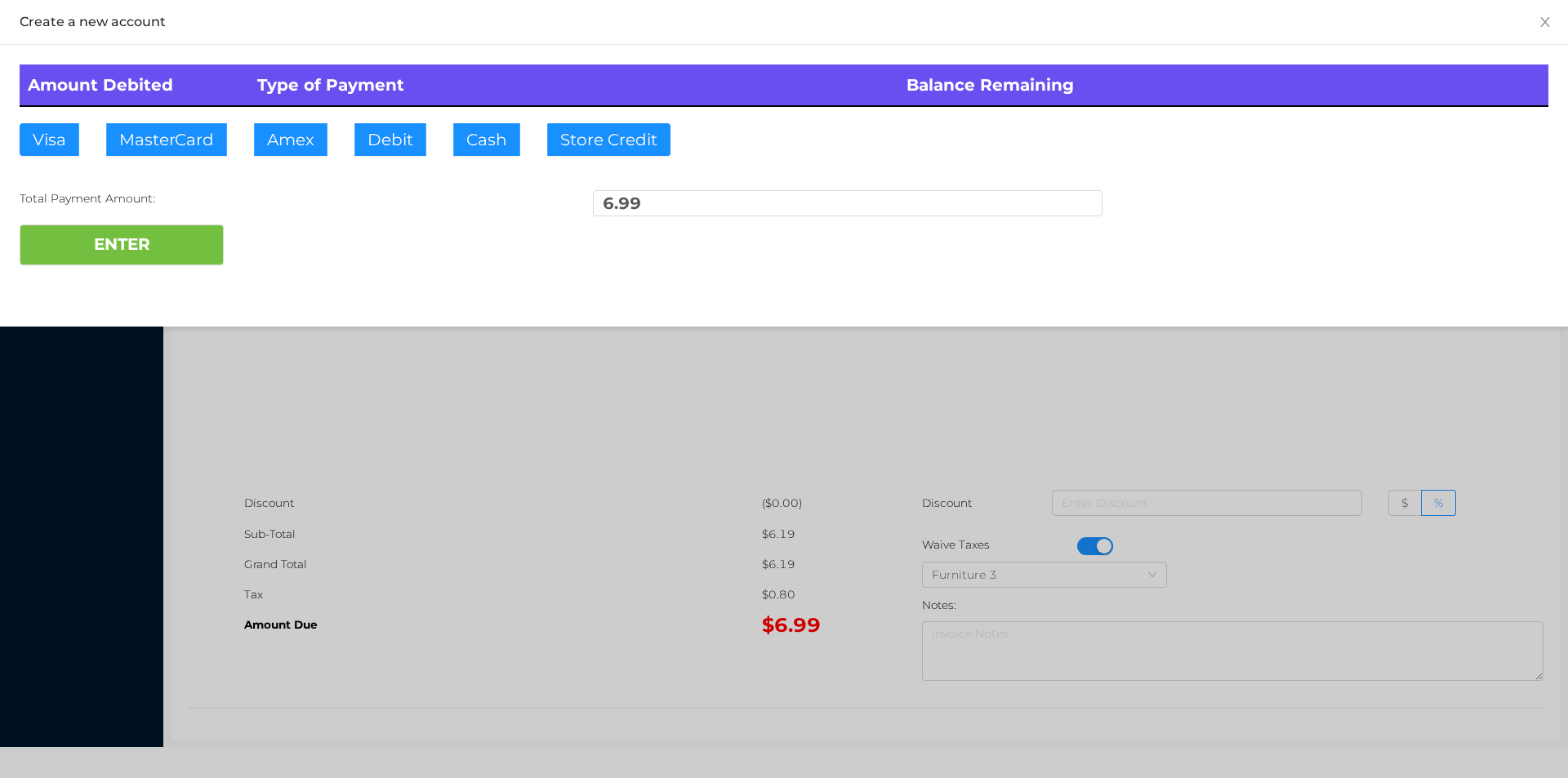
click at [1370, 418] on div at bounding box center [784, 389] width 1568 height 778
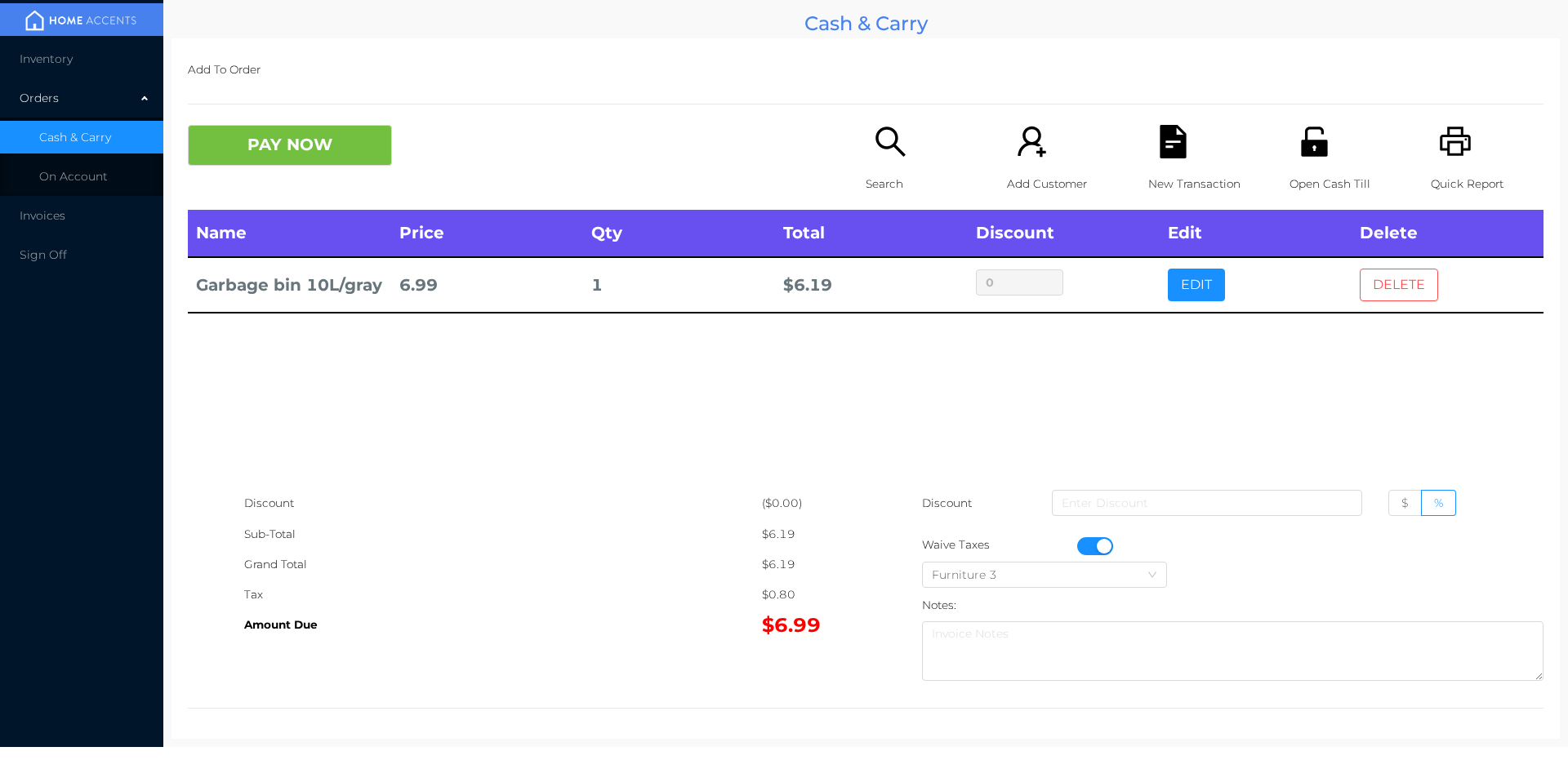
click at [1378, 297] on button "DELETE" at bounding box center [1399, 285] width 79 height 33
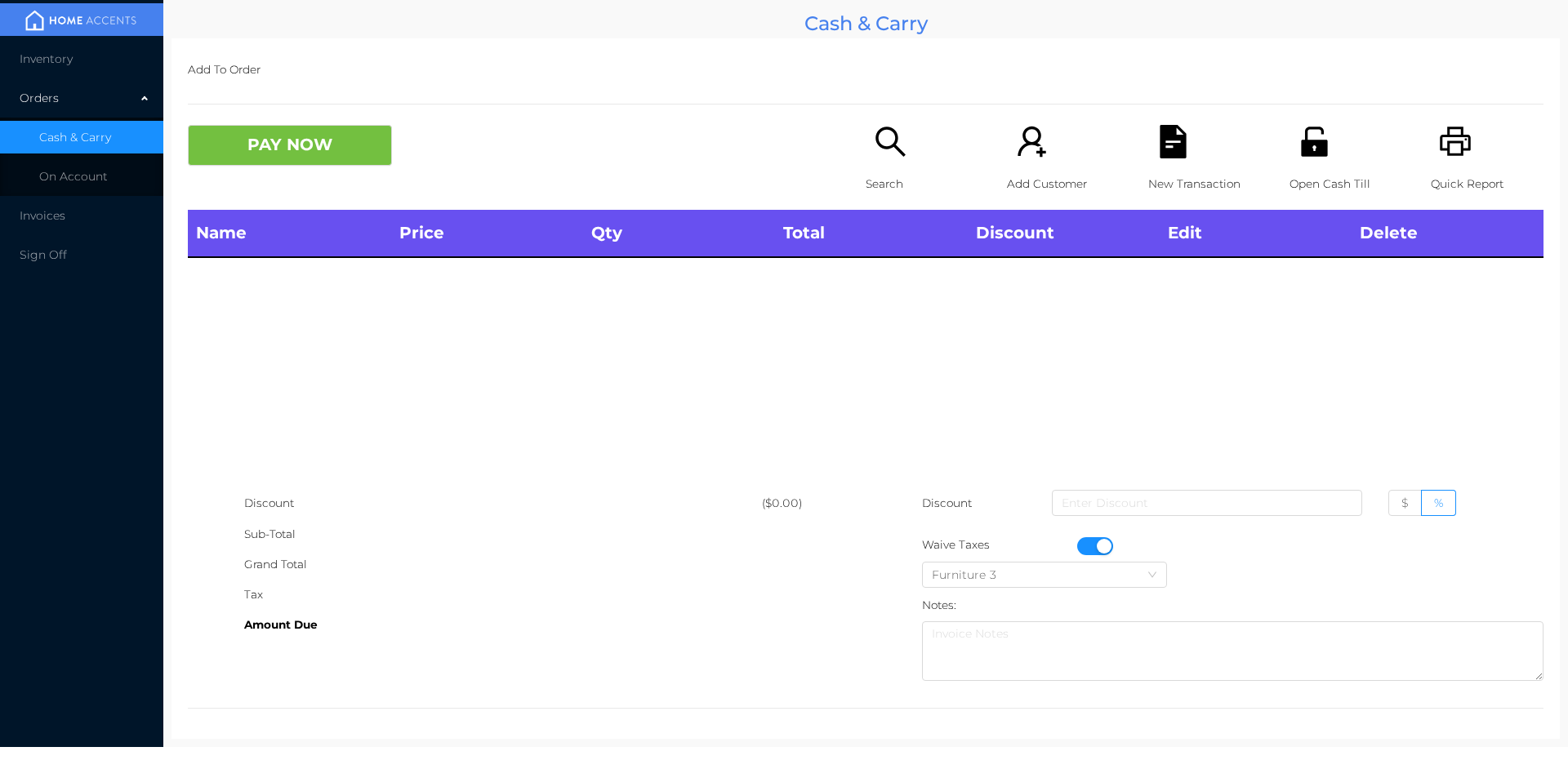
click at [1440, 148] on icon "icon: printer" at bounding box center [1455, 142] width 31 height 29
click at [327, 137] on button "PAY NOW" at bounding box center [289, 146] width 204 height 41
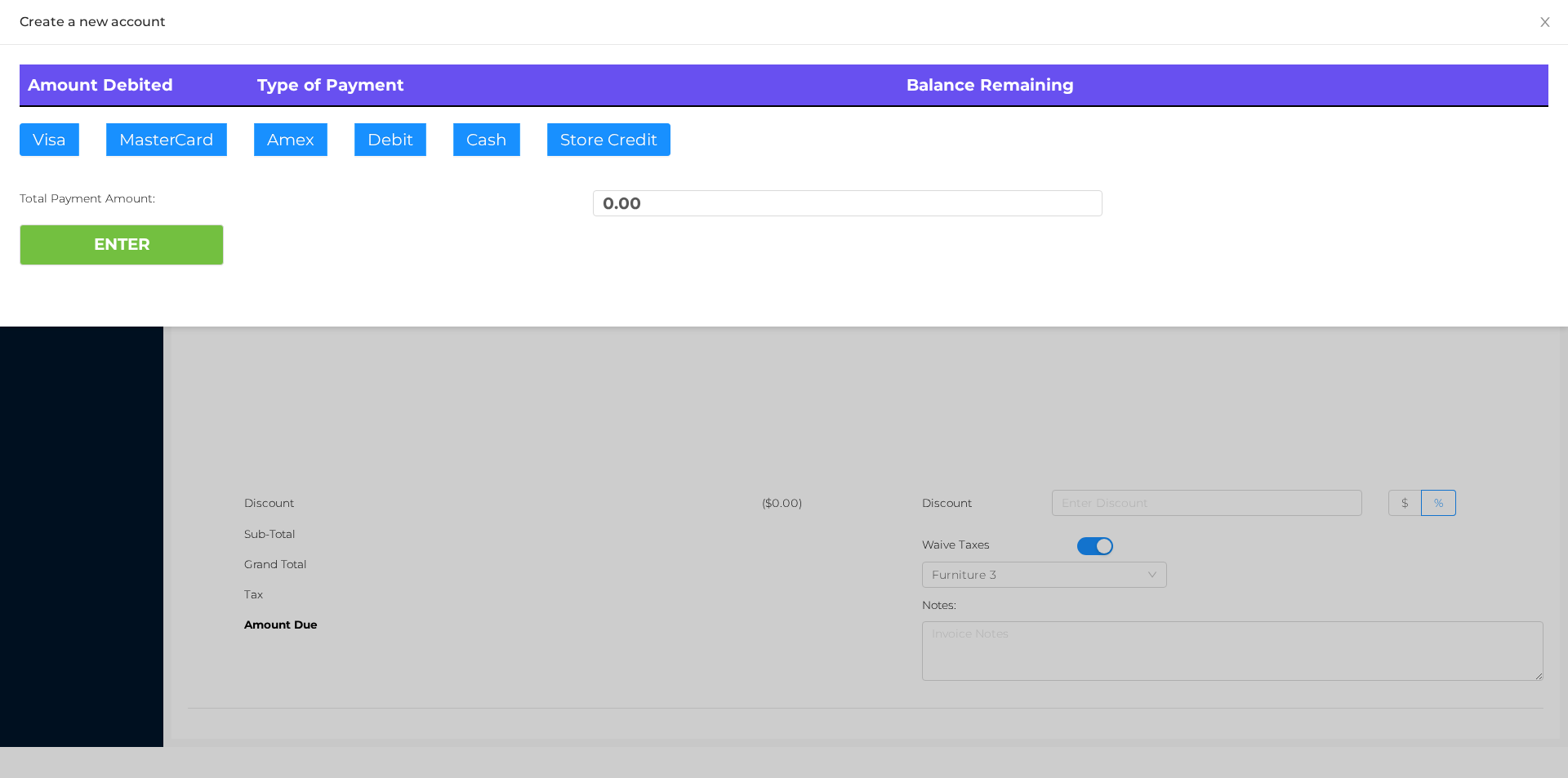
click at [385, 400] on div at bounding box center [784, 389] width 1568 height 778
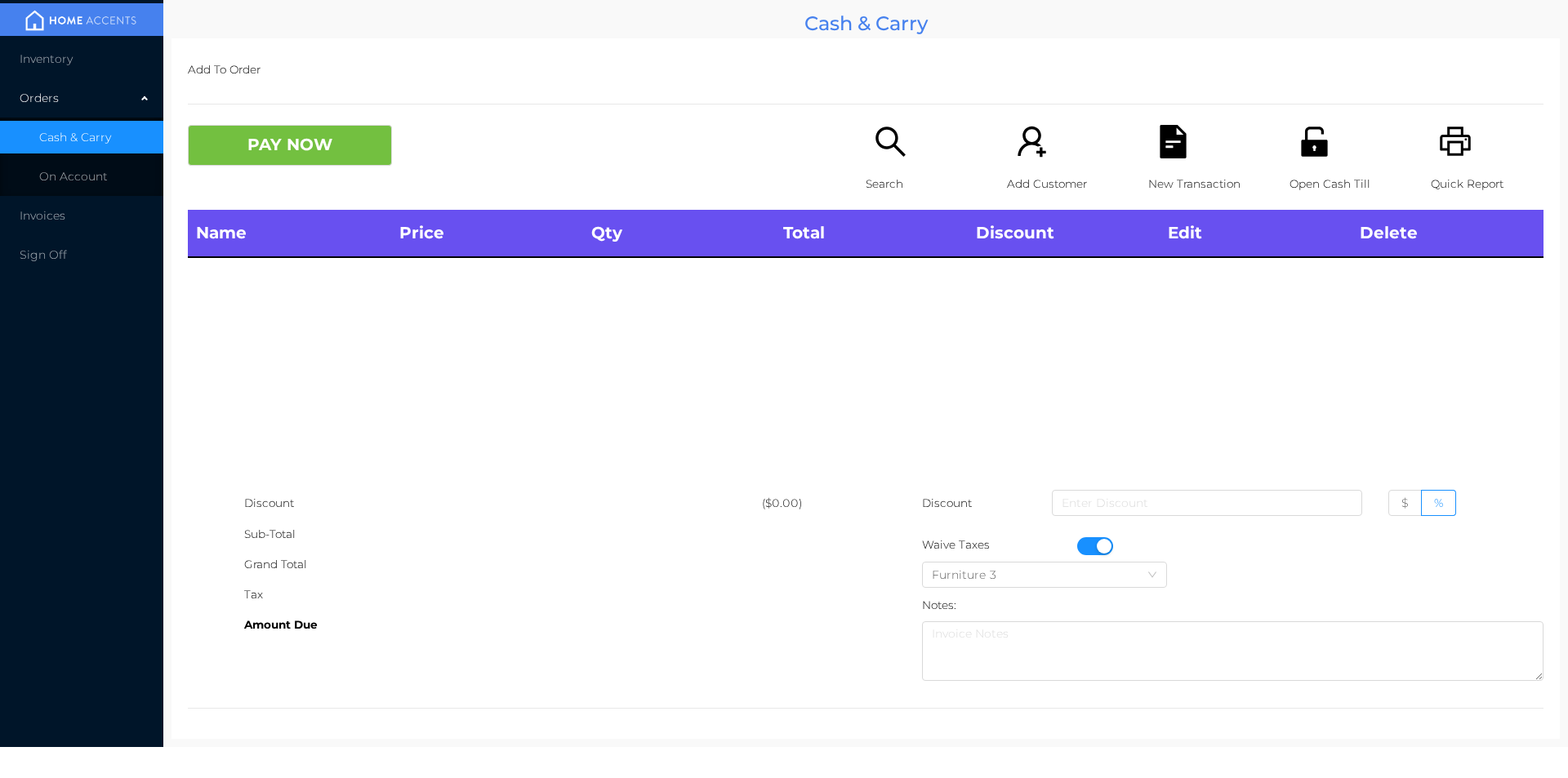
click at [1092, 545] on button "button" at bounding box center [1095, 546] width 36 height 18
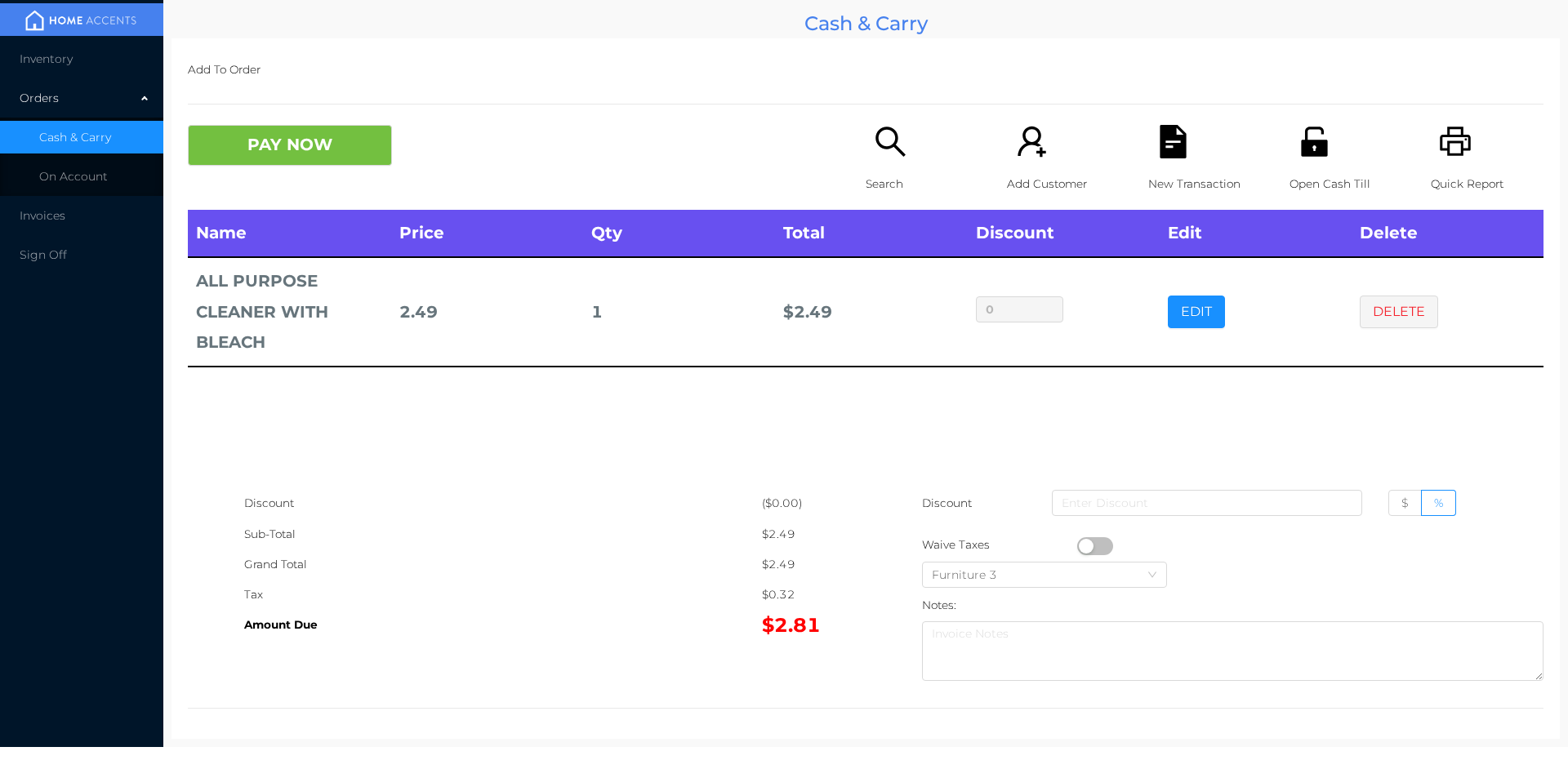
click at [875, 156] on icon "icon: search" at bounding box center [890, 142] width 34 height 34
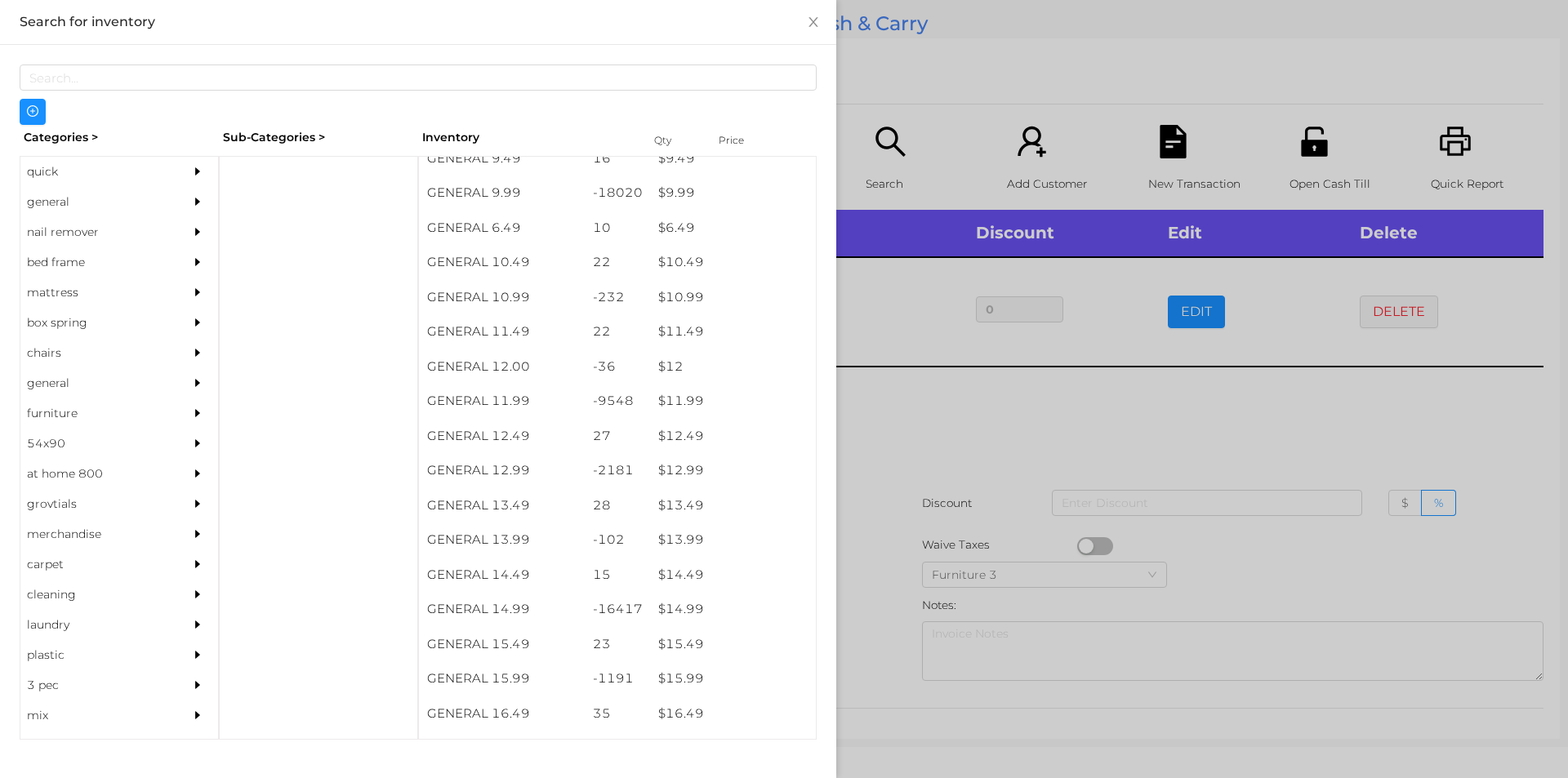
scroll to position [976, 0]
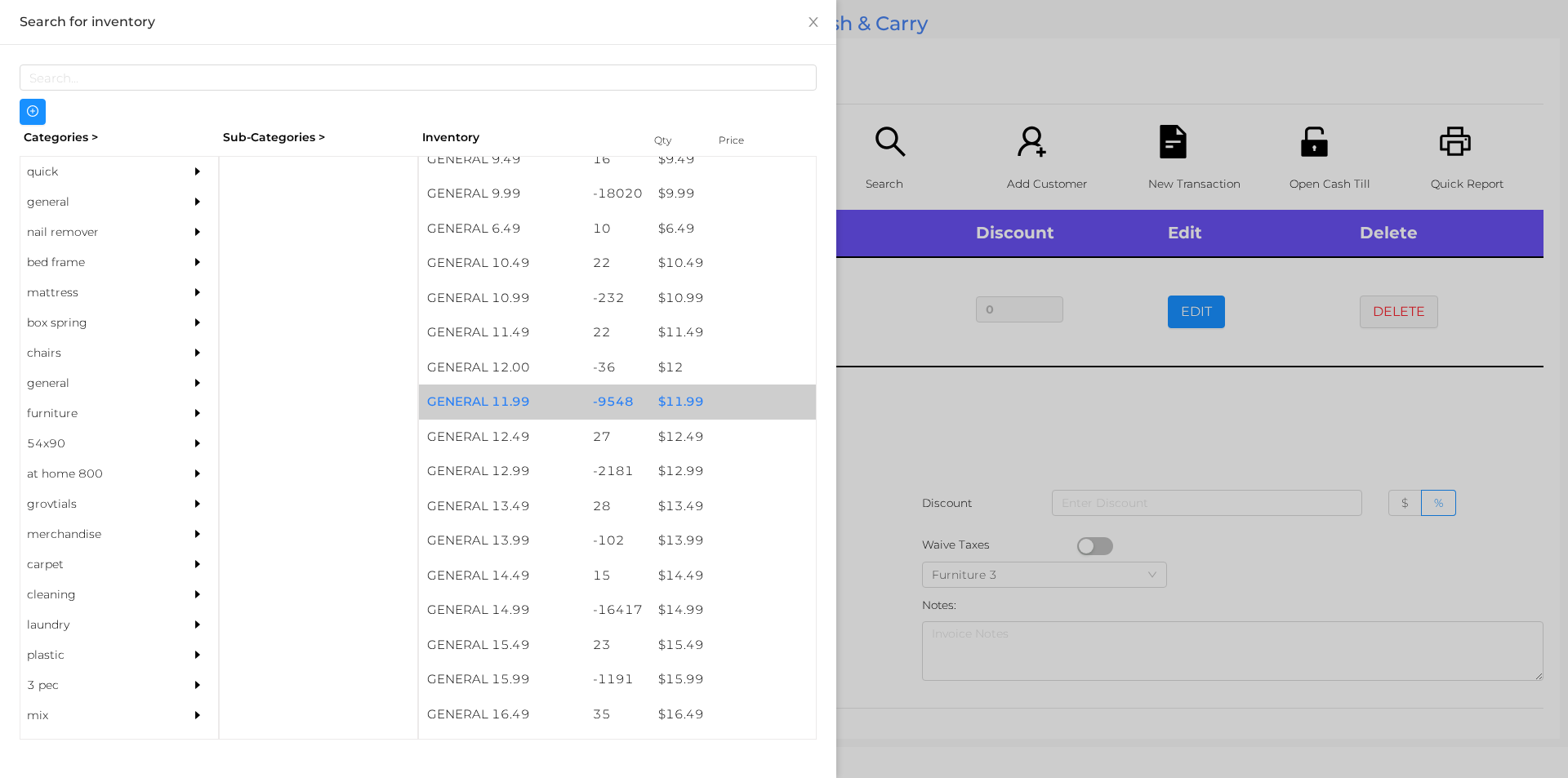
click at [674, 407] on div "$ 11.99" at bounding box center [732, 402] width 166 height 35
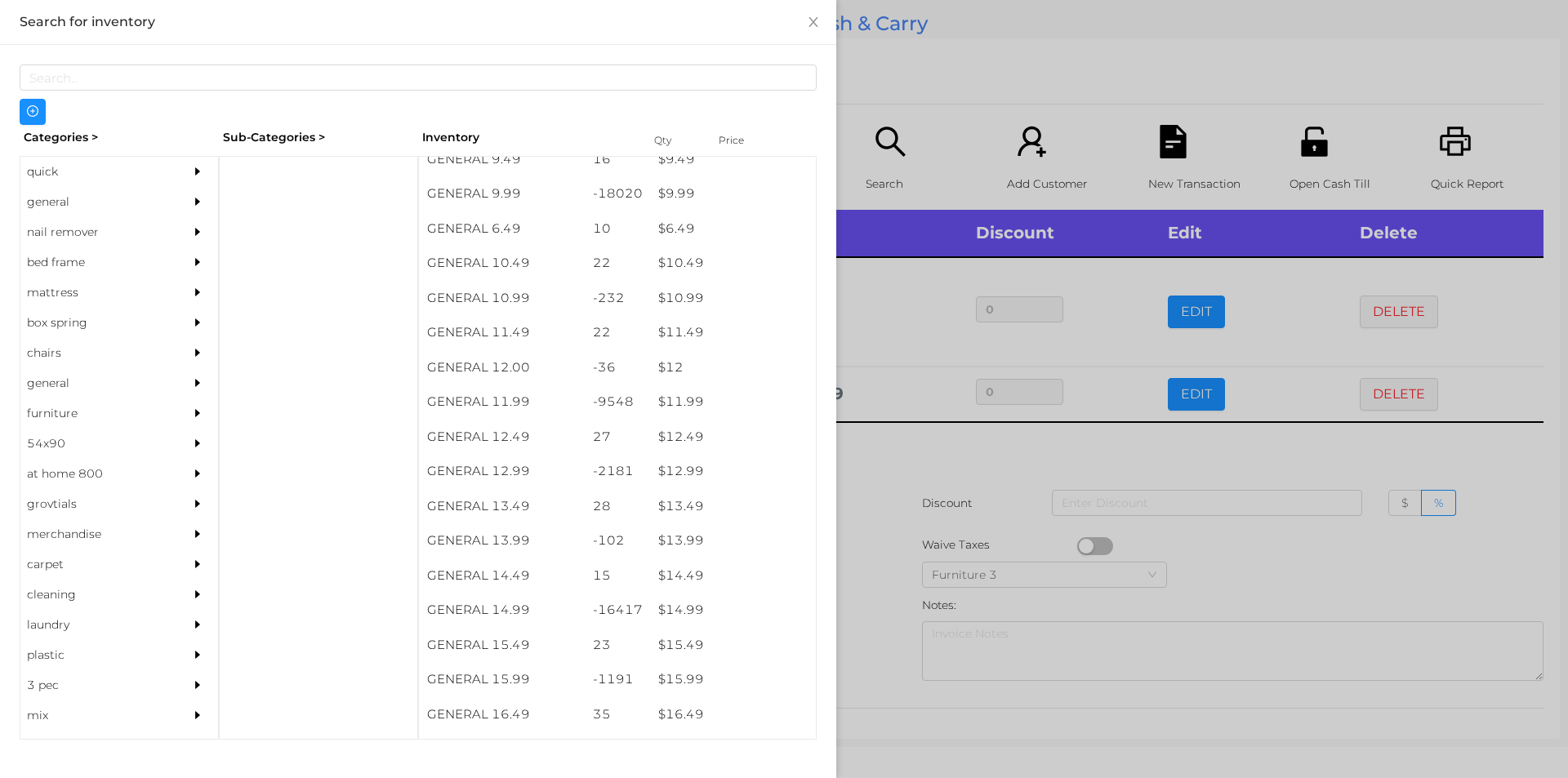
click at [878, 474] on div at bounding box center [784, 389] width 1568 height 778
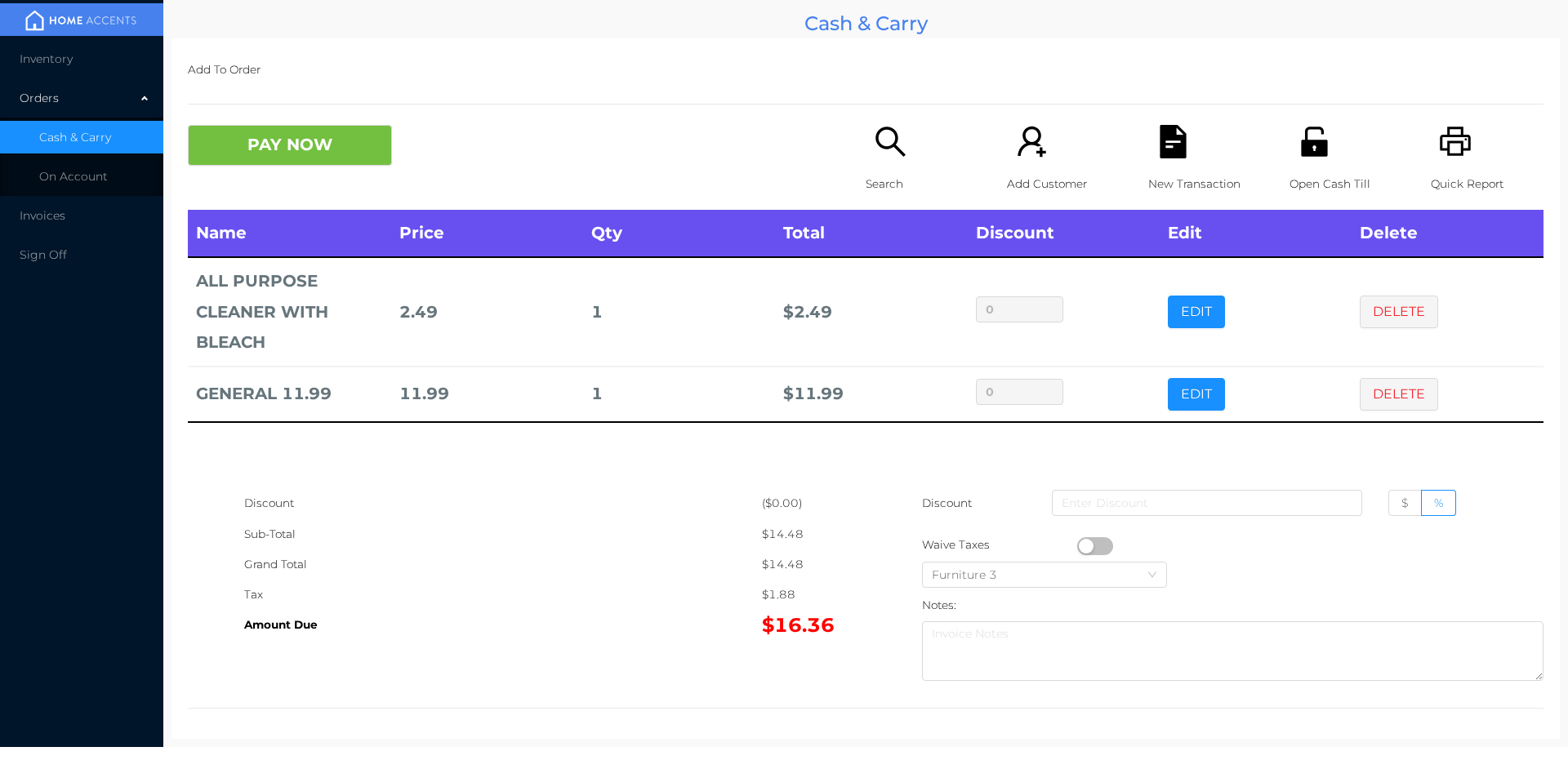
click at [334, 155] on button "PAY NOW" at bounding box center [289, 146] width 204 height 41
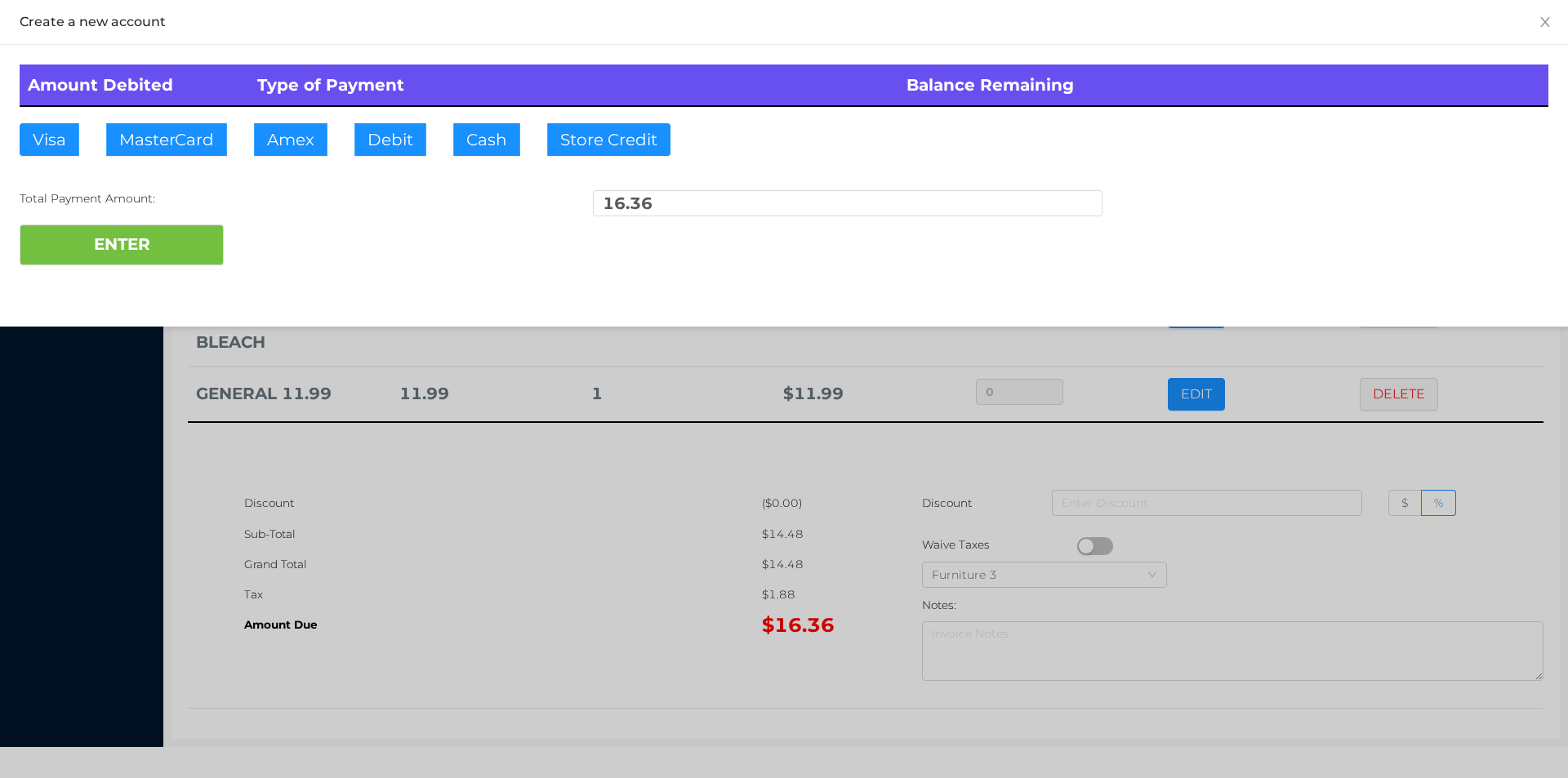
click at [288, 226] on div "ENTER" at bounding box center [784, 245] width 1529 height 41
click at [492, 558] on div at bounding box center [784, 389] width 1568 height 778
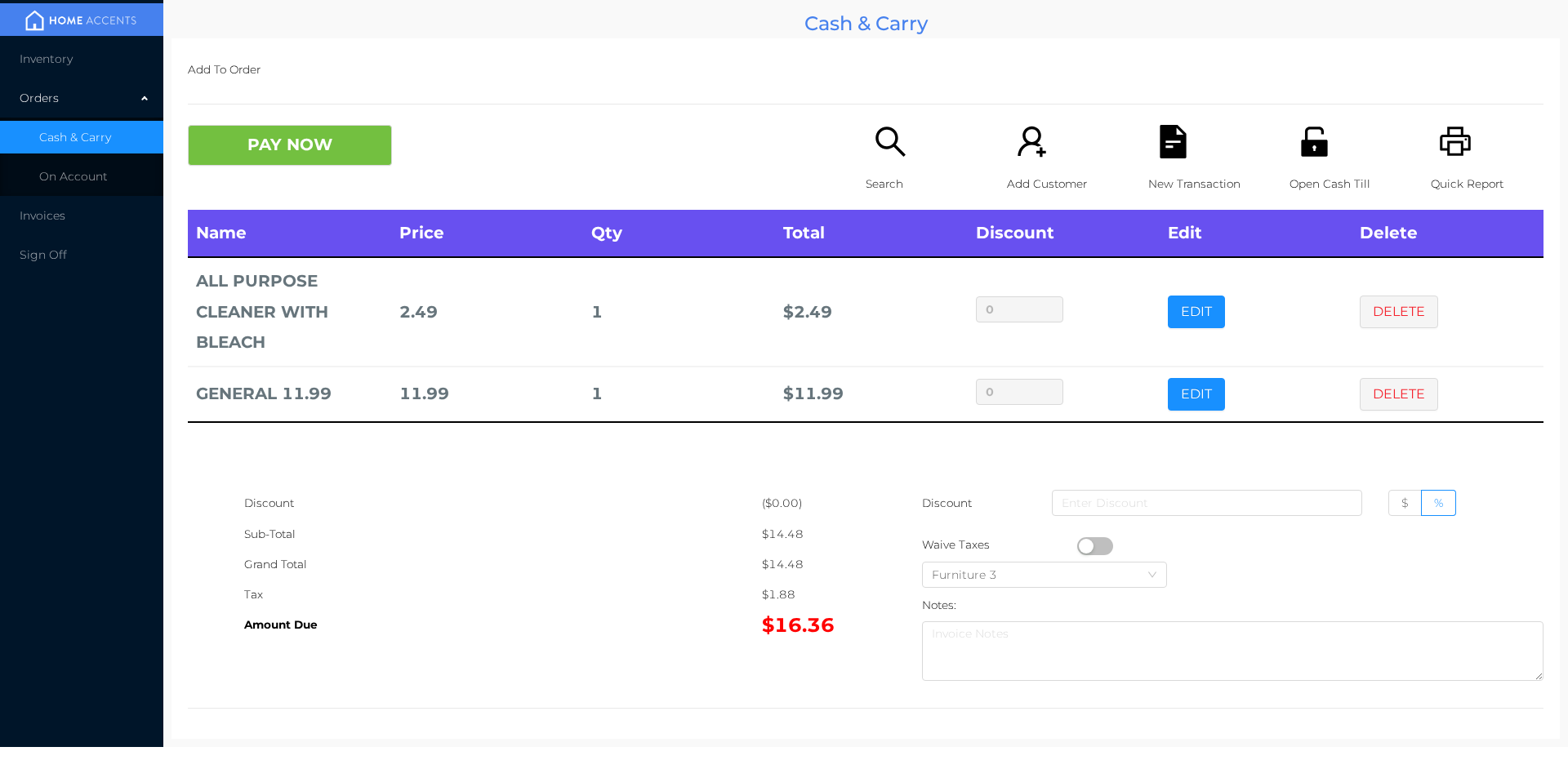
click at [1170, 128] on icon "icon: file-text" at bounding box center [1173, 142] width 26 height 34
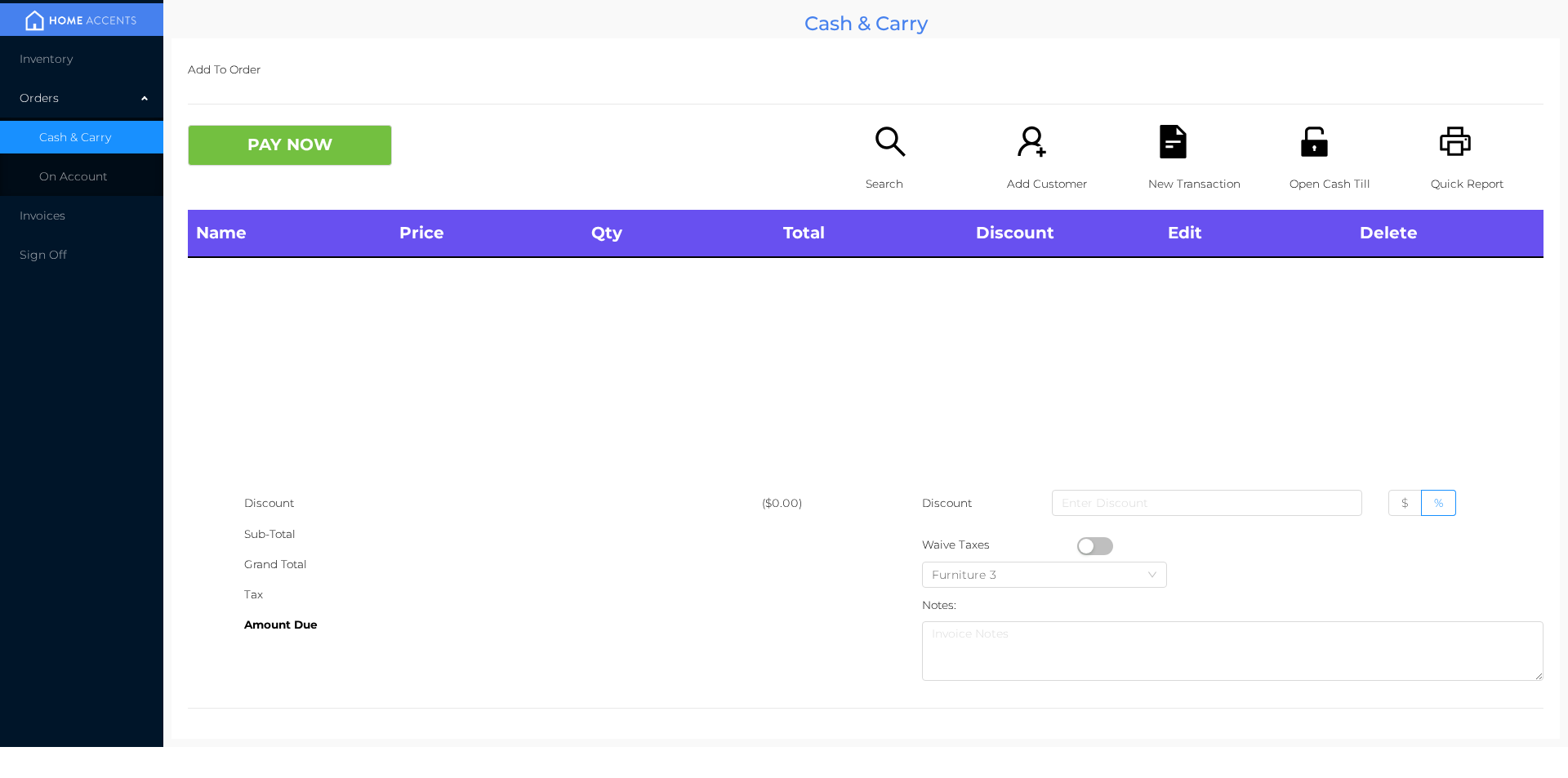
click at [1312, 161] on div "Open Cash Till" at bounding box center [1345, 168] width 113 height 85
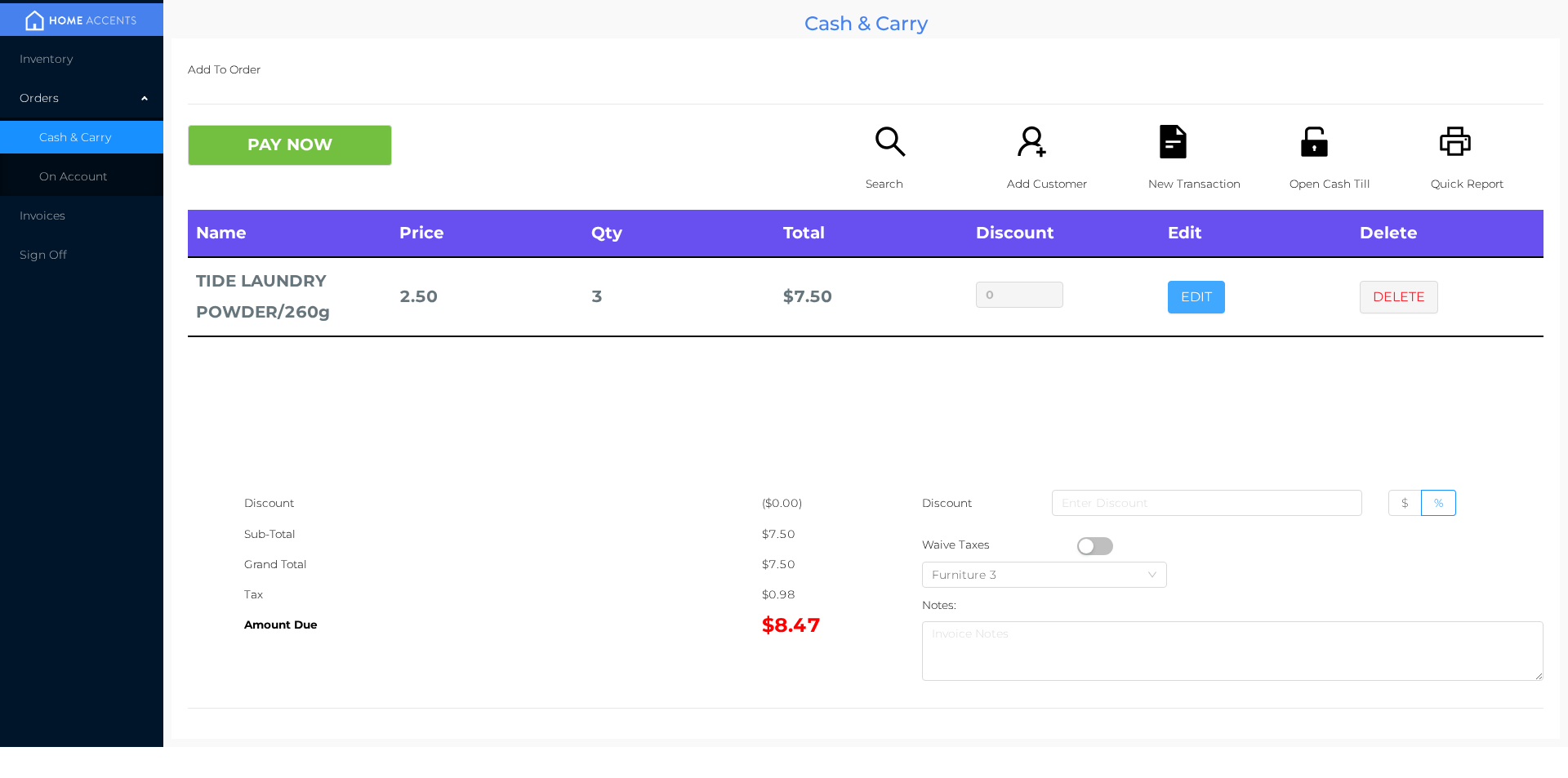
click at [1197, 307] on button "EDIT" at bounding box center [1196, 297] width 57 height 33
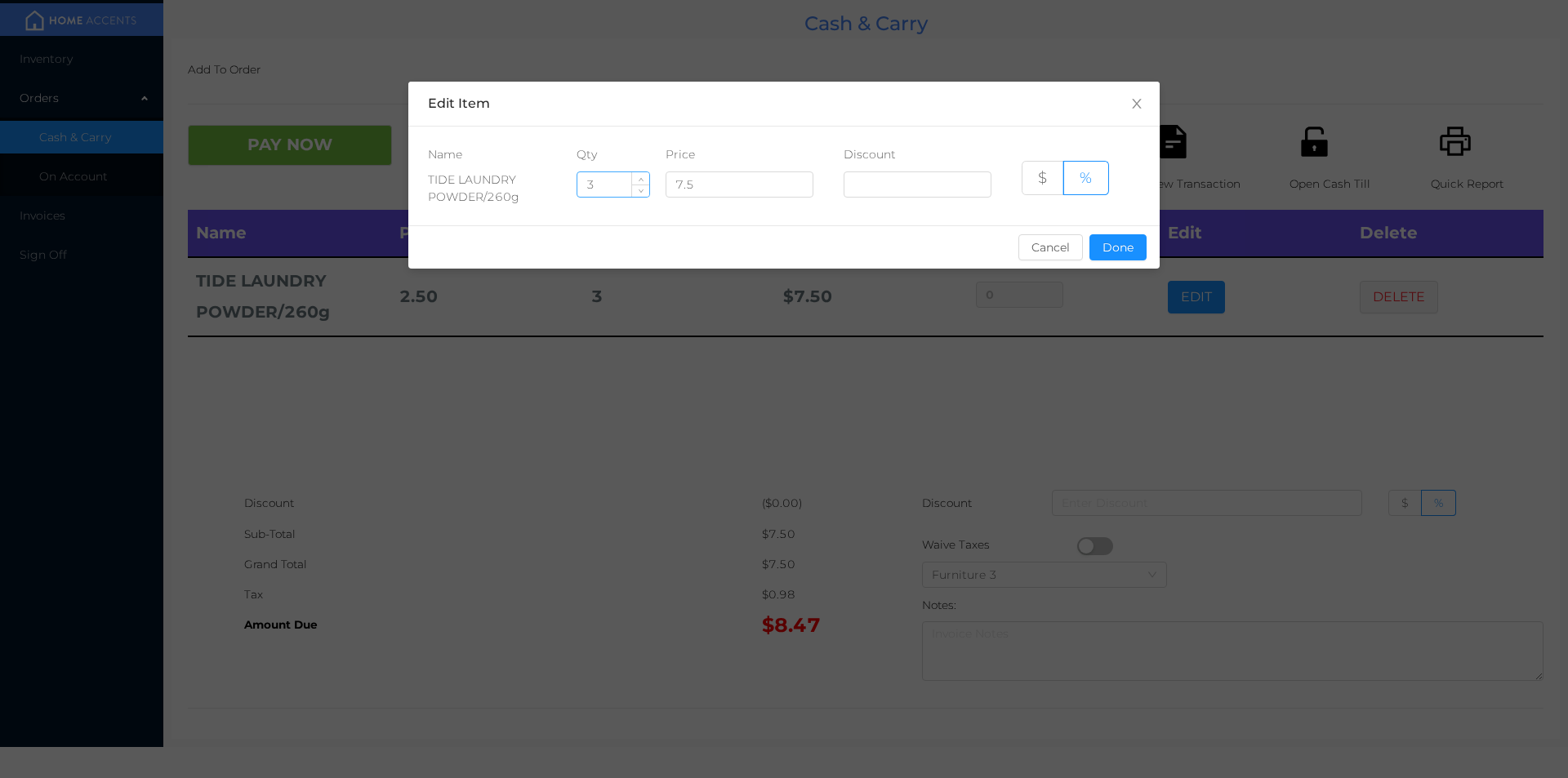
click at [611, 185] on input "3" at bounding box center [613, 185] width 72 height 25
type input "4"
click at [1132, 254] on button "Done" at bounding box center [1118, 247] width 57 height 26
type input "0%"
click at [1079, 348] on div "sentinelStart Edit Item Name Qty Price Discount TIDE LAUNDRY POWDER/260g 4 7.5 …" at bounding box center [784, 389] width 1568 height 778
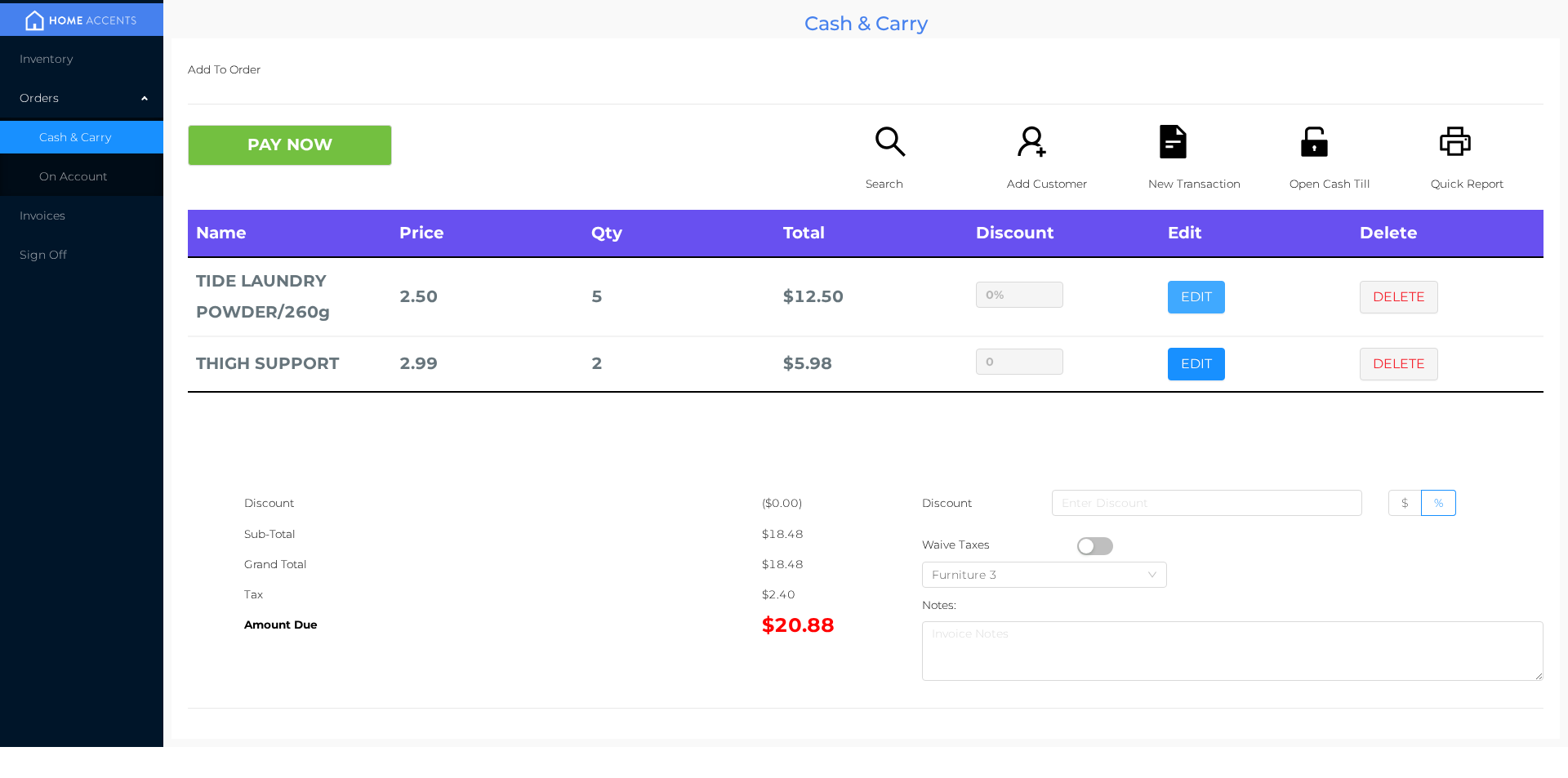
click at [1191, 306] on button "EDIT" at bounding box center [1196, 297] width 57 height 33
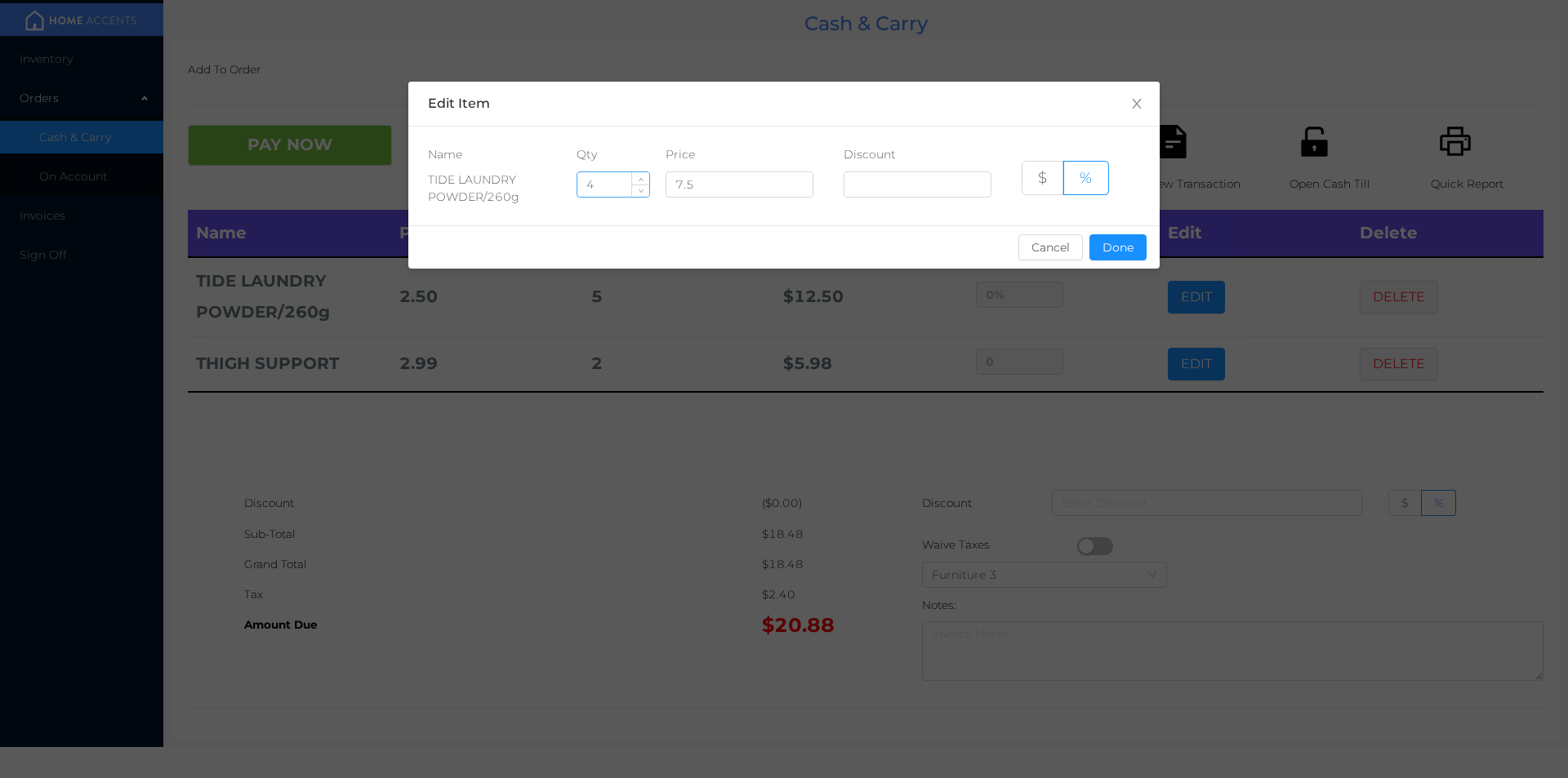
click at [621, 184] on input "4" at bounding box center [613, 185] width 72 height 25
type input "4"
click at [1101, 236] on button "Done" at bounding box center [1118, 247] width 57 height 26
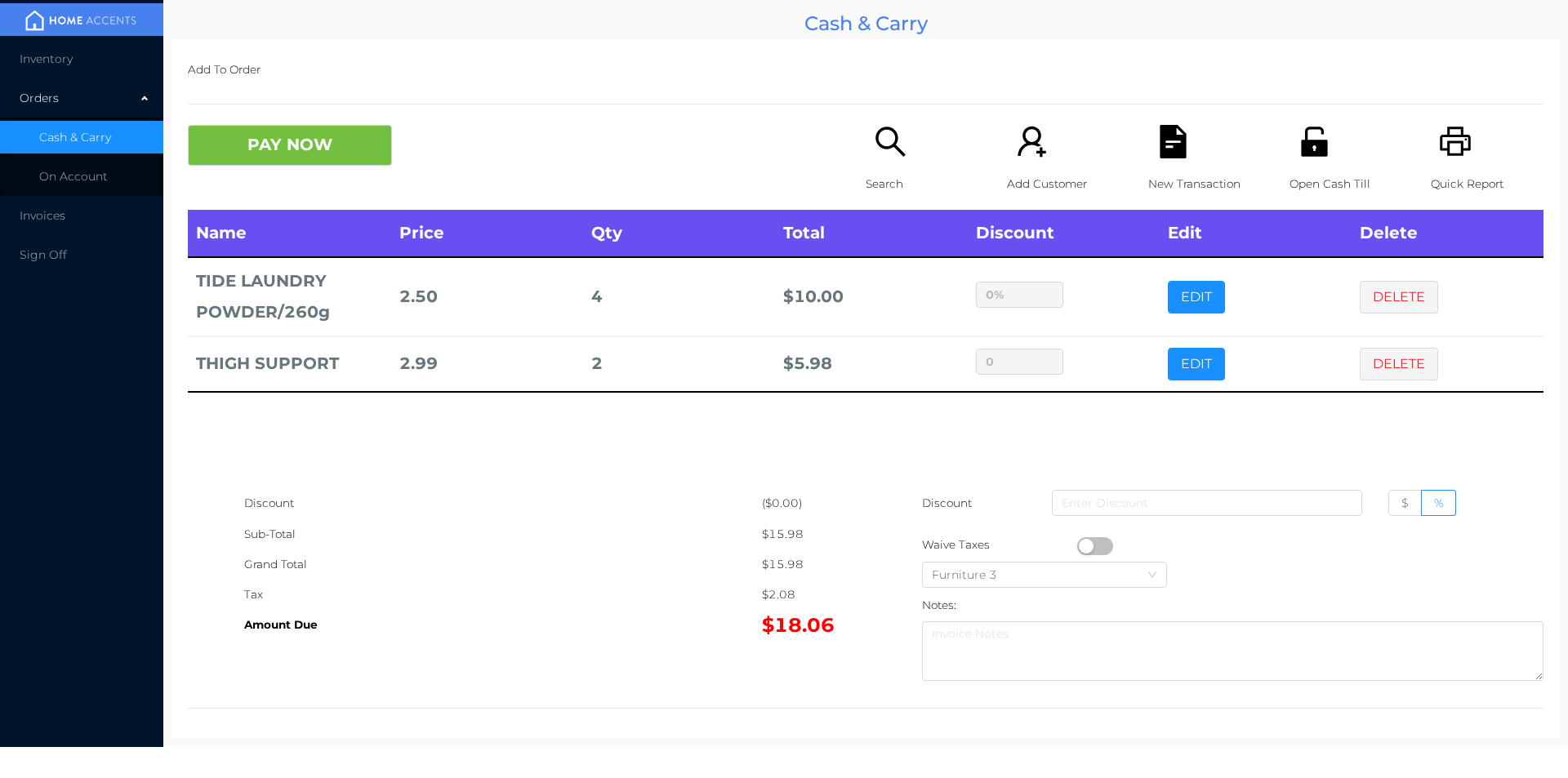
click at [595, 512] on div "Discount" at bounding box center [502, 503] width 518 height 30
click at [876, 178] on p "Search" at bounding box center [922, 184] width 113 height 30
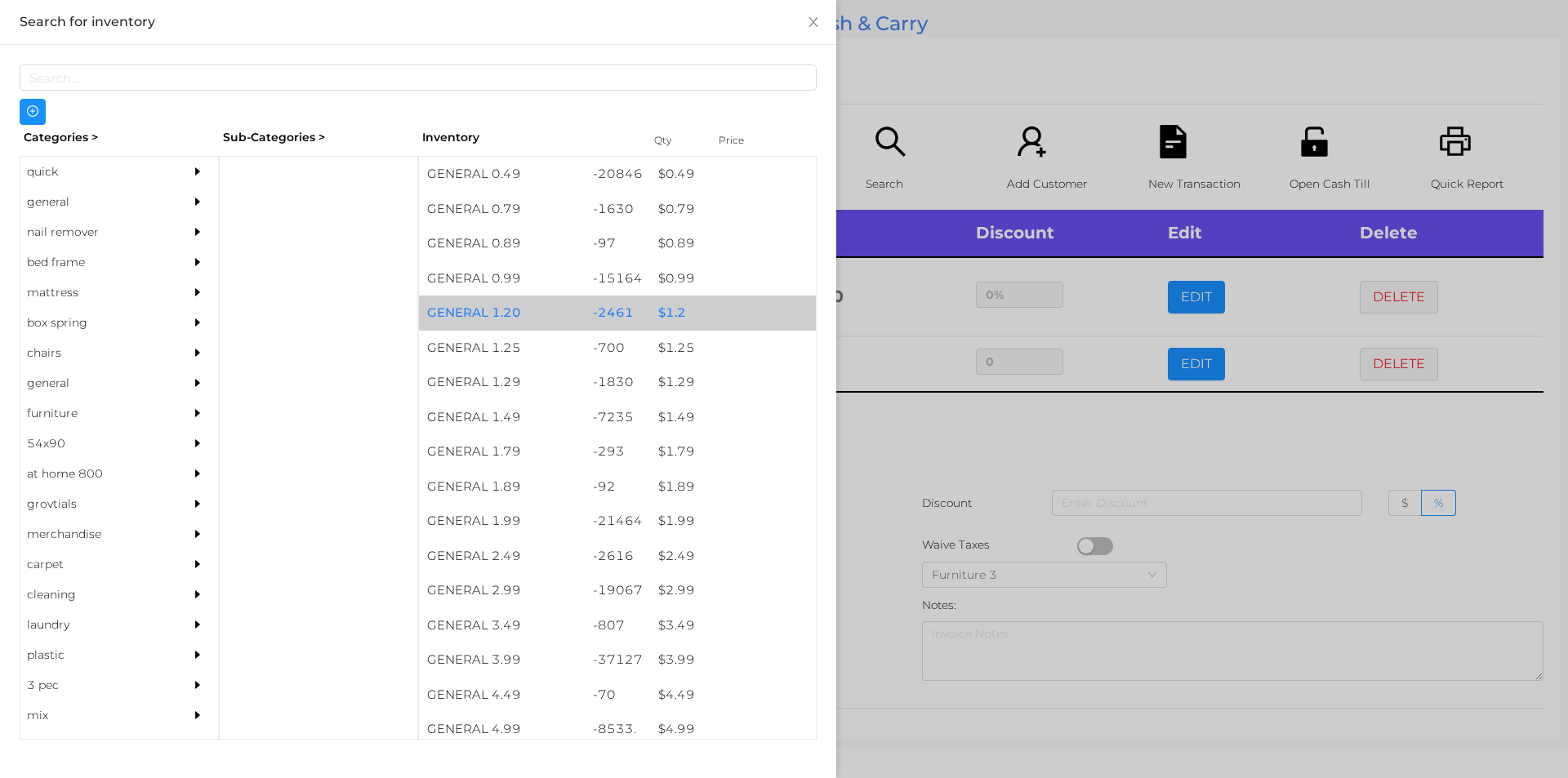
click at [678, 312] on div "$ 1.2" at bounding box center [732, 313] width 166 height 35
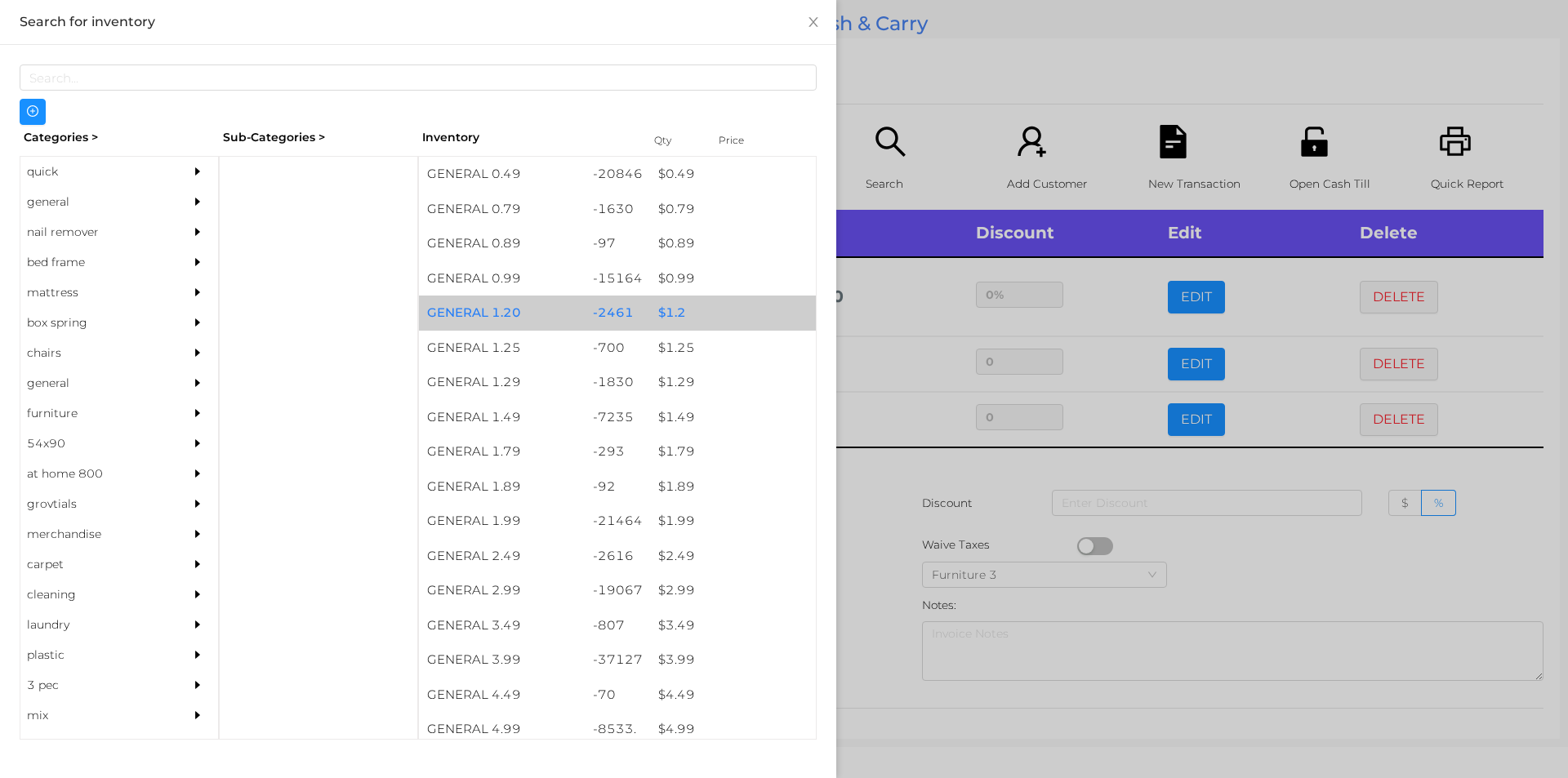
click at [658, 320] on div "$ 1.2" at bounding box center [732, 313] width 166 height 35
click at [665, 313] on div "$ 1.2" at bounding box center [732, 313] width 166 height 35
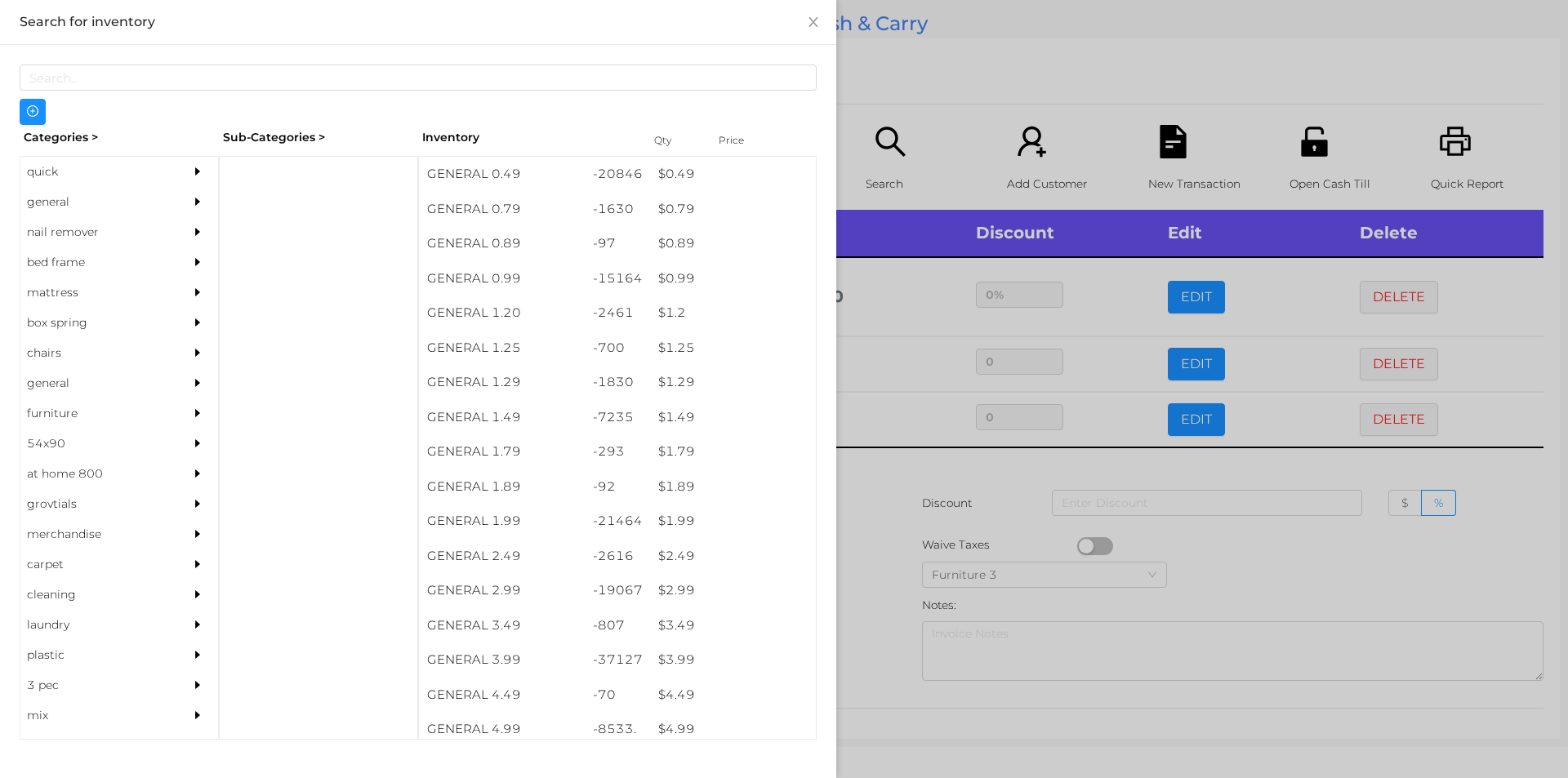
click at [872, 521] on div at bounding box center [784, 389] width 1568 height 778
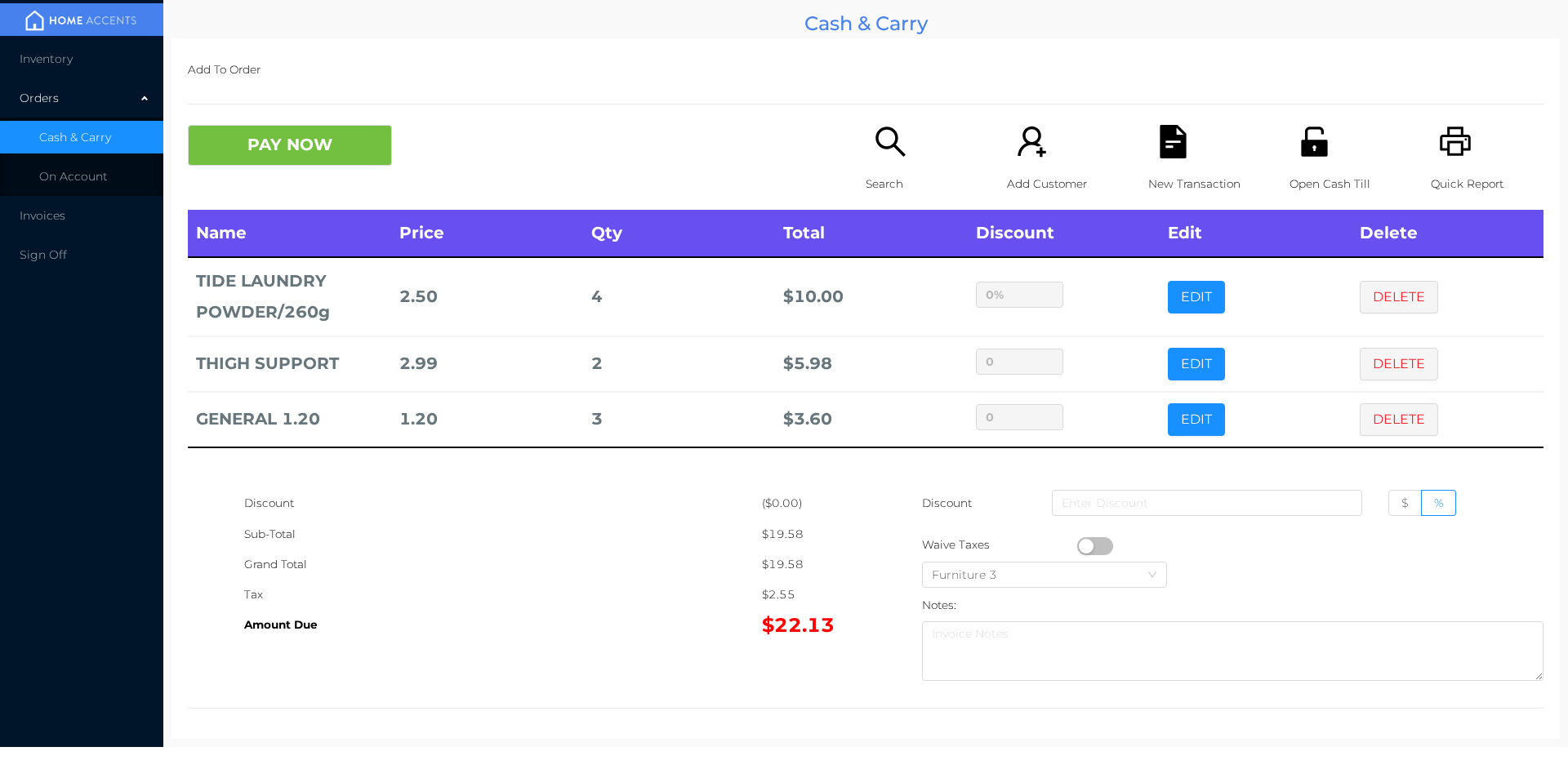
click at [1156, 132] on icon "icon: file-text" at bounding box center [1173, 142] width 34 height 34
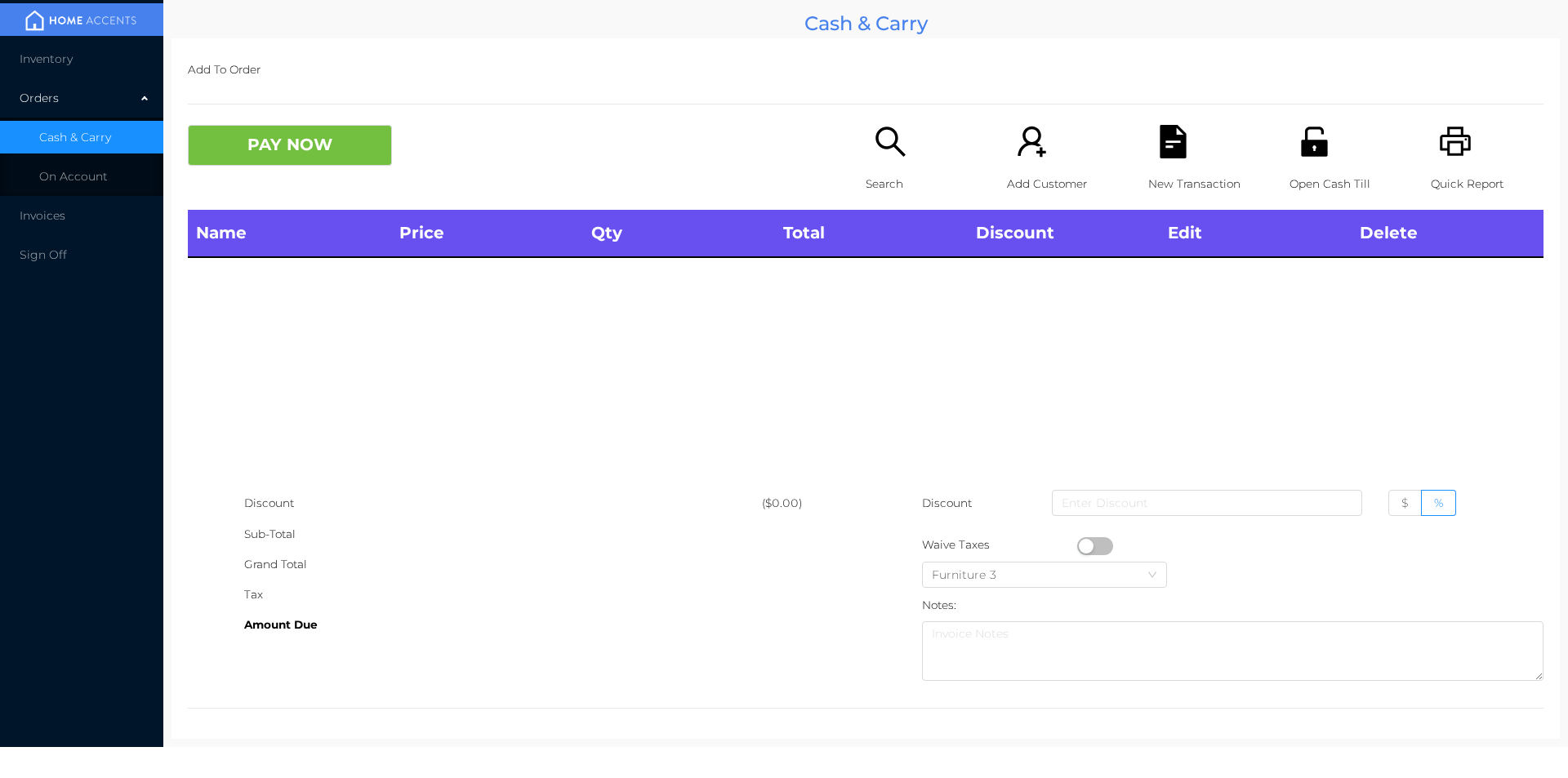
click at [1449, 153] on icon "icon: printer" at bounding box center [1455, 142] width 34 height 34
click at [1148, 131] on div "New Transaction" at bounding box center [1205, 168] width 113 height 85
click at [249, 150] on button "PAY NOW" at bounding box center [289, 146] width 204 height 41
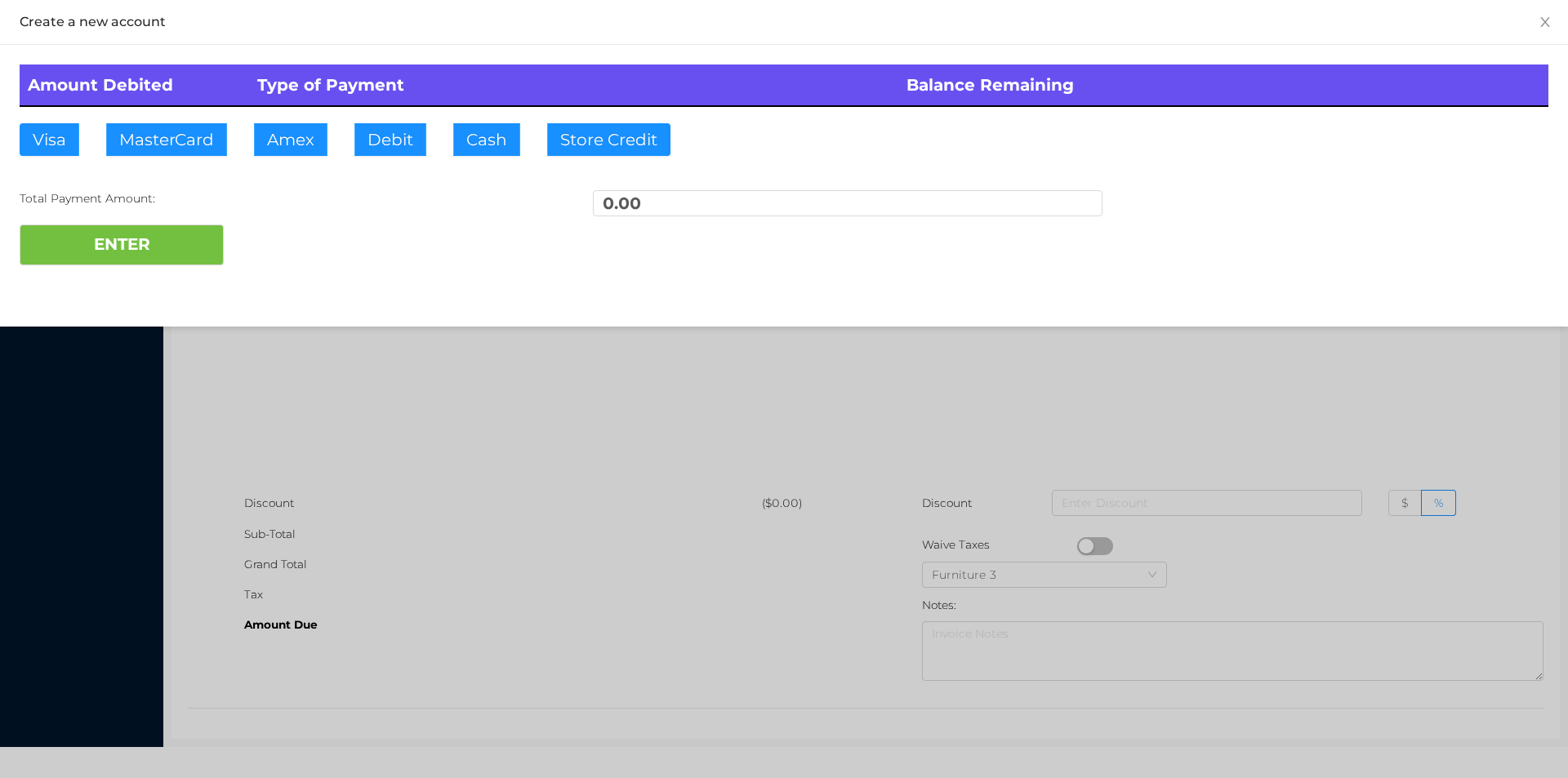
click at [340, 358] on div at bounding box center [784, 389] width 1568 height 778
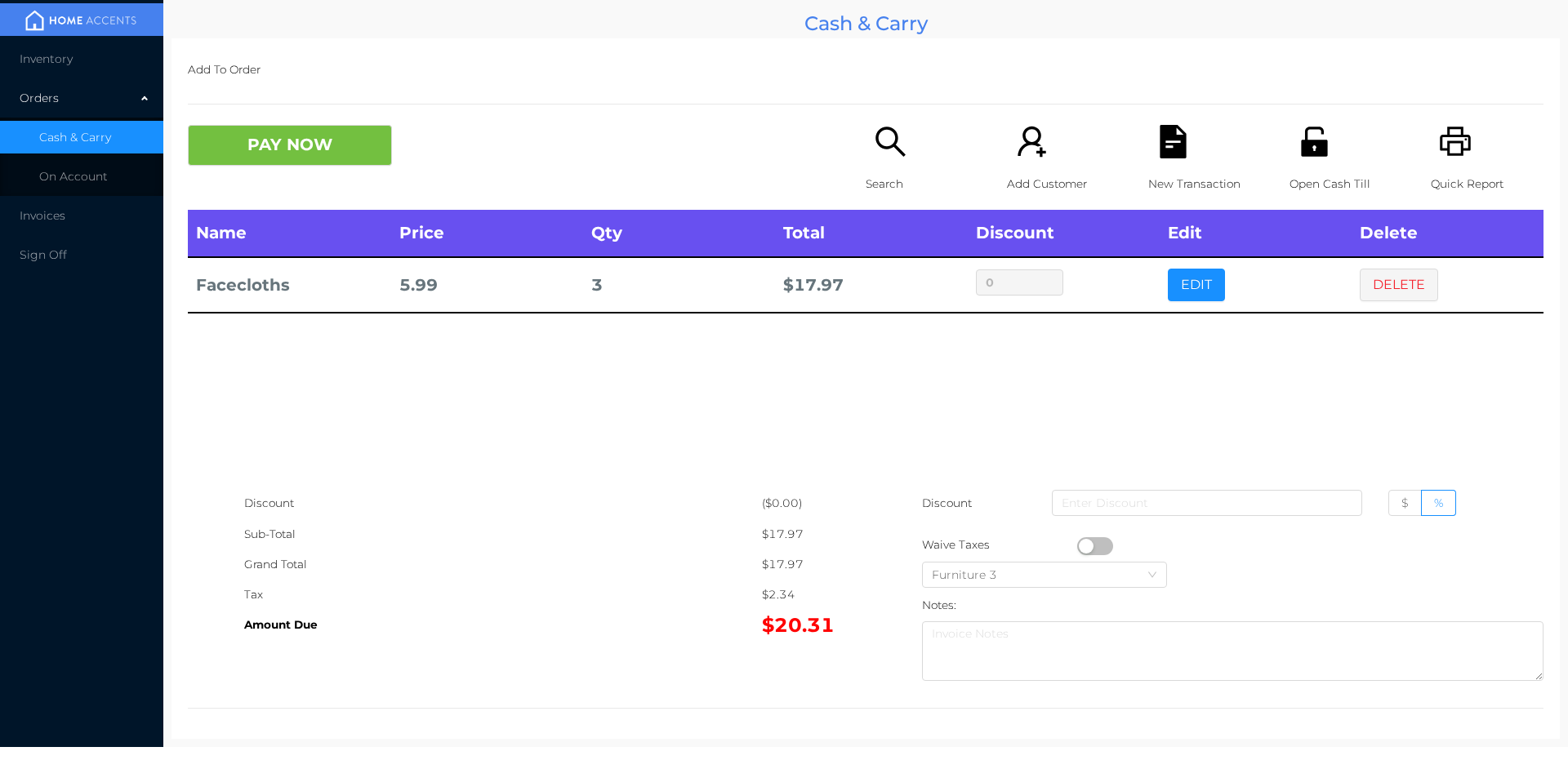
click at [1177, 272] on button "EDIT" at bounding box center [1196, 285] width 57 height 33
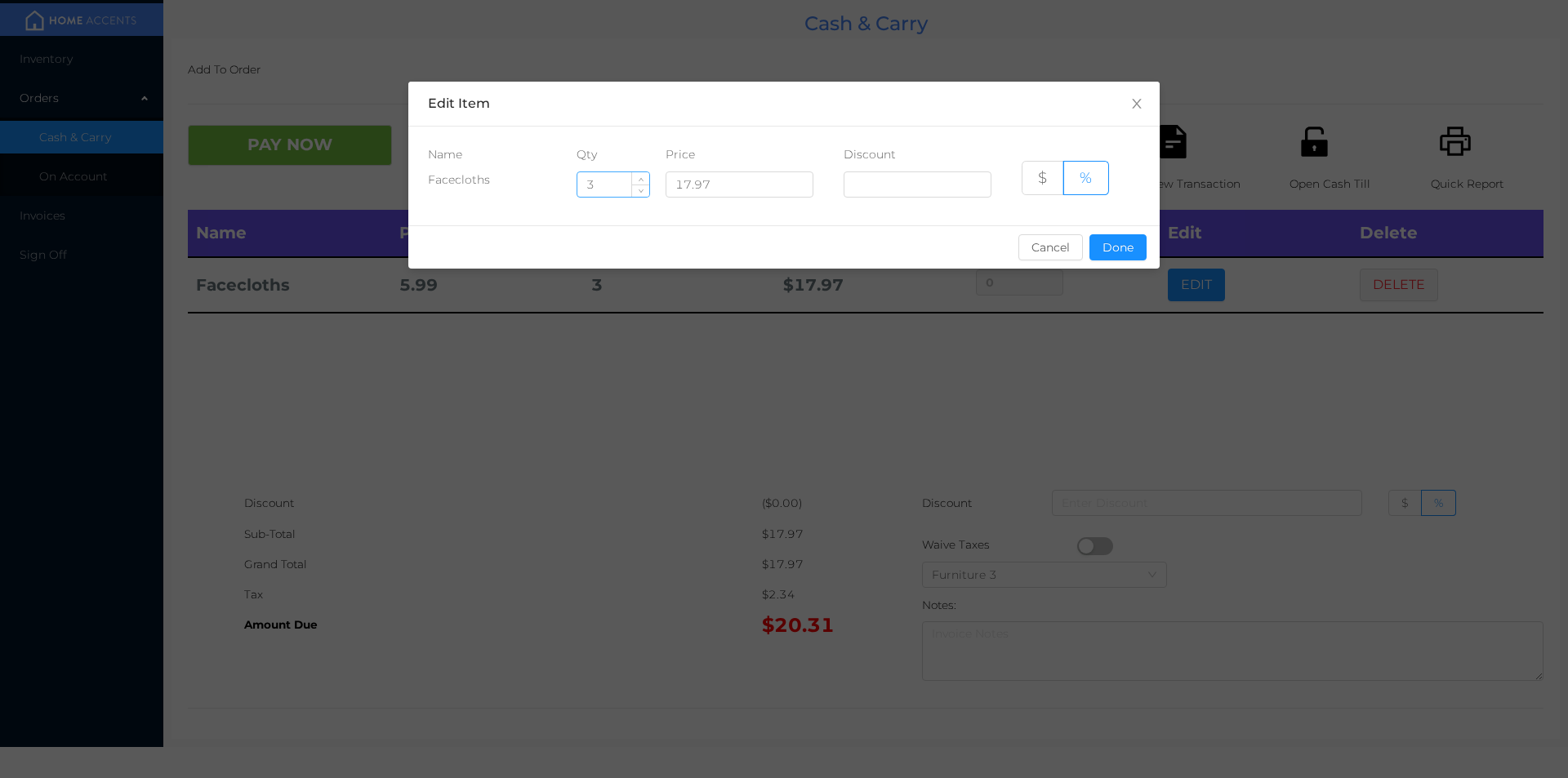
click at [603, 187] on input "3" at bounding box center [613, 185] width 72 height 25
type input "2"
click at [1116, 250] on button "Done" at bounding box center [1118, 247] width 57 height 26
type input "0%"
click at [1061, 361] on div "sentinelStart Edit Item Name Qty Price Discount Facecloths 2 17.97 $ % Cancel D…" at bounding box center [784, 389] width 1568 height 778
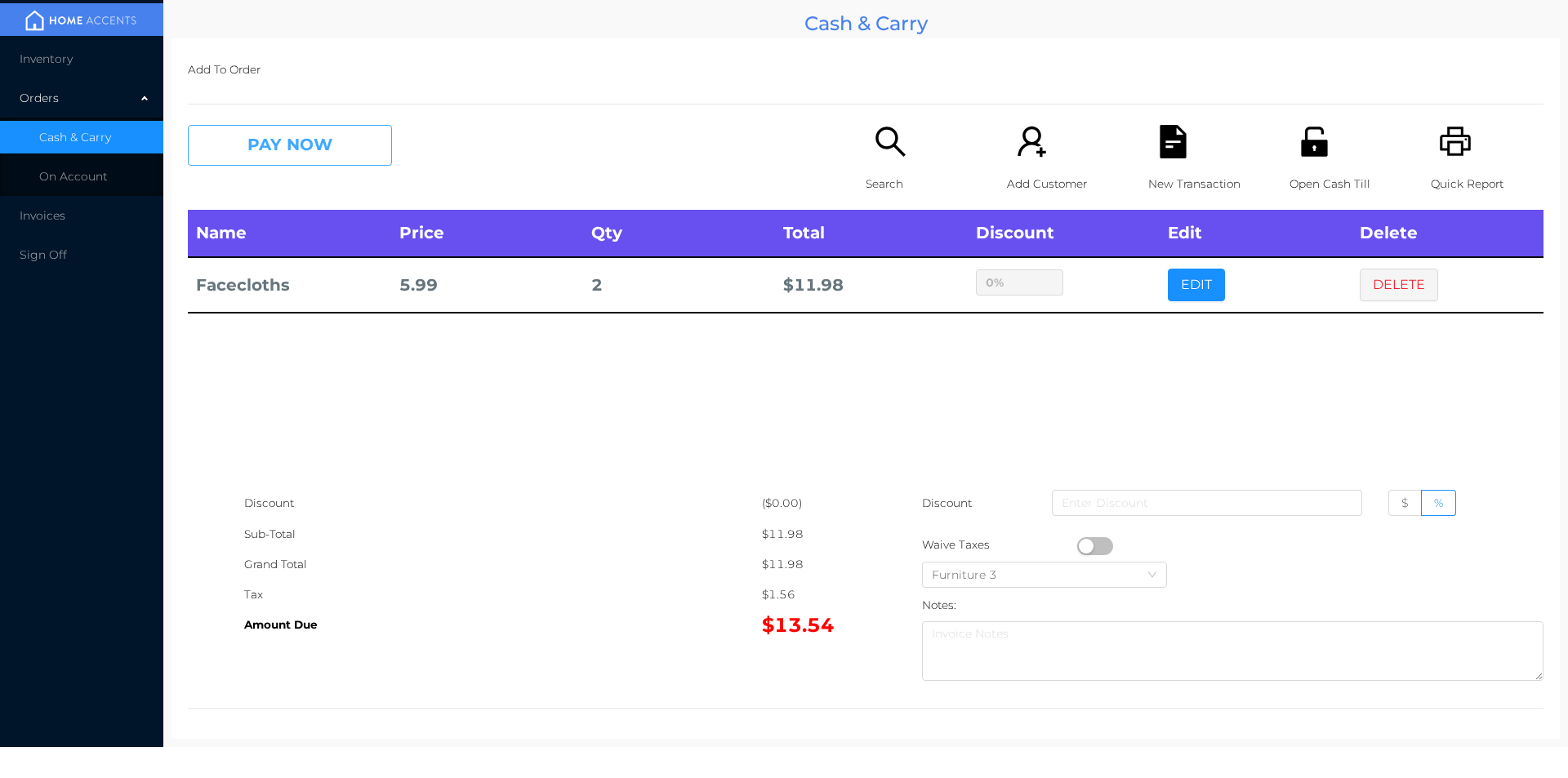
click at [255, 151] on button "PAY NOW" at bounding box center [289, 146] width 204 height 41
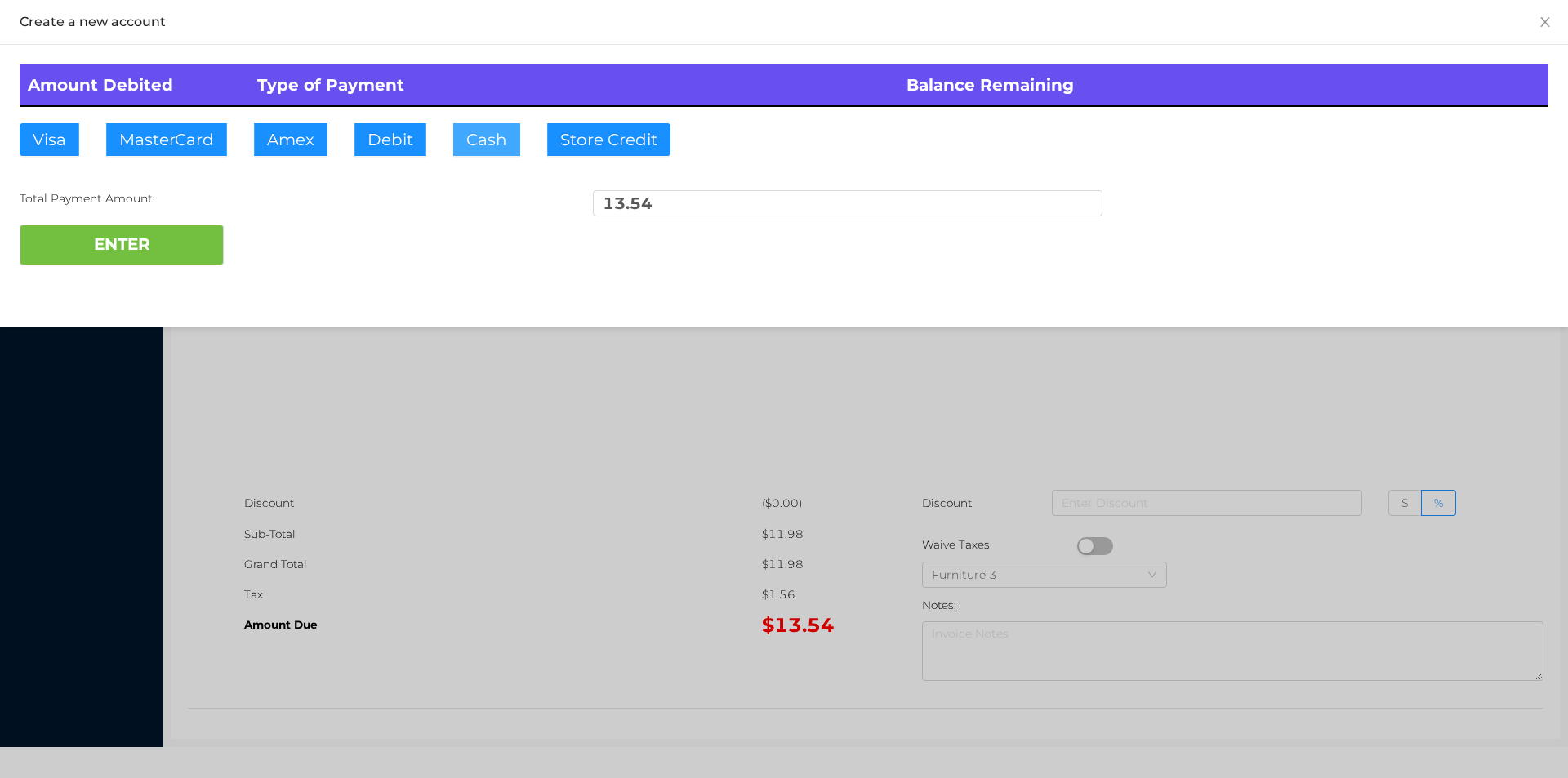
click at [475, 145] on button "Cash" at bounding box center [487, 140] width 67 height 33
type input "15."
click at [137, 255] on button "ENTER" at bounding box center [121, 245] width 204 height 41
type input "0"
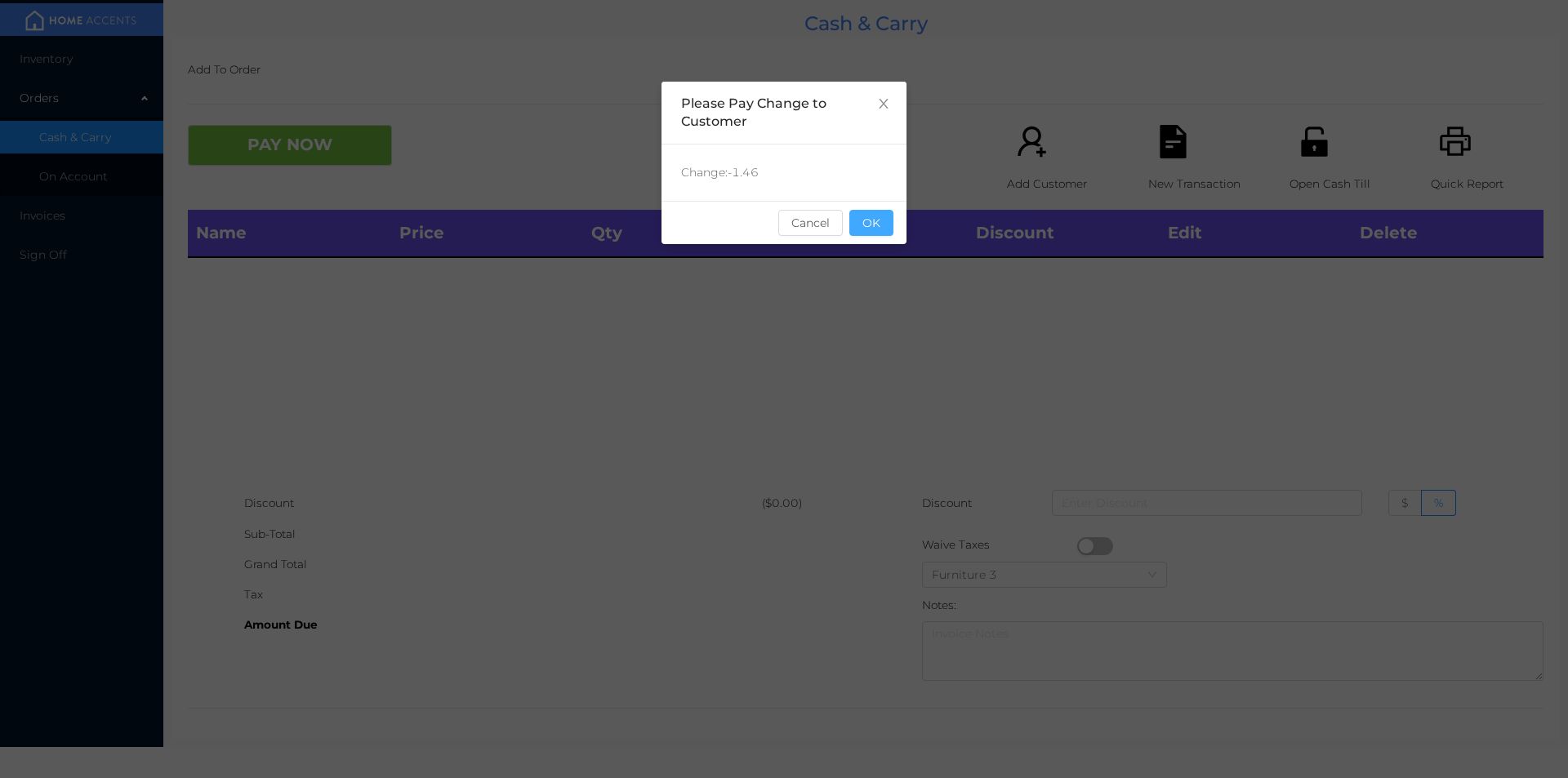
click at [881, 232] on button "OK" at bounding box center [872, 223] width 44 height 26
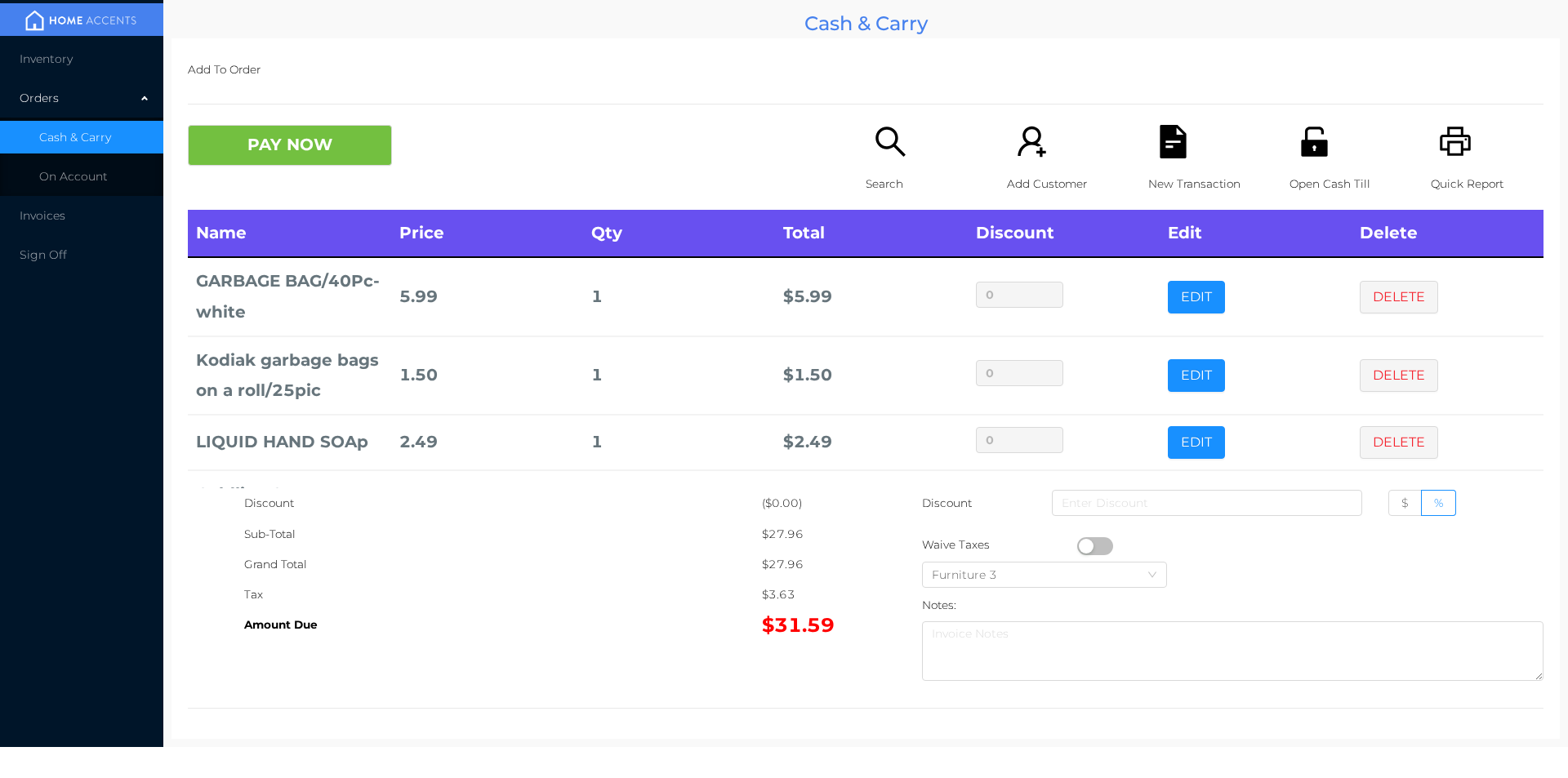
scroll to position [156, 0]
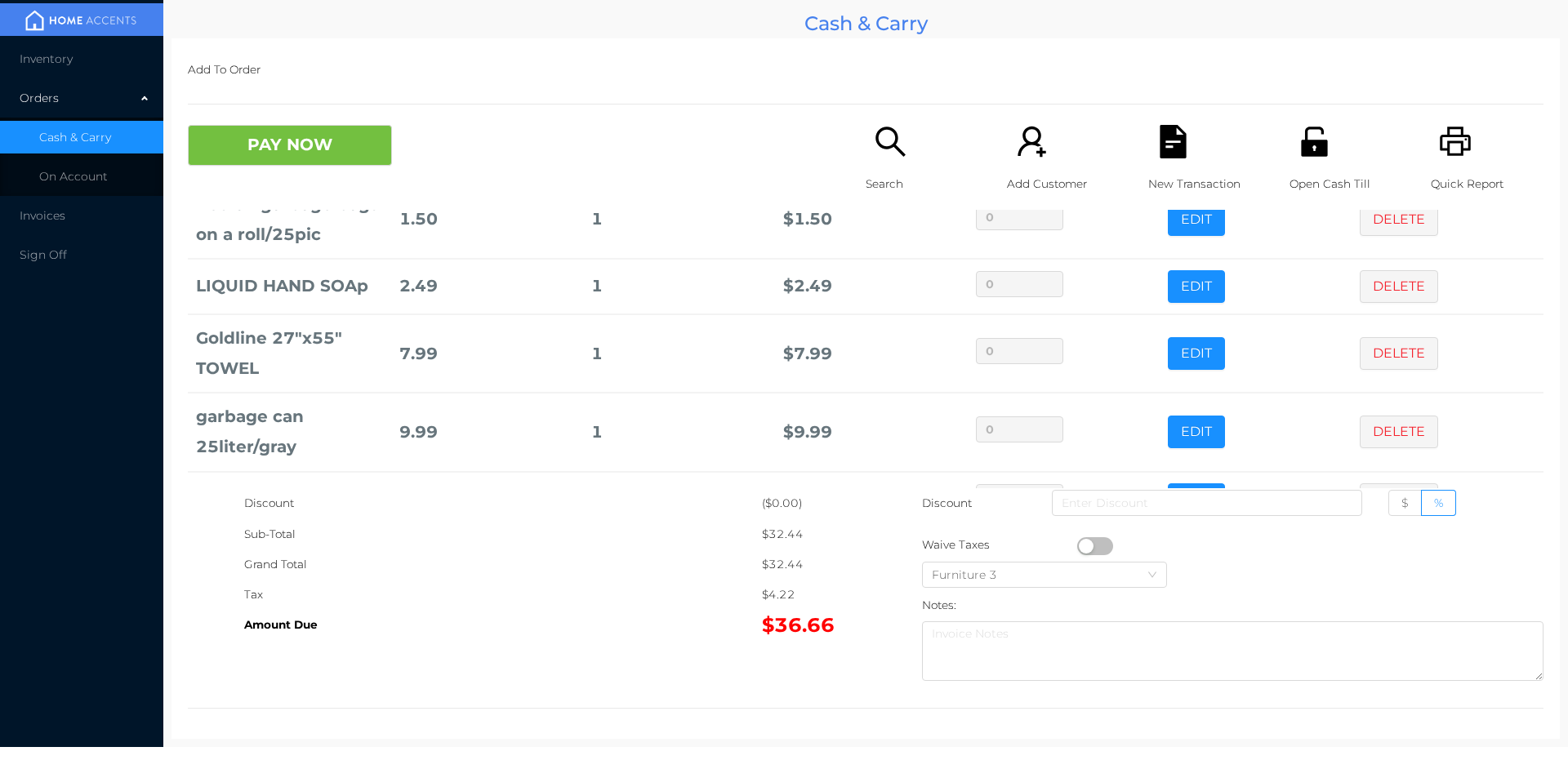
click at [886, 153] on icon "icon: search" at bounding box center [890, 142] width 34 height 34
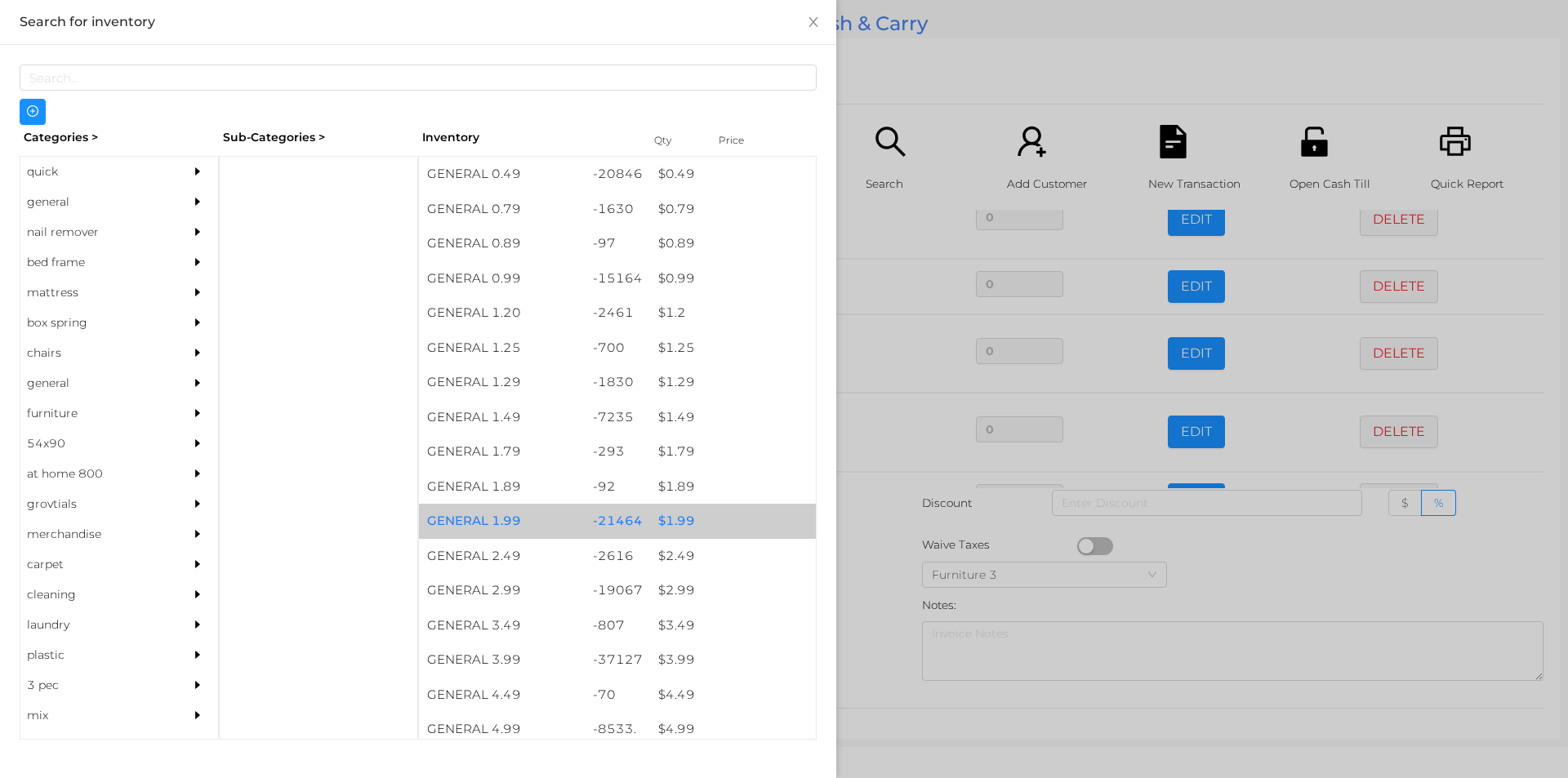
click at [670, 513] on div "$ 1.99" at bounding box center [732, 521] width 166 height 35
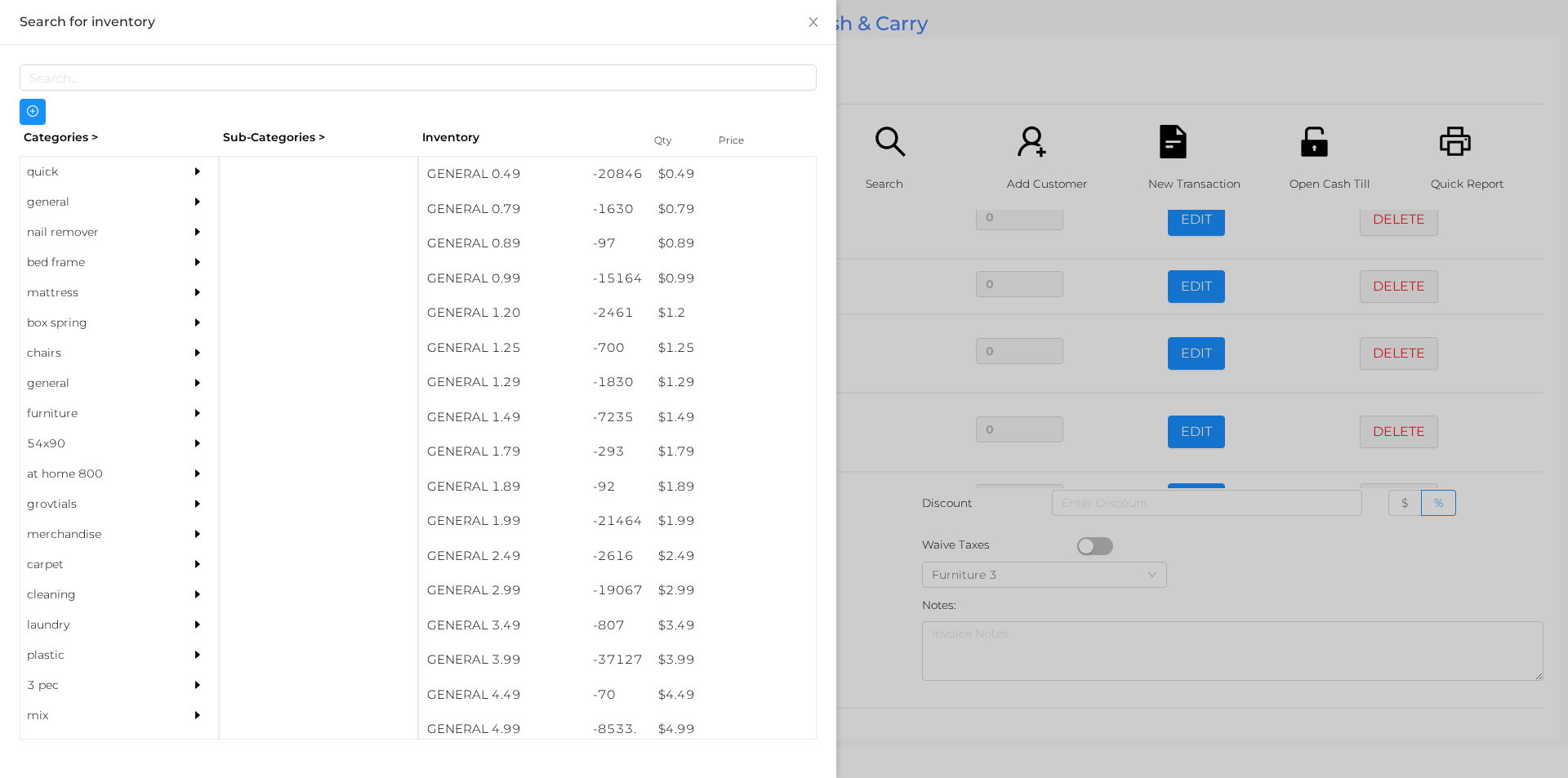
click at [876, 573] on div at bounding box center [784, 389] width 1568 height 778
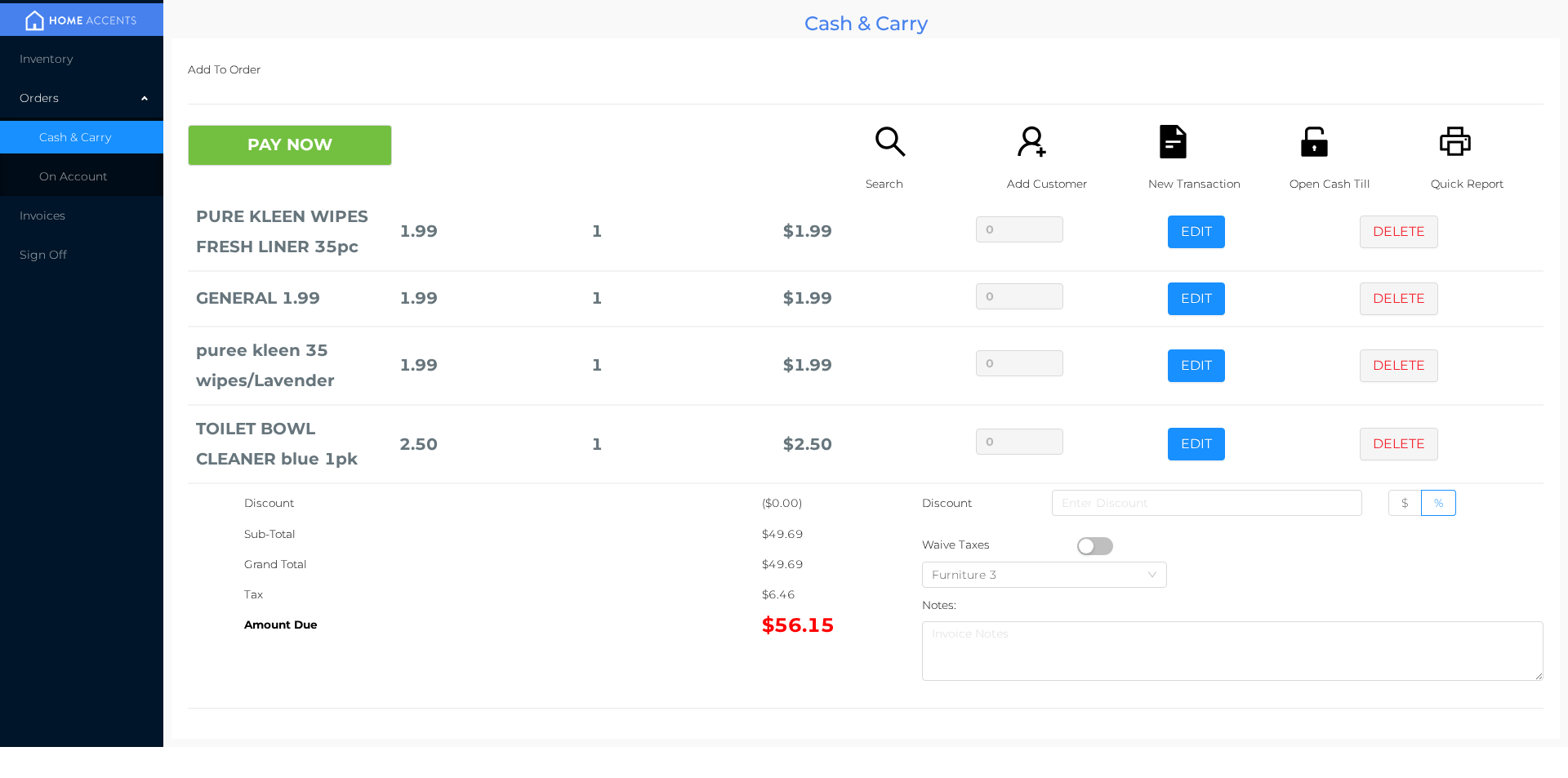
scroll to position [692, 0]
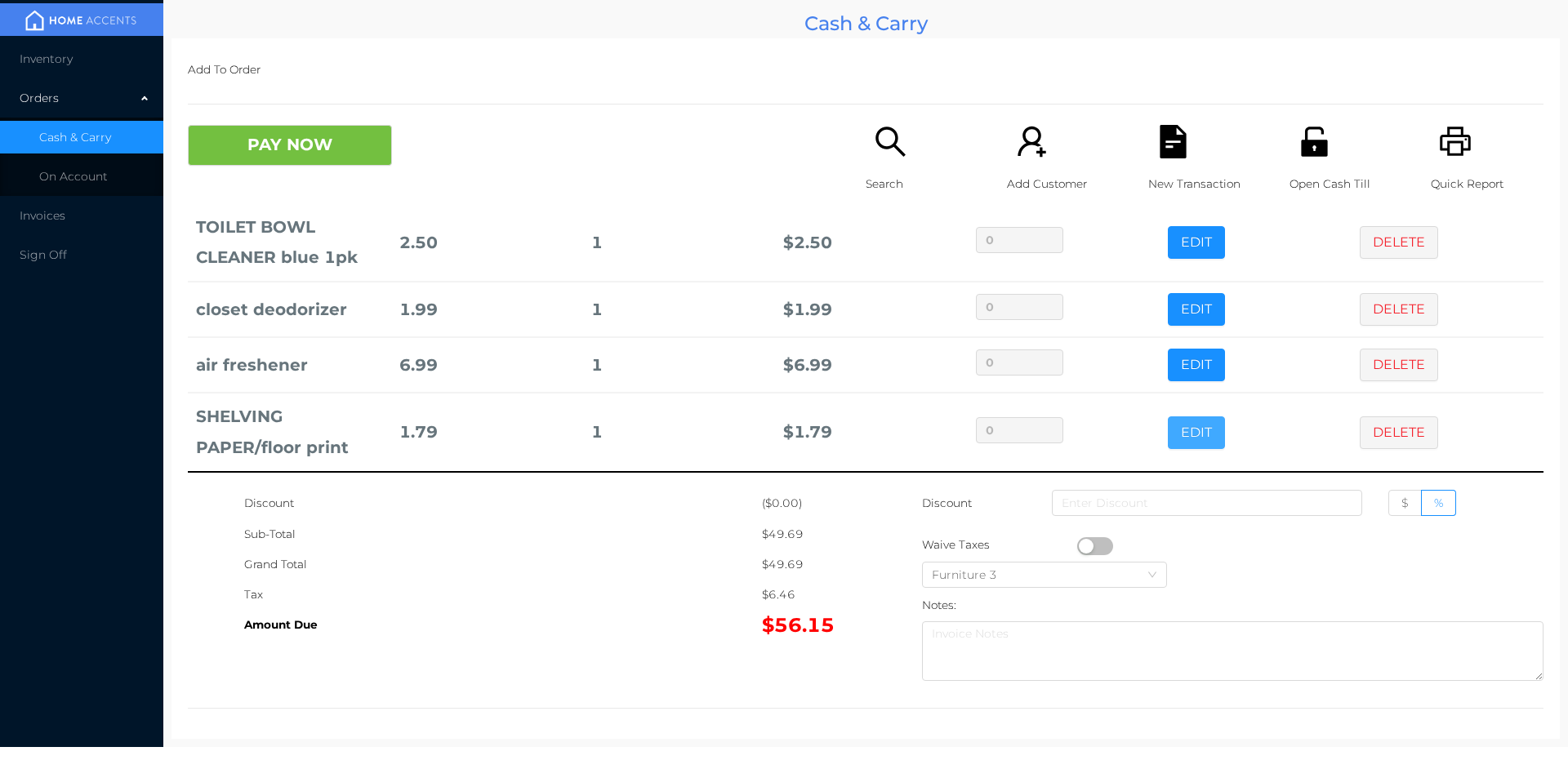
click at [1174, 427] on button "EDIT" at bounding box center [1196, 433] width 57 height 33
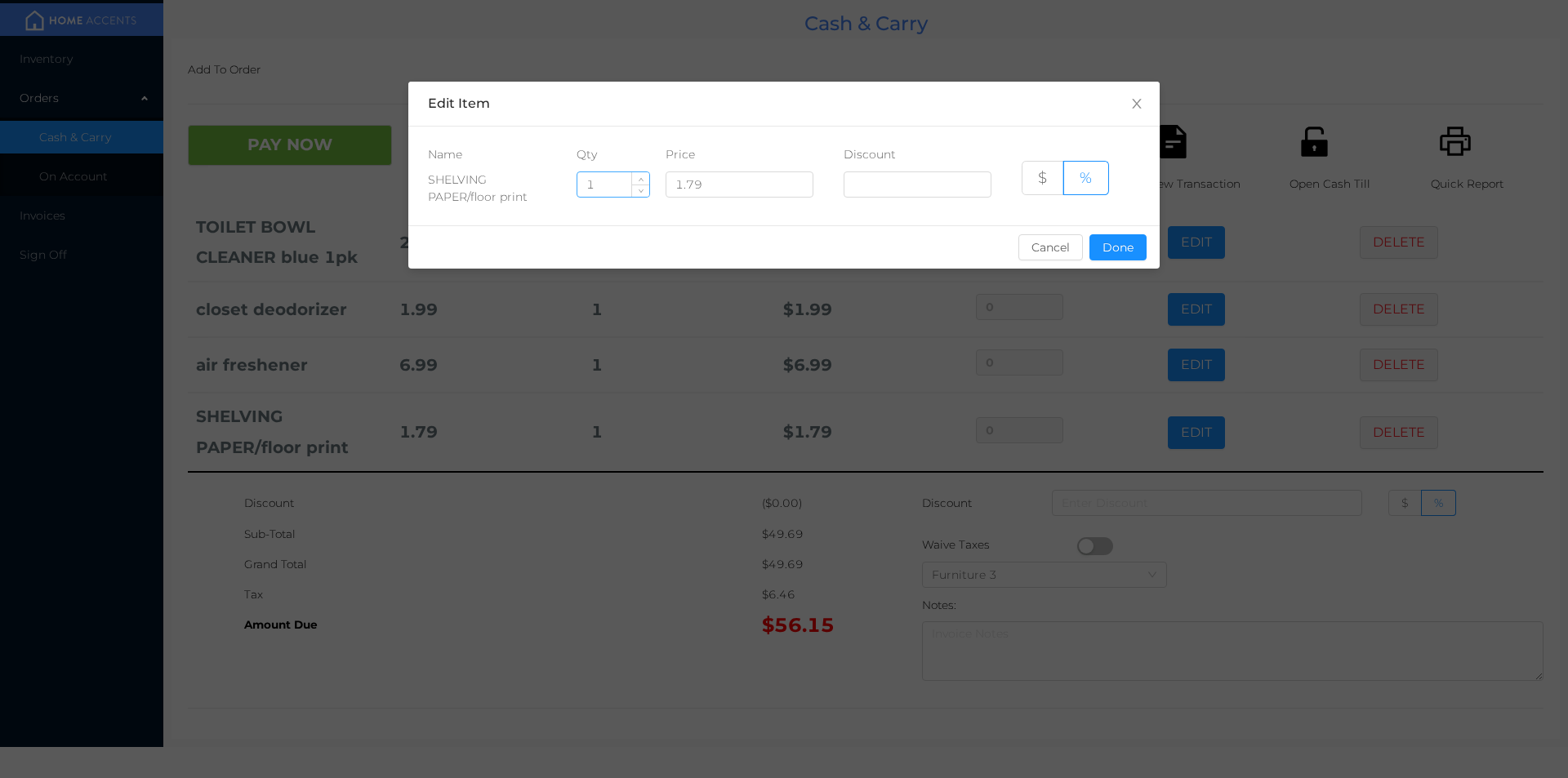
click at [611, 182] on input "1" at bounding box center [613, 185] width 72 height 25
type input "5"
click at [1120, 248] on button "Done" at bounding box center [1118, 247] width 57 height 26
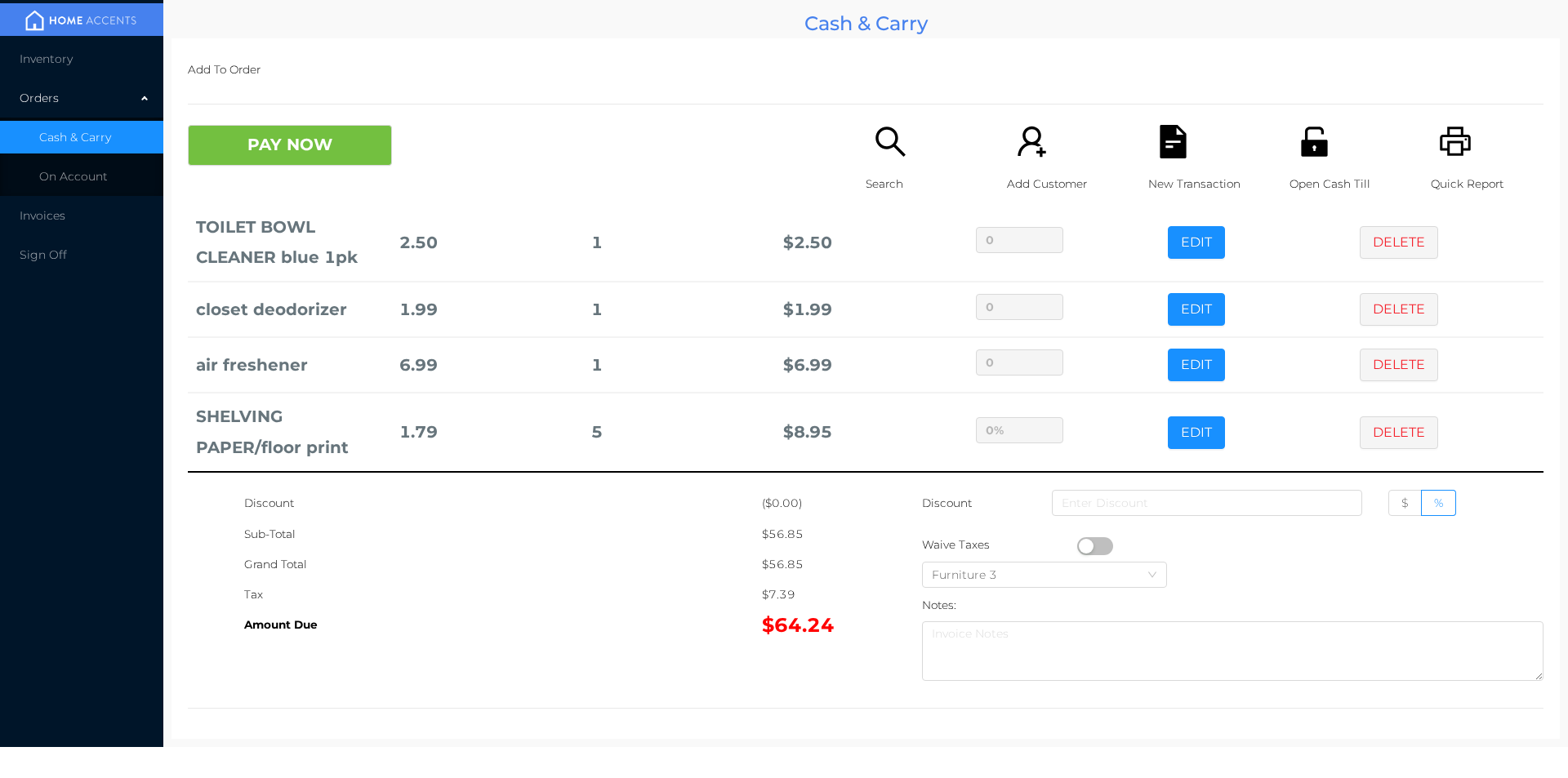
click at [661, 582] on div "Tax" at bounding box center [502, 594] width 518 height 30
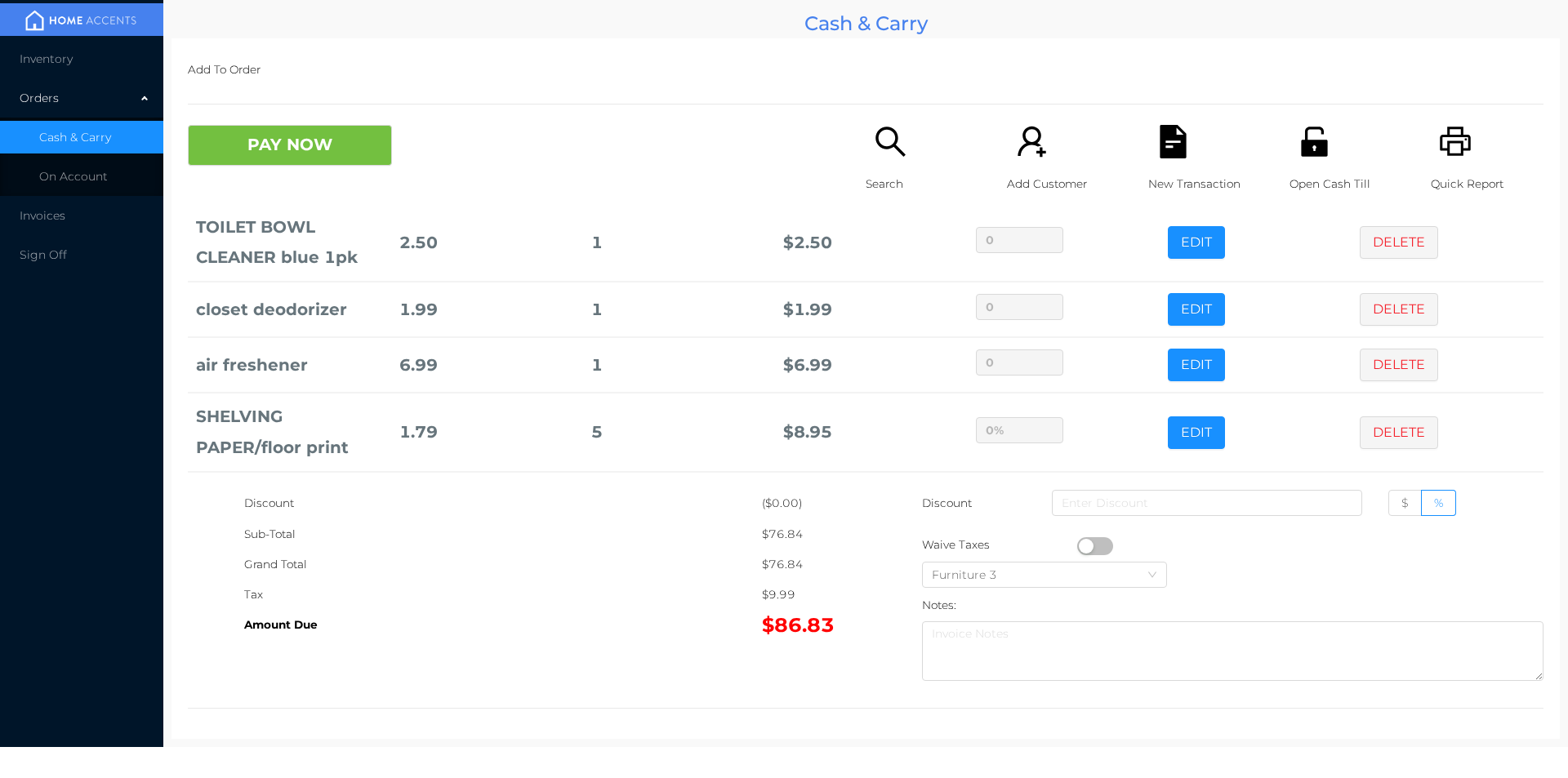
scroll to position [771, 0]
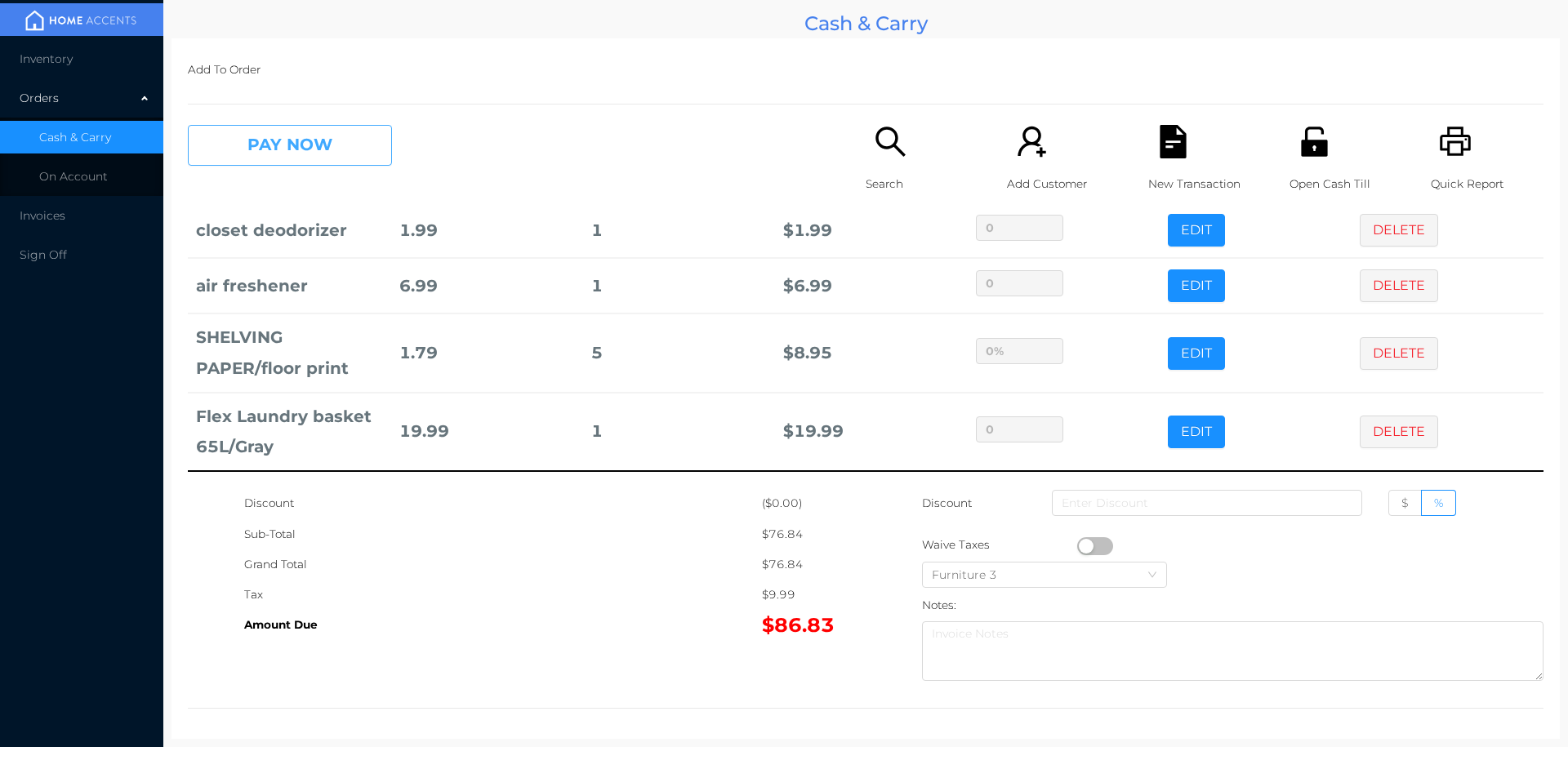
click at [259, 143] on button "PAY NOW" at bounding box center [289, 146] width 204 height 41
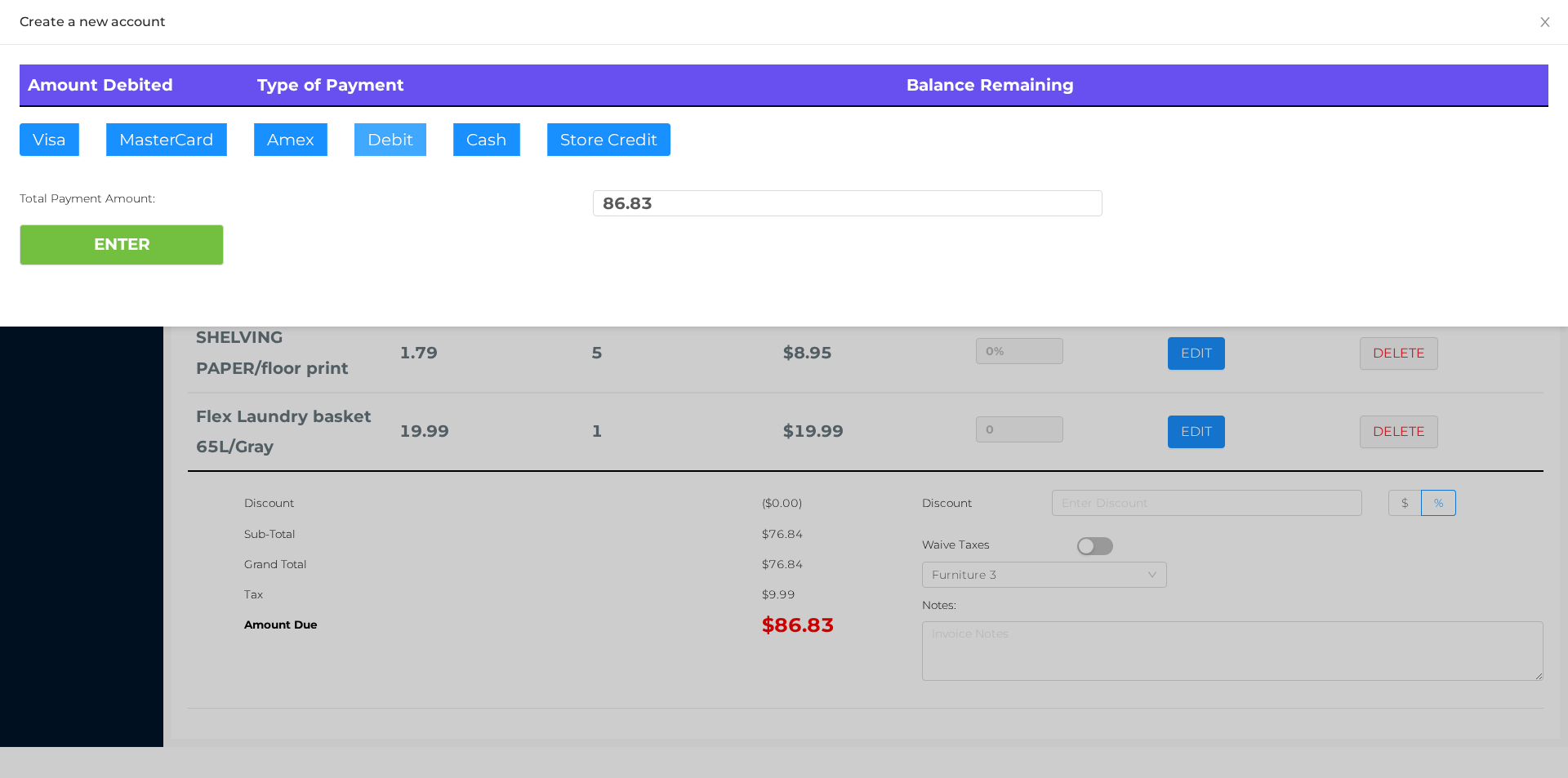
click at [385, 130] on button "Debit" at bounding box center [390, 140] width 72 height 33
click at [146, 236] on button "ENTER" at bounding box center [121, 245] width 204 height 41
type input "0"
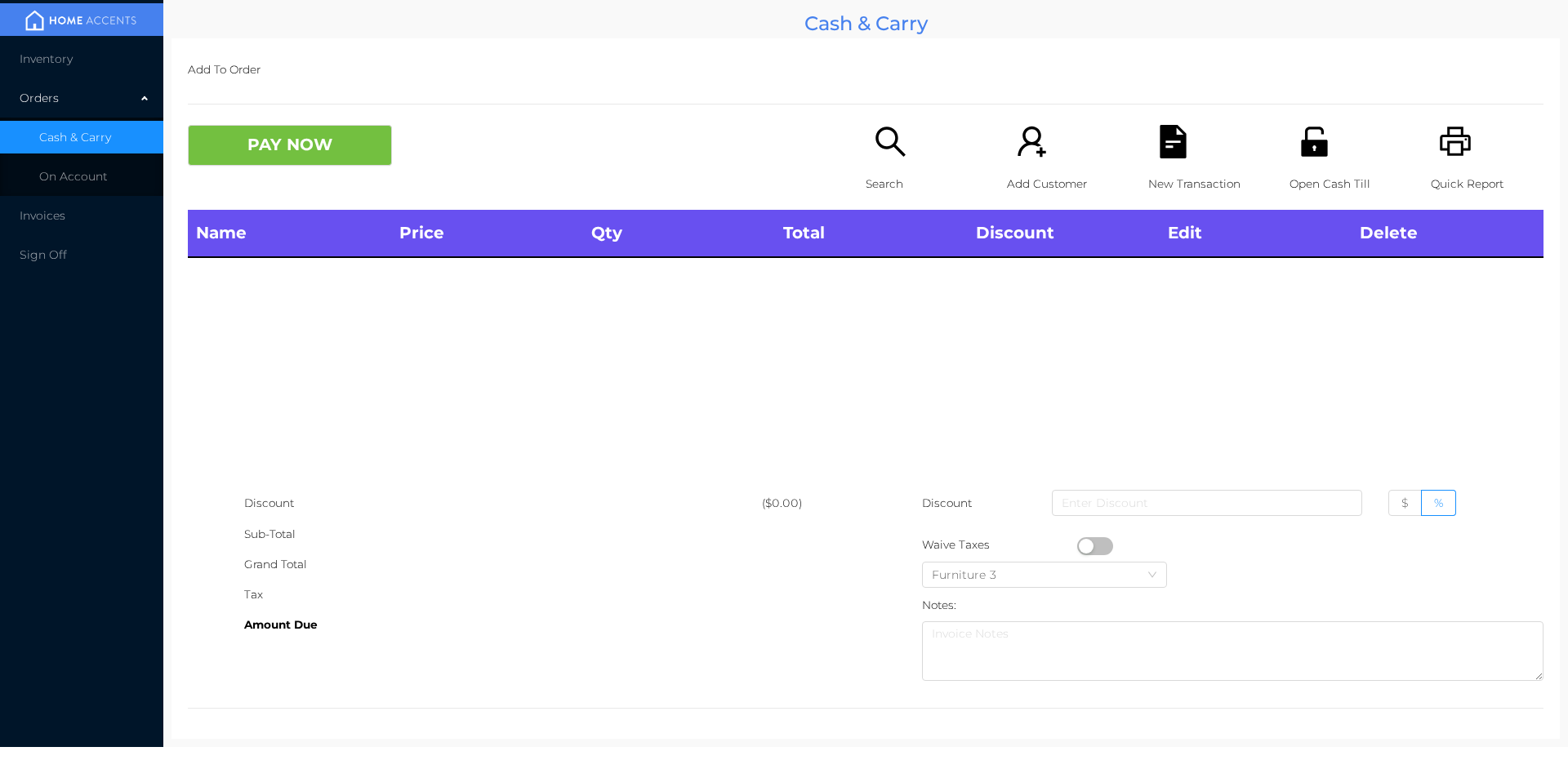
scroll to position [0, 0]
click at [1295, 177] on p "Open Cash Till" at bounding box center [1345, 184] width 113 height 30
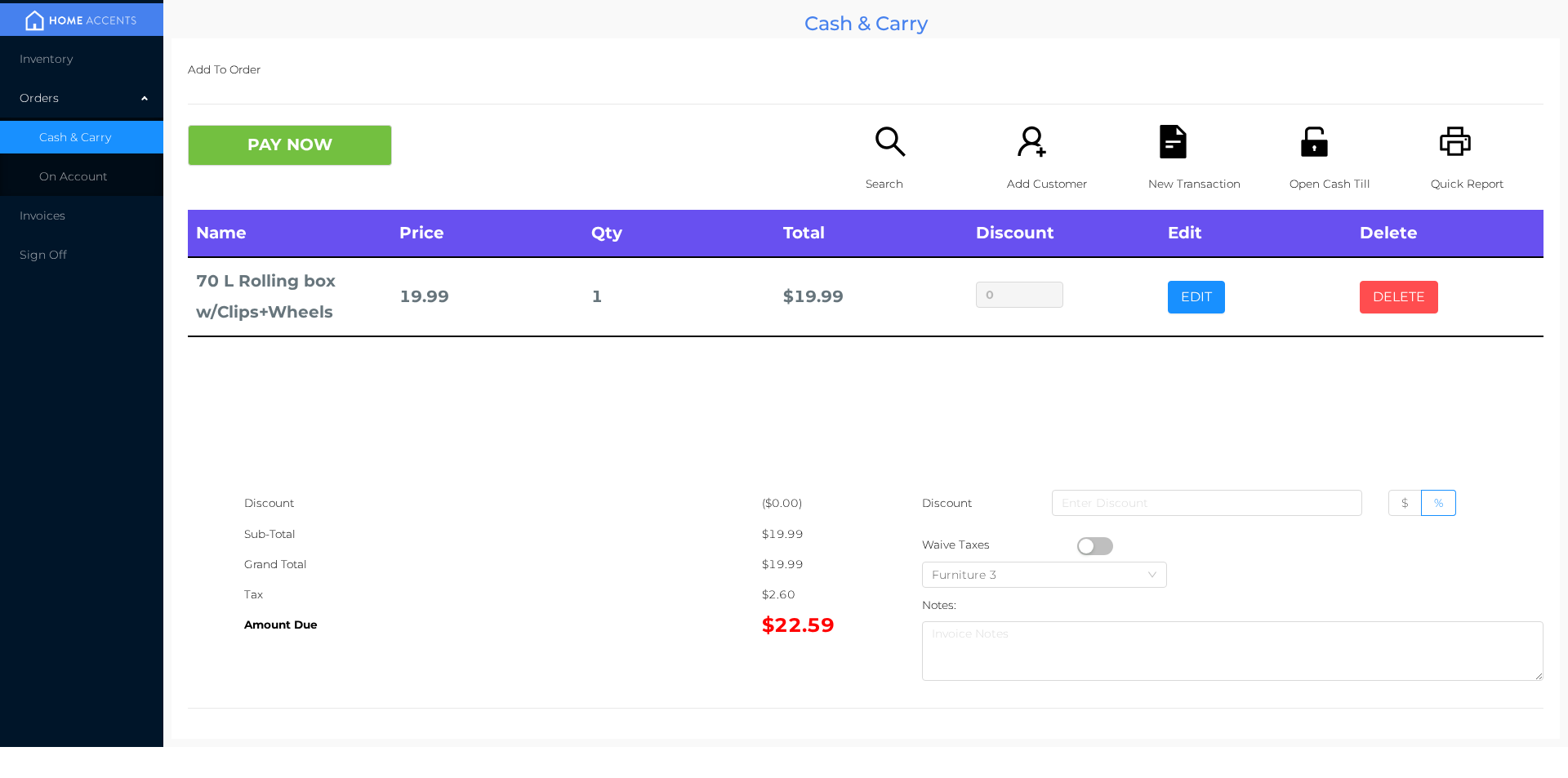
click at [1377, 290] on button "DELETE" at bounding box center [1399, 297] width 79 height 33
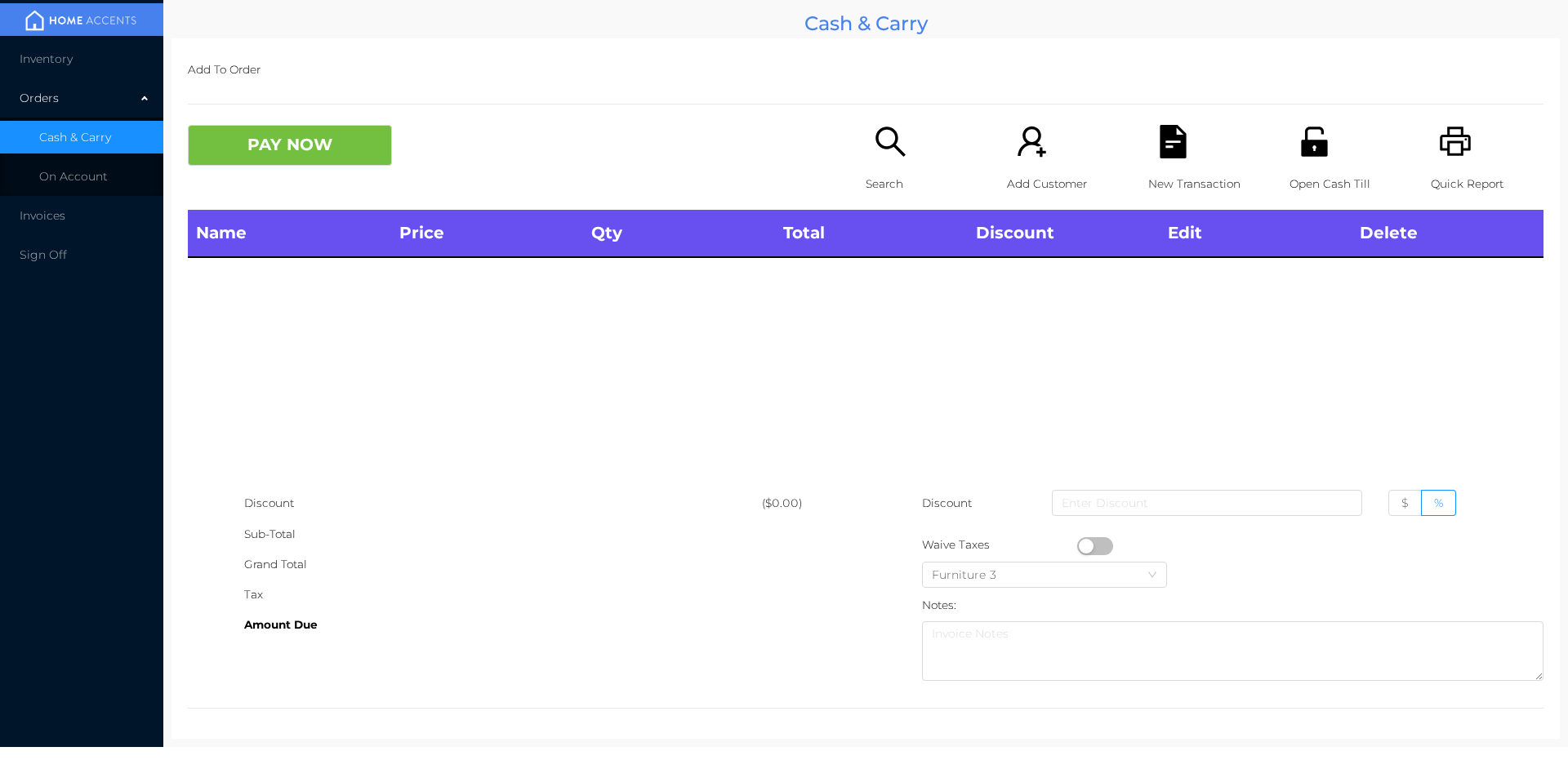
click at [1111, 371] on div "Name Price Qty Total Discount Edit Delete" at bounding box center [865, 349] width 1355 height 278
click at [900, 161] on div "Search" at bounding box center [922, 168] width 113 height 85
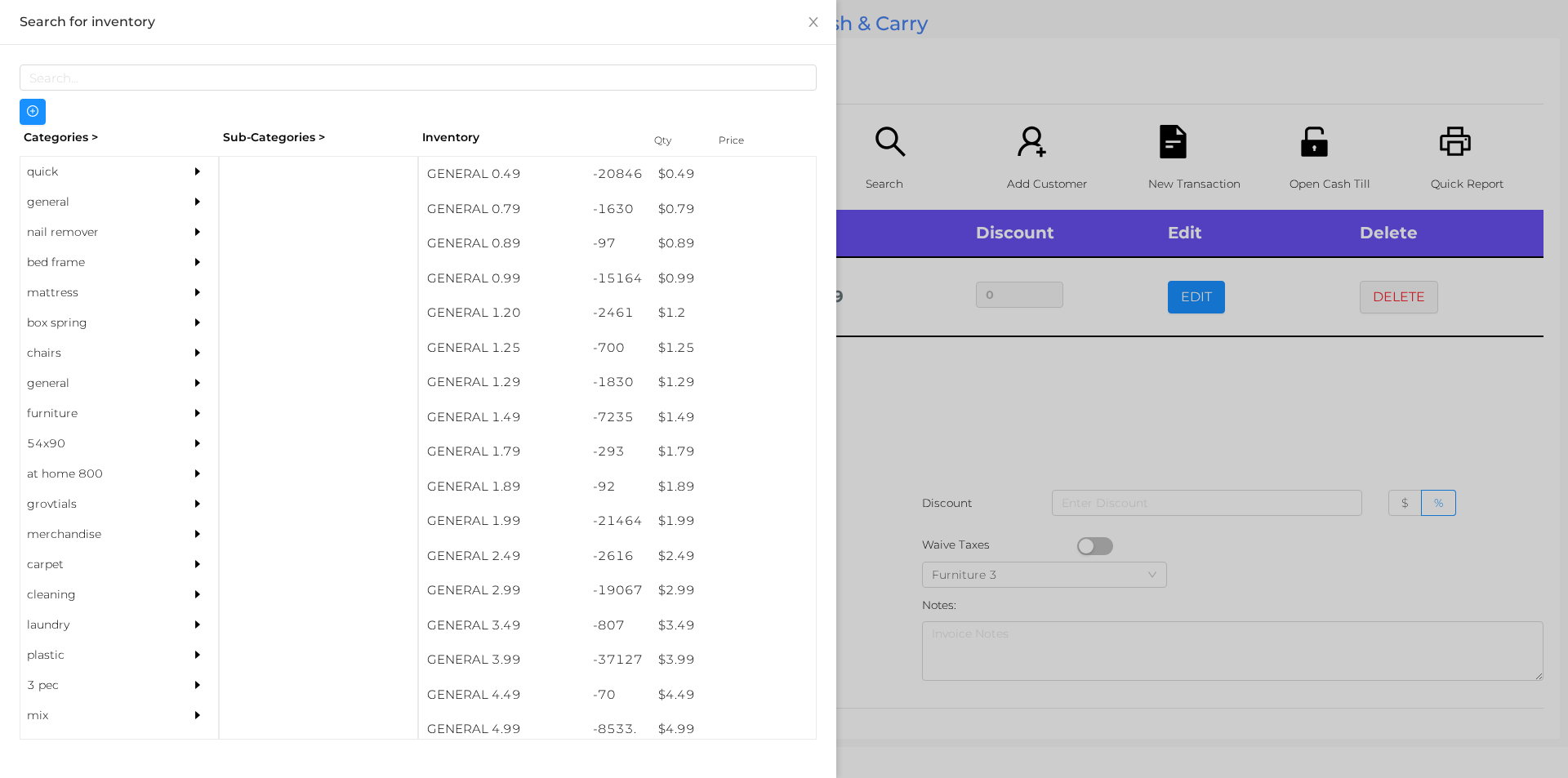
click at [985, 386] on div at bounding box center [784, 389] width 1568 height 778
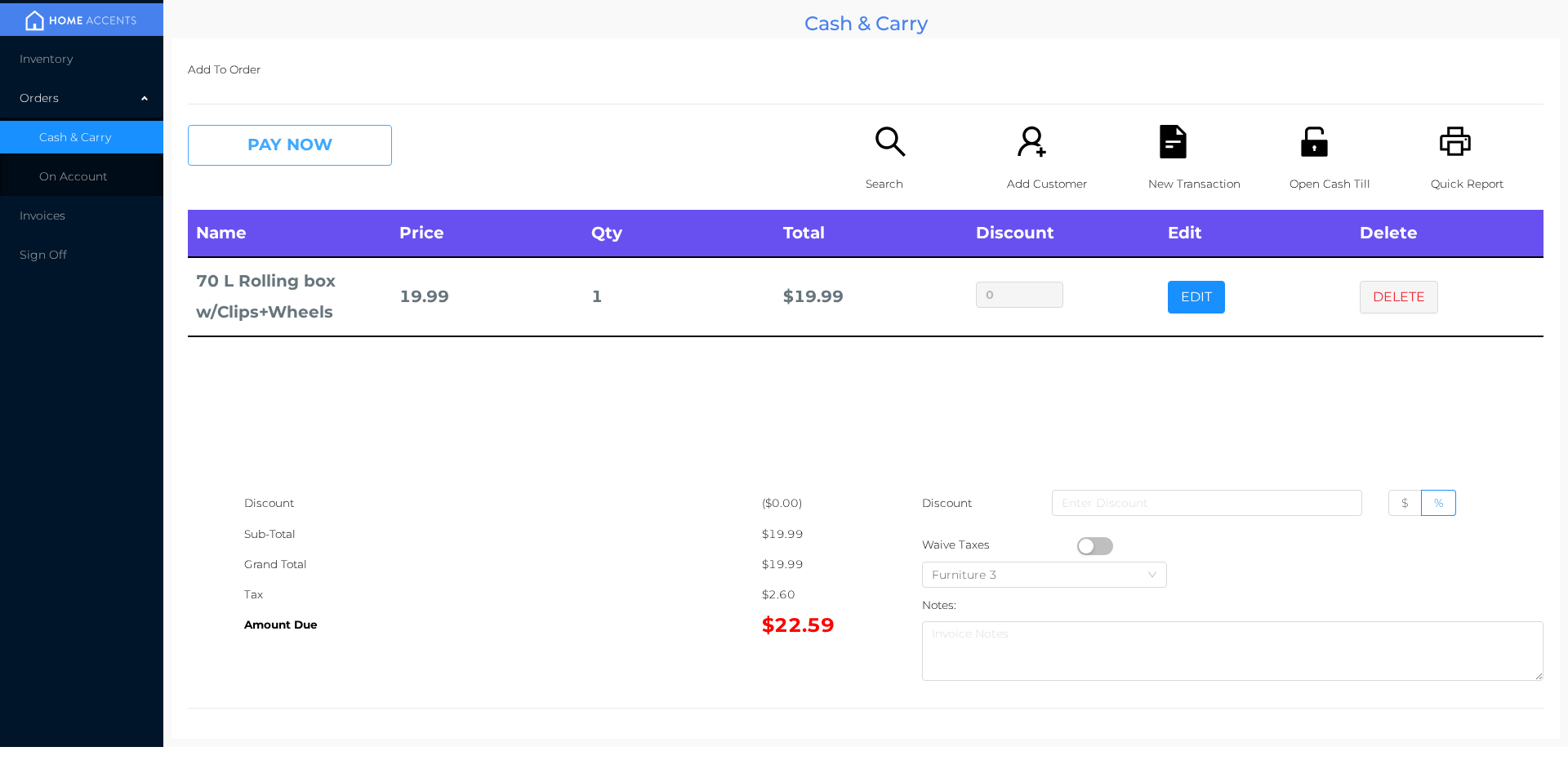
click at [256, 155] on button "PAY NOW" at bounding box center [289, 146] width 204 height 41
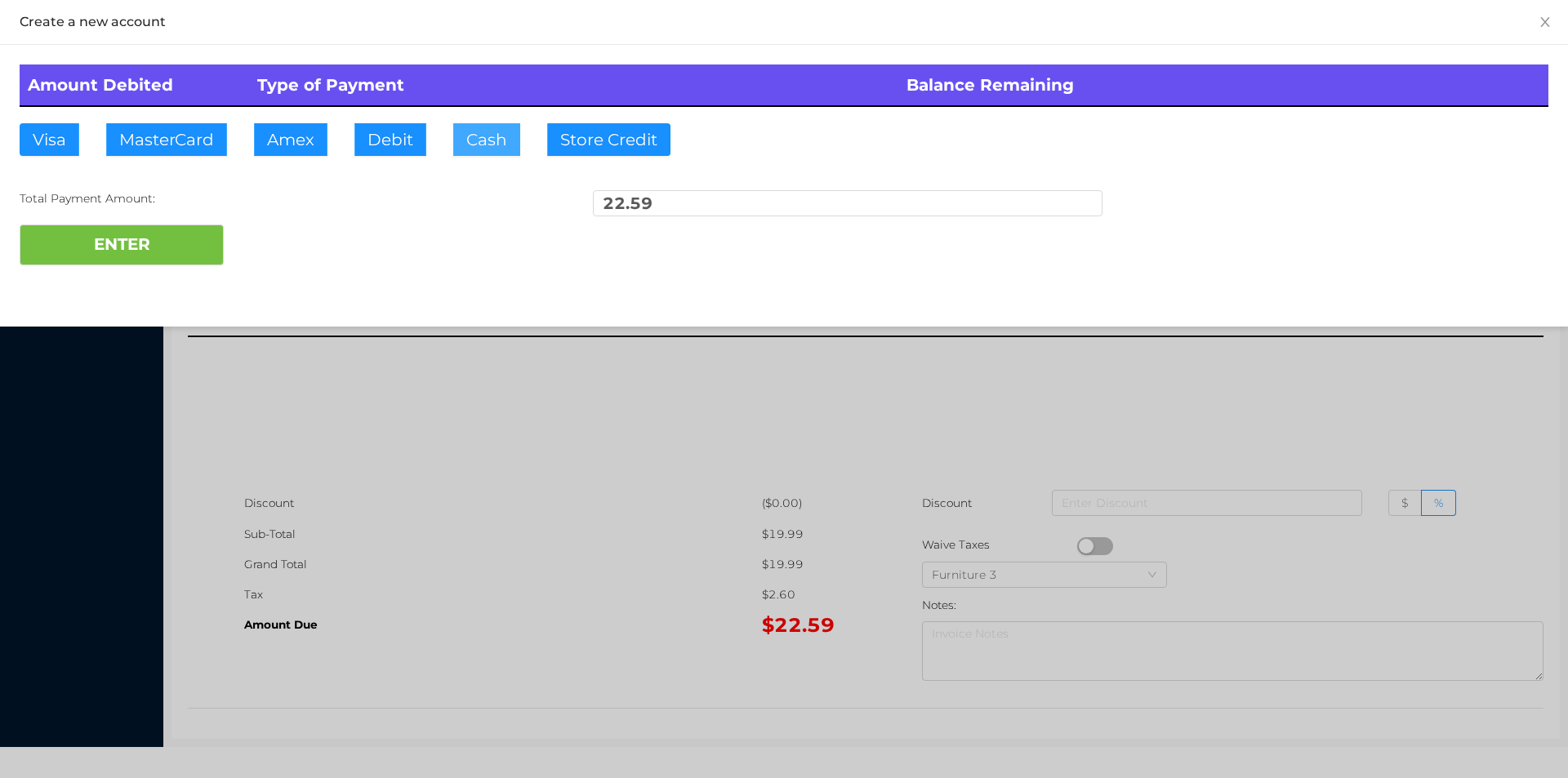
click at [478, 143] on button "Cash" at bounding box center [487, 140] width 67 height 33
click at [167, 242] on button "ENTER" at bounding box center [121, 245] width 204 height 41
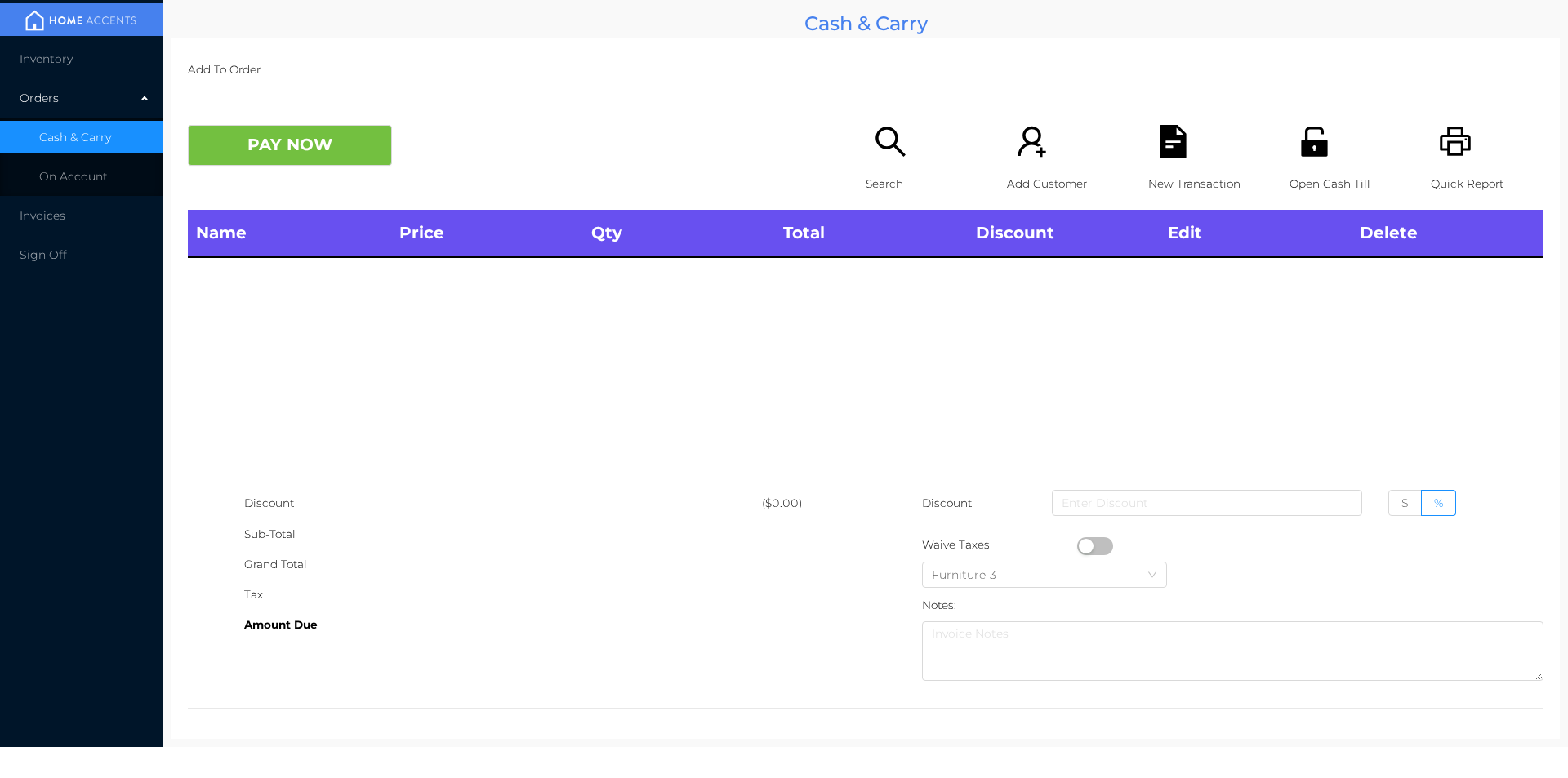
click at [1295, 169] on p "Open Cash Till" at bounding box center [1345, 184] width 113 height 30
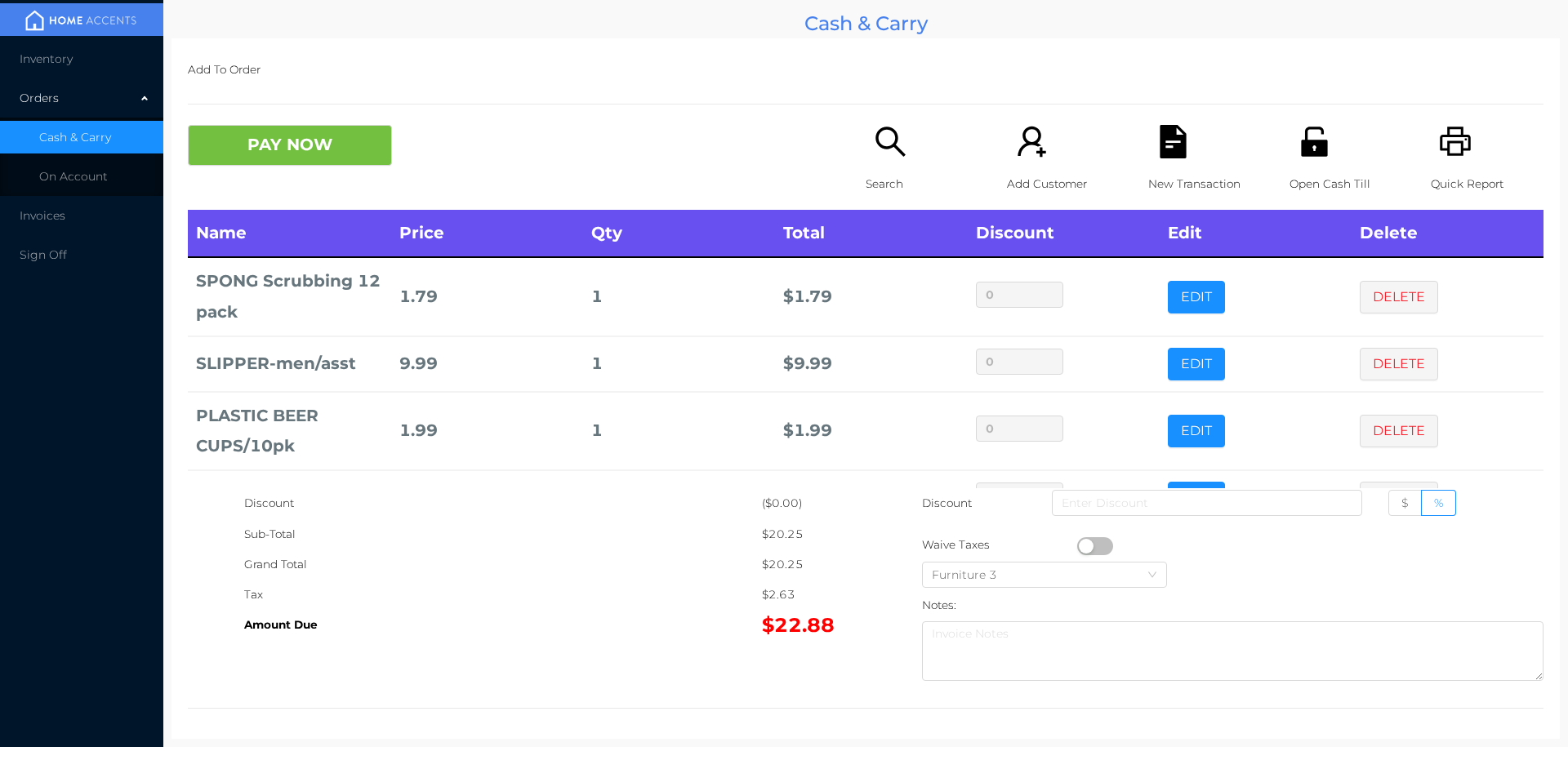
click at [882, 165] on div "Search" at bounding box center [922, 168] width 113 height 85
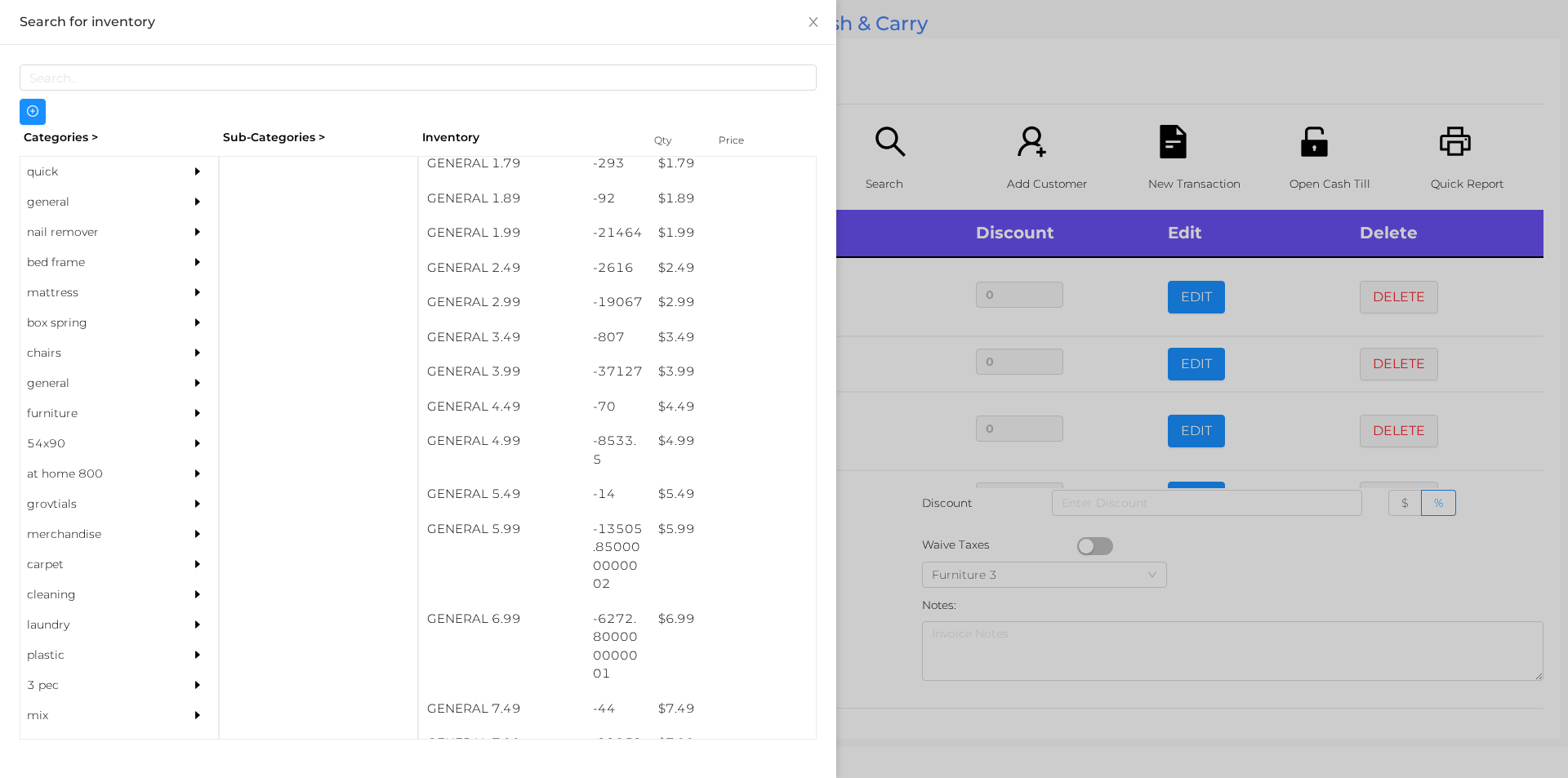
scroll to position [288, 0]
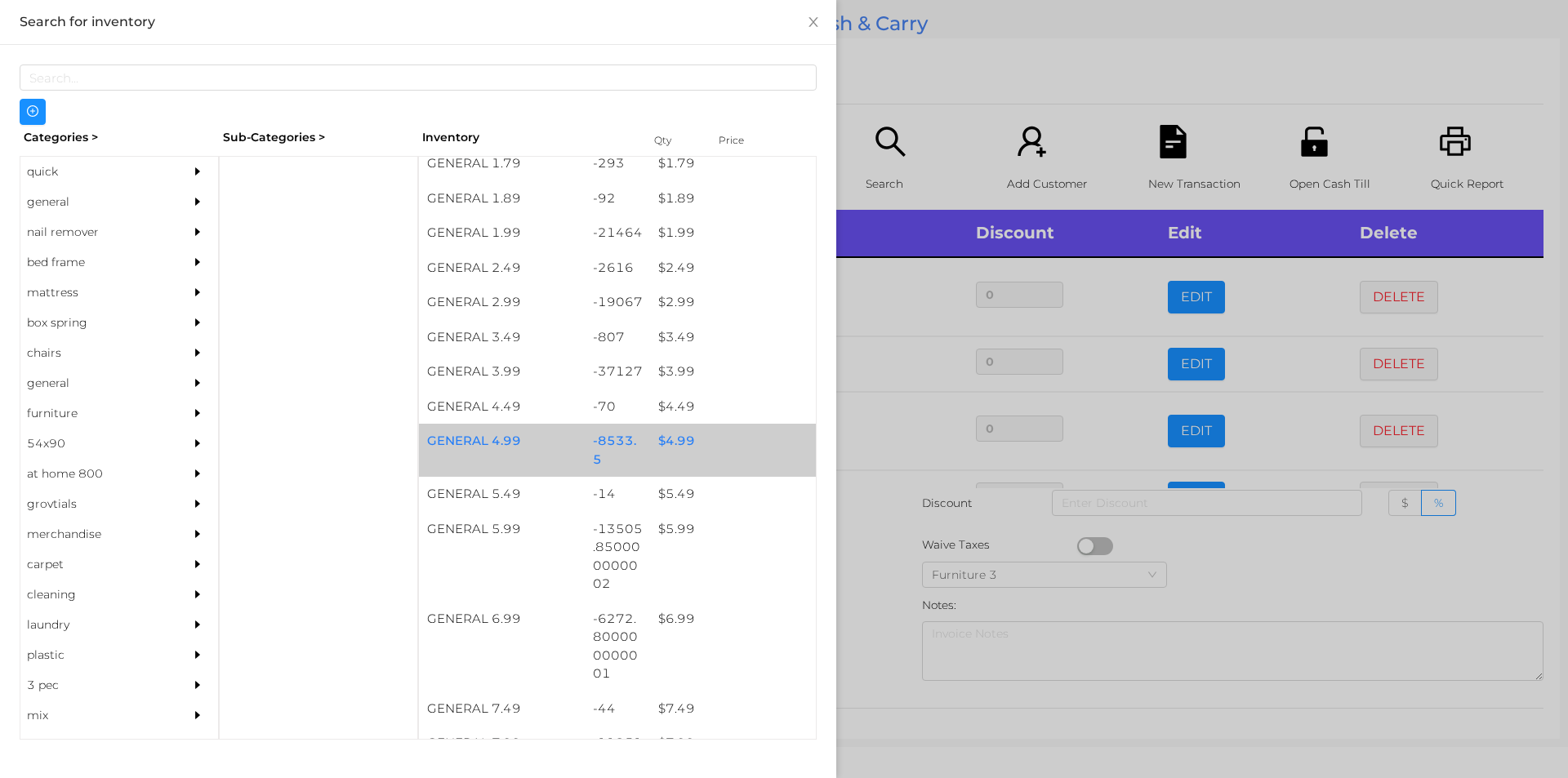
click at [681, 435] on div "$ 4.99" at bounding box center [732, 441] width 166 height 35
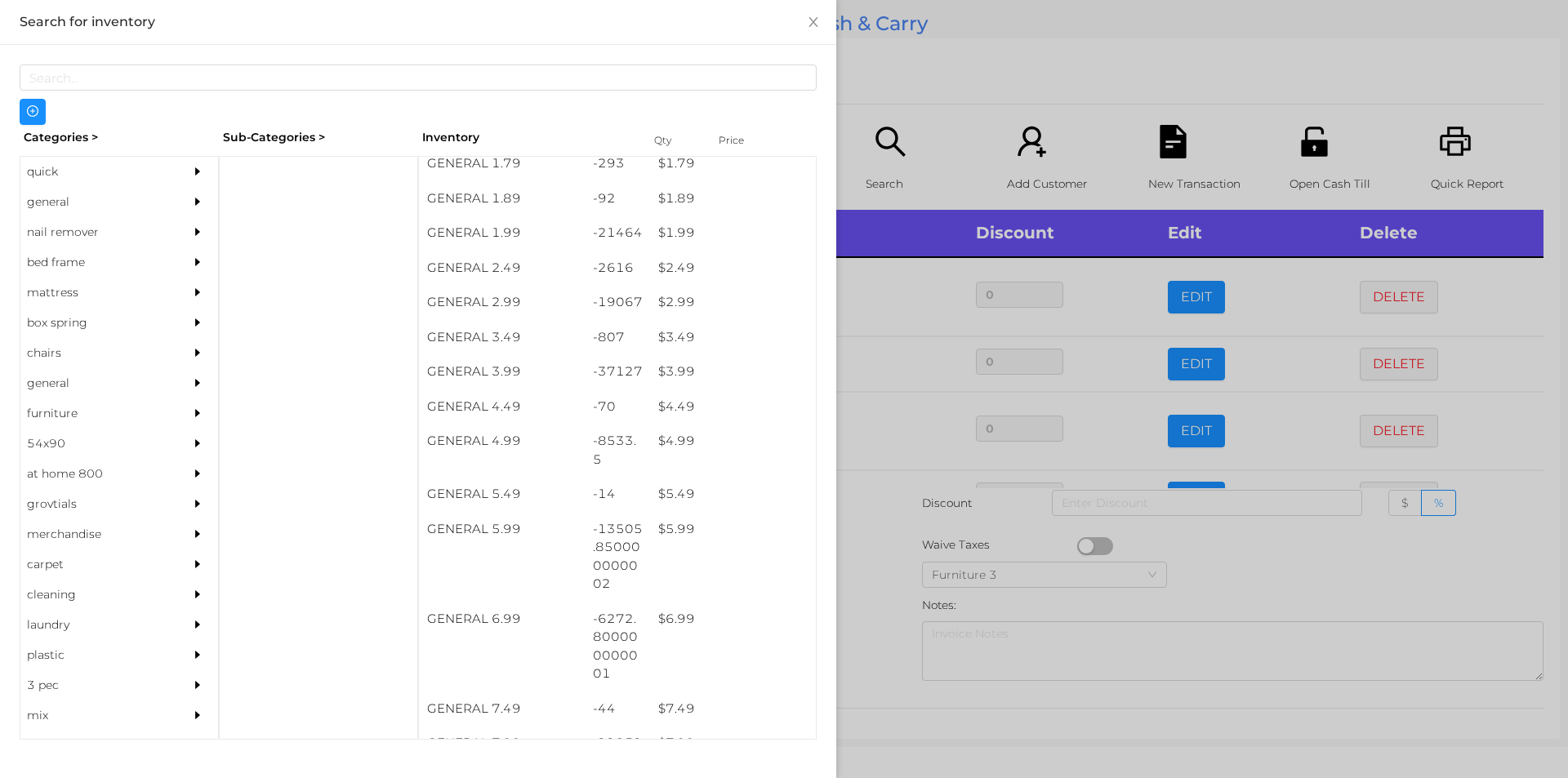
click at [879, 583] on div at bounding box center [784, 389] width 1568 height 778
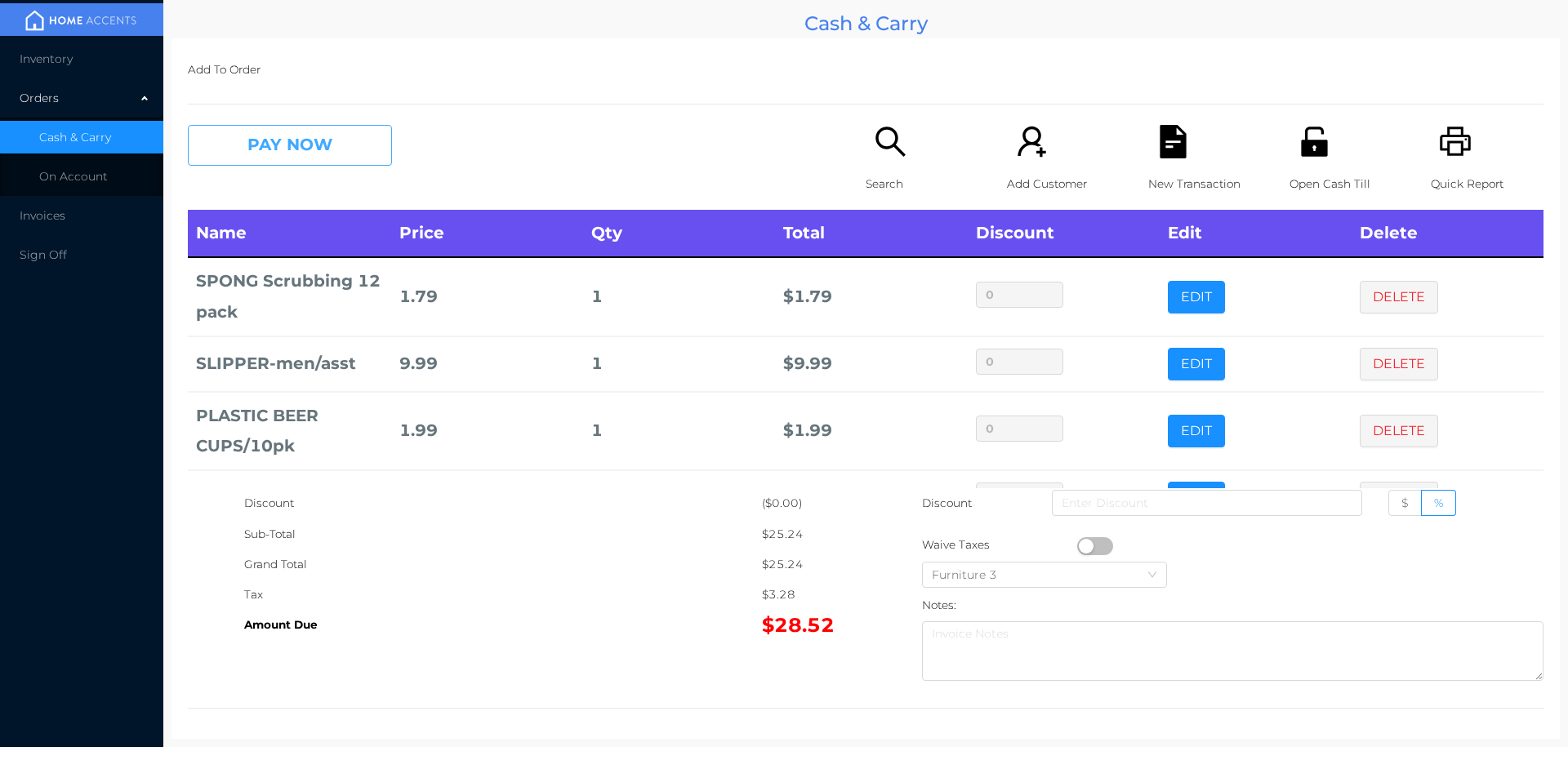
click at [239, 162] on button "PAY NOW" at bounding box center [289, 146] width 204 height 41
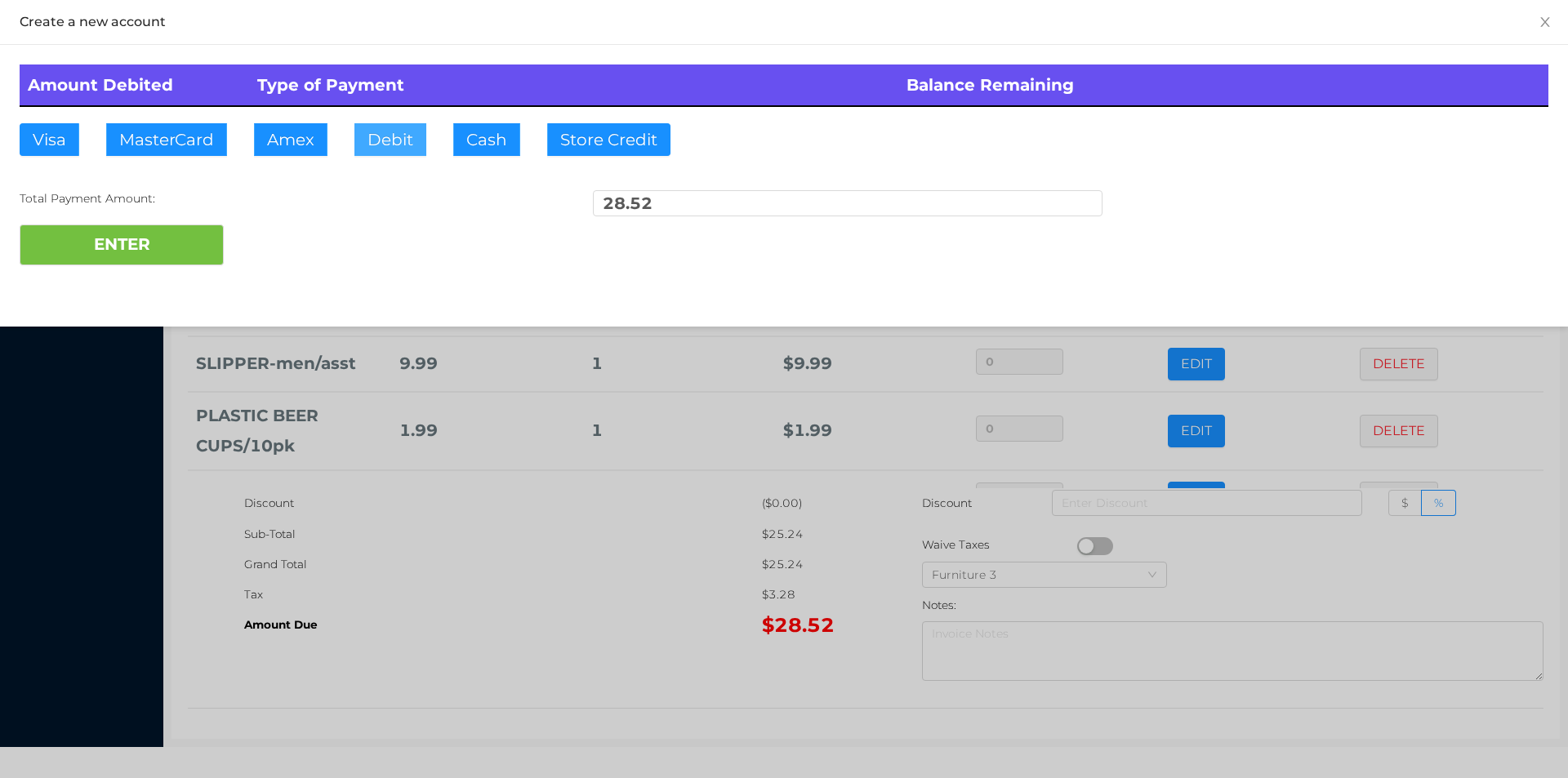
click at [376, 143] on button "Debit" at bounding box center [390, 140] width 72 height 33
click at [130, 241] on button "ENTER" at bounding box center [121, 245] width 204 height 41
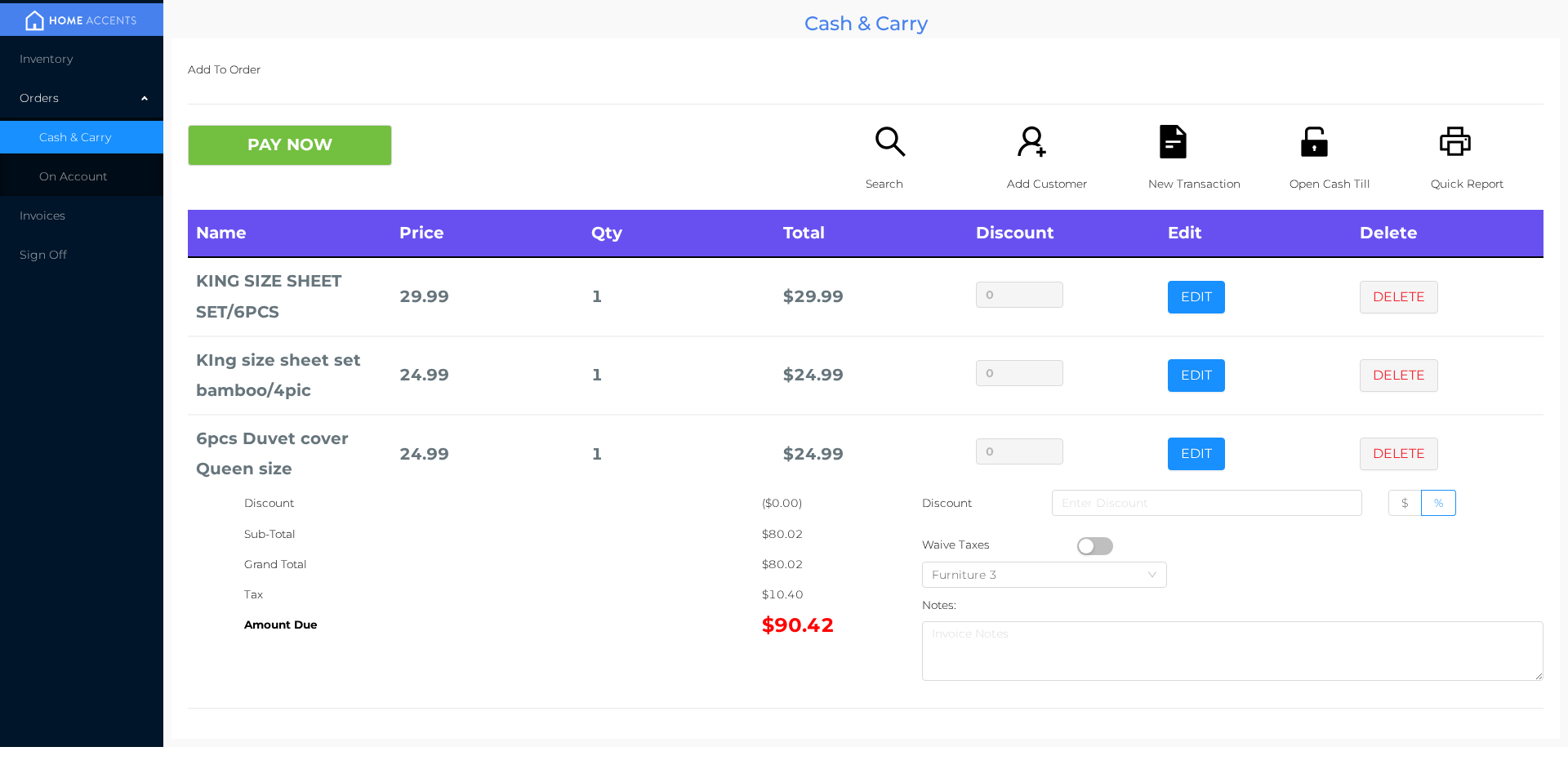
click at [310, 136] on button "PAY NOW" at bounding box center [289, 146] width 204 height 41
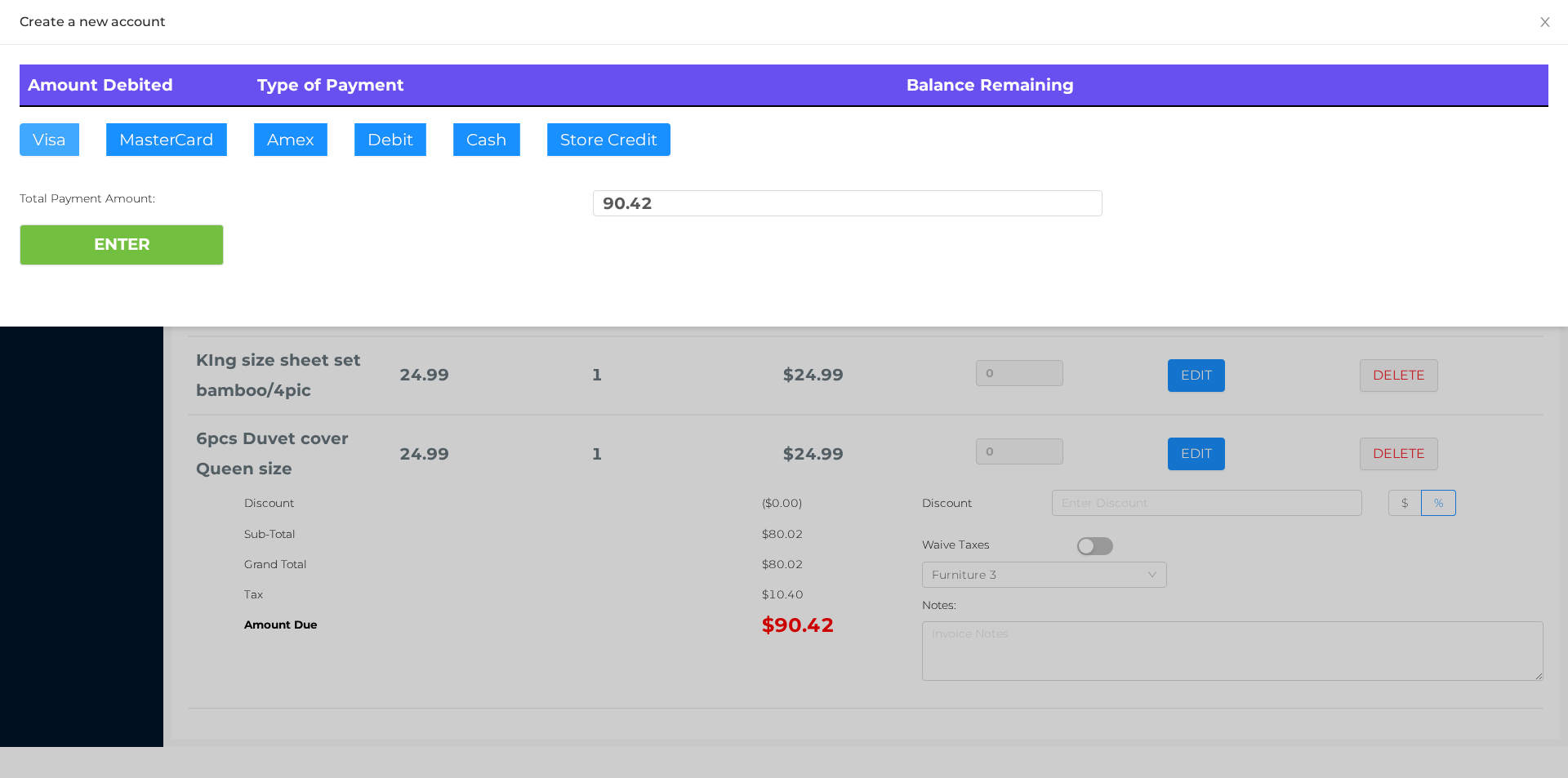
click at [45, 136] on button "Visa" at bounding box center [49, 140] width 60 height 33
click at [116, 234] on button "ENTER" at bounding box center [121, 245] width 204 height 41
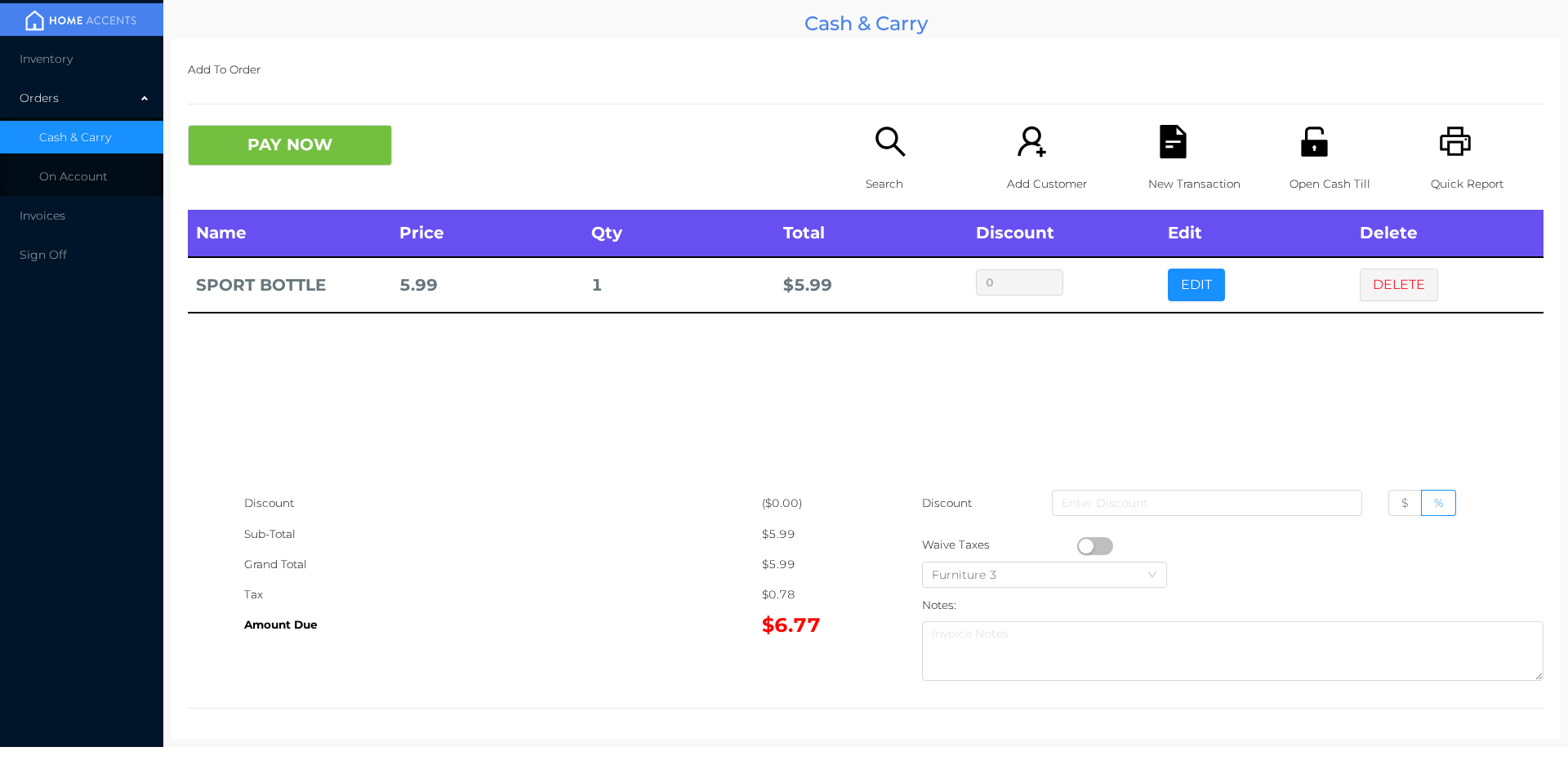
click at [1439, 152] on icon "icon: printer" at bounding box center [1455, 142] width 34 height 34
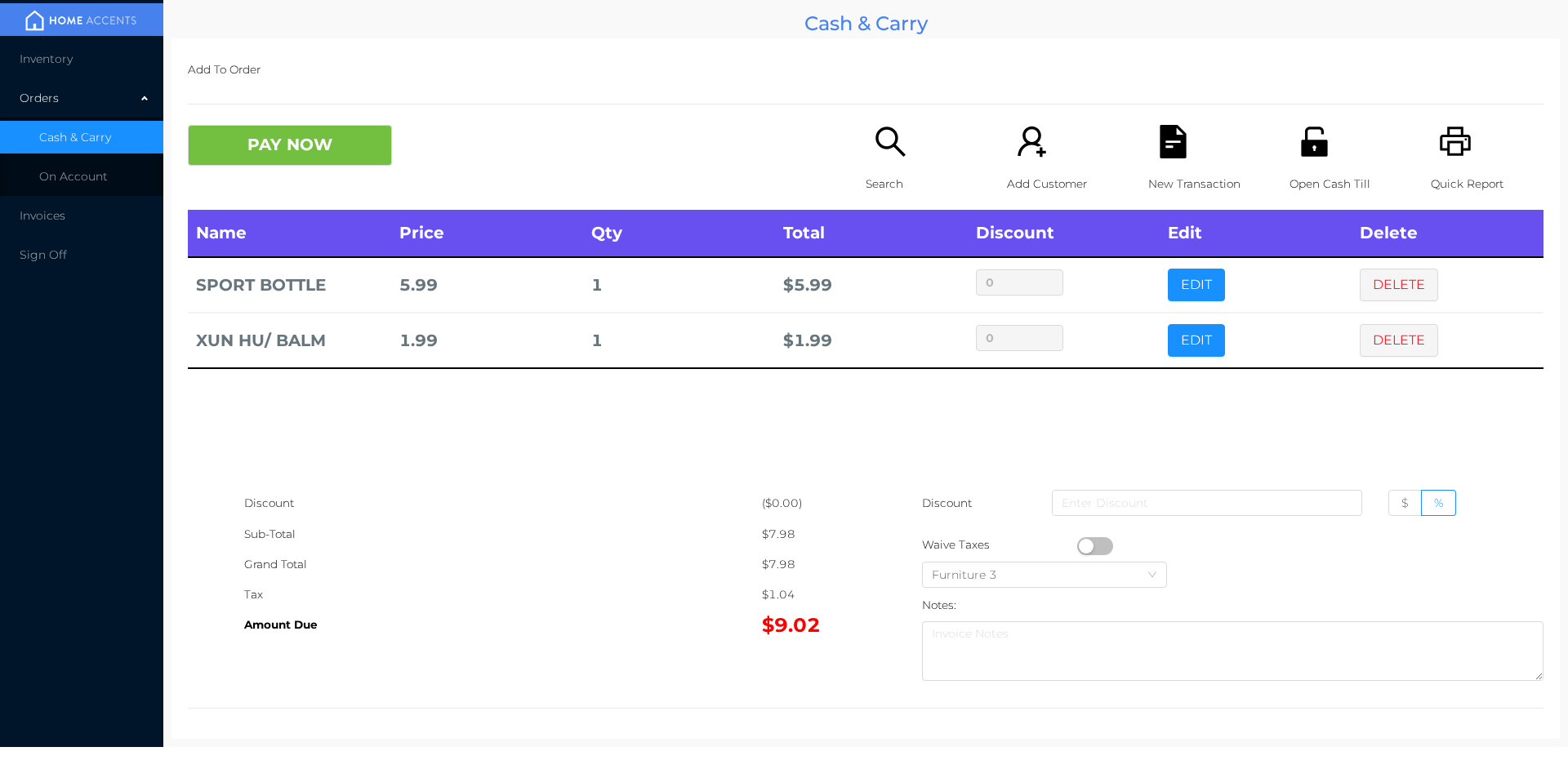
click at [1398, 280] on button "DELETE" at bounding box center [1399, 285] width 79 height 33
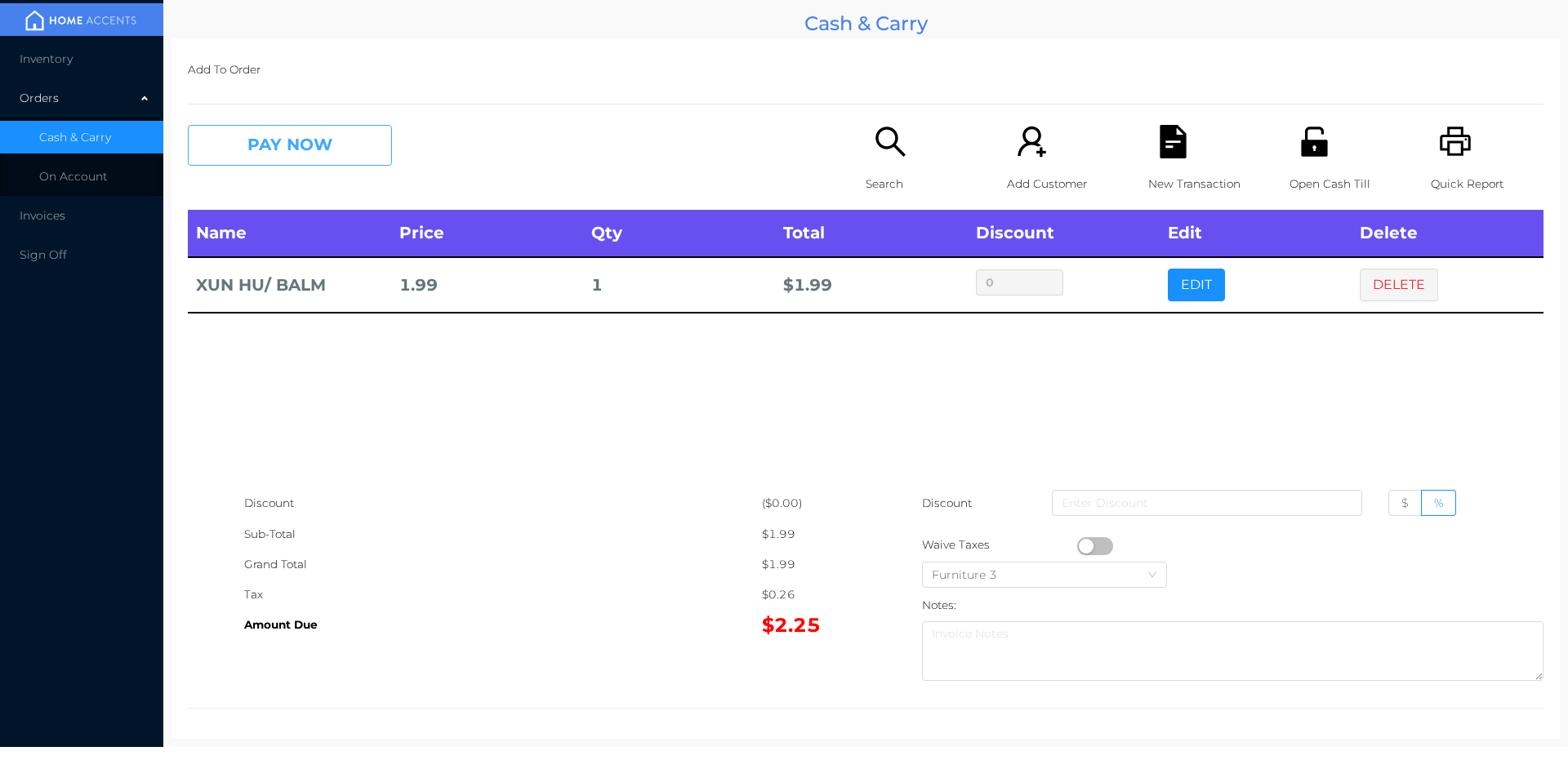
click at [349, 130] on button "PAY NOW" at bounding box center [289, 146] width 204 height 41
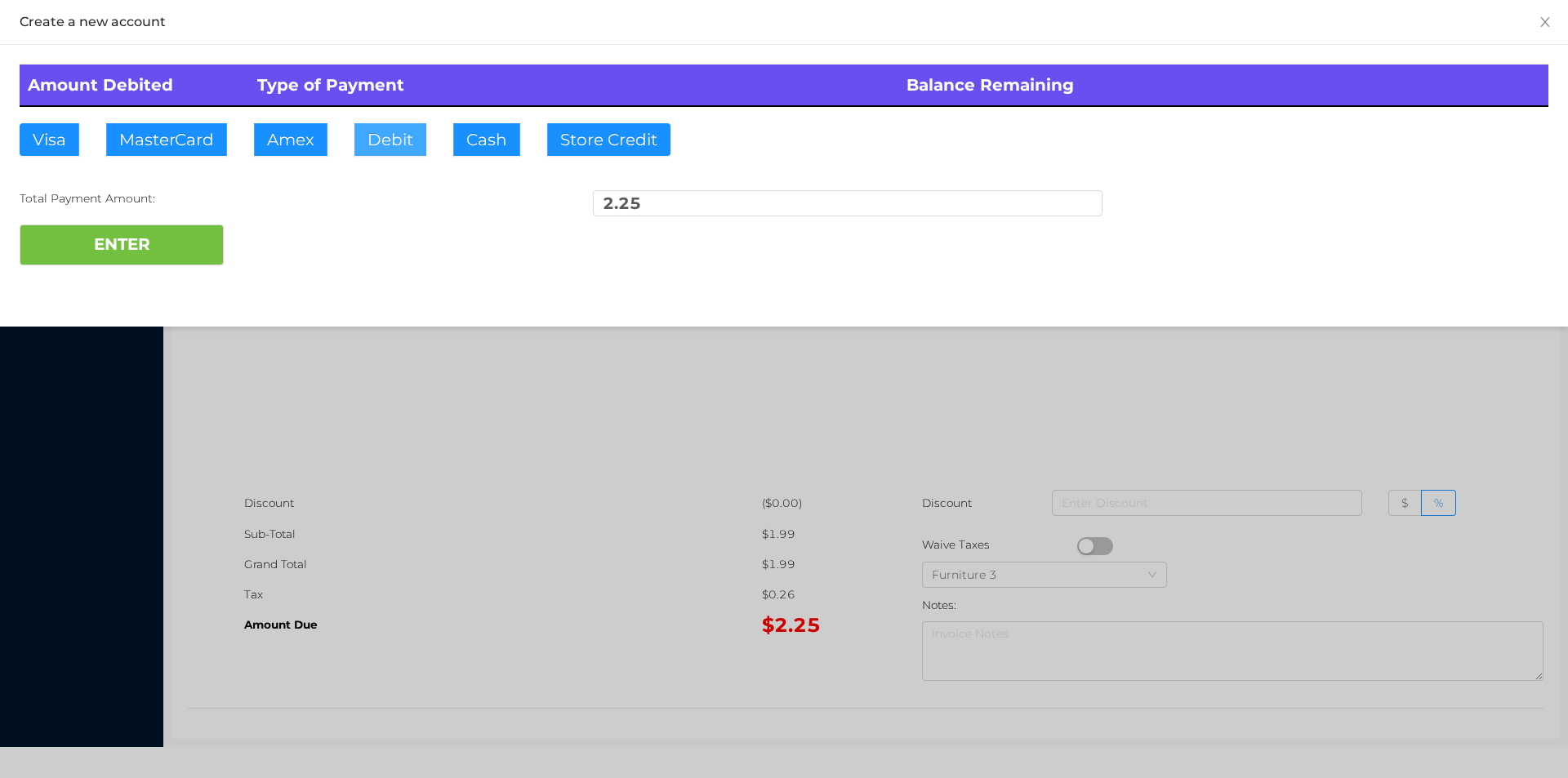
click at [382, 142] on button "Debit" at bounding box center [390, 140] width 72 height 33
click at [175, 240] on button "ENTER" at bounding box center [121, 245] width 204 height 41
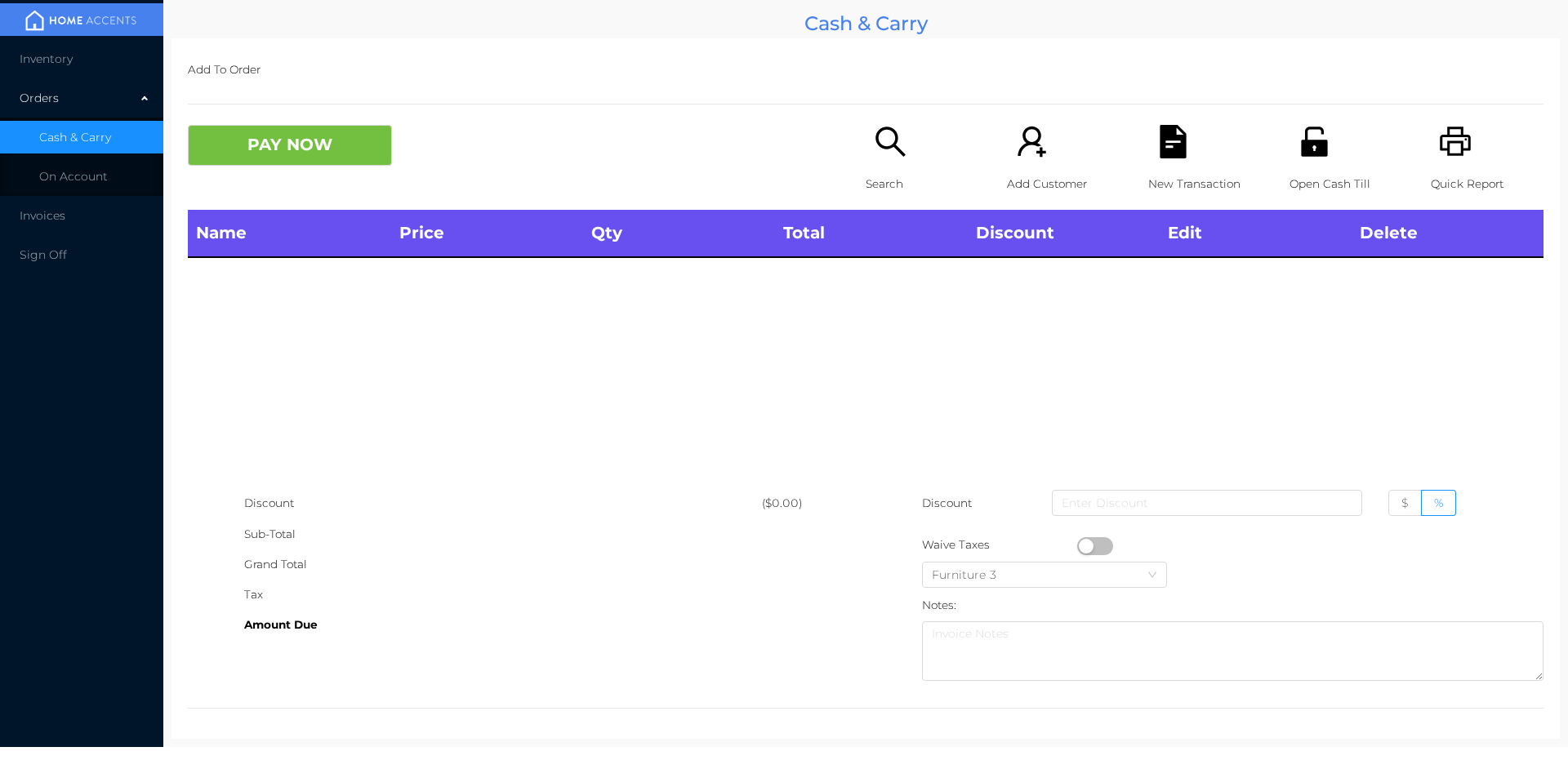
click at [894, 148] on icon "icon: search" at bounding box center [890, 142] width 34 height 34
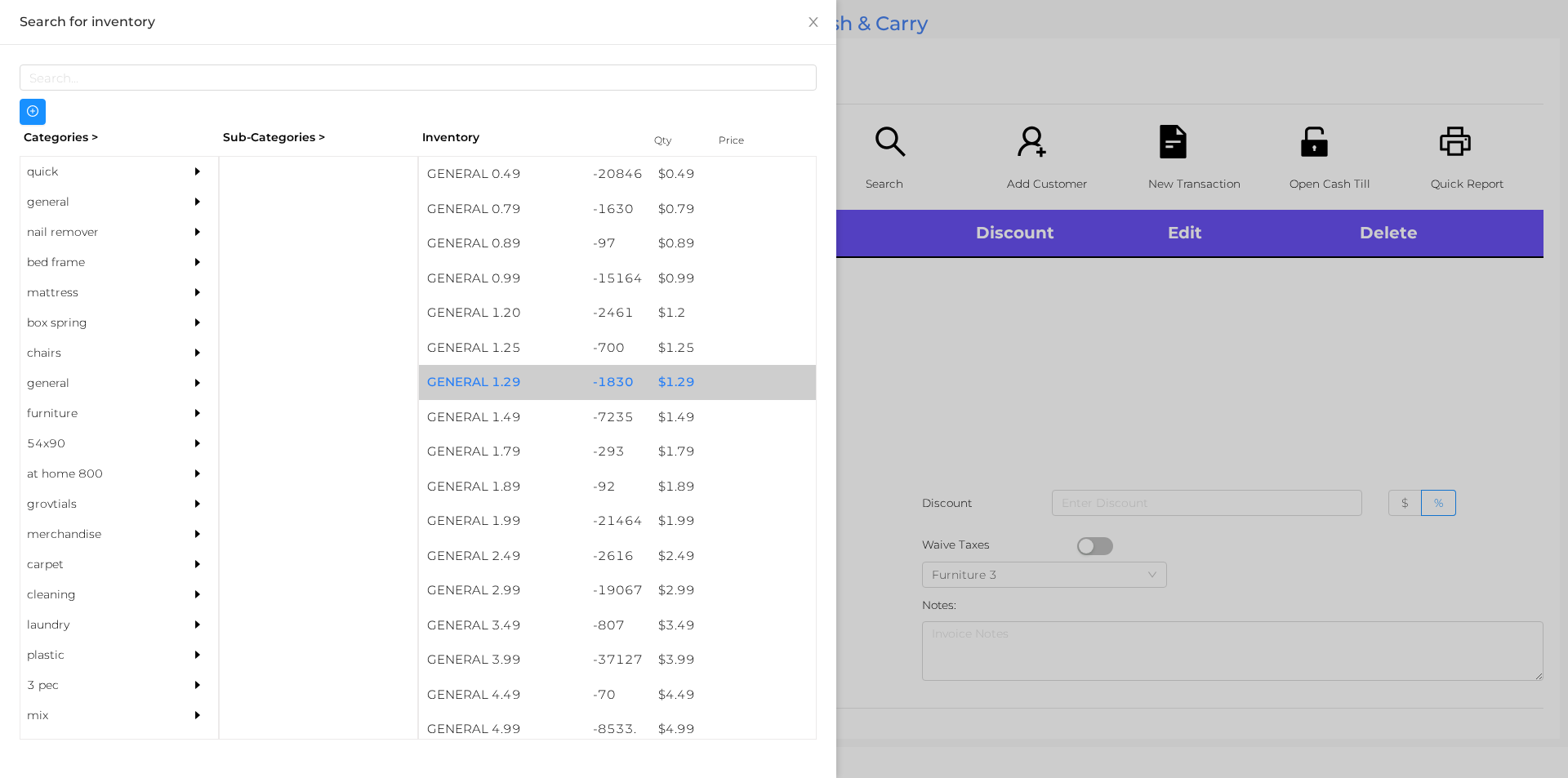
click at [674, 383] on div "$ 1.29" at bounding box center [732, 382] width 166 height 35
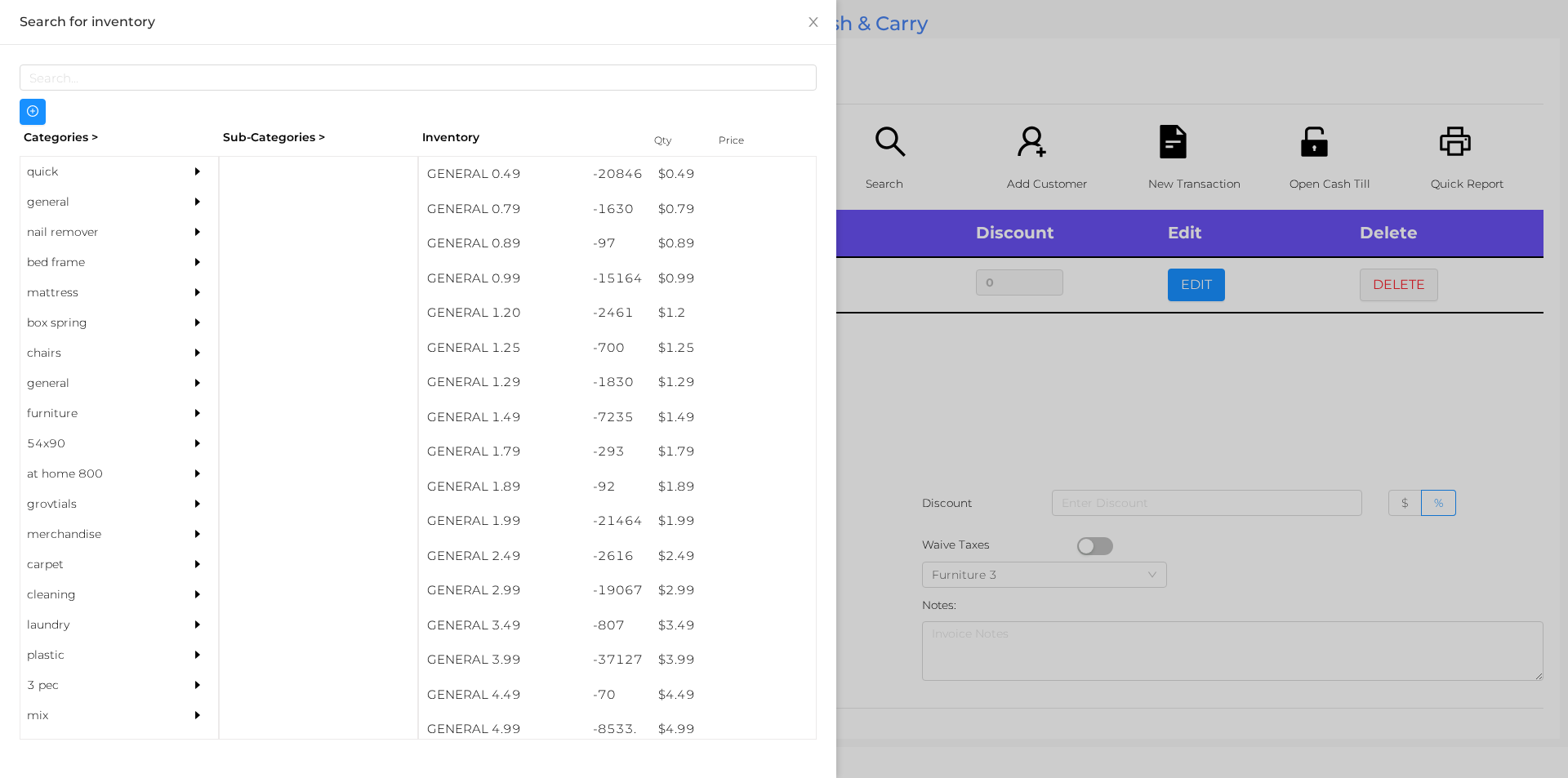
click at [884, 434] on div at bounding box center [784, 389] width 1568 height 778
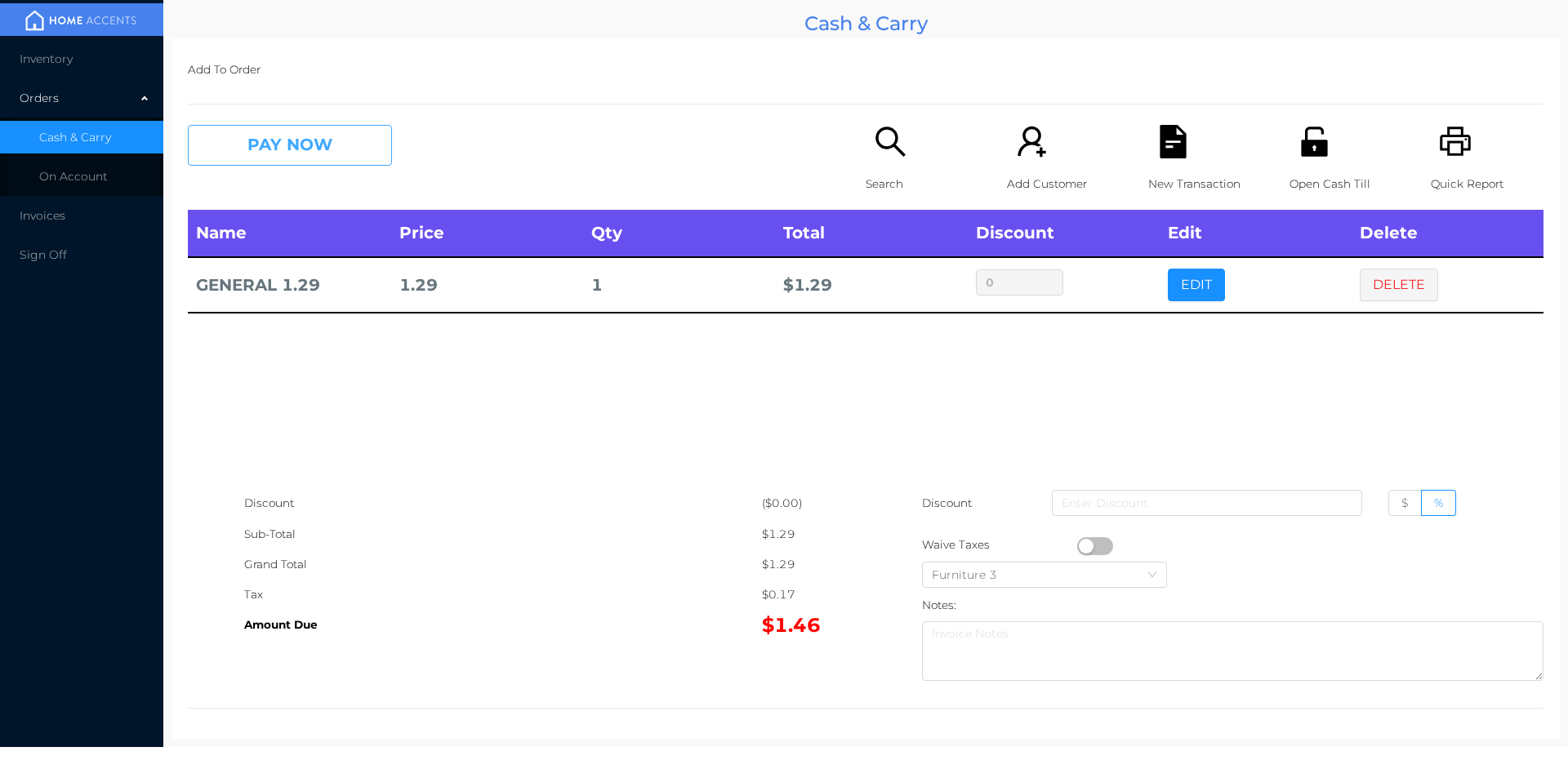
click at [287, 144] on button "PAY NOW" at bounding box center [289, 146] width 204 height 41
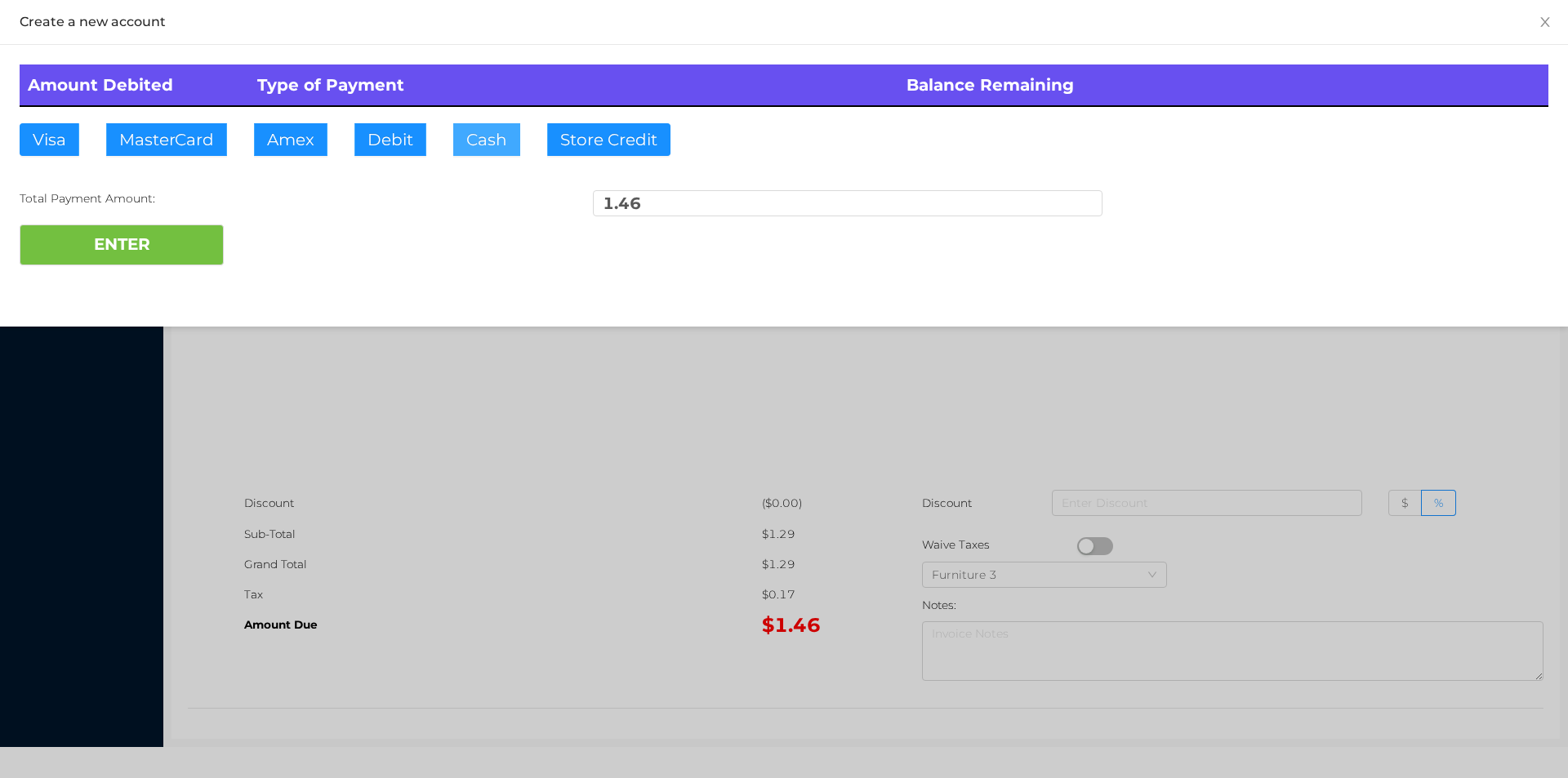
click at [470, 146] on button "Cash" at bounding box center [487, 140] width 67 height 33
click at [142, 262] on button "ENTER" at bounding box center [121, 245] width 204 height 41
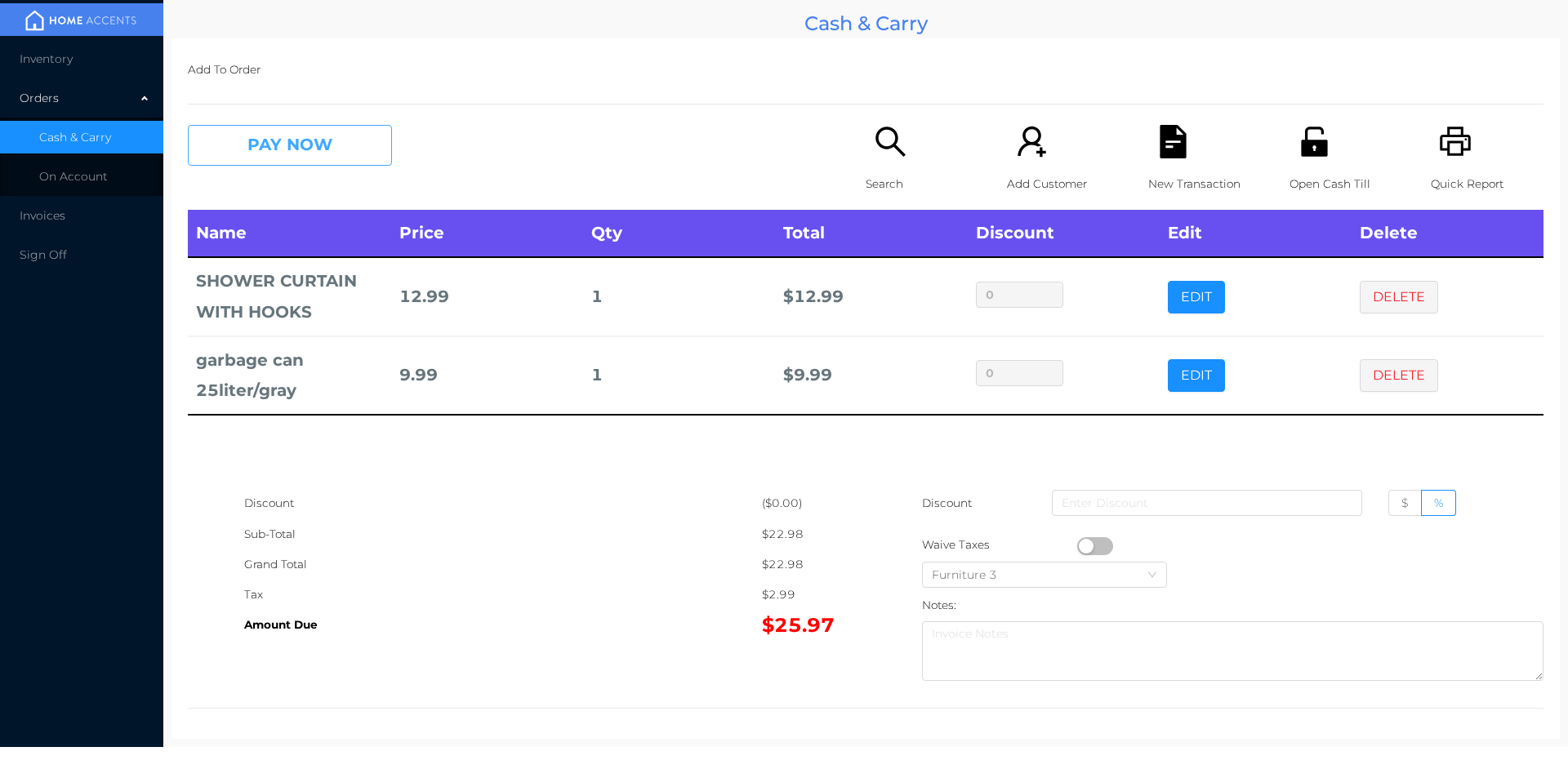
click at [289, 137] on button "PAY NOW" at bounding box center [289, 146] width 204 height 41
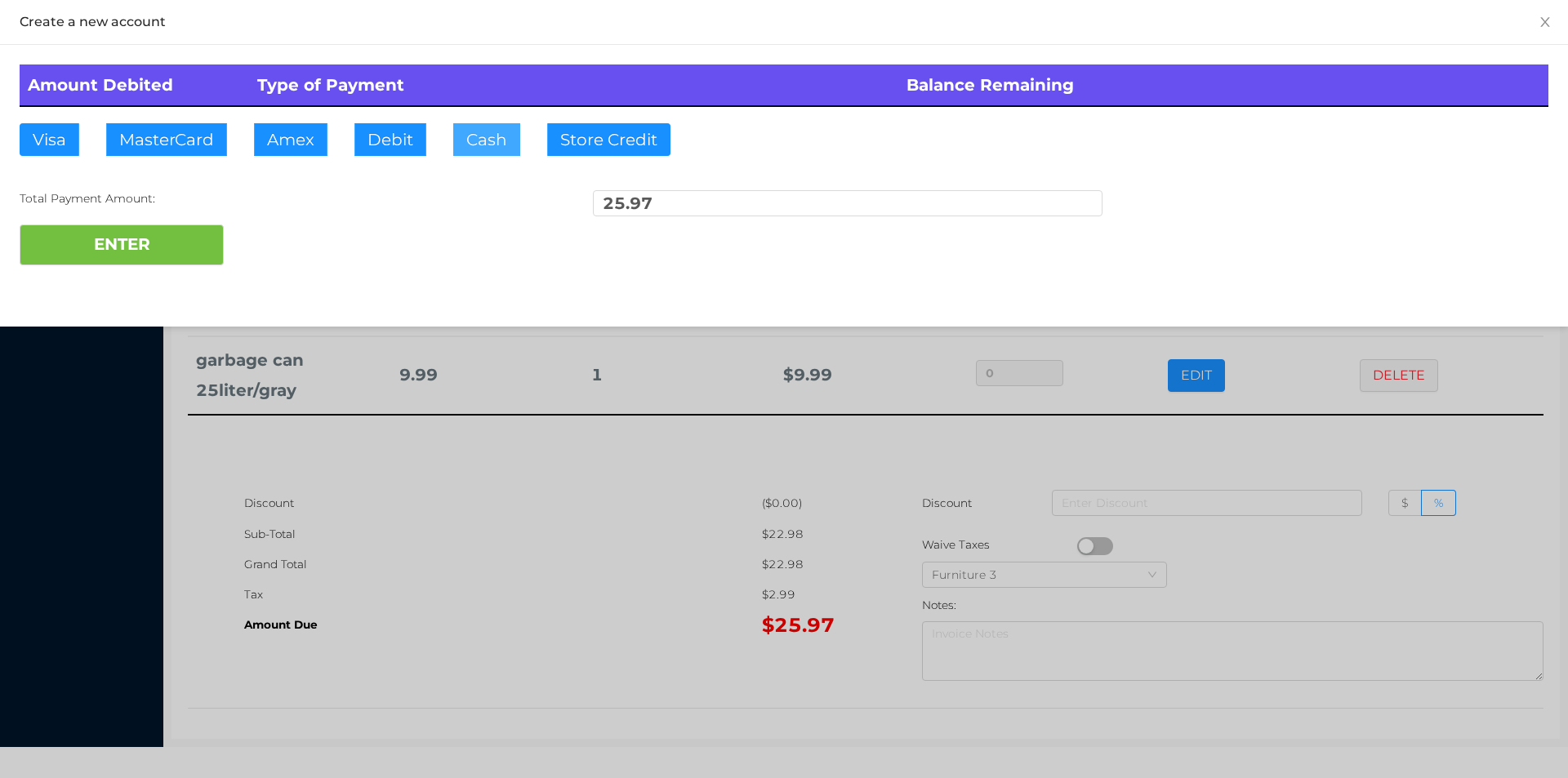
click at [499, 134] on button "Cash" at bounding box center [487, 140] width 67 height 33
type input "26"
click at [172, 249] on button "ENTER" at bounding box center [121, 245] width 204 height 41
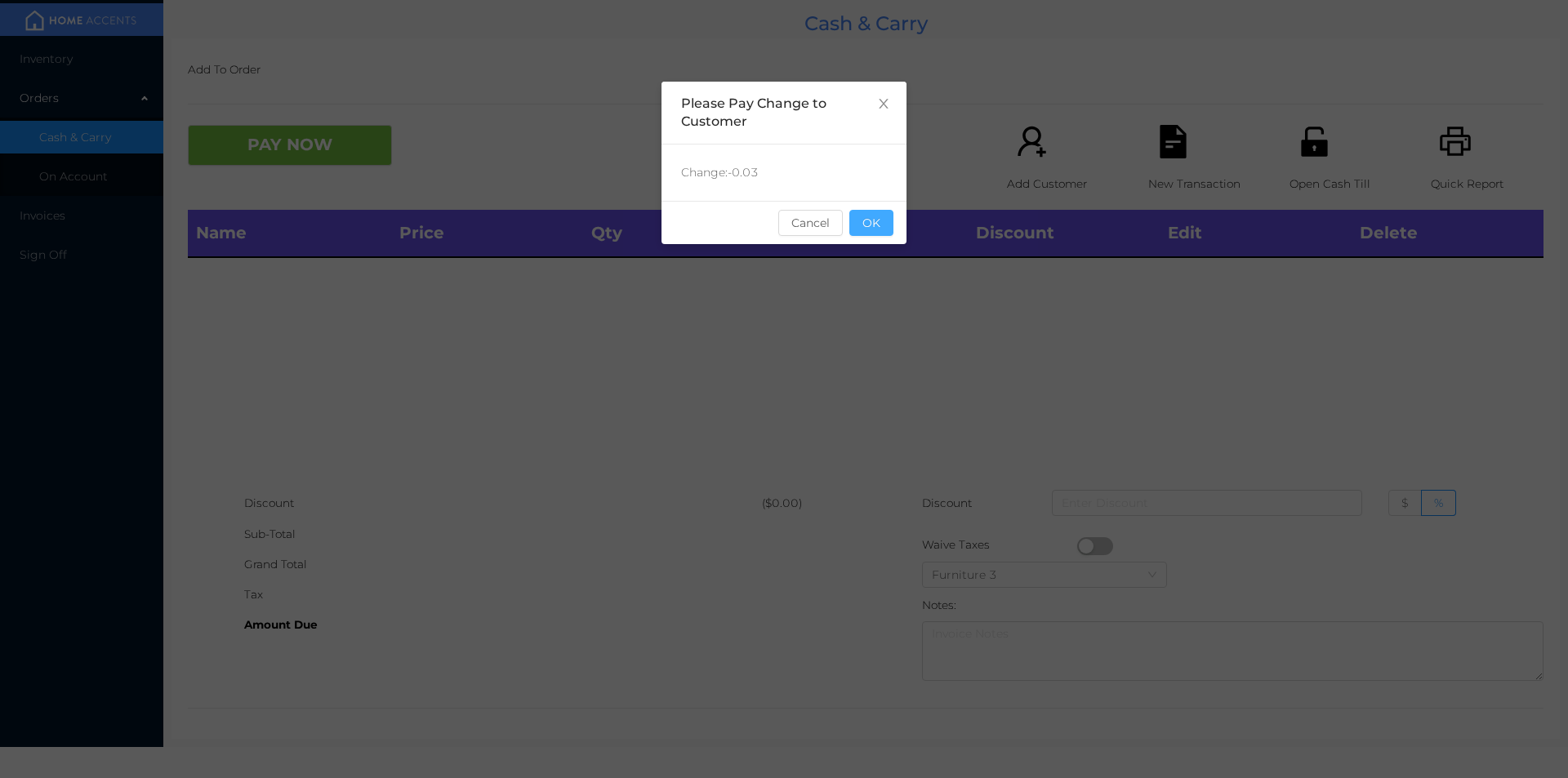
click at [872, 213] on button "OK" at bounding box center [872, 223] width 44 height 26
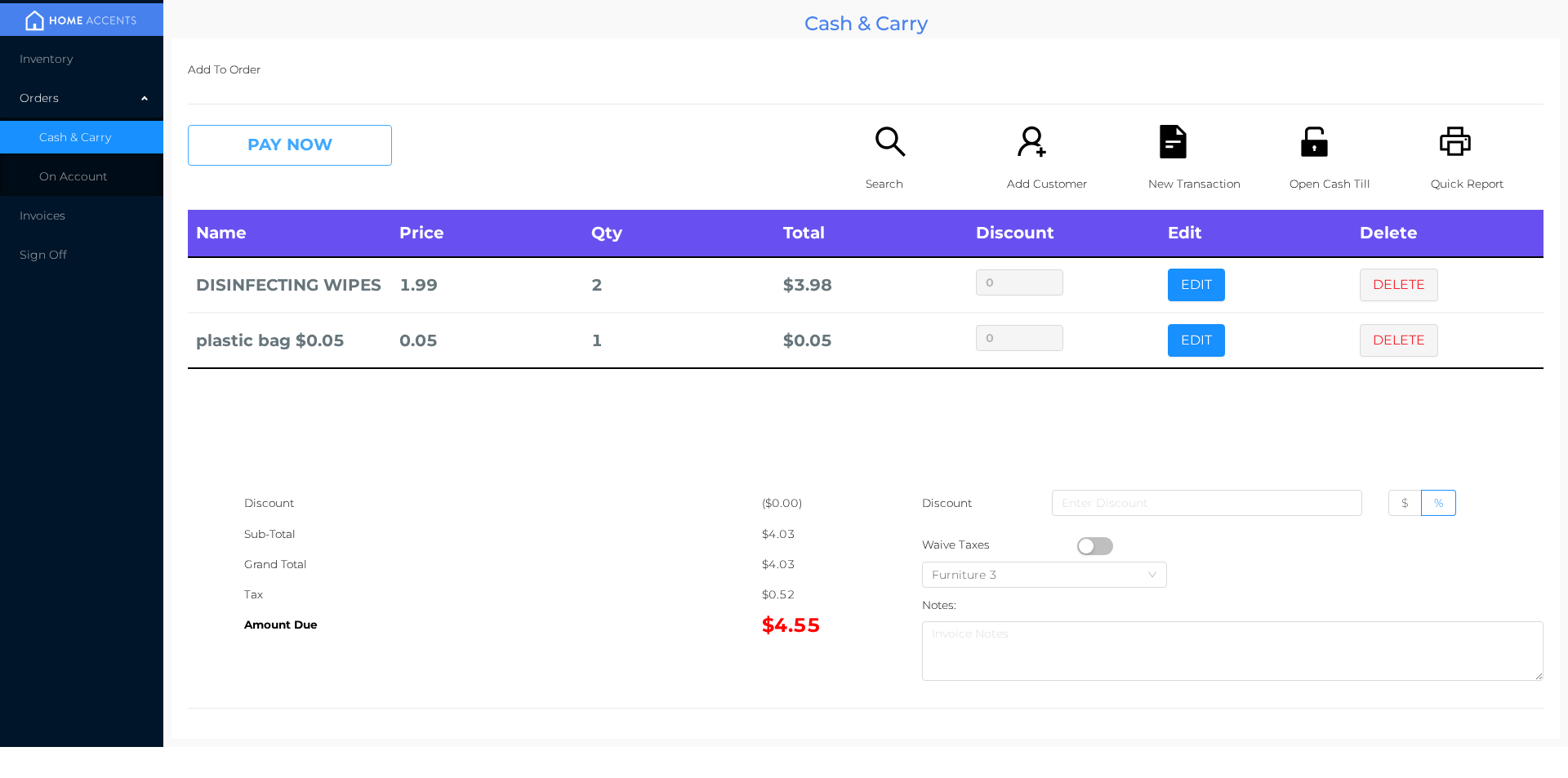
click at [244, 135] on button "PAY NOW" at bounding box center [289, 146] width 204 height 41
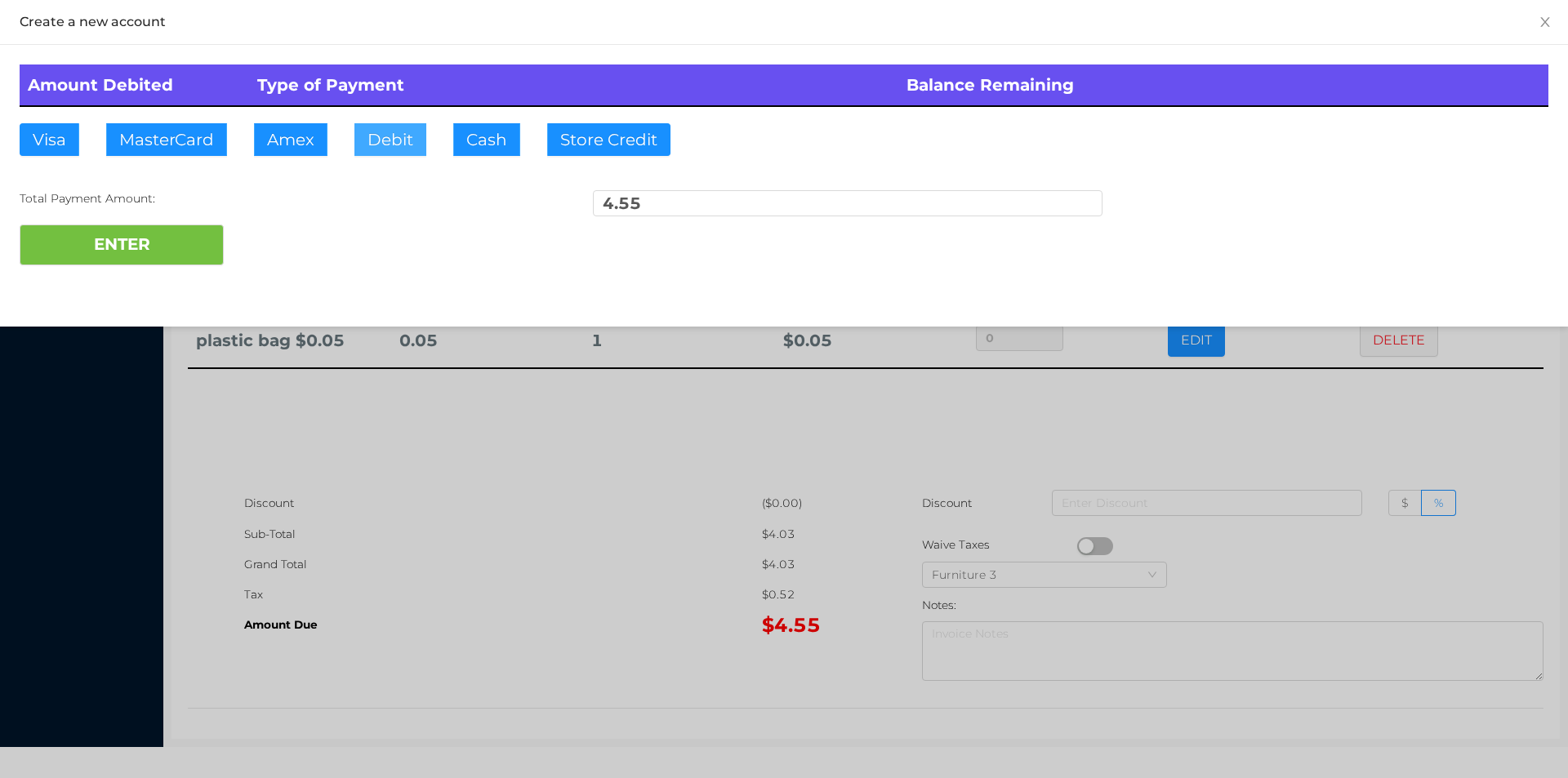
click at [376, 127] on button "Debit" at bounding box center [390, 140] width 72 height 33
type input "100."
click at [166, 230] on button "ENTER" at bounding box center [121, 245] width 204 height 41
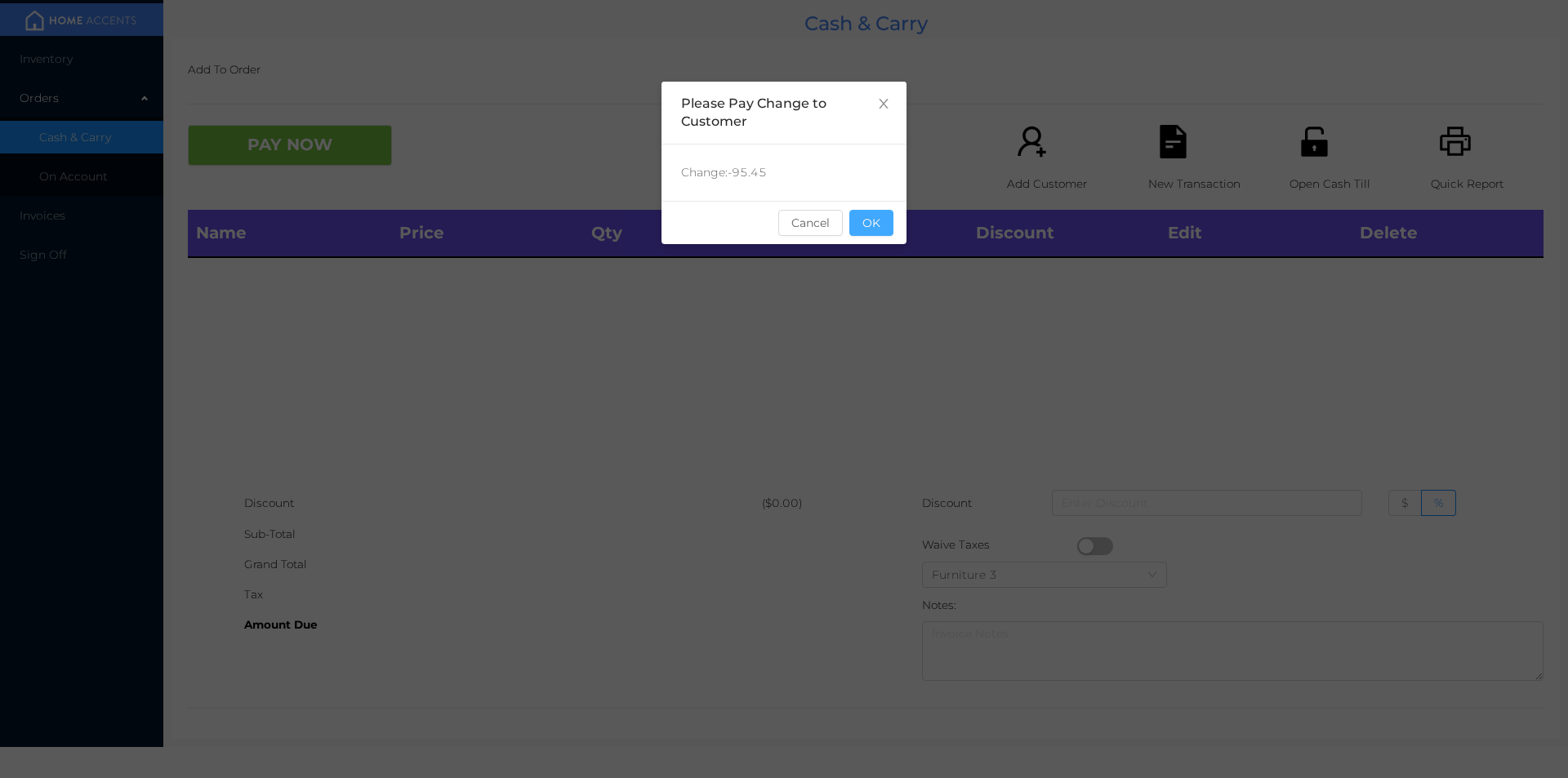
click at [880, 211] on button "OK" at bounding box center [872, 223] width 44 height 26
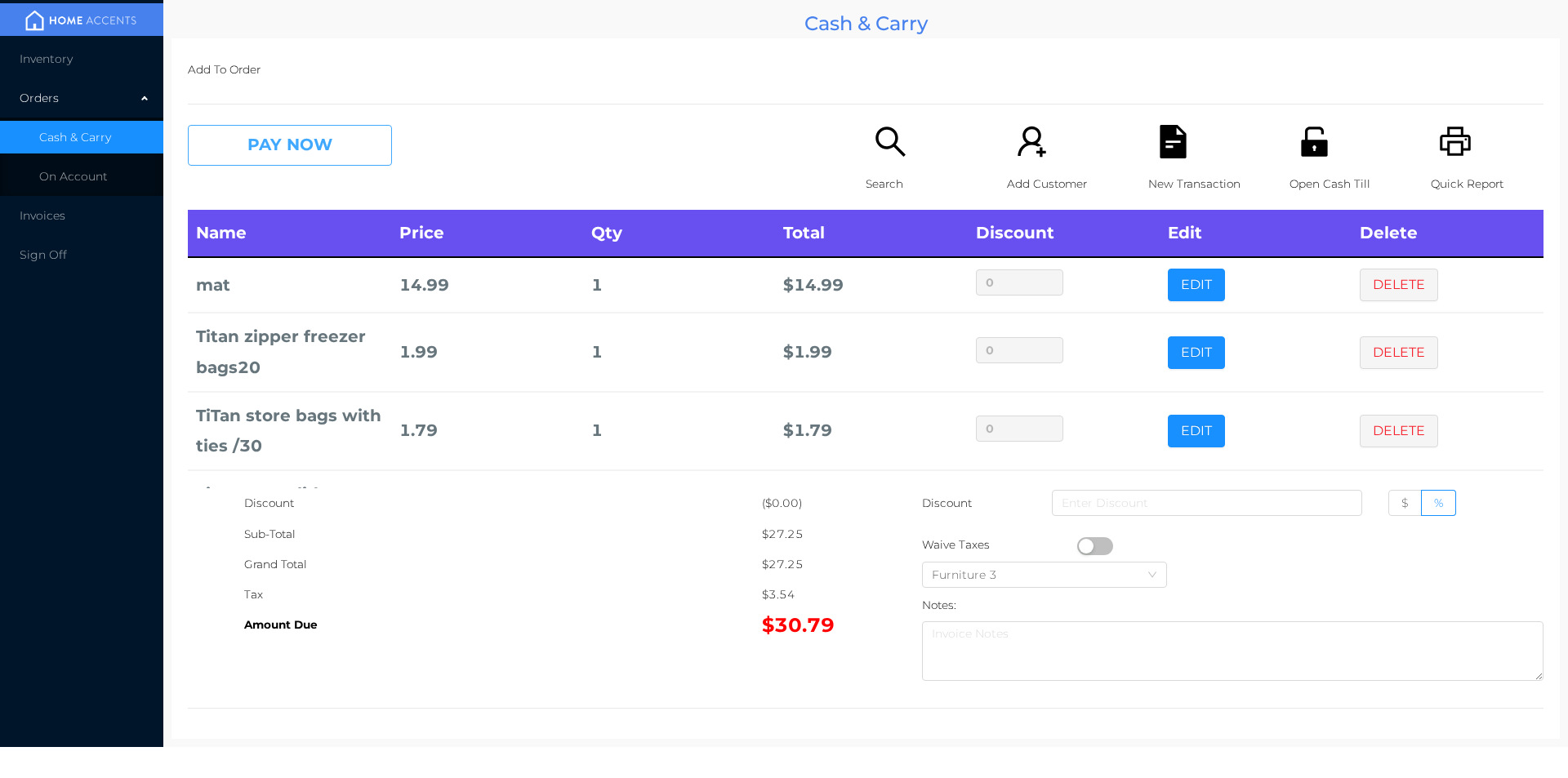
click at [316, 152] on button "PAY NOW" at bounding box center [289, 146] width 204 height 41
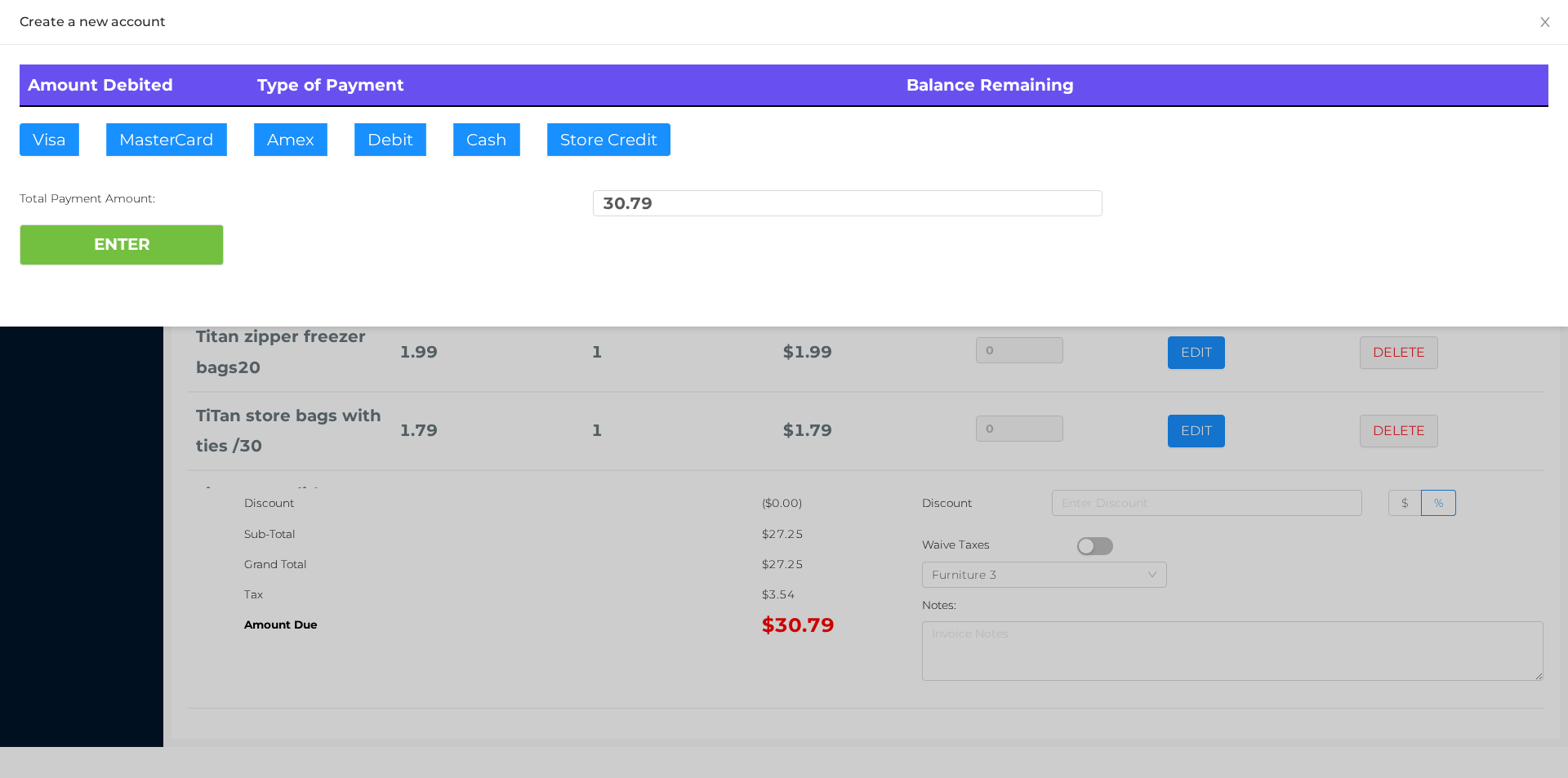
click at [282, 242] on div "ENTER" at bounding box center [784, 245] width 1529 height 41
click at [581, 641] on div at bounding box center [784, 389] width 1568 height 778
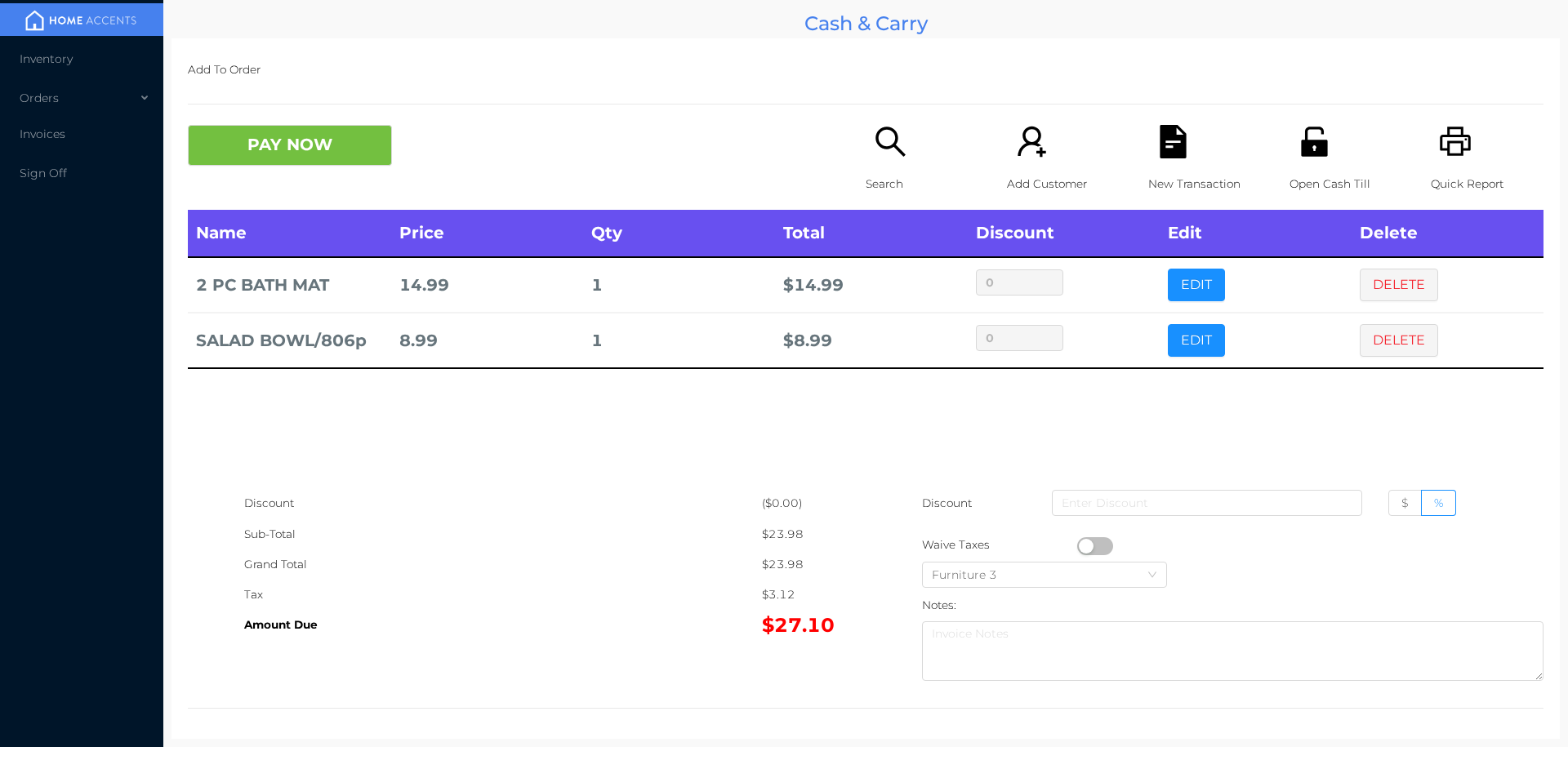
click at [881, 155] on icon "icon: search" at bounding box center [890, 142] width 34 height 34
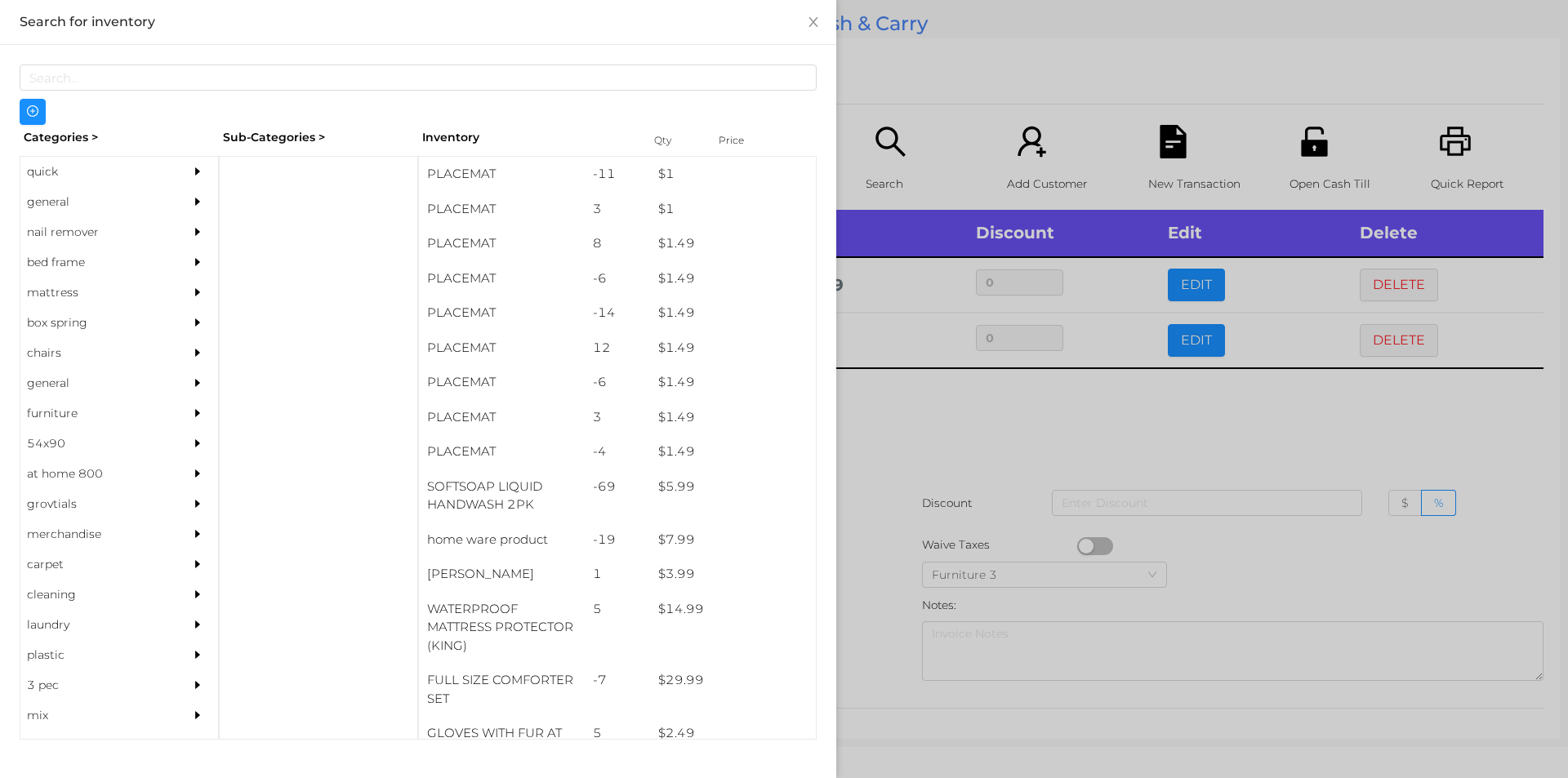
click at [56, 200] on div "general" at bounding box center [95, 201] width 149 height 30
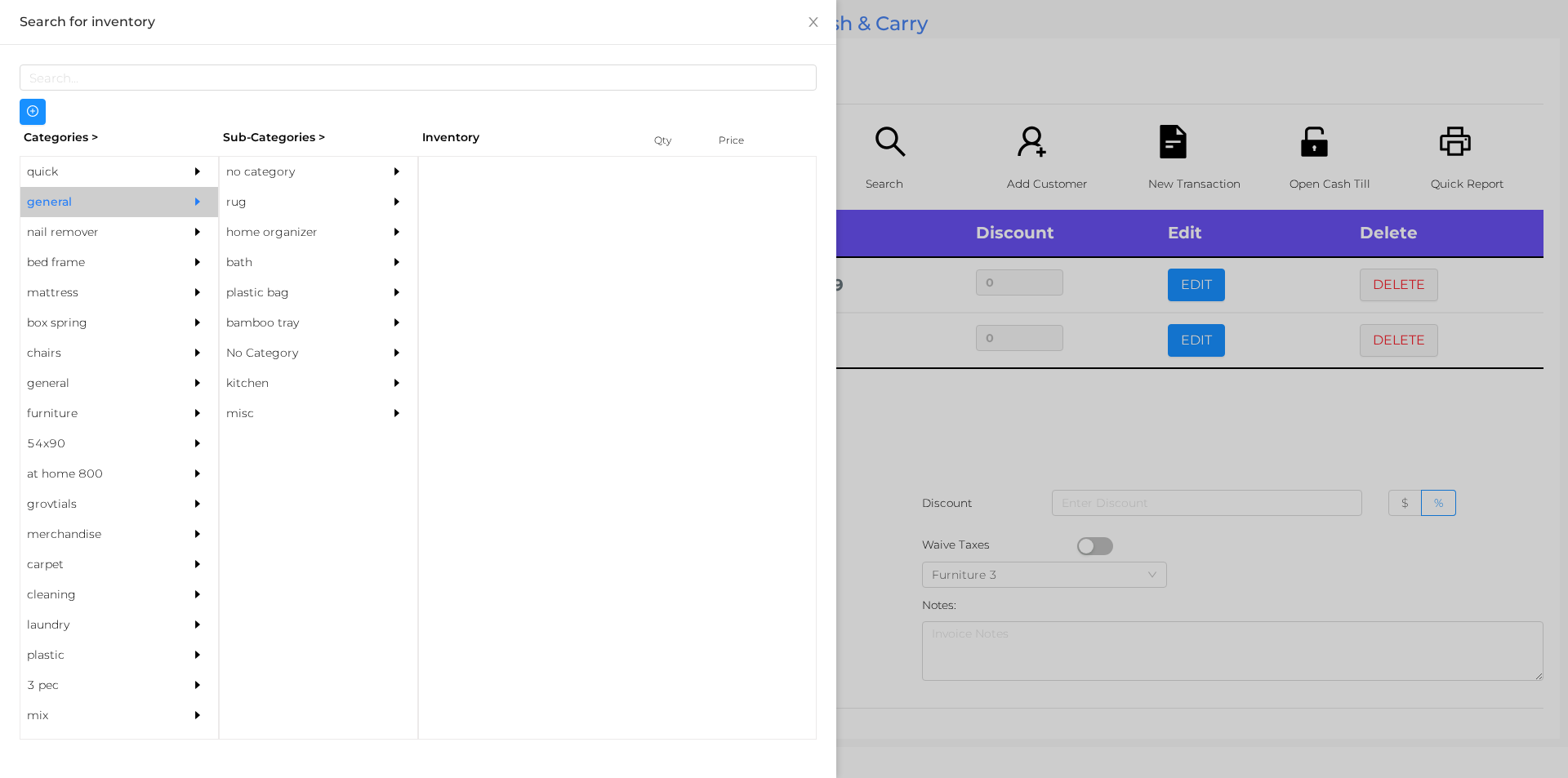
click at [263, 167] on div "no category" at bounding box center [294, 172] width 149 height 30
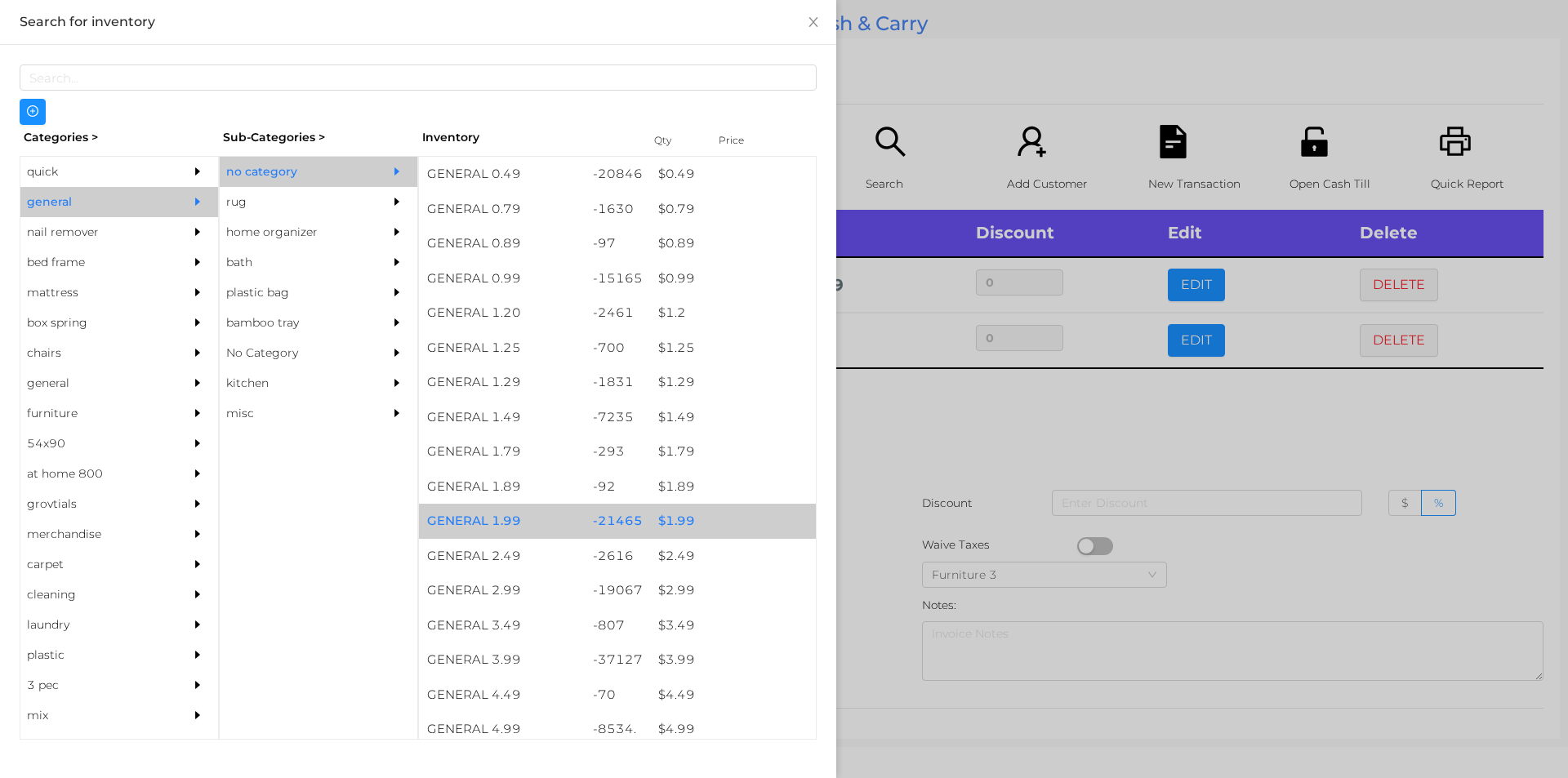
click at [668, 533] on div "$ 1.99" at bounding box center [732, 521] width 166 height 35
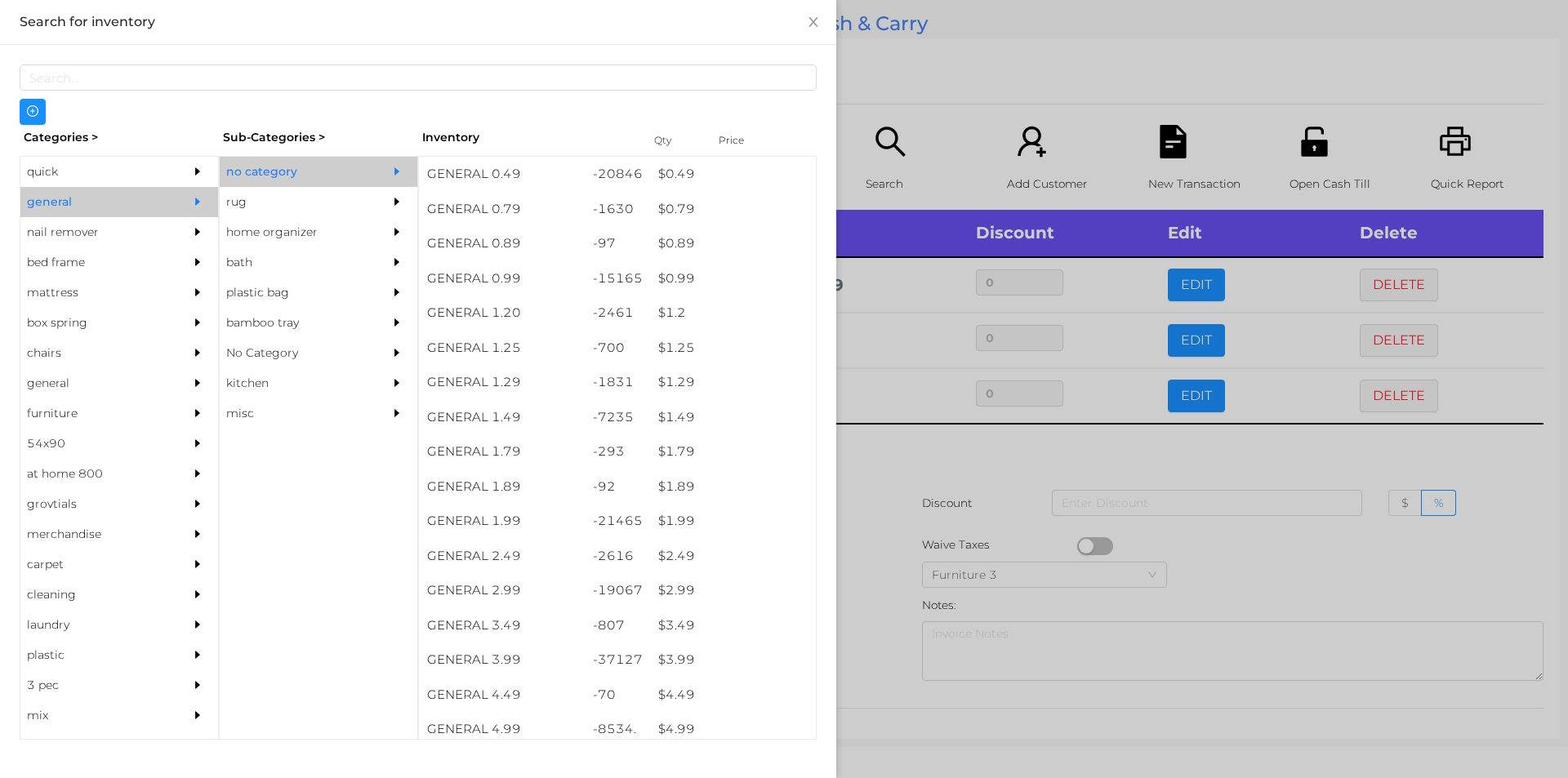
click at [880, 530] on div at bounding box center [784, 389] width 1568 height 778
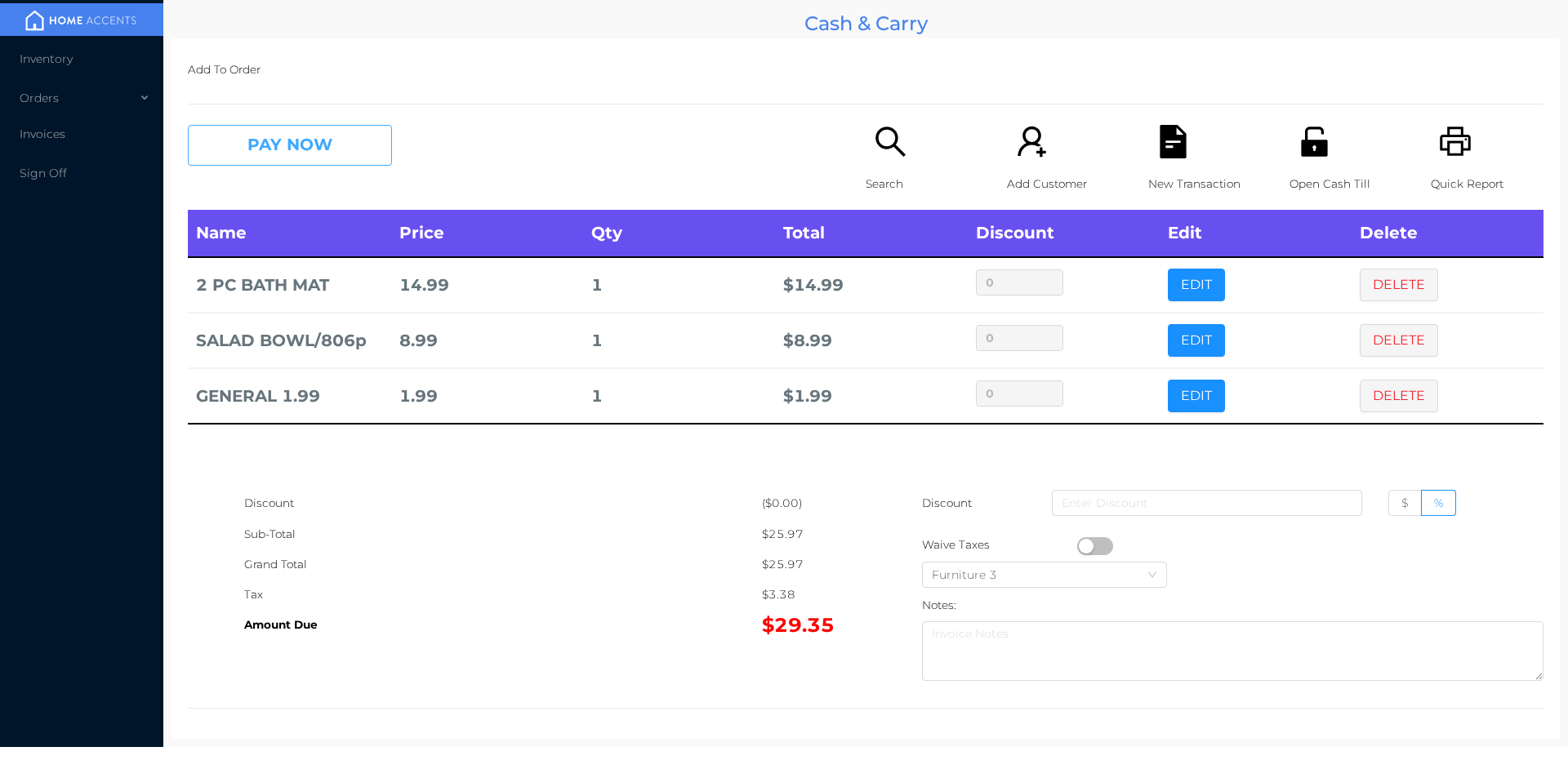
click at [289, 142] on button "PAY NOW" at bounding box center [289, 146] width 204 height 41
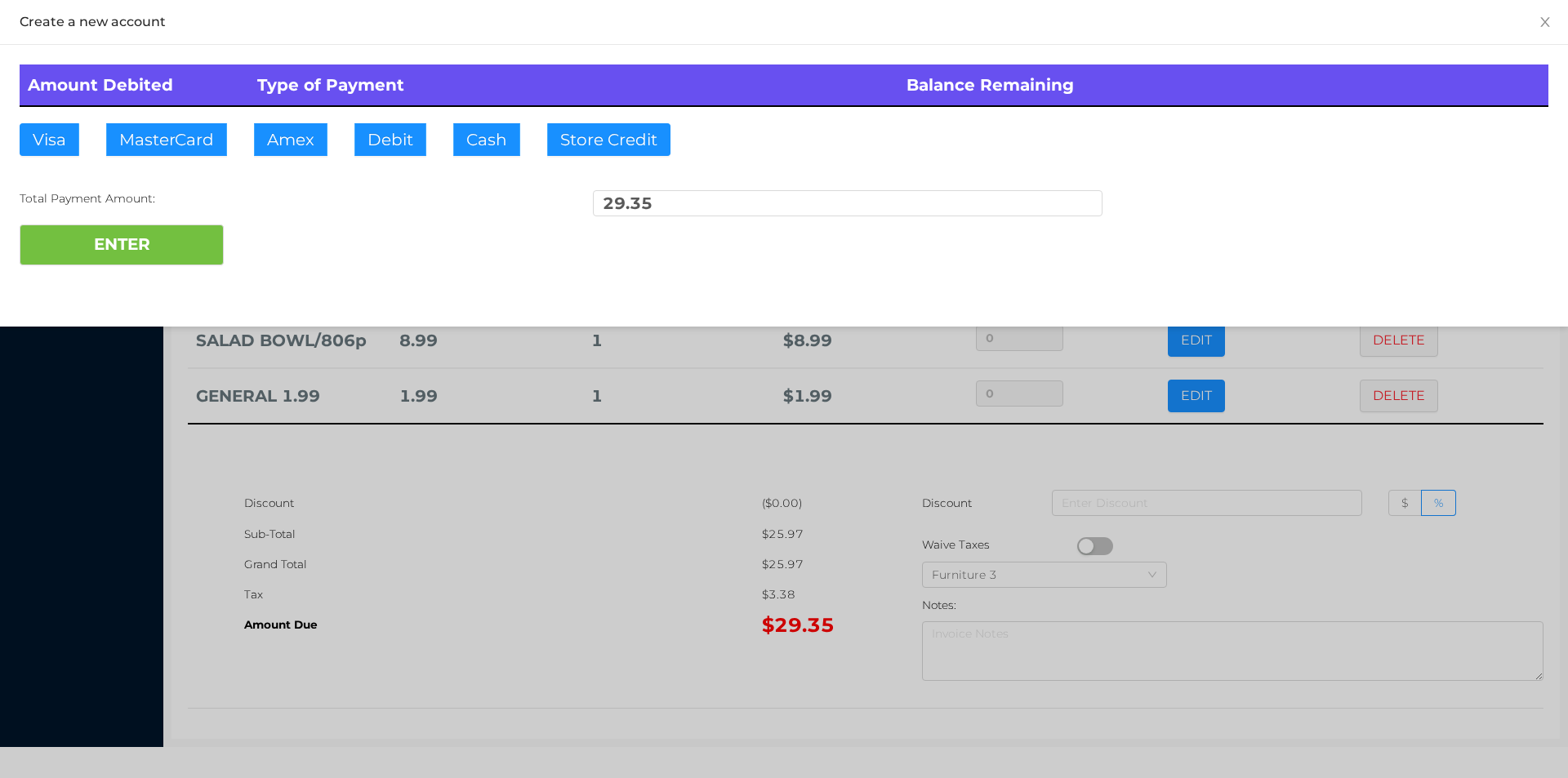
click at [281, 259] on div "ENTER" at bounding box center [784, 245] width 1529 height 41
click at [560, 561] on div at bounding box center [784, 389] width 1568 height 778
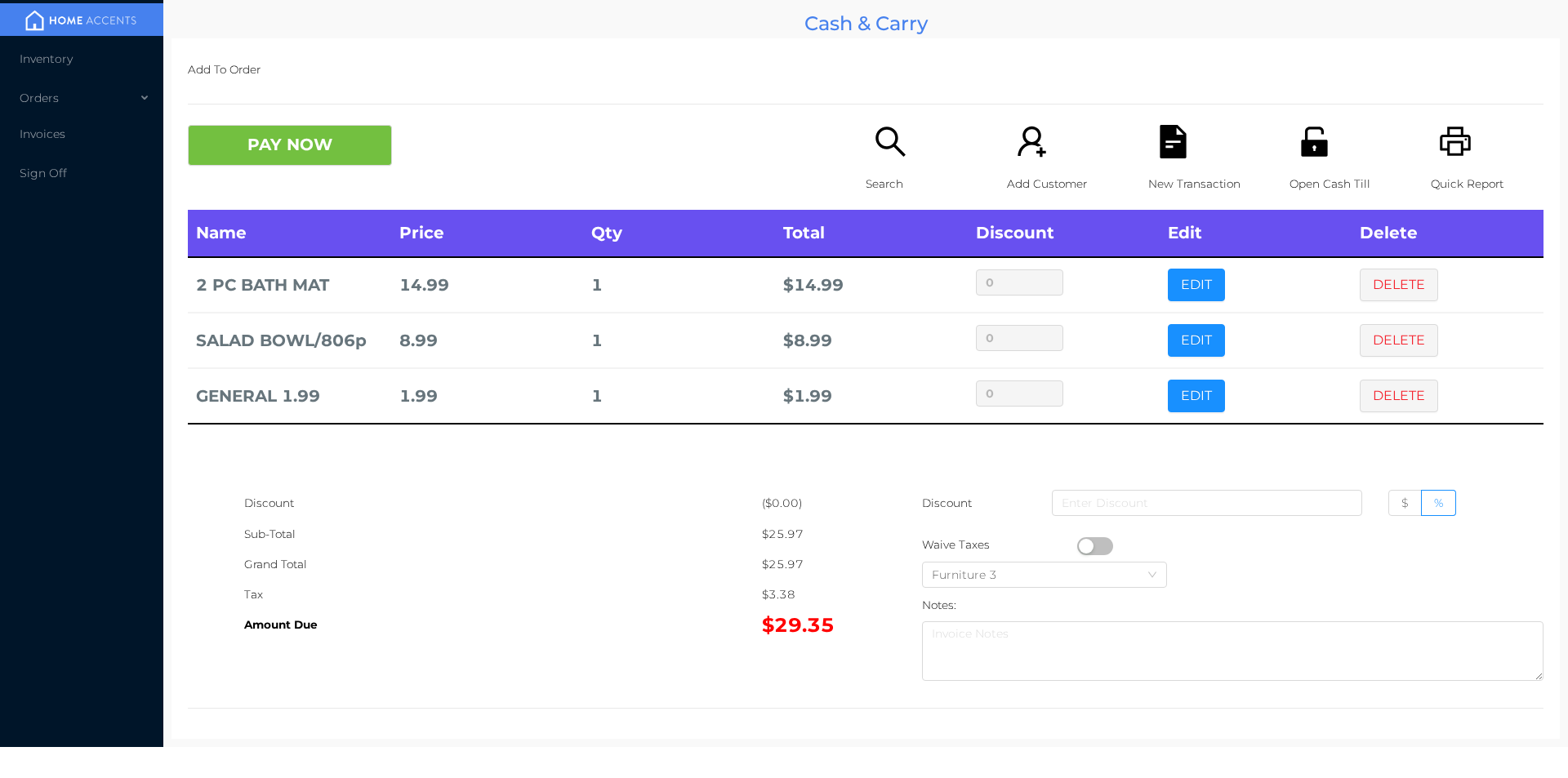
click at [1172, 159] on icon "icon: file-text" at bounding box center [1173, 142] width 26 height 34
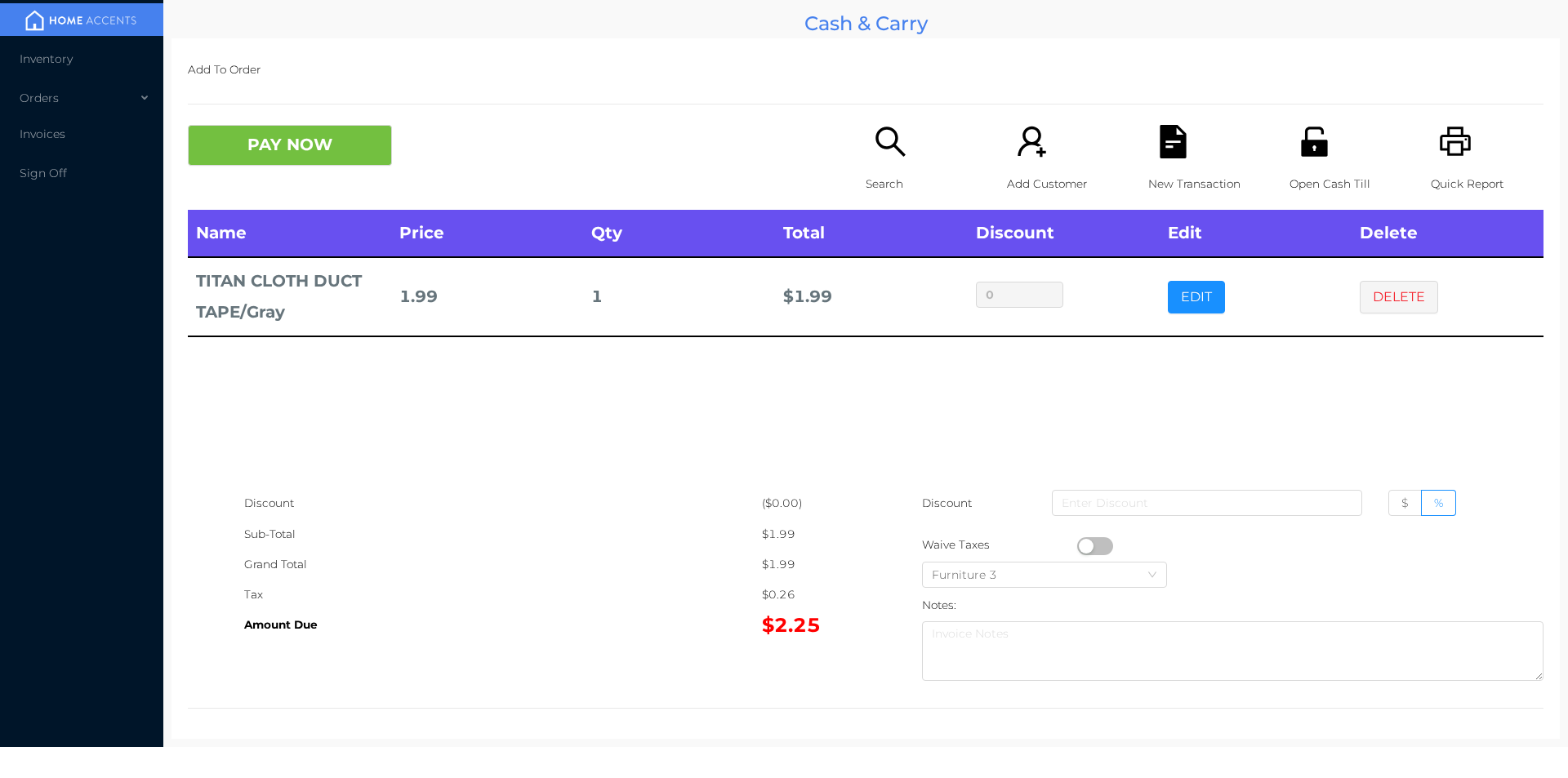
click at [866, 182] on p "Search" at bounding box center [922, 184] width 113 height 30
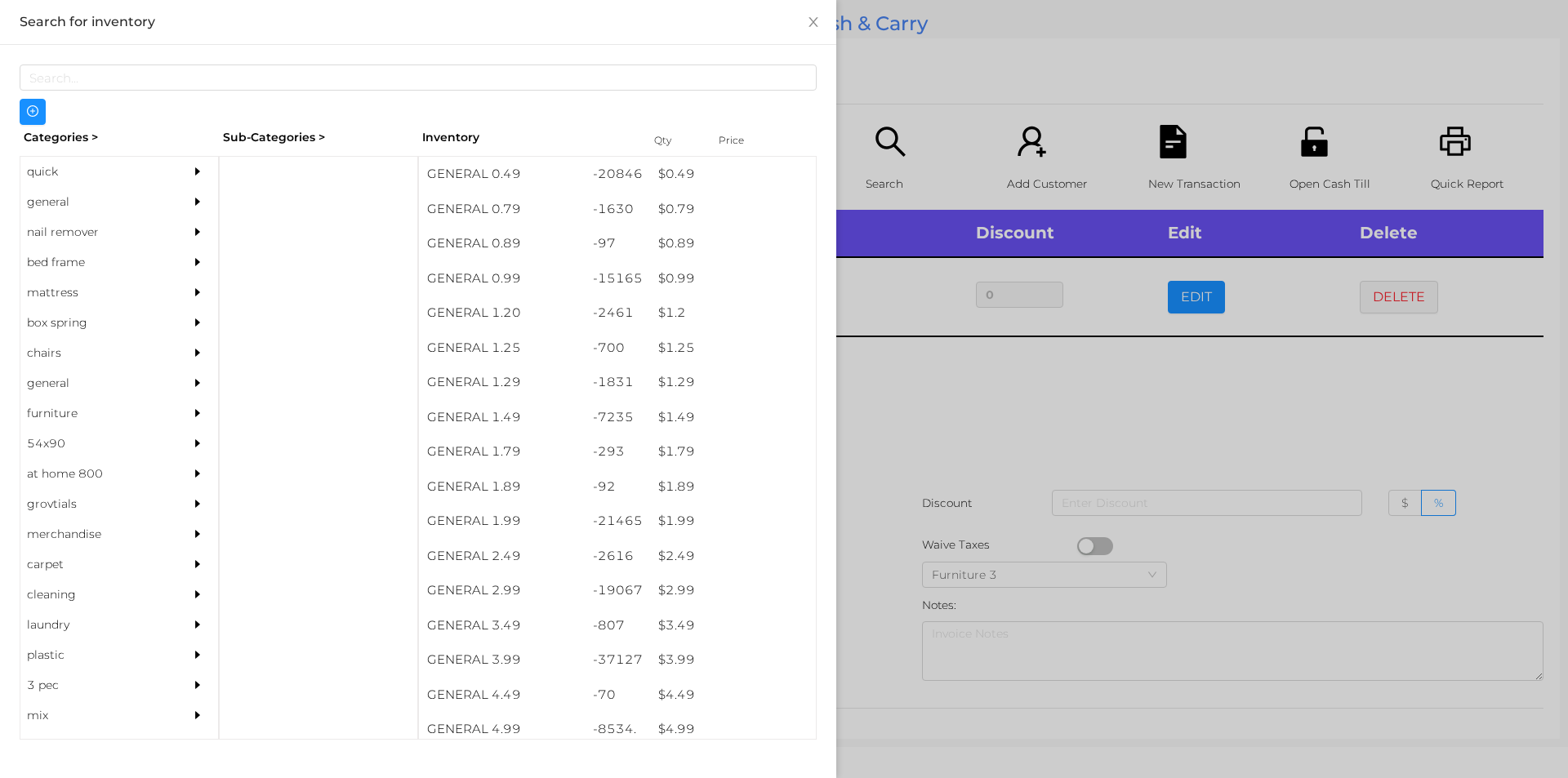
click at [962, 407] on div at bounding box center [784, 389] width 1568 height 778
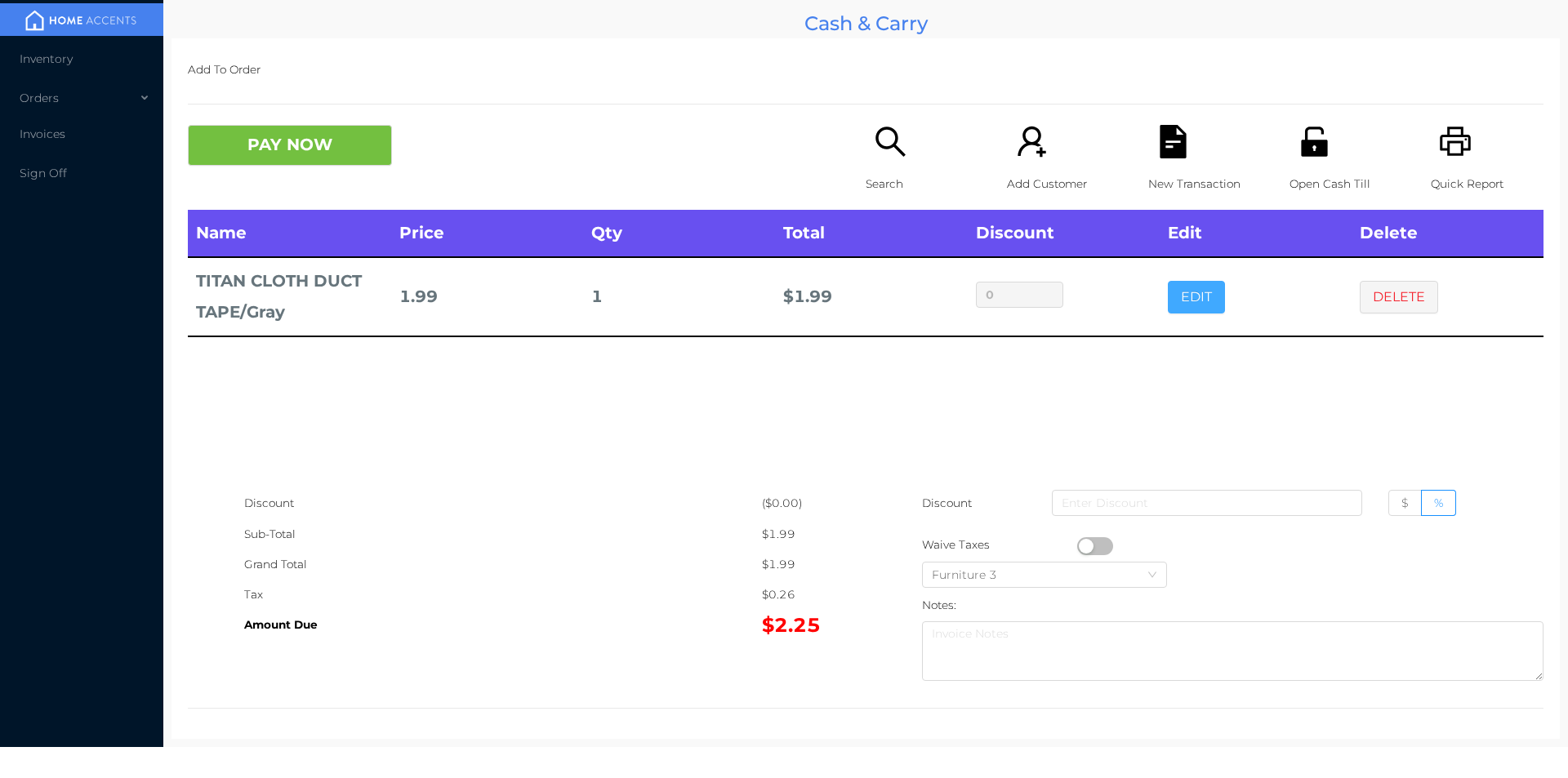
click at [1168, 295] on button "EDIT" at bounding box center [1196, 297] width 57 height 33
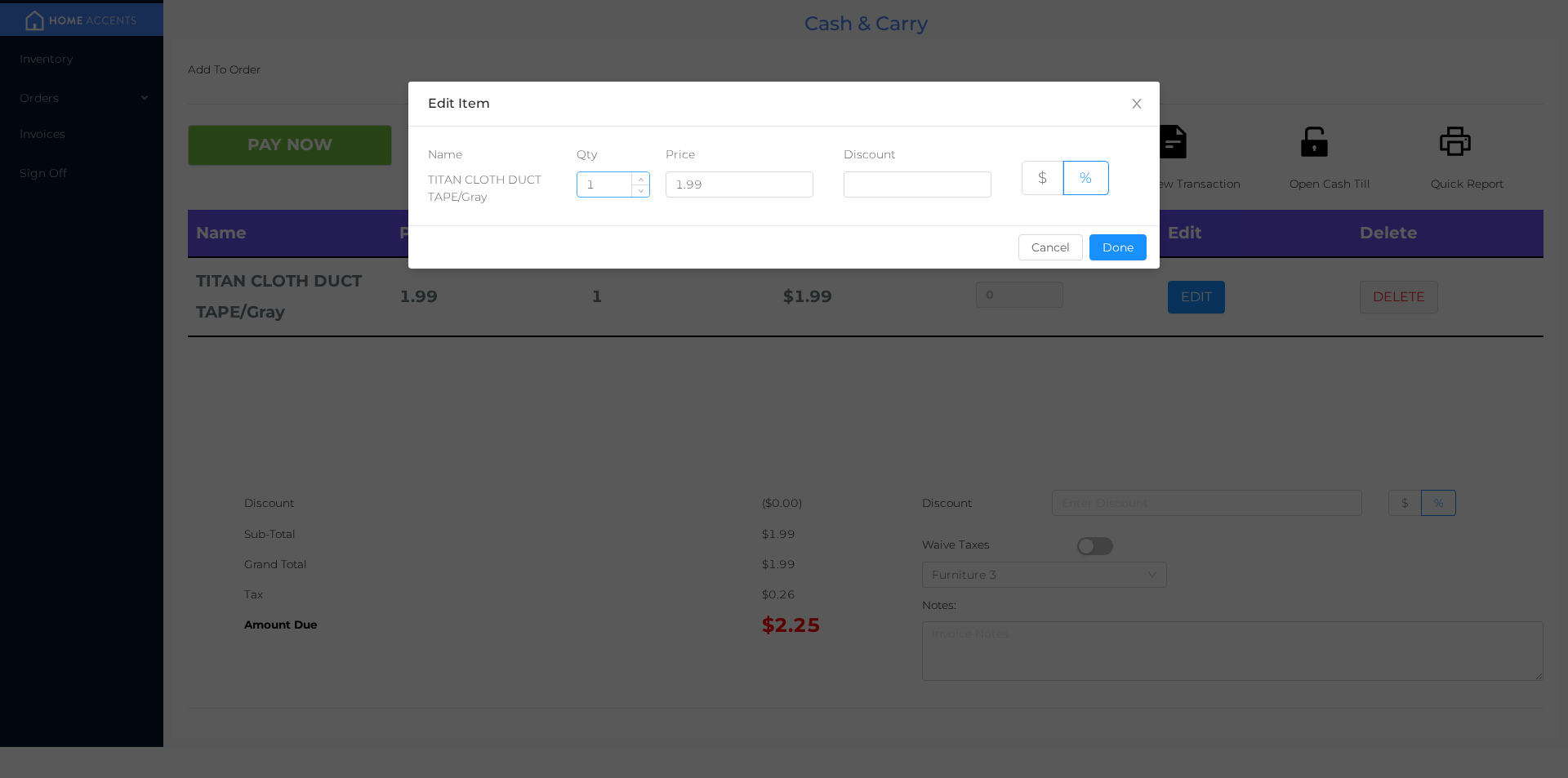
click at [624, 187] on input "1" at bounding box center [613, 185] width 72 height 25
type input "4"
click at [1114, 251] on button "Done" at bounding box center [1118, 247] width 57 height 26
type input "0%"
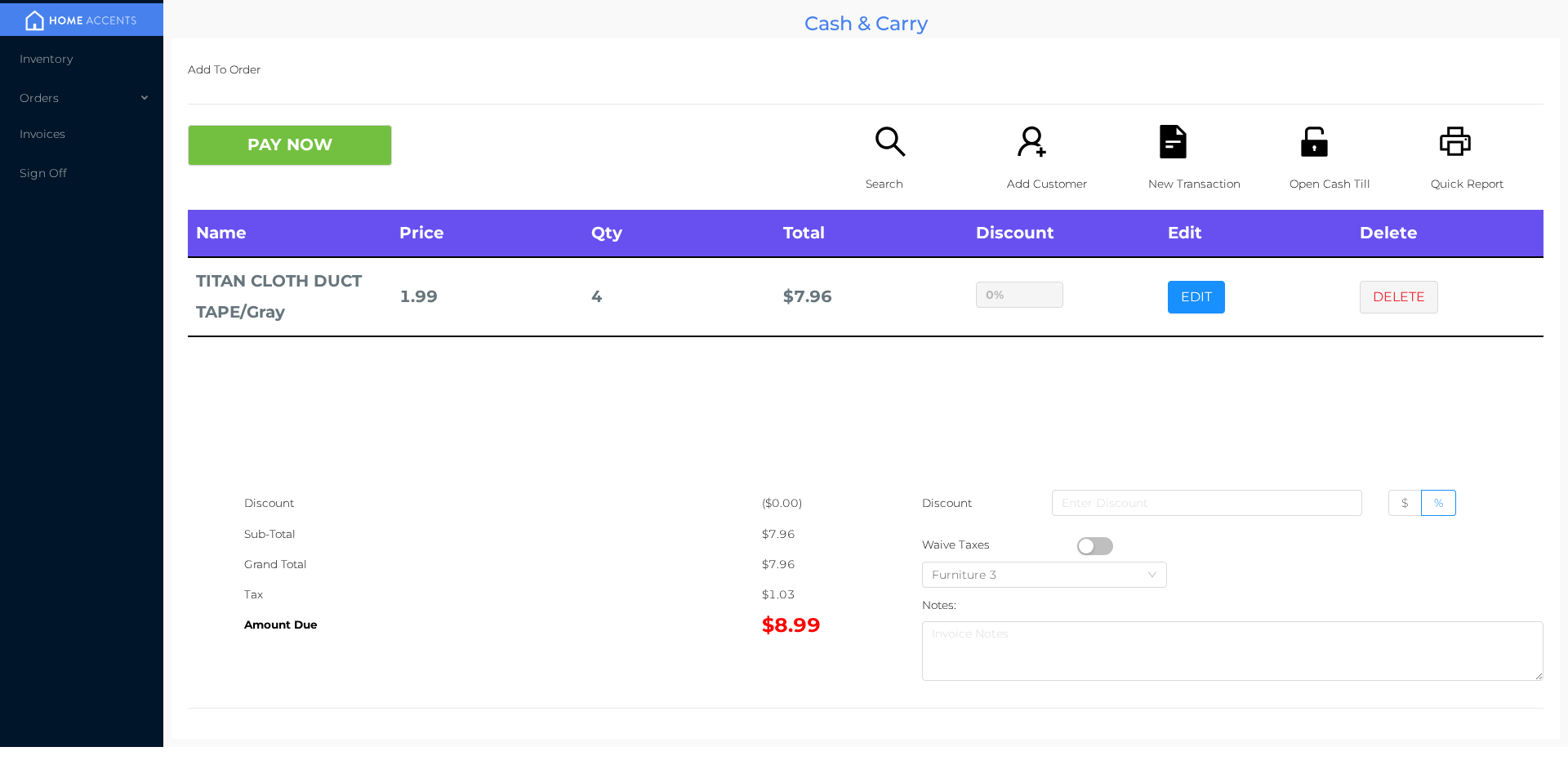
click at [1082, 402] on div "Name Price Qty Total Discount Edit Delete TITAN CLOTH DUCT TAPE/Gray 1.99 4 $ 7…" at bounding box center [865, 349] width 1355 height 278
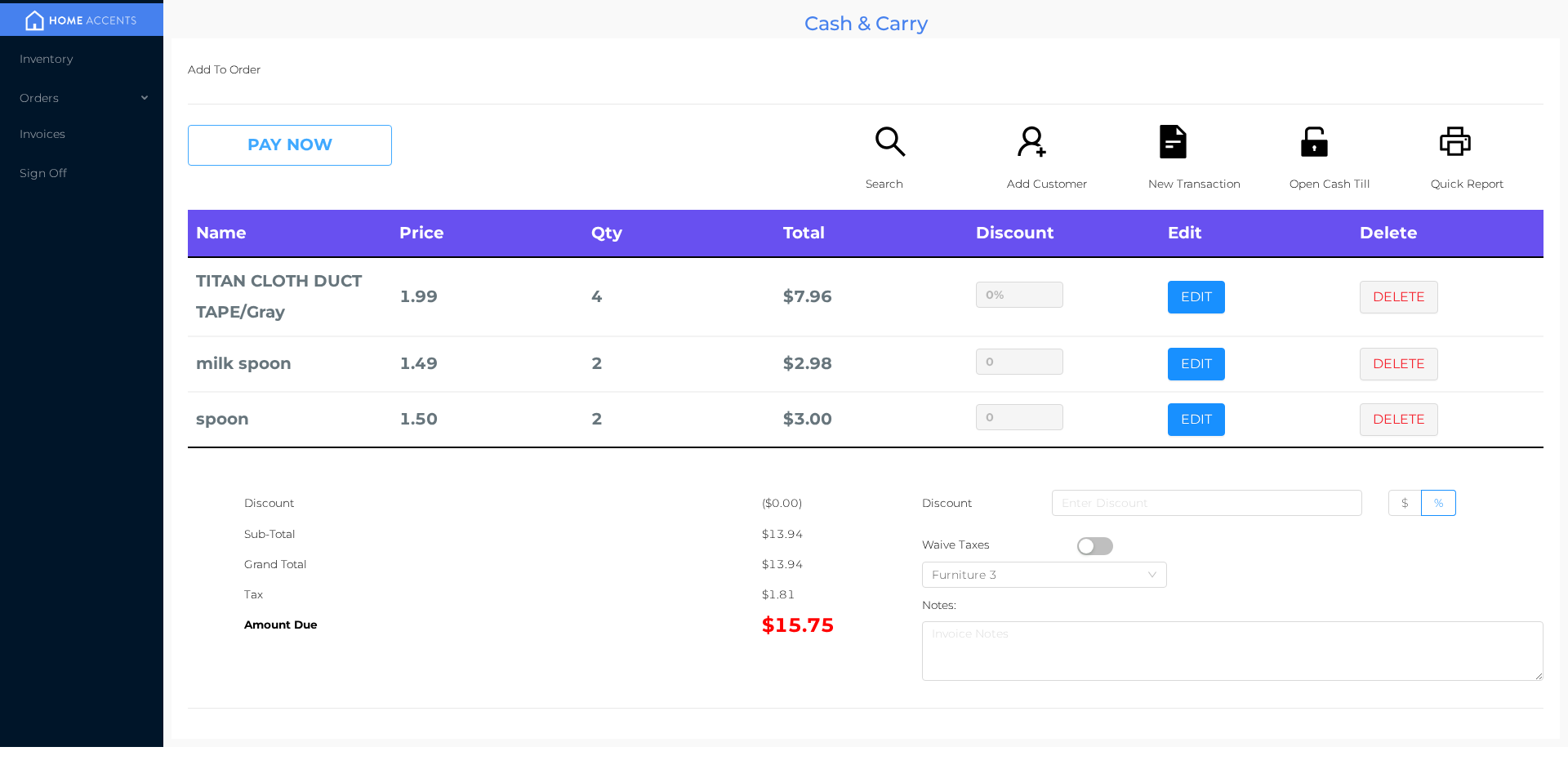
click at [288, 145] on button "PAY NOW" at bounding box center [289, 146] width 204 height 41
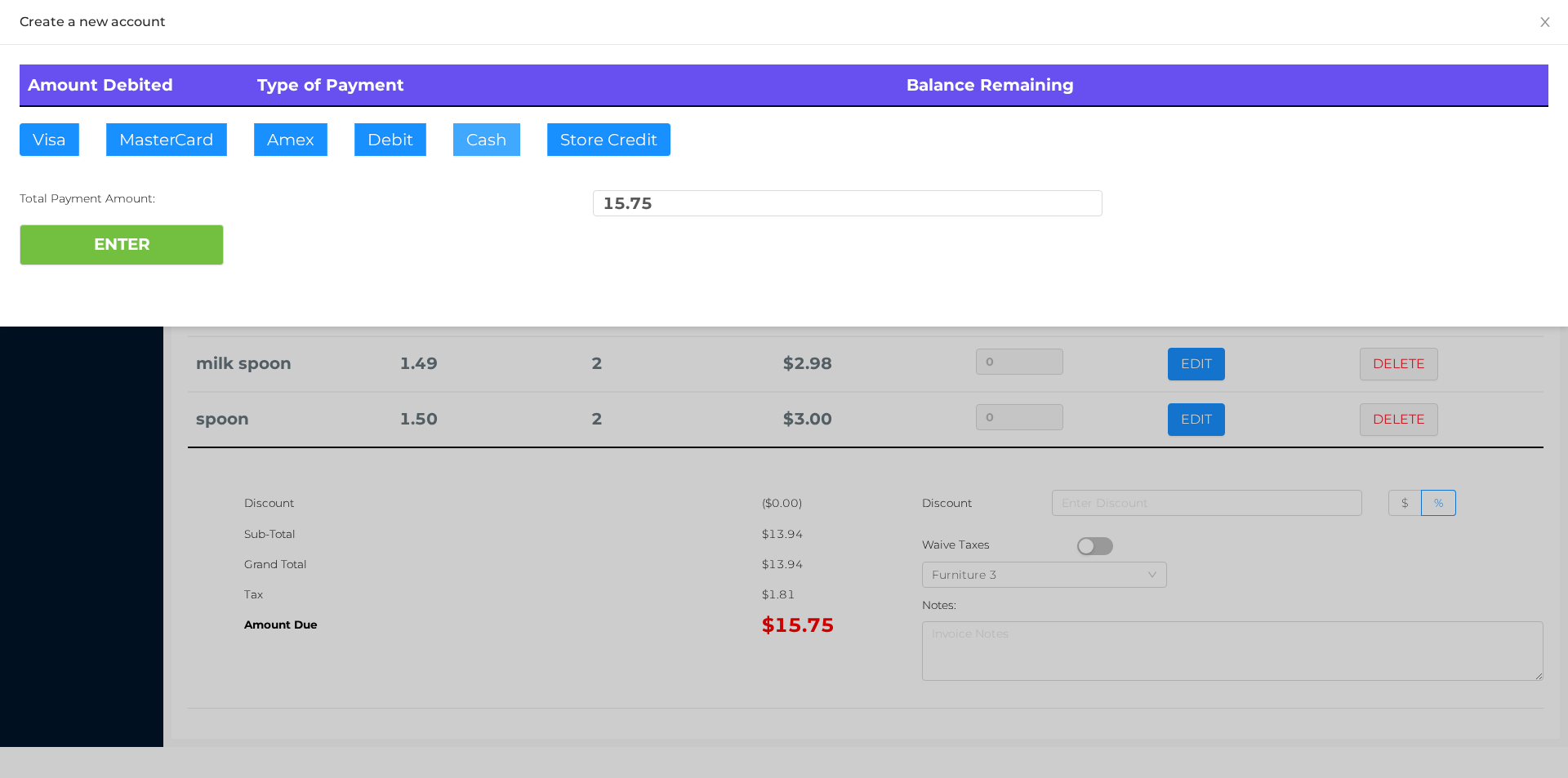
click at [479, 151] on button "Cash" at bounding box center [487, 140] width 67 height 33
type input "20."
click at [152, 250] on button "ENTER" at bounding box center [121, 245] width 204 height 41
type input "0"
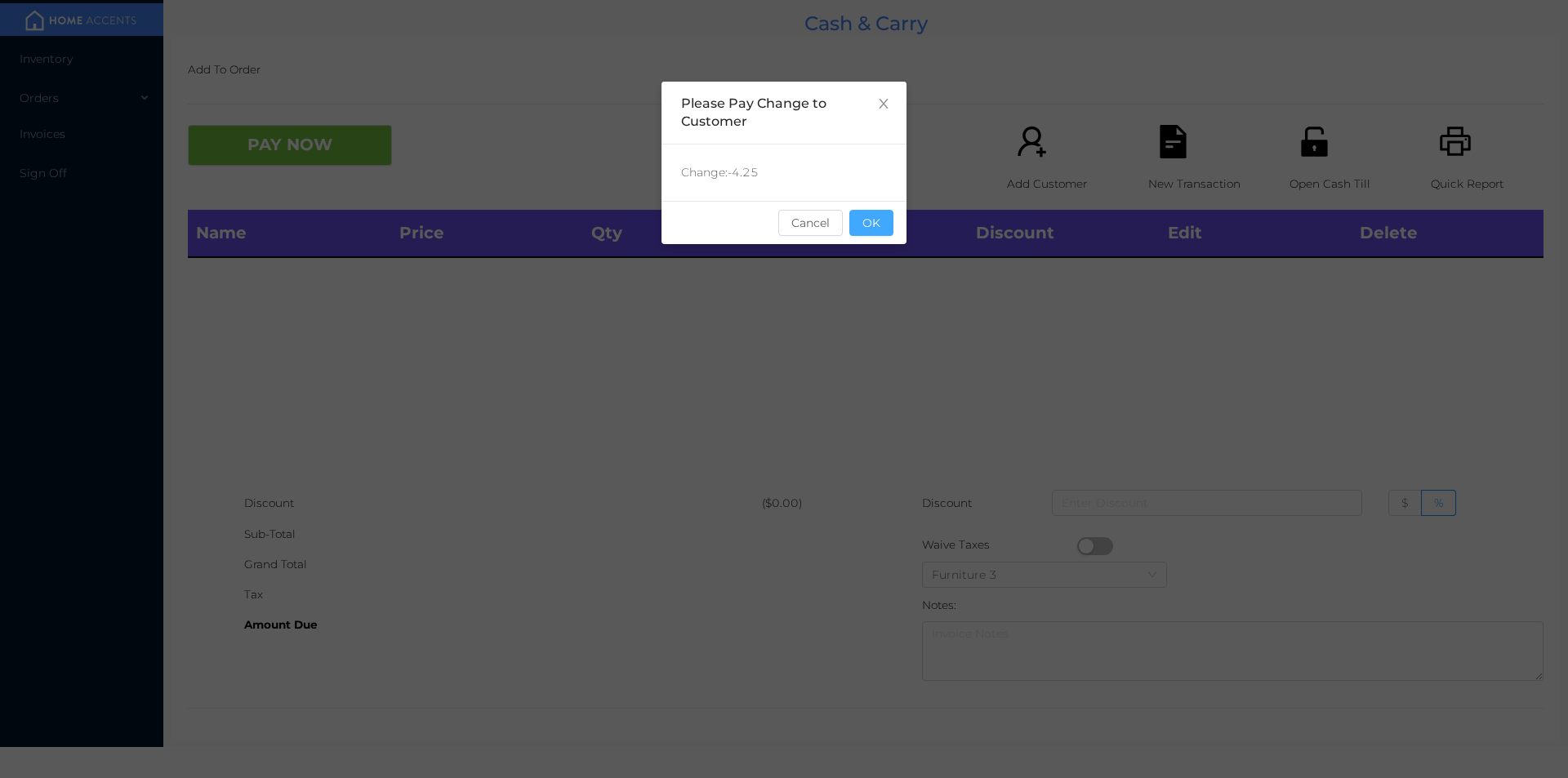
click at [867, 214] on button "OK" at bounding box center [872, 223] width 44 height 26
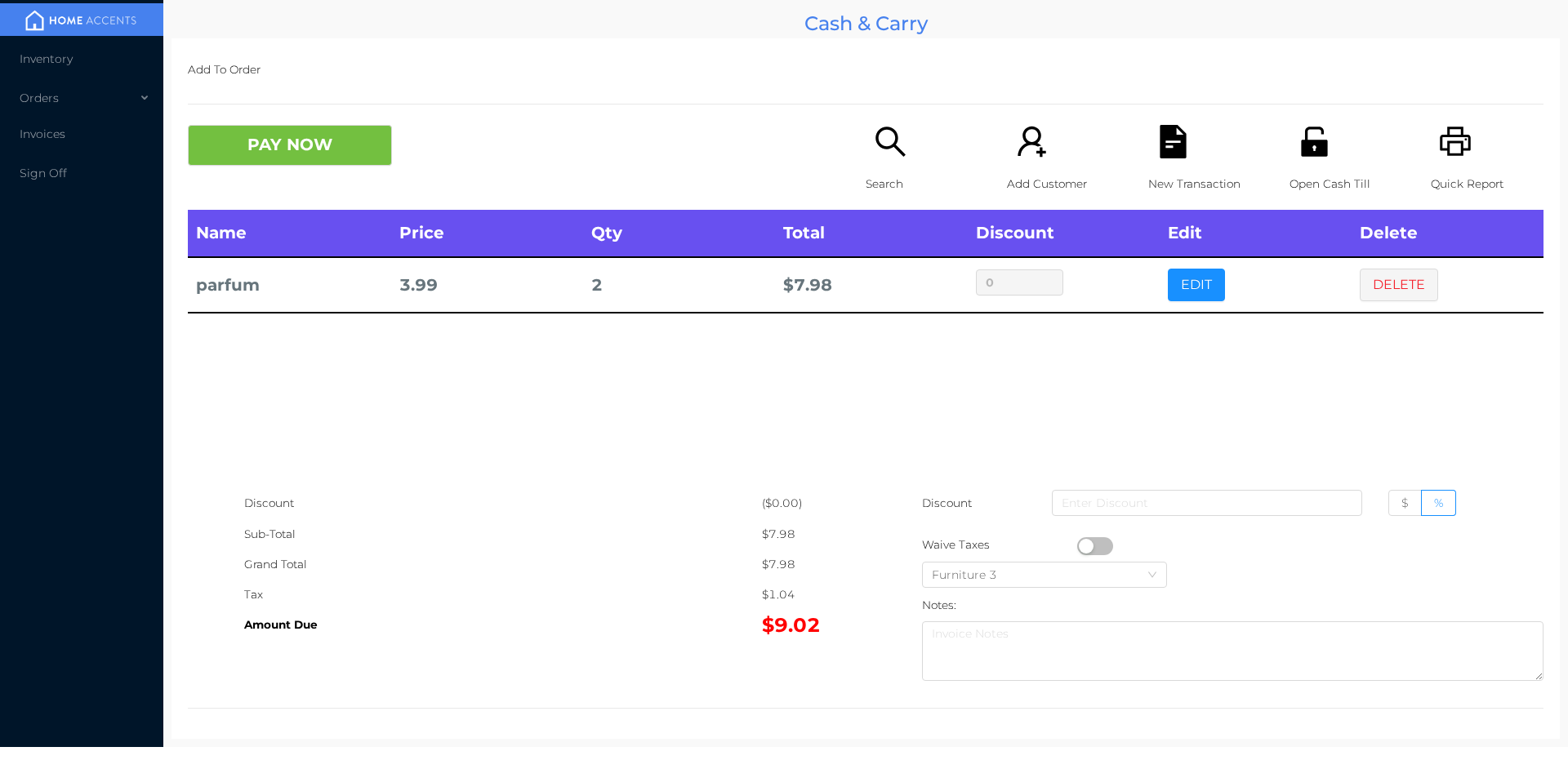
click at [885, 159] on icon "icon: search" at bounding box center [890, 142] width 34 height 34
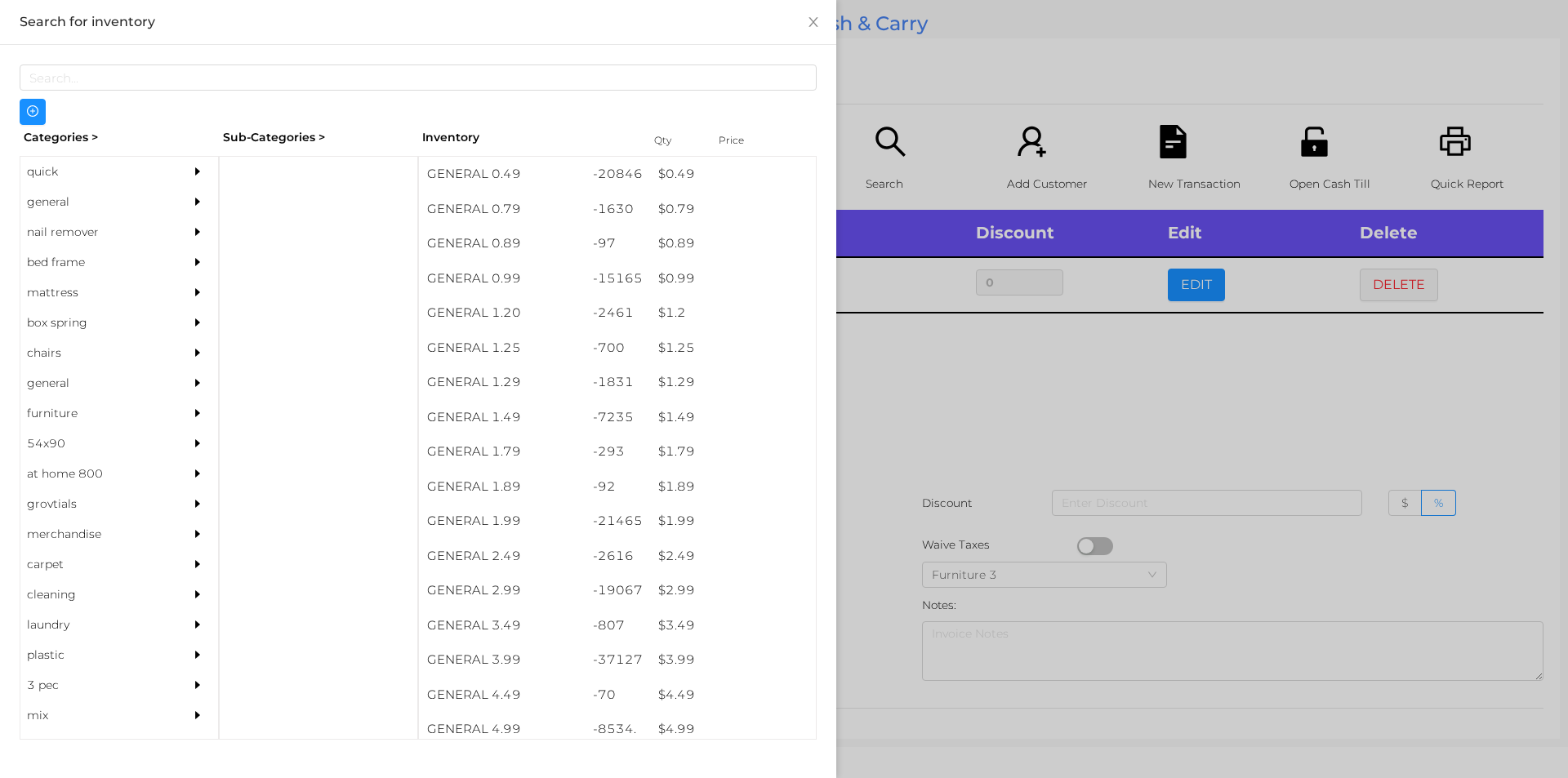
click at [54, 178] on div "quick" at bounding box center [95, 172] width 149 height 30
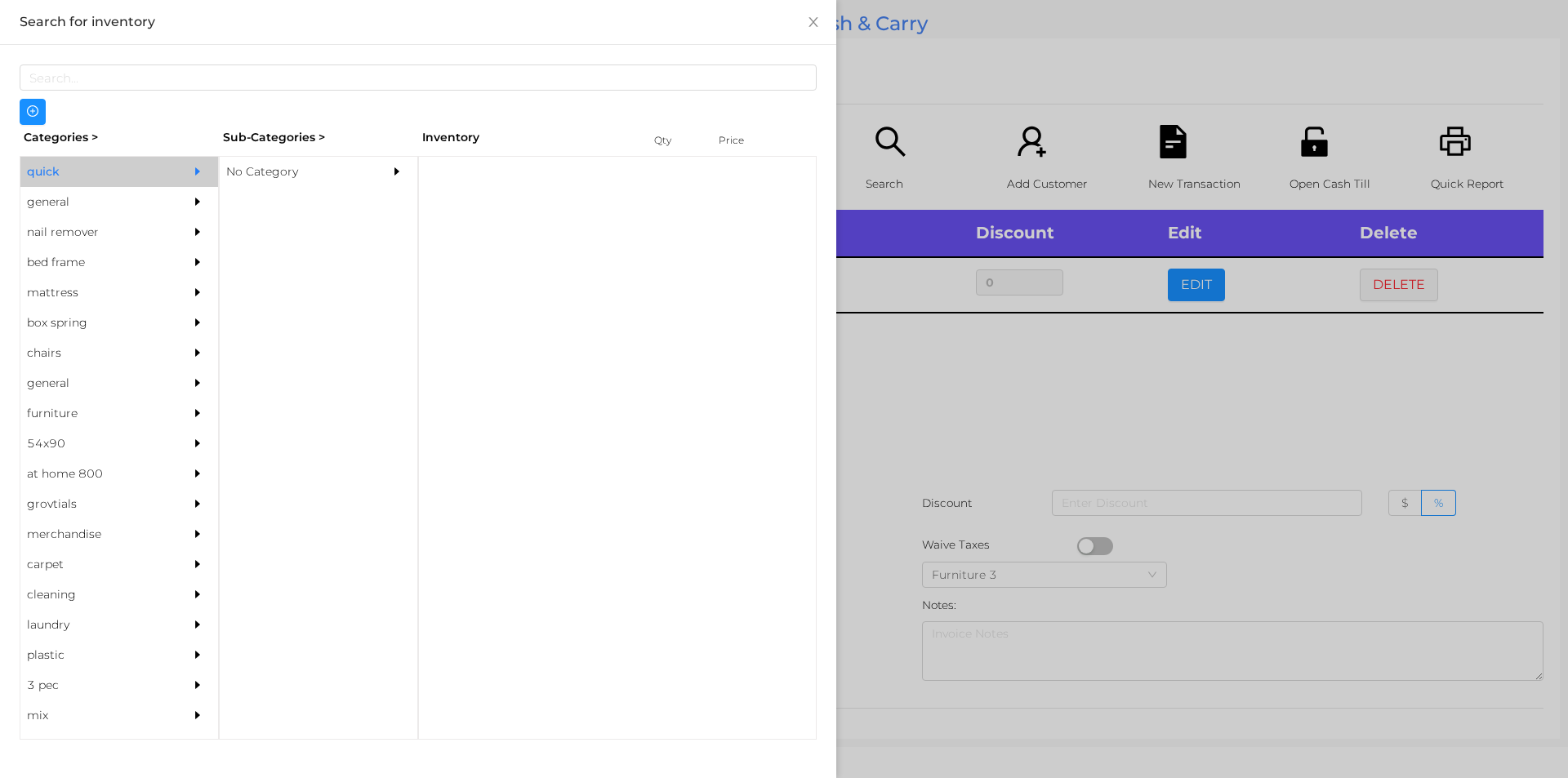
click at [239, 173] on div "No Category" at bounding box center [294, 172] width 149 height 30
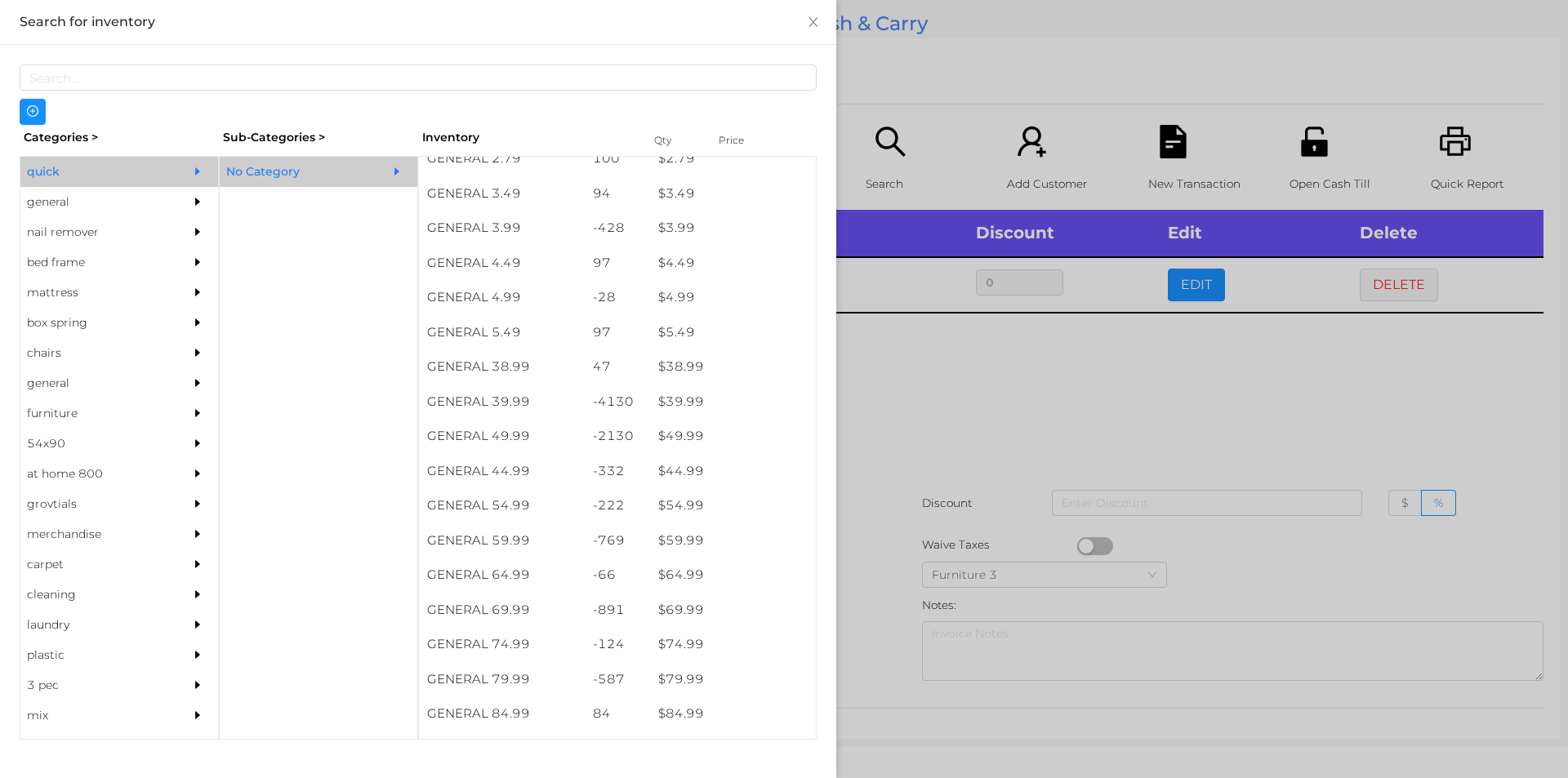
scroll to position [708, 0]
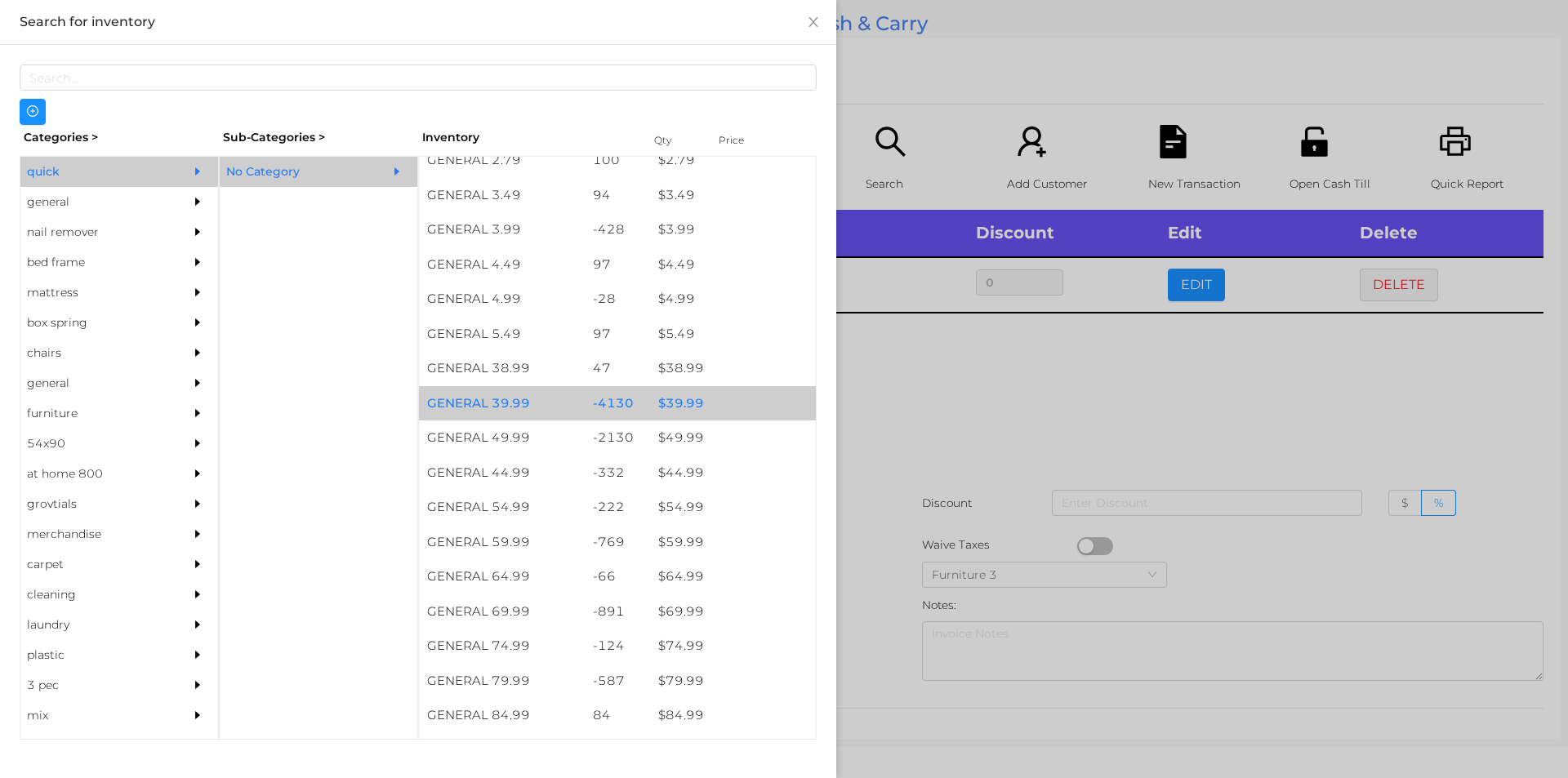
click at [679, 393] on div "$ 39.99" at bounding box center [732, 403] width 166 height 35
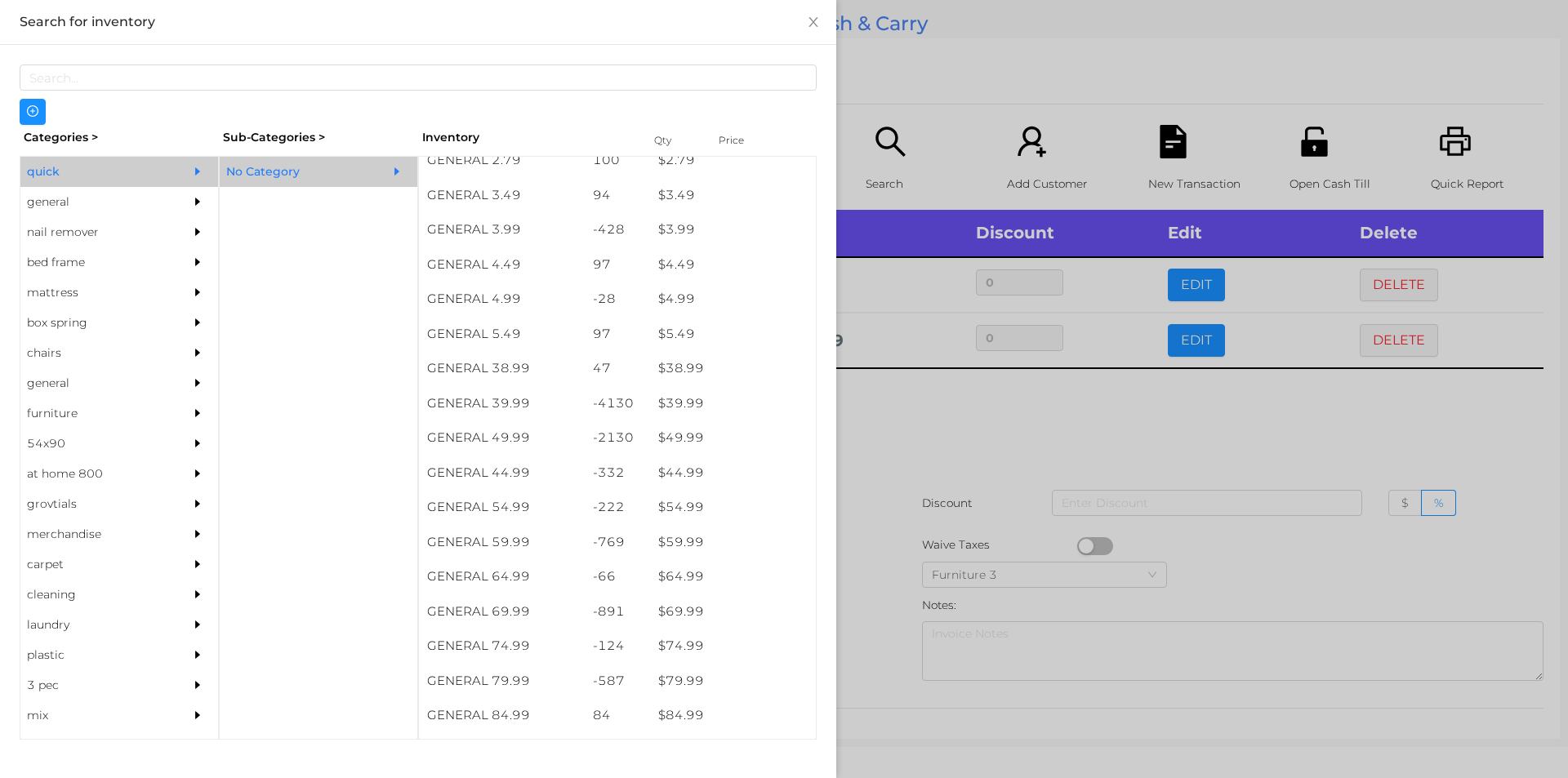
click at [901, 453] on div at bounding box center [784, 389] width 1568 height 778
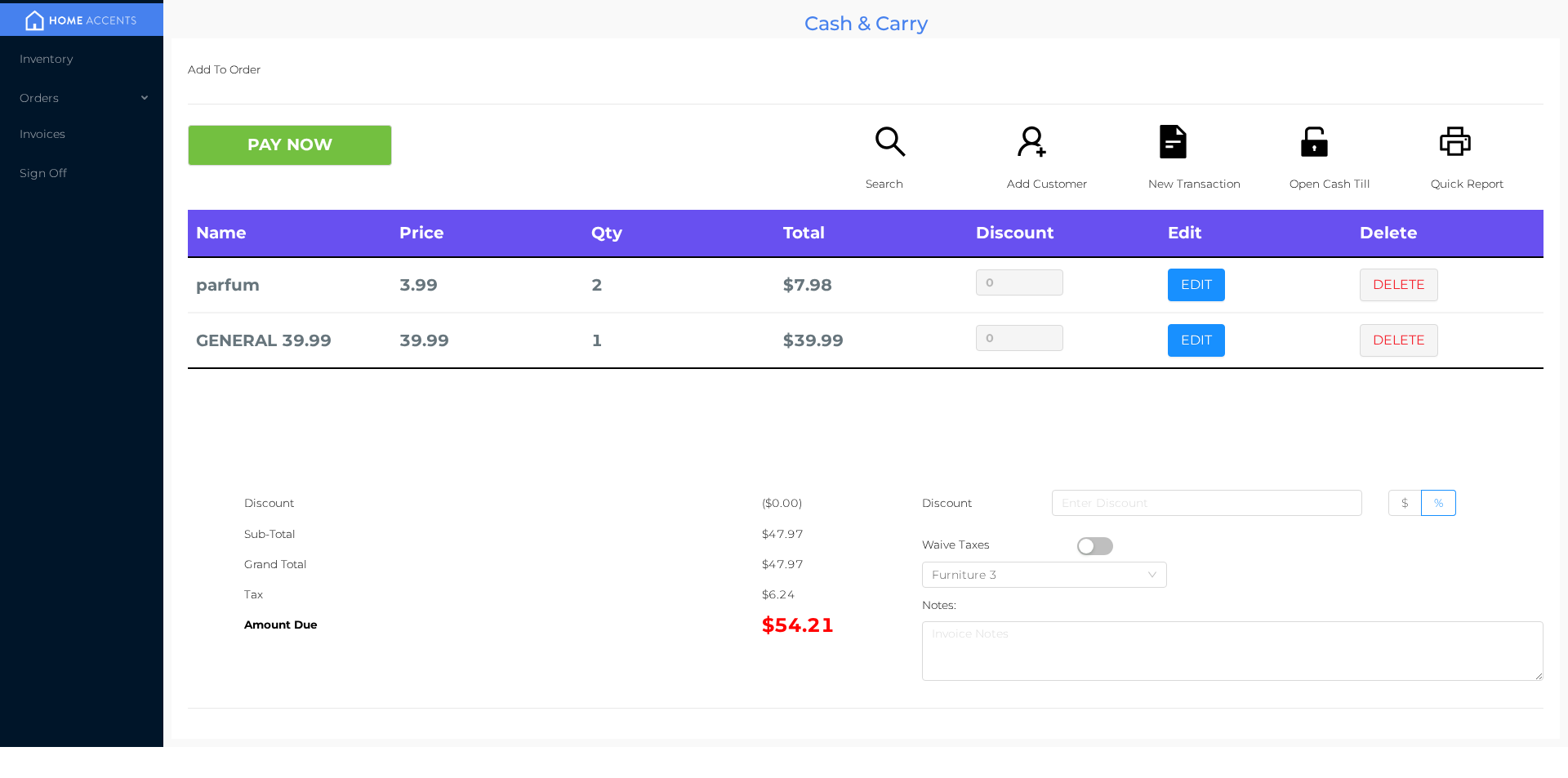
click at [1309, 161] on div "Open Cash Till" at bounding box center [1345, 168] width 113 height 85
click at [315, 150] on button "PAY NOW" at bounding box center [289, 146] width 204 height 41
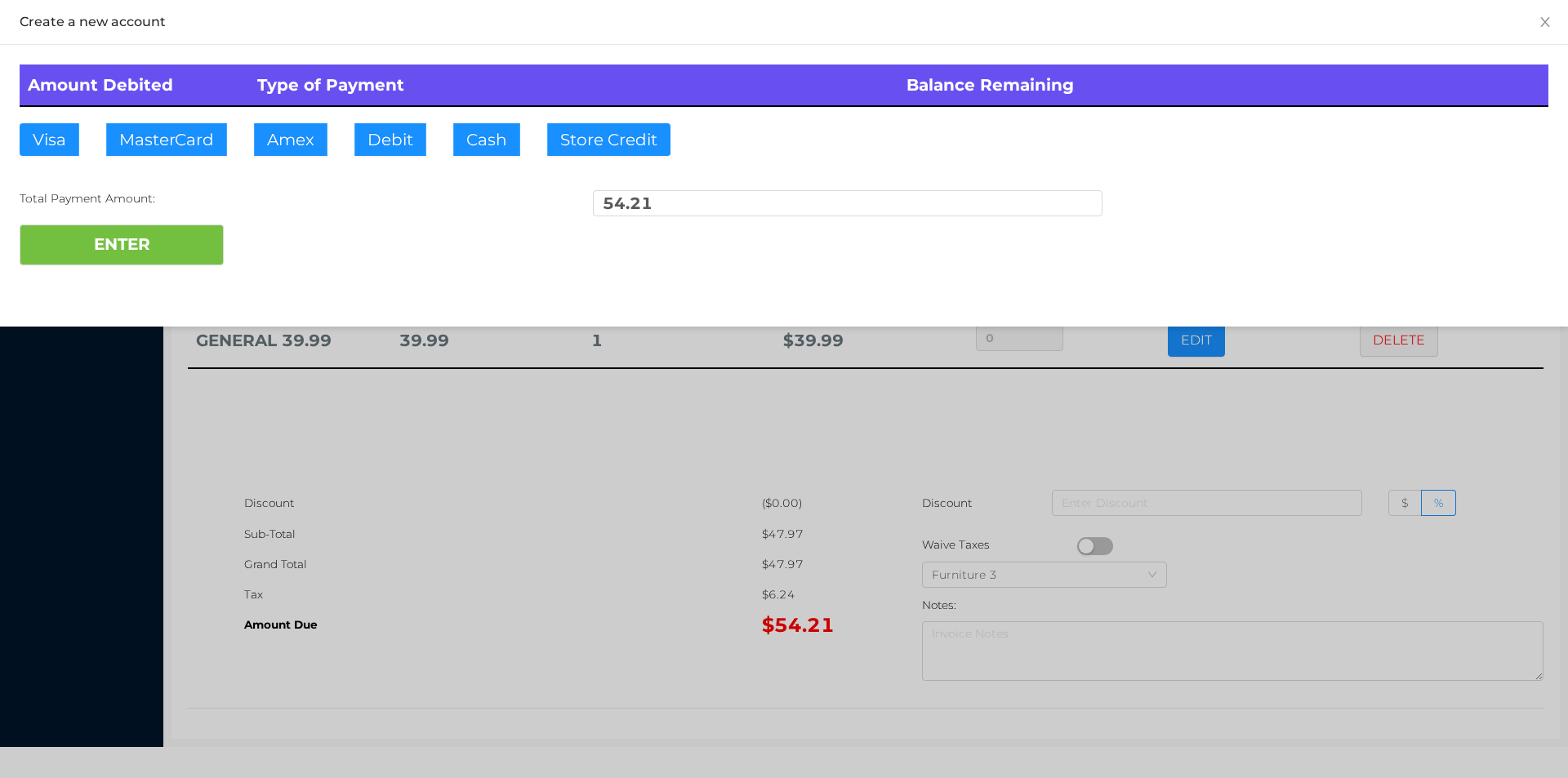
click at [282, 242] on div "ENTER" at bounding box center [784, 245] width 1529 height 41
click at [468, 501] on div at bounding box center [784, 389] width 1568 height 778
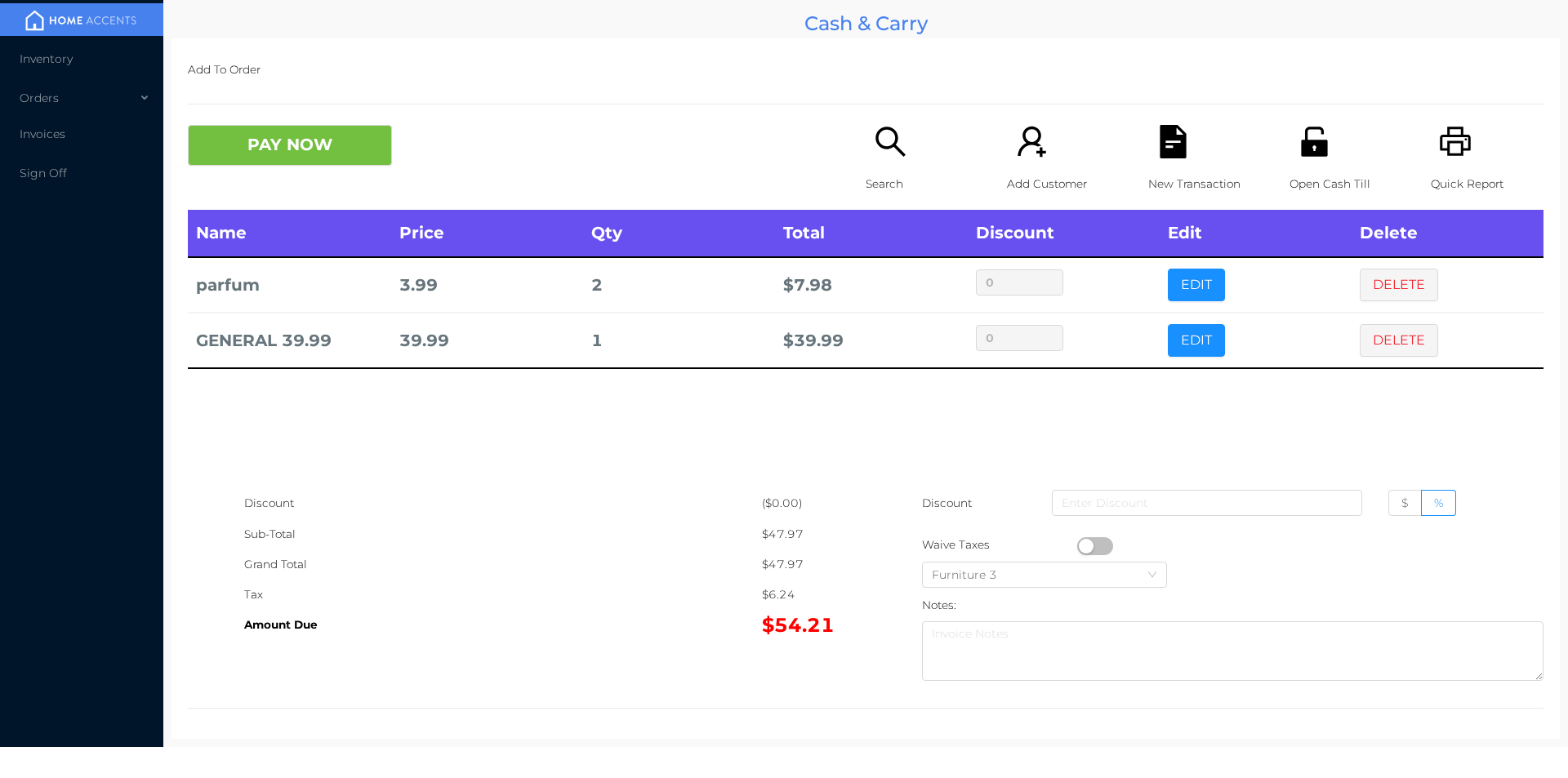
click at [1160, 151] on icon "icon: file-text" at bounding box center [1173, 142] width 26 height 34
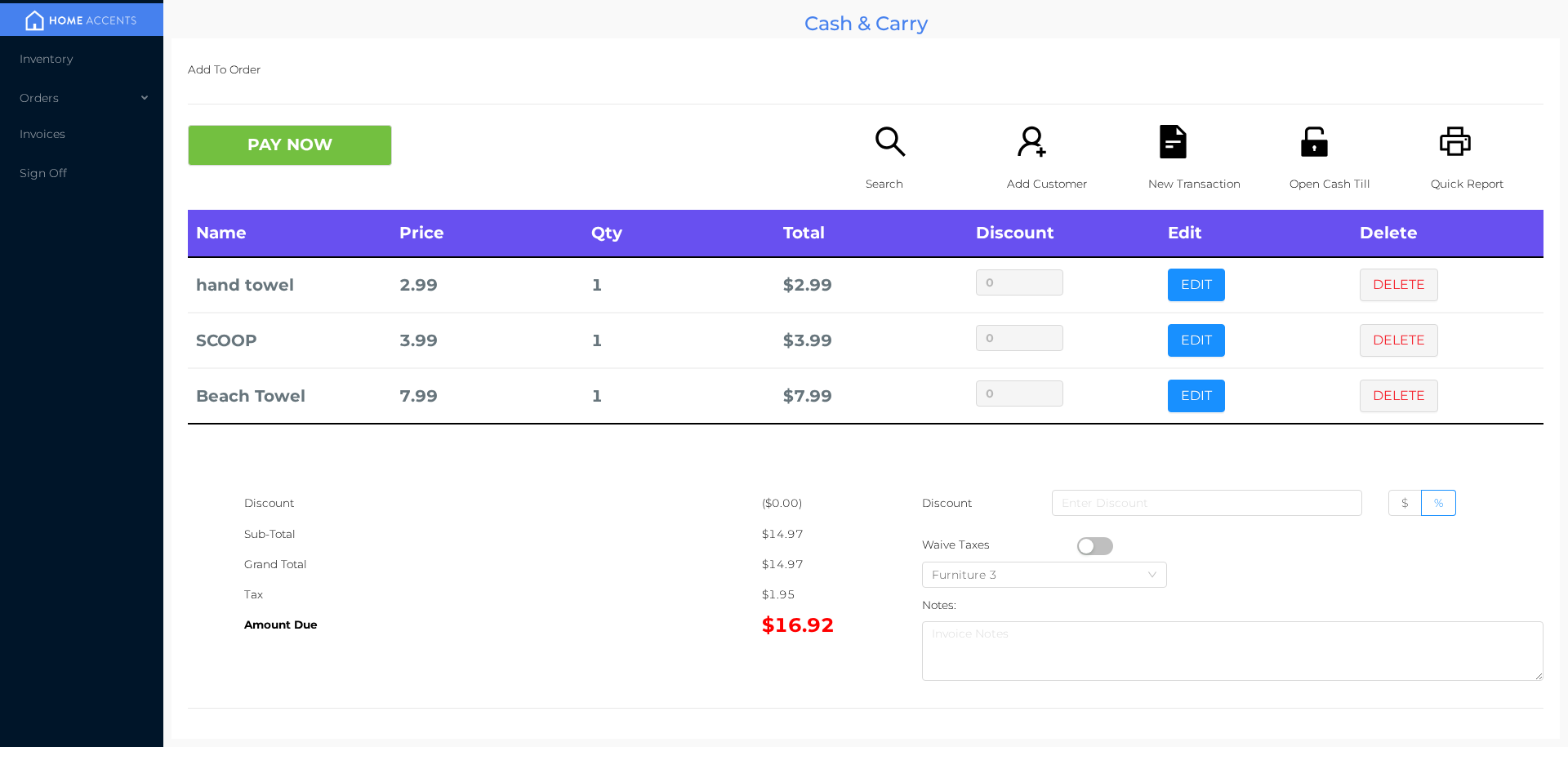
click at [875, 158] on icon "icon: search" at bounding box center [890, 142] width 34 height 34
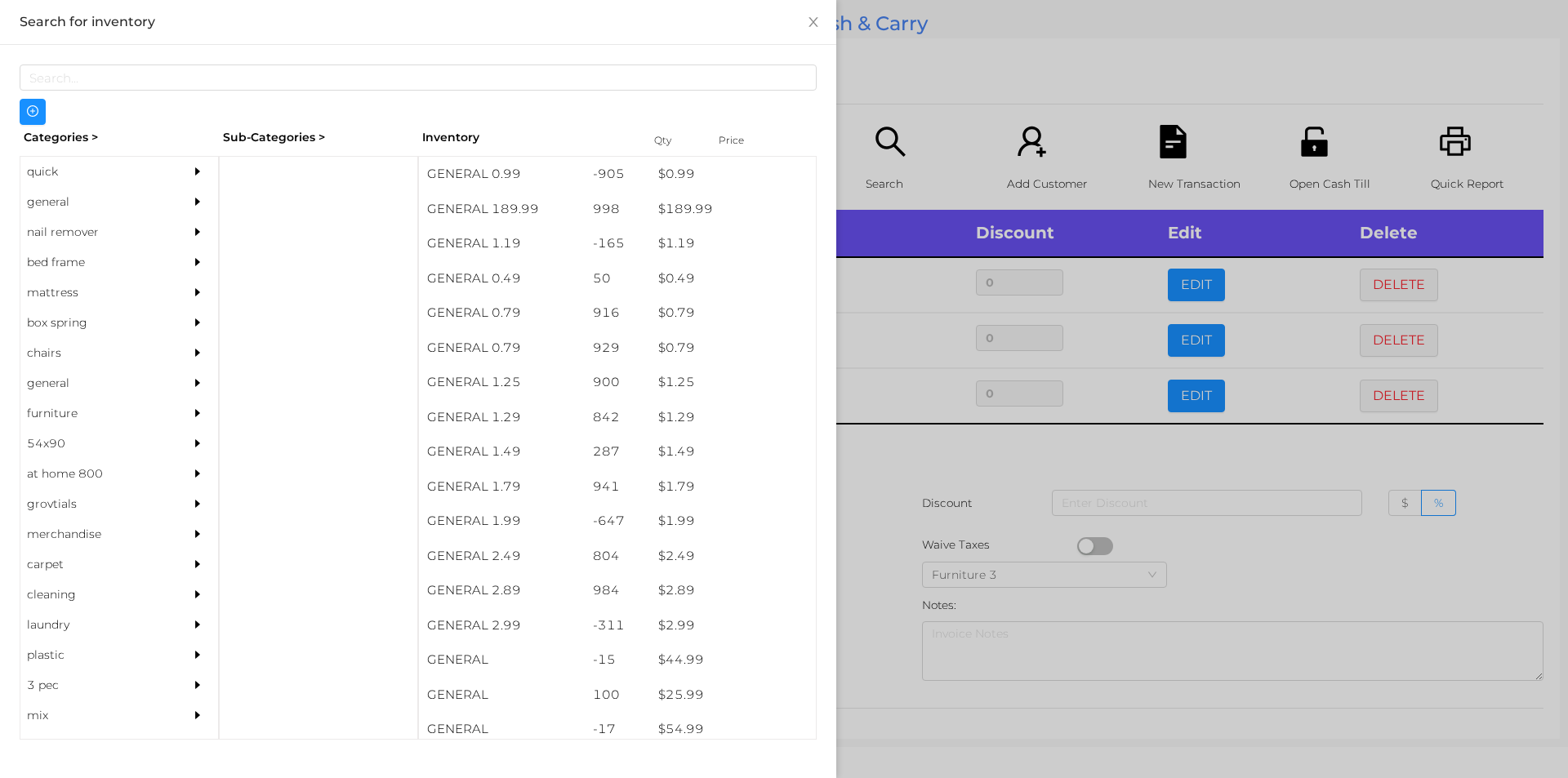
click at [84, 204] on div "general" at bounding box center [95, 201] width 149 height 30
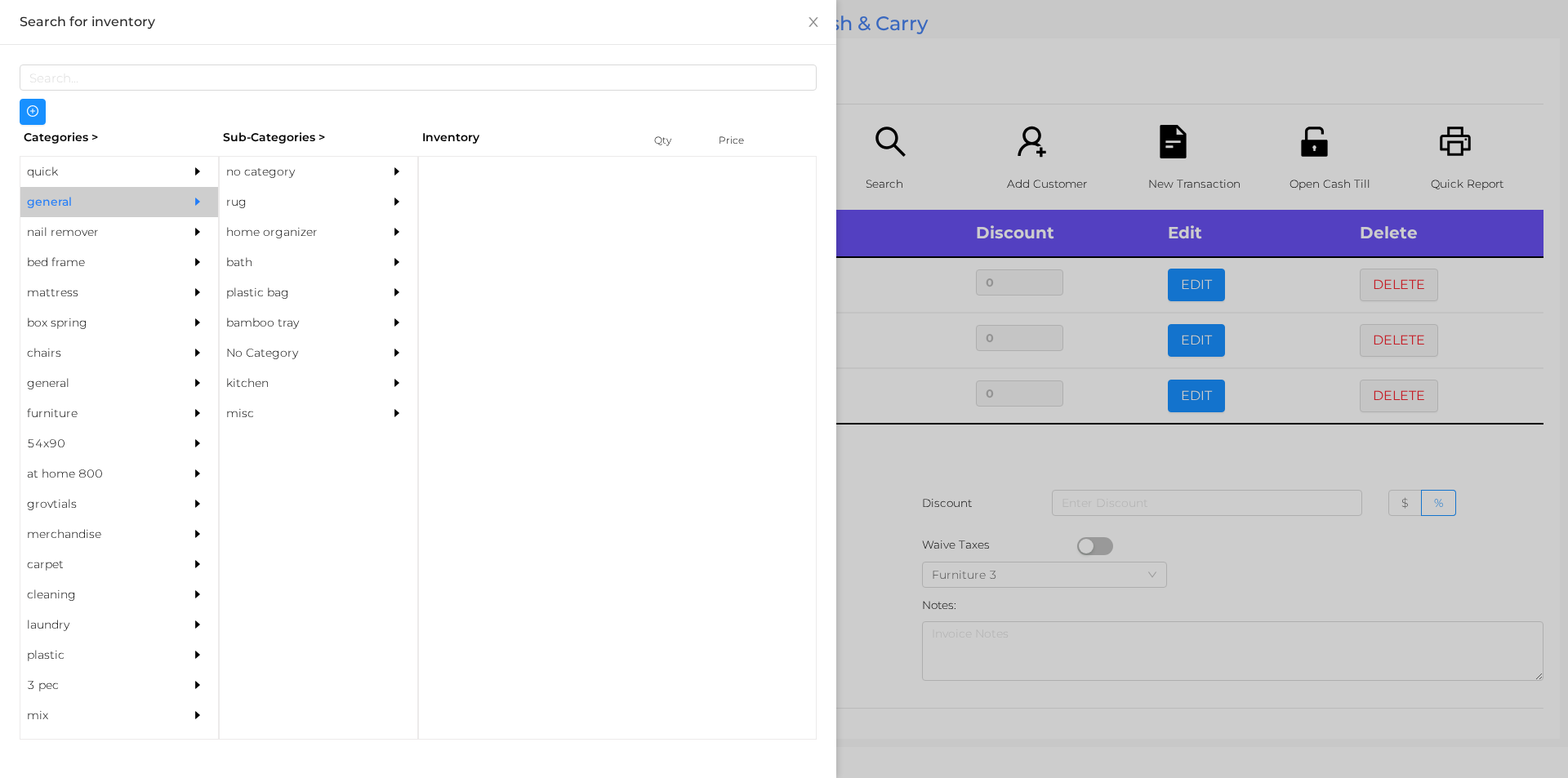
click at [257, 168] on div "no category" at bounding box center [294, 172] width 149 height 30
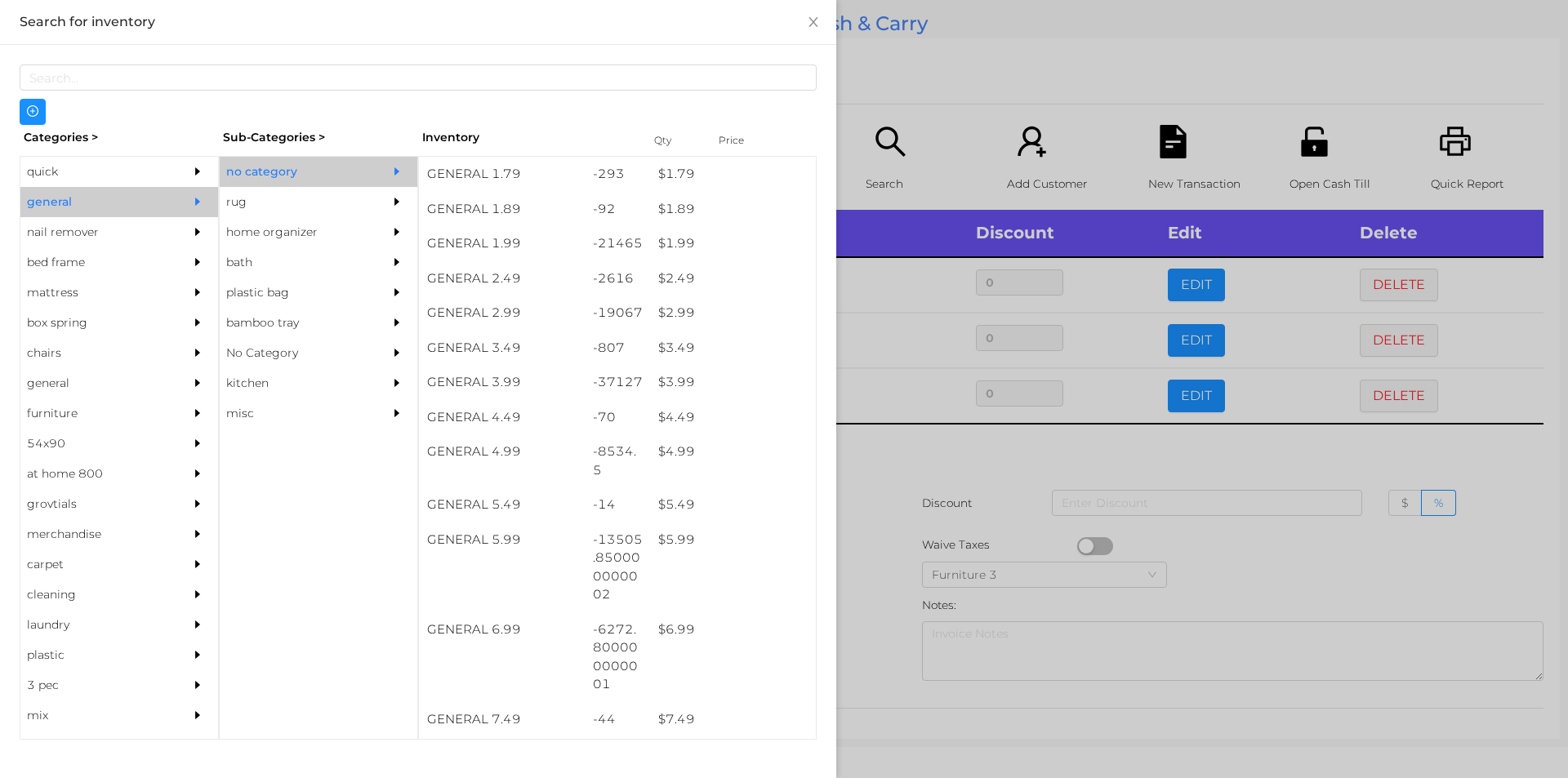
scroll to position [280, 0]
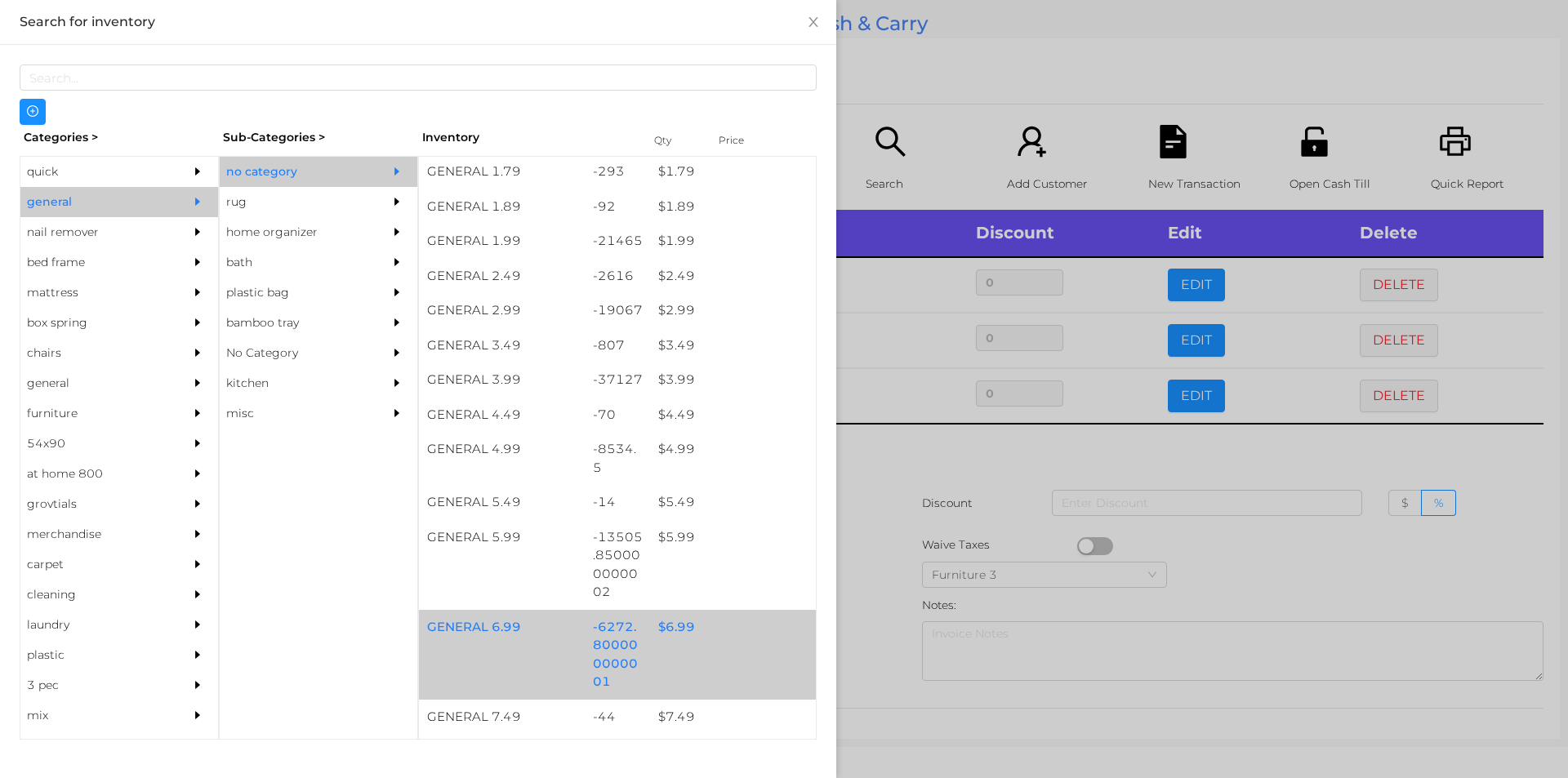
click at [676, 627] on div "$ 6.99" at bounding box center [732, 627] width 166 height 35
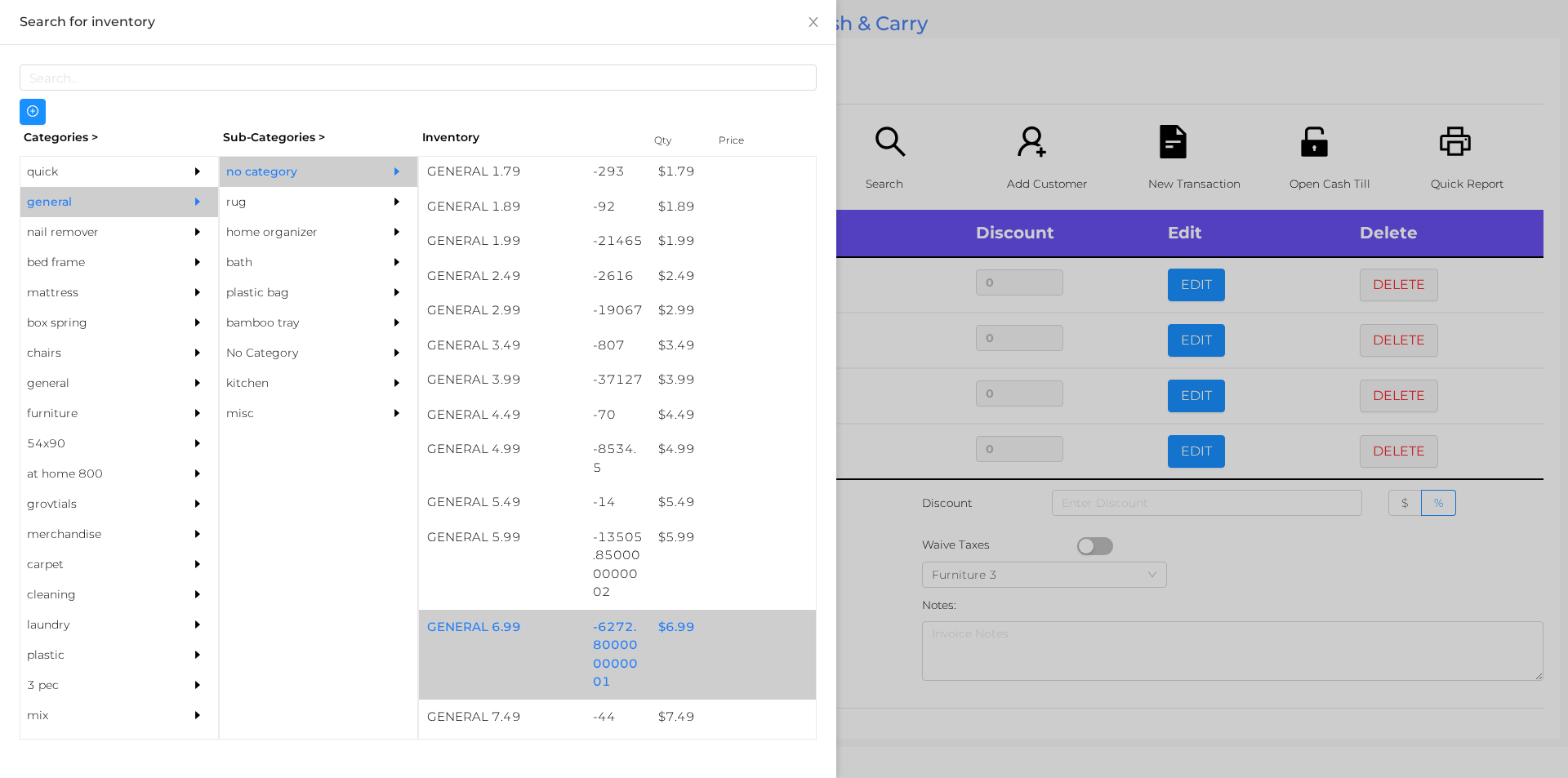
click at [675, 627] on div "$ 6.99" at bounding box center [732, 627] width 166 height 35
click at [690, 628] on div "$ 6.99" at bounding box center [732, 627] width 166 height 35
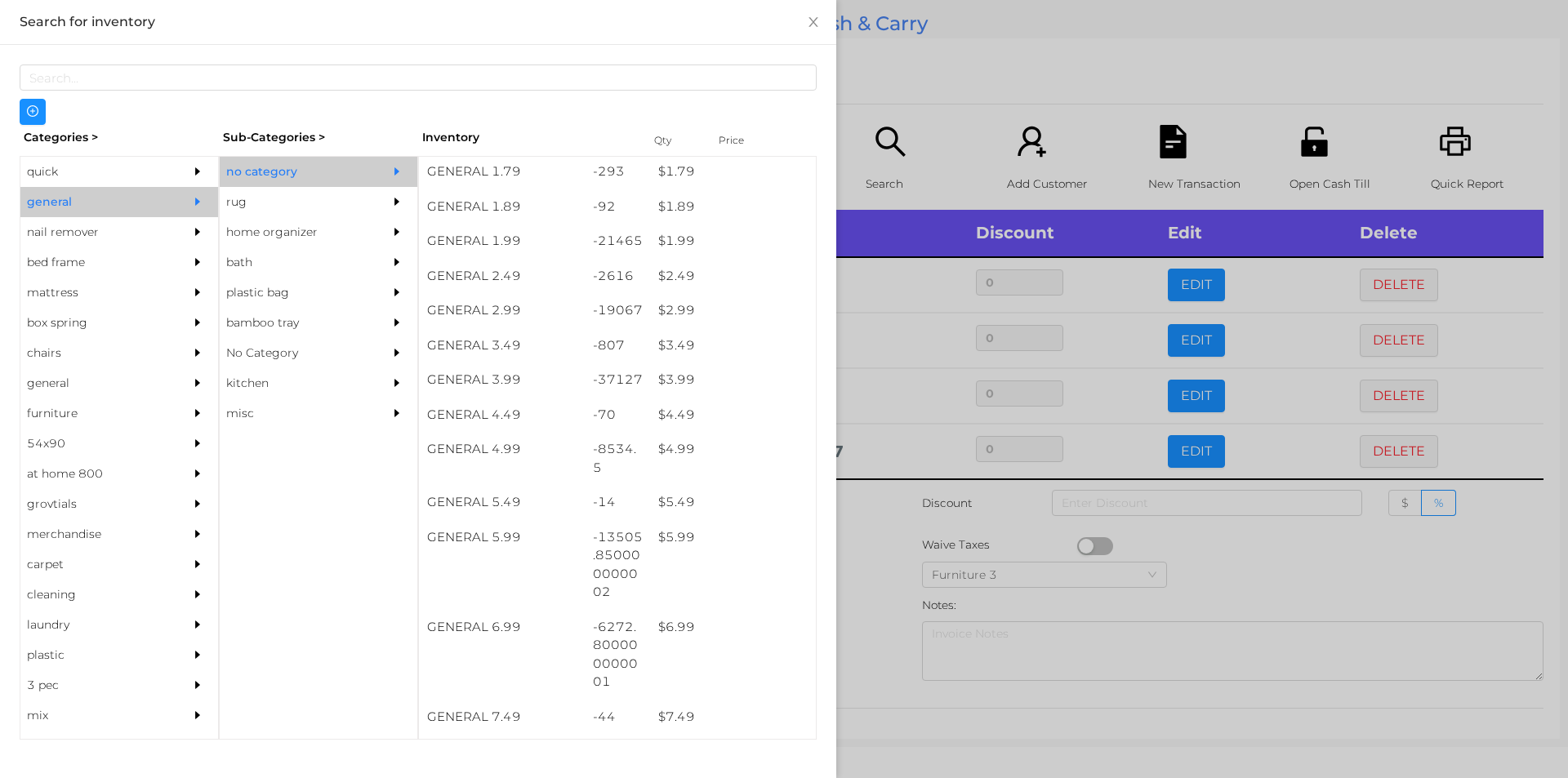
click at [876, 579] on div at bounding box center [784, 389] width 1568 height 778
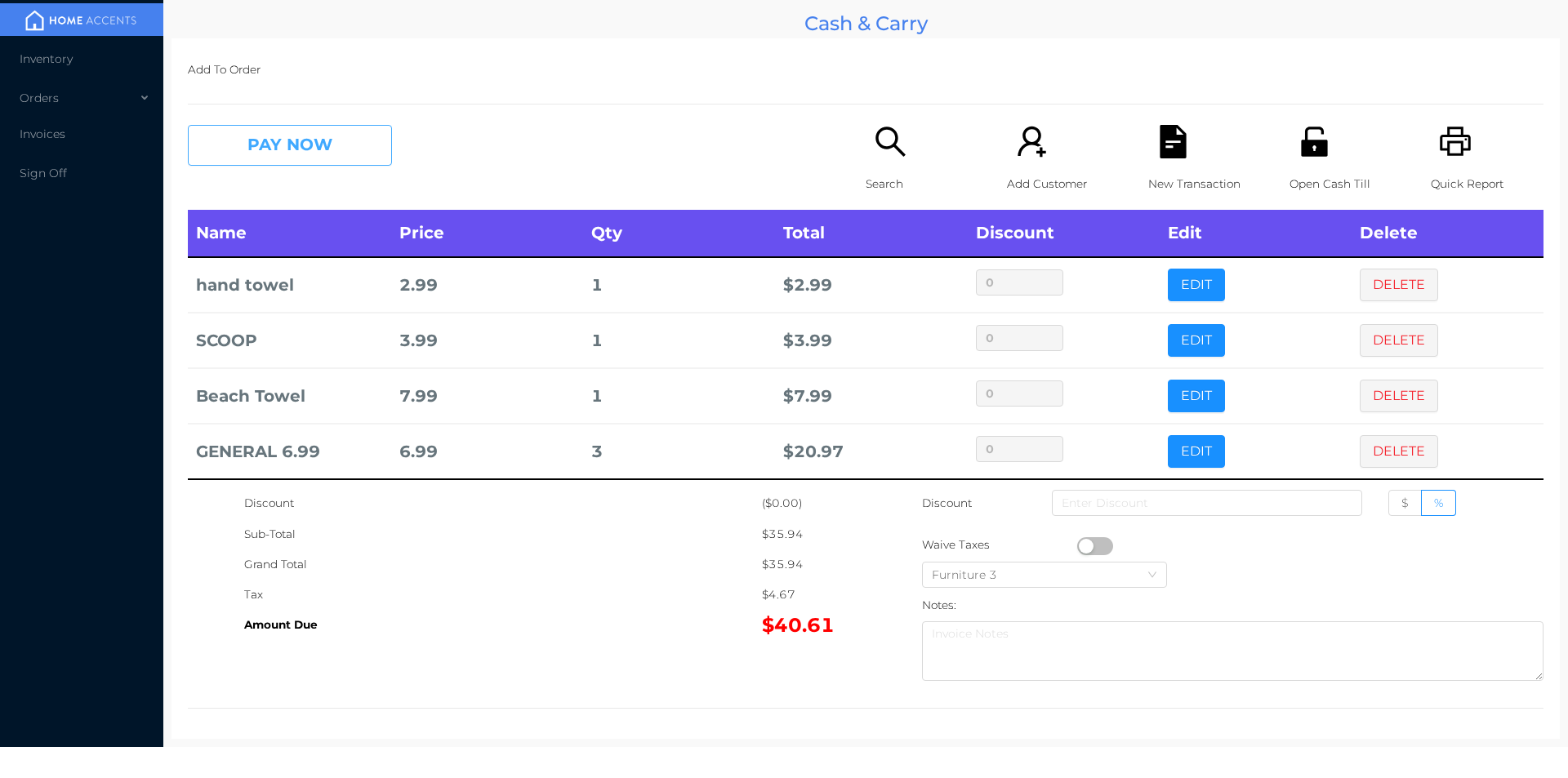
click at [300, 149] on button "PAY NOW" at bounding box center [289, 146] width 204 height 41
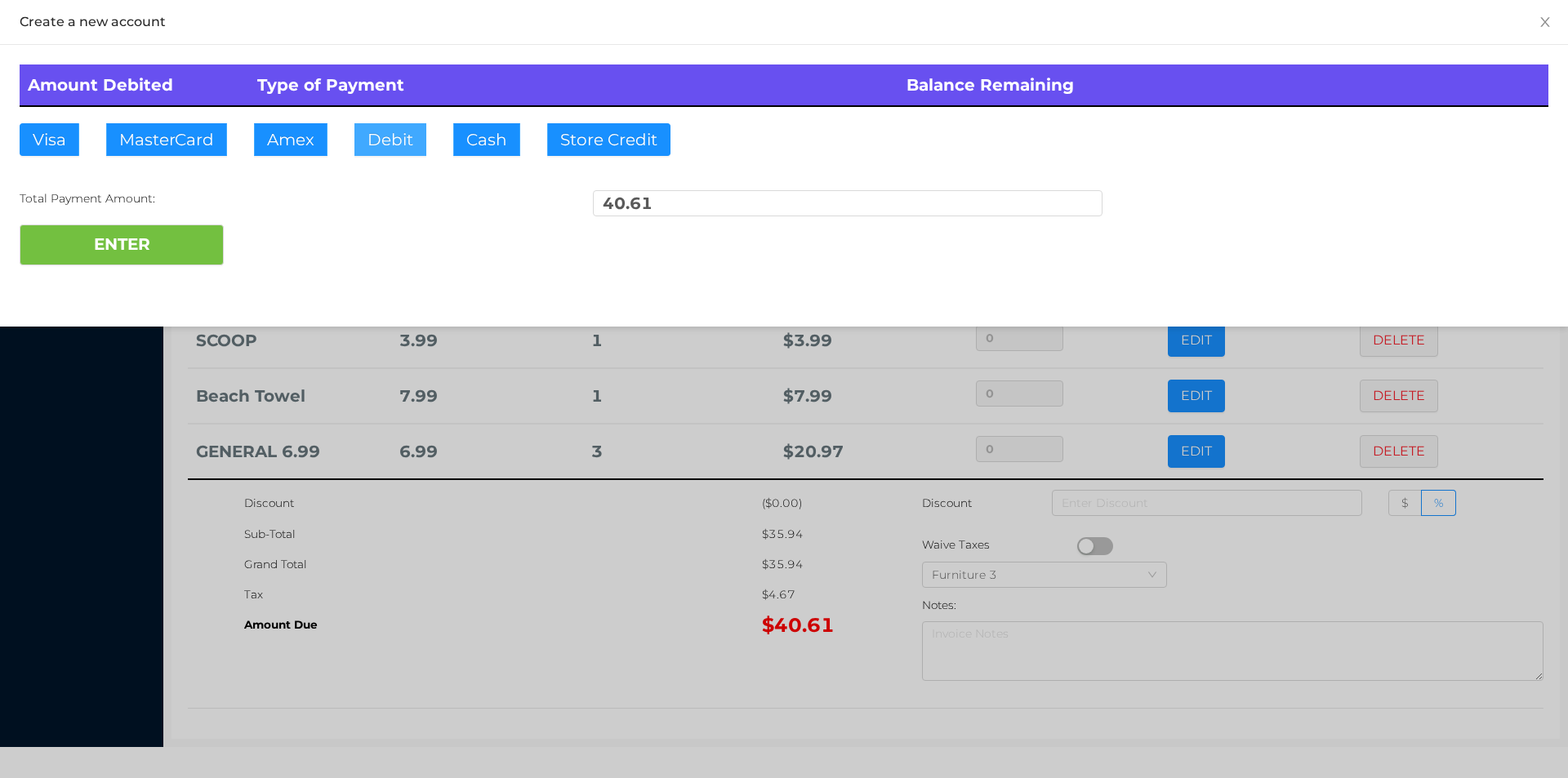
click at [394, 144] on button "Debit" at bounding box center [390, 140] width 72 height 33
click at [176, 244] on button "ENTER" at bounding box center [121, 245] width 204 height 41
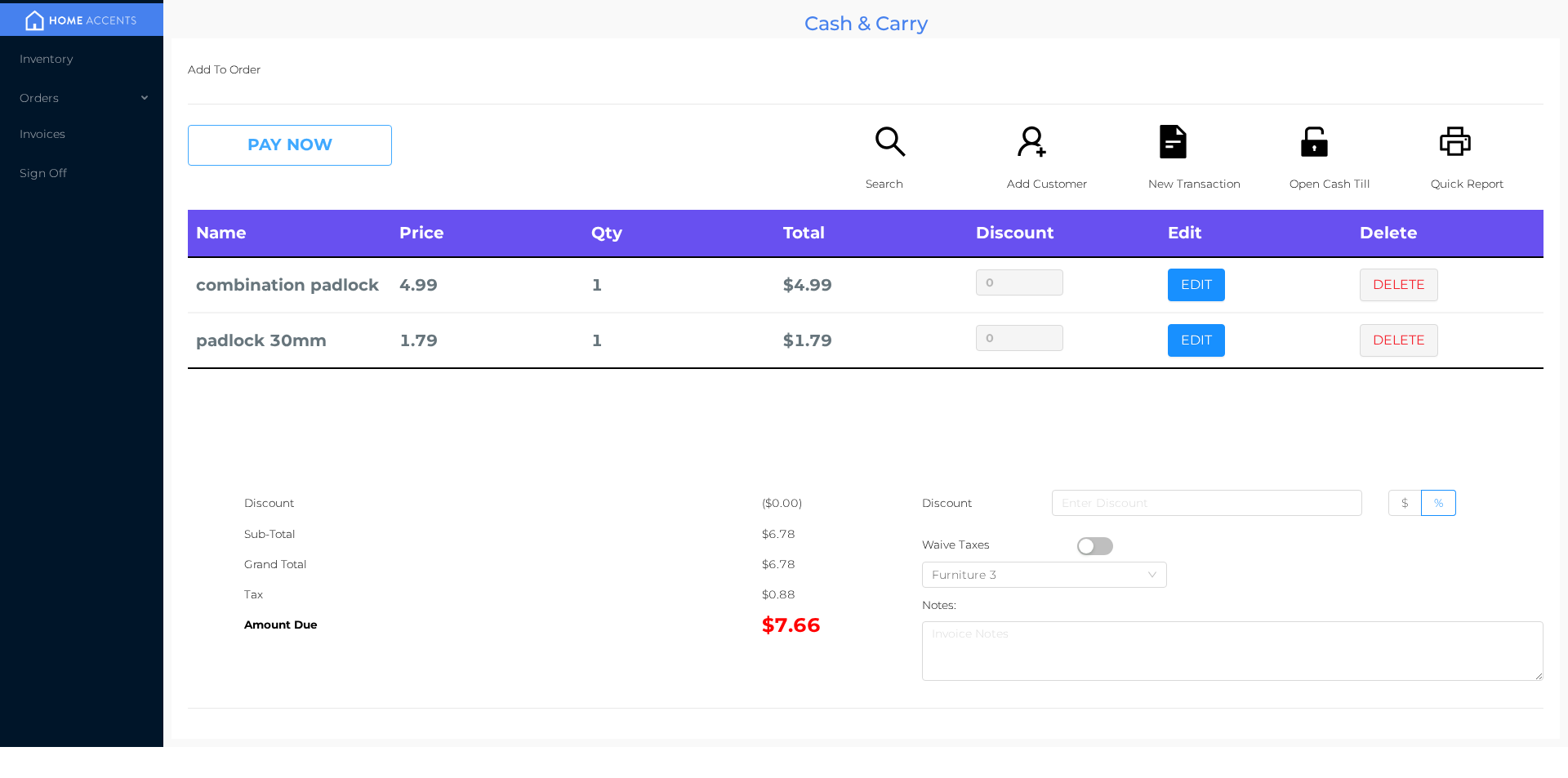
click at [272, 159] on button "PAY NOW" at bounding box center [289, 146] width 204 height 41
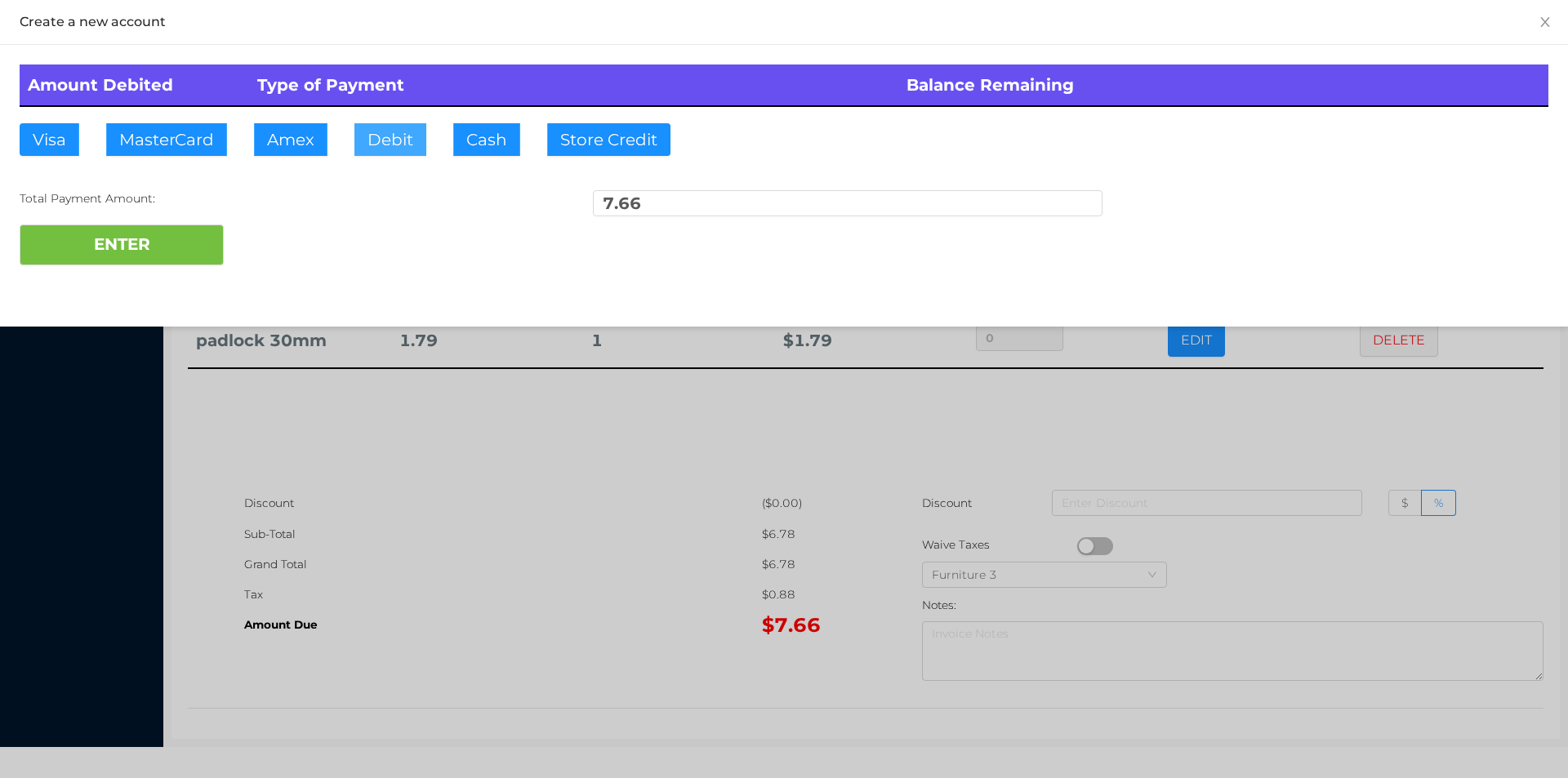
click at [370, 155] on button "Debit" at bounding box center [390, 140] width 72 height 33
click at [166, 259] on button "ENTER" at bounding box center [121, 245] width 204 height 41
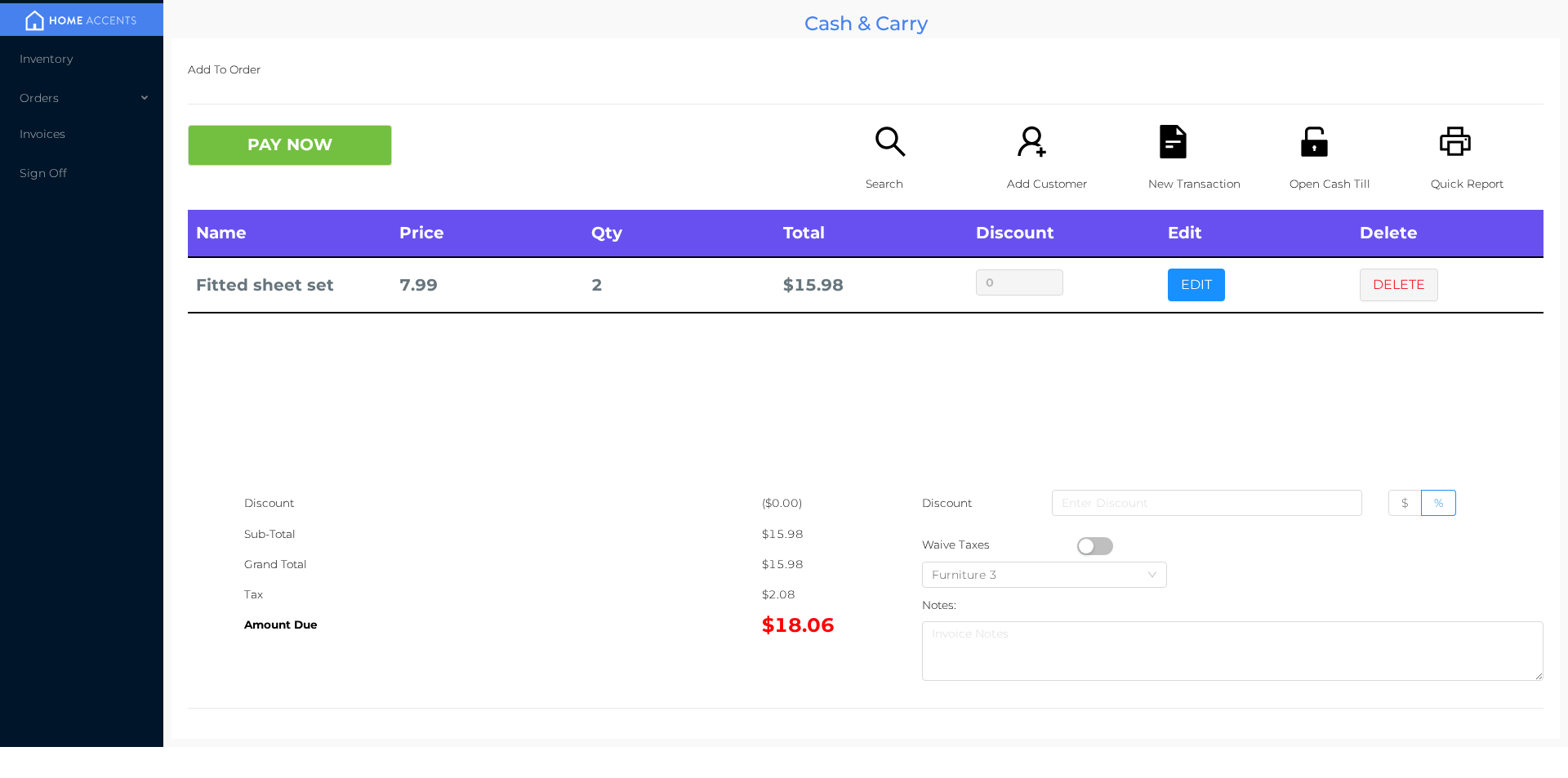
click at [1100, 536] on div at bounding box center [1232, 545] width 621 height 30
click at [1077, 545] on button "button" at bounding box center [1095, 546] width 36 height 18
click at [1377, 285] on button "DELETE" at bounding box center [1399, 285] width 79 height 33
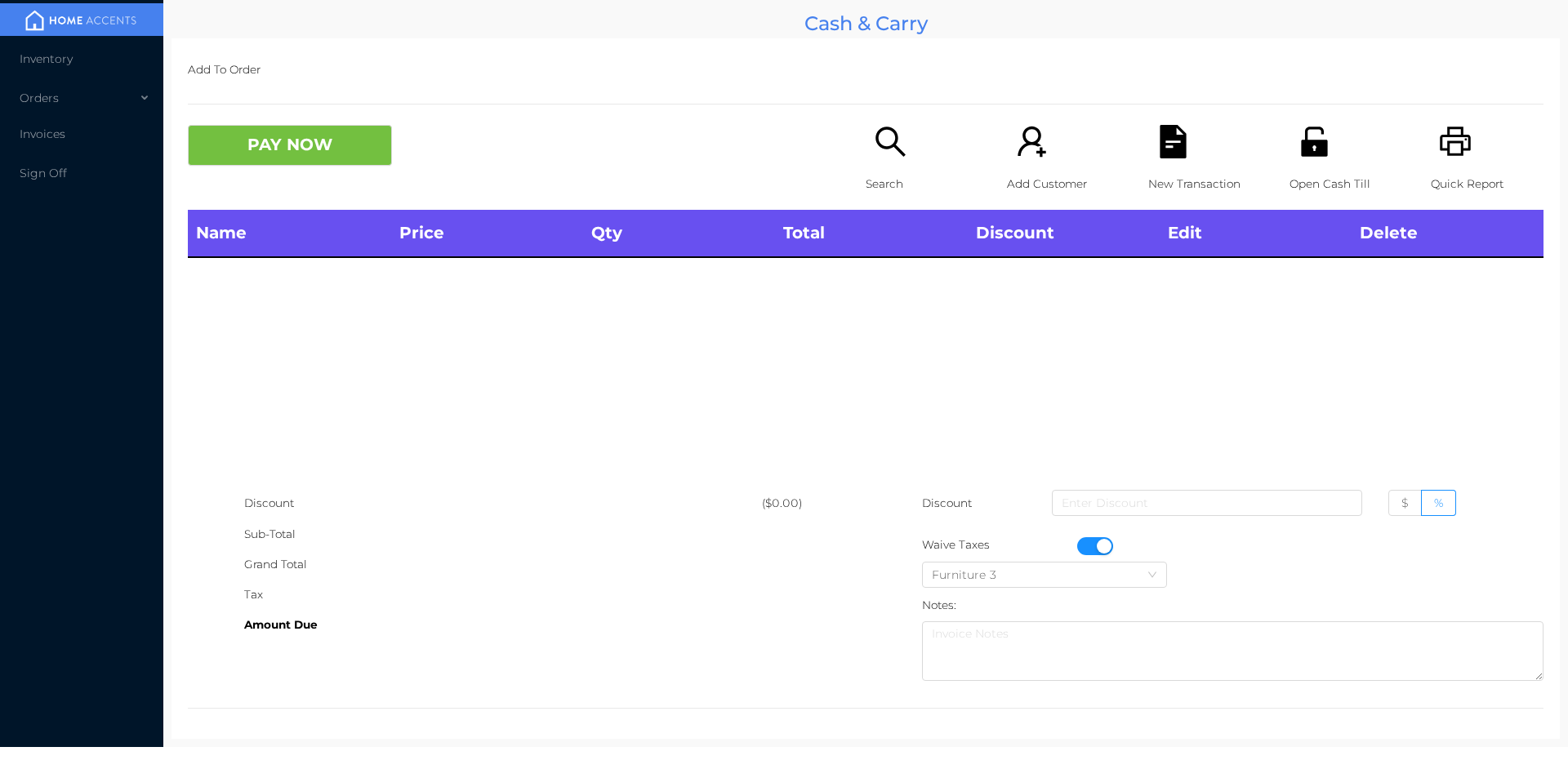
click at [1439, 173] on p "Quick Report" at bounding box center [1487, 184] width 113 height 30
click at [1092, 545] on button "button" at bounding box center [1095, 546] width 36 height 18
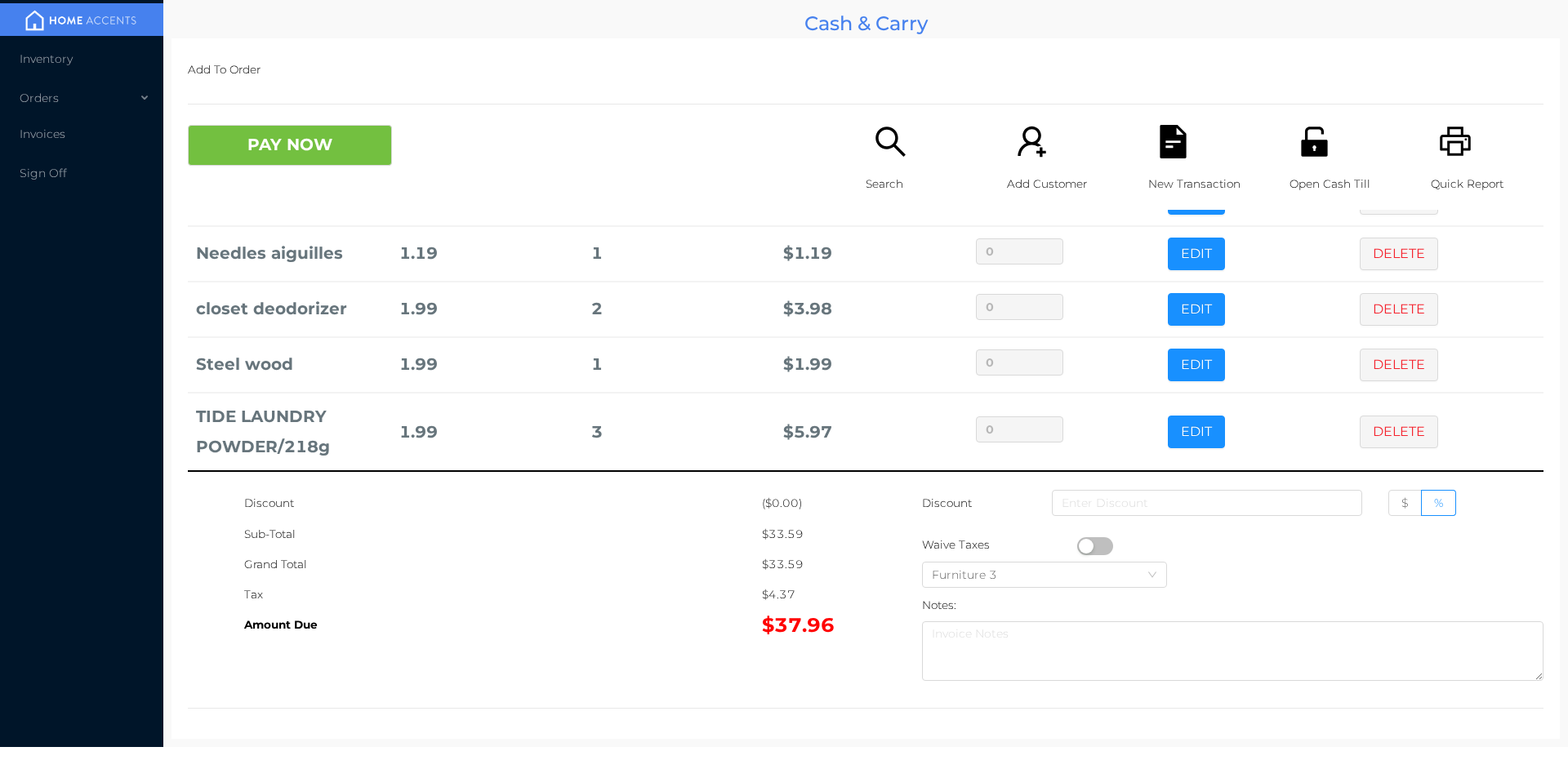
click at [1370, 433] on button "DELETE" at bounding box center [1399, 432] width 79 height 33
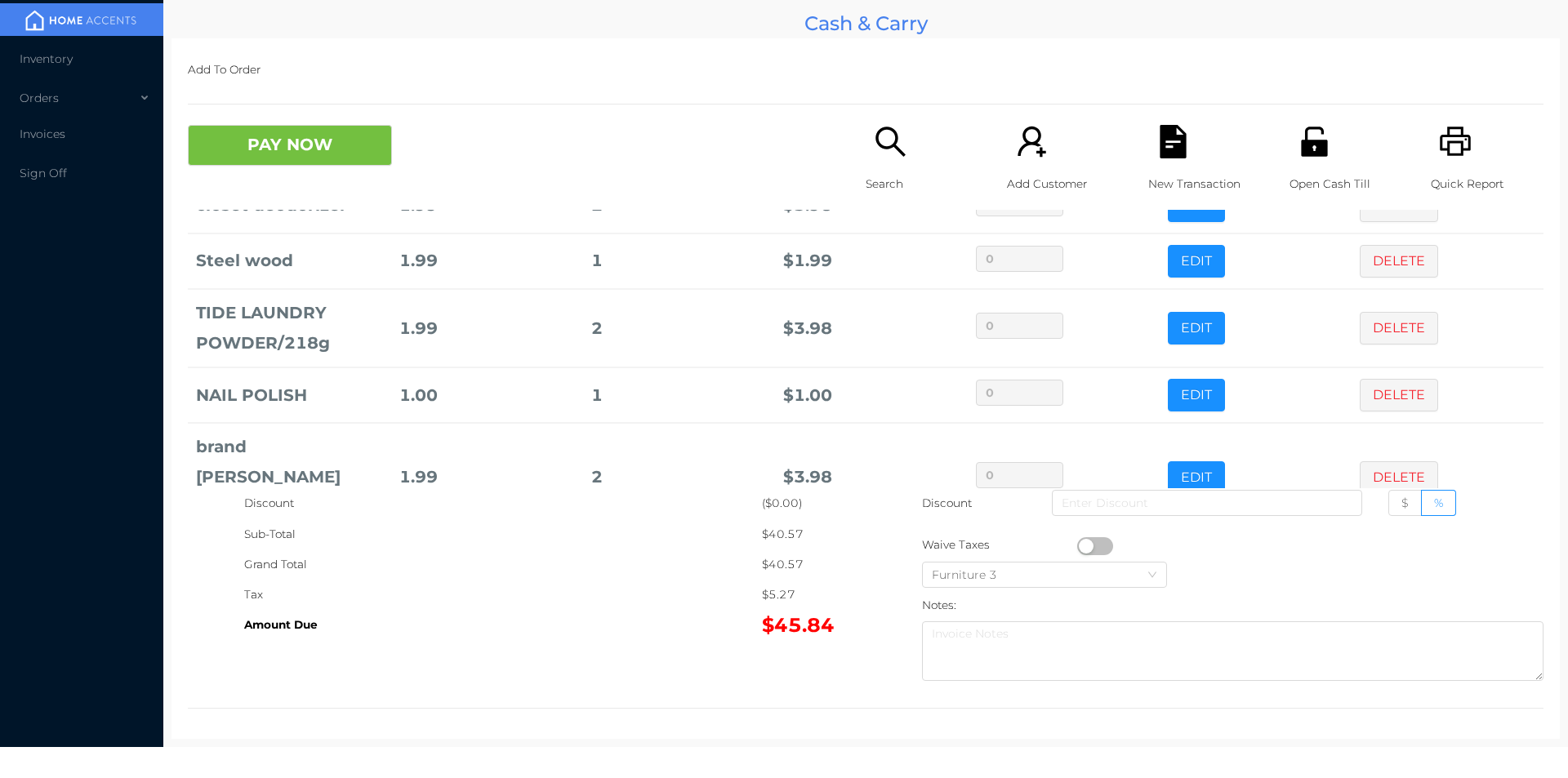
scroll to position [466, 0]
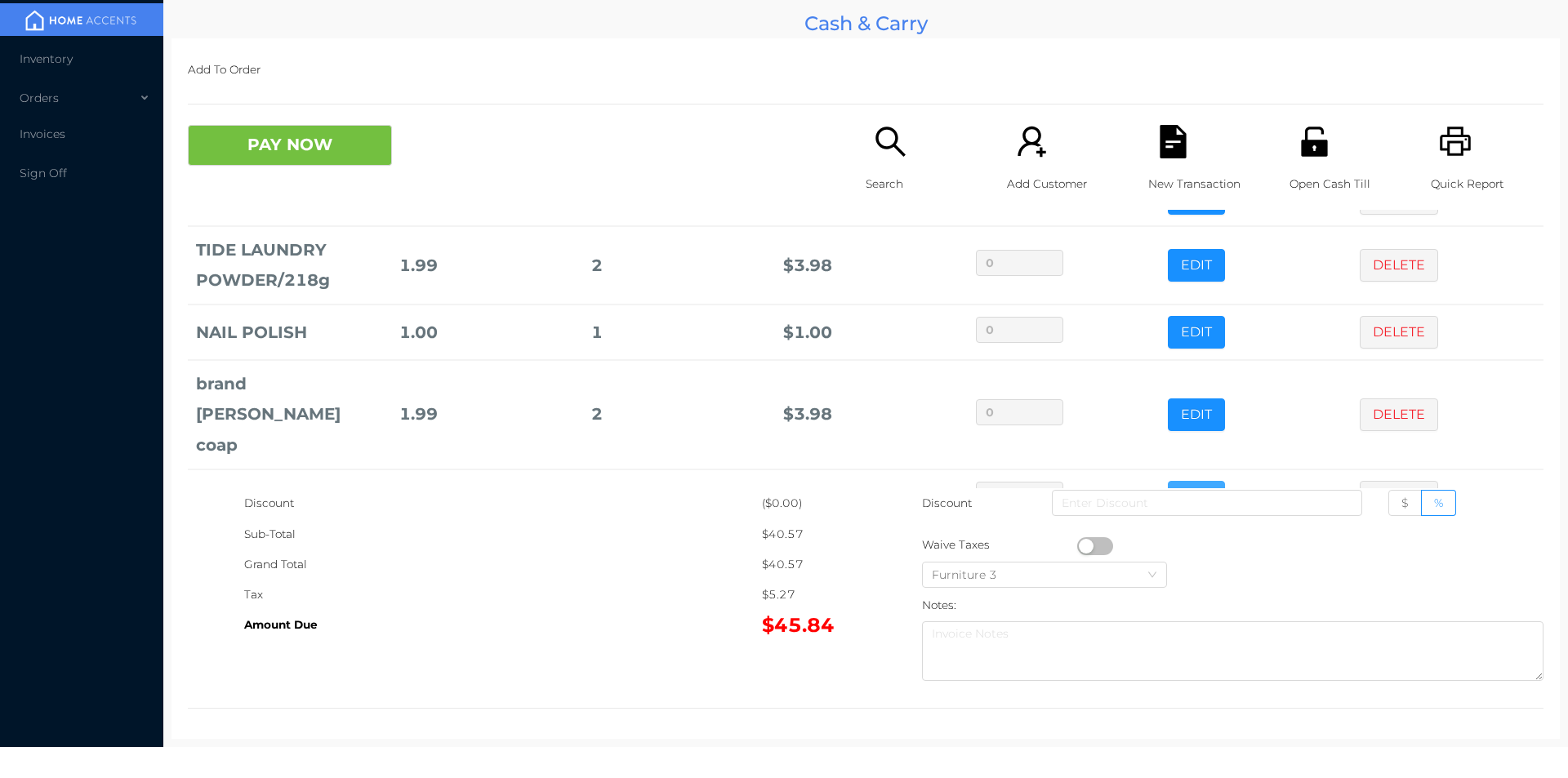
click at [1168, 481] on button "EDIT" at bounding box center [1196, 497] width 57 height 33
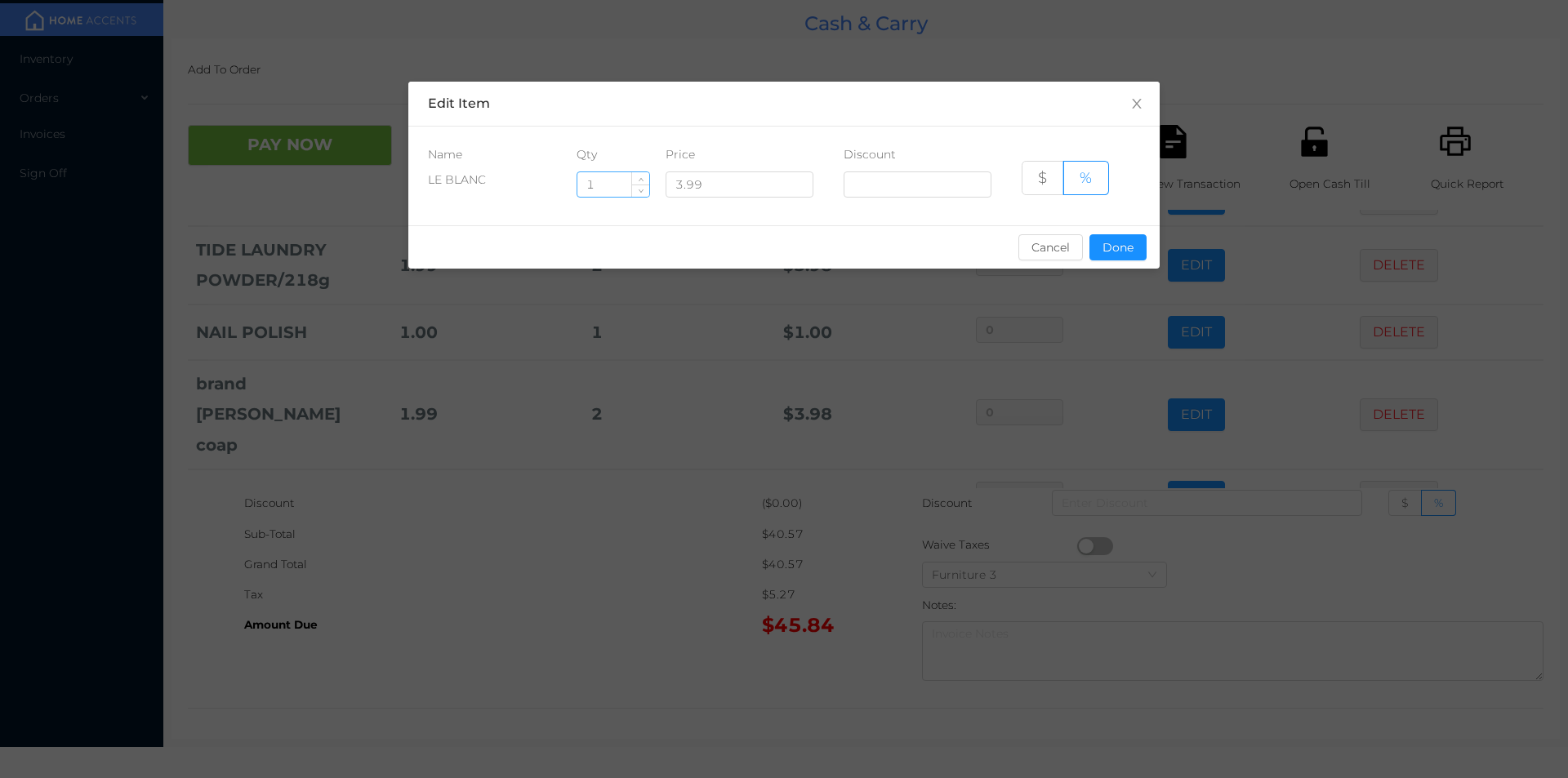
click at [610, 186] on input "1" at bounding box center [613, 185] width 72 height 25
type input "4"
click at [1100, 245] on button "Done" at bounding box center [1118, 247] width 57 height 26
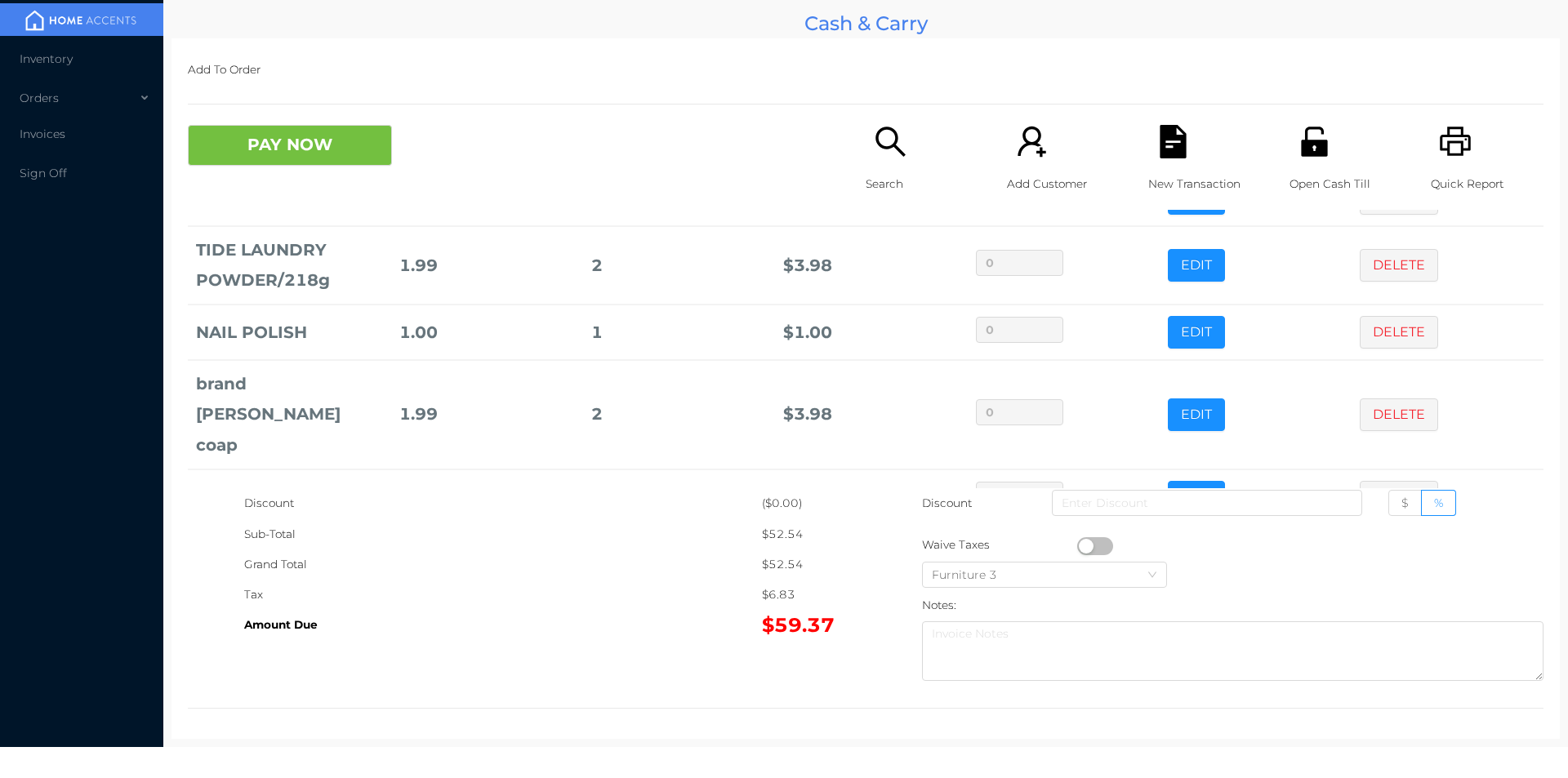
click at [552, 537] on div "Sub-Total" at bounding box center [502, 534] width 518 height 30
click at [285, 146] on button "PAY NOW" at bounding box center [289, 146] width 204 height 41
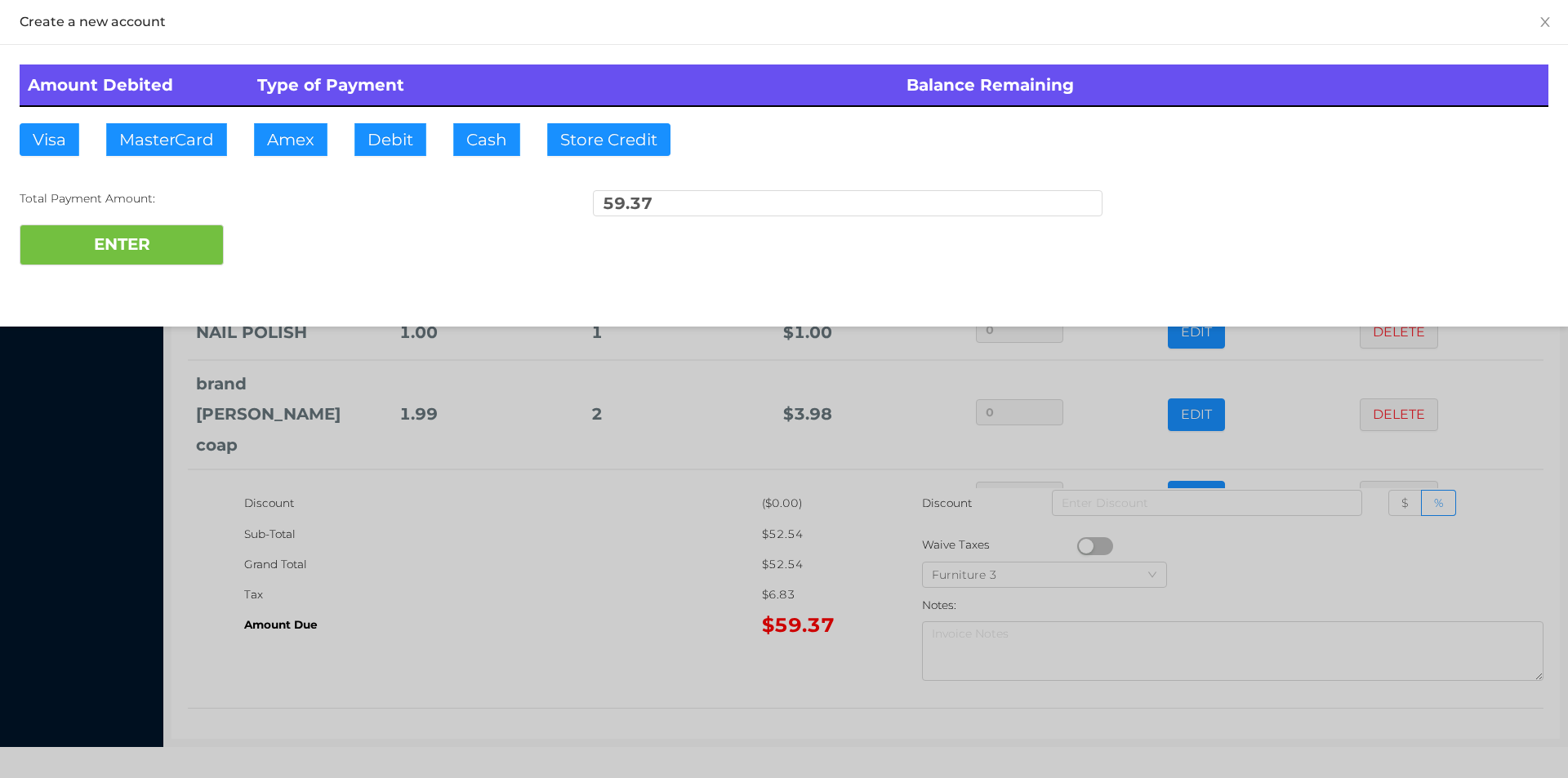
click at [289, 241] on div "ENTER" at bounding box center [784, 245] width 1529 height 41
click at [160, 227] on button "ENTER" at bounding box center [121, 245] width 204 height 41
type input "0"
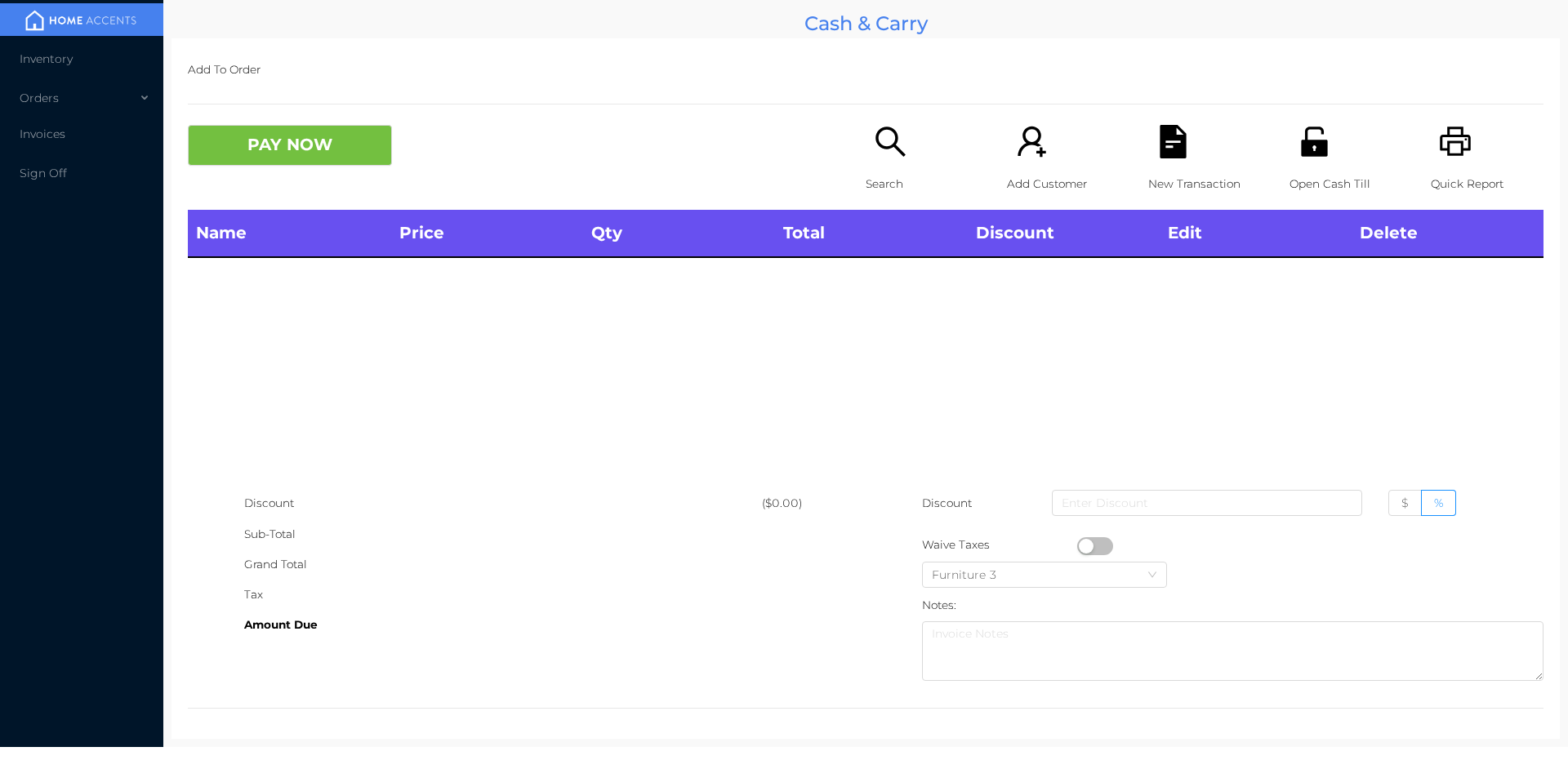
scroll to position [0, 0]
click at [1304, 158] on icon "icon: unlock" at bounding box center [1313, 142] width 34 height 34
click at [881, 162] on div "Search" at bounding box center [922, 168] width 113 height 85
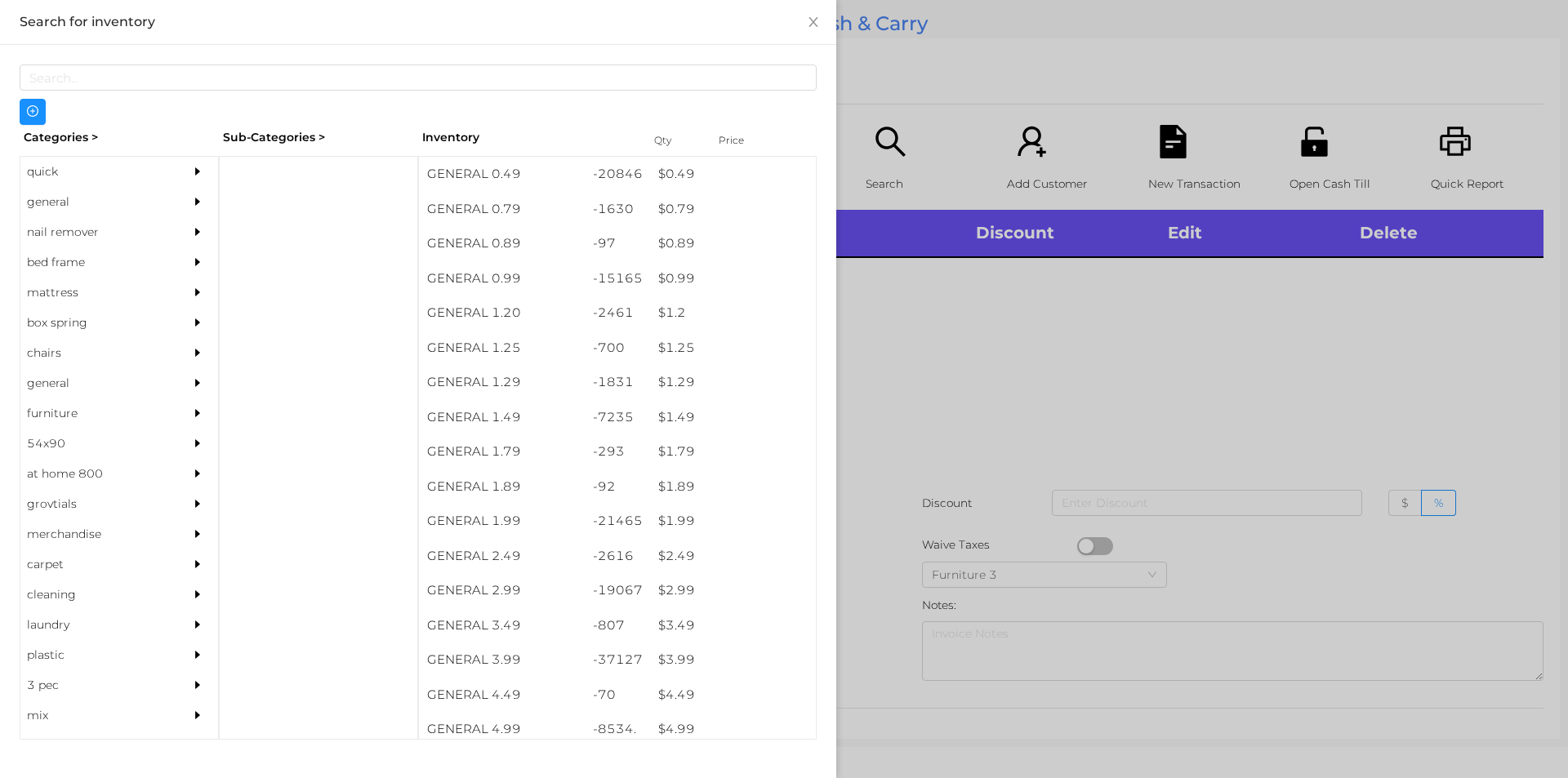
click at [67, 163] on div "quick" at bounding box center [95, 172] width 149 height 30
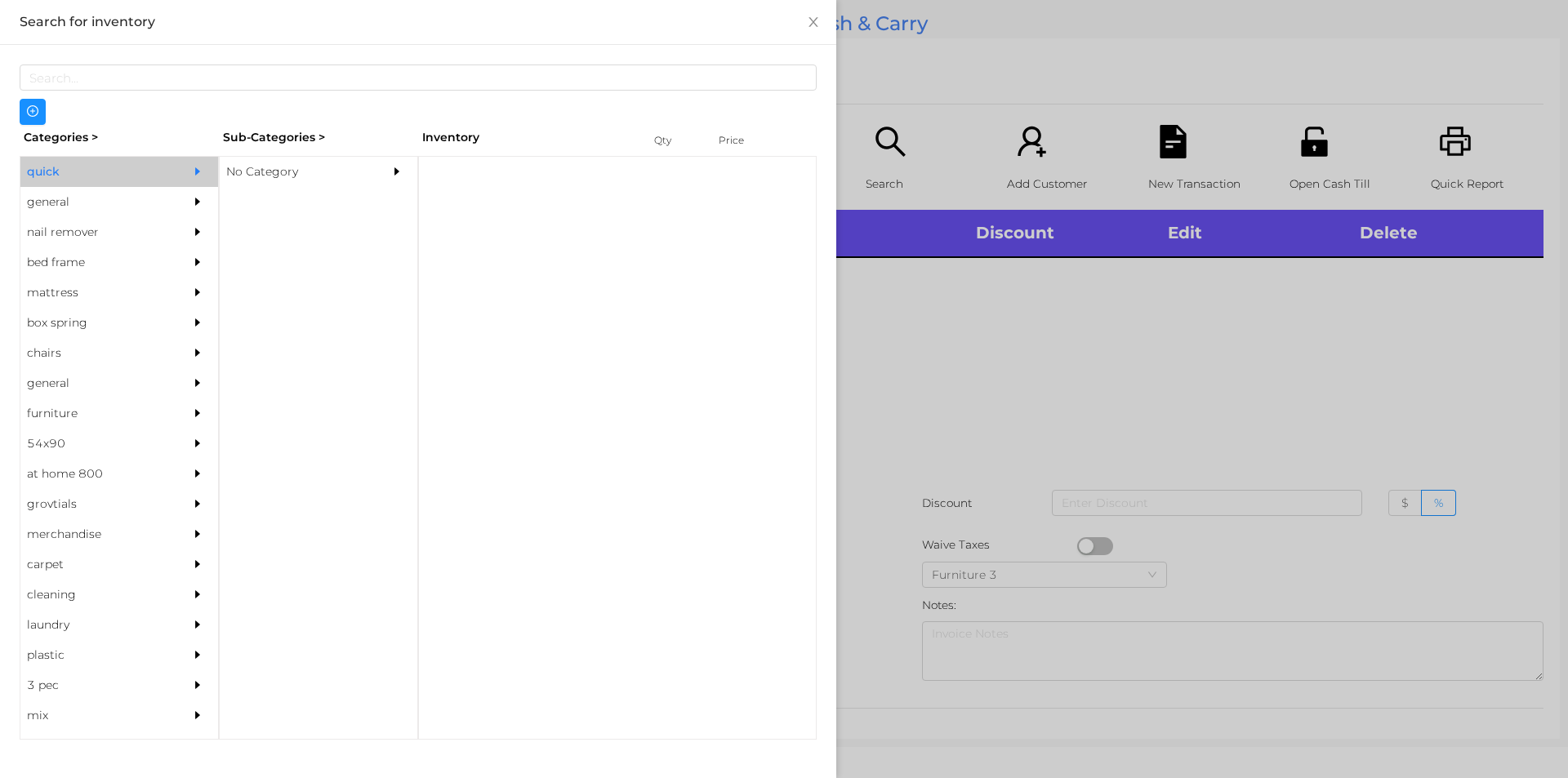
click at [276, 182] on div "No Category" at bounding box center [294, 172] width 149 height 30
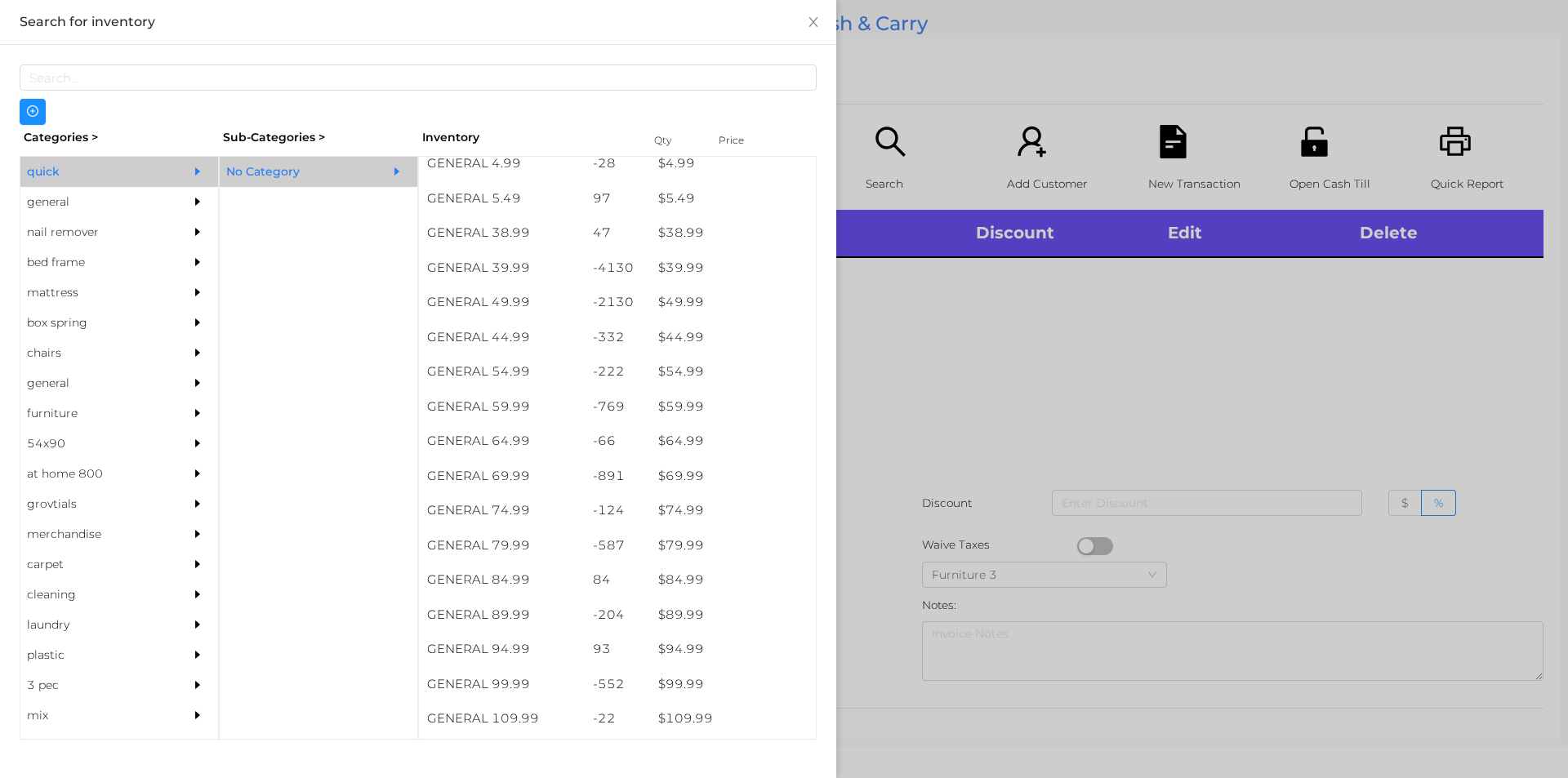
scroll to position [844, 0]
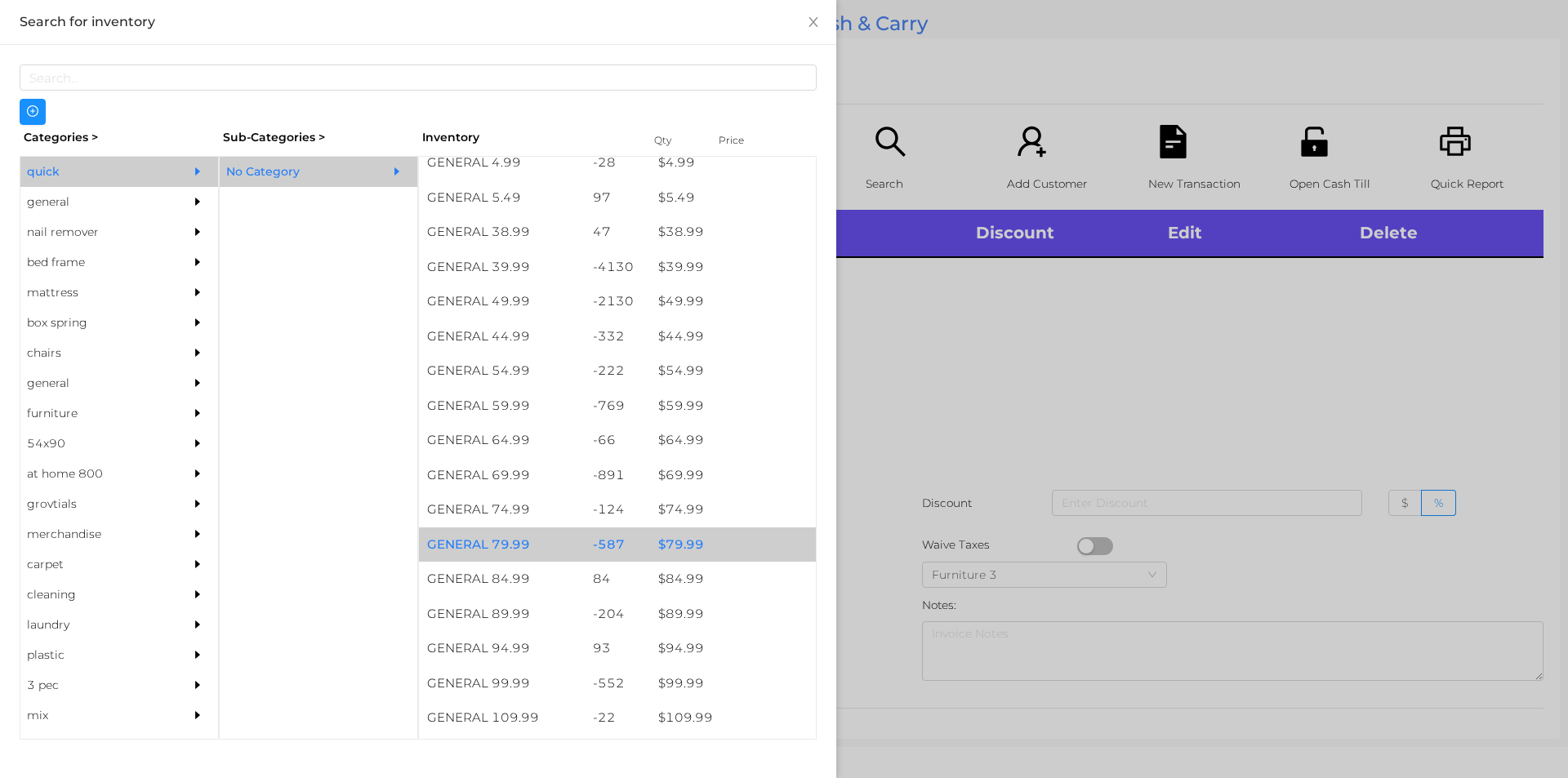
click at [676, 545] on div "$ 79.99" at bounding box center [732, 545] width 166 height 35
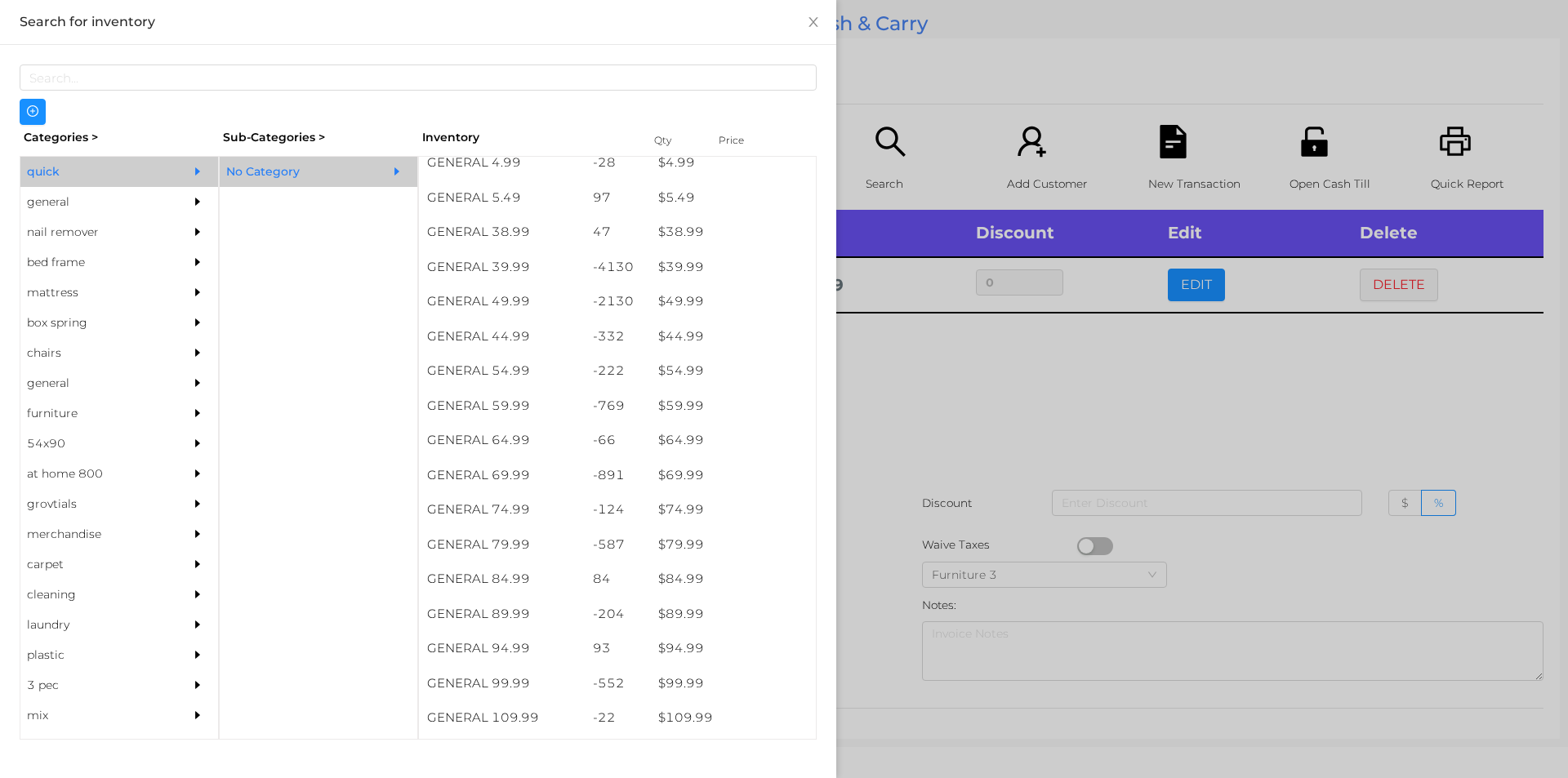
click at [922, 416] on div at bounding box center [784, 389] width 1568 height 778
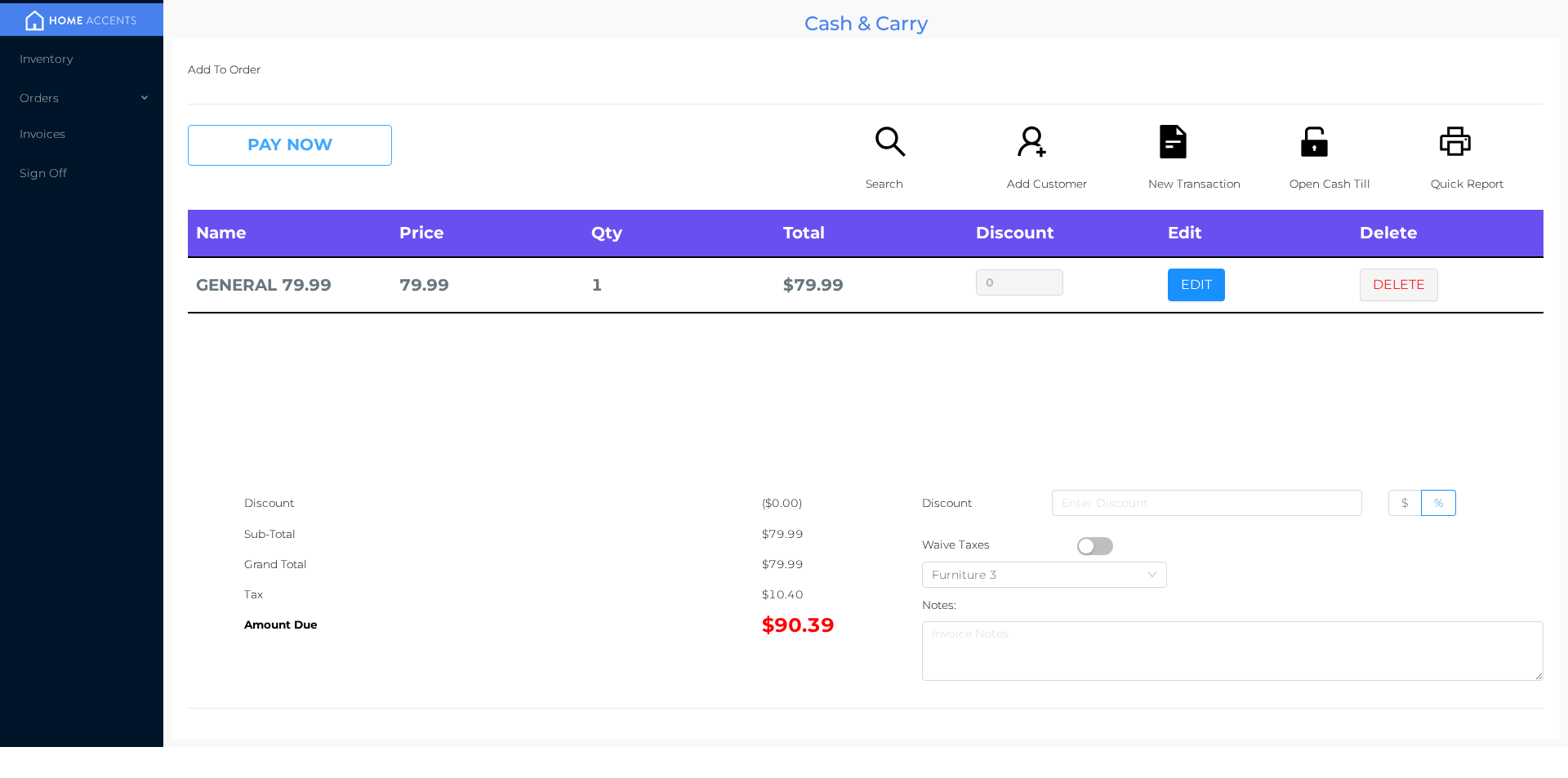
click at [265, 151] on button "PAY NOW" at bounding box center [289, 146] width 204 height 41
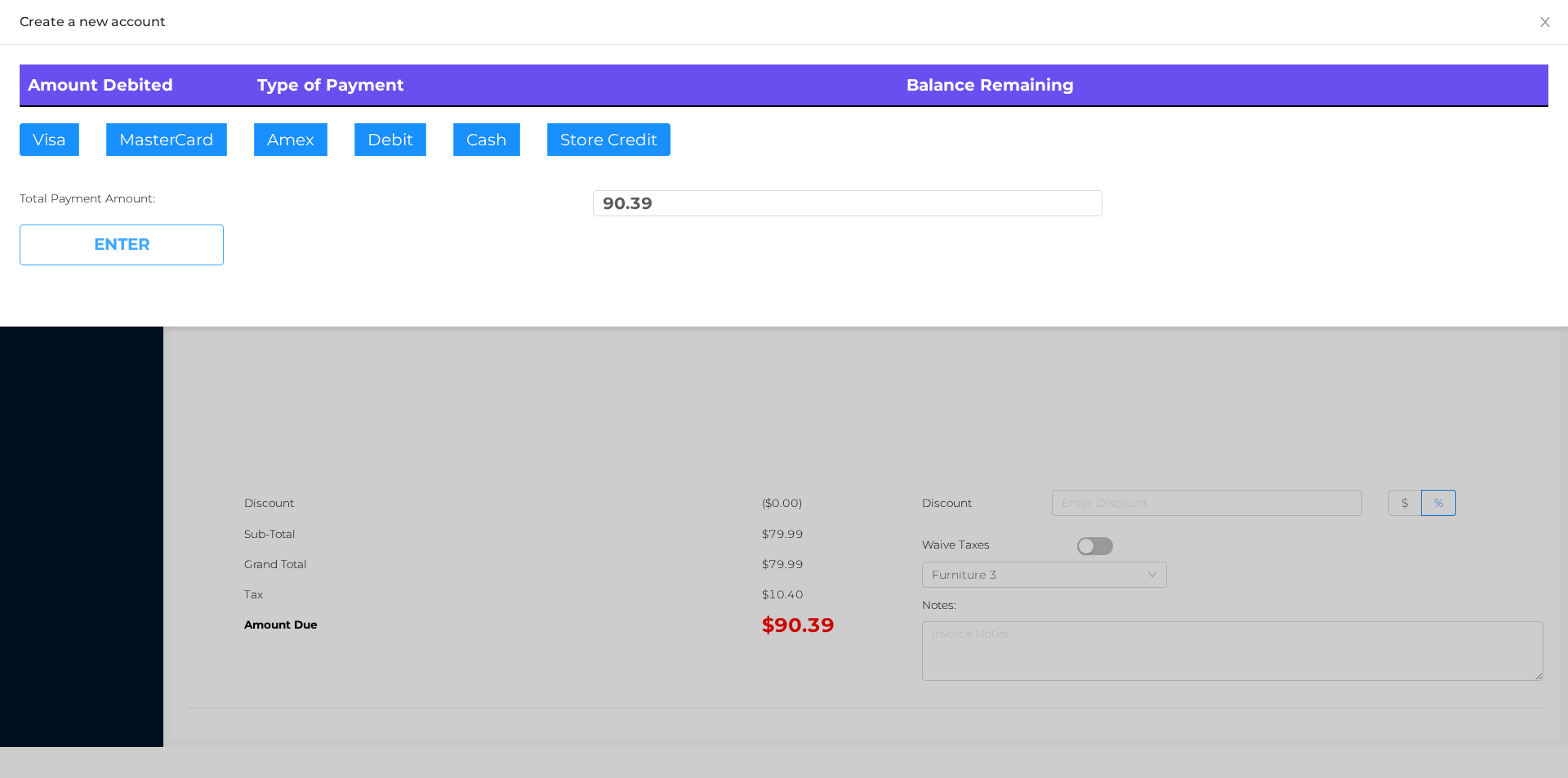
click at [180, 230] on button "ENTER" at bounding box center [121, 245] width 204 height 41
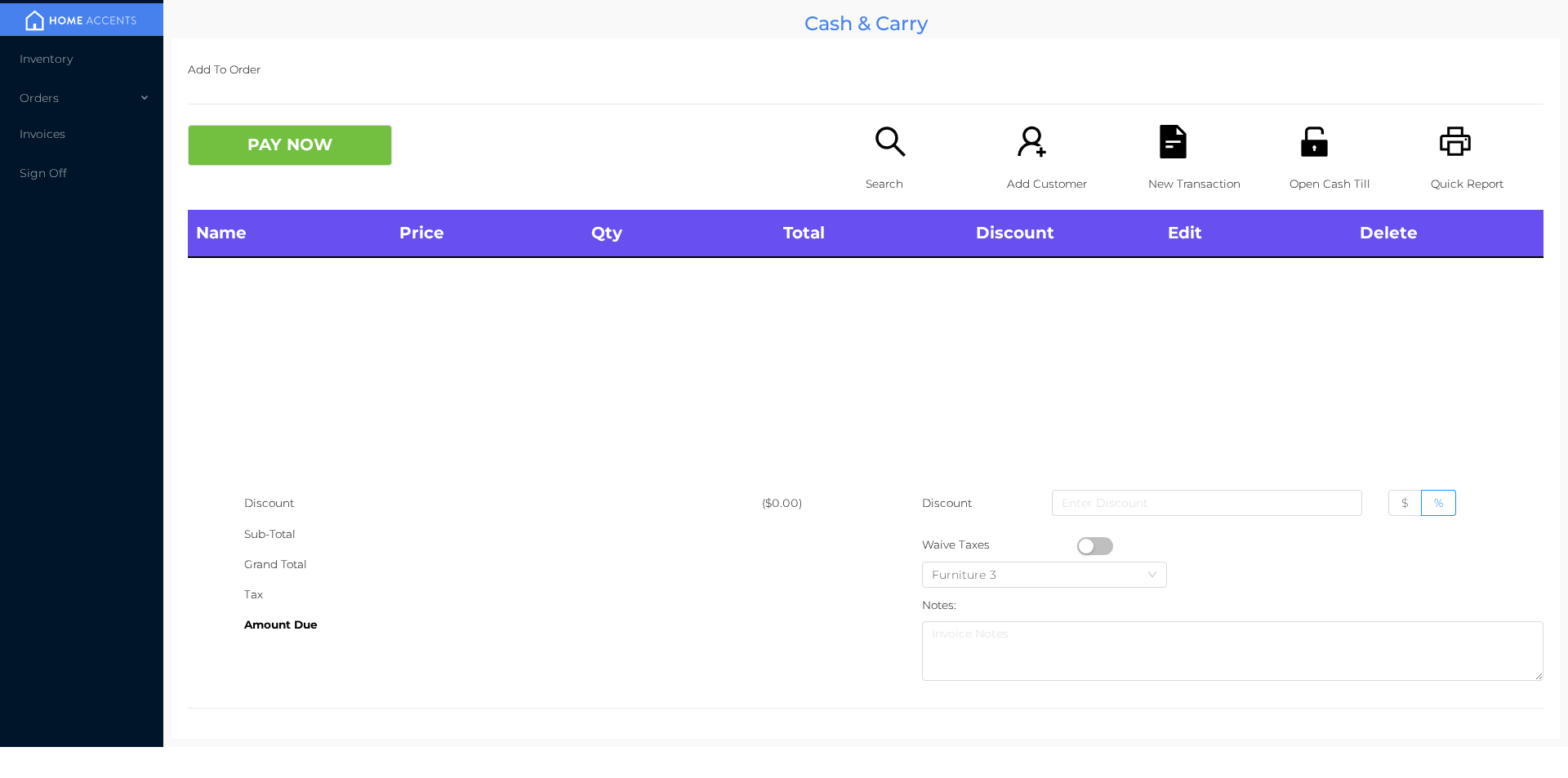
click at [888, 129] on icon "icon: search" at bounding box center [890, 142] width 34 height 34
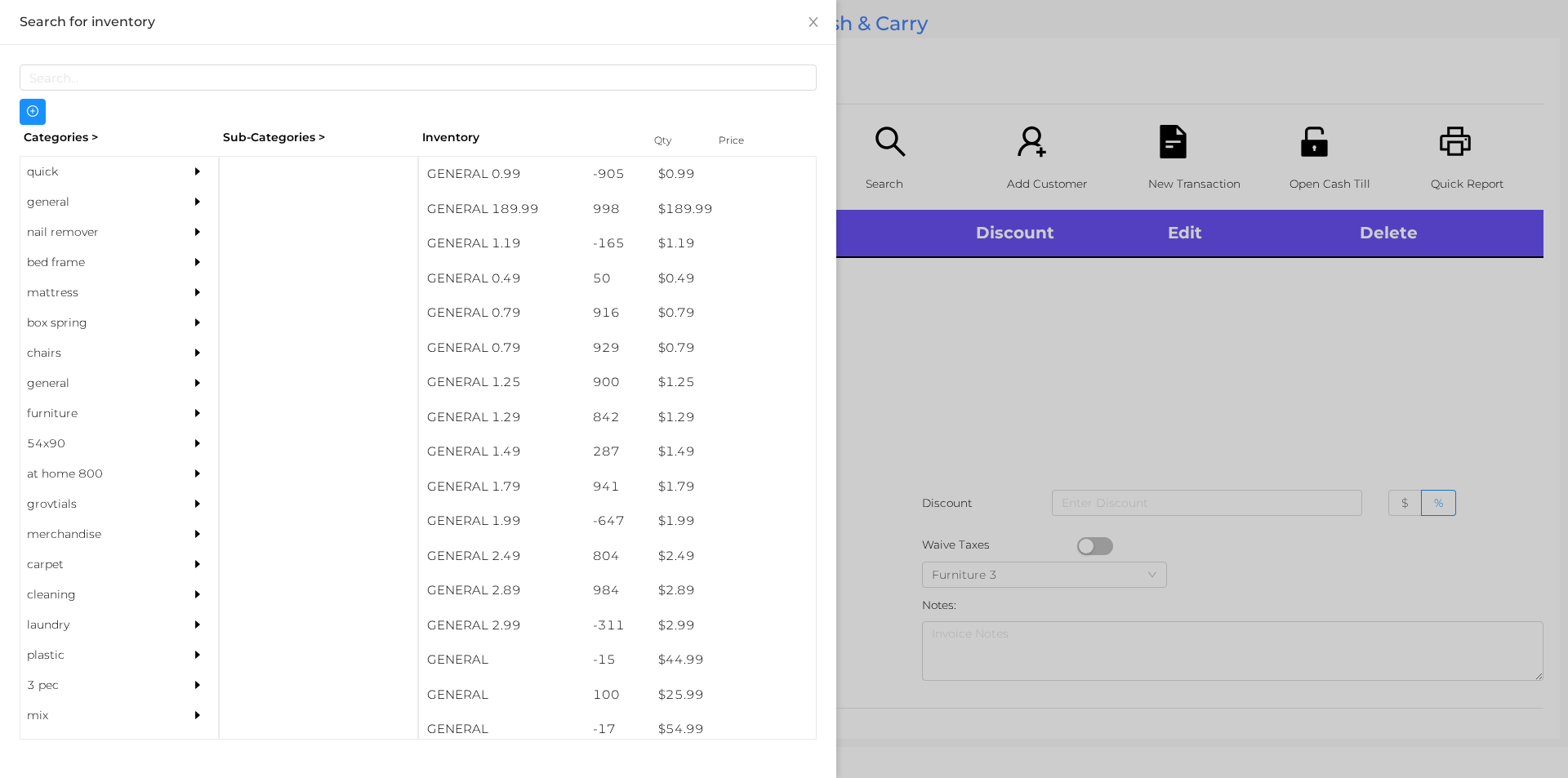
click at [68, 193] on div "general" at bounding box center [95, 201] width 149 height 30
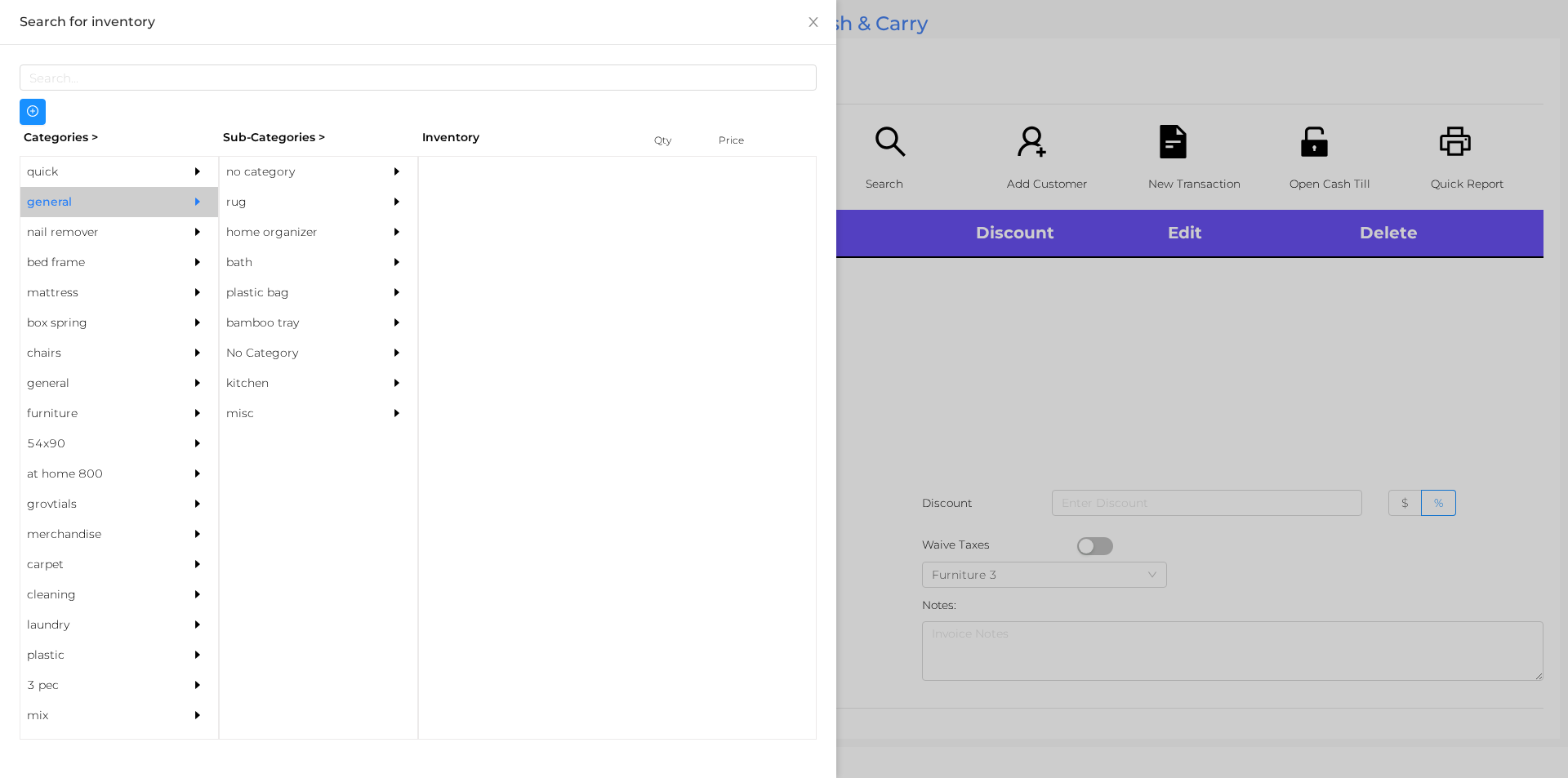
click at [253, 173] on div "no category" at bounding box center [294, 172] width 149 height 30
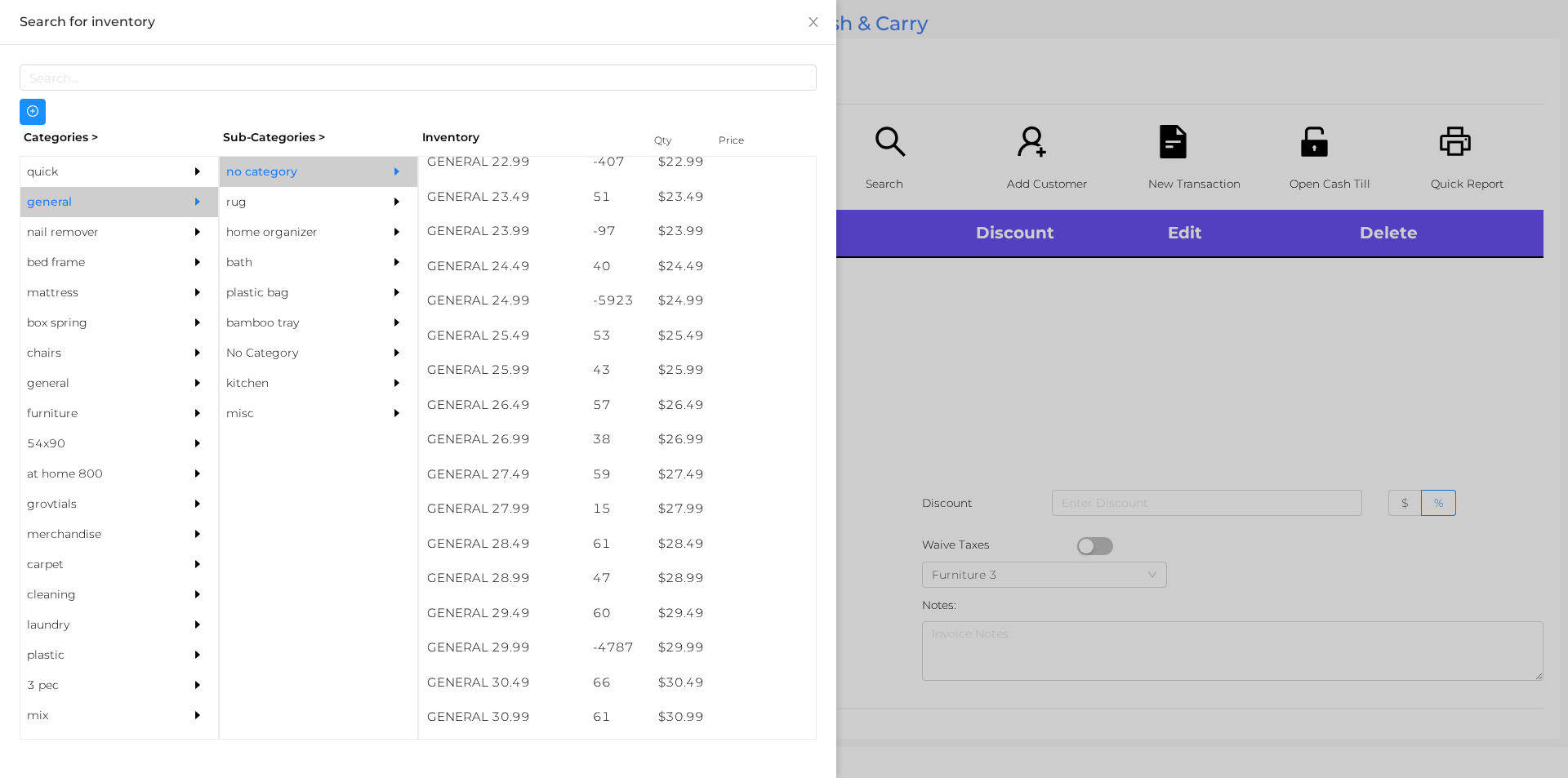
scroll to position [1985, 0]
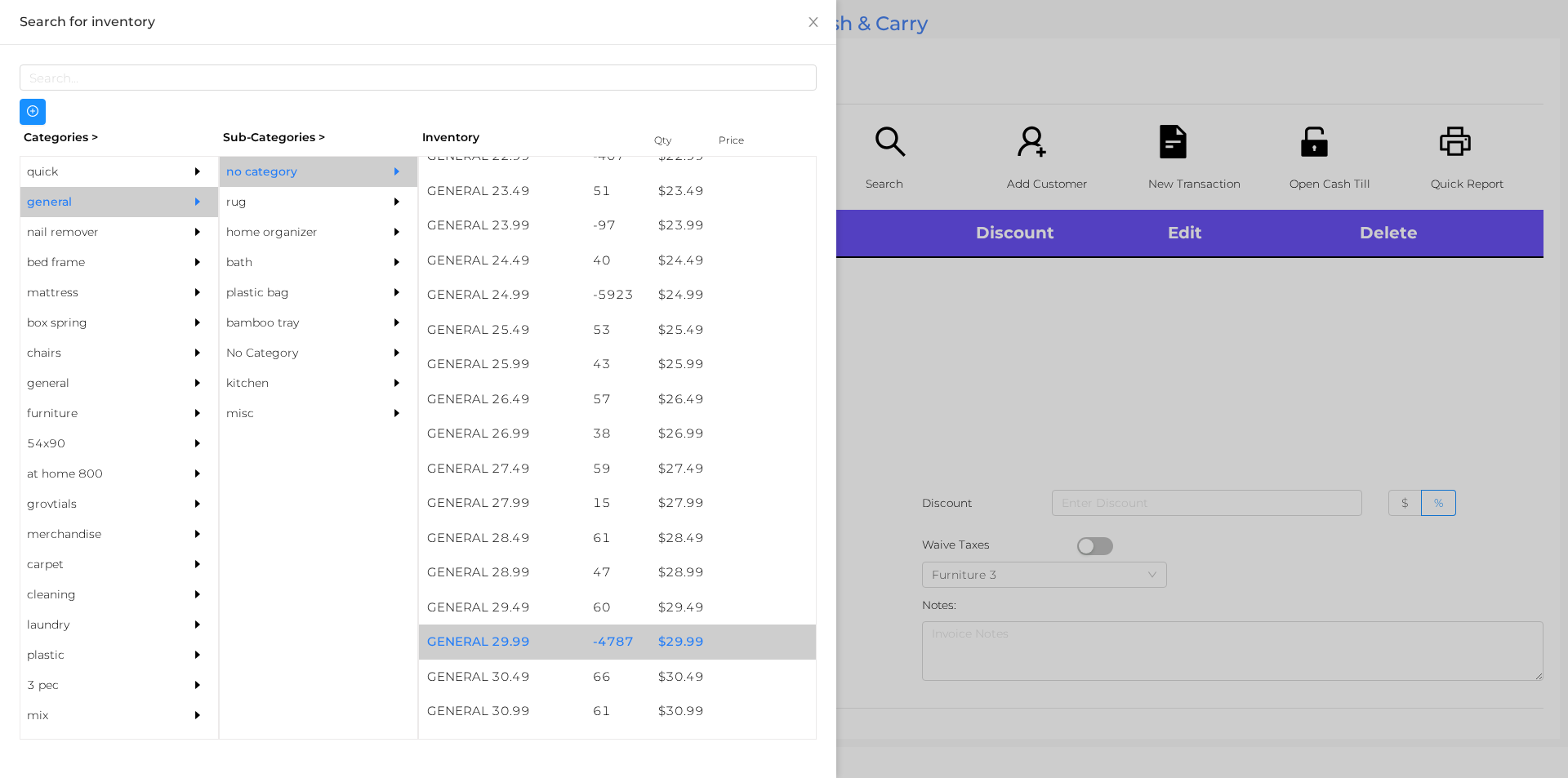
click at [692, 646] on div "$ 29.99" at bounding box center [732, 641] width 166 height 35
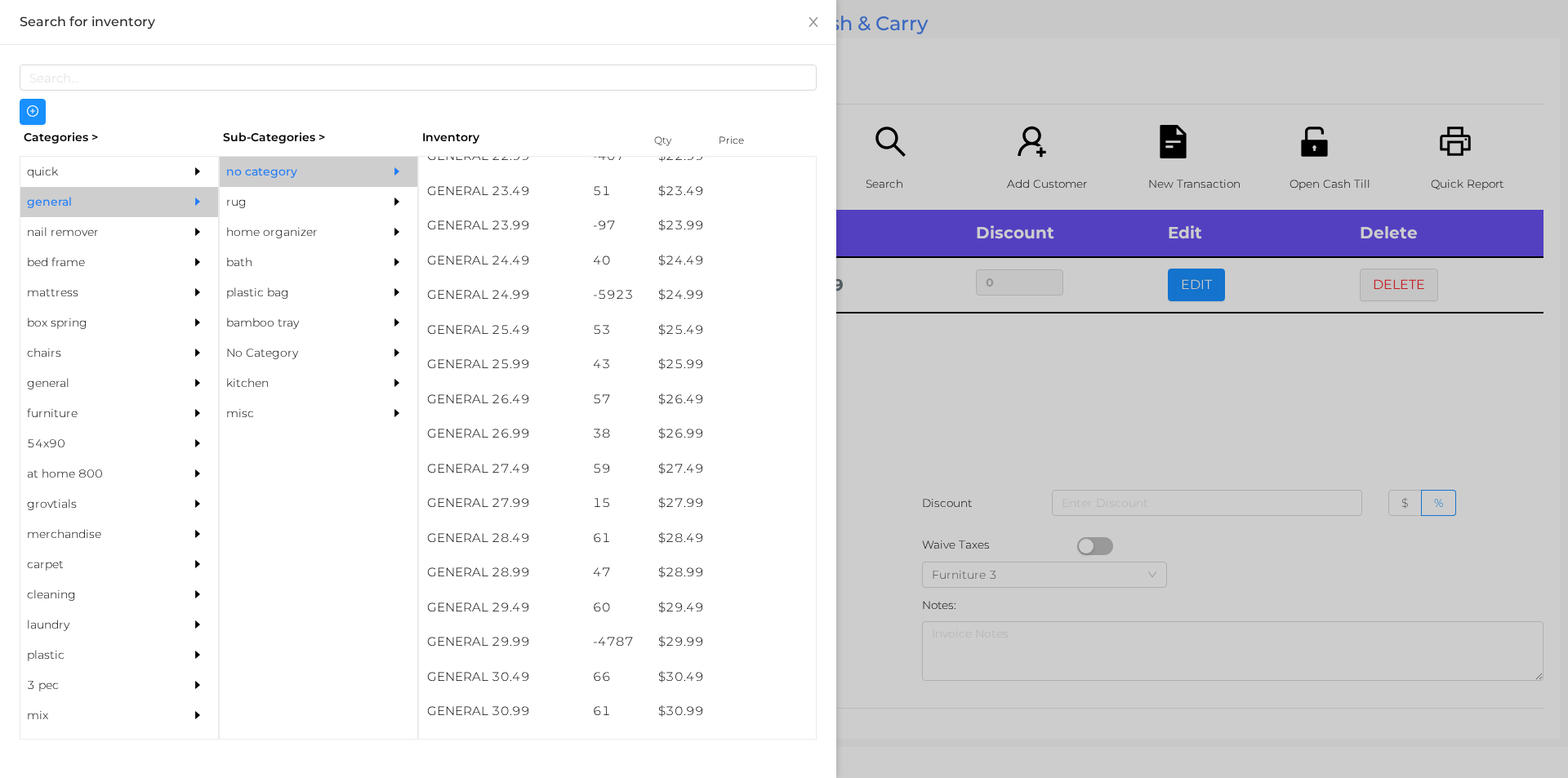
click at [882, 666] on div at bounding box center [784, 389] width 1568 height 778
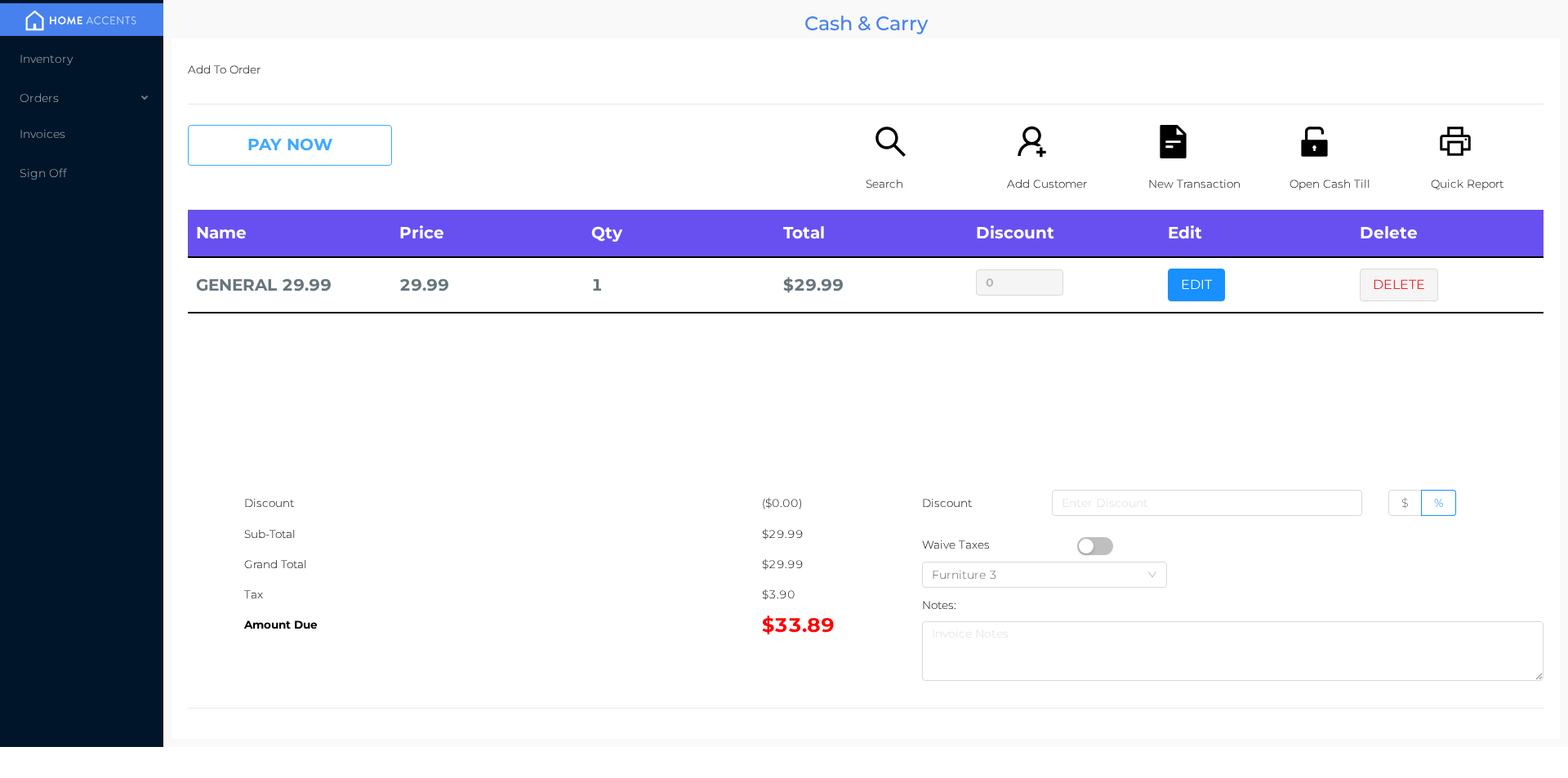
click at [294, 138] on button "PAY NOW" at bounding box center [289, 146] width 204 height 41
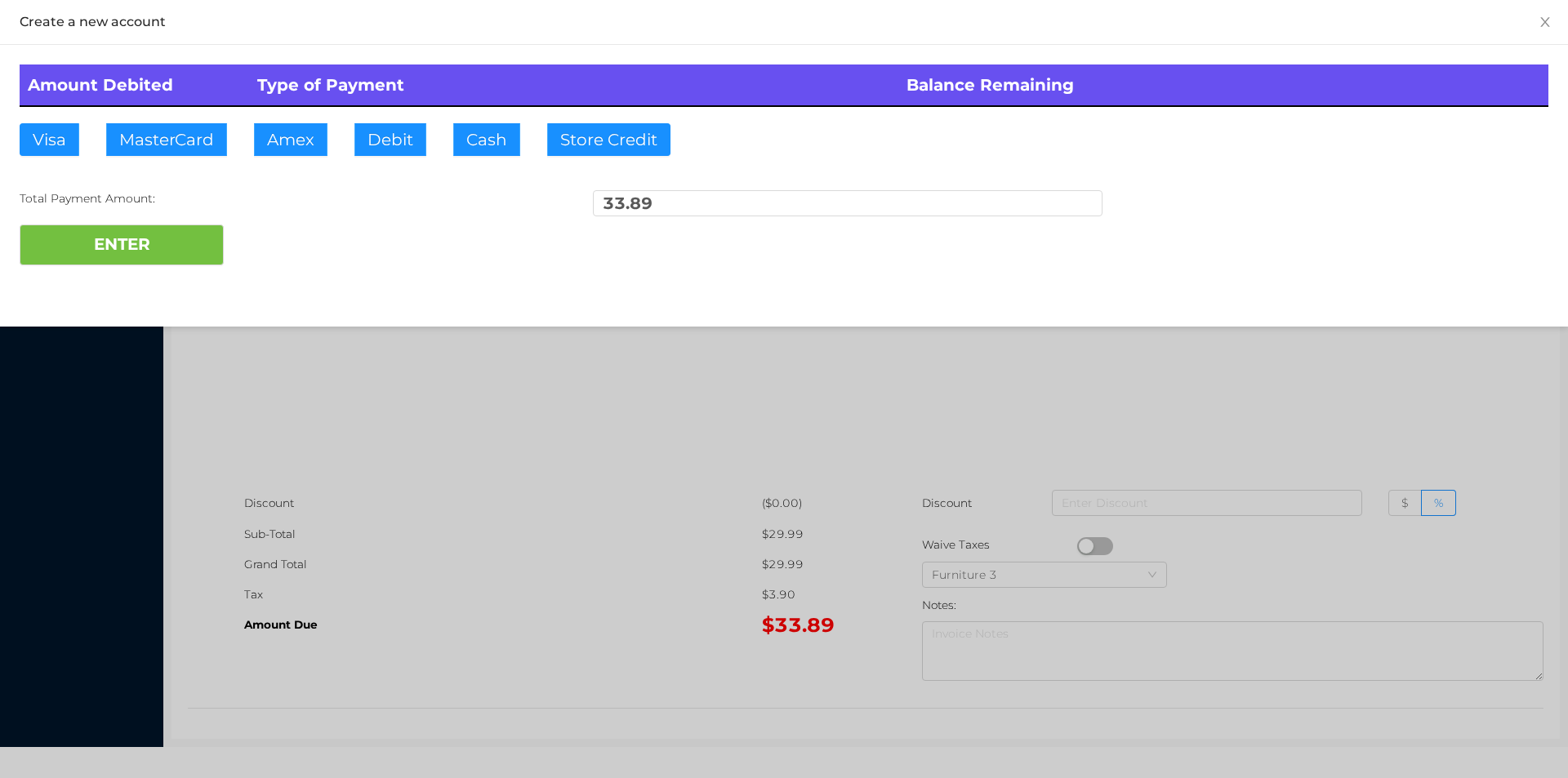
click at [268, 227] on div "ENTER" at bounding box center [784, 245] width 1529 height 41
click at [398, 420] on div at bounding box center [784, 389] width 1568 height 778
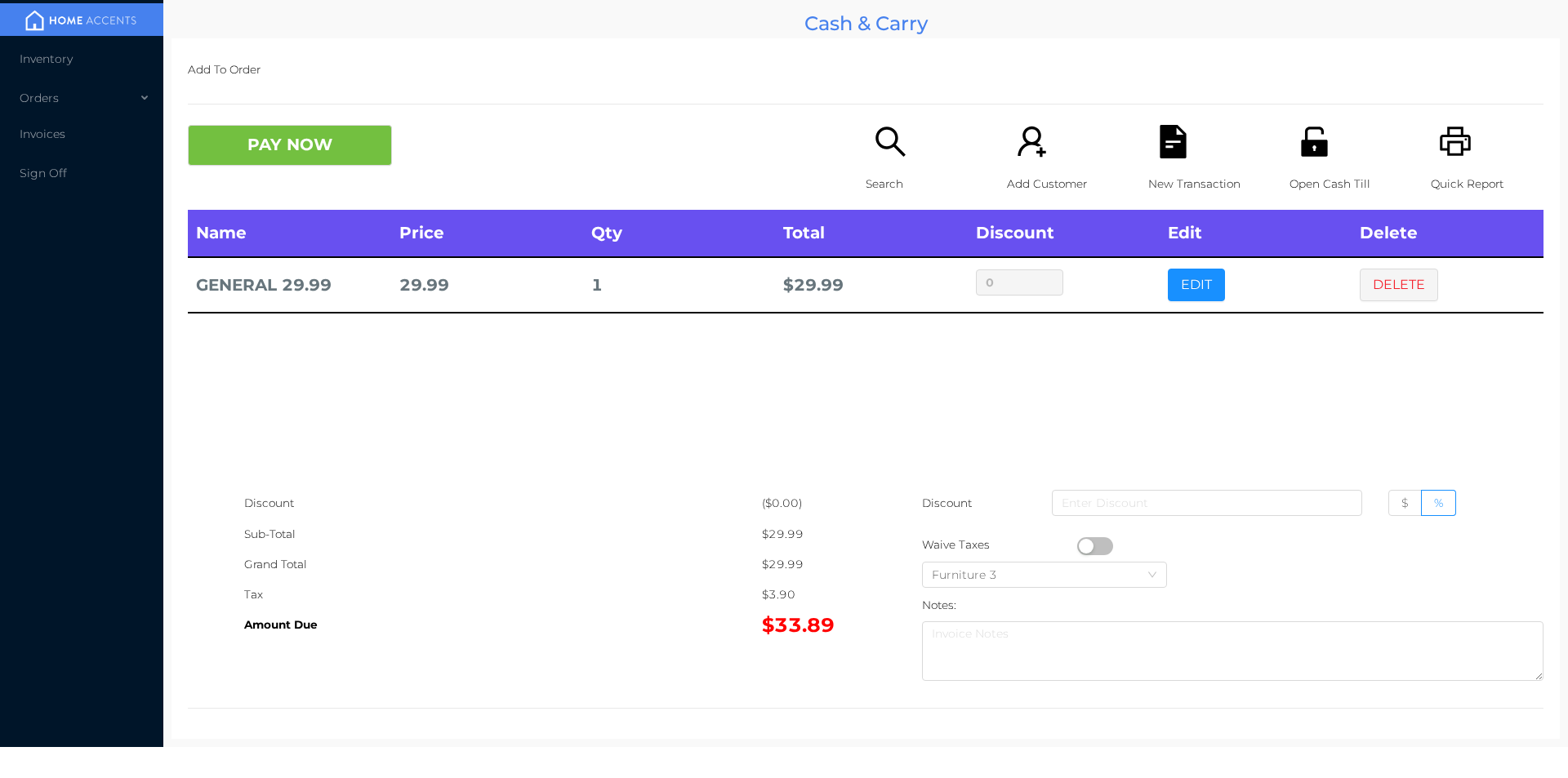
click at [1301, 171] on p "Open Cash Till" at bounding box center [1345, 184] width 113 height 30
click at [370, 141] on button "PAY NOW" at bounding box center [289, 146] width 204 height 41
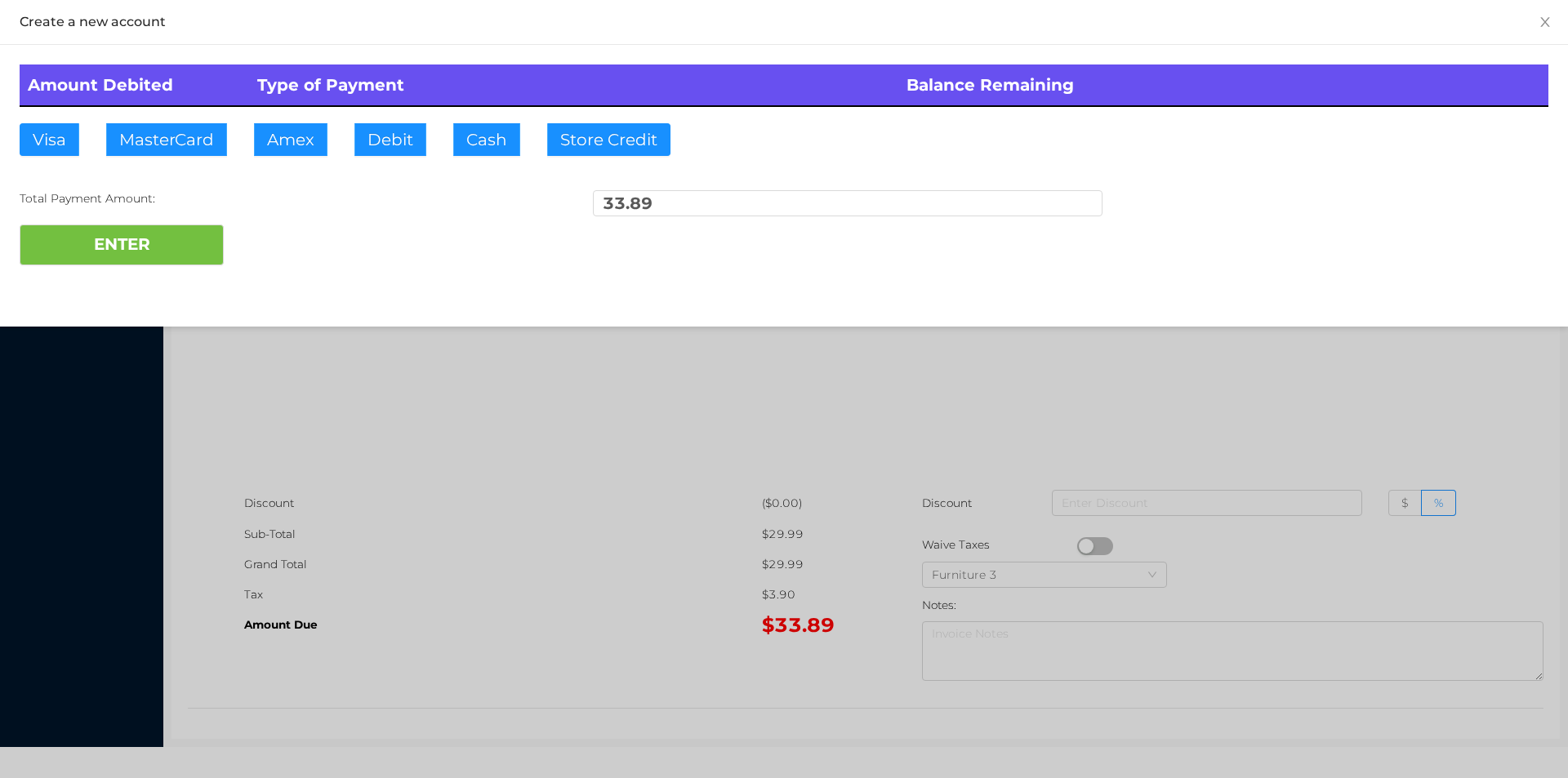
click at [325, 234] on div "ENTER" at bounding box center [784, 245] width 1529 height 41
click at [464, 444] on div at bounding box center [784, 389] width 1568 height 778
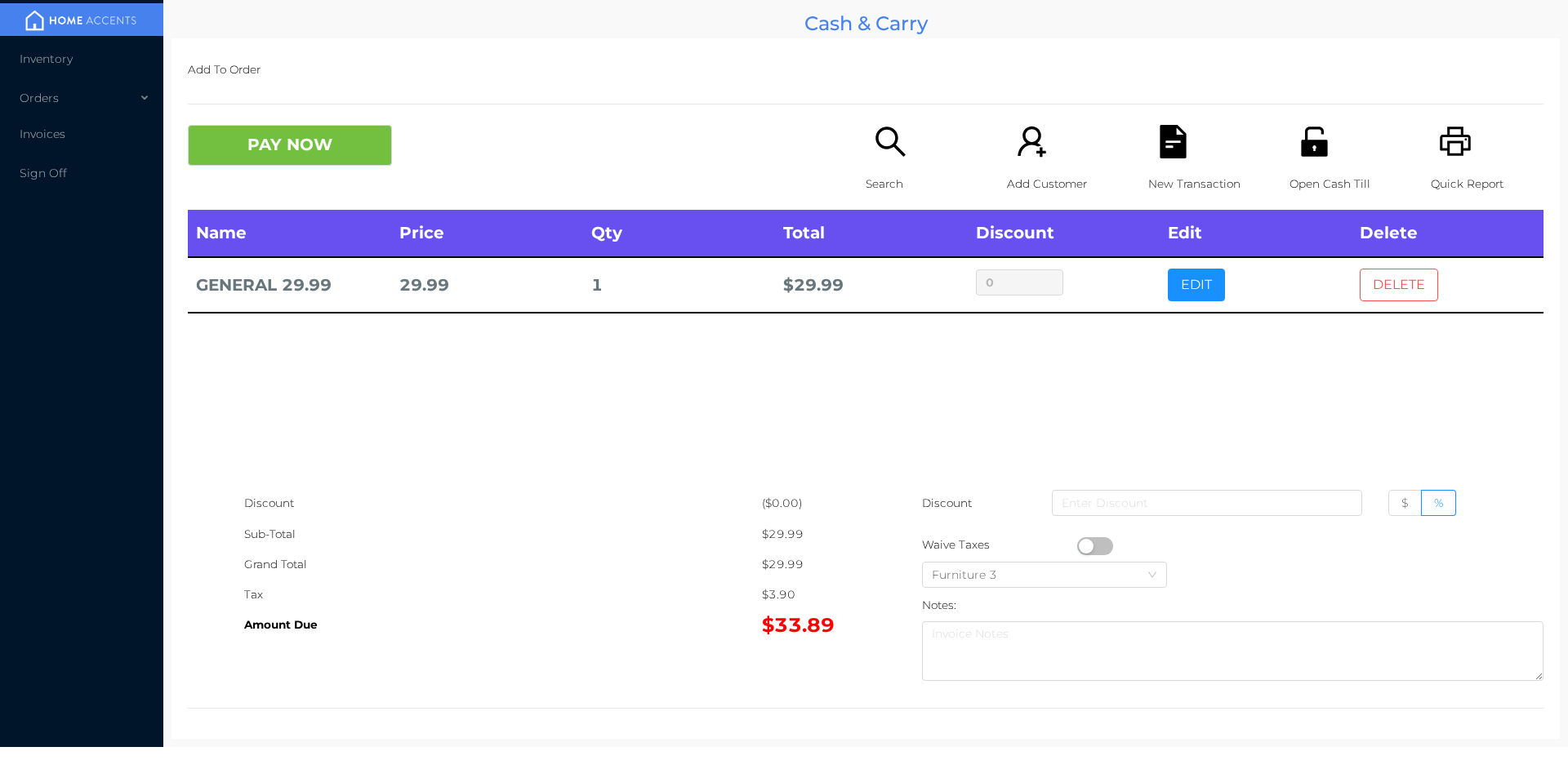
click at [1389, 282] on button "DELETE" at bounding box center [1399, 285] width 79 height 33
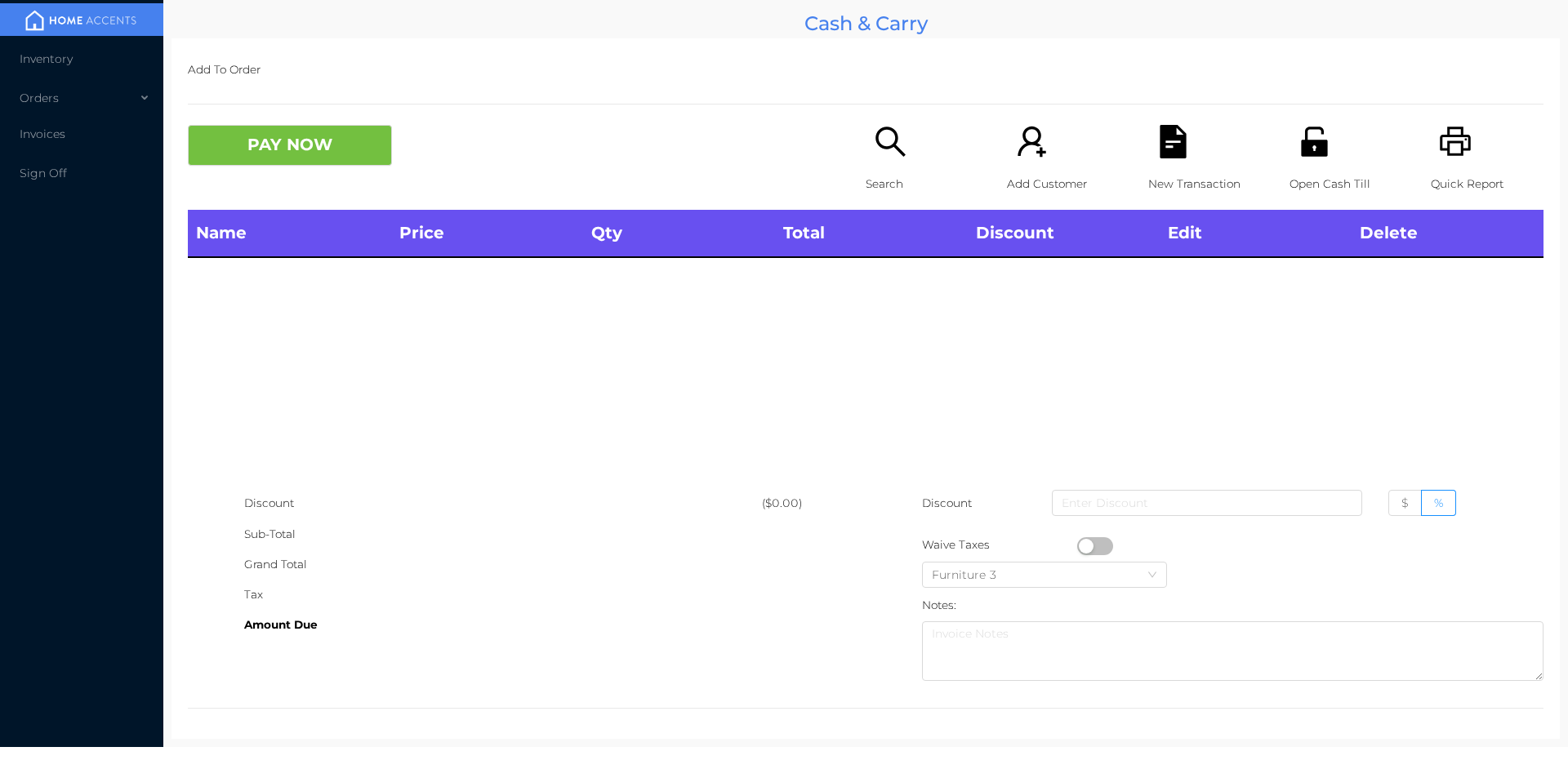
click at [881, 187] on p "Search" at bounding box center [922, 184] width 113 height 30
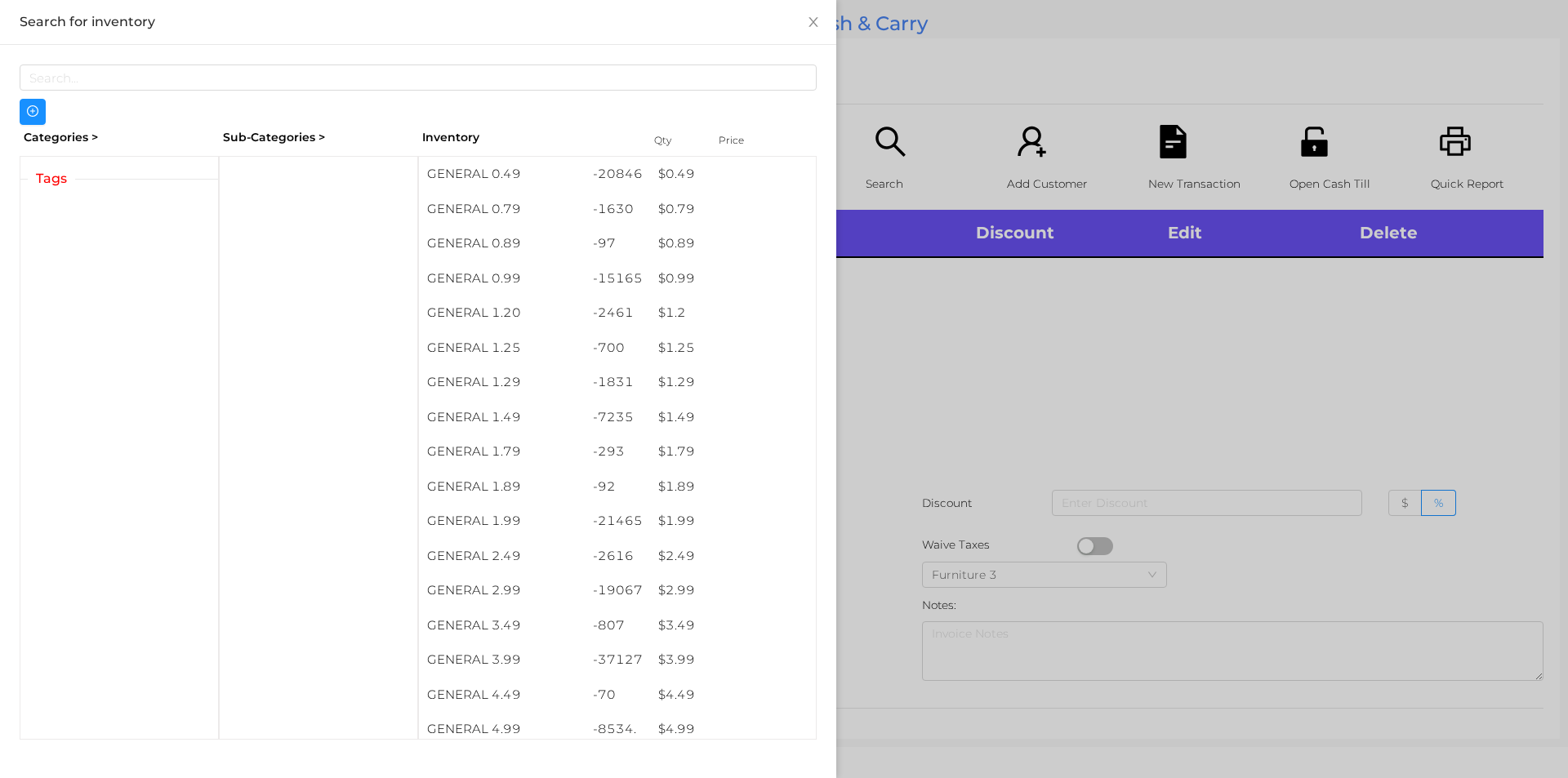
click at [1010, 392] on div at bounding box center [784, 389] width 1568 height 778
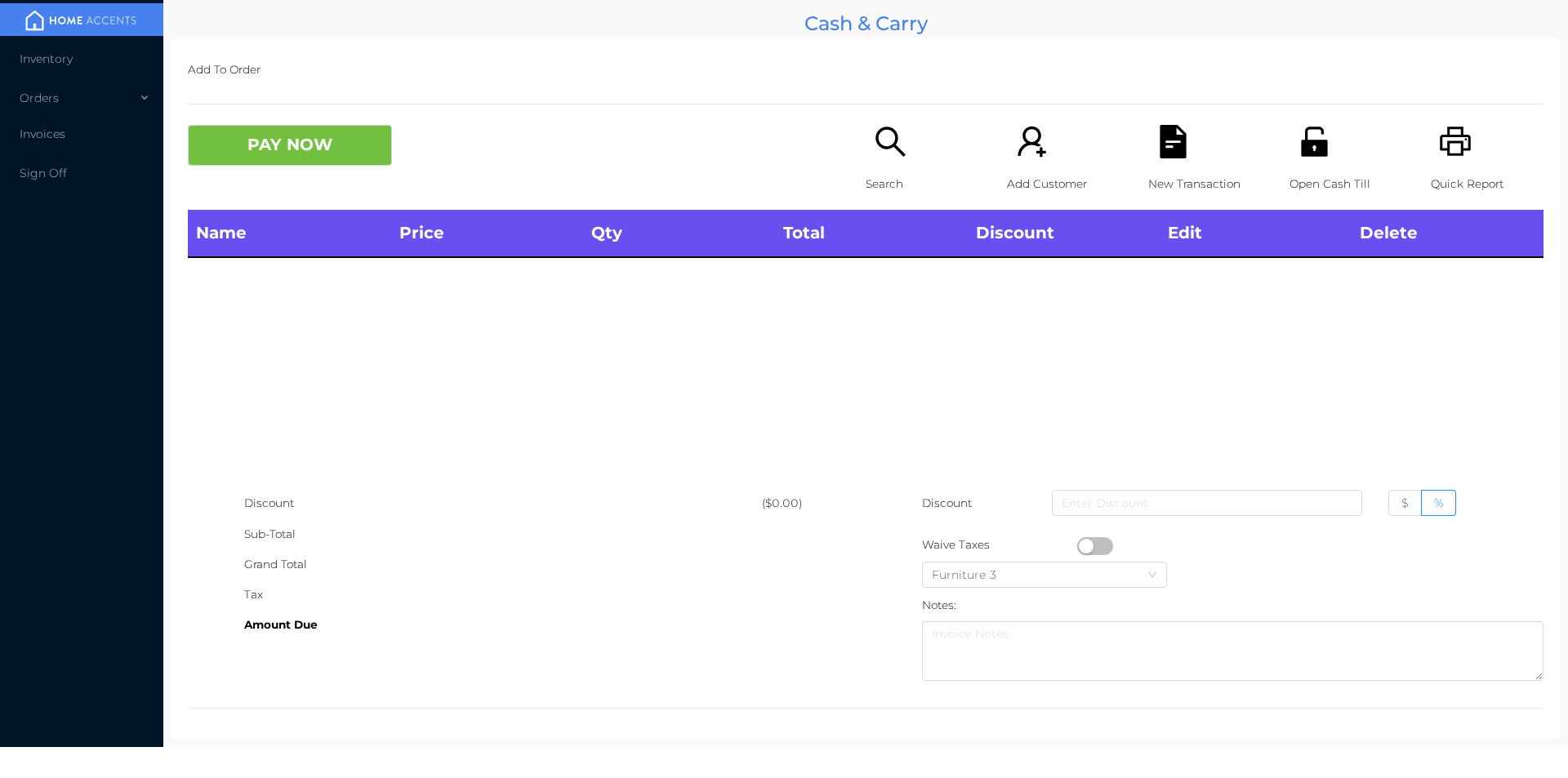
click at [1314, 156] on icon "icon: unlock" at bounding box center [1313, 142] width 26 height 29
click at [877, 156] on icon "icon: search" at bounding box center [890, 142] width 34 height 34
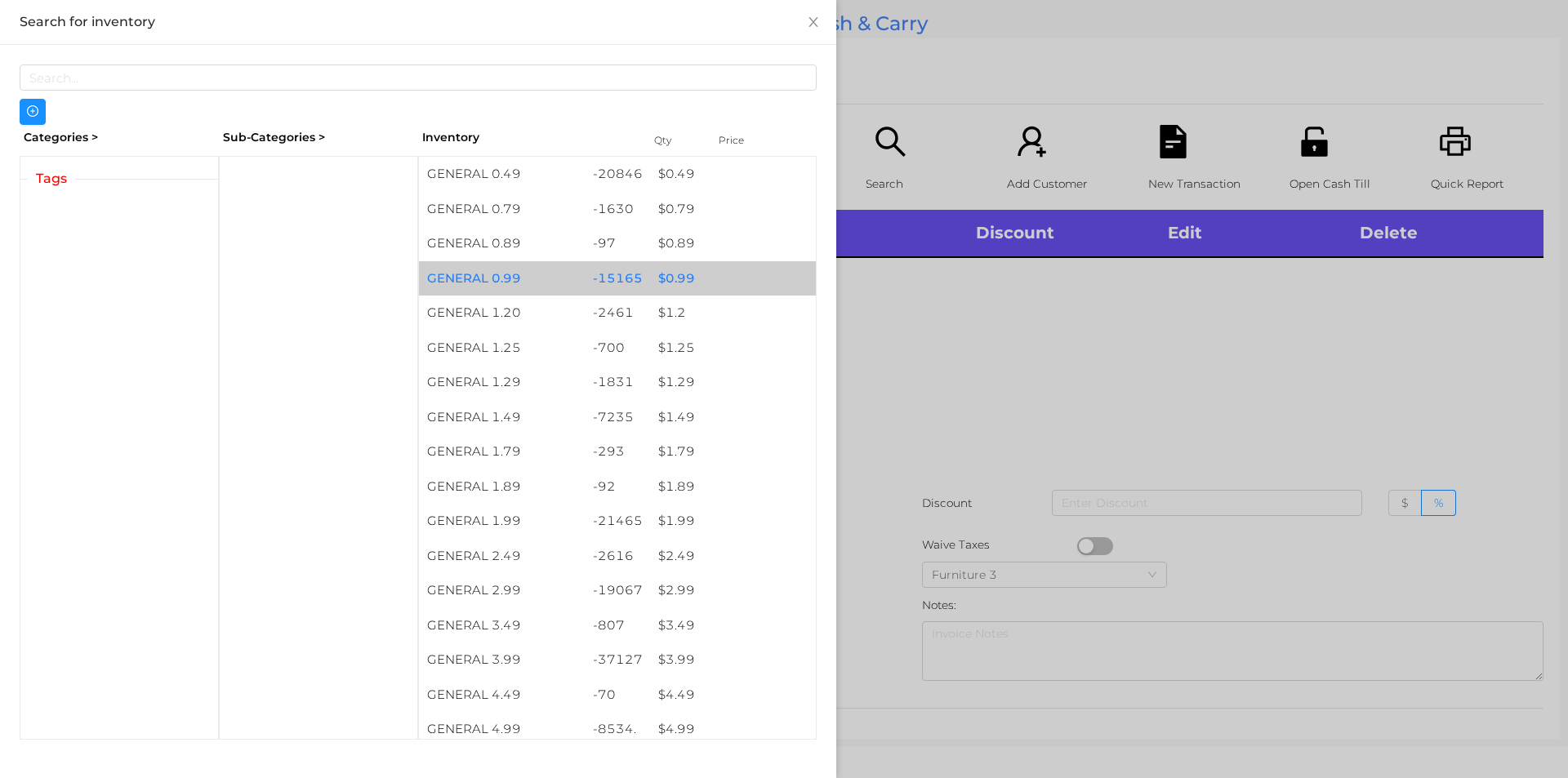
click at [679, 270] on div "$ 0.99" at bounding box center [732, 278] width 166 height 35
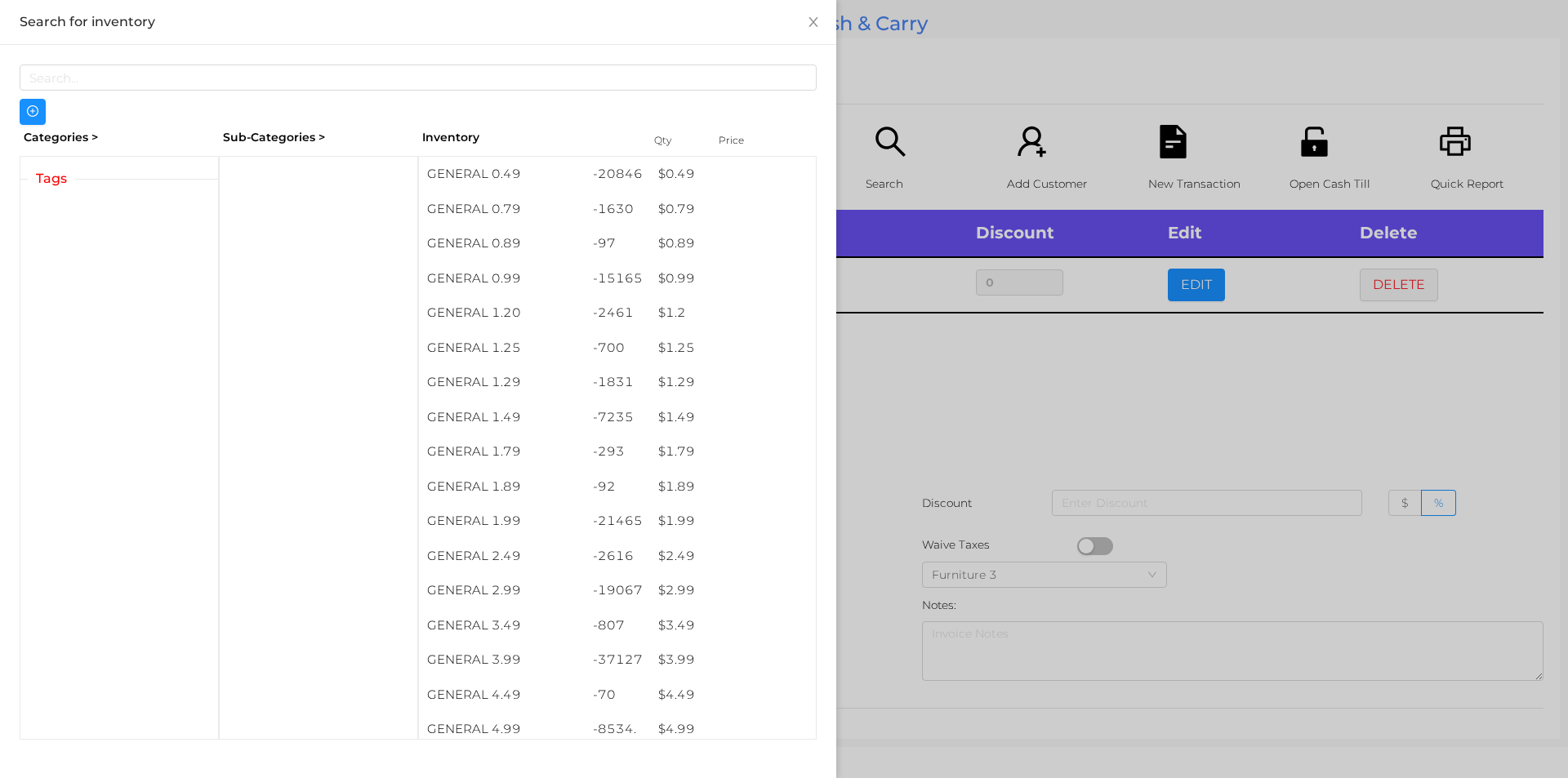
click at [1300, 385] on div at bounding box center [784, 389] width 1568 height 778
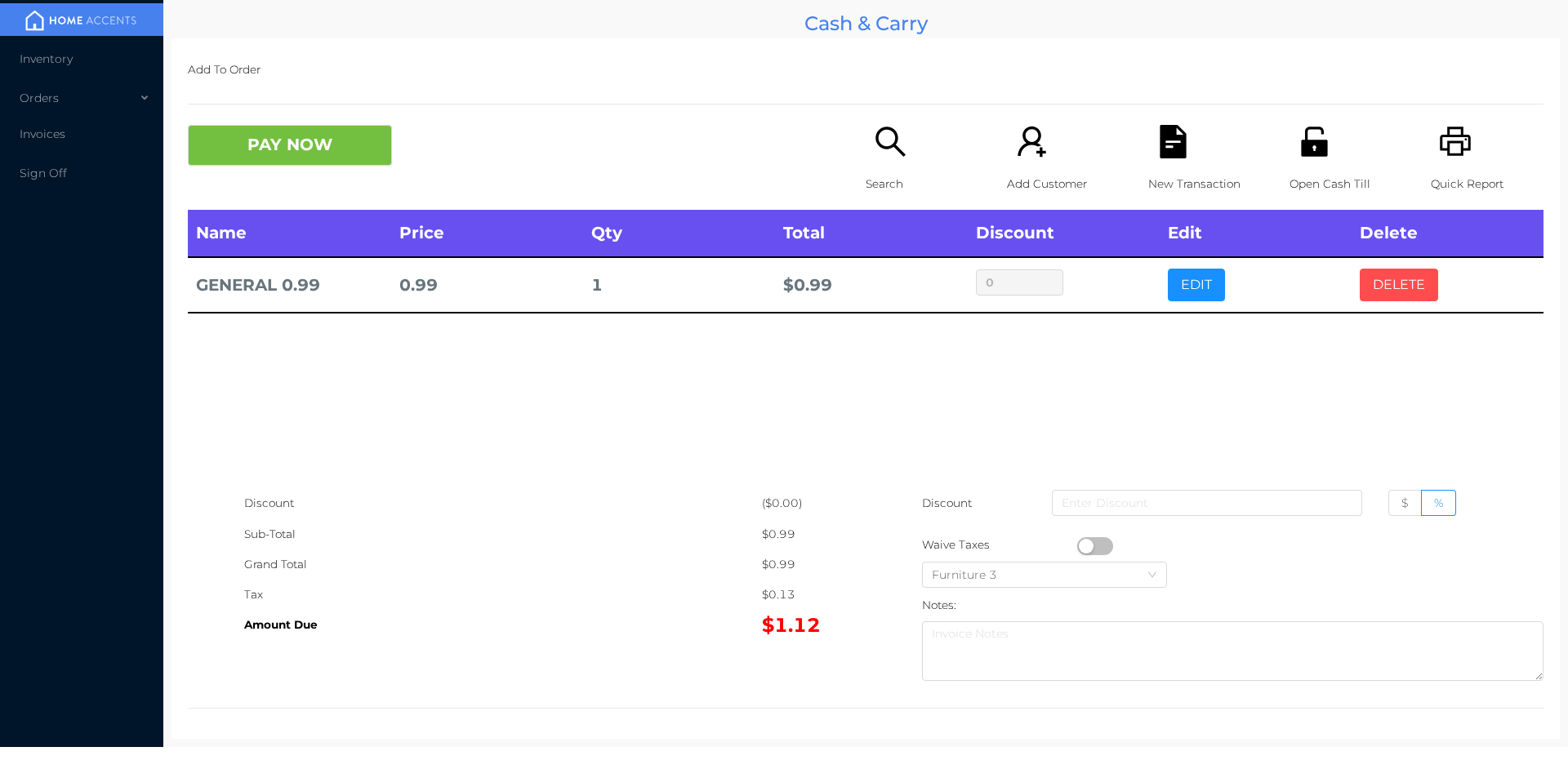
click at [1388, 283] on button "DELETE" at bounding box center [1399, 285] width 79 height 33
click at [1383, 280] on button "DELETE" at bounding box center [1399, 285] width 79 height 33
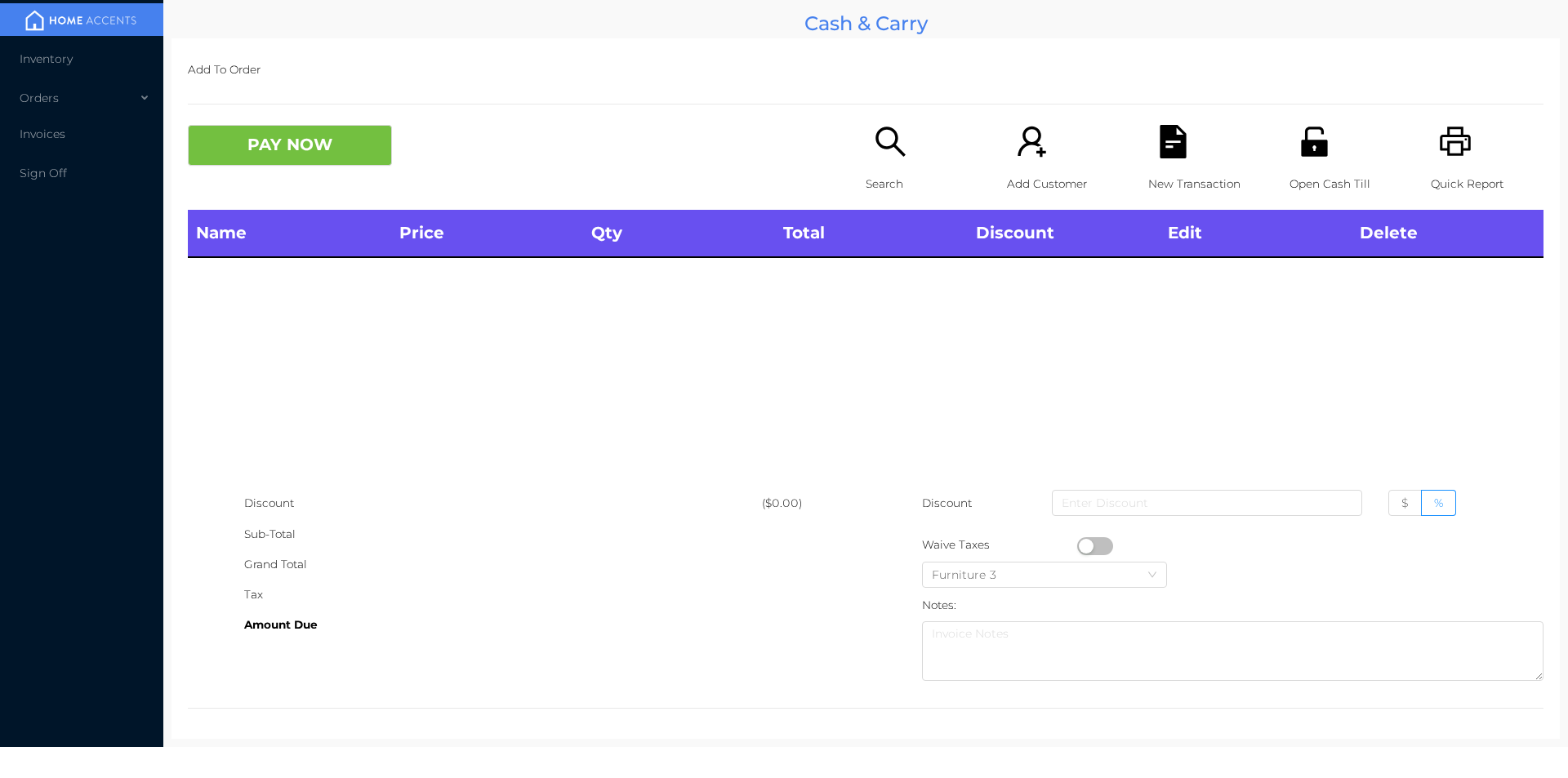
scroll to position [6, 0]
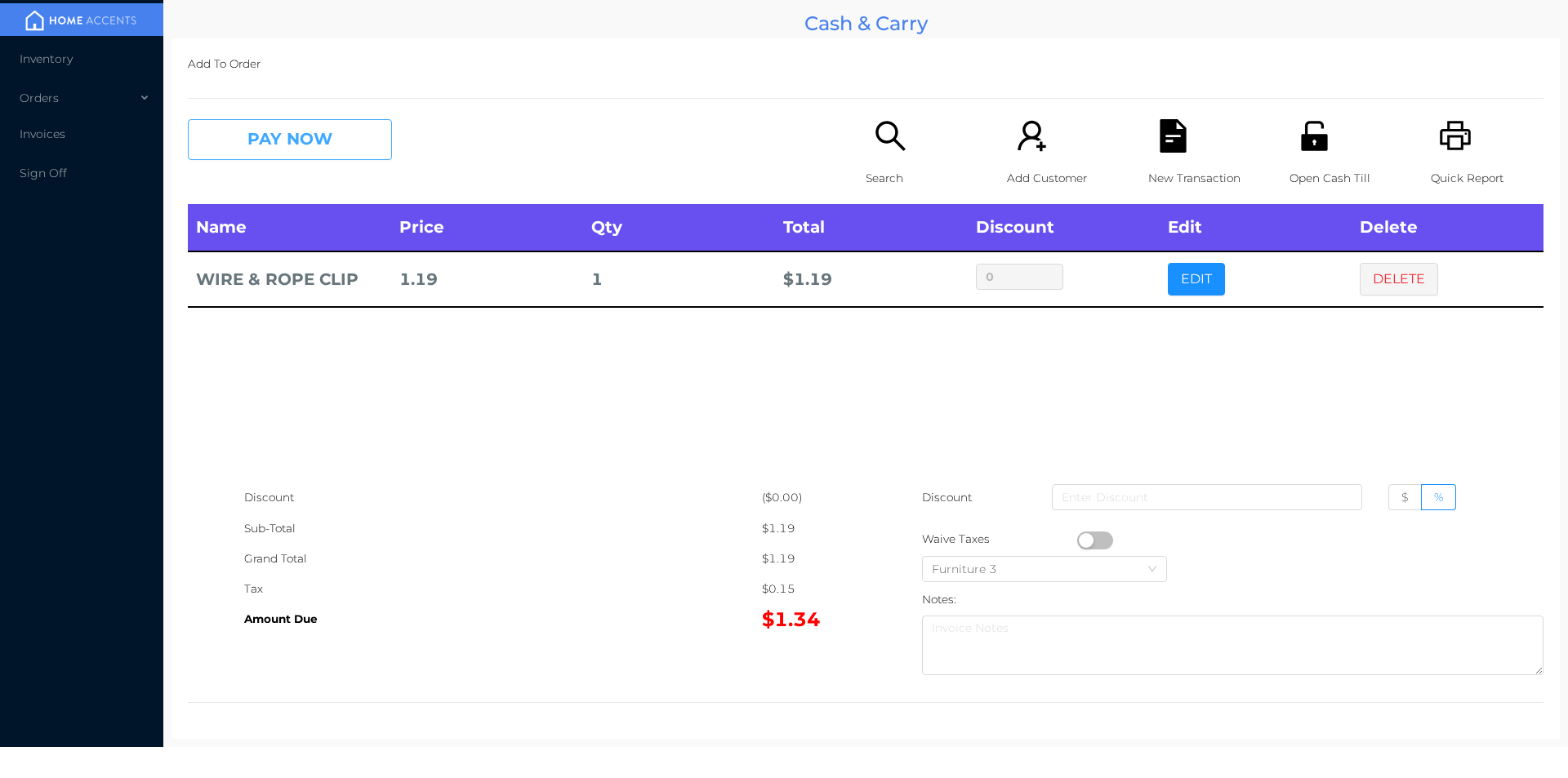
click at [275, 154] on button "PAY NOW" at bounding box center [289, 140] width 204 height 41
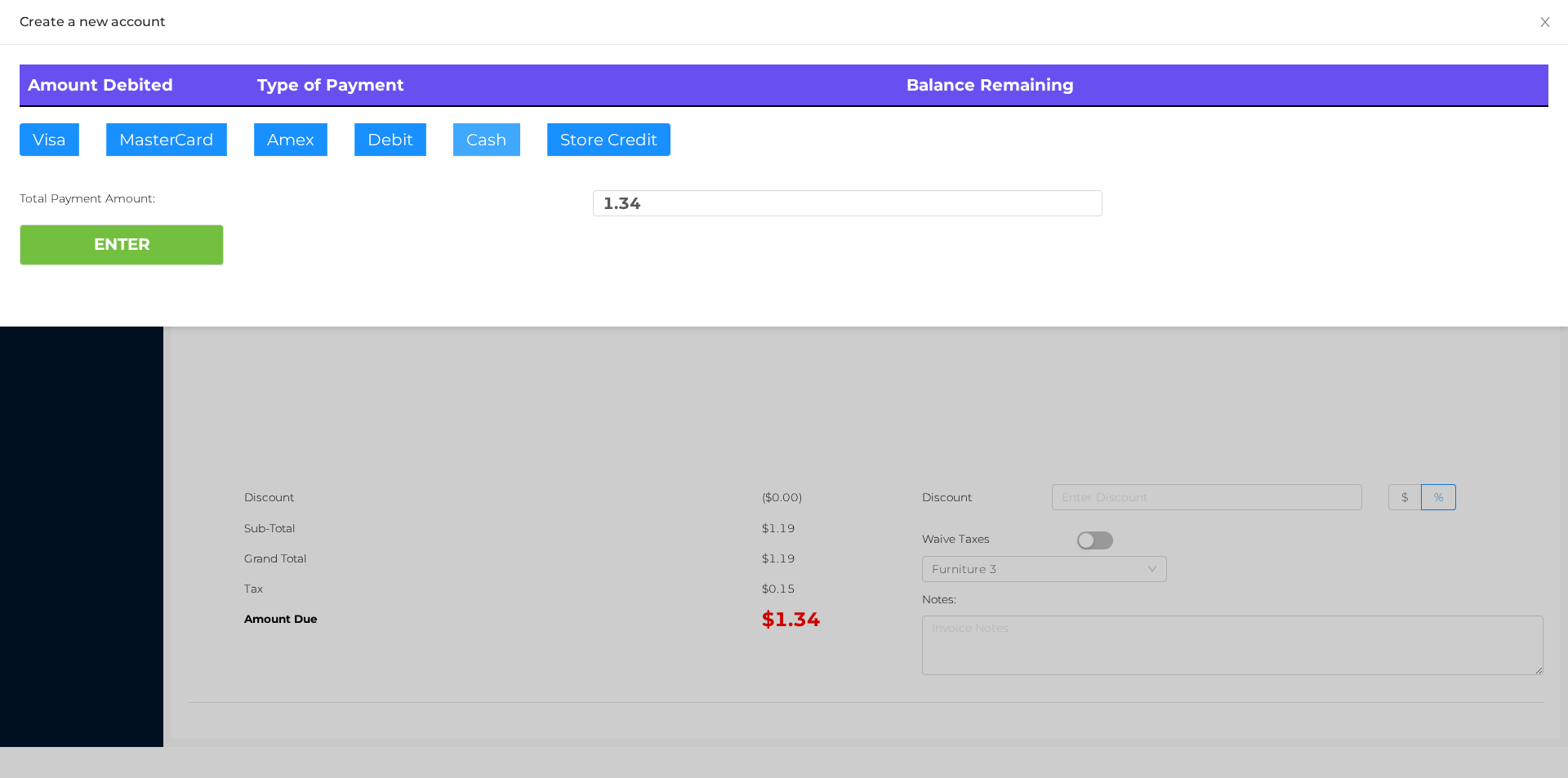
click at [482, 153] on button "Cash" at bounding box center [487, 140] width 67 height 33
type input "2."
click at [158, 235] on button "ENTER" at bounding box center [121, 245] width 204 height 41
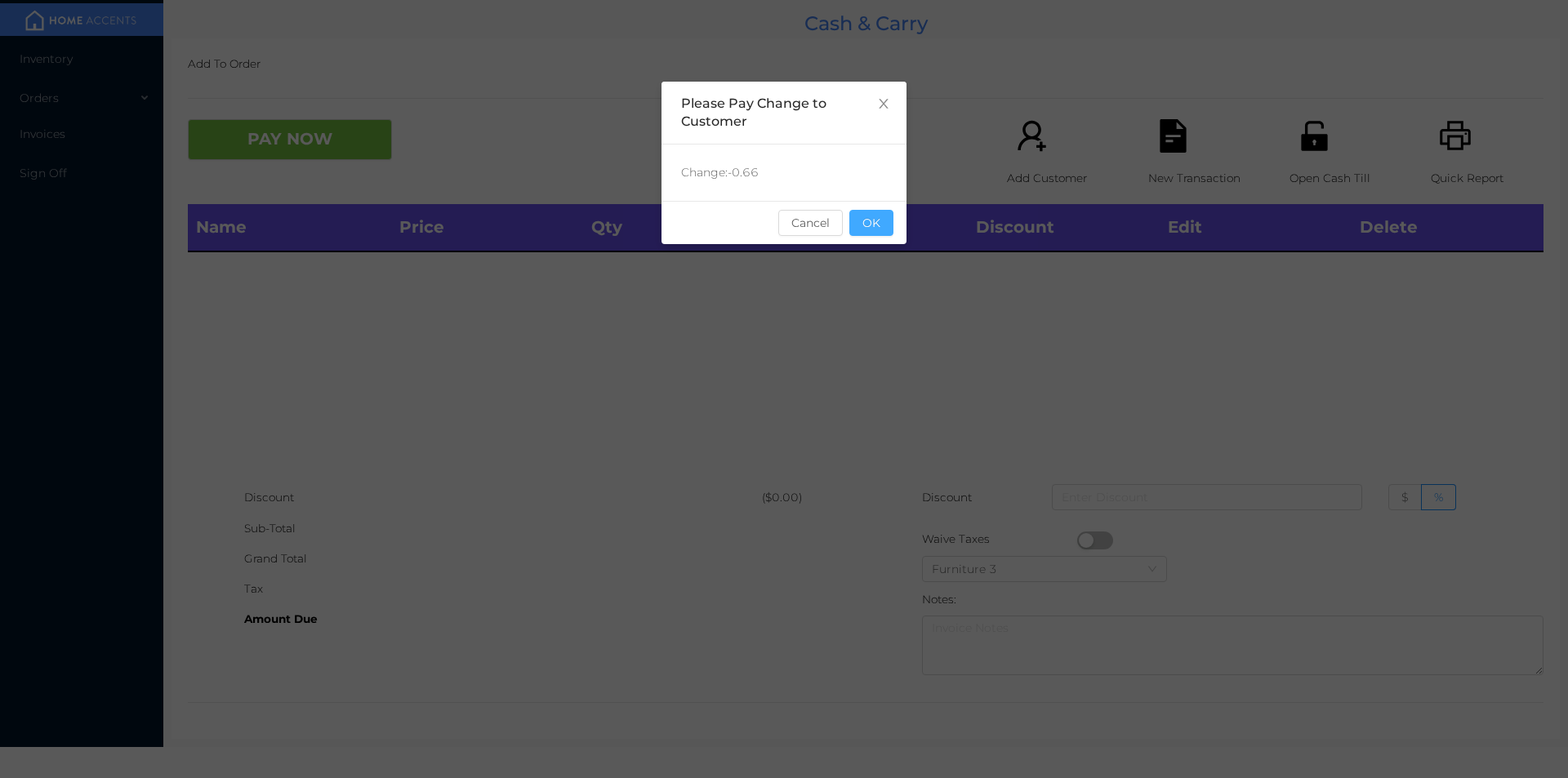
click at [869, 218] on button "OK" at bounding box center [872, 223] width 44 height 26
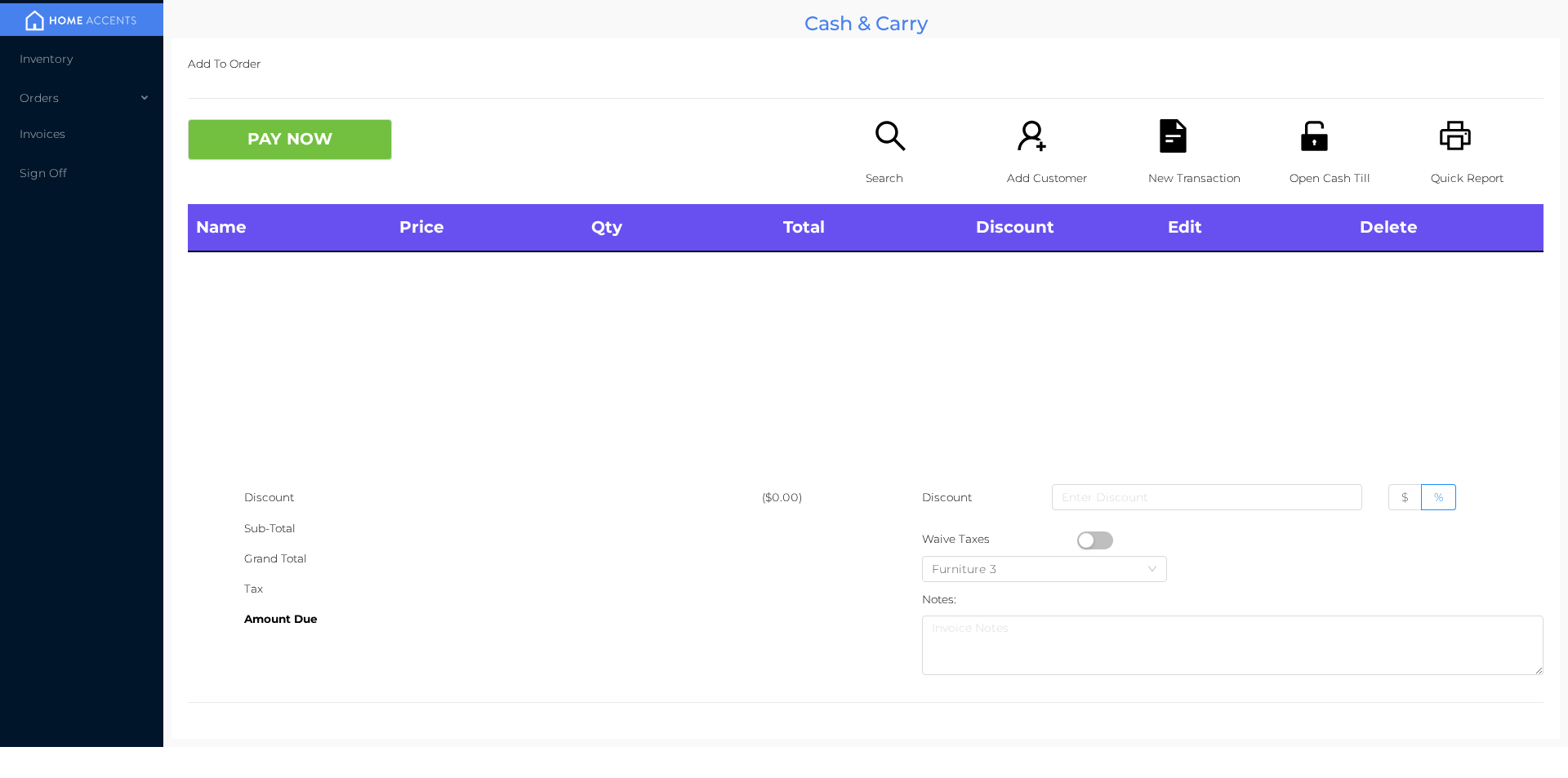
click at [883, 322] on div "Name Price Qty Total Discount Edit Delete" at bounding box center [865, 343] width 1355 height 278
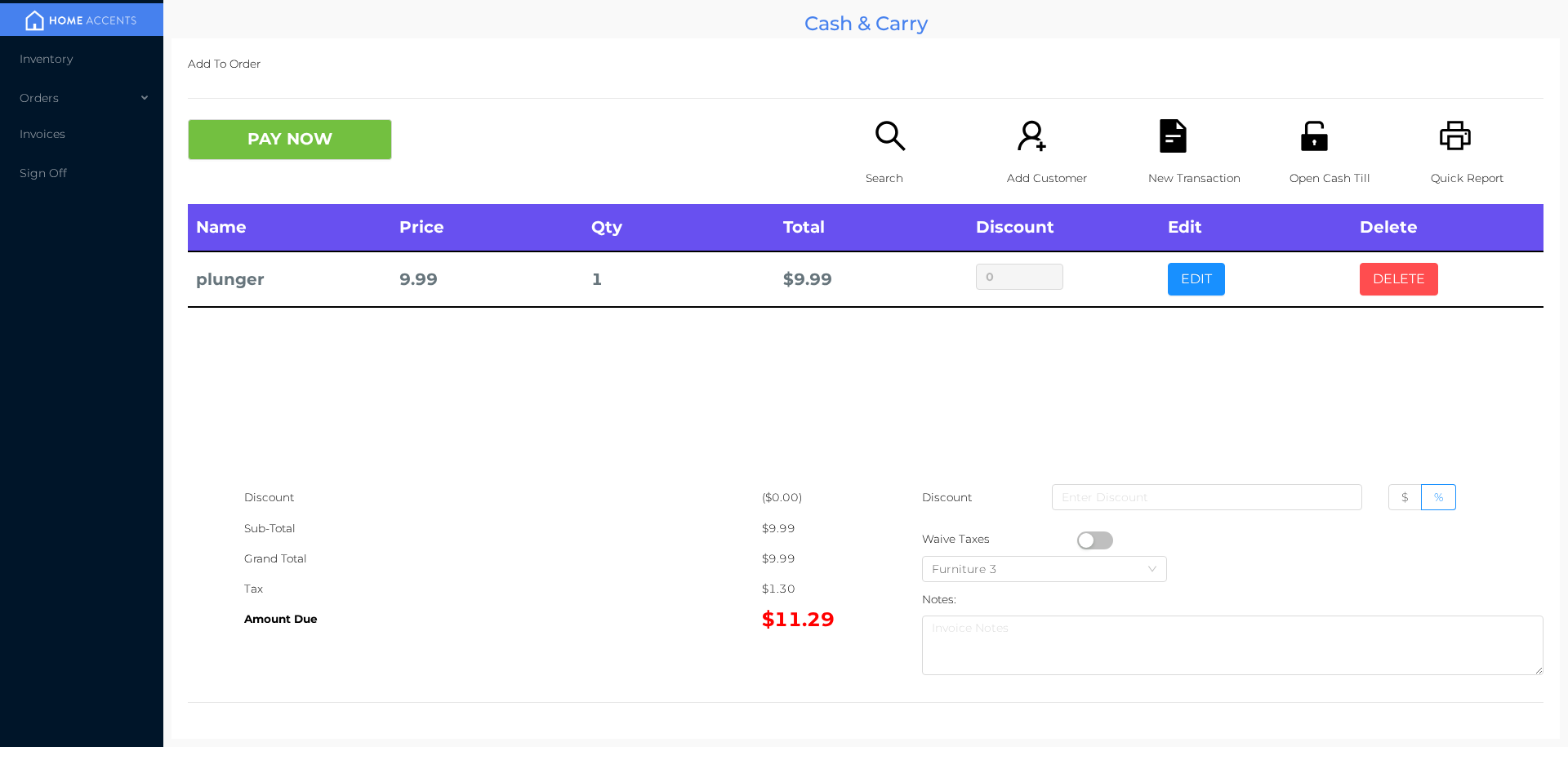
click at [1359, 294] on button "DELETE" at bounding box center [1399, 279] width 79 height 33
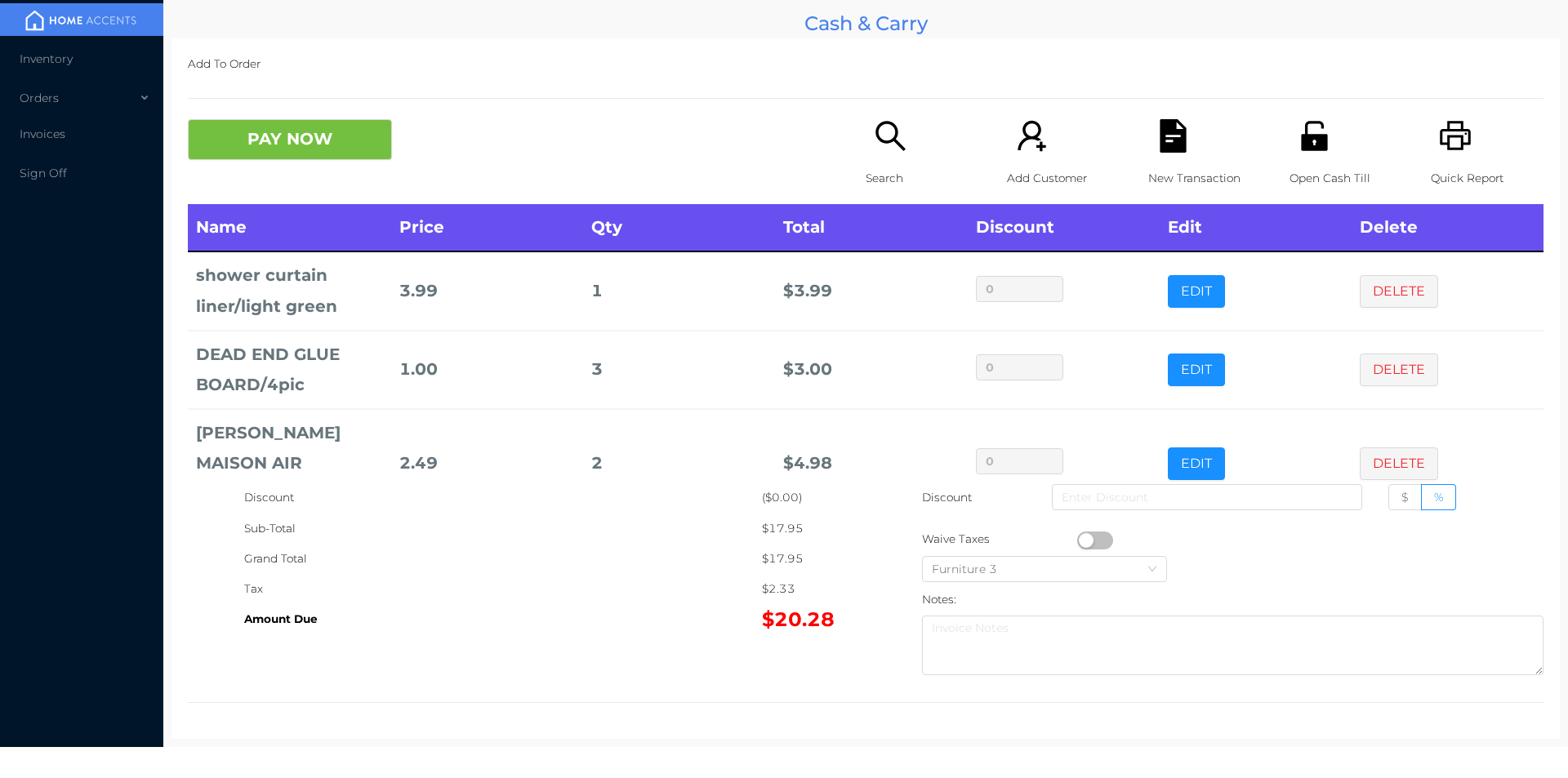
click at [336, 150] on button "PAY NOW" at bounding box center [289, 140] width 204 height 41
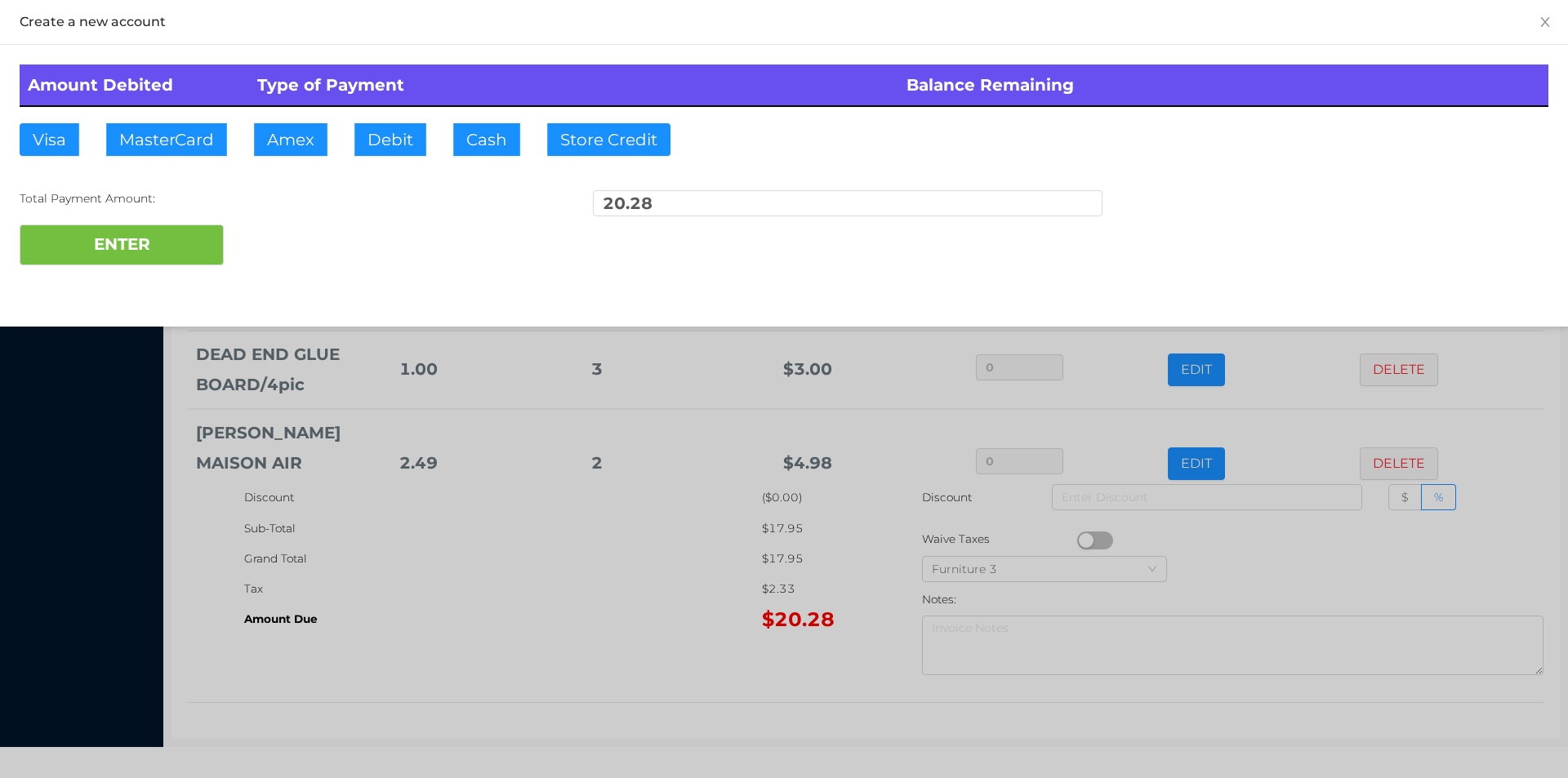
click at [282, 240] on div "ENTER" at bounding box center [784, 245] width 1529 height 41
click at [606, 600] on div at bounding box center [784, 389] width 1568 height 778
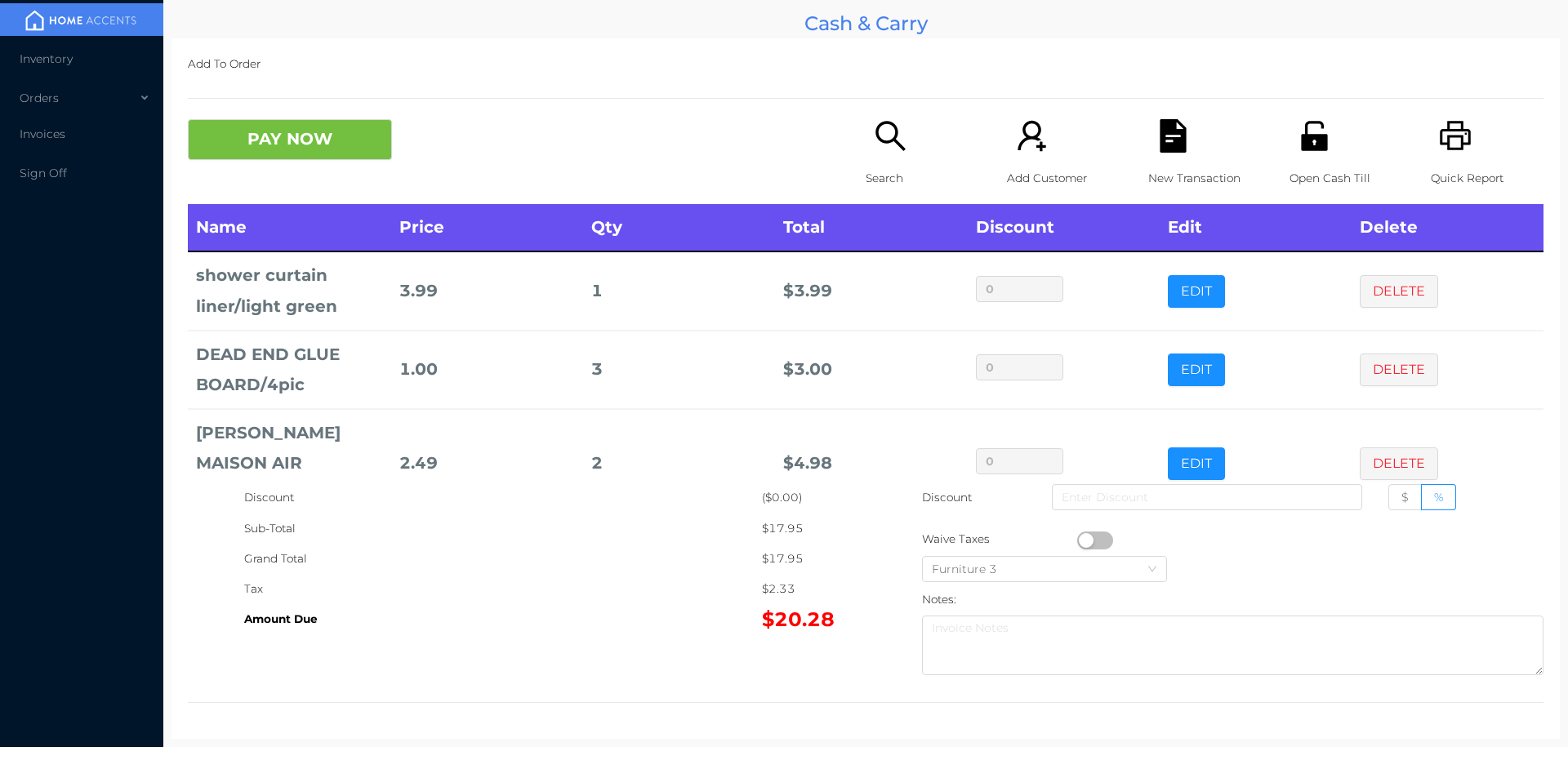
click at [1160, 156] on div "New Transaction" at bounding box center [1205, 162] width 113 height 85
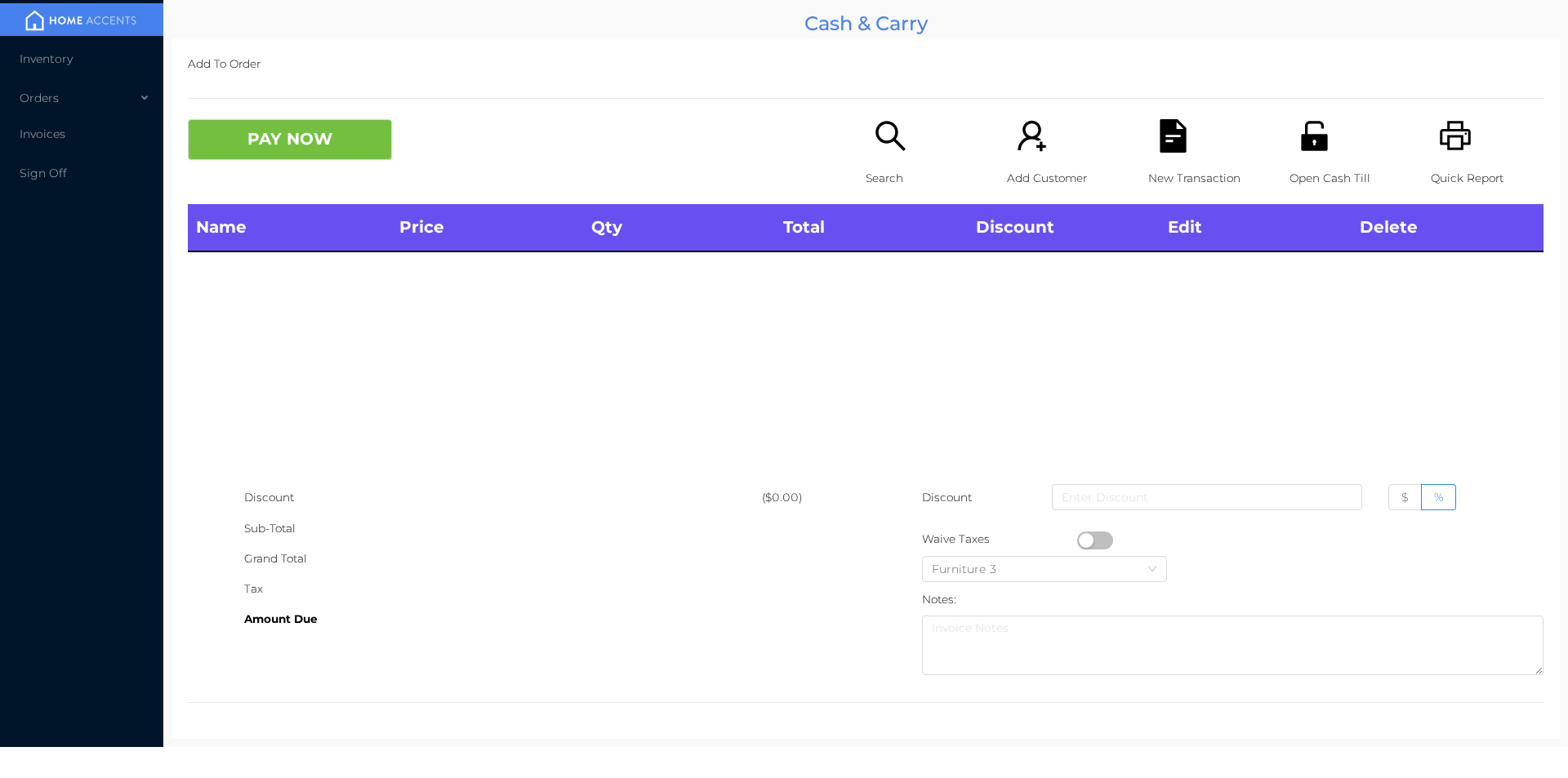
click at [1313, 147] on icon "icon: unlock" at bounding box center [1313, 136] width 26 height 29
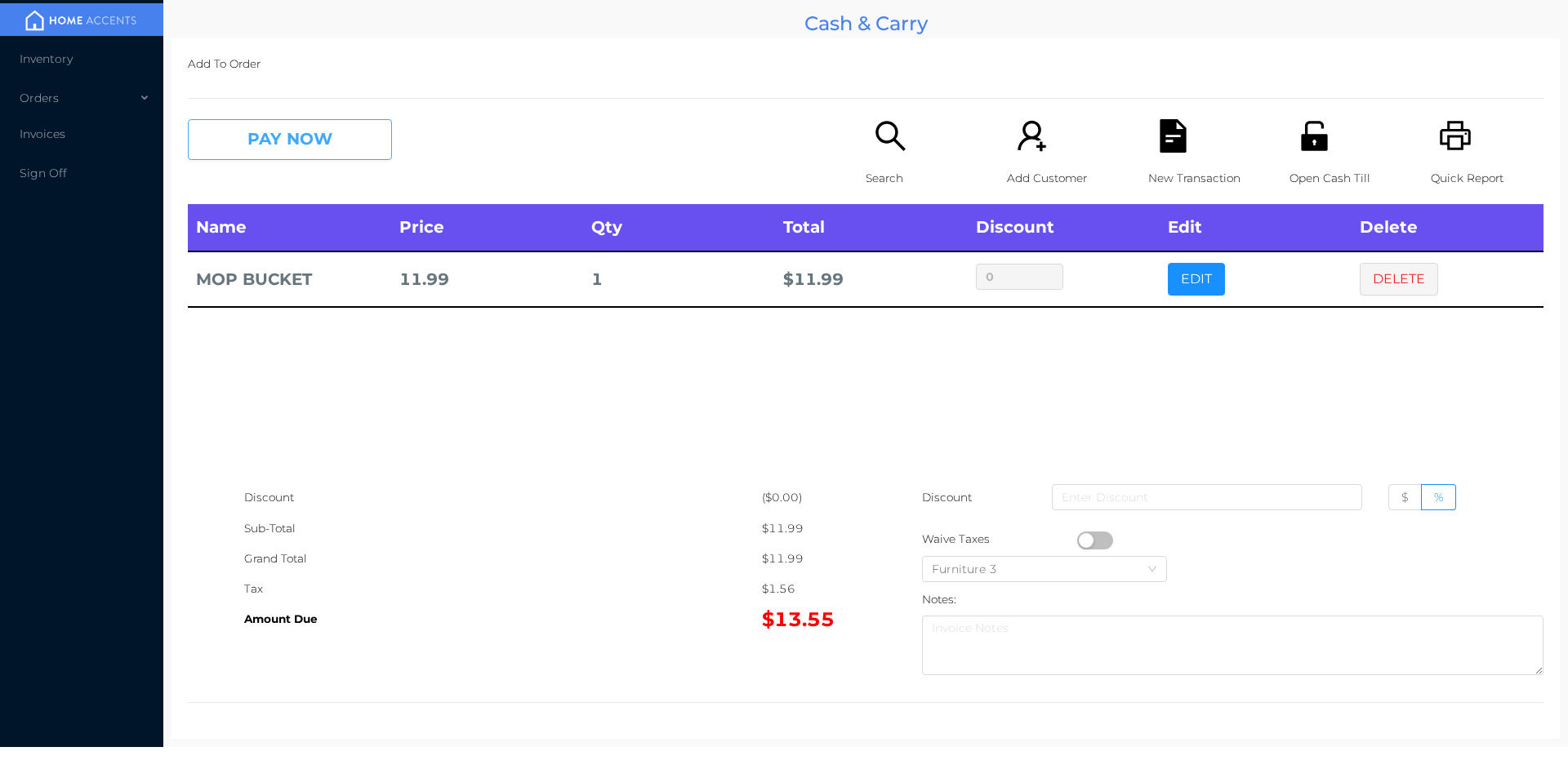
click at [336, 140] on button "PAY NOW" at bounding box center [289, 140] width 204 height 41
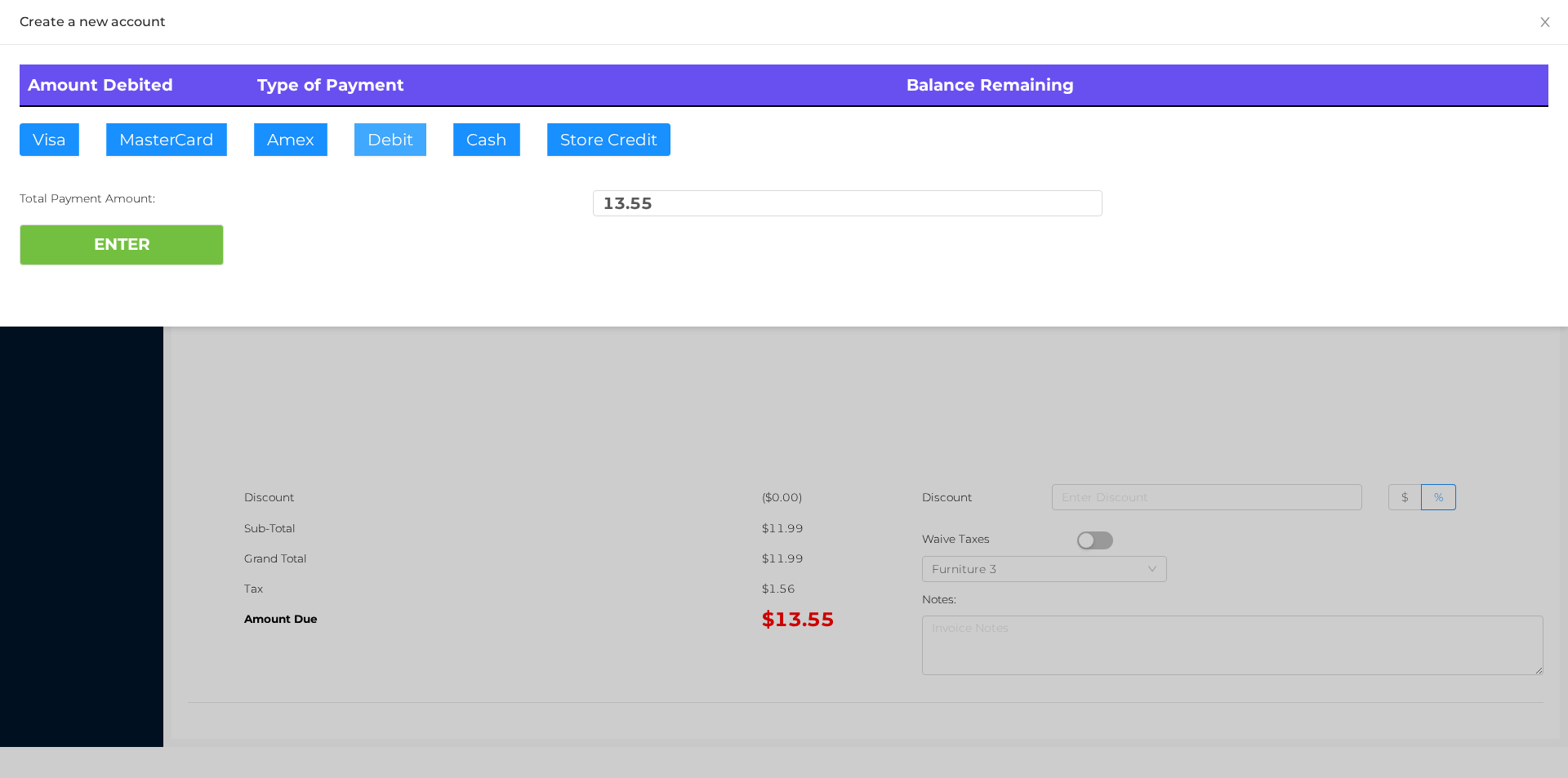
click at [390, 144] on button "Debit" at bounding box center [390, 140] width 72 height 33
click at [184, 238] on button "ENTER" at bounding box center [121, 245] width 204 height 41
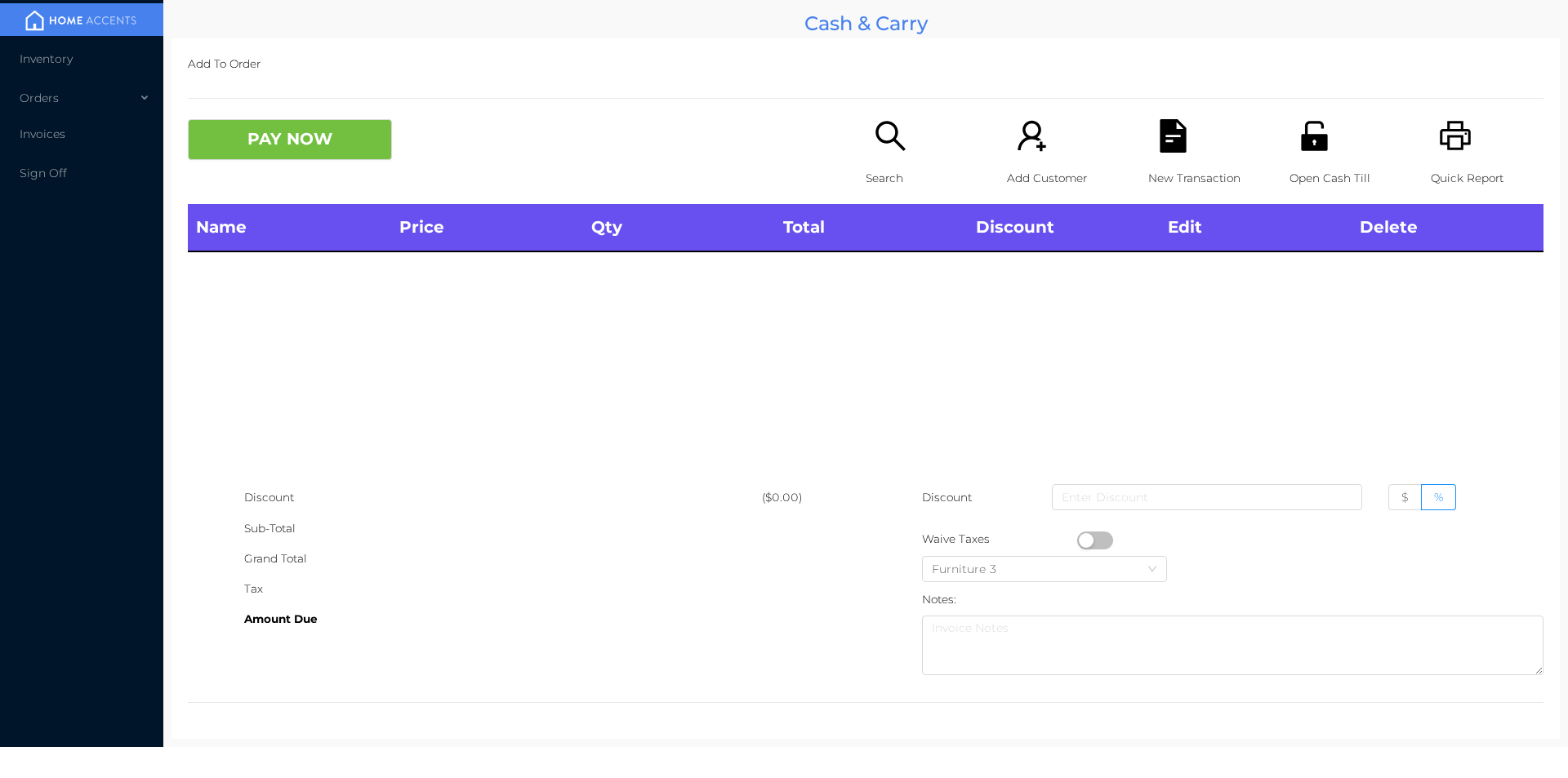
click at [881, 148] on icon "icon: search" at bounding box center [890, 136] width 34 height 34
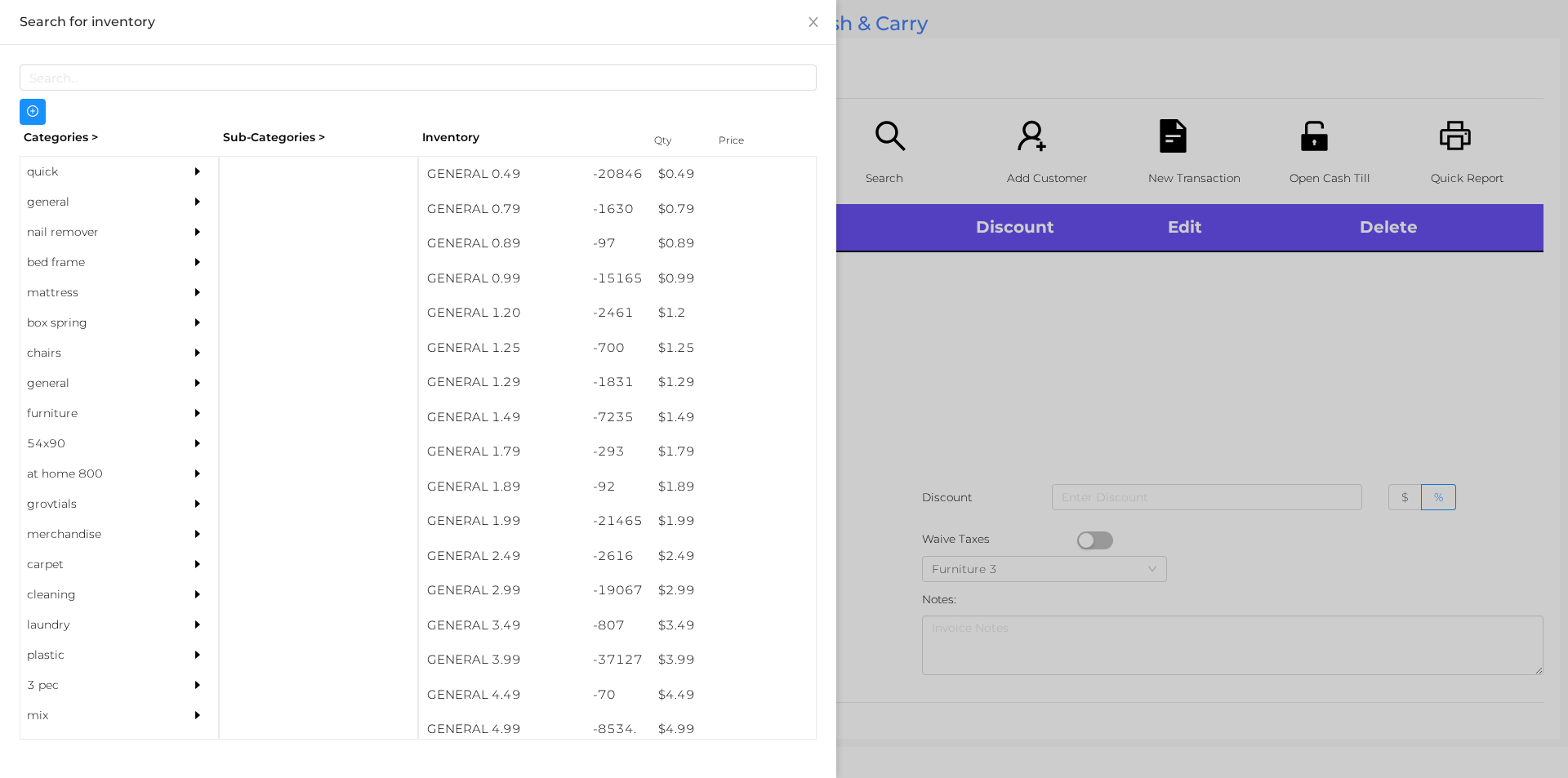
click at [37, 170] on div "quick" at bounding box center [95, 172] width 149 height 30
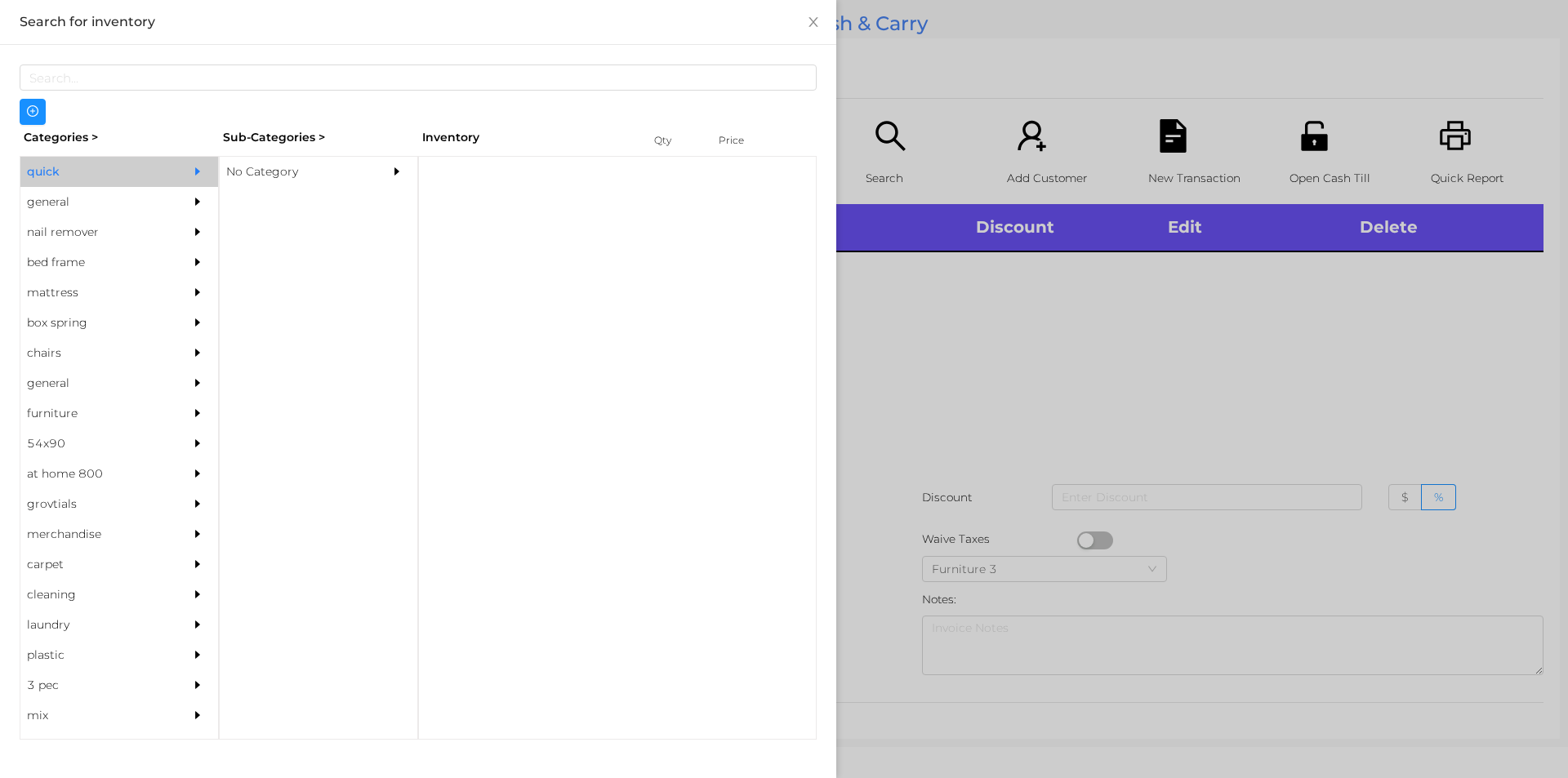
click at [258, 180] on div "No Category" at bounding box center [294, 172] width 149 height 30
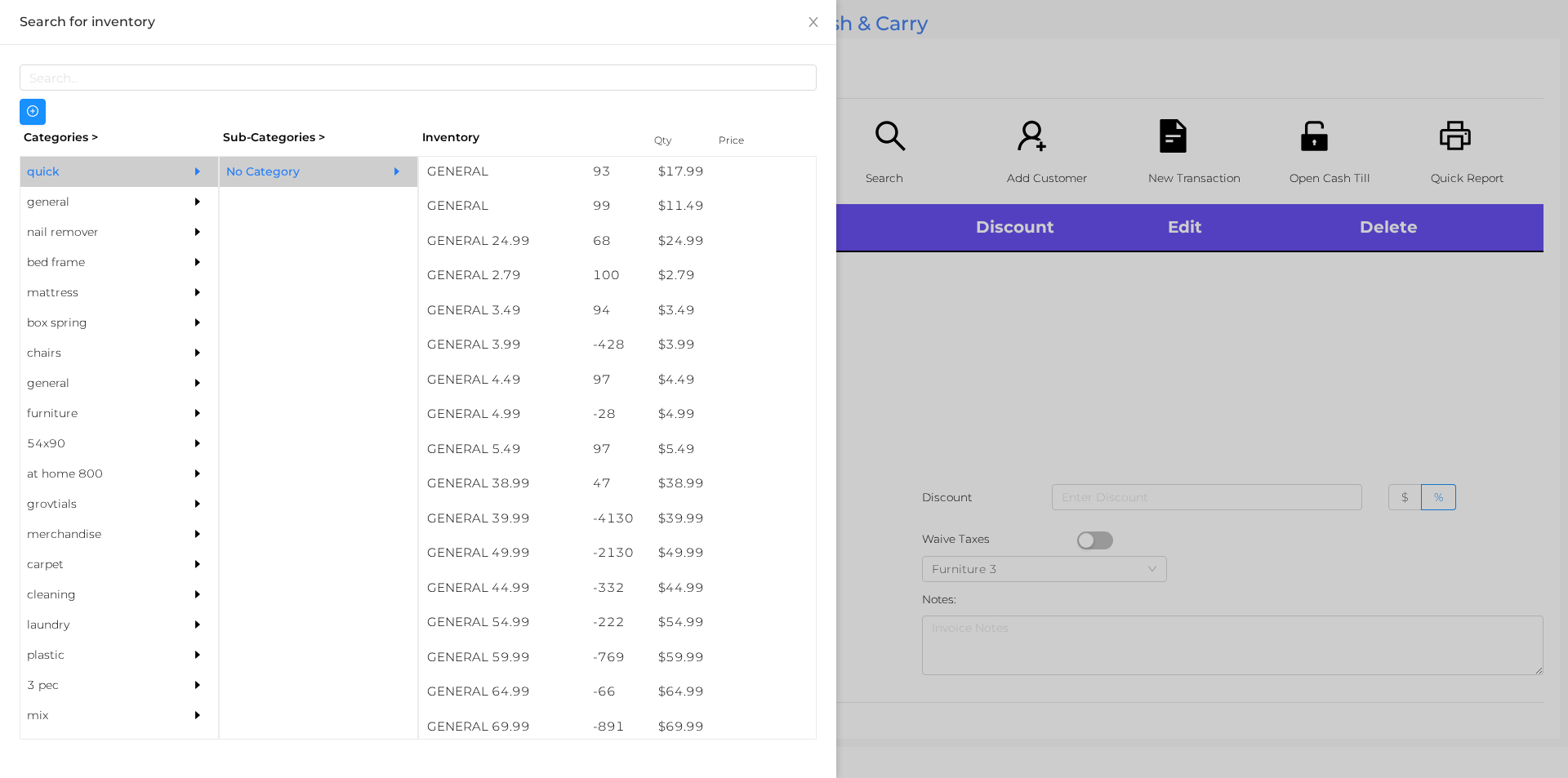
scroll to position [592, 0]
click at [665, 516] on div "$ 39.99" at bounding box center [732, 519] width 166 height 35
click at [930, 455] on div at bounding box center [784, 389] width 1568 height 778
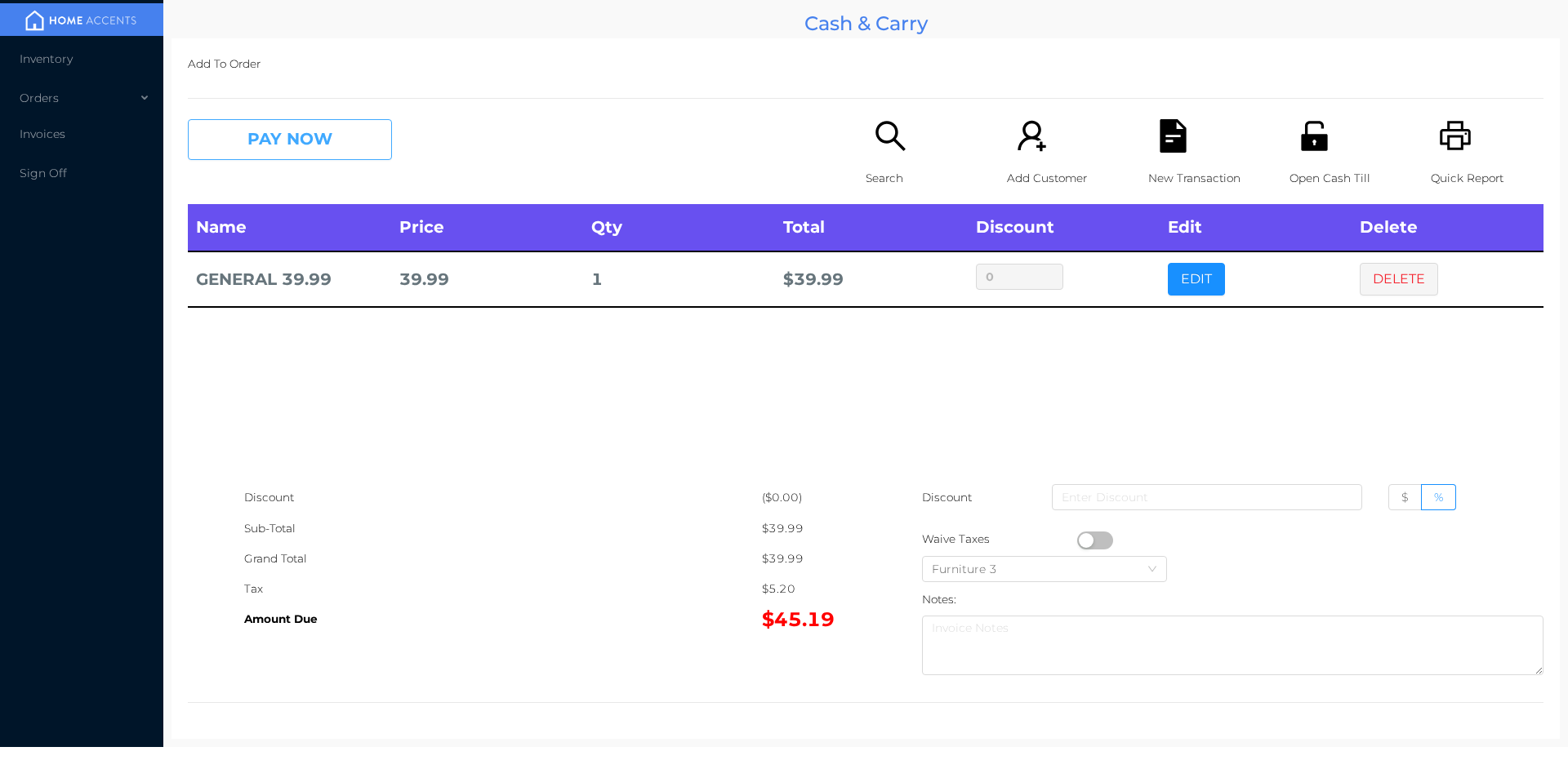
click at [355, 149] on button "PAY NOW" at bounding box center [289, 140] width 204 height 41
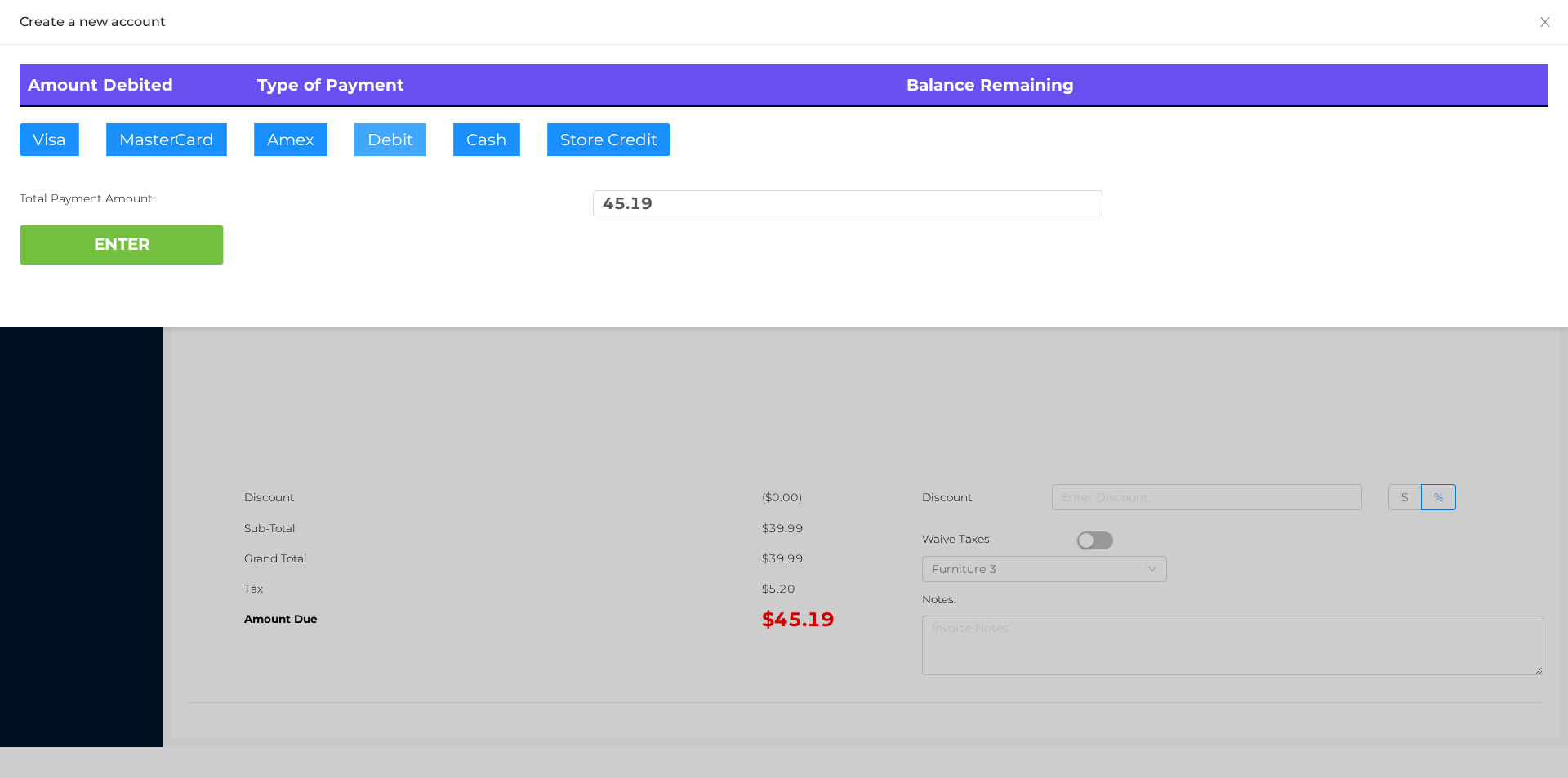
click at [378, 143] on button "Debit" at bounding box center [390, 140] width 72 height 33
click at [193, 254] on button "ENTER" at bounding box center [121, 245] width 204 height 41
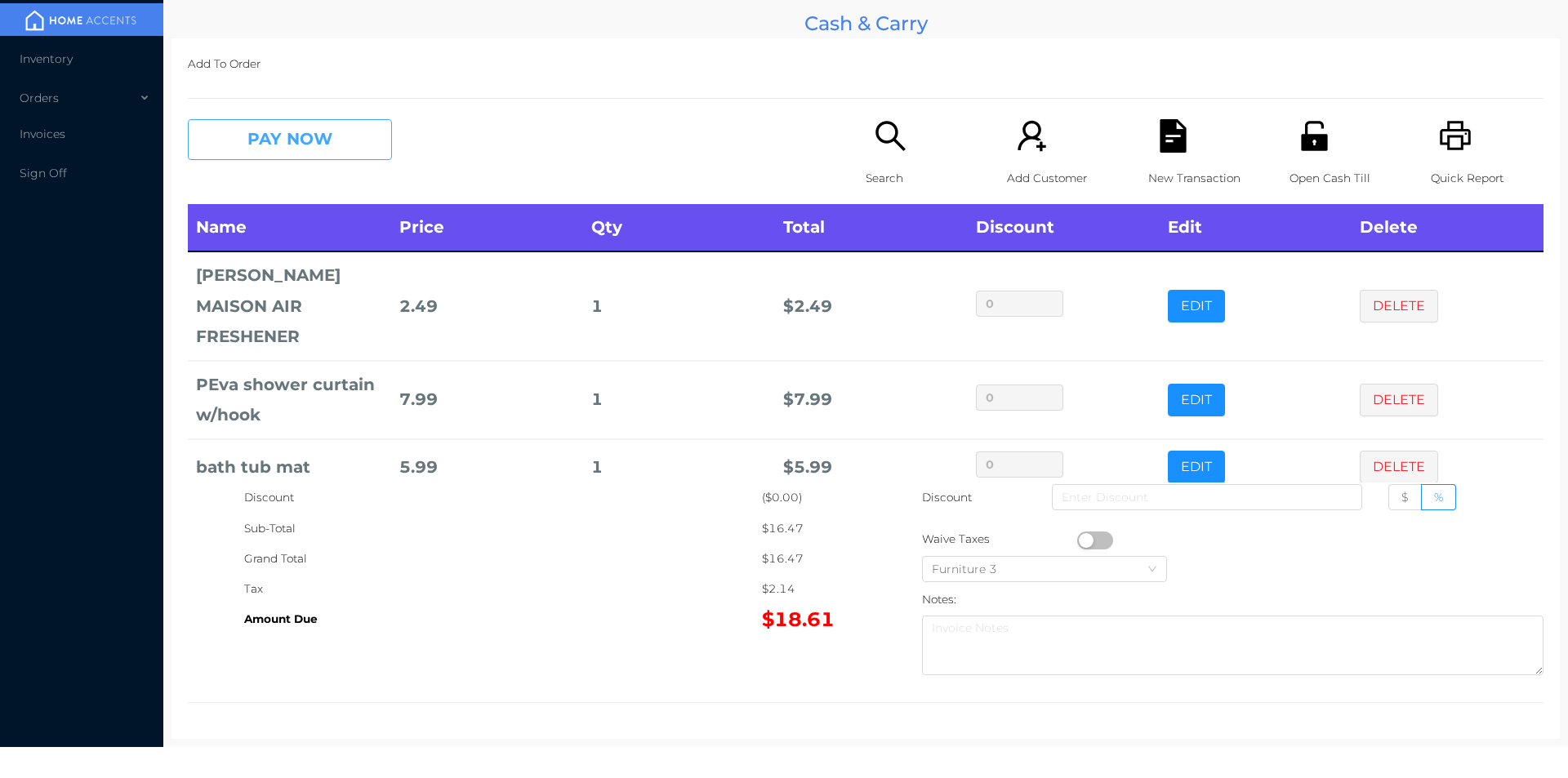
click at [269, 140] on button "PAY NOW" at bounding box center [289, 140] width 204 height 41
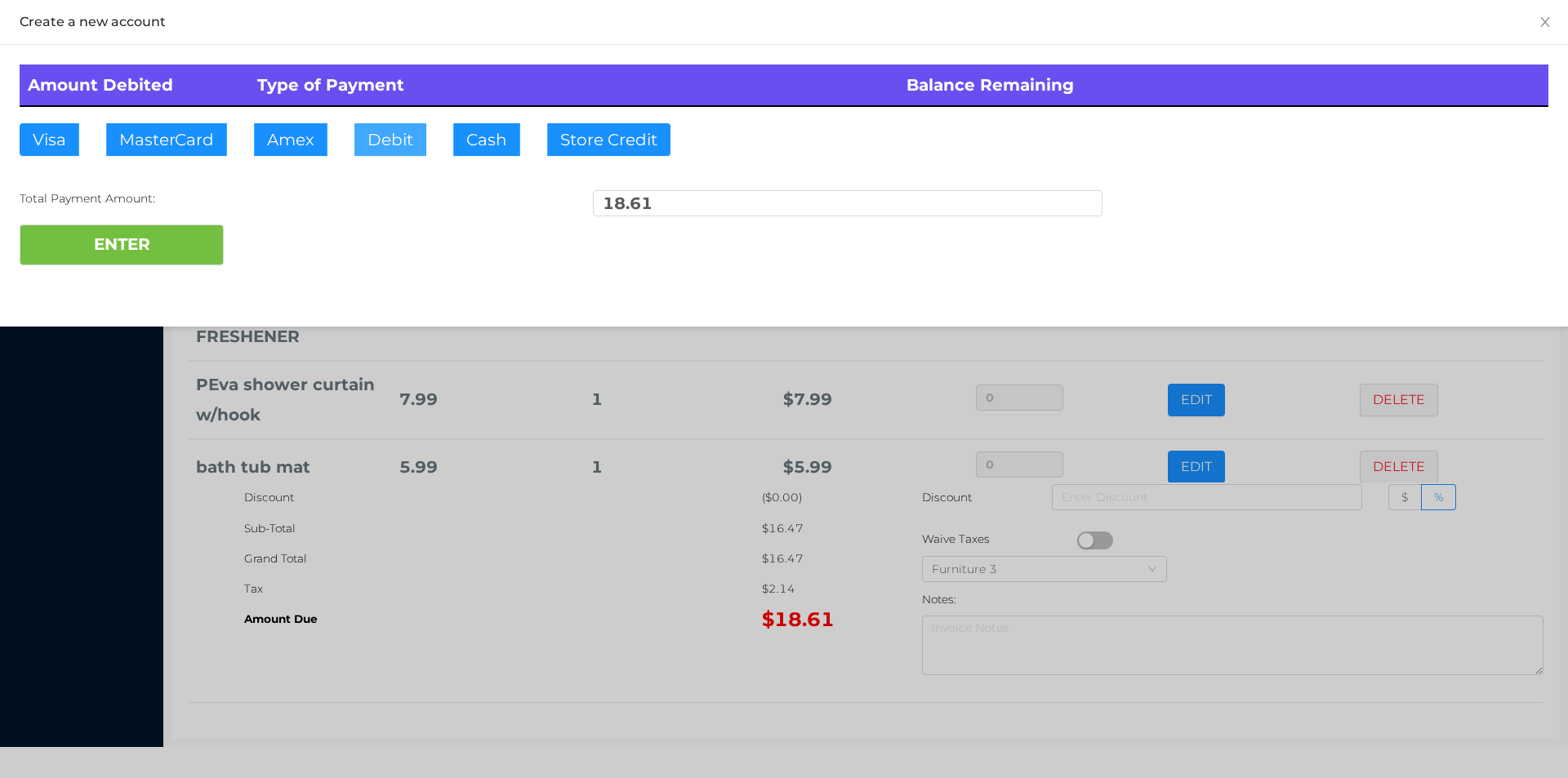
click at [396, 153] on button "Debit" at bounding box center [390, 140] width 72 height 33
click at [141, 257] on button "ENTER" at bounding box center [121, 245] width 204 height 41
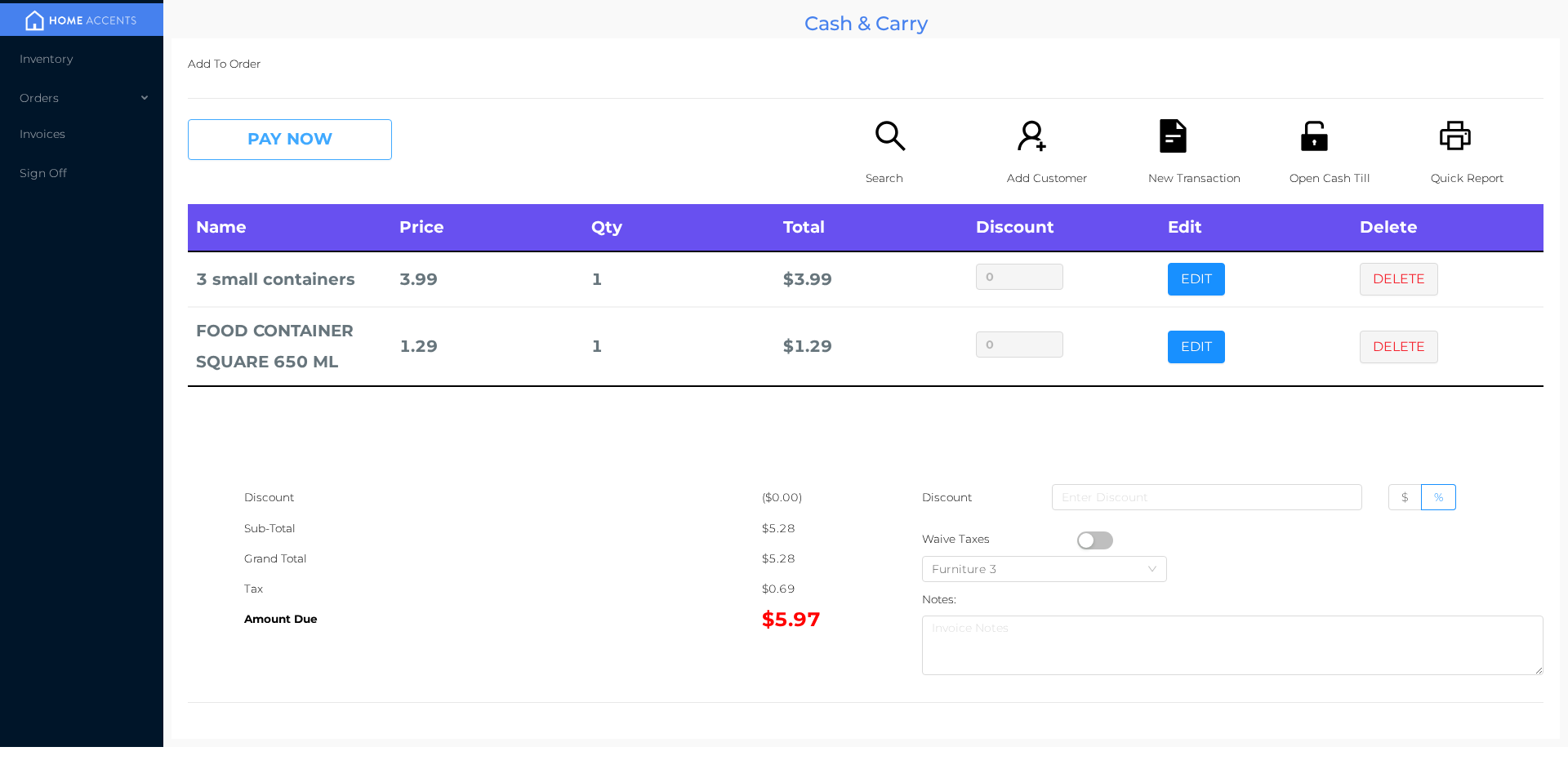
click at [256, 137] on button "PAY NOW" at bounding box center [289, 140] width 204 height 41
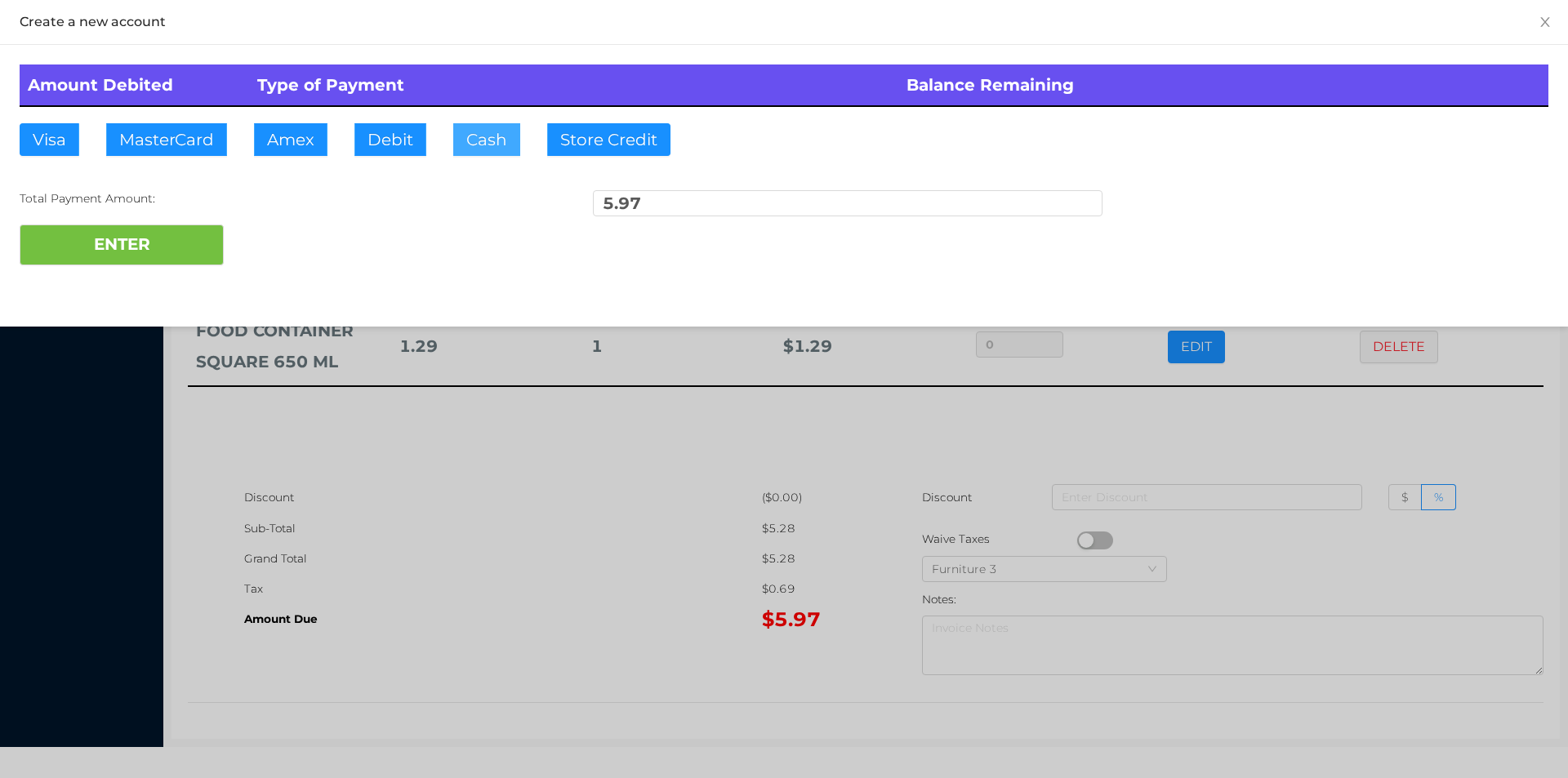
click at [484, 137] on button "Cash" at bounding box center [487, 140] width 67 height 33
type input "10."
click at [146, 248] on button "ENTER" at bounding box center [121, 245] width 204 height 41
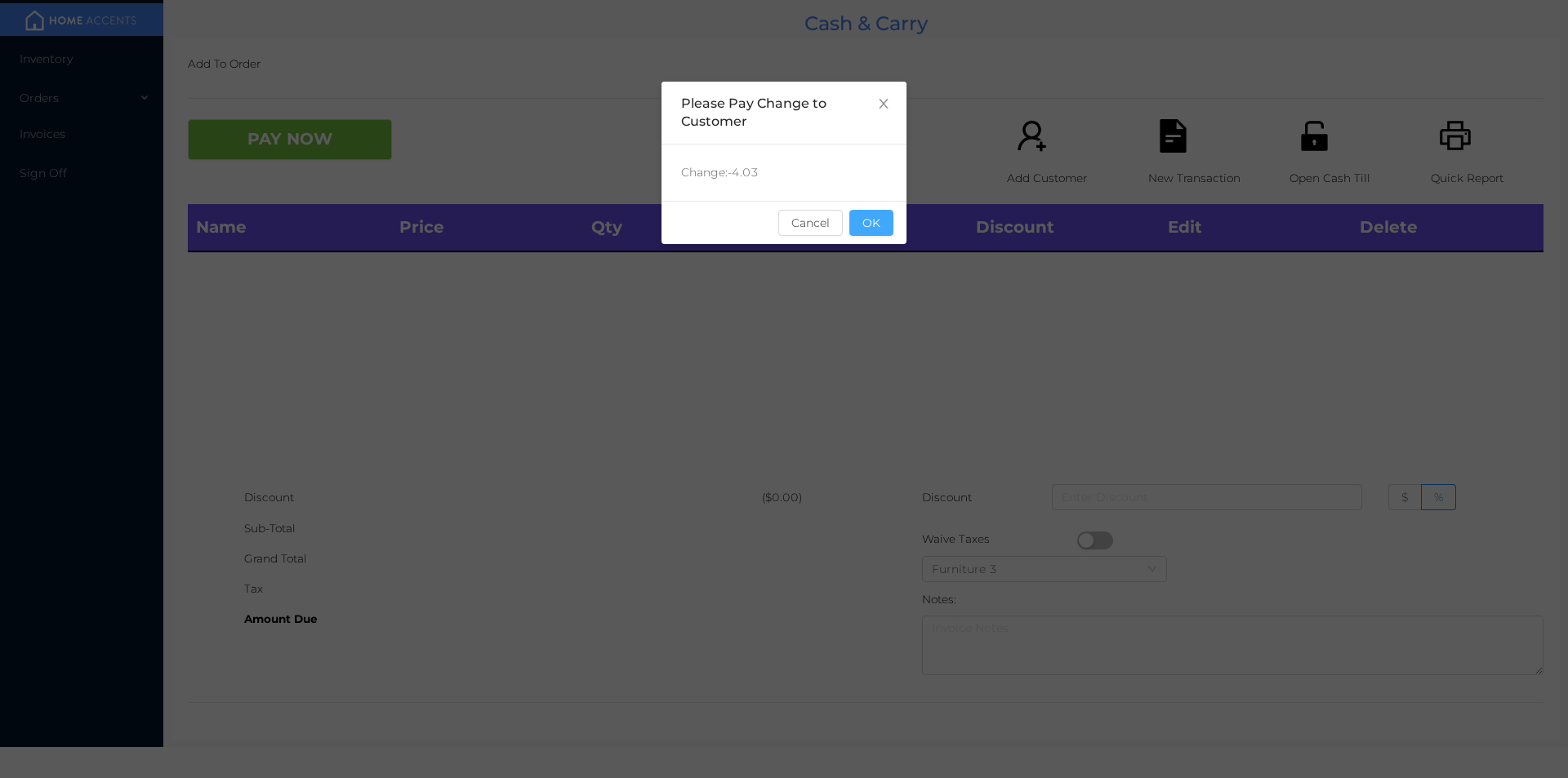
click at [867, 219] on button "OK" at bounding box center [872, 223] width 44 height 26
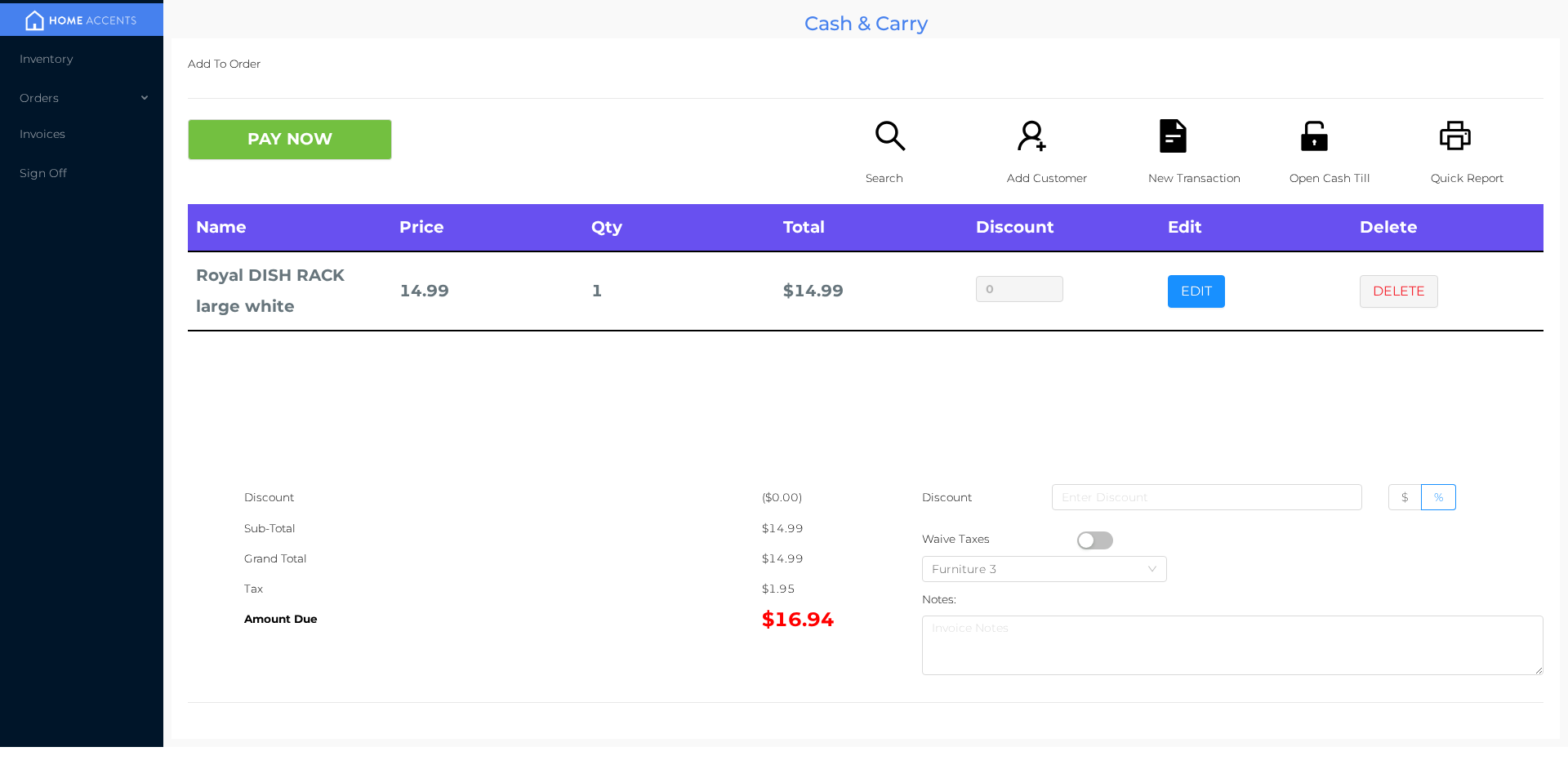
click at [888, 159] on div "Search" at bounding box center [922, 162] width 113 height 85
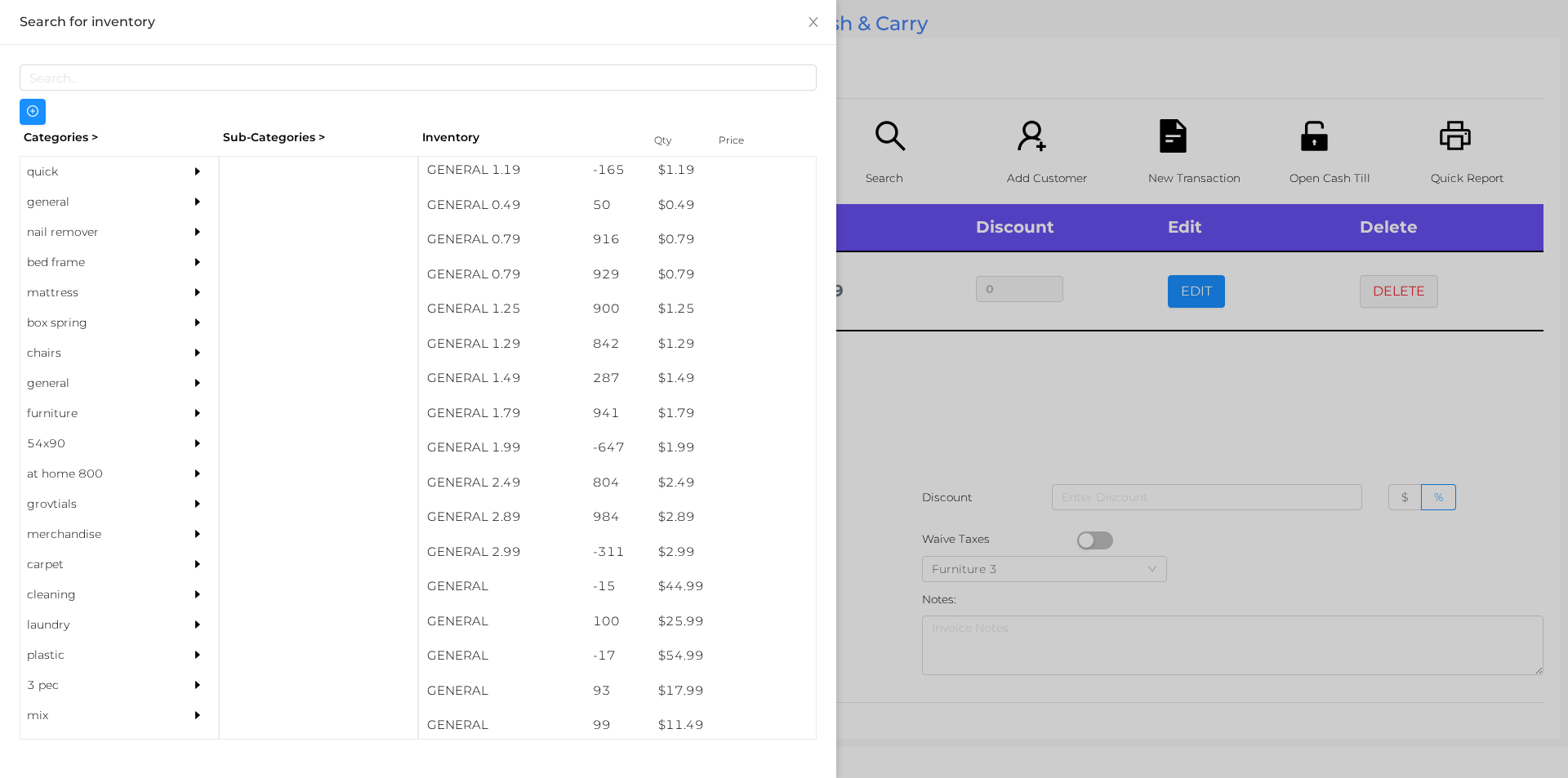
scroll to position [74, 0]
click at [666, 431] on div "$ 1.99" at bounding box center [732, 447] width 166 height 35
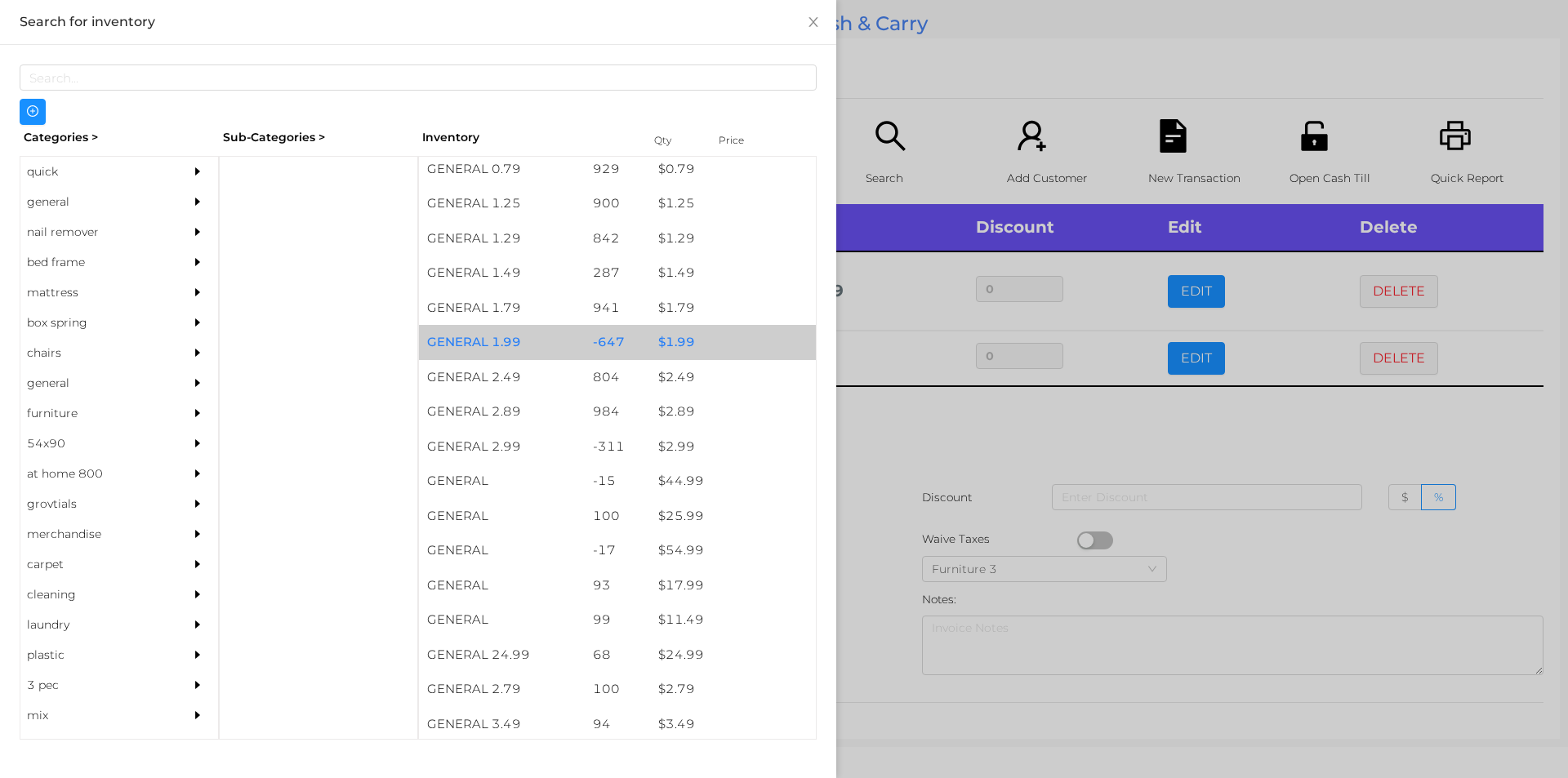
scroll to position [178, 0]
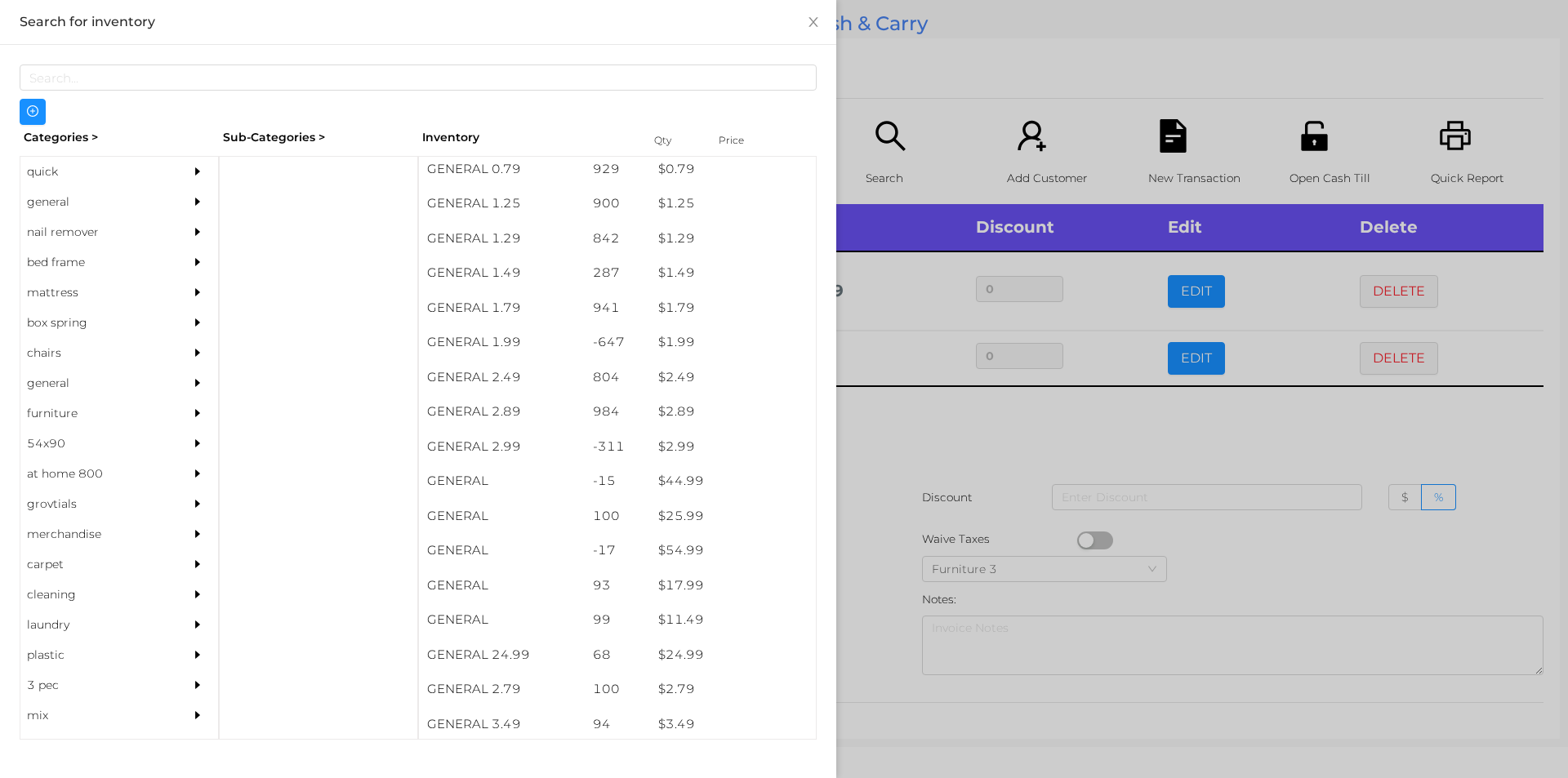
click at [74, 196] on div "general" at bounding box center [95, 201] width 149 height 30
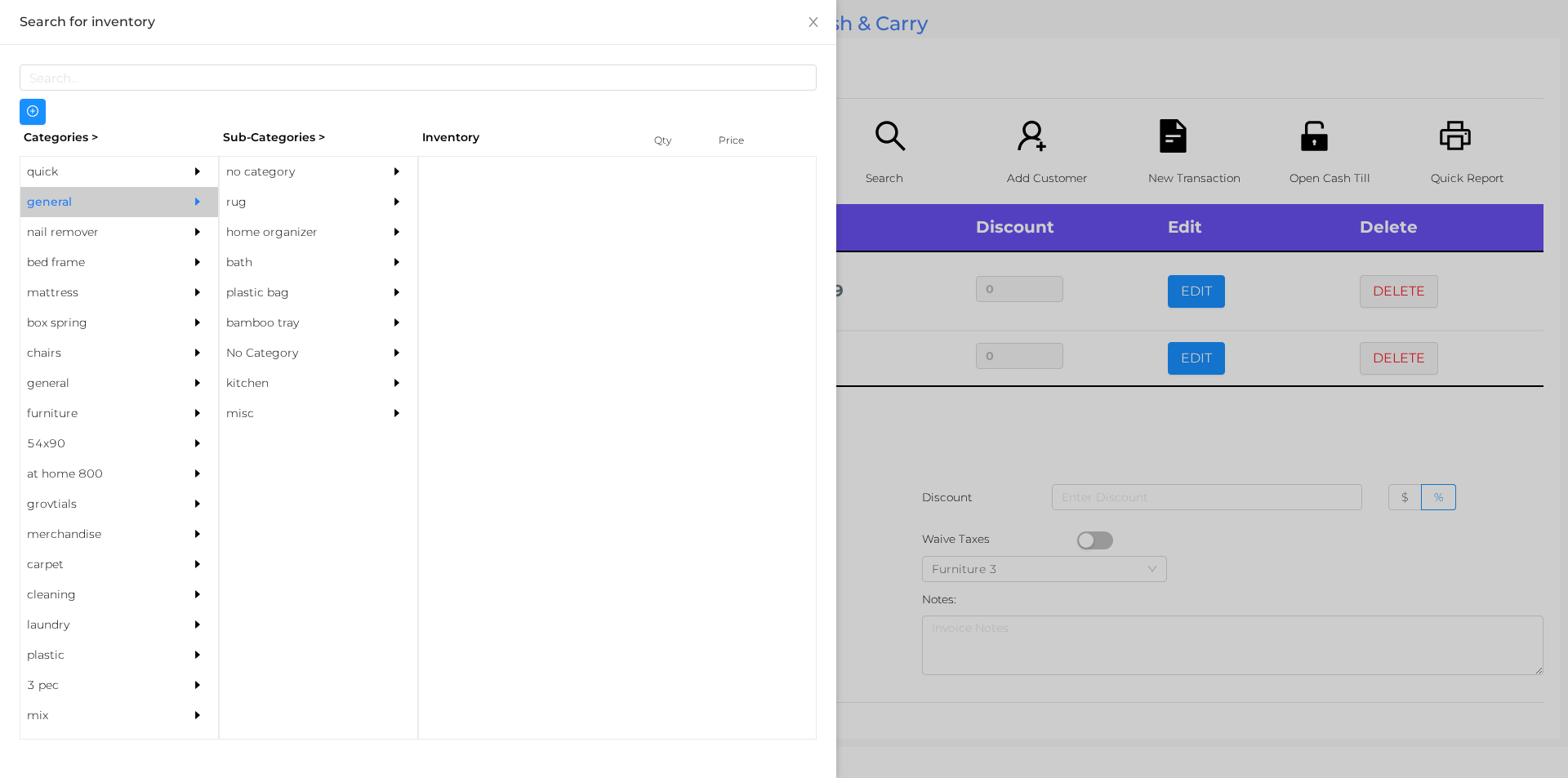
click at [285, 173] on div "no category" at bounding box center [294, 172] width 149 height 30
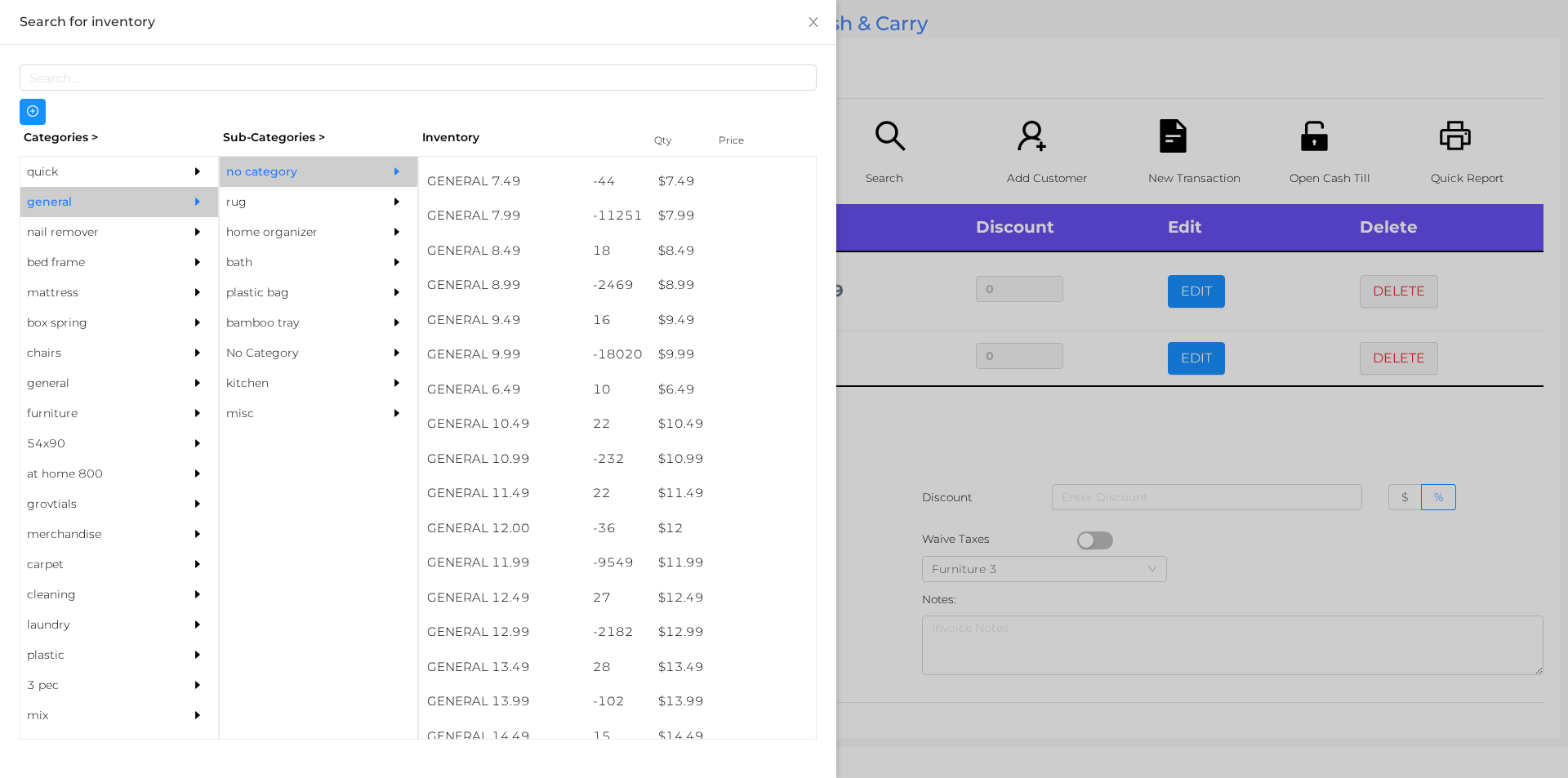
scroll to position [822, 0]
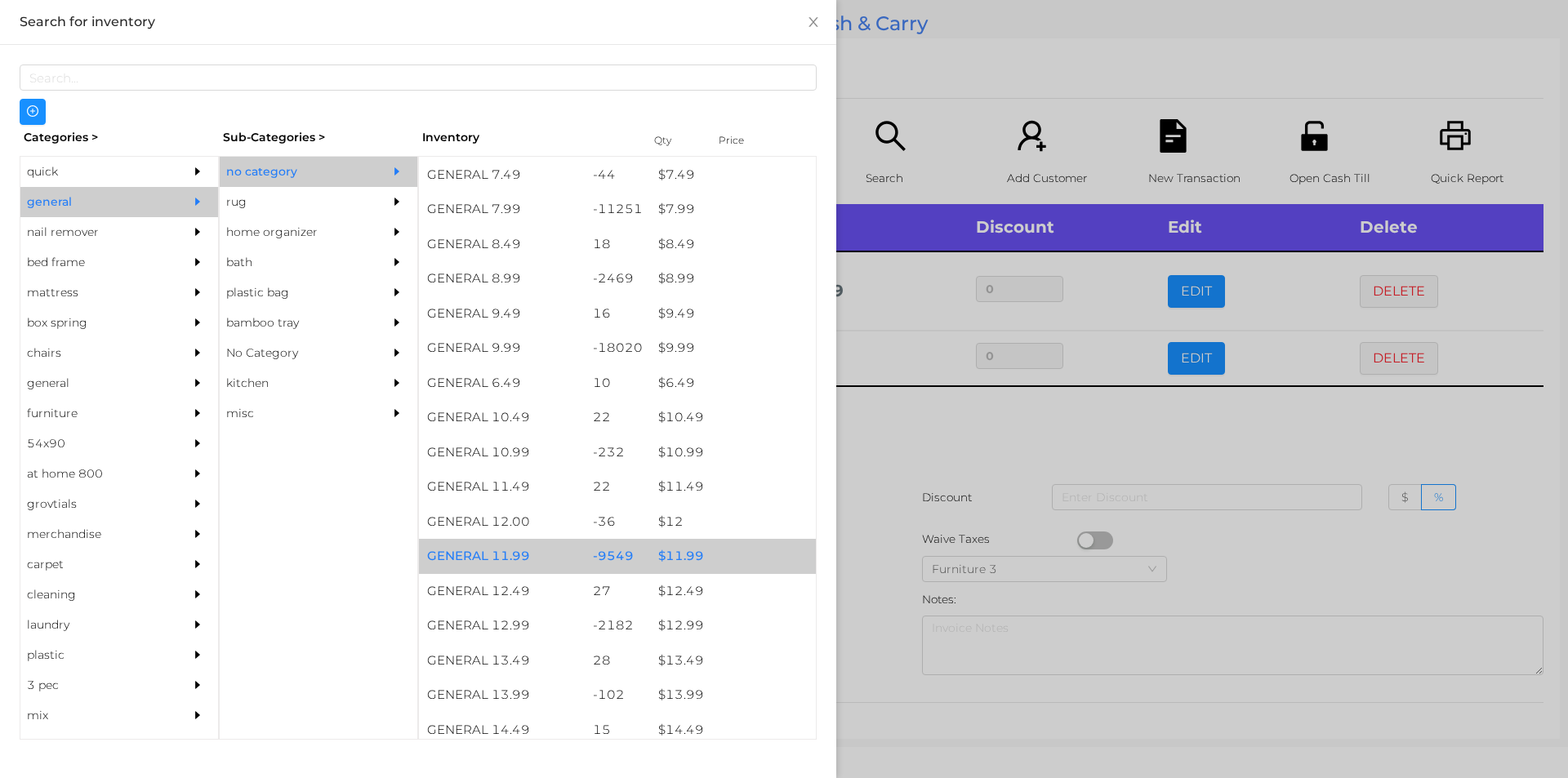
click at [683, 556] on div "$ 11.99" at bounding box center [732, 555] width 166 height 35
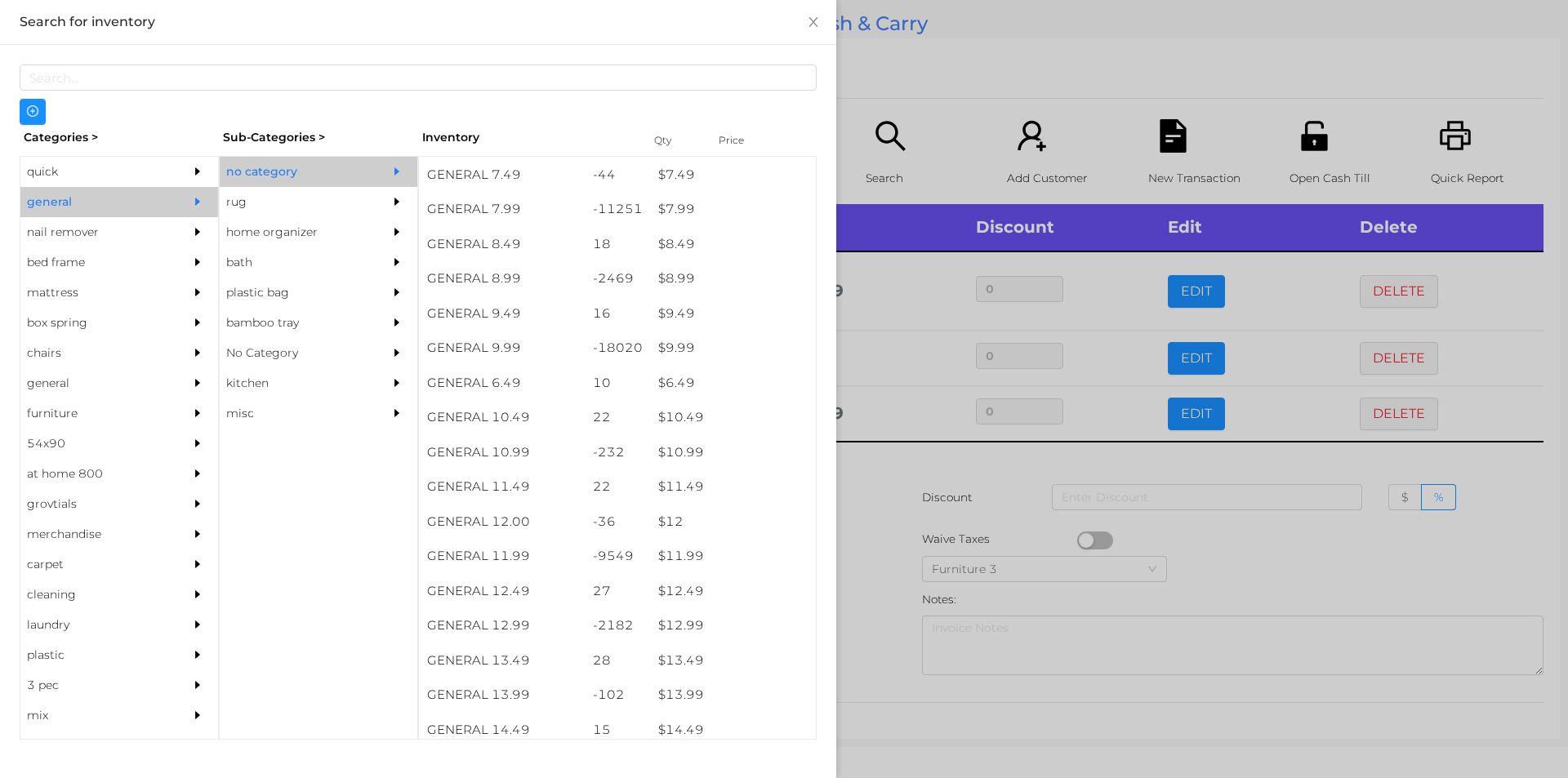
click at [868, 543] on div at bounding box center [784, 389] width 1568 height 778
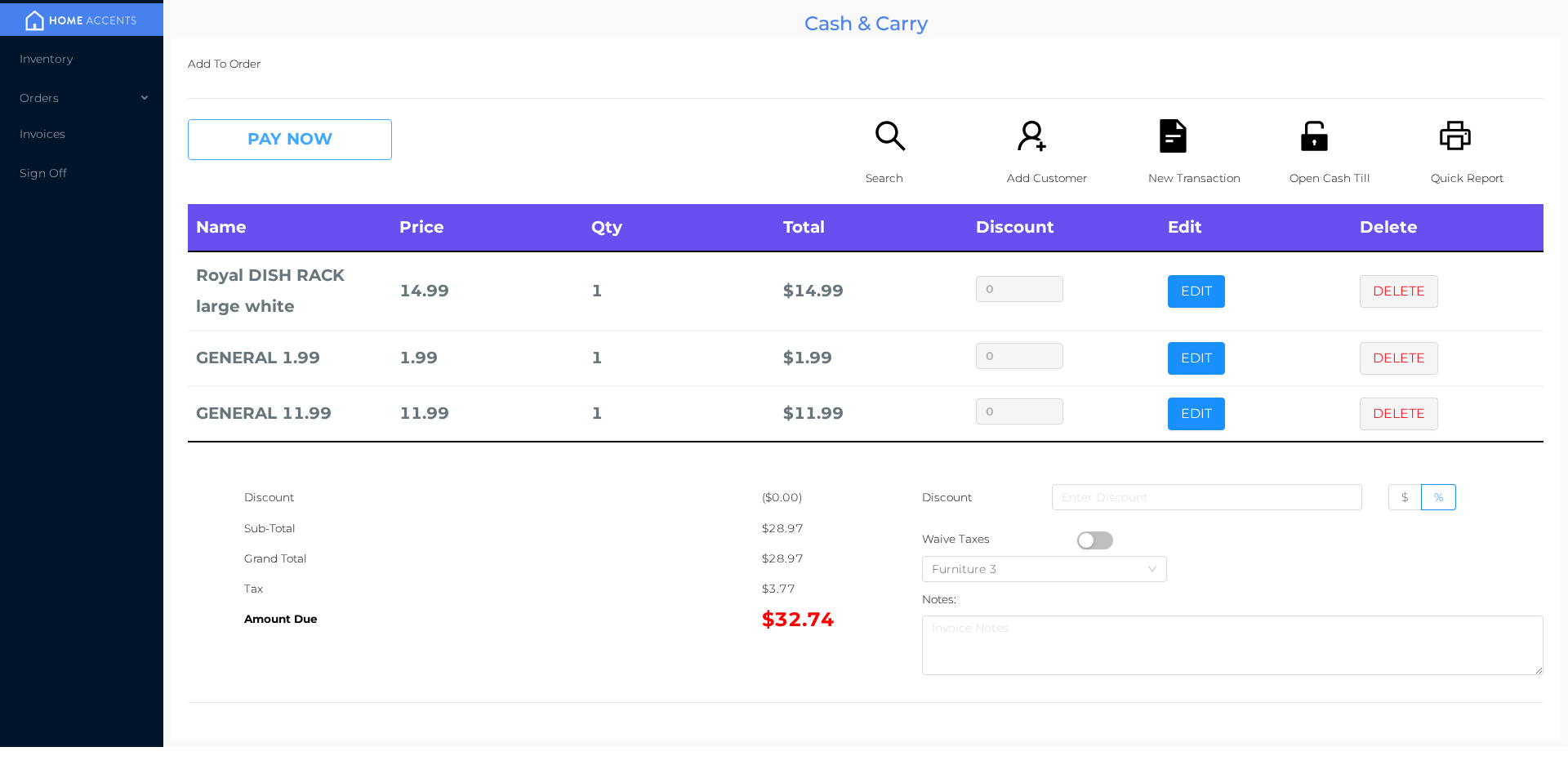
click at [341, 120] on button "PAY NOW" at bounding box center [289, 140] width 204 height 41
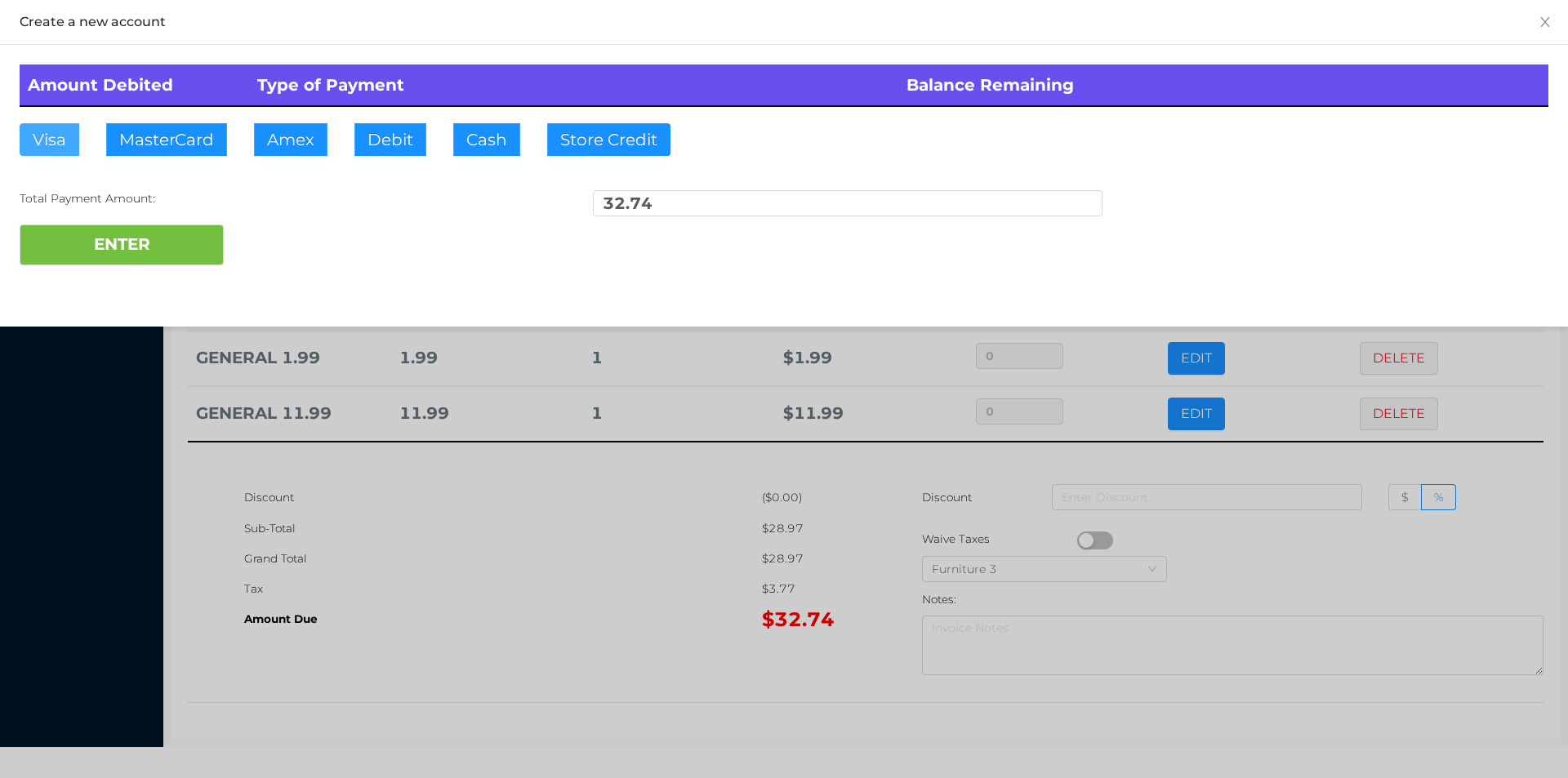
click at [41, 139] on button "Visa" at bounding box center [49, 140] width 60 height 33
click at [101, 264] on button "ENTER" at bounding box center [121, 245] width 204 height 41
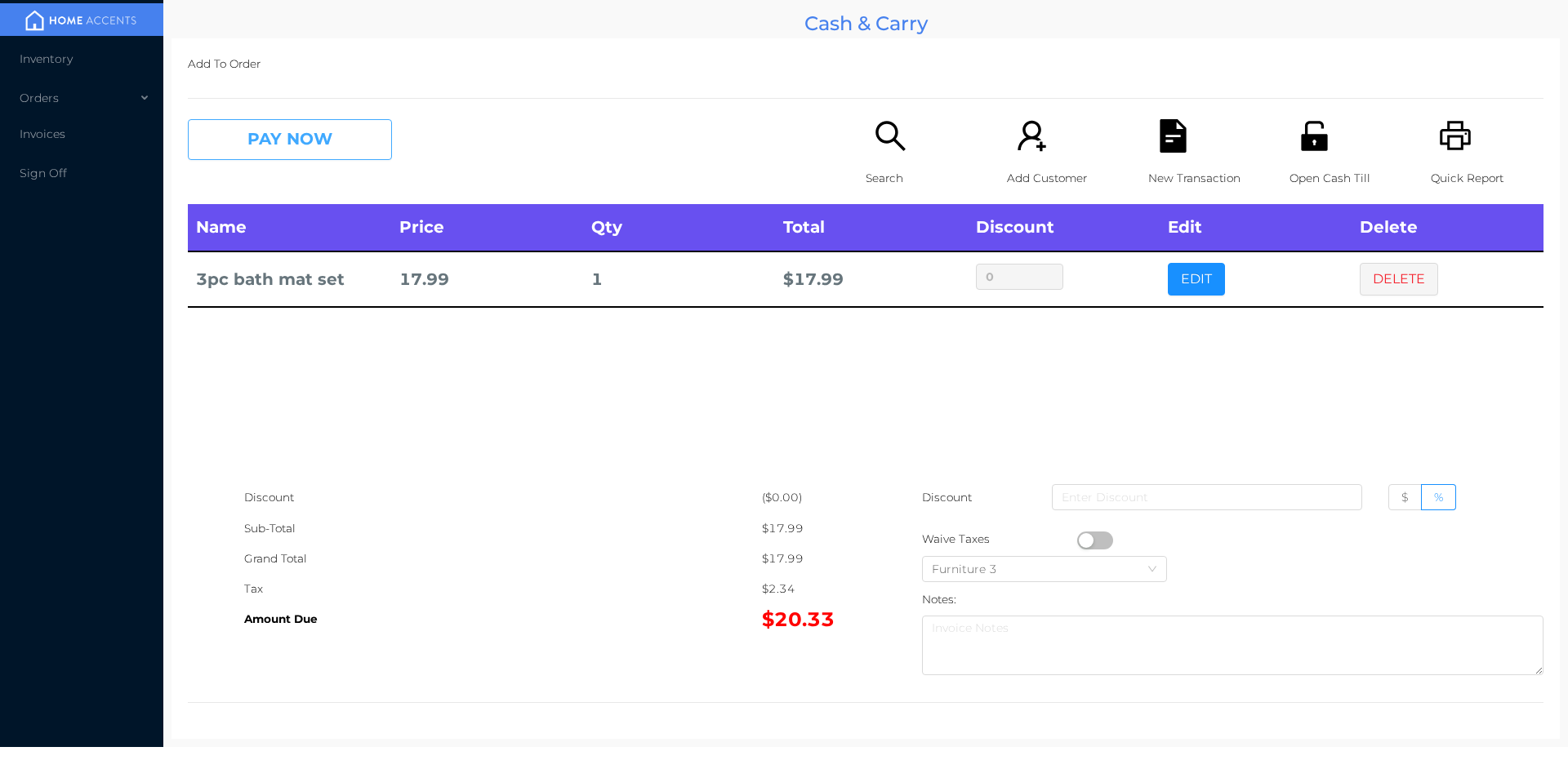
click at [258, 151] on button "PAY NOW" at bounding box center [289, 140] width 204 height 41
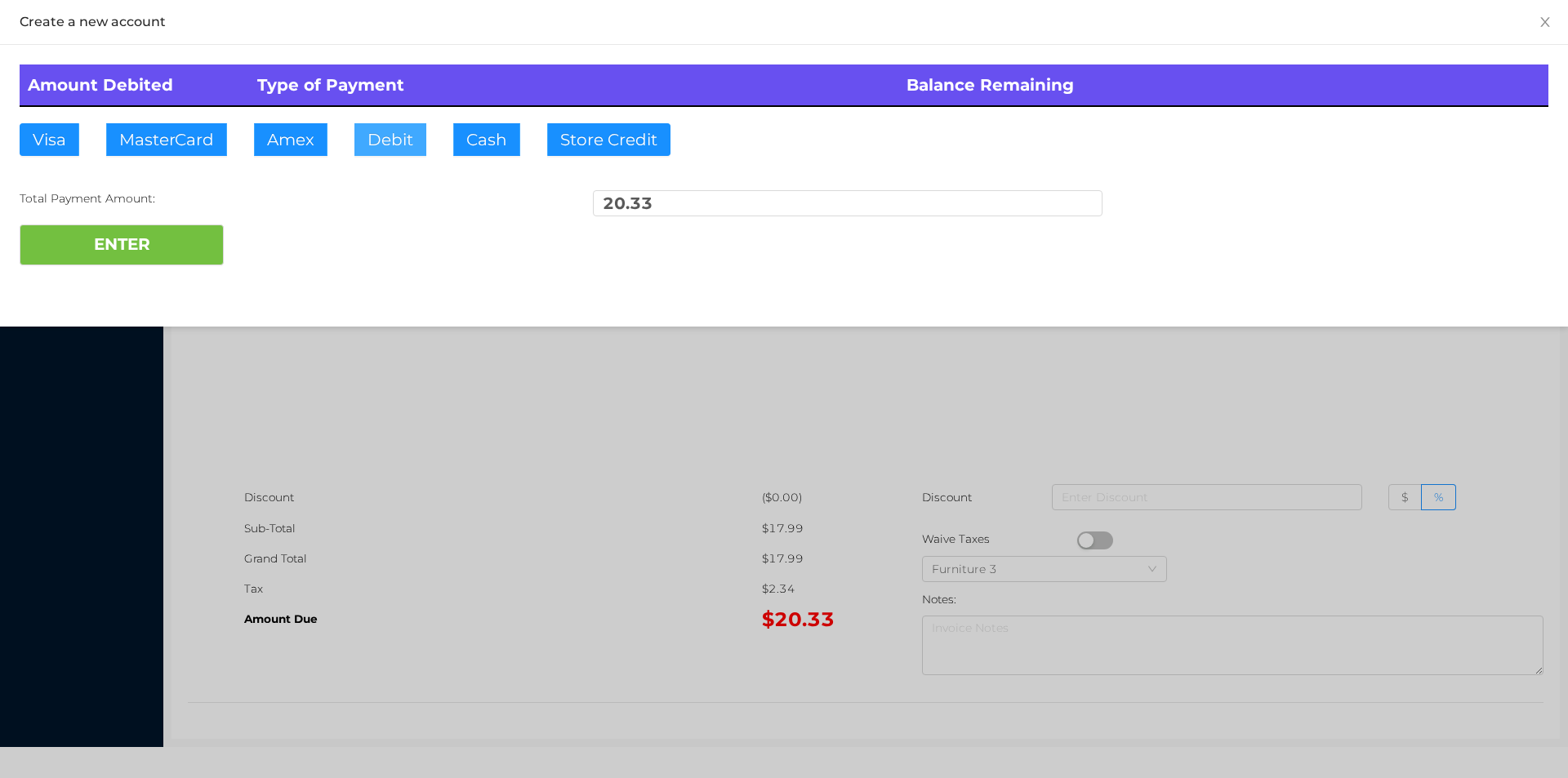
click at [386, 135] on button "Debit" at bounding box center [390, 140] width 72 height 33
click at [124, 254] on button "ENTER" at bounding box center [121, 245] width 204 height 41
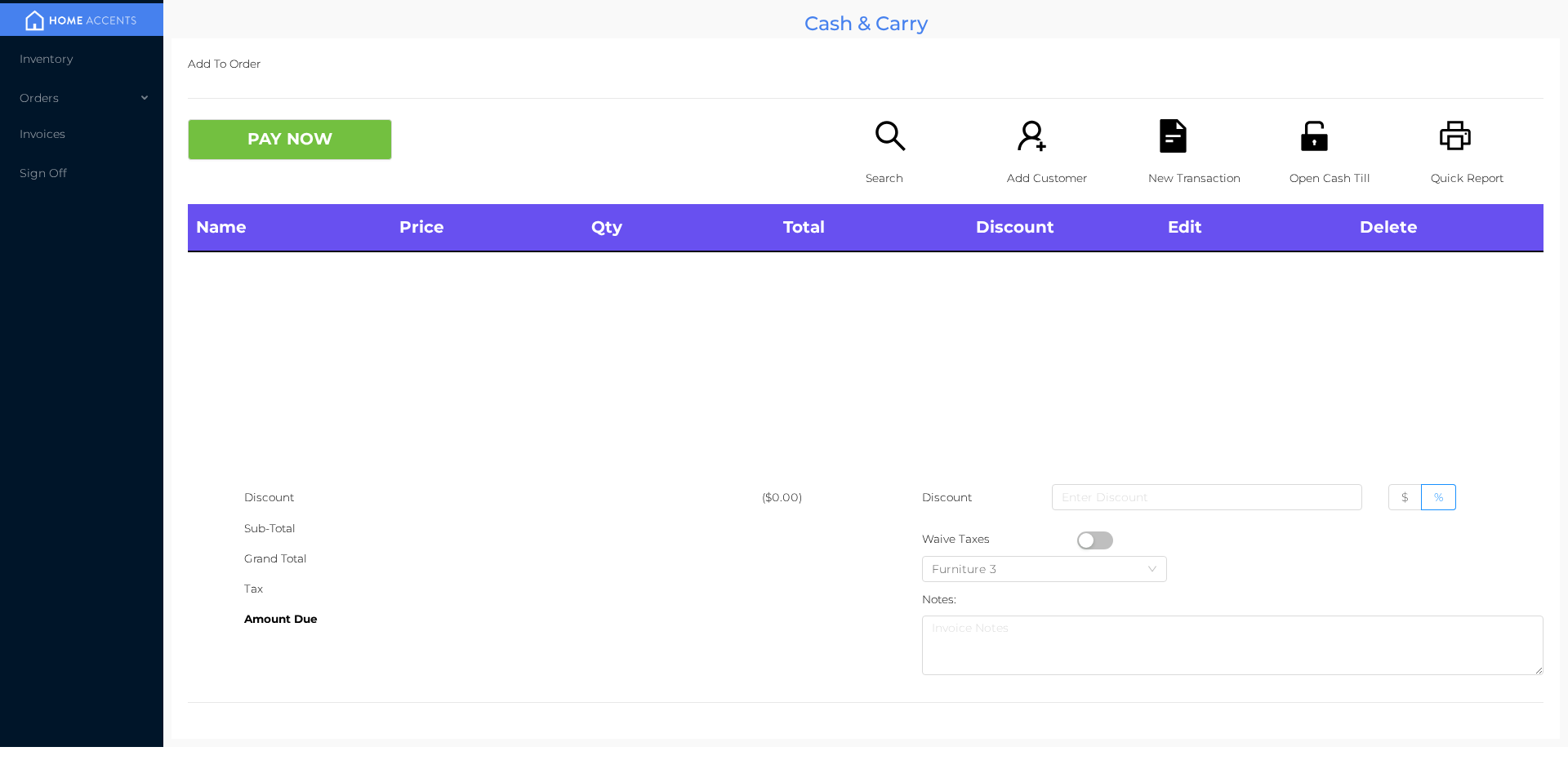
click at [879, 170] on p "Search" at bounding box center [922, 178] width 113 height 30
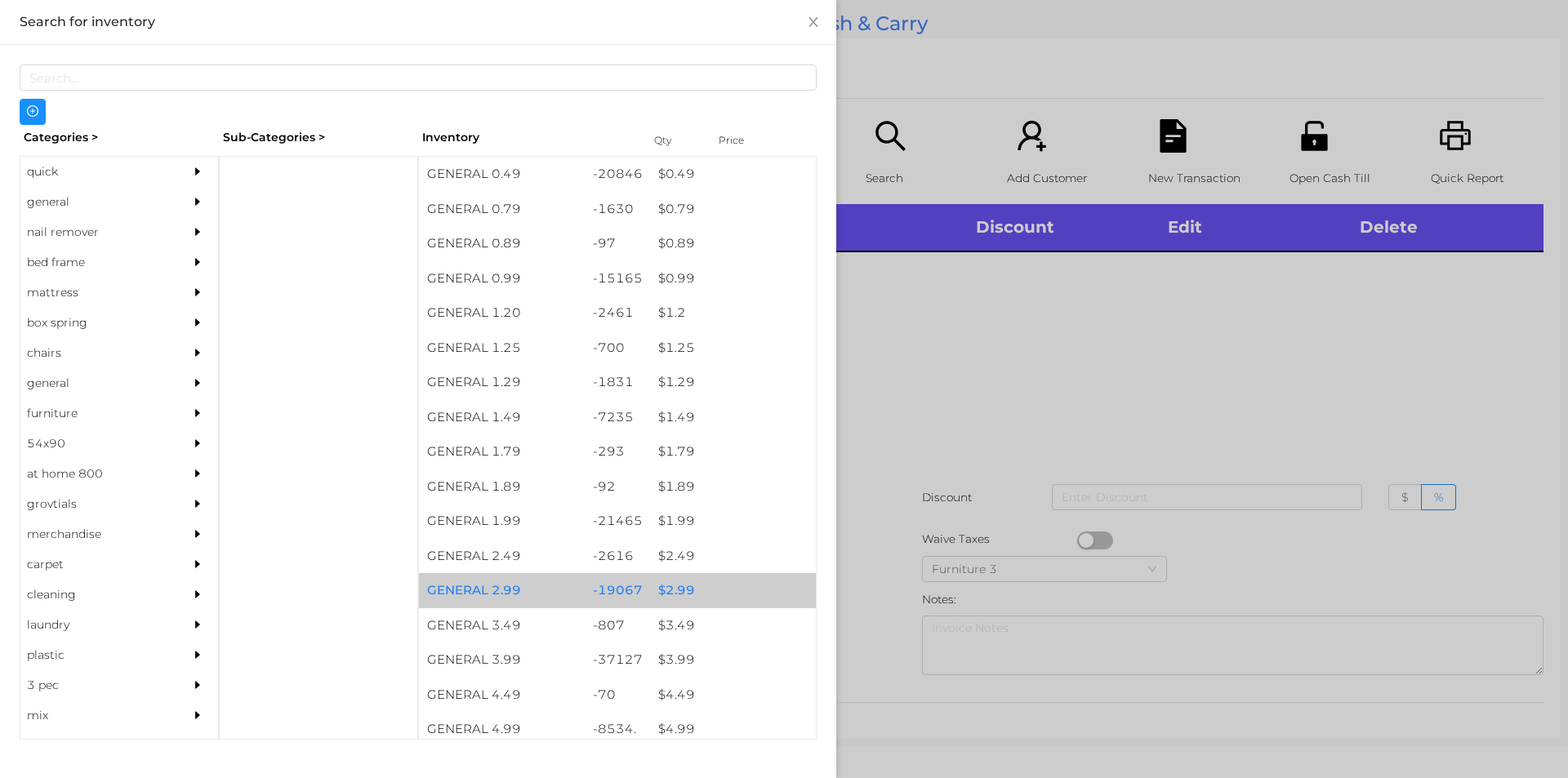
click at [671, 585] on div "$ 2.99" at bounding box center [732, 590] width 166 height 35
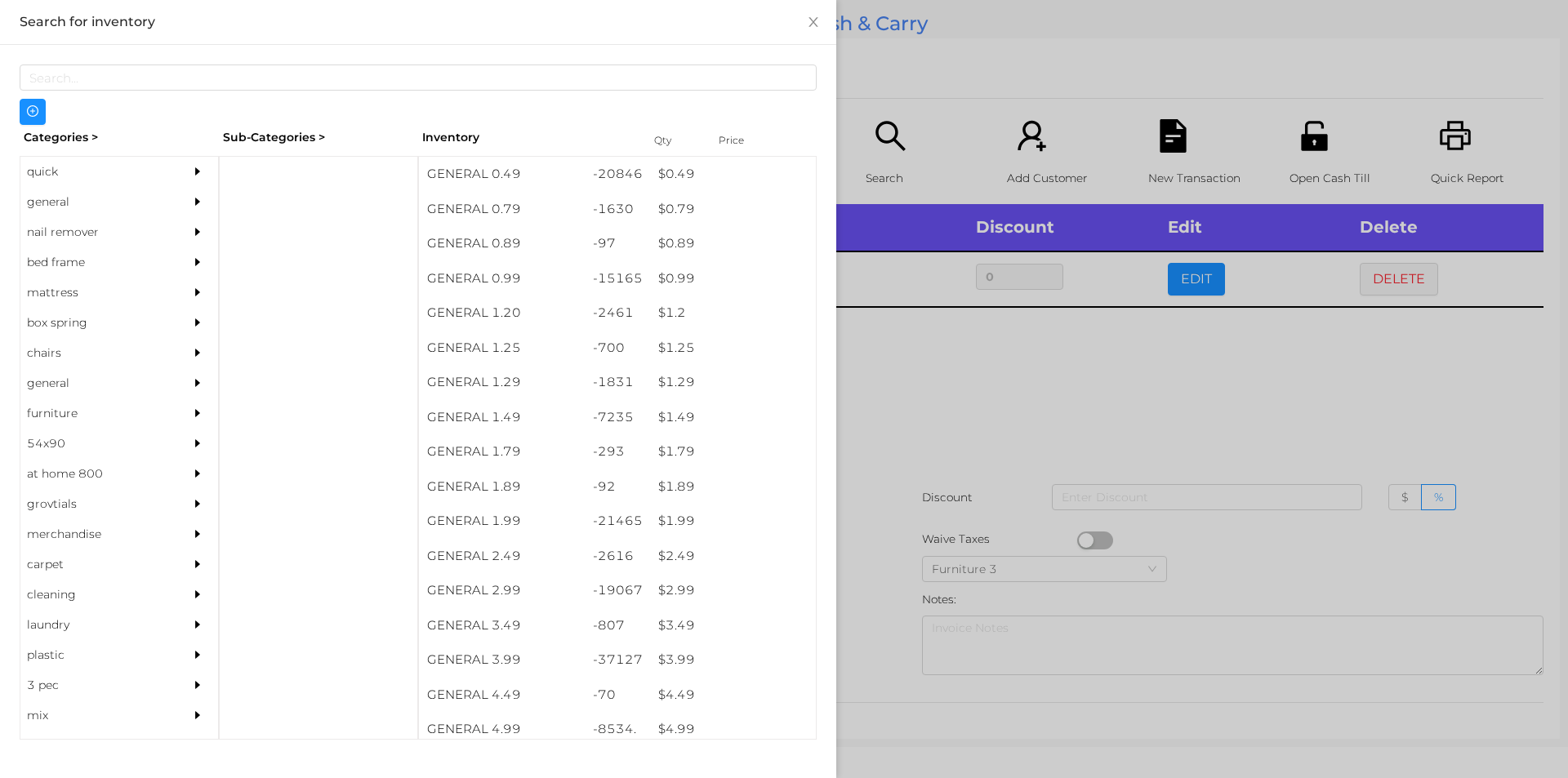
click at [881, 612] on div at bounding box center [784, 389] width 1568 height 778
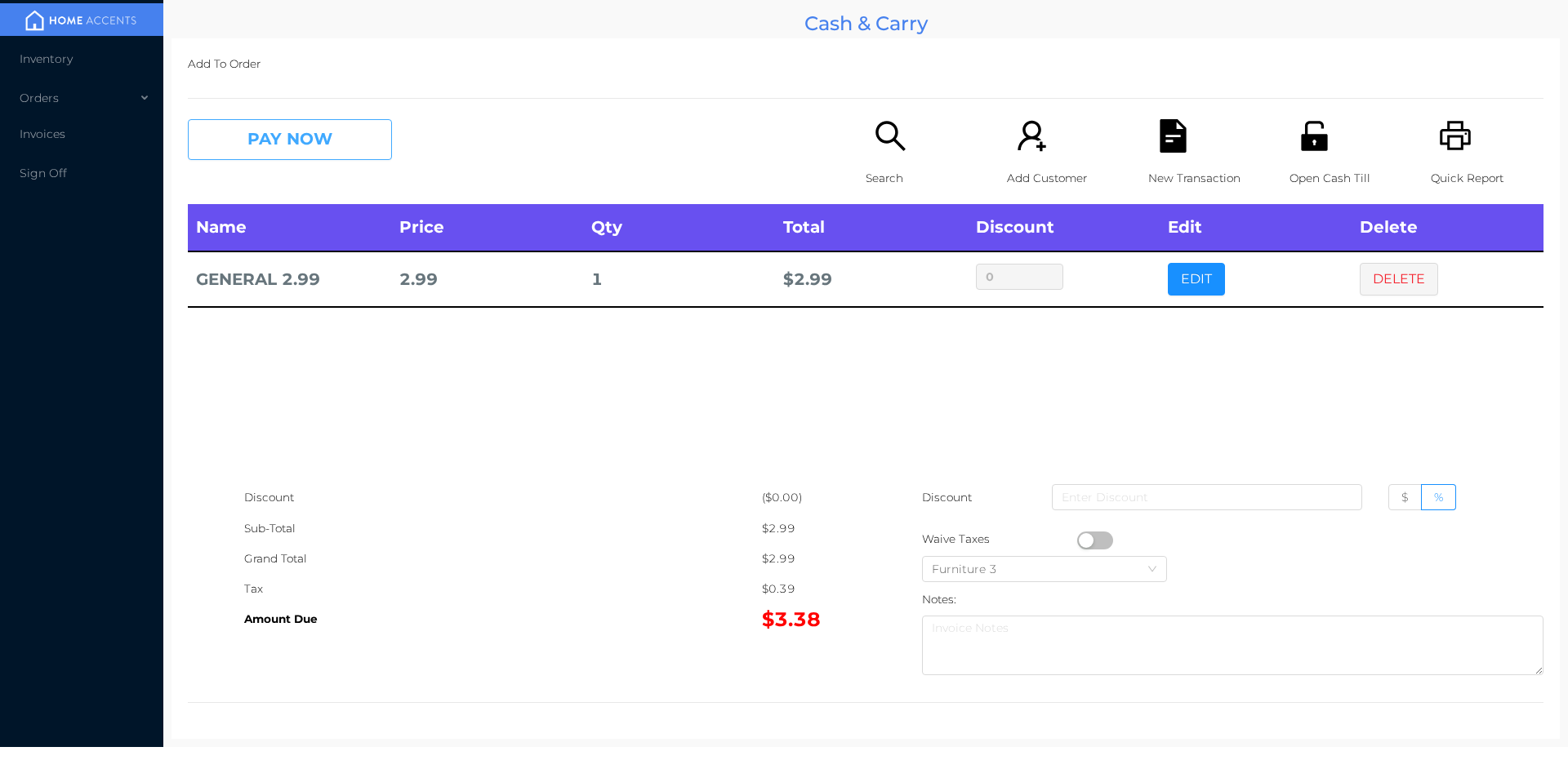
click at [305, 144] on button "PAY NOW" at bounding box center [289, 140] width 204 height 41
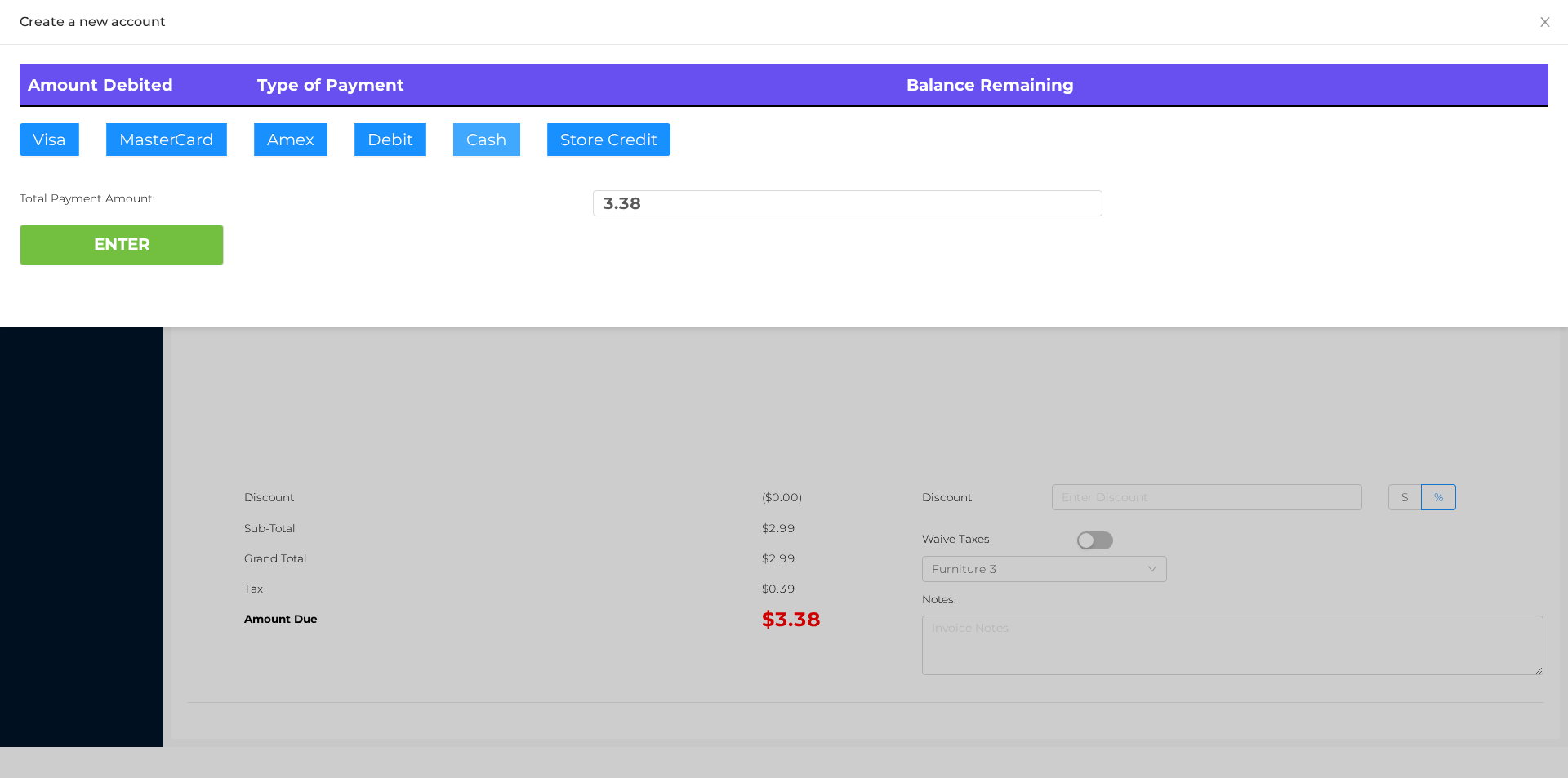
click at [471, 151] on button "Cash" at bounding box center [487, 140] width 67 height 33
type input "5."
click at [184, 231] on button "ENTER" at bounding box center [121, 245] width 204 height 41
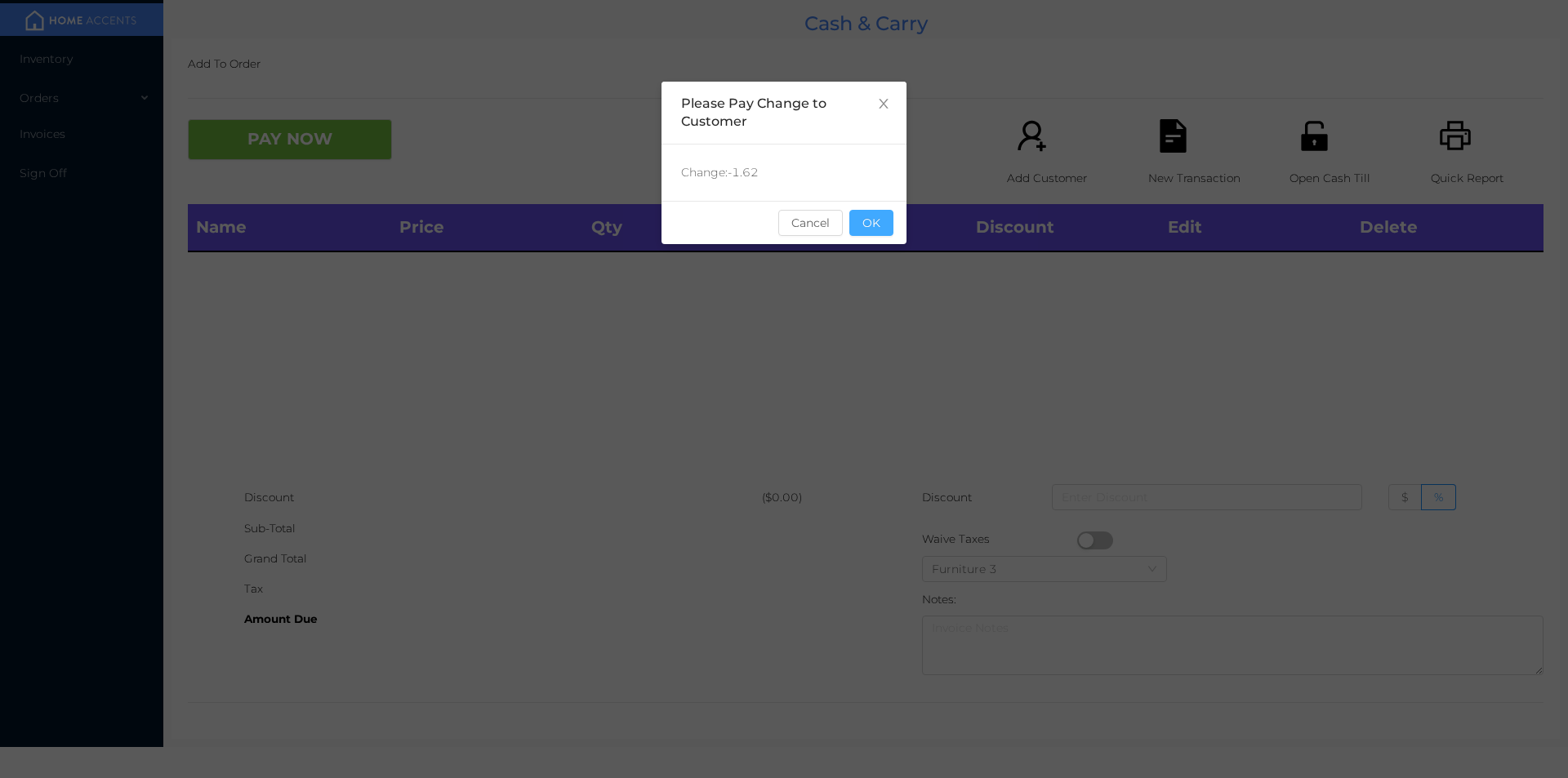
click at [883, 210] on button "OK" at bounding box center [872, 223] width 44 height 26
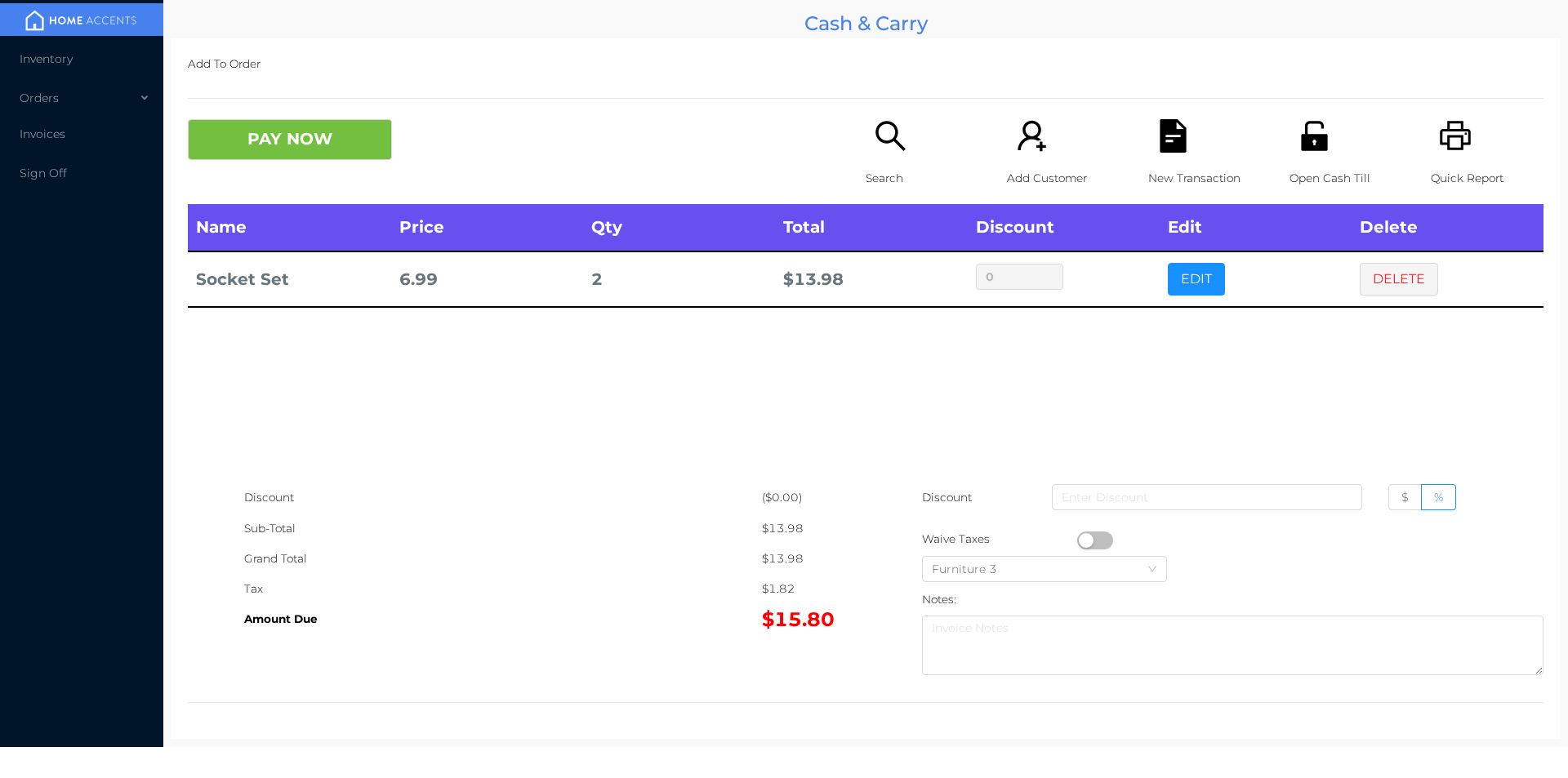
click at [1379, 278] on button "DELETE" at bounding box center [1399, 279] width 79 height 33
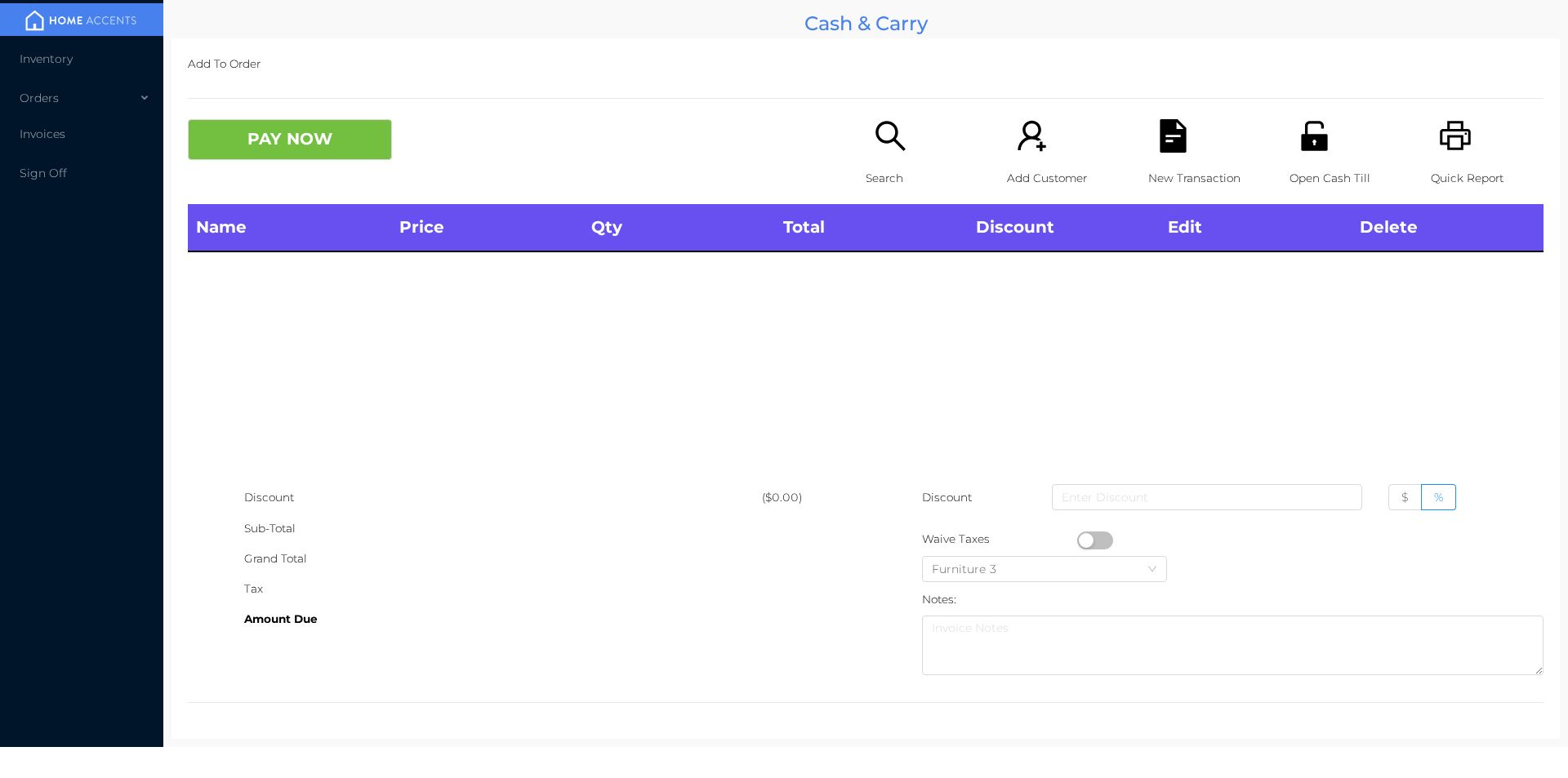
click at [882, 148] on icon "icon: search" at bounding box center [890, 136] width 34 height 34
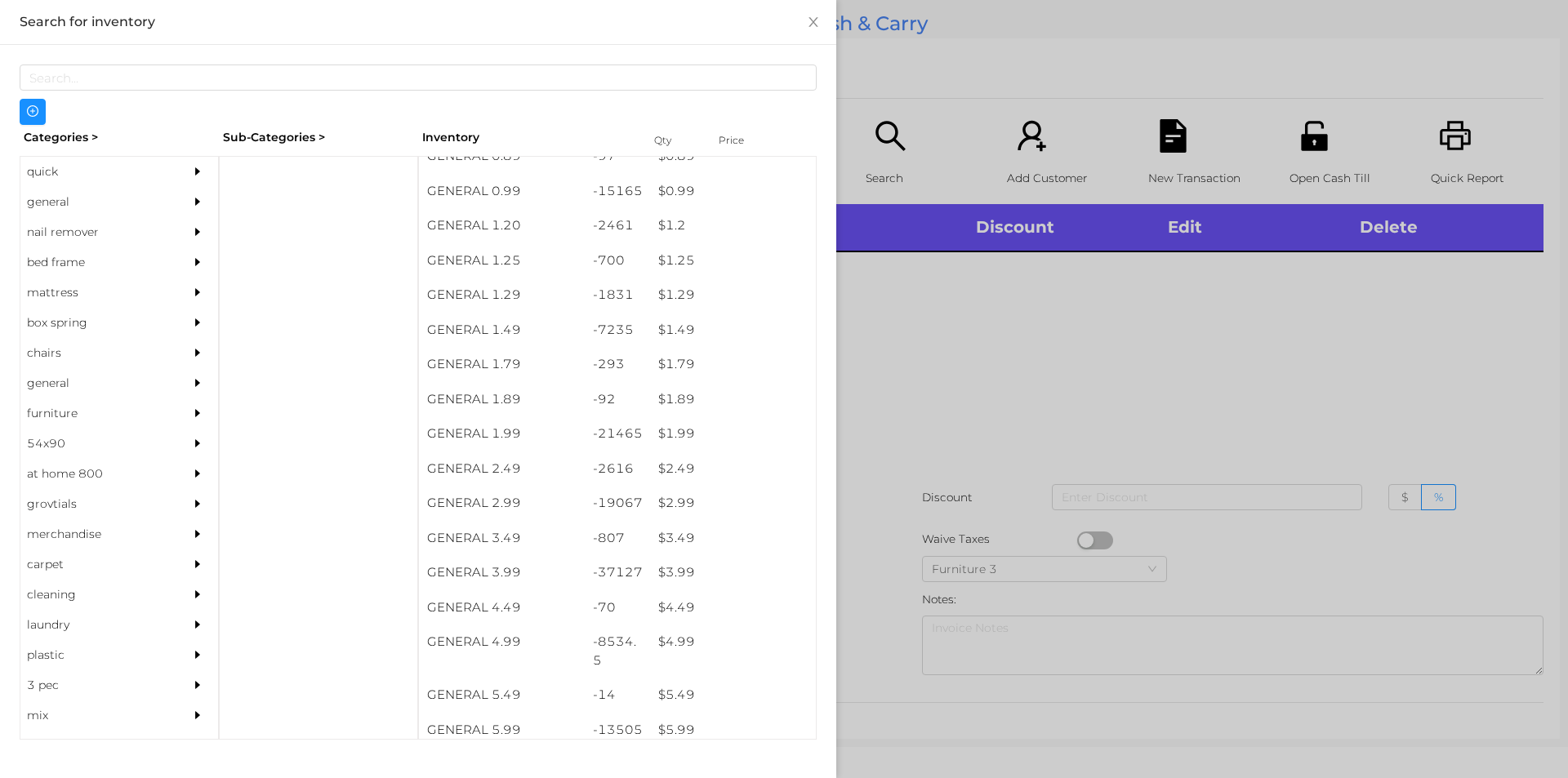
scroll to position [87, 0]
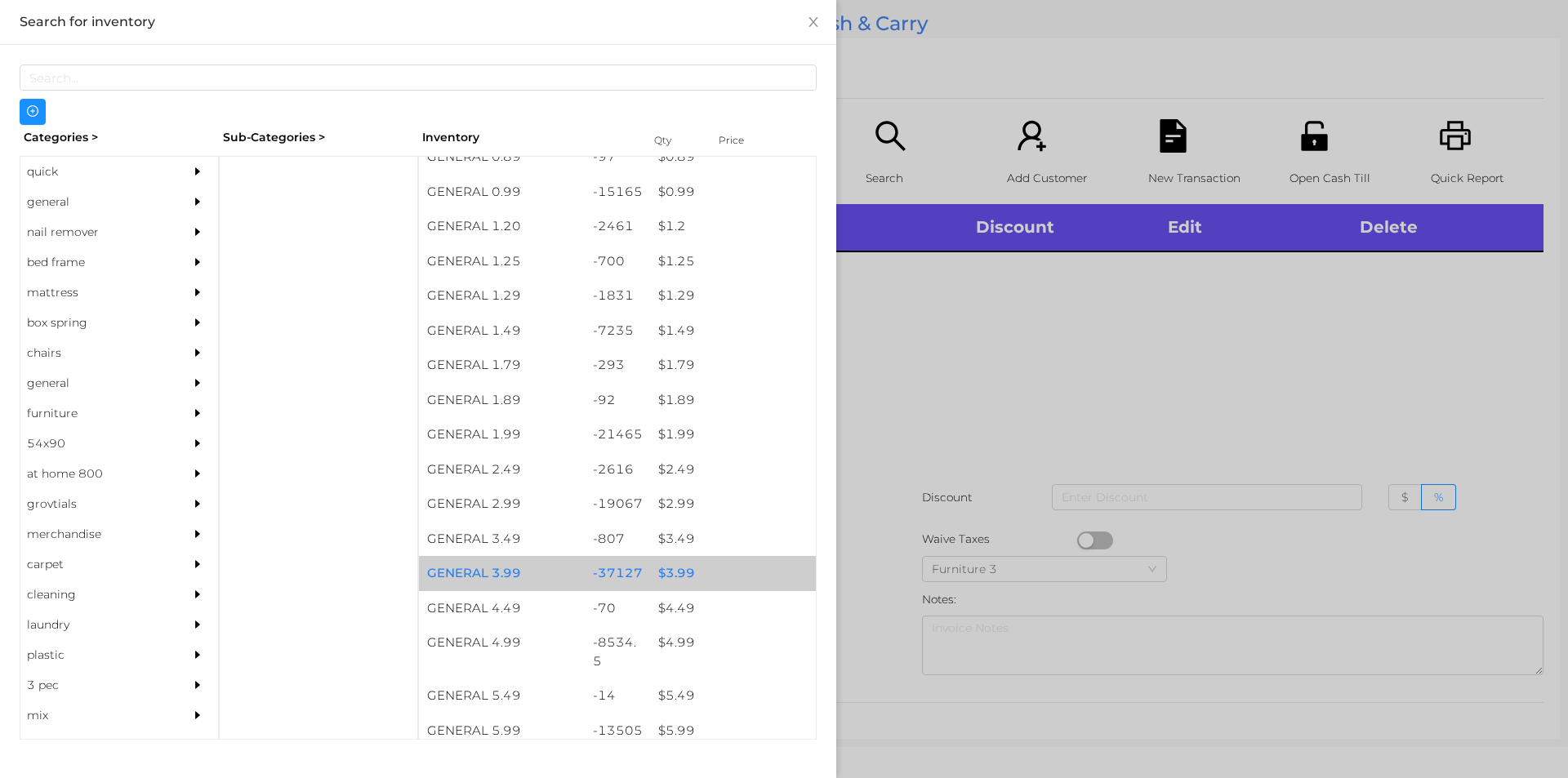
click at [663, 577] on div "$ 3.99" at bounding box center [732, 573] width 166 height 35
click at [669, 567] on div "$ 3.99" at bounding box center [732, 573] width 166 height 35
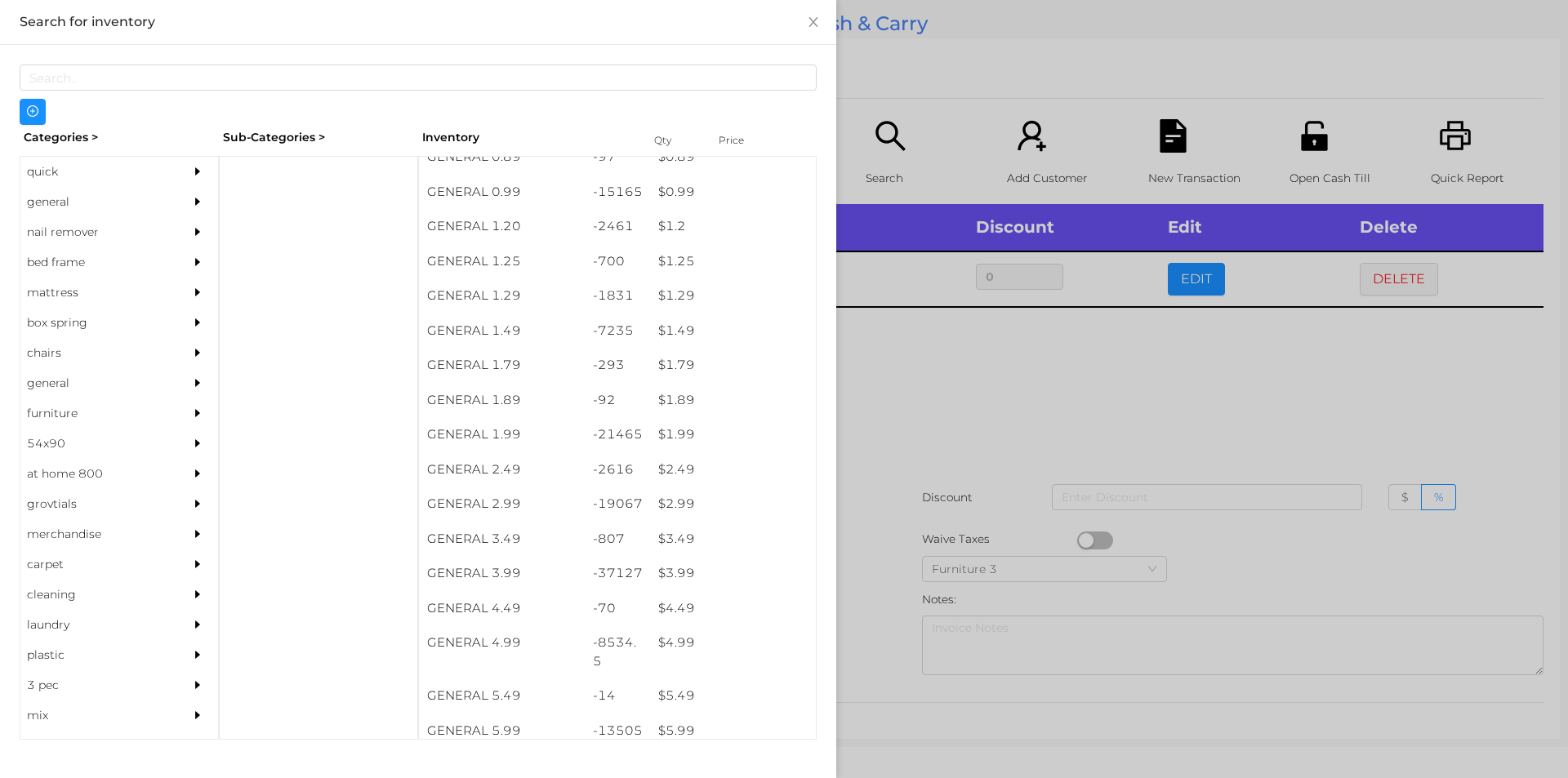
click at [864, 510] on div at bounding box center [784, 389] width 1568 height 778
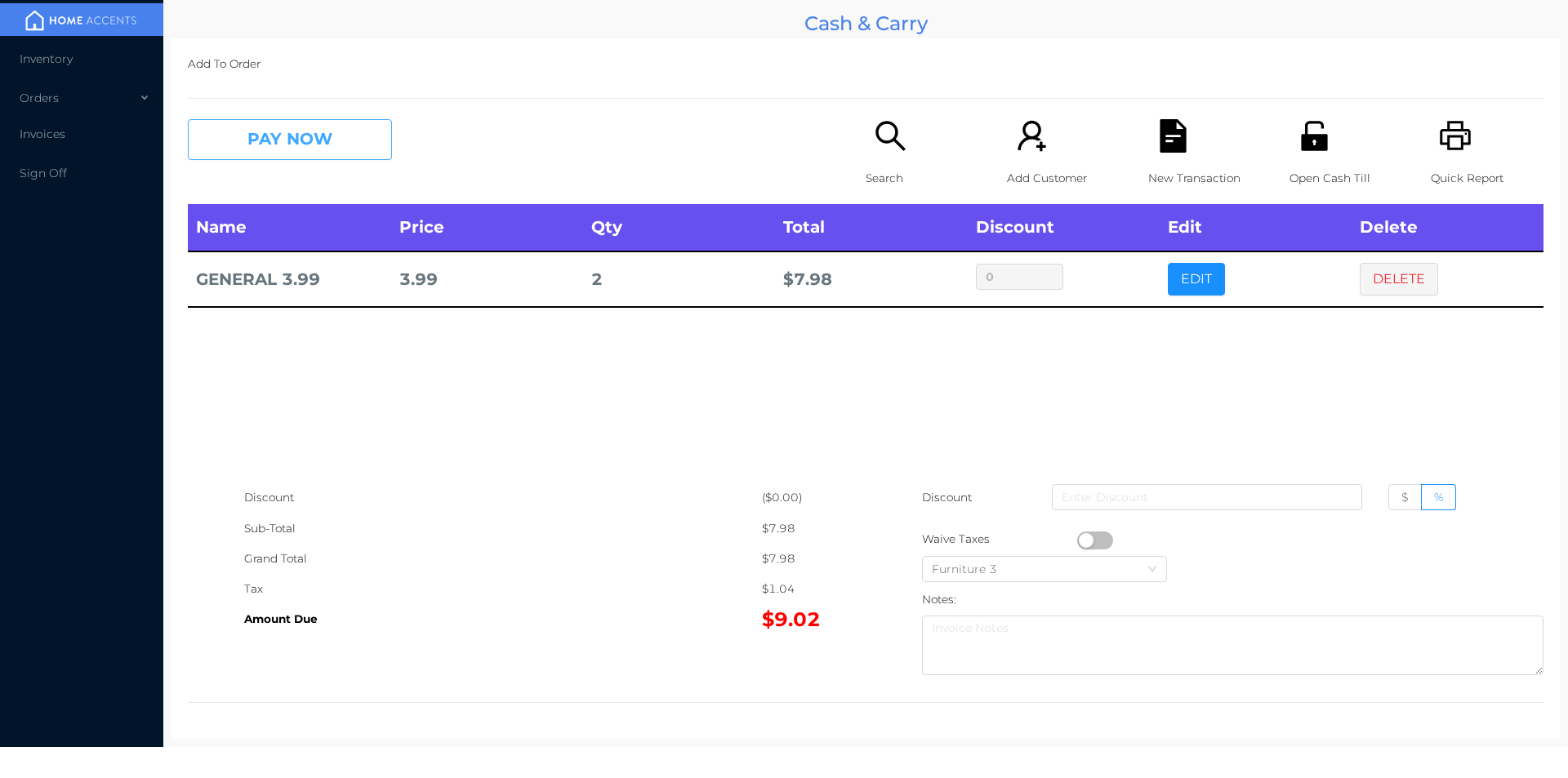
click at [267, 144] on button "PAY NOW" at bounding box center [289, 140] width 204 height 41
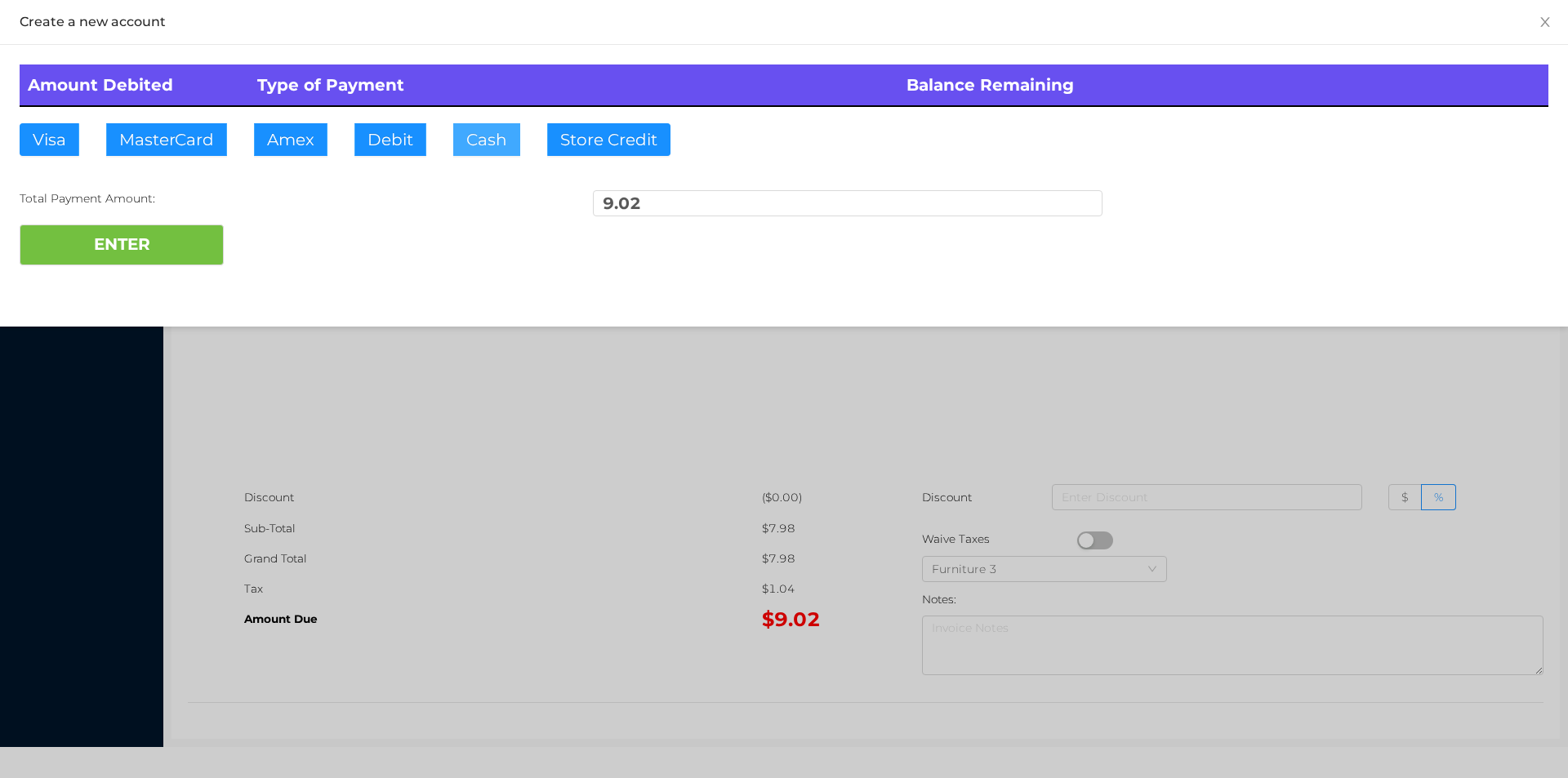
click at [453, 131] on button "Cash" at bounding box center [487, 140] width 67 height 33
click at [128, 249] on button "ENTER" at bounding box center [121, 245] width 204 height 41
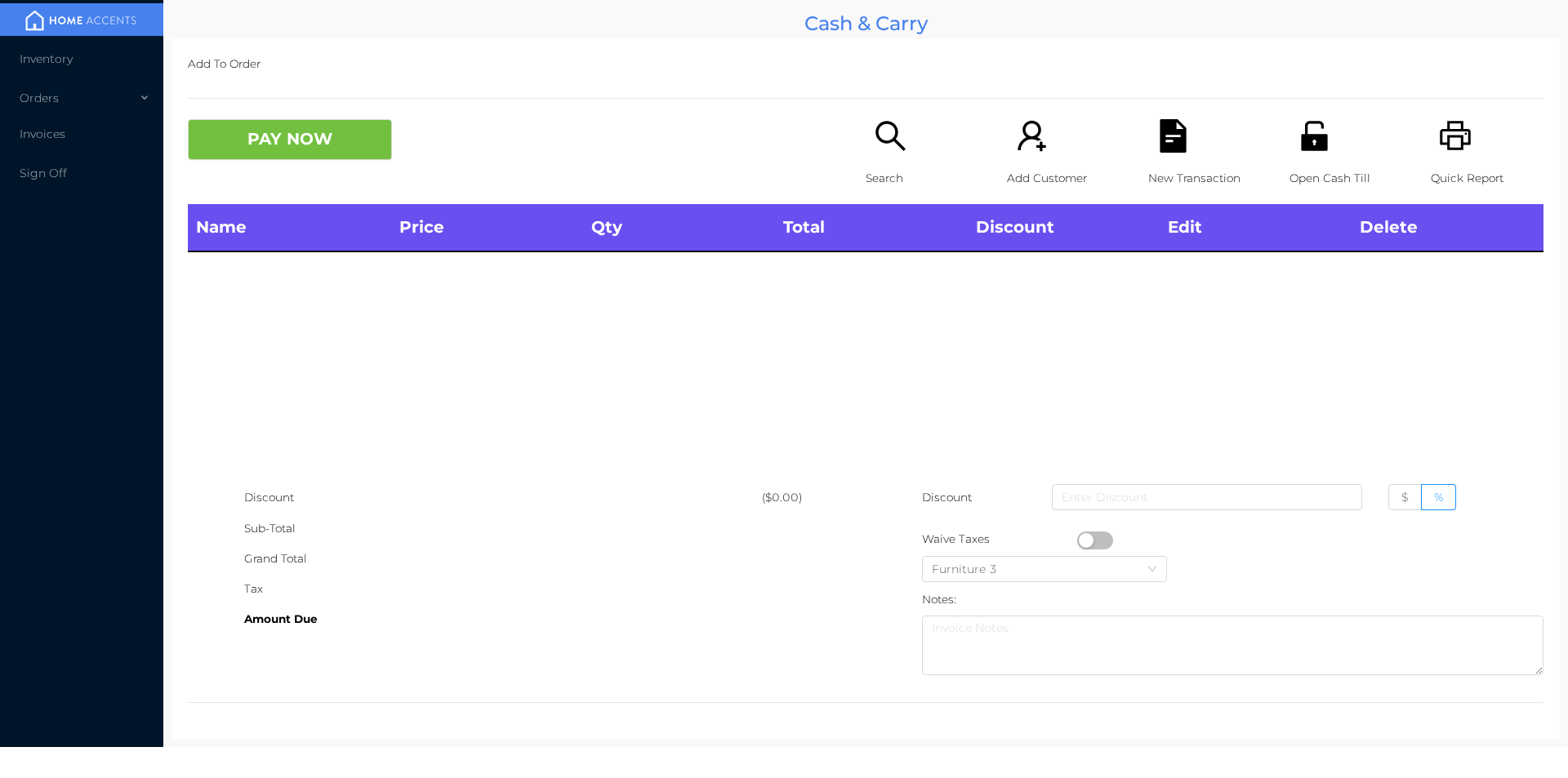
click at [885, 191] on p "Search" at bounding box center [922, 178] width 113 height 30
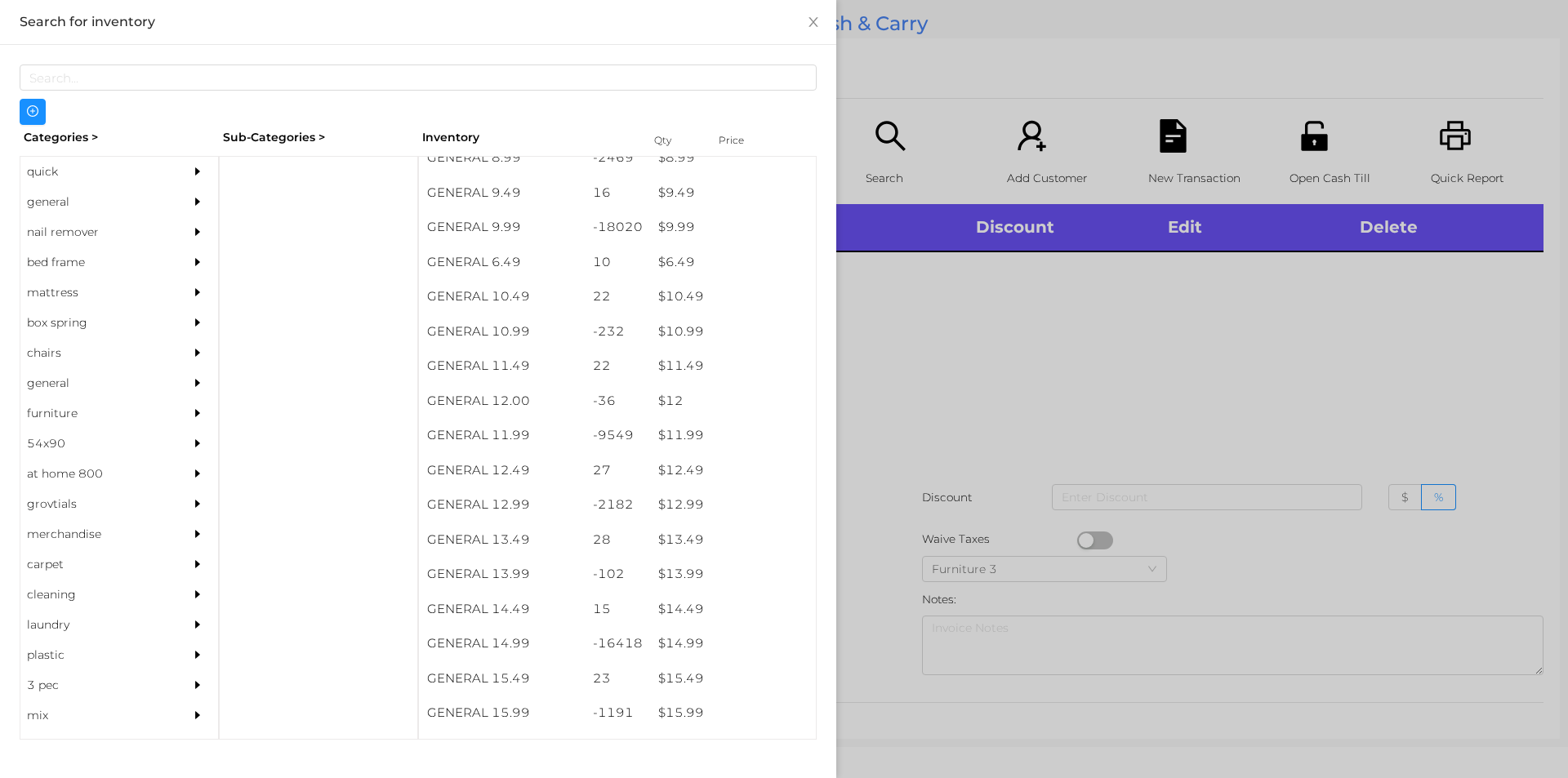
scroll to position [953, 0]
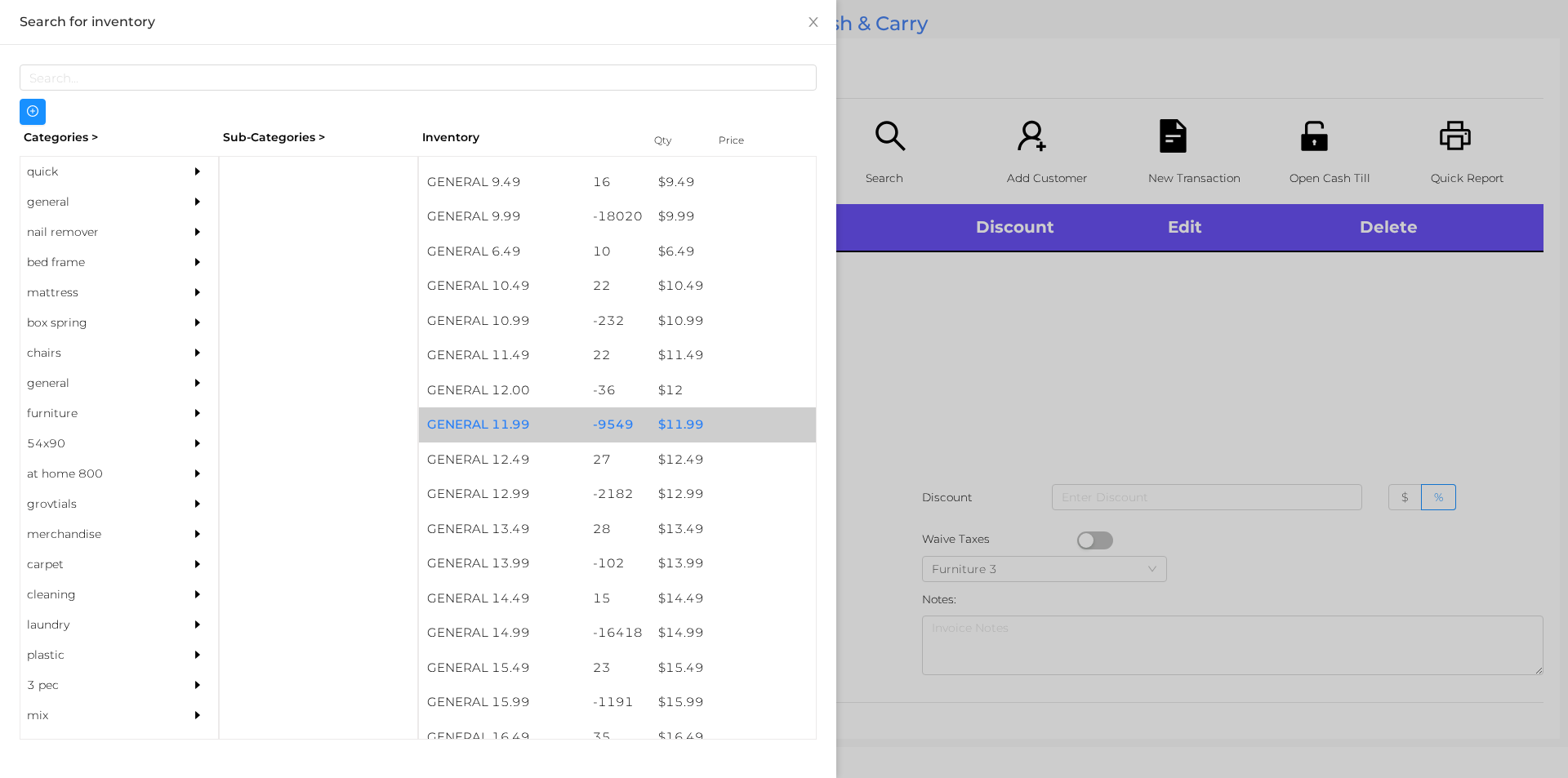
click at [680, 421] on div "$ 11.99" at bounding box center [732, 425] width 166 height 35
click at [676, 423] on div "$ 11.99" at bounding box center [732, 425] width 166 height 35
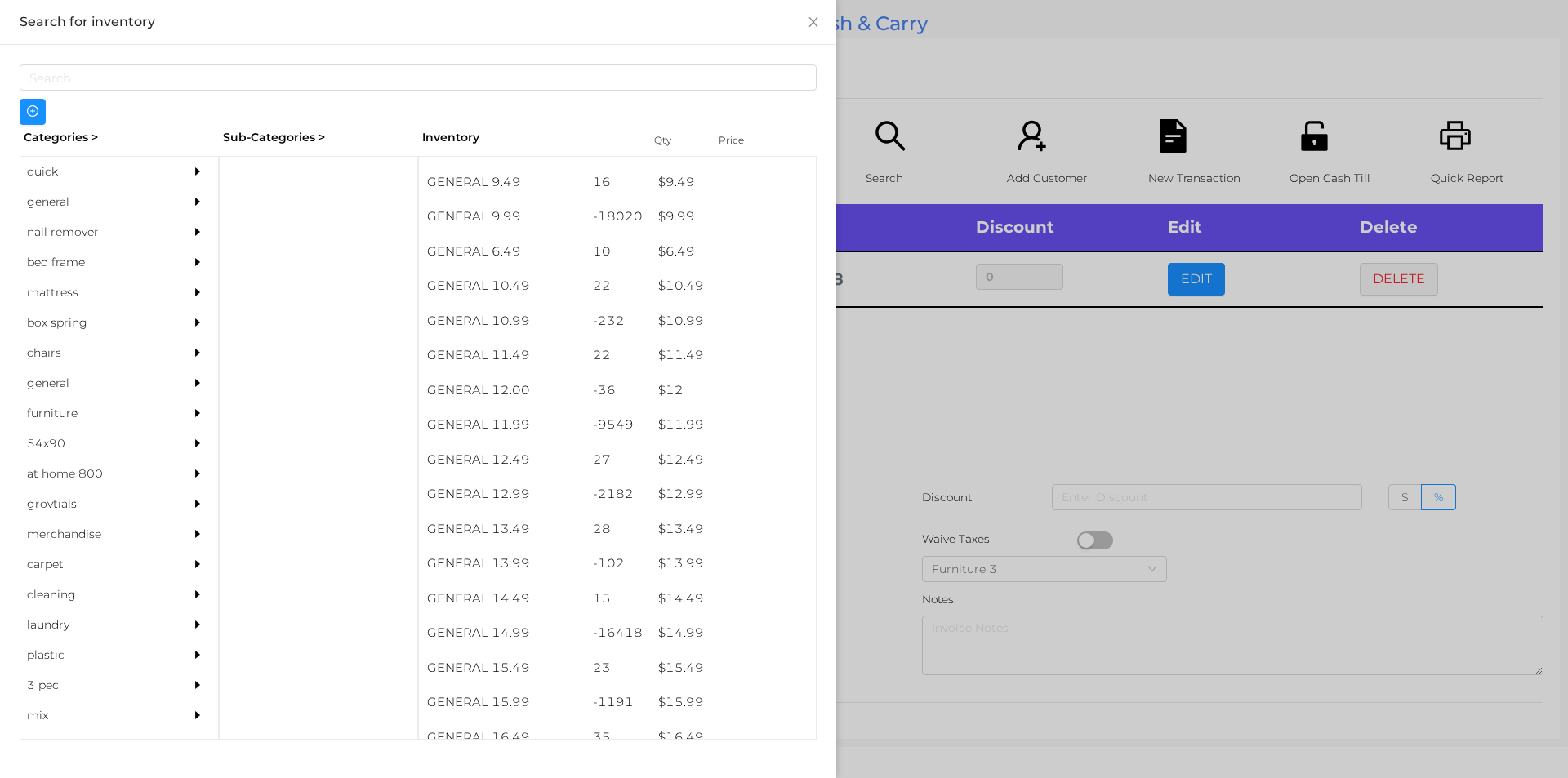
click at [938, 410] on div at bounding box center [784, 389] width 1568 height 778
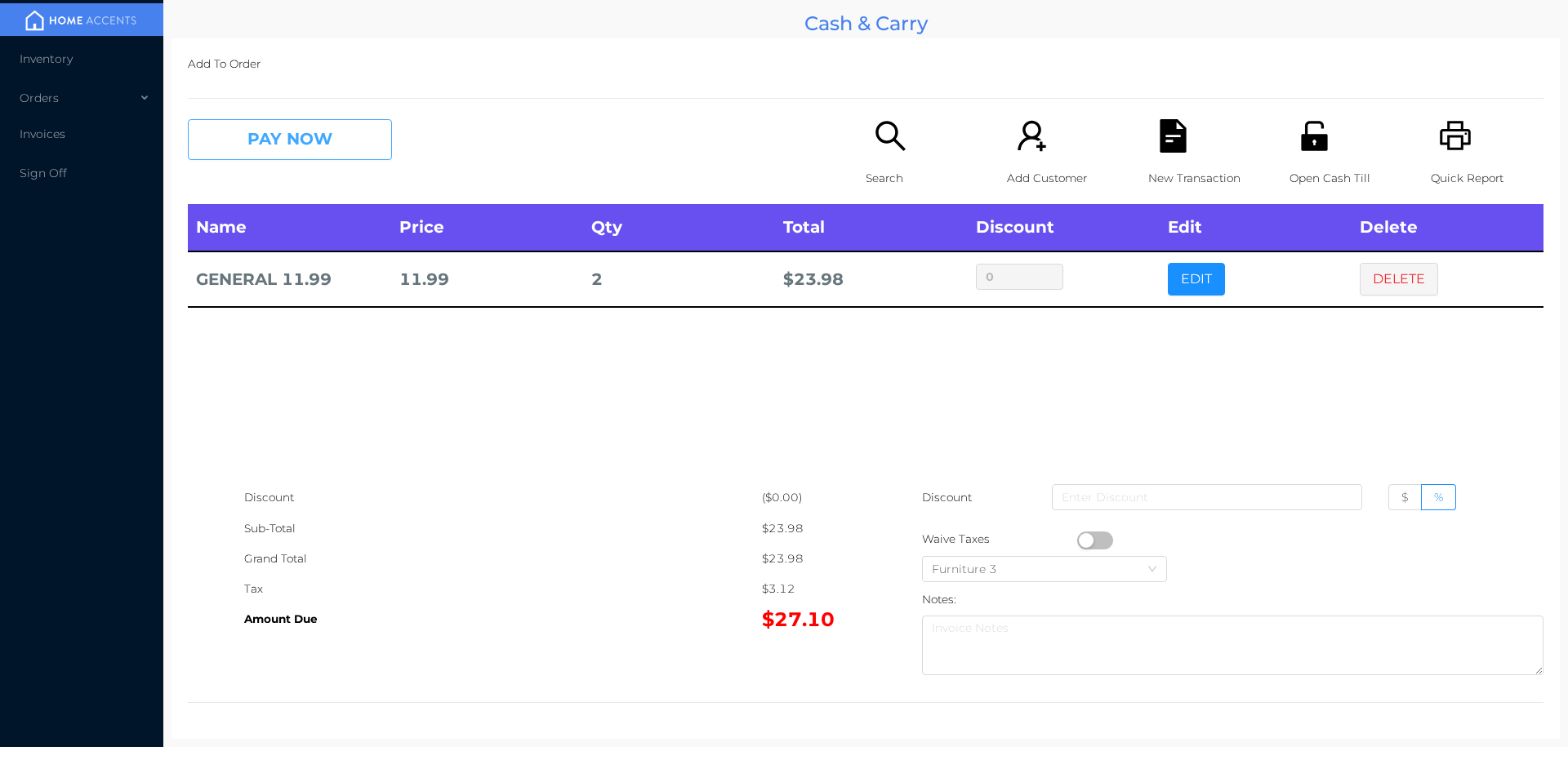
click at [237, 148] on button "PAY NOW" at bounding box center [289, 140] width 204 height 41
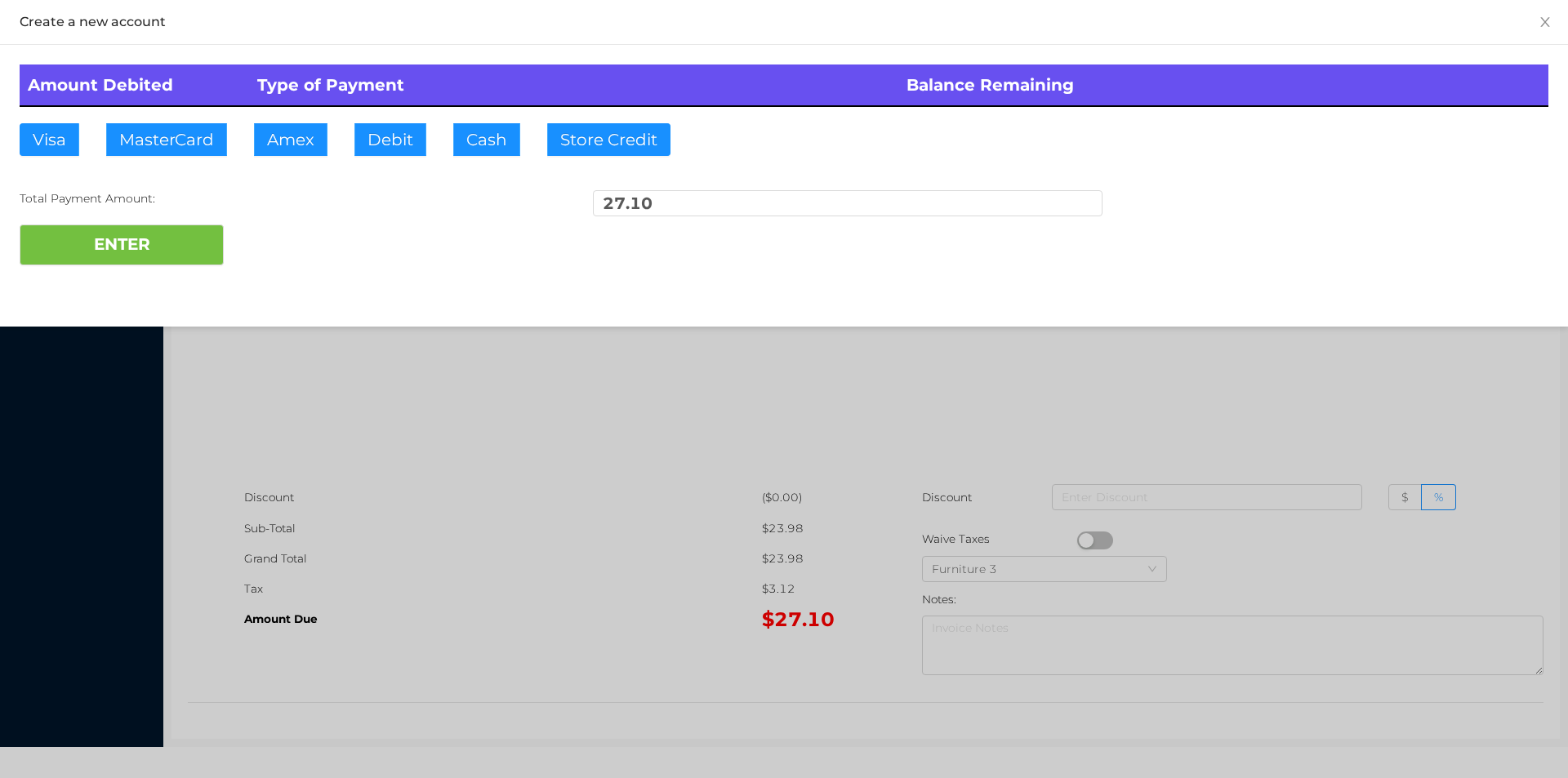
click at [286, 237] on div "ENTER" at bounding box center [784, 245] width 1529 height 41
click at [491, 430] on div at bounding box center [784, 389] width 1568 height 778
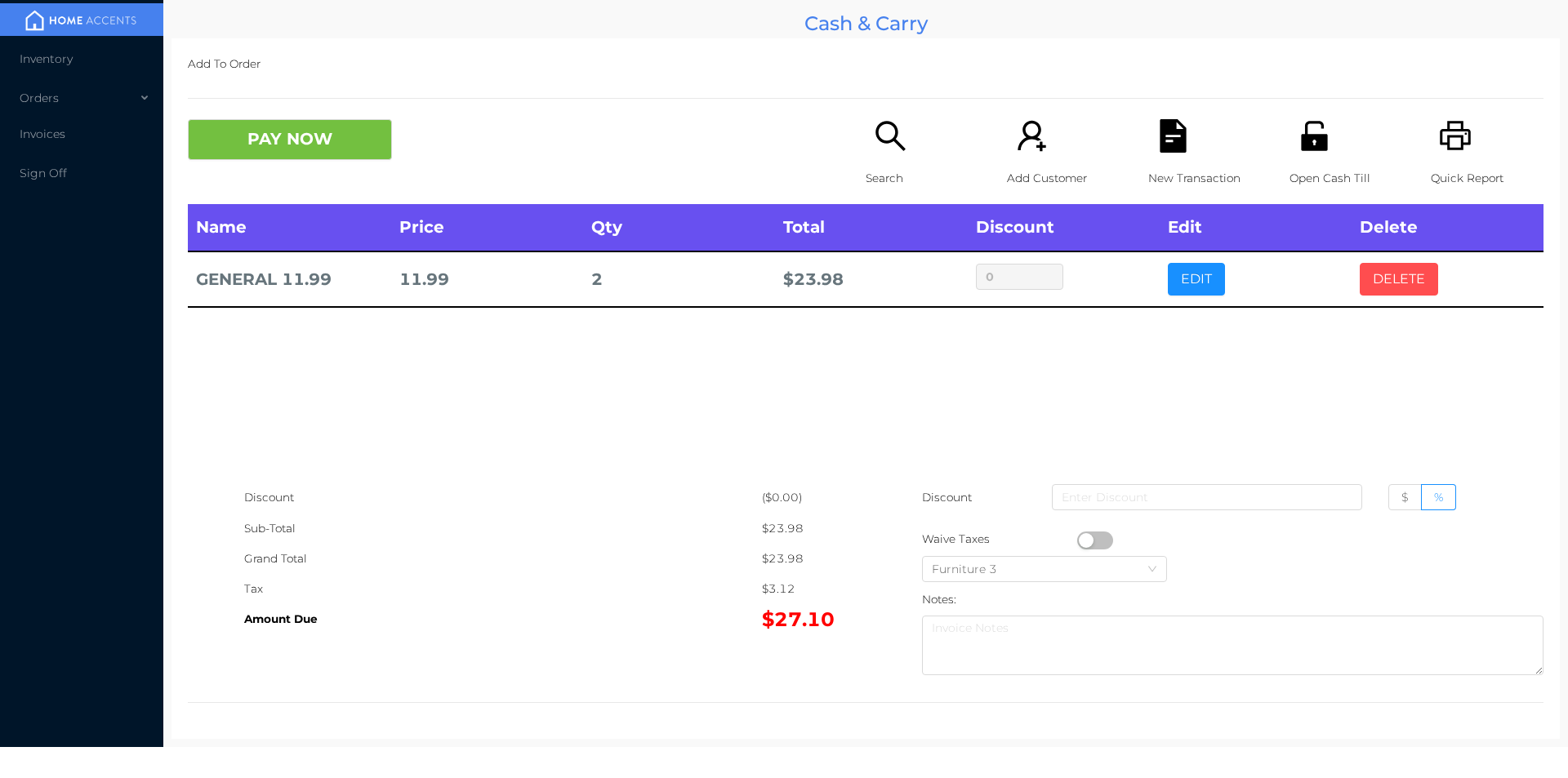
click at [1395, 280] on button "DELETE" at bounding box center [1399, 279] width 79 height 33
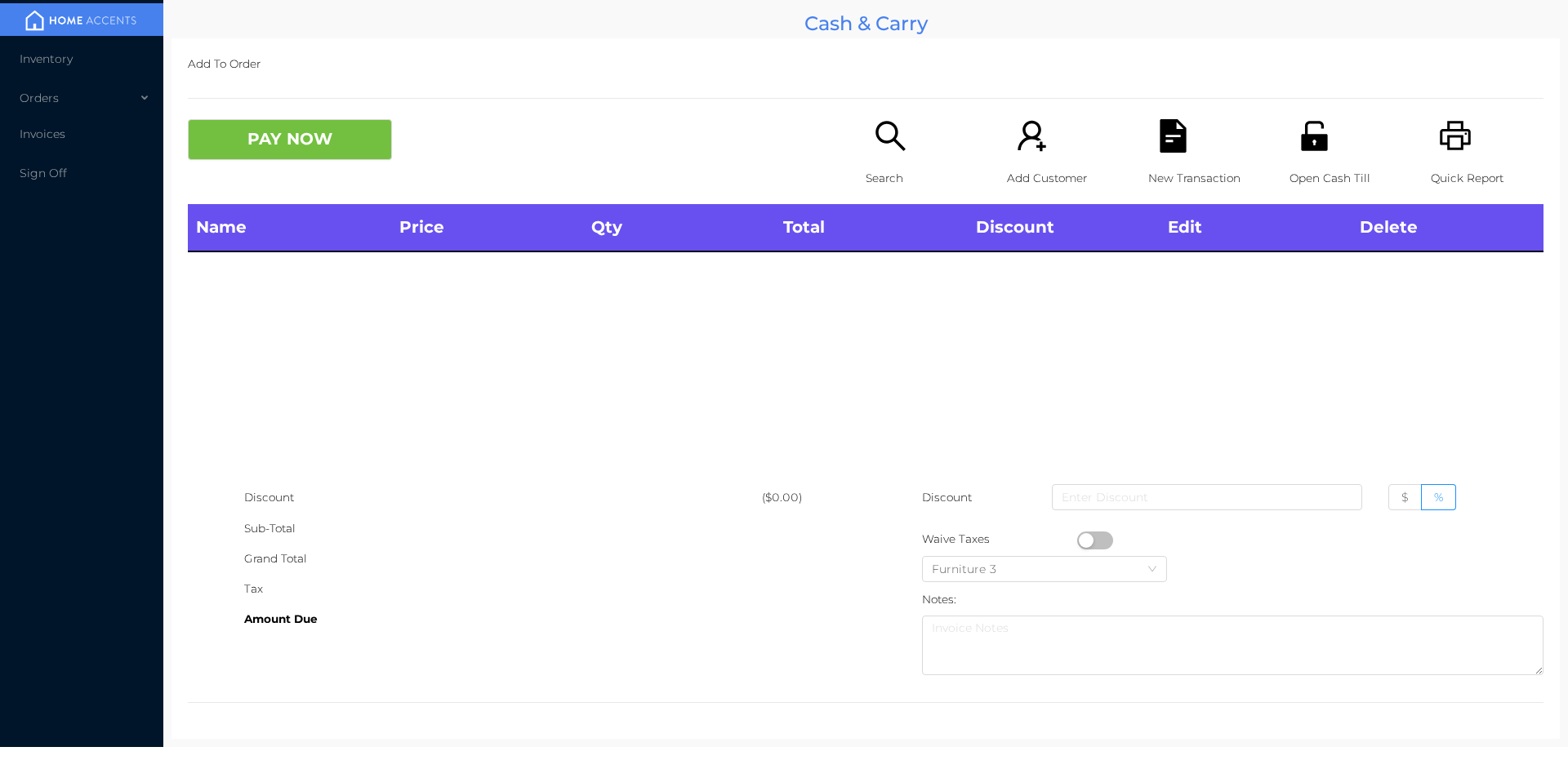
click at [1317, 141] on icon "icon: unlock" at bounding box center [1313, 136] width 34 height 34
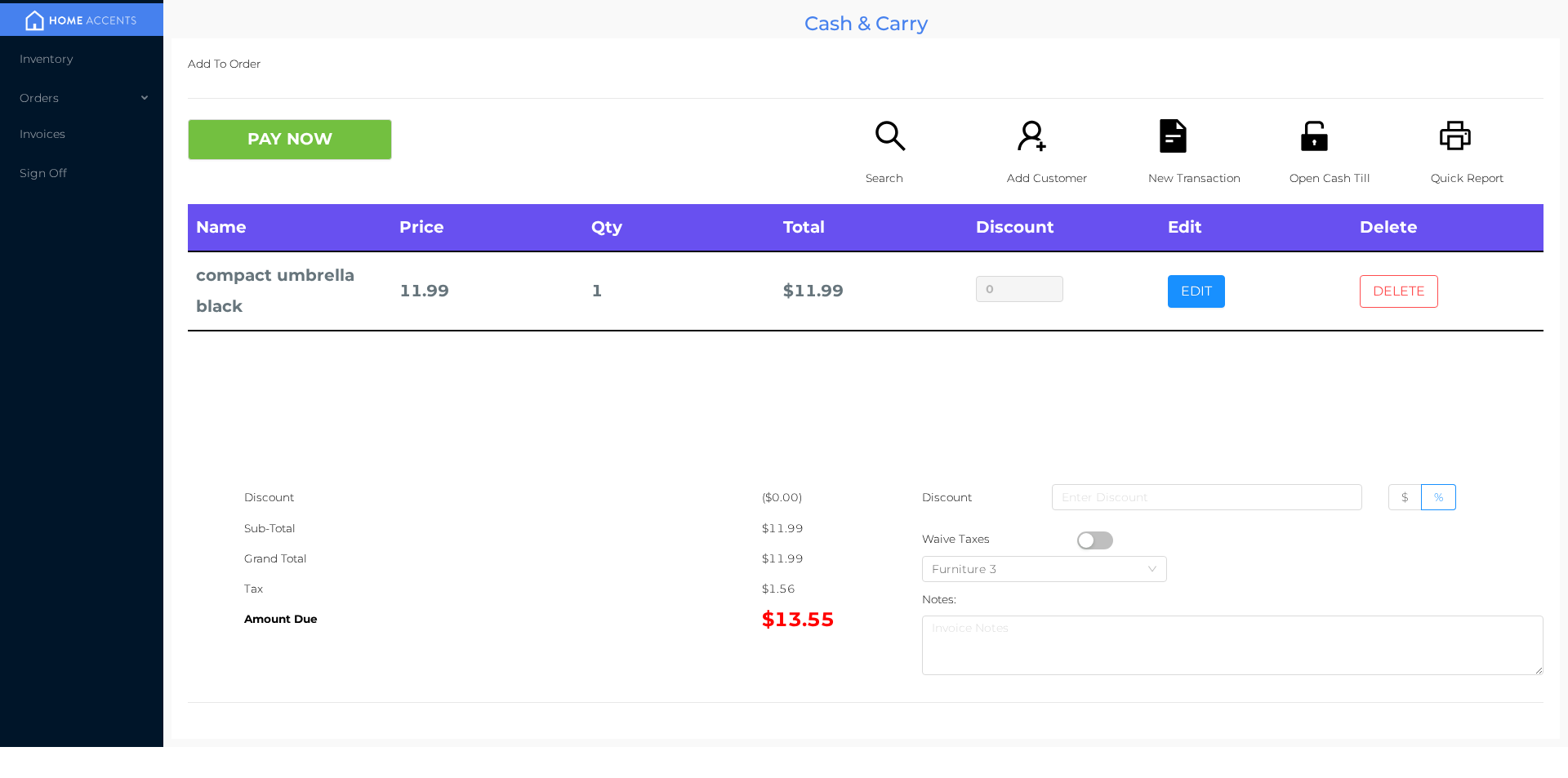
click at [1396, 295] on button "DELETE" at bounding box center [1399, 291] width 79 height 33
click at [876, 146] on icon "icon: search" at bounding box center [890, 136] width 34 height 34
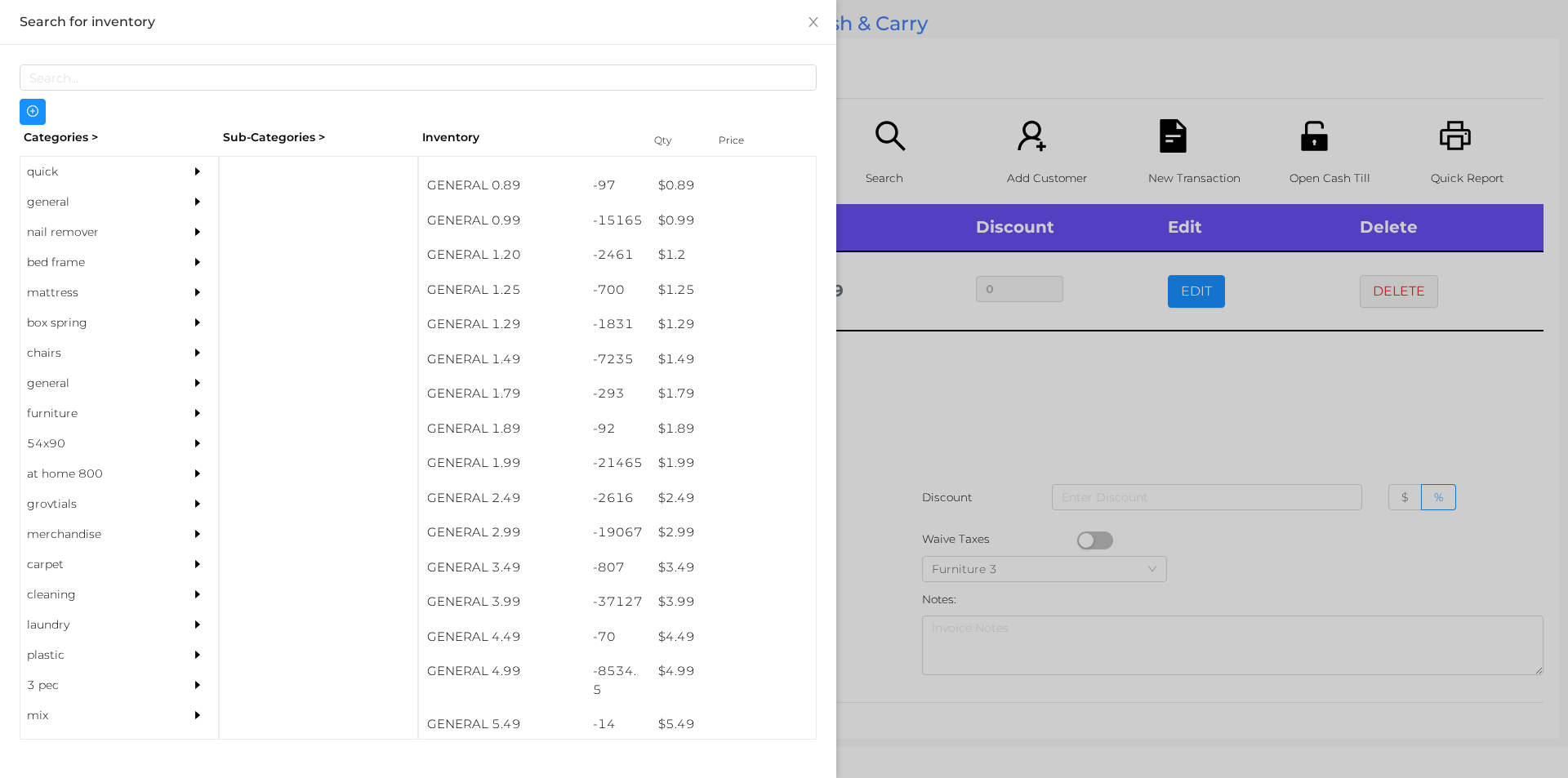
scroll to position [59, 0]
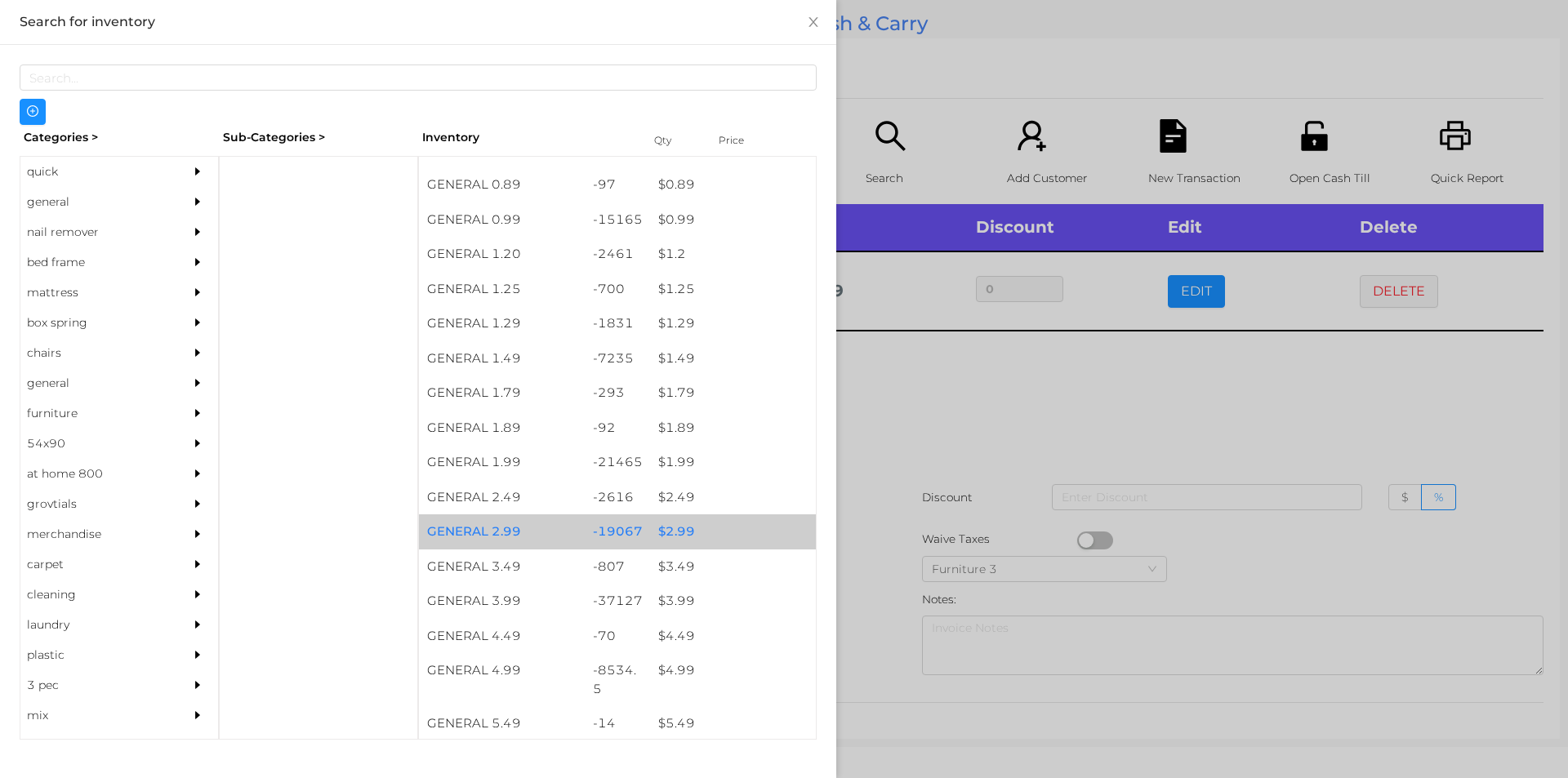
click at [663, 534] on div "$ 2.99" at bounding box center [732, 532] width 166 height 35
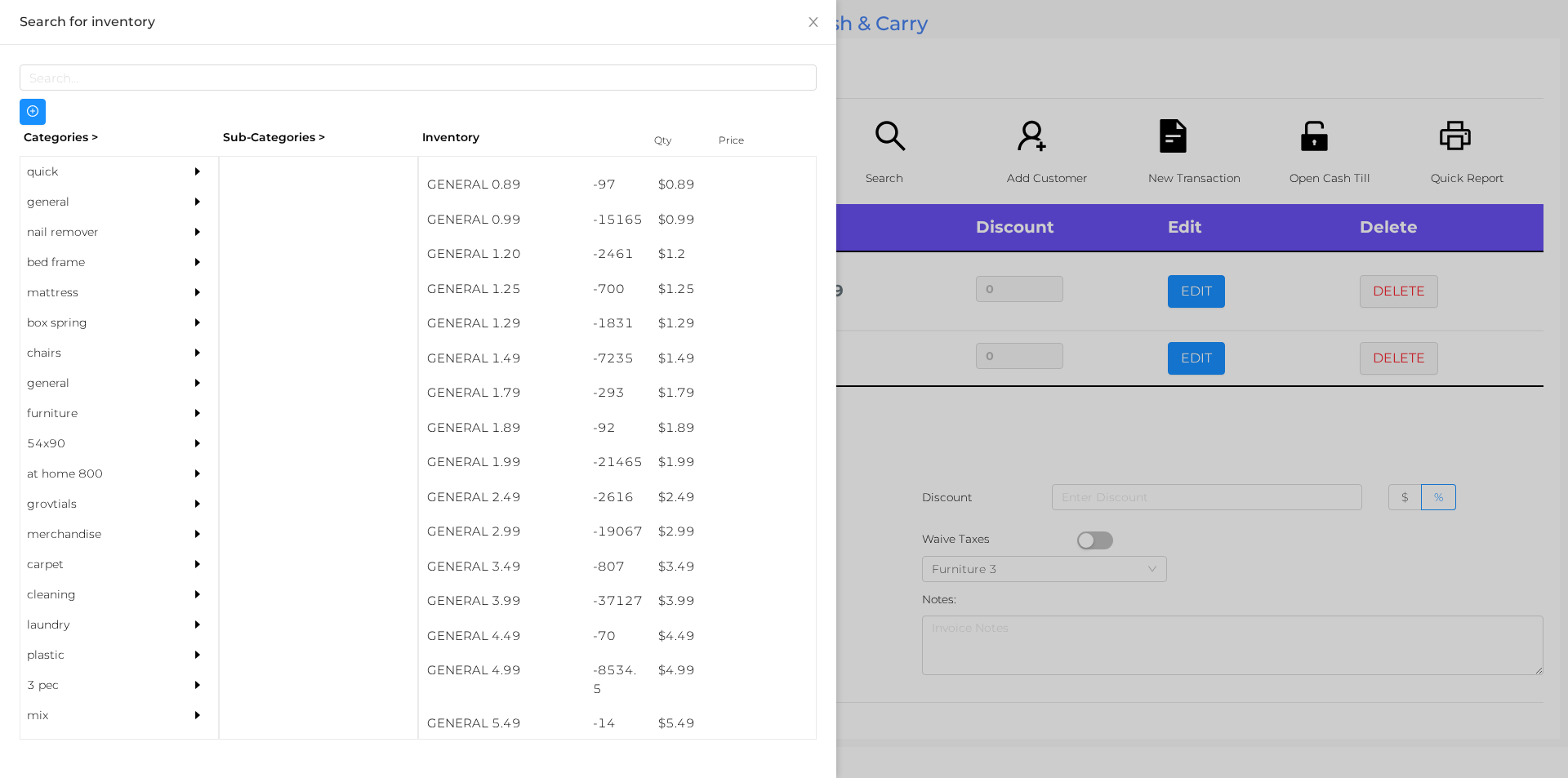
click at [875, 590] on div at bounding box center [784, 389] width 1568 height 778
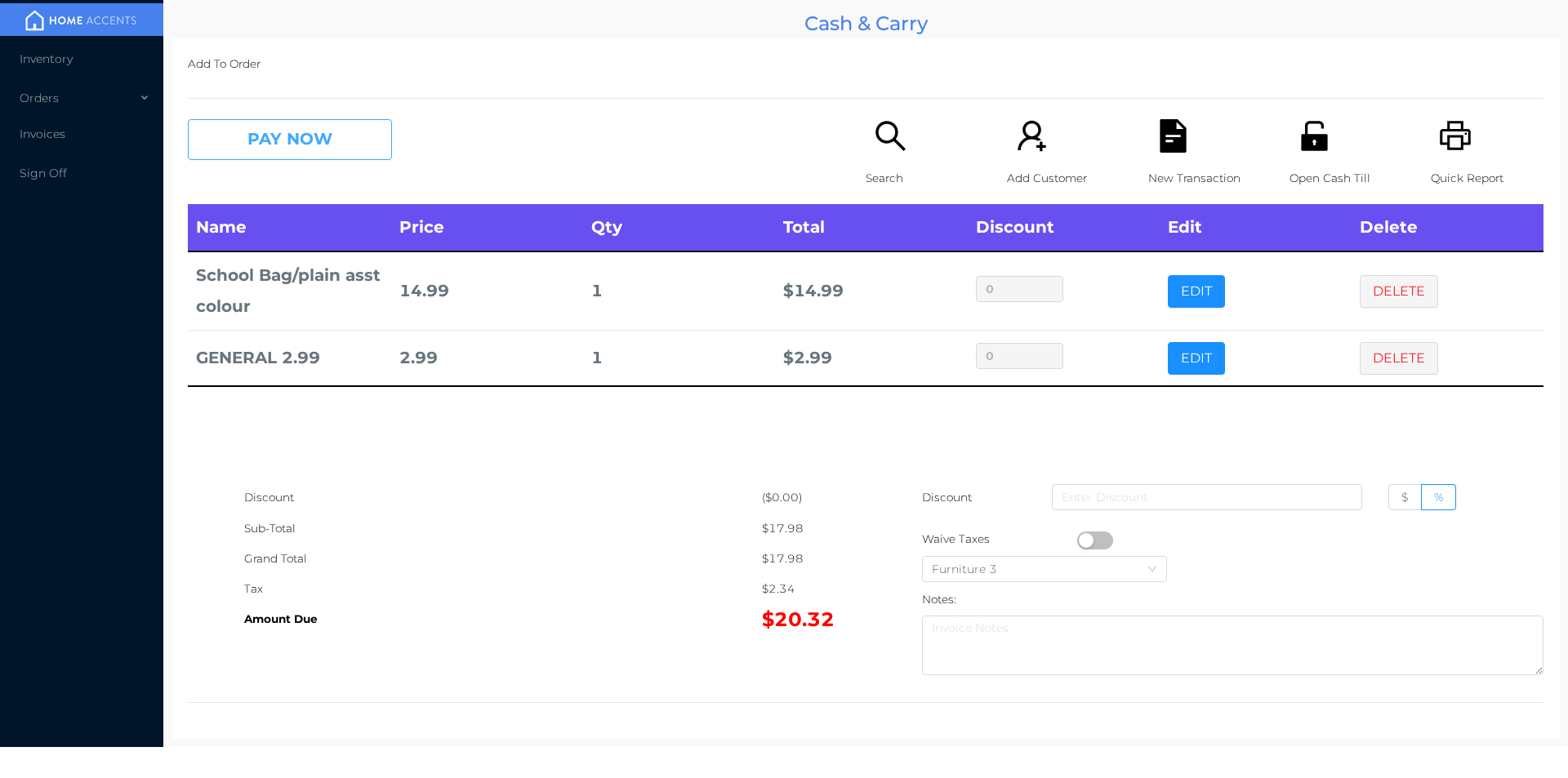
click at [348, 157] on button "PAY NOW" at bounding box center [289, 140] width 204 height 41
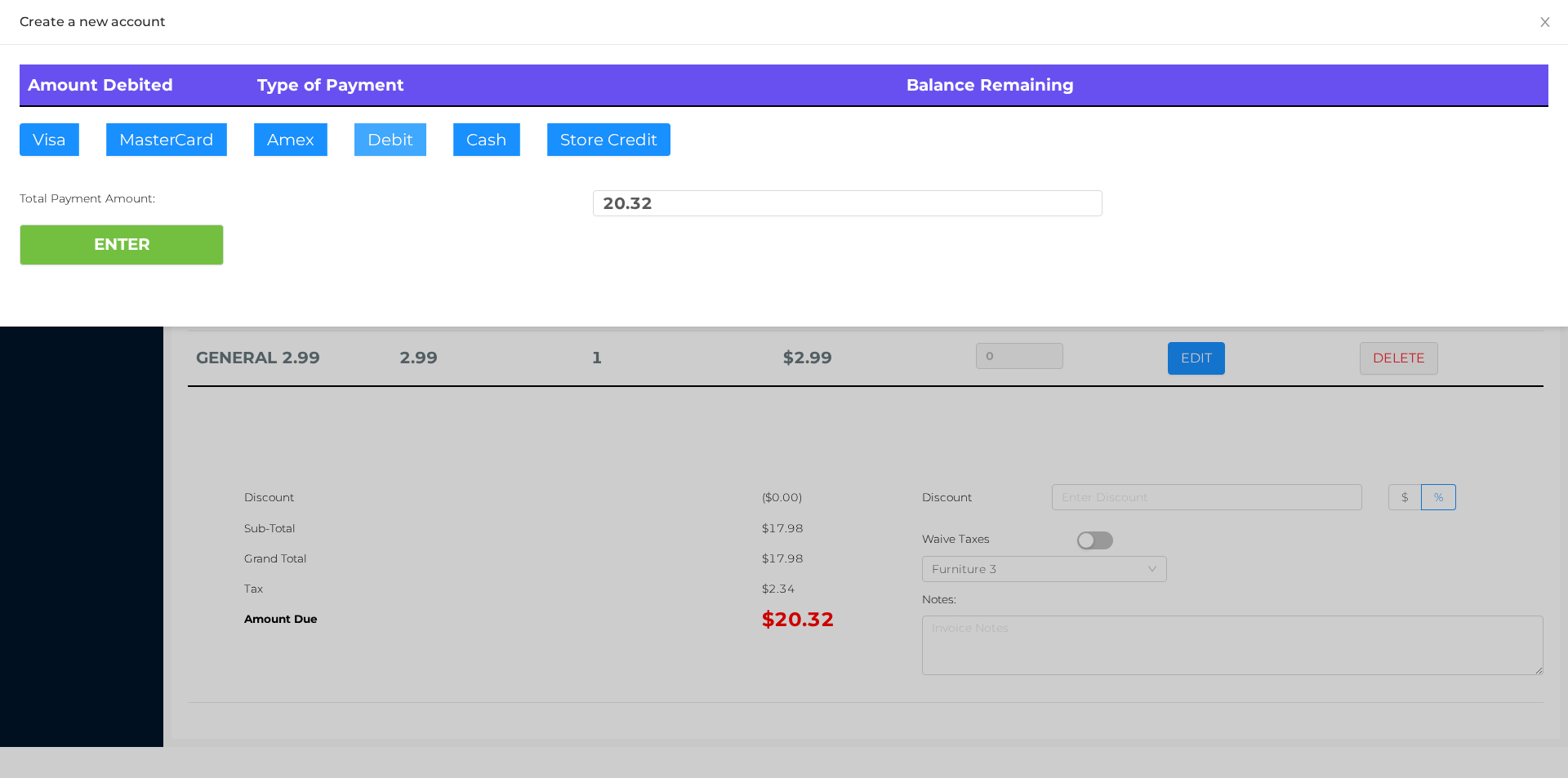
click at [389, 141] on button "Debit" at bounding box center [390, 140] width 72 height 33
click at [169, 248] on button "ENTER" at bounding box center [121, 245] width 204 height 41
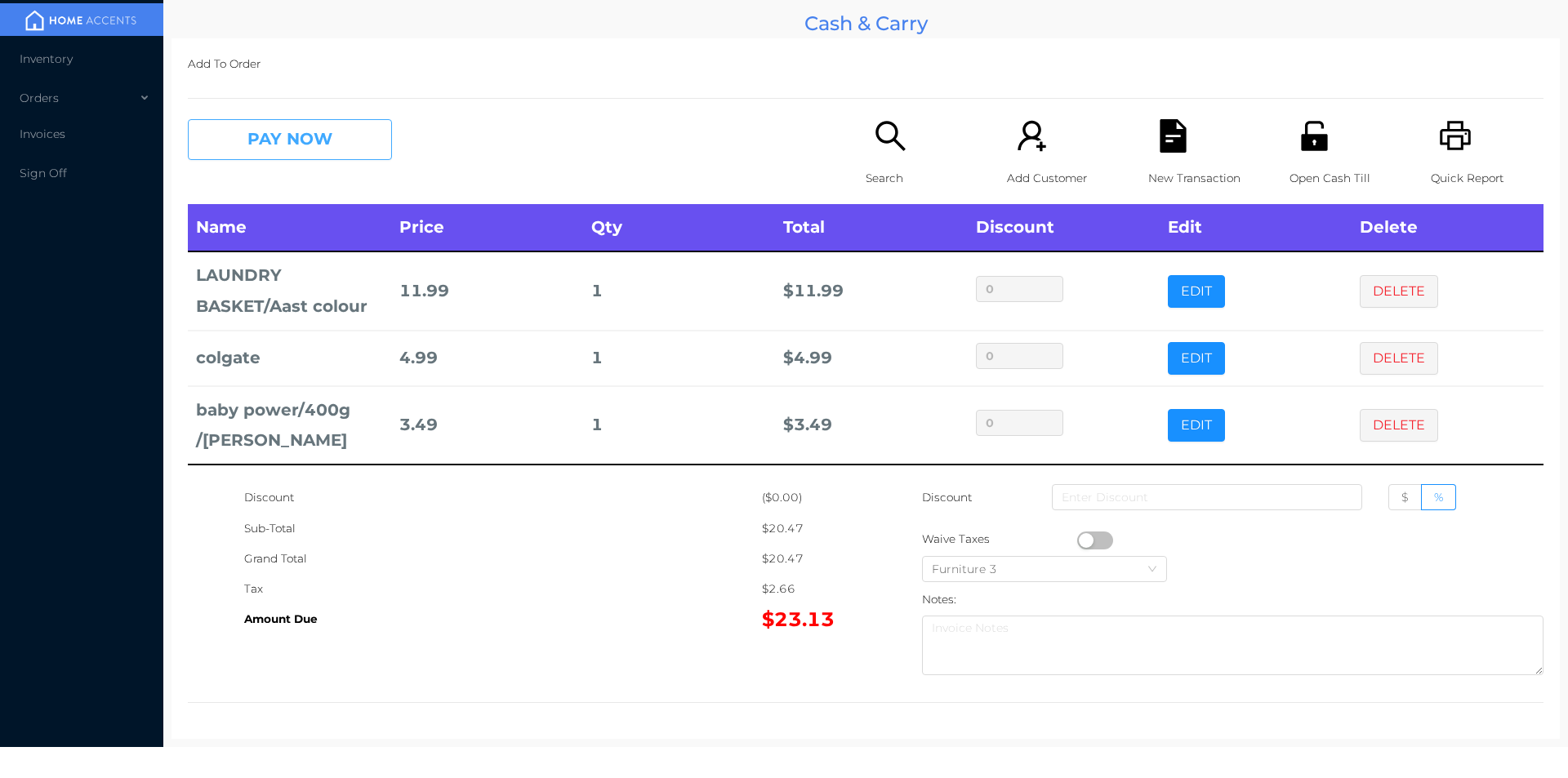
click at [366, 140] on button "PAY NOW" at bounding box center [289, 140] width 204 height 41
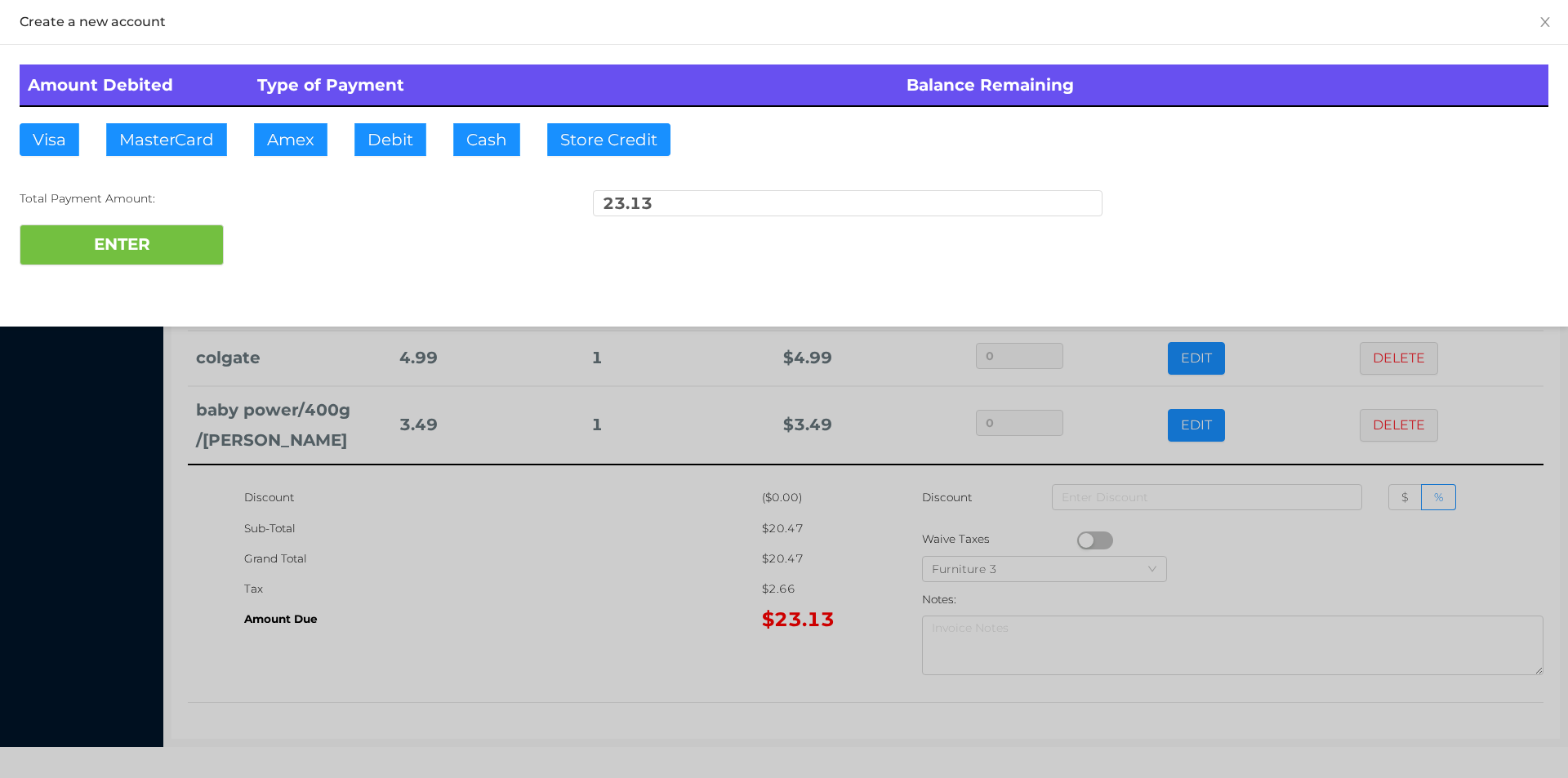
click at [282, 242] on div "ENTER" at bounding box center [784, 245] width 1529 height 41
click at [546, 578] on div at bounding box center [784, 389] width 1568 height 778
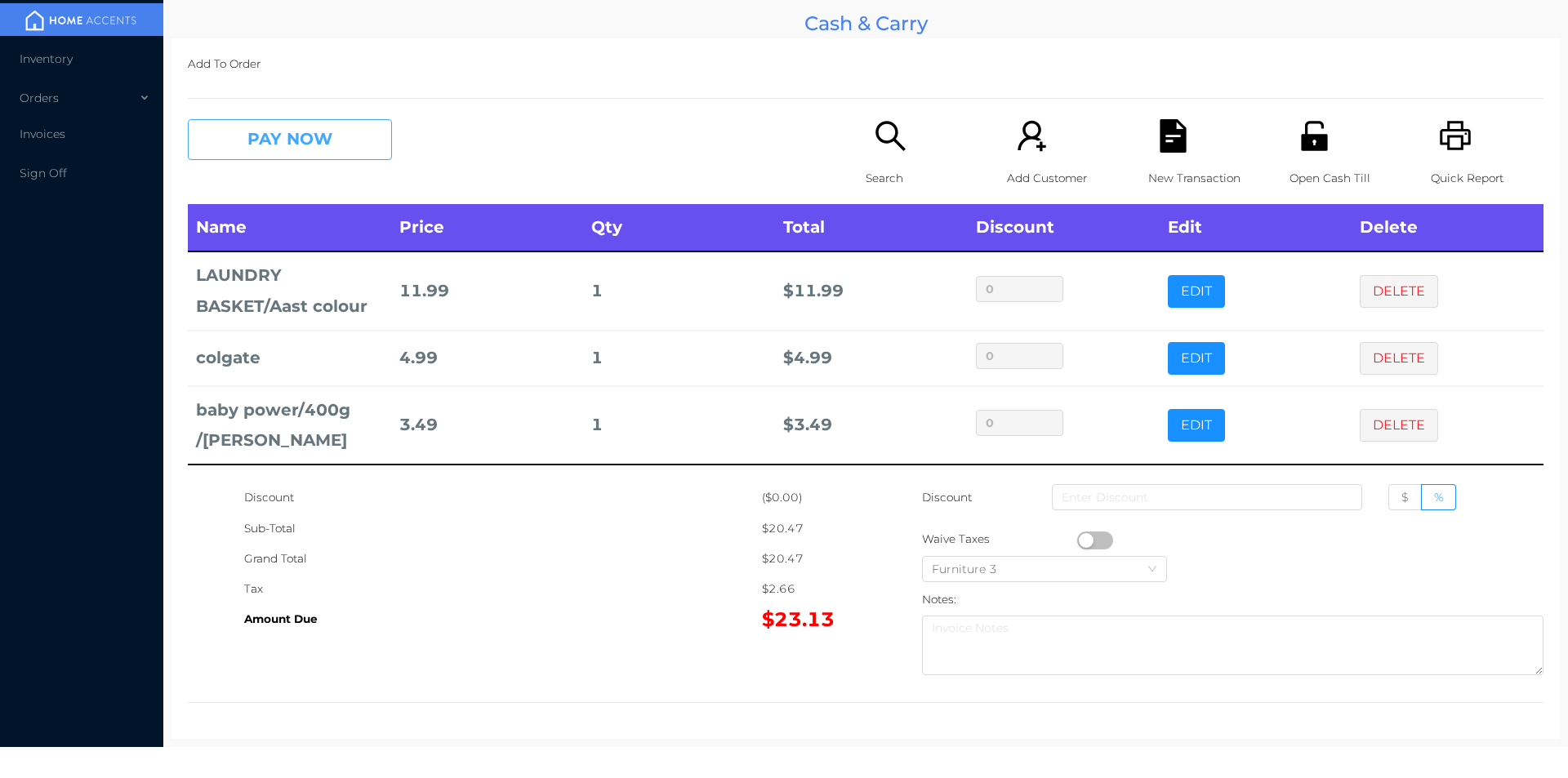
click at [291, 136] on button "PAY NOW" at bounding box center [289, 140] width 204 height 41
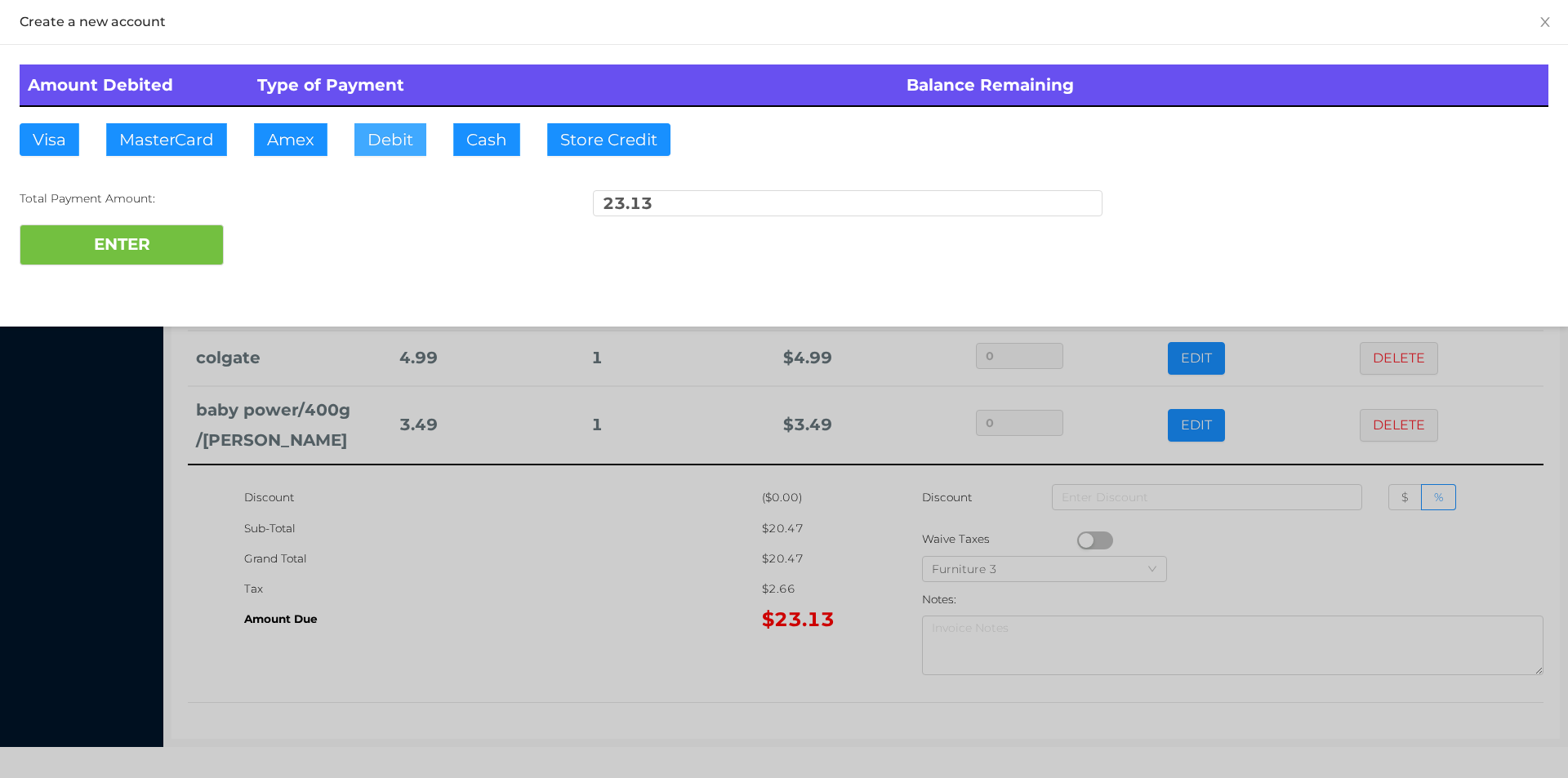
click at [392, 142] on button "Debit" at bounding box center [390, 140] width 72 height 33
click at [289, 236] on div "ENTER" at bounding box center [784, 245] width 1529 height 41
click at [469, 567] on div at bounding box center [784, 389] width 1568 height 778
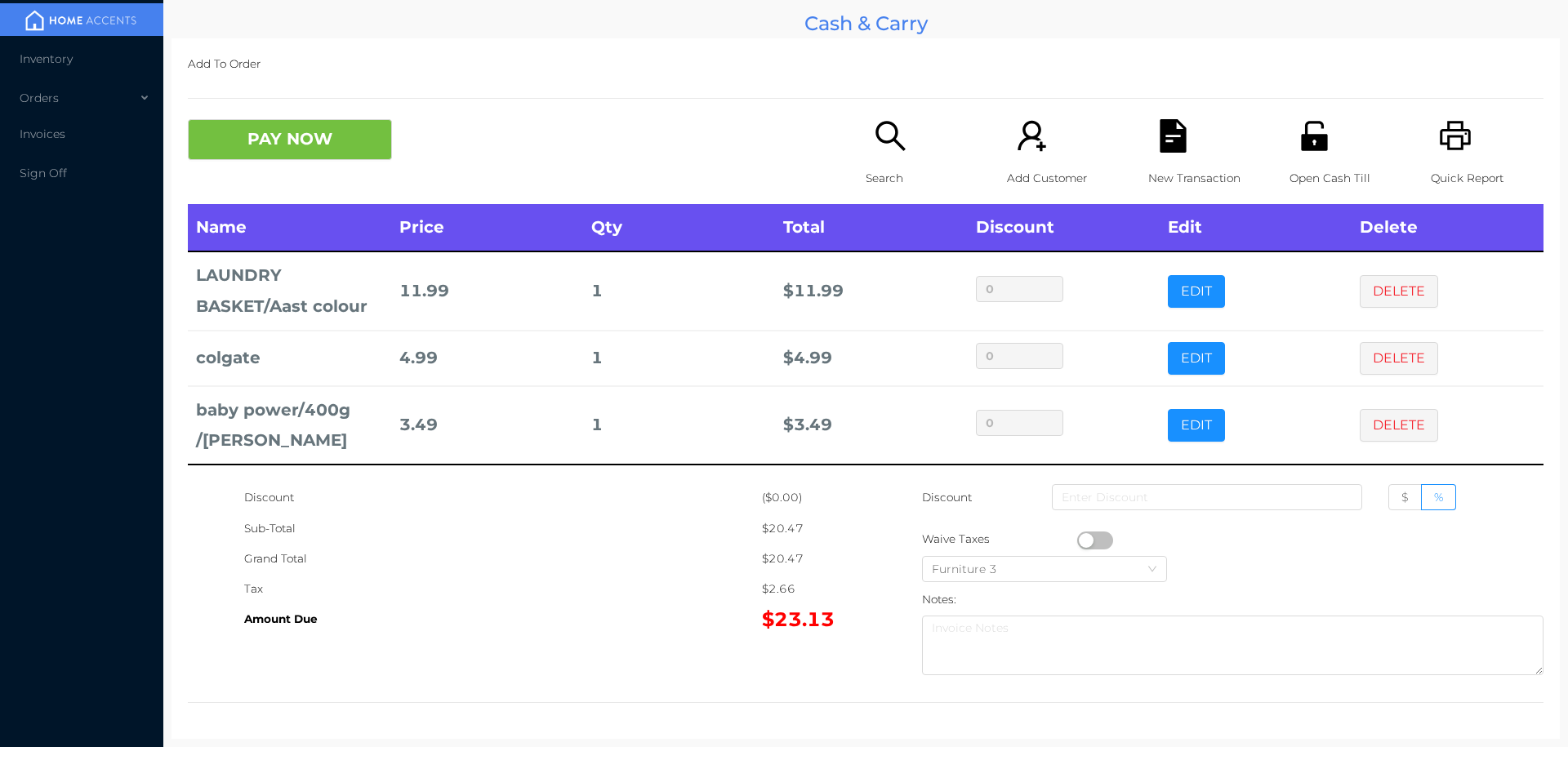
click at [1160, 177] on p "New Transaction" at bounding box center [1205, 178] width 113 height 30
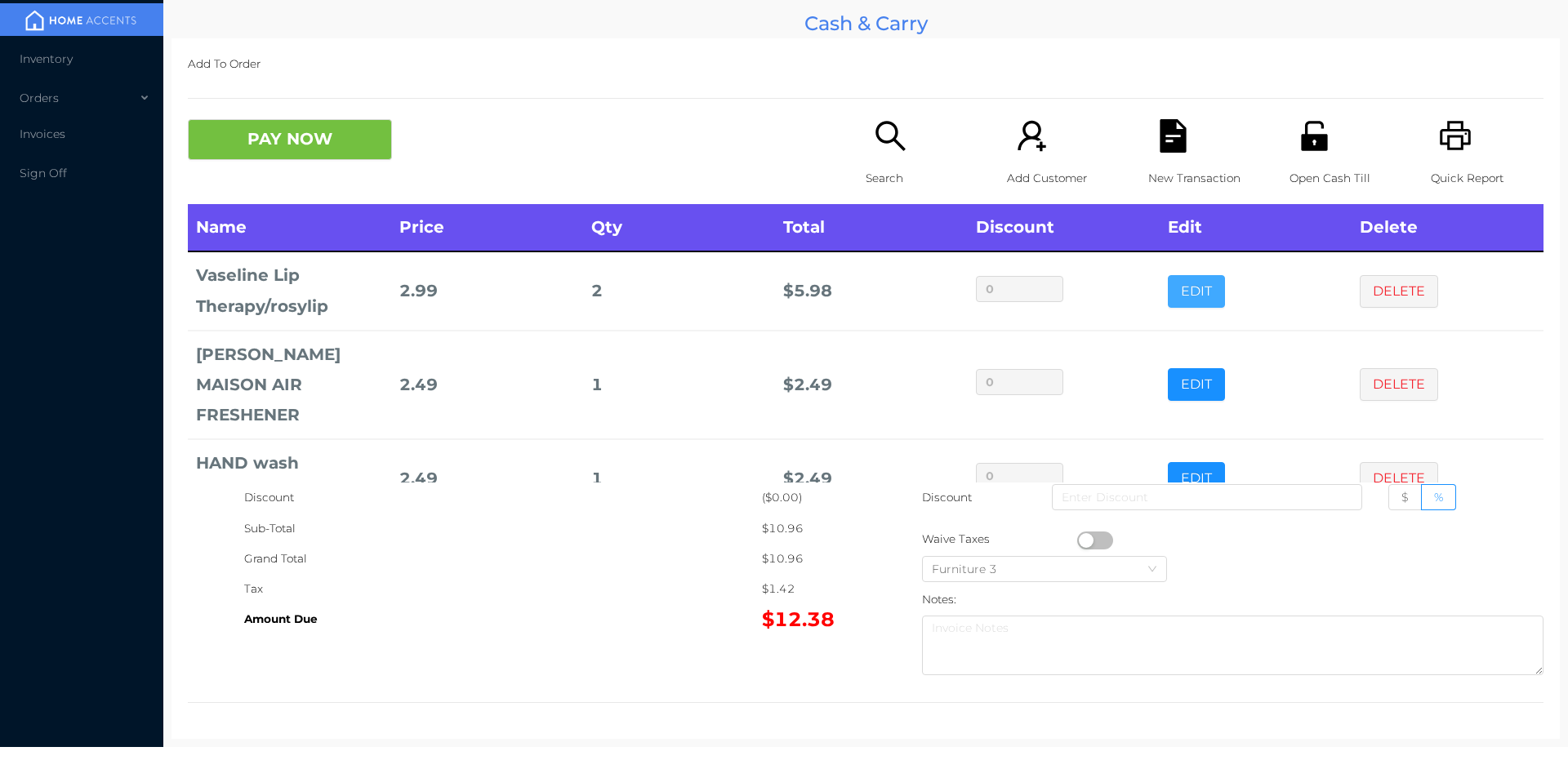
click at [1168, 284] on button "EDIT" at bounding box center [1196, 291] width 57 height 33
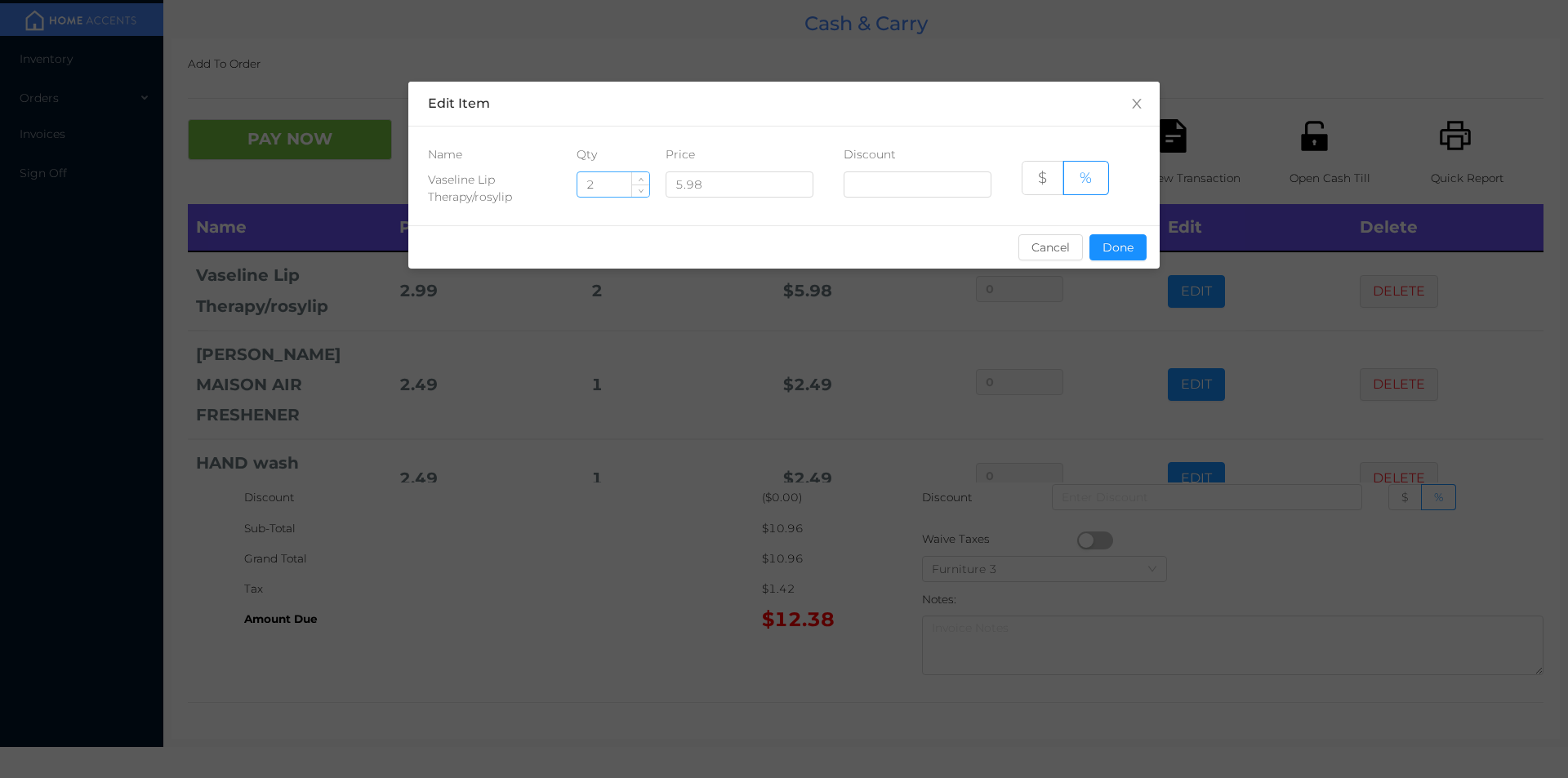
click at [604, 187] on input "2" at bounding box center [613, 185] width 72 height 25
type input "1"
click at [1124, 250] on button "Done" at bounding box center [1118, 247] width 57 height 26
type input "0%"
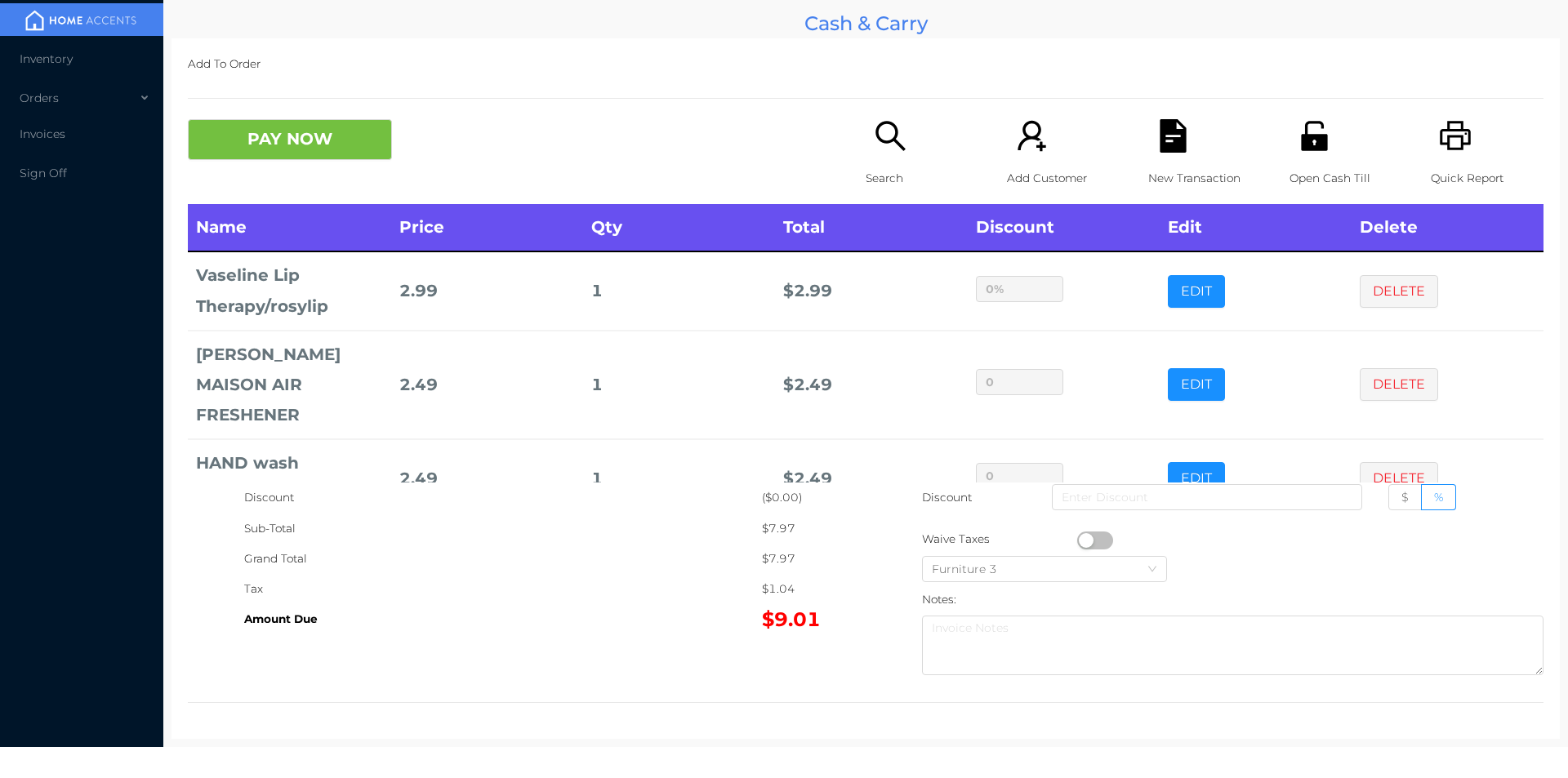
click at [899, 139] on icon "icon: search" at bounding box center [890, 136] width 34 height 34
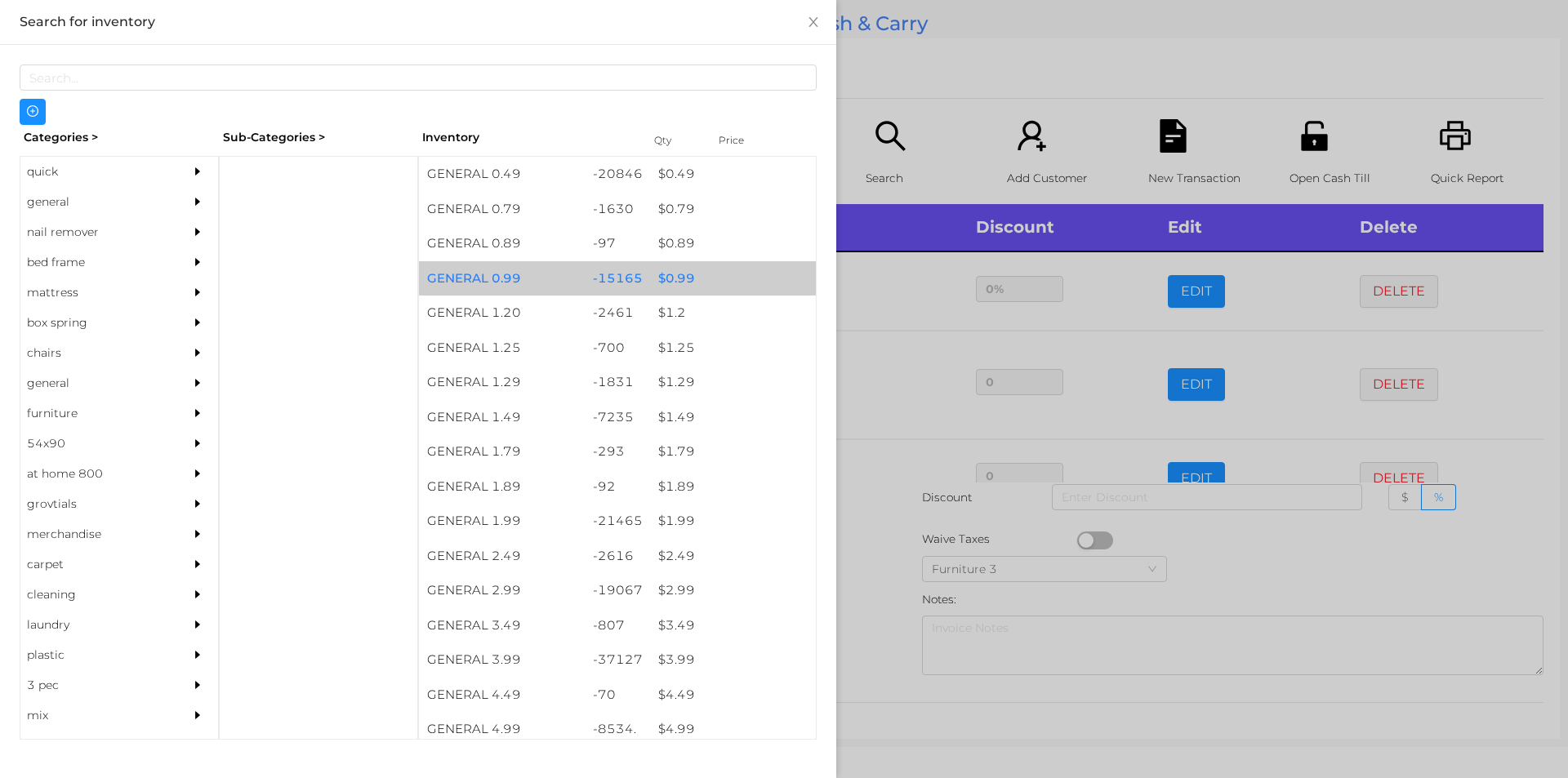
click at [672, 277] on div "$ 0.99" at bounding box center [732, 278] width 166 height 35
click at [666, 269] on div "$ 0.99" at bounding box center [732, 278] width 166 height 35
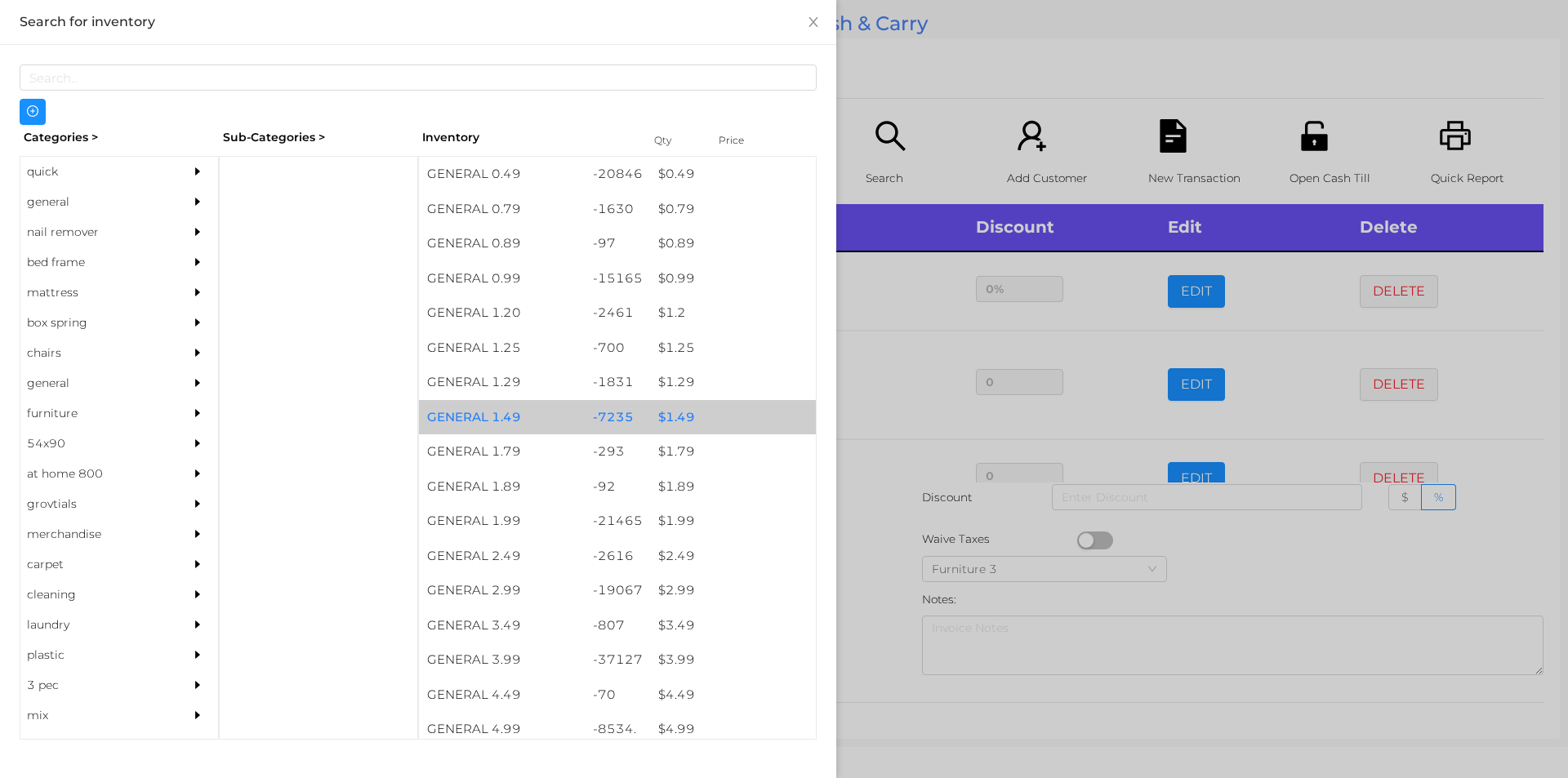
click at [669, 420] on div "$ 1.49" at bounding box center [732, 417] width 166 height 35
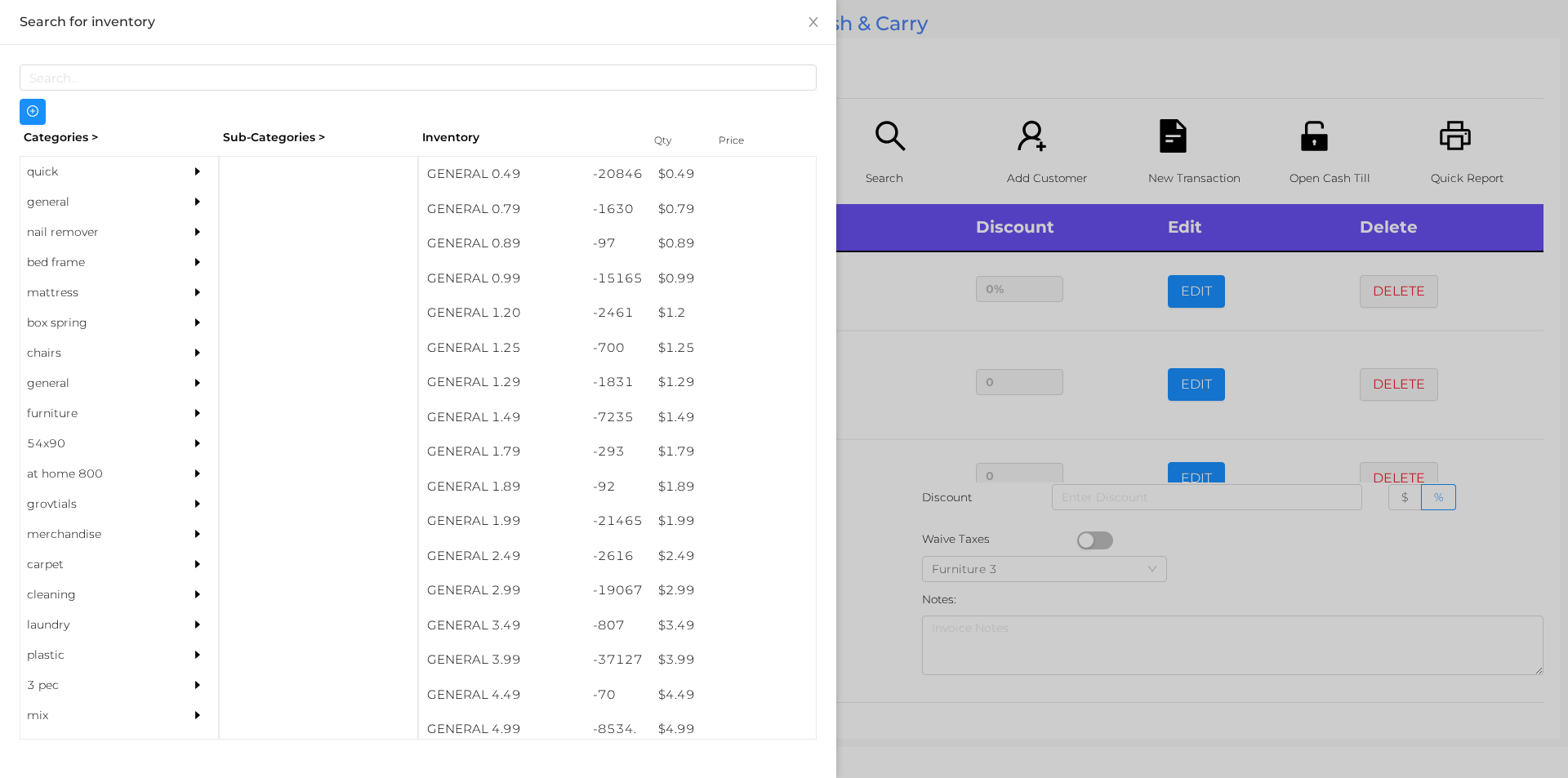
click at [882, 555] on div at bounding box center [784, 389] width 1568 height 778
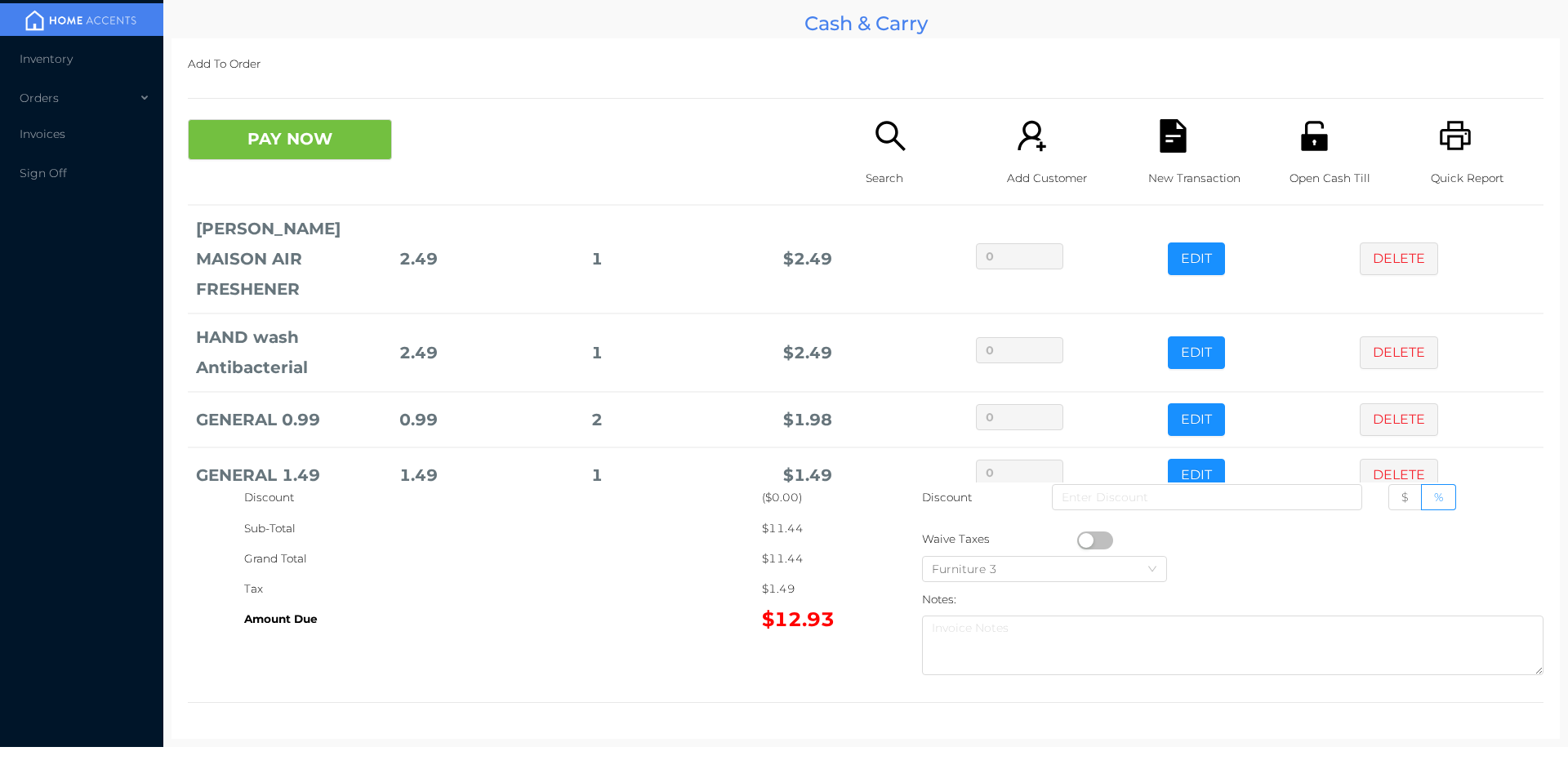
scroll to position [133, 0]
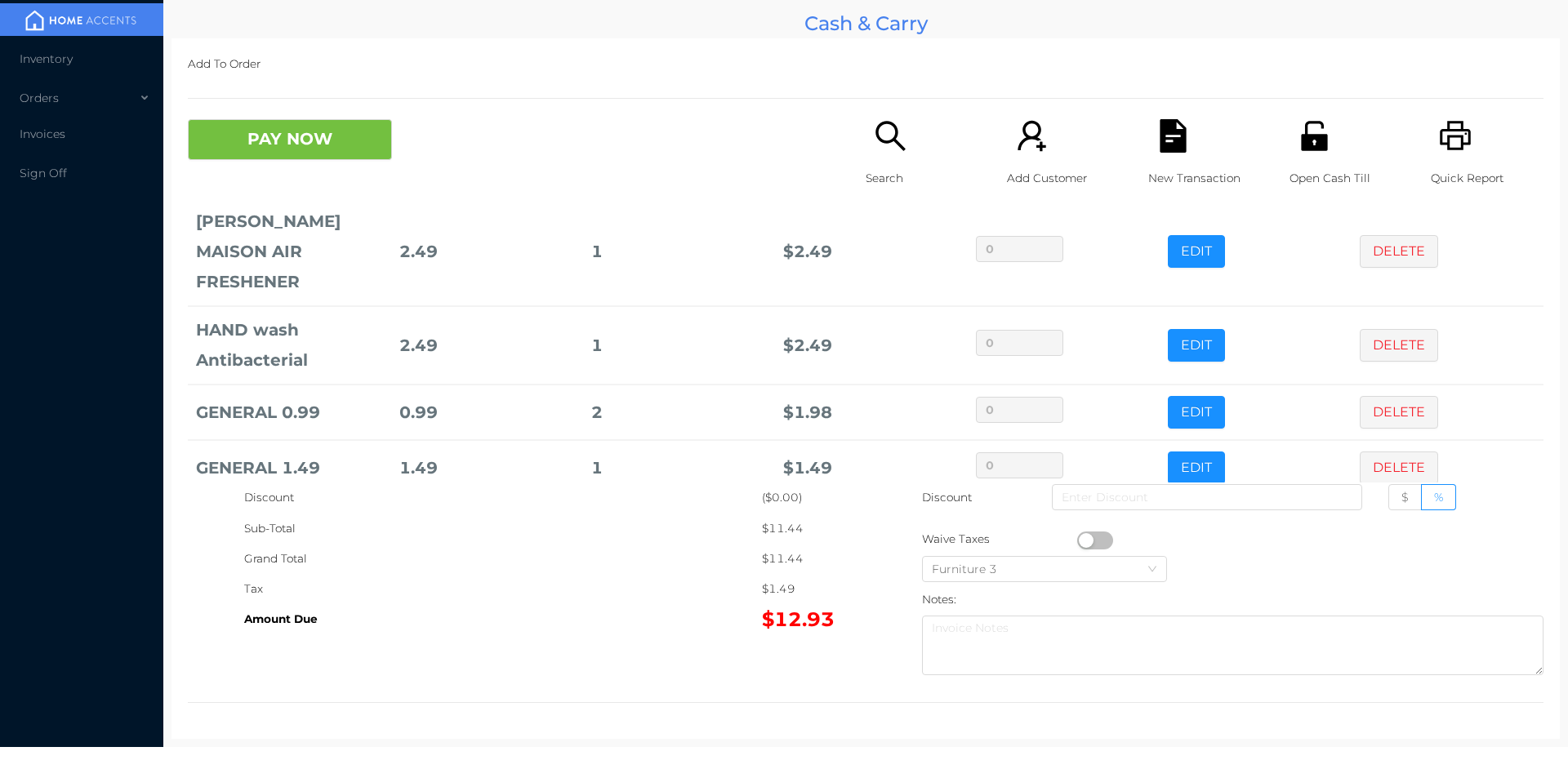
click at [286, 153] on button "PAY NOW" at bounding box center [289, 140] width 204 height 41
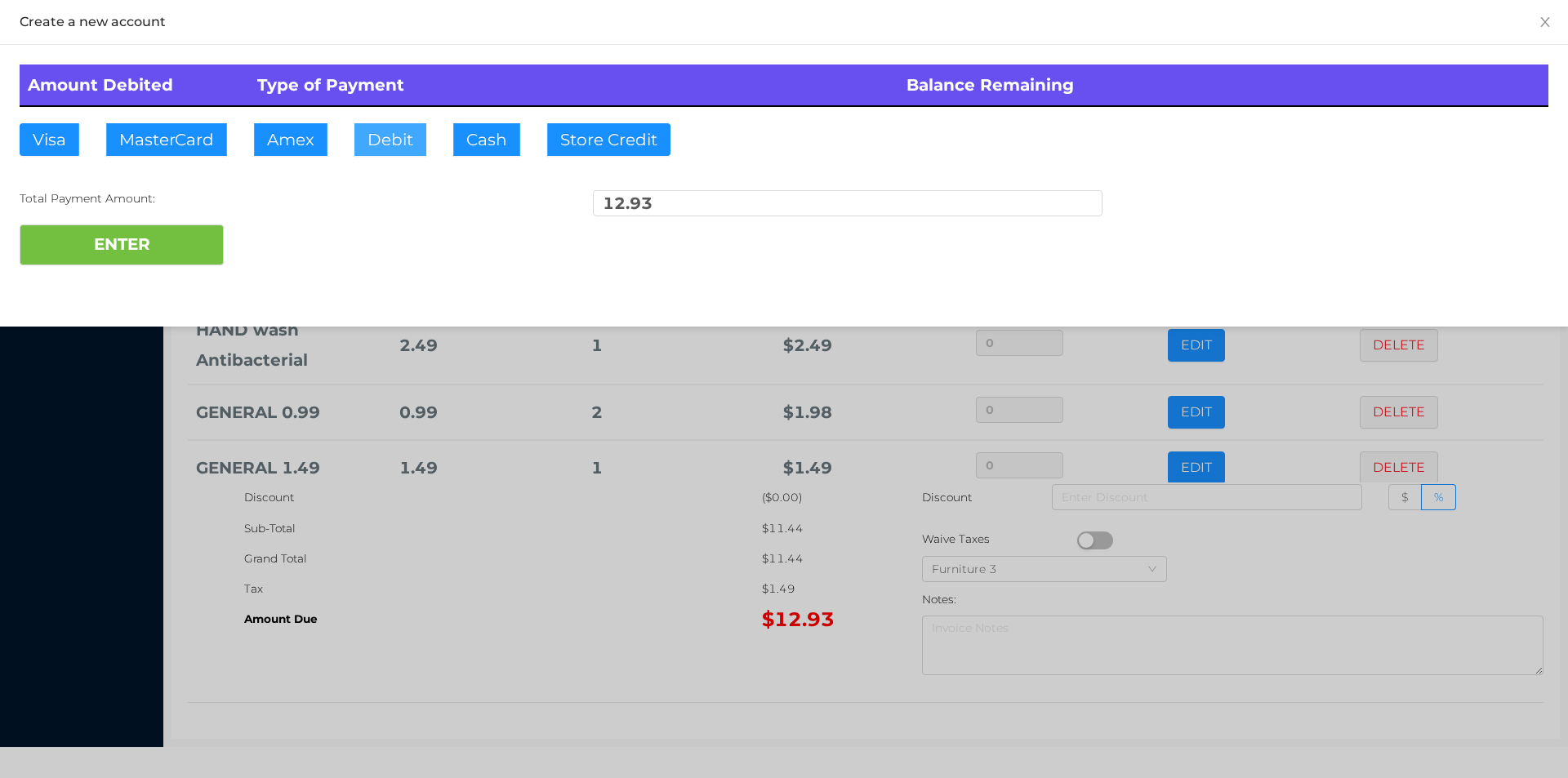
click at [388, 146] on button "Debit" at bounding box center [390, 140] width 72 height 33
type input "100."
click at [149, 261] on button "ENTER" at bounding box center [121, 245] width 204 height 41
type input "0"
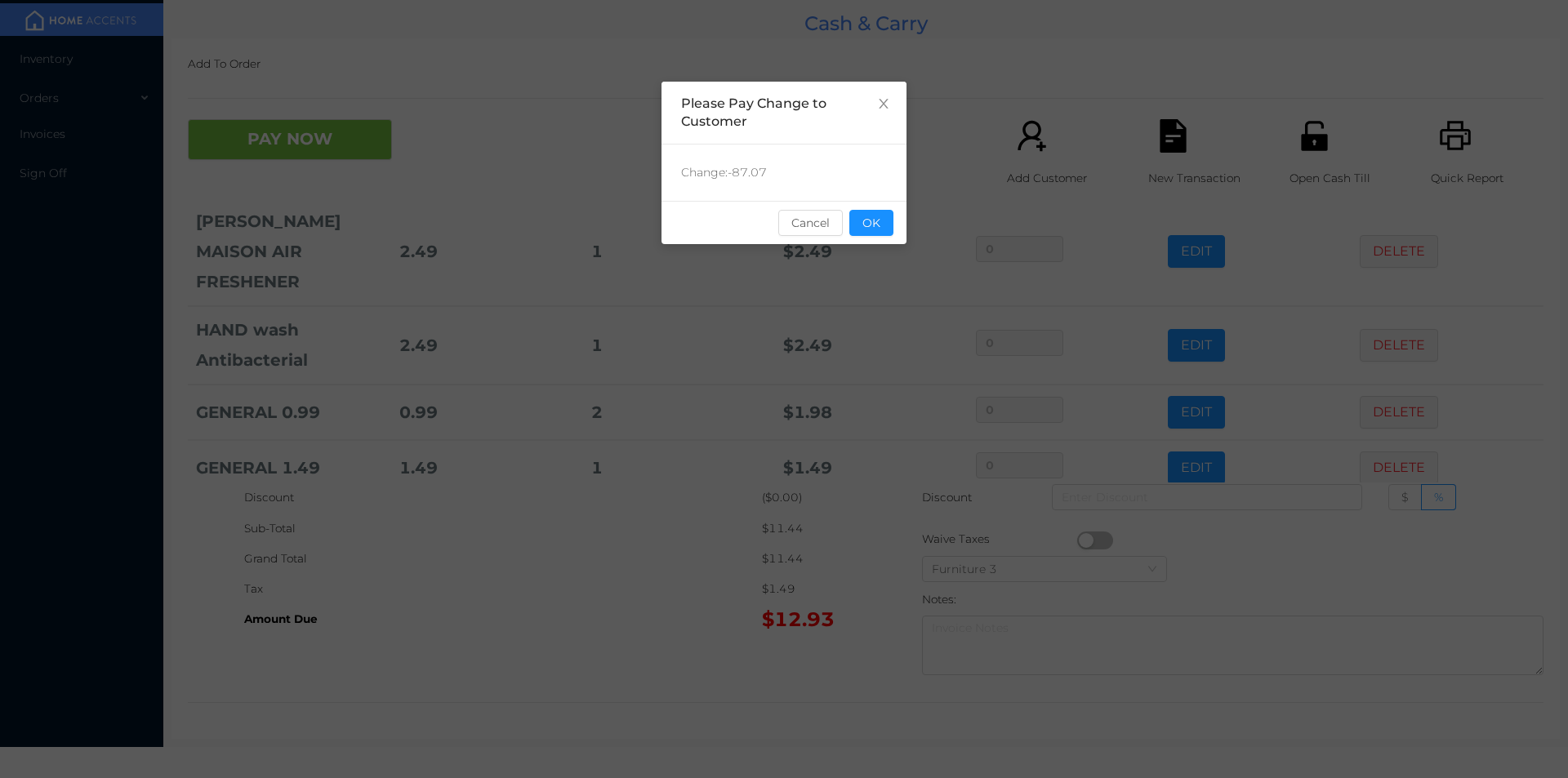
scroll to position [0, 0]
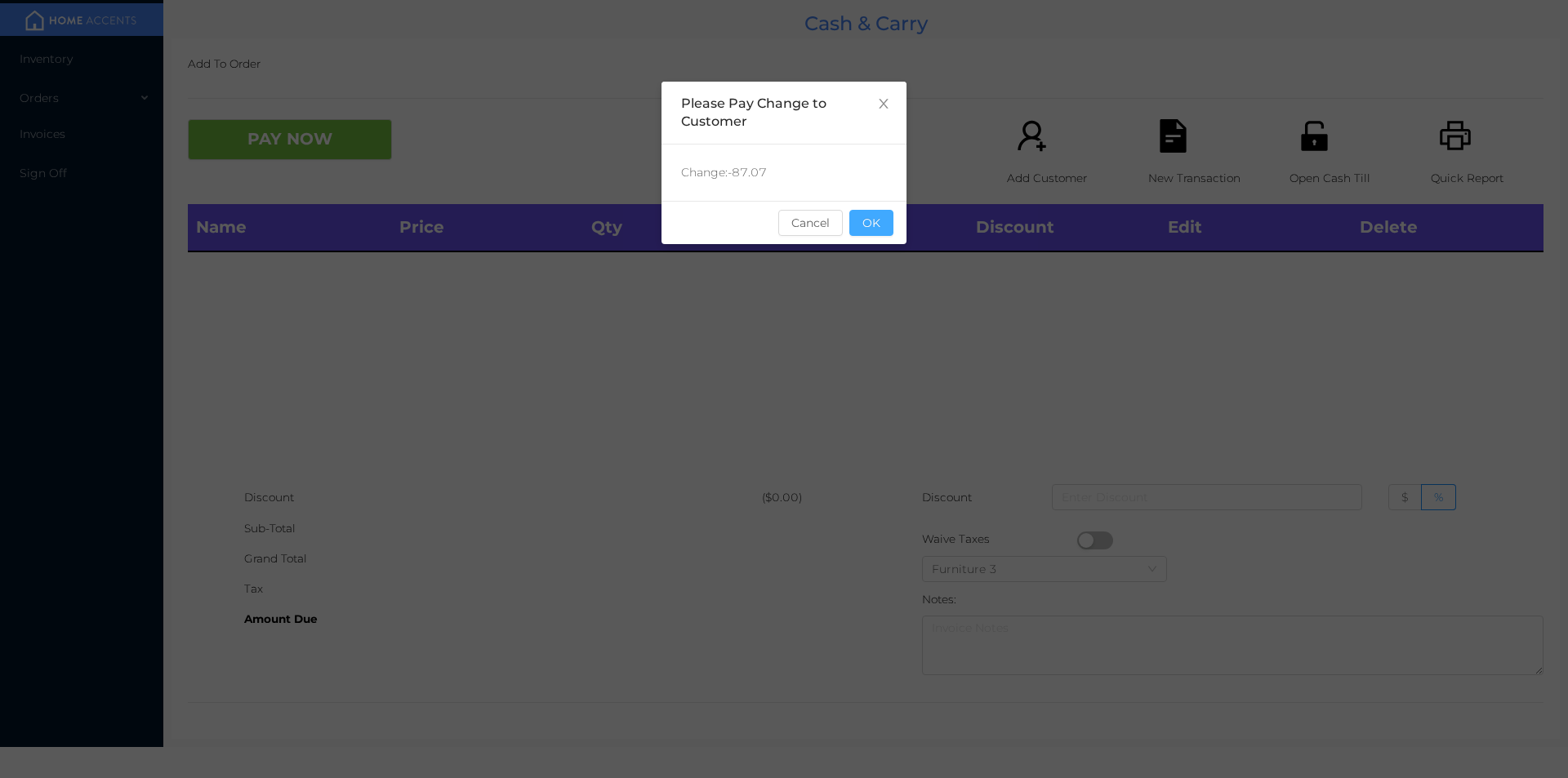
click at [887, 225] on button "OK" at bounding box center [872, 223] width 44 height 26
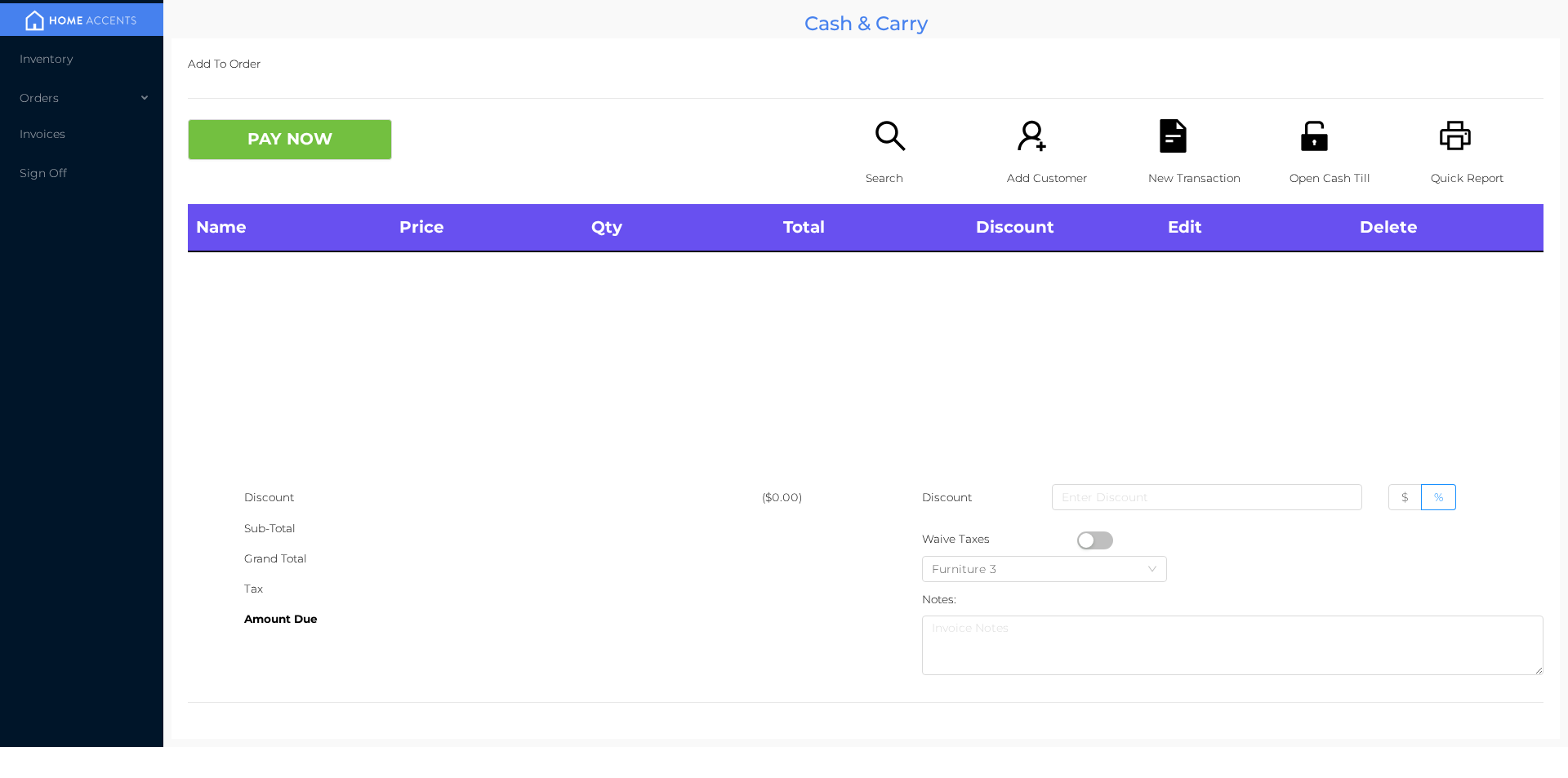
click at [888, 292] on div "Name Price Qty Total Discount Edit Delete" at bounding box center [865, 343] width 1355 height 278
click at [1307, 142] on icon "icon: unlock" at bounding box center [1313, 136] width 26 height 29
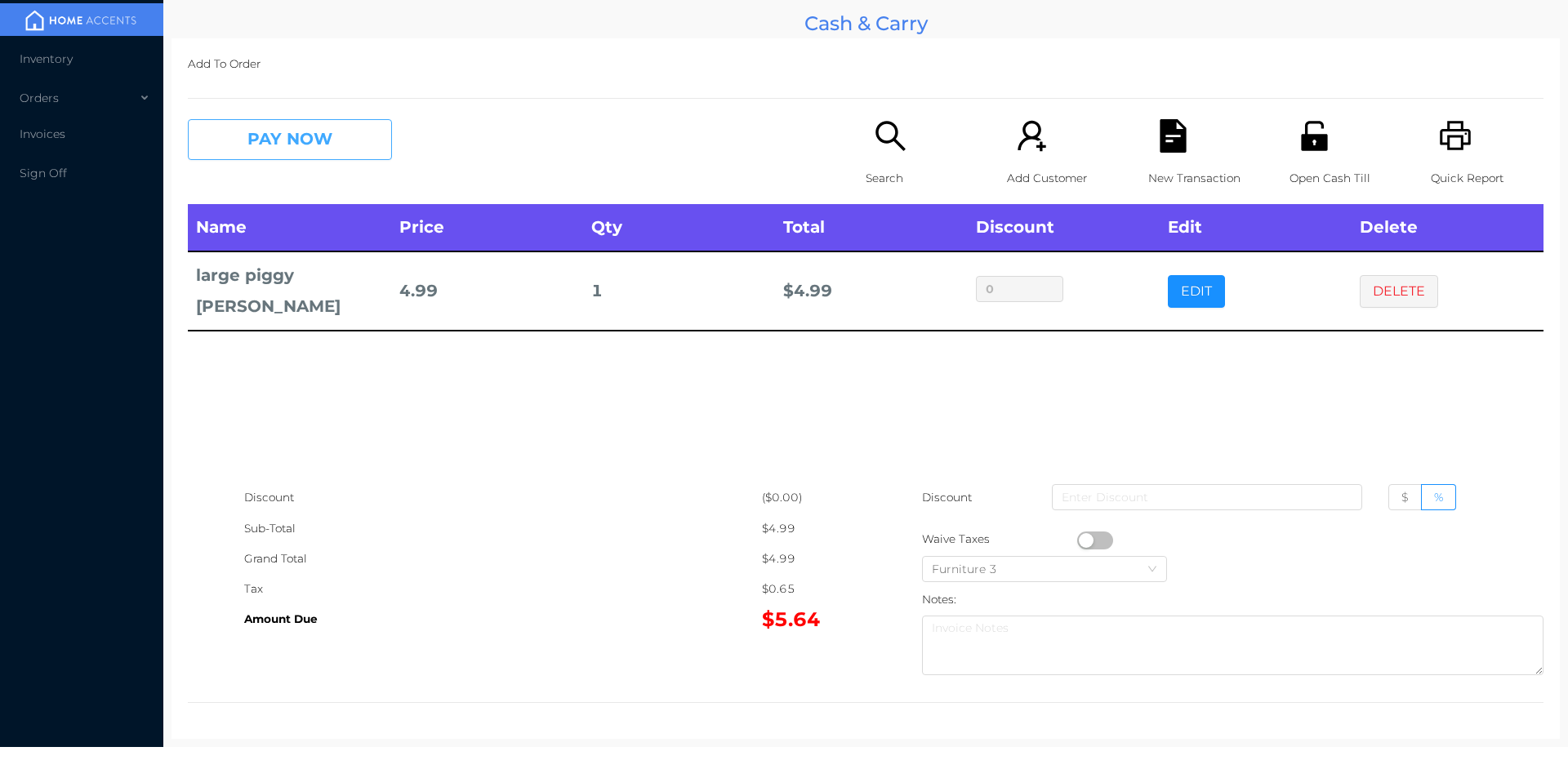
click at [242, 136] on button "PAY NOW" at bounding box center [289, 140] width 204 height 41
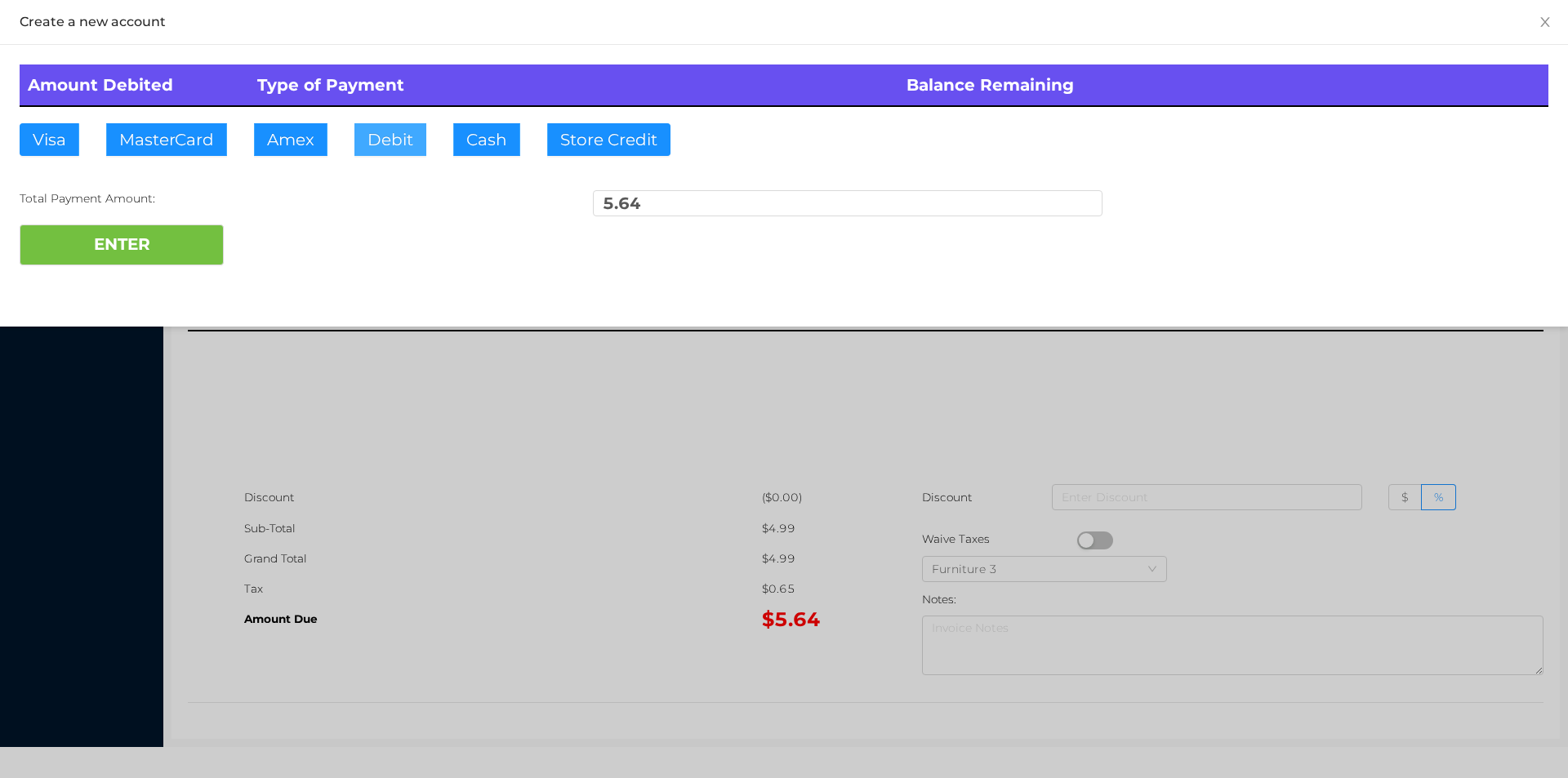
click at [374, 152] on button "Debit" at bounding box center [390, 140] width 72 height 33
type input "20."
click at [151, 249] on button "ENTER" at bounding box center [121, 245] width 204 height 41
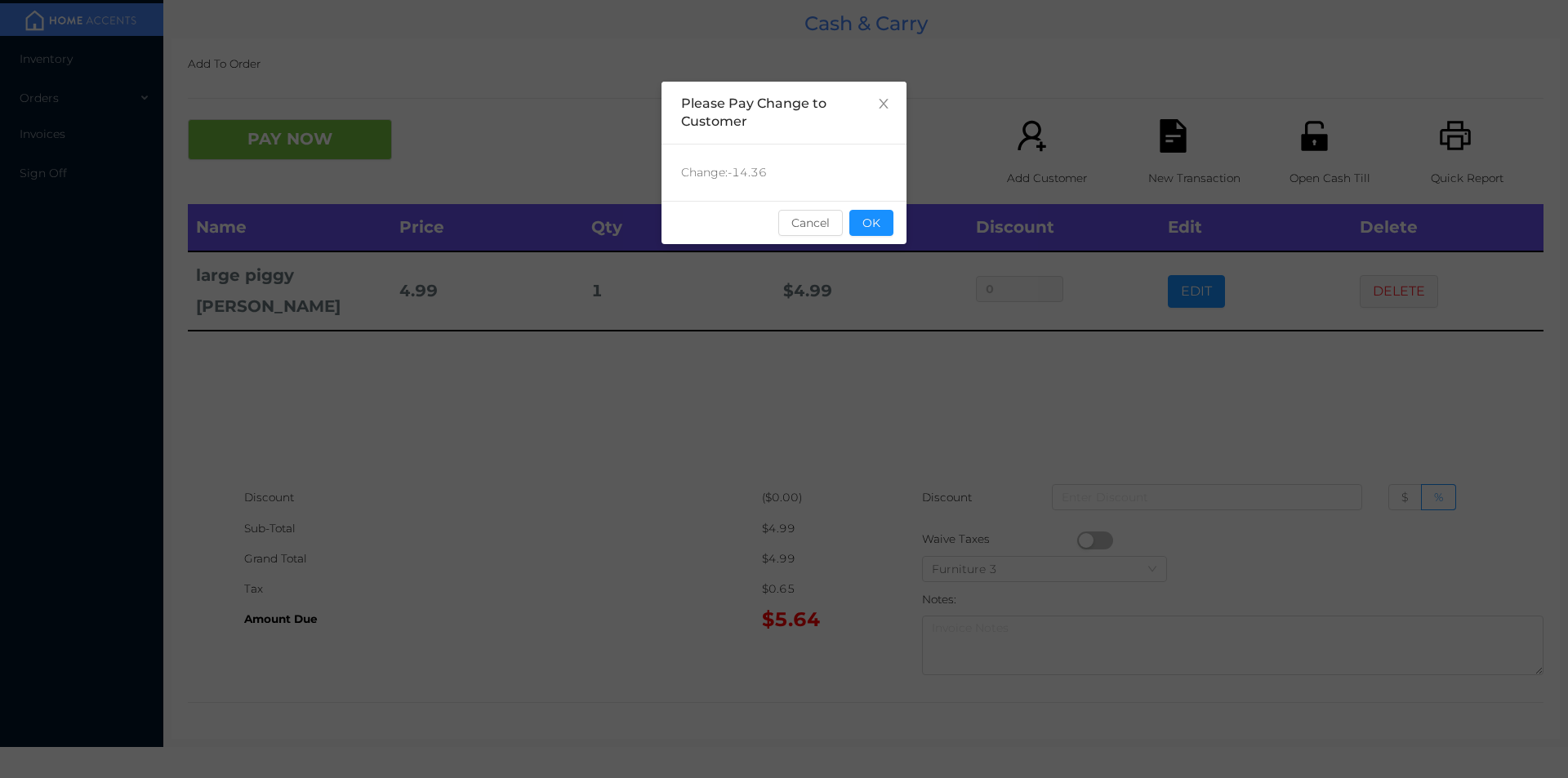
click at [838, 225] on button "Cancel" at bounding box center [810, 223] width 65 height 26
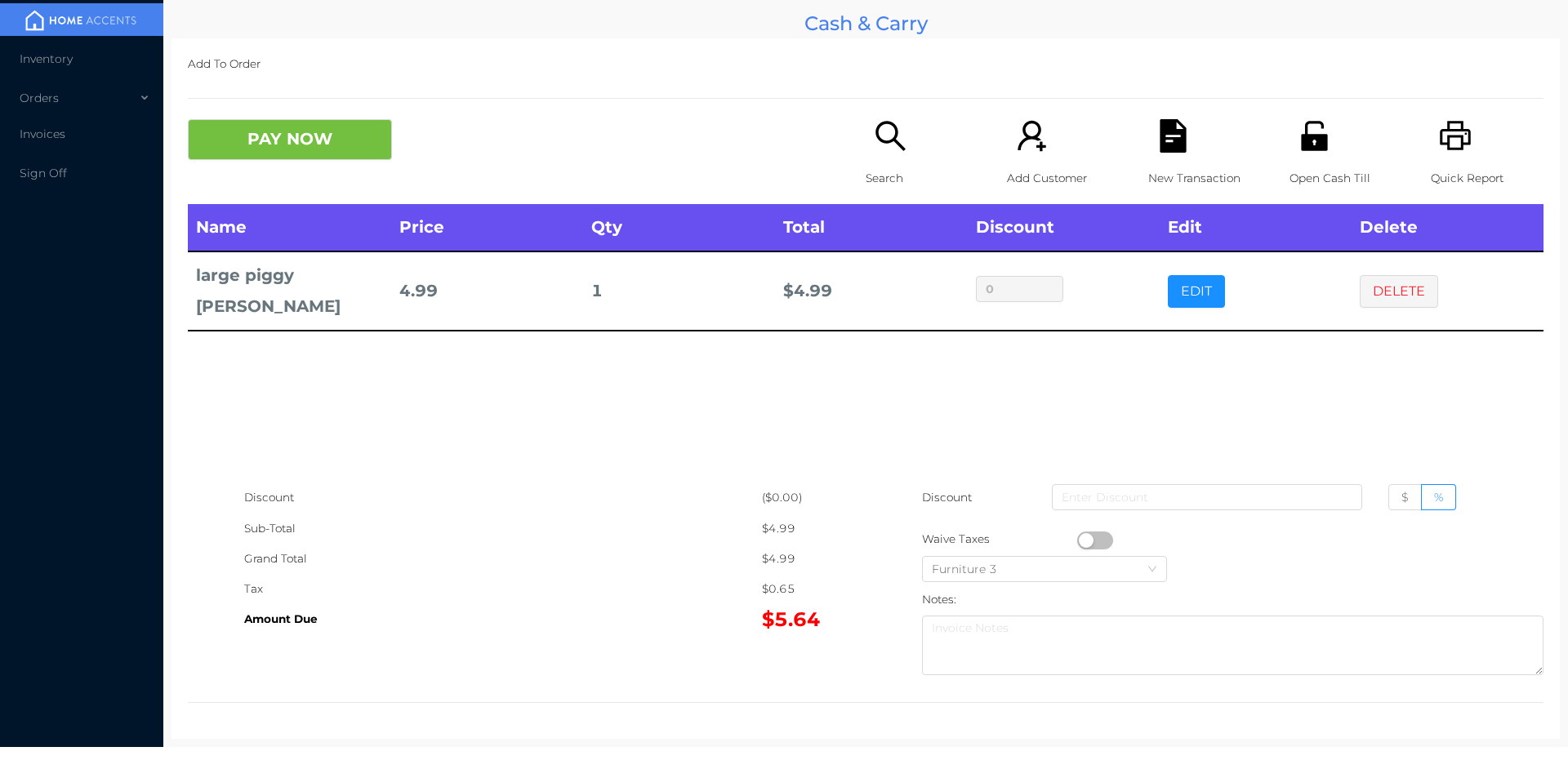
click at [947, 351] on div "Name Price Qty Total Discount Edit Delete large piggy [PERSON_NAME] 4.99 1 $ 4.…" at bounding box center [865, 343] width 1355 height 278
click at [1300, 142] on icon "icon: unlock" at bounding box center [1313, 136] width 26 height 29
click at [54, 61] on span "Inventory" at bounding box center [46, 59] width 53 height 15
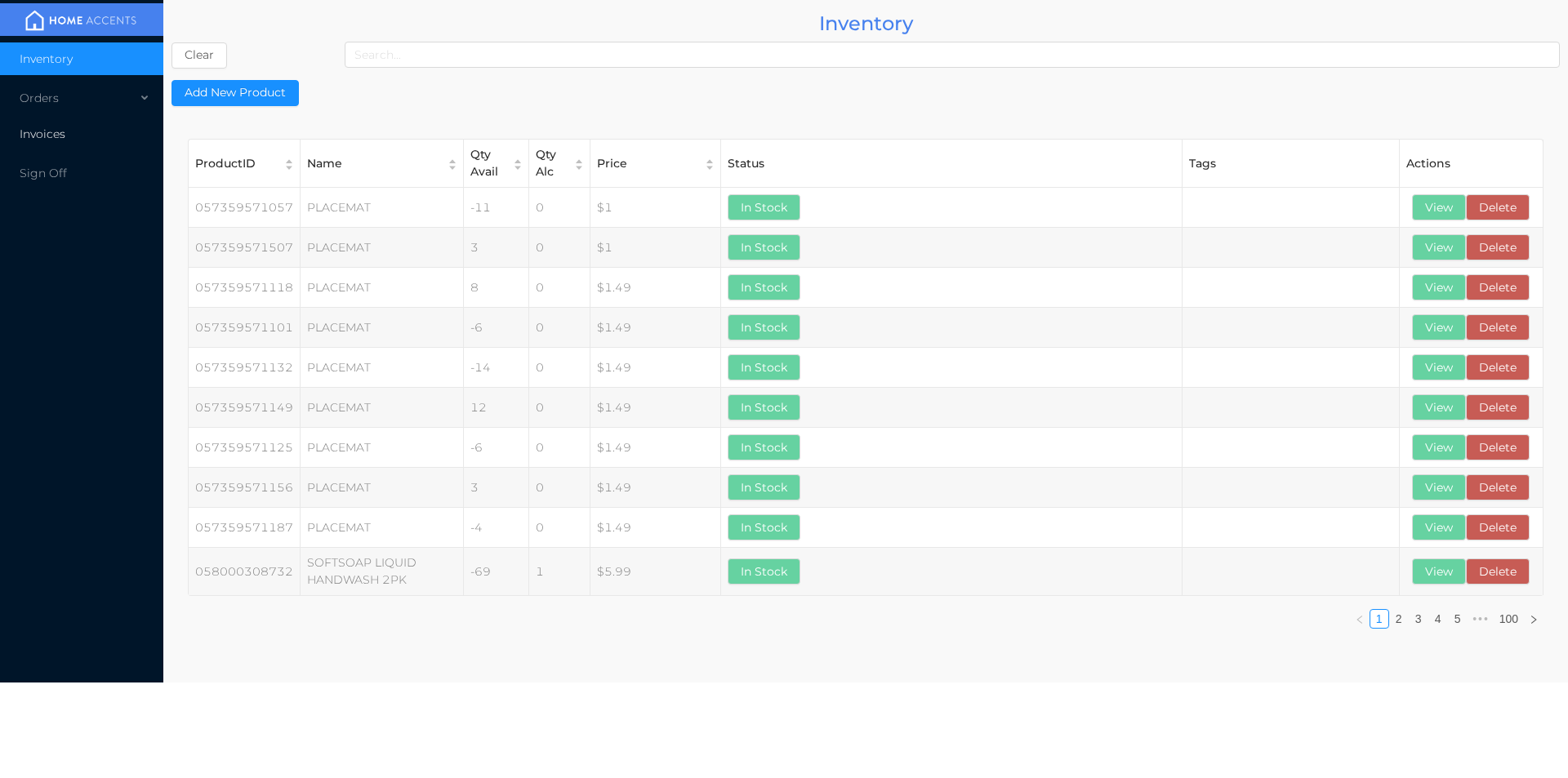
click at [43, 138] on span "Invoices" at bounding box center [43, 134] width 46 height 15
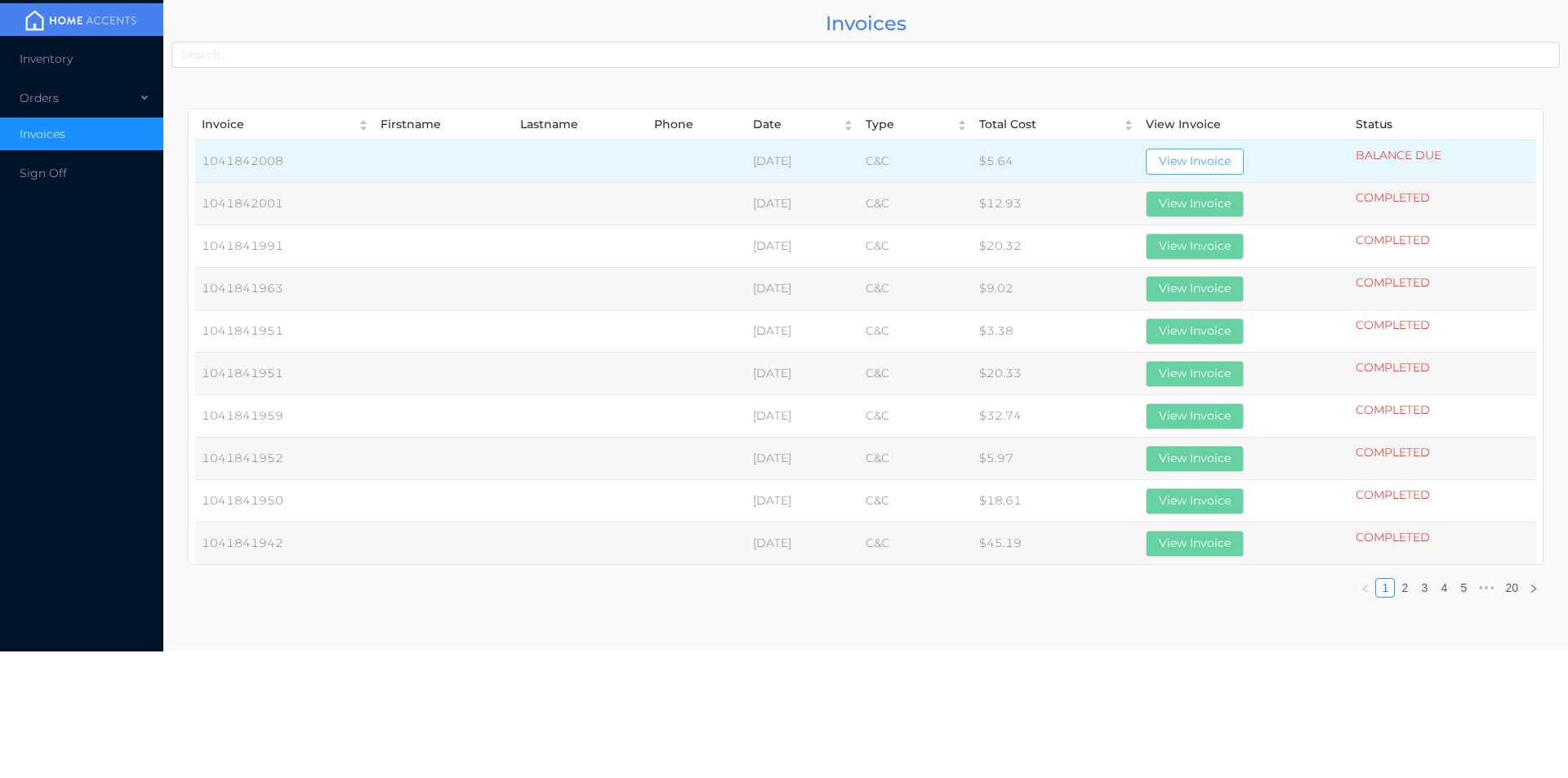
click at [1203, 161] on button "View Invoice" at bounding box center [1195, 162] width 98 height 26
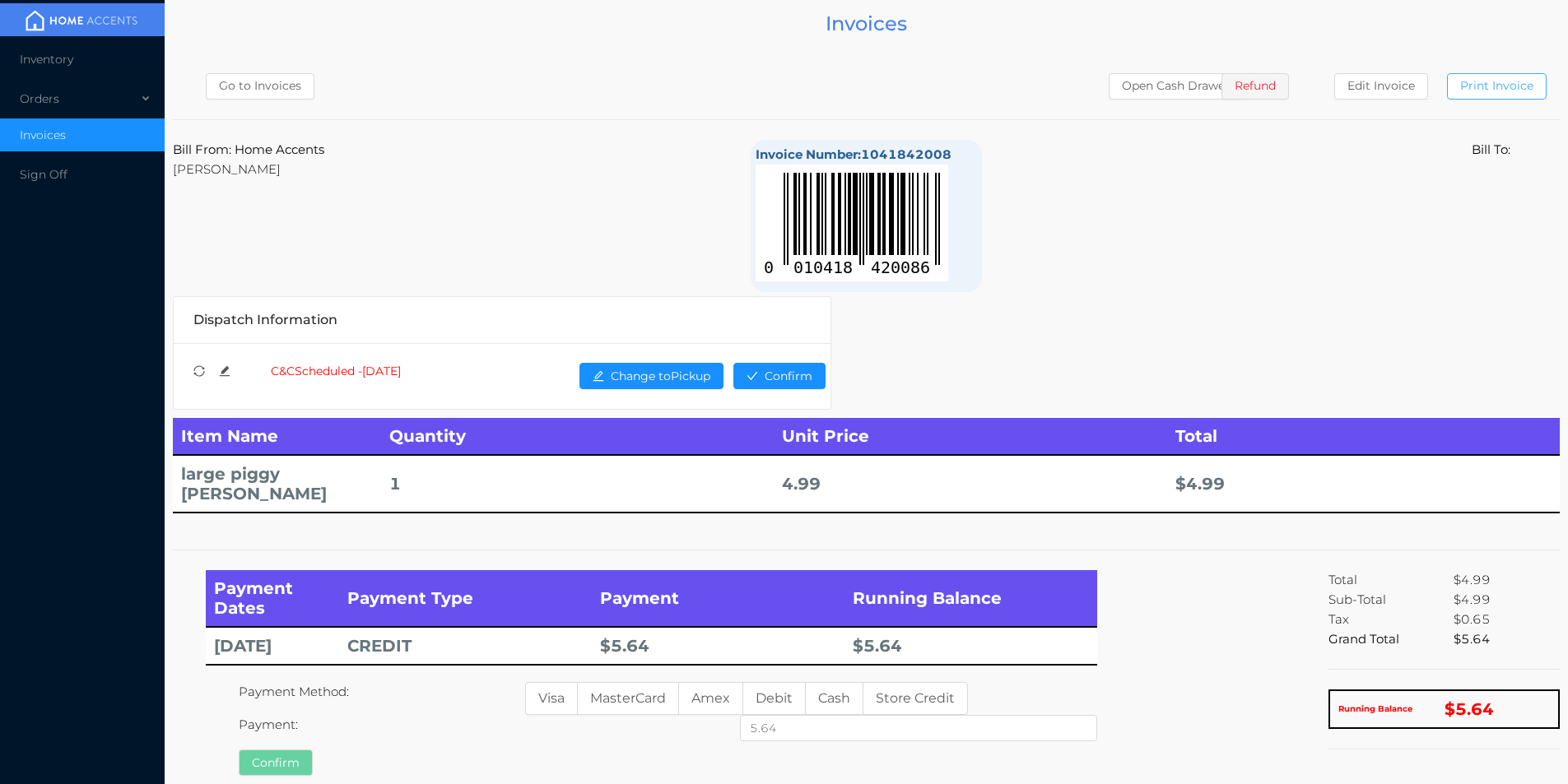
click at [1489, 82] on button "Print Invoice" at bounding box center [1496, 87] width 100 height 26
click at [31, 53] on span "Inventory" at bounding box center [46, 59] width 54 height 15
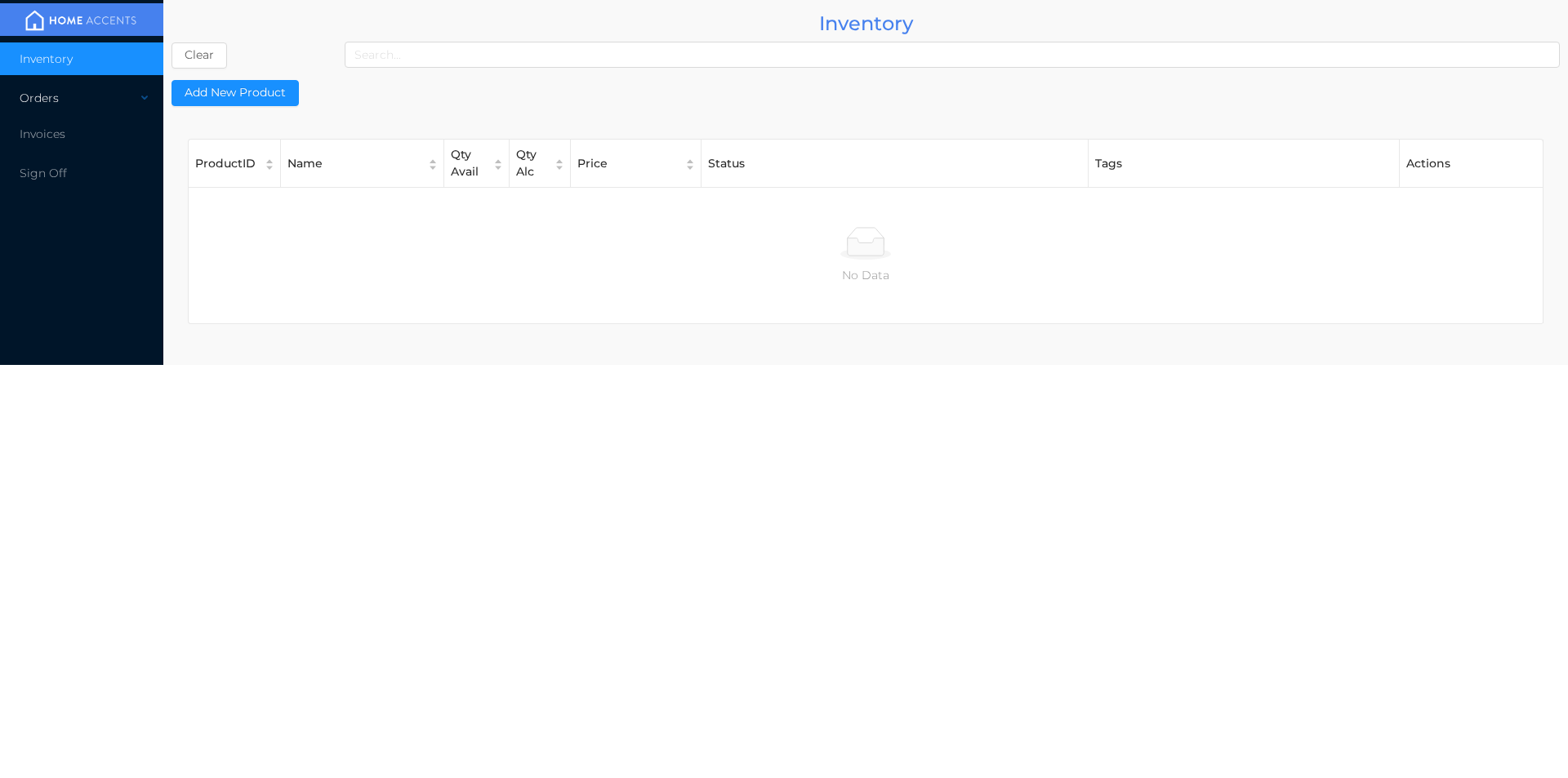
click at [52, 105] on div "Orders" at bounding box center [82, 98] width 164 height 33
click at [71, 138] on span "Cash & Carry" at bounding box center [75, 137] width 72 height 15
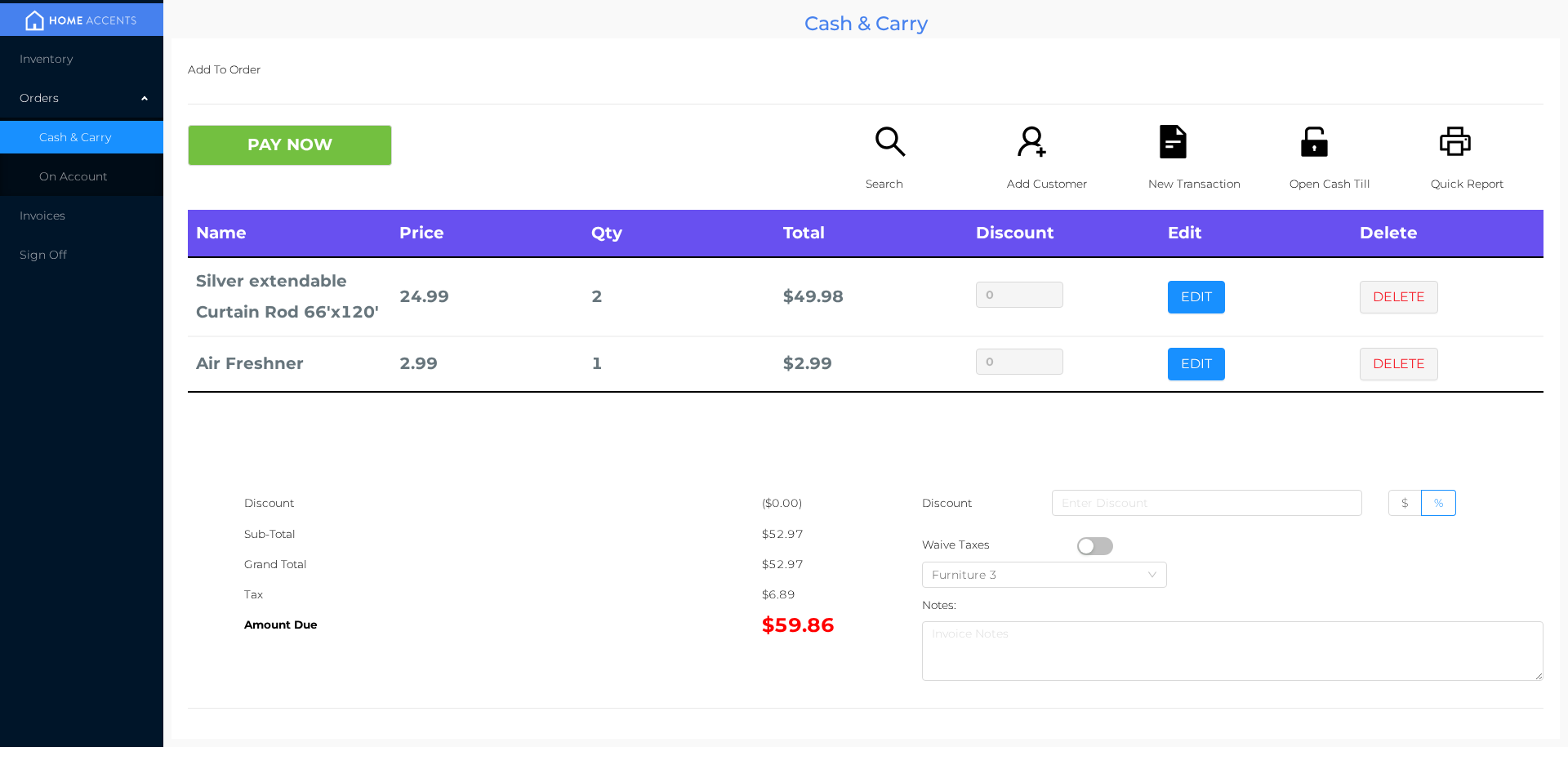
click at [1172, 160] on div "New Transaction" at bounding box center [1205, 168] width 113 height 85
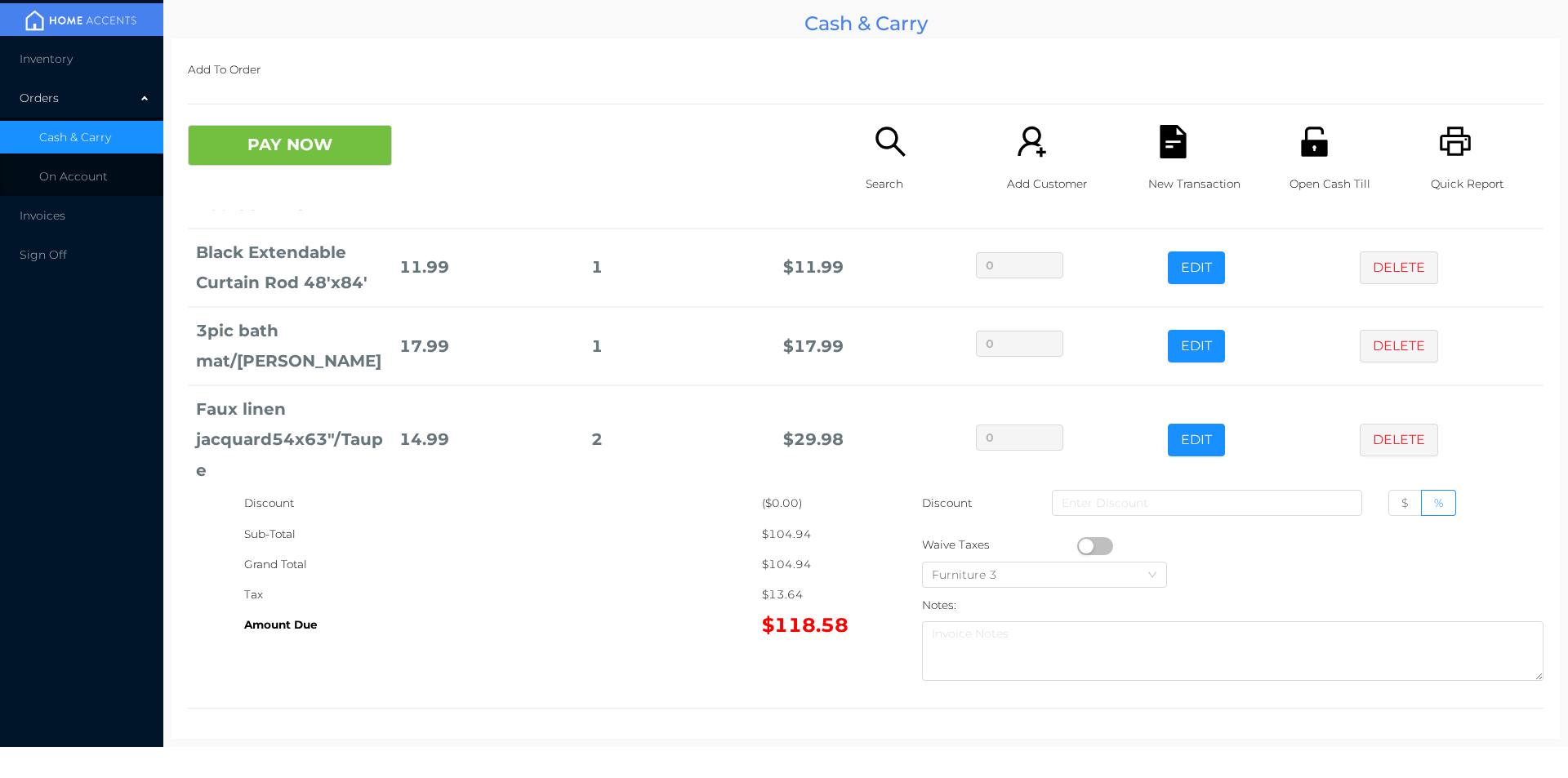
scroll to position [164, 0]
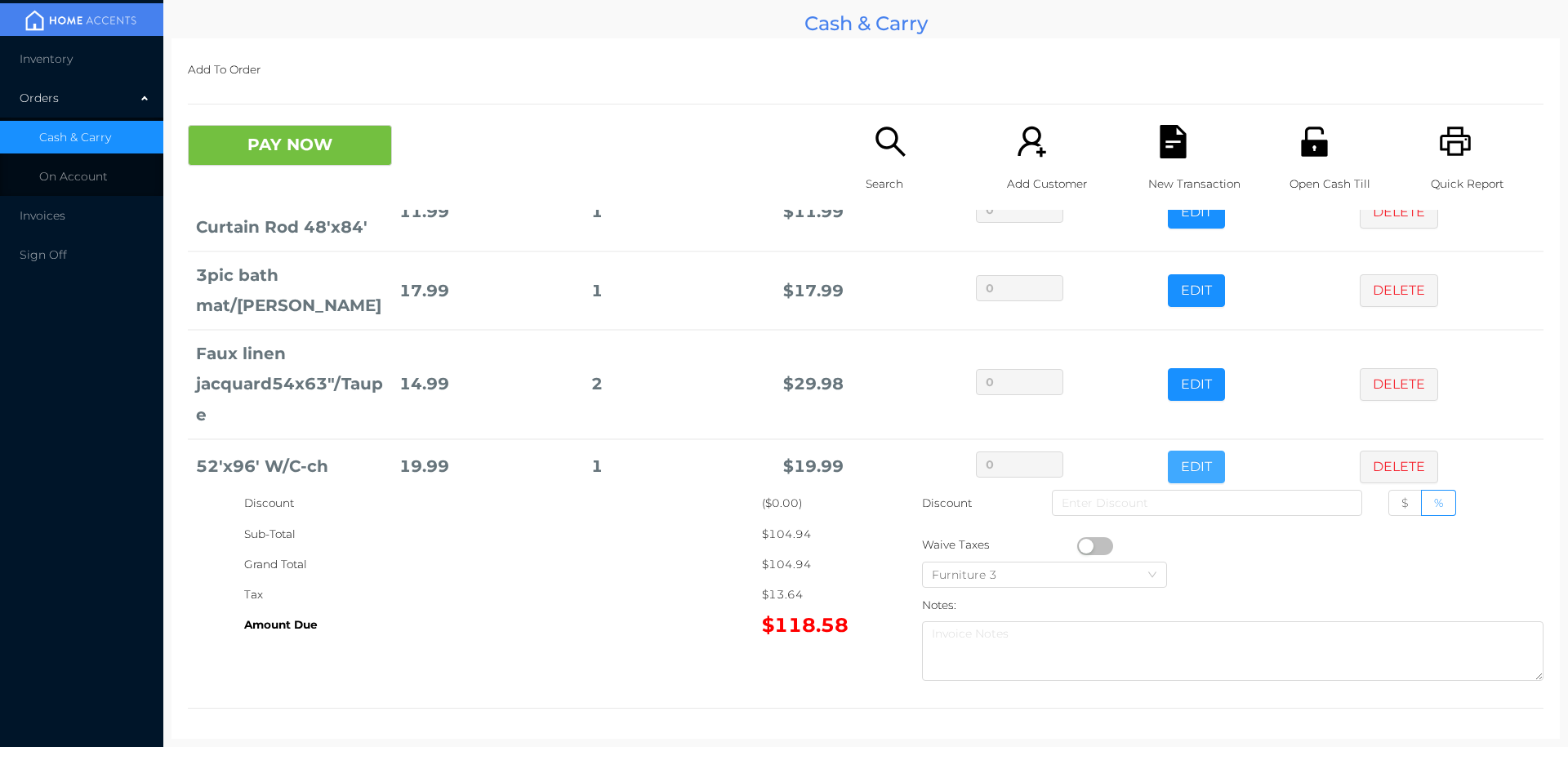
click at [1190, 452] on button "EDIT" at bounding box center [1196, 467] width 57 height 33
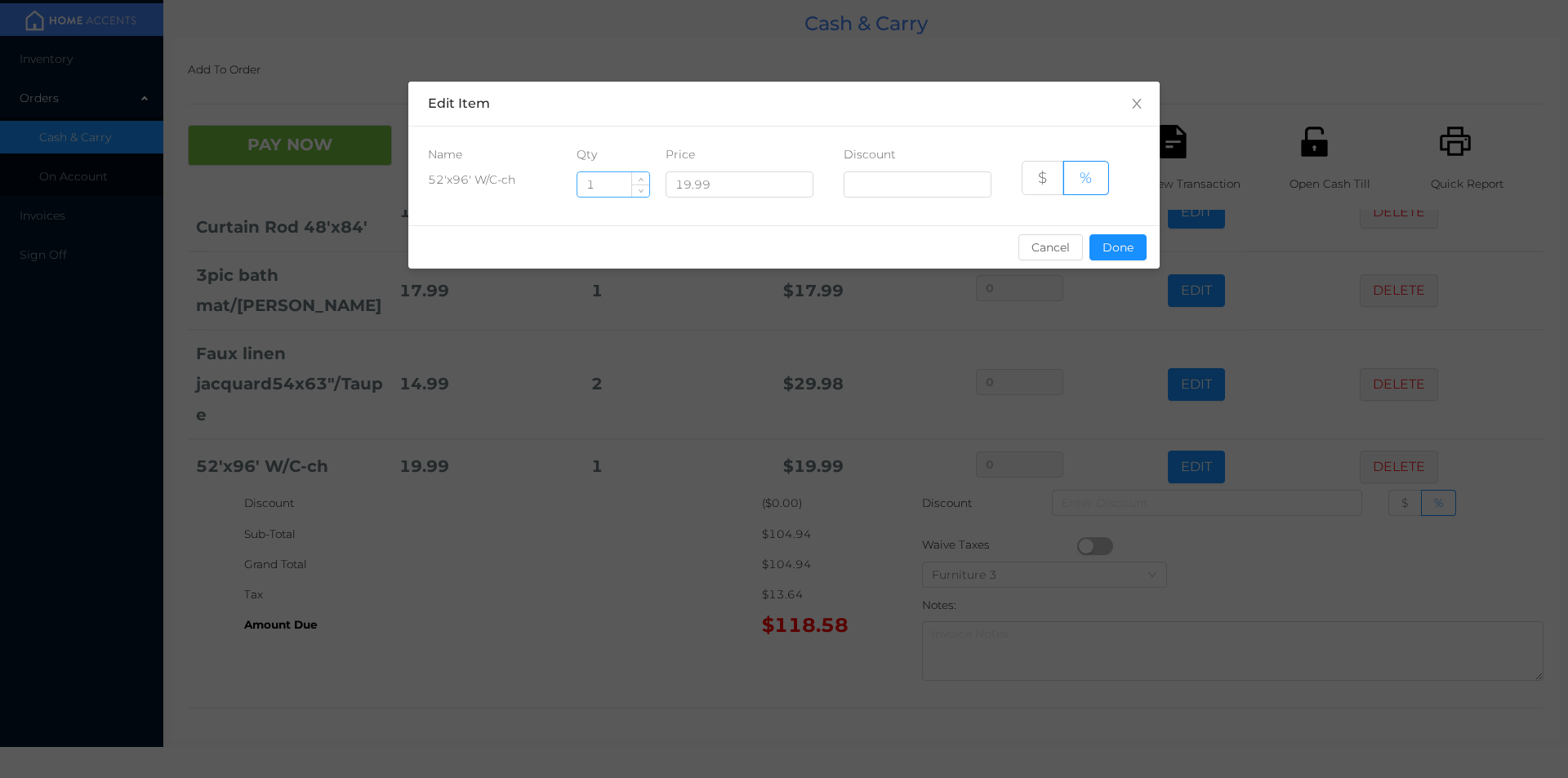
click at [606, 188] on input "1" at bounding box center [613, 185] width 72 height 25
type input "3"
click at [1116, 248] on button "Done" at bounding box center [1118, 247] width 57 height 26
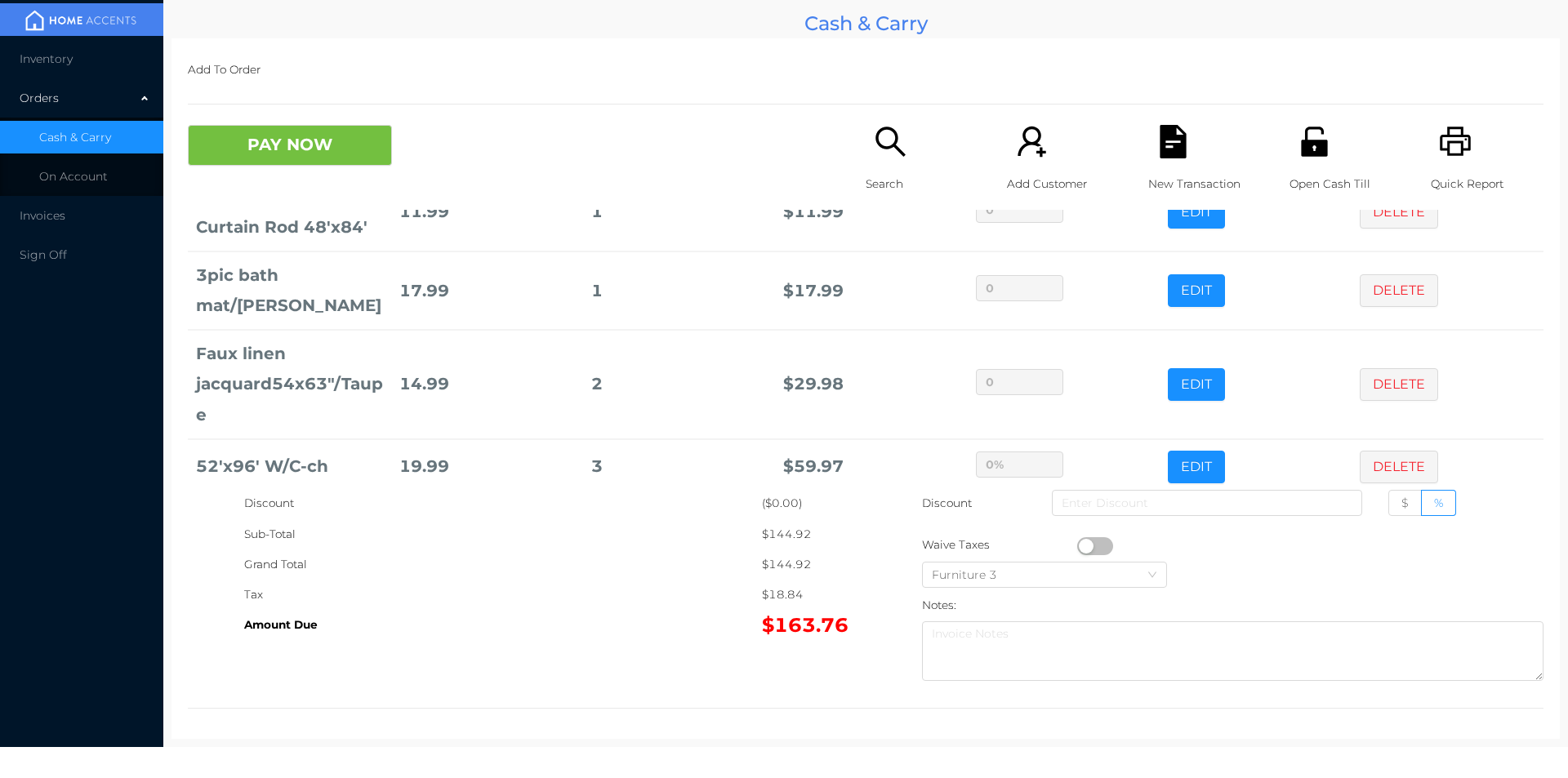
click at [646, 560] on div "Grand Total" at bounding box center [502, 564] width 518 height 30
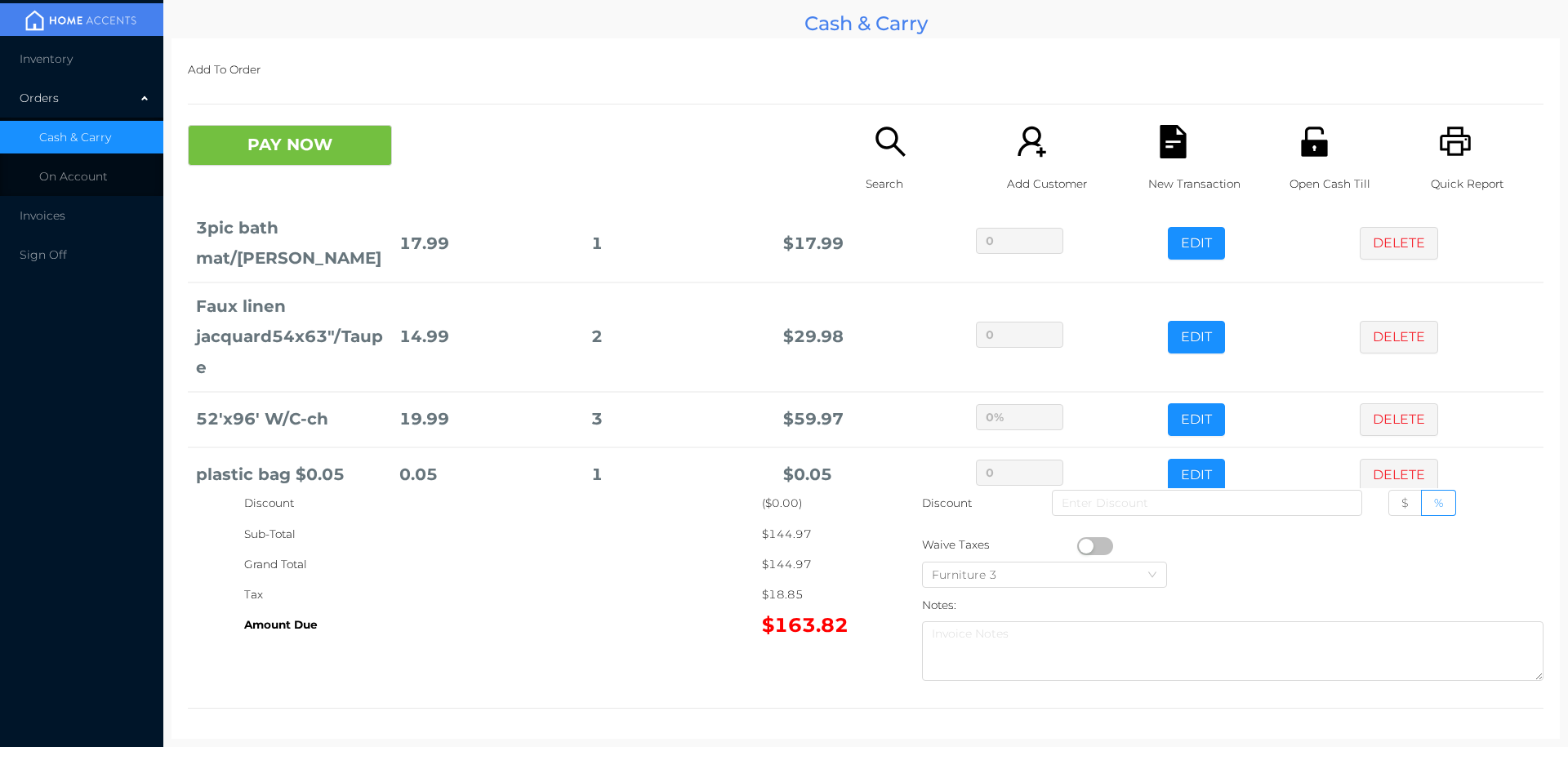
scroll to position [218, 0]
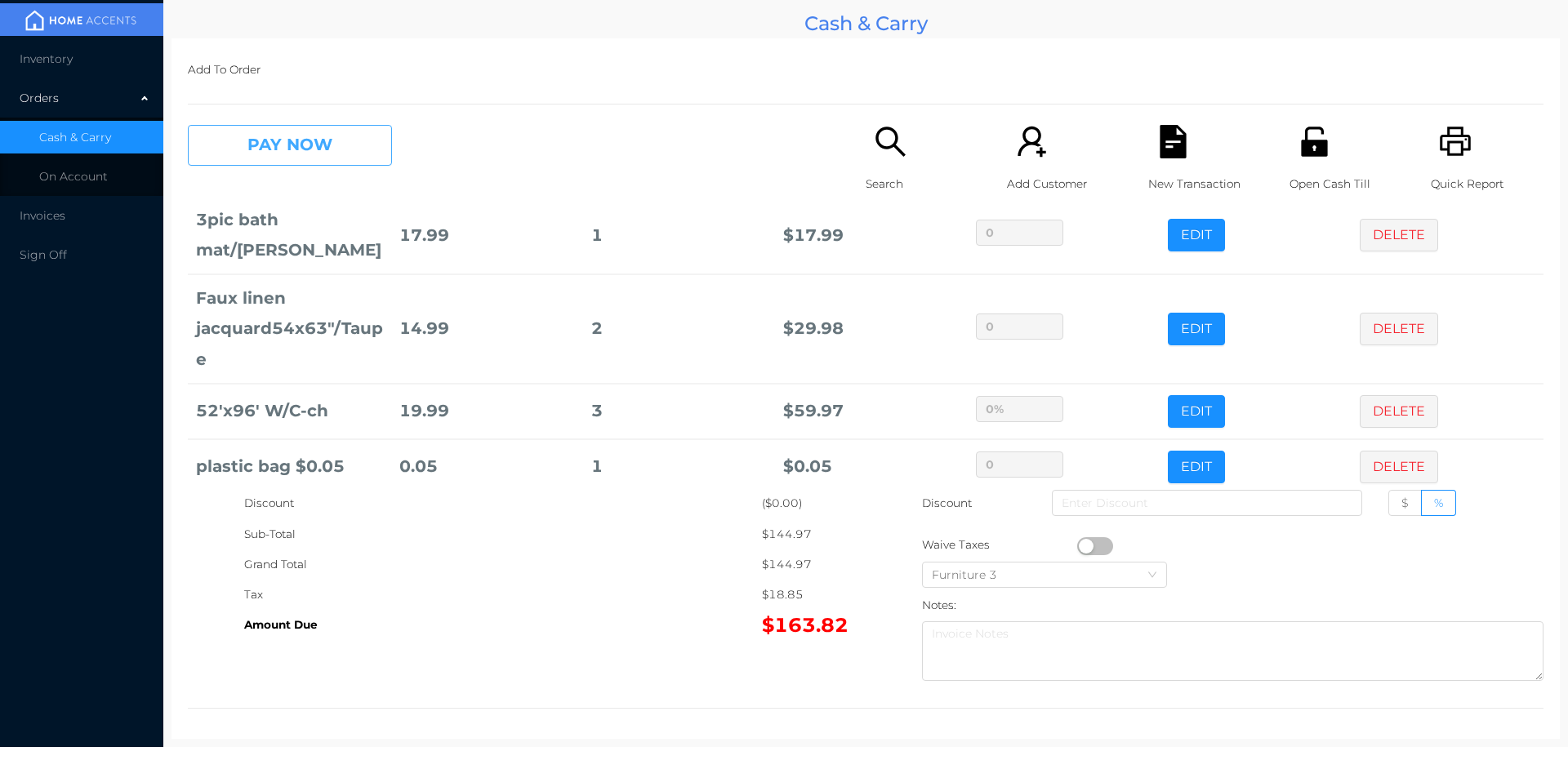
click at [329, 137] on button "PAY NOW" at bounding box center [289, 146] width 204 height 41
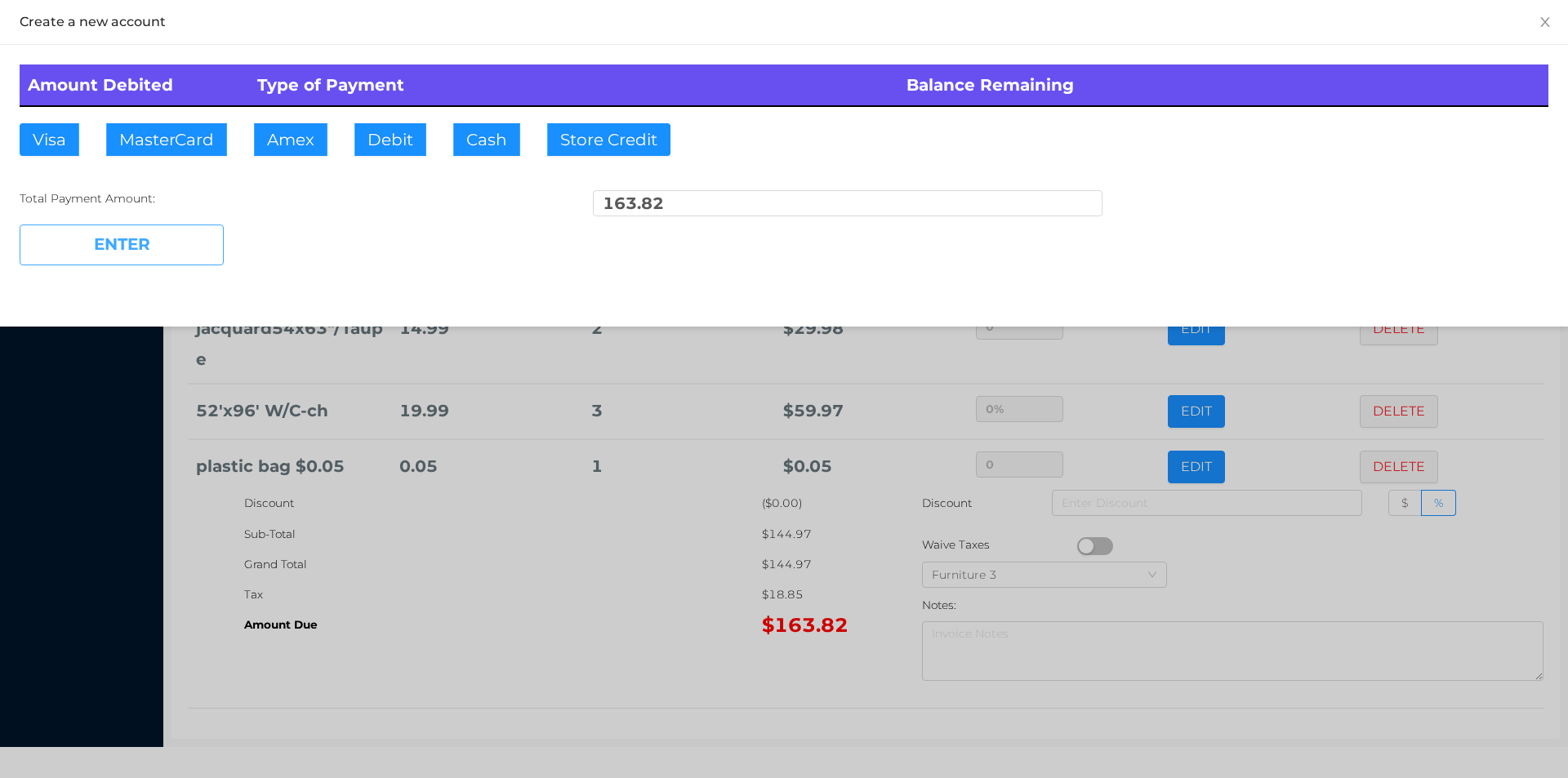
click at [386, 146] on button "Debit" at bounding box center [390, 140] width 72 height 33
click at [187, 248] on button "ENTER" at bounding box center [121, 245] width 204 height 41
type input "0"
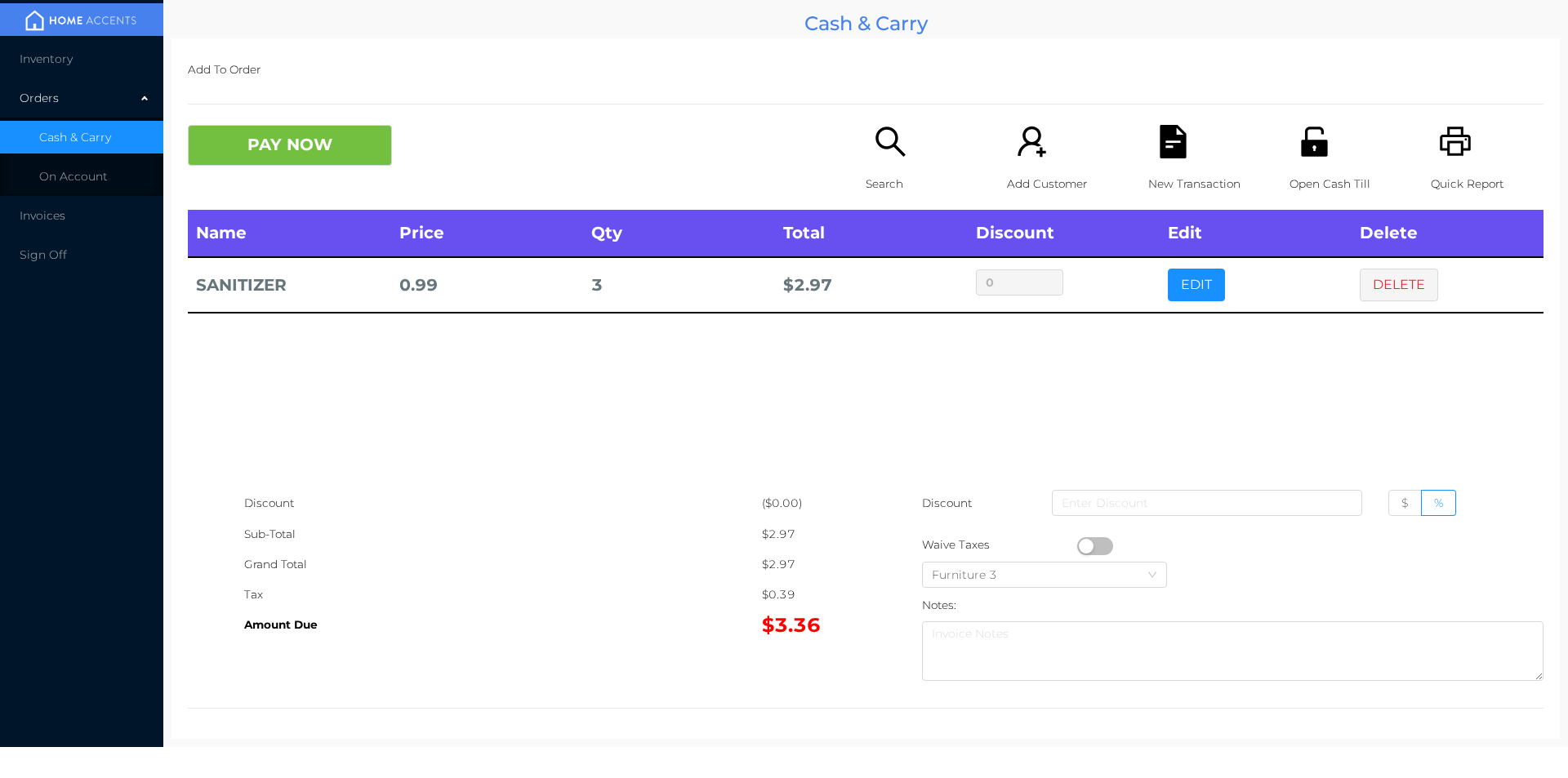
scroll to position [6, 0]
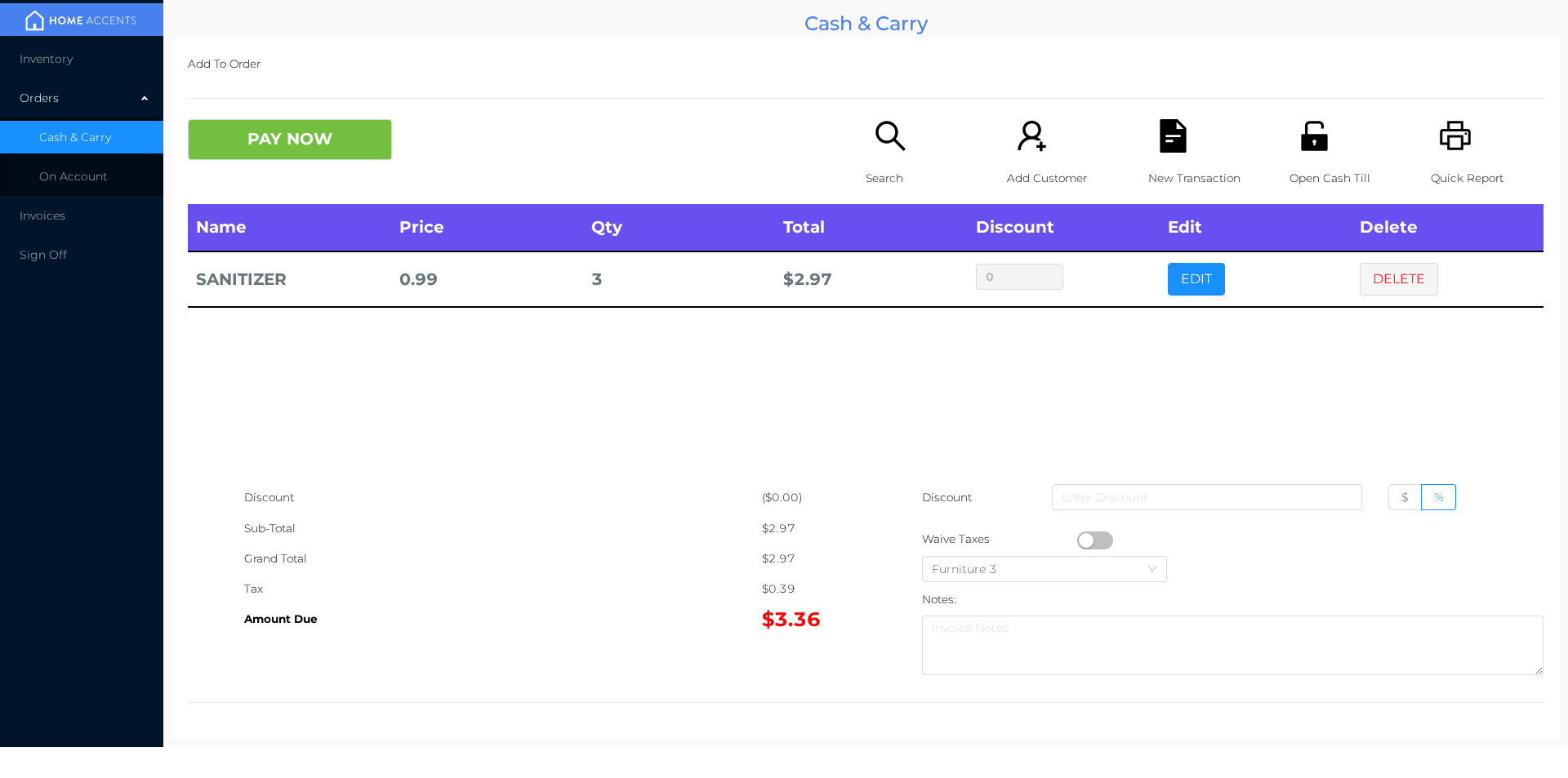
click at [1300, 150] on icon "icon: unlock" at bounding box center [1313, 136] width 26 height 29
click at [1373, 291] on button "DELETE" at bounding box center [1399, 279] width 79 height 33
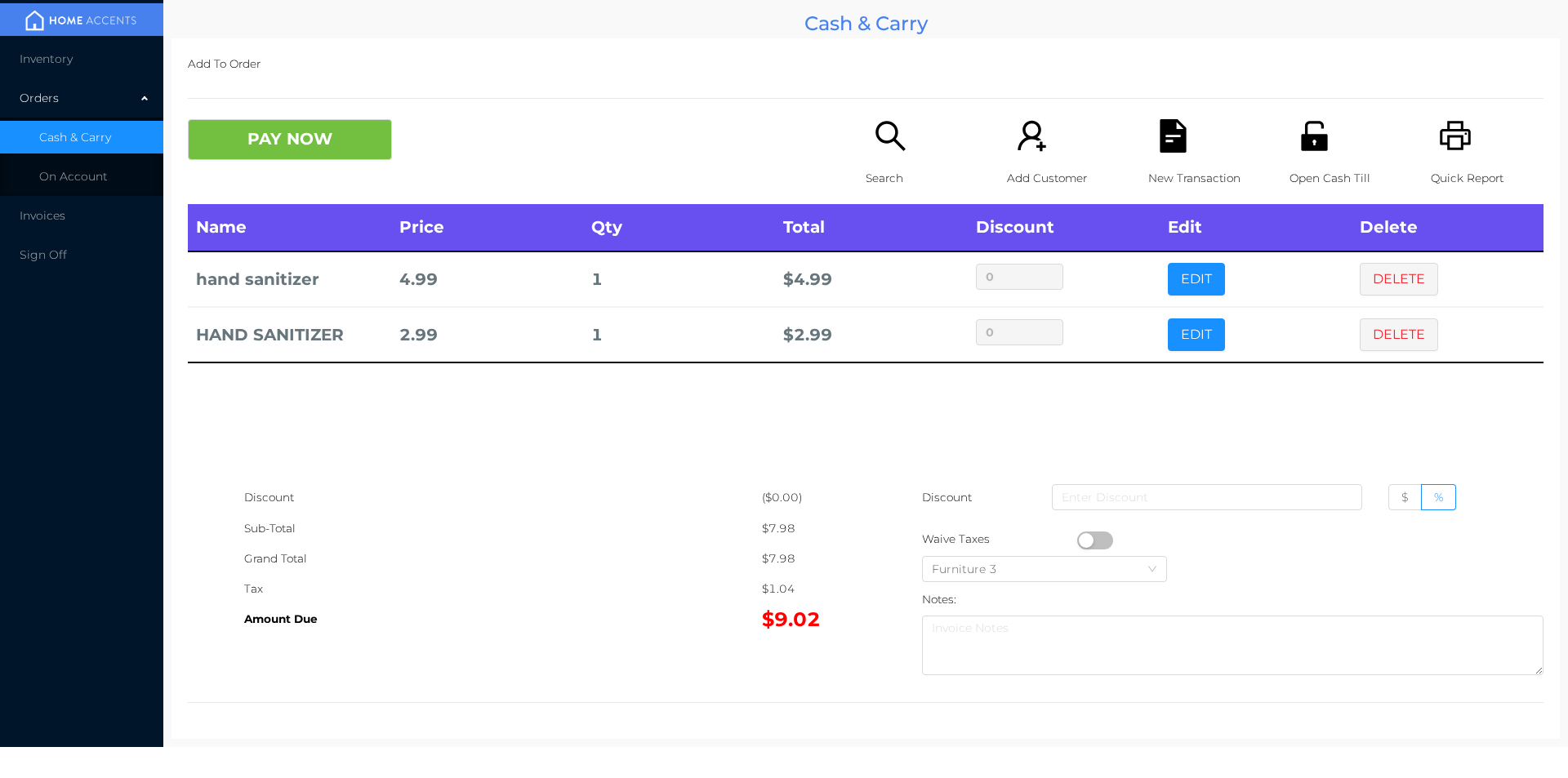
click at [891, 159] on div "Search" at bounding box center [922, 162] width 113 height 85
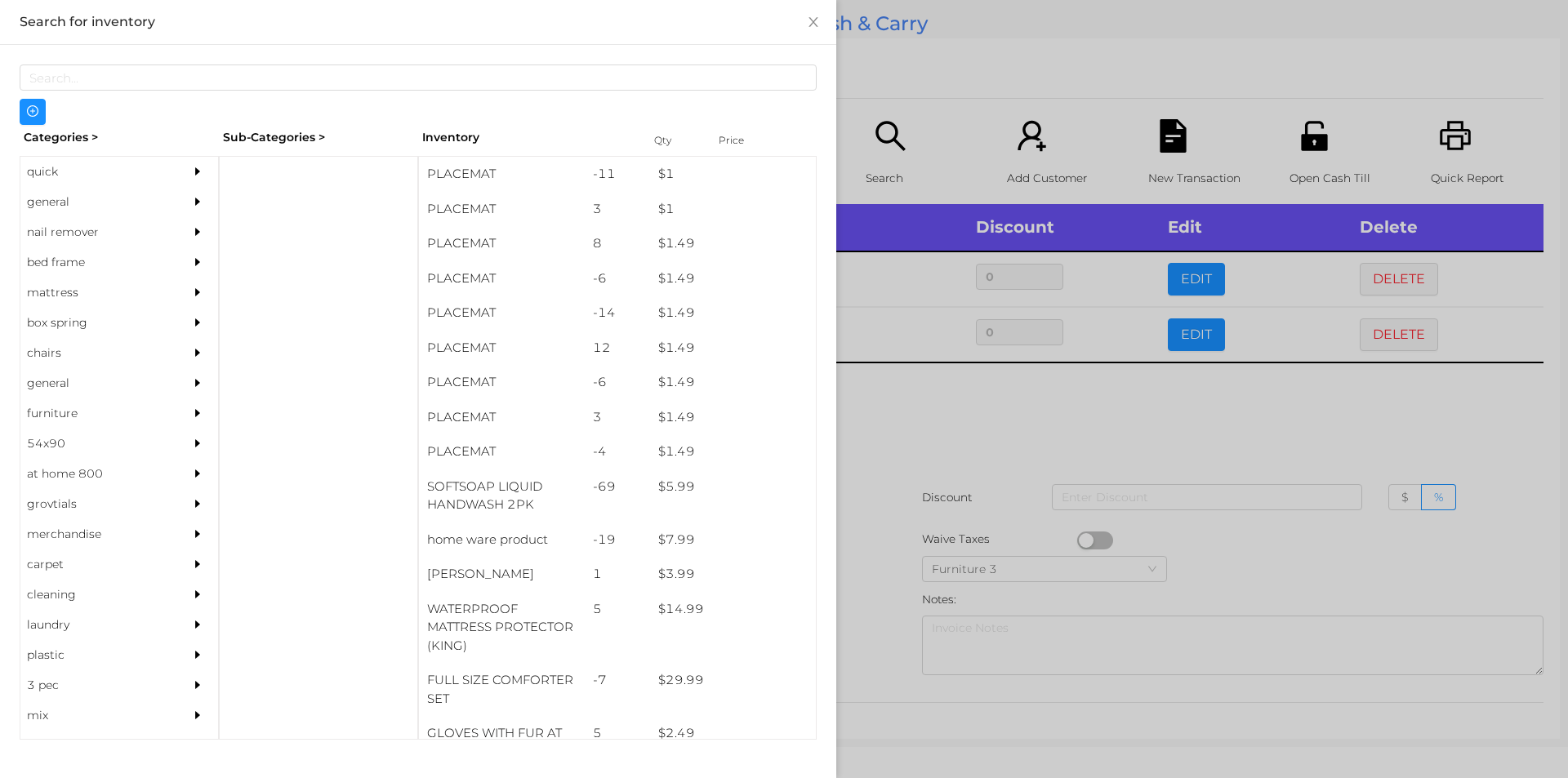
click at [71, 192] on div "general" at bounding box center [95, 201] width 149 height 30
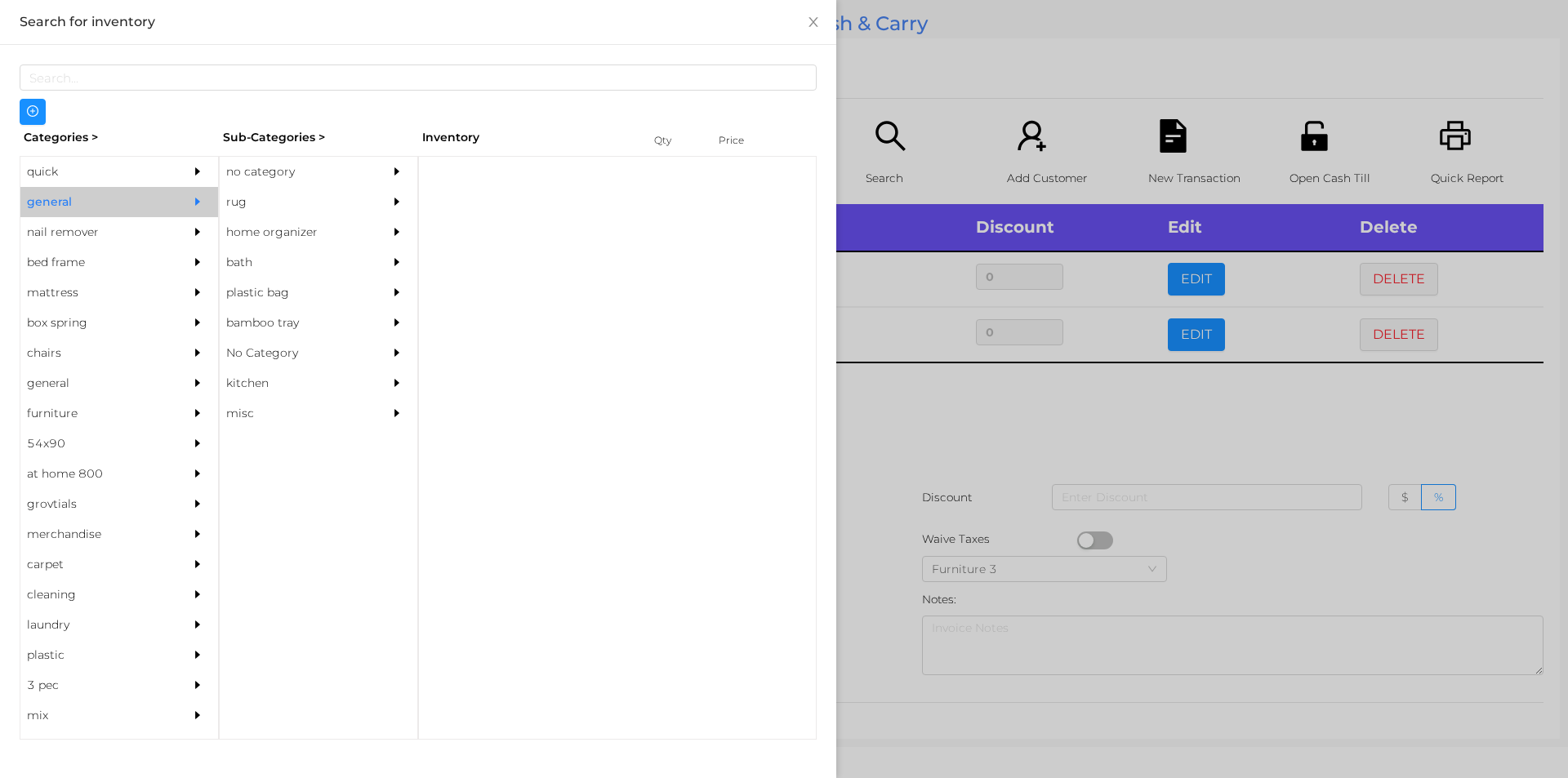
click at [263, 182] on div "no category" at bounding box center [294, 172] width 149 height 30
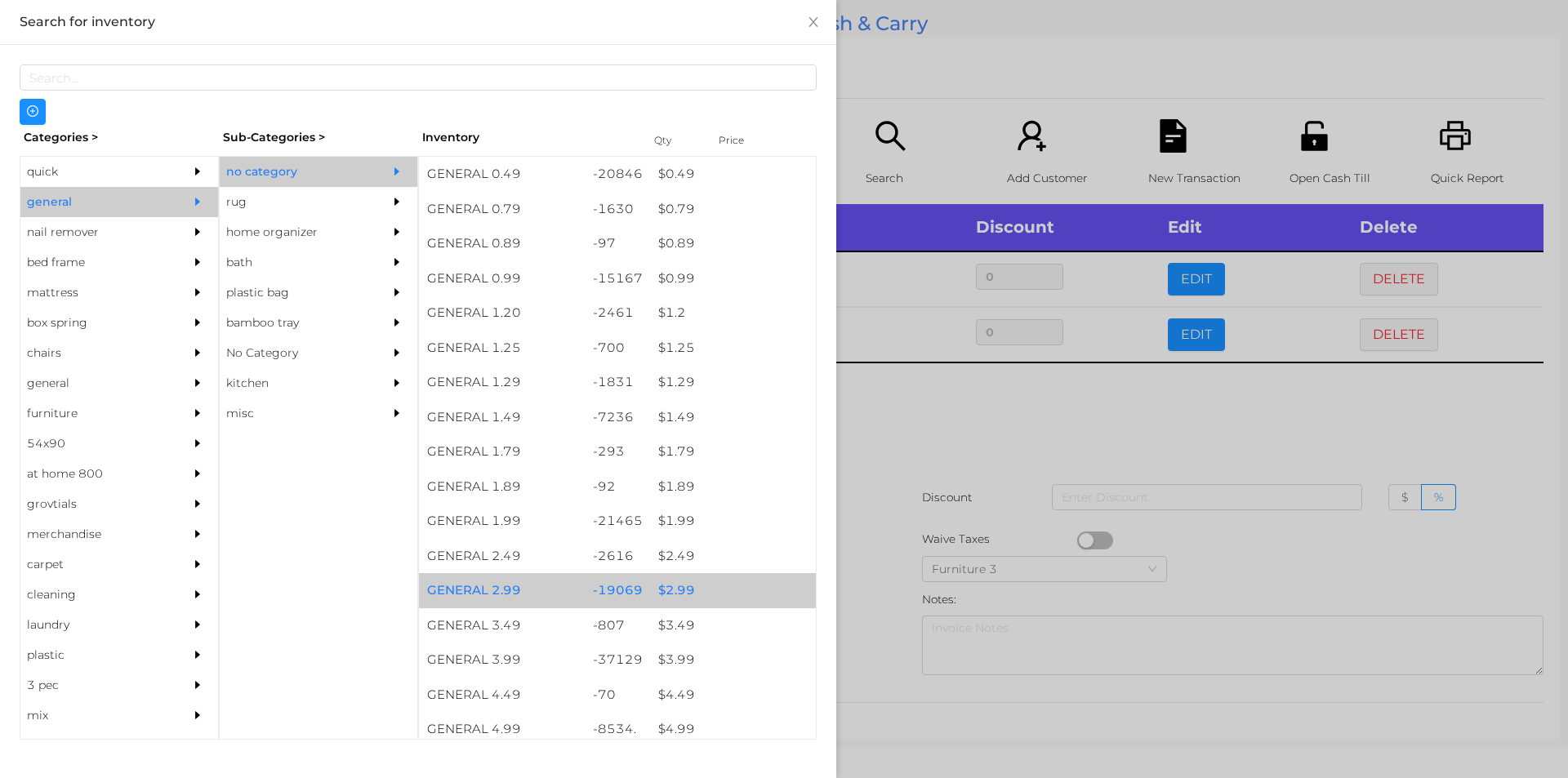
click at [670, 591] on div "$ 2.99" at bounding box center [732, 590] width 166 height 35
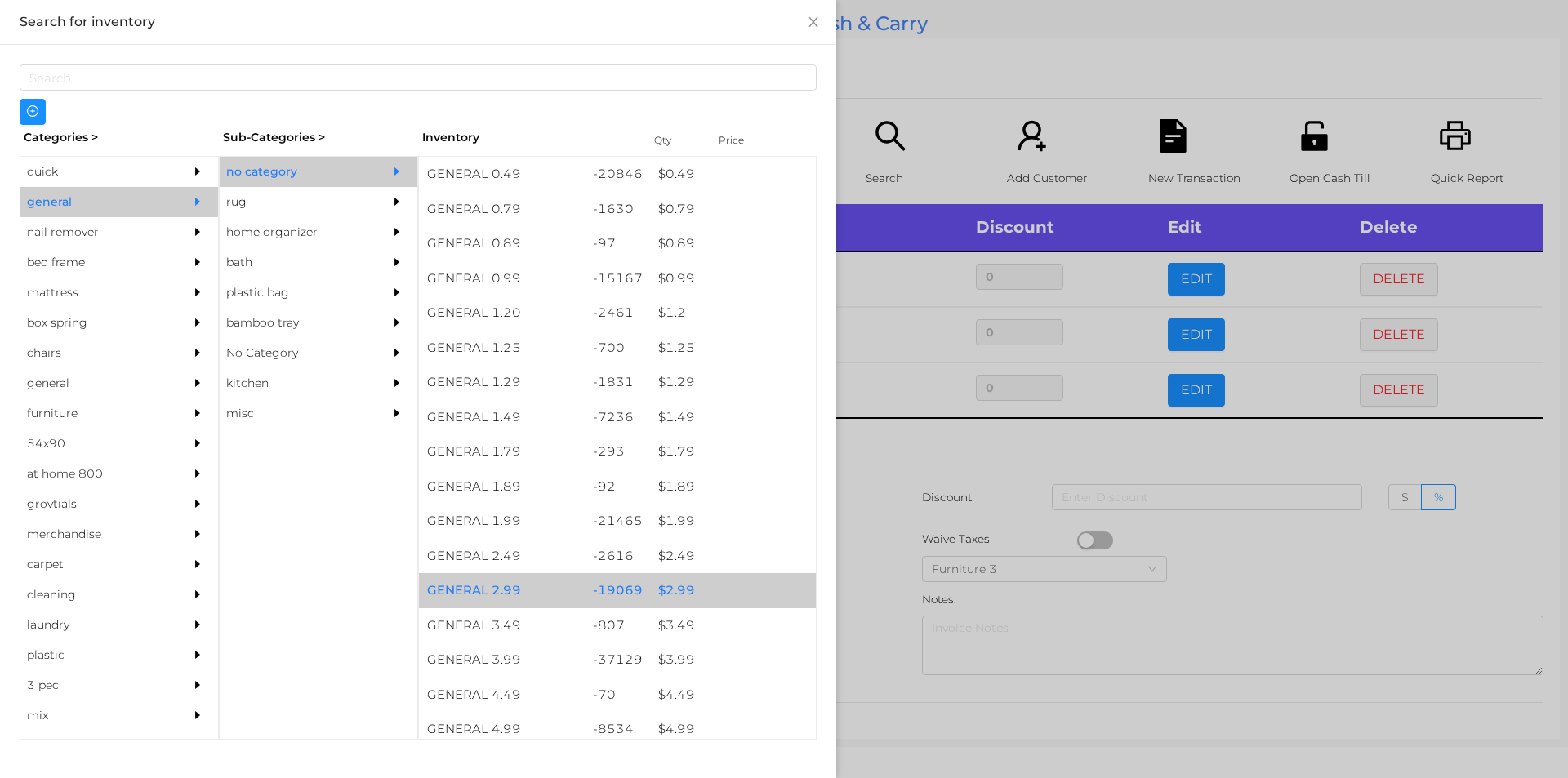
click at [674, 587] on div "$ 2.99" at bounding box center [732, 590] width 166 height 35
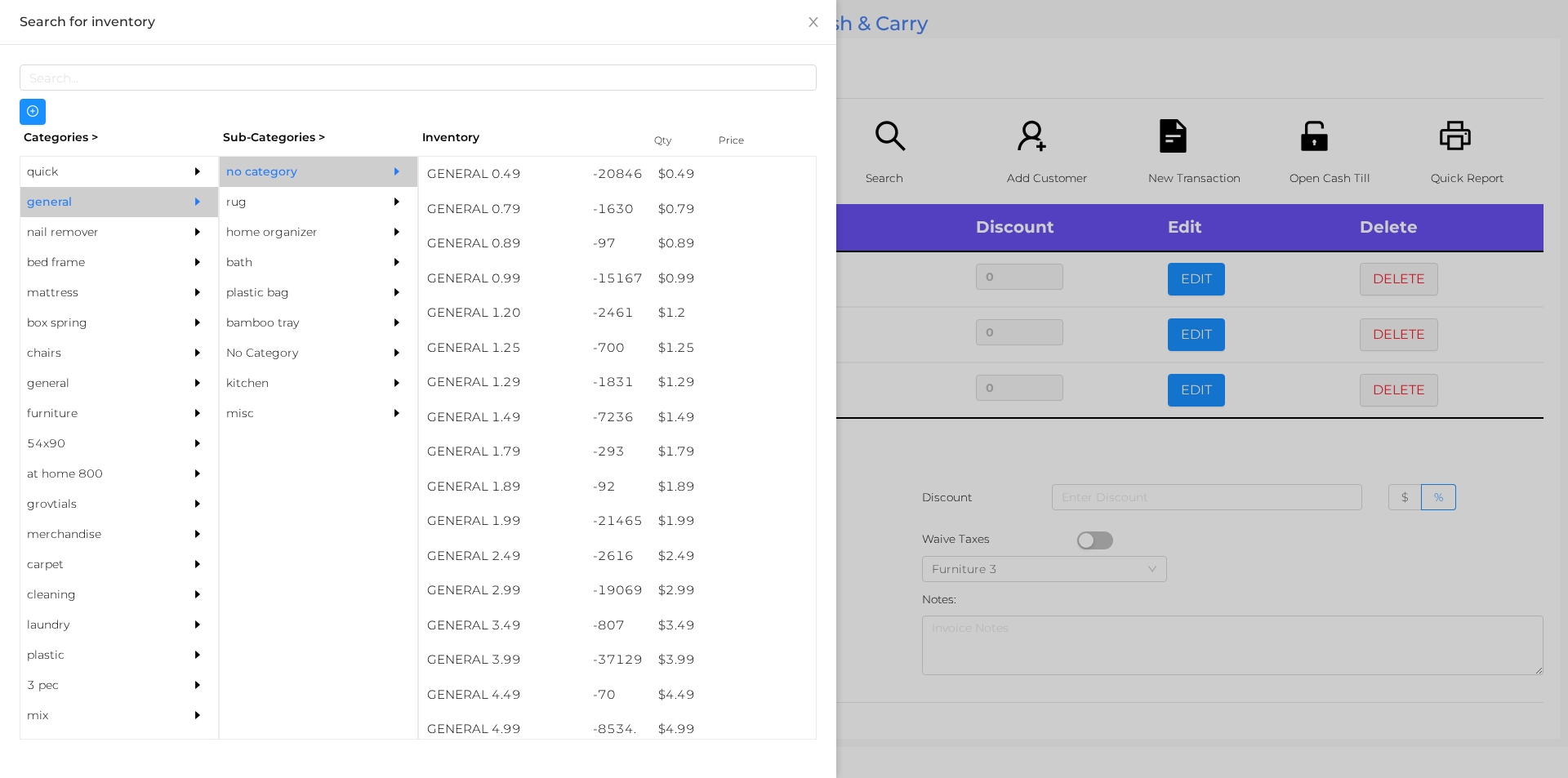
click at [901, 513] on div at bounding box center [784, 389] width 1568 height 778
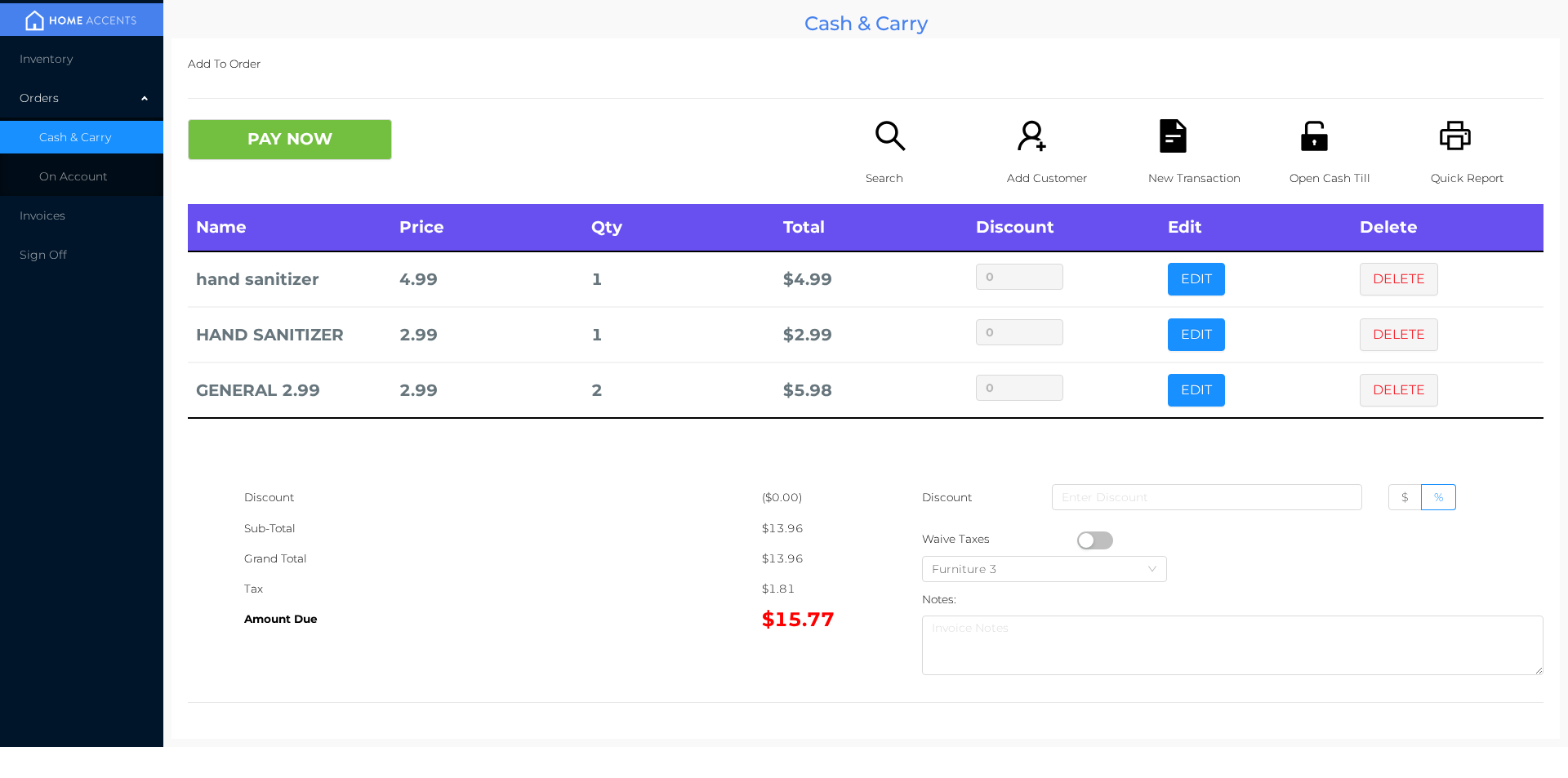
click at [890, 150] on icon "icon: search" at bounding box center [890, 136] width 34 height 34
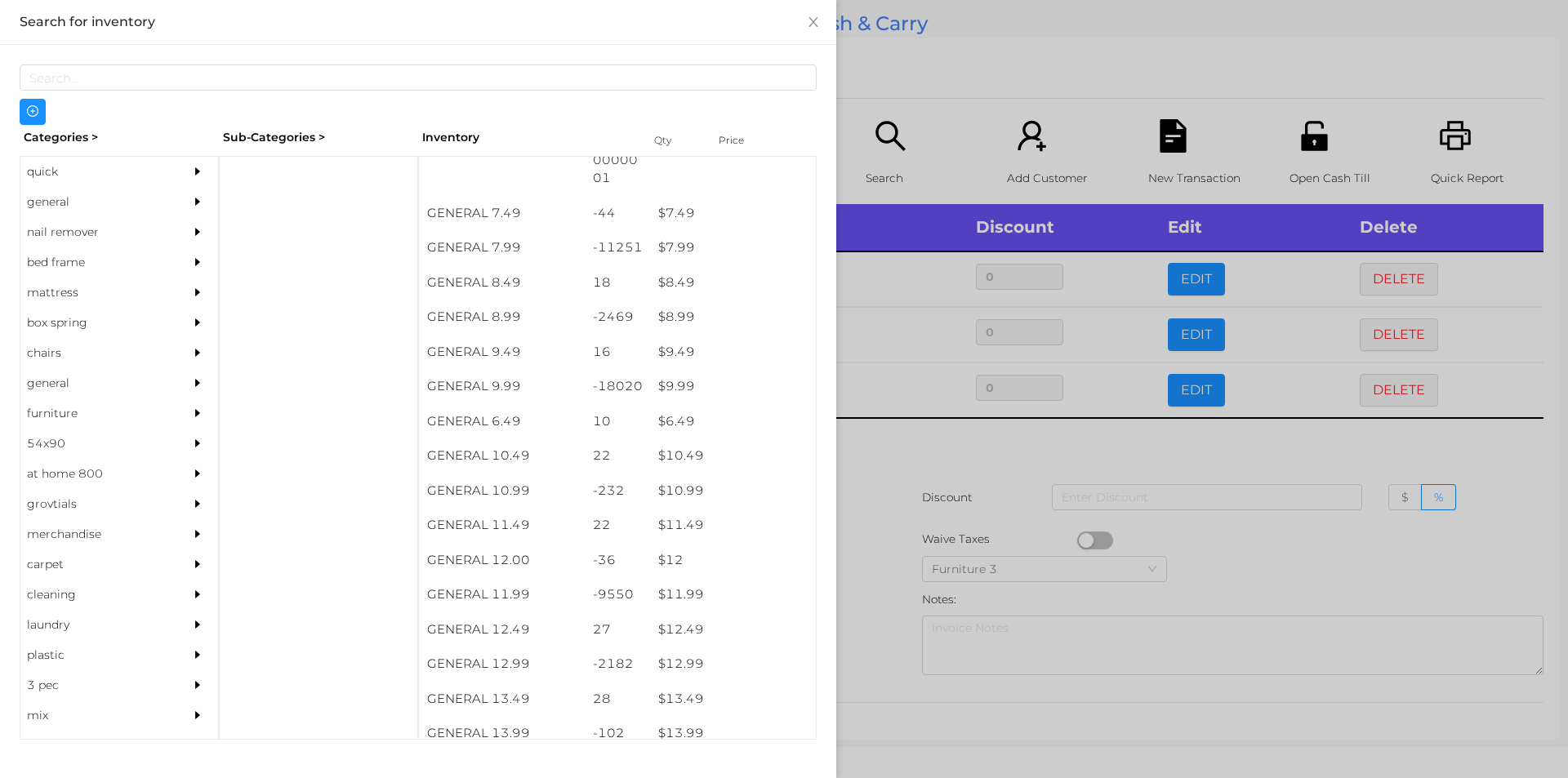
scroll to position [784, 0]
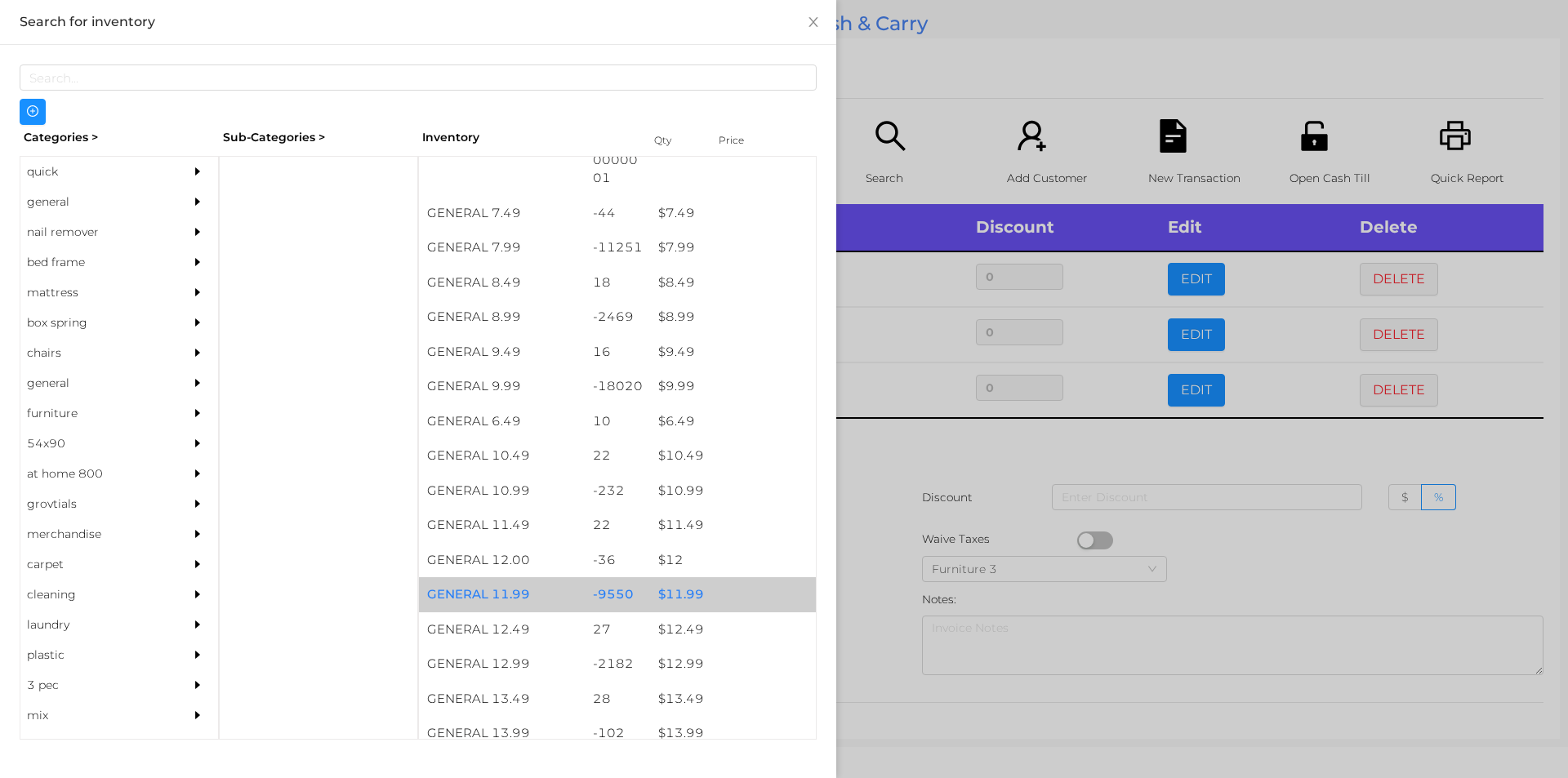
click at [680, 594] on div "$ 11.99" at bounding box center [732, 594] width 166 height 35
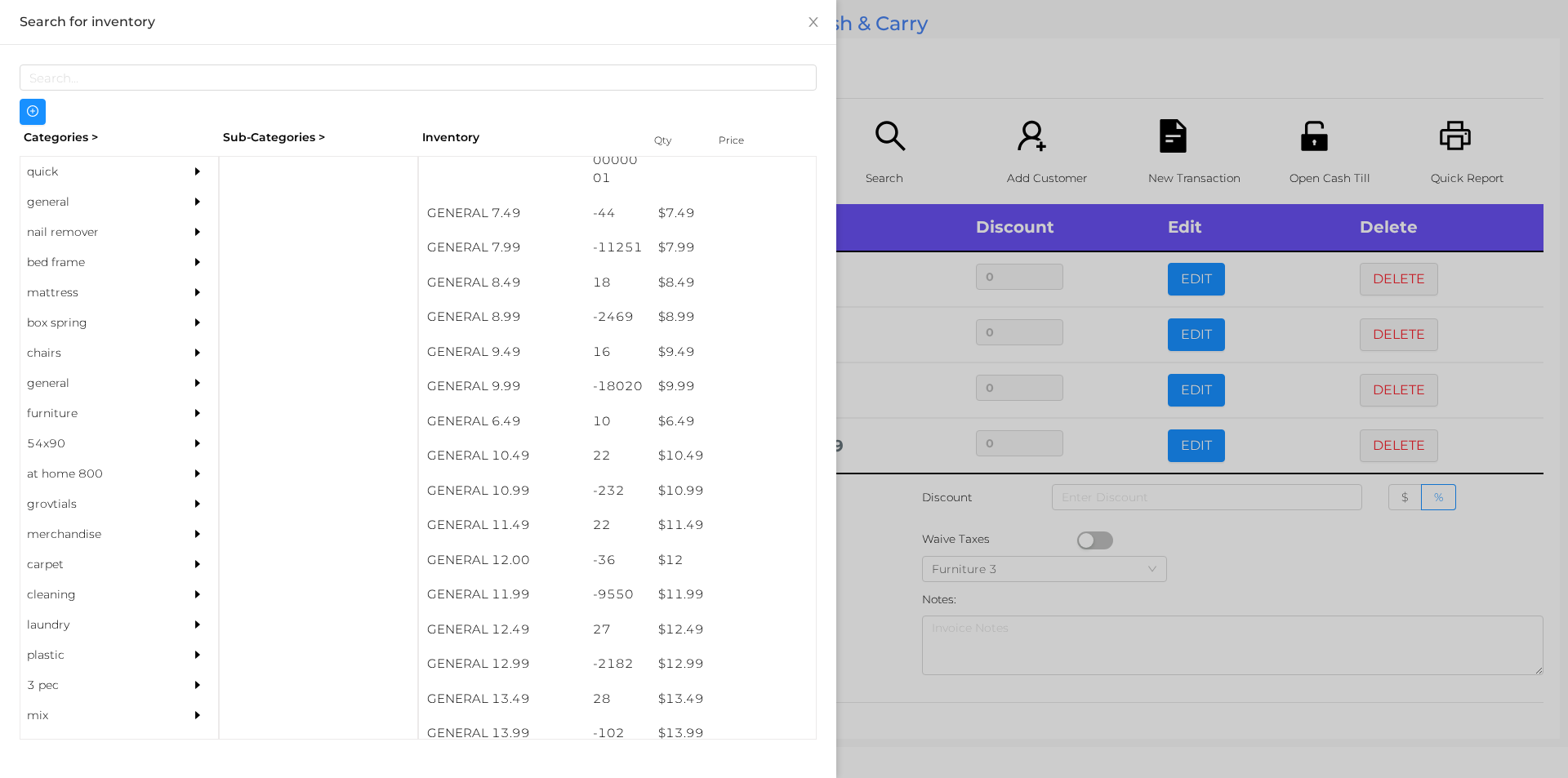
click at [868, 621] on div at bounding box center [784, 389] width 1568 height 778
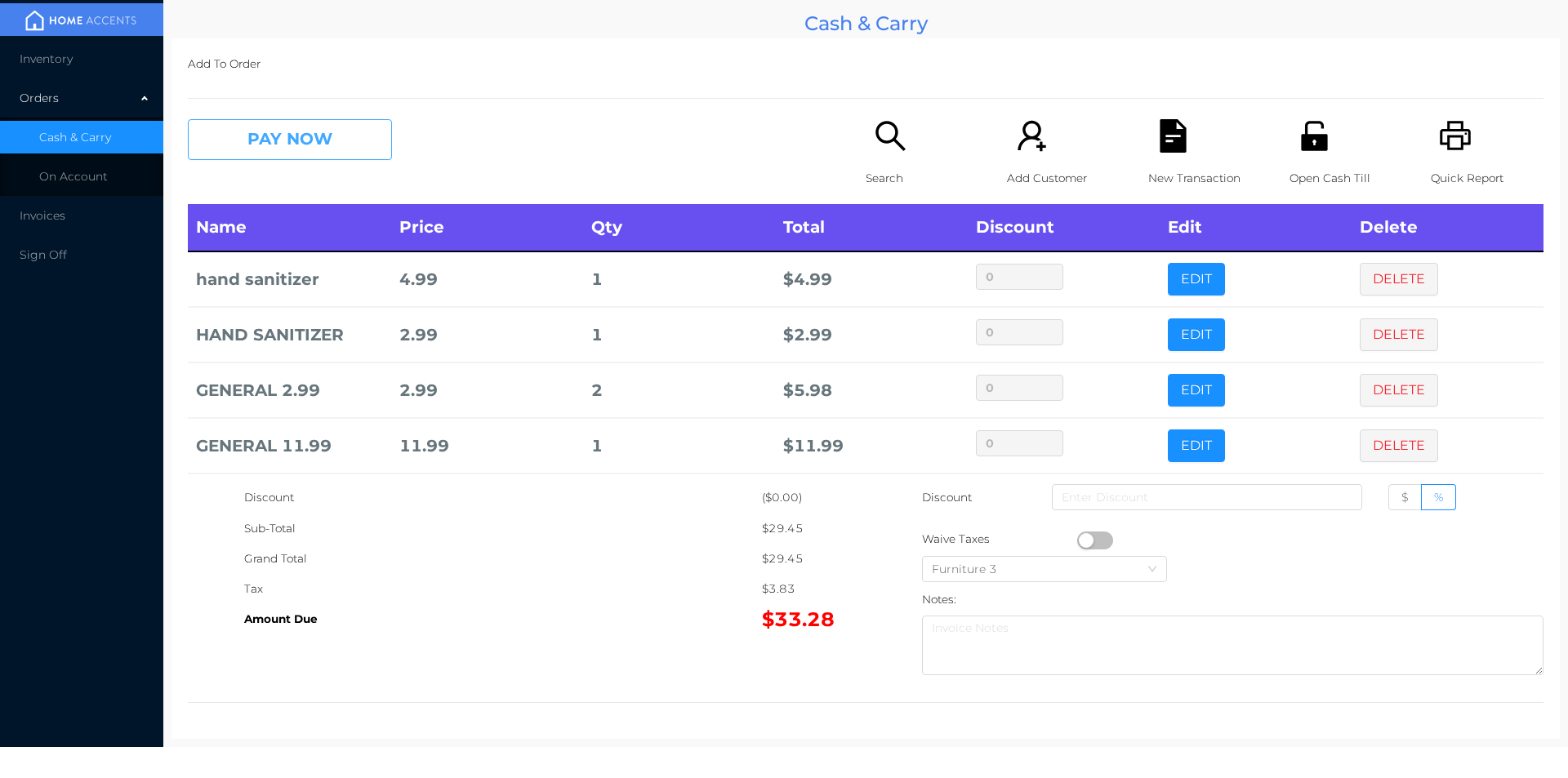
click at [299, 136] on button "PAY NOW" at bounding box center [289, 140] width 204 height 41
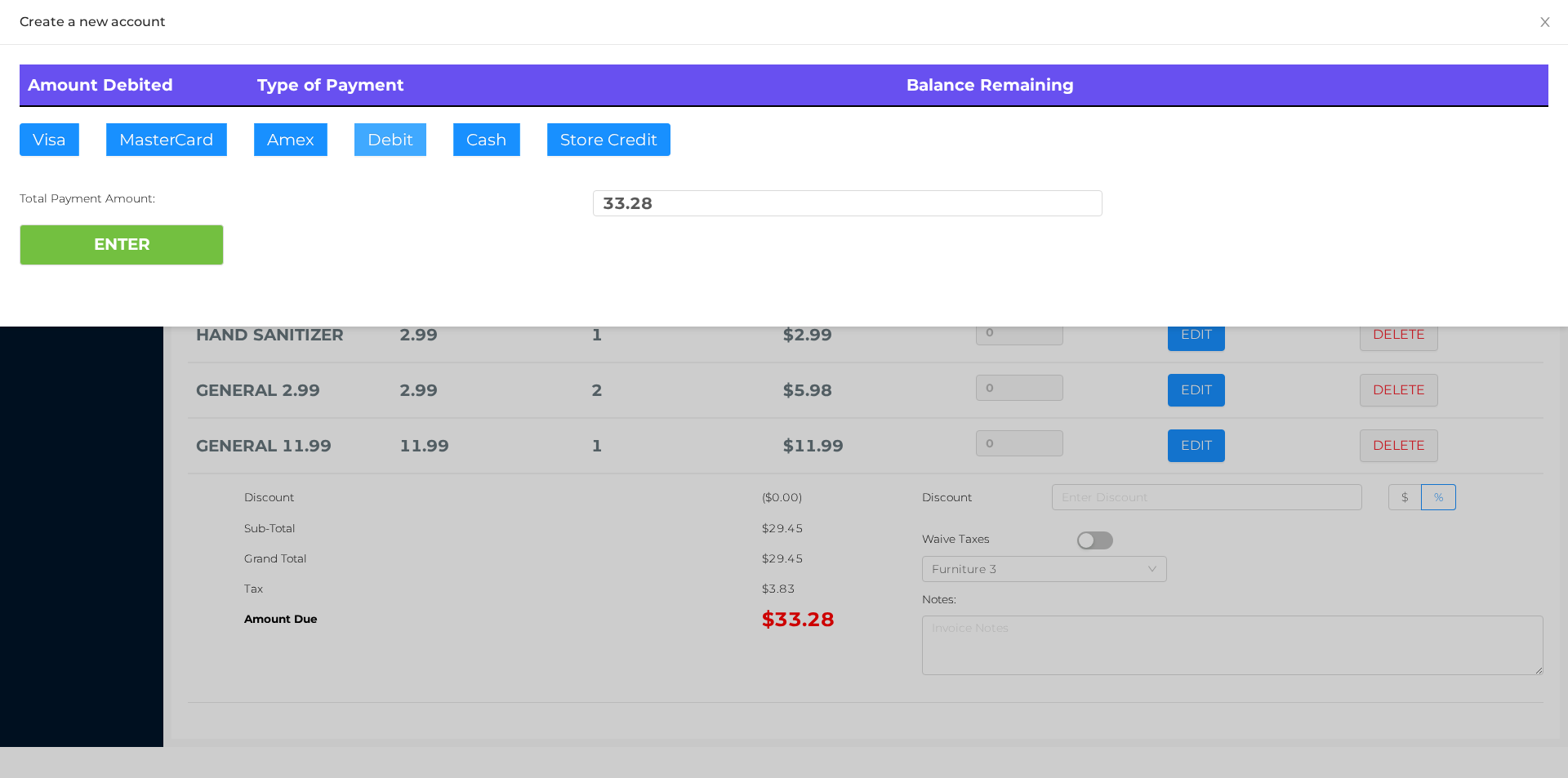
click at [369, 148] on button "Debit" at bounding box center [390, 140] width 72 height 33
click at [170, 248] on button "ENTER" at bounding box center [121, 245] width 204 height 41
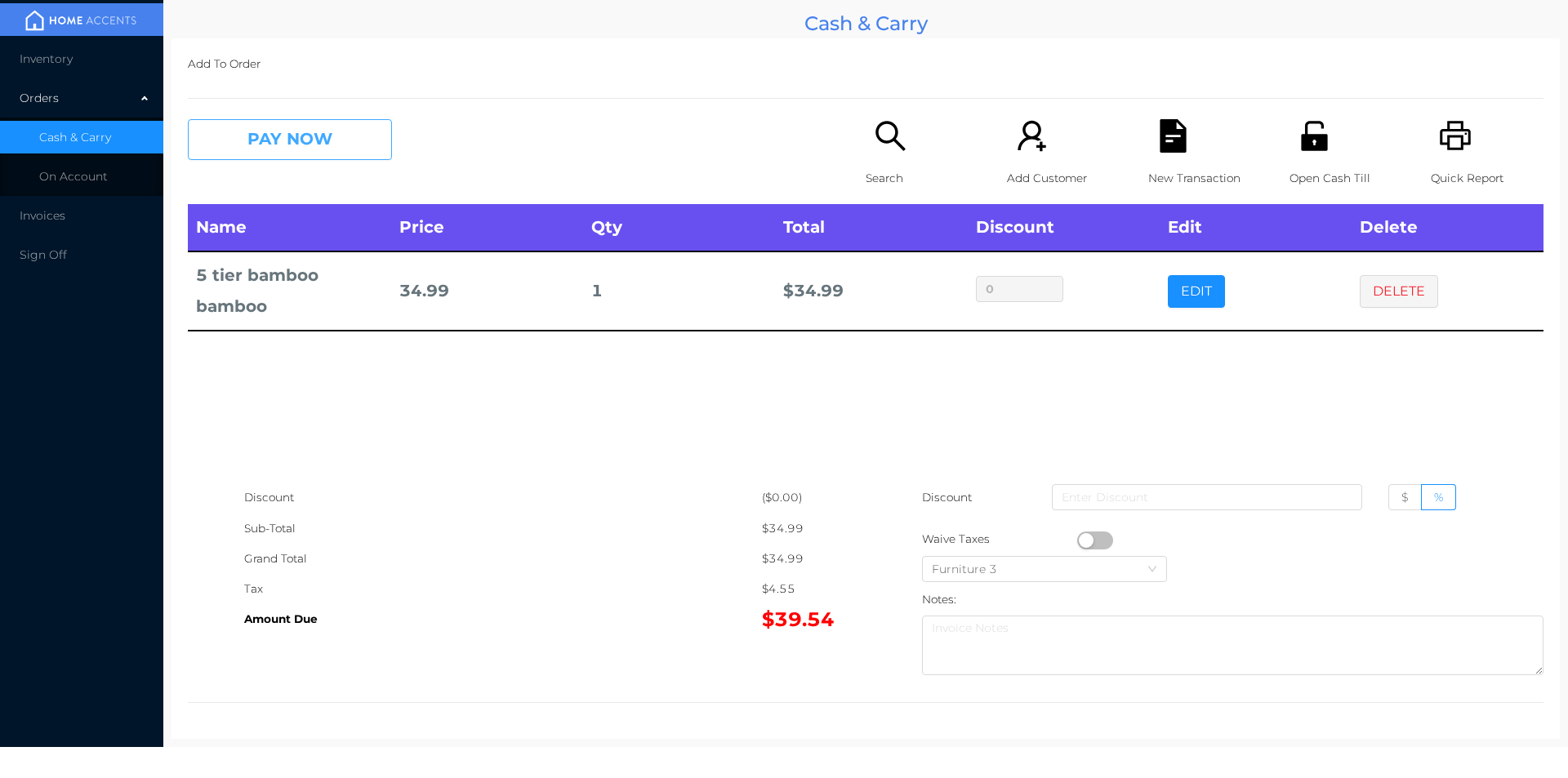
click at [348, 141] on button "PAY NOW" at bounding box center [289, 140] width 204 height 41
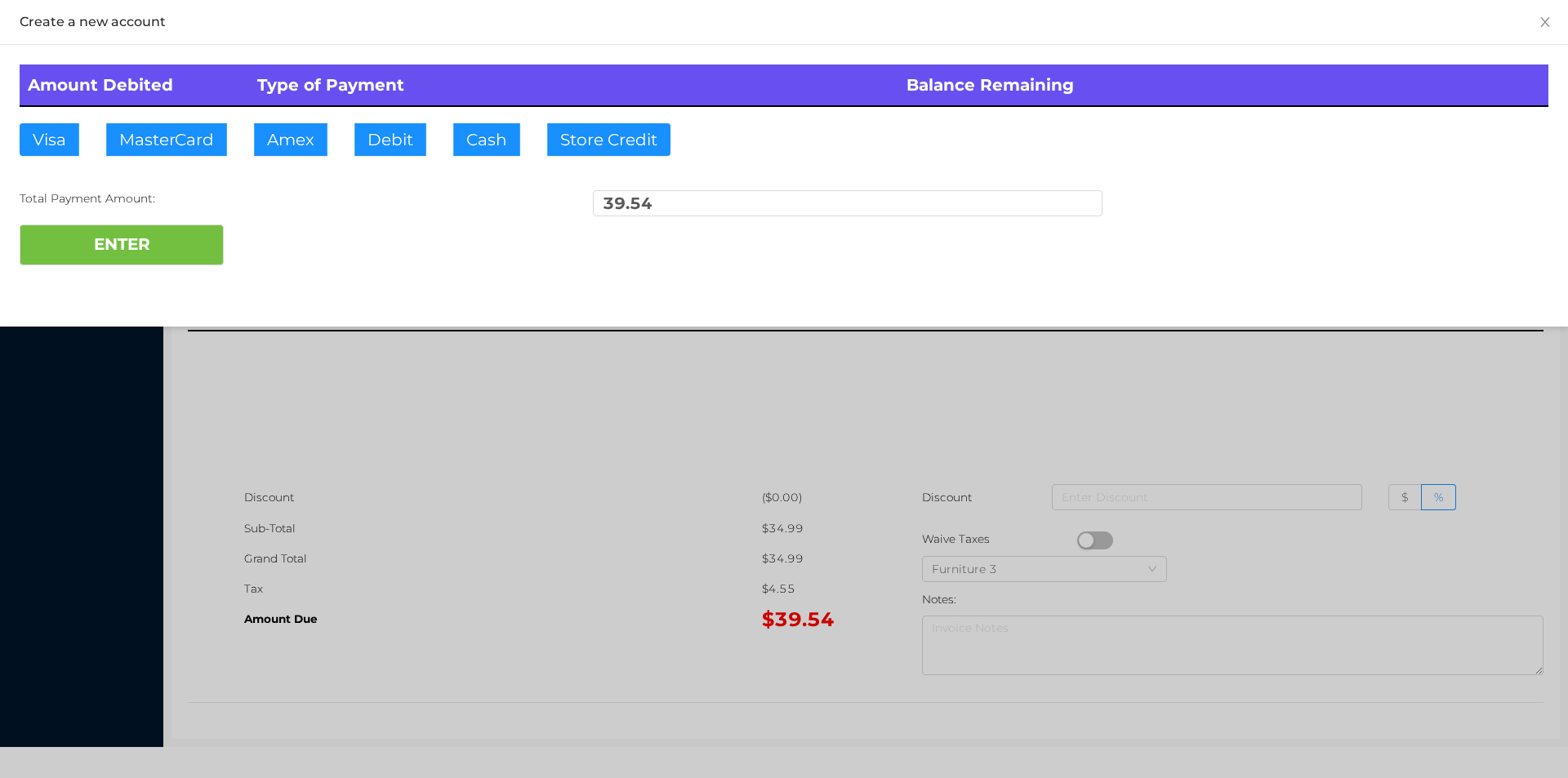
click at [288, 255] on div "ENTER" at bounding box center [784, 245] width 1529 height 41
click at [462, 491] on div at bounding box center [784, 389] width 1568 height 778
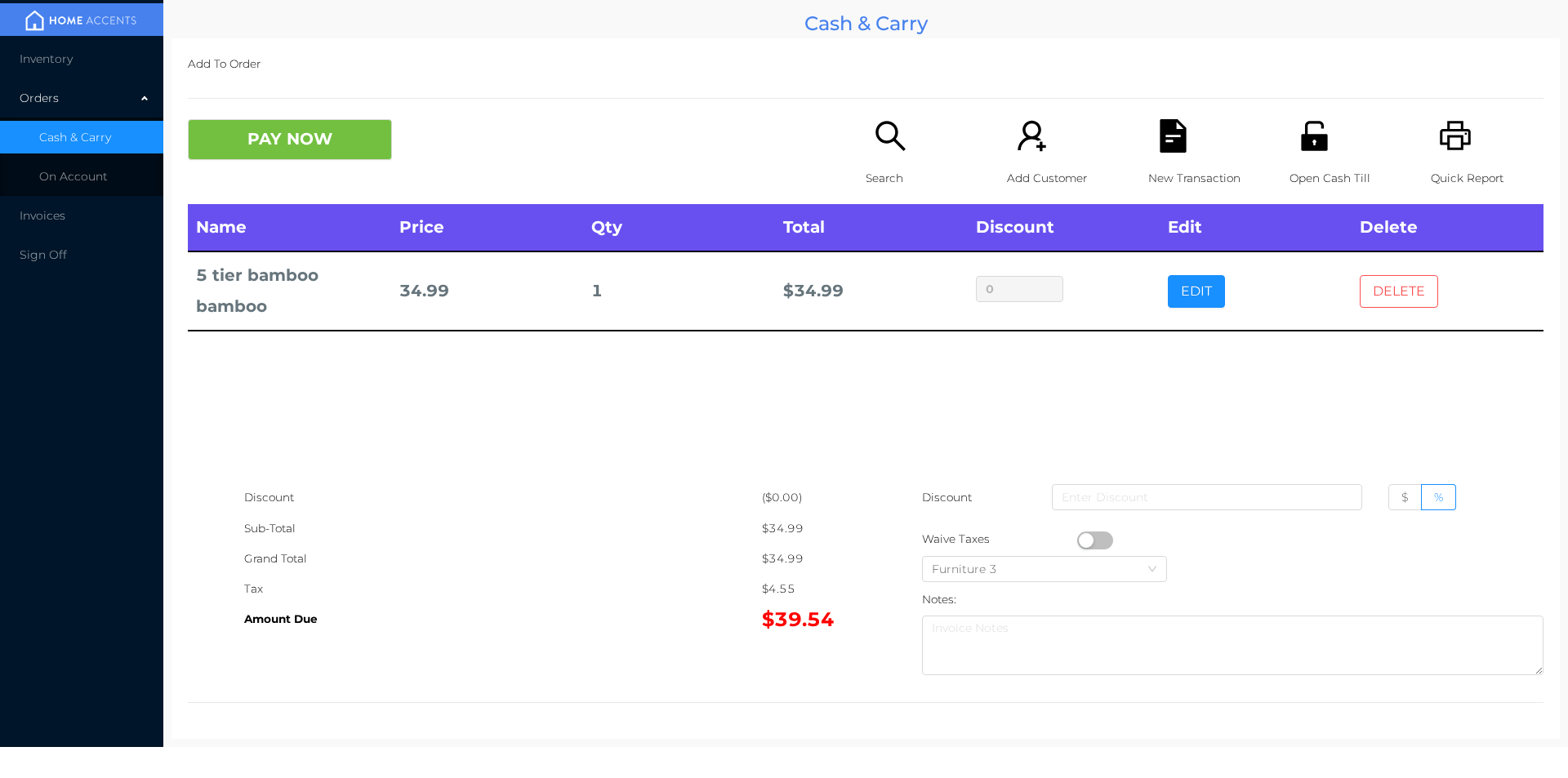
click at [1387, 299] on button "DELETE" at bounding box center [1399, 291] width 79 height 33
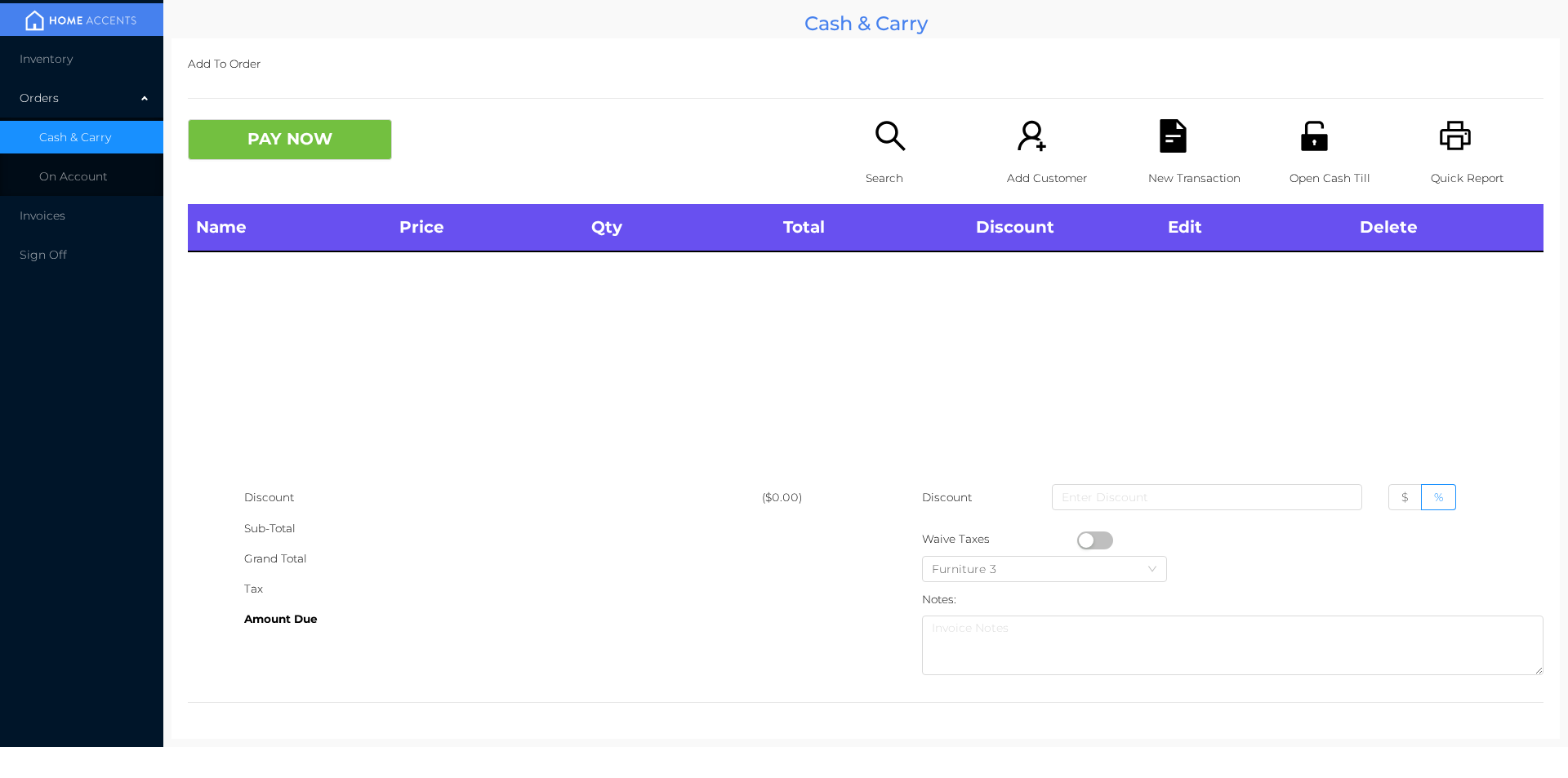
click at [1465, 154] on div "Quick Report" at bounding box center [1487, 162] width 113 height 85
click at [293, 155] on button "PAY NOW" at bounding box center [289, 140] width 204 height 41
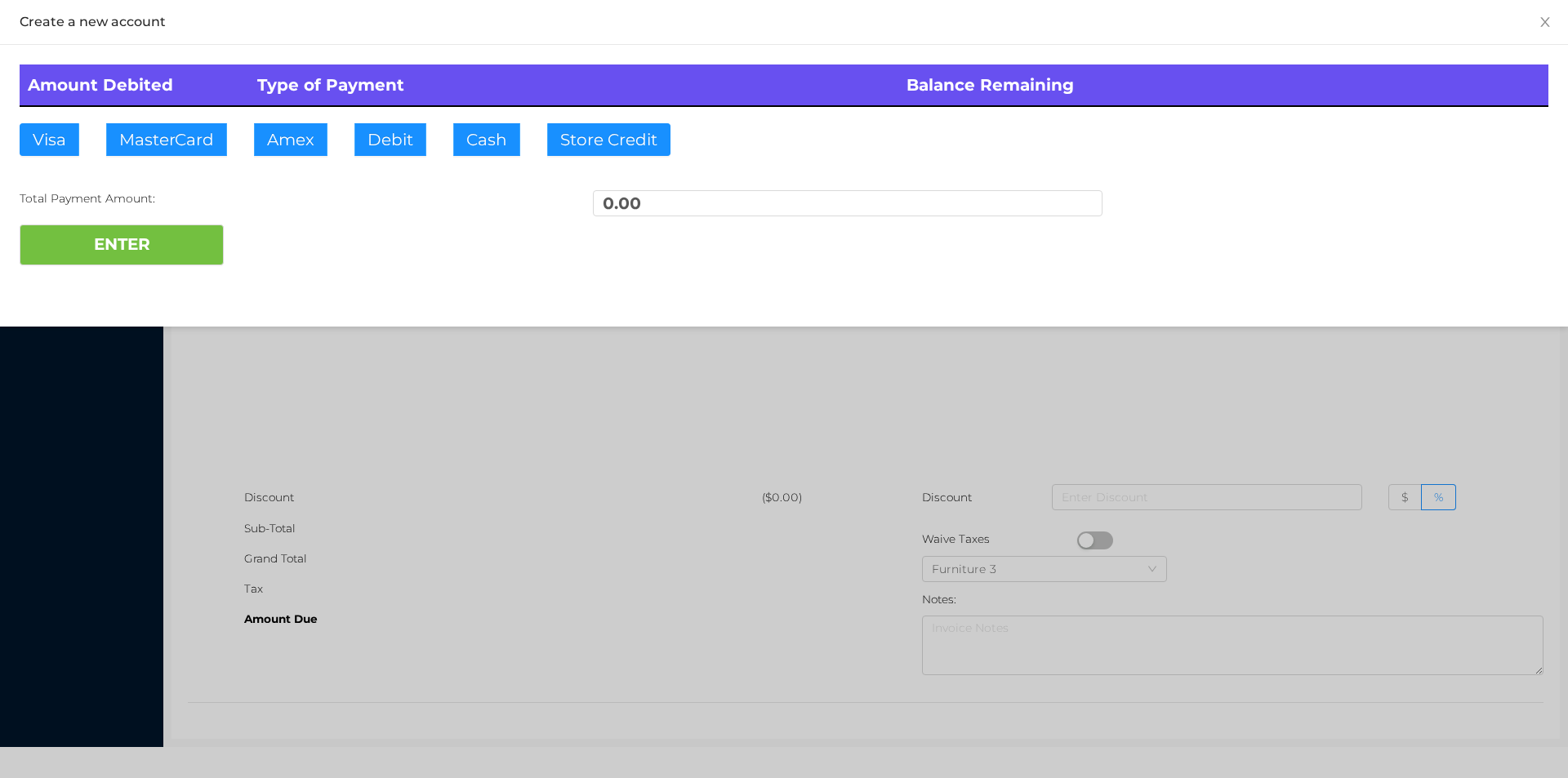
click at [1069, 406] on div at bounding box center [784, 389] width 1568 height 778
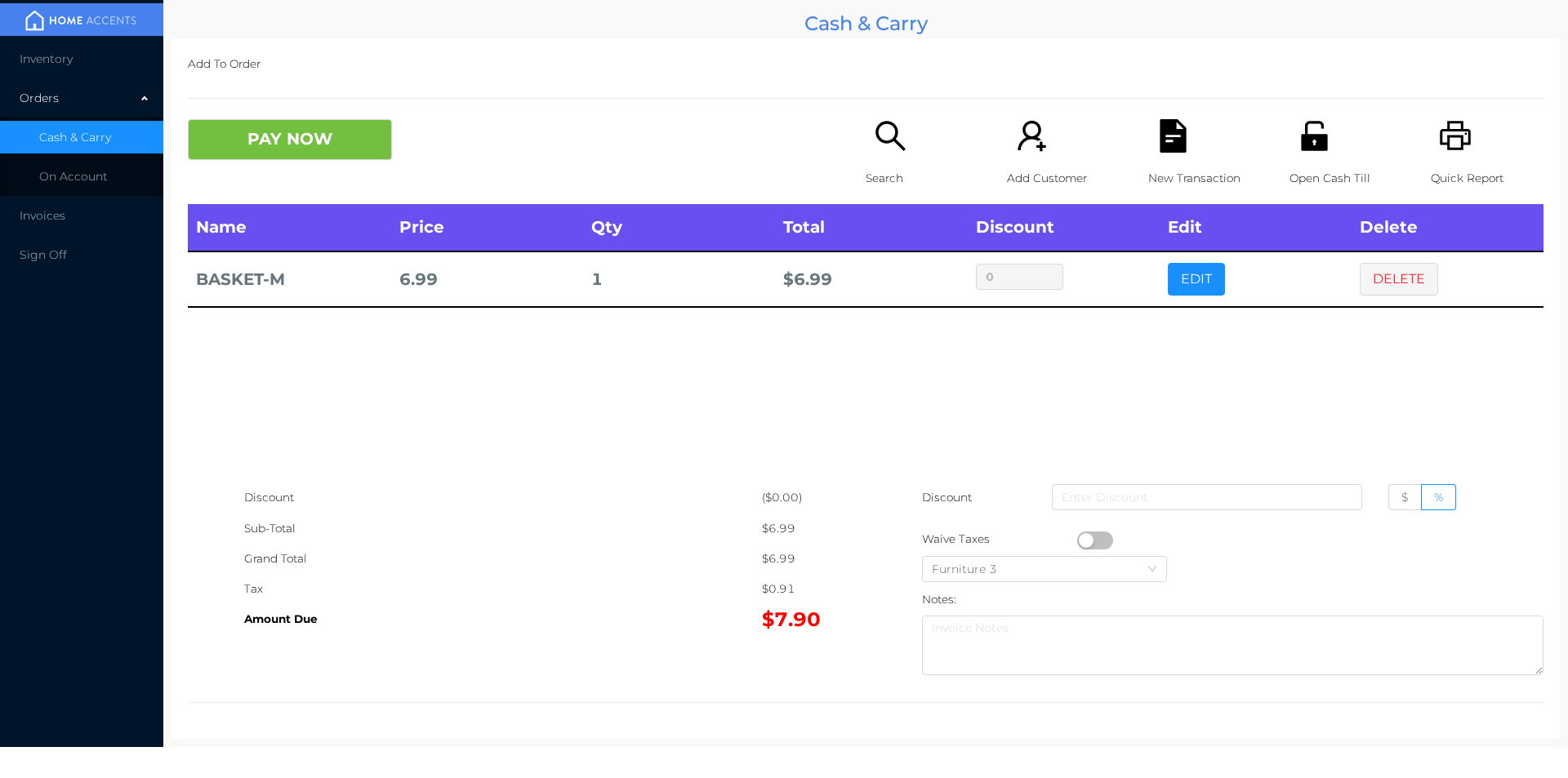
click at [880, 139] on icon "icon: search" at bounding box center [890, 136] width 34 height 34
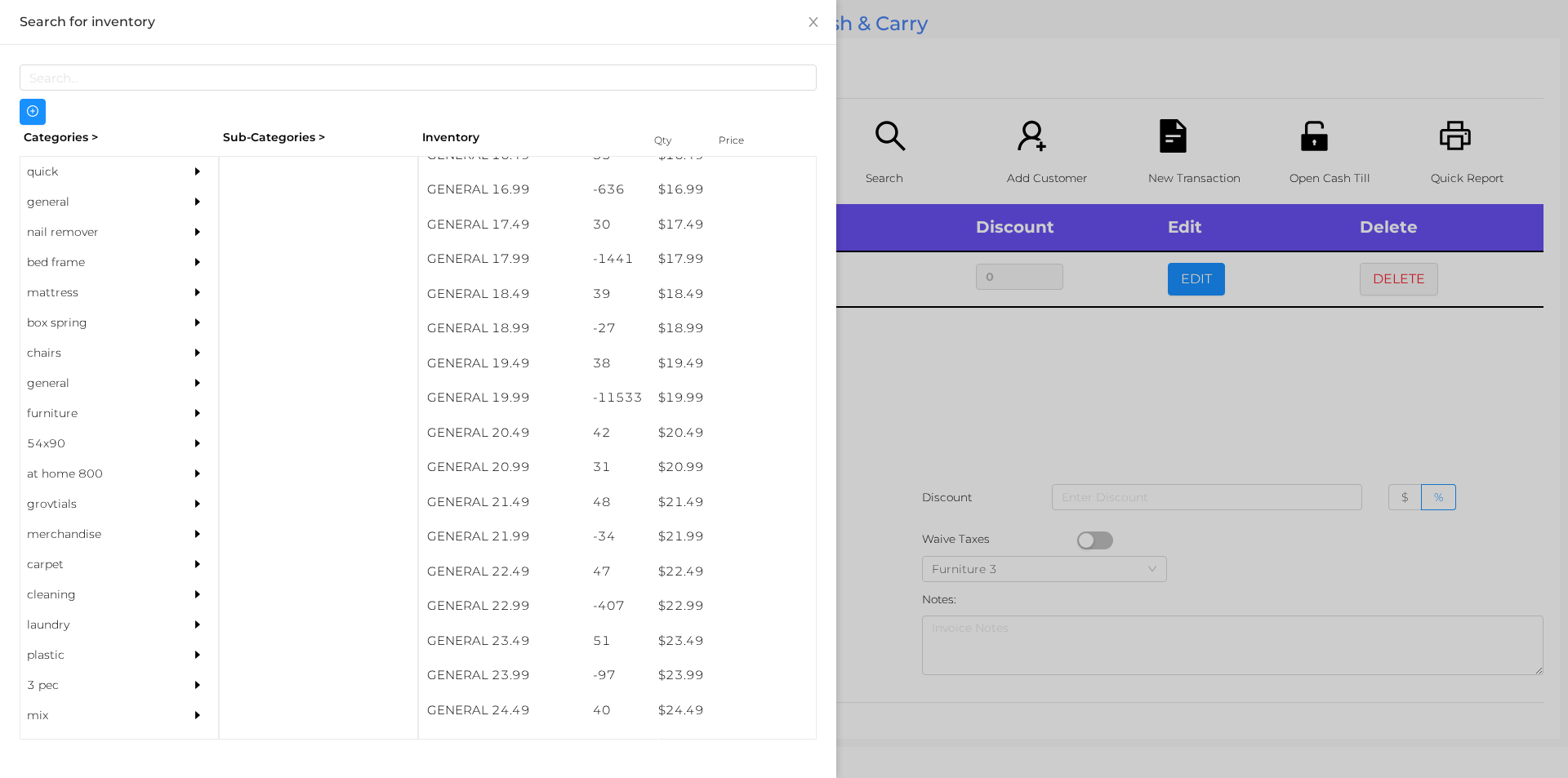
scroll to position [1535, 0]
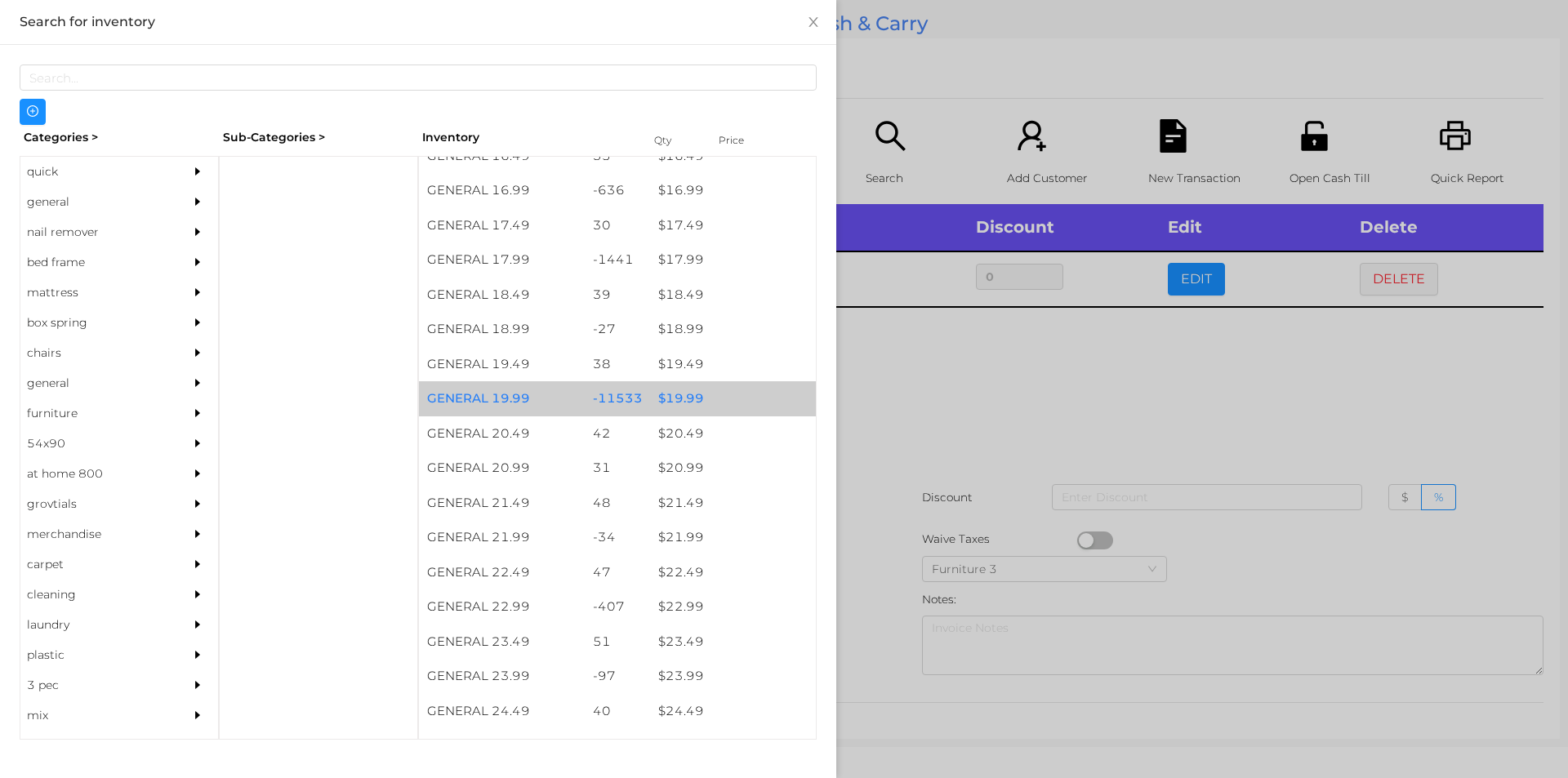
click at [668, 389] on div "$ 19.99" at bounding box center [732, 398] width 166 height 35
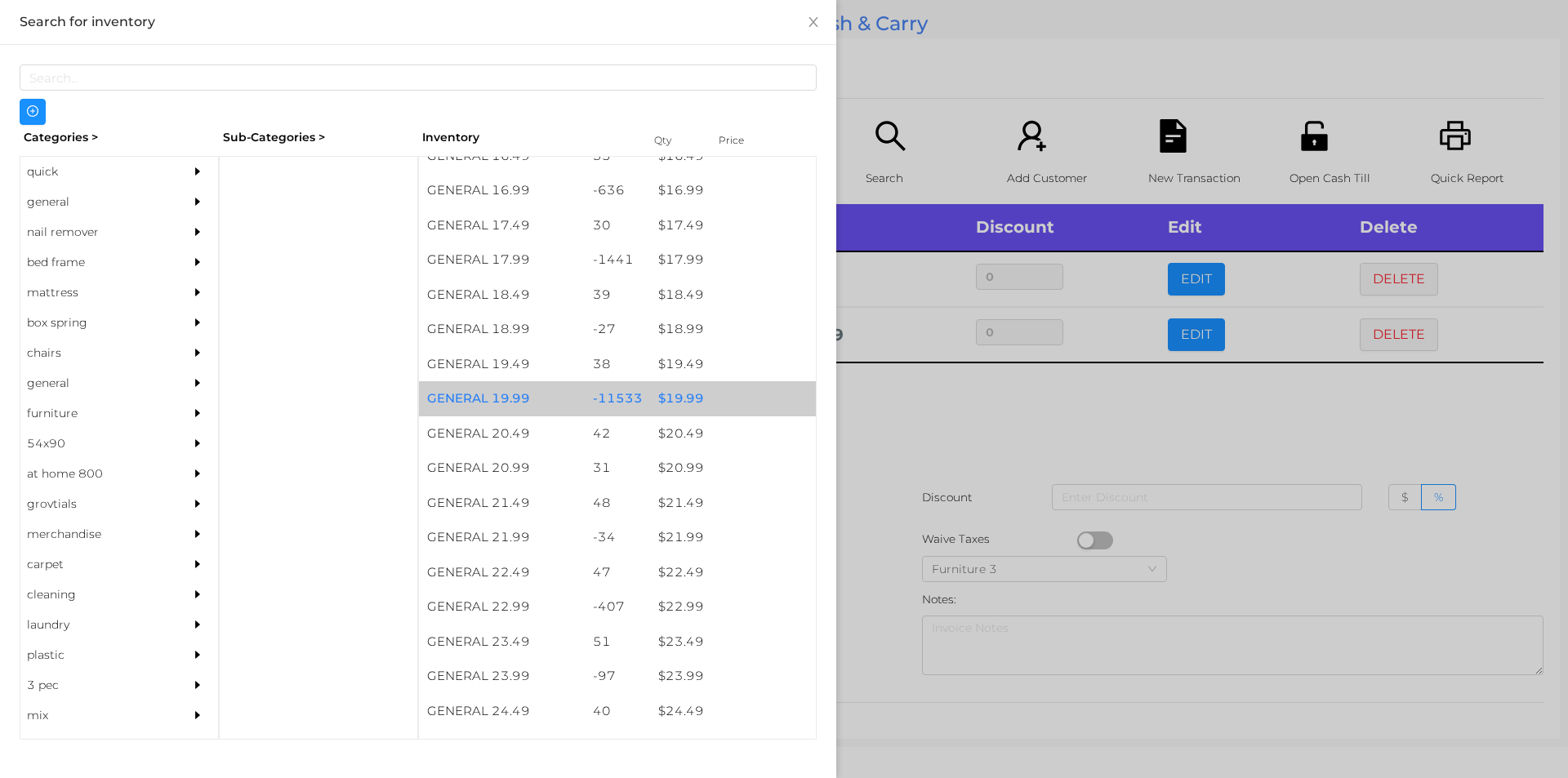
click at [681, 391] on div "$ 19.99" at bounding box center [732, 398] width 166 height 35
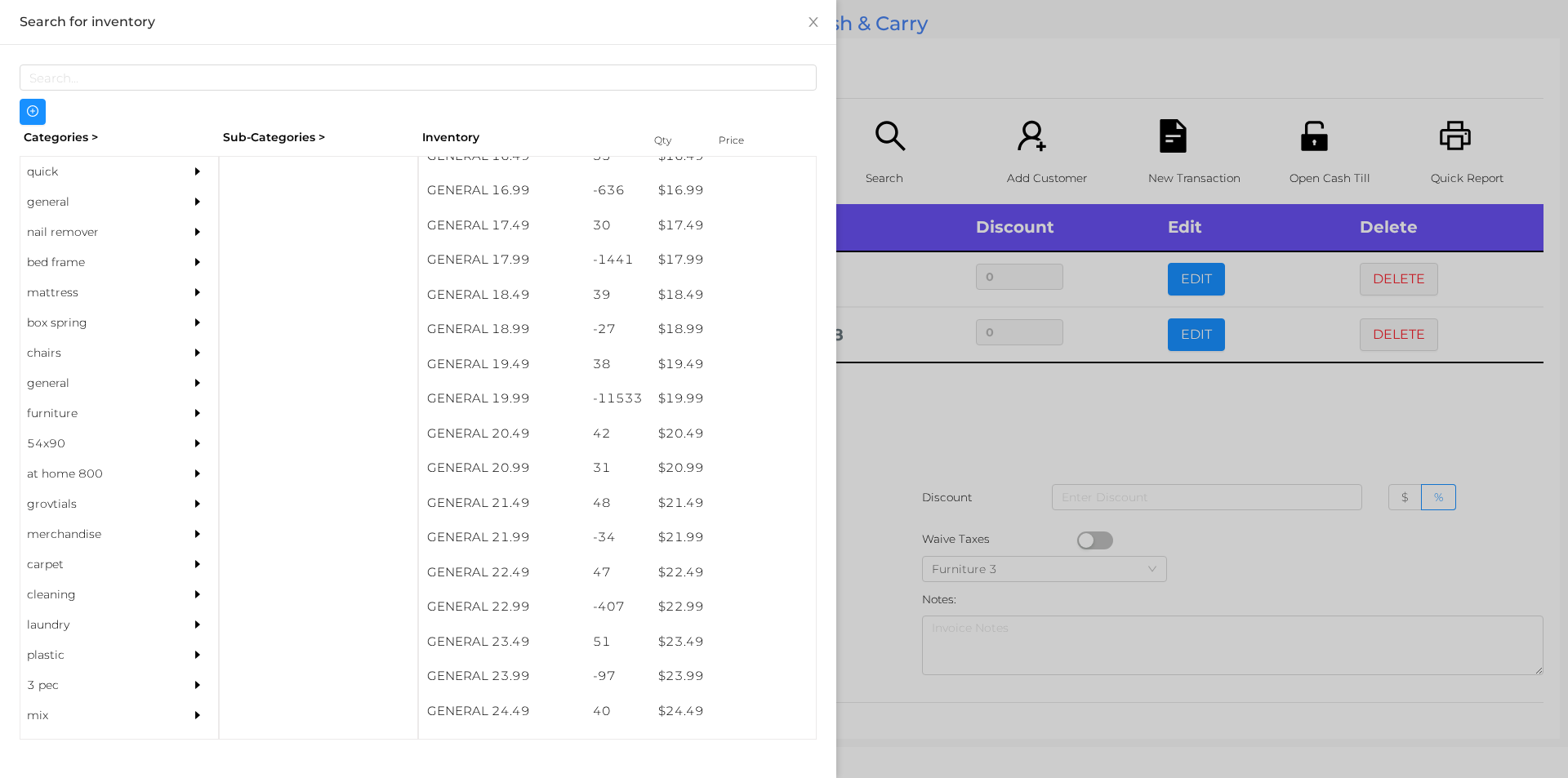
click at [935, 425] on div at bounding box center [784, 389] width 1568 height 778
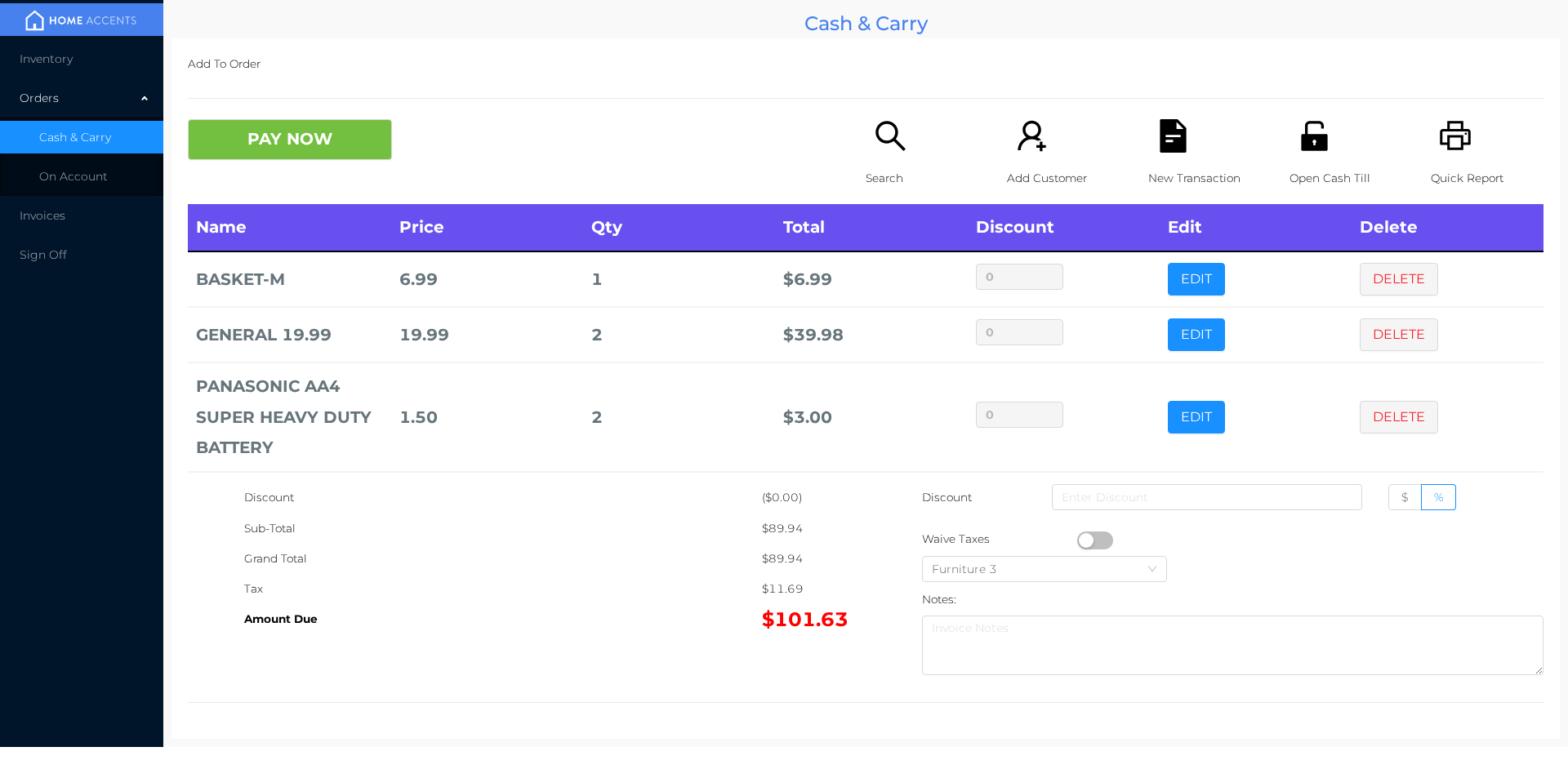
click at [1305, 151] on icon "icon: unlock" at bounding box center [1313, 136] width 26 height 29
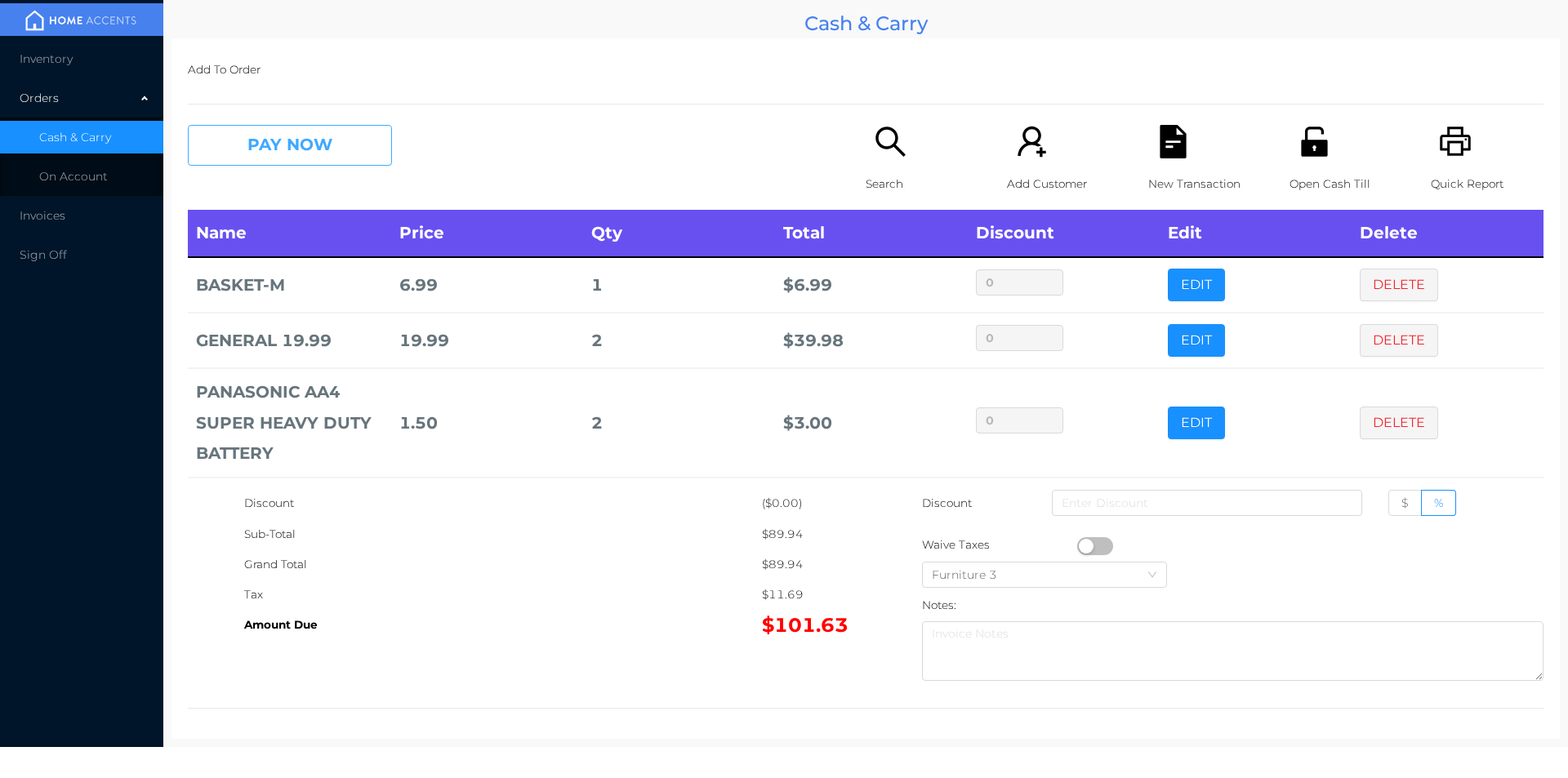
click at [340, 152] on button "PAY NOW" at bounding box center [289, 146] width 204 height 41
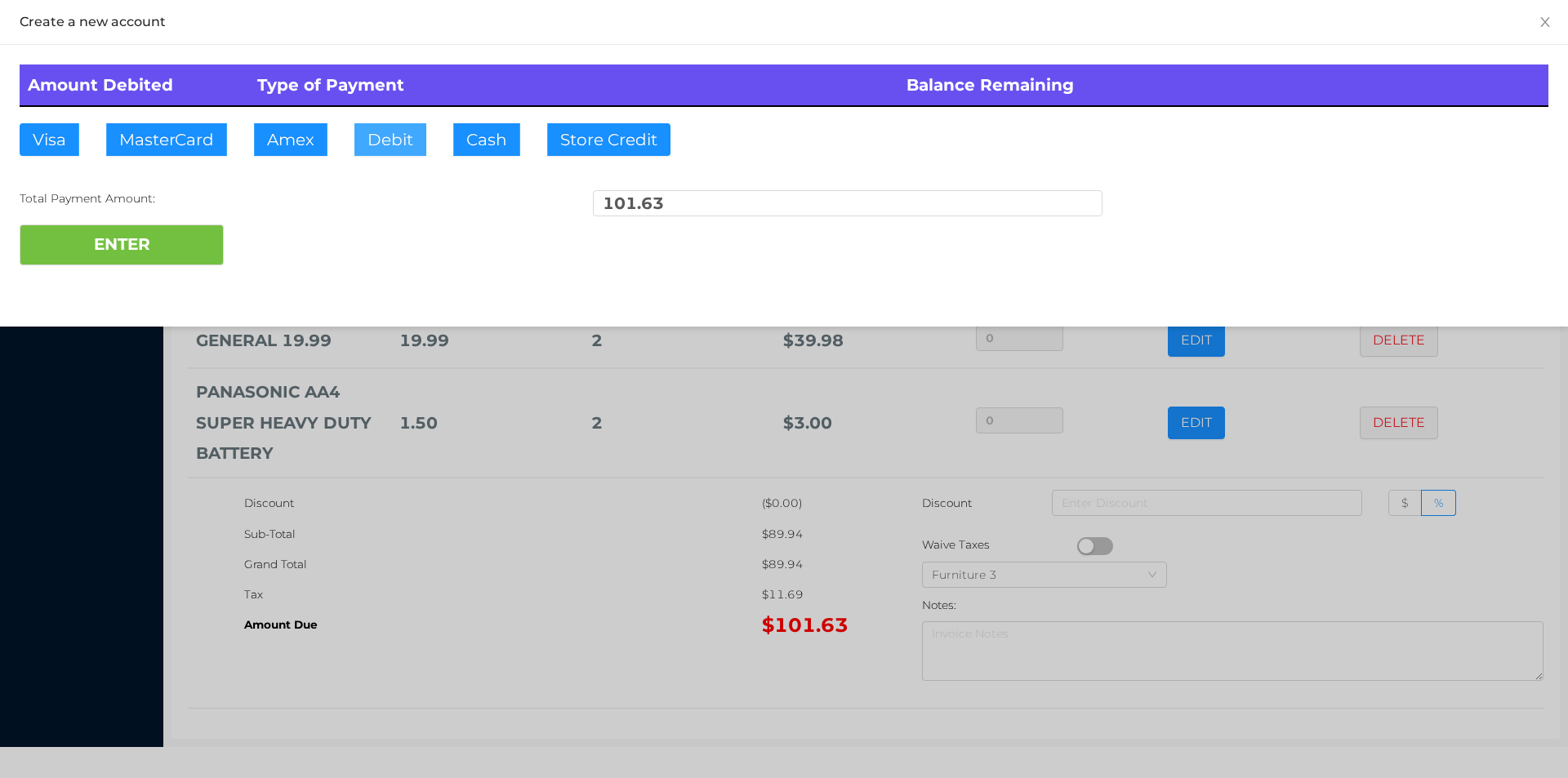
click at [413, 146] on button "Debit" at bounding box center [390, 140] width 72 height 33
click at [163, 230] on button "ENTER" at bounding box center [121, 245] width 204 height 41
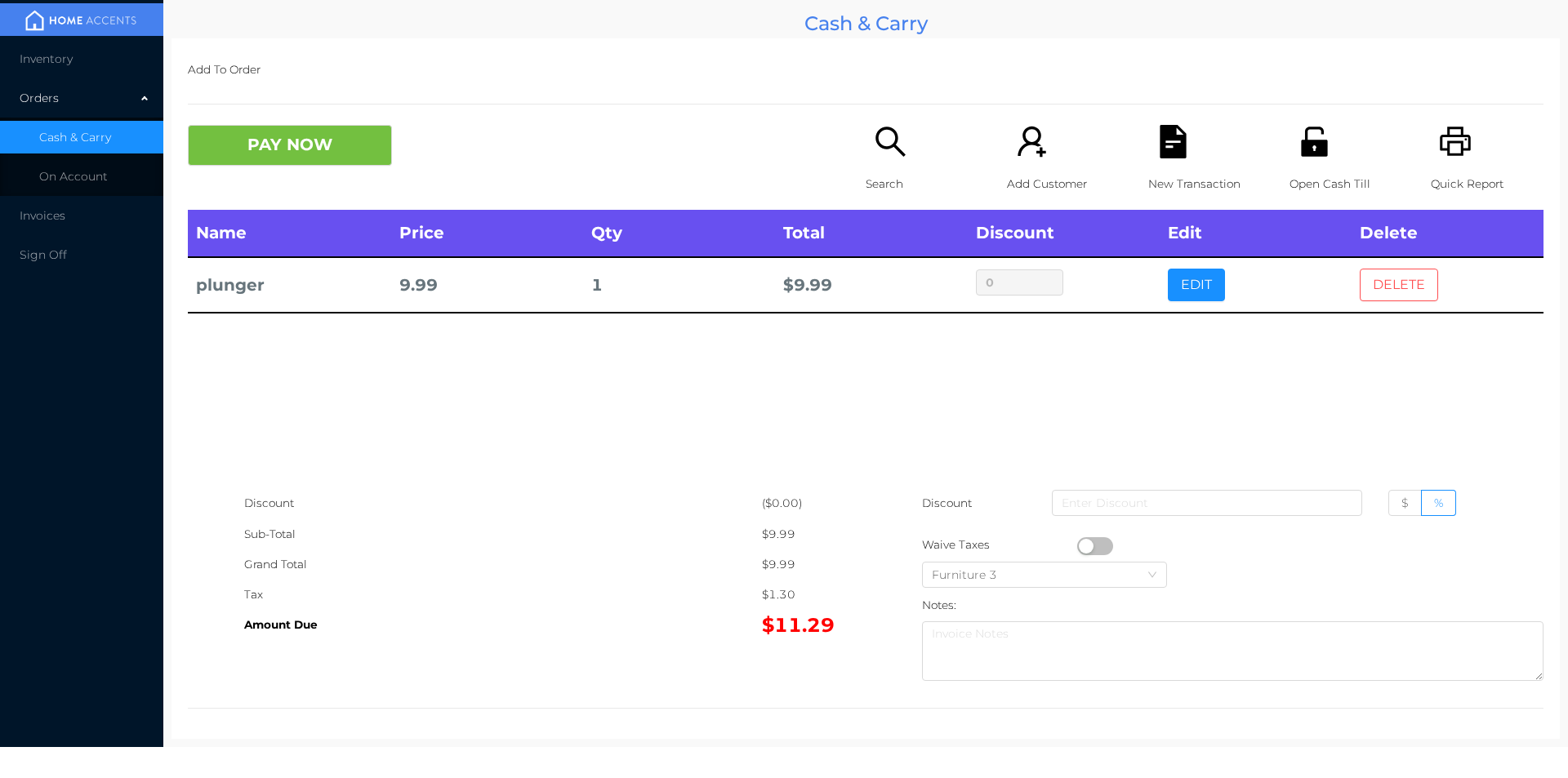
click at [1415, 285] on button "DELETE" at bounding box center [1399, 285] width 79 height 33
click at [332, 149] on button "PAY NOW" at bounding box center [289, 146] width 204 height 41
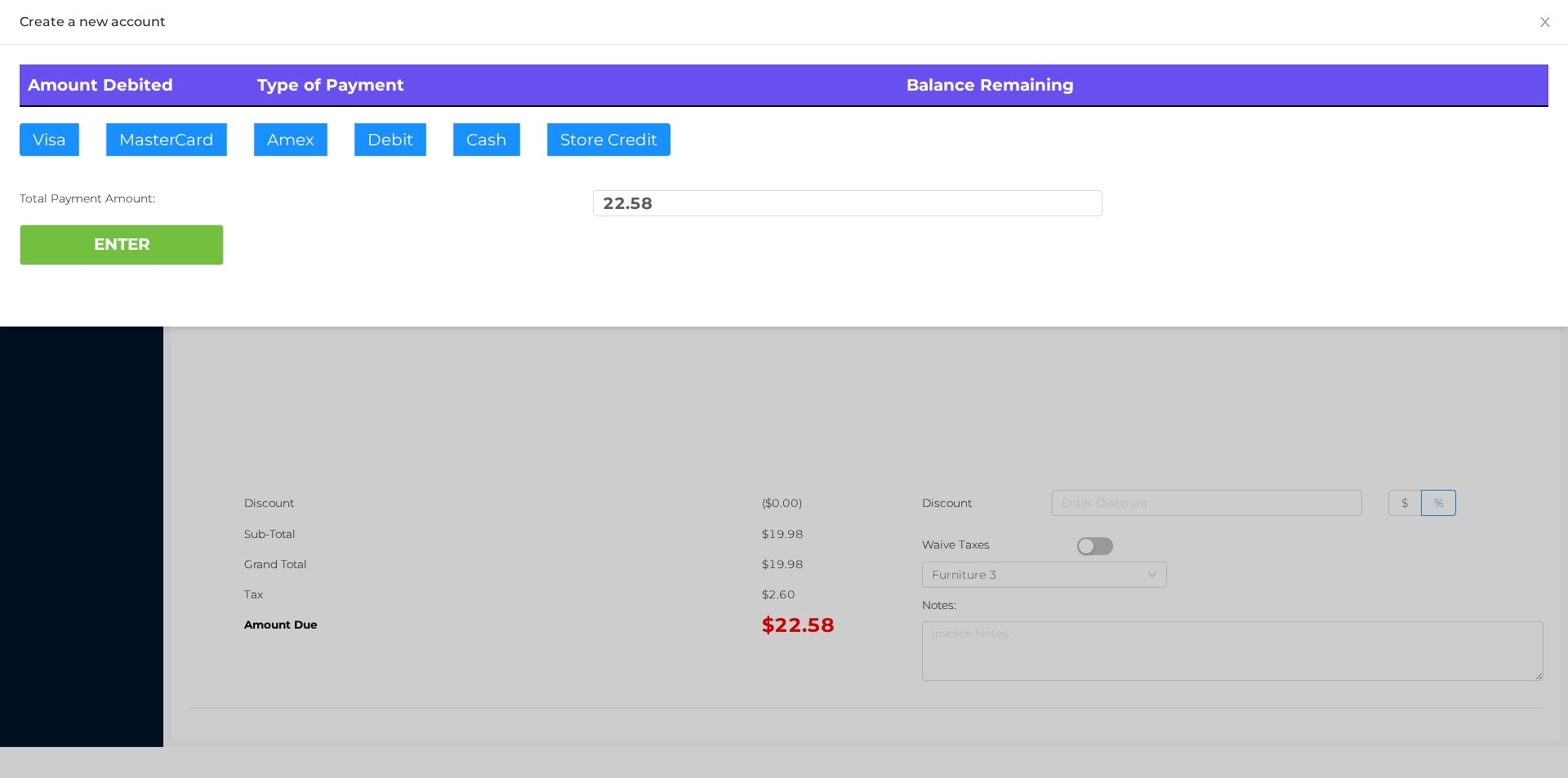
click at [328, 250] on div "ENTER" at bounding box center [784, 245] width 1529 height 41
click at [1371, 359] on div at bounding box center [784, 389] width 1568 height 778
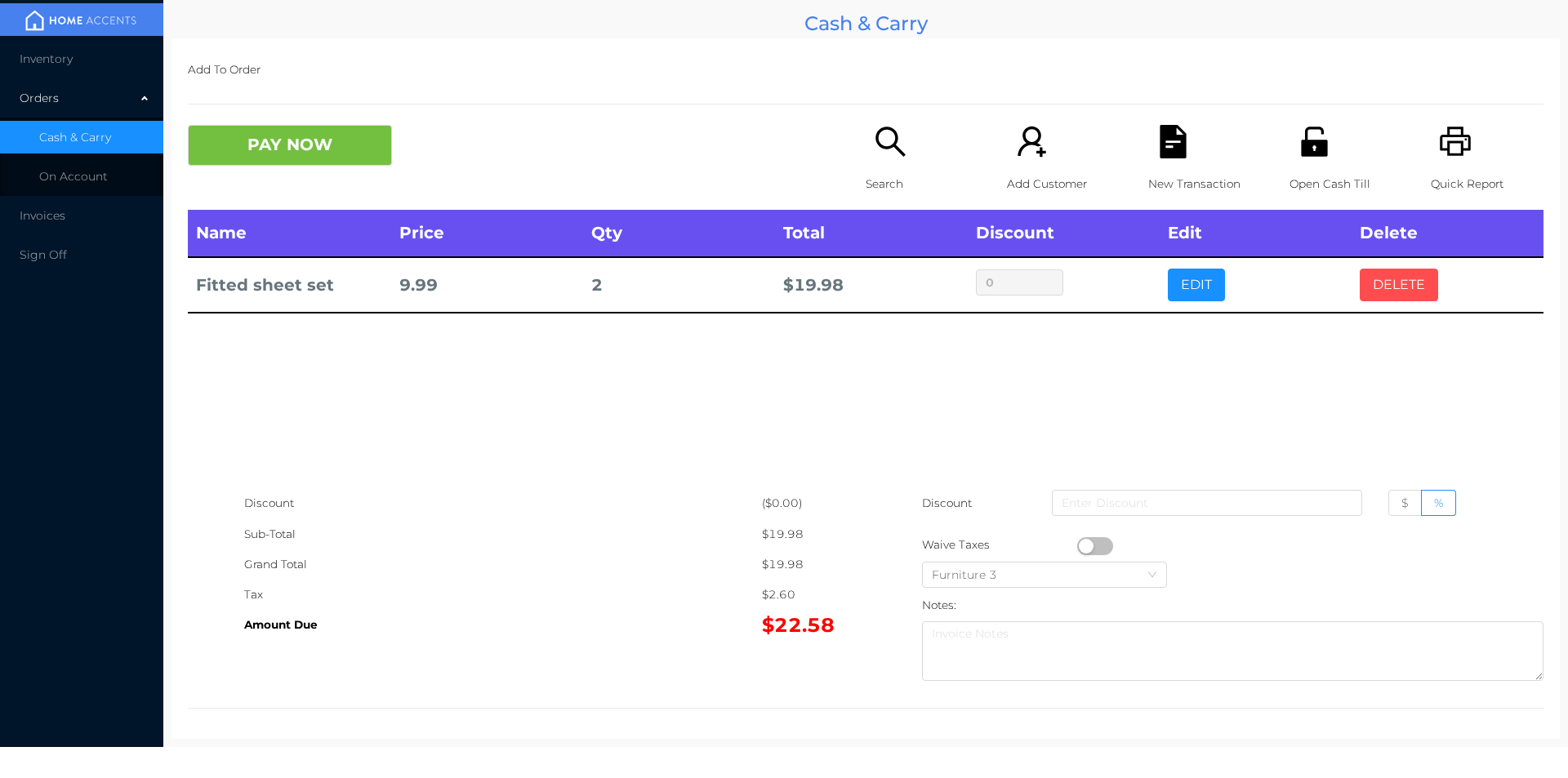
click at [1375, 286] on button "DELETE" at bounding box center [1399, 285] width 79 height 33
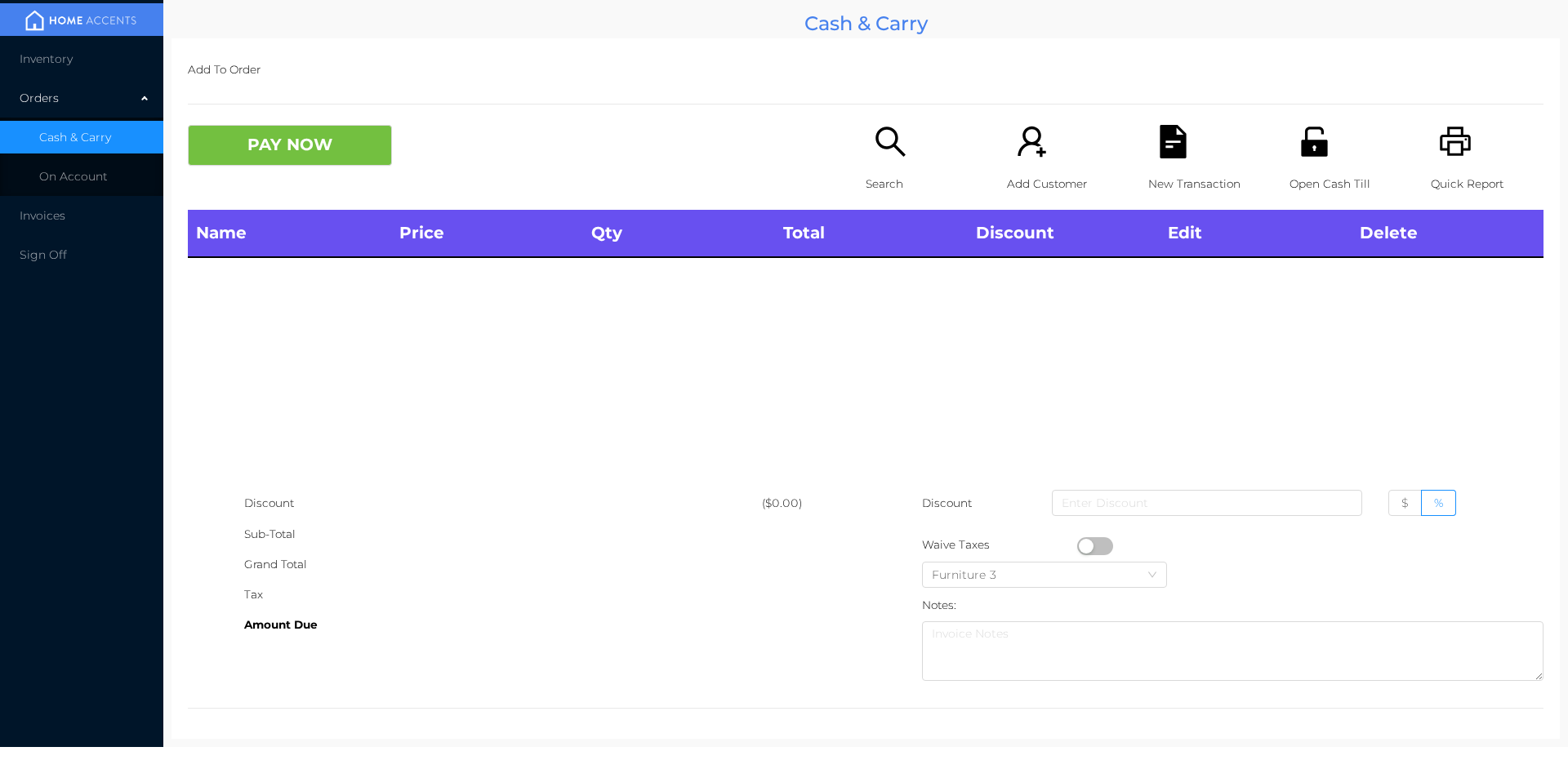
click at [1435, 167] on div "Quick Report" at bounding box center [1487, 168] width 113 height 85
click at [371, 129] on button "PAY NOW" at bounding box center [289, 146] width 204 height 41
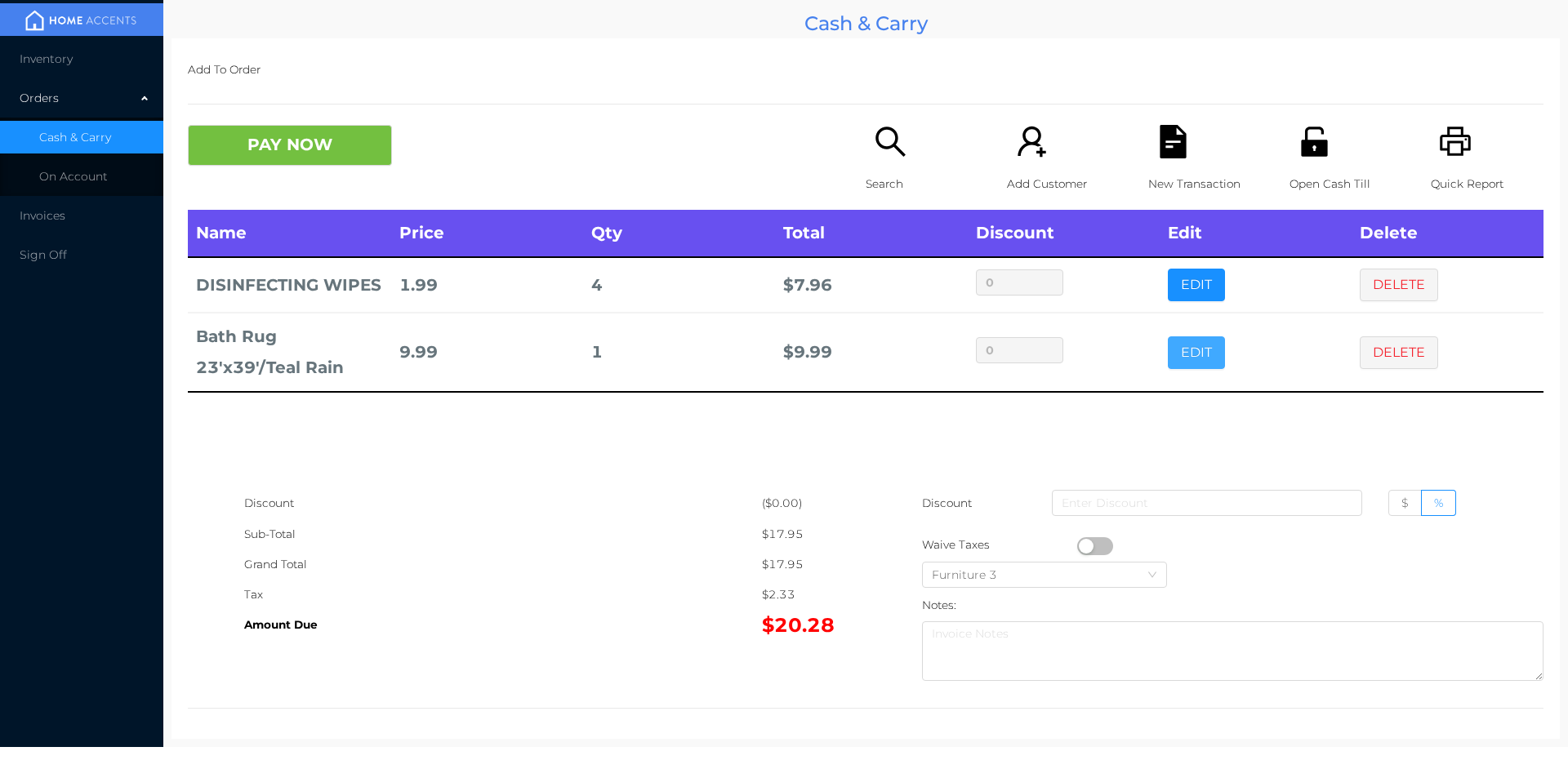
click at [1172, 357] on button "EDIT" at bounding box center [1196, 353] width 57 height 33
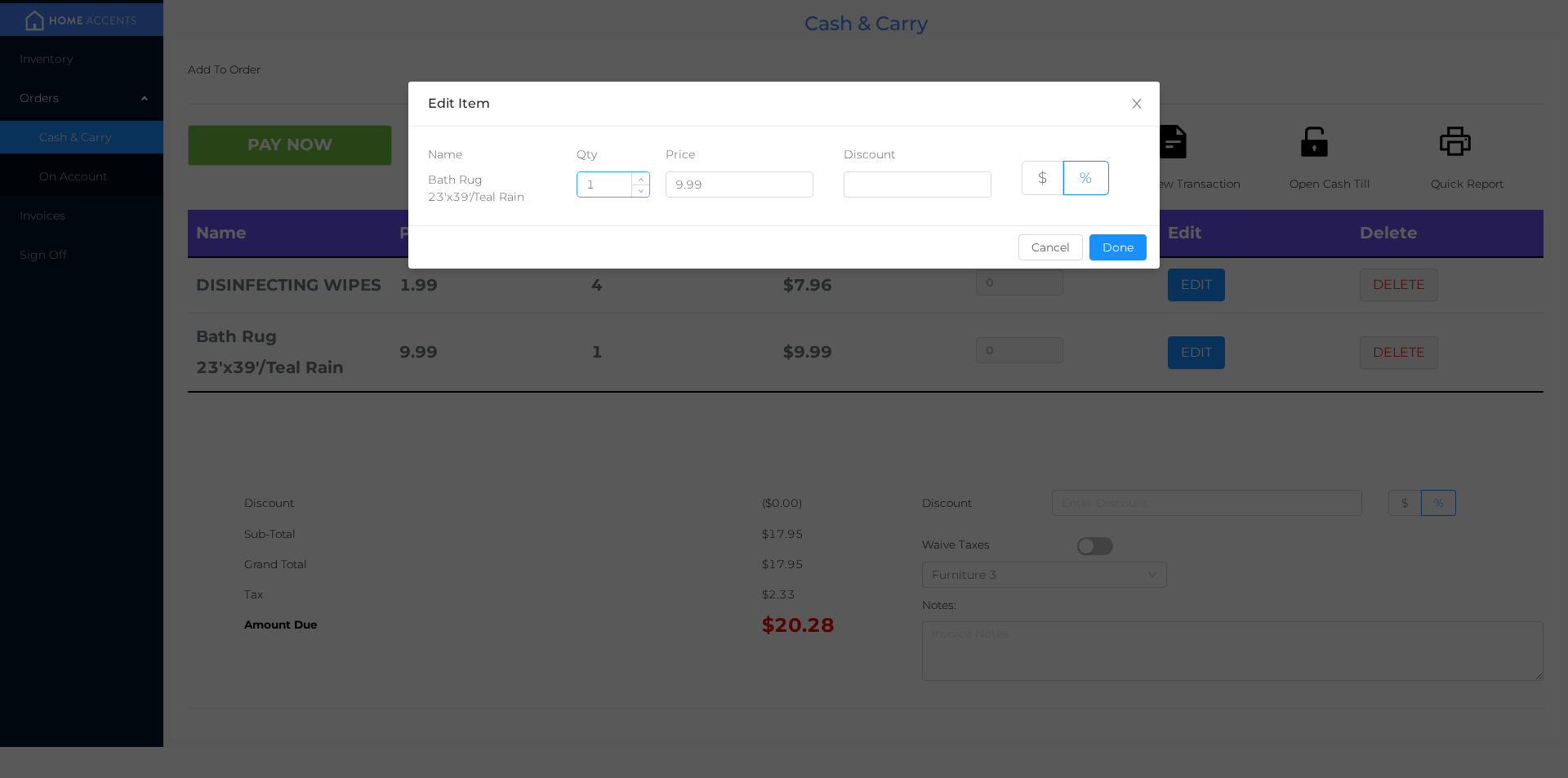
click at [616, 186] on input "1" at bounding box center [613, 185] width 72 height 25
type input "2"
click at [1123, 256] on button "Done" at bounding box center [1118, 247] width 57 height 26
type input "0%"
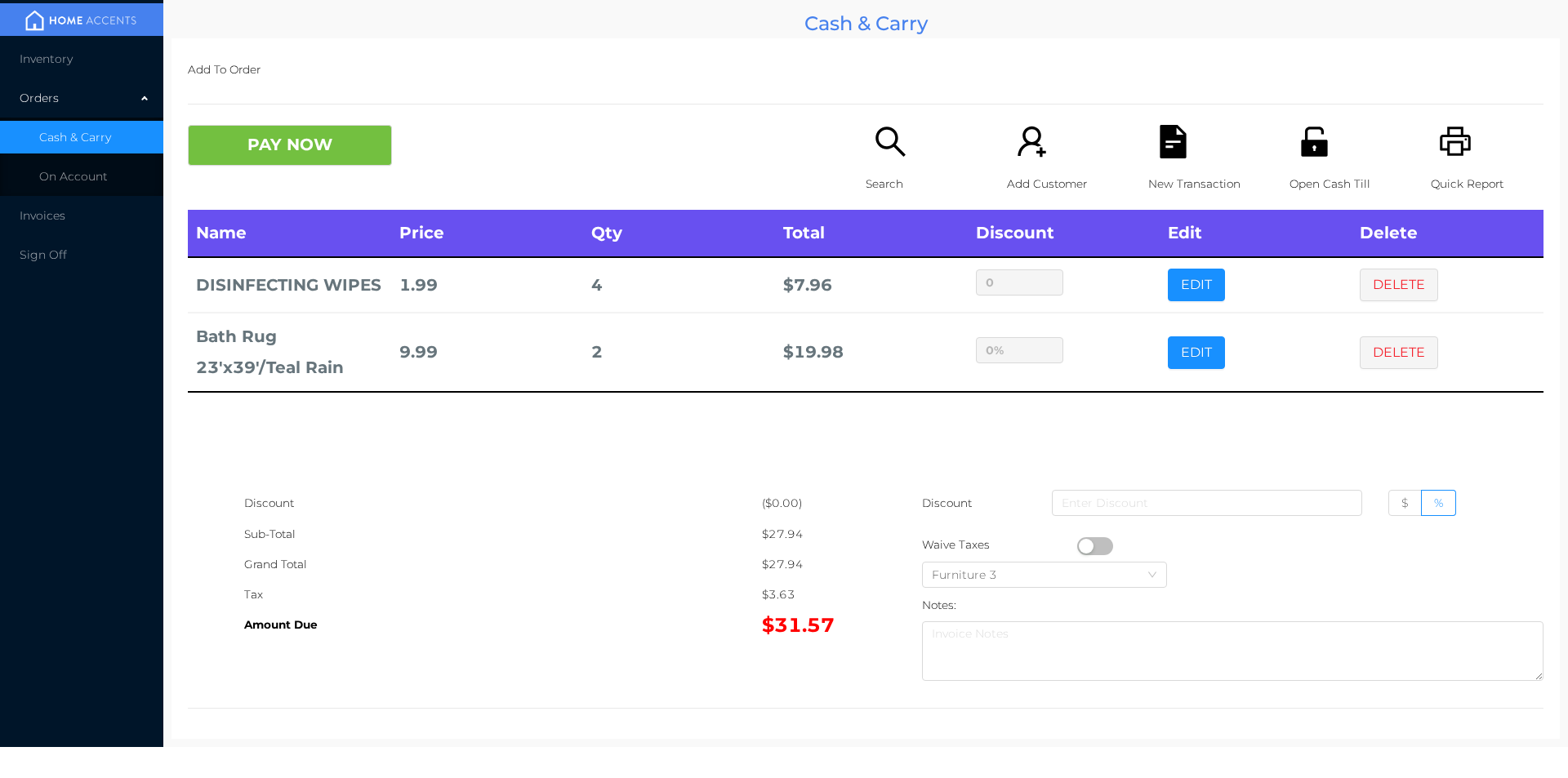
click at [643, 482] on div "Name Price Qty Total Discount Edit Delete DISINFECTING WIPES 1.99 4 $ 7.96 0 ED…" at bounding box center [865, 349] width 1355 height 278
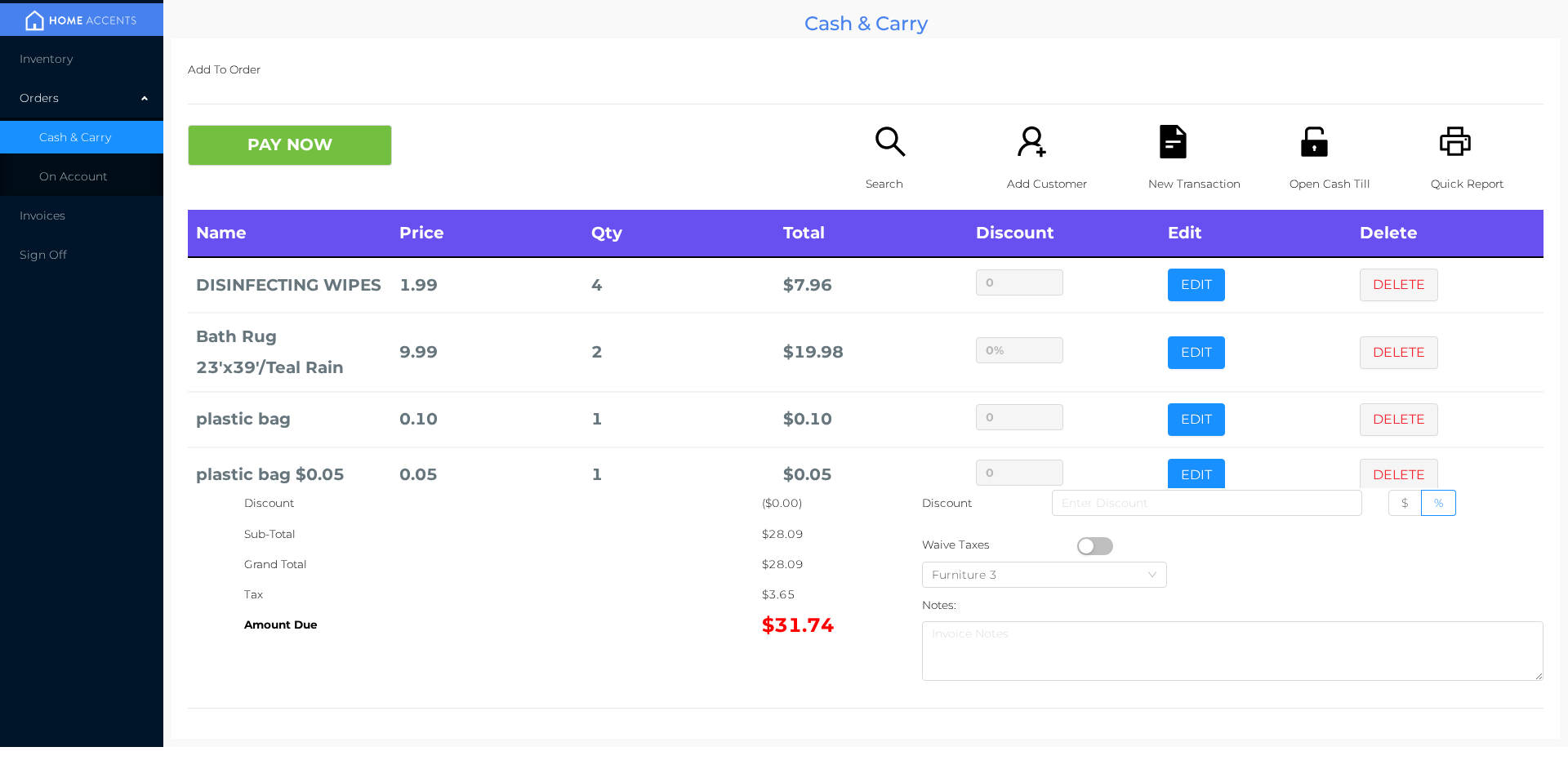
scroll to position [55, 0]
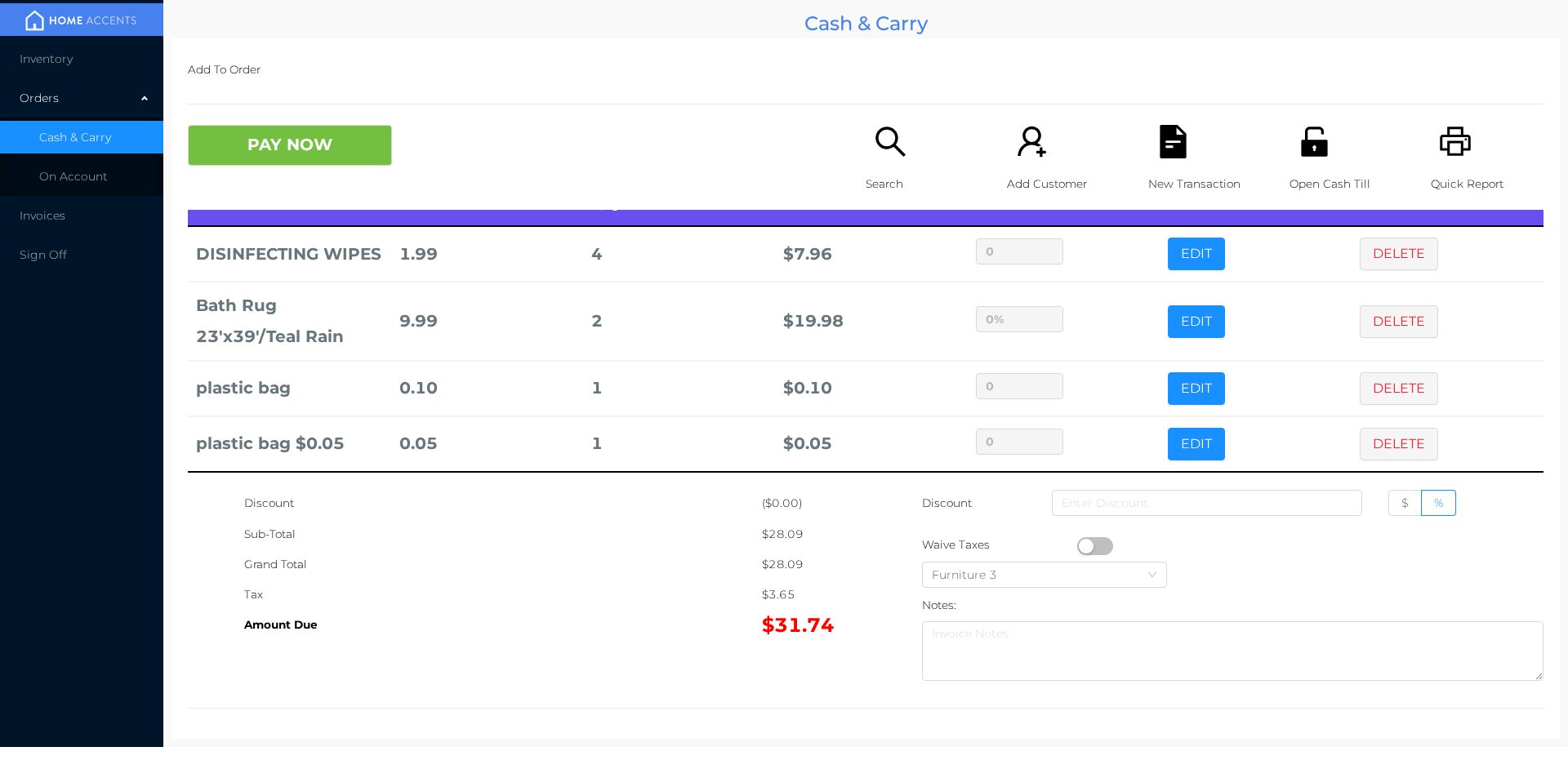
click at [1366, 385] on button "DELETE" at bounding box center [1399, 389] width 79 height 33
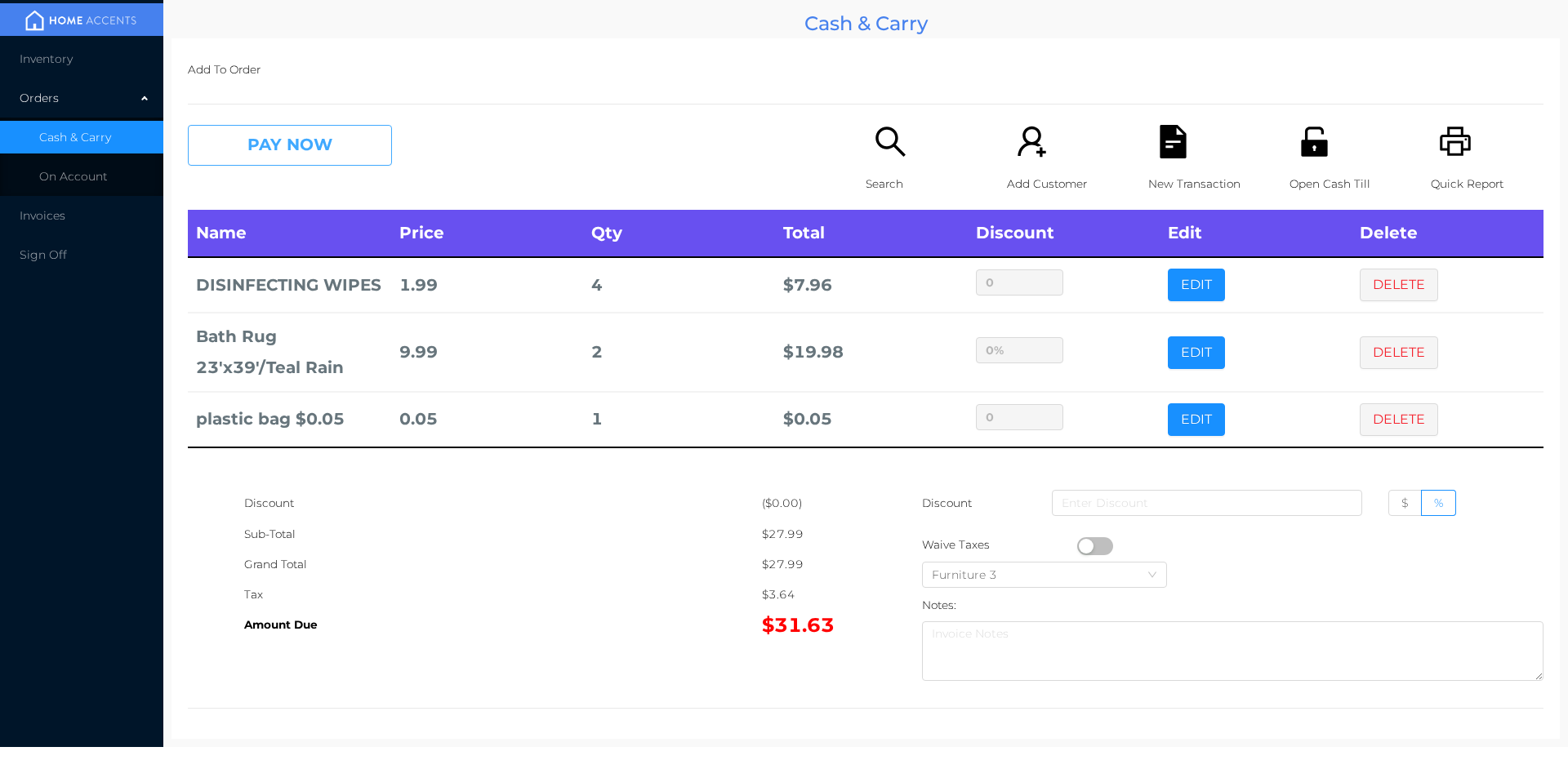
click at [345, 152] on button "PAY NOW" at bounding box center [289, 146] width 204 height 41
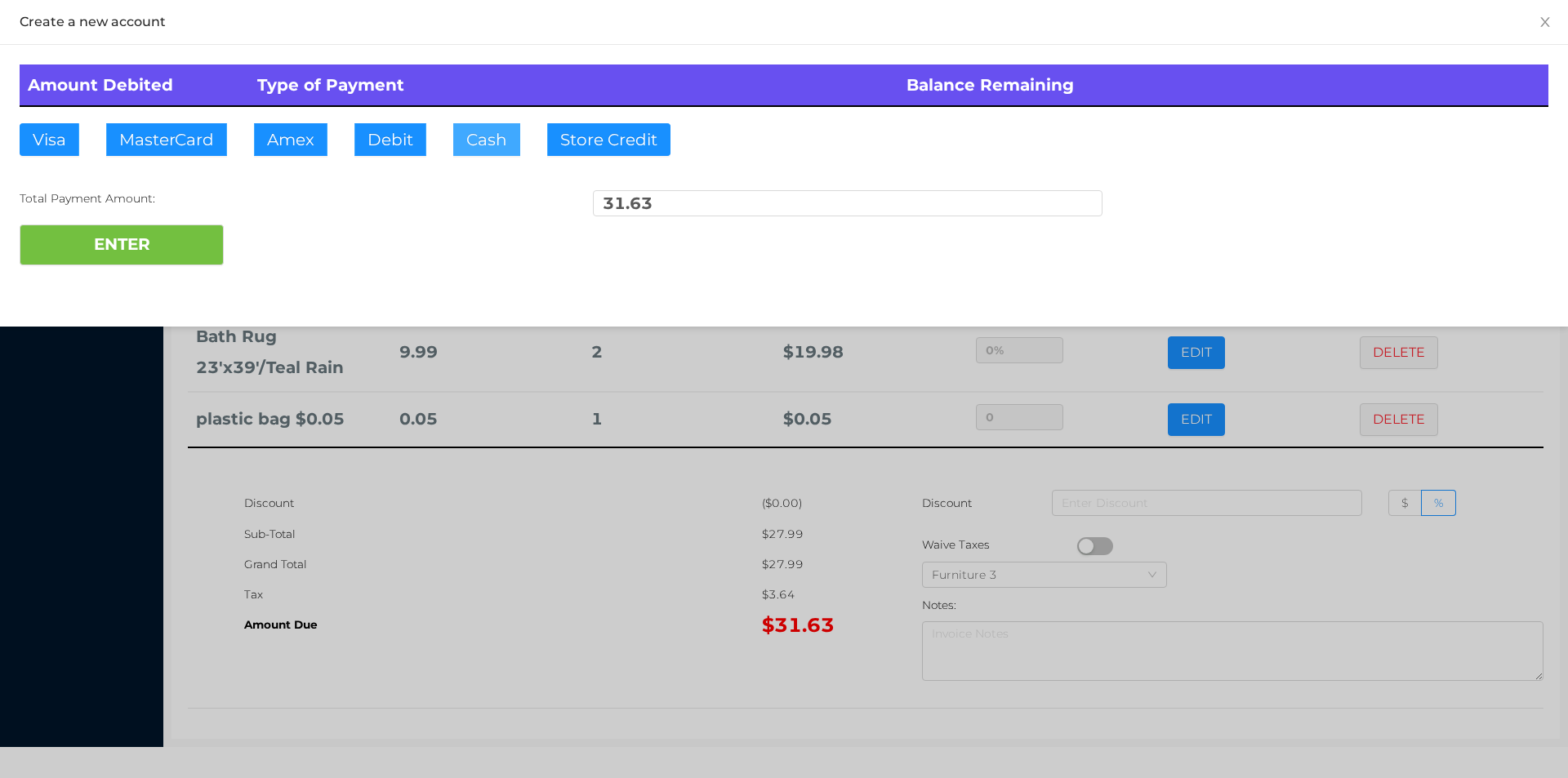
click at [466, 136] on button "Cash" at bounding box center [487, 140] width 67 height 33
type input "40."
click at [155, 259] on button "ENTER" at bounding box center [121, 245] width 204 height 41
type input "0"
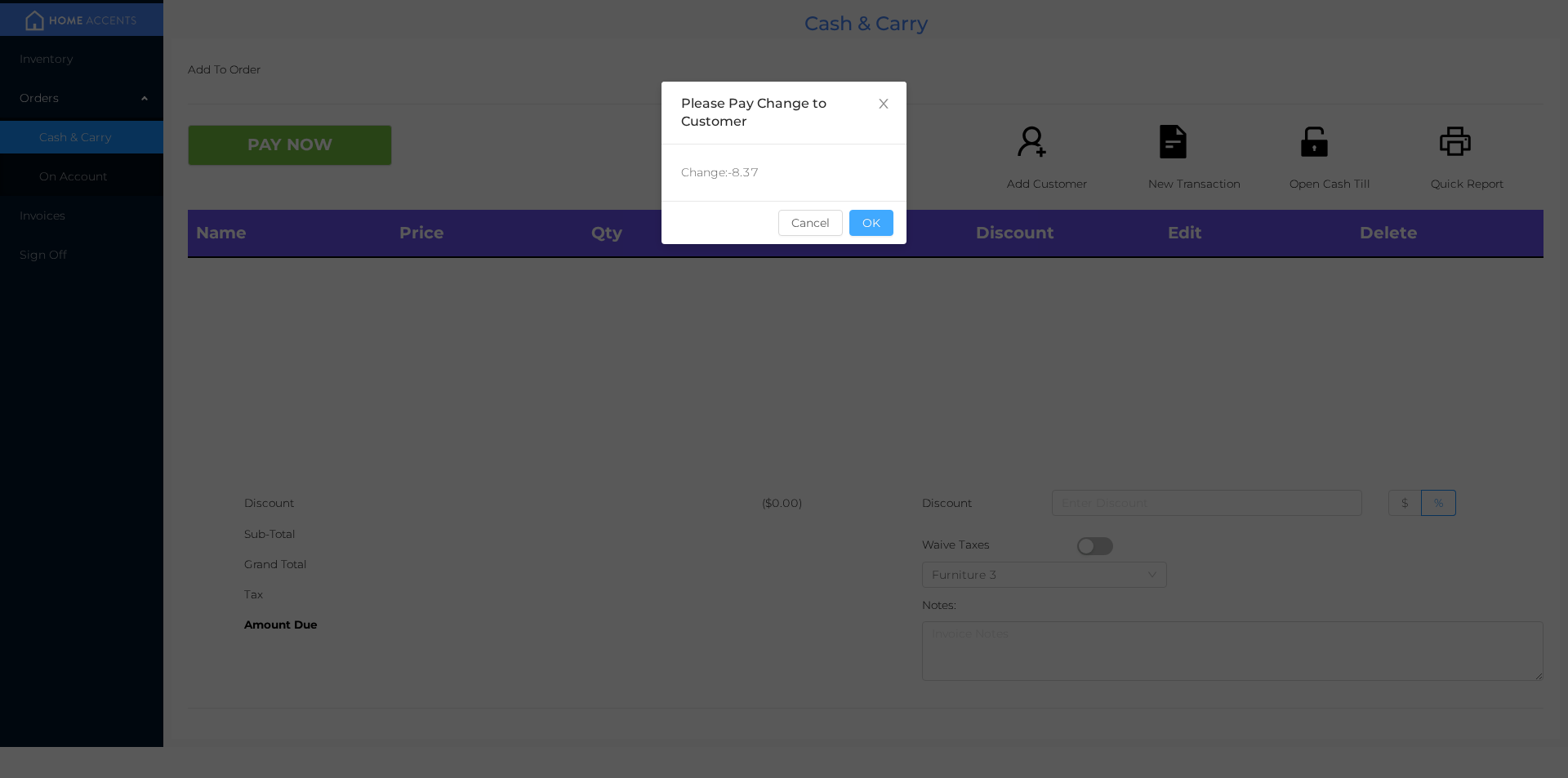
click at [865, 218] on button "OK" at bounding box center [872, 223] width 44 height 26
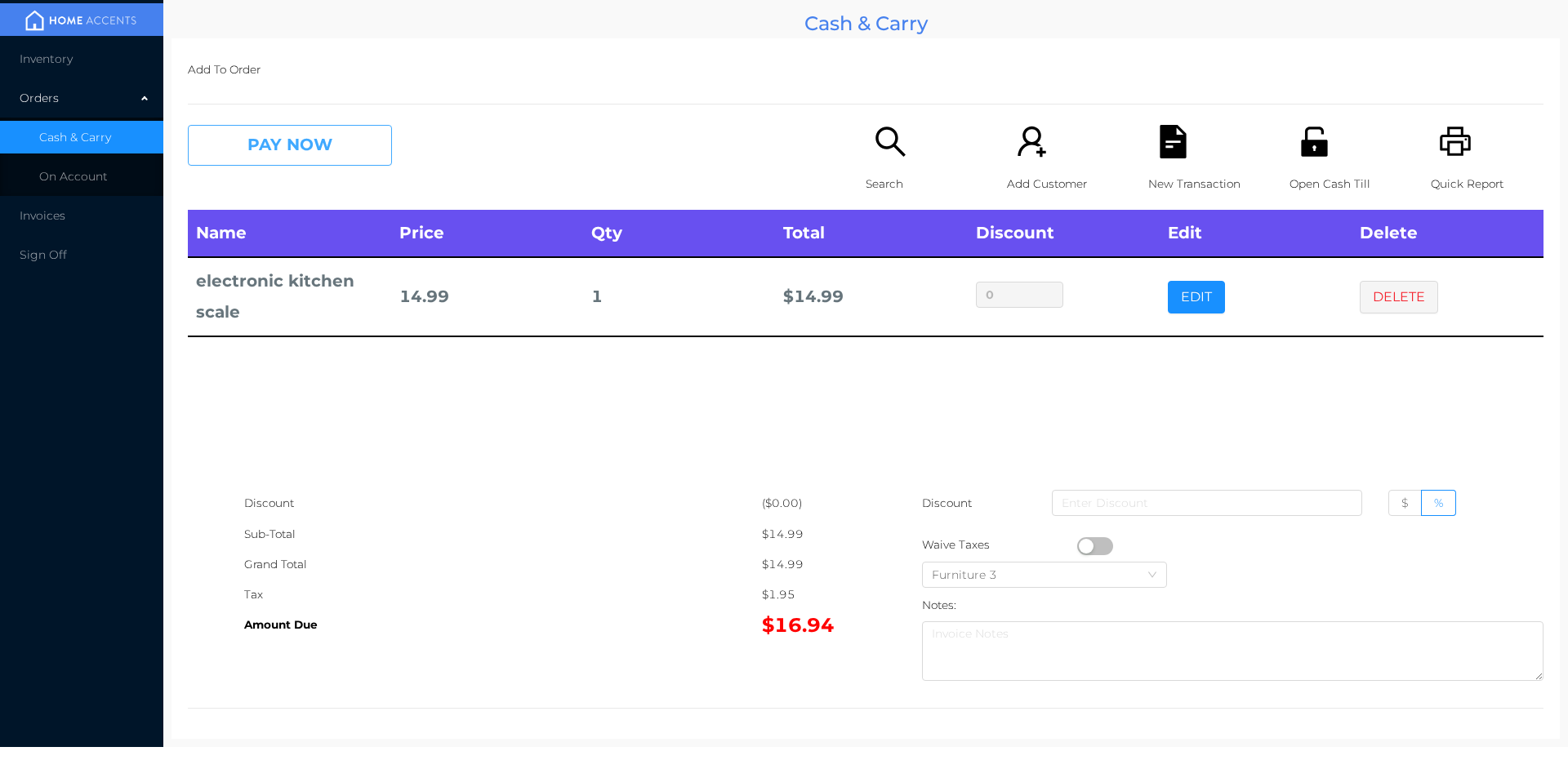
click at [328, 146] on button "PAY NOW" at bounding box center [289, 146] width 204 height 41
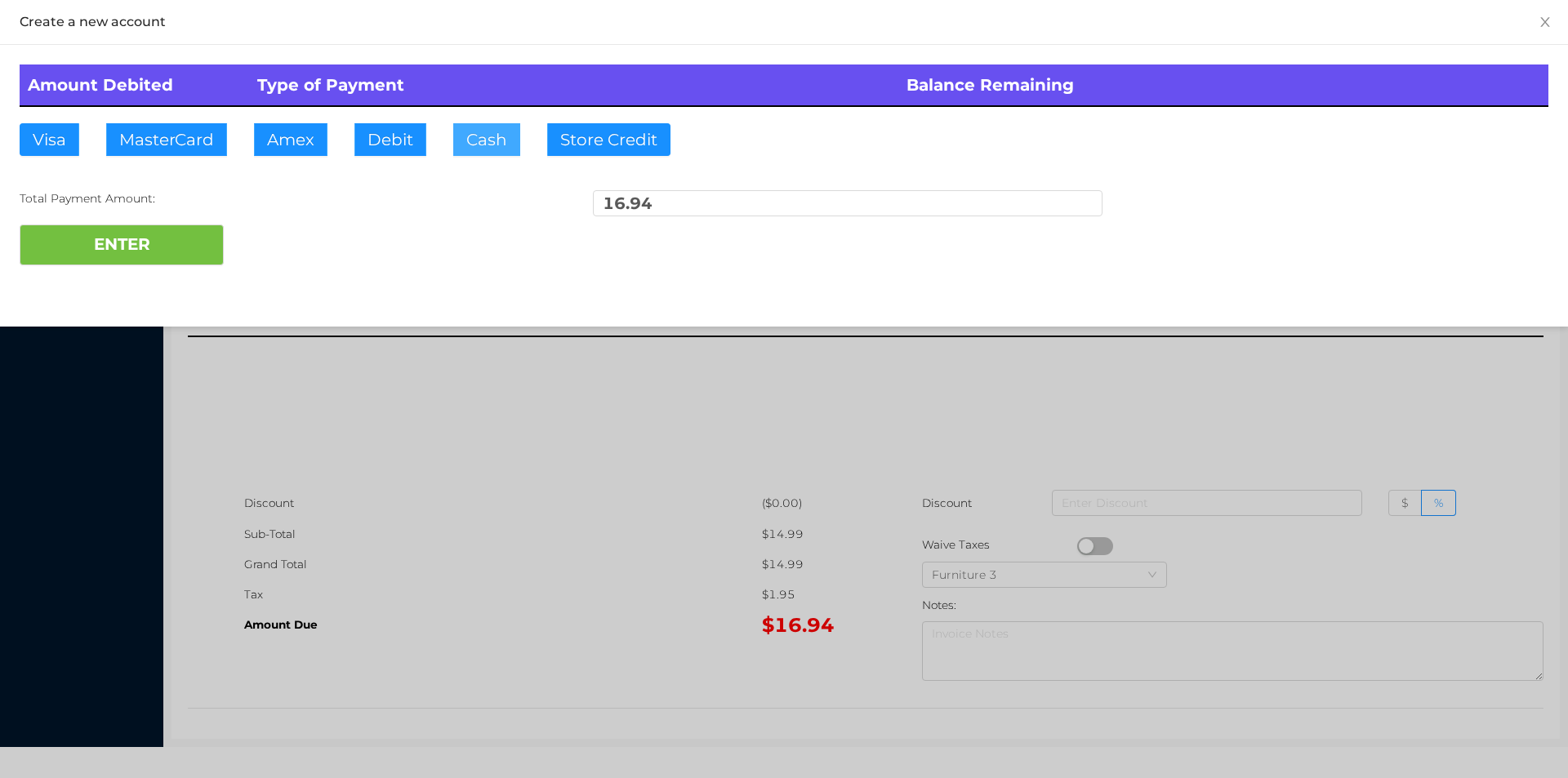
click at [485, 137] on button "Cash" at bounding box center [487, 140] width 67 height 33
type input "20."
click at [195, 224] on button "ENTER" at bounding box center [121, 245] width 204 height 41
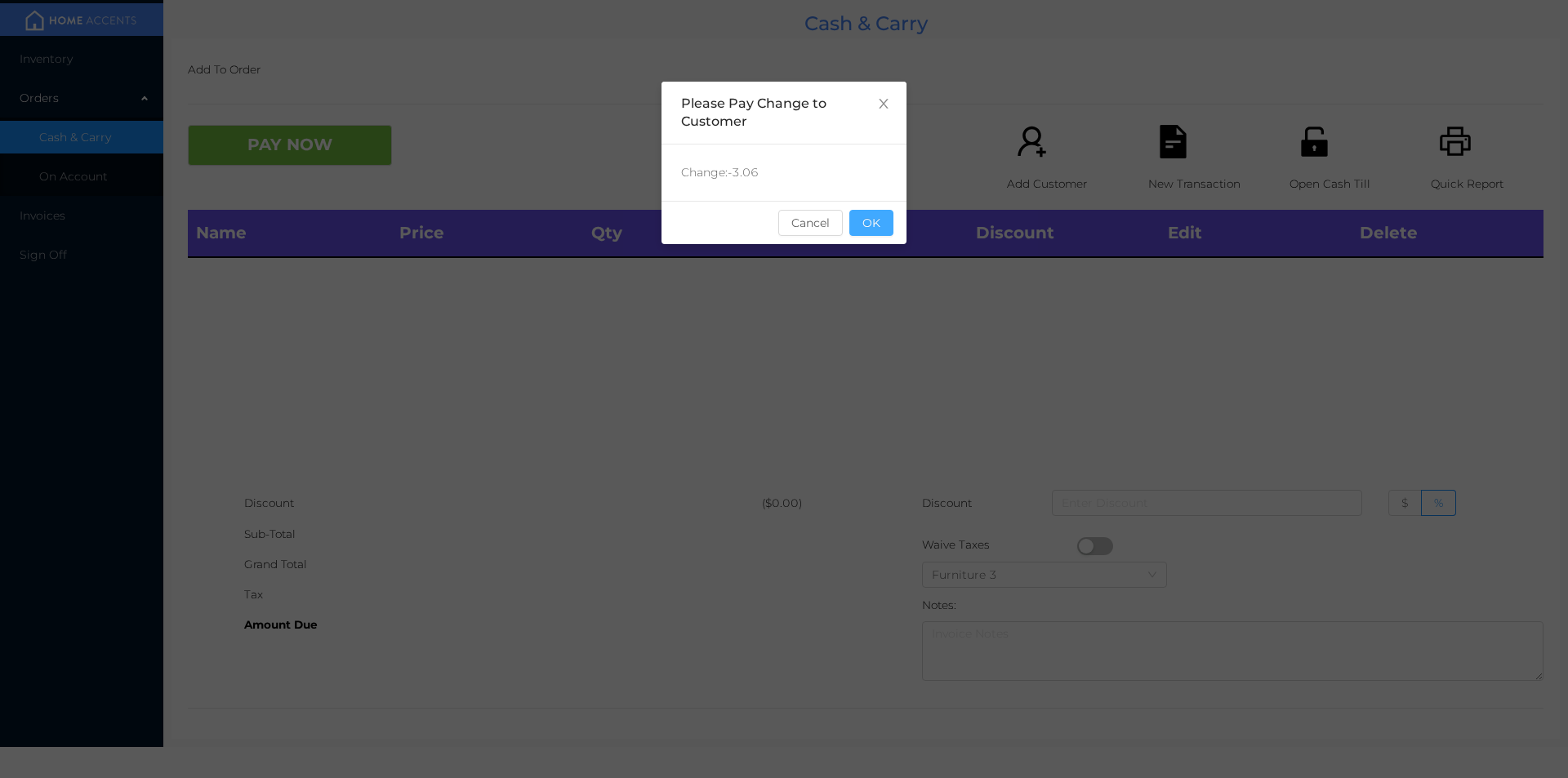
click at [868, 230] on button "OK" at bounding box center [872, 223] width 44 height 26
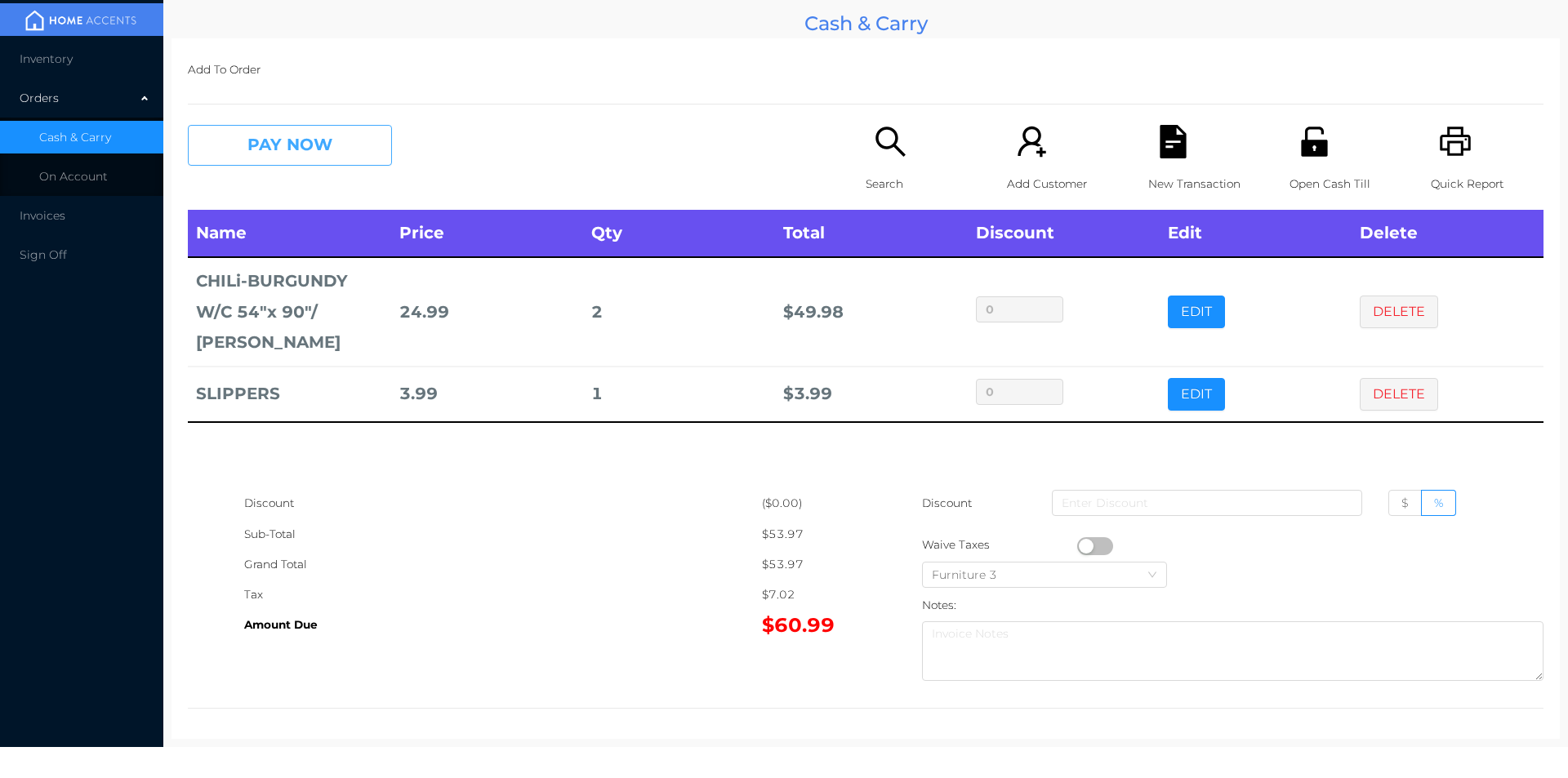
click at [250, 140] on button "PAY NOW" at bounding box center [289, 146] width 204 height 41
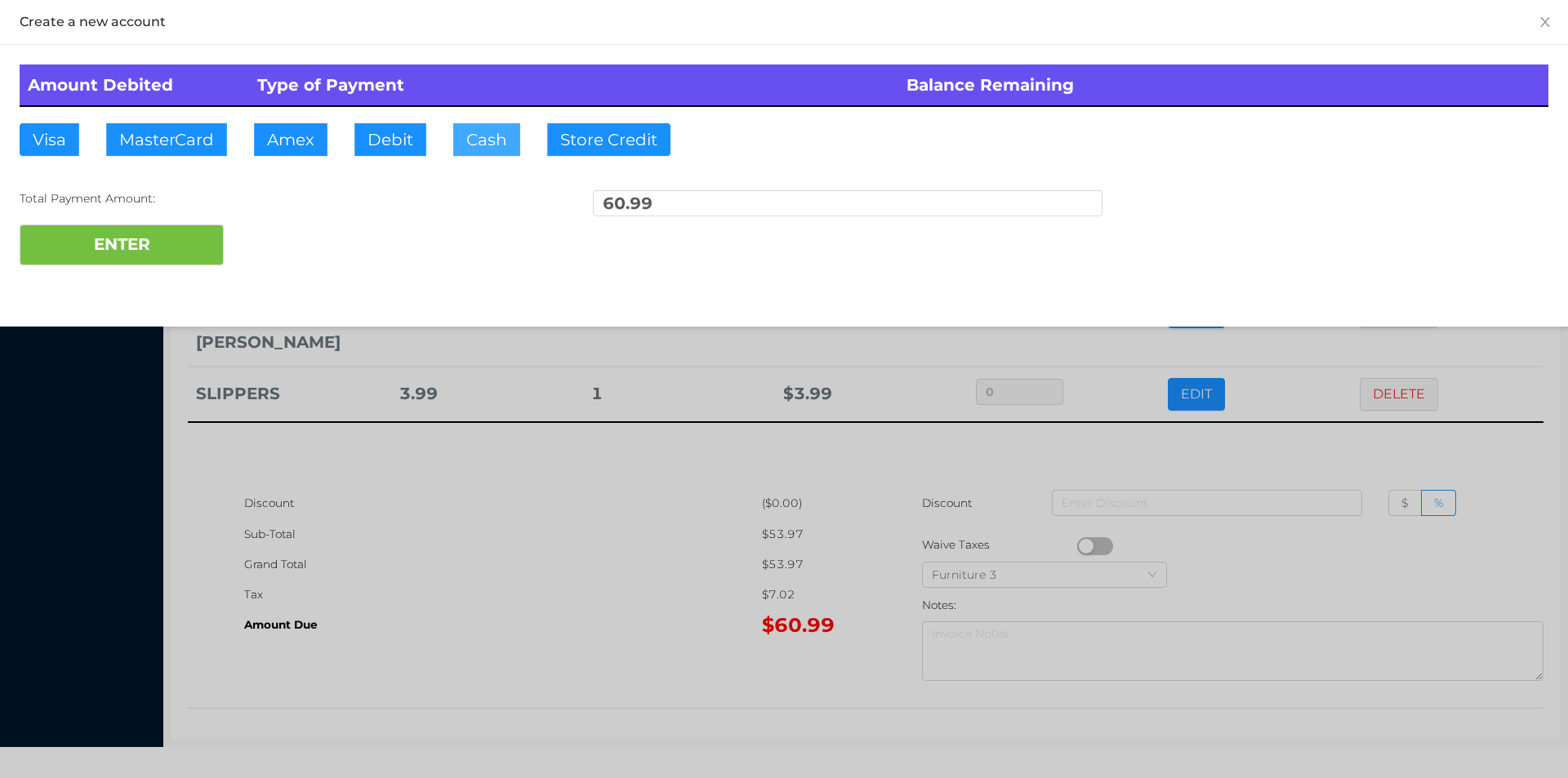
click at [498, 133] on button "Cash" at bounding box center [487, 140] width 67 height 33
type input "100."
click at [118, 246] on button "ENTER" at bounding box center [121, 245] width 204 height 41
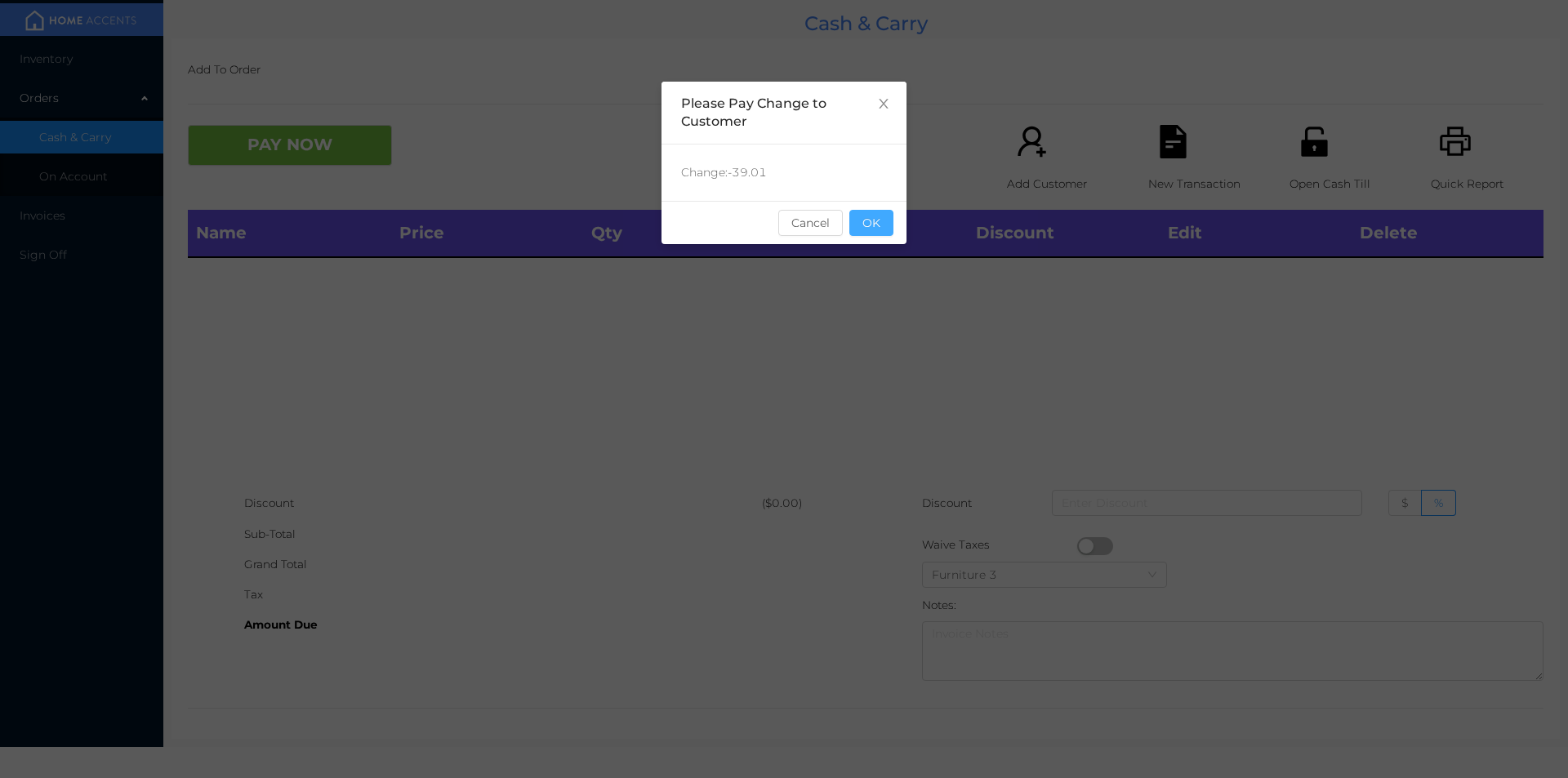
click at [872, 218] on button "OK" at bounding box center [872, 223] width 44 height 26
click at [1030, 304] on div "Name Price Qty Total Discount Edit Delete" at bounding box center [865, 349] width 1355 height 278
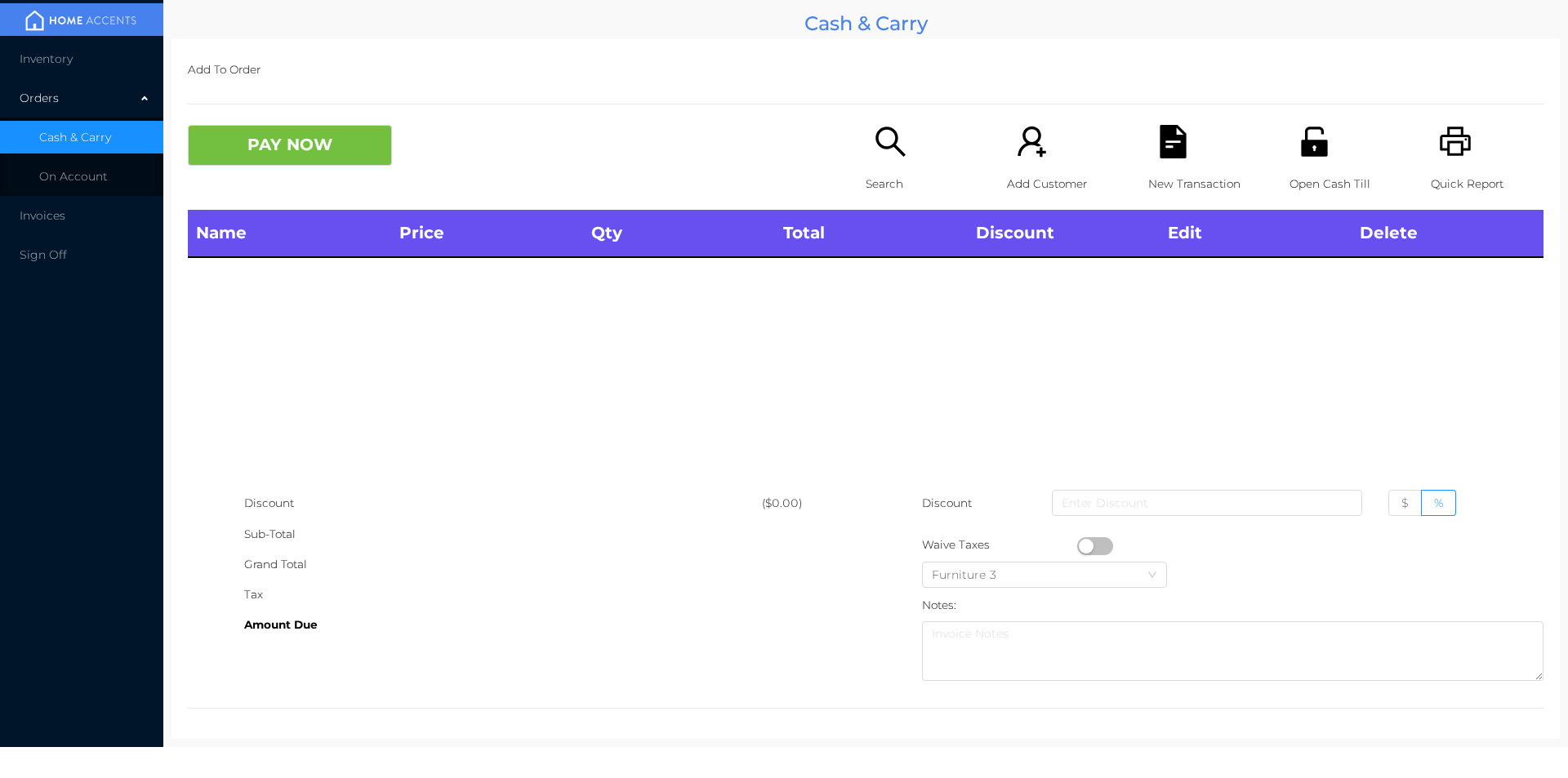
click at [1431, 170] on p "Quick Report" at bounding box center [1487, 184] width 113 height 30
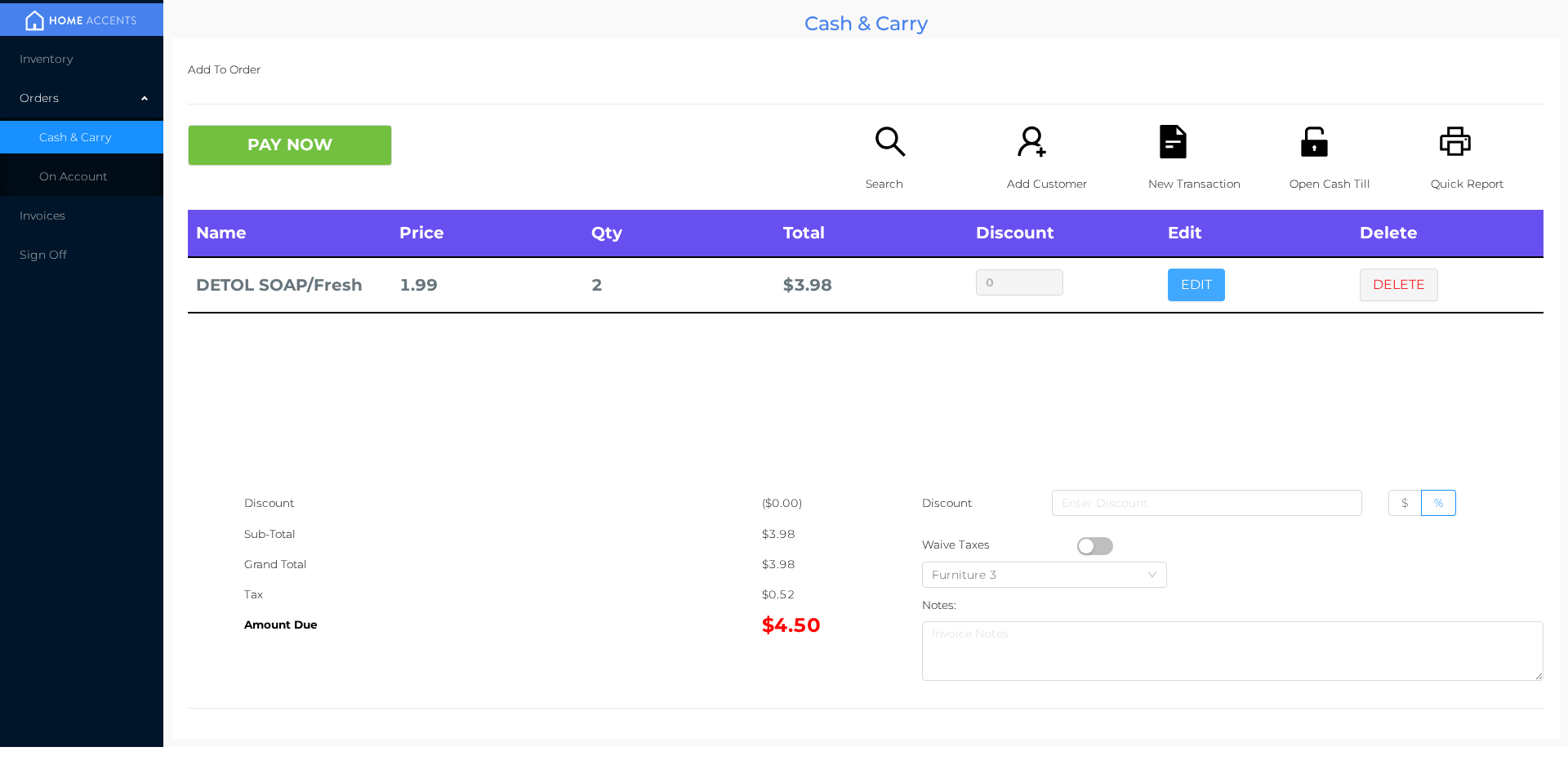
click at [1176, 282] on button "EDIT" at bounding box center [1196, 285] width 57 height 33
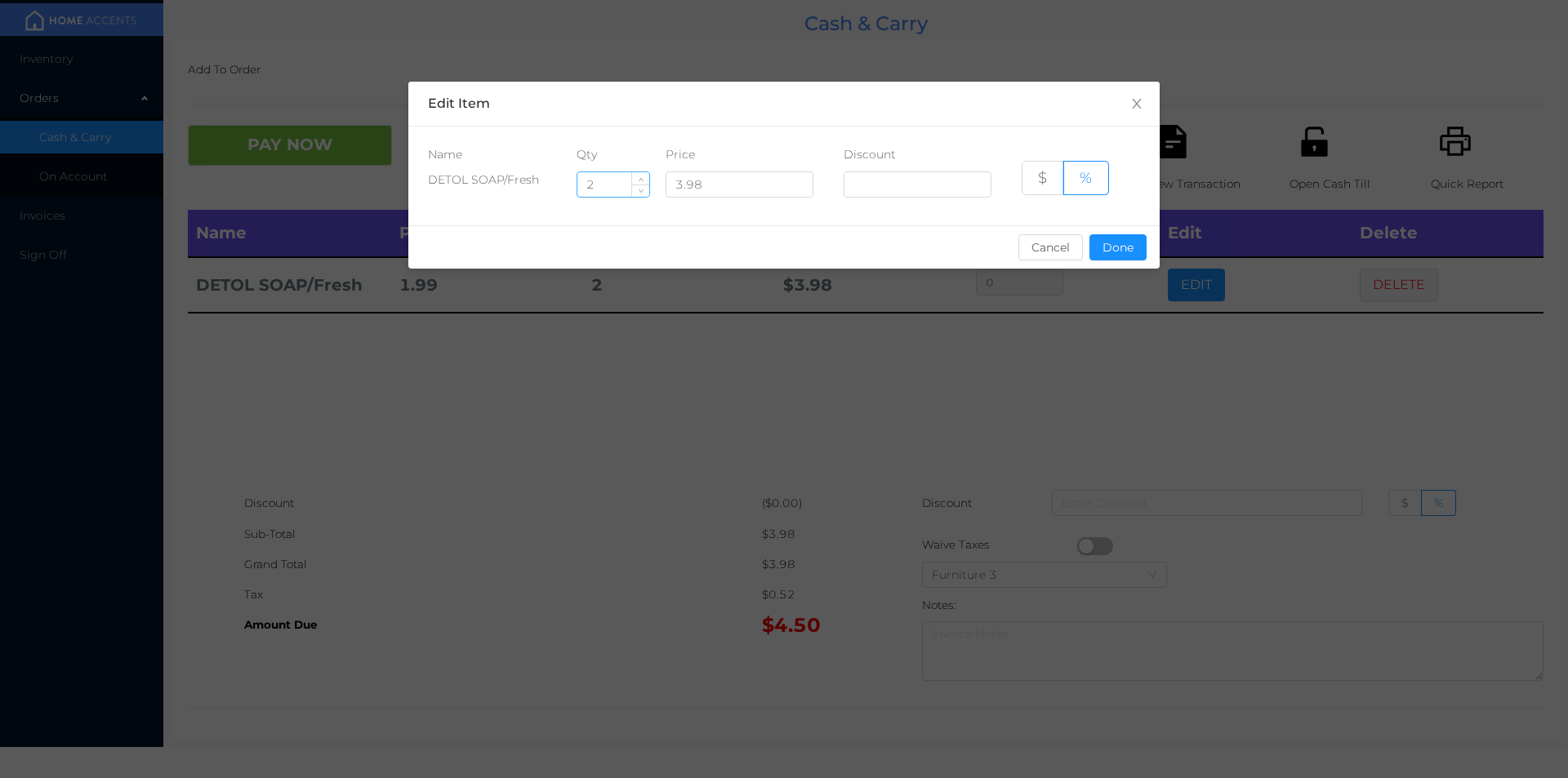
click at [612, 187] on input "2" at bounding box center [613, 185] width 72 height 25
type input "6"
click at [1115, 250] on button "Done" at bounding box center [1118, 247] width 57 height 26
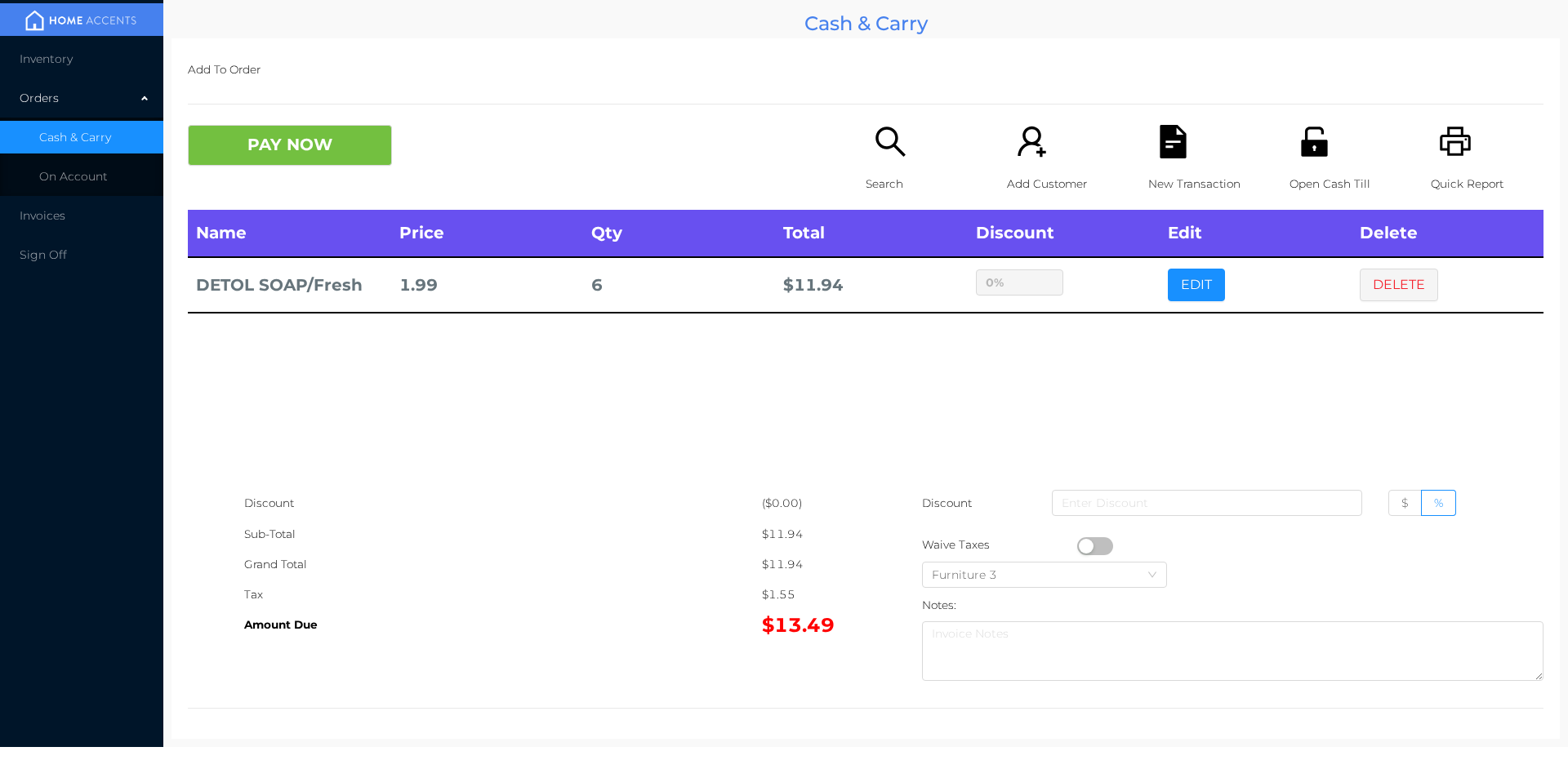
click at [1056, 388] on div "Name Price Qty Total Discount Edit Delete DETOL SOAP/Fresh 1.99 6 $ 11.94 0% ED…" at bounding box center [865, 349] width 1355 height 278
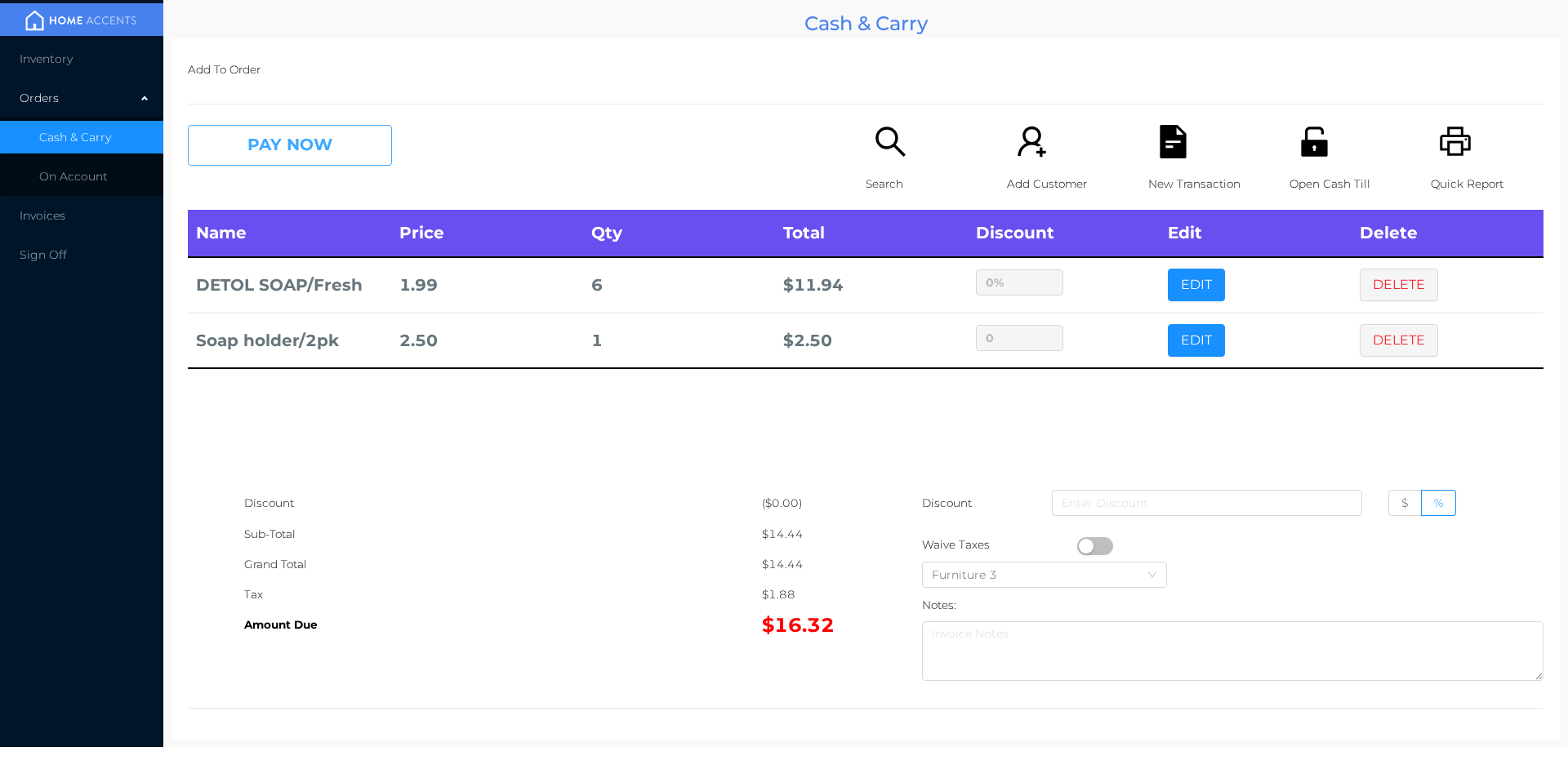
click at [253, 160] on button "PAY NOW" at bounding box center [289, 146] width 204 height 41
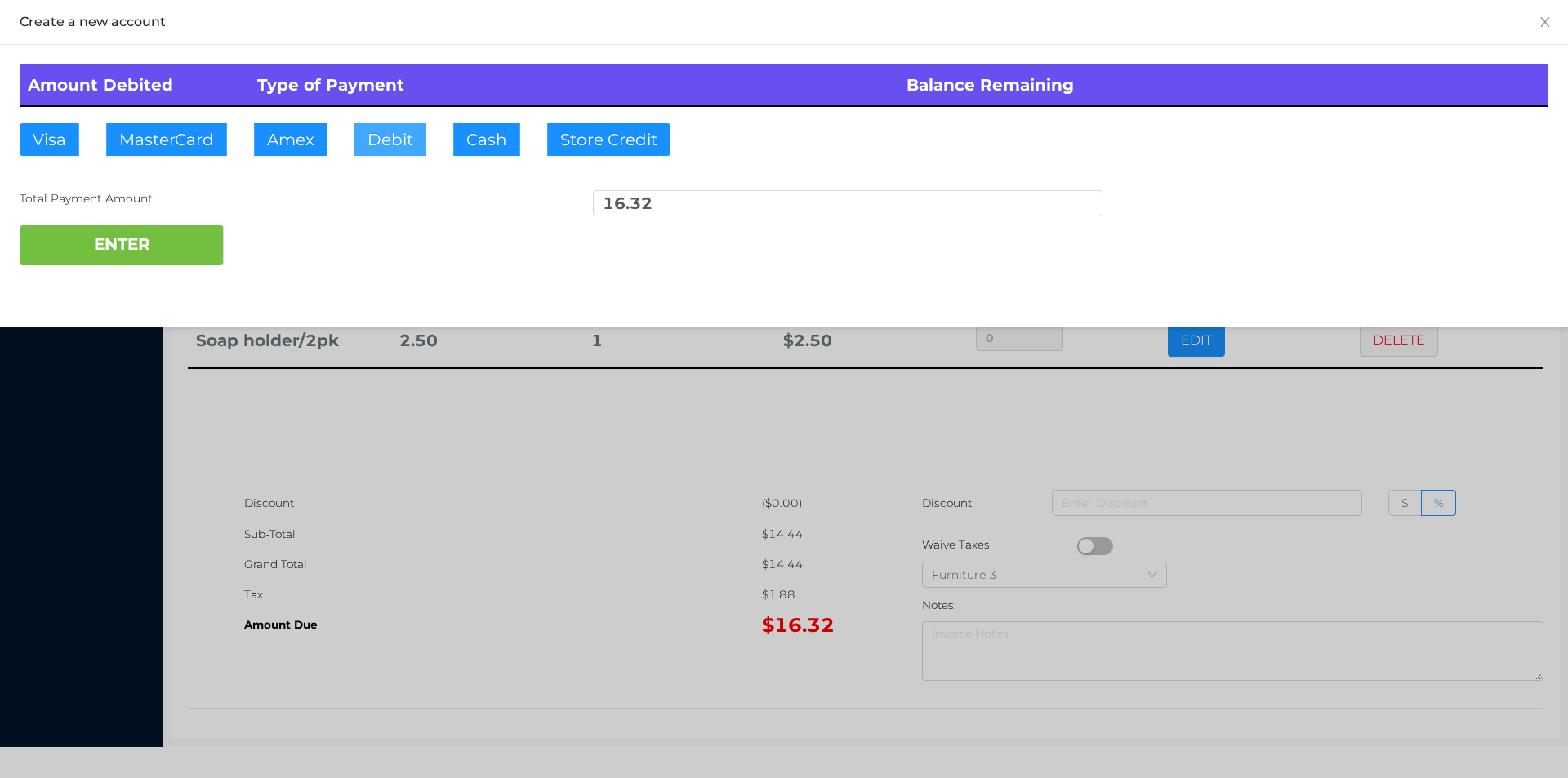
click at [384, 151] on button "Debit" at bounding box center [390, 140] width 72 height 33
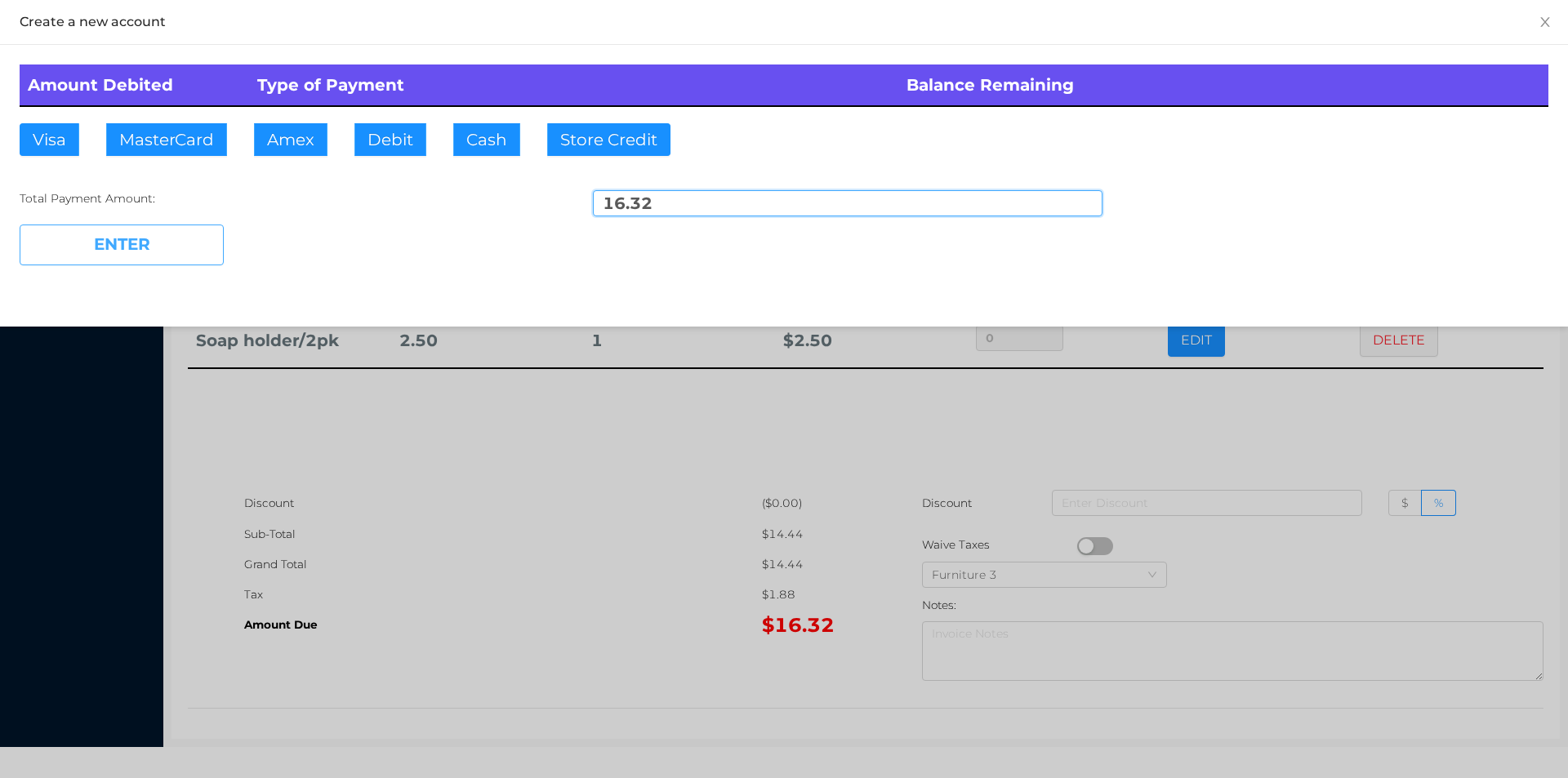
click at [116, 243] on button "ENTER" at bounding box center [121, 245] width 204 height 41
type input "0"
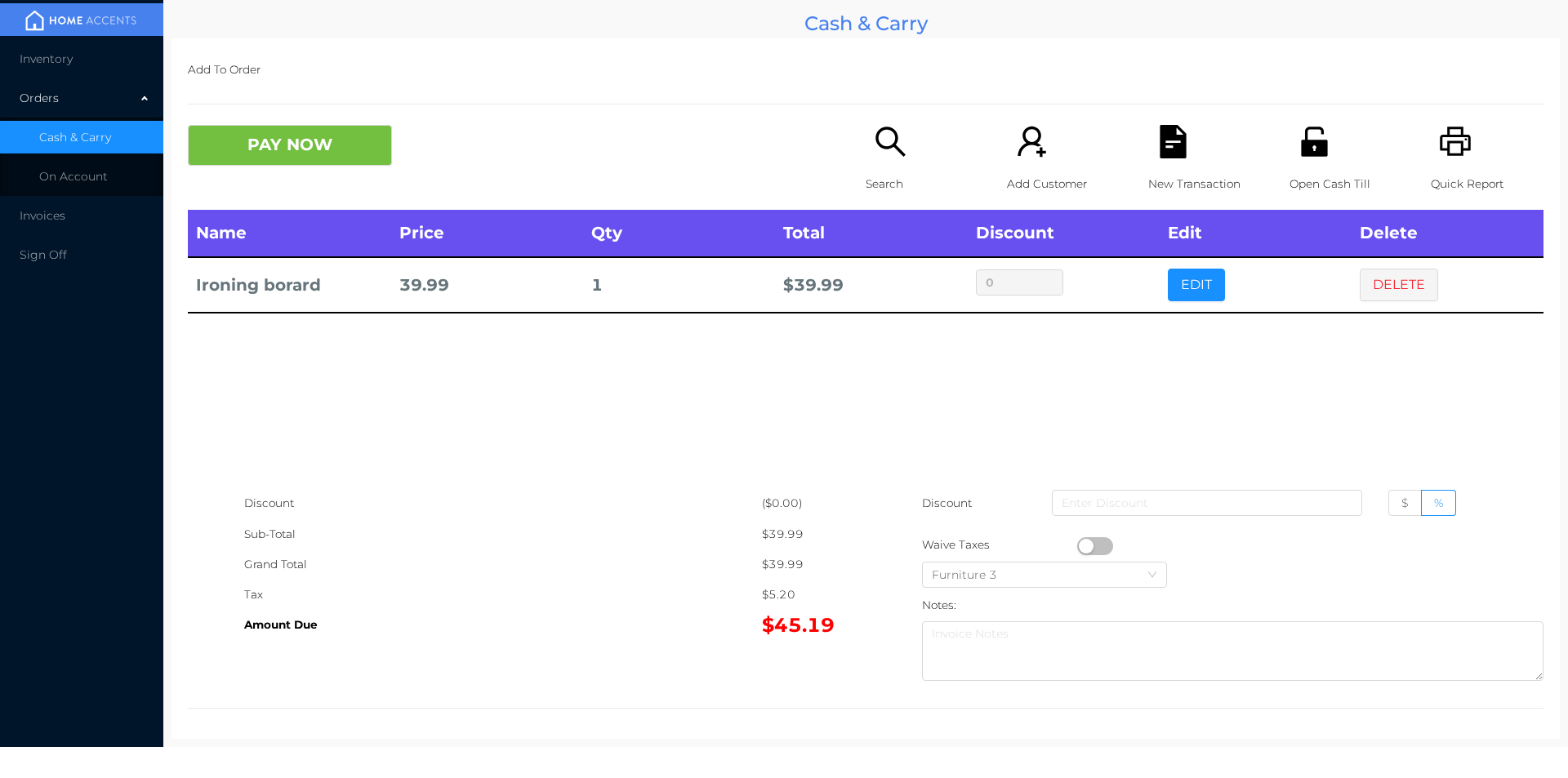
click at [875, 173] on p "Search" at bounding box center [922, 184] width 113 height 30
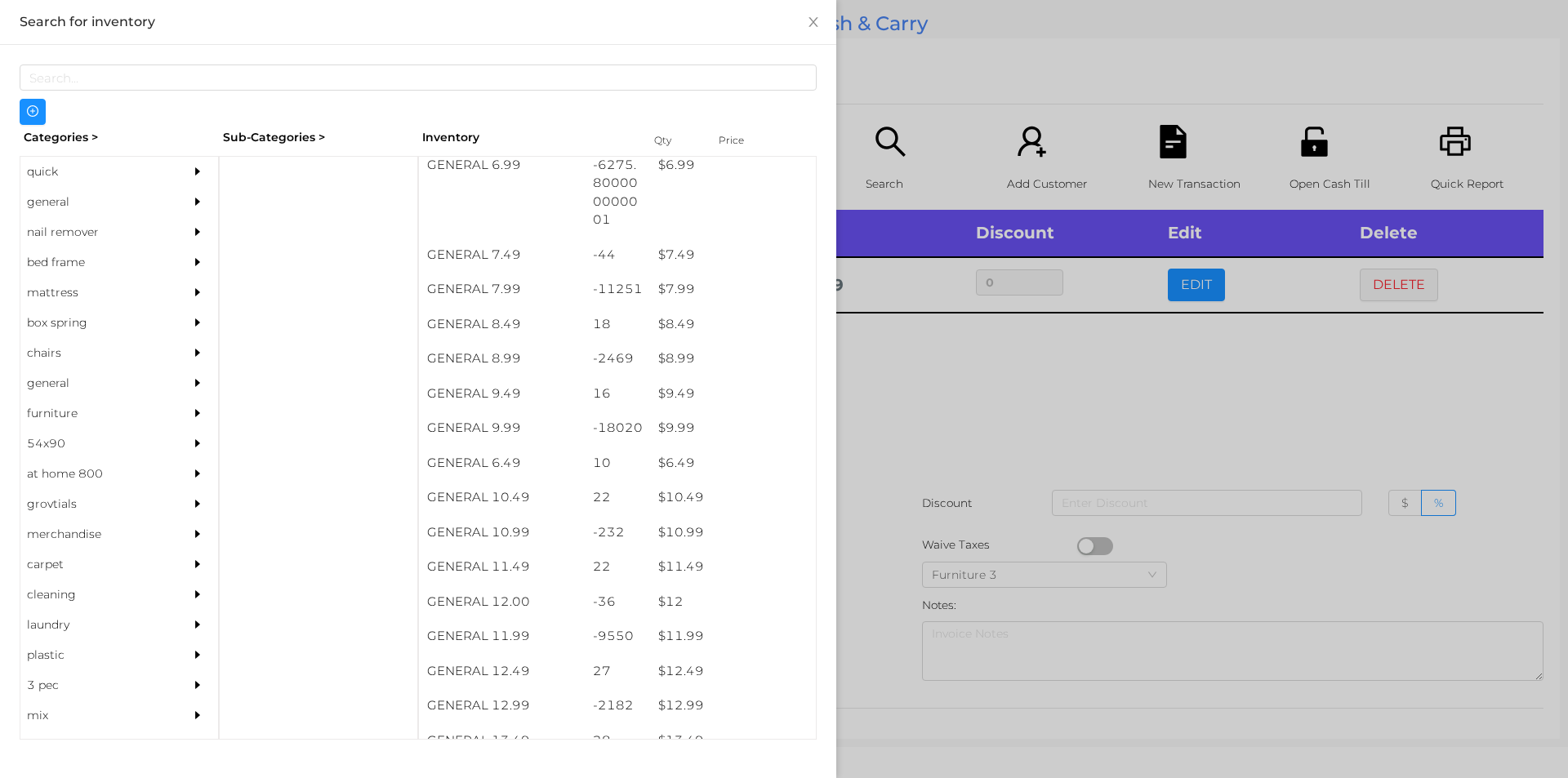
scroll to position [743, 0]
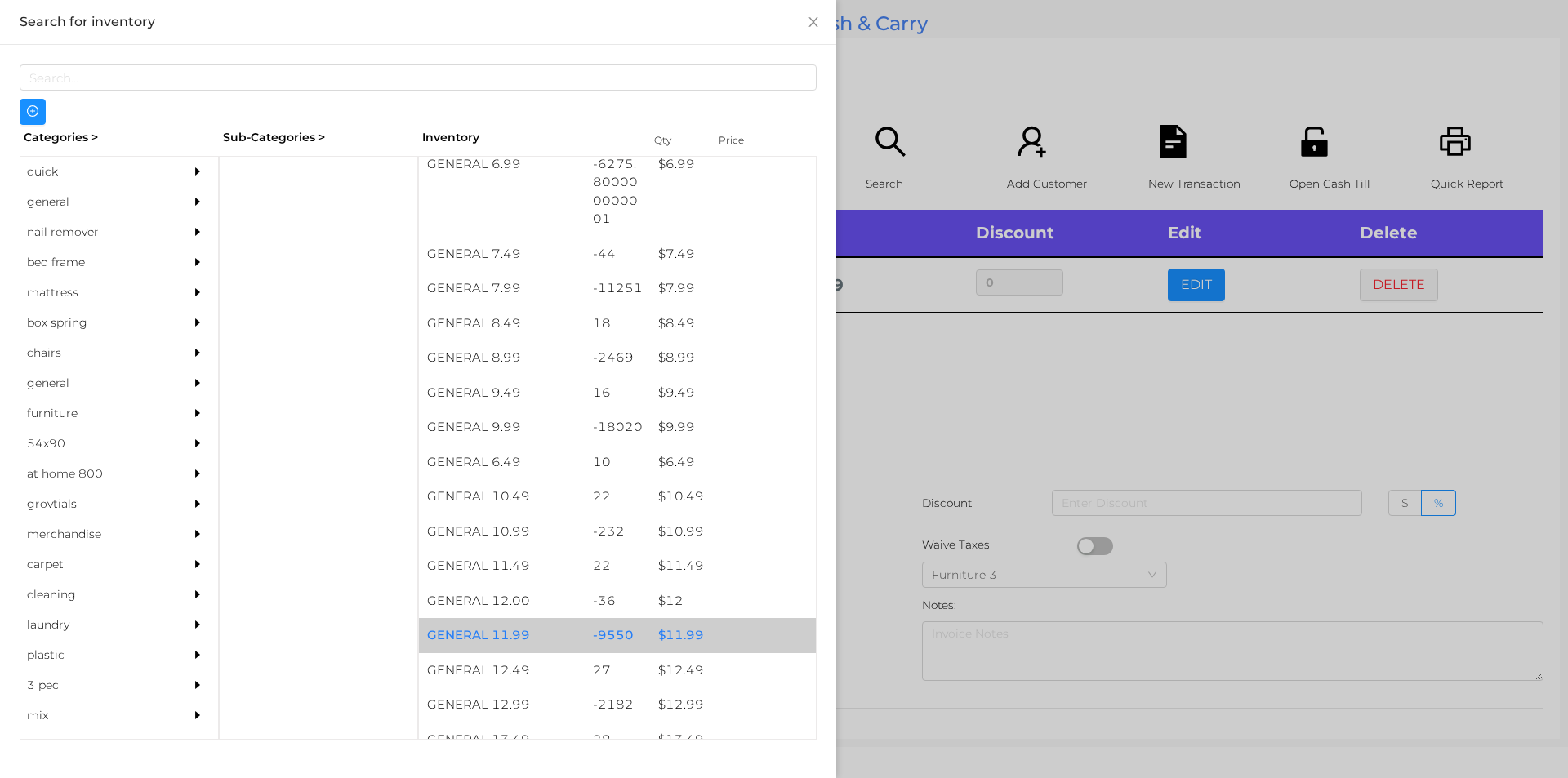
click at [689, 637] on div "$ 11.99" at bounding box center [732, 635] width 166 height 35
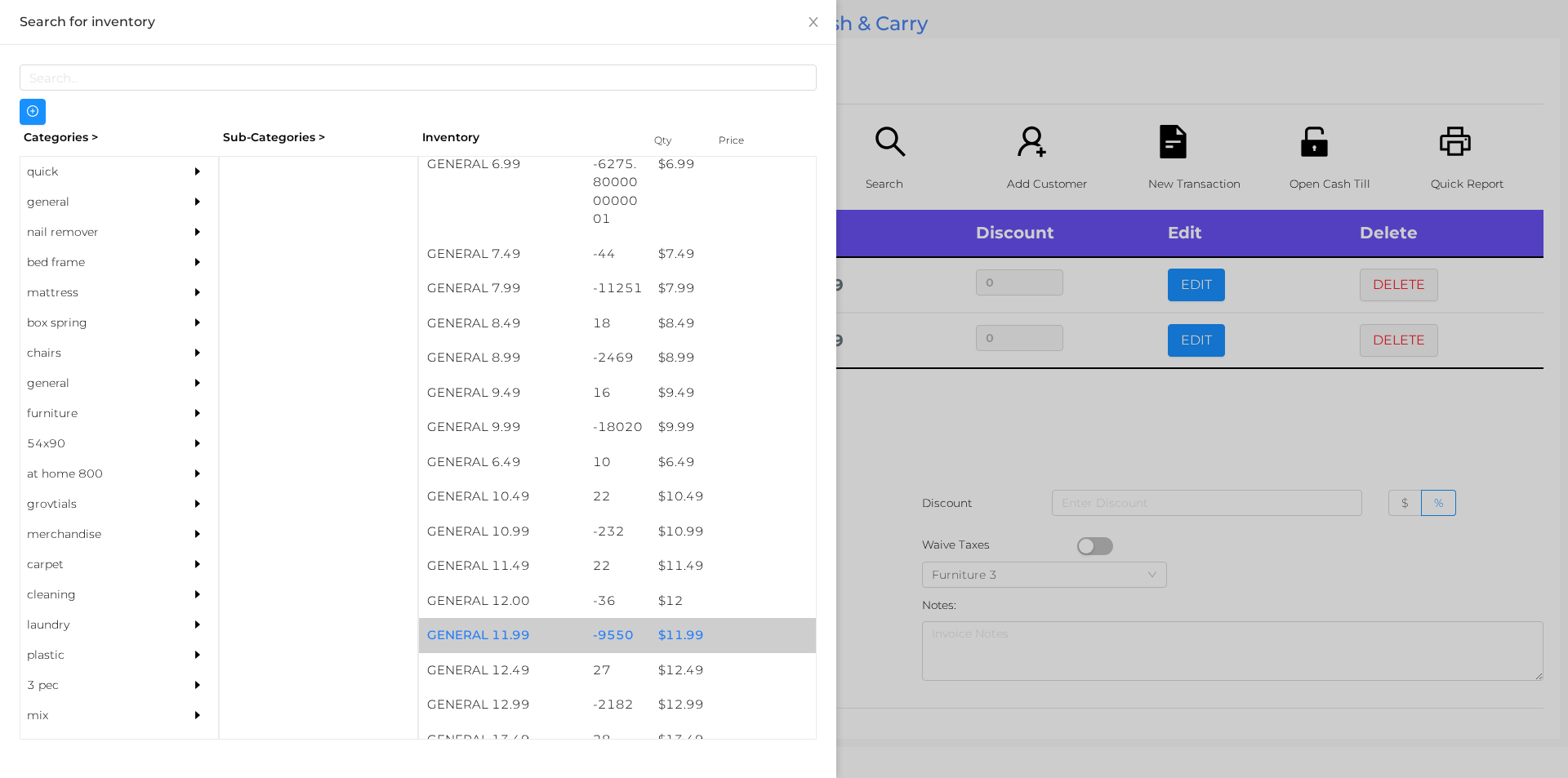
click at [683, 634] on div "$ 11.99" at bounding box center [732, 635] width 166 height 35
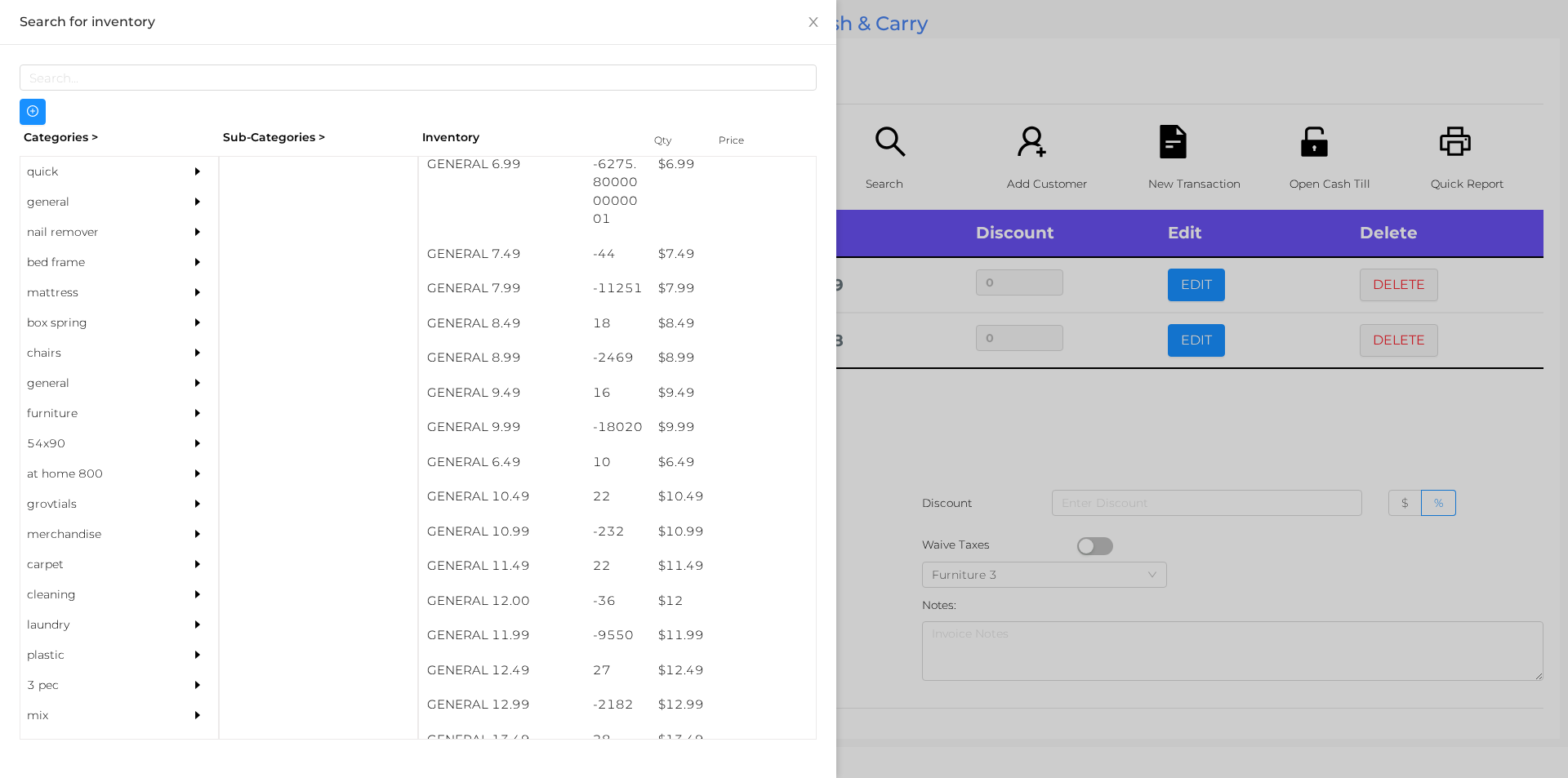
click at [870, 609] on div at bounding box center [784, 389] width 1568 height 778
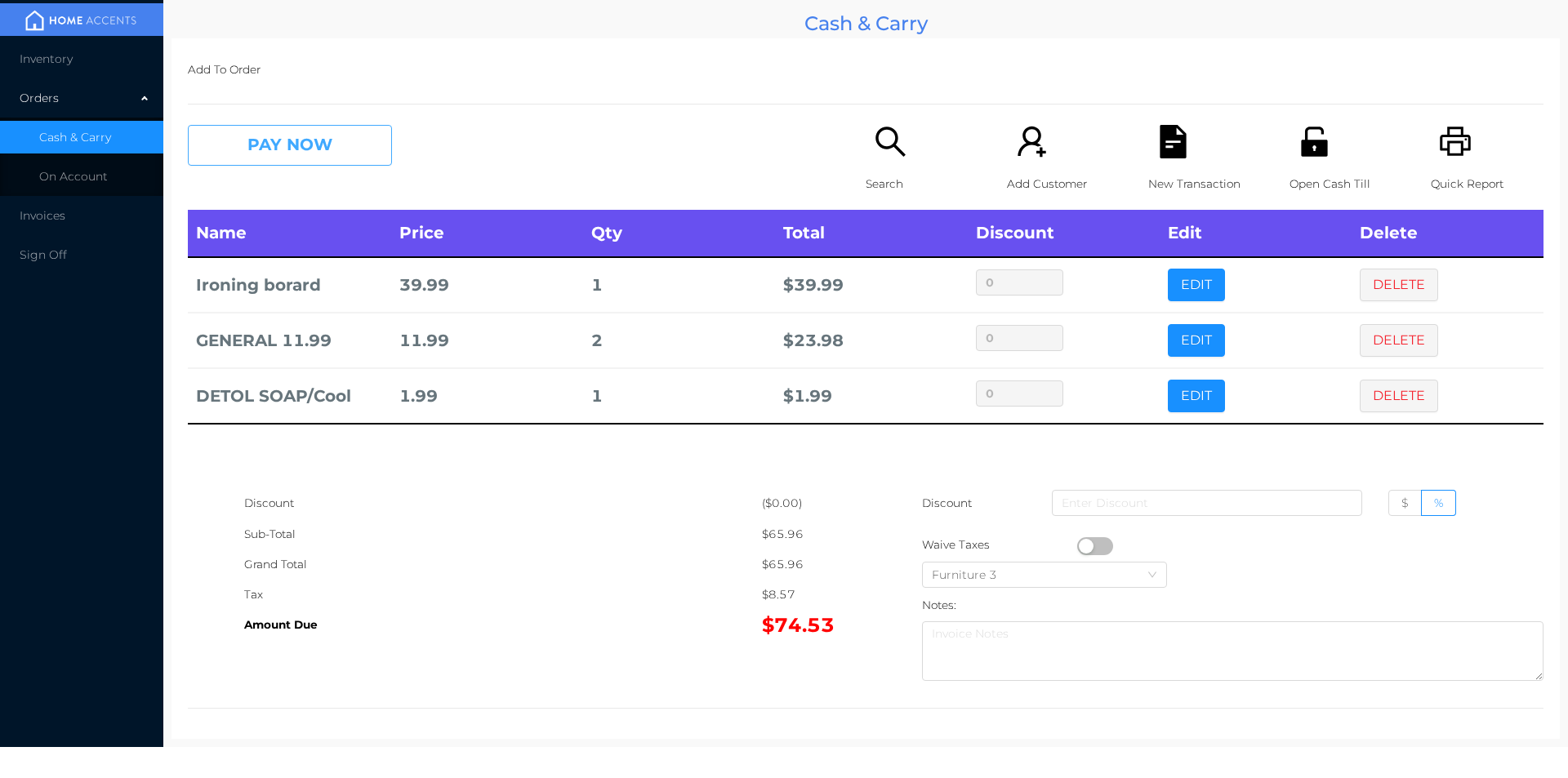
click at [303, 146] on button "PAY NOW" at bounding box center [289, 146] width 204 height 41
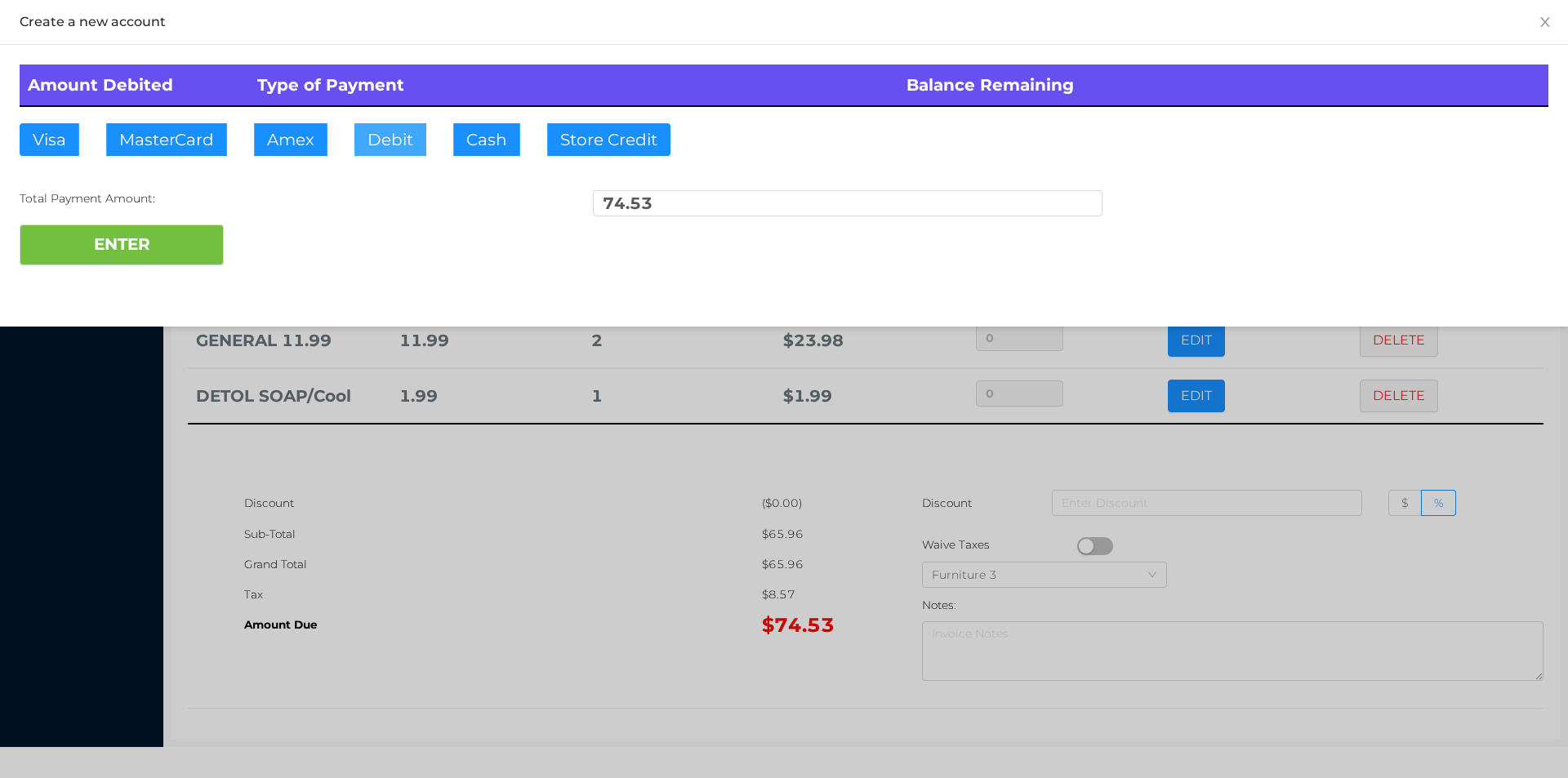
click at [372, 150] on button "Debit" at bounding box center [390, 140] width 72 height 33
click at [142, 259] on button "ENTER" at bounding box center [121, 245] width 204 height 41
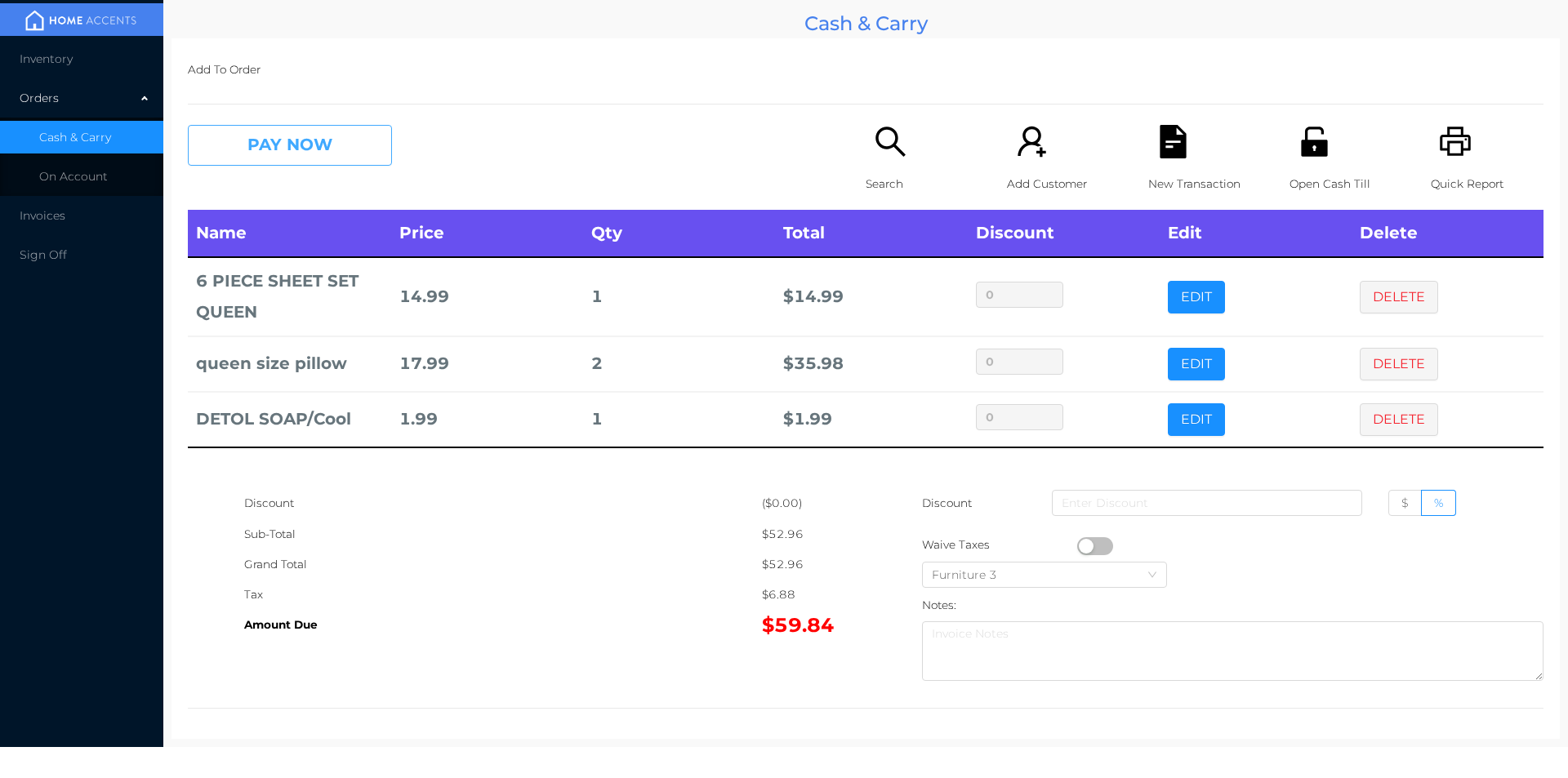
click at [272, 146] on button "PAY NOW" at bounding box center [289, 146] width 204 height 41
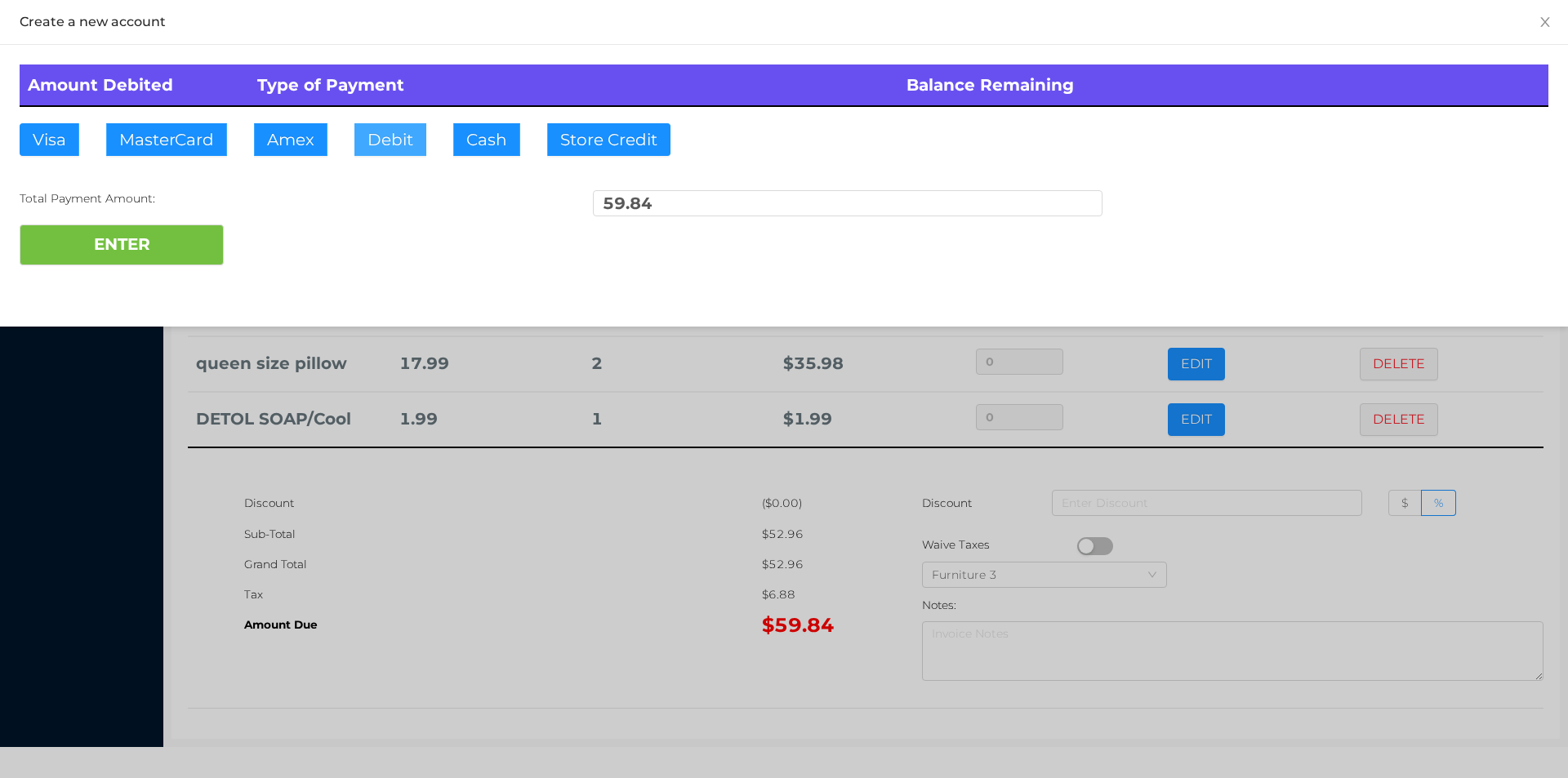
click at [373, 153] on button "Debit" at bounding box center [390, 140] width 72 height 33
click at [141, 239] on button "ENTER" at bounding box center [121, 245] width 204 height 41
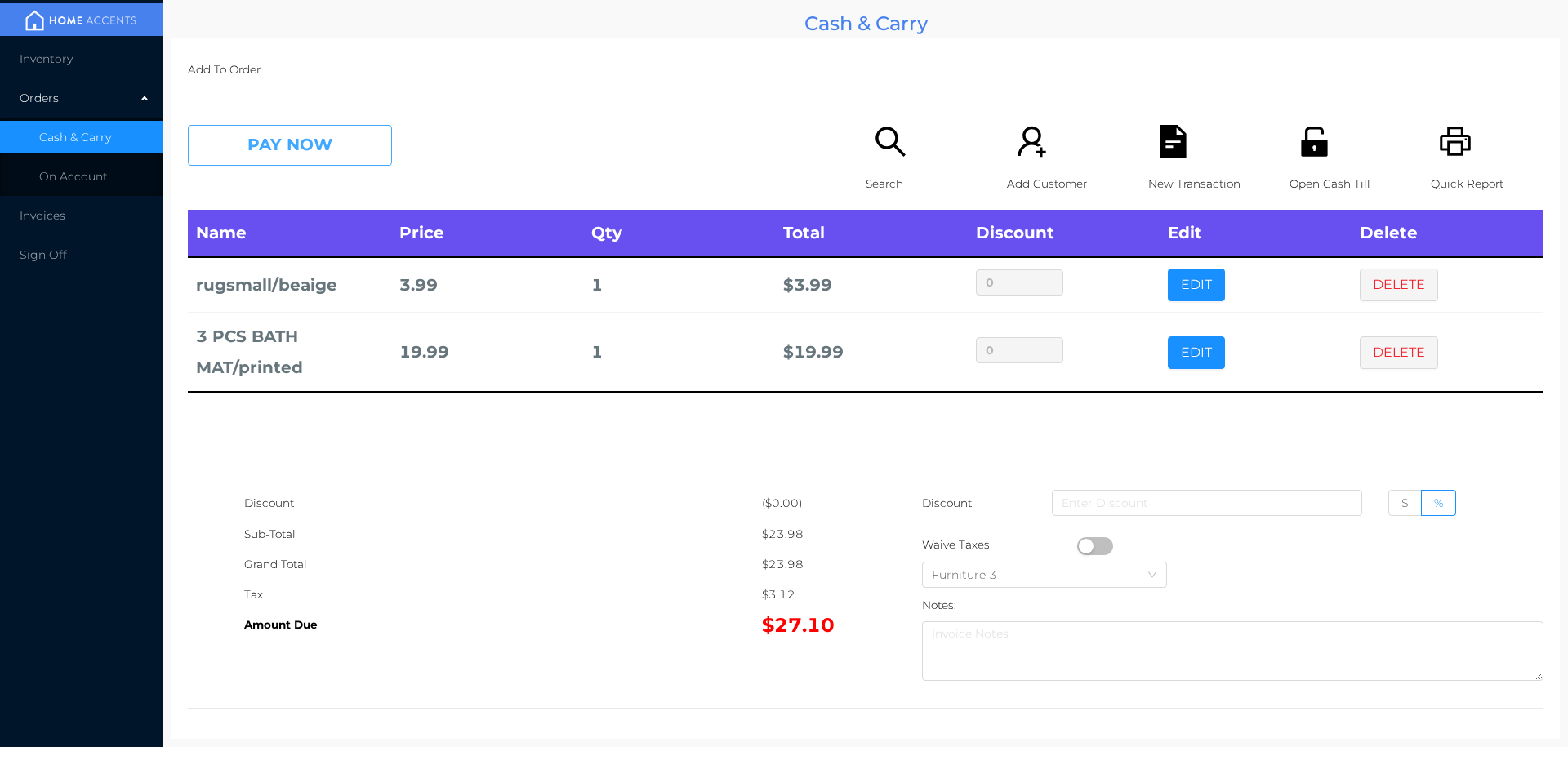
click at [318, 151] on button "PAY NOW" at bounding box center [289, 146] width 204 height 41
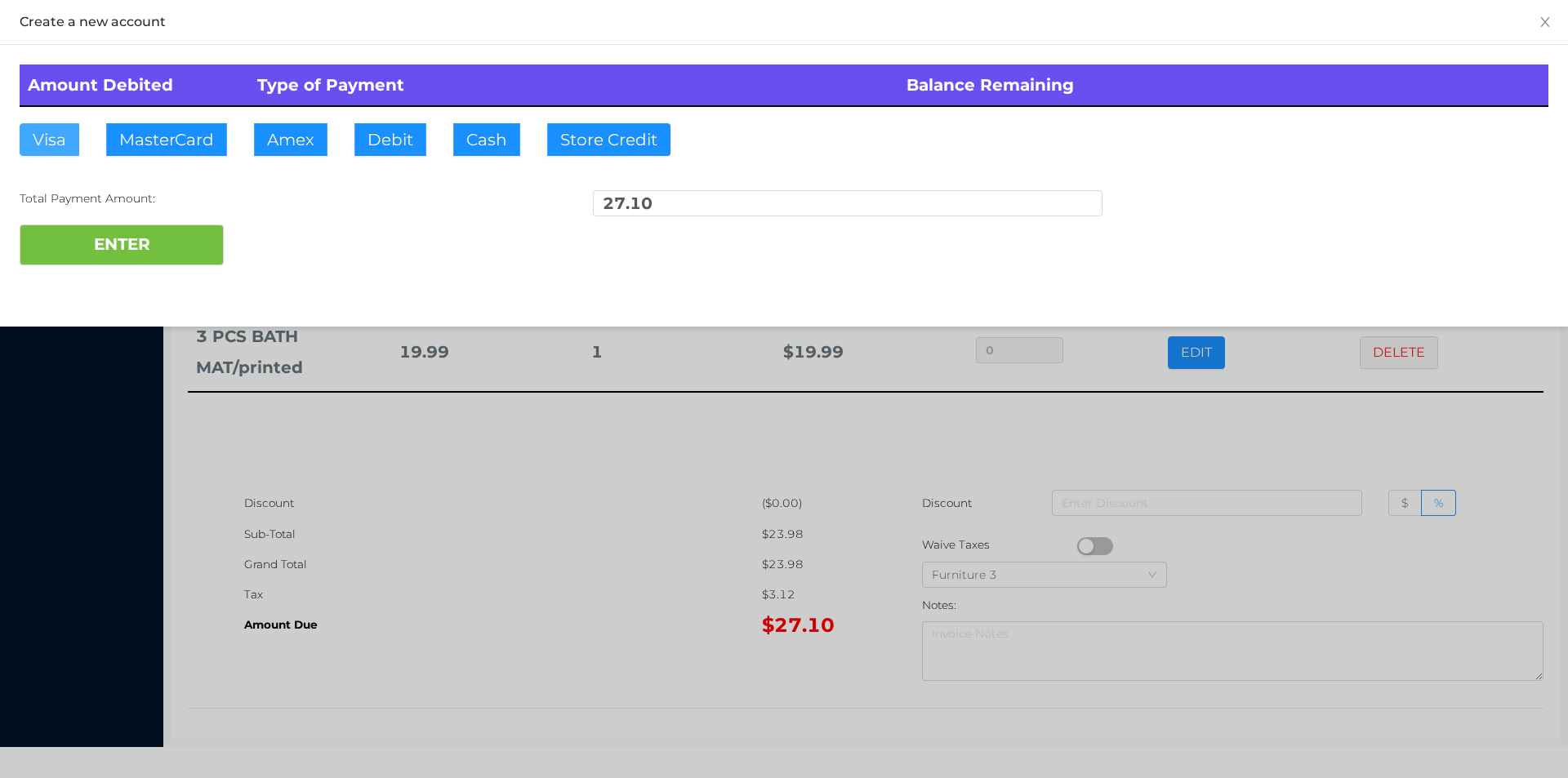
click at [46, 144] on button "Visa" at bounding box center [49, 140] width 60 height 33
click at [115, 254] on button "ENTER" at bounding box center [121, 245] width 204 height 41
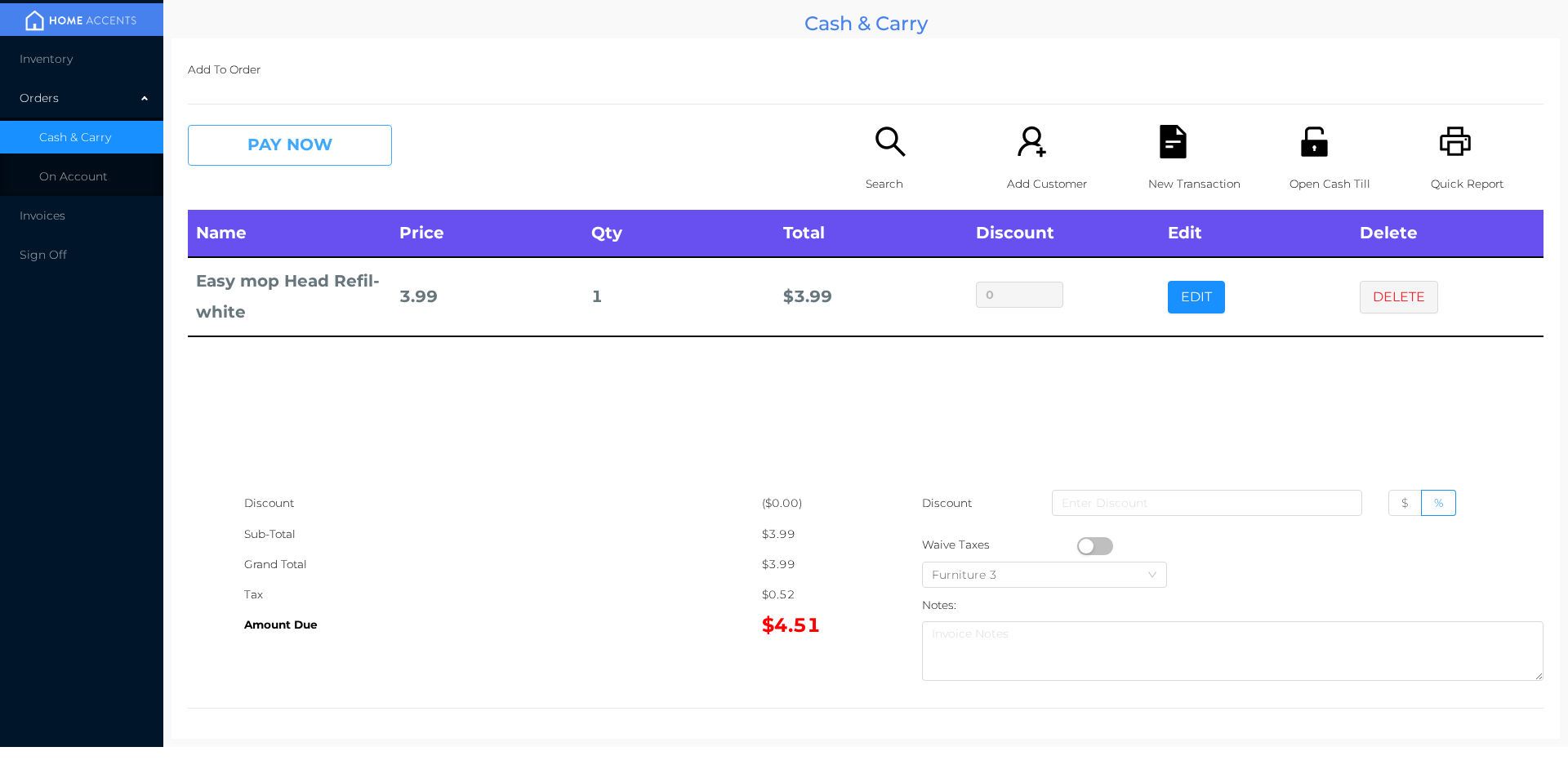
click at [253, 146] on button "PAY NOW" at bounding box center [289, 146] width 204 height 41
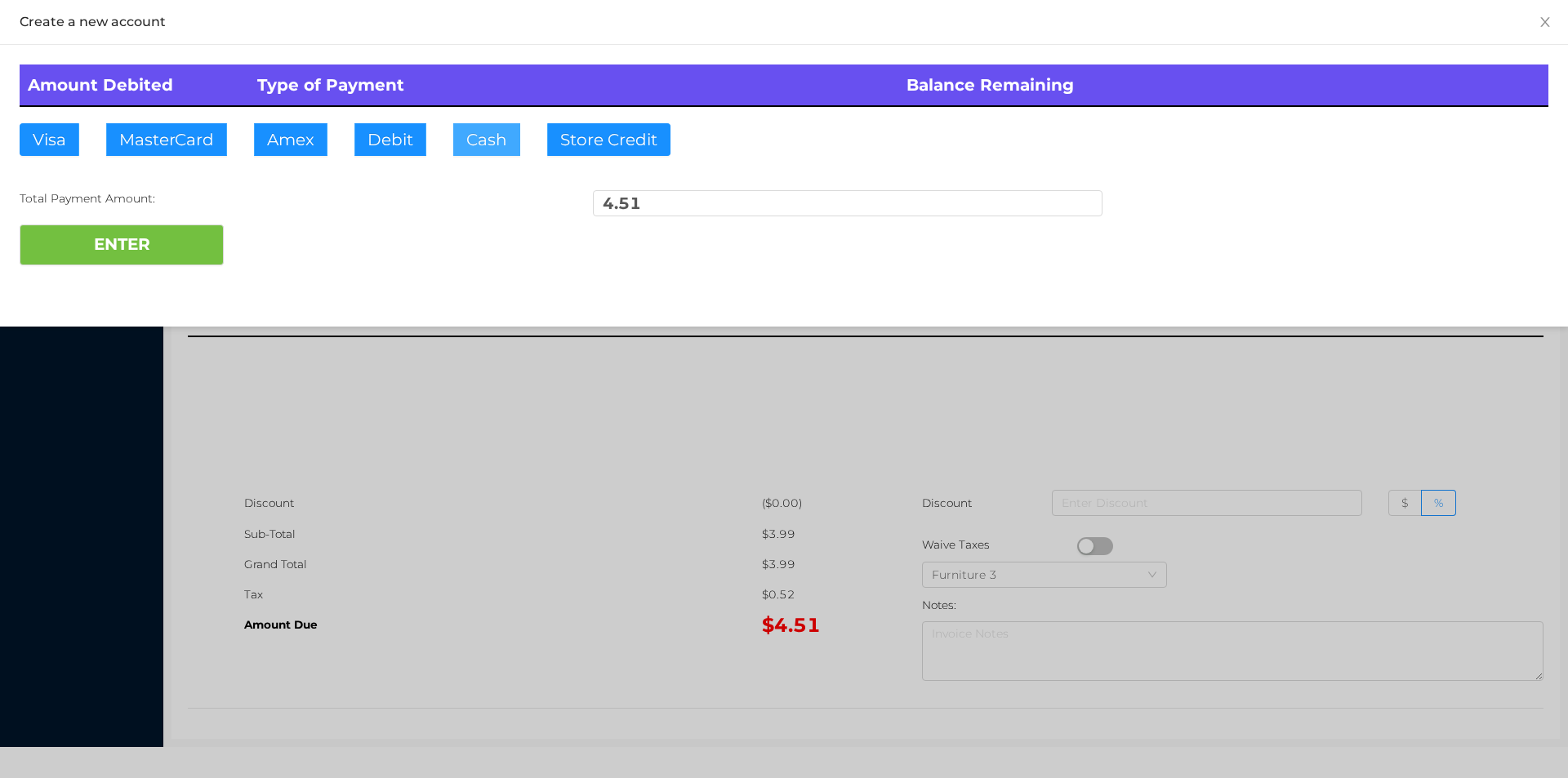
click at [457, 132] on button "Cash" at bounding box center [487, 140] width 67 height 33
click at [155, 254] on button "ENTER" at bounding box center [121, 245] width 204 height 41
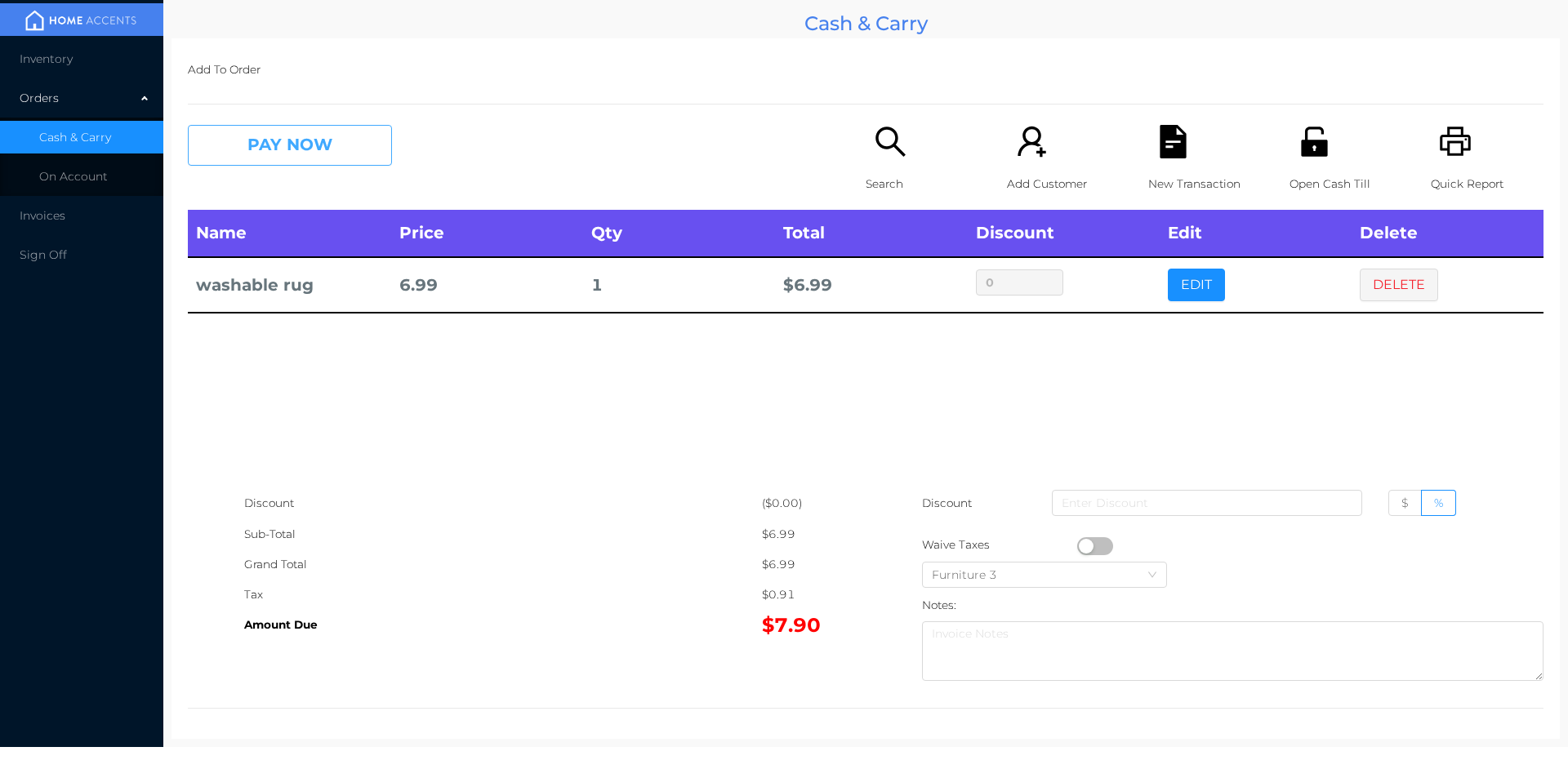
click at [276, 148] on button "PAY NOW" at bounding box center [289, 146] width 204 height 41
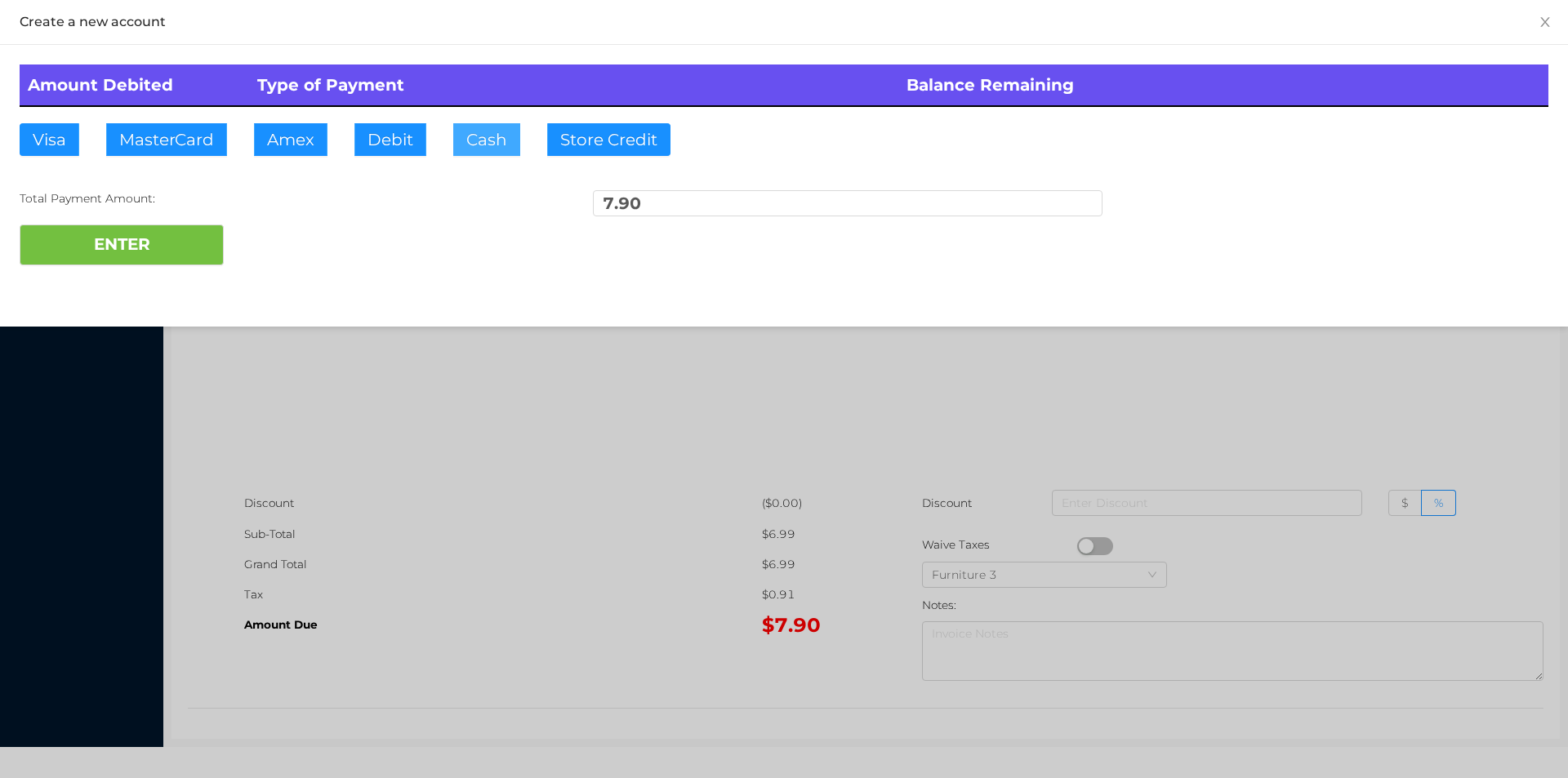
click at [475, 148] on button "Cash" at bounding box center [487, 140] width 67 height 33
type input "10."
click at [158, 263] on button "ENTER" at bounding box center [121, 245] width 204 height 41
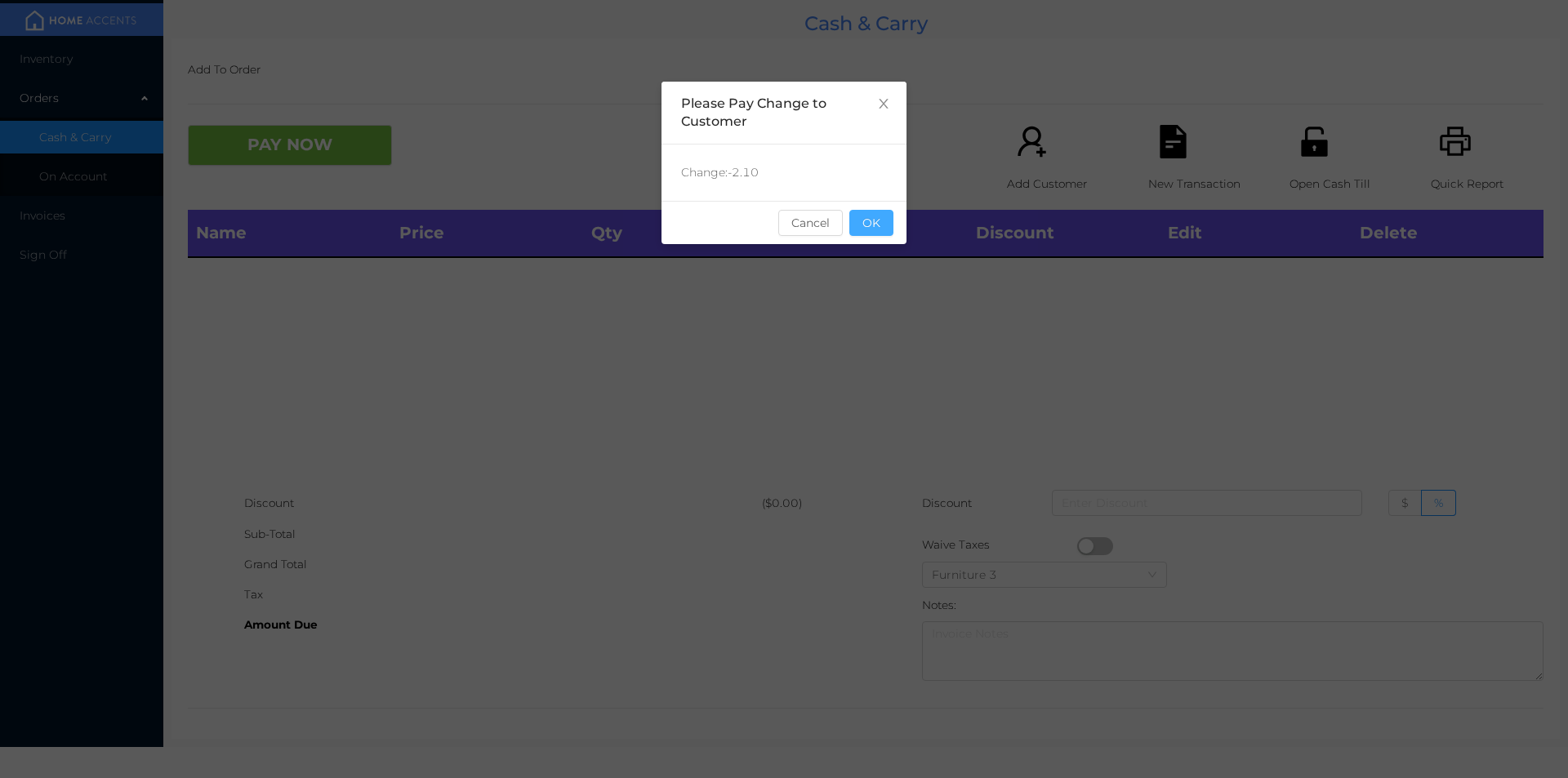
click at [881, 227] on button "OK" at bounding box center [872, 223] width 44 height 26
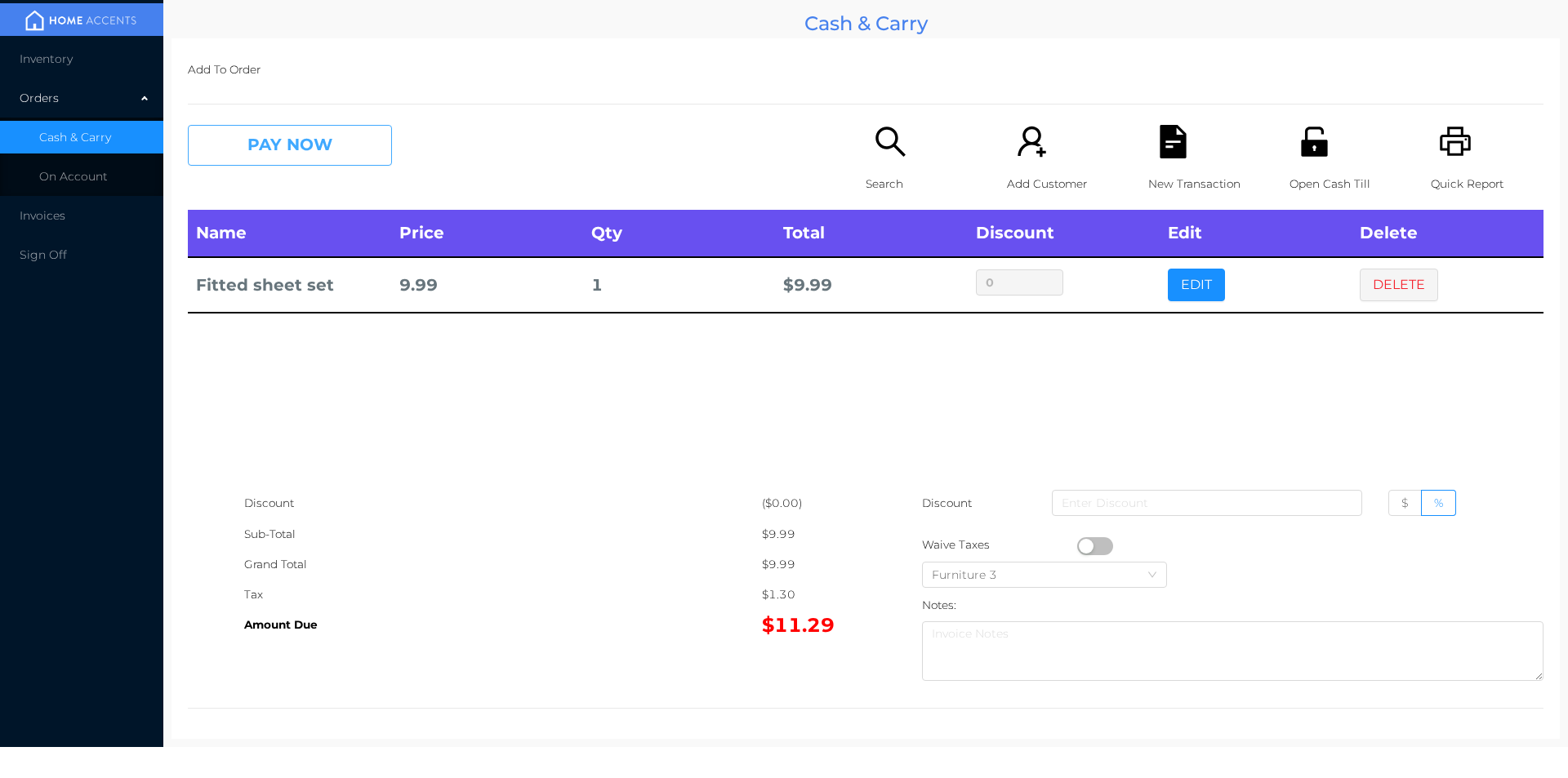
click at [285, 152] on button "PAY NOW" at bounding box center [289, 146] width 204 height 41
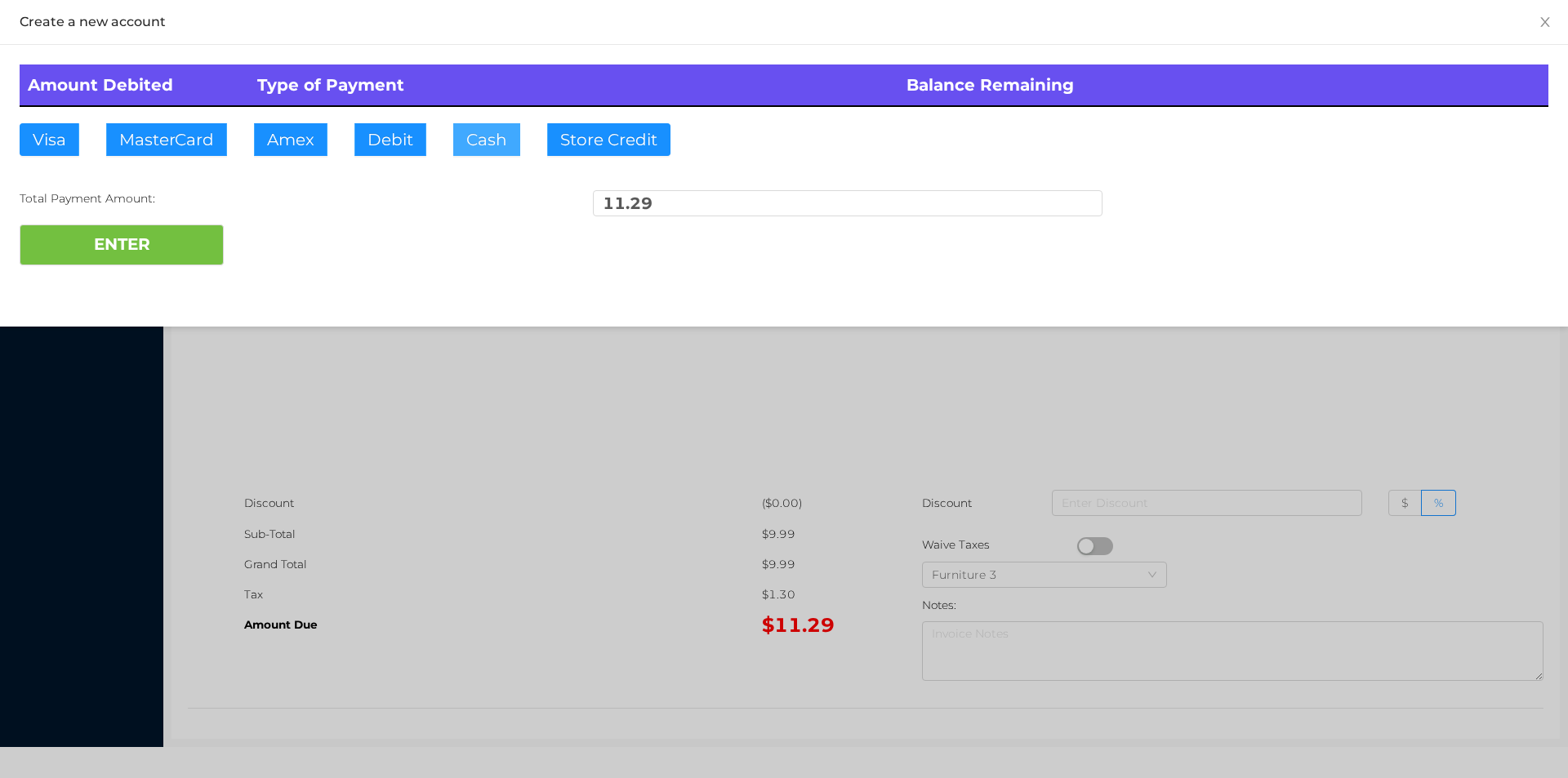
click at [487, 148] on button "Cash" at bounding box center [487, 140] width 67 height 33
type input "12."
click at [165, 254] on button "ENTER" at bounding box center [121, 245] width 204 height 41
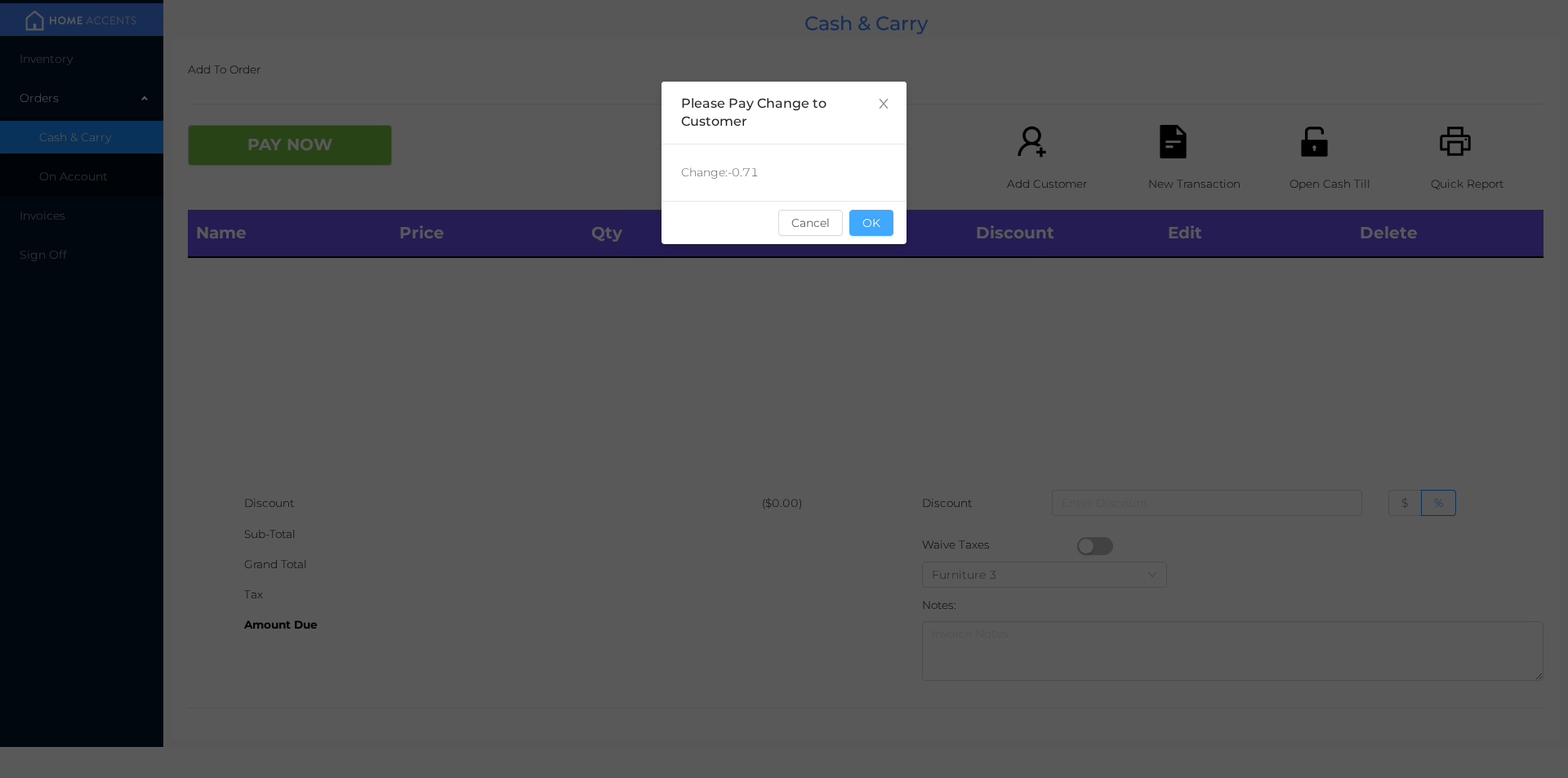
click at [870, 227] on button "OK" at bounding box center [872, 223] width 44 height 26
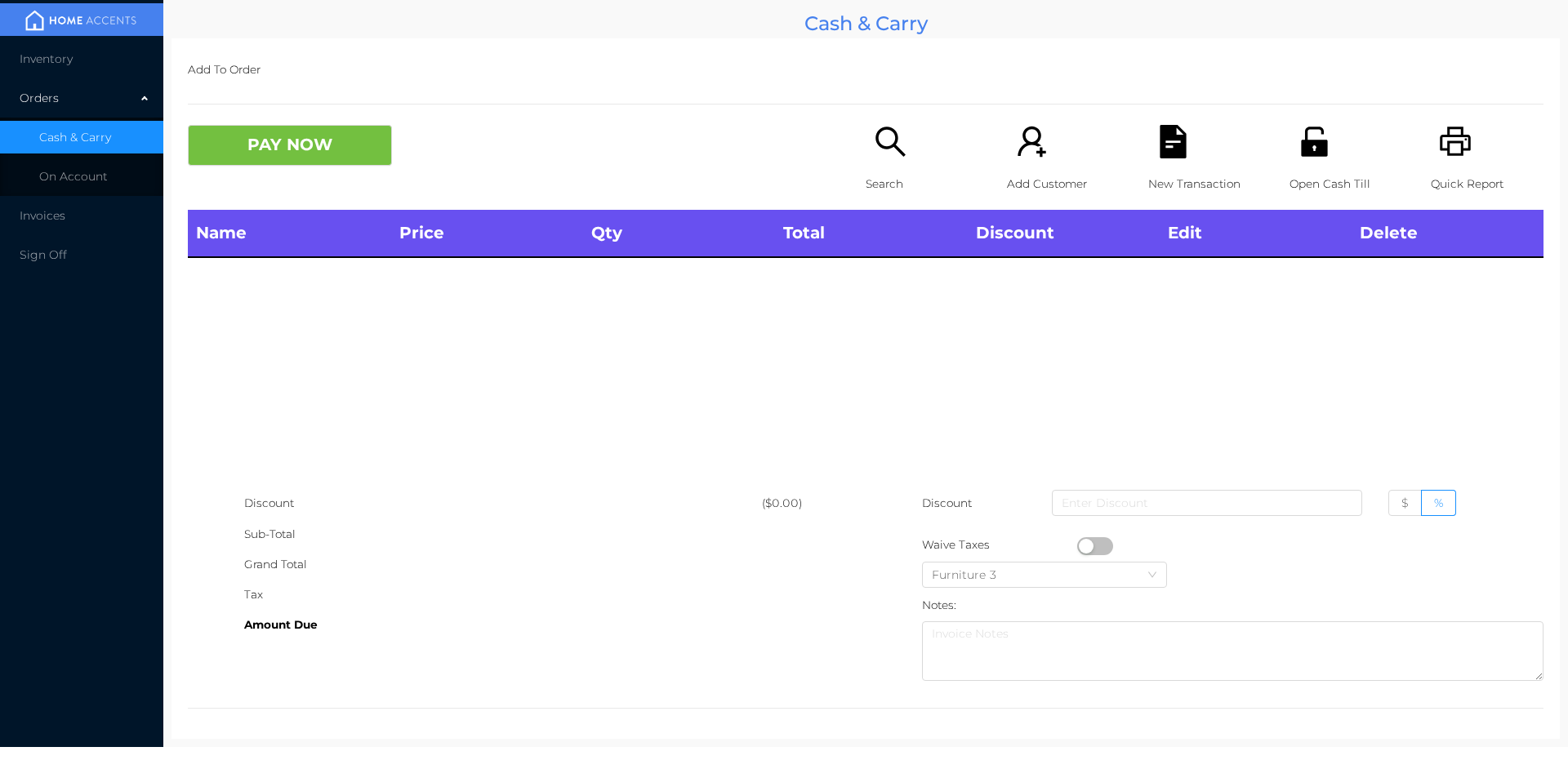
click at [902, 285] on div "Name Price Qty Total Discount Edit Delete" at bounding box center [865, 349] width 1355 height 278
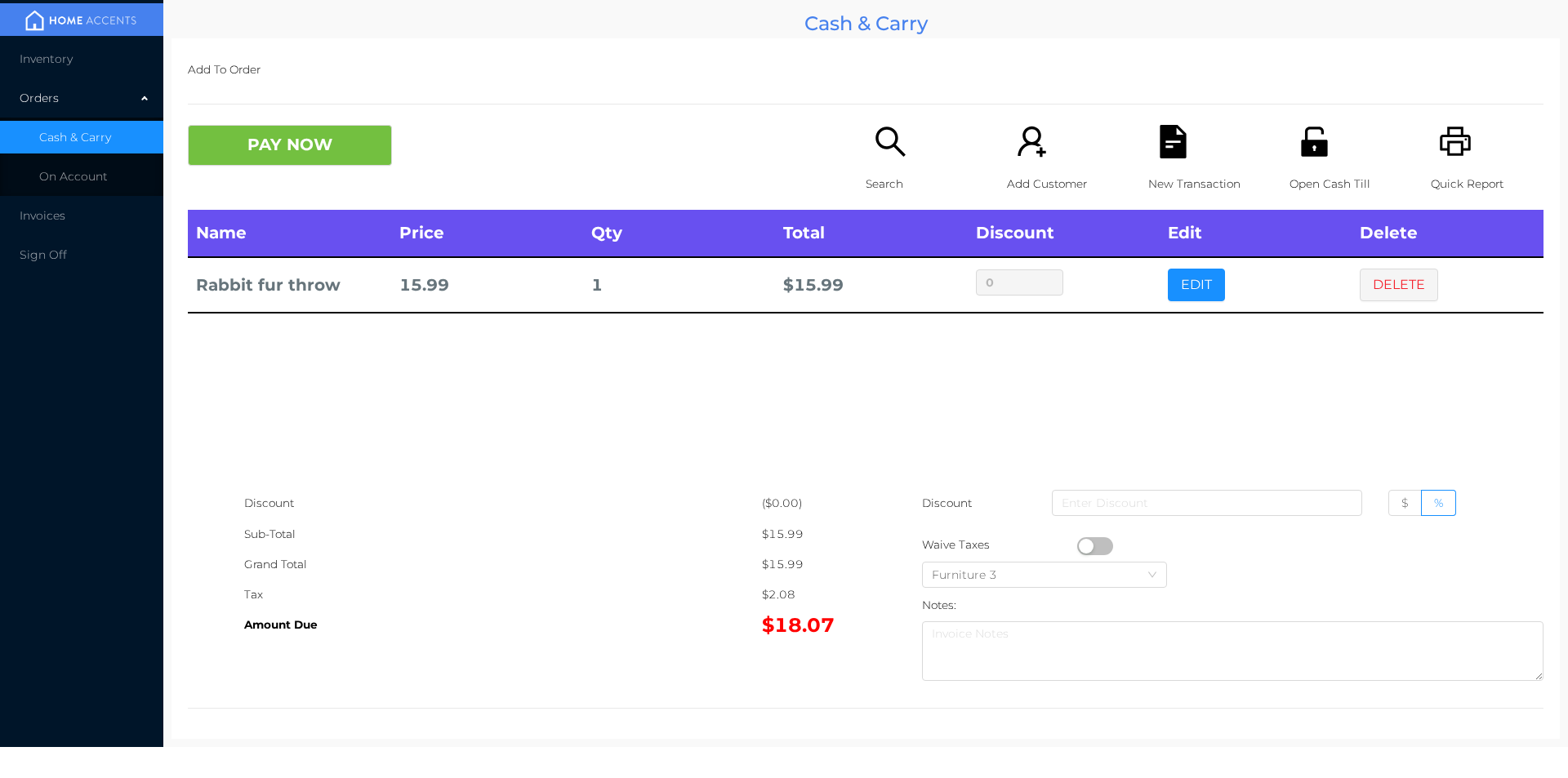
click at [890, 175] on p "Search" at bounding box center [922, 184] width 113 height 30
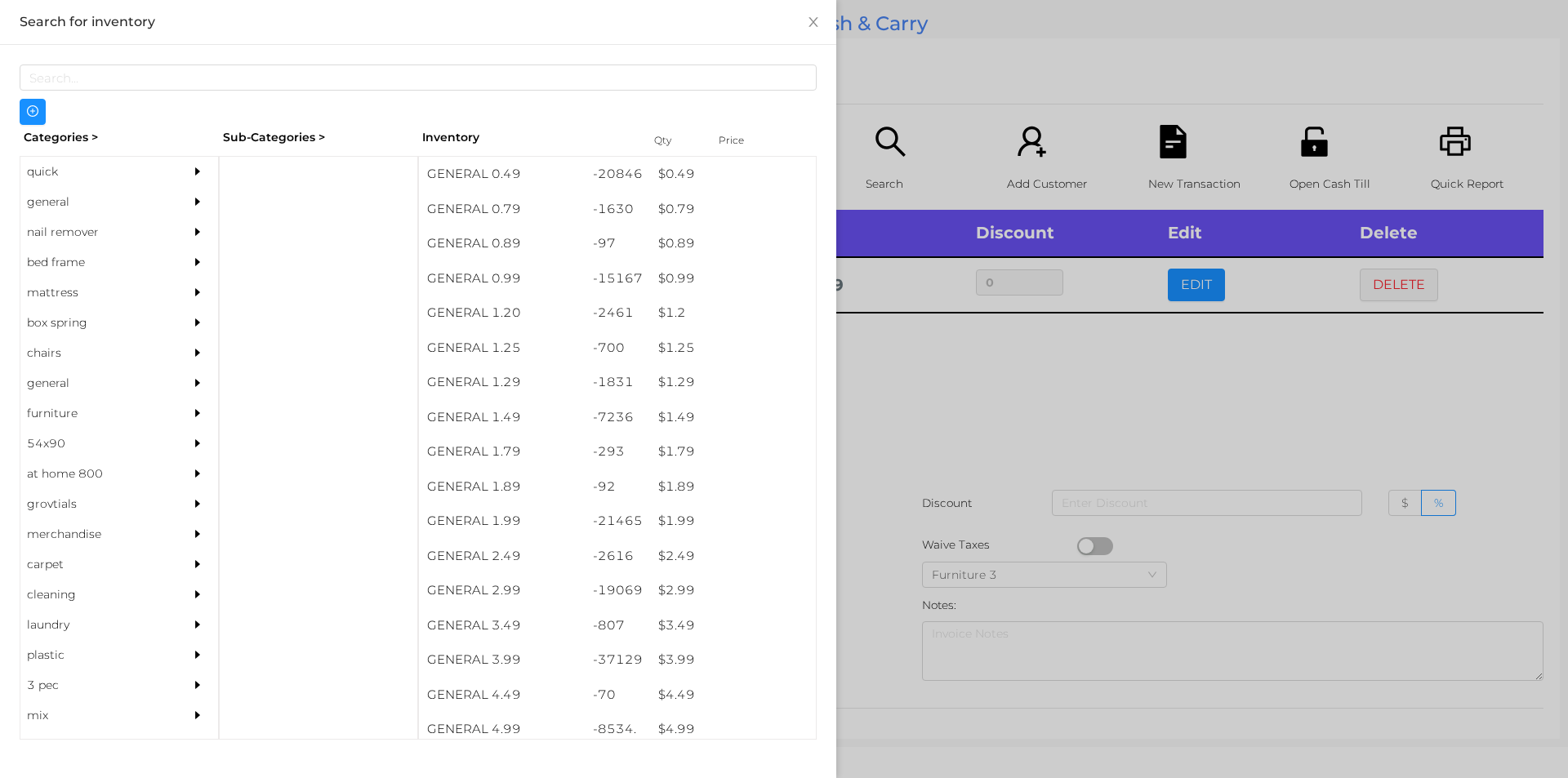
click at [58, 173] on div "quick" at bounding box center [95, 172] width 149 height 30
click at [282, 201] on div at bounding box center [318, 447] width 199 height 583
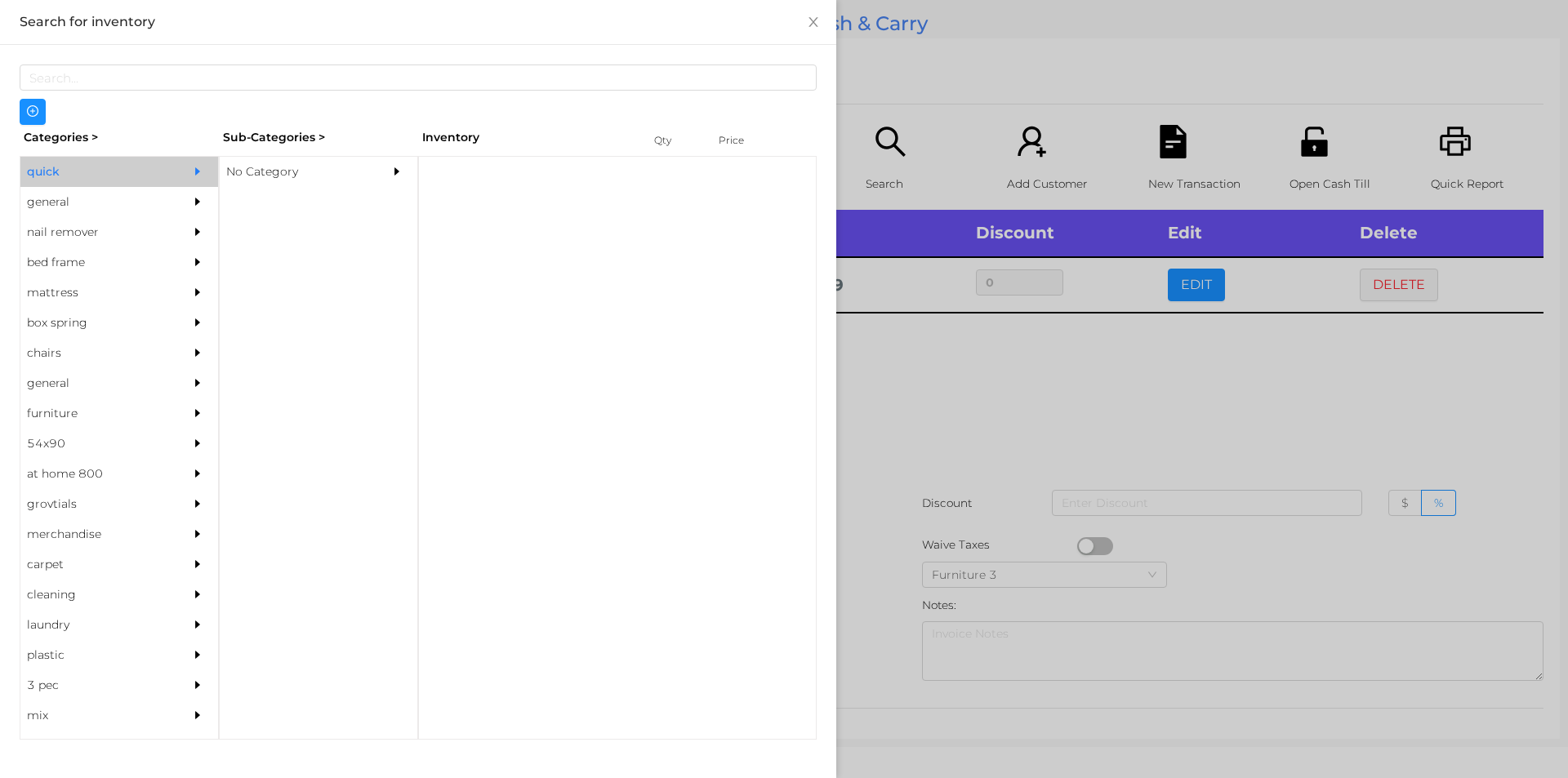
click at [260, 180] on div "No Category" at bounding box center [294, 172] width 149 height 30
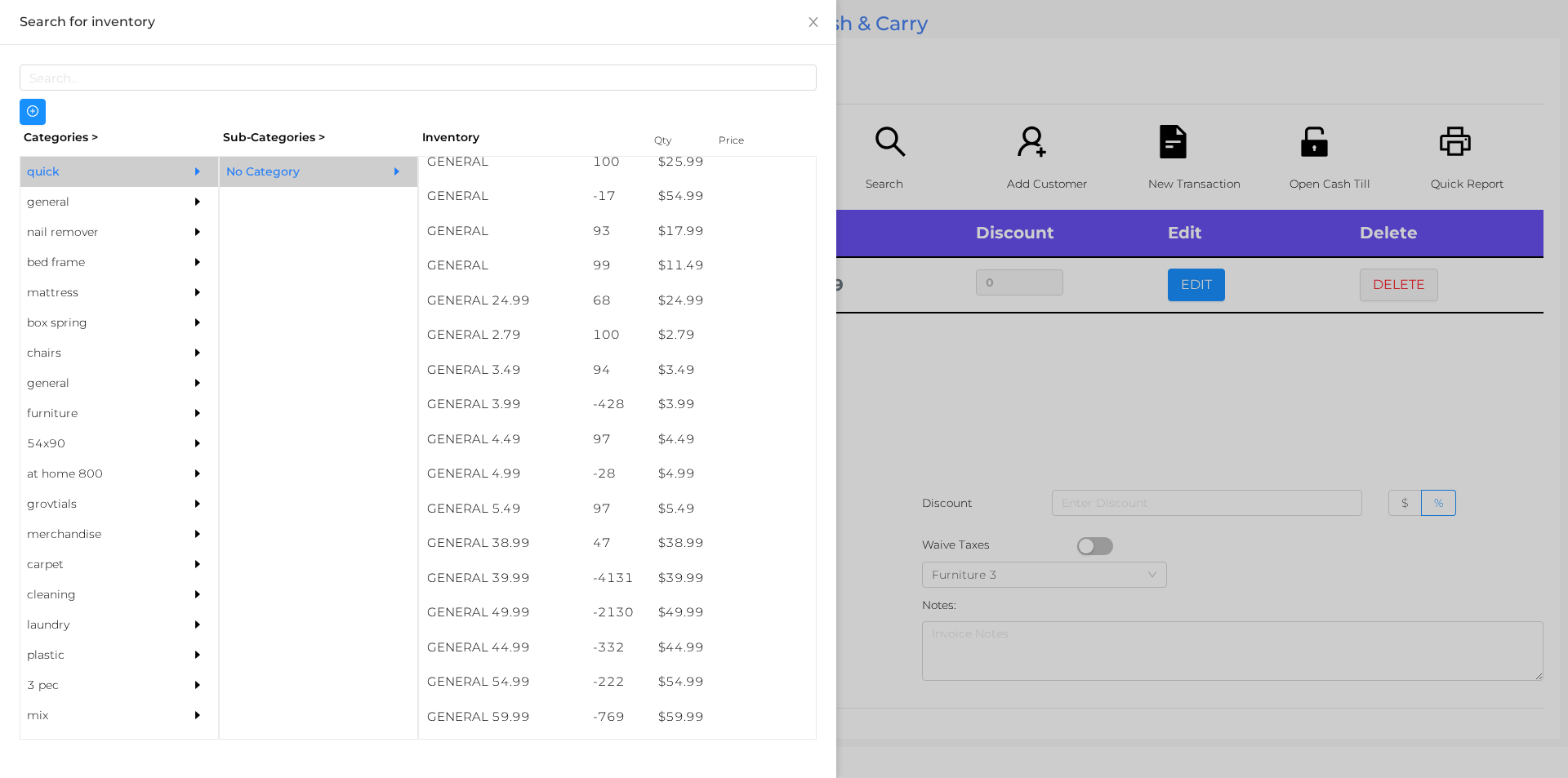
scroll to position [543, 0]
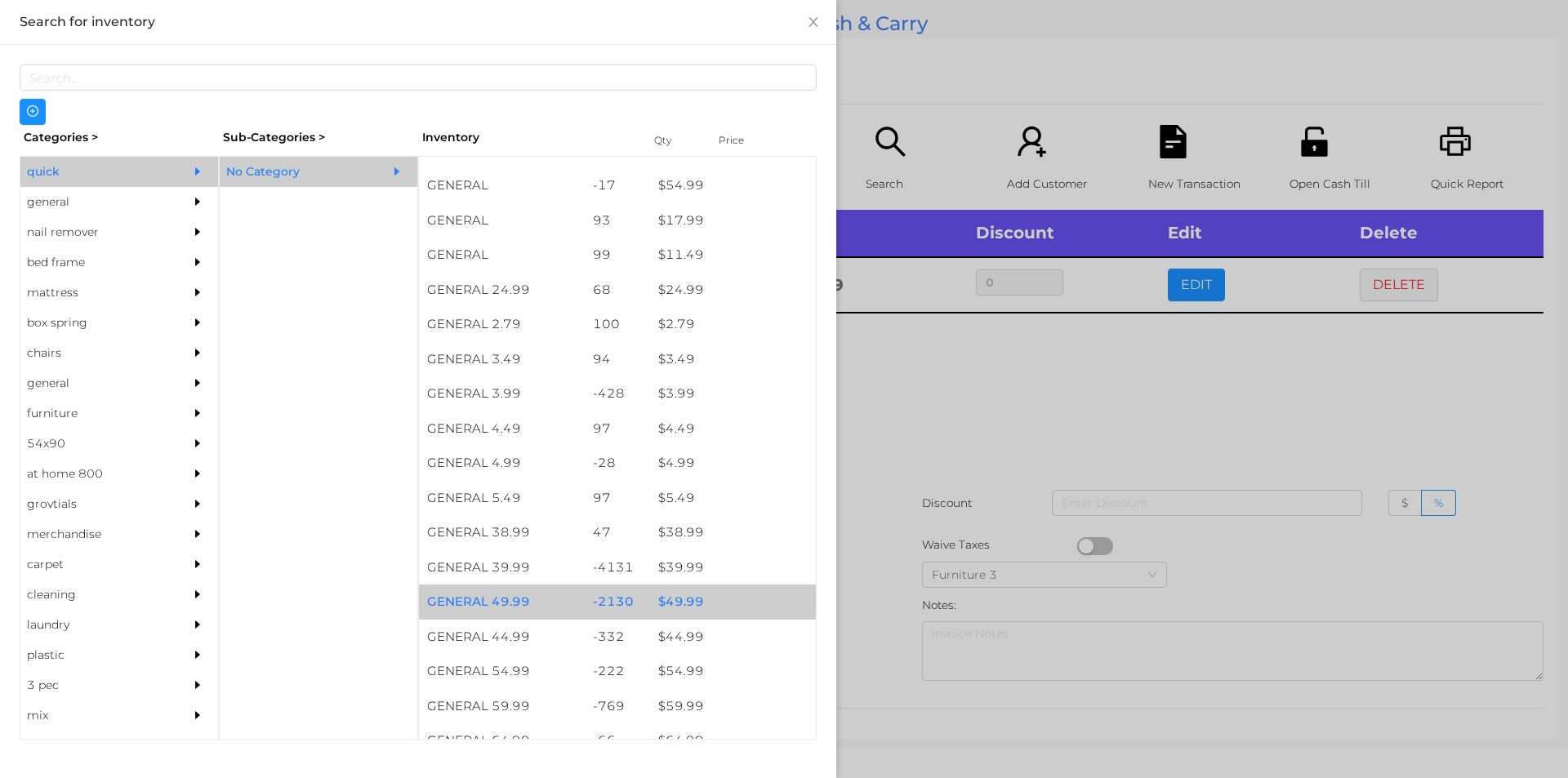
click at [676, 604] on div "$ 49.99" at bounding box center [732, 601] width 166 height 35
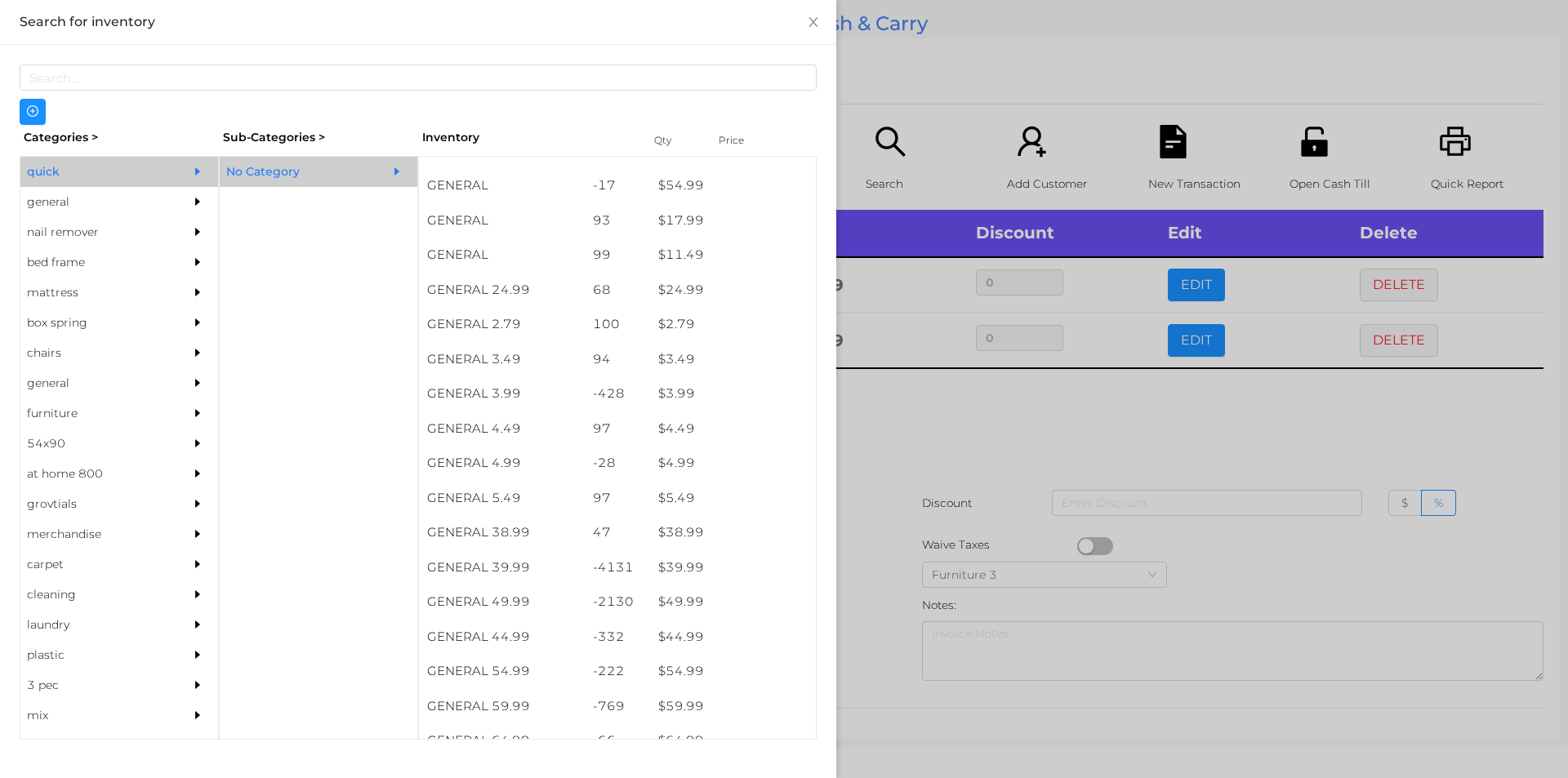
click at [851, 647] on div at bounding box center [784, 389] width 1568 height 778
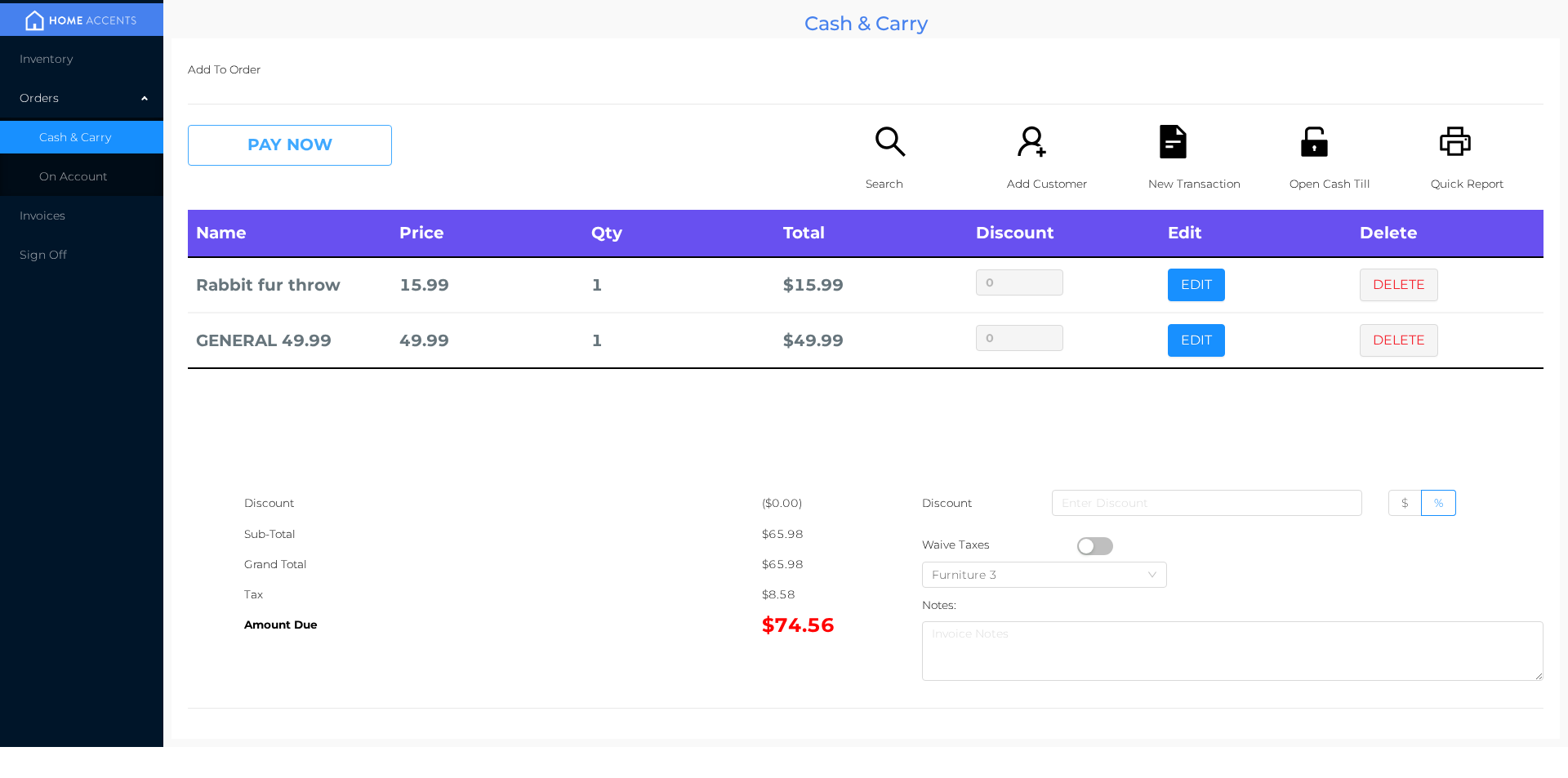
click at [278, 141] on button "PAY NOW" at bounding box center [289, 146] width 204 height 41
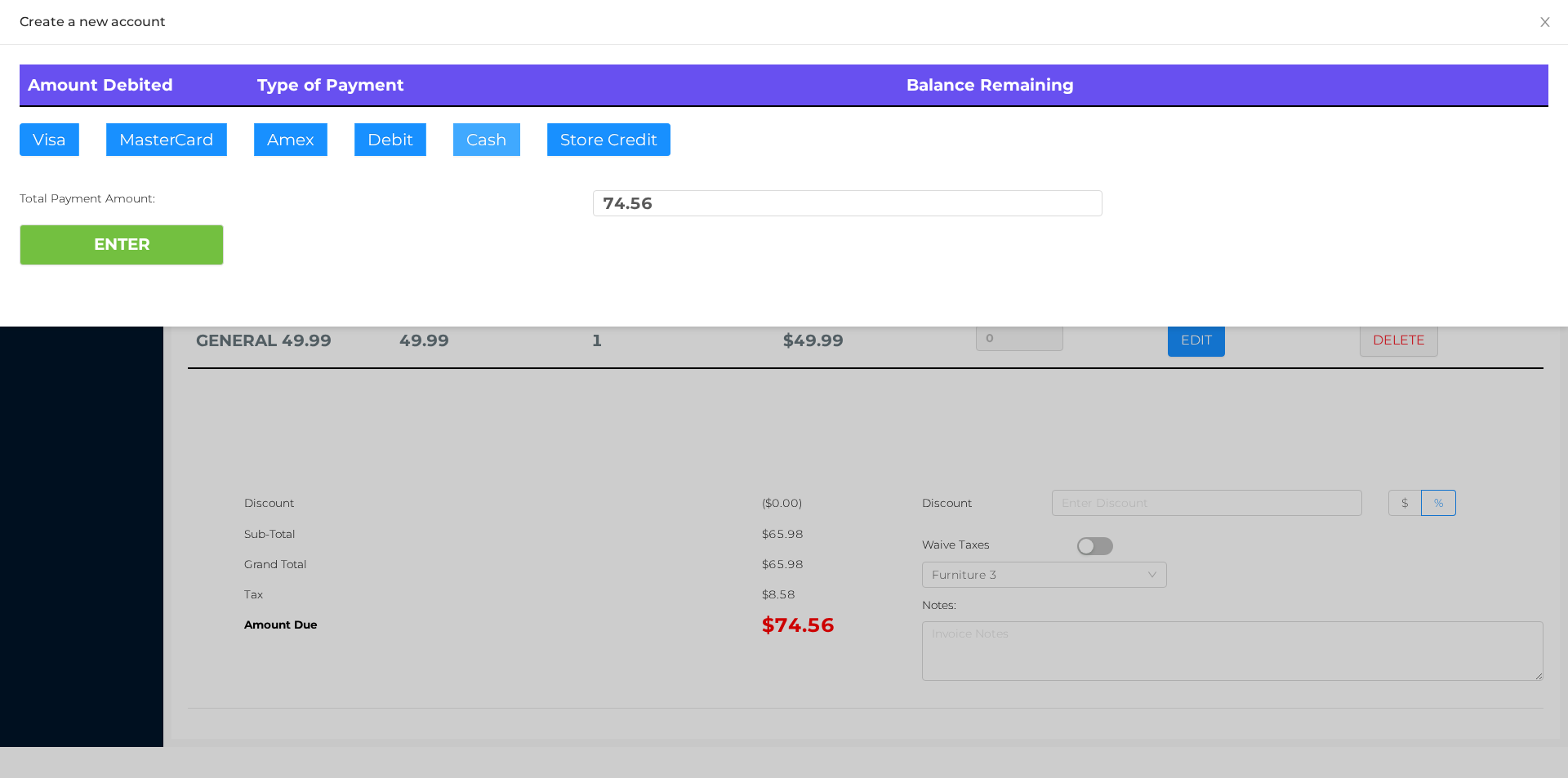
click at [481, 140] on button "Cash" at bounding box center [487, 140] width 67 height 33
type input "75."
click at [147, 246] on button "ENTER" at bounding box center [121, 245] width 204 height 41
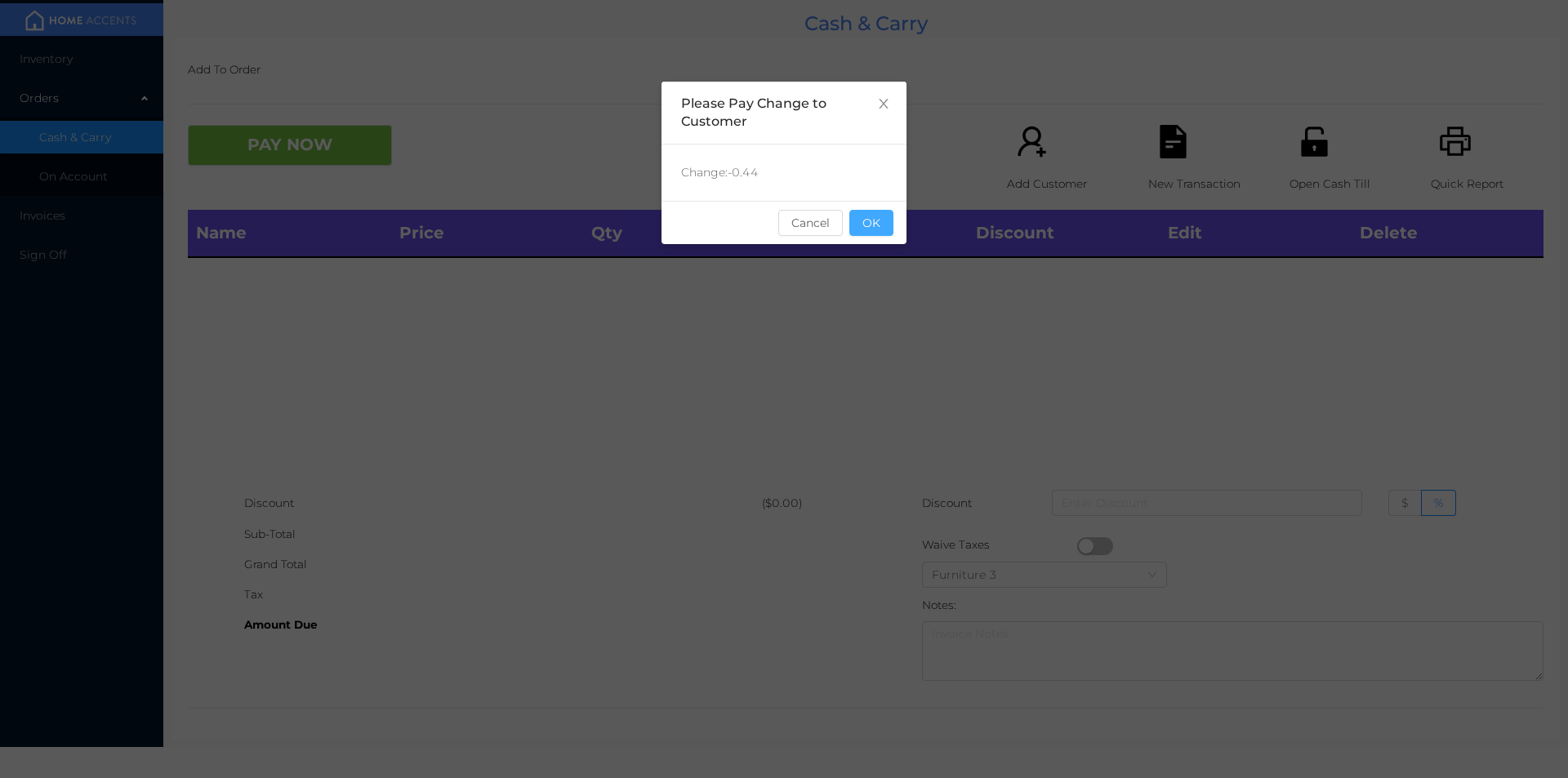
click at [891, 215] on button "OK" at bounding box center [872, 223] width 44 height 26
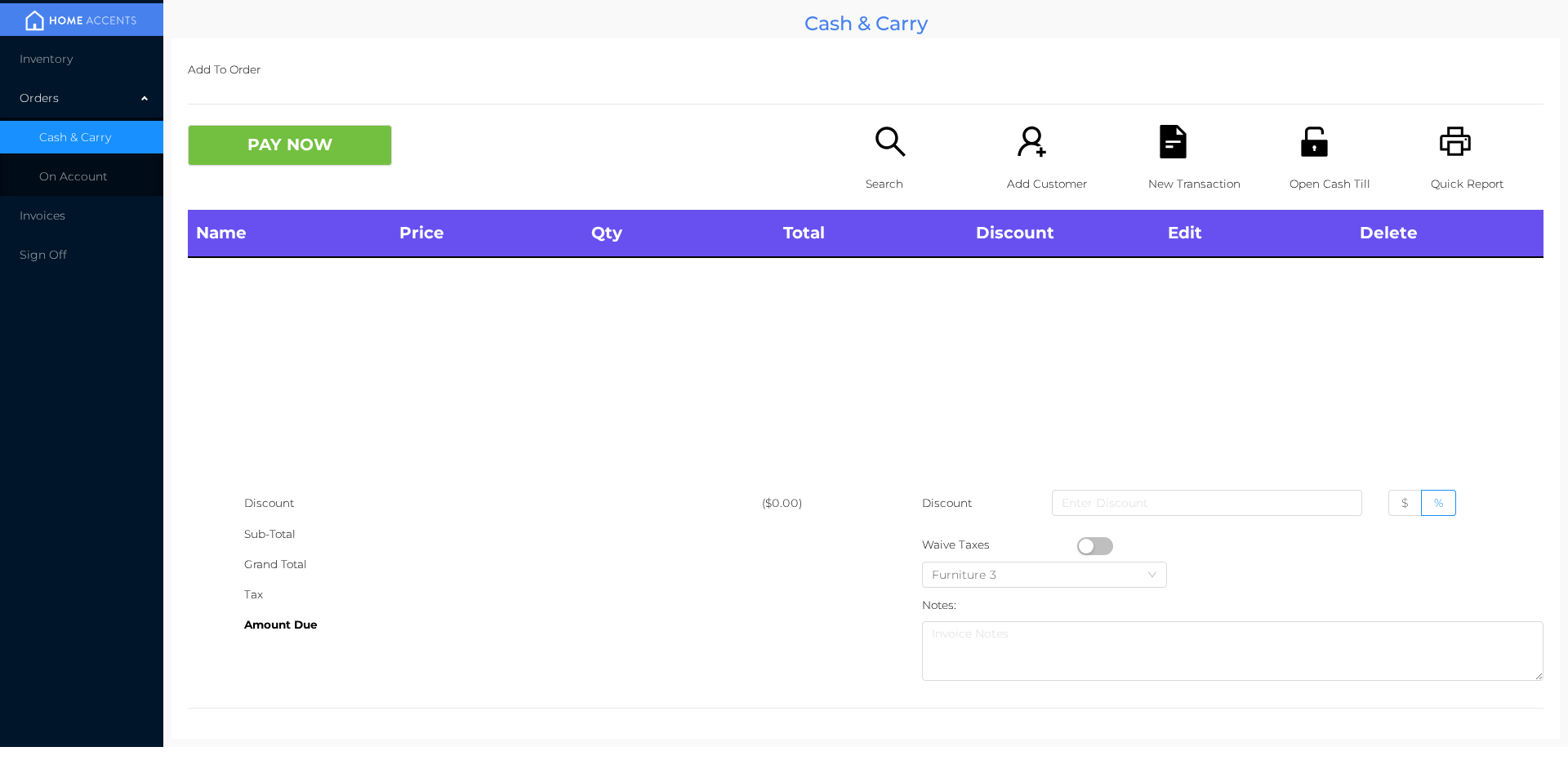
click at [891, 162] on div "Search" at bounding box center [922, 168] width 113 height 85
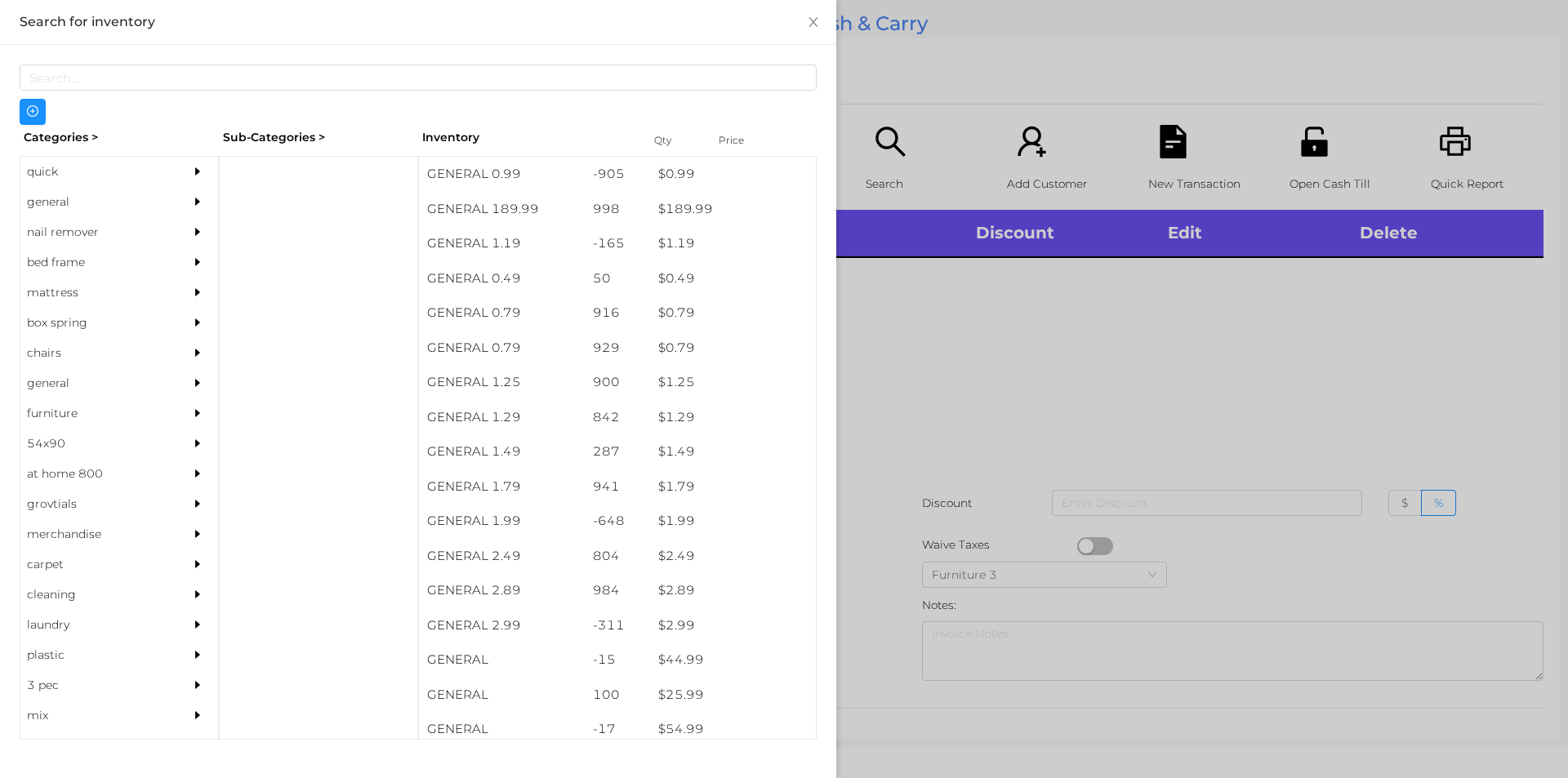
click at [67, 196] on div "general" at bounding box center [95, 201] width 149 height 30
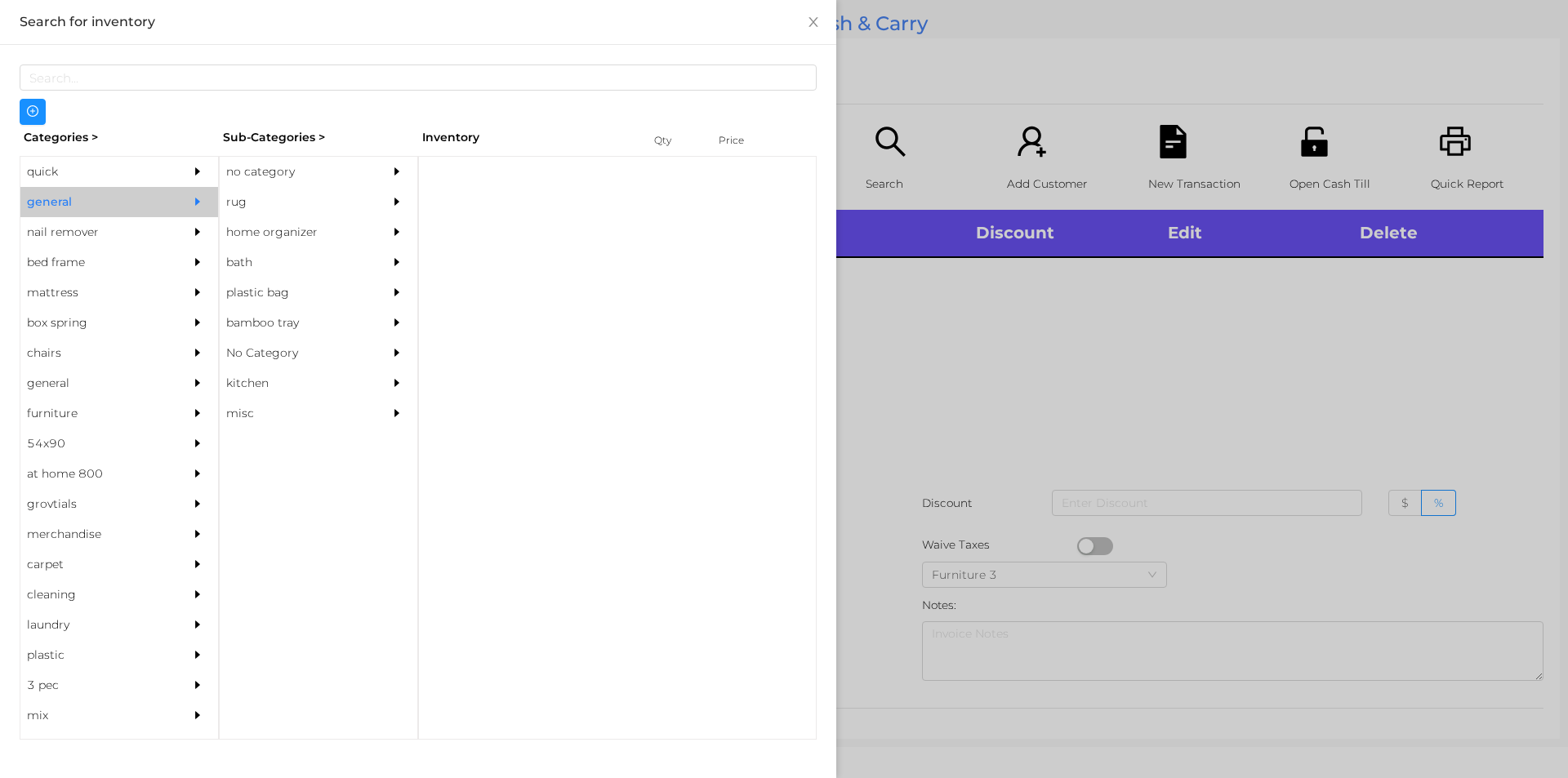
click at [264, 173] on div "no category" at bounding box center [294, 172] width 149 height 30
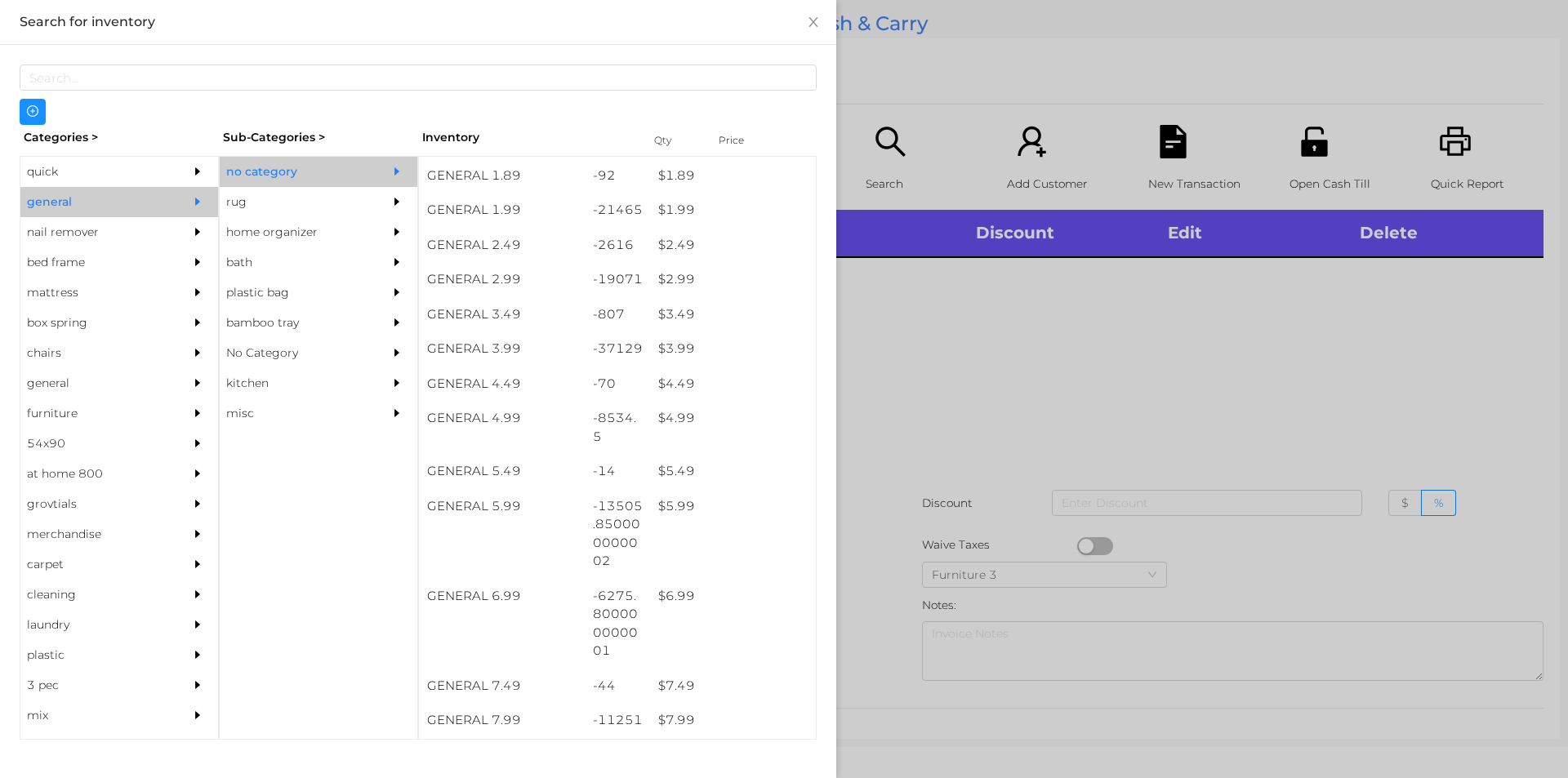
scroll to position [312, 0]
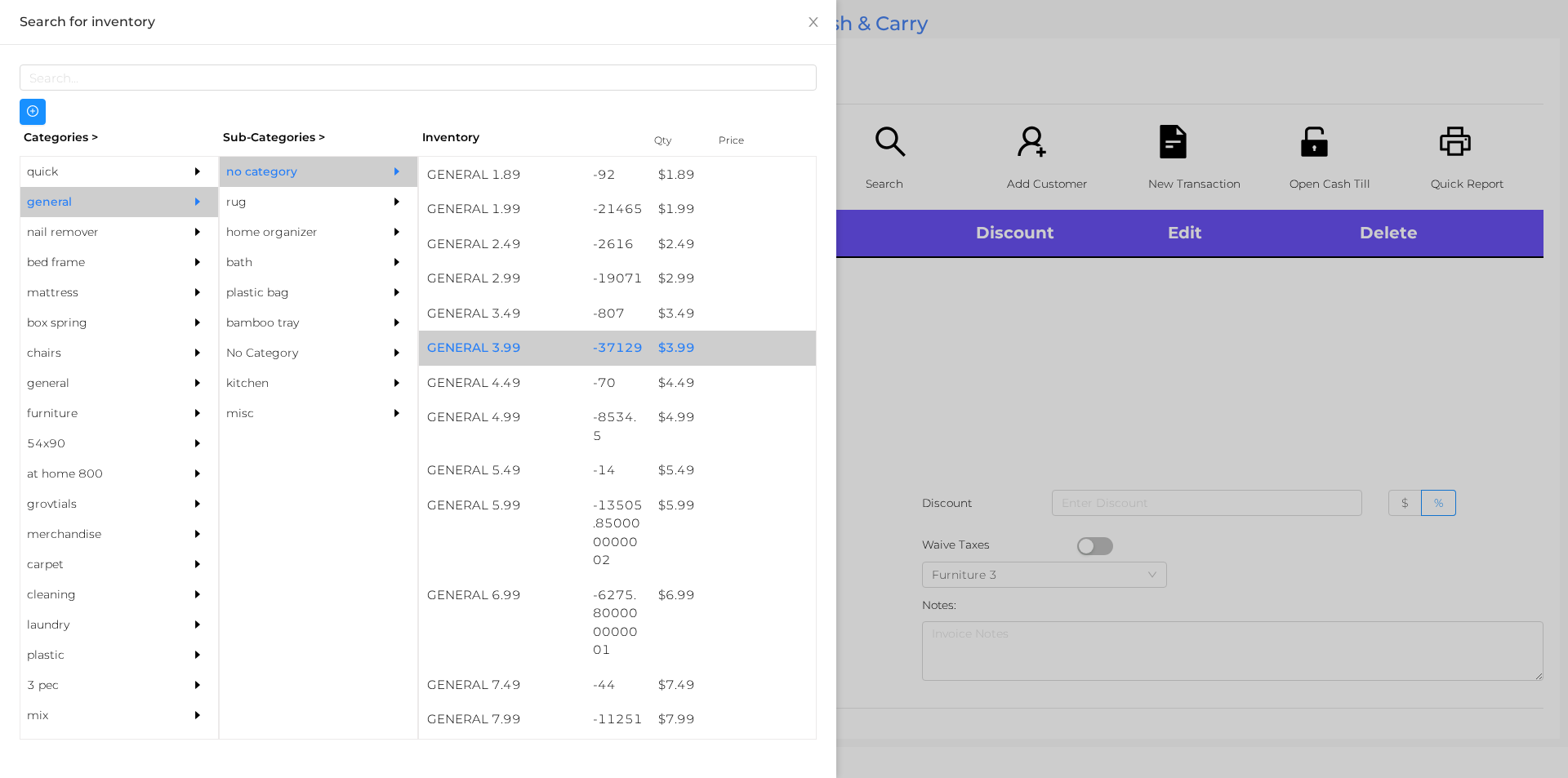
click at [673, 353] on div "$ 3.99" at bounding box center [732, 348] width 166 height 35
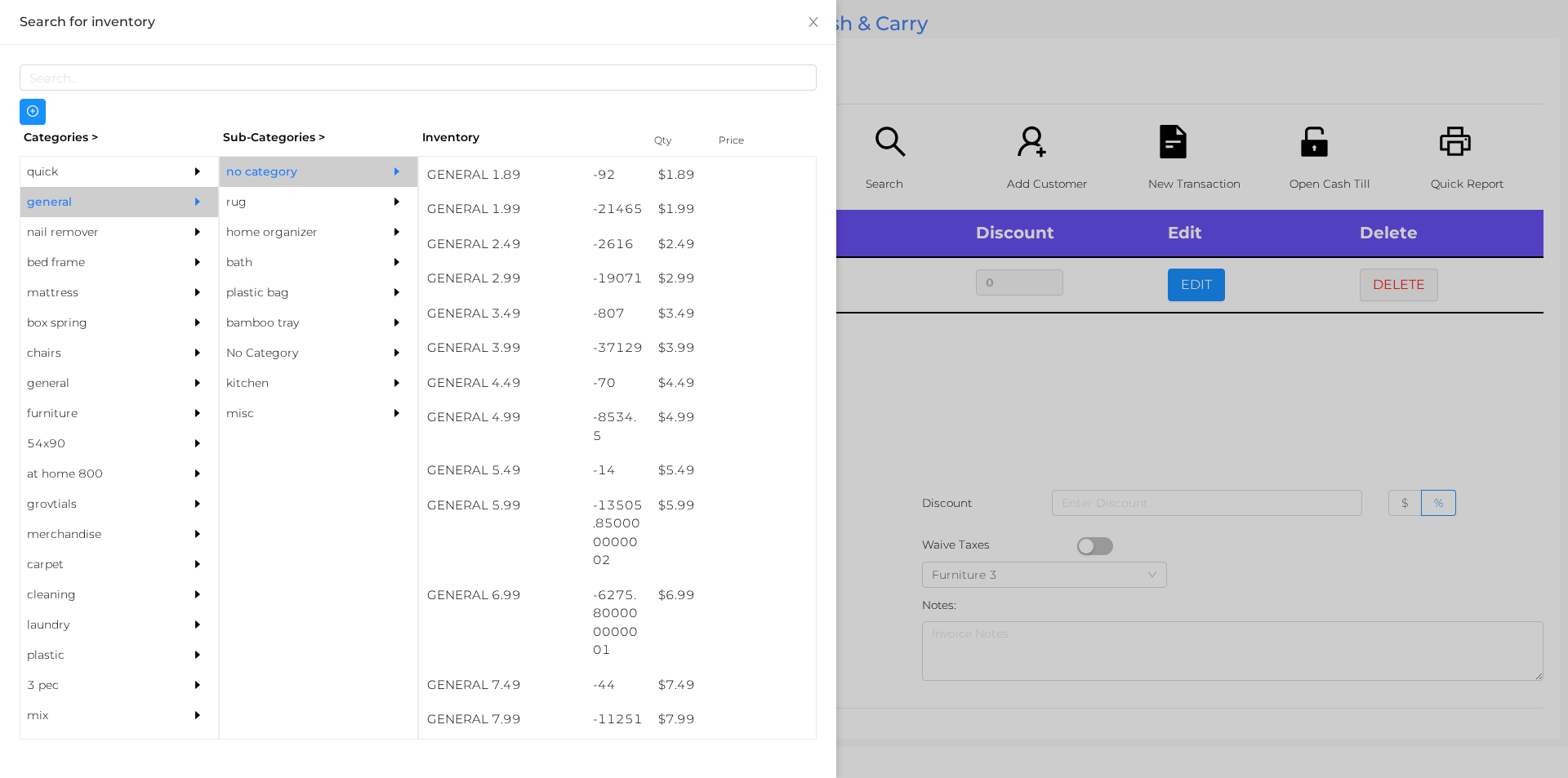
click at [944, 439] on div at bounding box center [784, 389] width 1568 height 778
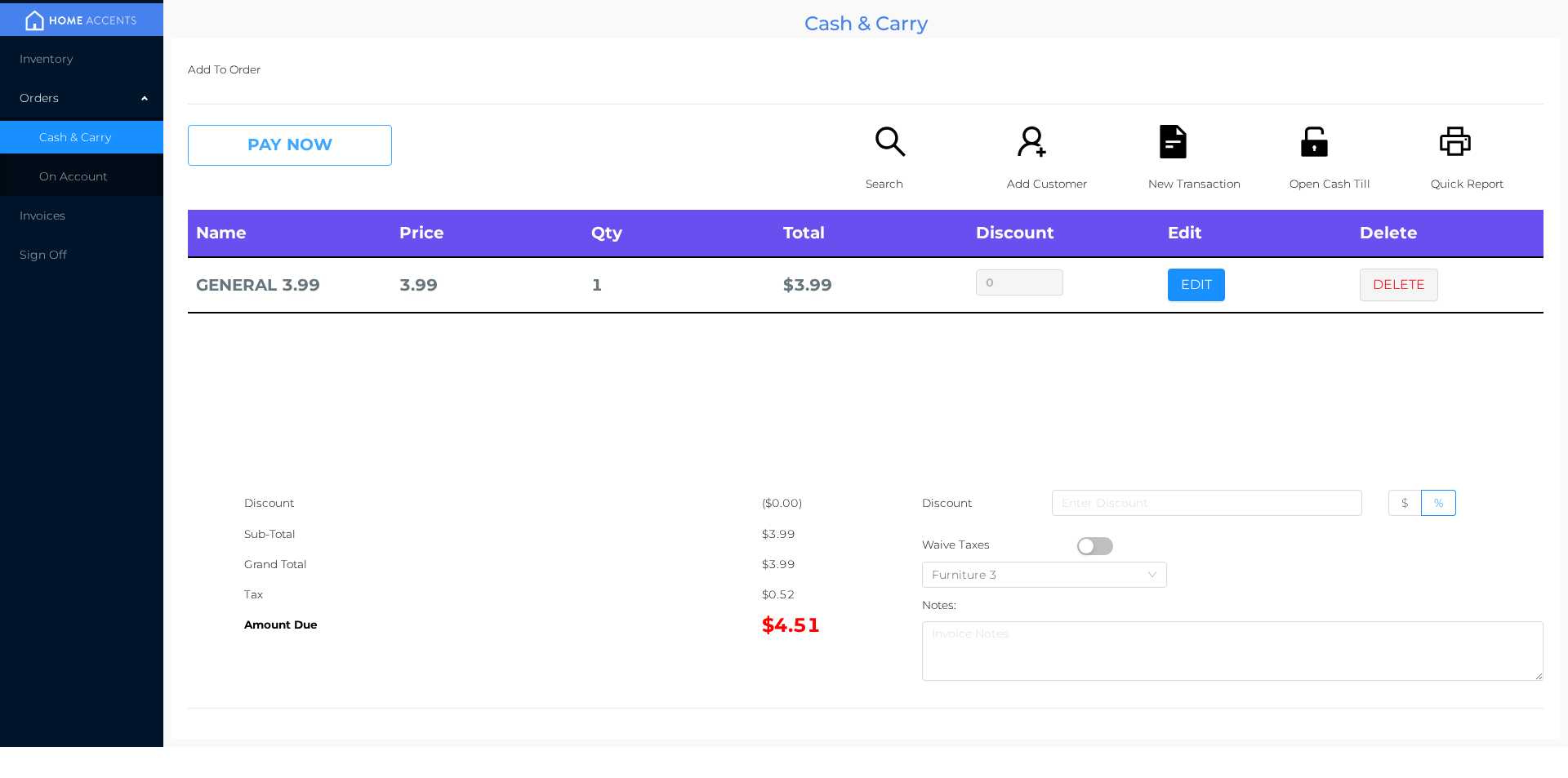
click at [322, 149] on button "PAY NOW" at bounding box center [289, 146] width 204 height 41
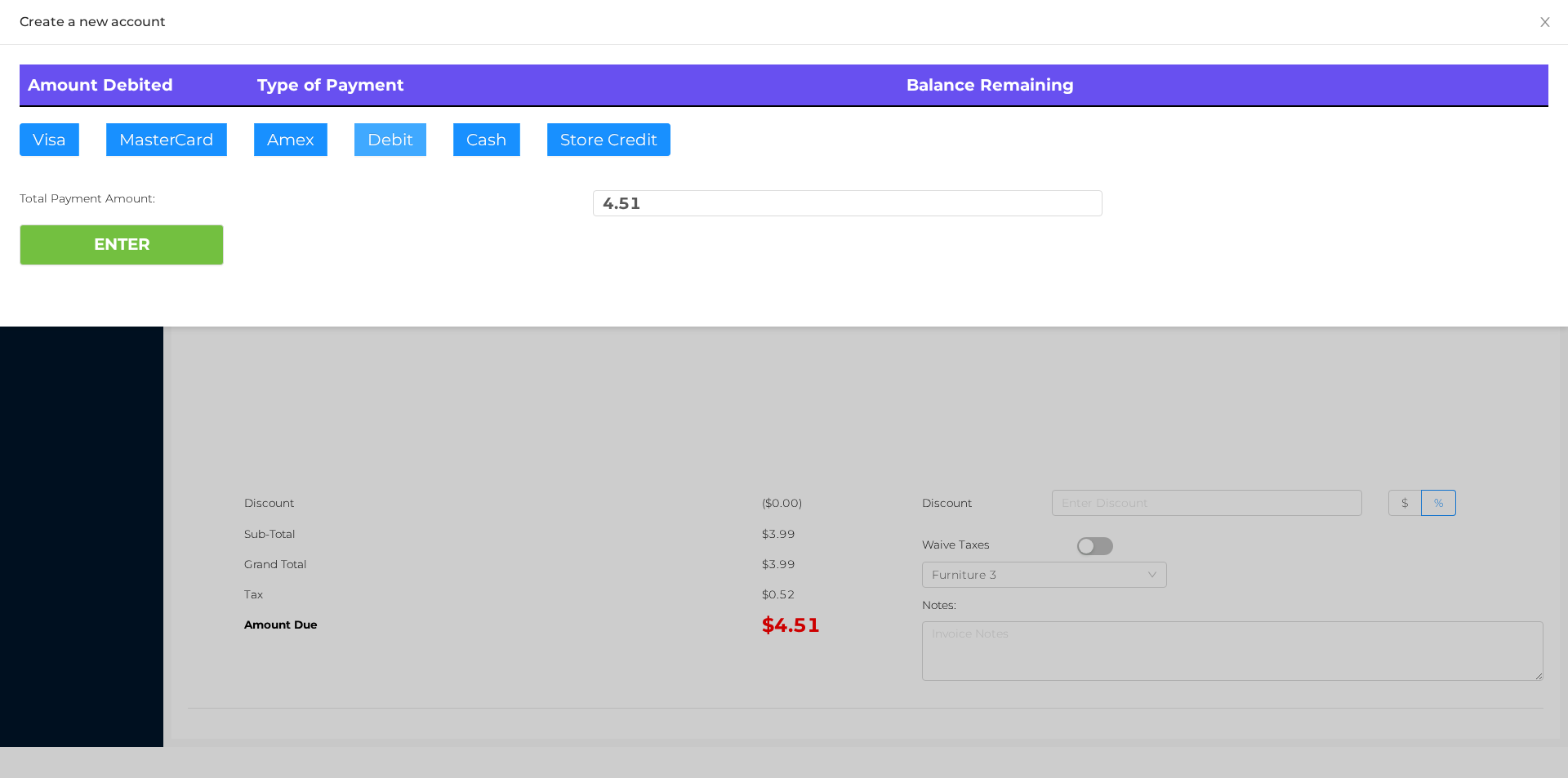
click at [396, 142] on button "Debit" at bounding box center [390, 140] width 72 height 33
click at [136, 238] on button "ENTER" at bounding box center [121, 245] width 204 height 41
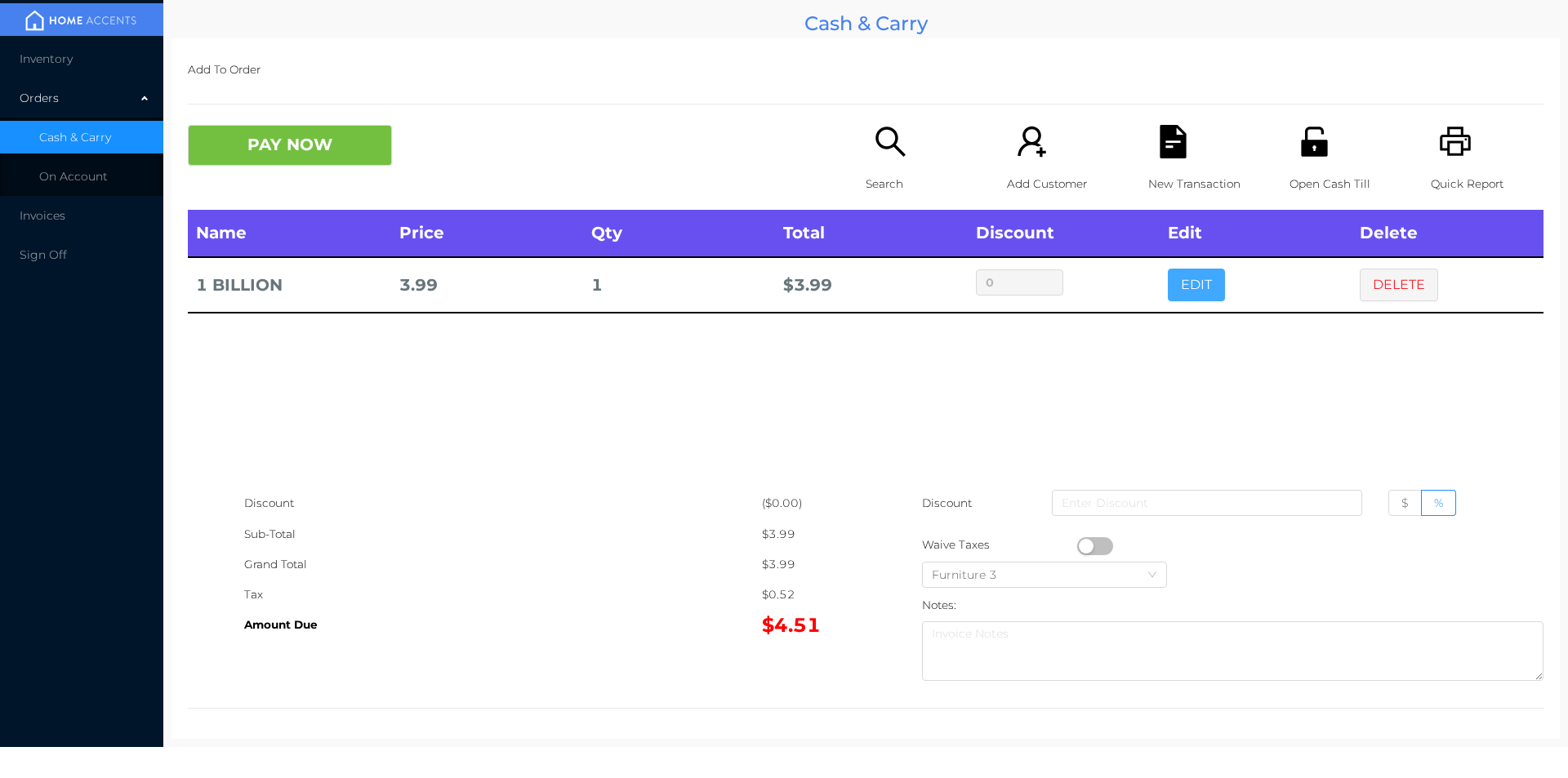
click at [1190, 286] on button "EDIT" at bounding box center [1196, 285] width 57 height 33
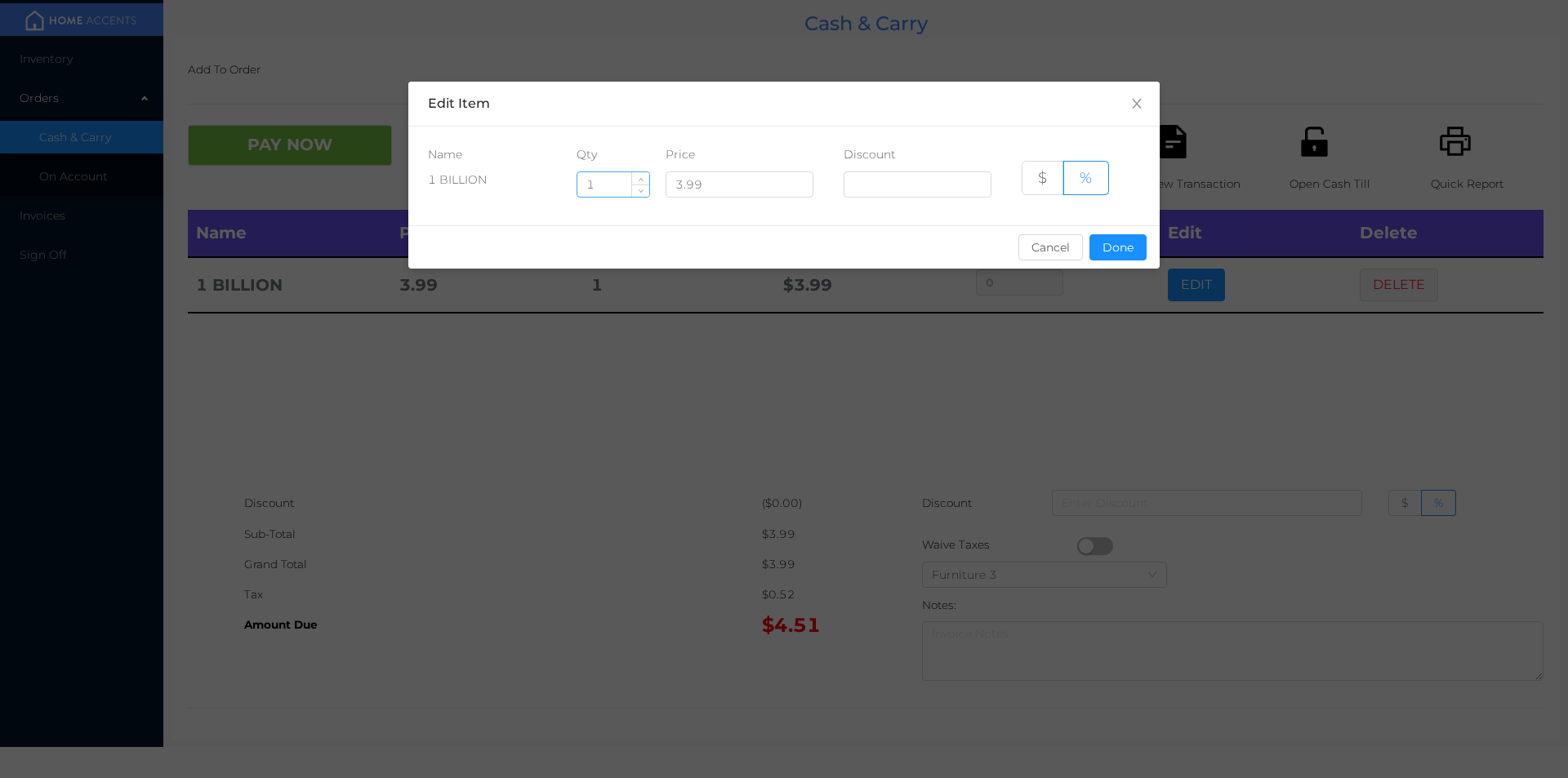
click at [607, 187] on input "1" at bounding box center [613, 185] width 72 height 25
type input "7"
type input "6"
click at [1110, 241] on button "Done" at bounding box center [1118, 247] width 57 height 26
type input "0%"
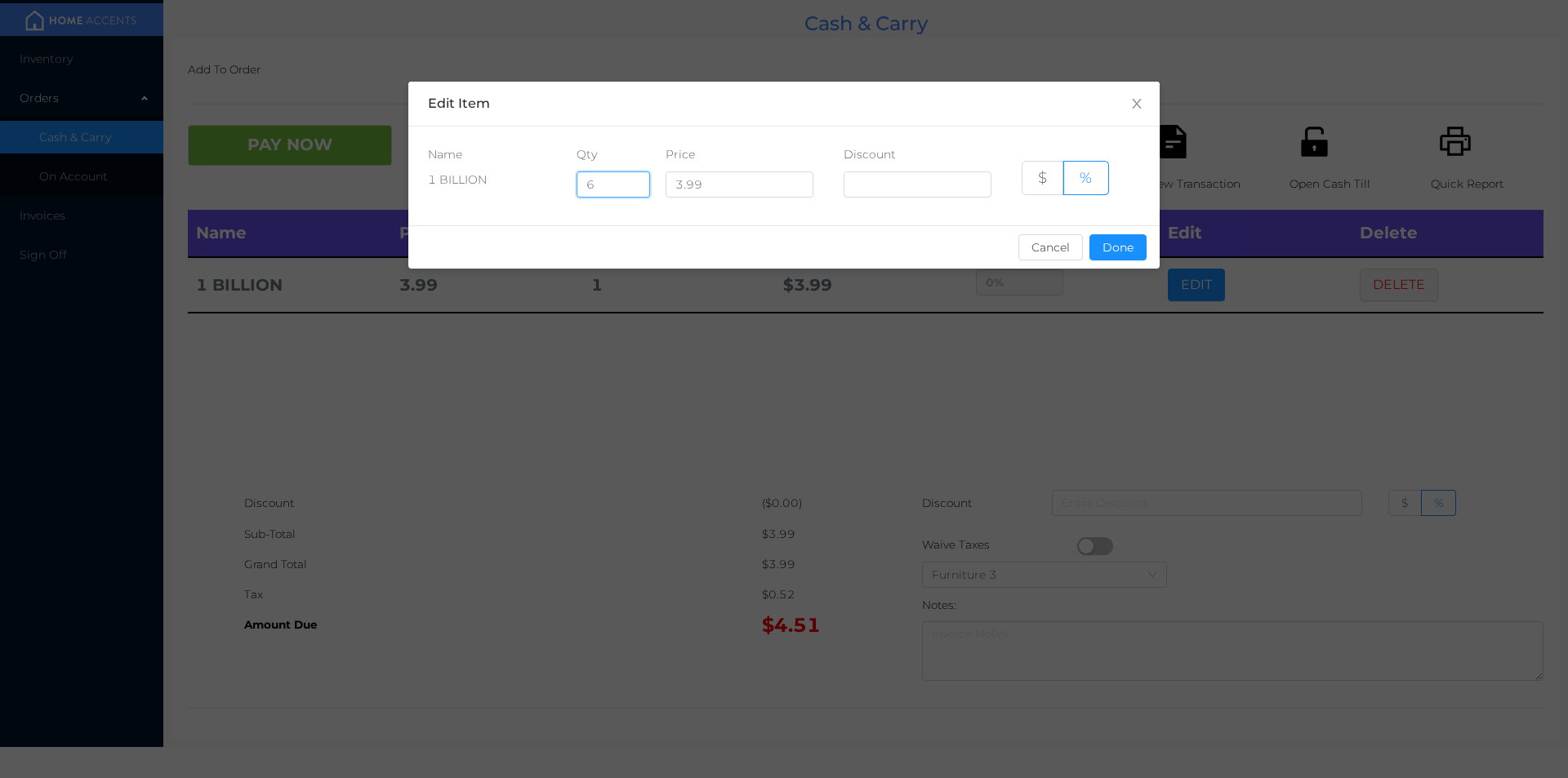
click at [1141, 374] on div "sentinelStart Edit Item Name Qty Price Discount 1 BILLION 6 3.99 $ % Cancel Don…" at bounding box center [784, 389] width 1568 height 778
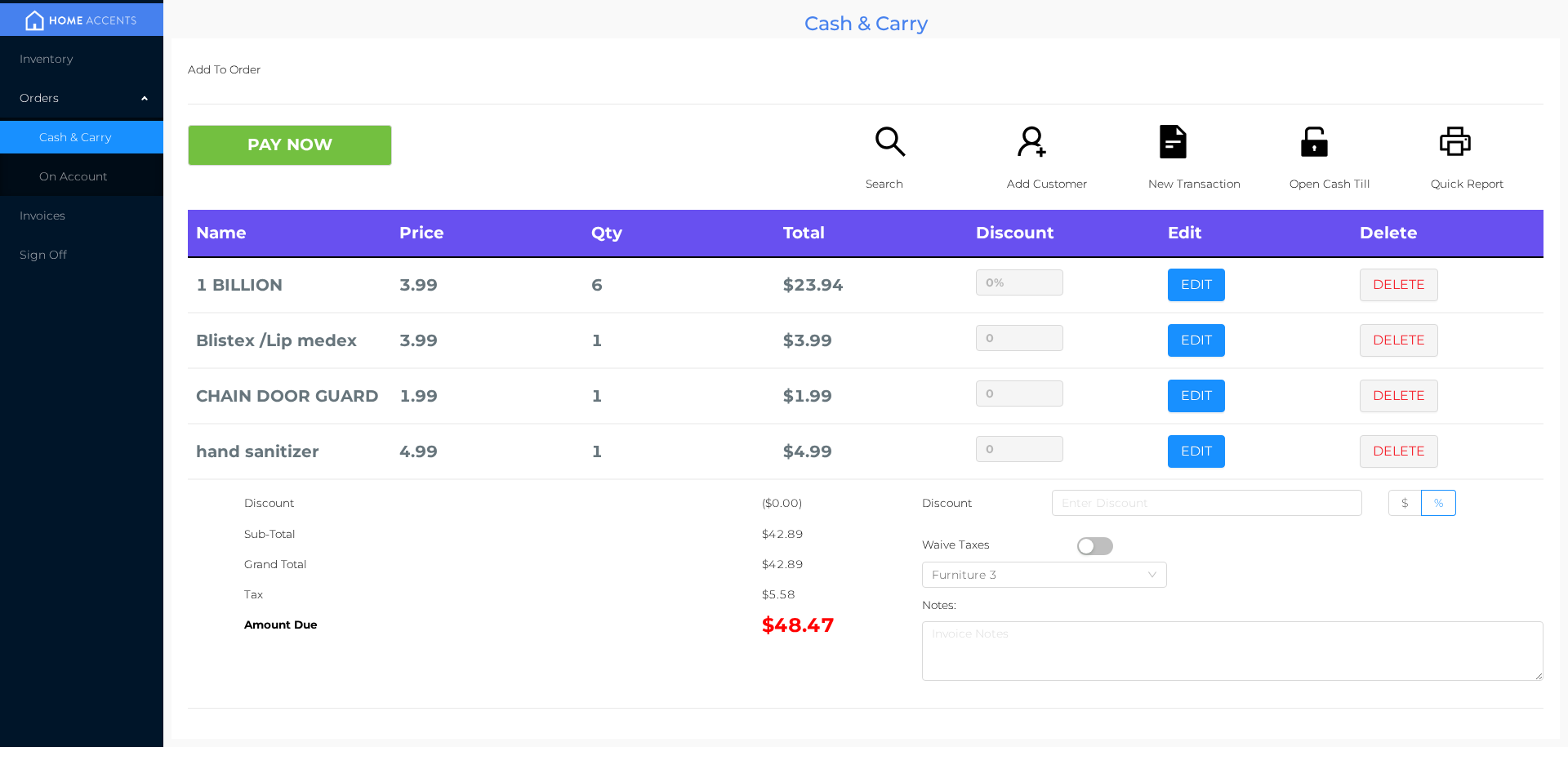
click at [1431, 161] on div "Quick Report" at bounding box center [1487, 168] width 113 height 85
click at [1160, 149] on icon "icon: file-text" at bounding box center [1173, 142] width 26 height 34
click at [279, 152] on button "PAY NOW" at bounding box center [289, 146] width 204 height 41
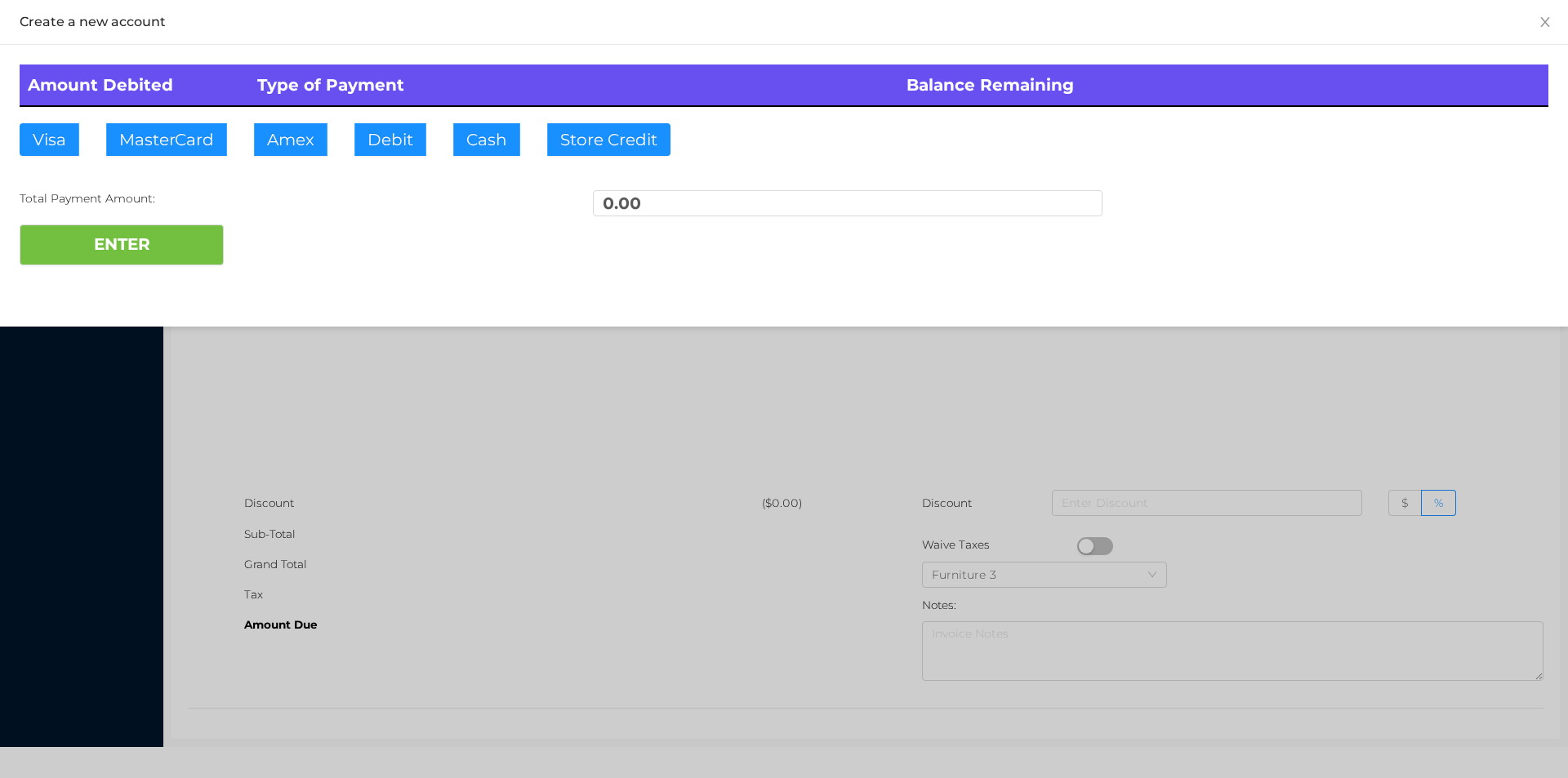
click at [468, 605] on div at bounding box center [784, 389] width 1568 height 778
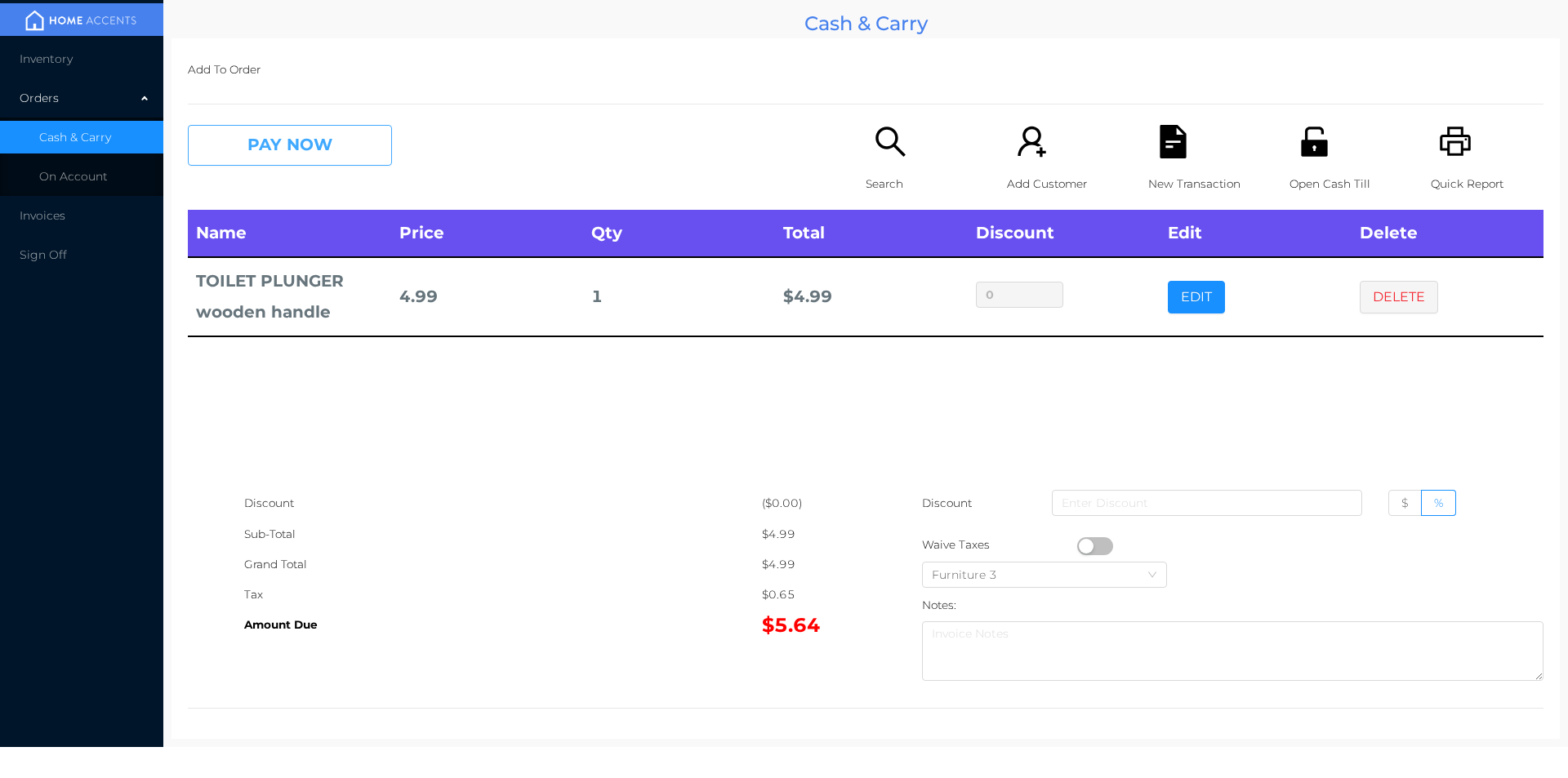
click at [350, 144] on button "PAY NOW" at bounding box center [289, 146] width 204 height 41
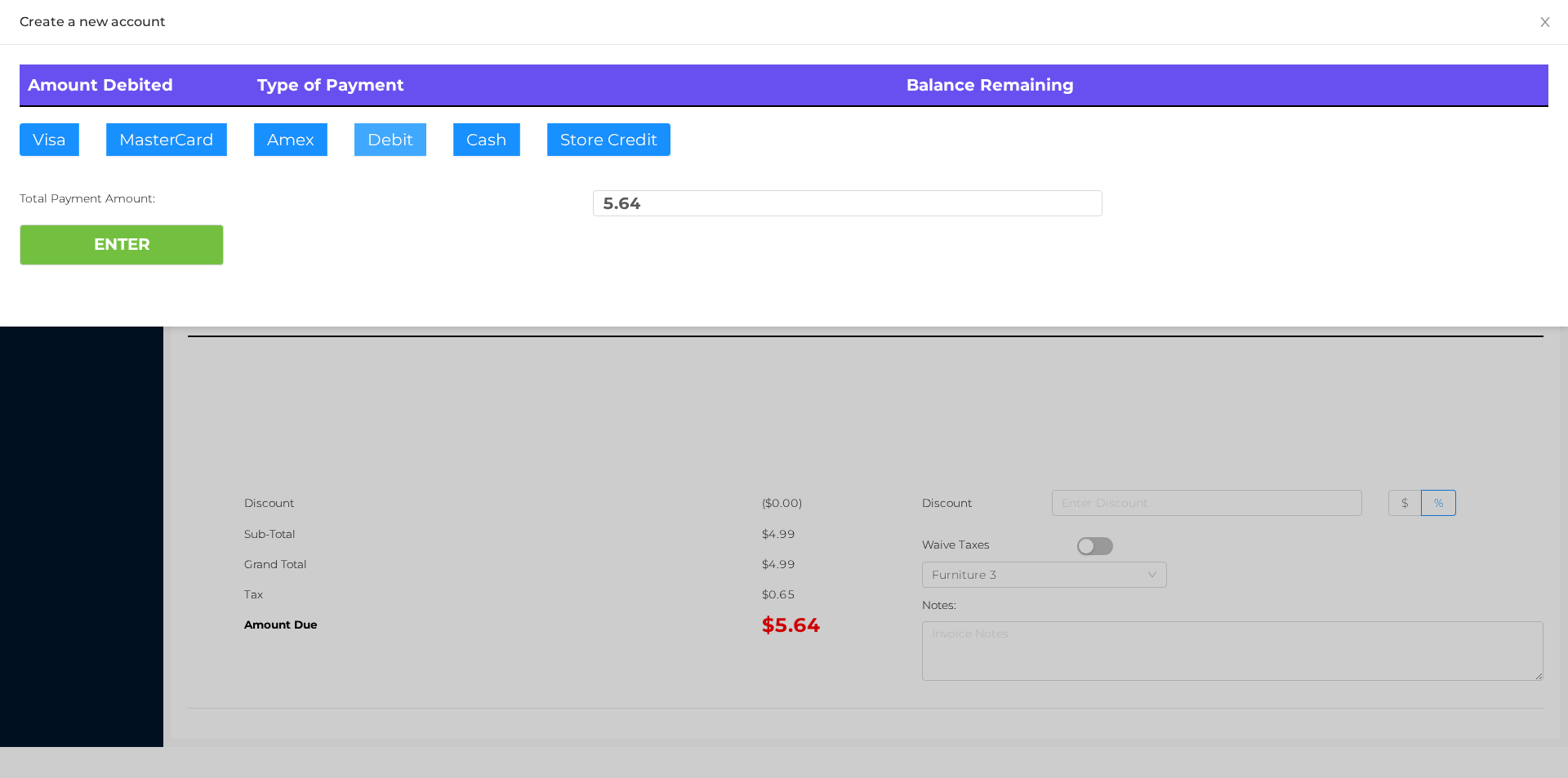
click at [390, 143] on button "Debit" at bounding box center [390, 140] width 72 height 33
click at [179, 258] on button "ENTER" at bounding box center [121, 245] width 204 height 41
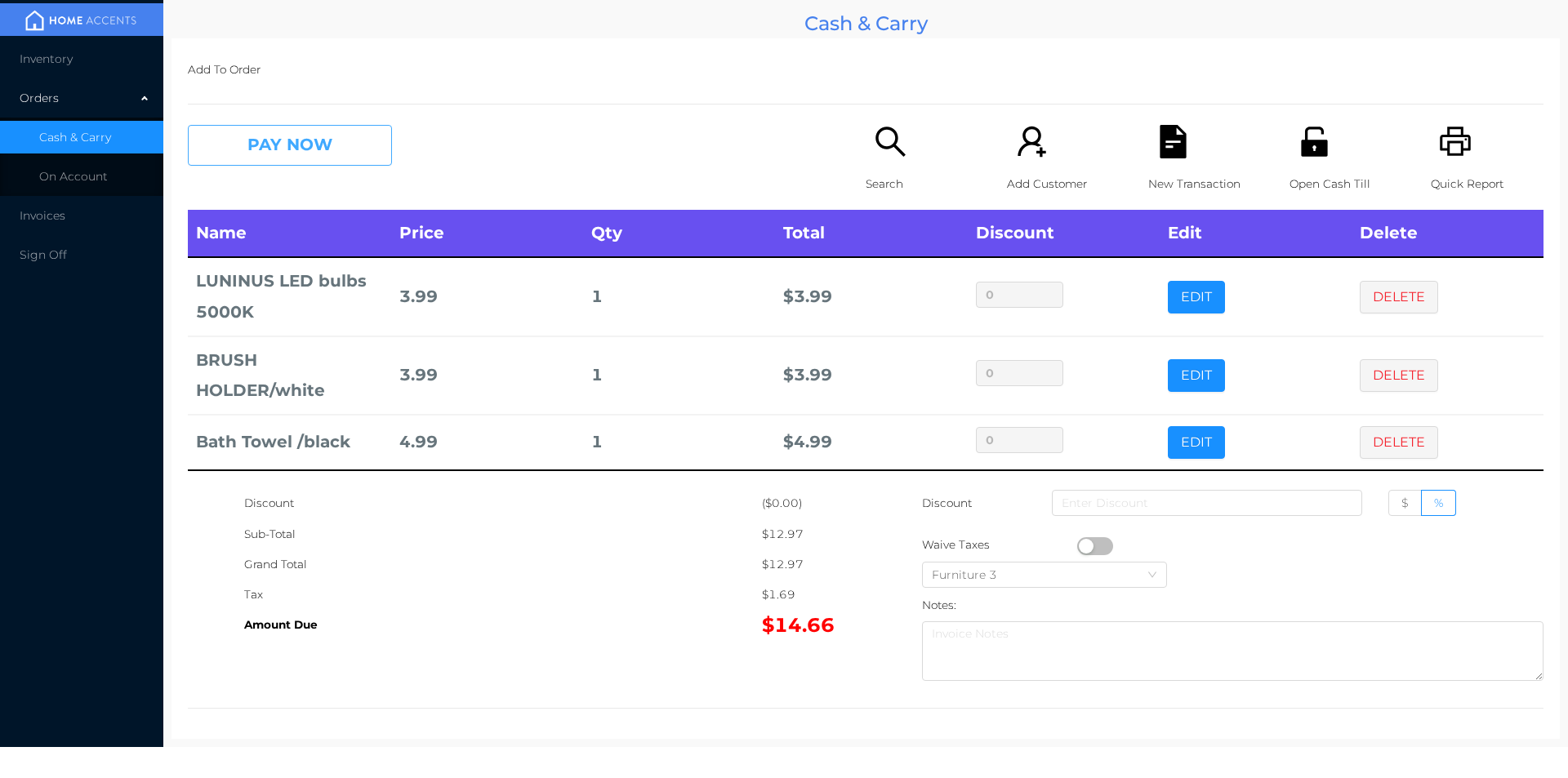
click at [277, 149] on button "PAY NOW" at bounding box center [289, 146] width 204 height 41
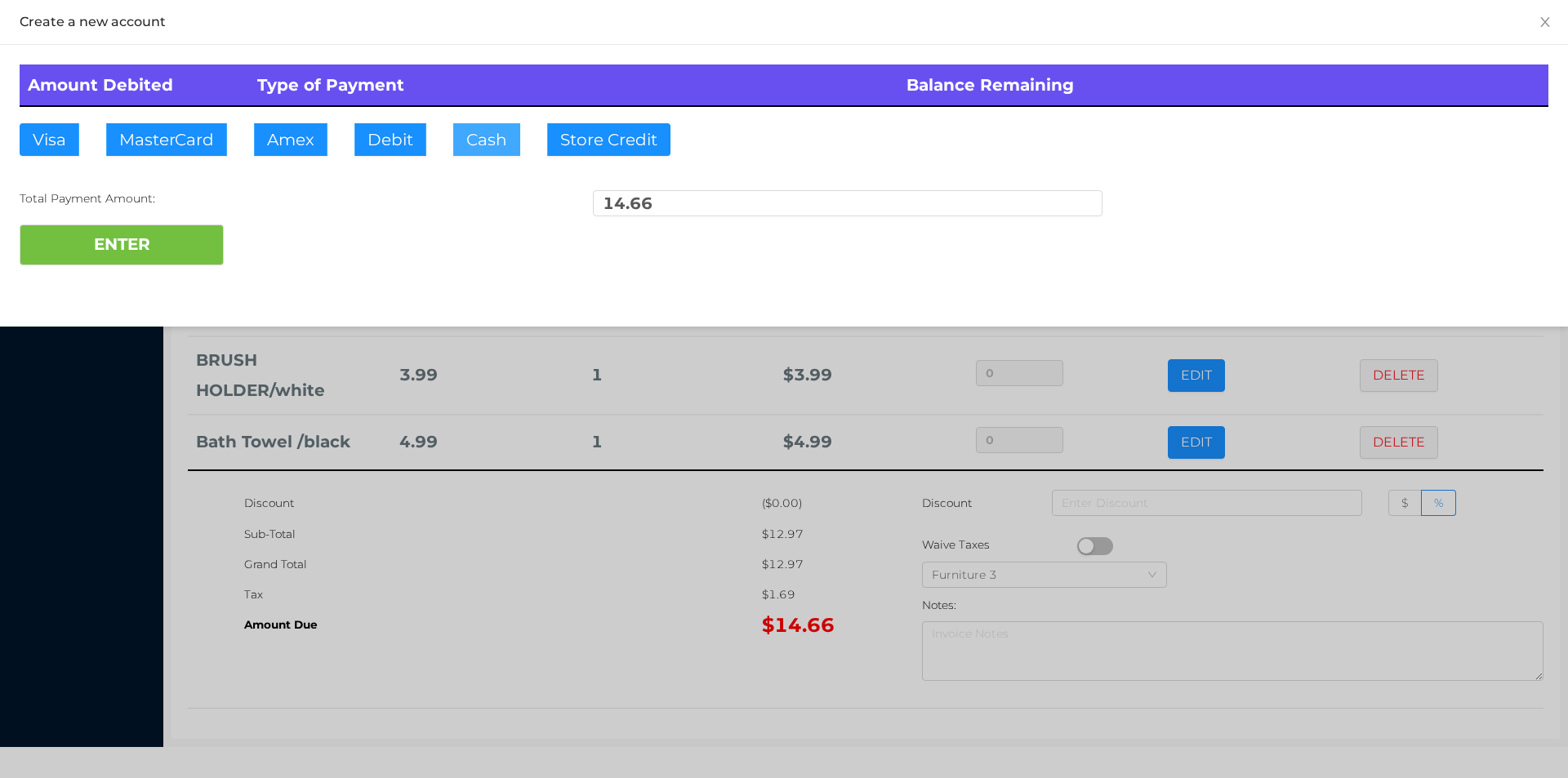
click at [465, 138] on button "Cash" at bounding box center [487, 140] width 67 height 33
type input "20."
click at [155, 262] on button "ENTER" at bounding box center [121, 245] width 204 height 41
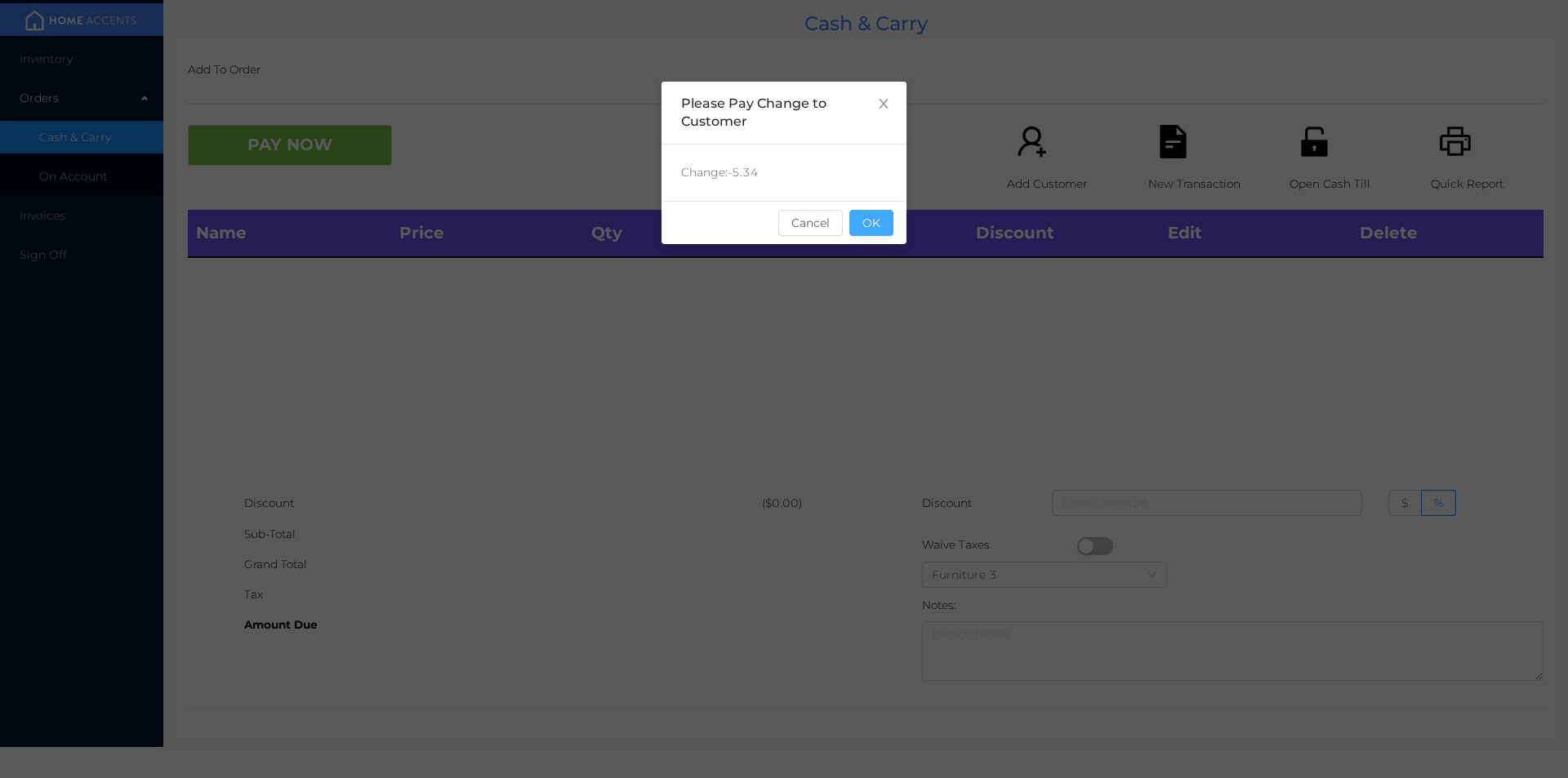
click at [863, 232] on button "OK" at bounding box center [872, 223] width 44 height 26
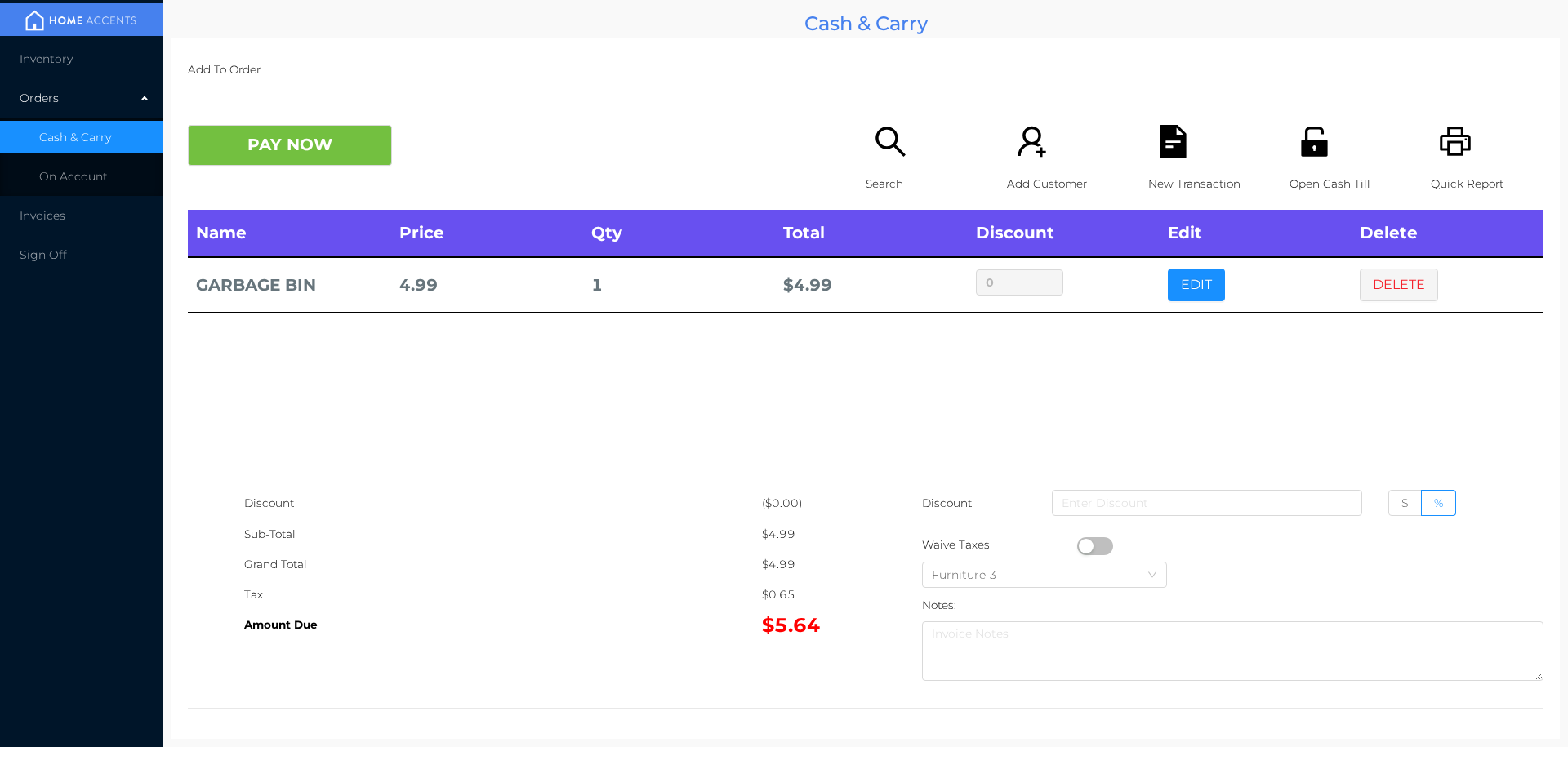
click at [876, 161] on div "Search" at bounding box center [922, 168] width 113 height 85
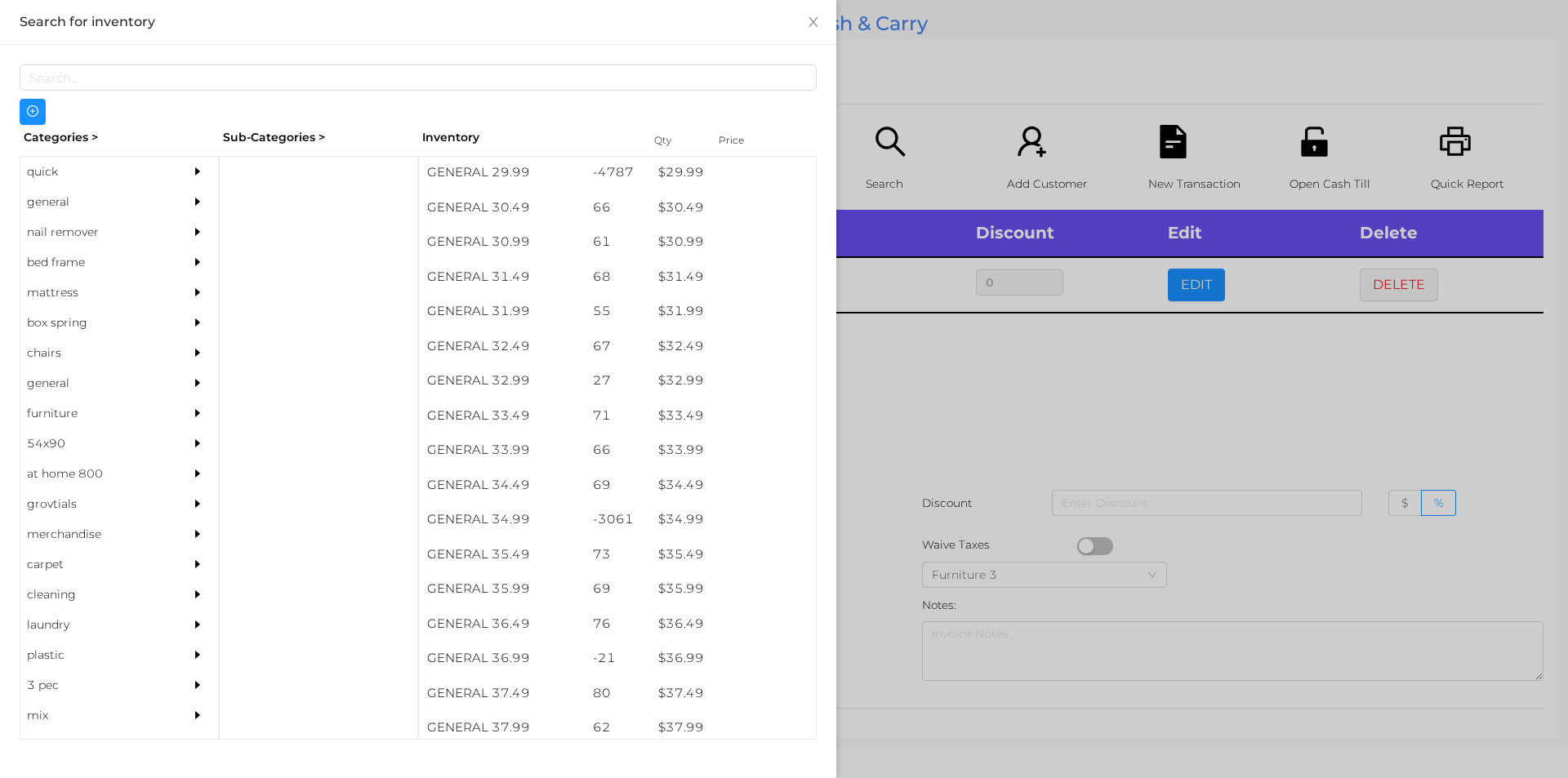
scroll to position [2454, 0]
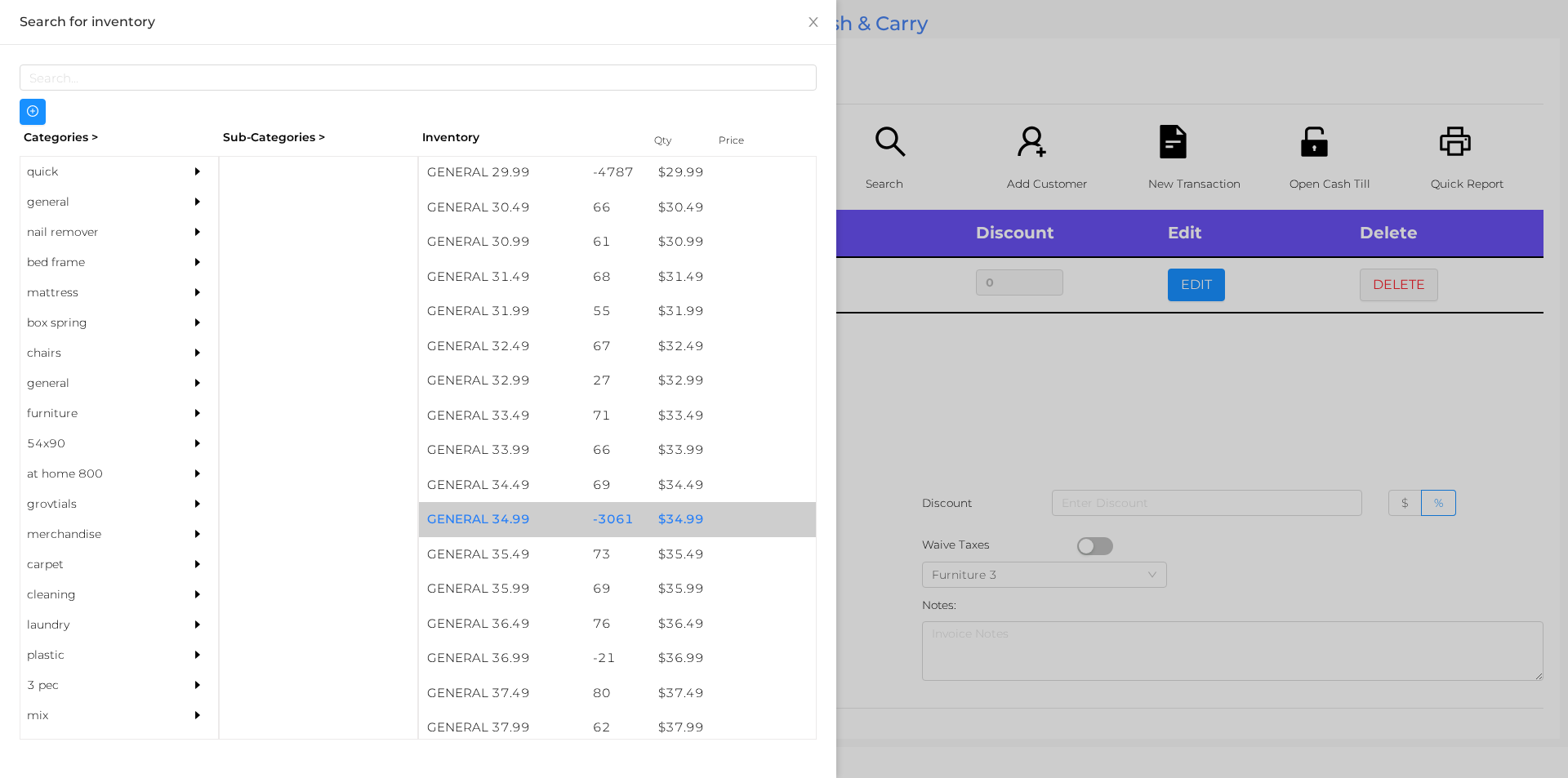
click at [684, 510] on div "$ 34.99" at bounding box center [732, 519] width 166 height 35
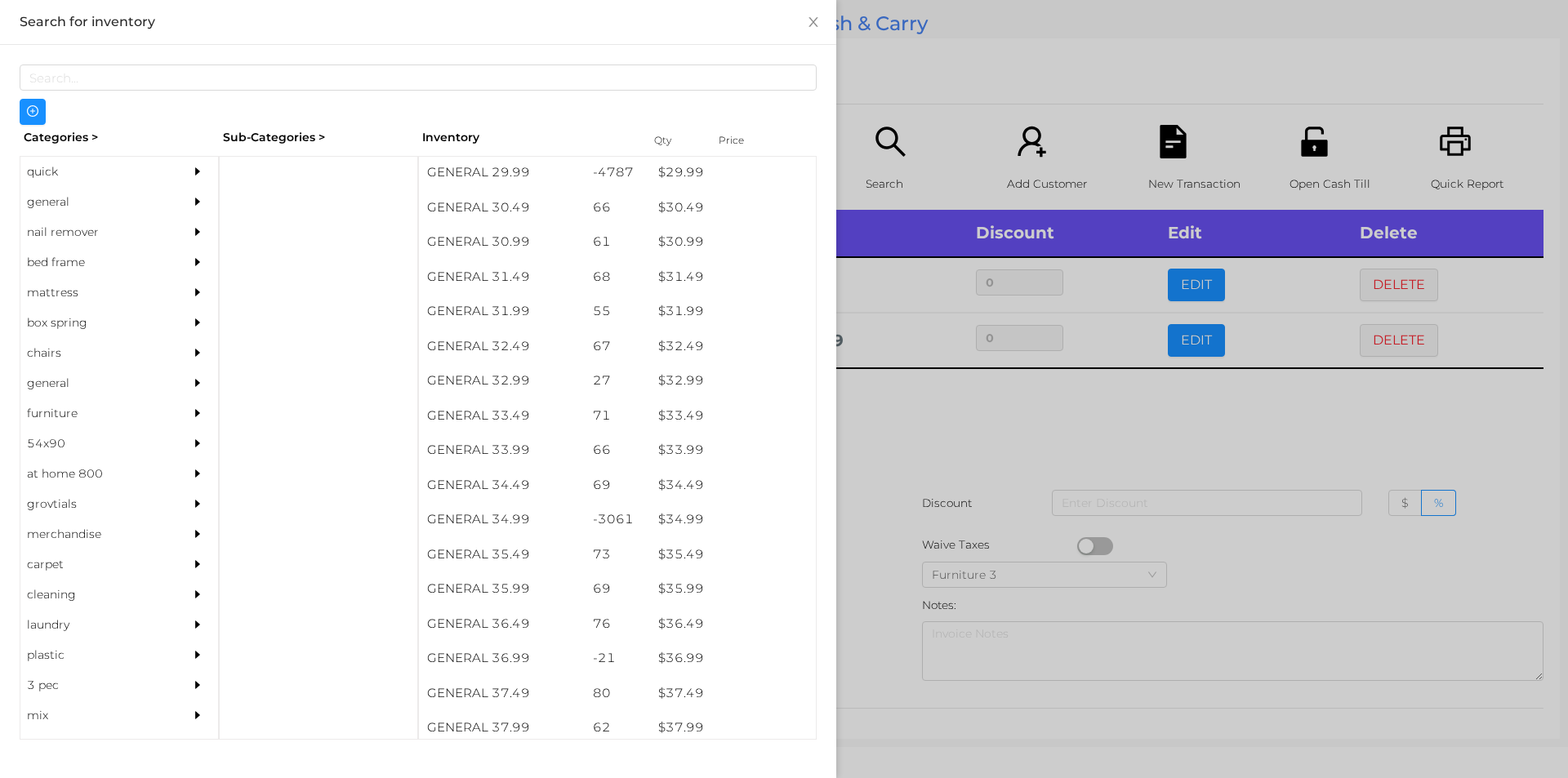
click at [862, 534] on div at bounding box center [784, 389] width 1568 height 778
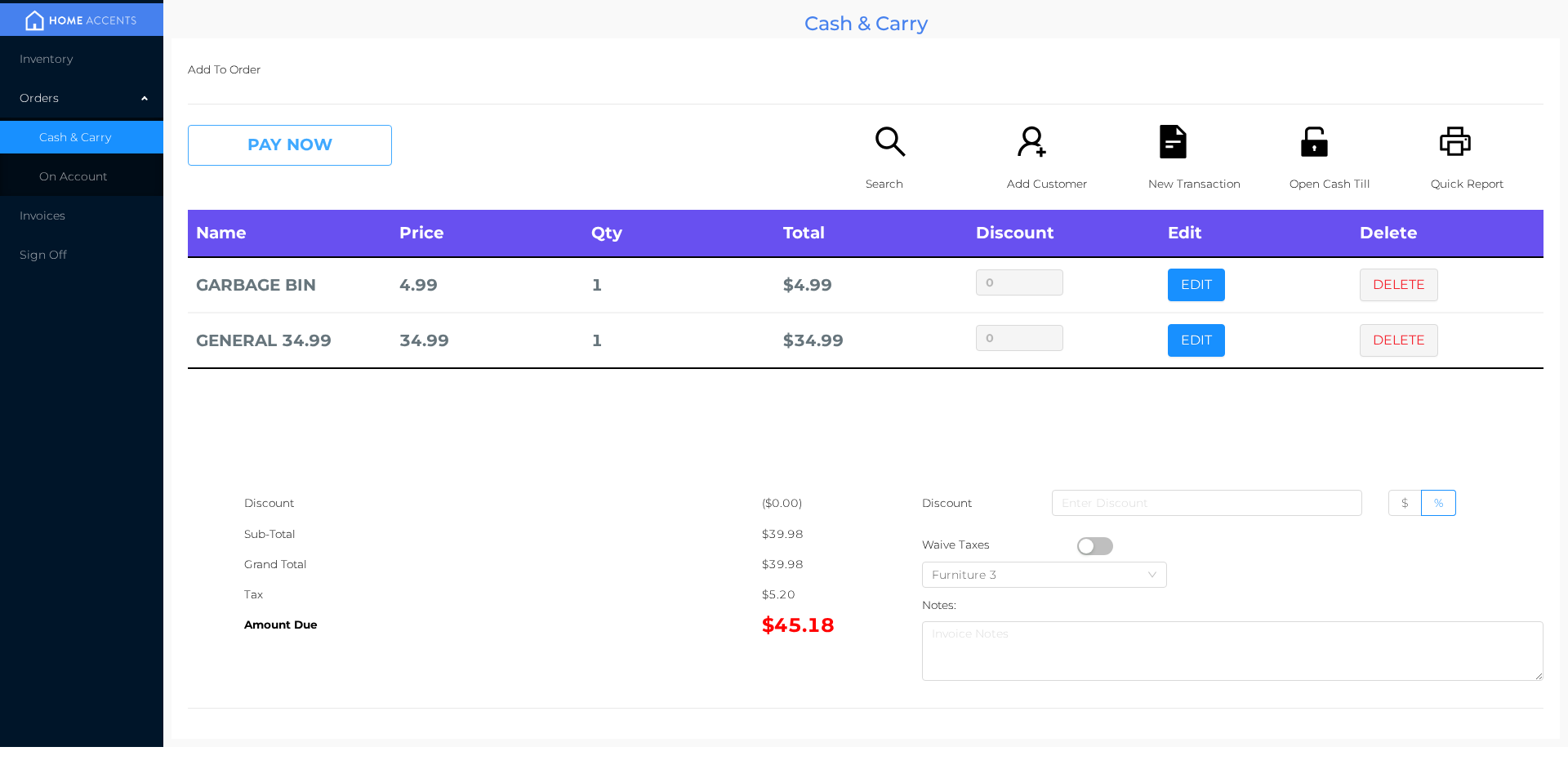
click at [331, 160] on button "PAY NOW" at bounding box center [289, 146] width 204 height 41
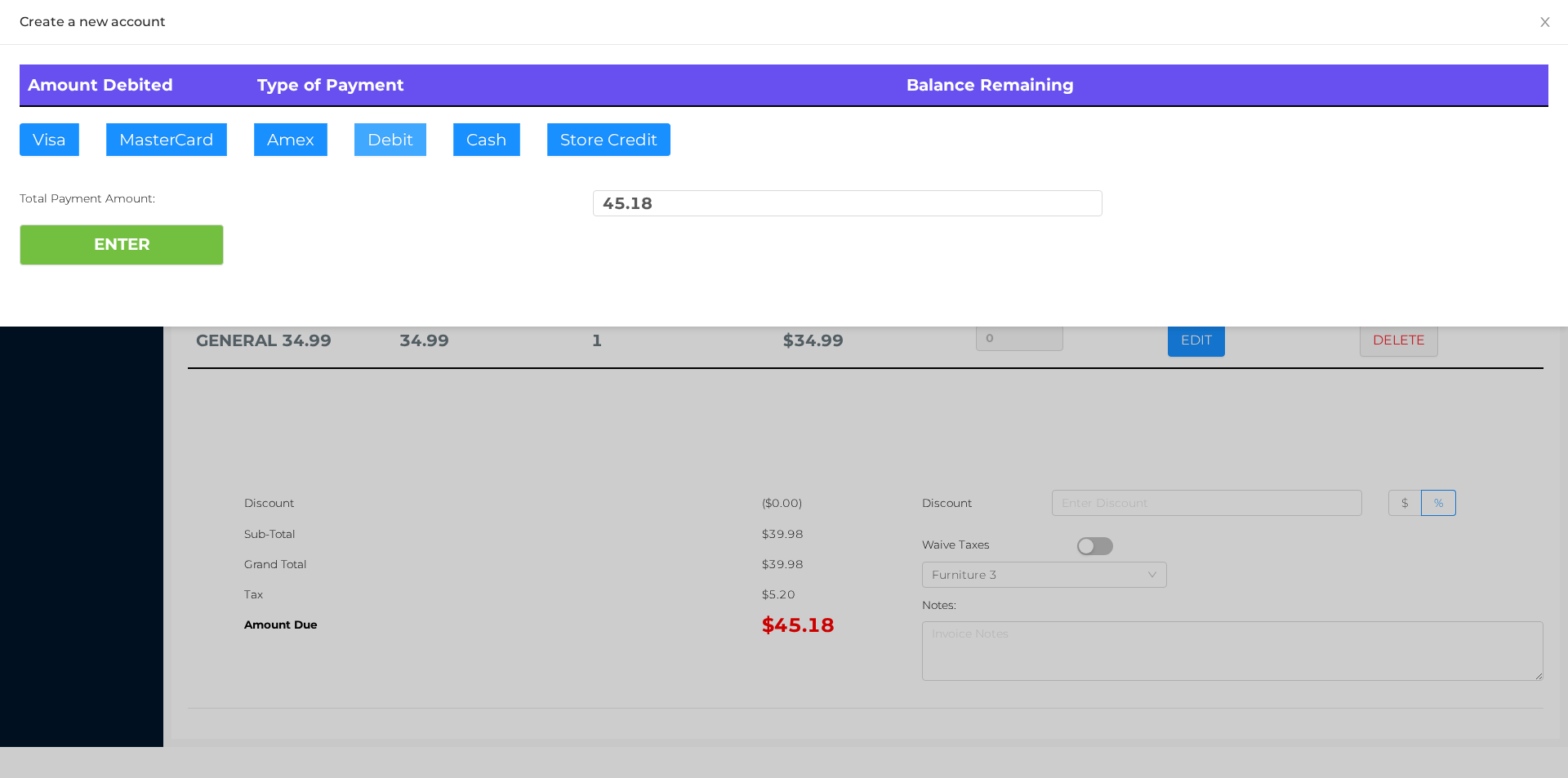
click at [366, 149] on button "Debit" at bounding box center [390, 140] width 72 height 33
click at [167, 253] on button "ENTER" at bounding box center [121, 245] width 204 height 41
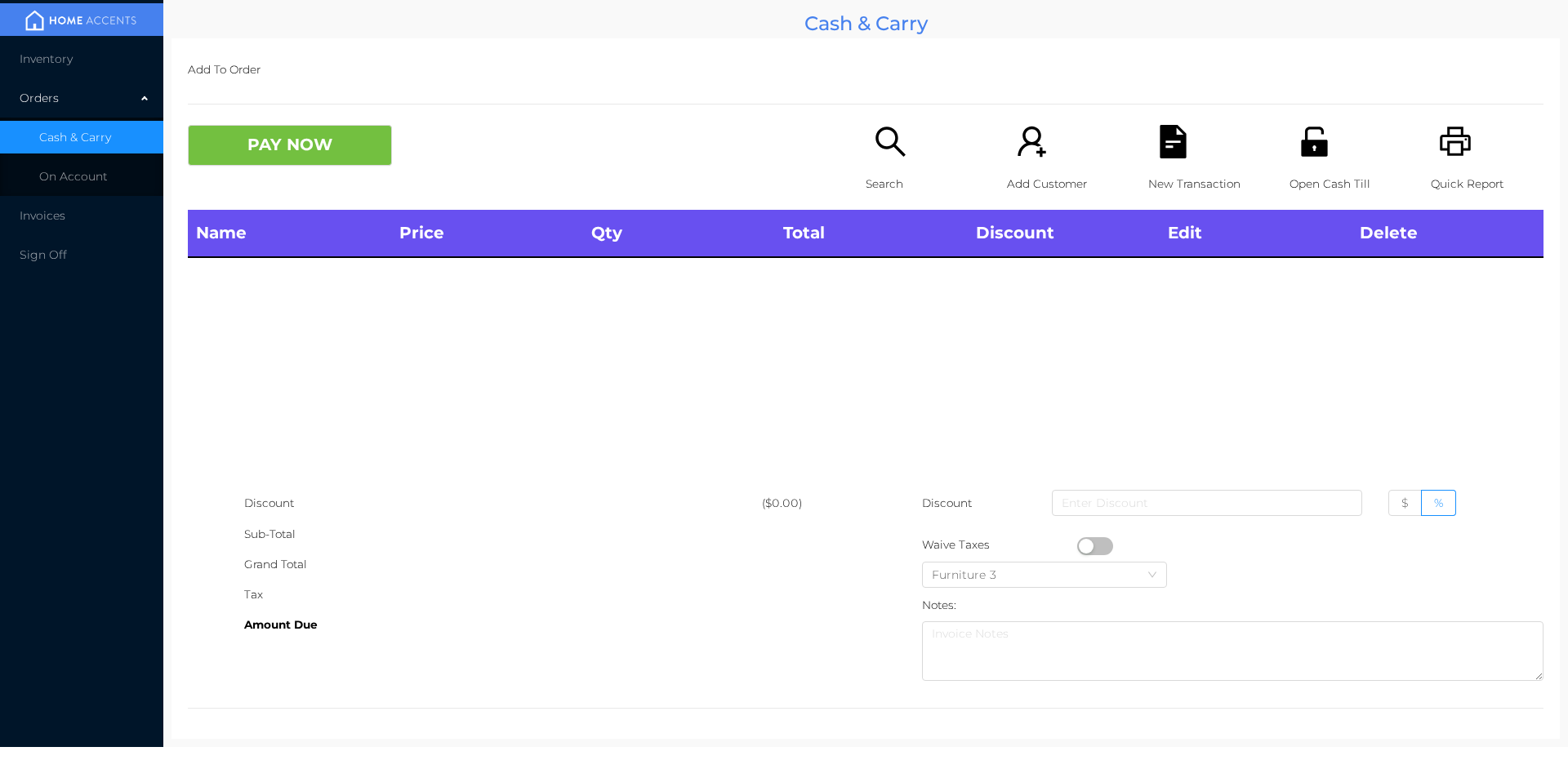
click at [1463, 152] on div "Quick Report" at bounding box center [1487, 168] width 113 height 85
click at [1449, 182] on p "Quick Report" at bounding box center [1487, 184] width 113 height 30
click at [893, 133] on icon "icon: search" at bounding box center [890, 142] width 34 height 34
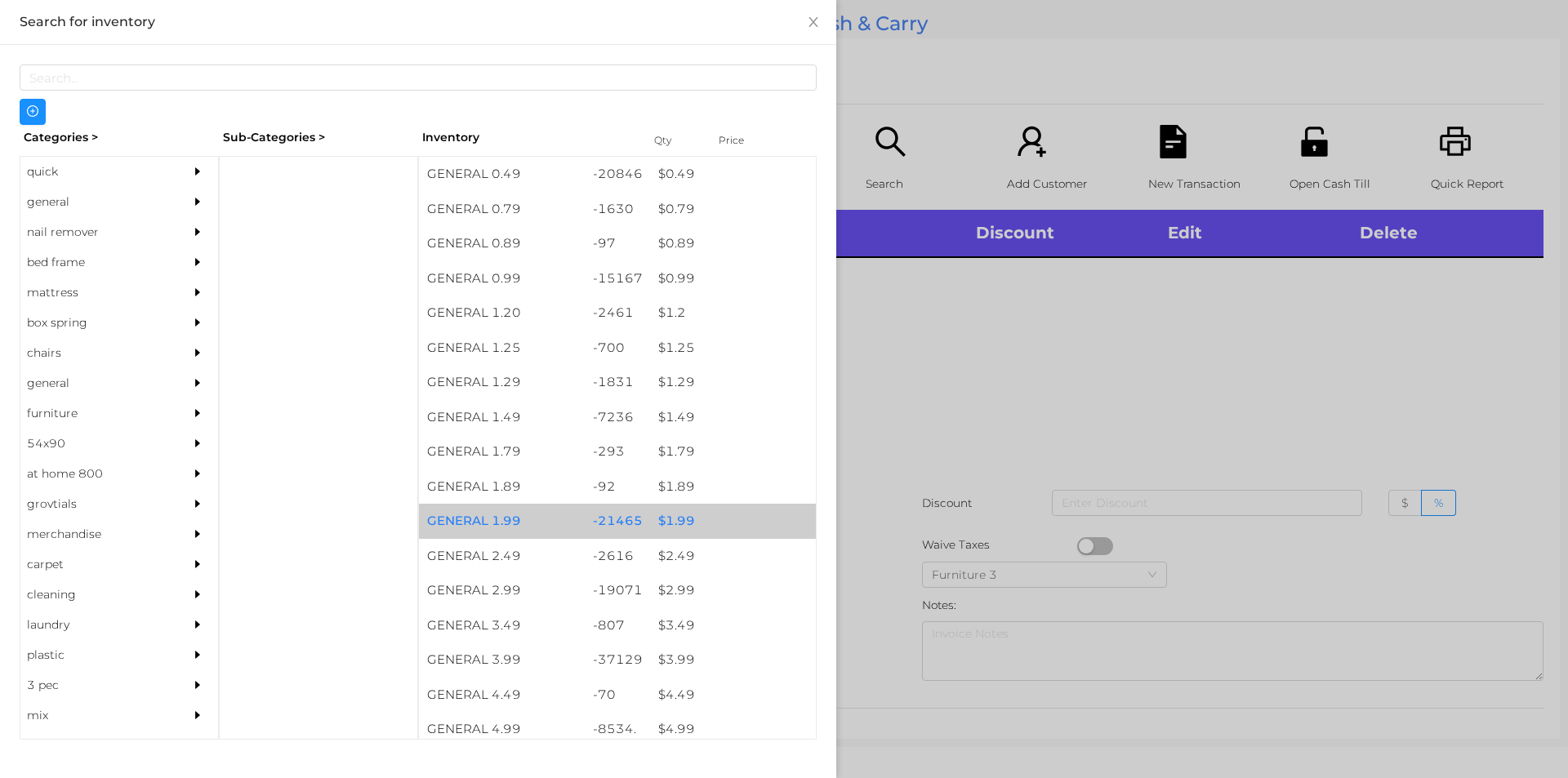
click at [655, 520] on div "$ 1.99" at bounding box center [732, 521] width 166 height 35
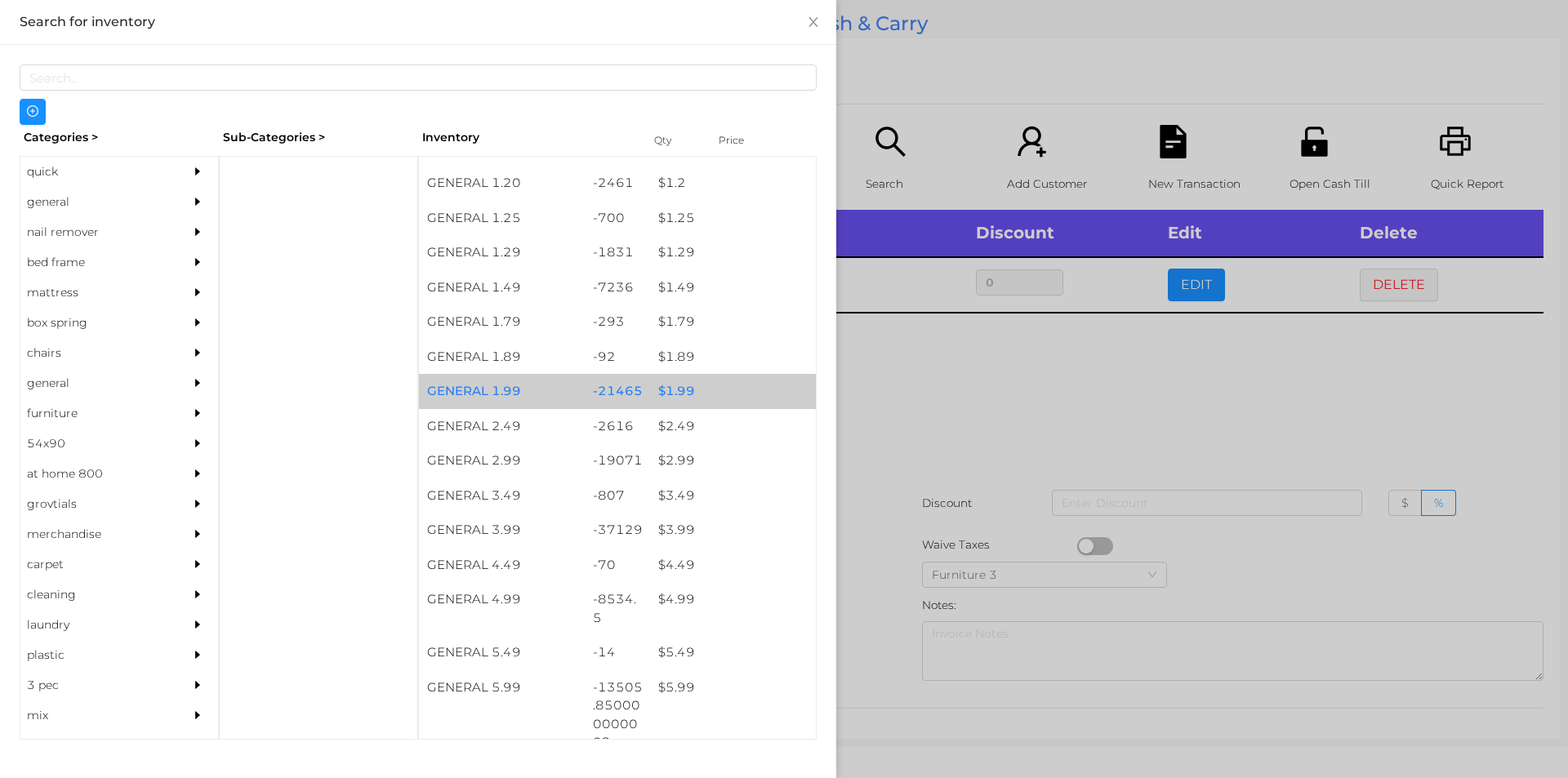
scroll to position [130, 0]
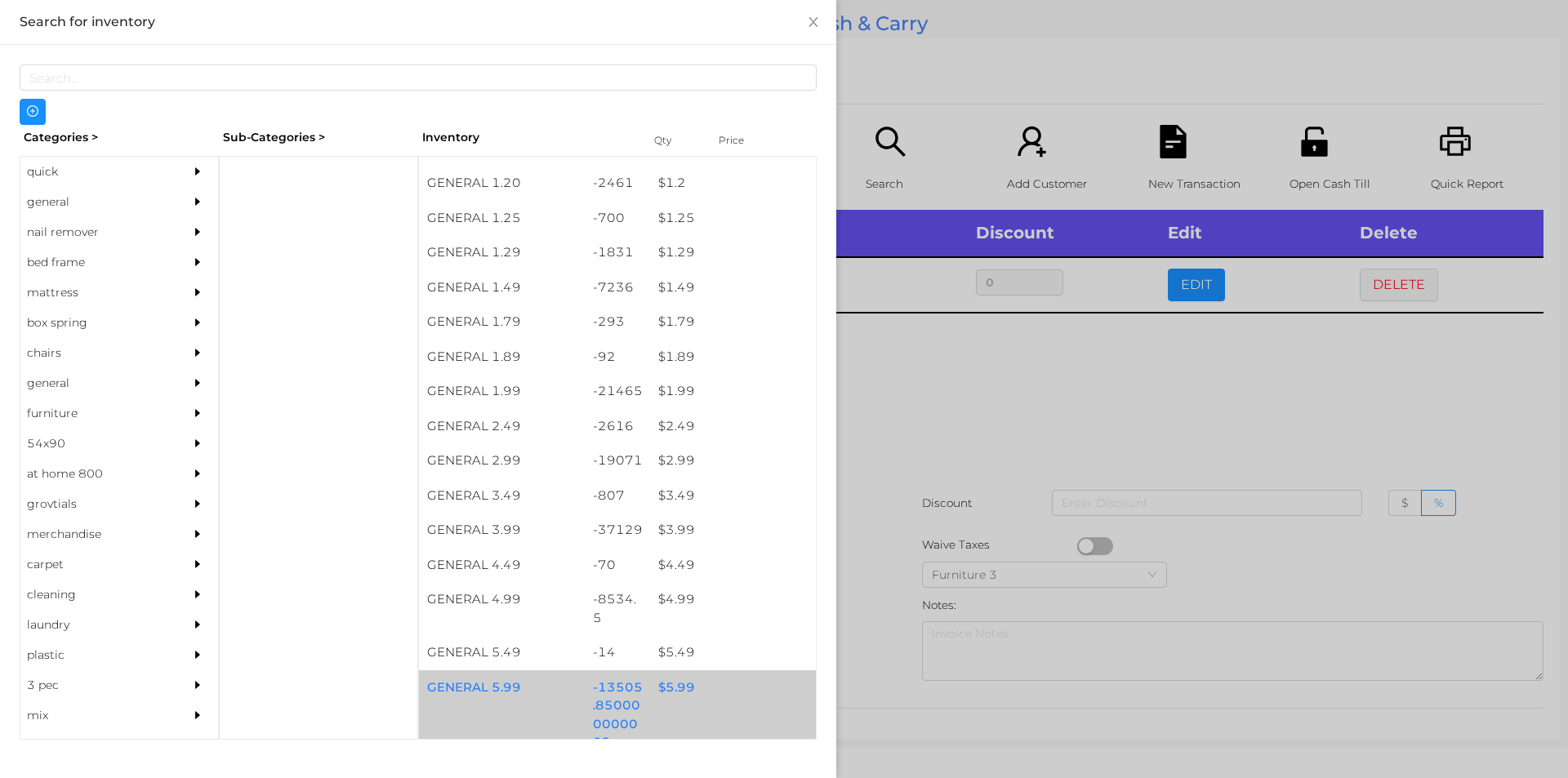
click at [669, 686] on div "$ 5.99" at bounding box center [732, 687] width 166 height 35
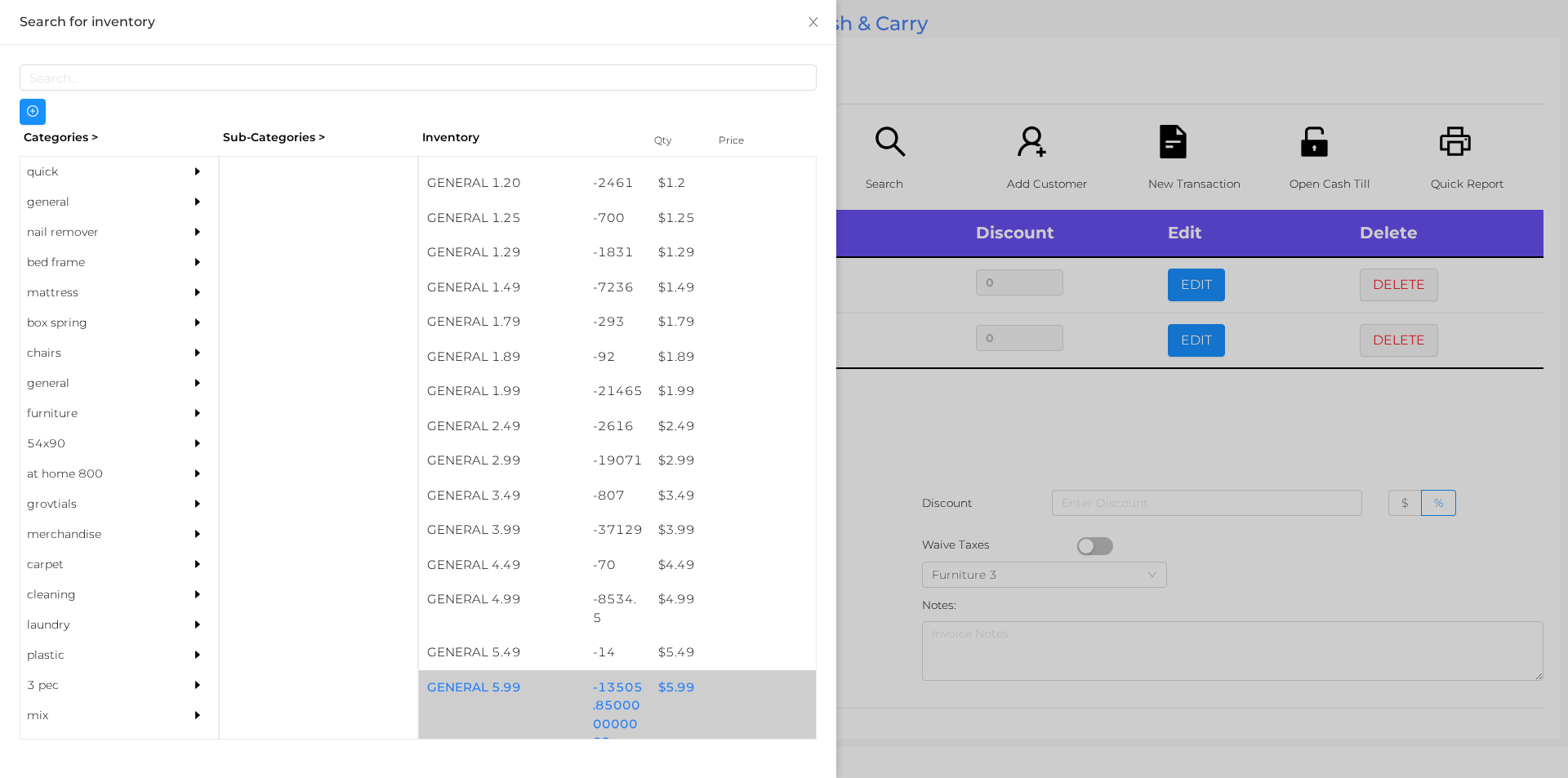
click at [680, 684] on div "$ 5.99" at bounding box center [732, 687] width 166 height 35
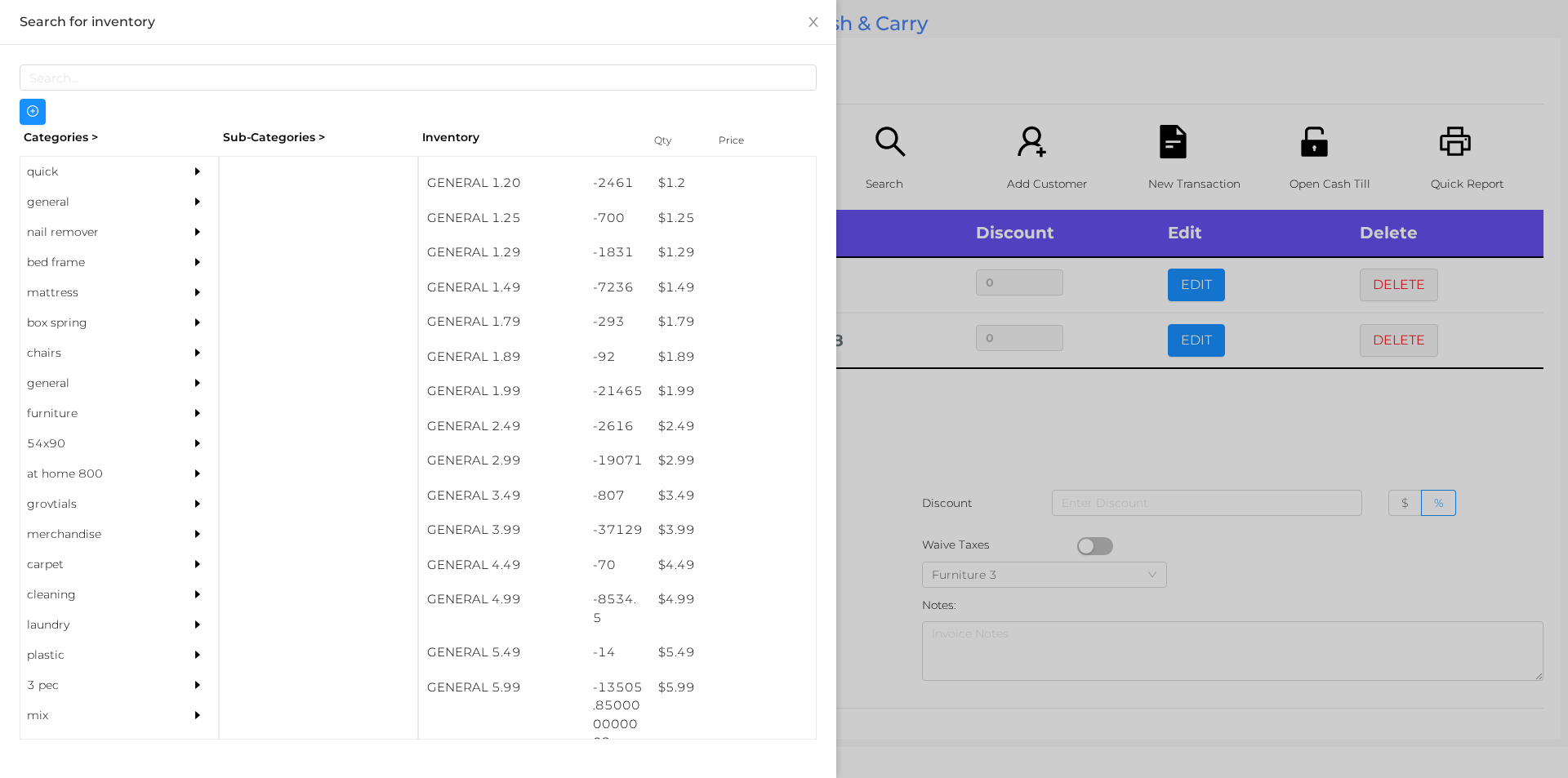
click at [934, 410] on div at bounding box center [784, 389] width 1568 height 778
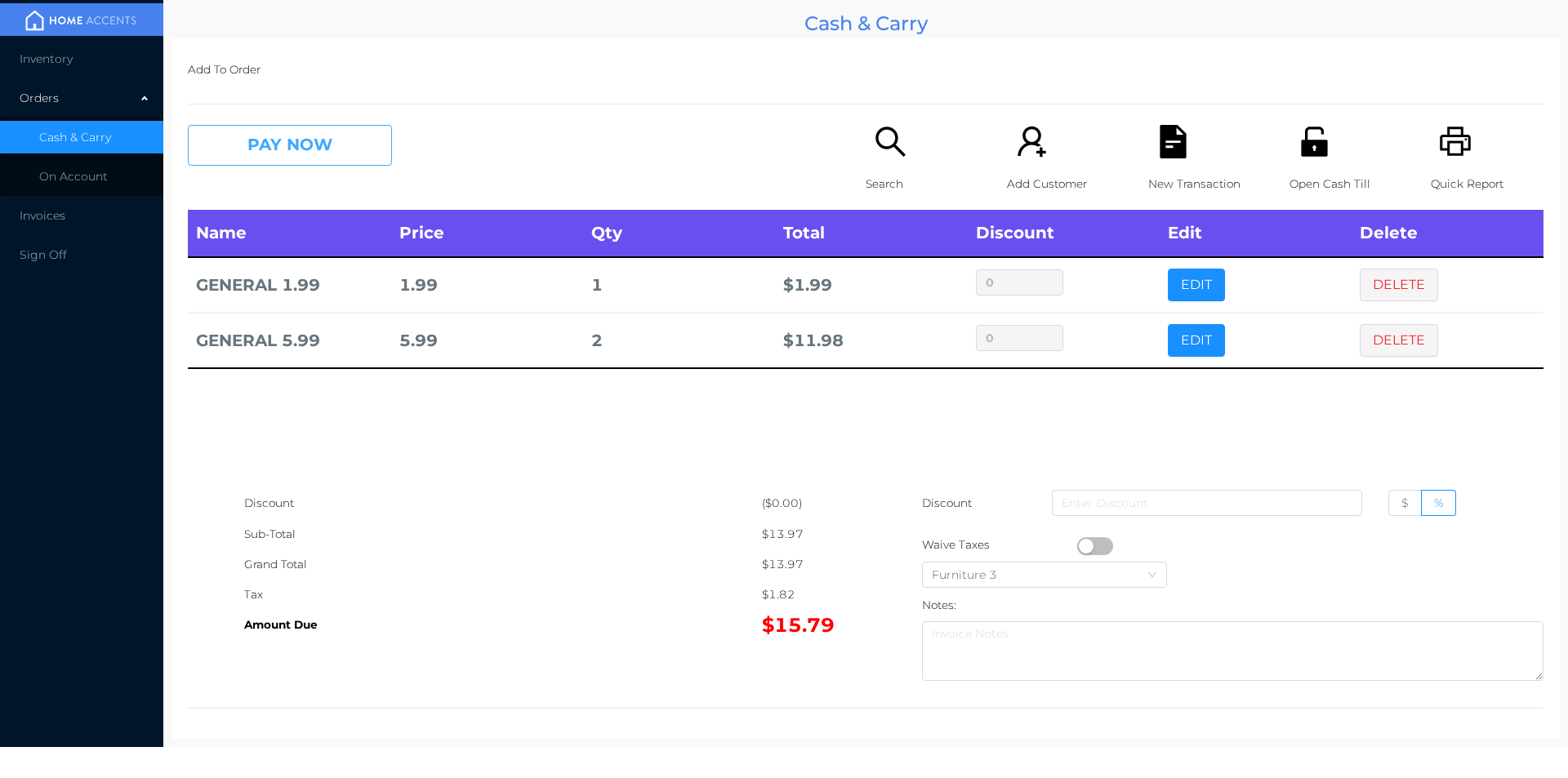
click at [346, 152] on button "PAY NOW" at bounding box center [289, 146] width 204 height 41
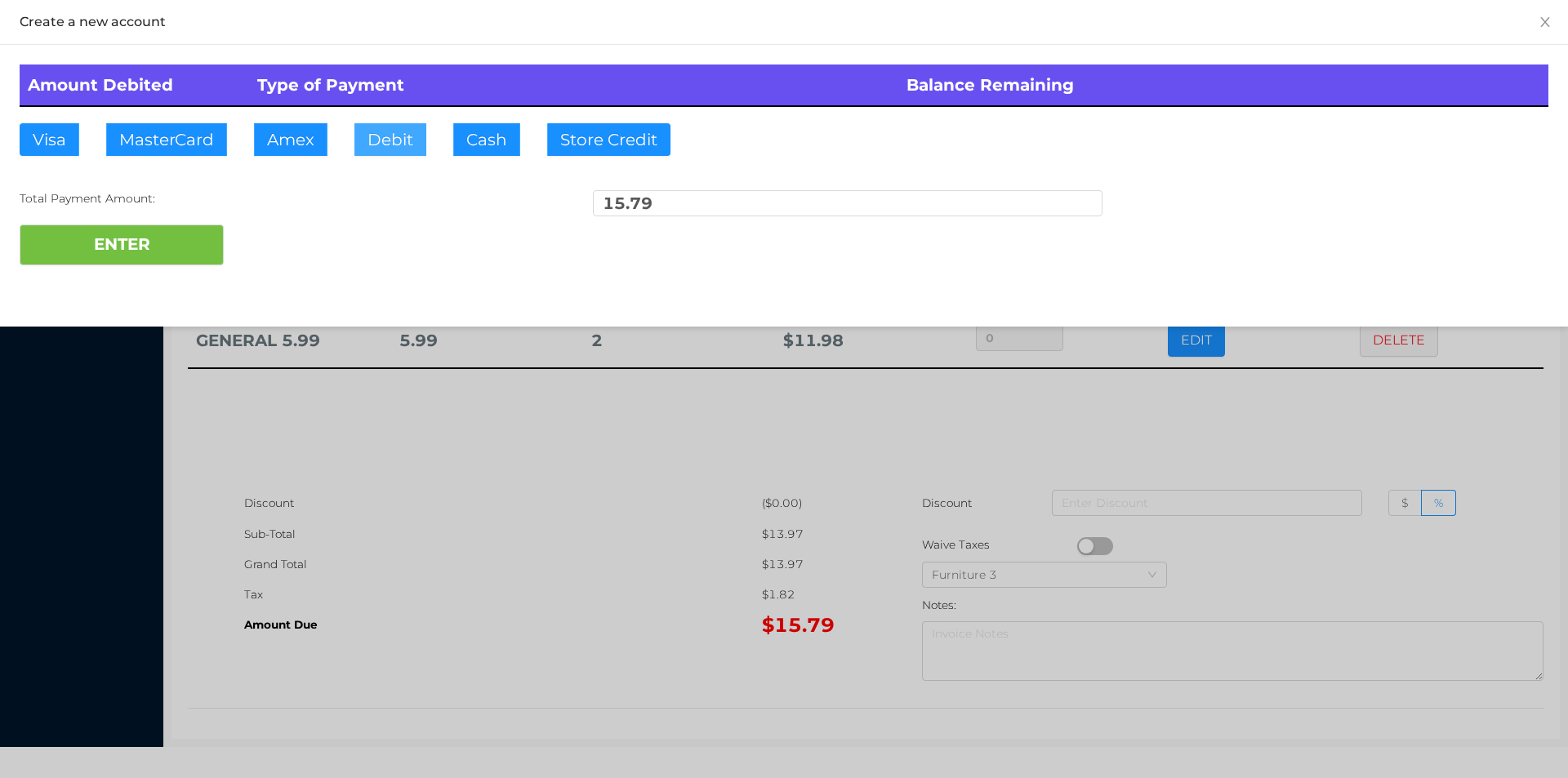
click at [363, 137] on button "Debit" at bounding box center [390, 140] width 72 height 33
click at [175, 238] on button "ENTER" at bounding box center [121, 245] width 204 height 41
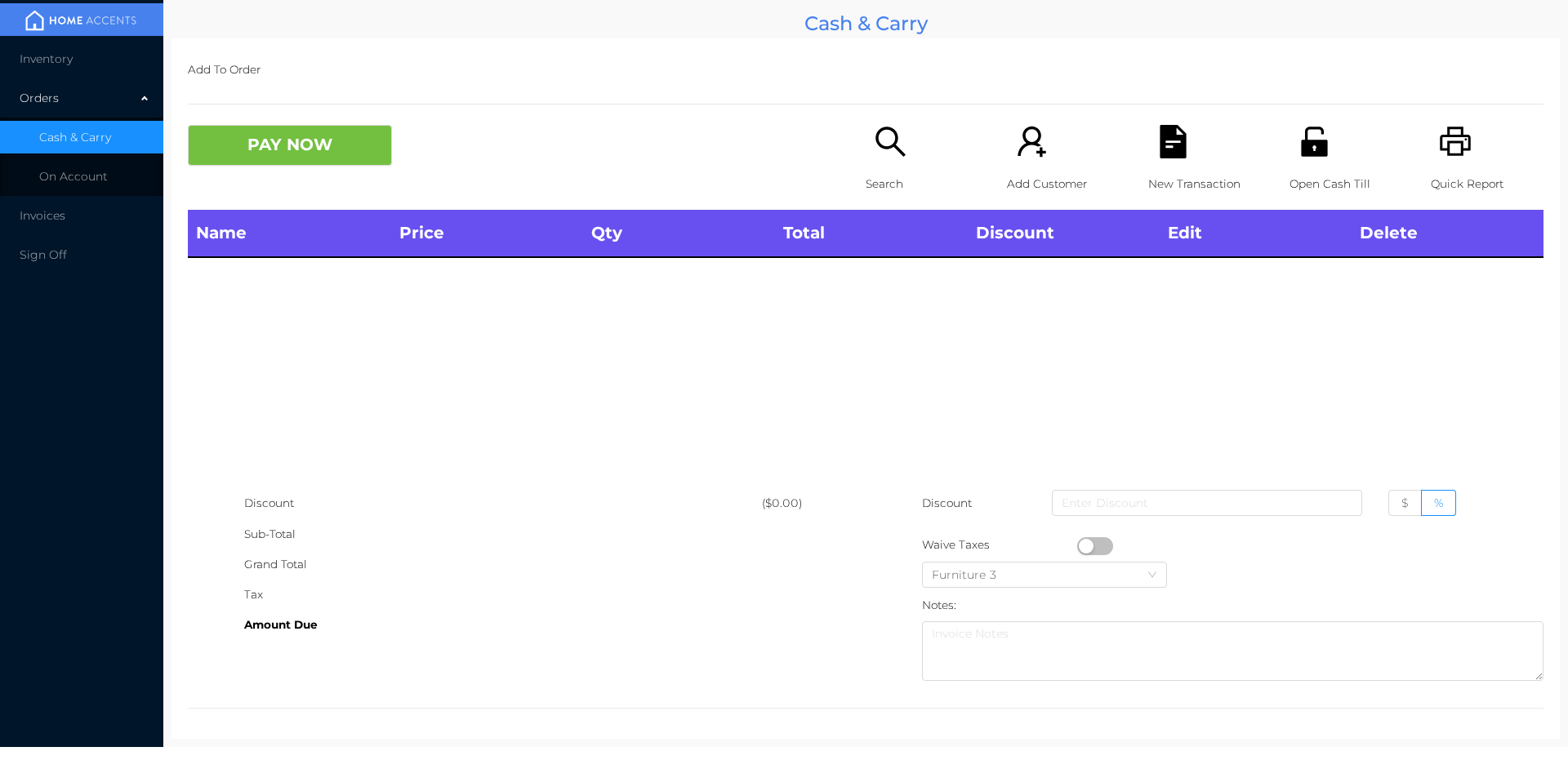
click at [882, 160] on div "Search" at bounding box center [922, 168] width 113 height 85
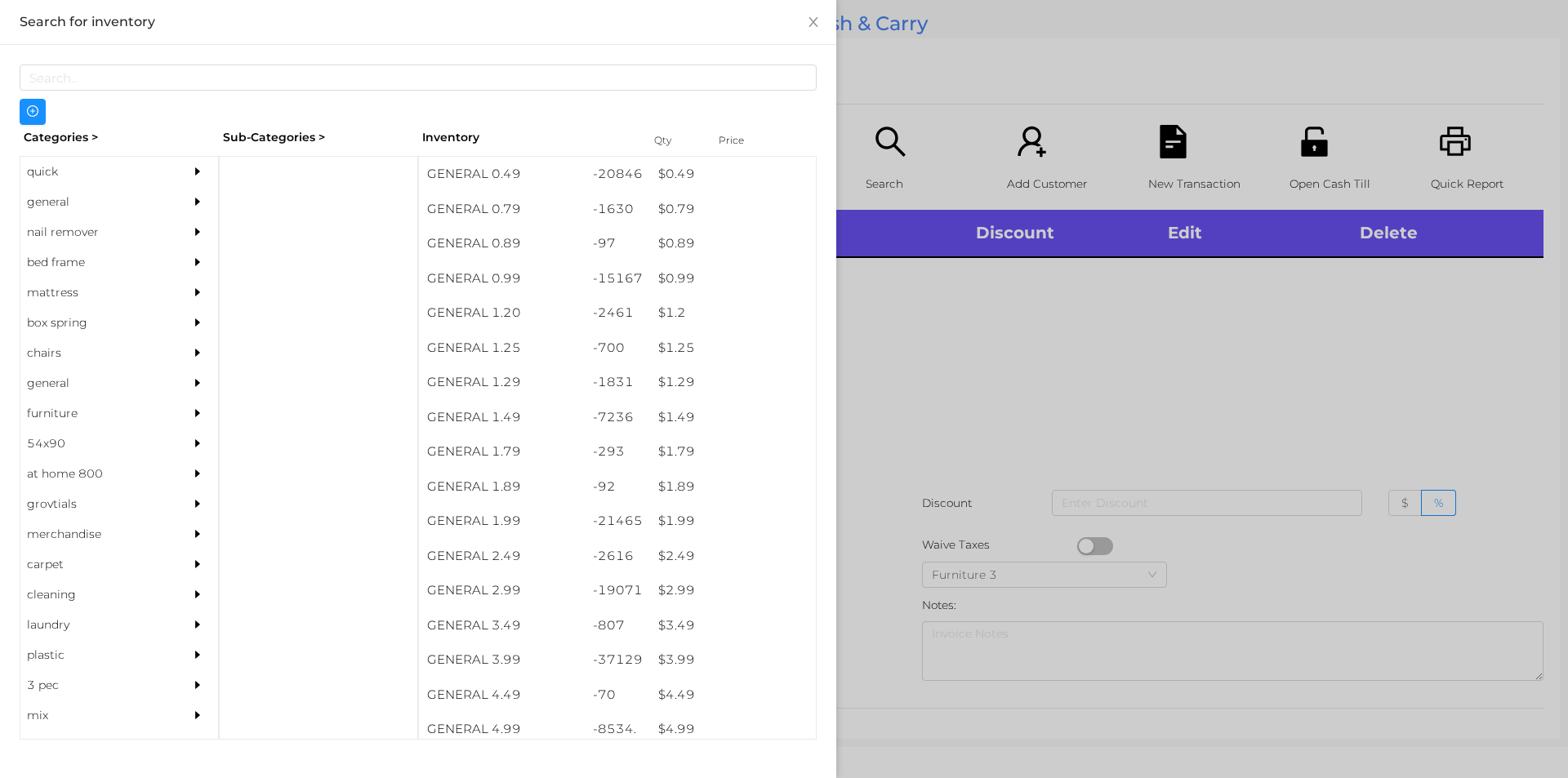
click at [44, 174] on div "quick" at bounding box center [95, 172] width 149 height 30
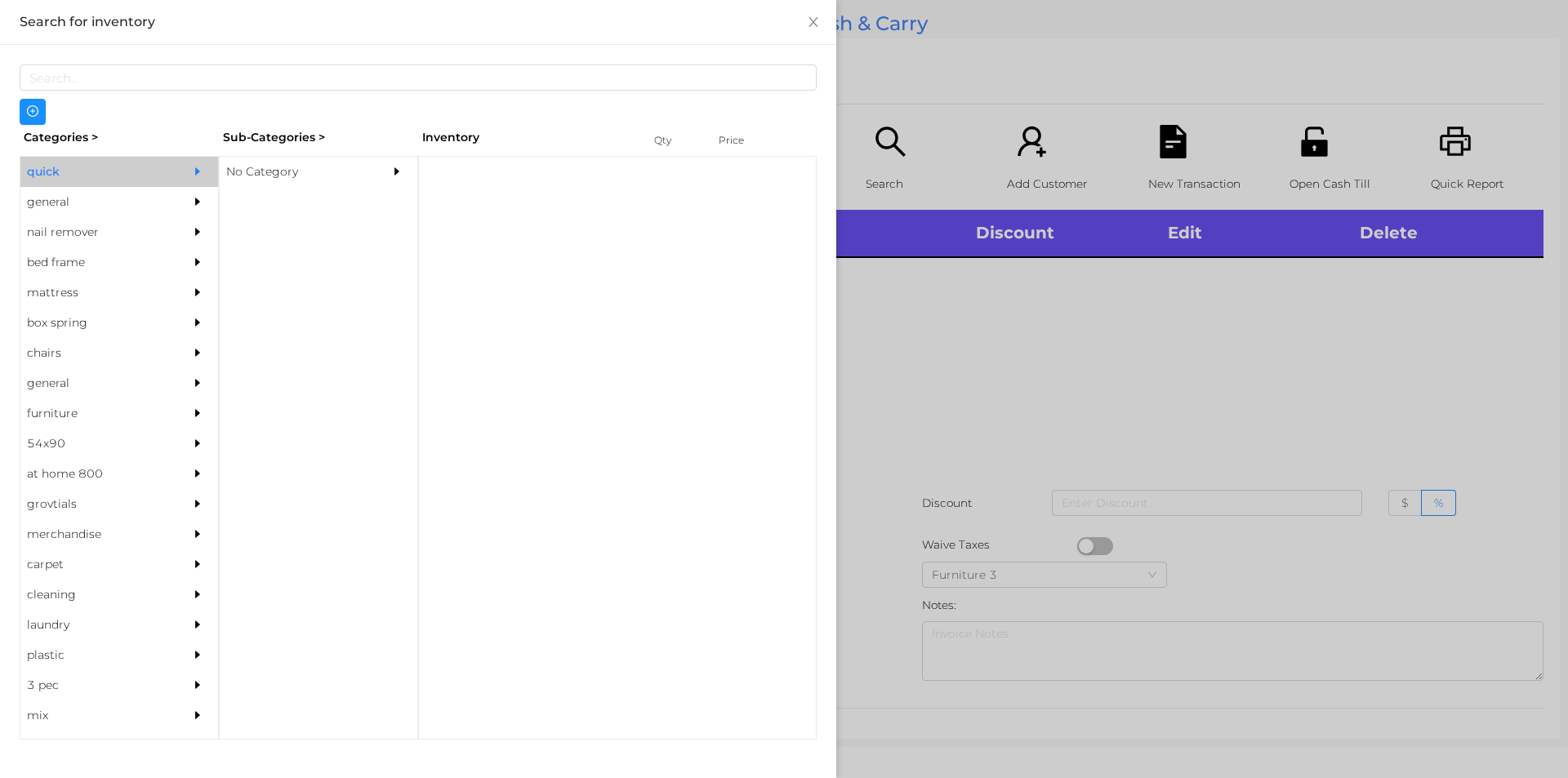
click at [255, 164] on div "No Category" at bounding box center [294, 172] width 149 height 30
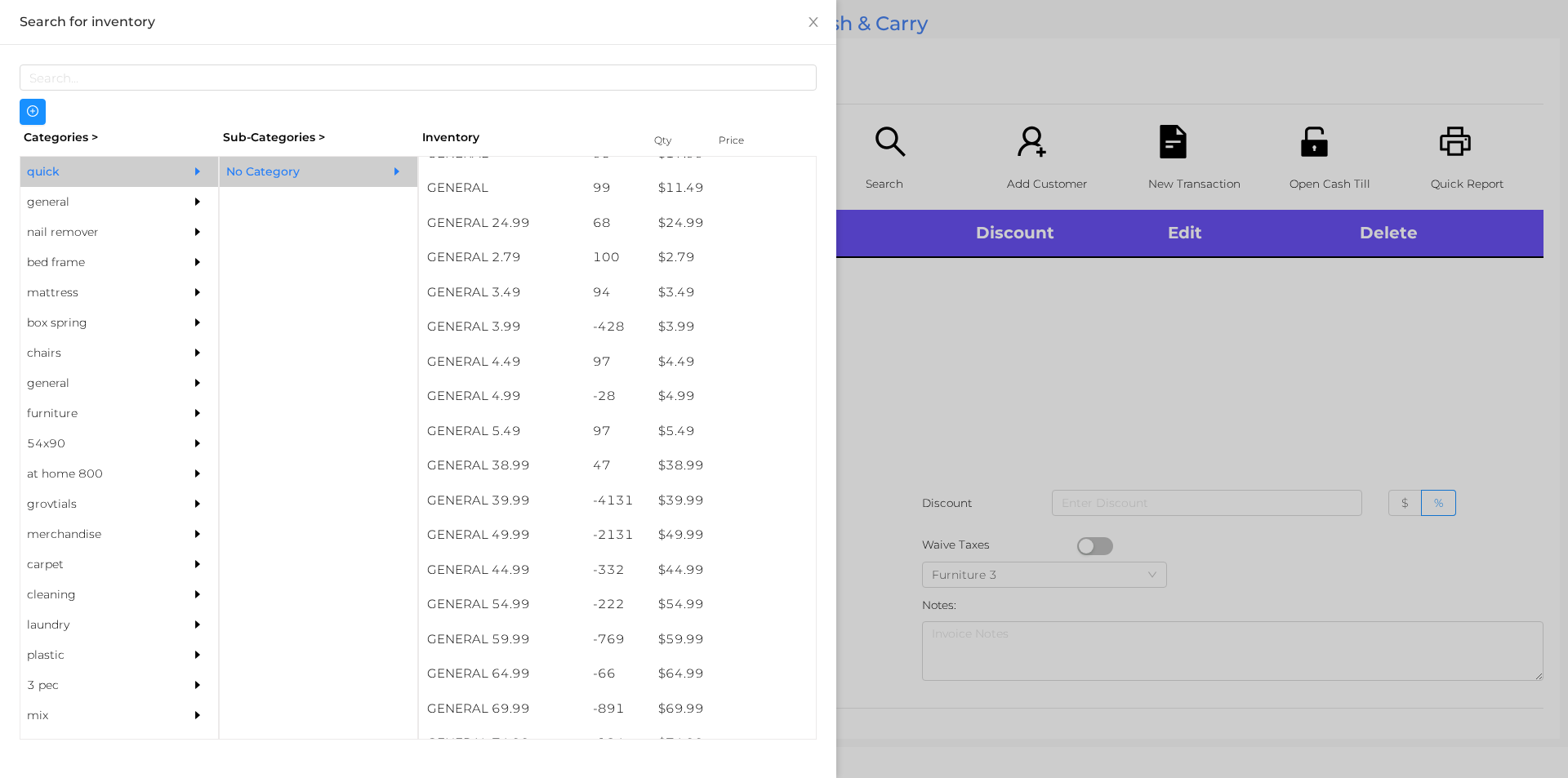
scroll to position [610, 0]
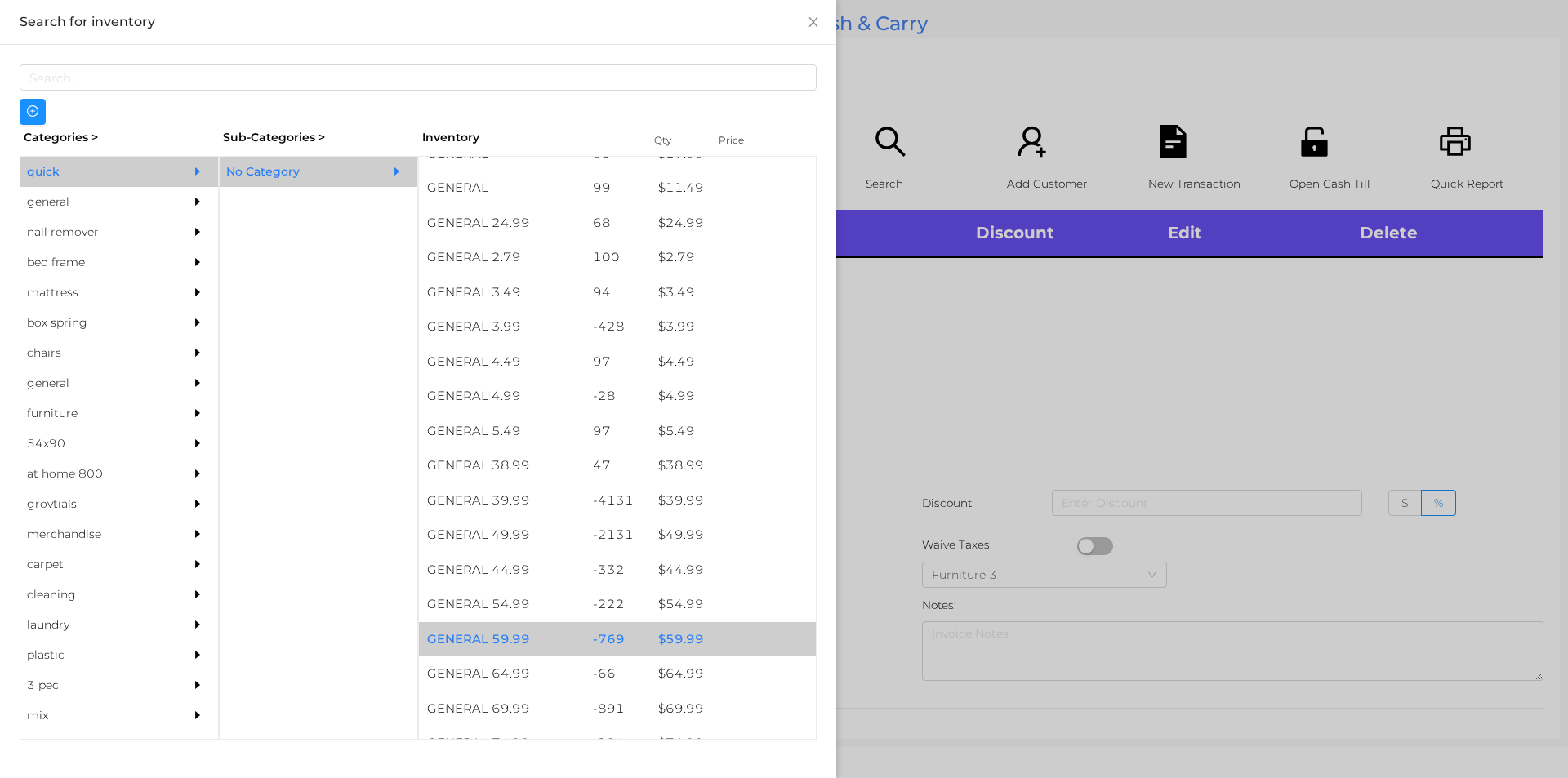
click at [687, 639] on div "$ 59.99" at bounding box center [732, 639] width 166 height 35
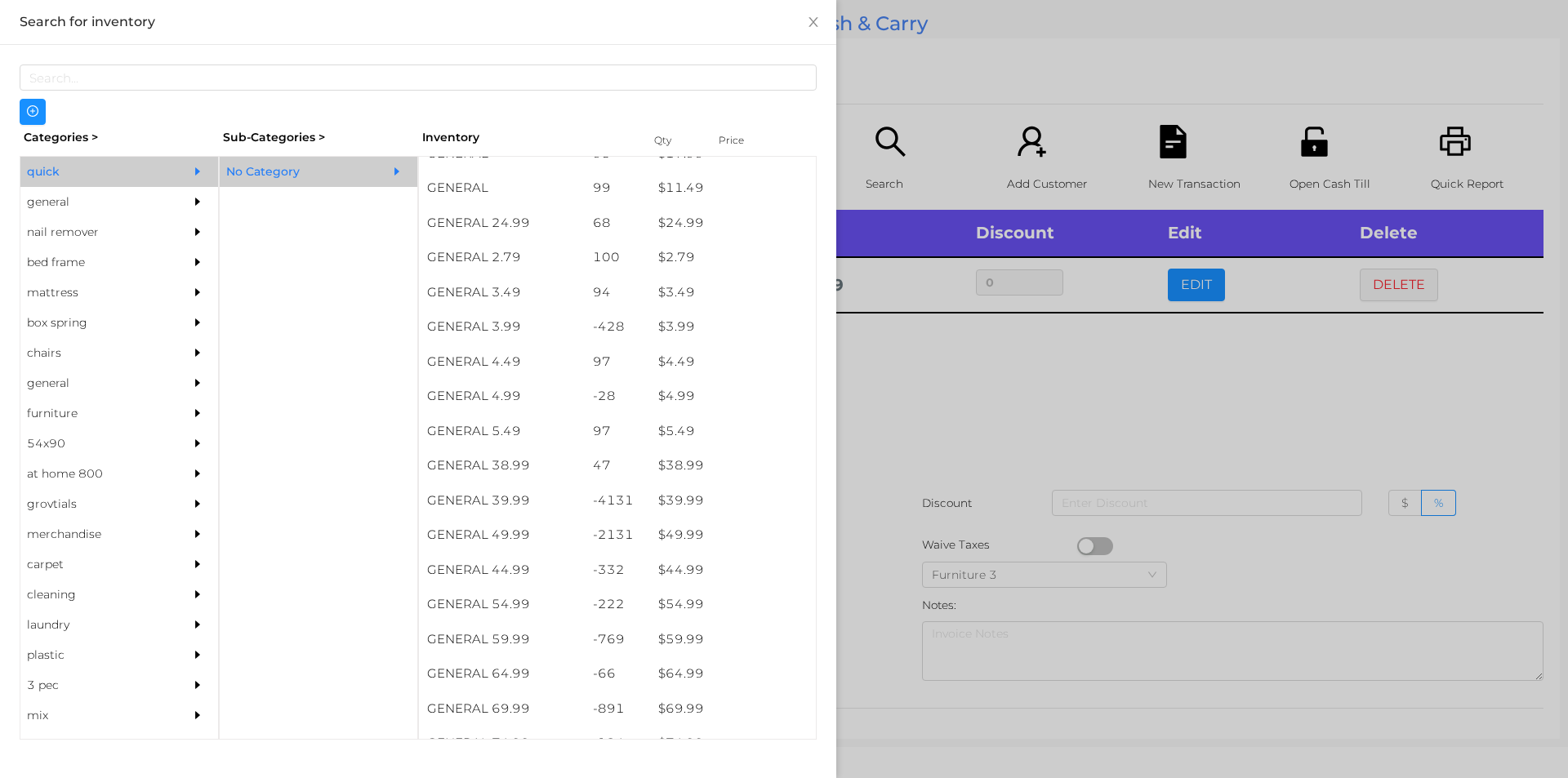
click at [853, 555] on div at bounding box center [784, 389] width 1568 height 778
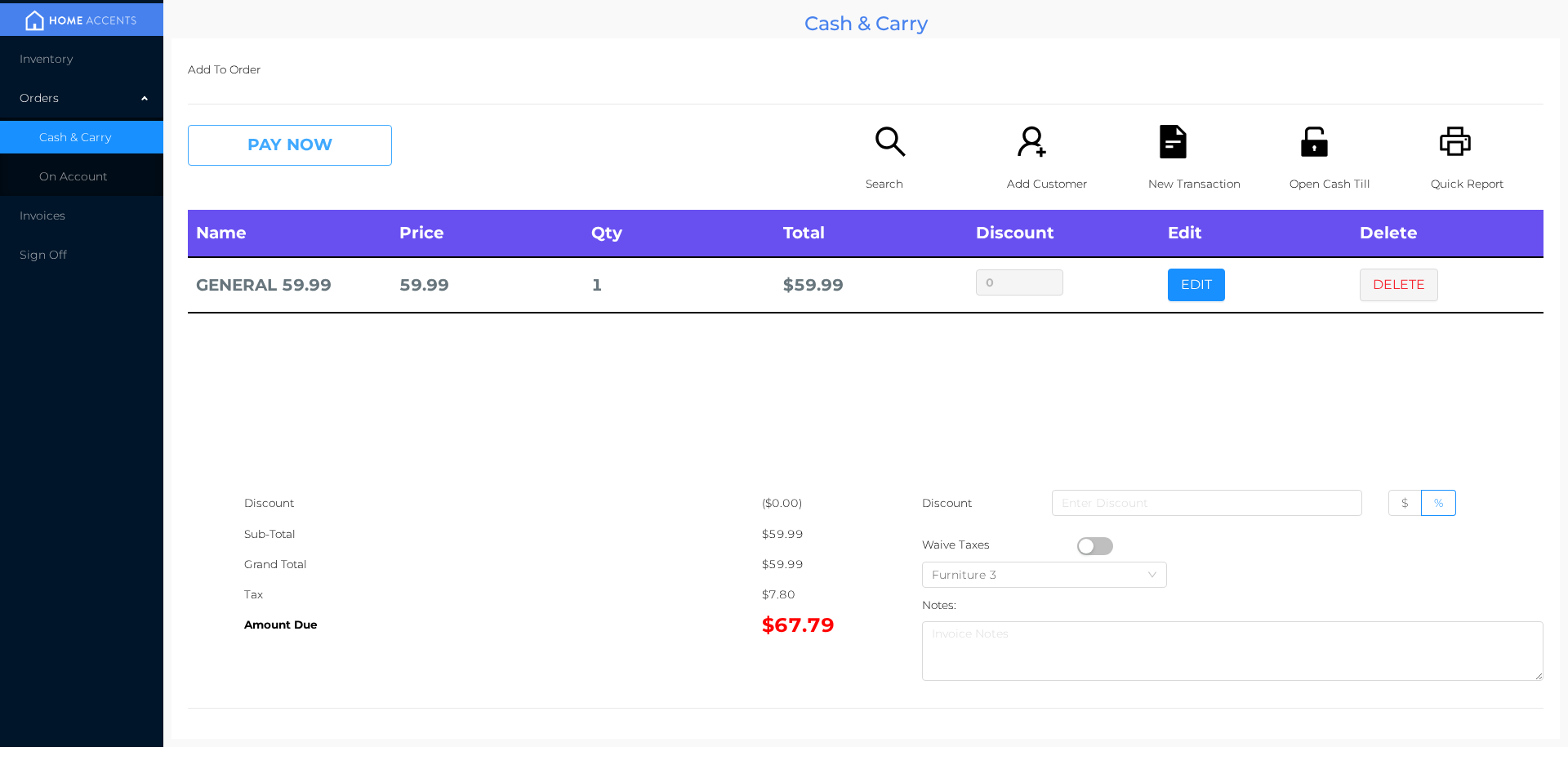
click at [340, 143] on button "PAY NOW" at bounding box center [289, 146] width 204 height 41
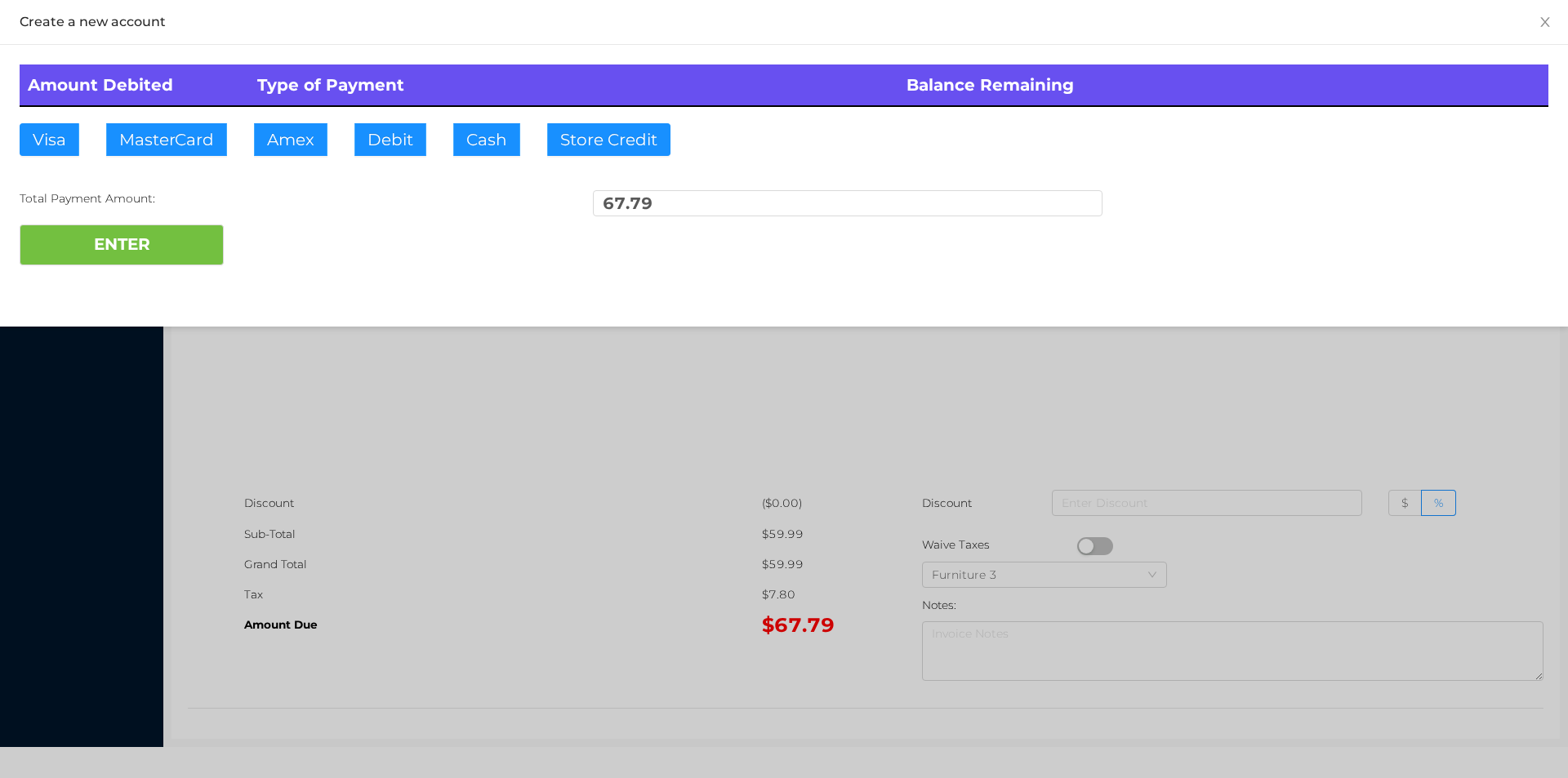
click at [492, 432] on div at bounding box center [784, 389] width 1568 height 778
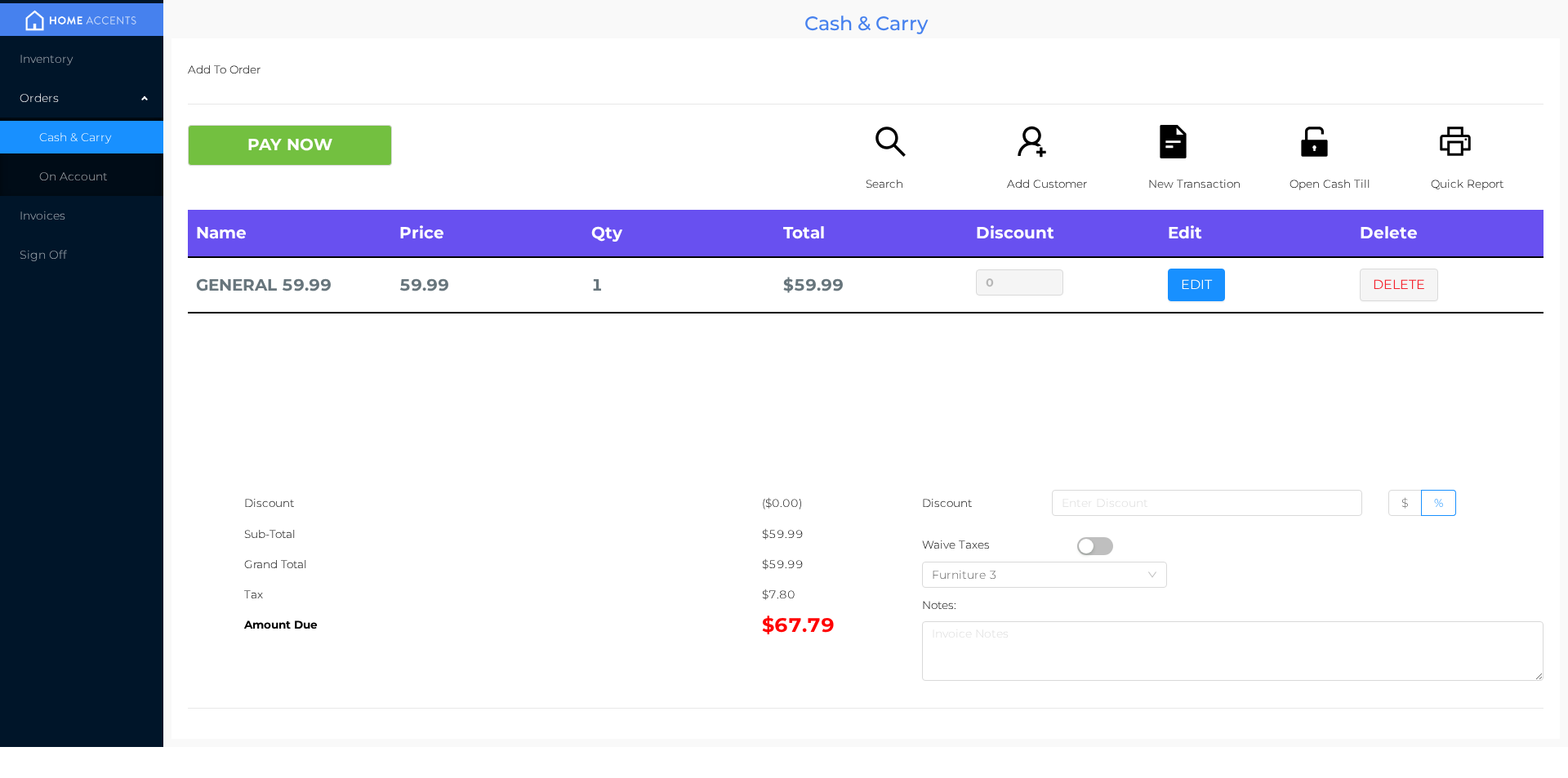
click at [328, 148] on button "PAY NOW" at bounding box center [289, 146] width 204 height 41
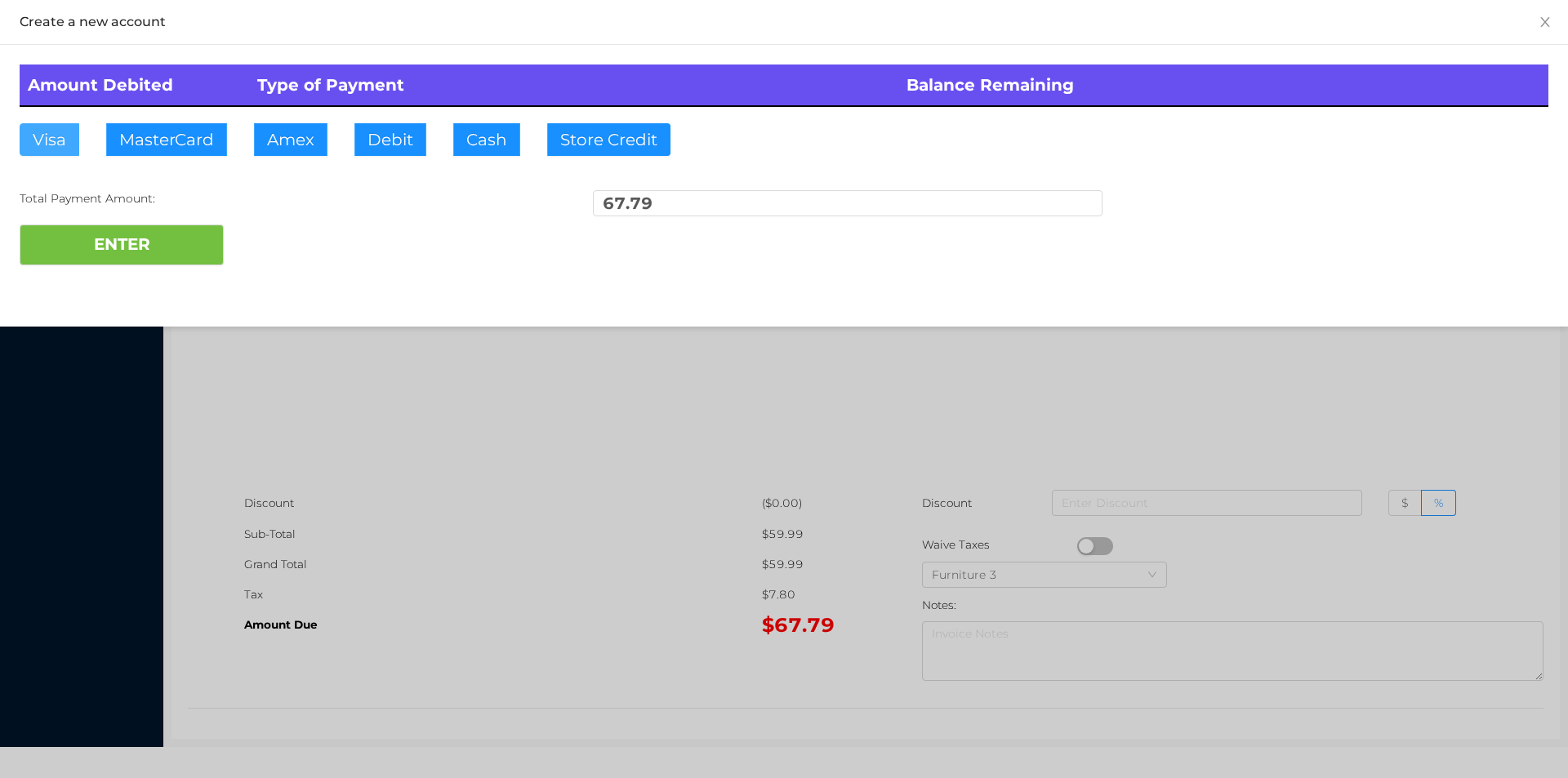
click at [43, 144] on button "Visa" at bounding box center [49, 140] width 60 height 33
click at [78, 262] on button "ENTER" at bounding box center [121, 245] width 204 height 41
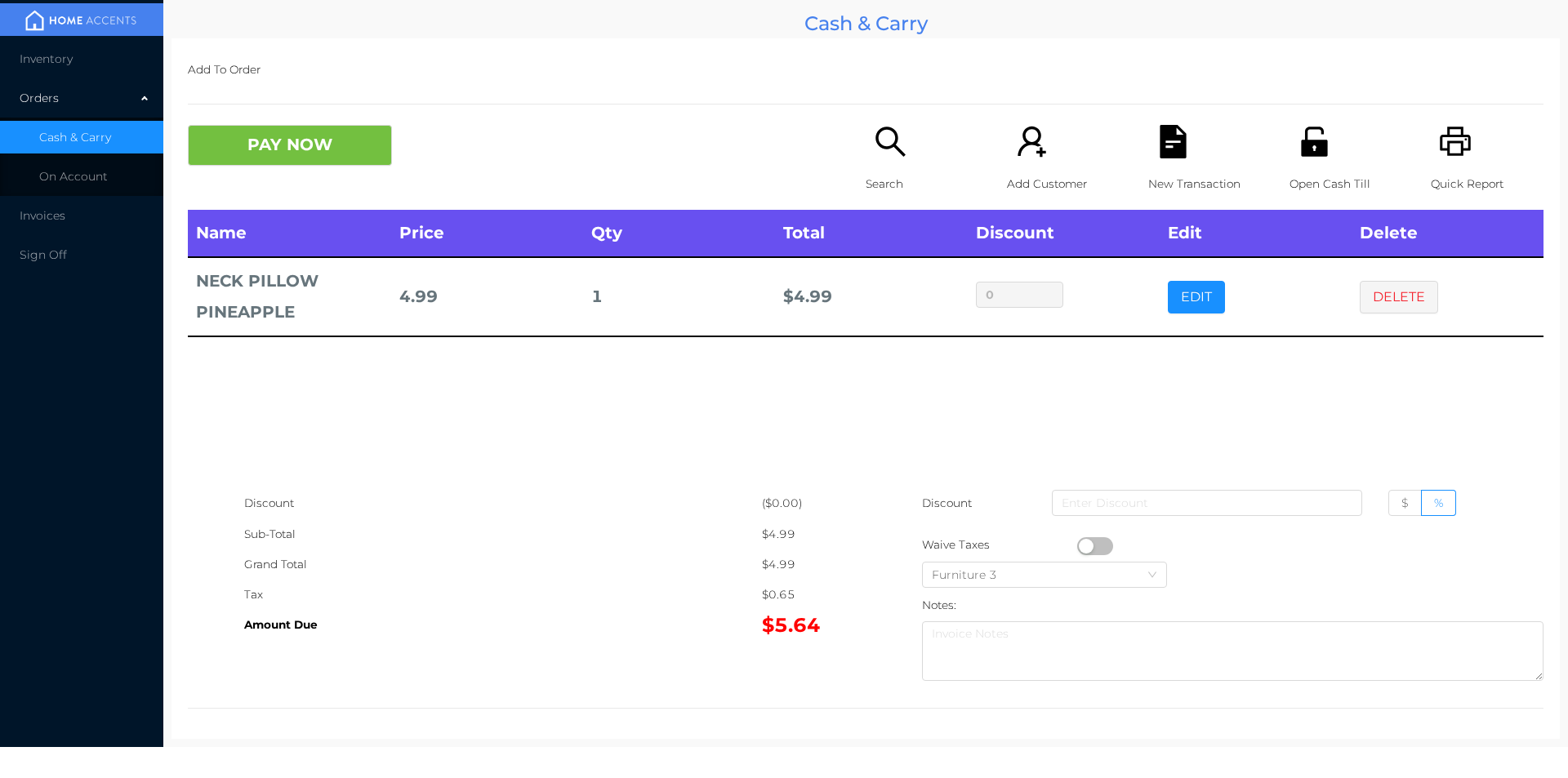
click at [866, 146] on div "Search" at bounding box center [922, 168] width 113 height 85
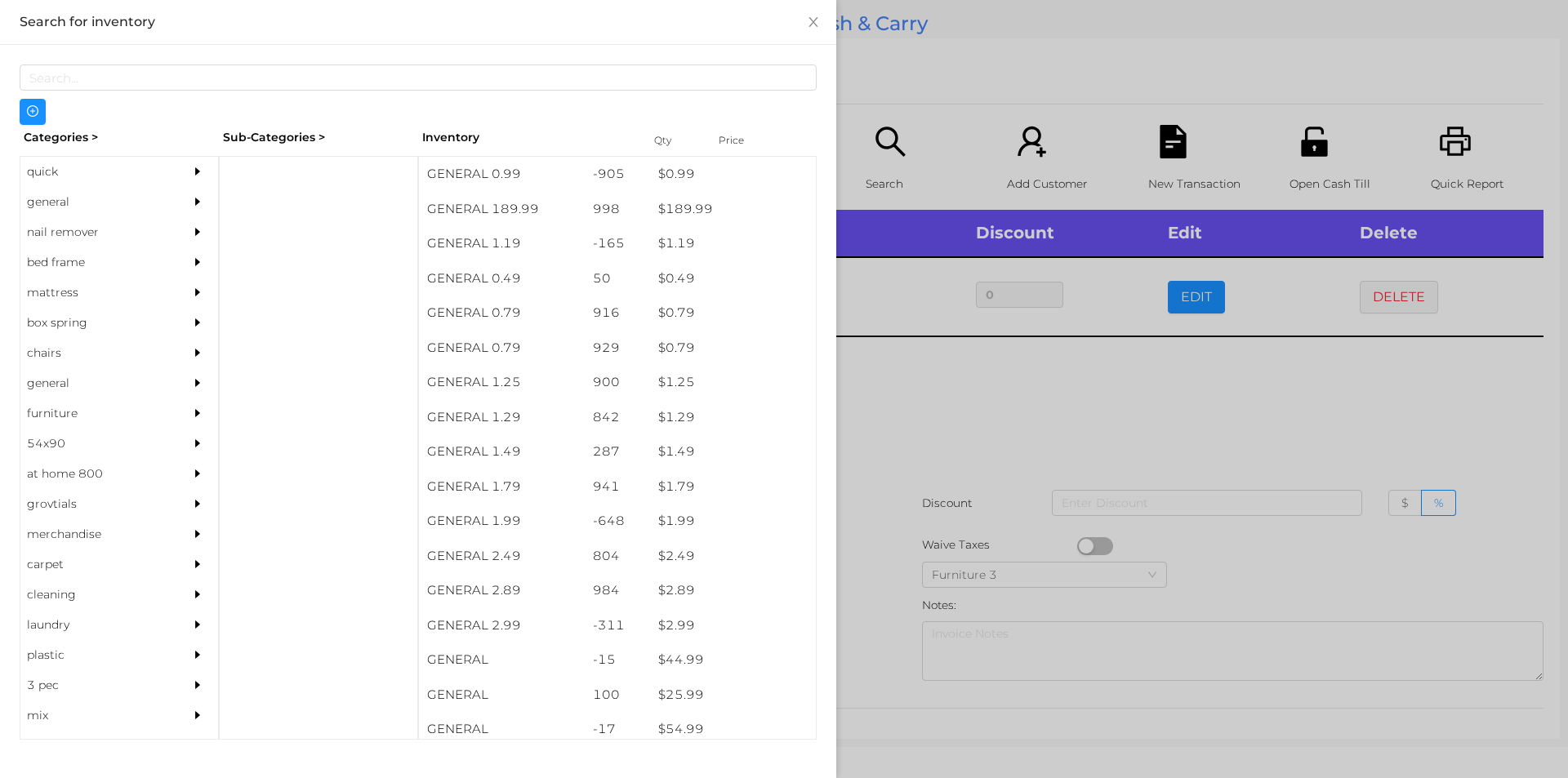
click at [53, 201] on div "general" at bounding box center [95, 201] width 149 height 30
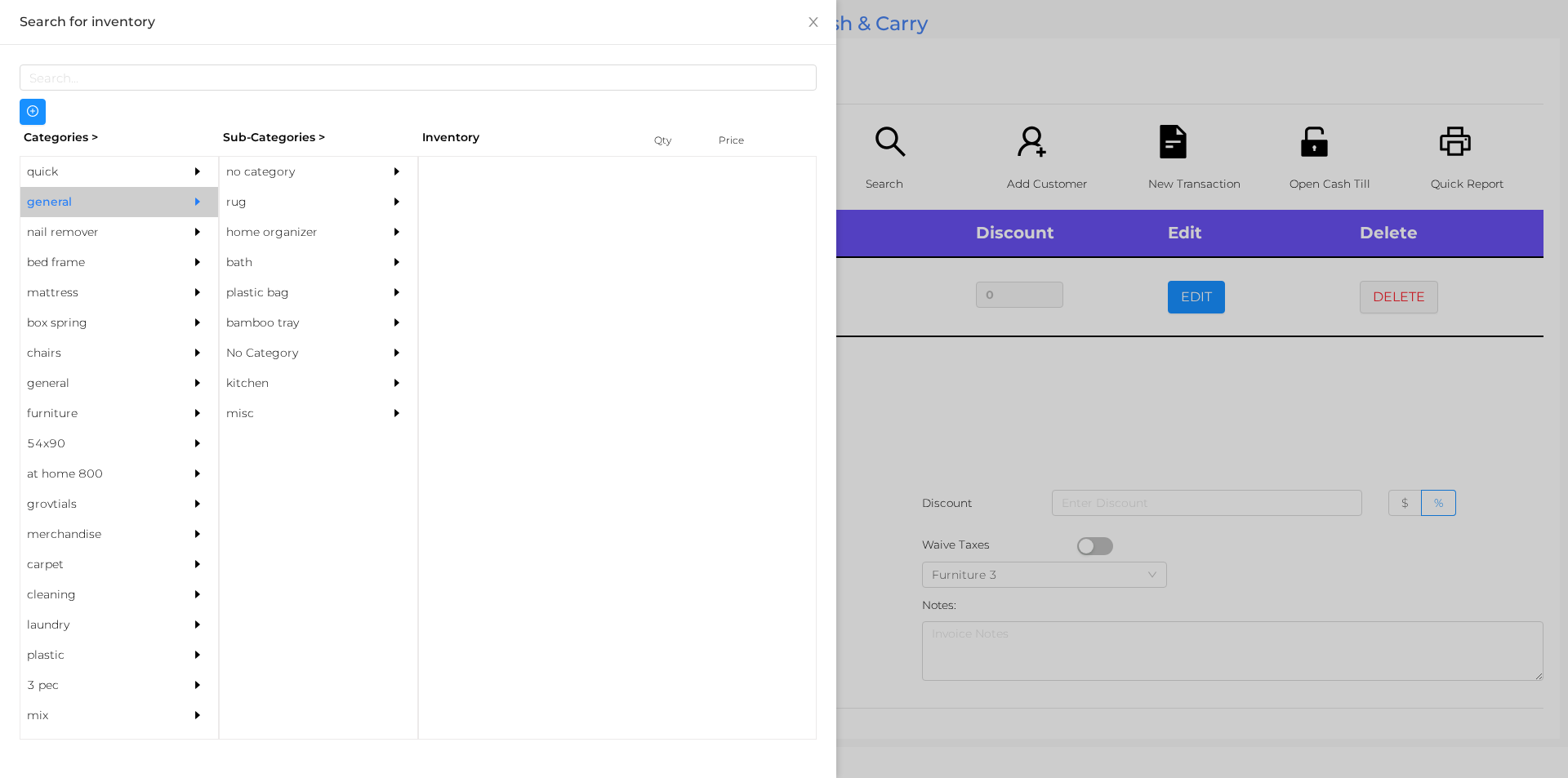
click at [273, 164] on div "no category" at bounding box center [294, 172] width 149 height 30
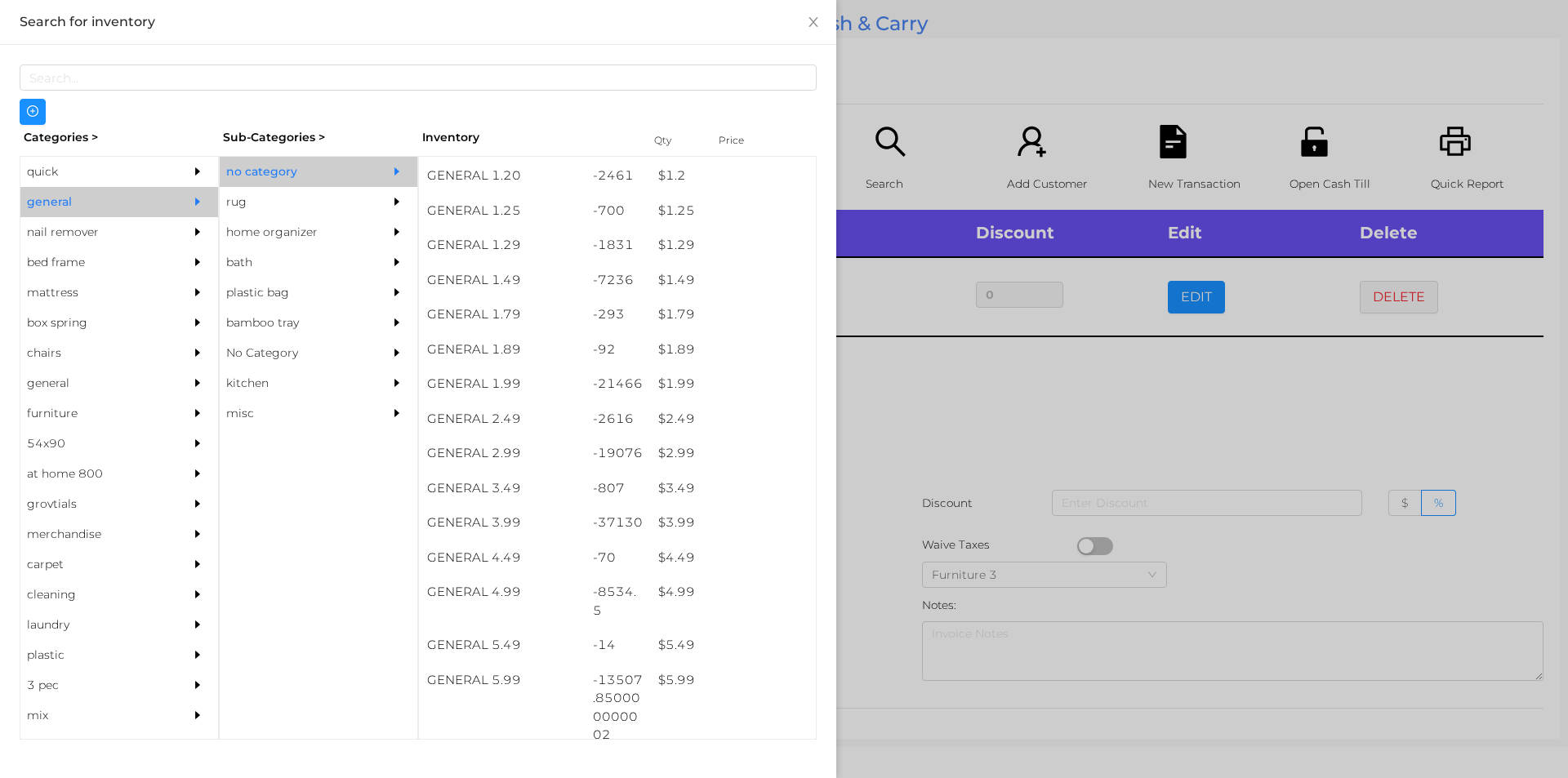
scroll to position [137, 0]
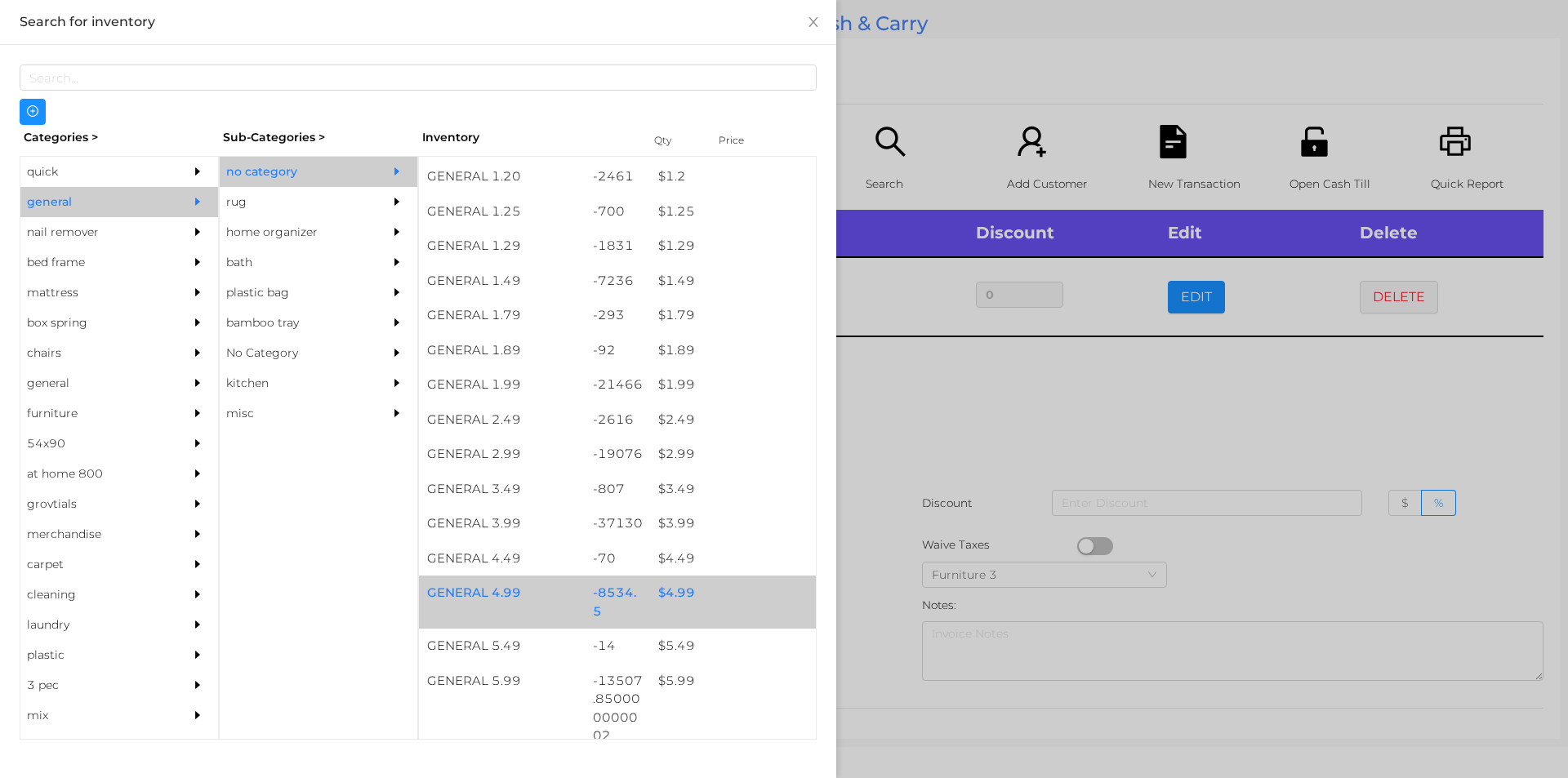
click at [663, 597] on div "$ 4.99" at bounding box center [732, 592] width 166 height 35
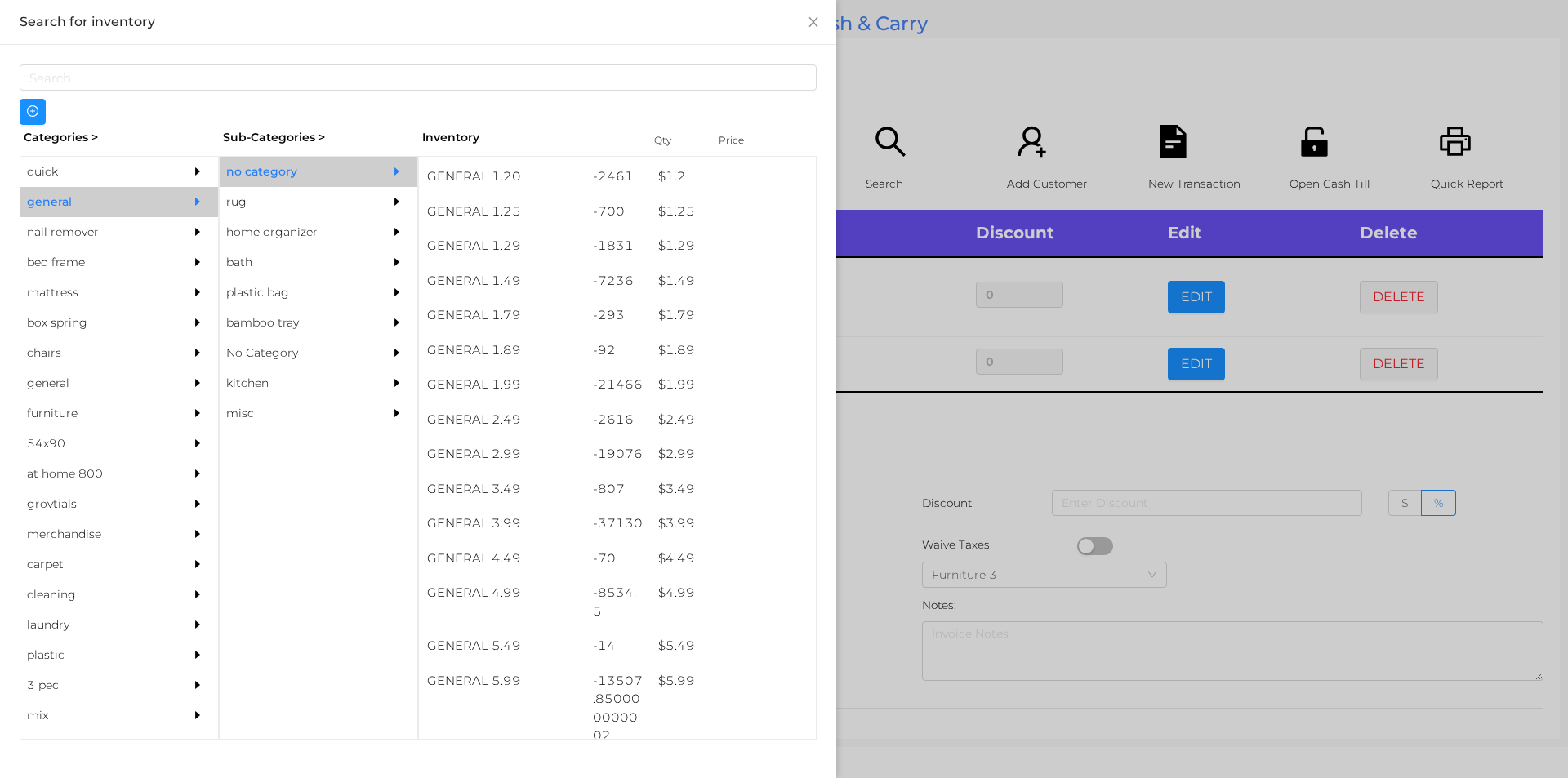
click at [880, 573] on div at bounding box center [784, 389] width 1568 height 778
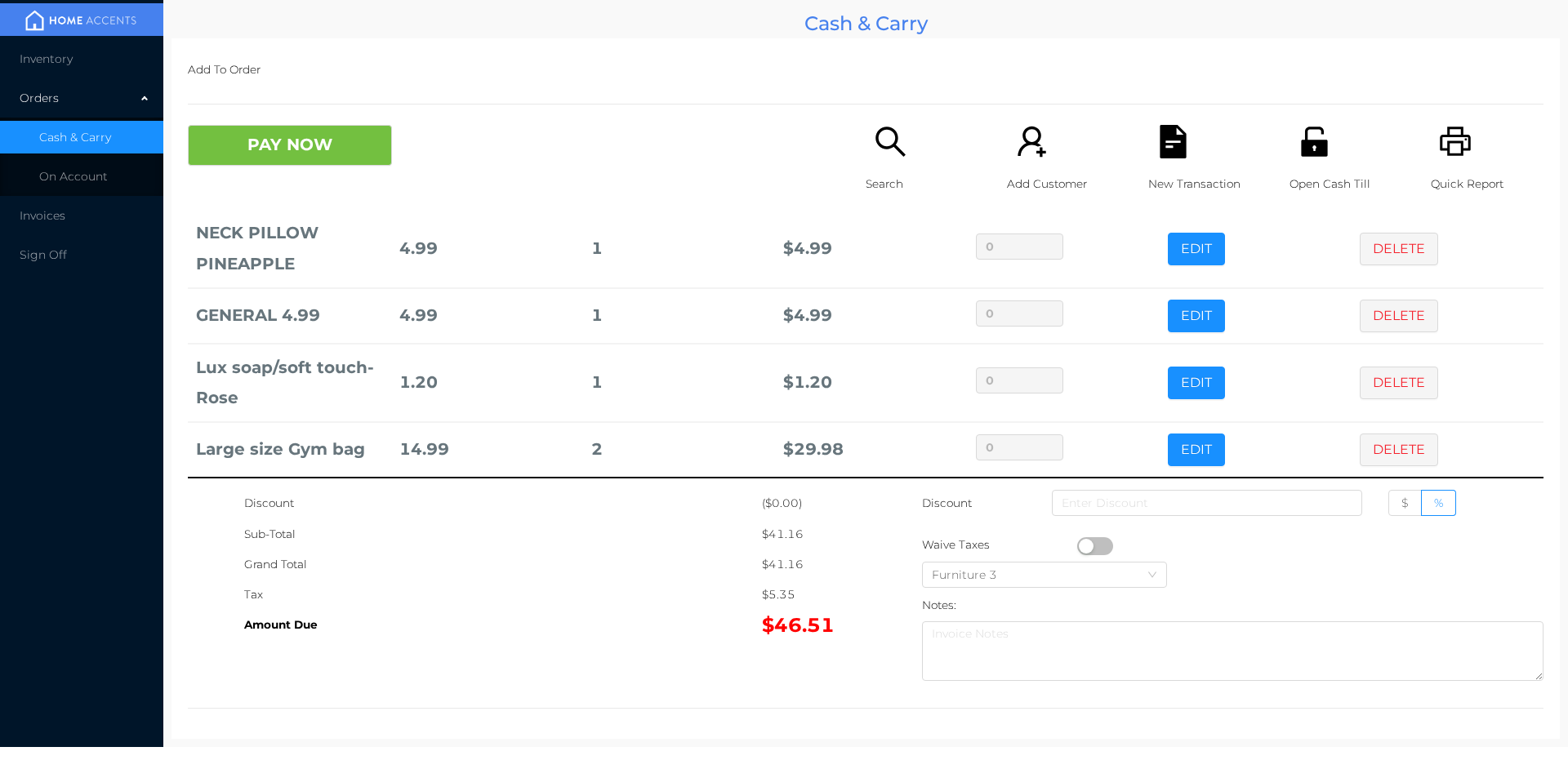
scroll to position [50, 0]
click at [1391, 306] on button "DELETE" at bounding box center [1399, 314] width 79 height 33
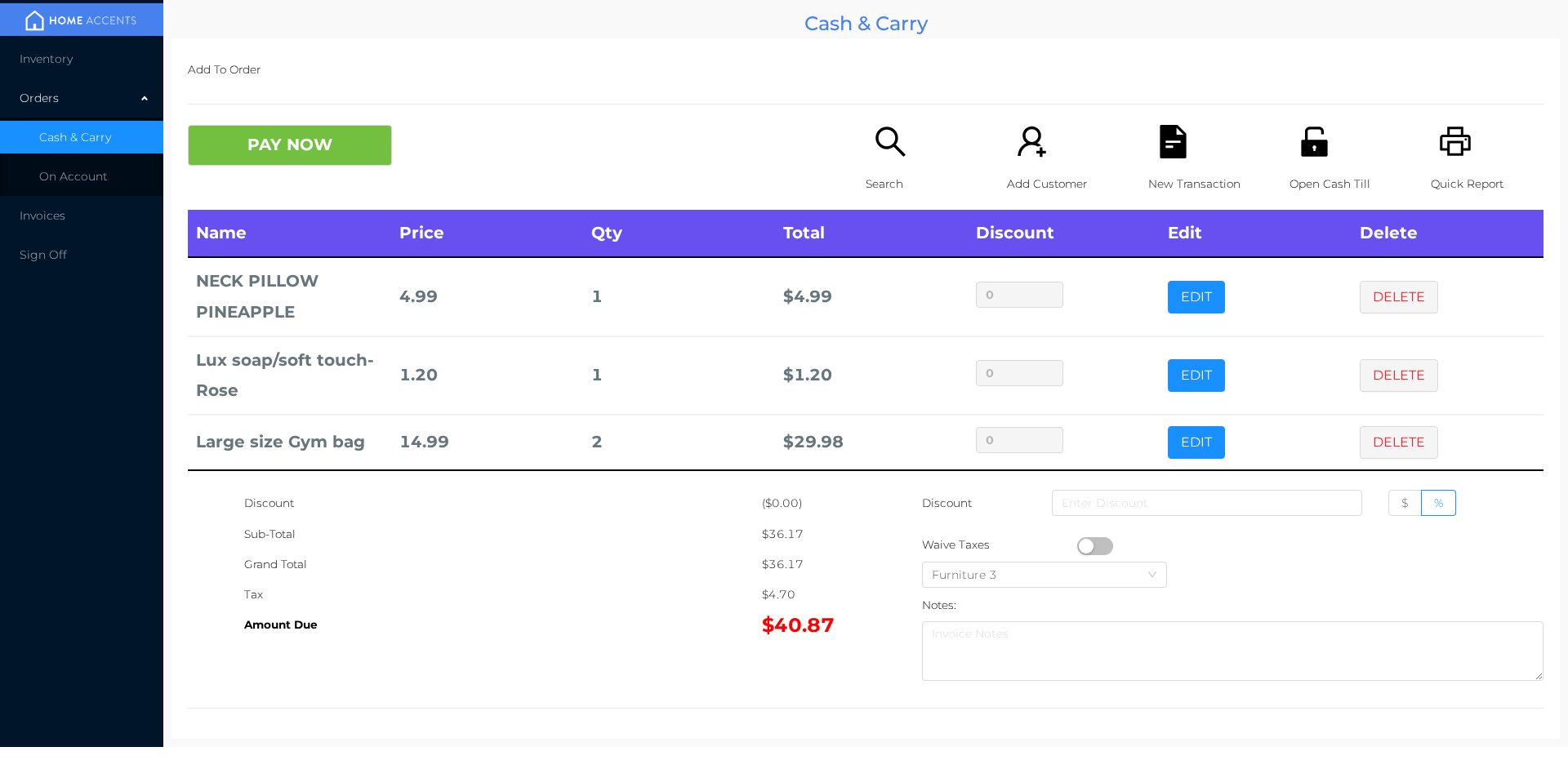
scroll to position [0, 0]
click at [1387, 380] on button "DELETE" at bounding box center [1399, 376] width 79 height 33
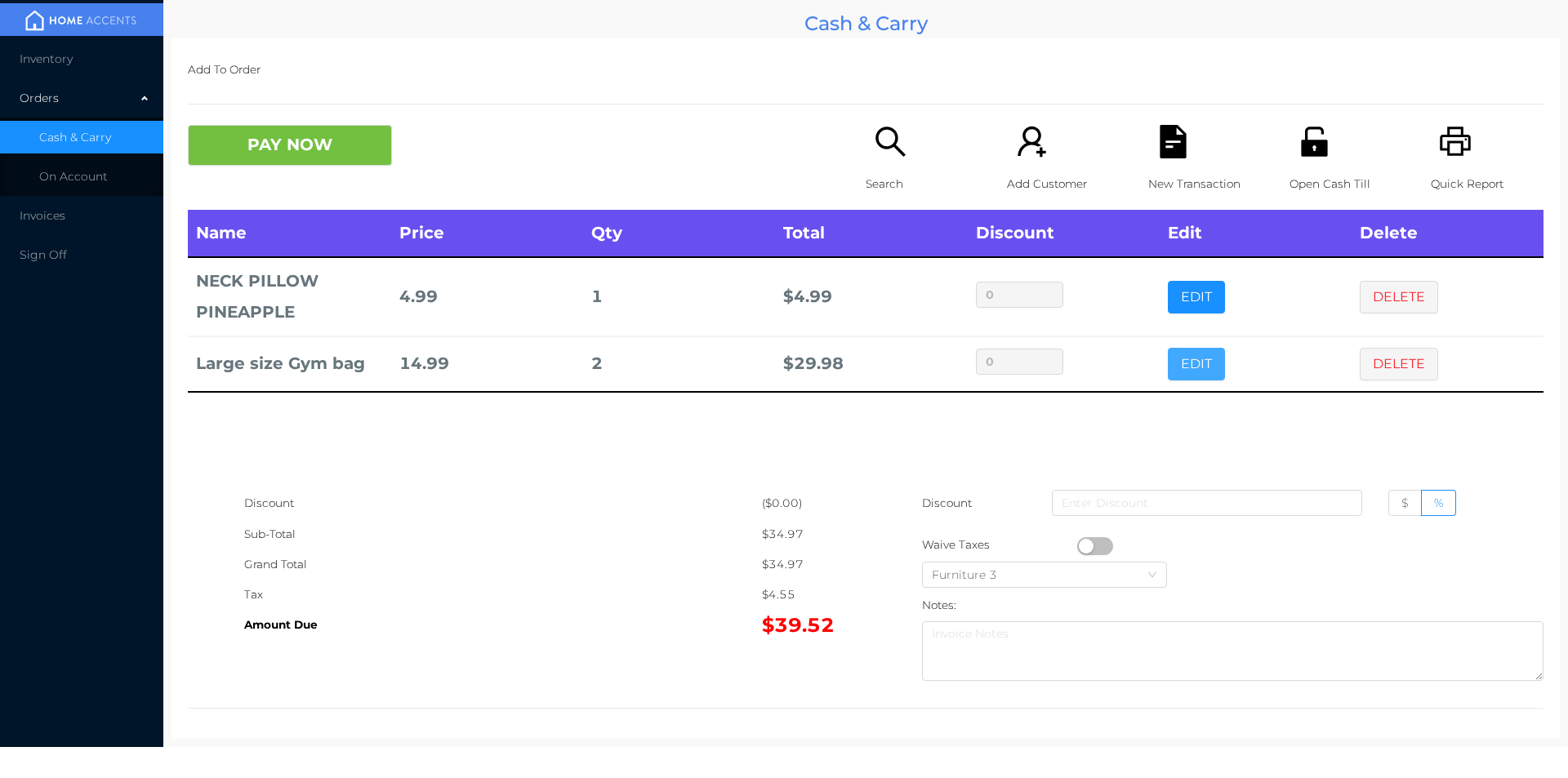
click at [1195, 358] on button "EDIT" at bounding box center [1196, 364] width 57 height 33
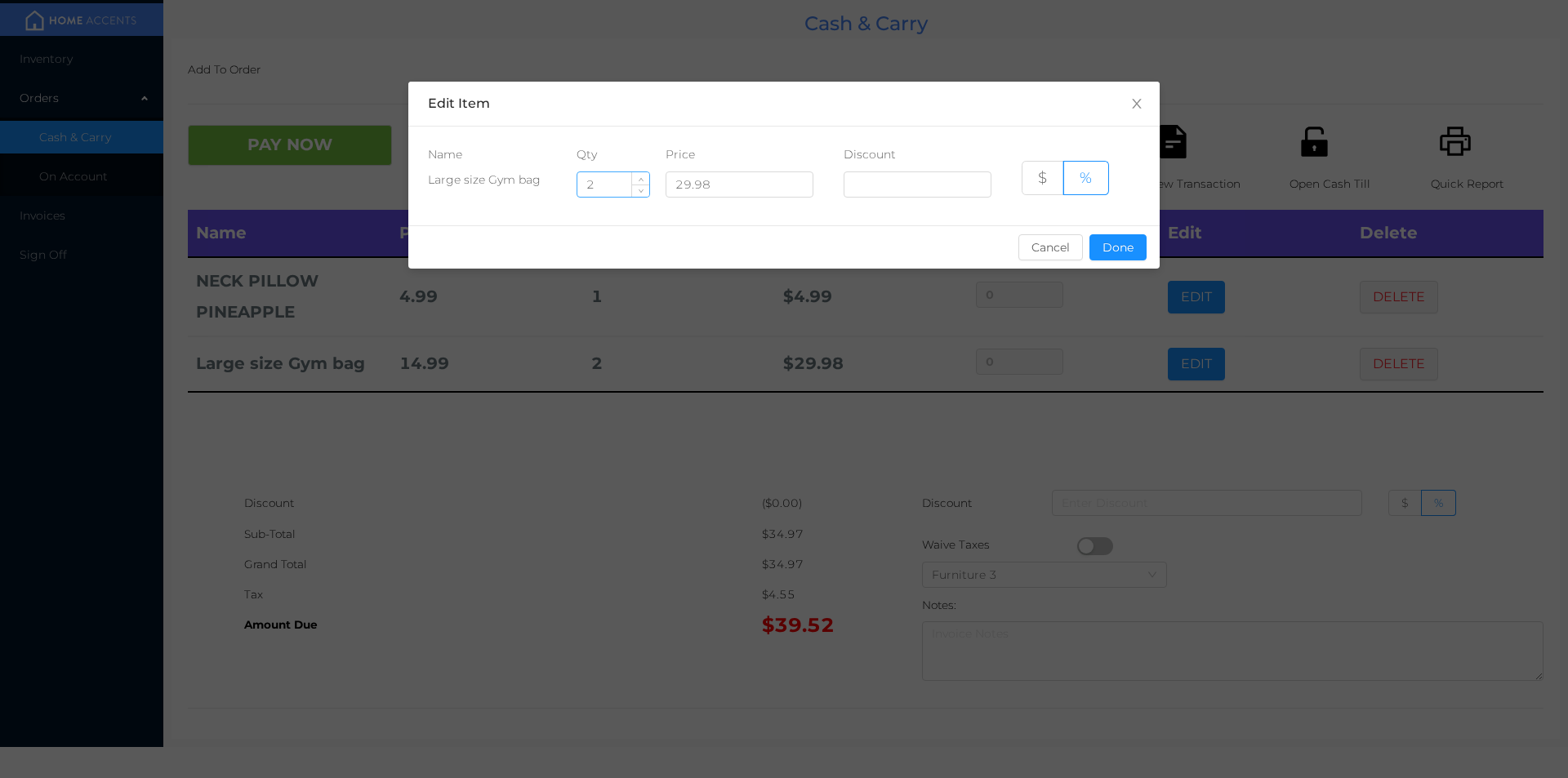
click at [620, 188] on input "2" at bounding box center [613, 185] width 72 height 25
click at [563, 543] on div "sentinelStart Edit Item Name Qty Price Discount Large size Gym bag 2 29.98 $ % …" at bounding box center [784, 389] width 1568 height 778
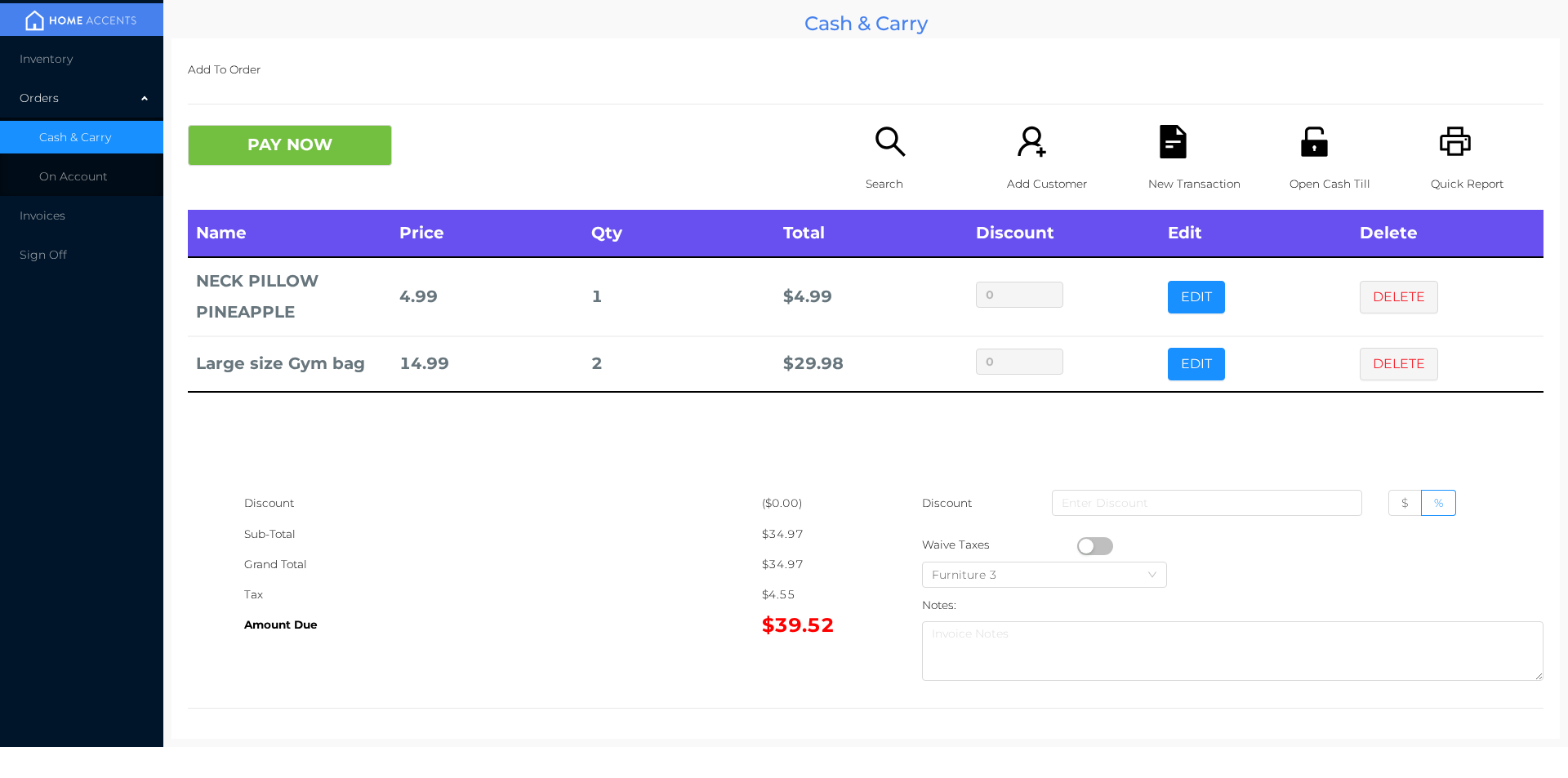
click at [874, 147] on icon "icon: search" at bounding box center [890, 142] width 34 height 34
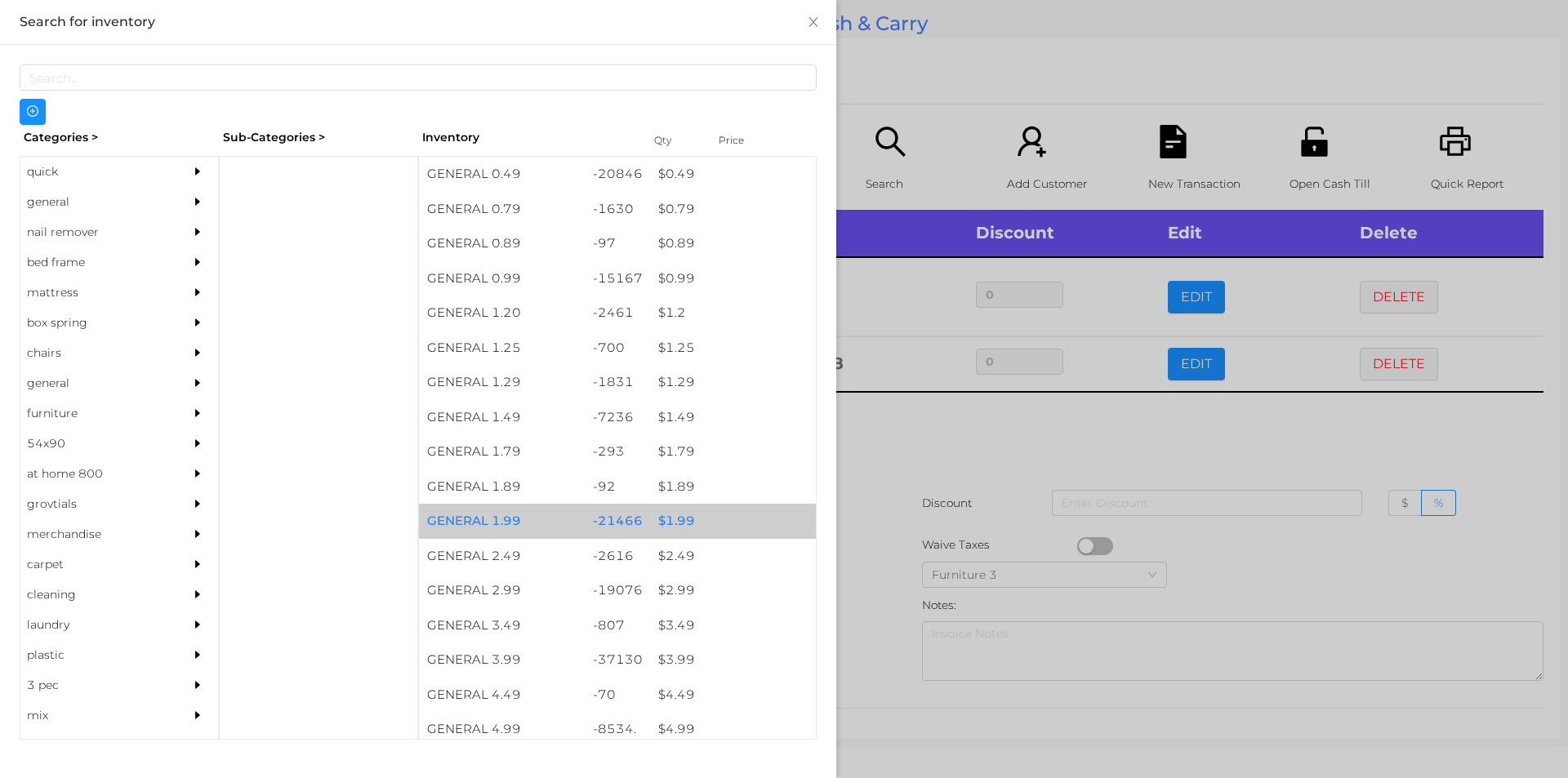
click at [674, 515] on div "$ 1.99" at bounding box center [732, 521] width 166 height 35
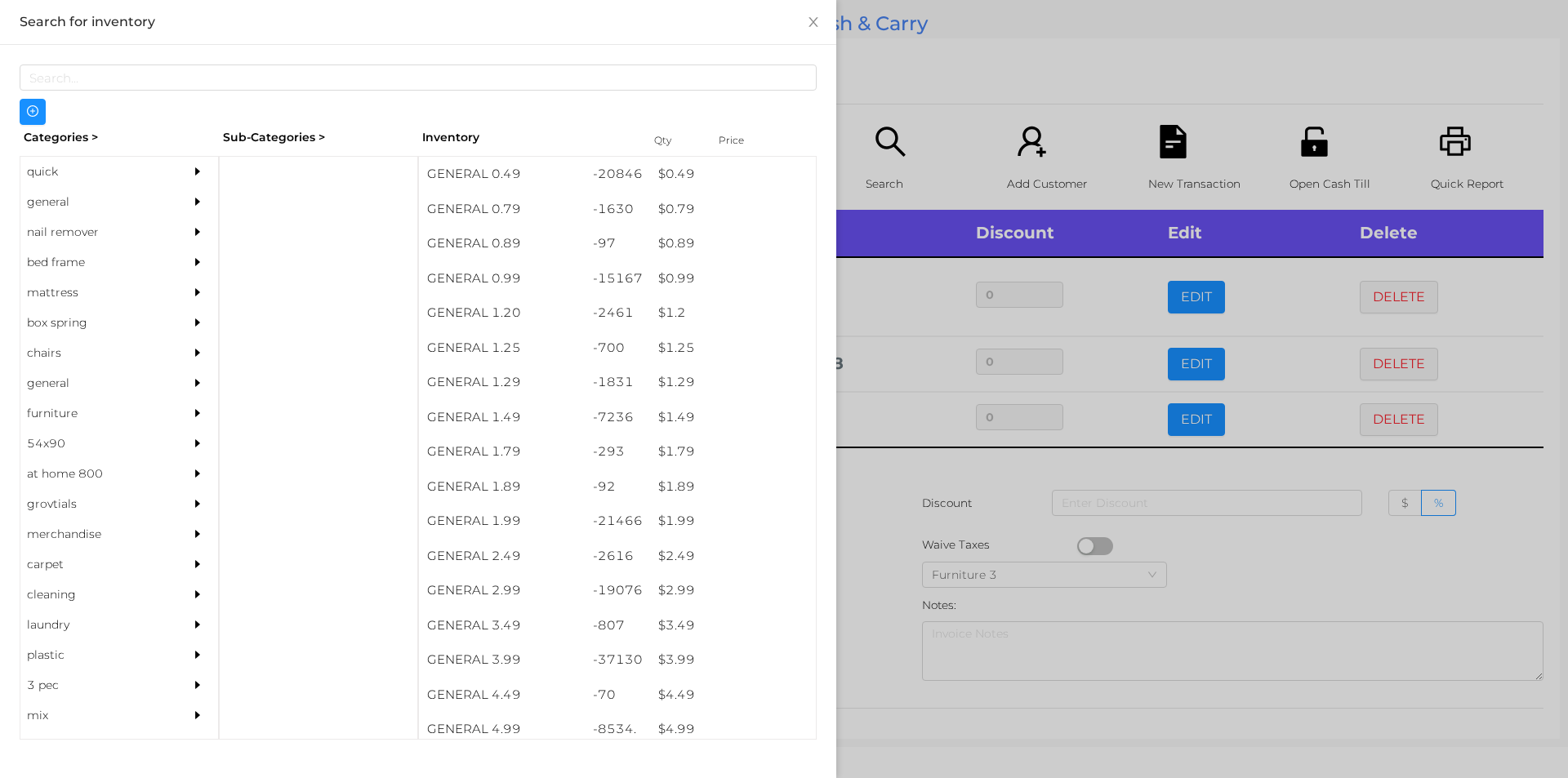
click at [887, 551] on div at bounding box center [784, 389] width 1568 height 778
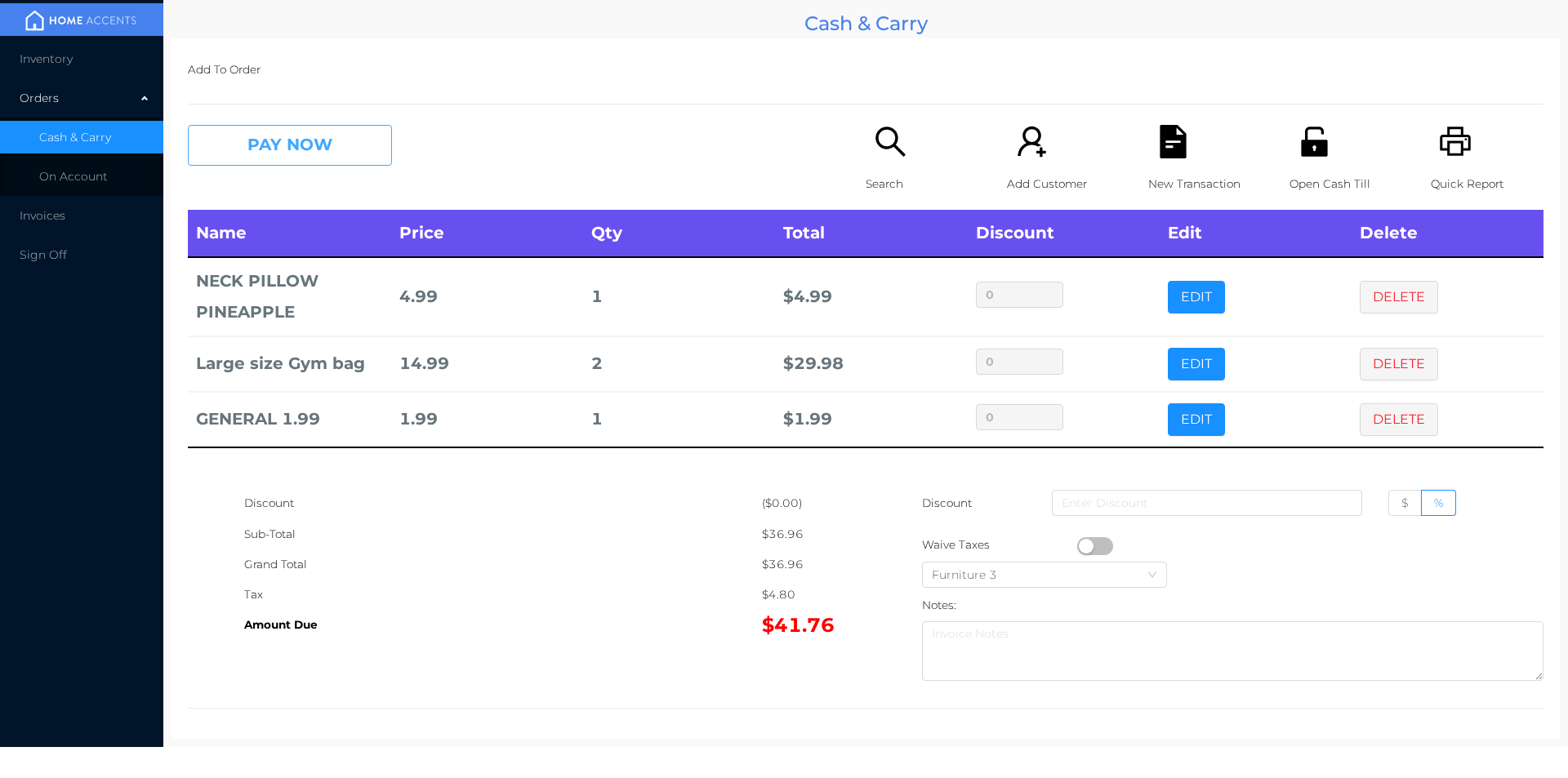
click at [340, 143] on button "PAY NOW" at bounding box center [289, 146] width 204 height 41
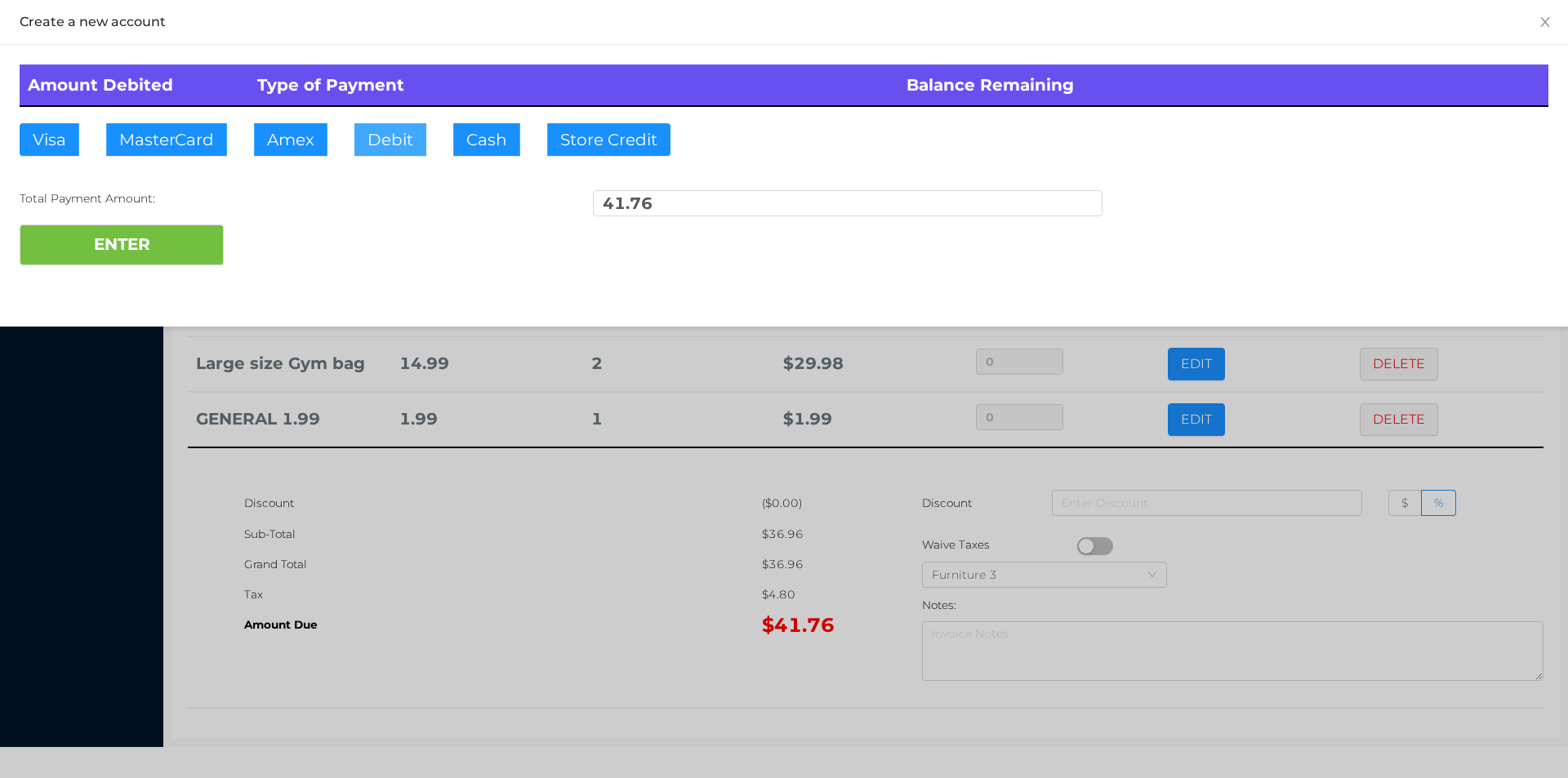
click at [393, 153] on button "Debit" at bounding box center [390, 140] width 72 height 33
click at [182, 229] on button "ENTER" at bounding box center [121, 245] width 204 height 41
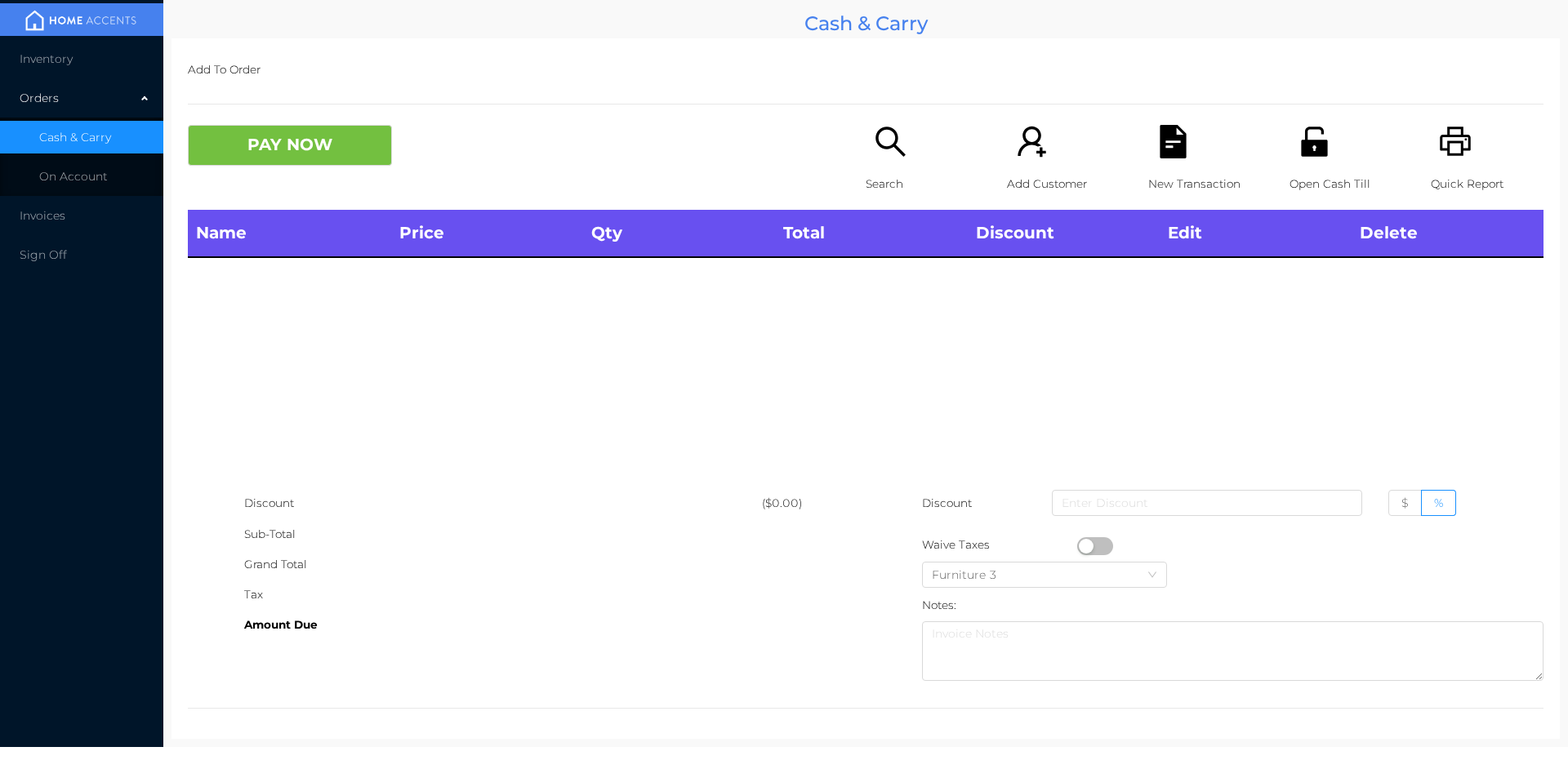
click at [1443, 155] on icon "icon: printer" at bounding box center [1455, 142] width 31 height 29
